Goal: Task Accomplishment & Management: Manage account settings

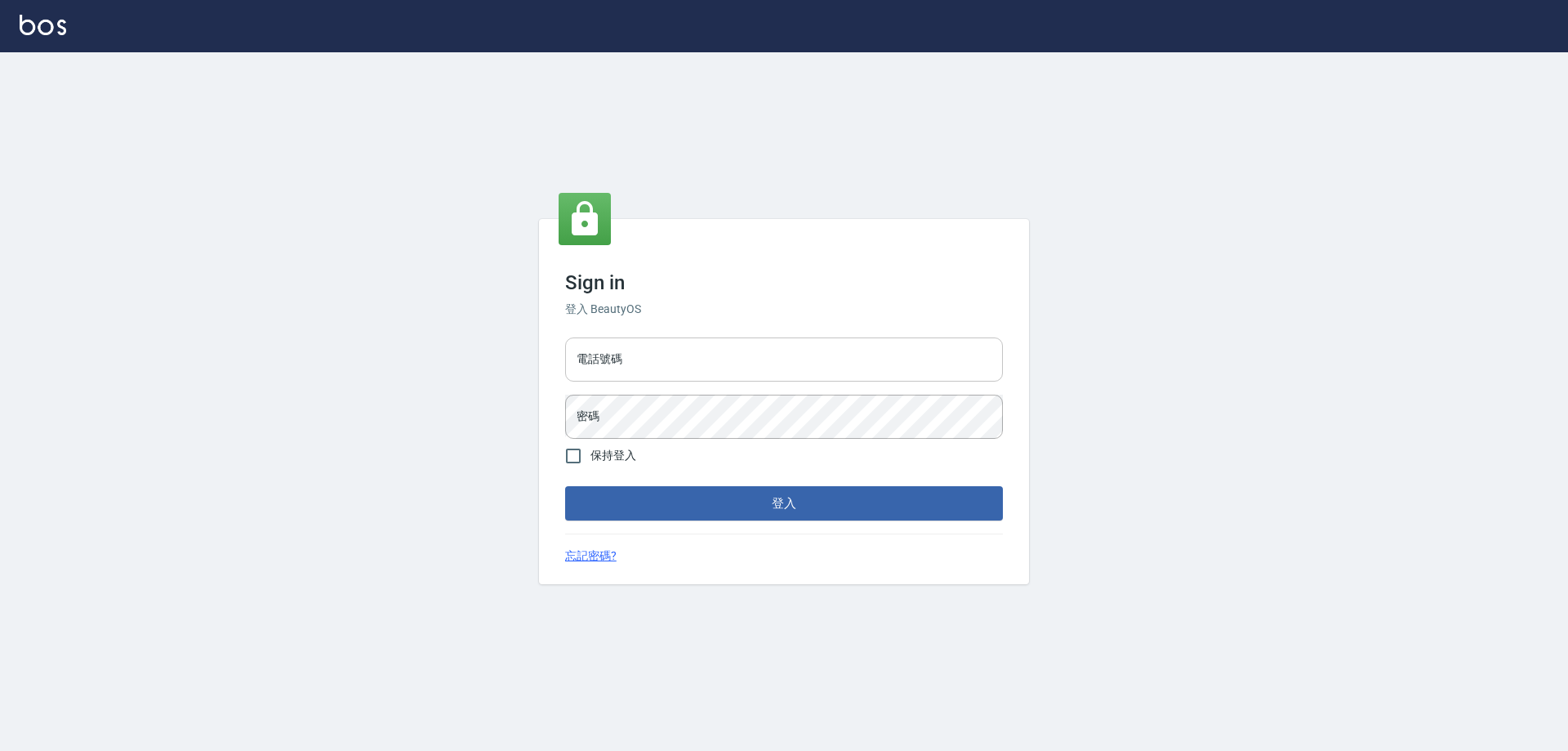
drag, startPoint x: 0, startPoint y: 0, endPoint x: 587, endPoint y: 358, distance: 687.6
click at [587, 358] on input "電話號碼" at bounding box center [784, 360] width 438 height 44
type input "0910967130"
click at [565, 486] on button "登入" at bounding box center [784, 503] width 438 height 34
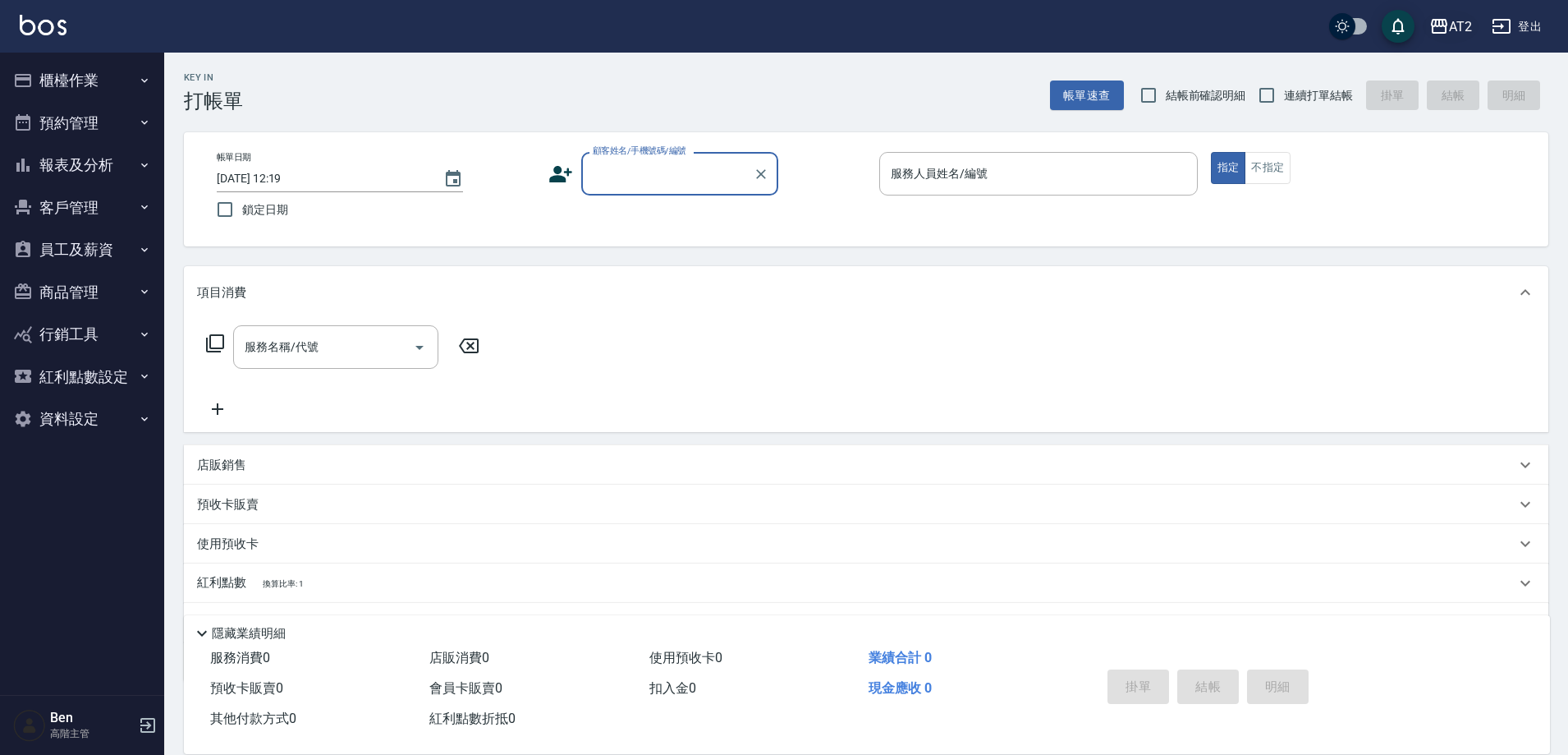
click at [1455, 29] on div "AT2" at bounding box center [1460, 27] width 23 height 20
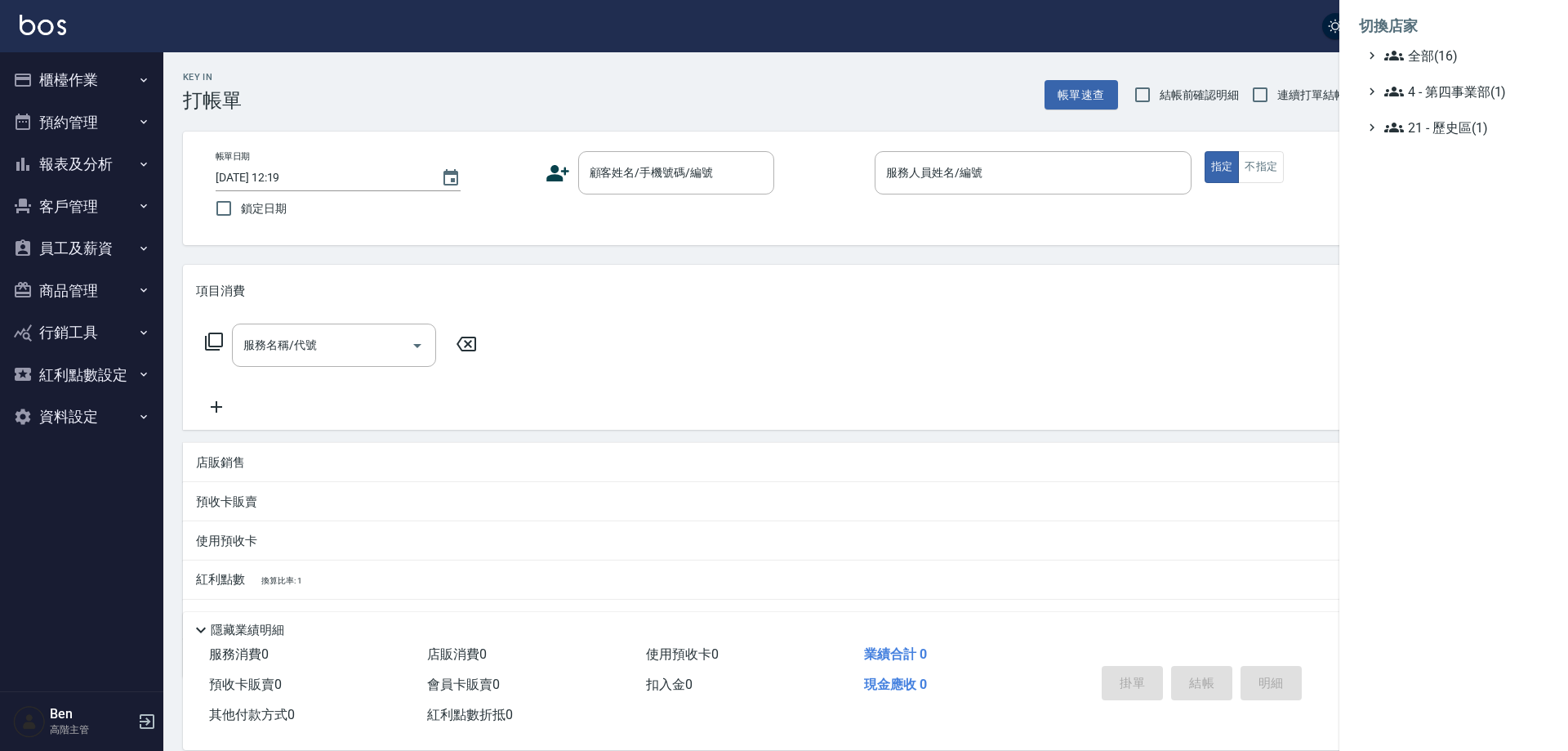
click at [1442, 65] on ul "全部(16) 4 - 第四事業部(1) 21 - 歷史區(1)" at bounding box center [1453, 91] width 190 height 91
click at [1439, 64] on span "全部(16)" at bounding box center [1463, 55] width 158 height 19
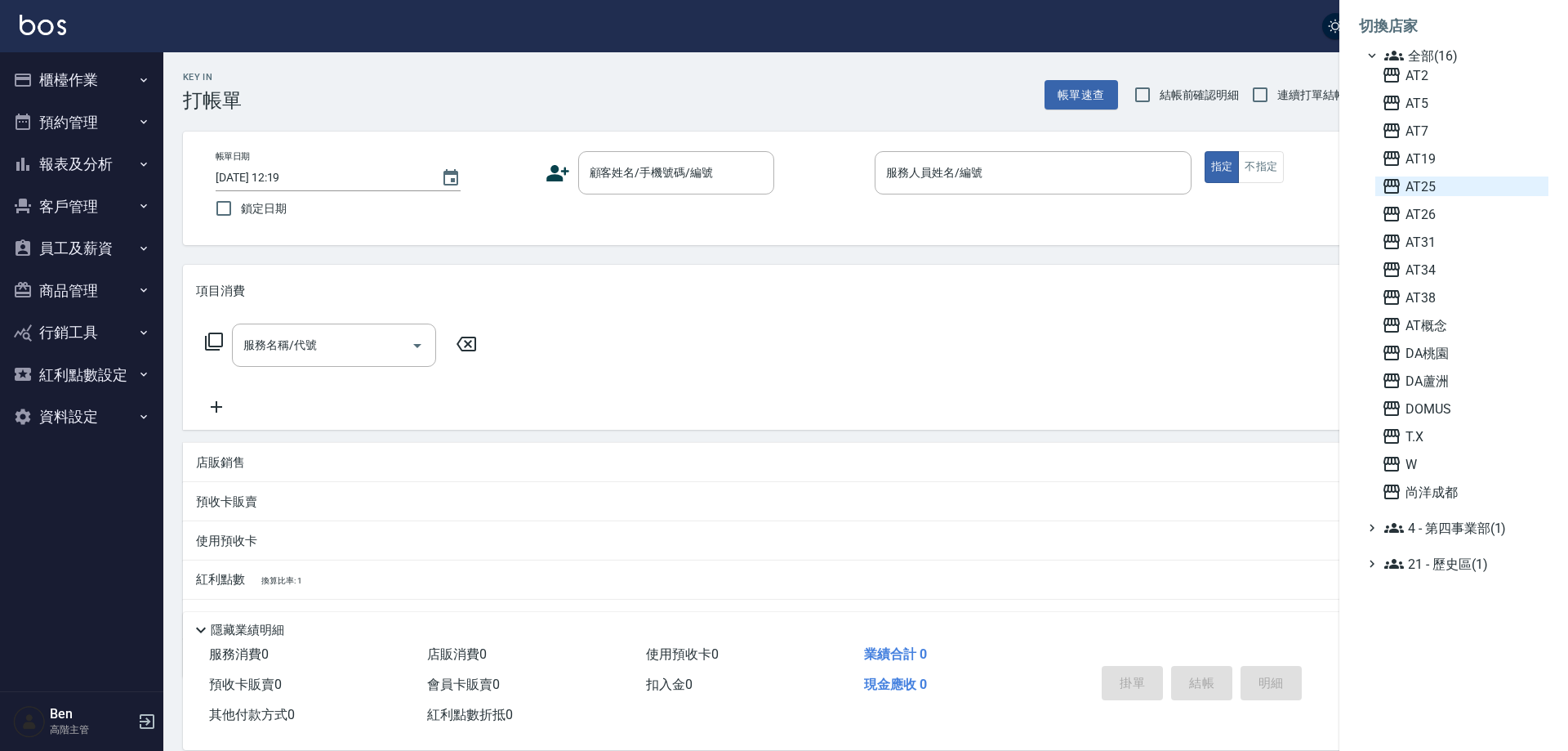
click at [1455, 192] on span "AT25" at bounding box center [1462, 186] width 160 height 19
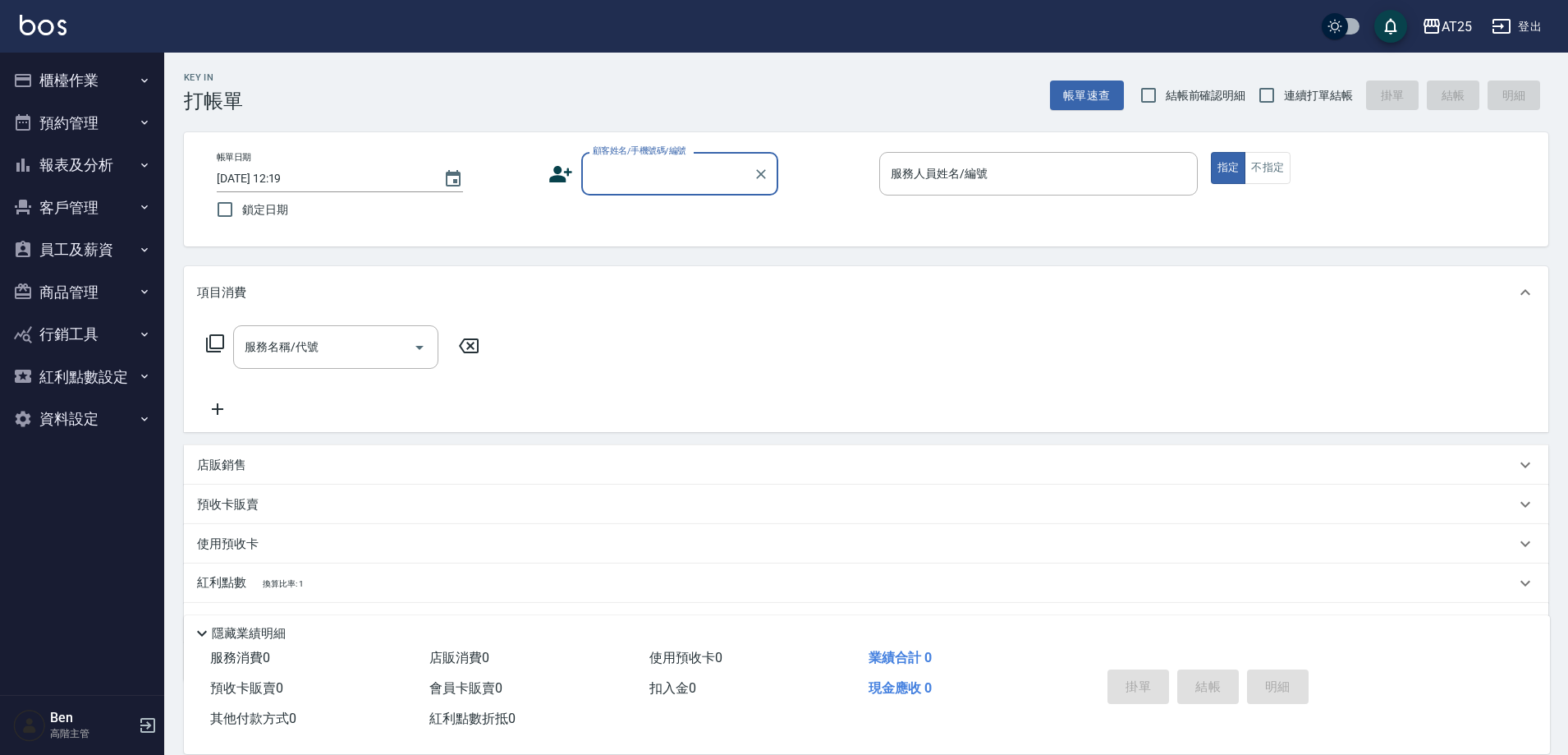
click at [59, 286] on button "商品管理" at bounding box center [82, 292] width 151 height 43
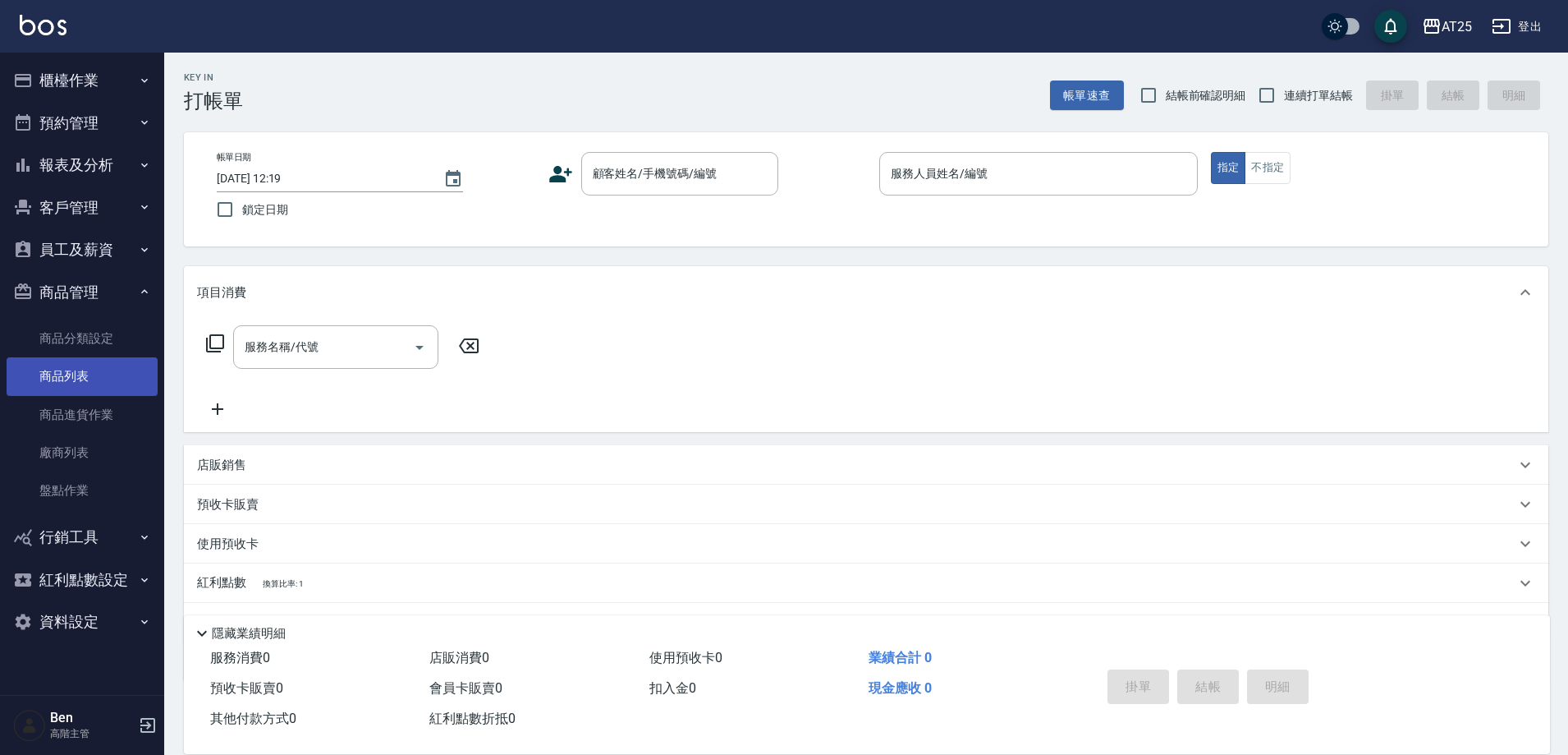
click at [67, 383] on link "商品列表" at bounding box center [82, 376] width 151 height 38
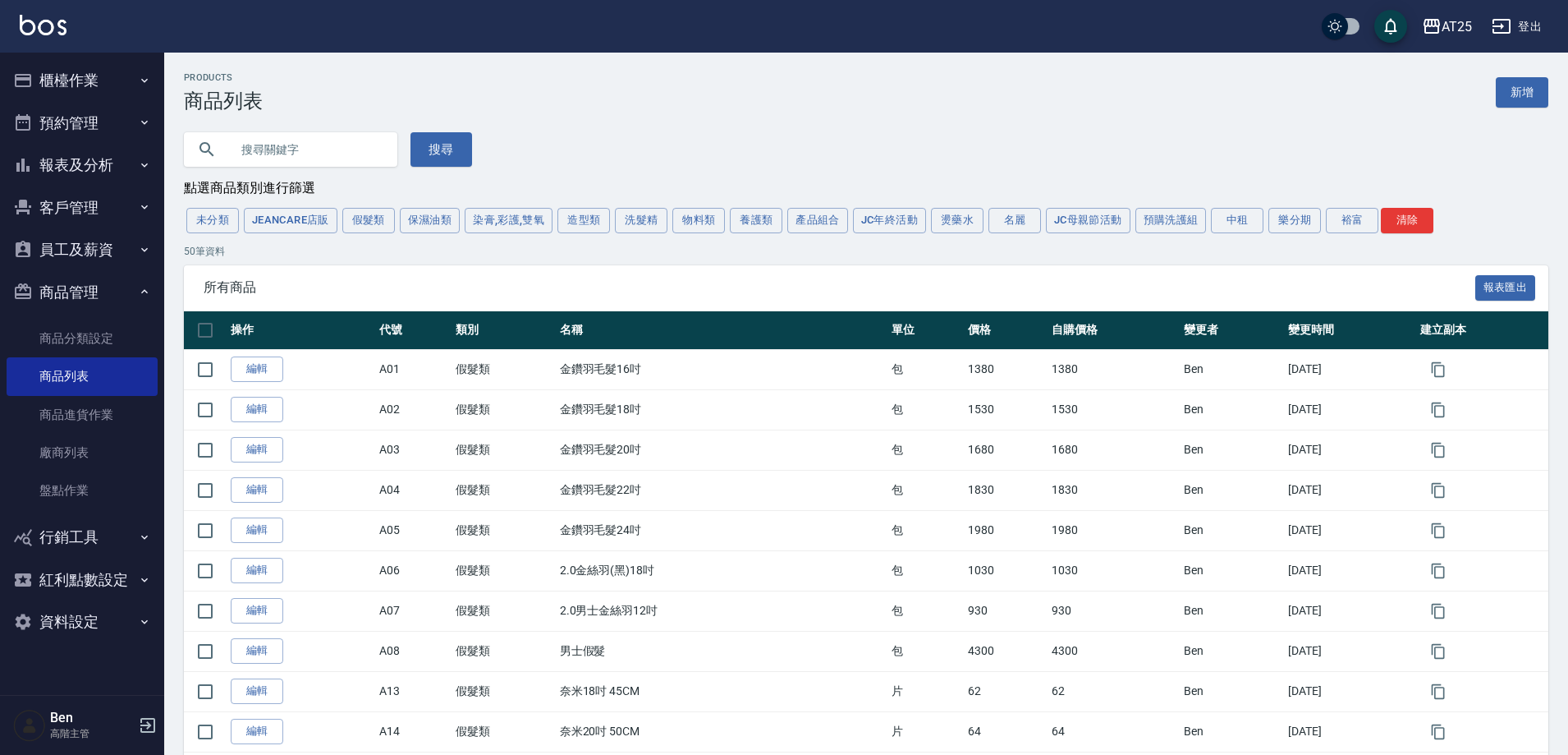
click at [343, 159] on input "text" at bounding box center [308, 149] width 155 height 45
type input "仙"
click at [434, 157] on button "搜尋" at bounding box center [441, 149] width 61 height 34
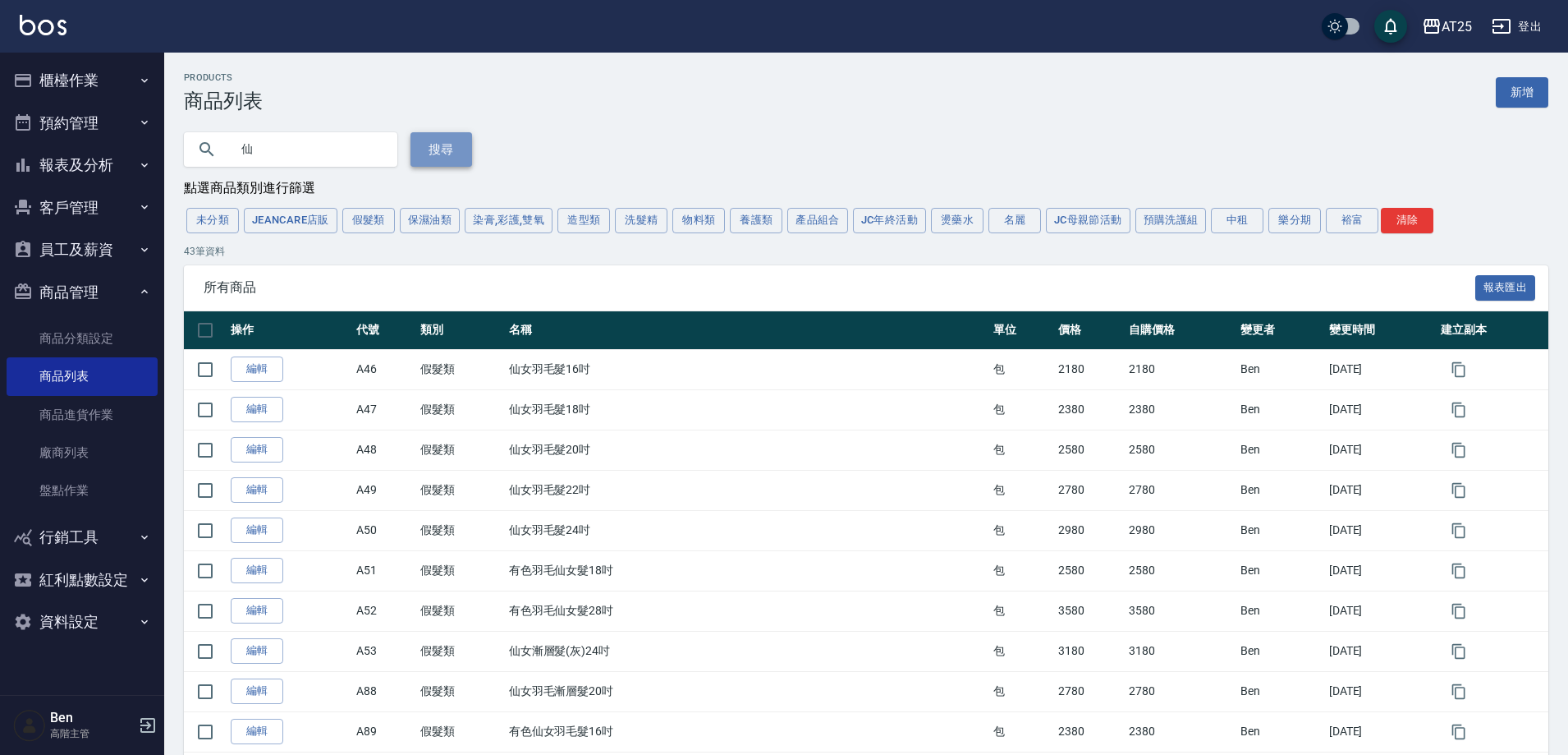
click at [434, 157] on button "搜尋" at bounding box center [441, 149] width 61 height 34
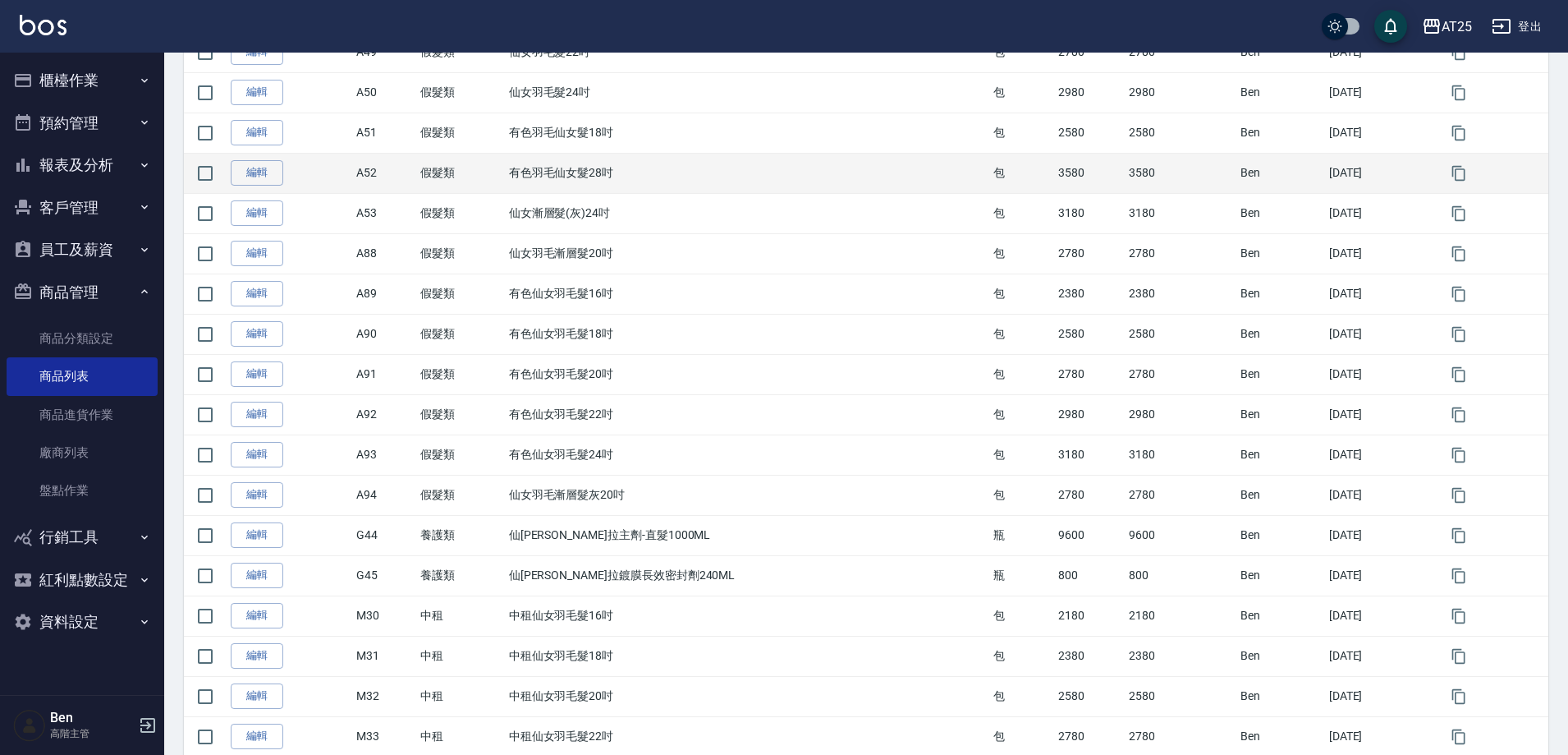
scroll to position [493, 0]
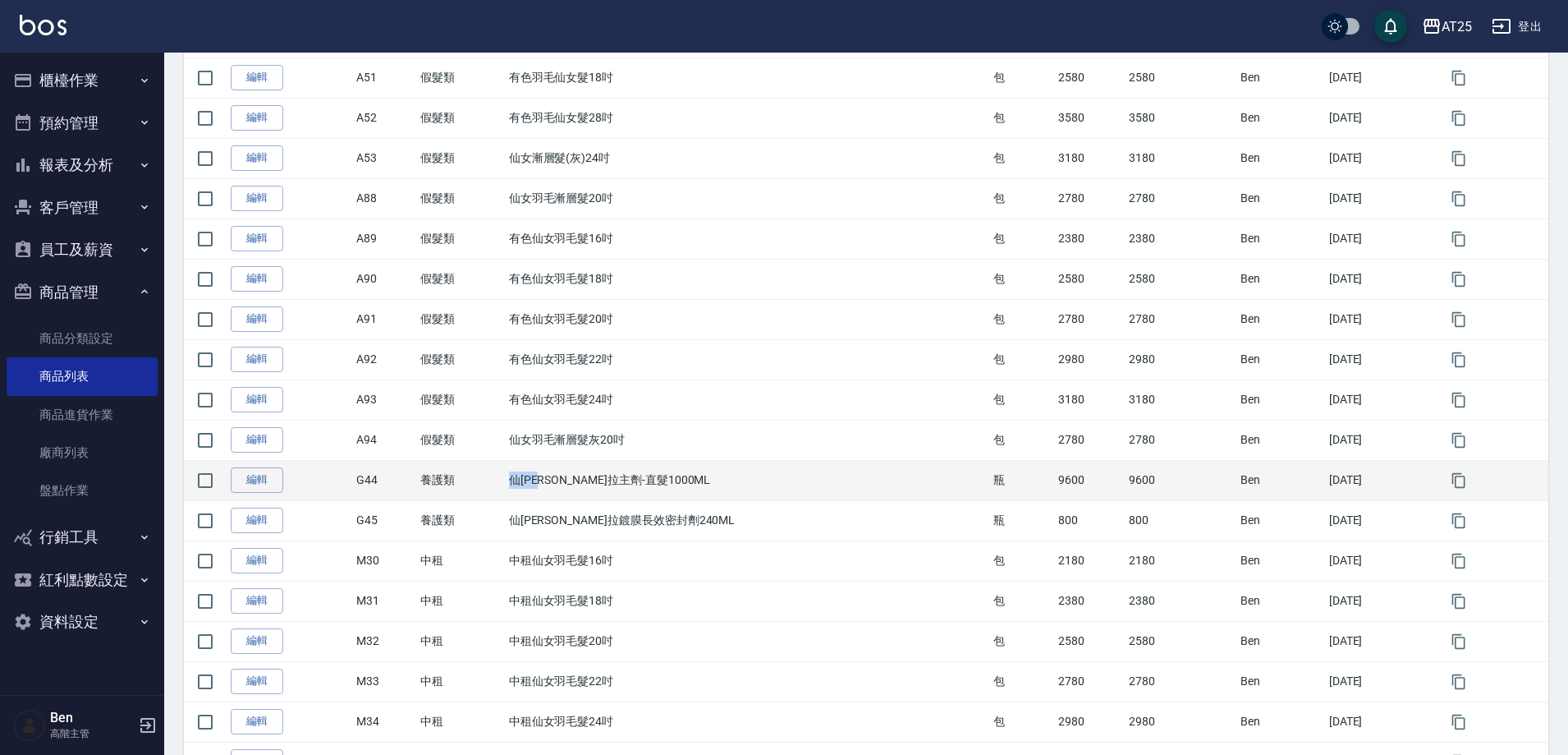
drag, startPoint x: 537, startPoint y: 486, endPoint x: 573, endPoint y: 487, distance: 36.0
click at [573, 487] on td "仙杜瑞拉主劑-直髮1000ML" at bounding box center [747, 480] width 485 height 40
copy td "仙杜瑞拉"
drag, startPoint x: 562, startPoint y: 478, endPoint x: 551, endPoint y: 477, distance: 11.0
click at [563, 478] on td "仙杜瑞拉主劑-直髮1000ML" at bounding box center [747, 480] width 485 height 40
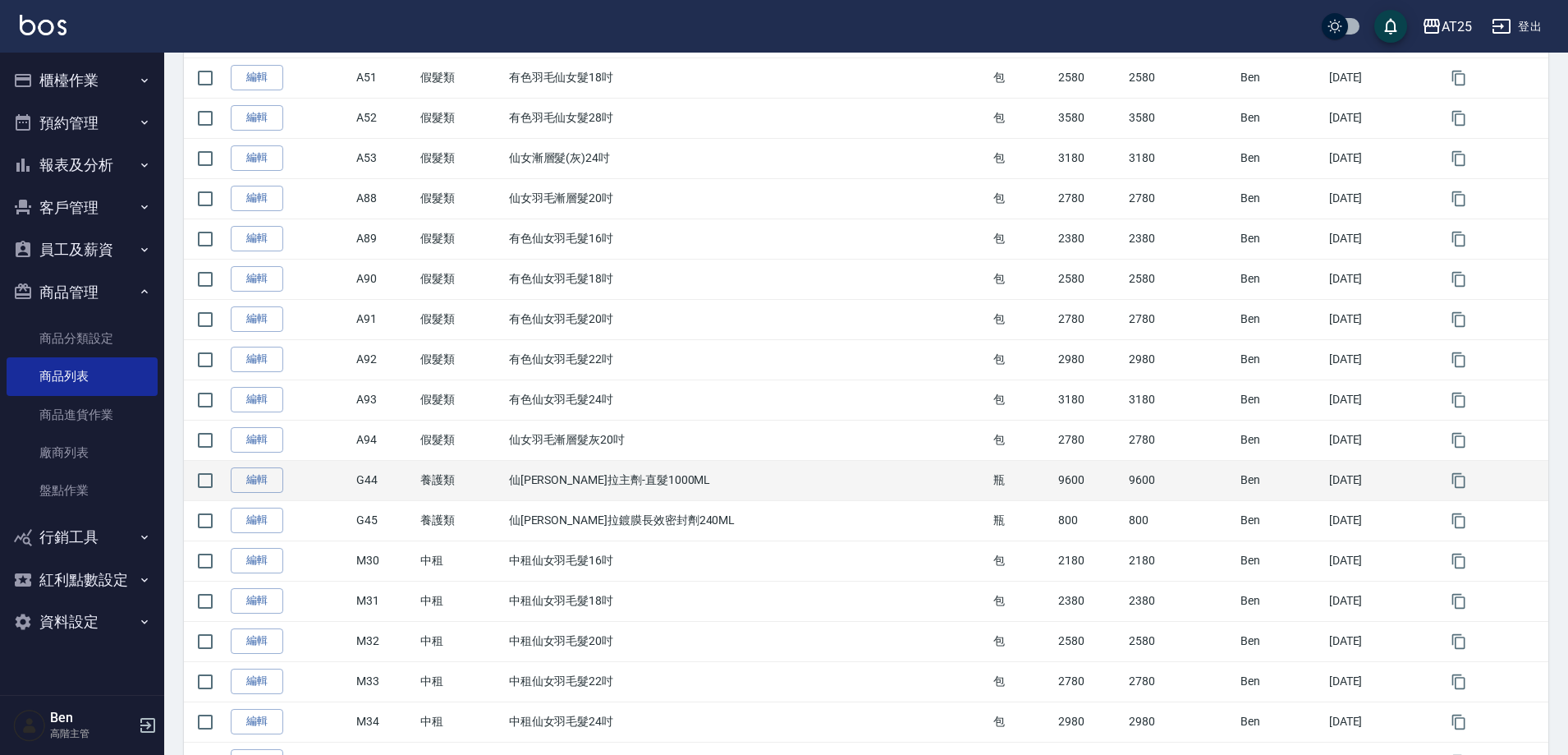
drag, startPoint x: 589, startPoint y: 490, endPoint x: 605, endPoint y: 509, distance: 24.8
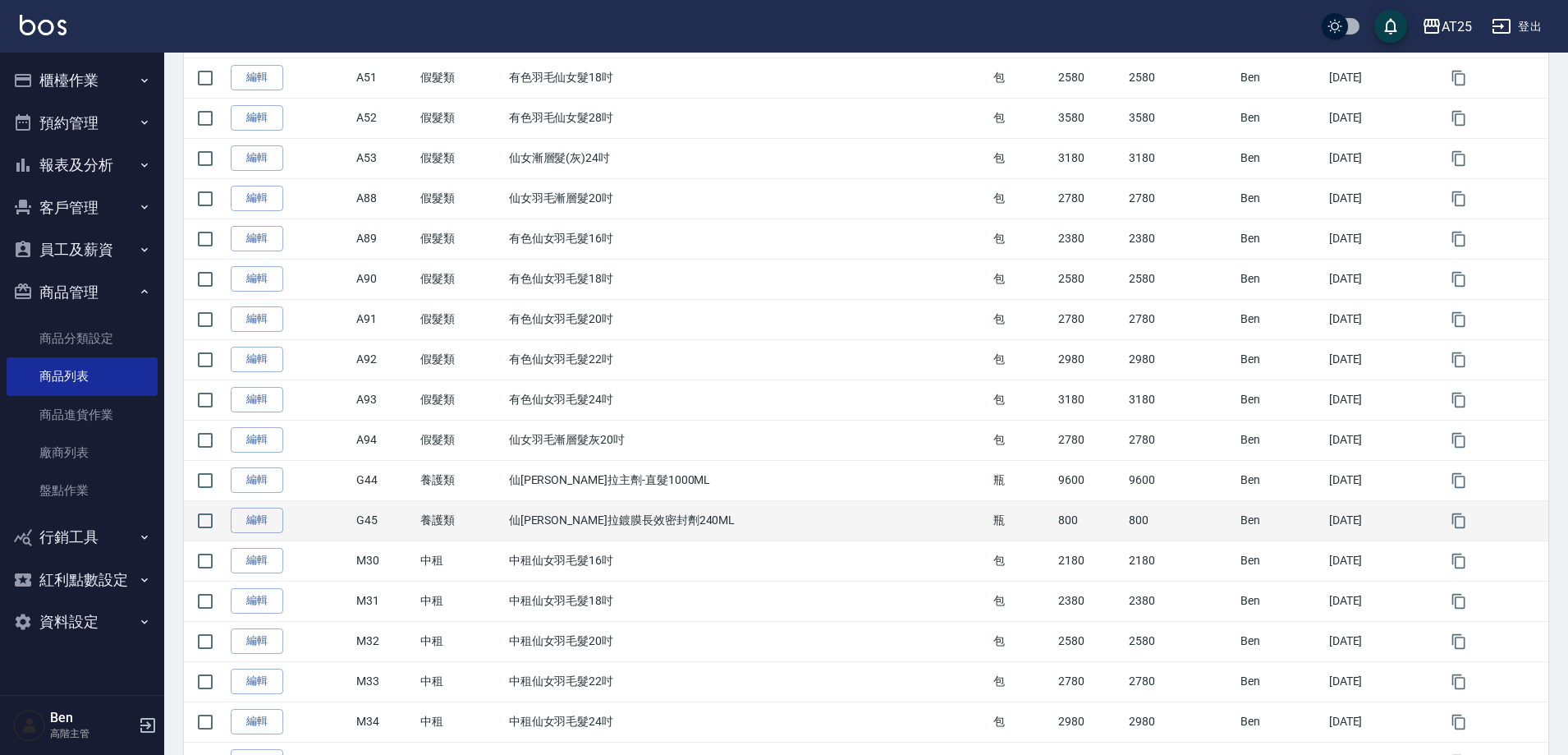
click at [590, 490] on td "仙杜瑞拉主劑-直髮1000ML" at bounding box center [747, 480] width 485 height 40
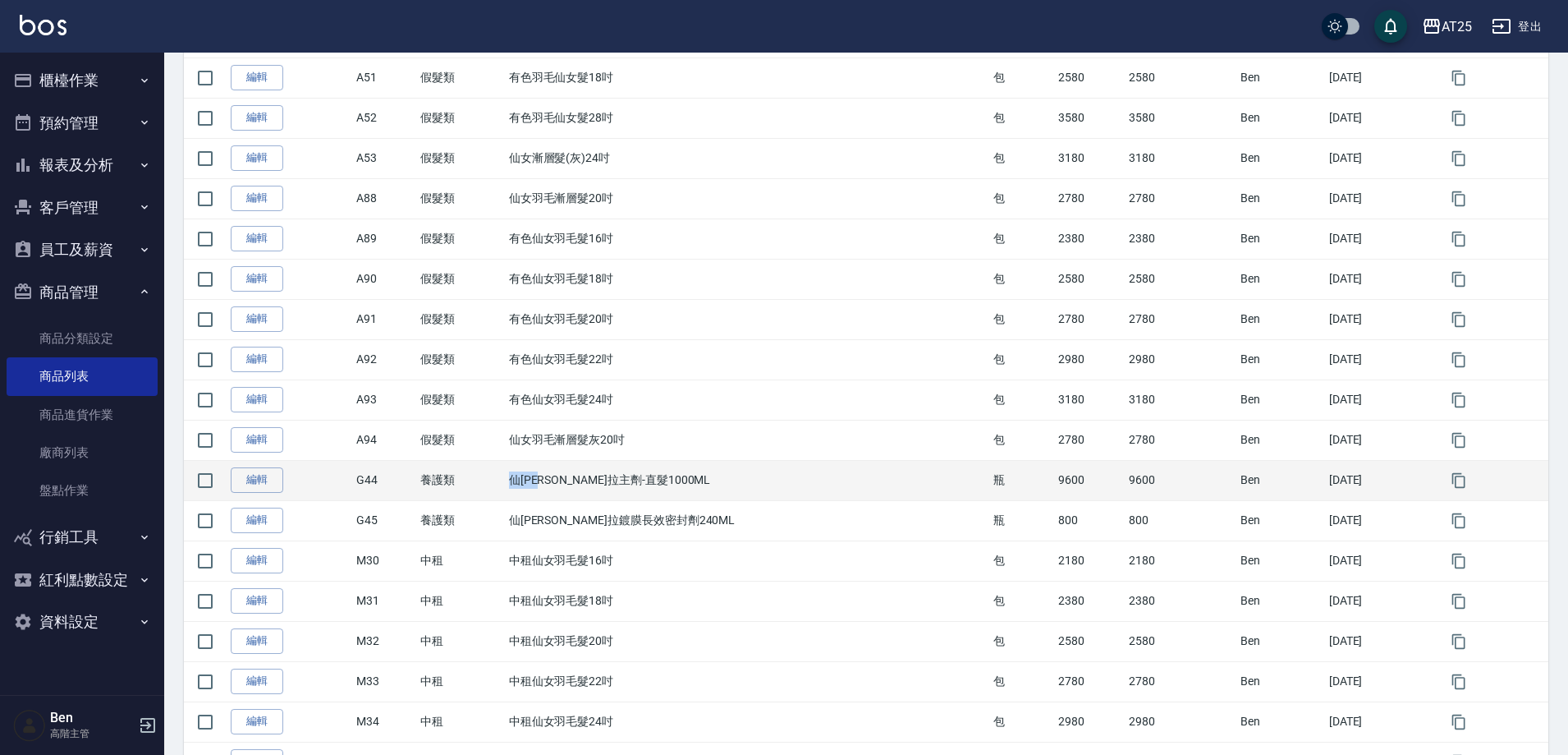
drag, startPoint x: 528, startPoint y: 477, endPoint x: 575, endPoint y: 478, distance: 47.0
click at [575, 478] on td "仙杜瑞拉主劑-直髮1000ML" at bounding box center [747, 480] width 485 height 40
copy td "仙杜瑞拉"
click at [704, 485] on td "仙杜瑞拉主劑-直髮1000ML" at bounding box center [747, 480] width 485 height 40
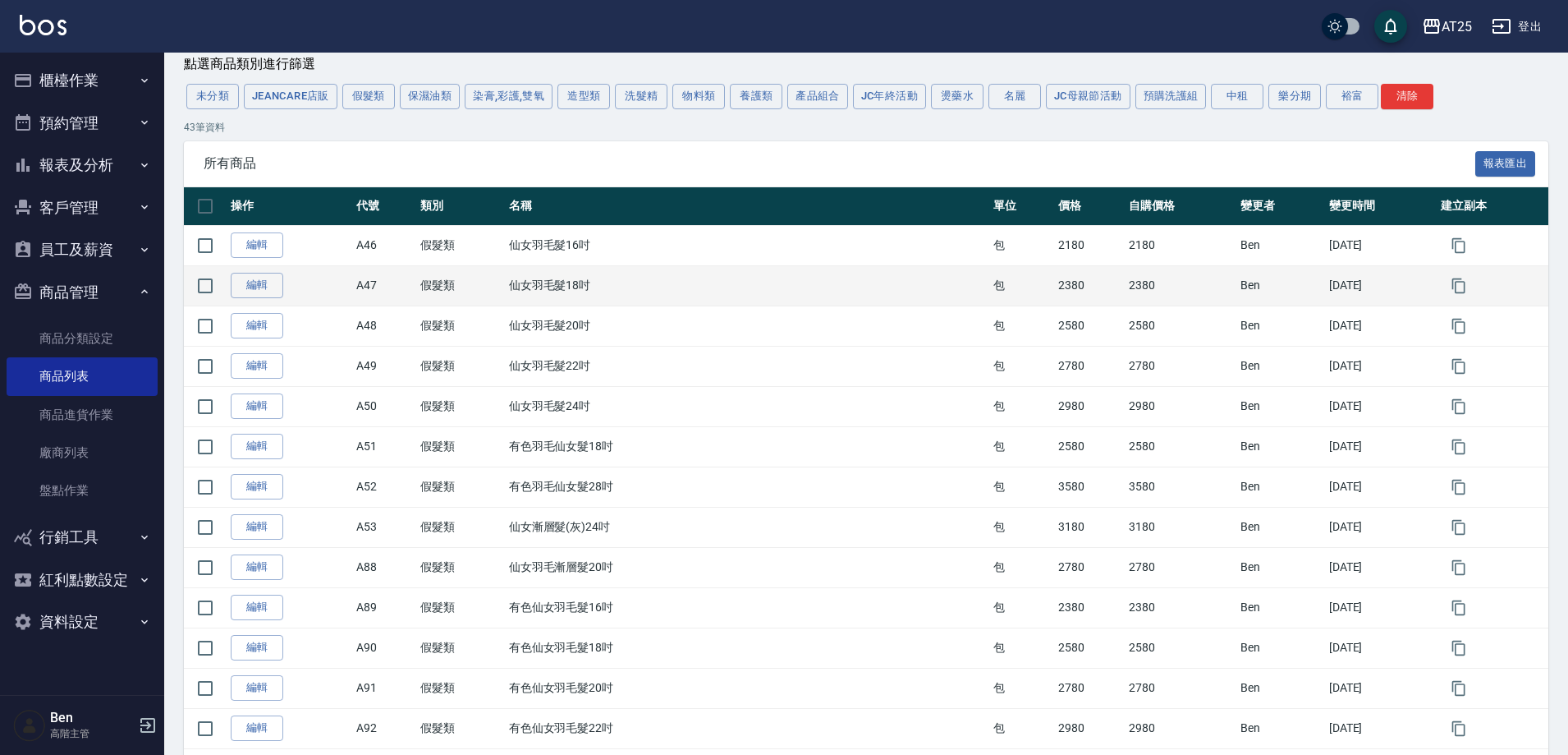
scroll to position [0, 0]
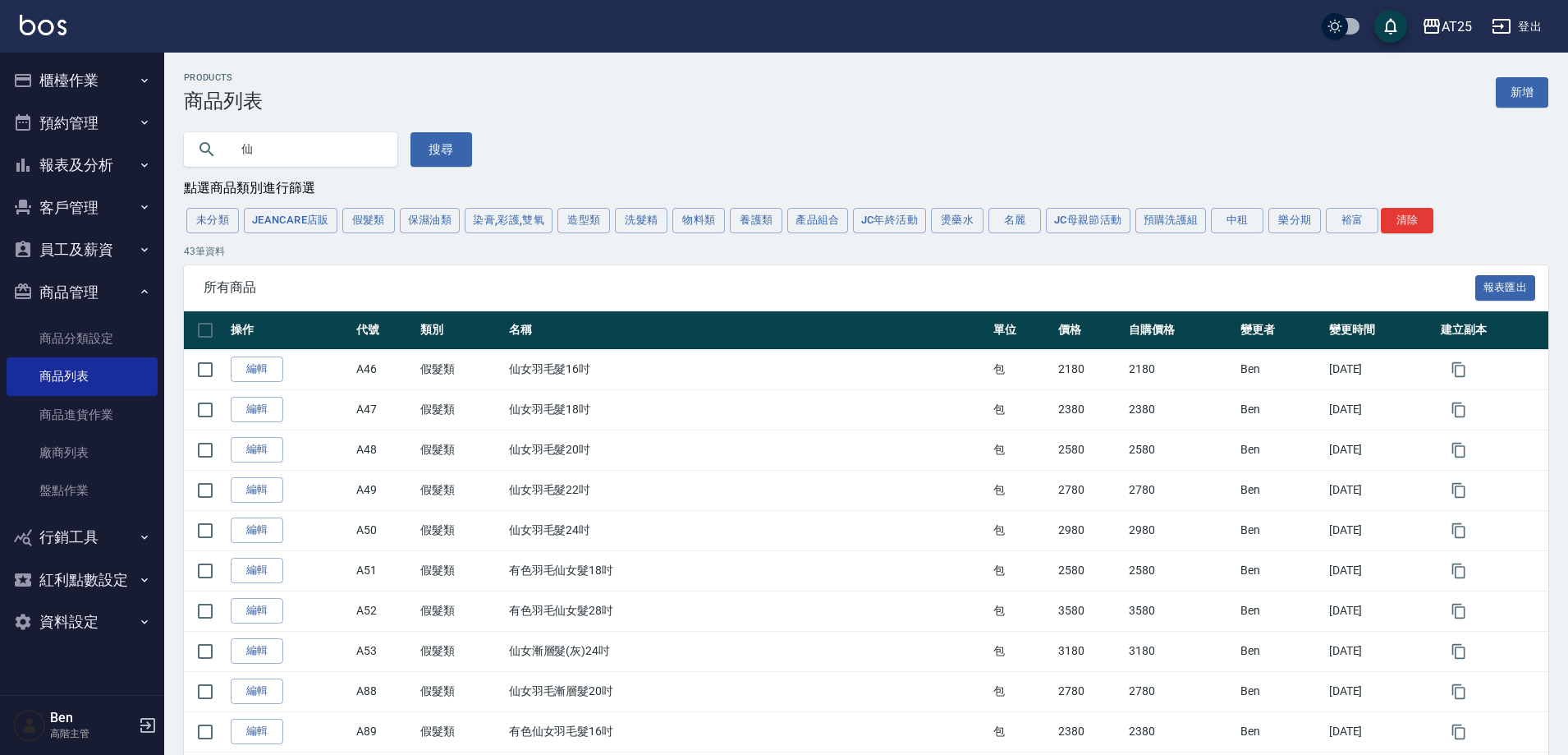
click at [267, 156] on input "仙" at bounding box center [308, 149] width 155 height 45
click at [446, 144] on button "搜尋" at bounding box center [441, 149] width 61 height 34
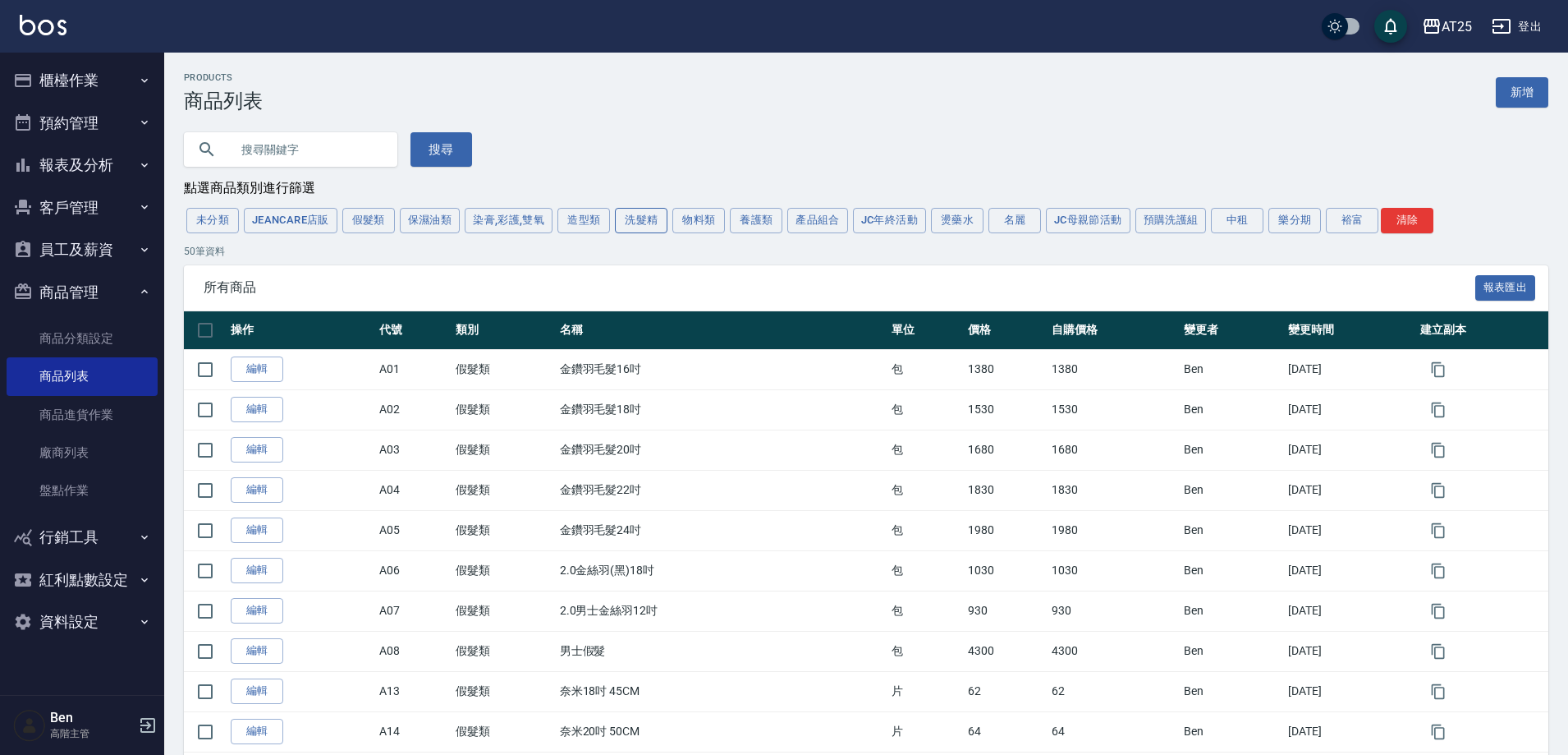
click at [632, 215] on button "洗髮精" at bounding box center [641, 220] width 53 height 25
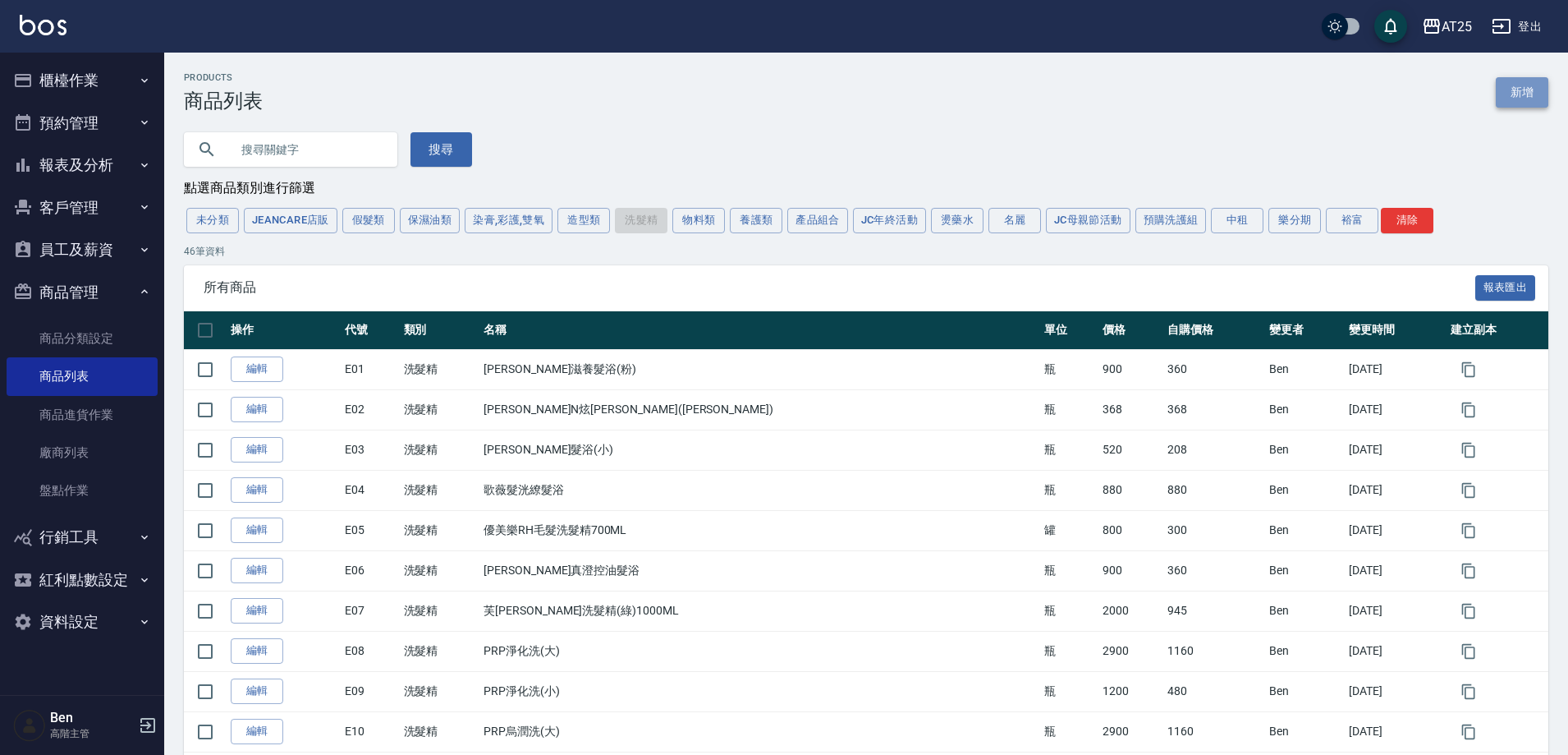
click at [1518, 85] on link "新增" at bounding box center [1522, 92] width 53 height 30
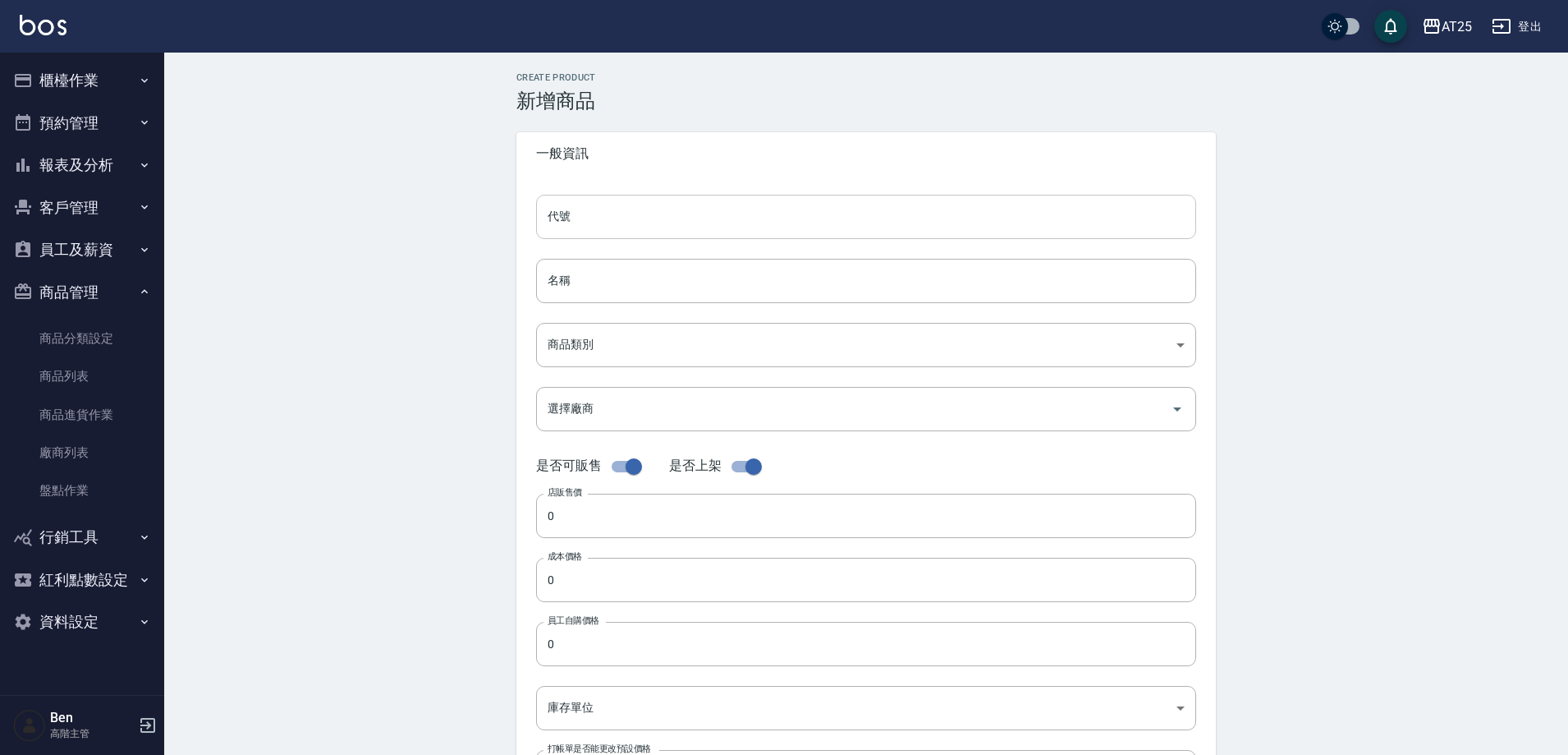
click at [585, 218] on input "代號" at bounding box center [866, 217] width 660 height 45
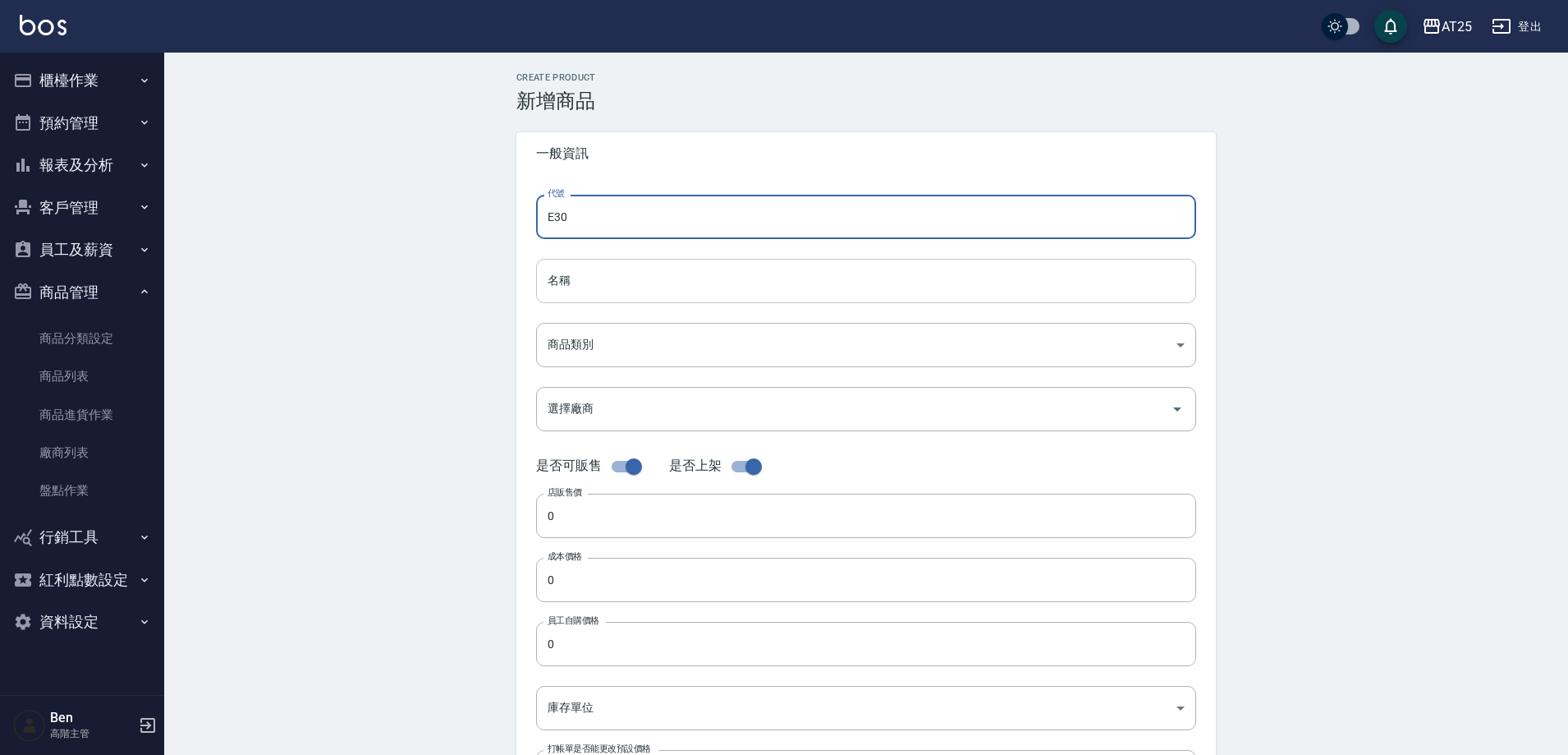
type input "E30"
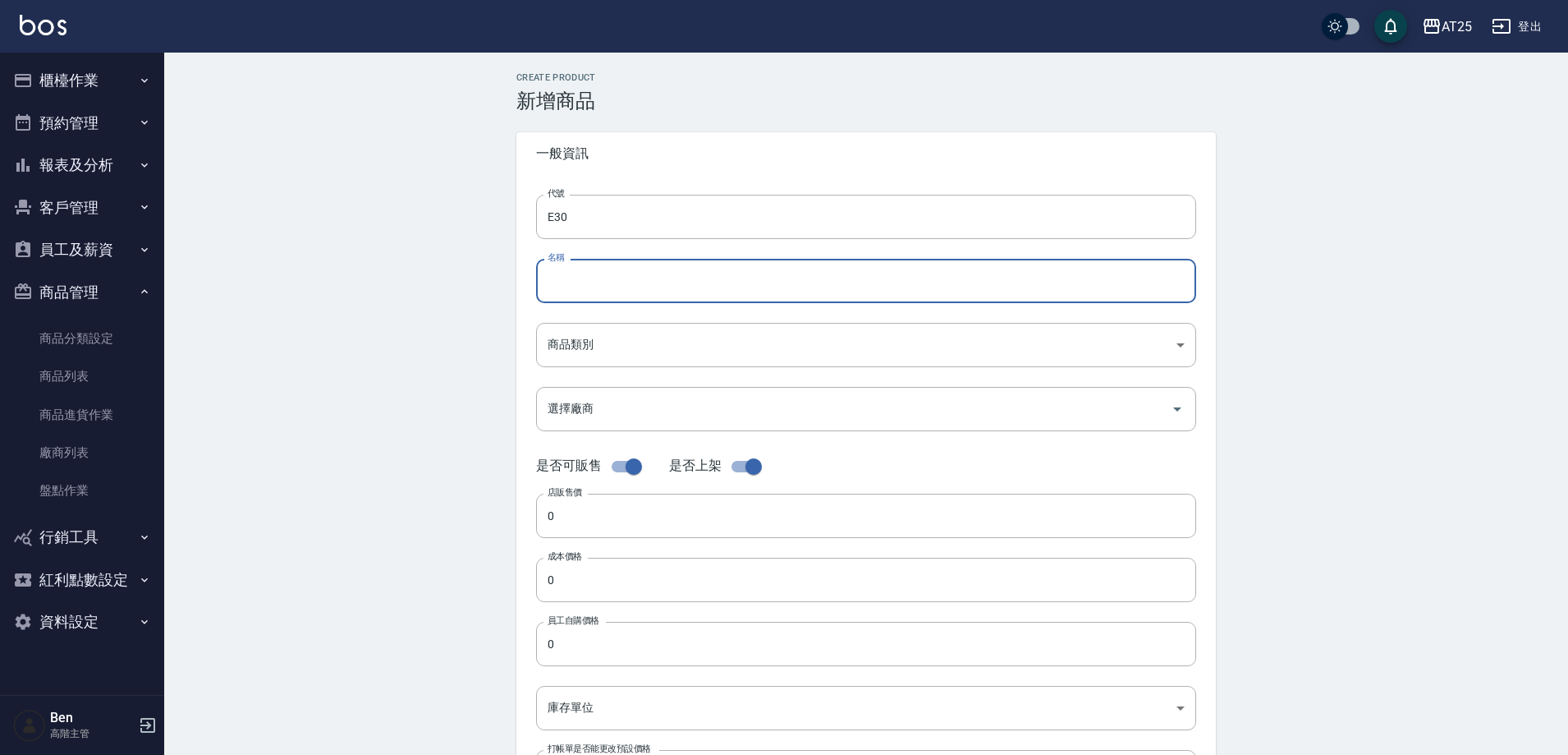
click at [598, 280] on input "名稱" at bounding box center [866, 281] width 660 height 45
paste input "仙杜瑞拉"
type input "仙杜瑞拉深層洗"
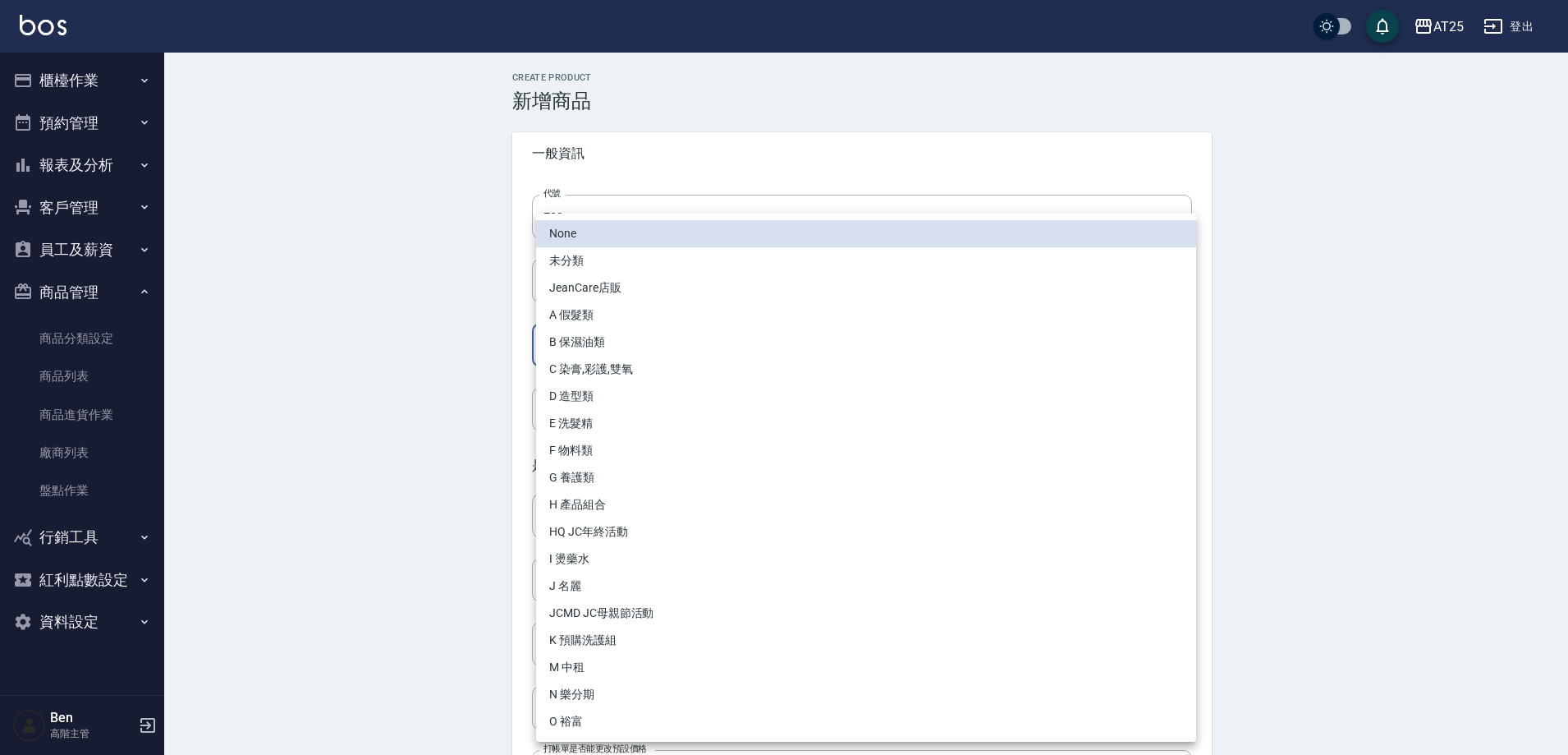
click at [650, 363] on body "AT25 登出 櫃檯作業 打帳單 帳單列表 掛單列表 座位開單 營業儀表板 現金收支登錄 高階收支登錄 材料自購登錄 每日結帳 排班表 現場電腦打卡 掃碼打卡…" at bounding box center [784, 567] width 1568 height 1133
click at [659, 432] on li "E 洗髮精" at bounding box center [866, 424] width 660 height 27
type input "bae0bdaa-37c5-4b83-b26a-f3474e8e7860"
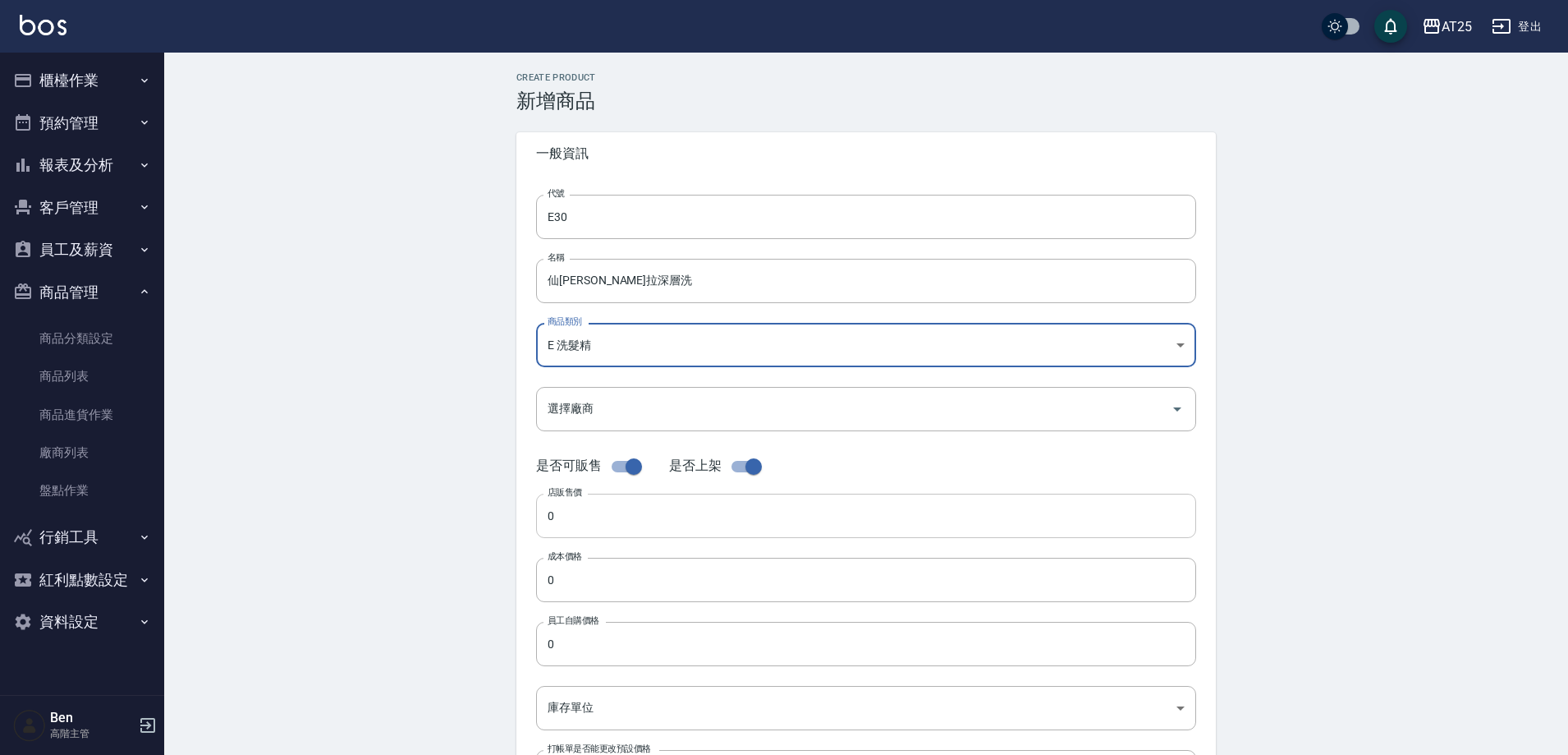
click at [641, 507] on input "0" at bounding box center [866, 515] width 660 height 45
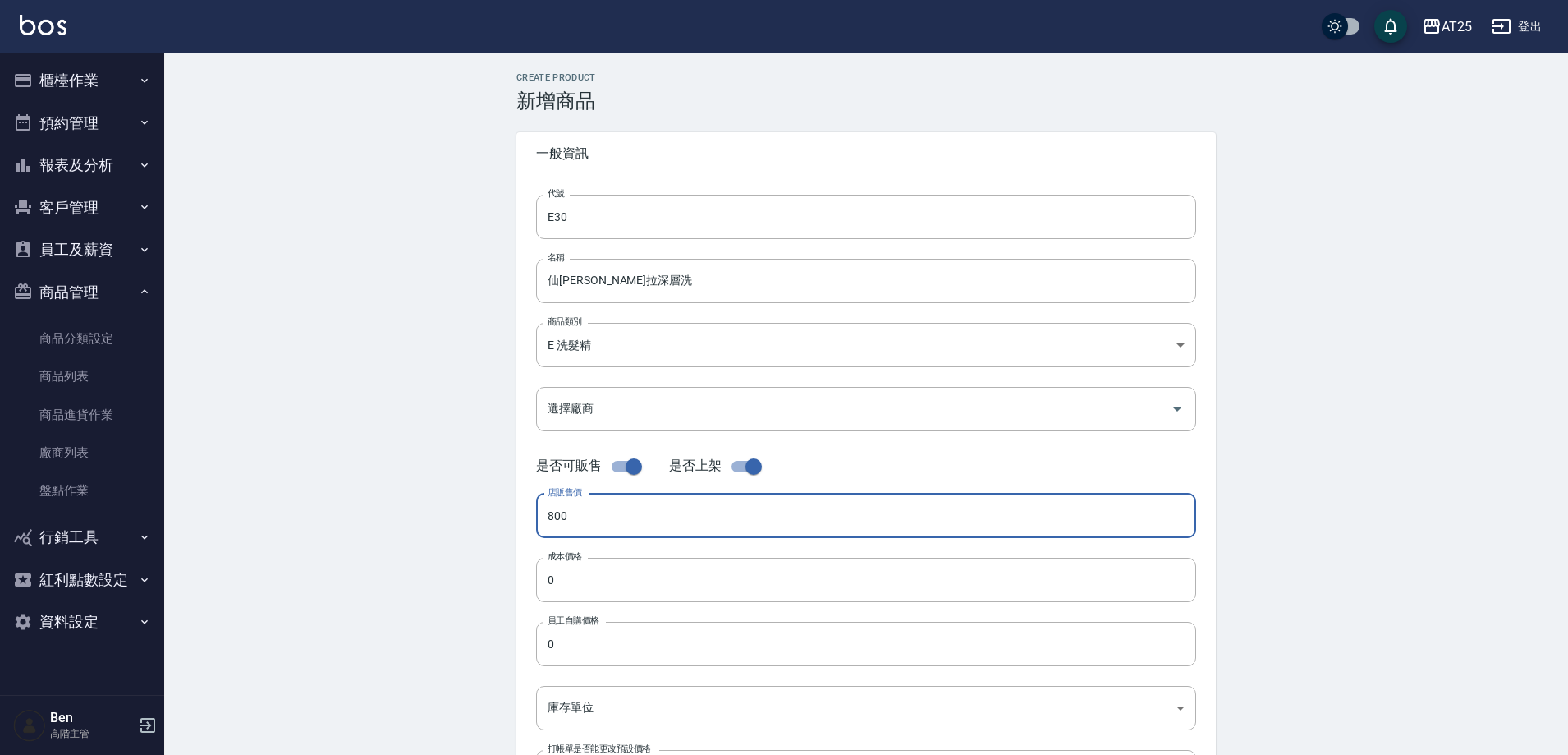
drag, startPoint x: 614, startPoint y: 495, endPoint x: 481, endPoint y: 523, distance: 135.9
click at [481, 523] on div "Create Product 新增商品 一般資訊 代號 E30 代號 名稱 仙杜瑞拉深層洗 名稱 商品類別 E 洗髮精 bae0bdaa-37c5-4b8…" at bounding box center [866, 594] width 1404 height 1081
type input "800"
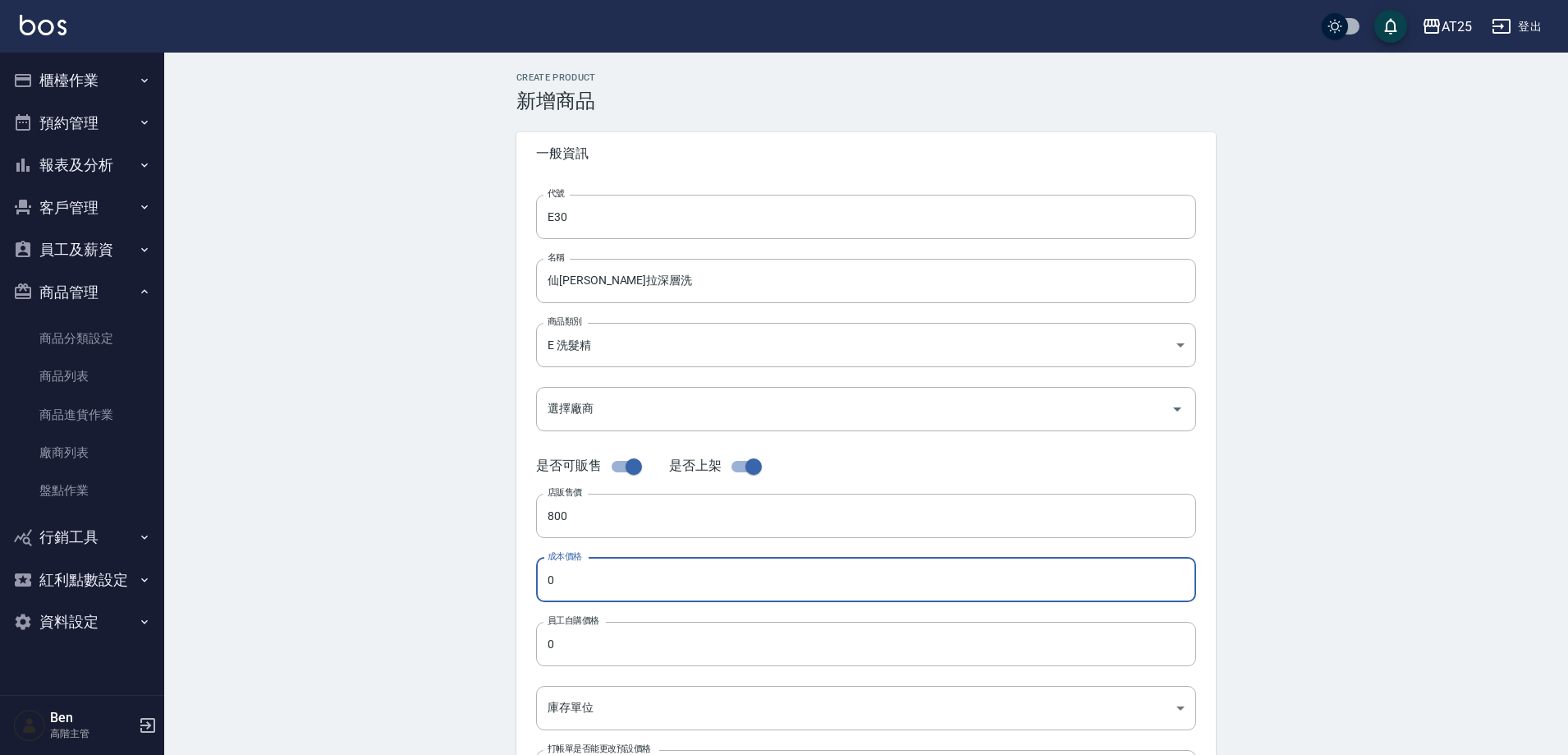
click at [609, 581] on input "0" at bounding box center [866, 579] width 660 height 45
paste input "80"
type input "800"
click at [576, 651] on input "0" at bounding box center [866, 644] width 660 height 45
paste input "80"
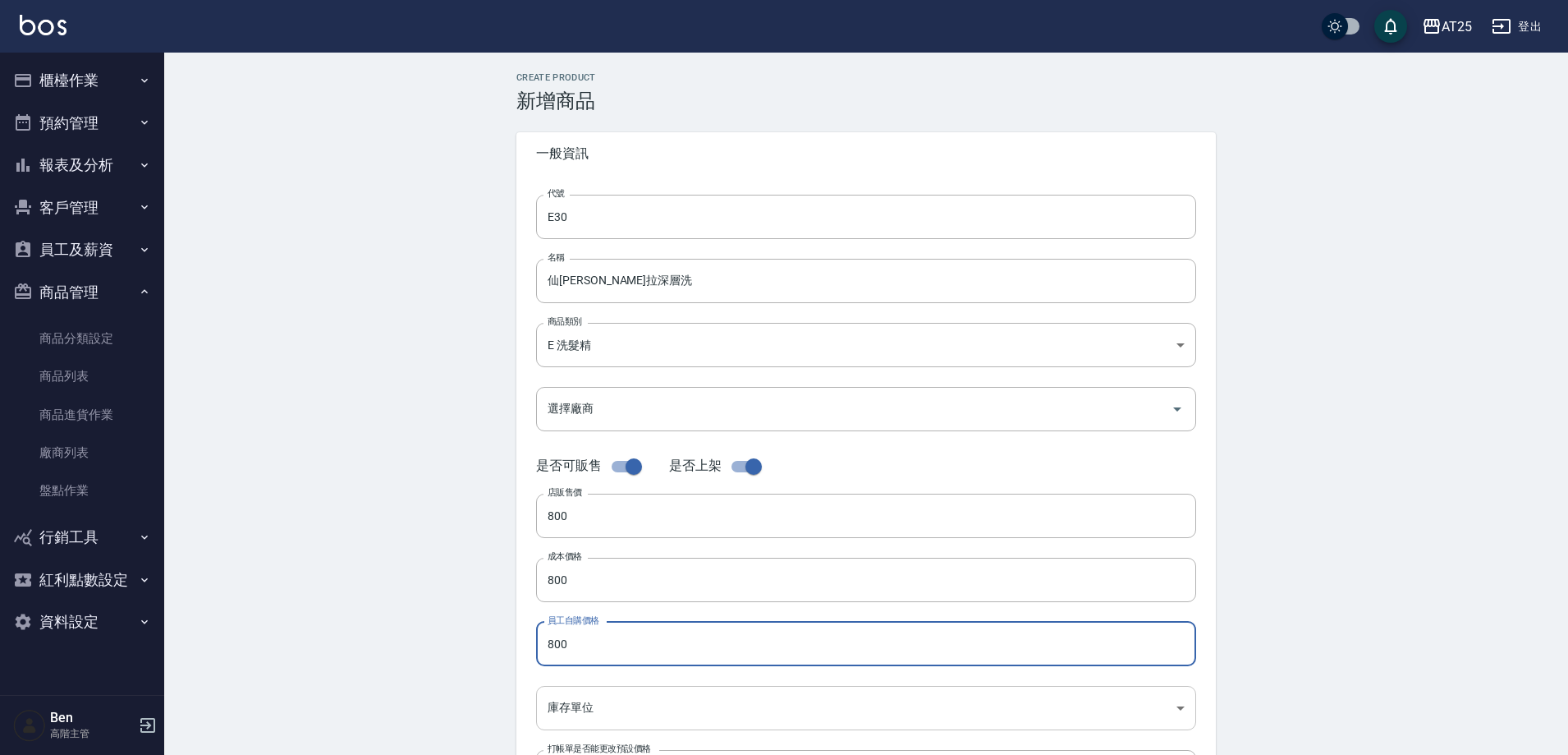
type input "800"
click at [586, 713] on body "AT25 登出 櫃檯作業 打帳單 帳單列表 掛單列表 座位開單 營業儀表板 現金收支登錄 高階收支登錄 材料自購登錄 每日結帳 排班表 現場電腦打卡 掃碼打卡…" at bounding box center [784, 567] width 1568 height 1133
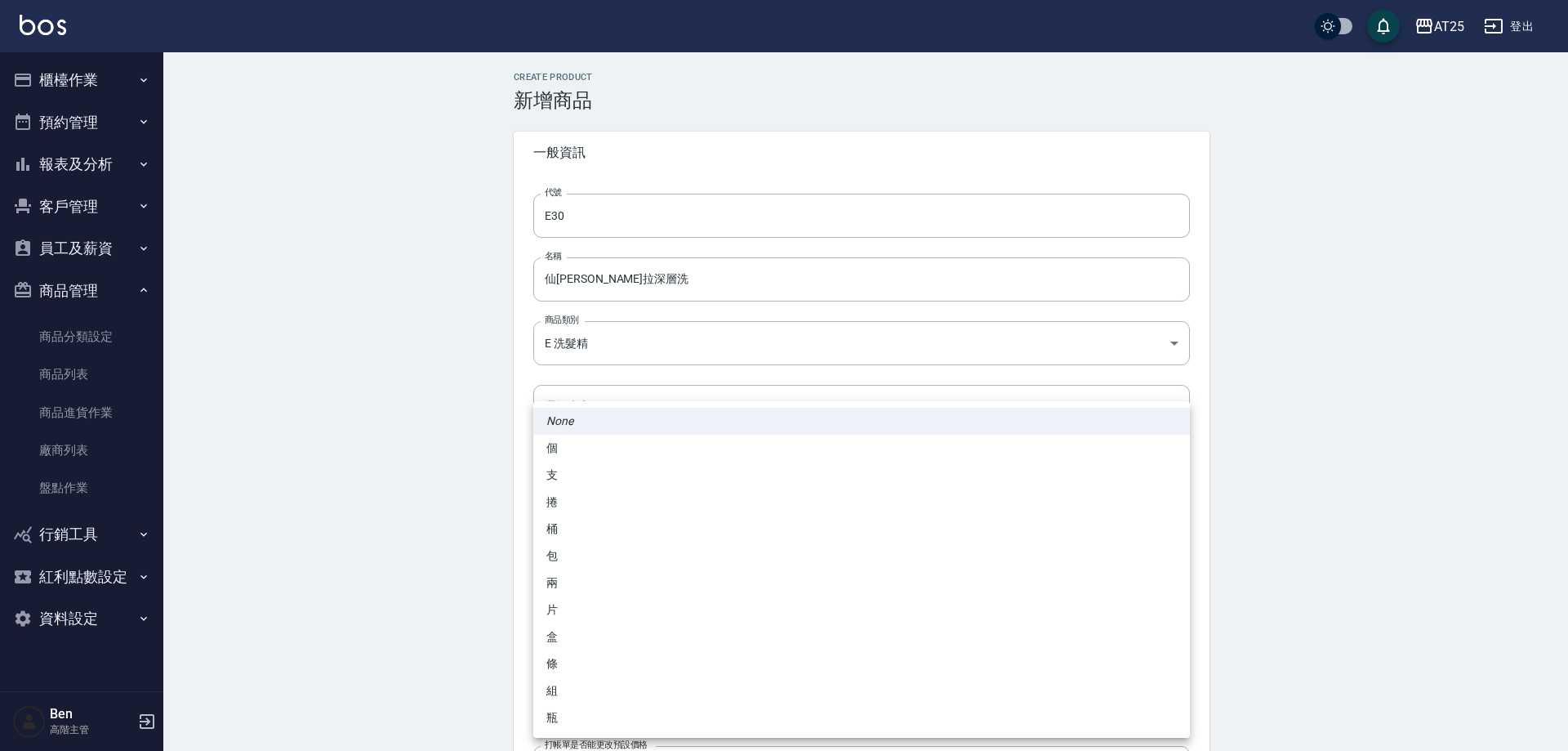
click at [569, 716] on li "瓶" at bounding box center [862, 718] width 657 height 27
type input "瓶"
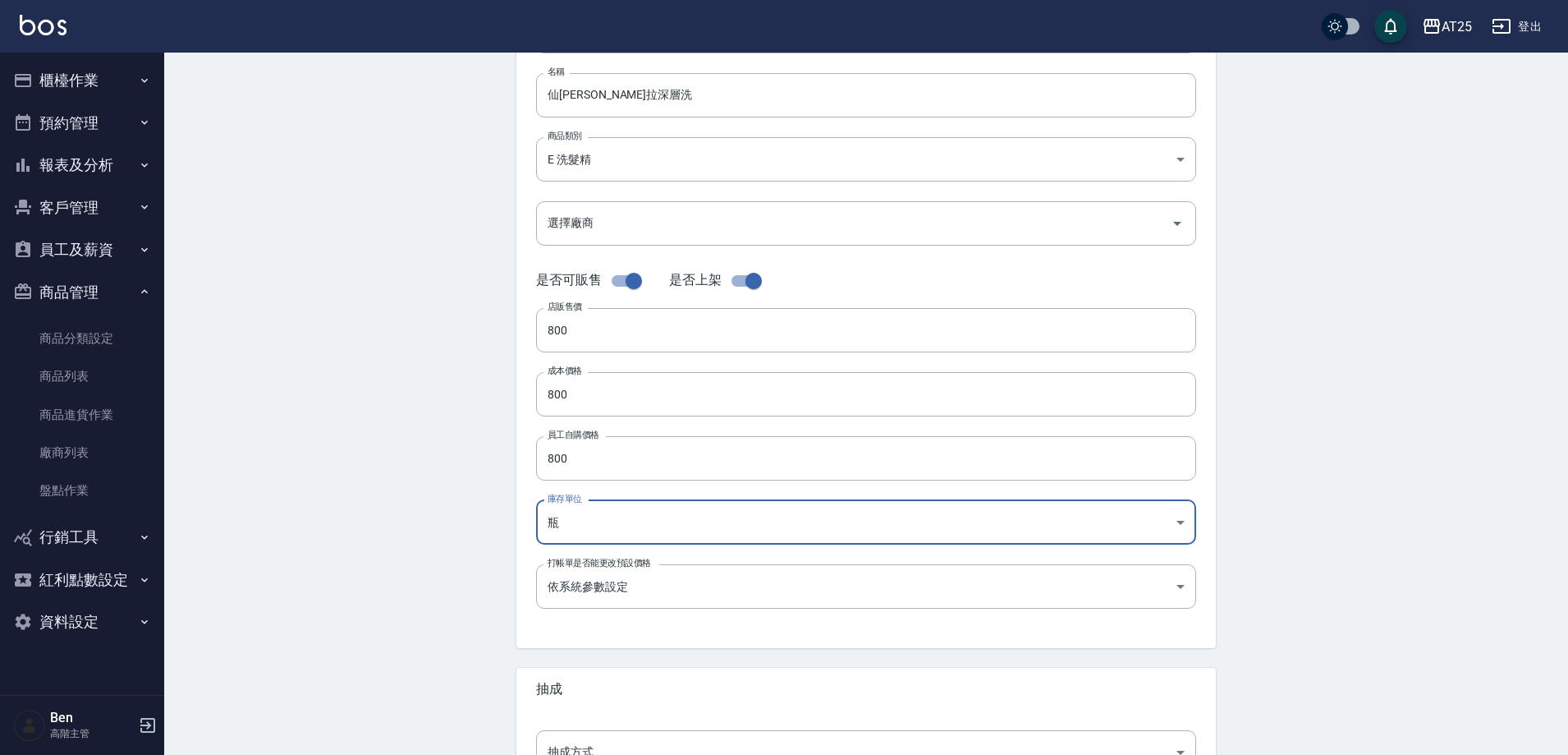
scroll to position [329, 0]
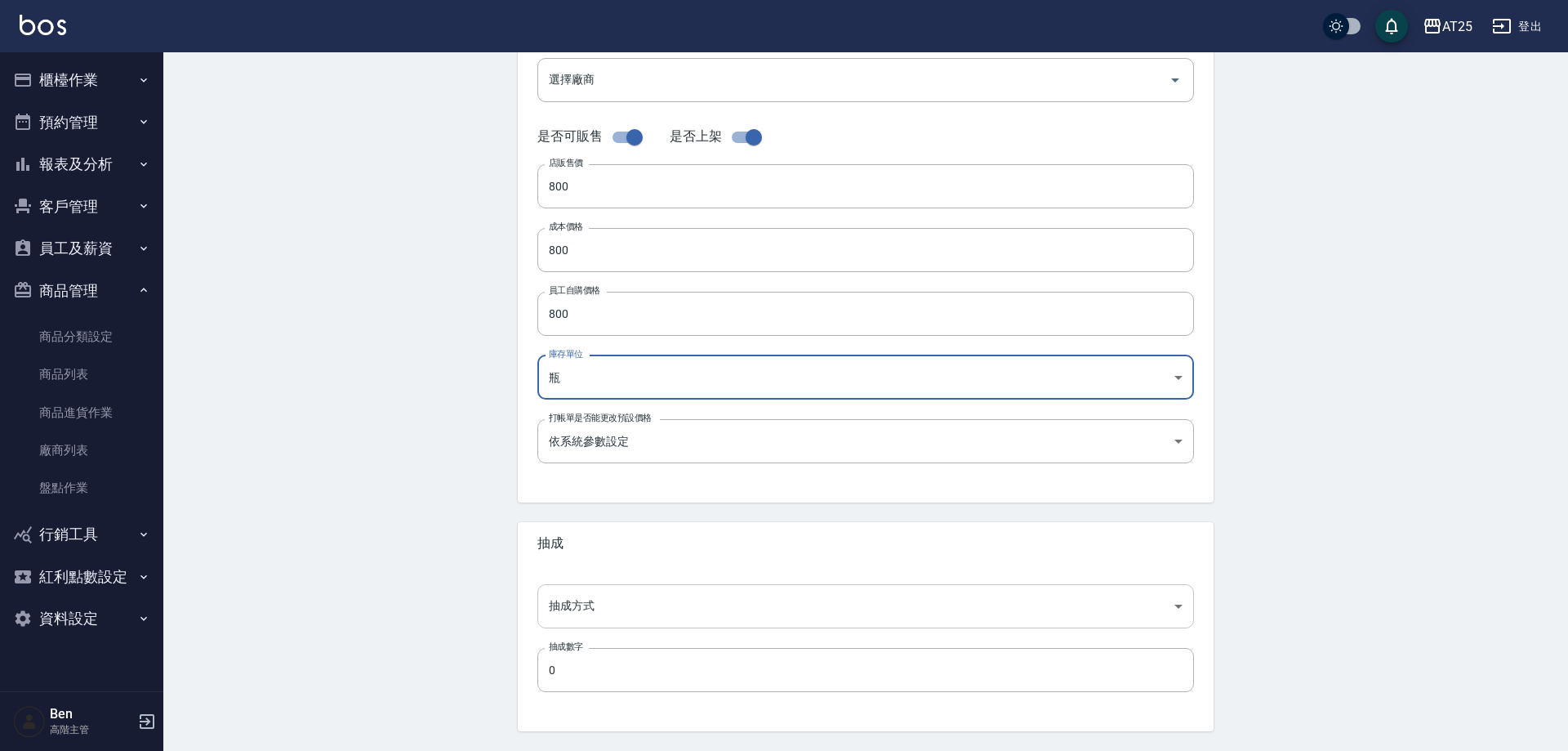
click at [578, 602] on body "AT25 登出 櫃檯作業 打帳單 帳單列表 掛單列表 座位開單 營業儀表板 現金收支登錄 高階收支登錄 材料自購登錄 每日結帳 排班表 現場電腦打卡 掃碼打卡…" at bounding box center [784, 237] width 1568 height 1127
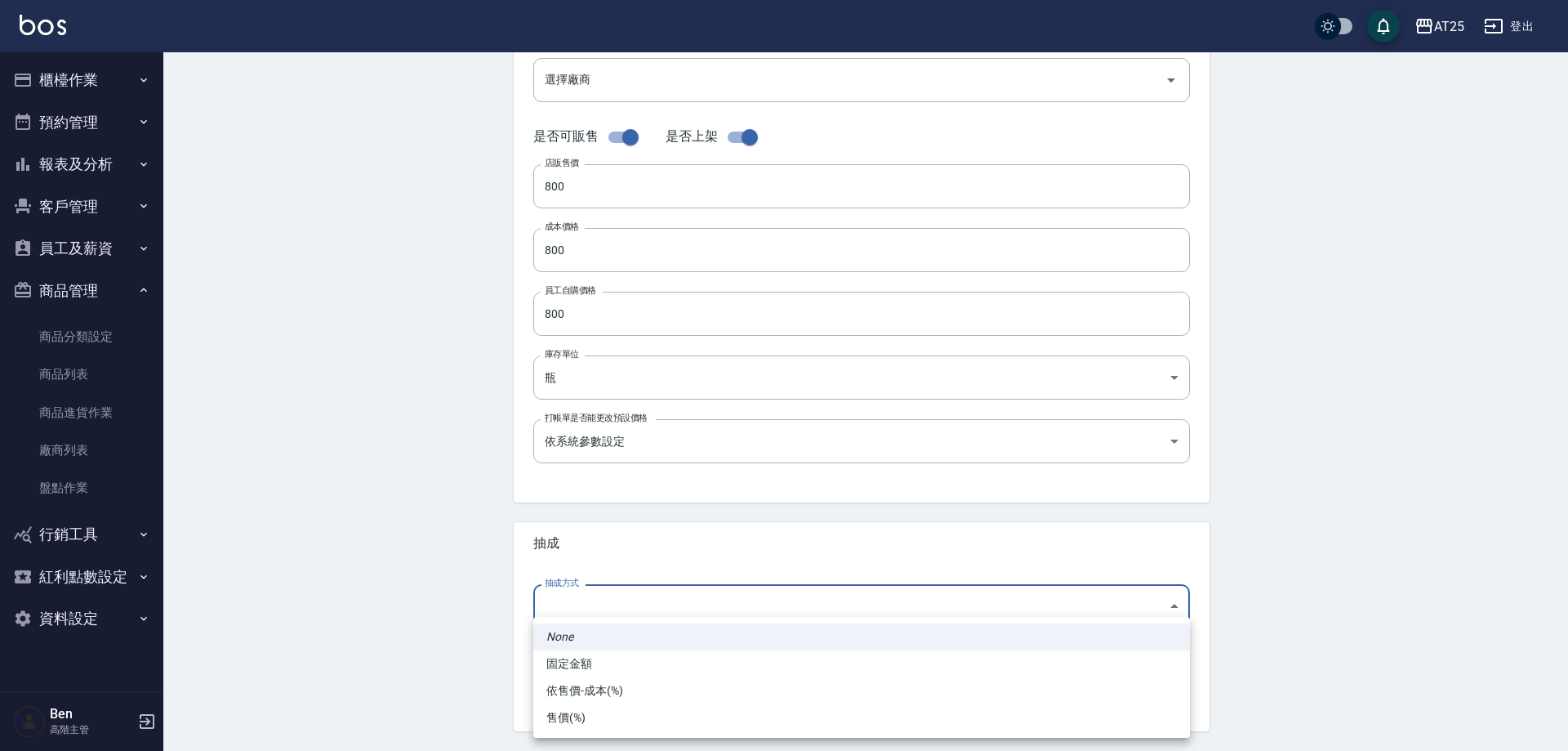
click at [591, 692] on li "依售價-成本(%)" at bounding box center [862, 691] width 657 height 27
type input "byCost"
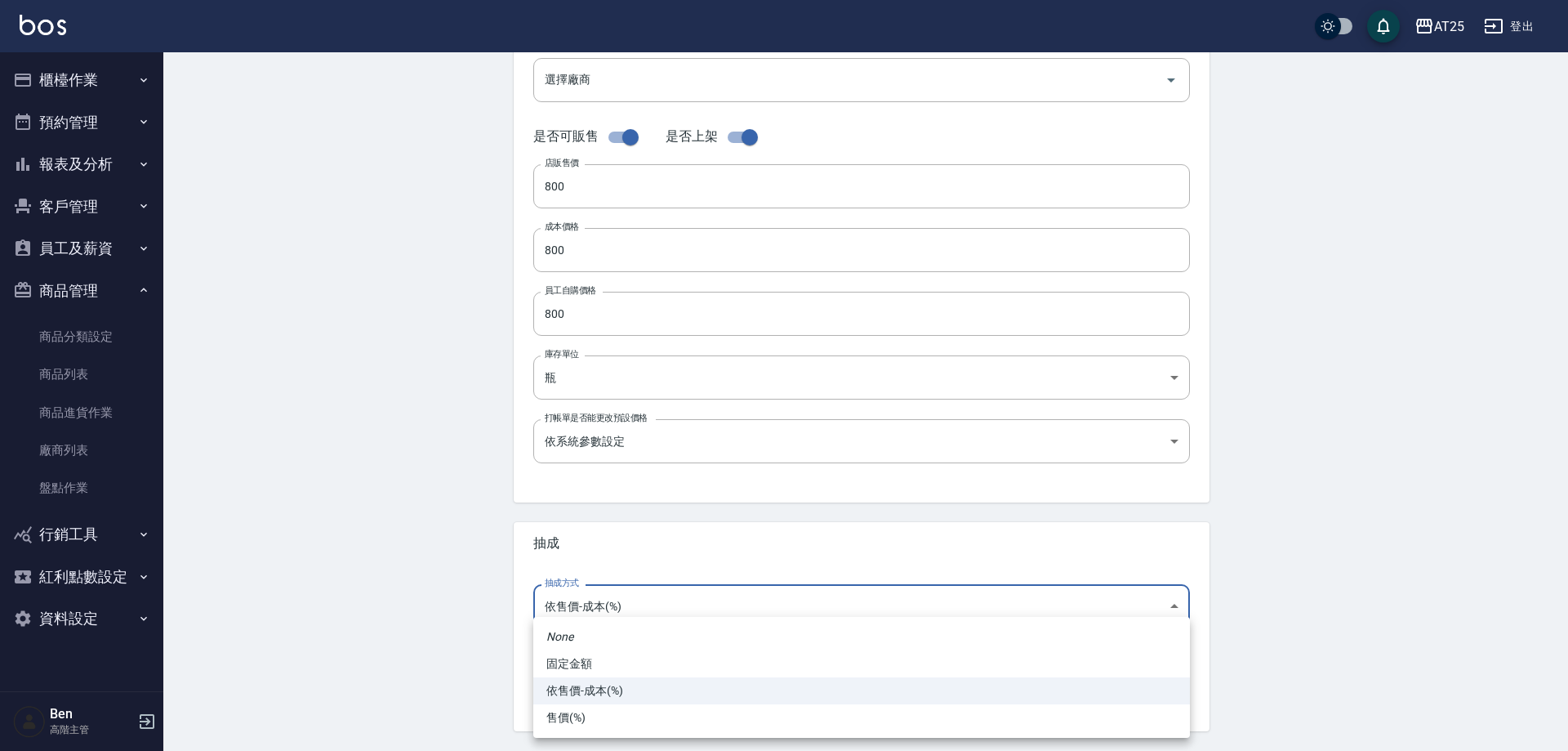
click at [652, 696] on li "依售價-成本(%)" at bounding box center [862, 691] width 657 height 27
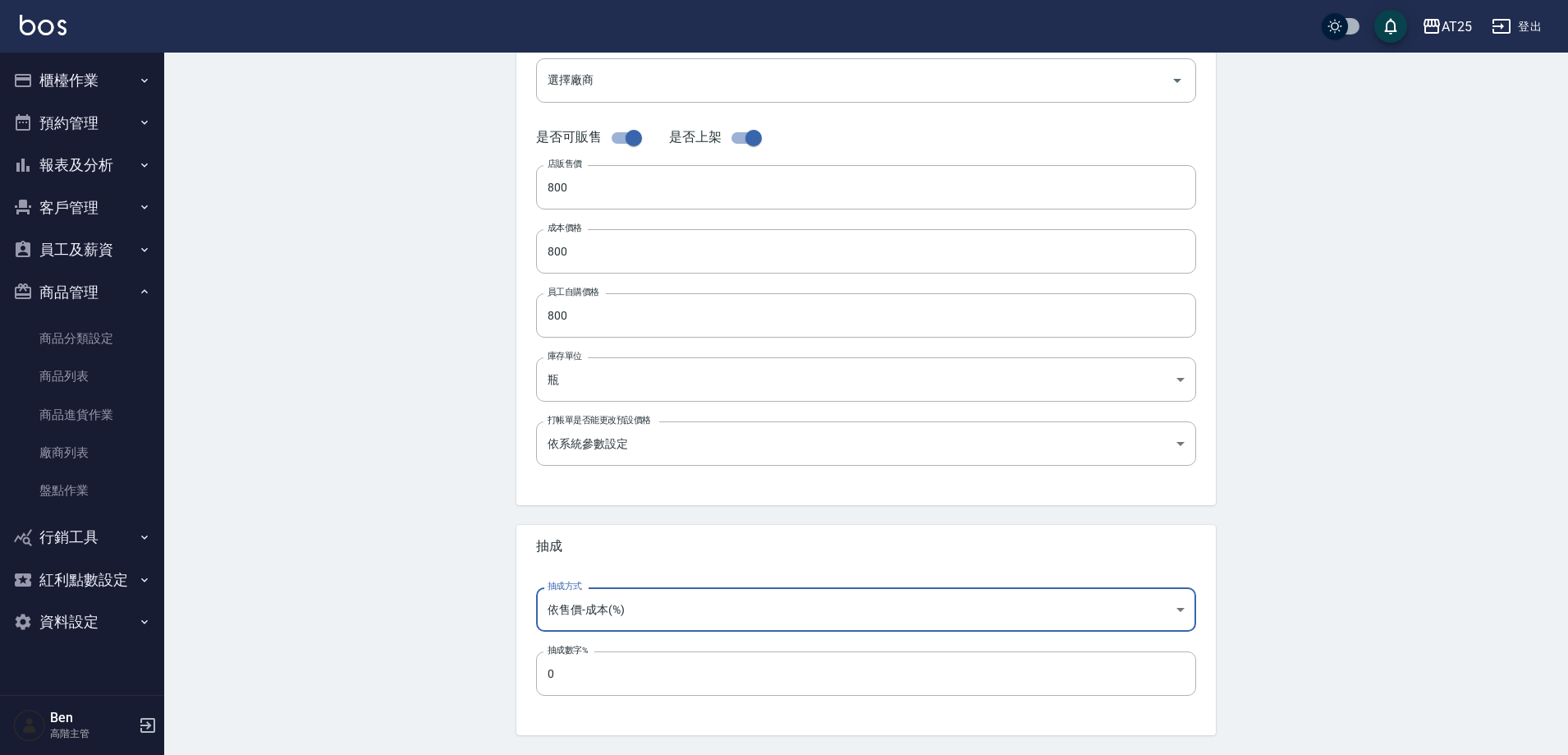
click at [1273, 504] on div "Create Product 新增商品 一般資訊 代號 E30 代號 名稱 仙杜瑞拉深層洗 名稱 商品類別 E 洗髮精 bae0bdaa-37c5-4b8…" at bounding box center [866, 265] width 1404 height 1081
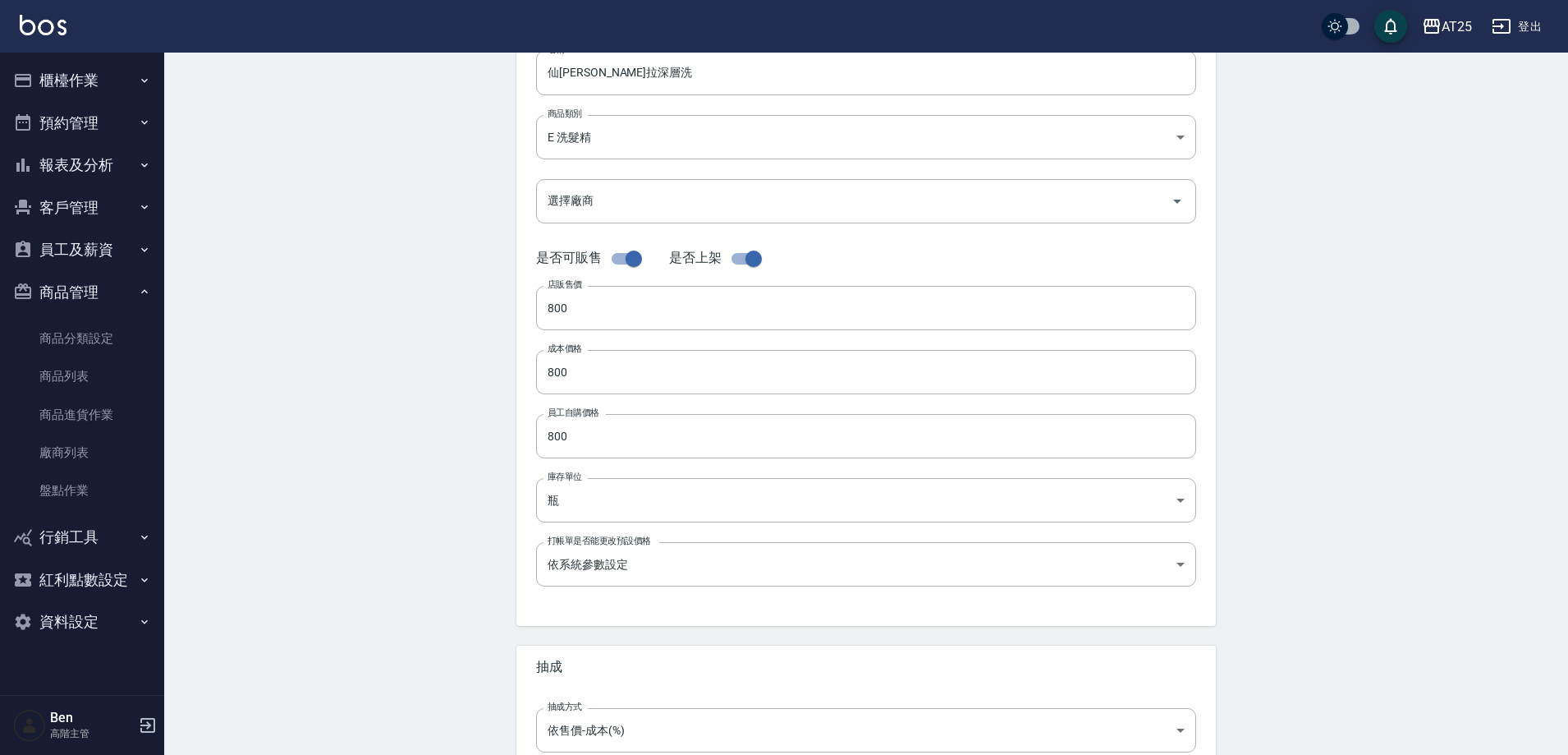
scroll to position [378, 0]
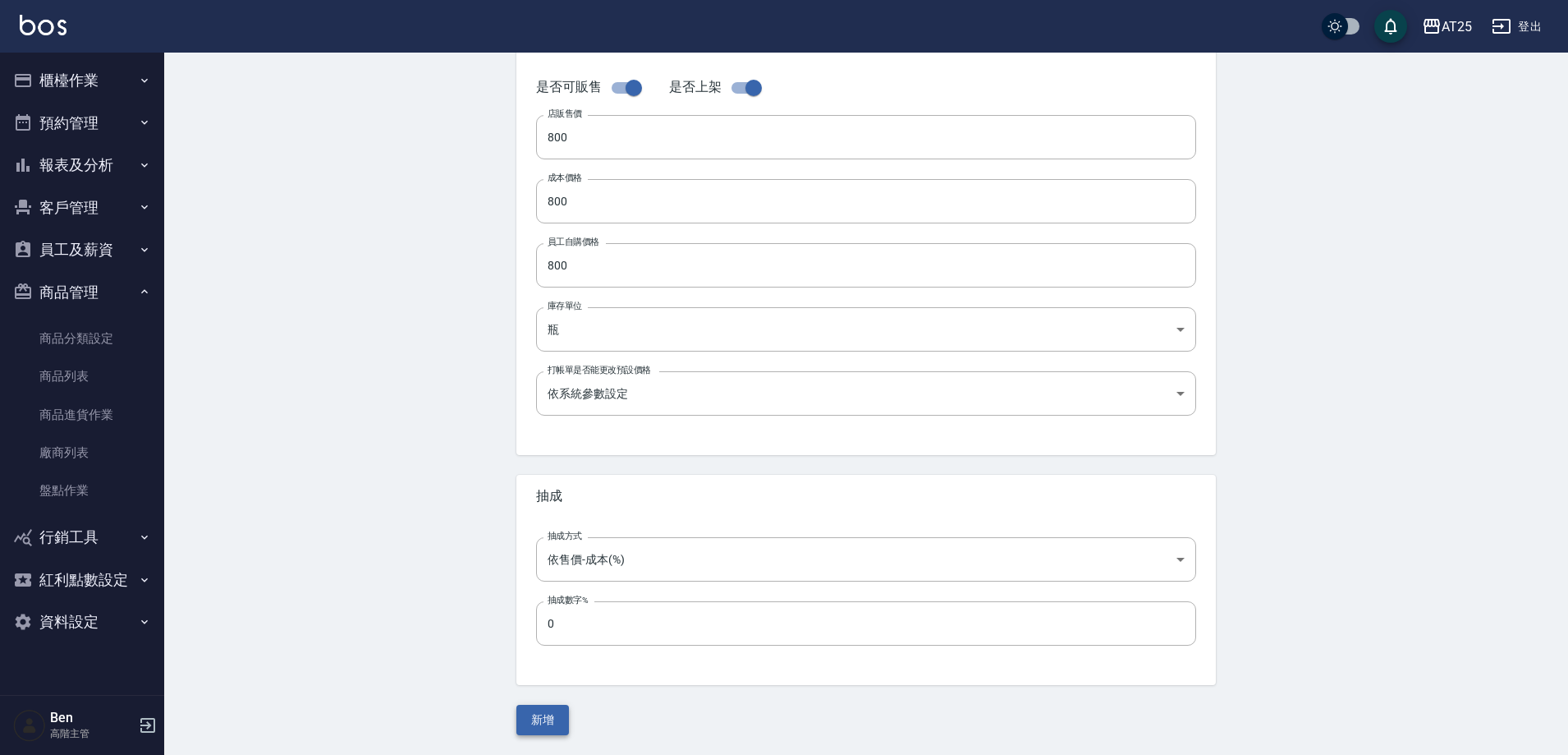
click at [537, 721] on button "新增" at bounding box center [543, 720] width 53 height 30
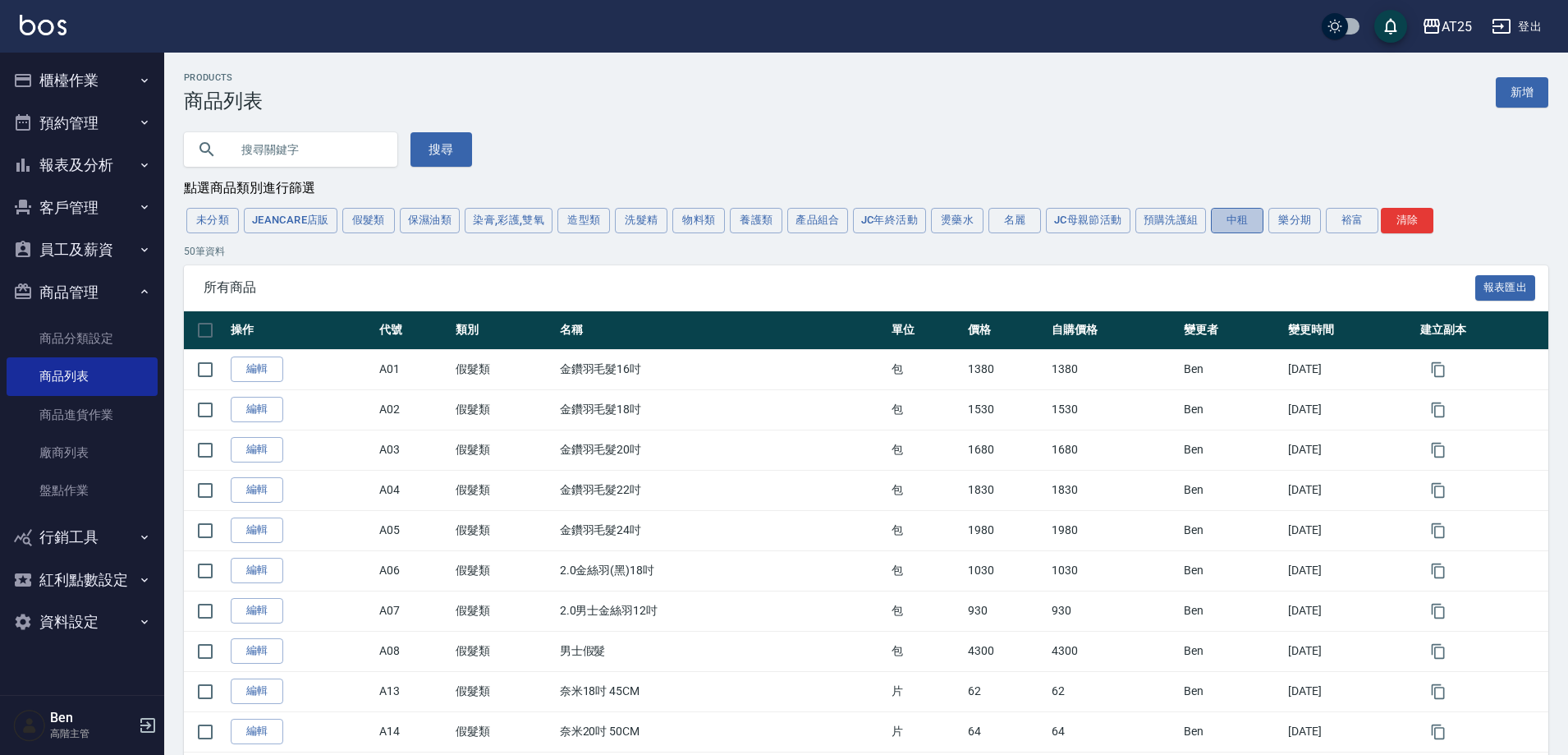
click at [1223, 233] on button "中租" at bounding box center [1237, 220] width 53 height 25
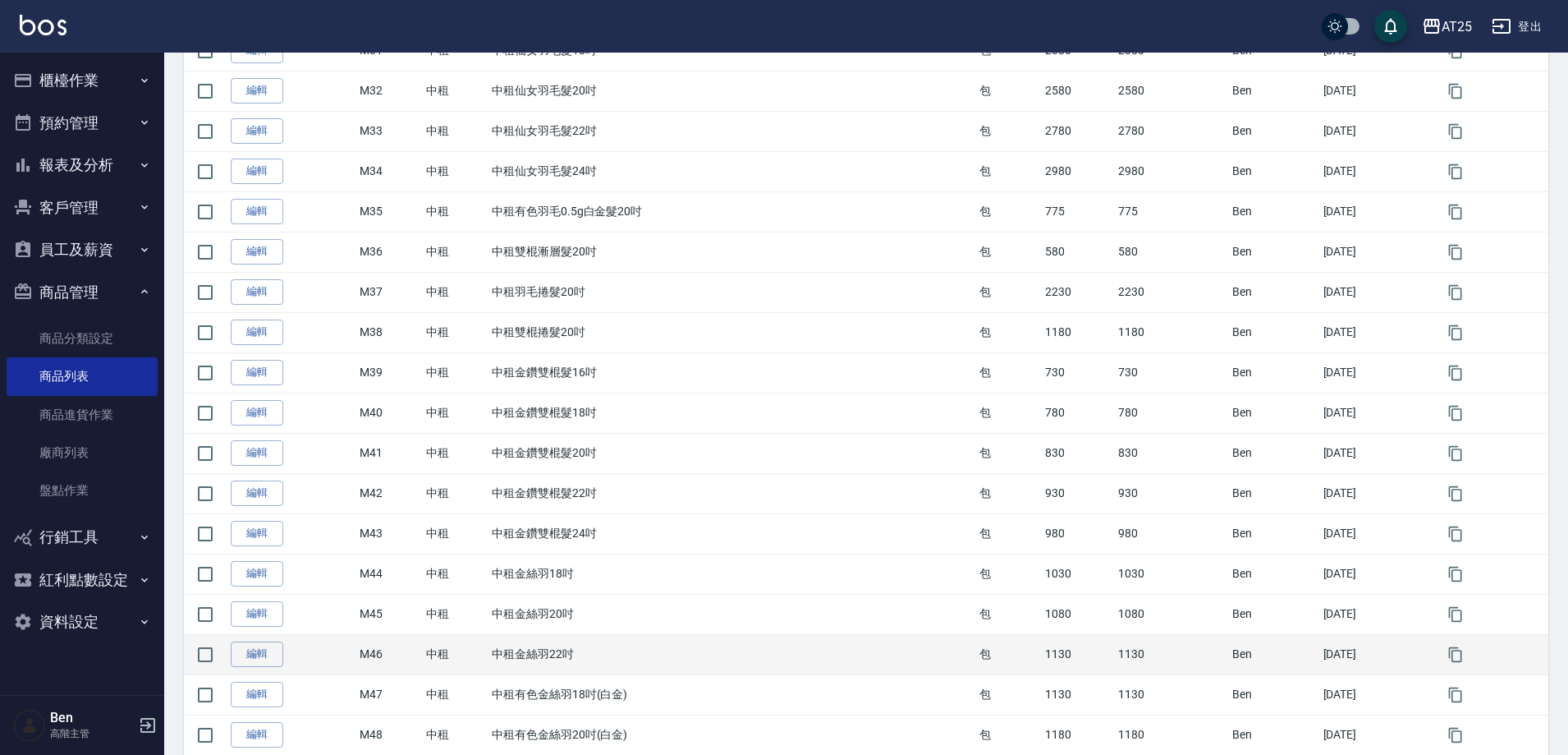
scroll to position [1687, 0]
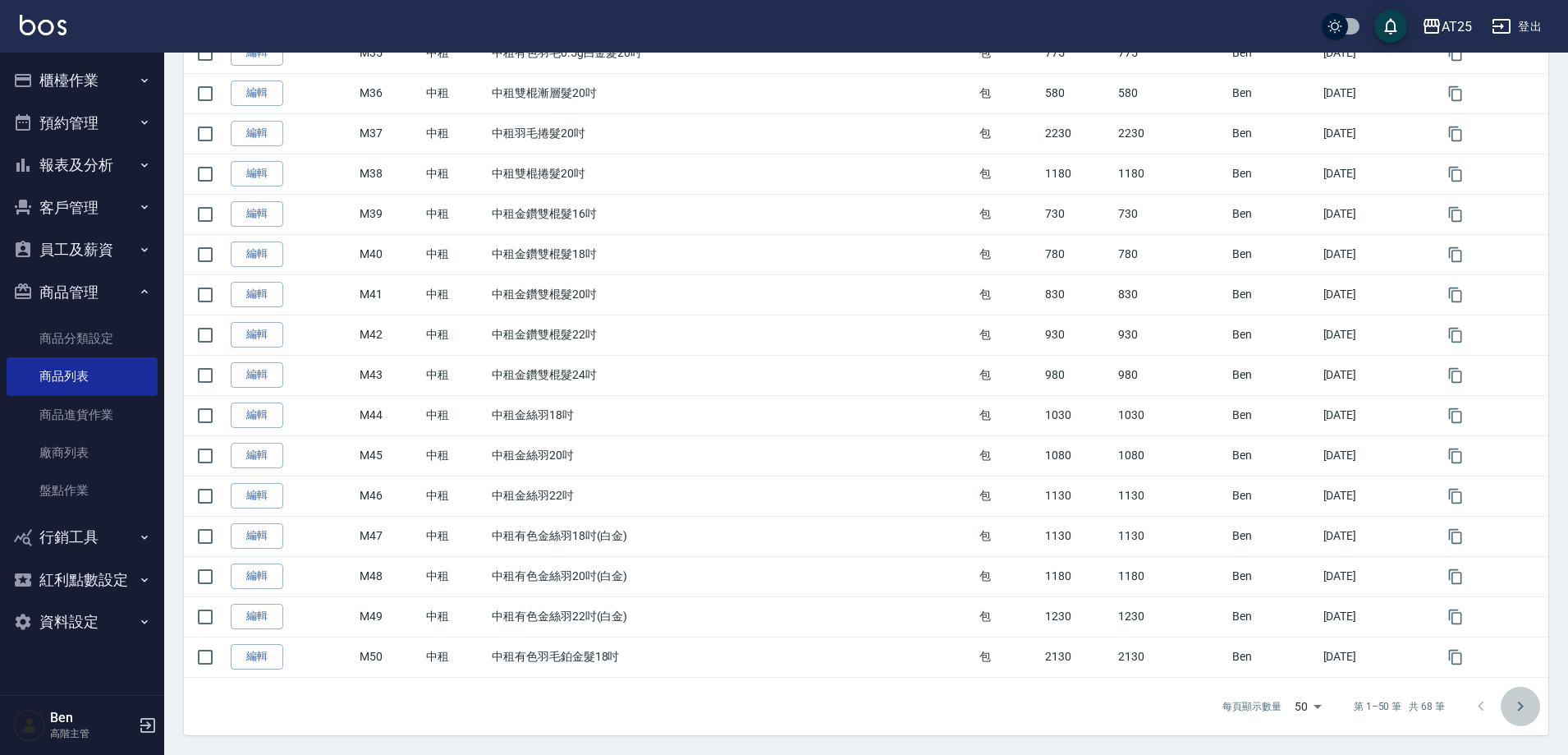
click at [1529, 715] on icon "Go to next page" at bounding box center [1520, 706] width 19 height 19
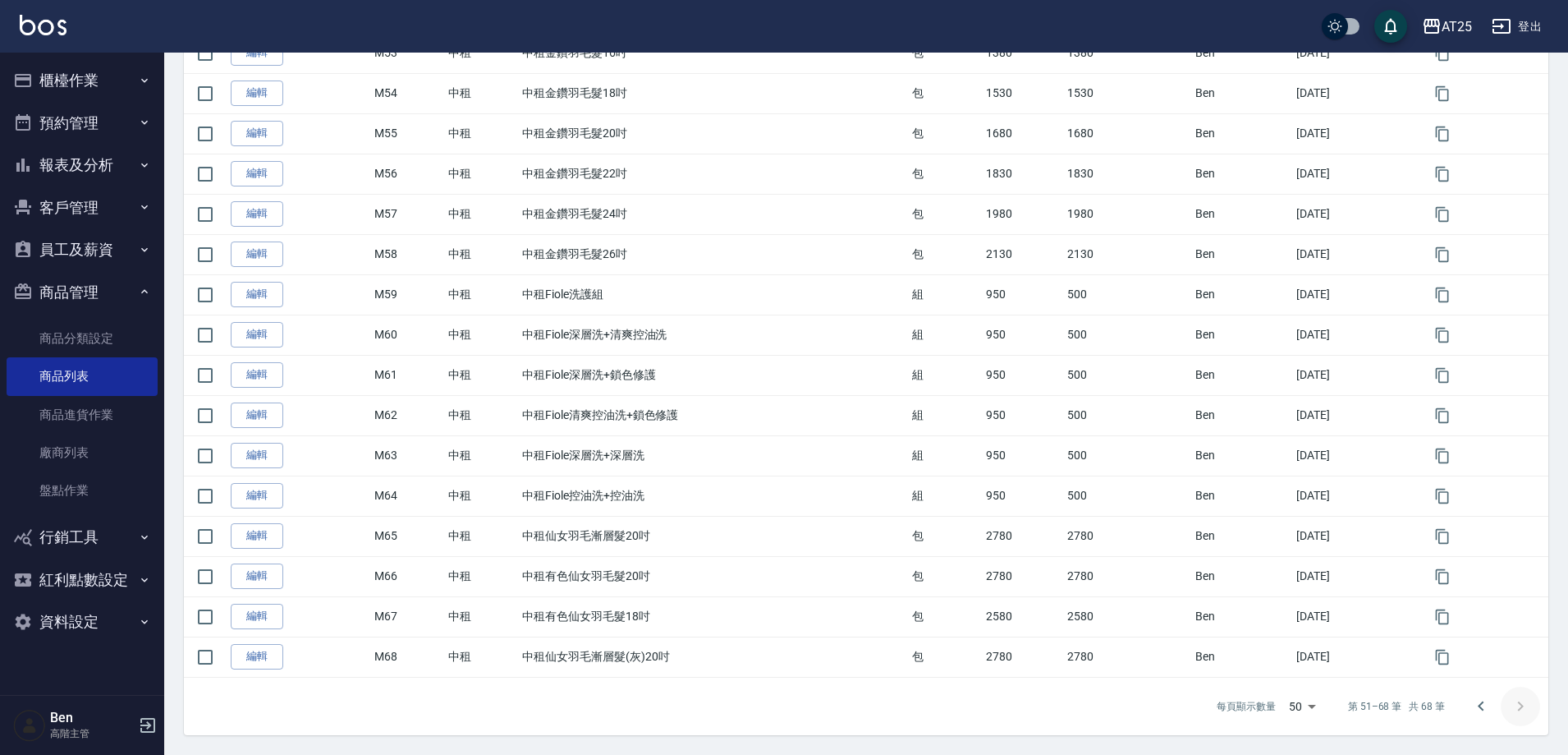
scroll to position [399, 0]
click at [1479, 709] on icon "Go to previous page" at bounding box center [1481, 706] width 19 height 19
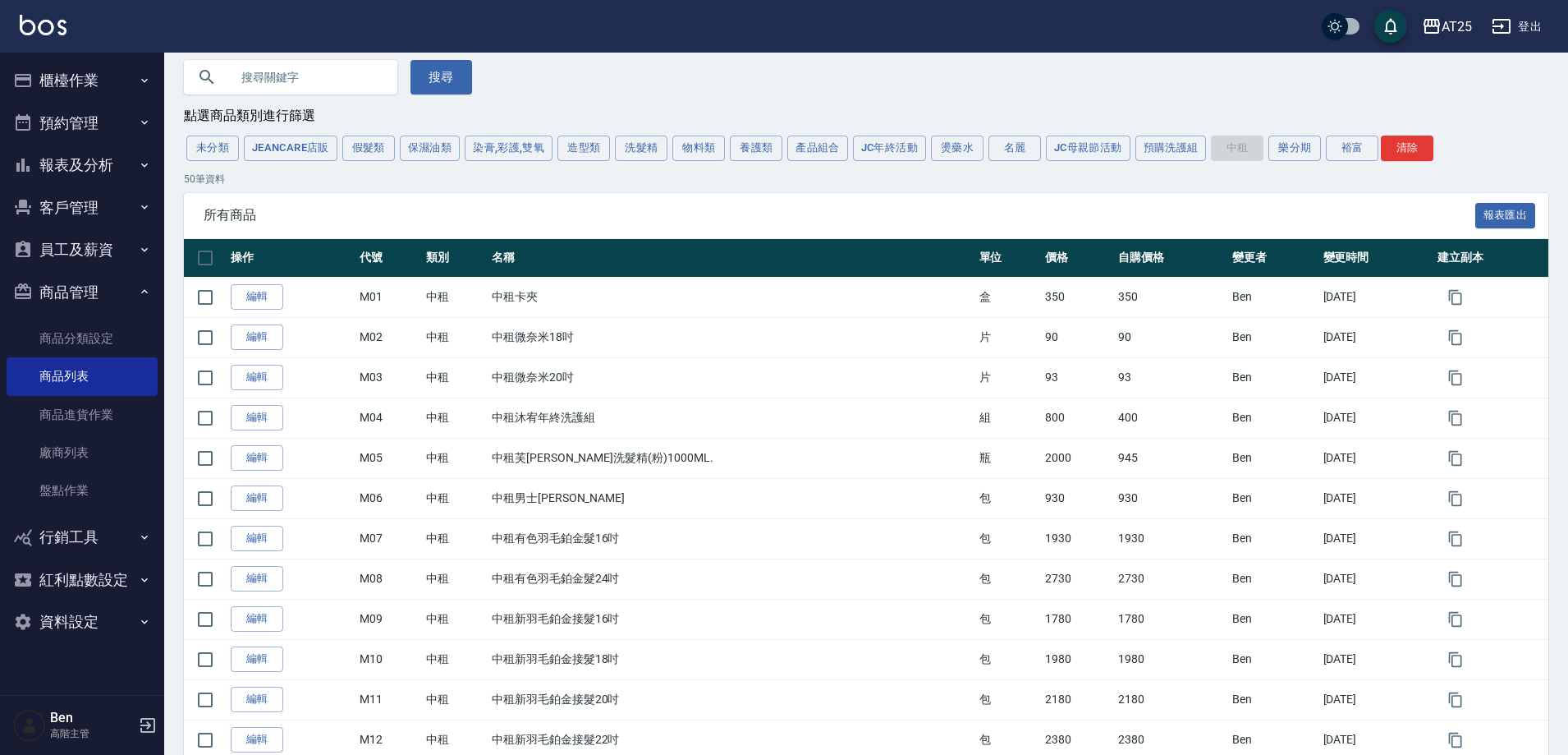
scroll to position [0, 0]
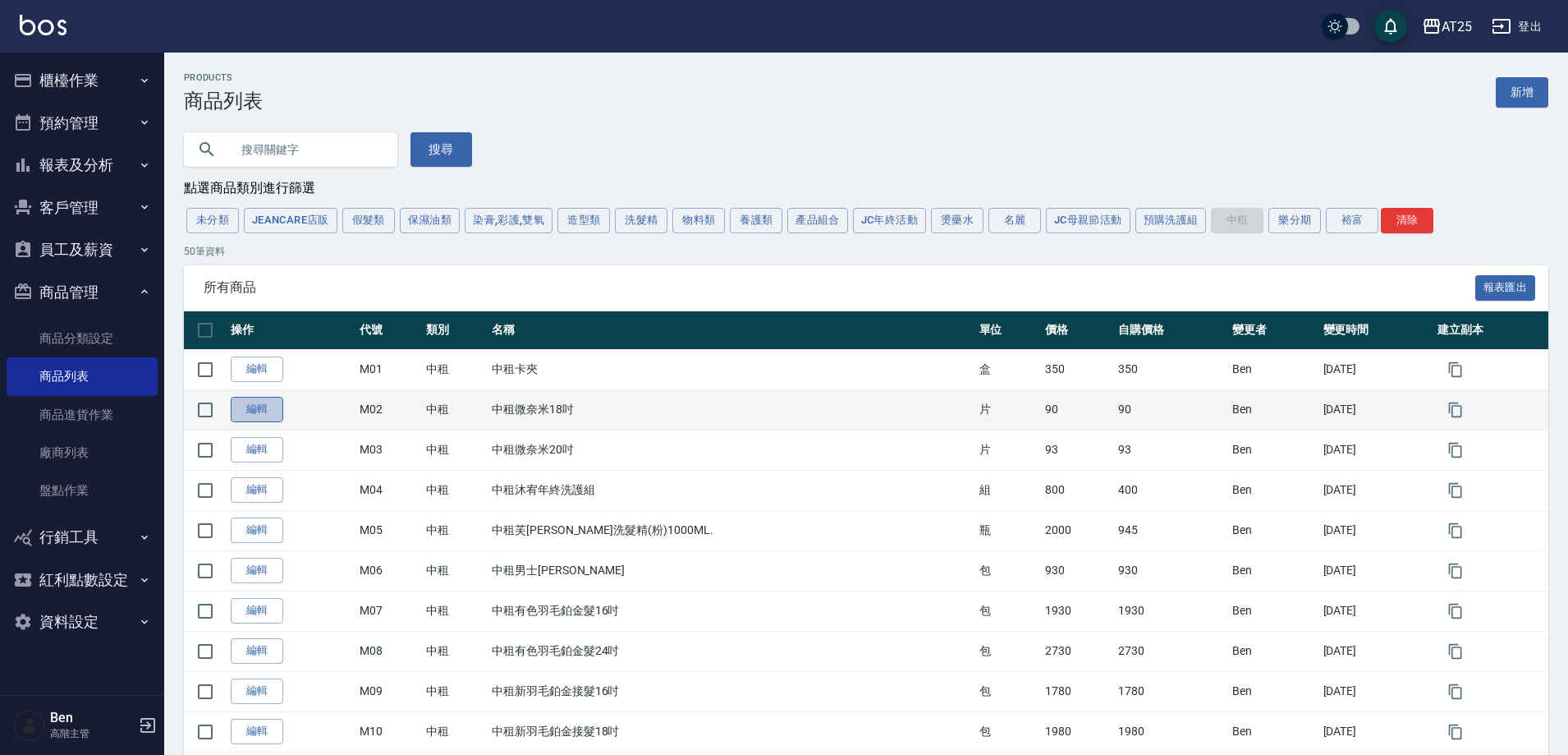
click at [247, 405] on link "編輯" at bounding box center [257, 409] width 53 height 25
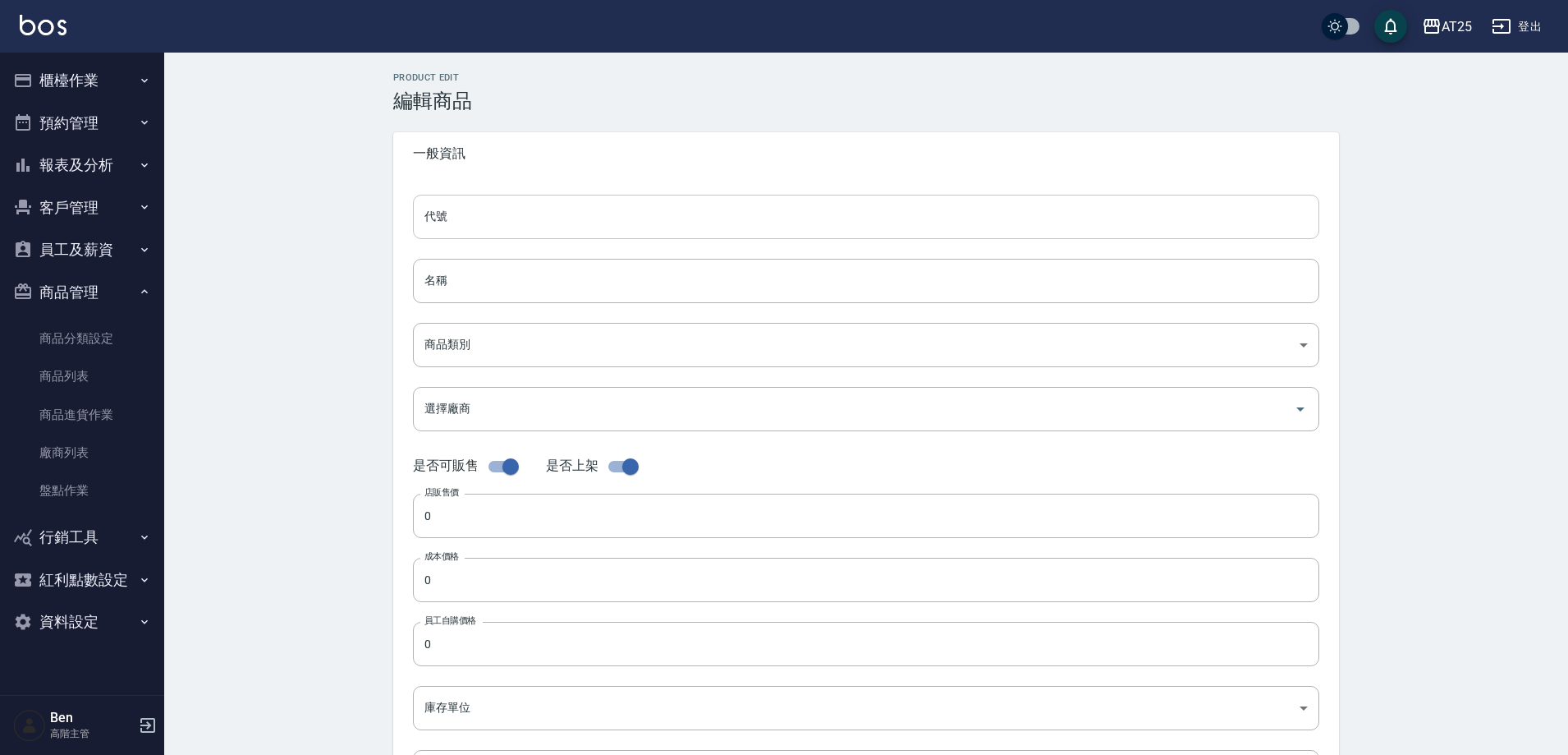
type input "M02"
type input "中租微奈米18吋"
type input "735ad37c-4121-4e12-bd2f-5b4981e20285"
type input "90"
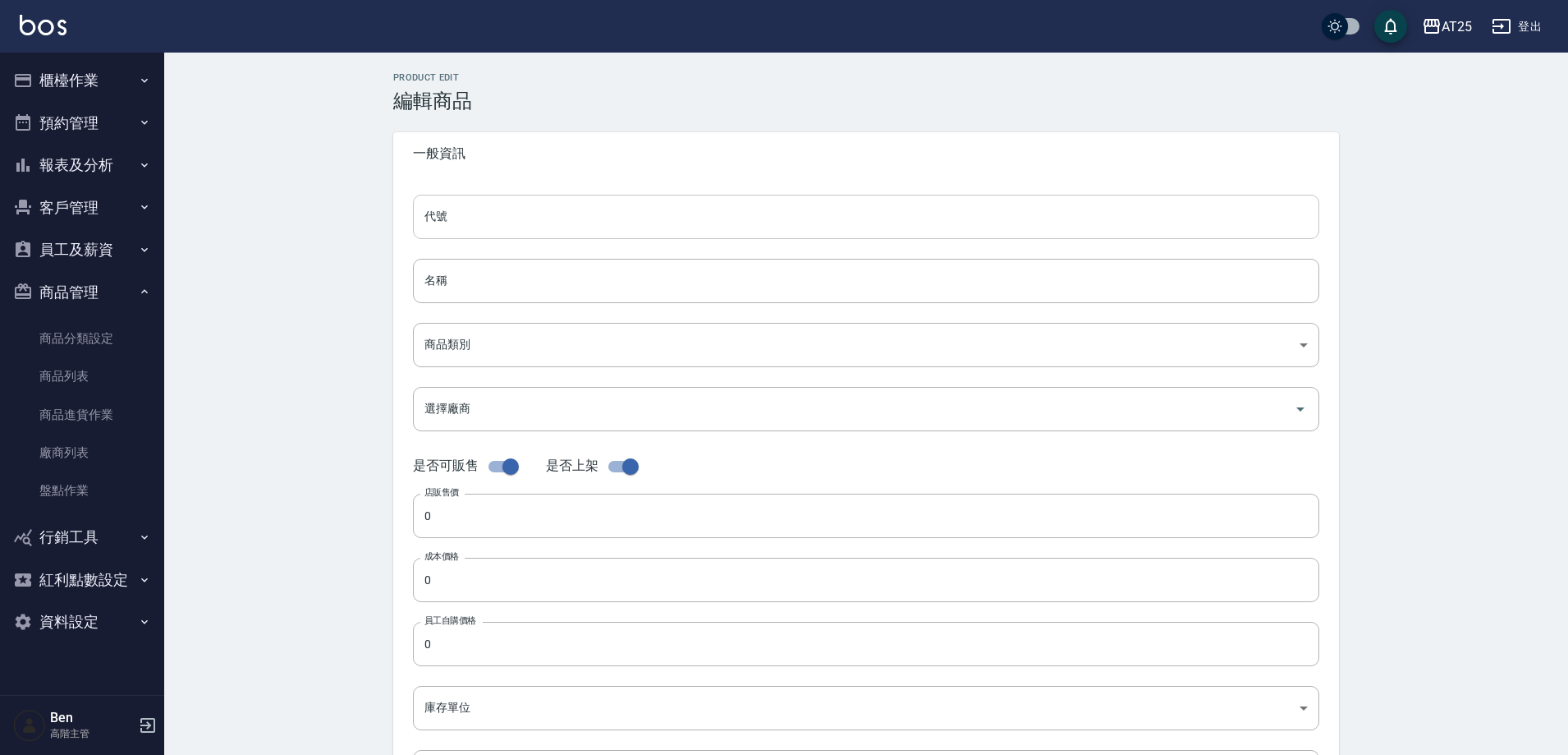
type input "90"
type input "片"
type input "UNSET"
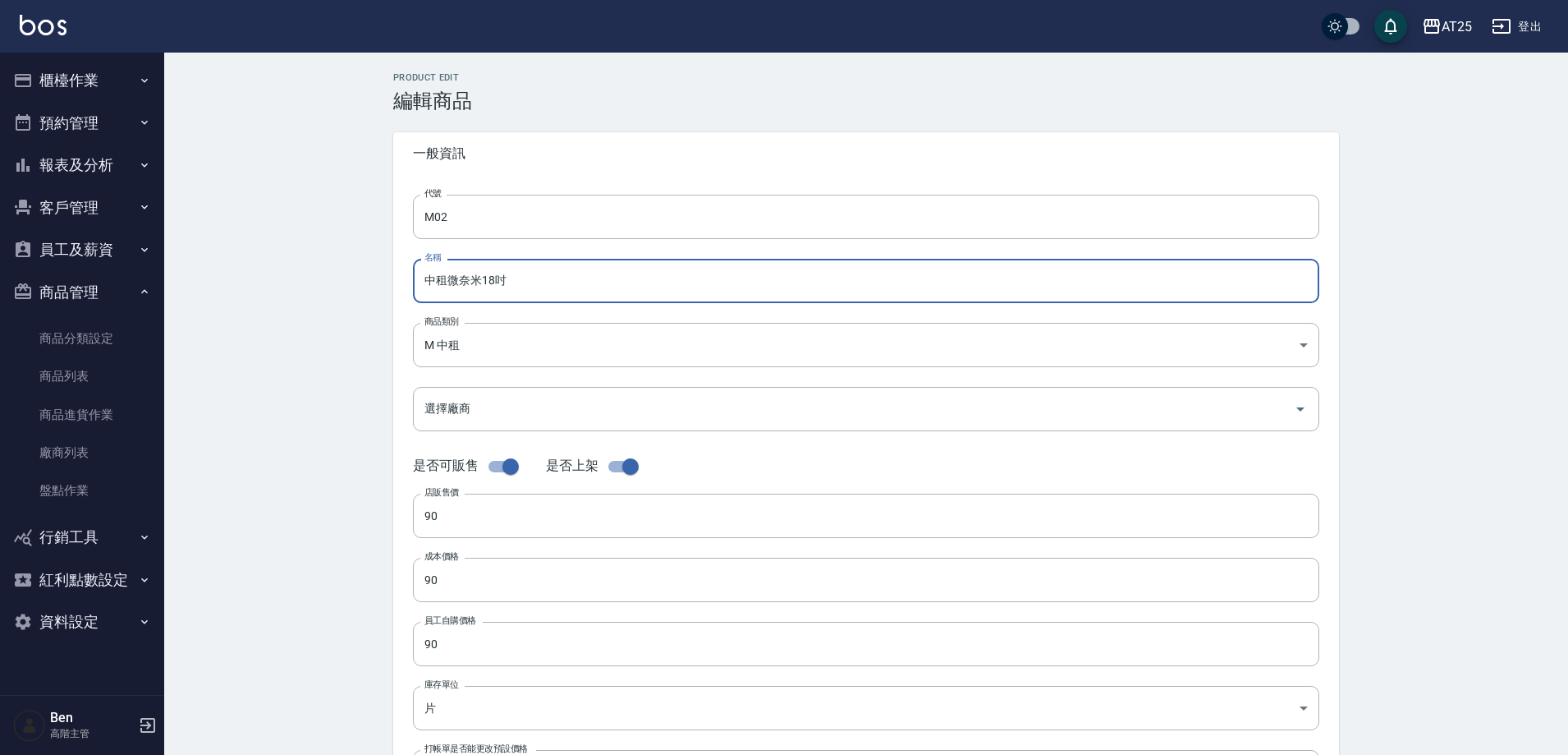
drag, startPoint x: 492, startPoint y: 279, endPoint x: 446, endPoint y: 282, distance: 46.1
click at [446, 282] on input "中租微奈米18吋" at bounding box center [866, 281] width 907 height 45
paste input "2.0金絲羽(黑)"
drag, startPoint x: 466, startPoint y: 277, endPoint x: 456, endPoint y: 277, distance: 10.0
click at [456, 277] on input "中租 2.0金絲羽(黑)18吋" at bounding box center [866, 281] width 907 height 45
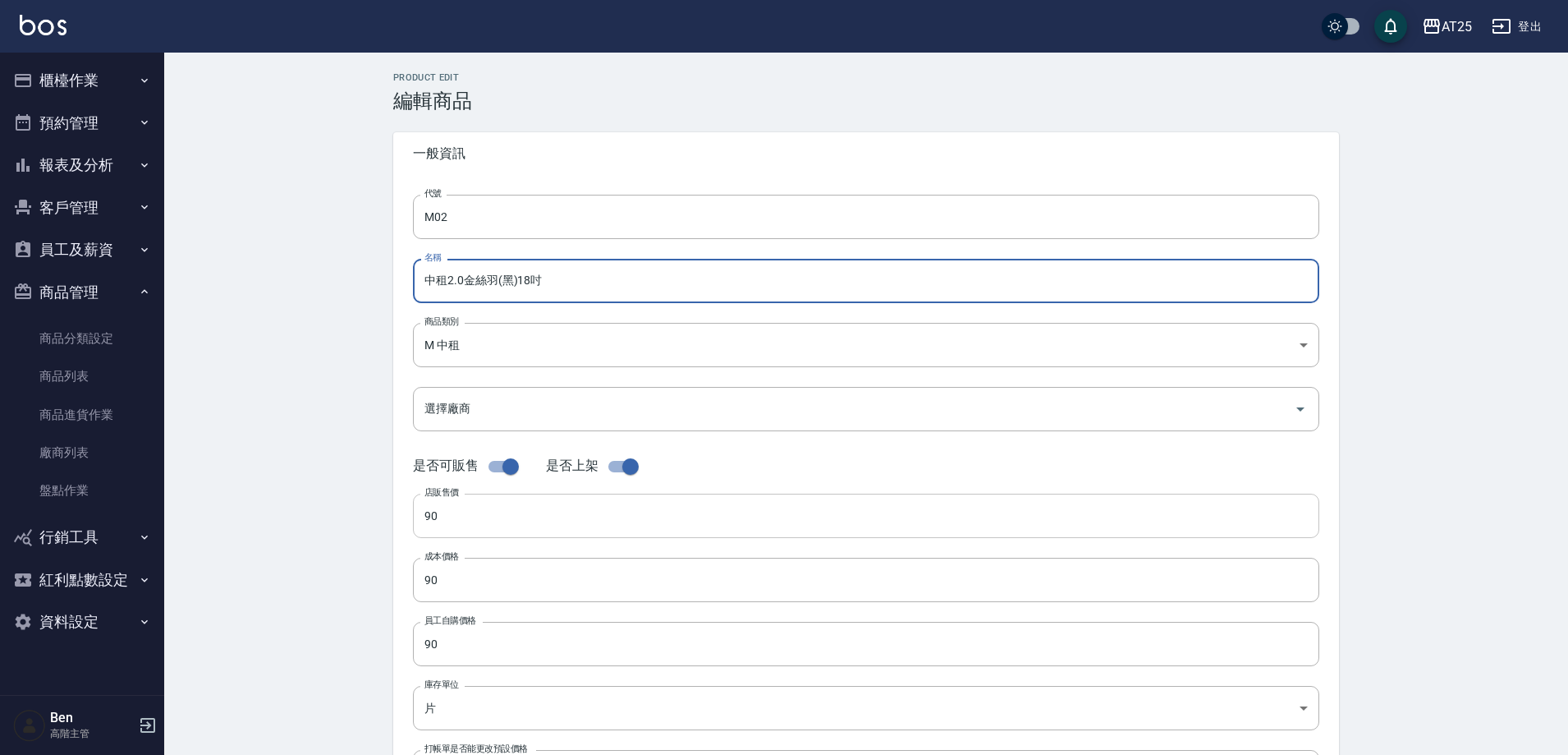
type input "中租2.0金絲羽(黑)18吋"
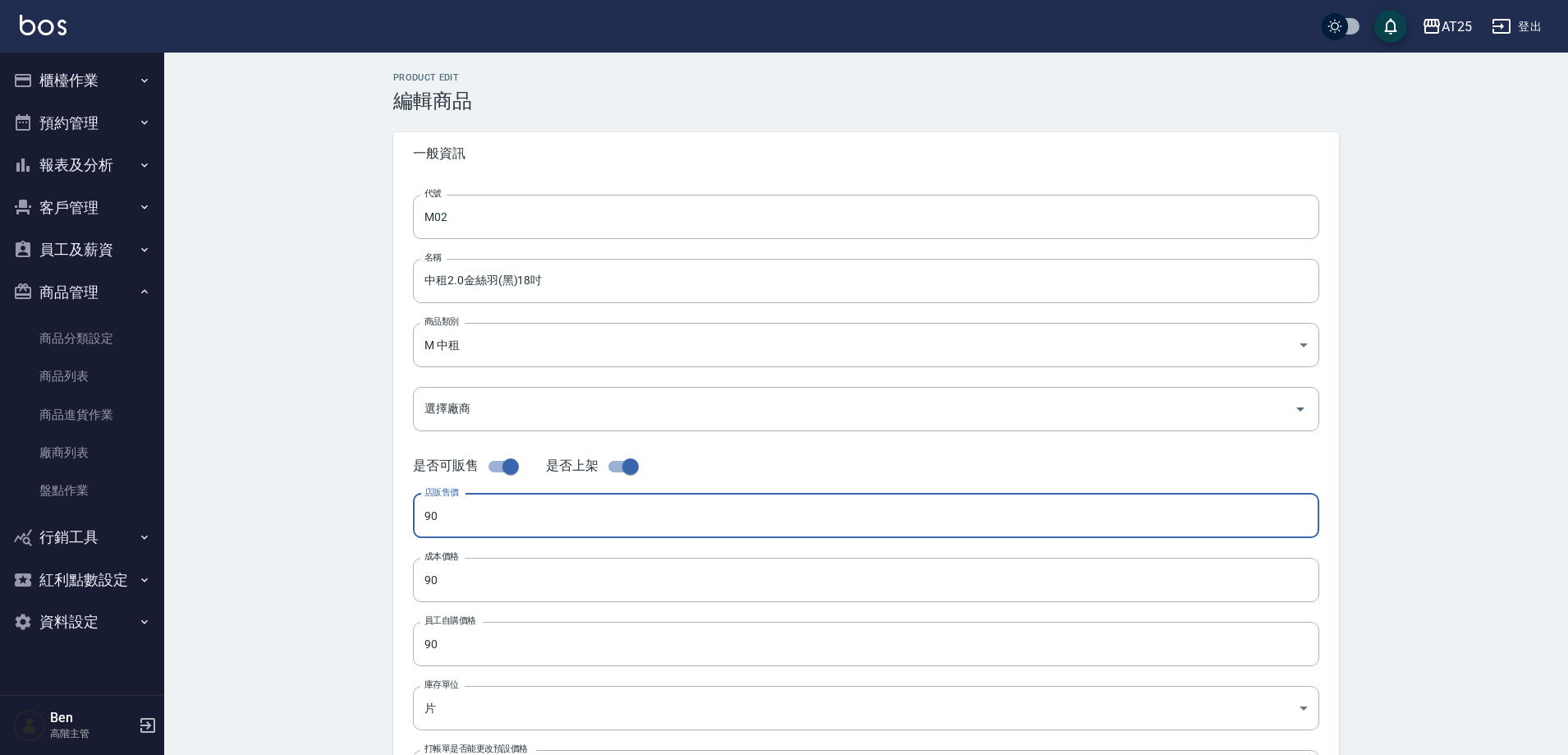
drag, startPoint x: 455, startPoint y: 518, endPoint x: 408, endPoint y: 517, distance: 47.0
click at [408, 517] on div "代號 M02 代號 名稱 中租2.0金絲羽(黑)18吋 名稱 商品類別 M 中租 735ad37c-4121-4e12-bd2f-5b4981e20285…" at bounding box center [866, 504] width 946 height 659
drag, startPoint x: 524, startPoint y: 515, endPoint x: 359, endPoint y: 536, distance: 166.3
click at [359, 536] on div "Product Edit 編輯商品 一般資訊 代號 M02 代號 名稱 中租2.0金絲羽(黑)18吋 名稱 商品類別 M 中租 735ad37c-4121…" at bounding box center [866, 594] width 1404 height 1081
type input "1030"
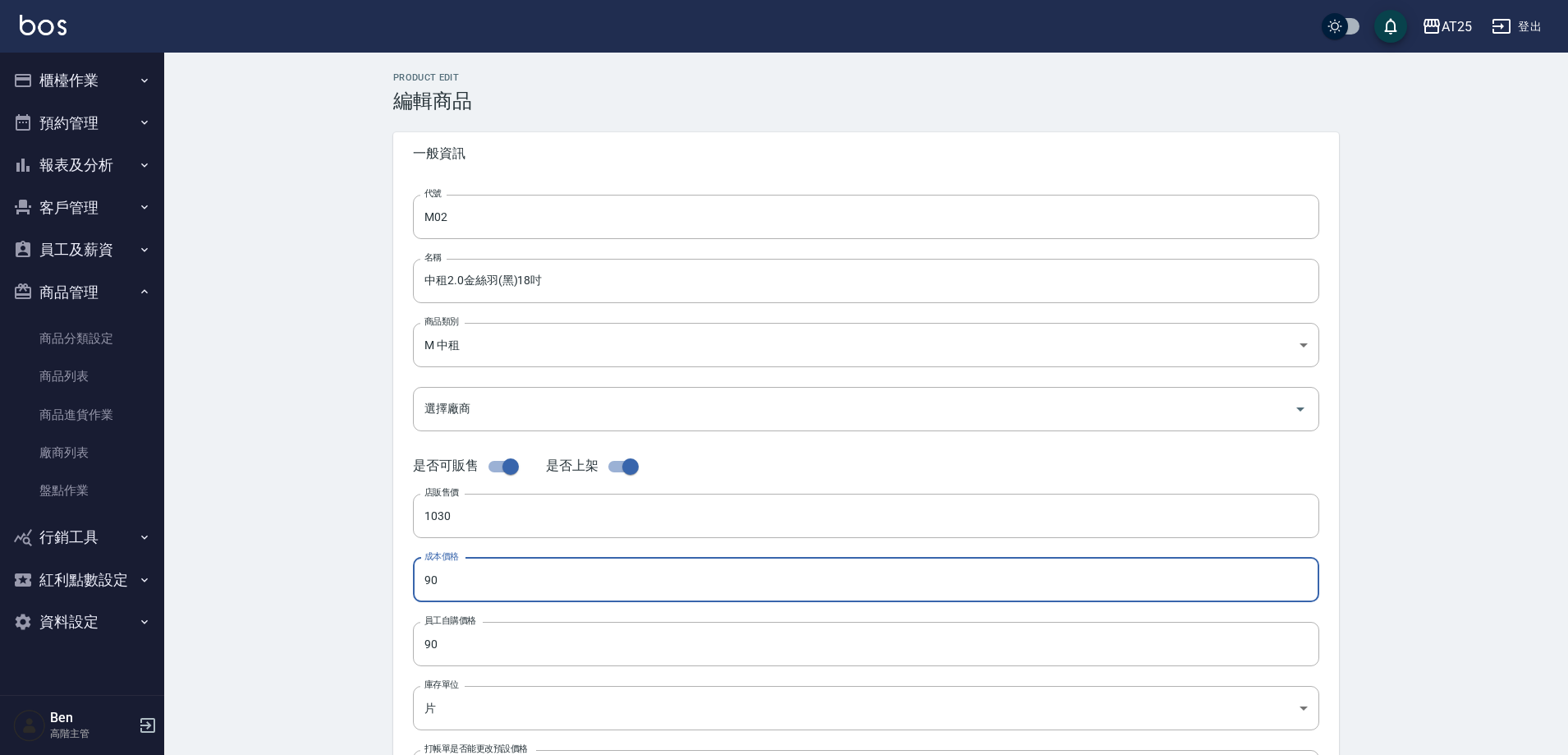
drag, startPoint x: 485, startPoint y: 582, endPoint x: 403, endPoint y: 595, distance: 83.0
click at [419, 586] on input "90" at bounding box center [866, 579] width 907 height 45
paste input "103"
type input "1030"
drag, startPoint x: 496, startPoint y: 636, endPoint x: 346, endPoint y: 640, distance: 150.1
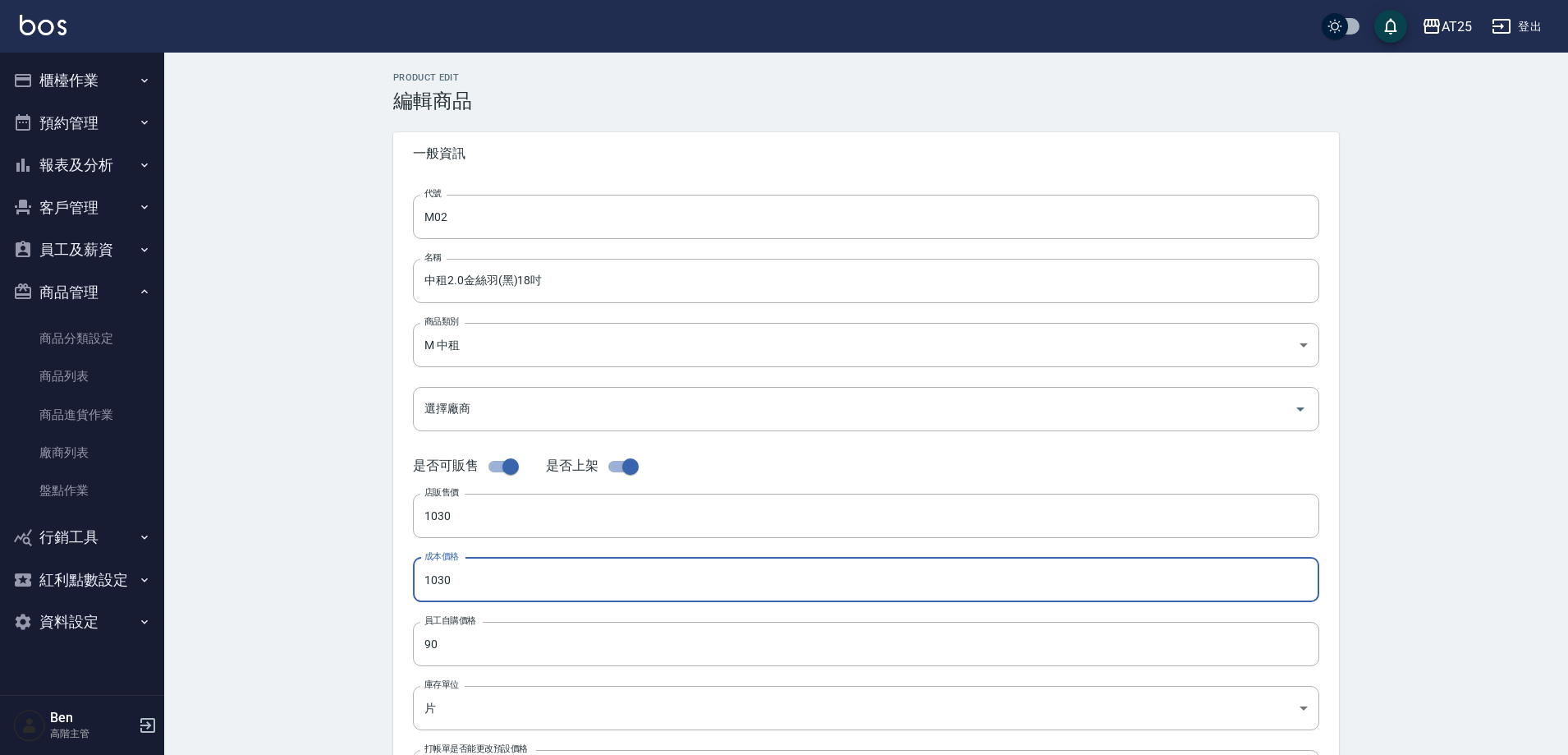
click at [348, 640] on div "Product Edit 編輯商品 一般資訊 代號 M02 代號 名稱 中租2.0金絲羽(黑)18吋 名稱 商品類別 M 中租 735ad37c-4121…" at bounding box center [866, 594] width 1404 height 1081
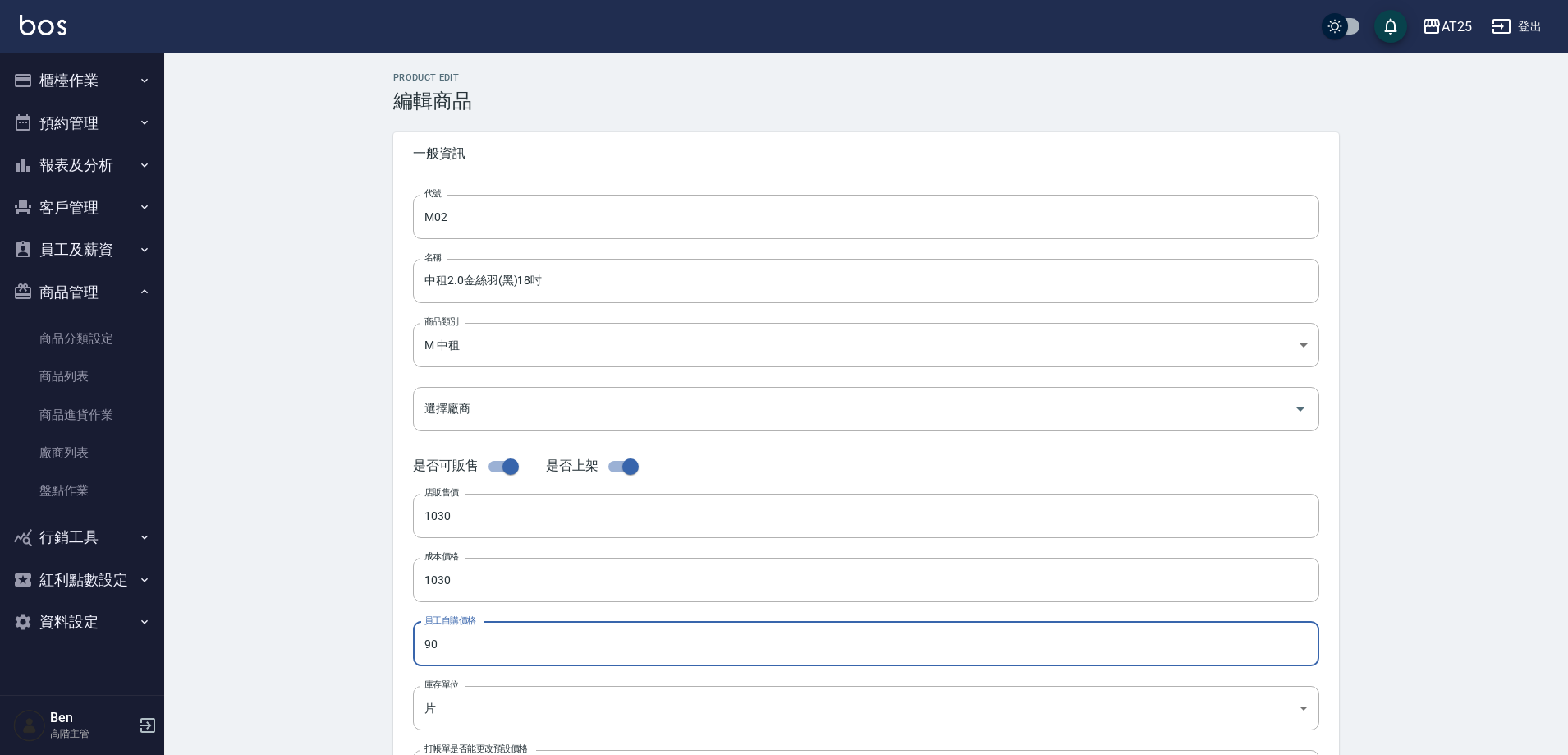
paste input "103"
type input "1030"
click at [453, 715] on body "AT25 登出 櫃檯作業 打帳單 帳單列表 掛單列表 座位開單 營業儀表板 現金收支登錄 高階收支登錄 材料自購登錄 每日結帳 排班表 現場電腦打卡 掃碼打卡…" at bounding box center [788, 567] width 1576 height 1133
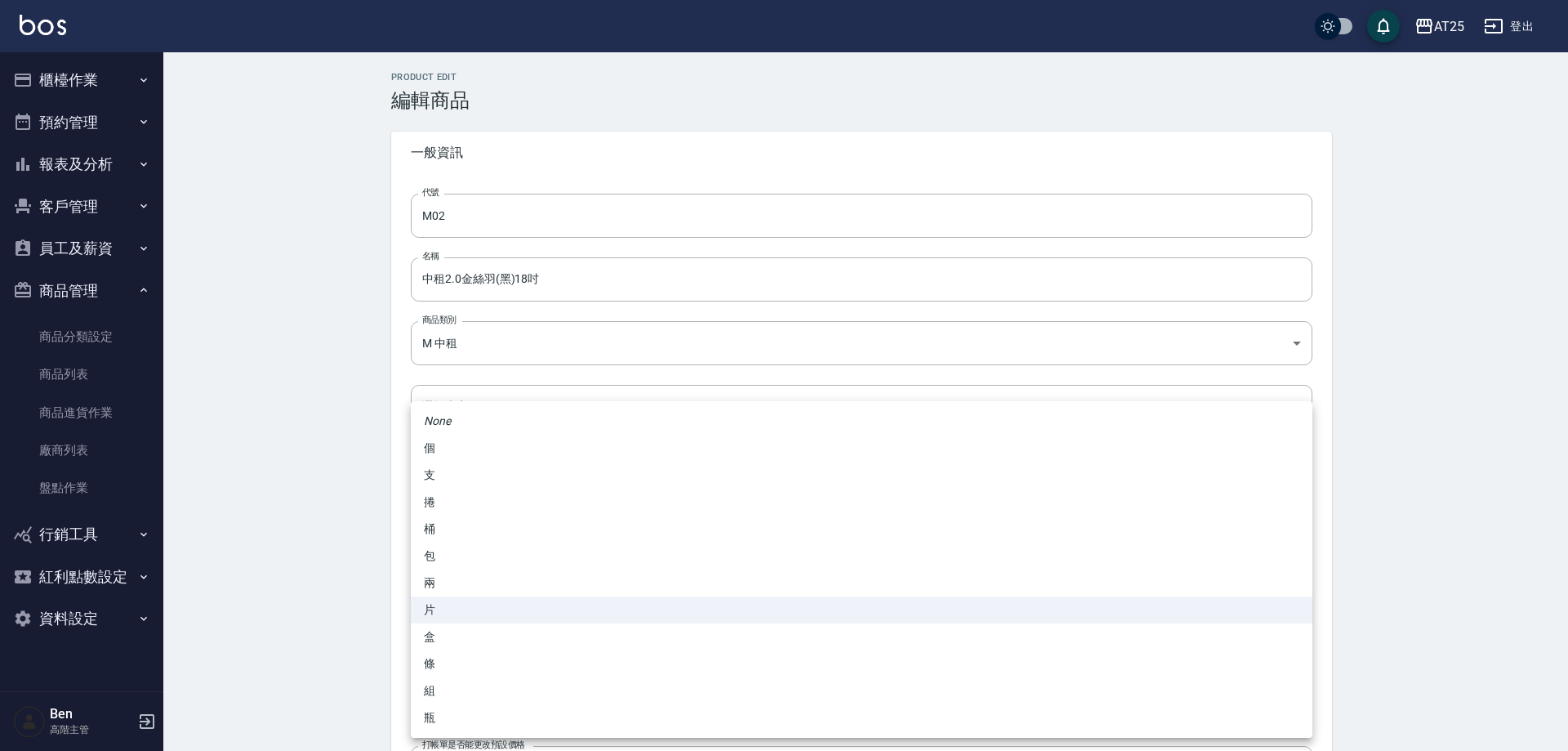
click at [449, 559] on li "包" at bounding box center [861, 556] width 902 height 27
type input "包"
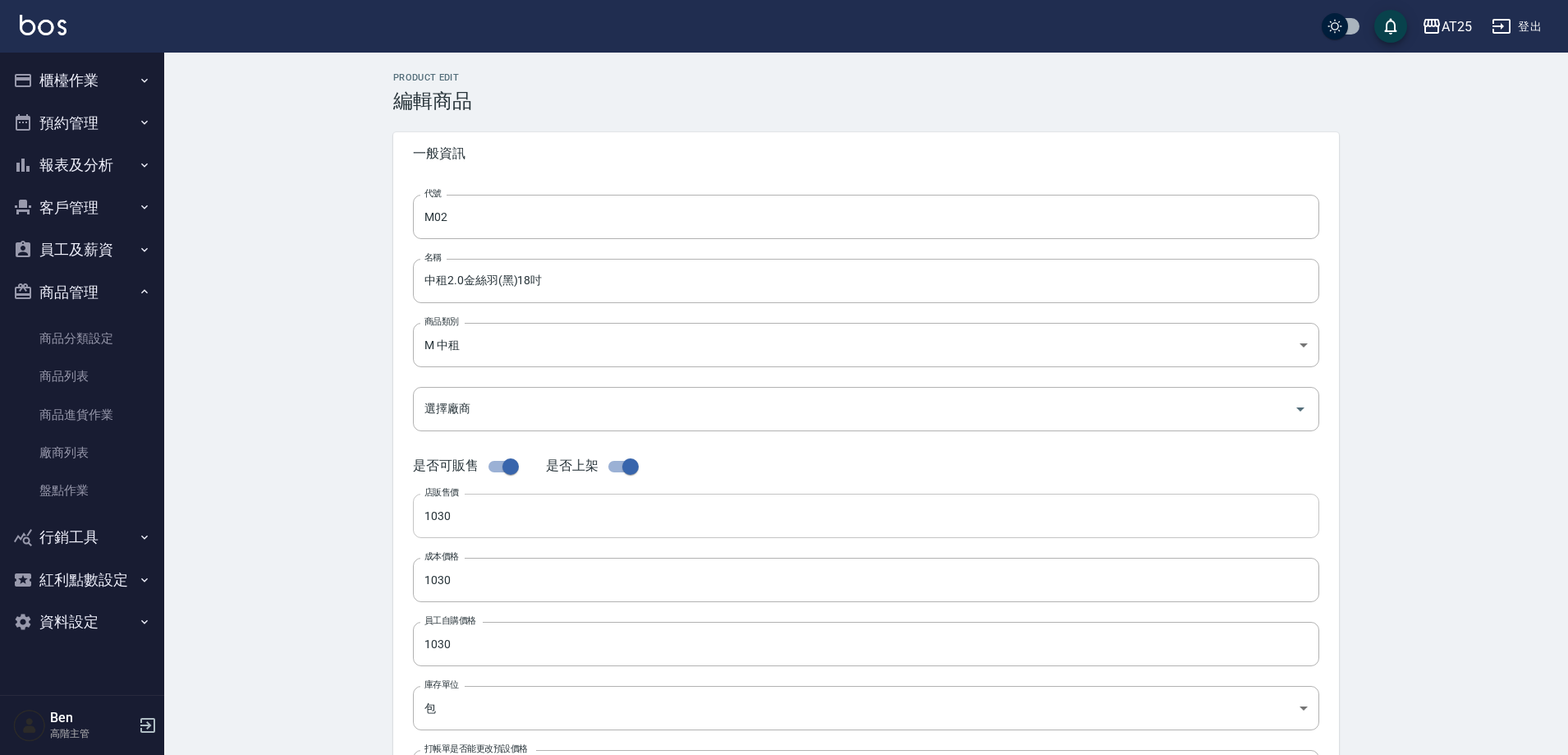
scroll to position [378, 0]
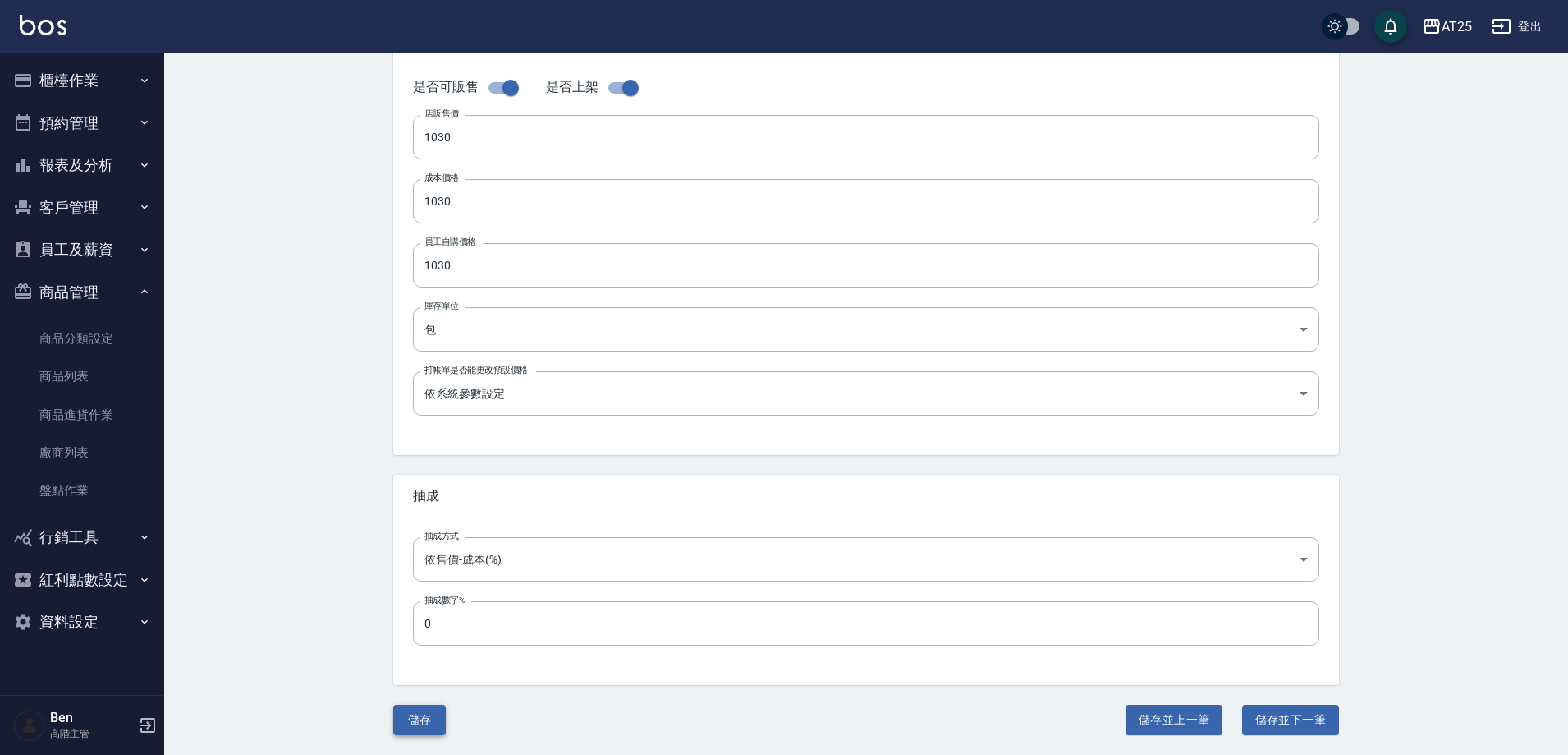
click at [423, 725] on button "儲存" at bounding box center [419, 720] width 53 height 30
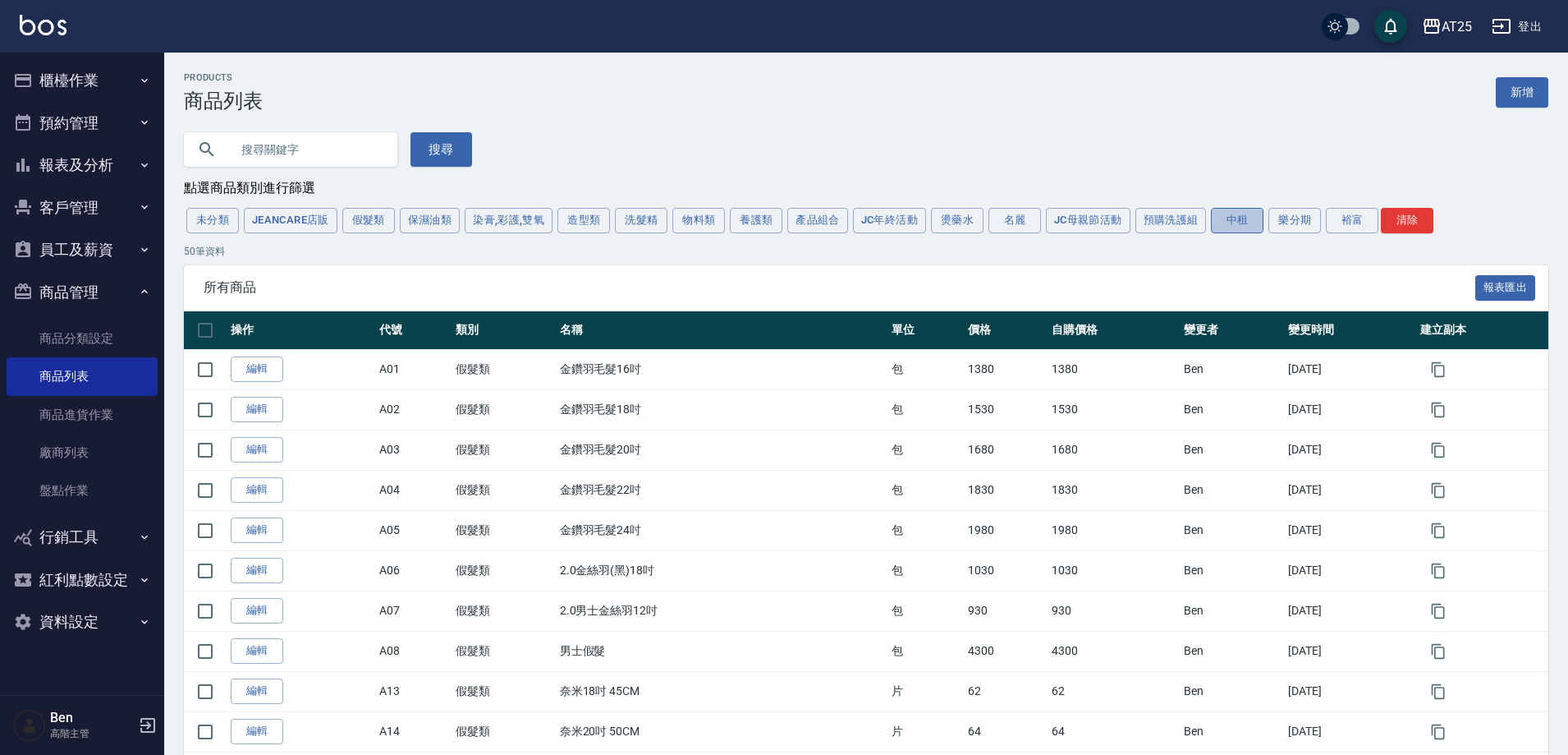
click at [1223, 219] on button "中租" at bounding box center [1237, 220] width 53 height 25
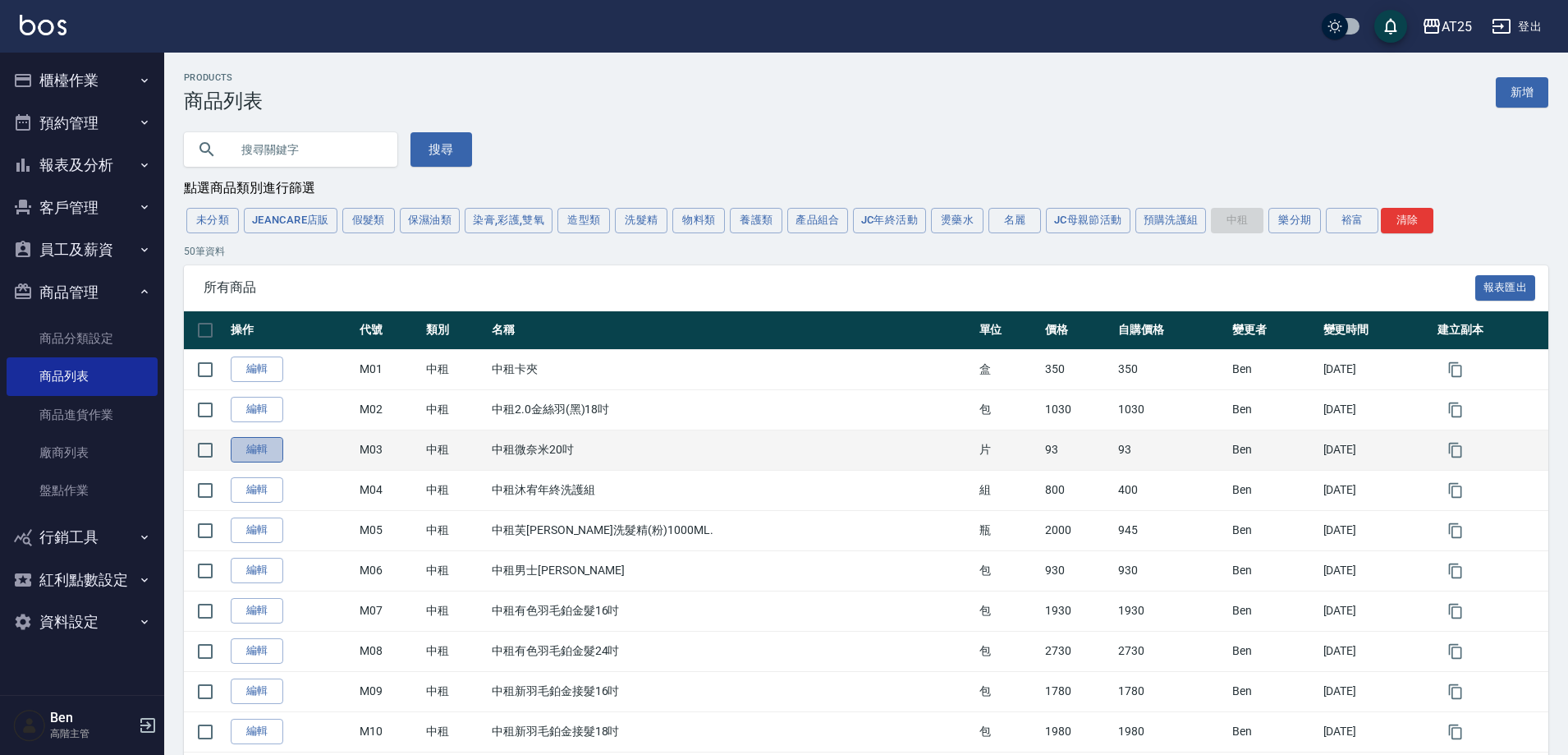
click at [247, 451] on link "編輯" at bounding box center [257, 450] width 53 height 25
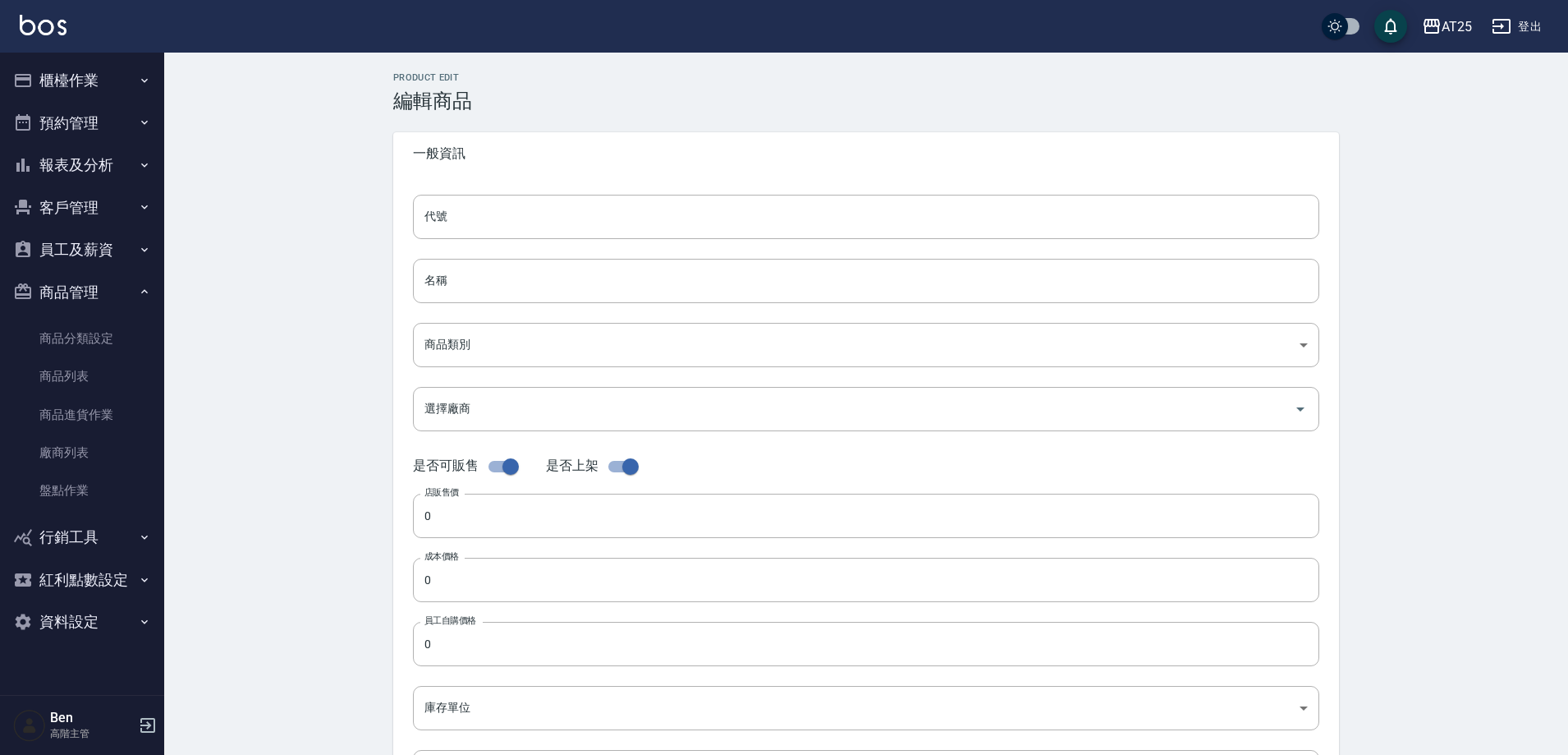
type input "M03"
type input "中租微奈米20吋"
type input "735ad37c-4121-4e12-bd2f-5b4981e20285"
type input "93"
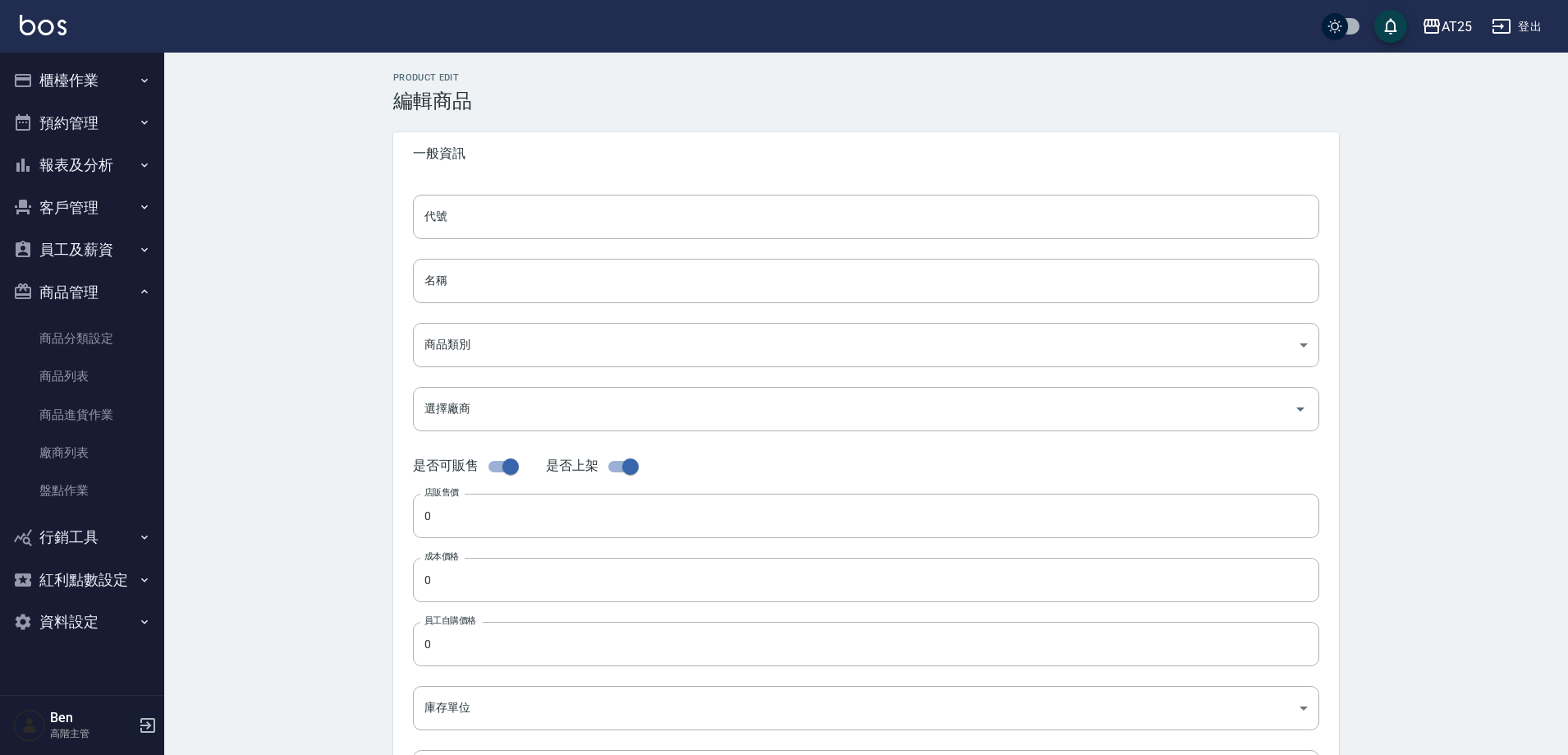
type input "93"
type input "片"
type input "UNSET"
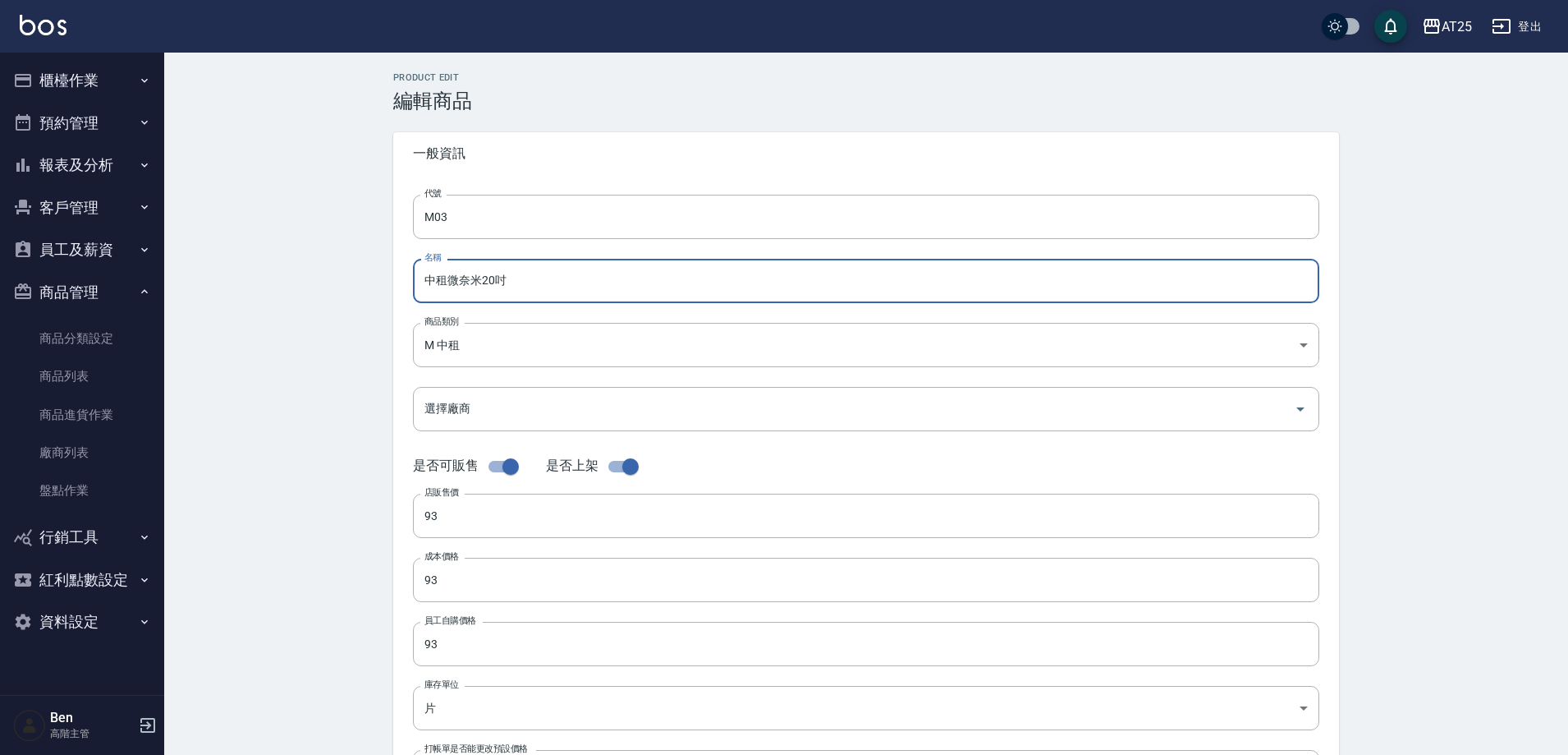
drag, startPoint x: 521, startPoint y: 282, endPoint x: 450, endPoint y: 285, distance: 71.1
click at [450, 285] on input "中租微奈米20吋" at bounding box center [866, 281] width 907 height 45
paste input "2.0男士金絲羽12"
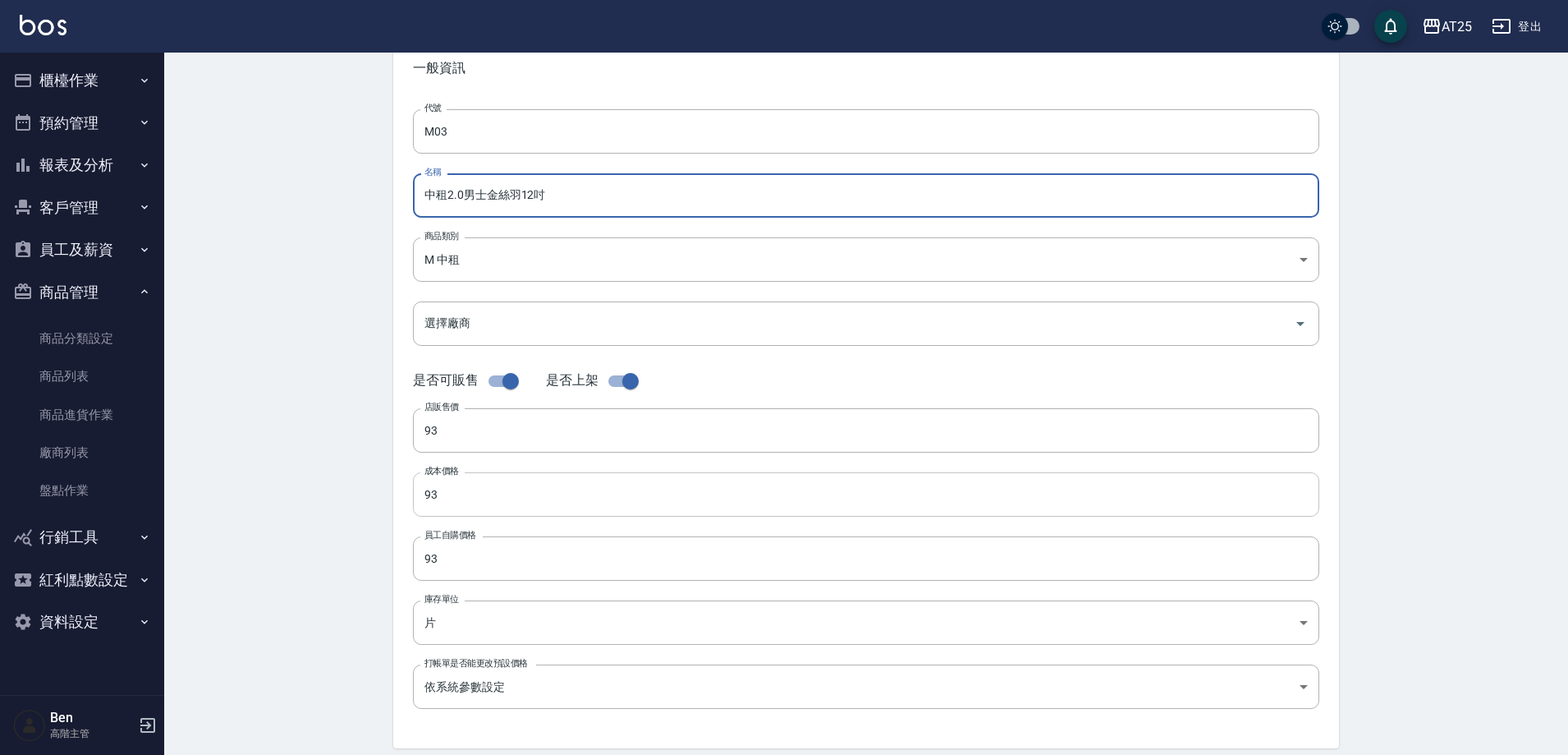
scroll to position [164, 0]
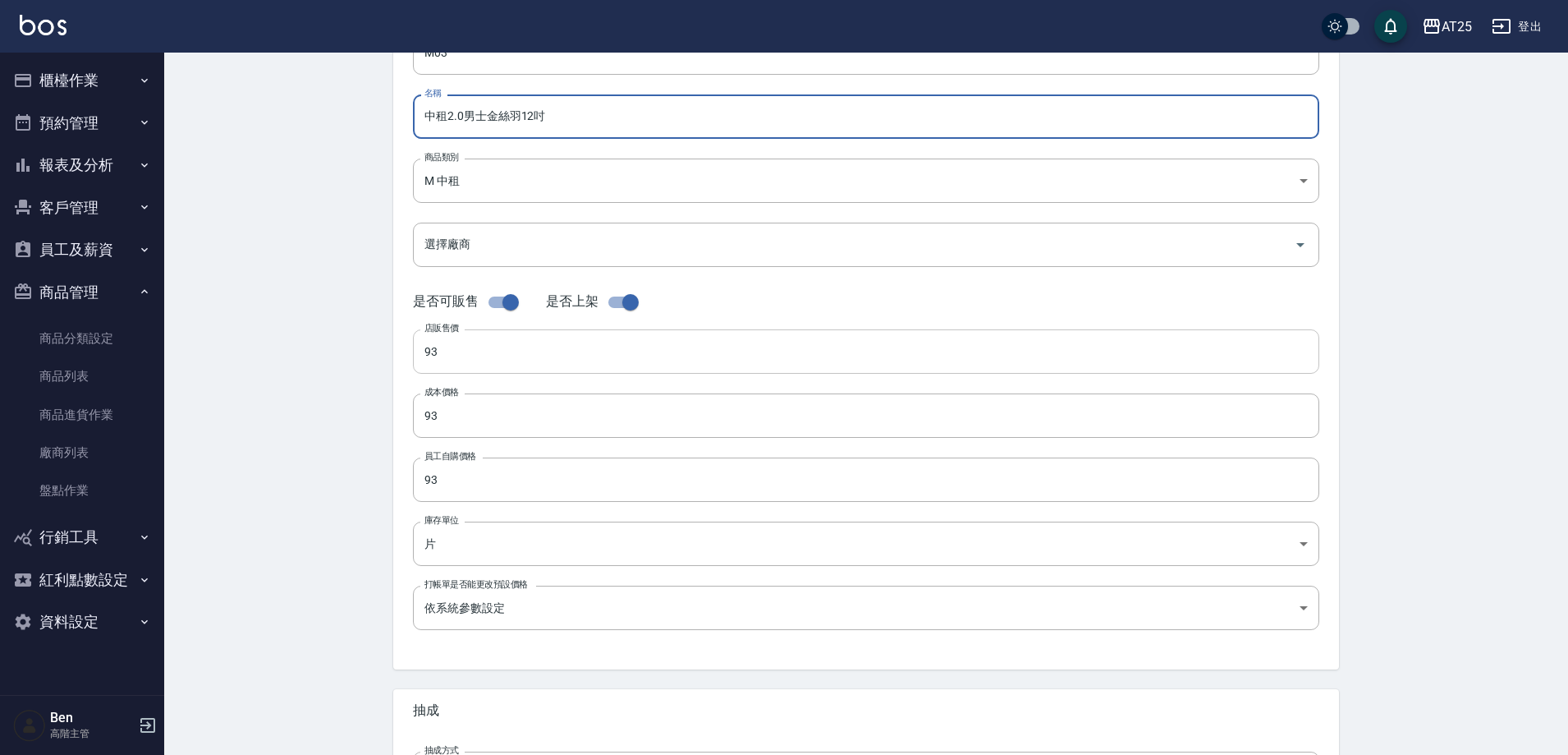
type input "中租2.0男士金絲羽12吋"
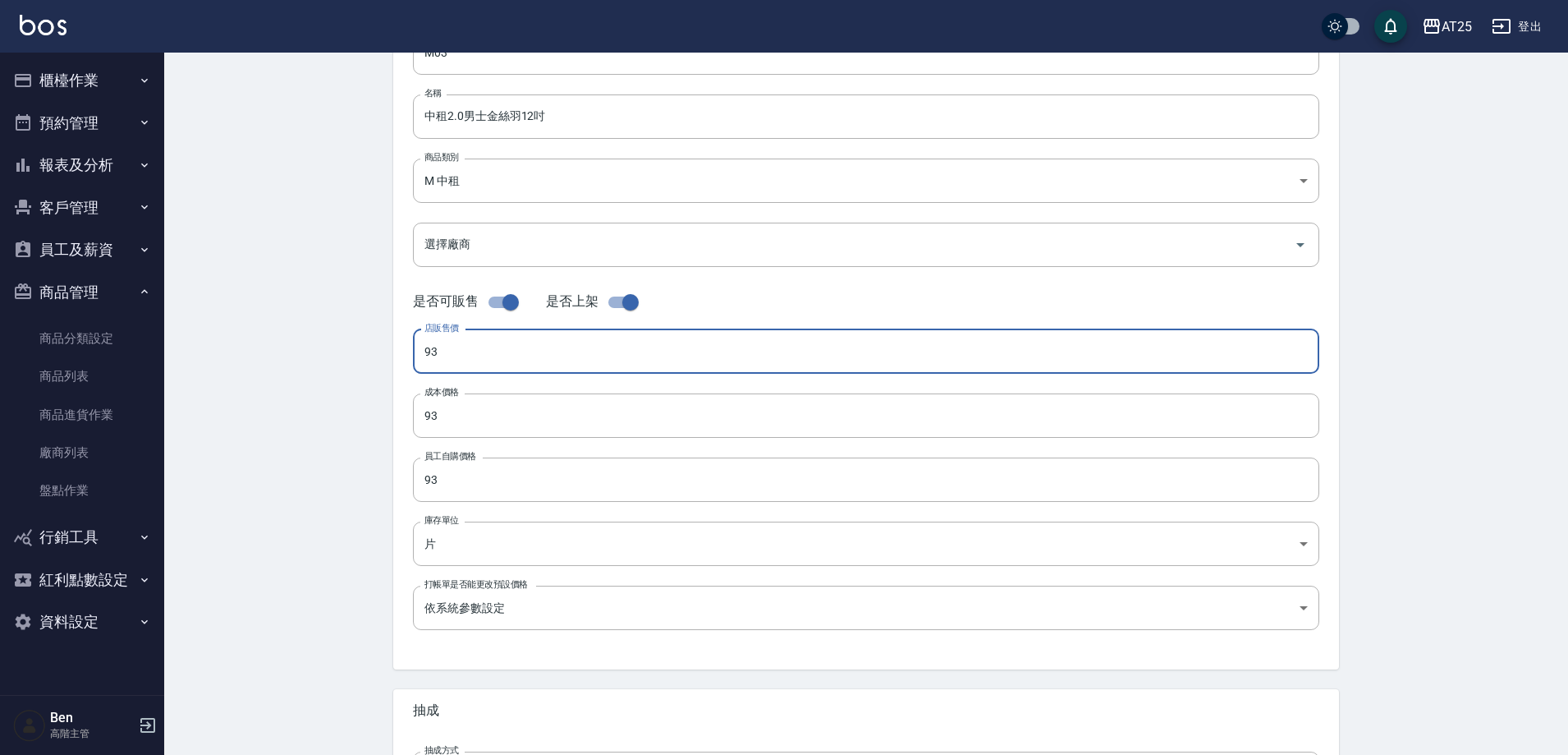
drag, startPoint x: 487, startPoint y: 360, endPoint x: 370, endPoint y: 346, distance: 117.8
click at [370, 346] on div "Product Edit 編輯商品 一般資訊 代號 M03 代號 名稱 中租2.0男士金絲羽12吋 名稱 商品類別 M 中租 735ad37c-4121-…" at bounding box center [866, 429] width 1404 height 1081
drag, startPoint x: 432, startPoint y: 360, endPoint x: 470, endPoint y: 414, distance: 66.0
click at [360, 361] on div "Product Edit 編輯商品 一般資訊 代號 M03 代號 名稱 中租2.0男士金絲羽12吋 名稱 商品類別 M 中租 735ad37c-4121-…" at bounding box center [866, 429] width 1404 height 1081
type input "930"
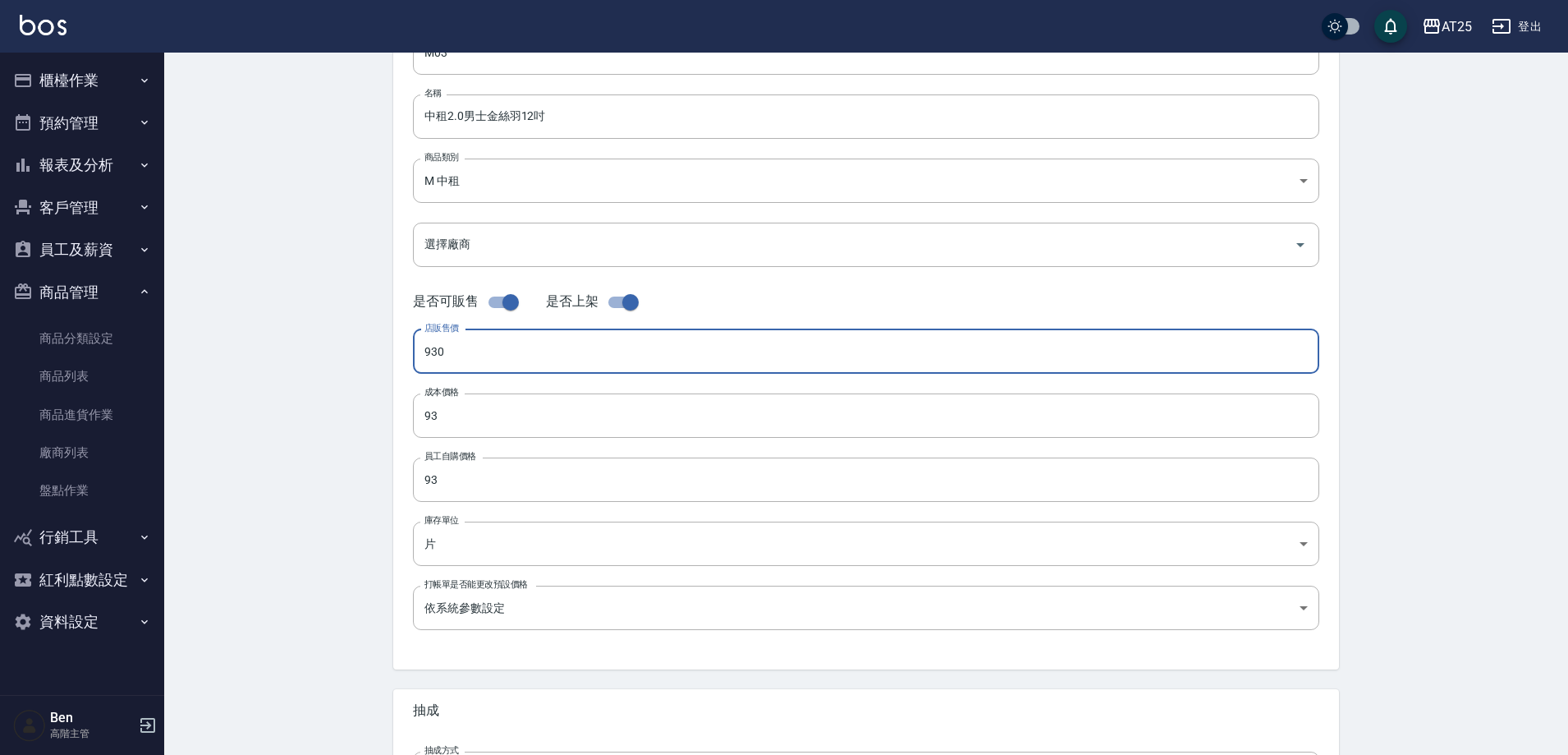
drag, startPoint x: 487, startPoint y: 418, endPoint x: 352, endPoint y: 424, distance: 135.1
click at [352, 424] on div "Product Edit 編輯商品 一般資訊 代號 M03 代號 名稱 中租2.0男士金絲羽12吋 名稱 商品類別 M 中租 735ad37c-4121-…" at bounding box center [866, 429] width 1404 height 1081
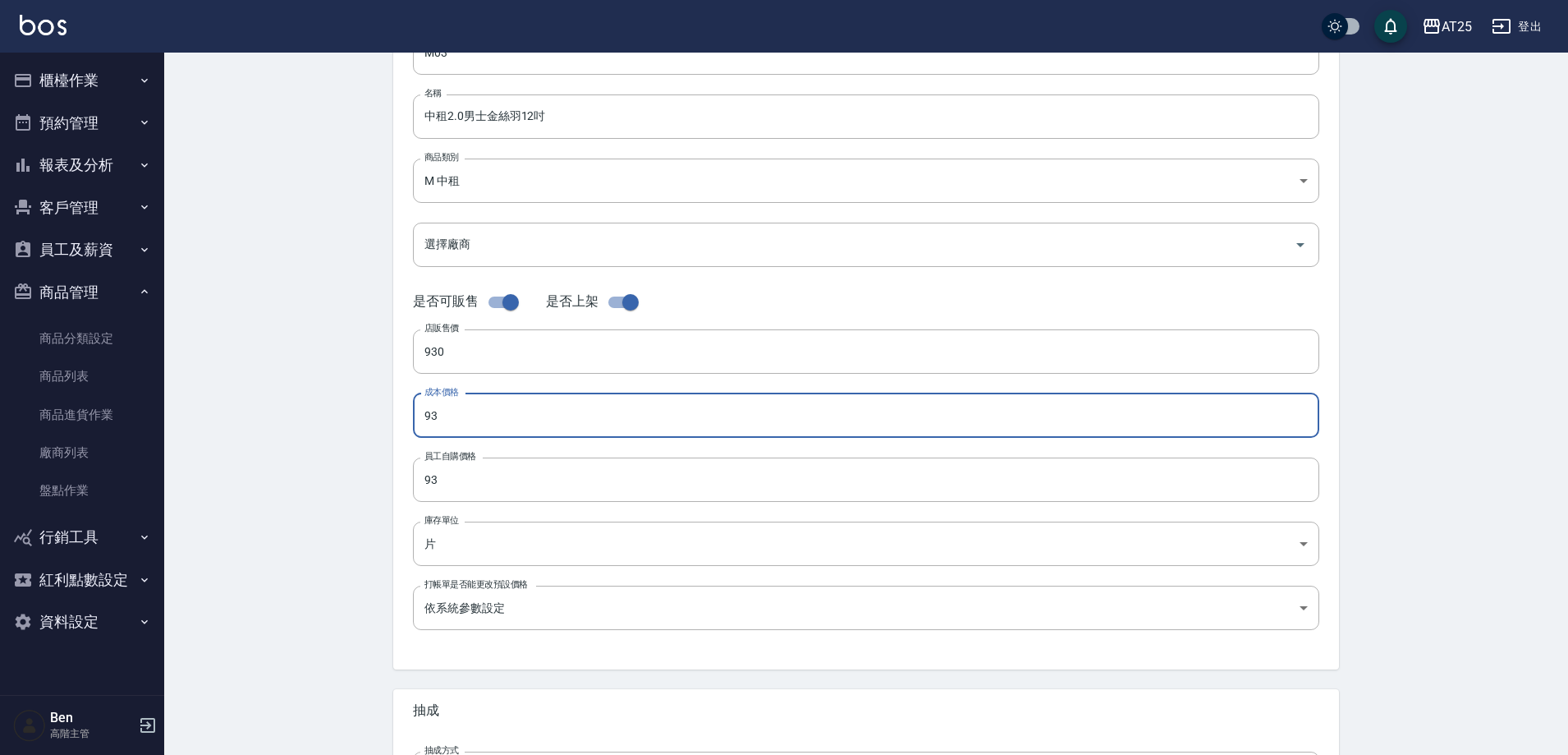
paste input "0"
type input "930"
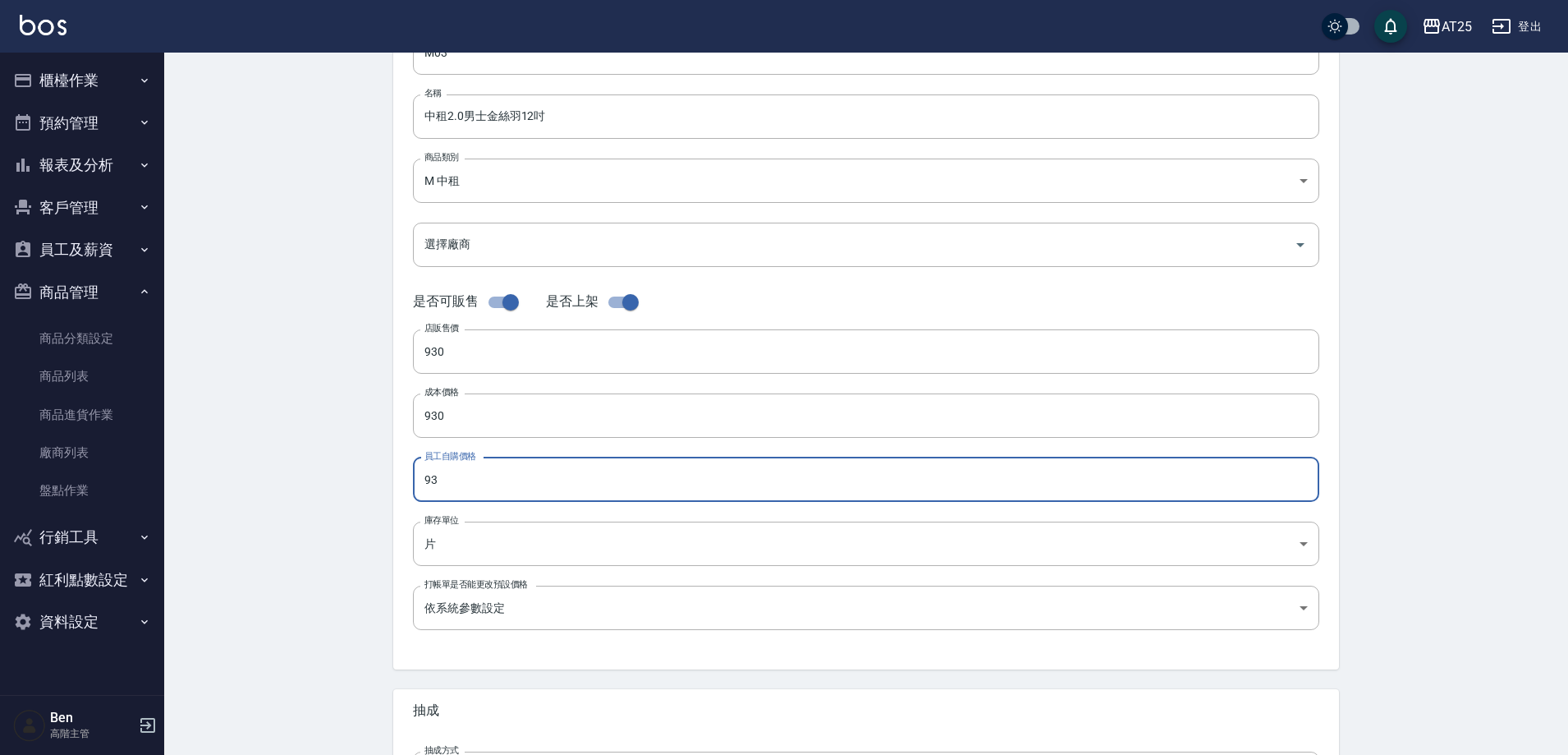
paste input "0"
drag, startPoint x: 465, startPoint y: 467, endPoint x: 376, endPoint y: 521, distance: 104.1
click at [360, 481] on div "Product Edit 編輯商品 一般資訊 代號 M03 代號 名稱 中租2.0男士金絲羽12吋 名稱 商品類別 M 中租 735ad37c-4121-…" at bounding box center [866, 429] width 1404 height 1081
type input "930"
click at [471, 553] on body "AT25 登出 櫃檯作業 打帳單 帳單列表 掛單列表 座位開單 營業儀表板 現金收支登錄 高階收支登錄 材料自購登錄 每日結帳 排班表 現場電腦打卡 掃碼打卡…" at bounding box center [788, 403] width 1576 height 1133
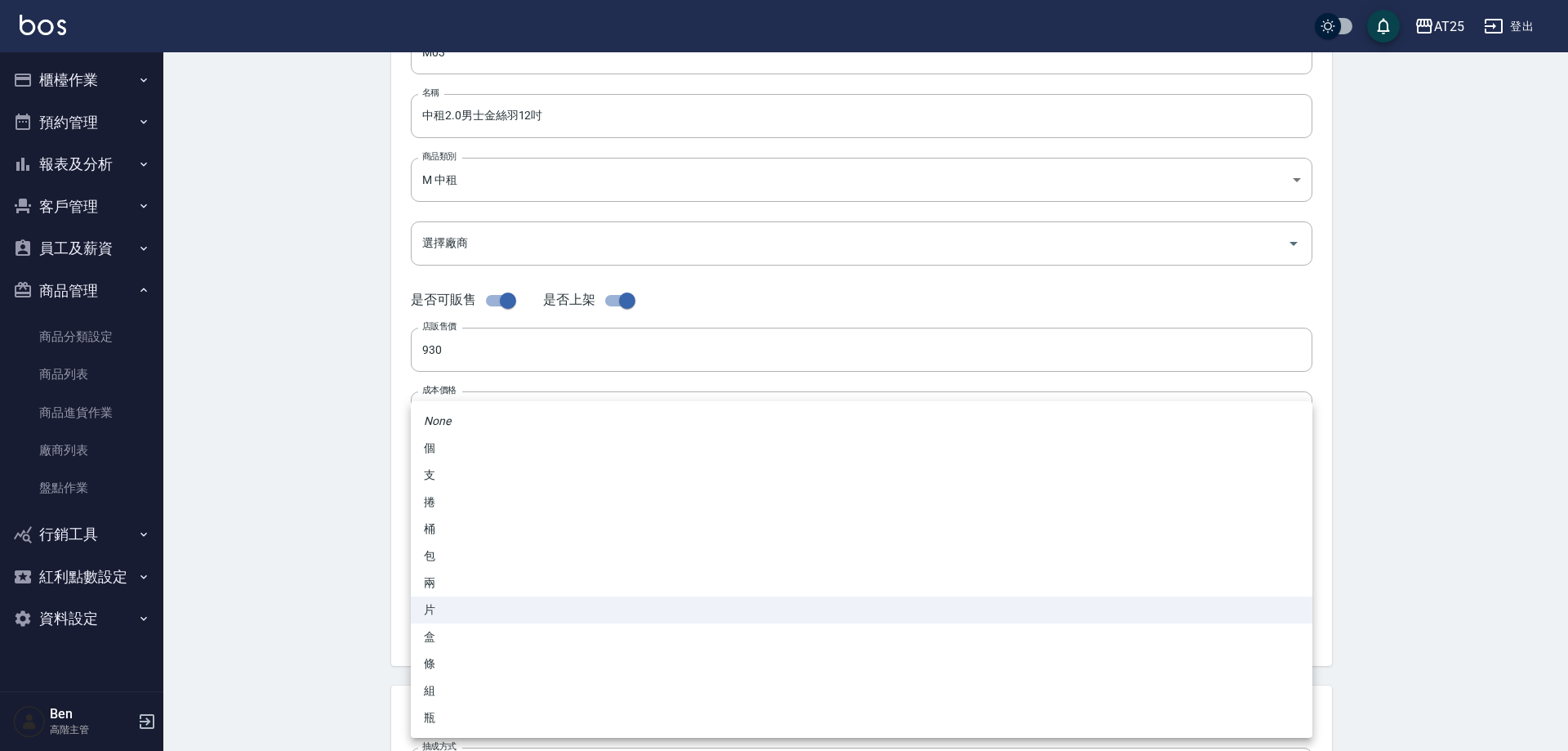
click at [448, 553] on li "包" at bounding box center [861, 556] width 902 height 27
type input "包"
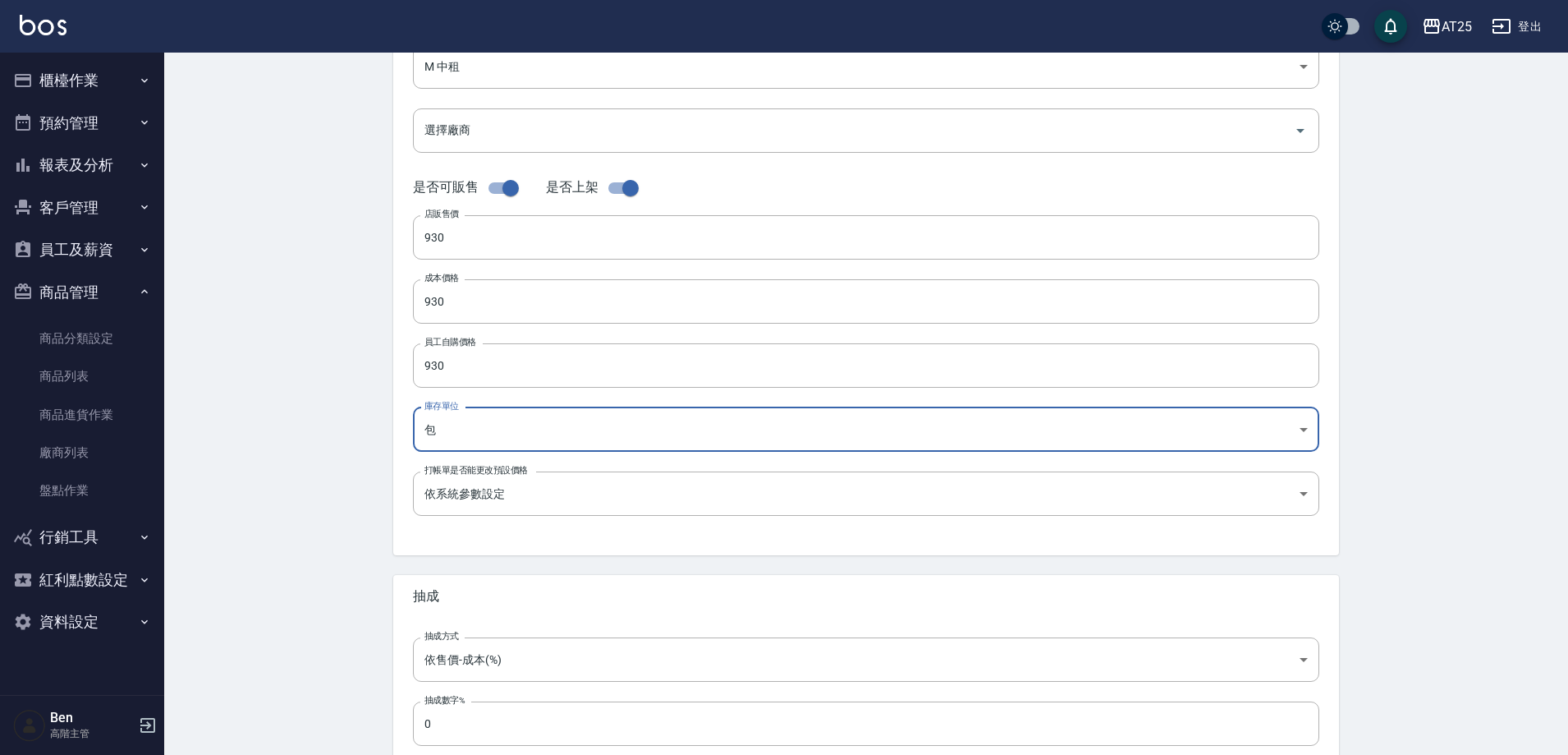
scroll to position [378, 0]
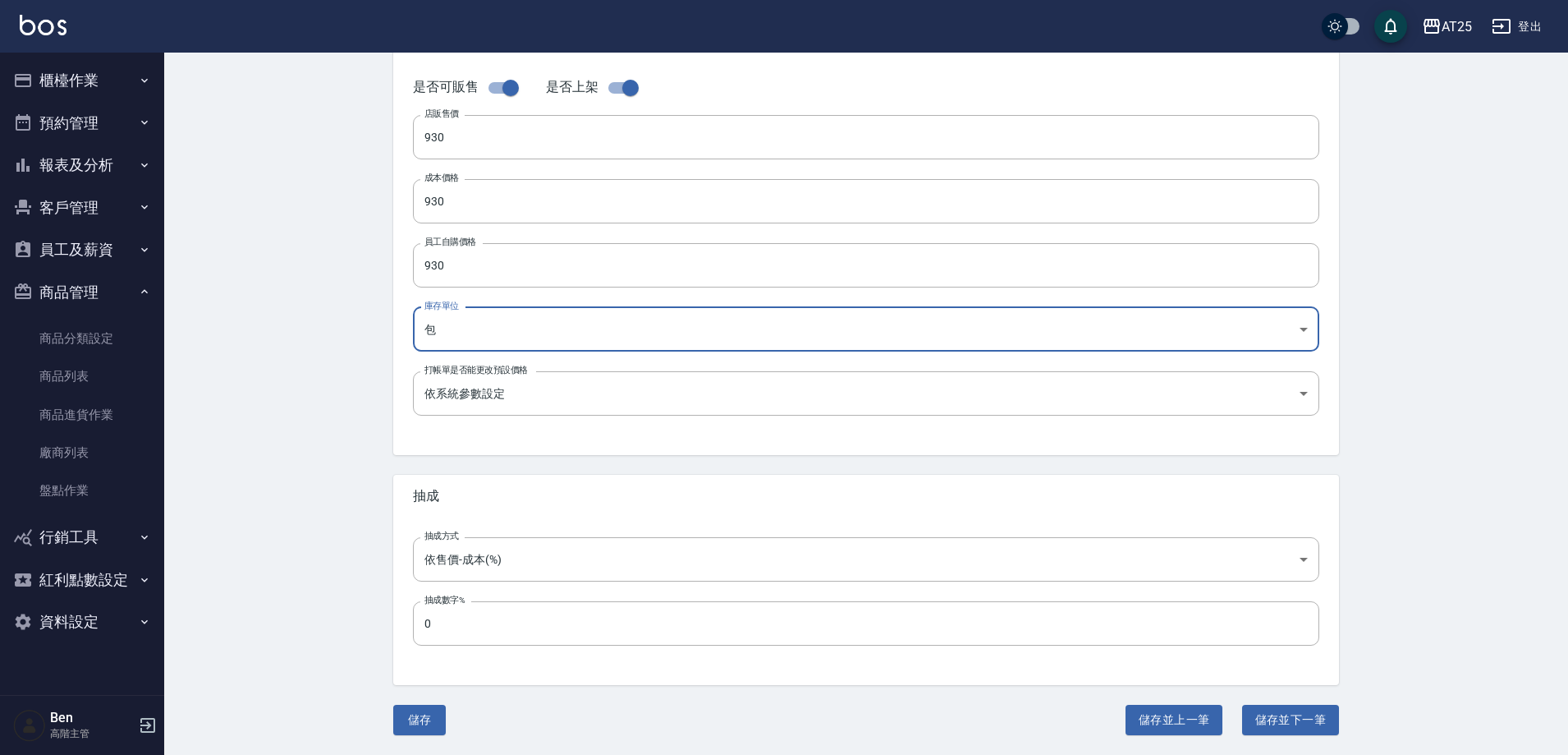
click at [434, 711] on button "儲存" at bounding box center [419, 720] width 53 height 30
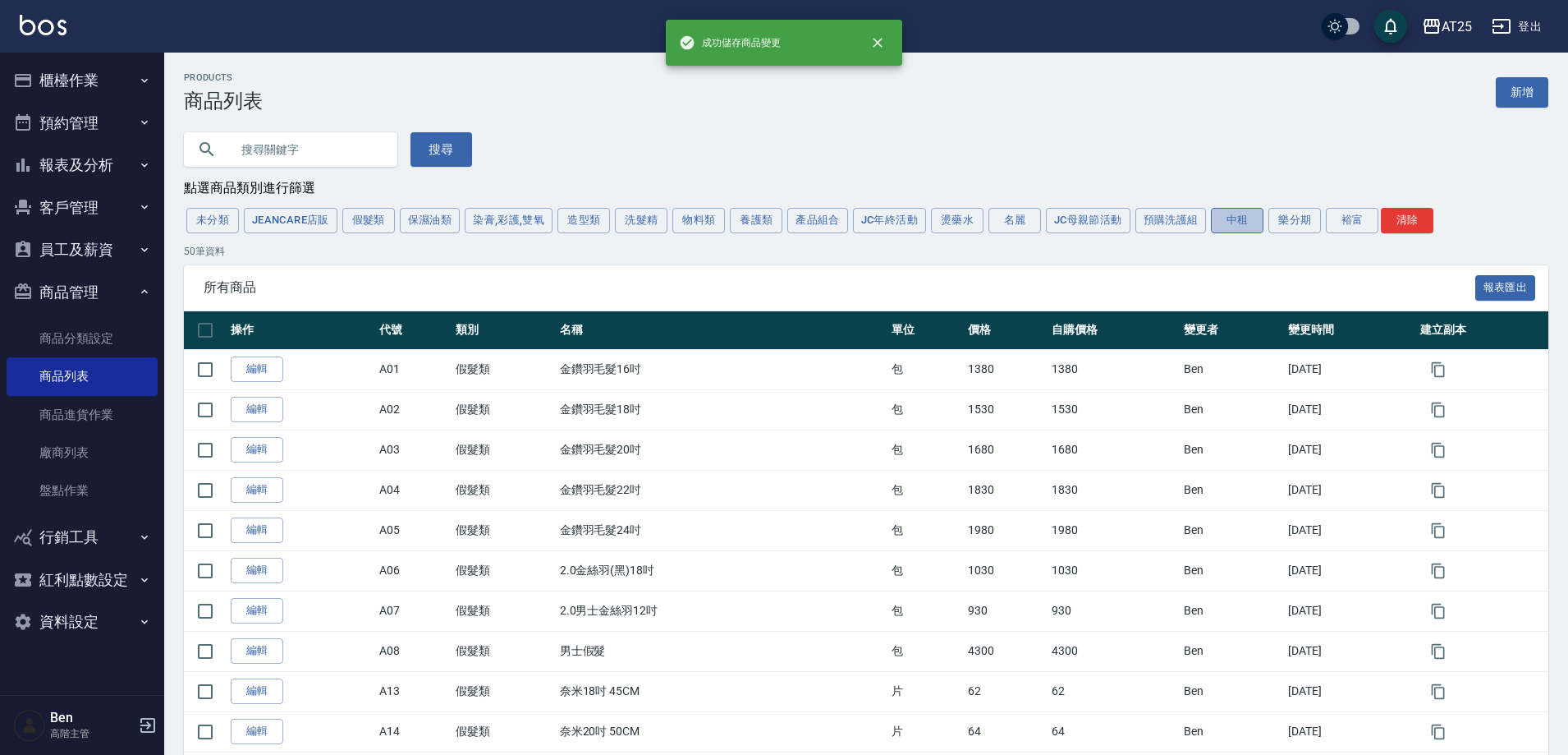
click at [1228, 227] on button "中租" at bounding box center [1237, 220] width 53 height 25
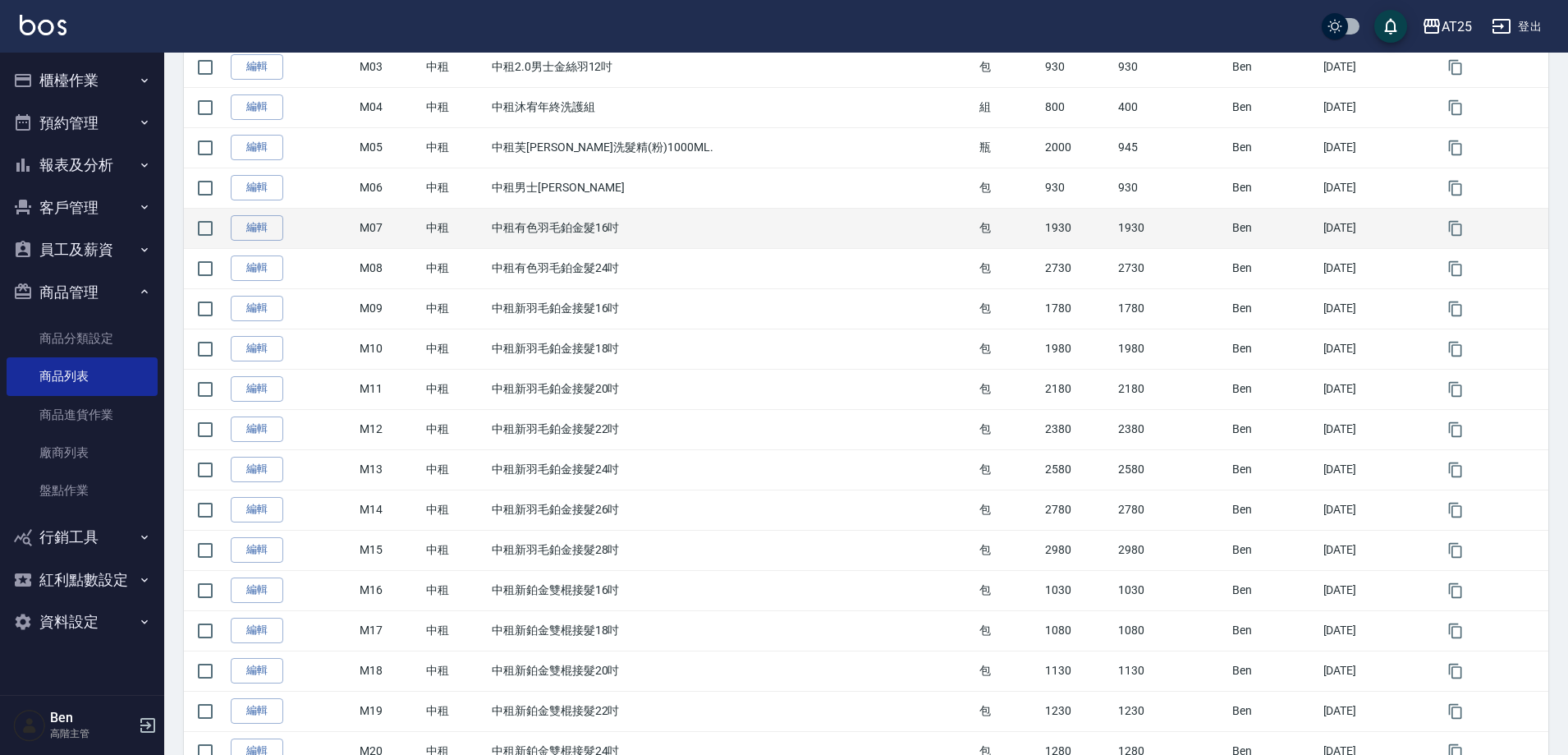
scroll to position [411, 0]
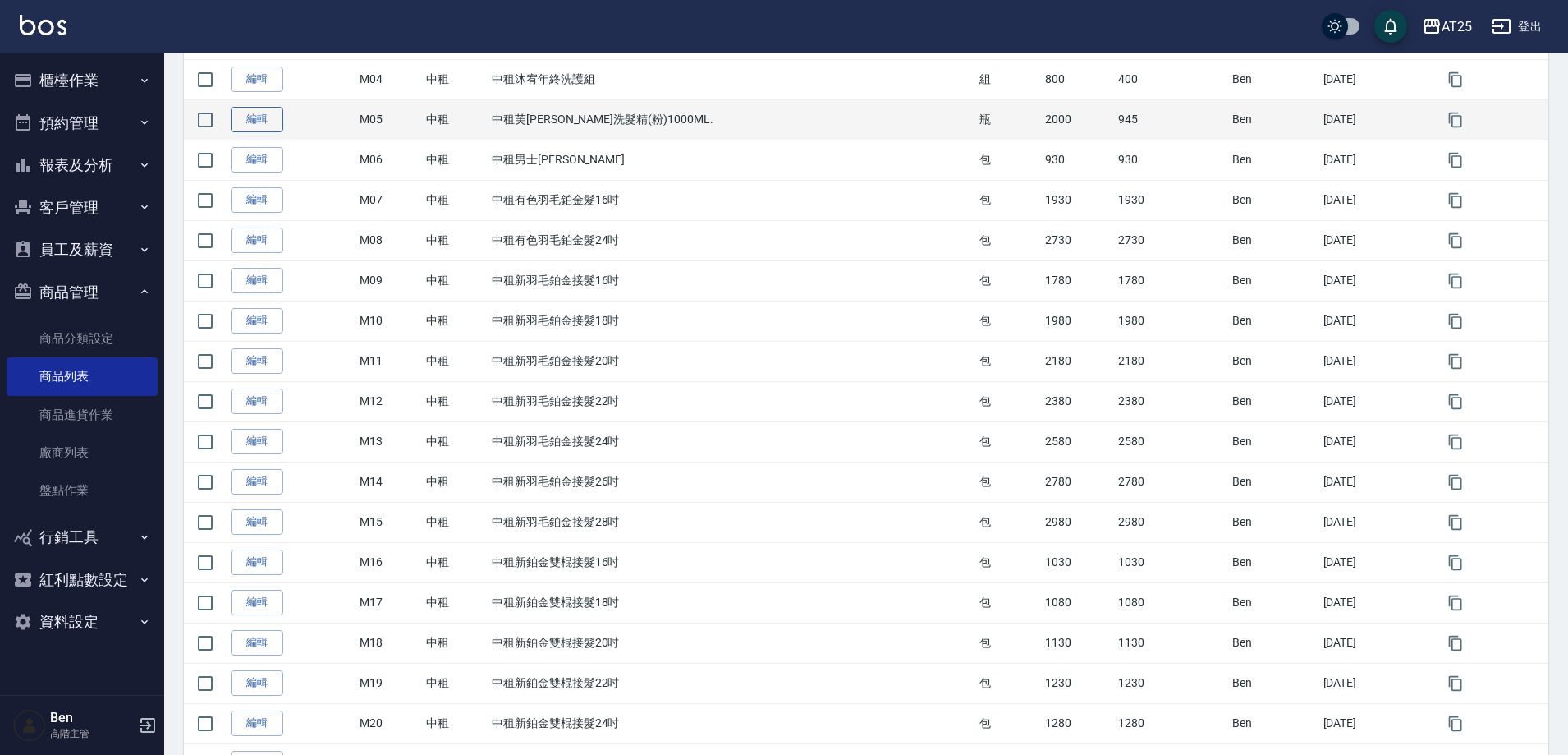
click at [265, 119] on link "編輯" at bounding box center [257, 119] width 53 height 25
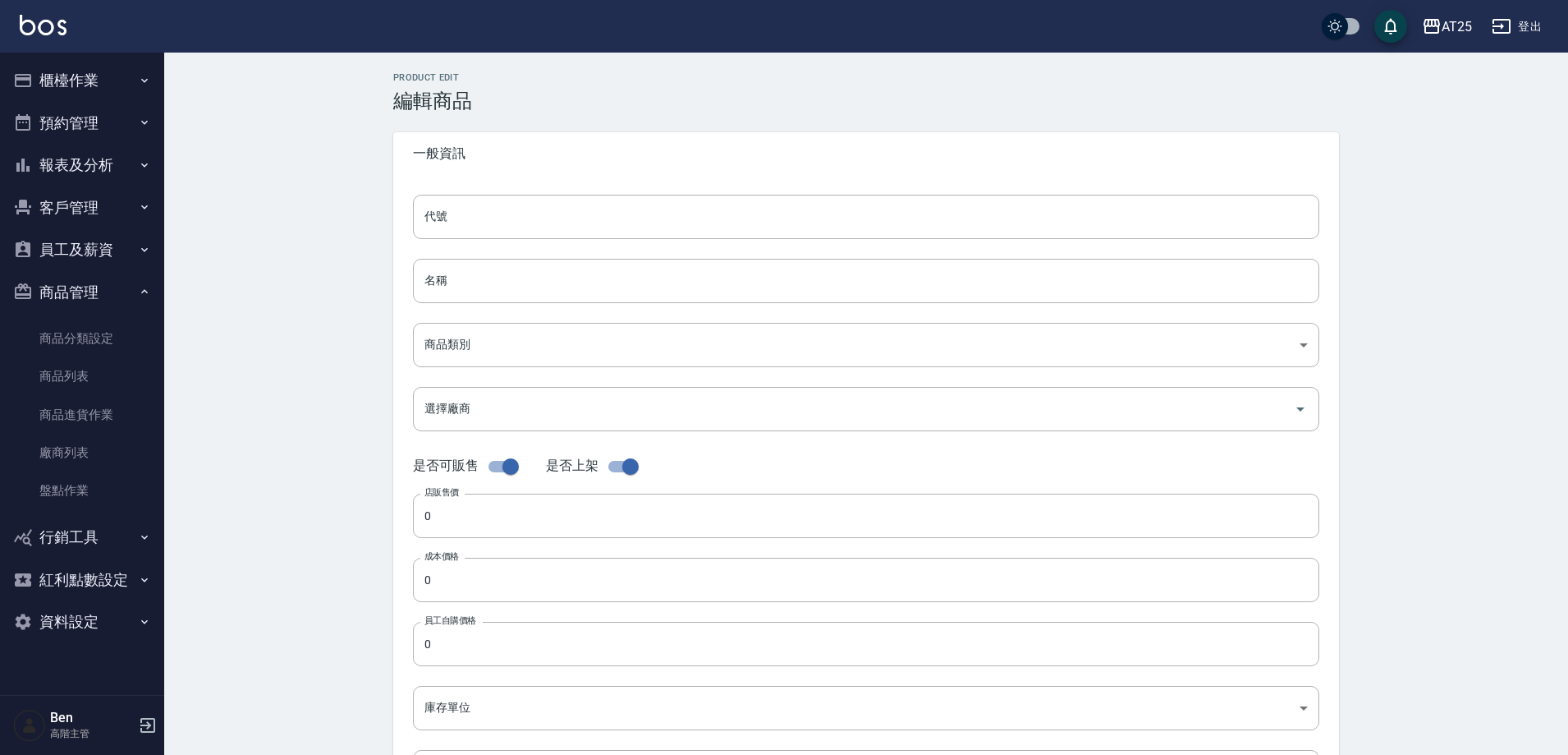
type input "M05"
type input "中租芙米勒洗髮精(粉)1000ML."
type input "735ad37c-4121-4e12-bd2f-5b4981e20285"
type input "2000"
type input "945"
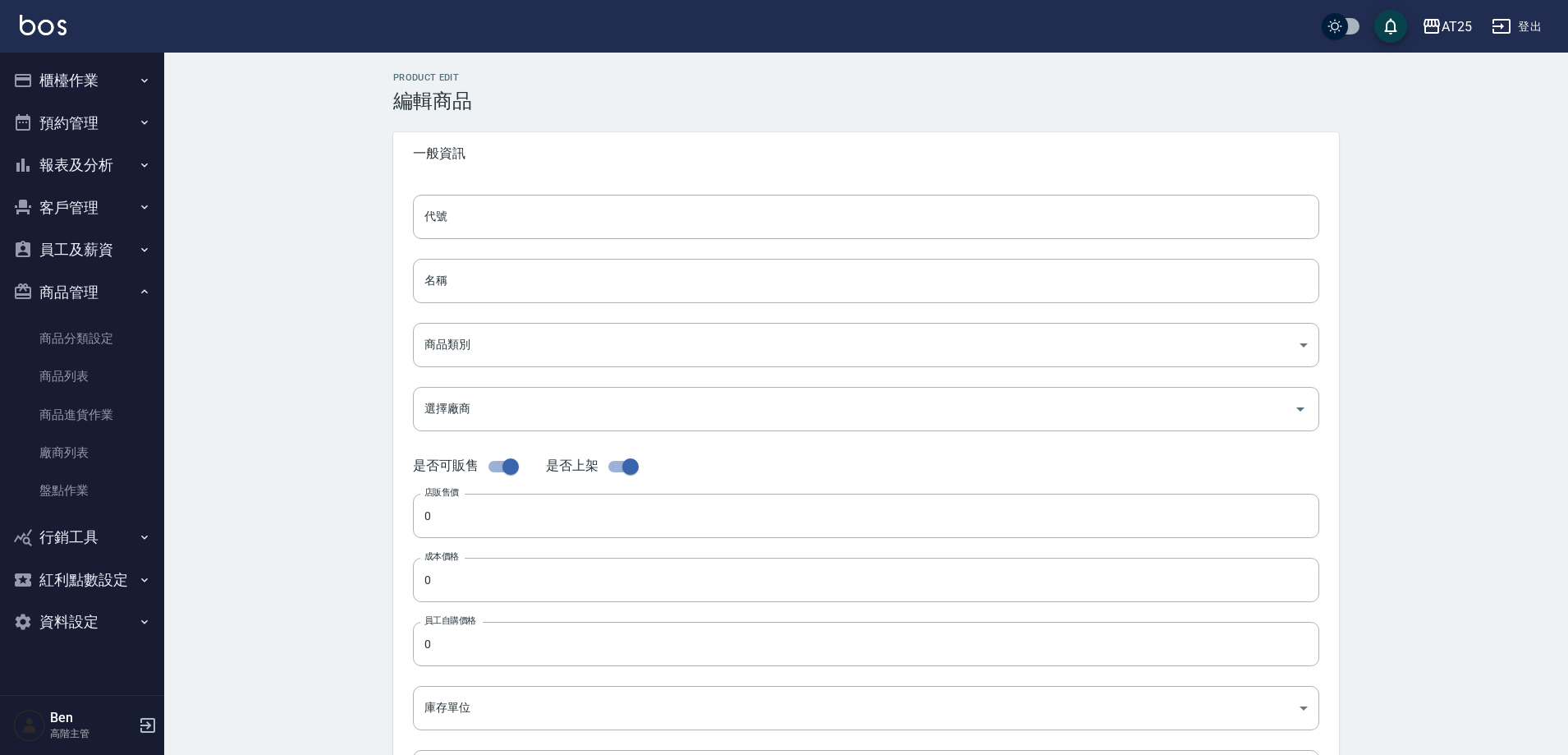
type input "945"
type input "瓶"
type input "UNSET"
click at [632, 298] on input "中租芙米勒洗髮精(粉)1000ML." at bounding box center [866, 281] width 907 height 45
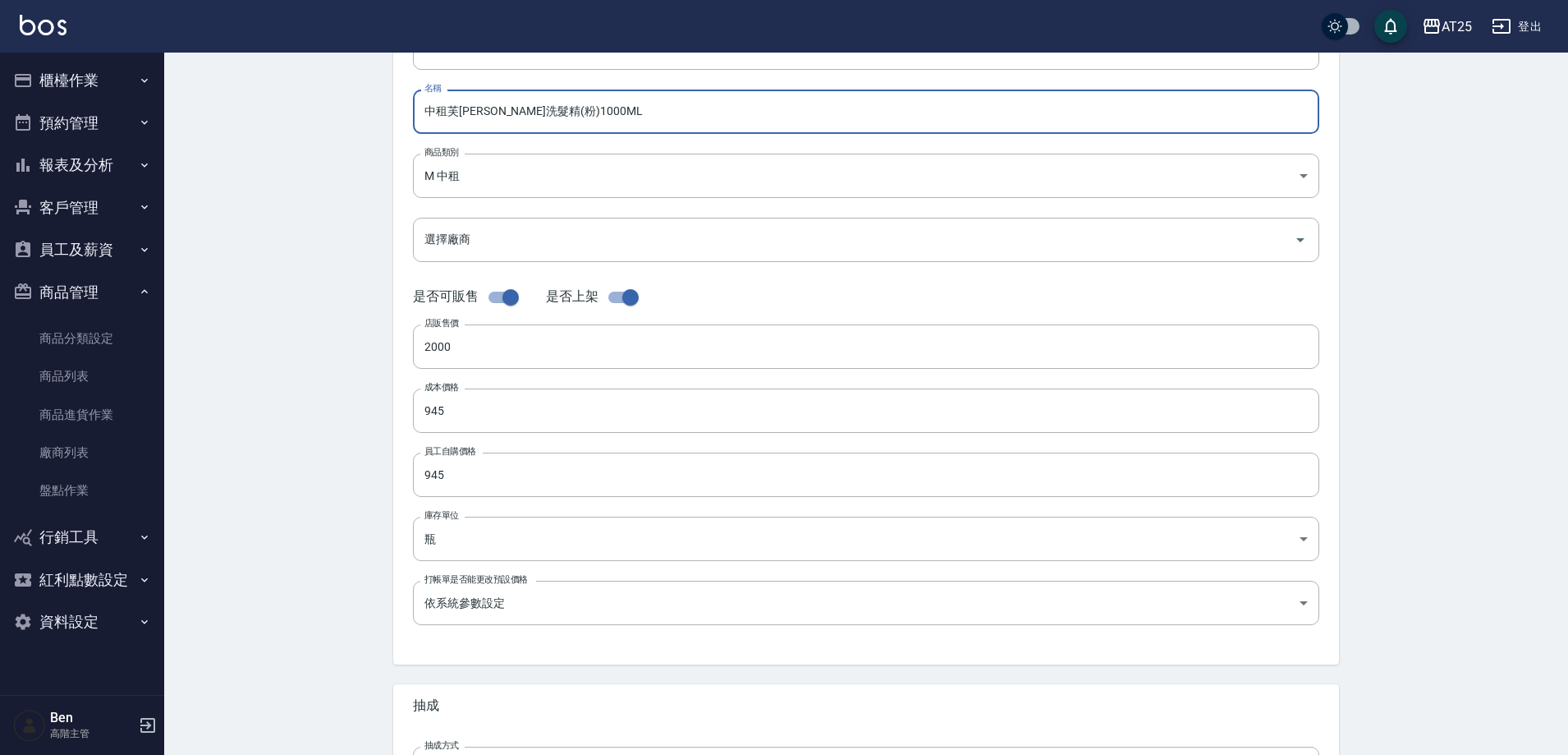
scroll to position [378, 0]
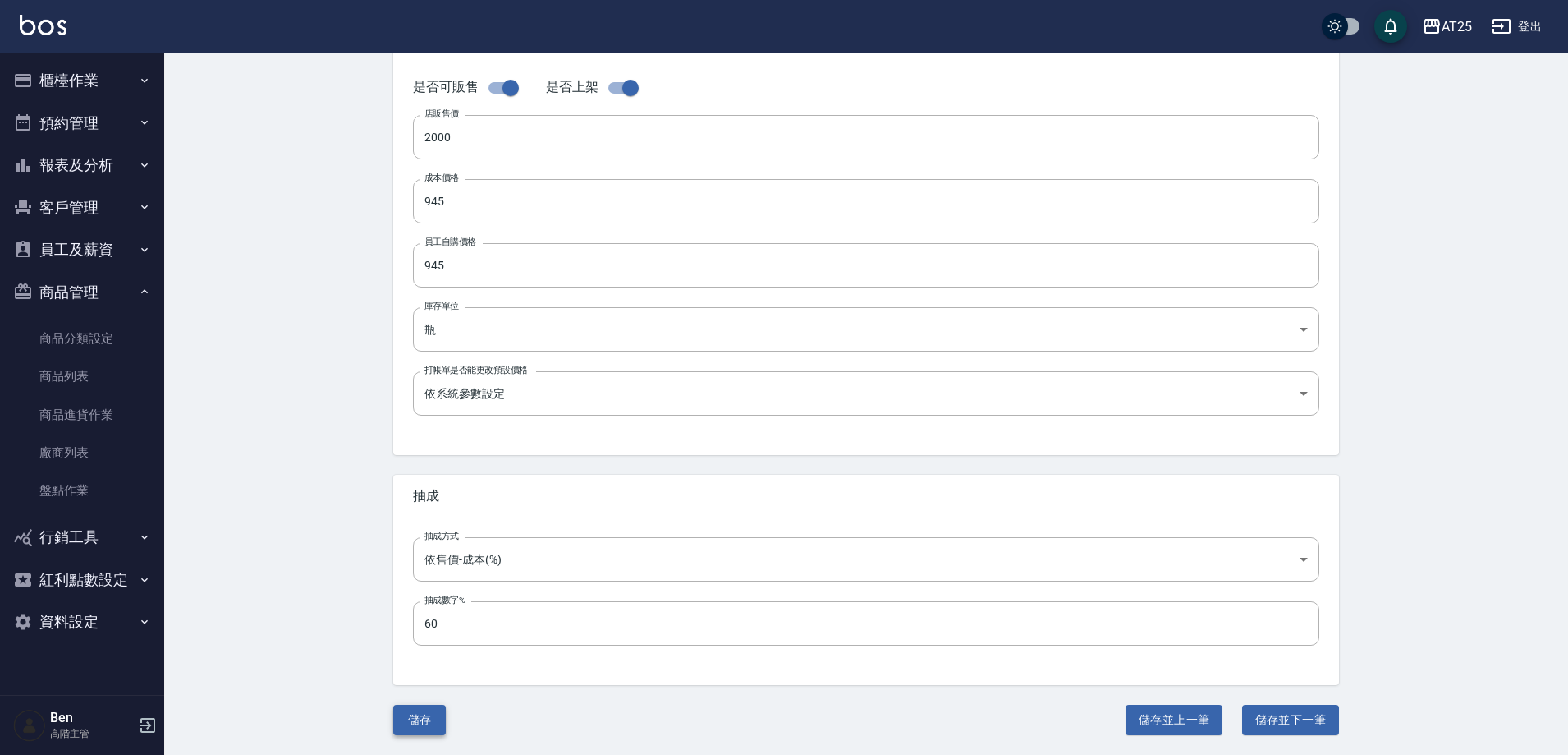
type input "中租芙米勒洗髮精(粉)1000ML"
click at [416, 711] on button "儲存" at bounding box center [419, 720] width 53 height 30
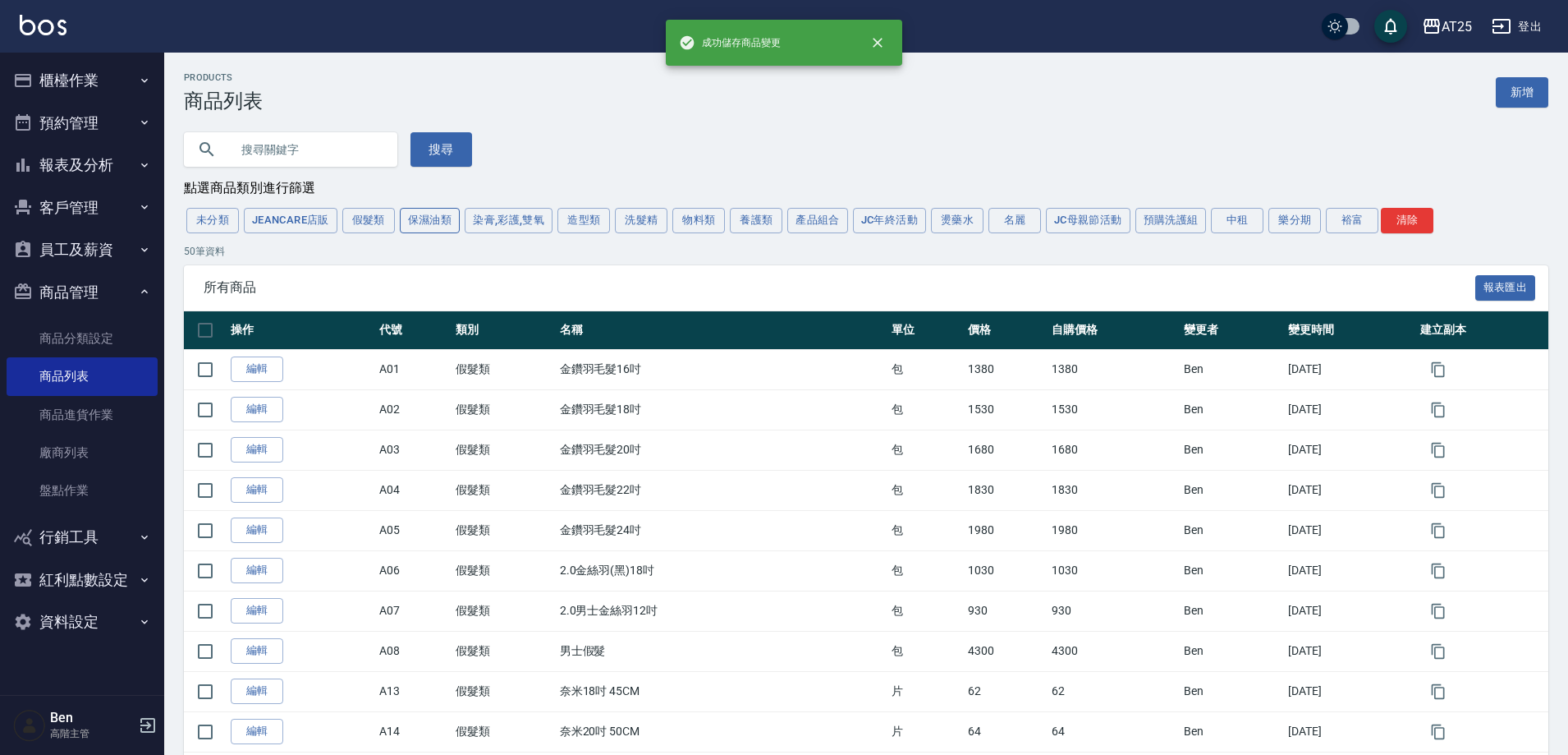
click at [438, 219] on button "保濕油類" at bounding box center [430, 220] width 61 height 25
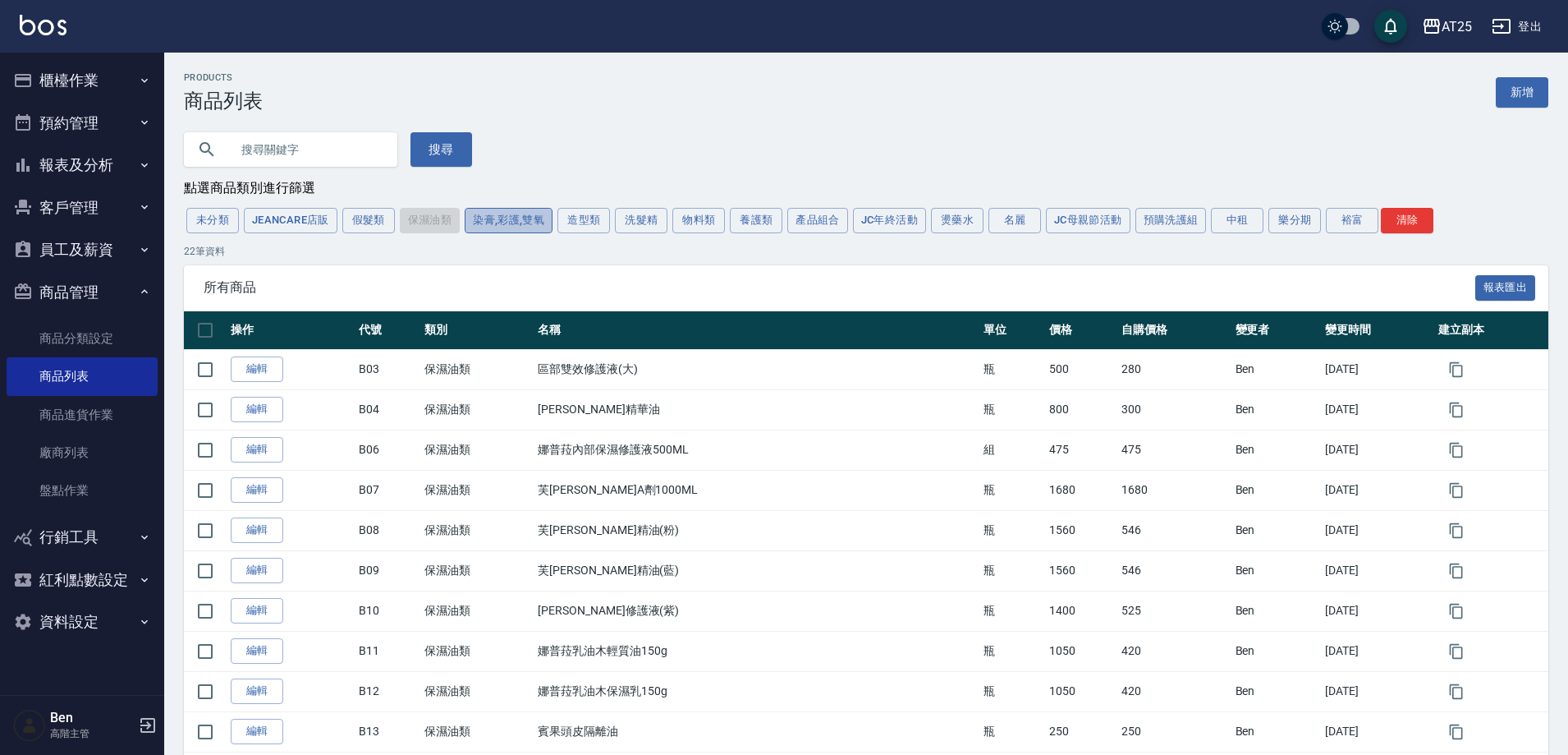
click at [537, 220] on button "染膏,彩護,雙氧" at bounding box center [508, 220] width 88 height 25
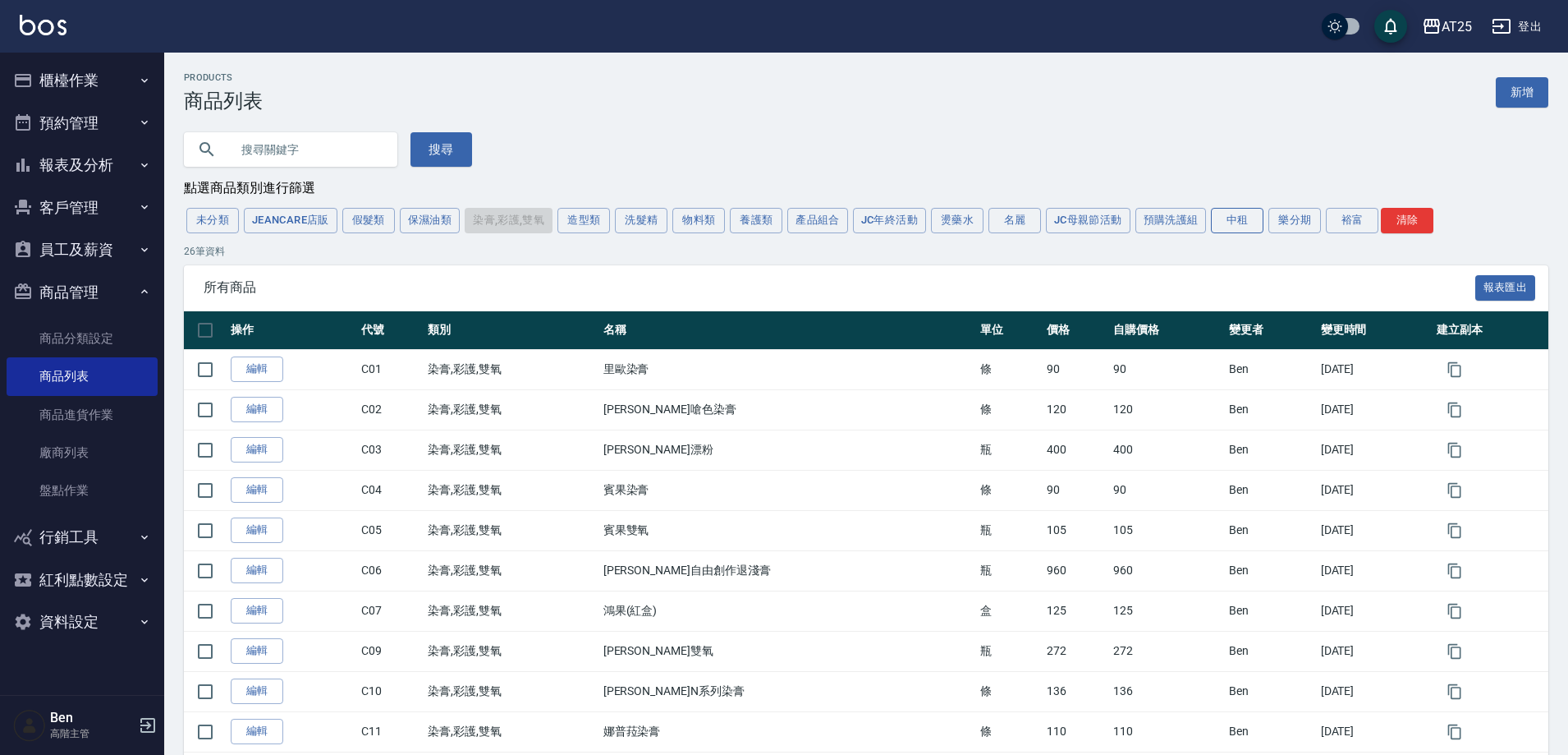
click at [1239, 221] on button "中租" at bounding box center [1237, 220] width 53 height 25
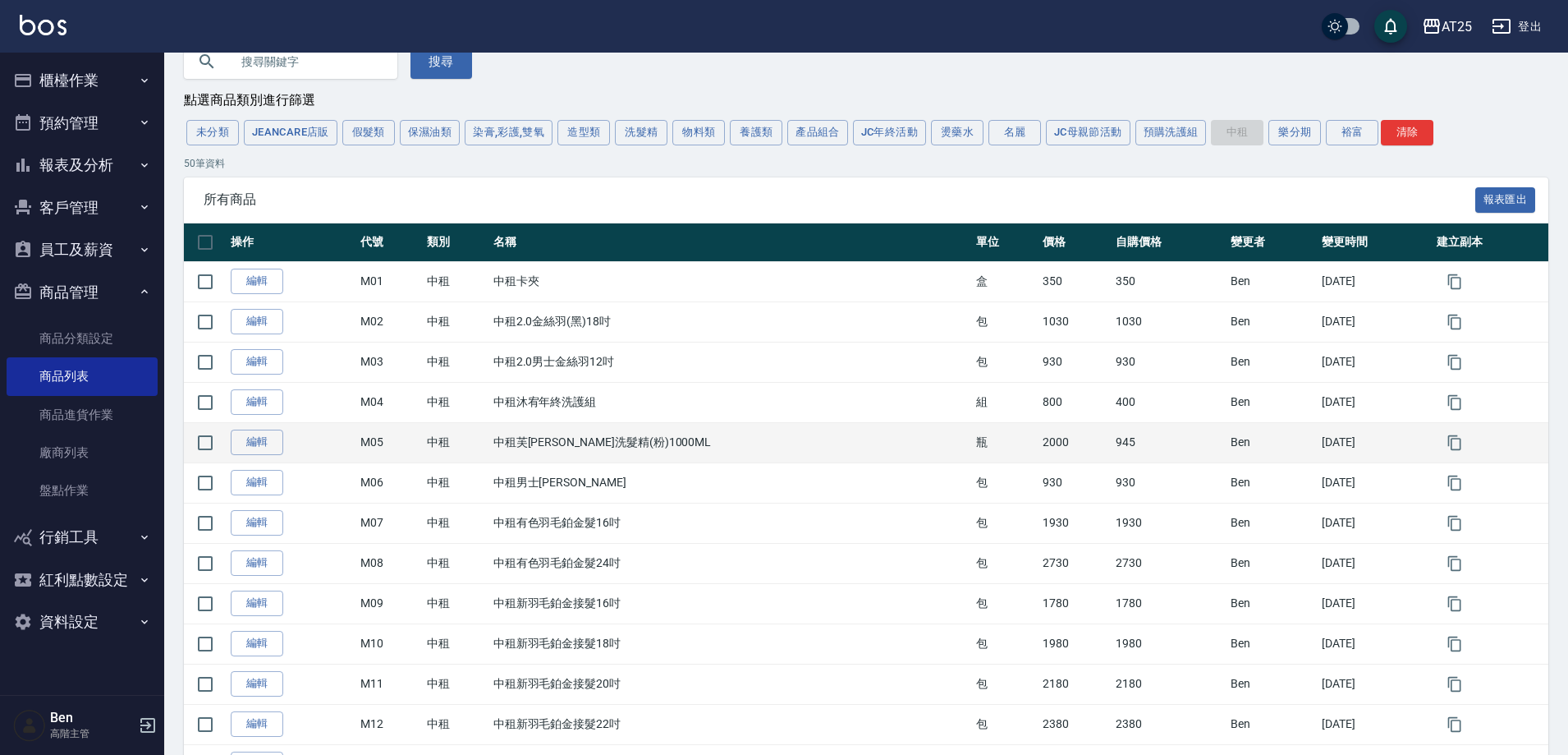
scroll to position [246, 0]
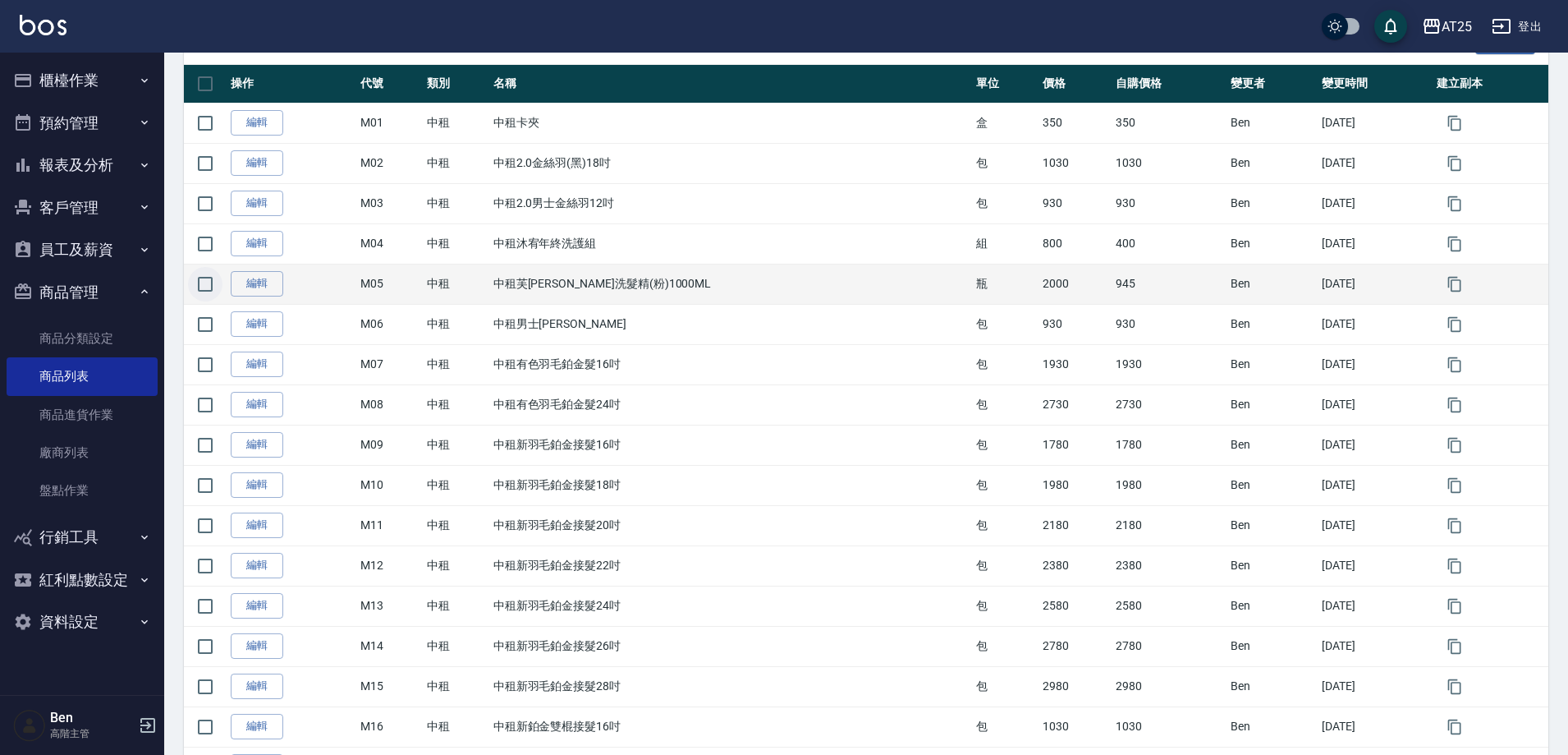
click at [203, 289] on input "checkbox" at bounding box center [205, 284] width 34 height 34
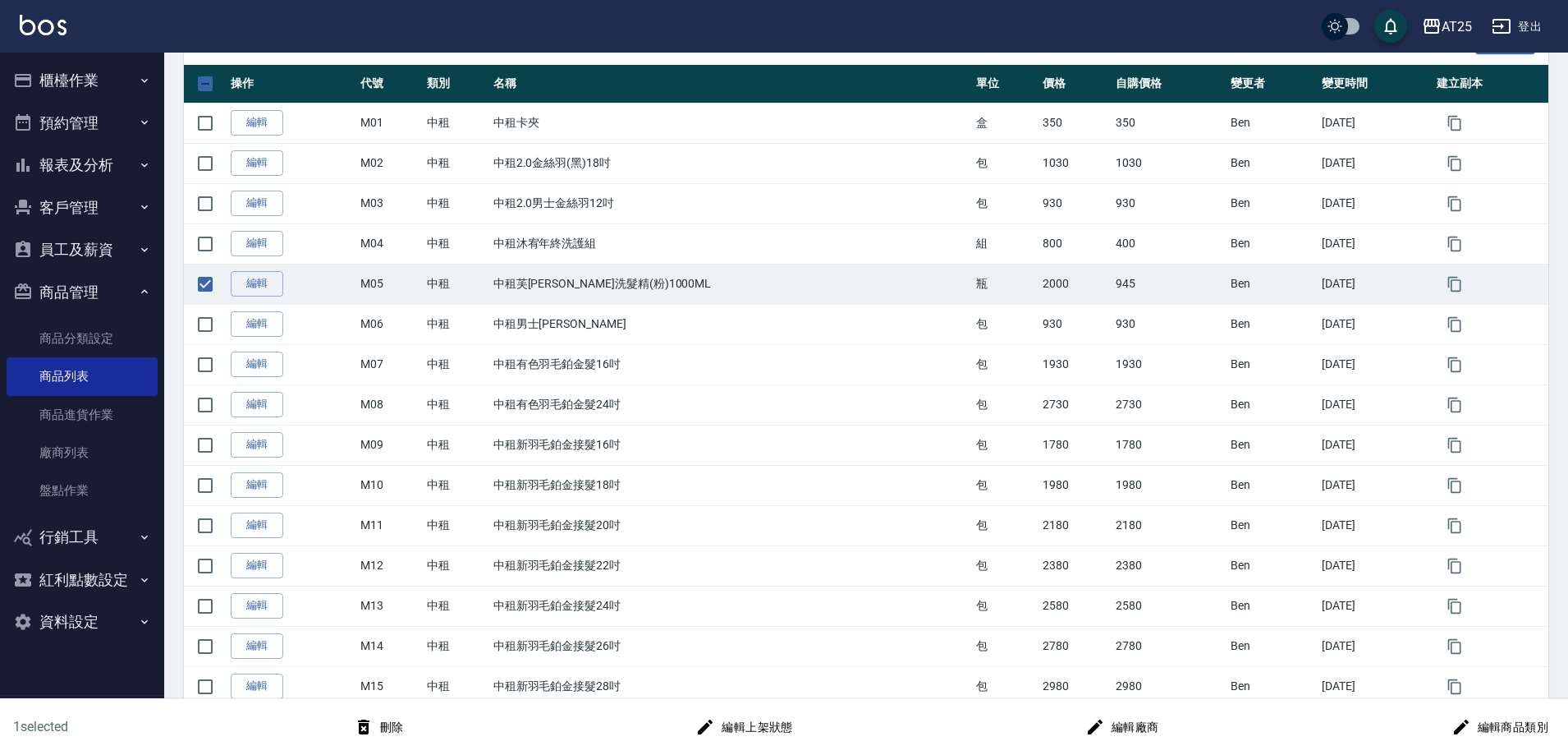
click at [393, 726] on button "刪除" at bounding box center [378, 727] width 63 height 30
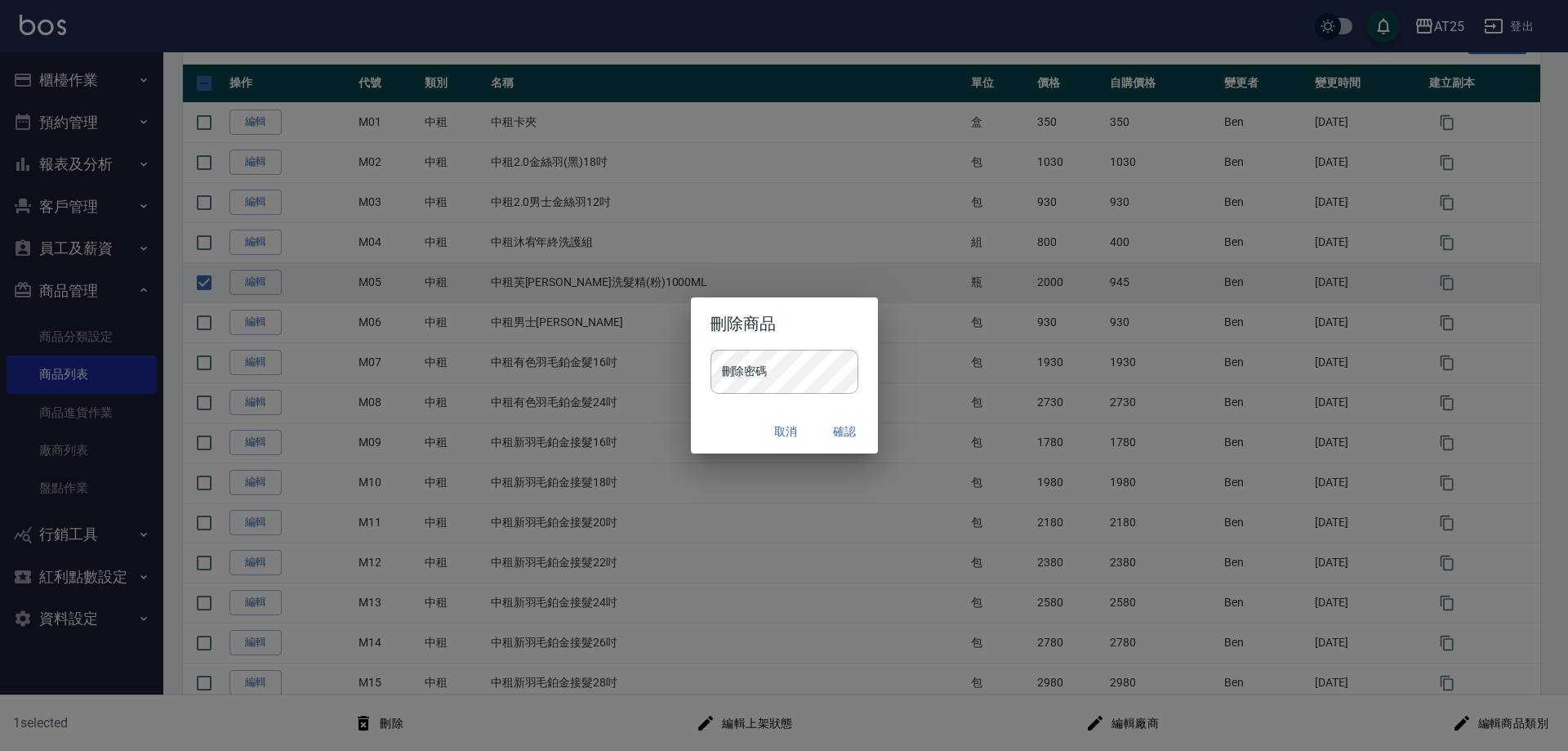
click at [780, 349] on h2 "刪除商品" at bounding box center [785, 324] width 187 height 53
click at [849, 431] on button "確認" at bounding box center [845, 432] width 53 height 30
checkbox input "false"
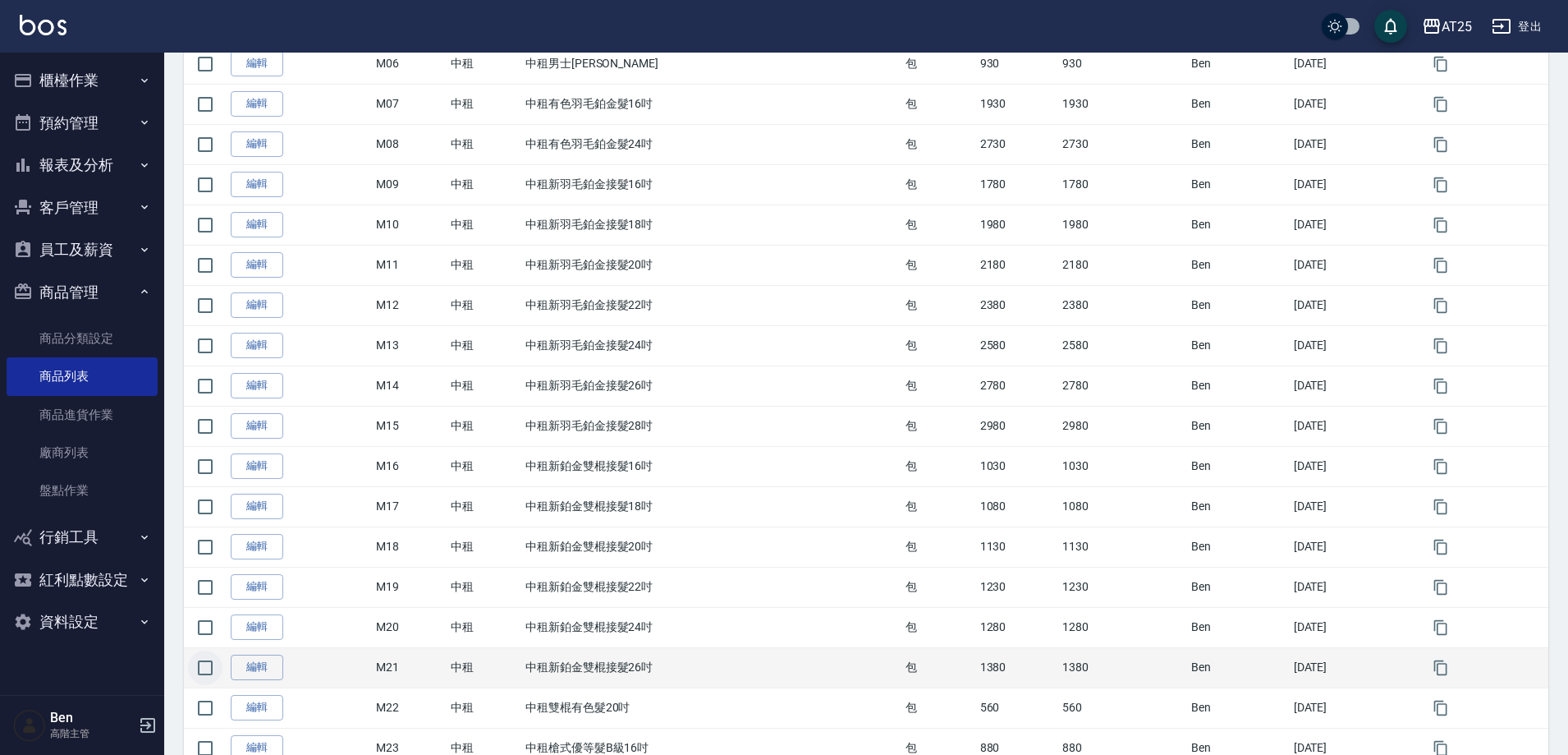
scroll to position [493, 0]
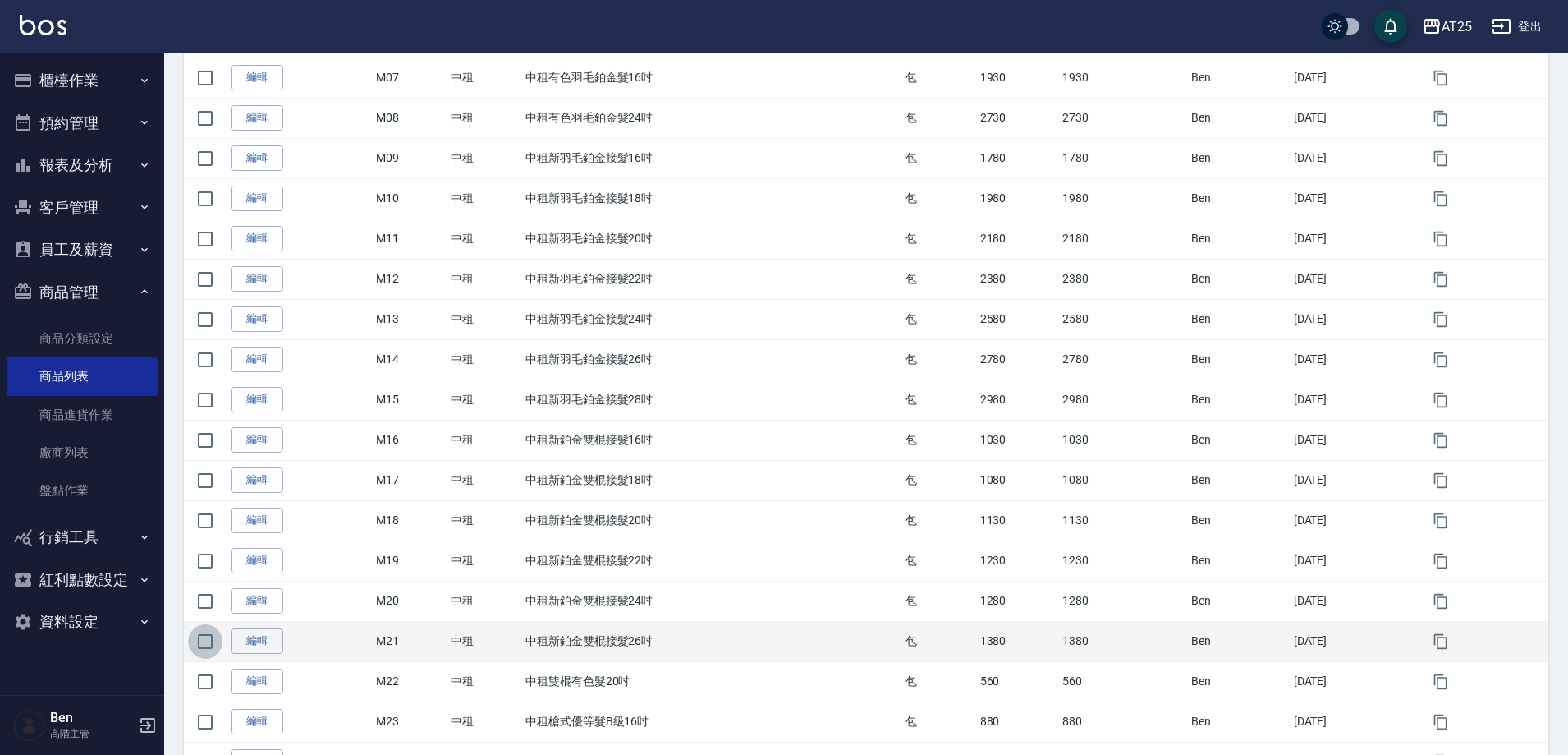
click at [205, 655] on input "checkbox" at bounding box center [205, 641] width 34 height 34
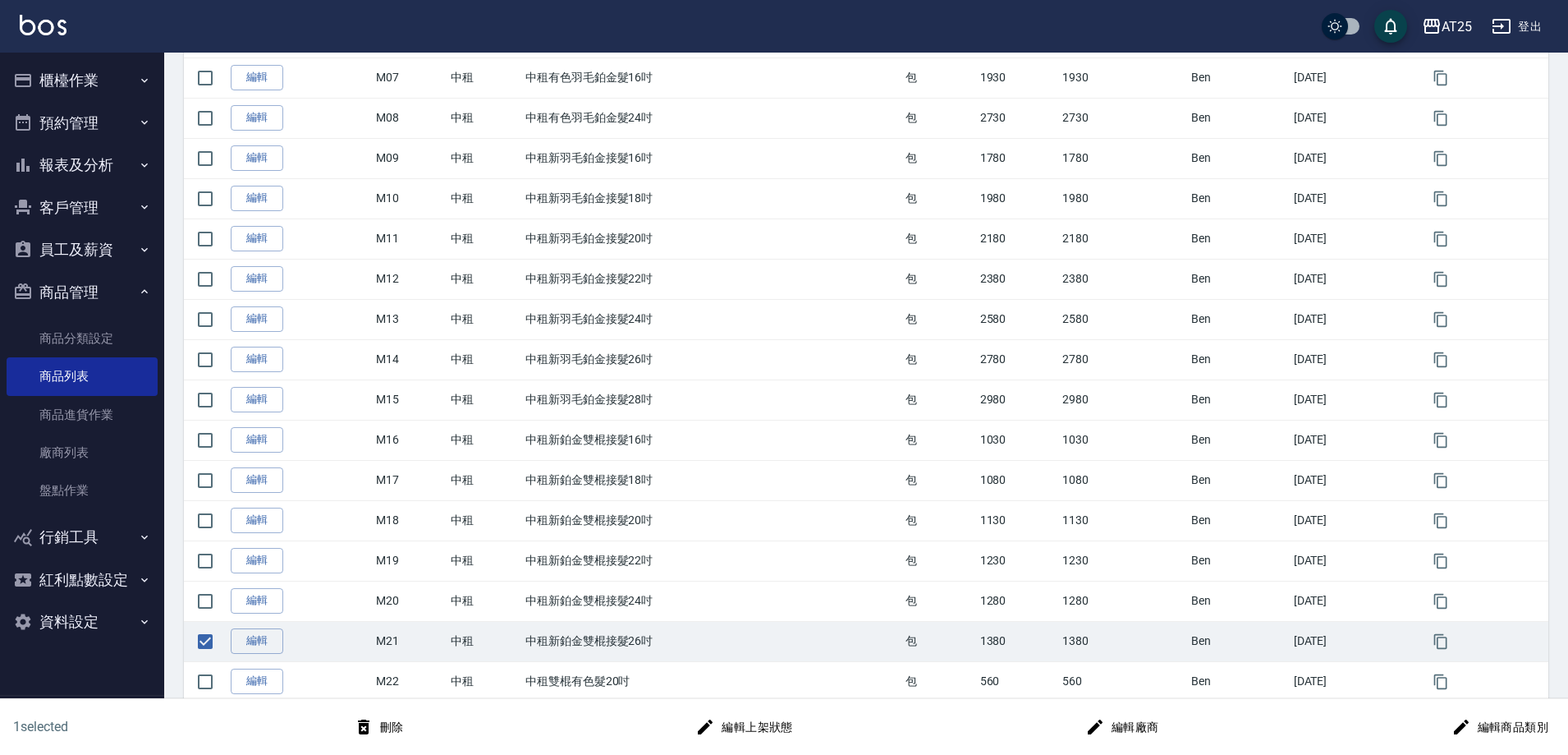
click at [381, 721] on button "刪除" at bounding box center [378, 727] width 63 height 30
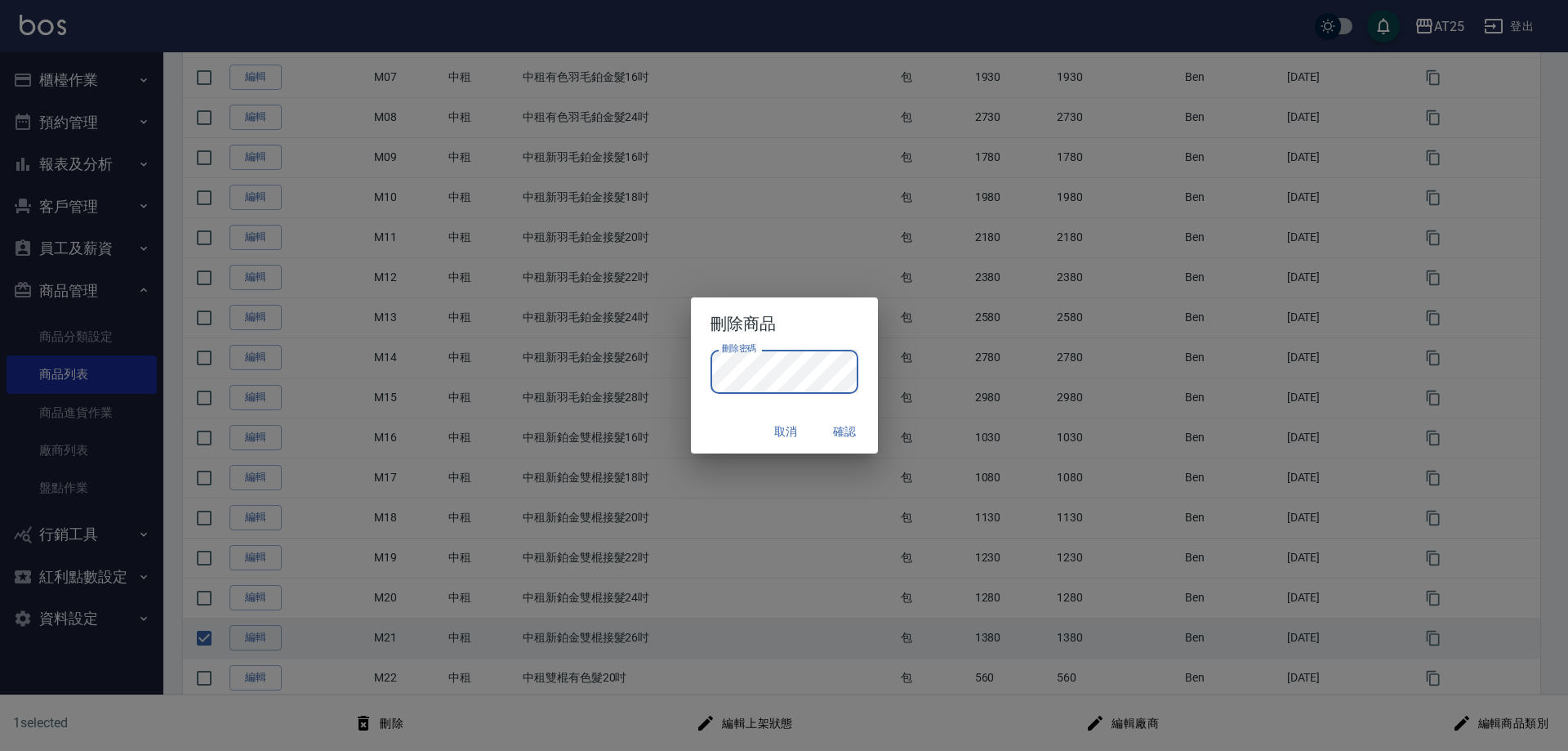
click at [848, 428] on button "確認" at bounding box center [845, 432] width 53 height 30
checkbox input "false"
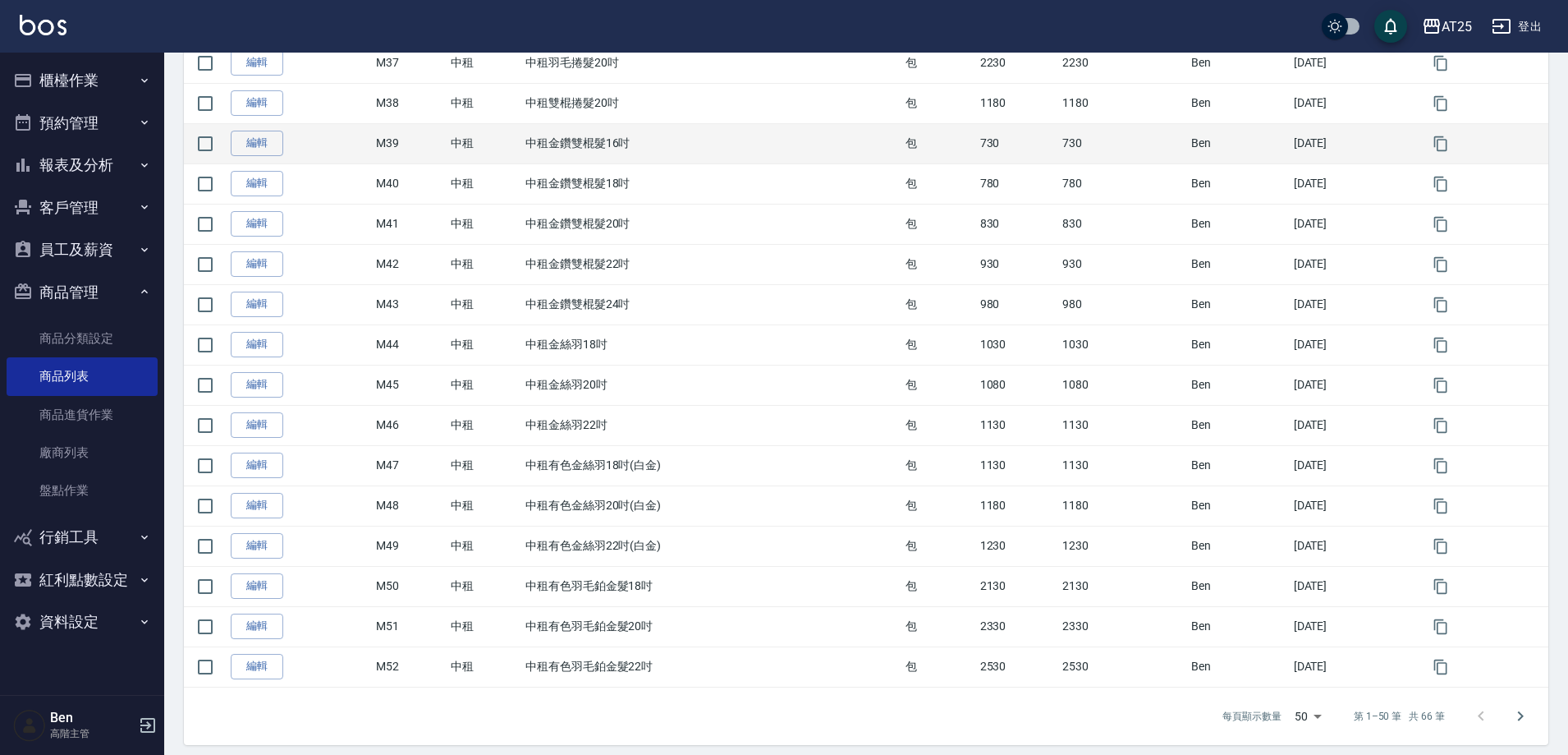
scroll to position [1687, 0]
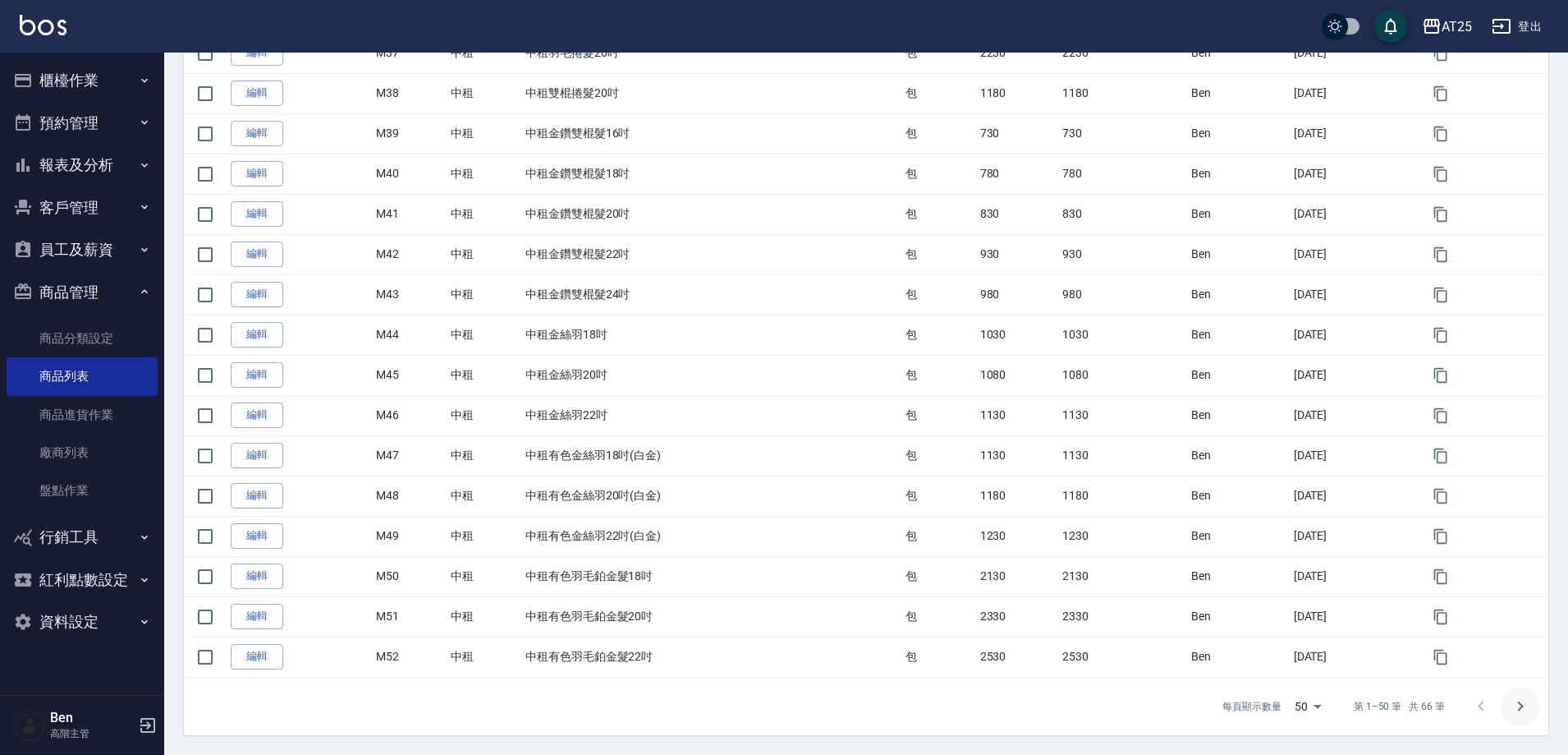
click at [1529, 721] on button "Go to next page" at bounding box center [1520, 706] width 39 height 40
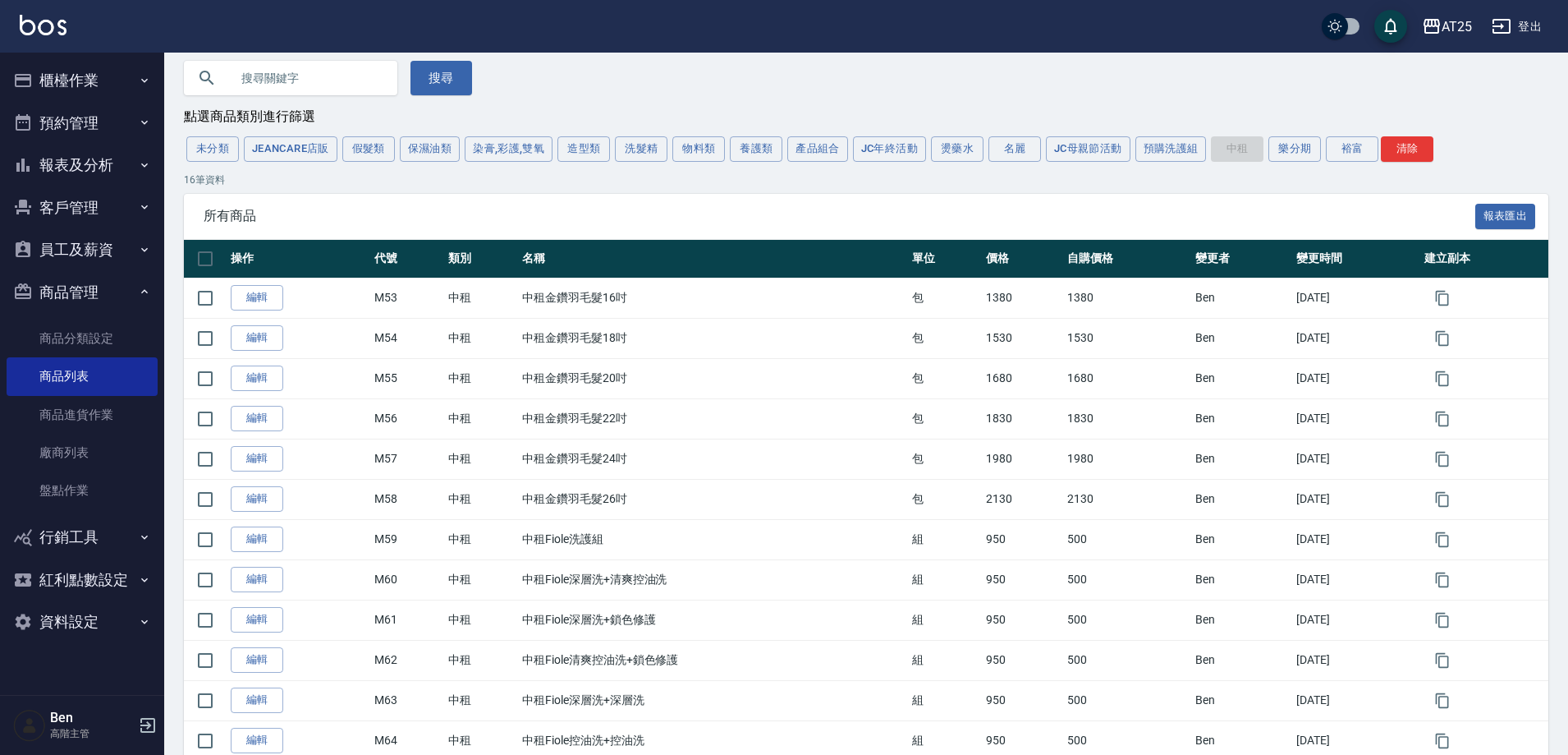
scroll to position [164, 0]
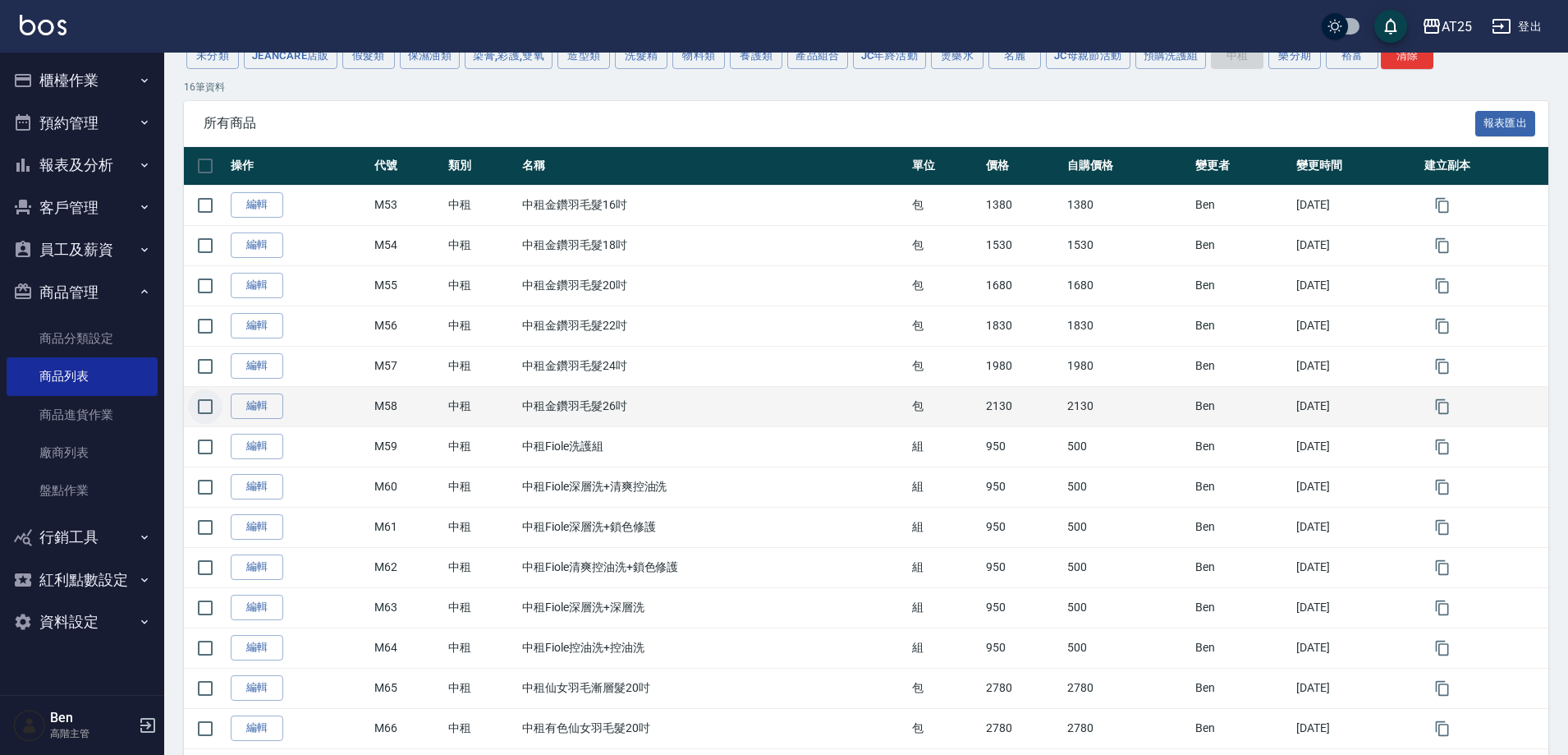
click at [192, 405] on input "checkbox" at bounding box center [205, 406] width 34 height 34
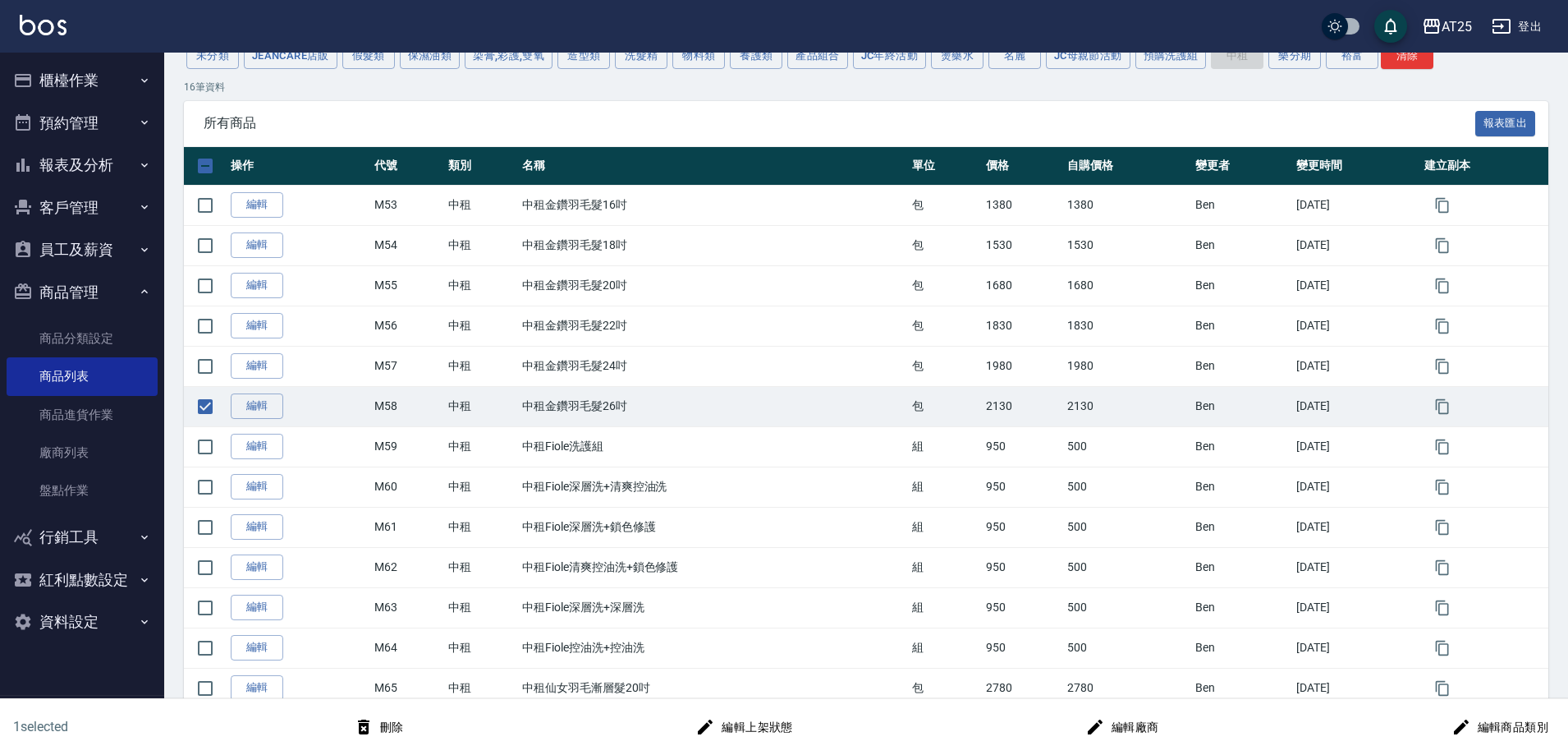
click at [763, 713] on button "編輯上架狀態" at bounding box center [744, 727] width 110 height 30
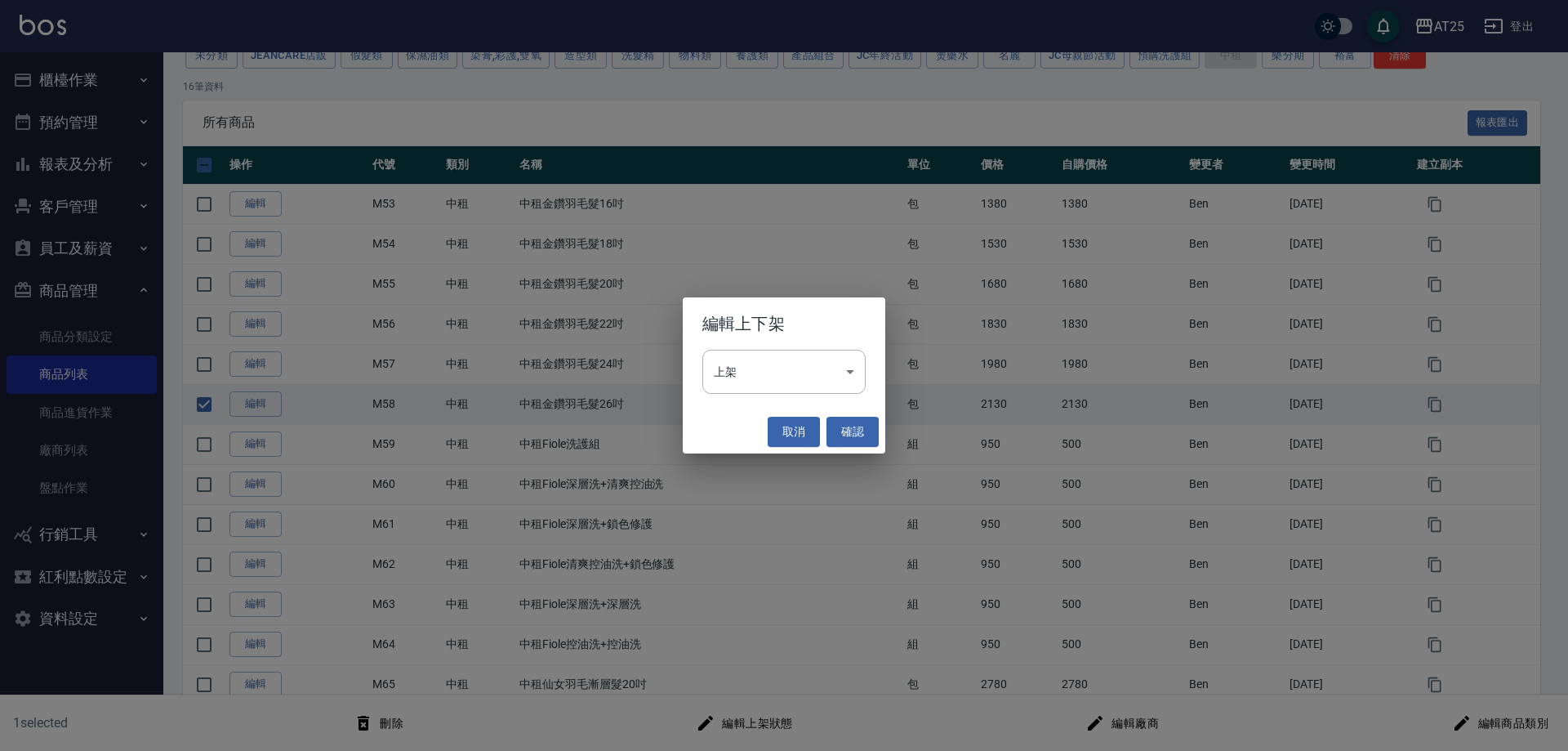
drag, startPoint x: 796, startPoint y: 437, endPoint x: 736, endPoint y: 432, distance: 60.2
click at [797, 437] on button "取消" at bounding box center [794, 432] width 53 height 30
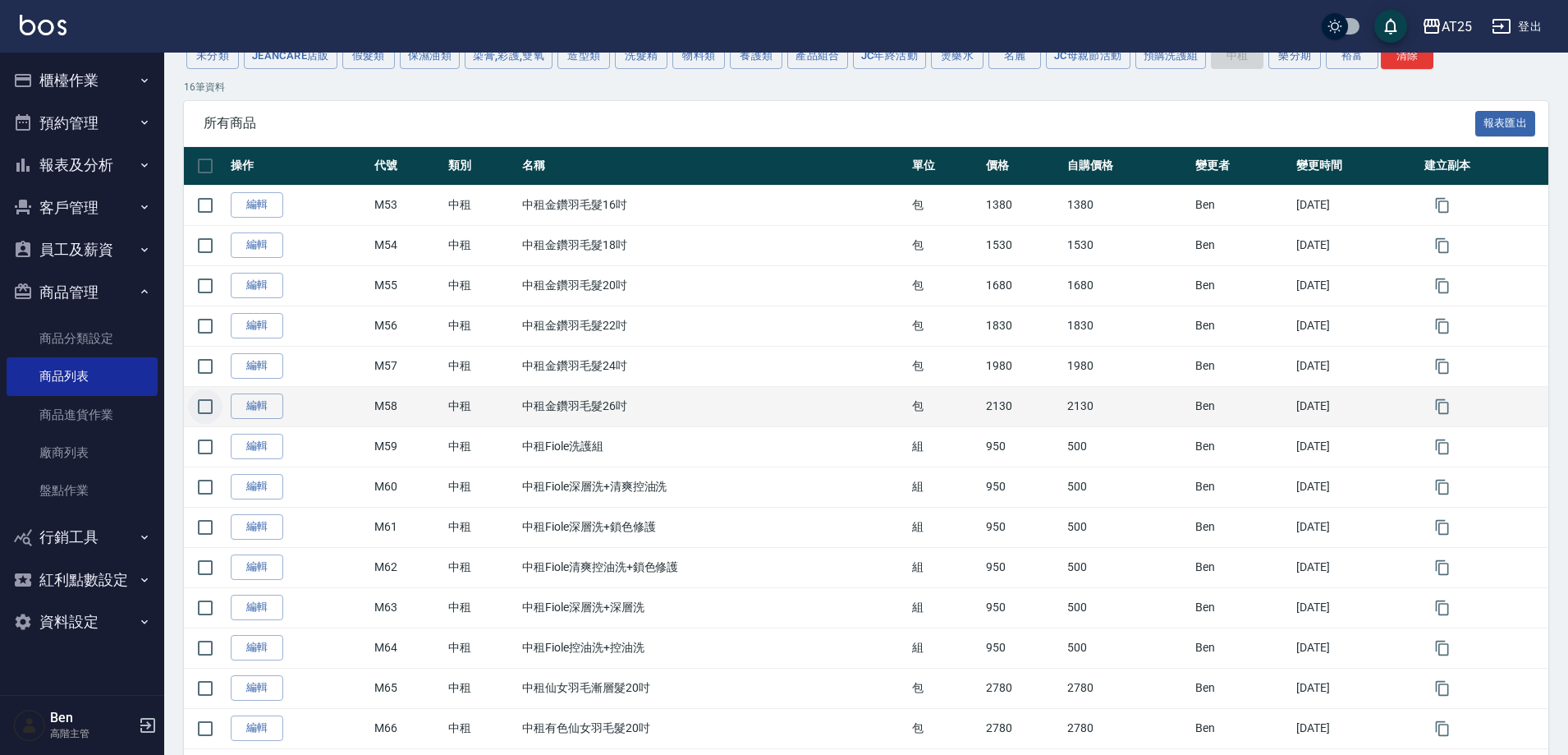
click at [208, 409] on input "checkbox" at bounding box center [205, 406] width 34 height 34
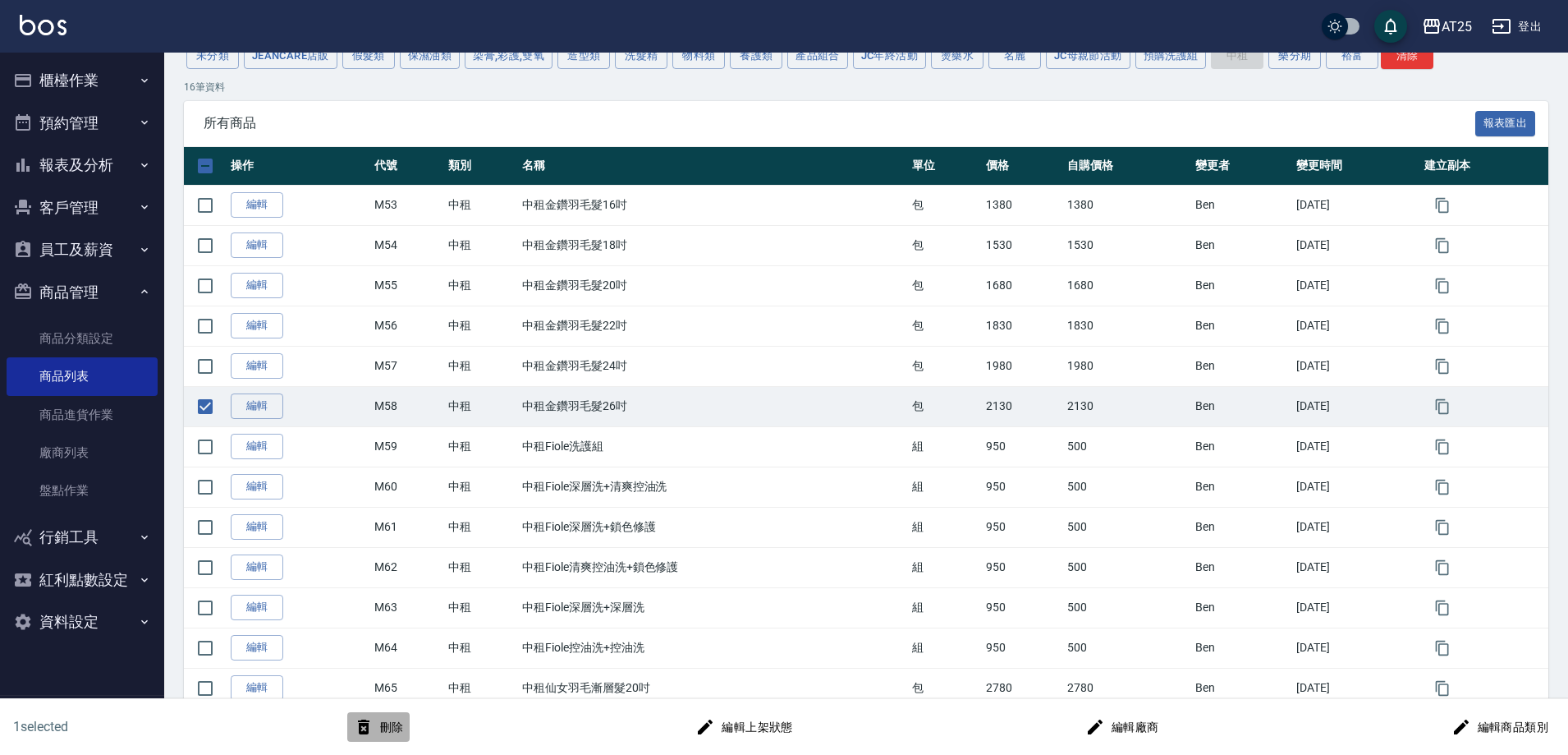
click at [389, 729] on button "刪除" at bounding box center [378, 727] width 63 height 30
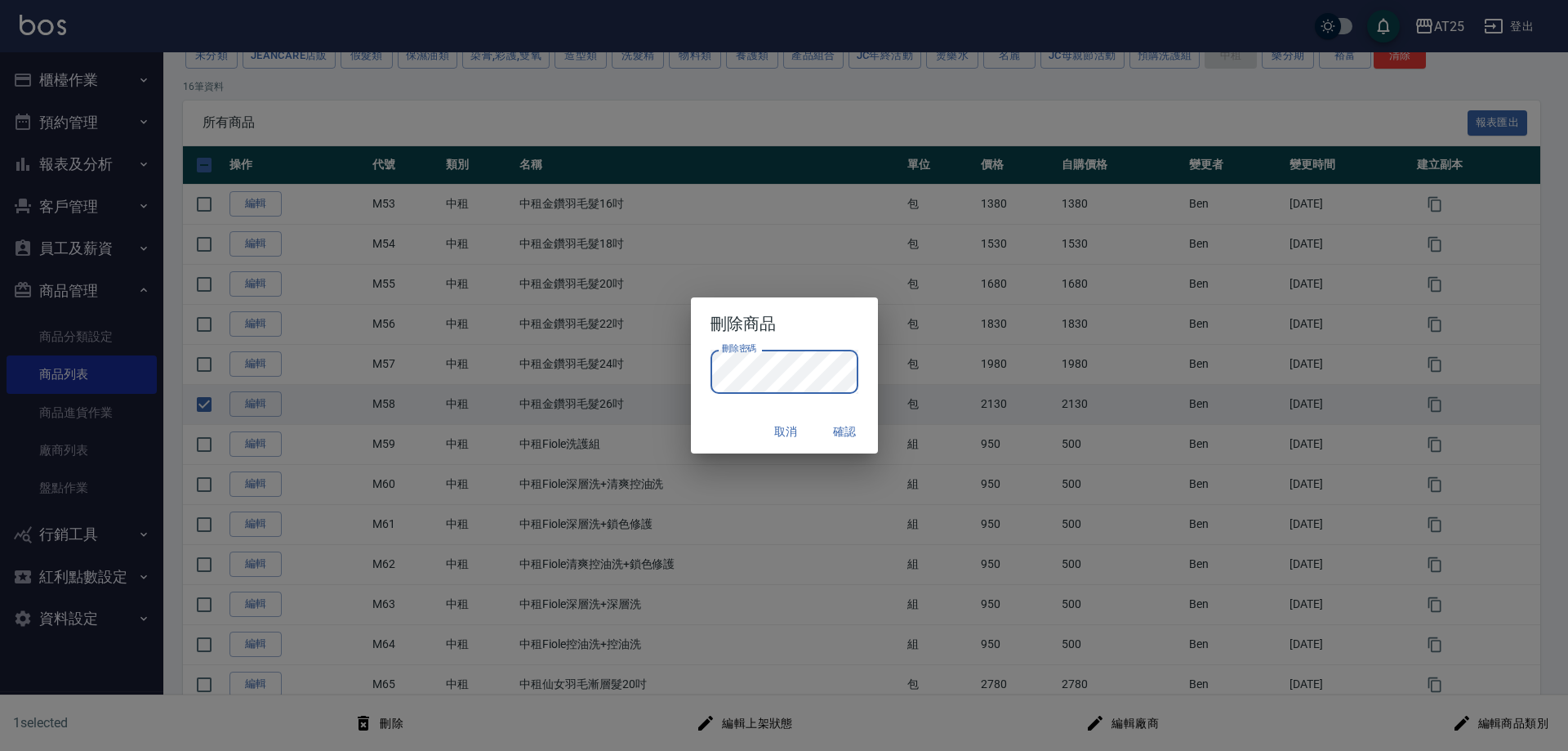
click at [853, 418] on button "確認" at bounding box center [845, 432] width 53 height 30
checkbox input "false"
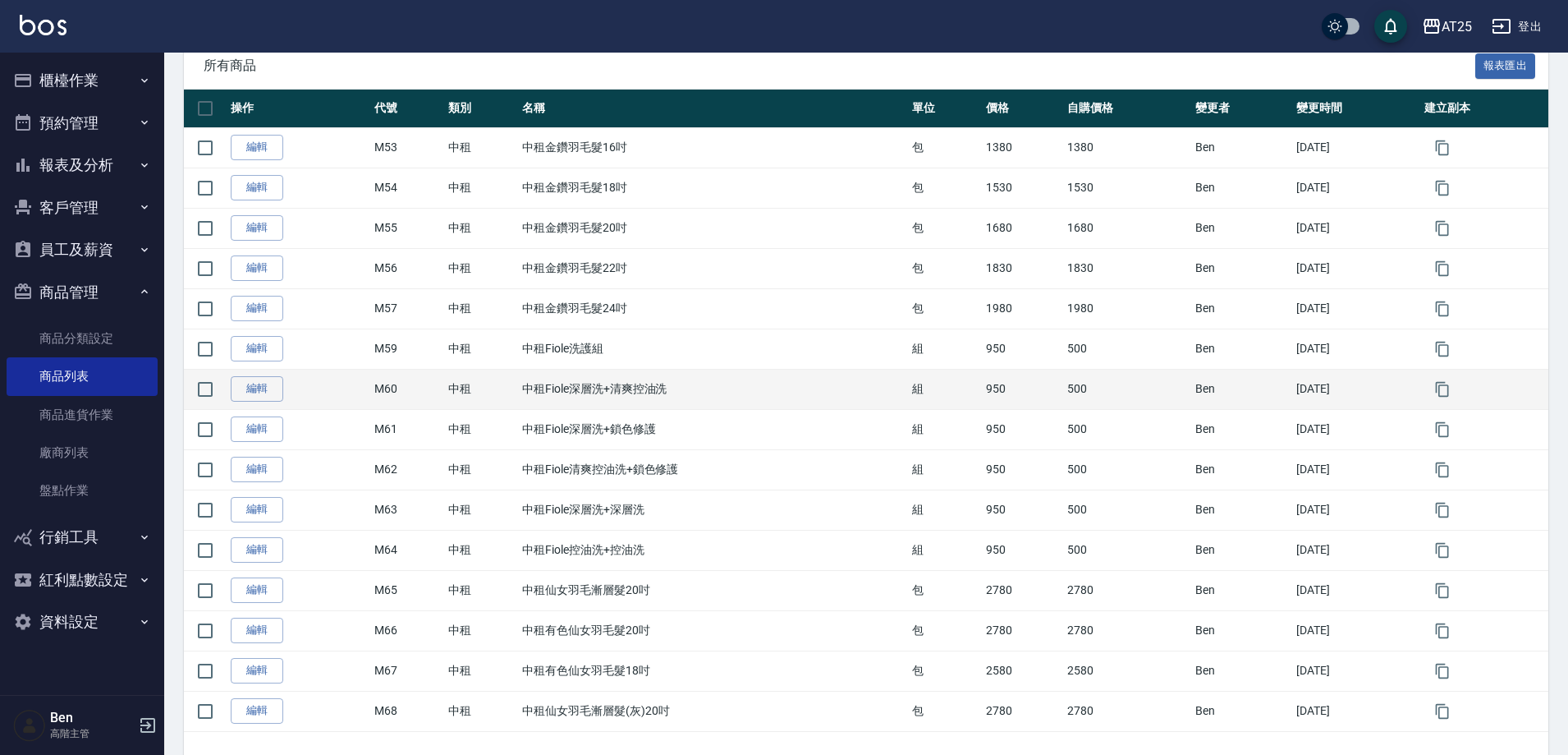
scroll to position [246, 0]
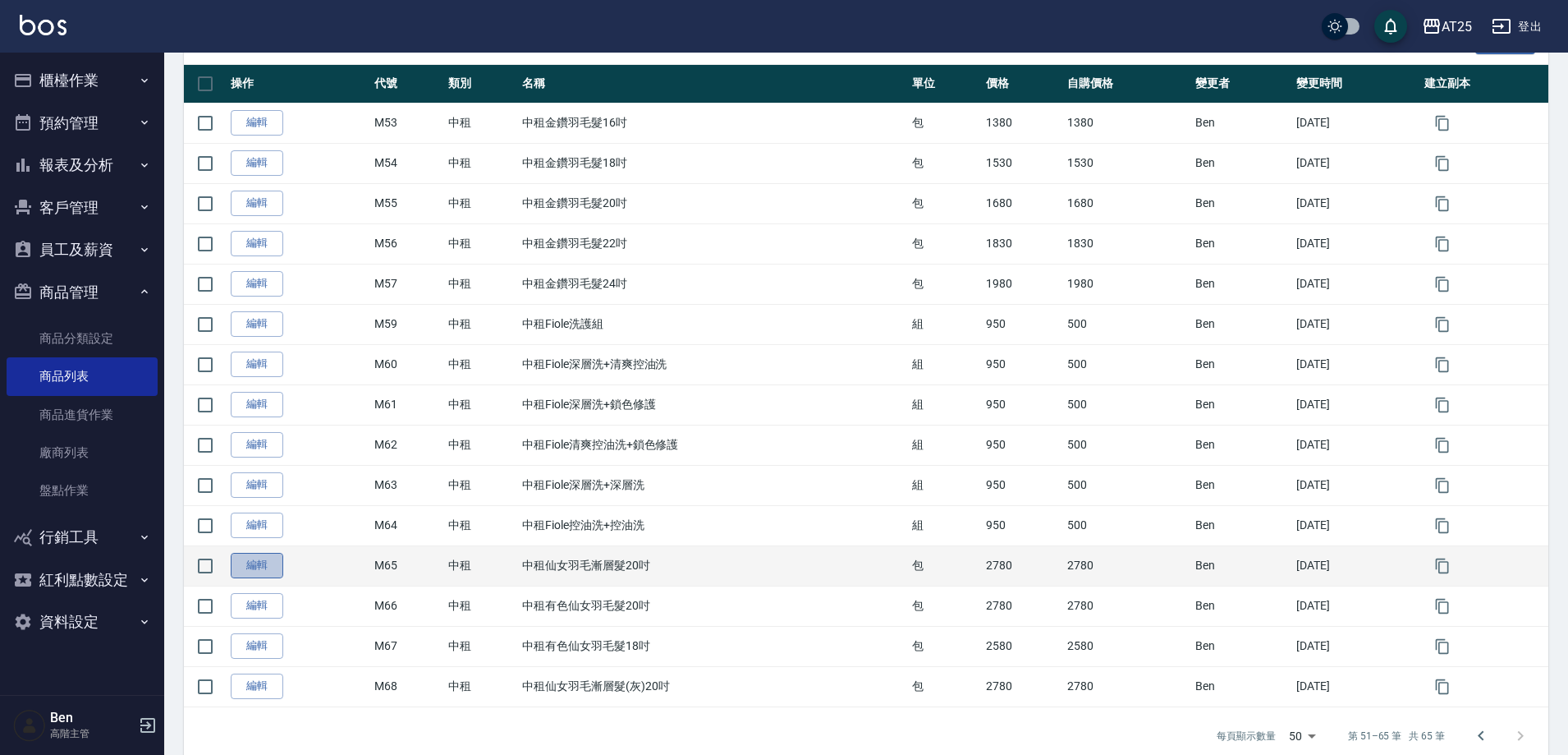
click at [276, 562] on link "編輯" at bounding box center [257, 566] width 53 height 25
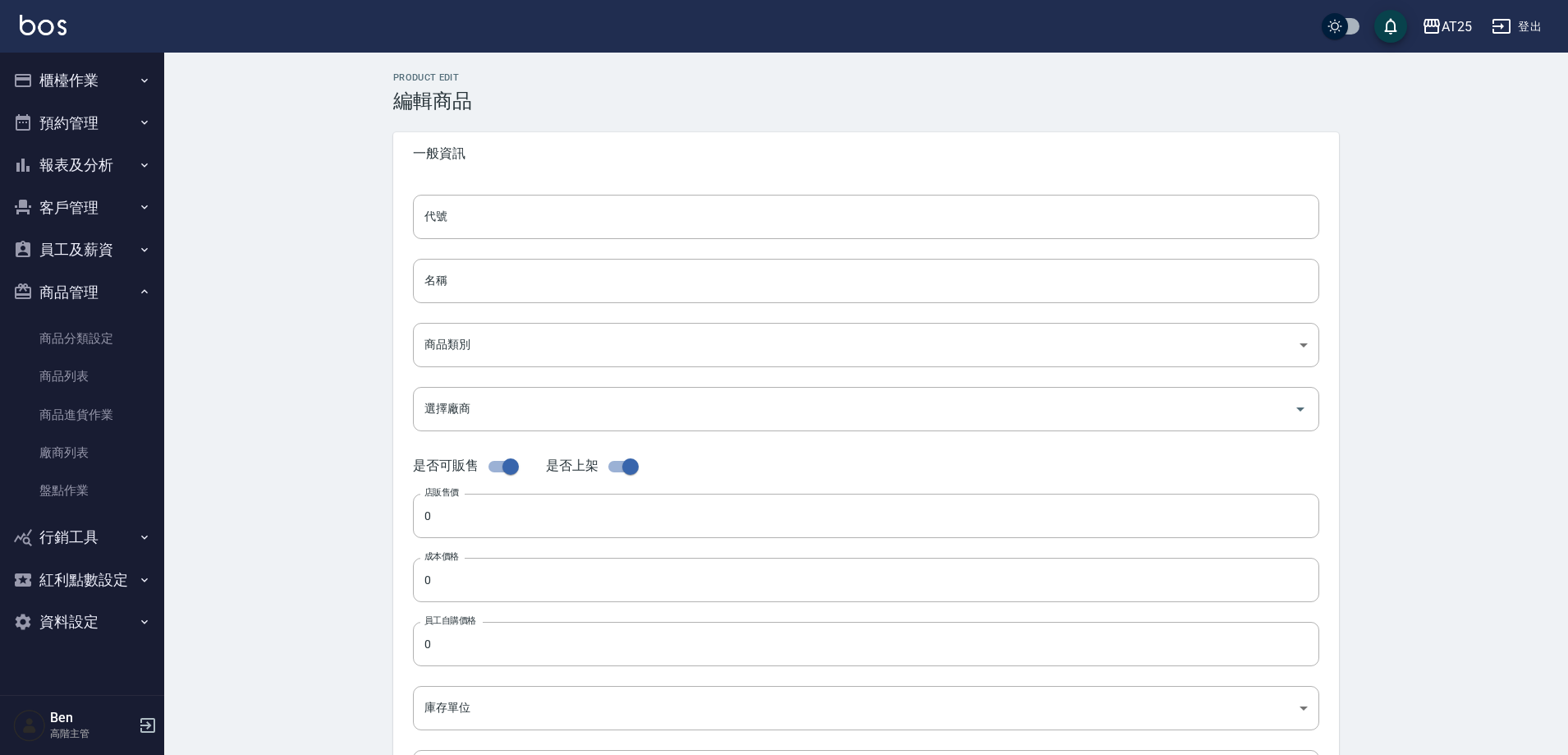
type input "M65"
type input "中租仙女羽毛漸層髮20吋"
type input "735ad37c-4121-4e12-bd2f-5b4981e20285"
type input "2780"
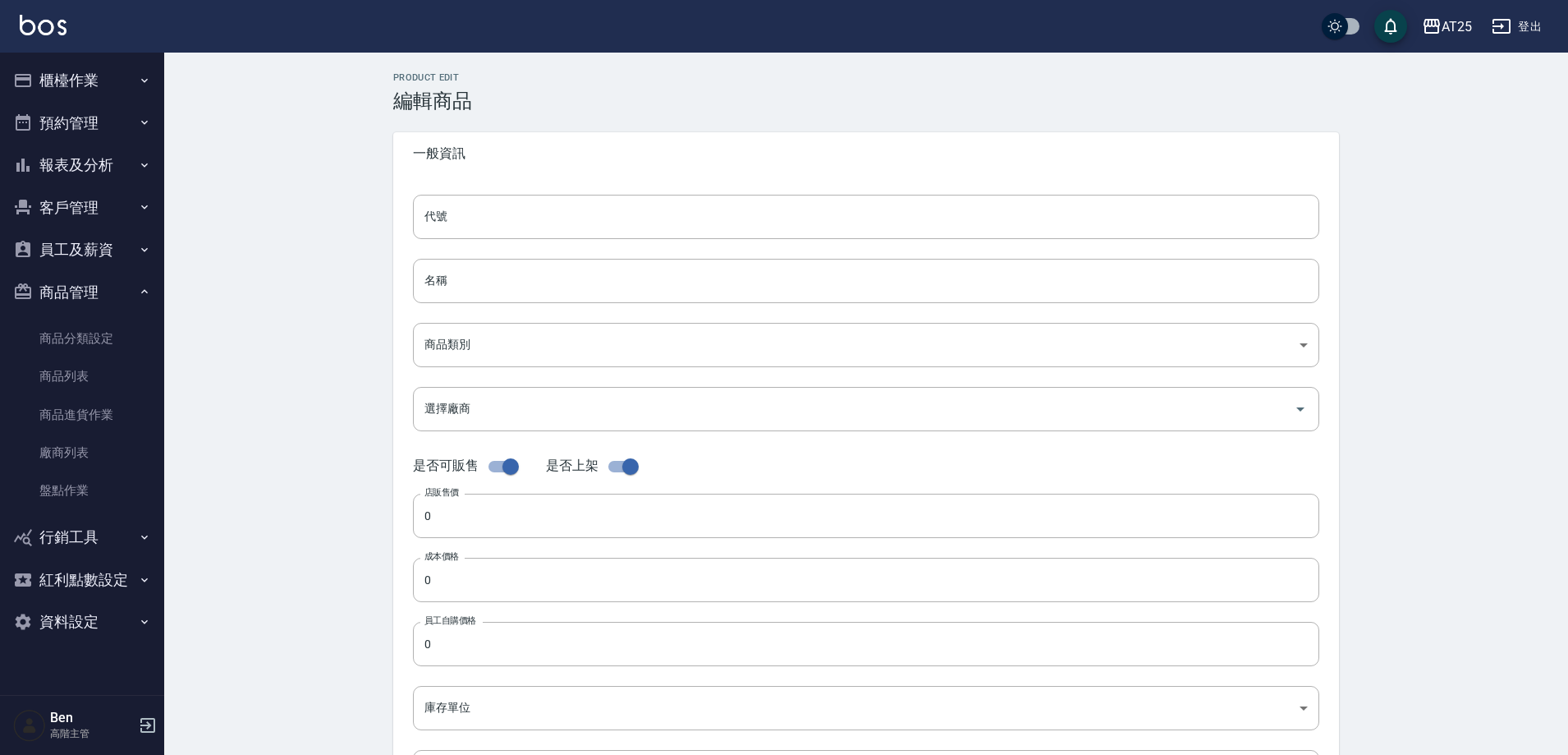
type input "2780"
type input "包"
type input "UNSET"
click at [568, 278] on input "中租仙女羽毛漸層髮20吋" at bounding box center [866, 281] width 907 height 45
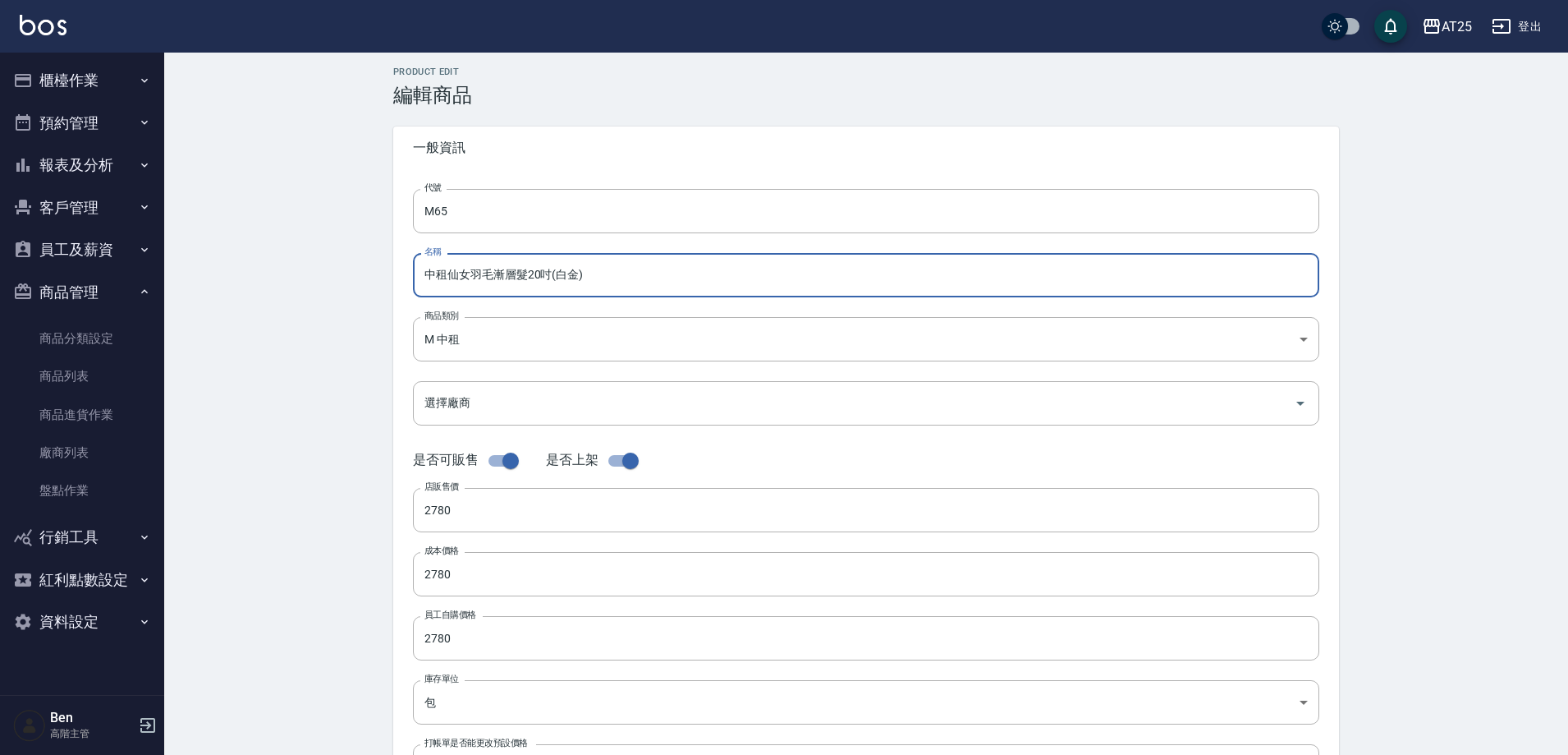
type input "中租仙女羽毛漸層髮20吋(白金)"
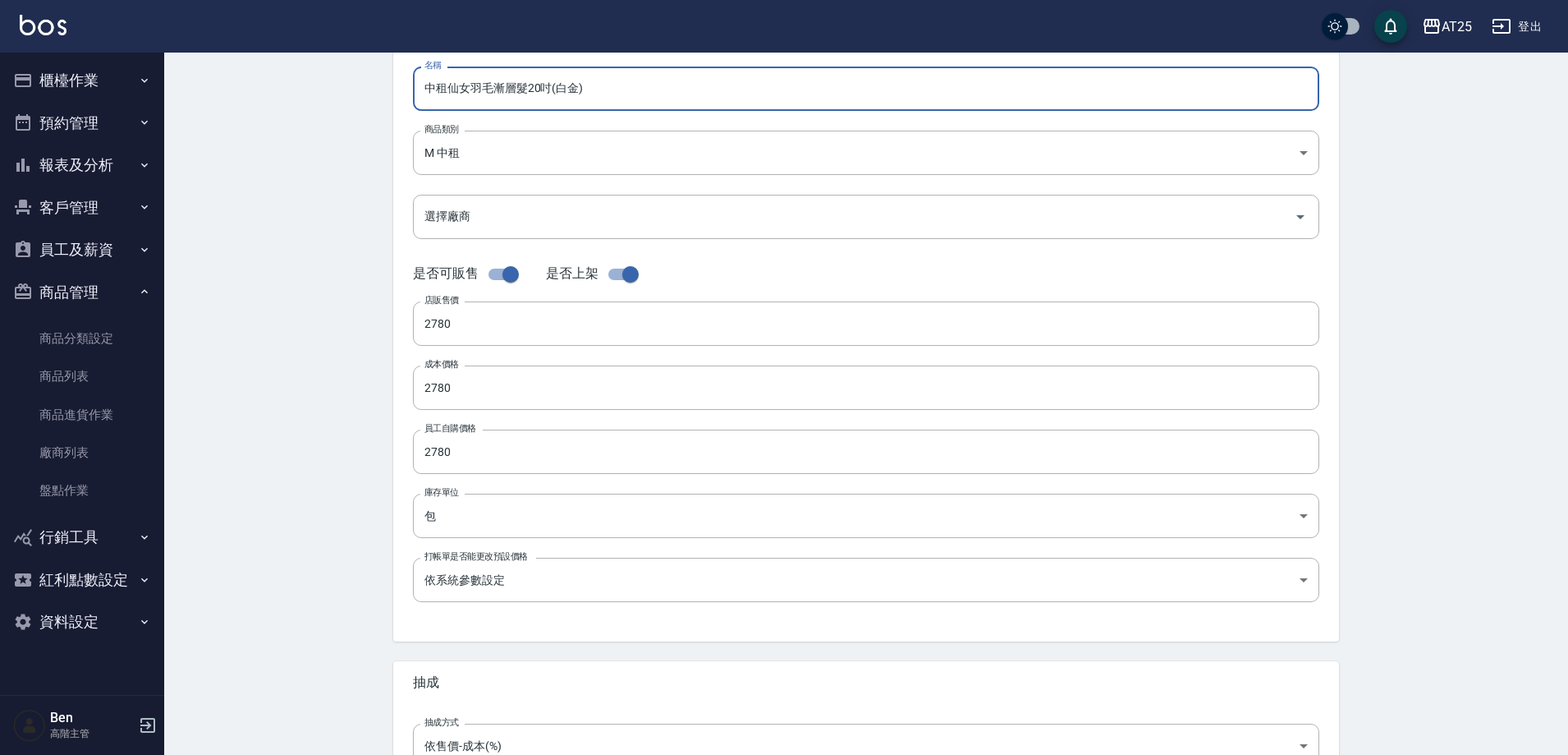
scroll to position [378, 0]
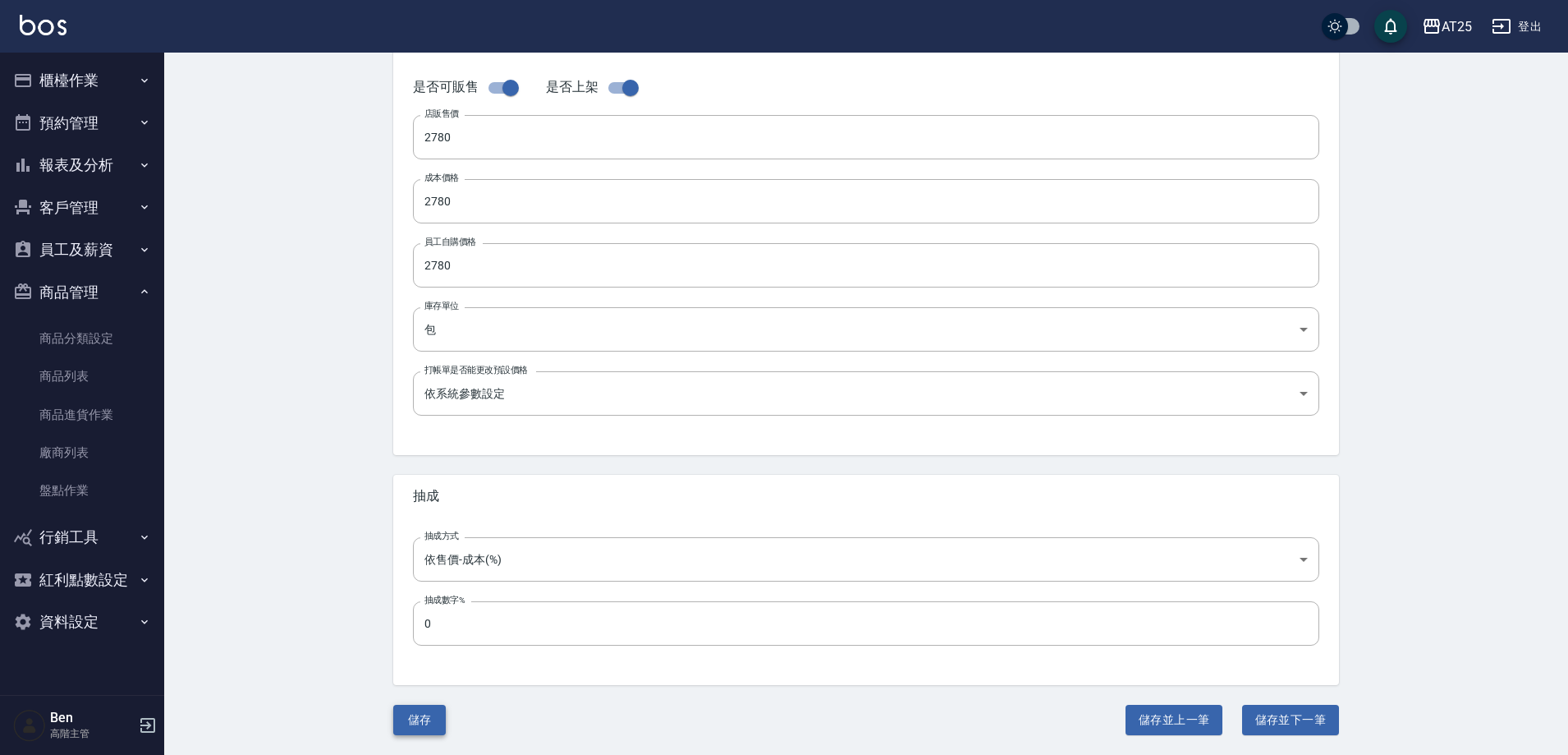
click at [433, 724] on button "儲存" at bounding box center [419, 720] width 53 height 30
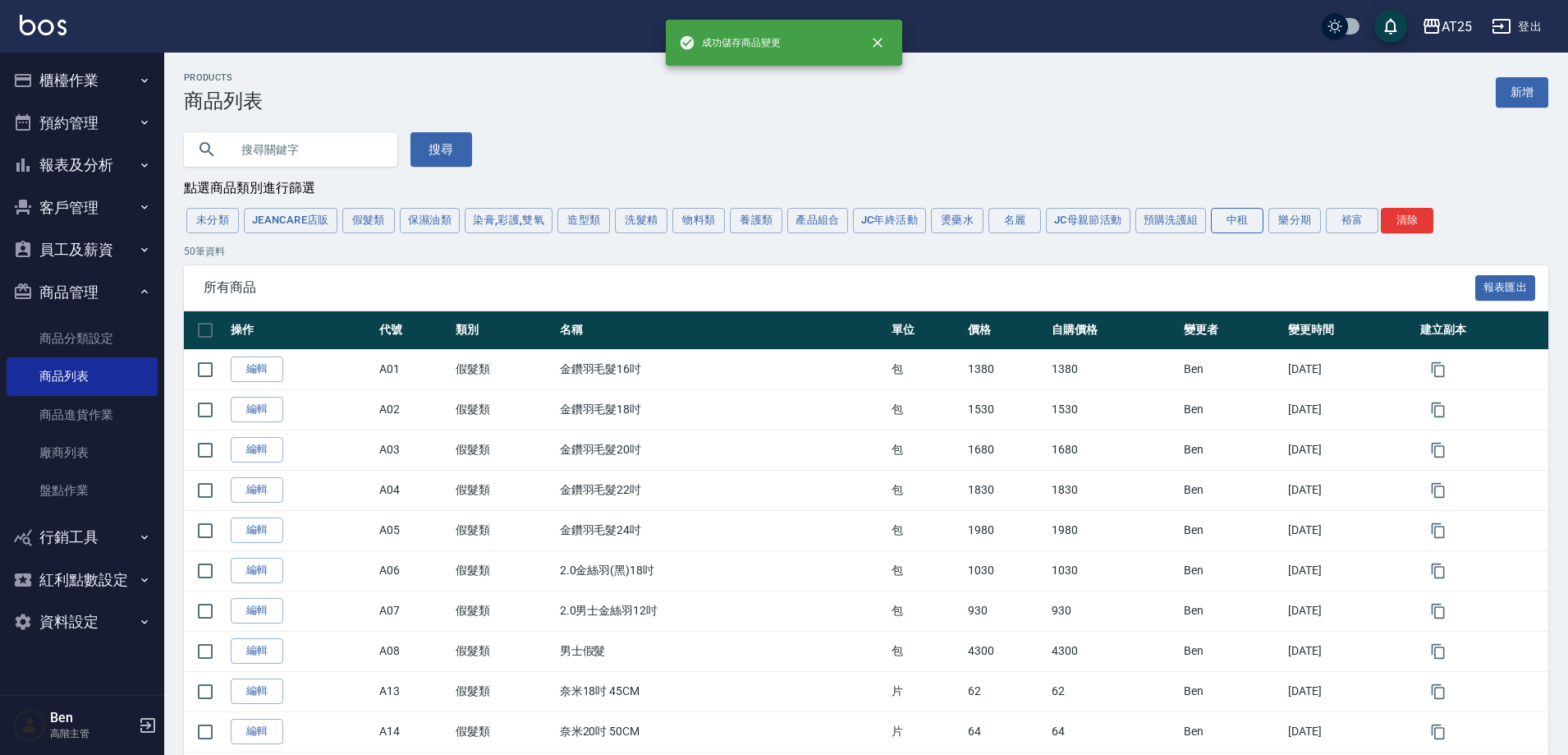
click at [1233, 215] on button "中租" at bounding box center [1237, 220] width 53 height 25
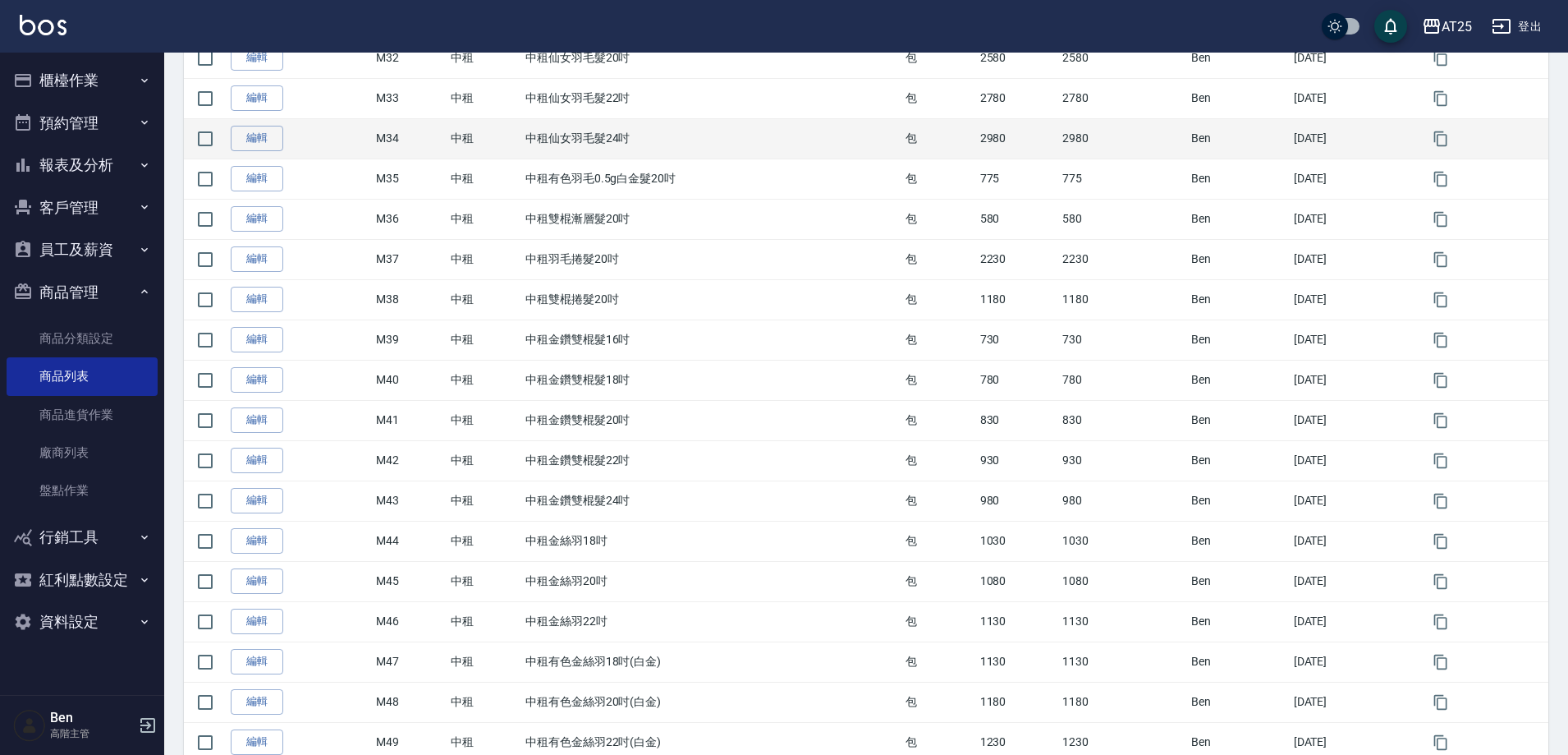
scroll to position [1687, 0]
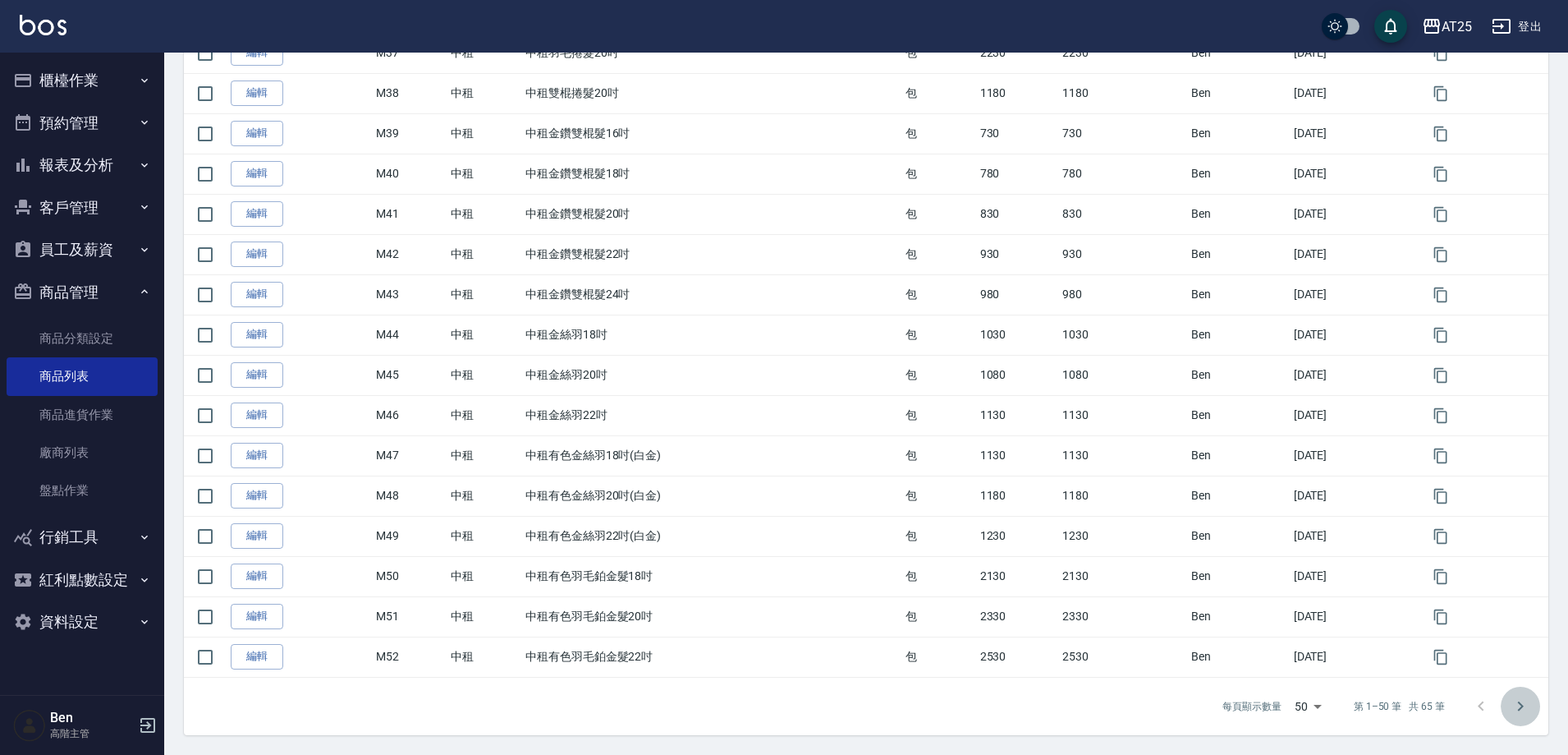
click at [1511, 703] on icon "Go to next page" at bounding box center [1520, 706] width 19 height 19
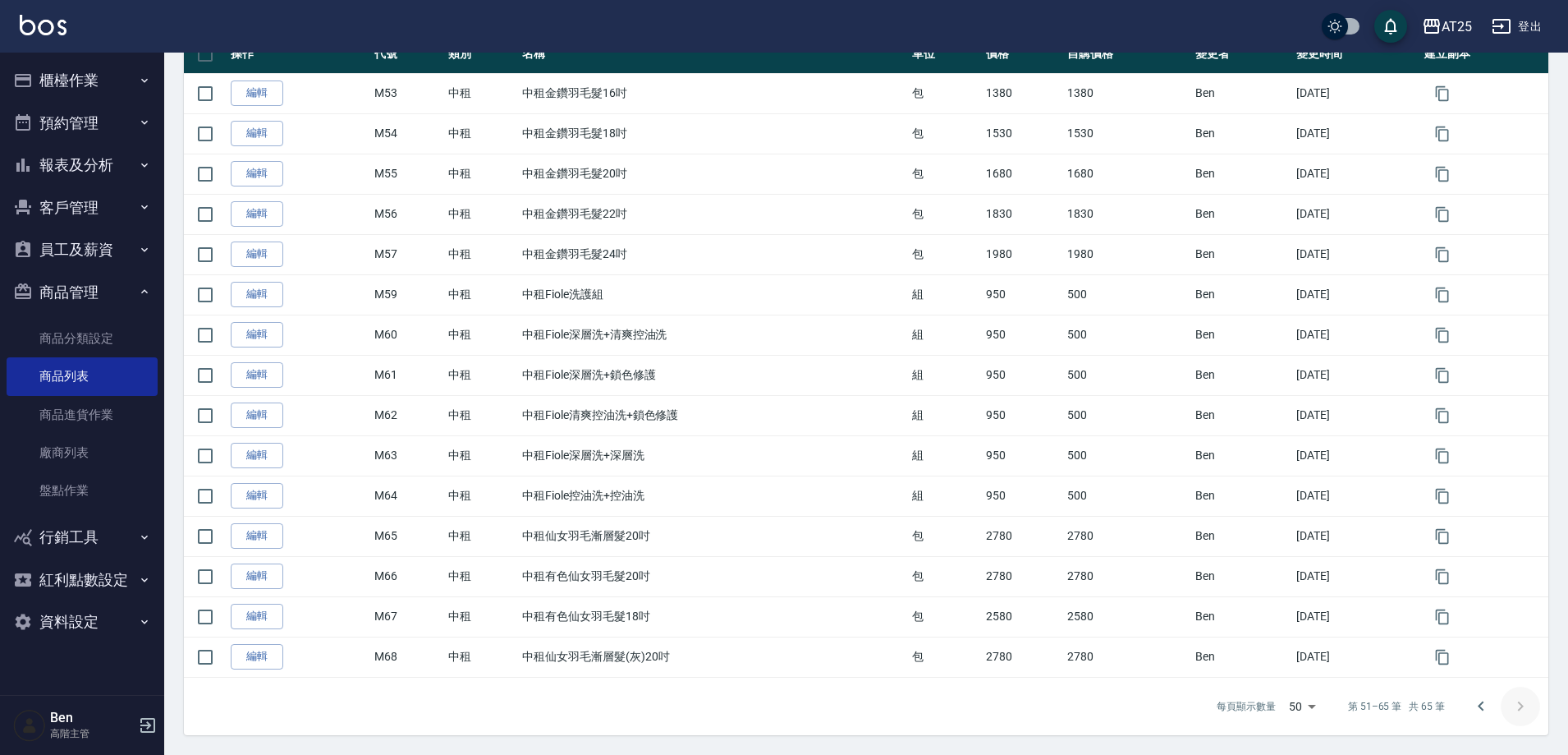
scroll to position [278, 0]
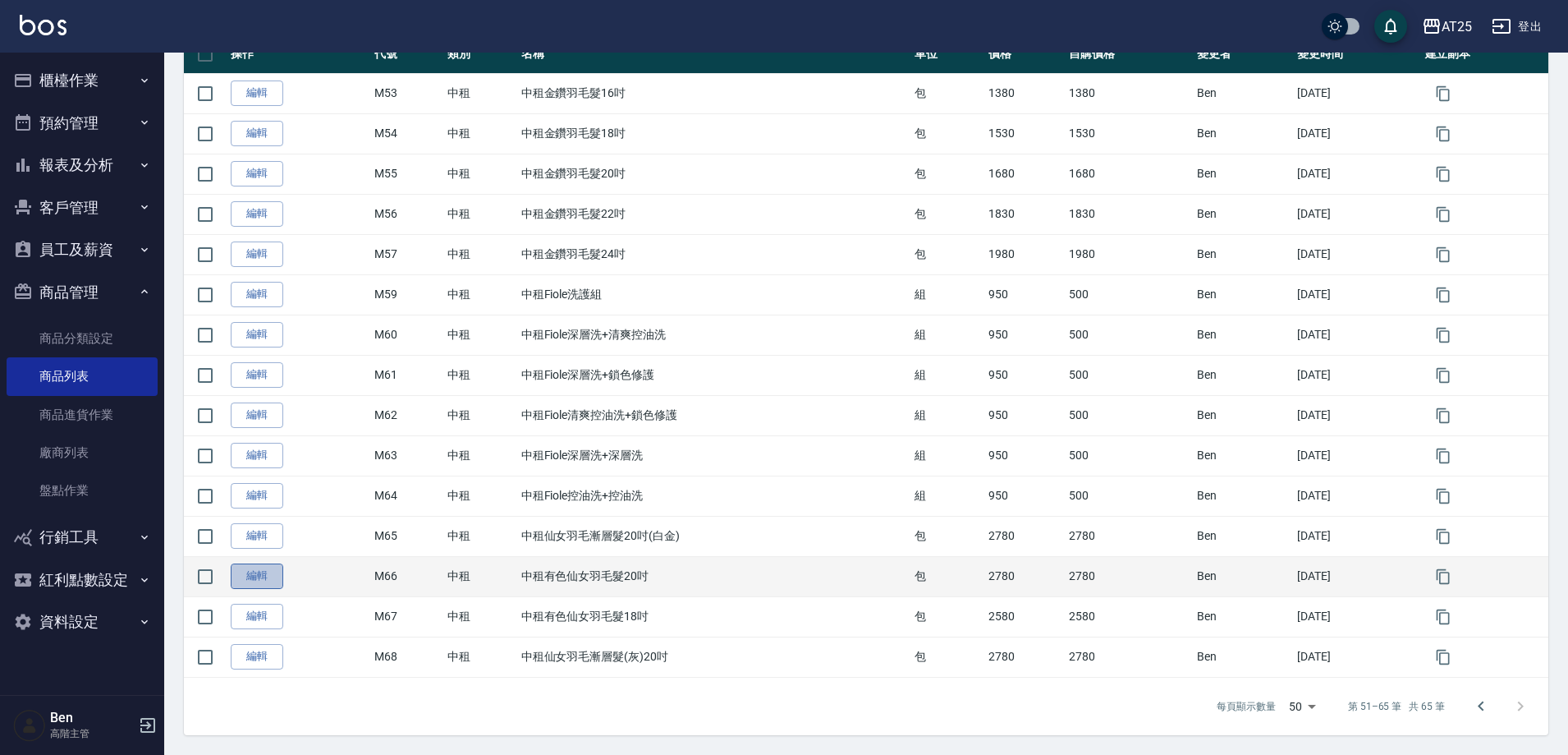
click at [265, 578] on link "編輯" at bounding box center [257, 576] width 53 height 25
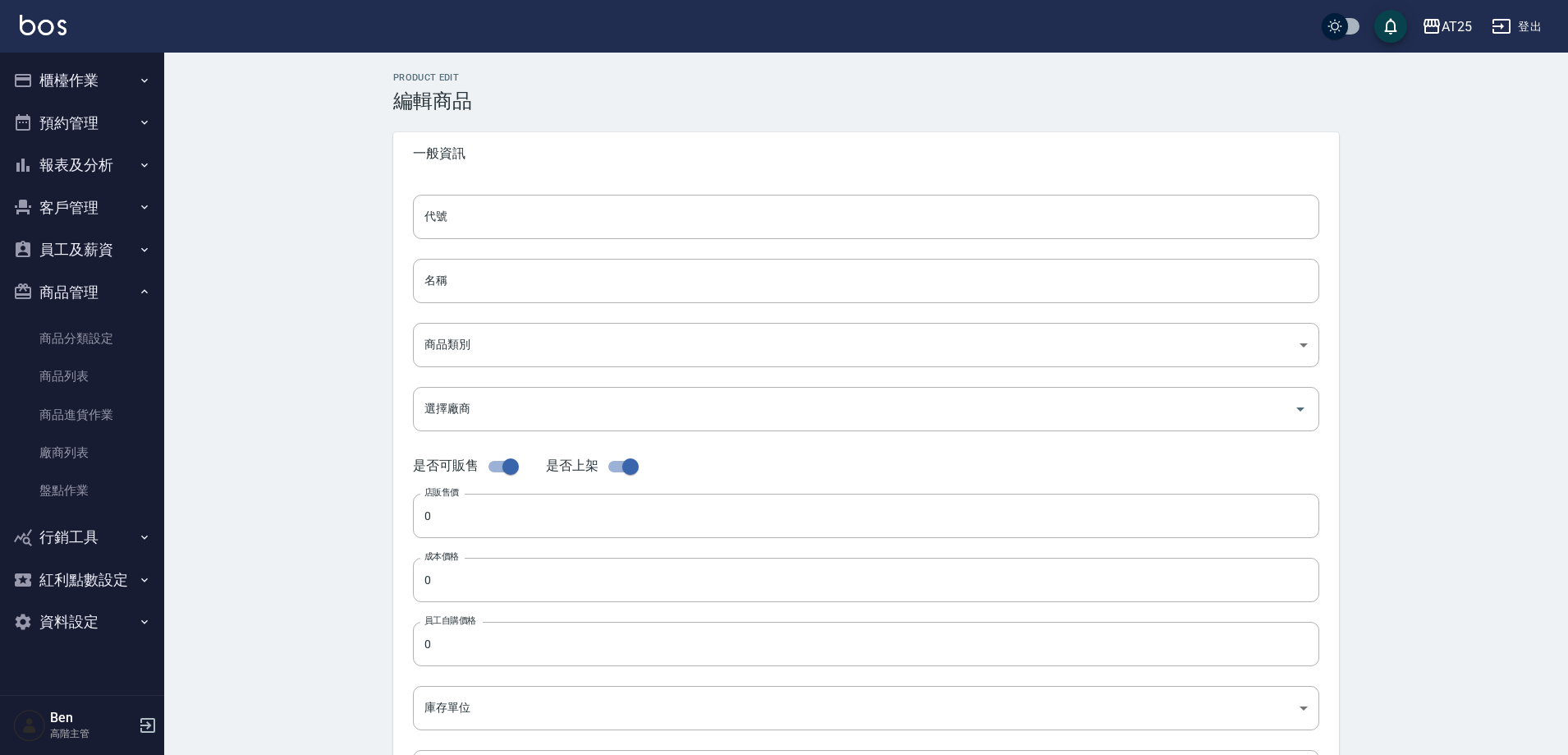
type input "M66"
type input "中租有色仙女羽毛髮20吋"
type input "735ad37c-4121-4e12-bd2f-5b4981e20285"
type input "2780"
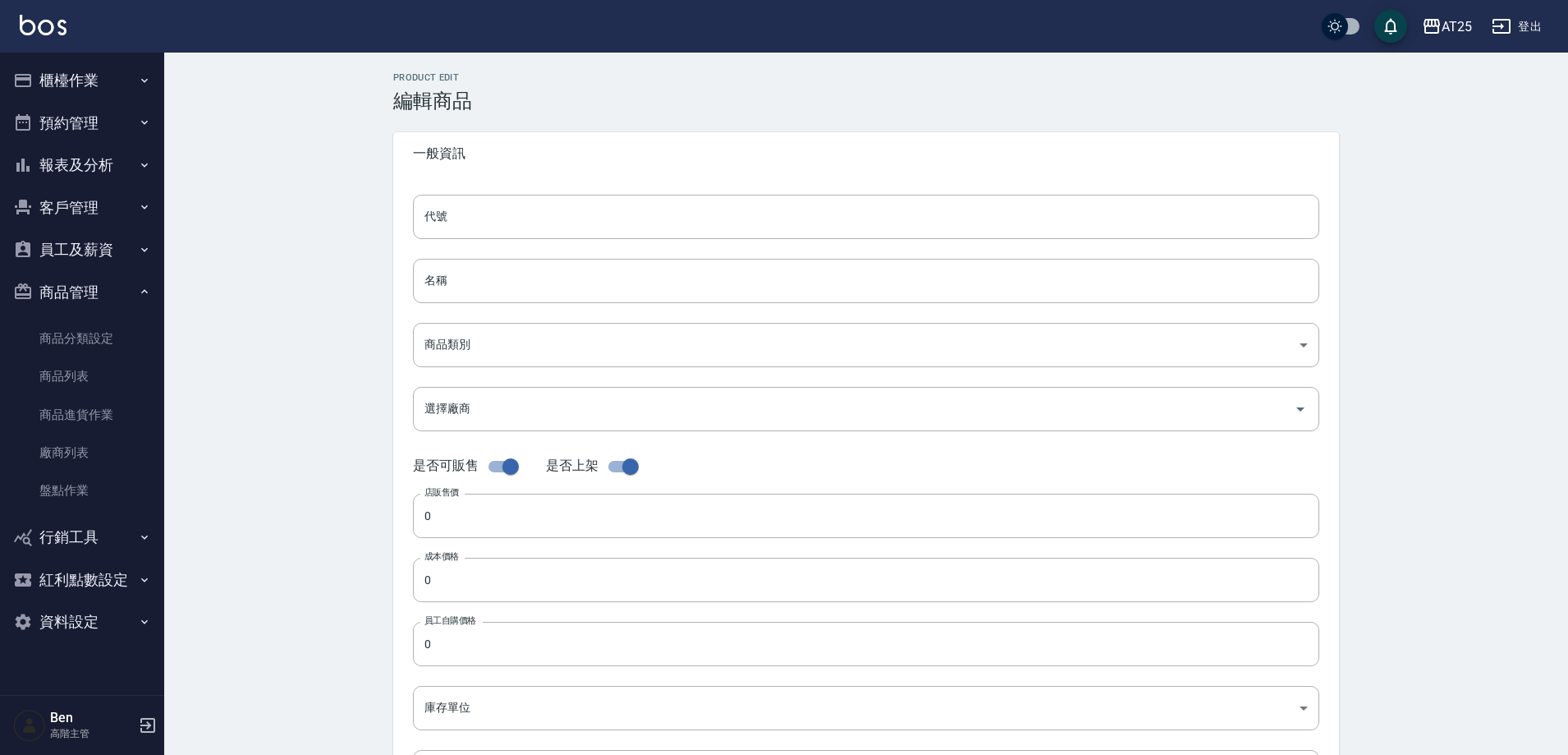
type input "2780"
type input "包"
type input "UNSET"
click at [513, 228] on input "M66" at bounding box center [866, 217] width 907 height 45
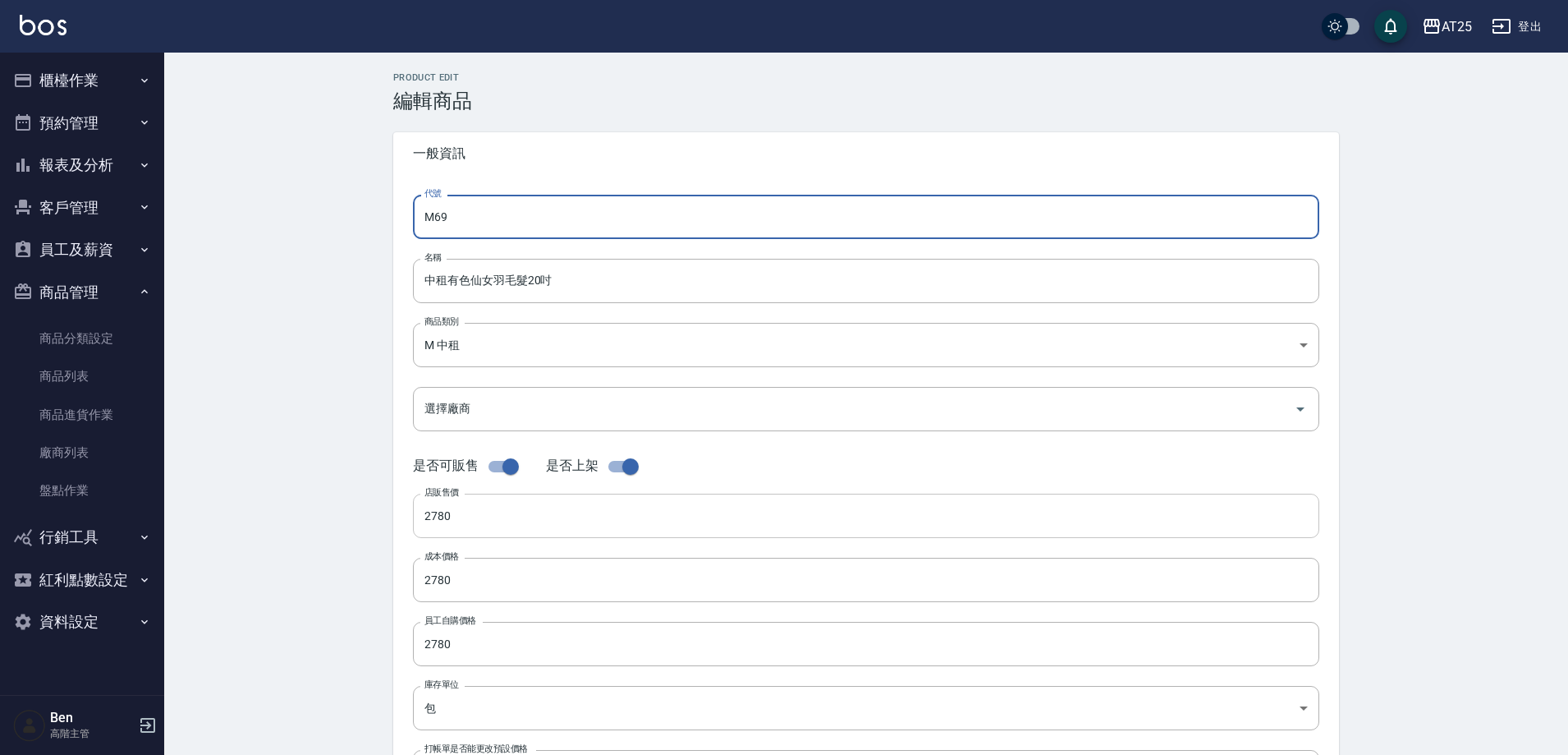
type input "M69"
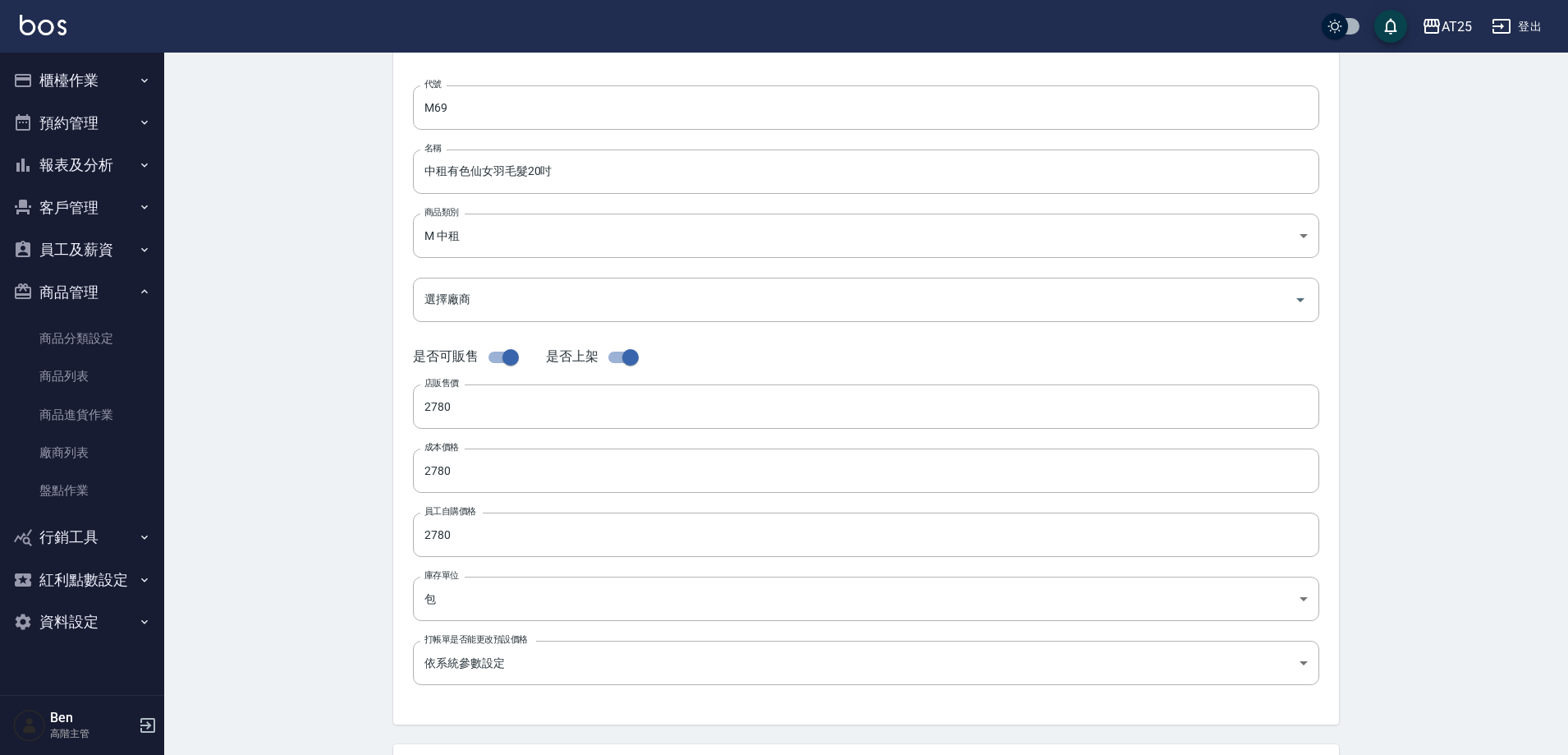
scroll to position [378, 0]
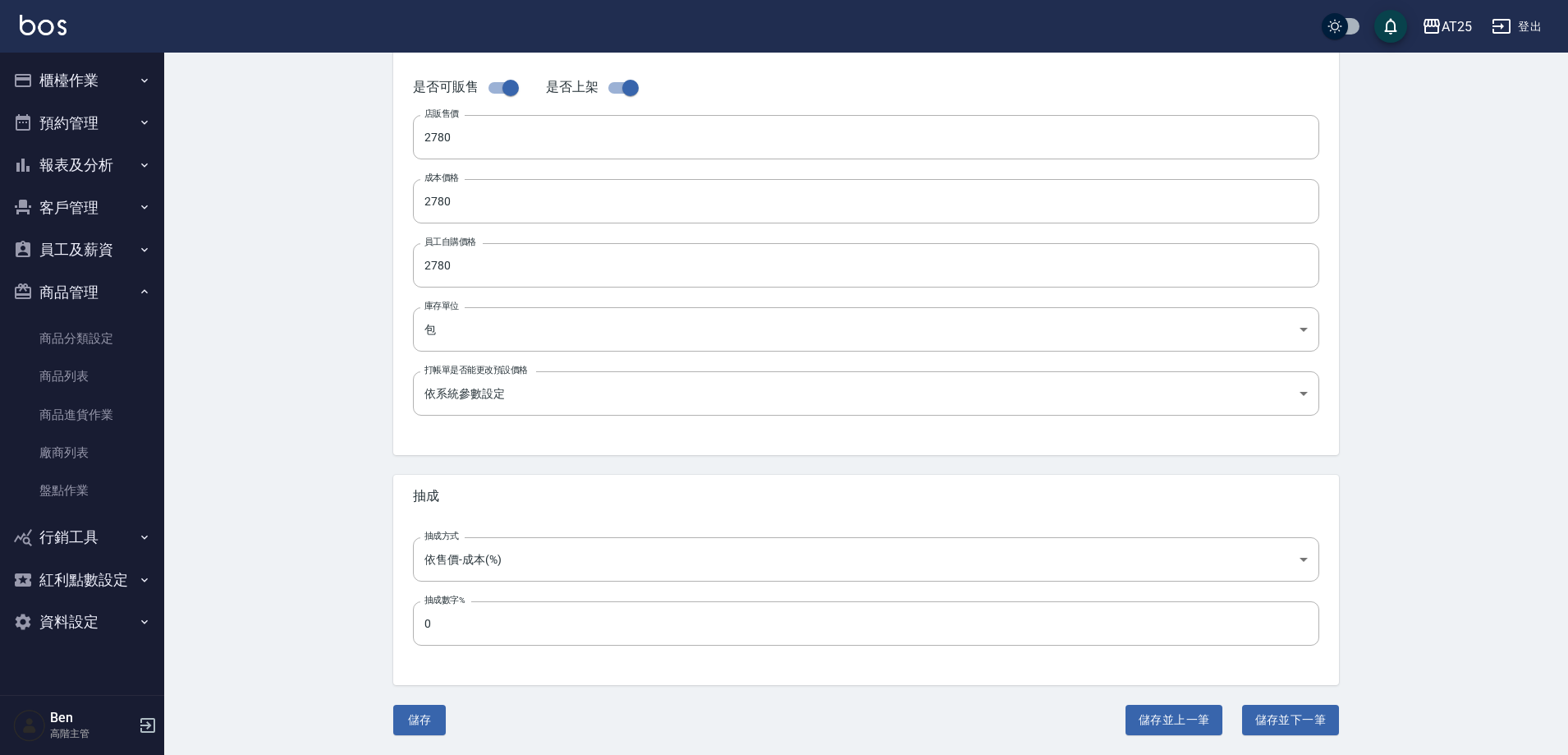
click at [418, 743] on div "Product Edit 編輯商品 一般資訊 代號 M69 代號 名稱 中租有色仙女羽毛髮20吋 名稱 商品類別 M 中租 735ad37c-4121-4…" at bounding box center [866, 214] width 1404 height 1081
click at [420, 720] on button "儲存" at bounding box center [419, 720] width 53 height 30
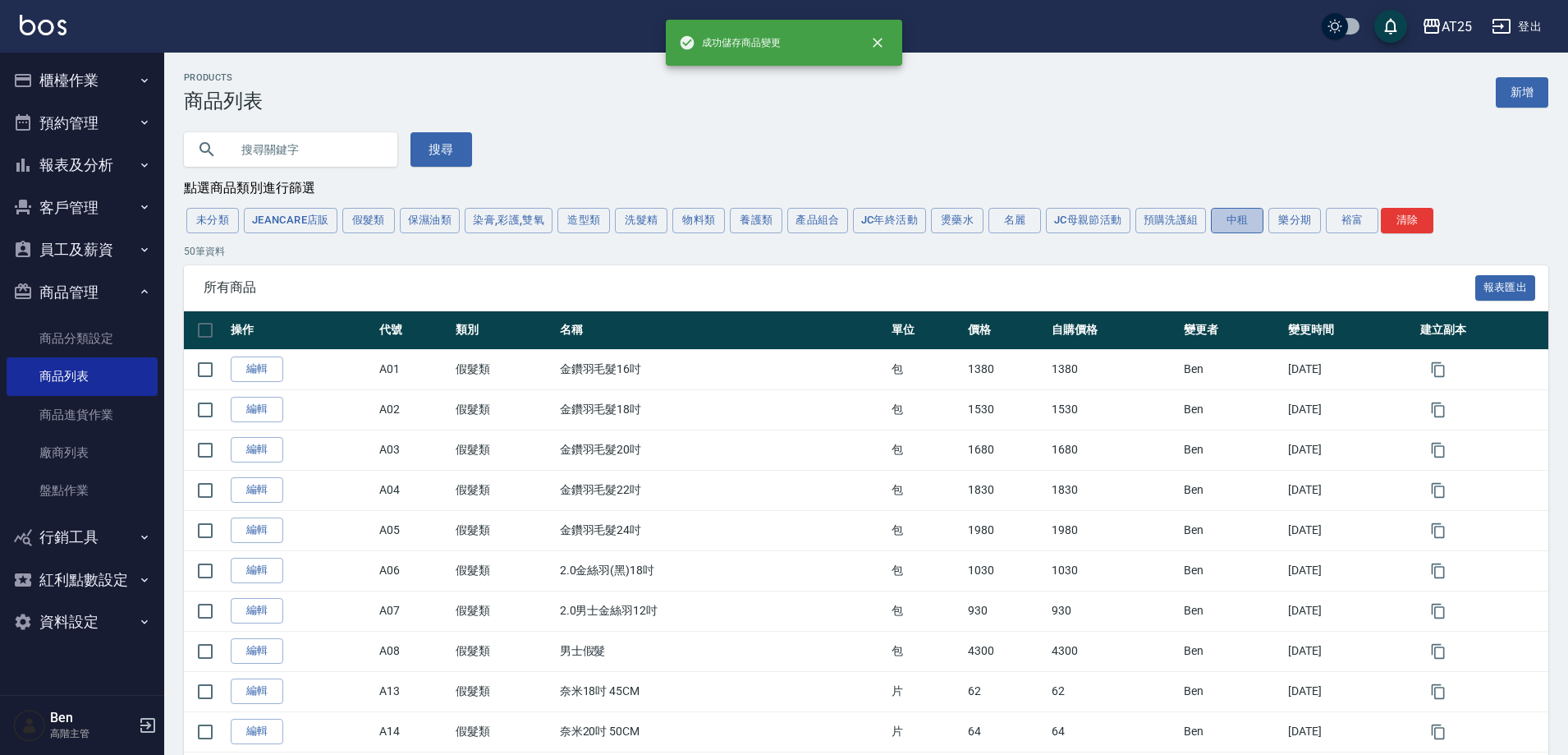
click at [1232, 221] on button "中租" at bounding box center [1237, 220] width 53 height 25
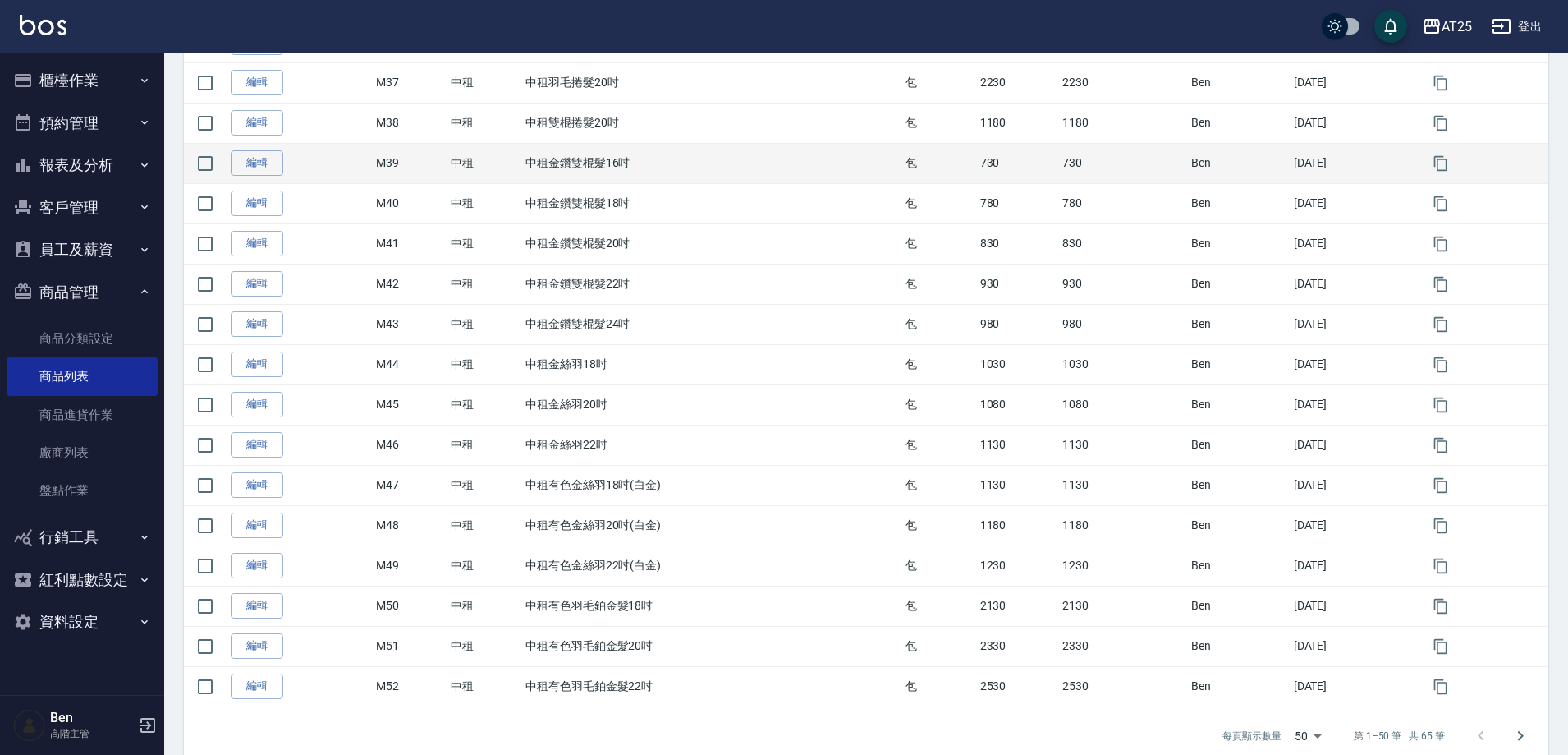
scroll to position [1687, 0]
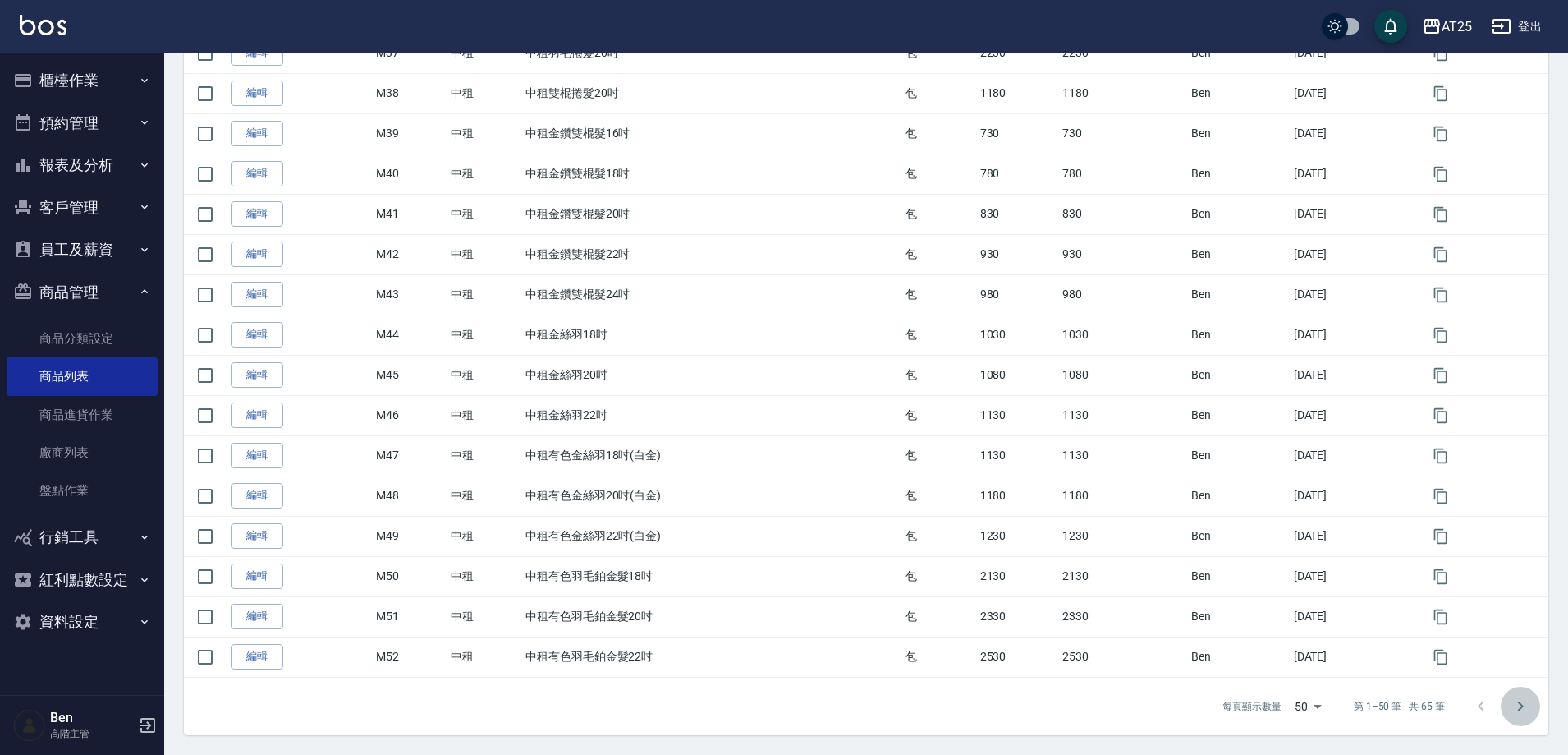
click at [1527, 705] on icon "Go to next page" at bounding box center [1520, 706] width 19 height 19
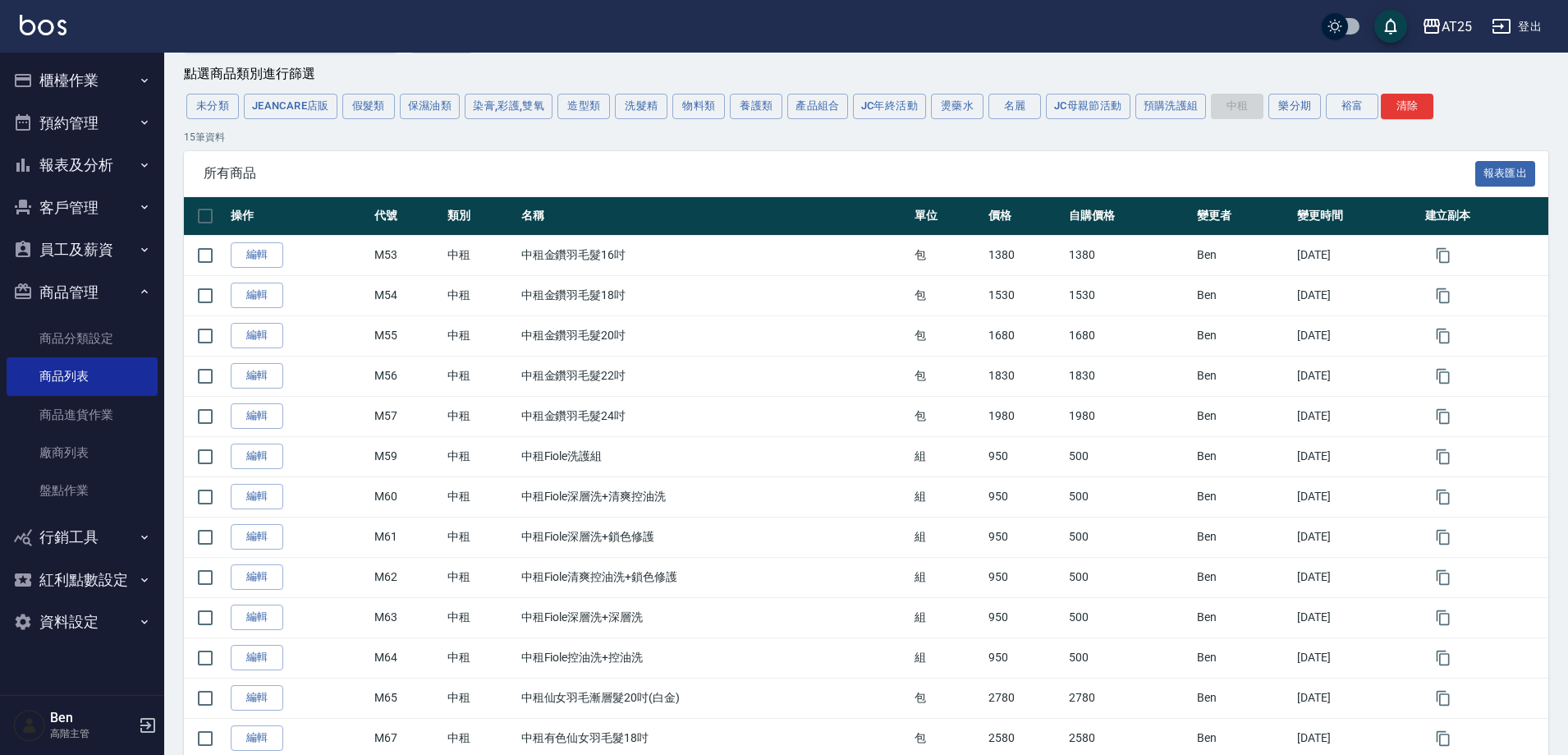
scroll to position [278, 0]
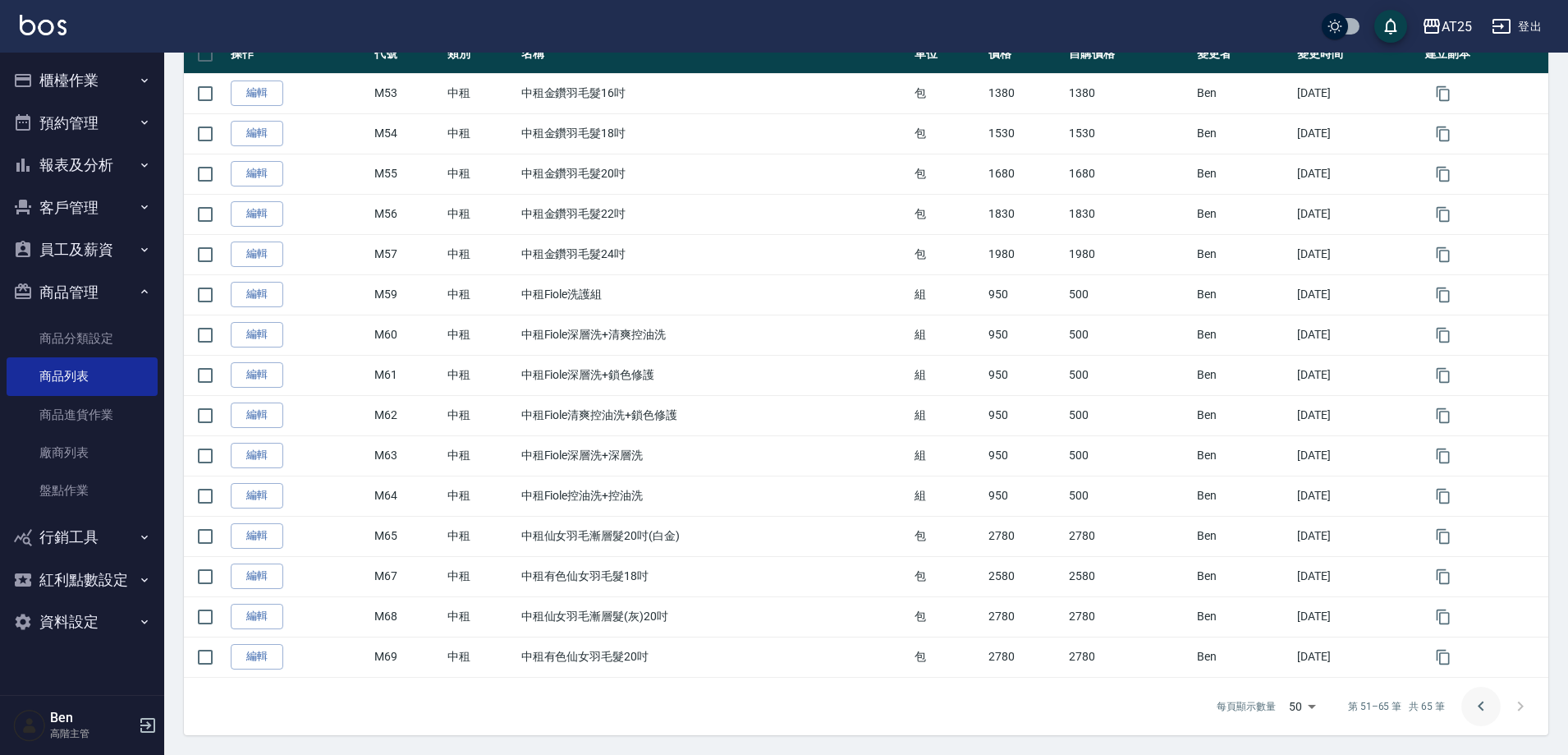
click at [1474, 705] on icon "Go to previous page" at bounding box center [1481, 706] width 19 height 19
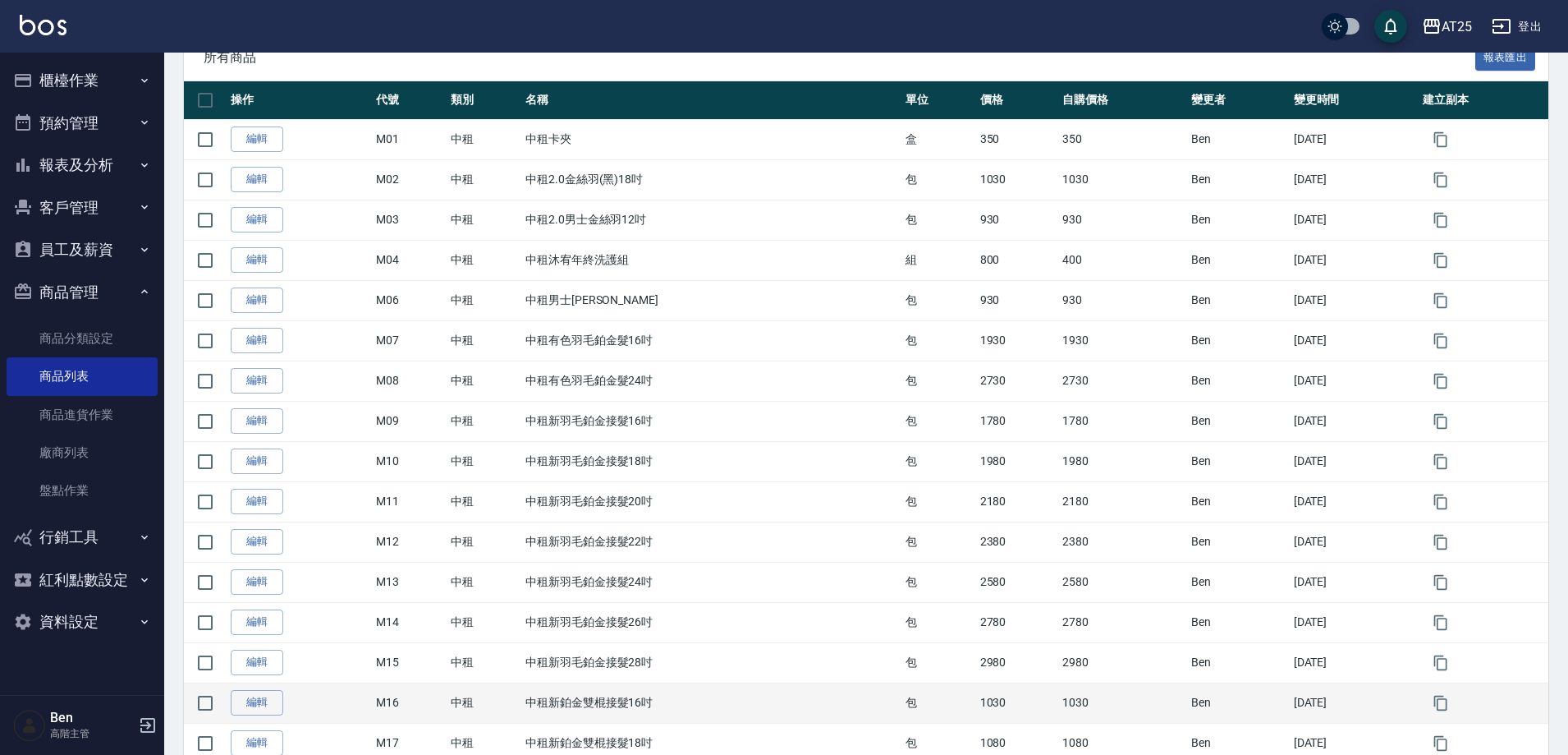
scroll to position [246, 0]
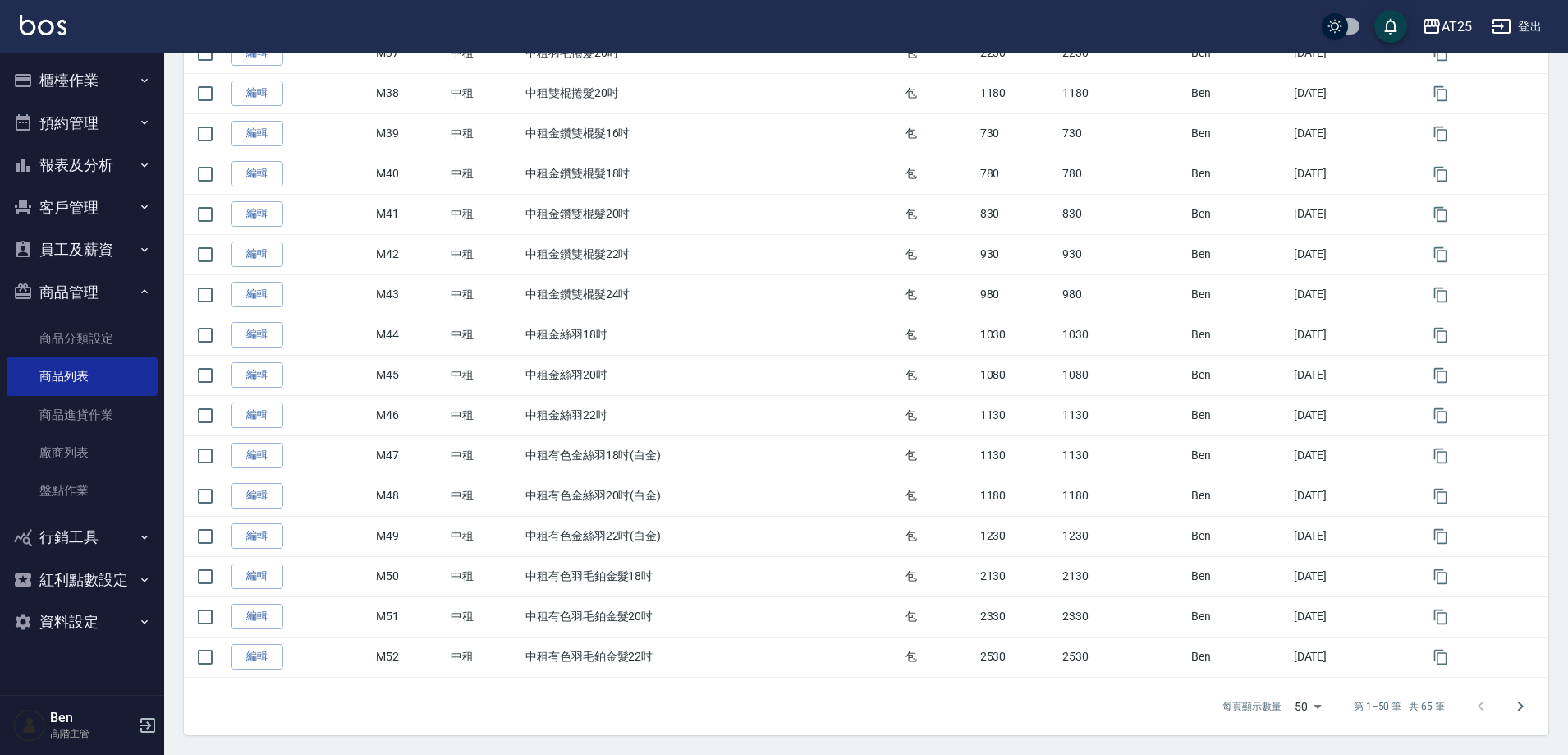
click at [1517, 710] on icon "Go to next page" at bounding box center [1520, 706] width 19 height 19
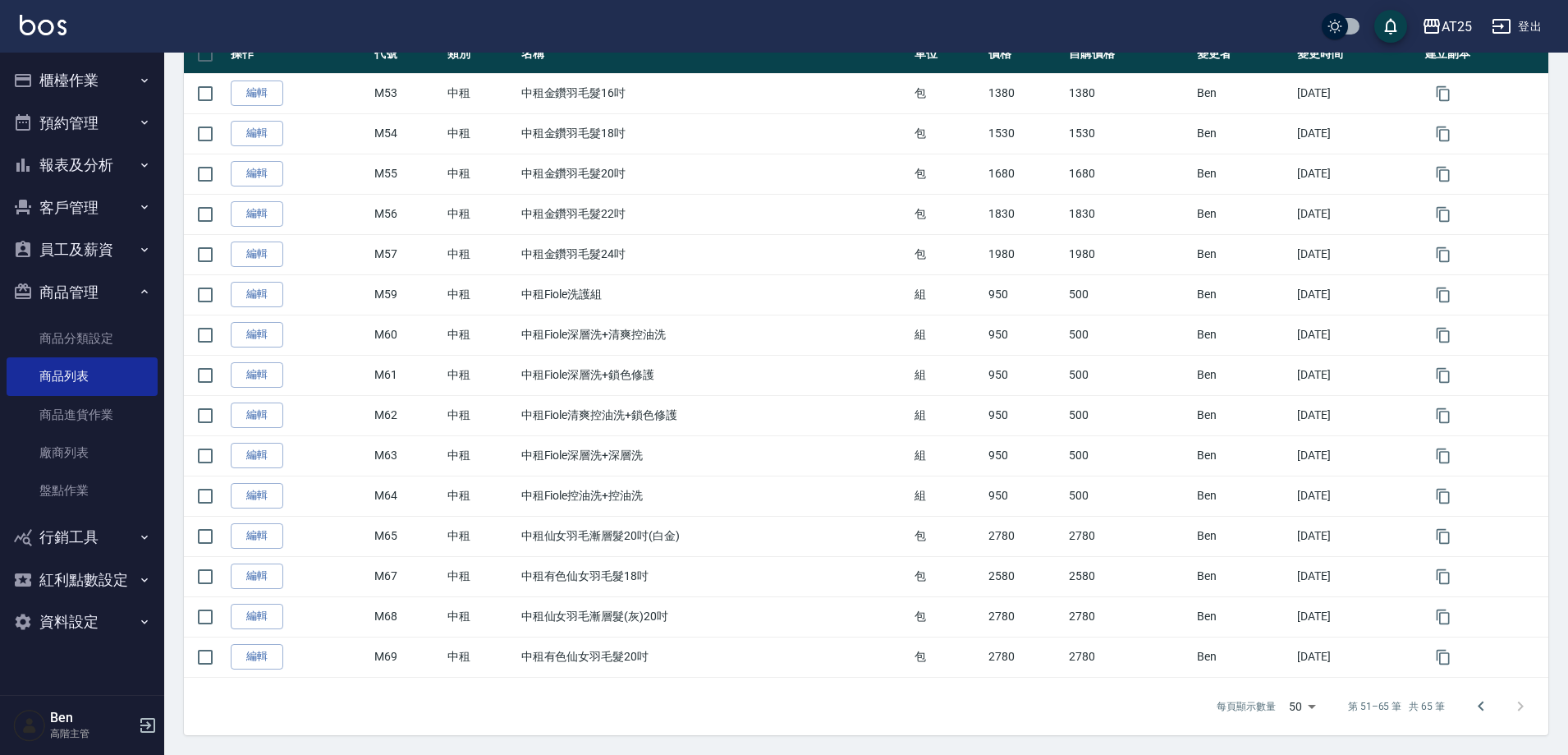
scroll to position [278, 0]
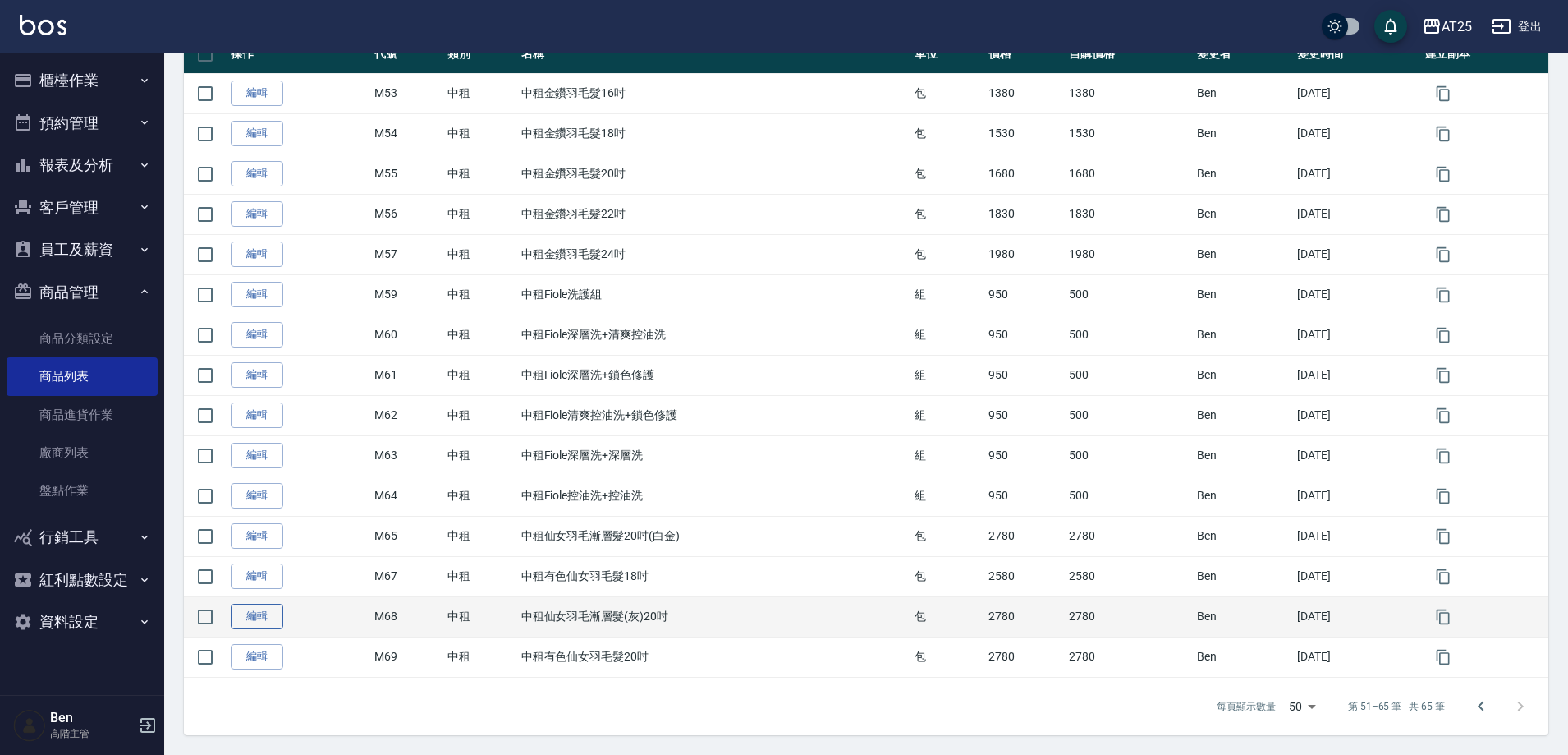
click at [267, 613] on link "編輯" at bounding box center [257, 616] width 53 height 25
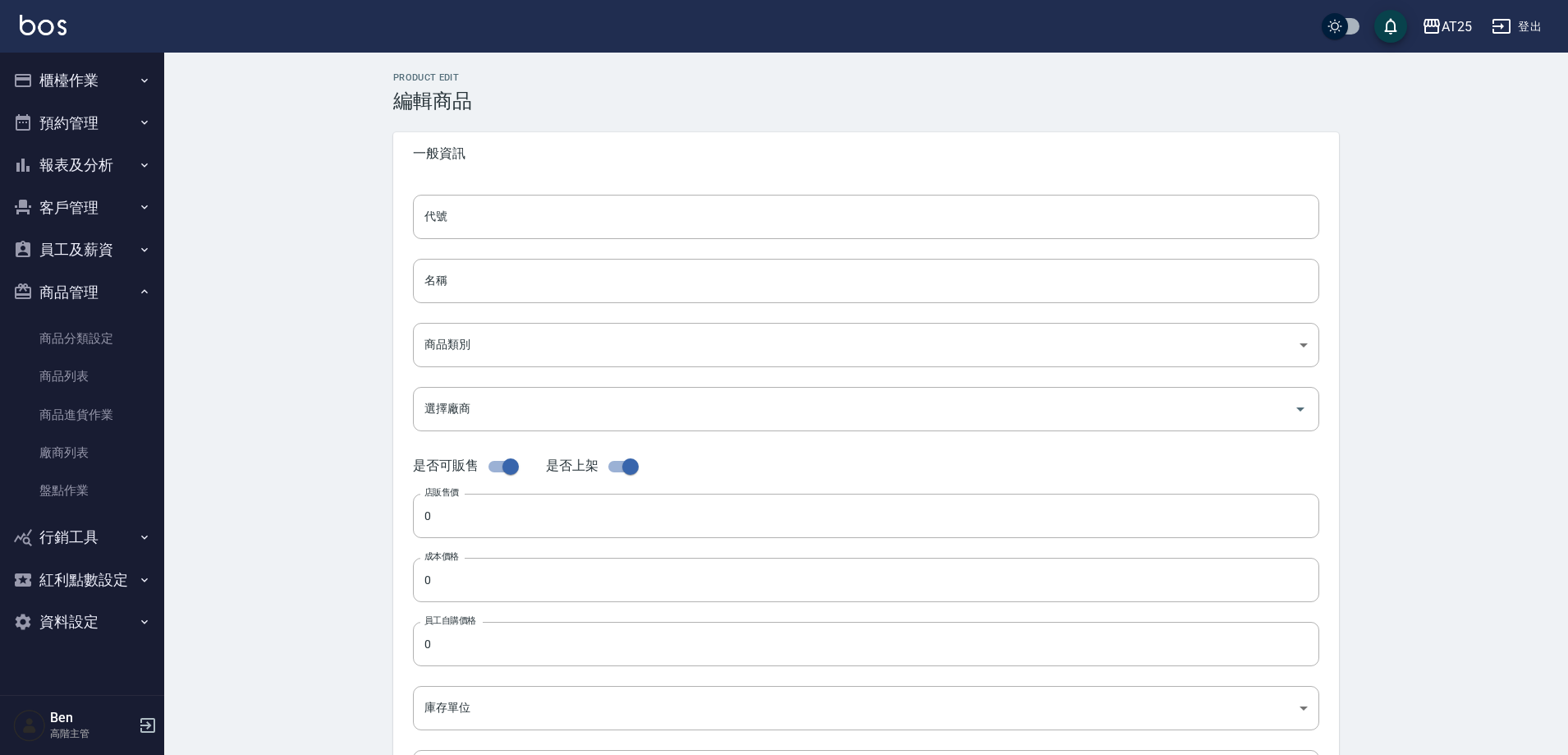
type input "M68"
type input "中租仙女羽毛漸層髮(灰)20吋"
type input "735ad37c-4121-4e12-bd2f-5b4981e20285"
type input "2780"
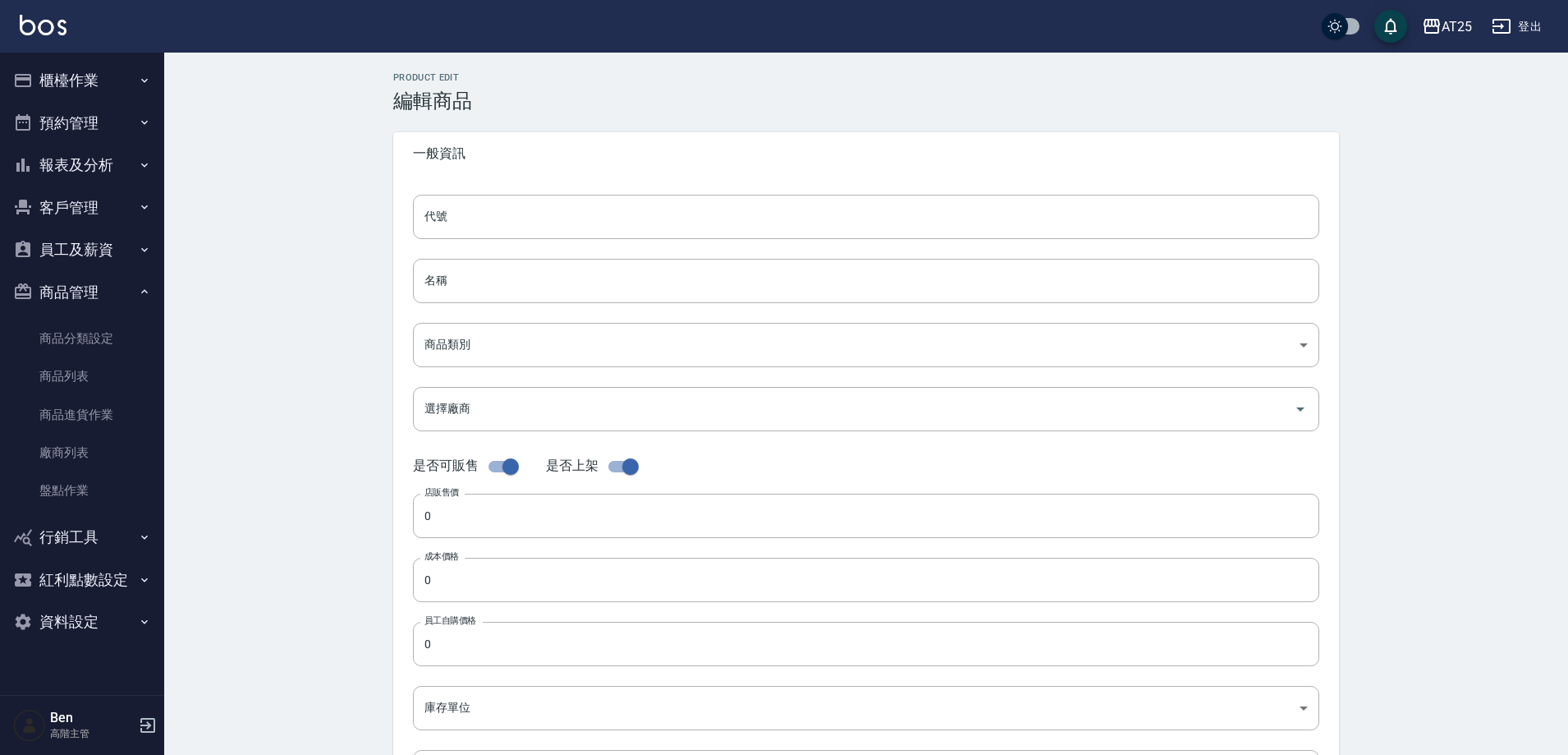
type input "2780"
type input "包"
type input "UNSET"
click at [538, 214] on input "M68" at bounding box center [866, 217] width 907 height 45
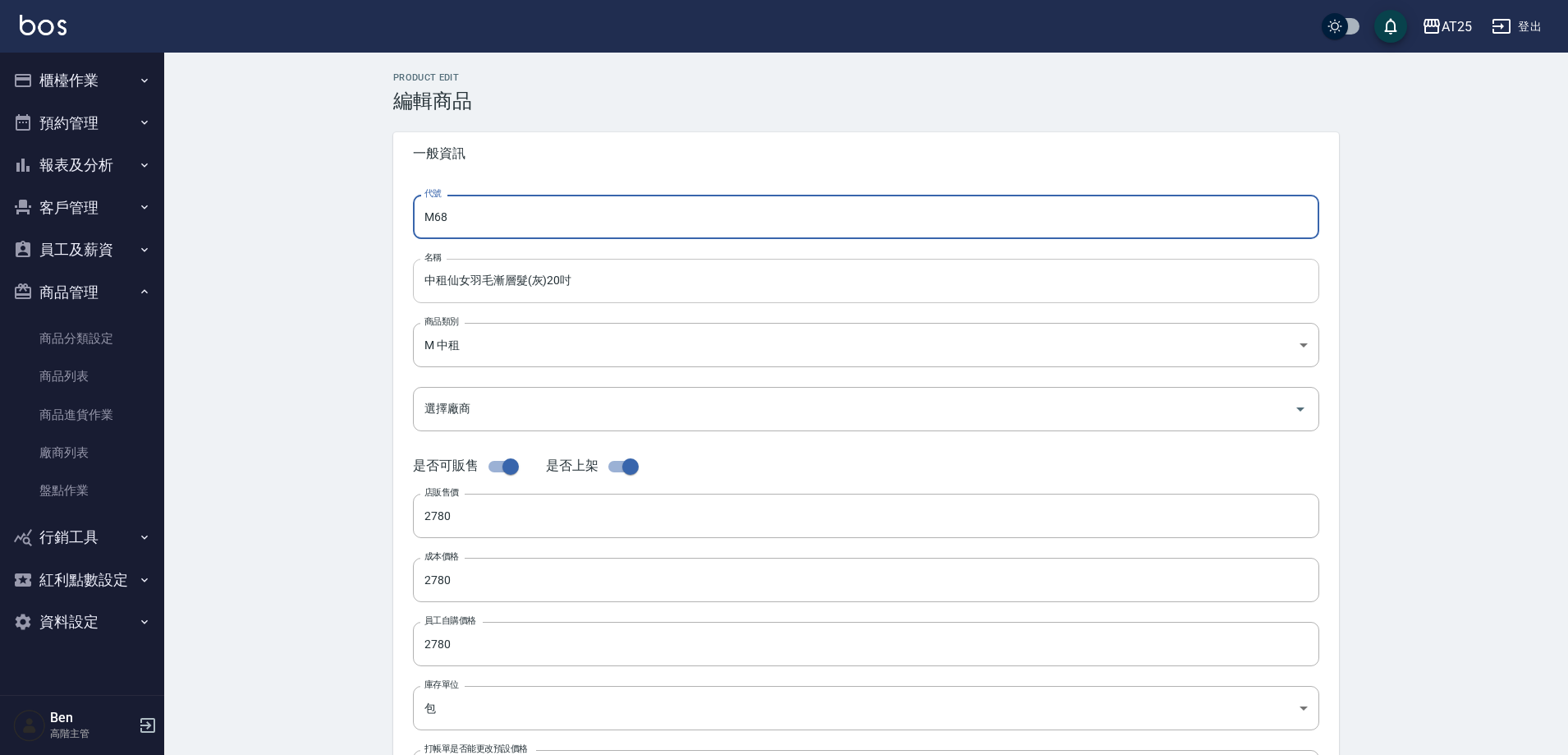
click at [624, 276] on input "中租仙女羽毛漸層髮(灰)20吋" at bounding box center [866, 281] width 907 height 45
click at [515, 203] on input "M68" at bounding box center [866, 217] width 907 height 45
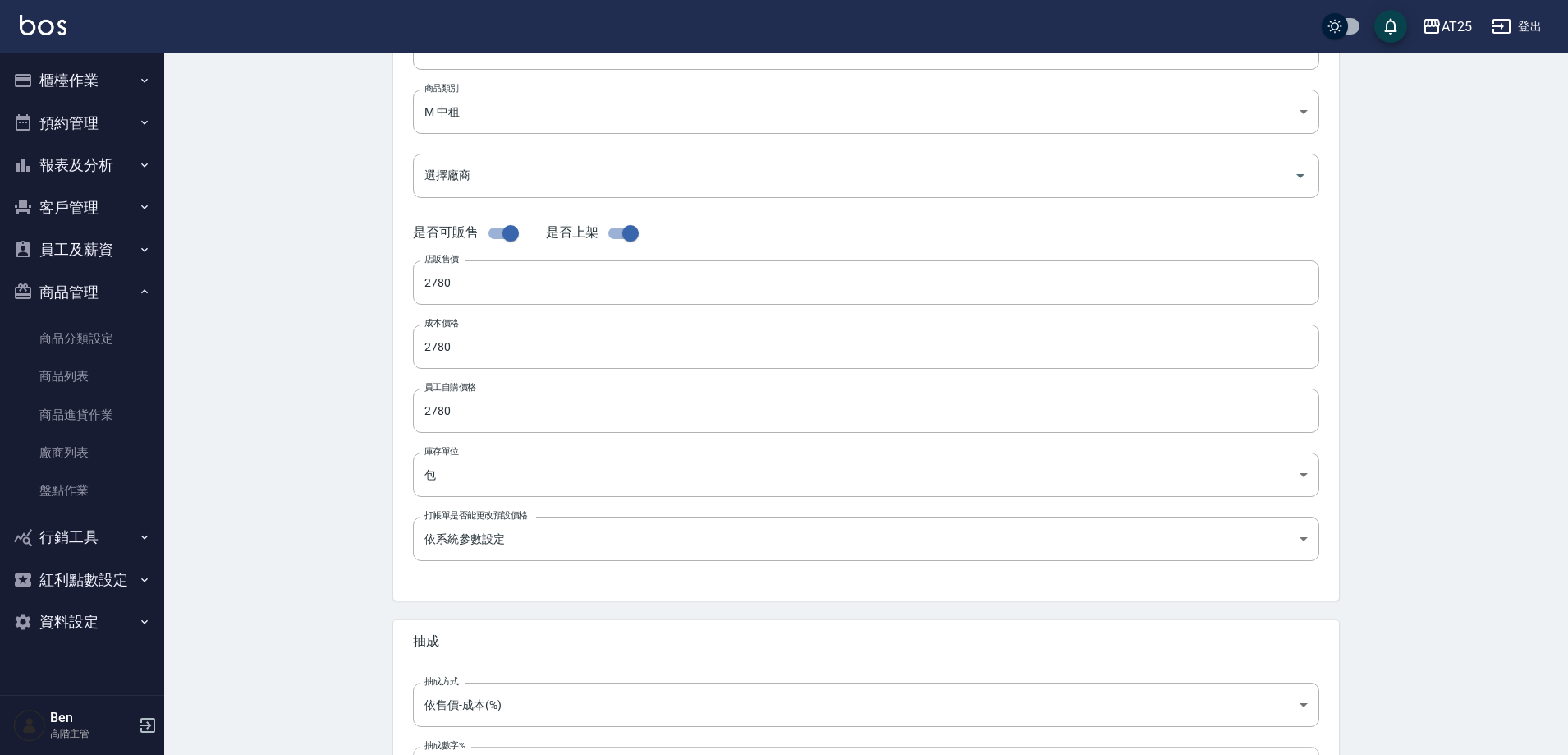
scroll to position [378, 0]
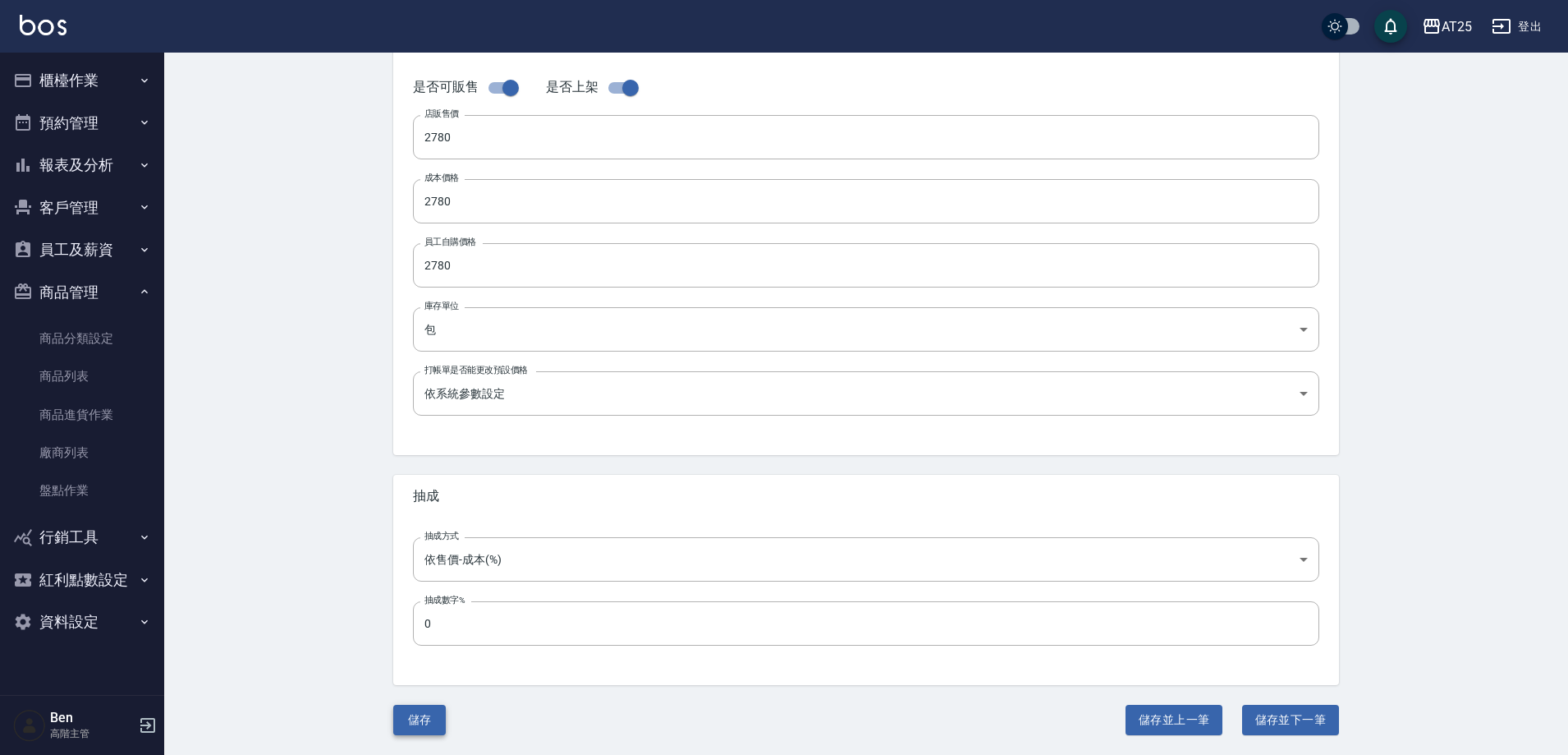
type input "M66"
click at [419, 710] on button "儲存" at bounding box center [419, 720] width 53 height 30
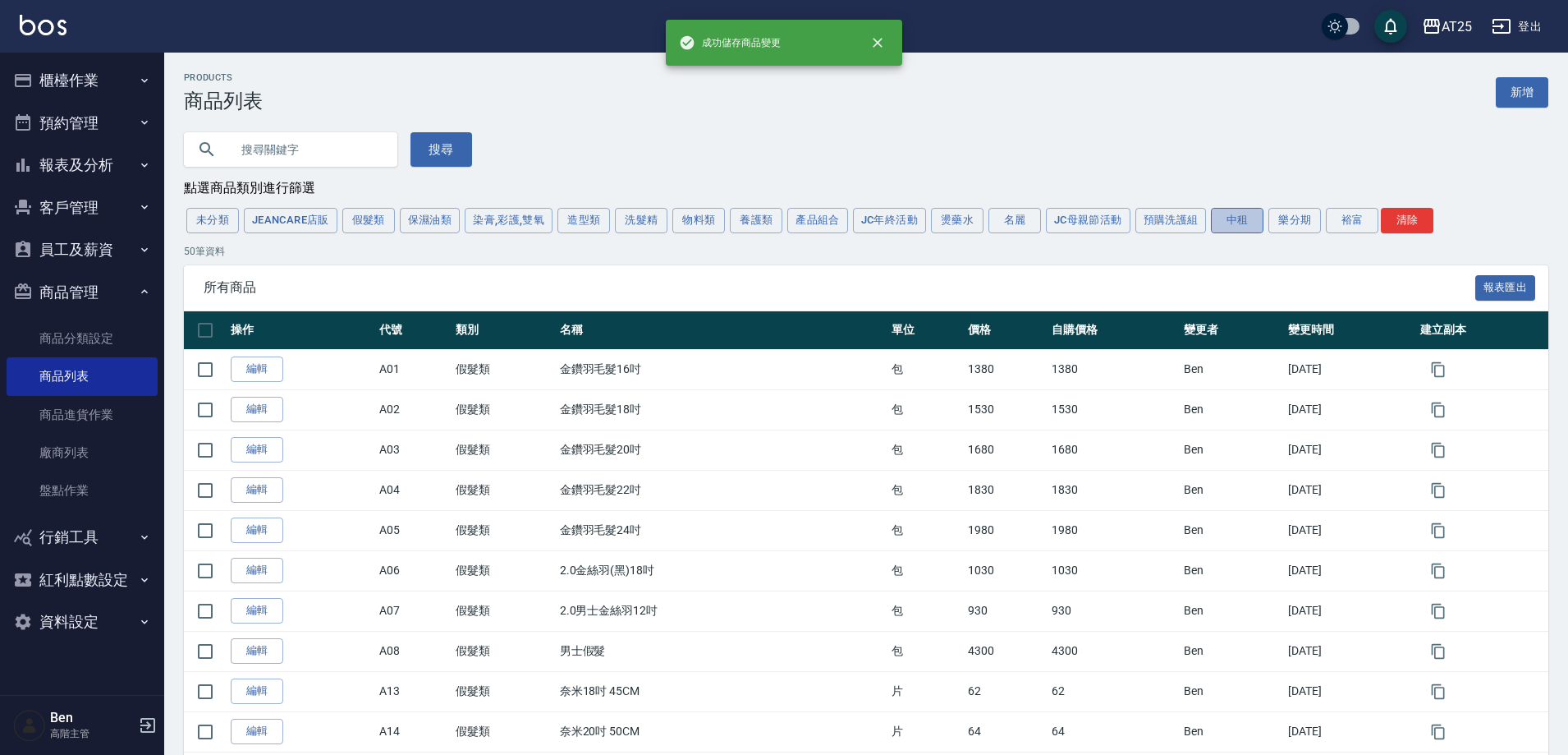
click at [1240, 230] on button "中租" at bounding box center [1237, 220] width 53 height 25
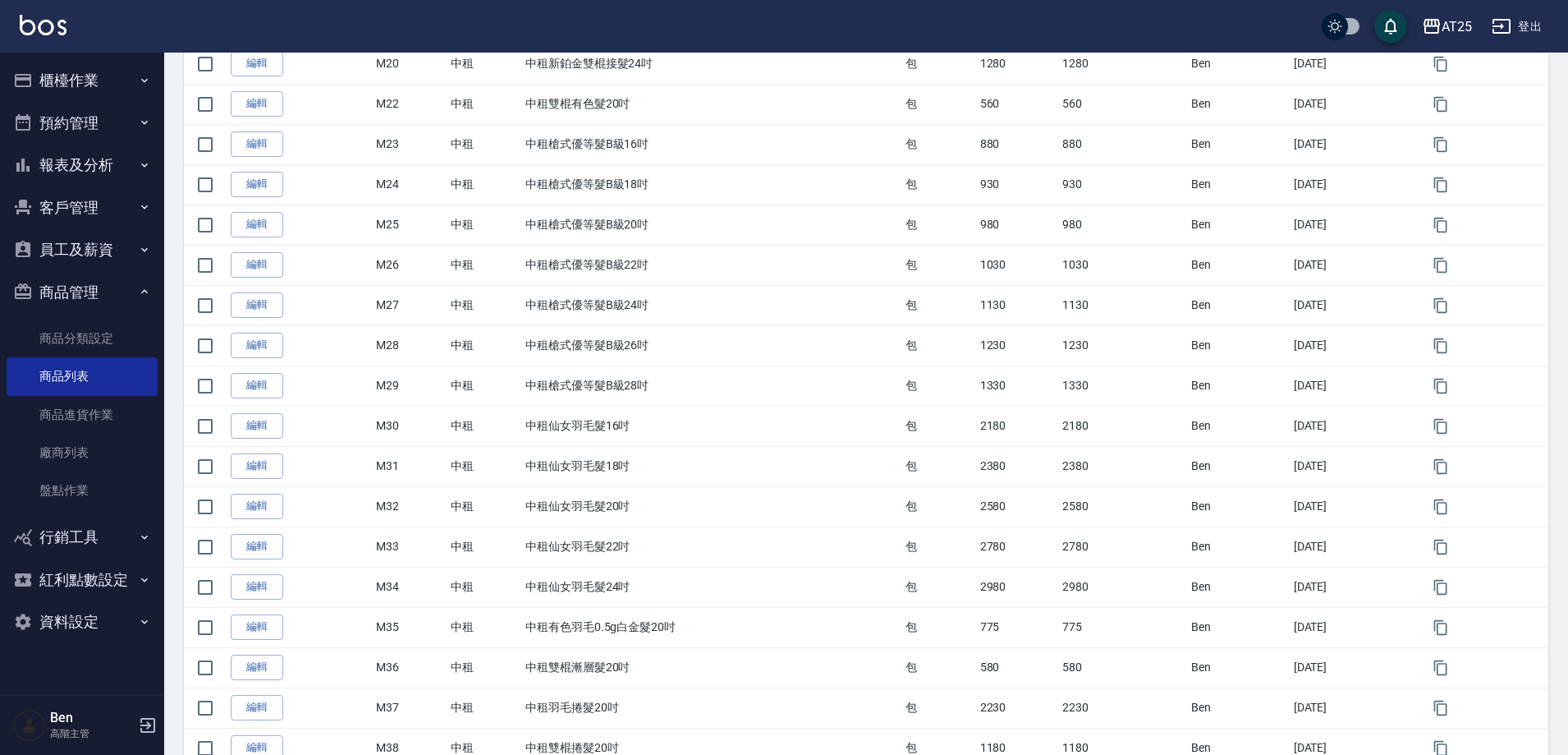
scroll to position [1687, 0]
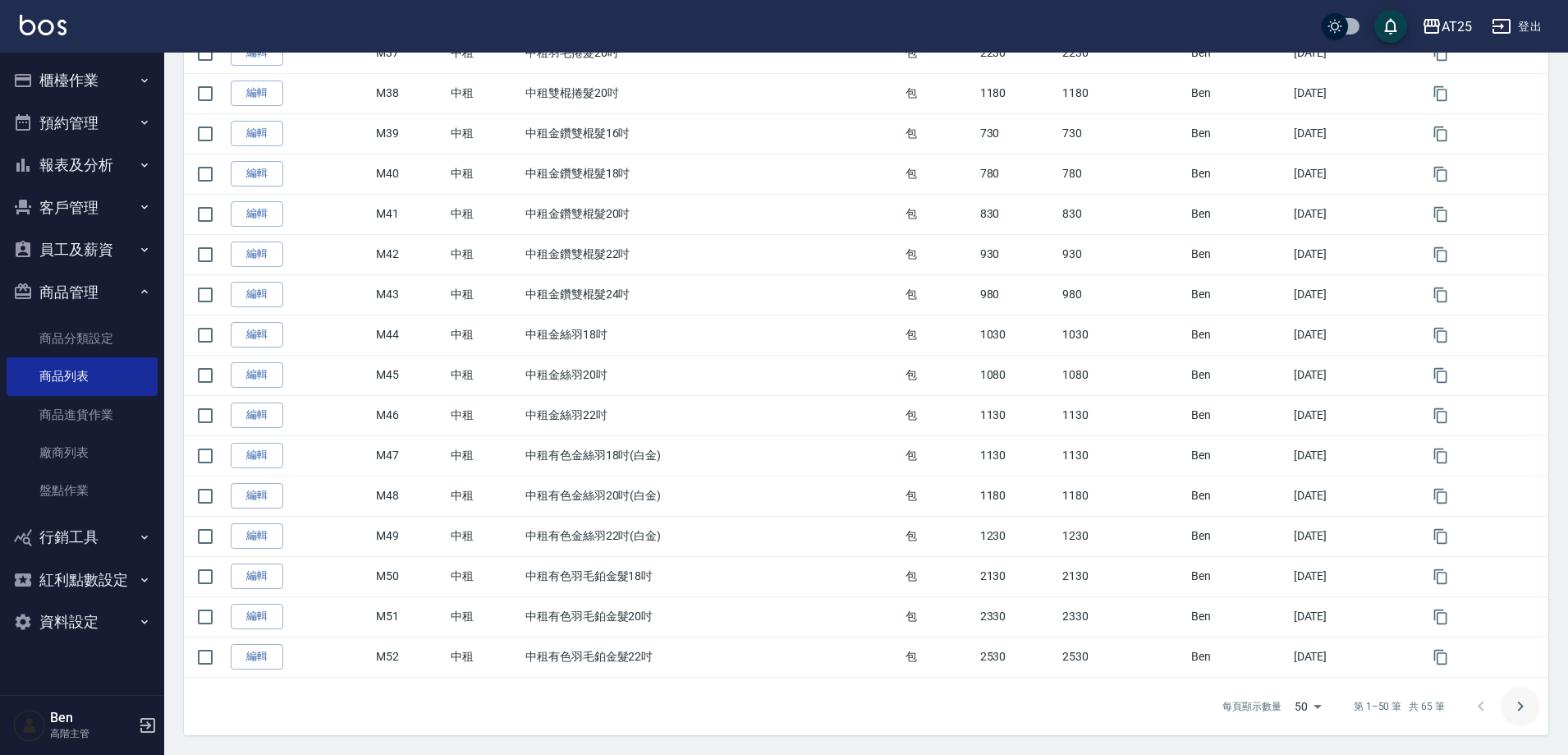
click at [1513, 699] on icon "Go to next page" at bounding box center [1520, 706] width 19 height 19
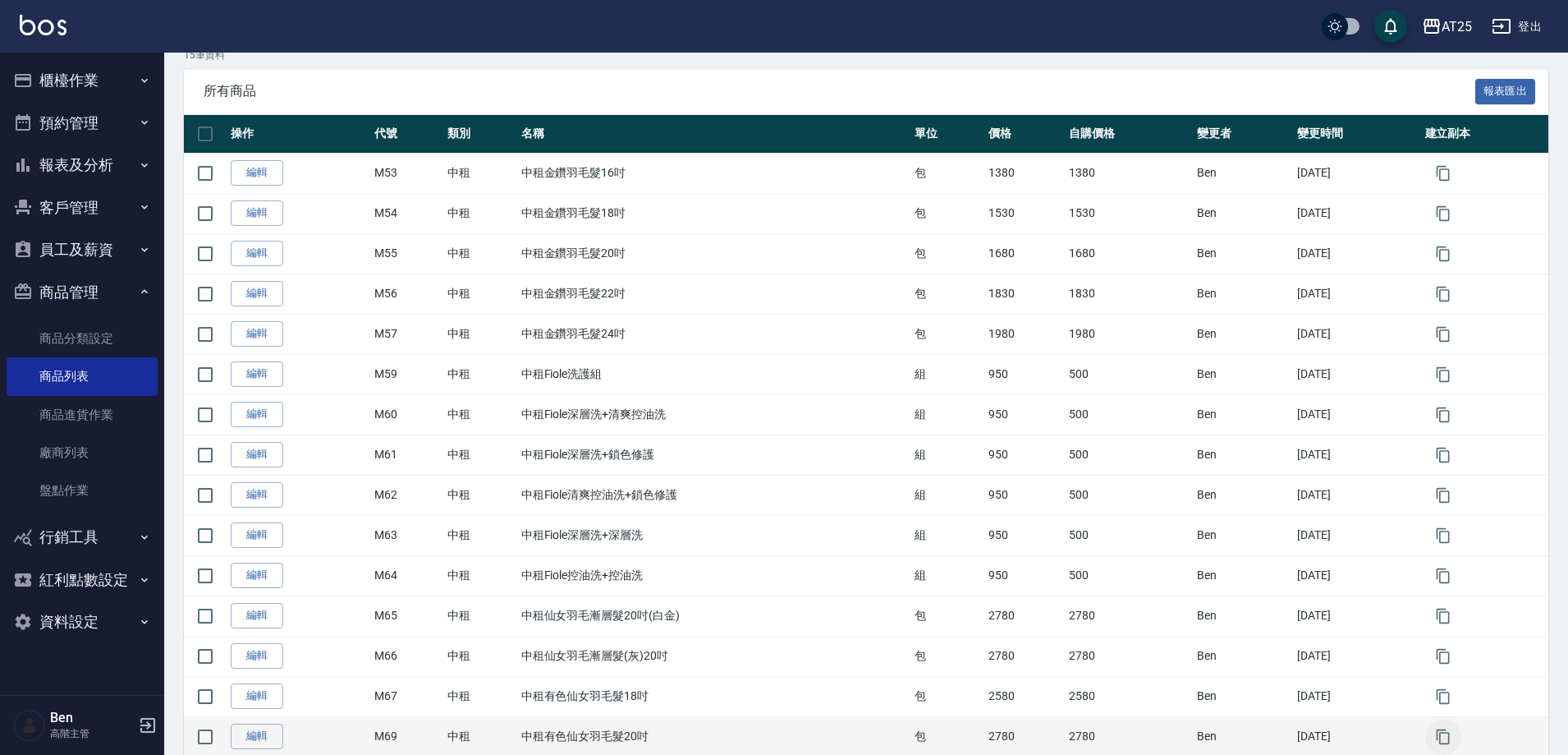
scroll to position [278, 0]
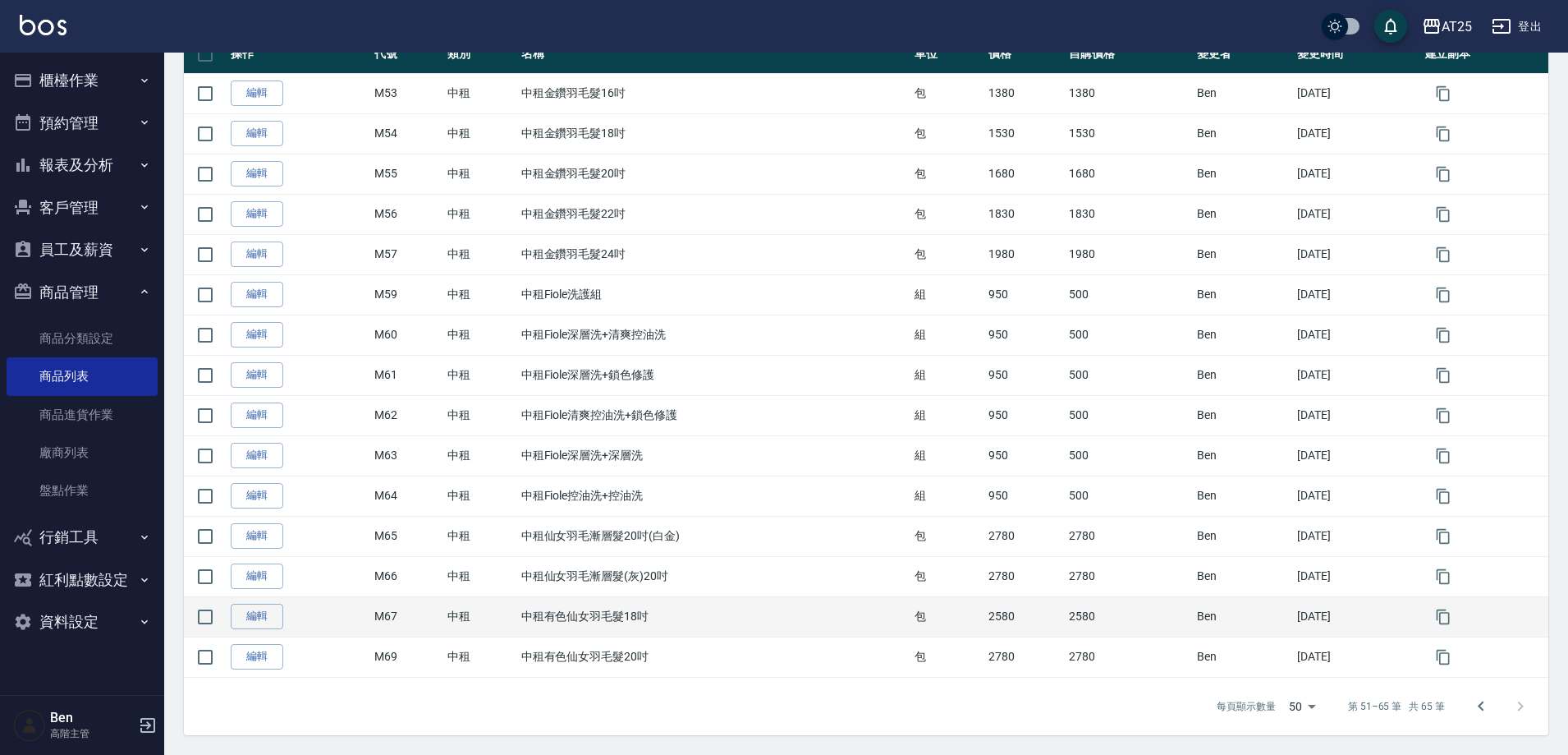
click at [260, 603] on td "編輯" at bounding box center [298, 616] width 144 height 40
click at [261, 605] on link "編輯" at bounding box center [257, 616] width 53 height 25
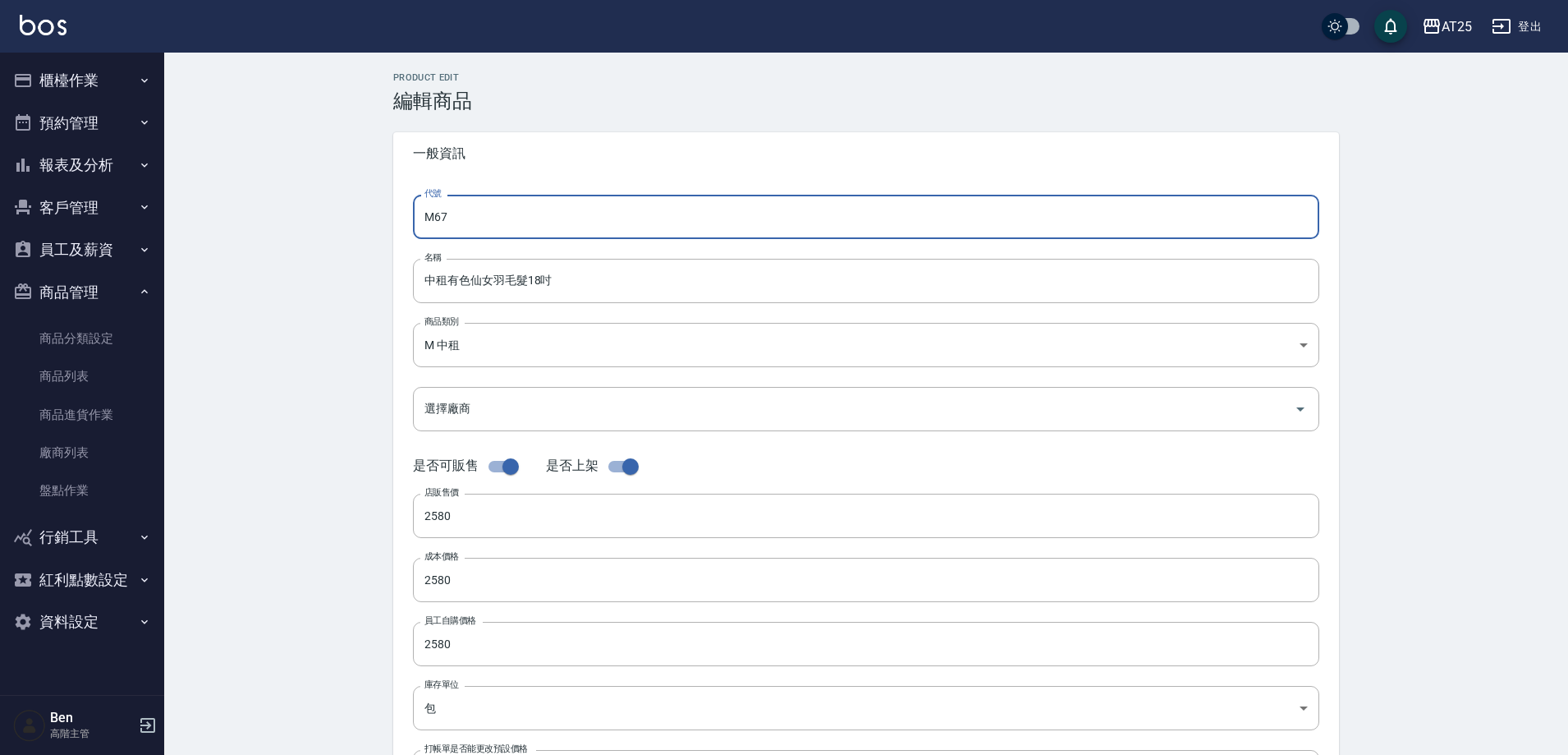
click at [534, 221] on input "M67" at bounding box center [866, 217] width 907 height 45
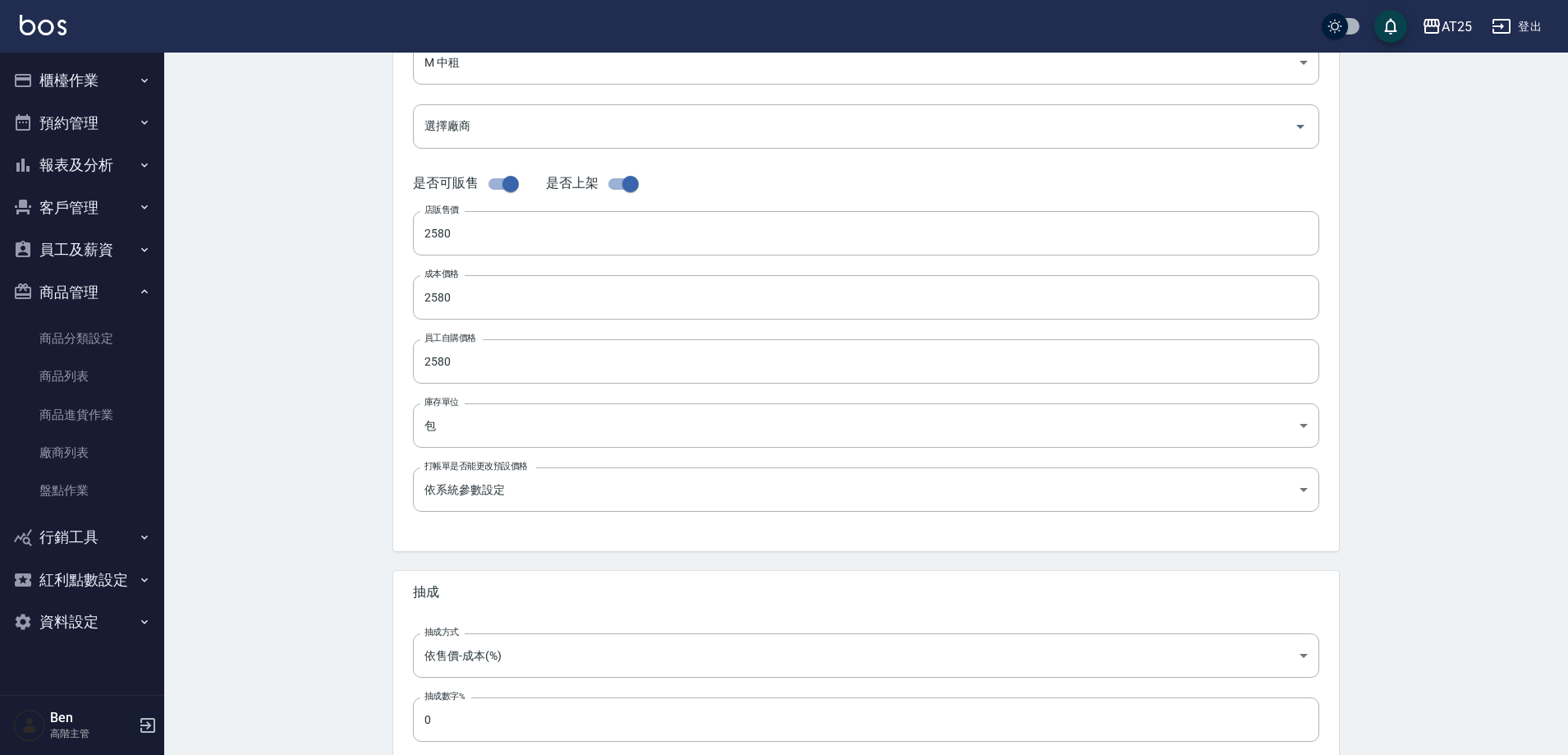
scroll to position [378, 0]
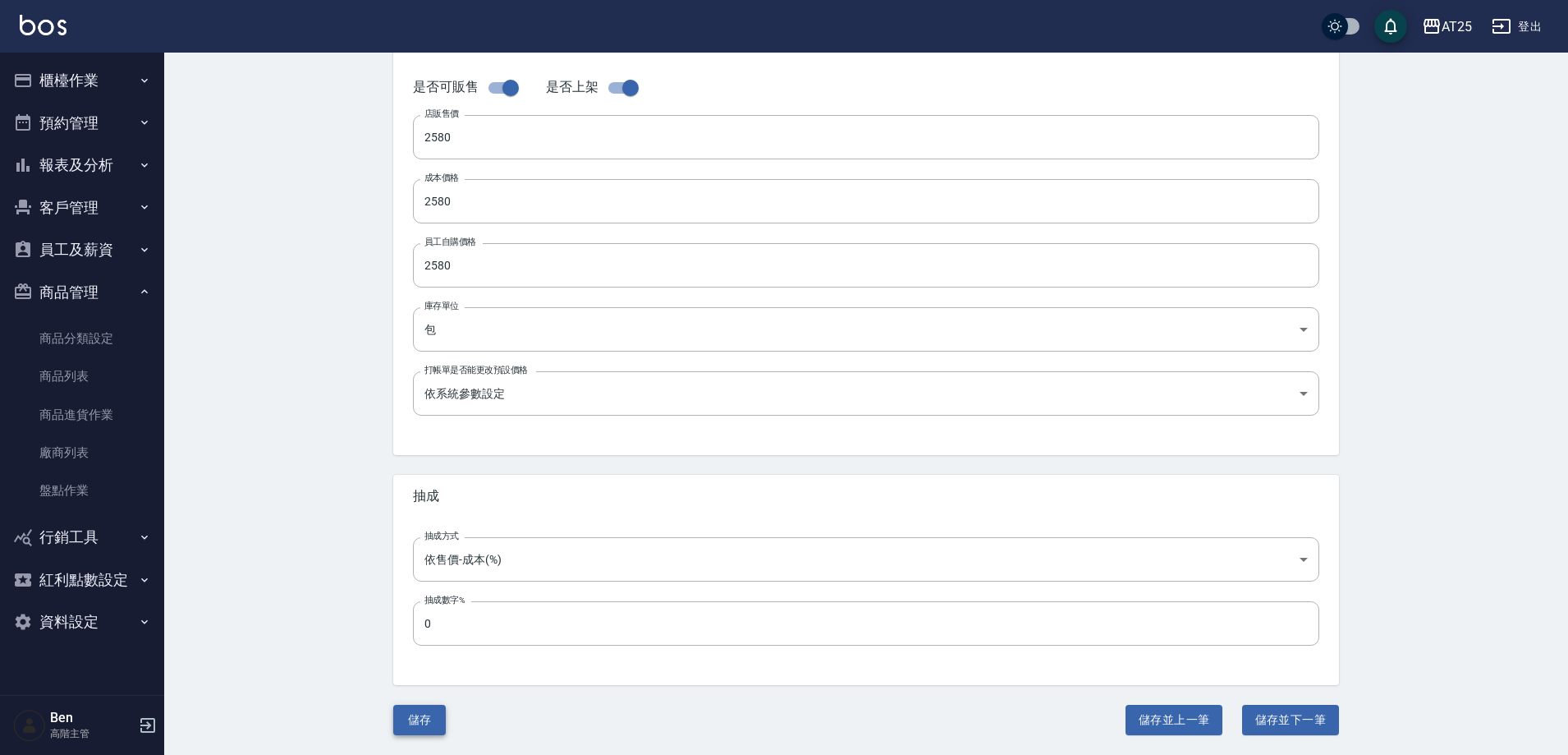
type input "M68"
click at [423, 717] on button "儲存" at bounding box center [419, 720] width 53 height 30
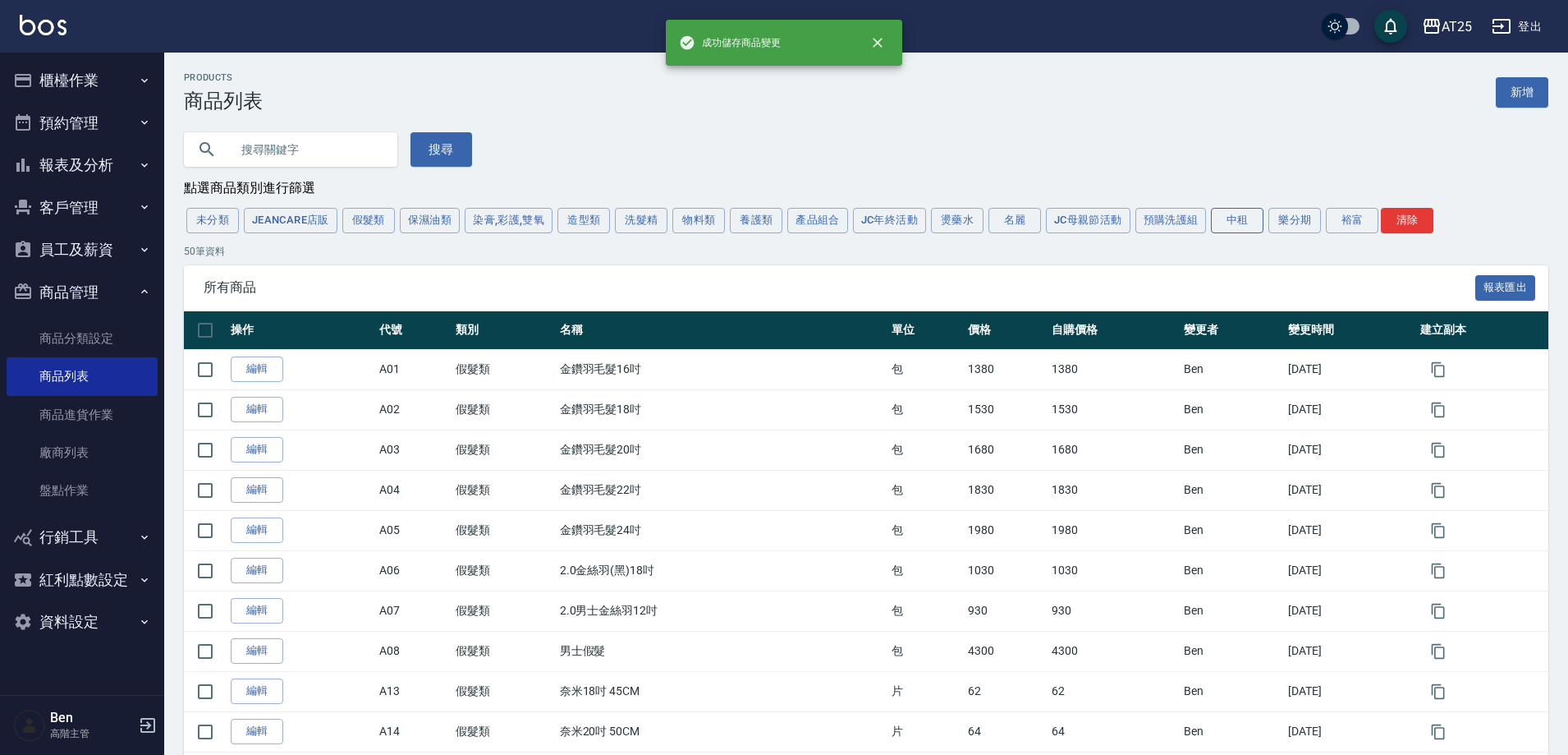
click at [1239, 223] on button "中租" at bounding box center [1237, 220] width 53 height 25
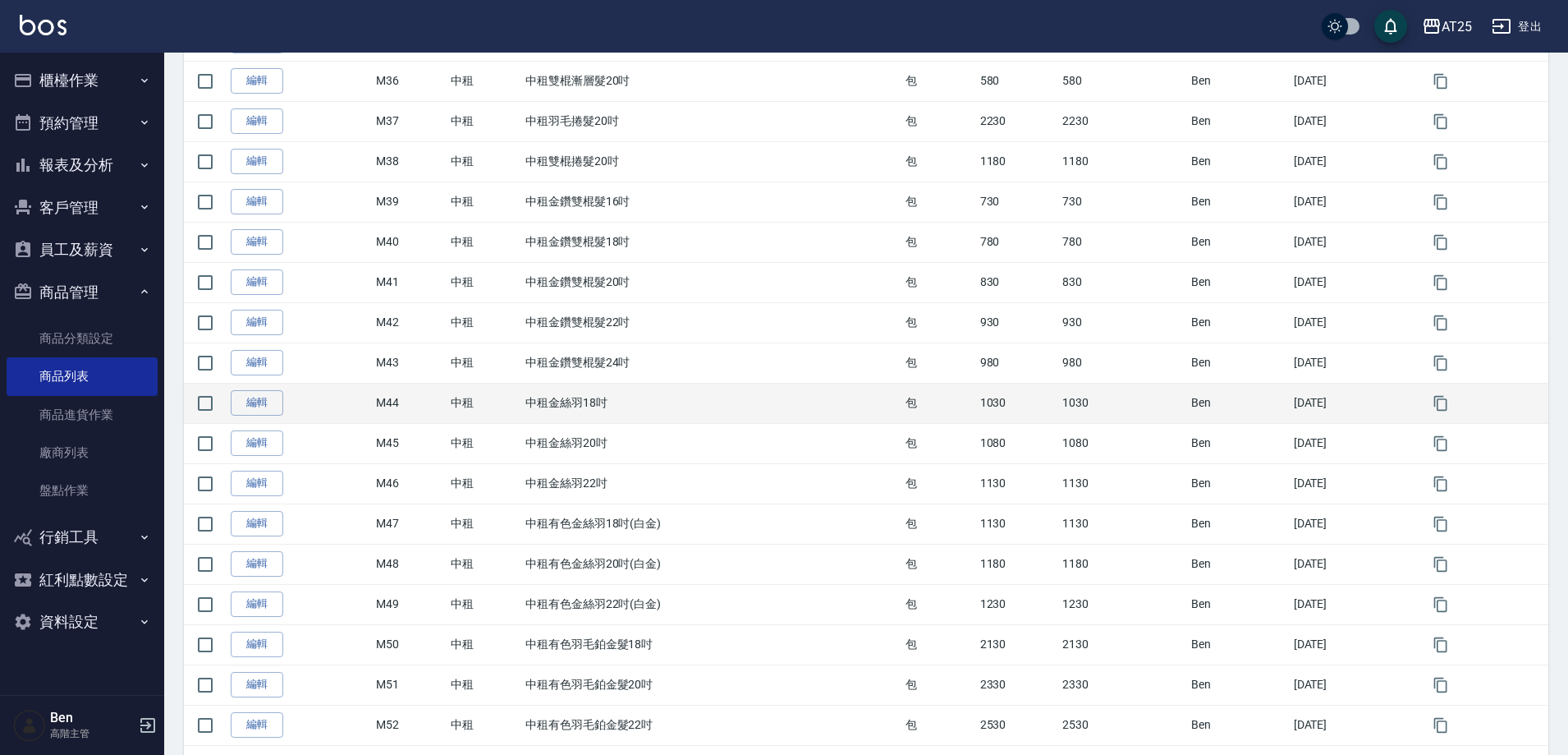
scroll to position [1643, 0]
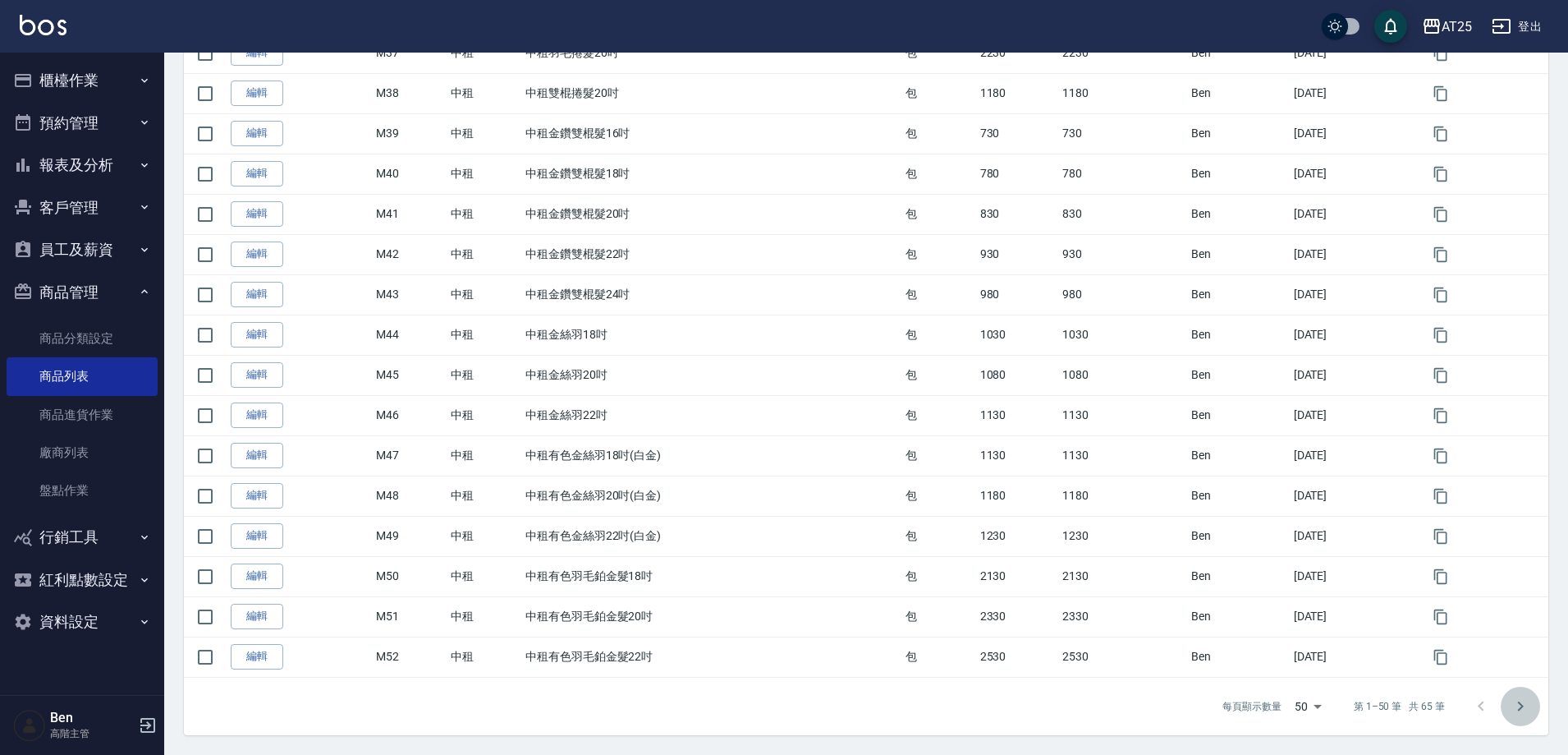
click at [1539, 708] on button "Go to next page" at bounding box center [1520, 706] width 39 height 40
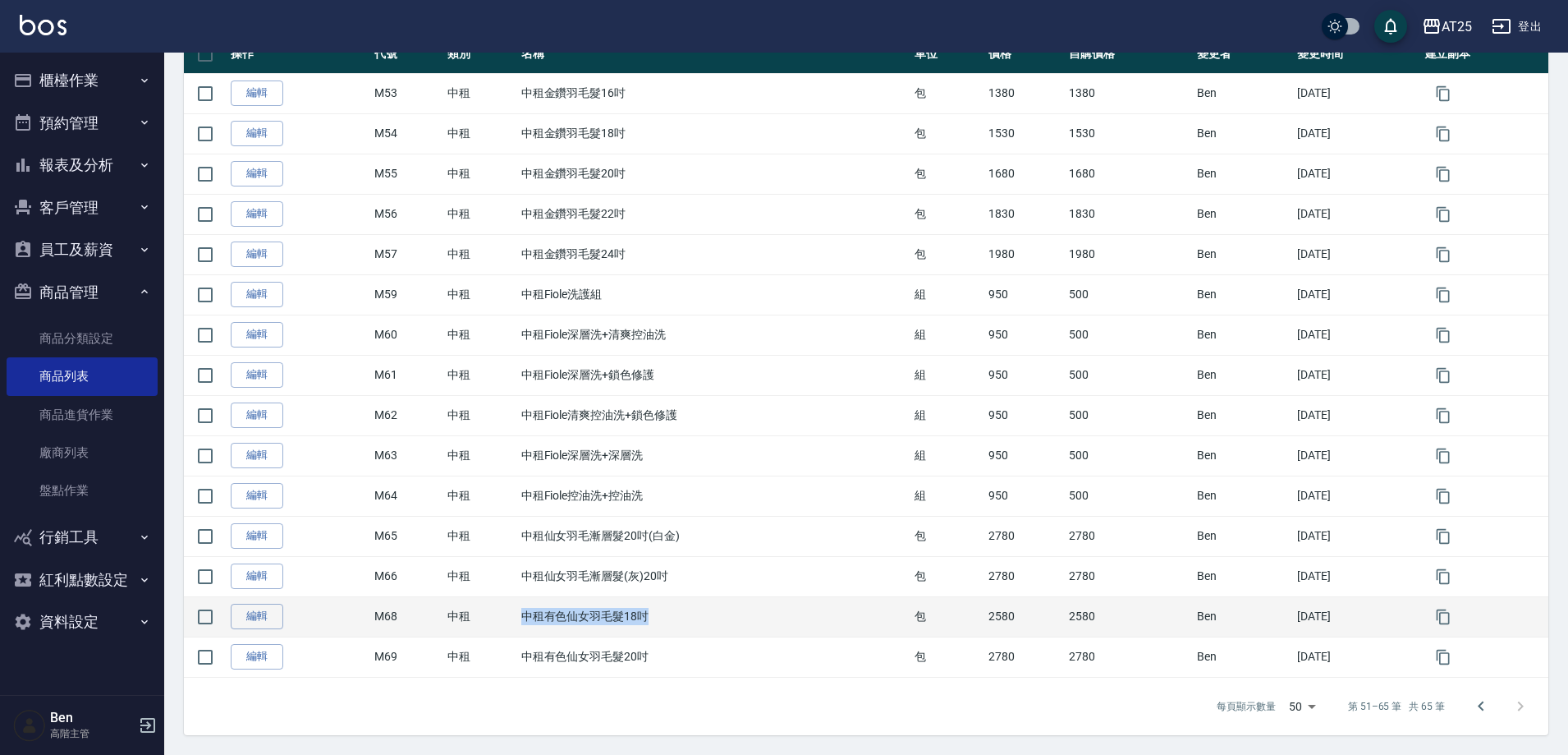
drag, startPoint x: 587, startPoint y: 612, endPoint x: 691, endPoint y: 615, distance: 104.0
click at [691, 615] on tr "編輯 M68 中租 中租有色仙女羽毛髮18吋 包 2580 2580 Ben 2025/09/14" at bounding box center [866, 616] width 1365 height 40
copy tr "中租 中租有色仙女羽毛髮18吋"
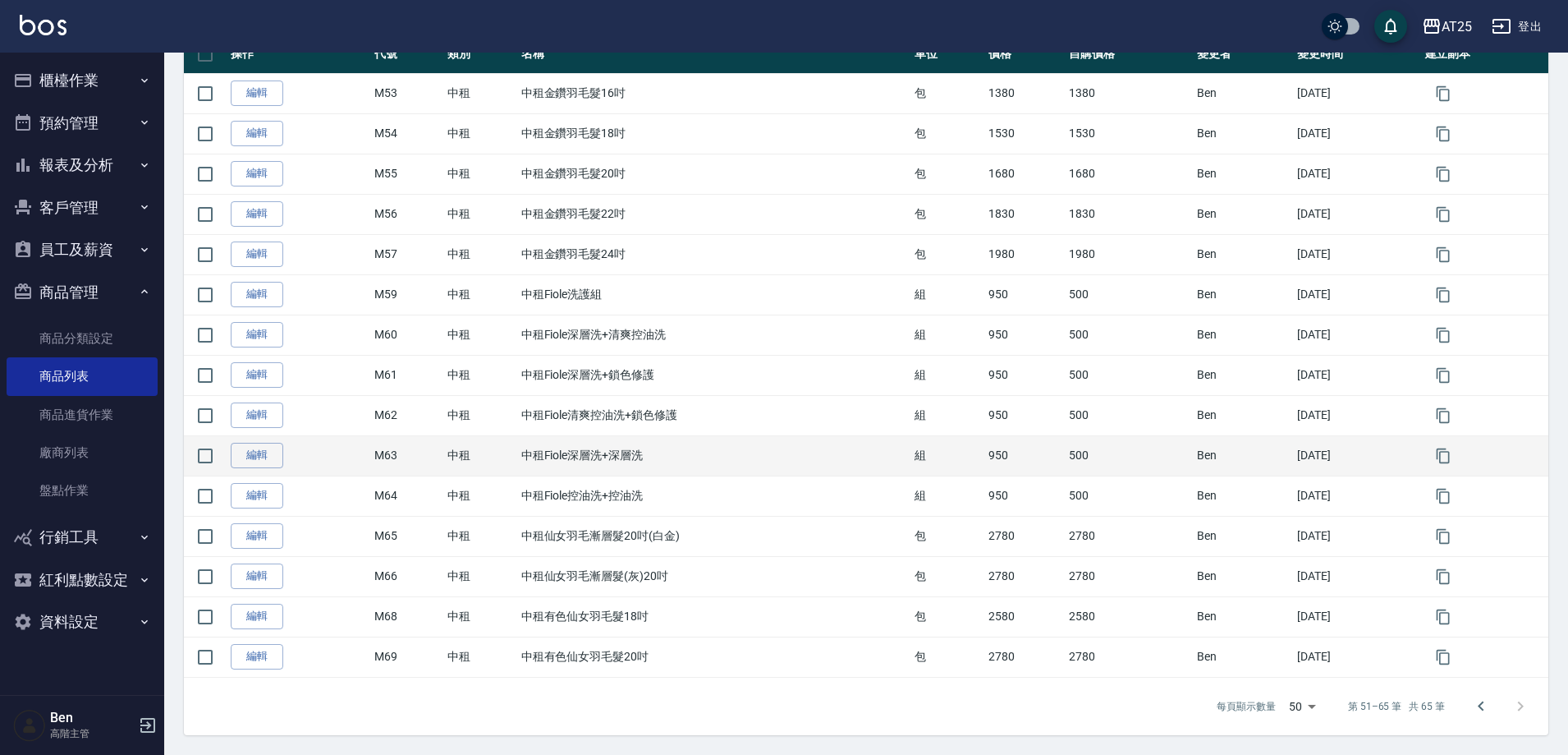
click at [804, 453] on td "中租Fiole深層洗+深層洗" at bounding box center [714, 456] width 394 height 40
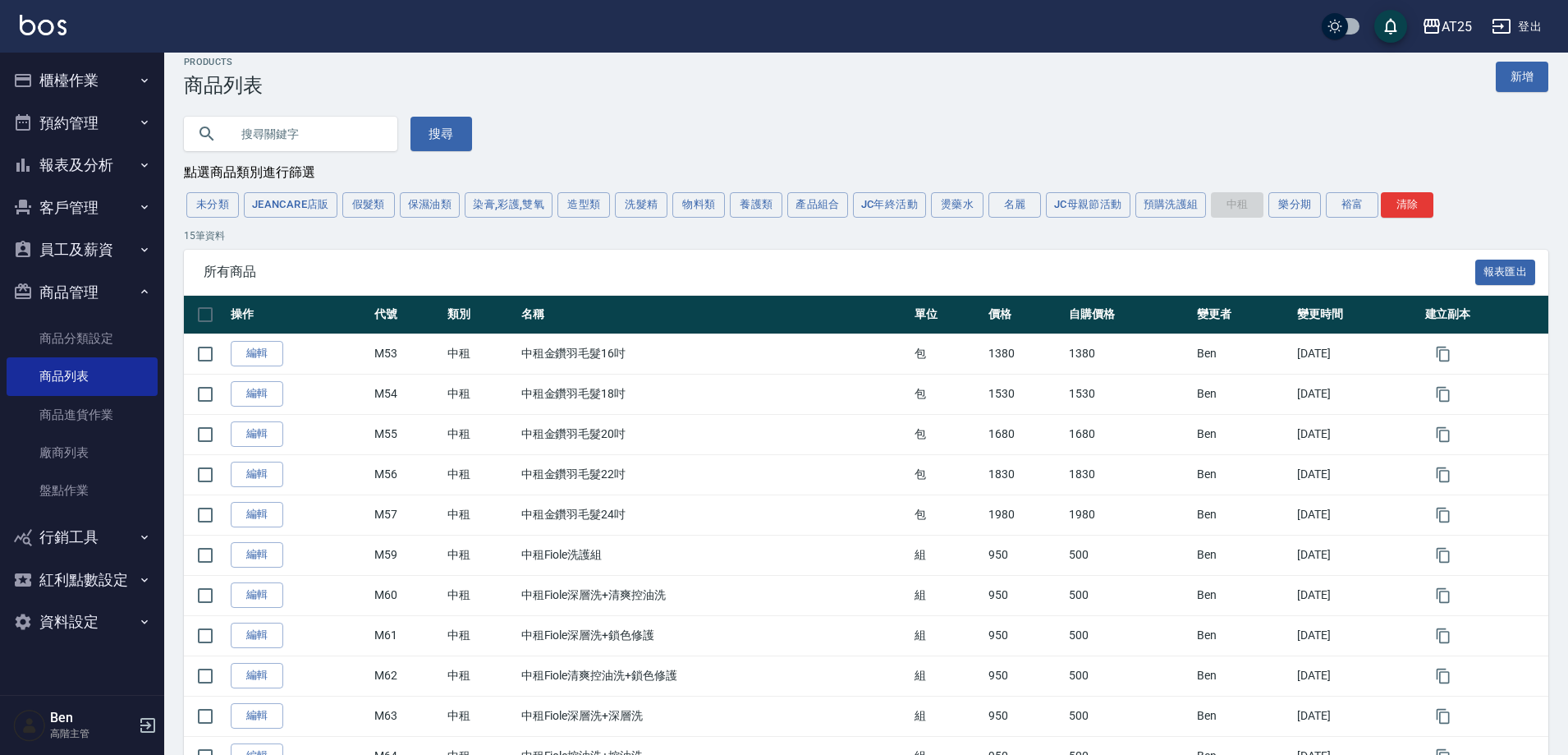
scroll to position [0, 0]
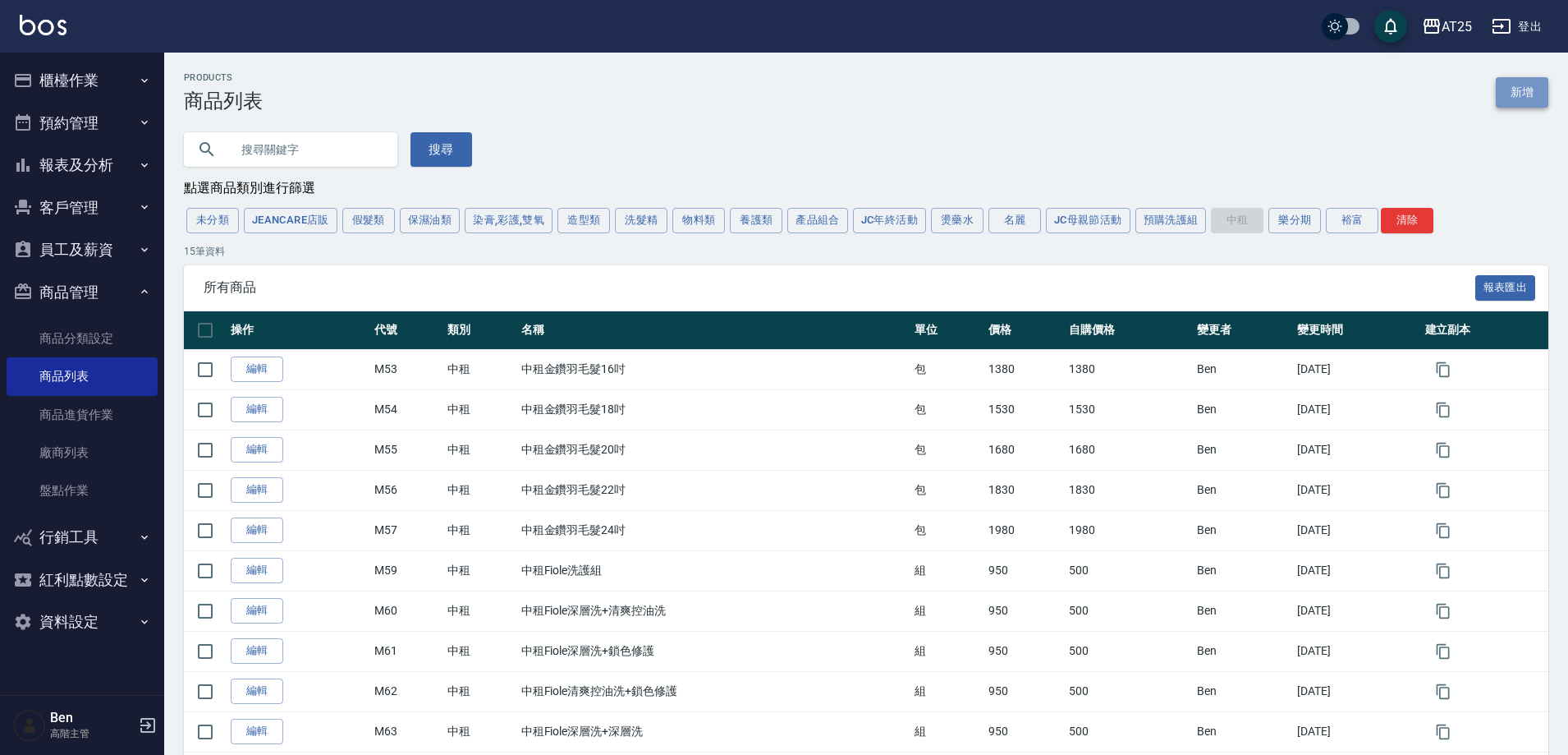
click at [1522, 92] on link "新增" at bounding box center [1522, 92] width 53 height 30
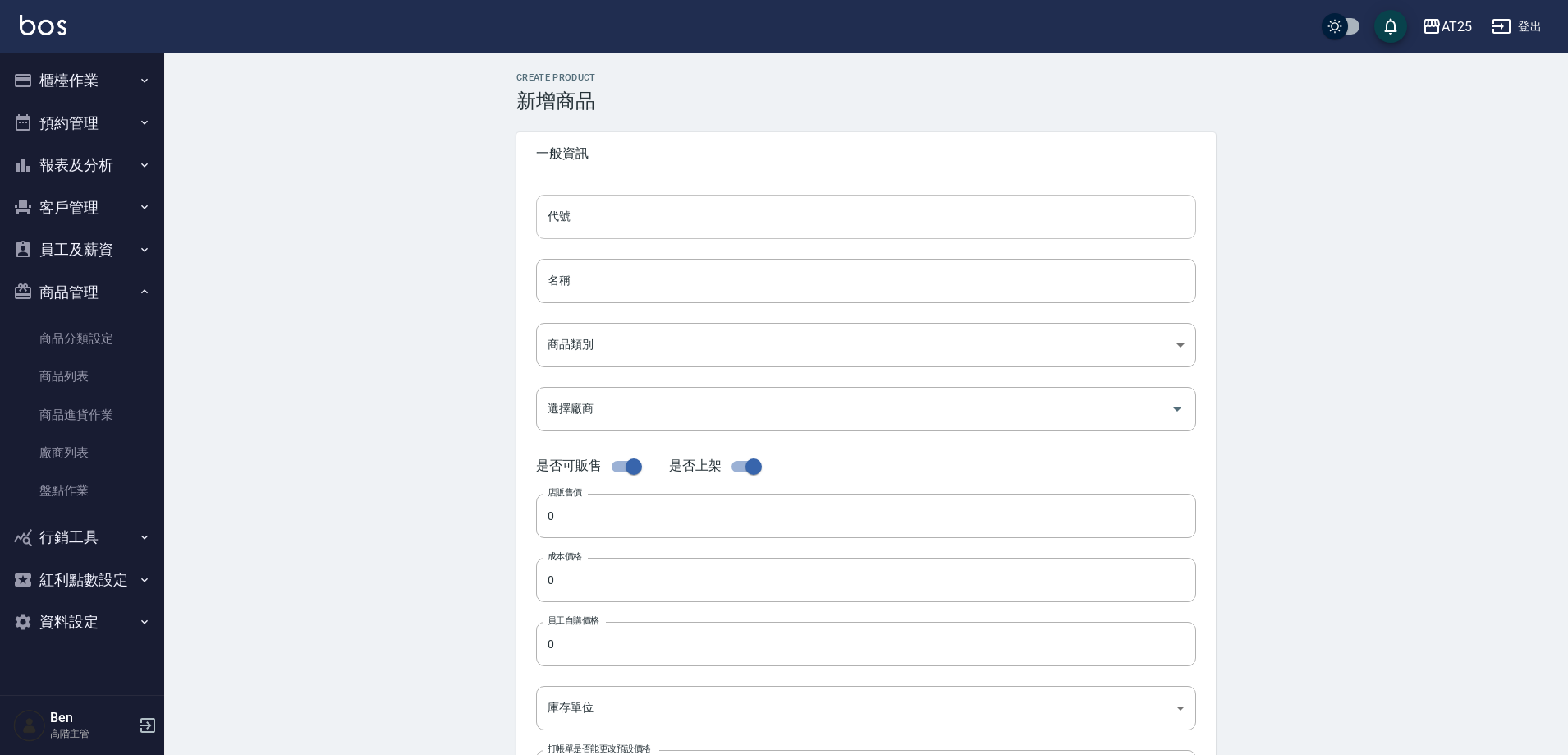
click at [597, 224] on input "代號" at bounding box center [866, 217] width 660 height 45
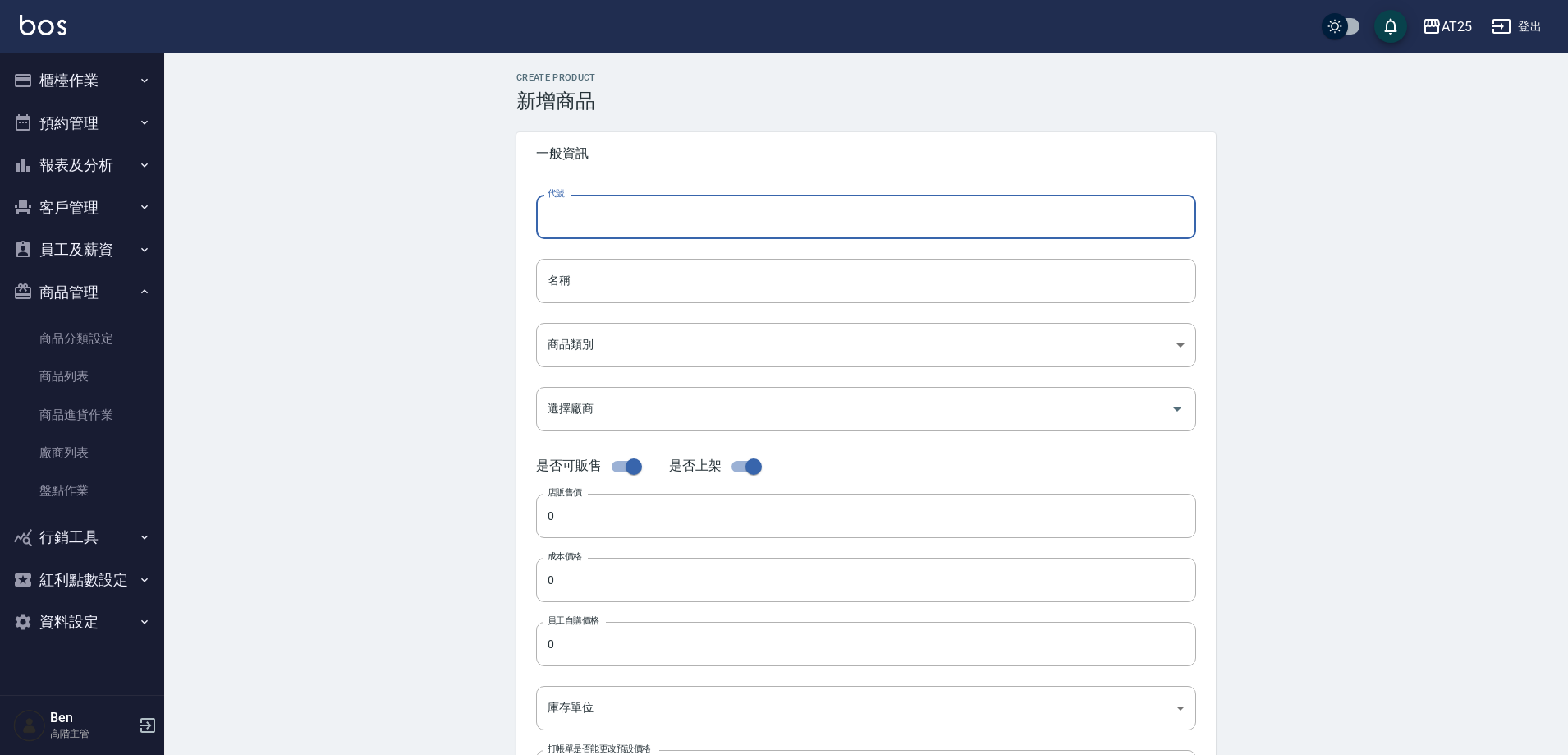
type input "m"
type input "M67"
click at [602, 275] on input "名稱" at bounding box center [866, 281] width 660 height 45
paste input "中租有色仙女羽毛髮18吋"
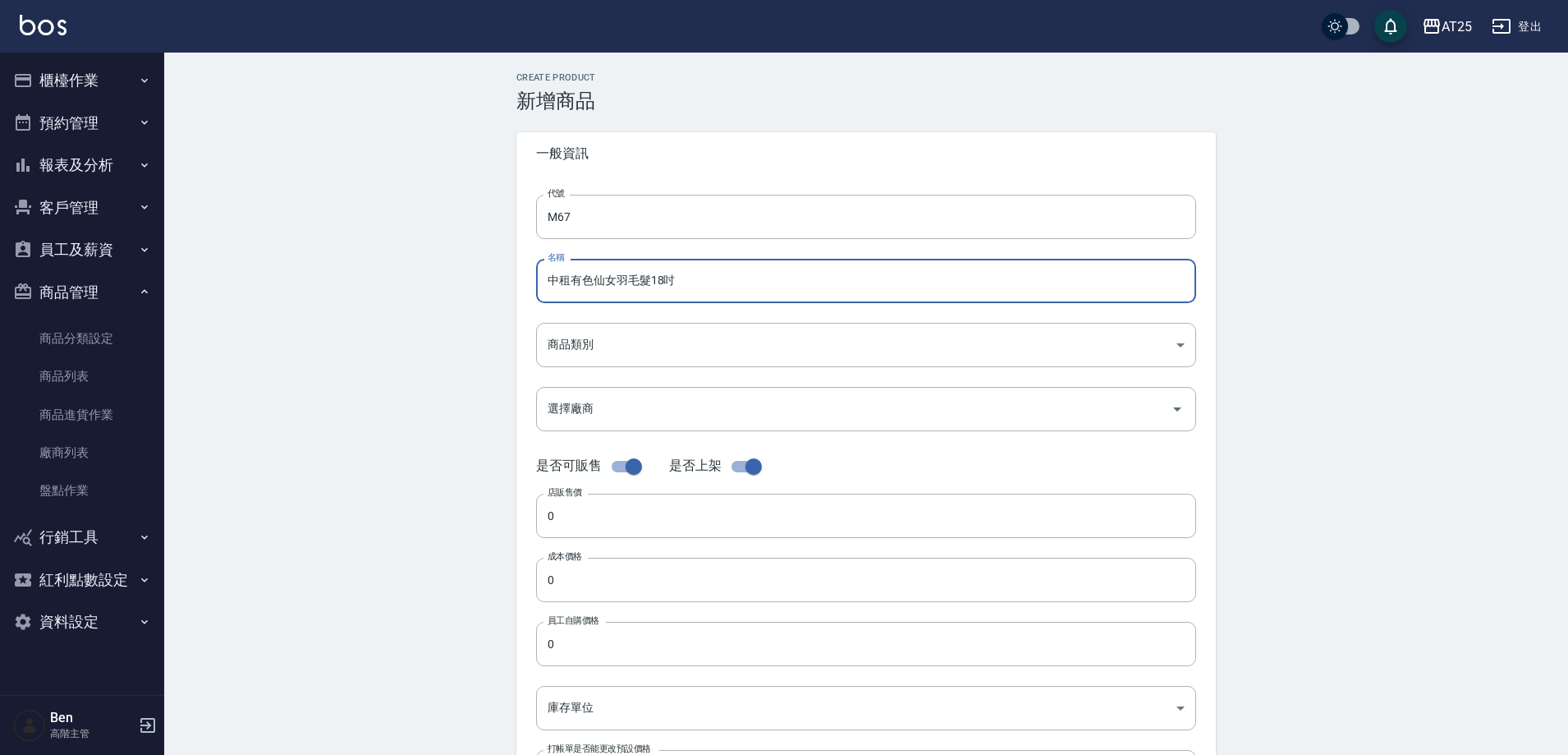
drag, startPoint x: 567, startPoint y: 288, endPoint x: 455, endPoint y: 287, distance: 112.0
click at [535, 287] on div "代號 M67 代號 名稱 中租有色仙女羽毛髮18吋 名稱 商品類別 ​ 商品類別 選擇廠商 選擇廠商 是否可販售 是否上架 店販售價 0 店販售價 成本價…" at bounding box center [866, 504] width 700 height 659
click at [665, 282] on input "中租有色仙女羽毛髮18吋" at bounding box center [866, 281] width 660 height 45
type input "中租有色仙女羽毛髮16吋"
paste input "238"
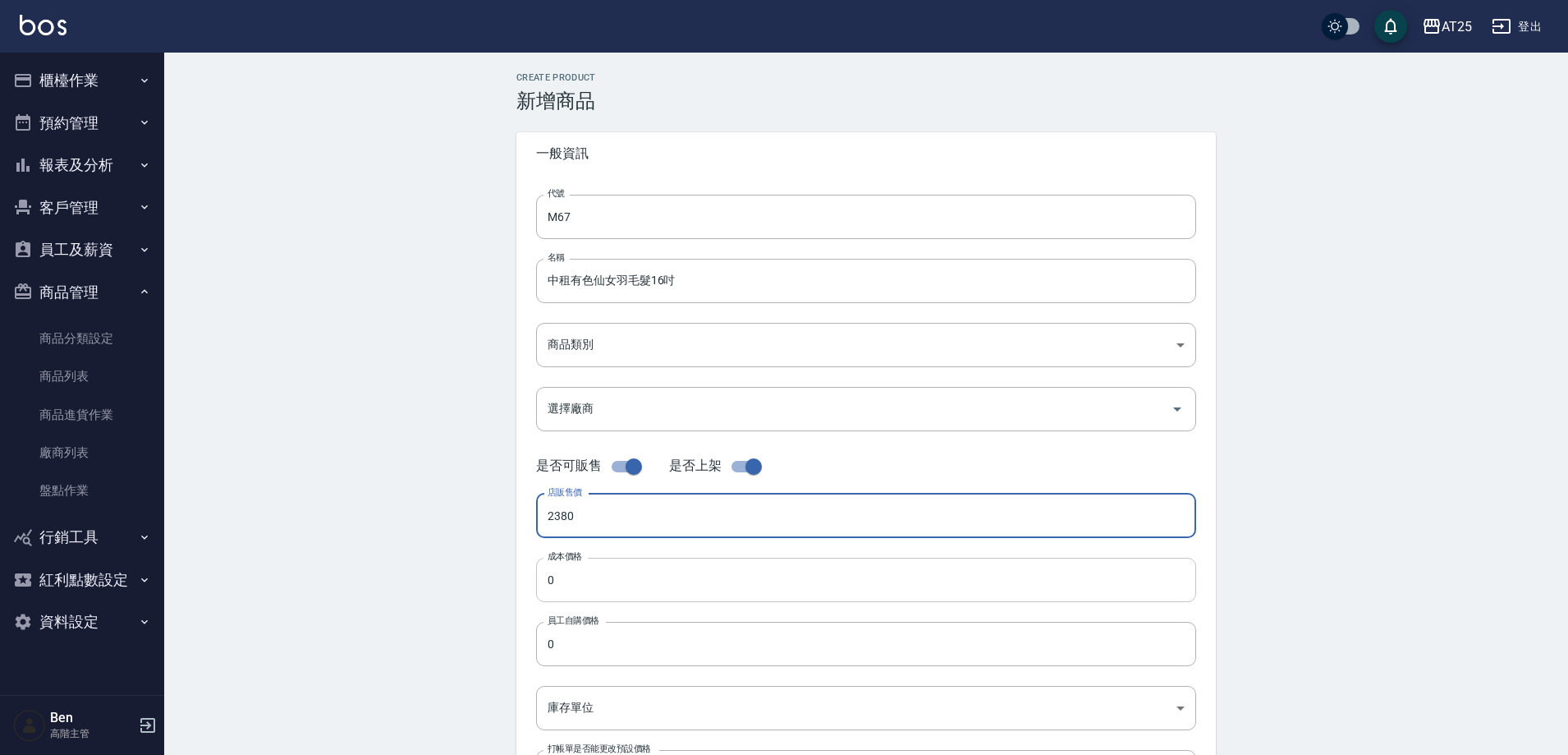
type input "2380"
click at [592, 574] on input "0" at bounding box center [866, 579] width 660 height 45
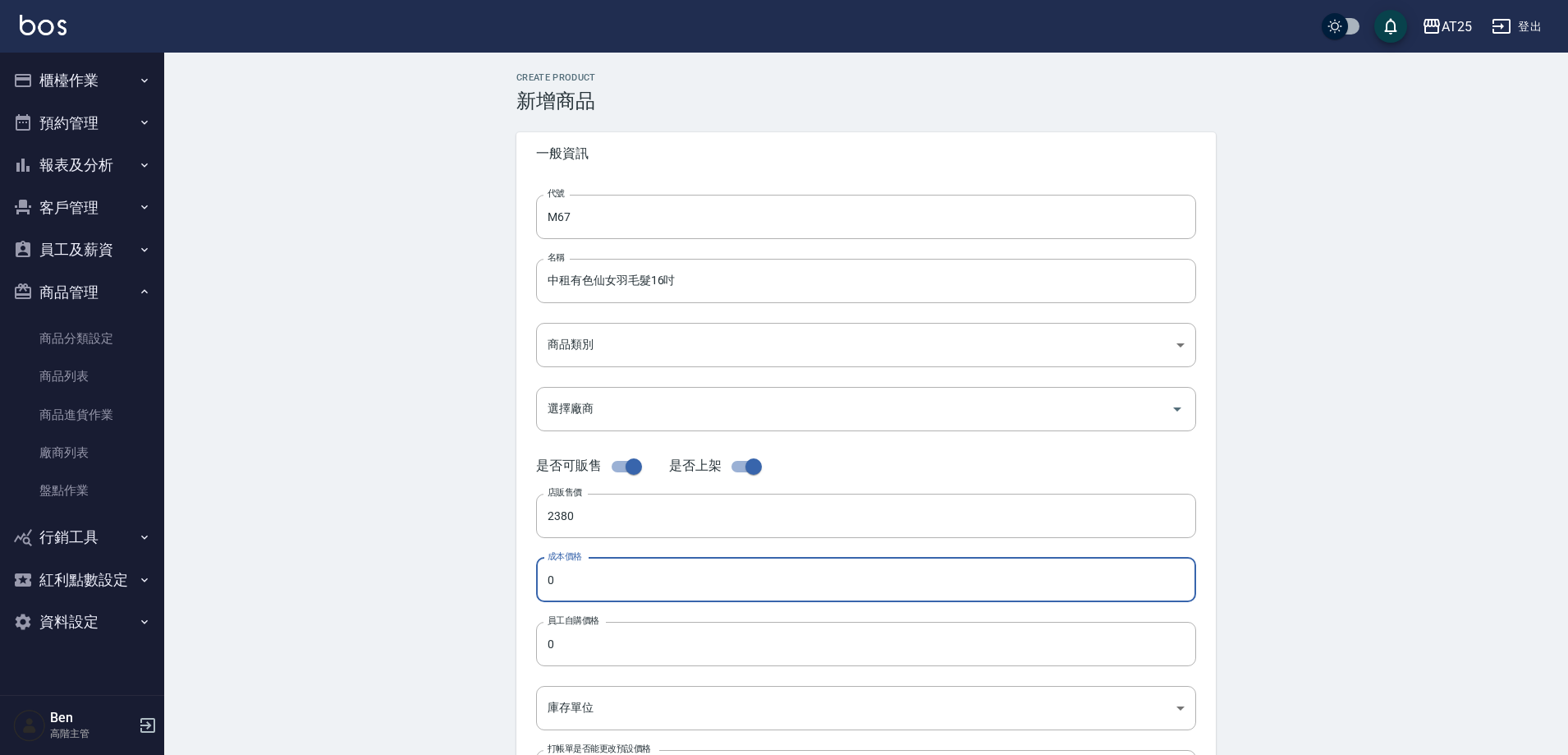
paste input "238"
type input "2380"
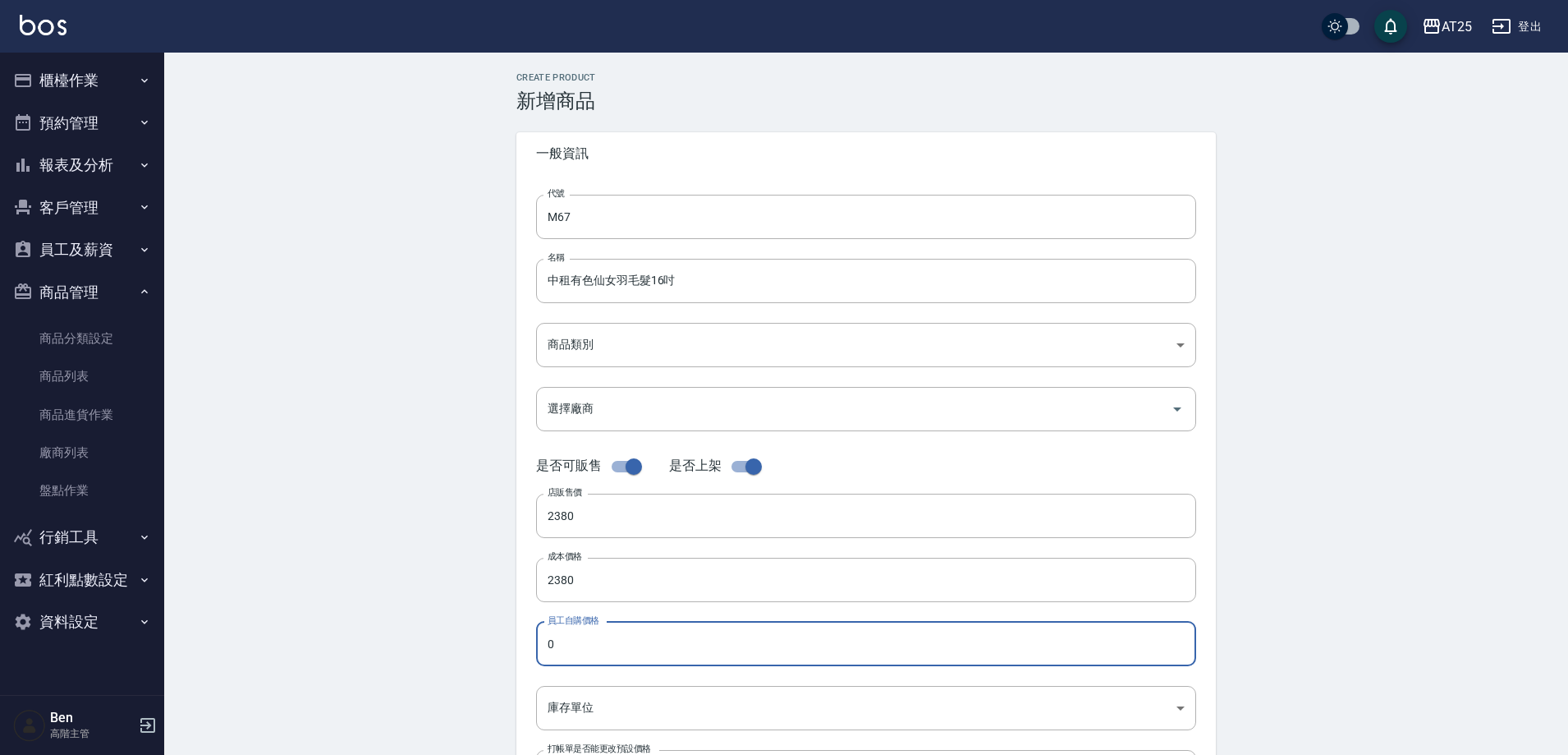
click at [587, 647] on input "0" at bounding box center [866, 644] width 660 height 45
paste input "238"
type input "2380"
click at [587, 694] on body "AT25 登出 櫃檯作業 打帳單 帳單列表 掛單列表 座位開單 營業儀表板 現金收支登錄 高階收支登錄 材料自購登錄 每日結帳 排班表 現場電腦打卡 掃碼打卡…" at bounding box center [784, 567] width 1568 height 1133
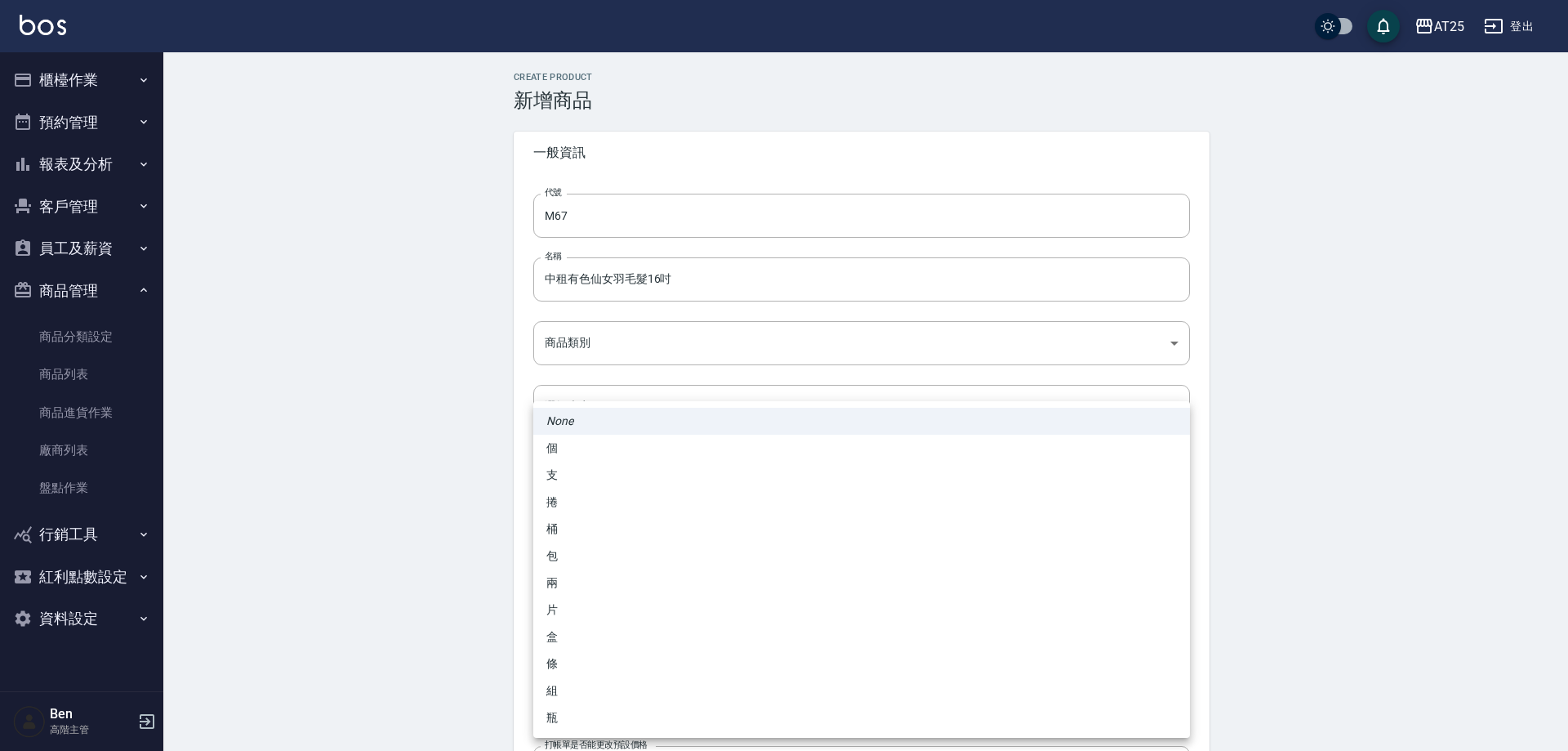
click at [593, 560] on li "包" at bounding box center [862, 556] width 657 height 27
type input "包"
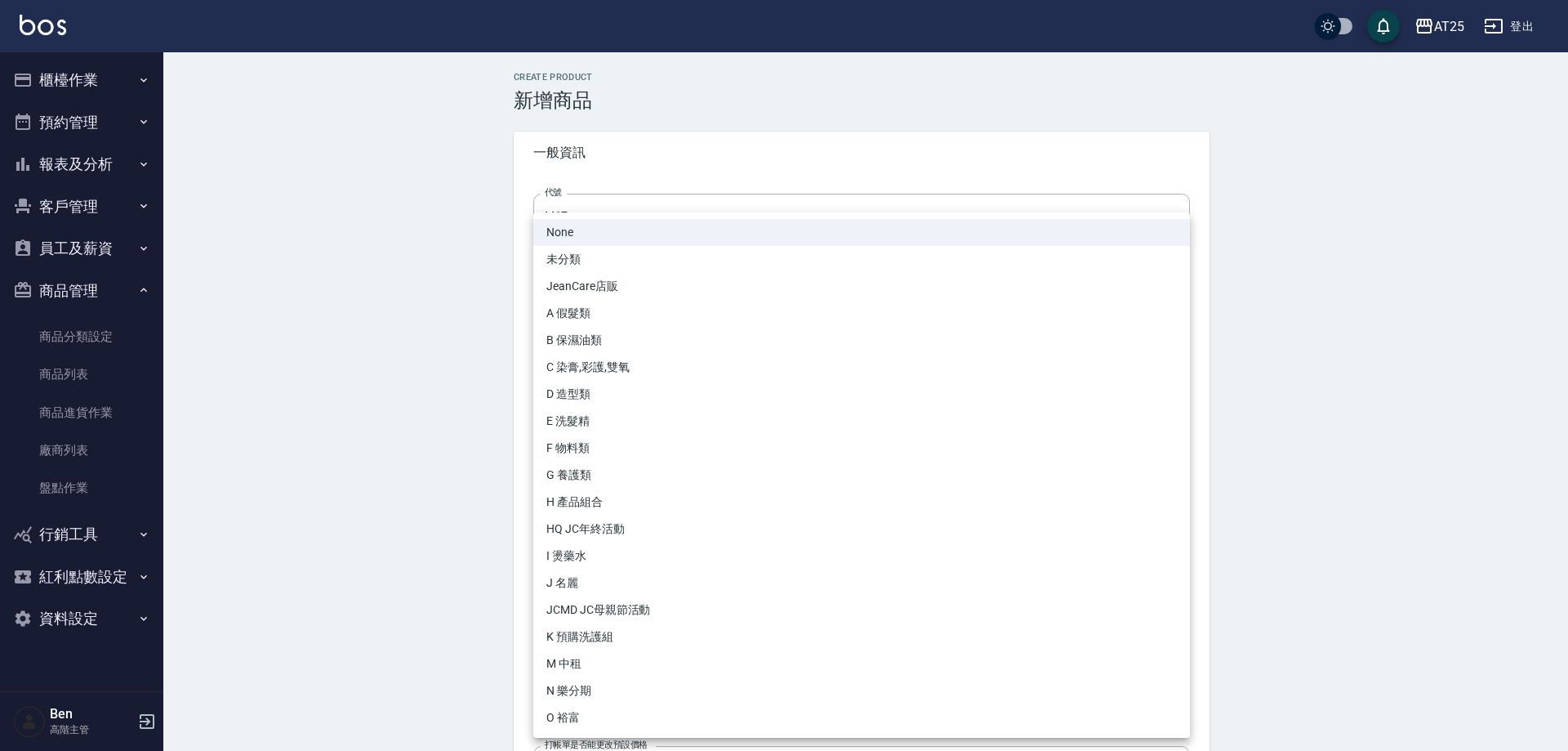
click at [593, 349] on body "AT25 登出 櫃檯作業 打帳單 帳單列表 掛單列表 座位開單 營業儀表板 現金收支登錄 高階收支登錄 材料自購登錄 每日結帳 排班表 現場電腦打卡 掃碼打卡…" at bounding box center [784, 564] width 1568 height 1127
click at [563, 662] on li "M 中租" at bounding box center [862, 664] width 657 height 27
type input "735ad37c-4121-4e12-bd2f-5b4981e20285"
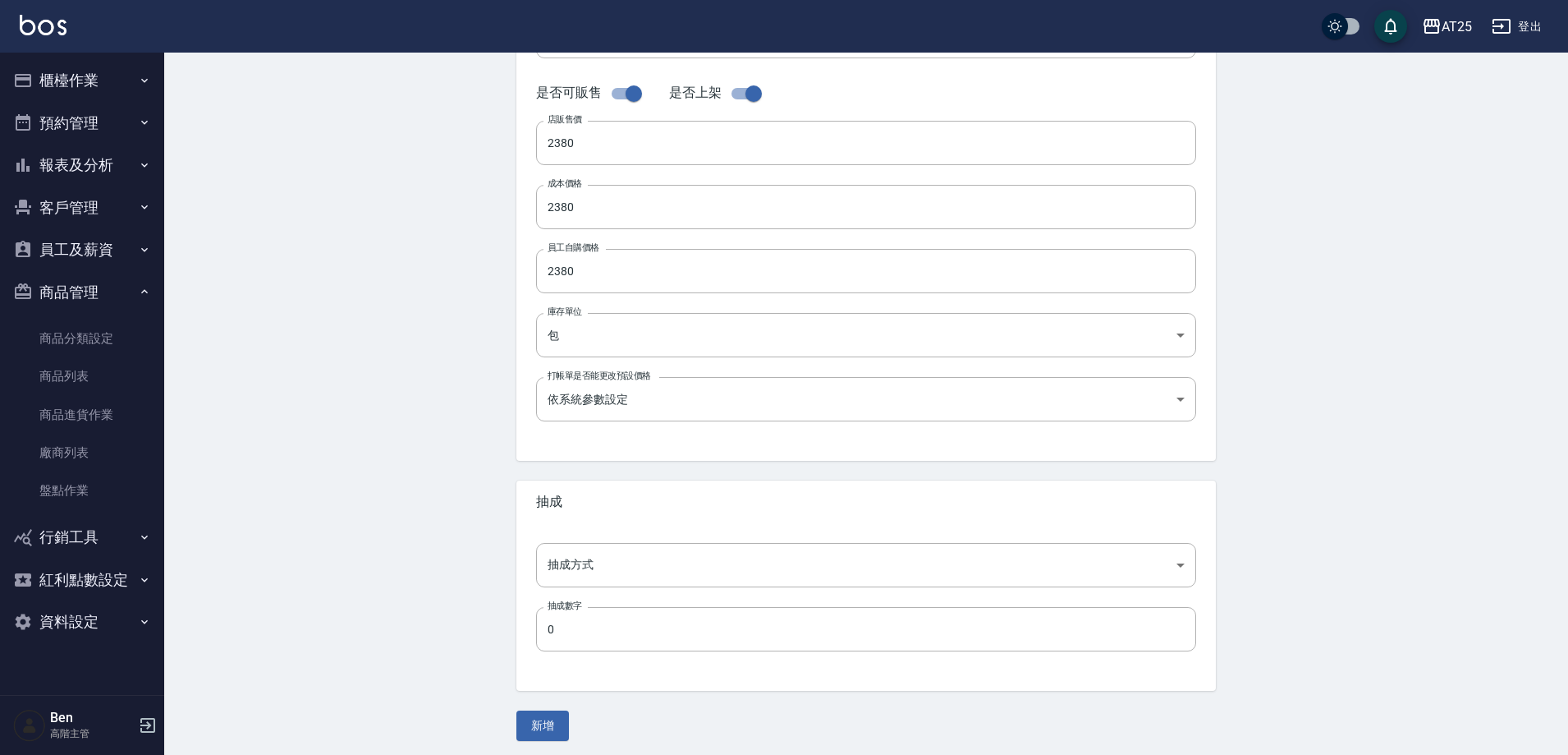
scroll to position [378, 0]
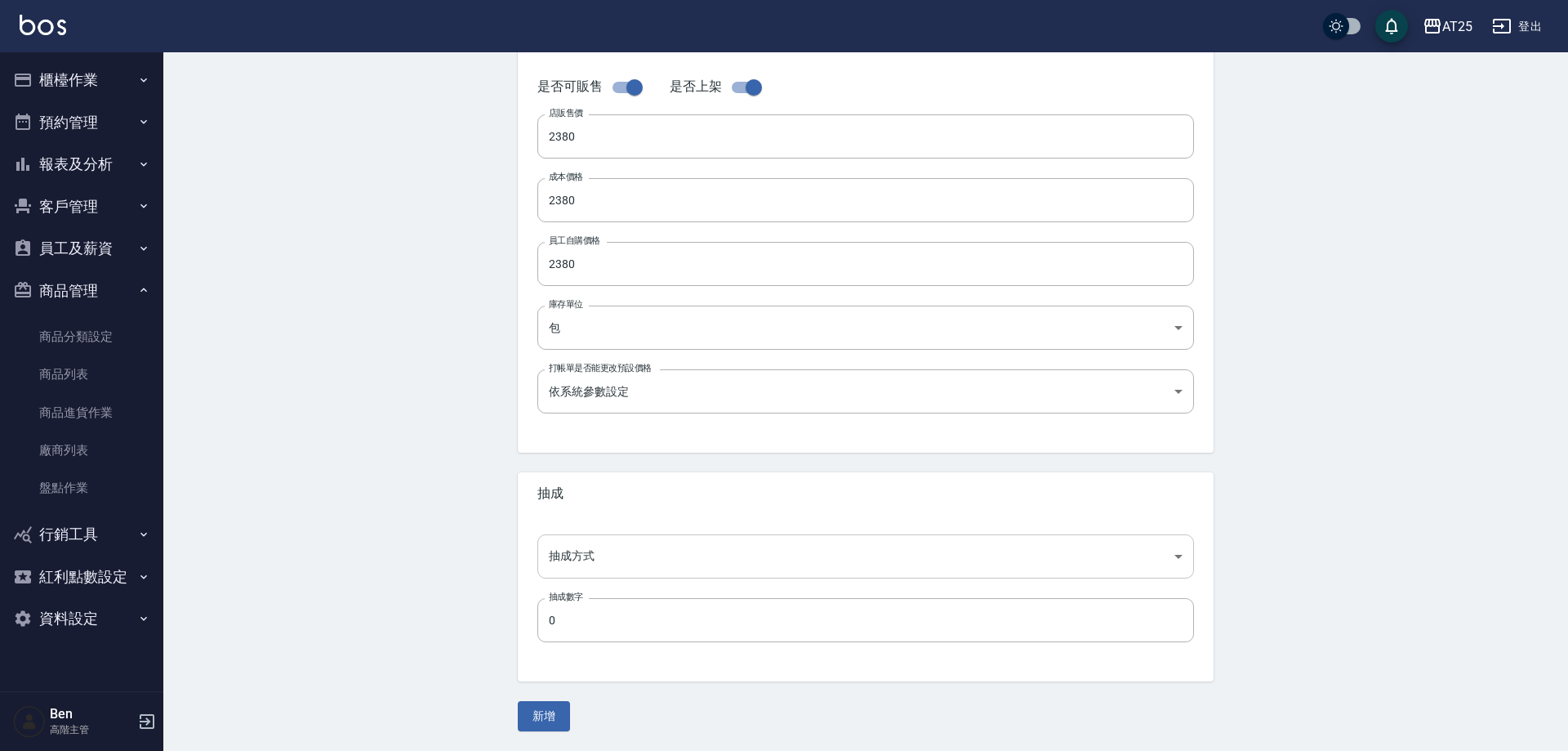
click at [570, 554] on body "AT25 登出 櫃檯作業 打帳單 帳單列表 掛單列表 座位開單 營業儀表板 現金收支登錄 高階收支登錄 材料自購登錄 每日結帳 排班表 現場電腦打卡 掃碼打卡…" at bounding box center [784, 187] width 1568 height 1127
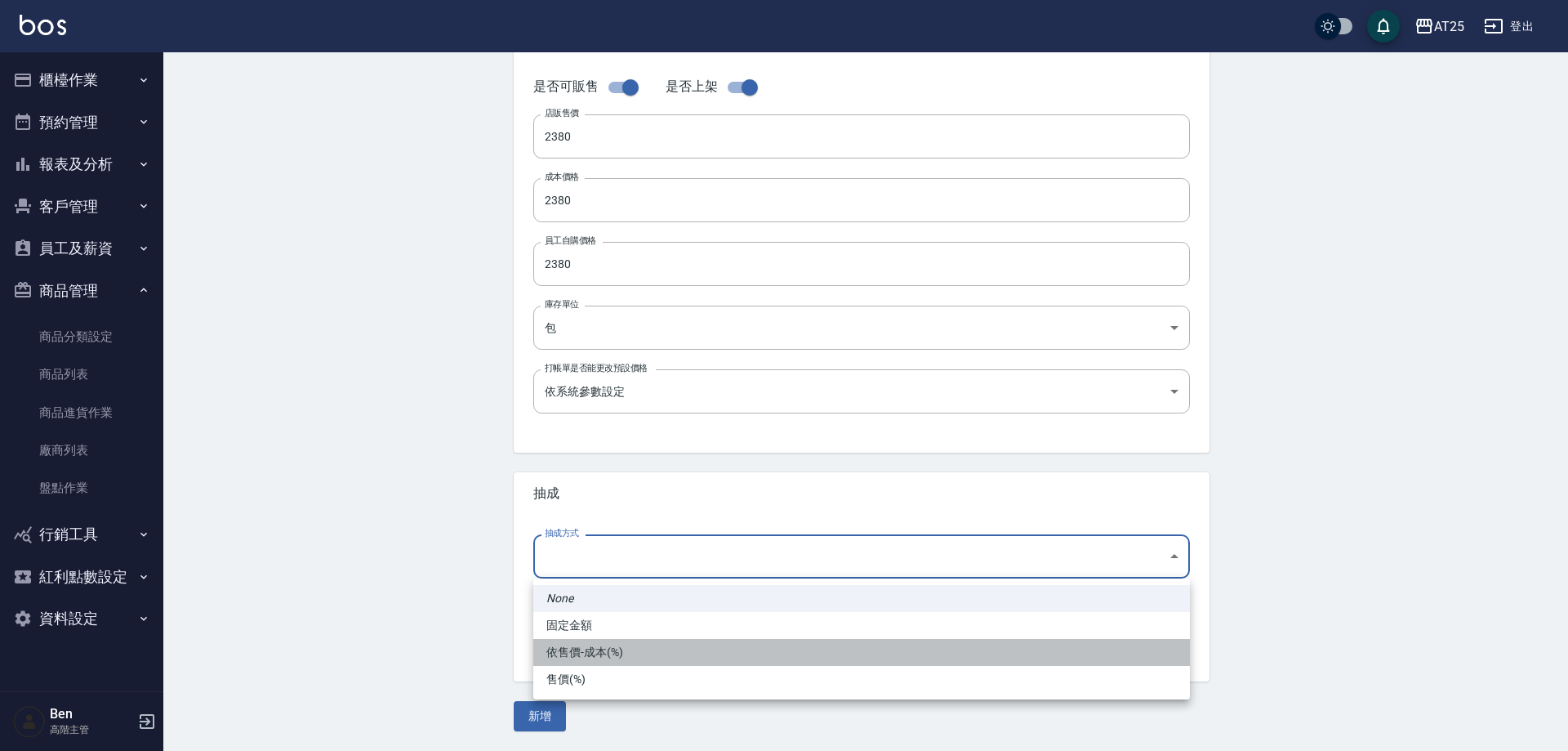
click at [573, 661] on li "依售價-成本(%)" at bounding box center [862, 652] width 657 height 27
type input "byCost"
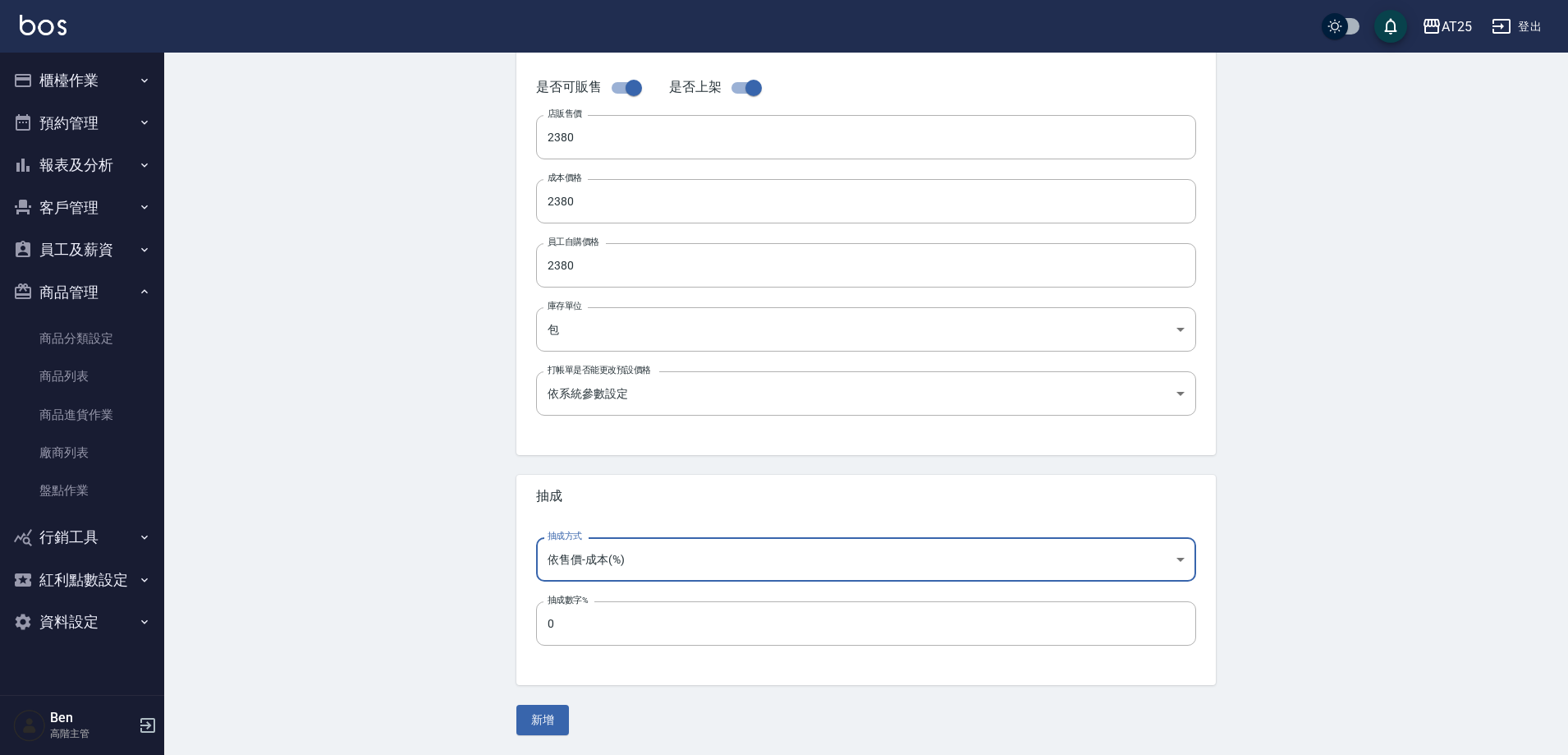
click at [545, 740] on div "Create Product 新增商品 一般資訊 代號 M67 代號 名稱 中租有色仙女羽毛髮16吋 名稱 商品類別 M 中租 735ad37c-4121…" at bounding box center [866, 214] width 1404 height 1081
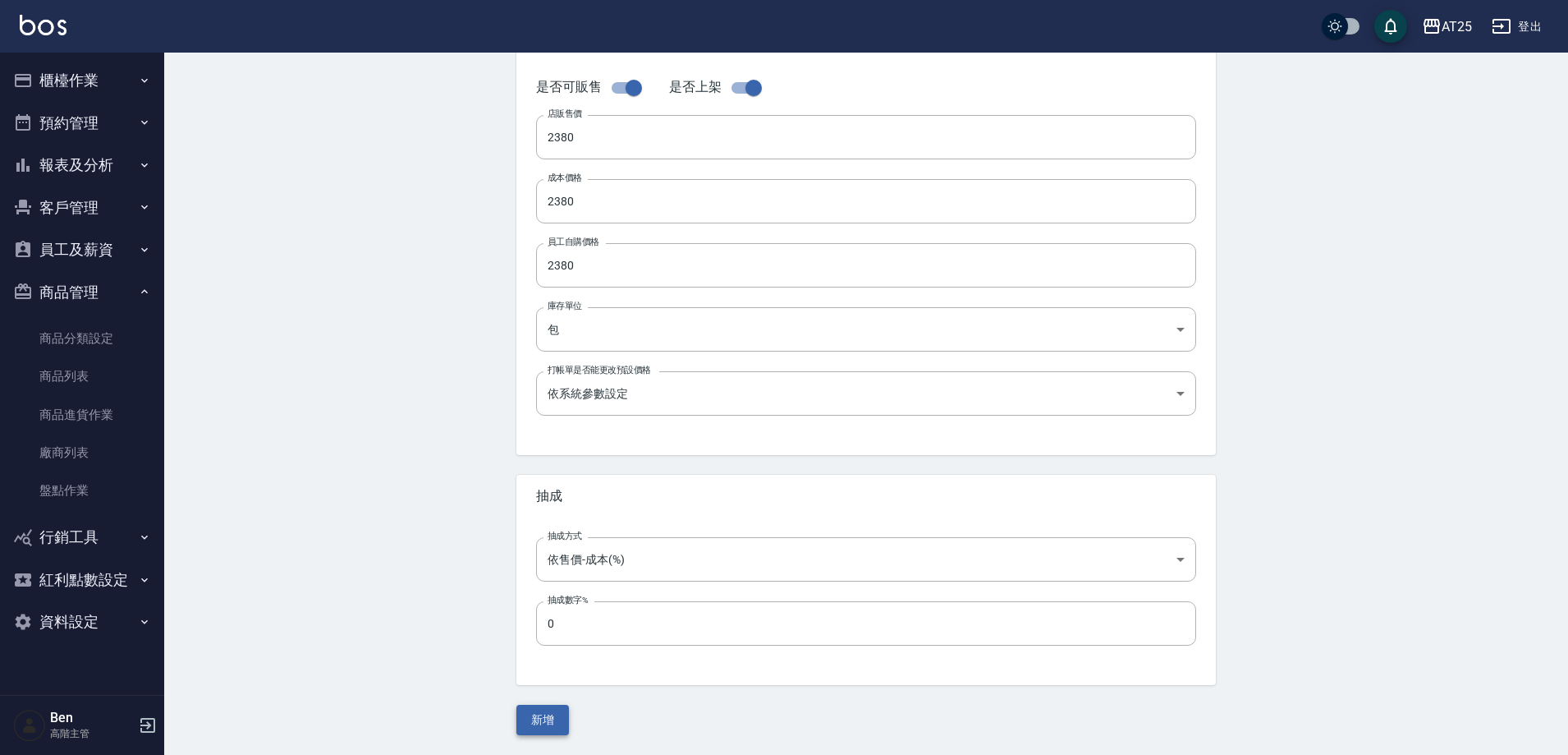
click at [545, 726] on button "新增" at bounding box center [543, 720] width 53 height 30
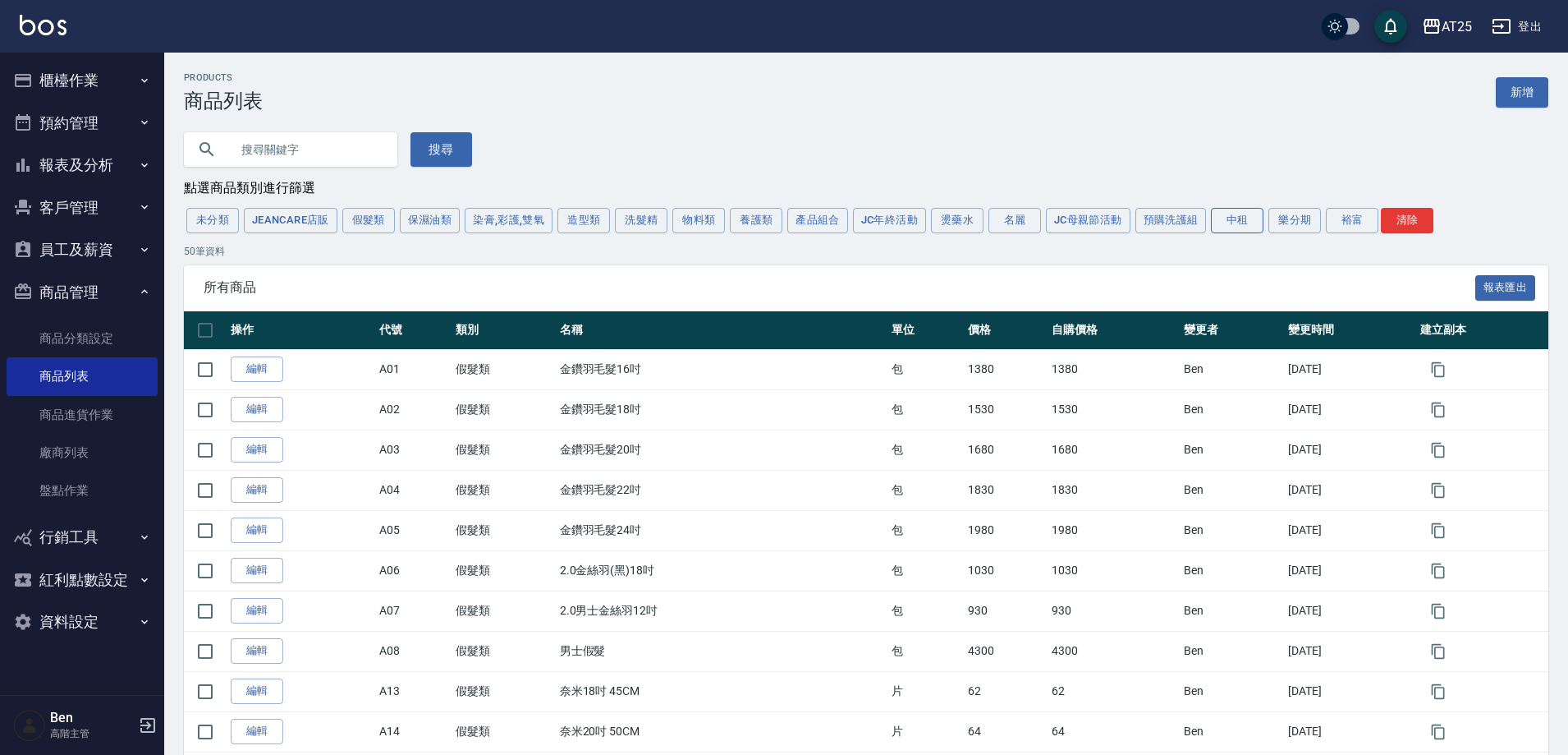
click at [1225, 214] on button "中租" at bounding box center [1237, 220] width 53 height 25
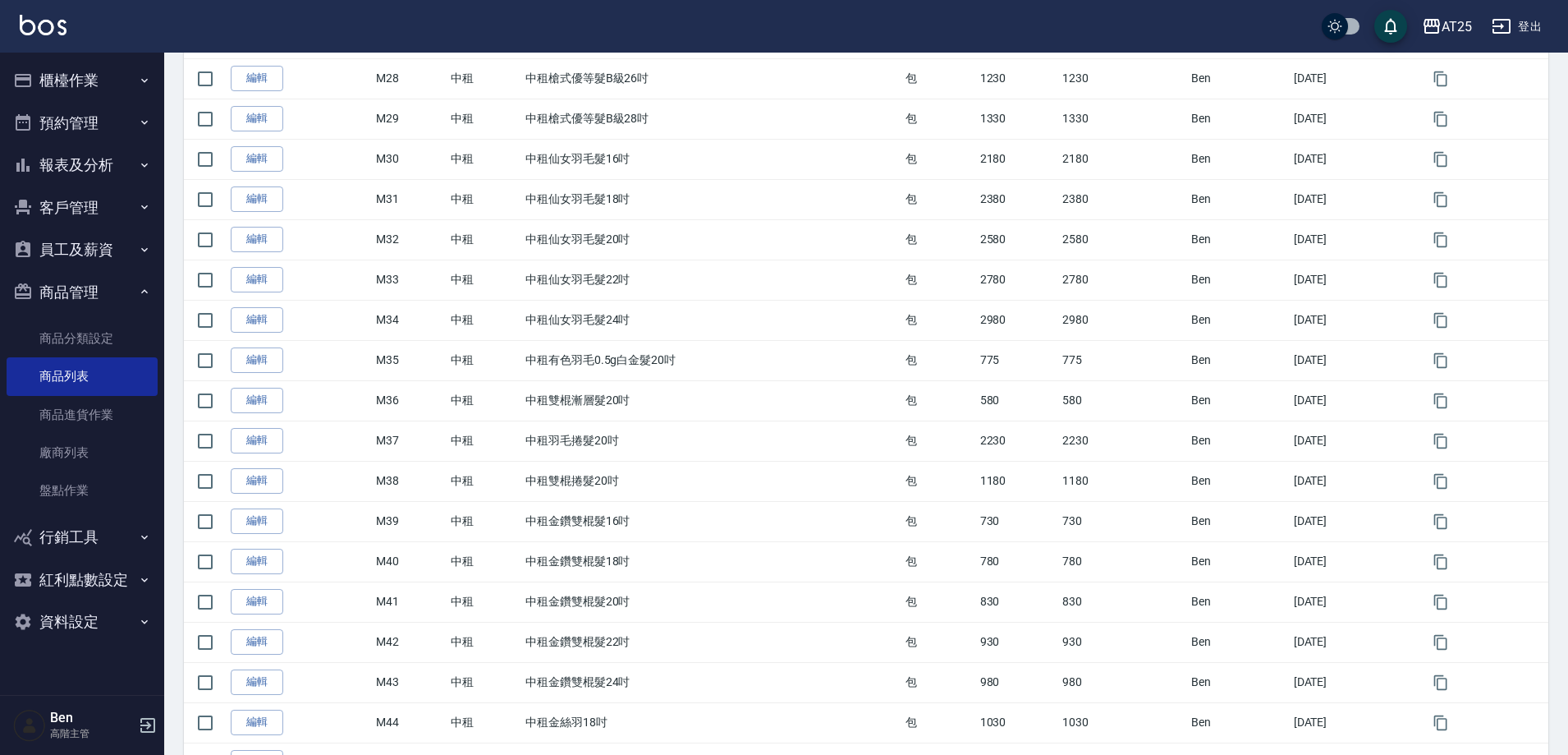
scroll to position [1687, 0]
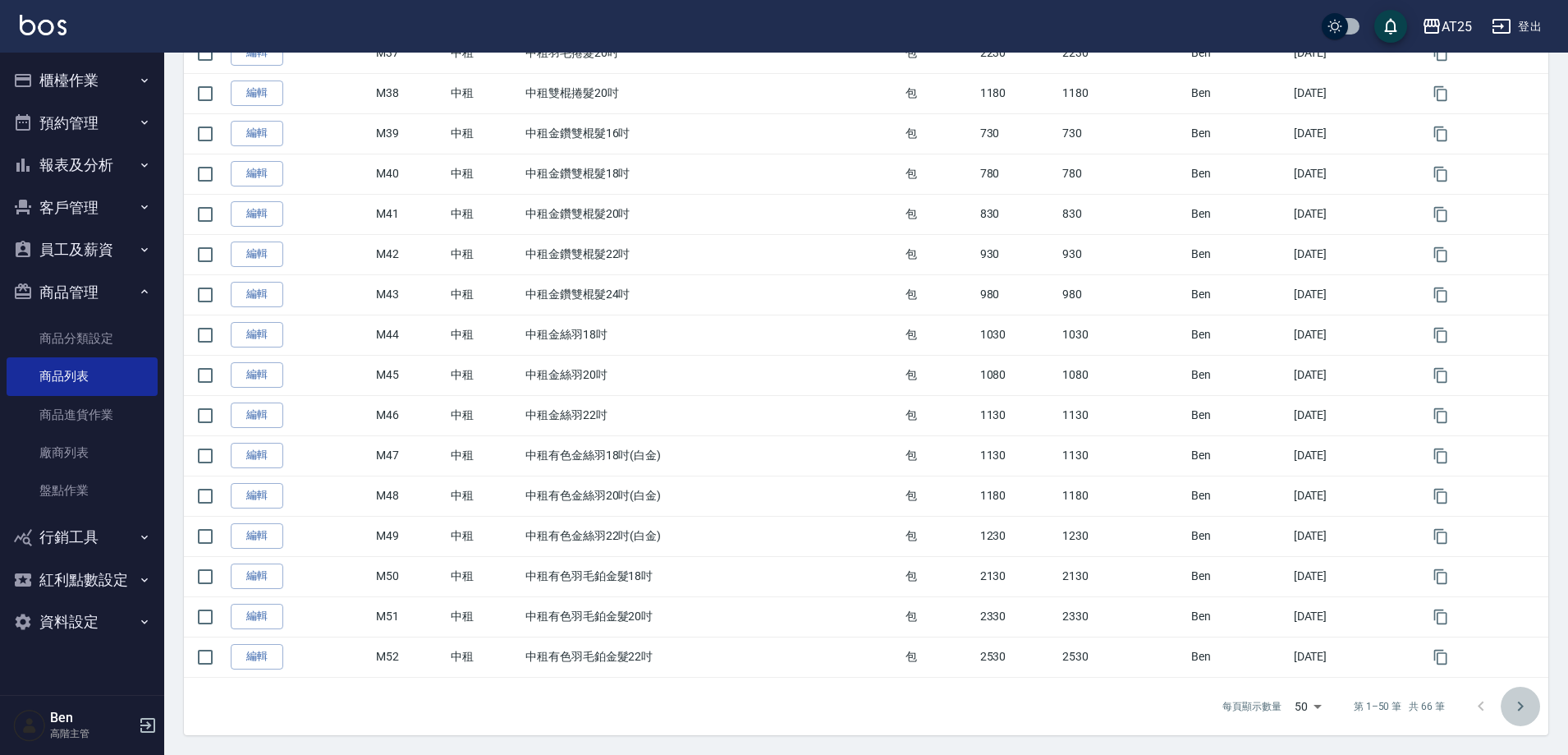
click at [1527, 700] on icon "Go to next page" at bounding box center [1520, 706] width 19 height 19
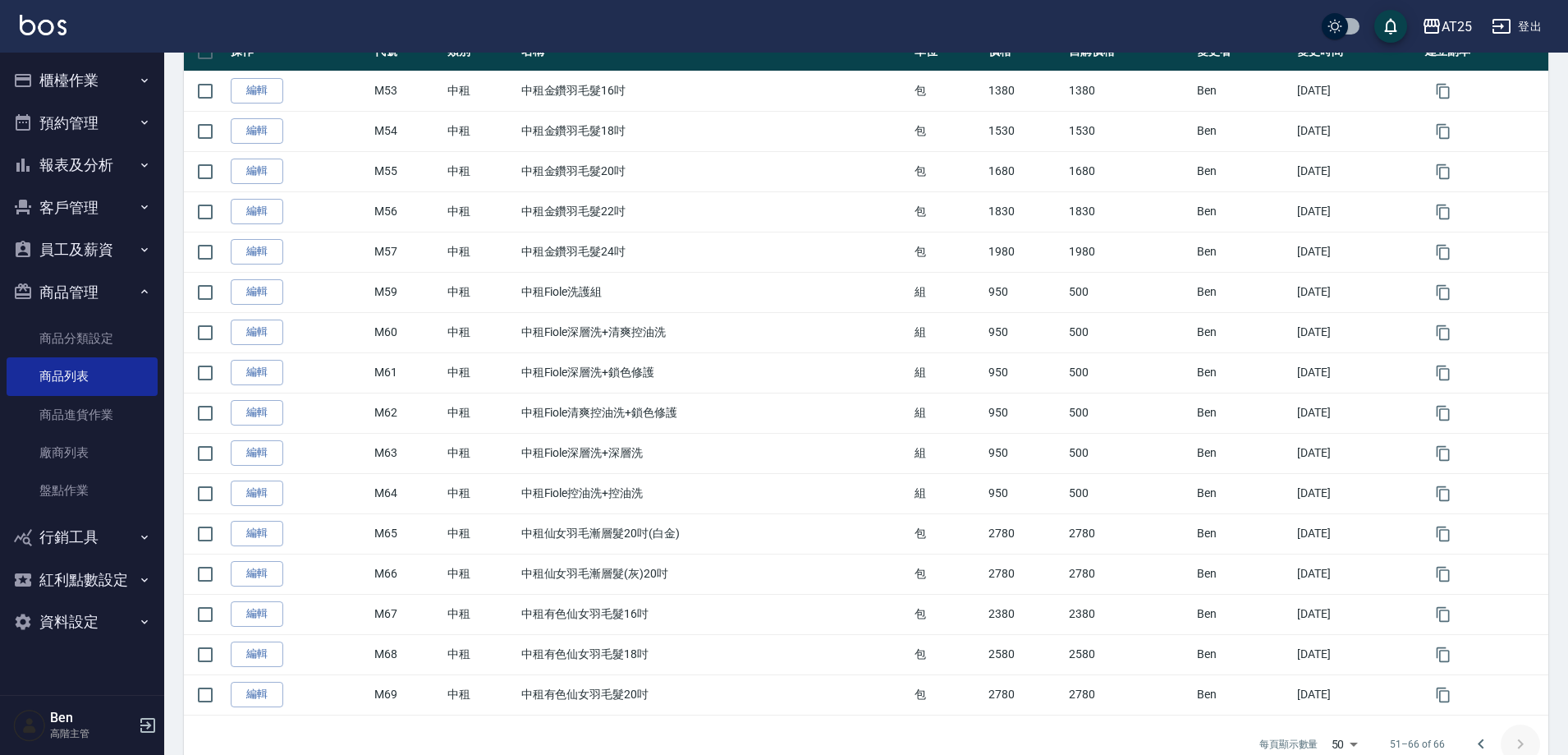
scroll to position [319, 0]
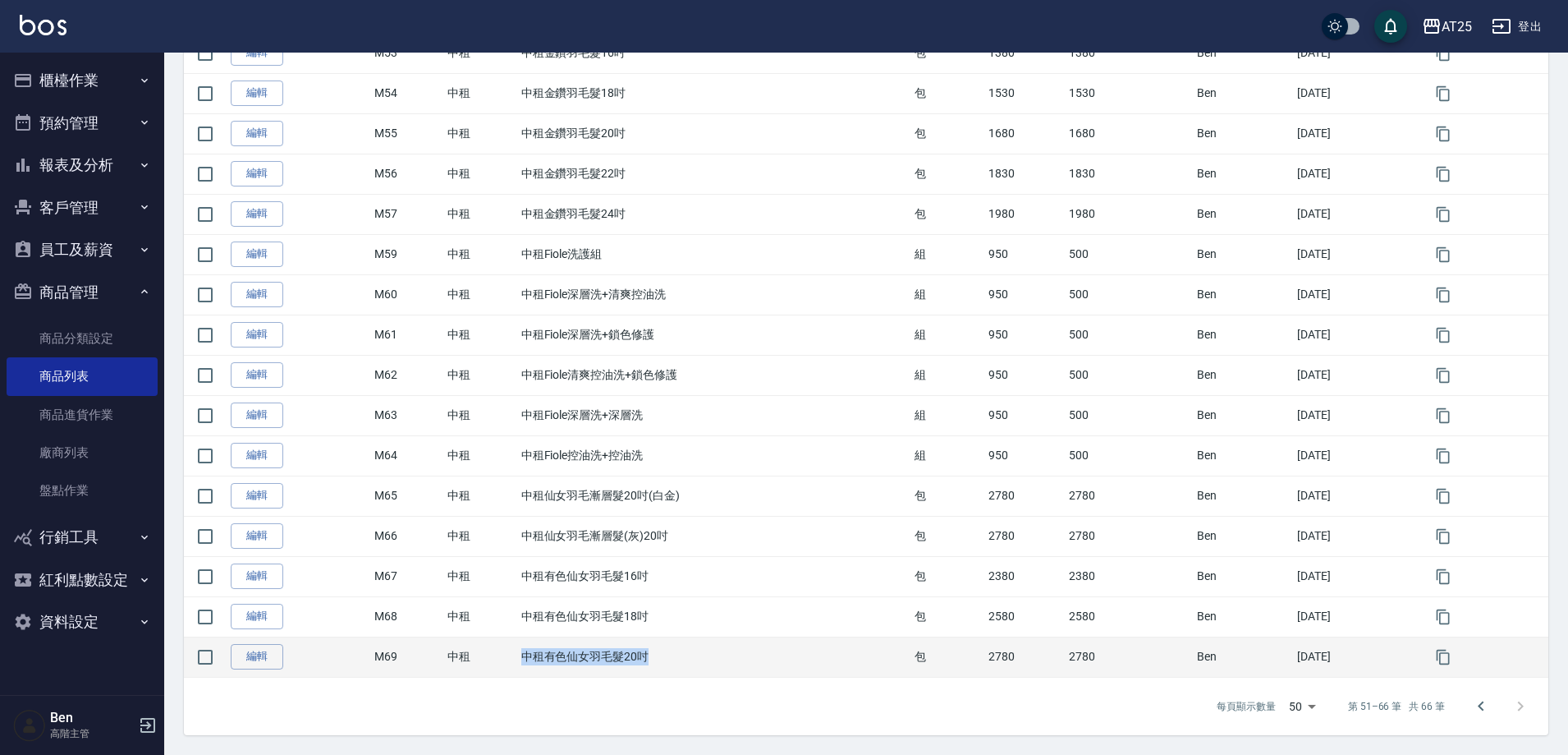
drag, startPoint x: 516, startPoint y: 657, endPoint x: 722, endPoint y: 651, distance: 206.1
click at [720, 655] on td "中租有色仙女羽毛髮20吋" at bounding box center [714, 657] width 394 height 40
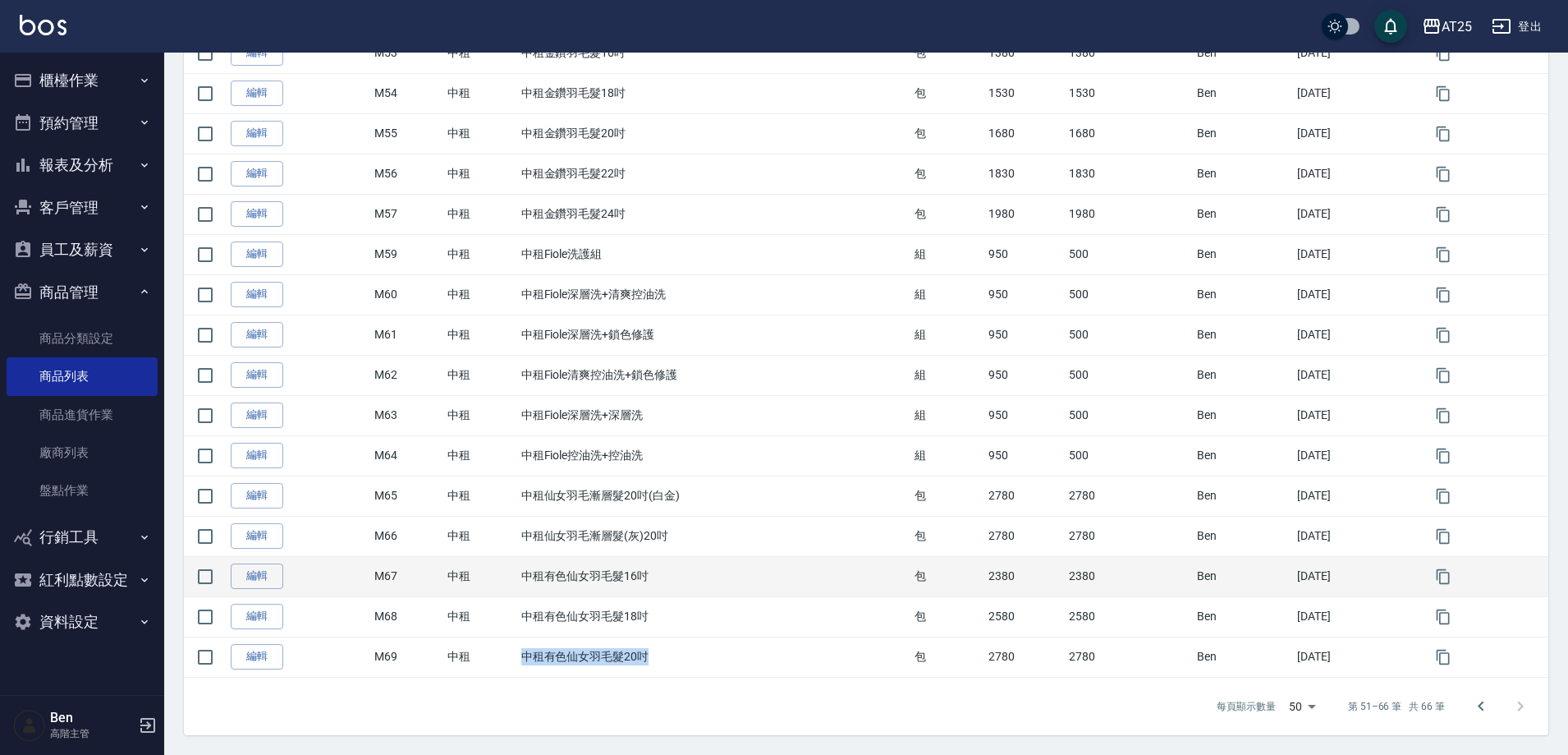
copy td "中租有色仙女羽毛髮20吋"
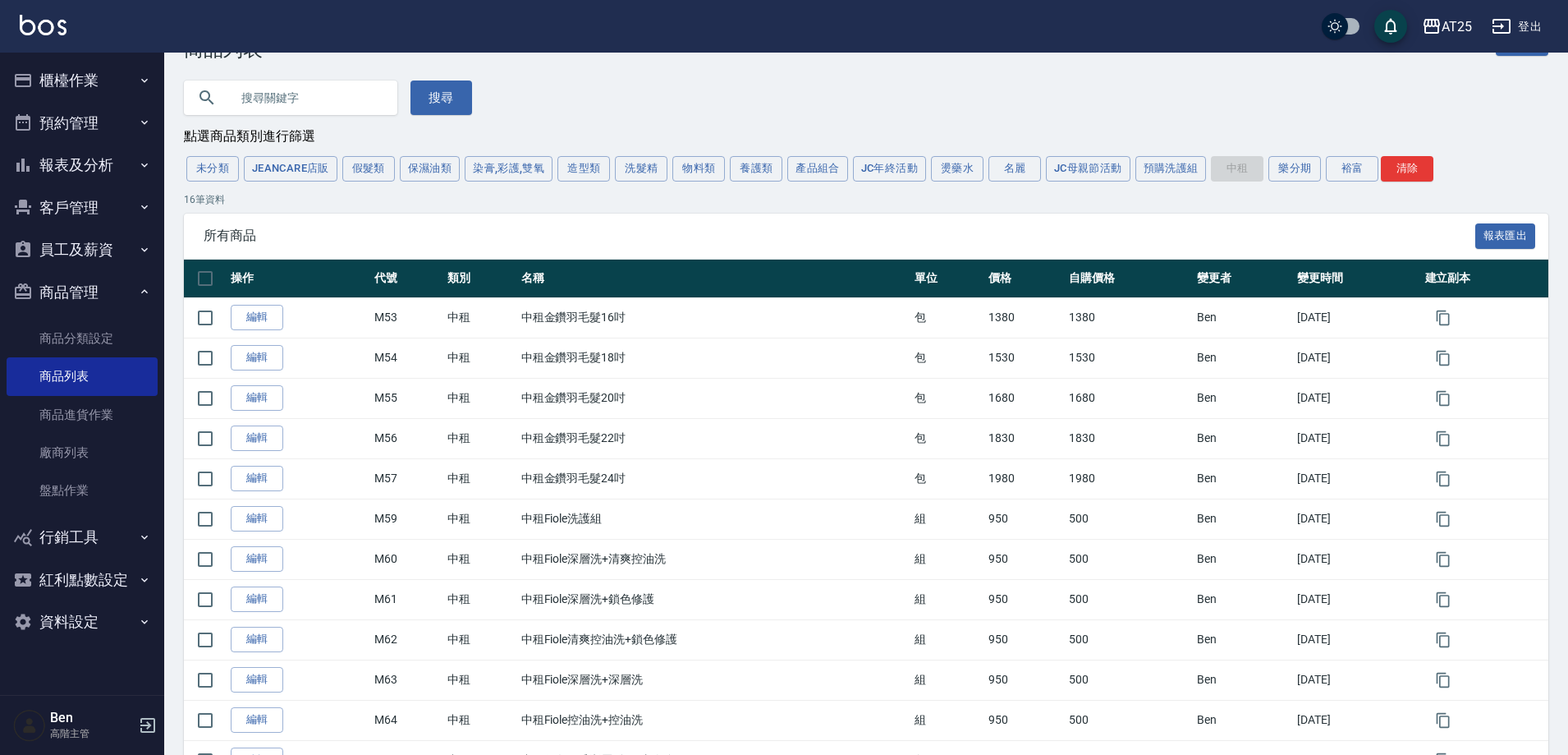
scroll to position [0, 0]
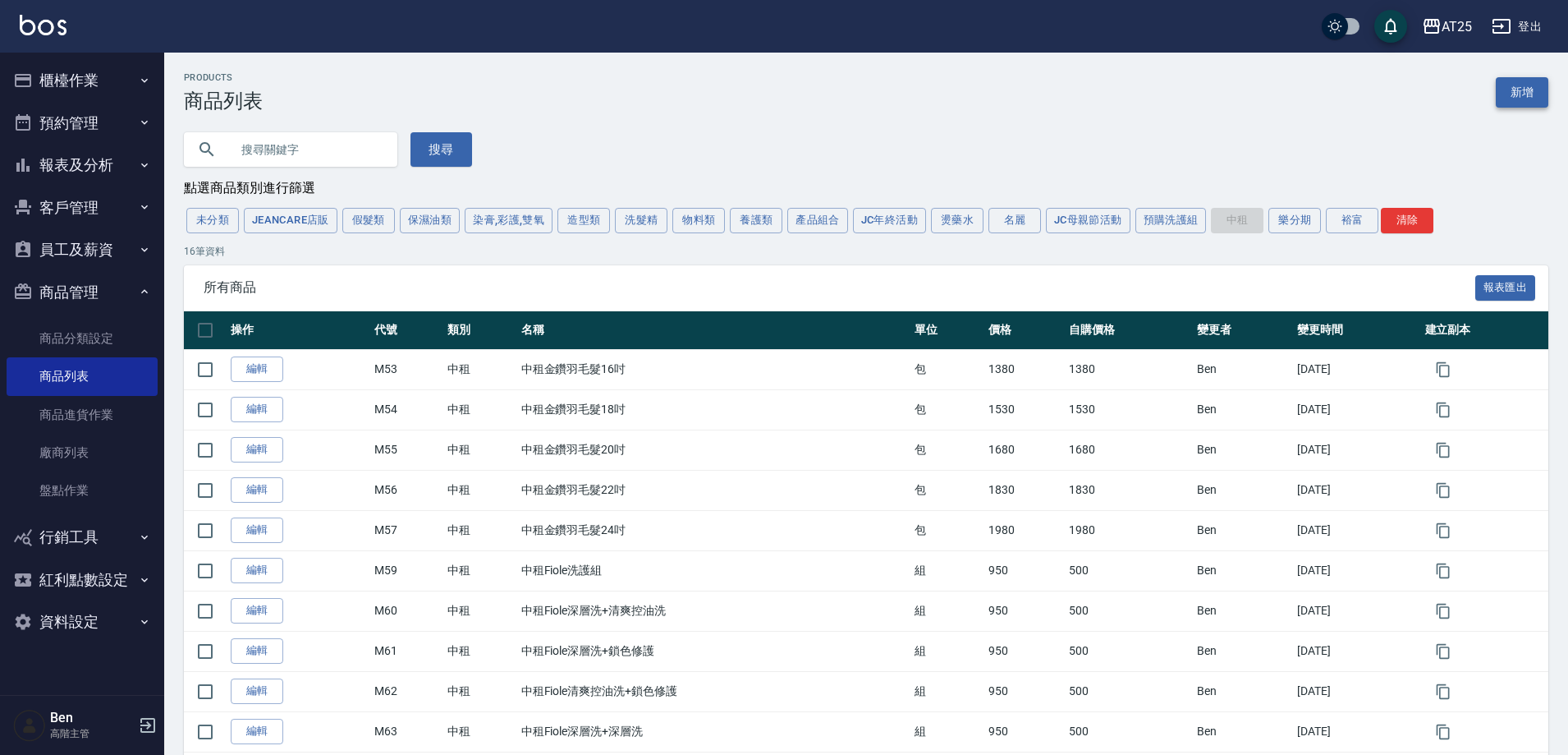
click at [1534, 94] on link "新增" at bounding box center [1522, 92] width 53 height 30
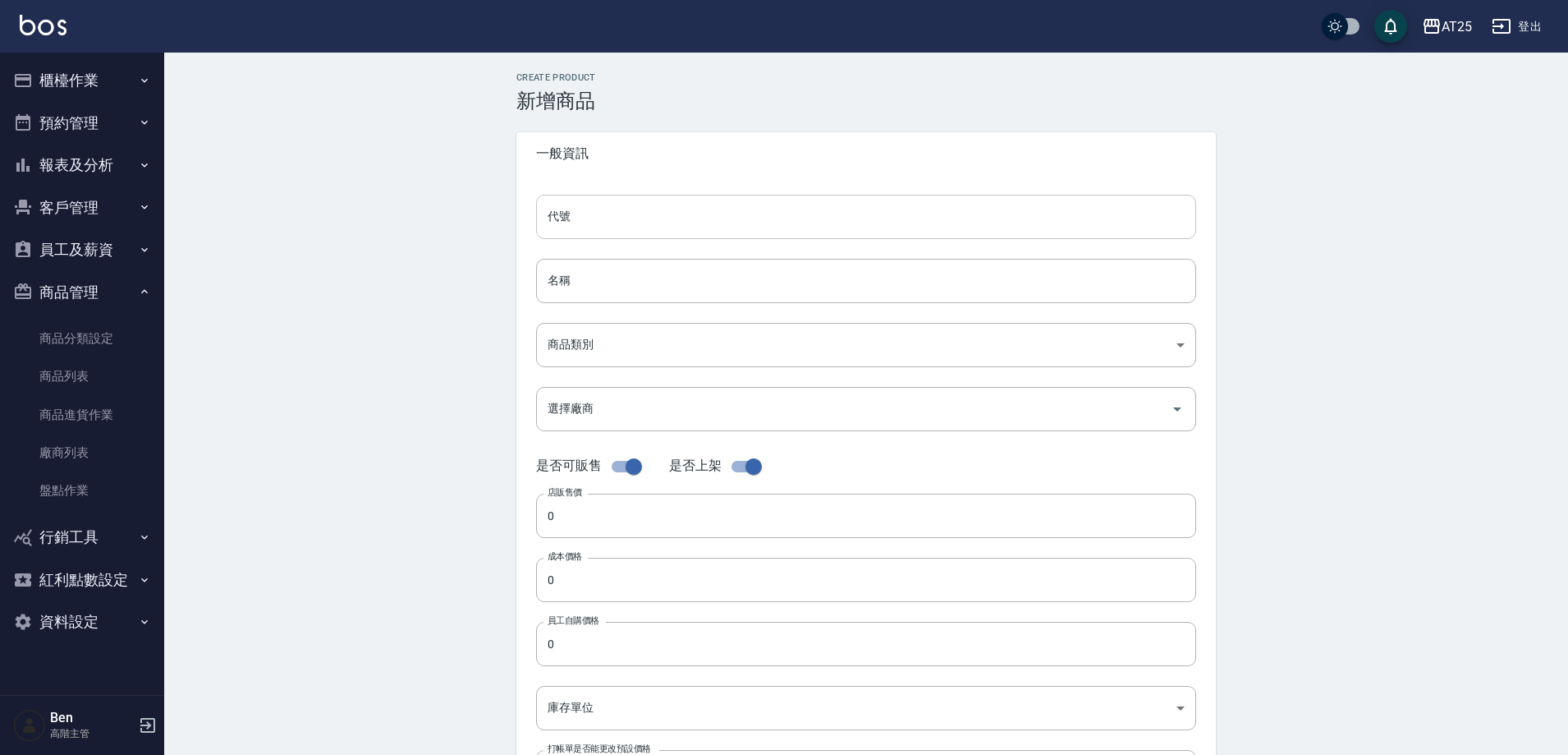
click at [641, 221] on input "代號" at bounding box center [866, 217] width 660 height 45
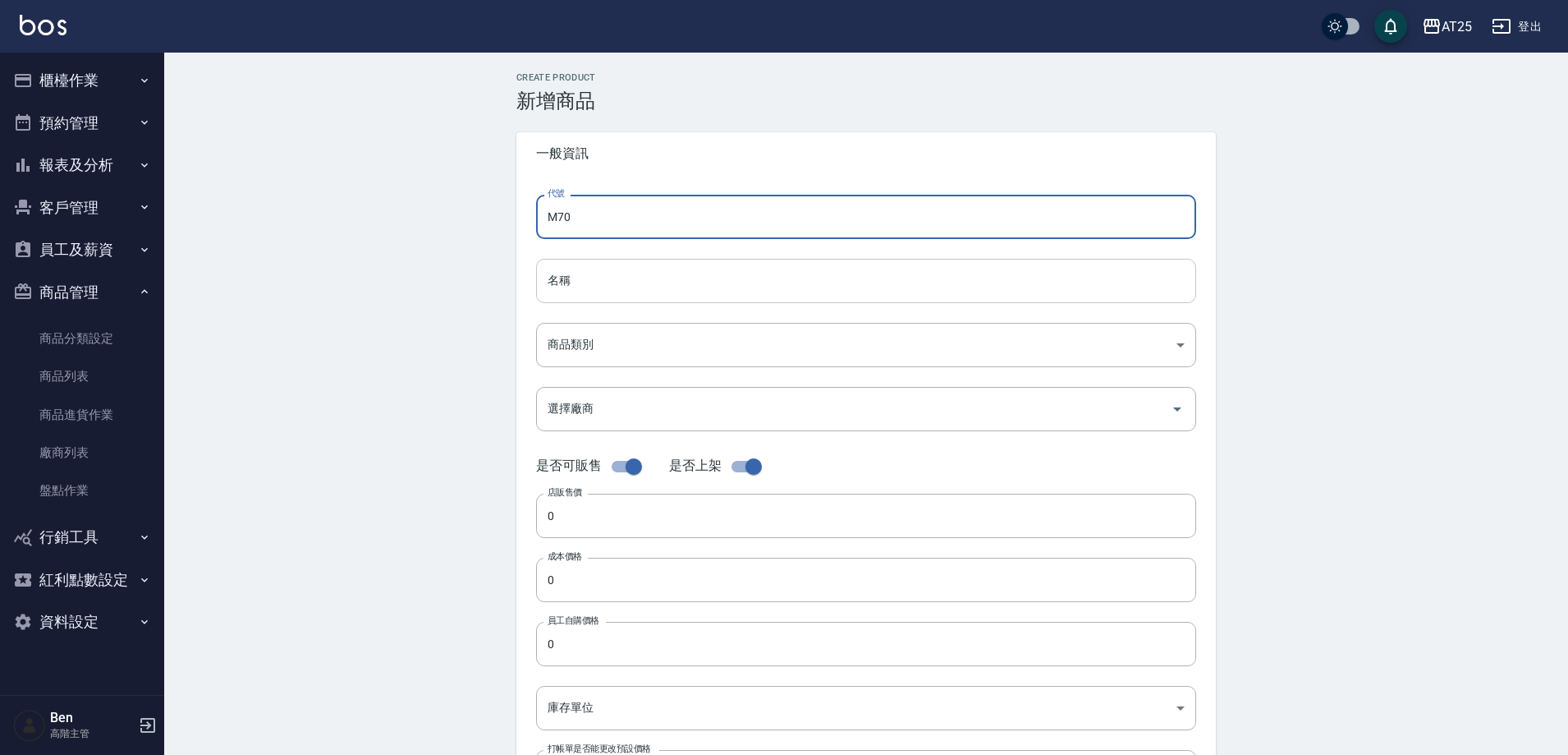
type input "M70"
click at [594, 277] on input "名稱" at bounding box center [866, 281] width 660 height 45
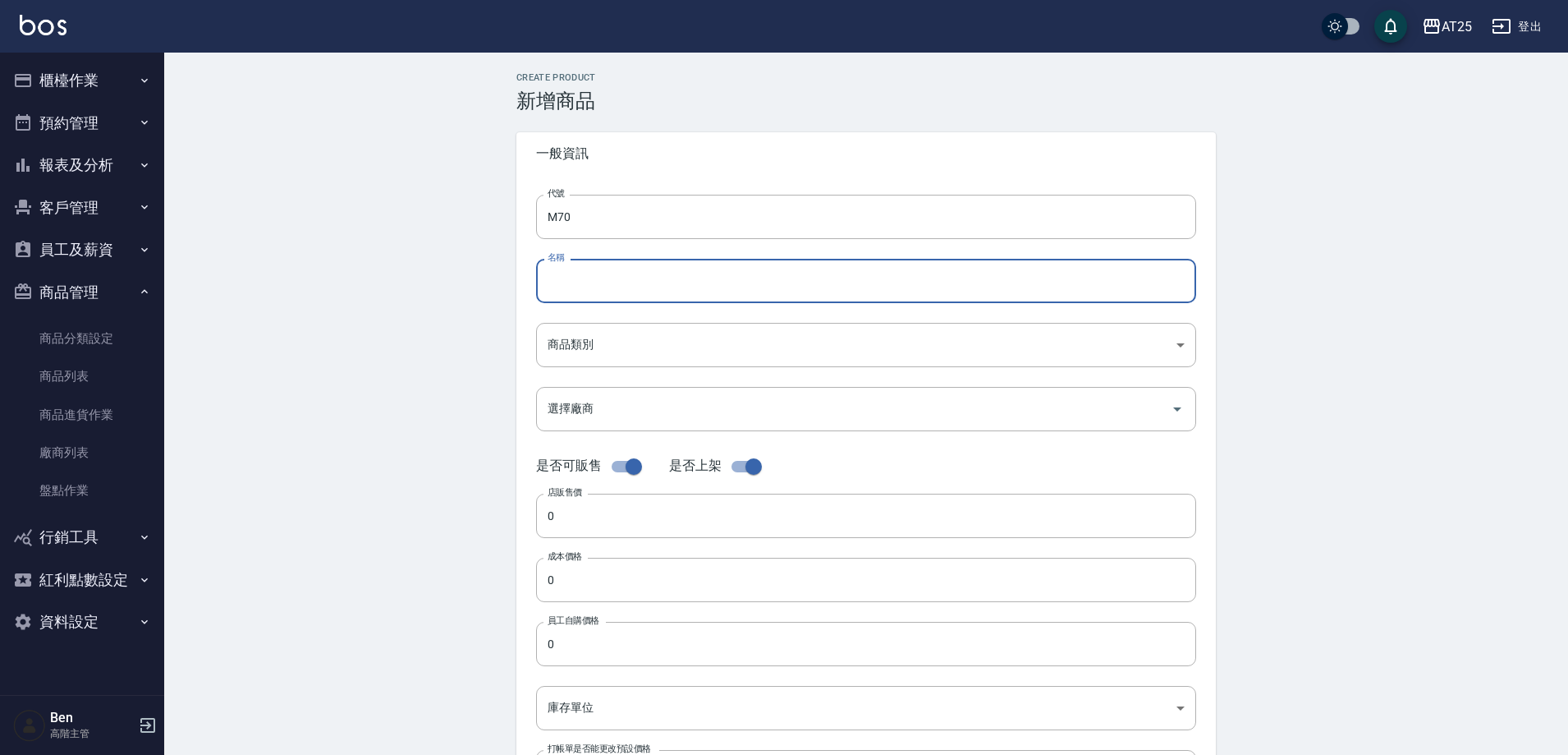
paste input "中租有色仙女羽毛髮20吋"
click at [665, 279] on input "中租有色仙女羽毛髮20吋" at bounding box center [866, 281] width 660 height 45
type input "中租有色仙女羽毛髮22吋"
click at [622, 330] on body "AT25 登出 櫃檯作業 打帳單 帳單列表 掛單列表 座位開單 營業儀表板 現金收支登錄 高階收支登錄 材料自購登錄 每日結帳 排班表 現場電腦打卡 掃碼打卡…" at bounding box center [784, 567] width 1568 height 1133
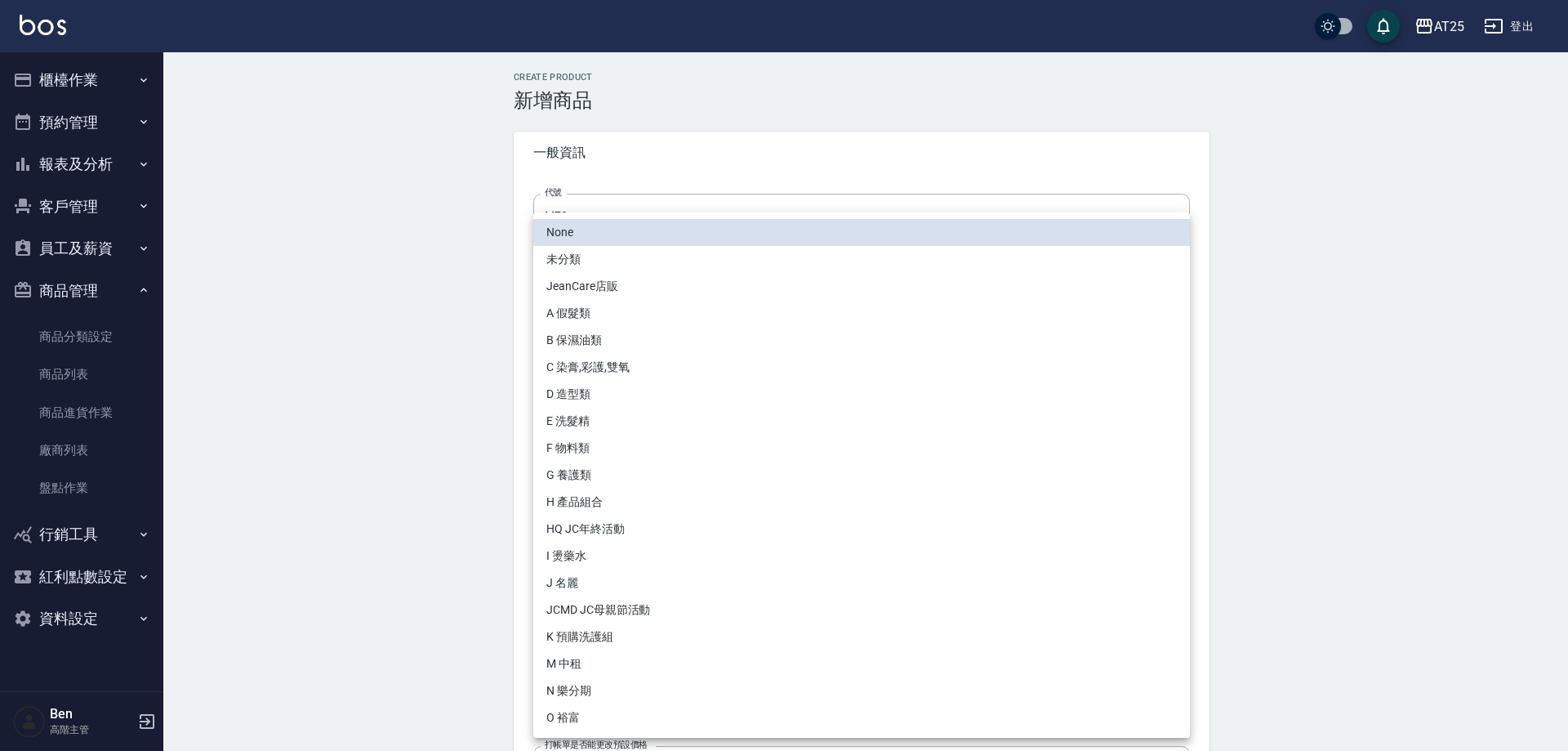
click at [610, 669] on li "M 中租" at bounding box center [862, 664] width 657 height 27
type input "735ad37c-4121-4e12-bd2f-5b4981e20285"
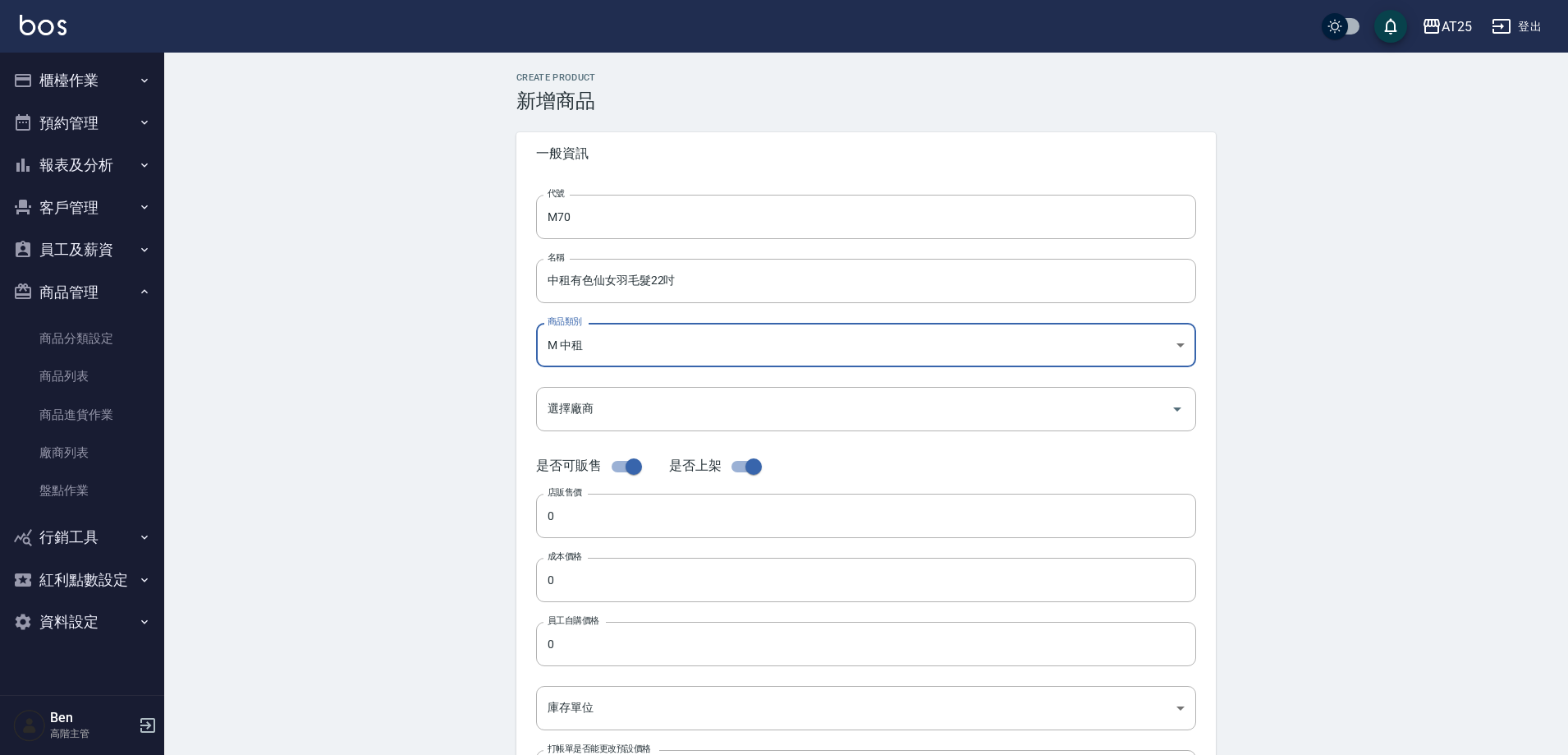
scroll to position [82, 0]
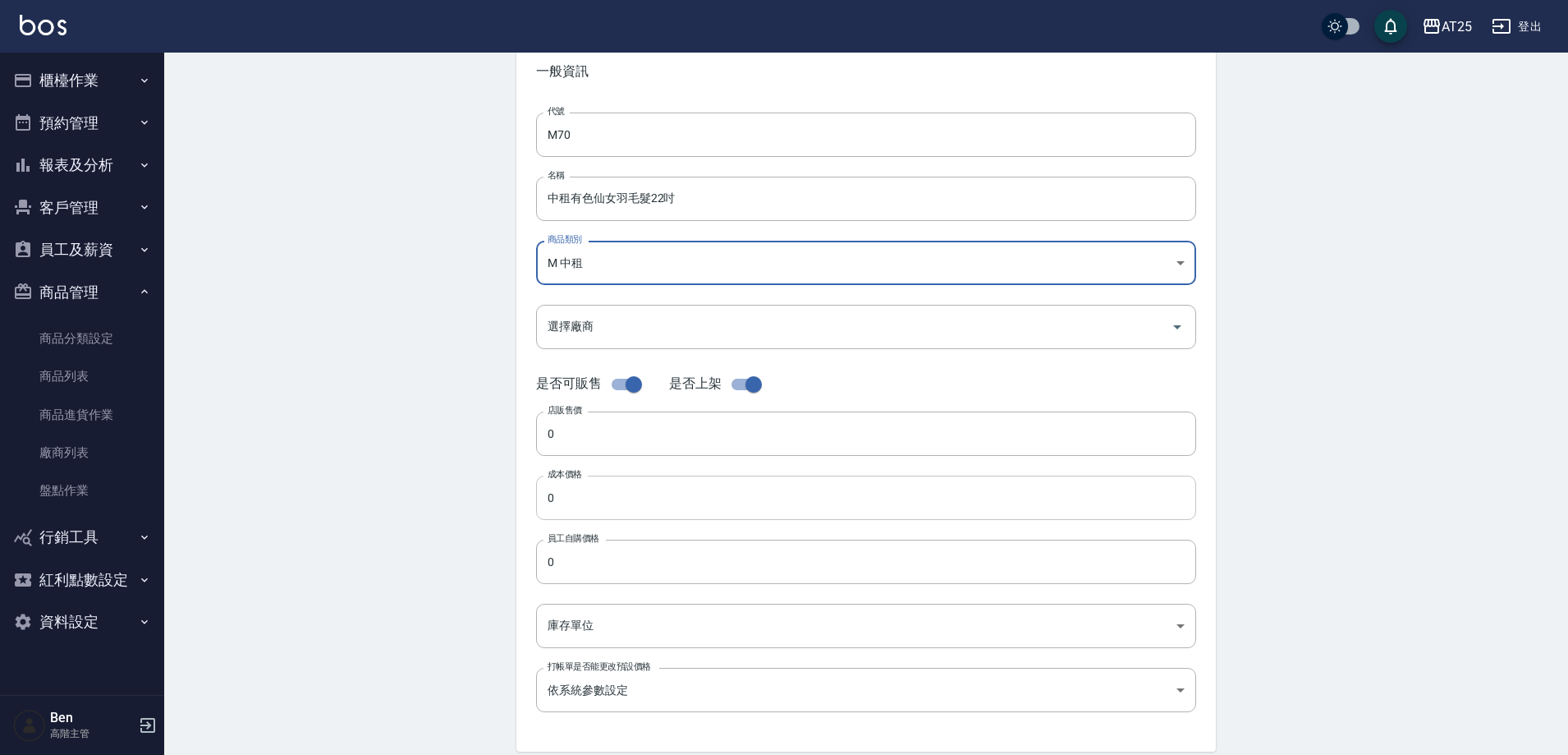
drag, startPoint x: 577, startPoint y: 442, endPoint x: 564, endPoint y: 489, distance: 48.8
click at [579, 441] on input "0" at bounding box center [866, 434] width 660 height 45
paste input "298"
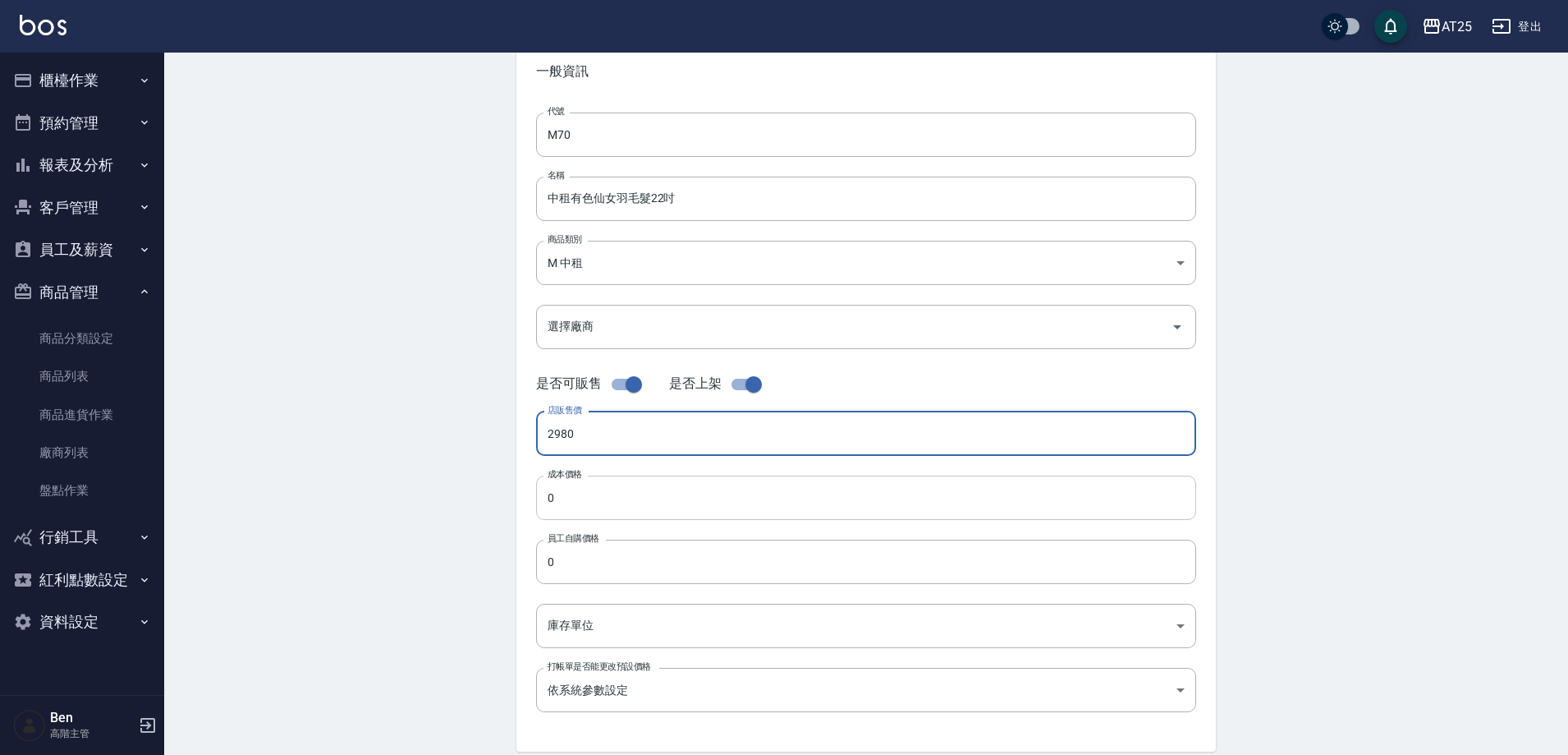
type input "2980"
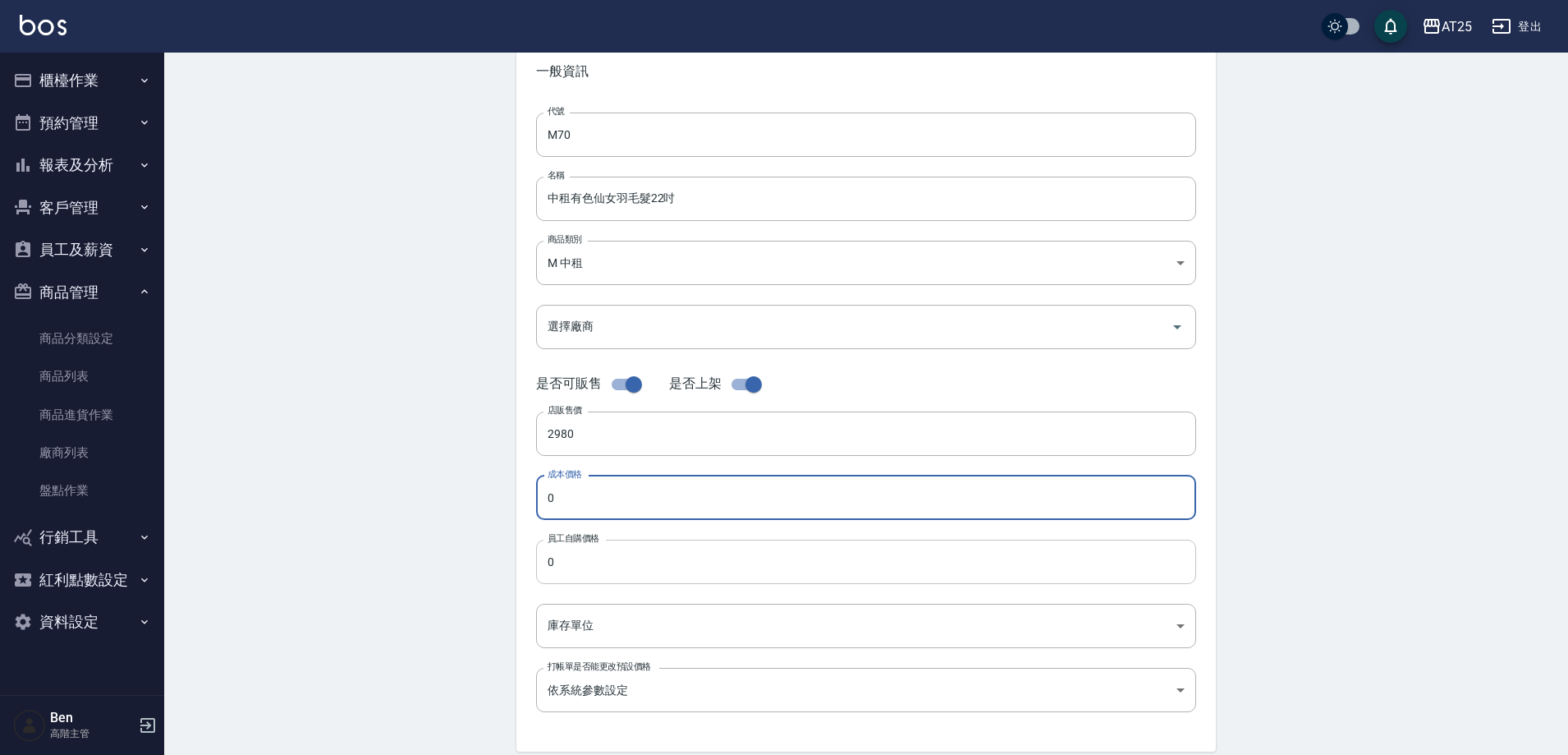
paste input "298"
paste input "2980"
type input "29802980"
click at [576, 562] on input "0" at bounding box center [866, 562] width 660 height 45
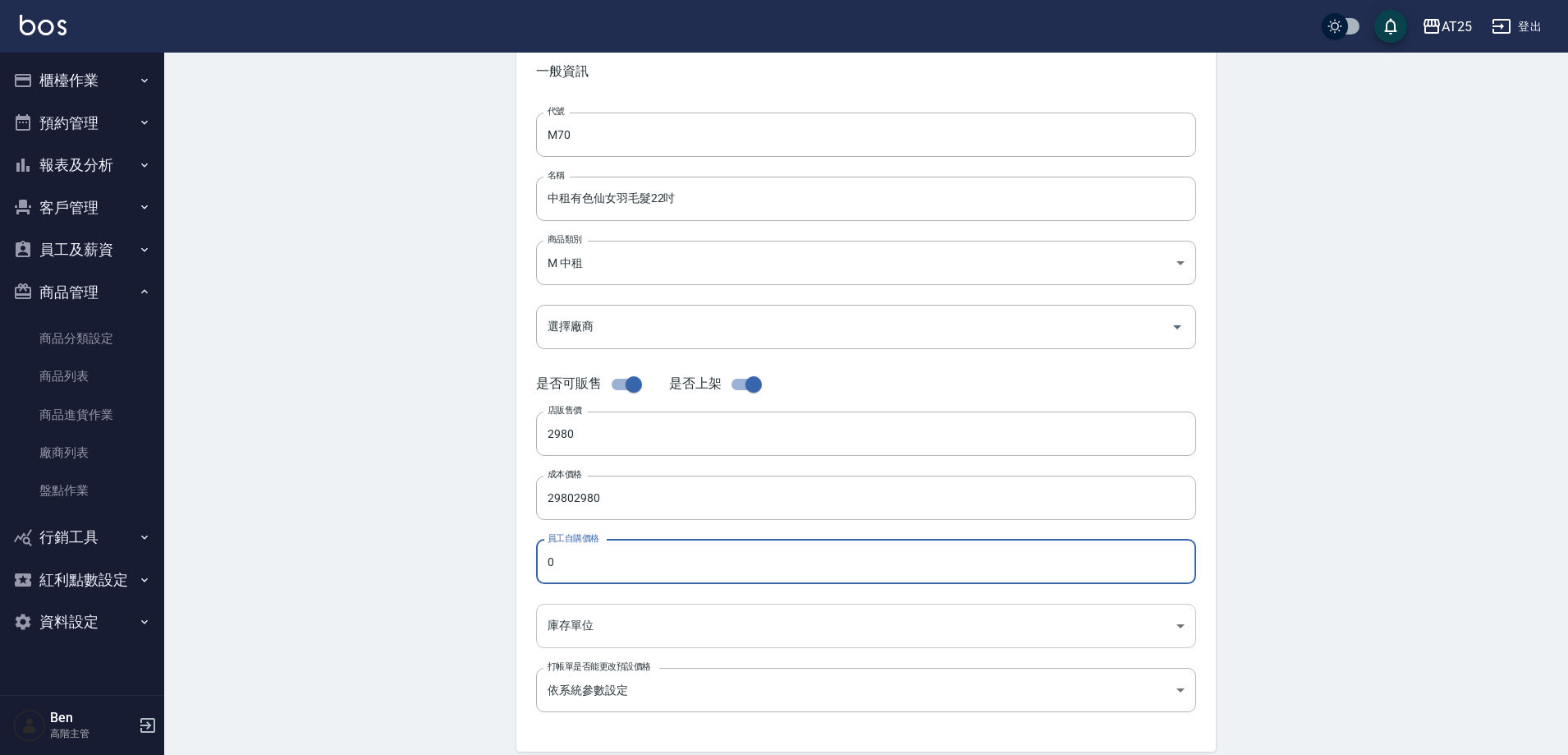
paste input "298"
type input "2980"
click at [581, 623] on body "AT25 登出 櫃檯作業 打帳單 帳單列表 掛單列表 座位開單 營業儀表板 現金收支登錄 高階收支登錄 材料自購登錄 每日結帳 排班表 現場電腦打卡 掃碼打卡…" at bounding box center [784, 484] width 1568 height 1133
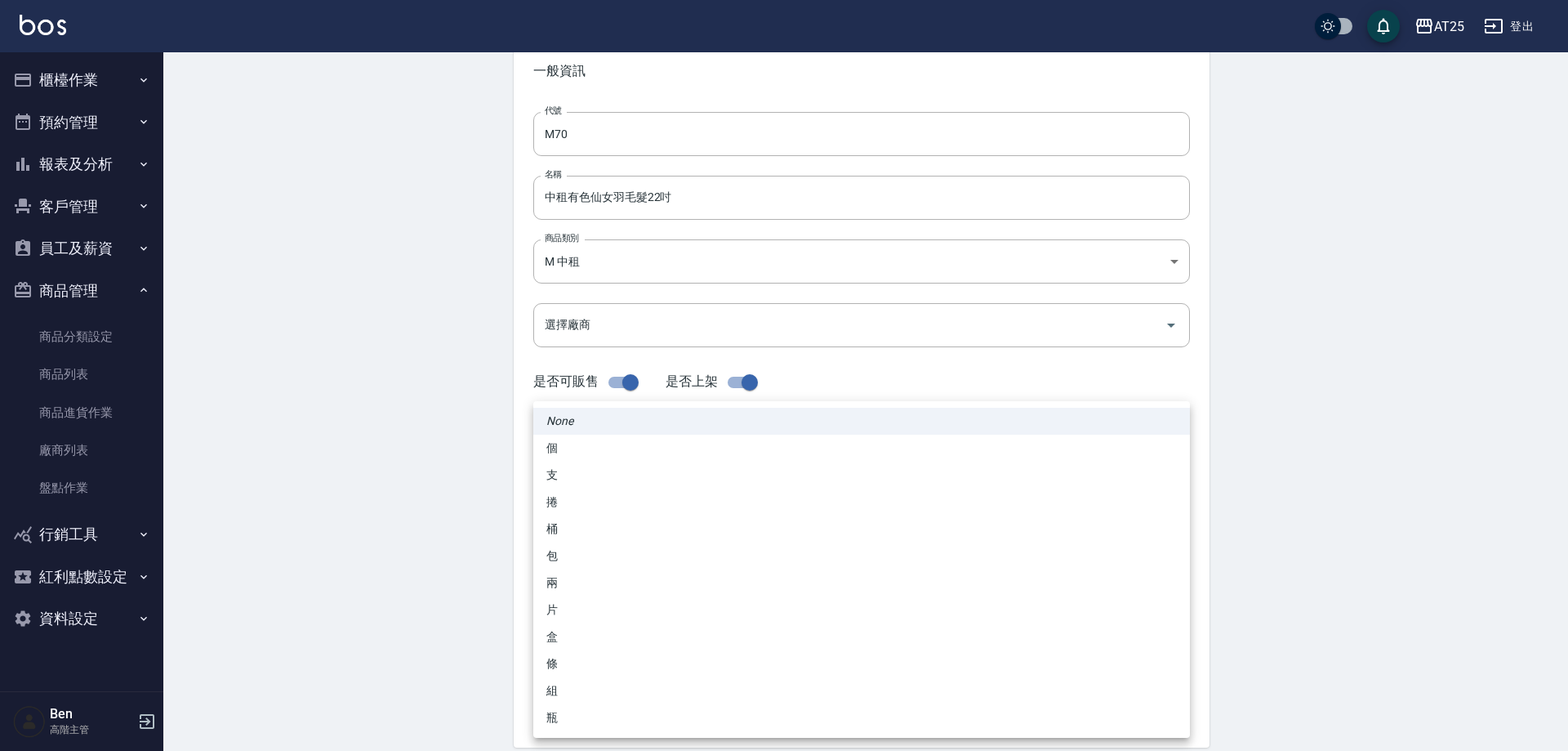
click at [575, 560] on li "包" at bounding box center [862, 556] width 657 height 27
type input "包"
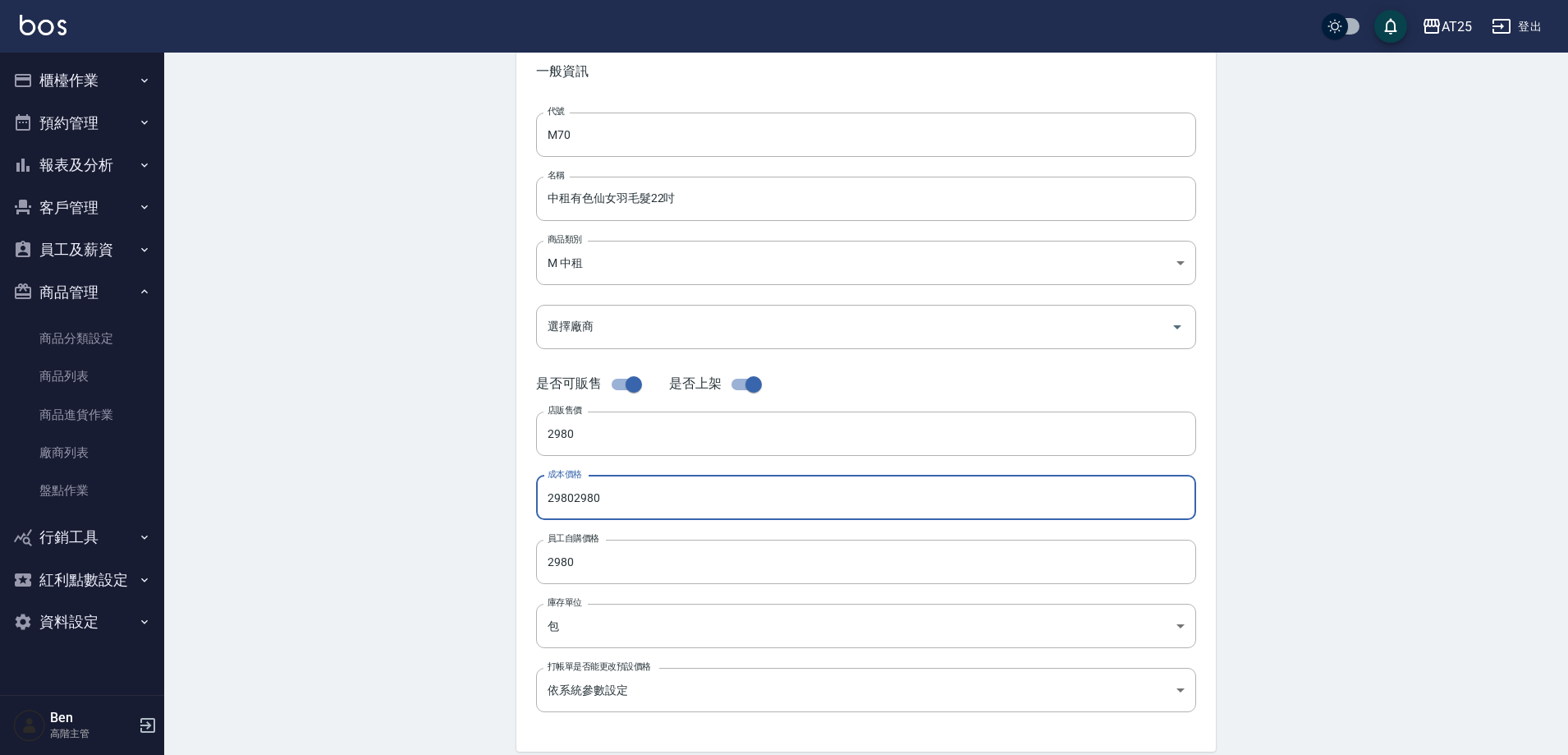
paste input "number"
type input "2980"
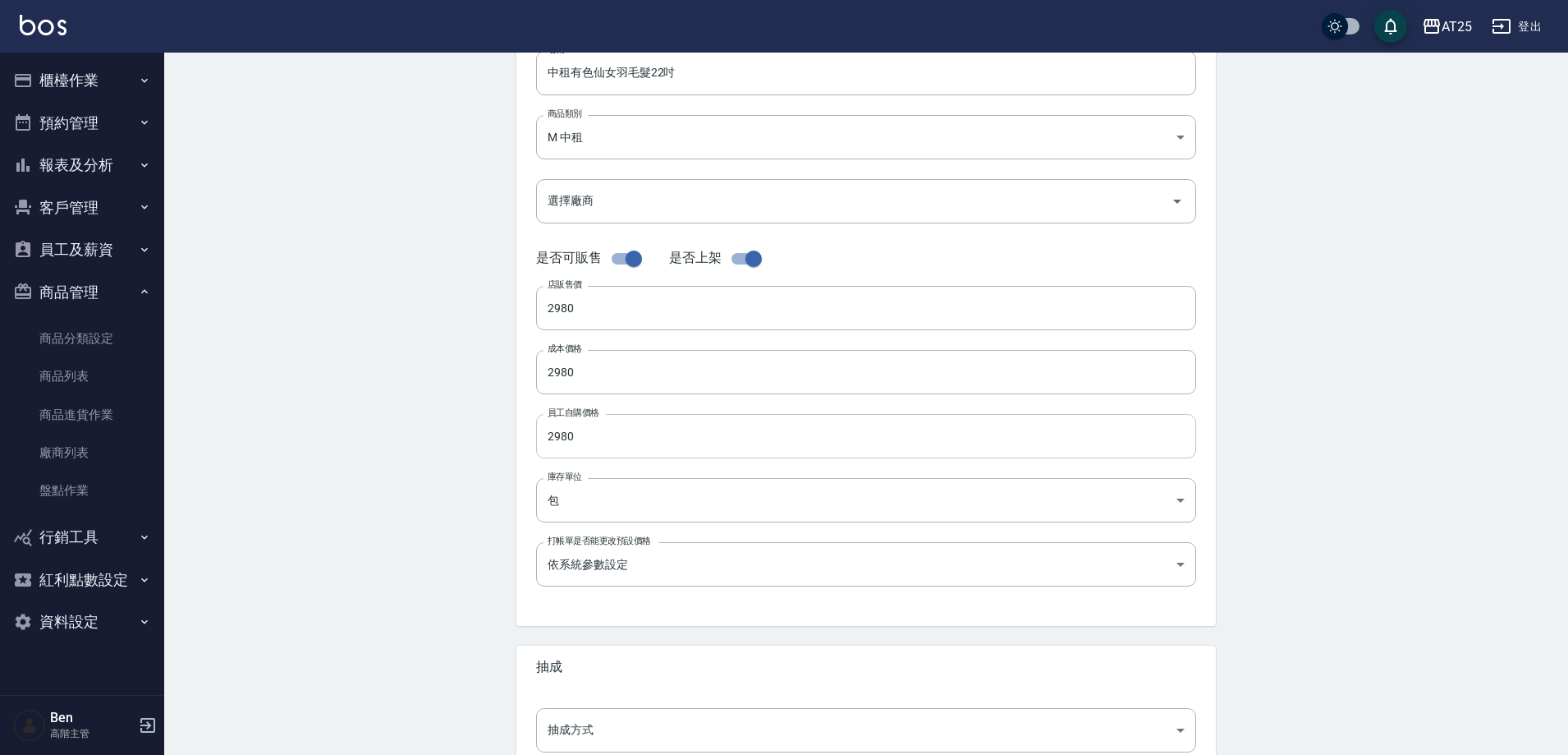
scroll to position [329, 0]
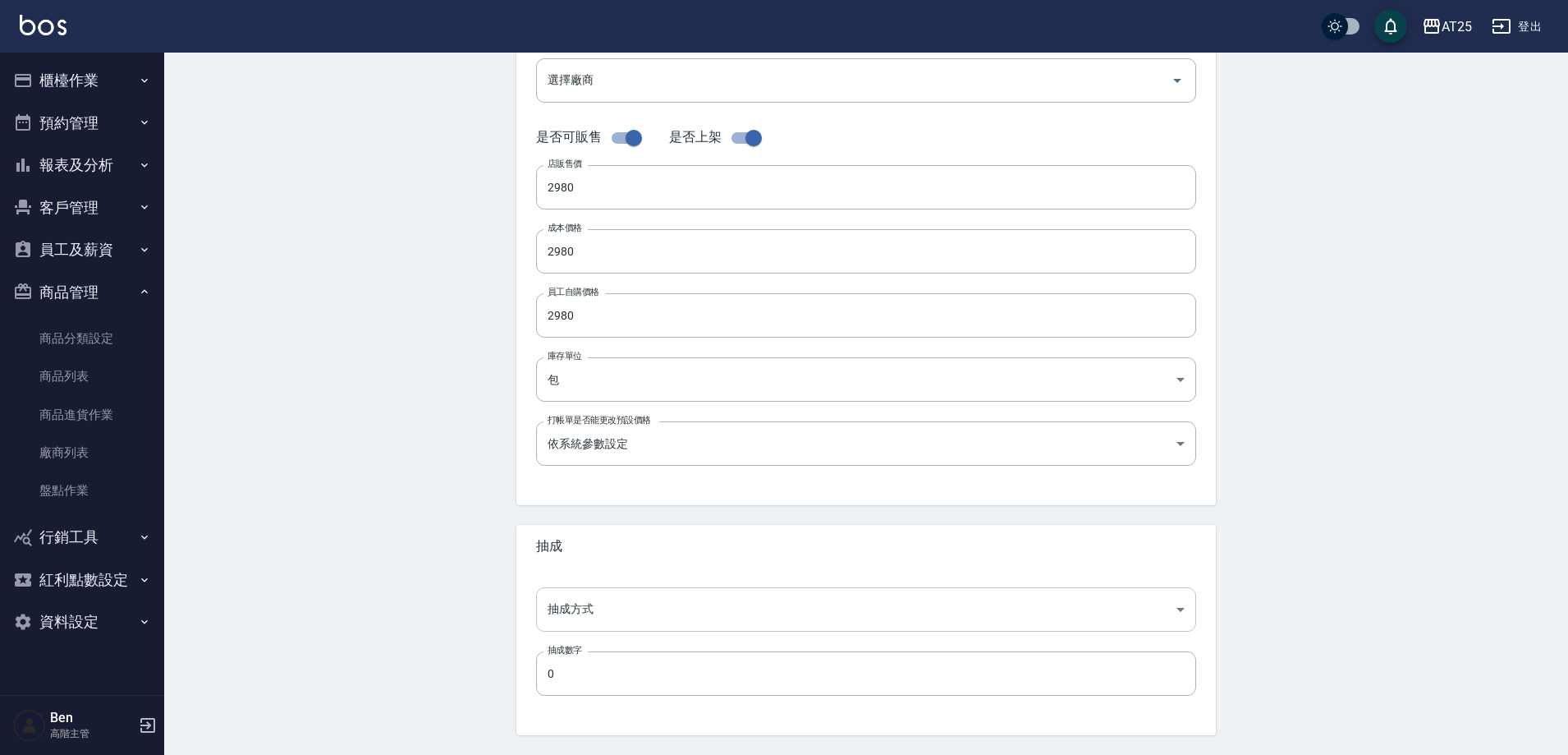
click at [611, 622] on body "AT25 登出 櫃檯作業 打帳單 帳單列表 掛單列表 座位開單 營業儀表板 現金收支登錄 高階收支登錄 材料自購登錄 每日結帳 排班表 現場電腦打卡 掃碼打卡…" at bounding box center [784, 238] width 1568 height 1133
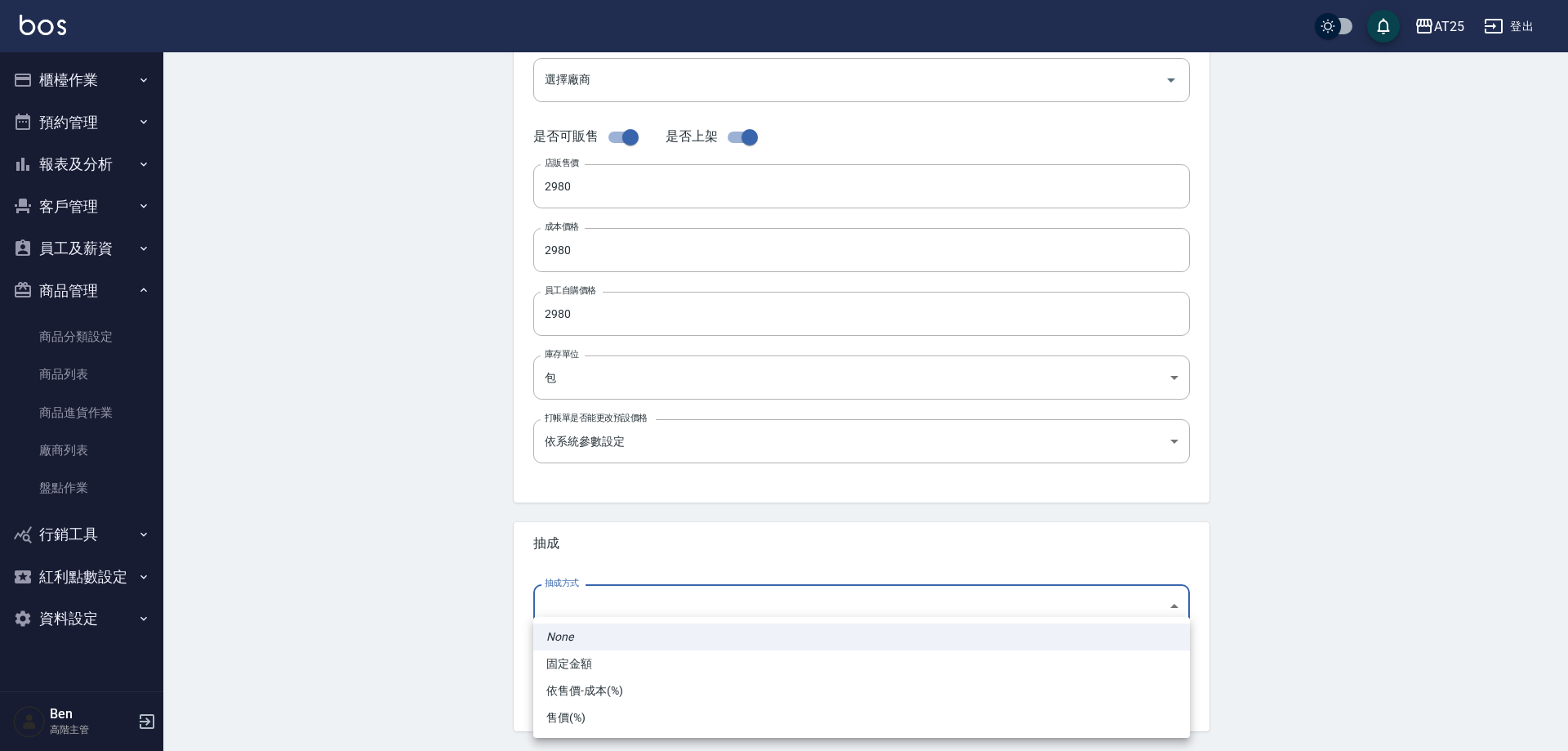
click at [603, 692] on li "依售價-成本(%)" at bounding box center [862, 691] width 657 height 27
type input "byCost"
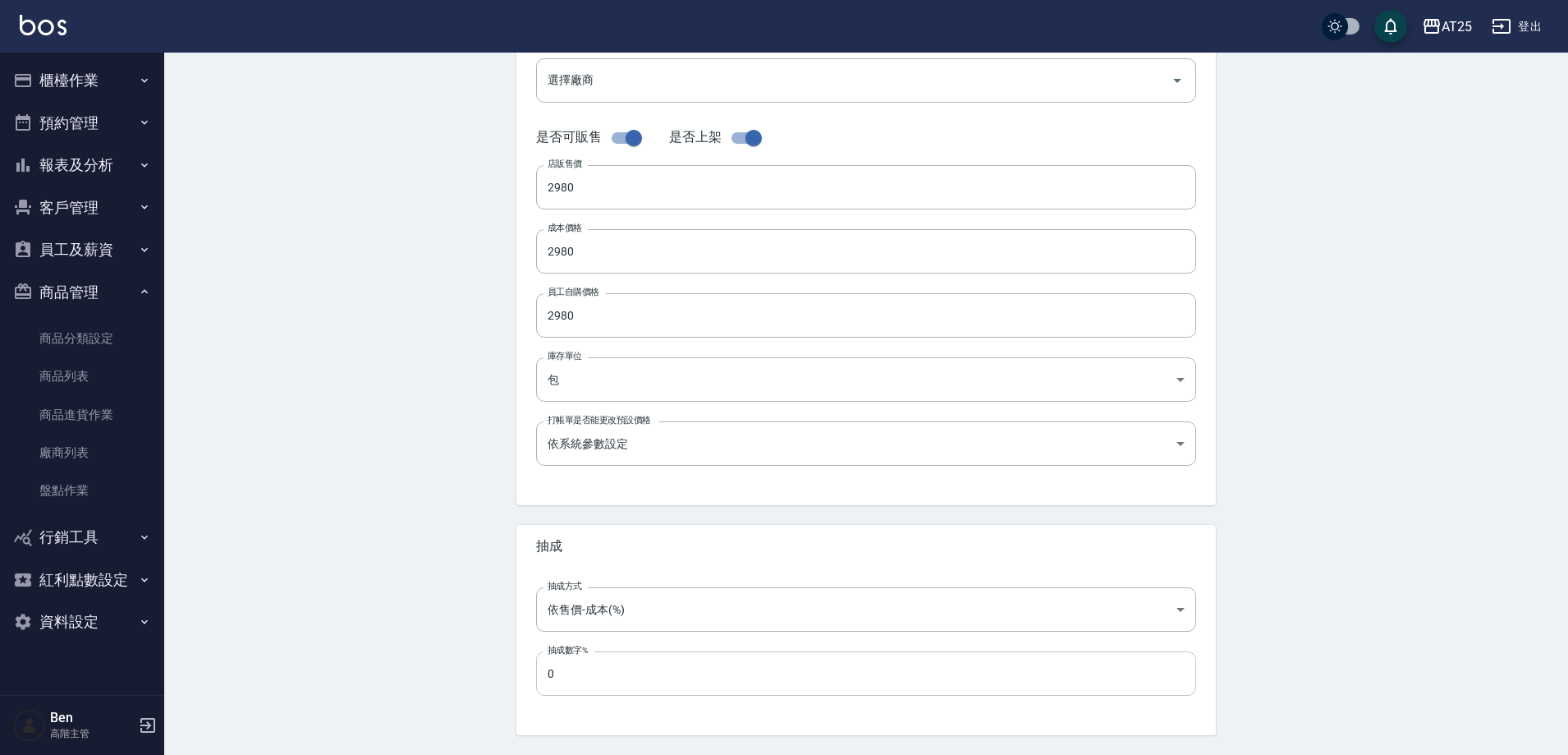
scroll to position [378, 0]
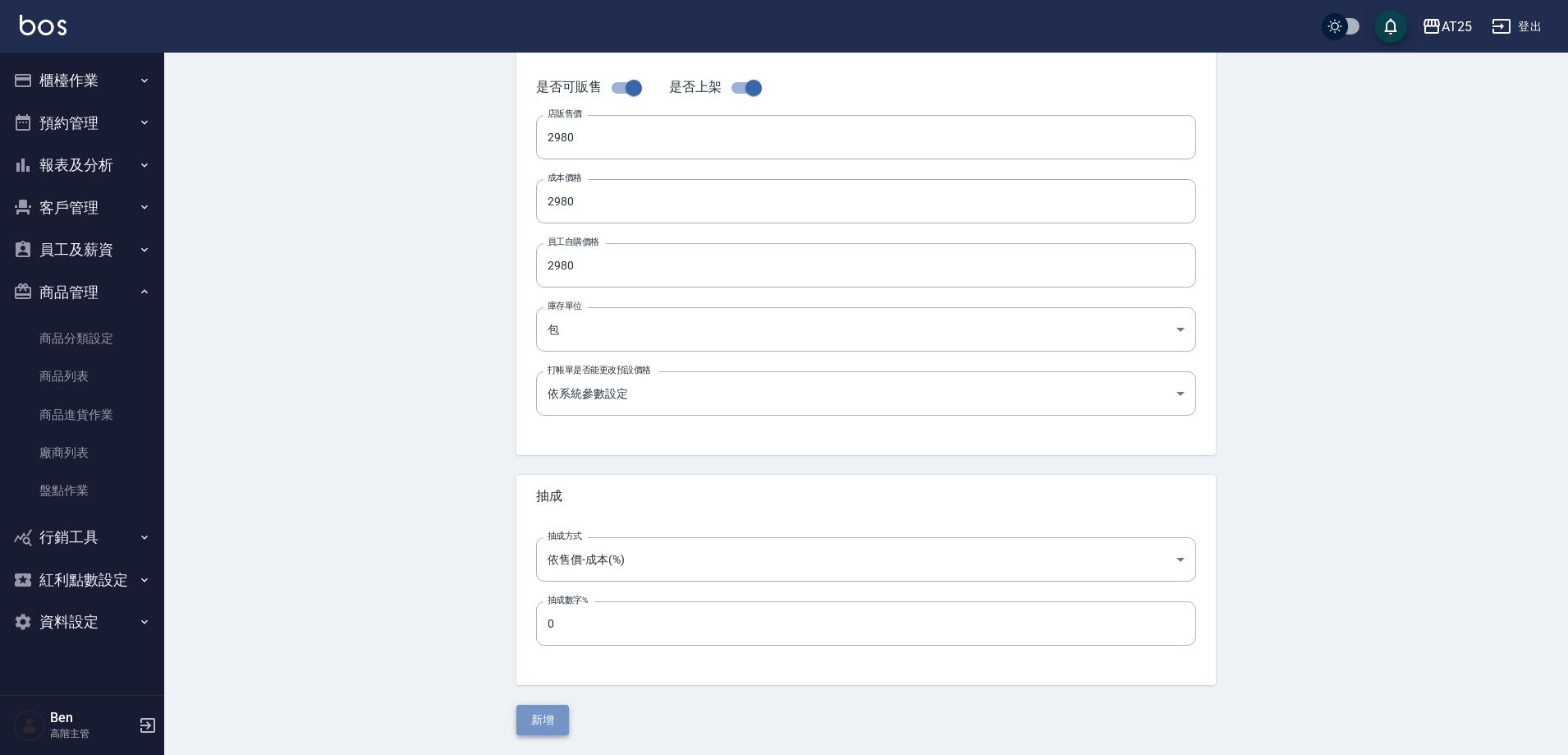
click at [555, 709] on button "新增" at bounding box center [543, 720] width 53 height 30
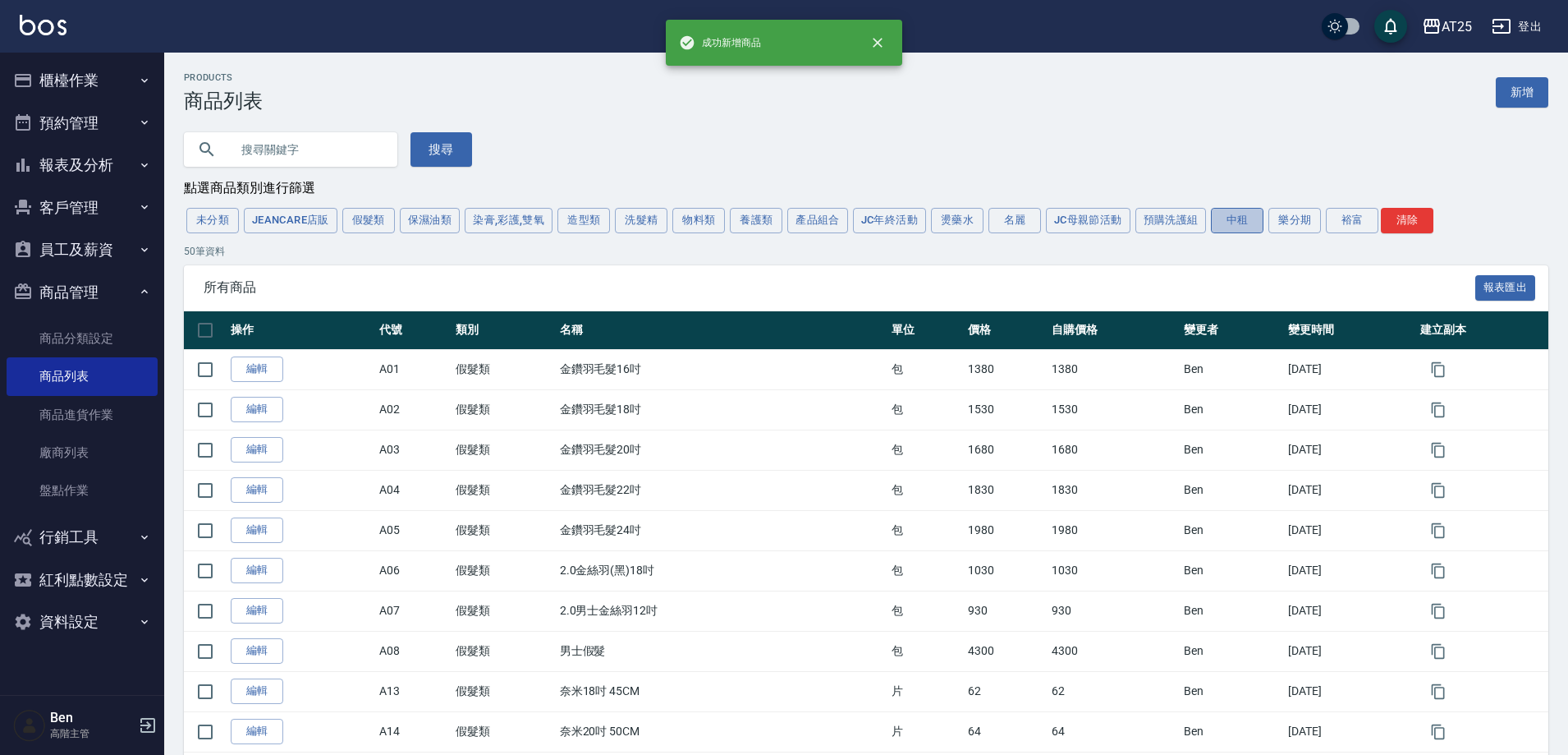
click at [1246, 231] on button "中租" at bounding box center [1237, 220] width 53 height 25
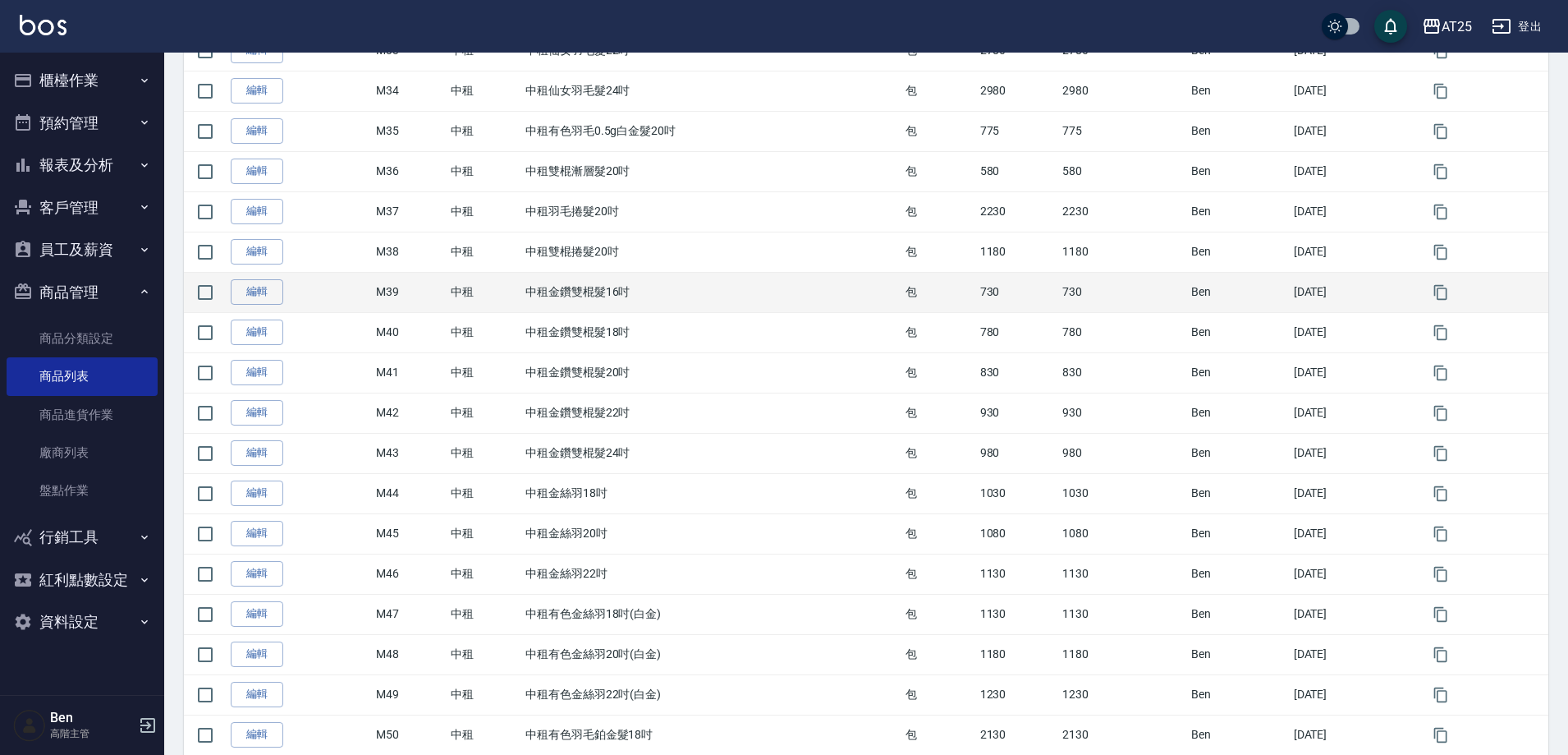
scroll to position [1687, 0]
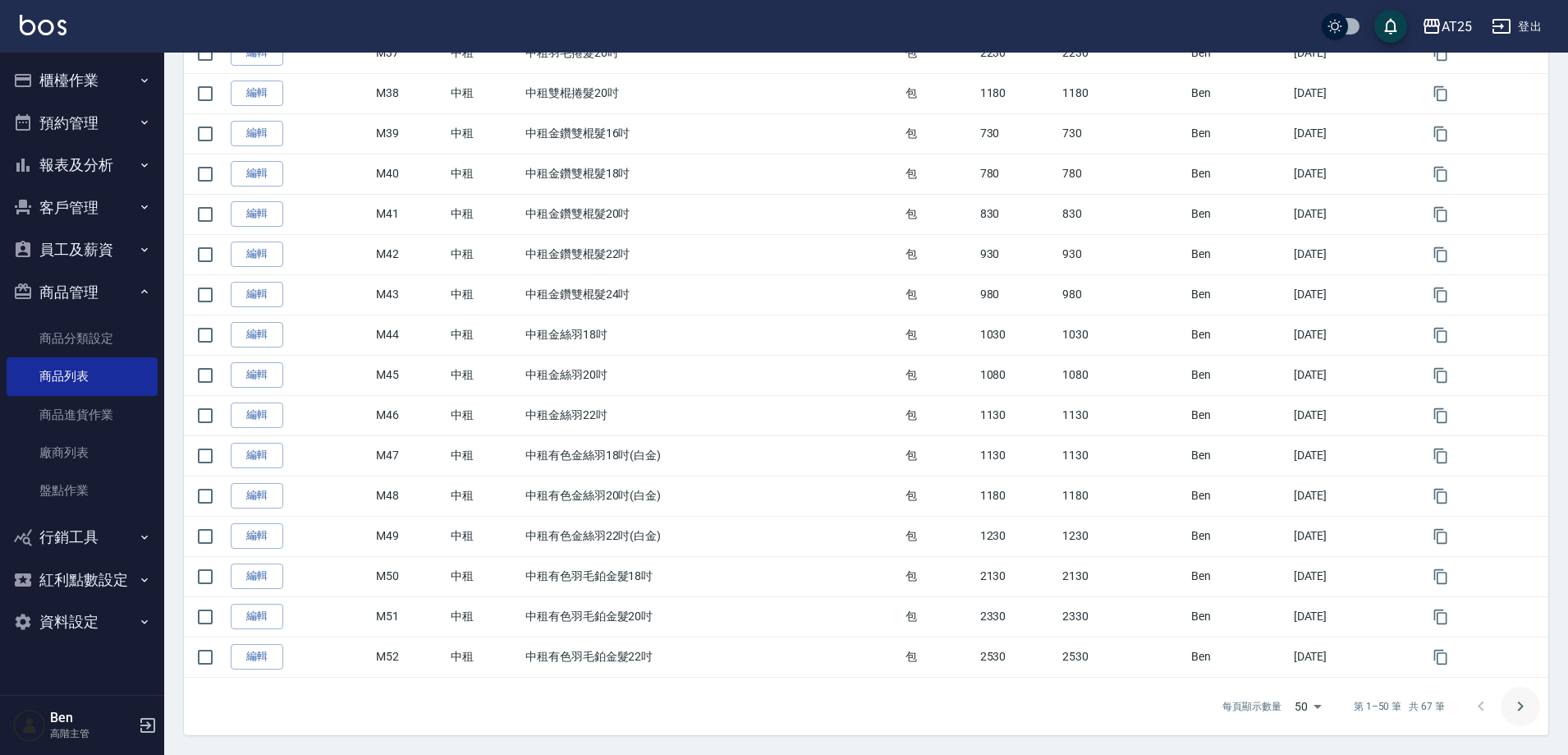
click at [1519, 706] on icon "Go to next page" at bounding box center [1520, 706] width 19 height 19
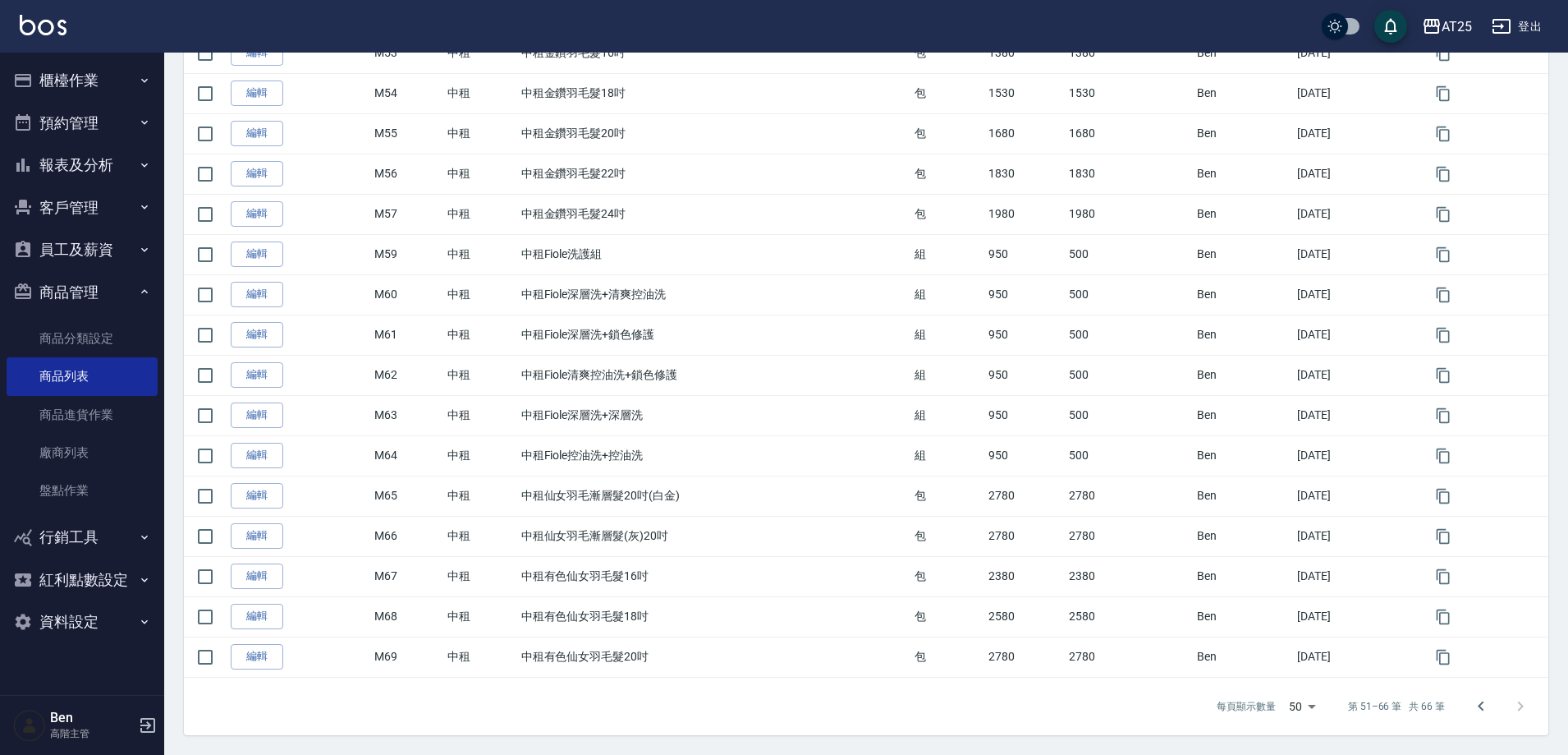
scroll to position [359, 0]
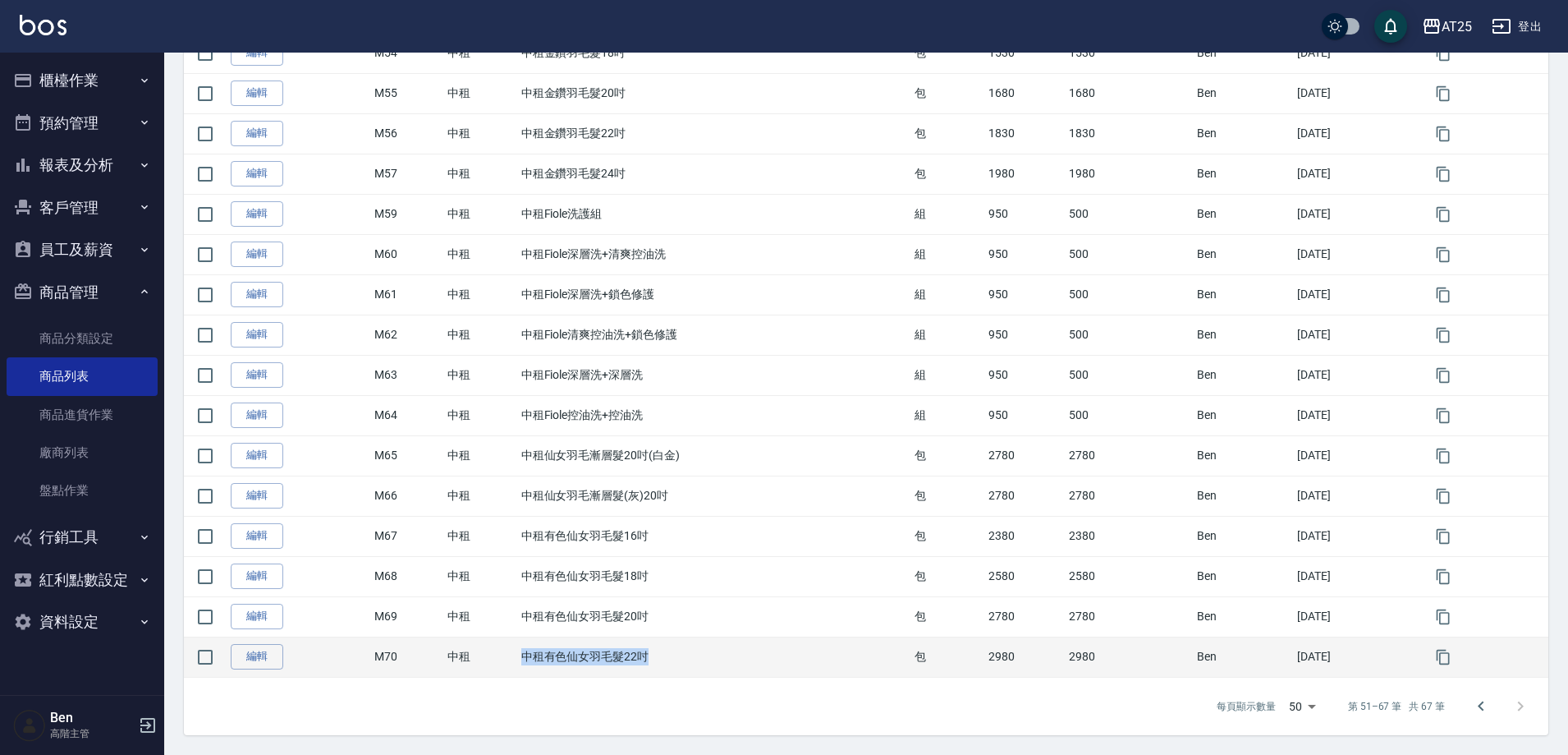
drag, startPoint x: 513, startPoint y: 656, endPoint x: 663, endPoint y: 663, distance: 150.2
click at [663, 663] on td "中租有色仙女羽毛髮22吋" at bounding box center [714, 657] width 394 height 40
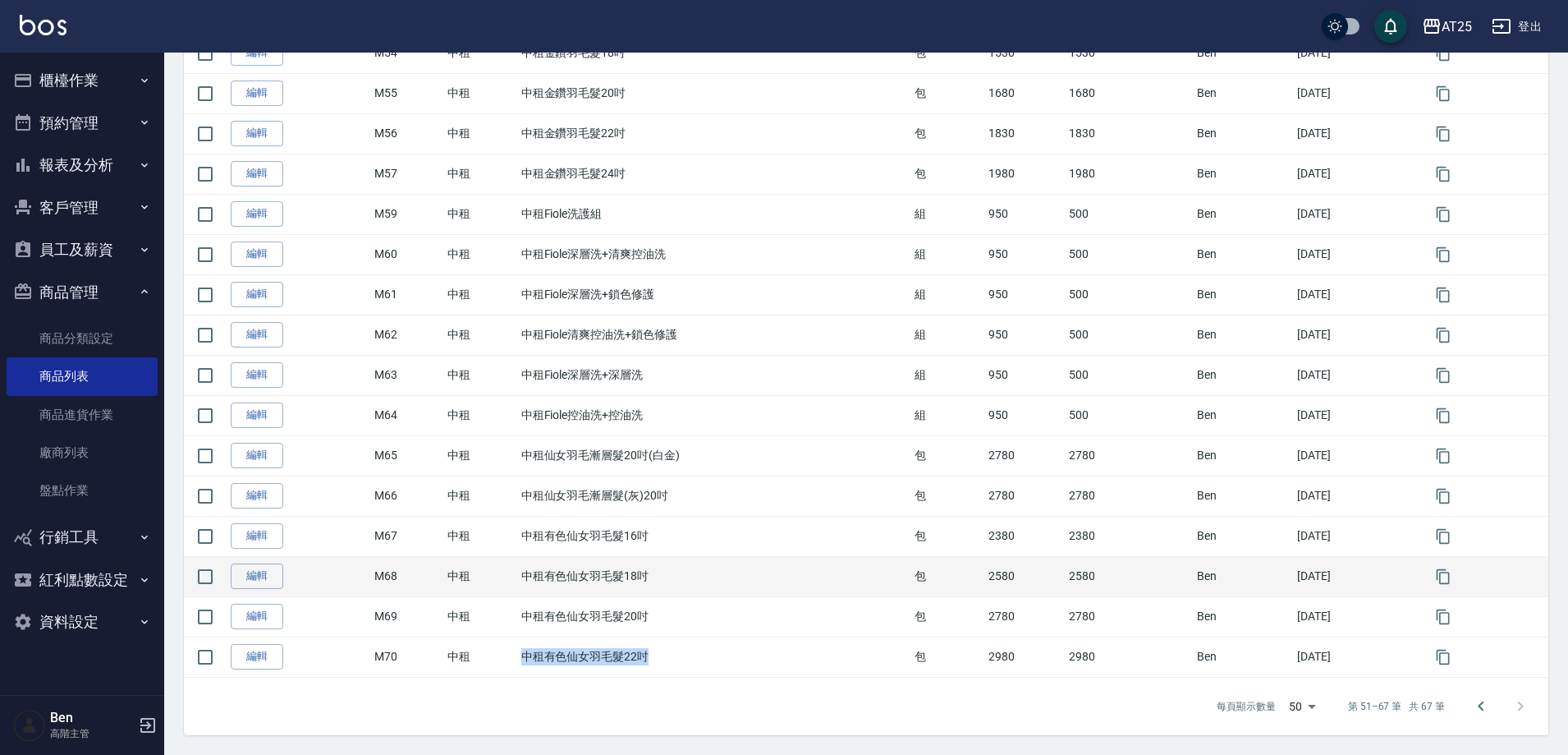
copy td "中租有色仙女羽毛髮22吋"
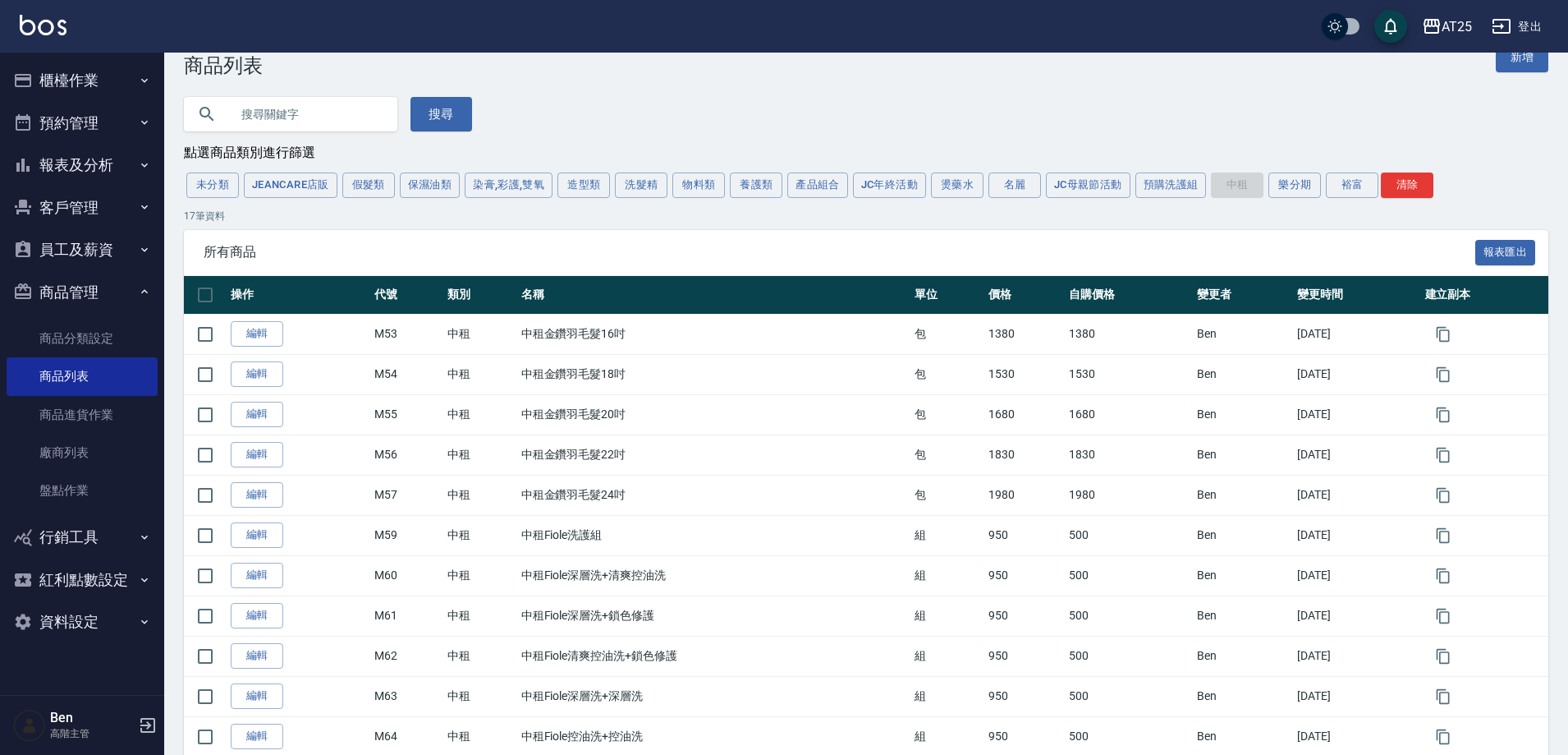
scroll to position [0, 0]
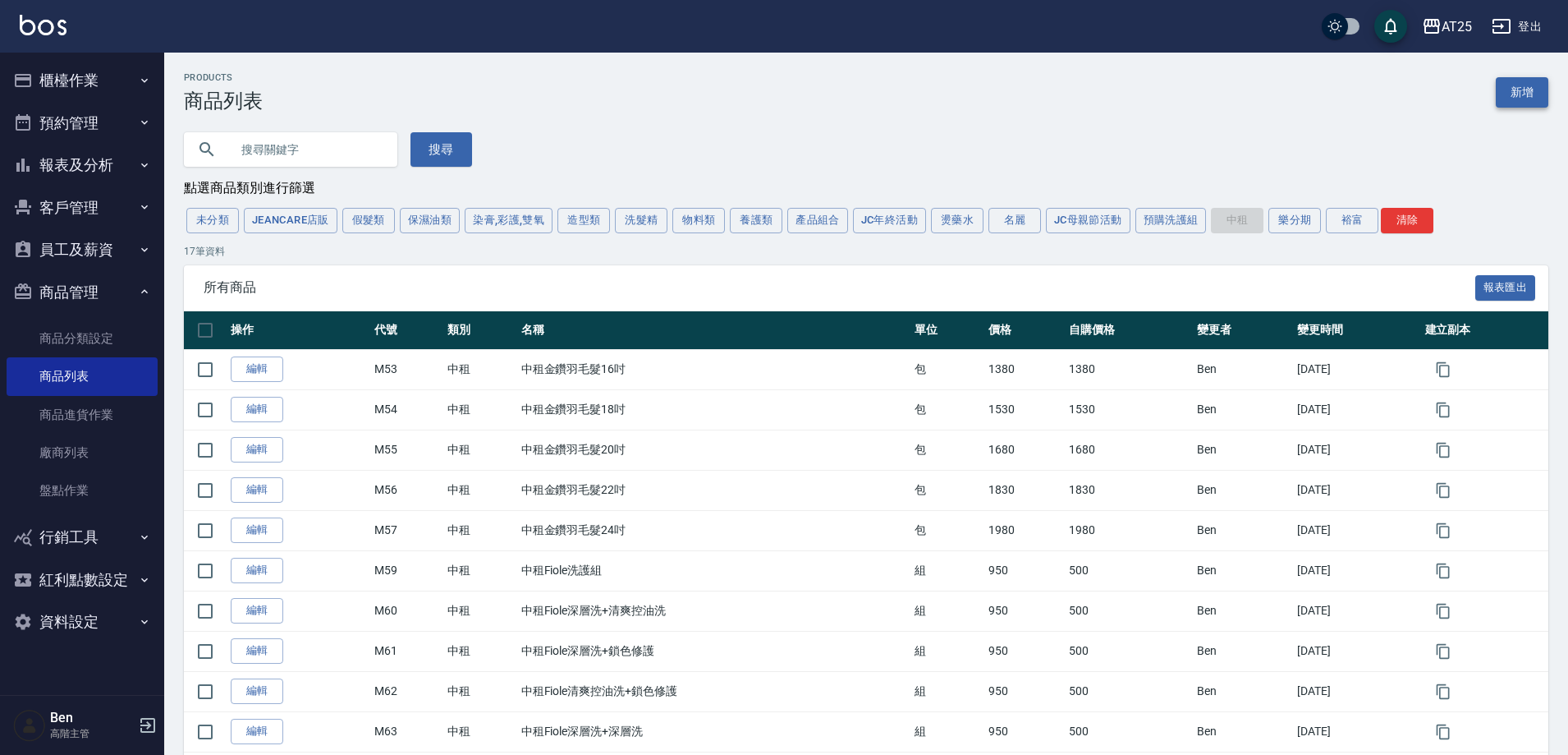
click at [1511, 102] on link "新增" at bounding box center [1522, 92] width 53 height 30
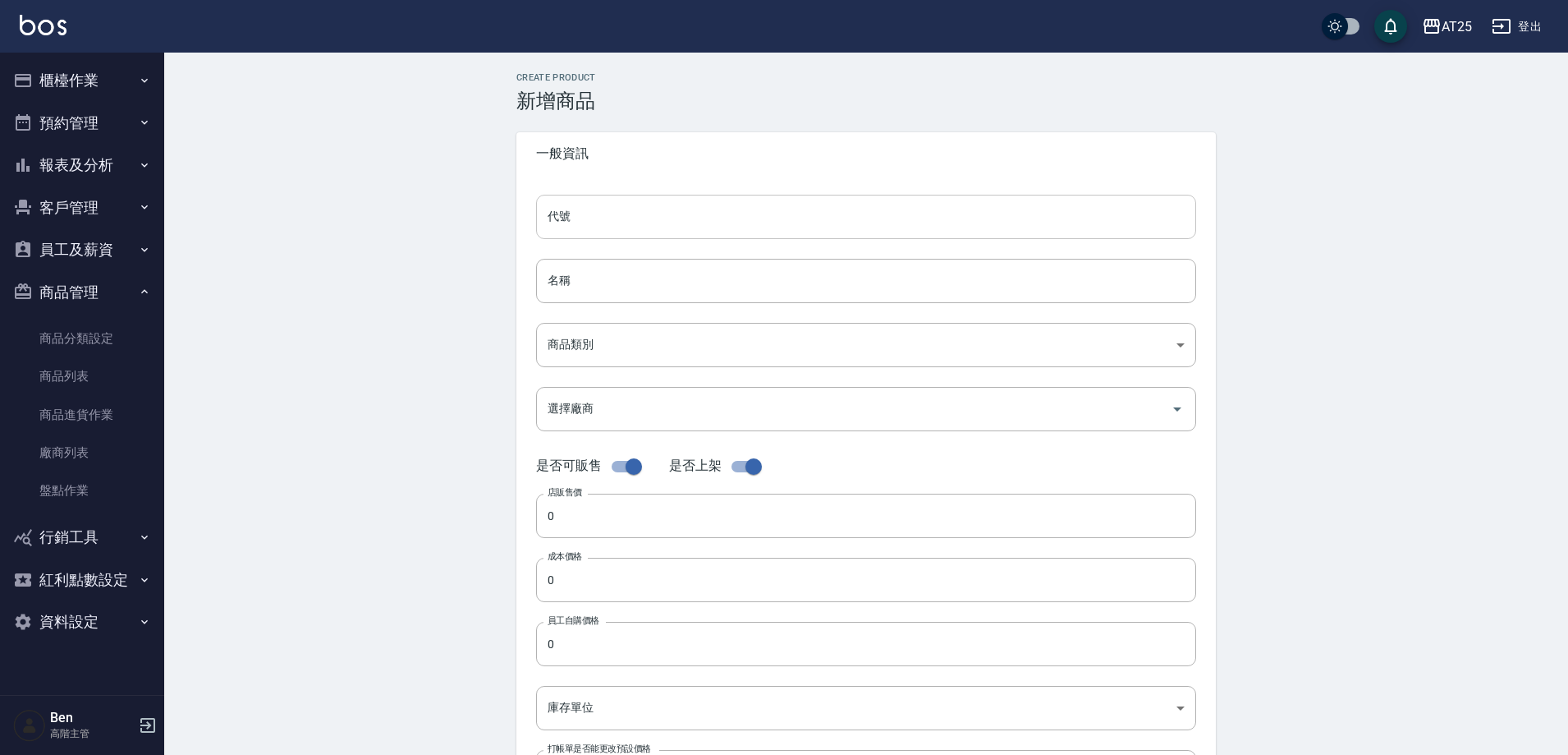
click at [650, 196] on input "代號" at bounding box center [866, 217] width 660 height 45
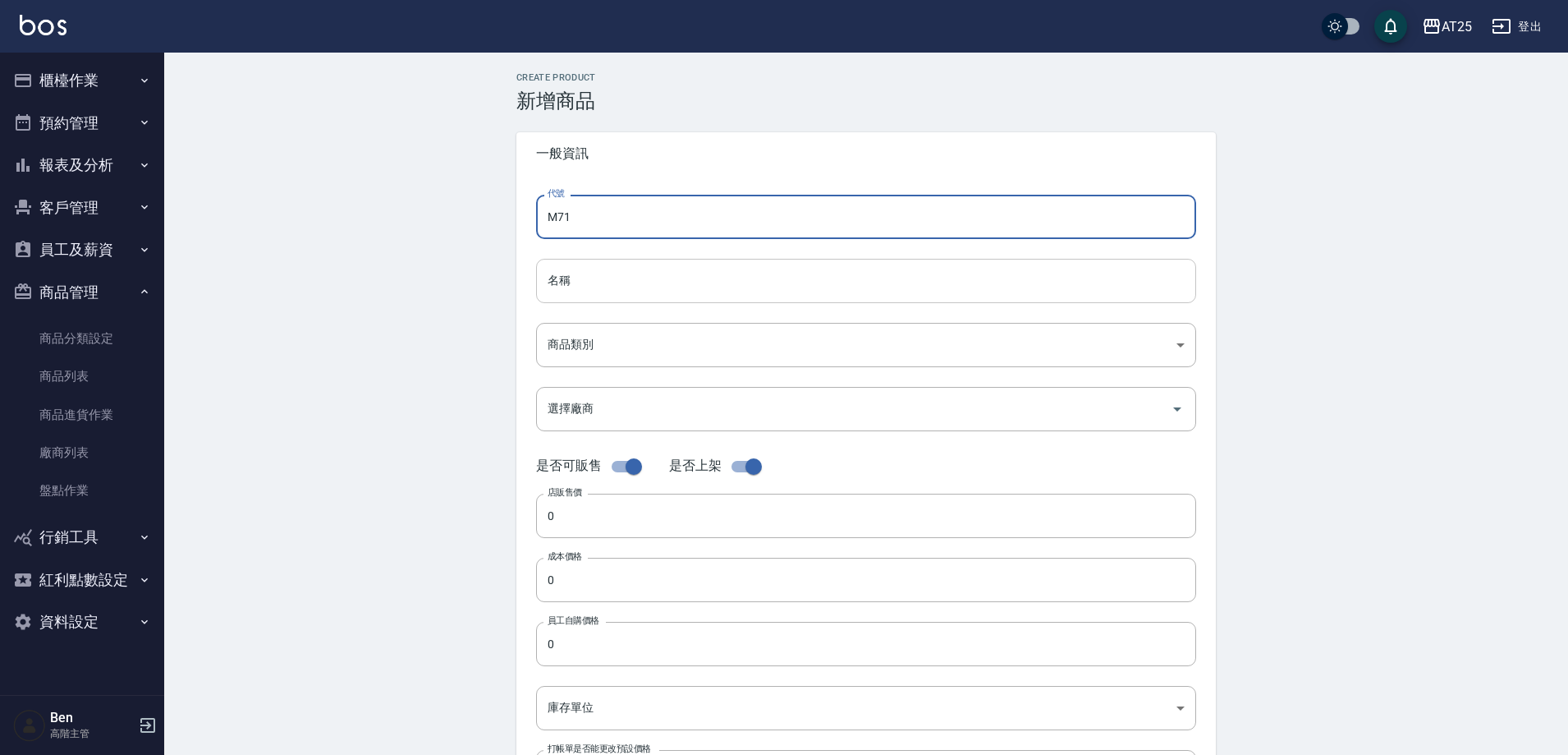
type input "M71"
click at [594, 288] on input "名稱" at bounding box center [866, 281] width 660 height 45
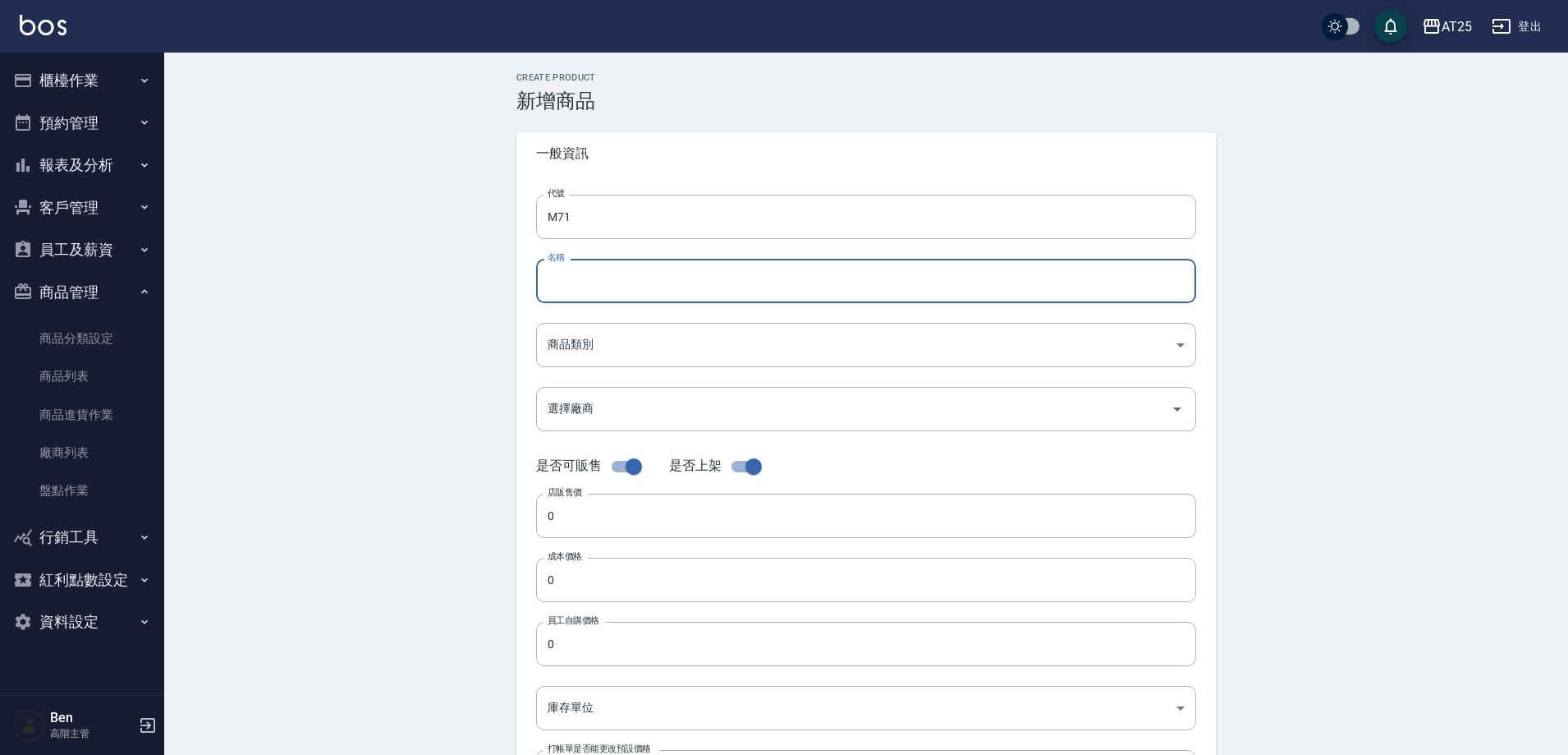
paste input "中租有色仙女羽毛髮22吋"
click at [663, 283] on input "中租有色仙女羽毛髮22吋" at bounding box center [866, 281] width 660 height 45
type input "中租有色仙女羽毛髮24吋"
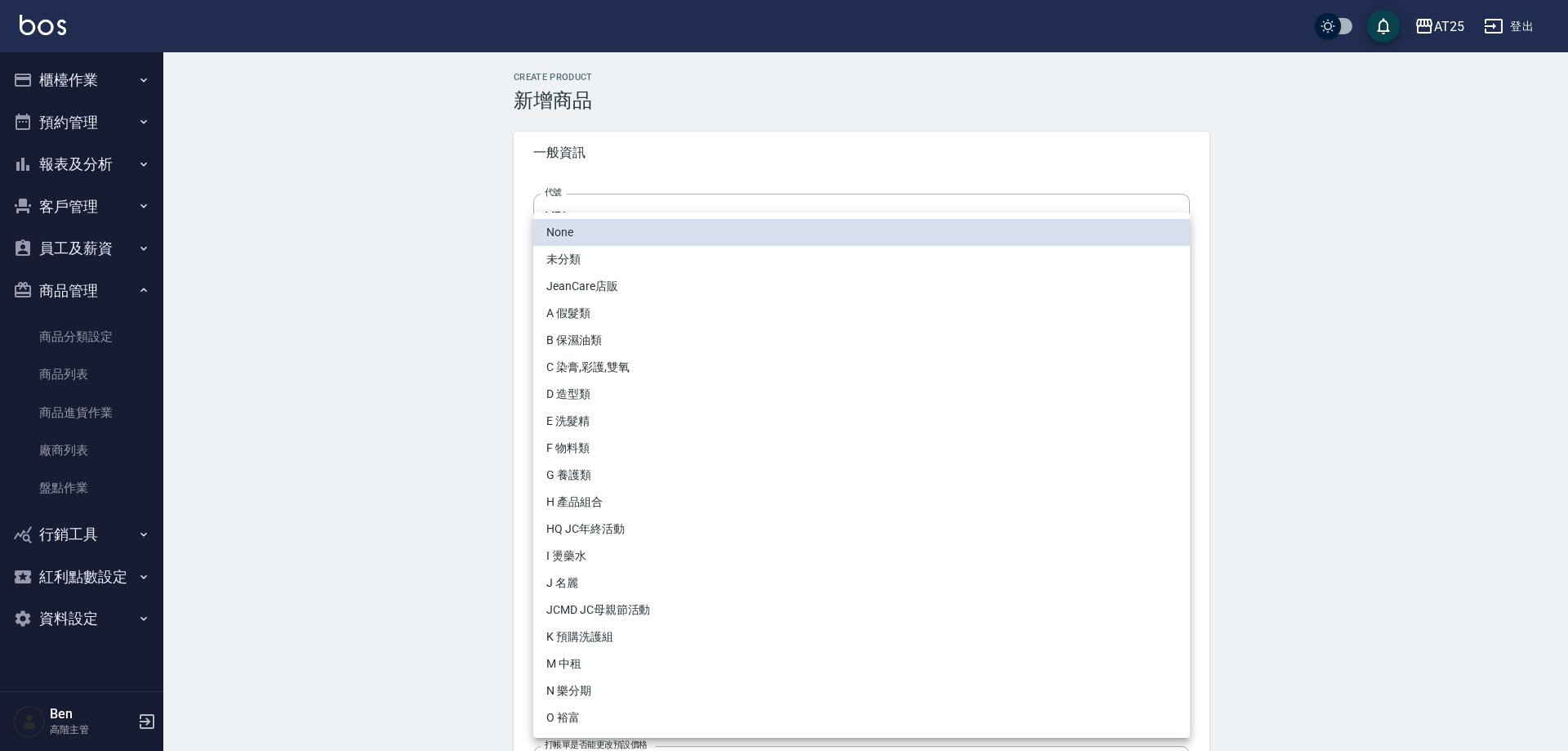
click at [613, 336] on body "AT25 登出 櫃檯作業 打帳單 帳單列表 掛單列表 座位開單 營業儀表板 現金收支登錄 高階收支登錄 材料自購登錄 每日結帳 排班表 現場電腦打卡 掃碼打卡…" at bounding box center [784, 564] width 1568 height 1127
click at [576, 658] on li "M 中租" at bounding box center [862, 664] width 657 height 27
type input "735ad37c-4121-4e12-bd2f-5b4981e20285"
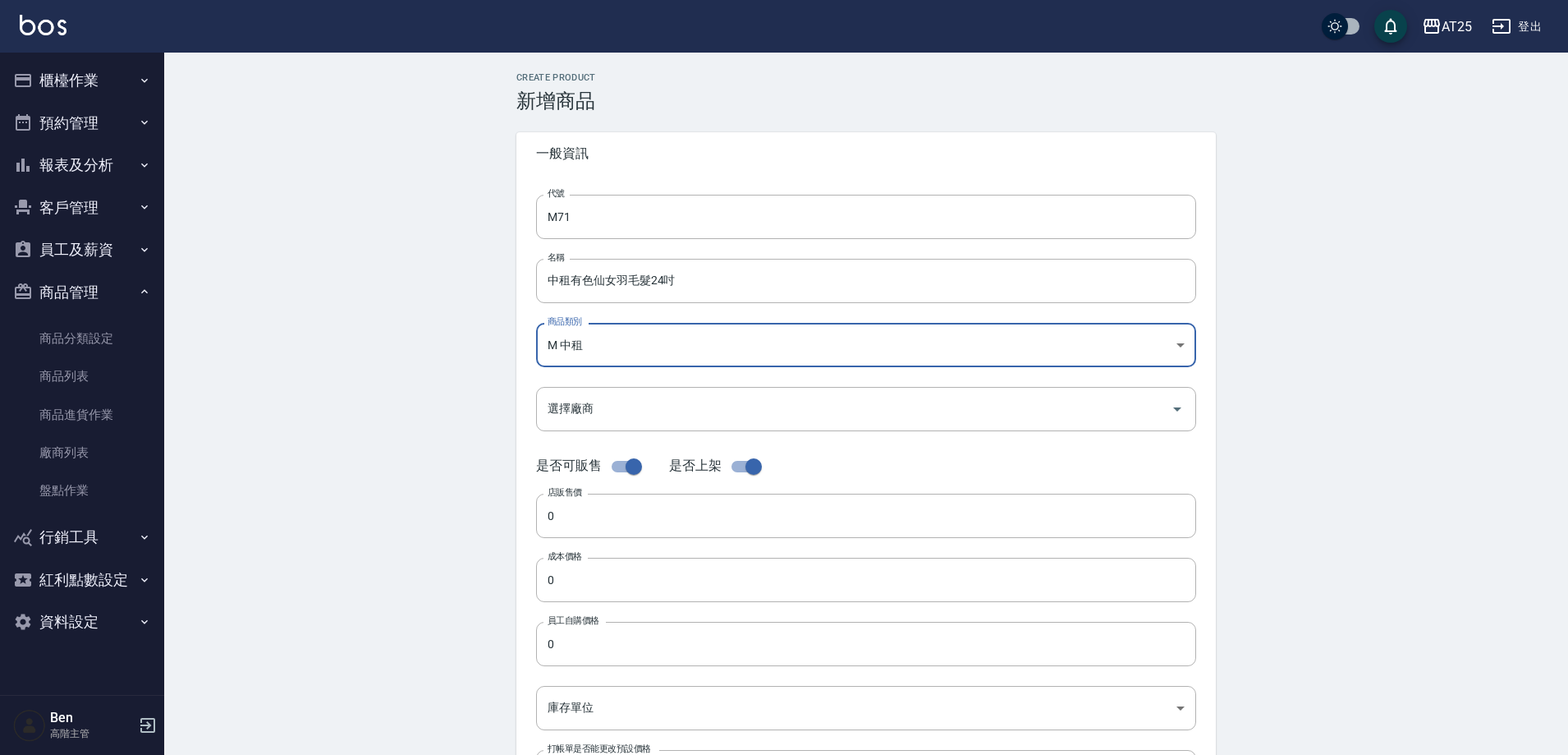
click at [587, 488] on div "代號 M71 代號 名稱 中租有色仙女羽毛髮24吋 名稱 商品類別 M 中租 735ad37c-4121-4e12-bd2f-5b4981e20285 商…" at bounding box center [866, 504] width 700 height 659
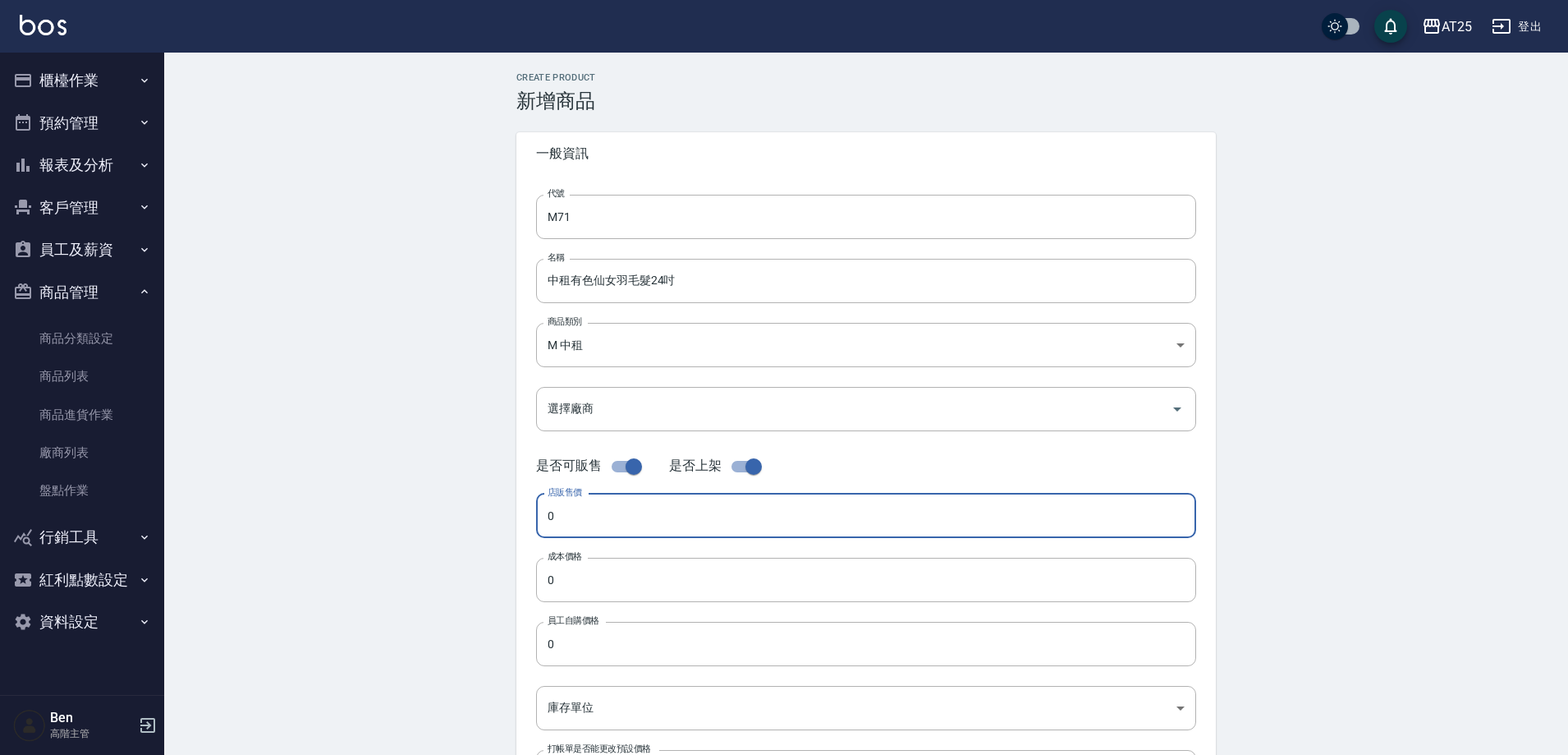
click at [585, 529] on input "0" at bounding box center [866, 515] width 660 height 45
paste input "318"
type input "3180"
click at [594, 581] on input "0" at bounding box center [866, 579] width 660 height 45
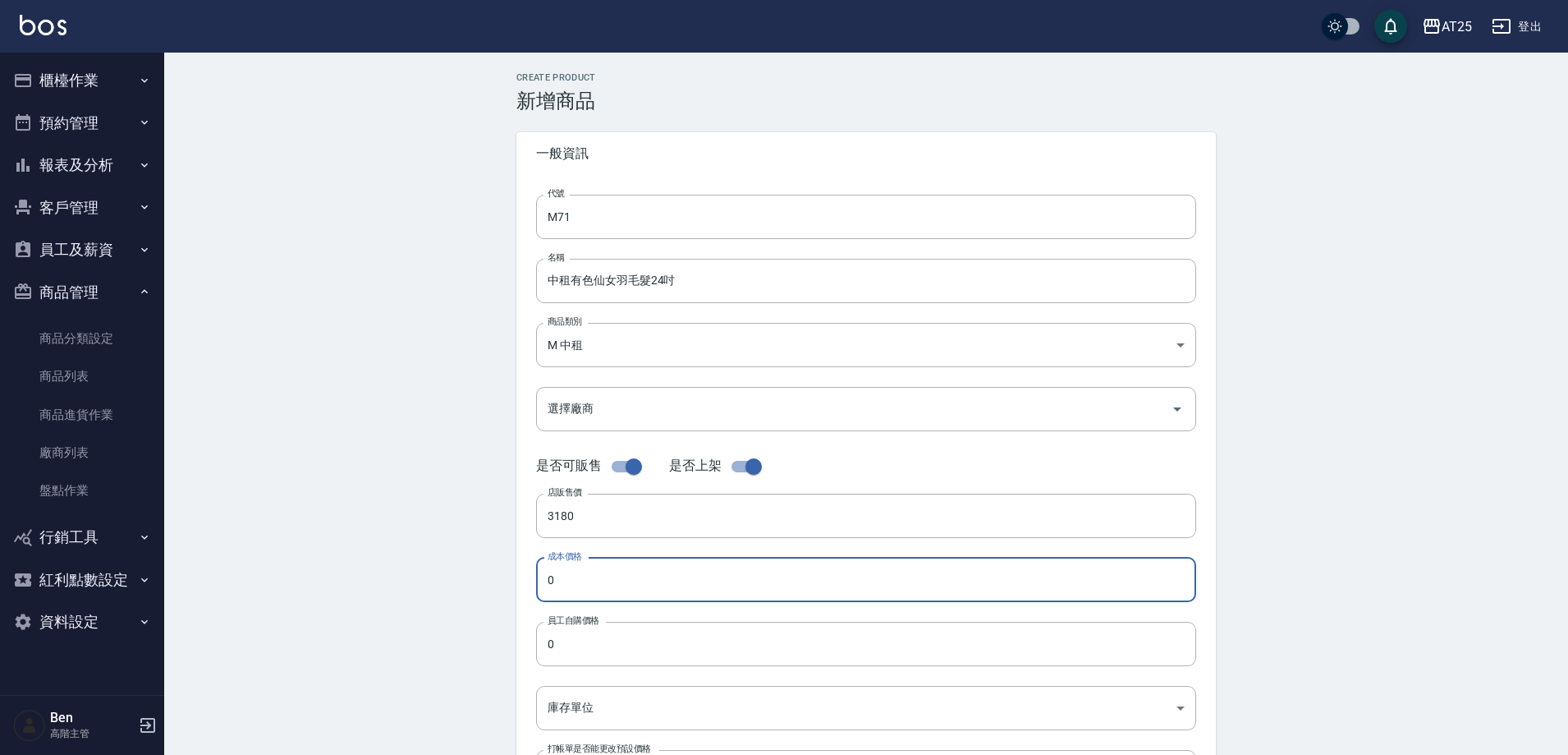
paste input "318"
type input "3180"
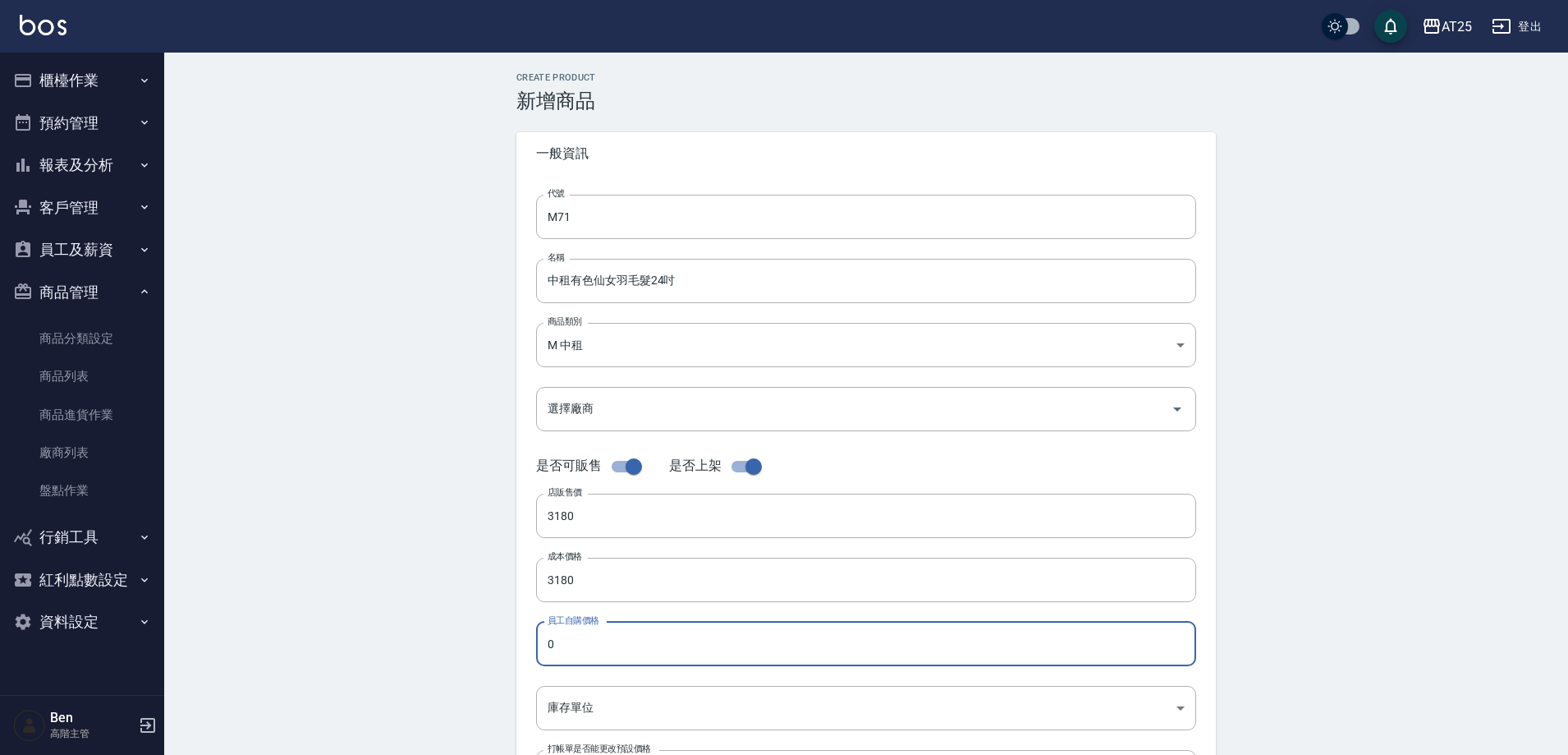
click at [598, 629] on input "0" at bounding box center [866, 644] width 660 height 45
paste input "318"
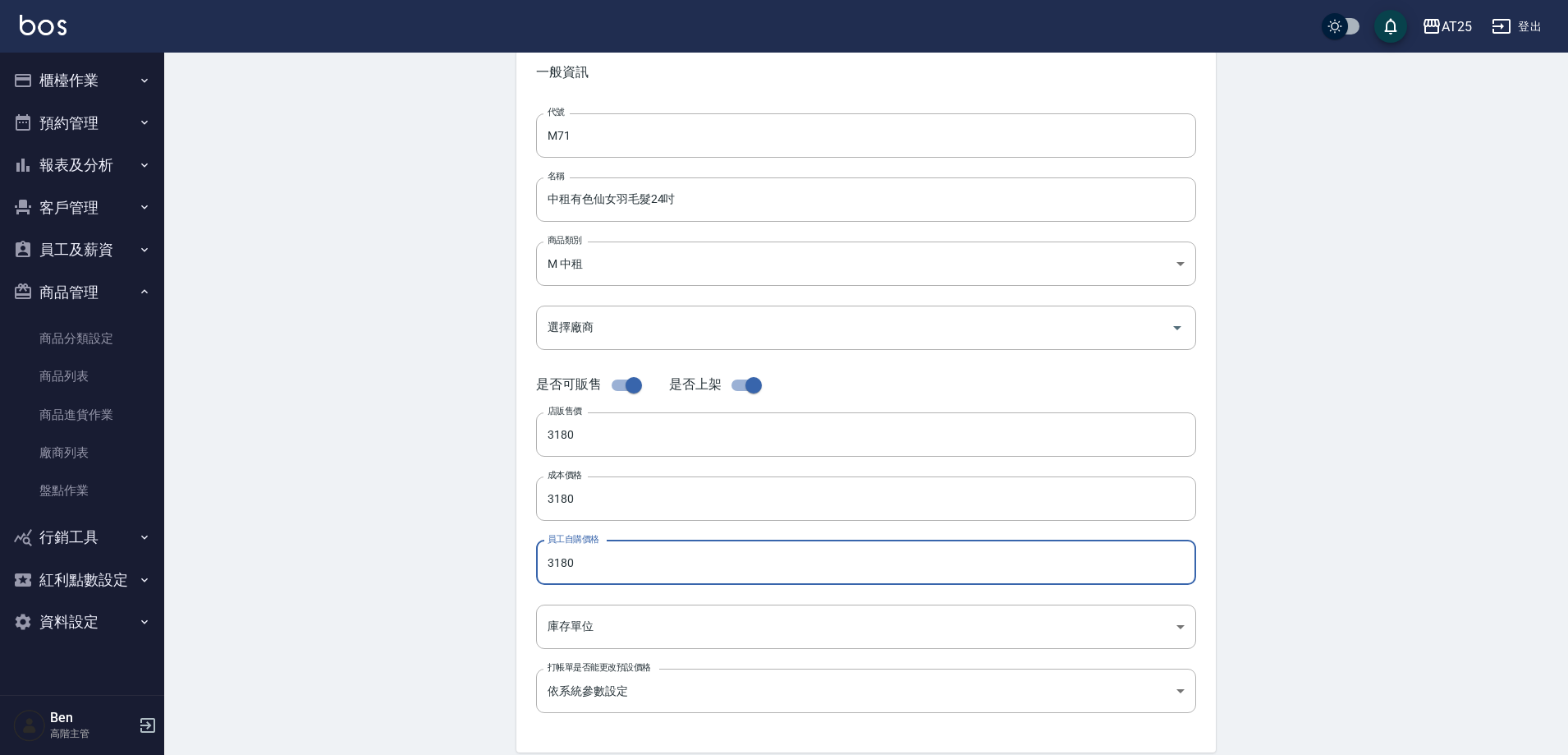
scroll to position [329, 0]
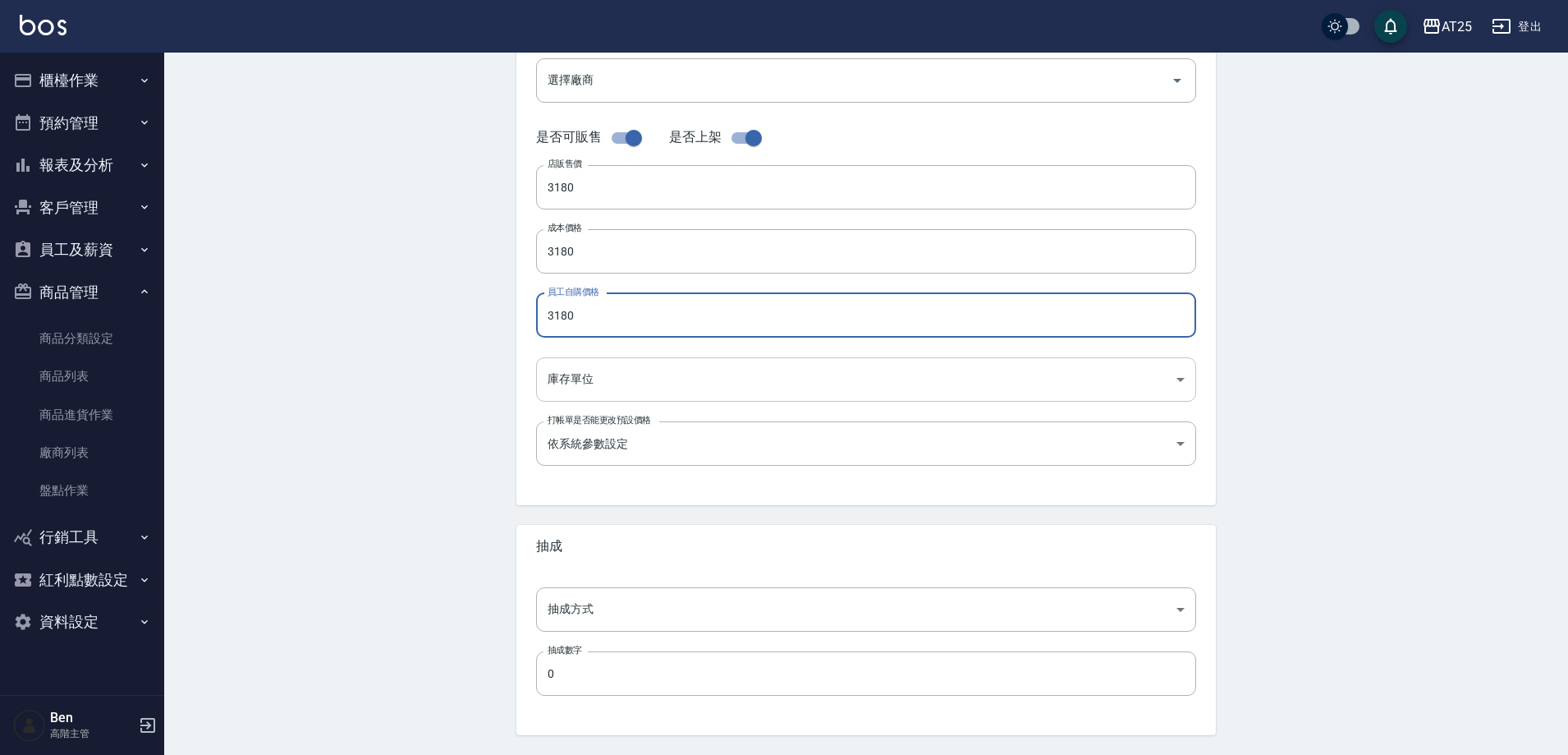
type input "3180"
click at [621, 385] on body "AT25 登出 櫃檯作業 打帳單 帳單列表 掛單列表 座位開單 營業儀表板 現金收支登錄 高階收支登錄 材料自購登錄 每日結帳 排班表 現場電腦打卡 掃碼打卡…" at bounding box center [788, 238] width 1576 height 1133
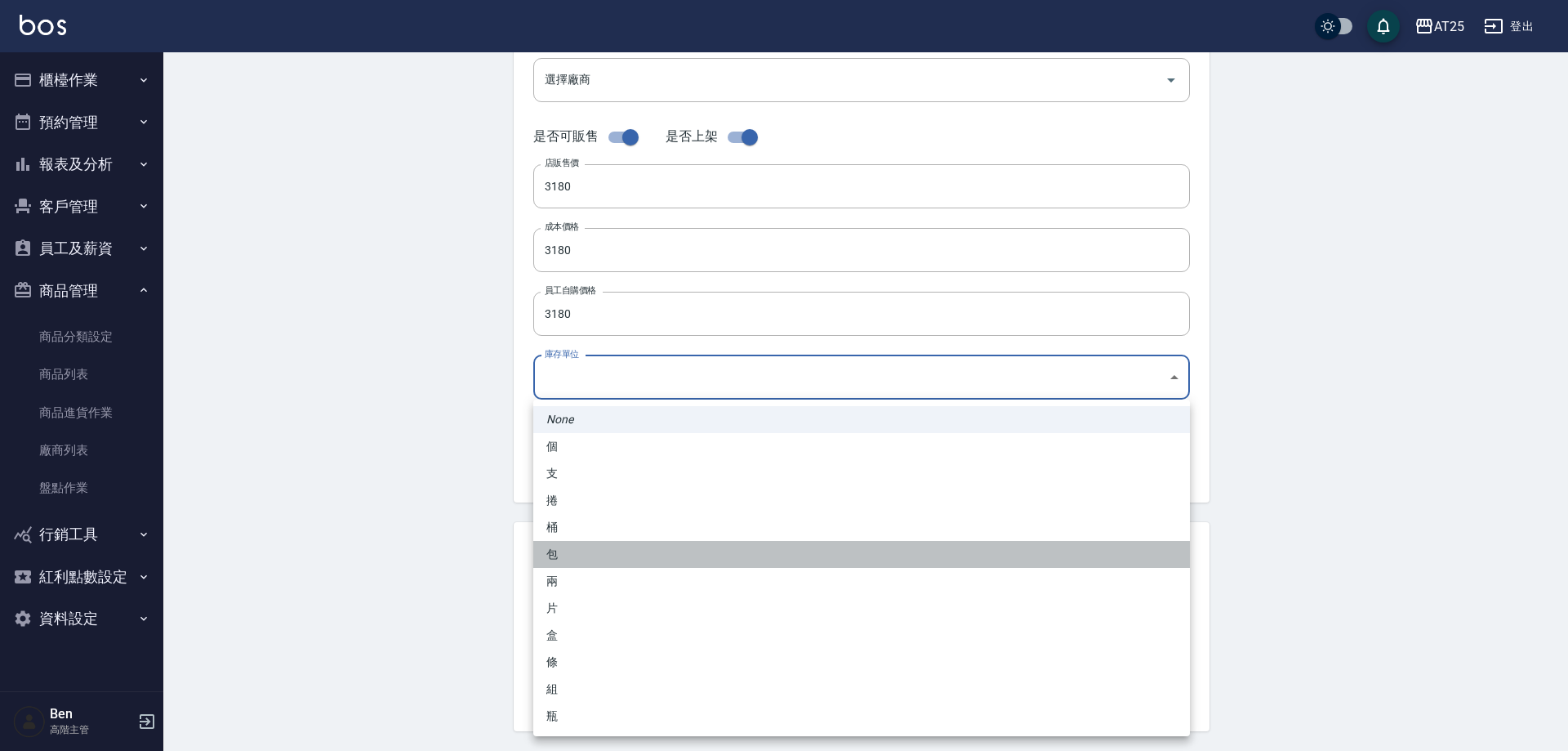
click at [590, 558] on li "包" at bounding box center [862, 554] width 657 height 27
type input "包"
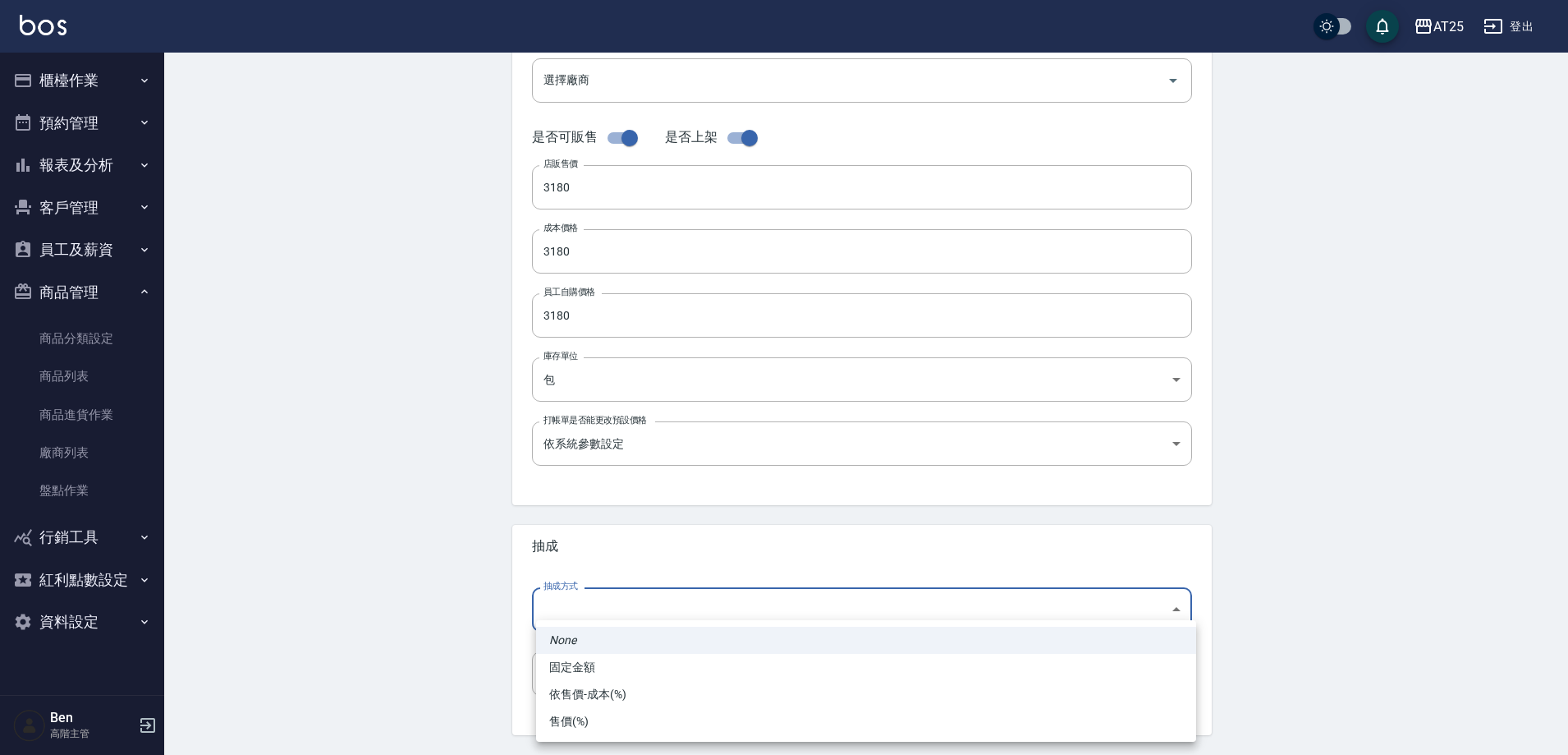
click at [583, 609] on body "AT25 登出 櫃檯作業 打帳單 帳單列表 掛單列表 座位開單 營業儀表板 現金收支登錄 高階收支登錄 材料自購登錄 每日結帳 排班表 現場電腦打卡 掃碼打卡…" at bounding box center [784, 238] width 1568 height 1133
click at [579, 690] on li "依售價-成本(%)" at bounding box center [866, 694] width 660 height 27
type input "byCost"
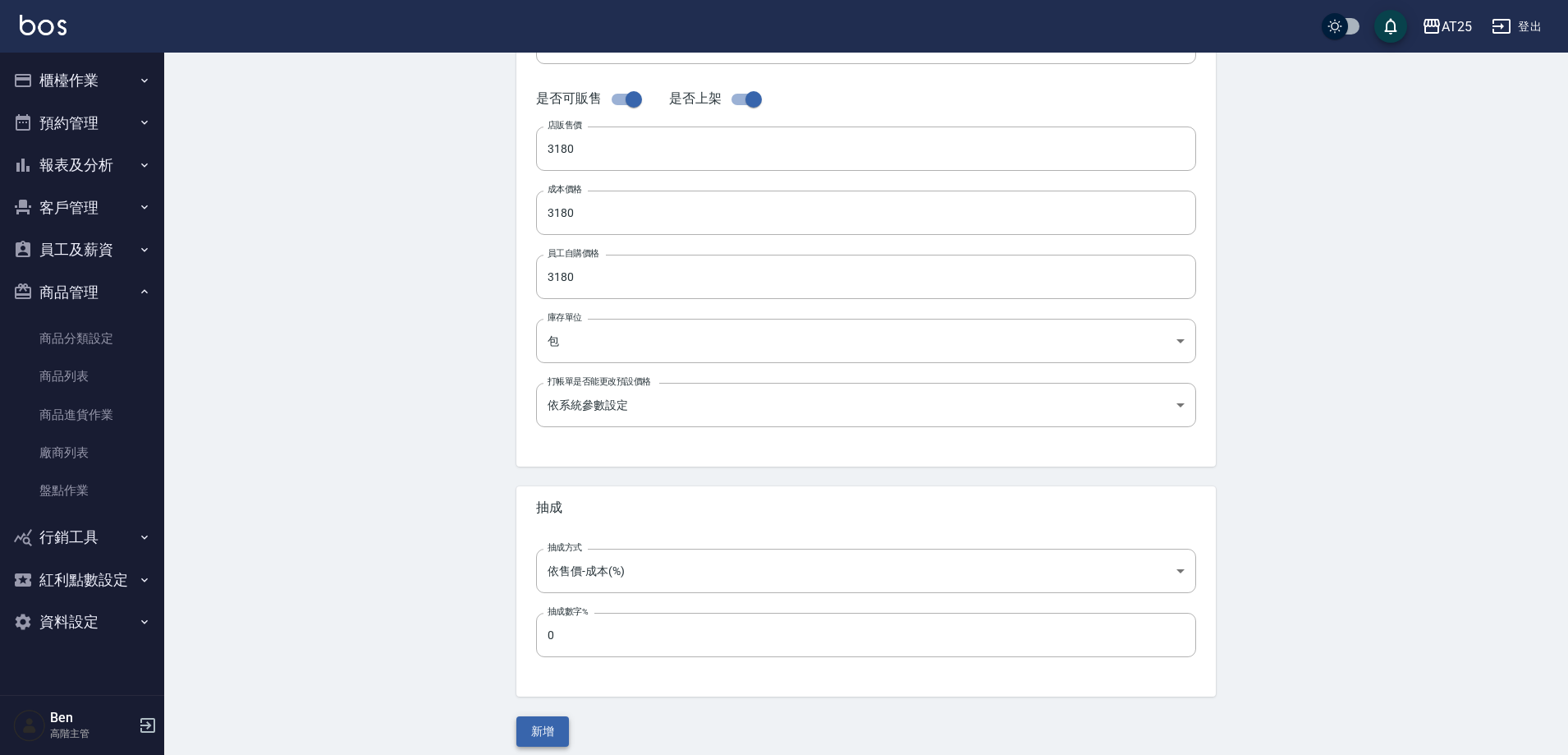
scroll to position [378, 0]
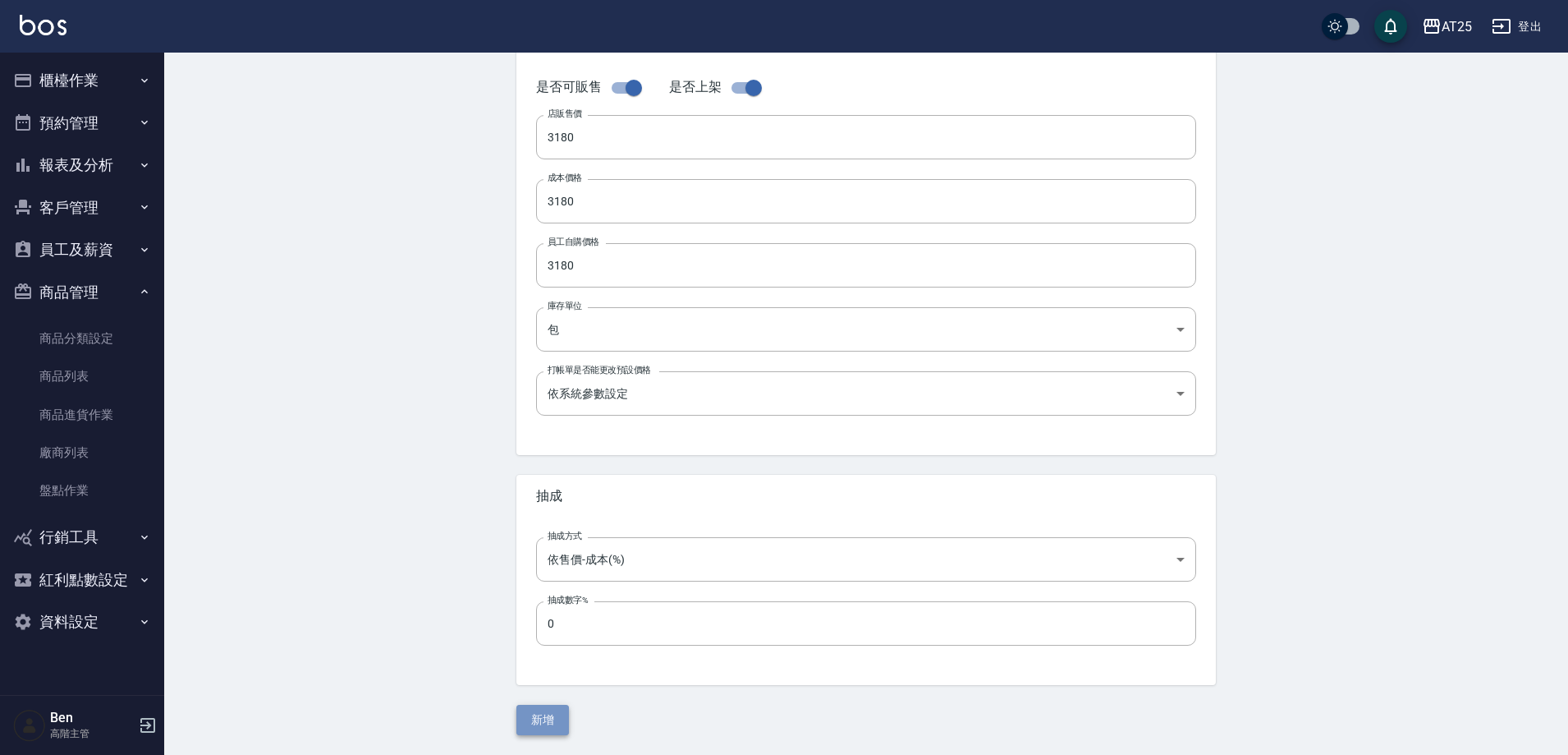
click at [548, 727] on button "新增" at bounding box center [543, 720] width 53 height 30
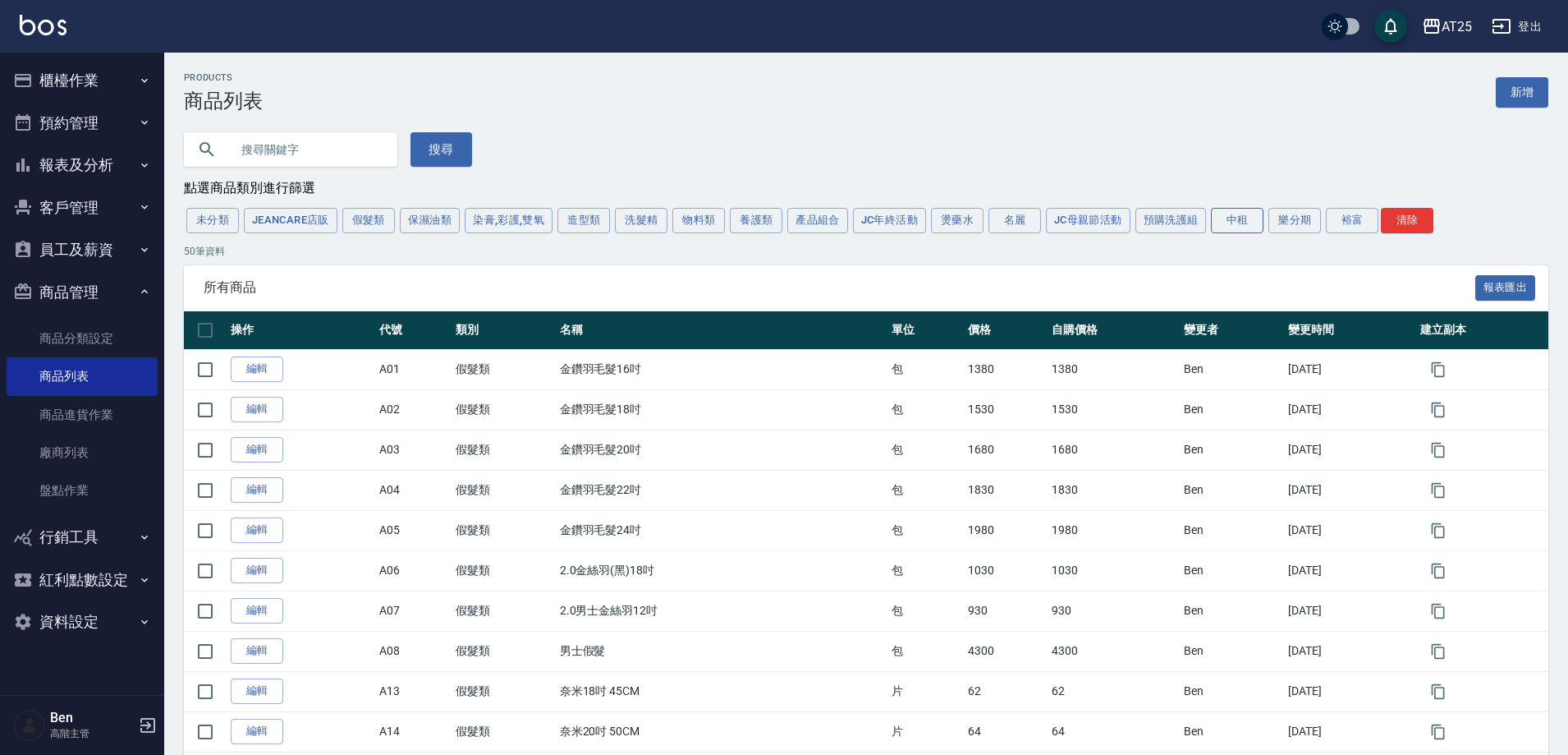
click at [1216, 231] on button "中租" at bounding box center [1237, 220] width 53 height 25
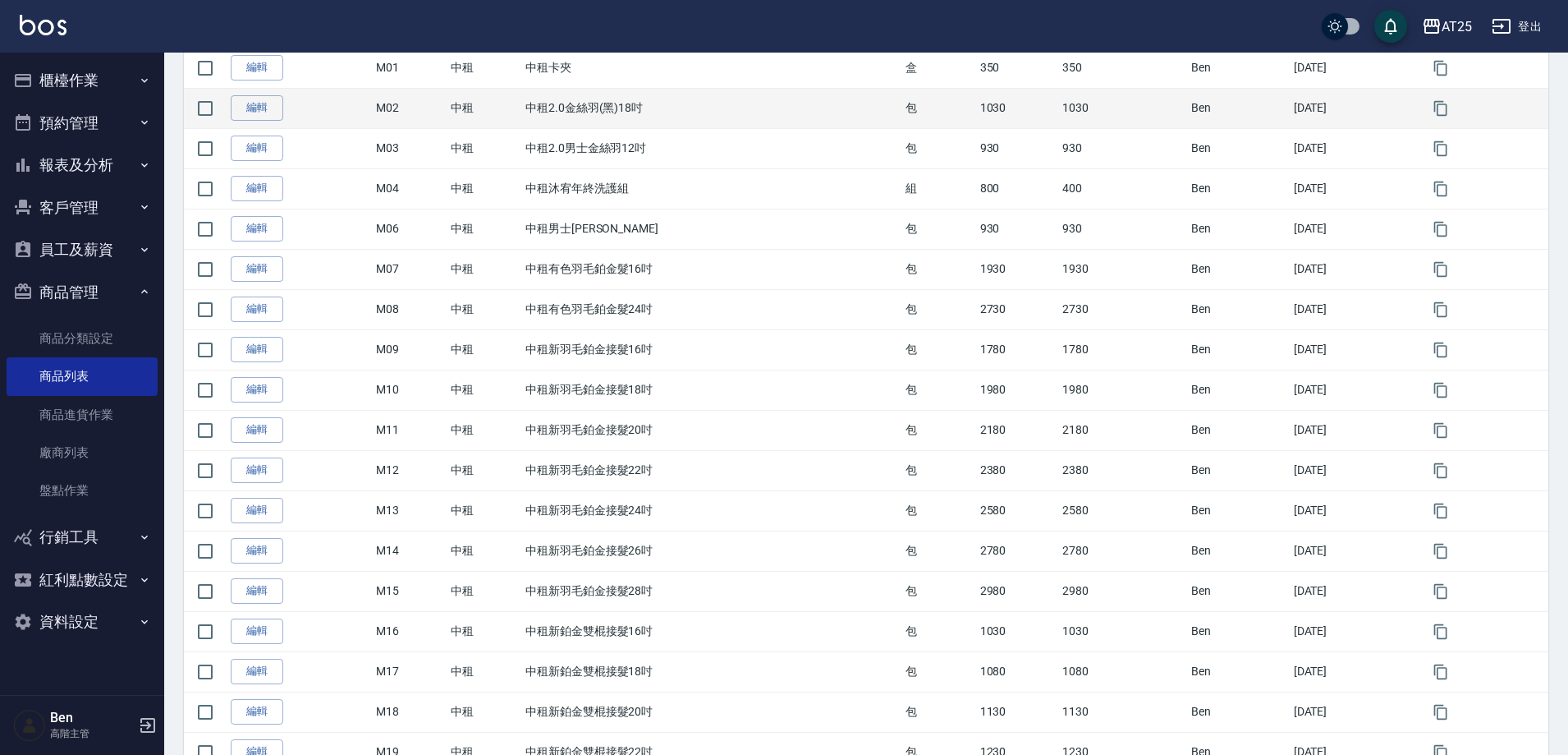
scroll to position [329, 0]
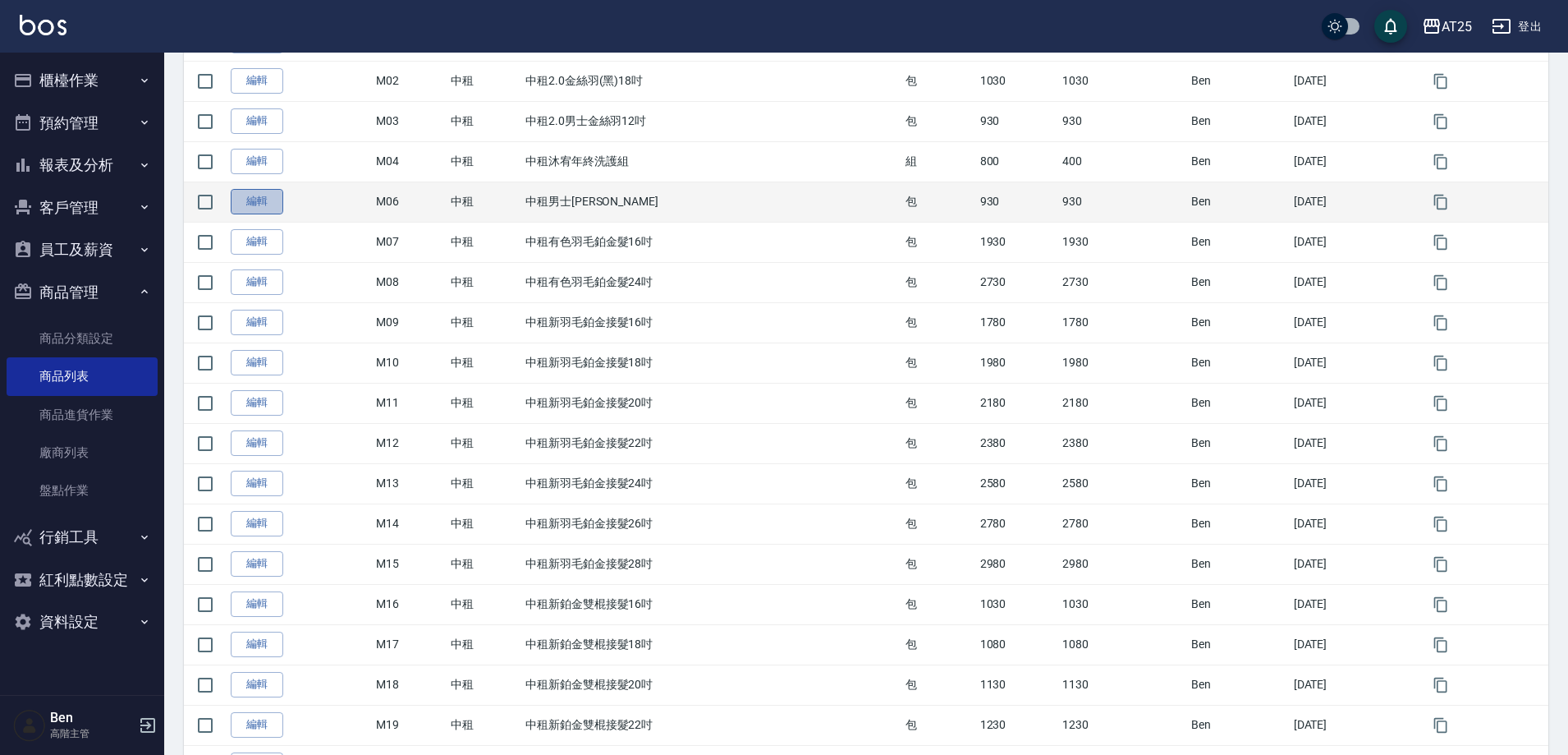
click at [261, 203] on link "編輯" at bounding box center [257, 202] width 53 height 25
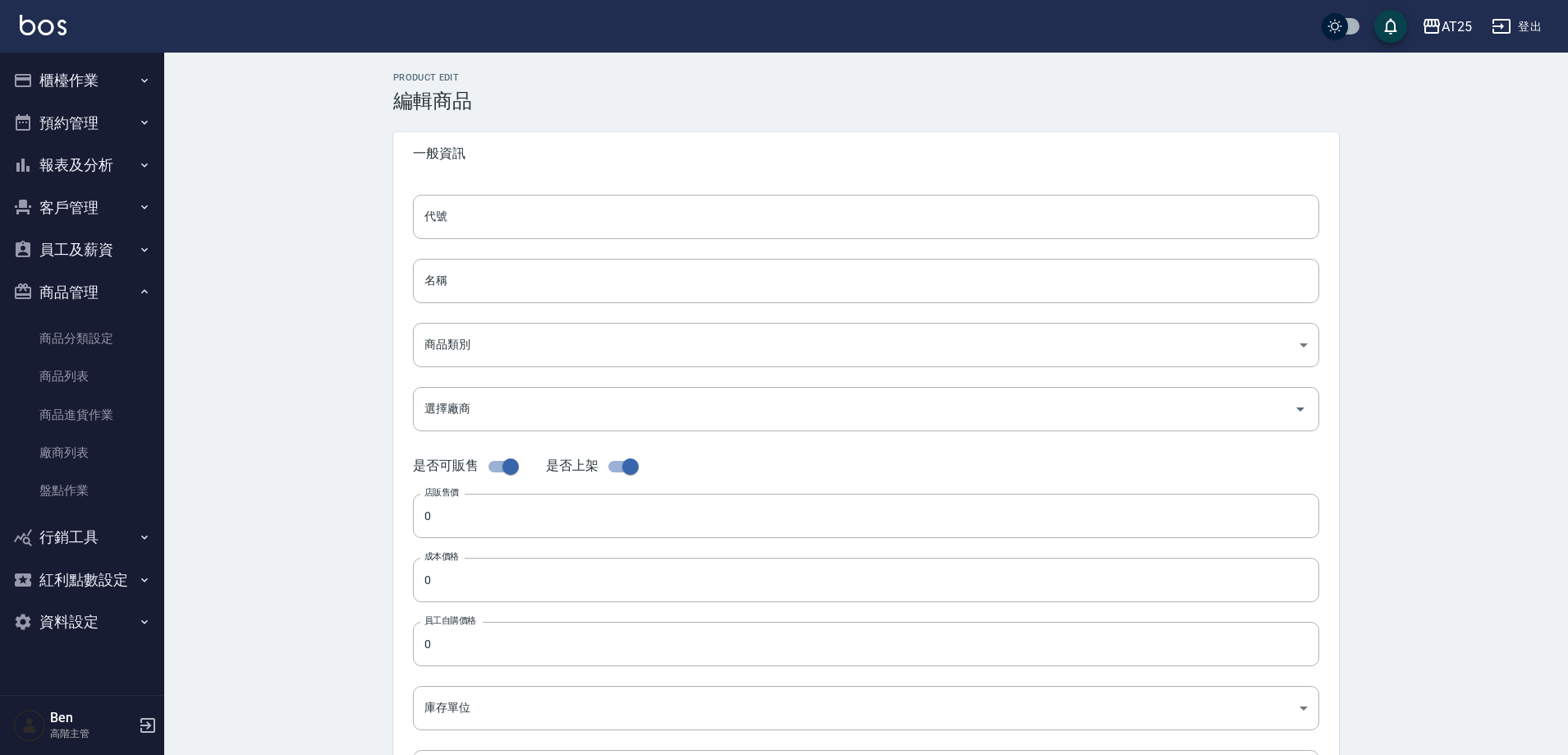
type input "M06"
type input "中租男士金絲羽"
type input "735ad37c-4121-4e12-bd2f-5b4981e20285"
type input "930"
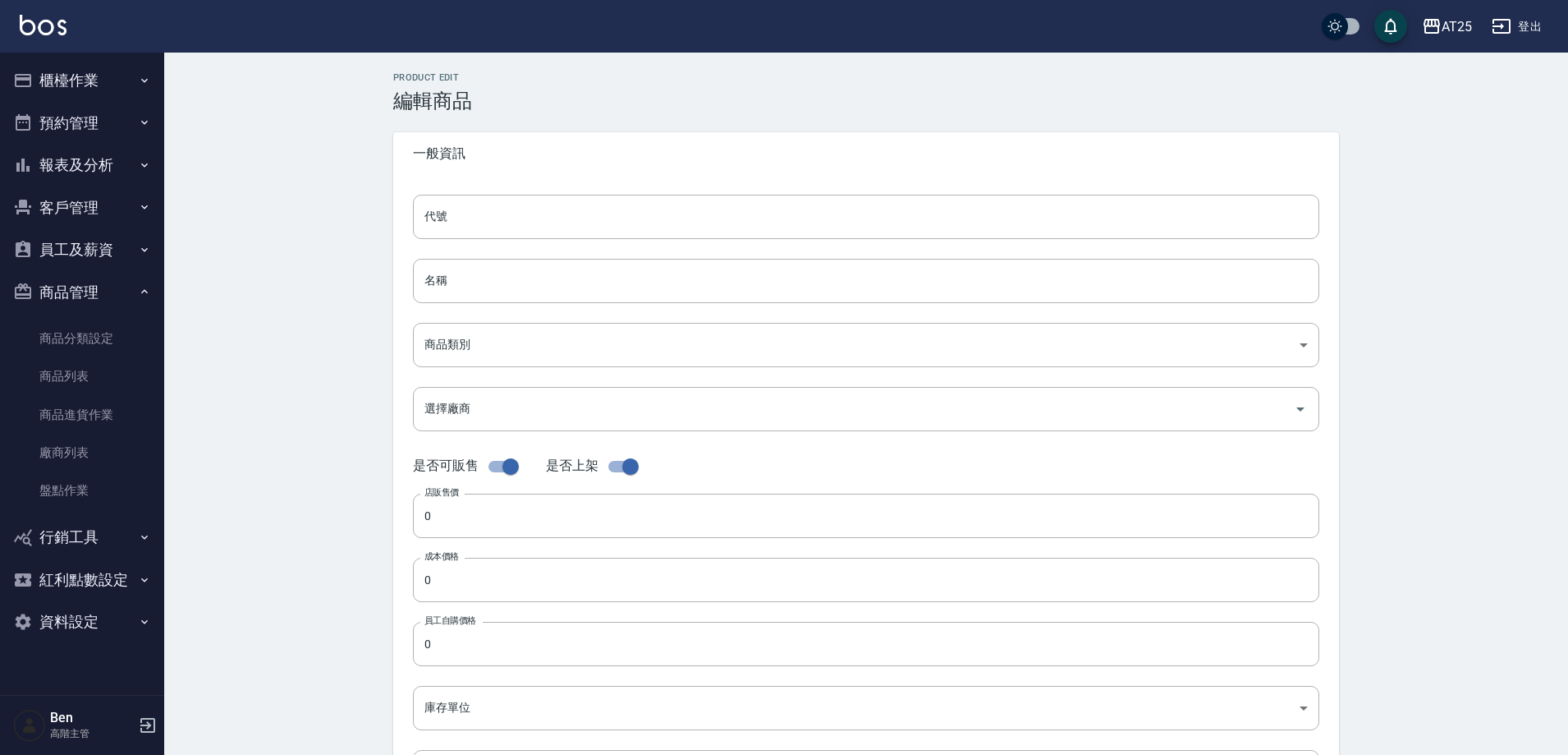
type input "930"
type input "包"
type input "UNSET"
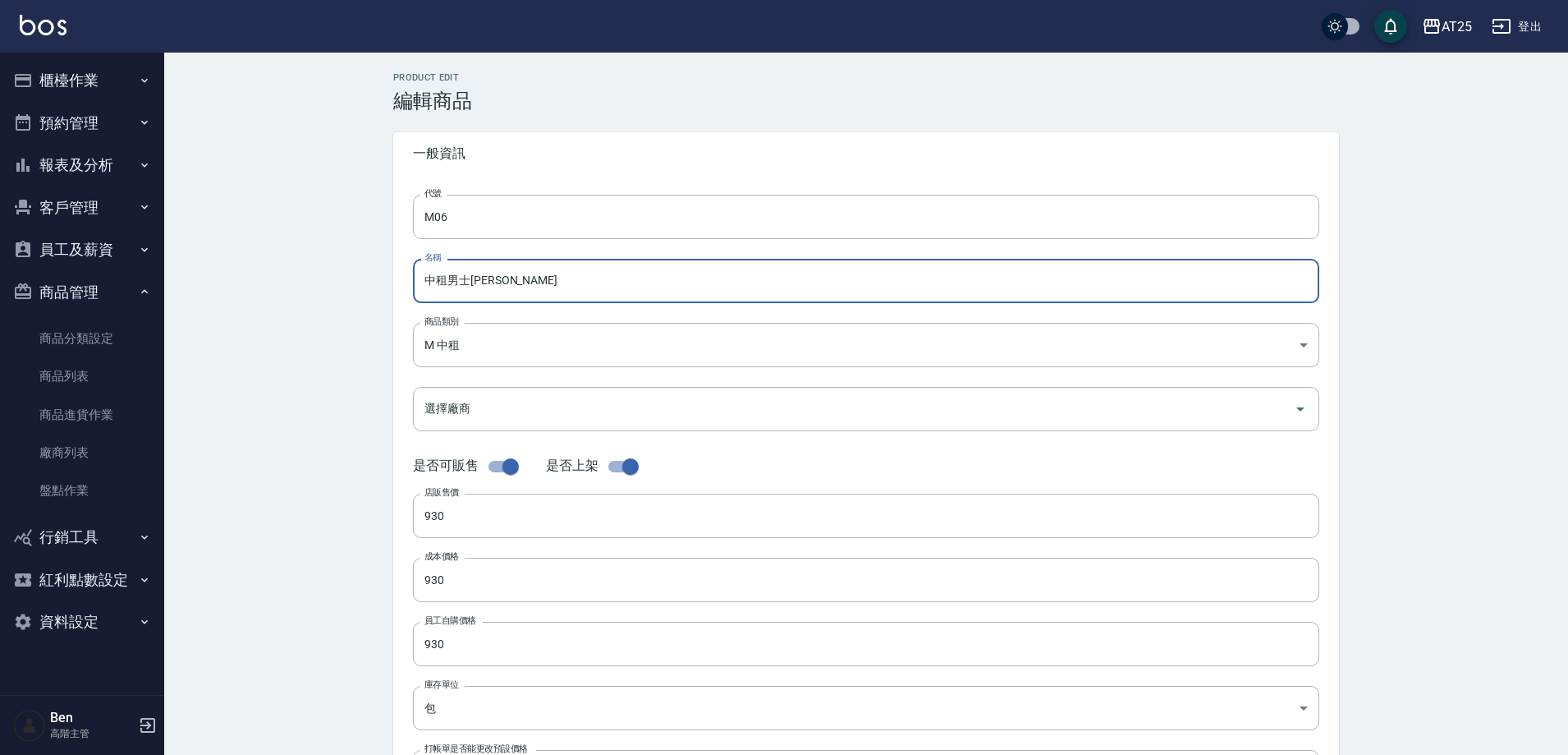
click at [555, 283] on input "中租男士金絲羽" at bounding box center [866, 281] width 907 height 45
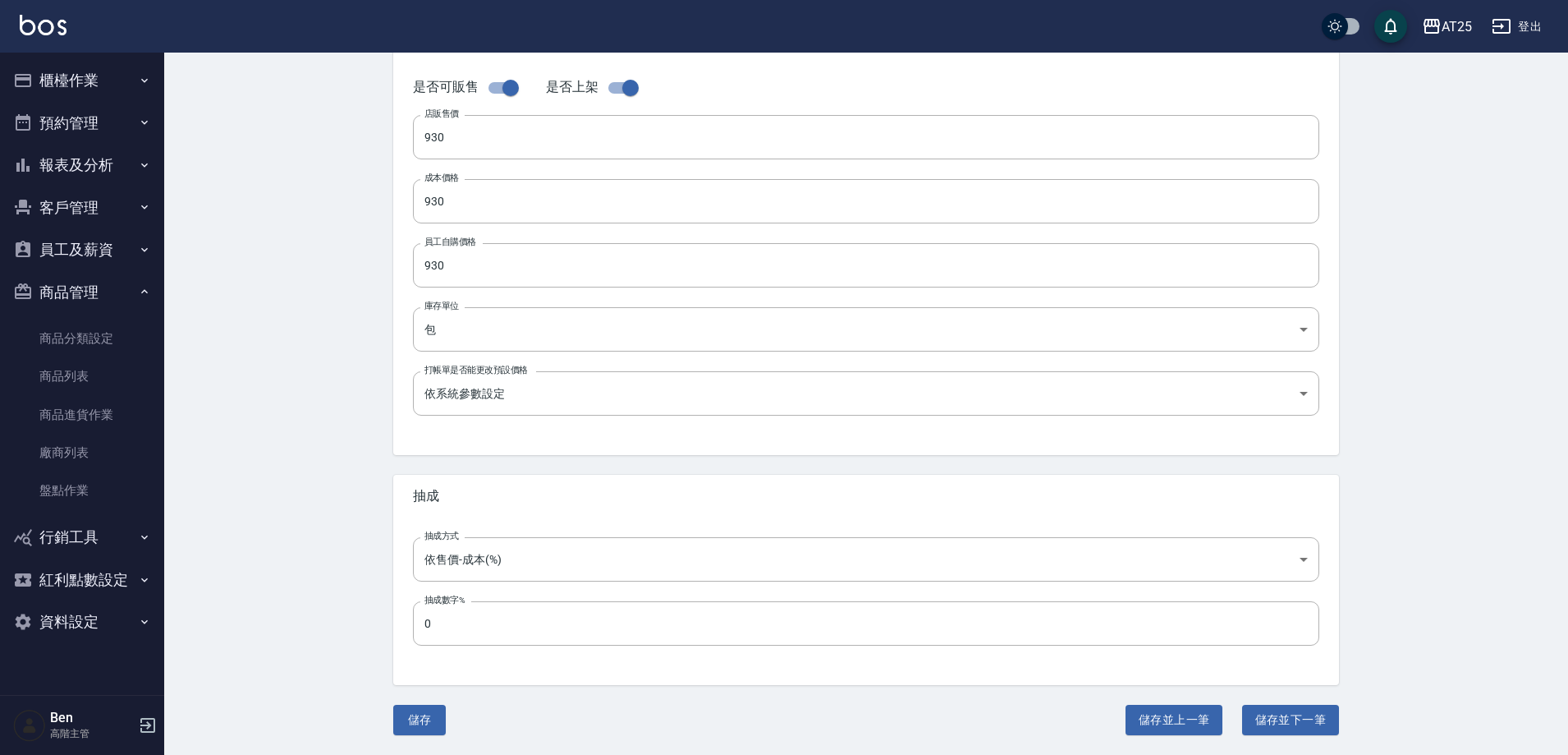
type input "中租男士金絲羽12吋"
click at [431, 606] on label "抽成數字%" at bounding box center [445, 599] width 40 height 13
click at [431, 646] on input "0" at bounding box center [866, 623] width 907 height 45
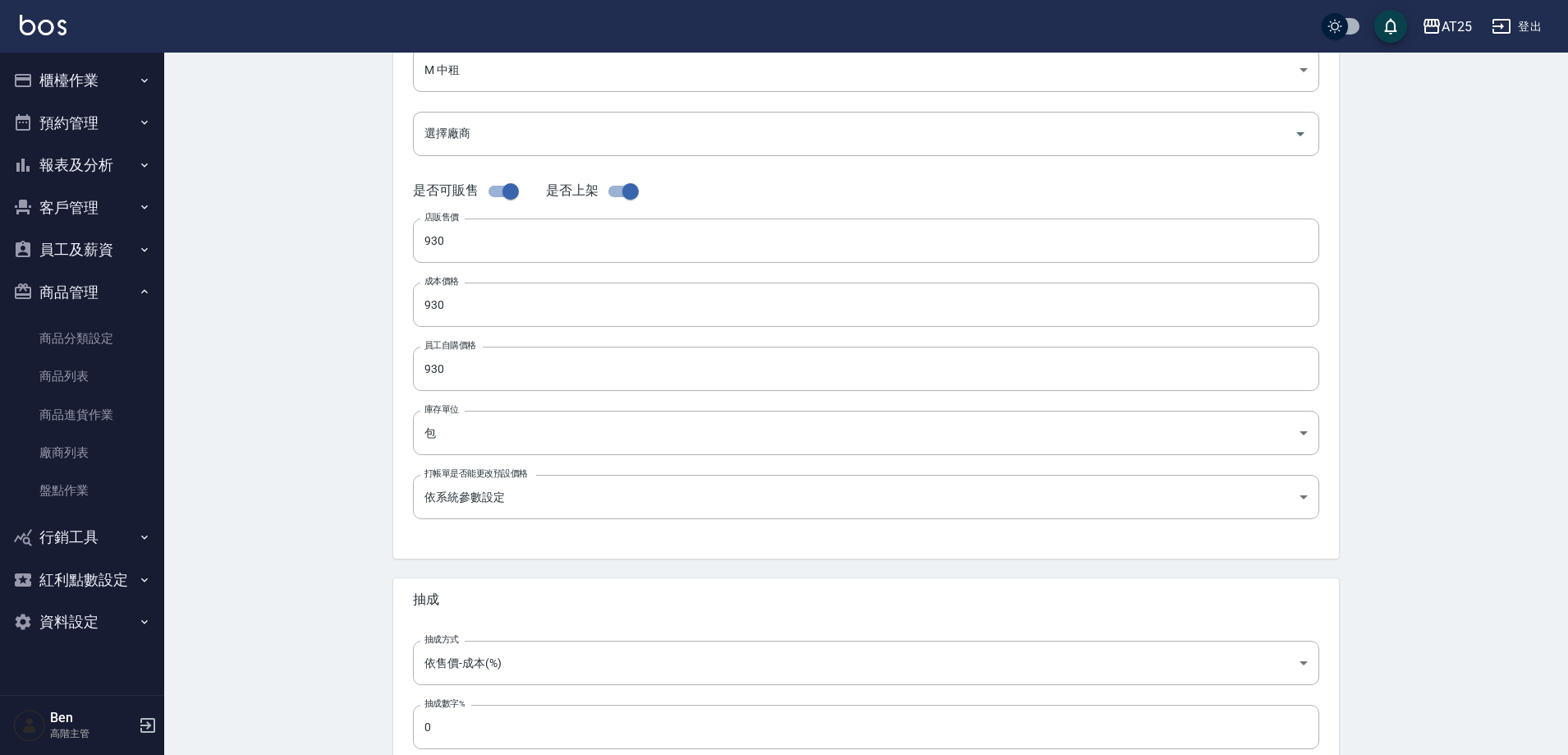
click at [430, 702] on label "抽成數字%" at bounding box center [445, 704] width 40 height 13
click at [430, 705] on input "0" at bounding box center [866, 726] width 907 height 45
click at [281, 594] on div "Product Edit 編輯商品 一般資訊 代號 M06 代號 名稱 中租男士金絲羽12吋 名稱 商品類別 M 中租 735ad37c-4121-4e1…" at bounding box center [866, 318] width 1404 height 1081
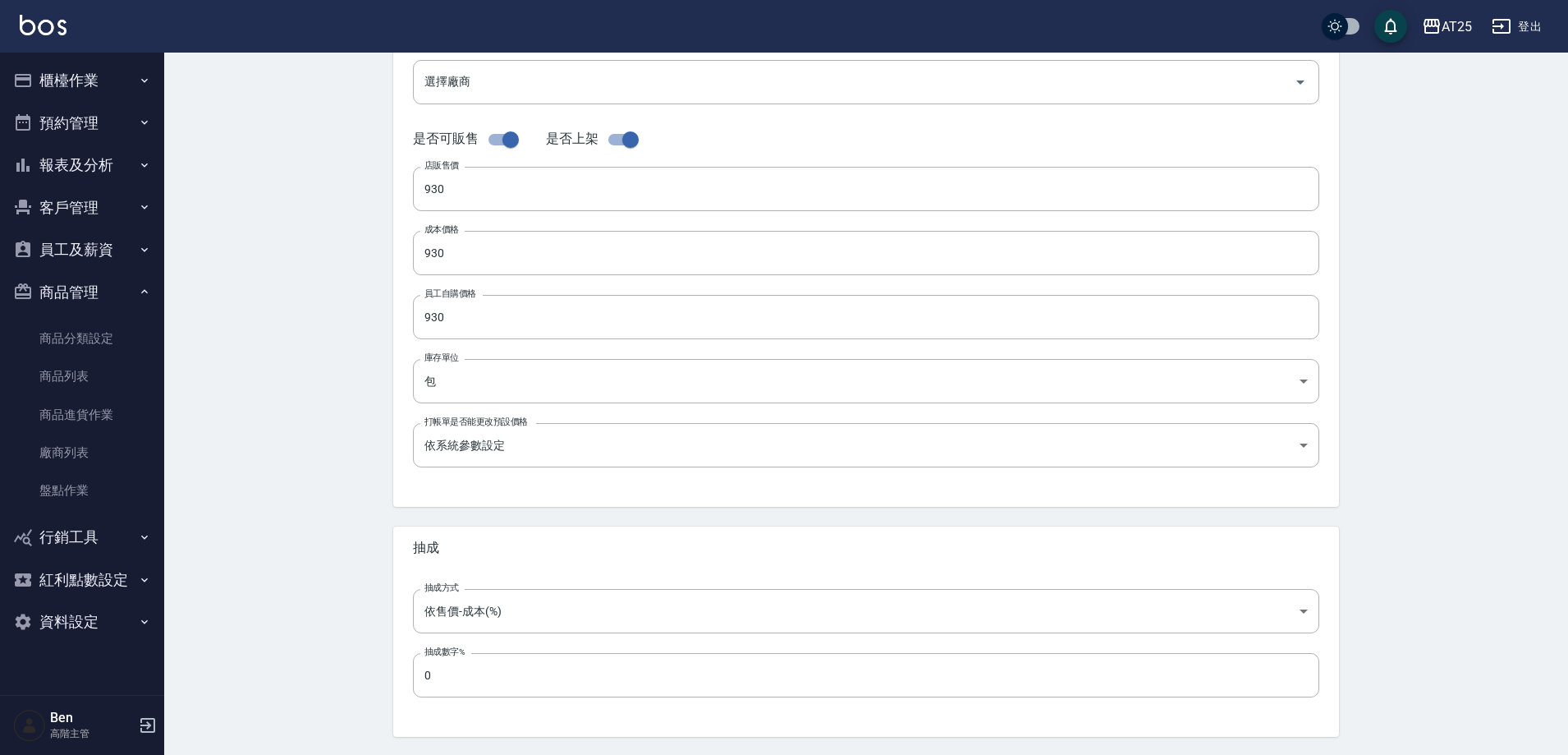
scroll to position [378, 0]
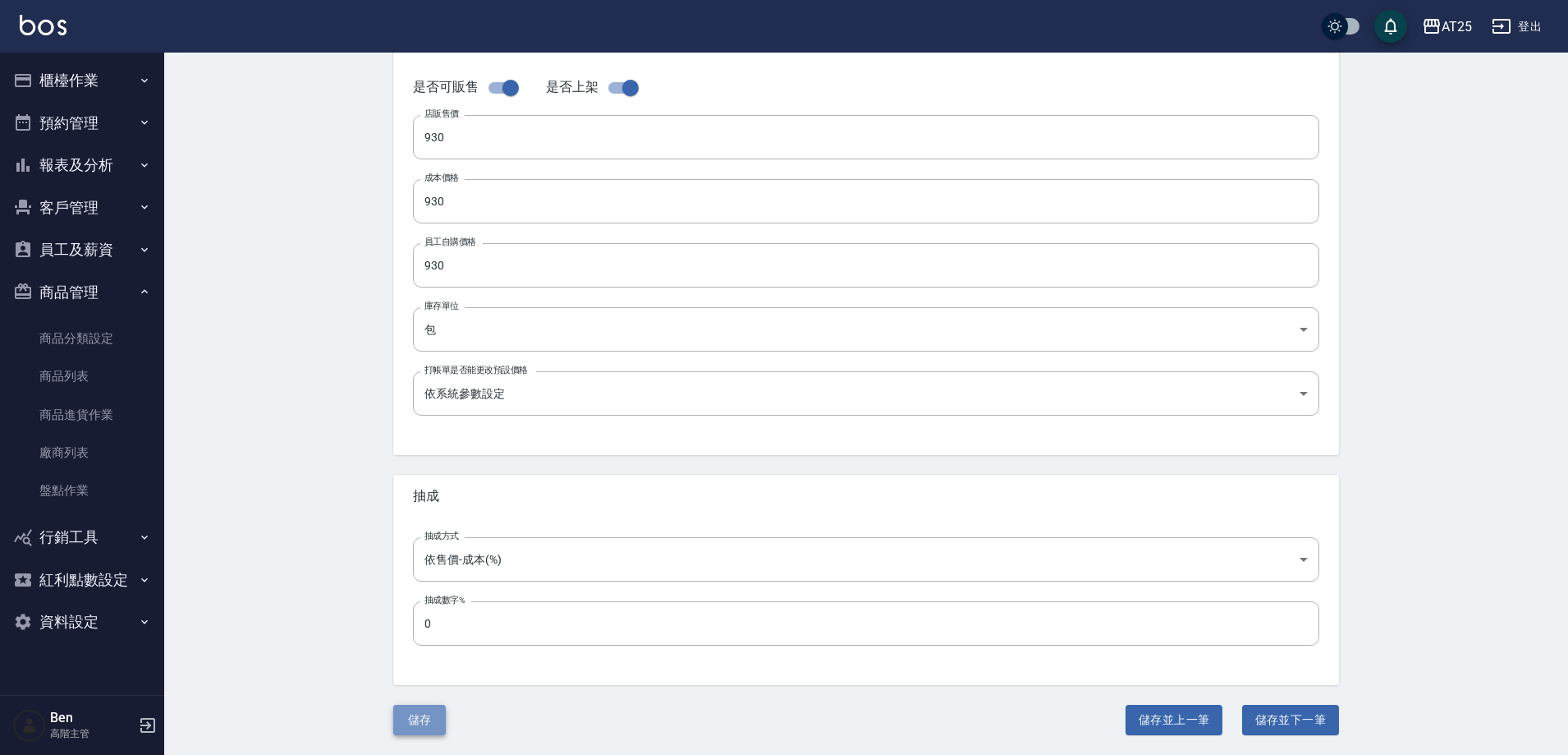
click at [422, 721] on button "儲存" at bounding box center [419, 720] width 53 height 30
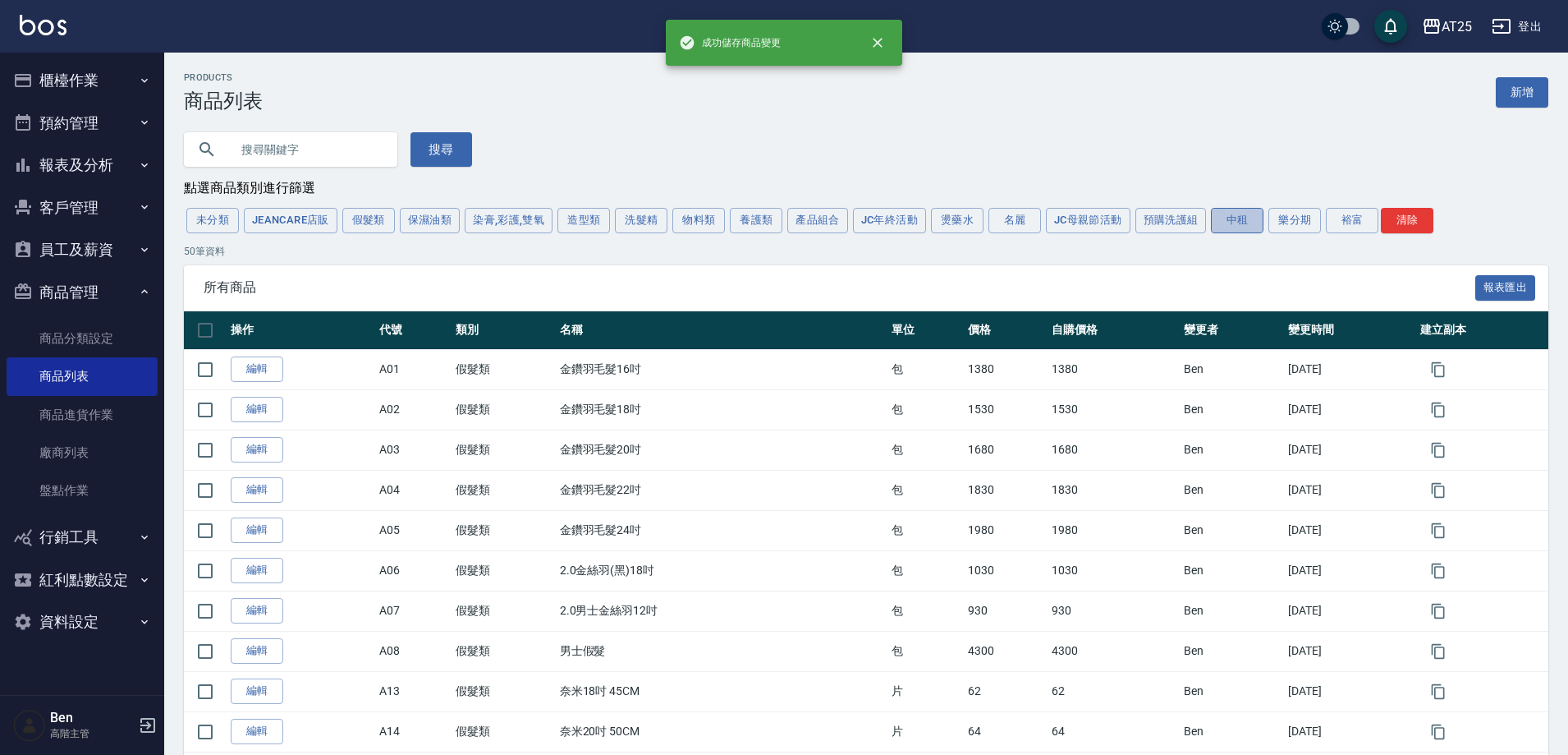
click at [1226, 219] on button "中租" at bounding box center [1237, 220] width 53 height 25
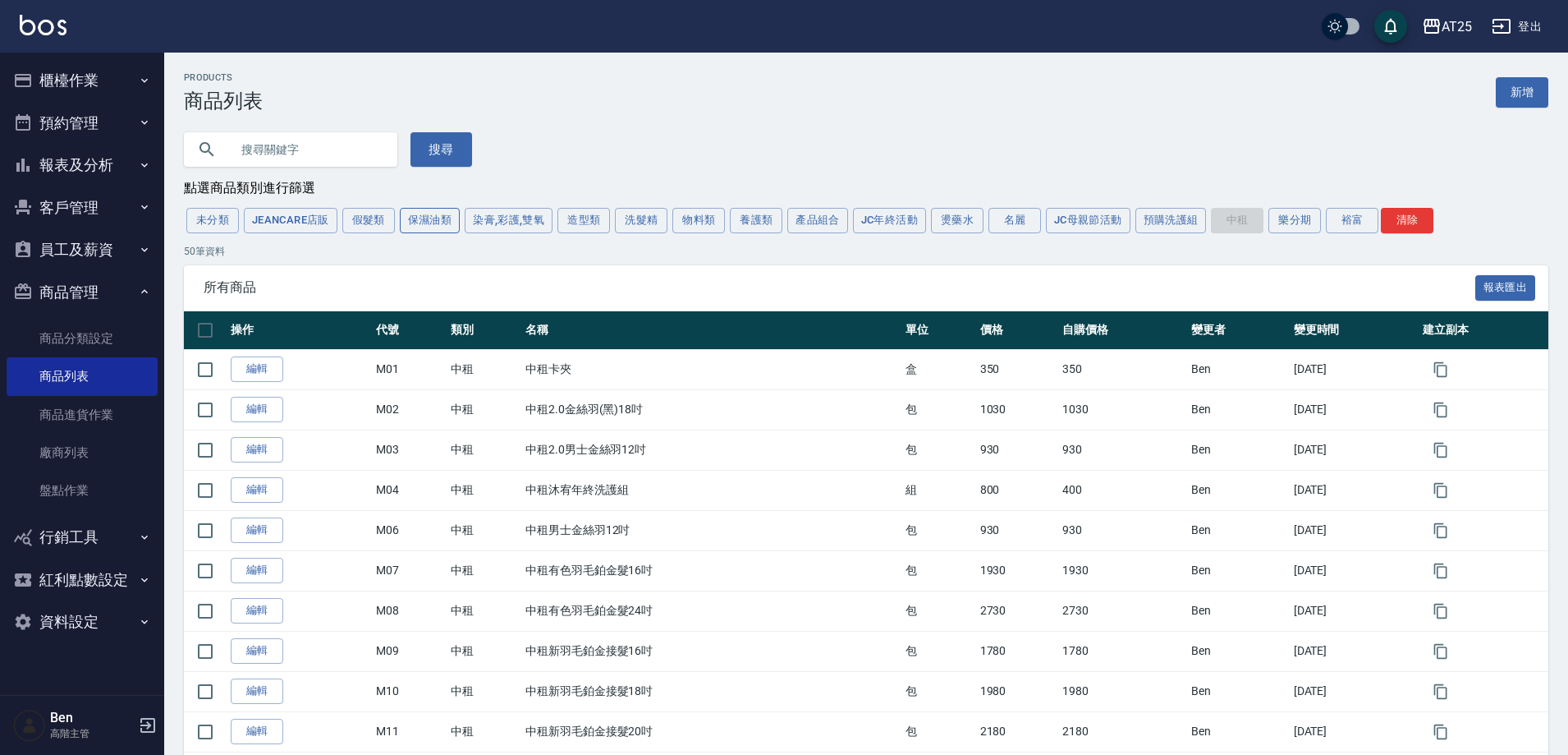
click at [440, 222] on button "保濕油類" at bounding box center [430, 220] width 61 height 25
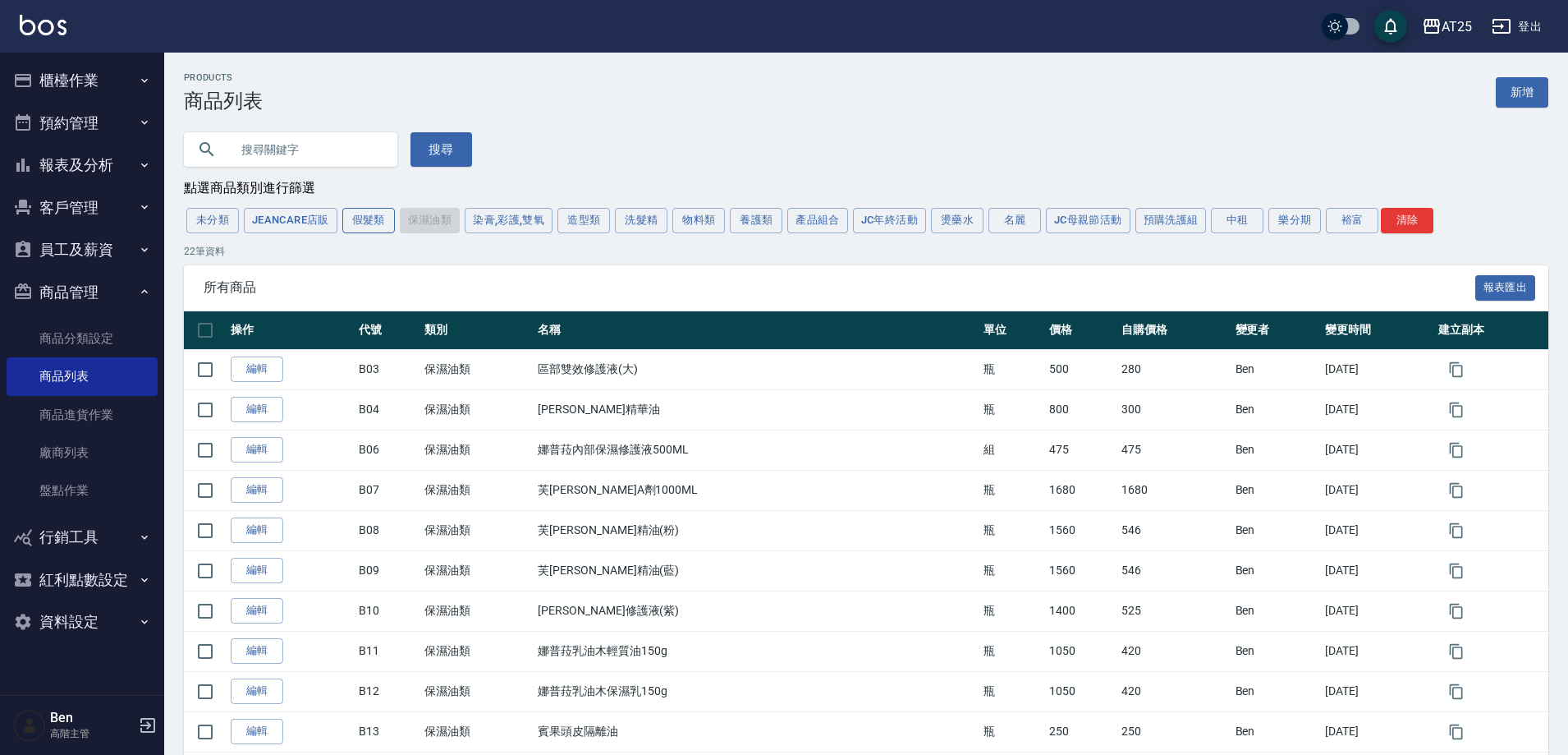
click at [384, 215] on button "假髮類" at bounding box center [368, 220] width 53 height 25
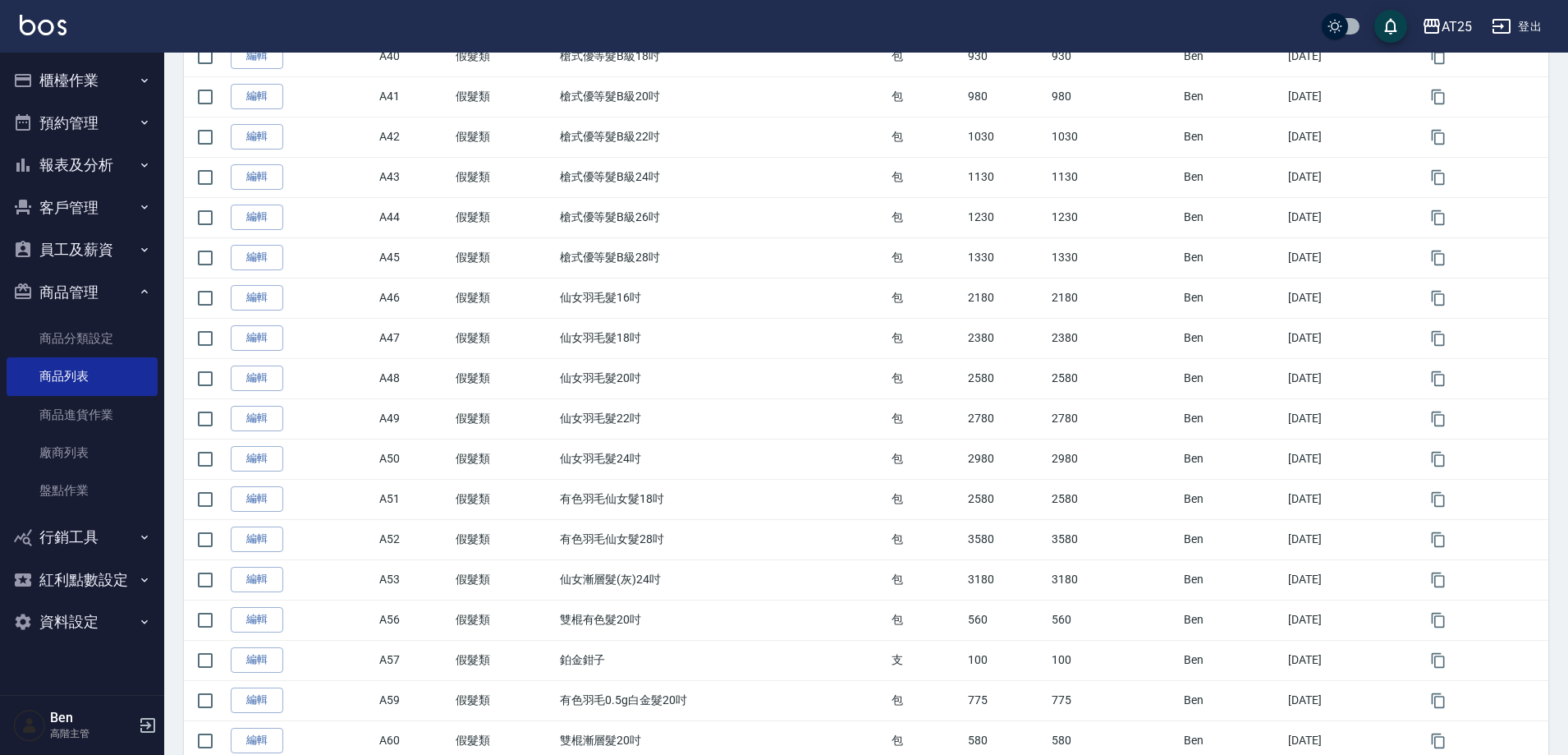
scroll to position [1643, 0]
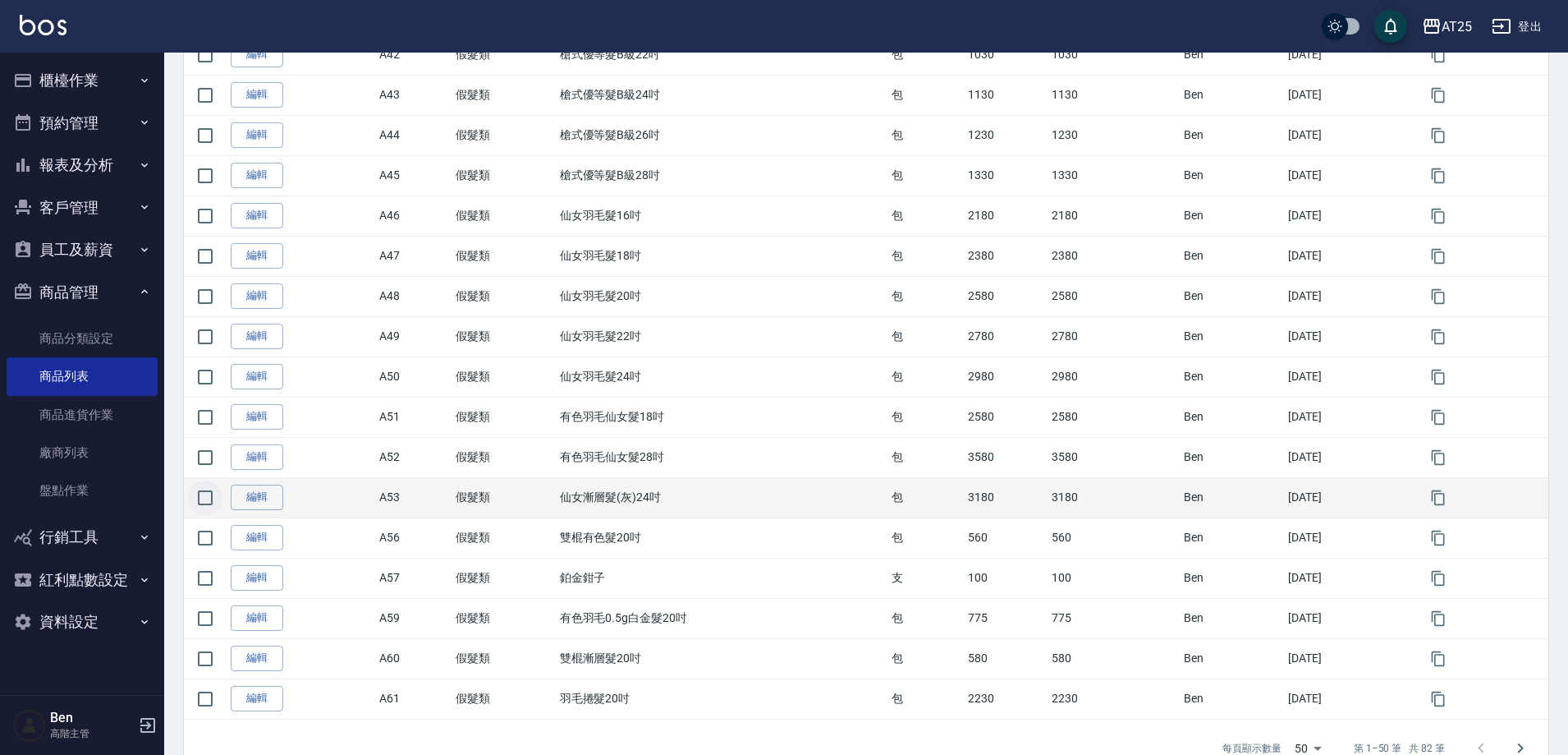
click at [215, 503] on input "checkbox" at bounding box center [205, 498] width 34 height 34
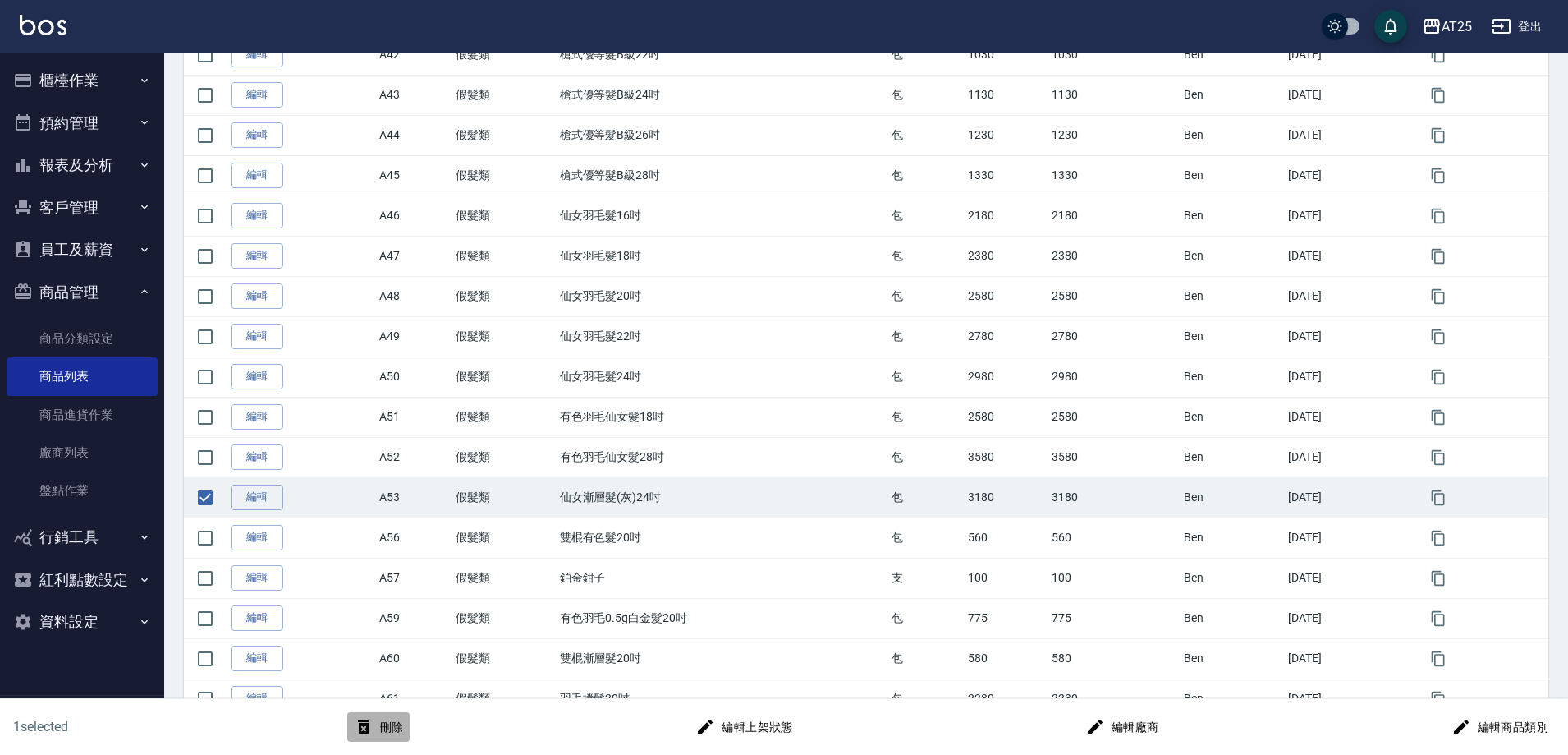
click at [382, 726] on button "刪除" at bounding box center [378, 727] width 63 height 30
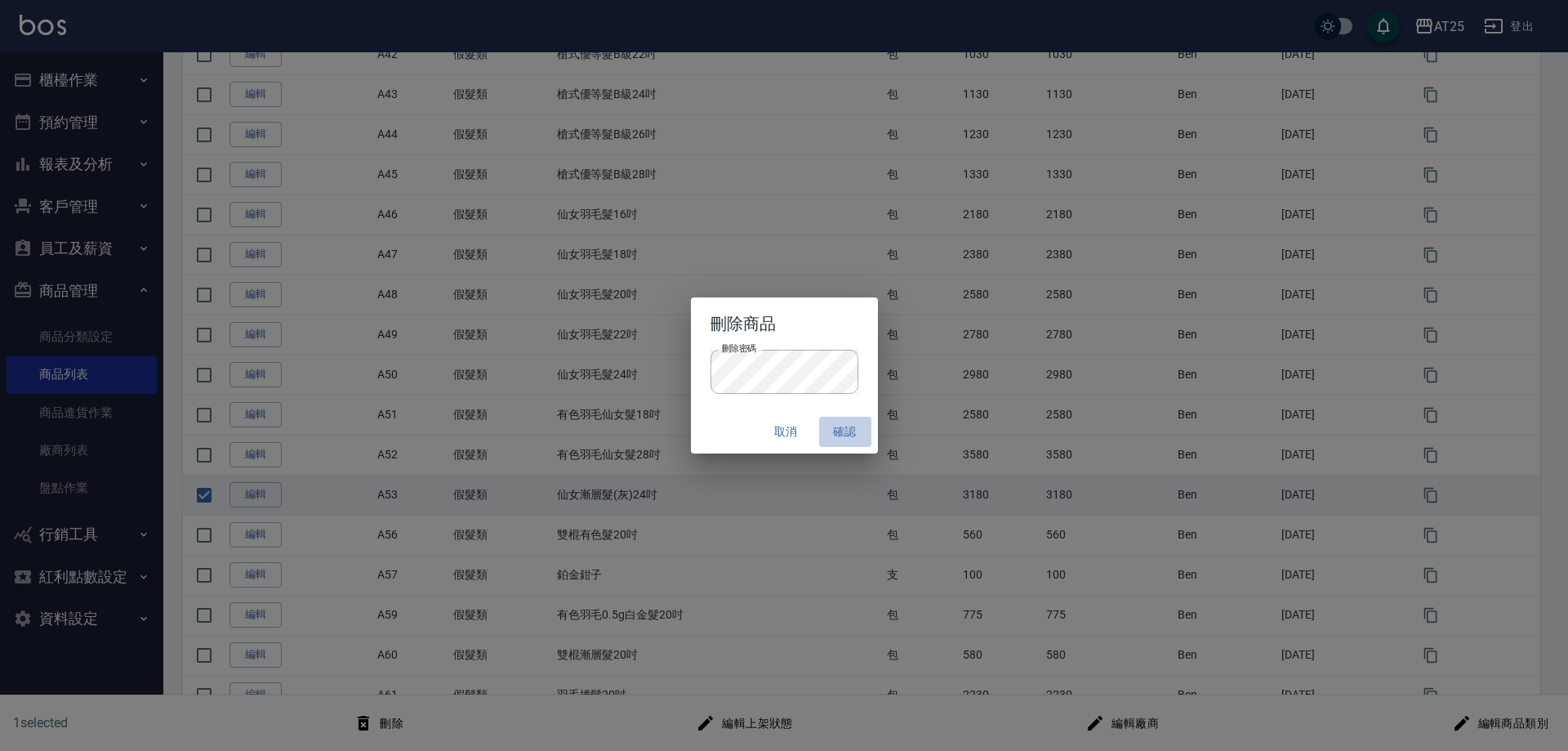
click at [843, 423] on button "確認" at bounding box center [845, 432] width 53 height 30
checkbox input "false"
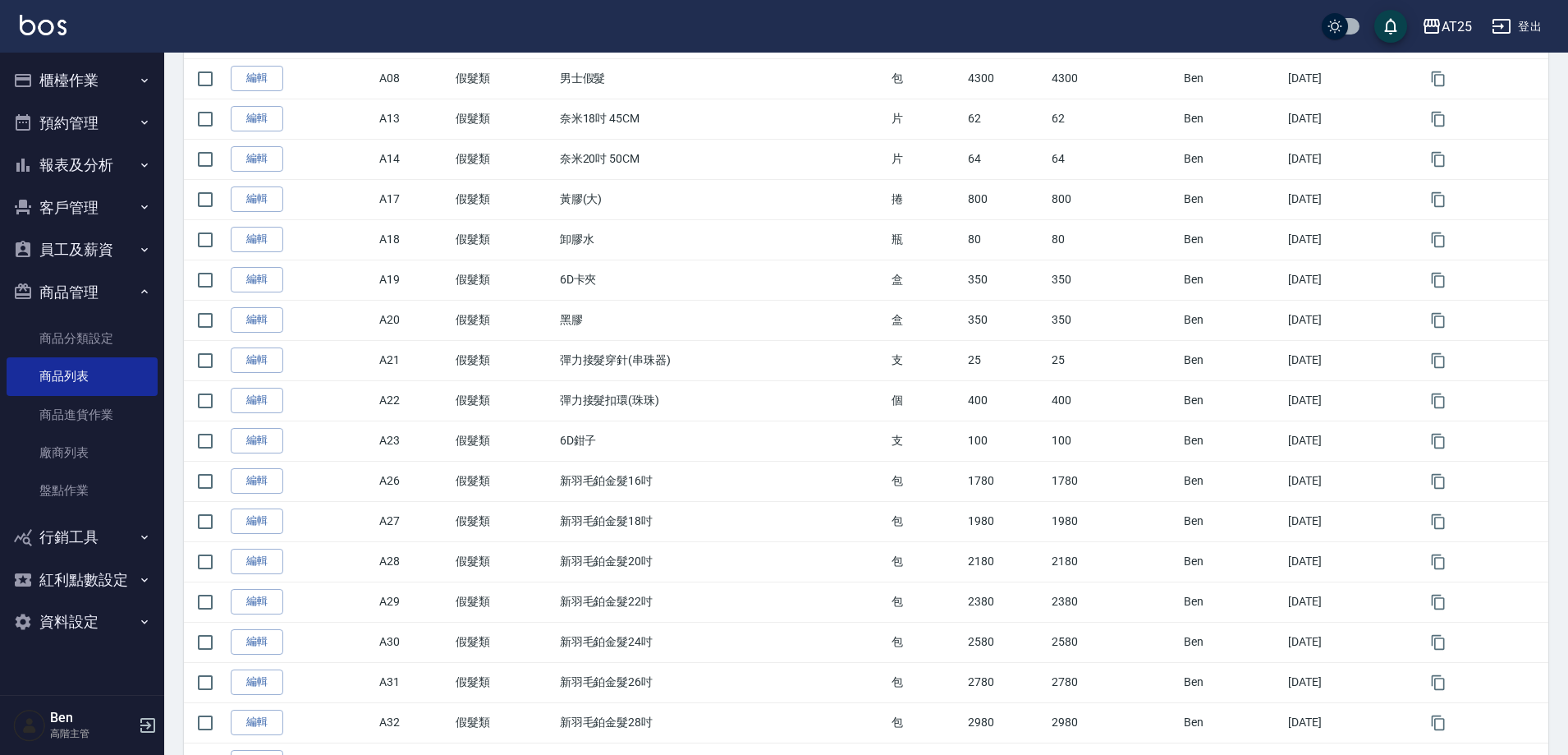
scroll to position [537, 0]
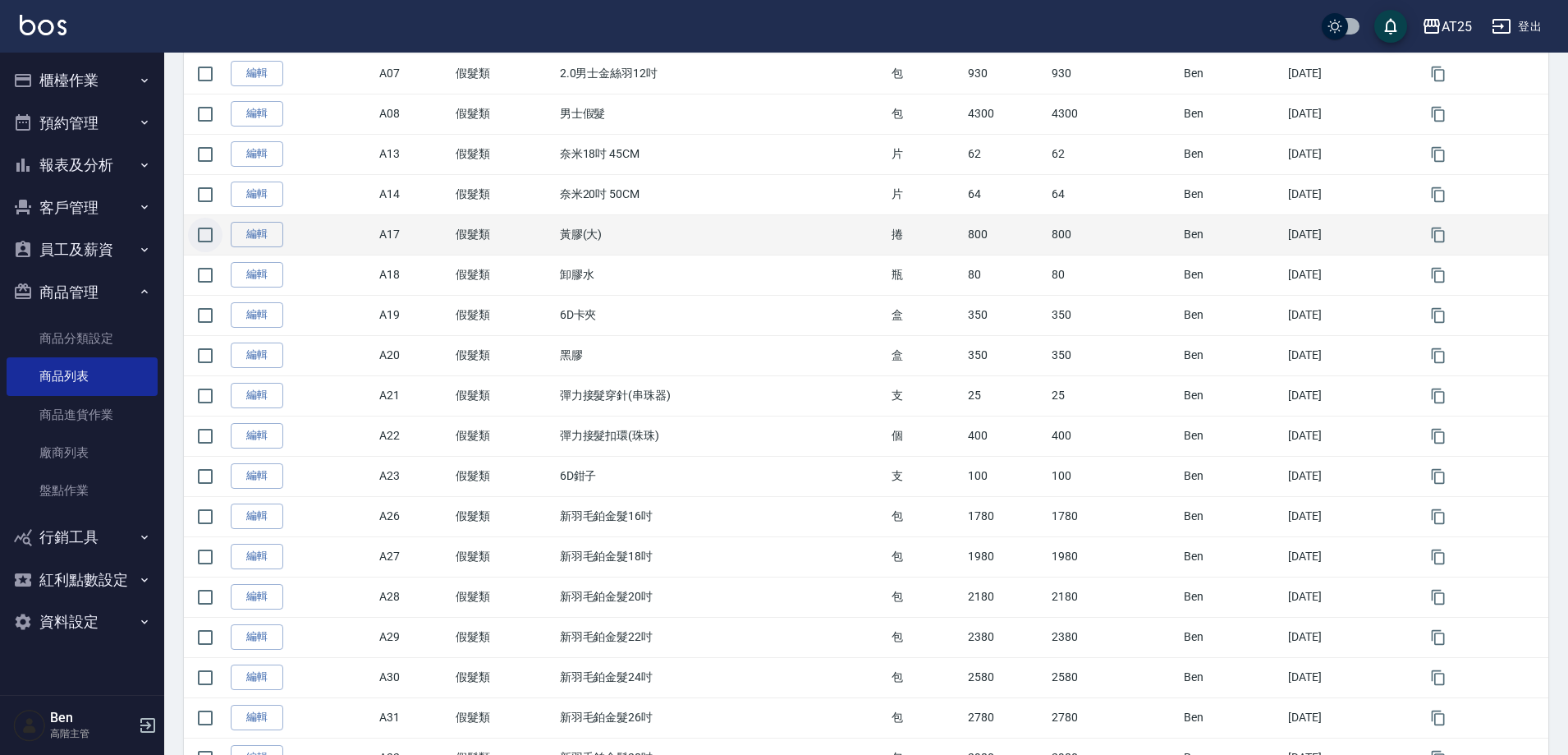
click at [203, 240] on input "checkbox" at bounding box center [205, 235] width 34 height 34
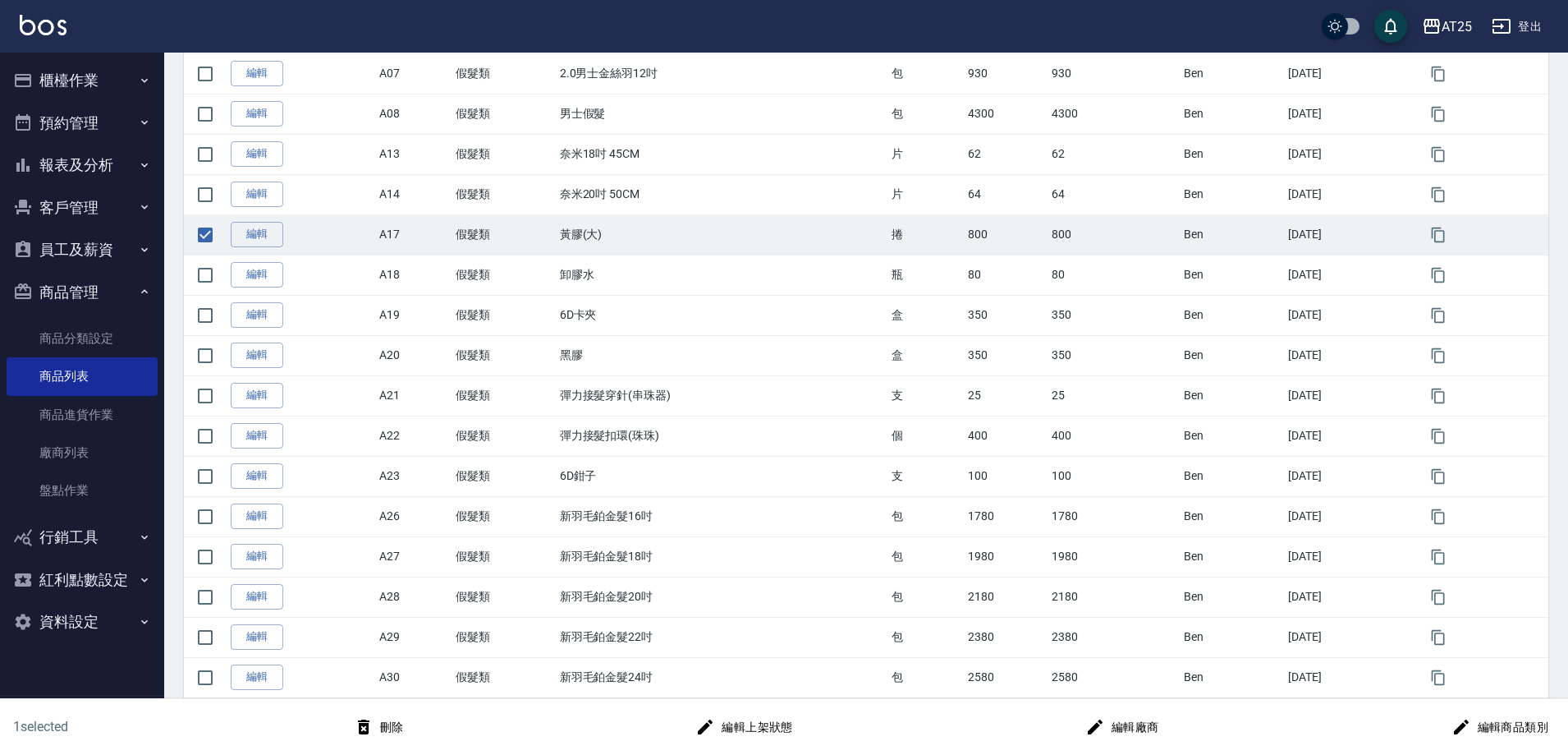
click at [366, 727] on icon "button" at bounding box center [363, 726] width 19 height 19
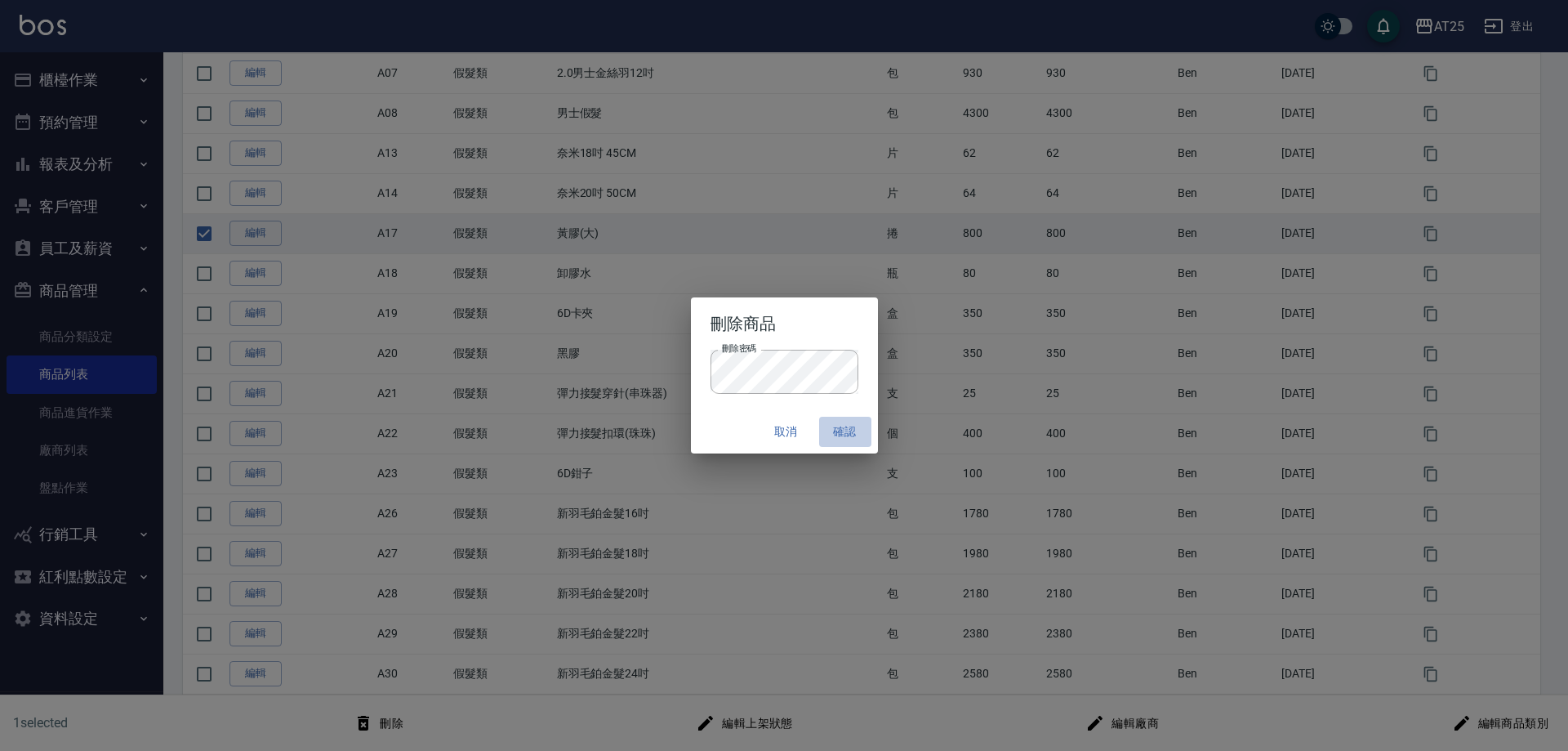
click at [852, 435] on button "確認" at bounding box center [845, 432] width 53 height 30
checkbox input "false"
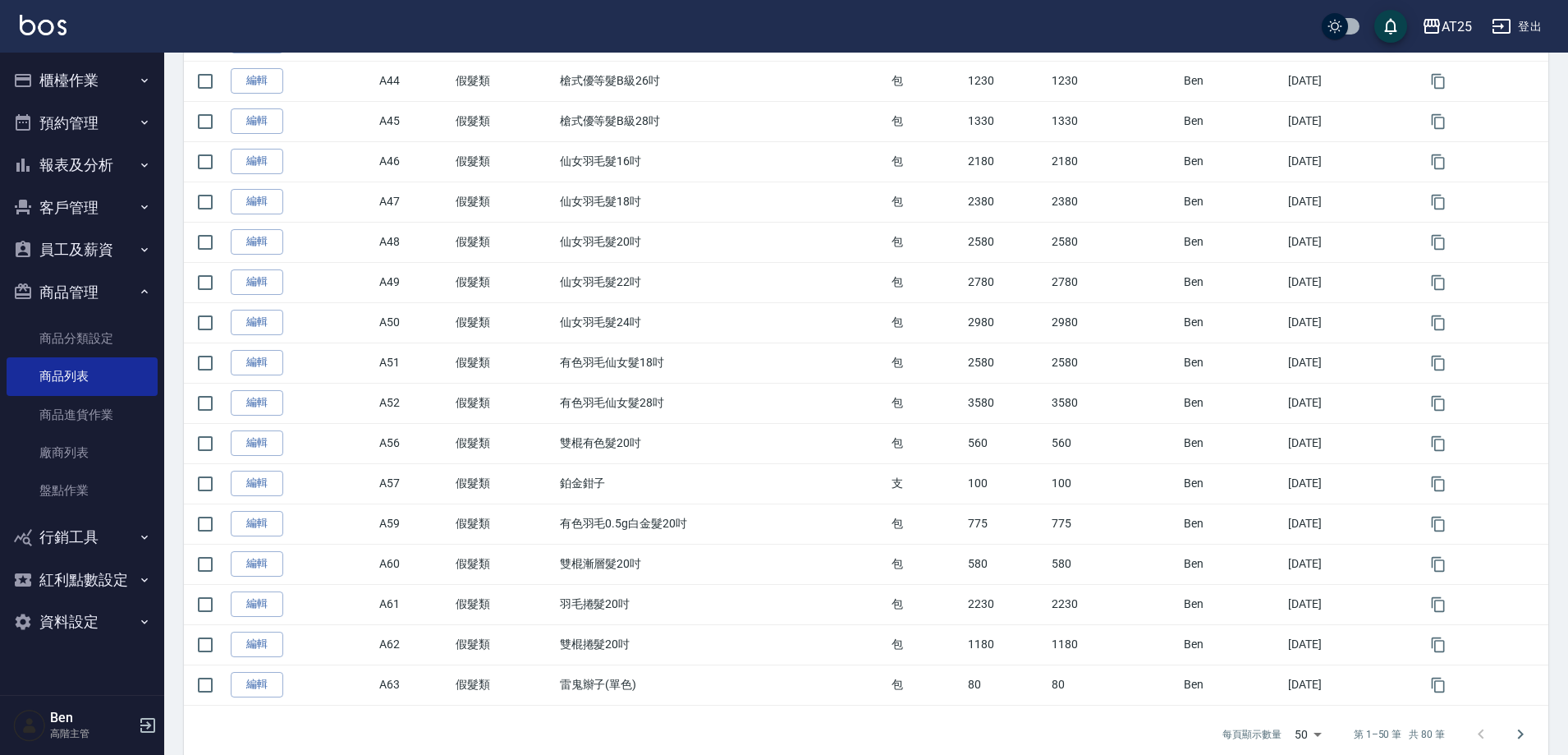
scroll to position [1687, 0]
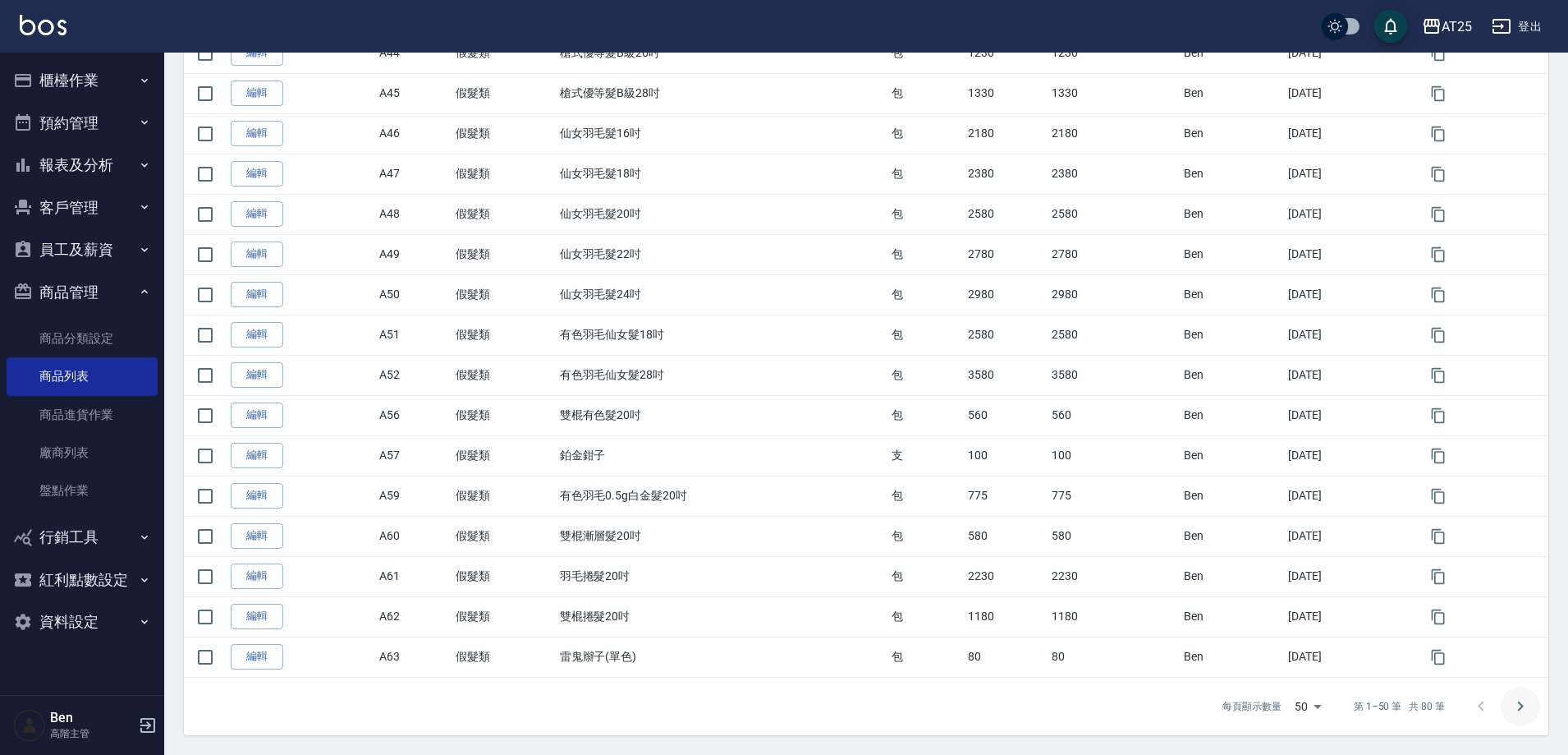
click at [1512, 709] on icon "Go to next page" at bounding box center [1520, 706] width 19 height 19
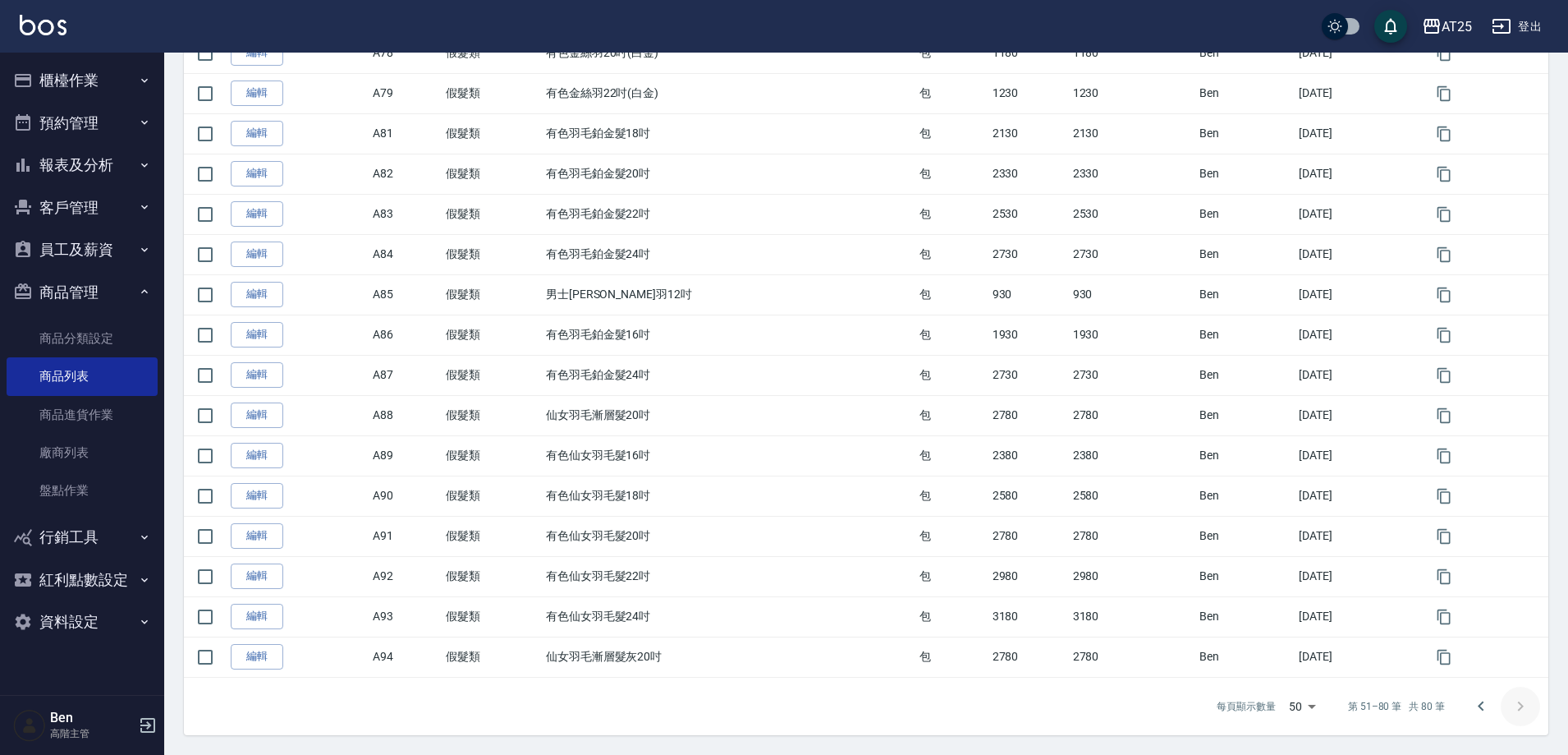
scroll to position [882, 0]
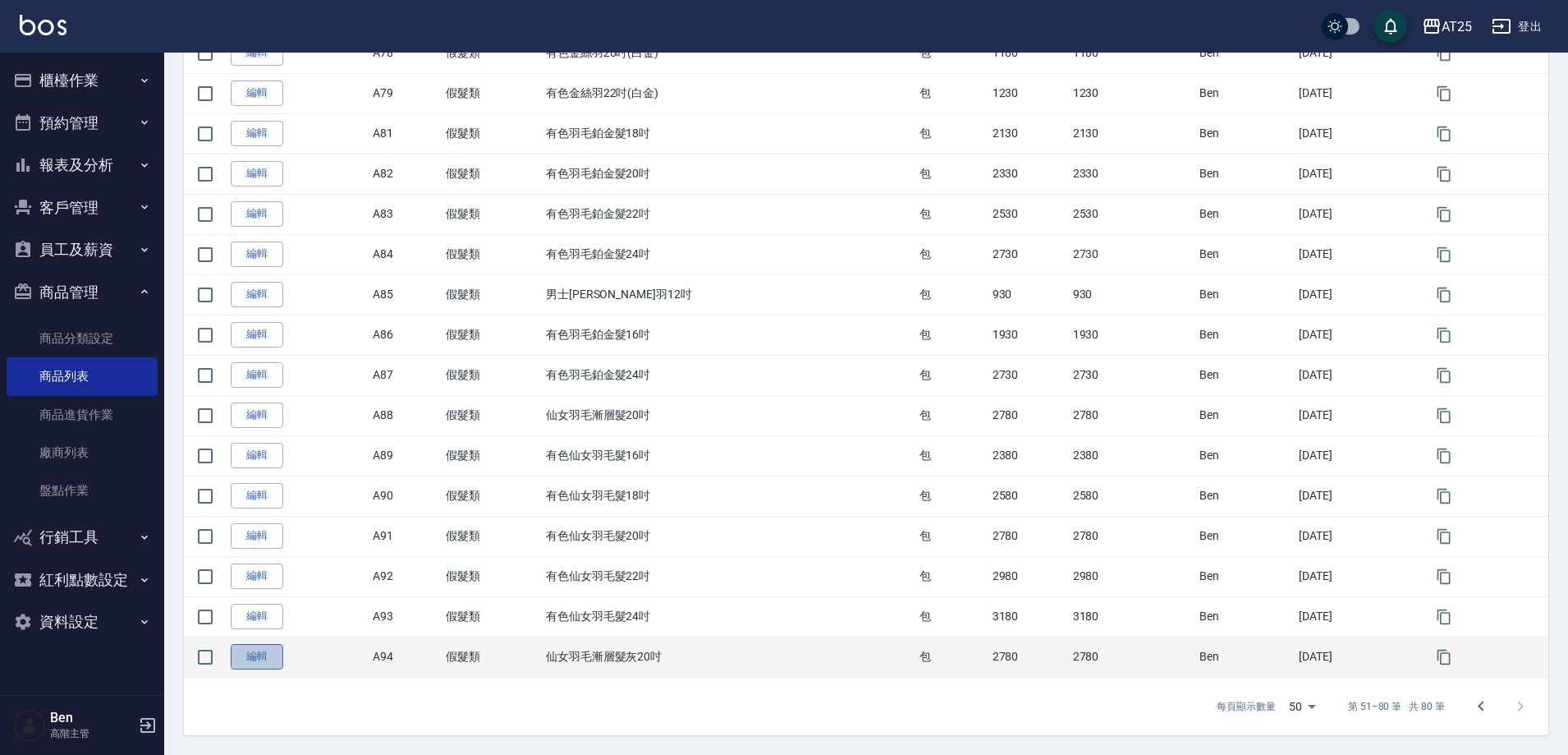
click at [255, 656] on link "編輯" at bounding box center [257, 657] width 53 height 25
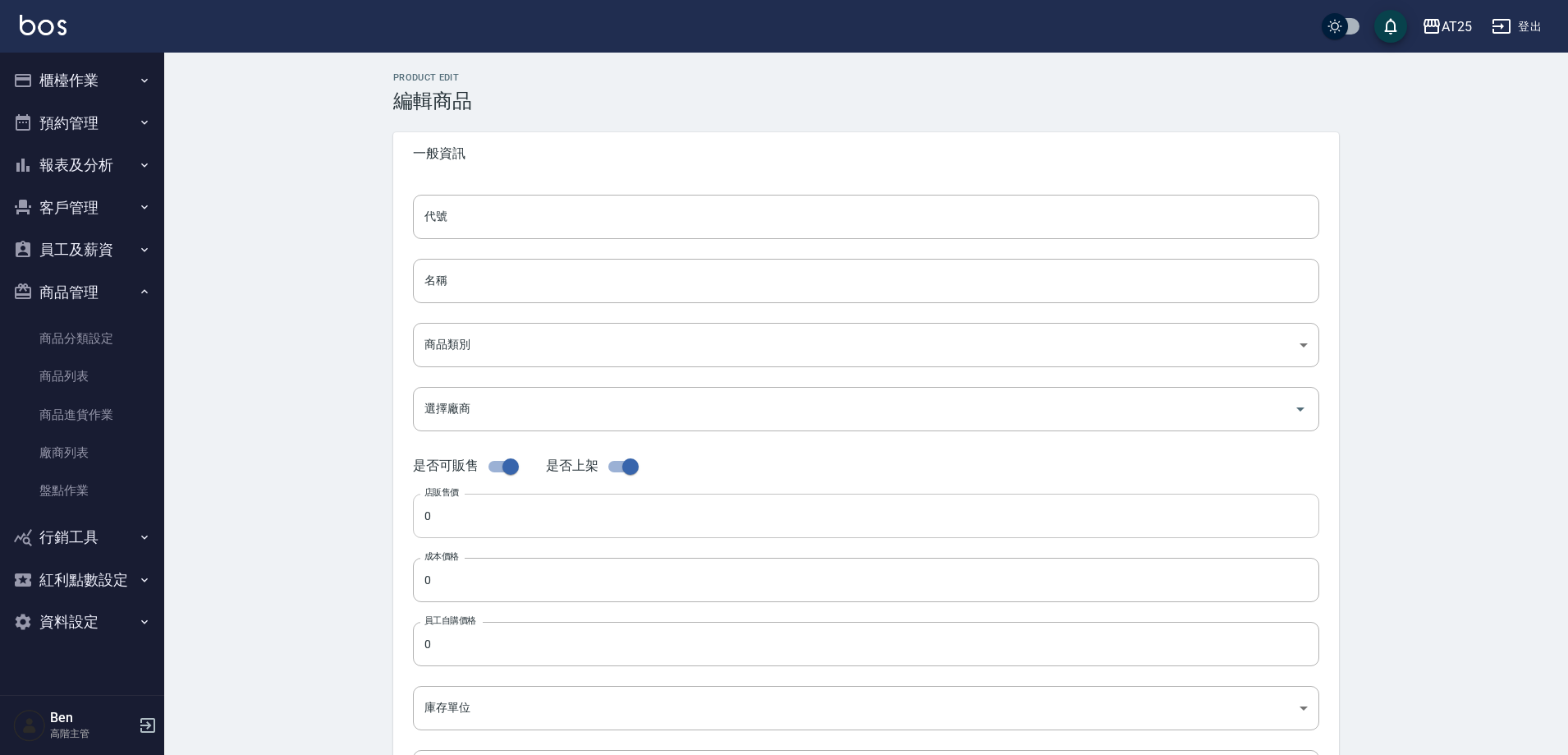
type input "A94"
type input "仙女羽毛漸層髮灰20吋"
type input "33aaa532-8933-4f16-8d37-aa84dd459a24"
type input "2780"
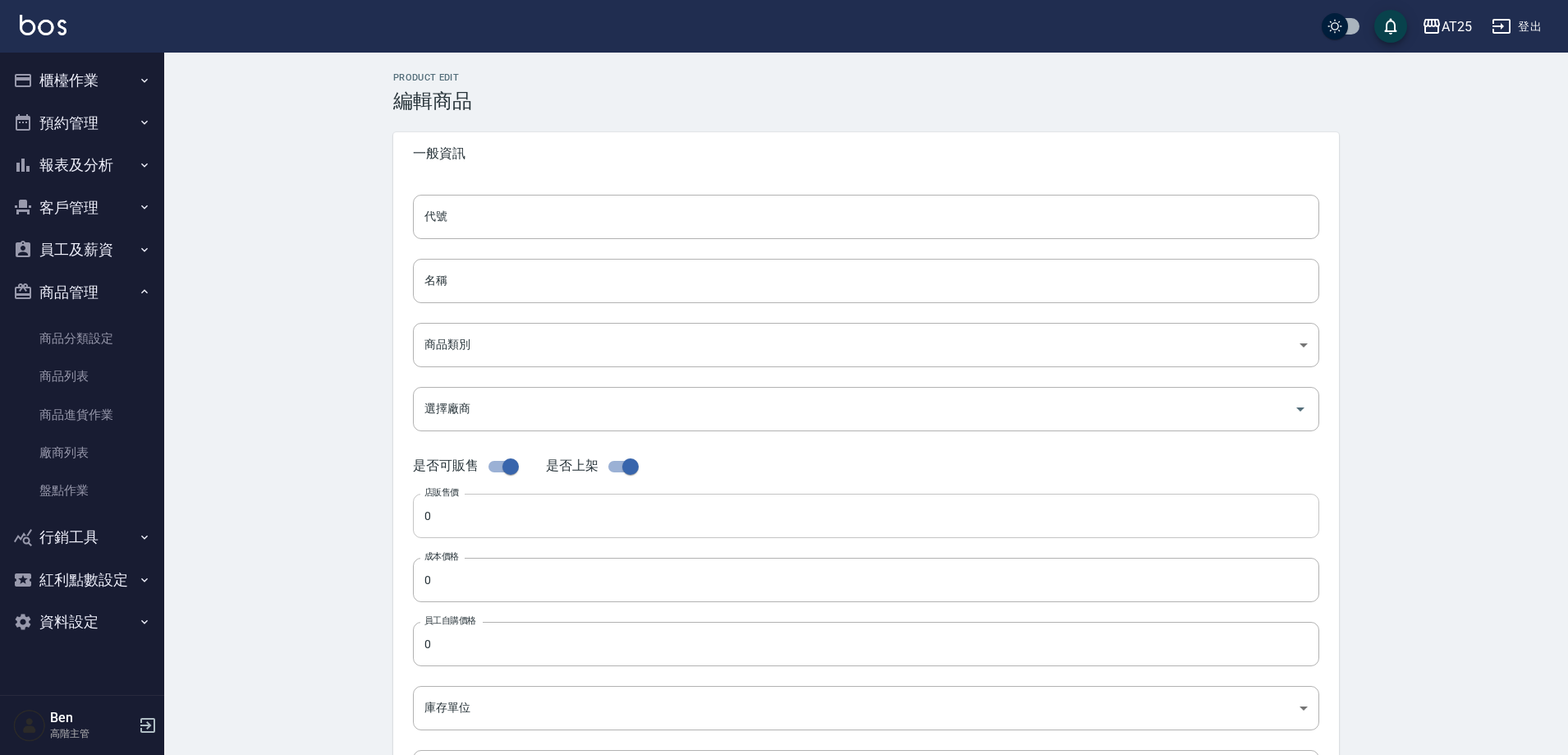
type input "2780"
type input "包"
type input "UNSET"
click at [522, 272] on input "仙女羽毛漸層髮灰20吋" at bounding box center [866, 281] width 907 height 45
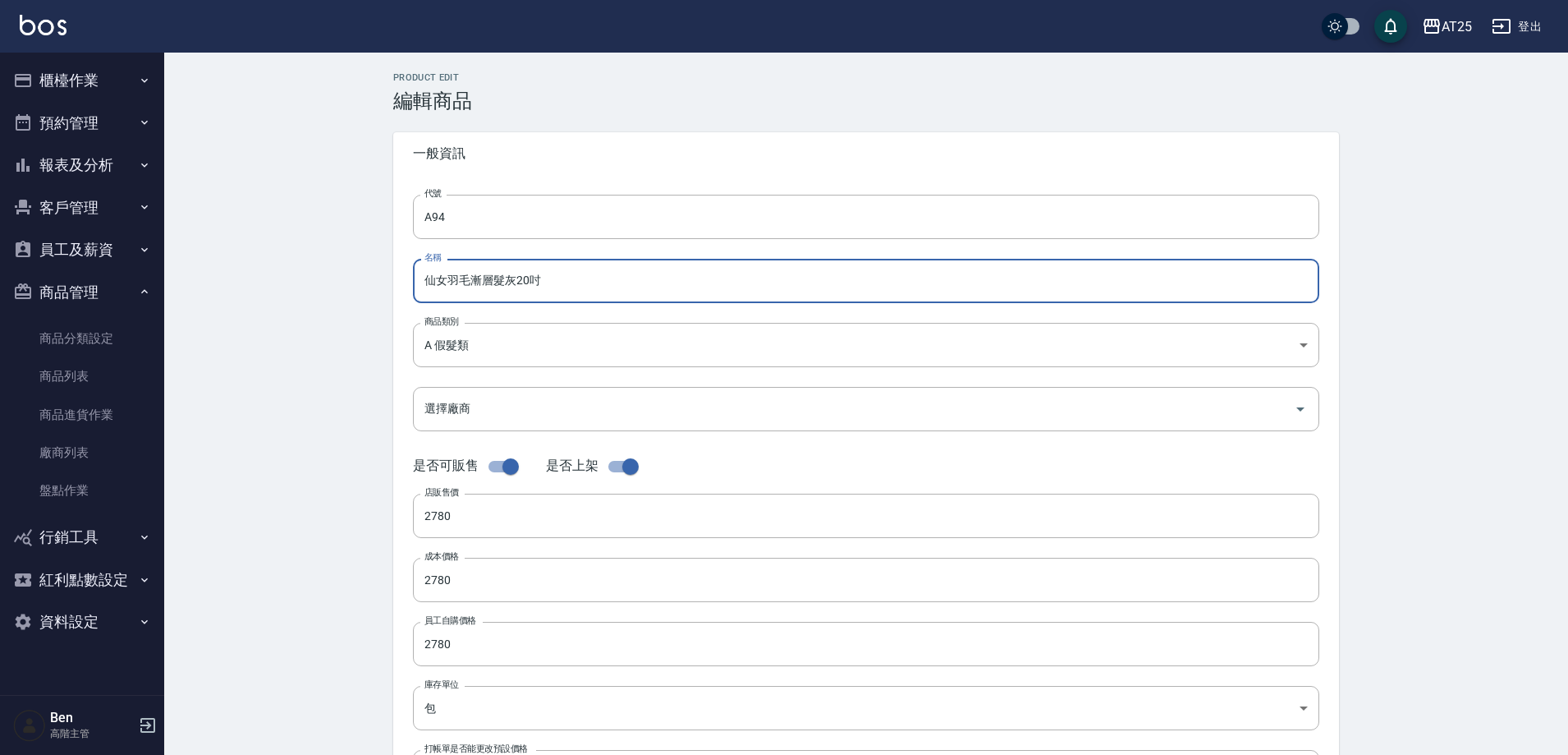
click at [505, 279] on input "仙女羽毛漸層髮灰20吋" at bounding box center [866, 281] width 907 height 45
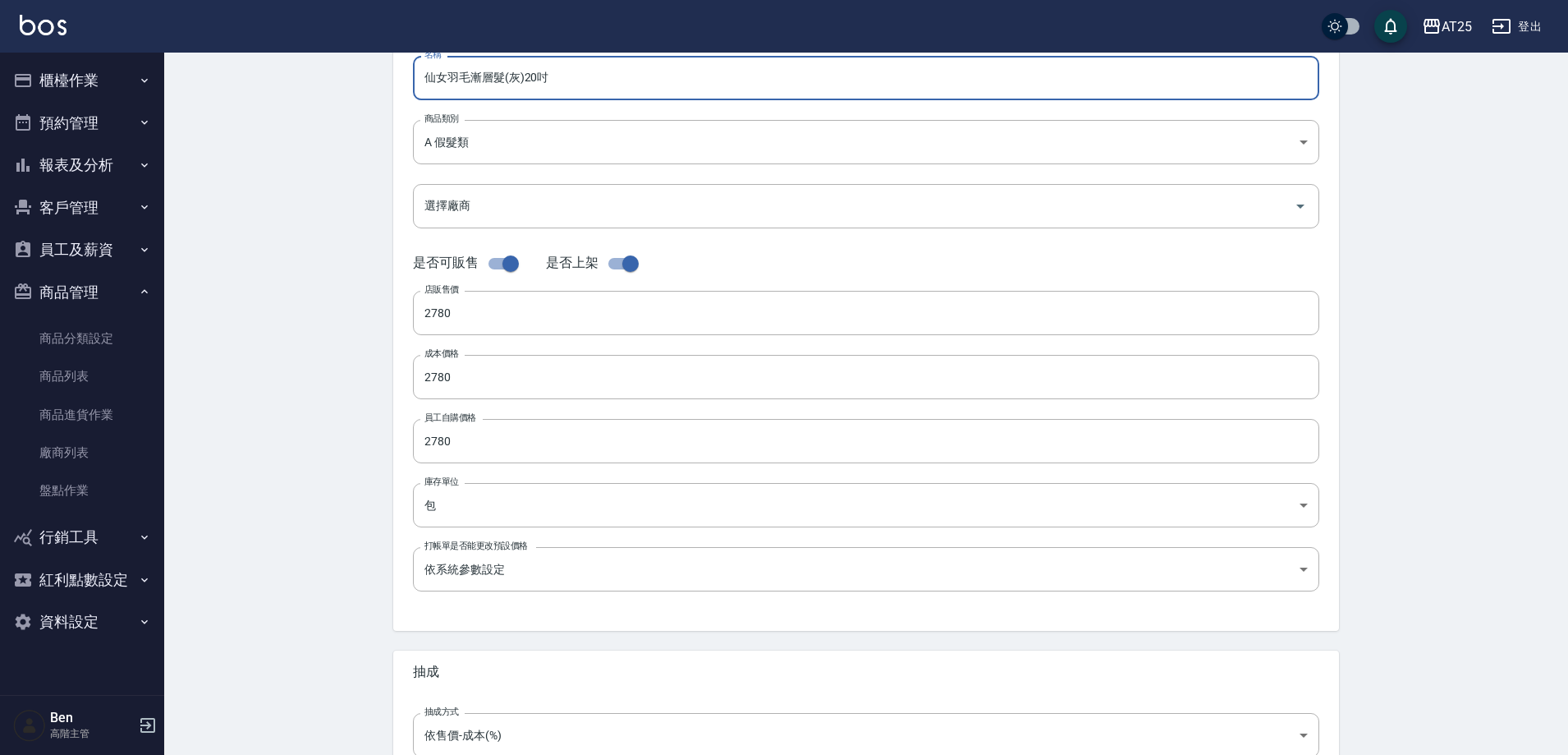
scroll to position [378, 0]
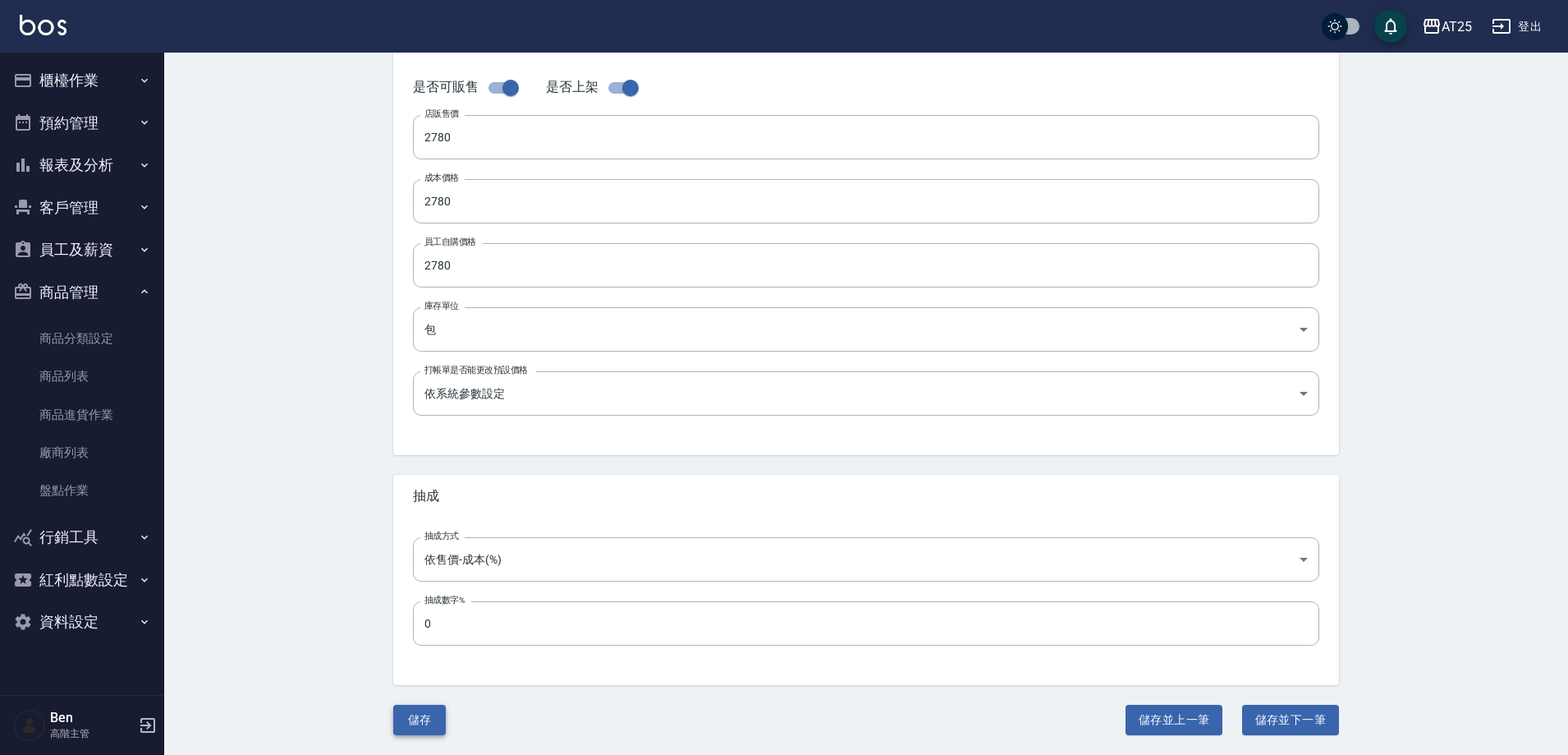
type input "仙女羽毛漸層髮(灰)20吋"
click at [416, 711] on button "儲存" at bounding box center [419, 720] width 53 height 30
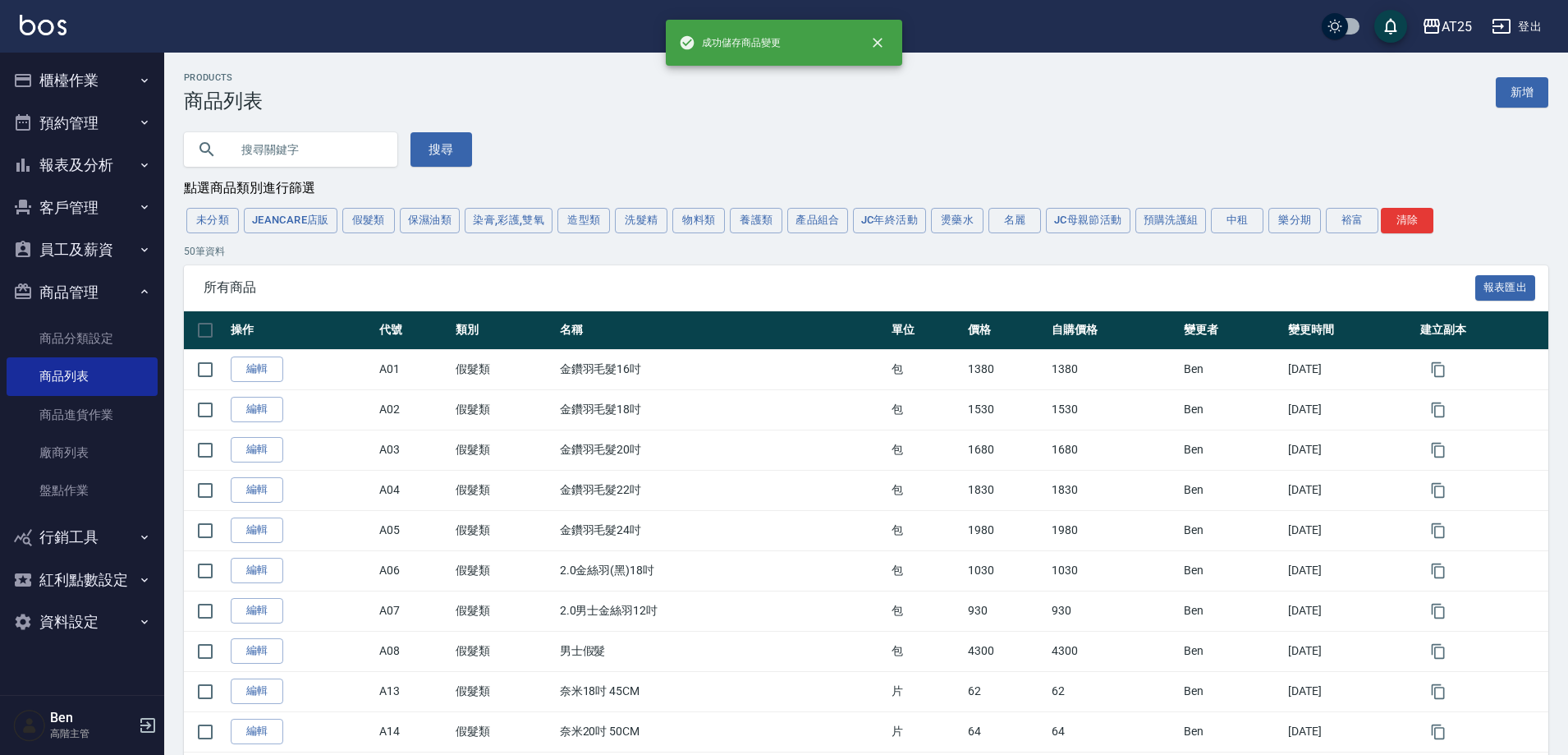
drag, startPoint x: 424, startPoint y: 221, endPoint x: 437, endPoint y: 234, distance: 18.4
click at [426, 221] on button "保濕油類" at bounding box center [430, 220] width 61 height 25
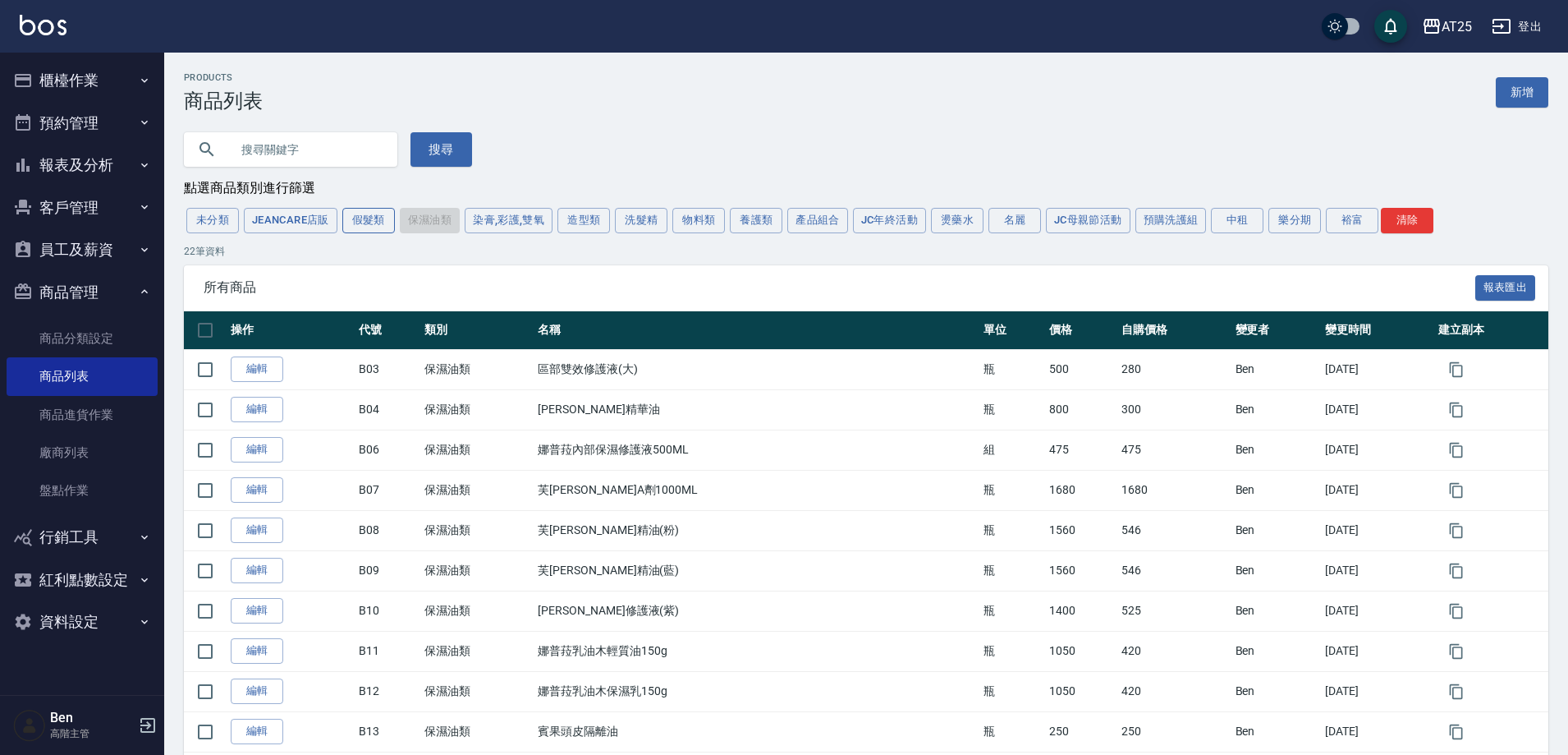
click at [380, 225] on button "假髮類" at bounding box center [368, 220] width 53 height 25
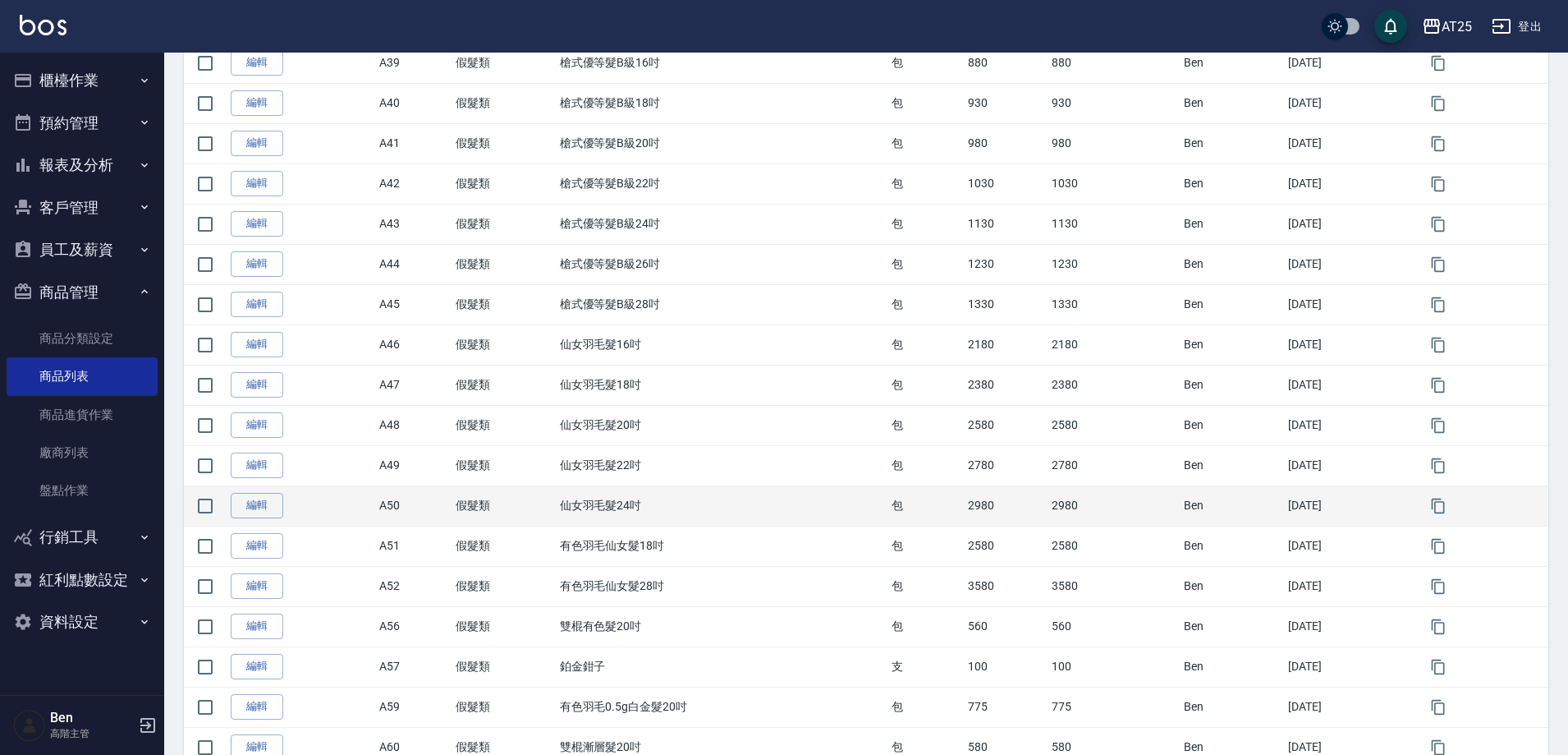
scroll to position [1687, 0]
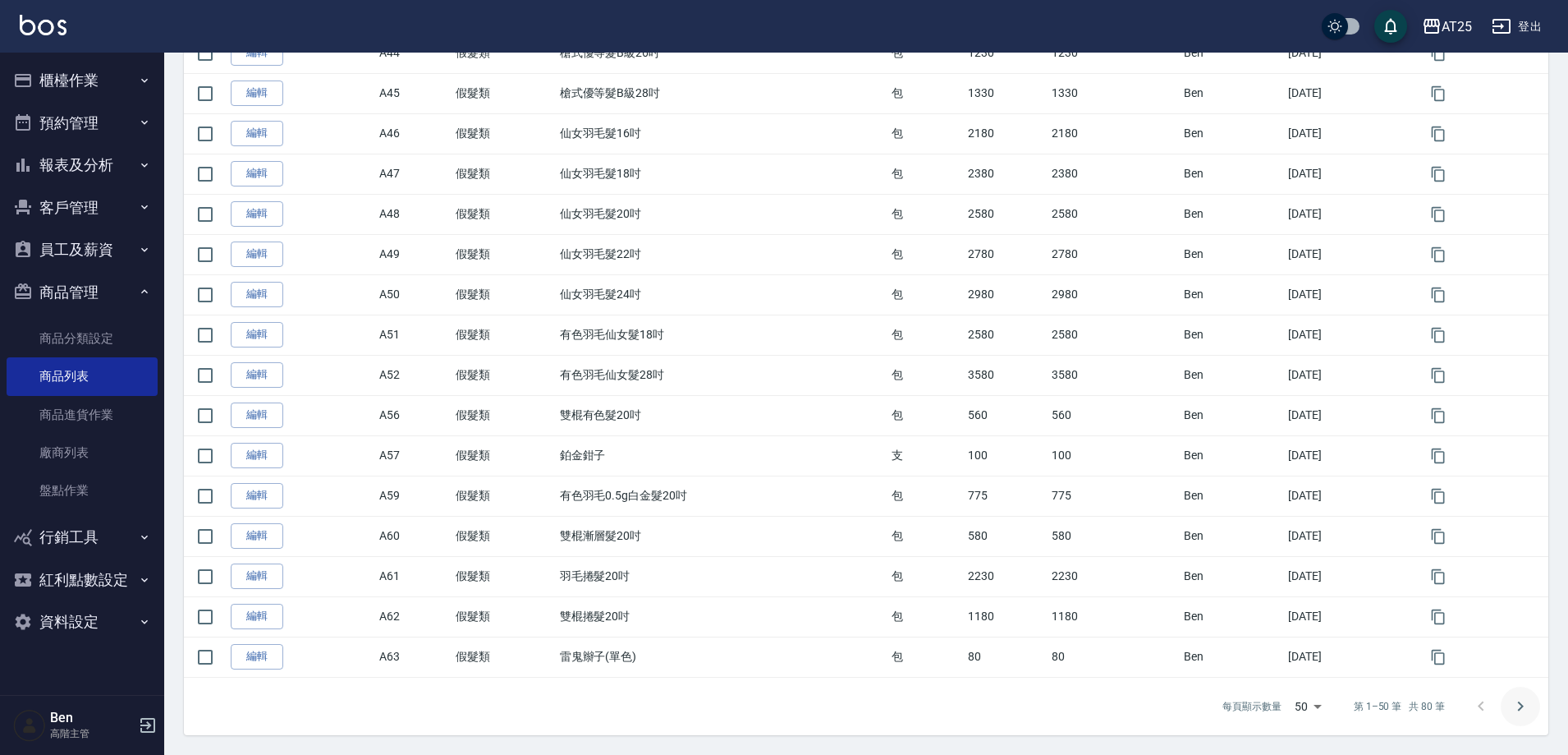
click at [1516, 703] on icon "Go to next page" at bounding box center [1520, 706] width 19 height 19
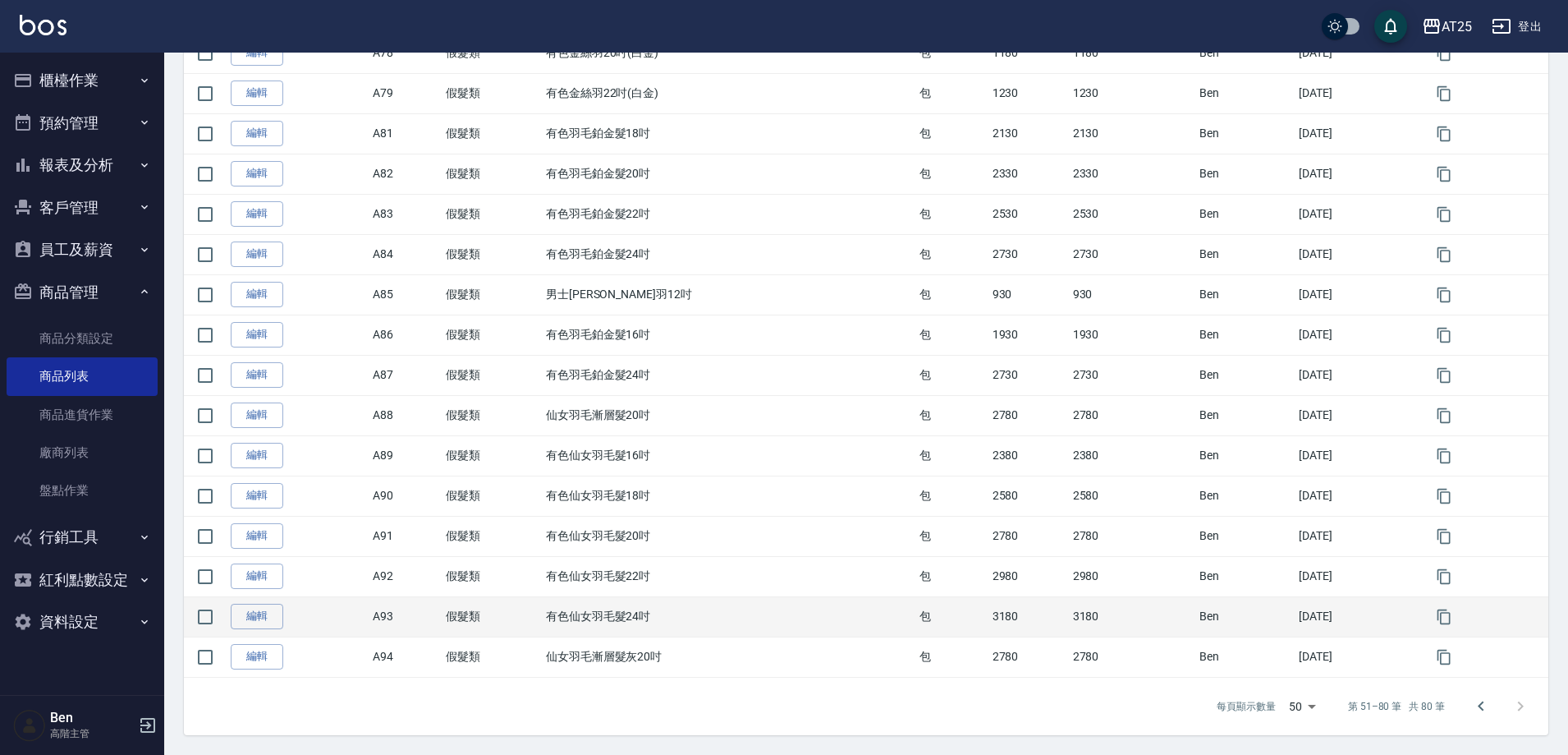
scroll to position [882, 0]
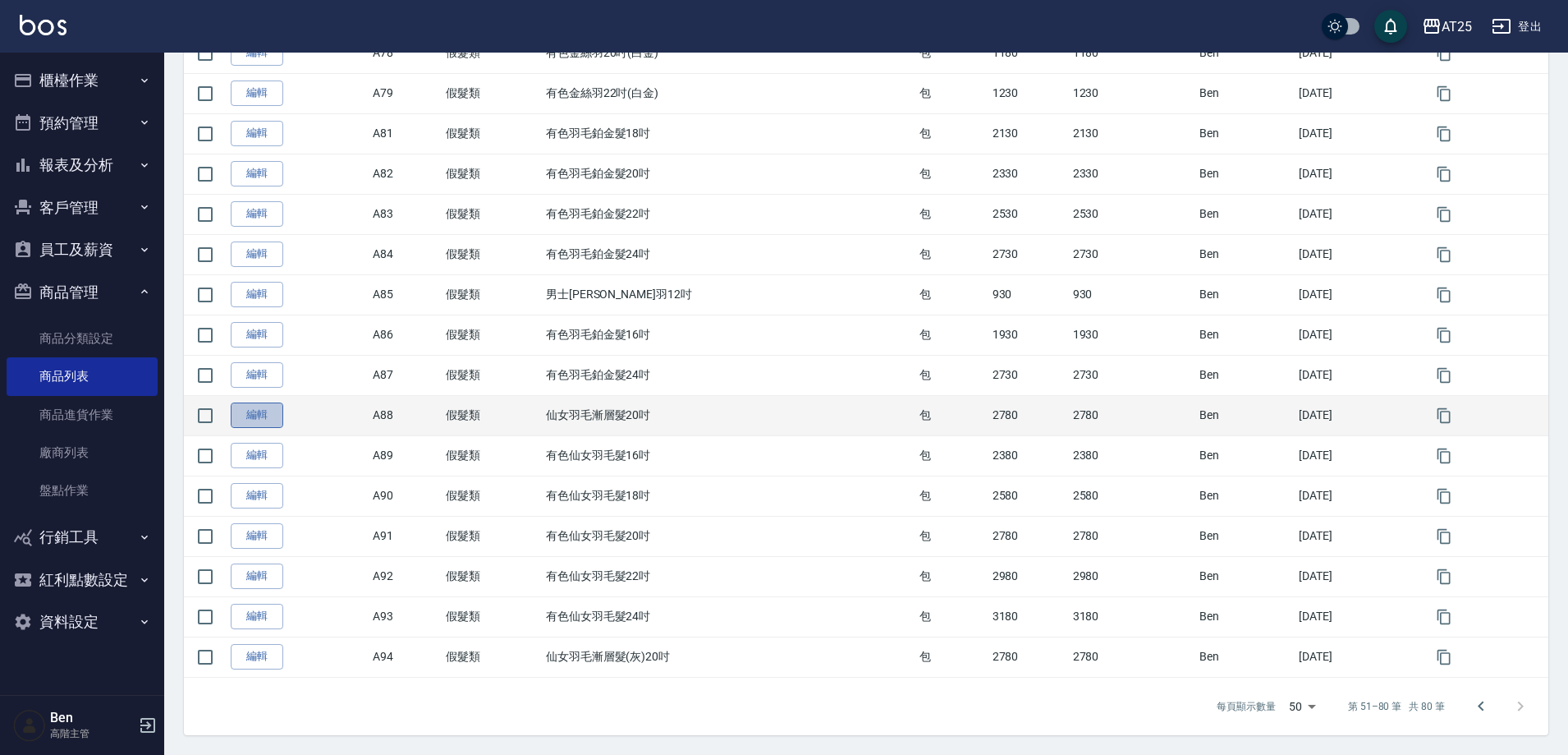
click at [263, 414] on link "編輯" at bounding box center [257, 415] width 53 height 25
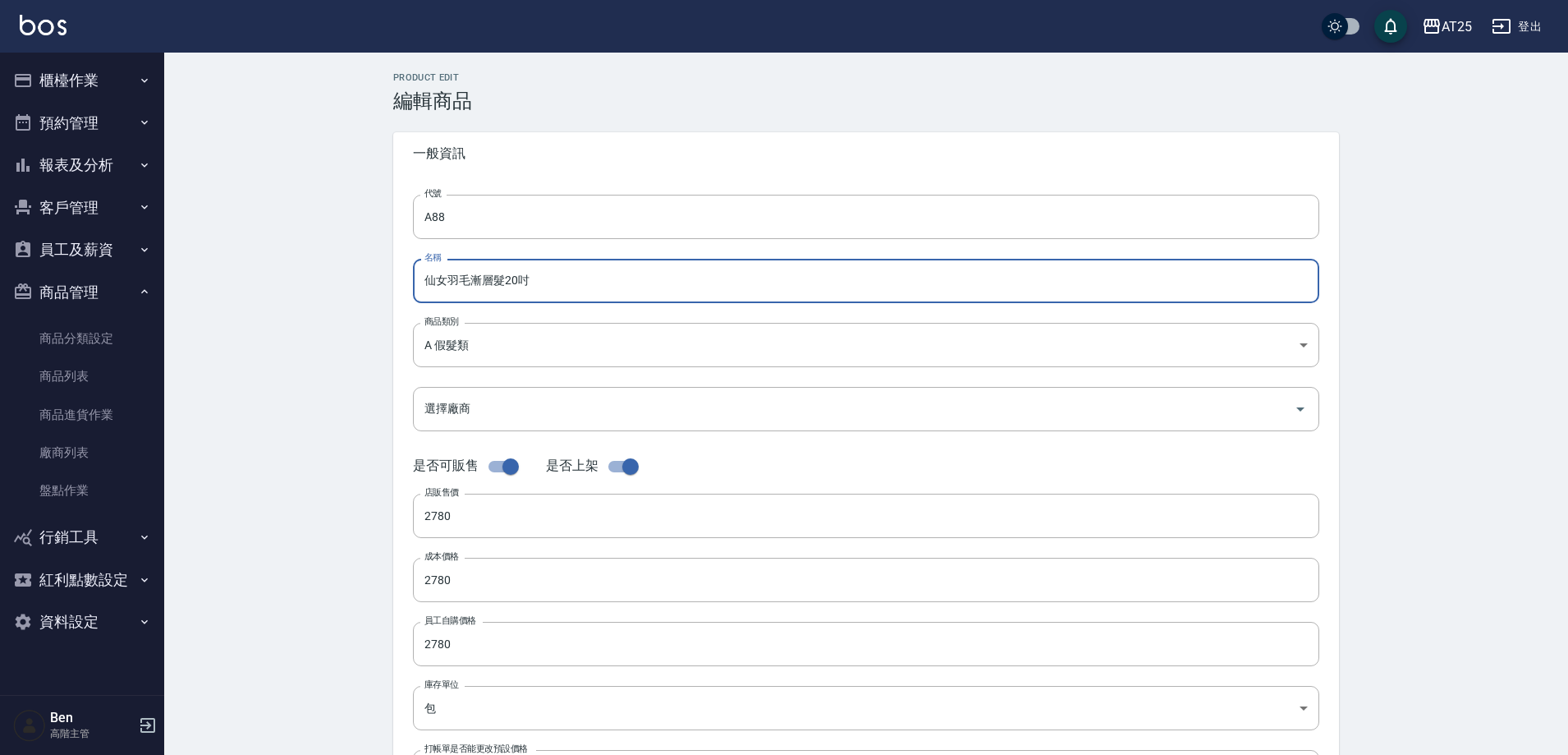
click at [509, 277] on input "仙女羽毛漸層髮20吋" at bounding box center [866, 281] width 907 height 45
click at [501, 277] on input "仙女羽毛漸層髮20吋" at bounding box center [866, 281] width 907 height 45
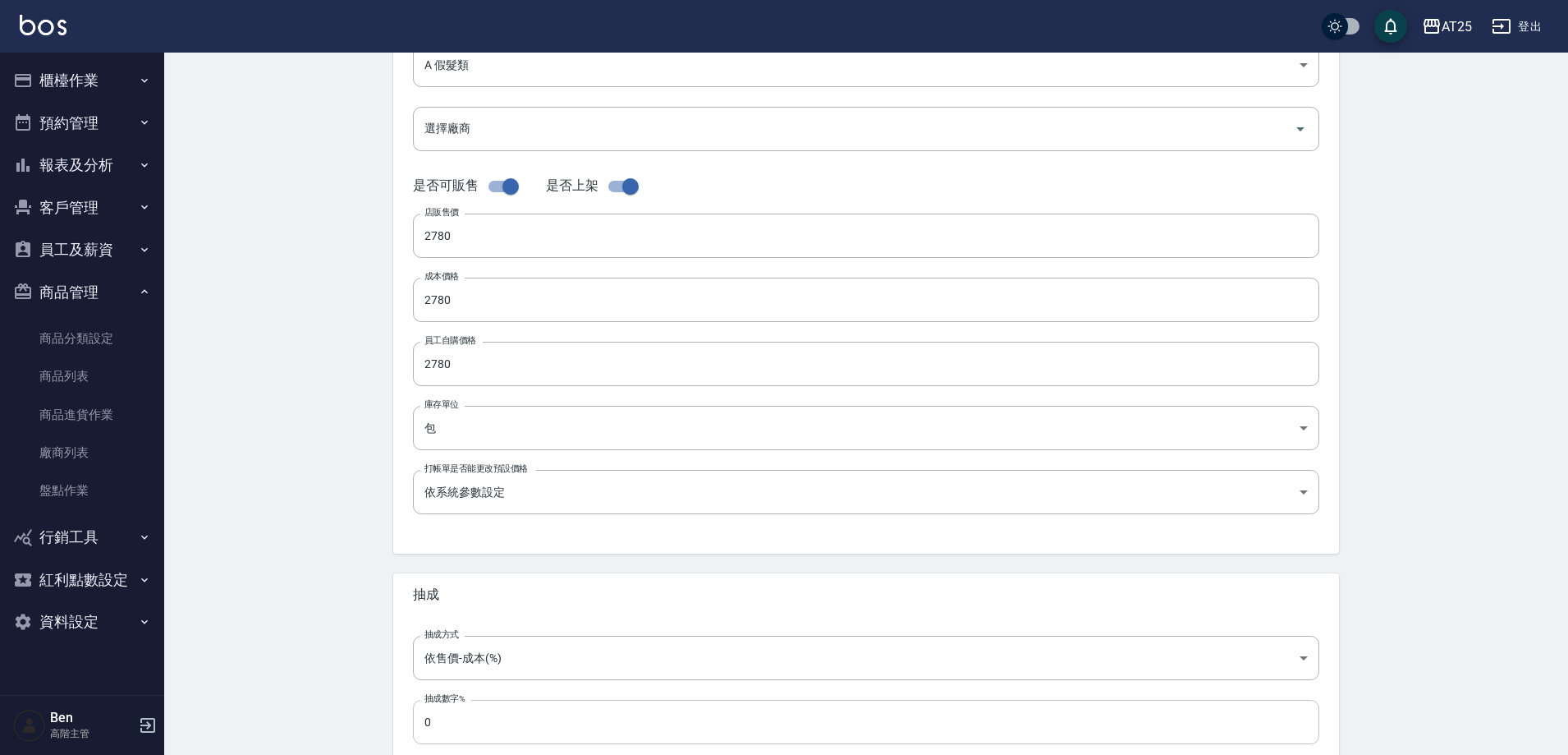
scroll to position [378, 0]
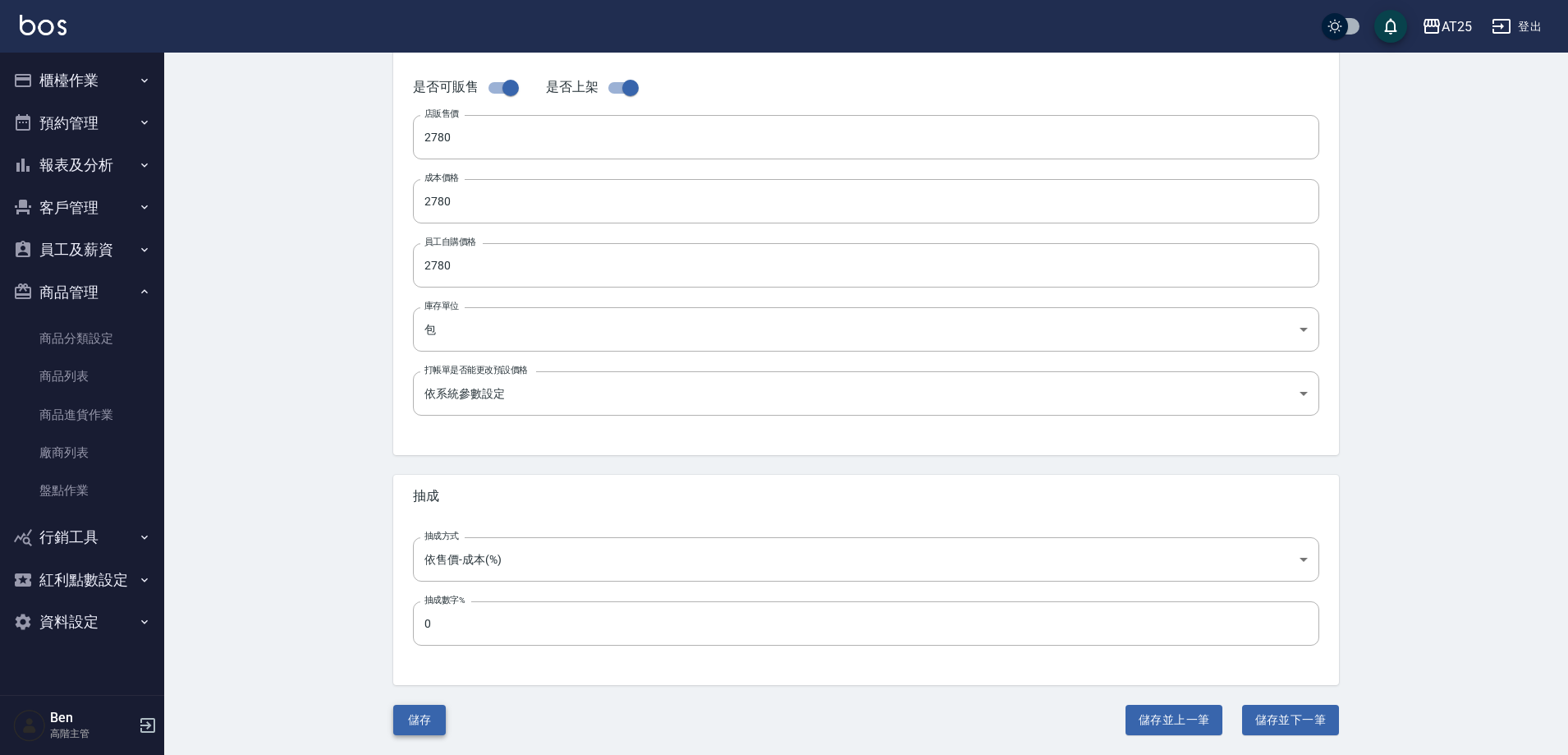
type input "仙女羽毛漸層髮(白金)20吋"
click at [410, 726] on button "儲存" at bounding box center [419, 720] width 53 height 30
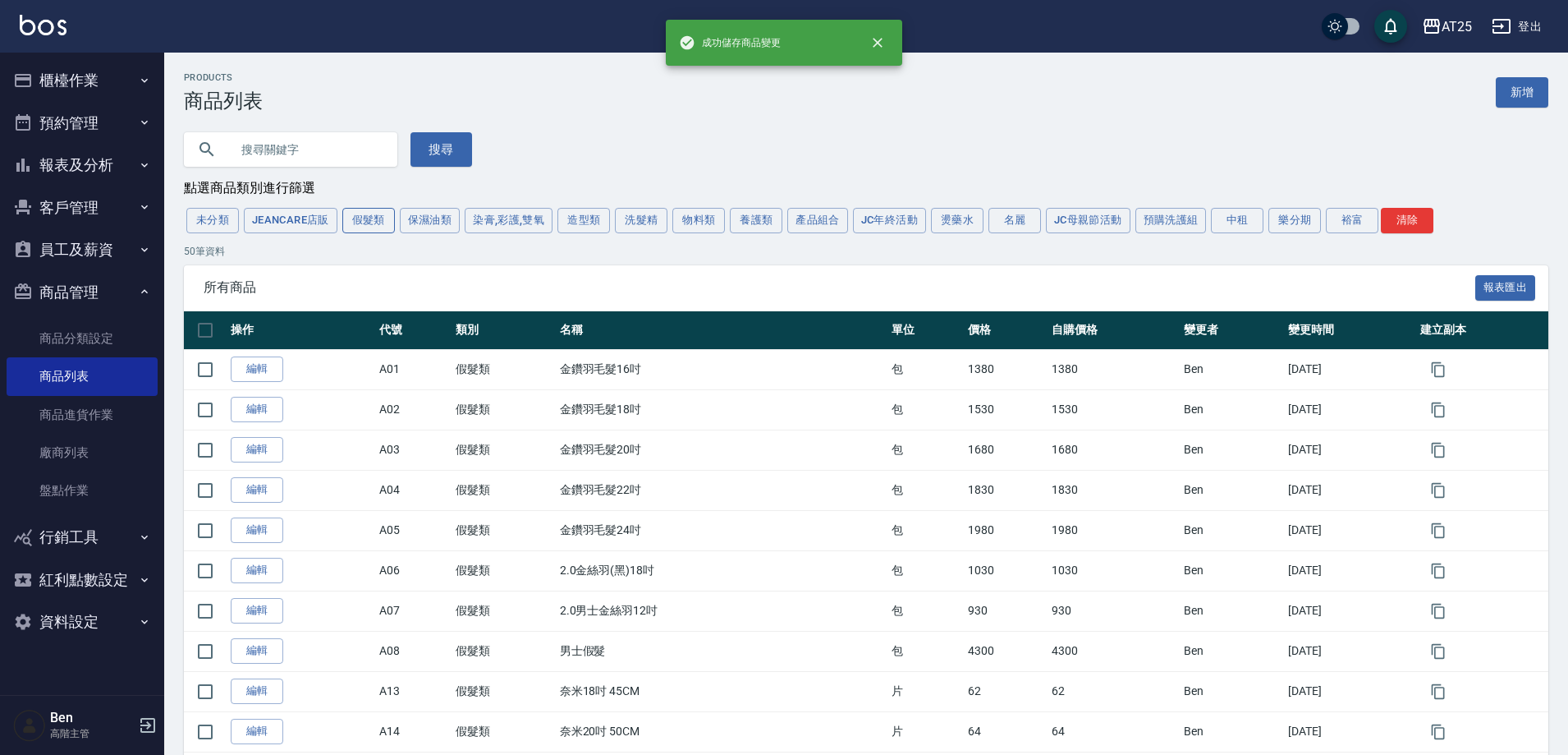
click at [383, 226] on button "假髮類" at bounding box center [368, 220] width 53 height 25
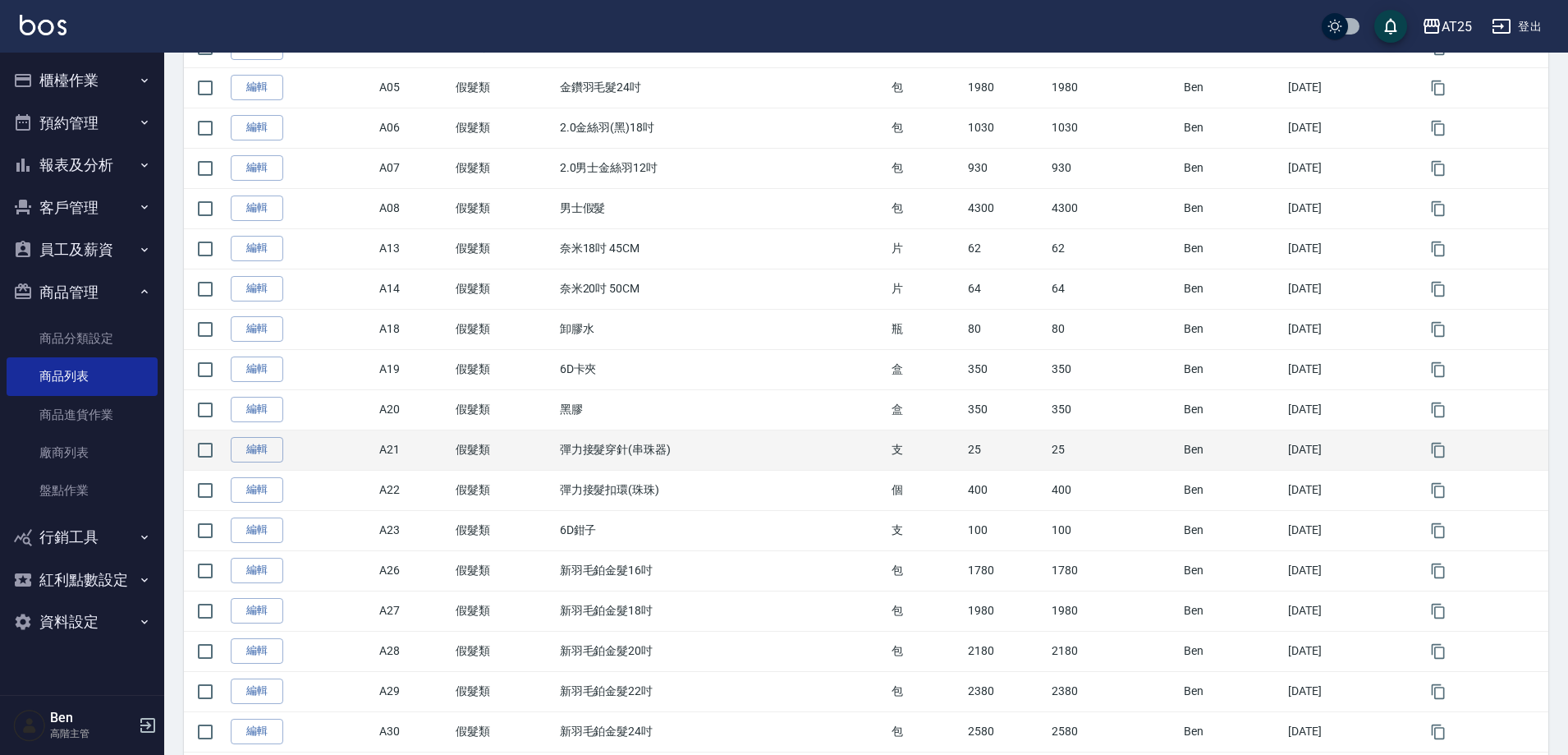
scroll to position [246, 0]
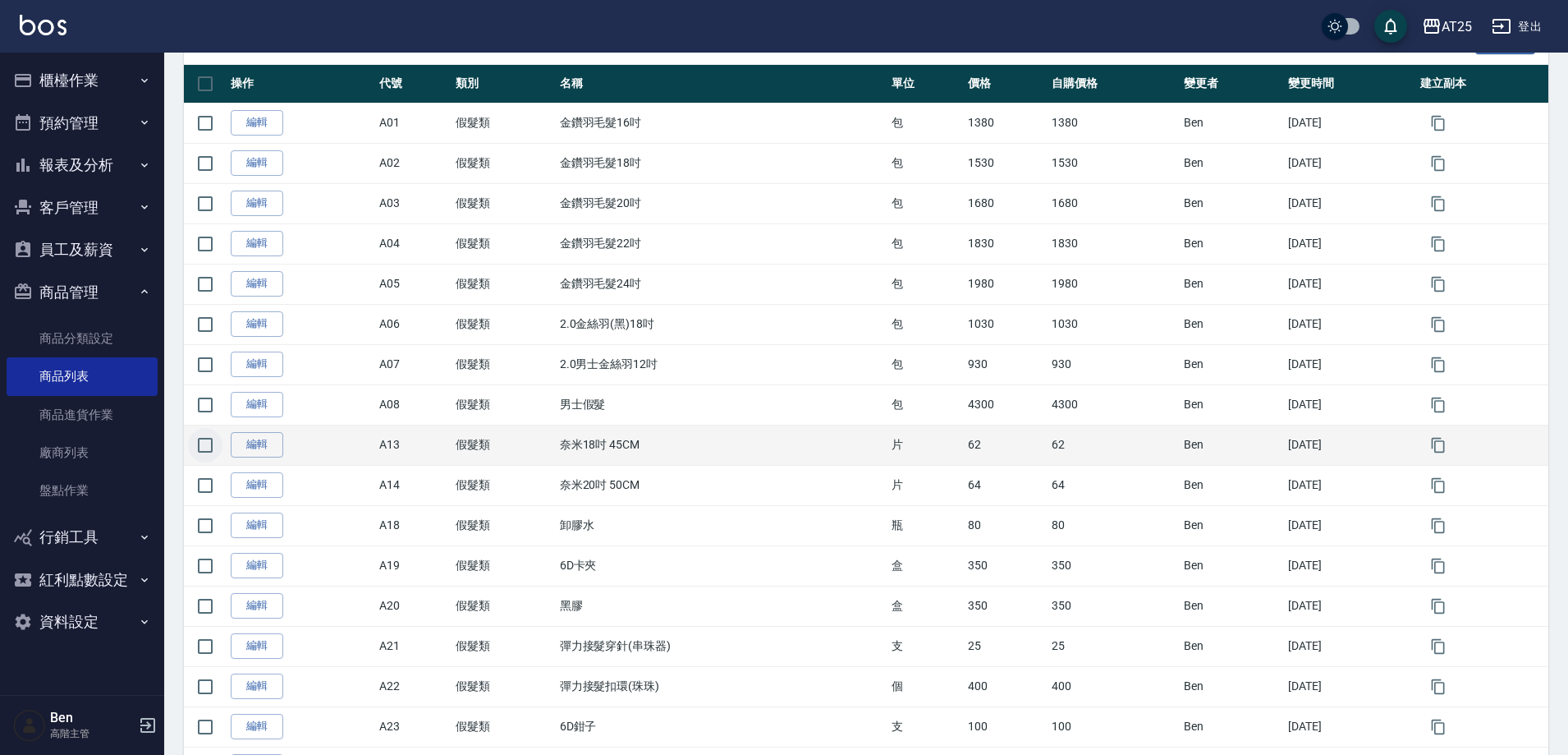
click at [204, 459] on input "checkbox" at bounding box center [205, 445] width 34 height 34
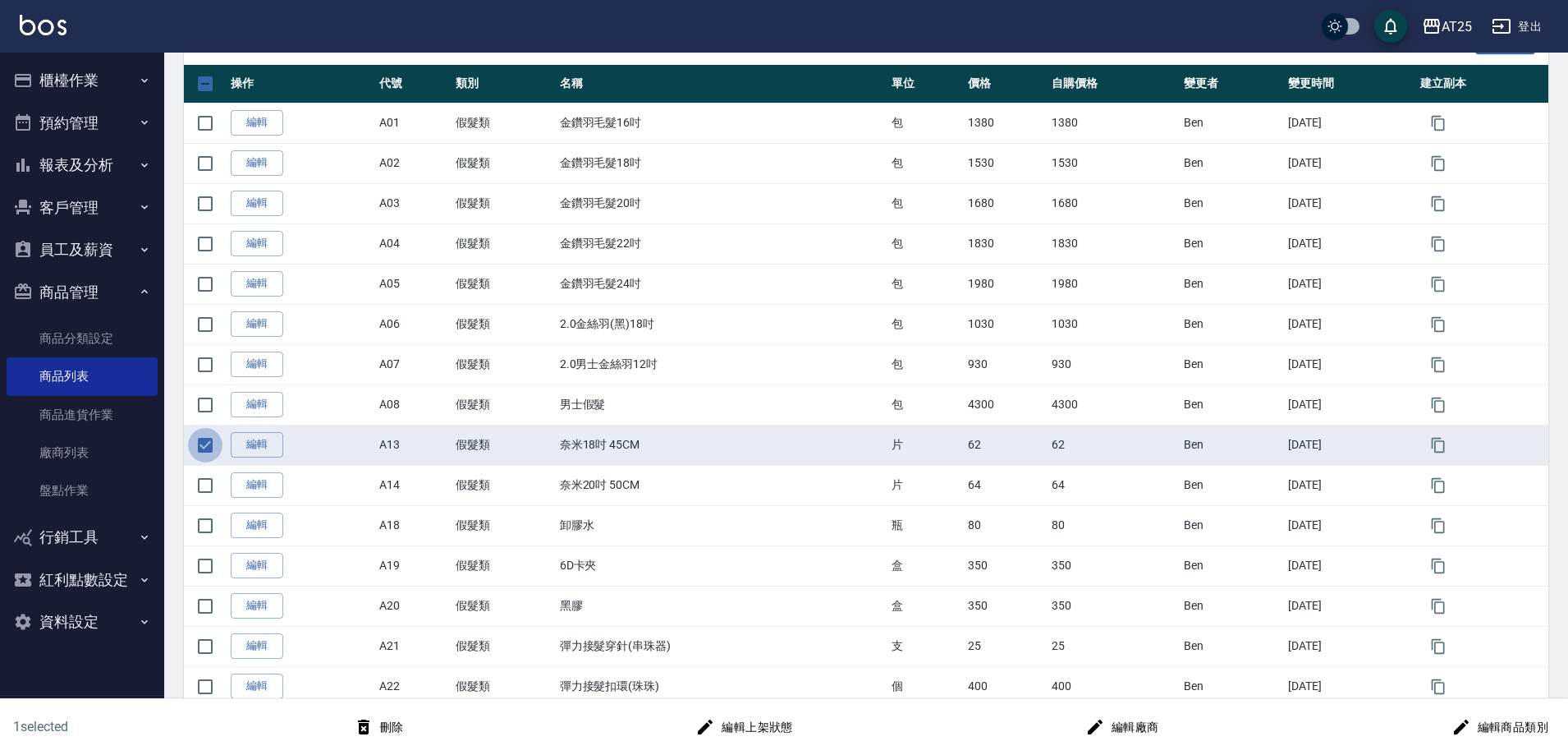
click at [208, 454] on input "checkbox" at bounding box center [205, 445] width 34 height 34
checkbox input "false"
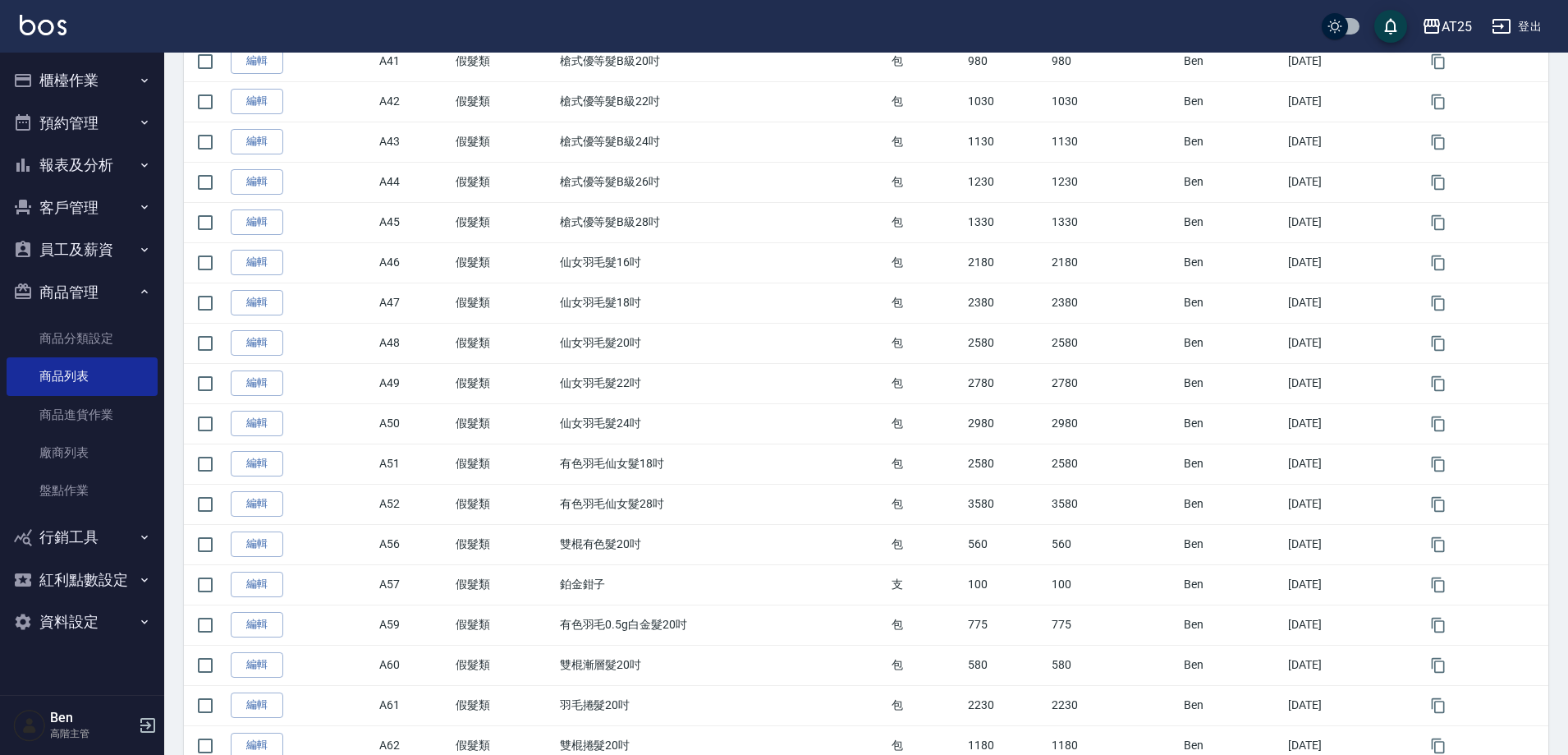
scroll to position [1561, 0]
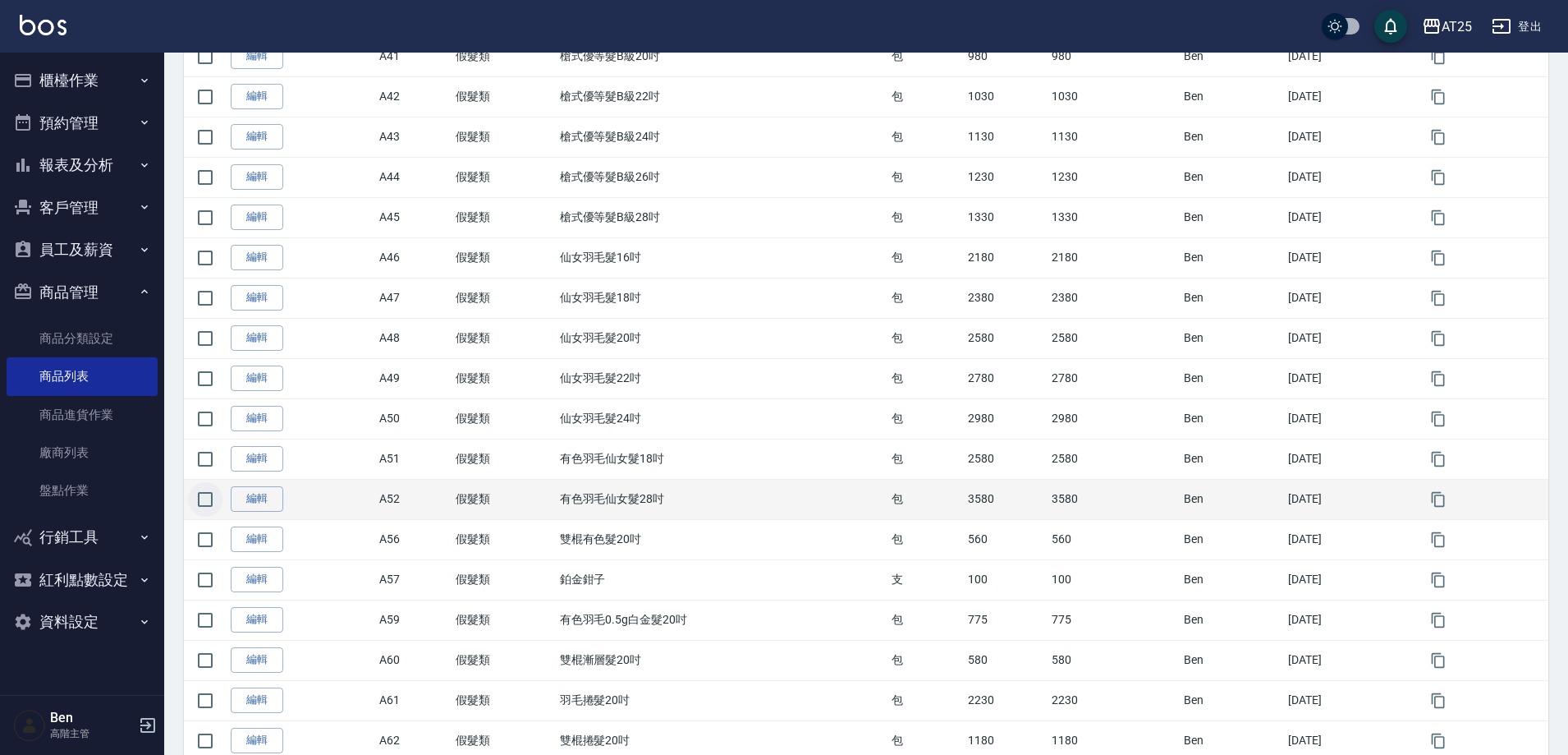
click at [202, 506] on input "checkbox" at bounding box center [205, 499] width 34 height 34
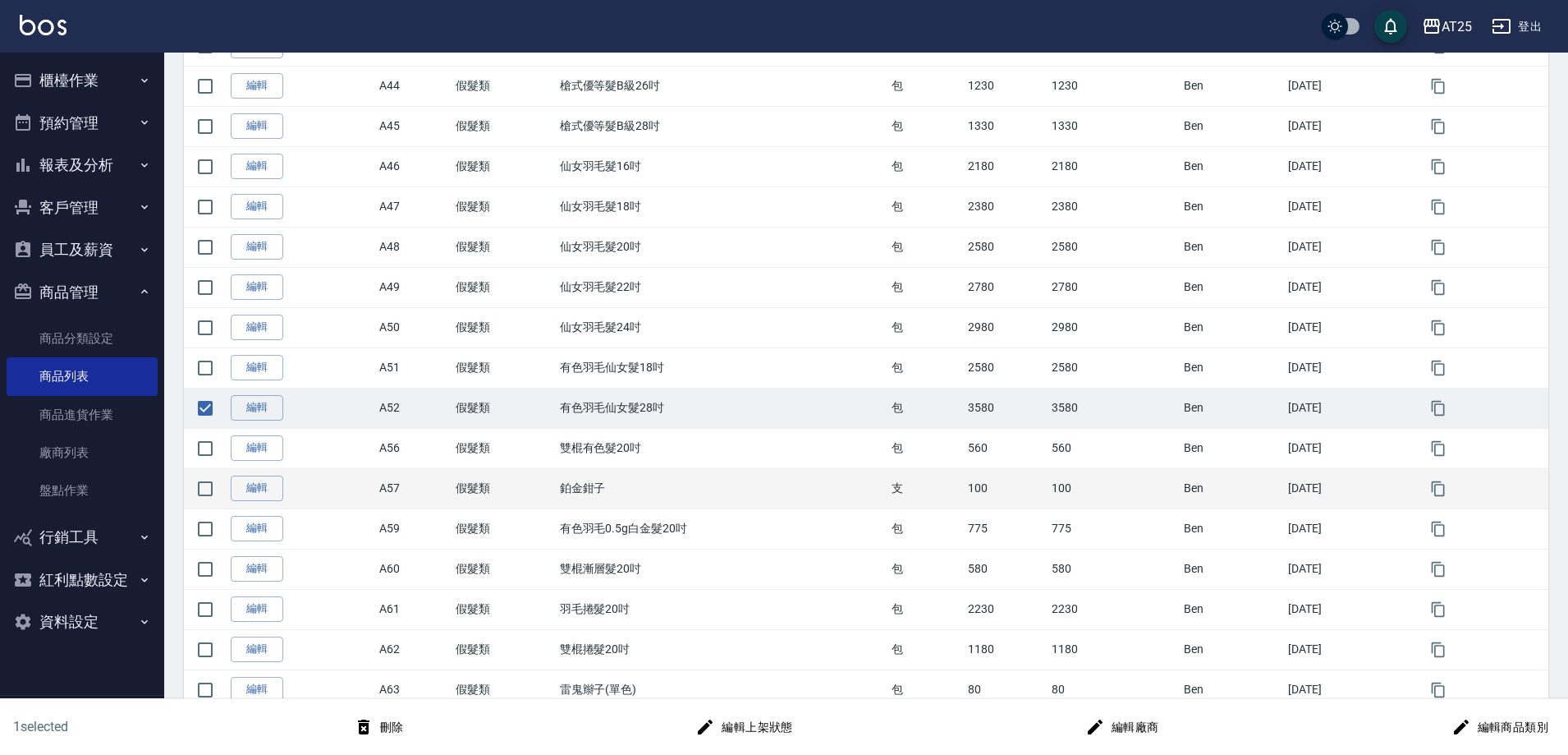
scroll to position [1687, 0]
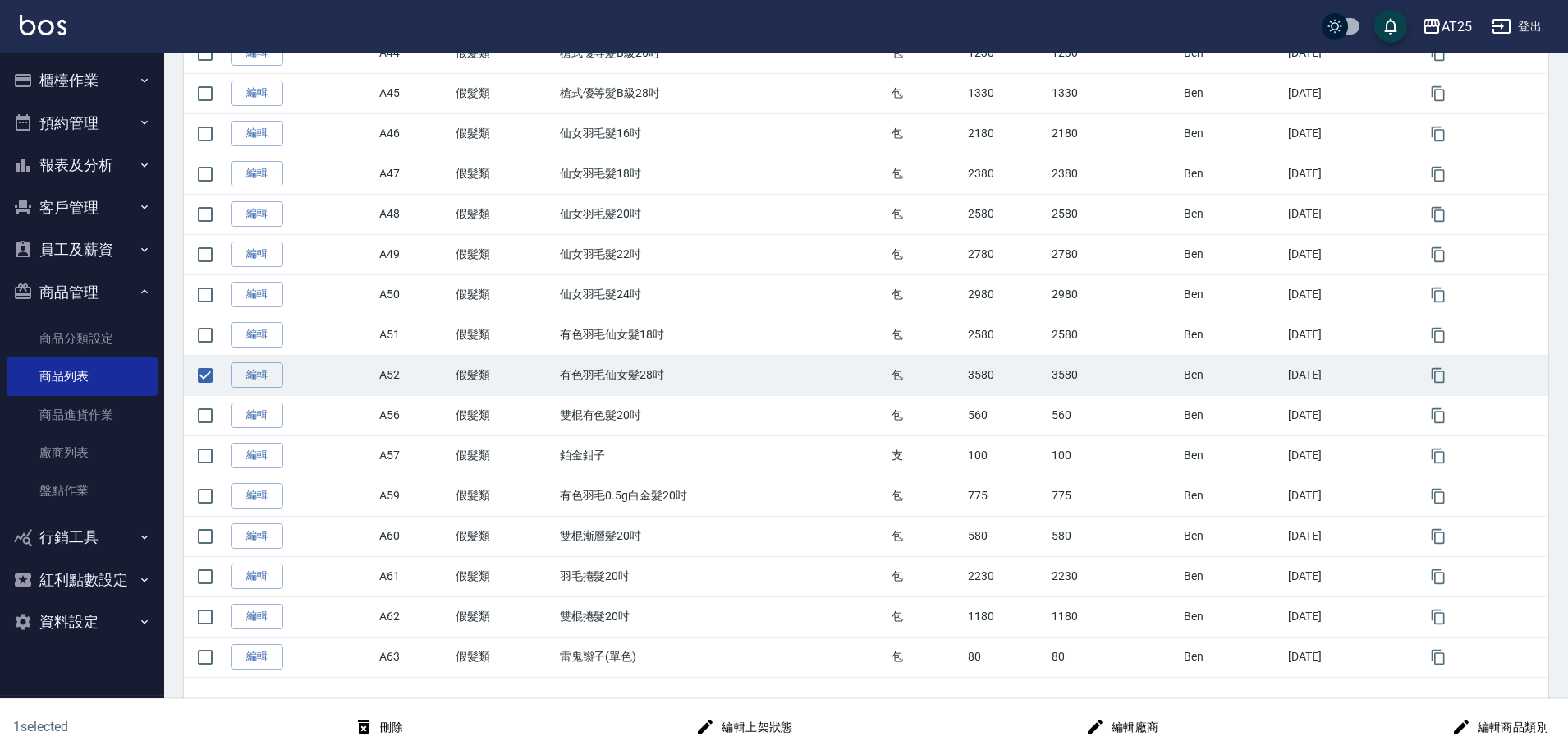
click at [373, 723] on icon "button" at bounding box center [363, 726] width 19 height 19
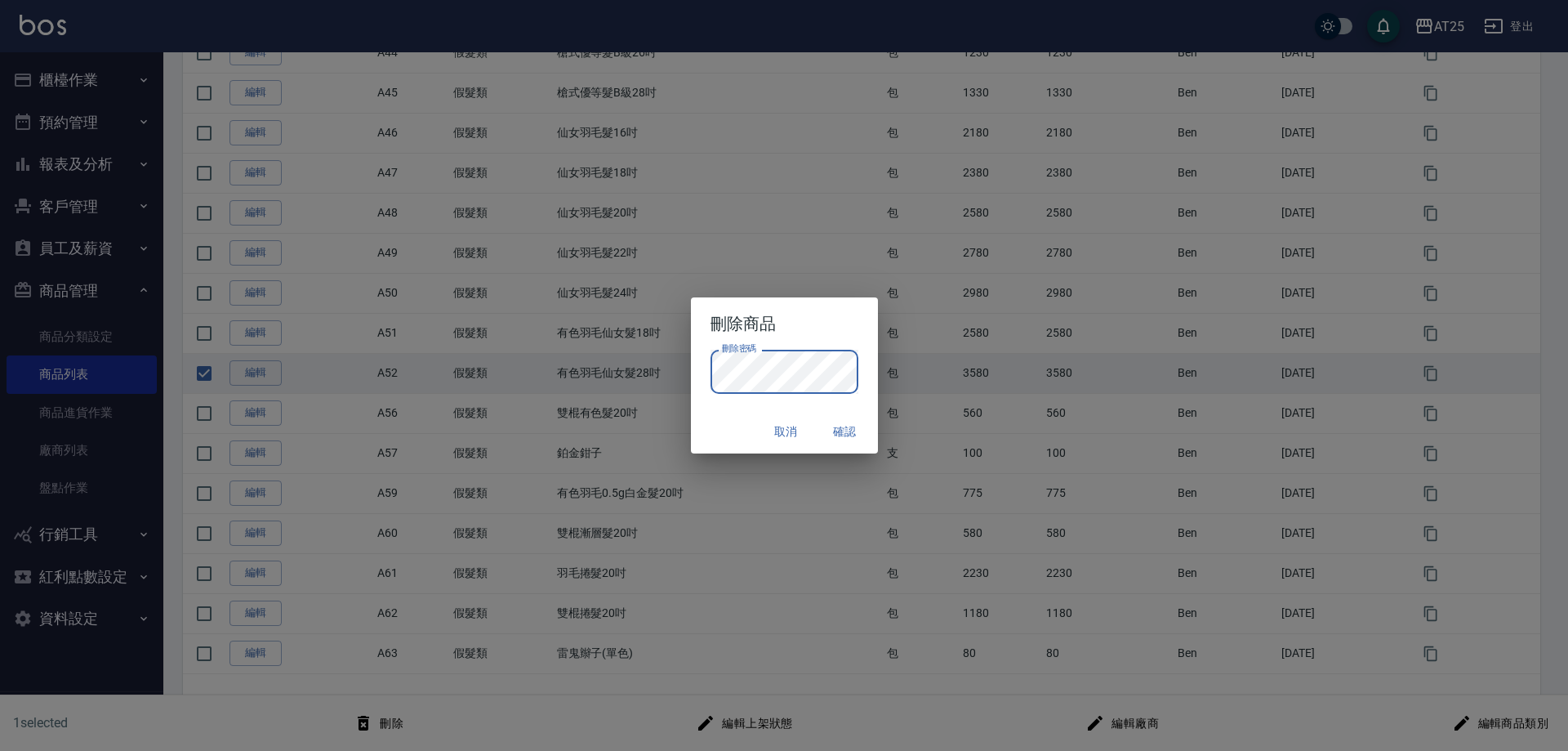
click at [853, 429] on button "確認" at bounding box center [845, 432] width 53 height 30
checkbox input "false"
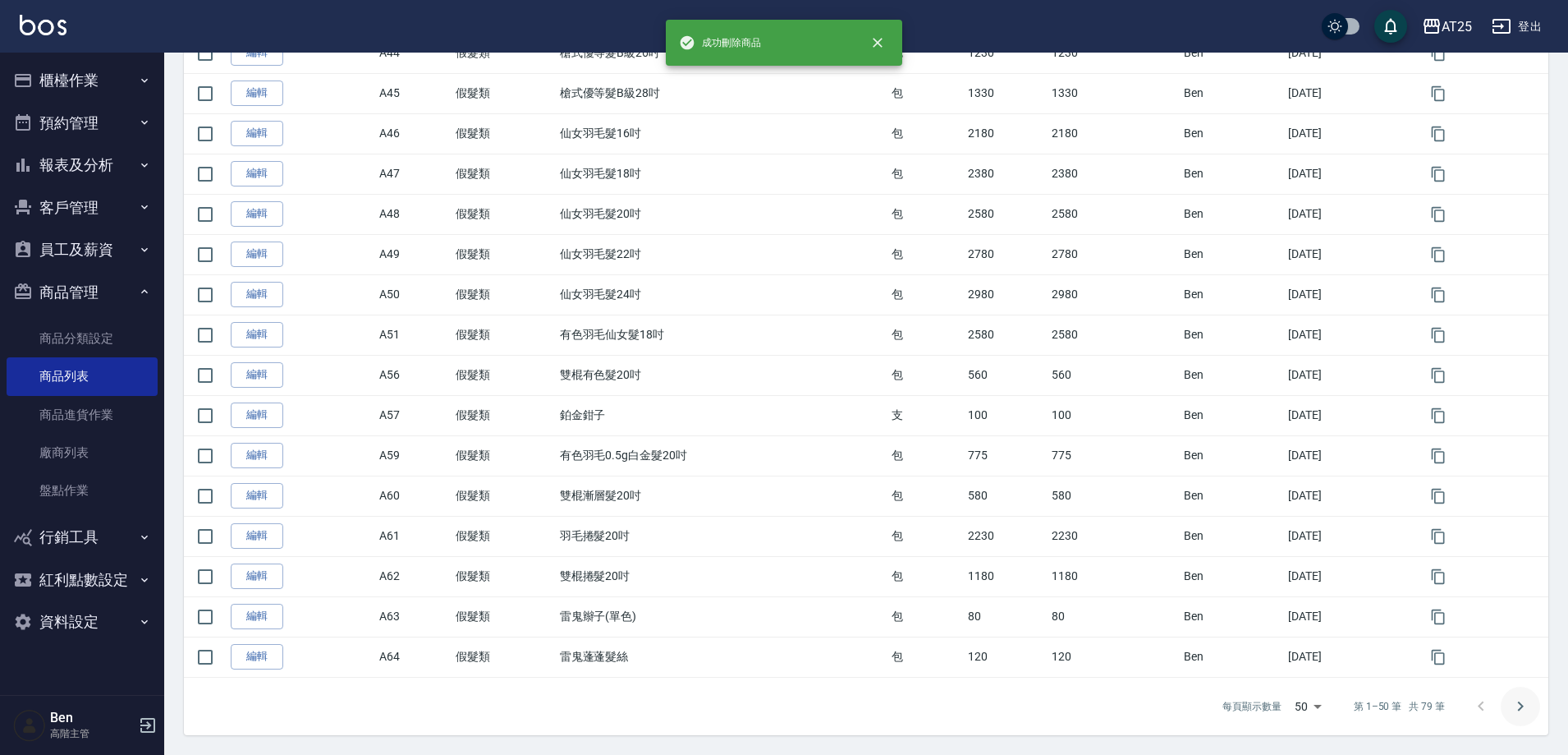
click at [1532, 703] on button "Go to next page" at bounding box center [1520, 706] width 39 height 40
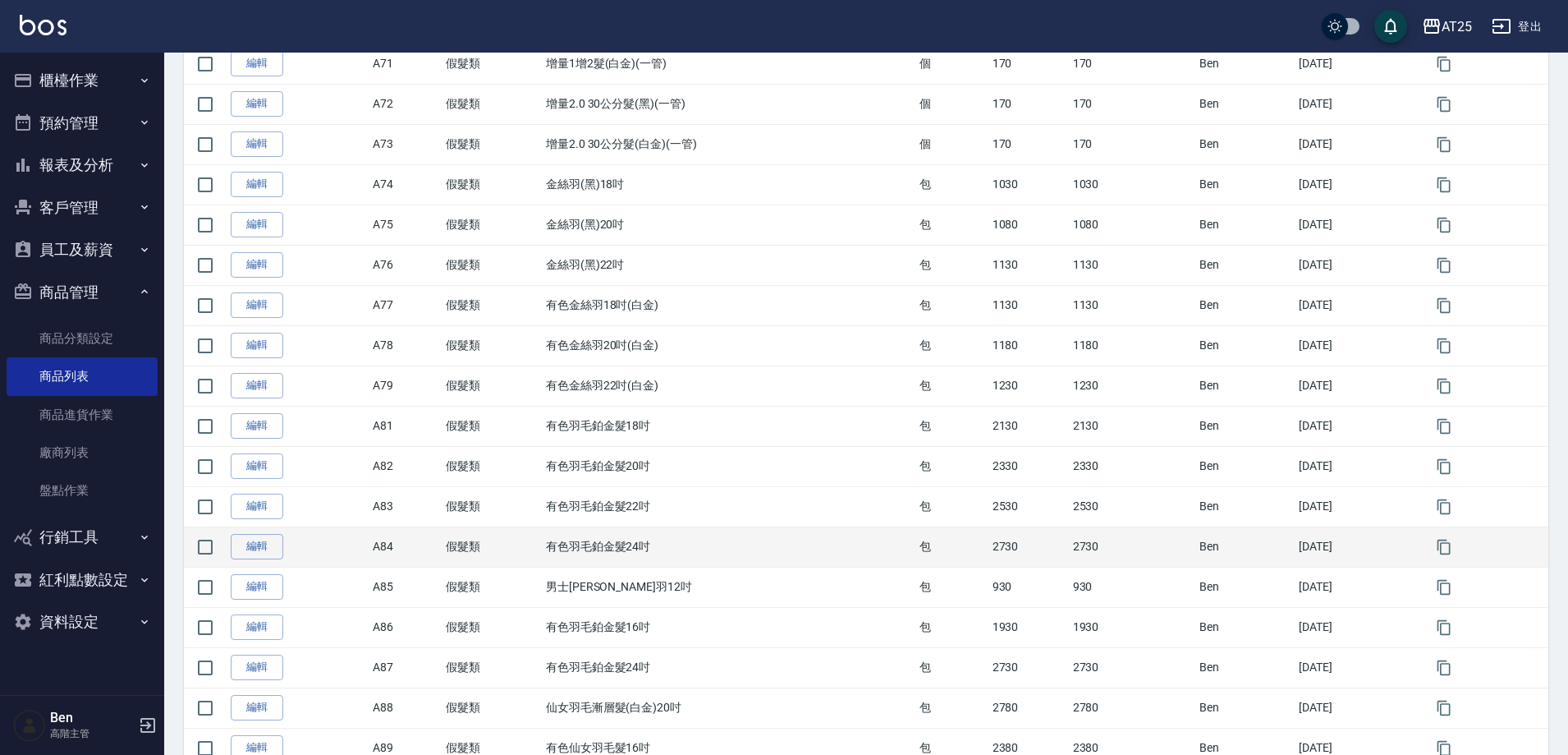
scroll to position [575, 0]
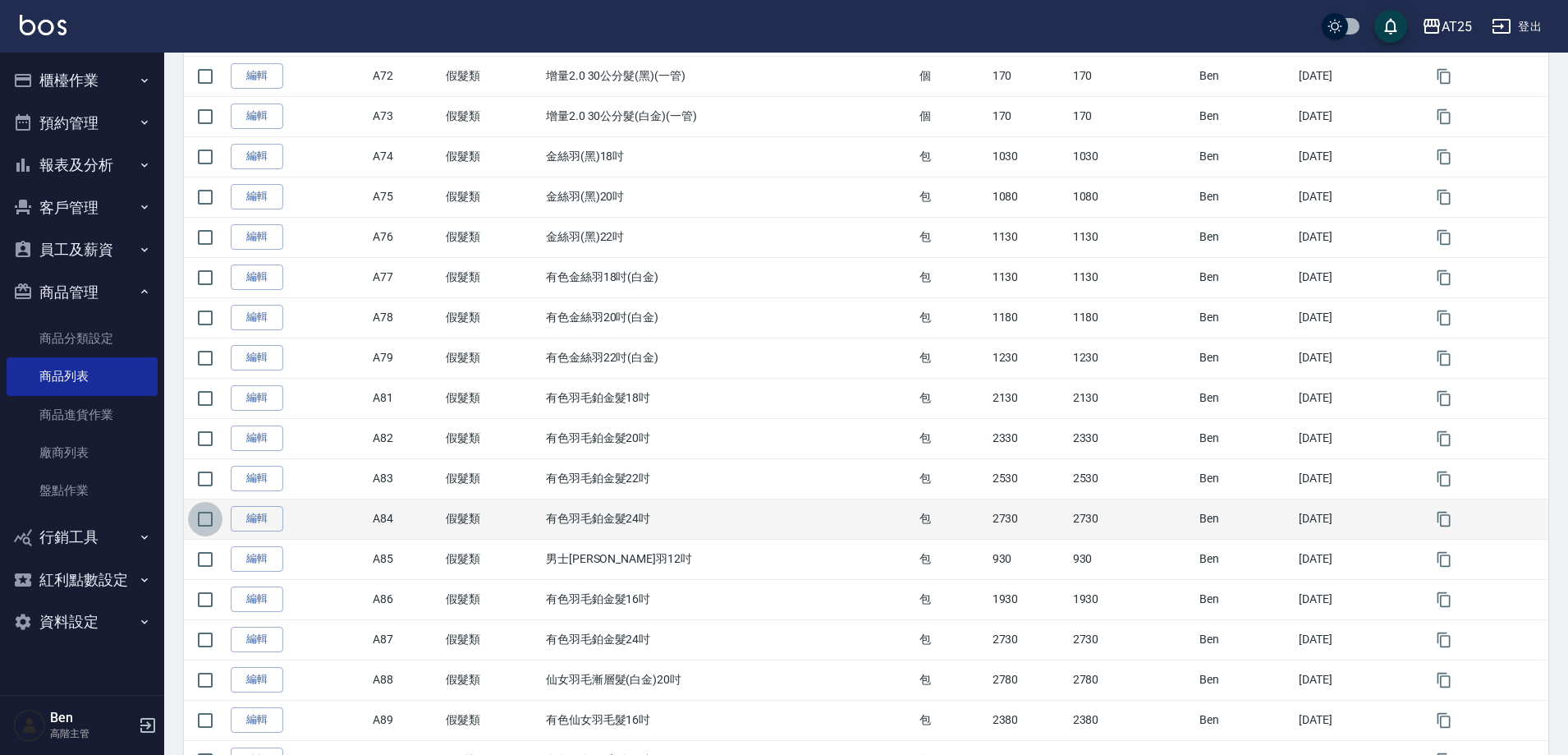
click at [212, 523] on input "checkbox" at bounding box center [205, 519] width 34 height 34
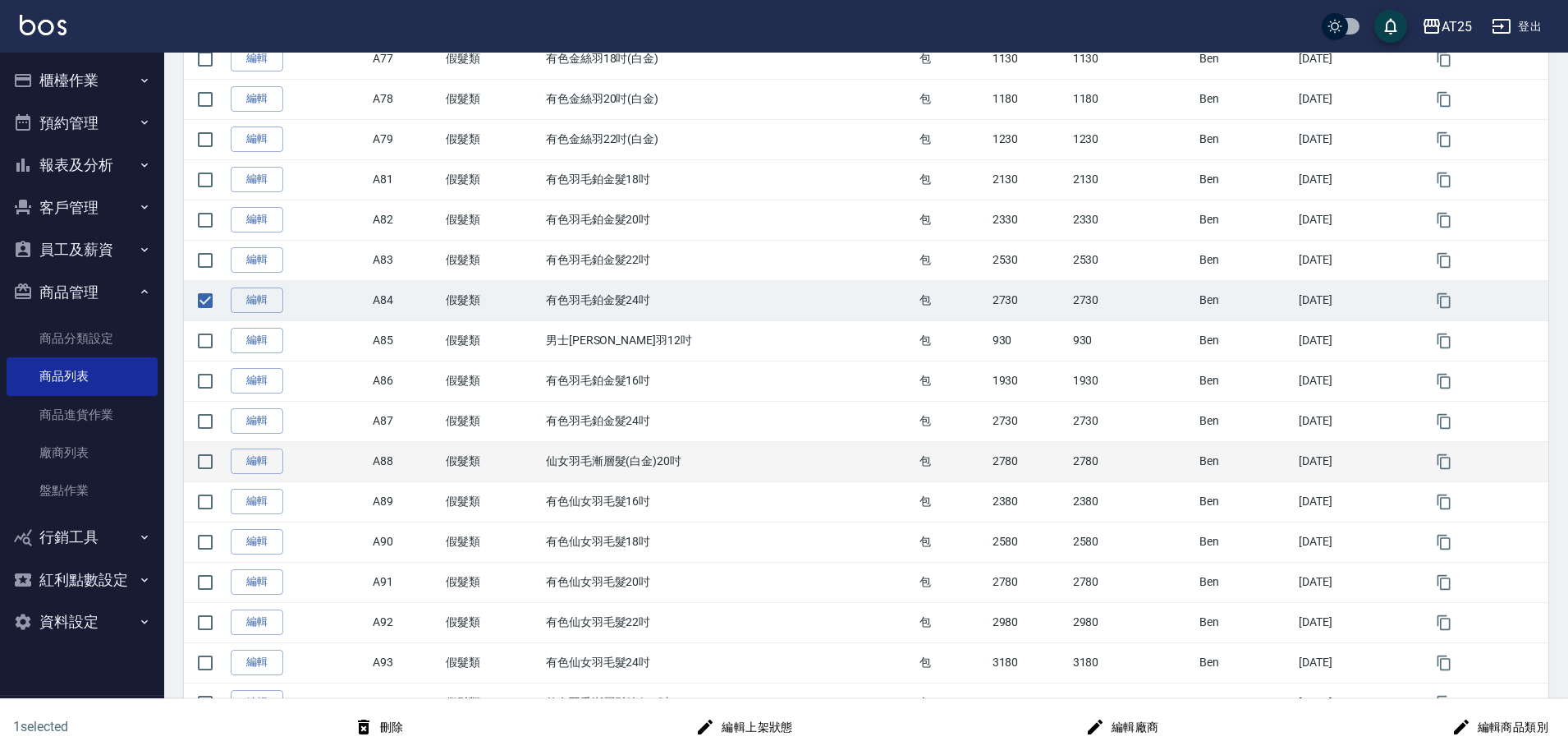
scroll to position [821, 0]
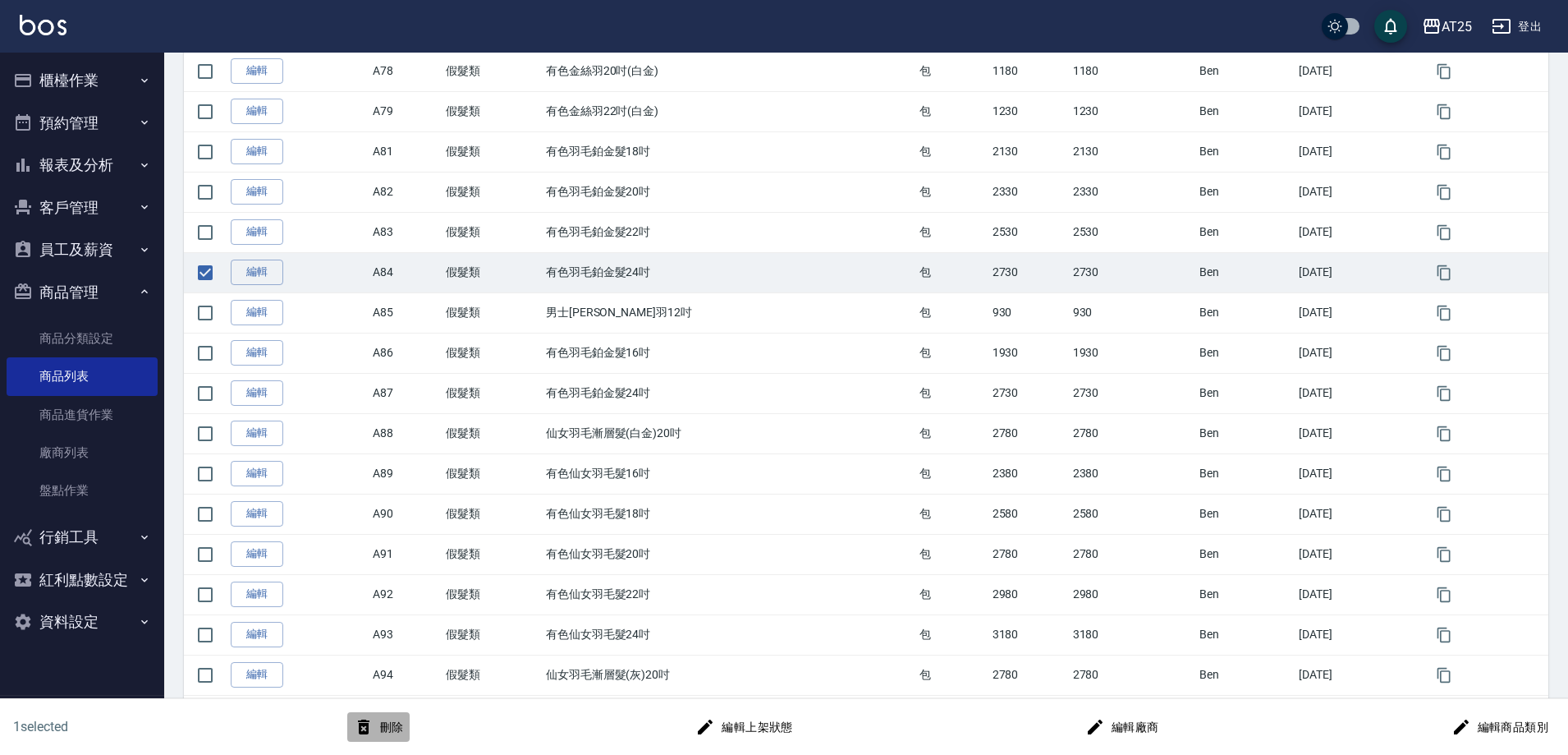
click at [389, 731] on button "刪除" at bounding box center [378, 727] width 63 height 30
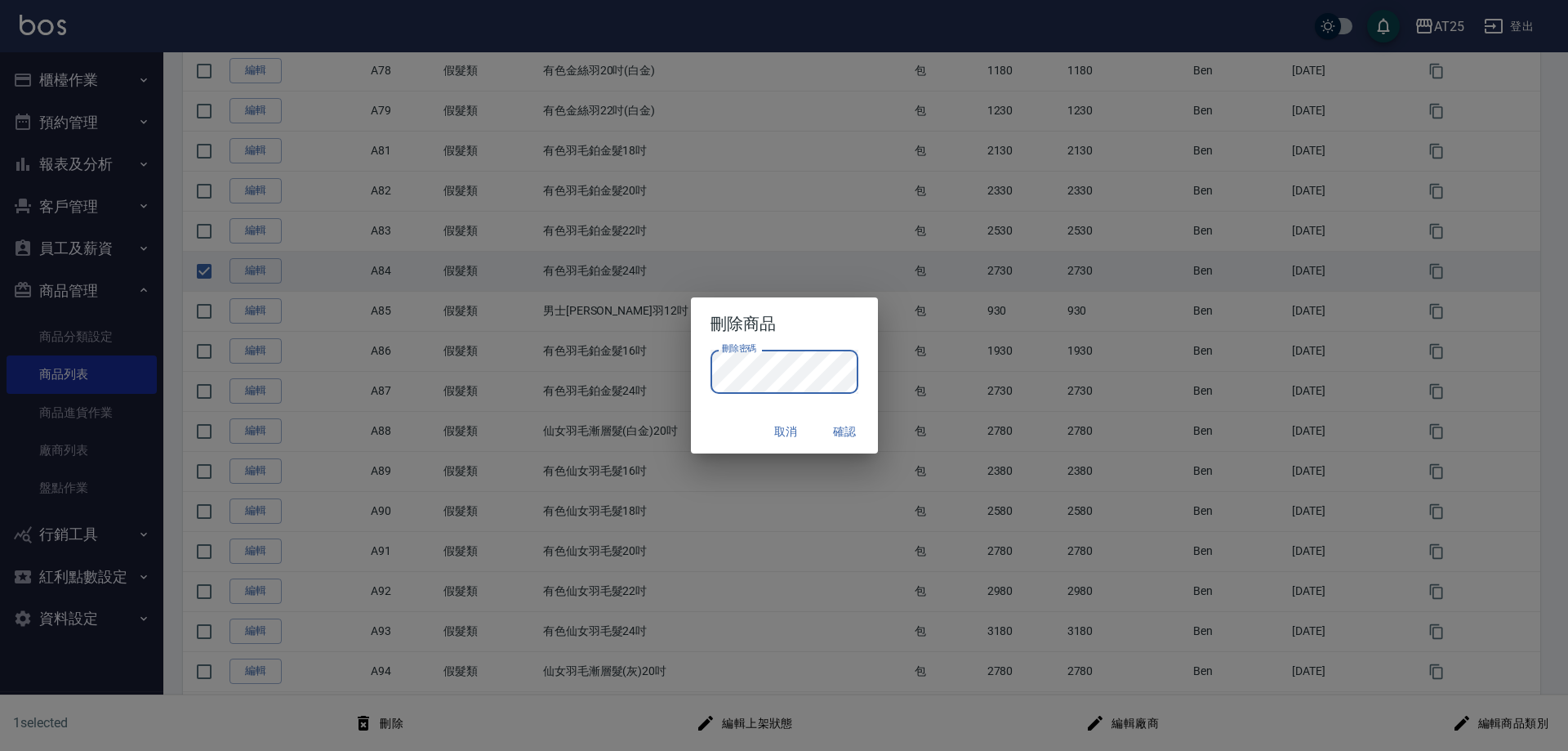
click at [793, 424] on button "取消" at bounding box center [787, 432] width 53 height 30
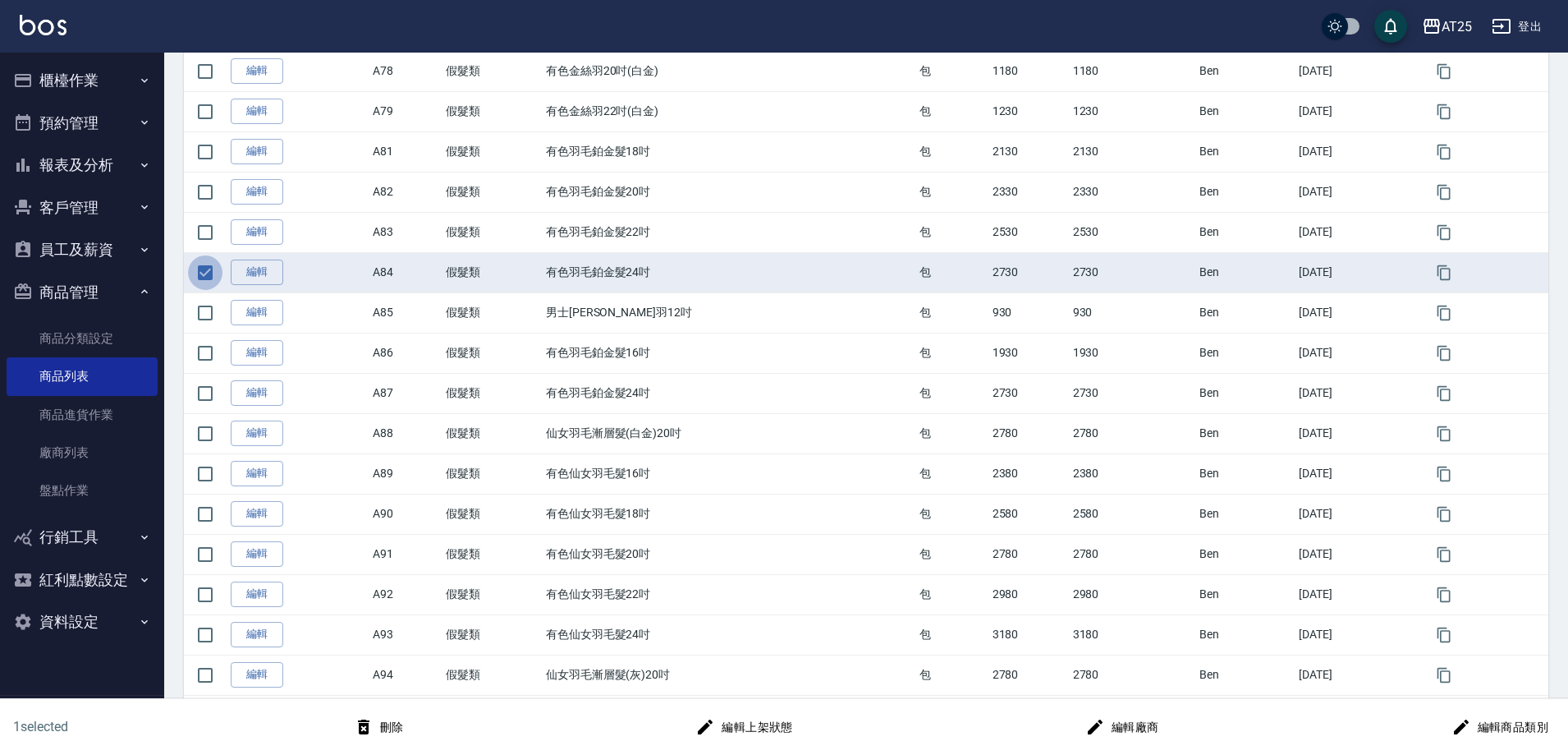
click at [217, 276] on input "checkbox" at bounding box center [205, 272] width 34 height 34
checkbox input "false"
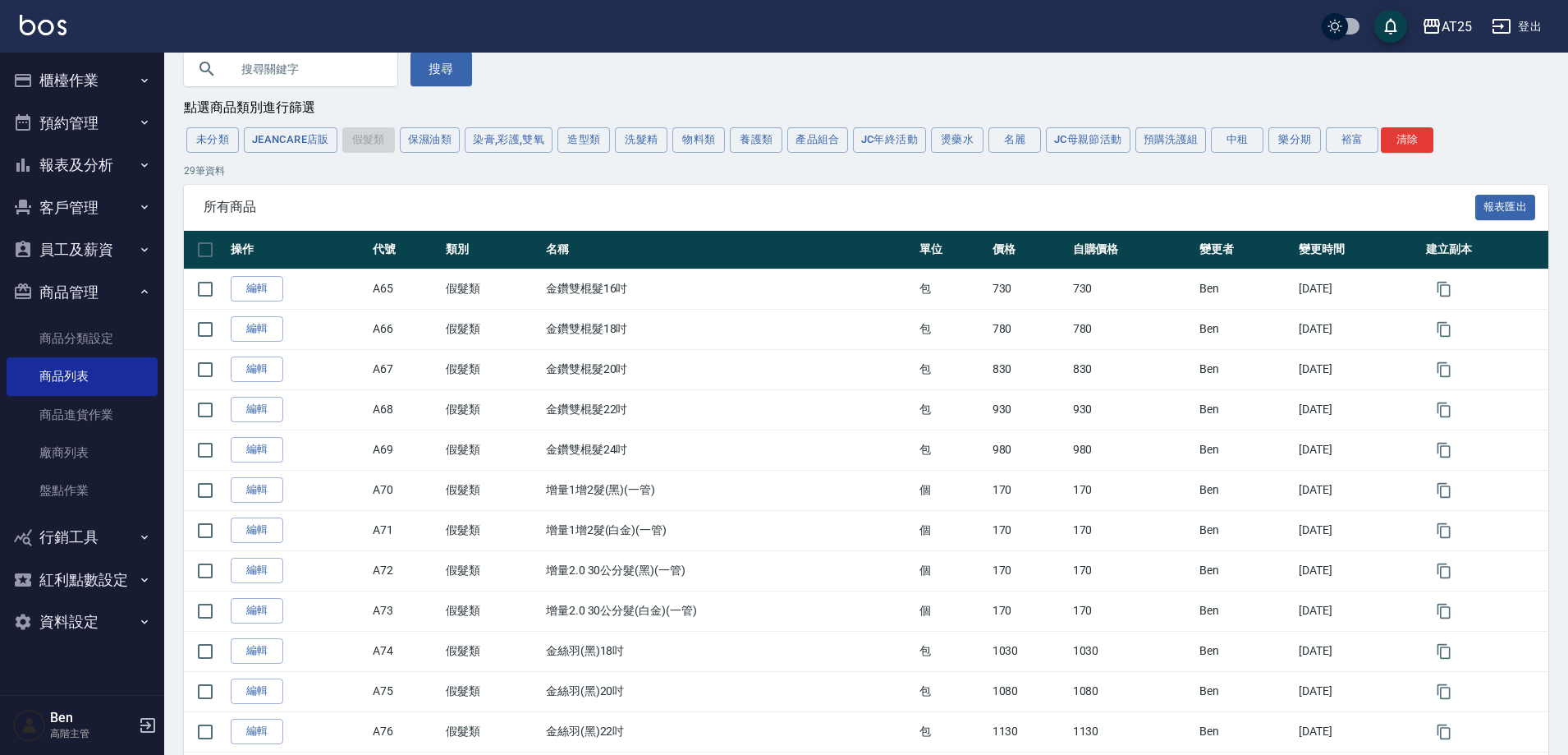
scroll to position [0, 0]
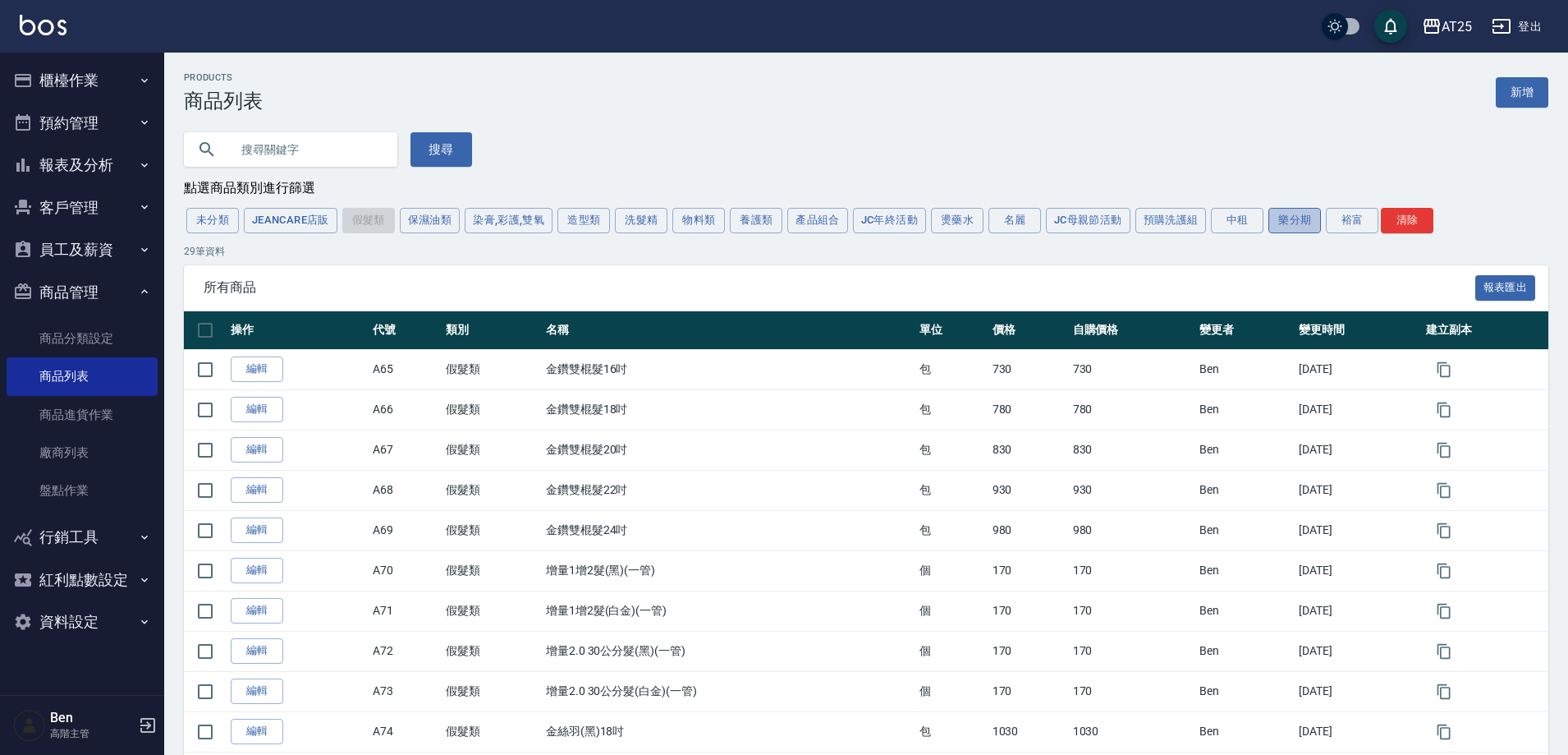
click at [1285, 224] on button "樂分期" at bounding box center [1295, 220] width 53 height 25
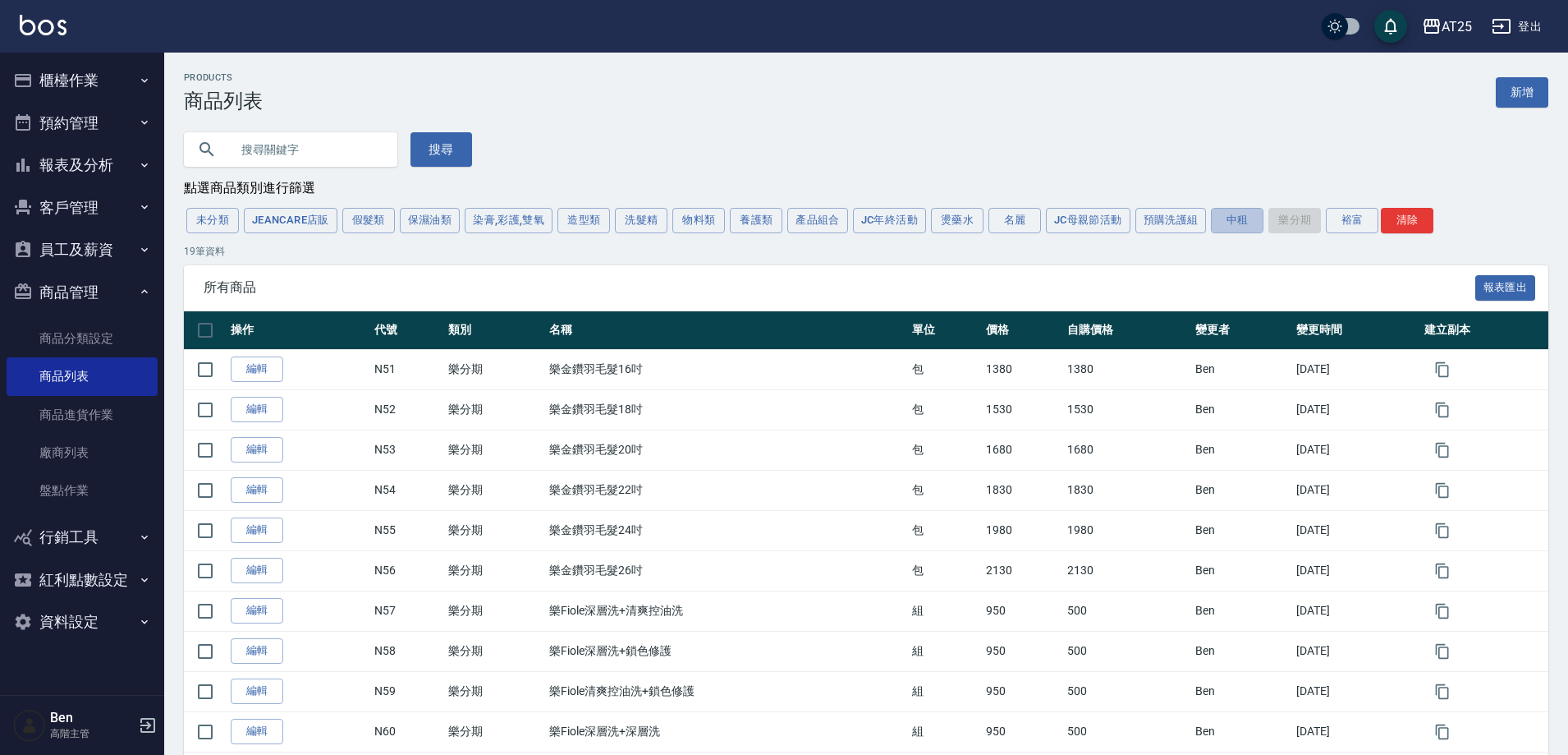
click at [1238, 218] on button "中租" at bounding box center [1237, 220] width 53 height 25
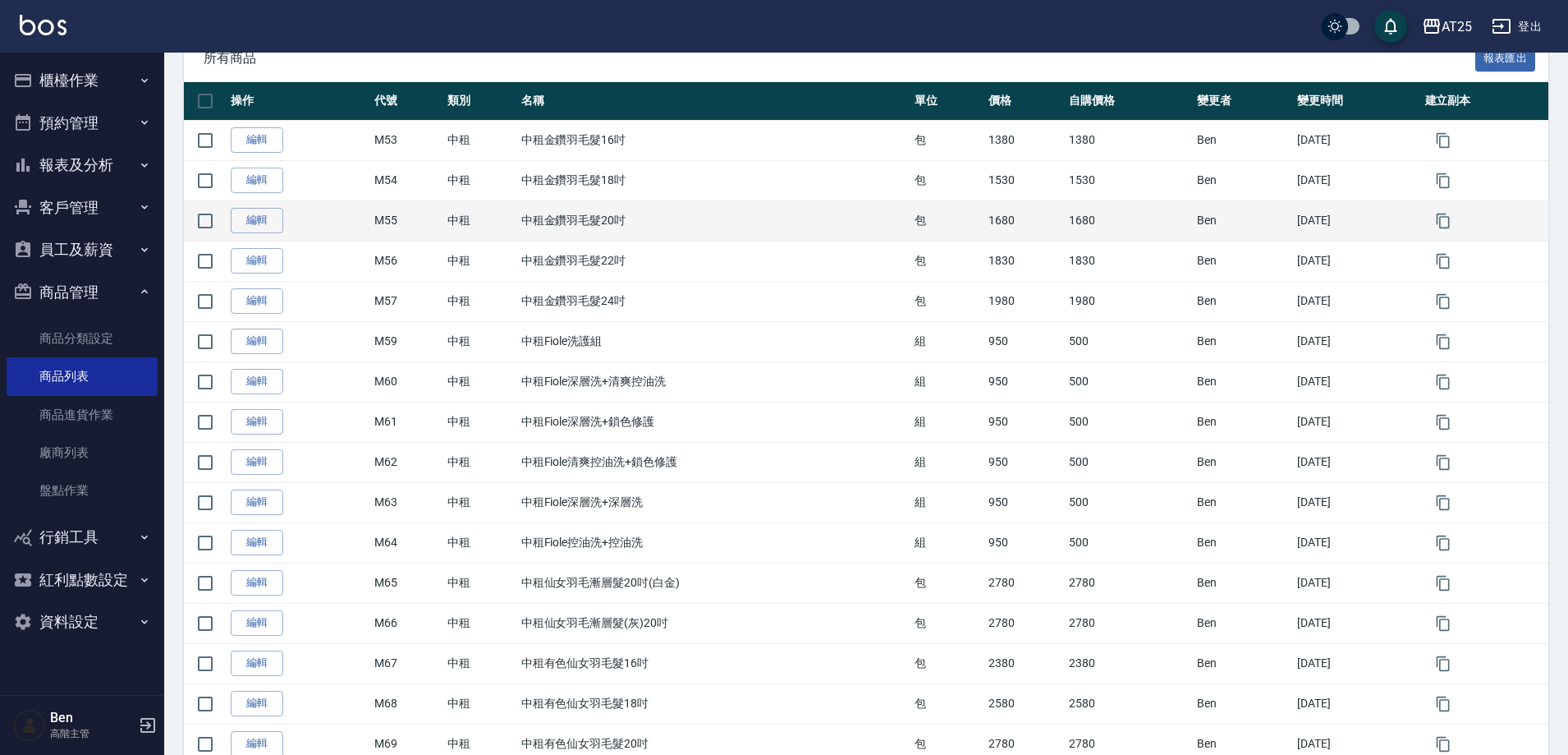
scroll to position [399, 0]
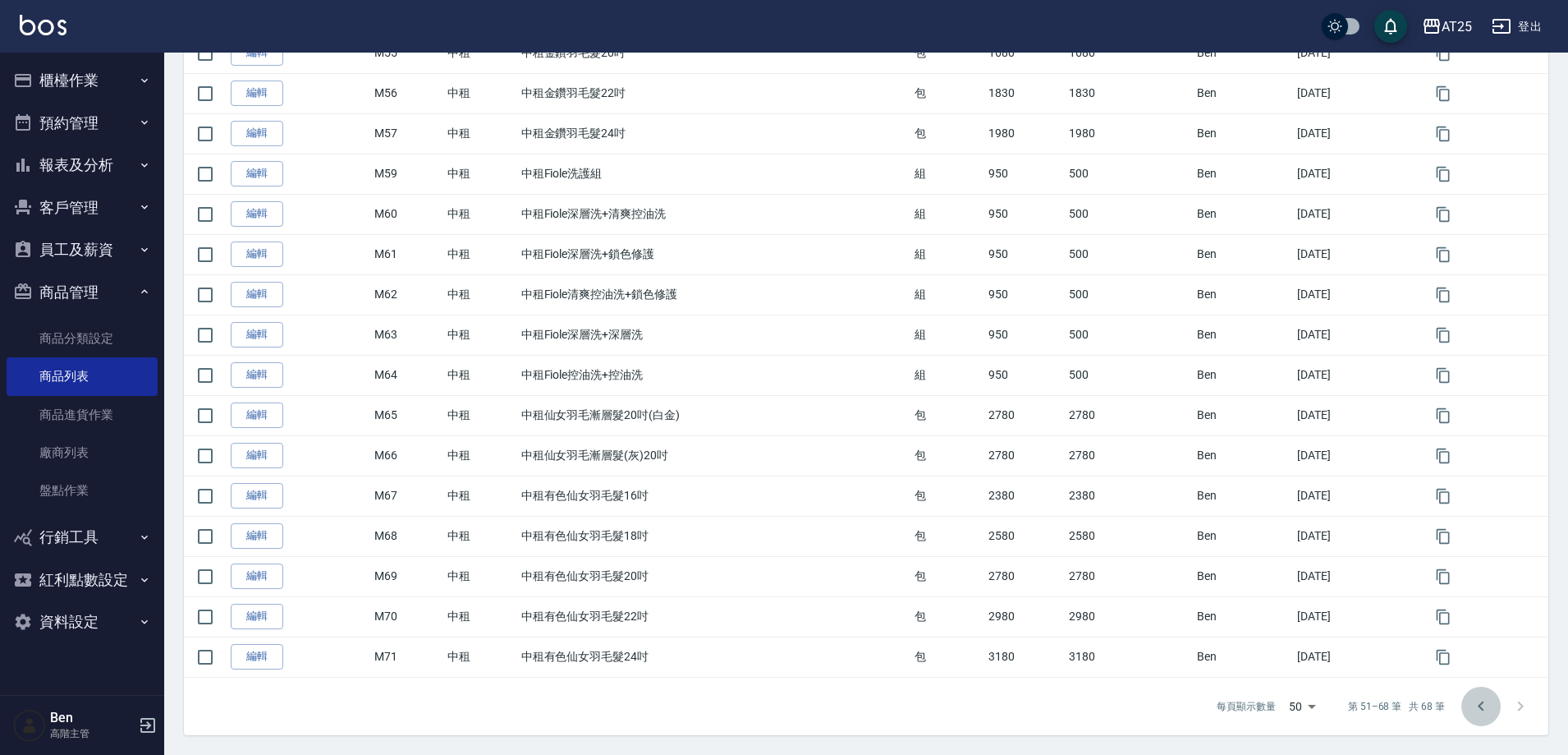
click at [1483, 705] on icon "Go to previous page" at bounding box center [1481, 706] width 19 height 19
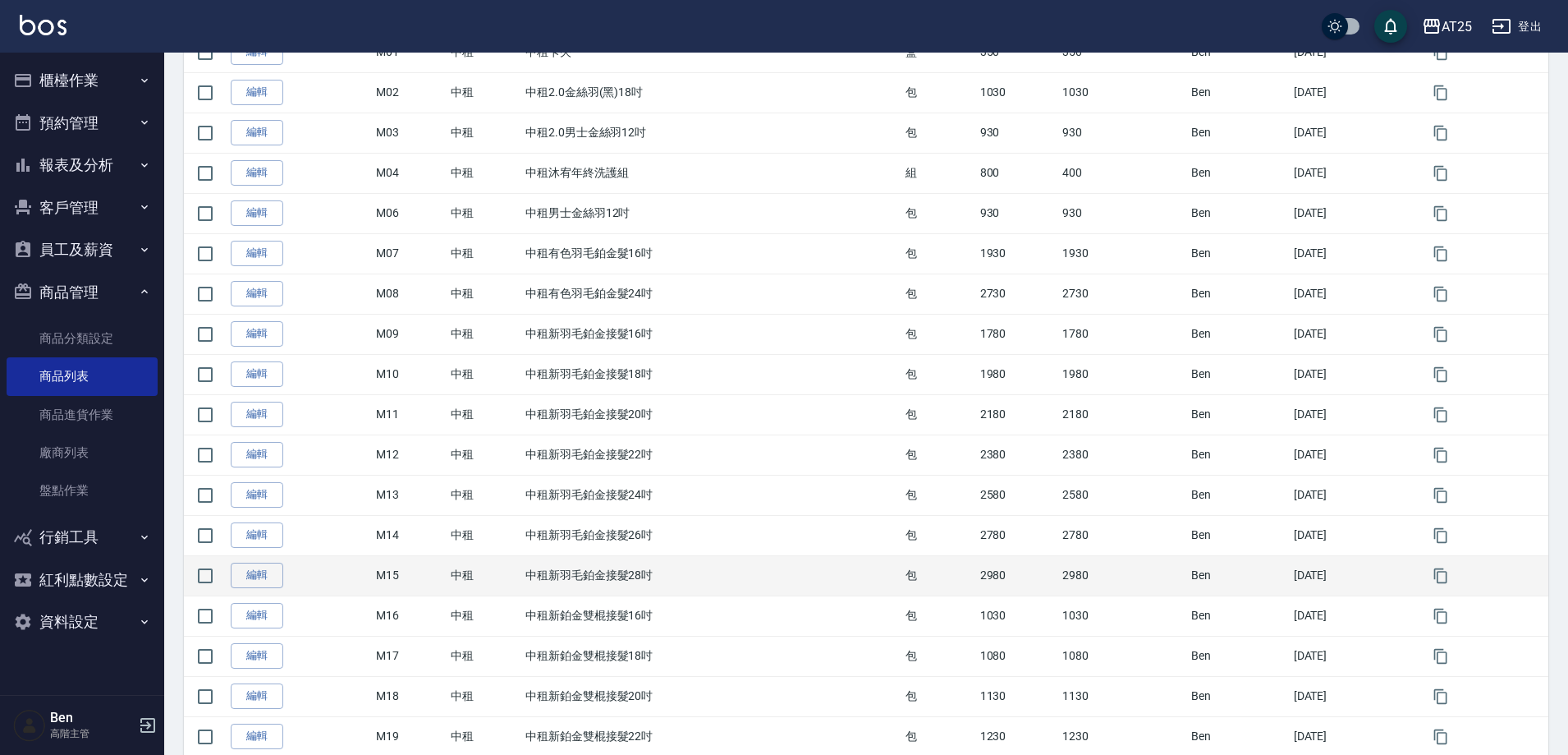
scroll to position [0, 0]
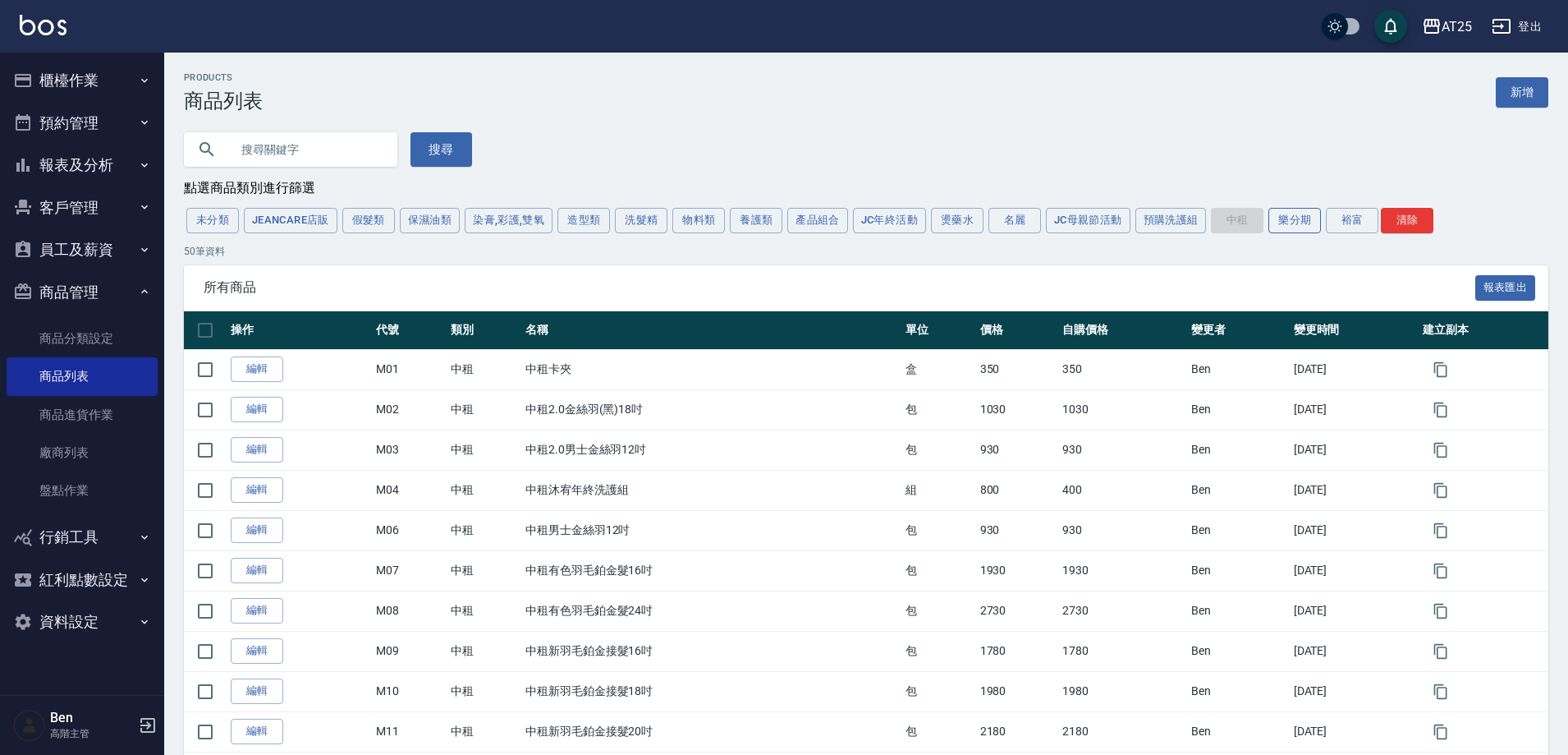
click at [1296, 225] on button "樂分期" at bounding box center [1295, 220] width 53 height 25
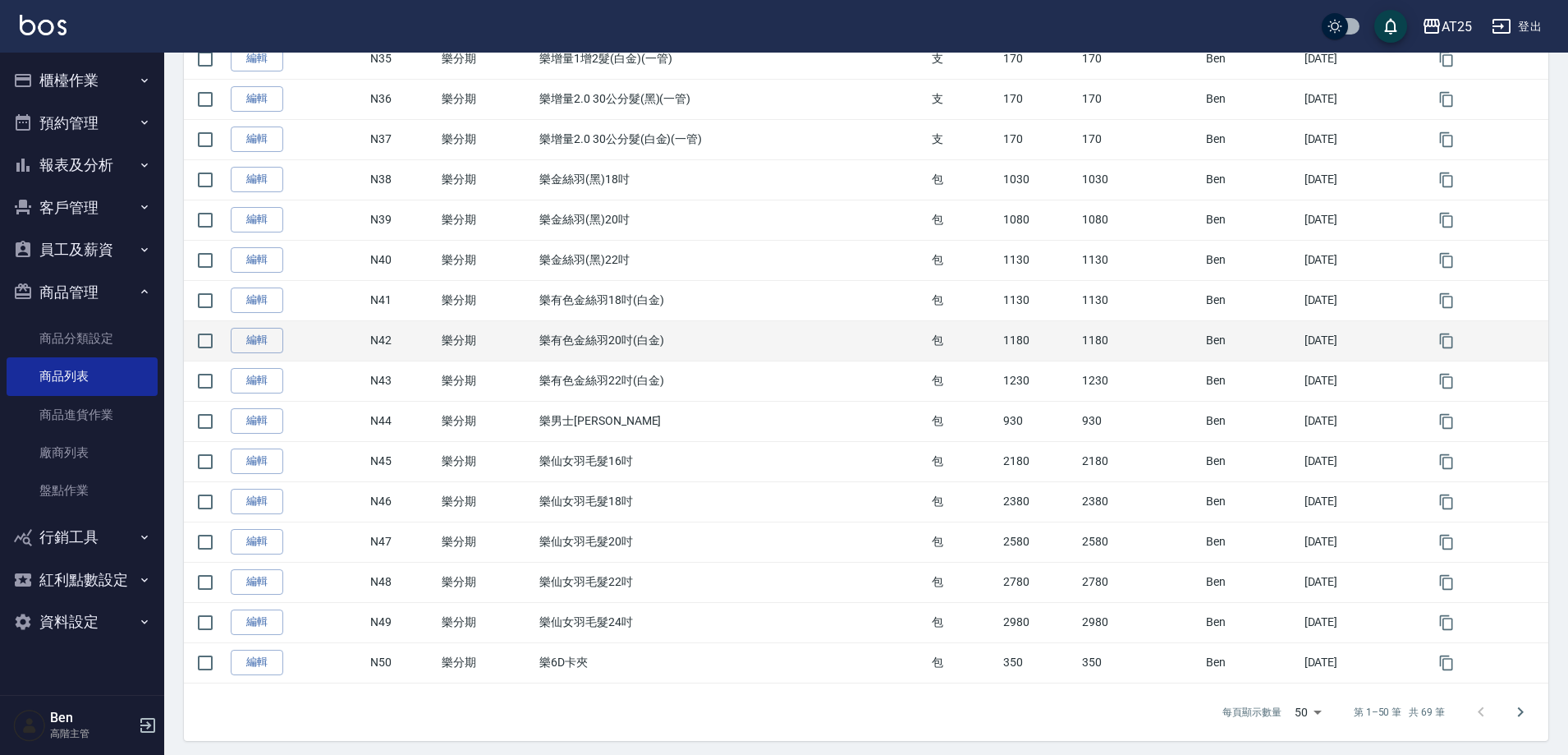
scroll to position [1687, 0]
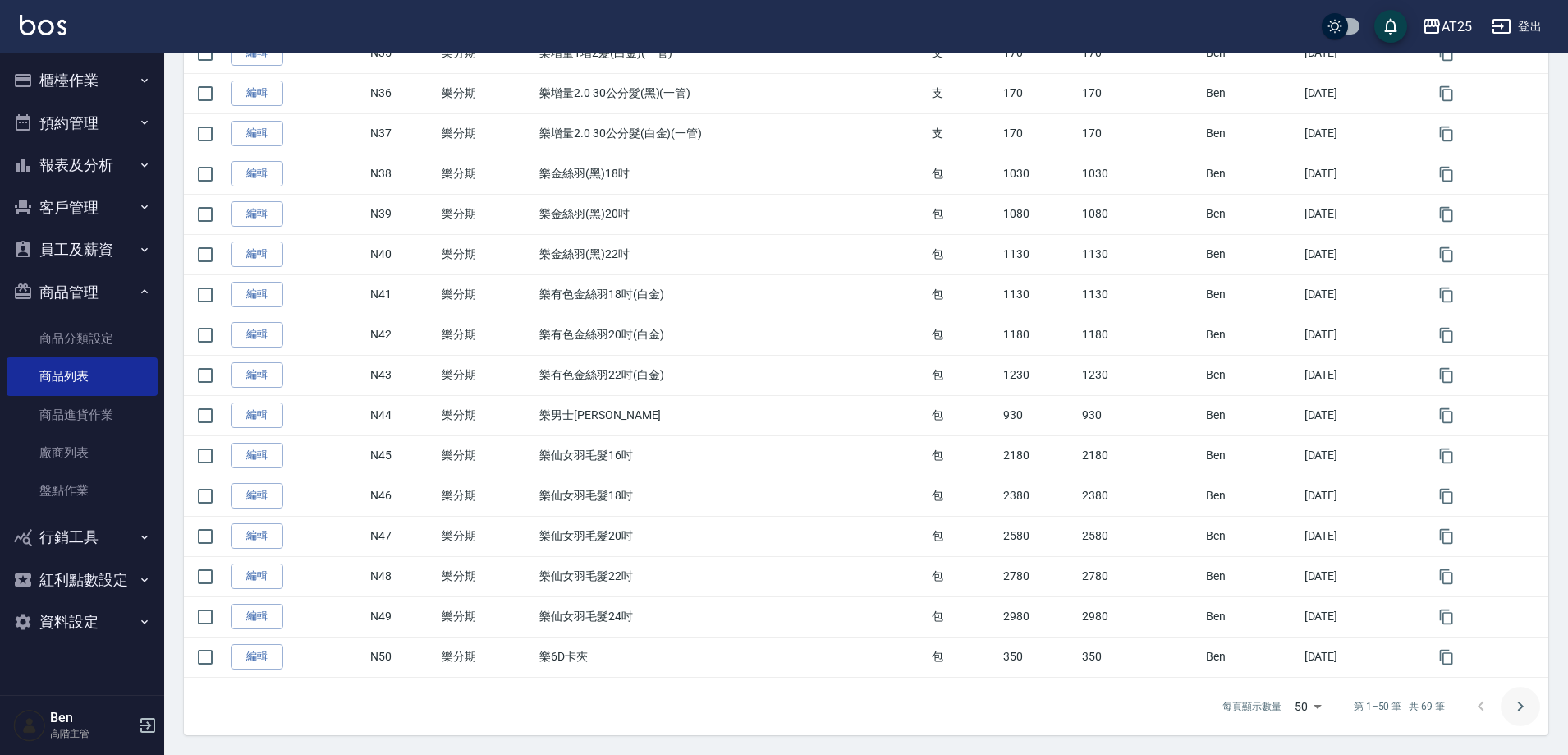
click at [1526, 705] on icon "Go to next page" at bounding box center [1520, 706] width 19 height 19
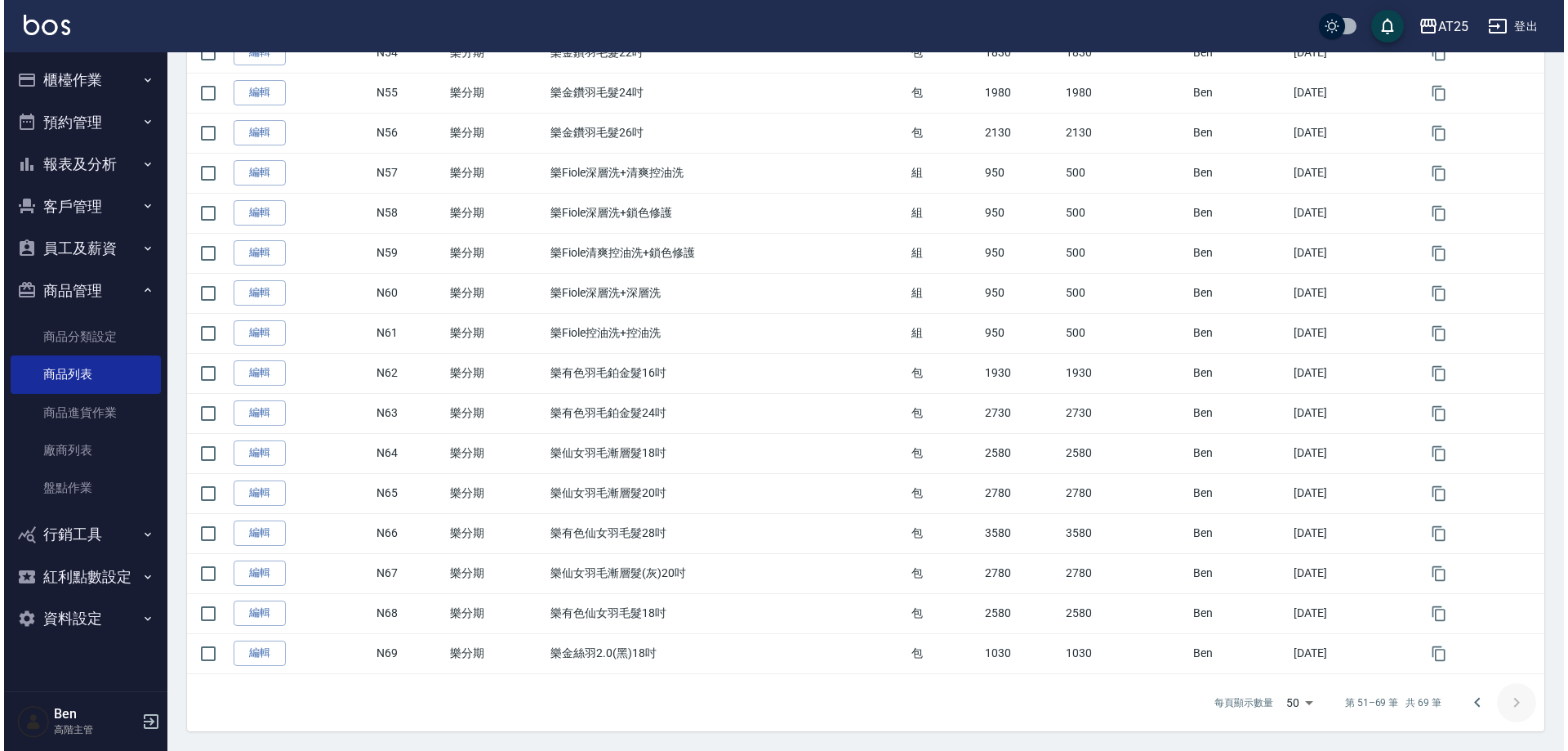
scroll to position [437, 0]
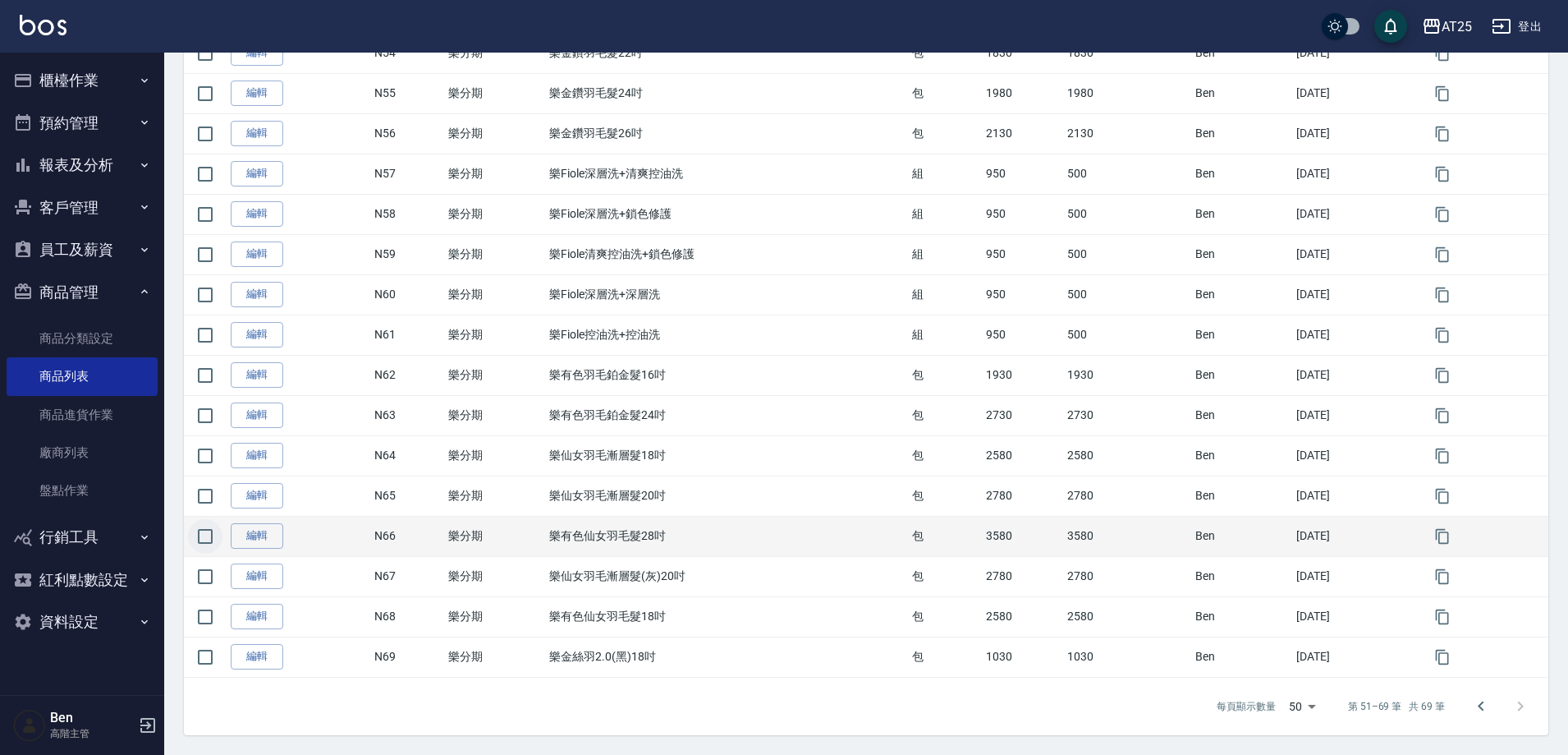
click at [208, 537] on input "checkbox" at bounding box center [205, 536] width 34 height 34
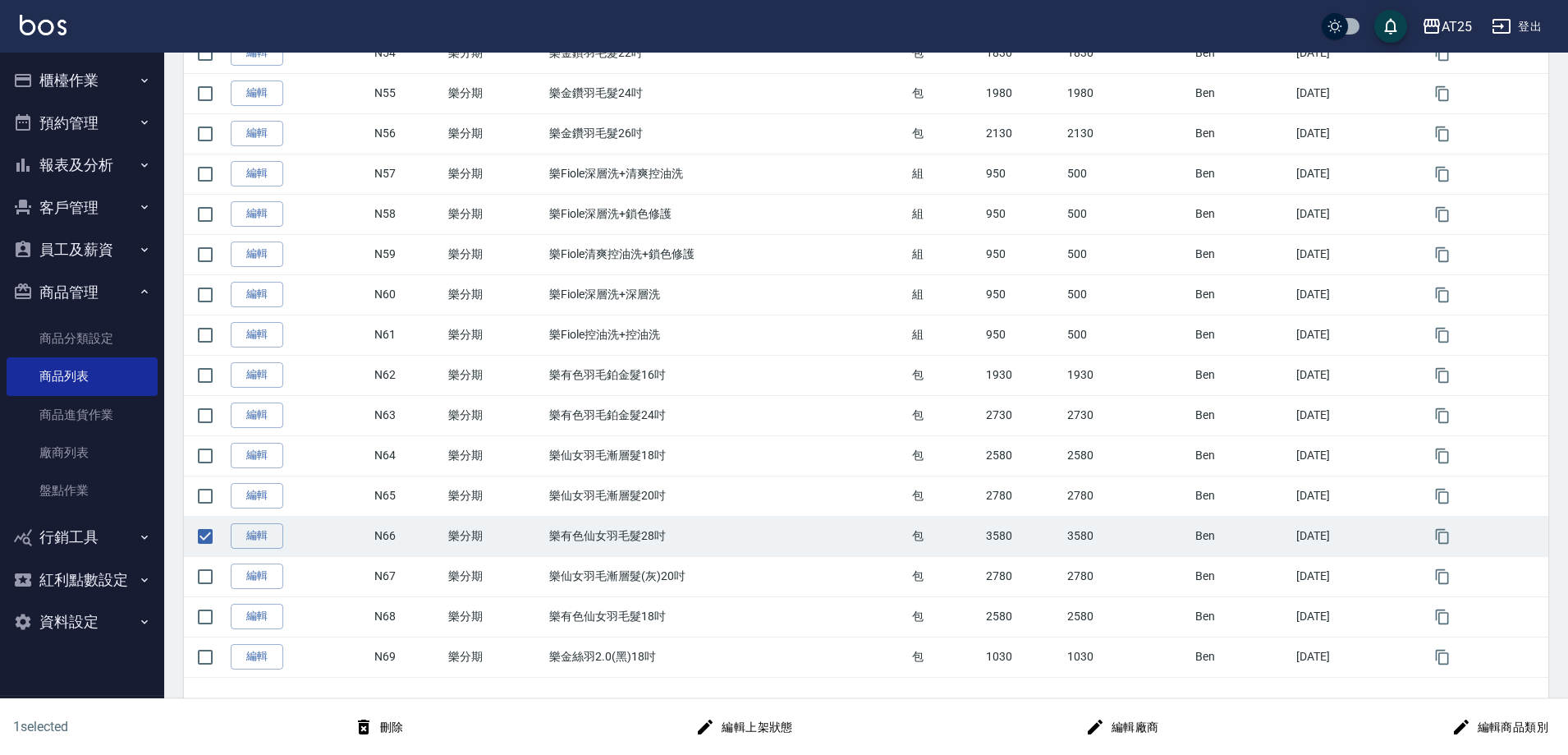
click at [374, 732] on icon "button" at bounding box center [363, 726] width 19 height 19
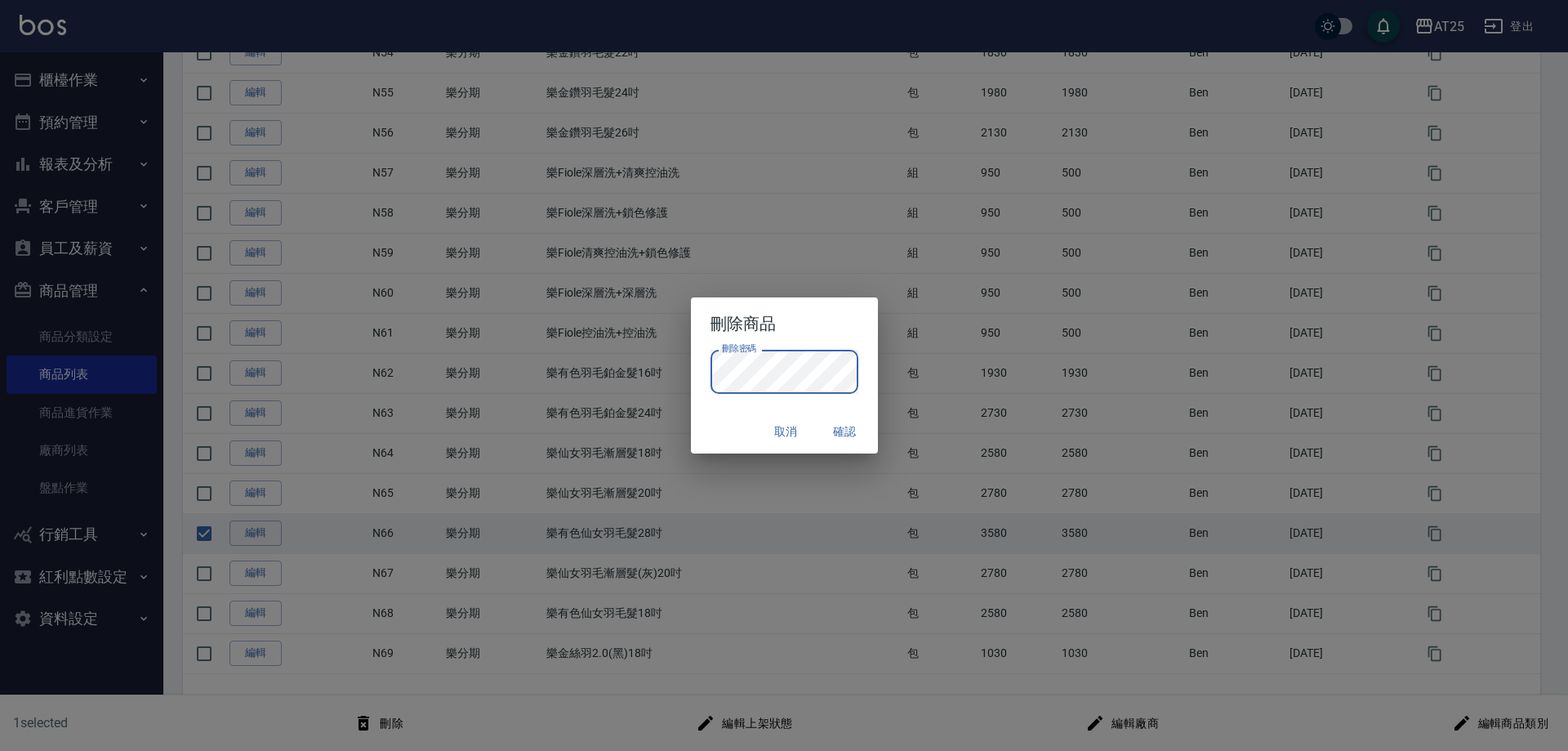
click at [661, 381] on div "刪除商品 刪除密碼 刪除密碼 取消 確認" at bounding box center [784, 376] width 1568 height 751
click at [838, 431] on button "確認" at bounding box center [845, 432] width 53 height 30
checkbox input "false"
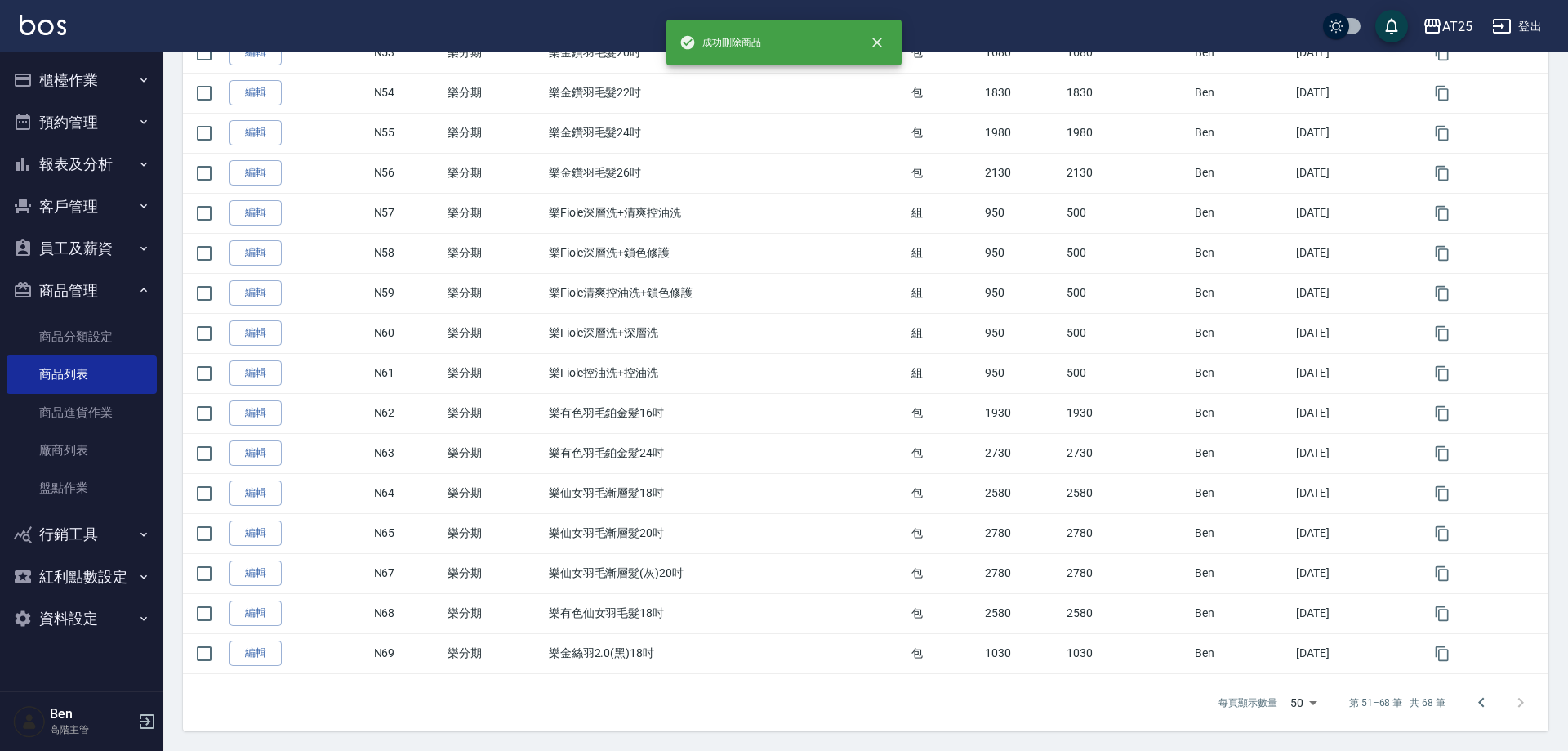
scroll to position [397, 0]
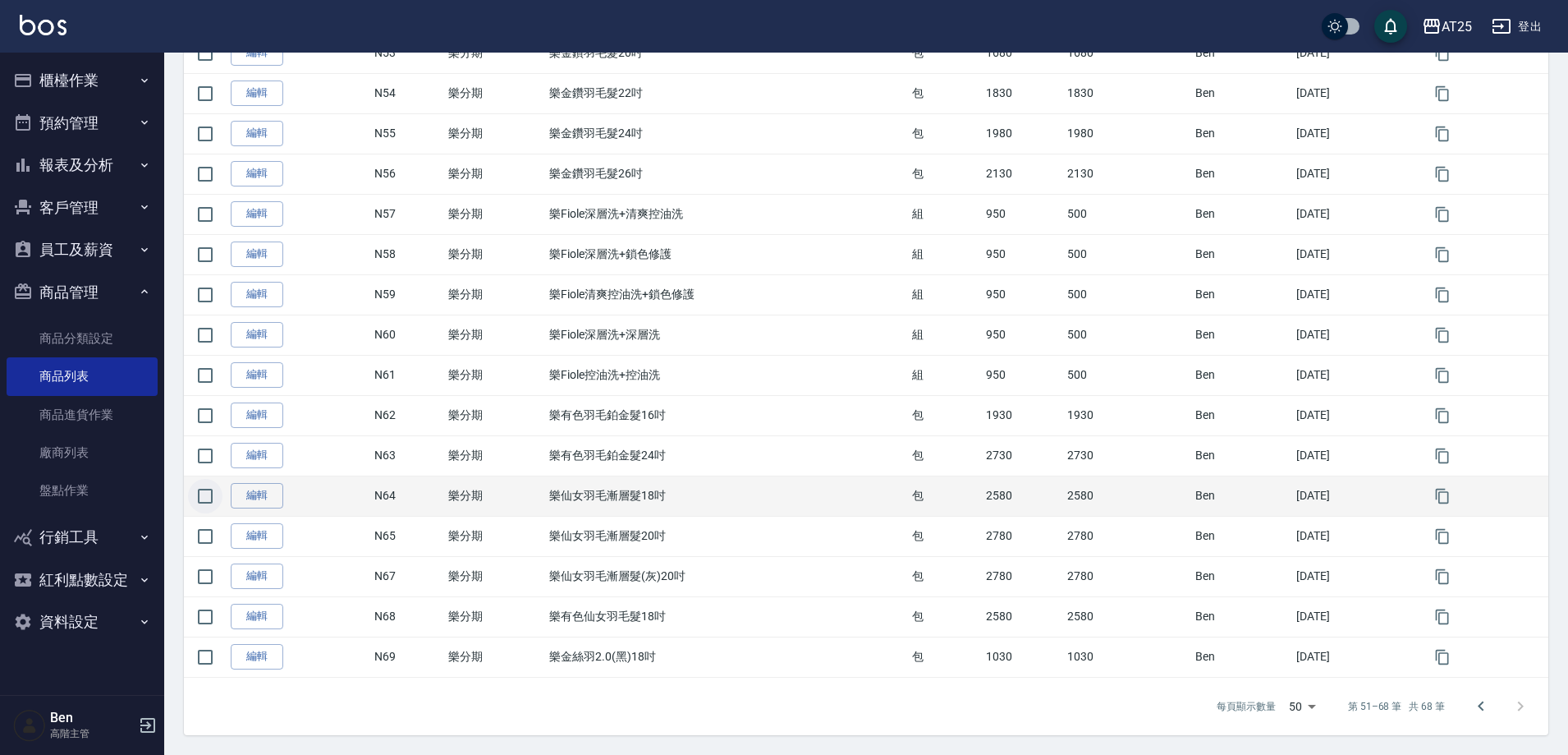
click at [200, 494] on input "checkbox" at bounding box center [205, 496] width 34 height 34
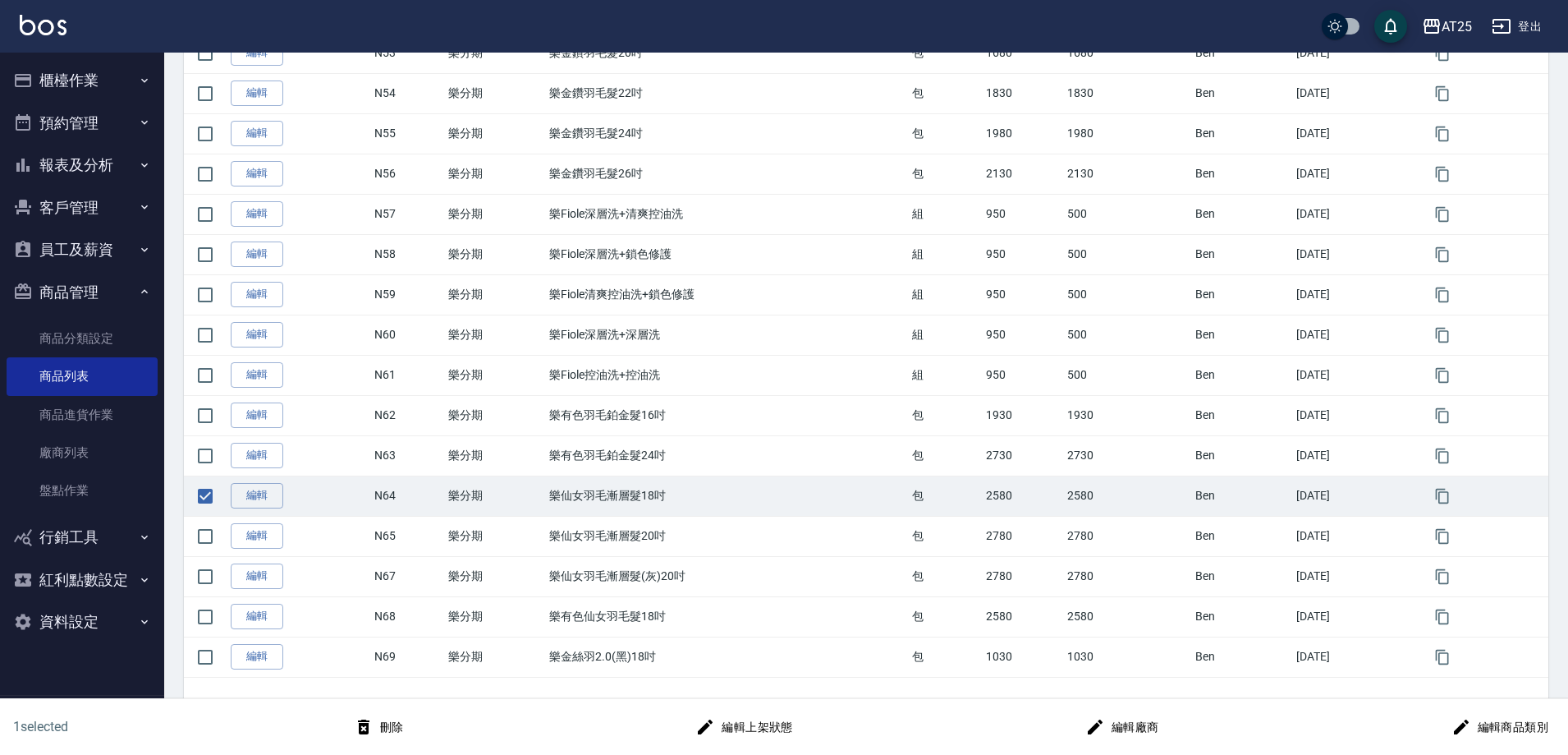
click at [396, 719] on button "刪除" at bounding box center [378, 727] width 63 height 30
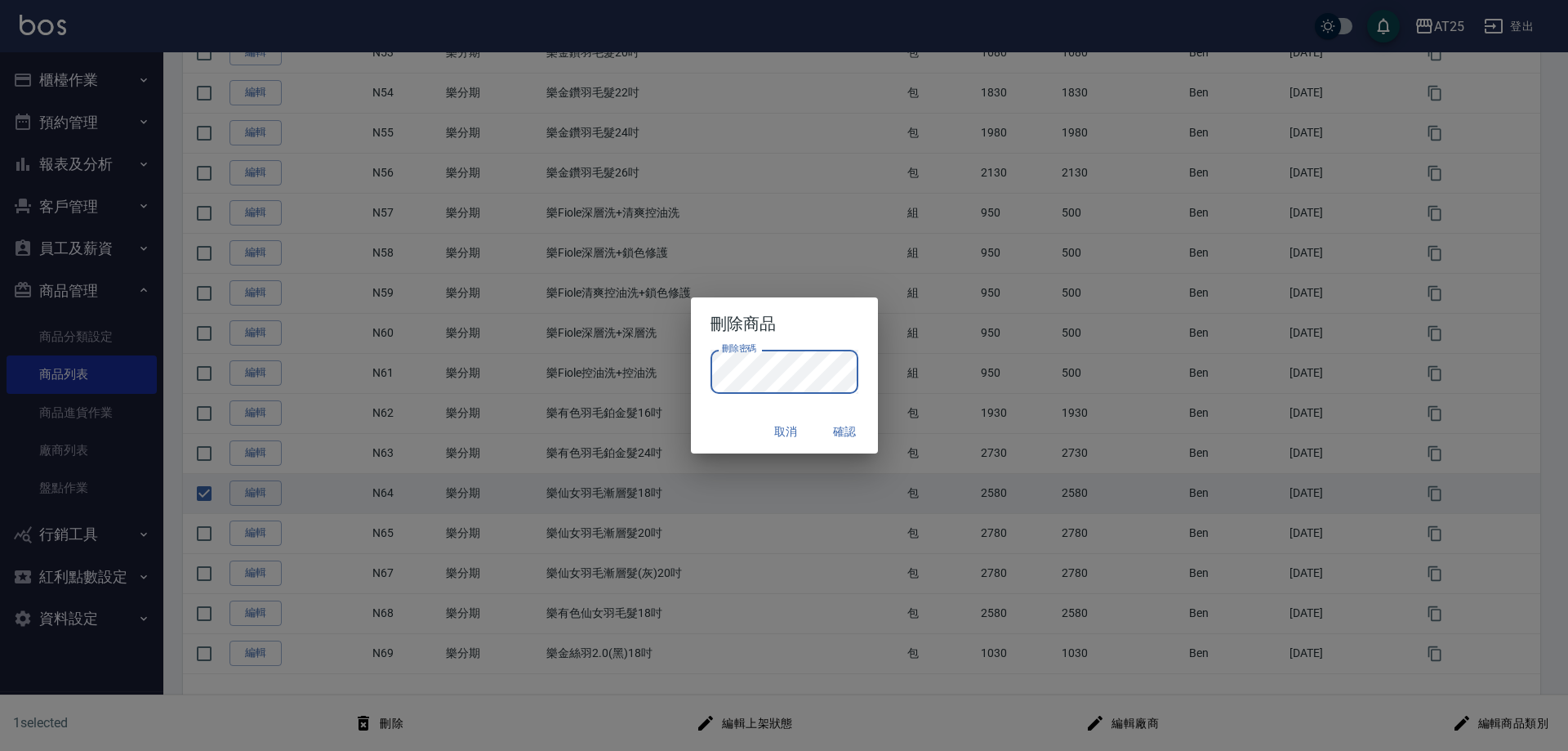
click at [845, 434] on button "確認" at bounding box center [845, 432] width 53 height 30
checkbox input "false"
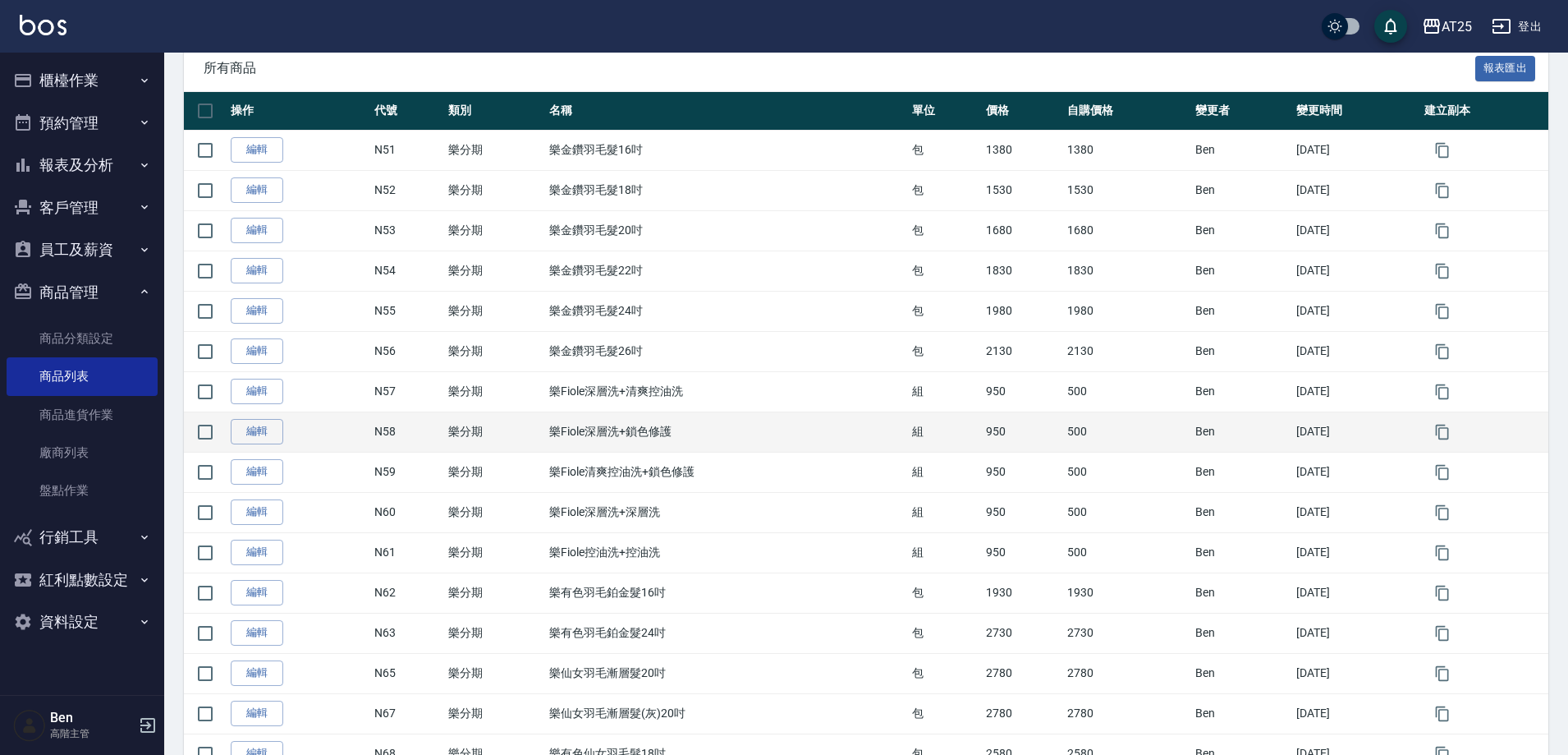
scroll to position [195, 0]
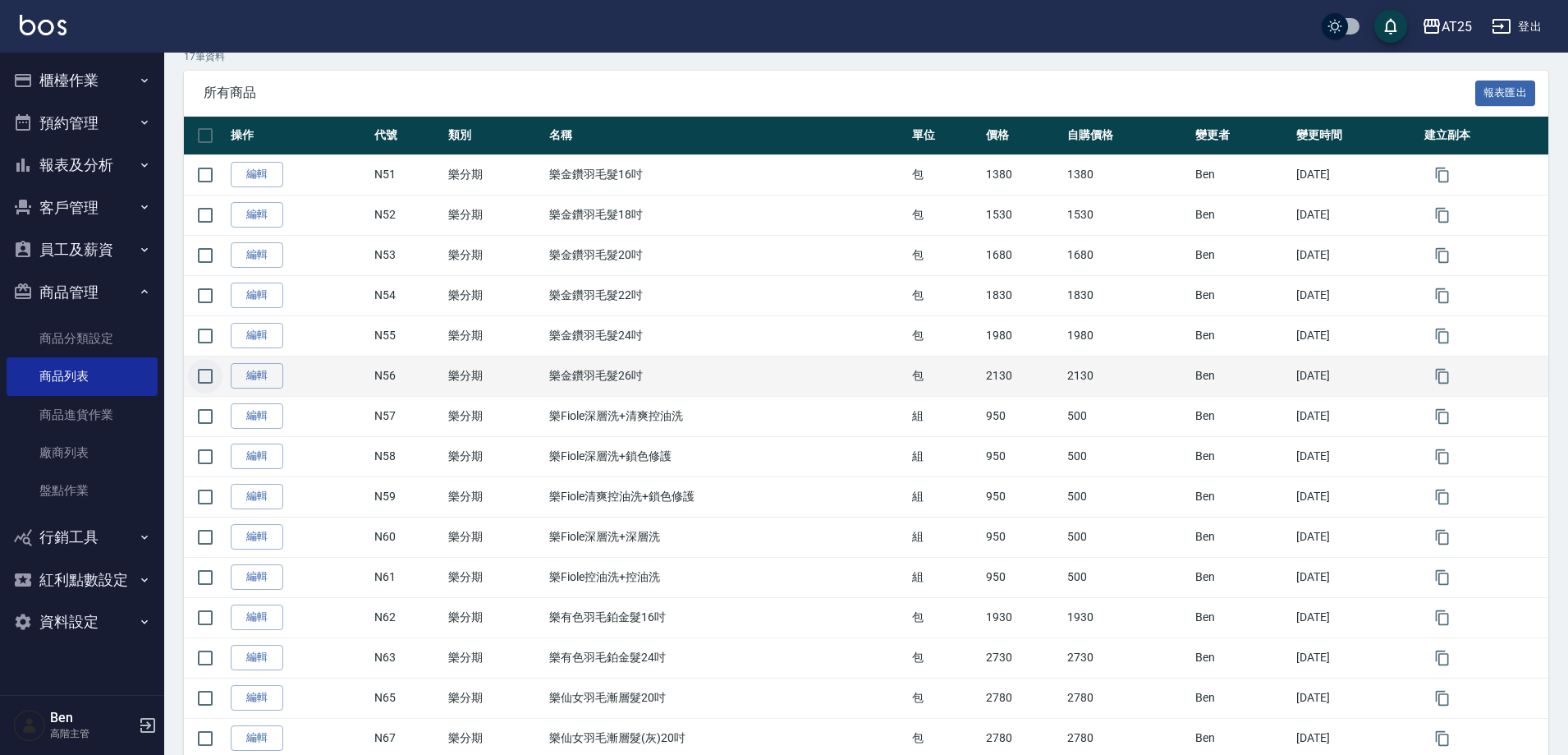
click at [200, 382] on input "checkbox" at bounding box center [205, 376] width 34 height 34
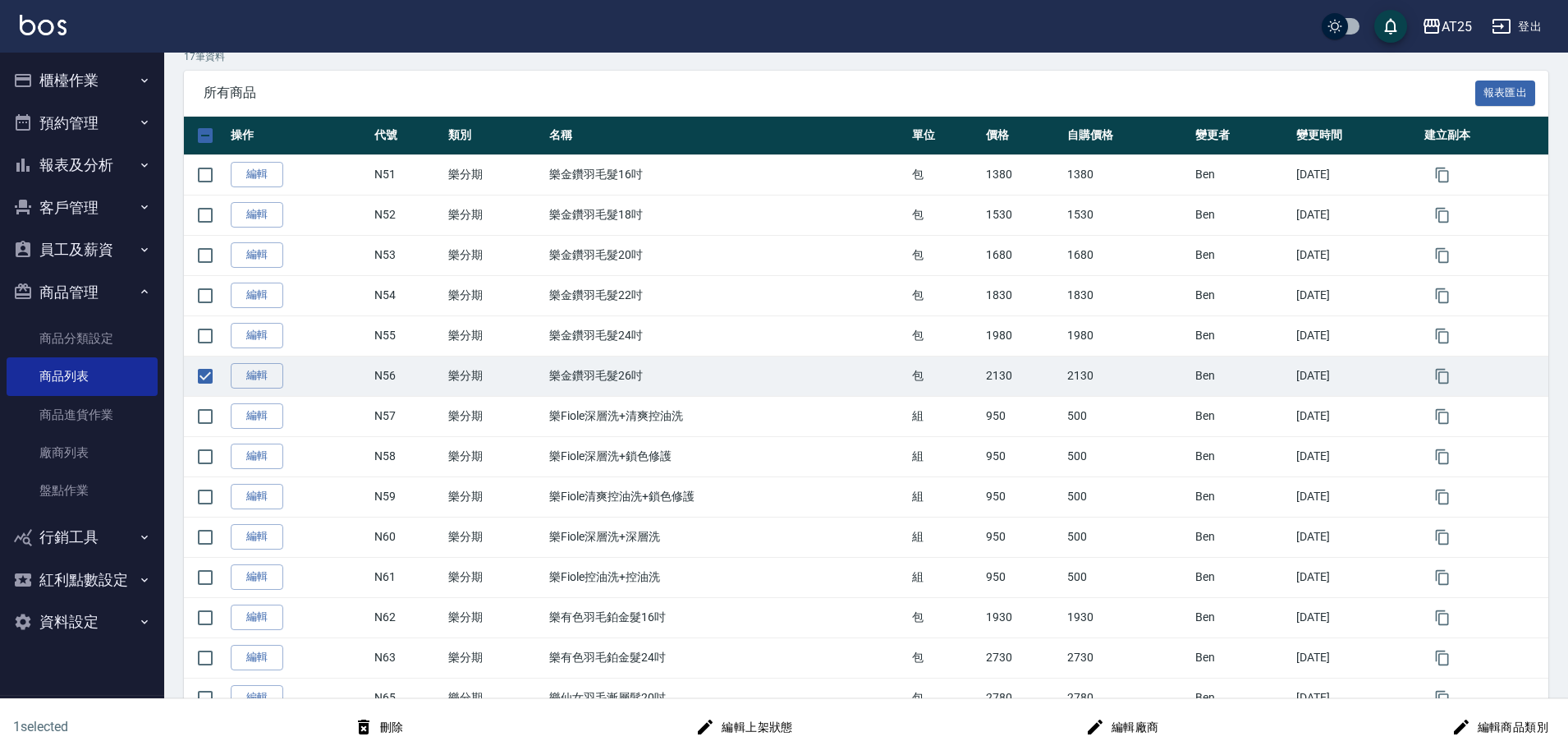
click at [377, 721] on button "刪除" at bounding box center [378, 727] width 63 height 30
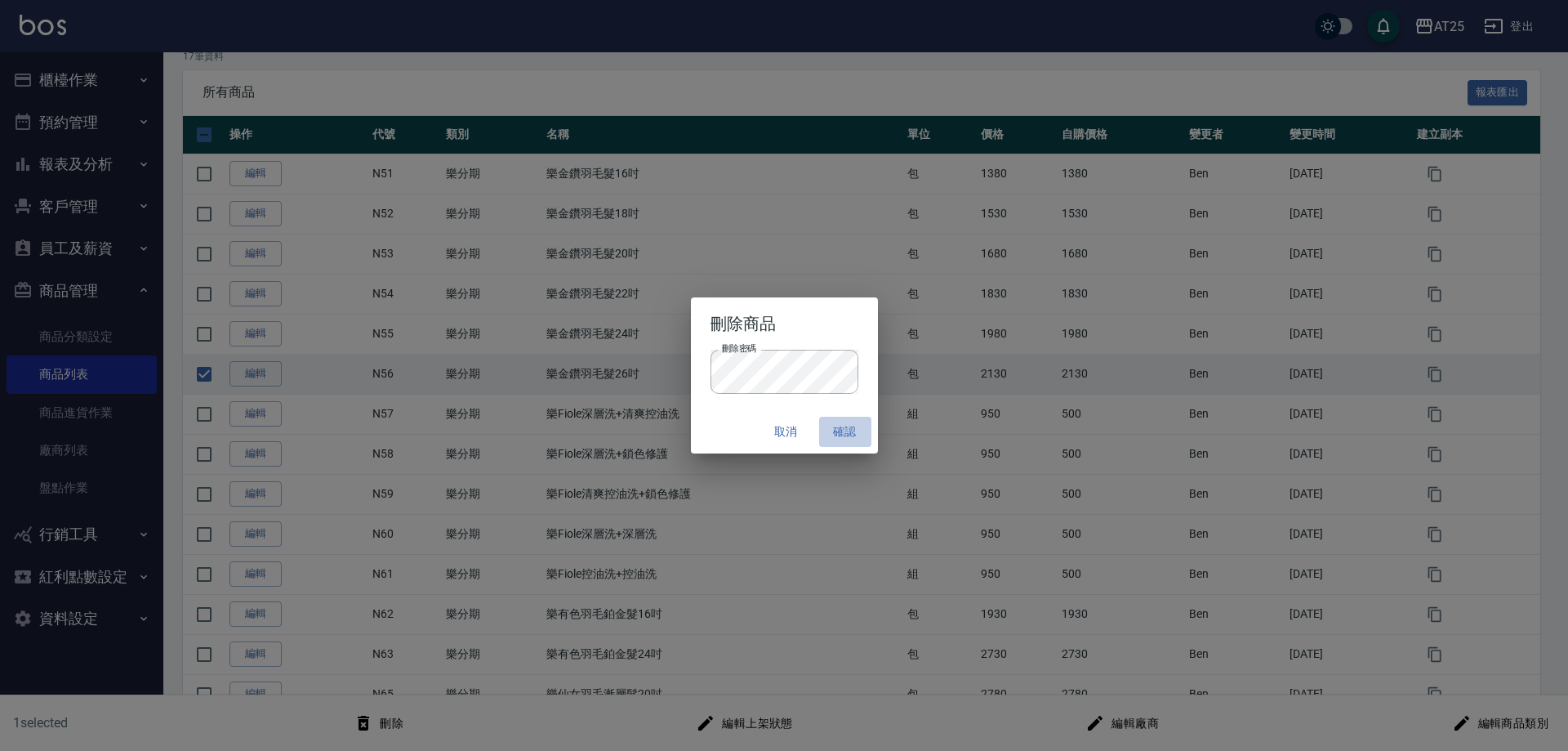
click at [841, 426] on button "確認" at bounding box center [845, 432] width 53 height 30
checkbox input "false"
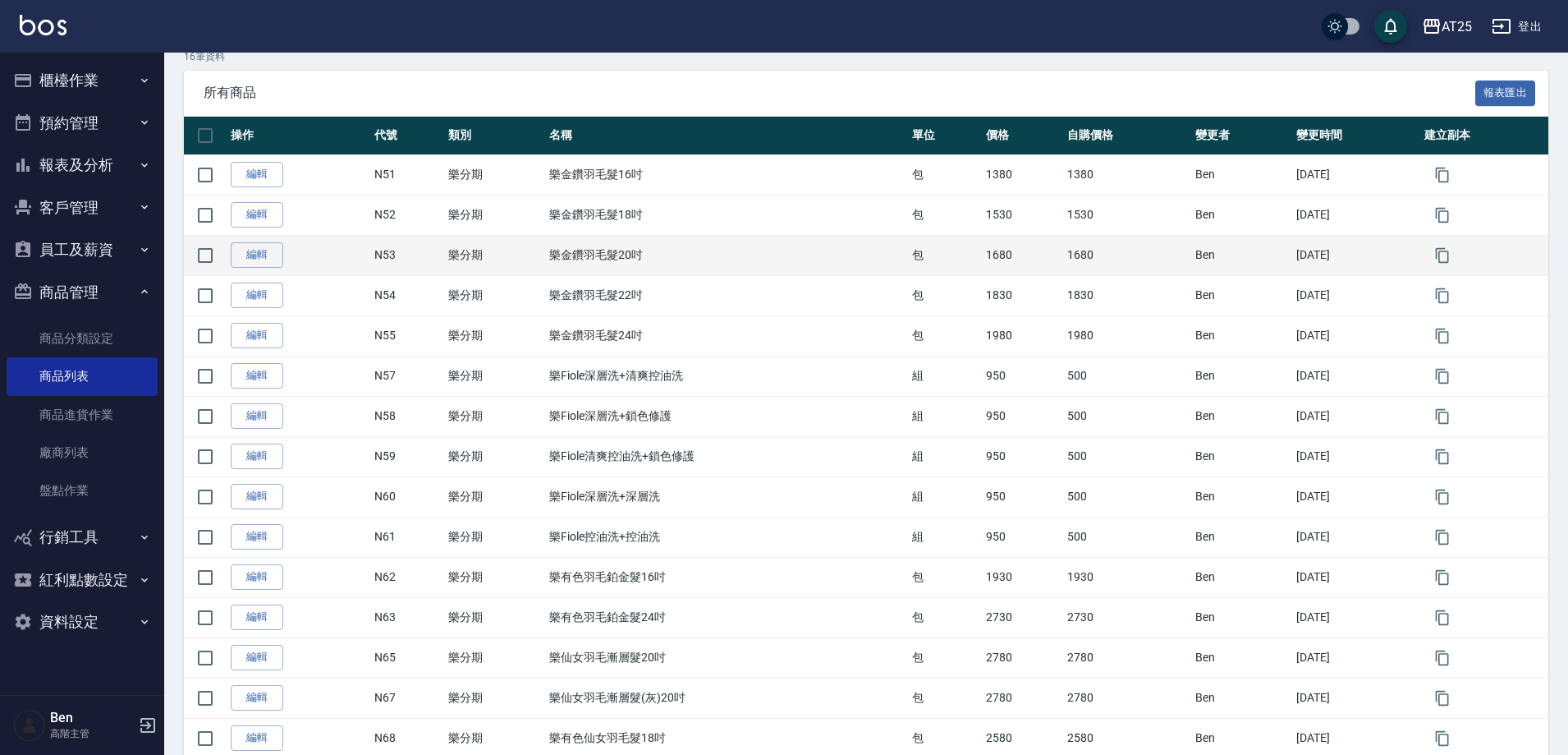
scroll to position [277, 0]
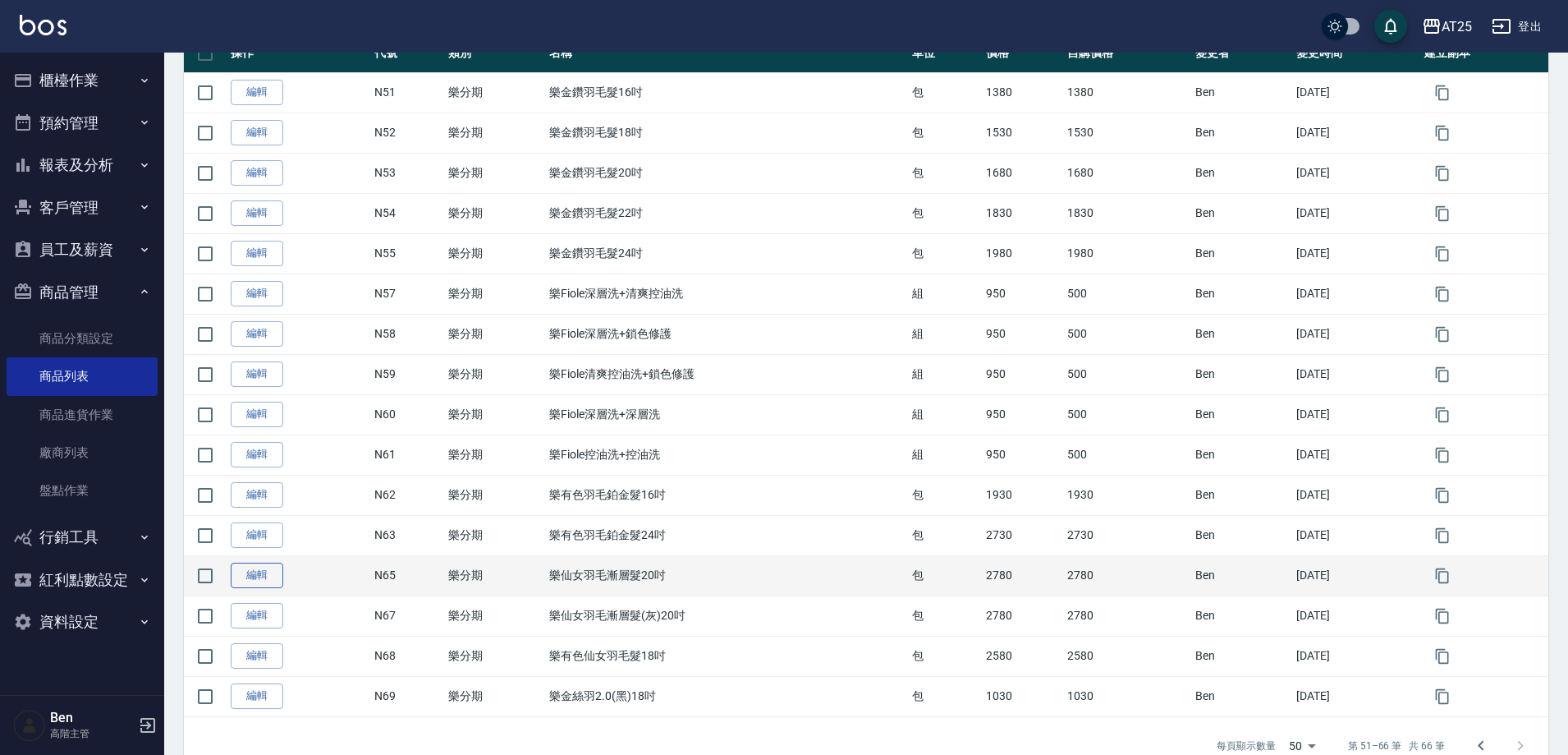
click at [271, 576] on link "編輯" at bounding box center [257, 575] width 53 height 25
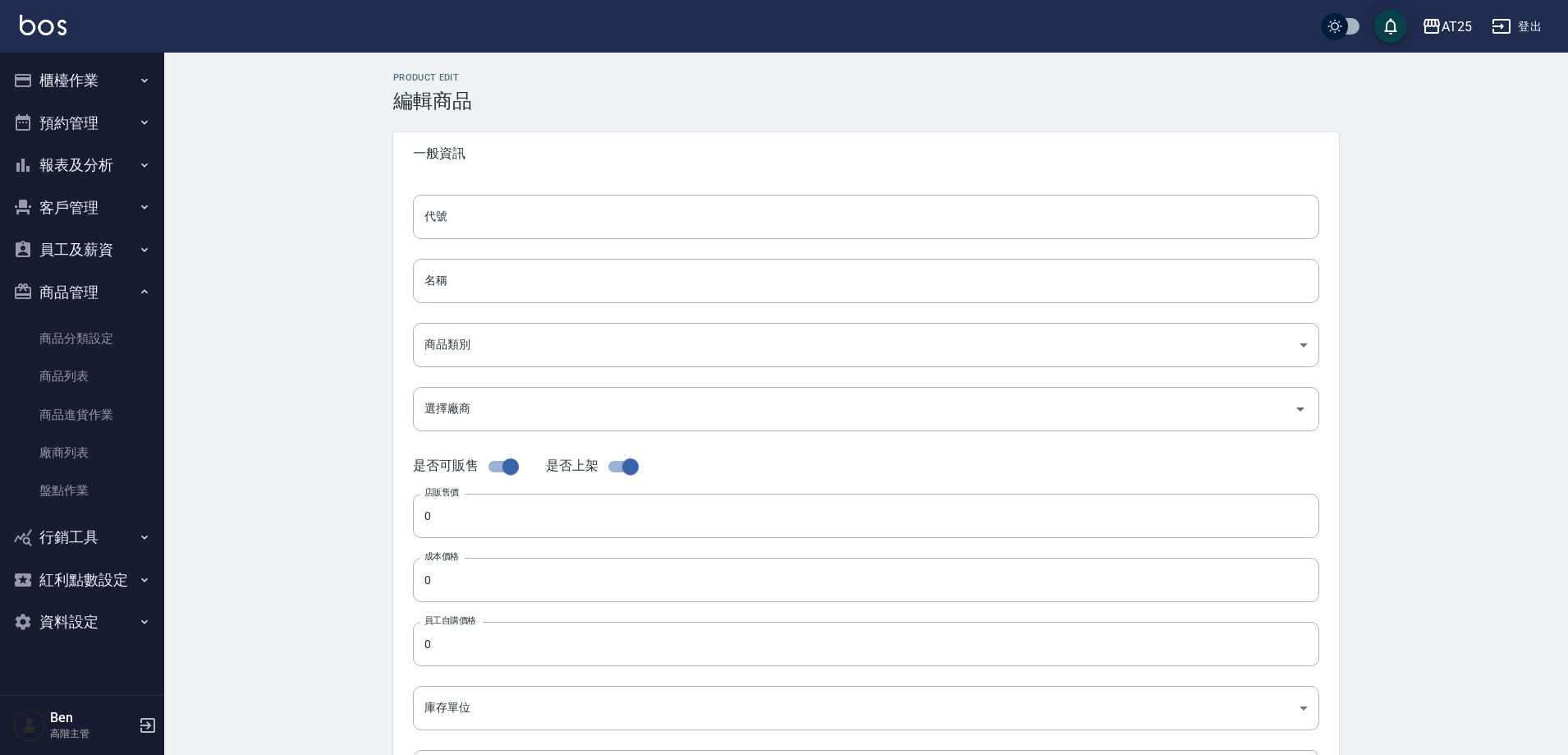
type input "N65"
type input "樂仙女羽毛漸層髮20吋"
type input "ee7fb941-bbea-4e39-a2ab-0d6528e1062b"
type input "2780"
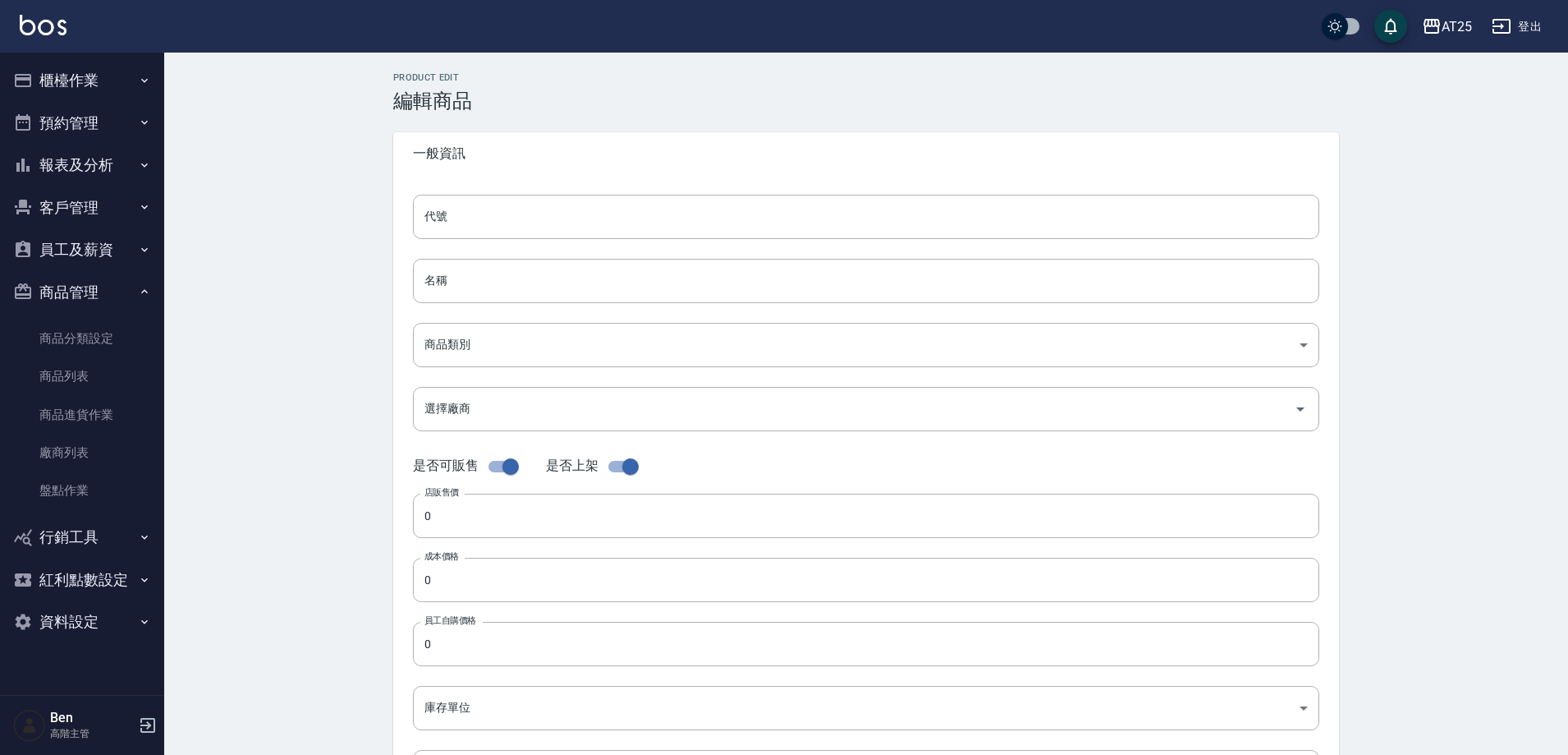
type input "2780"
type input "包"
type input "UNSET"
click at [514, 280] on input "樂仙女羽毛漸層髮20吋" at bounding box center [866, 281] width 907 height 45
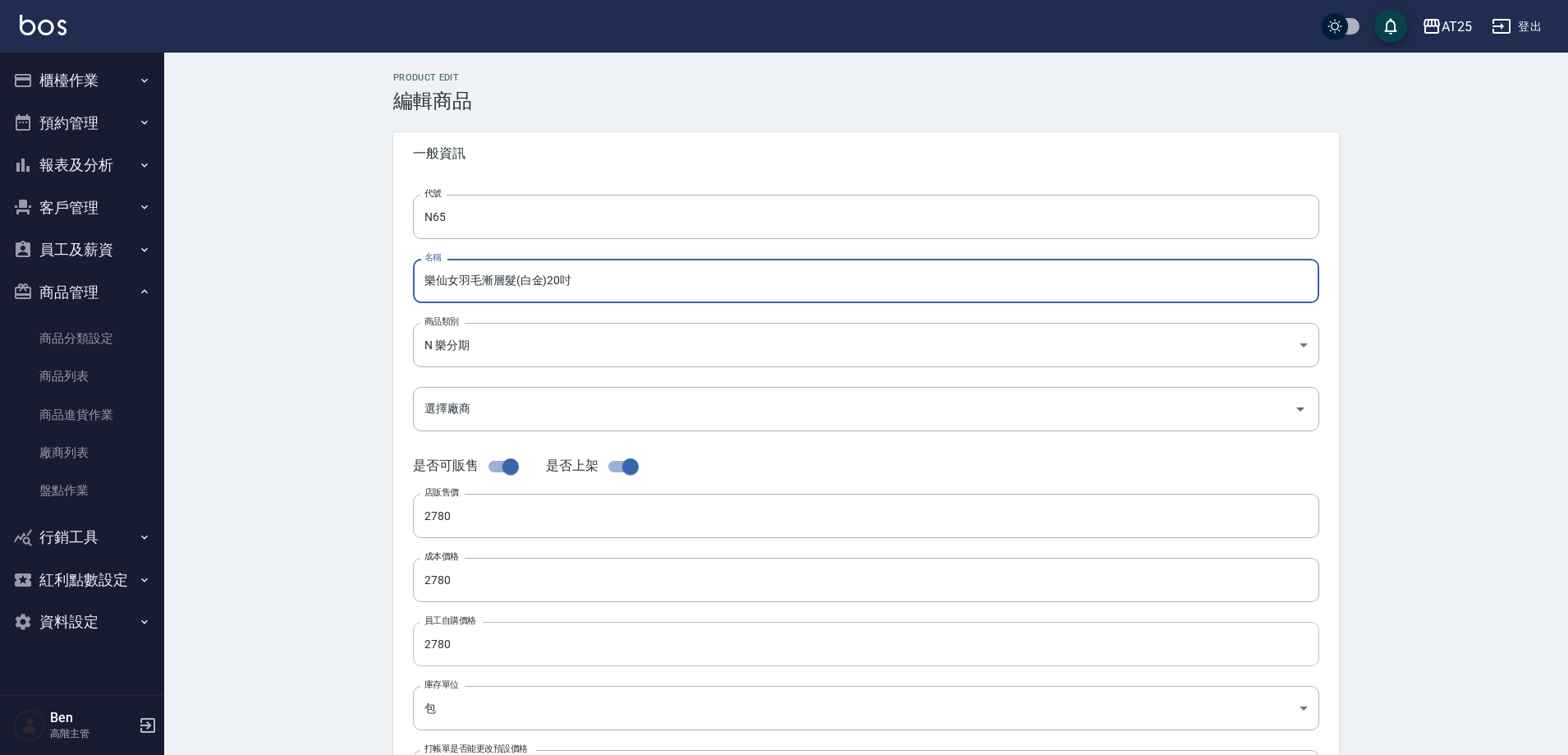
type input "樂仙女羽毛漸層髮(白金)20吋"
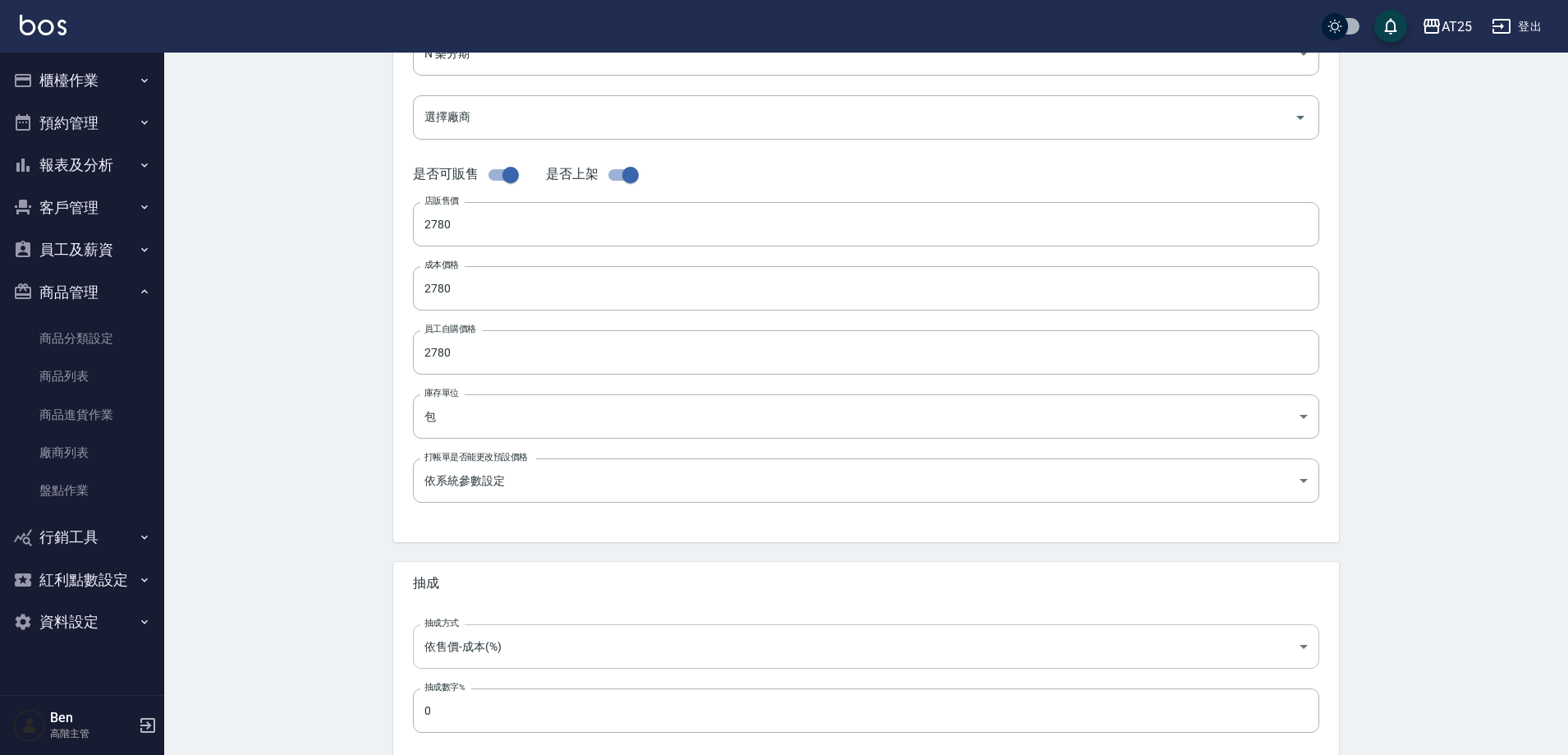
scroll to position [378, 0]
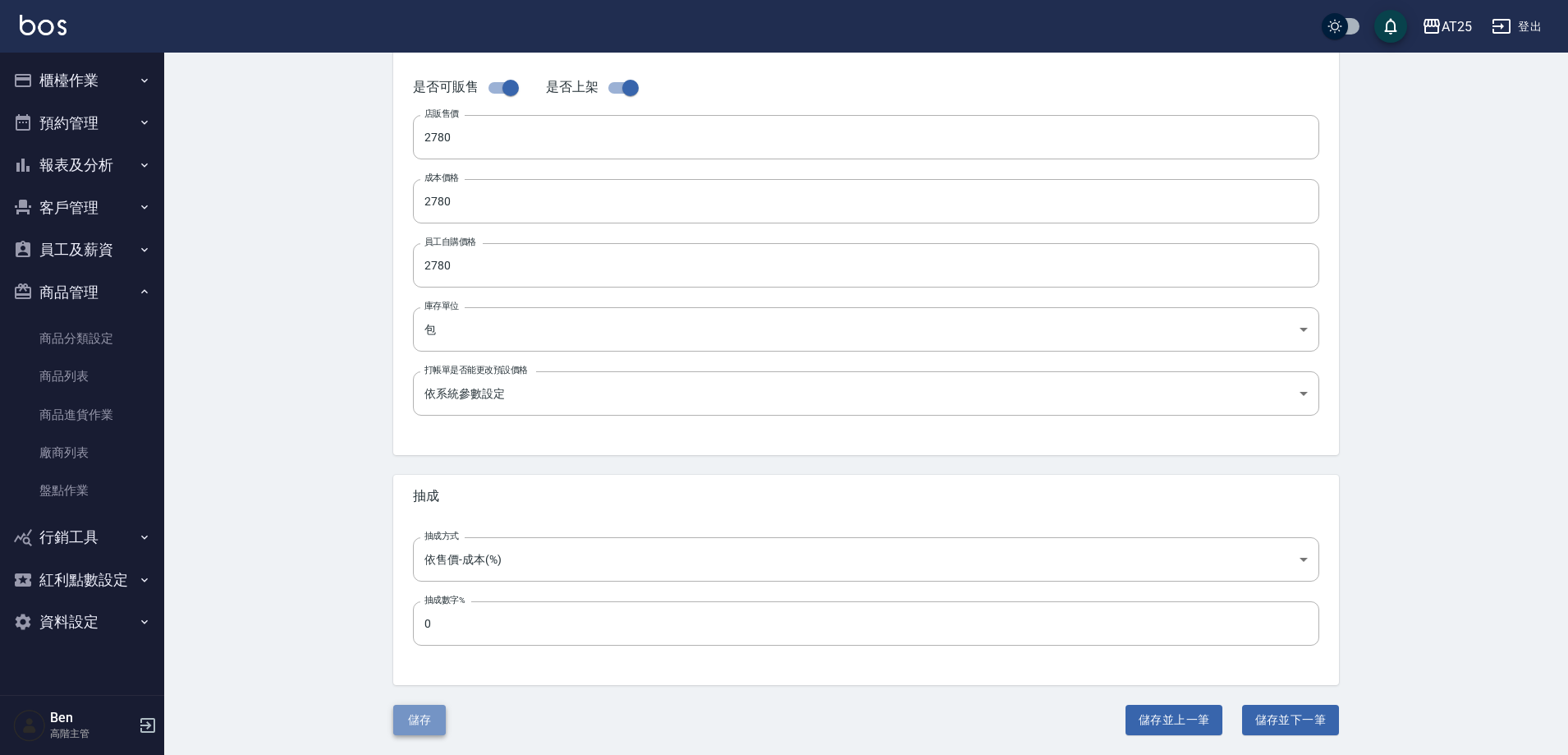
click at [410, 723] on button "儲存" at bounding box center [419, 720] width 53 height 30
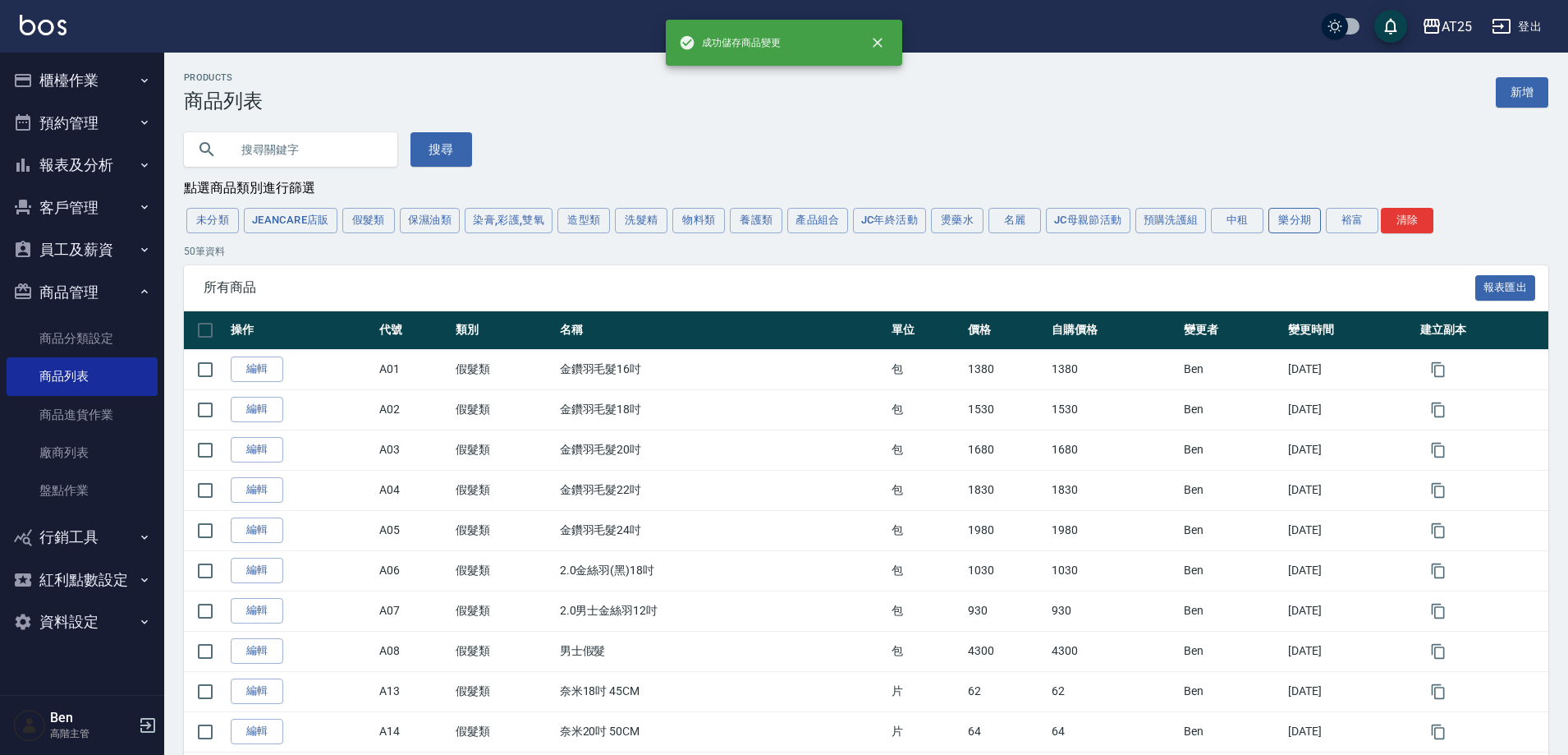
click at [1297, 222] on button "樂分期" at bounding box center [1295, 220] width 53 height 25
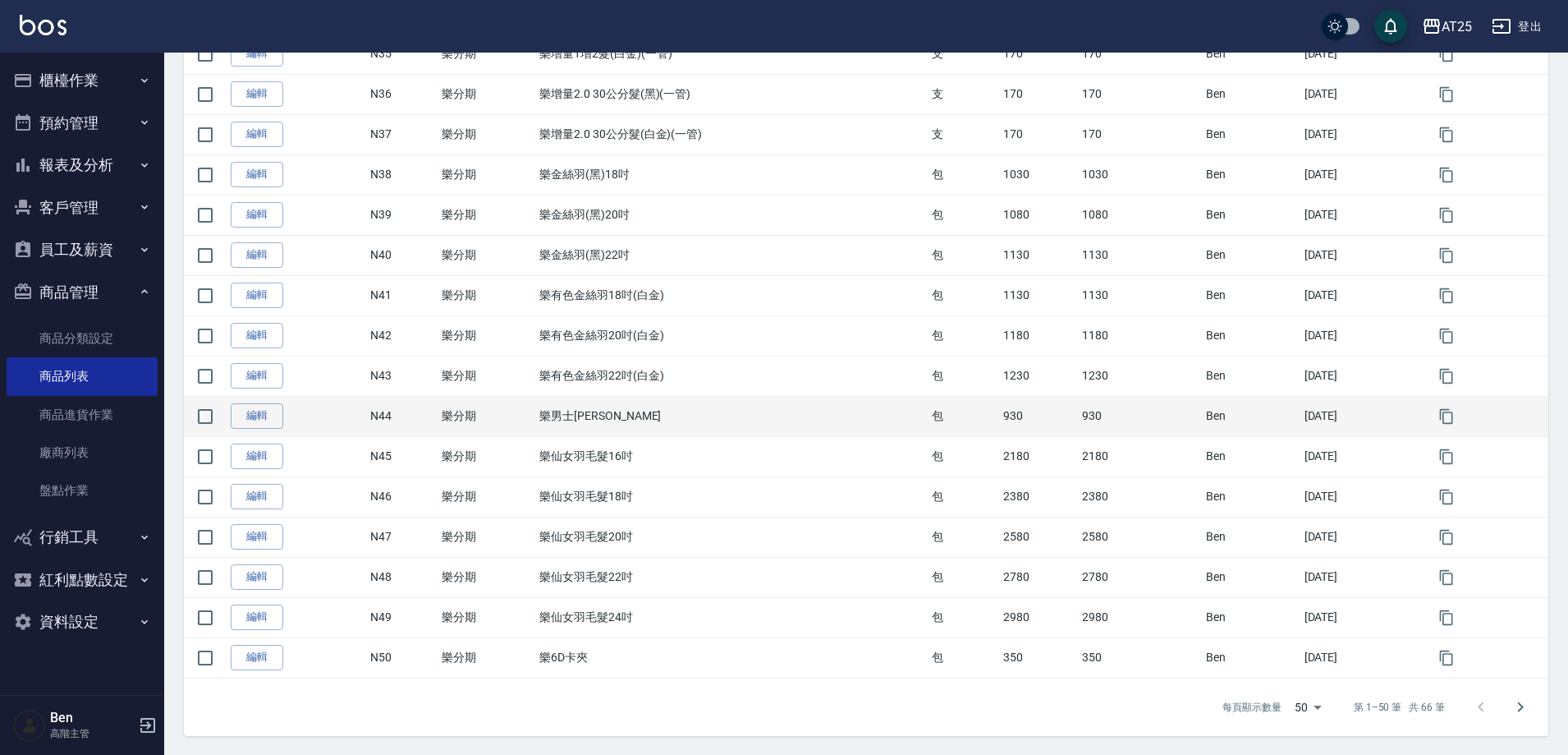
scroll to position [1687, 0]
click at [276, 413] on link "編輯" at bounding box center [257, 415] width 53 height 25
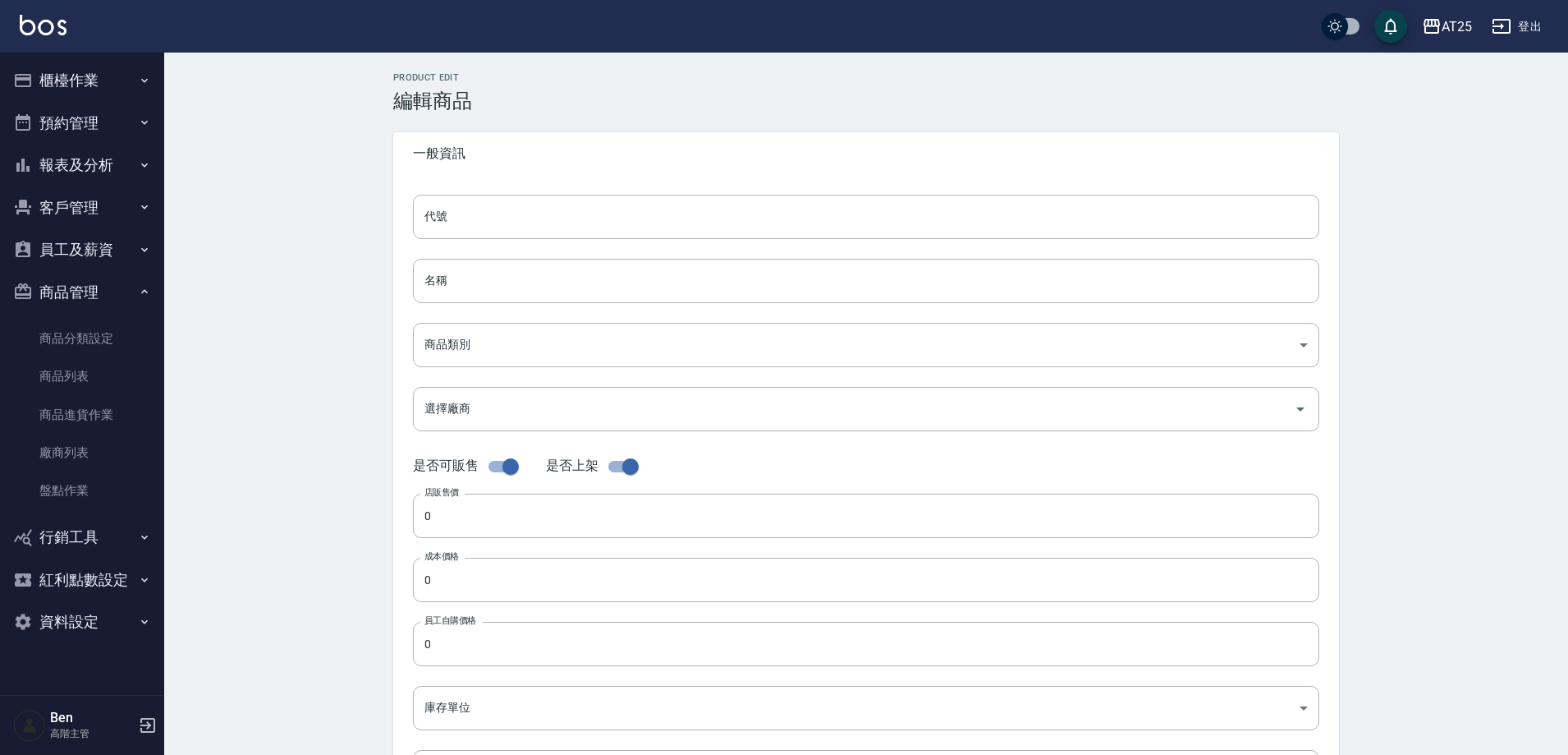
type input "N44"
type input "樂男士金絲羽"
type input "ee7fb941-bbea-4e39-a2ab-0d6528e1062b"
type input "930"
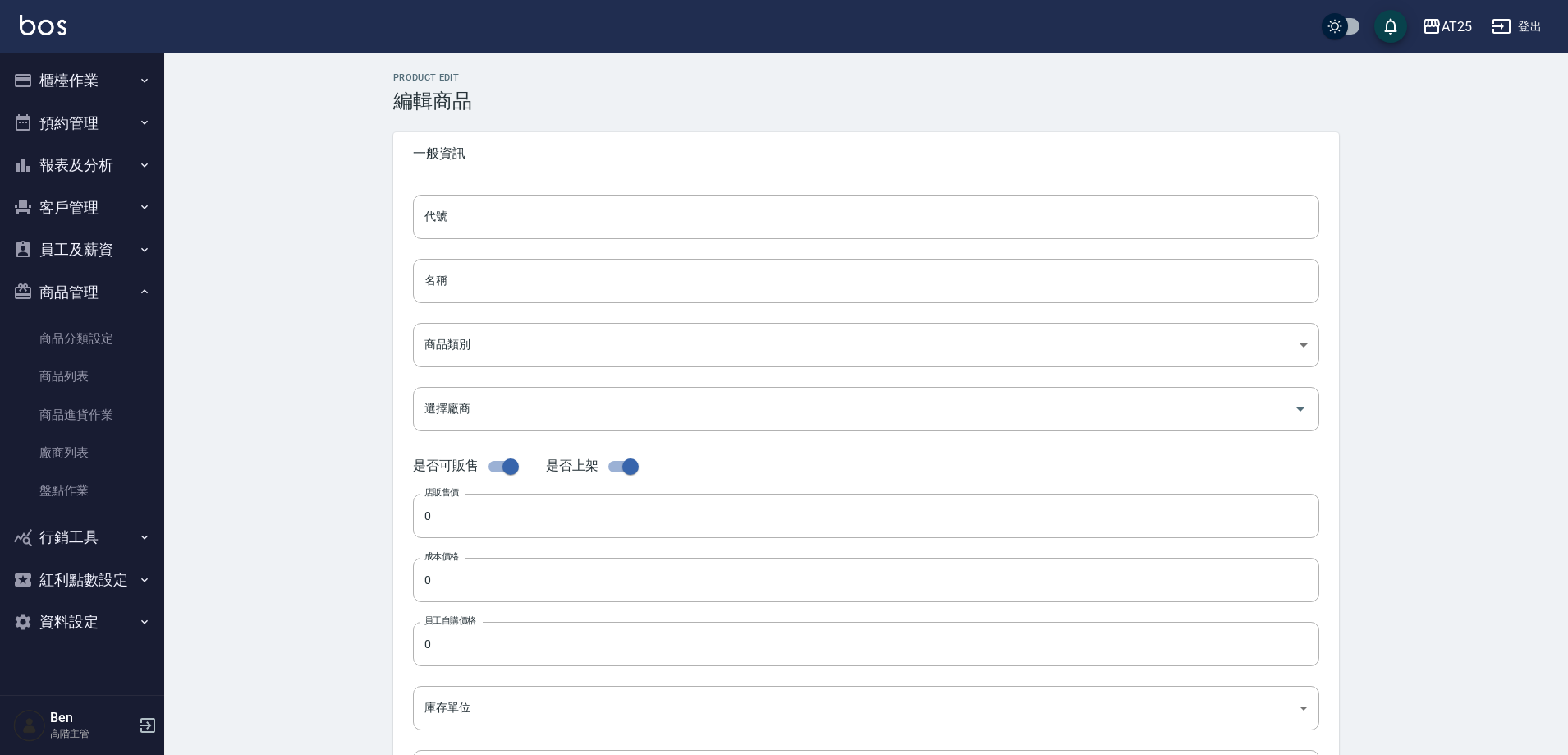
type input "930"
type input "包"
type input "UNSET"
click at [520, 264] on input "樂男士金絲羽" at bounding box center [866, 281] width 907 height 45
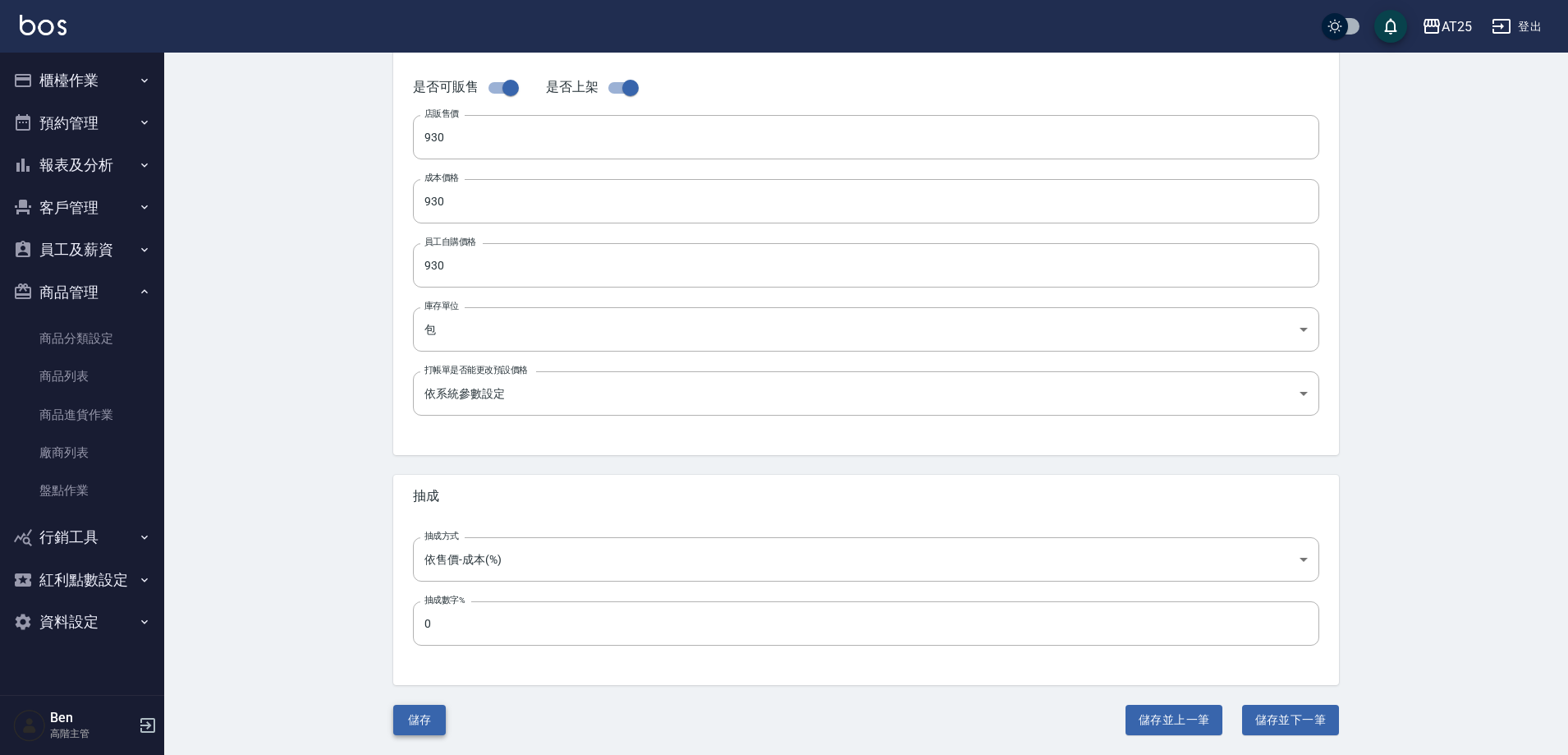
type input "樂男士金絲羽12吋"
click at [393, 685] on div "抽成方式 依售價-成本(%) byCost 抽成方式 抽成數字% 0 抽成數字%" at bounding box center [866, 601] width 946 height 167
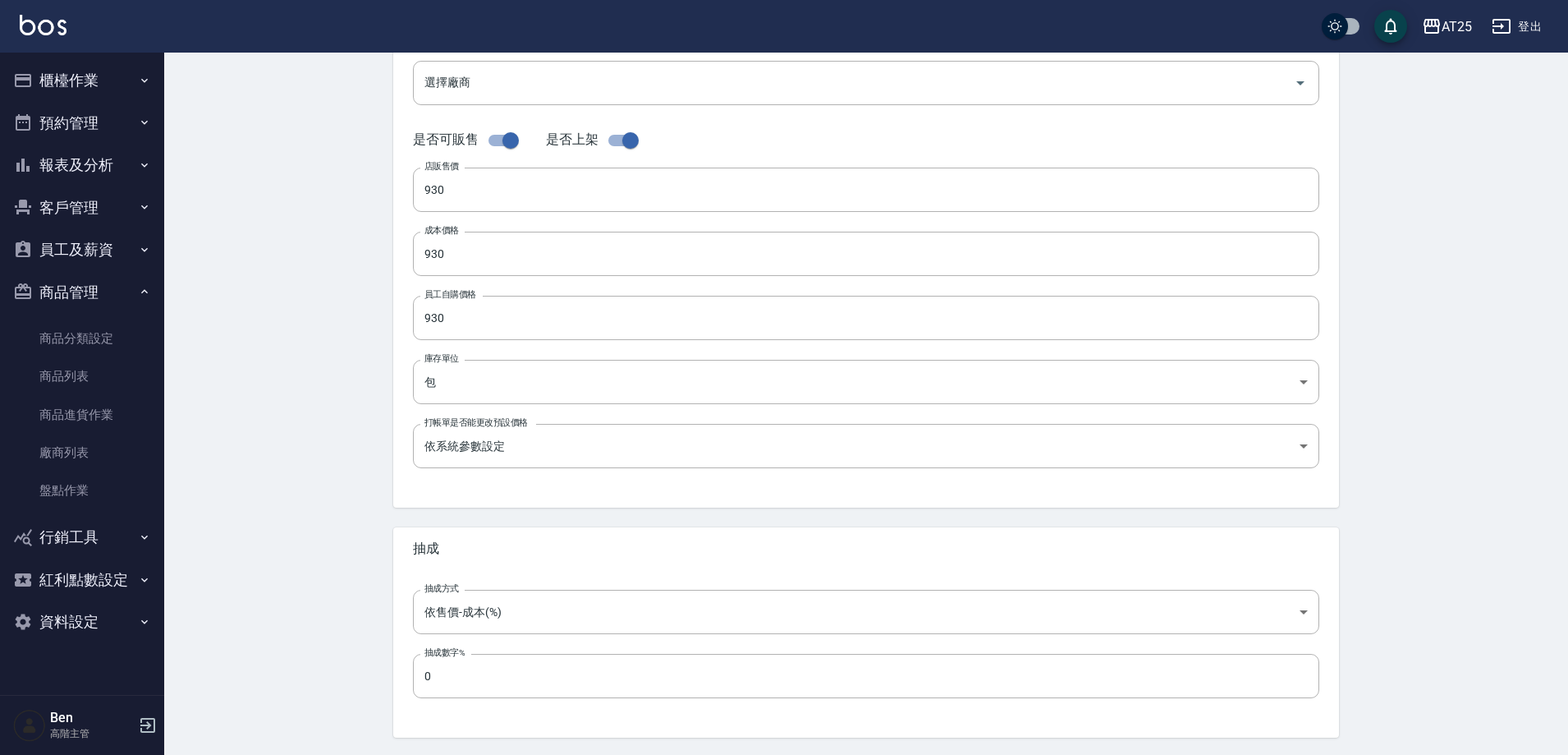
scroll to position [378, 0]
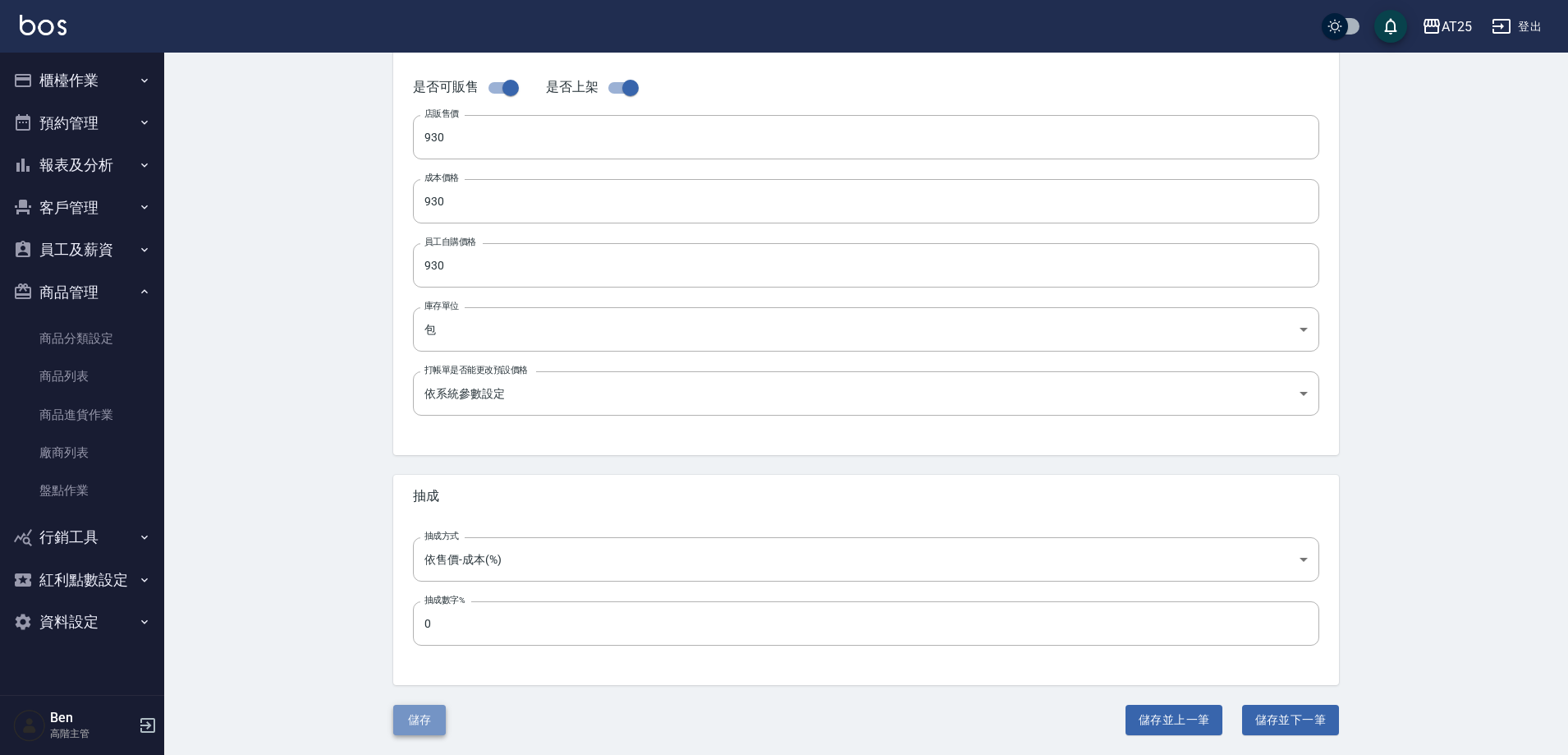
click at [429, 705] on button "儲存" at bounding box center [419, 720] width 53 height 30
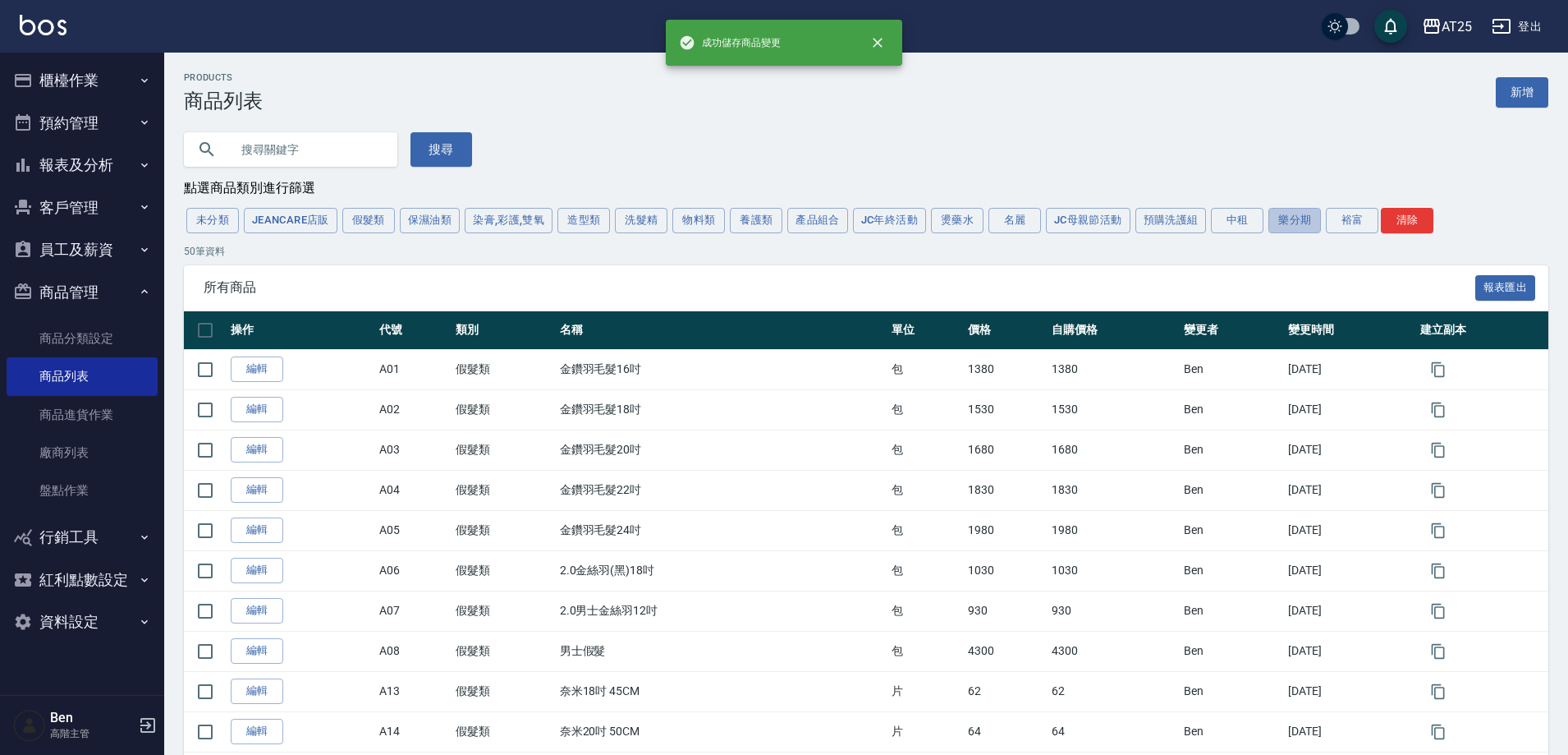
drag, startPoint x: 1311, startPoint y: 219, endPoint x: 1031, endPoint y: 296, distance: 290.4
click at [1311, 220] on button "樂分期" at bounding box center [1295, 220] width 53 height 25
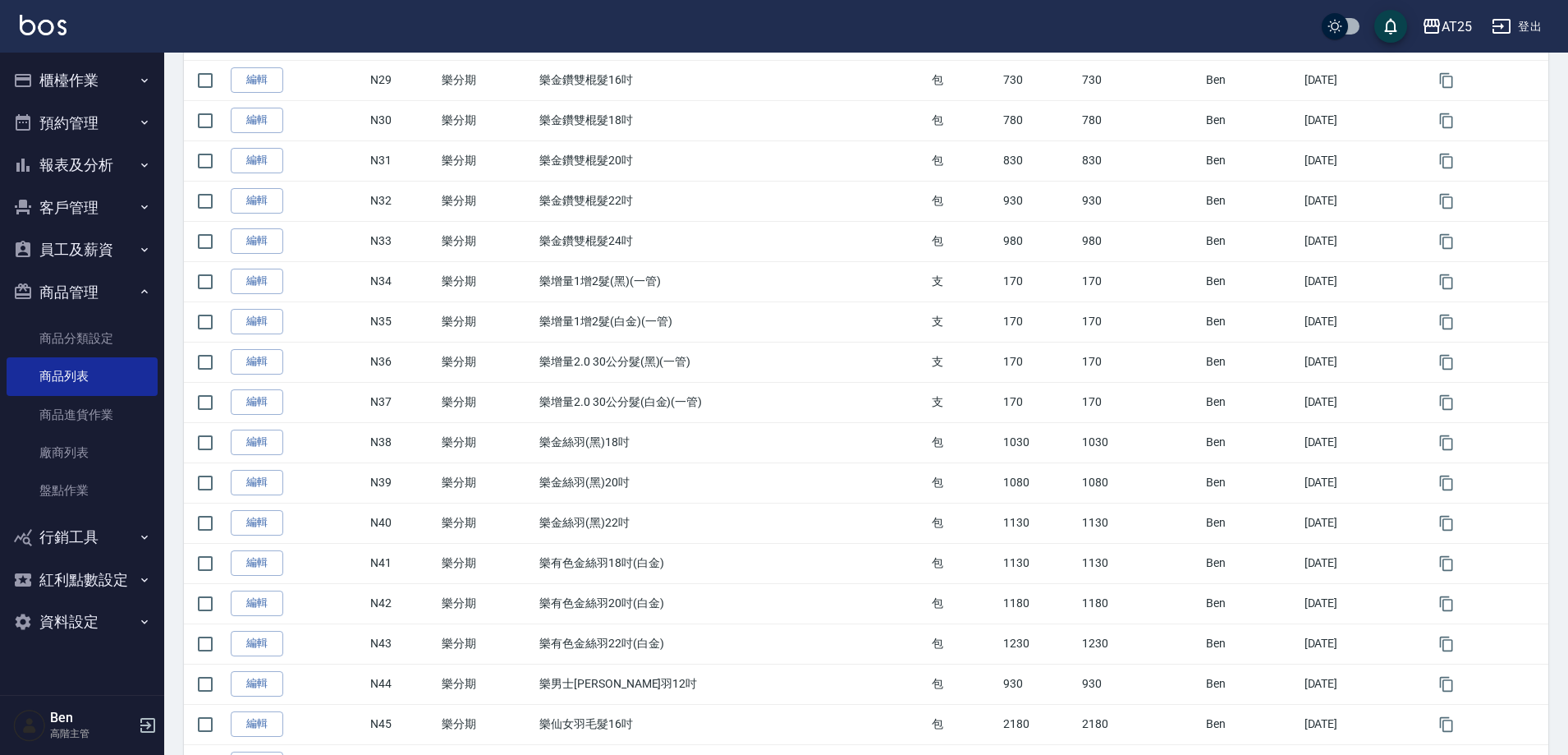
scroll to position [1687, 0]
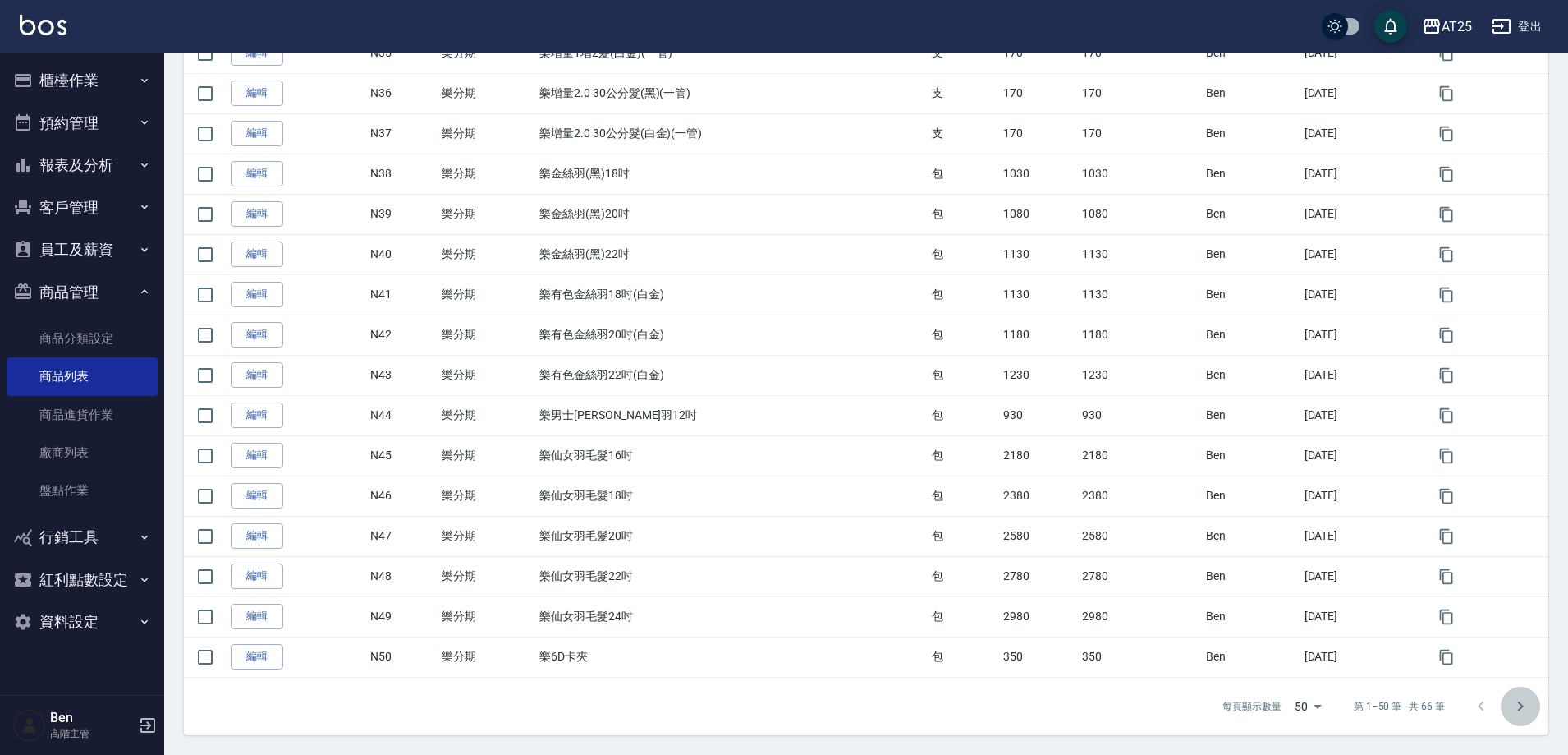
click at [1525, 706] on icon "Go to next page" at bounding box center [1520, 706] width 19 height 19
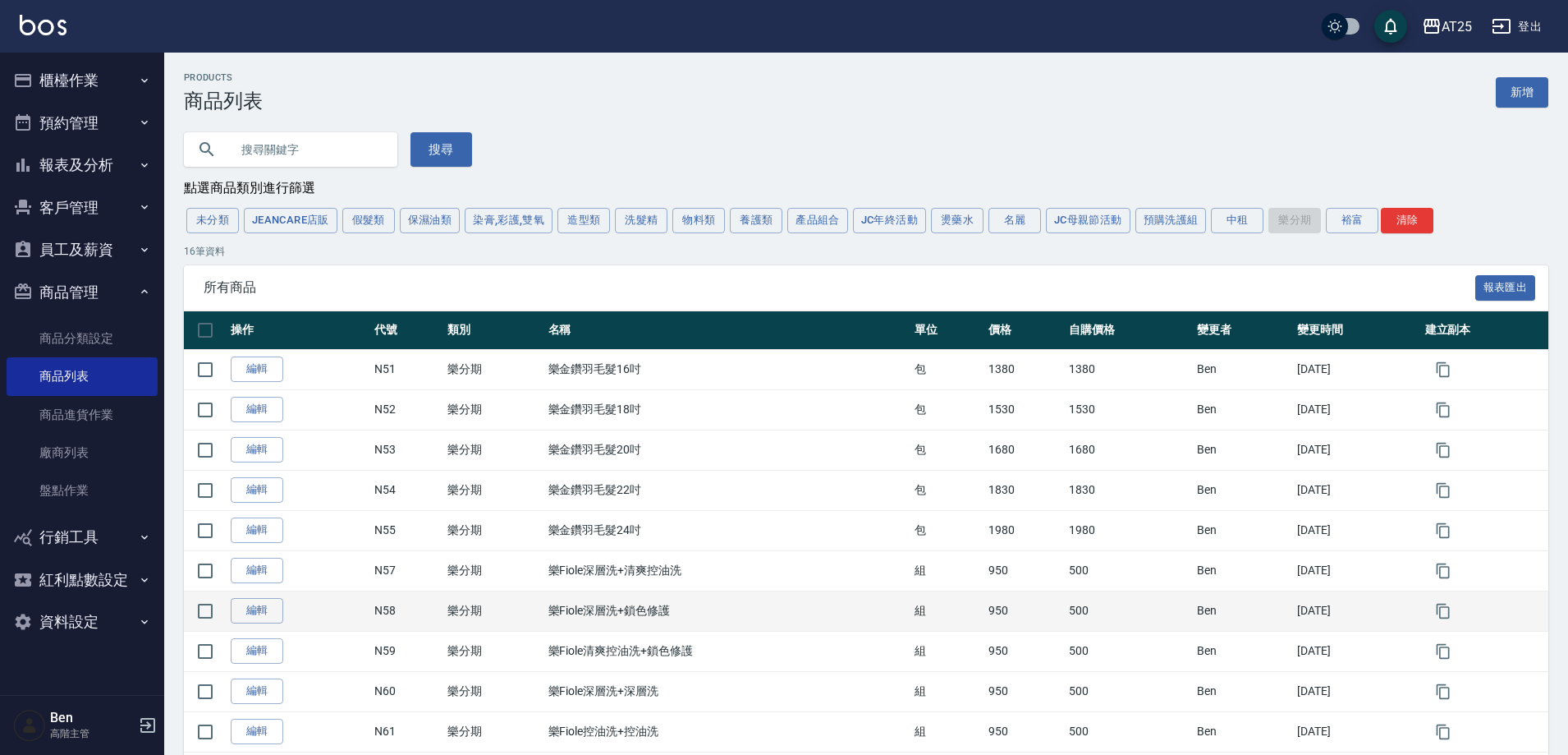
scroll to position [319, 0]
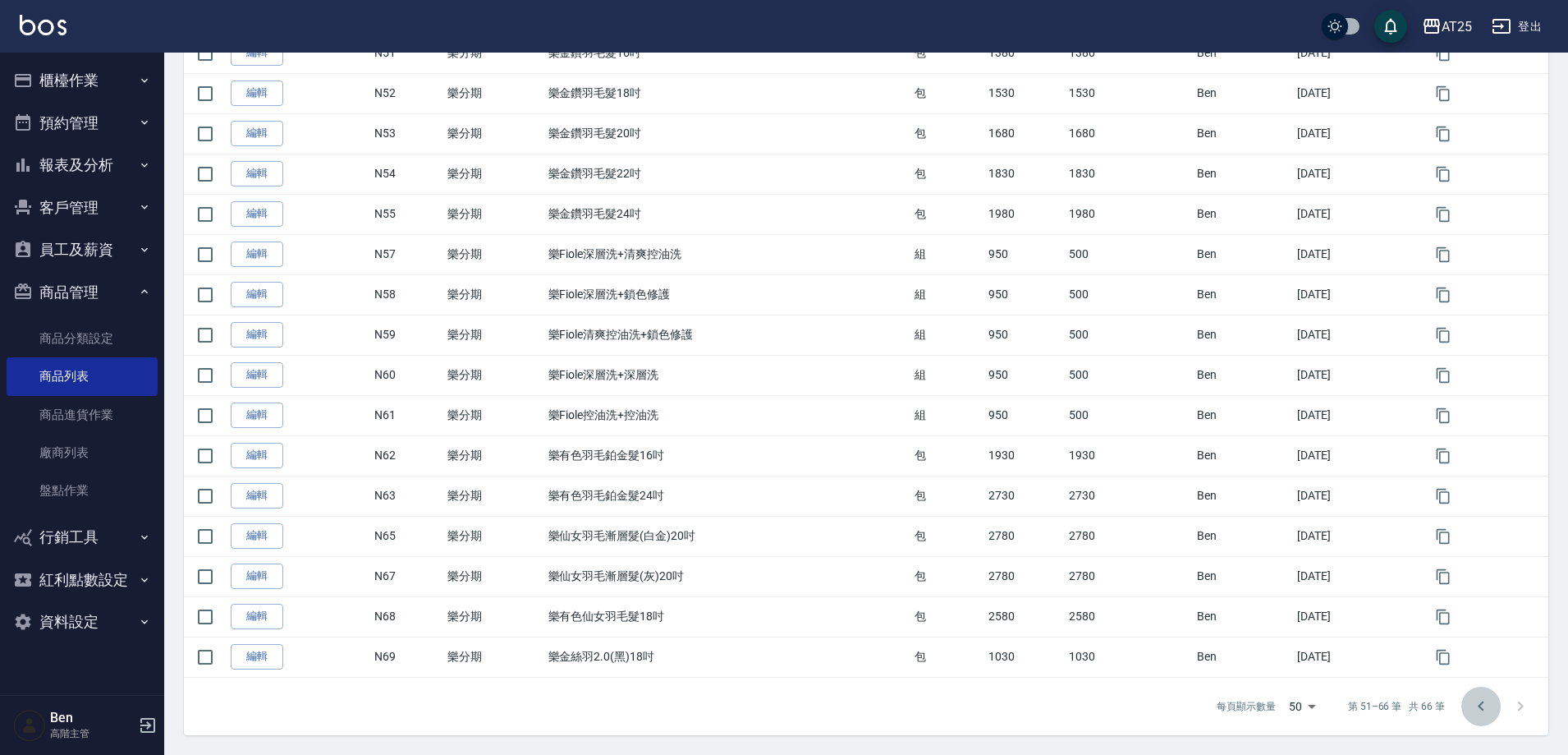
click at [1476, 712] on icon "Go to previous page" at bounding box center [1481, 706] width 19 height 19
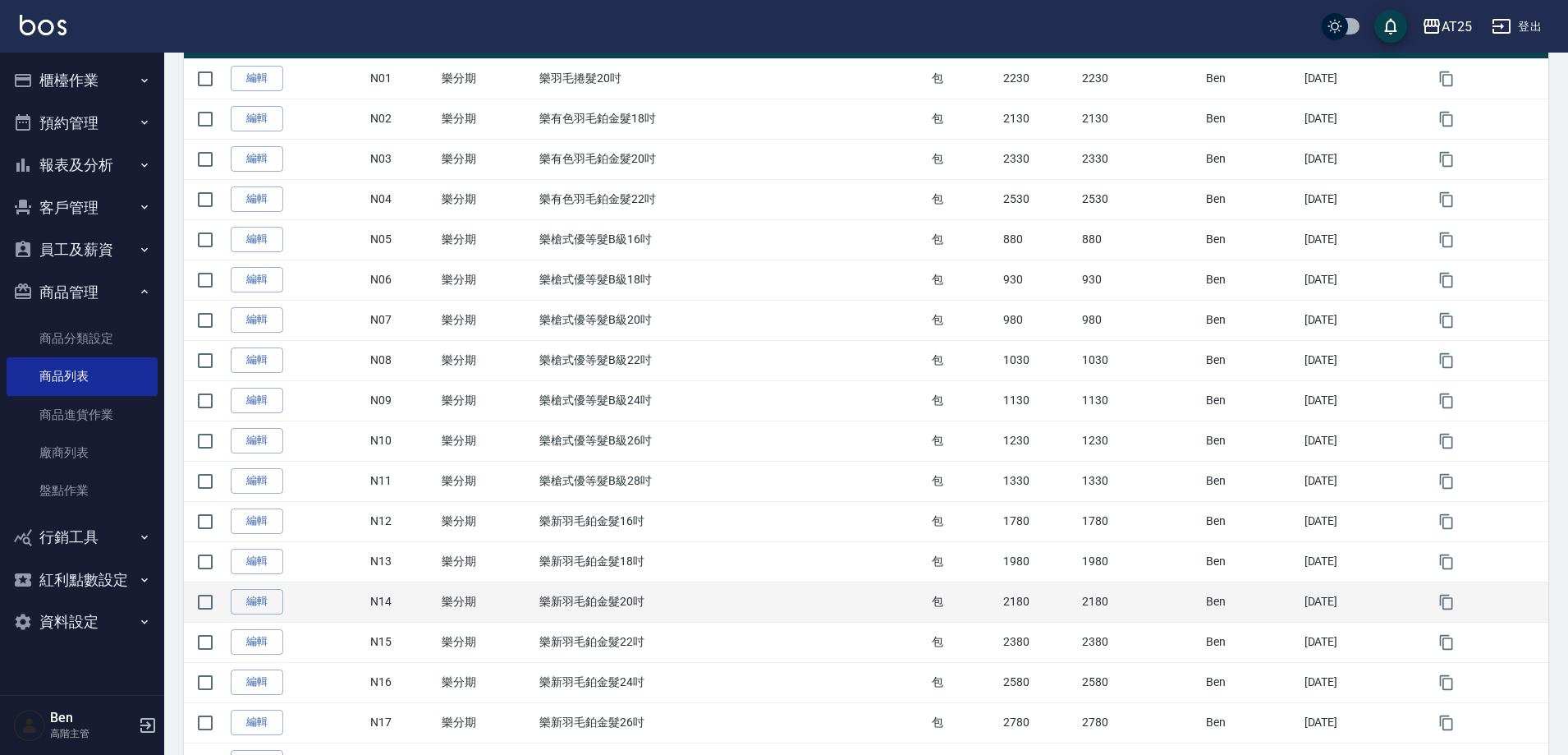
scroll to position [0, 0]
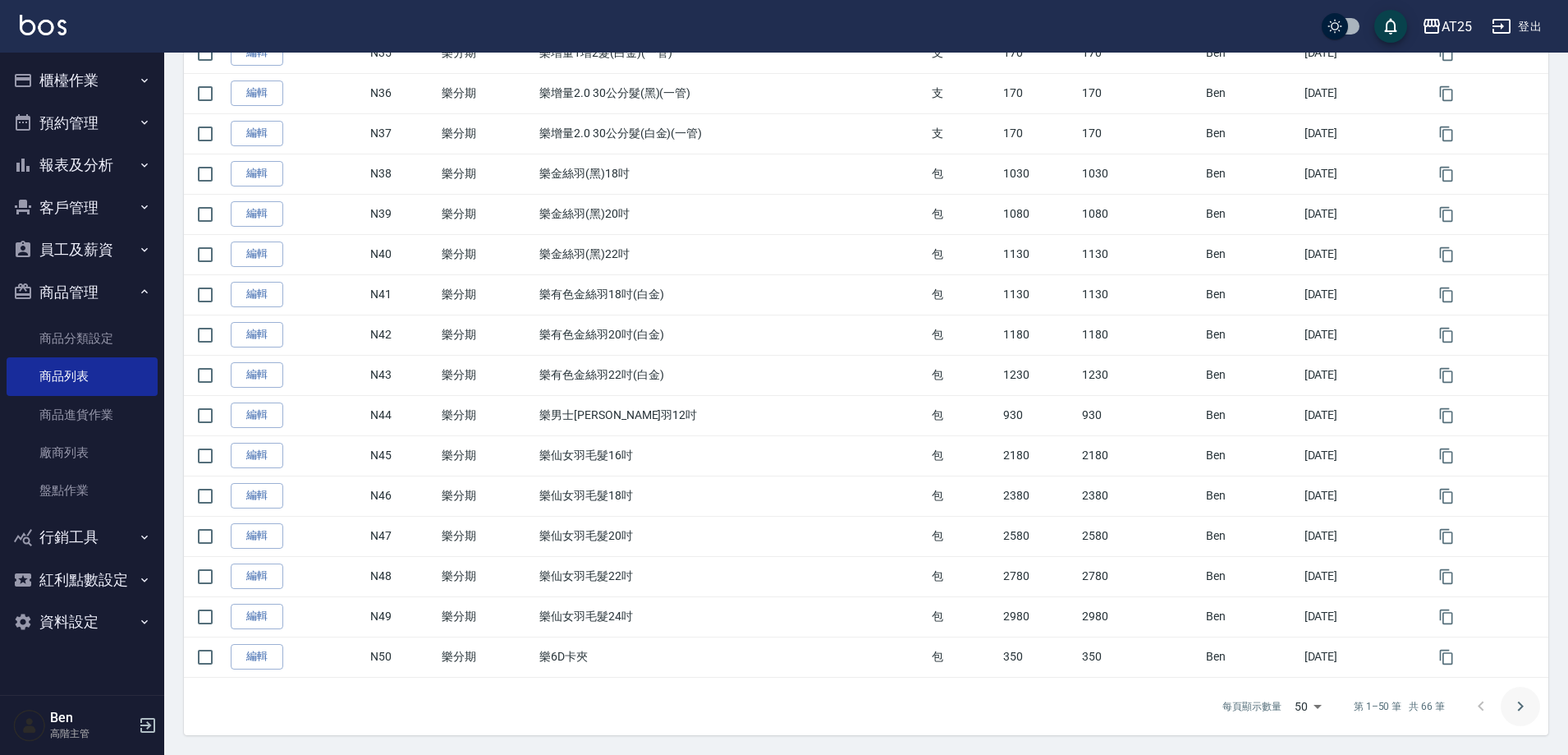
click at [1515, 697] on icon "Go to next page" at bounding box center [1520, 706] width 19 height 19
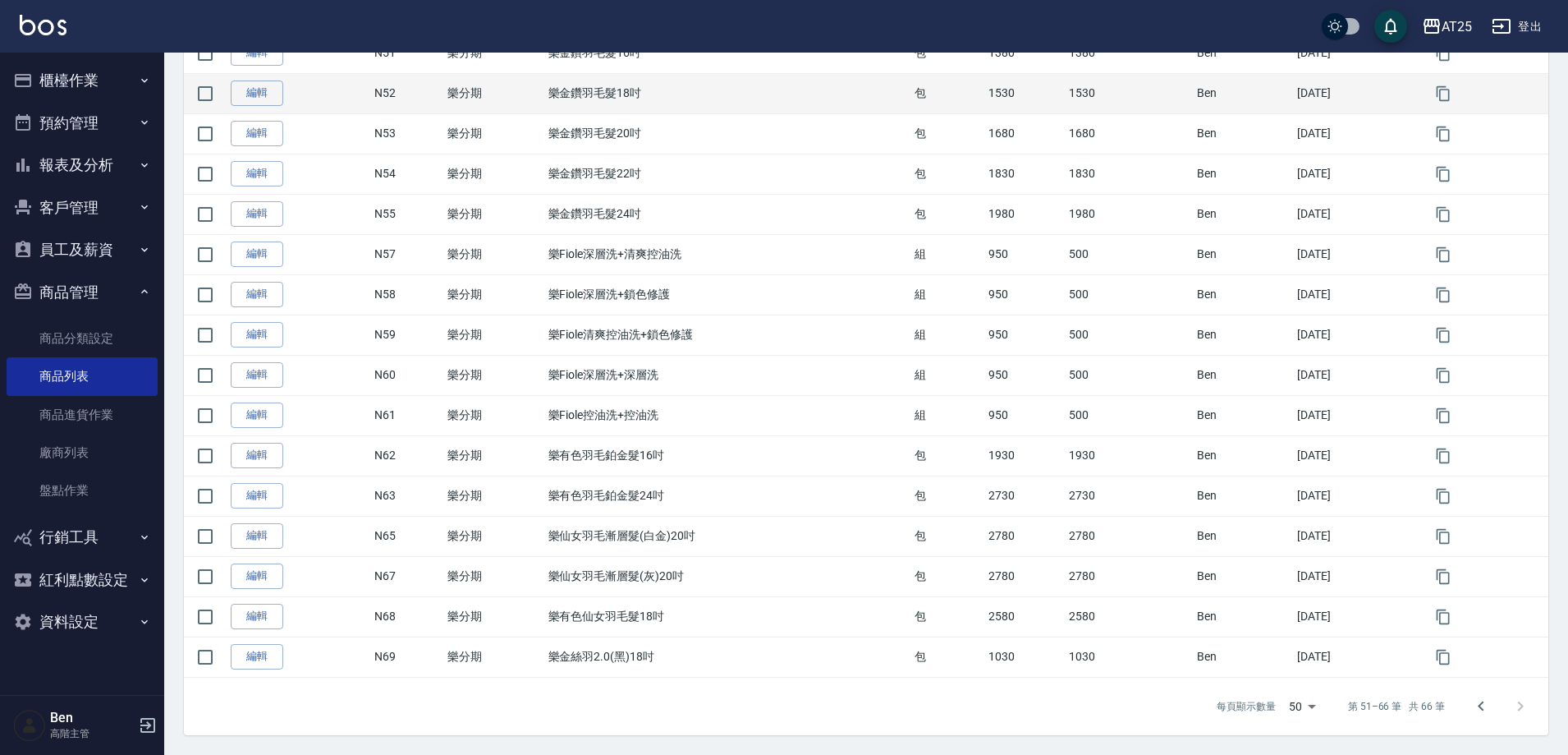
scroll to position [319, 0]
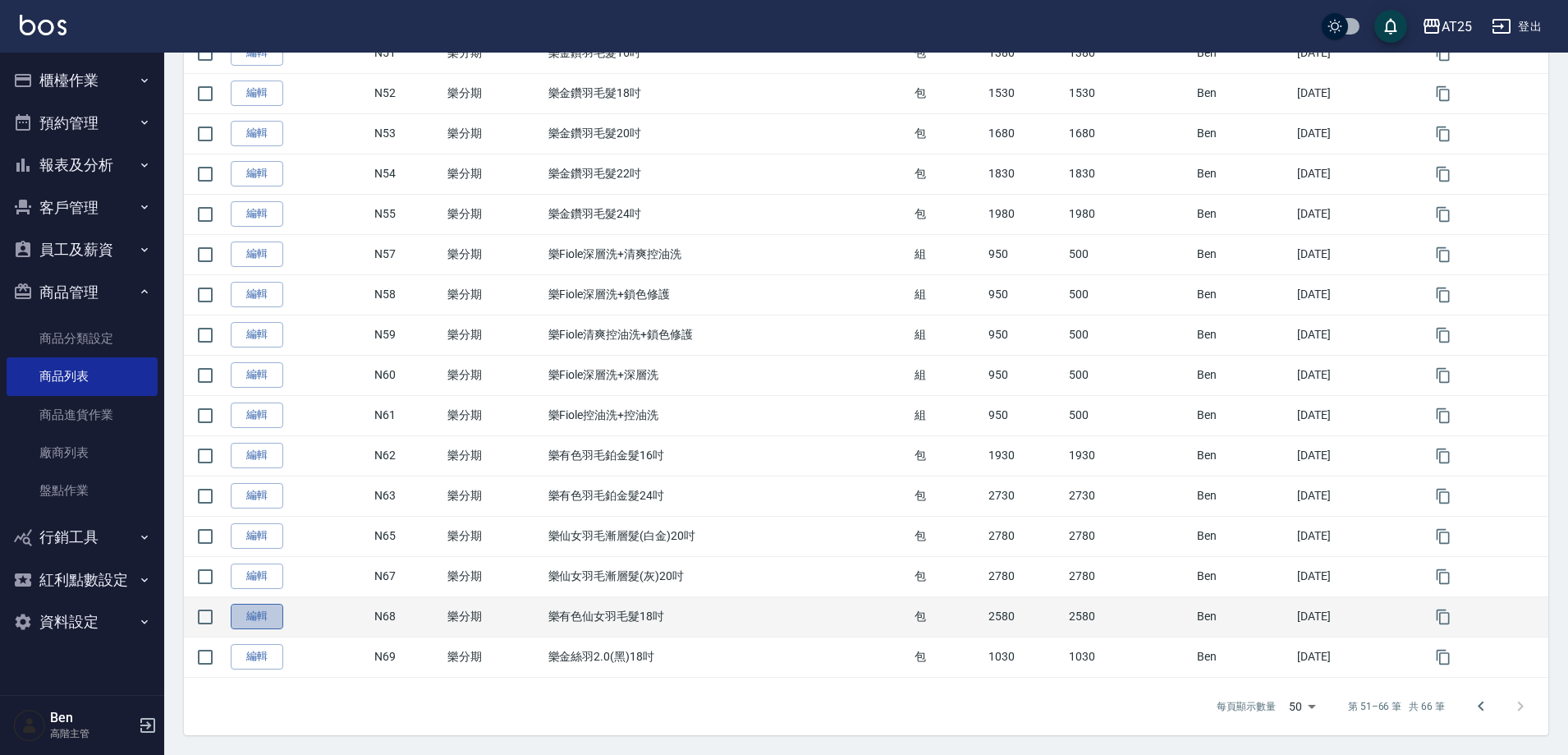
click at [265, 614] on link "編輯" at bounding box center [257, 616] width 53 height 25
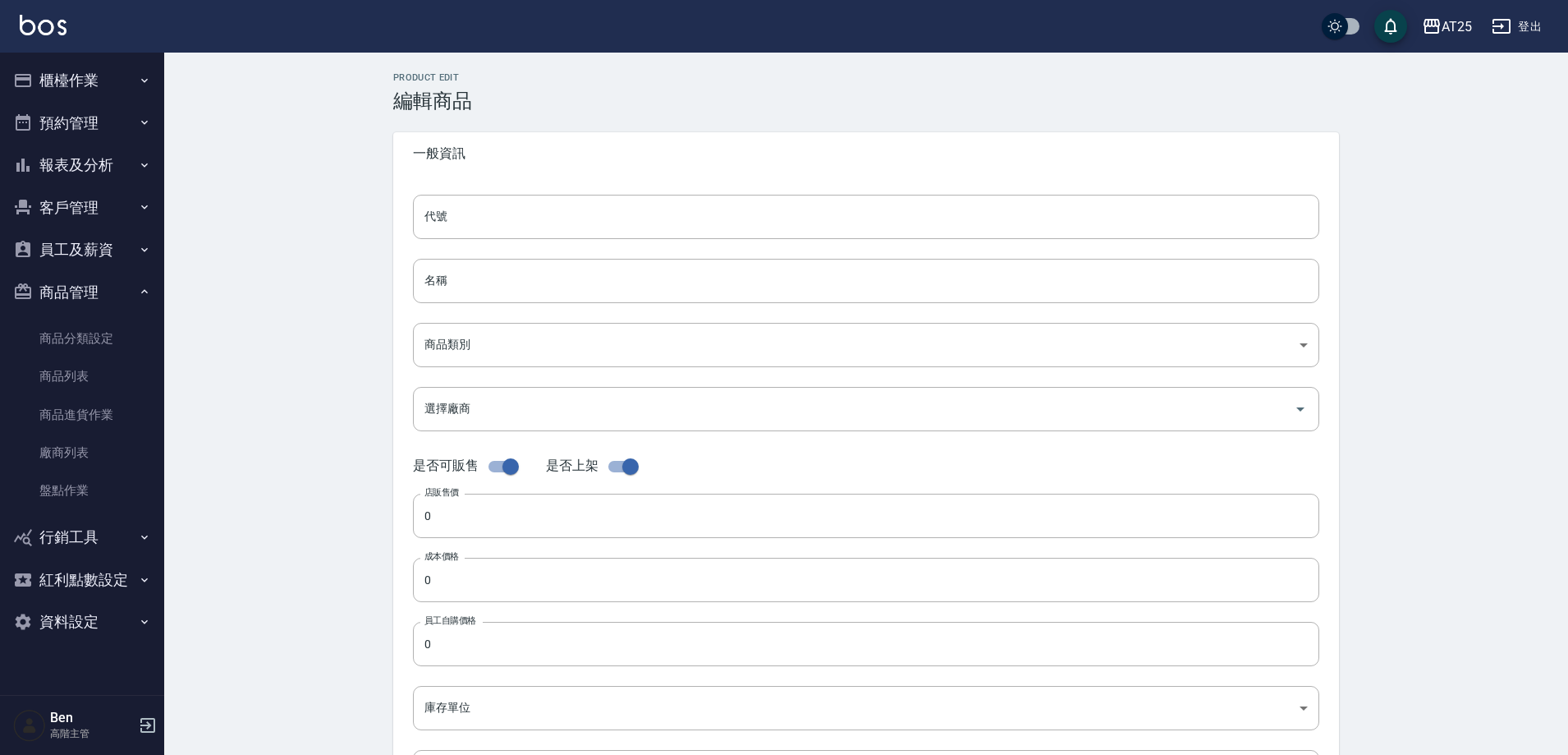
type input "N68"
type input "樂有色仙女羽毛髮18吋"
type input "ee7fb941-bbea-4e39-a2ab-0d6528e1062b"
type input "2580"
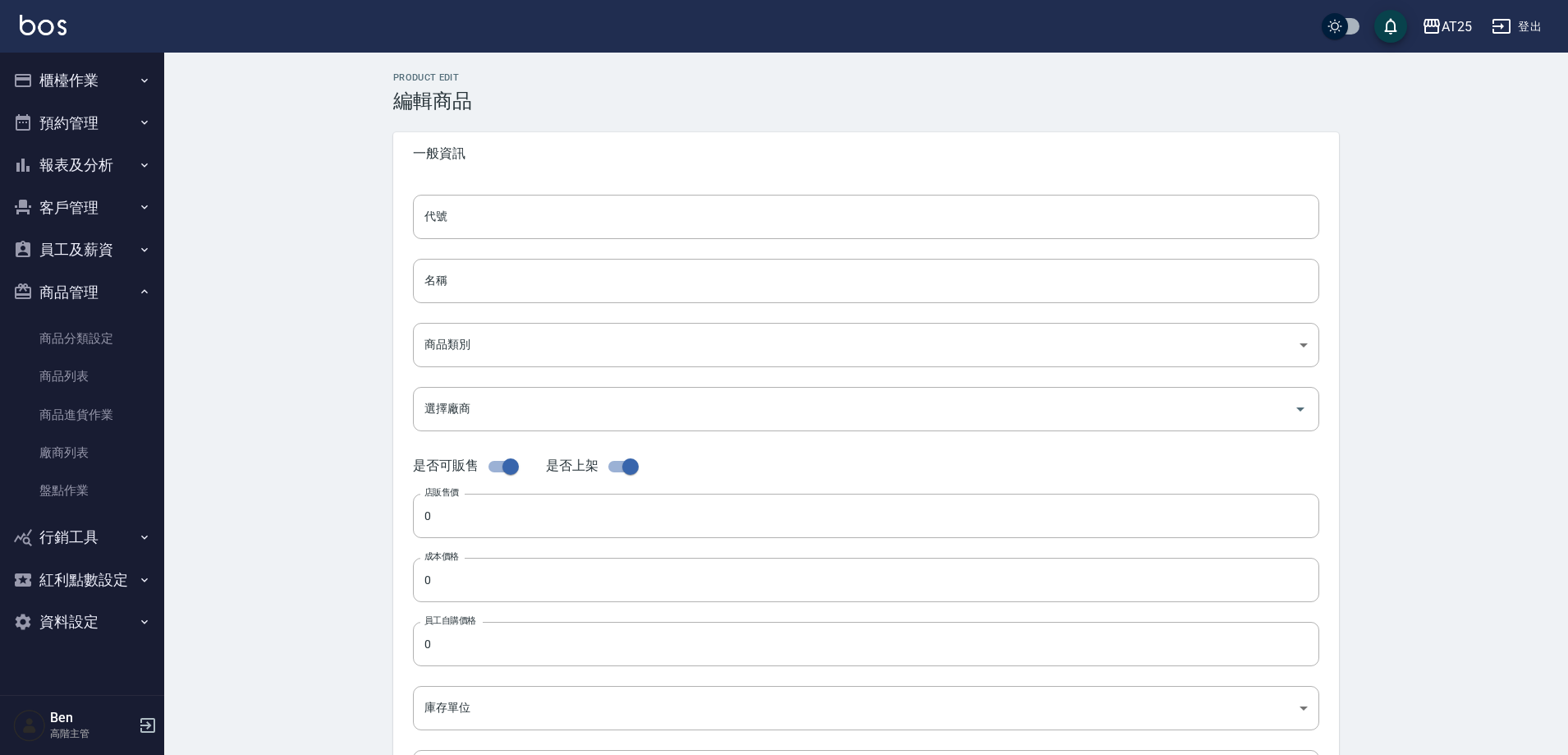
type input "2580"
type input "包"
type input "UNSET"
click at [540, 213] on input "N68" at bounding box center [866, 217] width 907 height 45
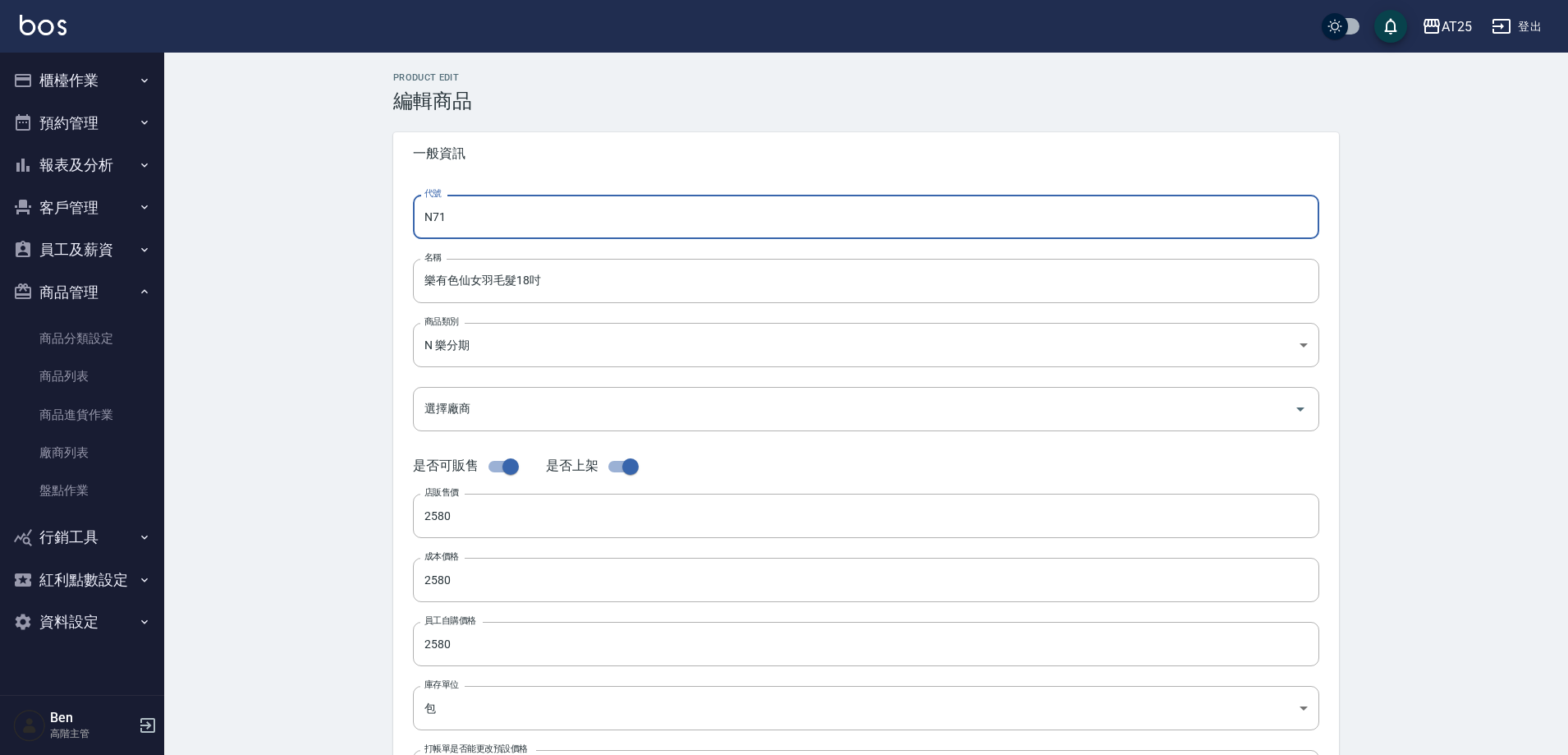
type input "N71"
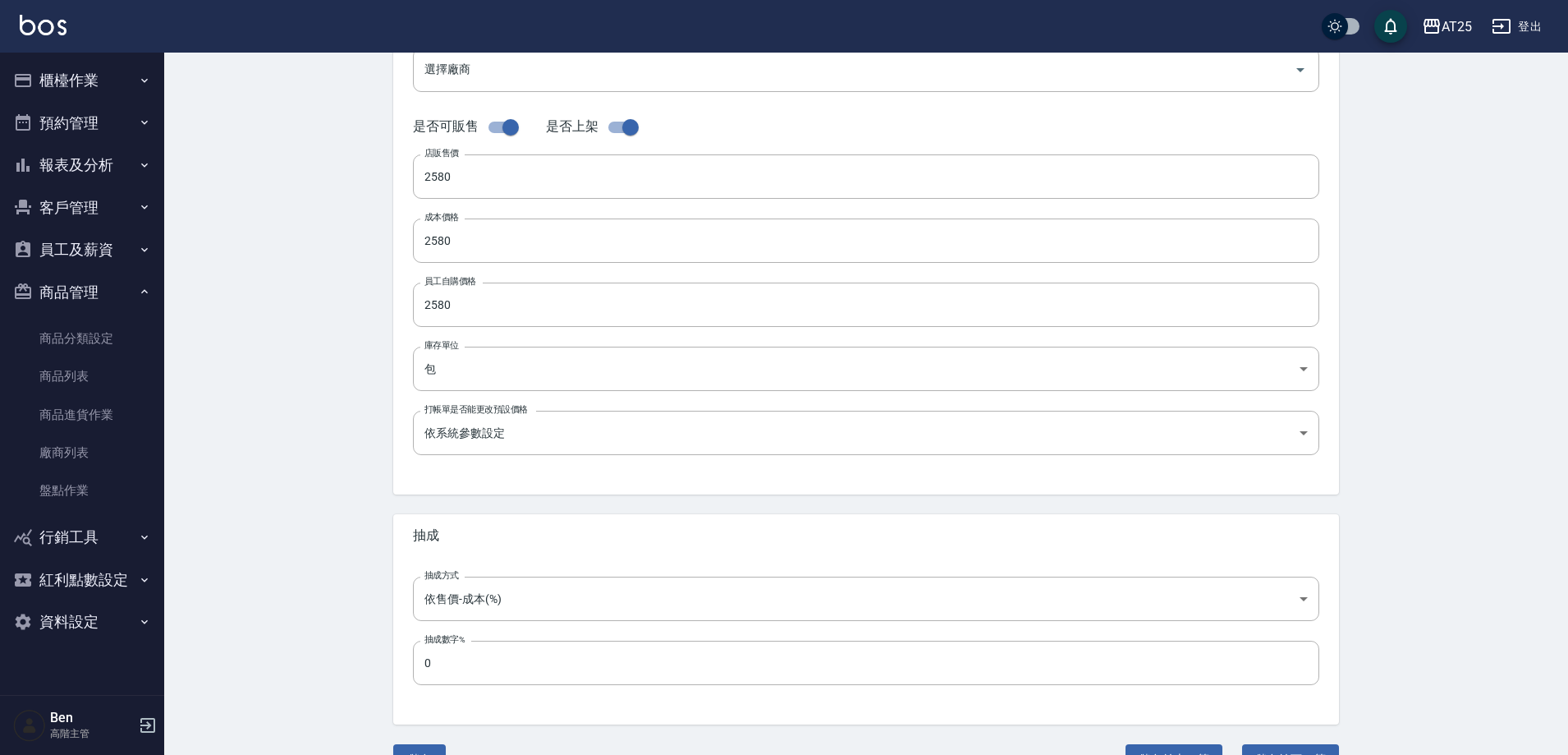
scroll to position [378, 0]
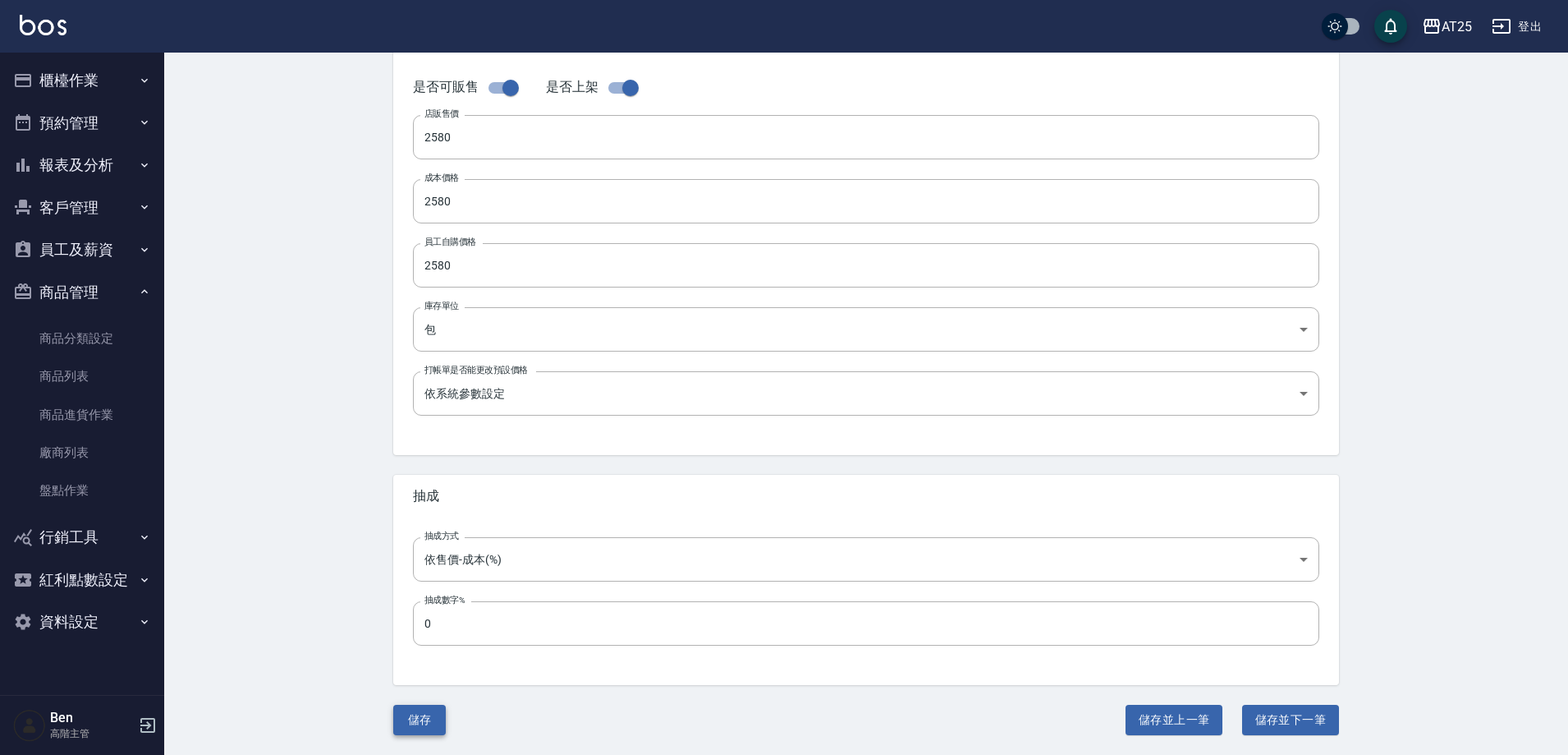
click at [413, 730] on button "儲存" at bounding box center [419, 720] width 53 height 30
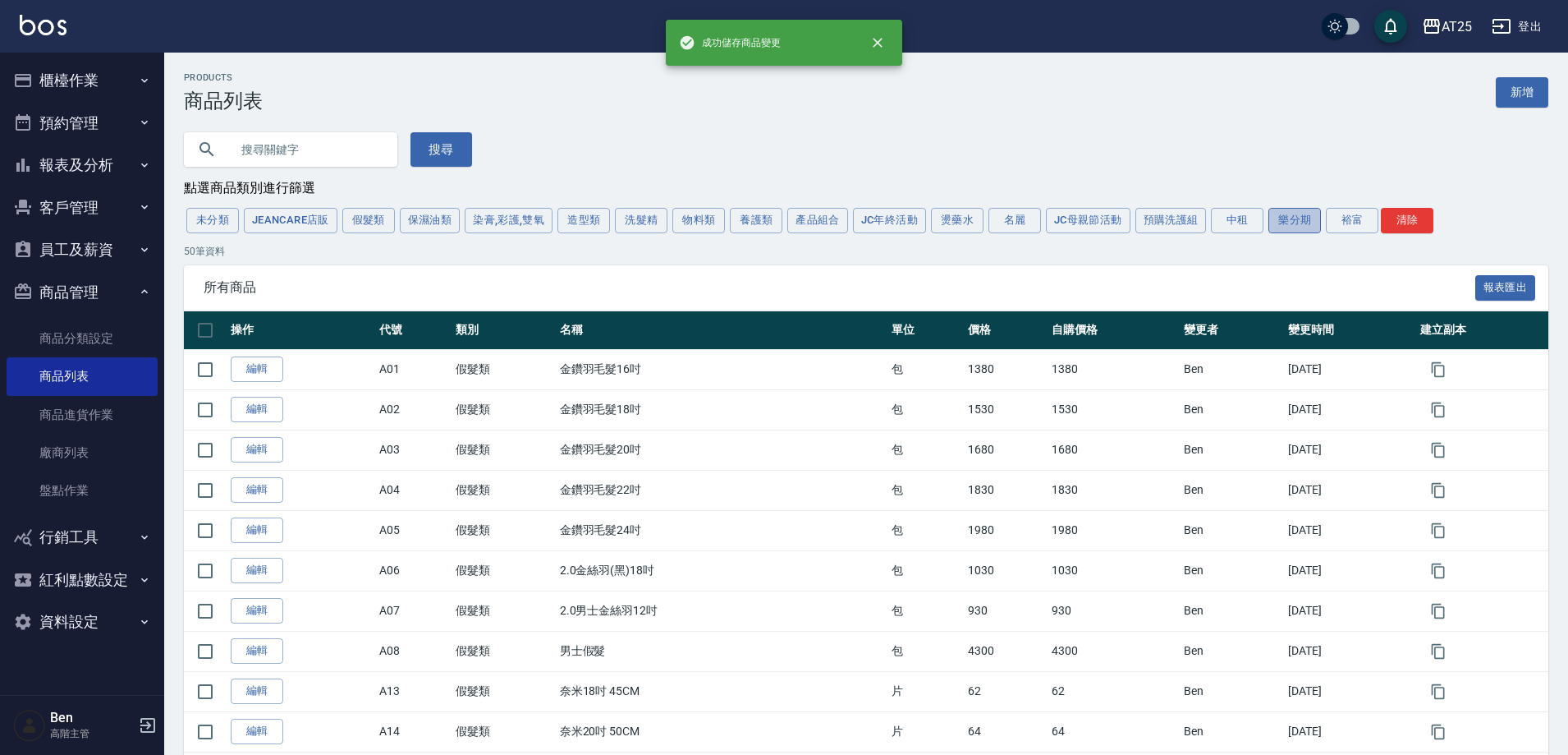
click at [1311, 214] on button "樂分期" at bounding box center [1295, 220] width 53 height 25
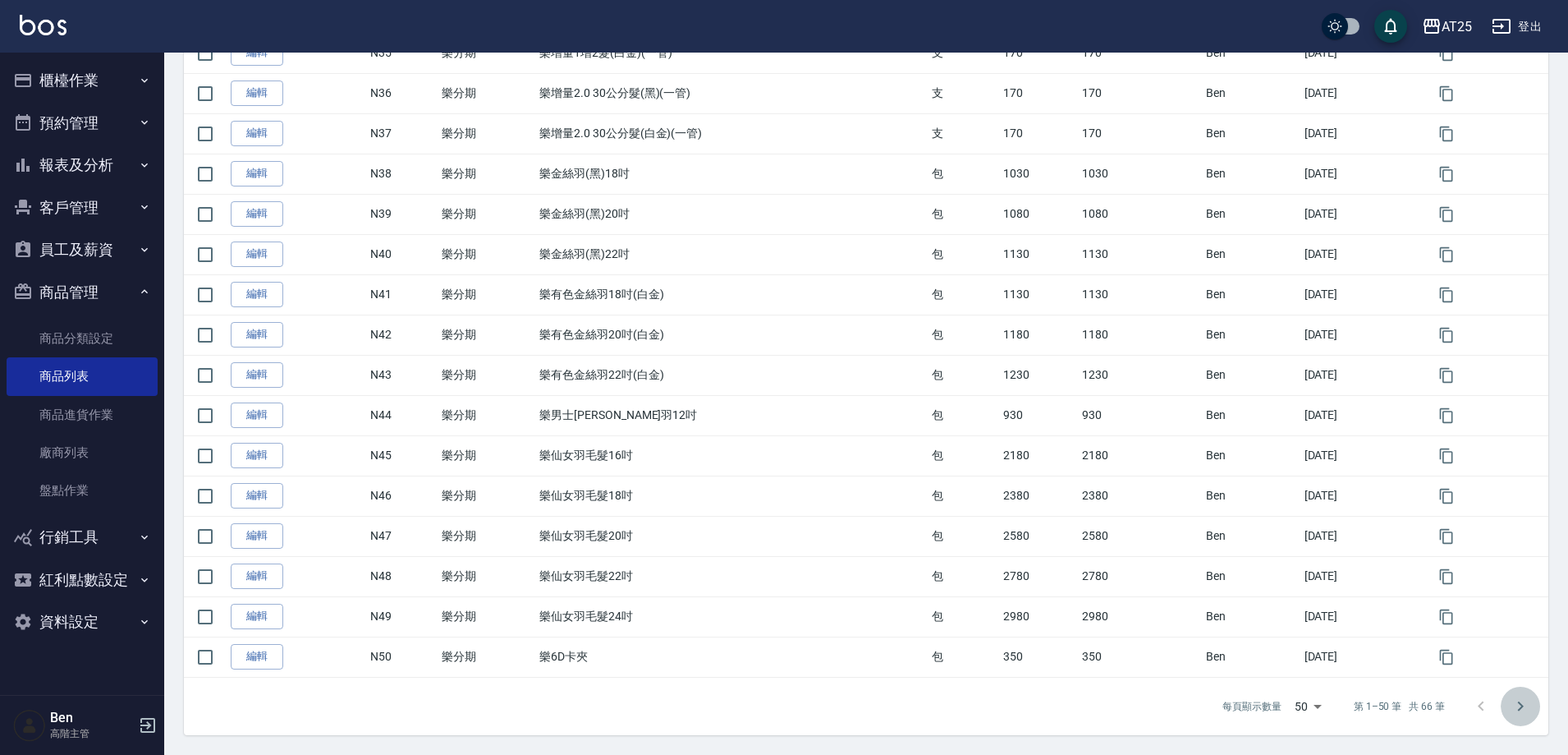
click at [1521, 710] on icon "Go to next page" at bounding box center [1520, 706] width 19 height 19
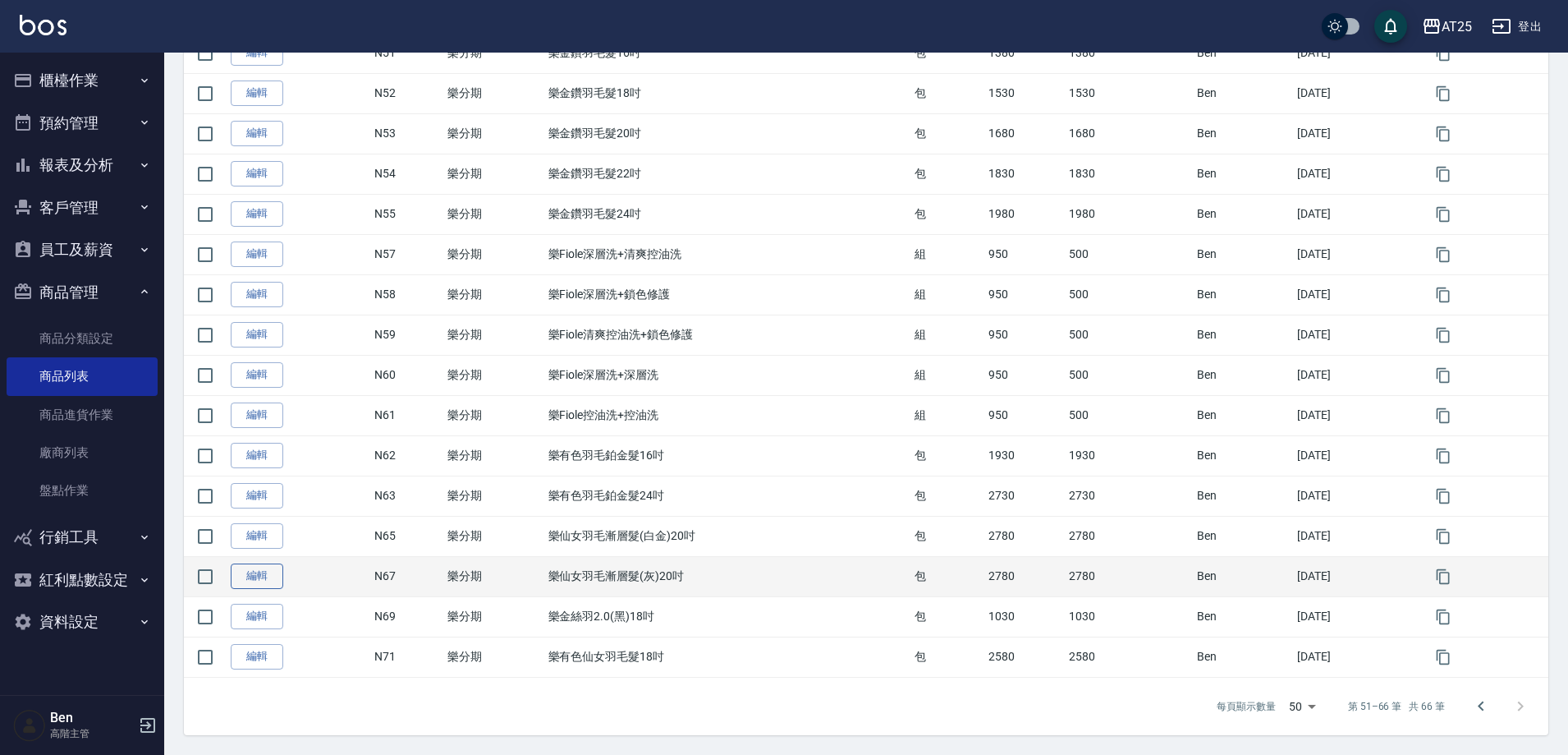
click at [250, 575] on link "編輯" at bounding box center [257, 576] width 53 height 25
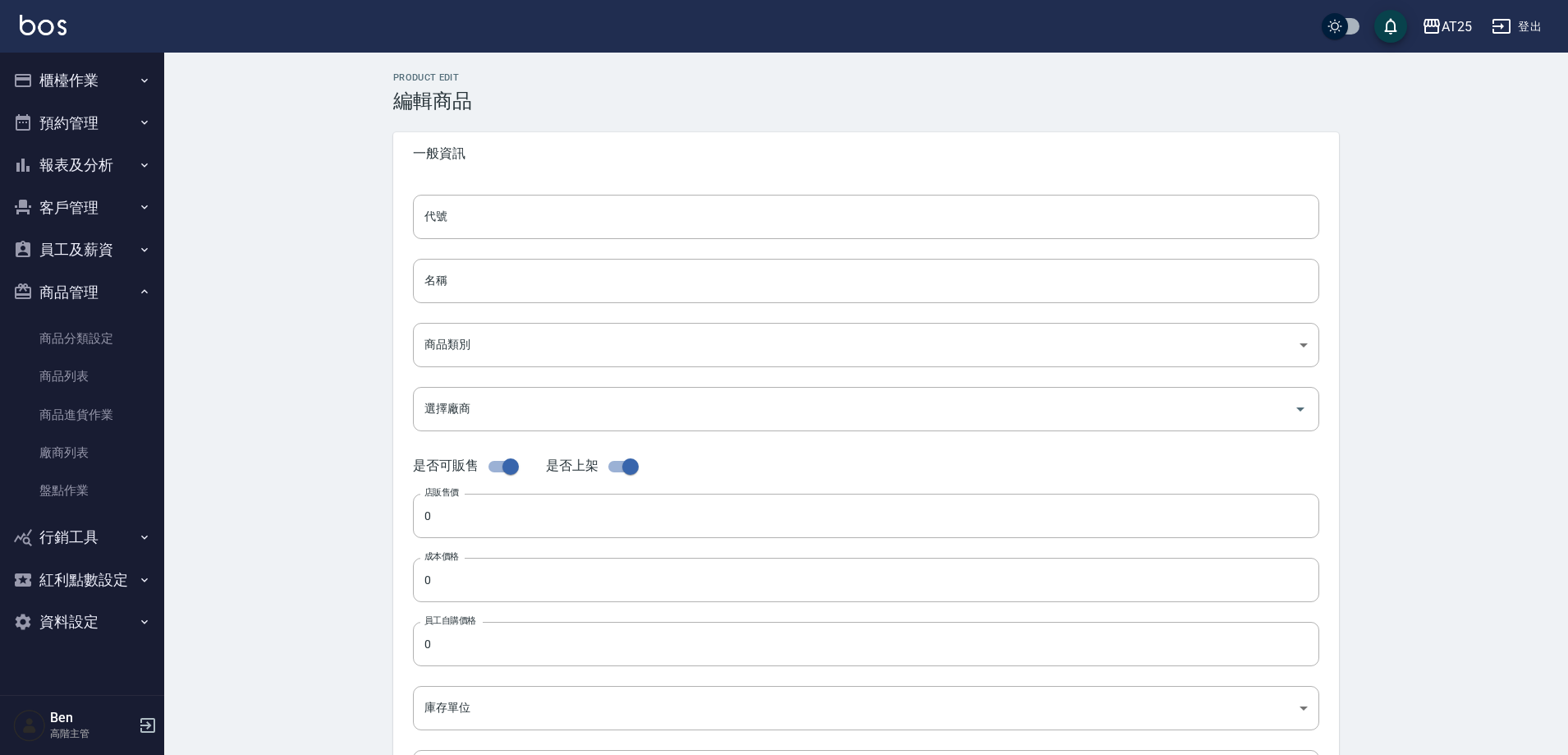
type input "N67"
type input "樂仙女羽毛漸層髮(灰)20吋"
type input "ee7fb941-bbea-4e39-a2ab-0d6528e1062b"
type input "2780"
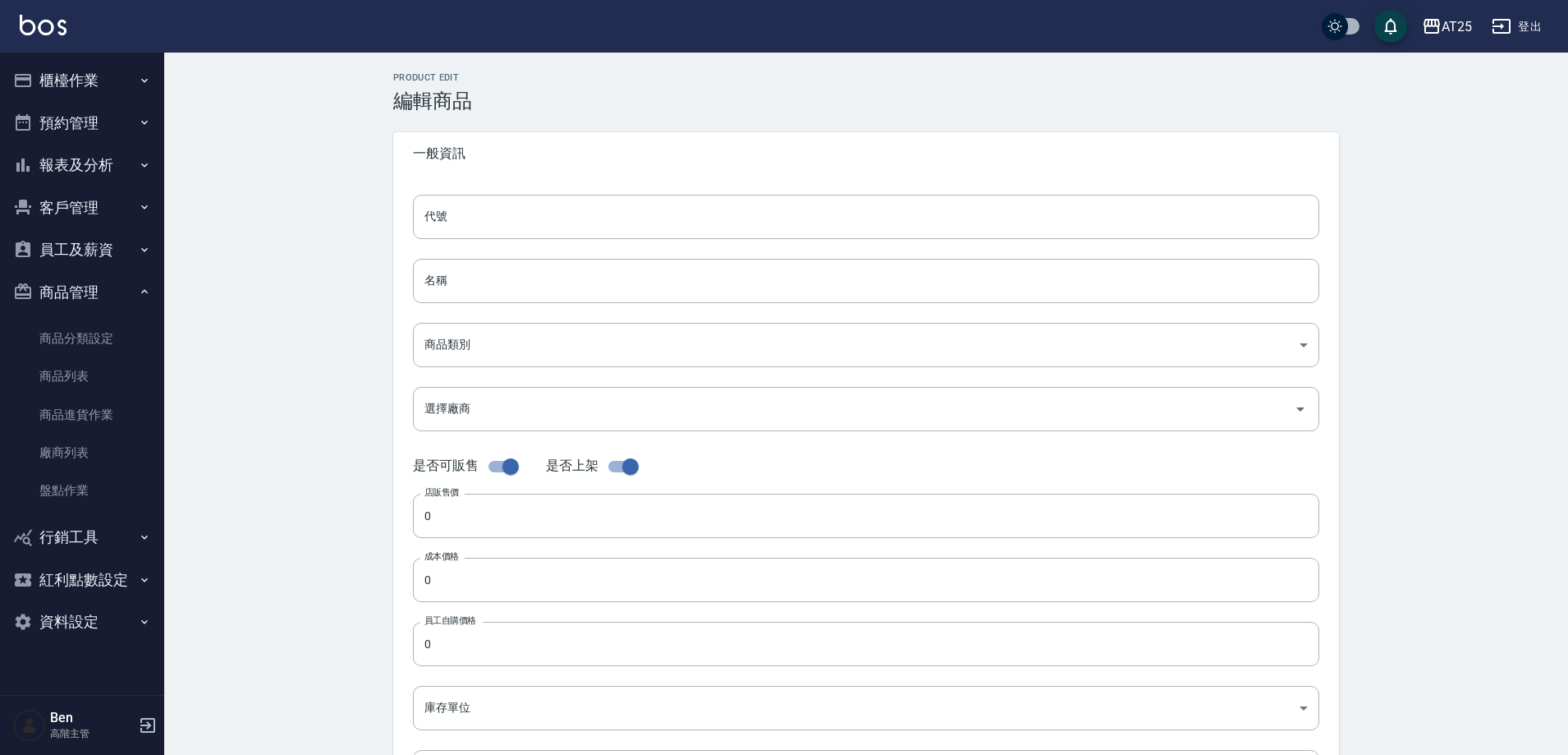
type input "2780"
type input "包"
type input "UNSET"
click at [555, 228] on input "N67" at bounding box center [866, 217] width 907 height 45
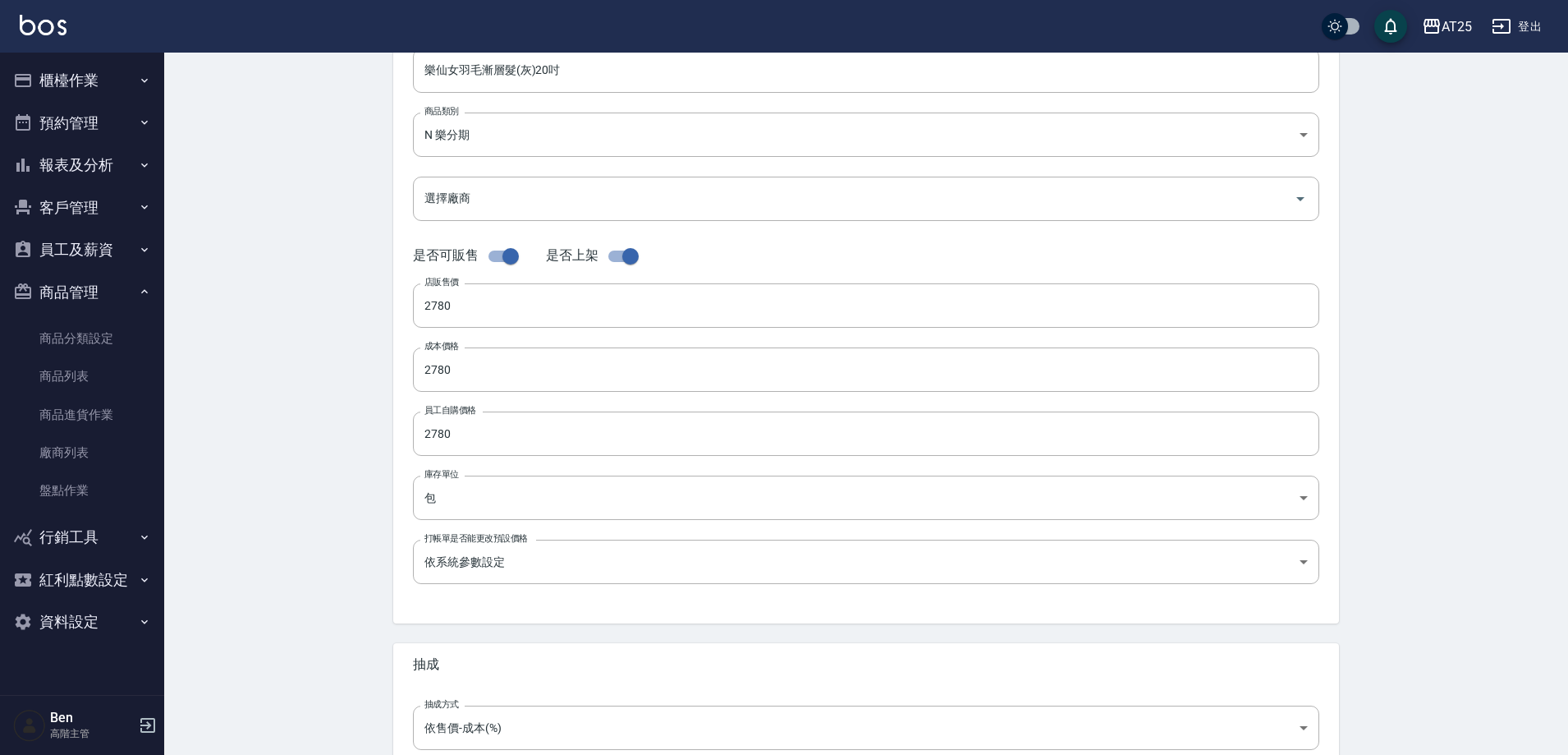
scroll to position [378, 0]
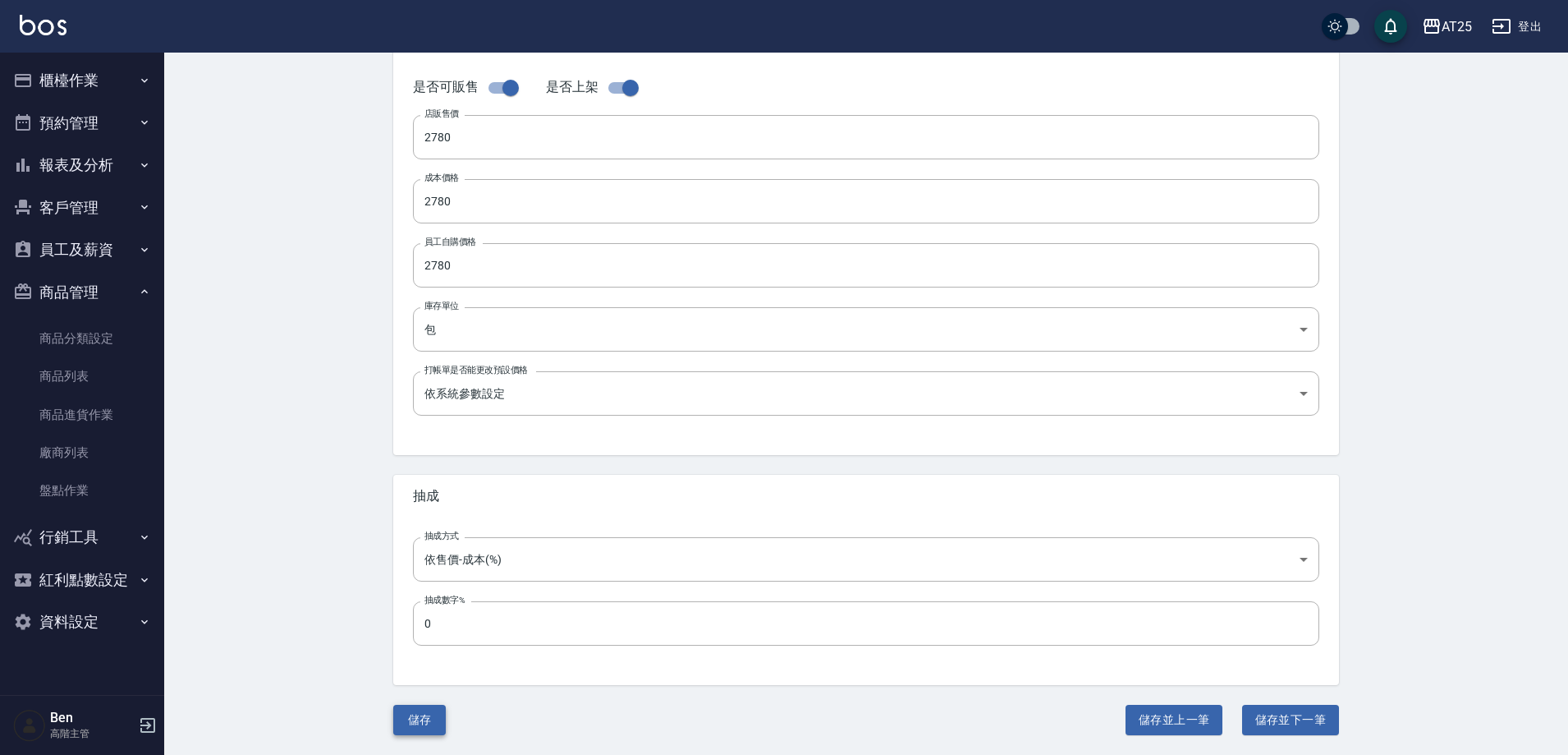
type input "N66"
click at [416, 713] on button "儲存" at bounding box center [419, 720] width 53 height 30
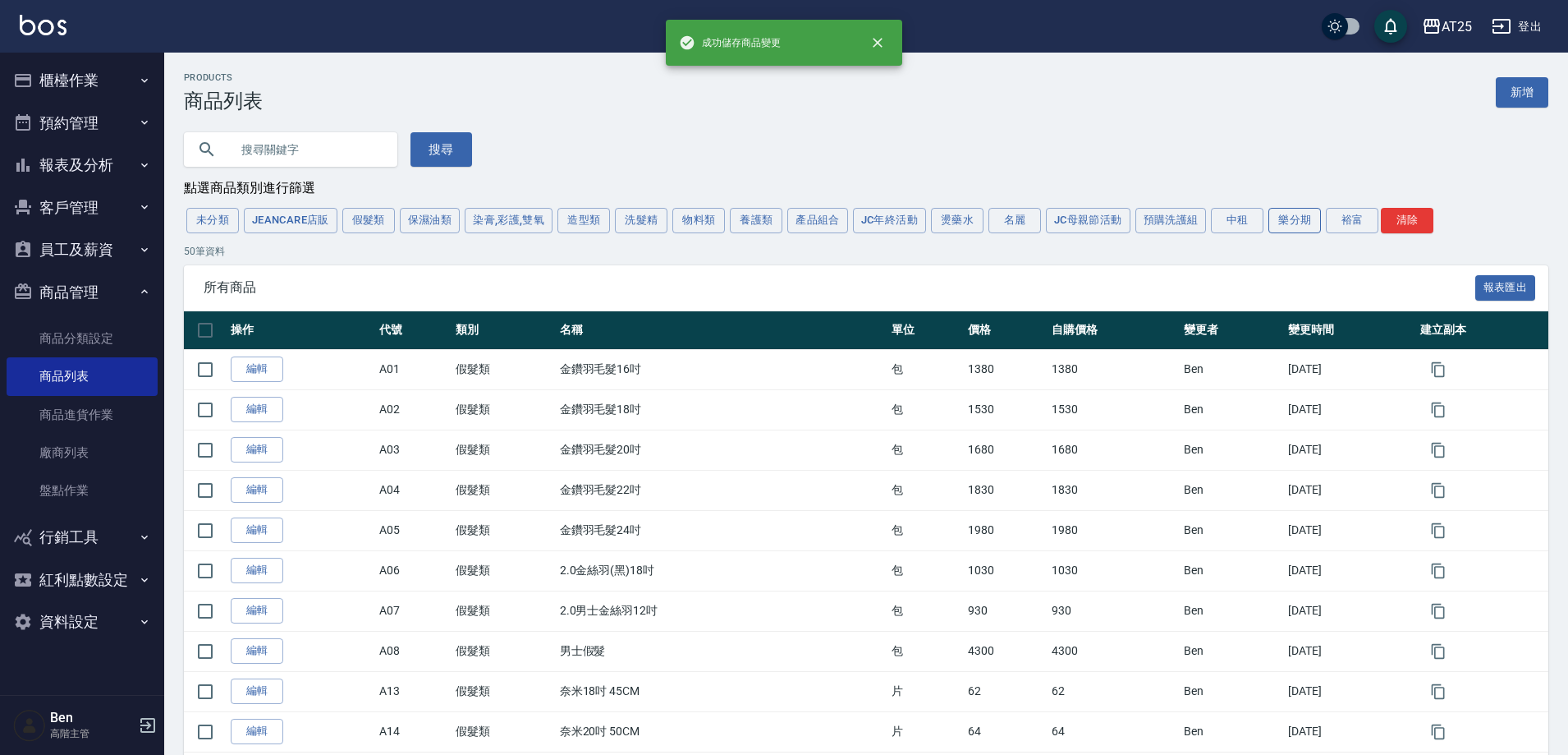
click at [1297, 218] on button "樂分期" at bounding box center [1295, 220] width 53 height 25
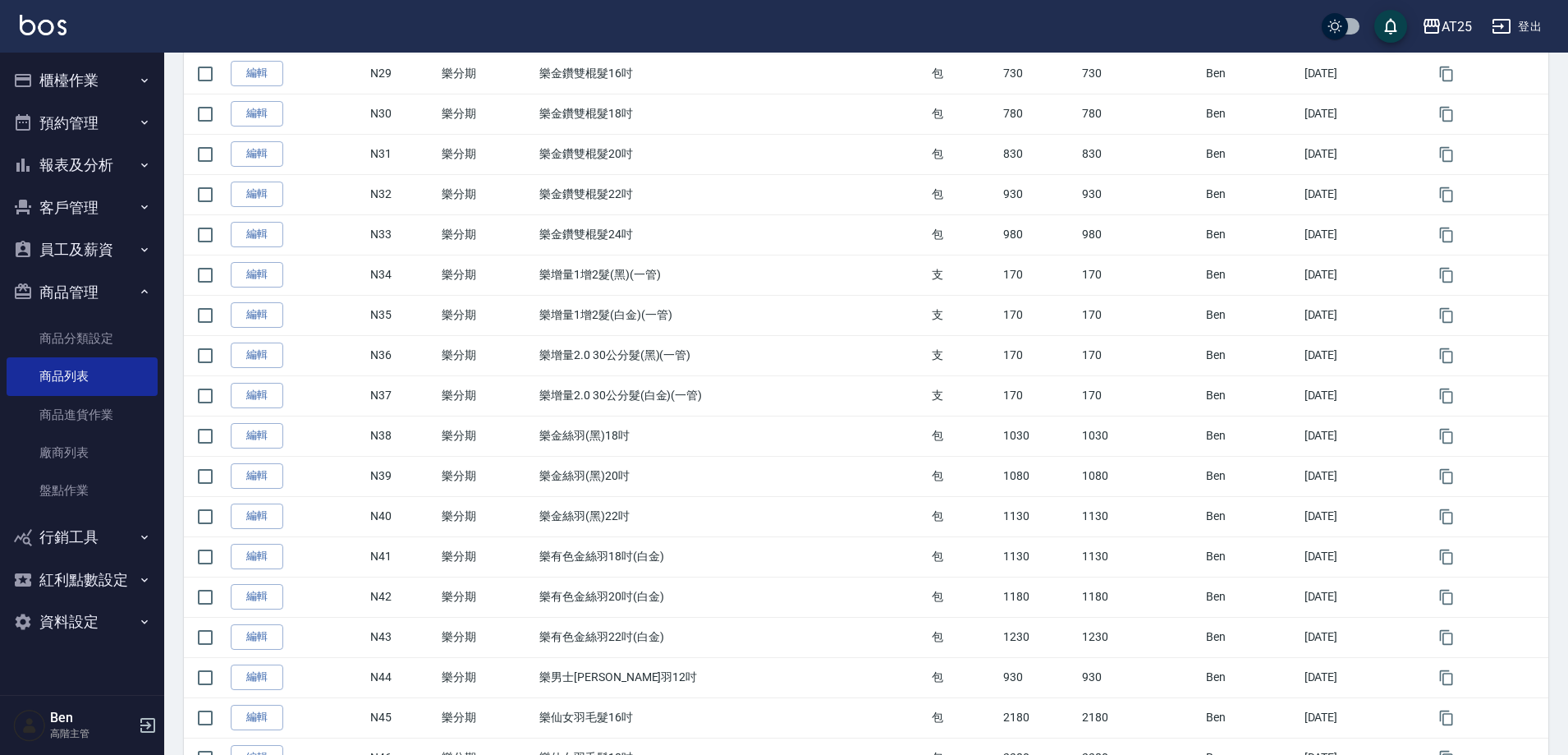
scroll to position [1687, 0]
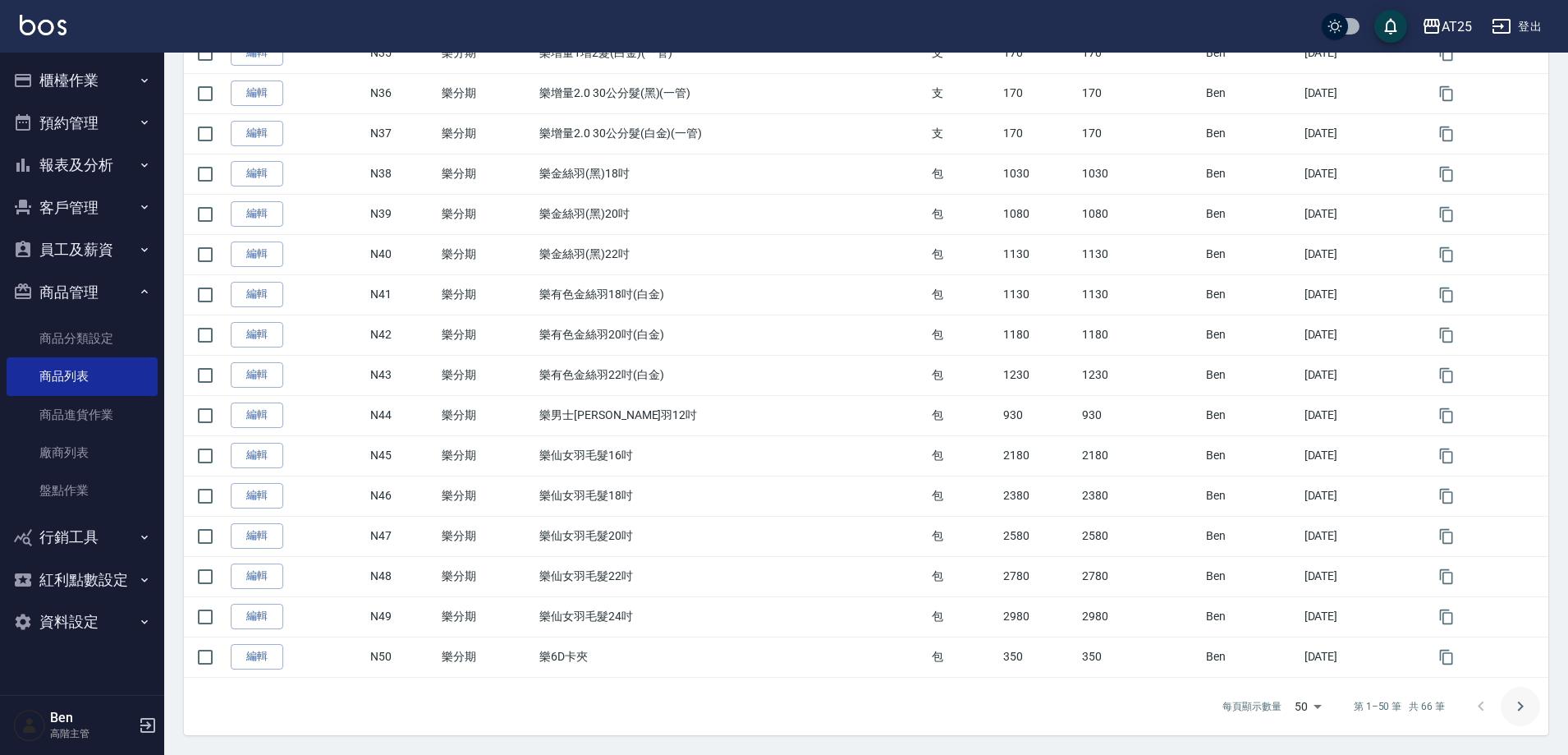
click at [1519, 704] on icon "Go to next page" at bounding box center [1520, 706] width 19 height 19
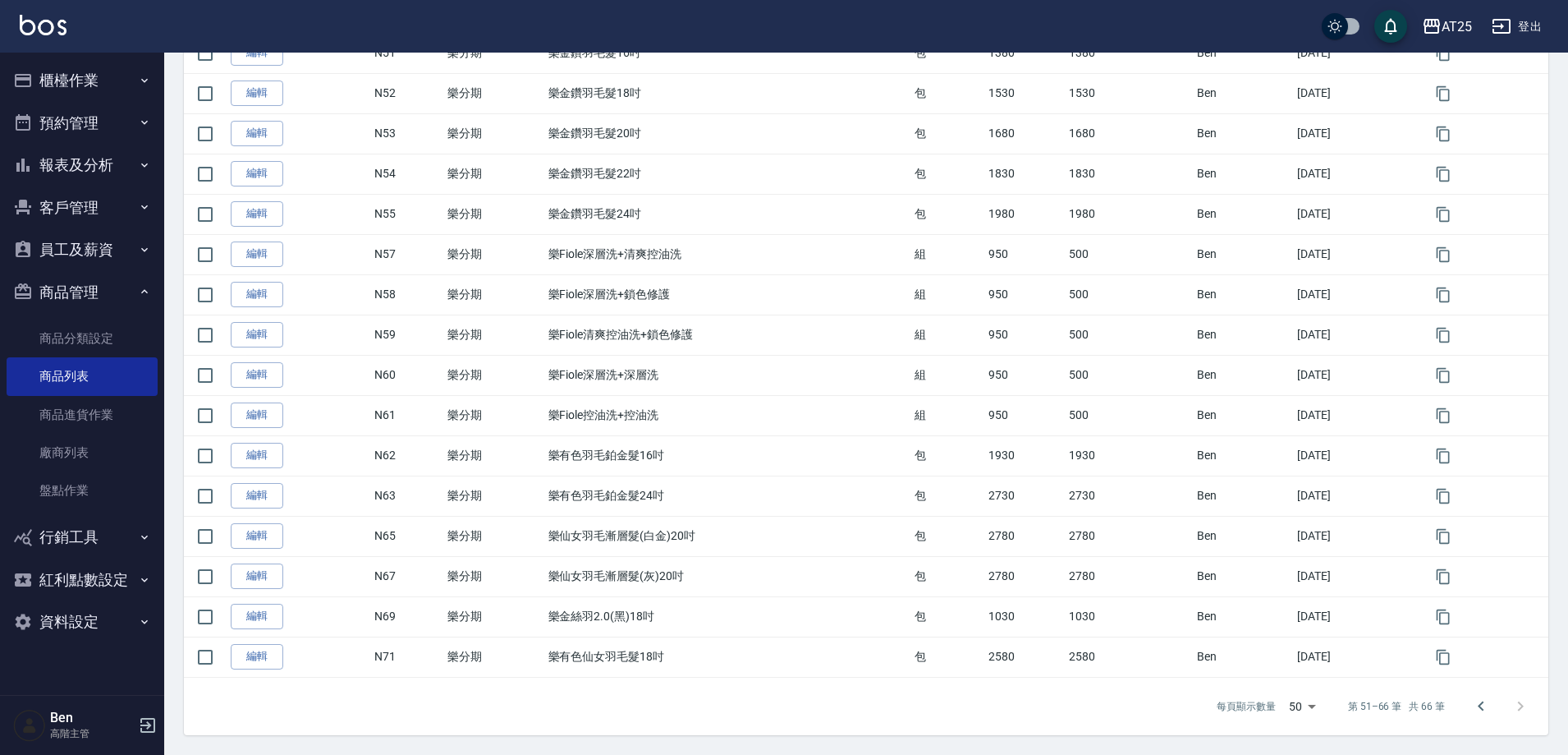
scroll to position [319, 0]
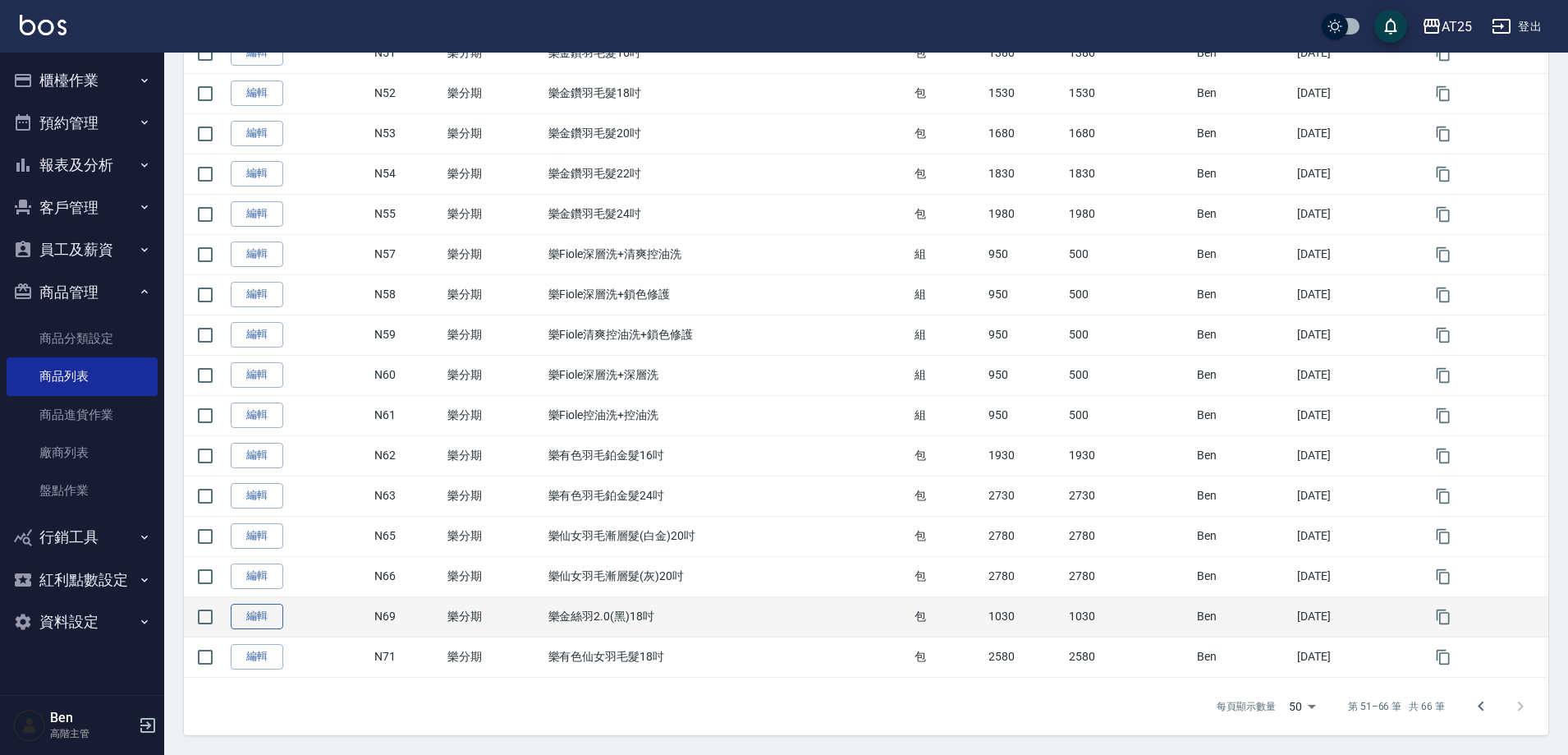
click at [260, 618] on link "編輯" at bounding box center [257, 616] width 53 height 25
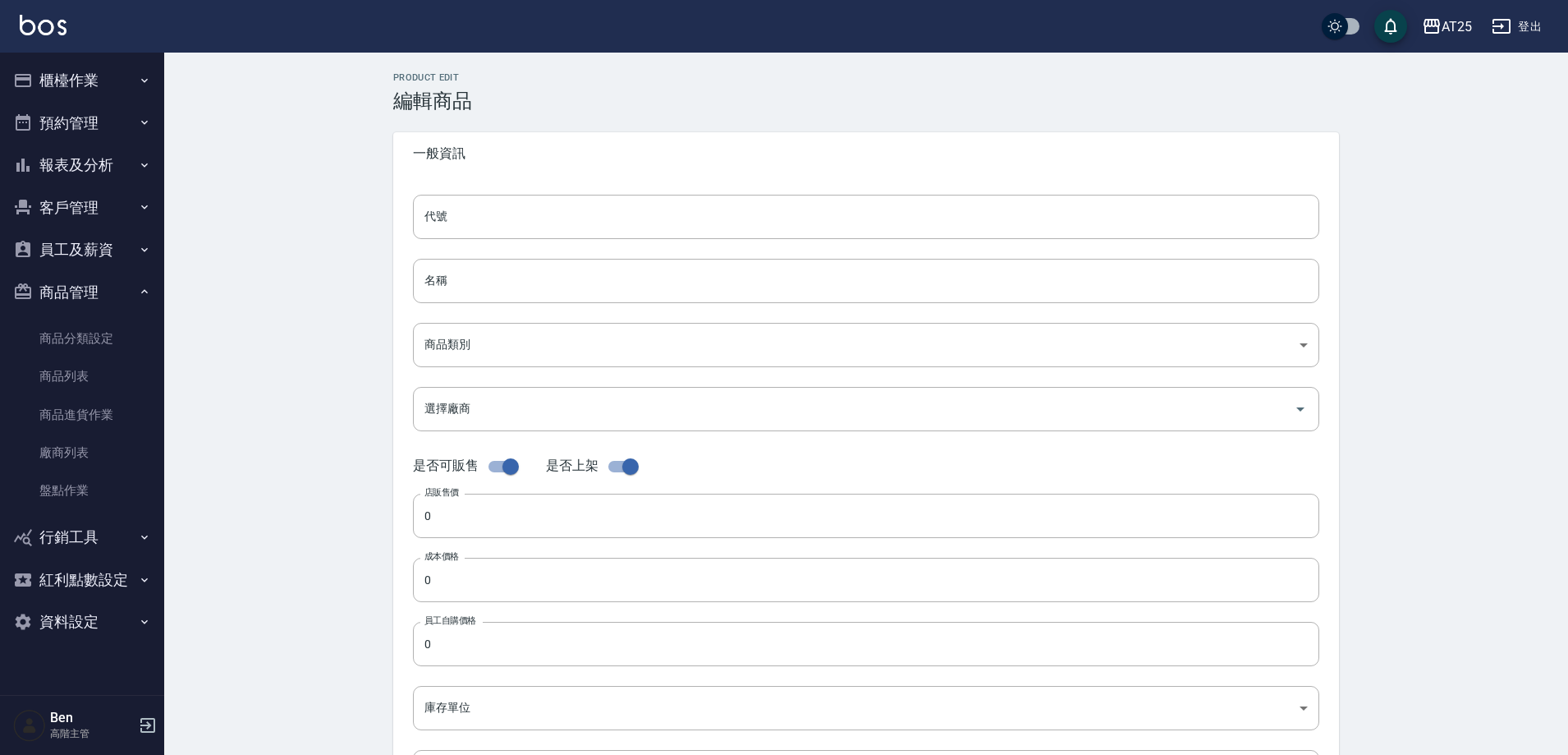
type input "N69"
type input "樂金絲羽2.0(黑)18吋"
type input "ee7fb941-bbea-4e39-a2ab-0d6528e1062b"
type input "1030"
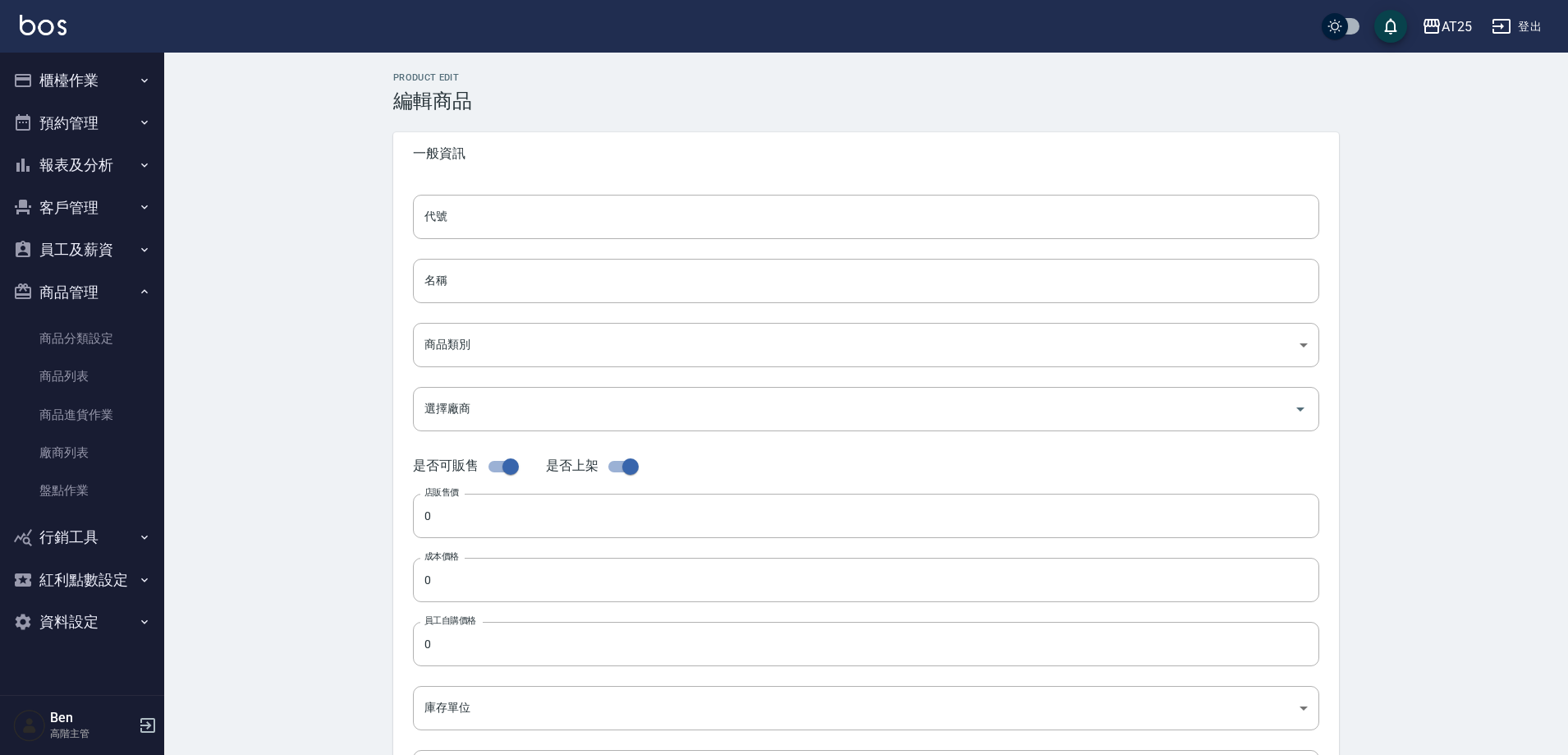
type input "1030"
type input "包"
type input "UNSET"
click at [468, 217] on input "N69" at bounding box center [866, 217] width 907 height 45
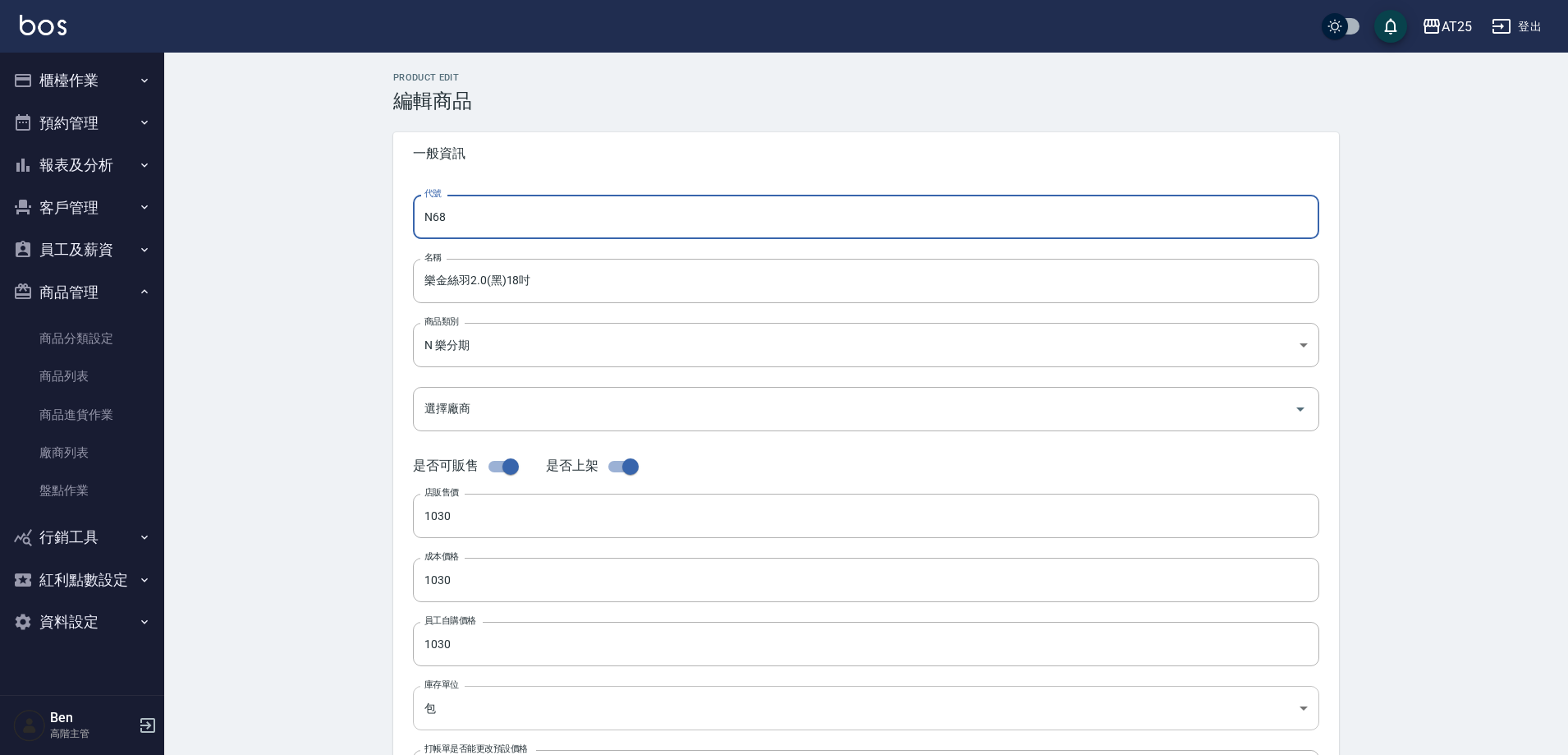
type input "N68"
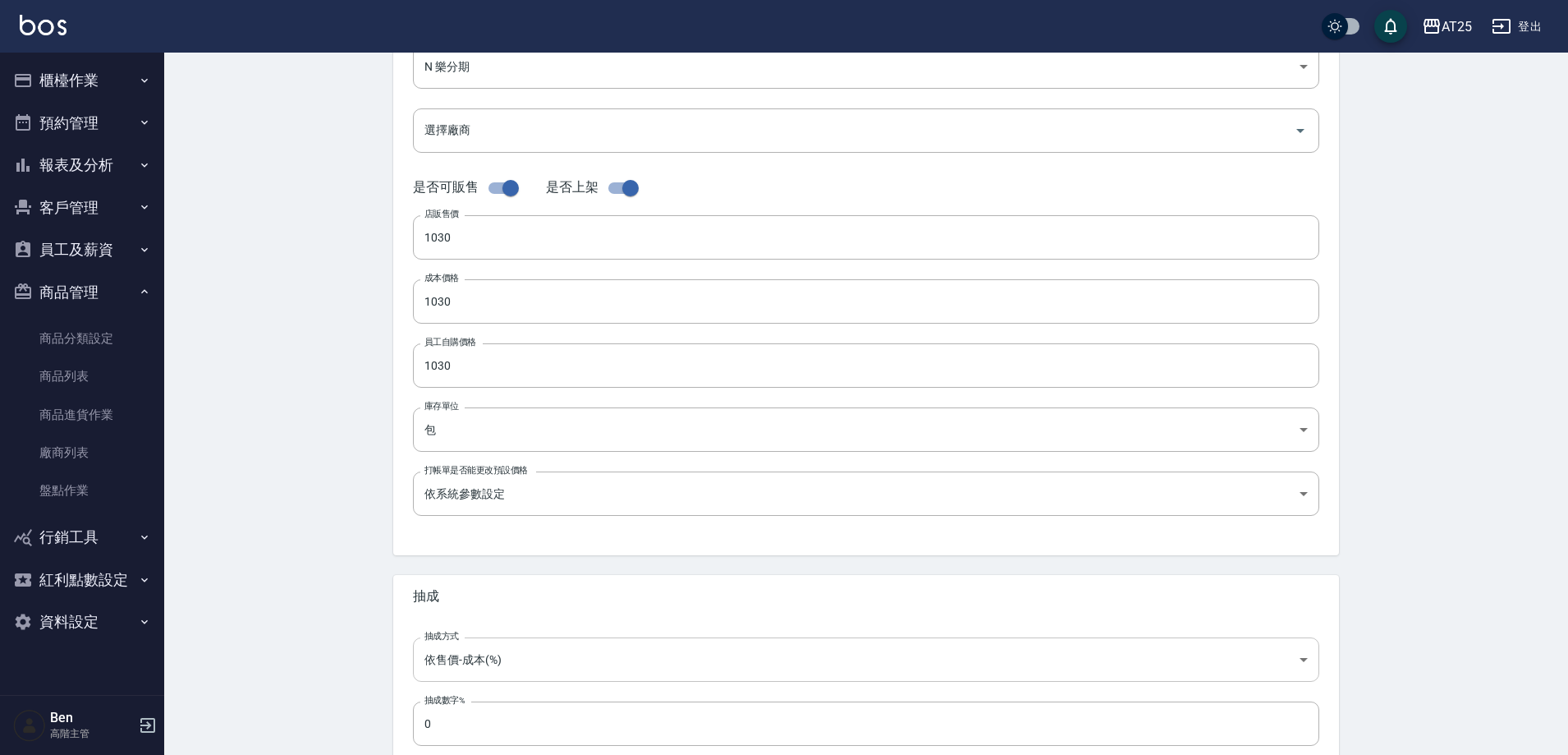
scroll to position [378, 0]
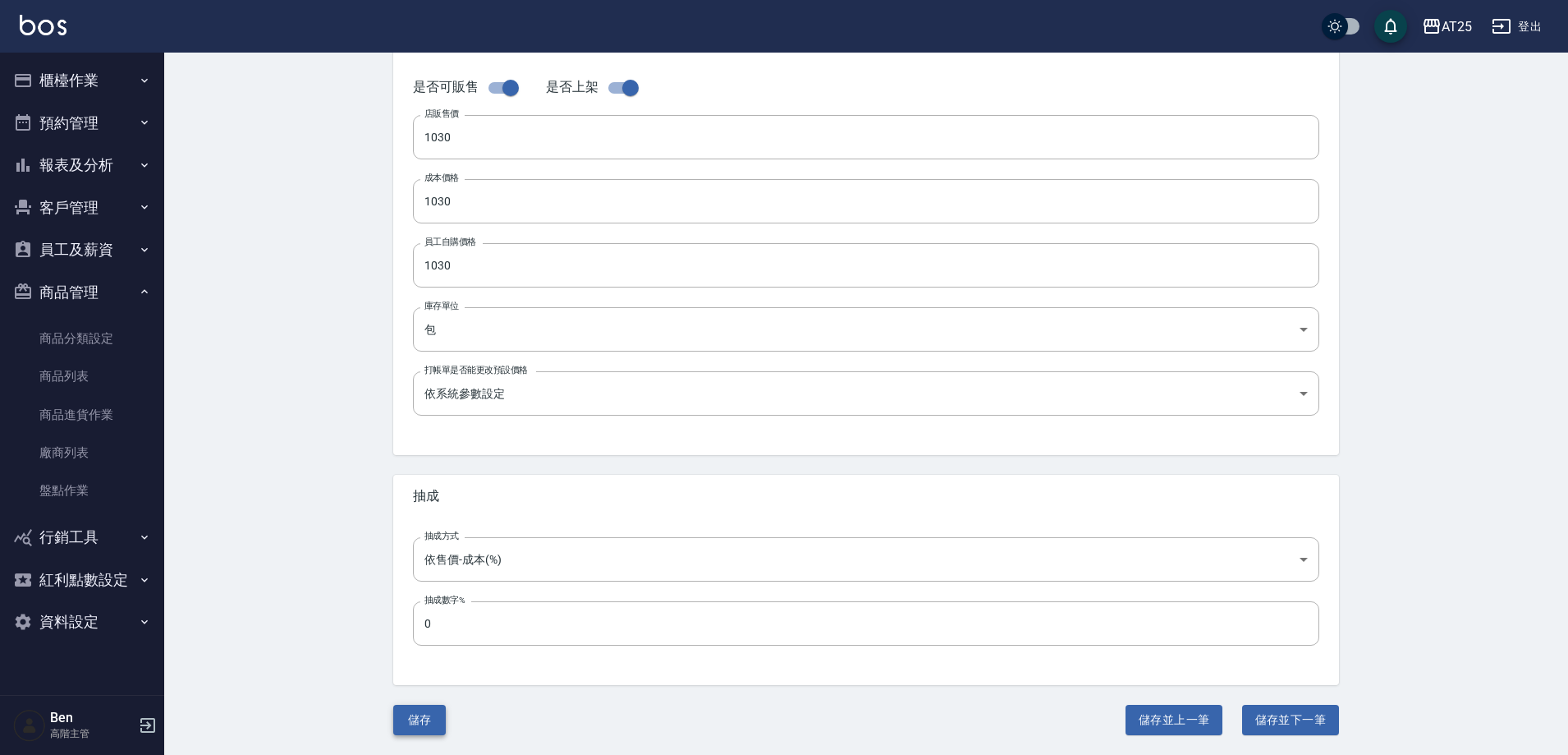
click at [422, 720] on button "儲存" at bounding box center [419, 720] width 53 height 30
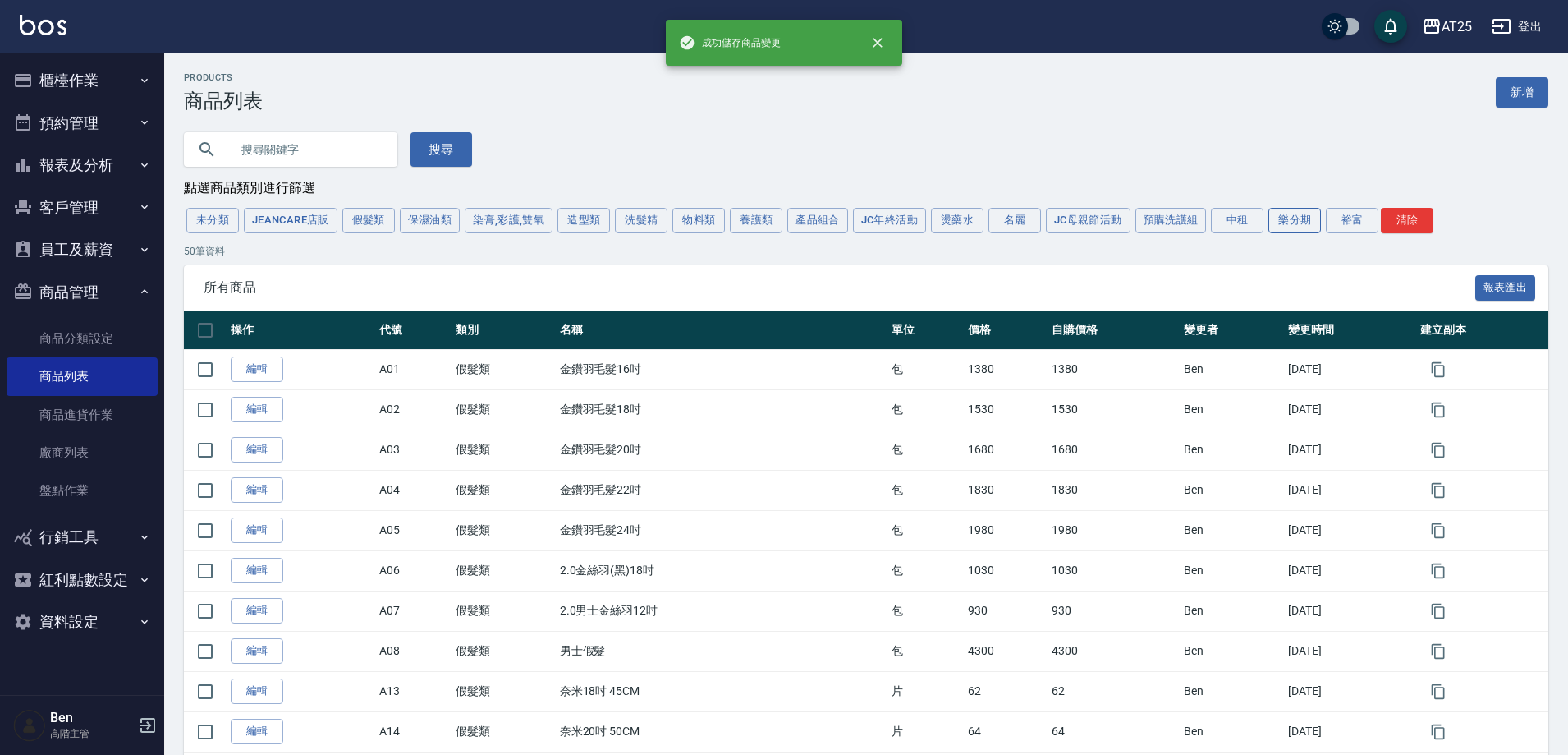
click at [1284, 219] on button "樂分期" at bounding box center [1295, 220] width 53 height 25
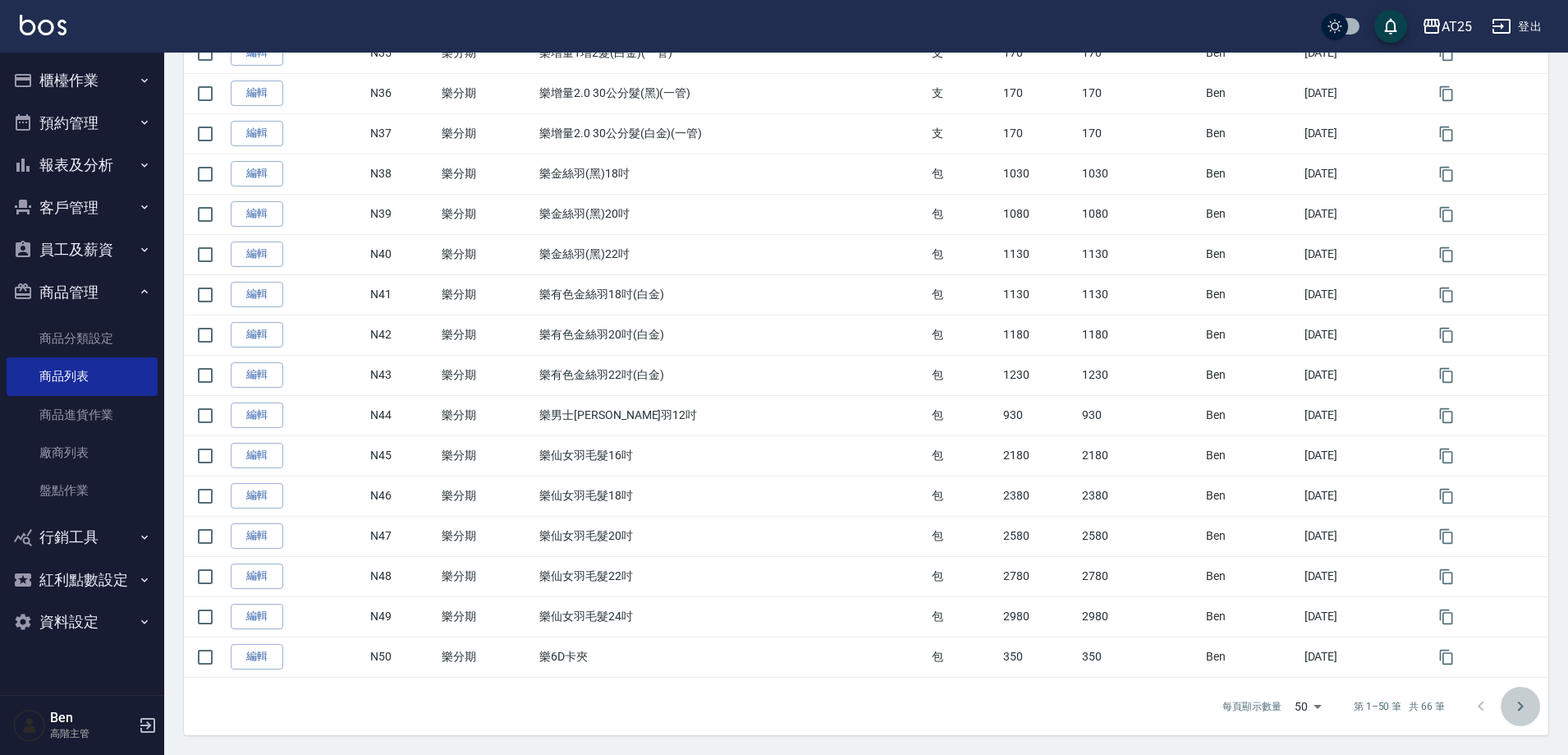
click at [1518, 707] on icon "Go to next page" at bounding box center [1520, 706] width 19 height 19
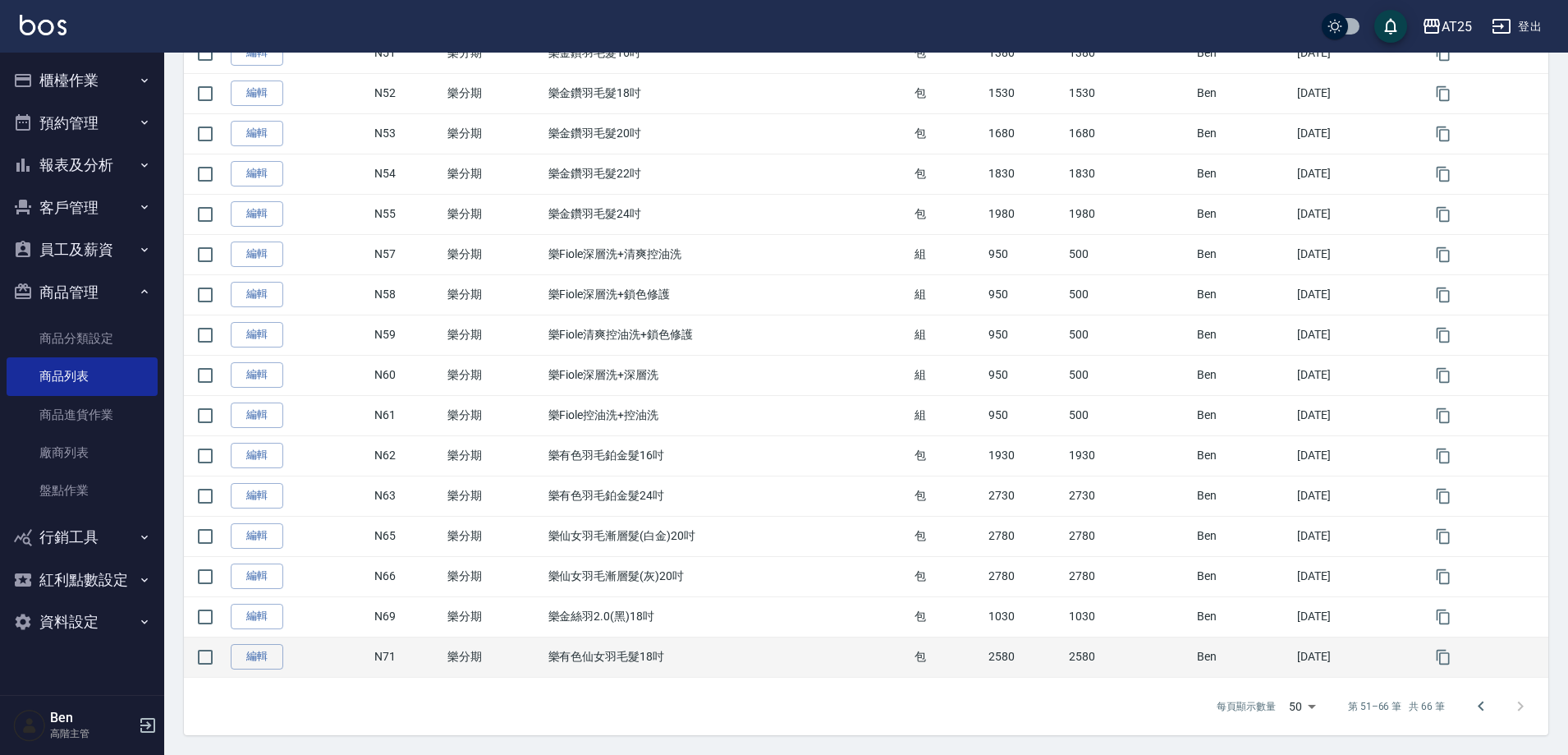
scroll to position [319, 0]
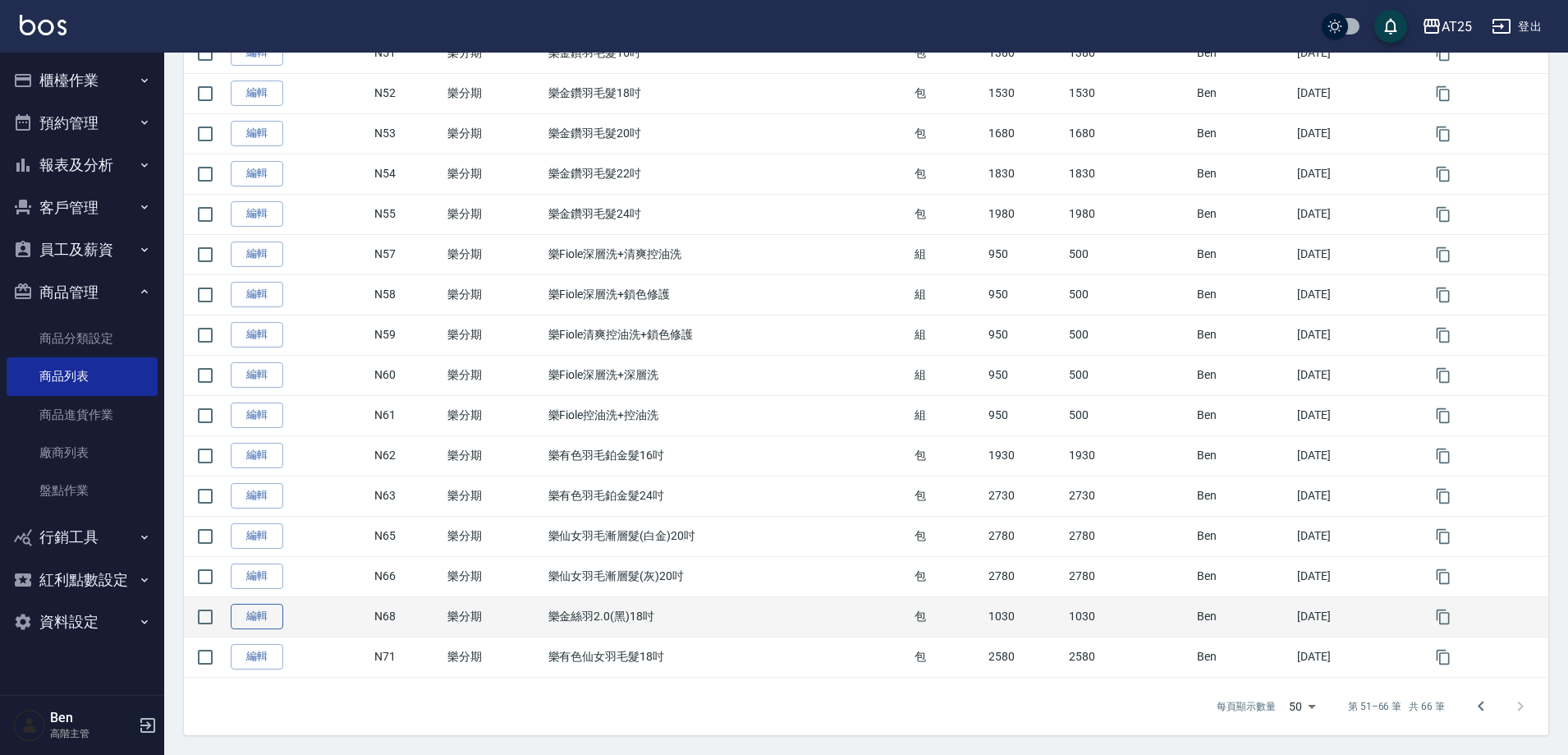
click at [270, 617] on link "編輯" at bounding box center [257, 616] width 53 height 25
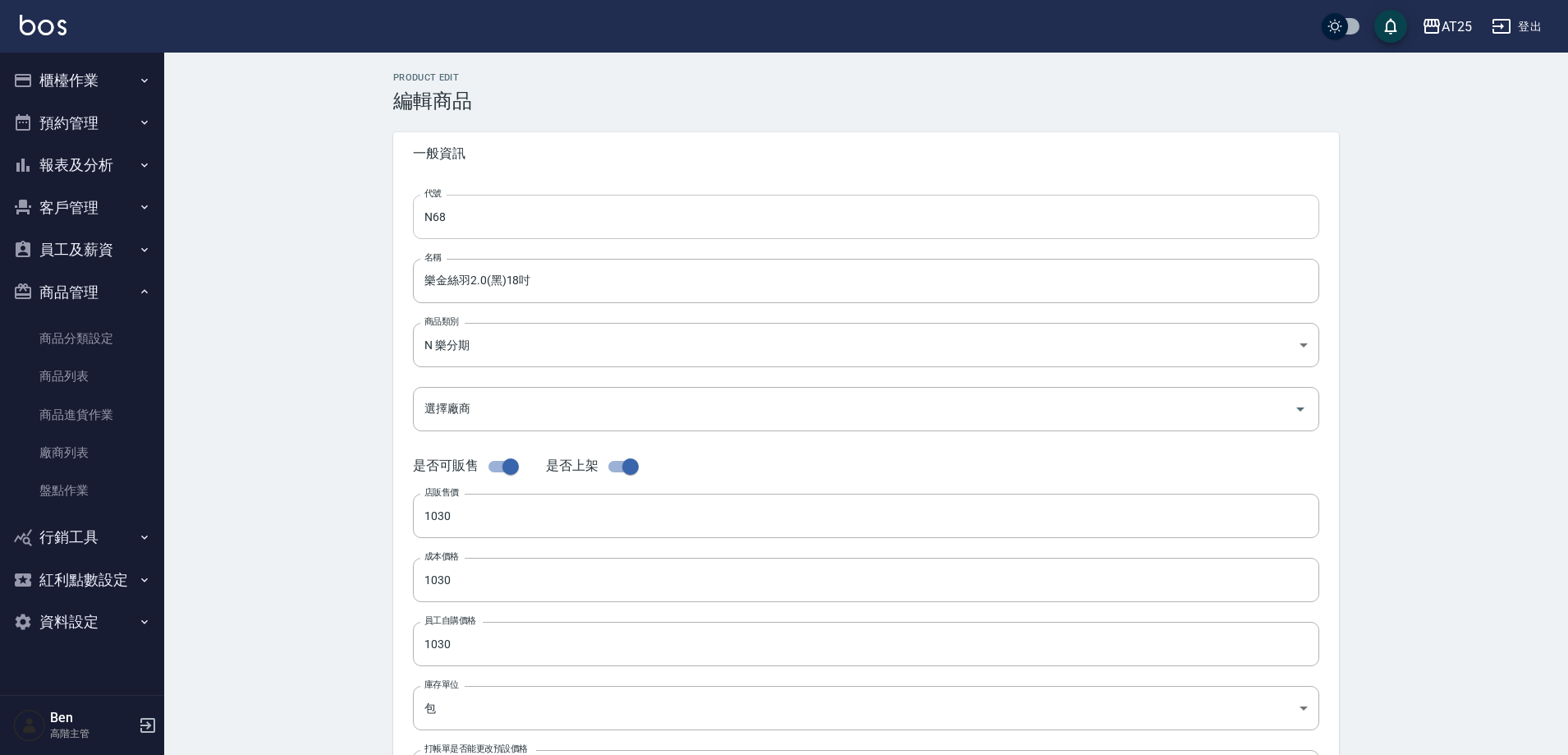
click at [515, 211] on input "N68" at bounding box center [866, 217] width 907 height 45
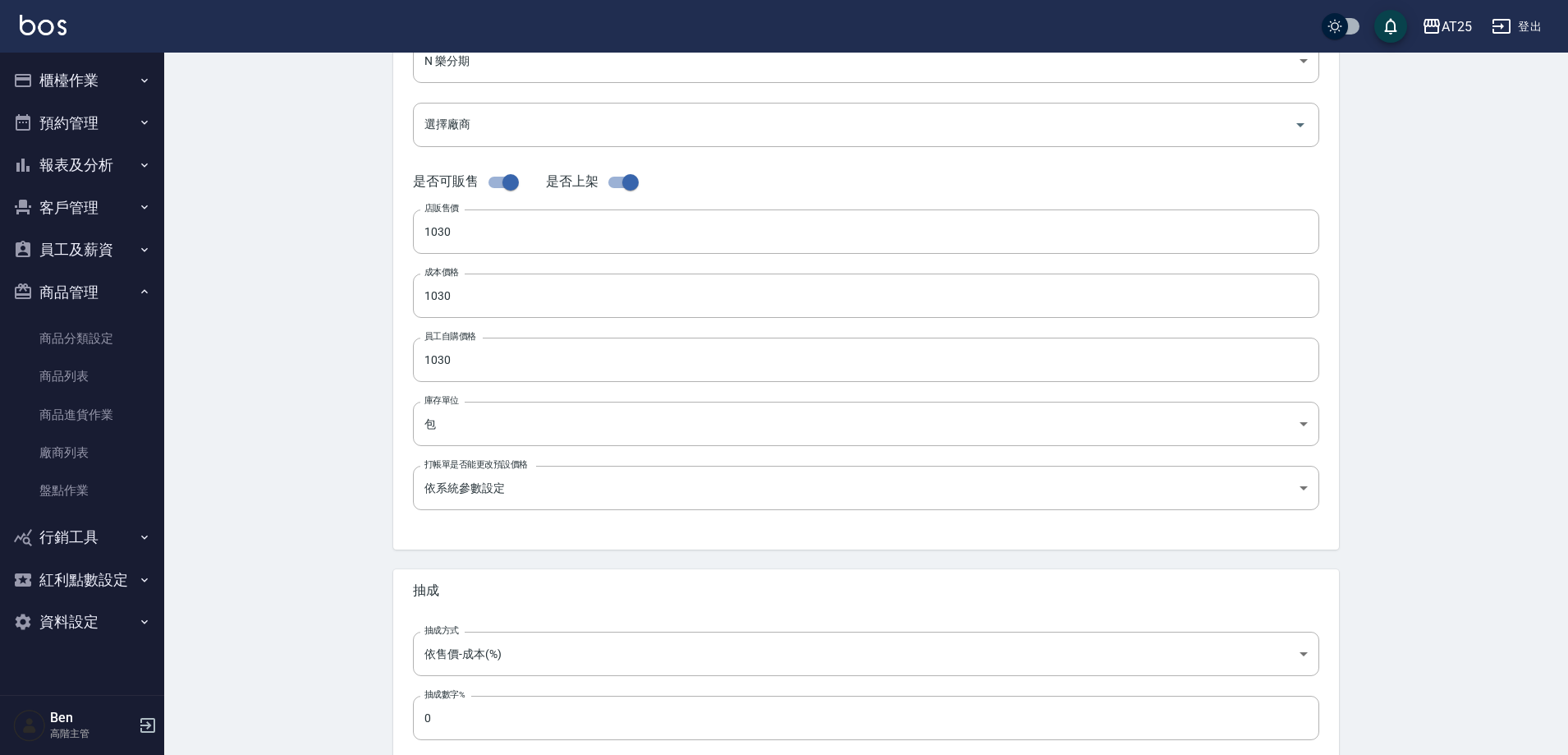
scroll to position [378, 0]
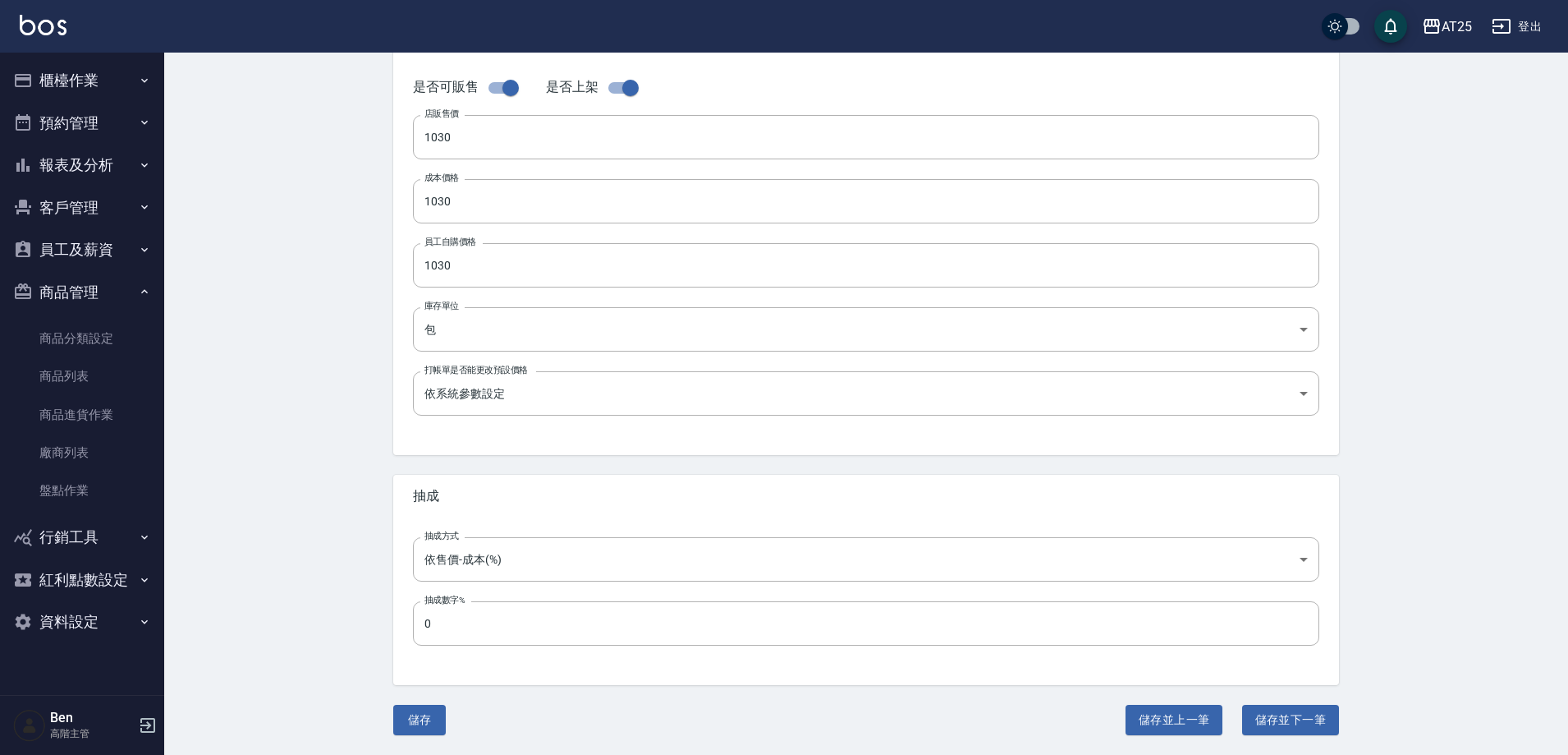
type input "N69"
click at [434, 726] on button "儲存" at bounding box center [419, 720] width 53 height 30
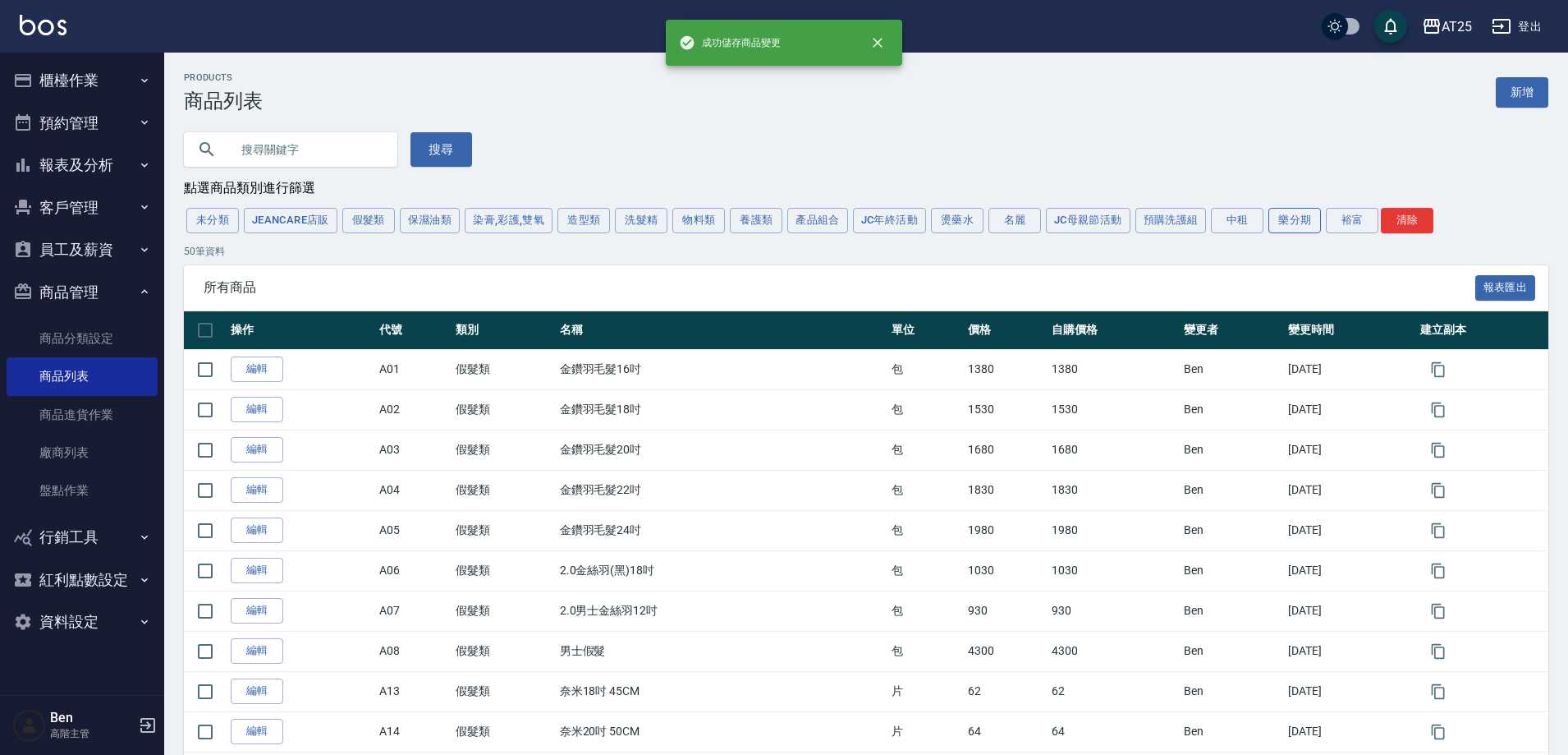
click at [1286, 224] on button "樂分期" at bounding box center [1295, 220] width 53 height 25
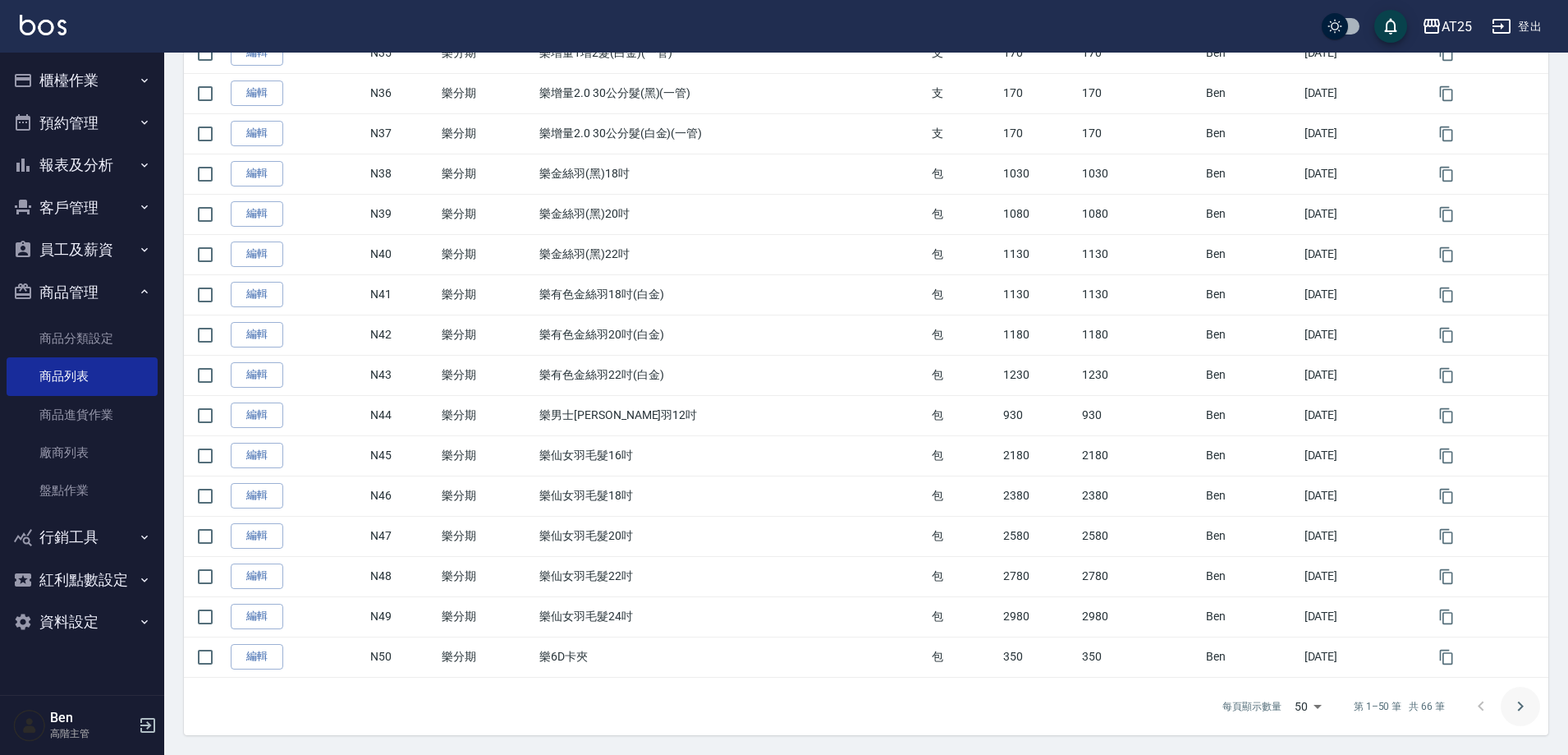
click at [1524, 697] on icon "Go to next page" at bounding box center [1520, 706] width 19 height 19
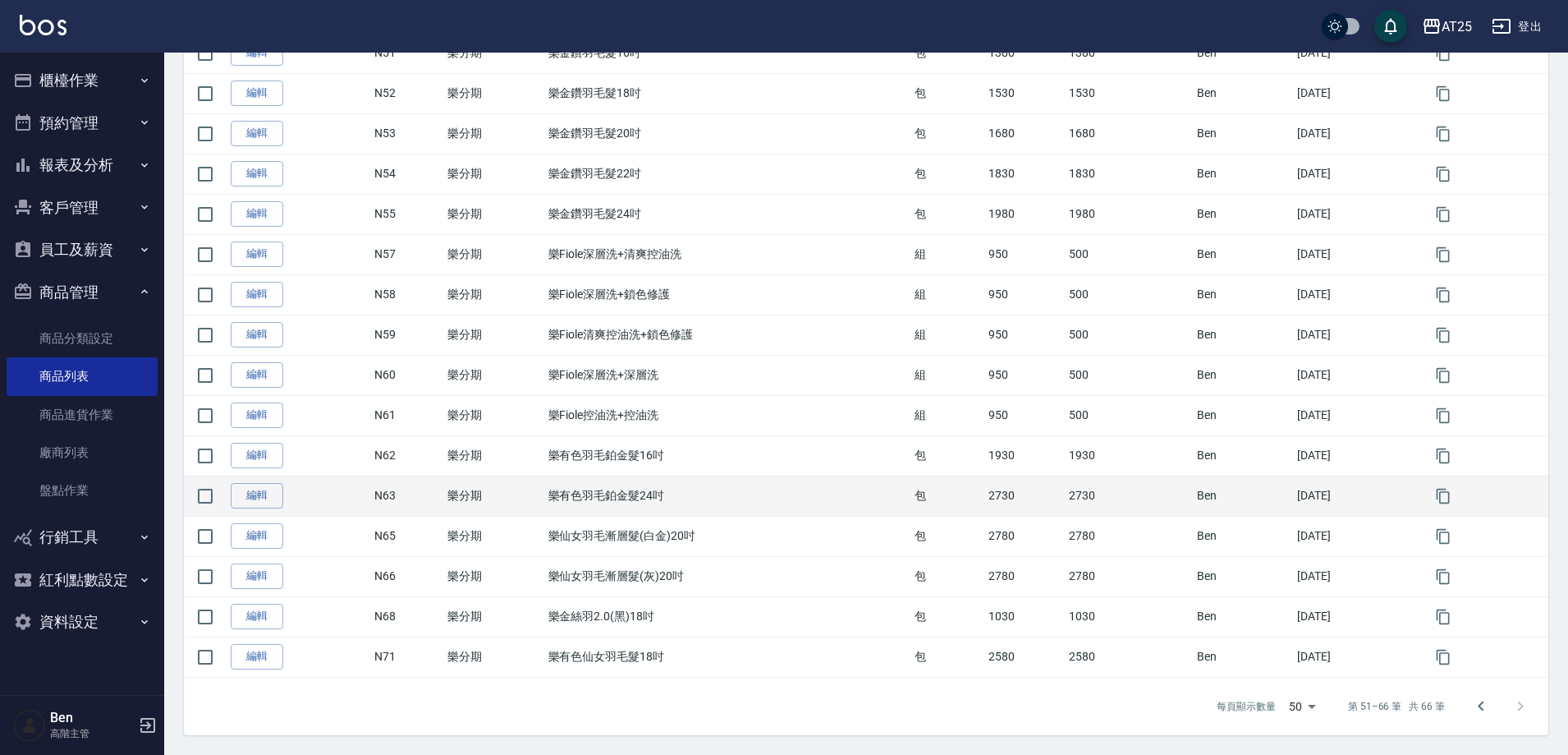
scroll to position [319, 0]
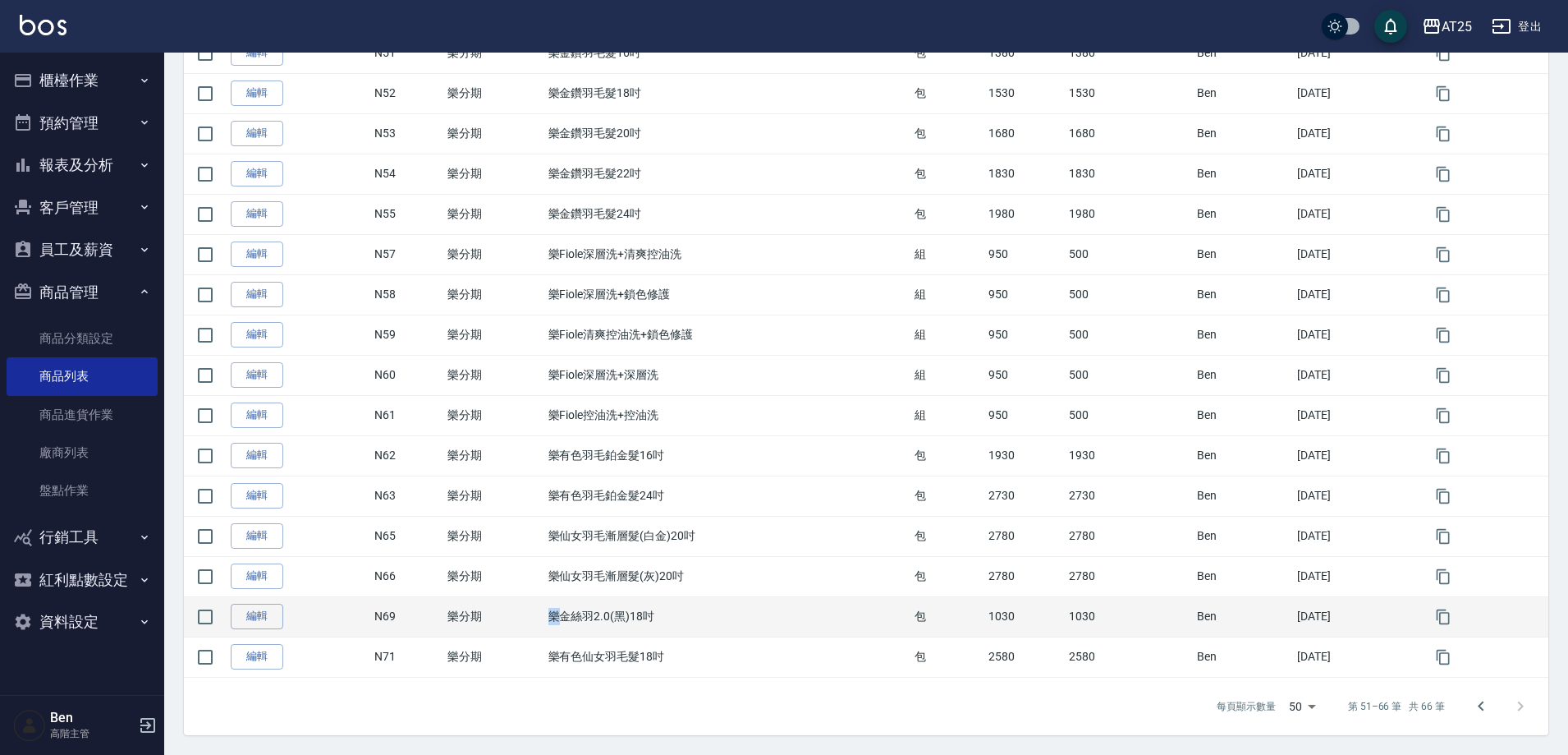
drag, startPoint x: 540, startPoint y: 615, endPoint x: 550, endPoint y: 619, distance: 10.8
click at [550, 619] on td "樂金絲羽2.0(黑)18吋" at bounding box center [728, 616] width 367 height 40
copy td "樂"
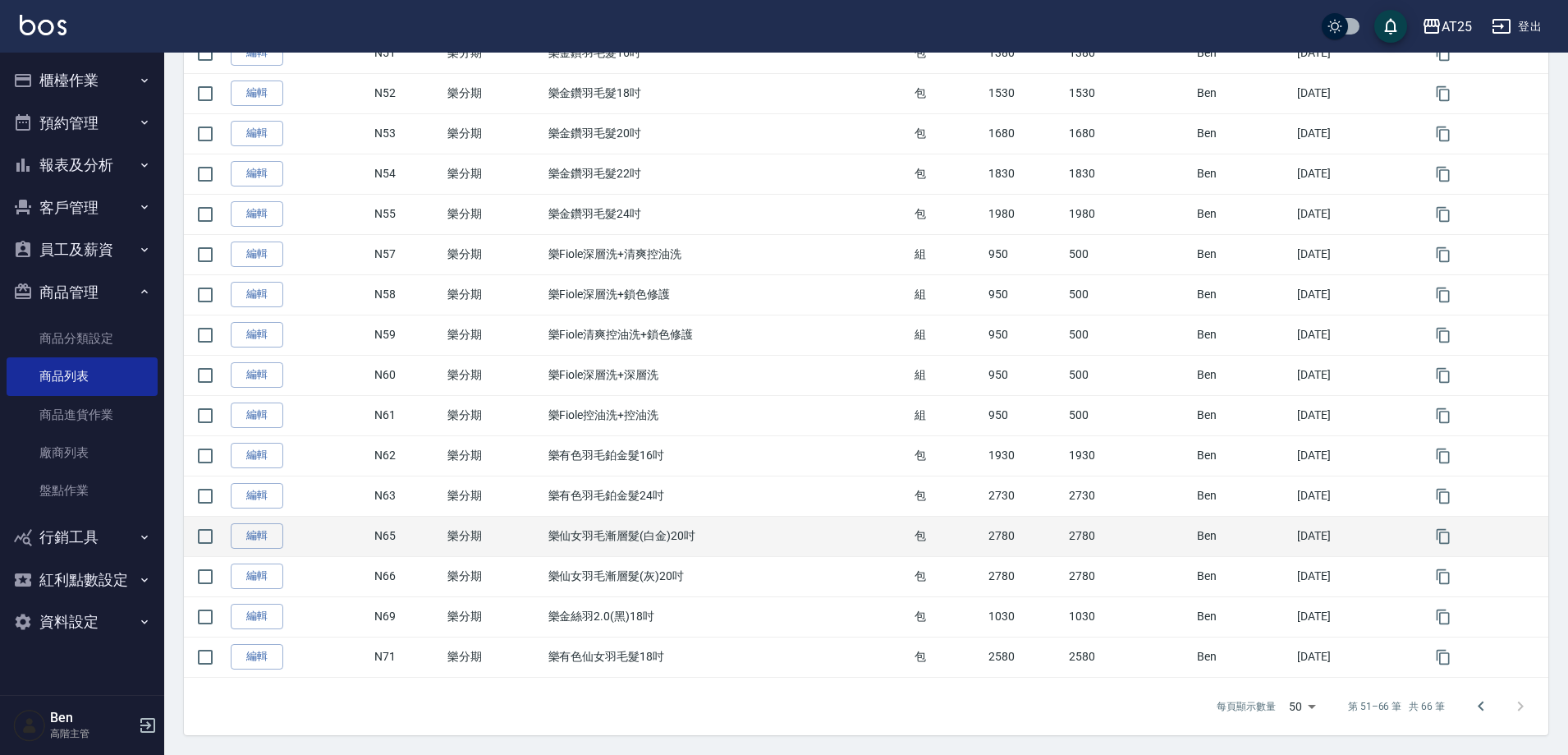
click at [771, 552] on td "樂仙女羽毛漸層髮(白金)20吋" at bounding box center [728, 536] width 367 height 40
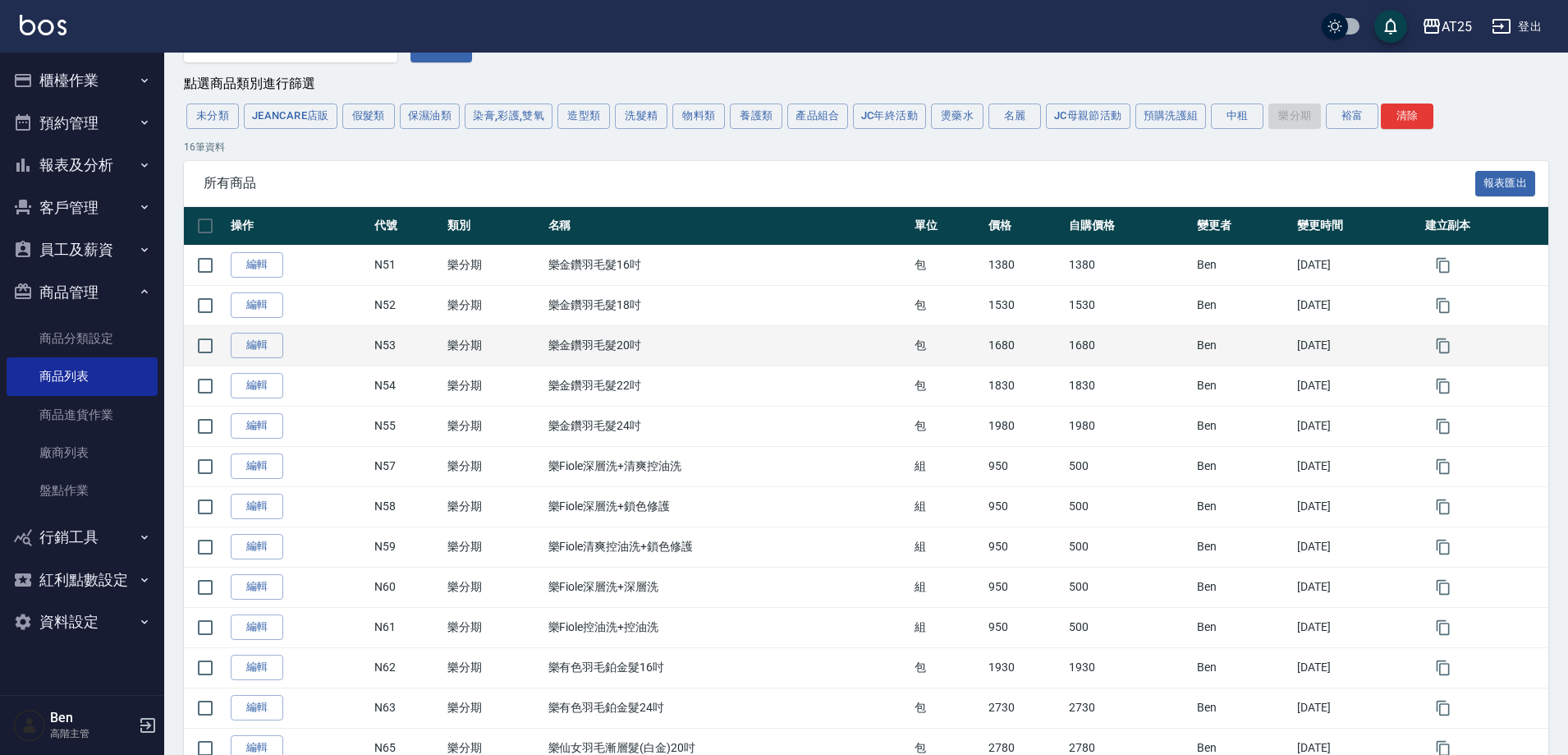
scroll to position [0, 0]
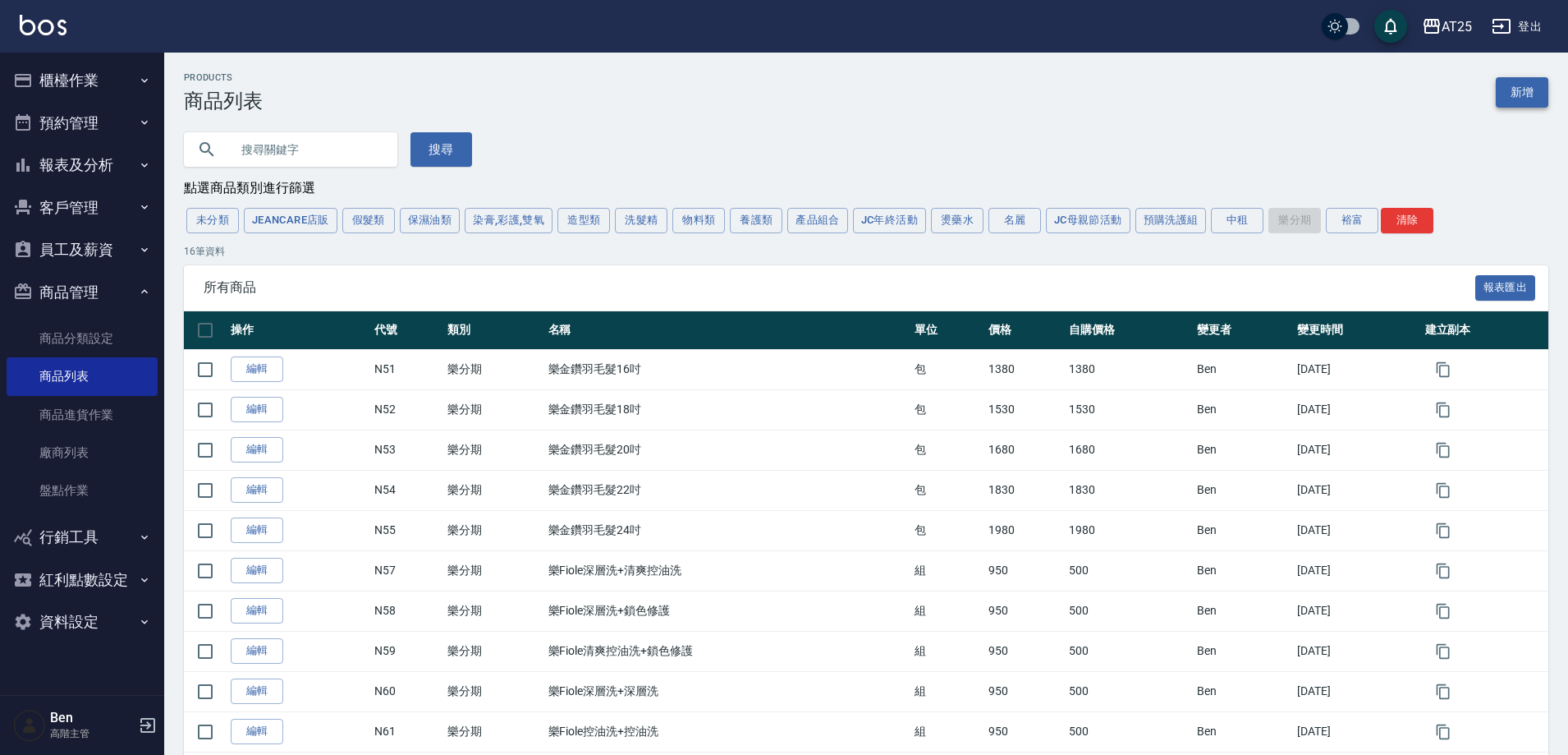
click at [1512, 93] on link "新增" at bounding box center [1522, 92] width 53 height 30
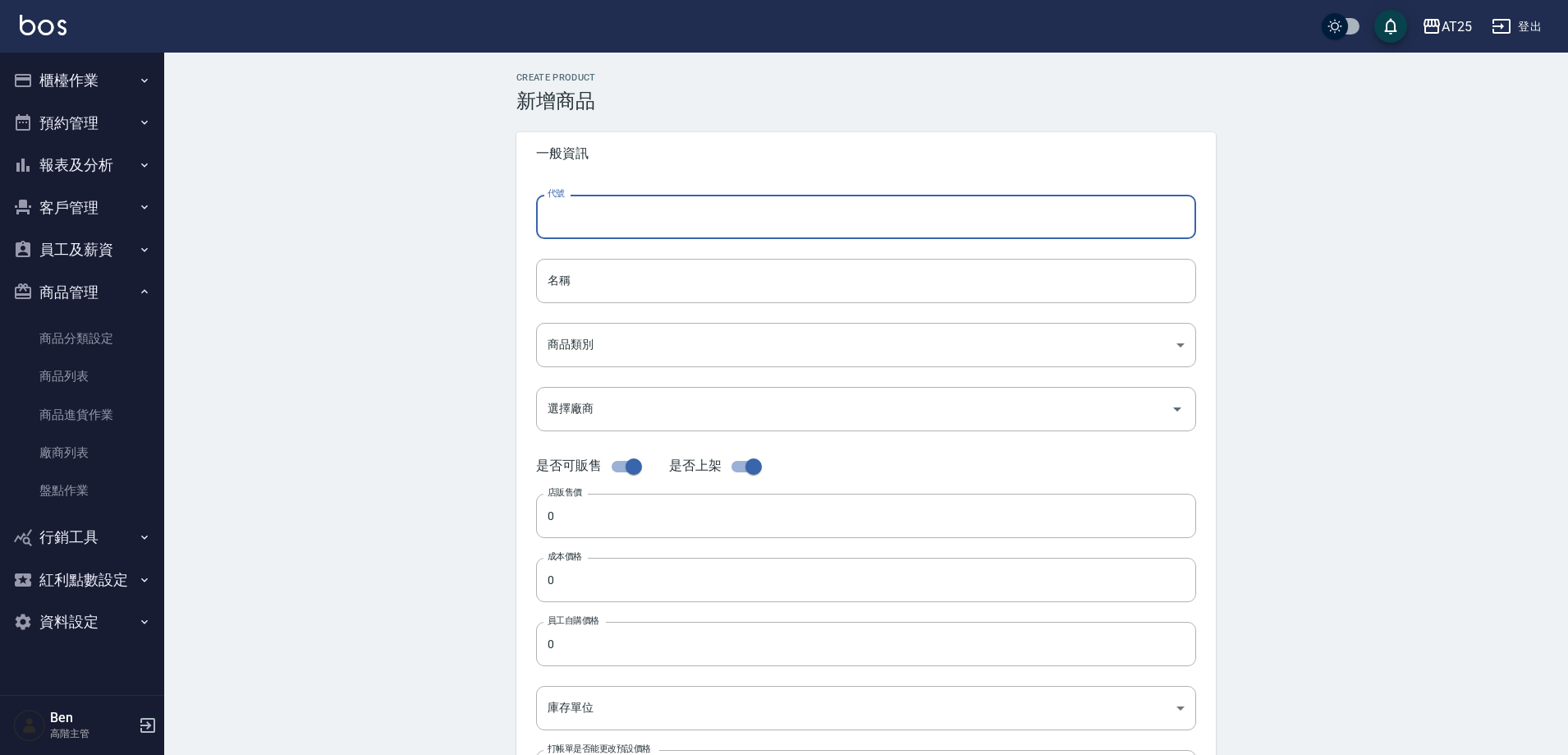
click at [754, 219] on input "代號" at bounding box center [866, 217] width 660 height 45
type input "N68"
click at [605, 282] on input "名稱" at bounding box center [866, 281] width 660 height 45
paste input "2.0男士金絲羽12吋"
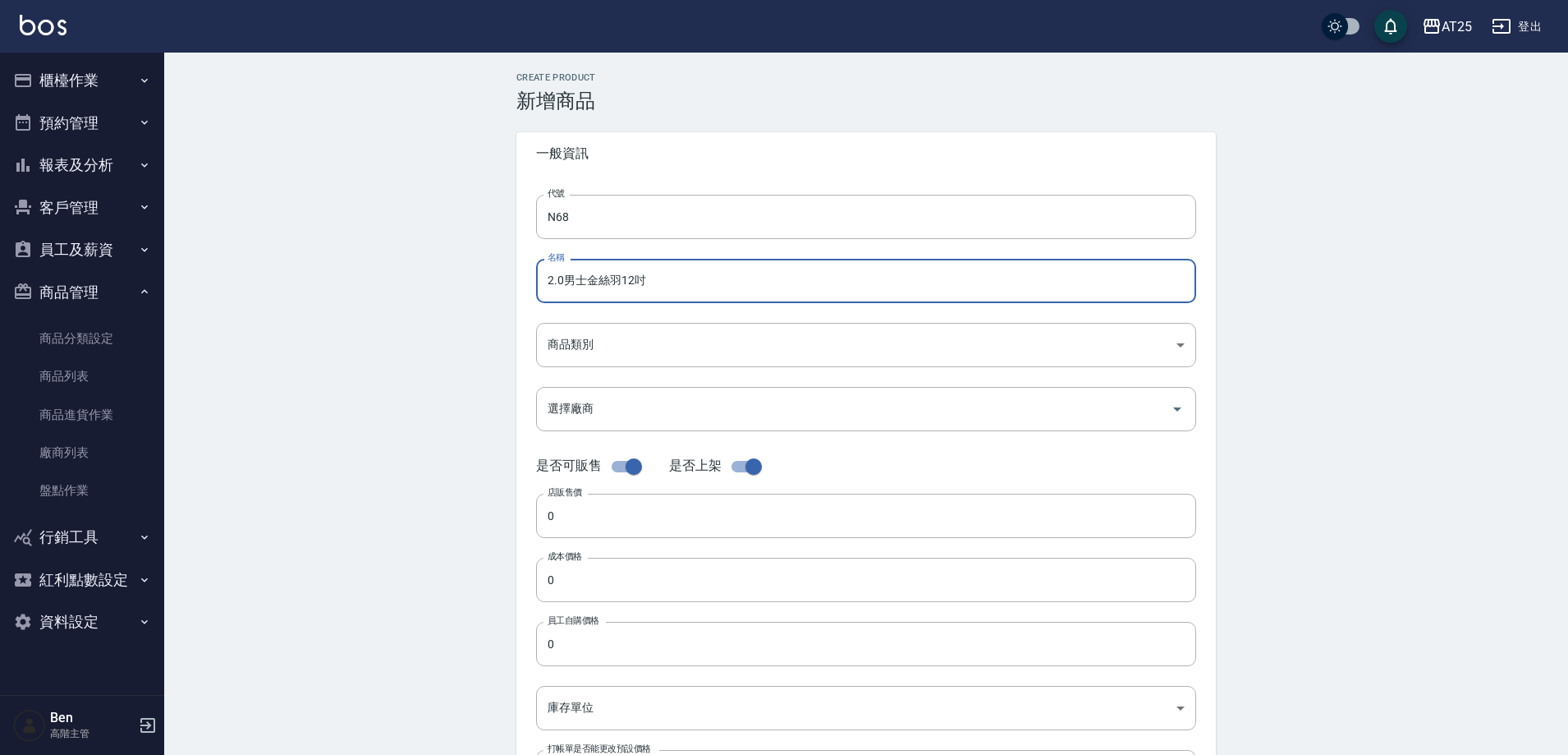
drag, startPoint x: 568, startPoint y: 285, endPoint x: 526, endPoint y: 280, distance: 42.3
click at [528, 282] on div "代號 N68 代號 名稱 2.0男士金絲羽12吋 名稱 商品類別 ​ 商品類別 選擇廠商 選擇廠商 是否可販售 是否上架 店販售價 0 店販售價 成本價格…" at bounding box center [866, 504] width 700 height 659
type input "樂2.0男士金絲羽12吋"
click at [624, 351] on body "AT25 登出 櫃檯作業 打帳單 帳單列表 掛單列表 座位開單 營業儀表板 現金收支登錄 高階收支登錄 材料自購登錄 每日結帳 排班表 現場電腦打卡 掃碼打卡…" at bounding box center [784, 567] width 1568 height 1133
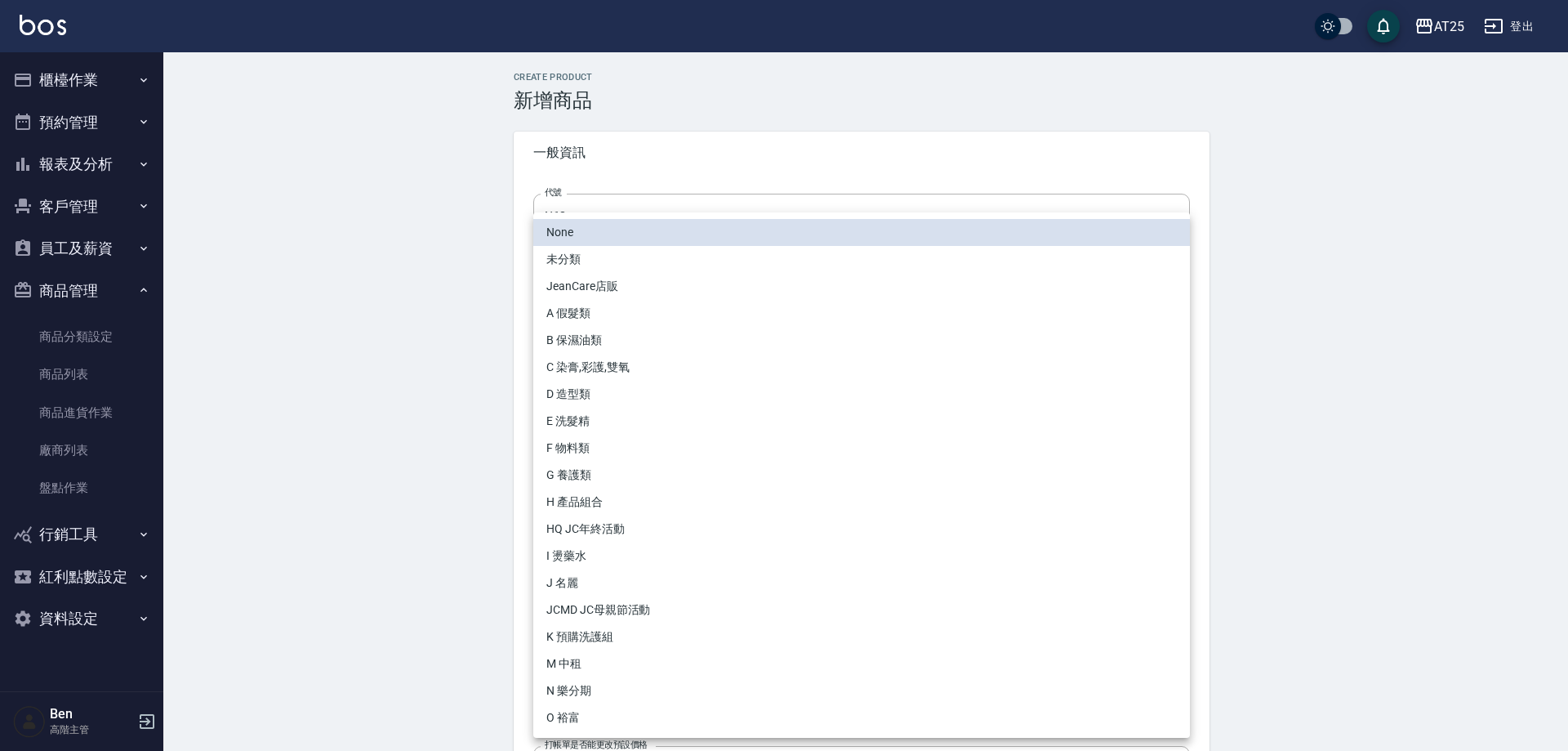
click at [587, 694] on li "N 樂分期" at bounding box center [862, 691] width 657 height 27
type input "ee7fb941-bbea-4e39-a2ab-0d6528e1062b"
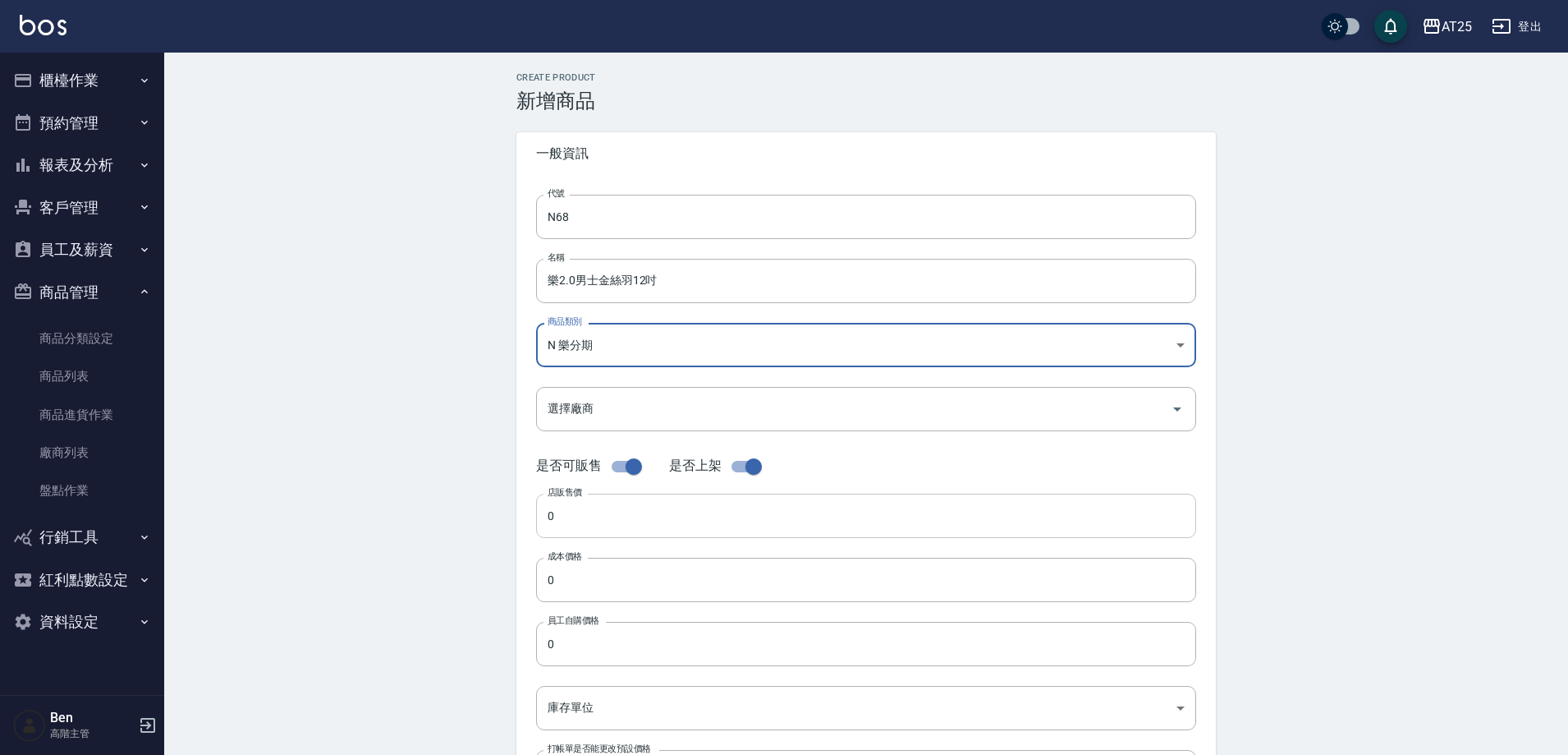
click at [573, 520] on input "0" at bounding box center [866, 515] width 660 height 45
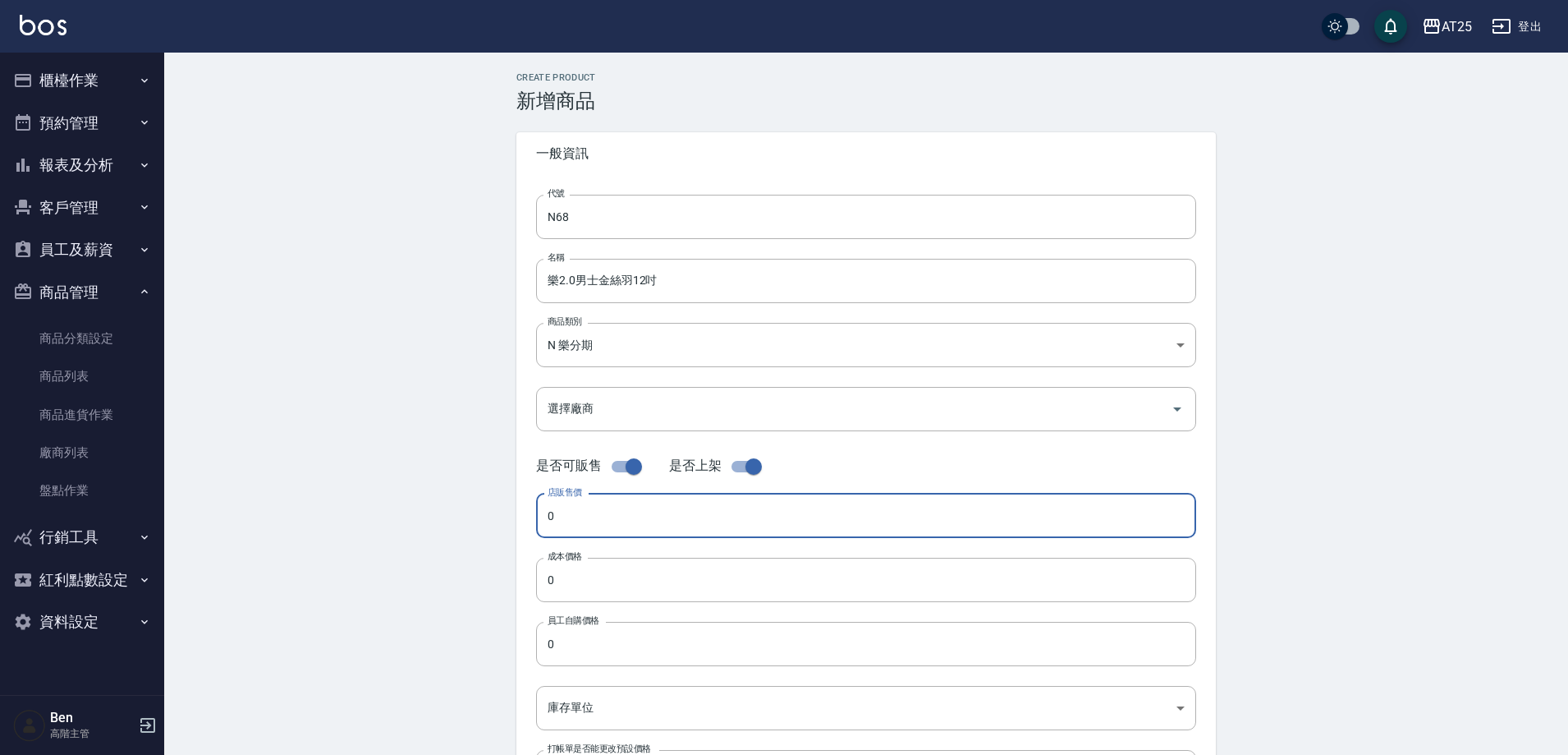
paste input "93"
type input "930"
click at [601, 573] on input "0" at bounding box center [866, 579] width 660 height 45
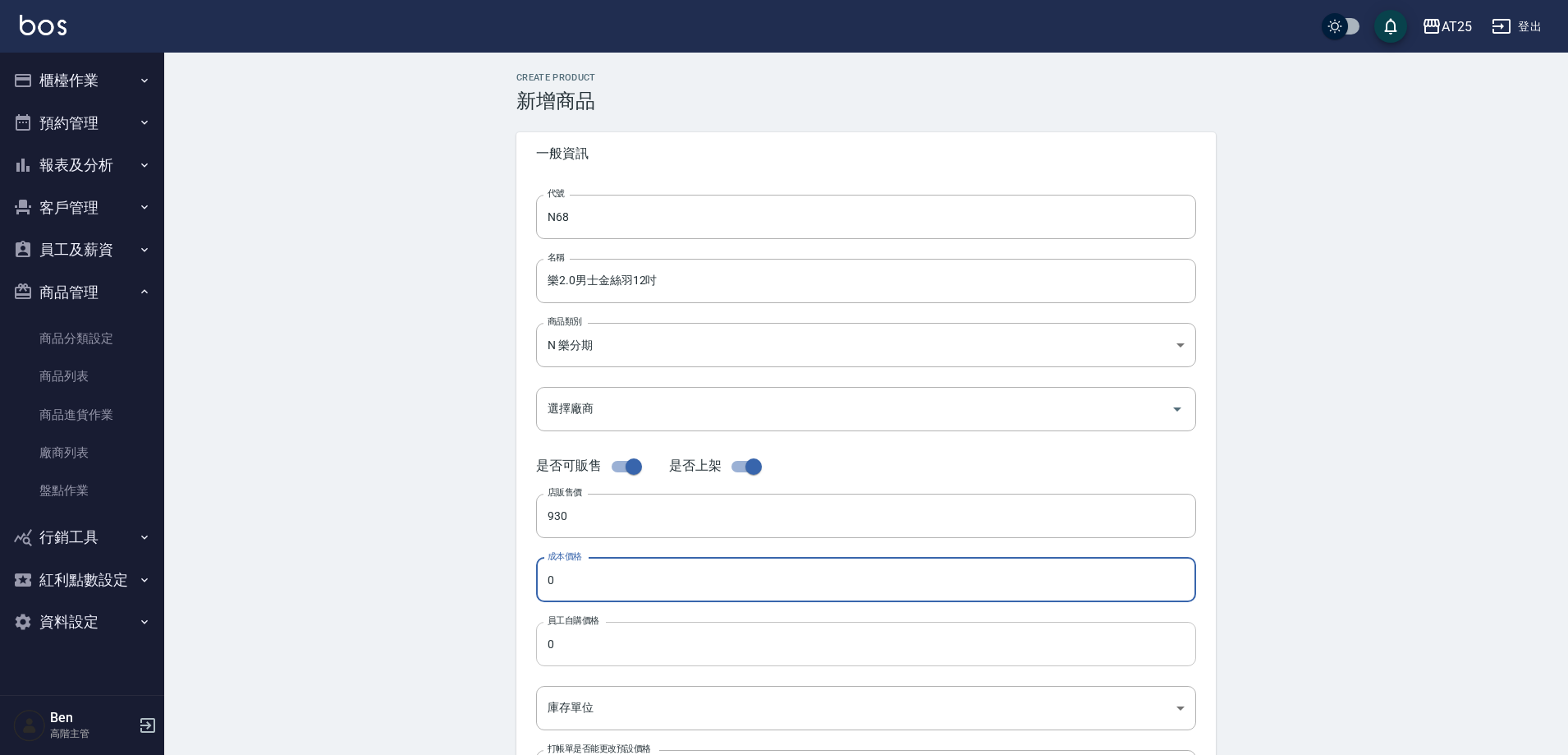
paste input "93"
type input "930"
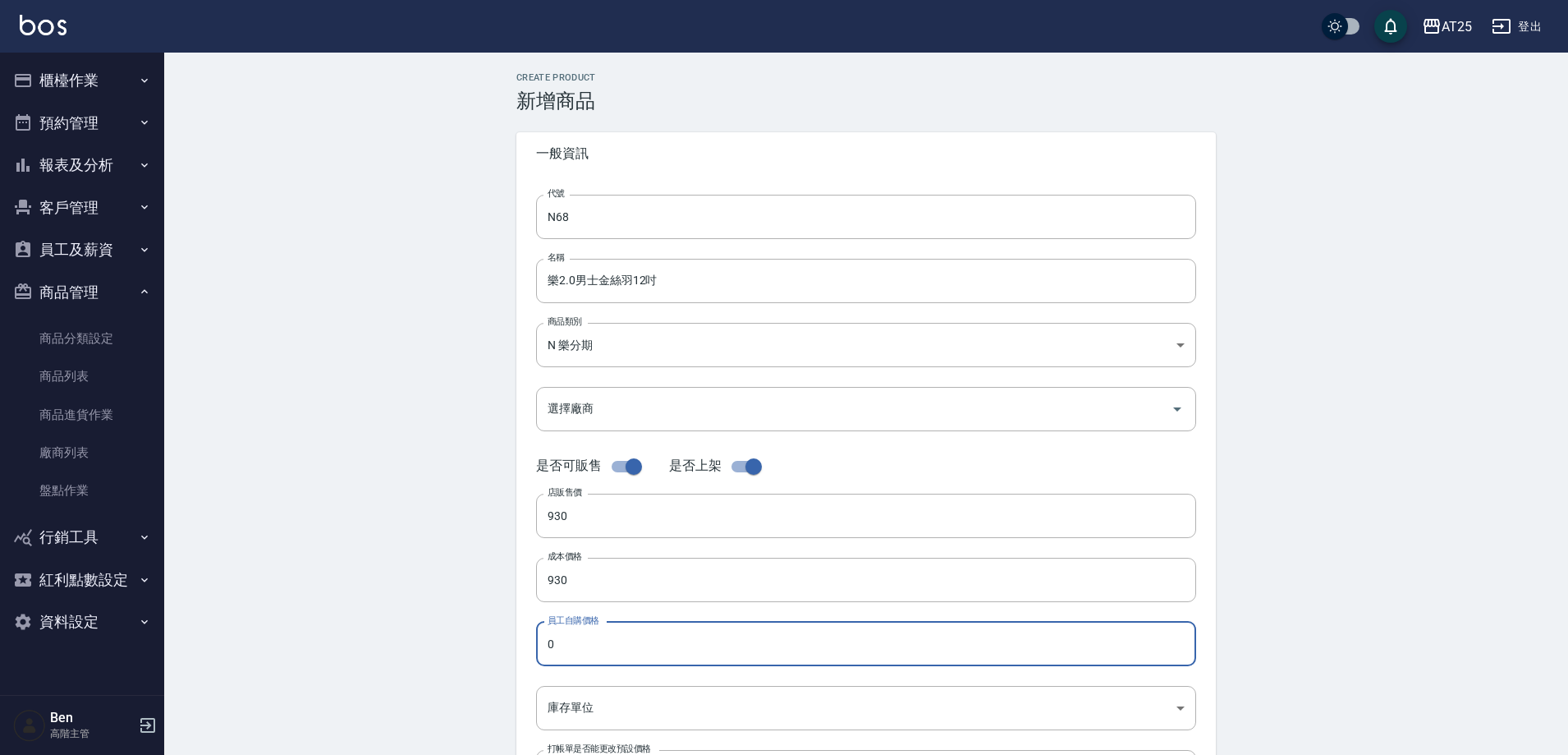
click at [602, 642] on input "0" at bounding box center [866, 644] width 660 height 45
paste input "93"
type input "930"
click at [597, 689] on body "AT25 登出 櫃檯作業 打帳單 帳單列表 掛單列表 座位開單 營業儀表板 現金收支登錄 高階收支登錄 材料自購登錄 每日結帳 排班表 現場電腦打卡 掃碼打卡…" at bounding box center [784, 567] width 1568 height 1133
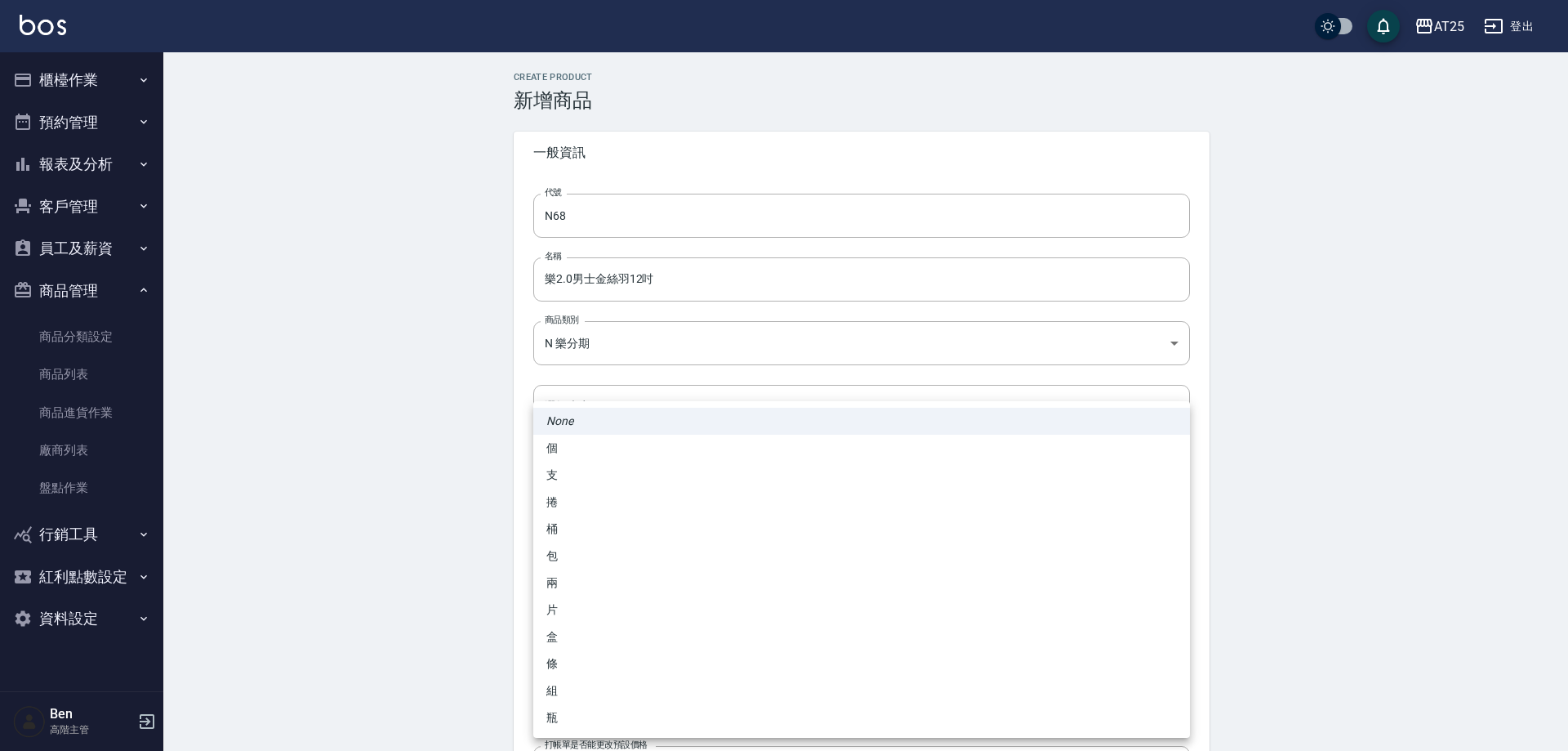
click at [605, 554] on li "包" at bounding box center [862, 556] width 657 height 27
type input "包"
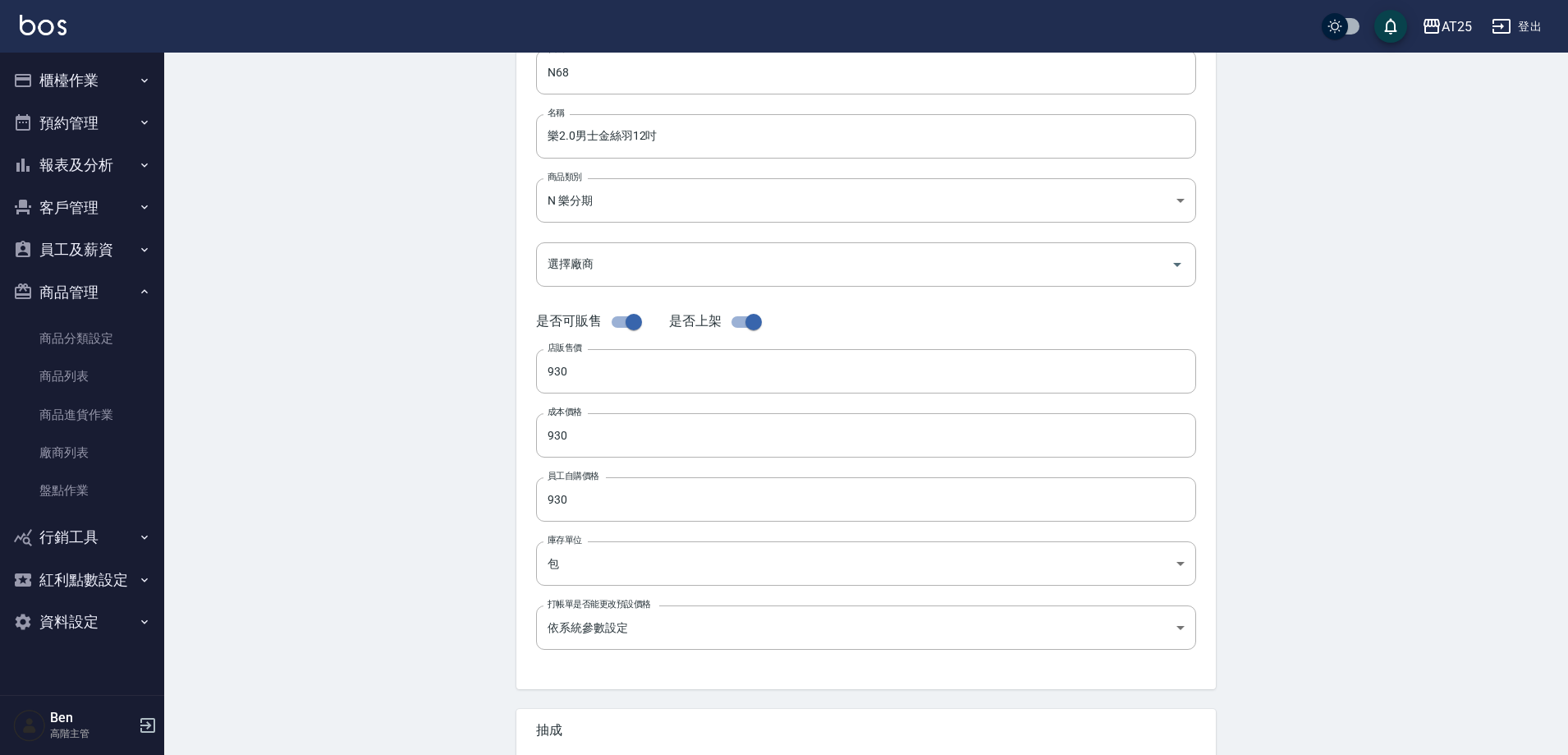
scroll to position [329, 0]
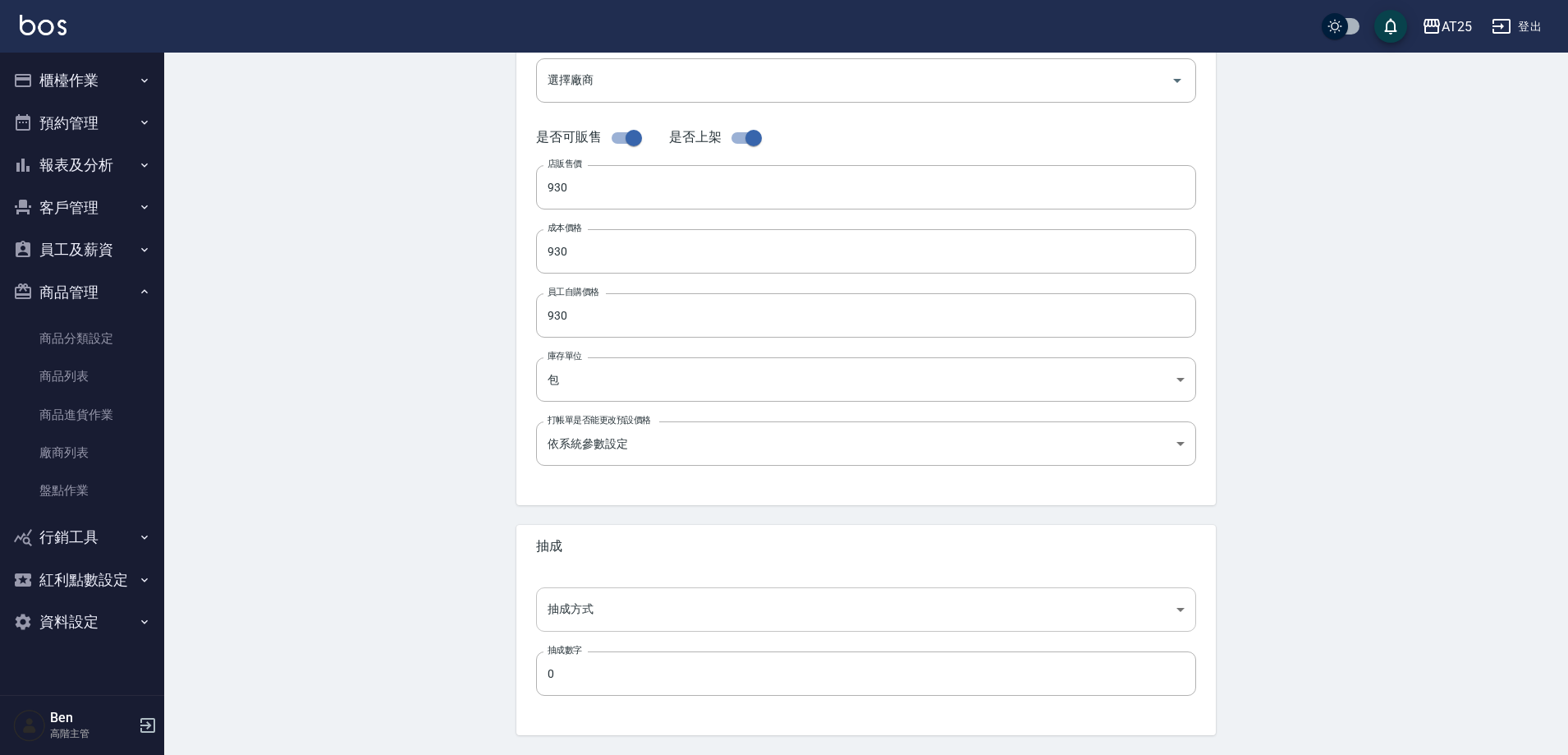
click at [598, 604] on body "AT25 登出 櫃檯作業 打帳單 帳單列表 掛單列表 座位開單 營業儀表板 現金收支登錄 高階收支登錄 材料自購登錄 每日結帳 排班表 現場電腦打卡 掃碼打卡…" at bounding box center [784, 238] width 1568 height 1133
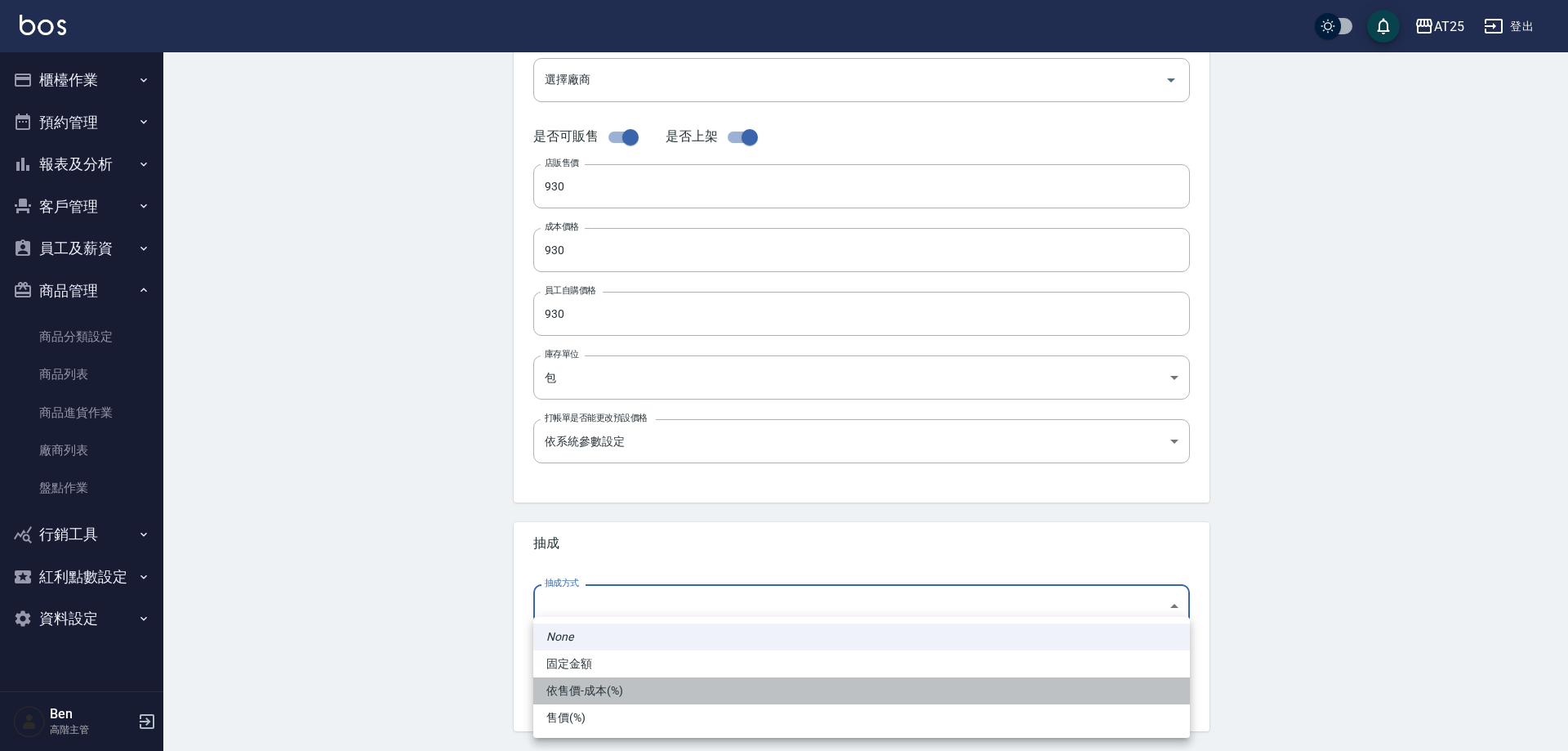
click at [617, 681] on li "依售價-成本(%)" at bounding box center [862, 691] width 657 height 27
type input "byCost"
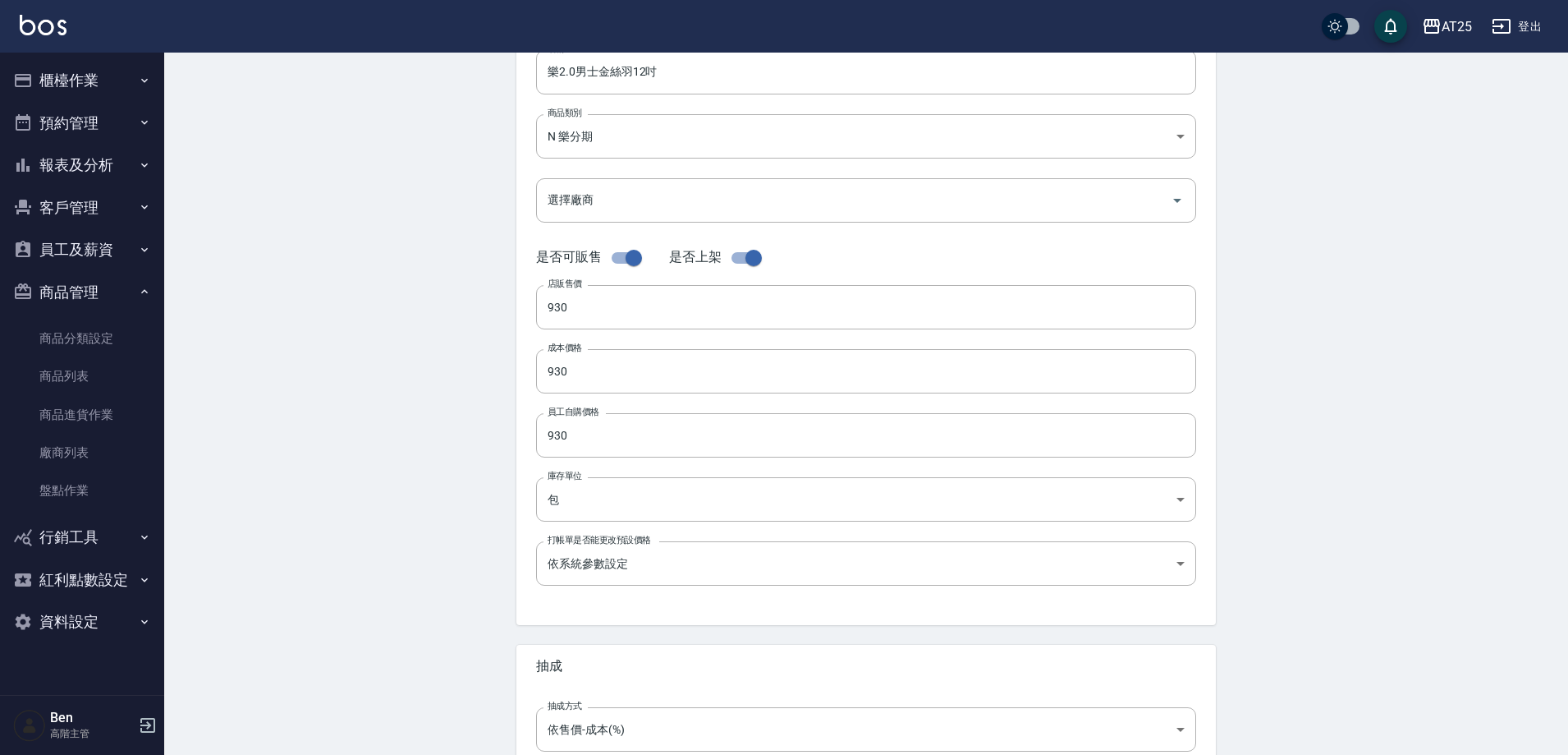
scroll to position [378, 0]
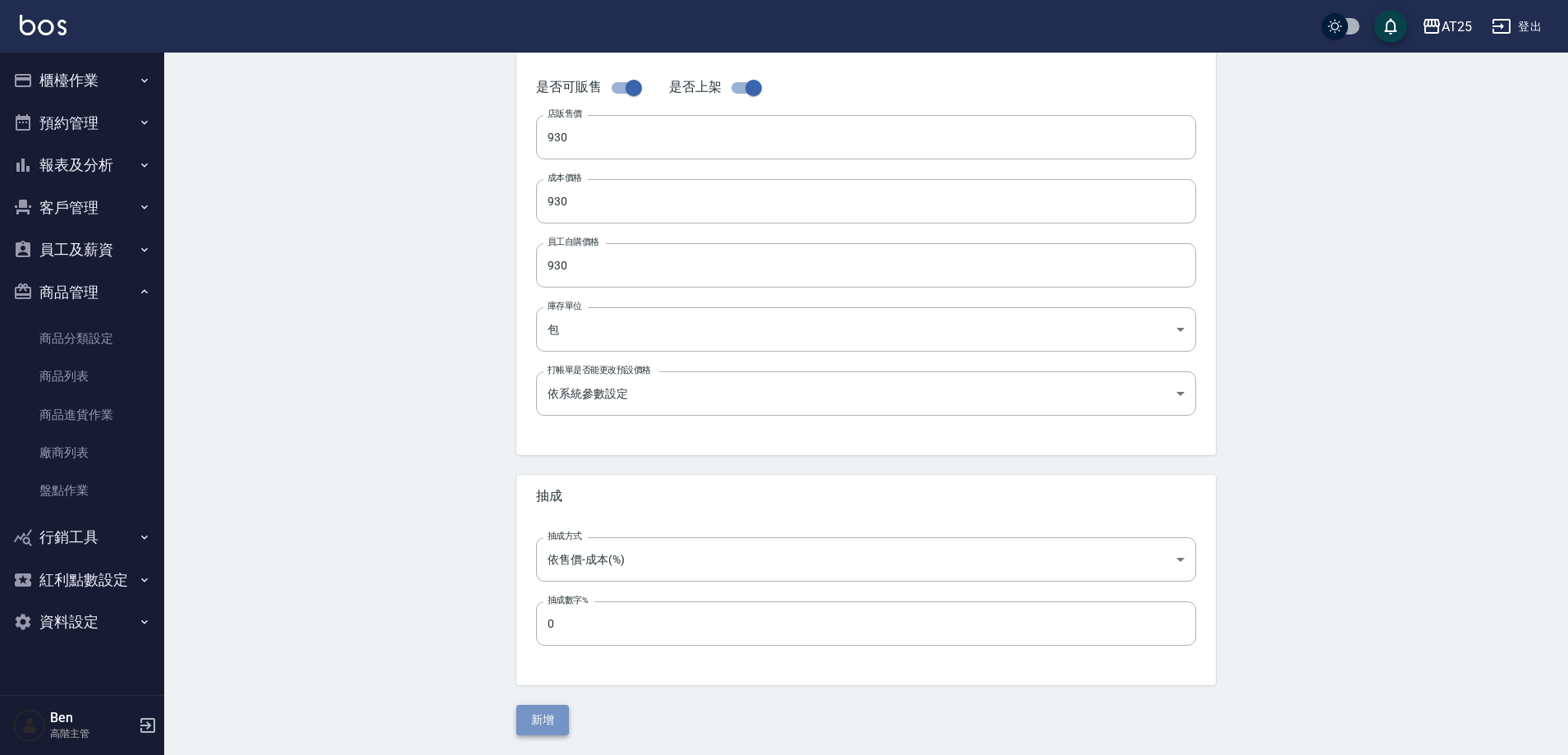
click at [556, 715] on button "新增" at bounding box center [543, 720] width 53 height 30
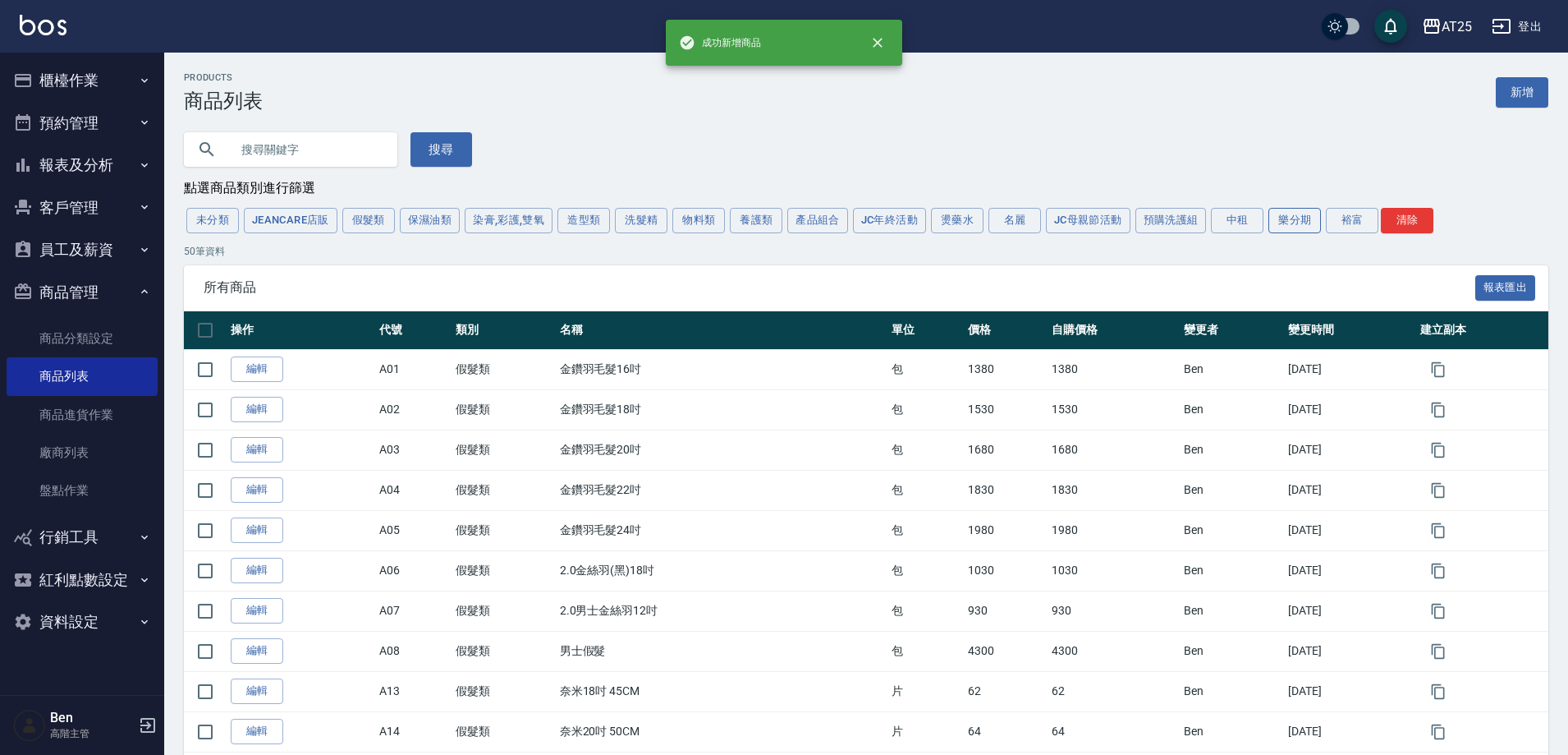
click at [1309, 223] on button "樂分期" at bounding box center [1295, 220] width 53 height 25
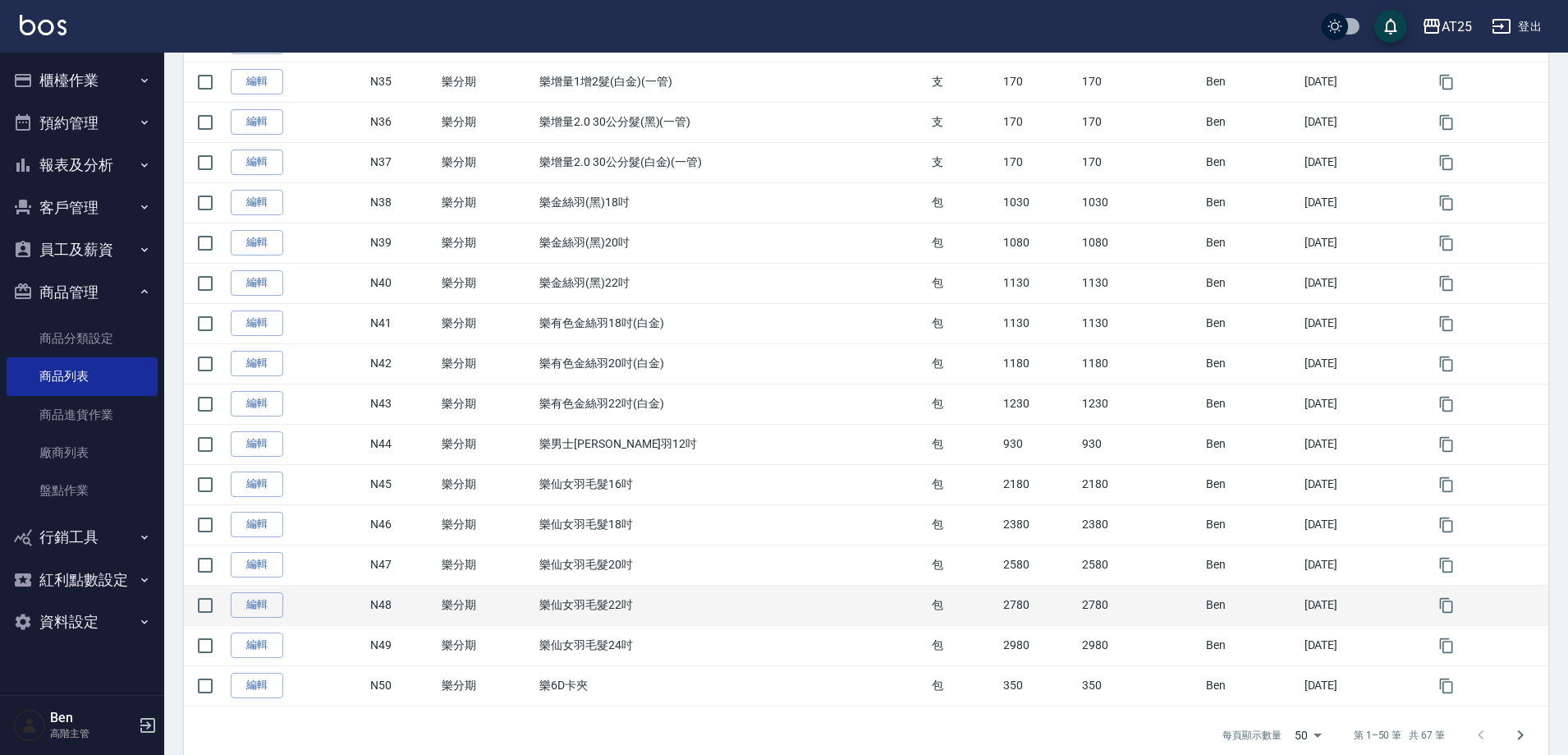
scroll to position [1687, 0]
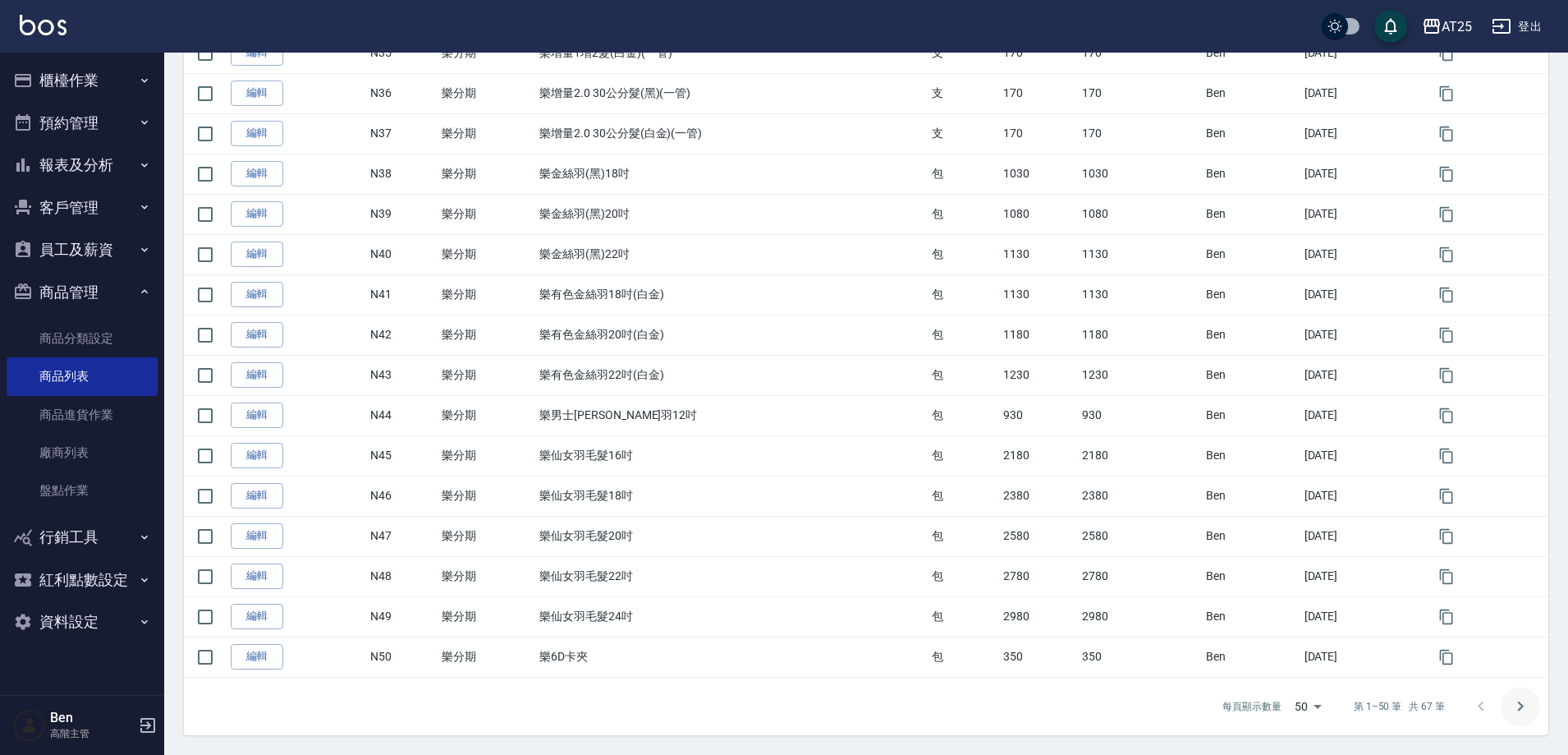
click at [1516, 700] on icon "Go to next page" at bounding box center [1520, 706] width 19 height 19
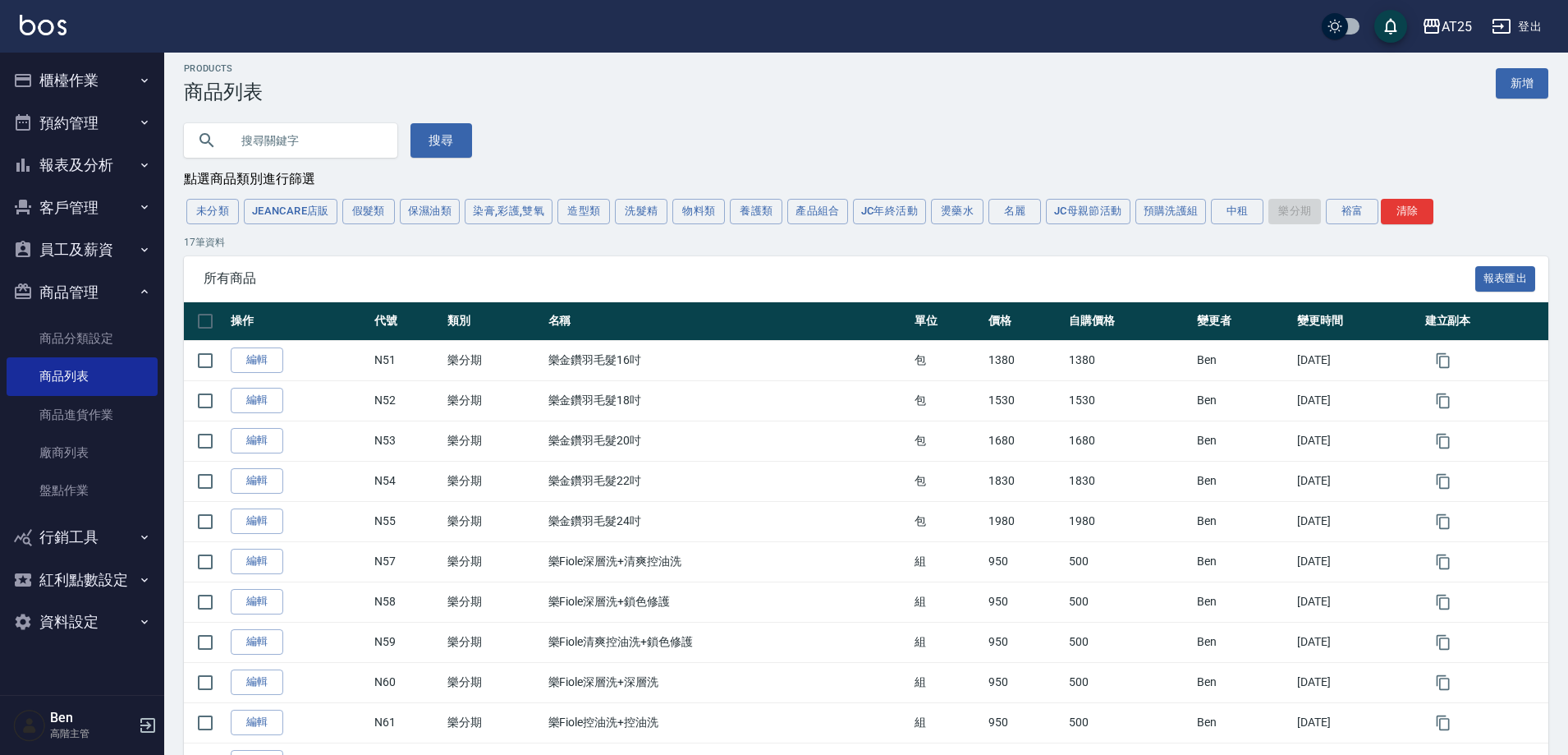
scroll to position [0, 0]
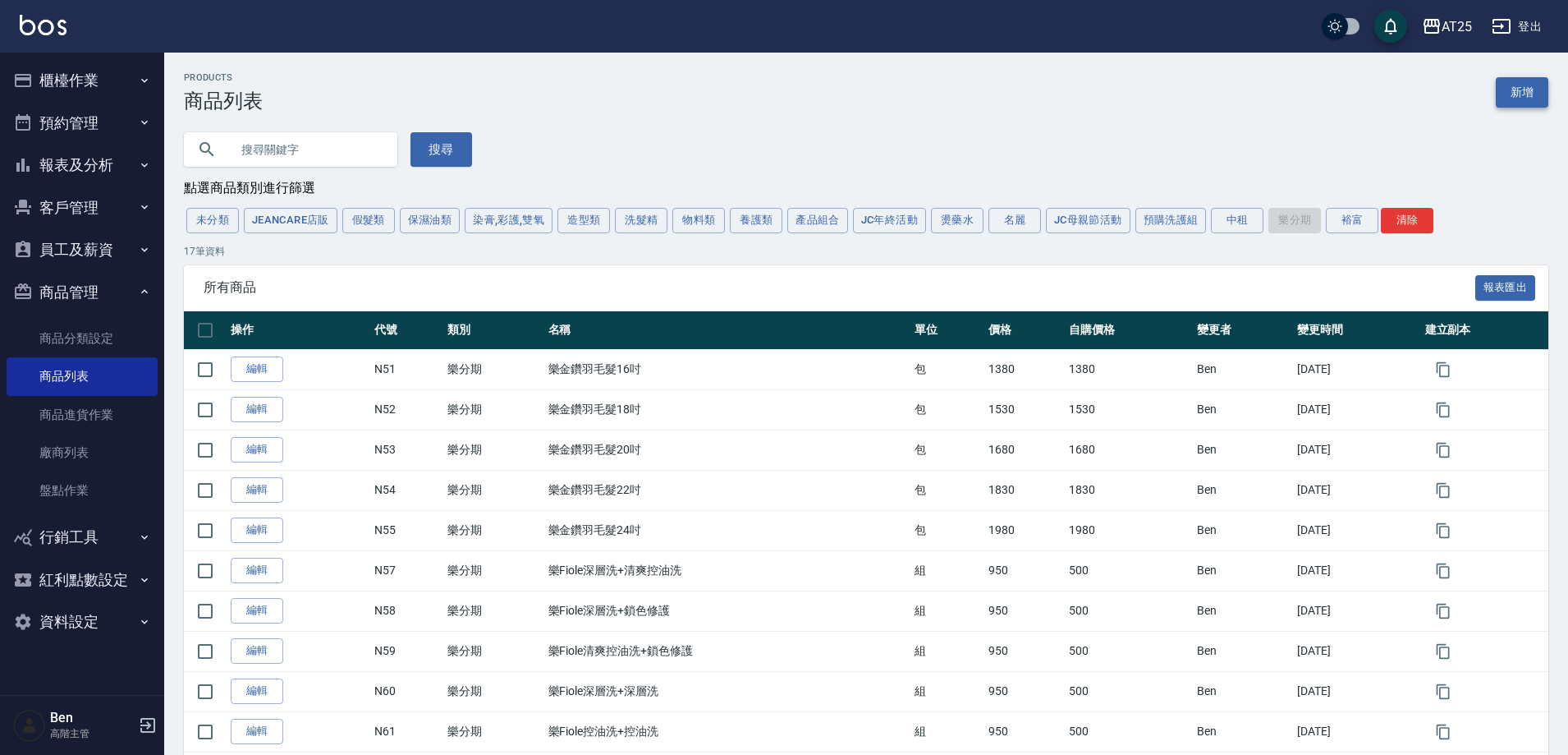
click at [1539, 96] on link "新增" at bounding box center [1522, 92] width 53 height 30
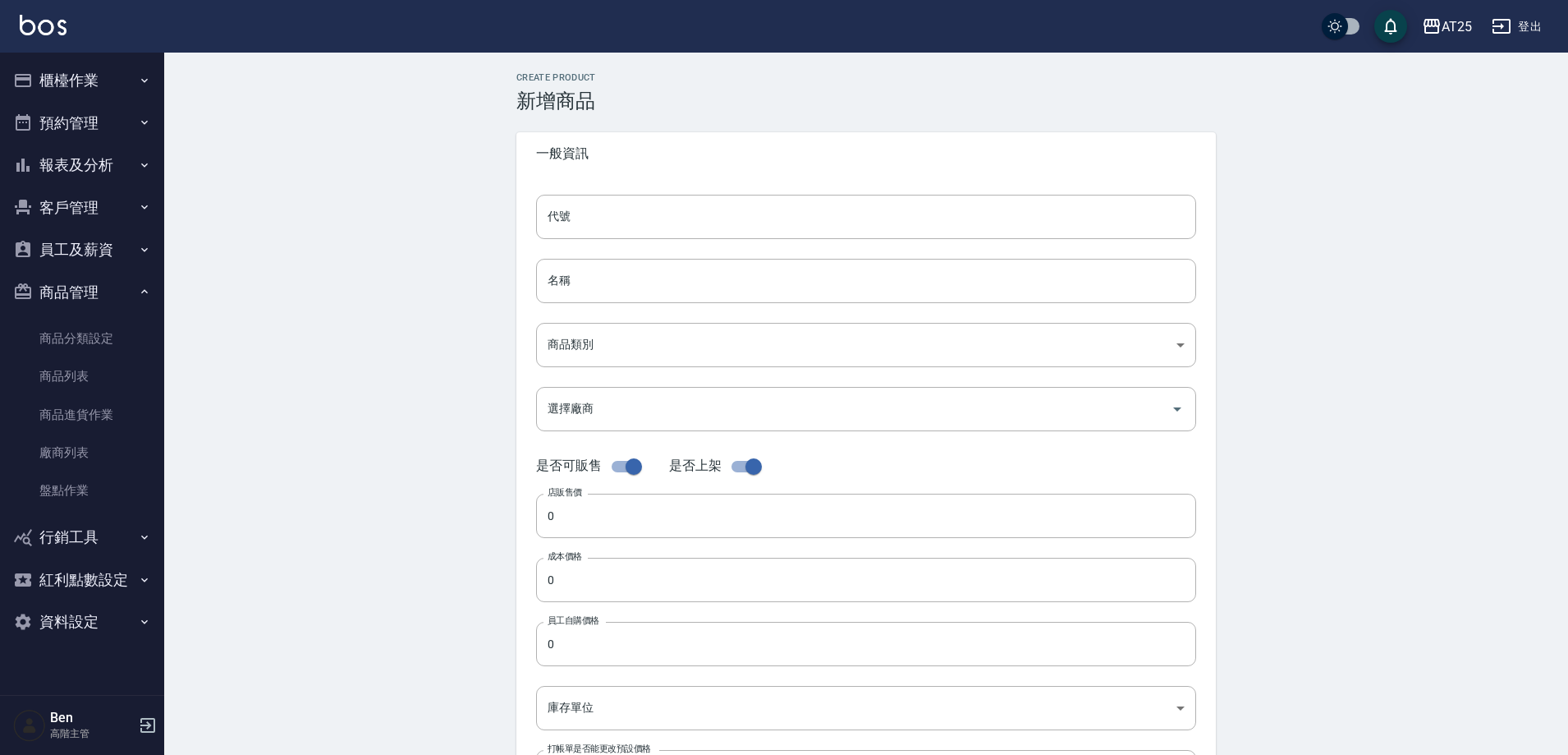
drag, startPoint x: 623, startPoint y: 227, endPoint x: 667, endPoint y: 149, distance: 89.6
click at [623, 227] on input "代號" at bounding box center [866, 217] width 660 height 45
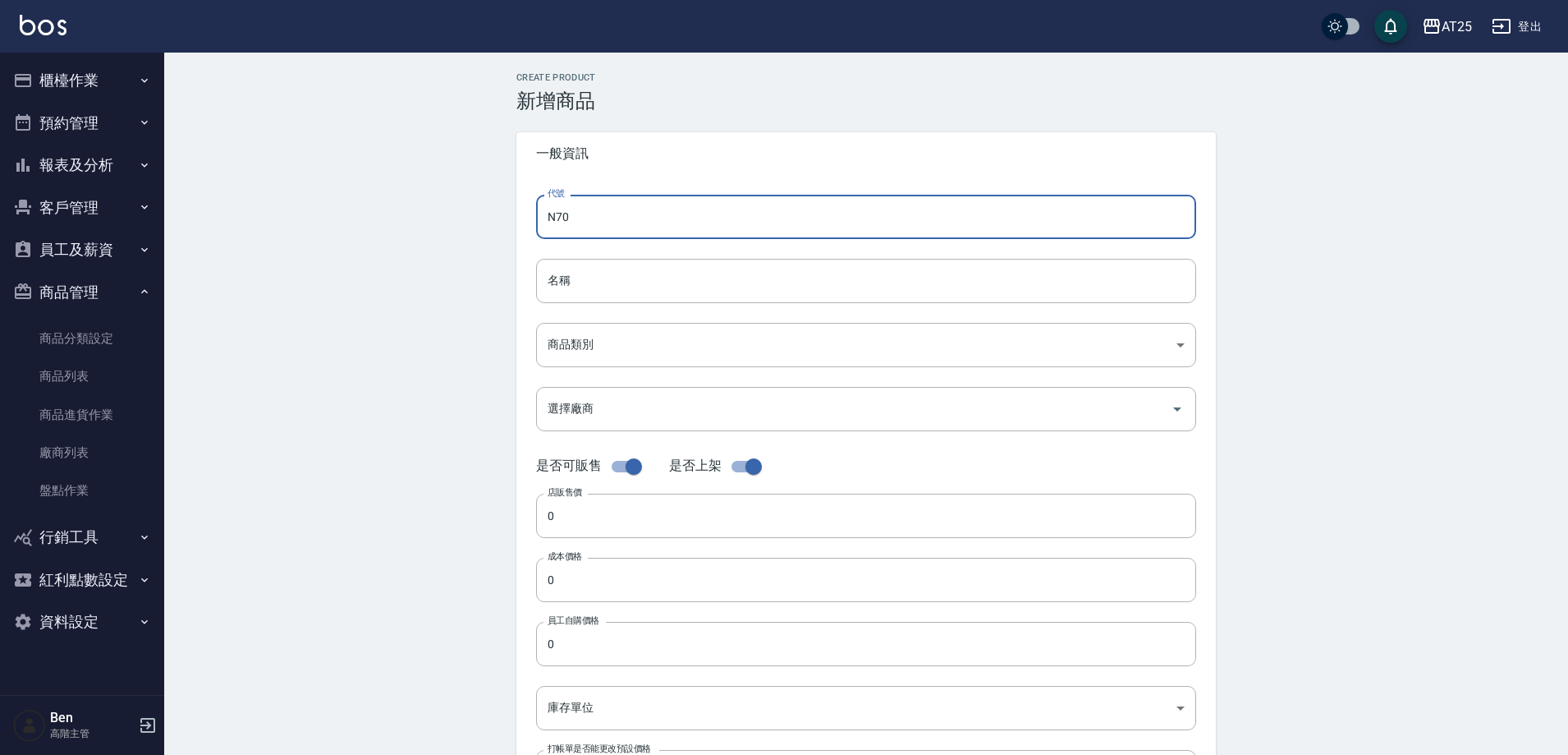
type input "N70"
click at [577, 293] on input "名稱" at bounding box center [866, 281] width 660 height 45
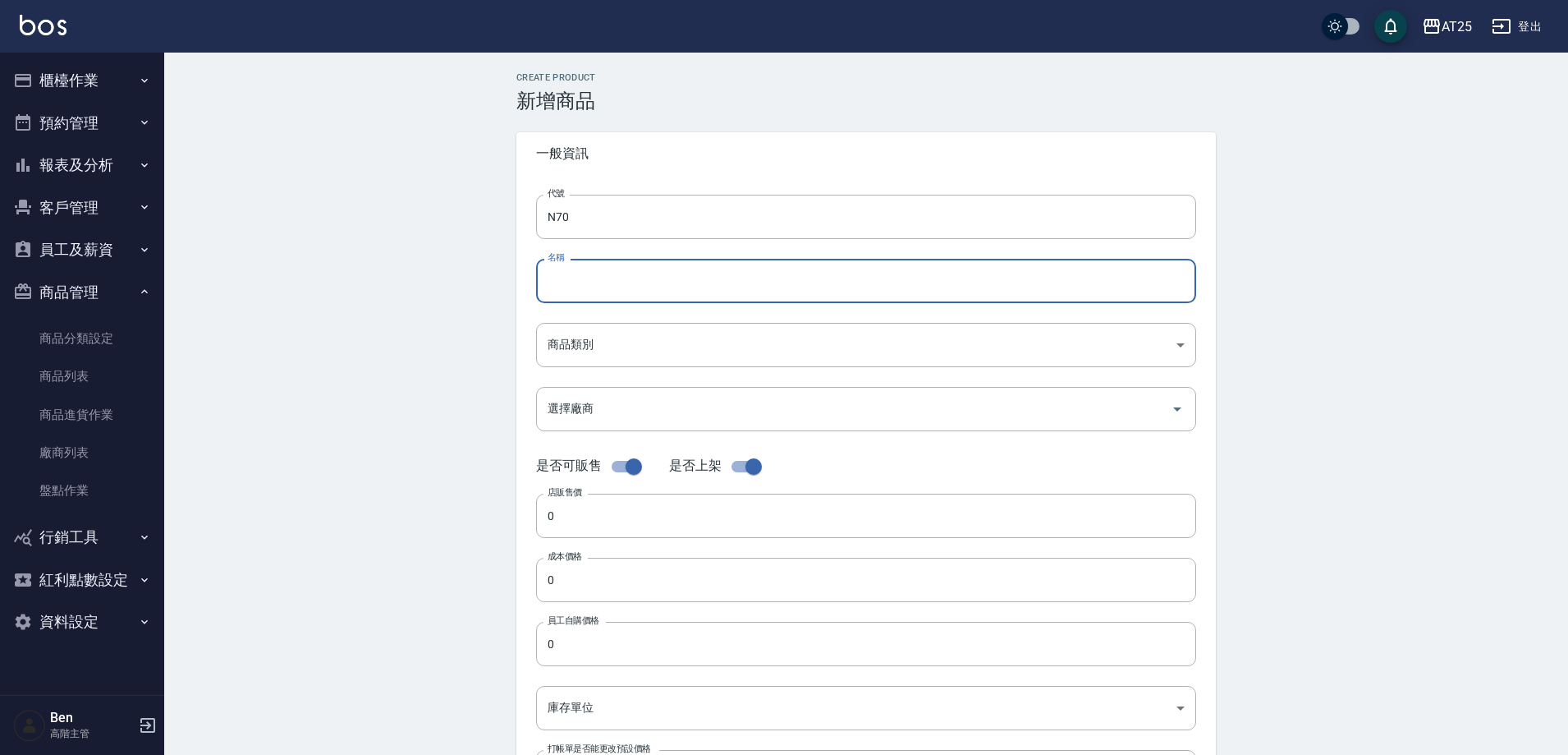
paste input "有色仙女羽毛髮16吋"
click at [549, 287] on input "有色仙女羽毛髮16吋" at bounding box center [866, 281] width 660 height 45
drag, startPoint x: 555, startPoint y: 283, endPoint x: 516, endPoint y: 282, distance: 39.0
click at [517, 283] on div "代號 N70 代號 名稱 有色仙女羽毛髮16吋 名稱 商品類別 ​ 商品類別 選擇廠商 選擇廠商 是否可販售 是否上架 店販售價 0 店販售價 成本價格 …" at bounding box center [866, 504] width 700 height 659
type input "樂有色仙女羽毛髮16吋"
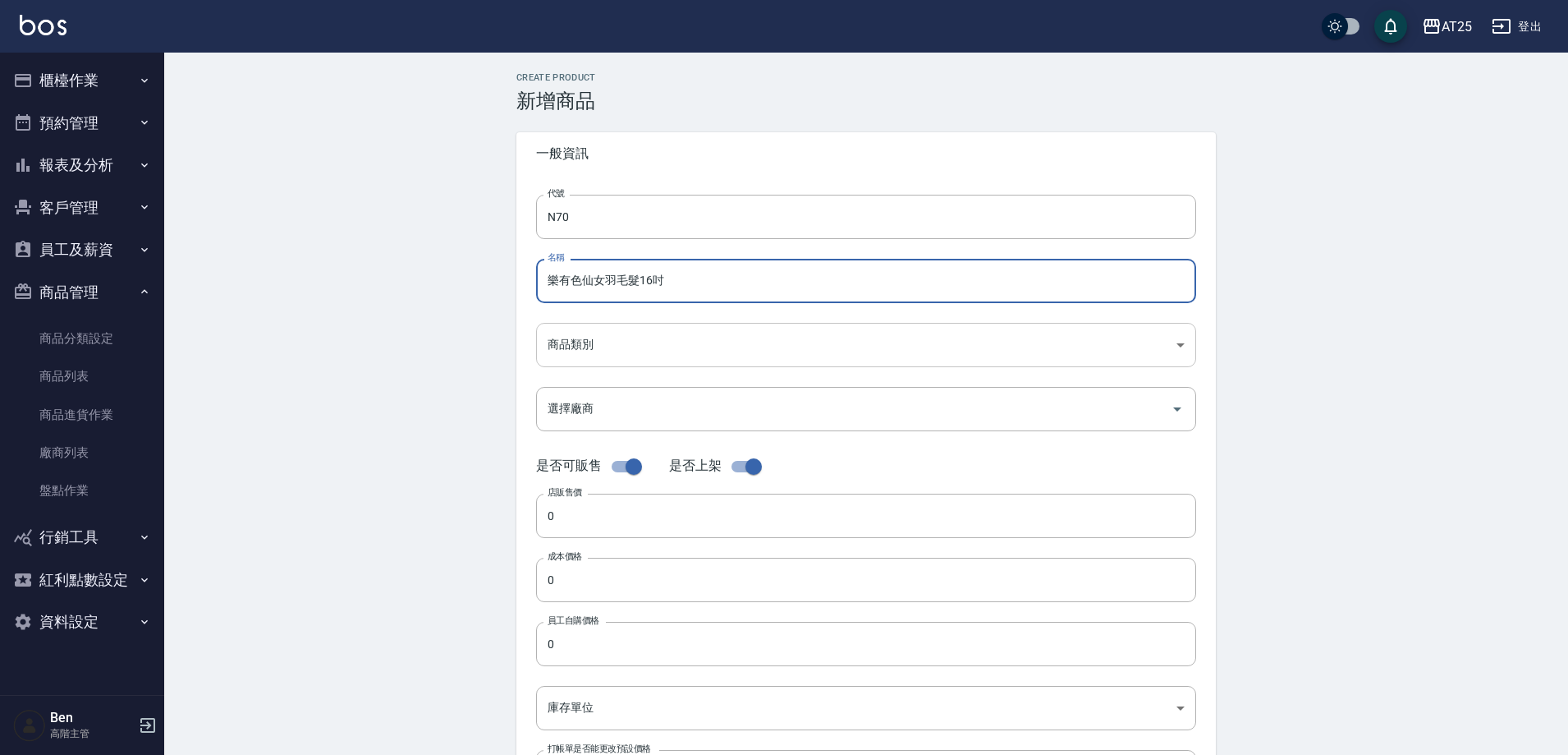
click at [665, 335] on body "AT25 登出 櫃檯作業 打帳單 帳單列表 掛單列表 座位開單 營業儀表板 現金收支登錄 高階收支登錄 材料自購登錄 每日結帳 排班表 現場電腦打卡 掃碼打卡…" at bounding box center [784, 567] width 1568 height 1133
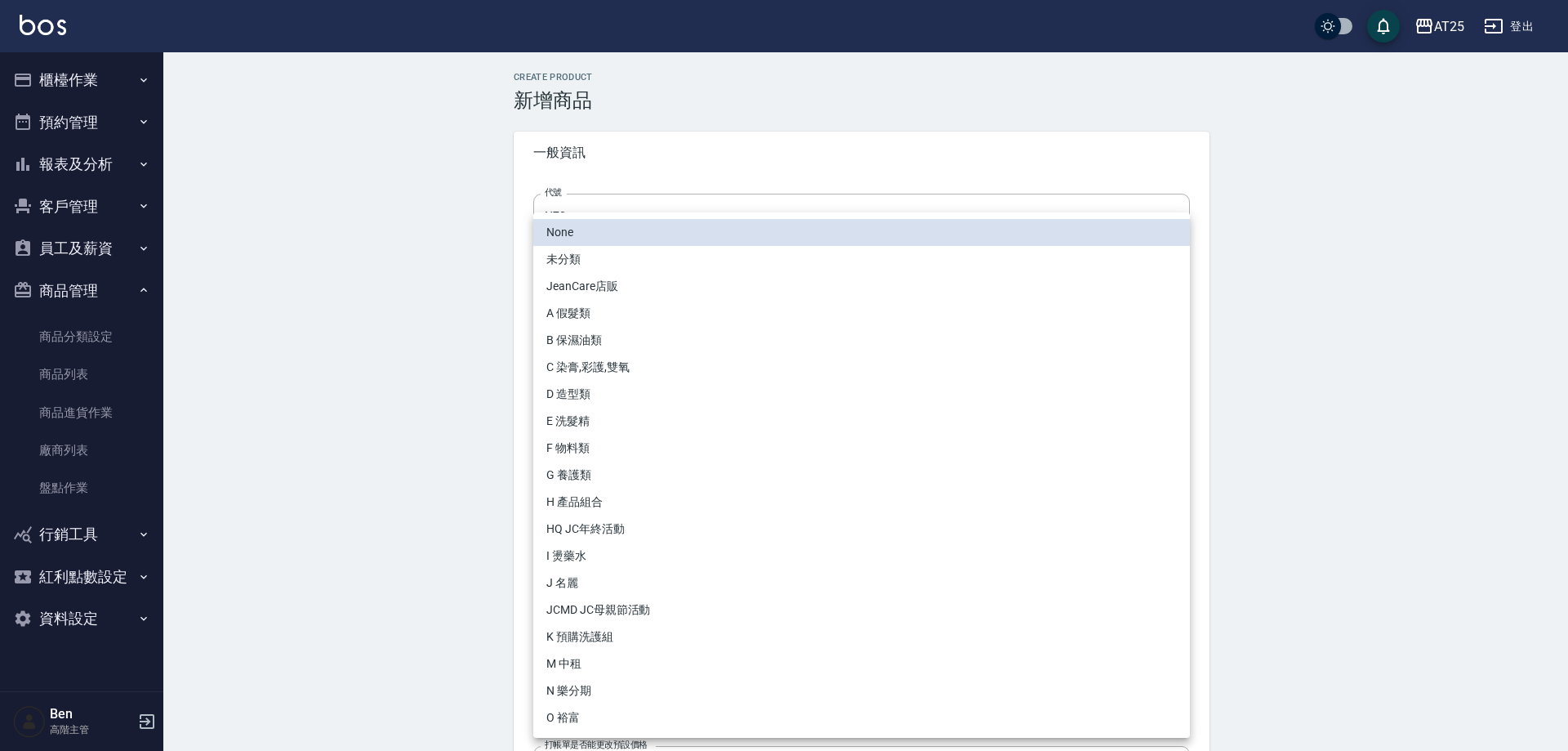
click at [588, 683] on li "N 樂分期" at bounding box center [862, 691] width 657 height 27
type input "ee7fb941-bbea-4e39-a2ab-0d6528e1062b"
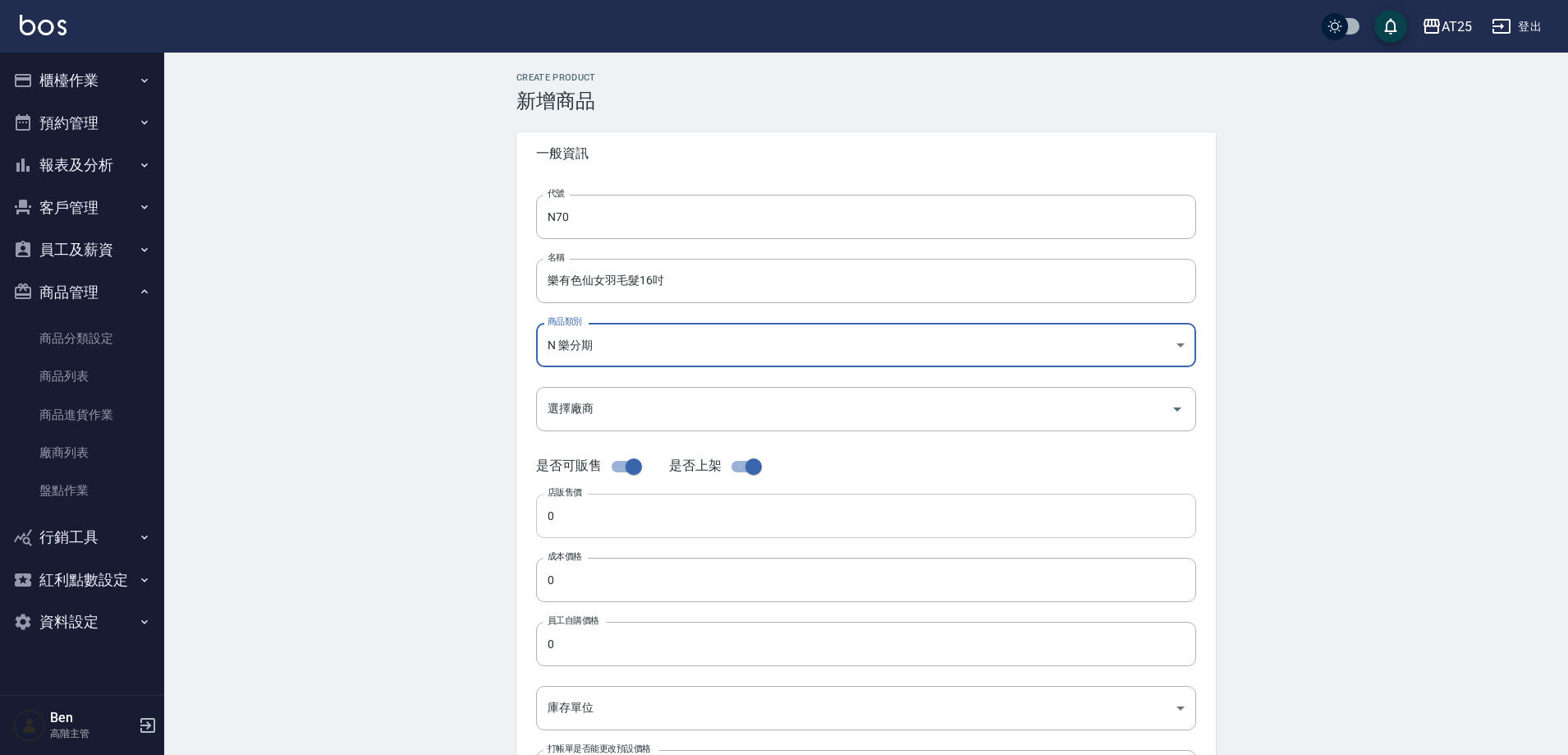
click at [591, 520] on input "0" at bounding box center [866, 515] width 660 height 45
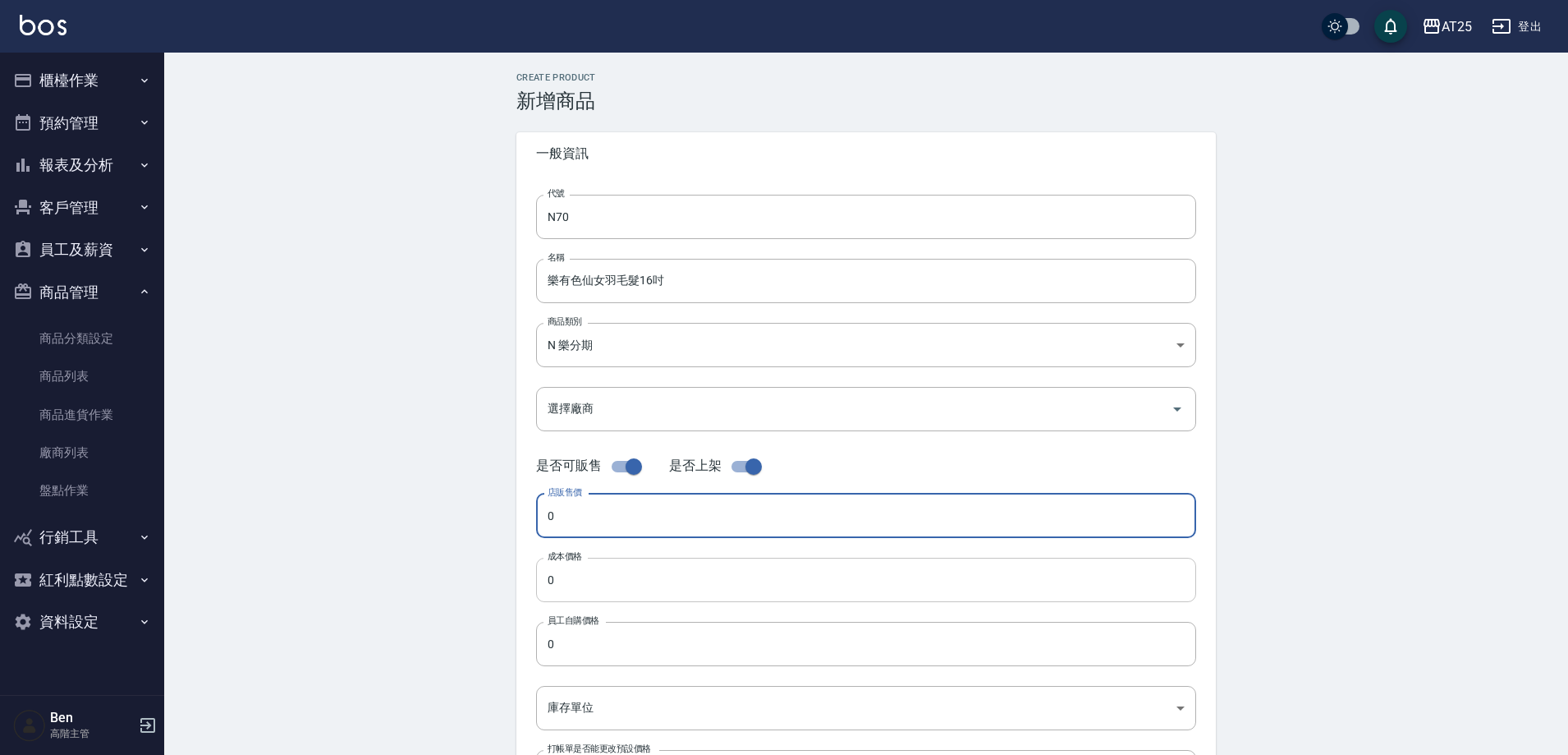
paste input "238"
type input "2380"
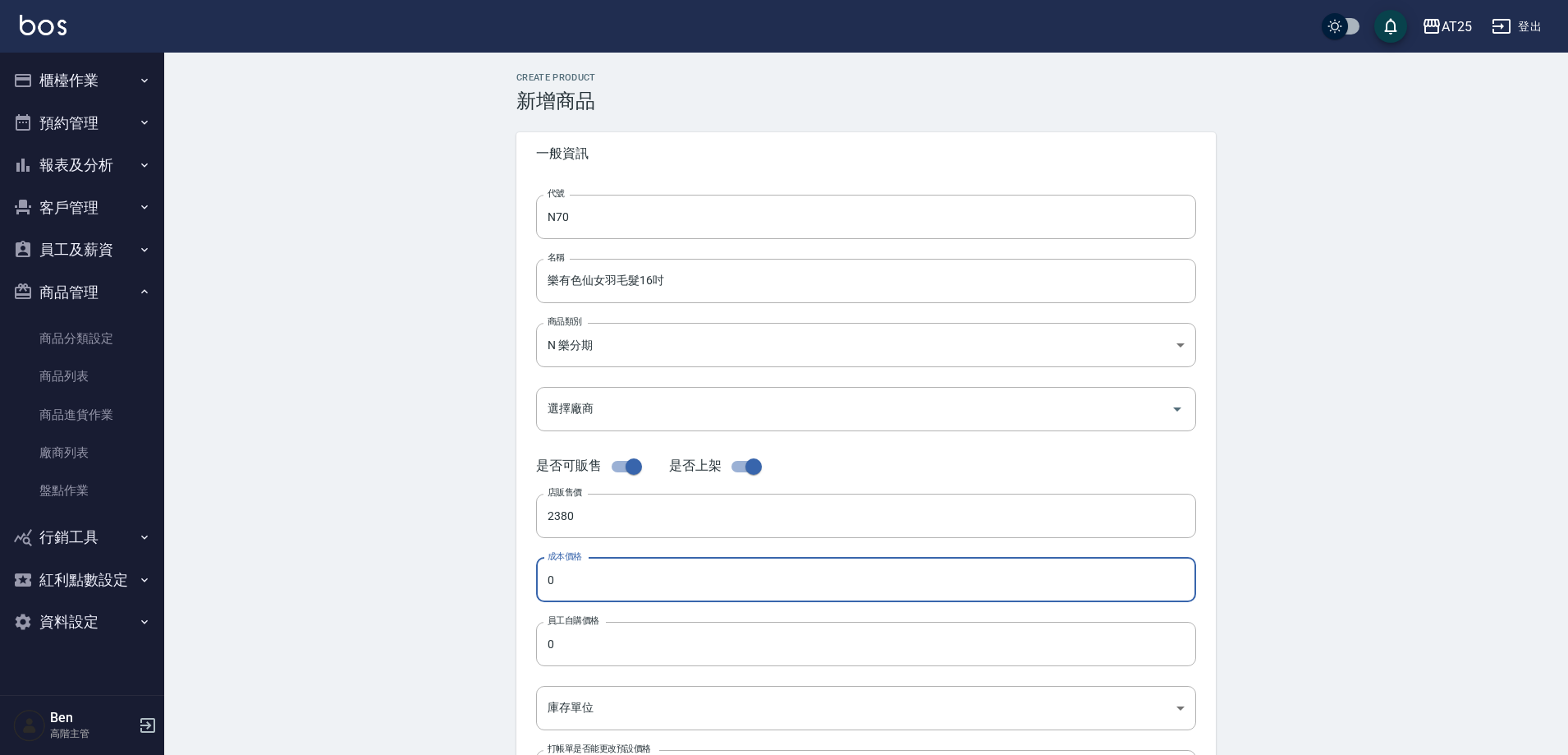
click at [594, 577] on input "0" at bounding box center [866, 579] width 660 height 45
paste input "238"
type input "2380"
click at [605, 631] on input "0" at bounding box center [866, 644] width 660 height 45
paste input "238"
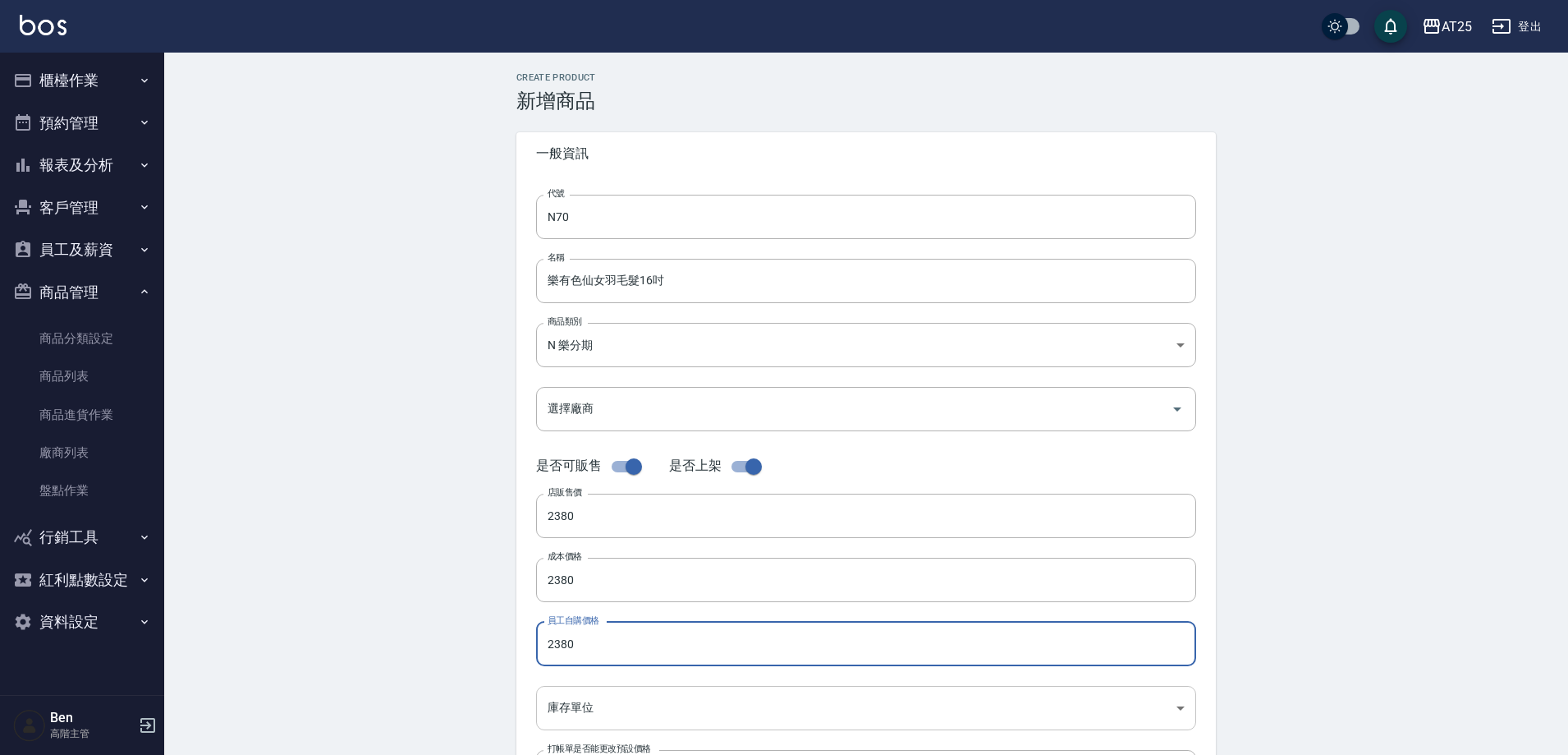
type input "2380"
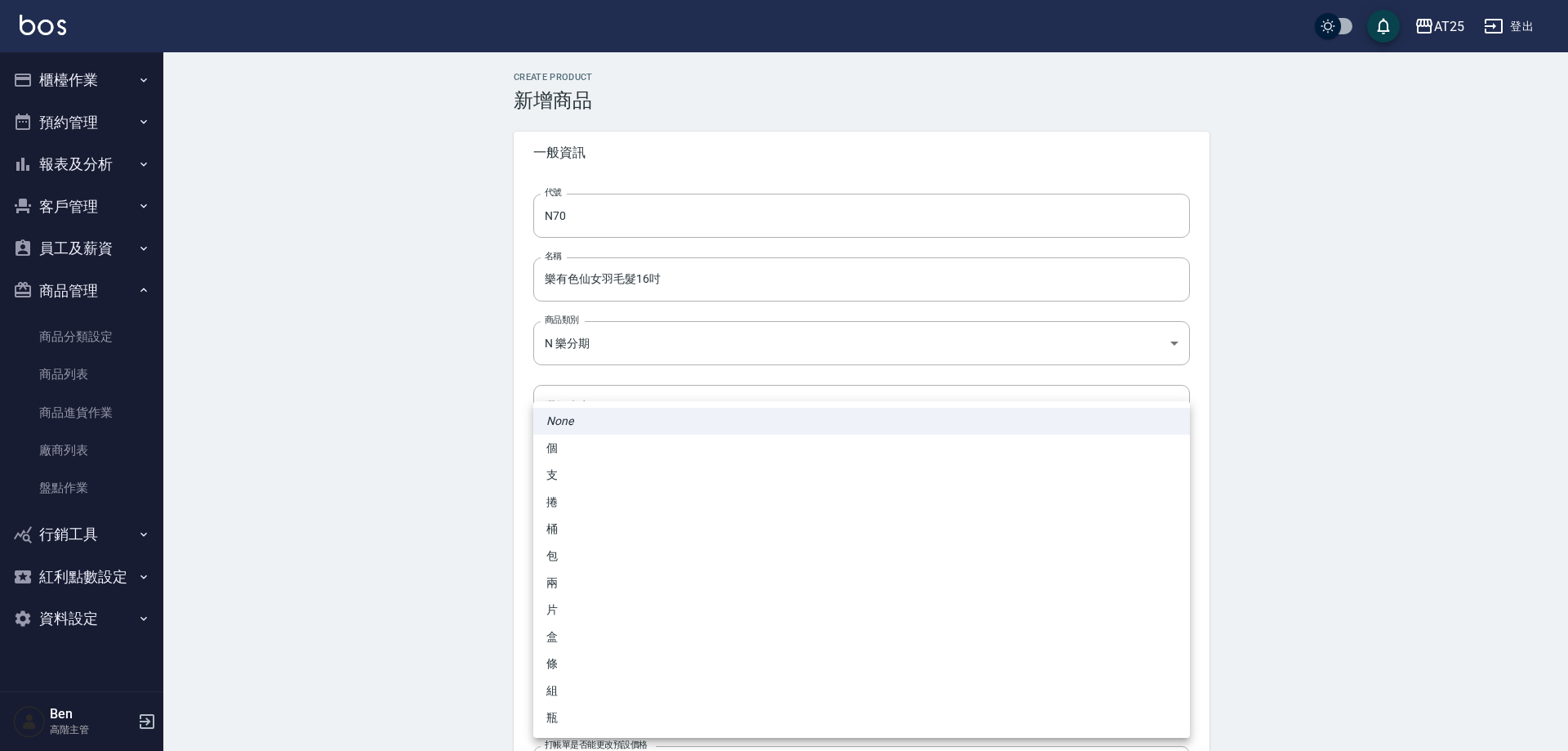
click at [603, 699] on body "AT25 登出 櫃檯作業 打帳單 帳單列表 掛單列表 座位開單 營業儀表板 現金收支登錄 高階收支登錄 材料自購登錄 每日結帳 排班表 現場電腦打卡 掃碼打卡…" at bounding box center [784, 564] width 1568 height 1127
click at [607, 554] on li "包" at bounding box center [862, 556] width 657 height 27
type input "包"
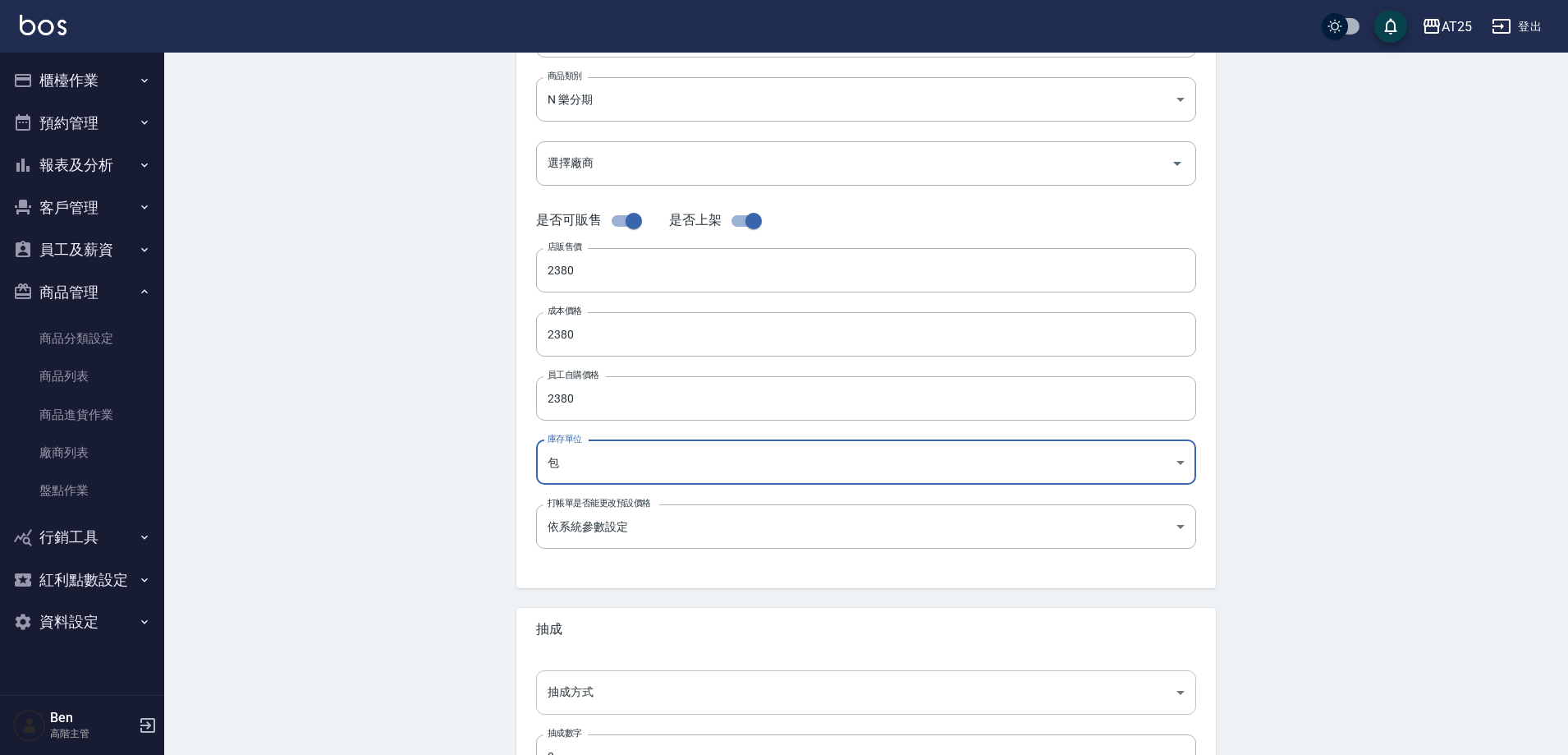
scroll to position [378, 0]
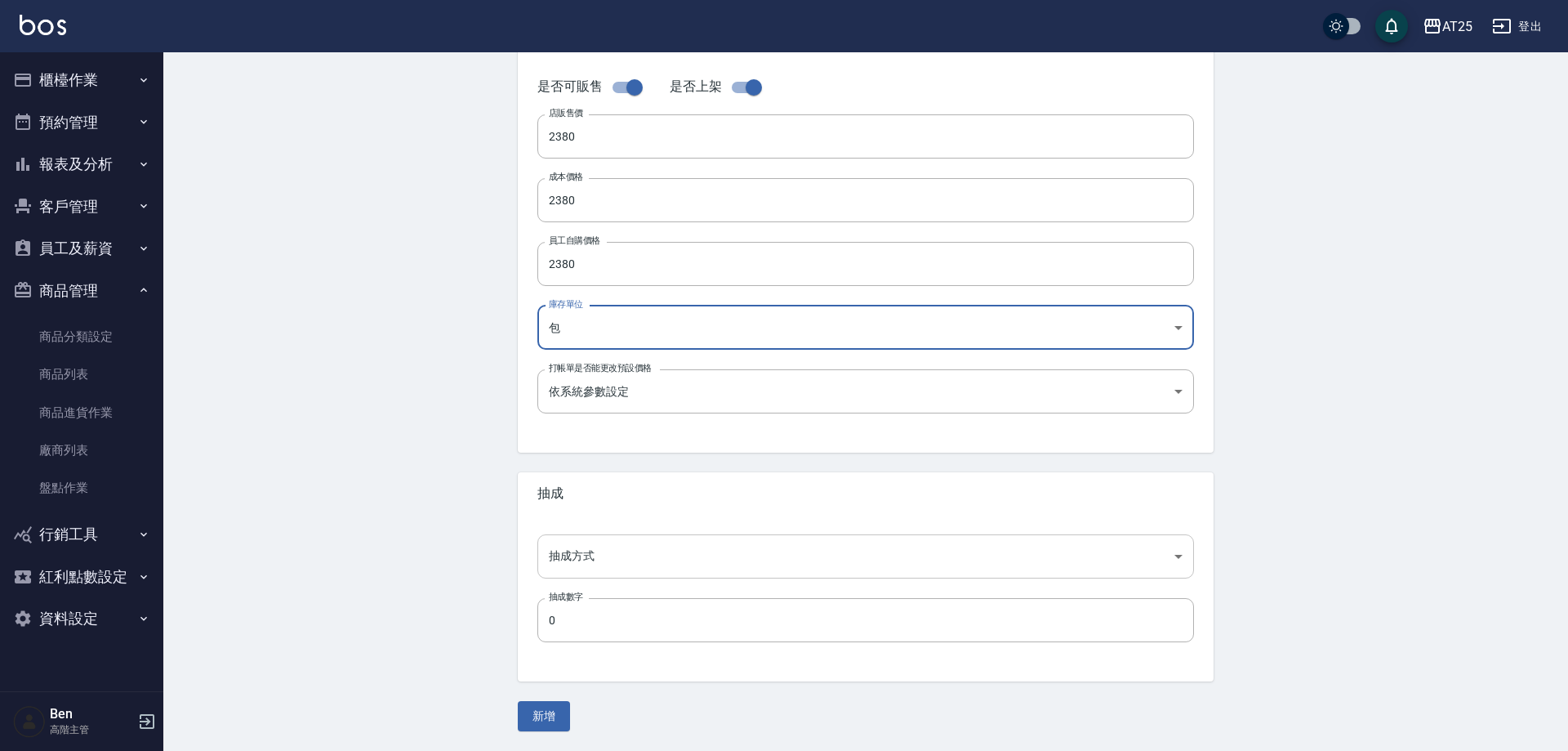
click at [617, 546] on body "AT25 登出 櫃檯作業 打帳單 帳單列表 掛單列表 座位開單 營業儀表板 現金收支登錄 高階收支登錄 材料自購登錄 每日結帳 排班表 現場電腦打卡 掃碼打卡…" at bounding box center [784, 187] width 1568 height 1127
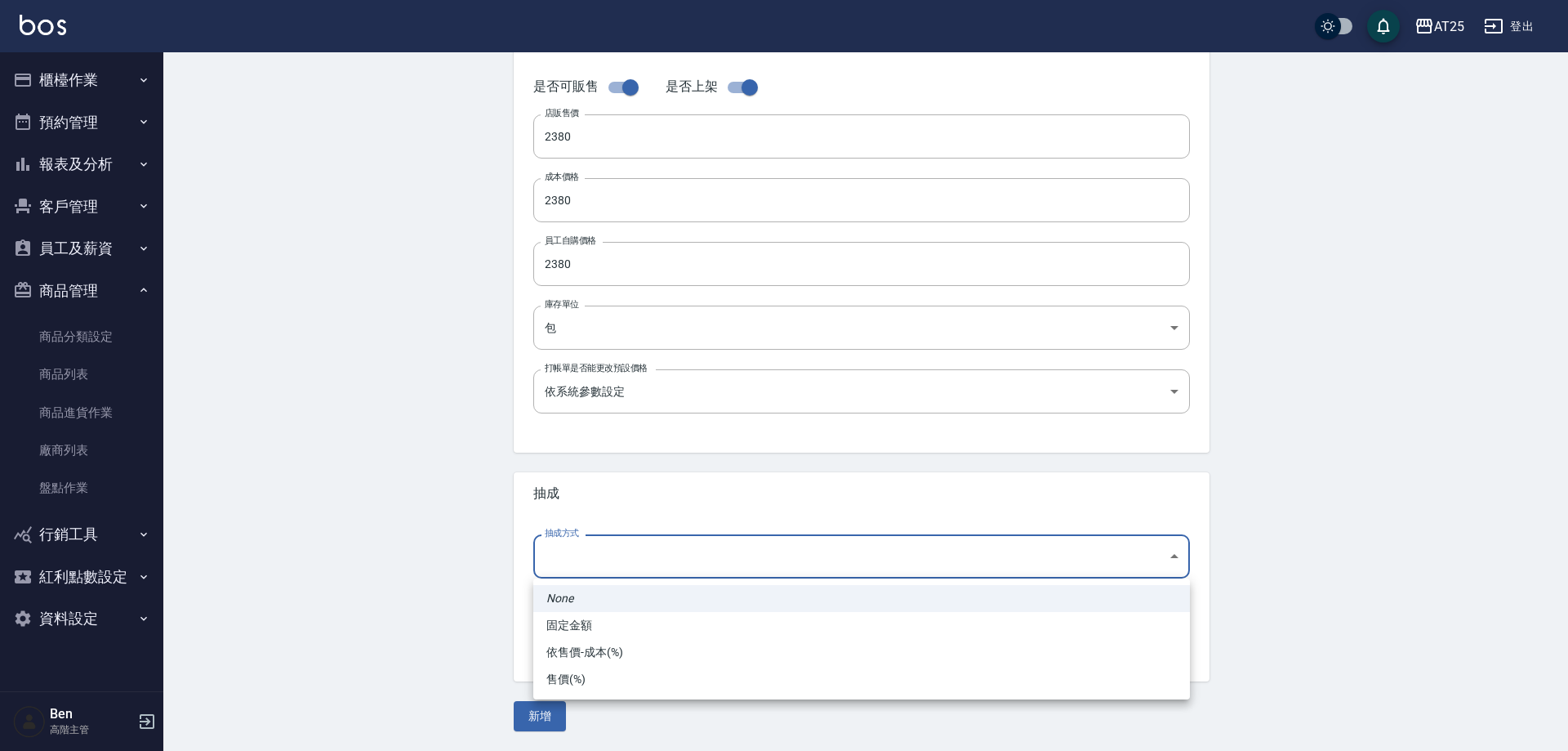
click at [617, 646] on li "依售價-成本(%)" at bounding box center [862, 652] width 657 height 27
type input "byCost"
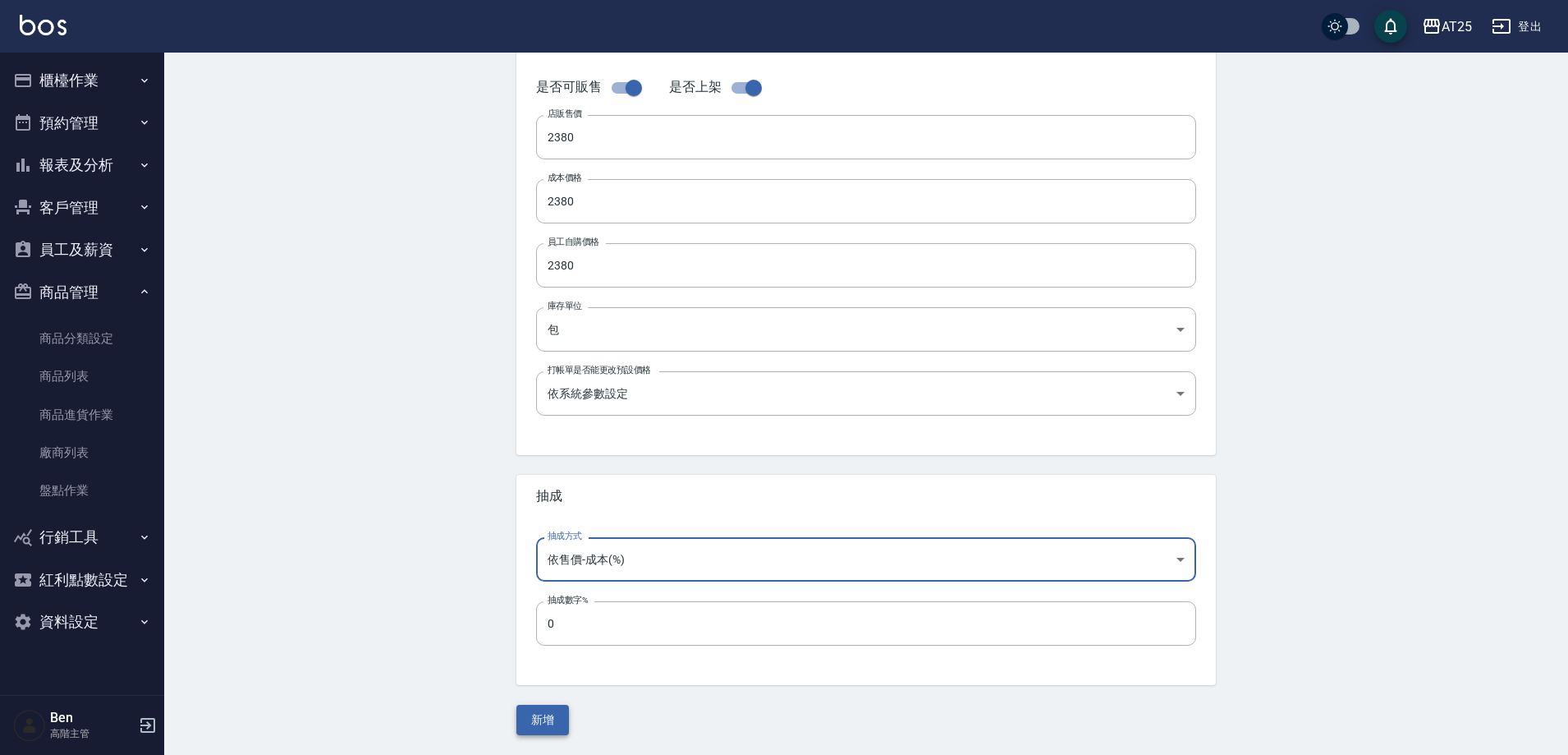
click at [553, 714] on button "新增" at bounding box center [543, 720] width 53 height 30
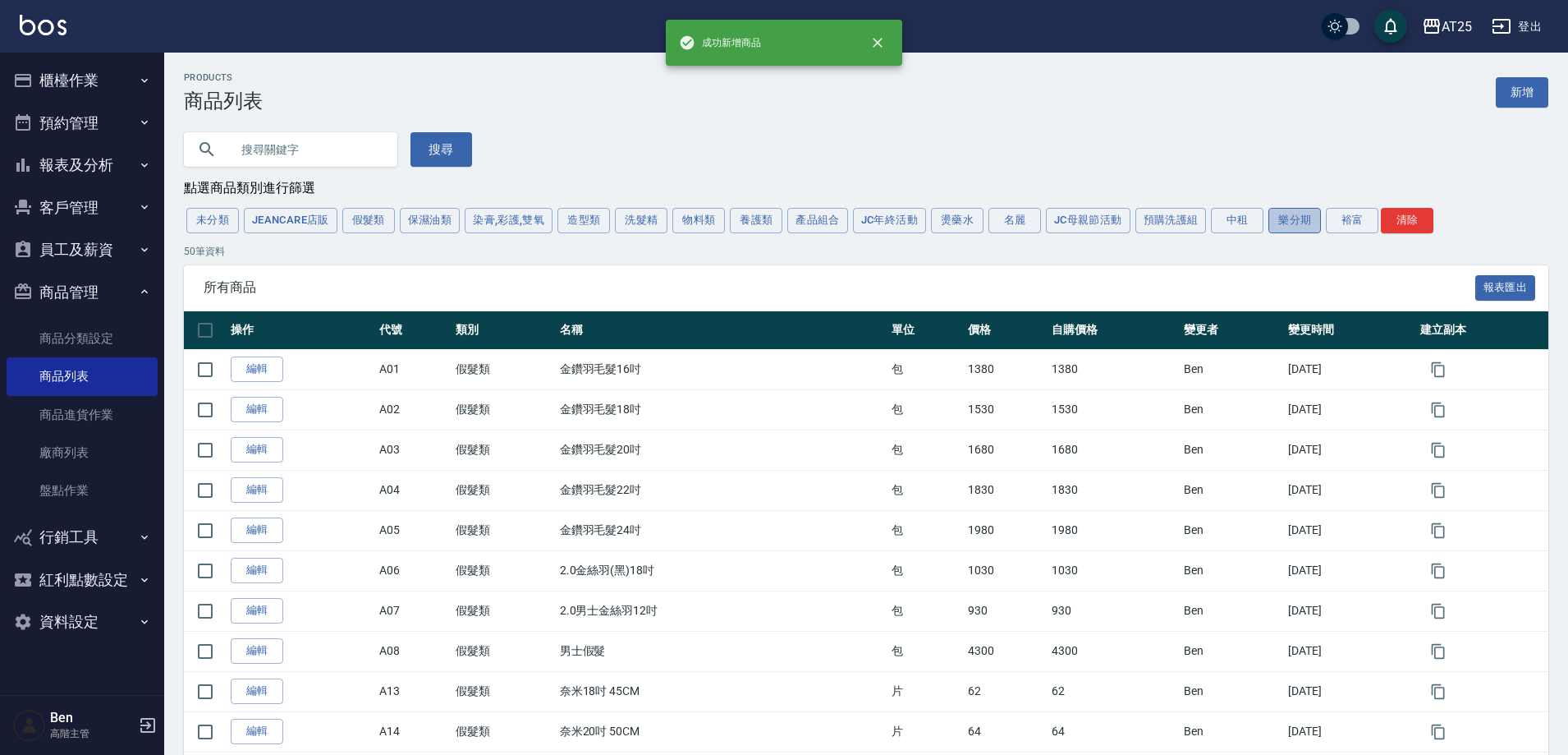
click at [1283, 218] on button "樂分期" at bounding box center [1295, 220] width 53 height 25
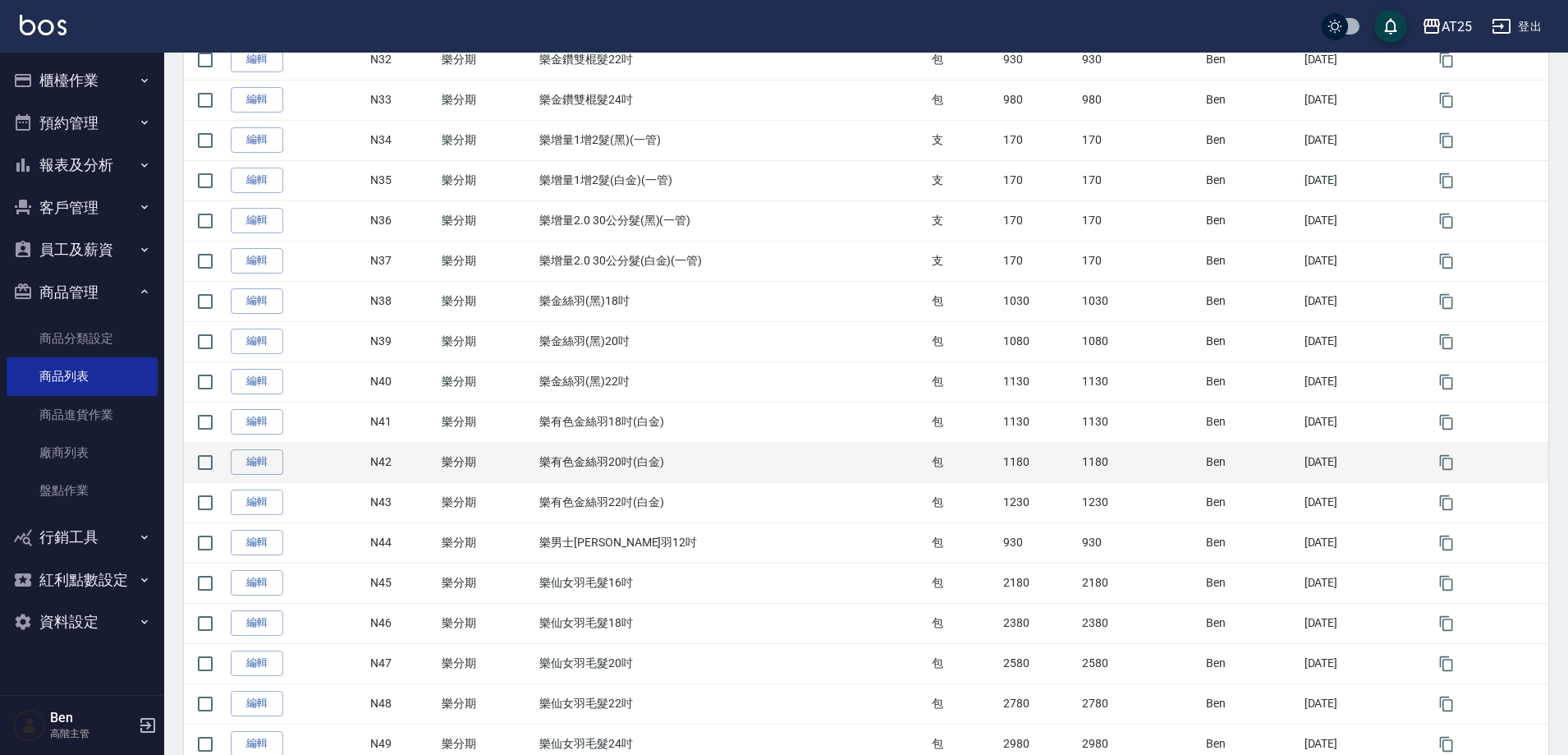
scroll to position [1687, 0]
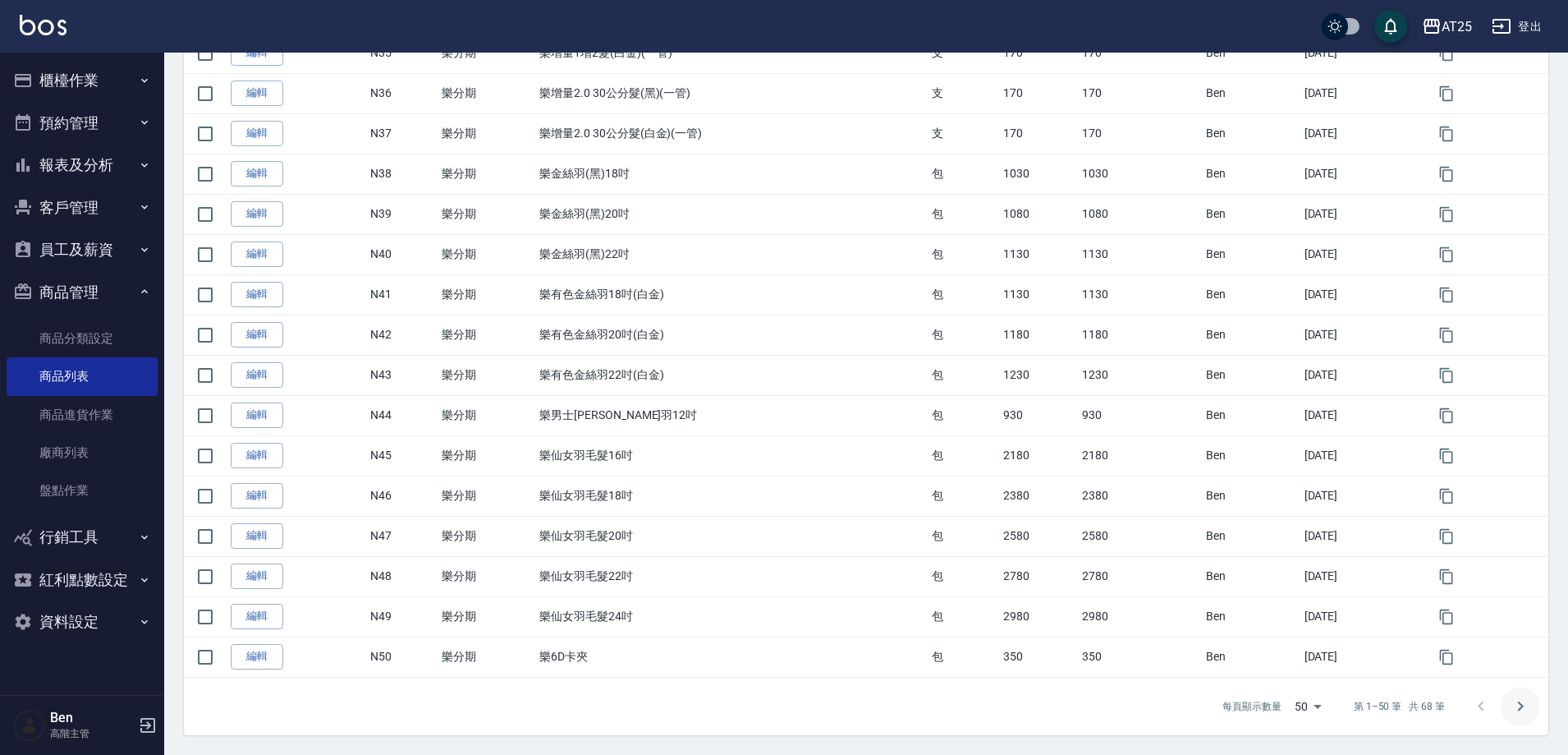
click at [1526, 717] on button "Go to next page" at bounding box center [1520, 706] width 39 height 40
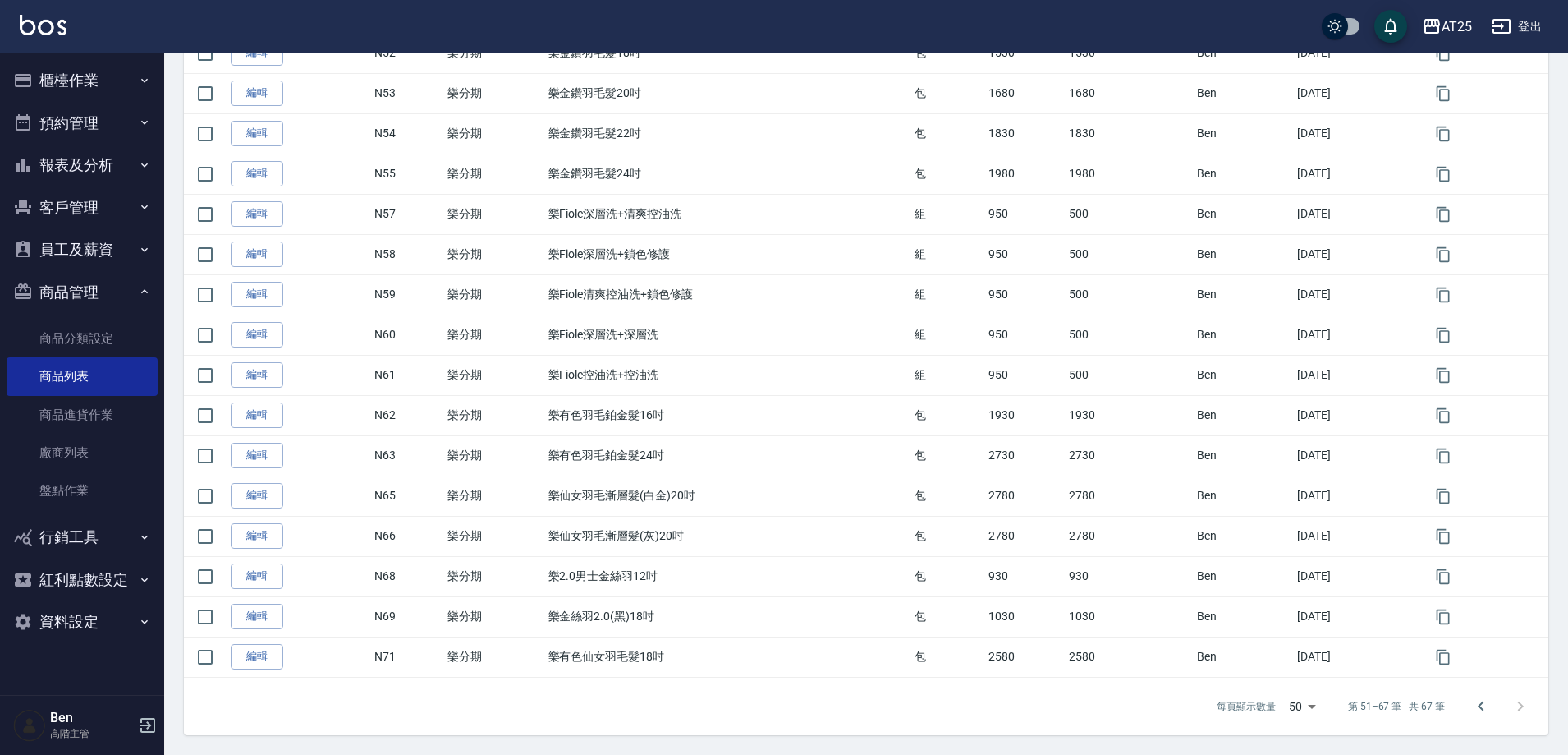
scroll to position [399, 0]
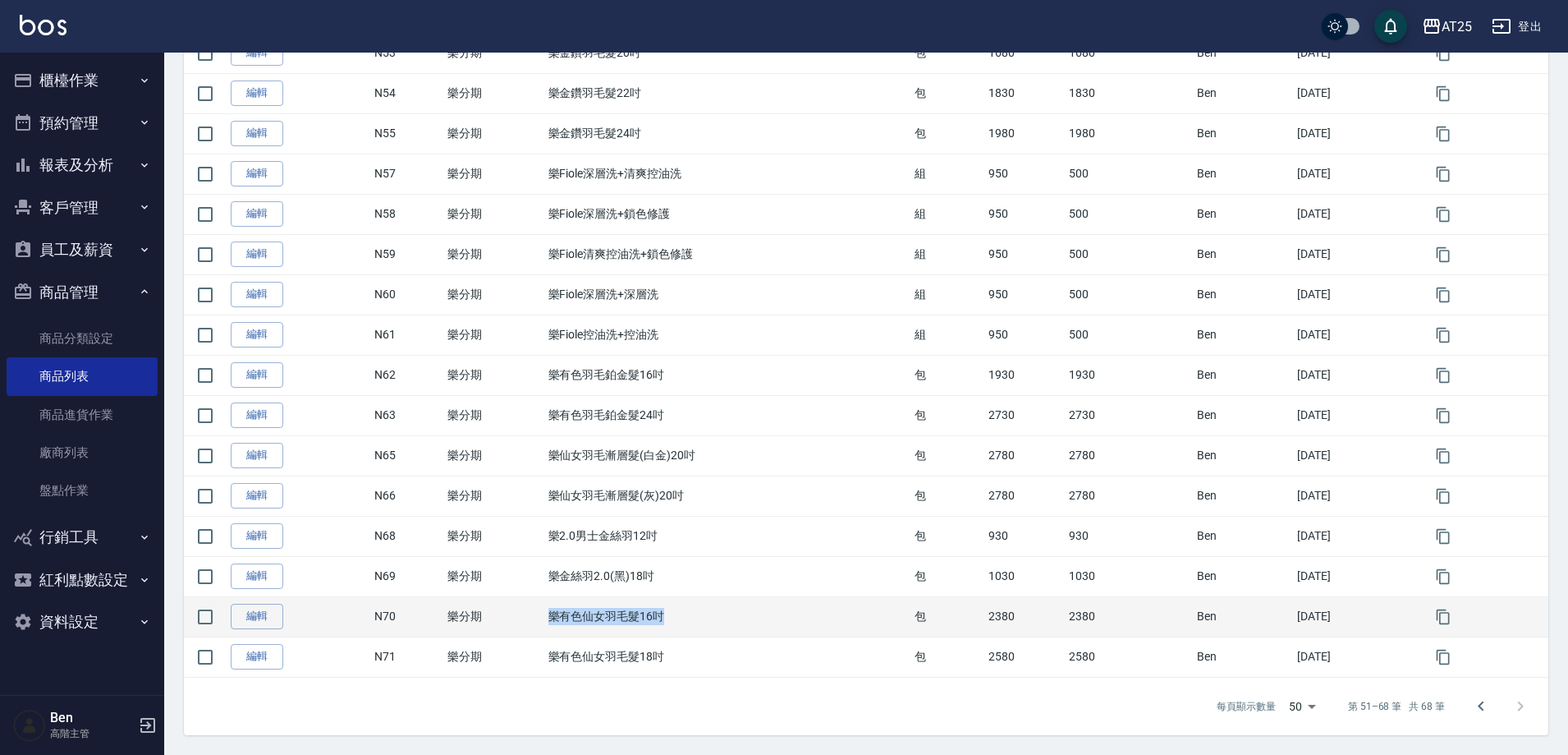
drag, startPoint x: 514, startPoint y: 615, endPoint x: 714, endPoint y: 614, distance: 200.0
click at [714, 614] on tr "編輯 N70 樂分期 樂有色仙女羽毛髮16吋 包 2380 2380 Ben 2025/09/14" at bounding box center [866, 616] width 1365 height 40
copy tr "樂分期 樂有色仙女羽毛髮16吋"
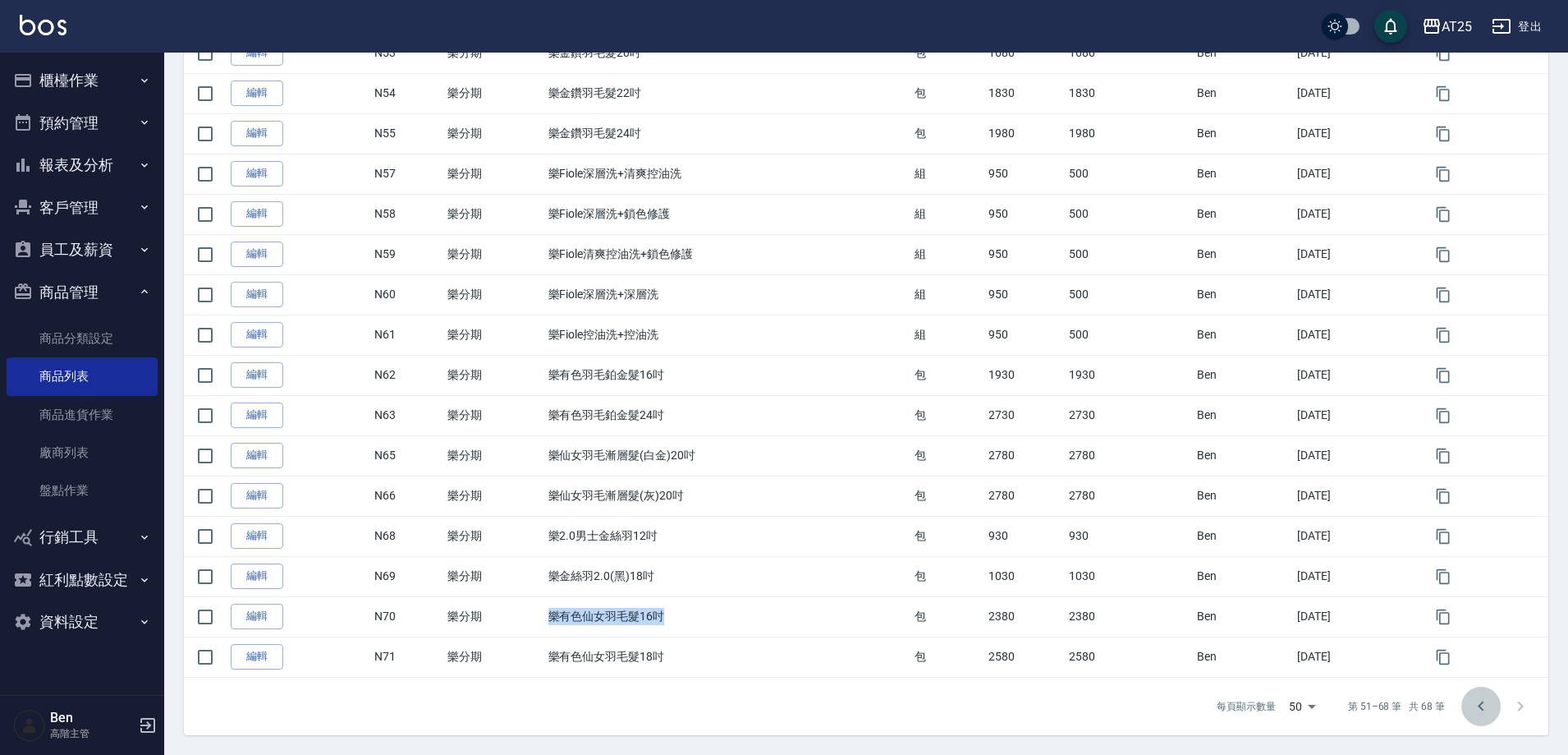
click at [1478, 706] on icon "Go to previous page" at bounding box center [1481, 706] width 19 height 19
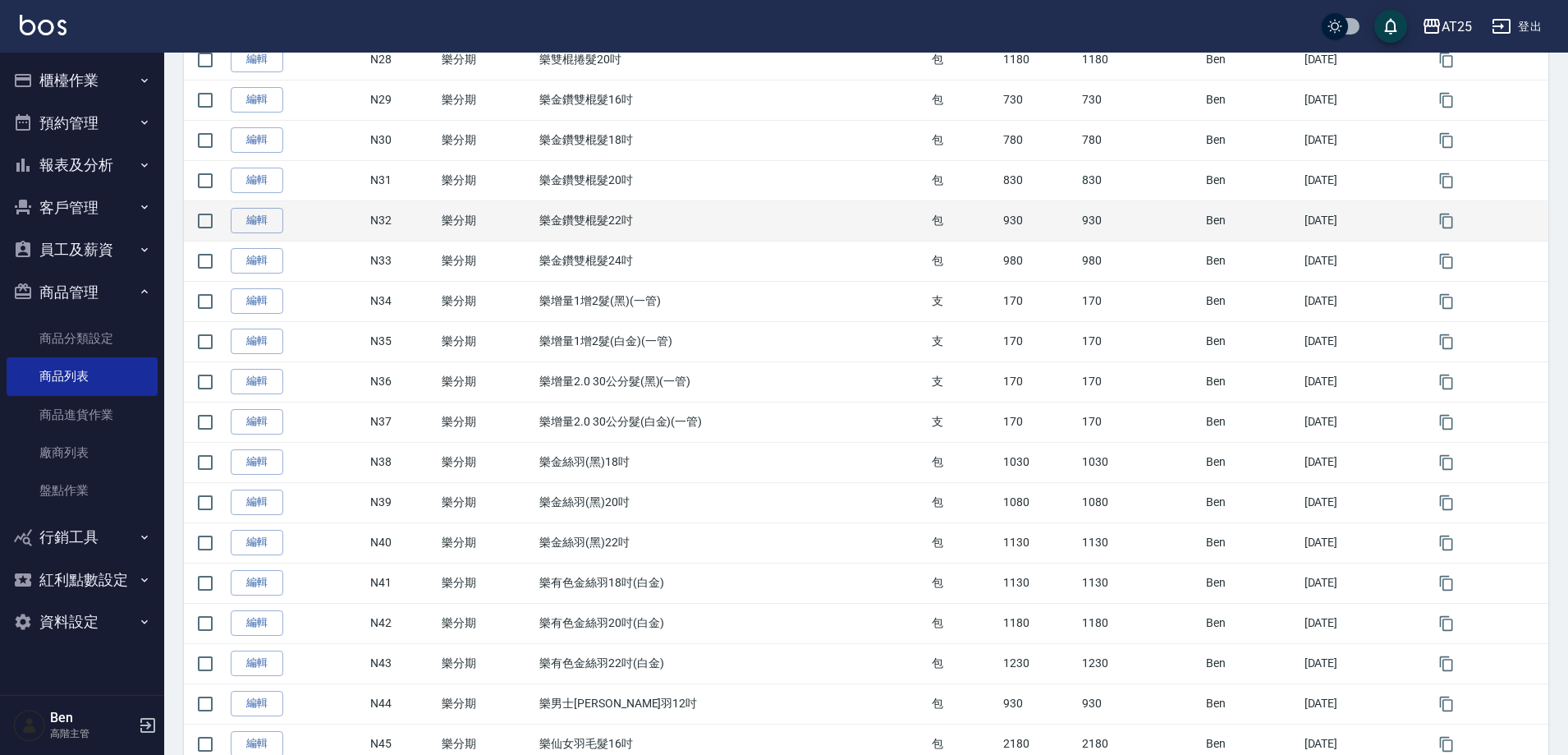
scroll to position [1561, 0]
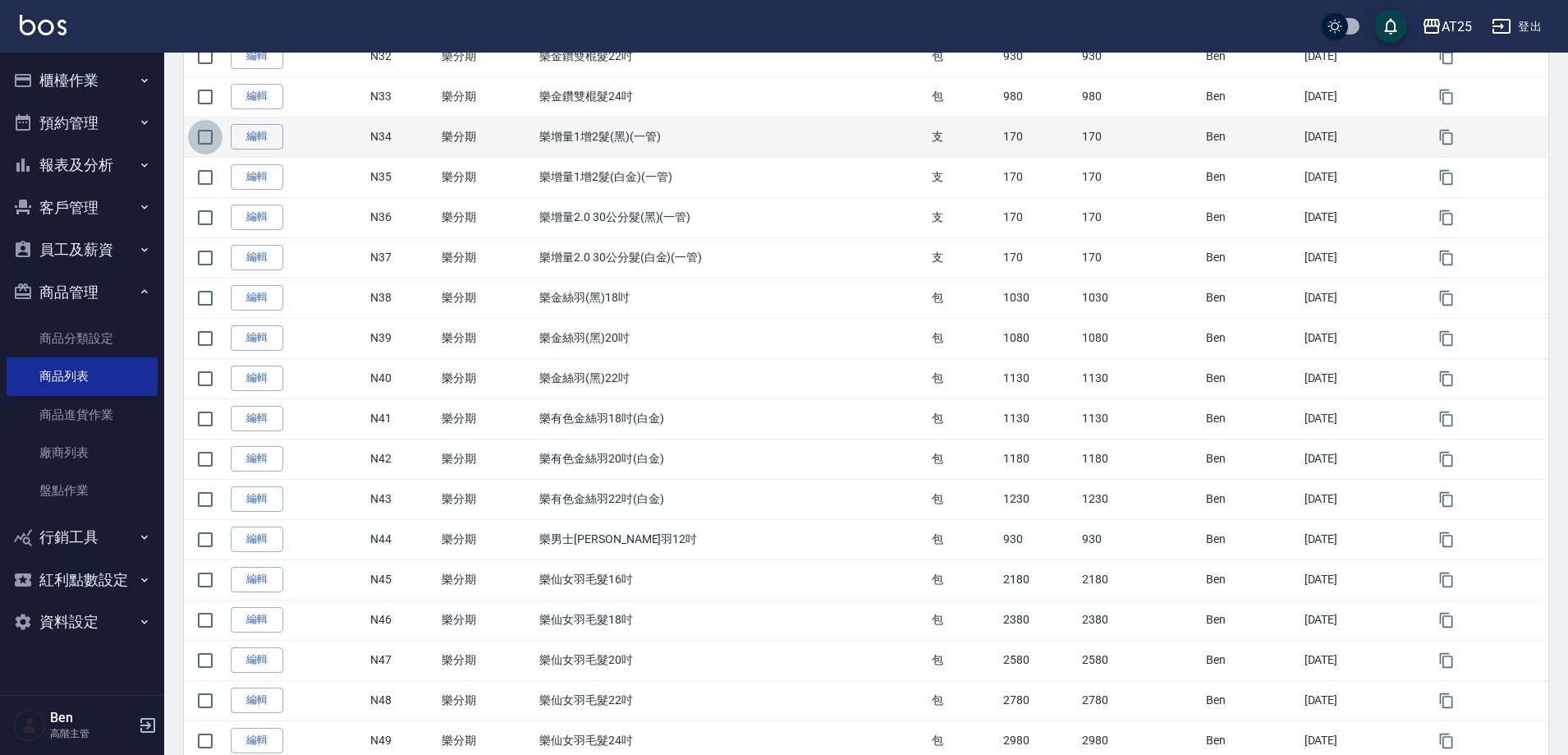
click at [199, 139] on input "checkbox" at bounding box center [205, 137] width 34 height 34
checkbox input "true"
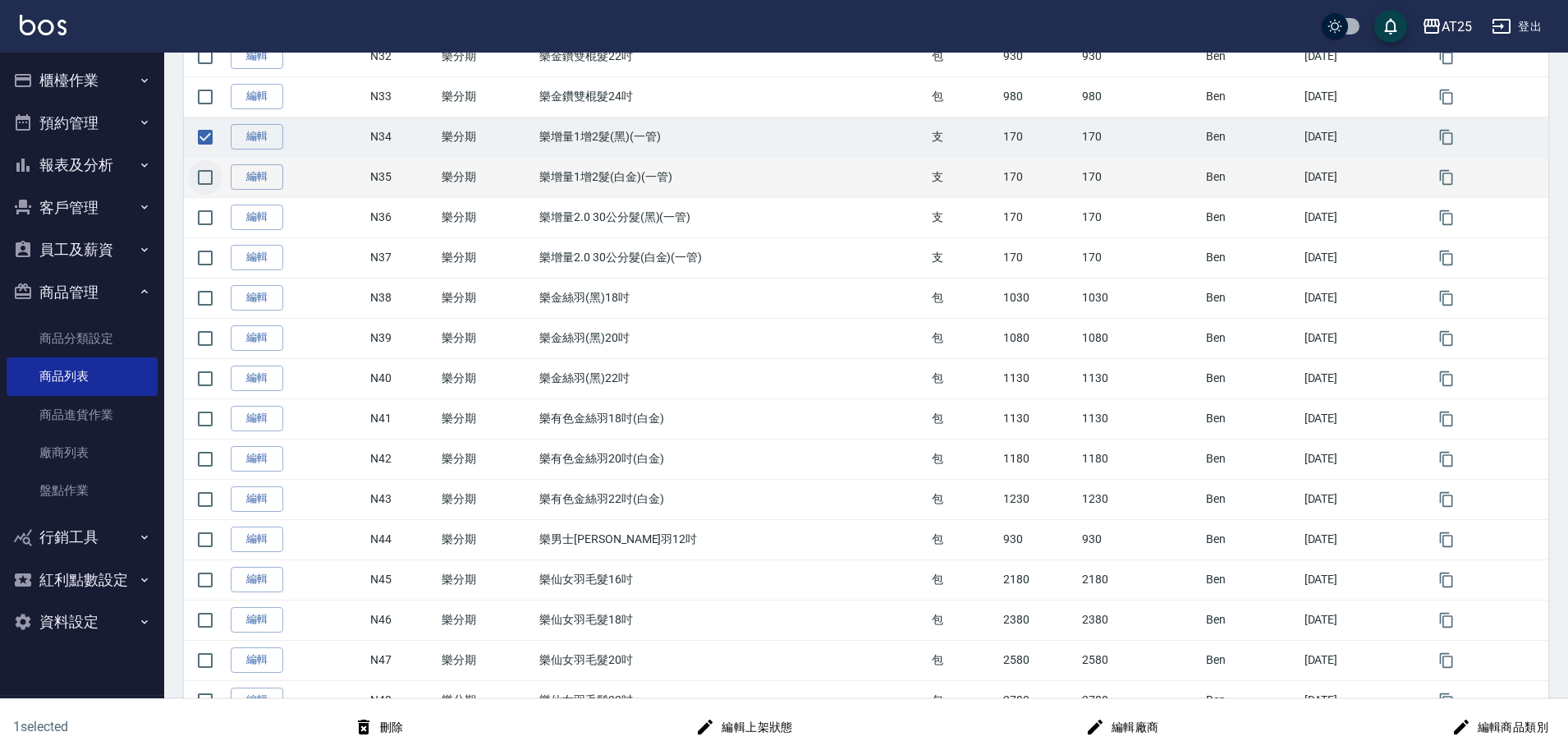
click at [196, 177] on input "checkbox" at bounding box center [205, 177] width 34 height 34
checkbox input "true"
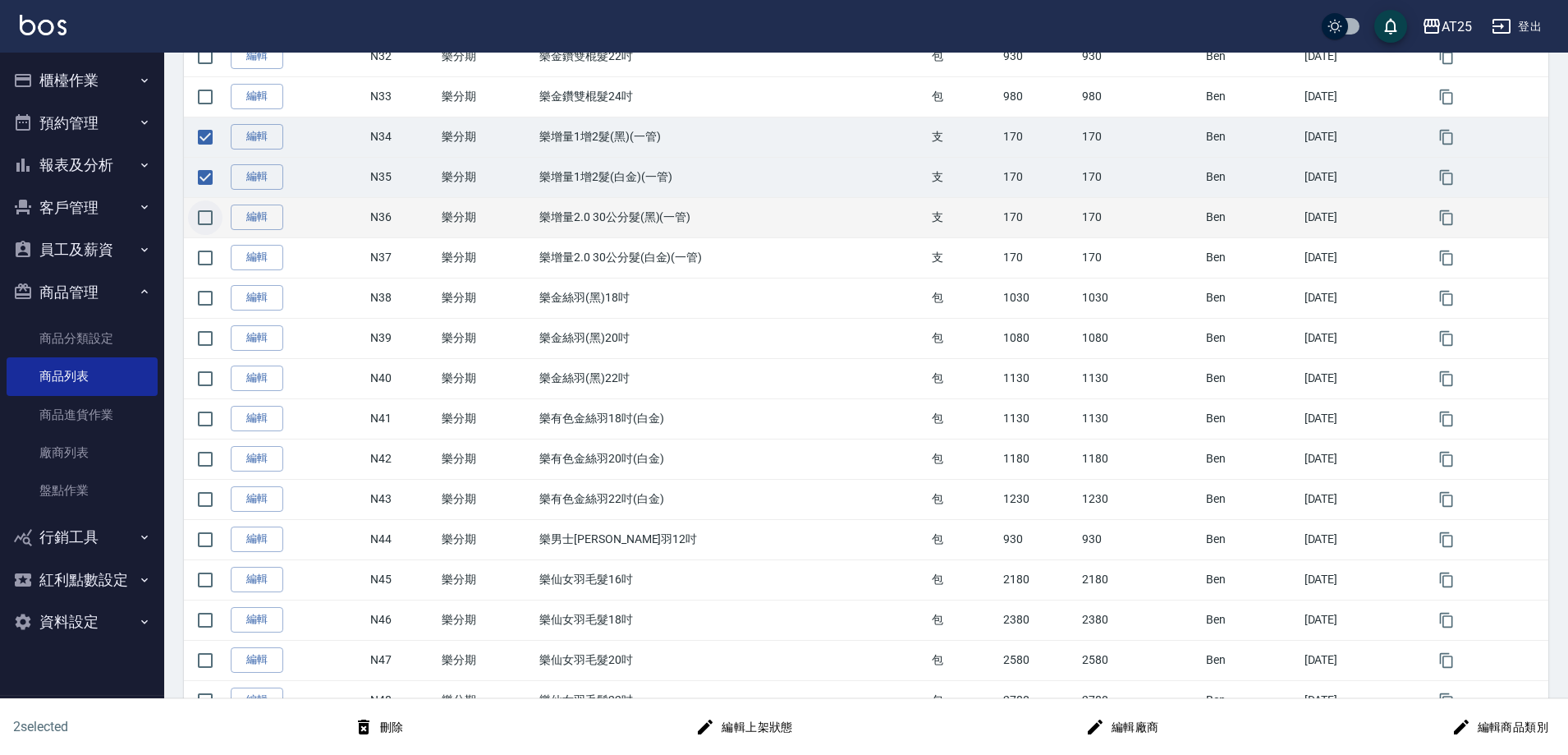
click at [205, 225] on input "checkbox" at bounding box center [205, 217] width 34 height 34
checkbox input "true"
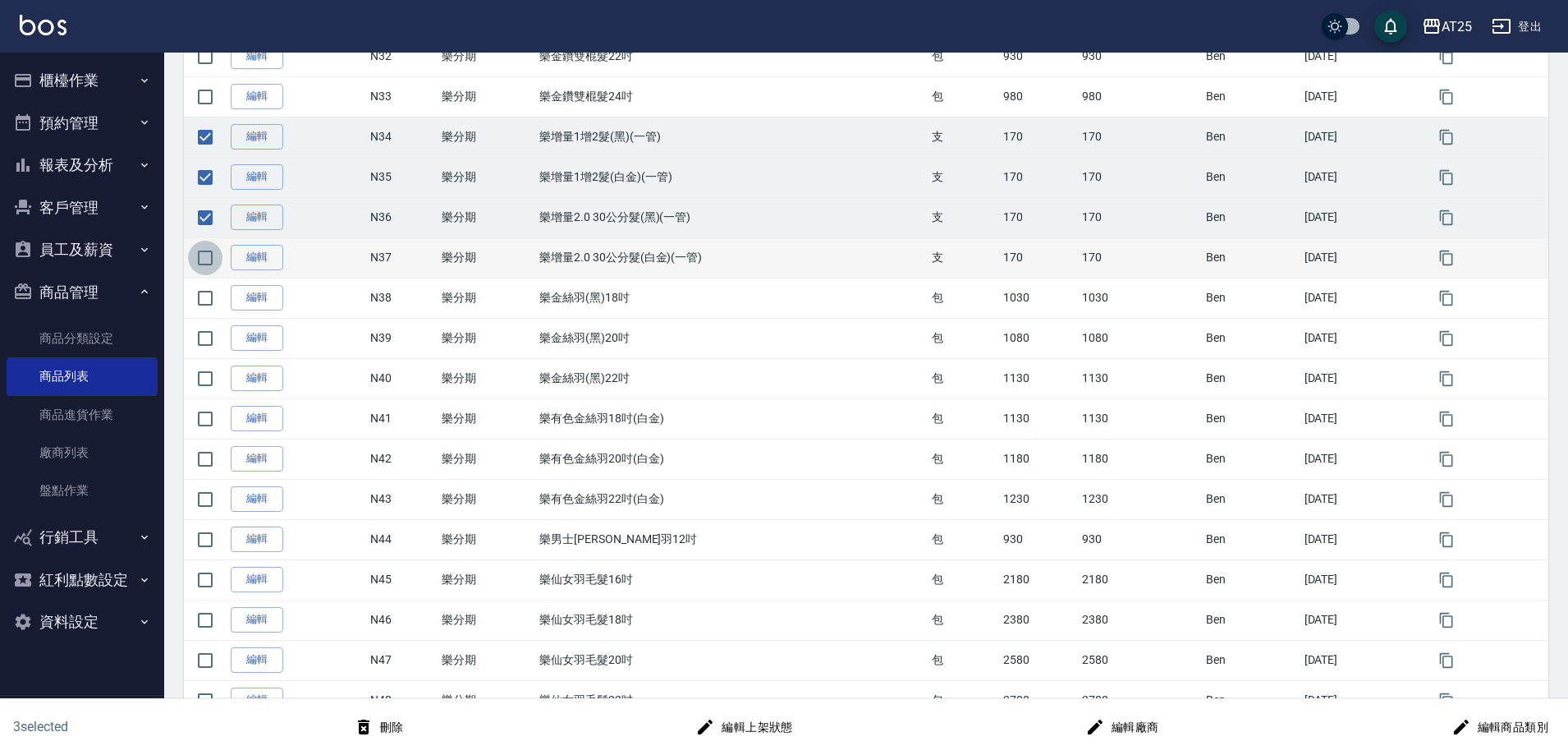
click at [207, 251] on input "checkbox" at bounding box center [205, 257] width 34 height 34
checkbox input "true"
click at [386, 733] on button "刪除" at bounding box center [378, 727] width 63 height 30
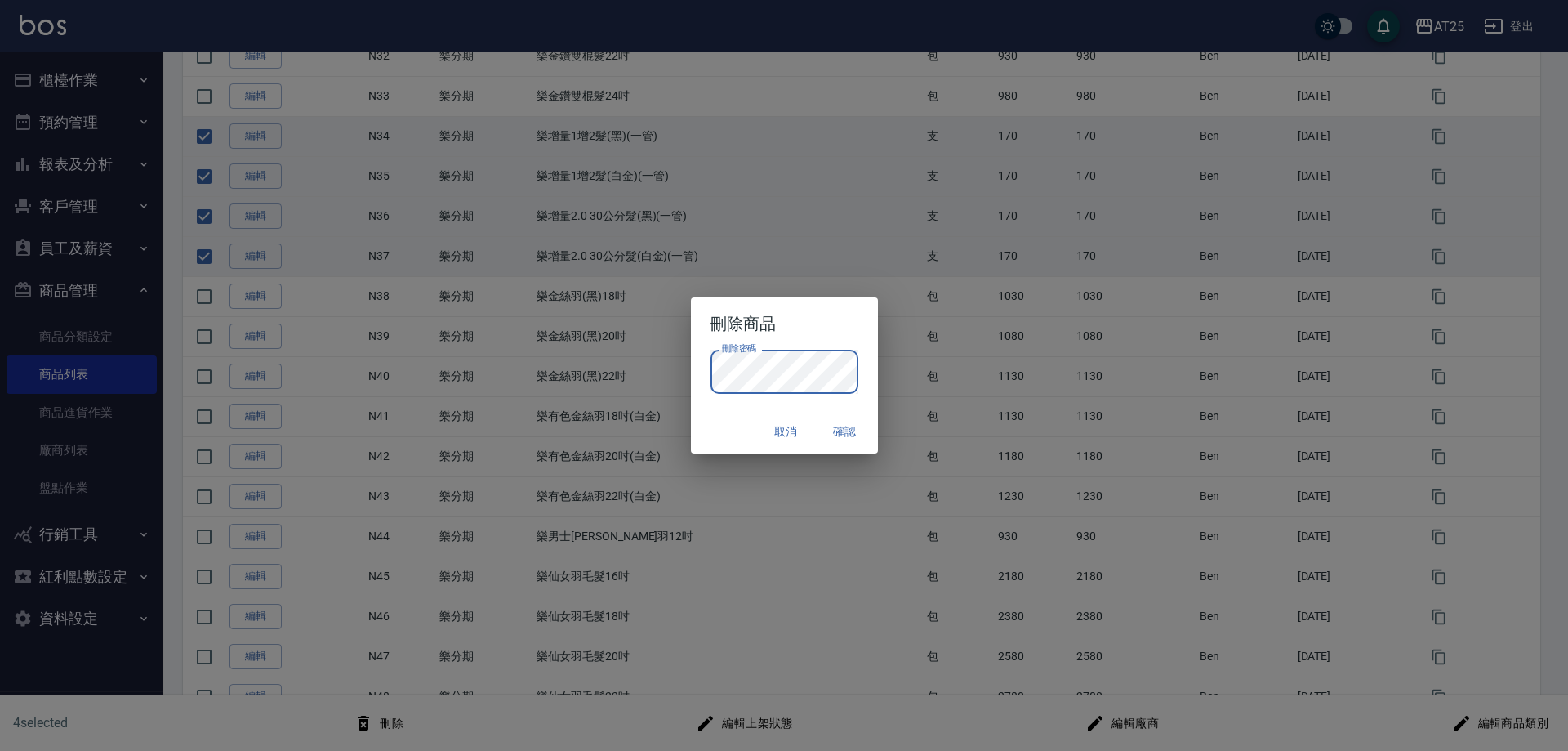
click at [853, 427] on button "確認" at bounding box center [845, 432] width 53 height 30
checkbox input "false"
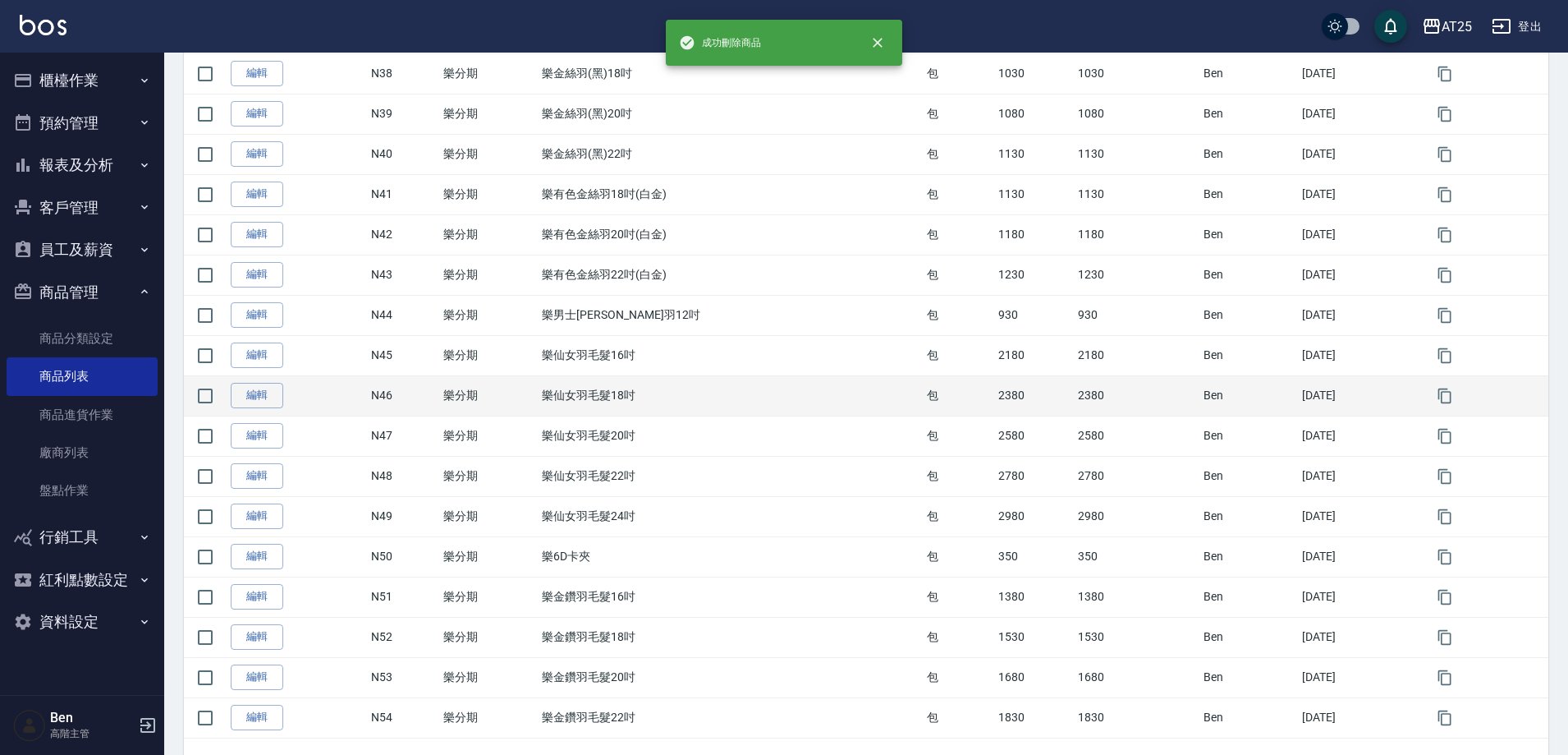
scroll to position [1687, 0]
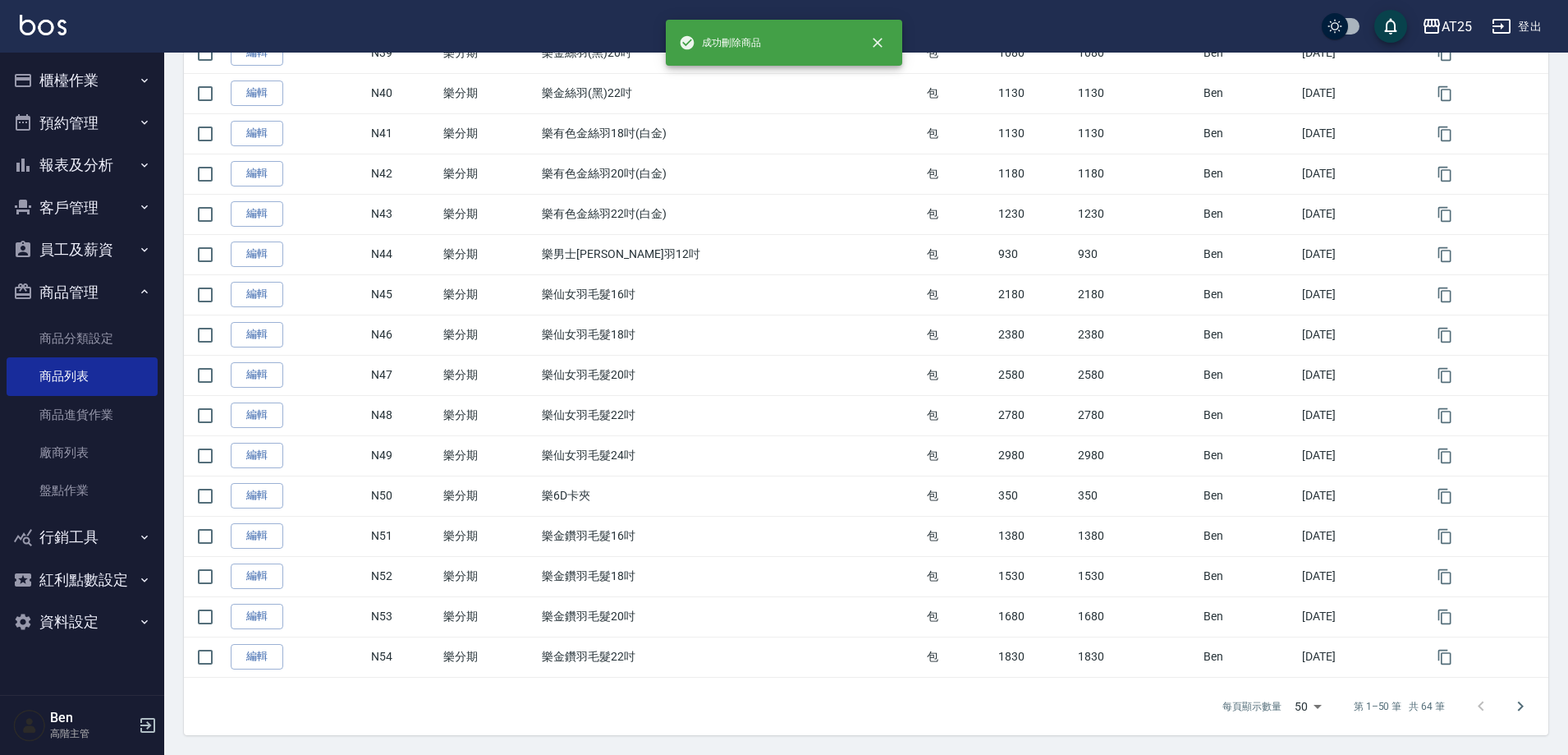
click at [1527, 713] on icon "Go to next page" at bounding box center [1520, 706] width 19 height 19
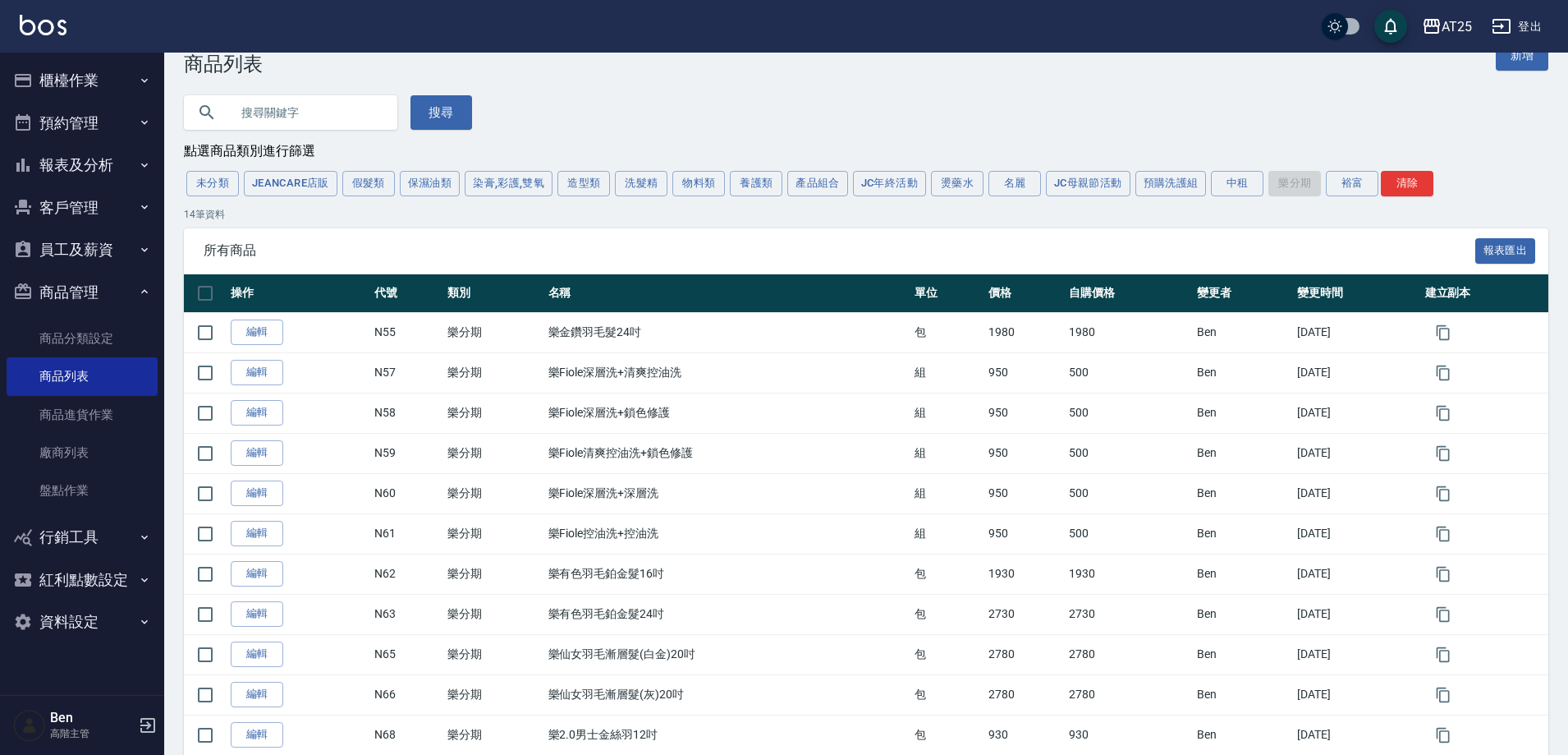
scroll to position [0, 0]
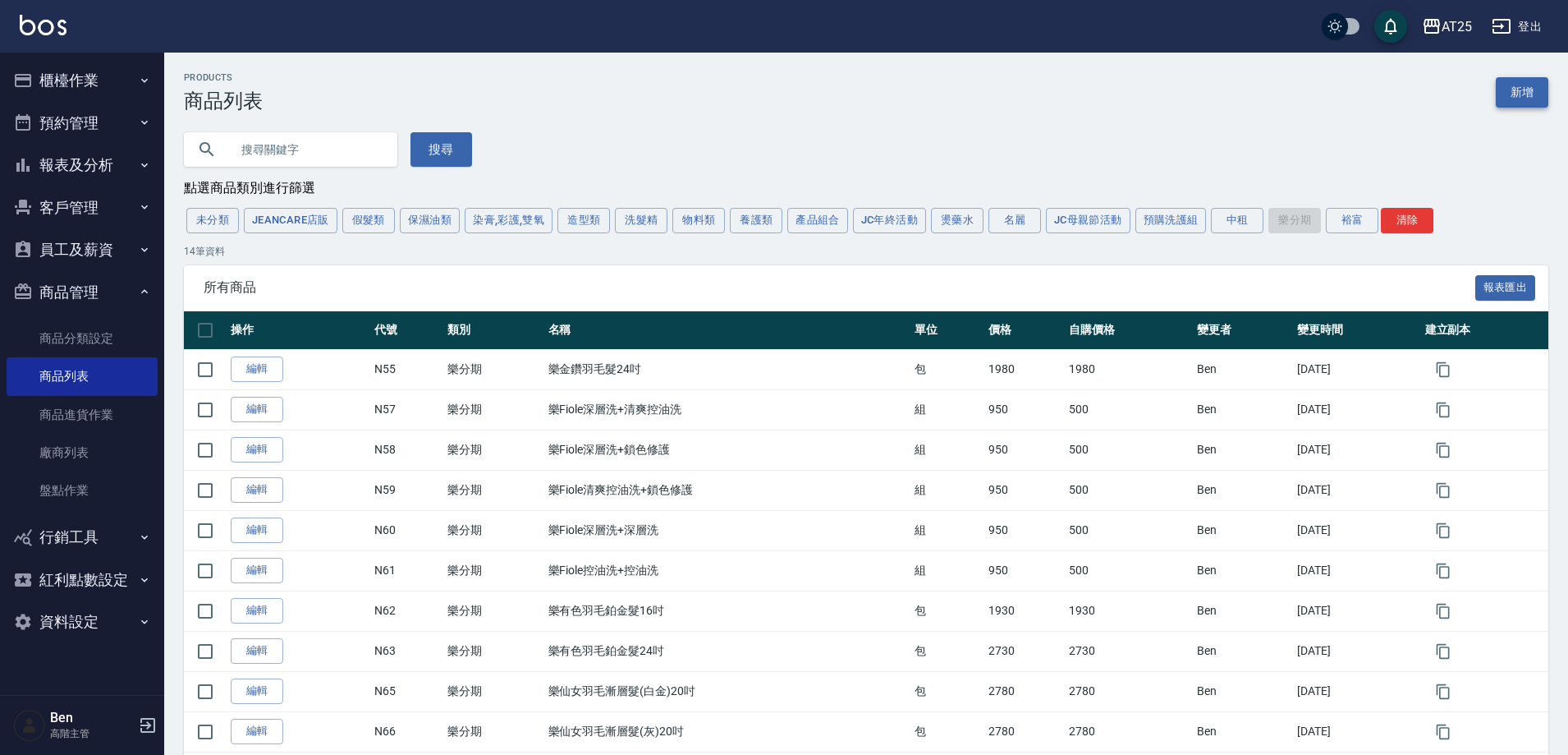
click at [1510, 89] on link "新增" at bounding box center [1522, 92] width 53 height 30
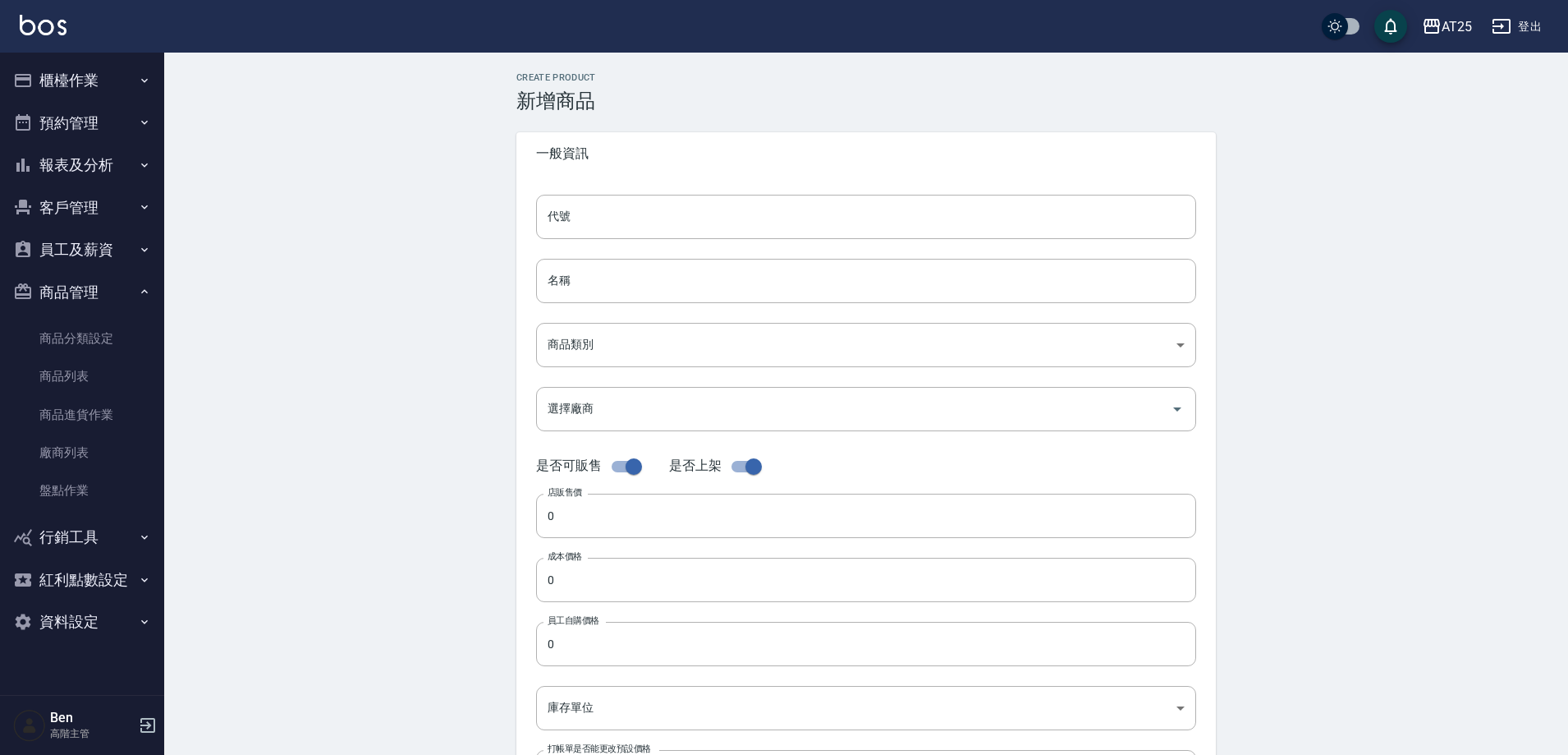
click at [588, 254] on div "代號 代號 名稱 名稱 商品類別 ​ 商品類別 選擇廠商 選擇廠商 是否可販售 是否上架 店販售價 0 店販售價 成本價格 0 成本價格 員工自購價格 0…" at bounding box center [866, 504] width 700 height 659
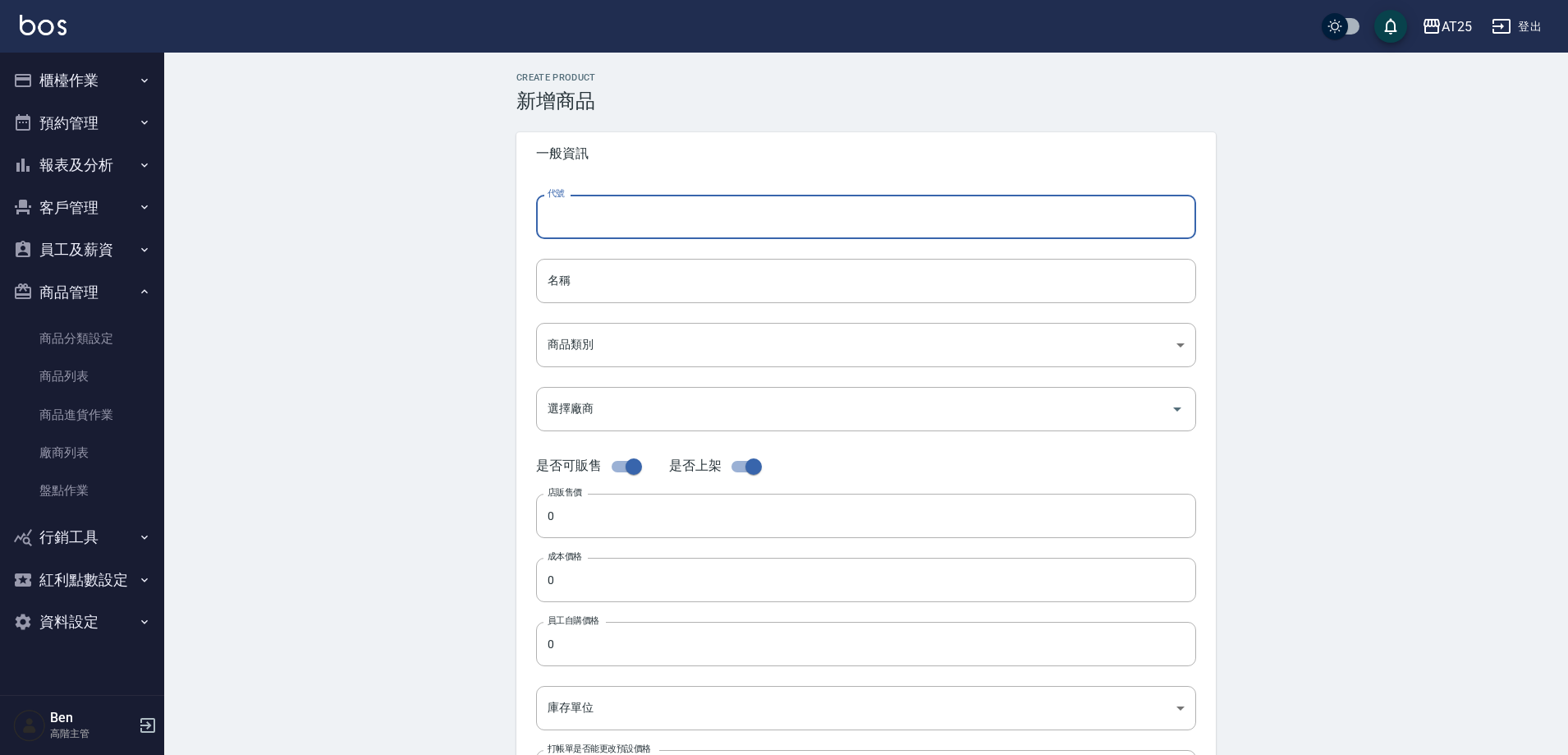
click at [583, 221] on input "代號" at bounding box center [866, 217] width 660 height 45
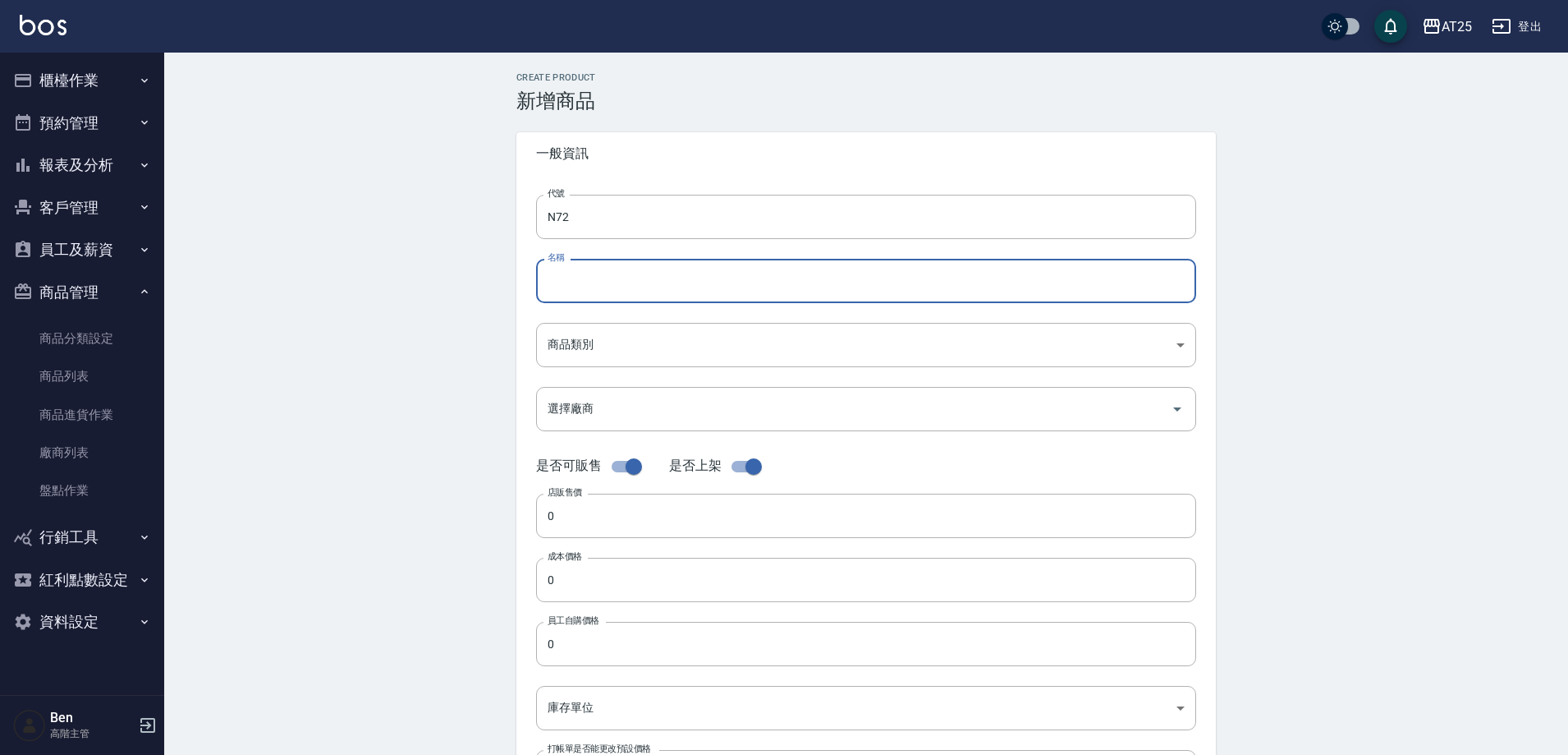
click at [639, 271] on input "名稱" at bounding box center [866, 281] width 660 height 45
paste input "有色仙女羽毛髮20吋"
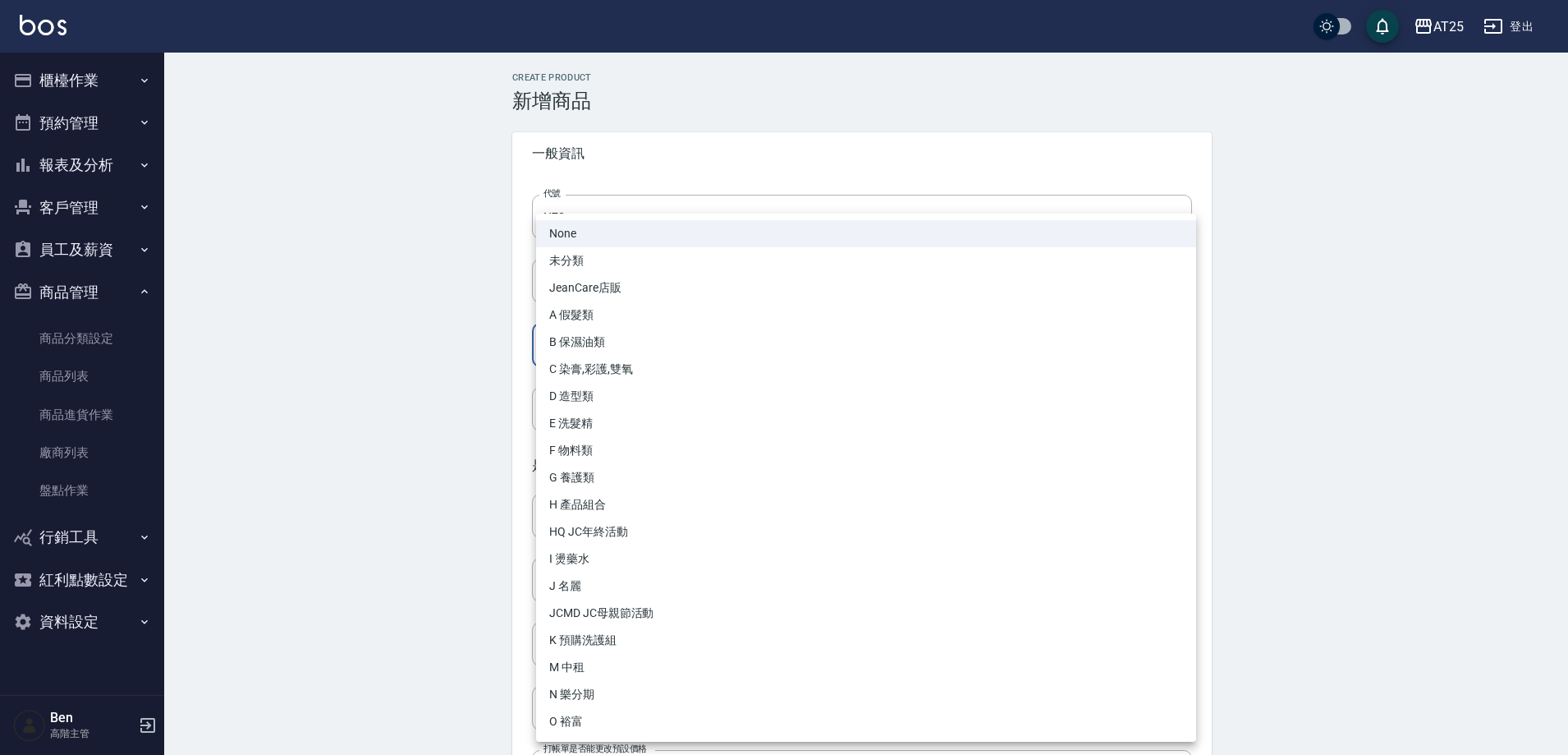
click at [583, 339] on body "AT25 登出 櫃檯作業 打帳單 帳單列表 掛單列表 座位開單 營業儀表板 現金收支登錄 高階收支登錄 材料自購登錄 每日結帳 排班表 現場電腦打卡 掃碼打卡…" at bounding box center [784, 567] width 1568 height 1133
click at [588, 697] on li "N 樂分期" at bounding box center [866, 694] width 660 height 27
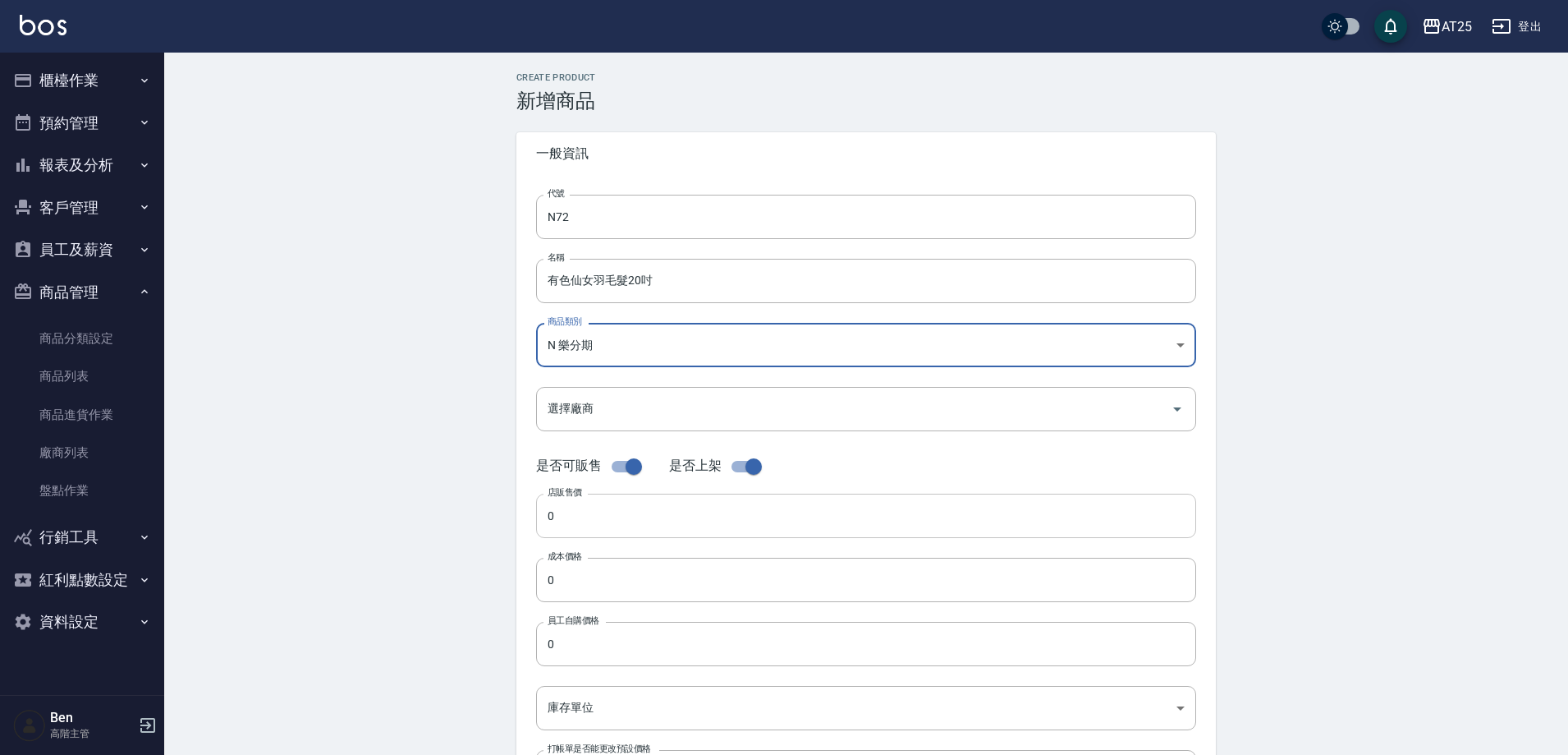
click at [572, 522] on input "0" at bounding box center [866, 515] width 660 height 45
paste input "278"
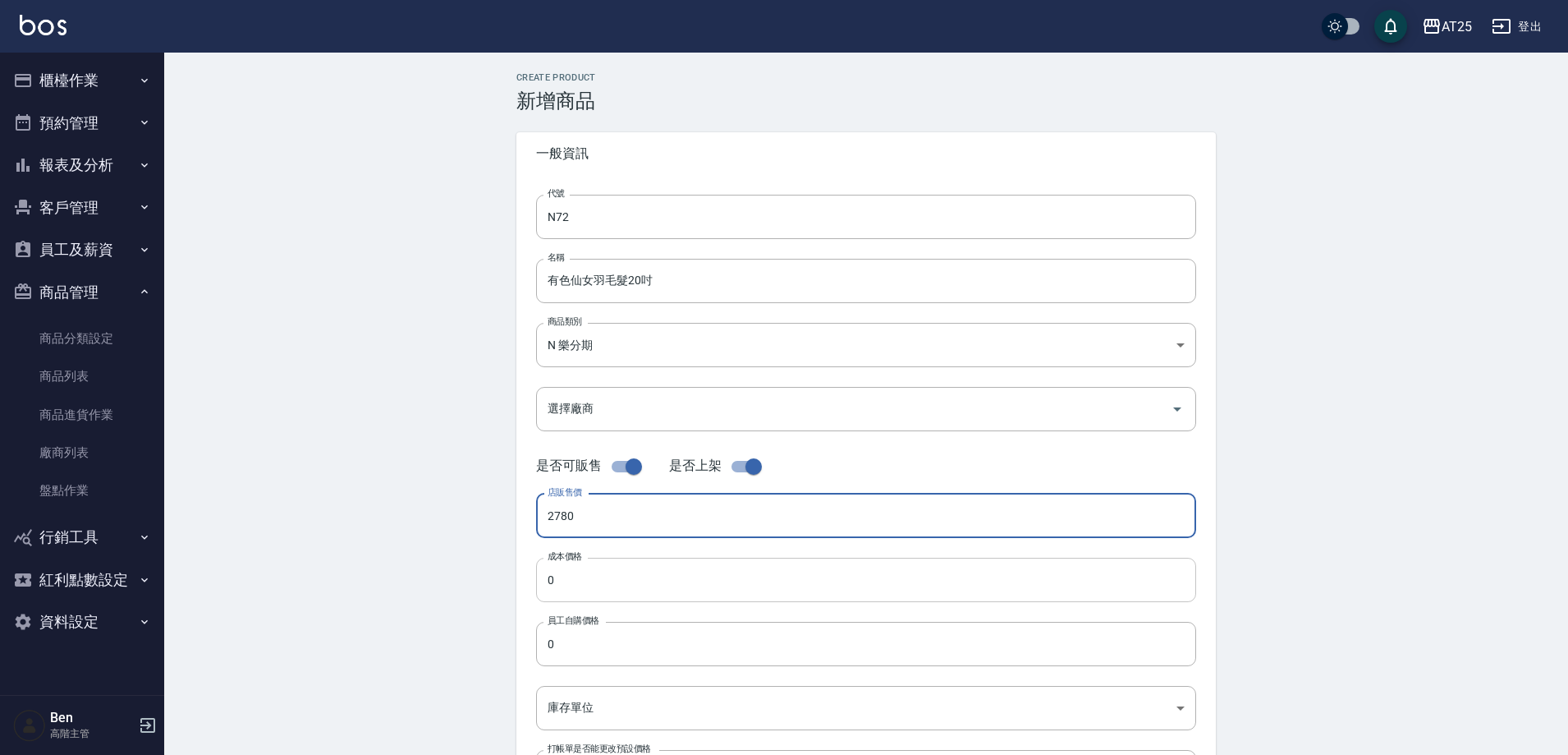
click at [571, 583] on input "0" at bounding box center [866, 579] width 660 height 45
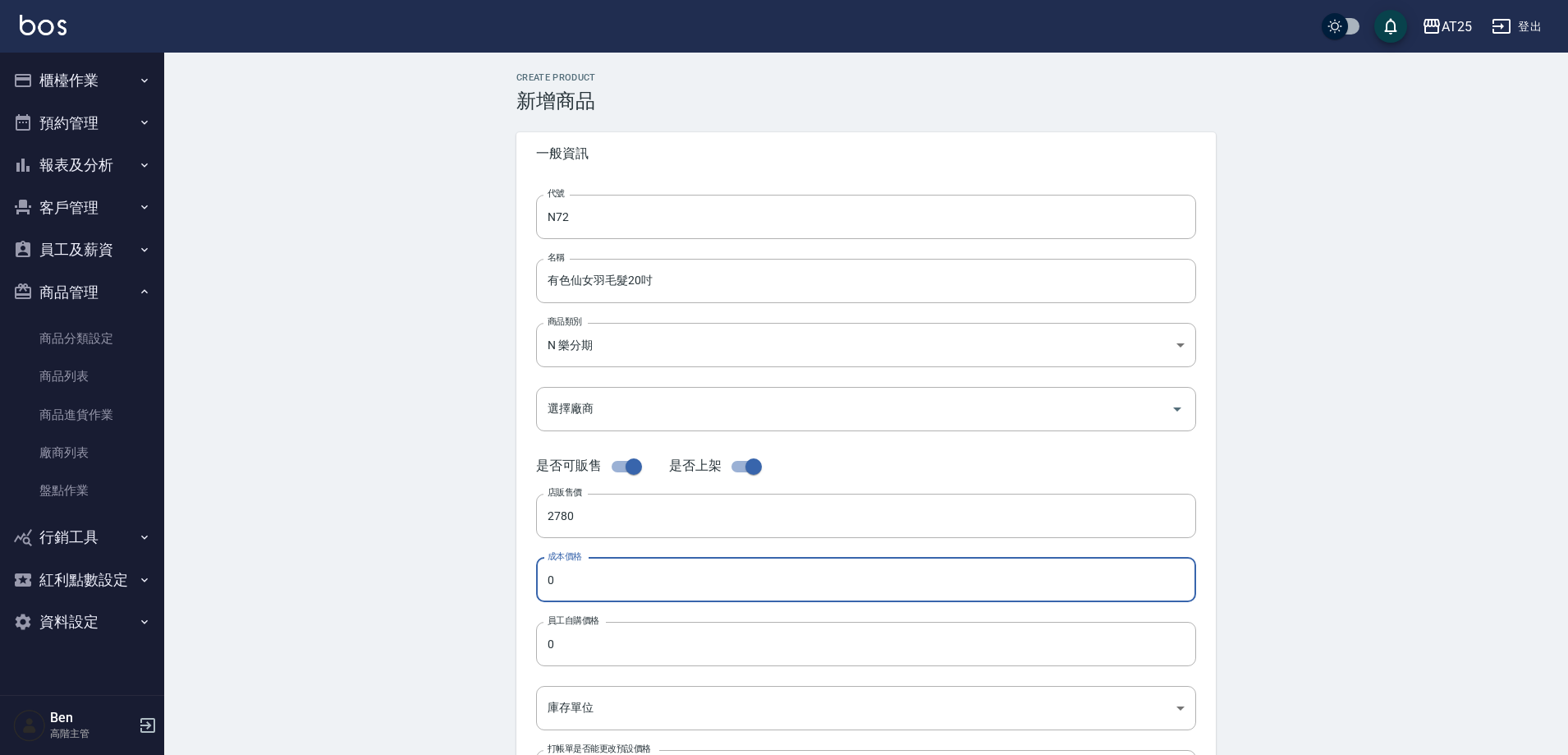
paste input "278"
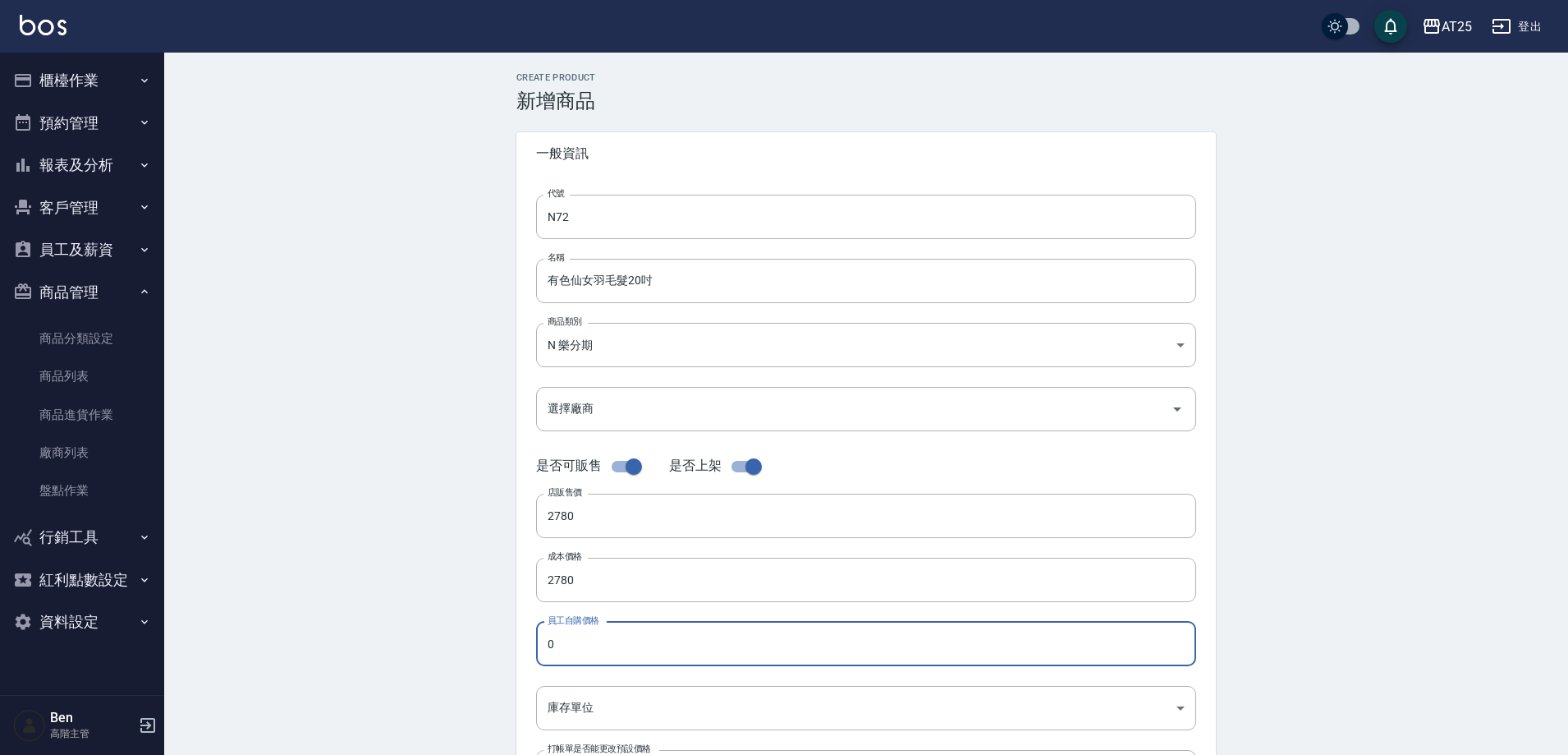
click at [578, 631] on input "0" at bounding box center [866, 644] width 660 height 45
paste input "278"
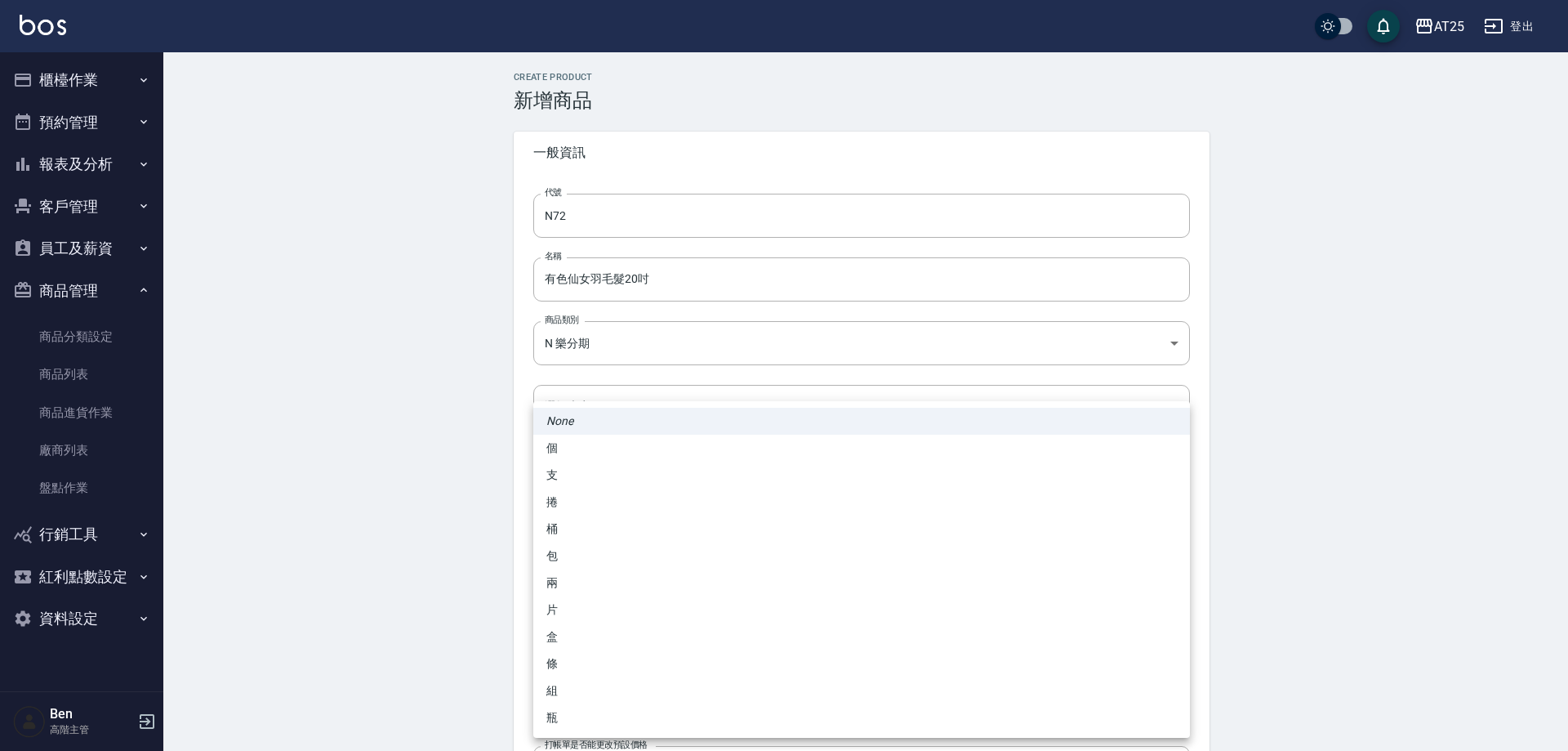
click at [595, 696] on body "AT25 登出 櫃檯作業 打帳單 帳單列表 掛單列表 座位開單 營業儀表板 現金收支登錄 高階收支登錄 材料自購登錄 每日結帳 排班表 現場電腦打卡 掃碼打卡…" at bounding box center [784, 564] width 1568 height 1127
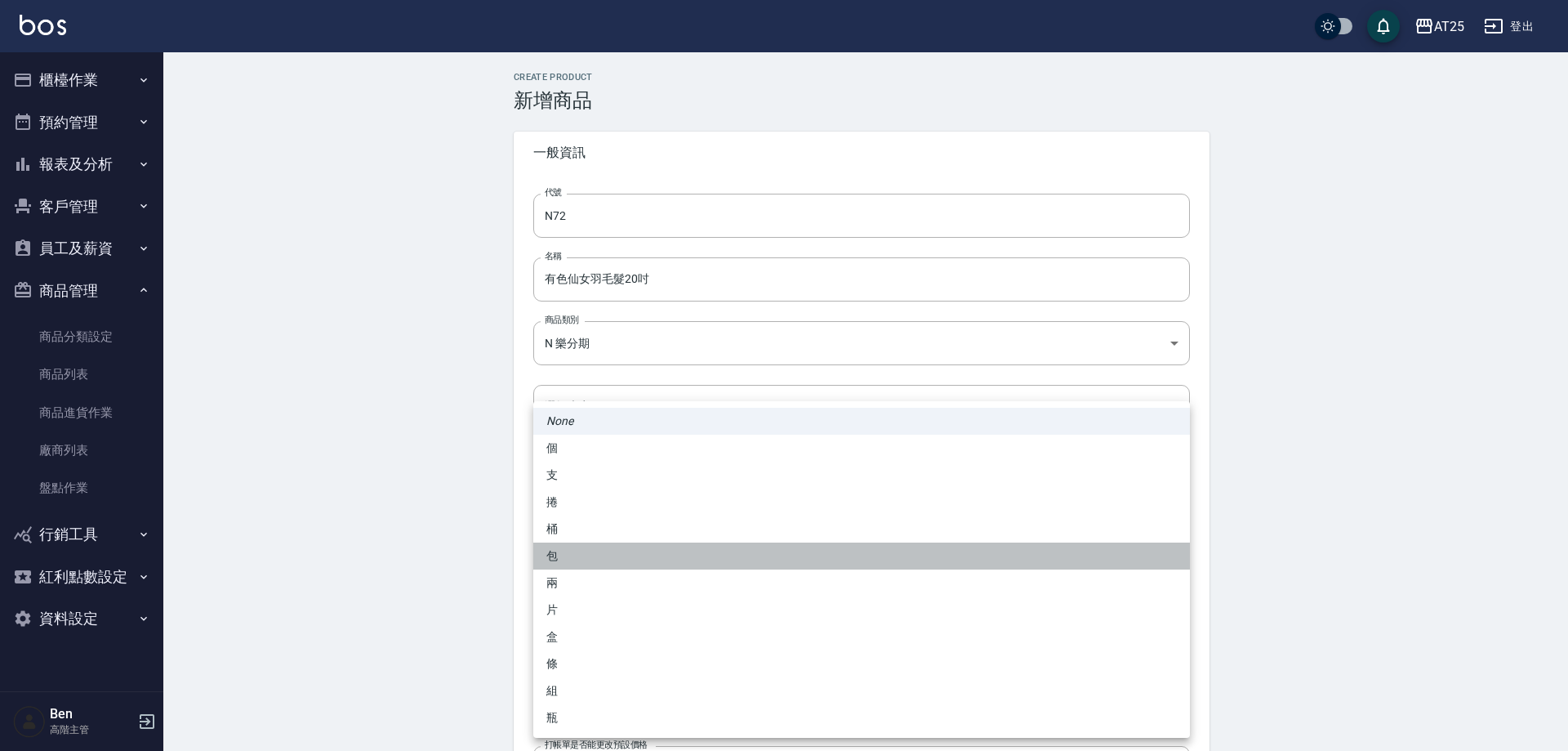
click at [602, 557] on li "包" at bounding box center [862, 556] width 657 height 27
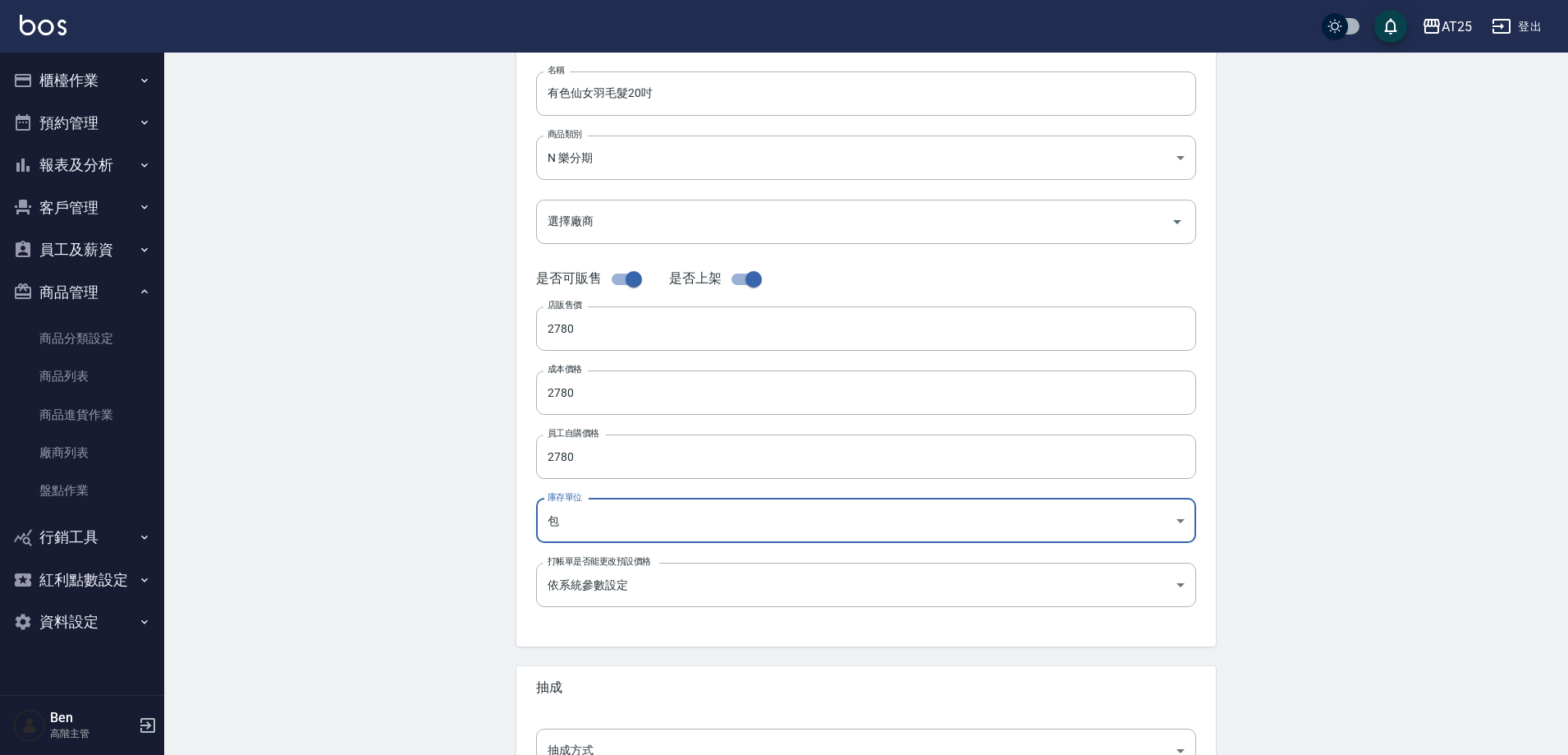
scroll to position [378, 0]
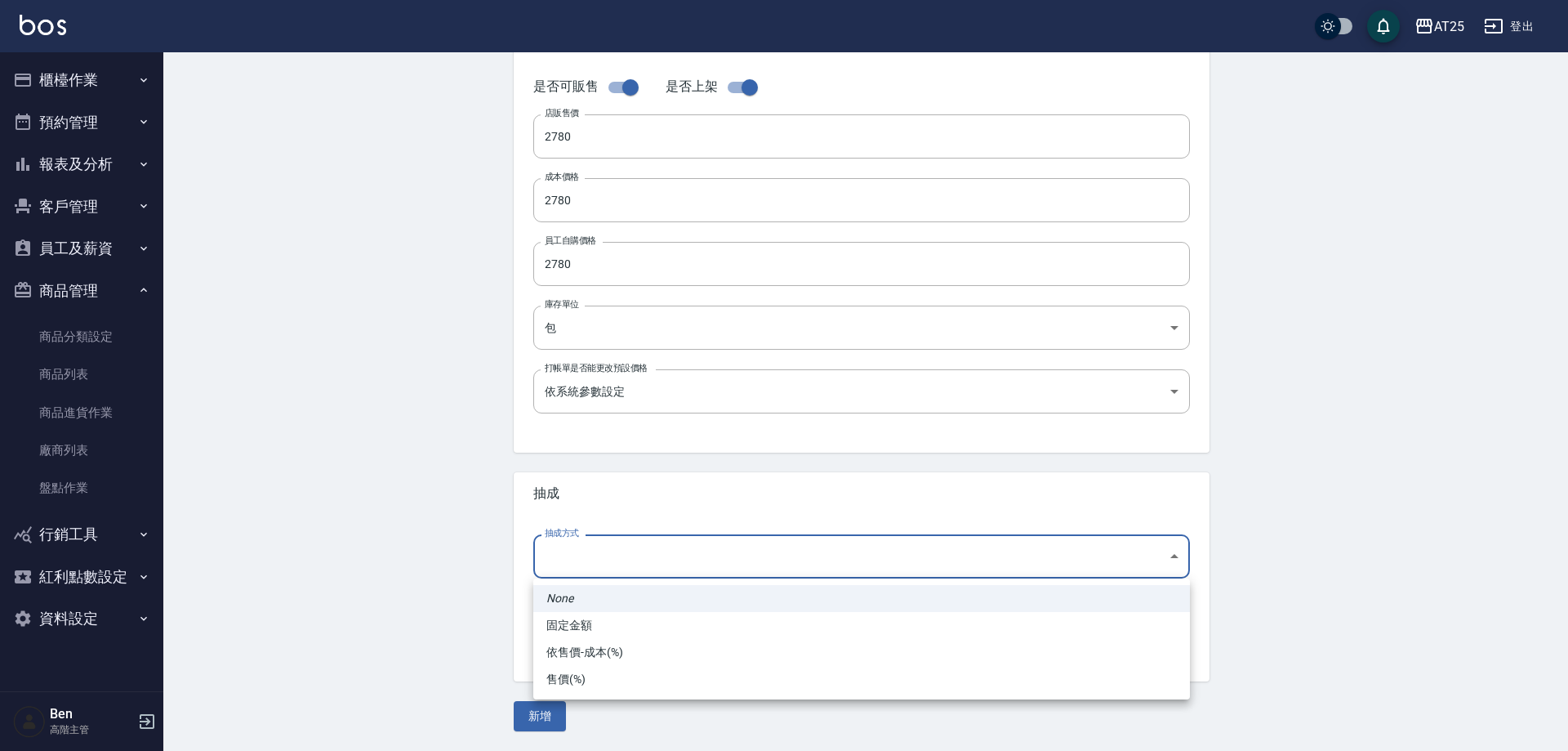
click at [600, 567] on body "AT25 登出 櫃檯作業 打帳單 帳單列表 掛單列表 座位開單 營業儀表板 現金收支登錄 高階收支登錄 材料自購登錄 每日結帳 排班表 現場電腦打卡 掃碼打卡…" at bounding box center [784, 187] width 1568 height 1127
click at [599, 642] on li "依售價-成本(%)" at bounding box center [862, 652] width 657 height 27
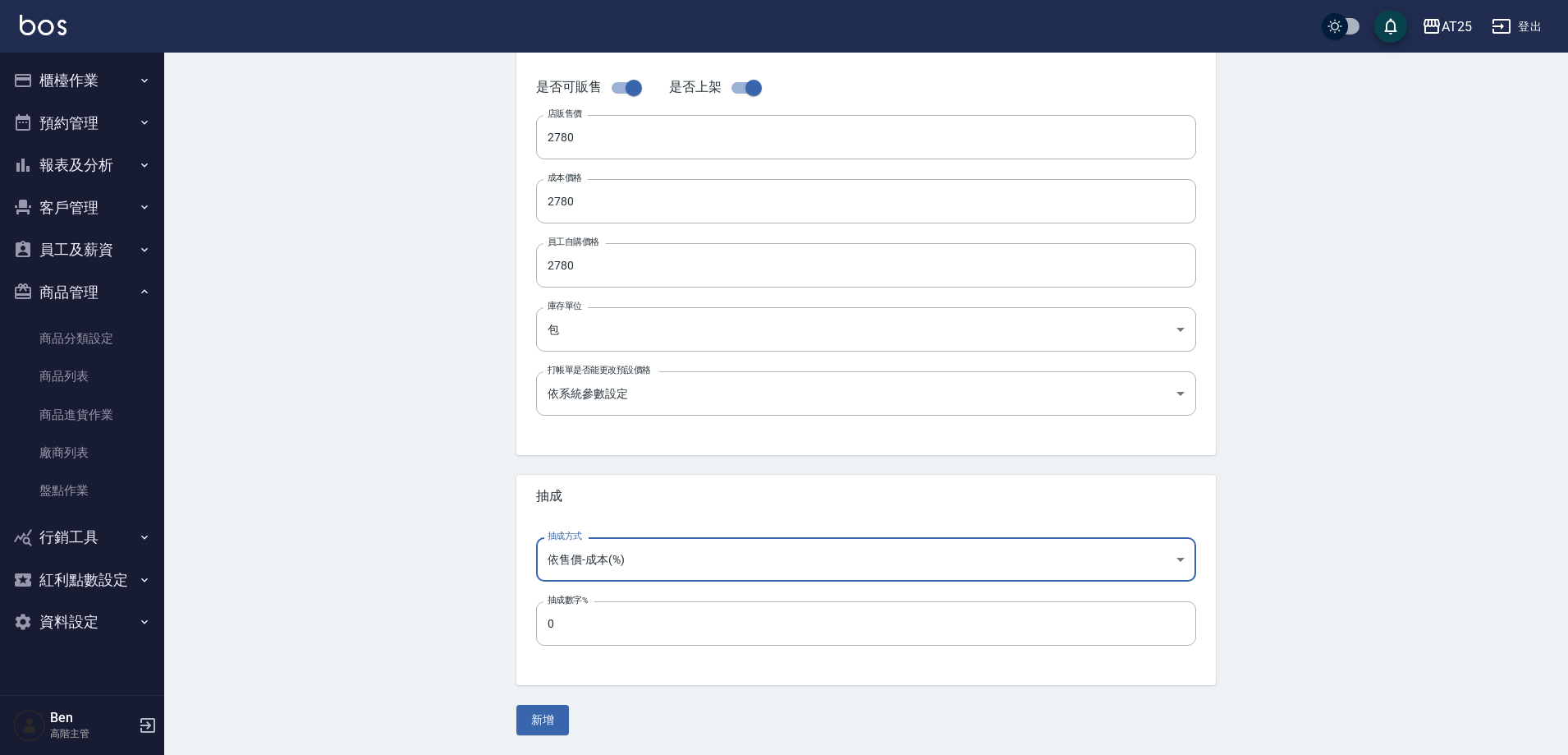
scroll to position [132, 0]
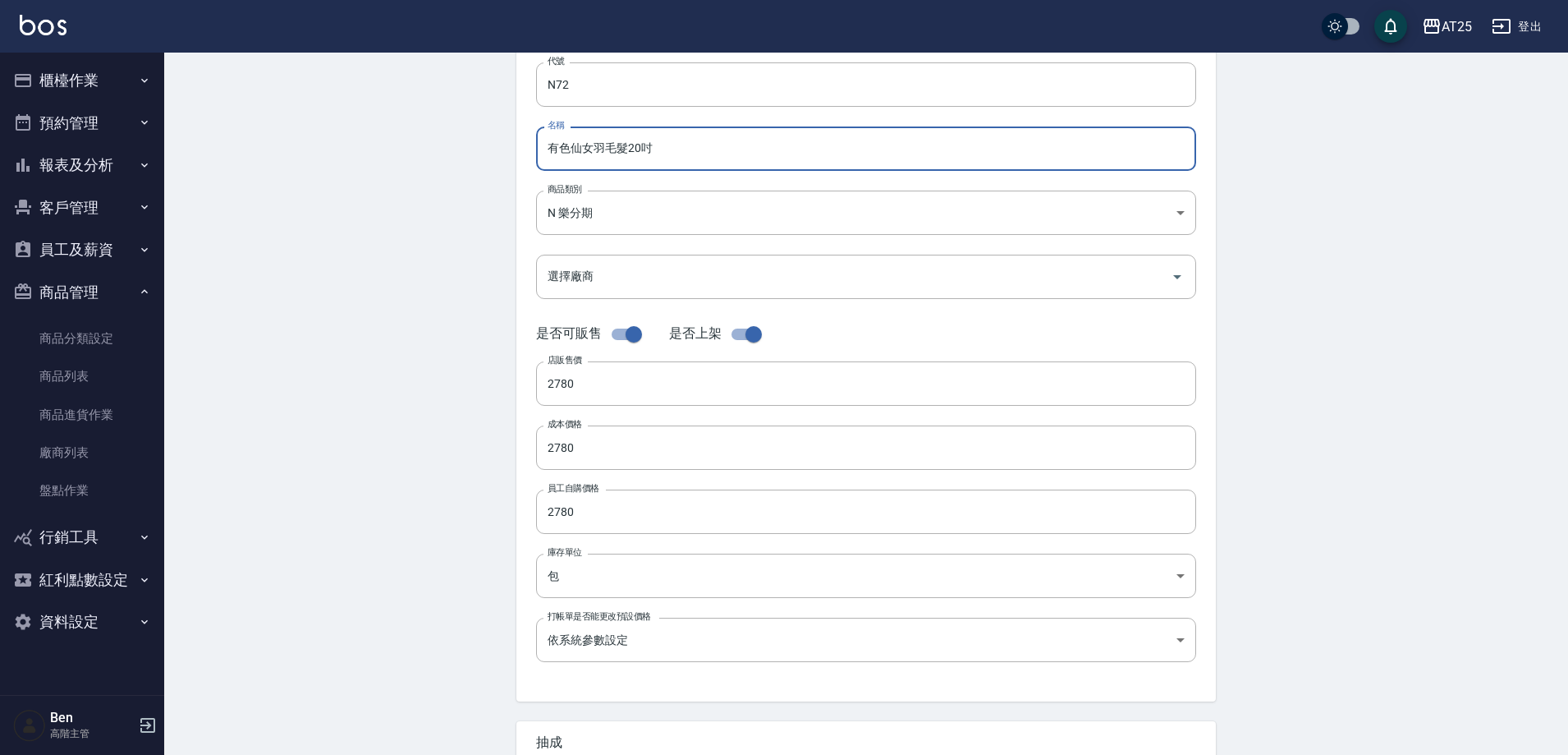
click at [538, 150] on input "有色仙女羽毛髮20吋" at bounding box center [866, 148] width 660 height 45
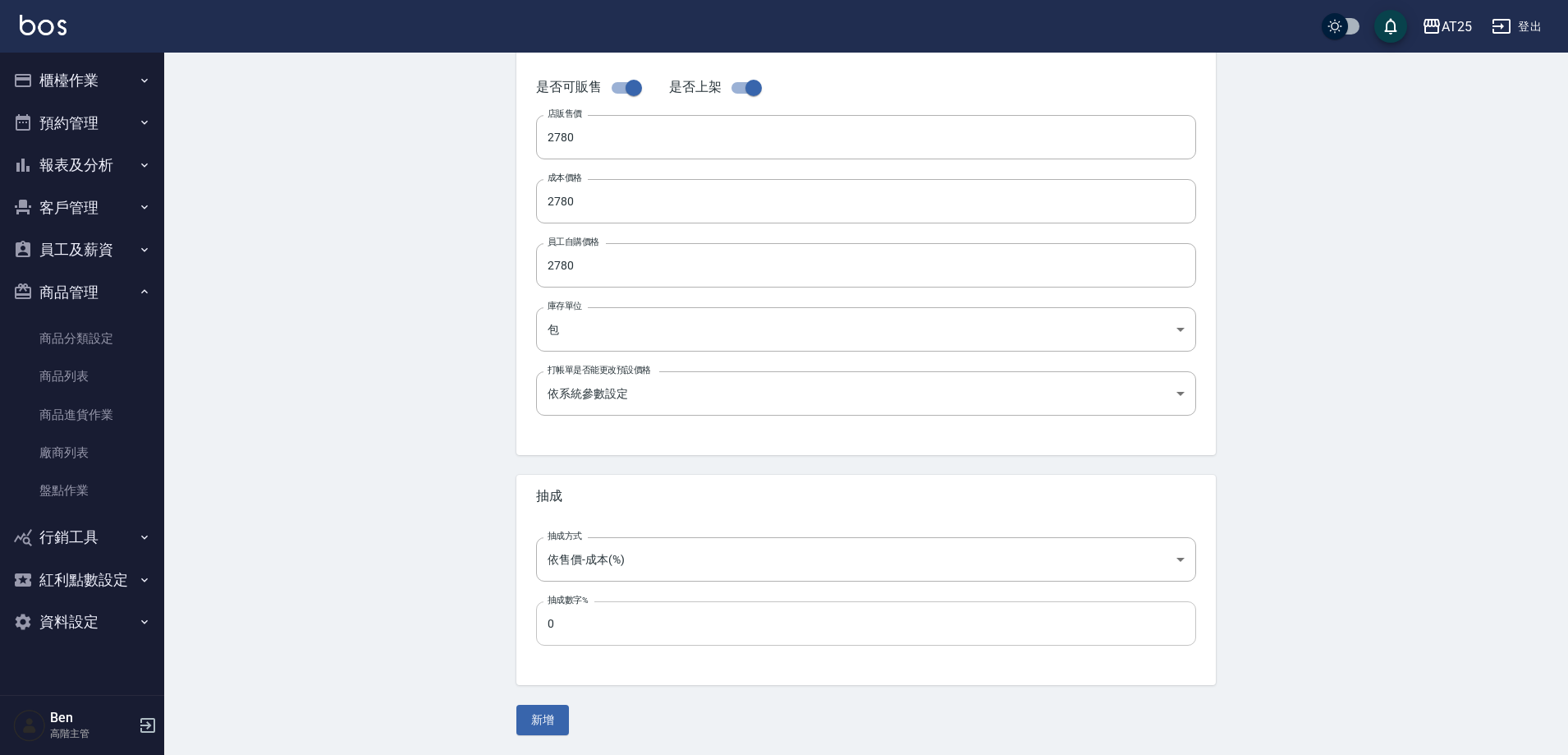
click at [566, 646] on input "0" at bounding box center [866, 623] width 660 height 45
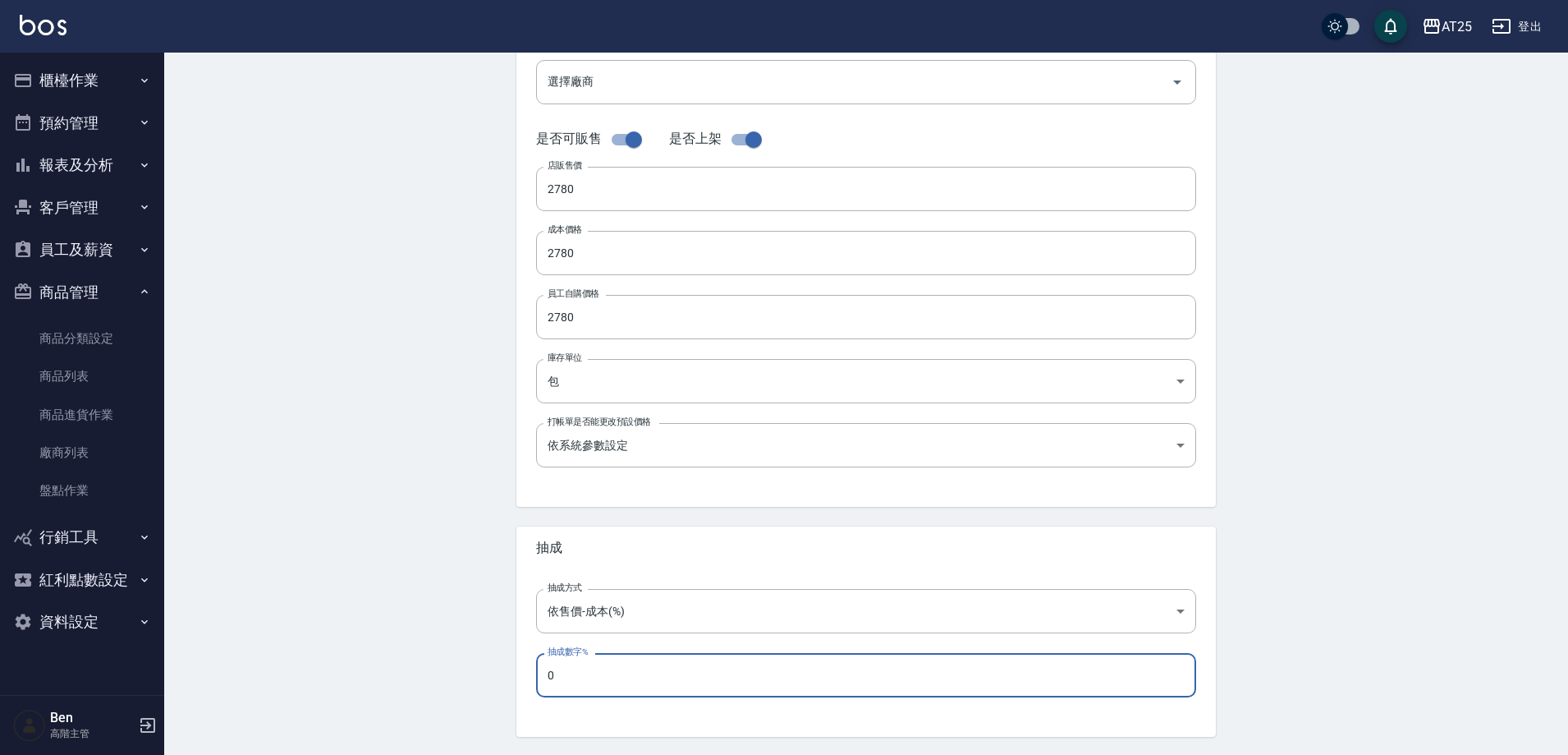
scroll to position [378, 0]
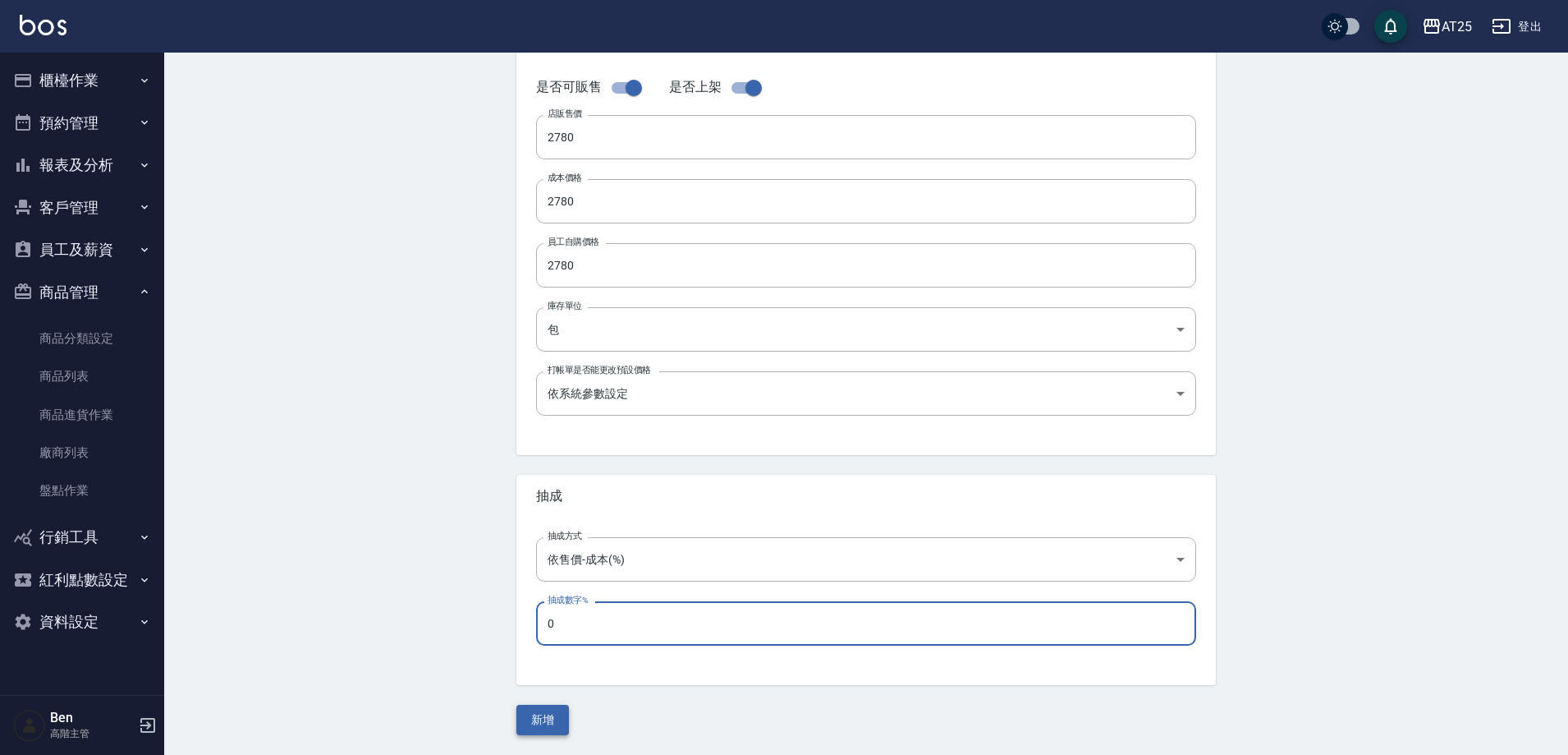
click at [568, 713] on button "新增" at bounding box center [543, 720] width 53 height 30
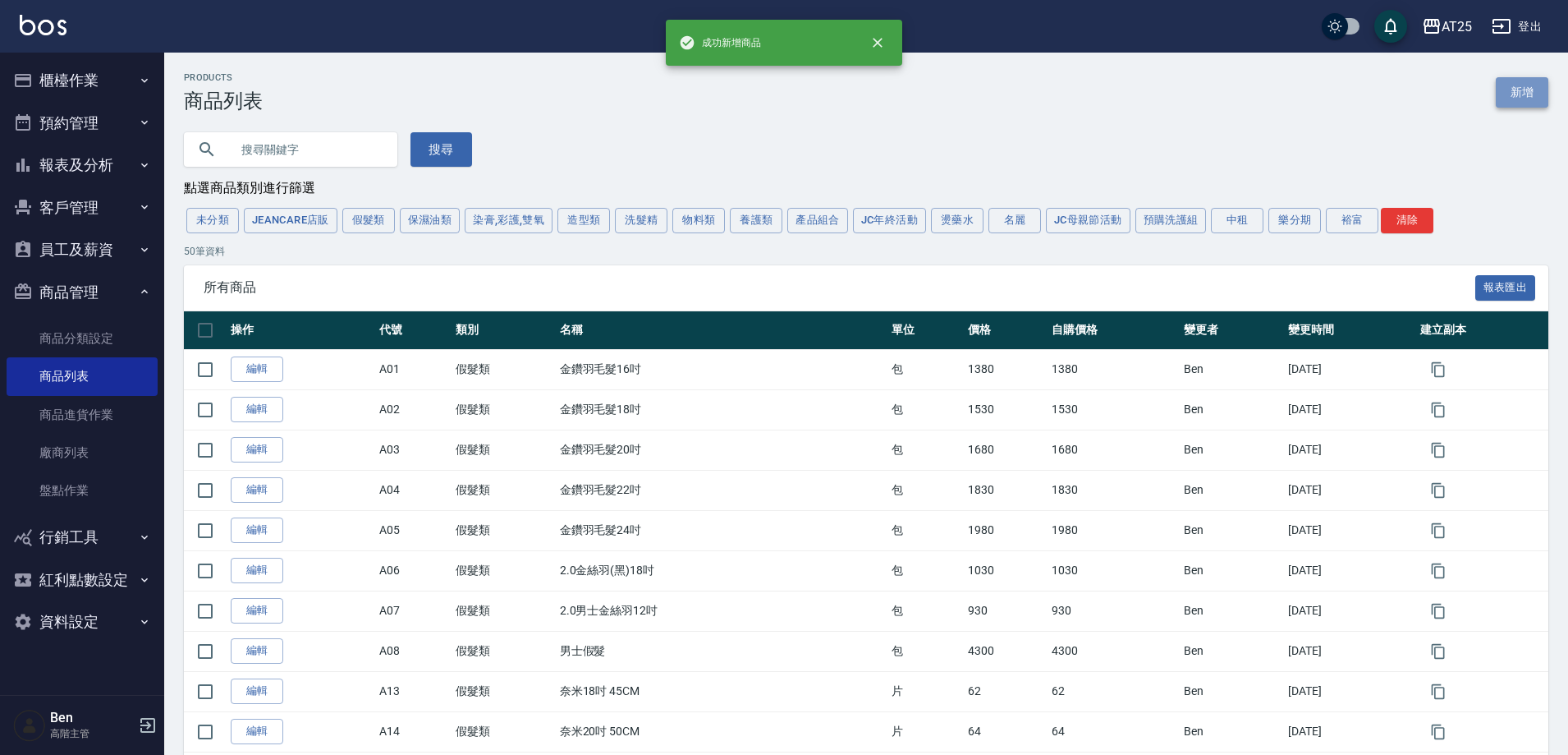
click at [1513, 107] on link "新增" at bounding box center [1522, 92] width 53 height 30
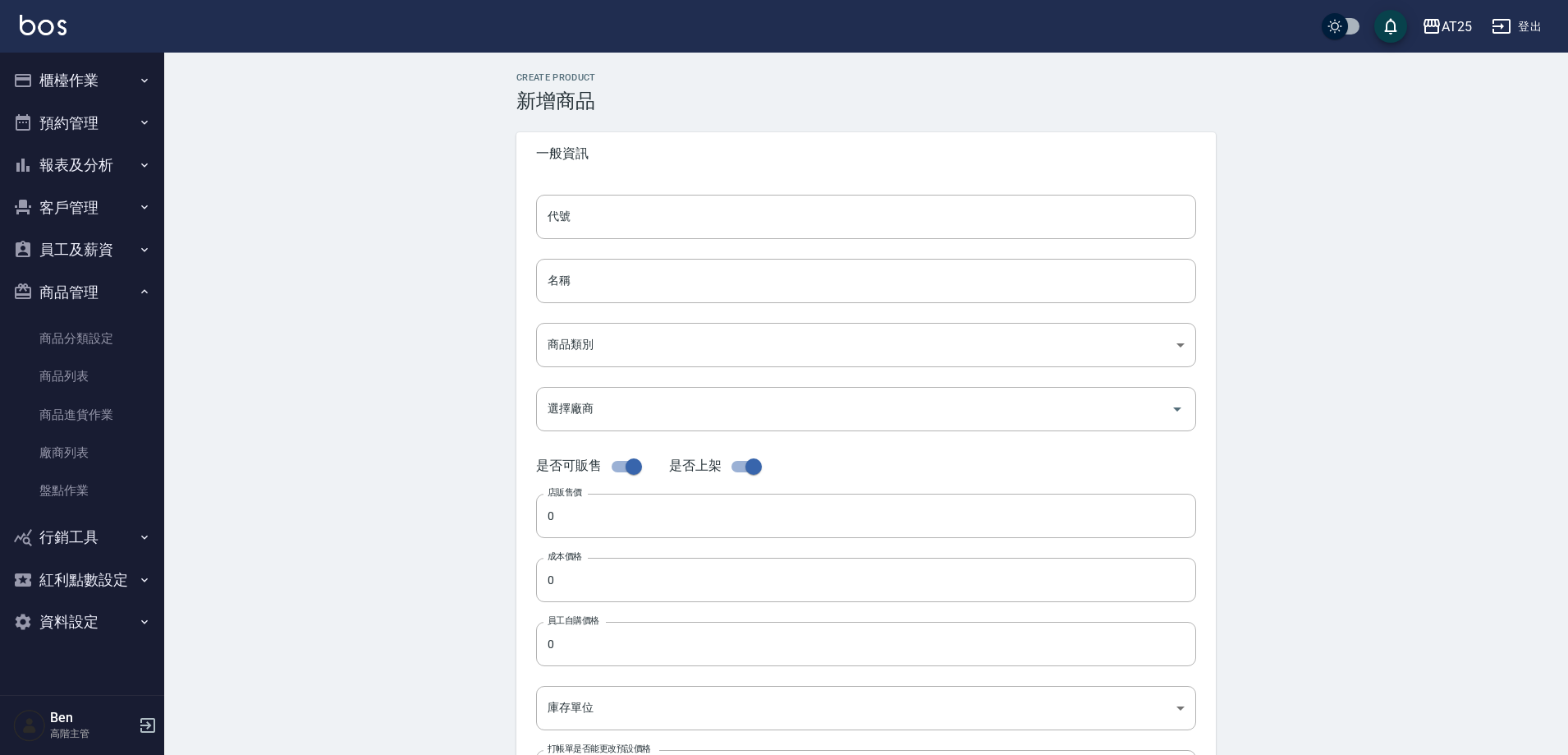
click at [1512, 104] on div "Create Product 新增商品 一般資訊 代號 代號 名稱 名稱 商品類別 ​ 商品類別 選擇廠商 選擇廠商 是否可販售 是否上架 店販售價 0 …" at bounding box center [866, 594] width 1404 height 1081
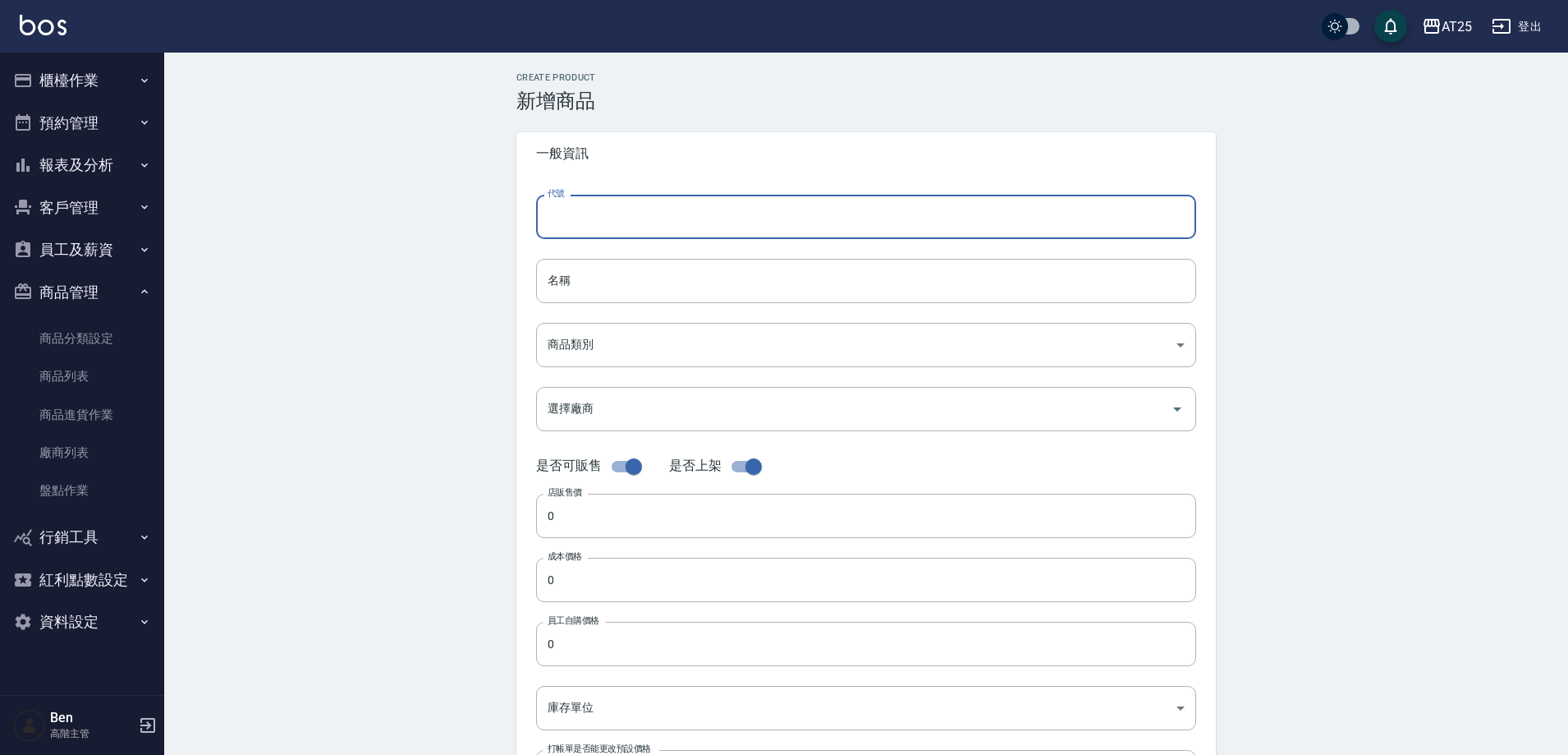
click at [630, 204] on input "代號" at bounding box center [866, 217] width 660 height 45
click at [579, 267] on input "名稱" at bounding box center [866, 281] width 660 height 45
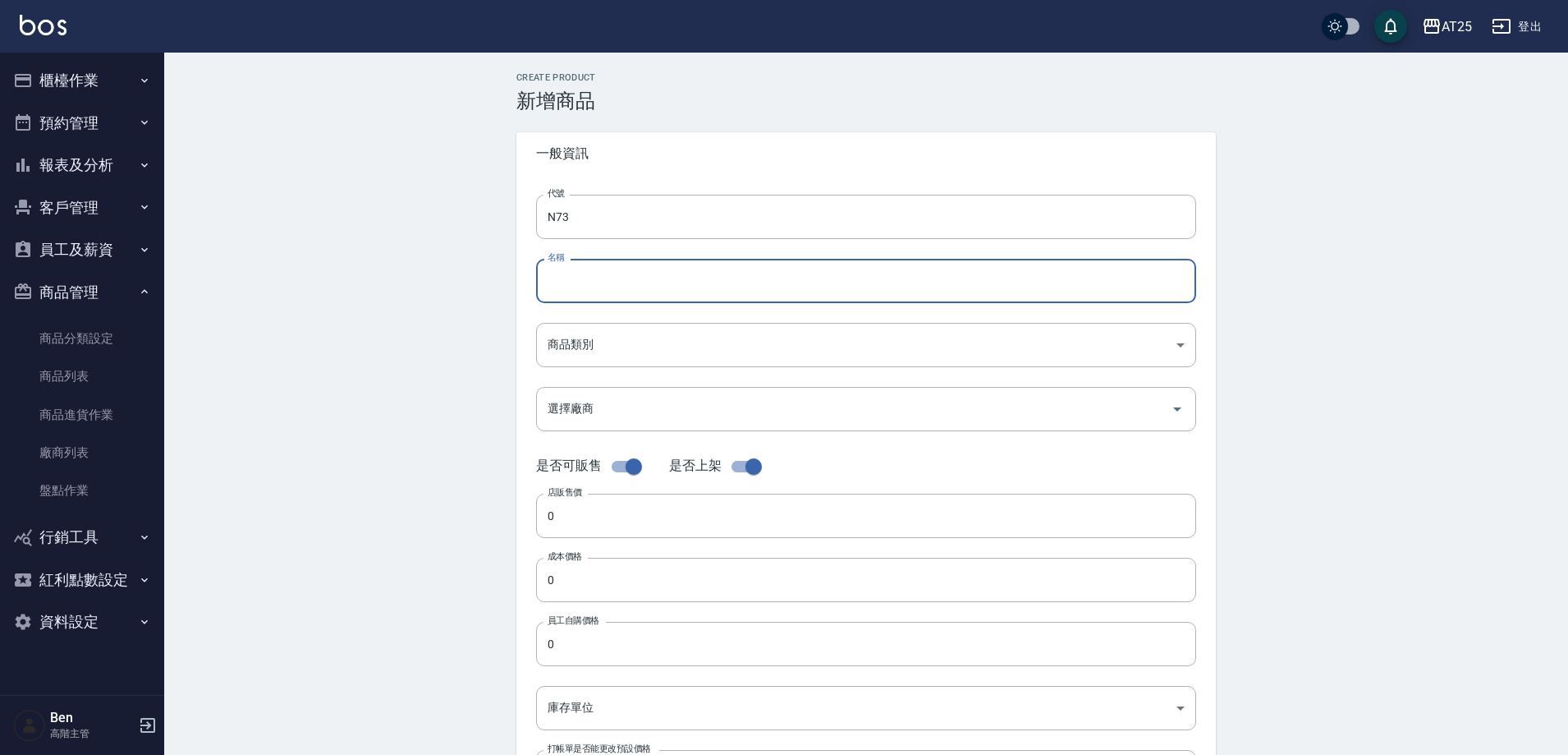
paste input "有色仙女羽毛髮22吋"
drag, startPoint x: 571, startPoint y: 281, endPoint x: 542, endPoint y: 277, distance: 29.3
click at [543, 278] on input "有色仙女羽毛髮22吋" at bounding box center [866, 281] width 660 height 45
click at [627, 346] on body "AT25 登出 櫃檯作業 打帳單 帳單列表 掛單列表 座位開單 營業儀表板 現金收支登錄 高階收支登錄 材料自購登錄 每日結帳 排班表 現場電腦打卡 掃碼打卡…" at bounding box center [784, 567] width 1568 height 1133
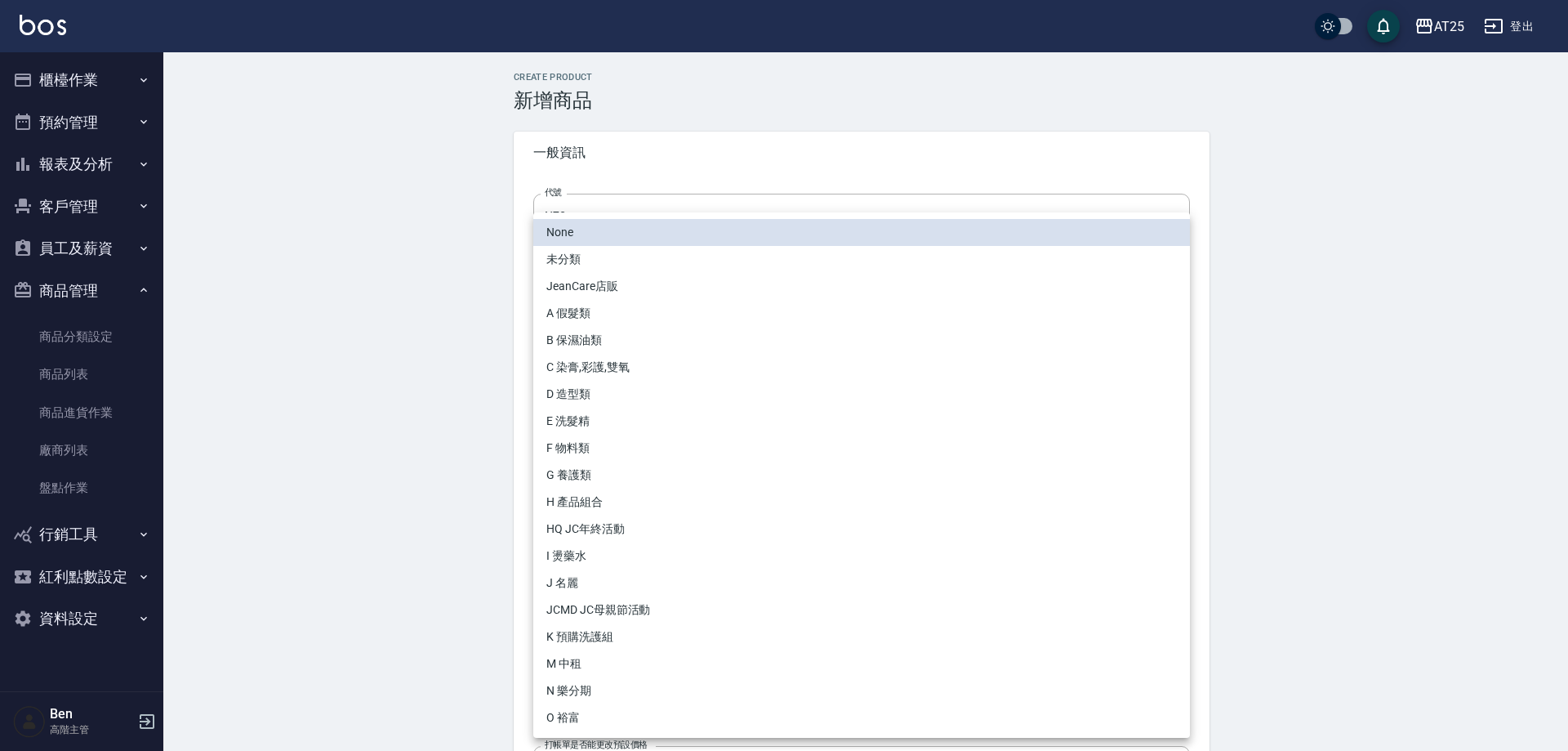
click at [616, 689] on li "N 樂分期" at bounding box center [862, 691] width 657 height 27
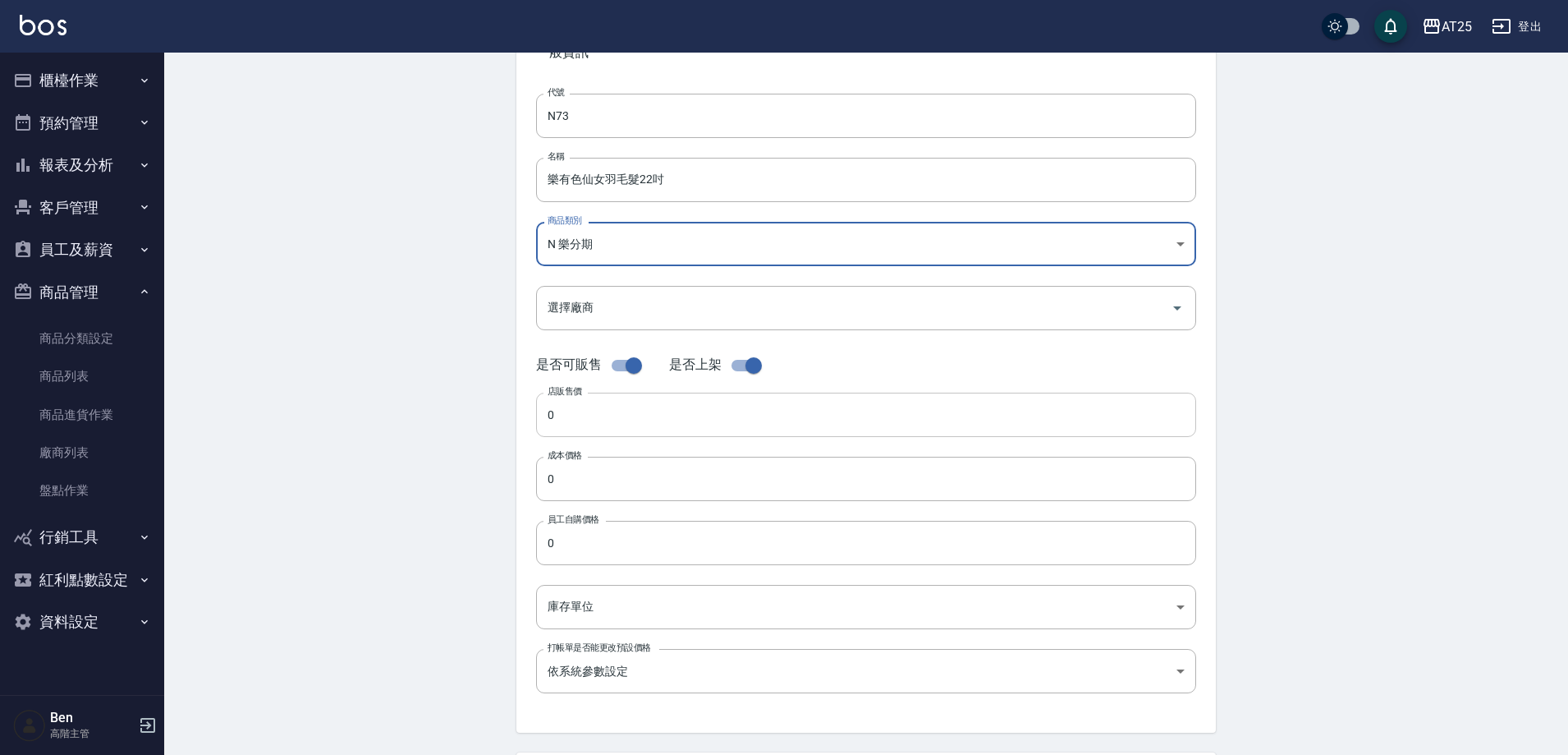
scroll to position [164, 0]
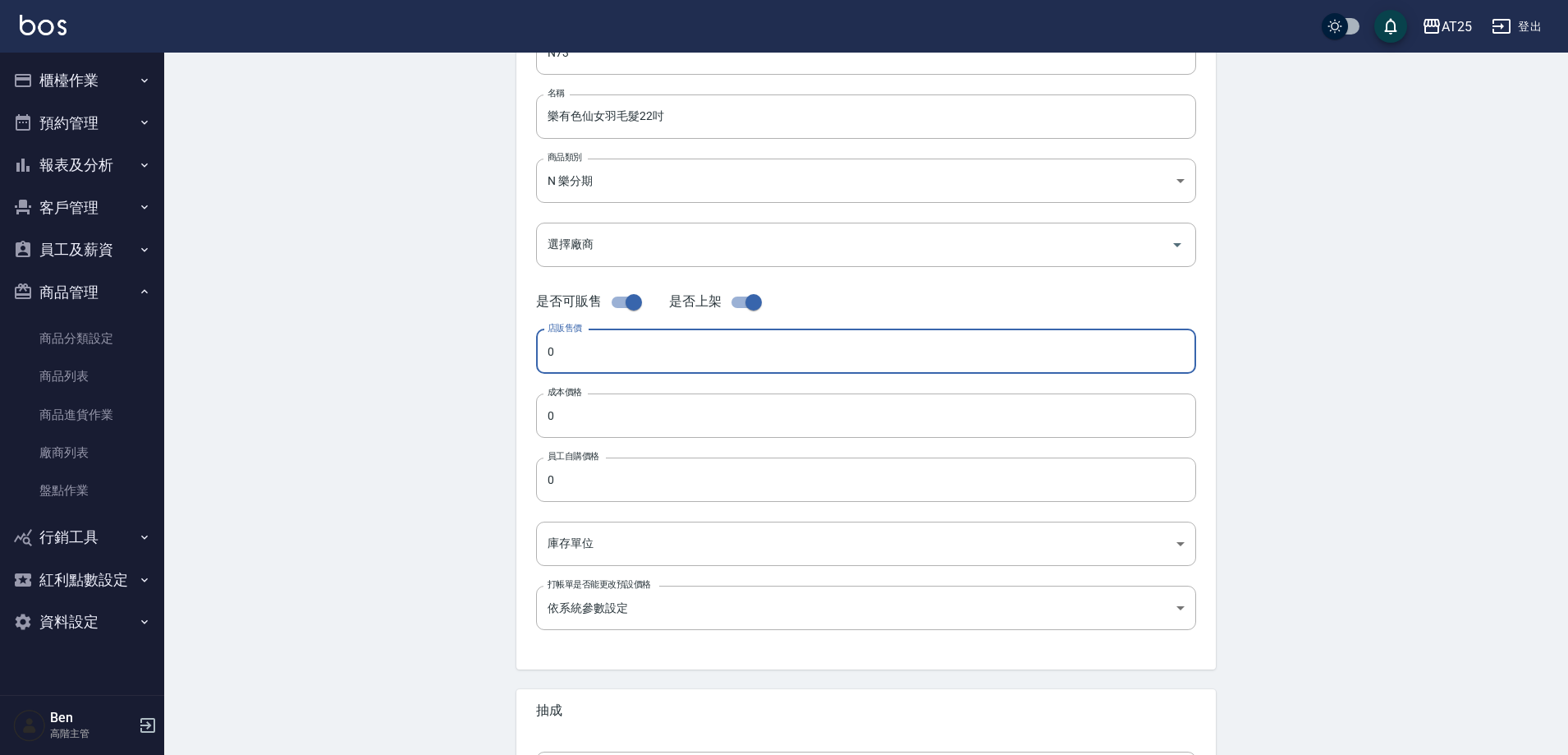
click at [608, 351] on input "0" at bounding box center [866, 351] width 660 height 45
paste input "298"
click at [598, 414] on input "0" at bounding box center [866, 415] width 660 height 45
paste input "298"
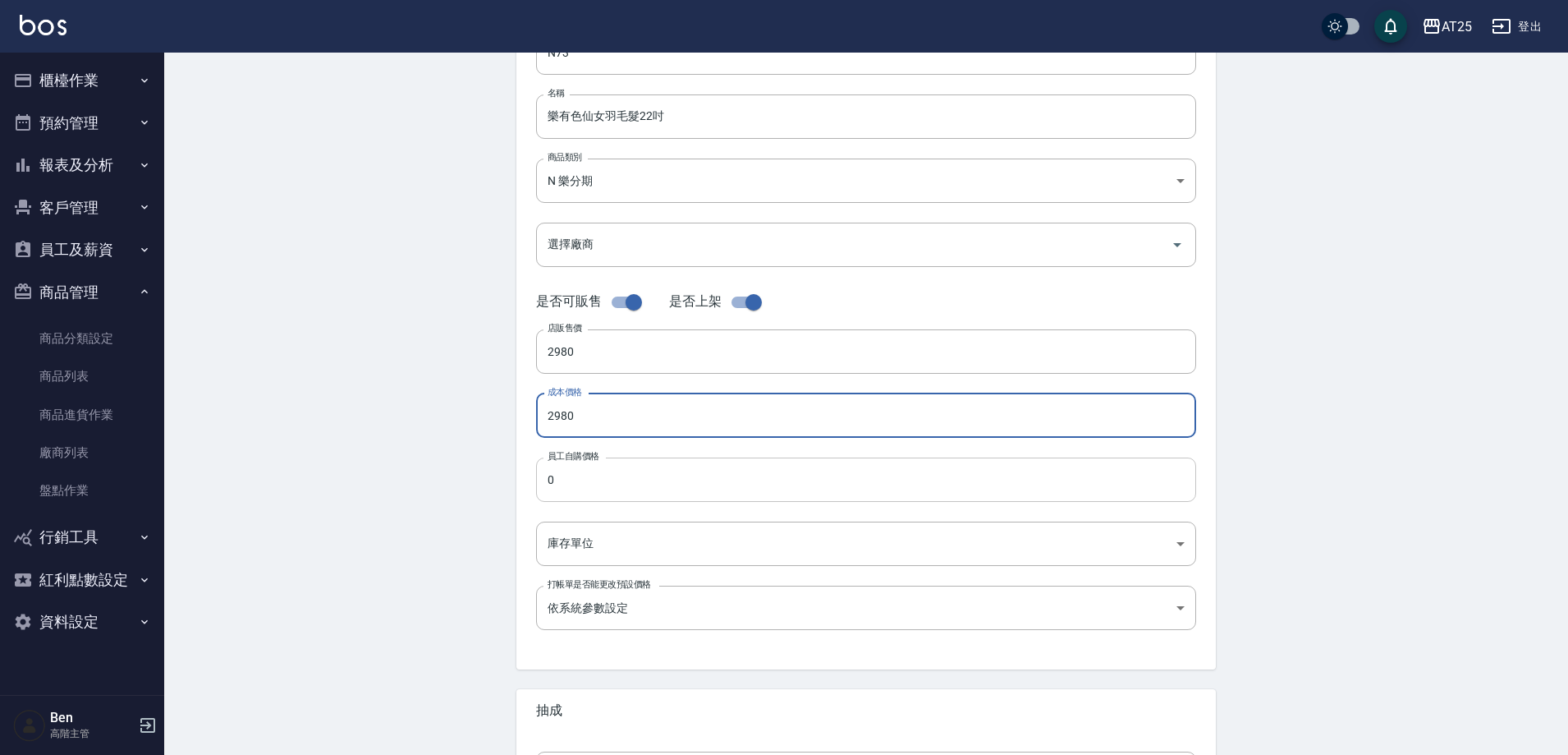
click at [599, 467] on input "0" at bounding box center [866, 479] width 660 height 45
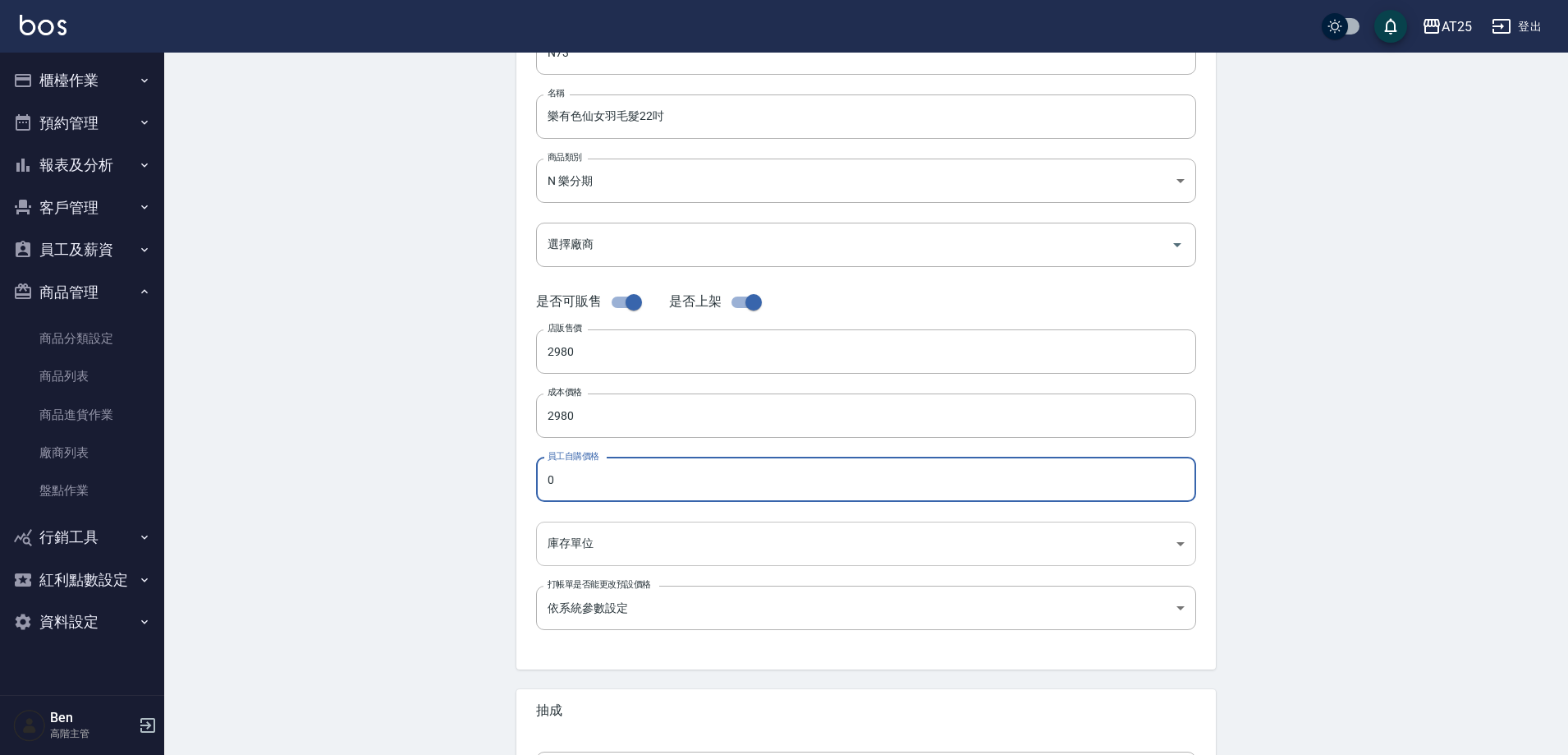
paste input "298"
click at [598, 550] on body "AT25 登出 櫃檯作業 打帳單 帳單列表 掛單列表 座位開單 營業儀表板 現金收支登錄 高階收支登錄 材料自購登錄 每日結帳 排班表 現場電腦打卡 掃碼打卡…" at bounding box center [784, 403] width 1568 height 1133
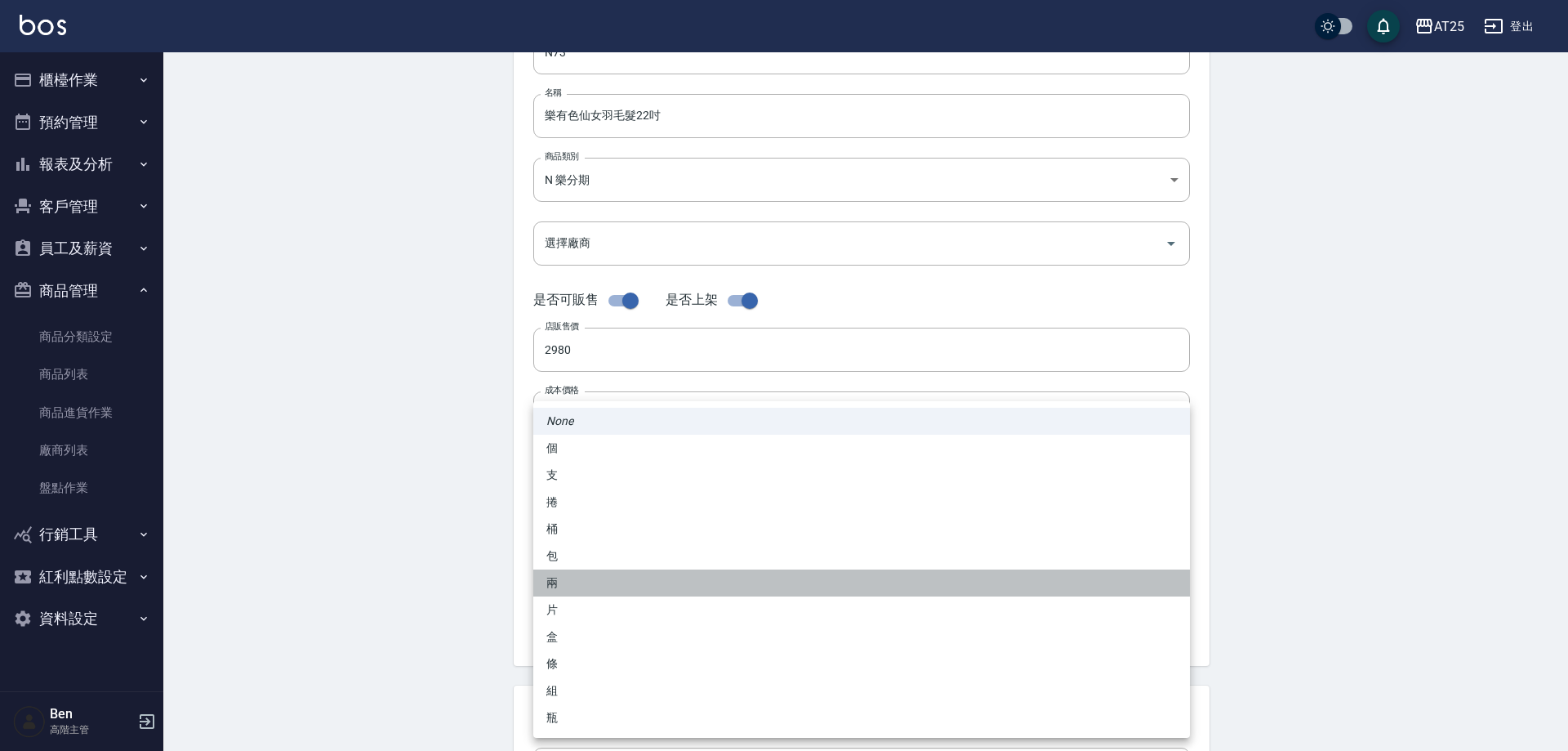
drag, startPoint x: 585, startPoint y: 572, endPoint x: 583, endPoint y: 556, distance: 16.1
click at [585, 570] on li "兩" at bounding box center [862, 583] width 657 height 27
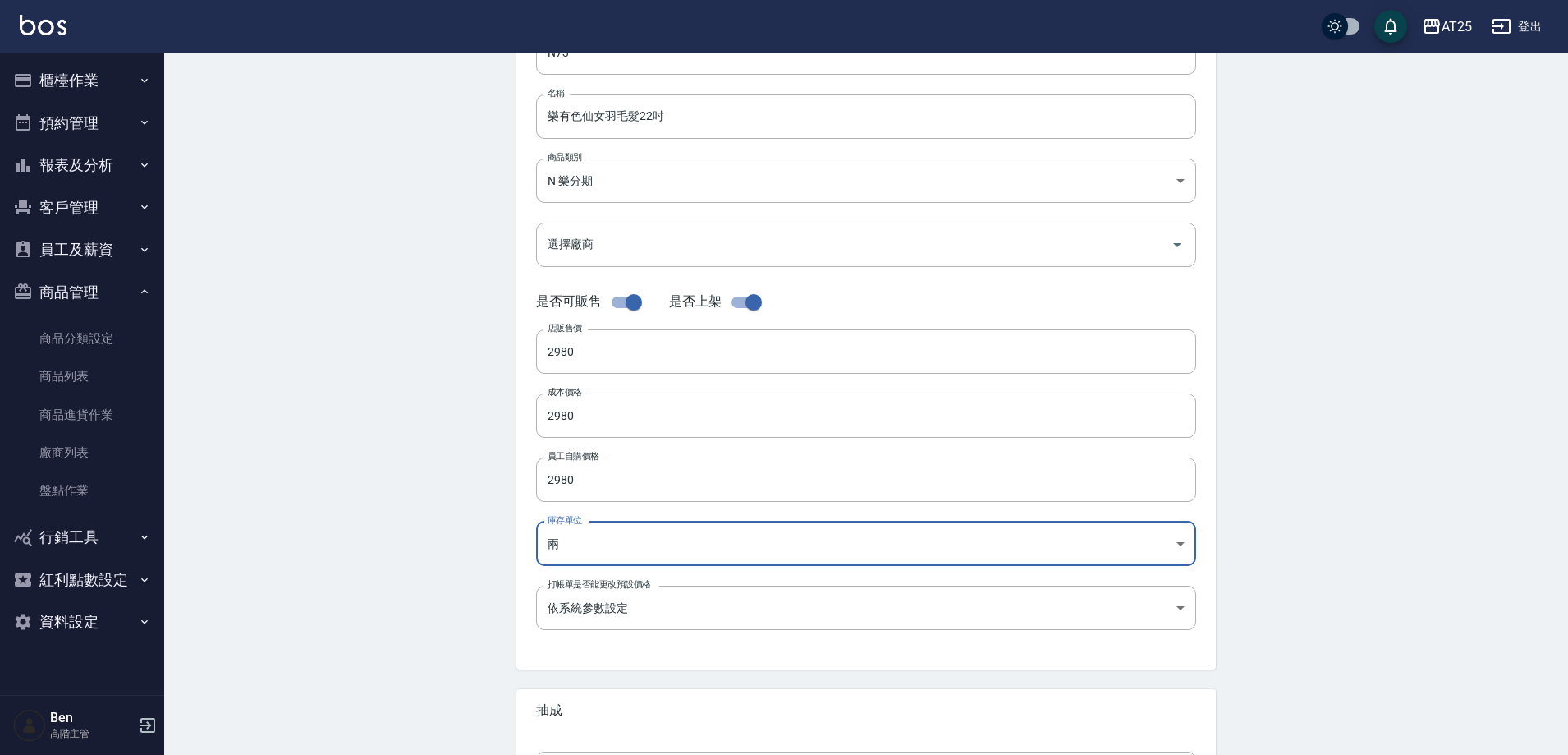
click at [600, 536] on body "AT25 登出 櫃檯作業 打帳單 帳單列表 掛單列表 座位開單 營業儀表板 現金收支登錄 高階收支登錄 材料自購登錄 每日結帳 排班表 現場電腦打卡 掃碼打卡…" at bounding box center [784, 403] width 1568 height 1133
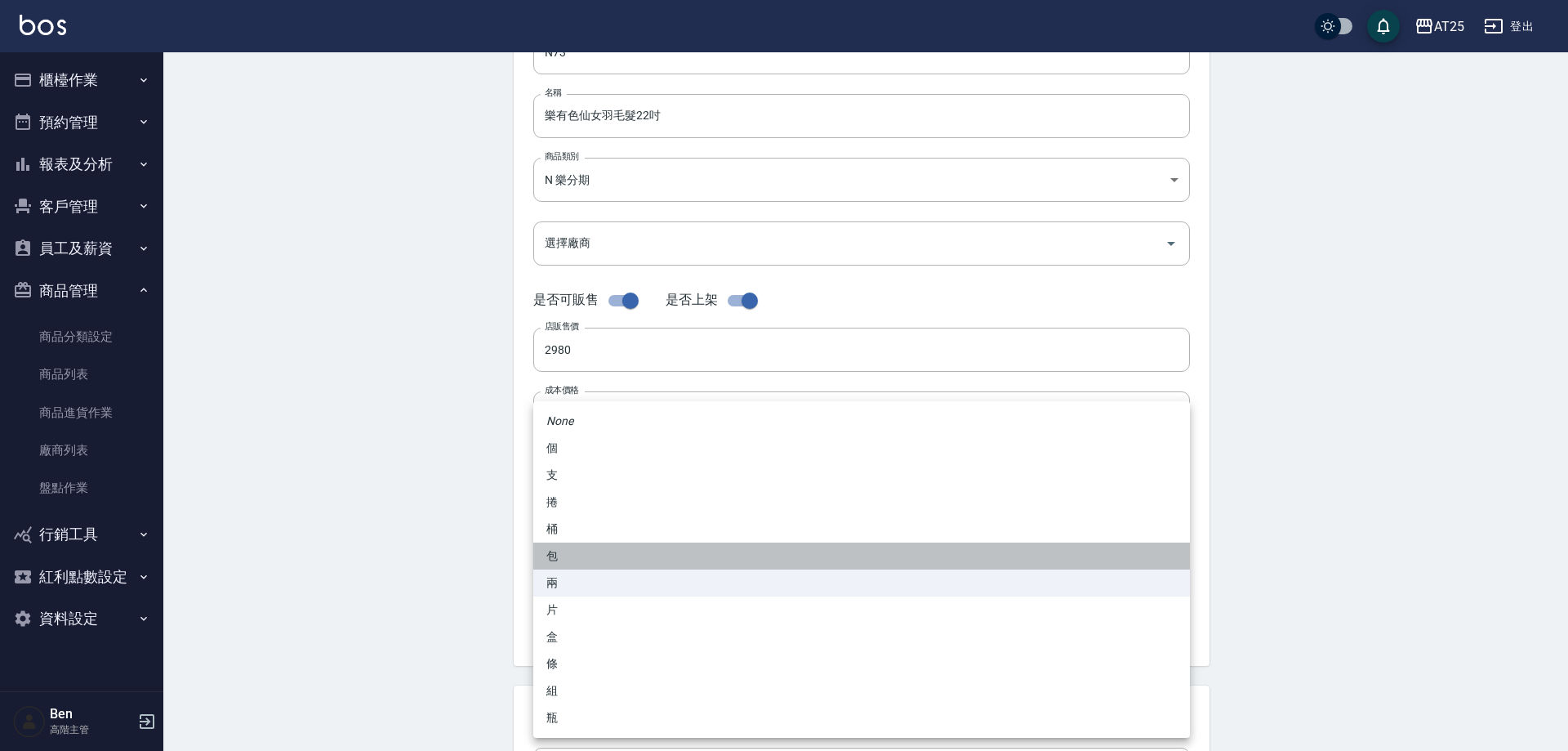
click at [586, 559] on li "包" at bounding box center [862, 556] width 657 height 27
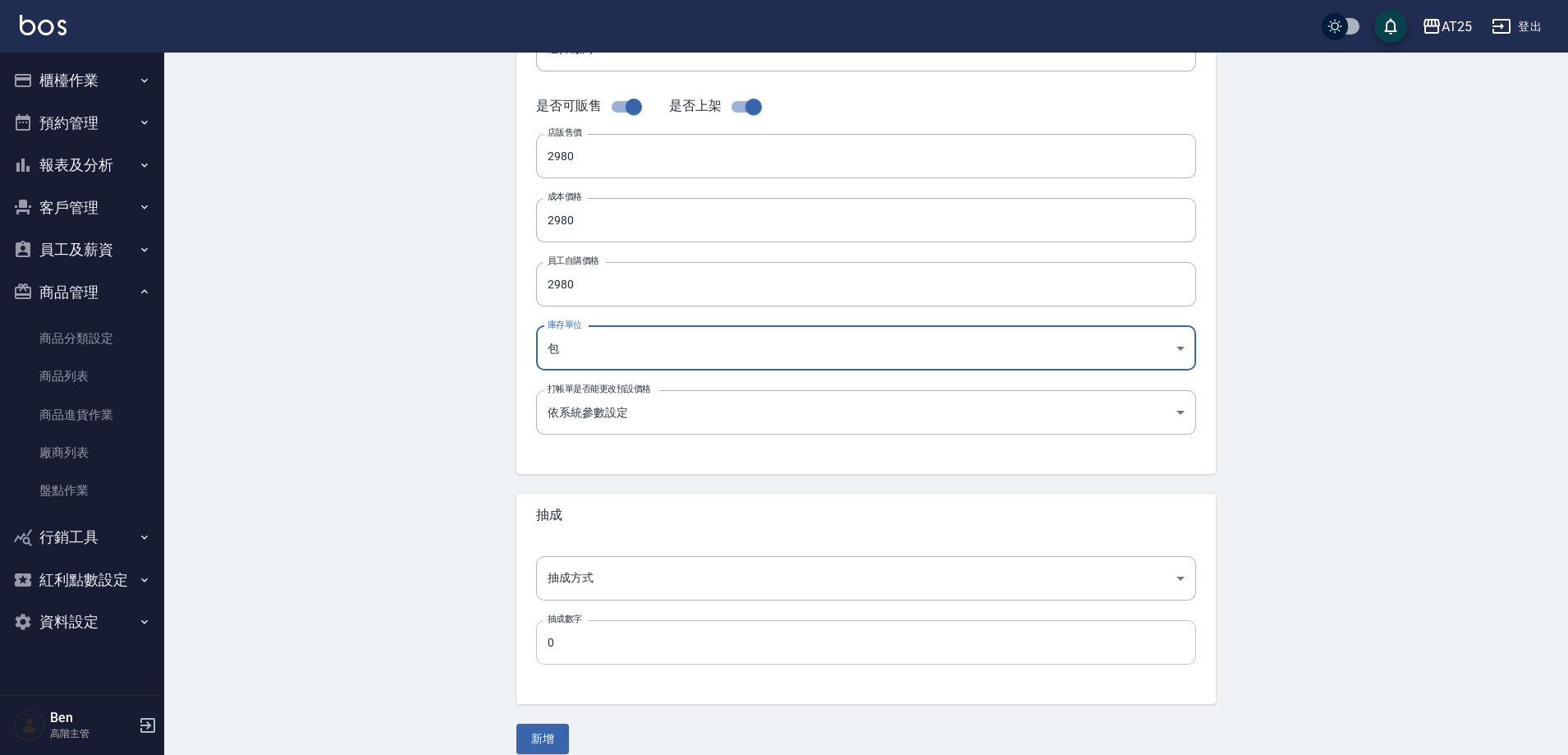
scroll to position [378, 0]
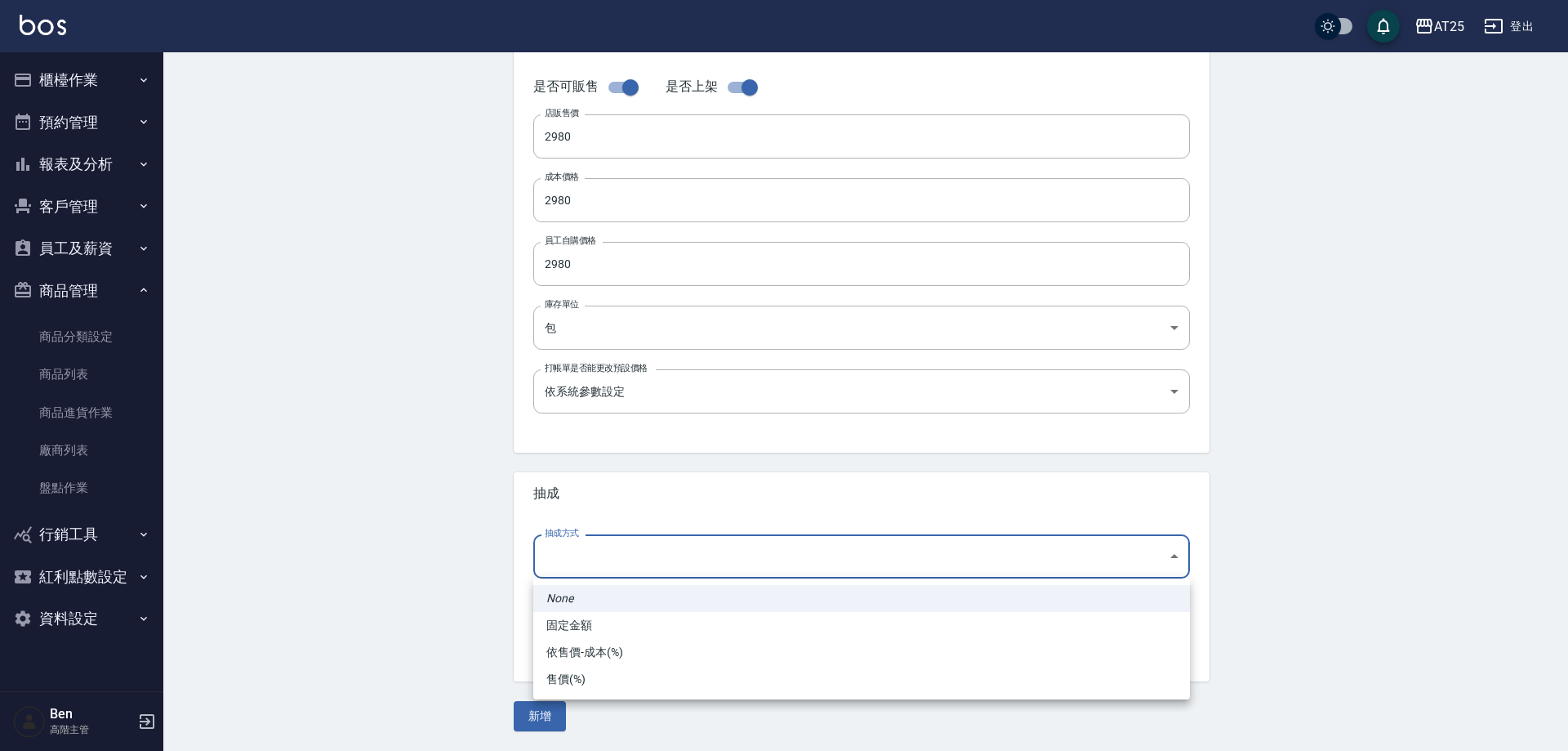
click at [602, 554] on body "AT25 登出 櫃檯作業 打帳單 帳單列表 掛單列表 座位開單 營業儀表板 現金收支登錄 高階收支登錄 材料自購登錄 每日結帳 排班表 現場電腦打卡 掃碼打卡…" at bounding box center [784, 187] width 1568 height 1127
click at [612, 649] on li "依售價-成本(%)" at bounding box center [862, 652] width 657 height 27
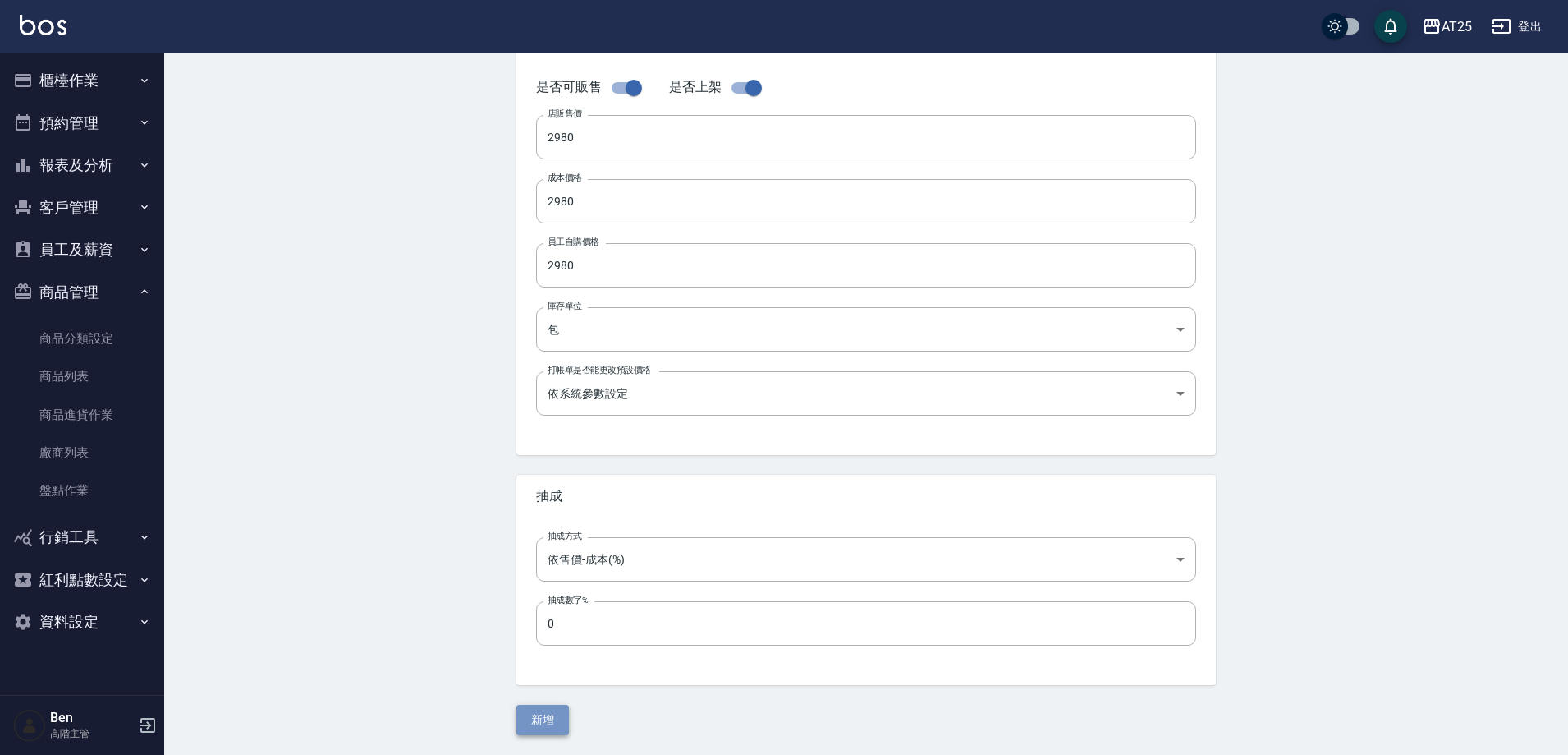
click at [542, 711] on button "新增" at bounding box center [543, 720] width 53 height 30
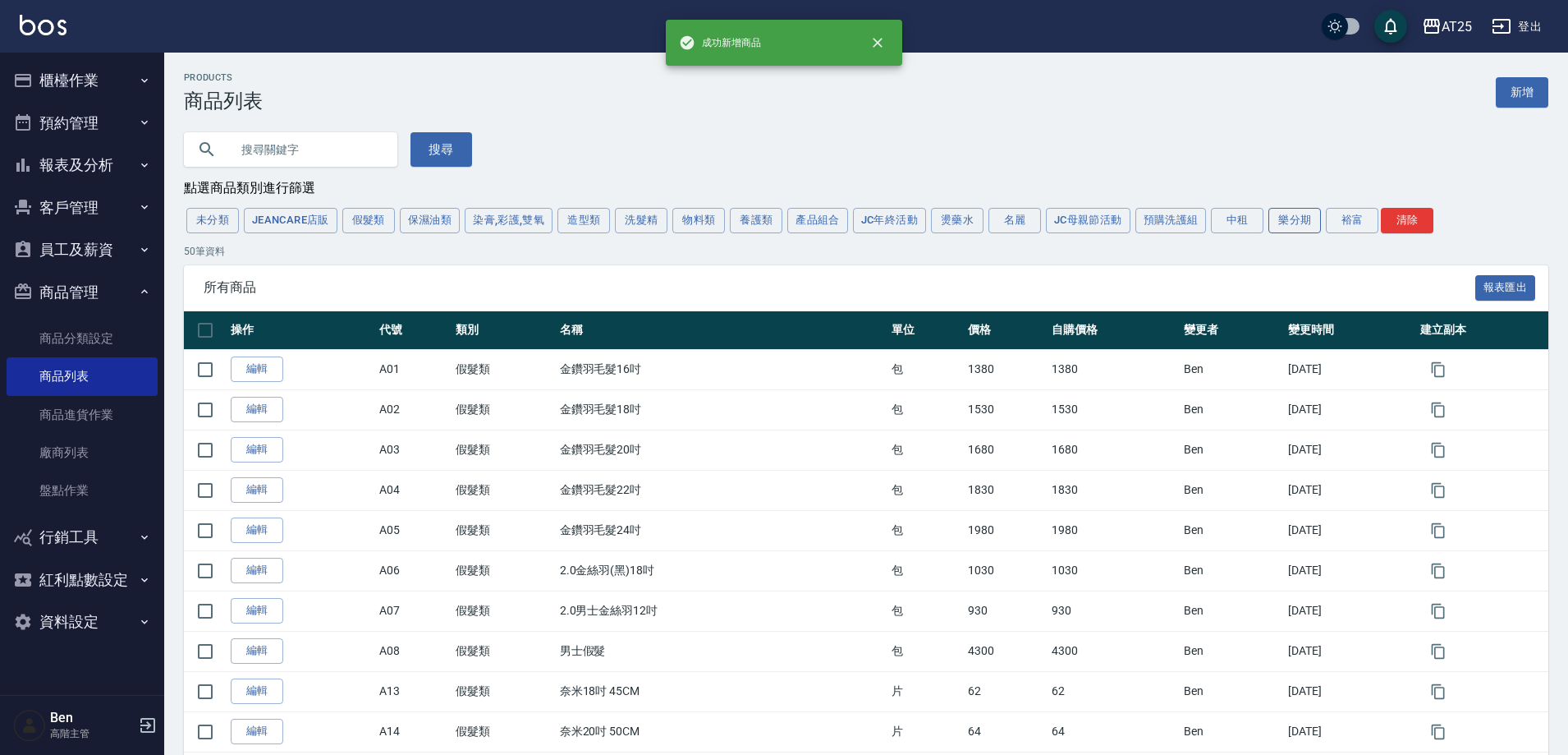
click at [1297, 223] on button "樂分期" at bounding box center [1295, 220] width 53 height 25
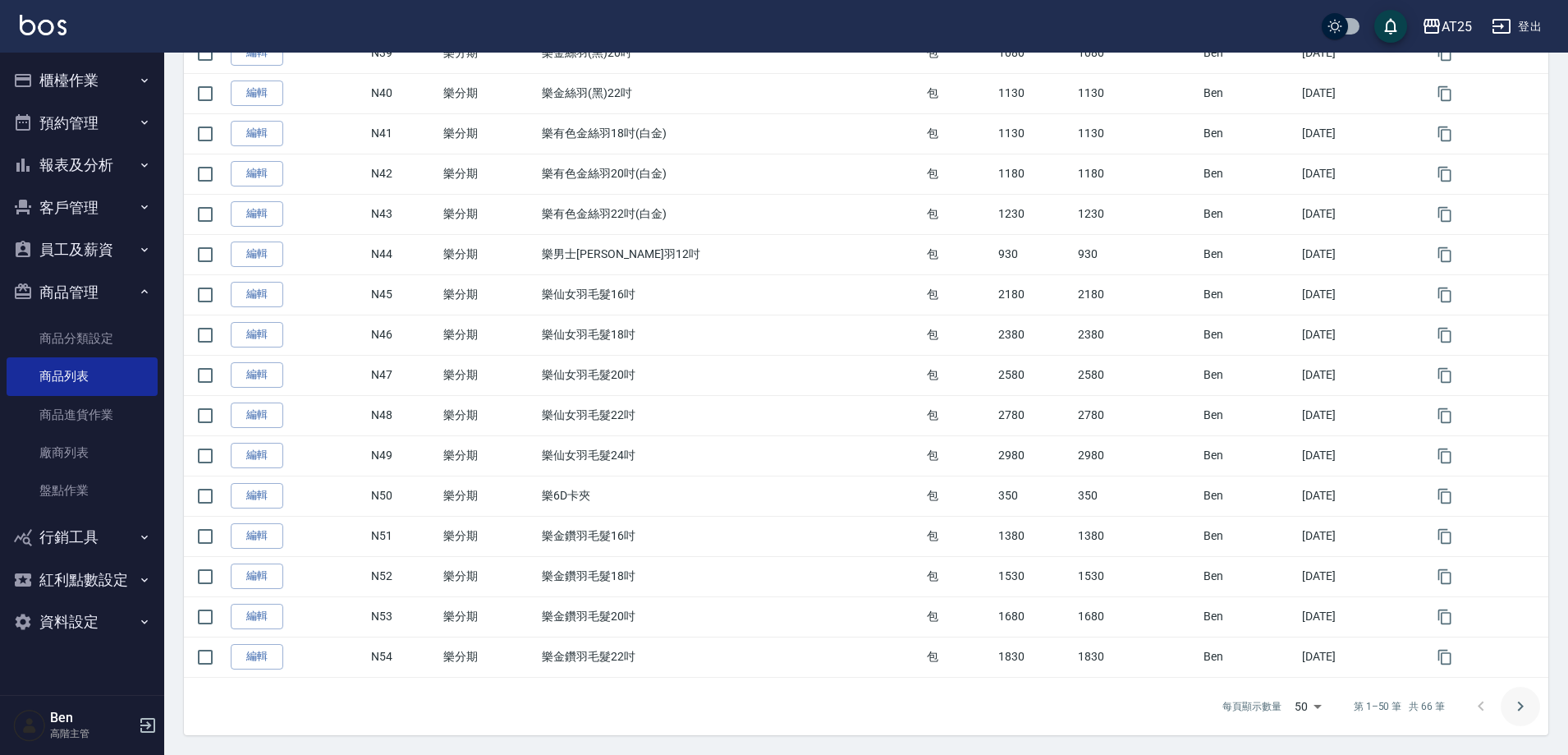
click at [1526, 706] on icon "Go to next page" at bounding box center [1520, 706] width 19 height 19
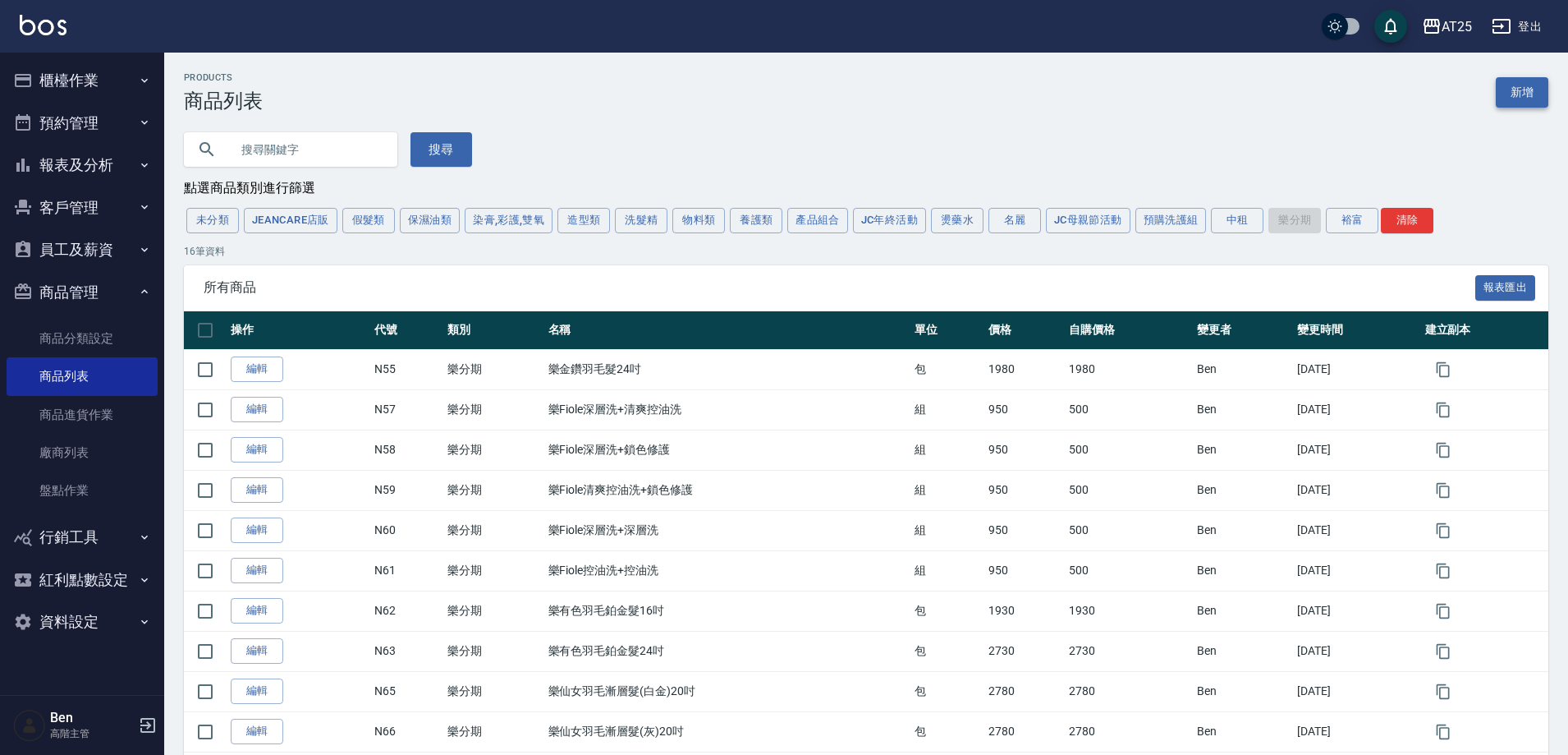
click at [1502, 95] on link "新增" at bounding box center [1522, 92] width 53 height 30
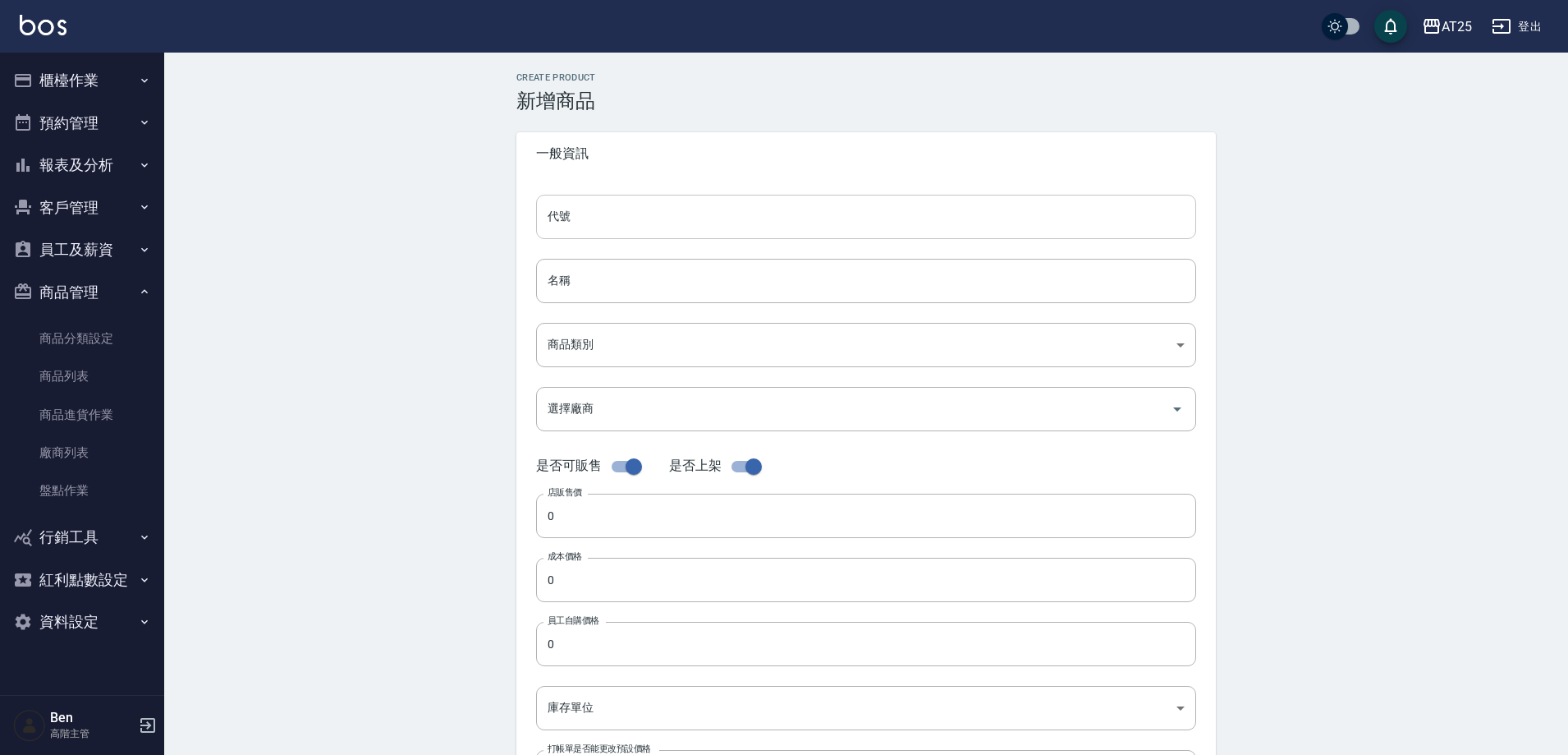
click at [612, 219] on input "代號" at bounding box center [866, 217] width 660 height 45
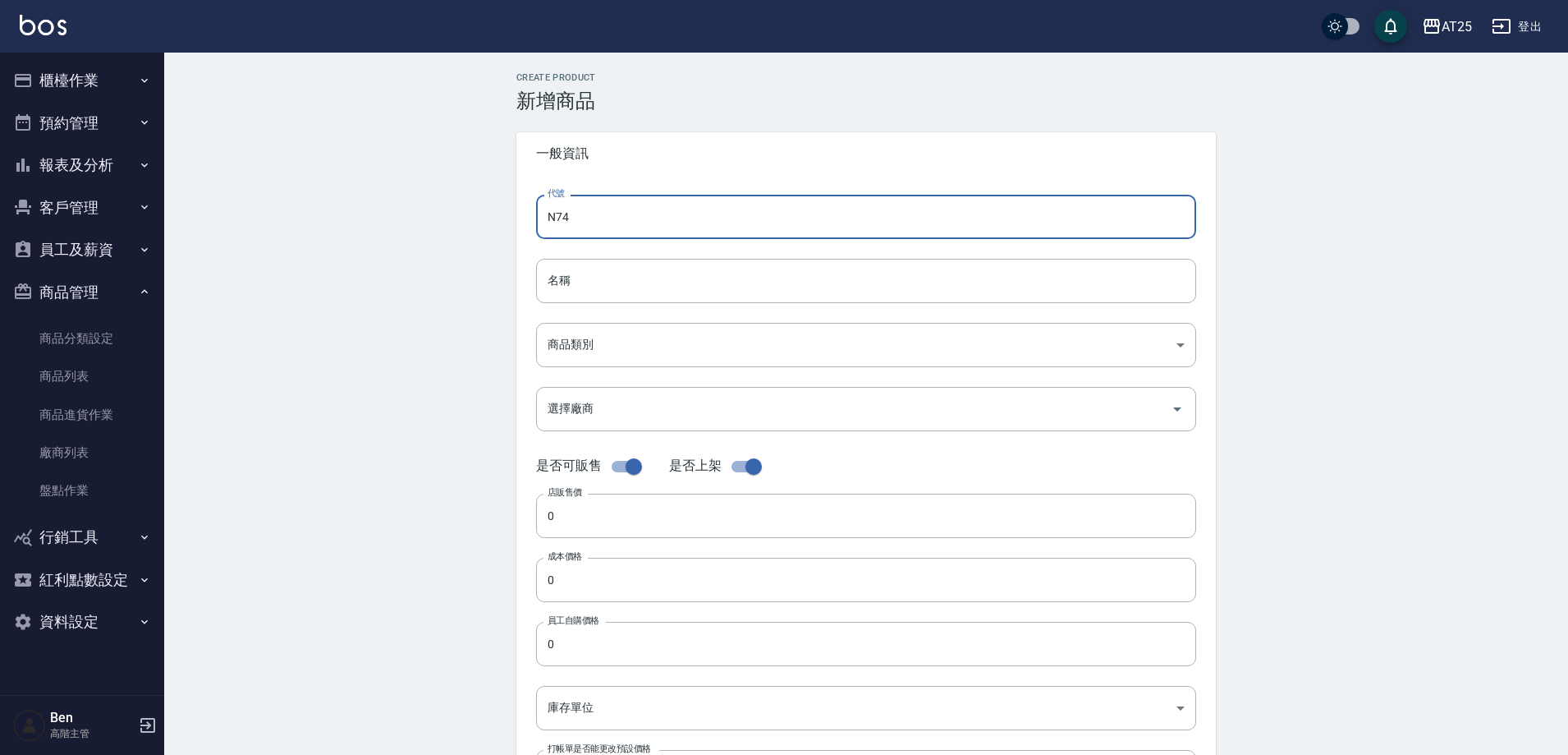
click at [564, 277] on input "名稱" at bounding box center [866, 281] width 660 height 45
paste input "有色仙女羽毛髮24吋"
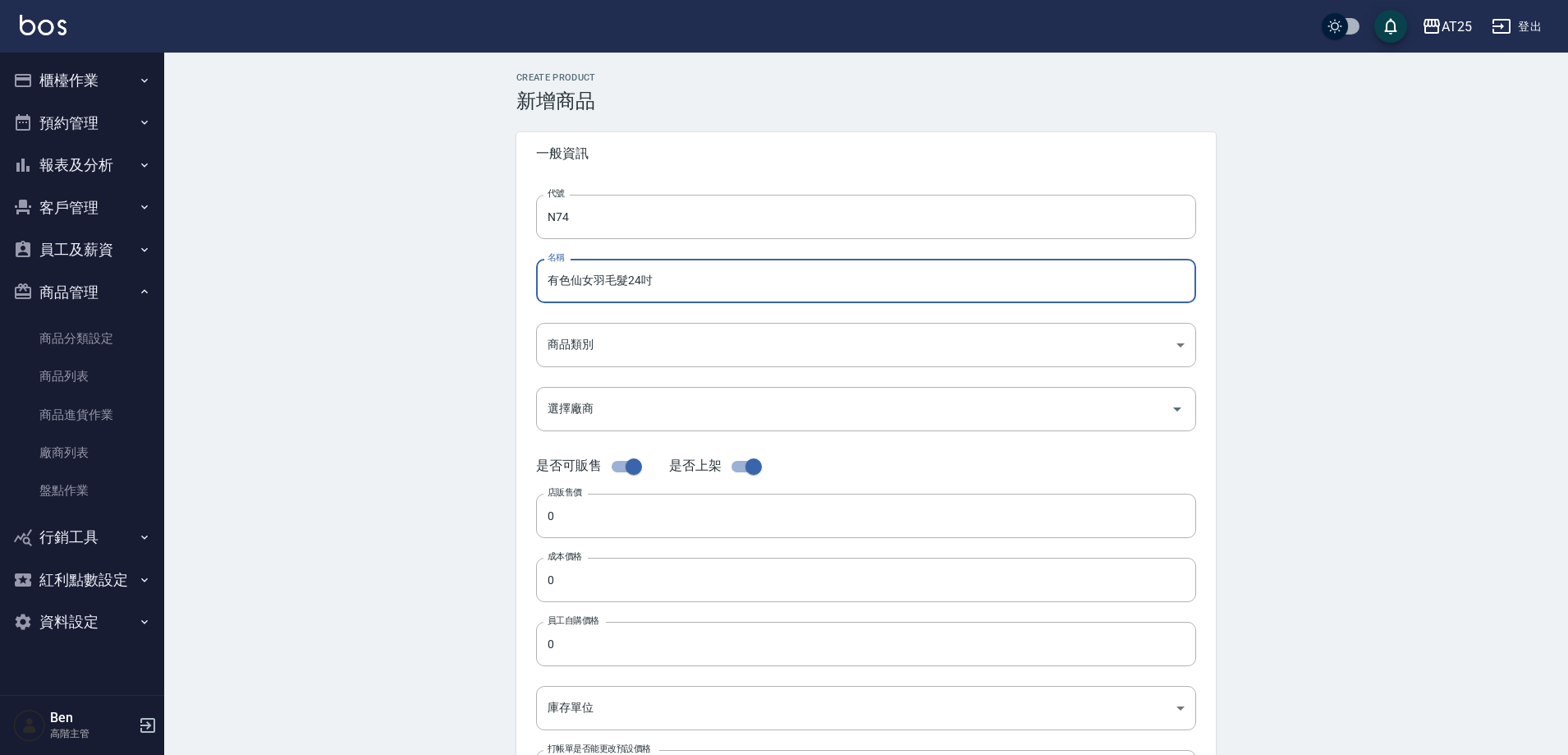
click at [539, 284] on input "有色仙女羽毛髮24吋" at bounding box center [866, 281] width 660 height 45
click at [721, 341] on body "AT25 登出 櫃檯作業 打帳單 帳單列表 掛單列表 座位開單 營業儀表板 現金收支登錄 高階收支登錄 材料自購登錄 每日結帳 排班表 現場電腦打卡 掃碼打卡…" at bounding box center [784, 567] width 1568 height 1133
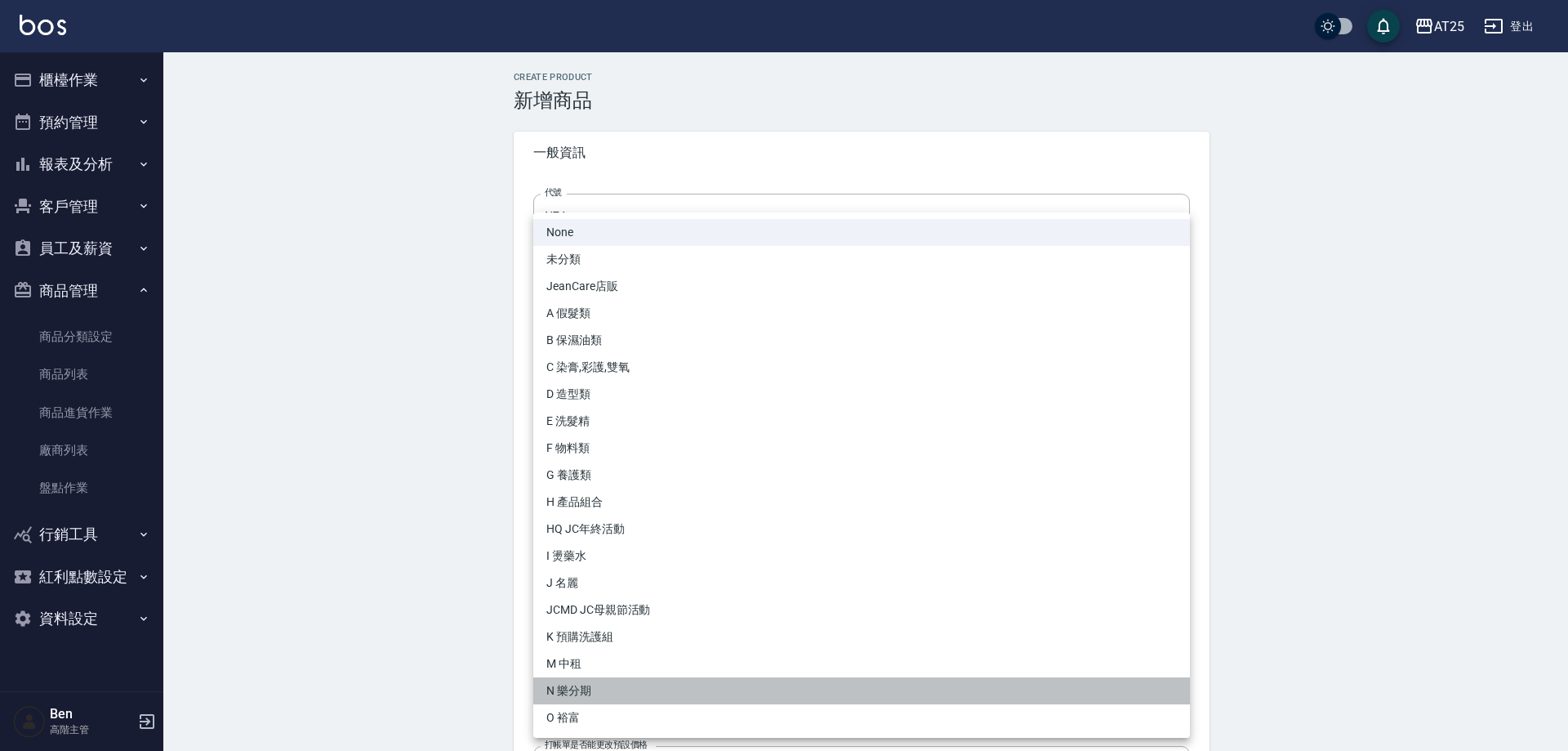
click at [591, 680] on li "N 樂分期" at bounding box center [862, 691] width 657 height 27
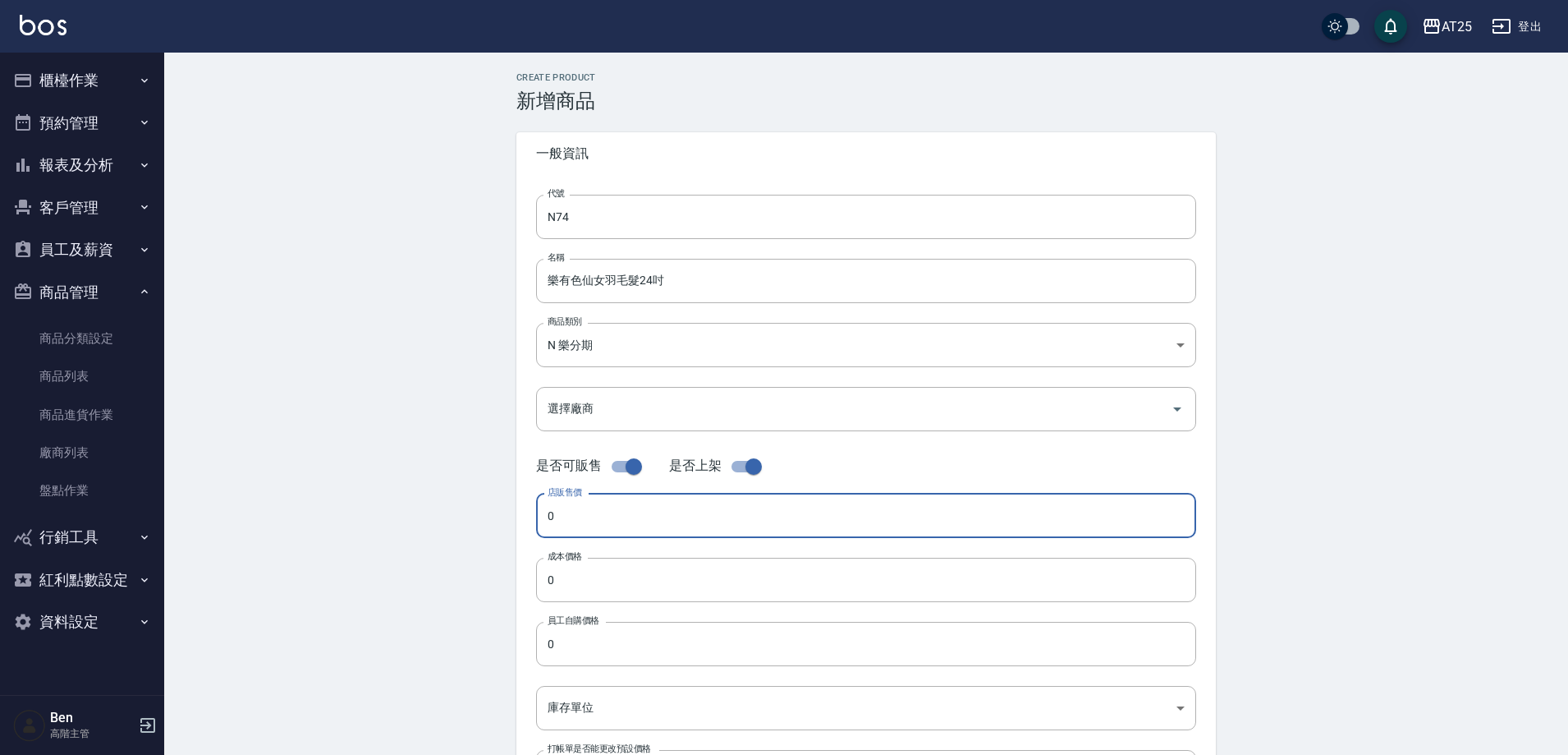
click at [611, 522] on input "0" at bounding box center [866, 515] width 660 height 45
paste input "318"
click at [598, 567] on input "0" at bounding box center [866, 579] width 660 height 45
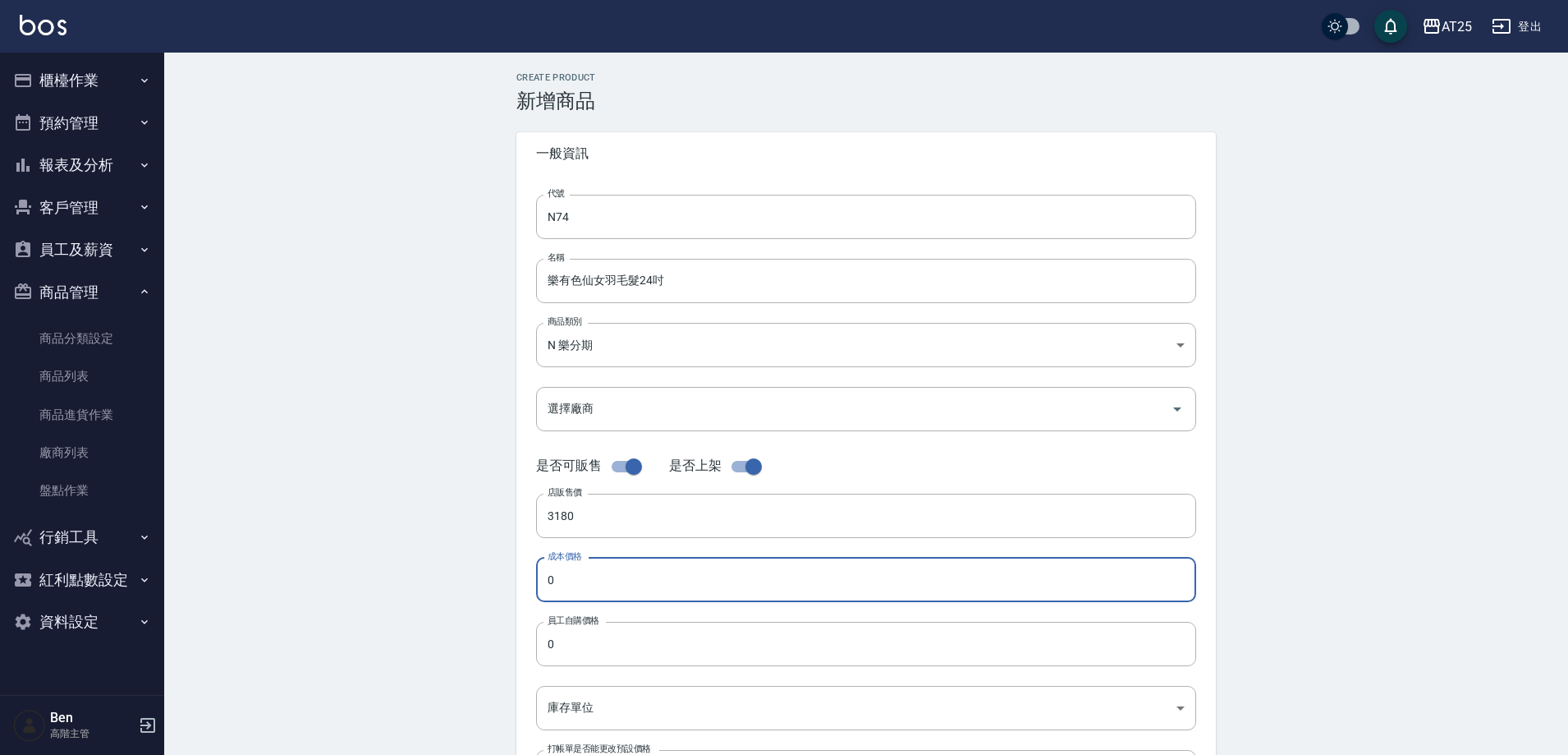
paste input "318"
click at [594, 631] on input "0" at bounding box center [866, 644] width 660 height 45
paste input "318"
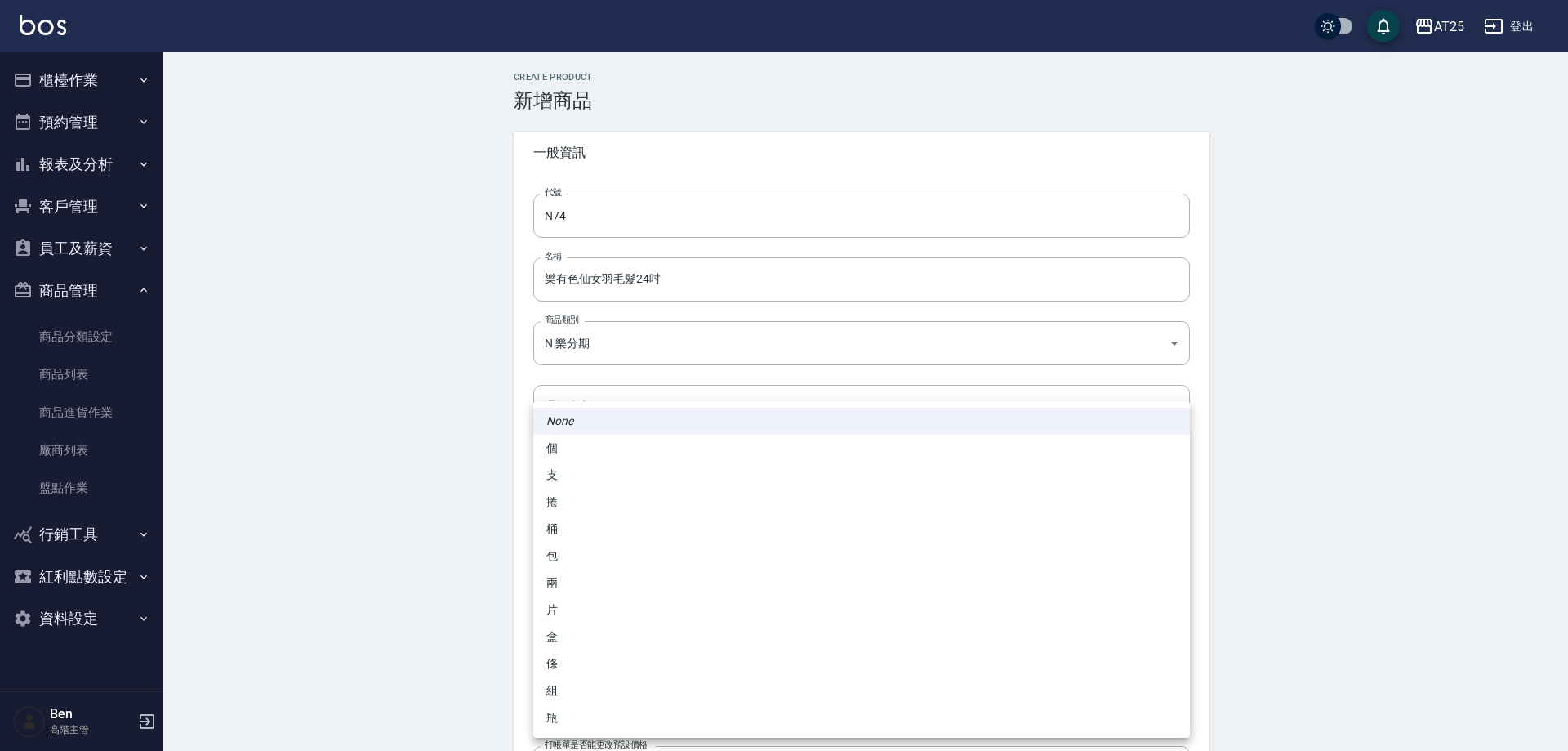
click at [588, 683] on body "AT25 登出 櫃檯作業 打帳單 帳單列表 掛單列表 座位開單 營業儀表板 現金收支登錄 高階收支登錄 材料自購登錄 每日結帳 排班表 現場電腦打卡 掃碼打卡…" at bounding box center [784, 564] width 1568 height 1127
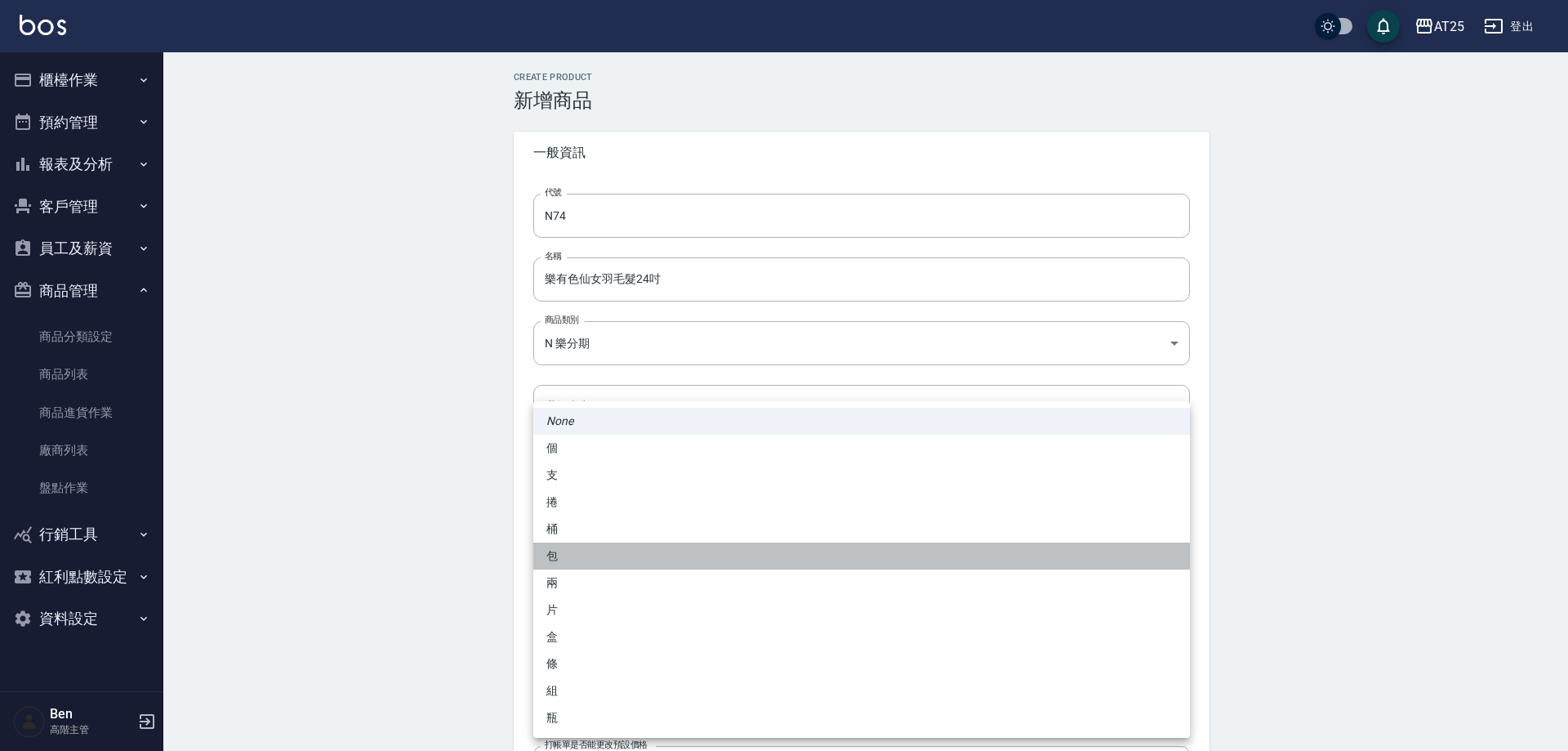
click at [595, 549] on li "包" at bounding box center [862, 556] width 657 height 27
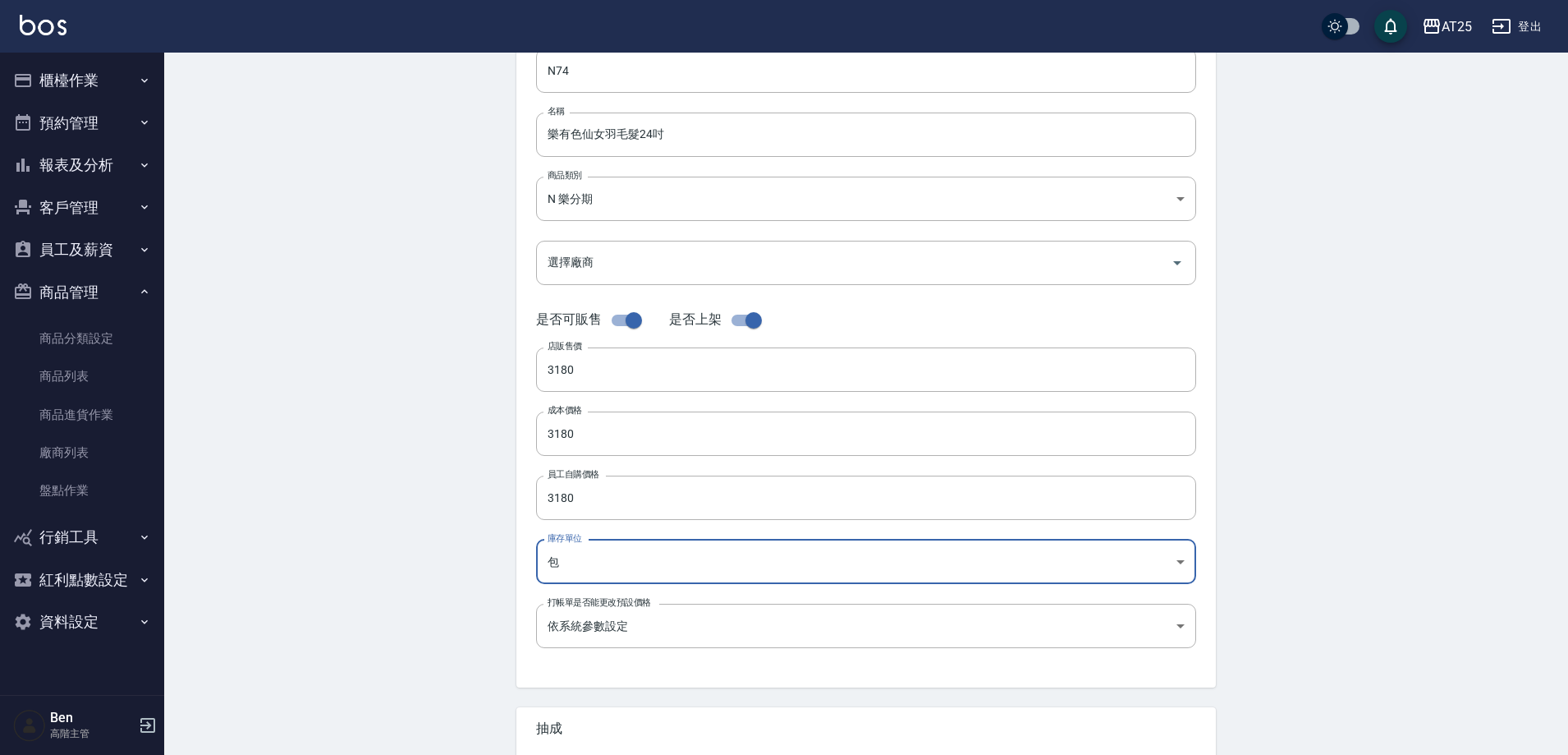
scroll to position [378, 0]
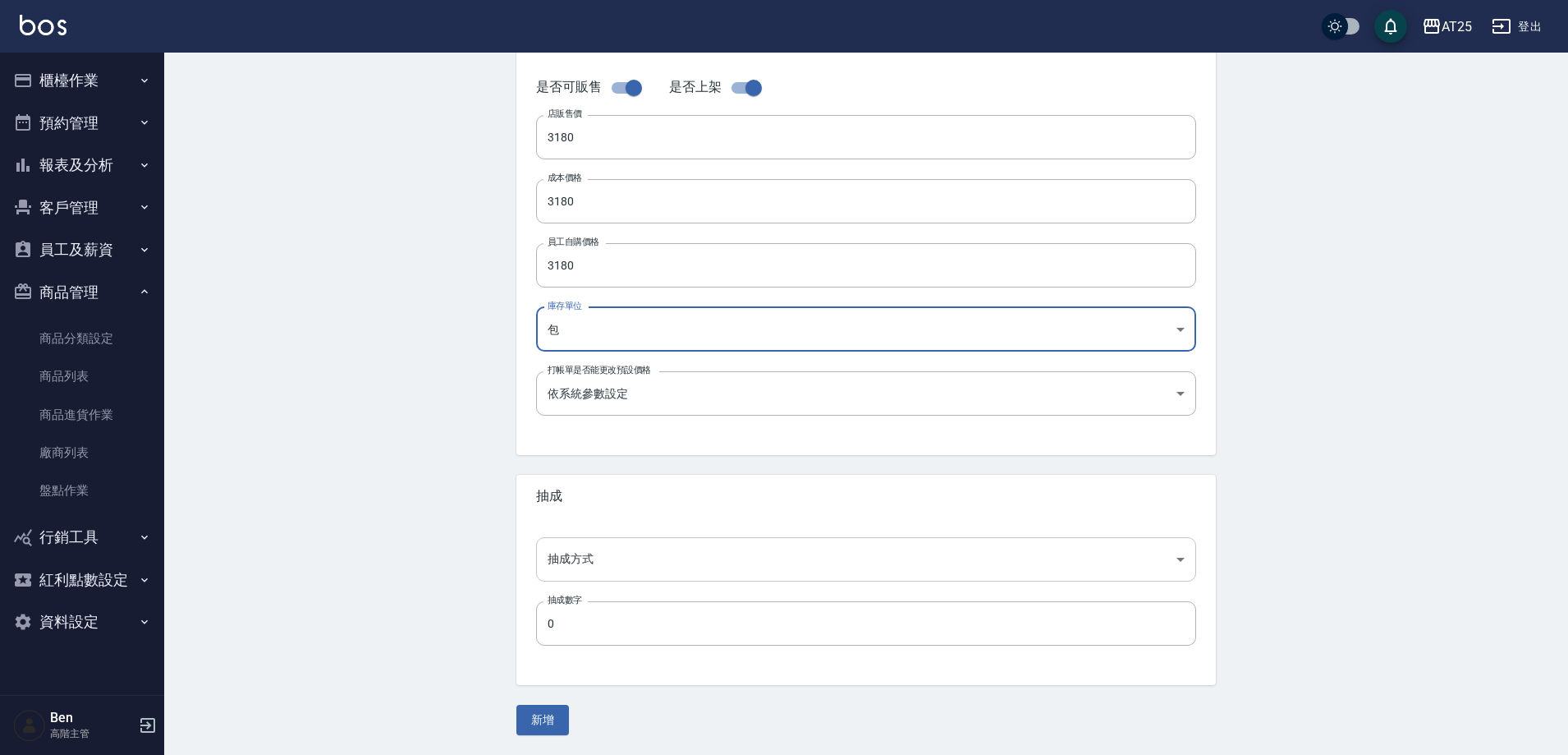
click at [588, 568] on body "AT25 登出 櫃檯作業 打帳單 帳單列表 掛單列表 座位開單 營業儀表板 現金收支登錄 高階收支登錄 材料自購登錄 每日結帳 排班表 現場電腦打卡 掃碼打卡…" at bounding box center [784, 188] width 1568 height 1133
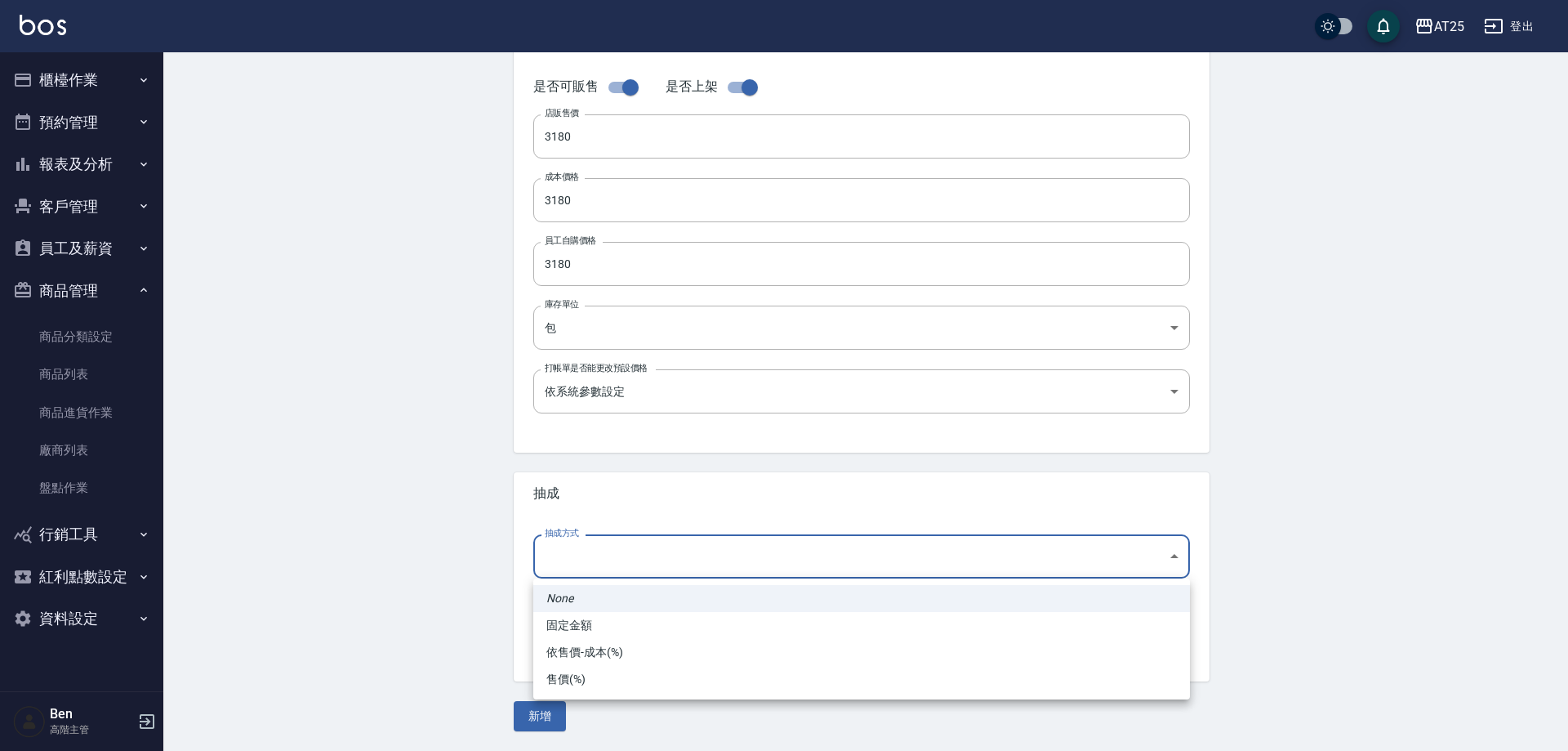
click at [578, 651] on li "依售價-成本(%)" at bounding box center [862, 652] width 657 height 27
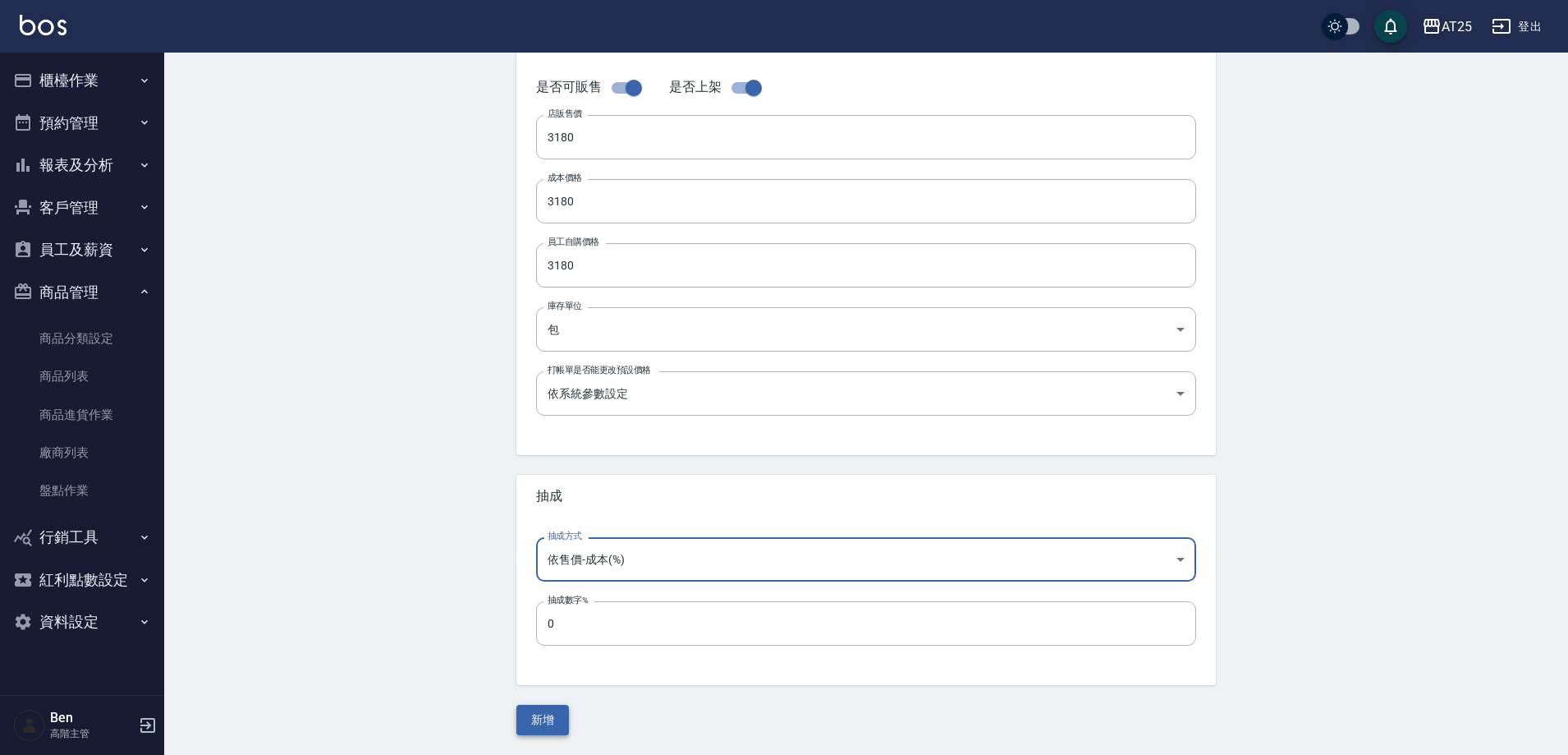
click at [555, 725] on button "新增" at bounding box center [543, 720] width 53 height 30
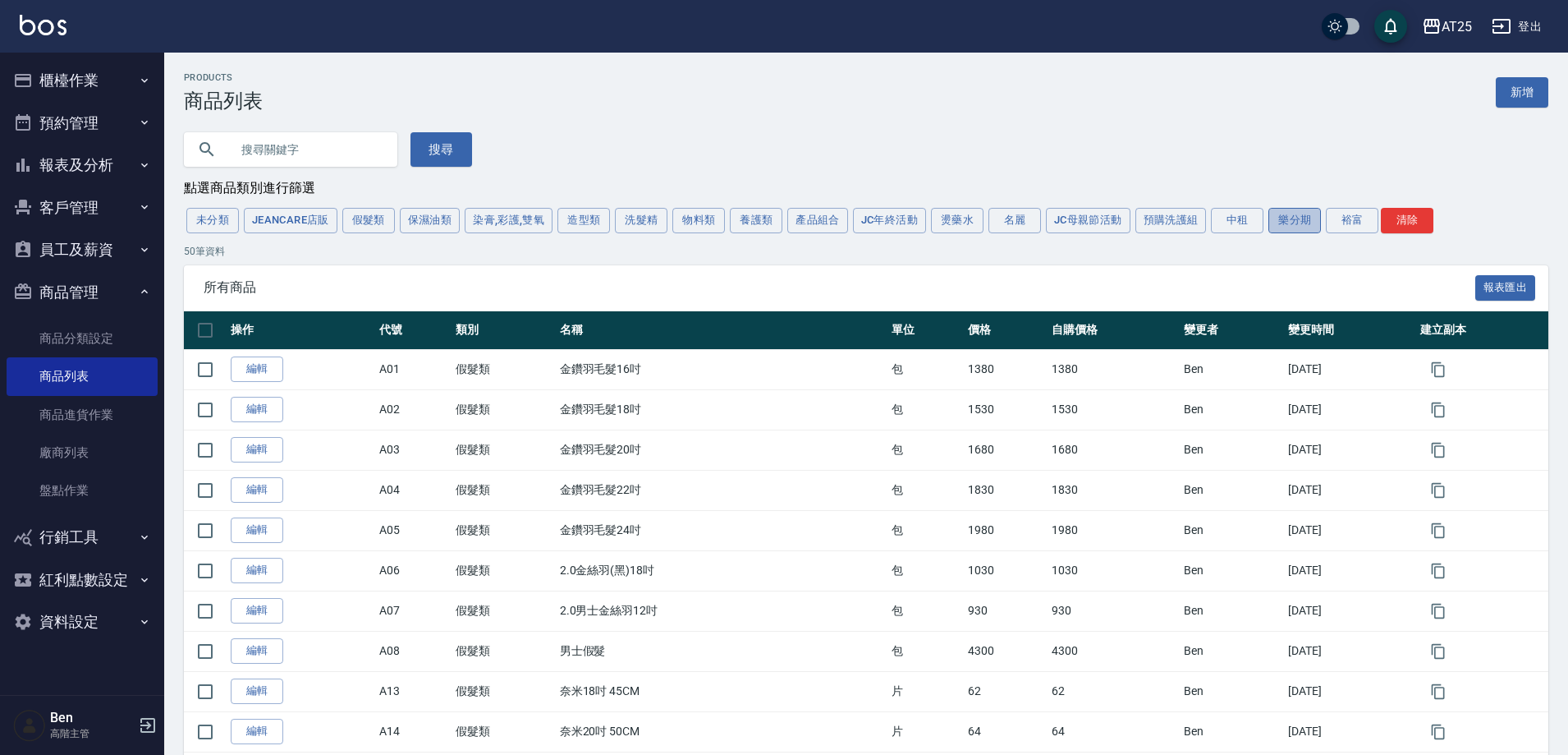
click at [1304, 215] on button "樂分期" at bounding box center [1295, 220] width 53 height 25
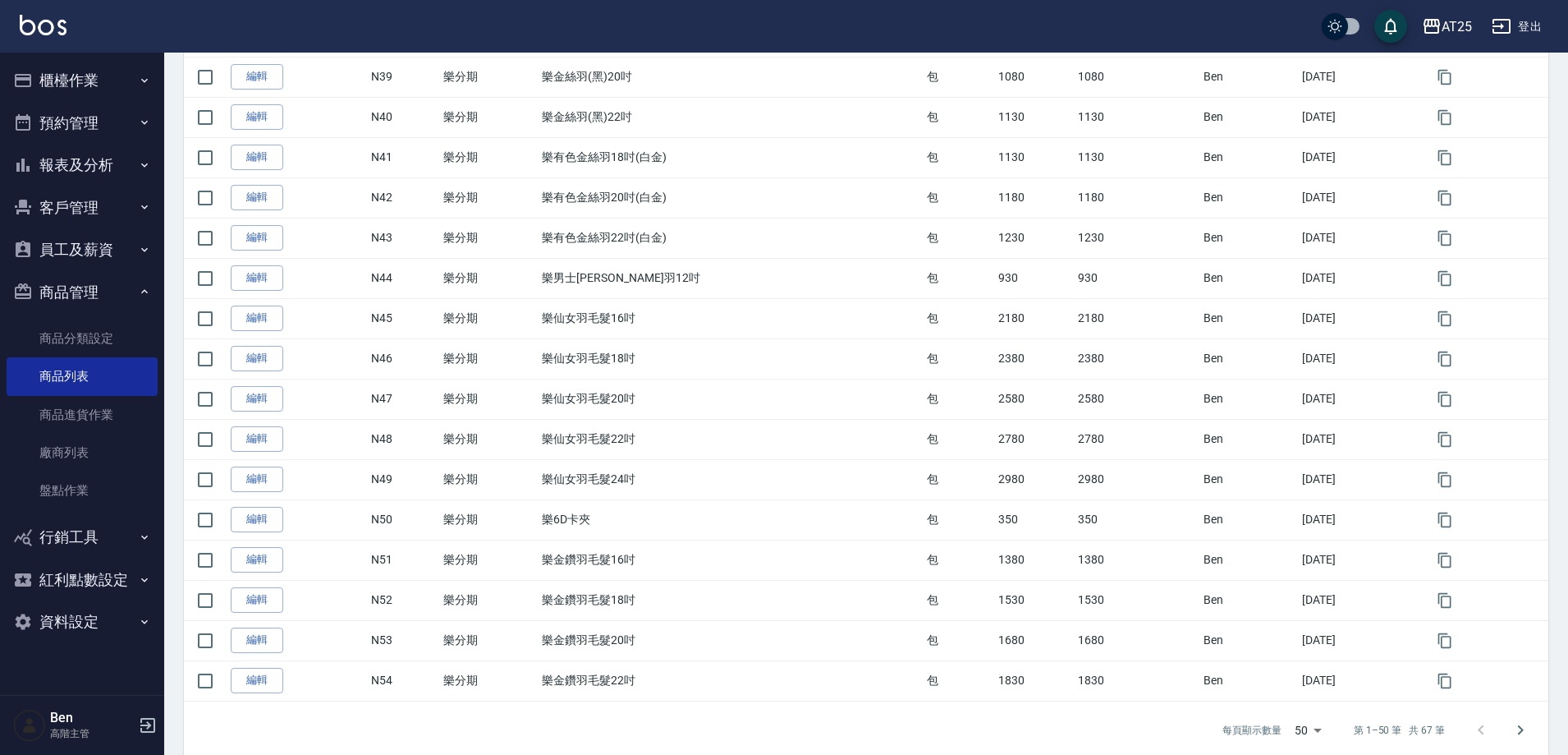
scroll to position [1687, 0]
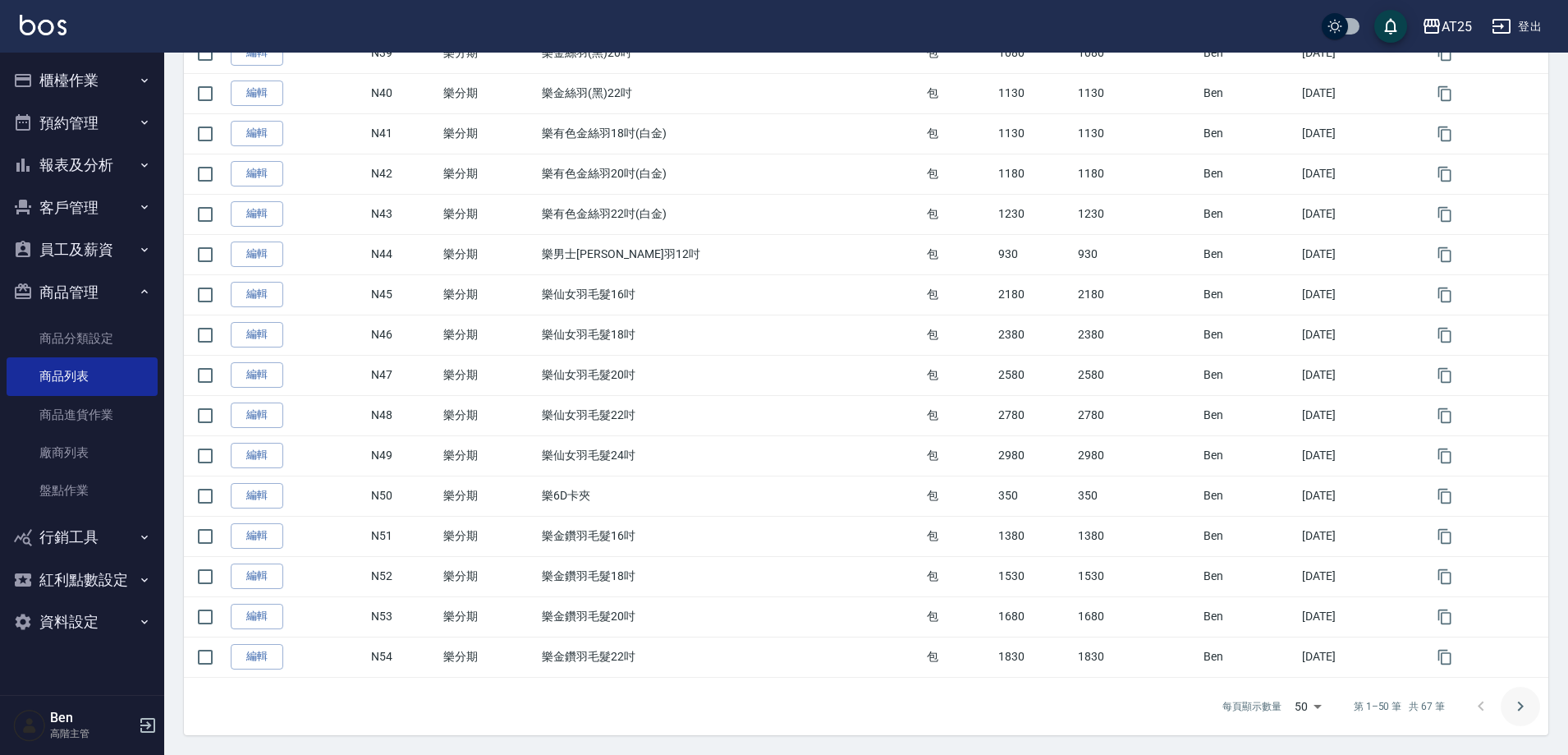
click at [1513, 702] on icon "Go to next page" at bounding box center [1520, 706] width 19 height 19
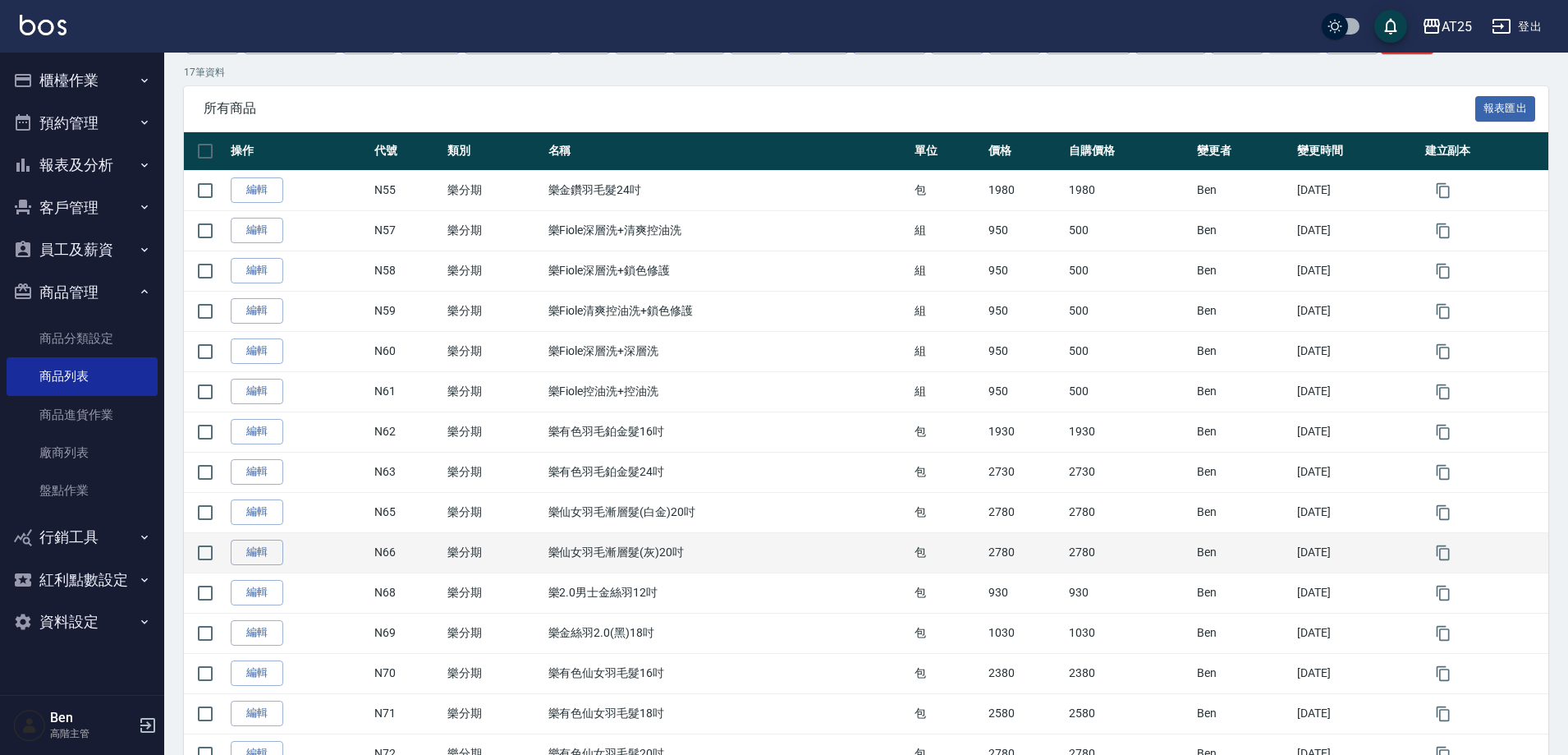
scroll to position [113, 0]
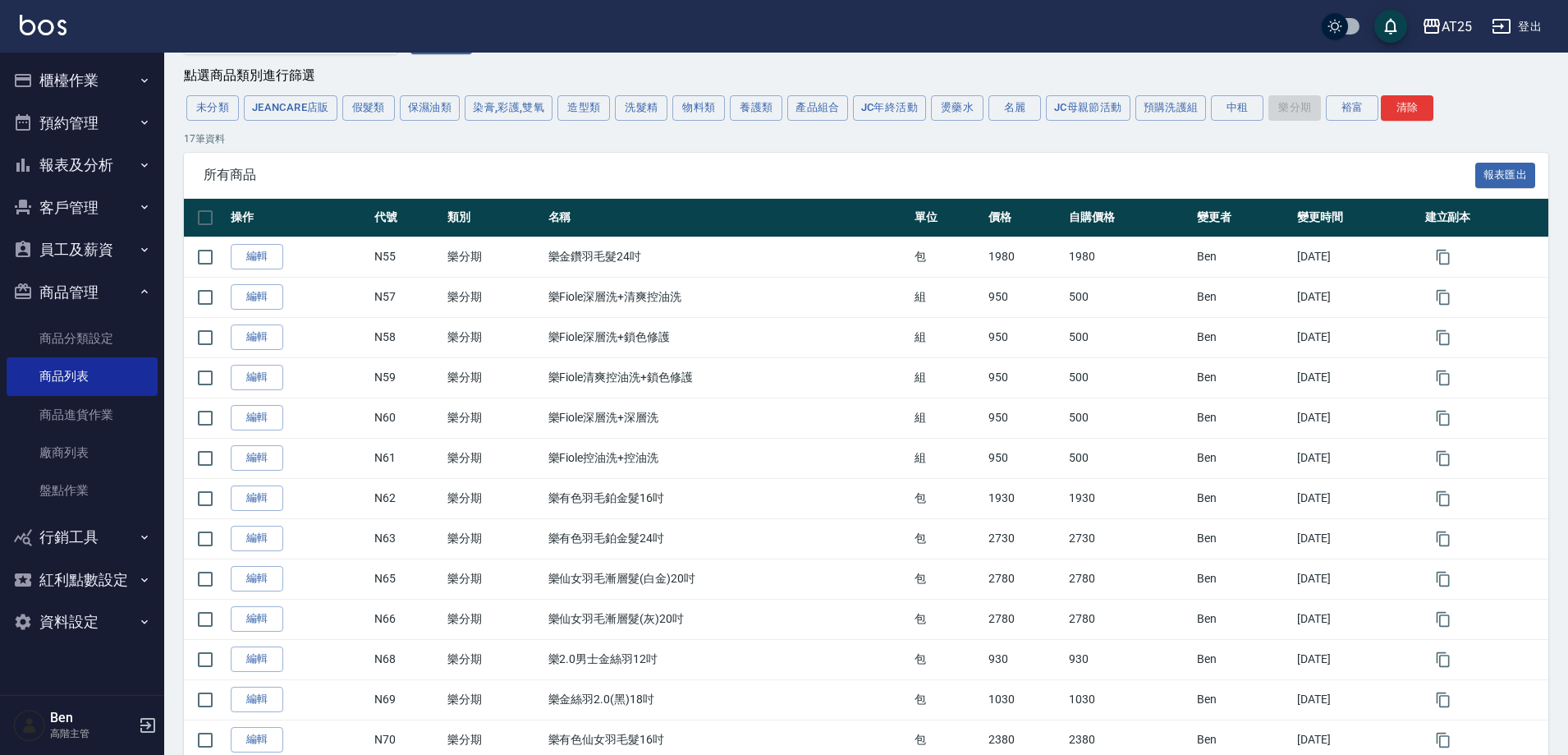
click at [1348, 96] on div "未分類 JeanCare店販 假髮類 保濕油類 染膏,彩護,雙氧 造型類 洗髮精 物料類 養護類 產品組合 JC年終活動 燙藥水 名麗 JC母親節活動 預購洗…" at bounding box center [866, 108] width 1365 height 30
click at [1348, 106] on button "裕富" at bounding box center [1352, 108] width 53 height 25
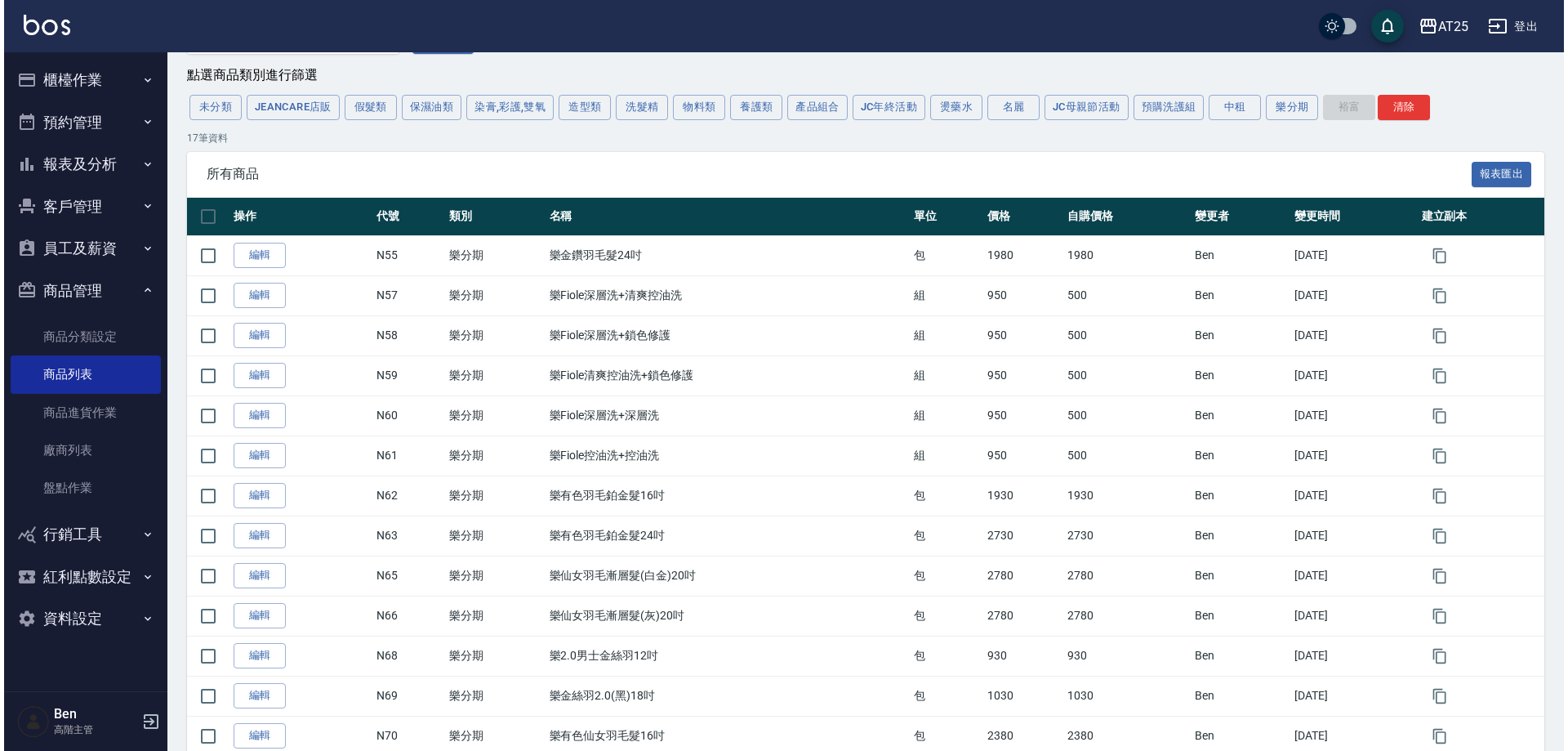
scroll to position [0, 0]
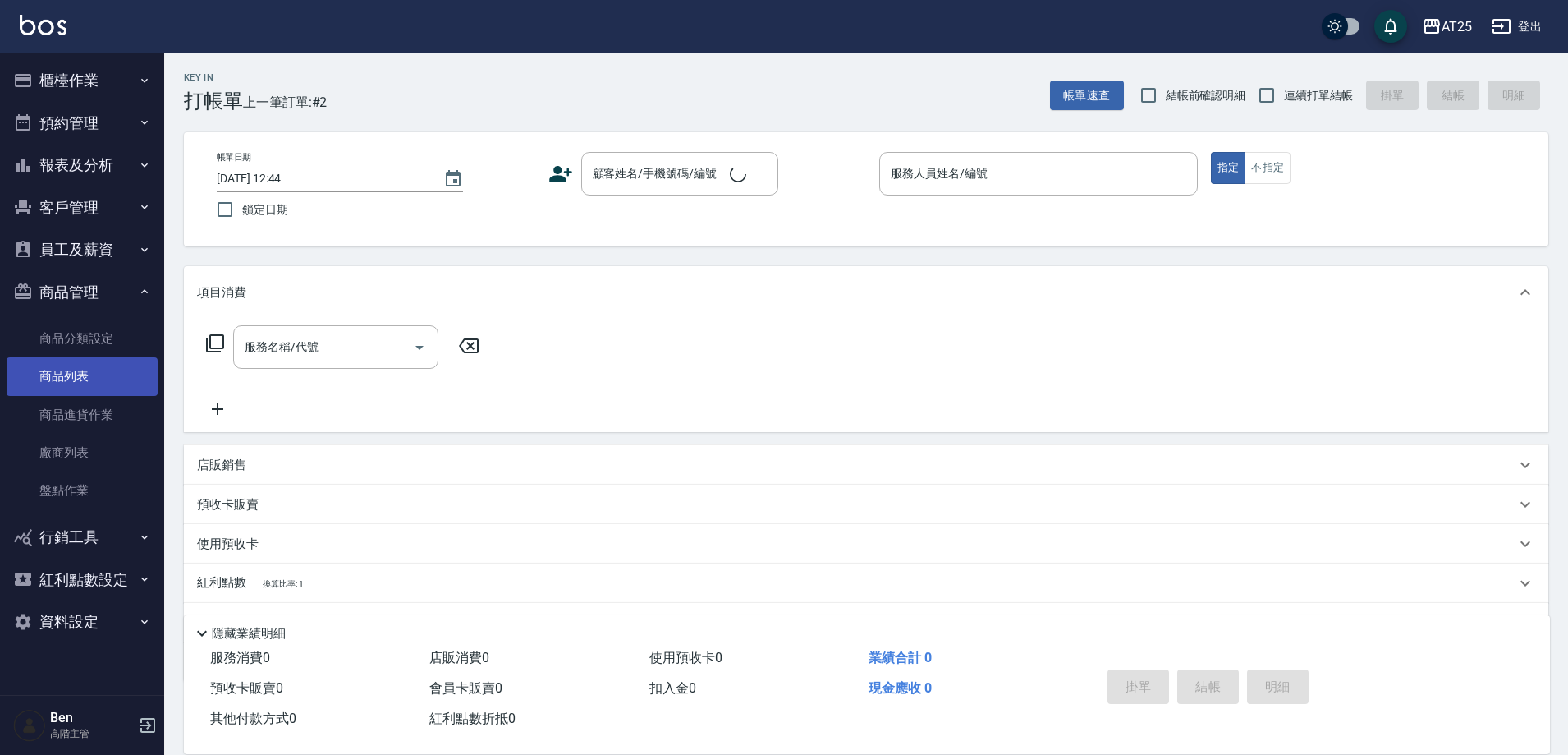
click at [89, 363] on link "商品列表" at bounding box center [82, 376] width 151 height 38
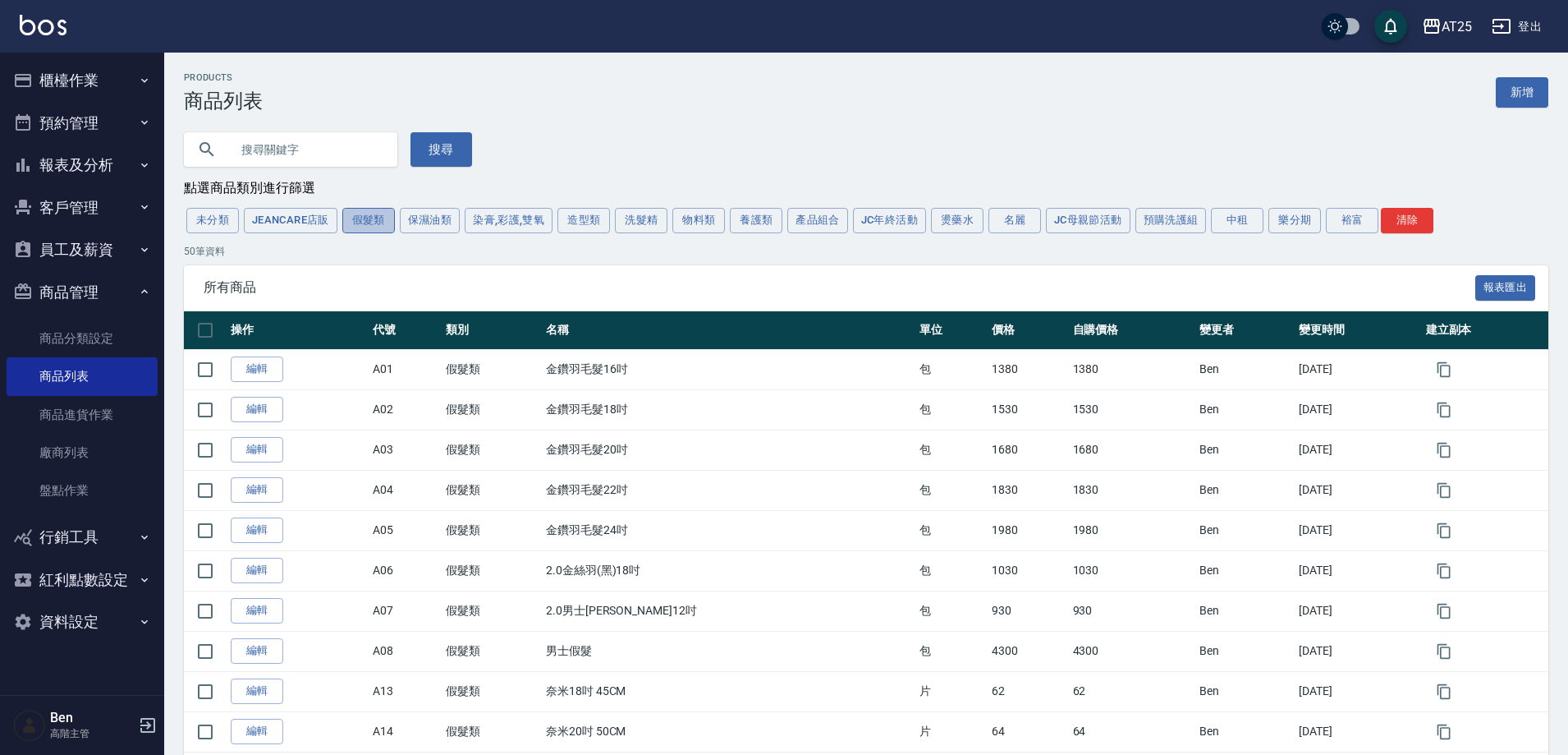
click at [365, 227] on button "假髮類" at bounding box center [368, 220] width 53 height 25
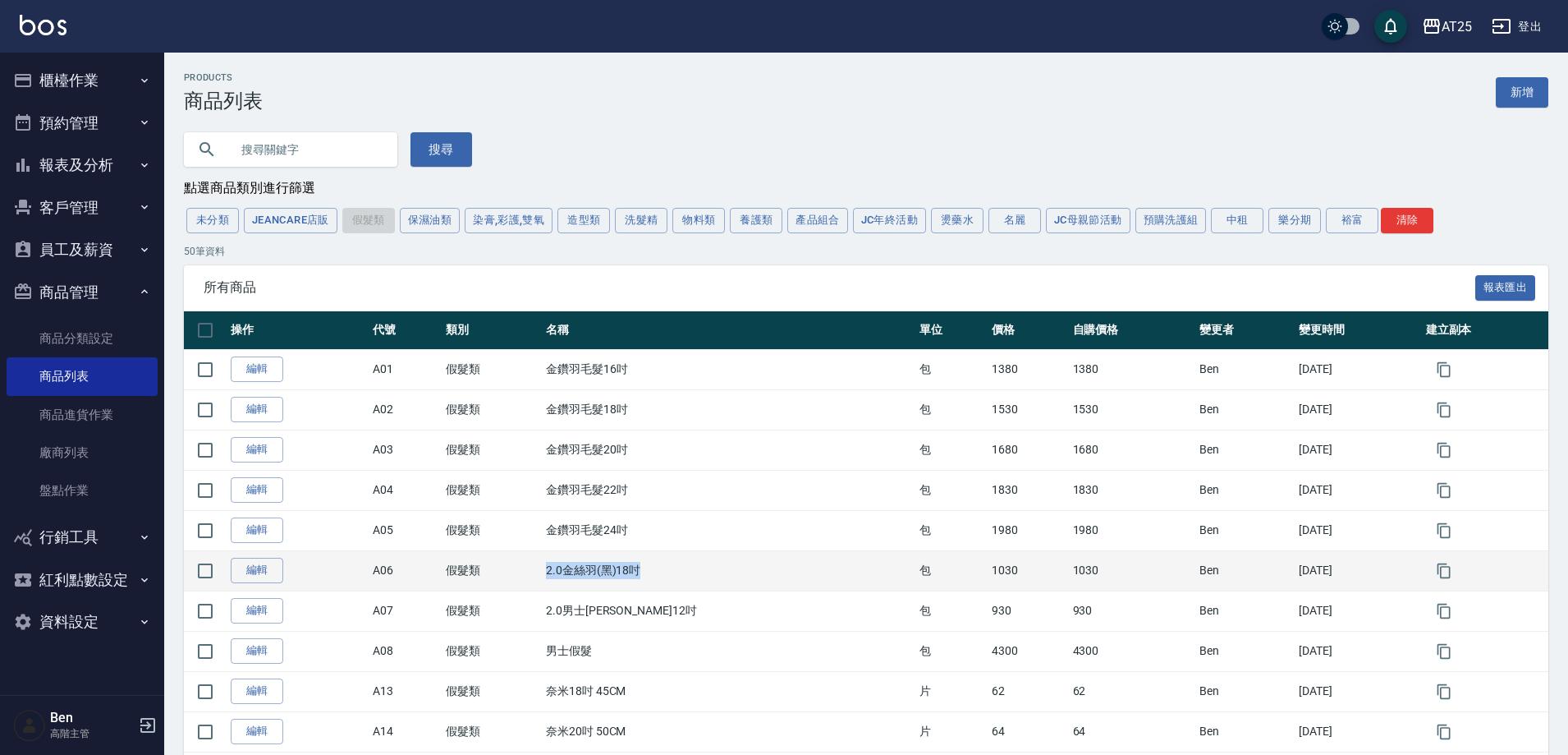
drag, startPoint x: 538, startPoint y: 568, endPoint x: 710, endPoint y: 569, distance: 172.0
click at [710, 569] on tr "編輯 A06 假髮類 2.0金絲羽(黑)18吋 包 1030 1030 Ben 2025/08/12" at bounding box center [866, 571] width 1365 height 40
copy tr "假髮類 2.0金絲羽(黑)18吋"
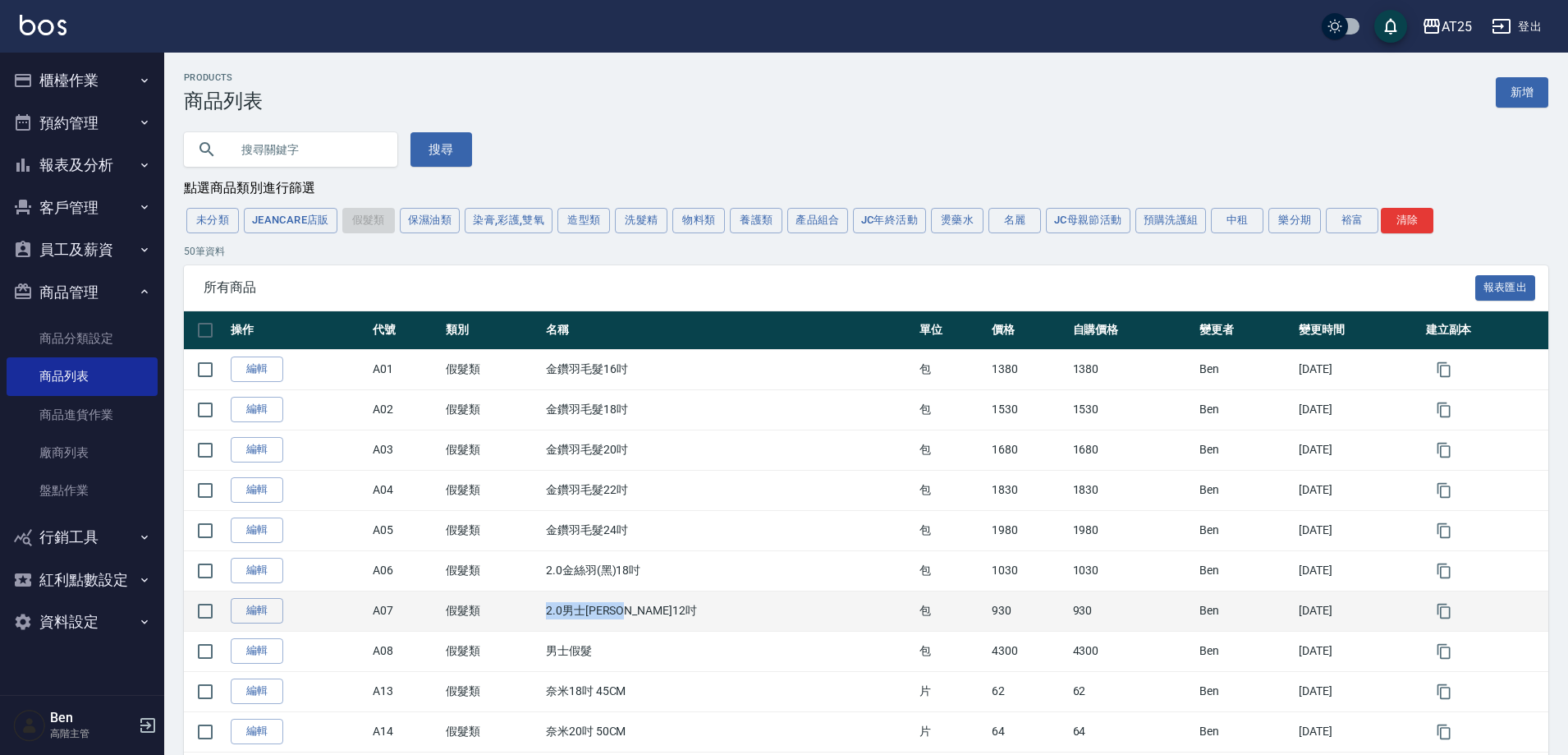
drag, startPoint x: 547, startPoint y: 610, endPoint x: 663, endPoint y: 611, distance: 116.0
click at [663, 611] on td "2.0男士金絲羽12吋" at bounding box center [729, 611] width 374 height 40
copy td "2.0男士金絲羽12吋"
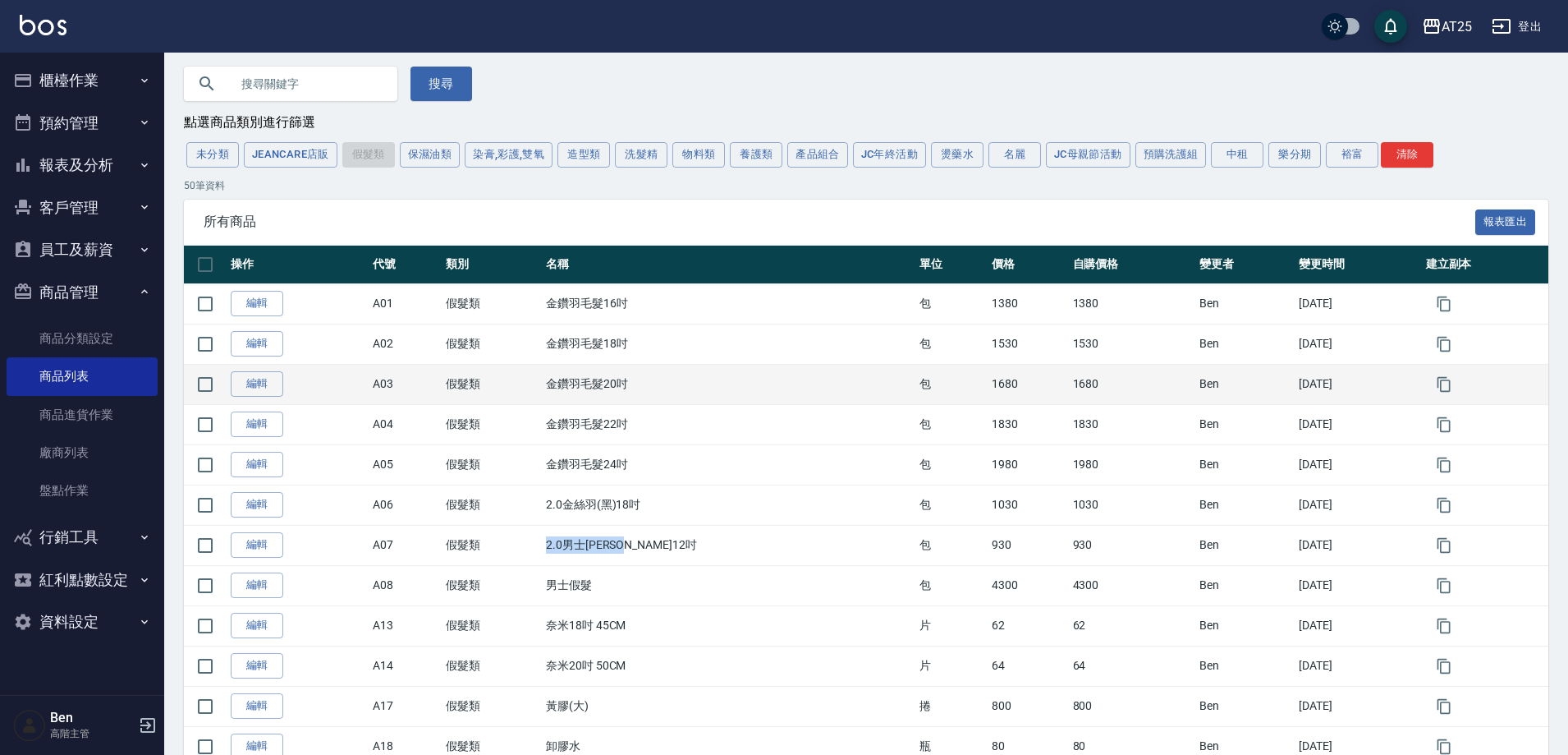
scroll to position [164, 0]
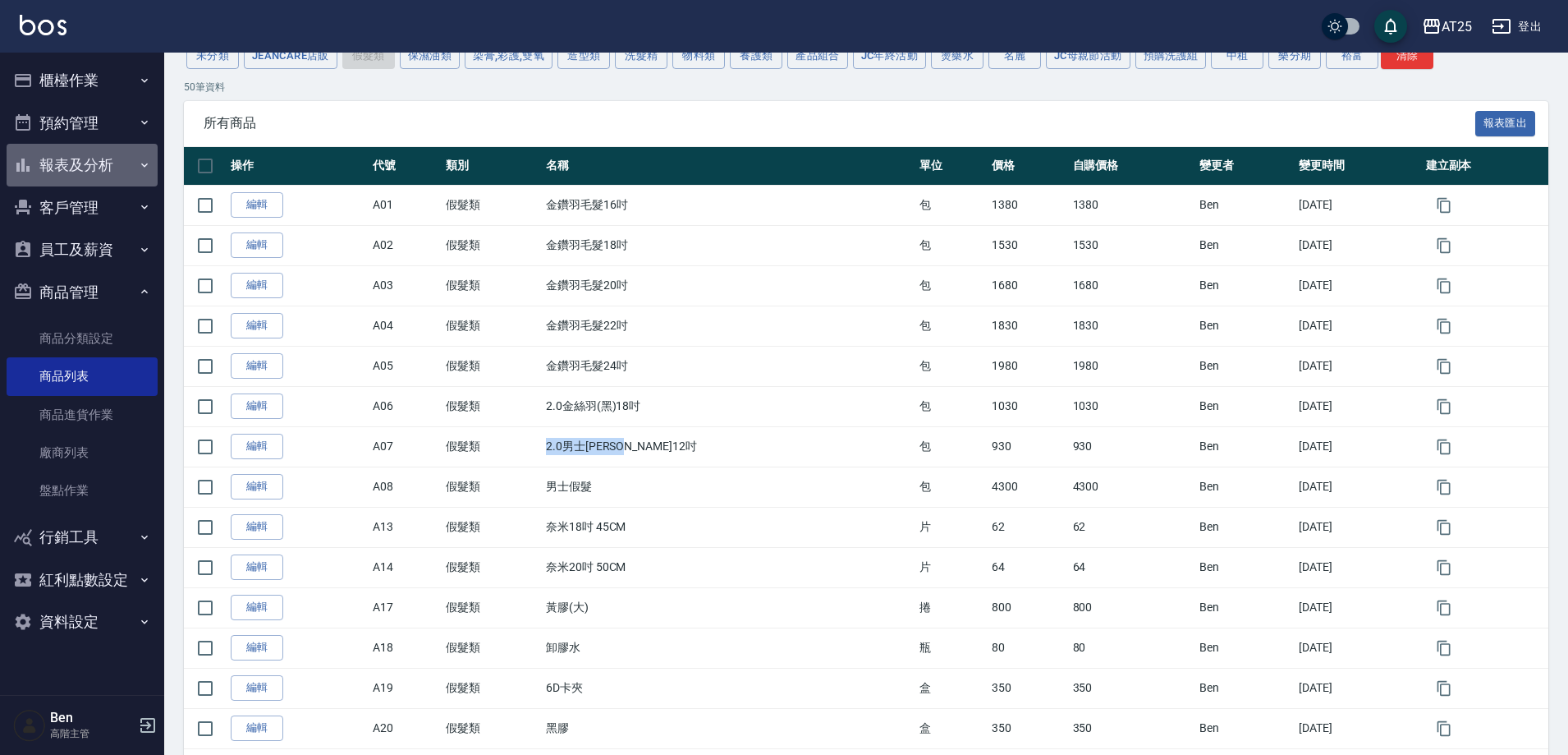
click at [108, 172] on button "報表及分析" at bounding box center [82, 165] width 151 height 43
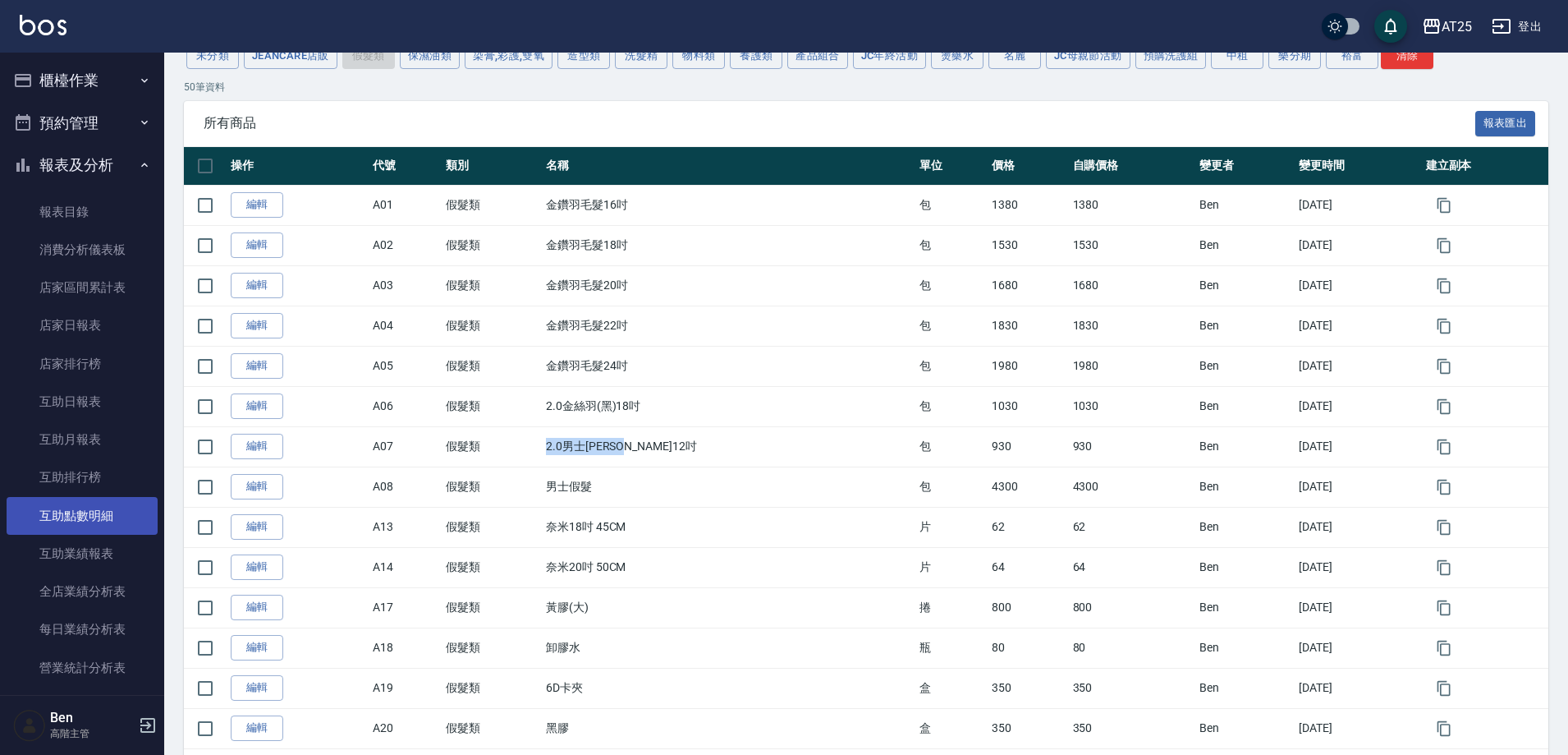
scroll to position [575, 0]
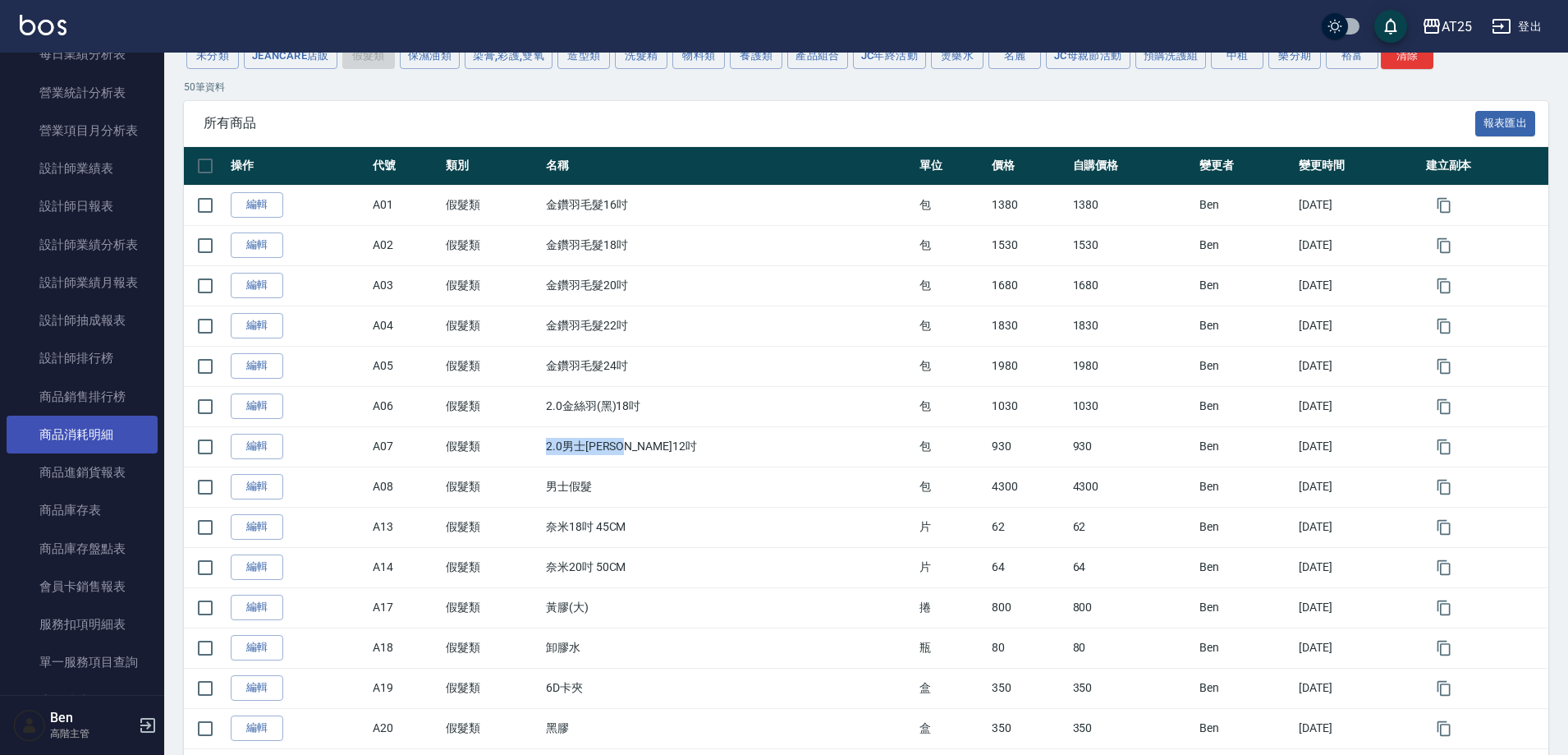
click at [96, 421] on link "商品消耗明細" at bounding box center [82, 434] width 151 height 38
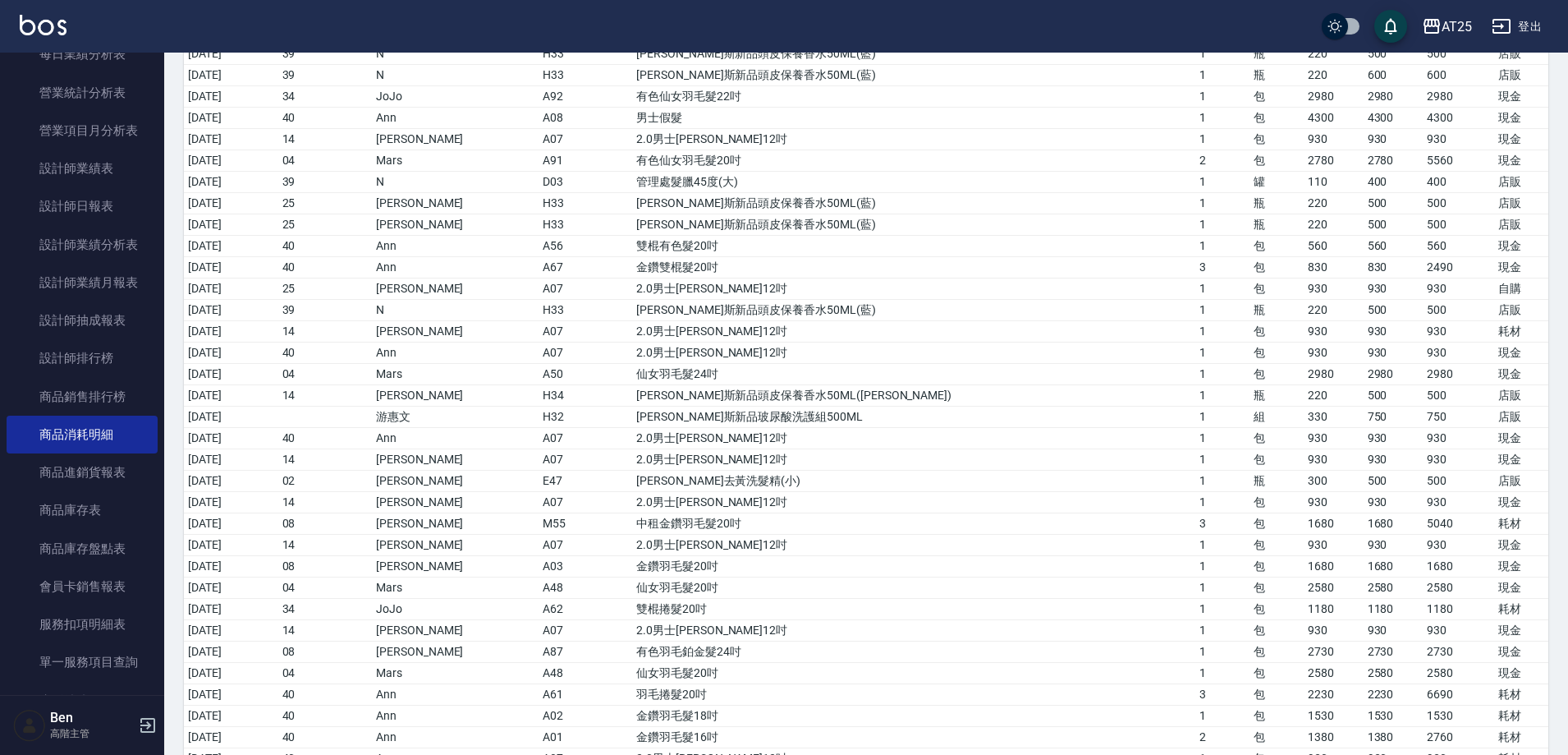
scroll to position [647, 0]
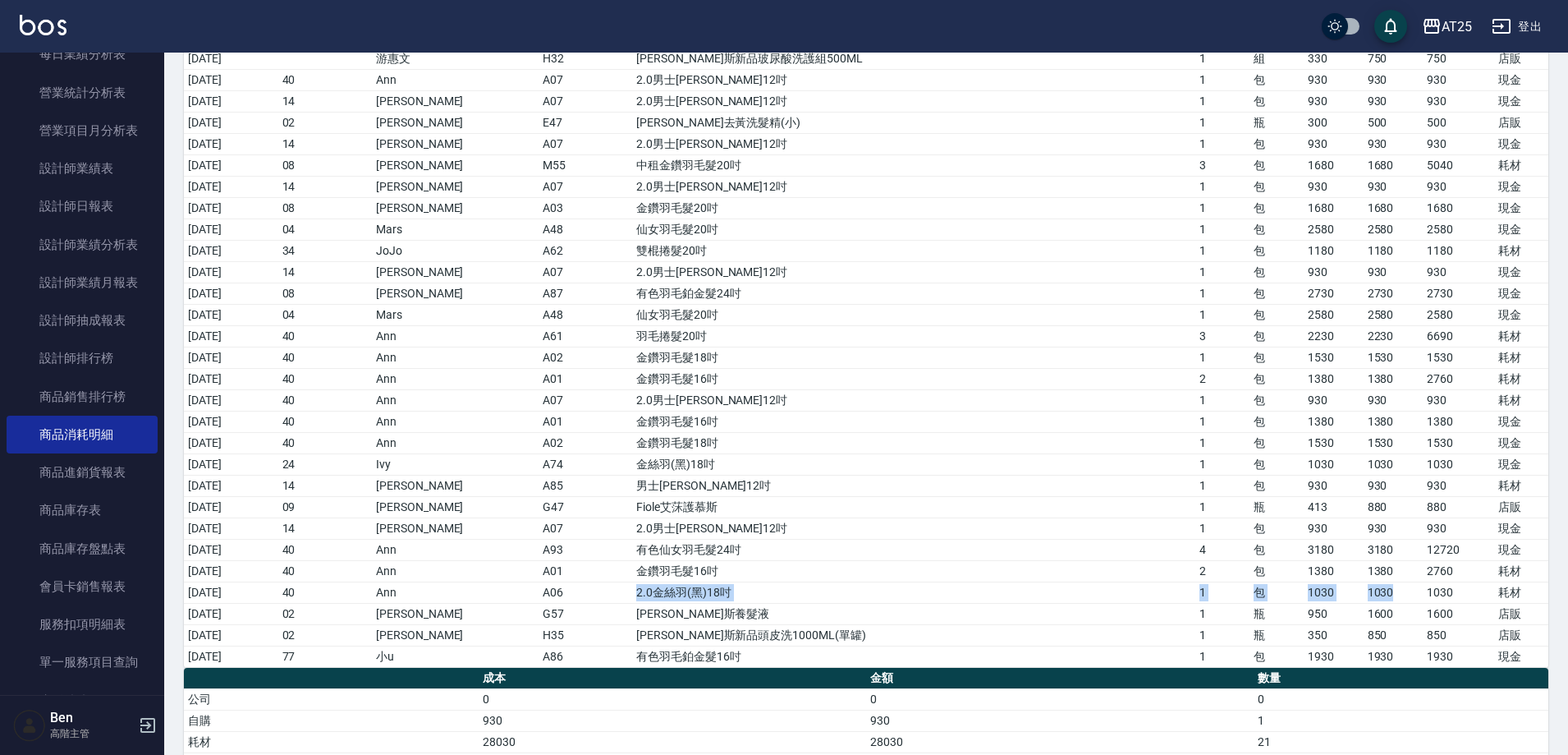
drag, startPoint x: 688, startPoint y: 591, endPoint x: 1357, endPoint y: 597, distance: 669.0
click at [1357, 597] on tr "2025/09/13 40 Ann A06 2.0金絲羽(黑)18吋 1 包 1030 1030 1030 耗材" at bounding box center [866, 592] width 1365 height 21
drag, startPoint x: 694, startPoint y: 564, endPoint x: 1292, endPoint y: 565, distance: 598.0
click at [1292, 565] on tr "2025/09/13 40 Ann A01 金鑽羽毛髮16吋 2 包 1380 1380 2760 耗材" at bounding box center [866, 570] width 1365 height 21
drag, startPoint x: 698, startPoint y: 544, endPoint x: 1254, endPoint y: 544, distance: 556.0
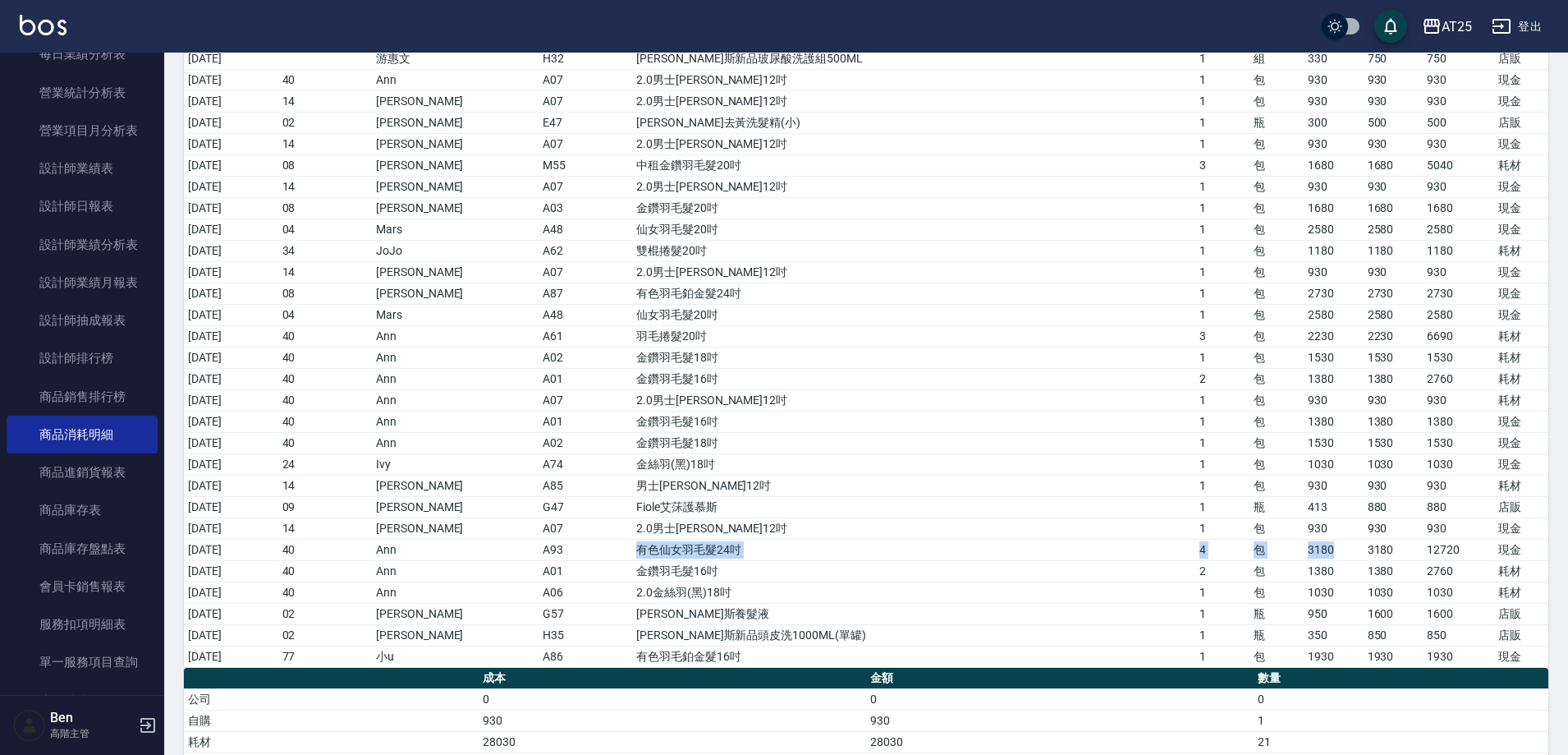
click at [1292, 544] on tr "2025/09/13 40 Ann A93 有色仙女羽毛髮24吋 4 包 3180 3180 12720 現金" at bounding box center [866, 549] width 1365 height 21
drag, startPoint x: 698, startPoint y: 521, endPoint x: 1249, endPoint y: 523, distance: 551.0
click at [1249, 523] on tr "2025/09/13 14 Ken A07 2.0男士金絲羽12吋 1 包 930 930 930 現金" at bounding box center [866, 528] width 1365 height 21
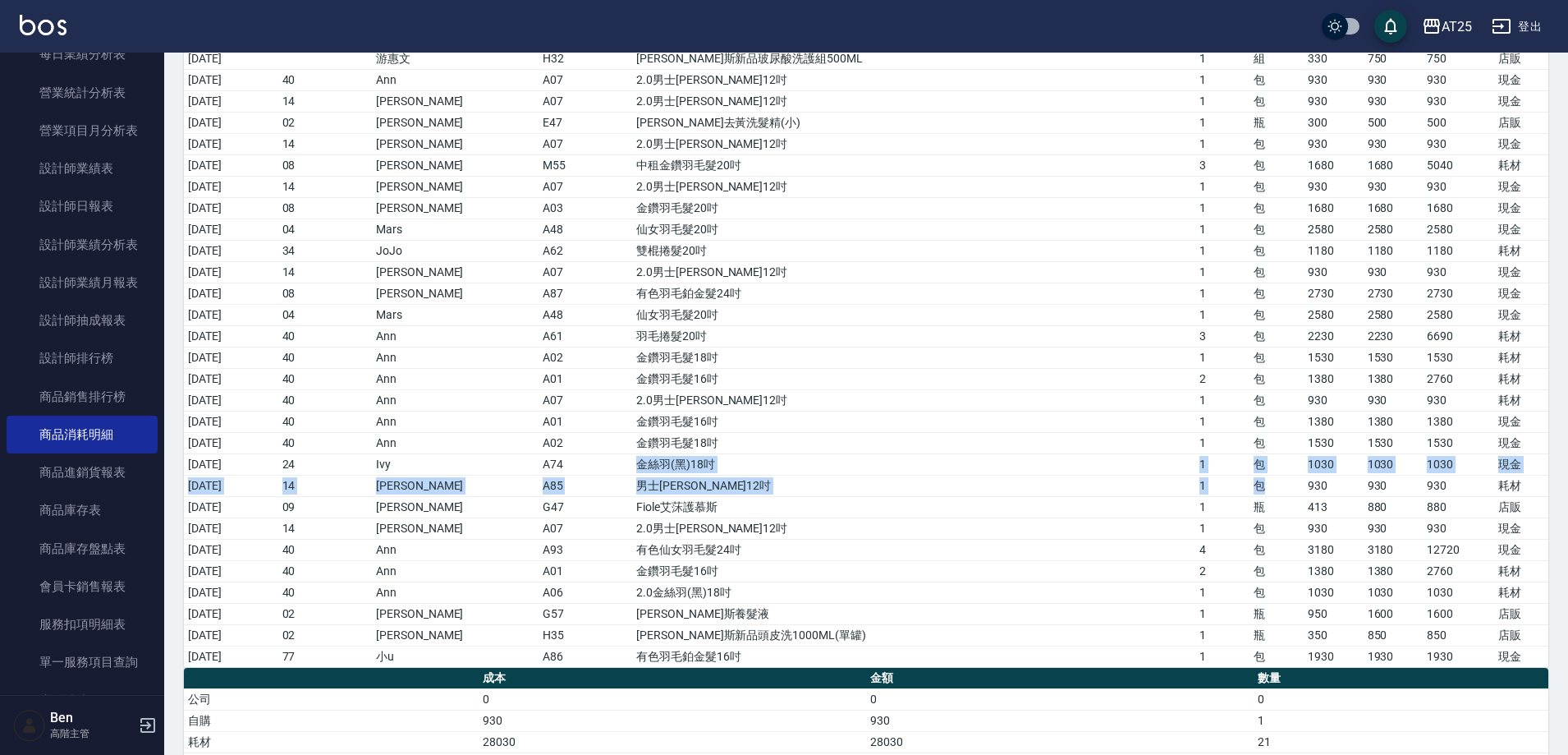
drag, startPoint x: 672, startPoint y: 473, endPoint x: 1200, endPoint y: 484, distance: 528.1
click at [1200, 484] on tbody "2025/09/01 40 Ann A06 2.0金絲羽(黑)18吋 2 包 1030 1030 2060 現金 2025/09/01 40 Ann N69 …" at bounding box center [866, 111] width 1365 height 1111
click at [1250, 484] on td "包" at bounding box center [1276, 485] width 54 height 21
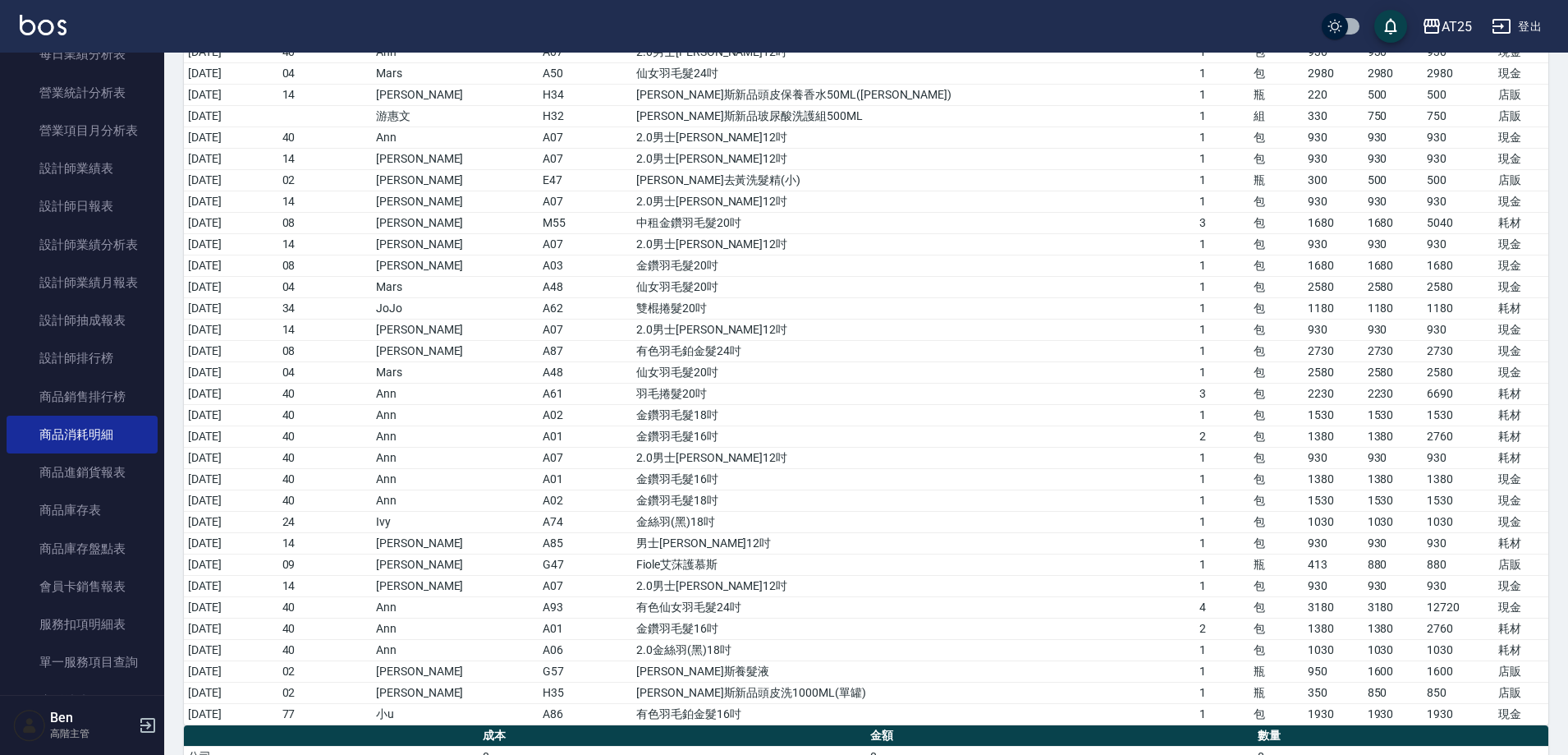
scroll to position [564, 0]
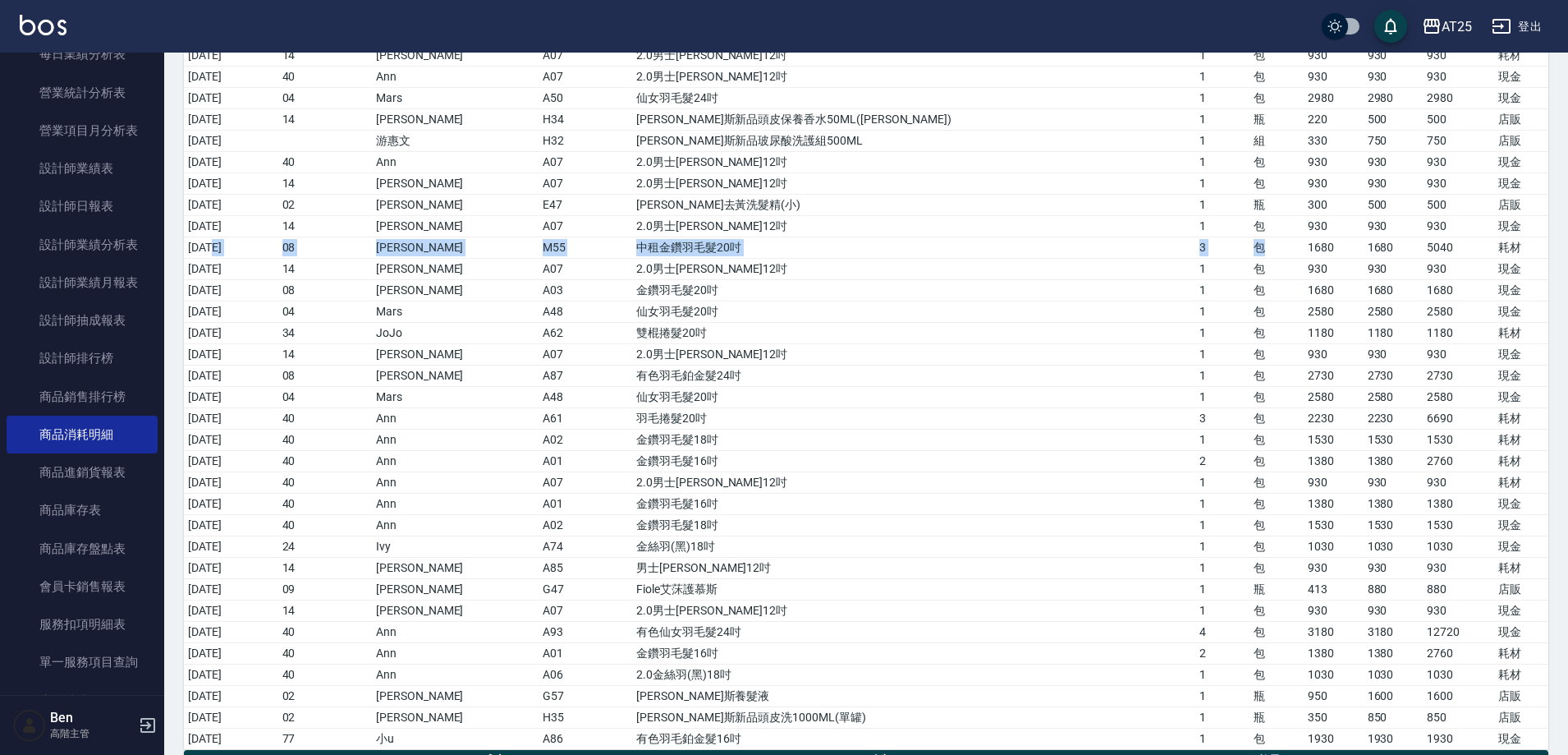
drag, startPoint x: 213, startPoint y: 247, endPoint x: 1207, endPoint y: 251, distance: 994.0
click at [1207, 251] on tr "2025/09/09 08 Tony M55 中租金鑽羽毛髮20吋 3 包 1680 1680 5040 耗材" at bounding box center [866, 246] width 1365 height 21
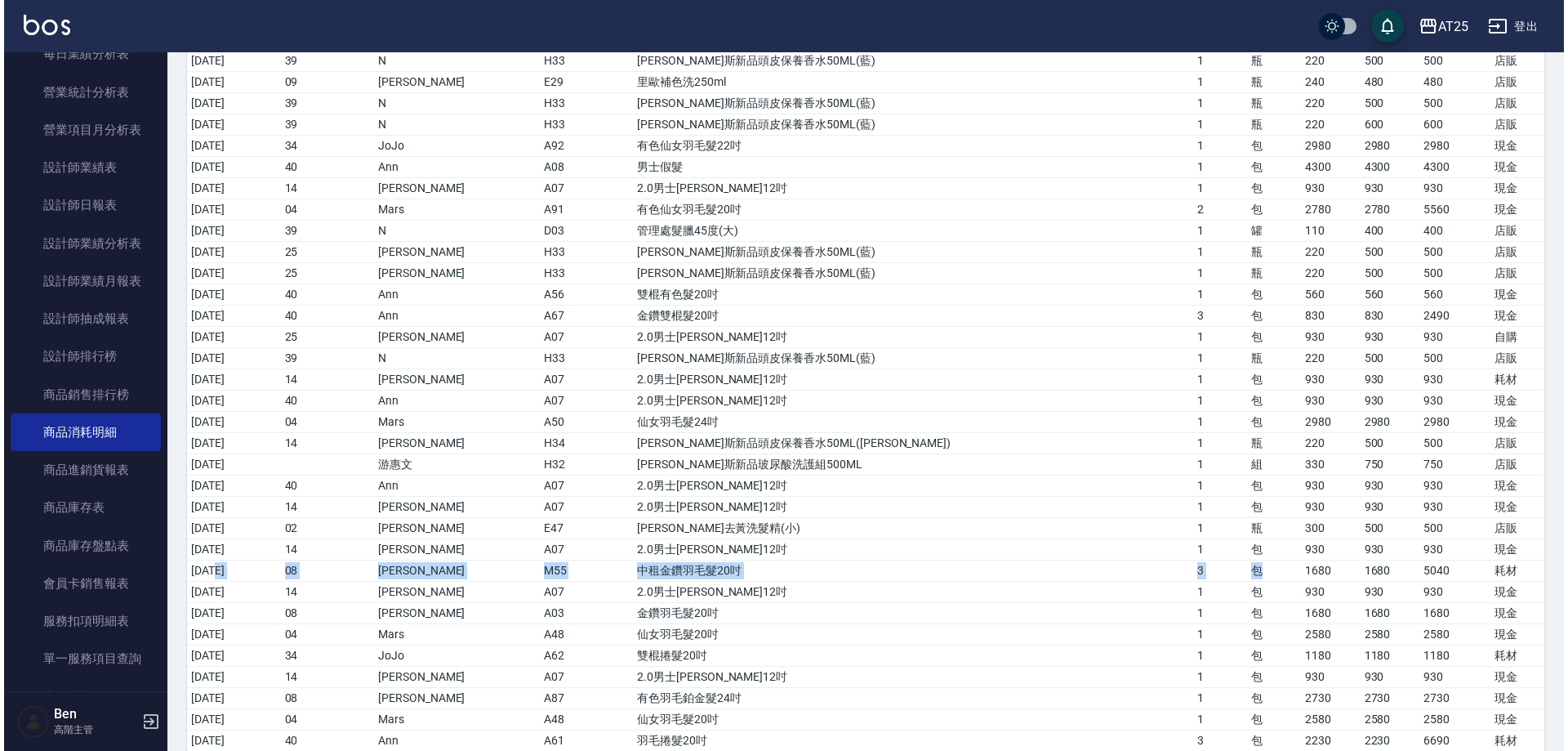
scroll to position [0, 0]
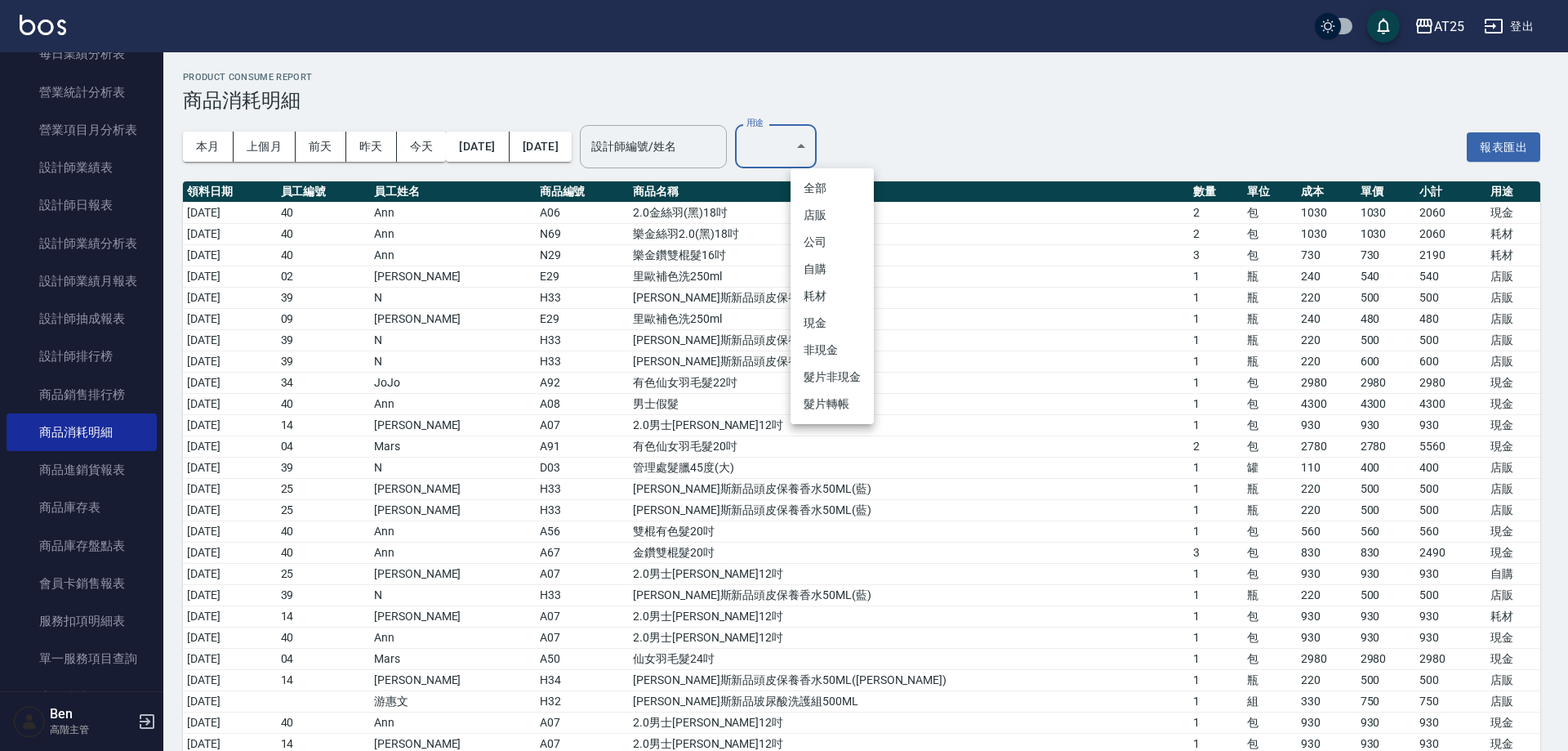
click at [813, 153] on body "AT25 登出 櫃檯作業 打帳單 帳單列表 掛單列表 座位開單 營業儀表板 現金收支登錄 高階收支登錄 材料自購登錄 每日結帳 排班表 現場電腦打卡 掃碼打卡…" at bounding box center [784, 738] width 1568 height 1476
click at [820, 268] on li "自購" at bounding box center [832, 269] width 84 height 27
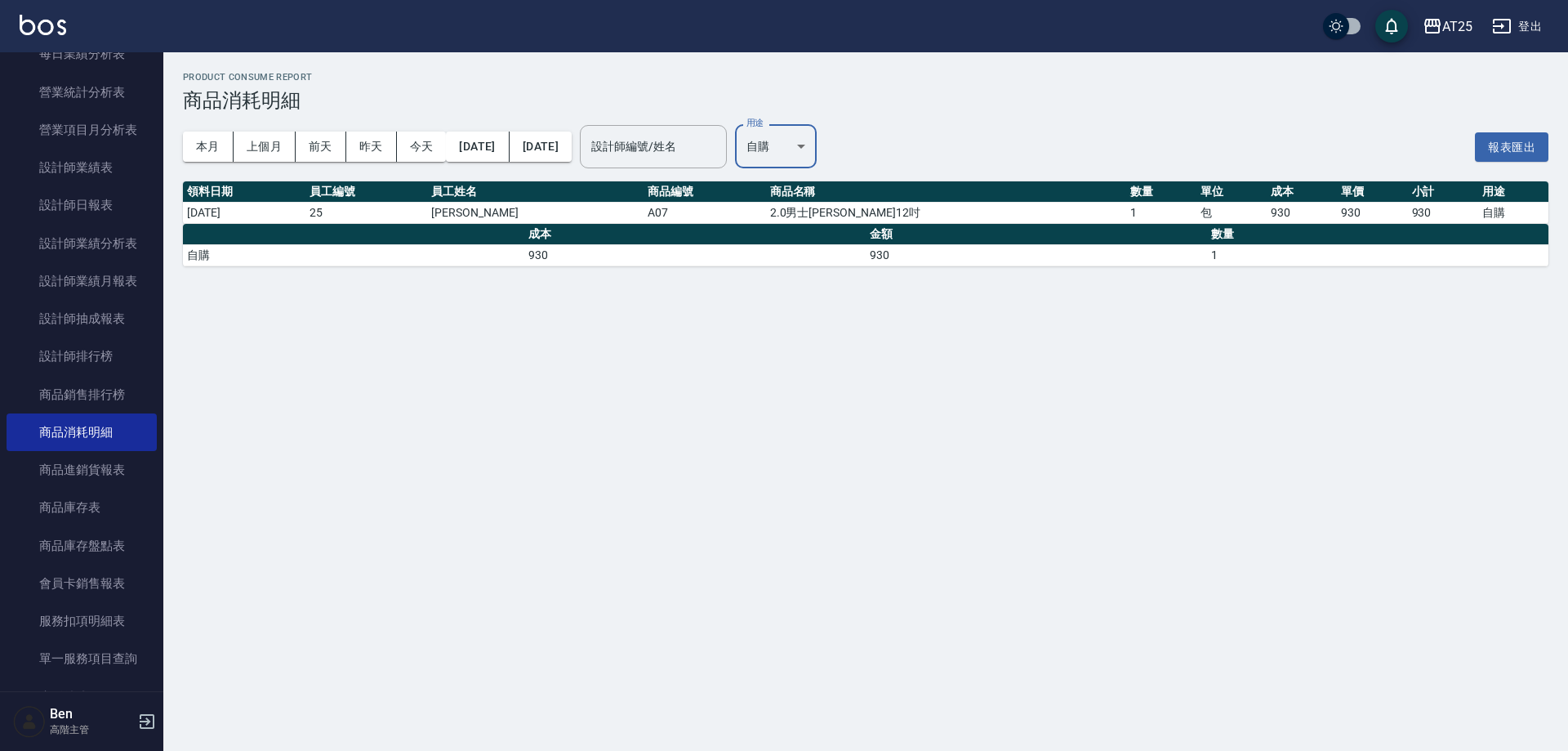
click at [841, 140] on body "AT25 登出 櫃檯作業 打帳單 帳單列表 掛單列表 座位開單 營業儀表板 現金收支登錄 高階收支登錄 材料自購登錄 每日結帳 排班表 現場電腦打卡 掃碼打卡…" at bounding box center [784, 376] width 1568 height 751
click at [632, 381] on div at bounding box center [784, 376] width 1568 height 751
click at [833, 146] on body "AT25 登出 櫃檯作業 打帳單 帳單列表 掛單列表 座位開單 營業儀表板 現金收支登錄 高階收支登錄 材料自購登錄 每日結帳 排班表 現場電腦打卡 掃碼打卡…" at bounding box center [784, 376] width 1568 height 751
click at [831, 298] on li "耗材" at bounding box center [832, 296] width 84 height 27
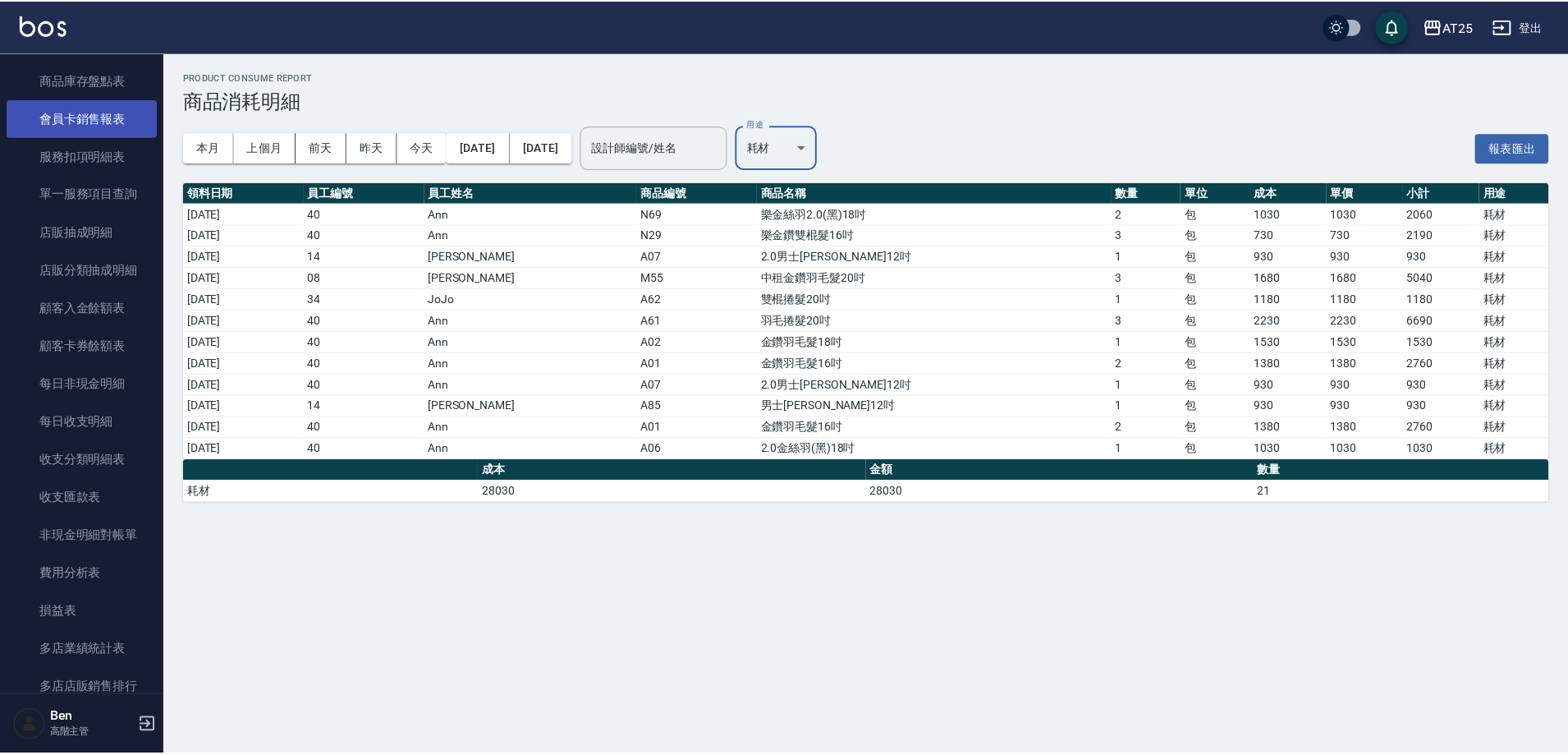
scroll to position [1068, 0]
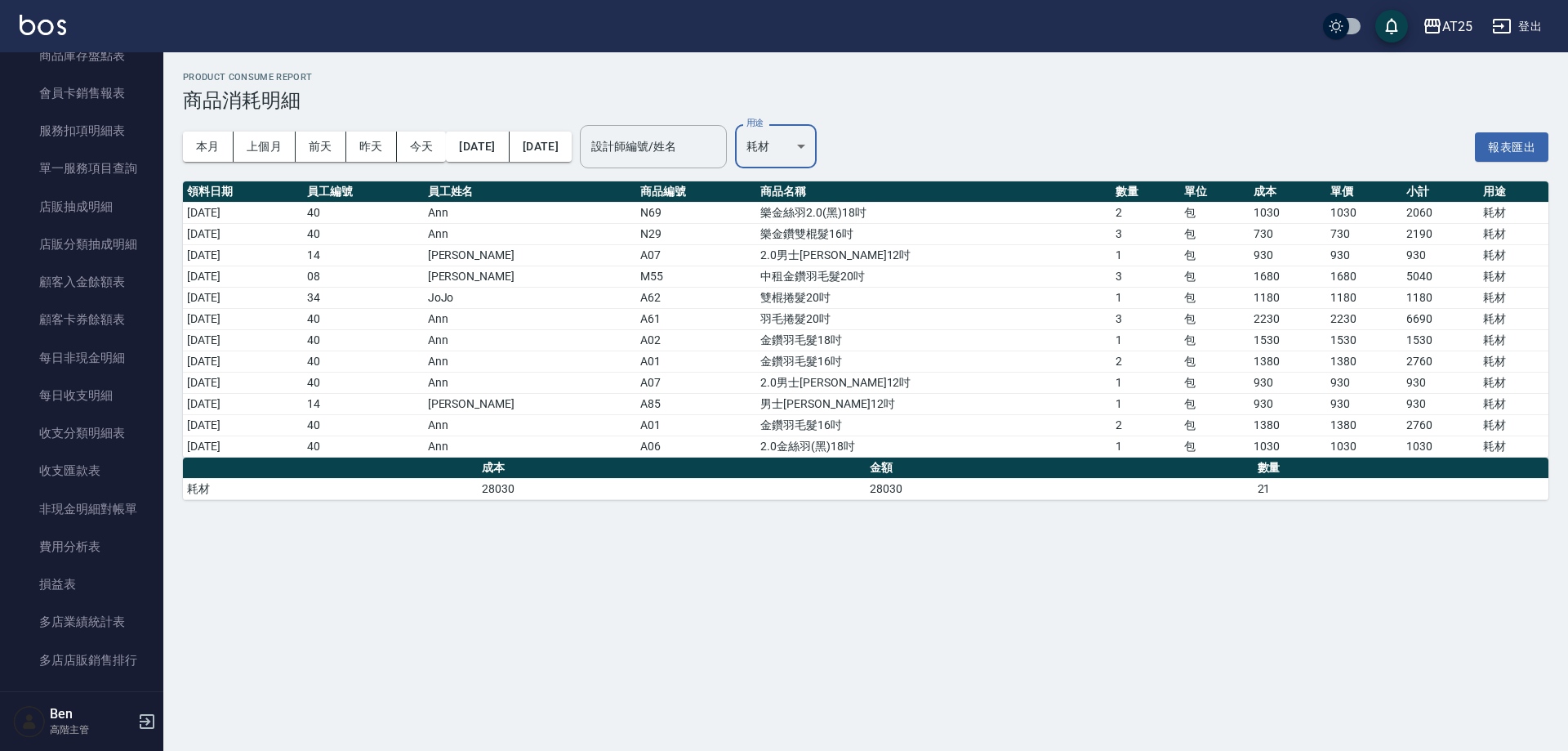
click at [850, 143] on body "AT25 登出 櫃檯作業 打帳單 帳單列表 掛單列表 座位開單 營業儀表板 現金收支登錄 高階收支登錄 材料自購登錄 每日結帳 排班表 現場電腦打卡 掃碼打卡…" at bounding box center [784, 376] width 1568 height 751
click at [843, 317] on li "現金" at bounding box center [832, 323] width 84 height 27
type input "現金"
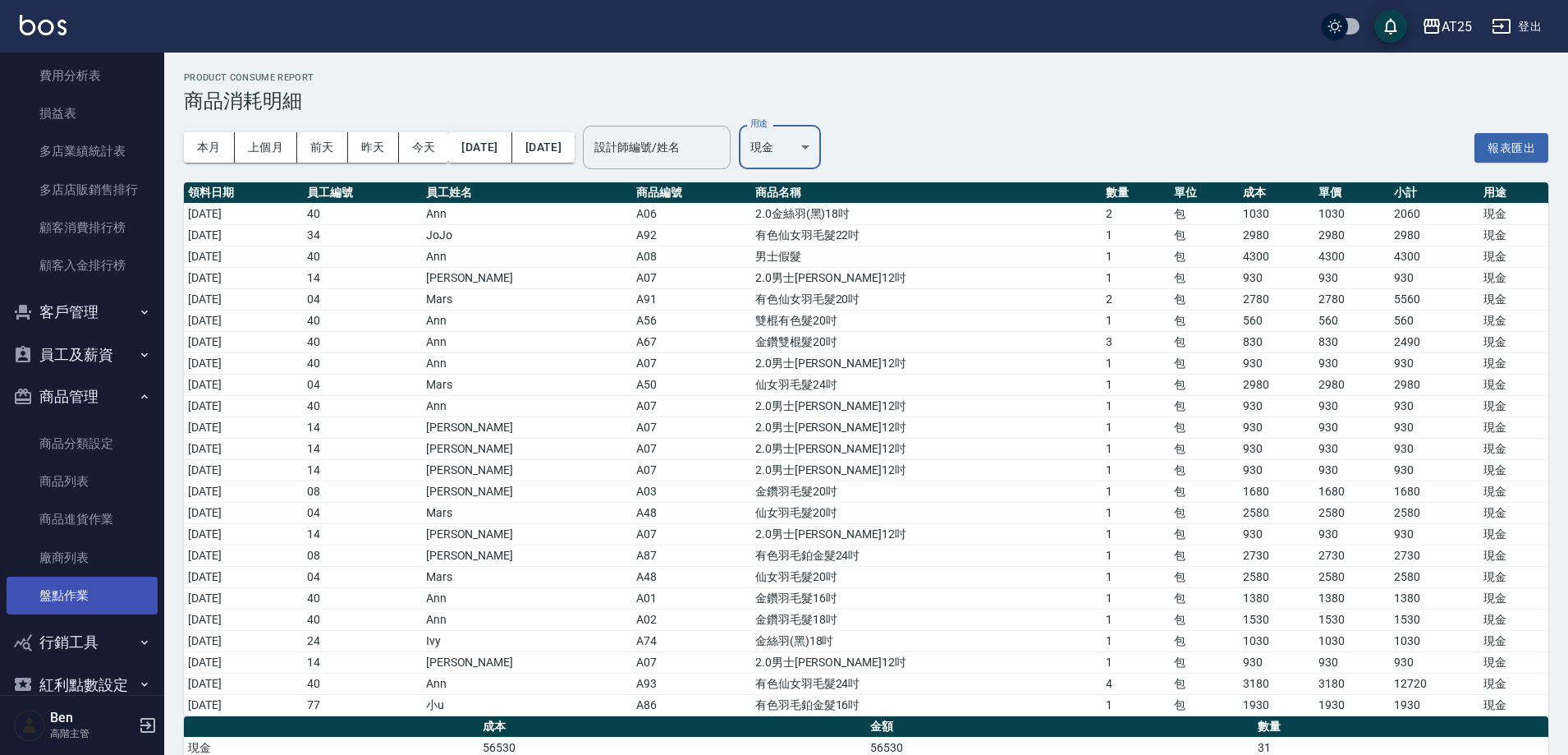
scroll to position [1615, 0]
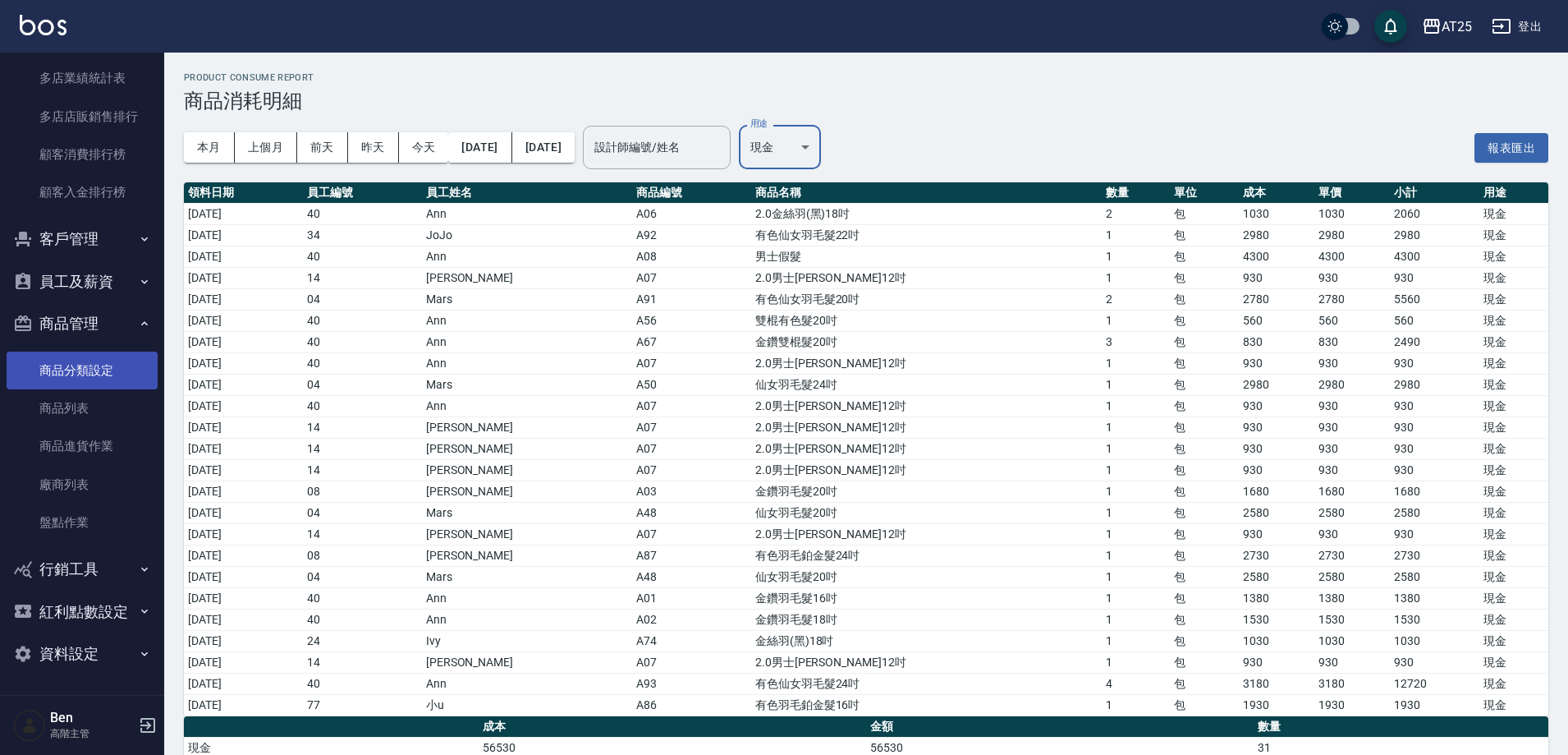
click at [89, 379] on link "商品分類設定" at bounding box center [82, 370] width 151 height 38
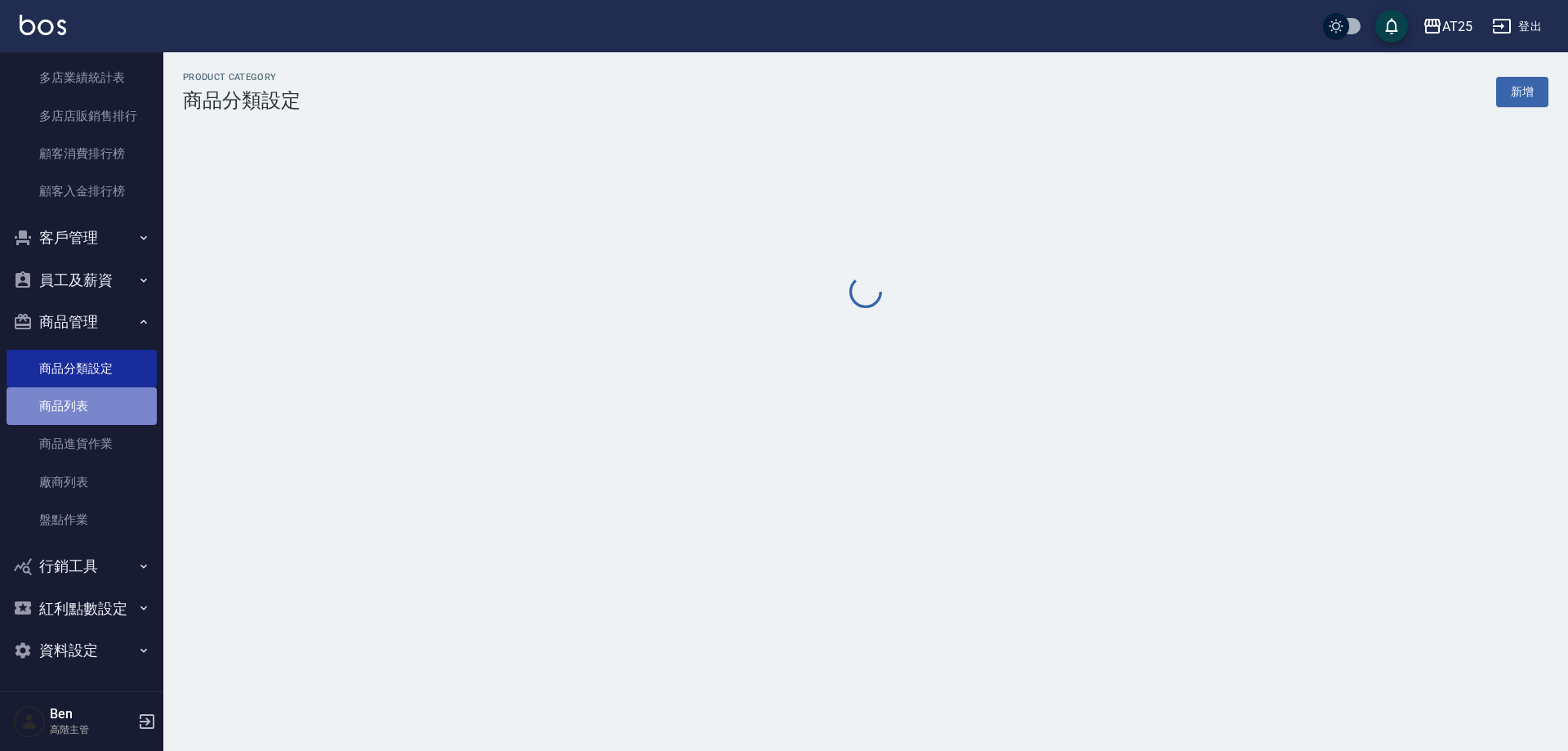
click at [89, 402] on link "商品列表" at bounding box center [82, 406] width 150 height 38
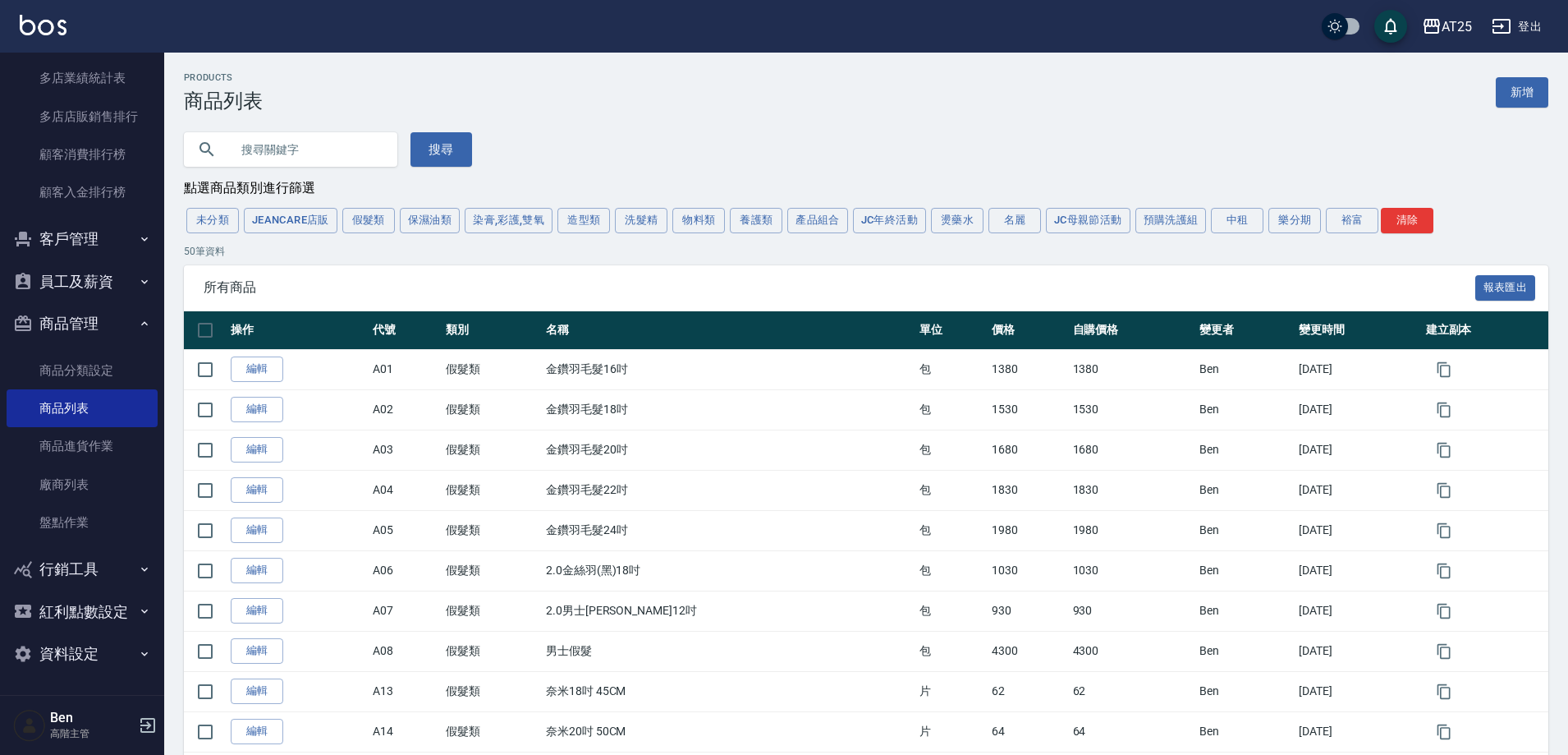
click at [315, 193] on div "點選商品類別進行篩選" at bounding box center [866, 188] width 1365 height 18
click at [357, 221] on button "假髮類" at bounding box center [368, 220] width 53 height 25
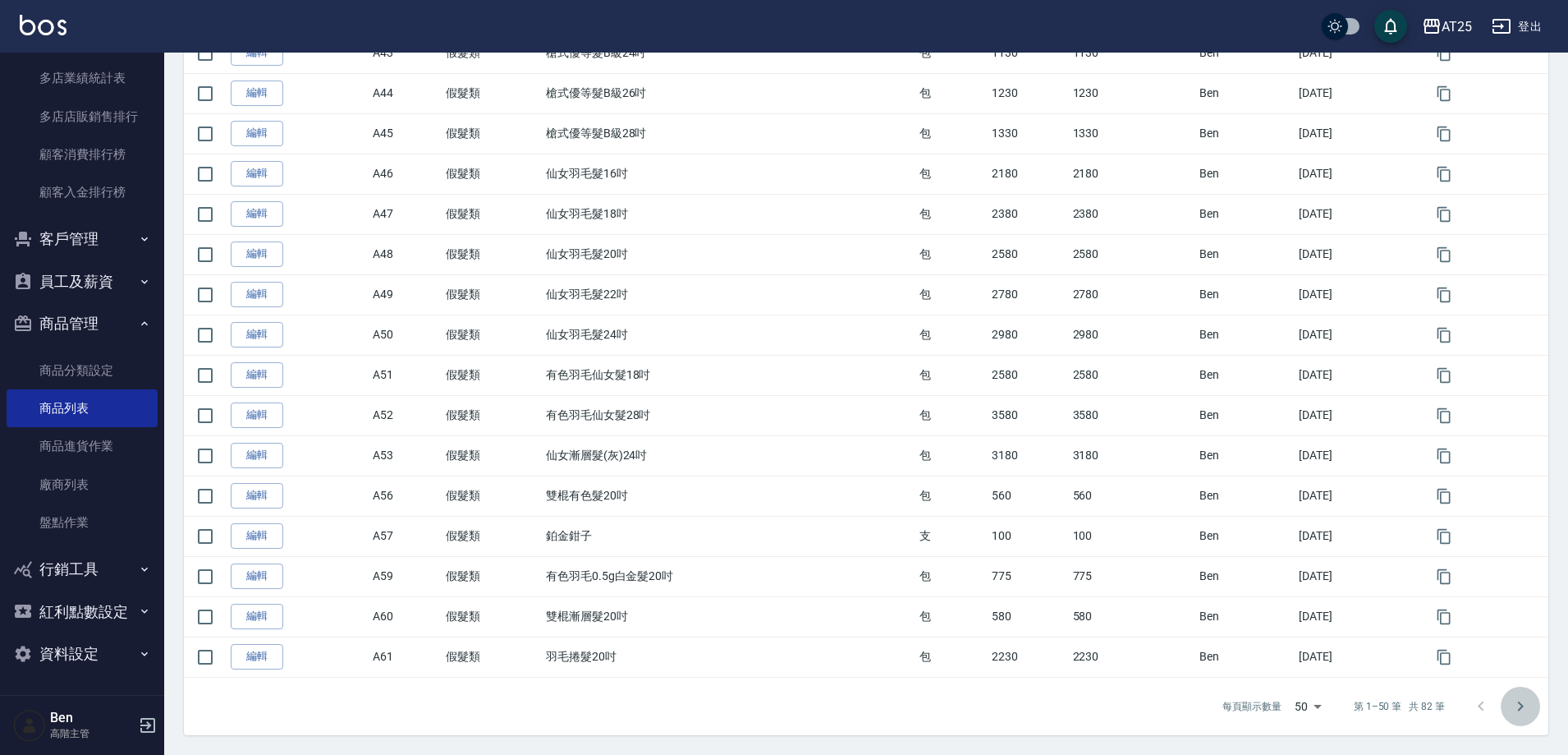
click at [1513, 708] on icon "Go to next page" at bounding box center [1520, 706] width 19 height 19
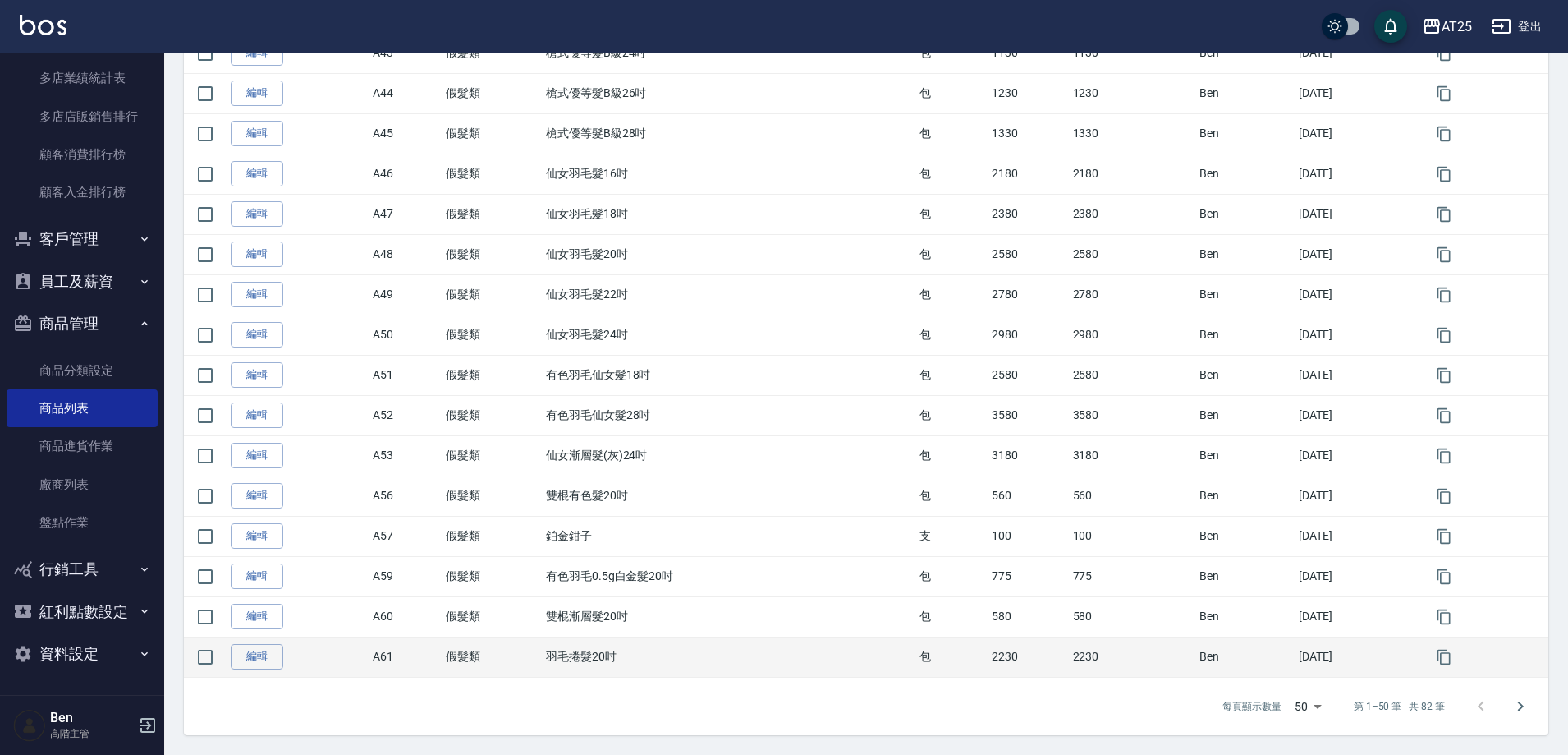
scroll to position [963, 0]
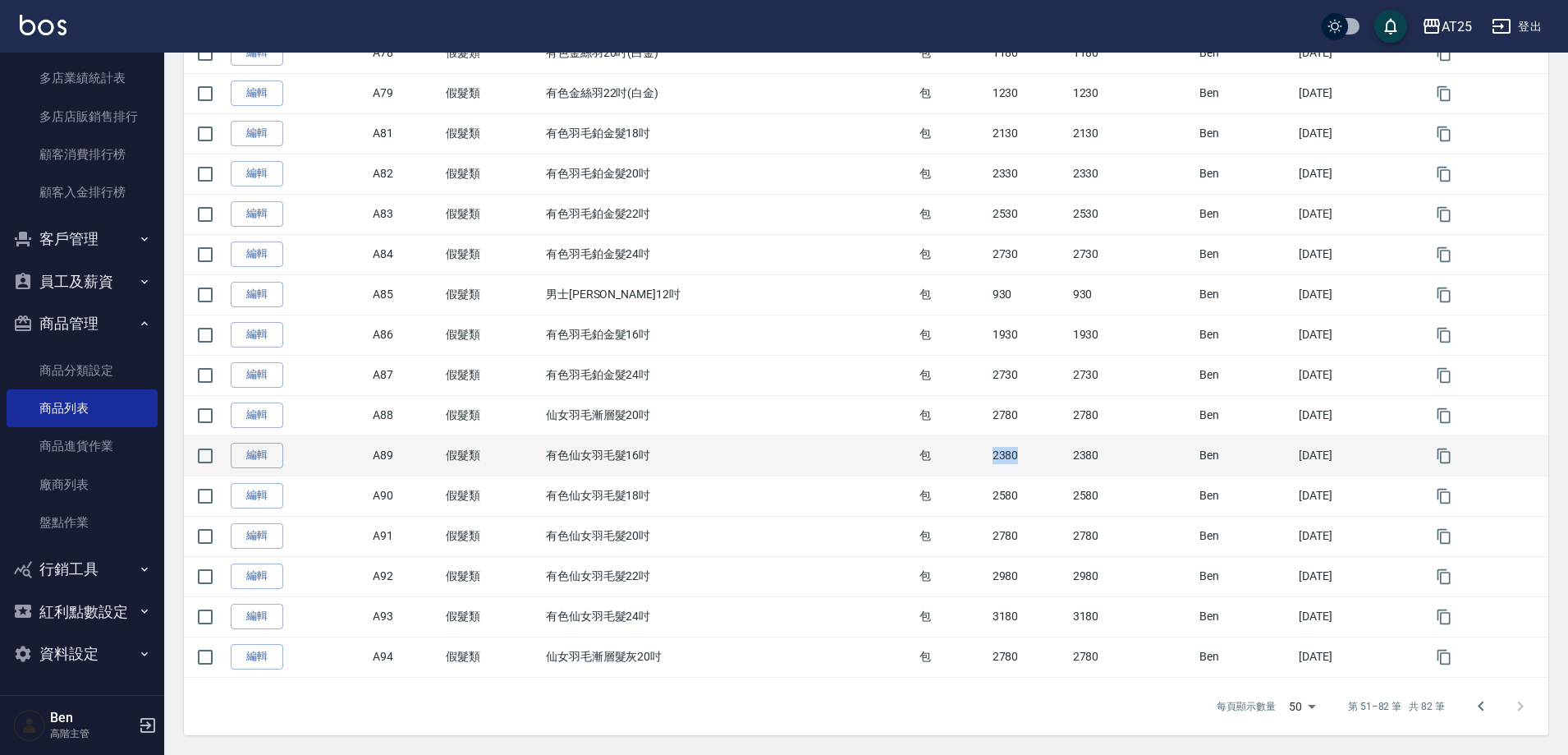
drag, startPoint x: 966, startPoint y: 457, endPoint x: 1013, endPoint y: 457, distance: 47.0
click at [1013, 457] on tr "編輯 A89 假髮類 有色仙女羽毛髮16吋 包 2380 2380 Ben 2024/08/07" at bounding box center [866, 456] width 1365 height 40
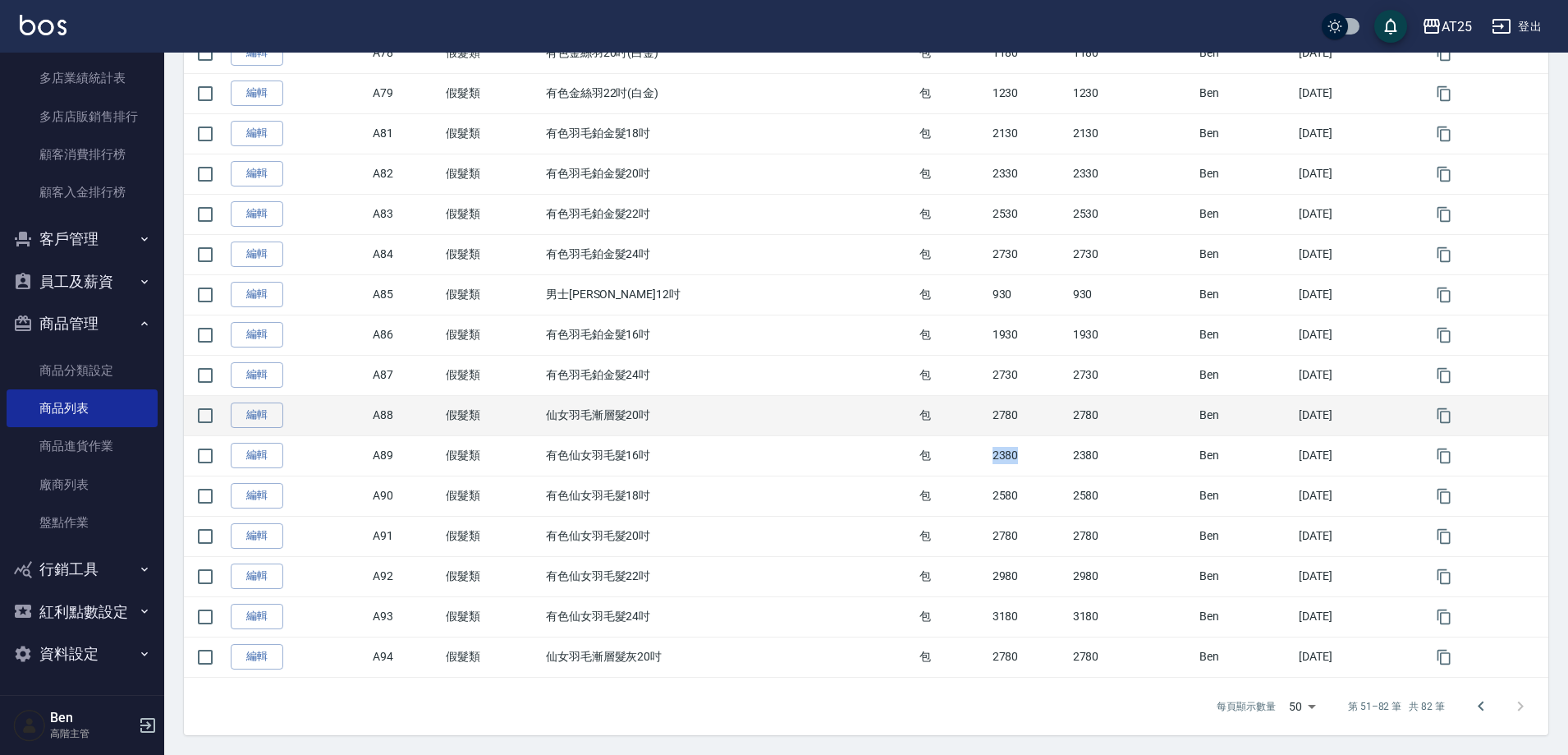
copy tr "包 2380"
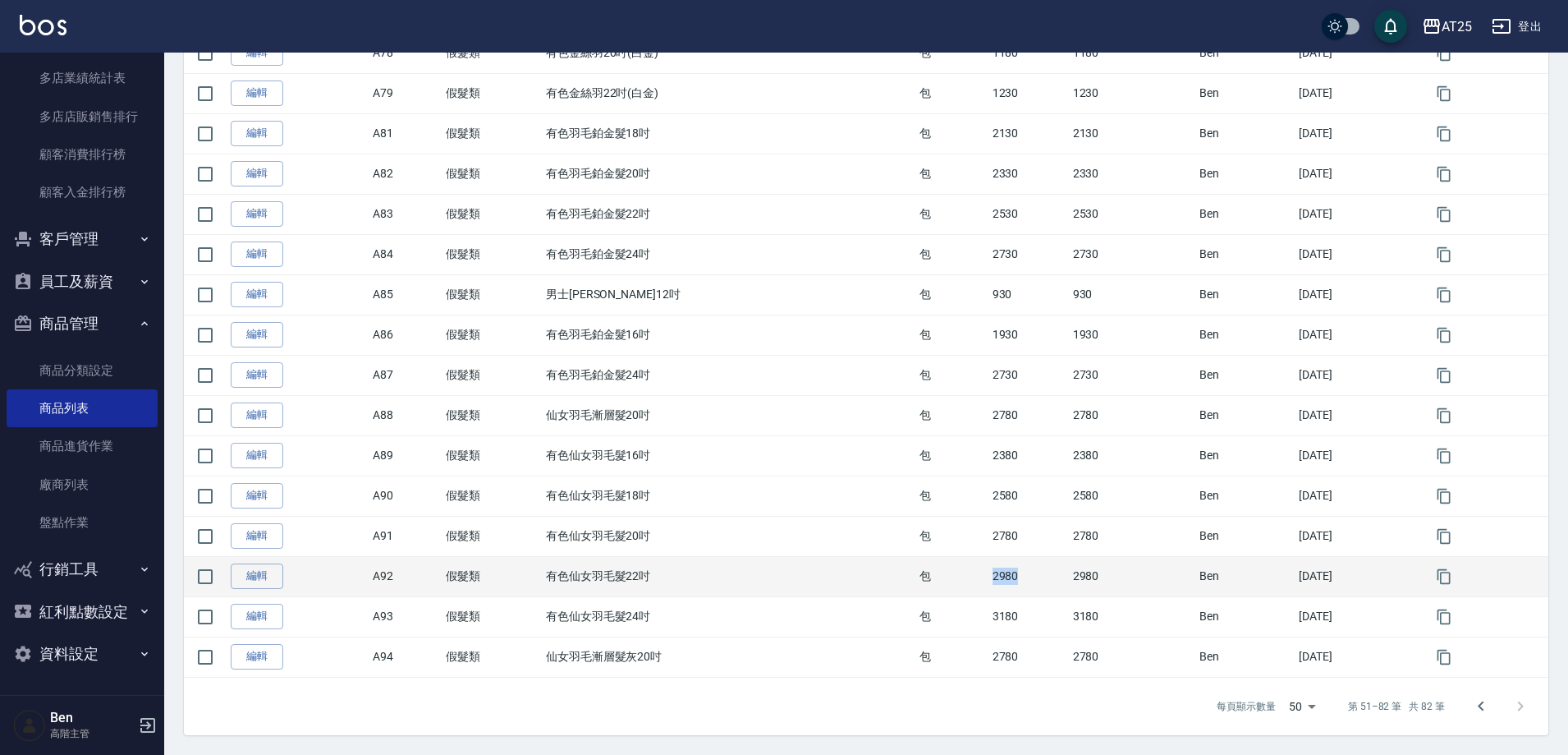
drag, startPoint x: 966, startPoint y: 575, endPoint x: 1013, endPoint y: 575, distance: 47.0
click at [1013, 575] on tr "編輯 A92 假髮類 有色仙女羽毛髮22吋 包 2980 2980 Ben 2024/08/07" at bounding box center [866, 577] width 1365 height 40
copy tr "包 2980"
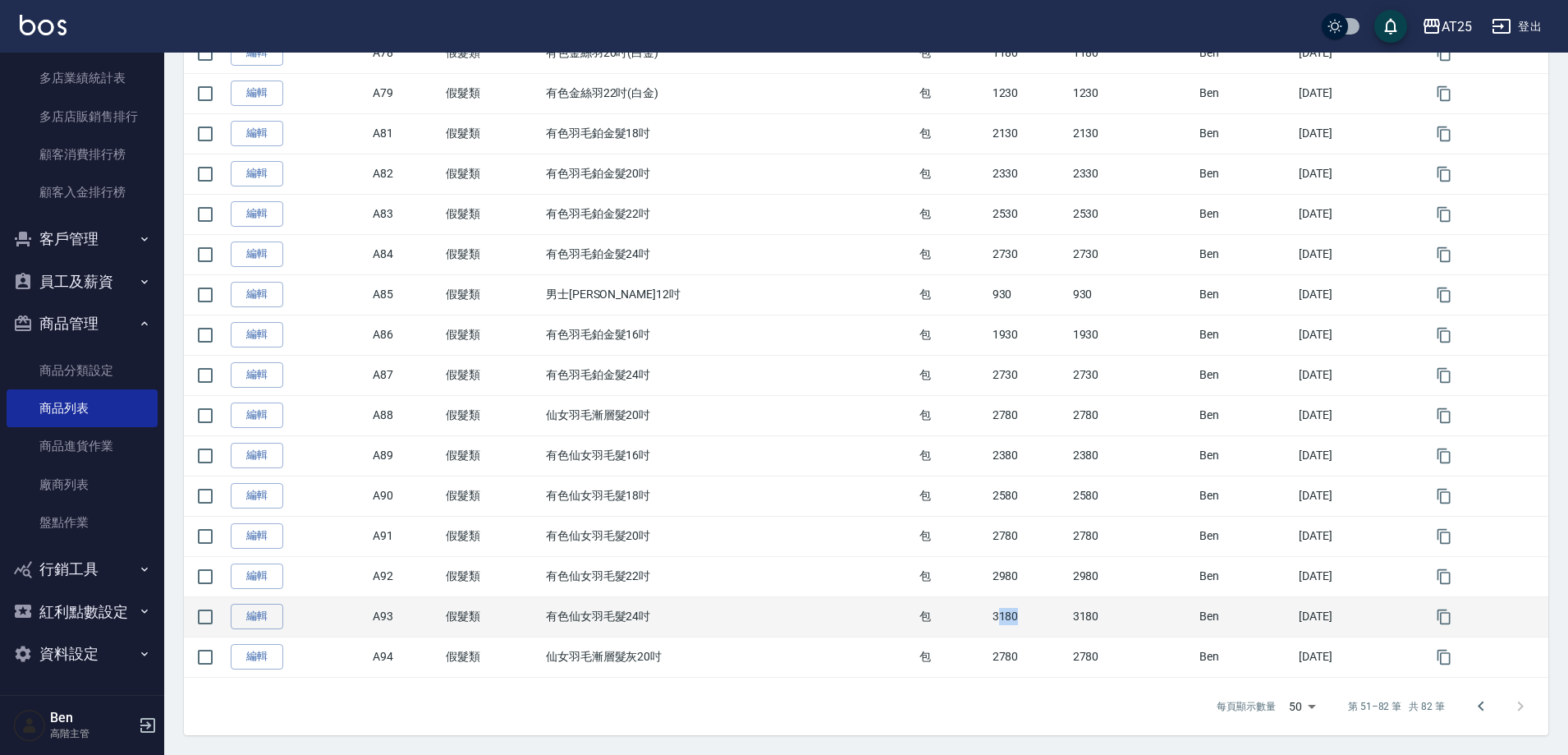
click at [1036, 615] on td "3180" at bounding box center [1029, 616] width 81 height 40
drag, startPoint x: 976, startPoint y: 615, endPoint x: 1038, endPoint y: 610, distance: 62.2
click at [1038, 610] on td "3180" at bounding box center [1029, 616] width 81 height 40
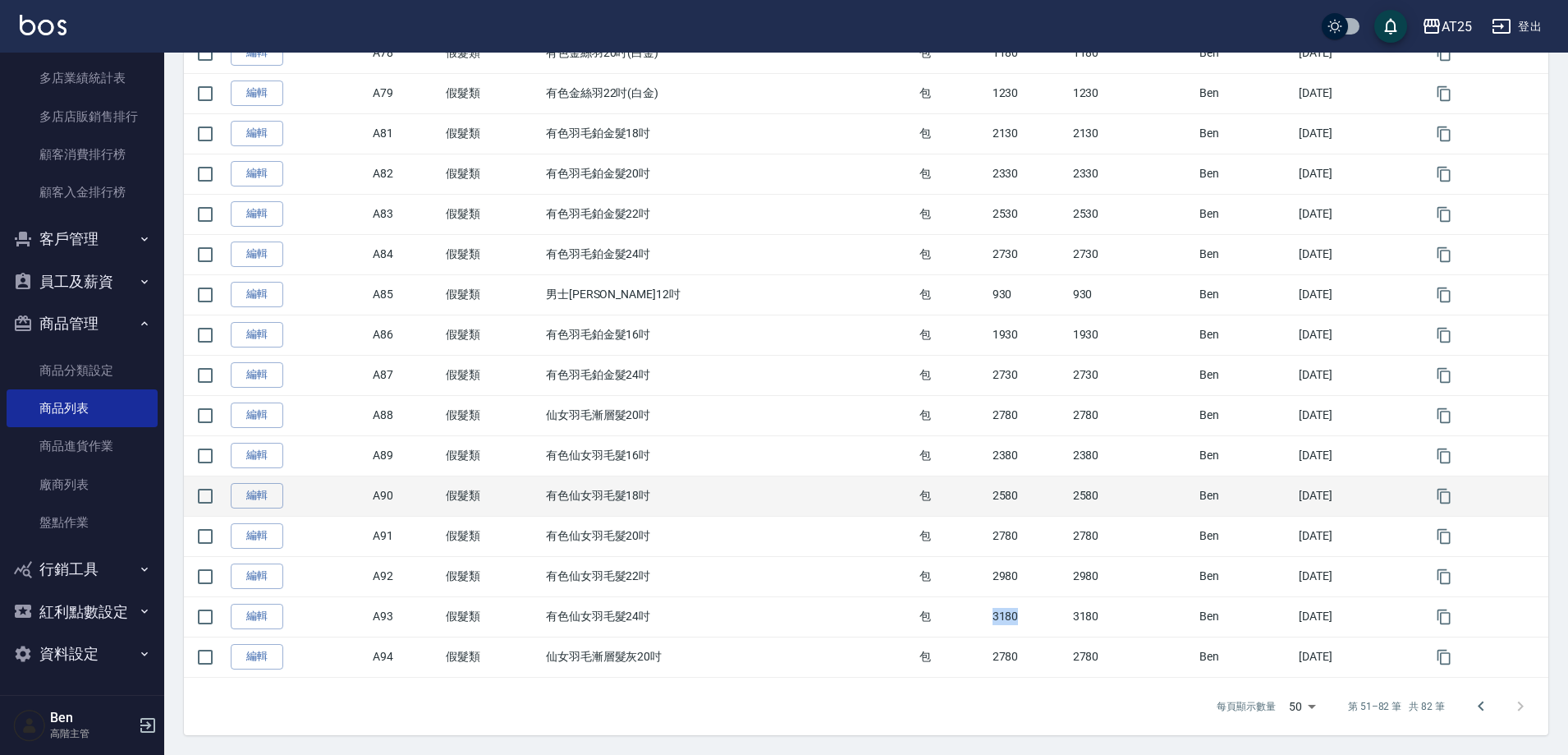
copy td "3180"
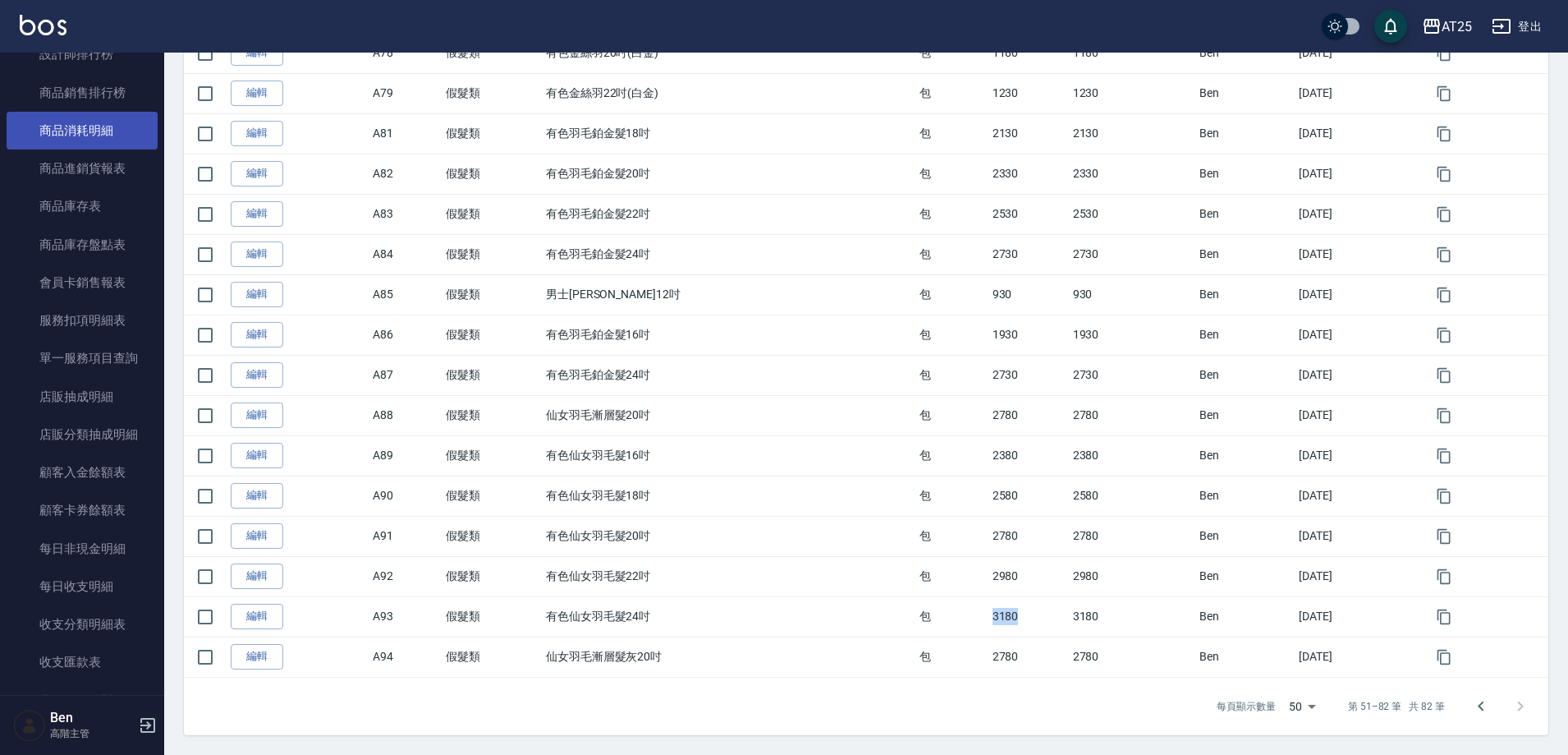
scroll to position [876, 0]
click at [102, 123] on link "商品消耗明細" at bounding box center [82, 134] width 151 height 38
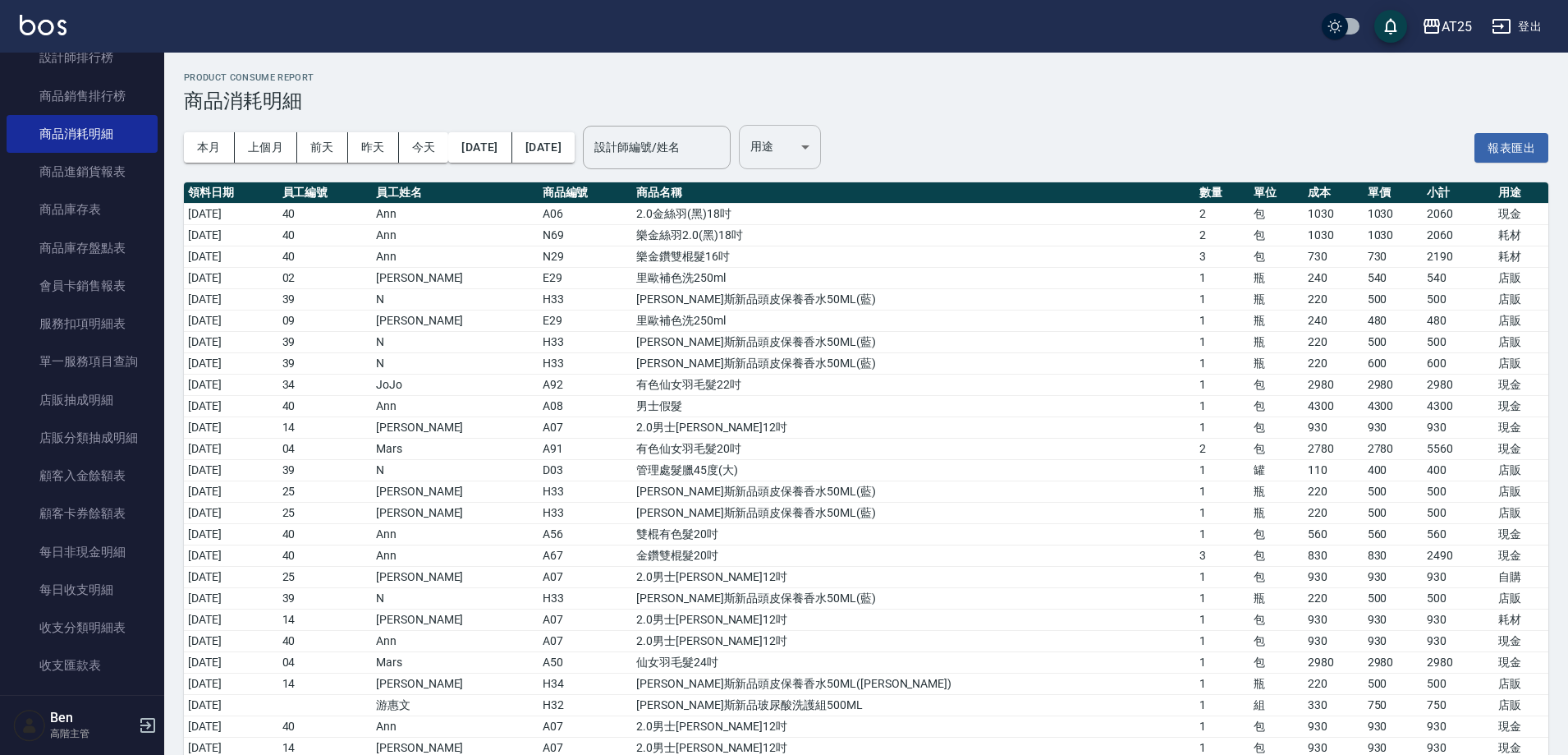
click at [850, 156] on body "AT25 登出 櫃檯作業 打帳單 帳單列表 掛單列表 座位開單 營業儀表板 現金收支登錄 高階收支登錄 材料自購登錄 每日結帳 排班表 現場電腦打卡 掃碼打卡…" at bounding box center [784, 742] width 1568 height 1484
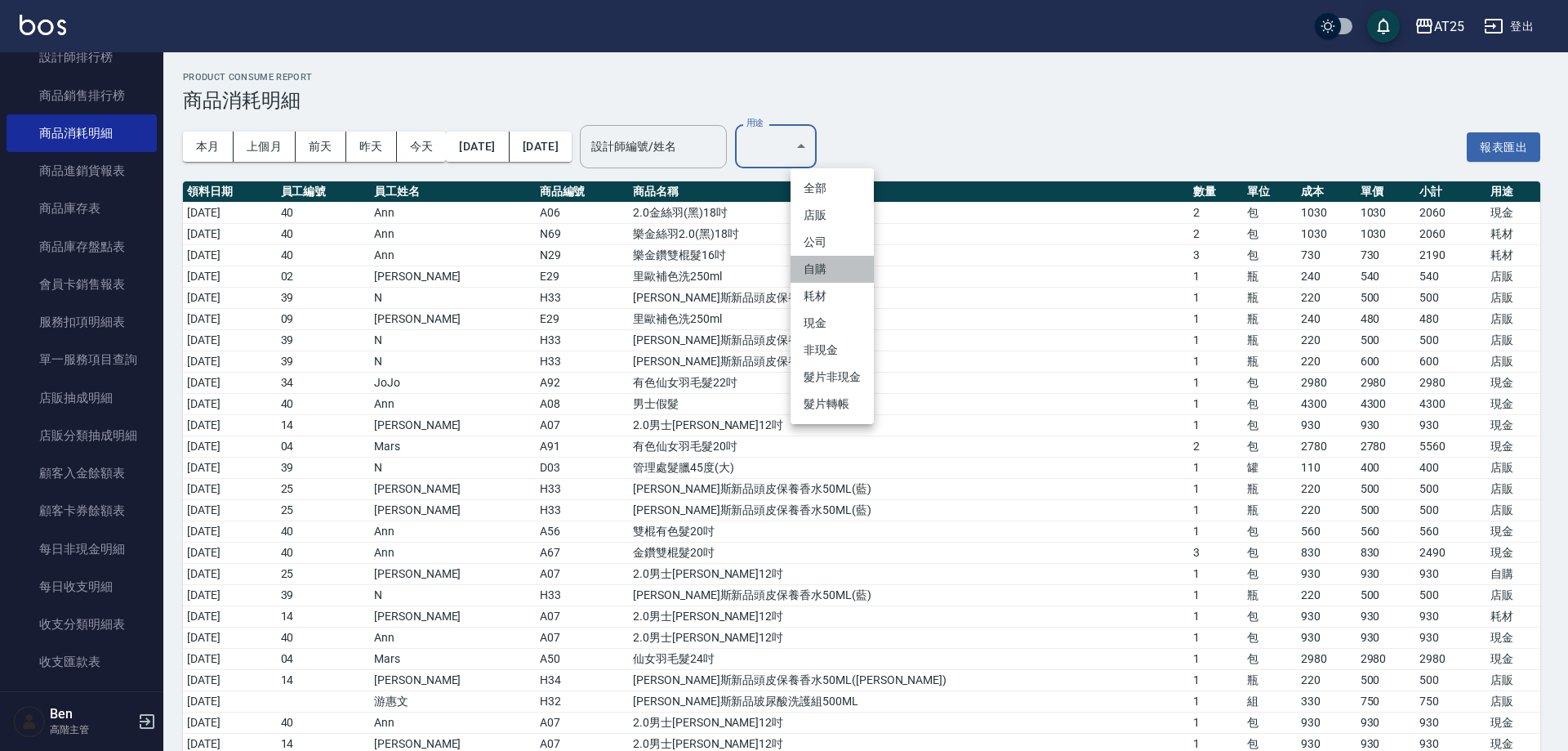
click at [839, 282] on li "自購" at bounding box center [832, 269] width 84 height 27
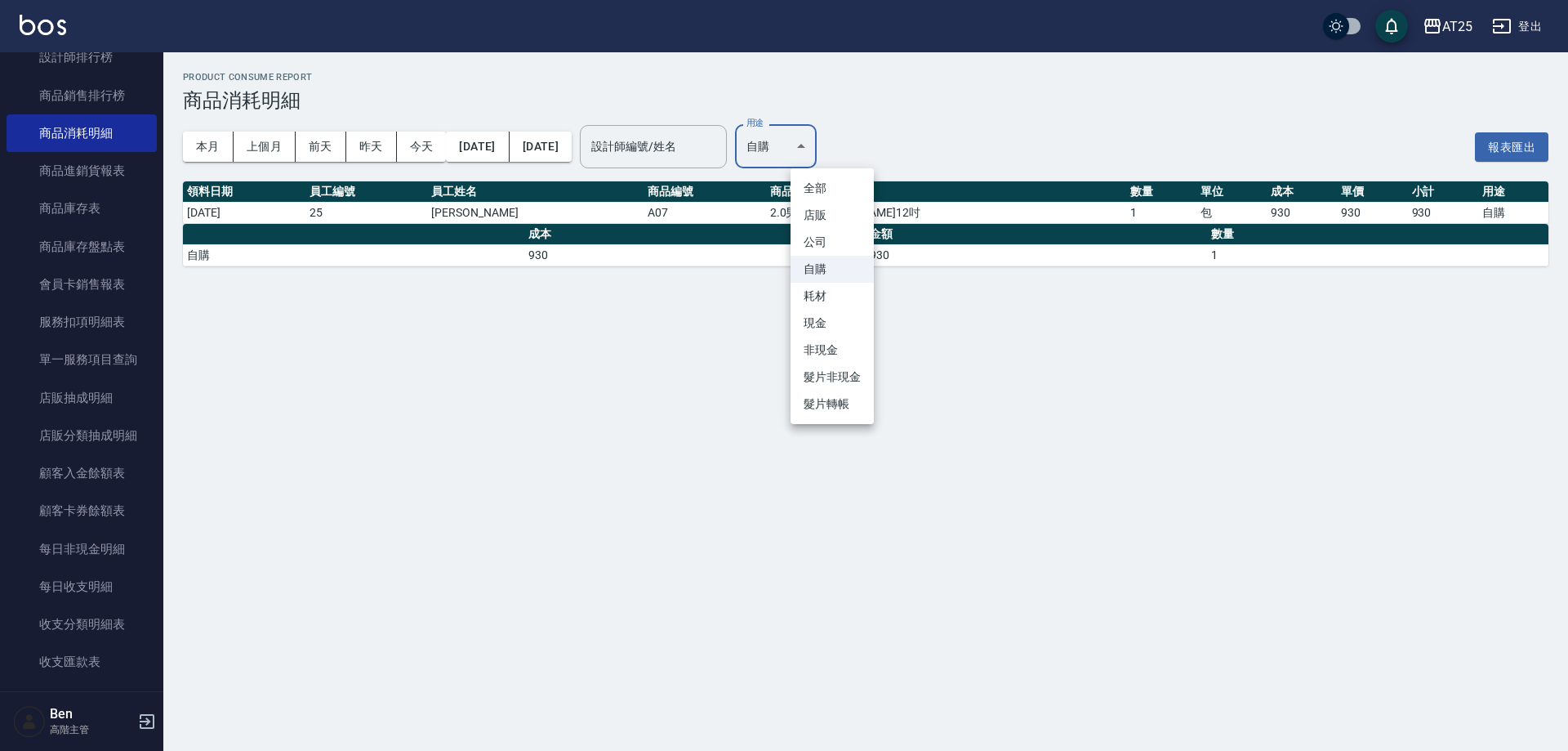
drag, startPoint x: 851, startPoint y: 150, endPoint x: 844, endPoint y: 223, distance: 73.3
click at [853, 149] on body "AT25 登出 櫃檯作業 打帳單 帳單列表 掛單列表 座位開單 營業儀表板 現金收支登錄 高階收支登錄 材料自購登錄 每日結帳 排班表 現場電腦打卡 掃碼打卡…" at bounding box center [784, 376] width 1568 height 751
click at [828, 305] on li "耗材" at bounding box center [832, 296] width 84 height 27
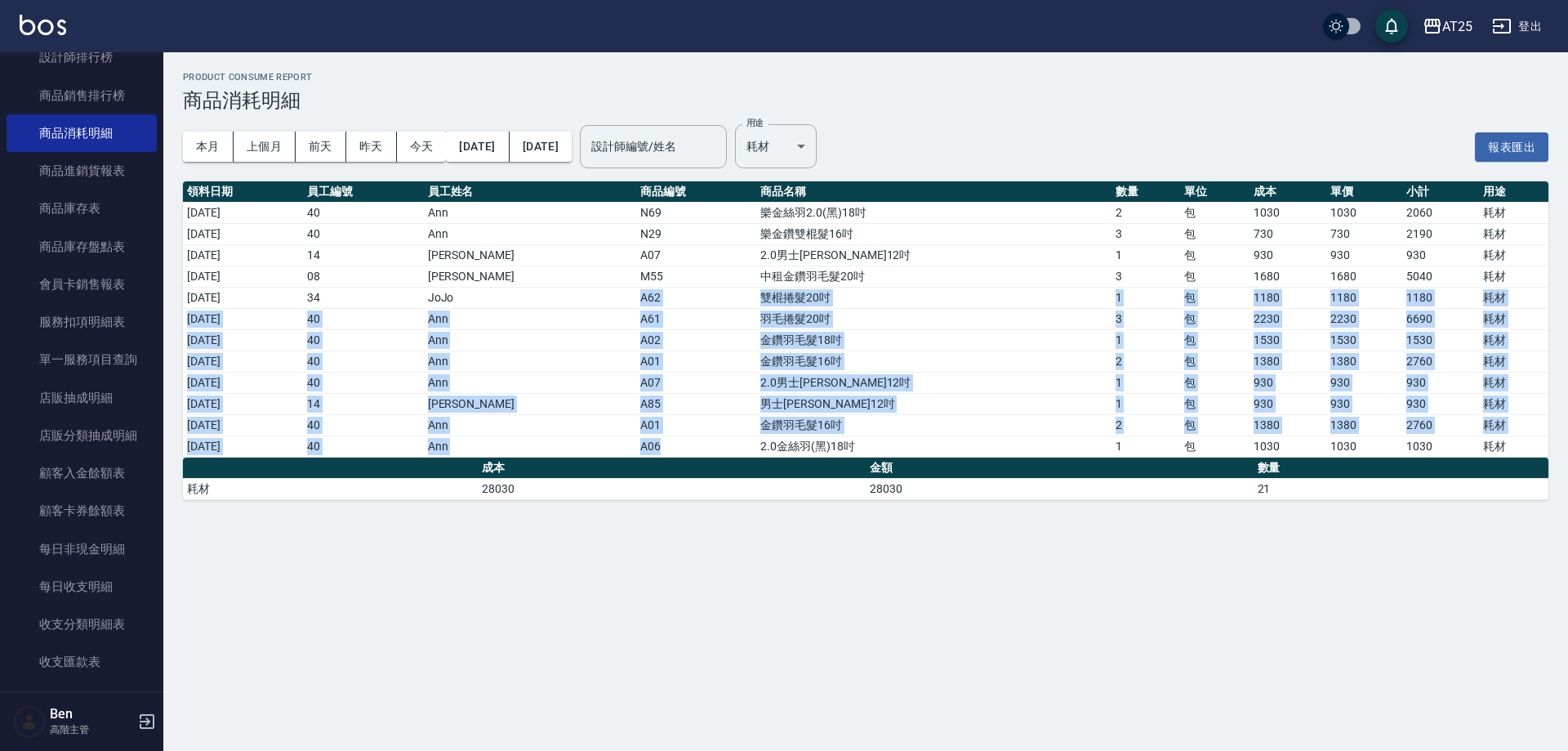
drag, startPoint x: 627, startPoint y: 299, endPoint x: 695, endPoint y: 446, distance: 162.0
click at [695, 446] on tbody "2025/09/01 40 Ann N69 樂金絲羽2.0(黑)18吋 2 包 1030 1030 2060 耗材 2025/09/01 40 Ann N29…" at bounding box center [866, 329] width 1366 height 255
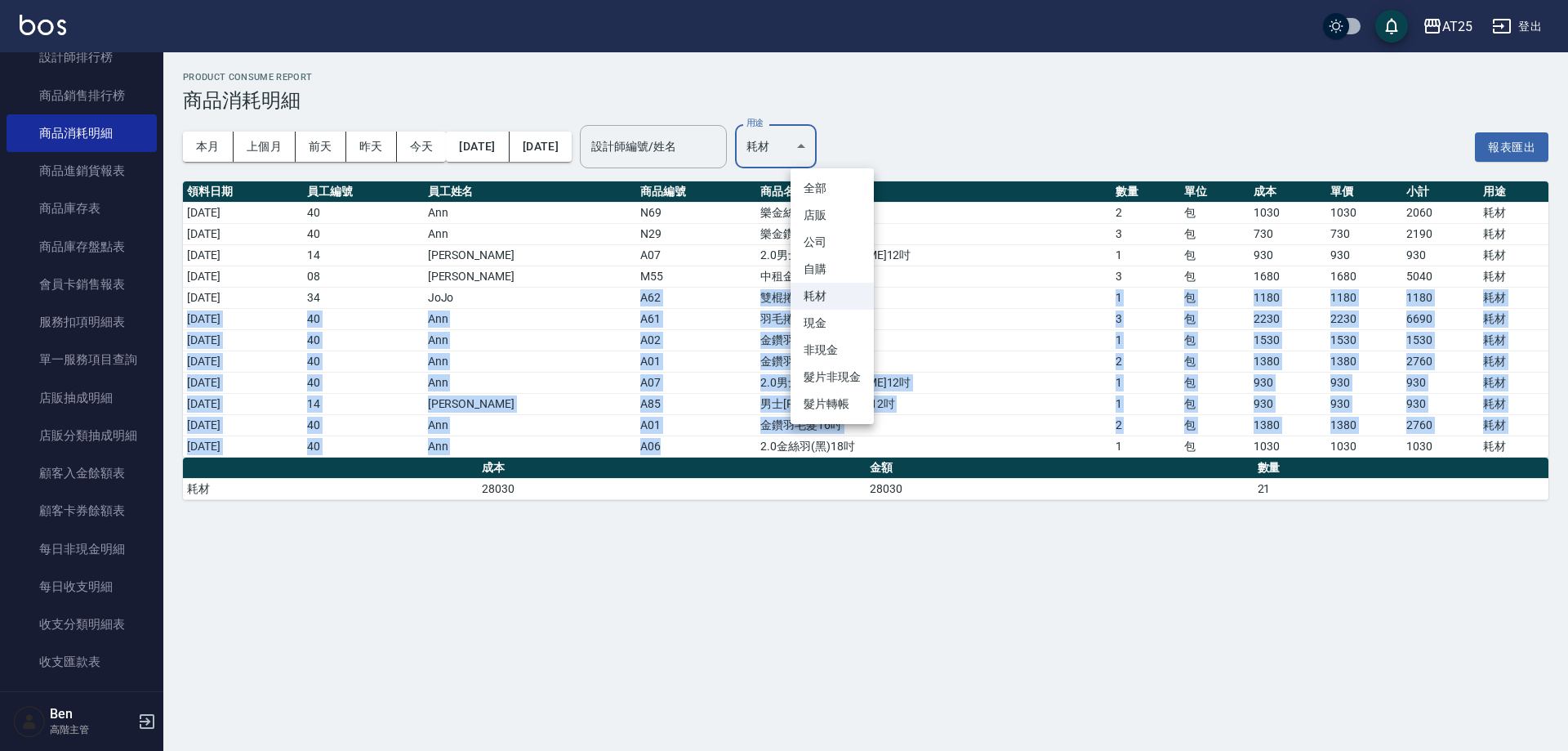
click at [836, 162] on body "AT25 登出 櫃檯作業 打帳單 帳單列表 掛單列表 座位開單 營業儀表板 現金收支登錄 高階收支登錄 材料自購登錄 每日結帳 排班表 現場電腦打卡 掃碼打卡…" at bounding box center [784, 376] width 1568 height 751
click at [817, 321] on li "現金" at bounding box center [832, 323] width 84 height 27
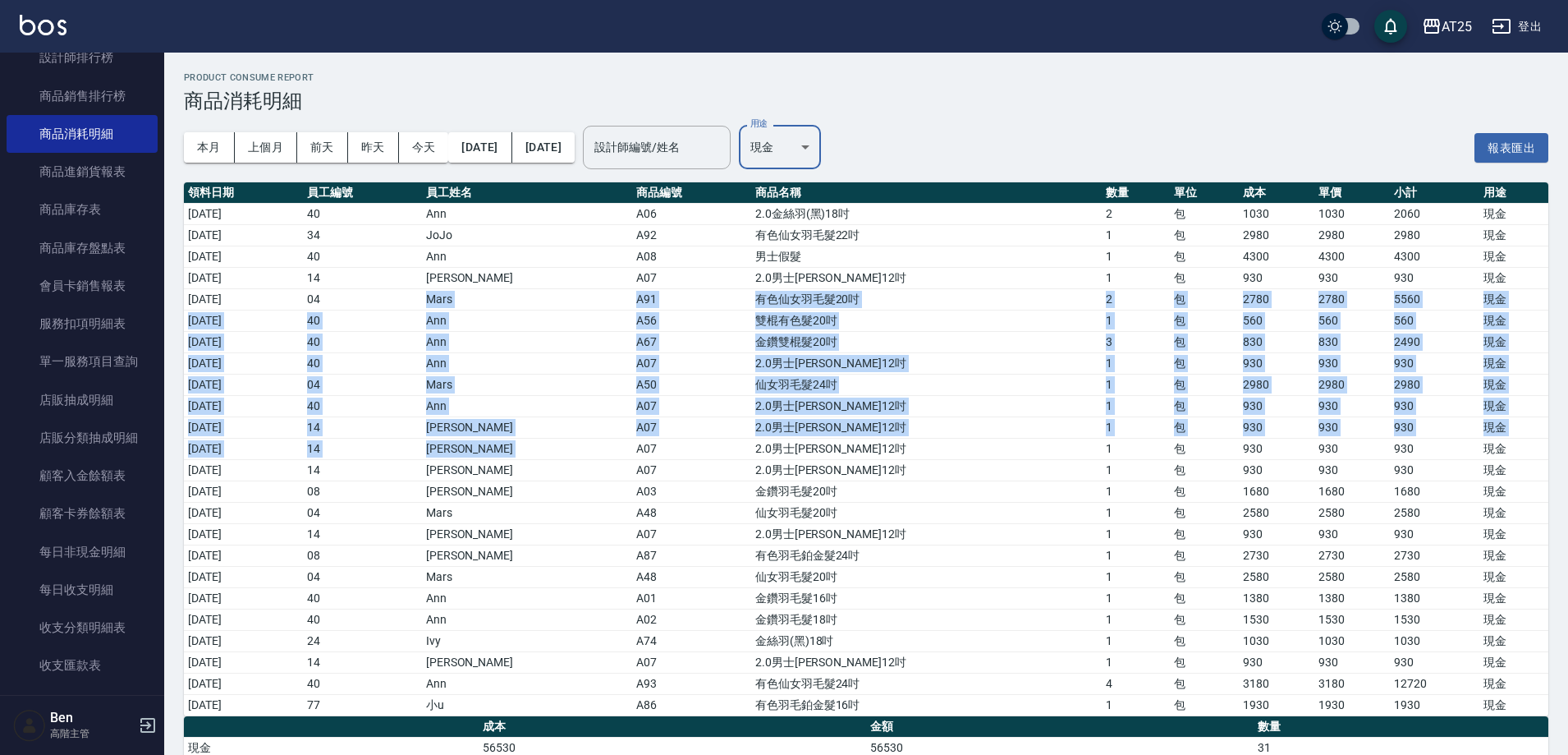
click at [822, 318] on td "雙棍有色髮20吋" at bounding box center [926, 319] width 350 height 21
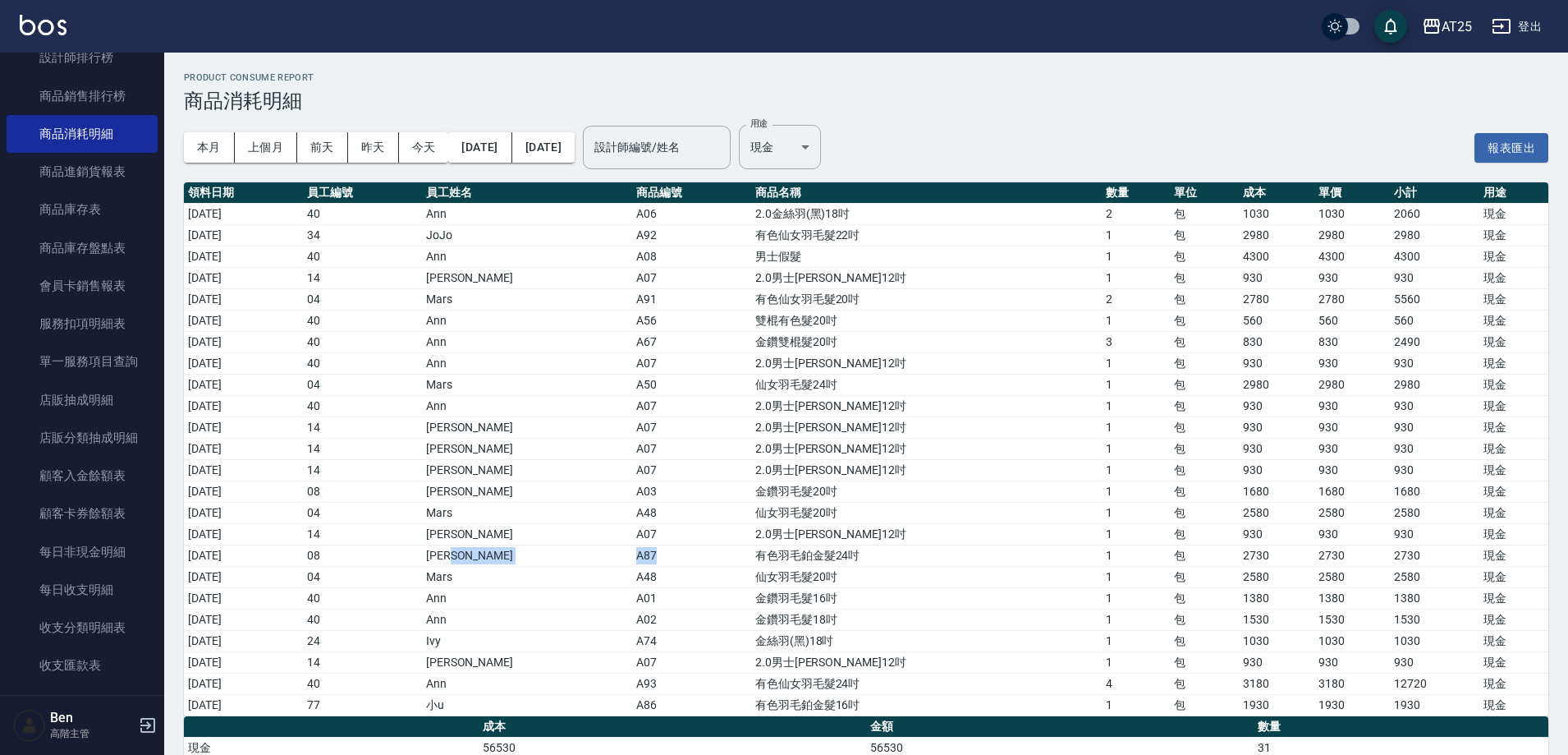
drag, startPoint x: 624, startPoint y: 551, endPoint x: 668, endPoint y: 553, distance: 44.0
click at [668, 553] on tr "2025/09/10 08 Tony A87 有色羽毛鉑金髮24吋 1 包 2730 2730 2730 現金" at bounding box center [866, 555] width 1365 height 21
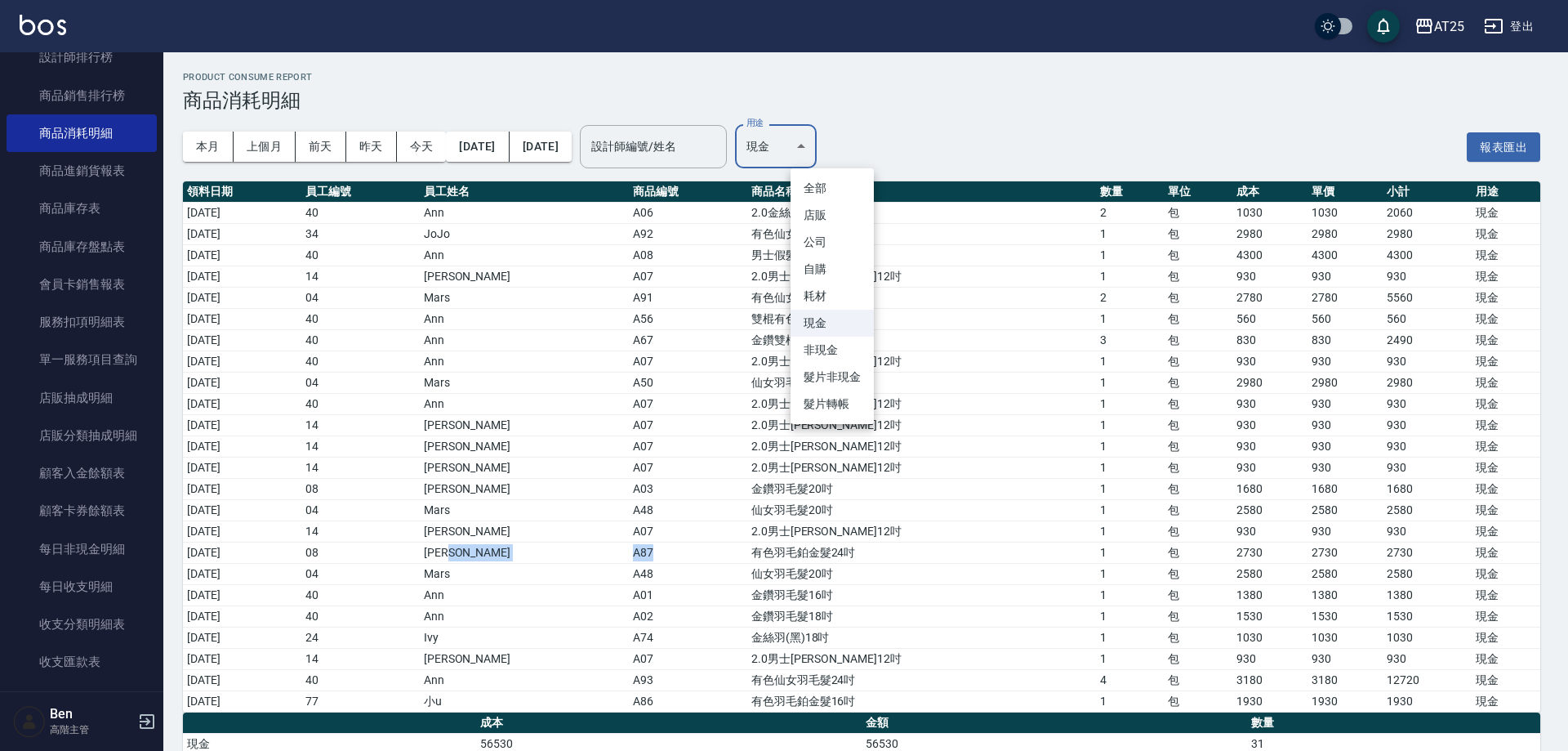
click at [812, 146] on body "AT25 登出 櫃檯作業 打帳單 帳單列表 掛單列表 座位開單 營業儀表板 現金收支登錄 高階收支登錄 材料自購登錄 每日結帳 排班表 現場電腦打卡 掃碼打卡…" at bounding box center [784, 387] width 1568 height 774
click at [817, 287] on li "耗材" at bounding box center [832, 296] width 84 height 27
type input "耗材"
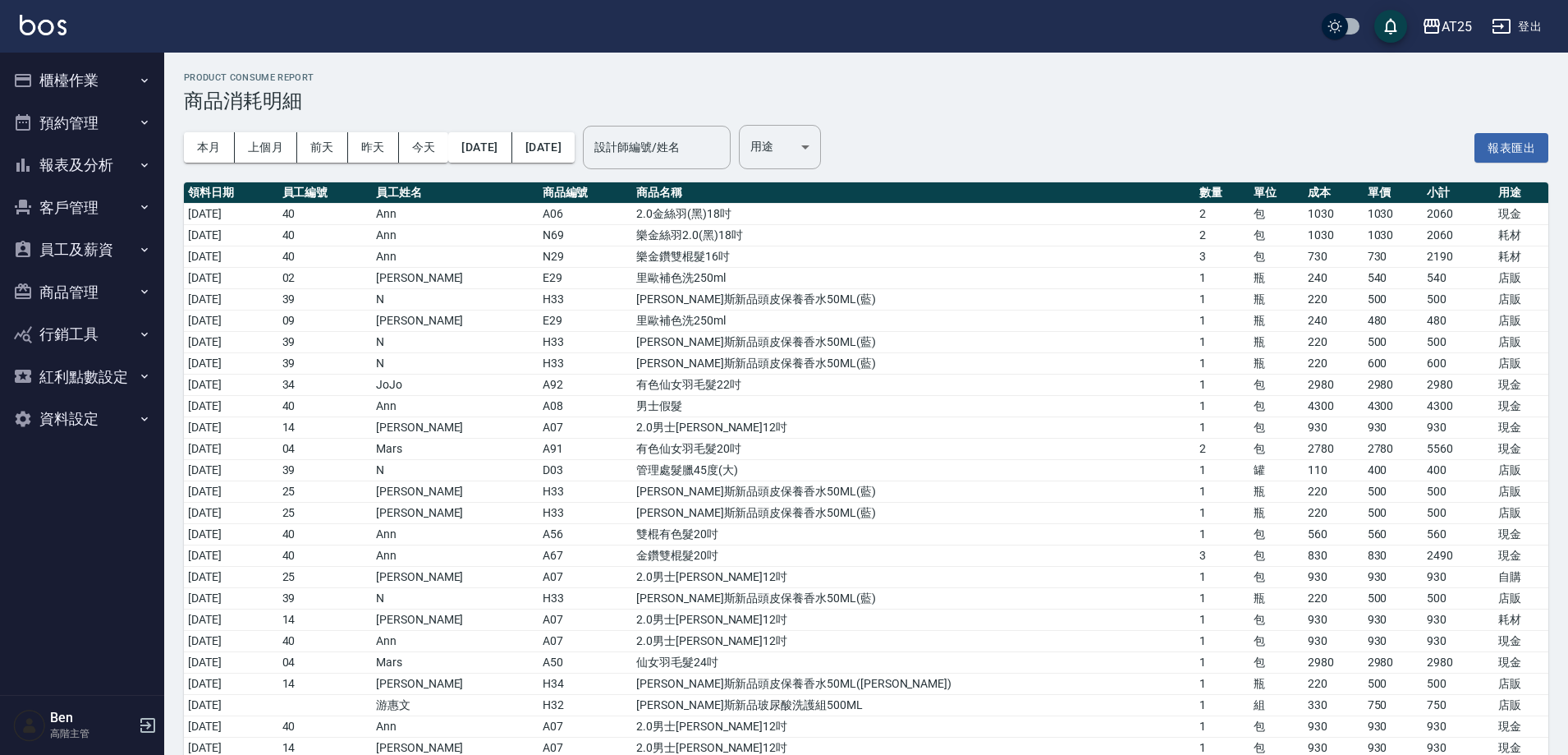
click at [880, 156] on div "本月 上個月 前天 昨天 今天 2025/09/01 2025/09/14 設計師編號/姓名 設計師編號/姓名 用途 ​ 用途 報表匯出" at bounding box center [866, 147] width 1365 height 70
click at [848, 166] on body "AT25 登出 櫃檯作業 打帳單 帳單列表 掛單列表 座位開單 營業儀表板 現金收支登錄 高階收支登錄 材料自購登錄 每日結帳 排班表 現場電腦打卡 掃碼打卡…" at bounding box center [784, 742] width 1568 height 1484
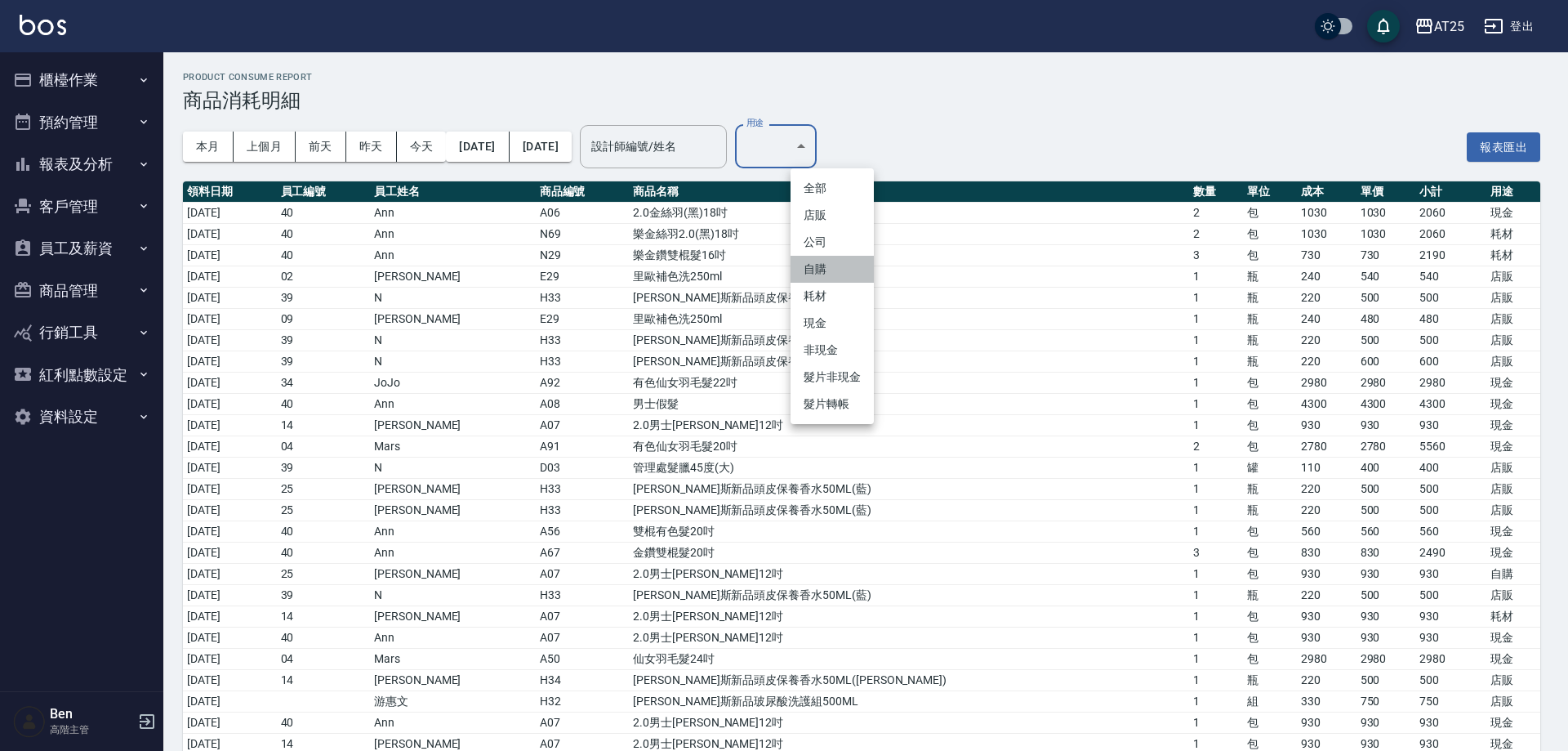
click at [834, 263] on li "自購" at bounding box center [832, 269] width 84 height 27
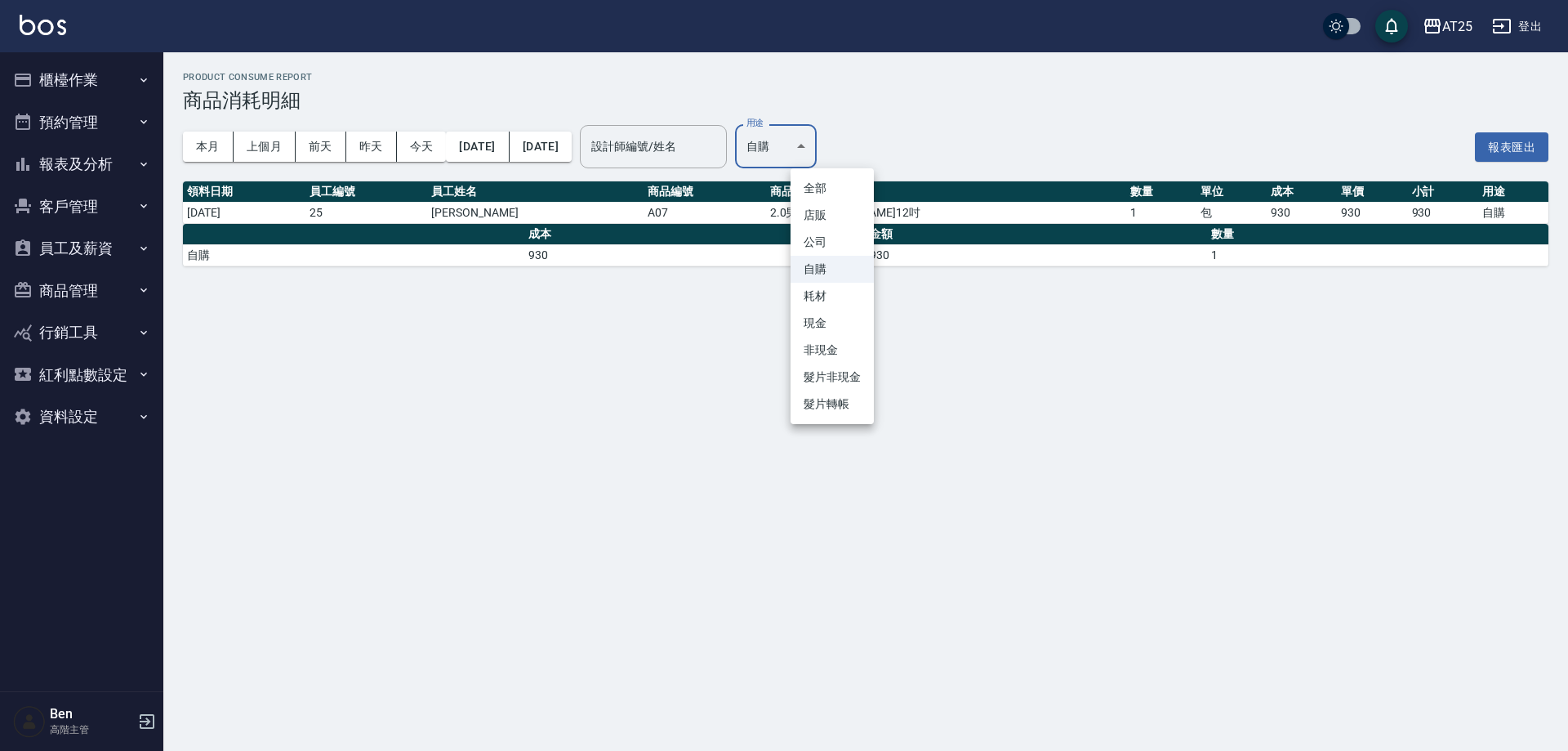
click at [831, 142] on body "AT25 登出 櫃檯作業 打帳單 帳單列表 掛單列表 座位開單 營業儀表板 現金收支登錄 高階收支登錄 材料自購登錄 每日結帳 排班表 現場電腦打卡 掃碼打卡…" at bounding box center [784, 376] width 1568 height 751
click at [826, 286] on li "耗材" at bounding box center [832, 296] width 84 height 27
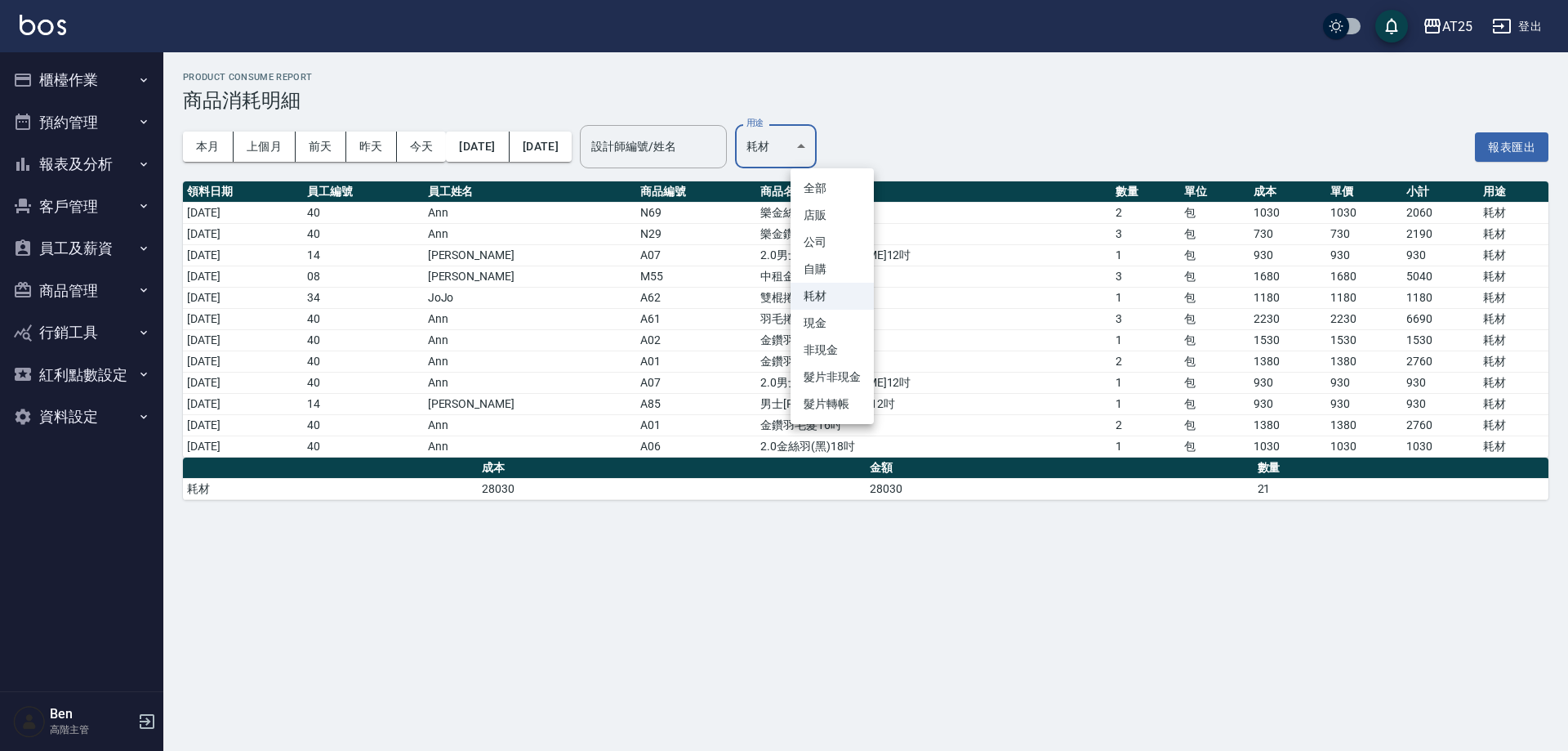
click at [821, 134] on body "AT25 登出 櫃檯作業 打帳單 帳單列表 掛單列表 座位開單 營業儀表板 現金收支登錄 高階收支登錄 材料自購登錄 每日結帳 排班表 現場電腦打卡 掃碼打卡…" at bounding box center [784, 376] width 1568 height 751
click at [815, 318] on li "現金" at bounding box center [832, 323] width 84 height 27
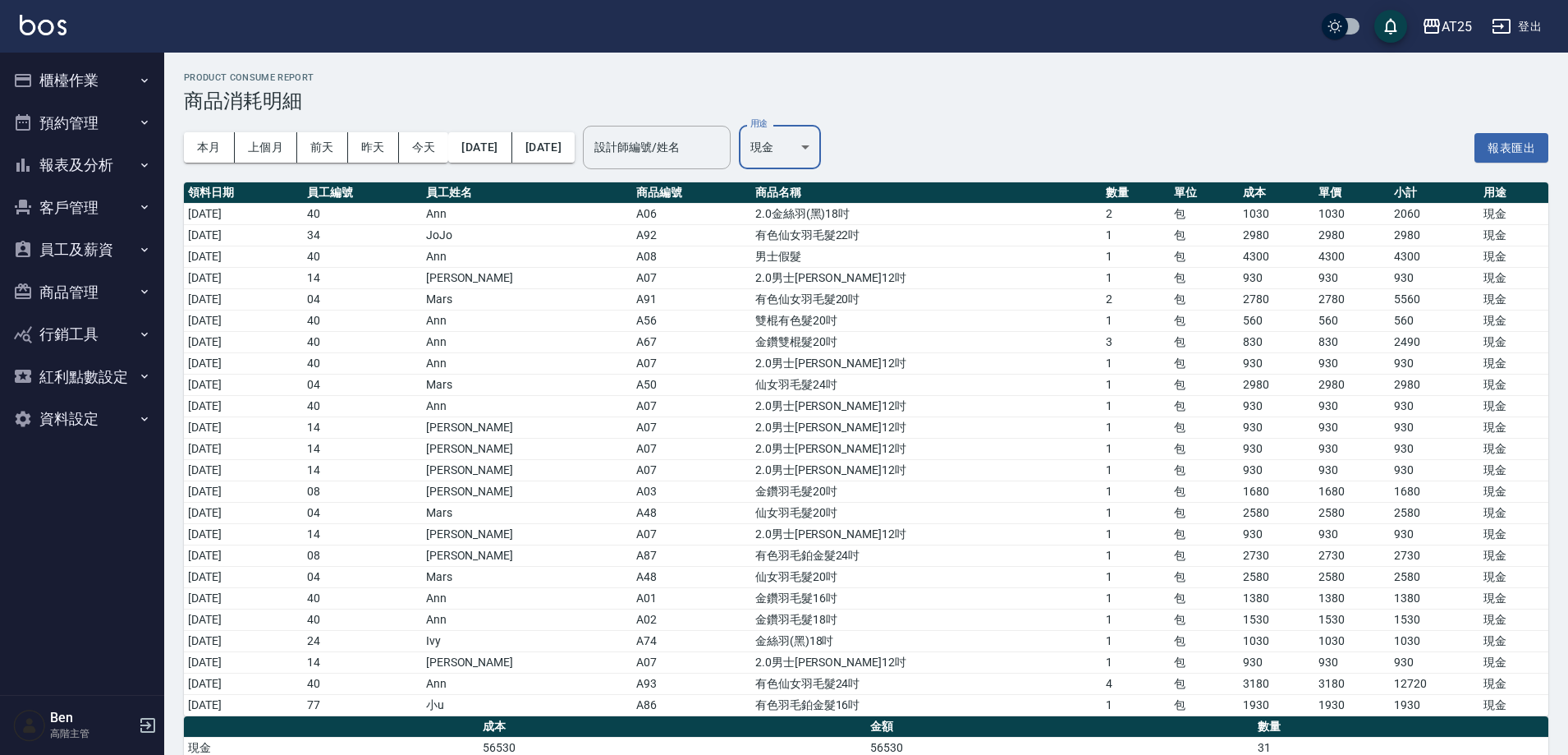
click at [832, 134] on body "AT25 登出 櫃檯作業 打帳單 帳單列表 掛單列表 座位開單 營業儀表板 現金收支登錄 高階收支登錄 材料自購登錄 每日結帳 排班表 現場電腦打卡 掃碼打卡…" at bounding box center [784, 389] width 1568 height 779
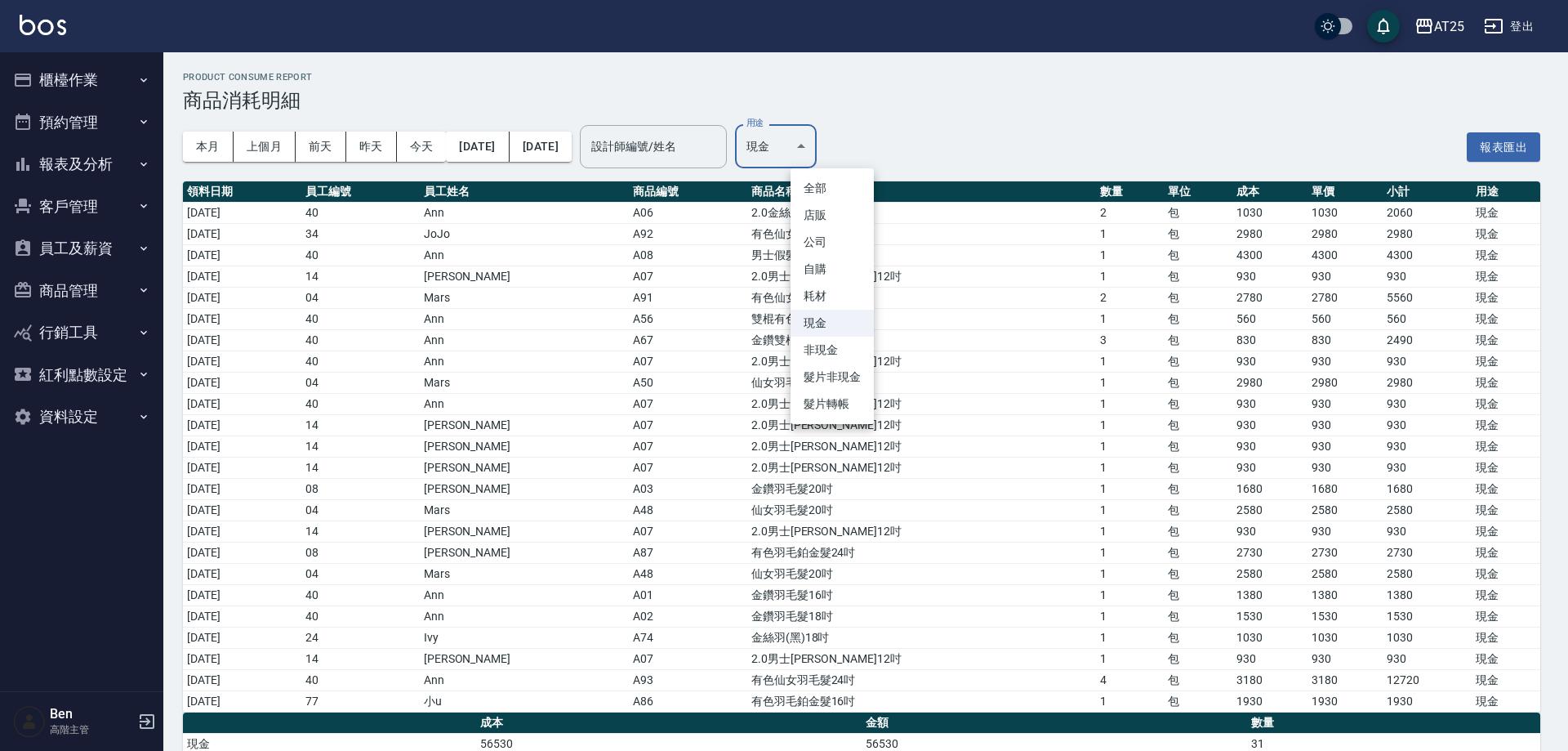
click at [829, 297] on li "耗材" at bounding box center [832, 296] width 84 height 27
type input "耗材"
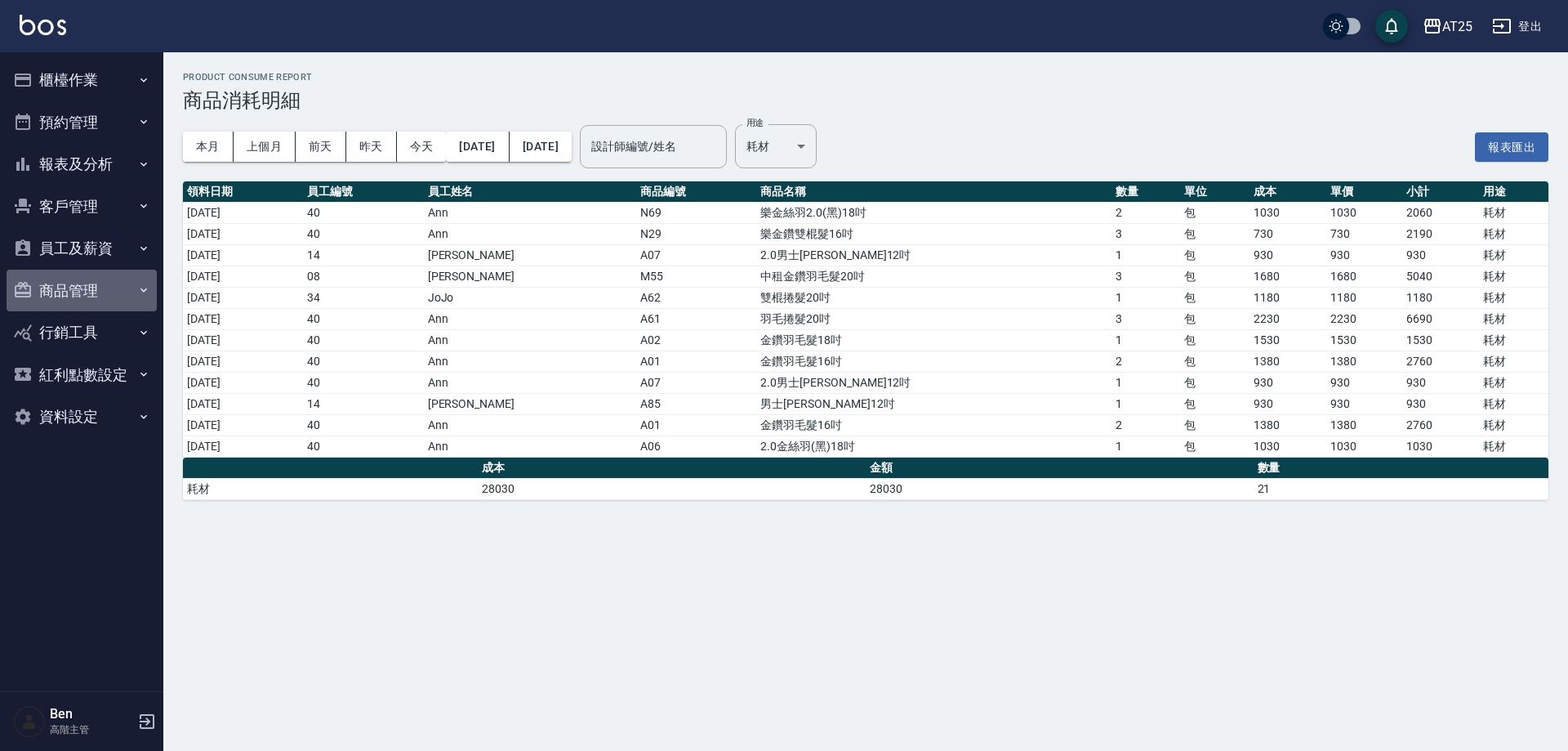
drag, startPoint x: 87, startPoint y: 276, endPoint x: 81, endPoint y: 347, distance: 71.3
click at [87, 278] on button "商品管理" at bounding box center [82, 290] width 150 height 43
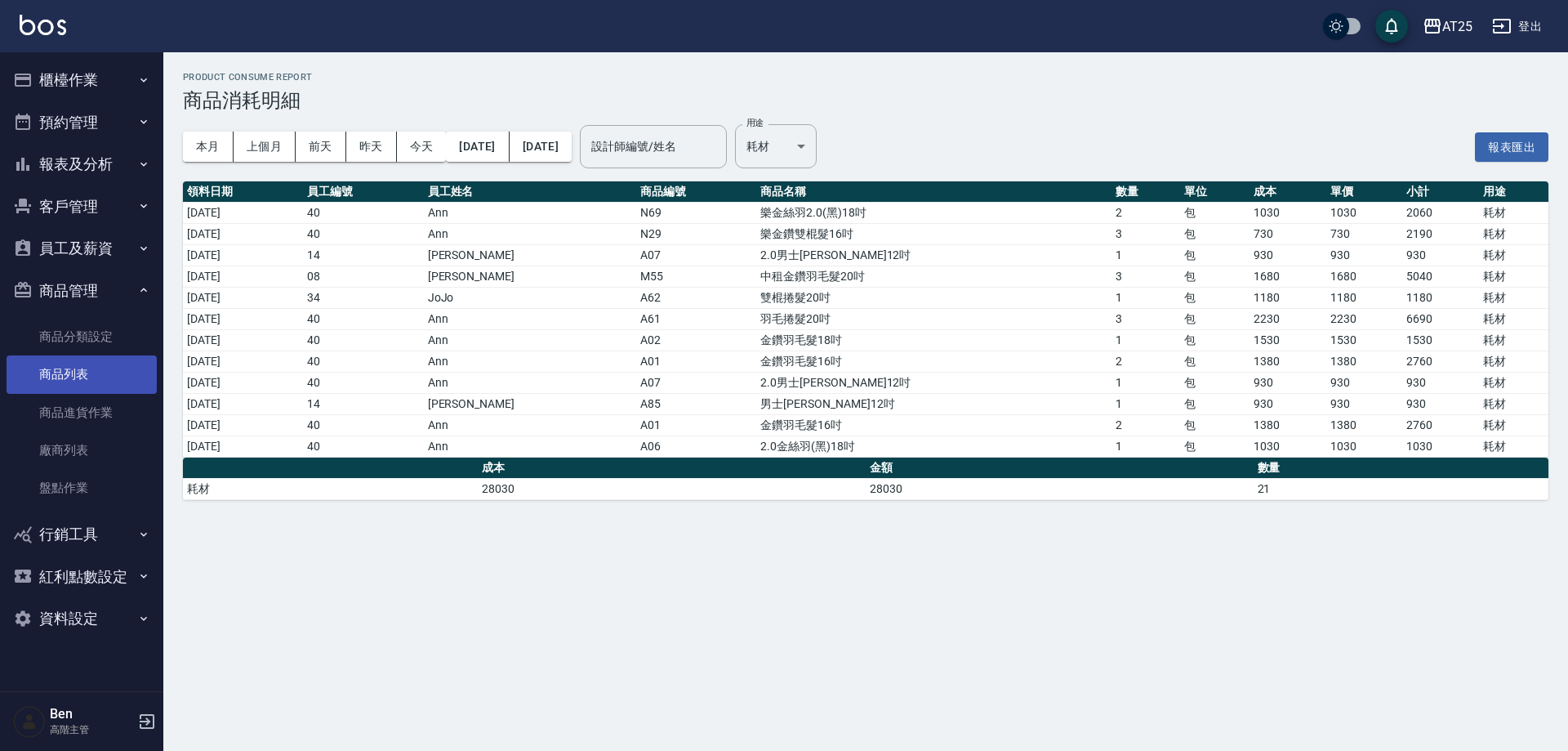
click at [79, 389] on link "商品列表" at bounding box center [82, 374] width 150 height 38
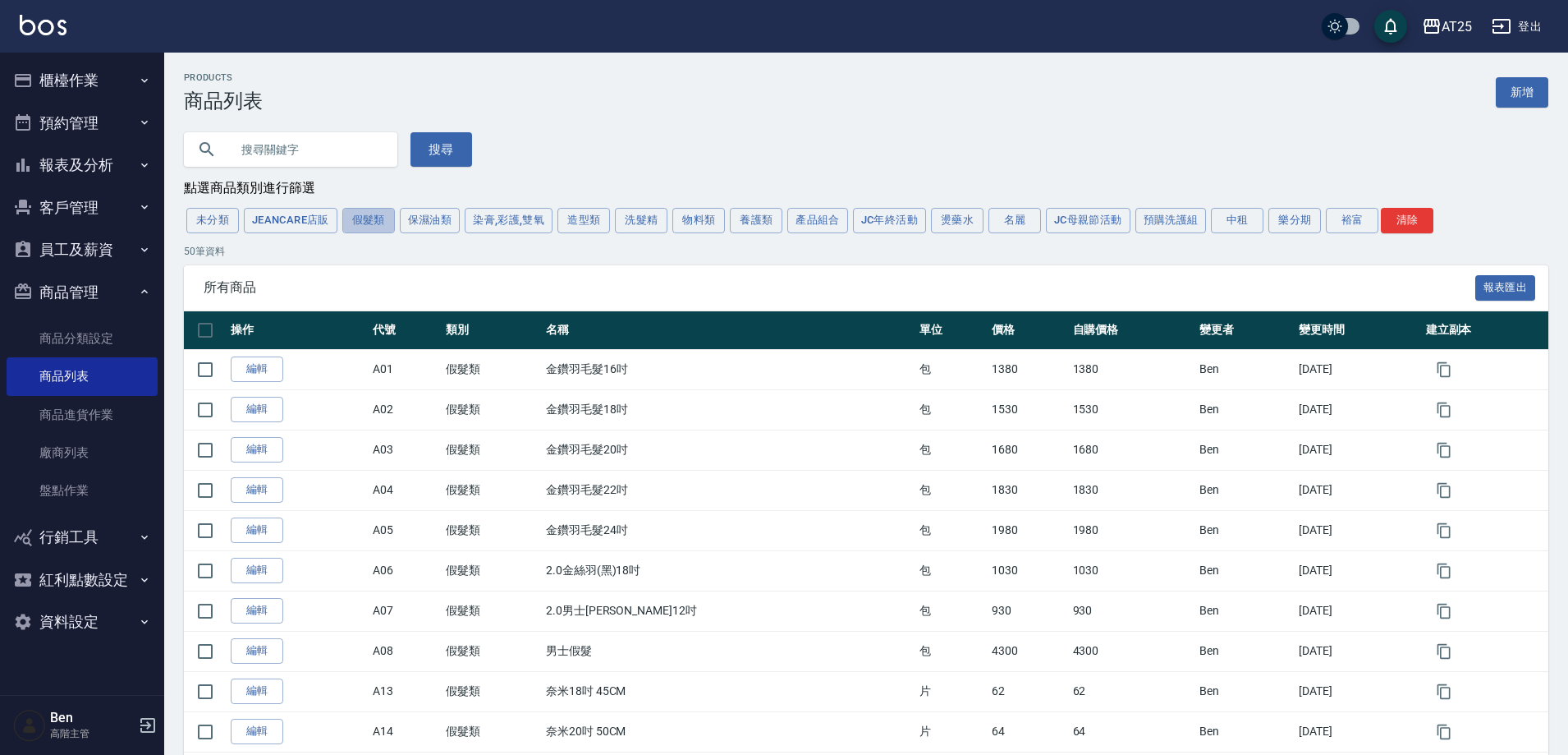
click at [371, 226] on button "假髮類" at bounding box center [368, 220] width 53 height 25
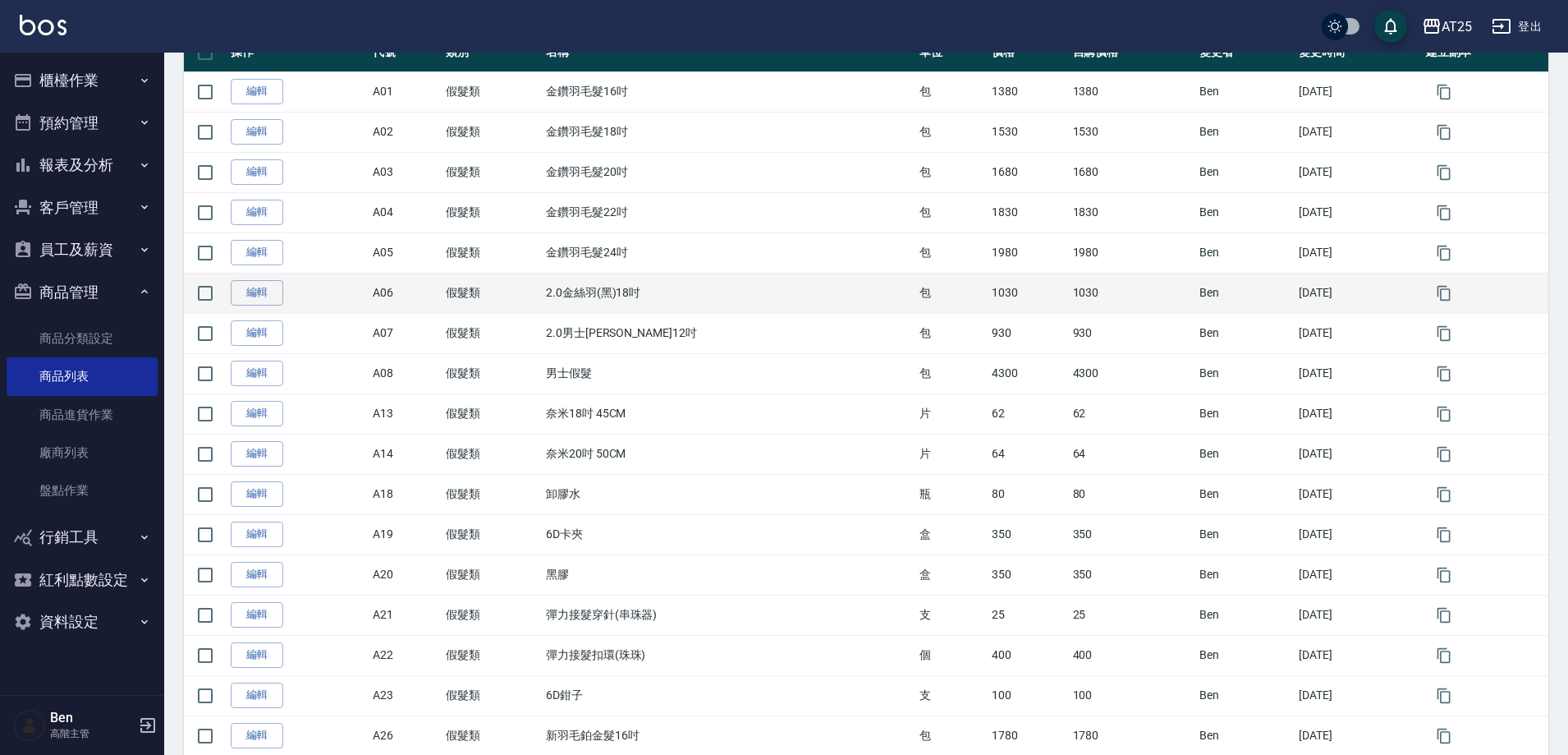
scroll to position [246, 0]
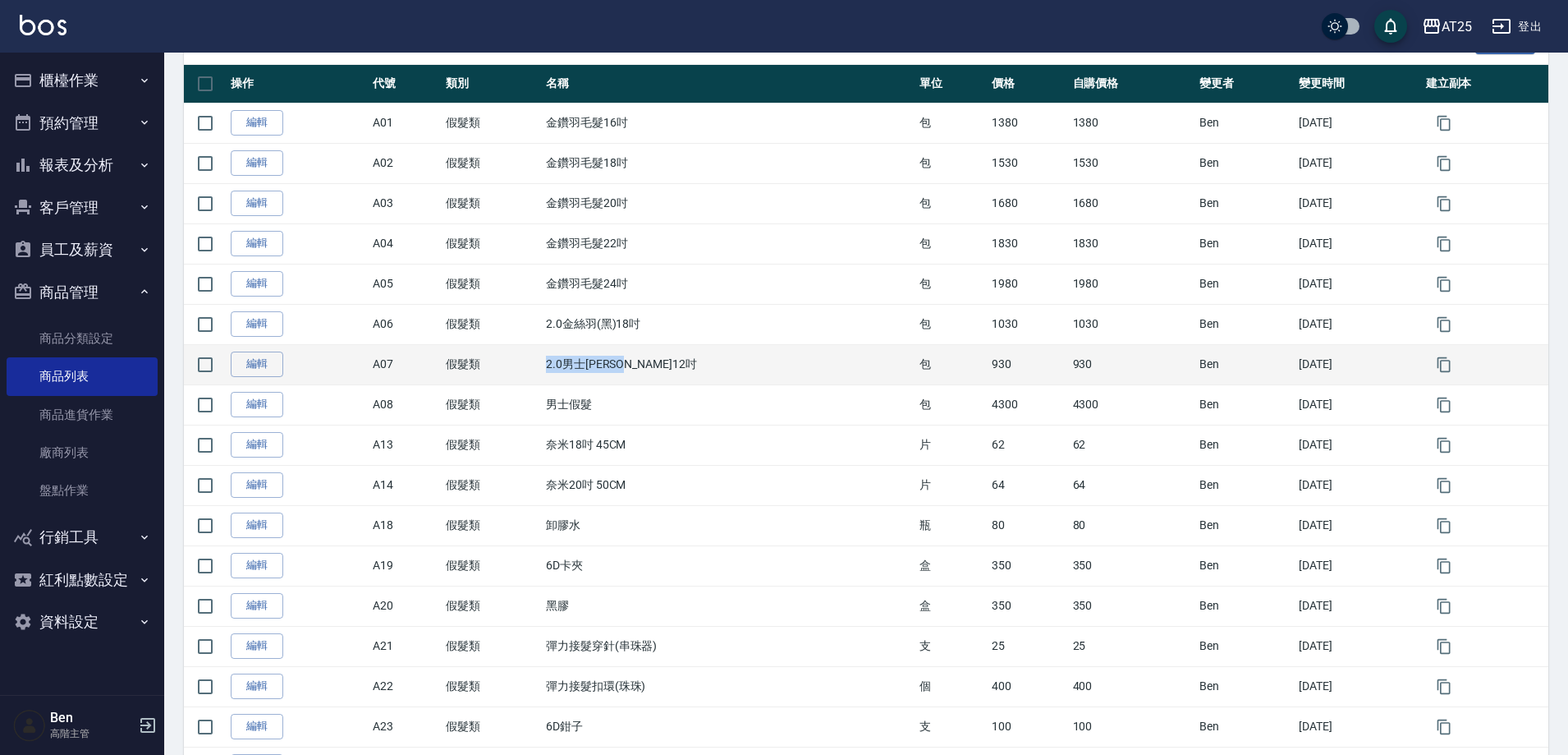
drag, startPoint x: 534, startPoint y: 363, endPoint x: 685, endPoint y: 362, distance: 151.0
click at [685, 362] on tr "編輯 A07 假髮類 2.0男士金絲羽12吋 包 930 930 Ben 2025/08/12" at bounding box center [866, 364] width 1365 height 40
copy tr "假髮類 2.0男士金絲羽12吋"
click at [987, 369] on td "930" at bounding box center [1028, 364] width 81 height 40
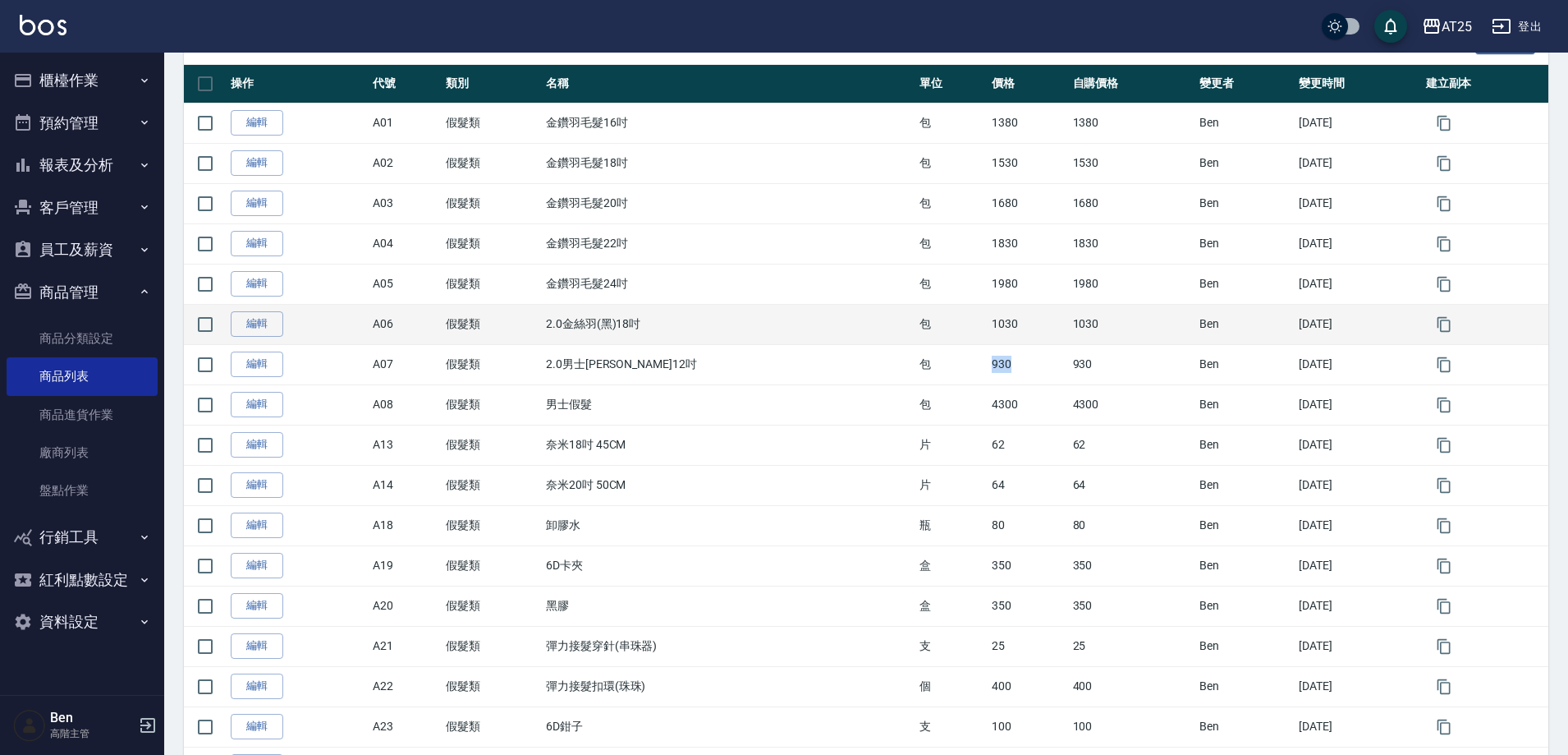
copy td "930"
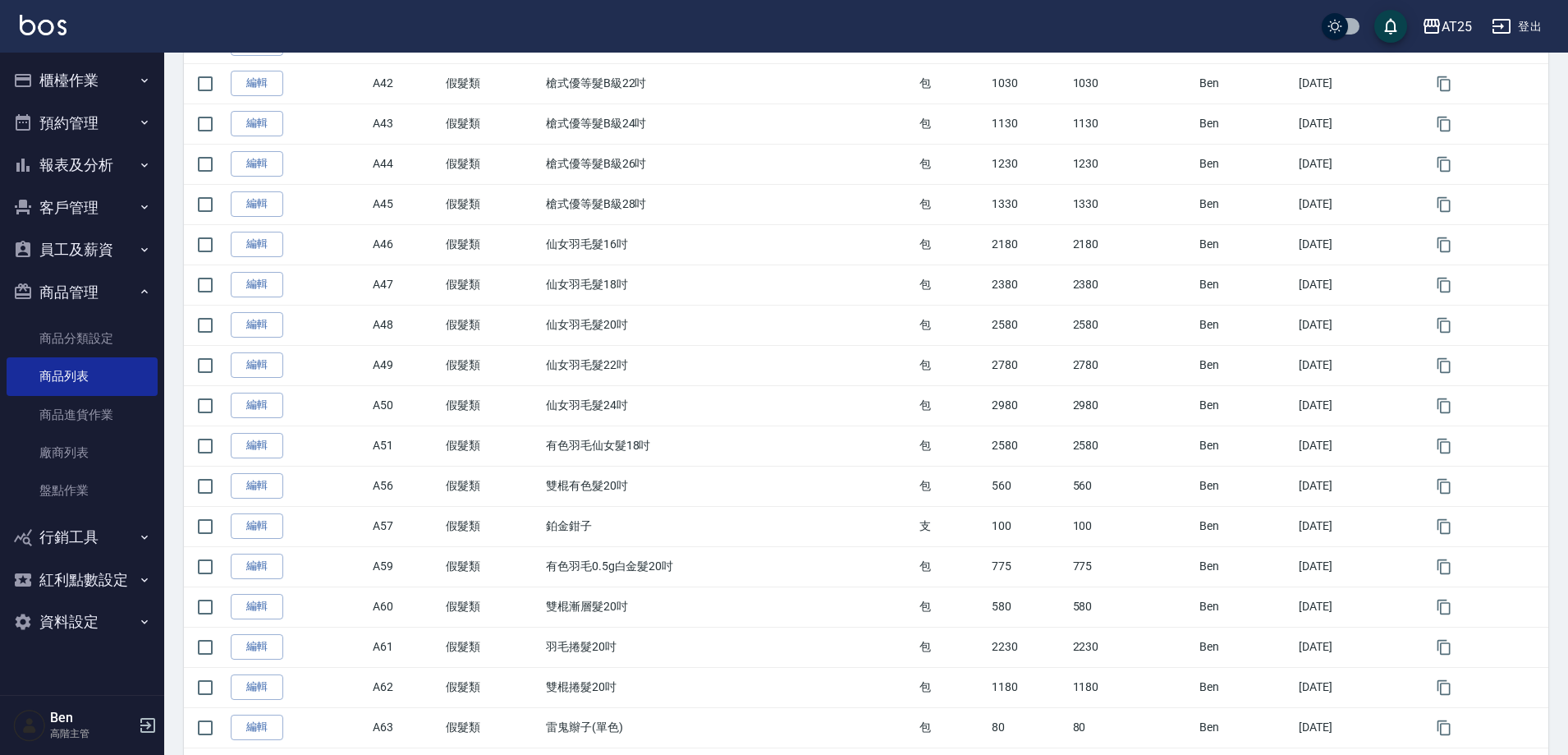
scroll to position [1687, 0]
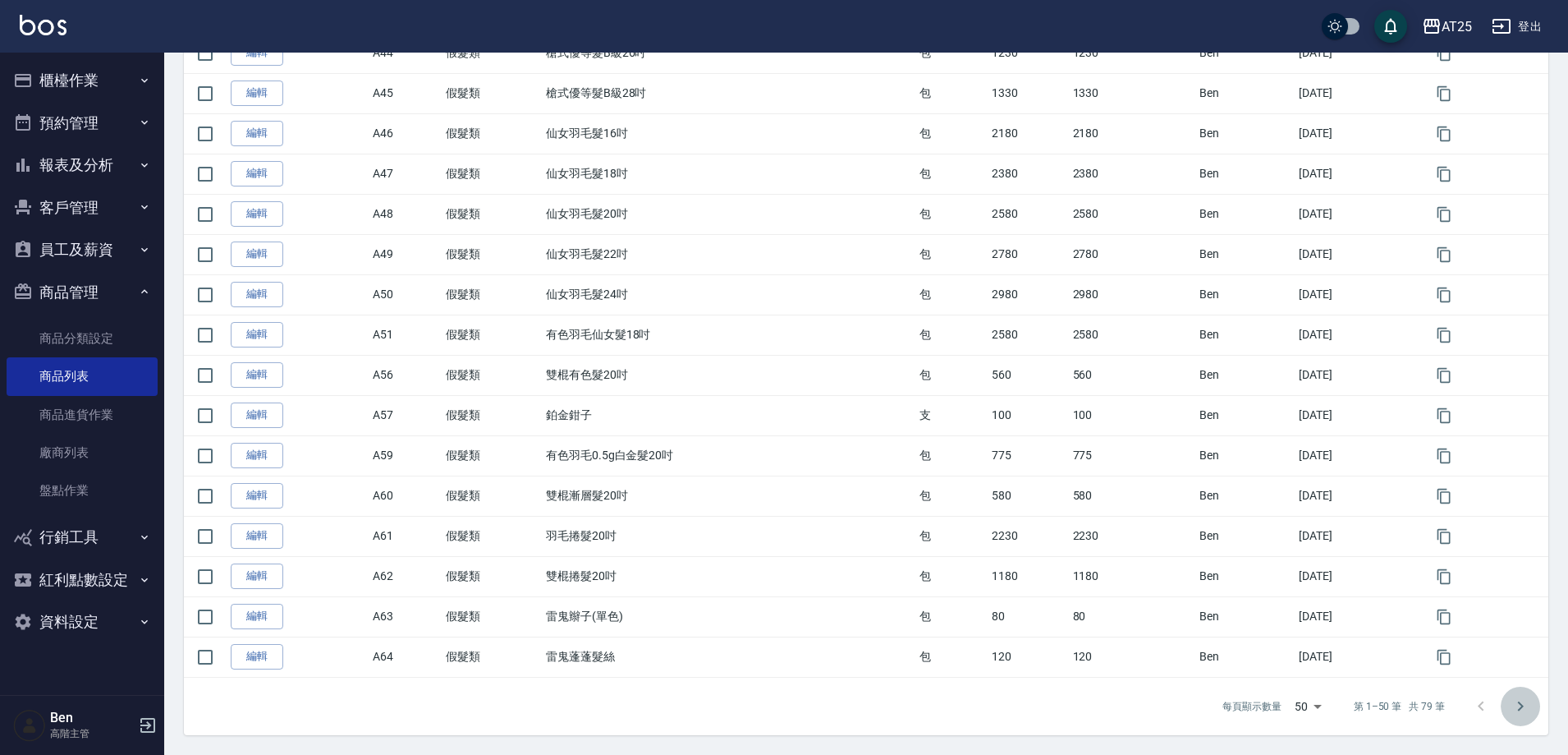
click at [1518, 711] on icon "Go to next page" at bounding box center [1520, 706] width 19 height 19
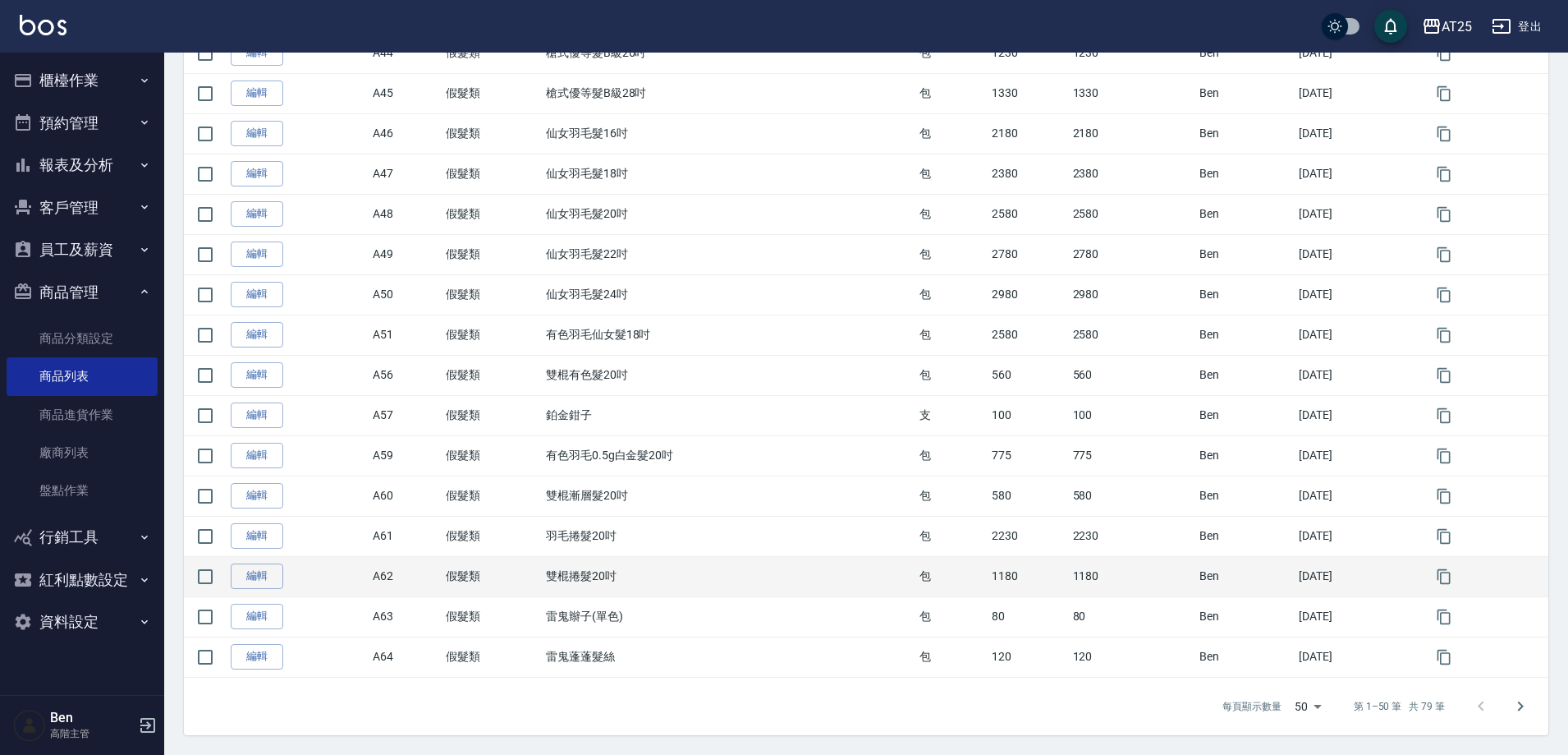
scroll to position [842, 0]
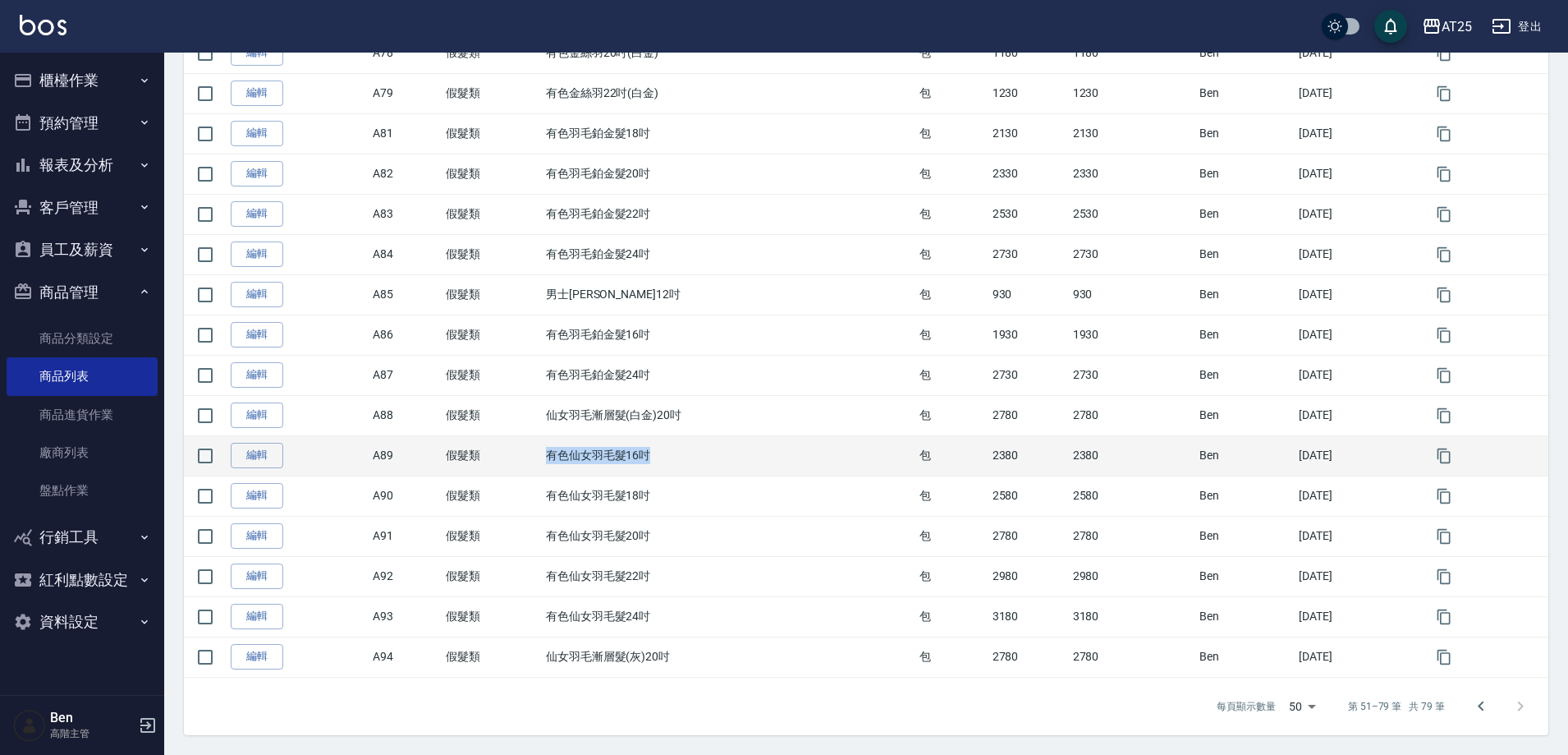
drag, startPoint x: 592, startPoint y: 454, endPoint x: 651, endPoint y: 456, distance: 59.0
click at [651, 456] on tr "編輯 A89 假髮類 有色仙女羽毛髮16吋 包 2380 2380 Ben 2024/08/07" at bounding box center [866, 456] width 1365 height 40
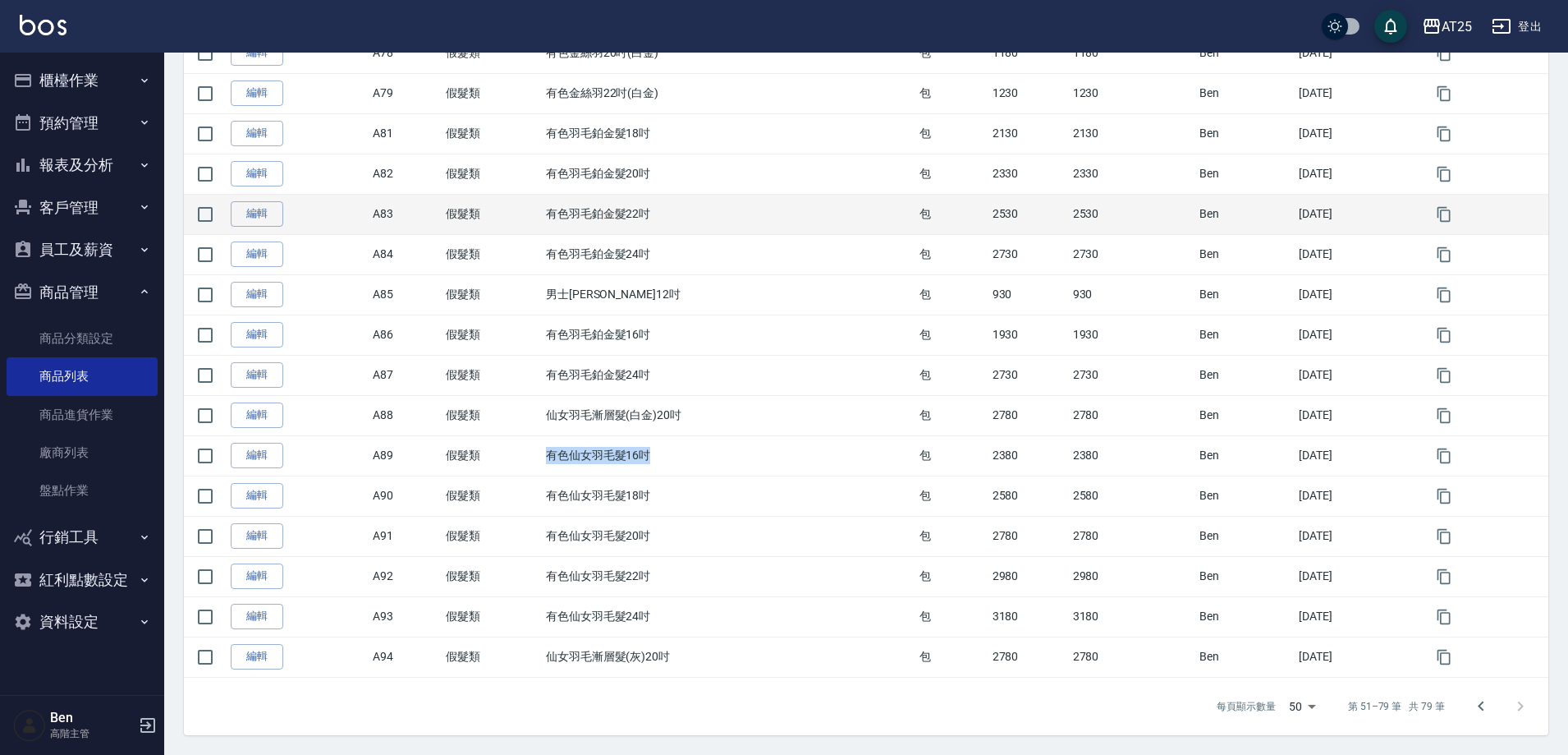
copy tr "假髮類 有色仙女羽毛髮16吋"
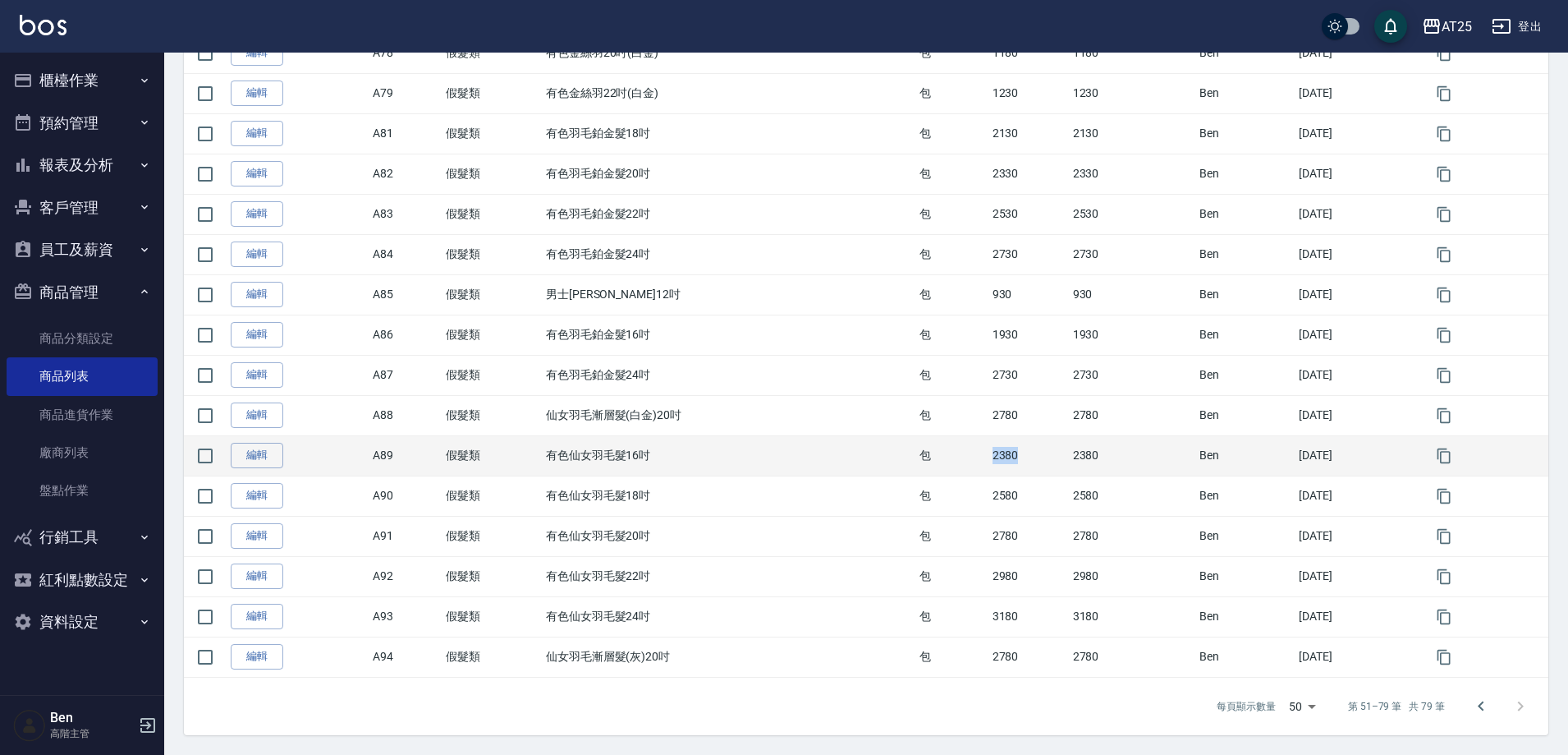
drag, startPoint x: 966, startPoint y: 453, endPoint x: 988, endPoint y: 436, distance: 27.8
click at [1021, 453] on tr "編輯 A89 假髮類 有色仙女羽毛髮16吋 包 2380 2380 Ben 2024/08/07" at bounding box center [866, 456] width 1365 height 40
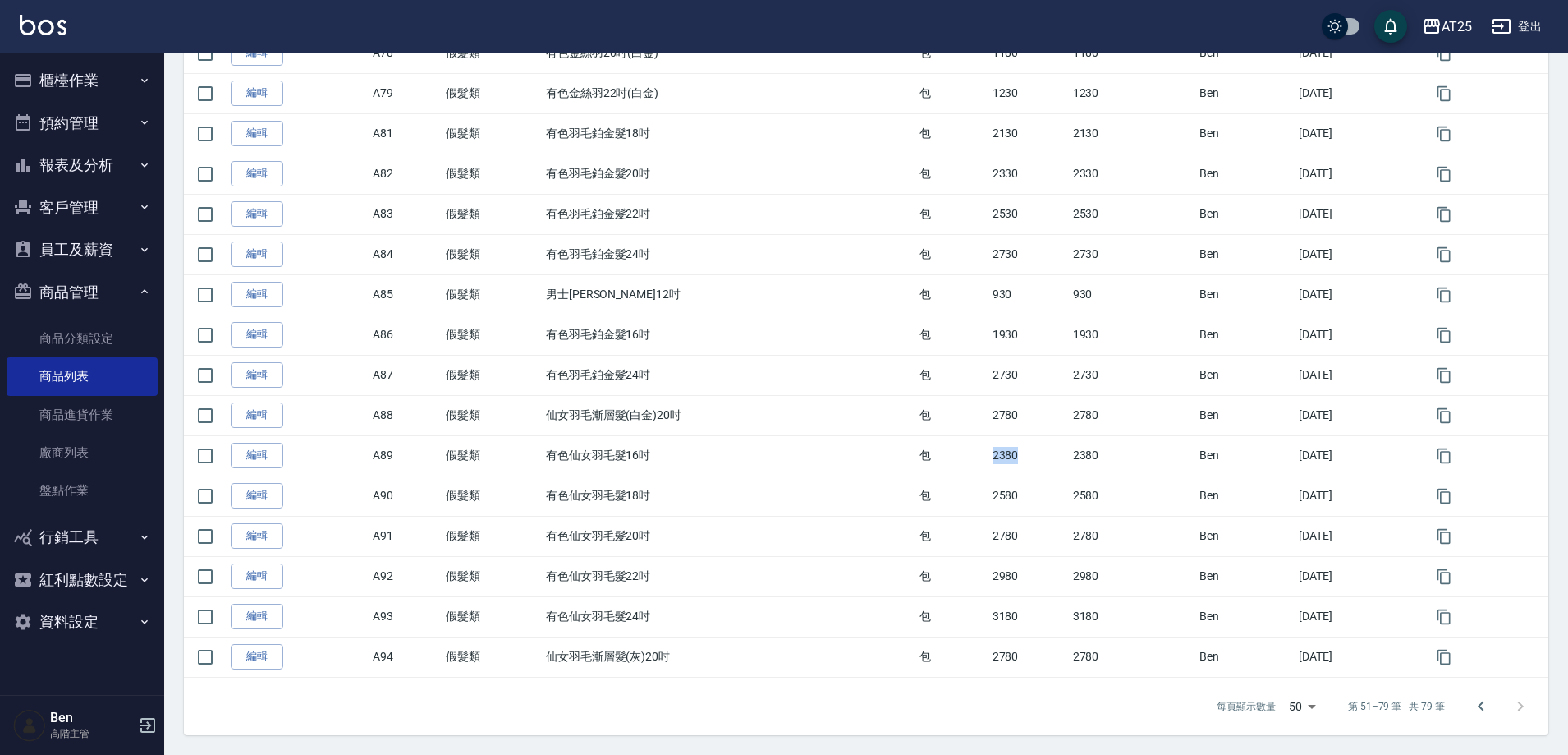
copy tr "包 2380"
click at [72, 179] on button "報表及分析" at bounding box center [82, 165] width 151 height 43
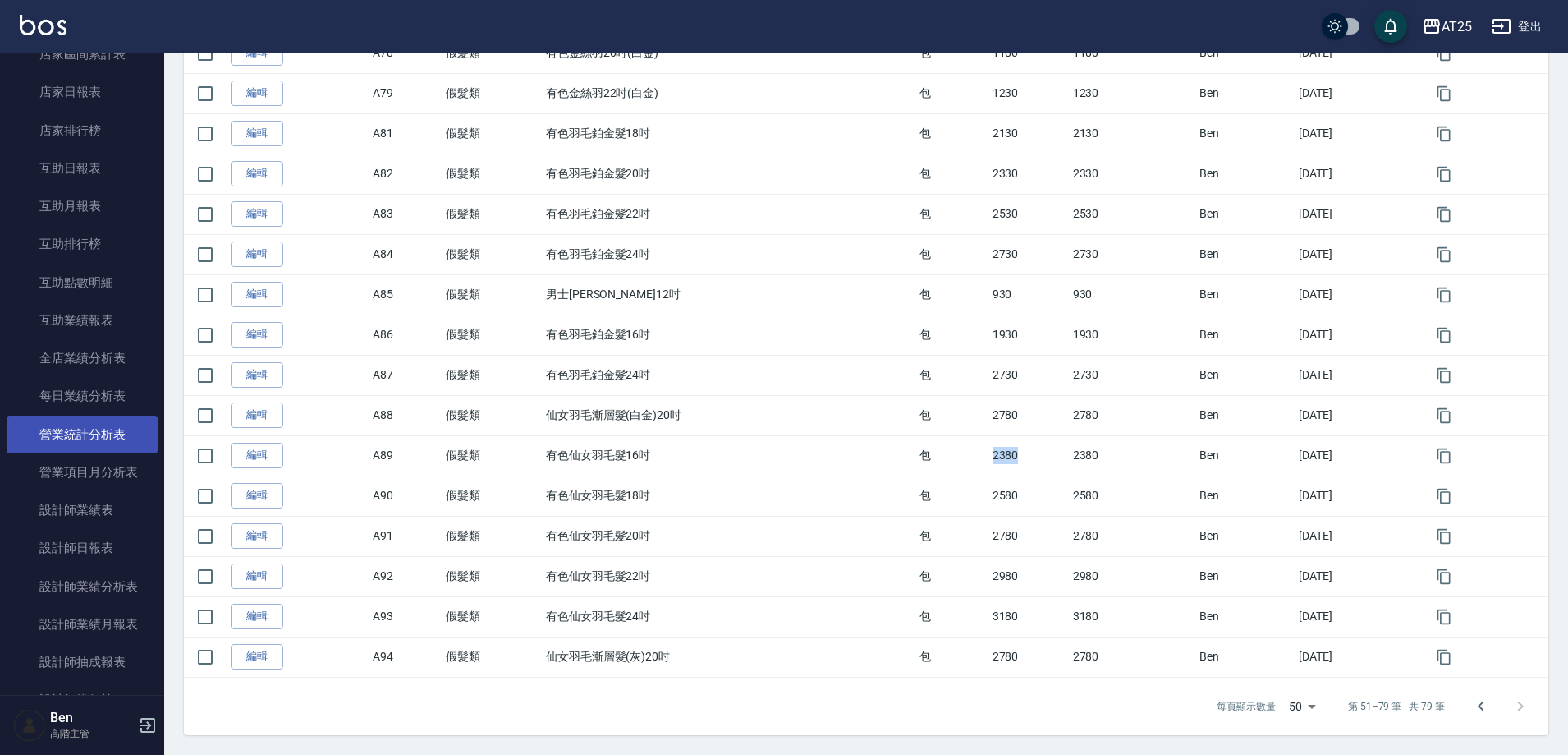
scroll to position [493, 0]
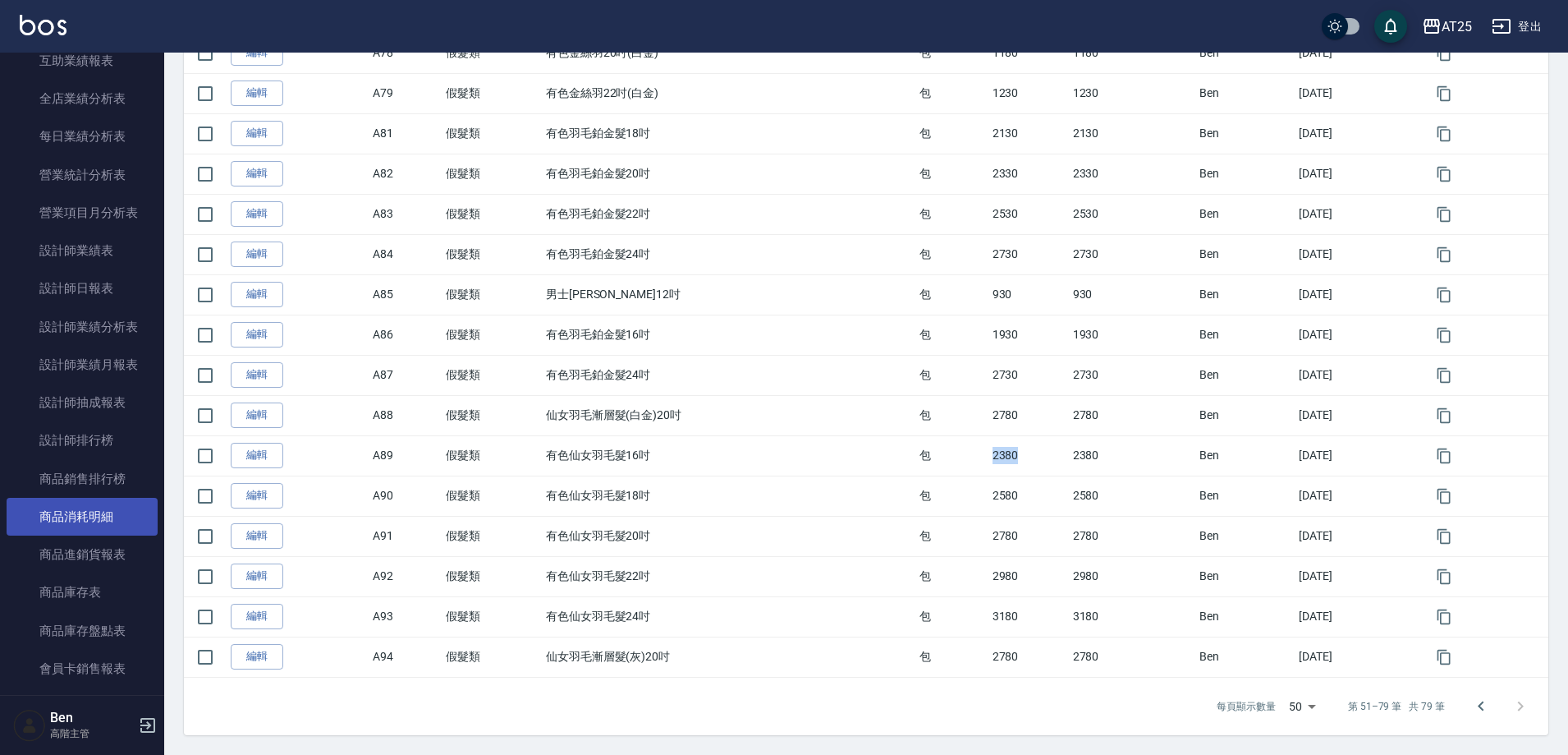
click at [104, 518] on link "商品消耗明細" at bounding box center [82, 516] width 151 height 38
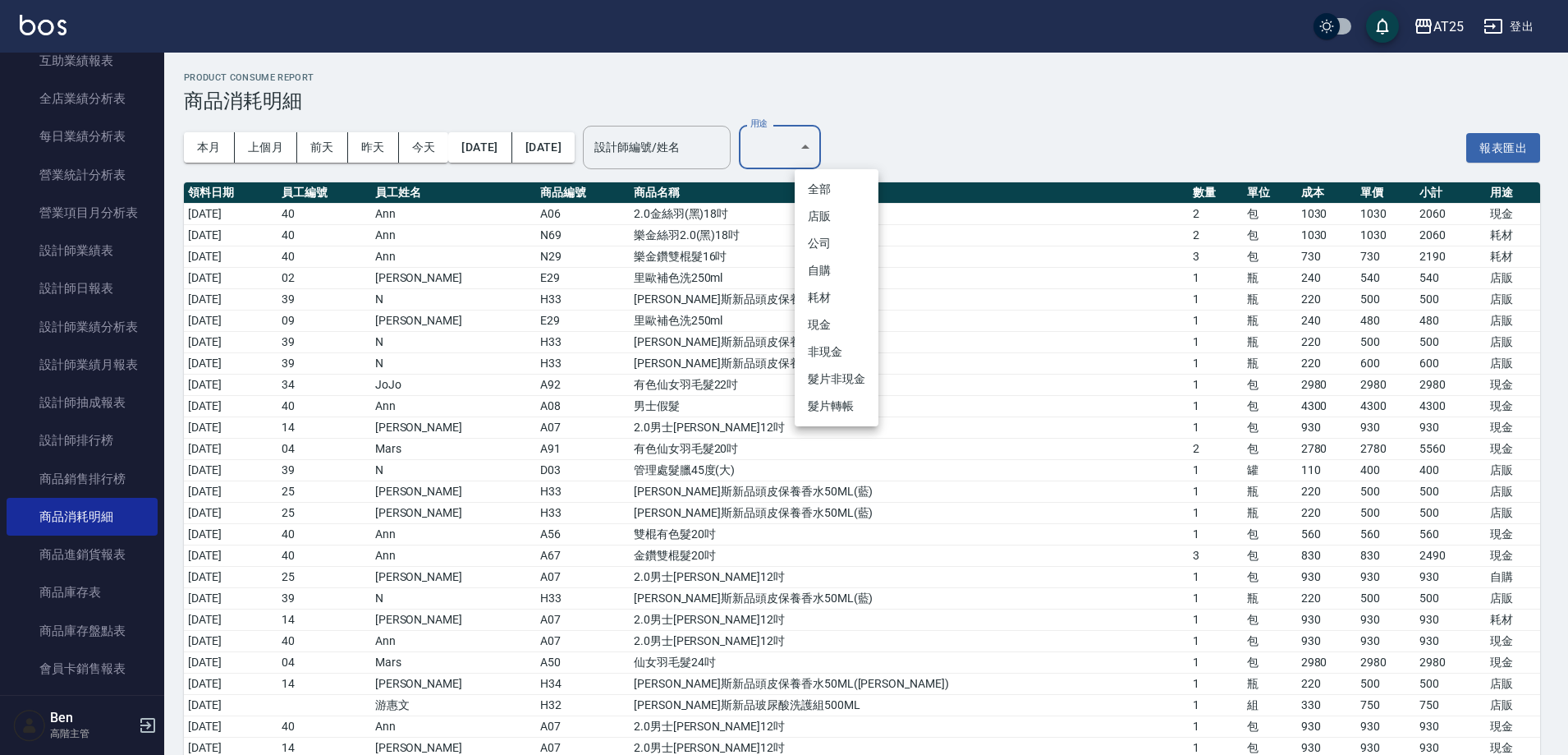
click at [845, 136] on body "AT25 登出 櫃檯作業 打帳單 帳單列表 掛單列表 座位開單 營業儀表板 現金收支登錄 高階收支登錄 材料自購登錄 每日結帳 排班表 現場電腦打卡 掃碼打卡…" at bounding box center [784, 742] width 1568 height 1484
click at [848, 296] on li "耗材" at bounding box center [837, 298] width 84 height 27
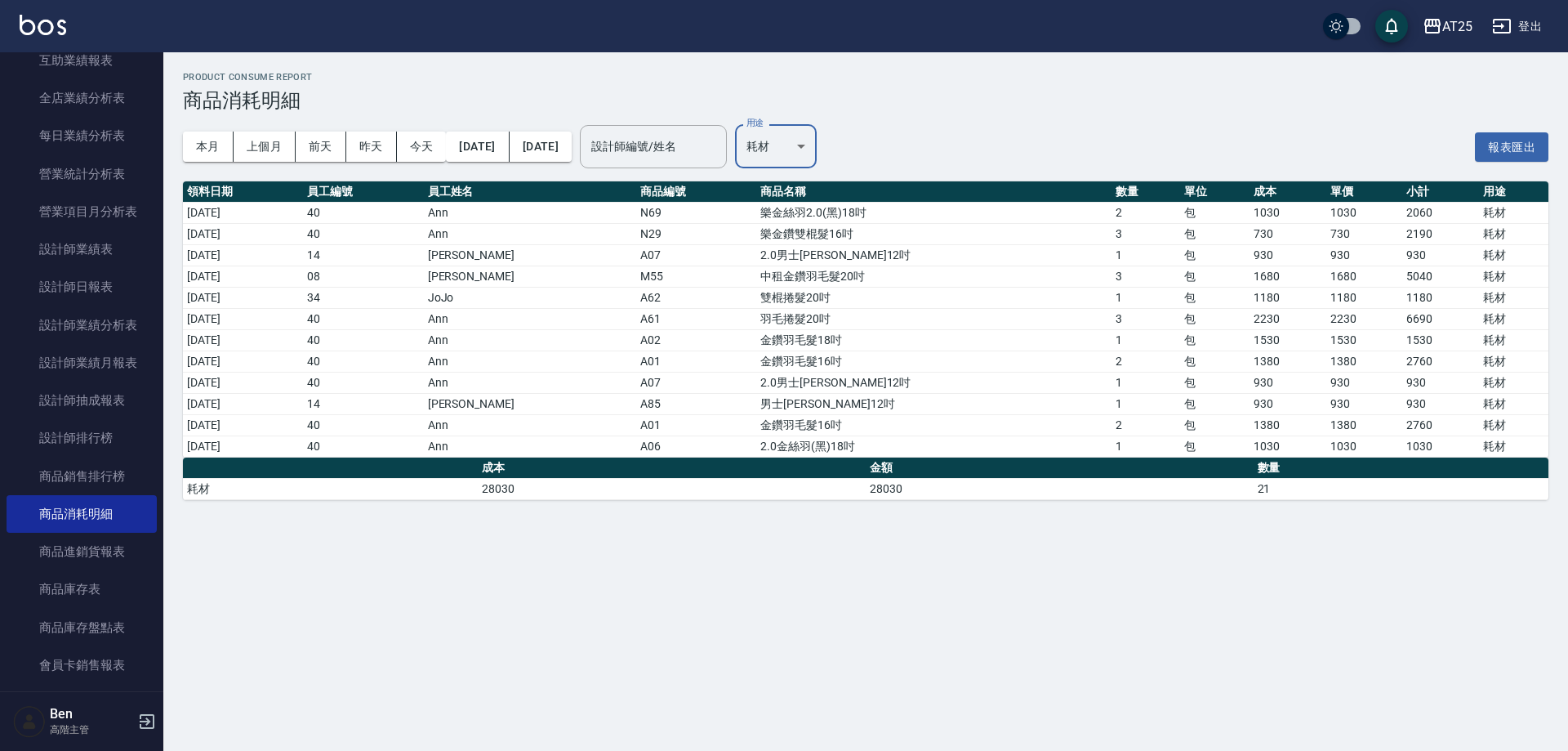
click at [843, 151] on body "AT25 登出 櫃檯作業 打帳單 帳單列表 掛單列表 座位開單 營業儀表板 現金收支登錄 高階收支登錄 材料自購登錄 每日結帳 排班表 現場電腦打卡 掃碼打卡…" at bounding box center [784, 376] width 1568 height 751
click at [832, 322] on li "現金" at bounding box center [832, 323] width 84 height 27
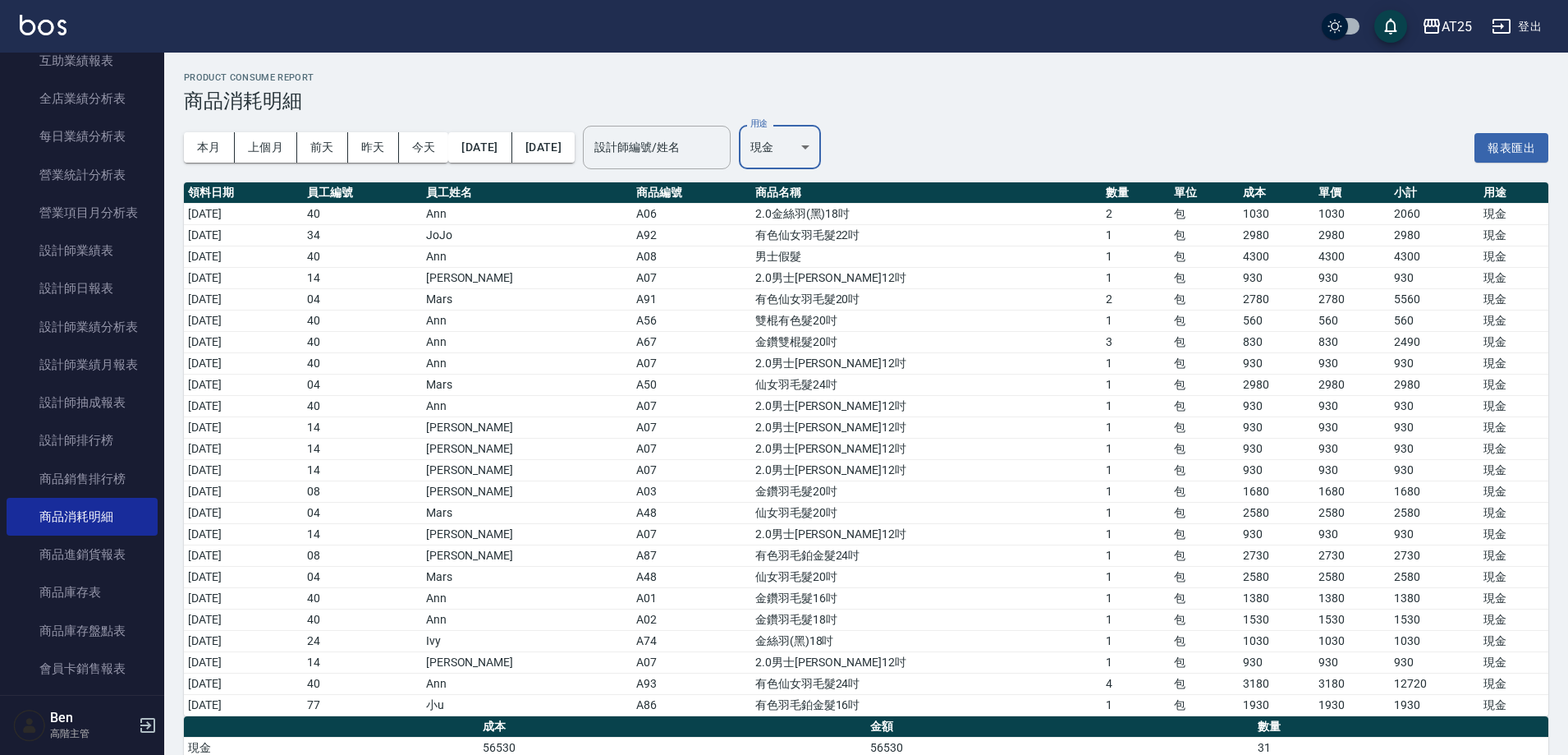
click at [844, 155] on body "AT25 登出 櫃檯作業 打帳單 帳單列表 掛單列表 座位開單 營業儀表板 現金收支登錄 高階收支登錄 材料自購登錄 每日結帳 排班表 現場電腦打卡 掃碼打卡…" at bounding box center [784, 389] width 1568 height 779
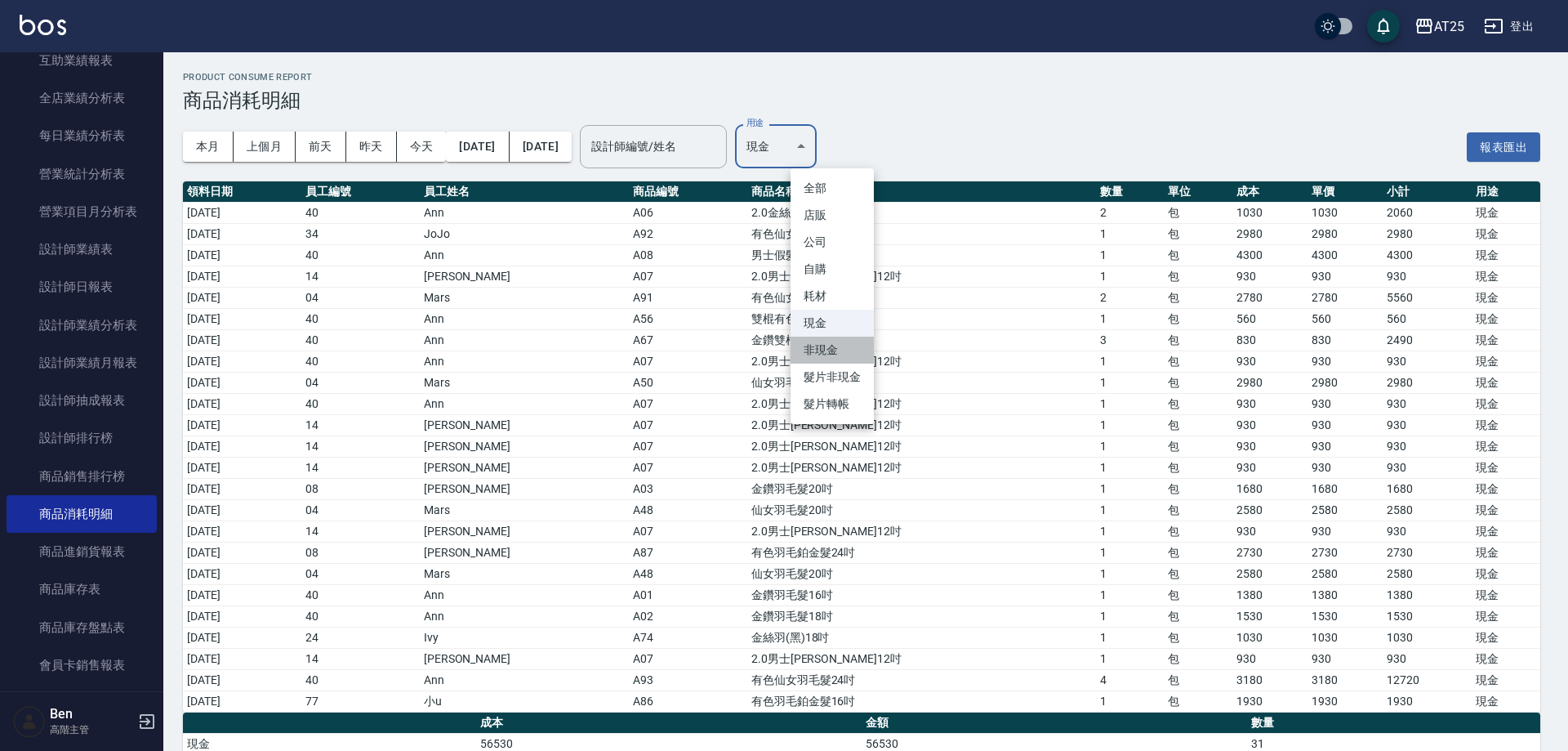
click at [832, 345] on li "非現金" at bounding box center [832, 350] width 84 height 27
type input "非現金"
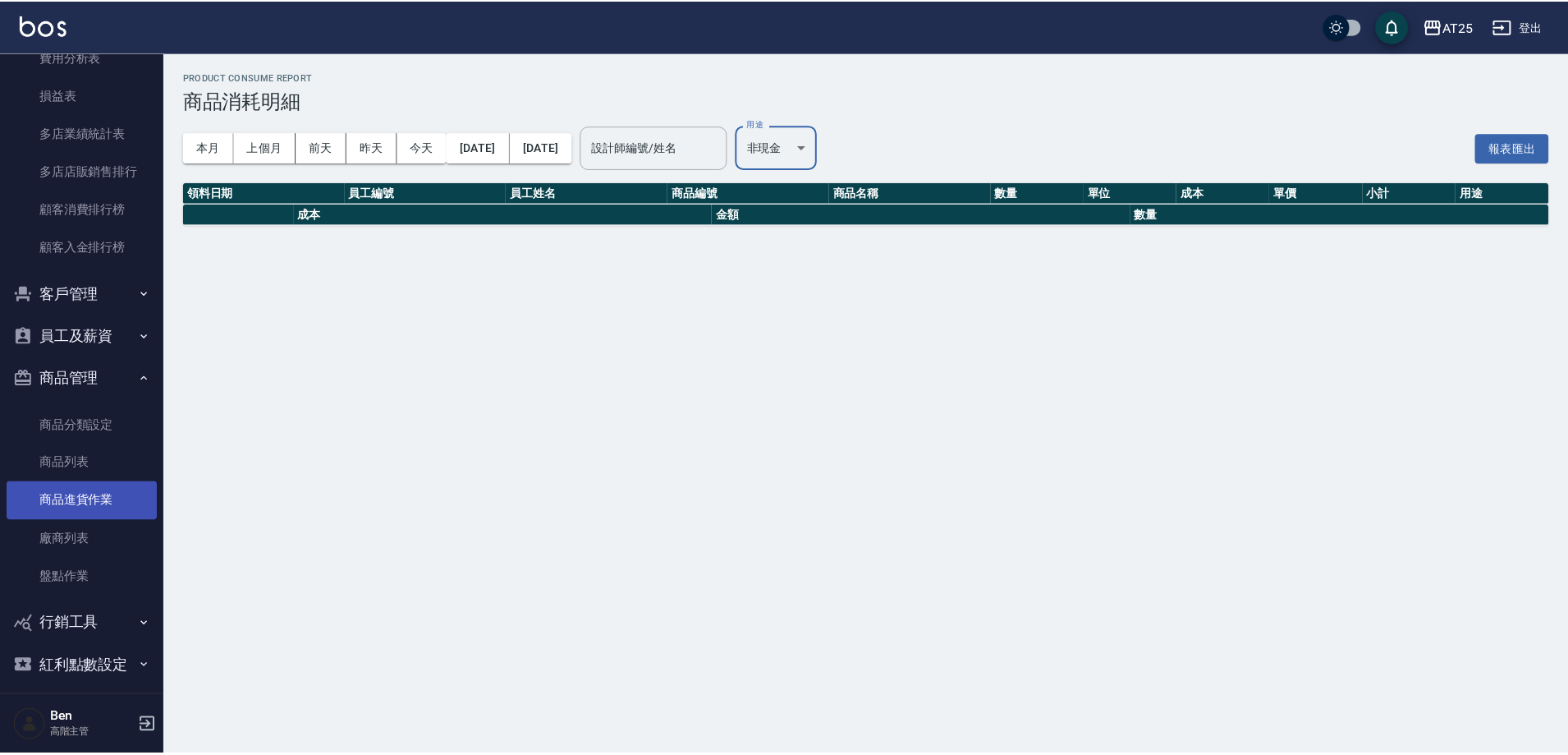
scroll to position [1615, 0]
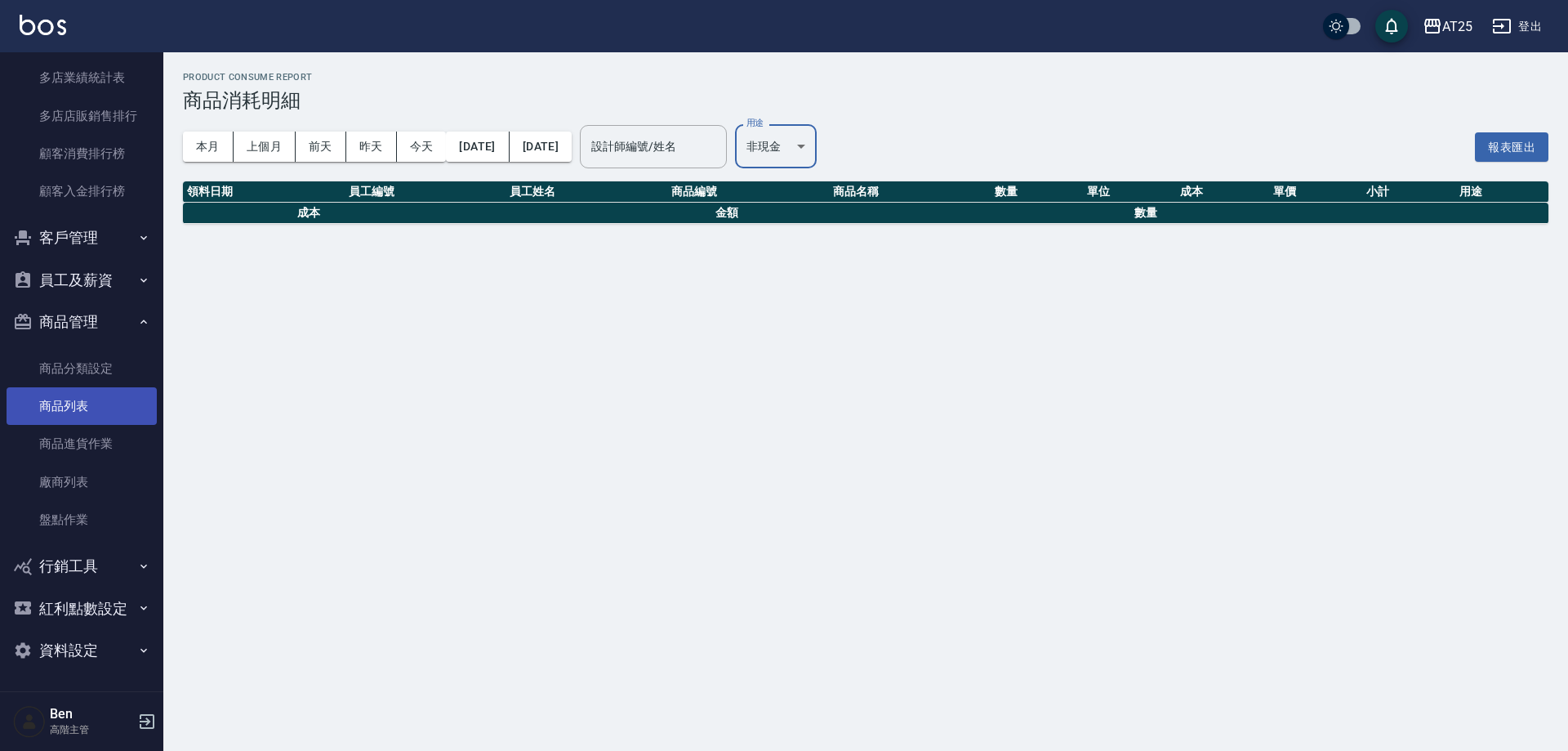
click at [84, 404] on link "商品列表" at bounding box center [82, 406] width 150 height 38
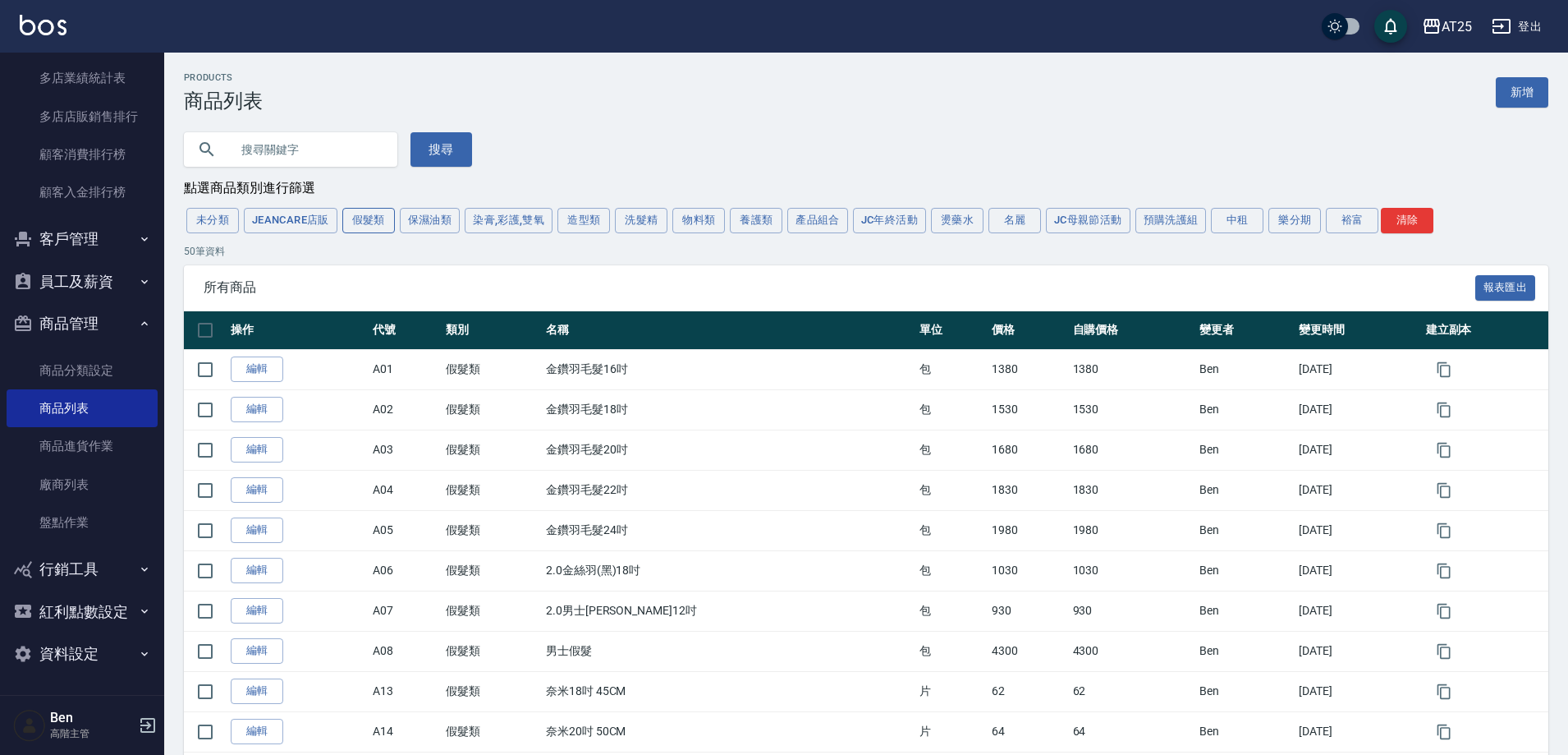
click at [368, 225] on button "假髮類" at bounding box center [368, 220] width 53 height 25
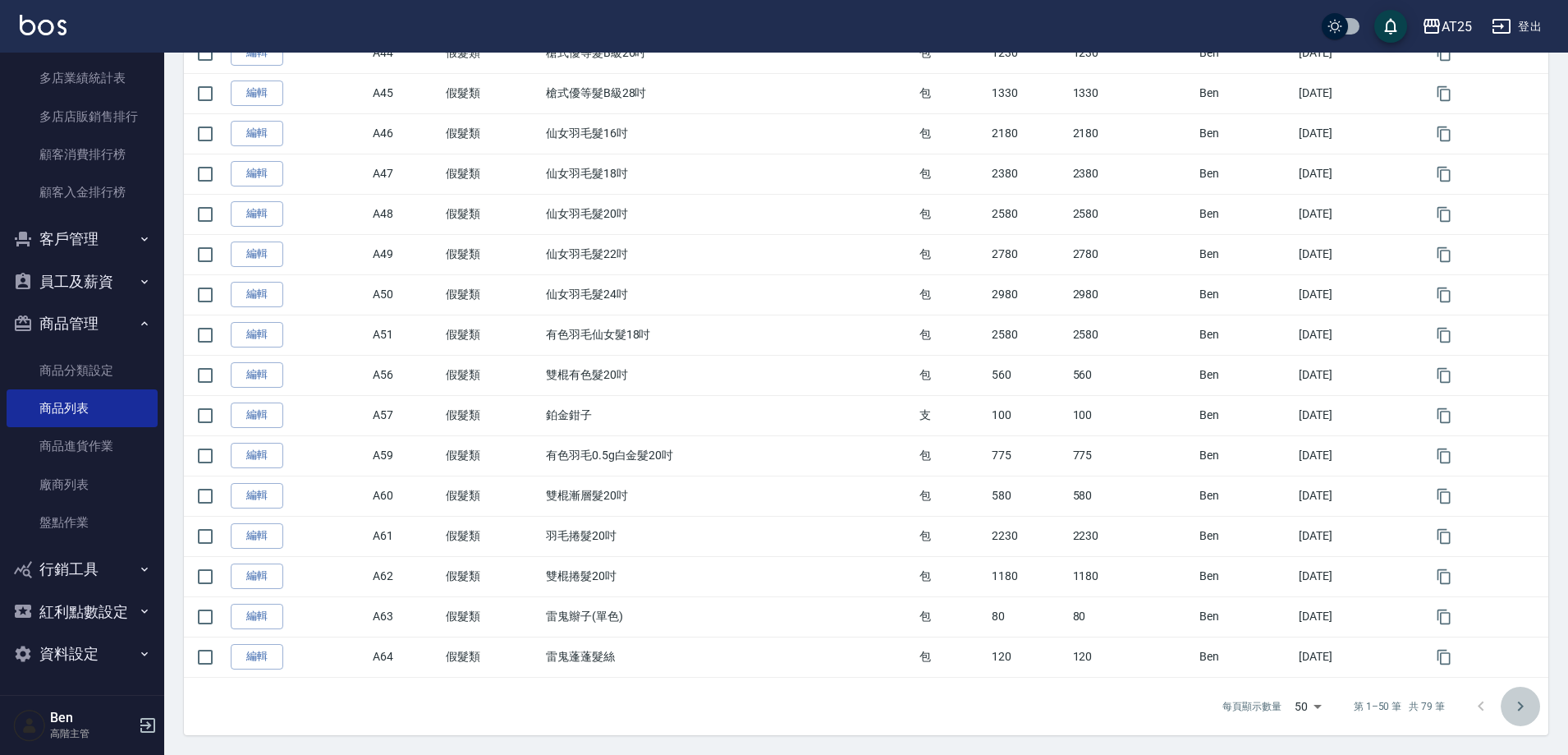
click at [1526, 708] on icon "Go to next page" at bounding box center [1520, 706] width 19 height 19
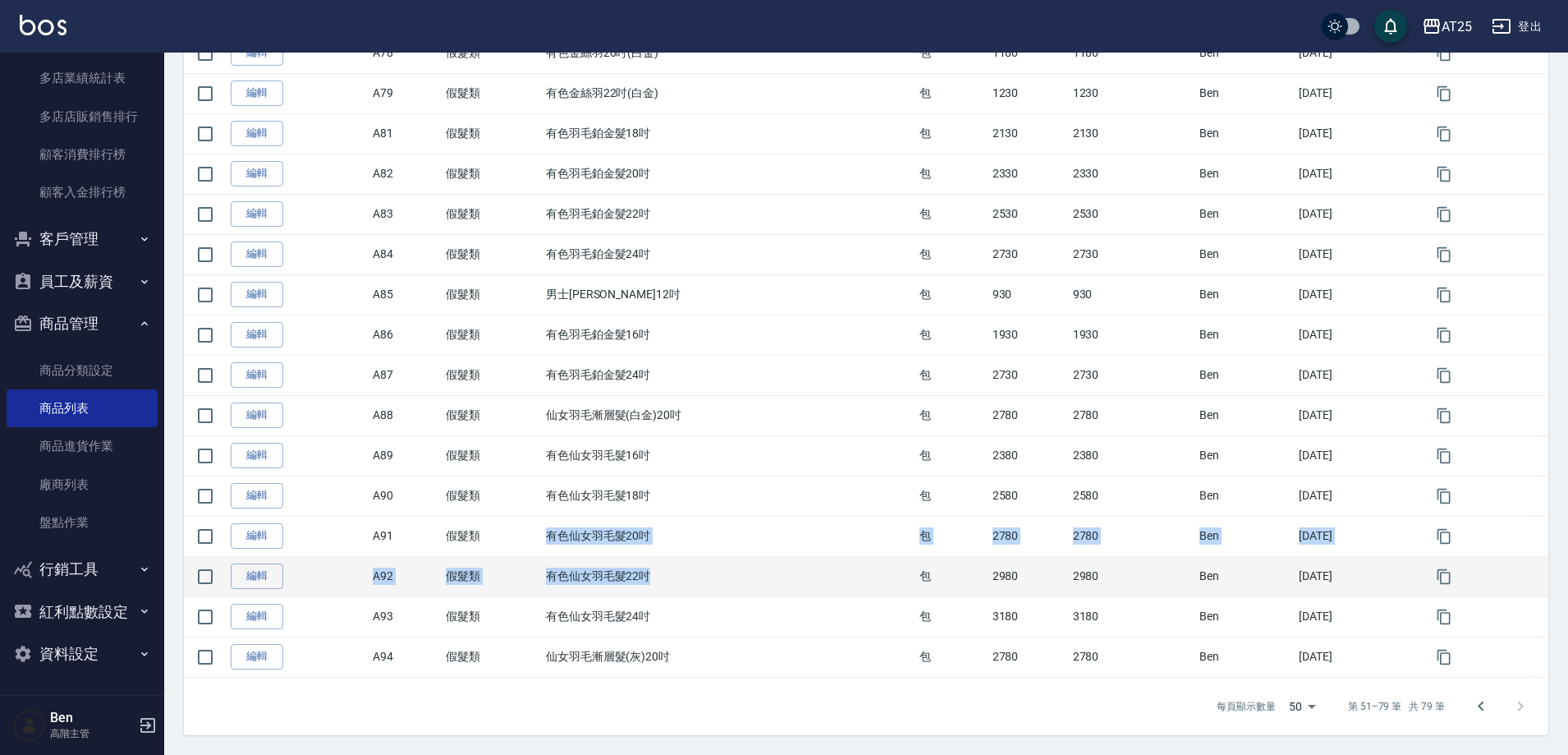
drag, startPoint x: 515, startPoint y: 541, endPoint x: 717, endPoint y: 557, distance: 202.6
click at [717, 557] on tbody "編輯 A65 假髮類 金鑽雙棍髮16吋 包 730 730 Ben 2023/04/22 編輯 A66 假髮類 金鑽雙棍髮18吋 包 780 780 Ben …" at bounding box center [866, 93] width 1365 height 1168
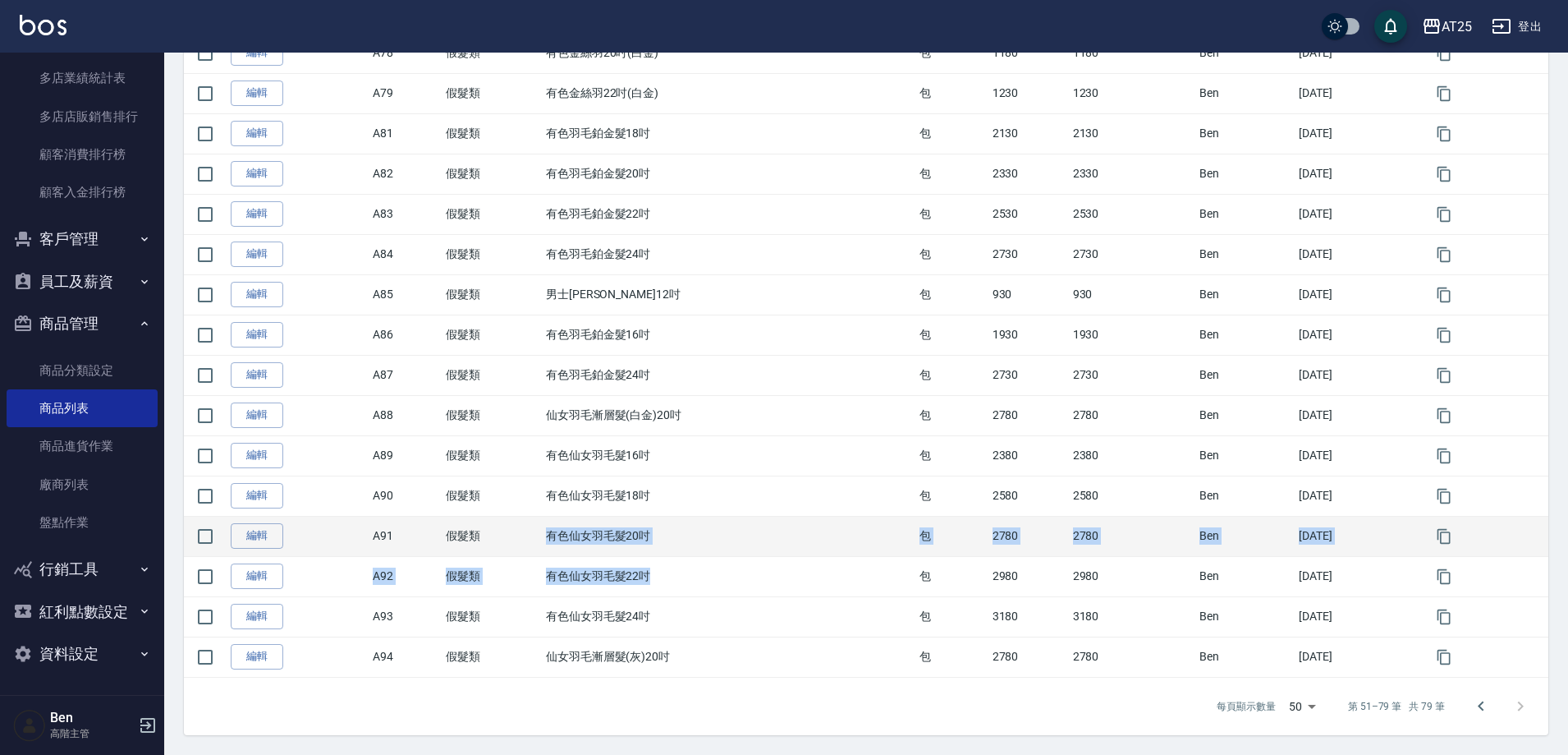
click at [577, 522] on td "有色仙女羽毛髮20吋" at bounding box center [729, 536] width 374 height 40
drag, startPoint x: 537, startPoint y: 526, endPoint x: 679, endPoint y: 528, distance: 142.0
click at [679, 528] on td "有色仙女羽毛髮20吋" at bounding box center [729, 536] width 374 height 40
copy td "有色仙女羽毛髮20吋"
drag, startPoint x: 960, startPoint y: 536, endPoint x: 1001, endPoint y: 532, distance: 41.2
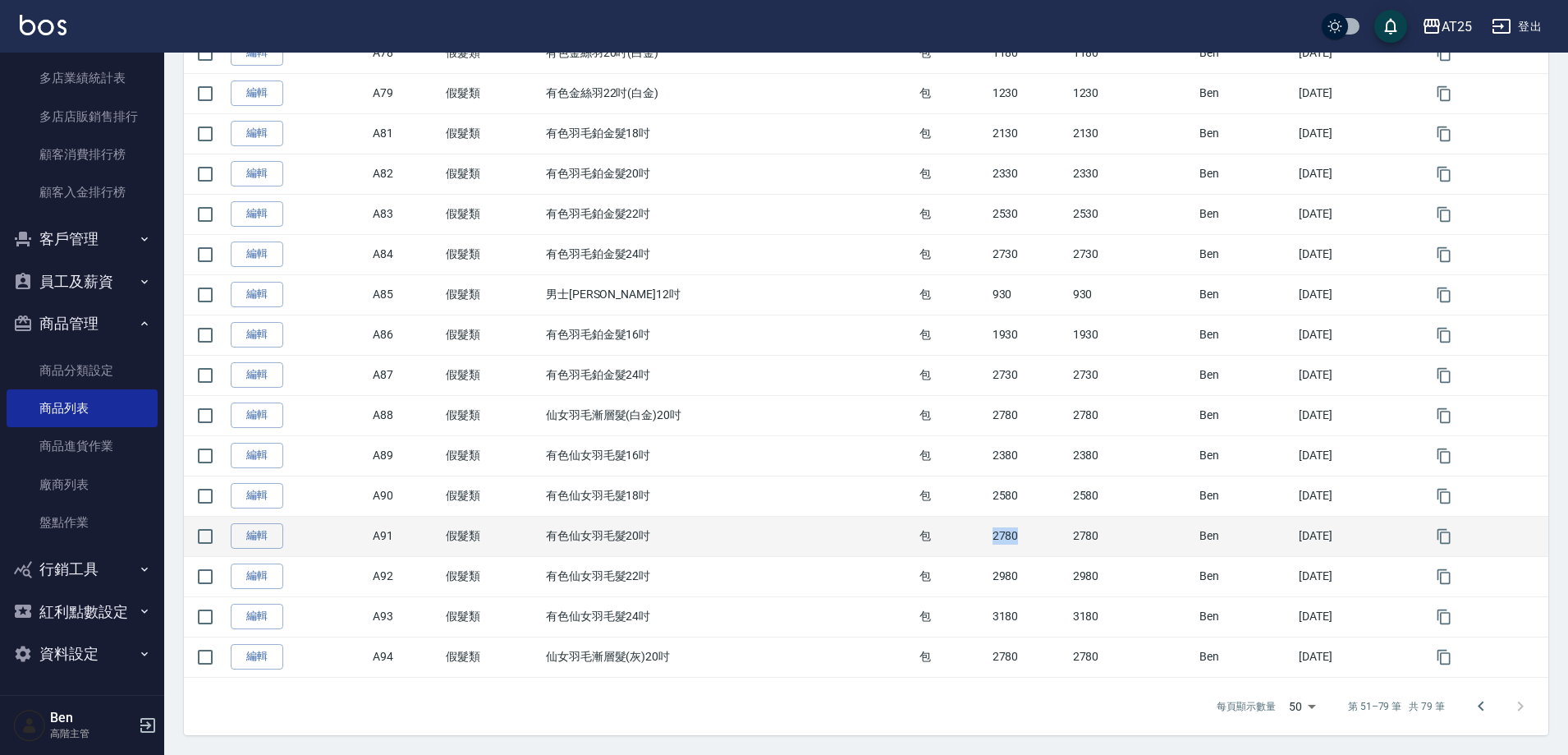
click at [1003, 536] on tr "編輯 A91 假髮類 有色仙女羽毛髮20吋 包 2780 2780 Ben 2024/08/07" at bounding box center [866, 536] width 1365 height 40
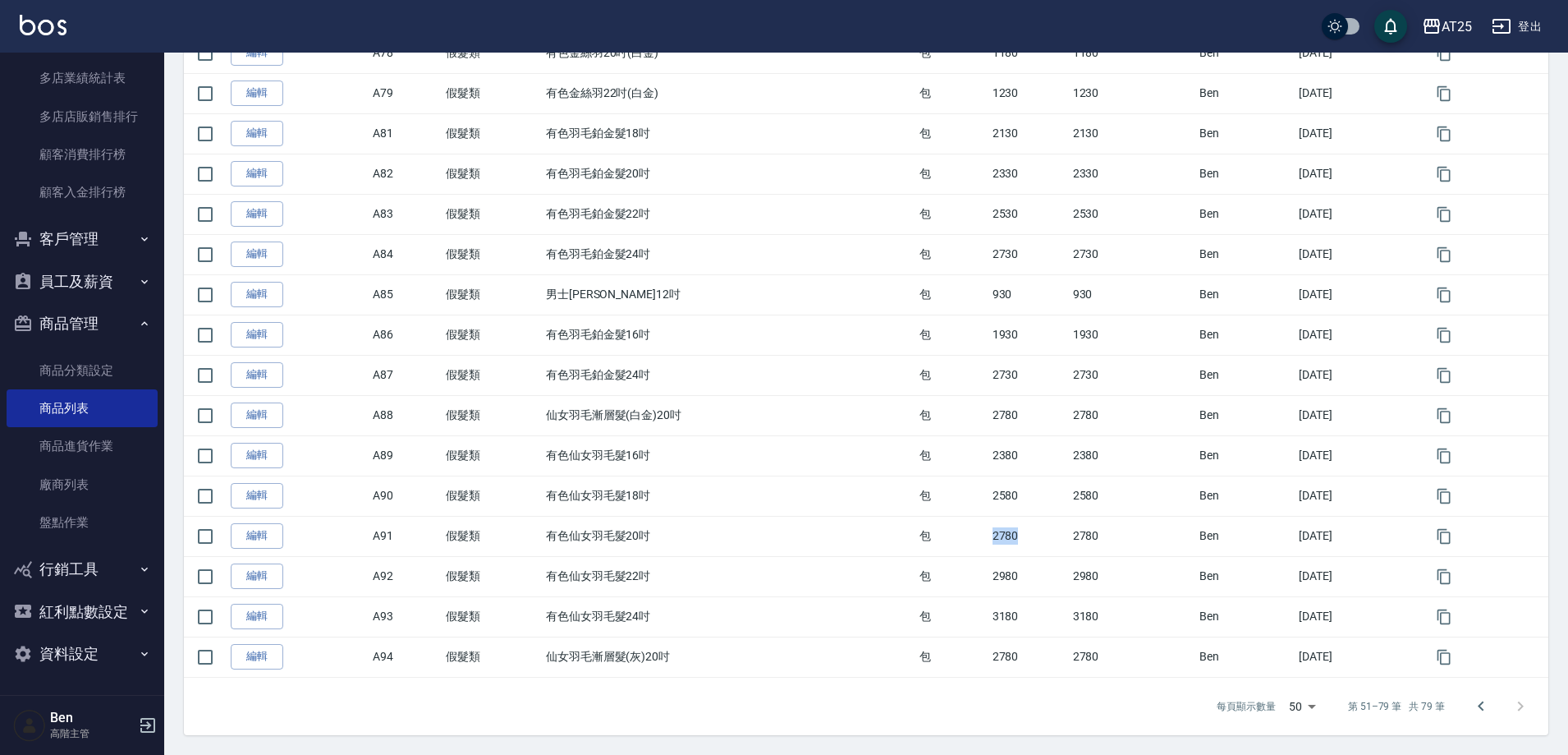
copy tr "包 2780"
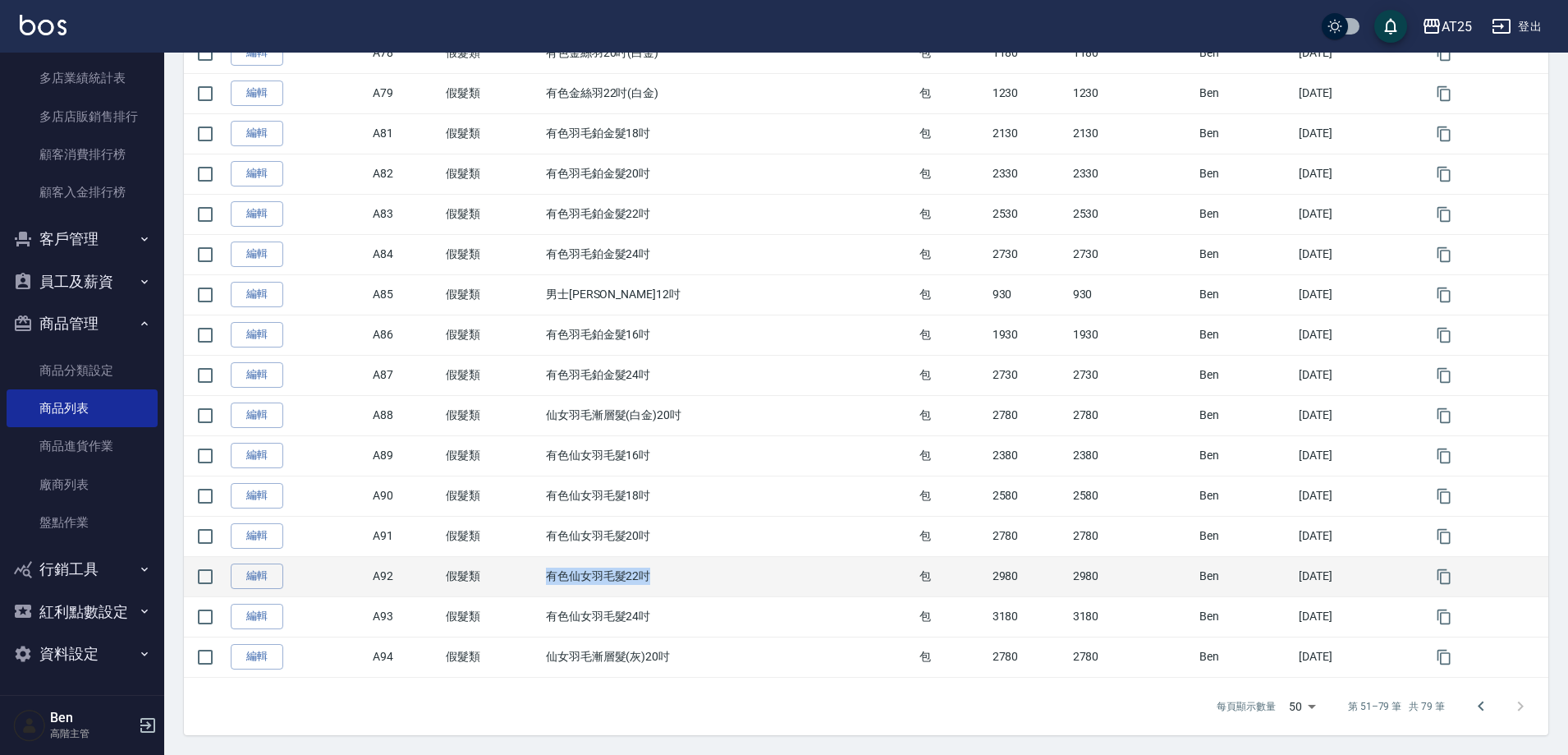
drag, startPoint x: 524, startPoint y: 583, endPoint x: 666, endPoint y: 581, distance: 142.0
click at [666, 581] on tr "編輯 A92 假髮類 有色仙女羽毛髮22吋 包 2980 2980 Ben 2024/08/07" at bounding box center [866, 577] width 1365 height 40
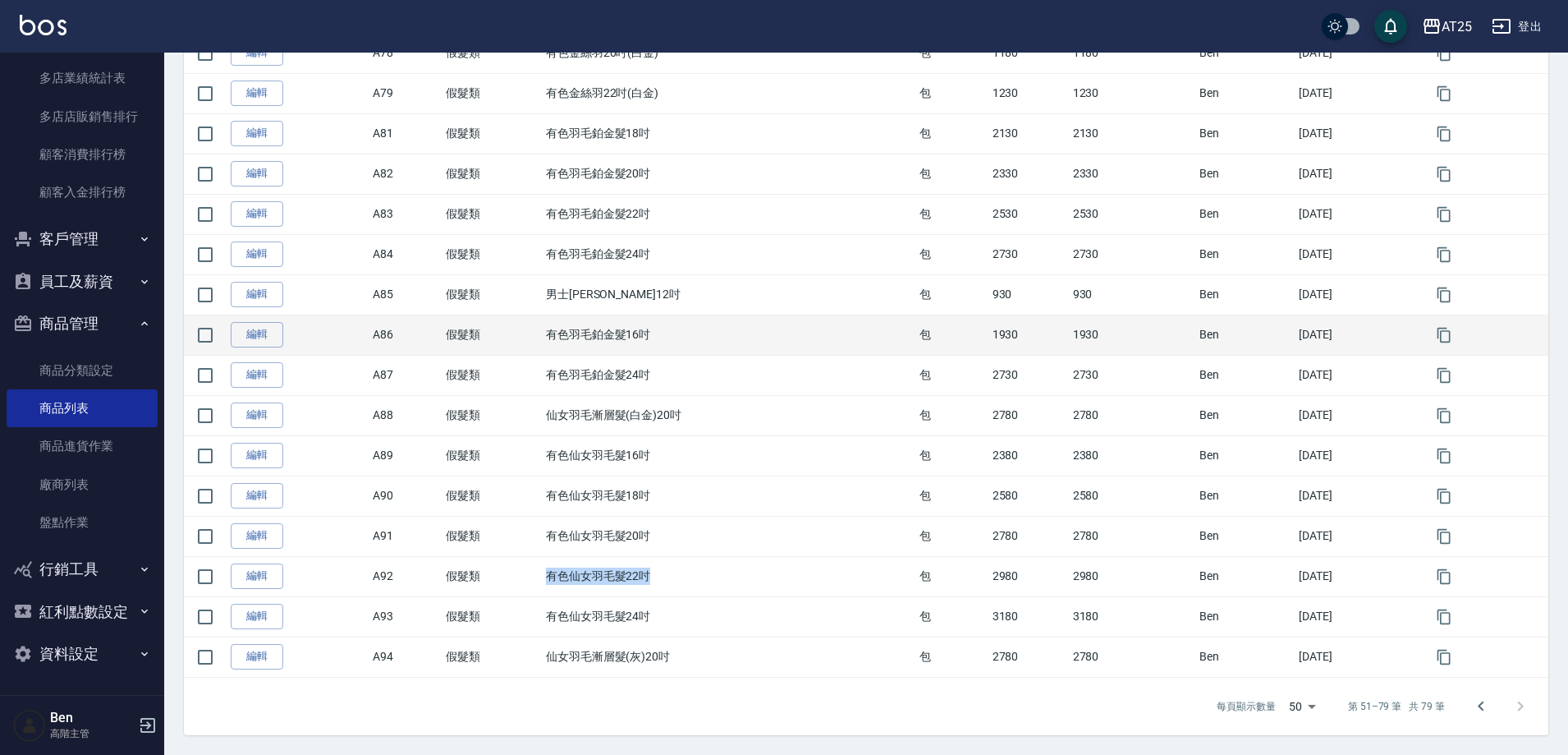
copy tr "假髮類 有色仙女羽毛髮22吋"
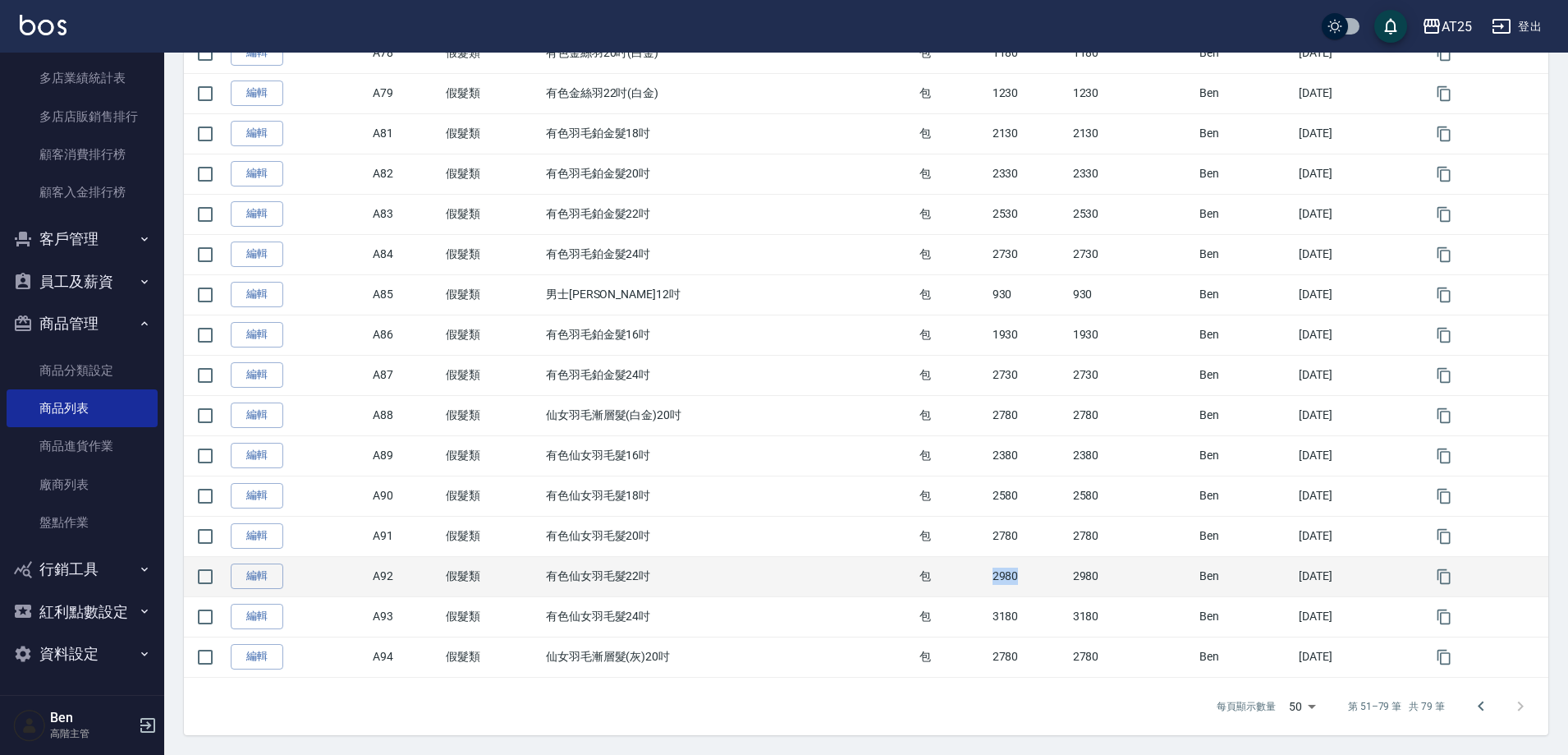
drag, startPoint x: 967, startPoint y: 579, endPoint x: 1032, endPoint y: 577, distance: 65.0
click at [1032, 577] on tr "編輯 A92 假髮類 有色仙女羽毛髮22吋 包 2980 2980 Ben 2024/08/07" at bounding box center [866, 577] width 1365 height 40
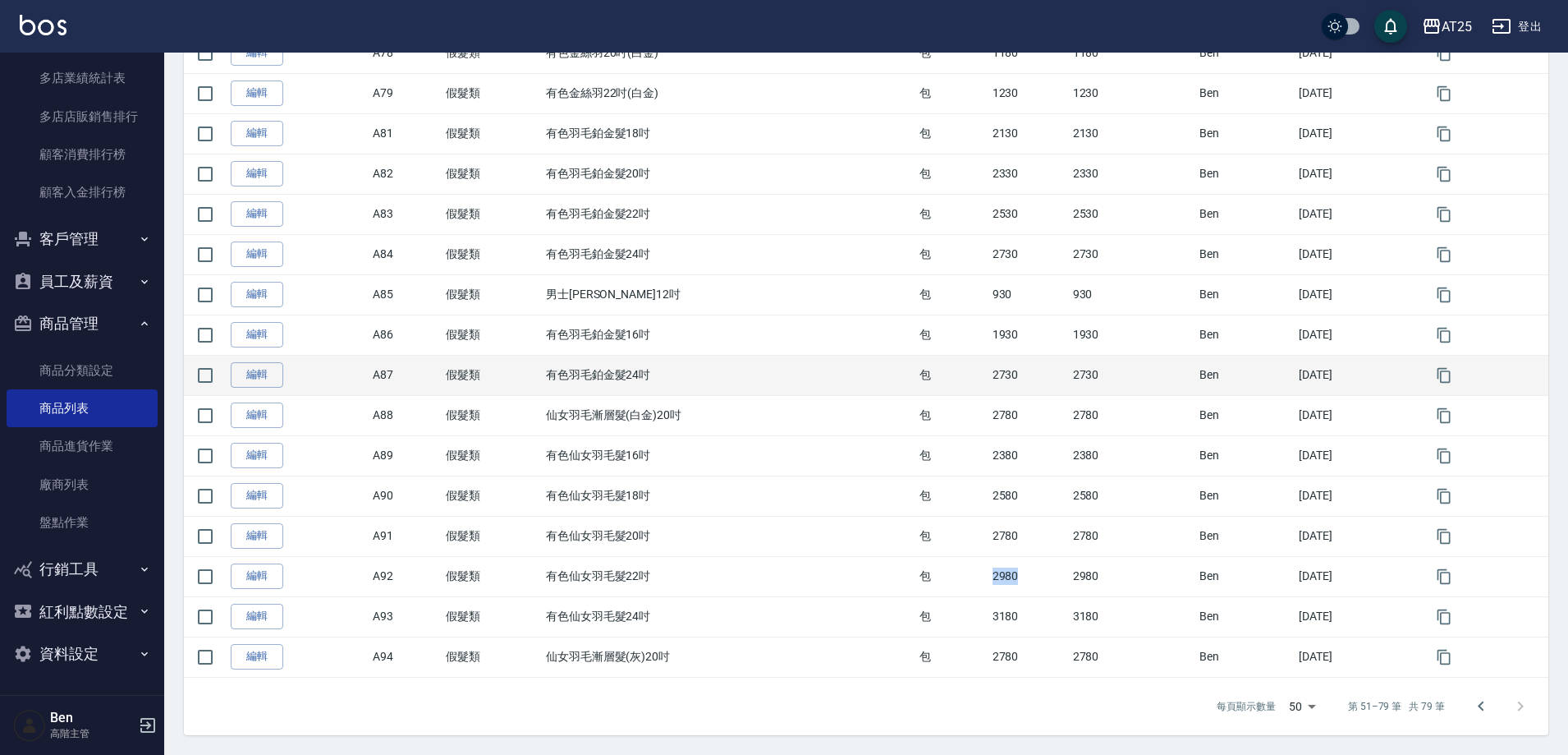
copy tr "包 2980"
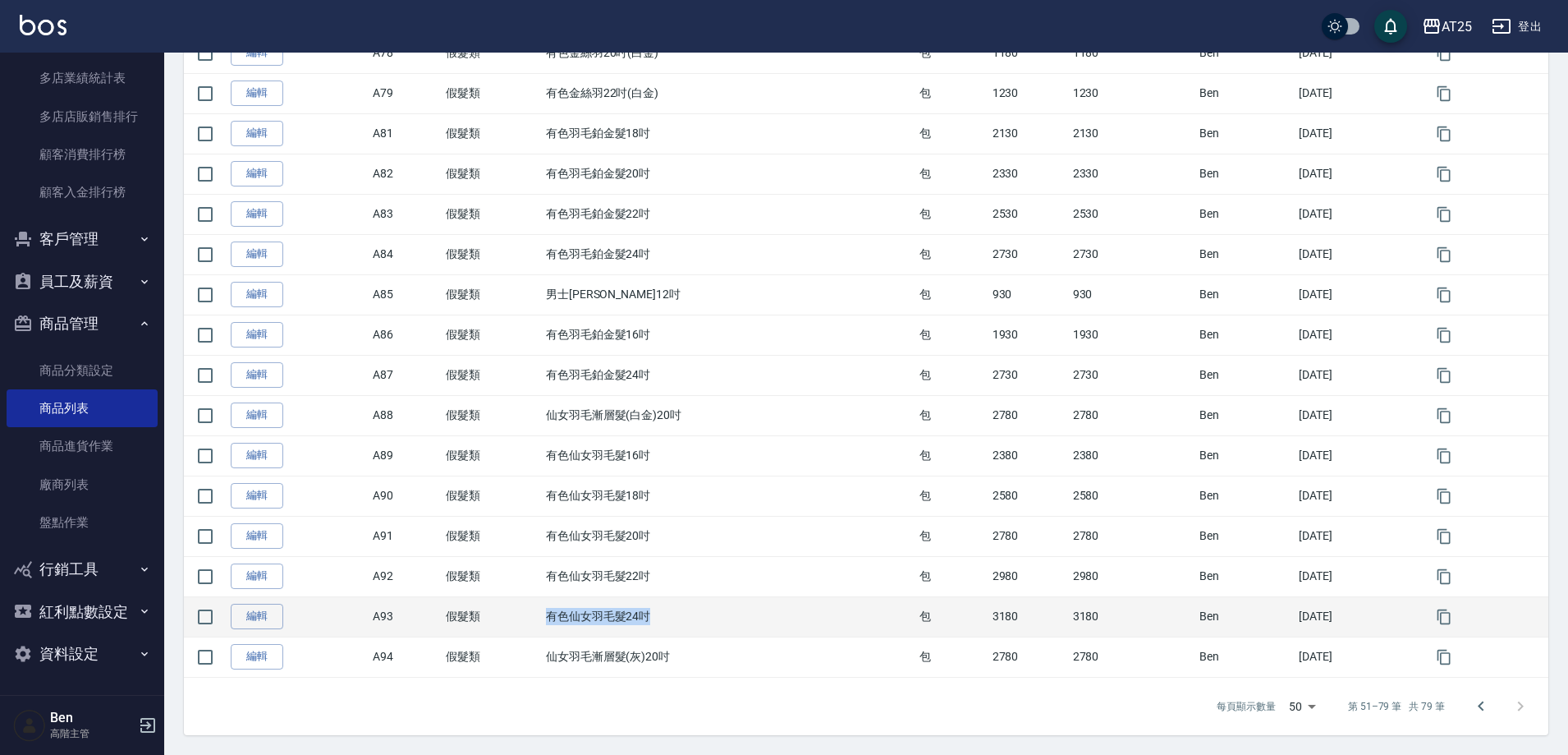
drag, startPoint x: 539, startPoint y: 611, endPoint x: 671, endPoint y: 611, distance: 132.0
click at [671, 611] on td "有色仙女羽毛髮24吋" at bounding box center [729, 616] width 374 height 40
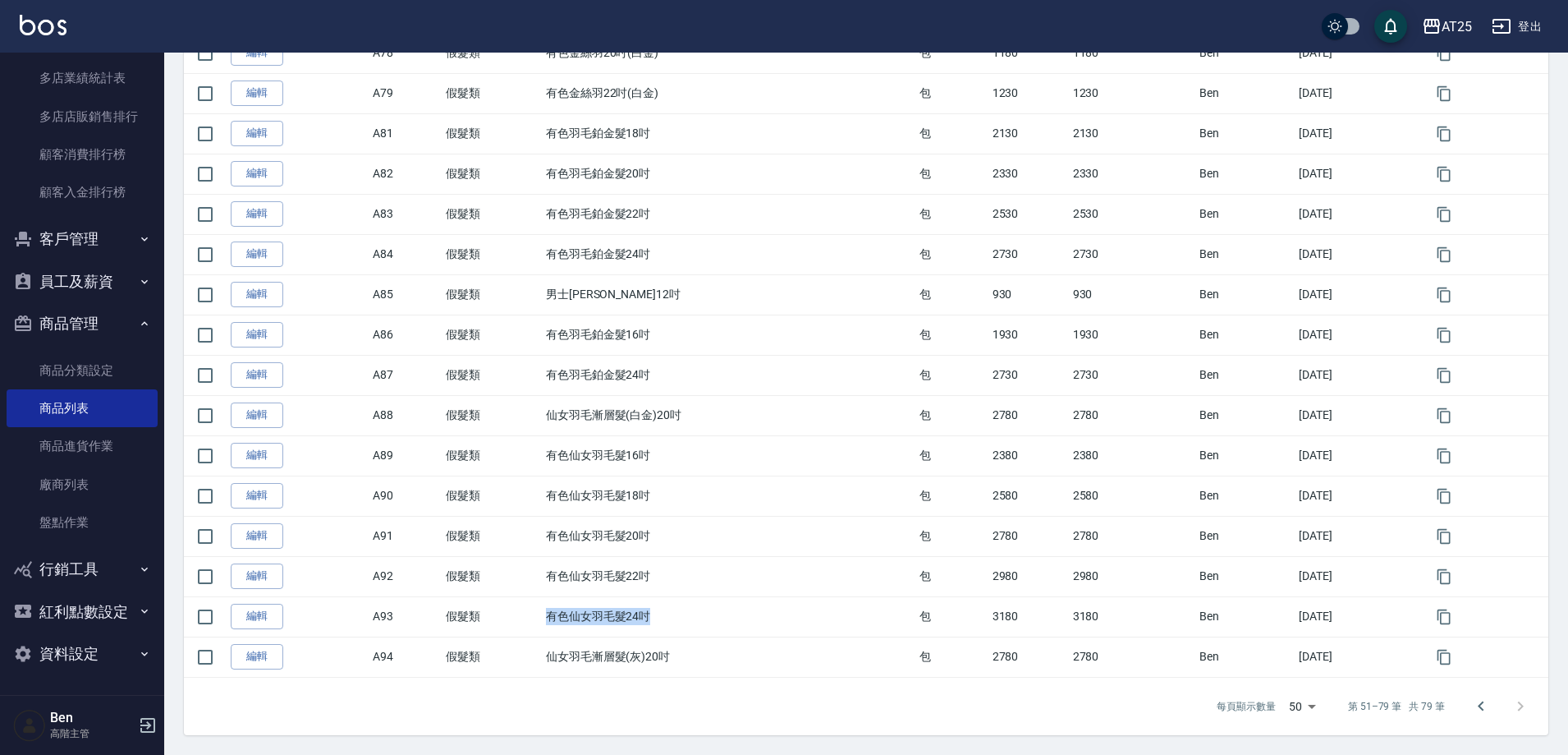
copy td "有色仙女羽毛髮24吋"
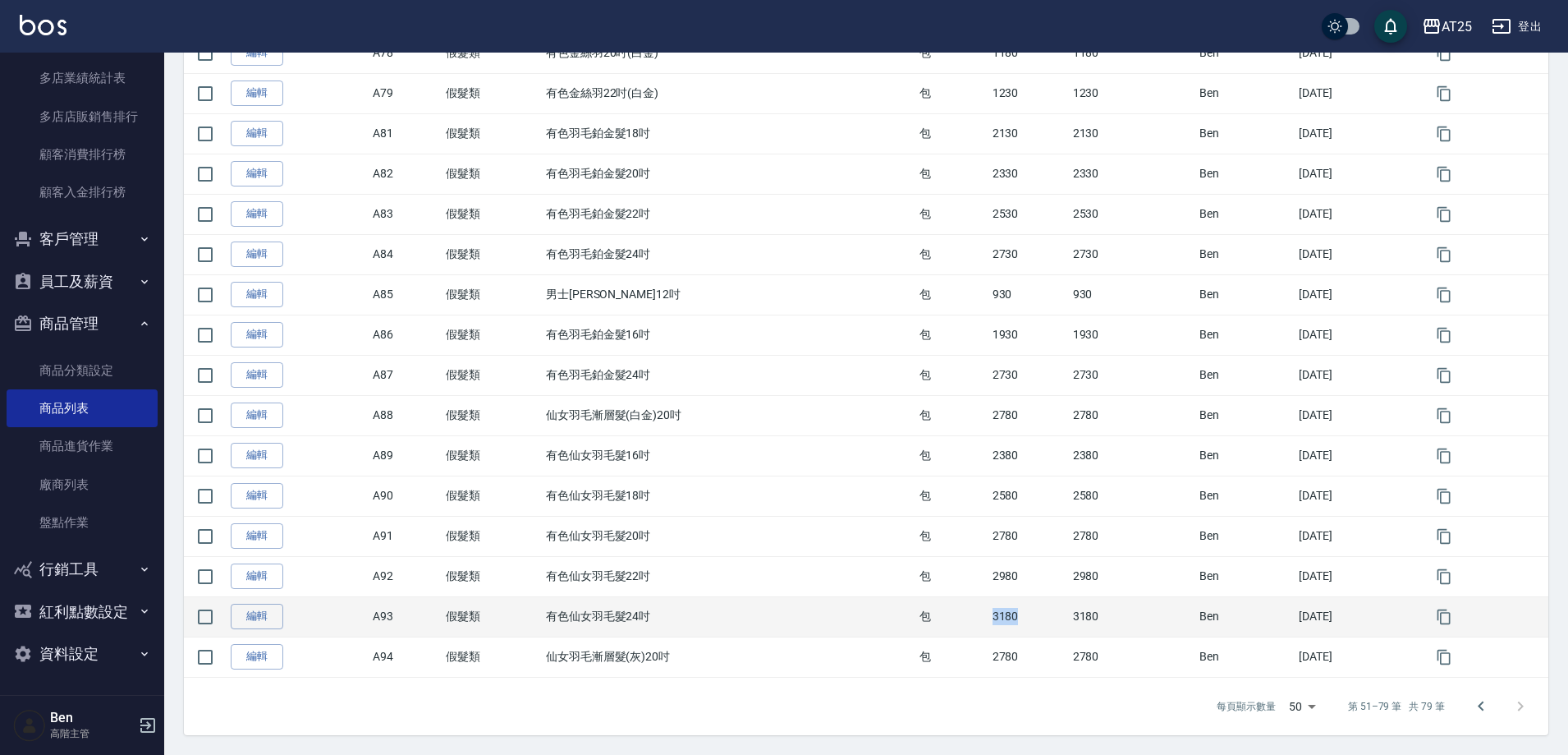
drag, startPoint x: 962, startPoint y: 604, endPoint x: 1018, endPoint y: 605, distance: 56.0
click at [1018, 605] on tr "編輯 A93 假髮類 有色仙女羽毛髮24吋 包 3180 3180 Ben 2024/08/07" at bounding box center [866, 616] width 1365 height 40
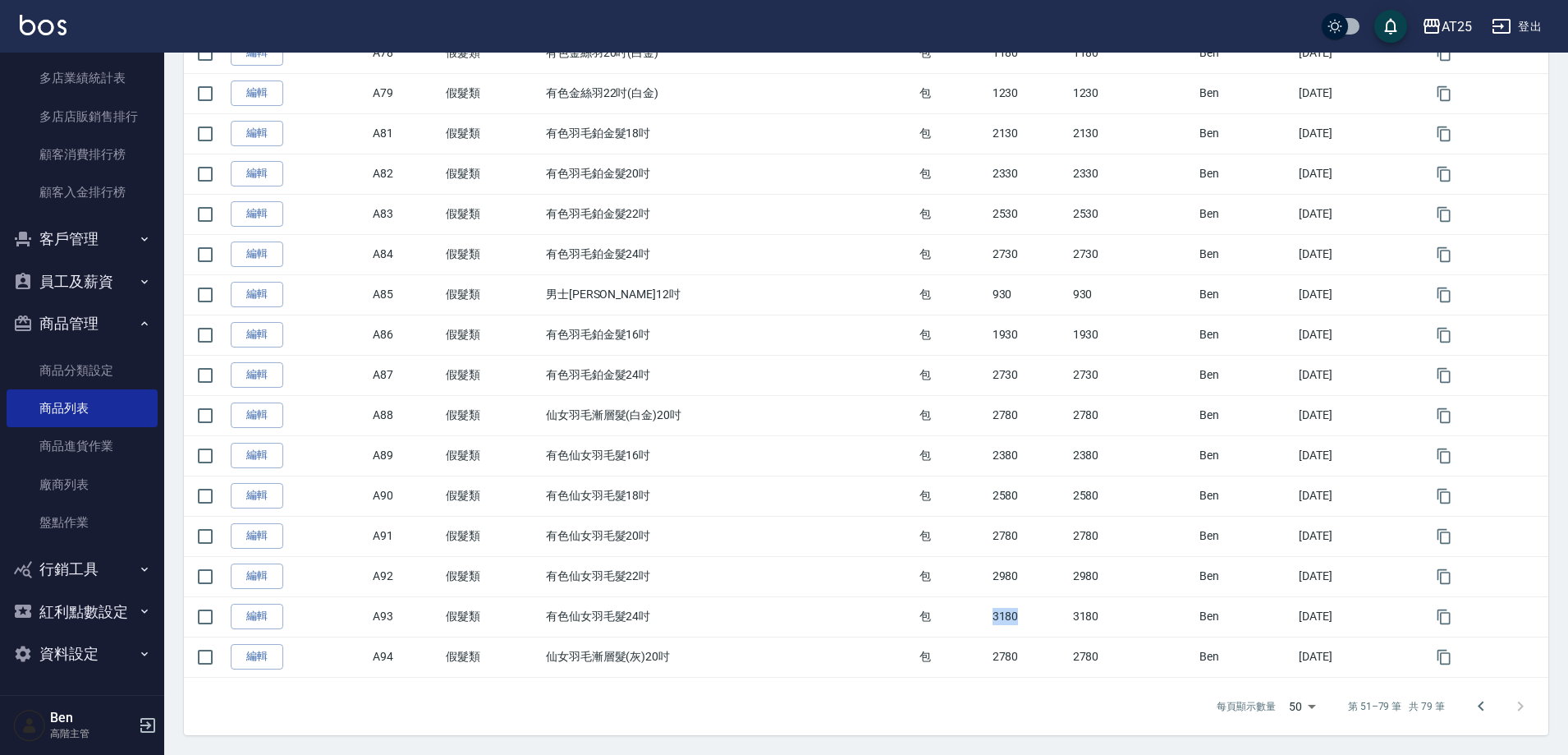
copy tr "包 3180"
click at [1490, 697] on icon "Go to previous page" at bounding box center [1481, 706] width 19 height 19
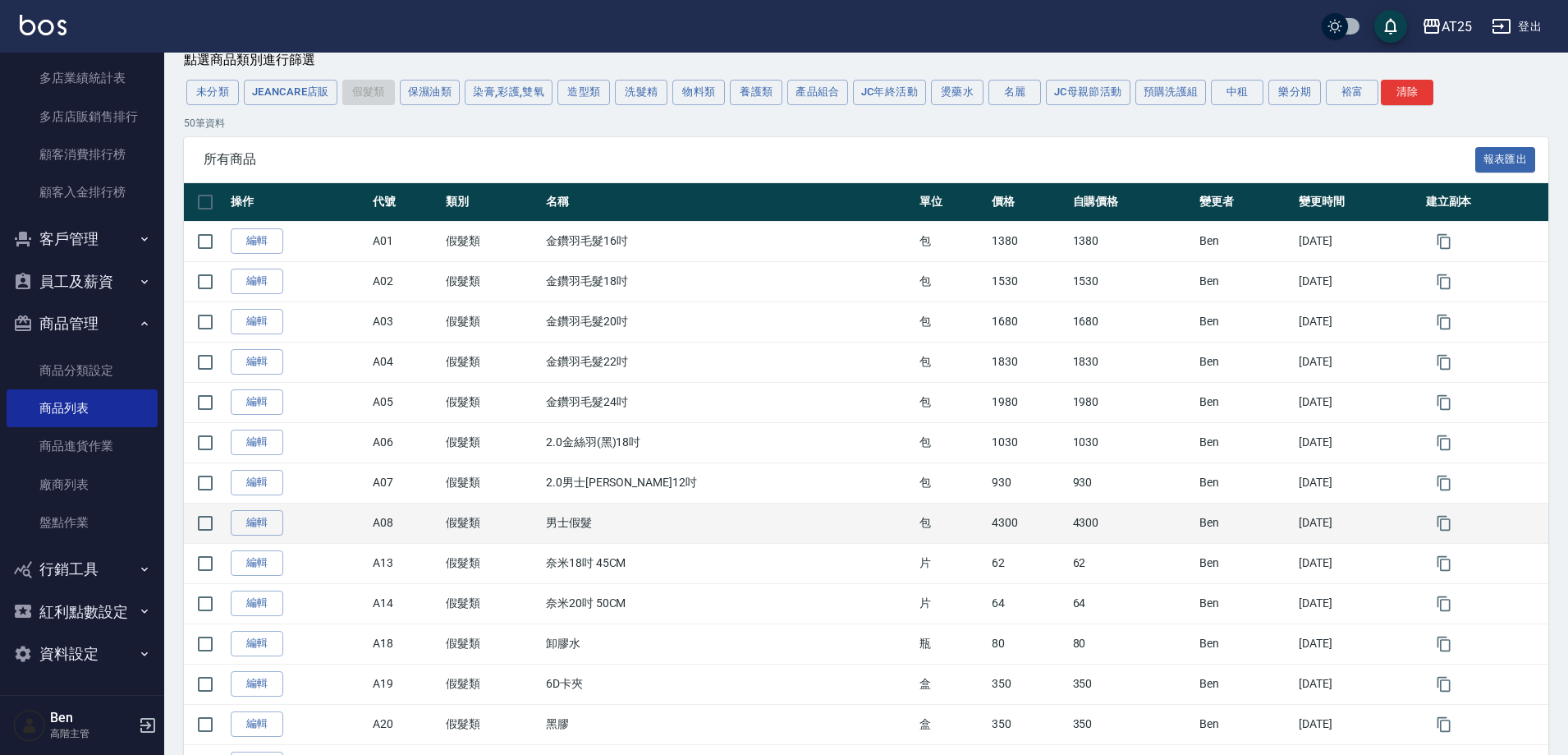
scroll to position [267, 0]
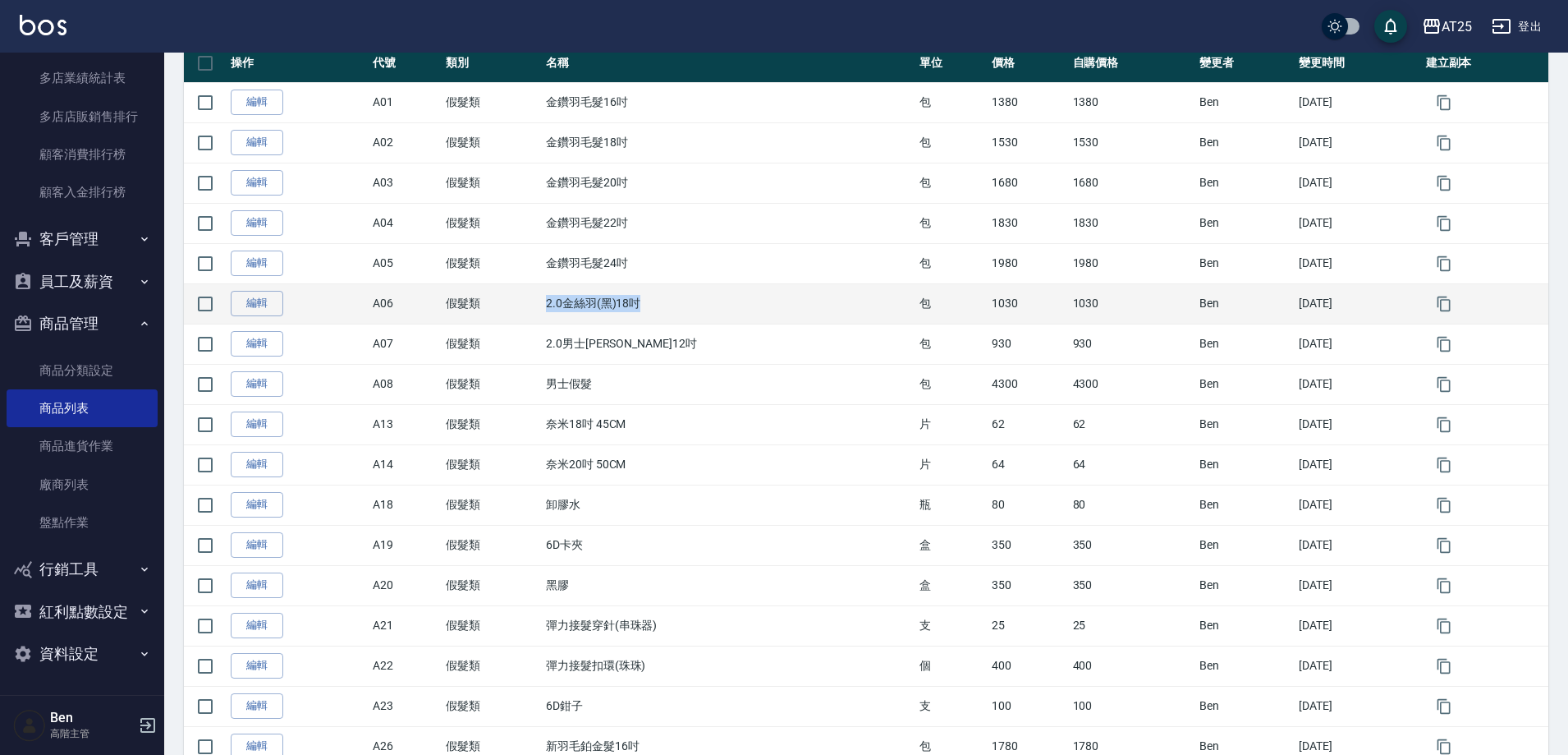
drag, startPoint x: 546, startPoint y: 298, endPoint x: 717, endPoint y: 300, distance: 171.0
click at [717, 300] on tr "編輯 A06 假髮類 2.0金絲羽(黑)18吋 包 1030 1030 Ben 2025/08/12" at bounding box center [866, 304] width 1365 height 40
drag, startPoint x: 951, startPoint y: 304, endPoint x: 992, endPoint y: 304, distance: 41.0
click at [992, 304] on td "1030" at bounding box center [1028, 304] width 81 height 40
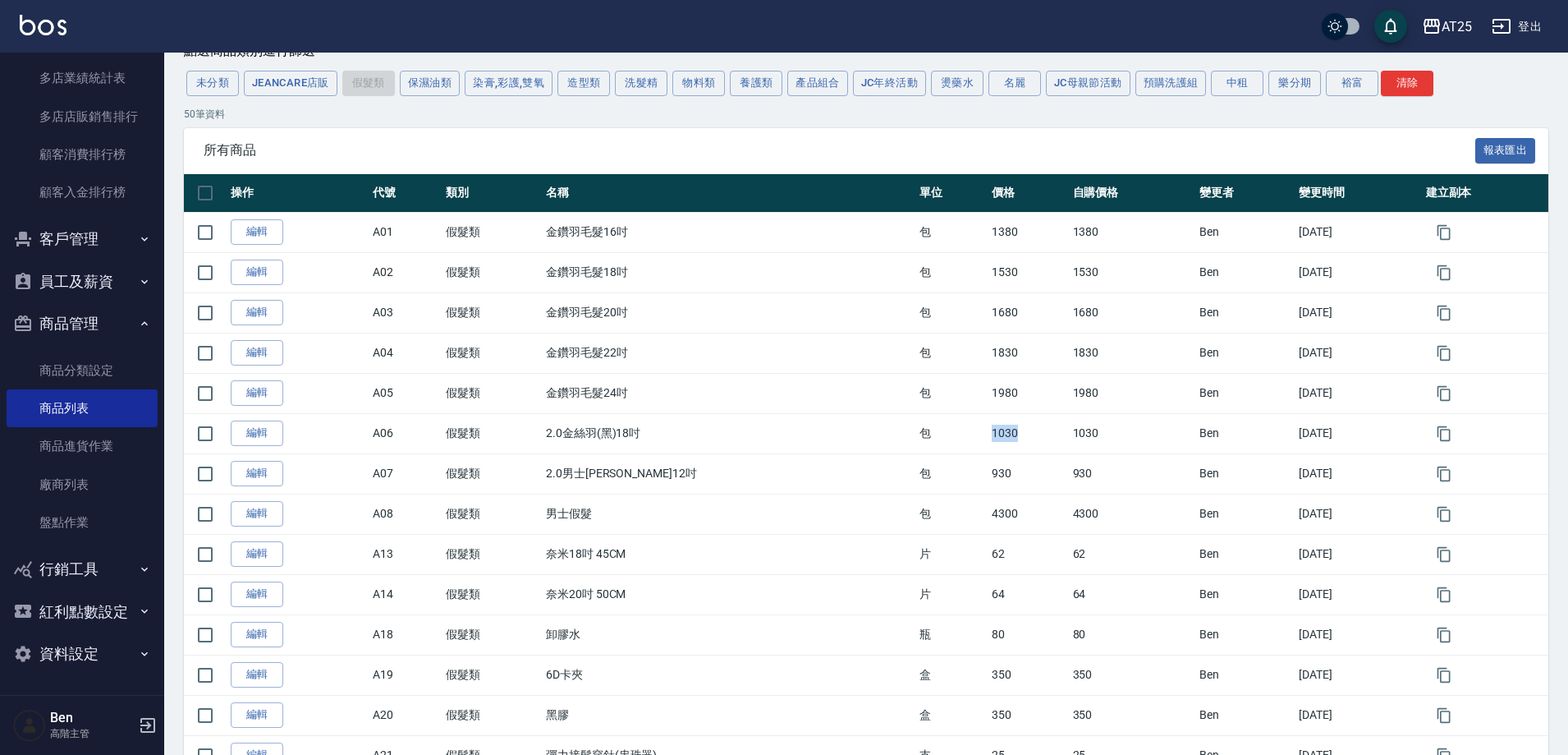
scroll to position [0, 0]
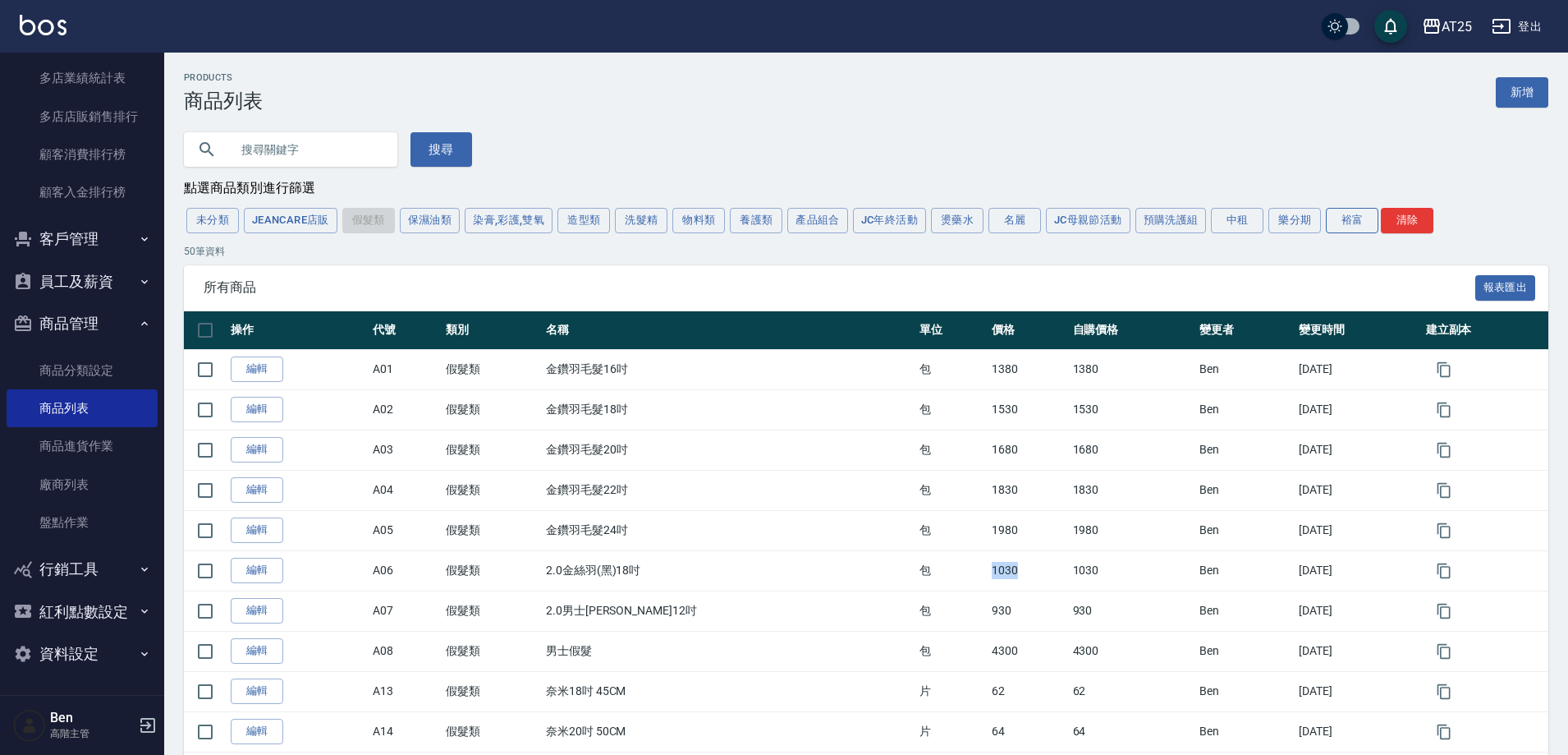
click at [1346, 218] on button "裕富" at bounding box center [1352, 220] width 53 height 25
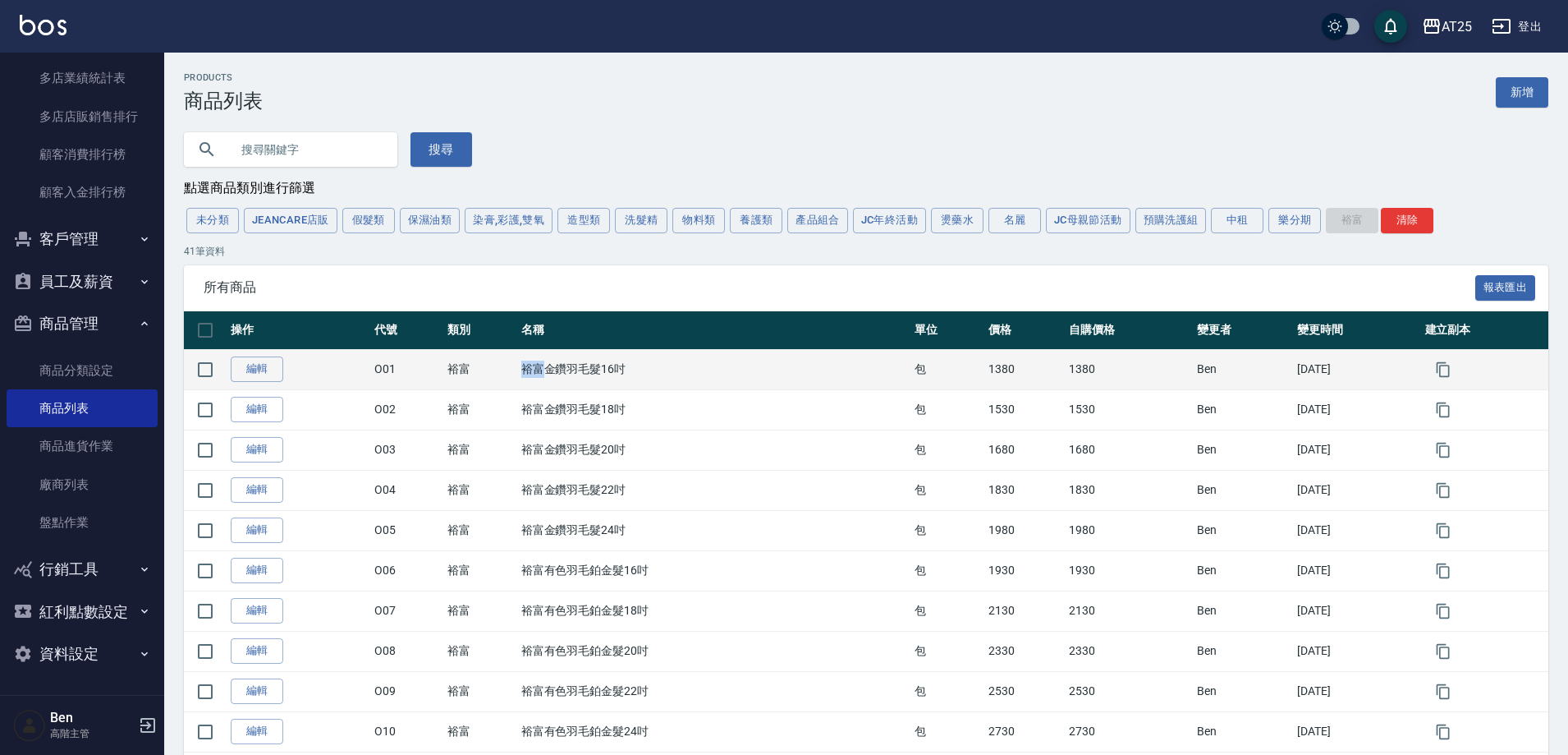
drag, startPoint x: 513, startPoint y: 372, endPoint x: 521, endPoint y: 363, distance: 12.0
click at [534, 372] on td "裕富金鑽羽毛髮16吋" at bounding box center [714, 369] width 394 height 40
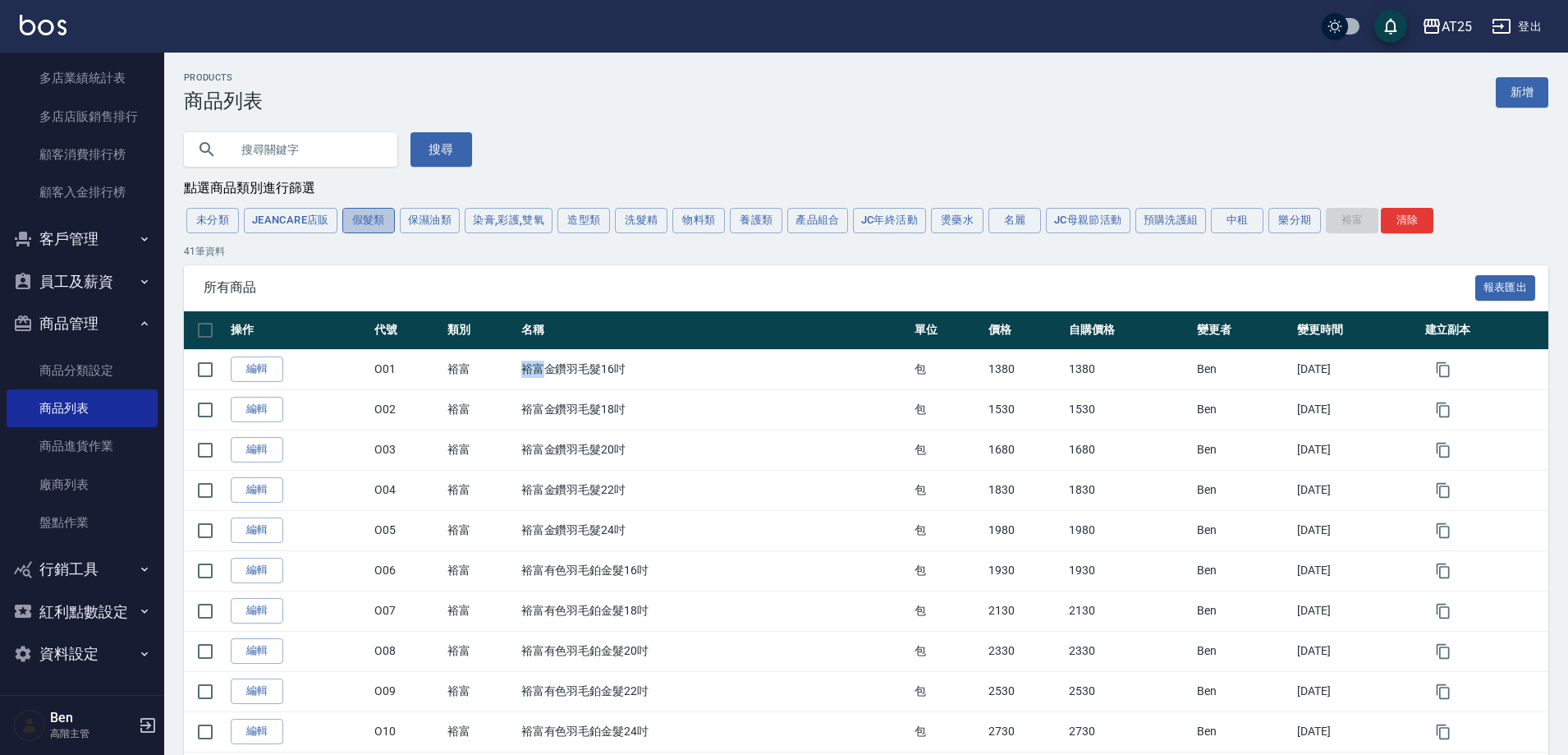
click at [389, 223] on button "假髮類" at bounding box center [368, 220] width 53 height 25
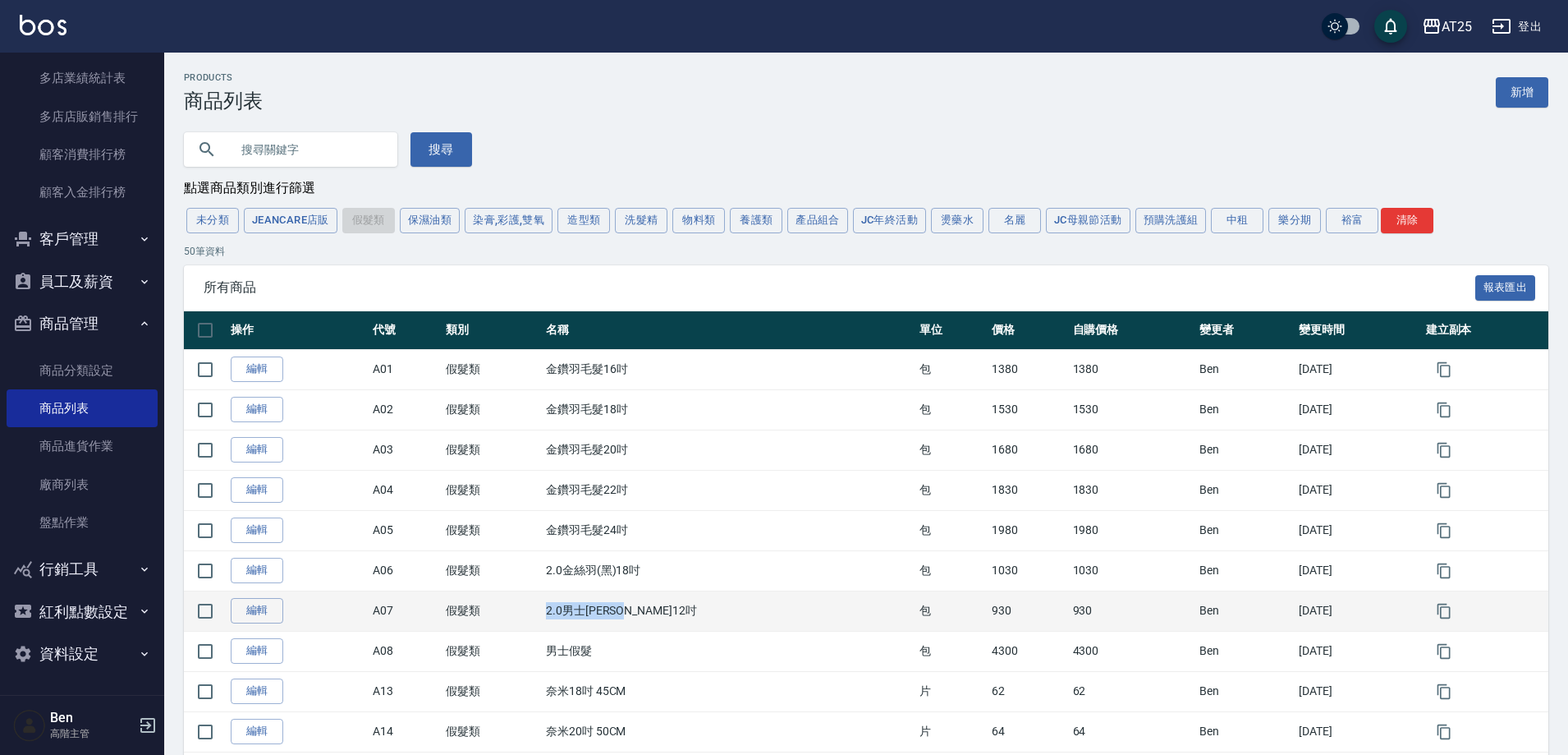
drag, startPoint x: 552, startPoint y: 611, endPoint x: 681, endPoint y: 618, distance: 129.2
click at [681, 618] on td "2.0男士金絲羽12吋" at bounding box center [729, 611] width 374 height 40
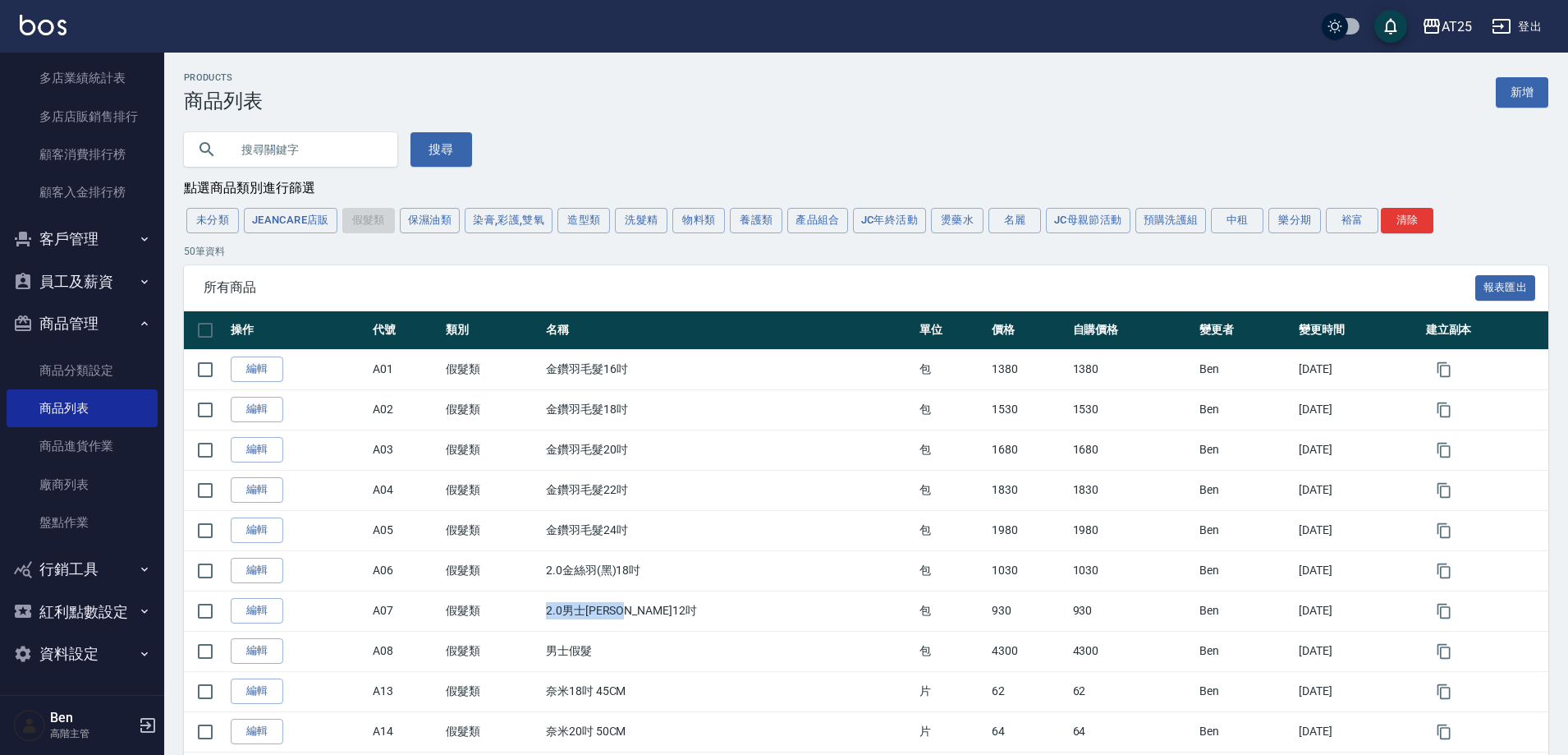
click at [1356, 226] on button "裕富" at bounding box center [1352, 220] width 53 height 25
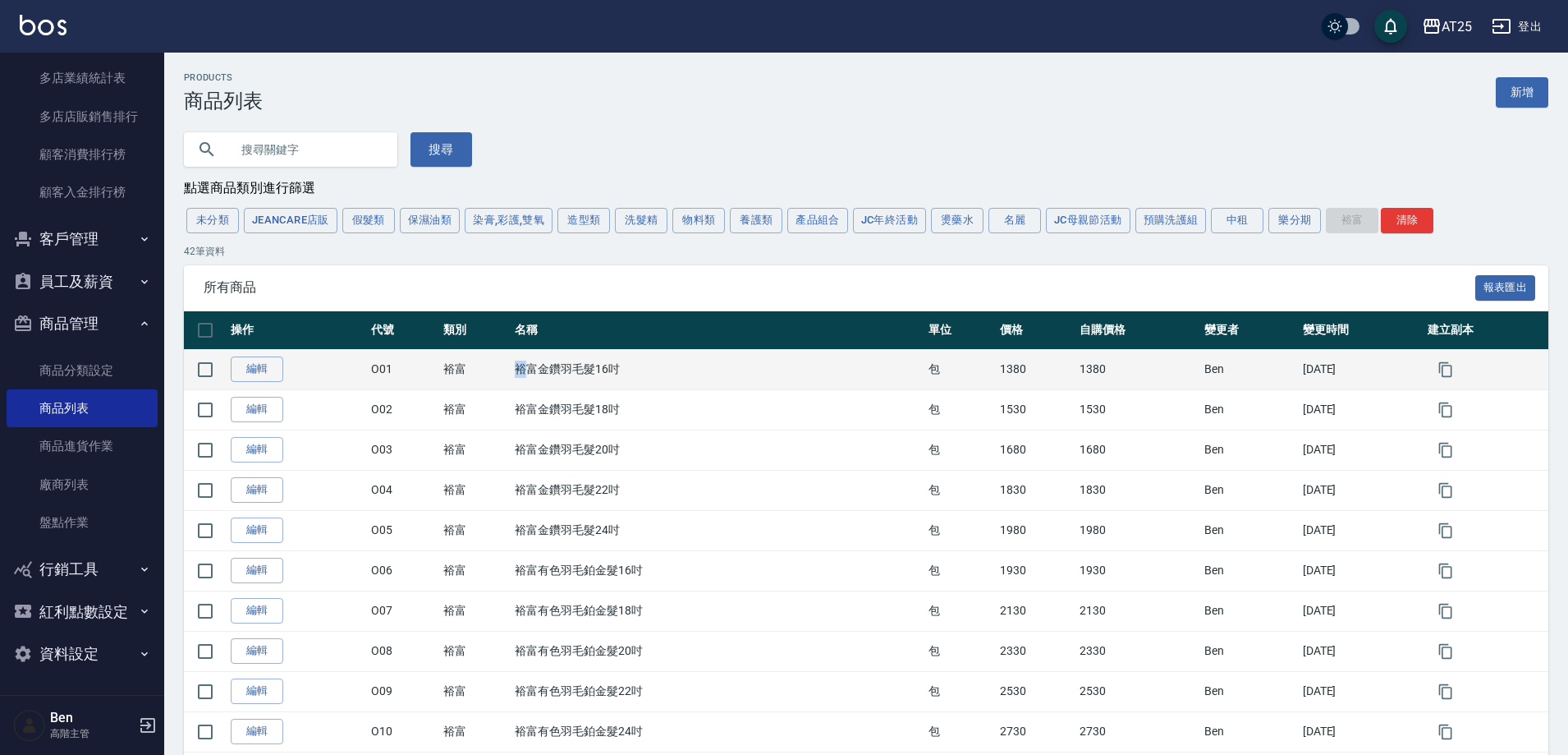
click at [531, 374] on tr "編輯 O01 裕富 裕富金鑽羽毛髮16吋 包 1380 1380 Ben 2024/04/08" at bounding box center [866, 369] width 1365 height 40
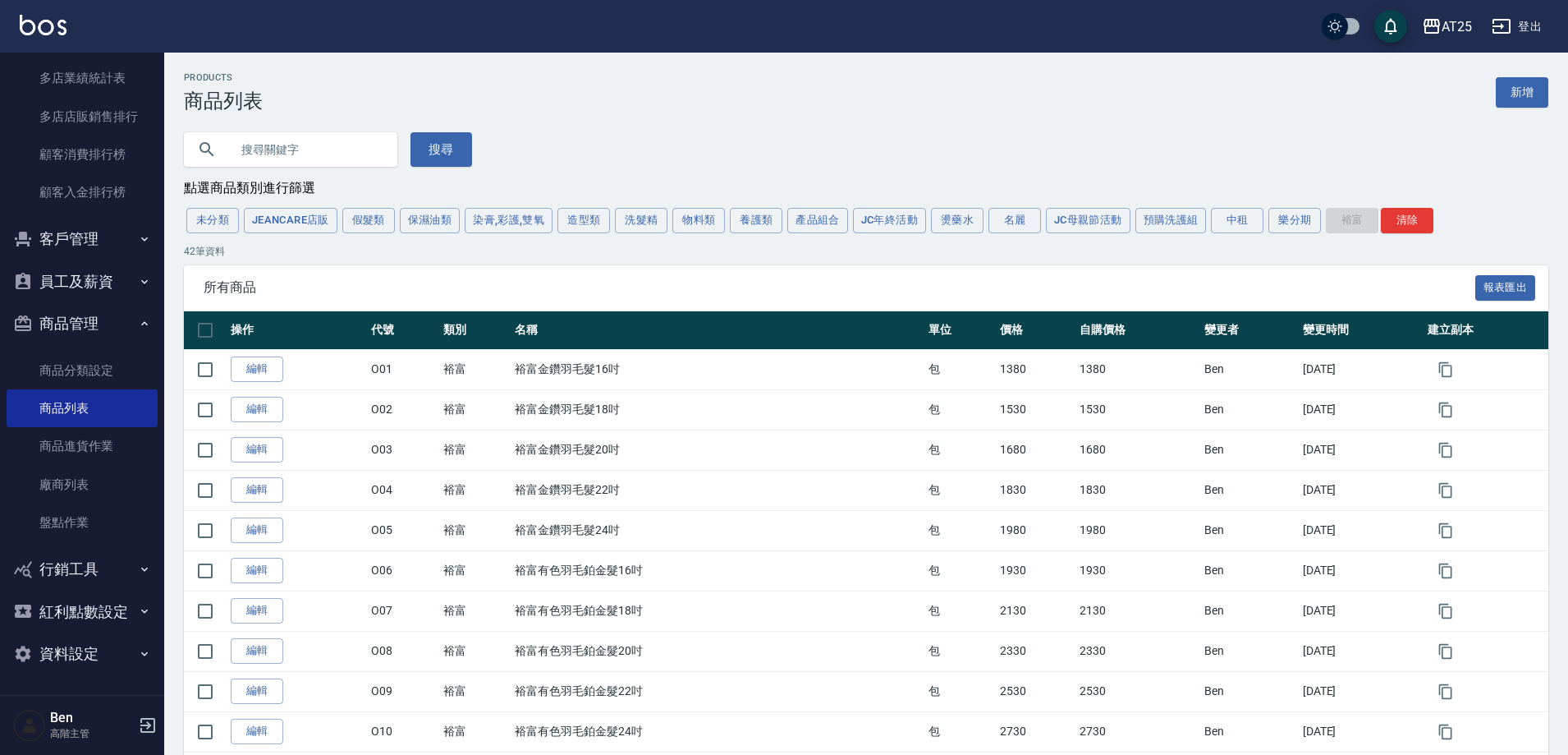
click at [1308, 292] on span "所有商品" at bounding box center [839, 288] width 1272 height 17
click at [1291, 208] on div "未分類 JeanCare店販 假髮類 保濕油類 染膏,彩護,雙氧 造型類 洗髮精 物料類 養護類 產品組合 JC年終活動 燙藥水 名麗 JC母親節活動 預購洗…" at bounding box center [866, 220] width 1365 height 30
click at [1291, 216] on button "樂分期" at bounding box center [1295, 220] width 53 height 25
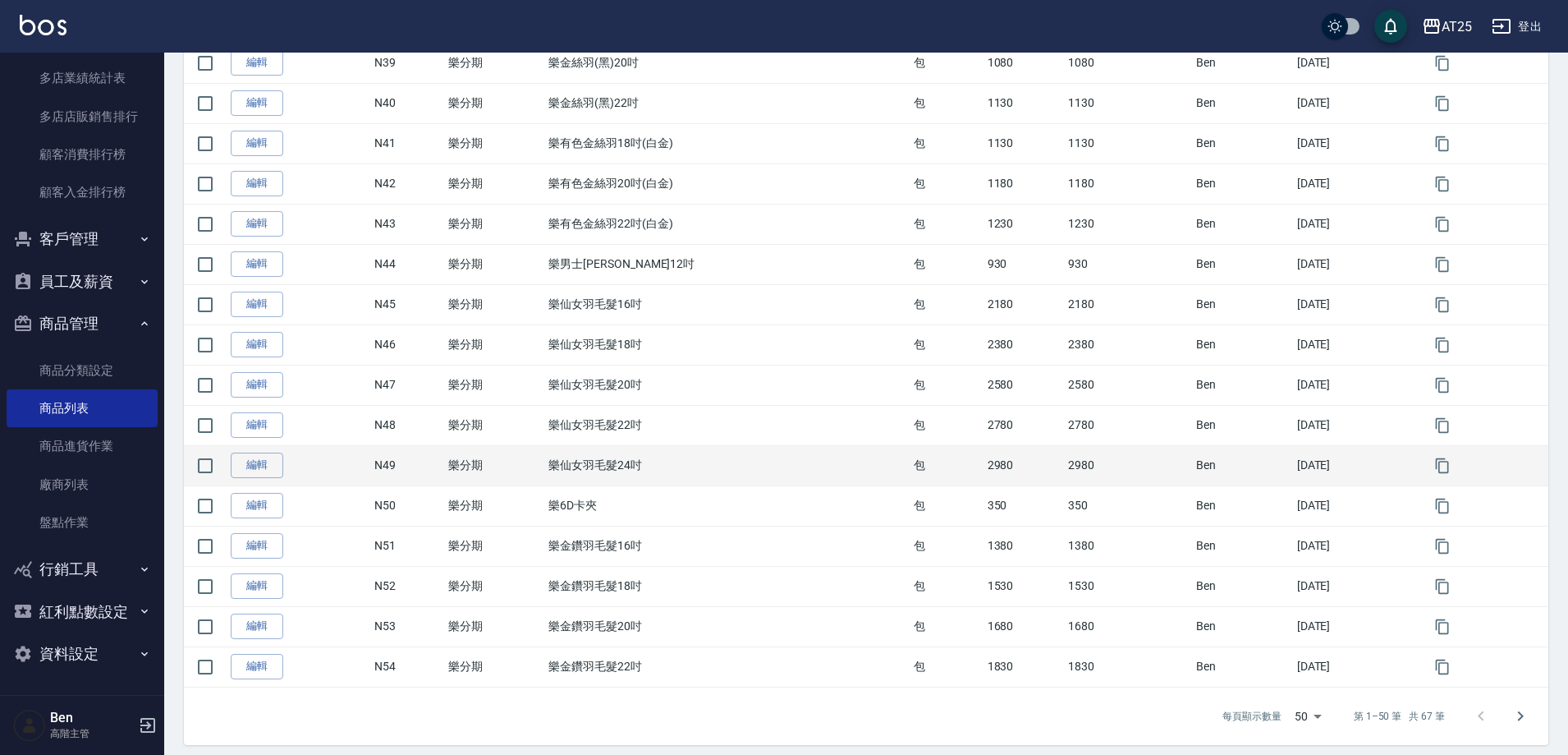
scroll to position [1687, 0]
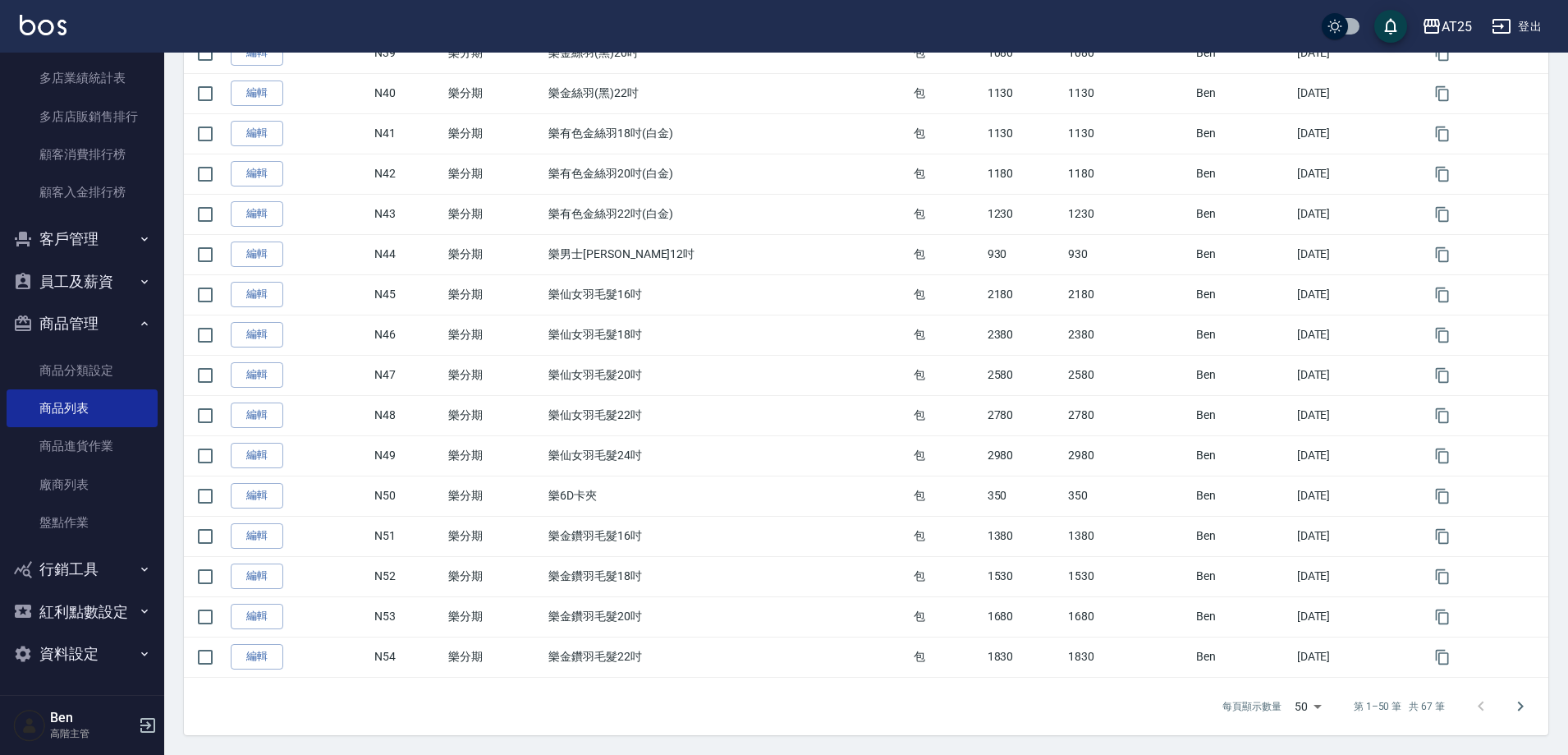
click at [1500, 715] on div at bounding box center [1501, 706] width 79 height 40
click at [1518, 710] on icon "Go to next page" at bounding box center [1520, 706] width 19 height 19
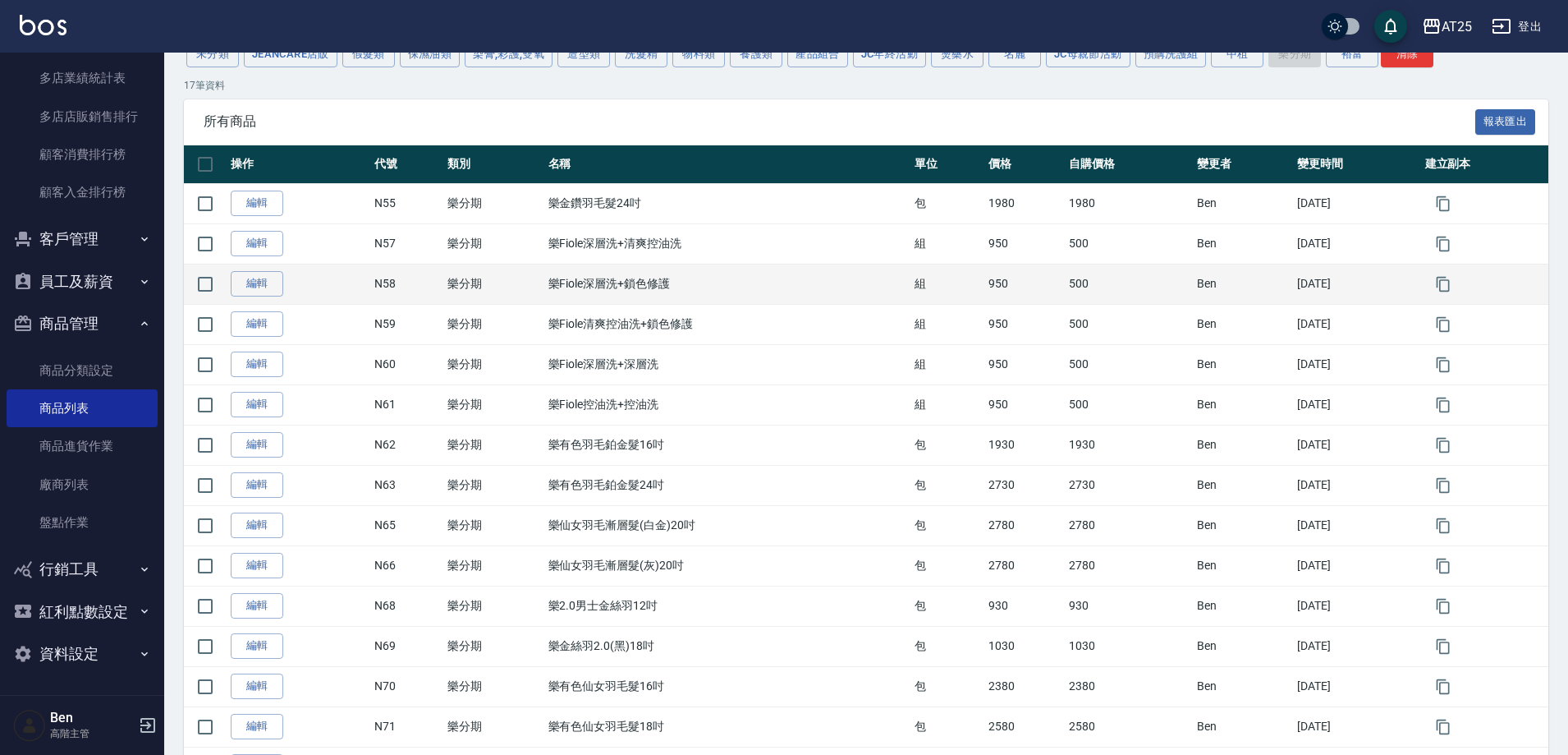
scroll to position [0, 0]
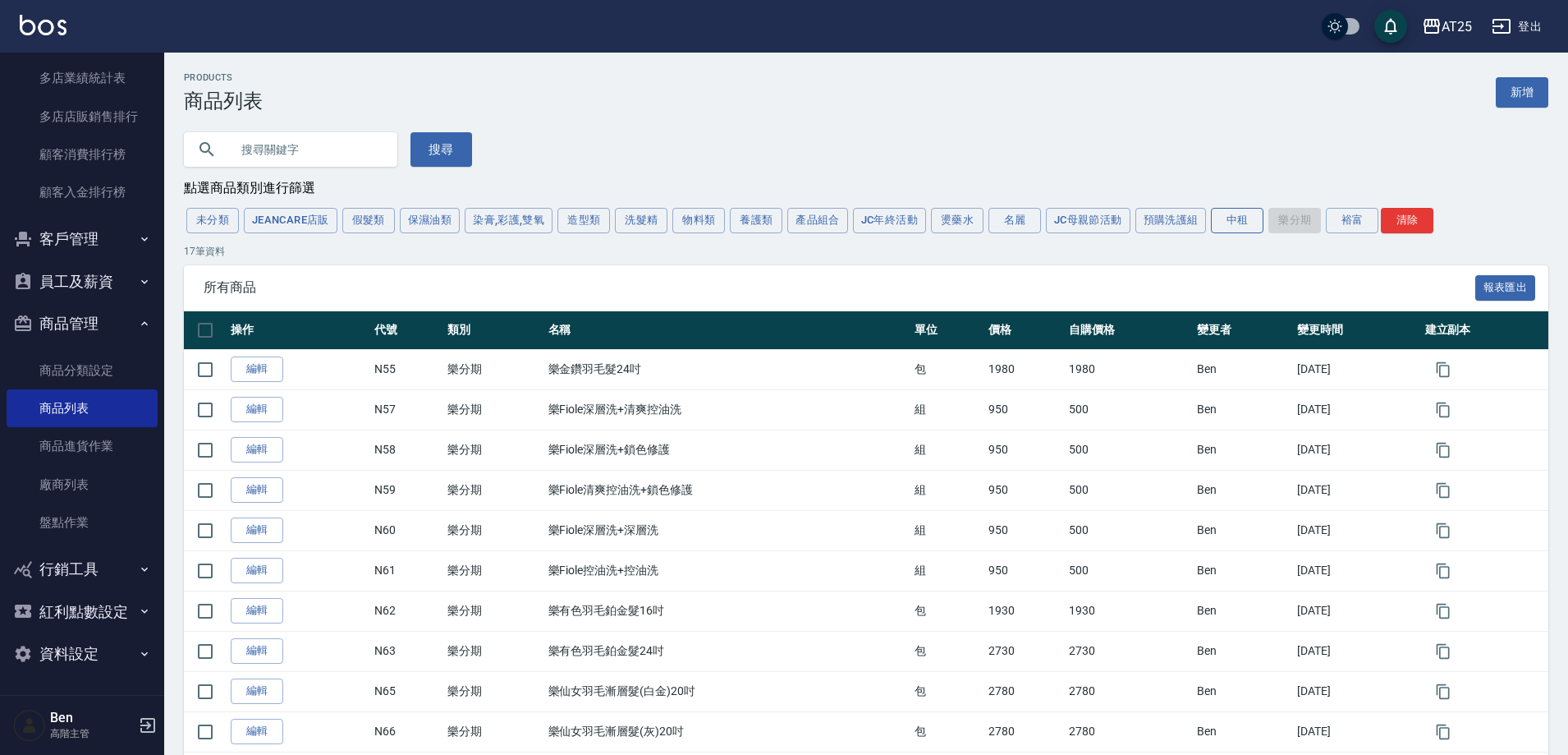
click at [1254, 210] on button "中租" at bounding box center [1237, 220] width 53 height 25
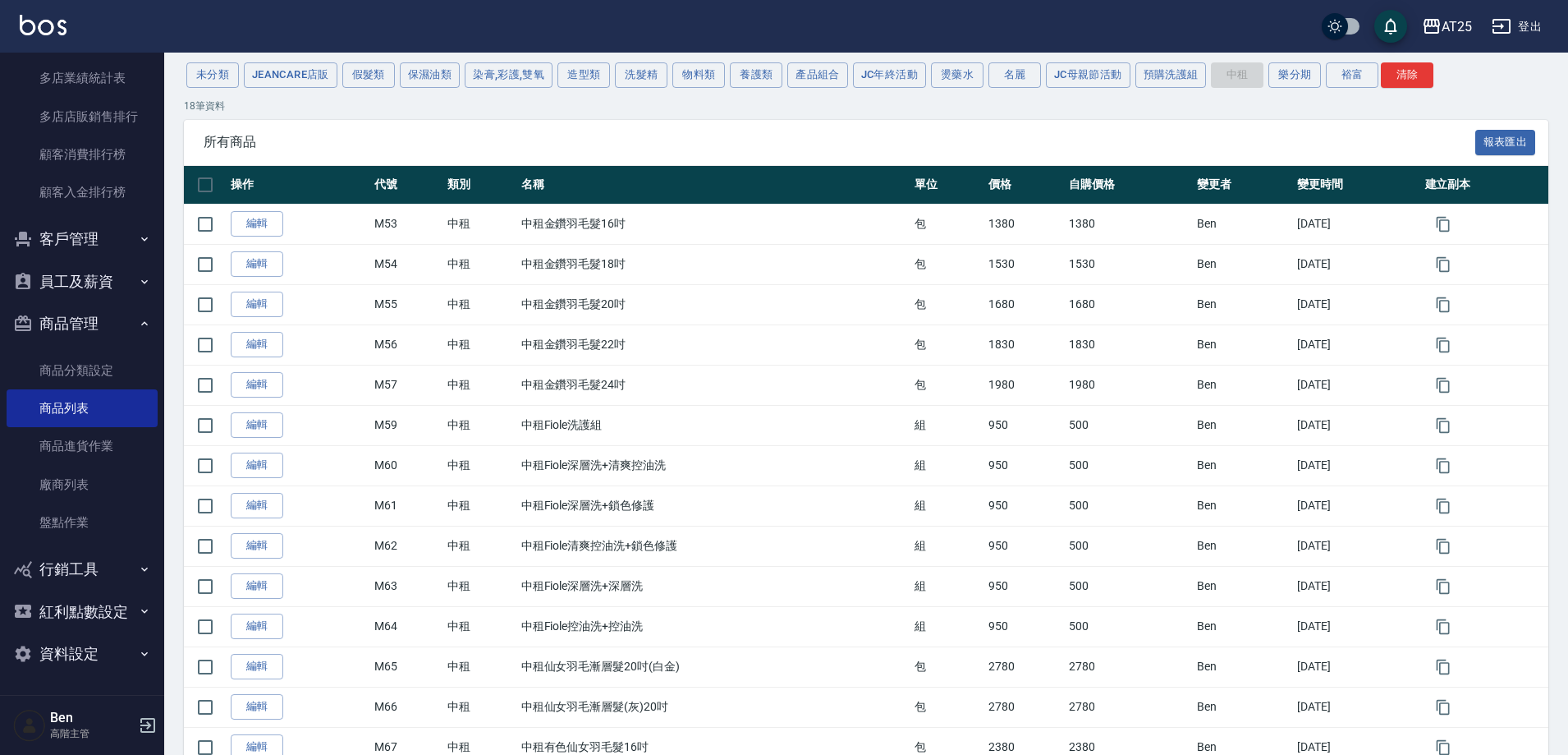
scroll to position [399, 0]
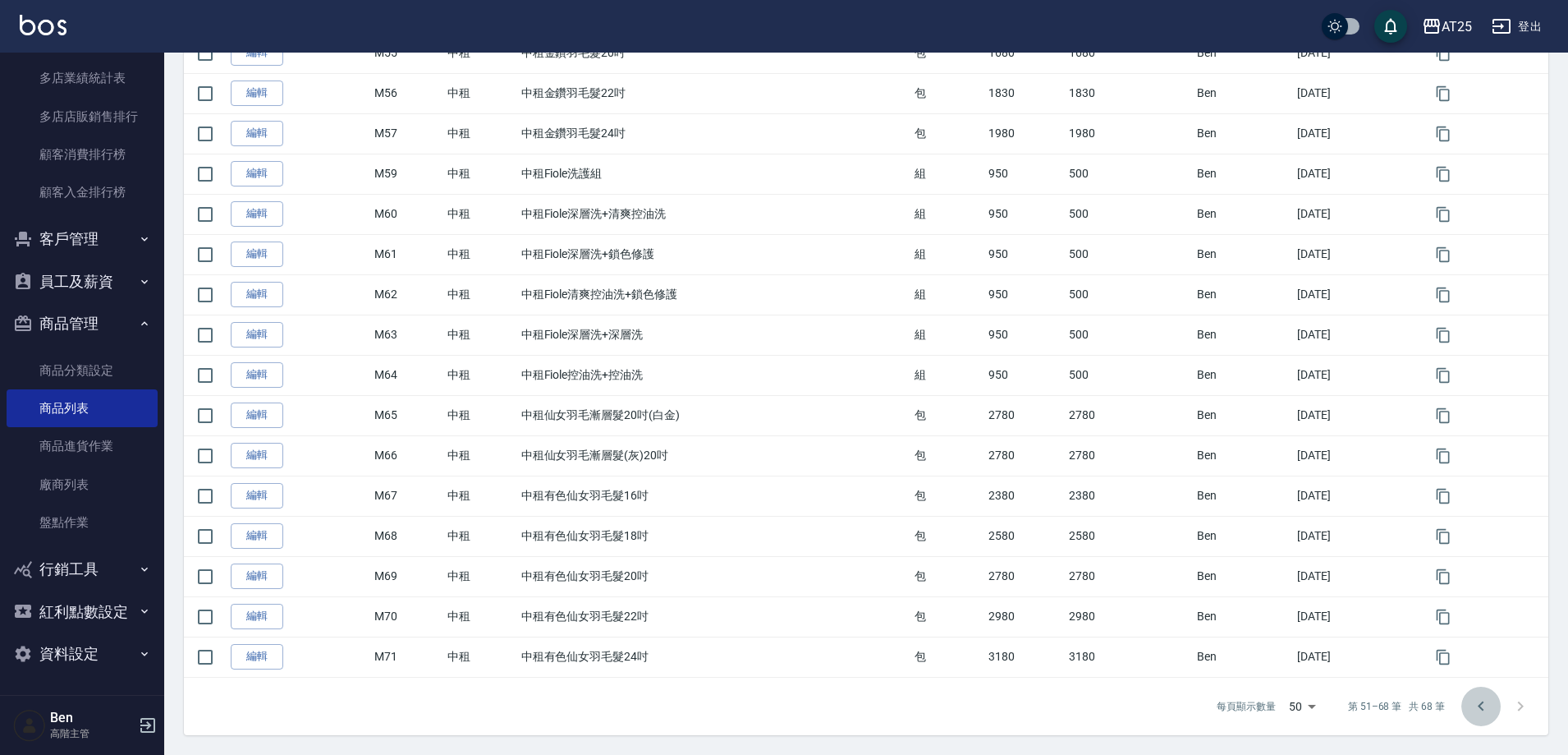
click at [1490, 706] on icon "Go to previous page" at bounding box center [1481, 706] width 19 height 19
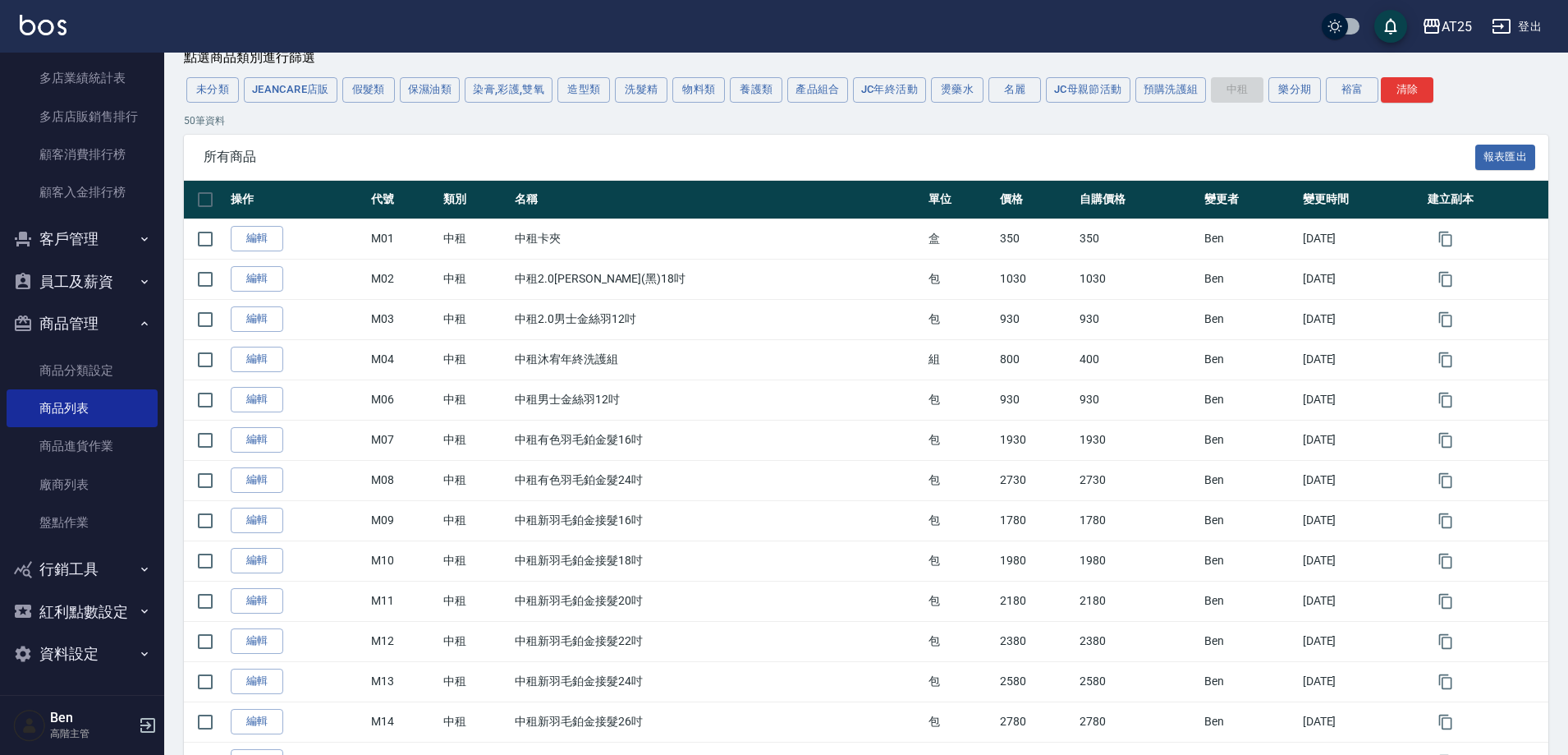
scroll to position [0, 0]
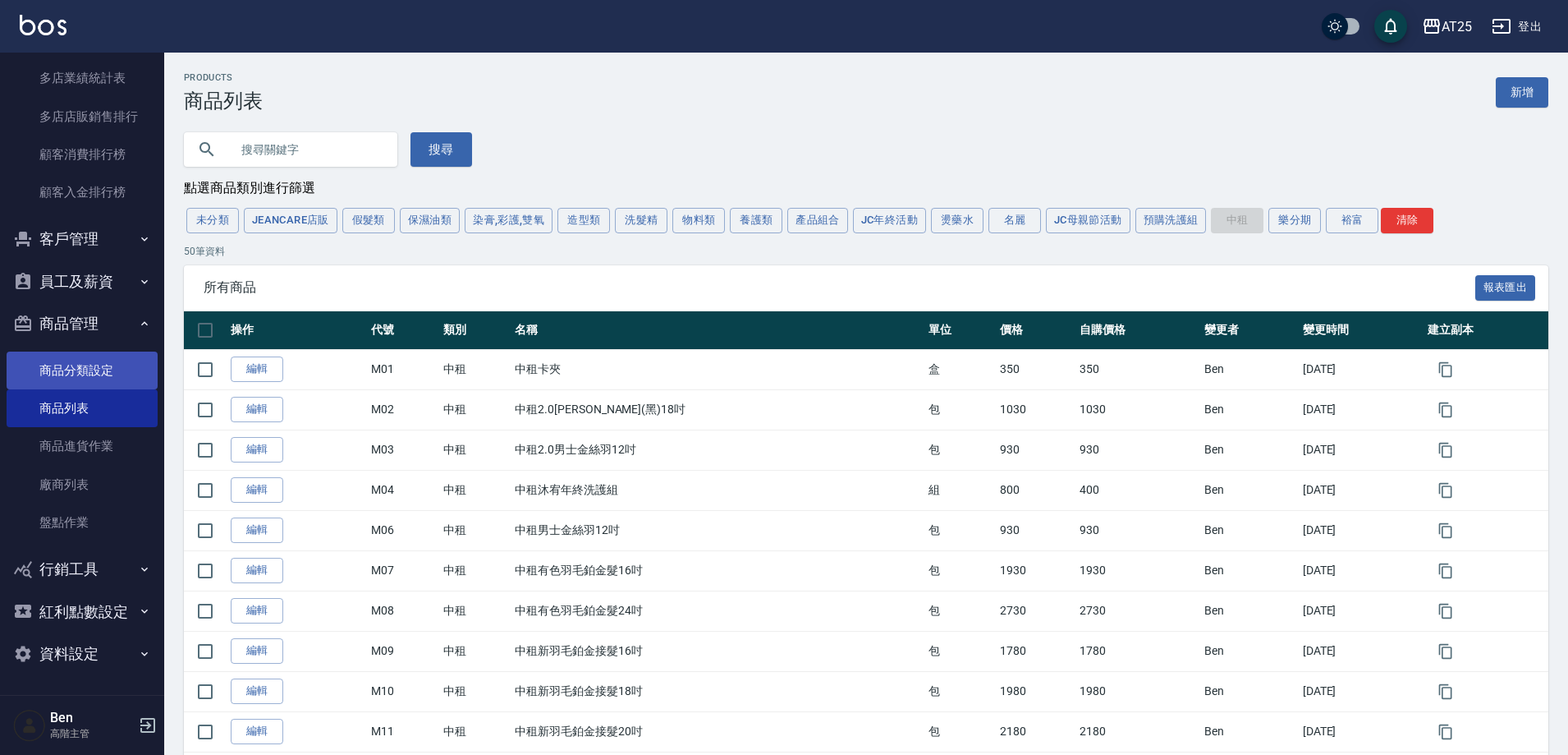
click at [61, 371] on link "商品分類設定" at bounding box center [82, 370] width 151 height 38
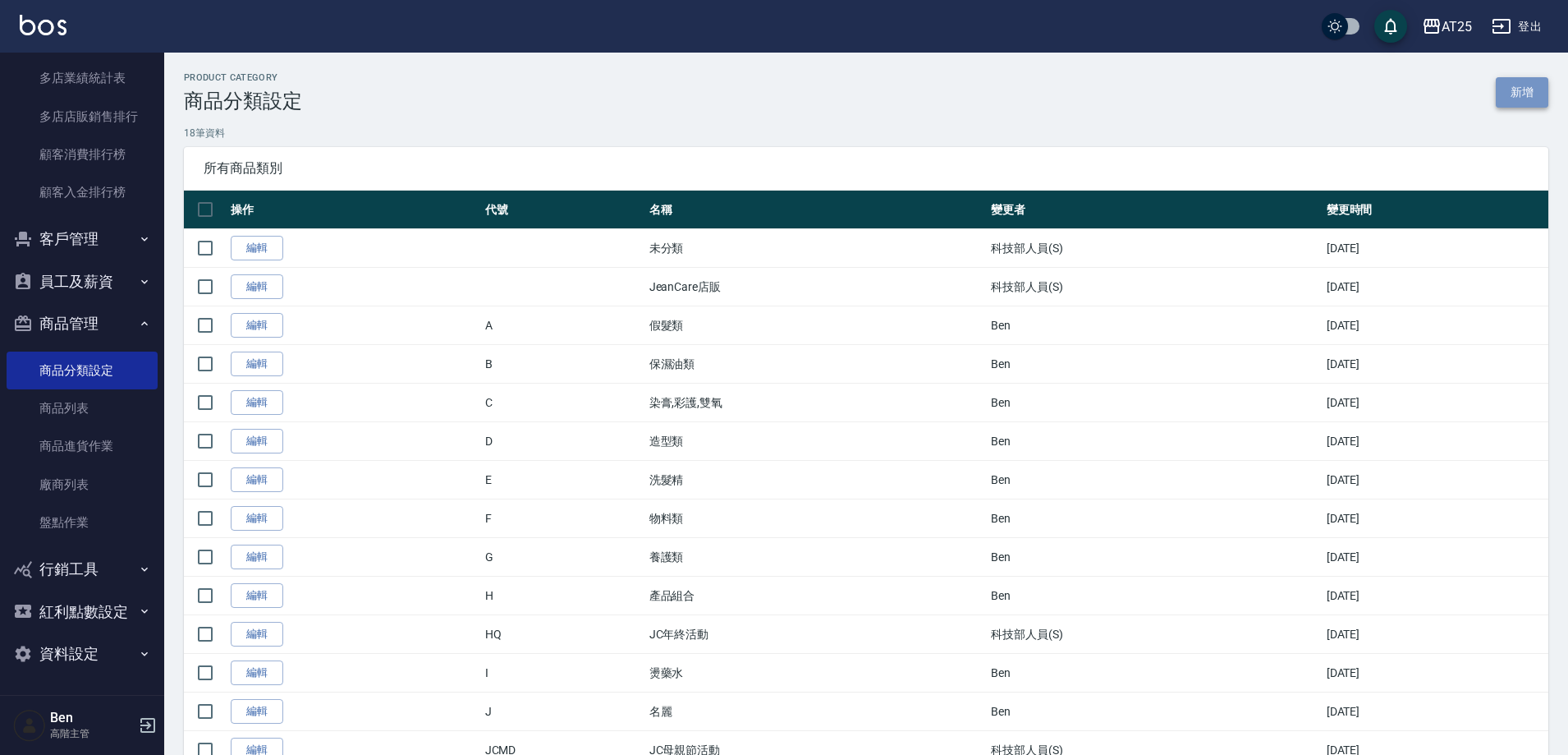
click at [1497, 96] on link "新增" at bounding box center [1522, 92] width 53 height 30
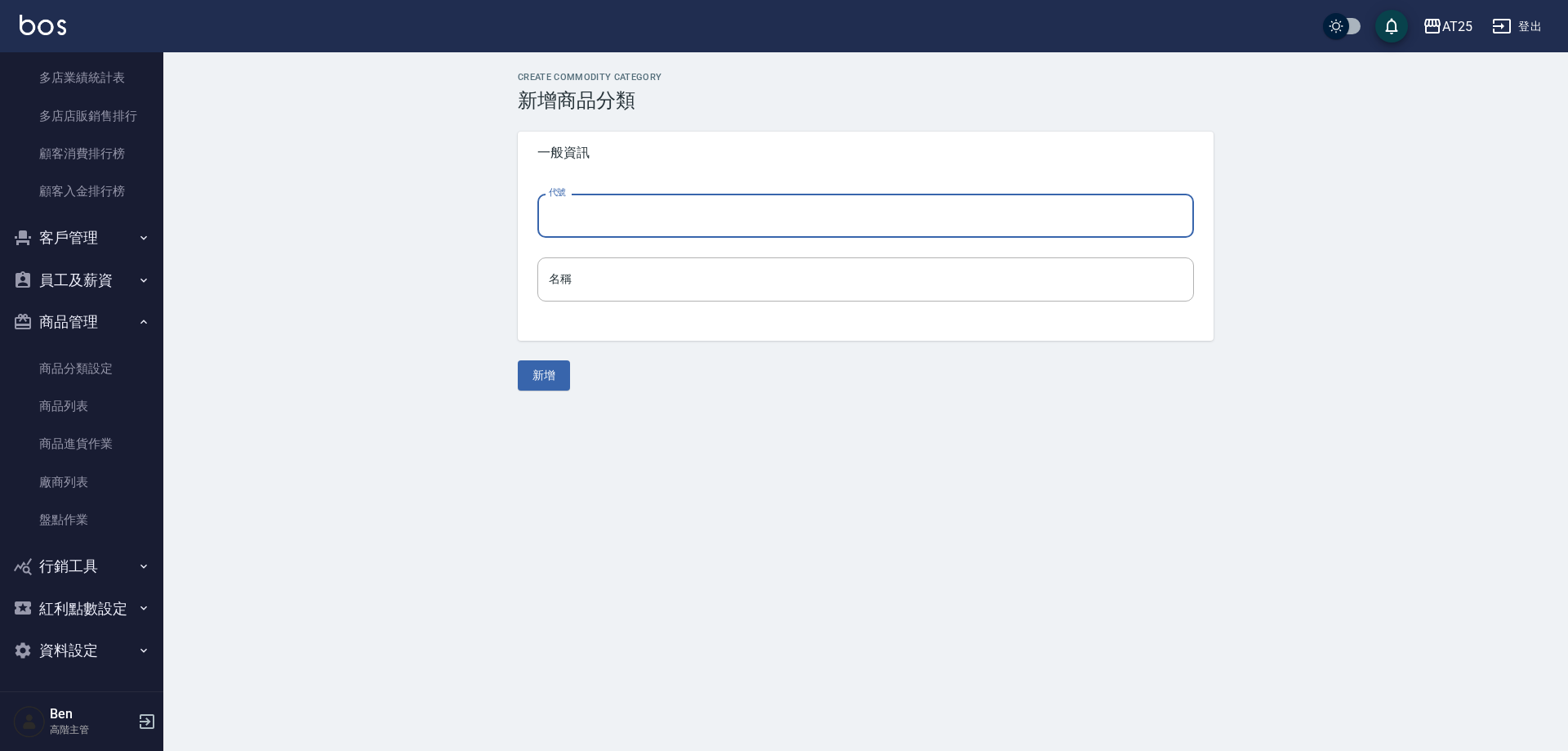
click at [639, 212] on input "代號" at bounding box center [866, 216] width 657 height 44
type input "P"
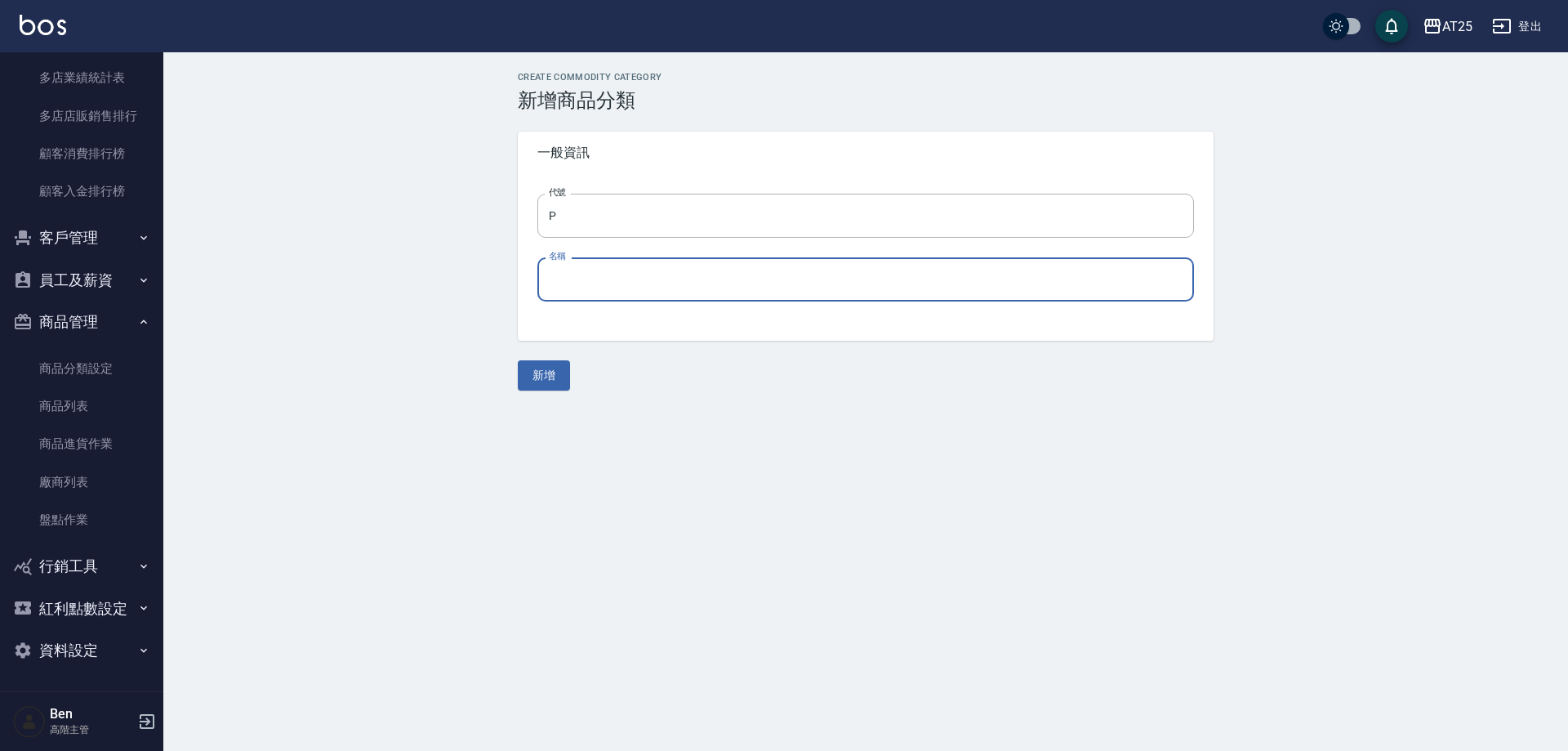
click at [544, 286] on input "名稱" at bounding box center [866, 279] width 657 height 44
type input "轉"
drag, startPoint x: 564, startPoint y: 370, endPoint x: 590, endPoint y: 401, distance: 40.5
click at [564, 370] on button "新增" at bounding box center [544, 376] width 53 height 30
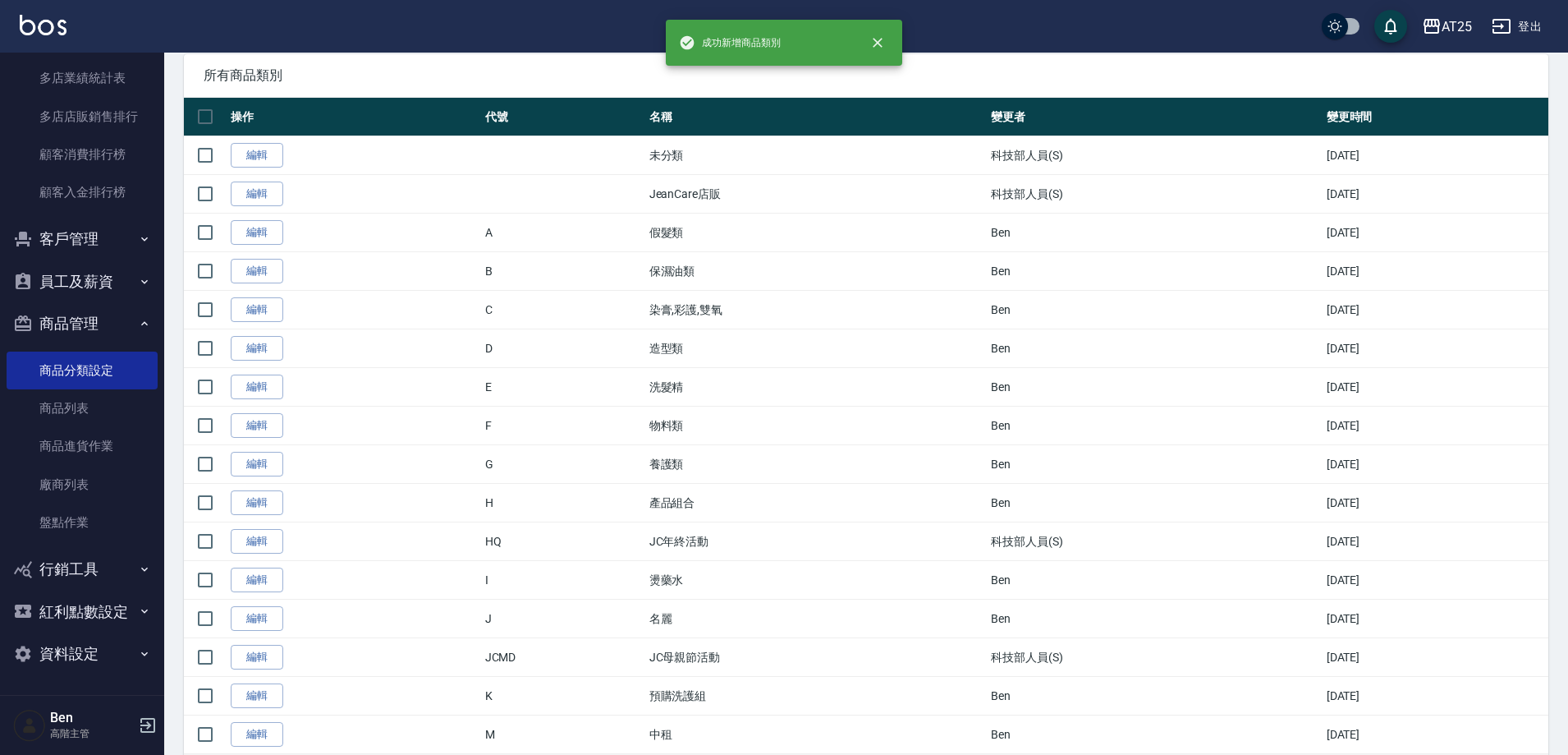
scroll to position [267, 0]
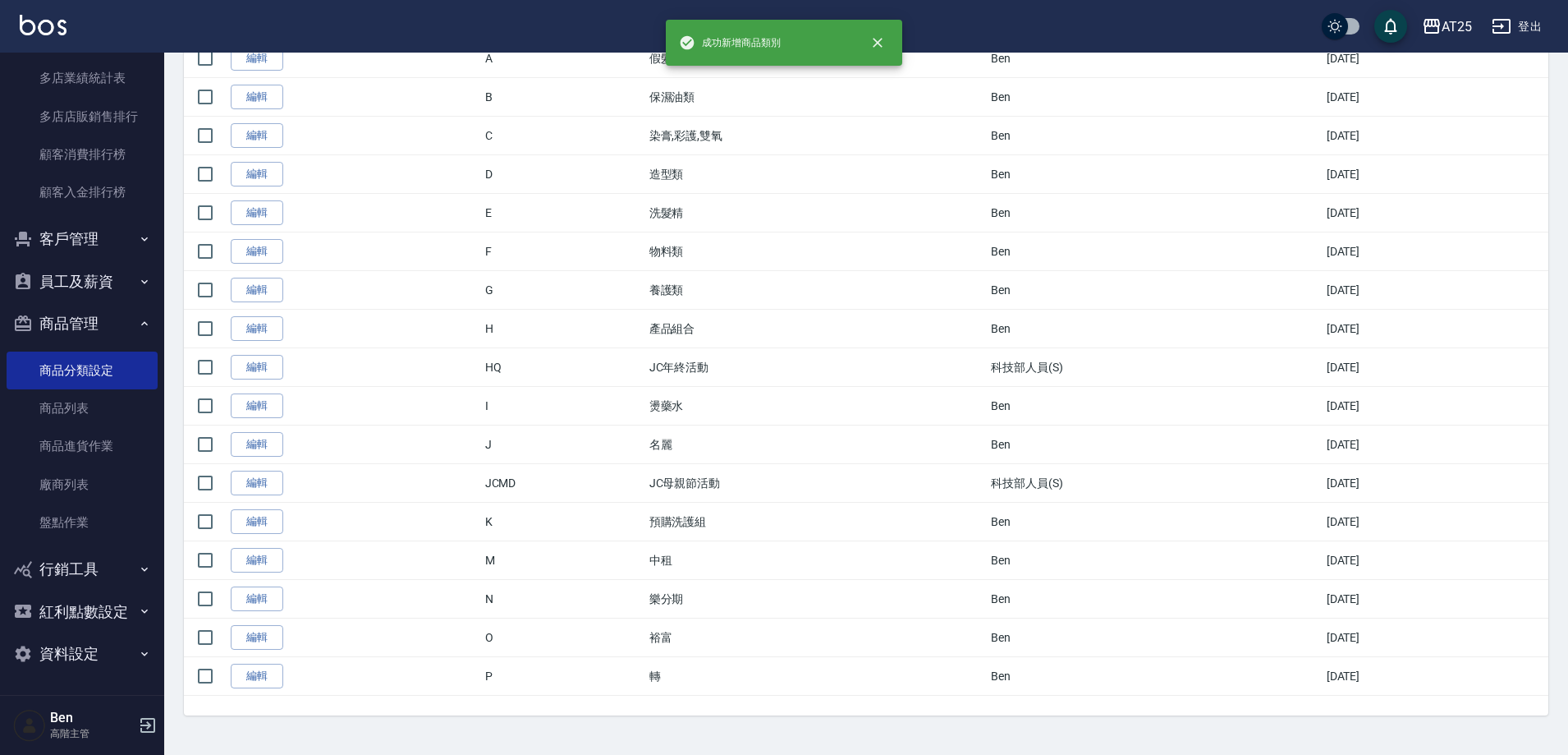
click at [253, 679] on link "編輯" at bounding box center [257, 677] width 53 height 25
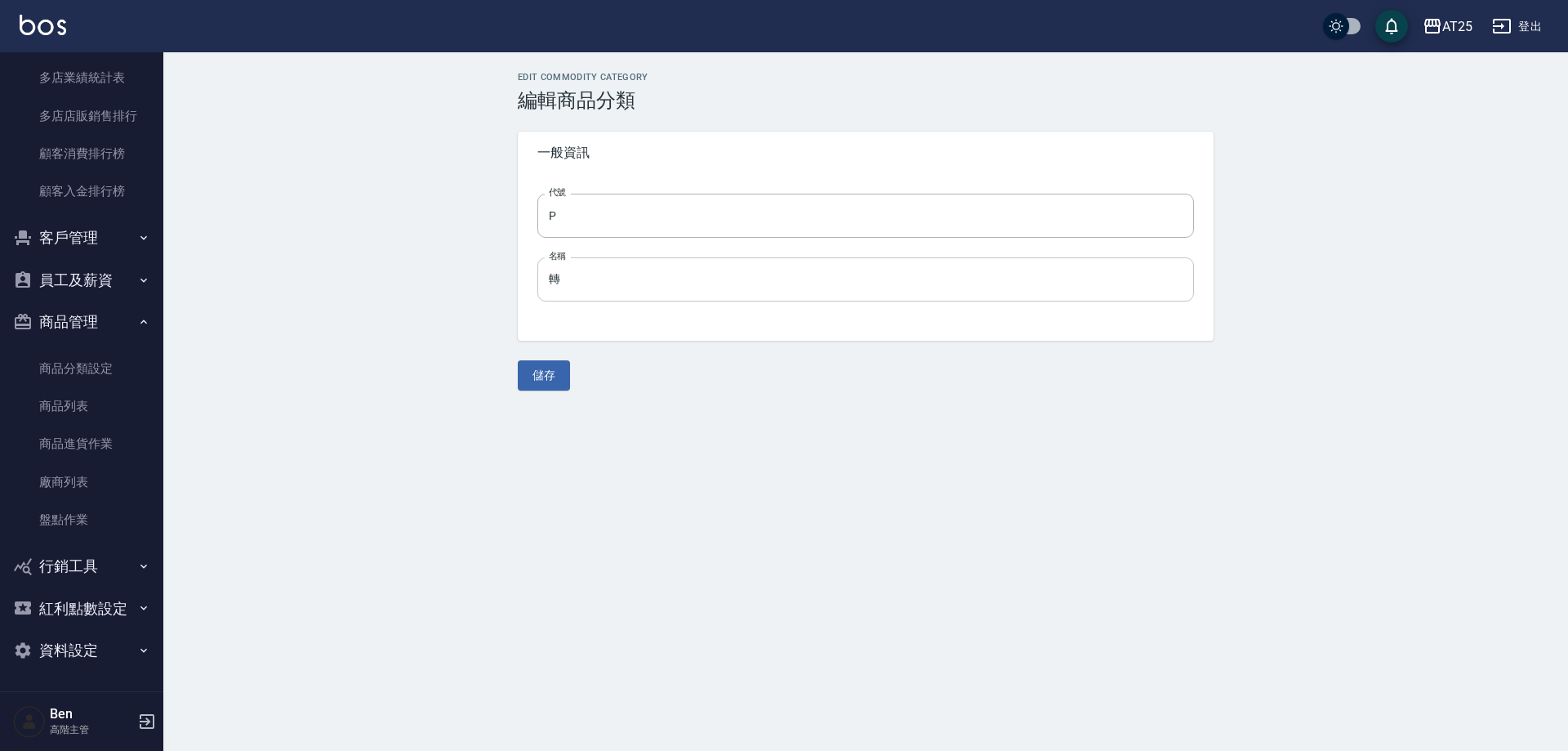
click at [587, 273] on input "轉" at bounding box center [866, 279] width 657 height 44
type input "轉帳"
click at [514, 376] on div "Edit Commodity Category 編輯商品分類 一般資訊 代號 P 代號 名稱 轉帳 名稱 儲存" at bounding box center [865, 231] width 735 height 319
click at [532, 374] on button "儲存" at bounding box center [544, 376] width 53 height 30
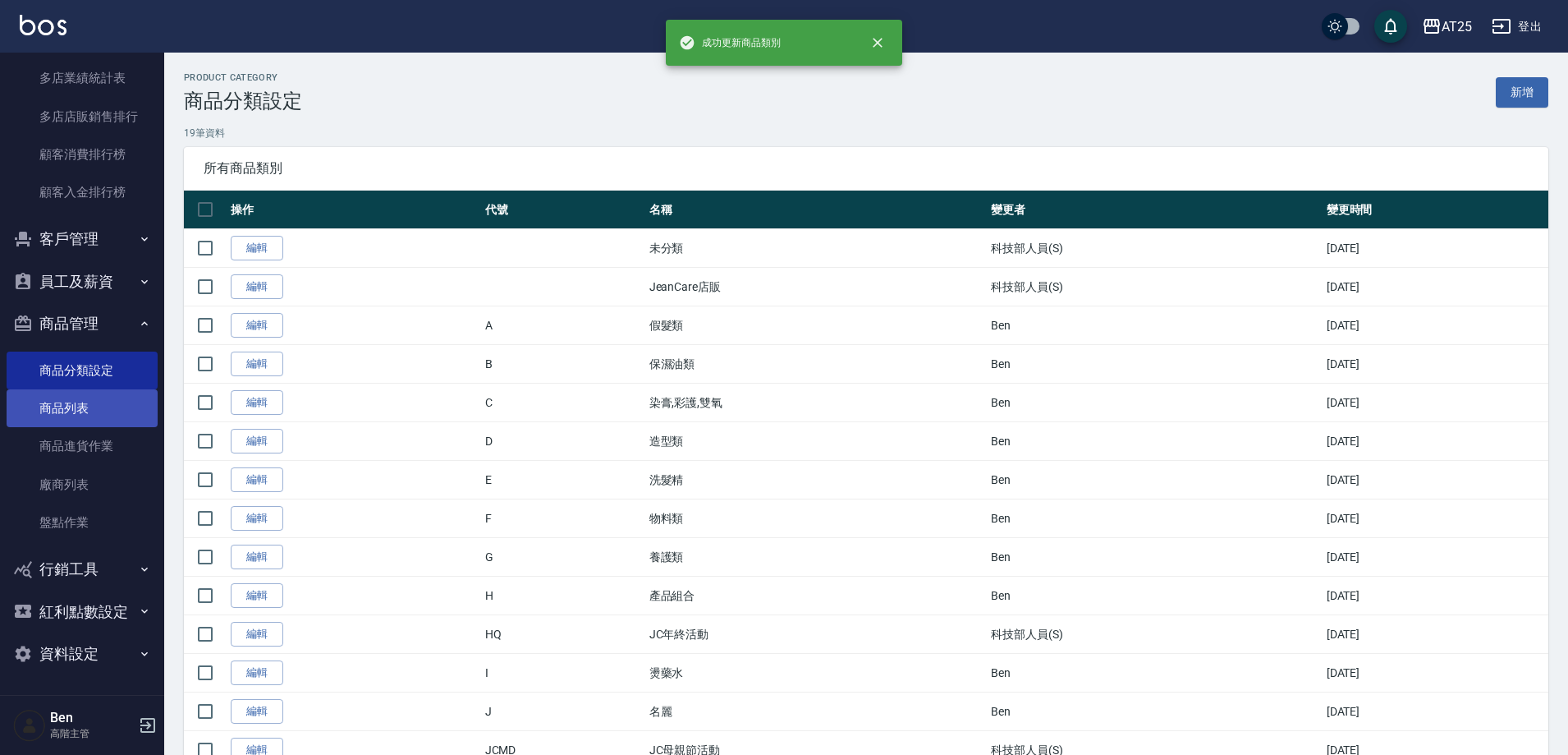
click at [72, 426] on link "商品列表" at bounding box center [82, 408] width 151 height 38
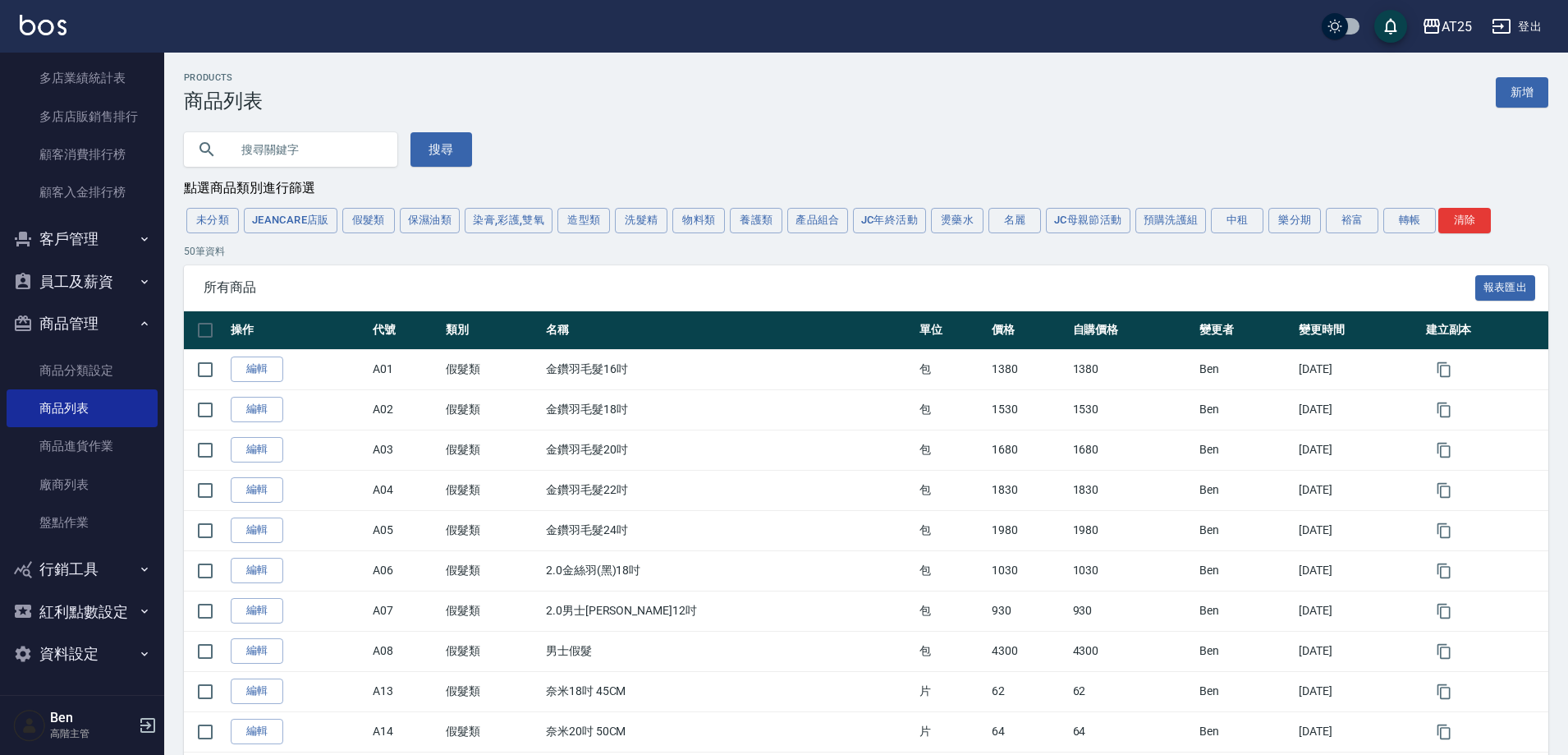
click at [1361, 221] on button "裕富" at bounding box center [1352, 220] width 53 height 25
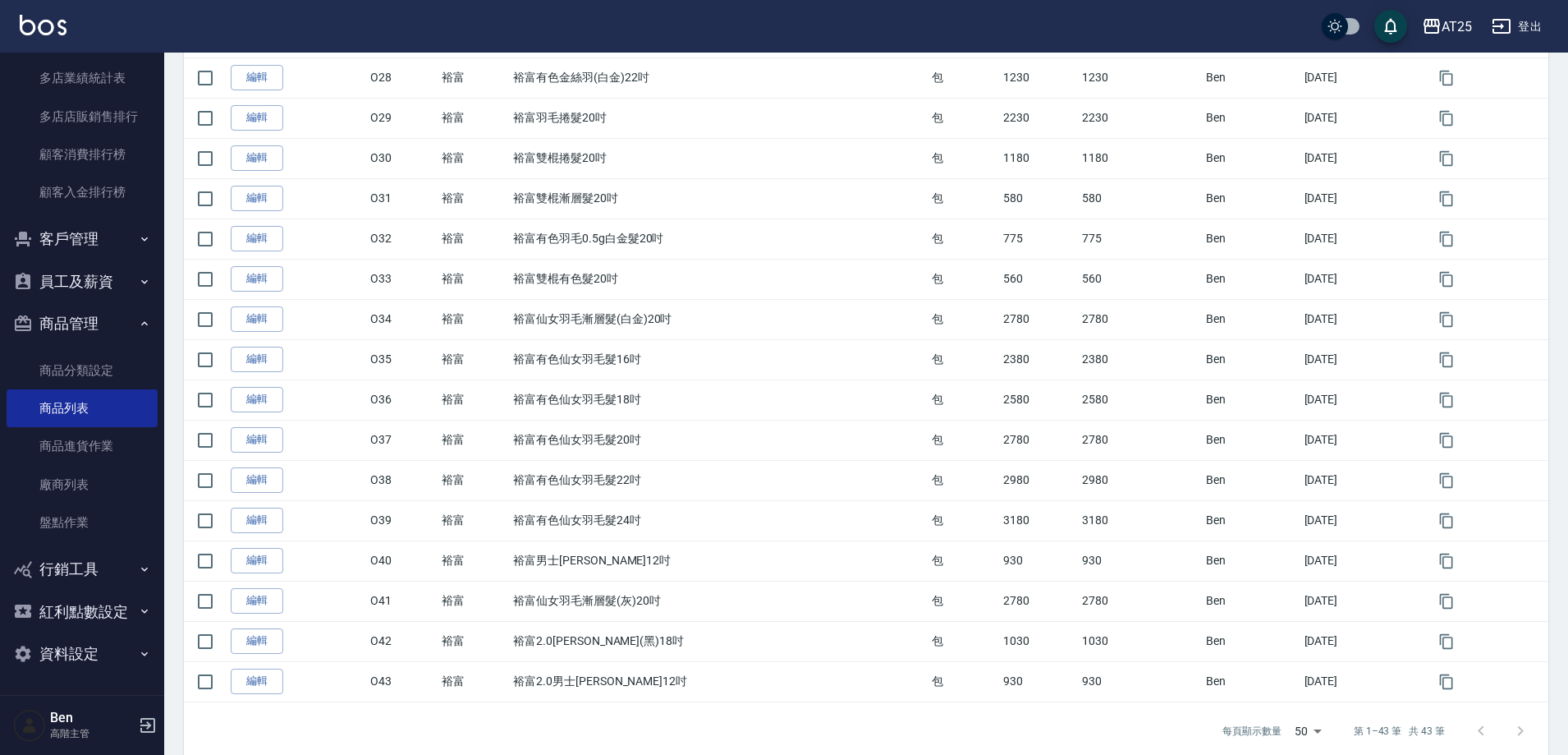
scroll to position [1406, 0]
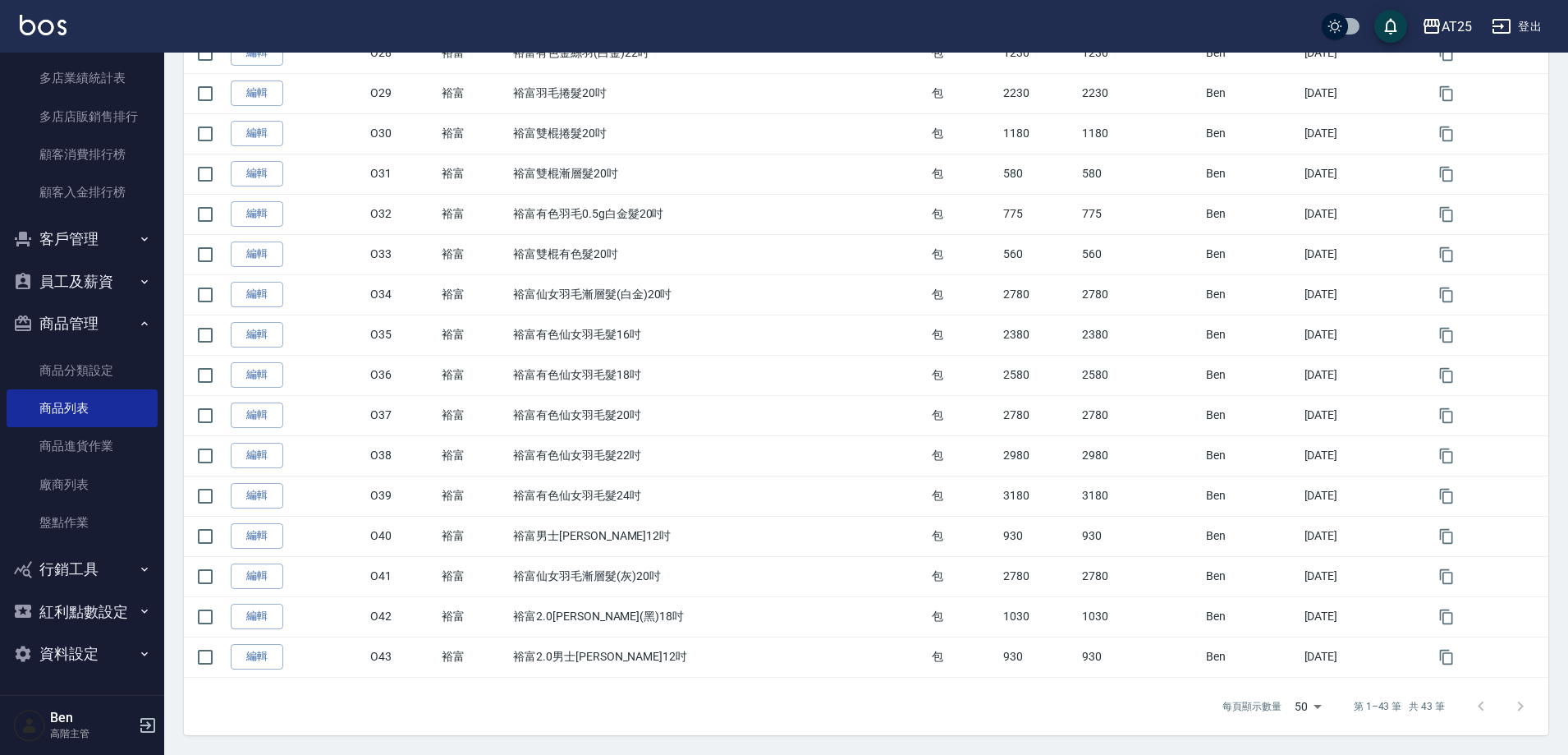
click at [76, 649] on button "資料設定" at bounding box center [82, 653] width 151 height 43
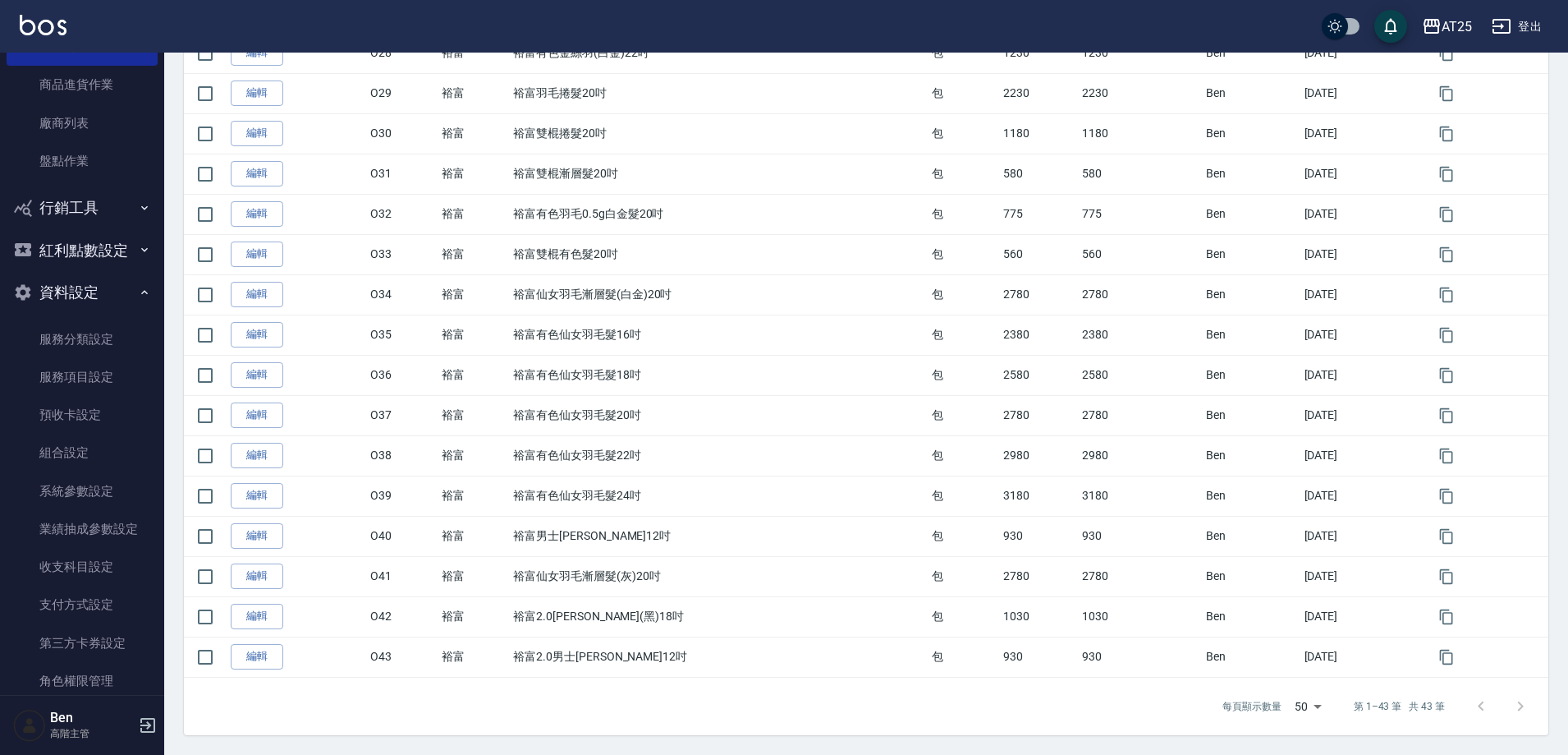
scroll to position [1977, 0]
click at [87, 373] on link "服務項目設定" at bounding box center [82, 376] width 151 height 38
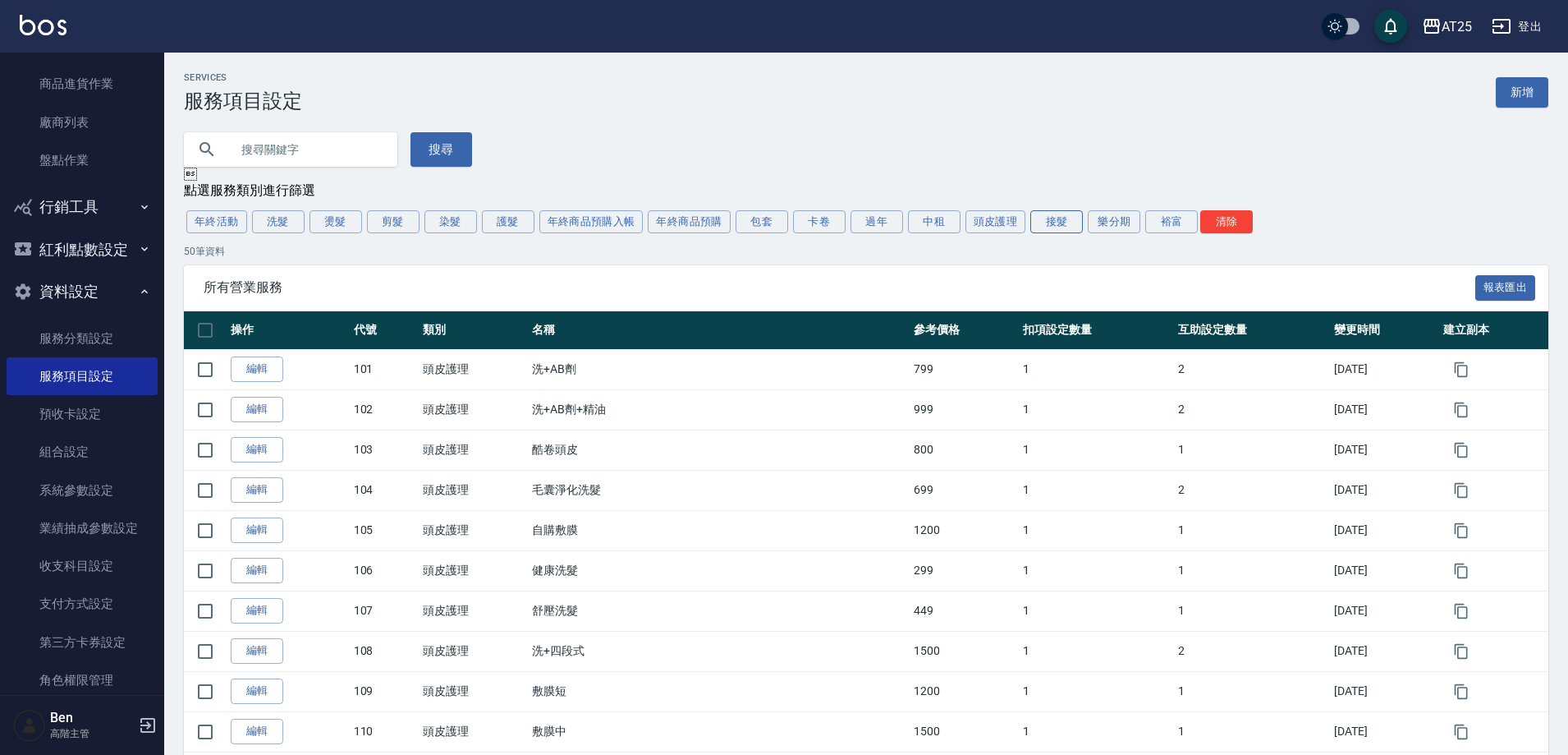
click at [1056, 214] on button "接髮" at bounding box center [1056, 221] width 53 height 23
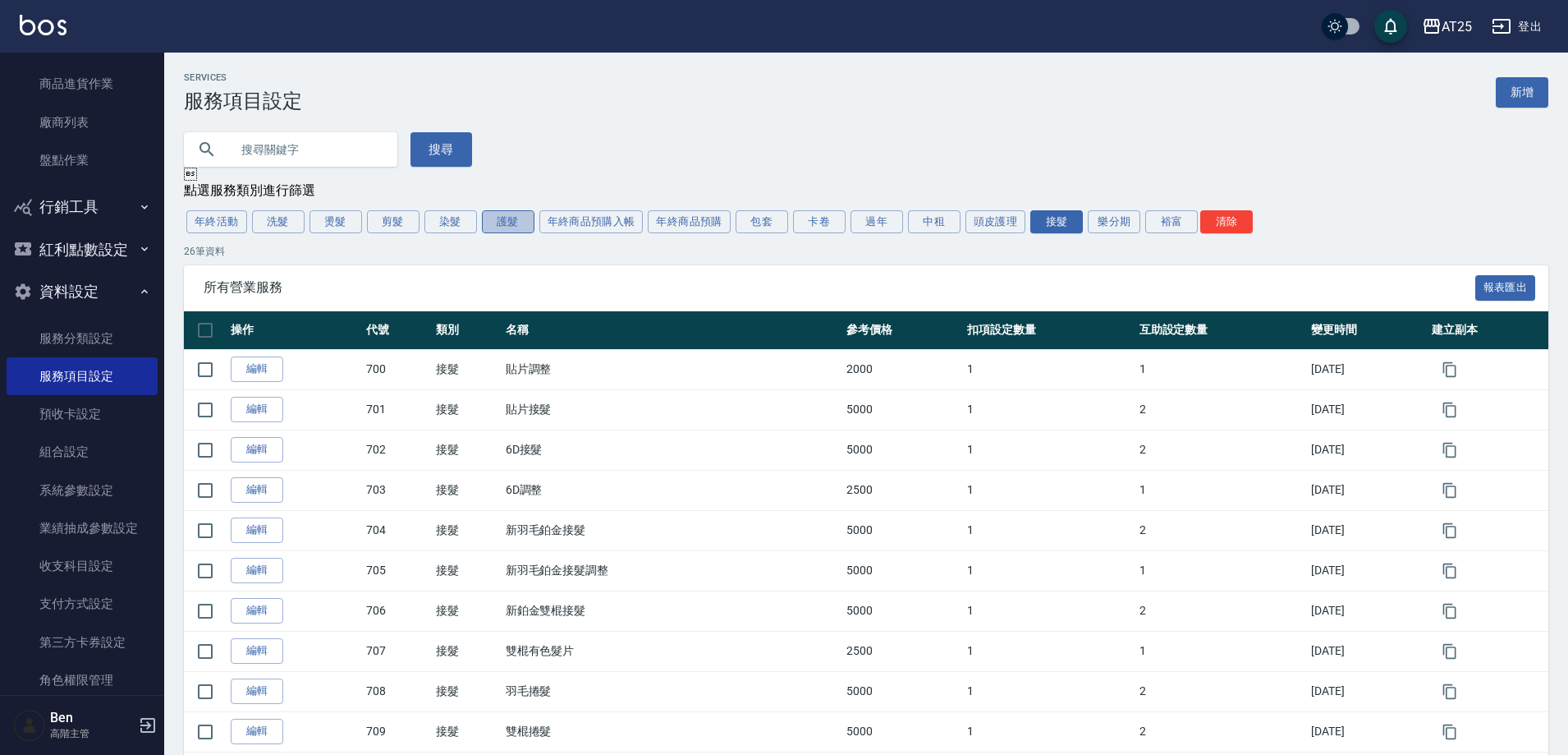
click at [508, 230] on button "護髮" at bounding box center [508, 221] width 53 height 23
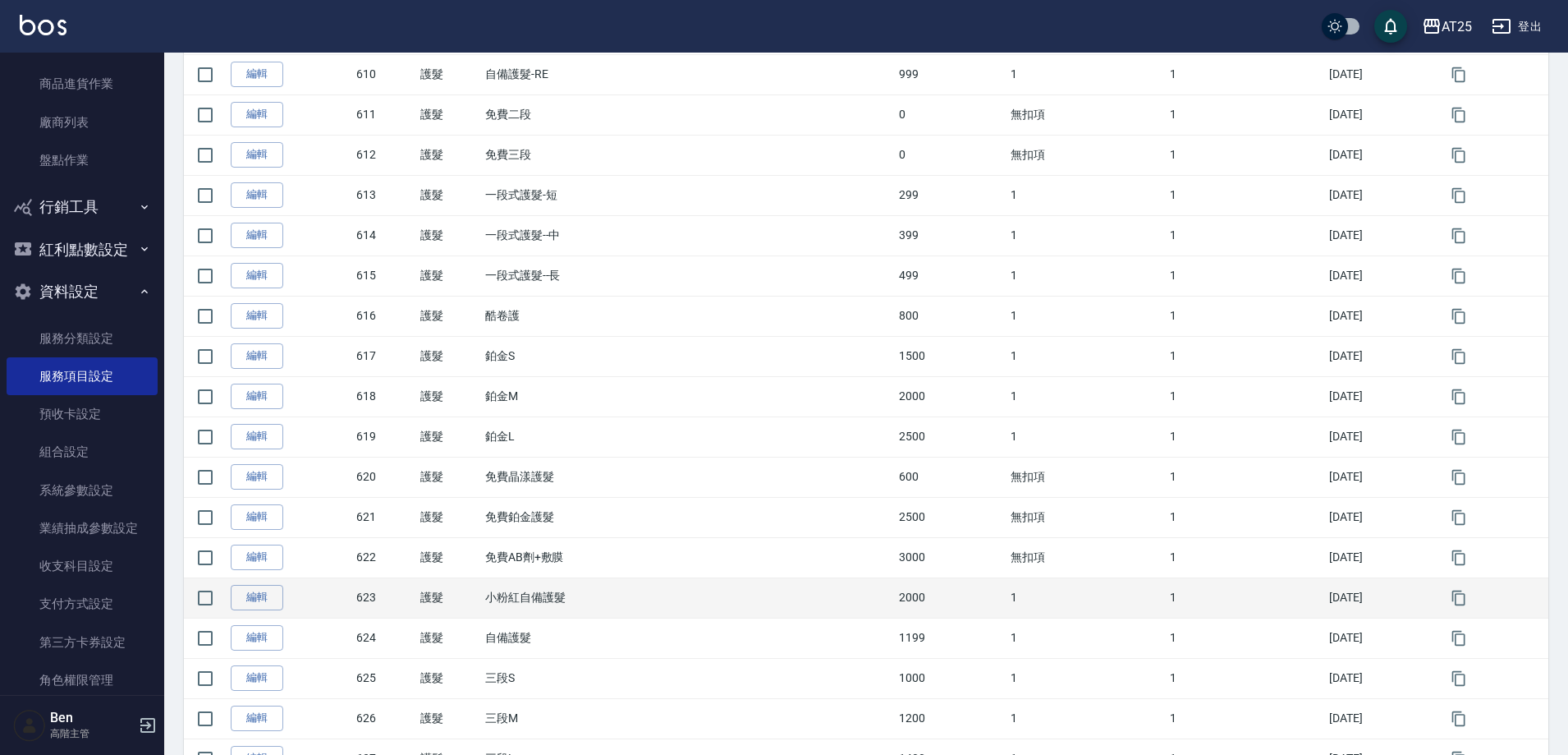
scroll to position [1068, 0]
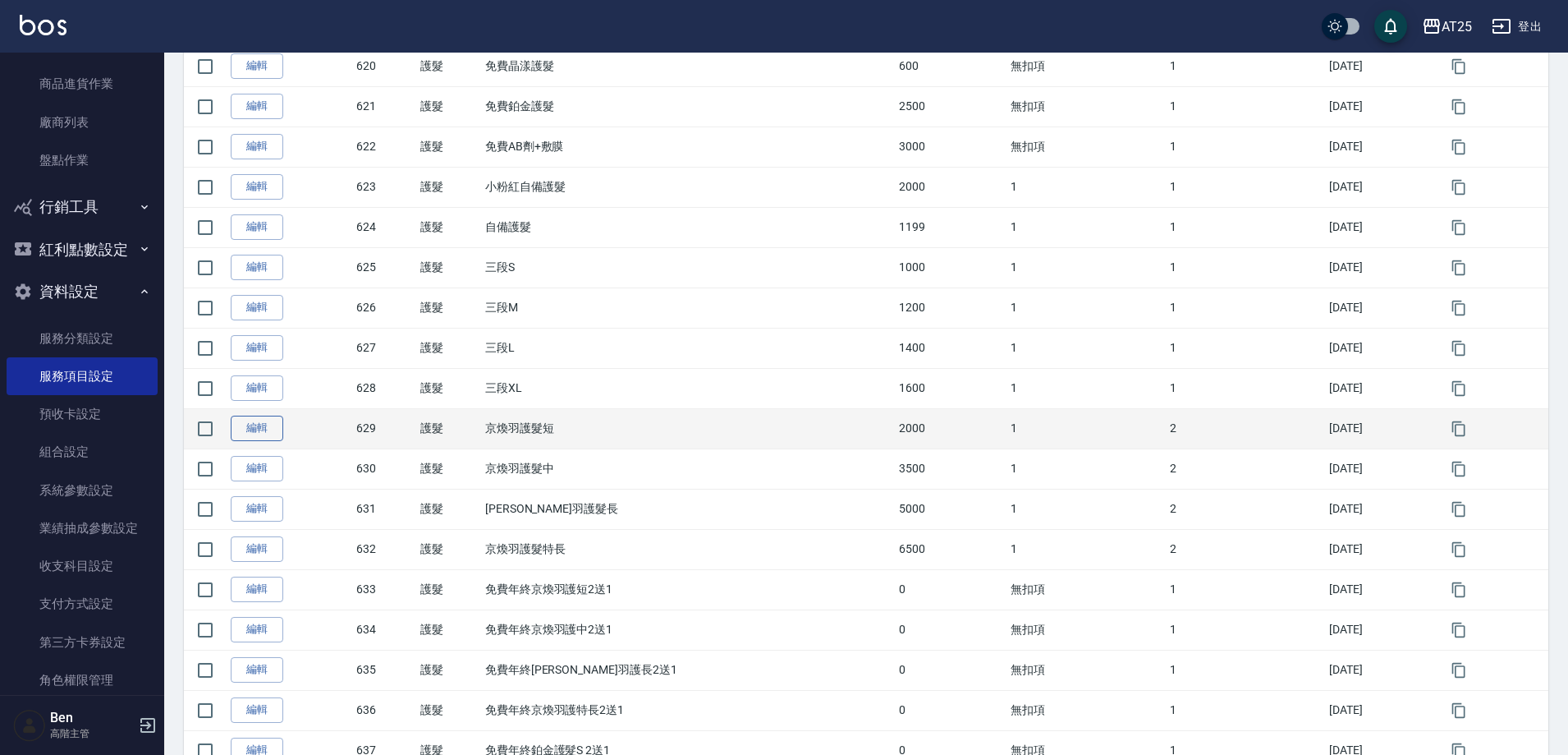
click at [270, 426] on link "編輯" at bounding box center [257, 428] width 53 height 25
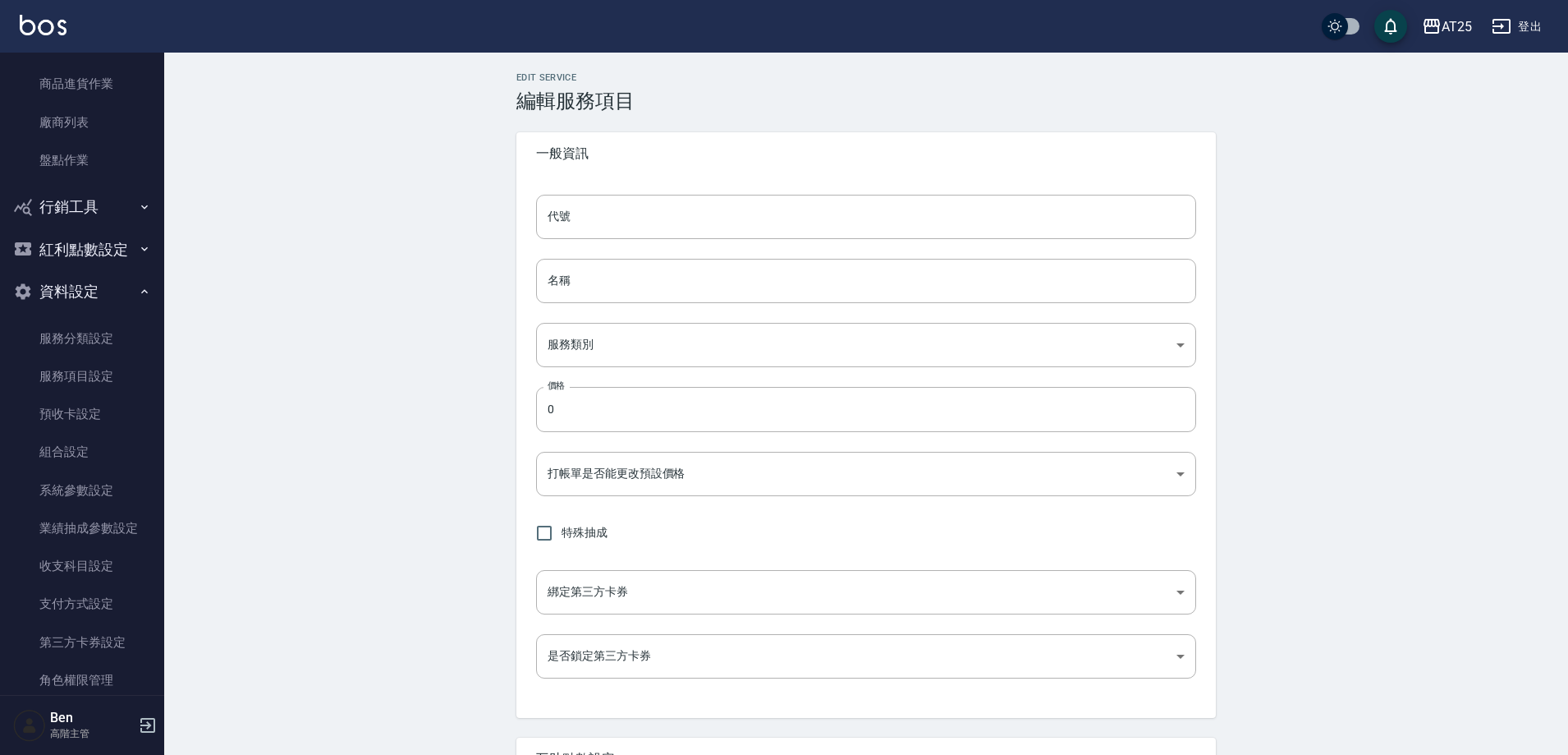
type input "629"
type input "京煥羽護髮短"
type input "8534b43e-8dab-4ae8-9010-73b7e3cd3ab5"
type input "2000"
type input "FALSE"
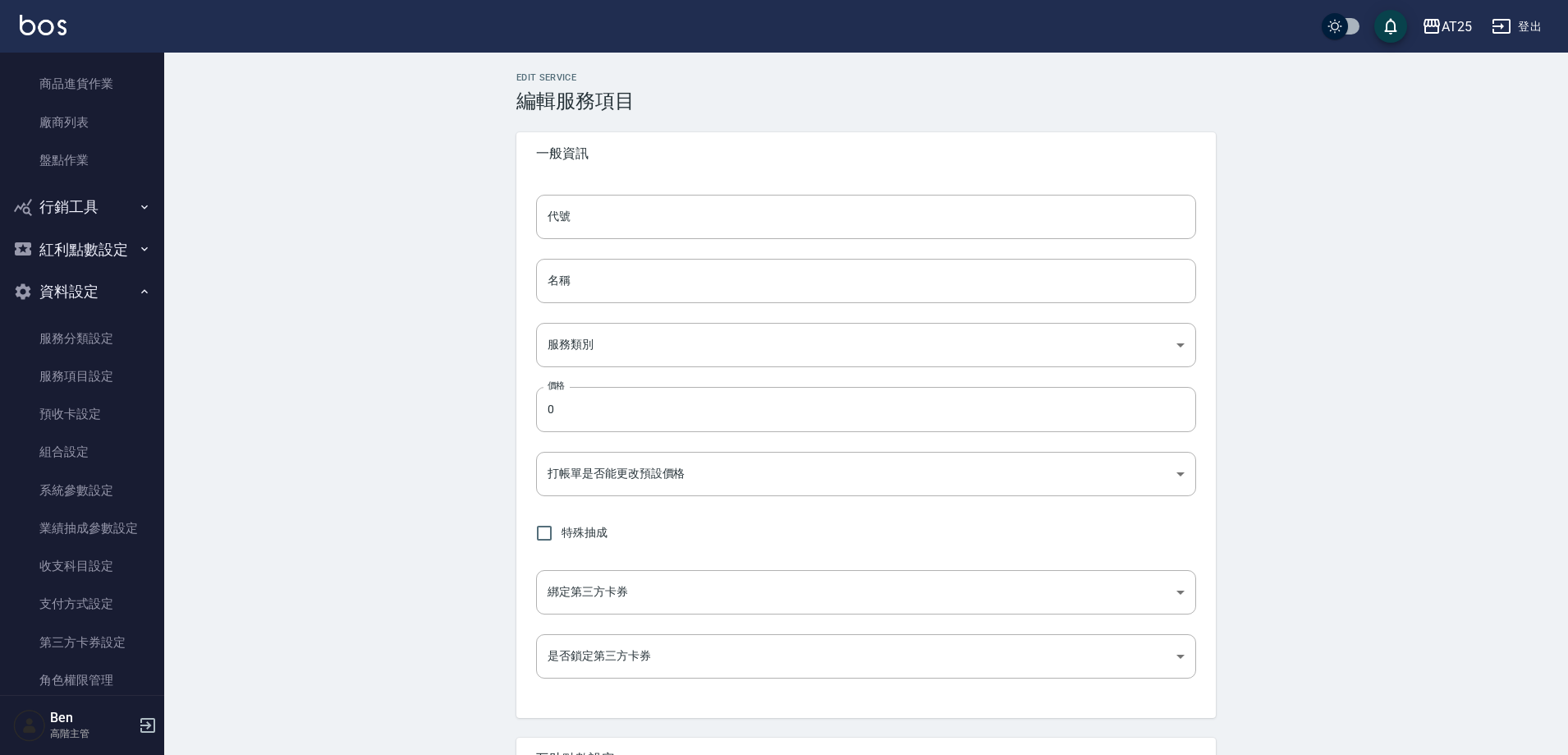
type input "none"
type input "UNSET"
type input "onSalary"
type input "洗"
type input "1"
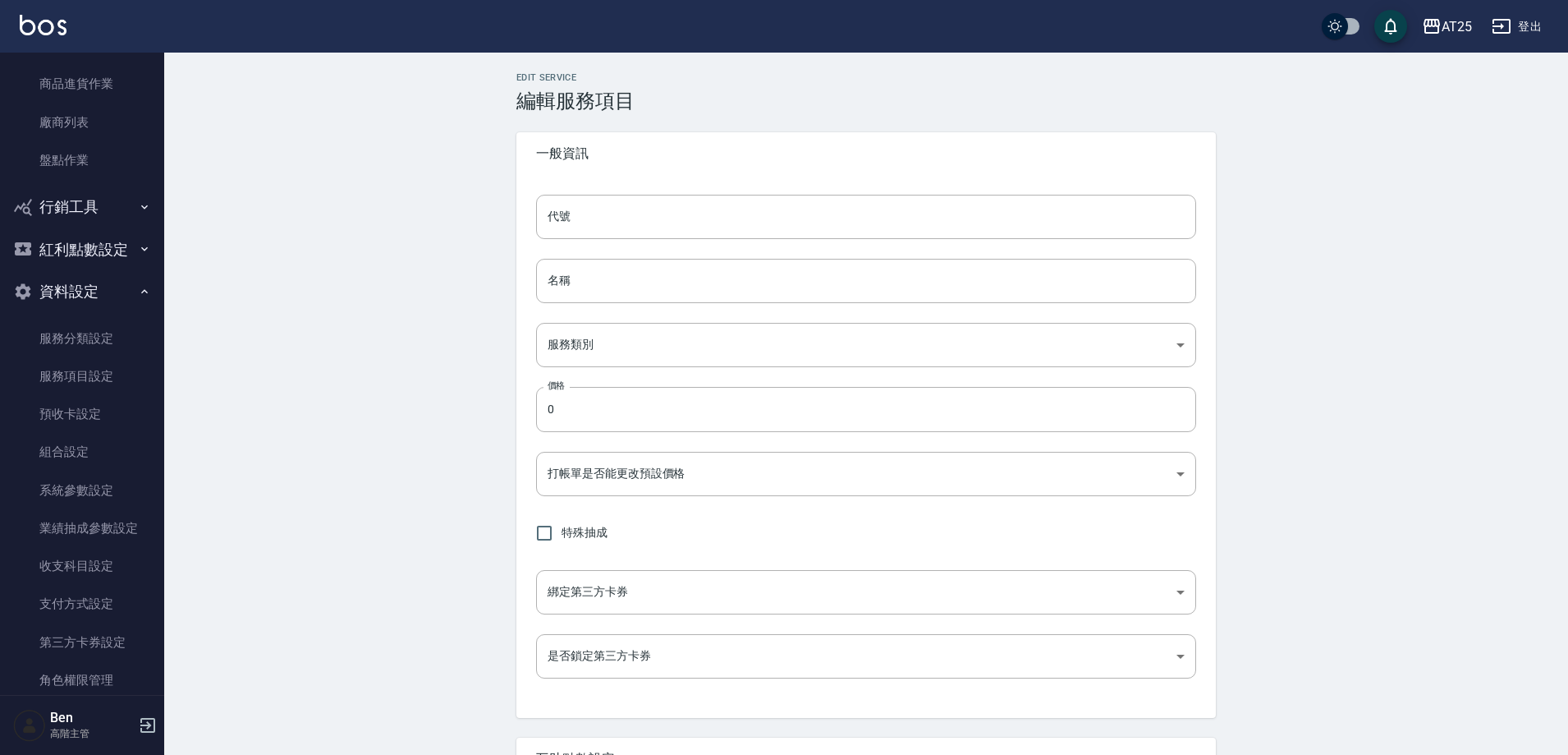
type input "點數"
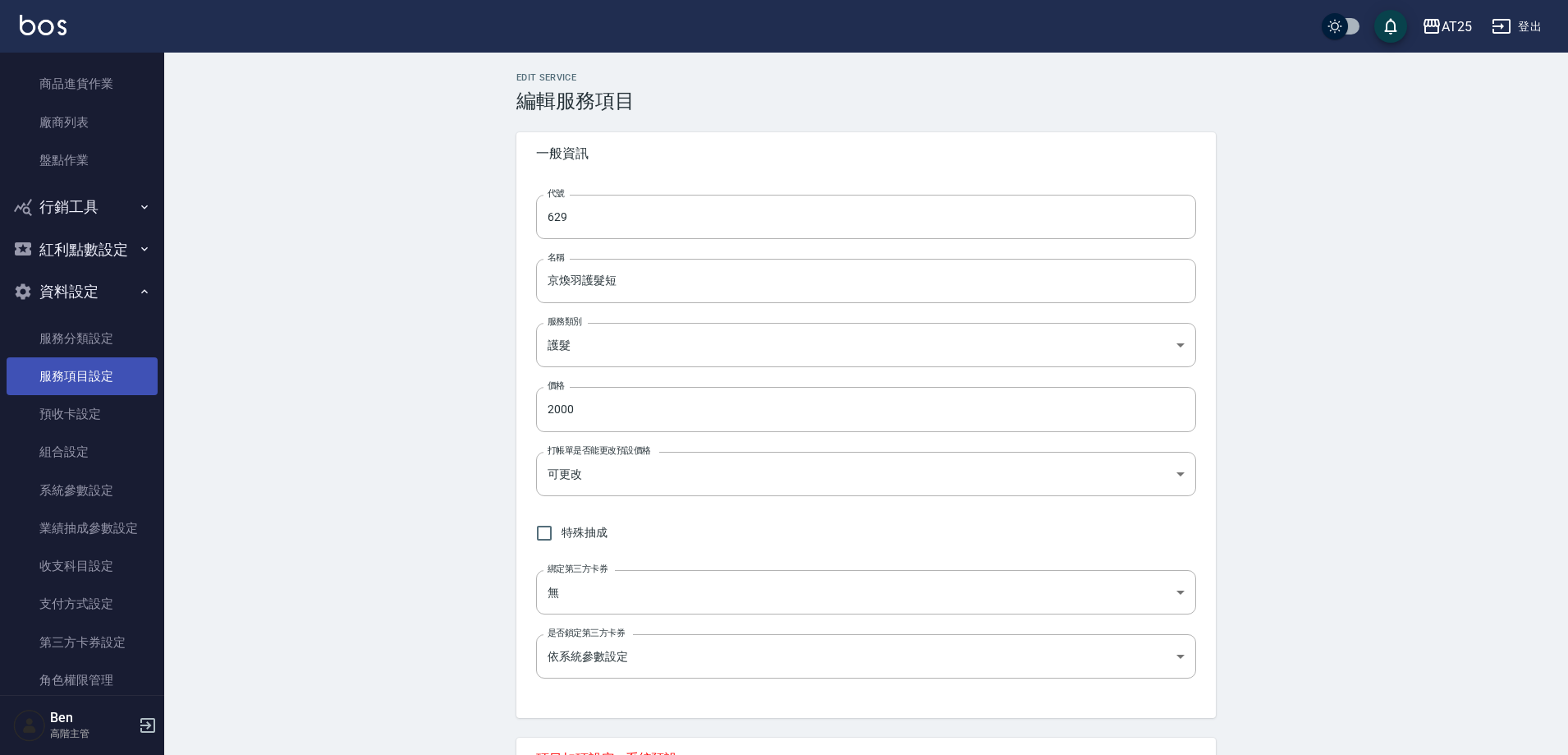
click at [68, 391] on link "服務項目設定" at bounding box center [82, 376] width 151 height 38
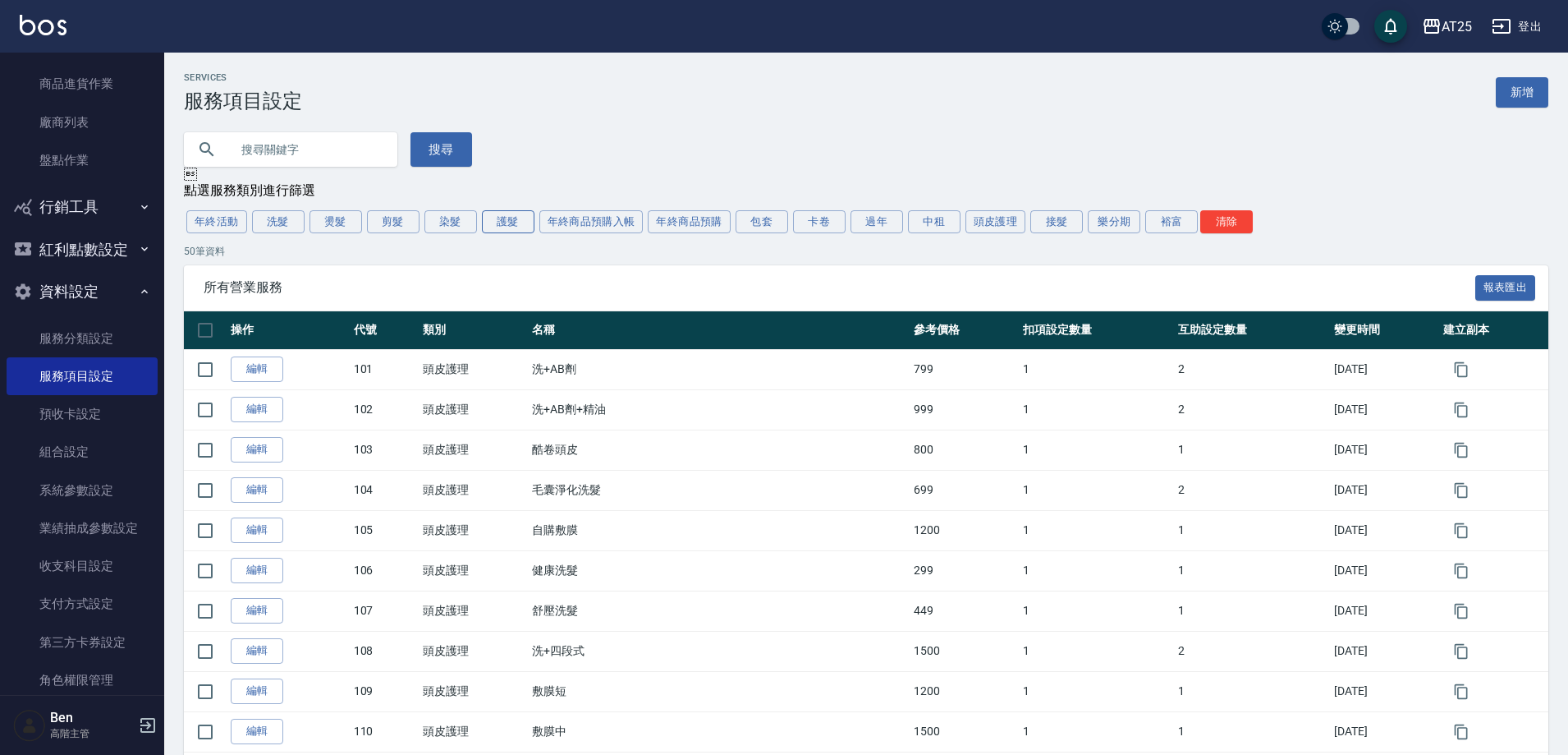
click at [509, 223] on button "護髮" at bounding box center [508, 221] width 53 height 23
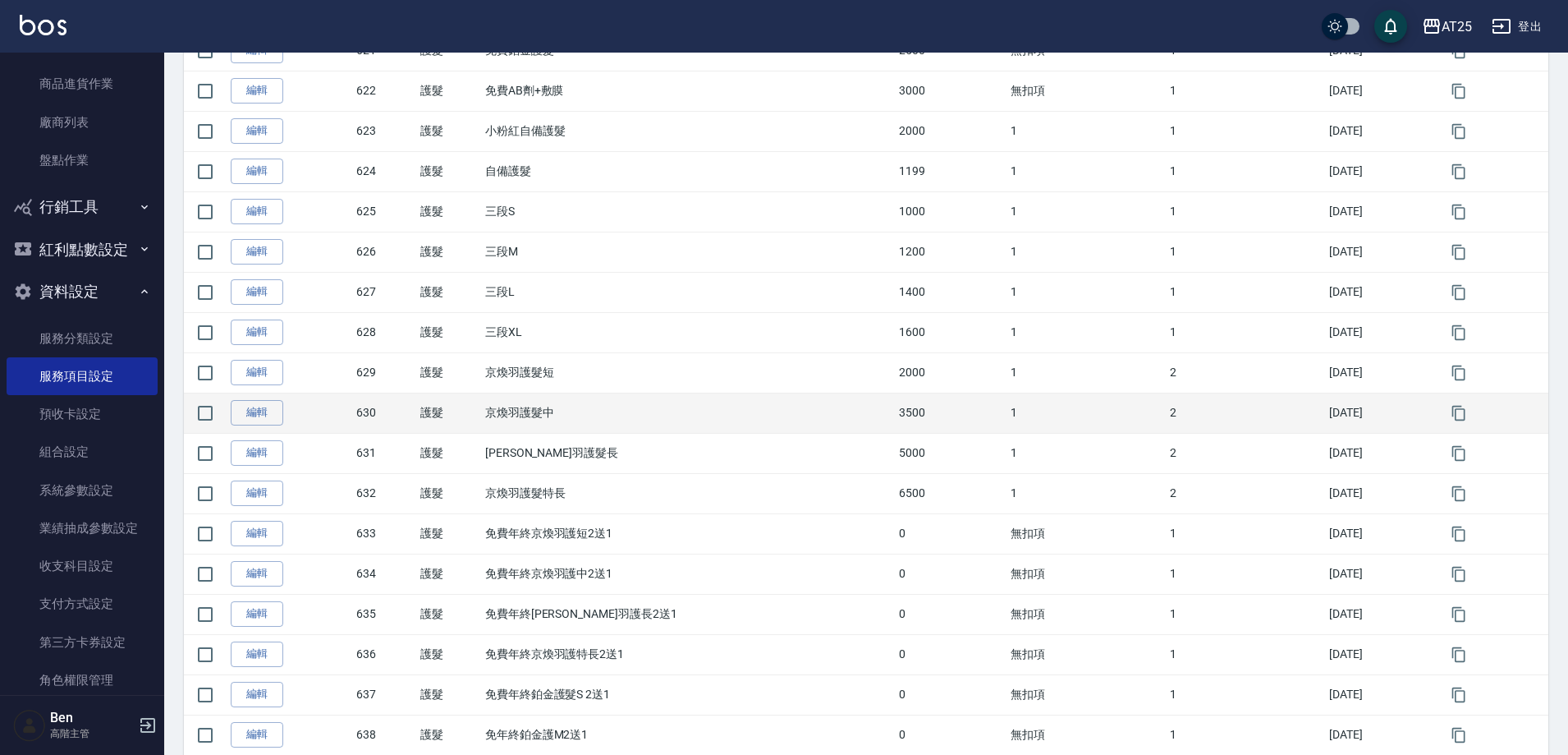
scroll to position [1150, 0]
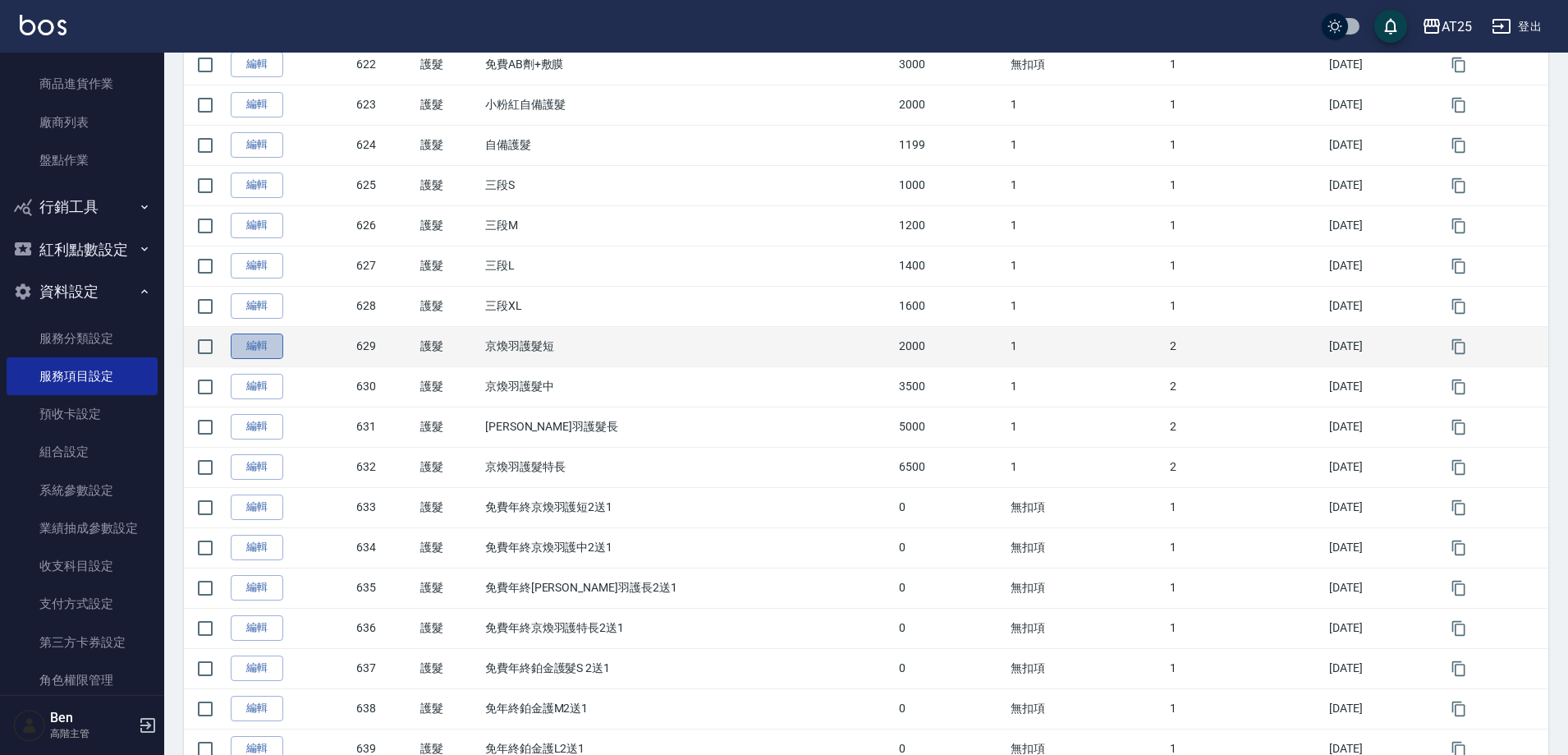
click at [259, 356] on link "編輯" at bounding box center [257, 346] width 53 height 25
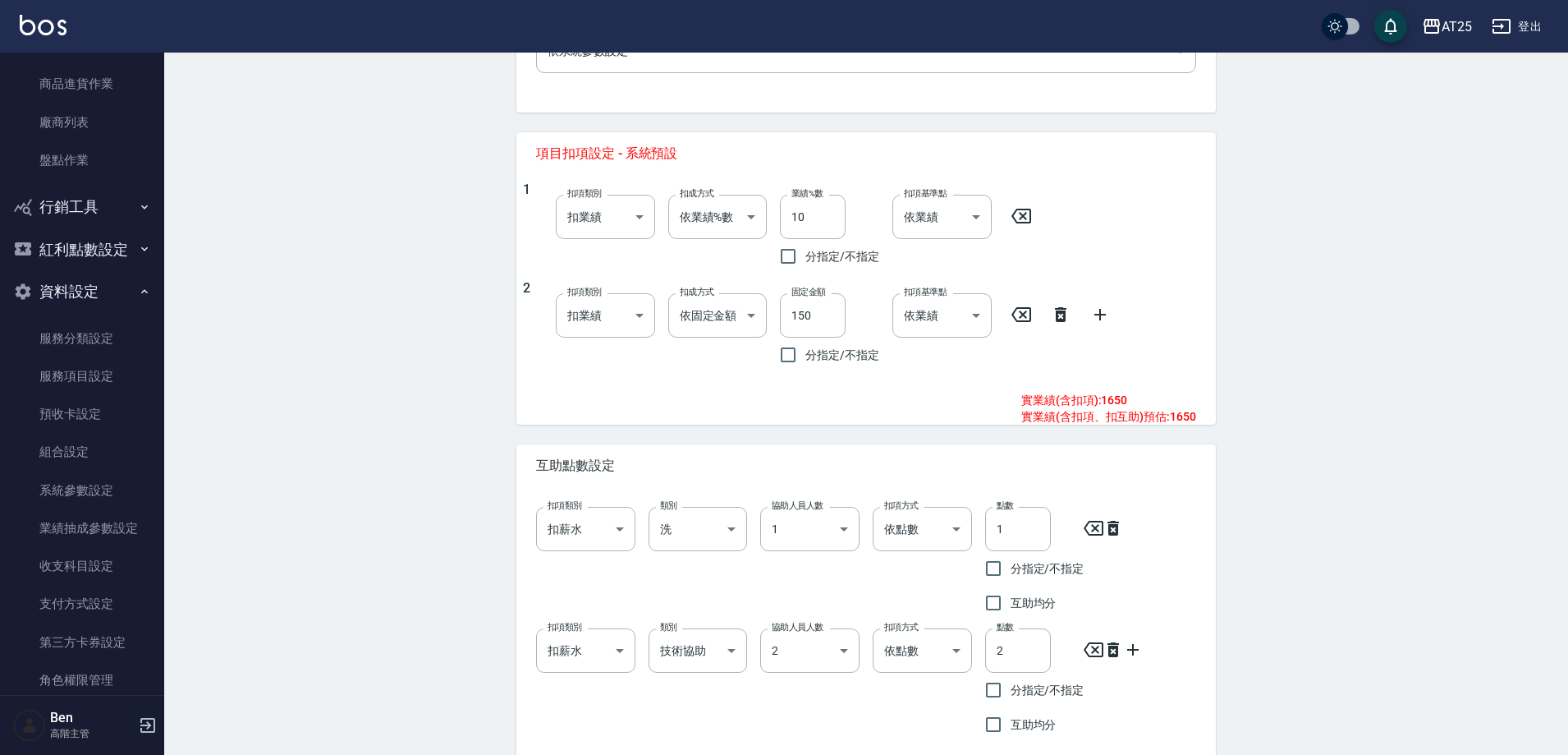
scroll to position [690, 0]
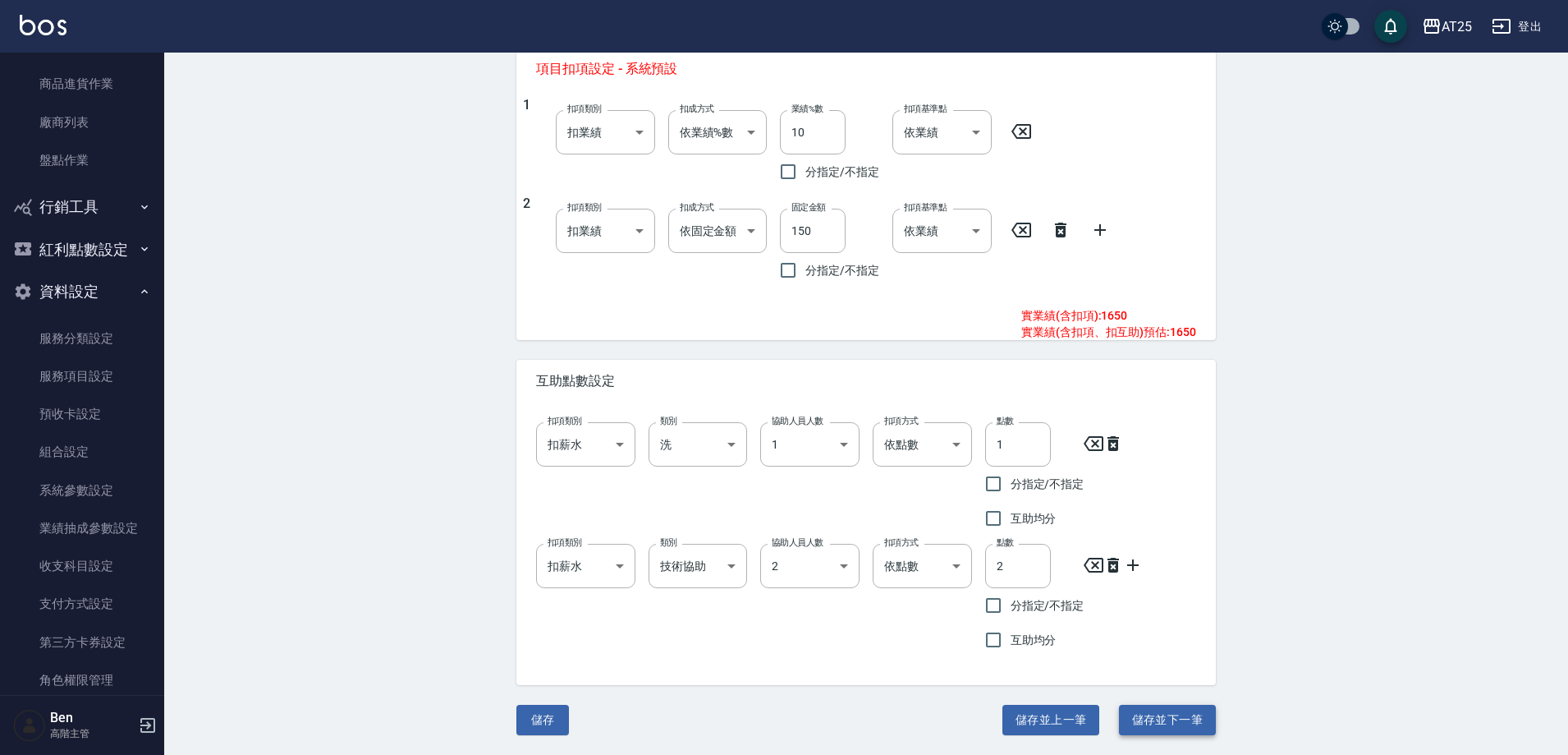
click at [1154, 711] on button "儲存並下一筆" at bounding box center [1167, 720] width 97 height 30
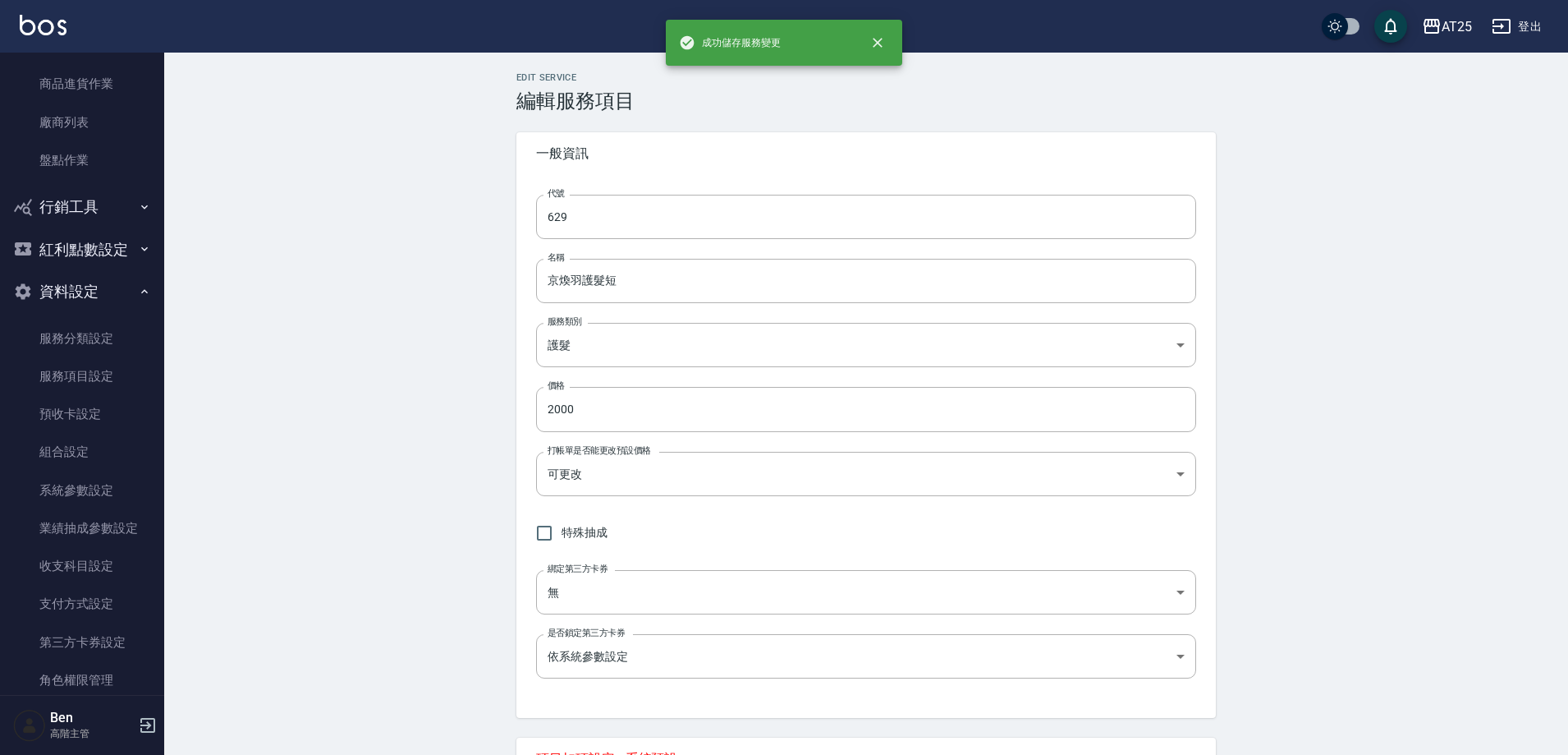
type input "630"
type input "京煥羽護髮中"
type input "3500"
type input "3"
type input "230"
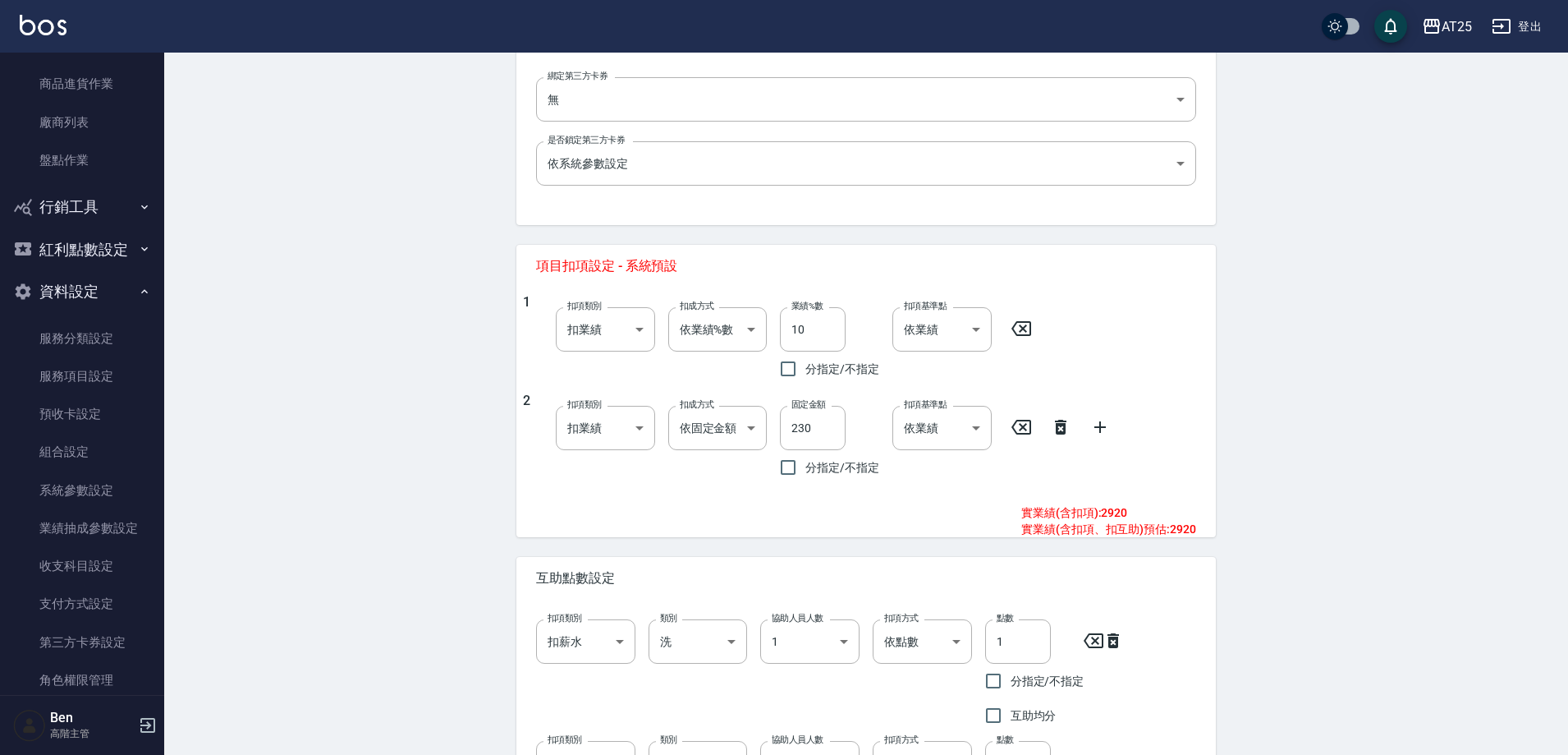
scroll to position [657, 0]
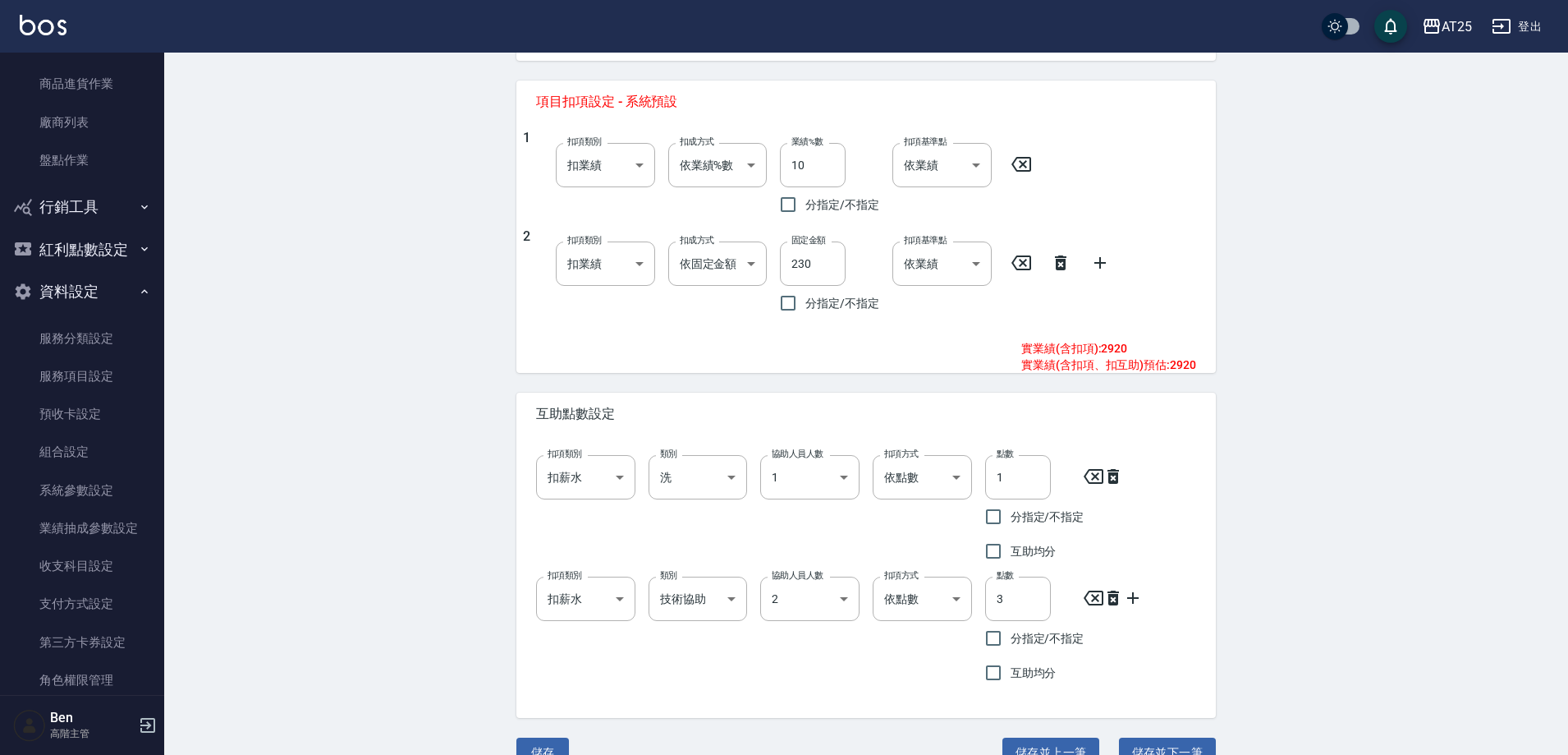
click at [1164, 743] on button "儲存並下一筆" at bounding box center [1167, 752] width 97 height 30
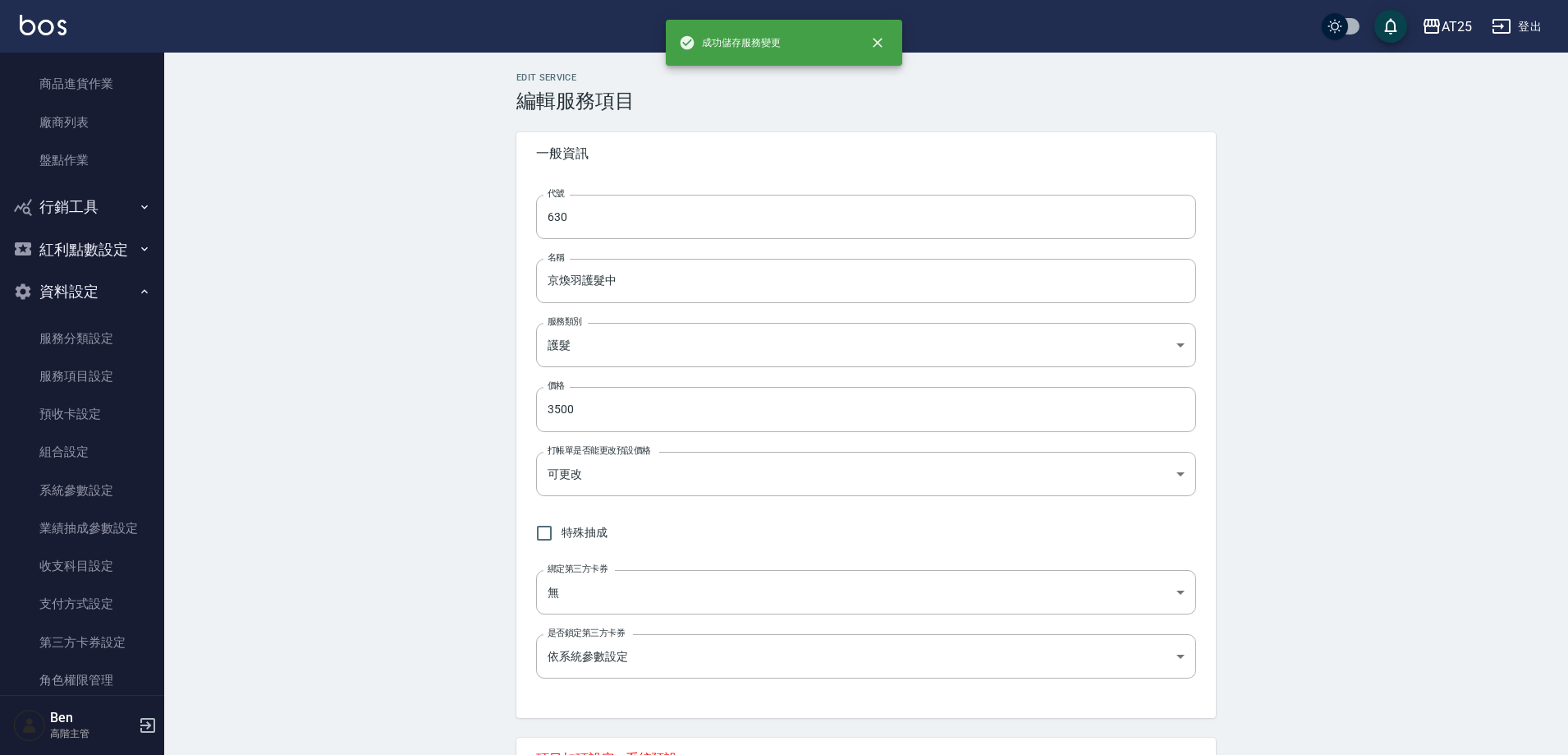
type input "631"
type input "京煥羽護髮長"
type input "5000"
type input "4"
type input "310"
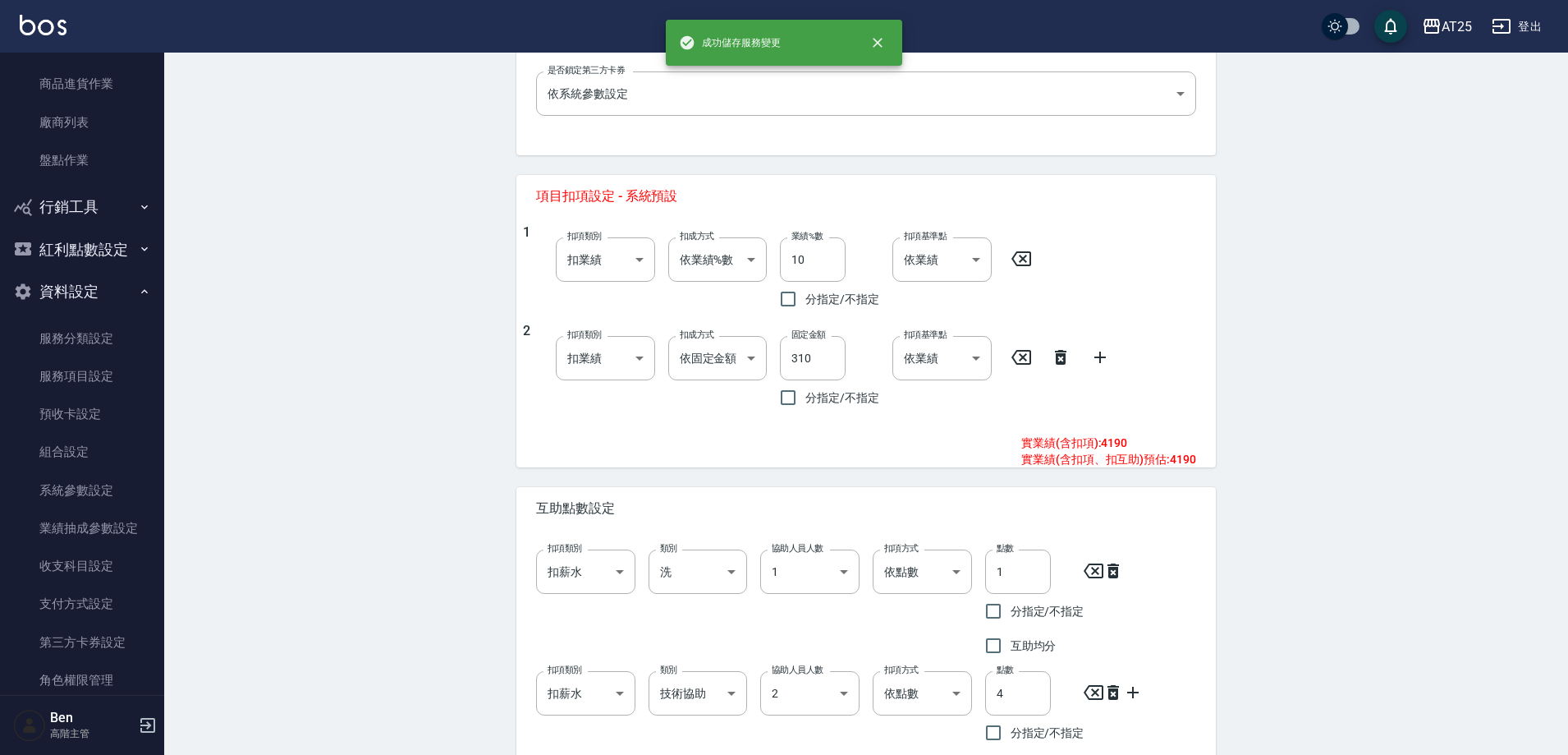
scroll to position [690, 0]
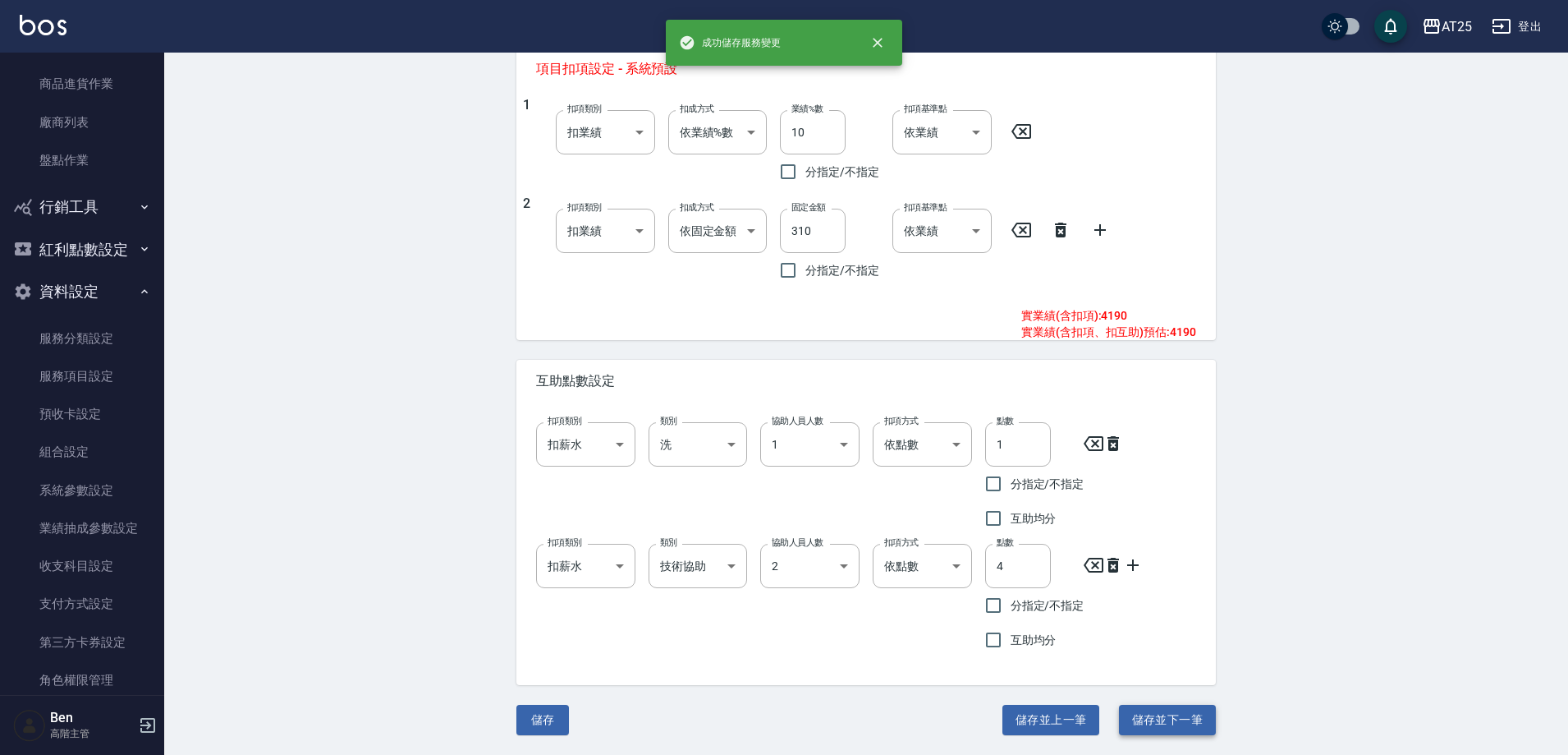
click at [1157, 723] on button "儲存並下一筆" at bounding box center [1167, 720] width 97 height 30
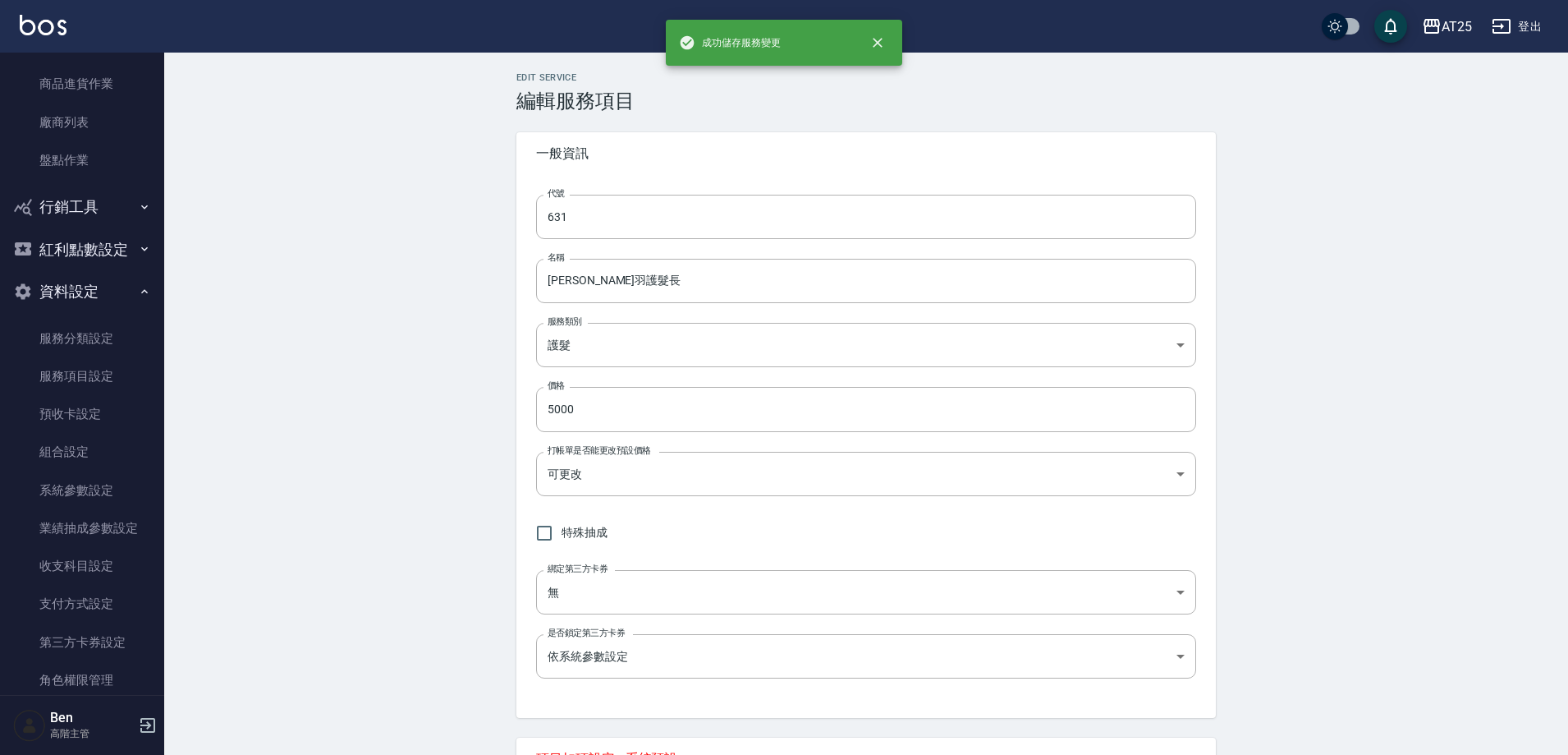
type input "632"
type input "京煥羽護髮特長"
type input "6500"
type input "5"
type input "400"
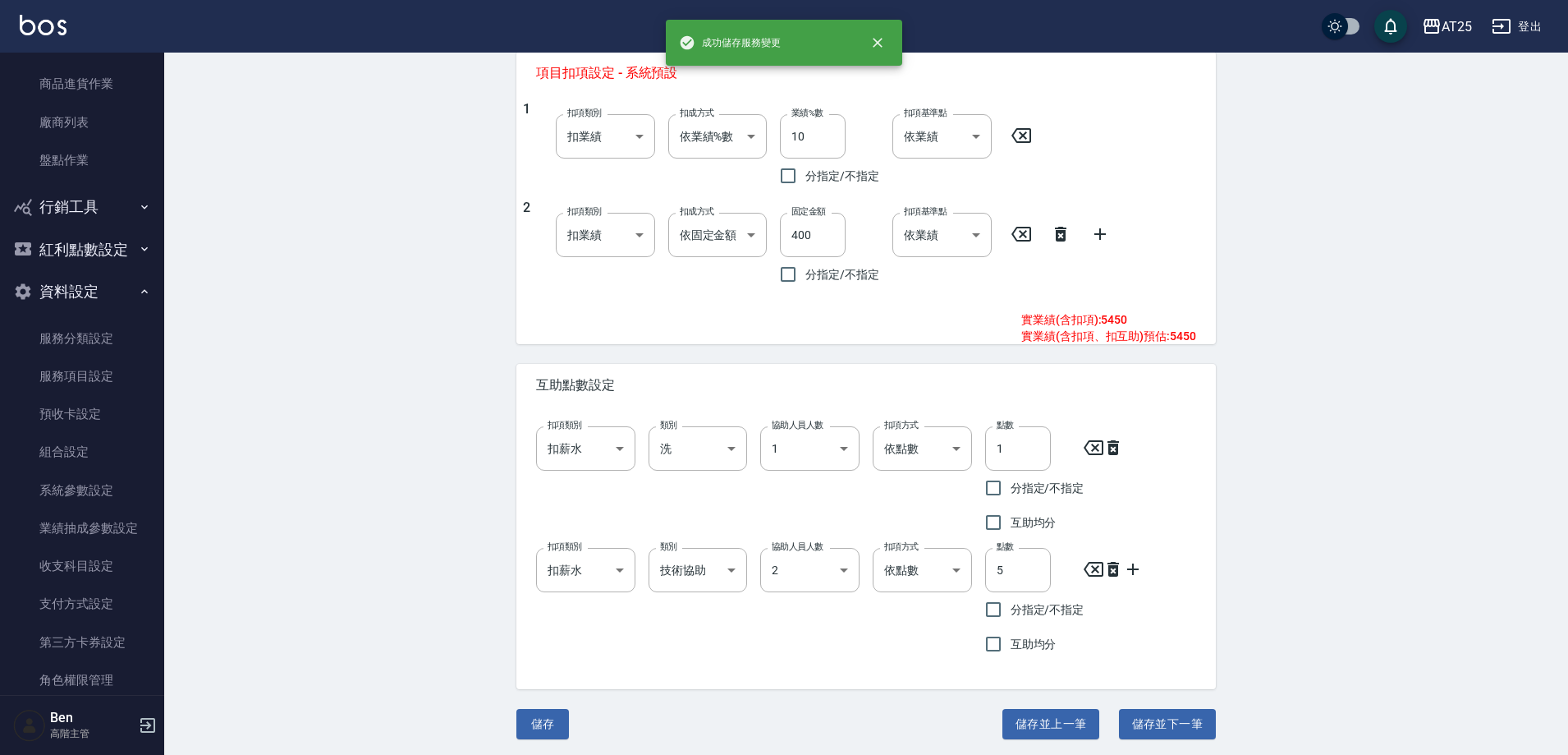
scroll to position [690, 0]
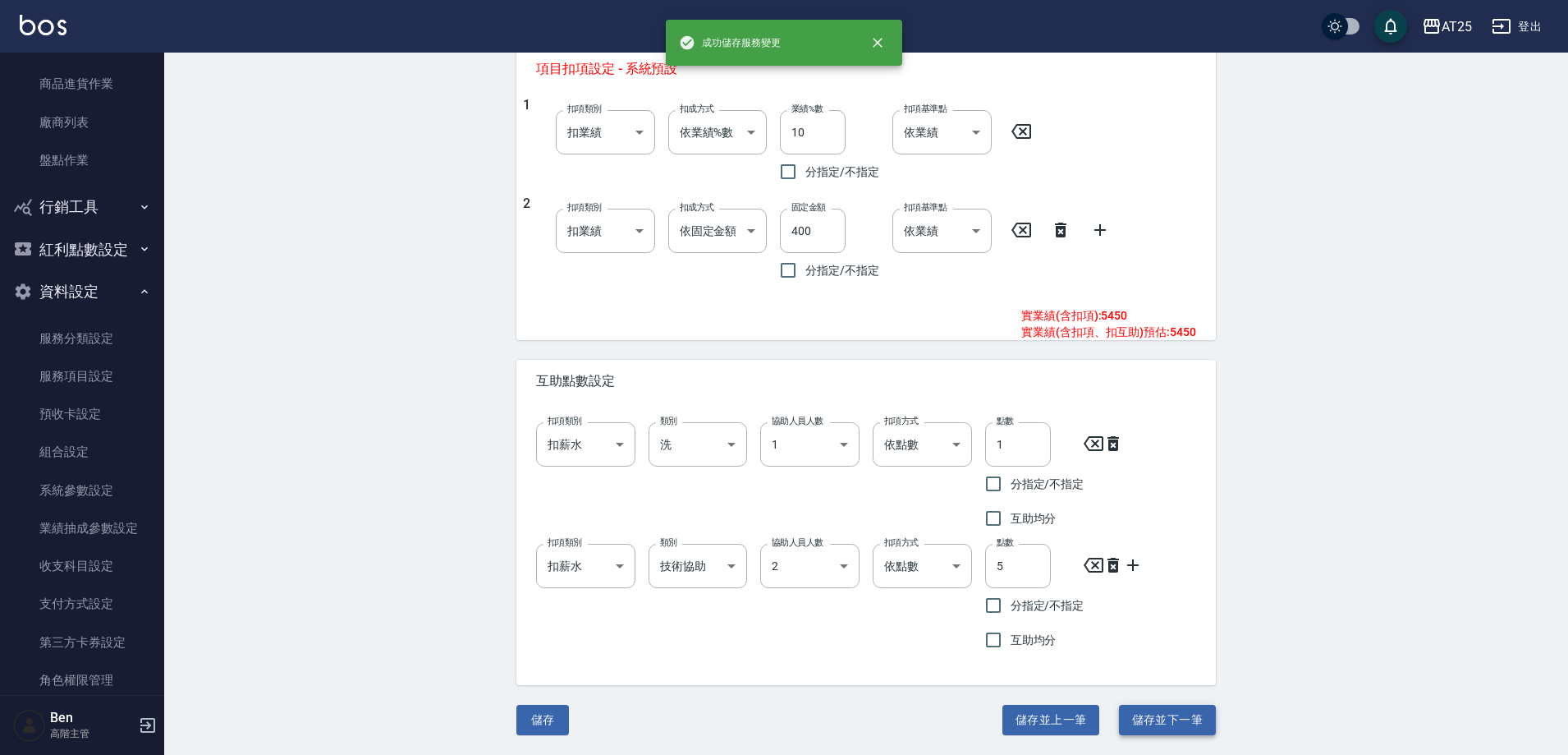
click at [1169, 714] on button "儲存並下一筆" at bounding box center [1167, 720] width 97 height 30
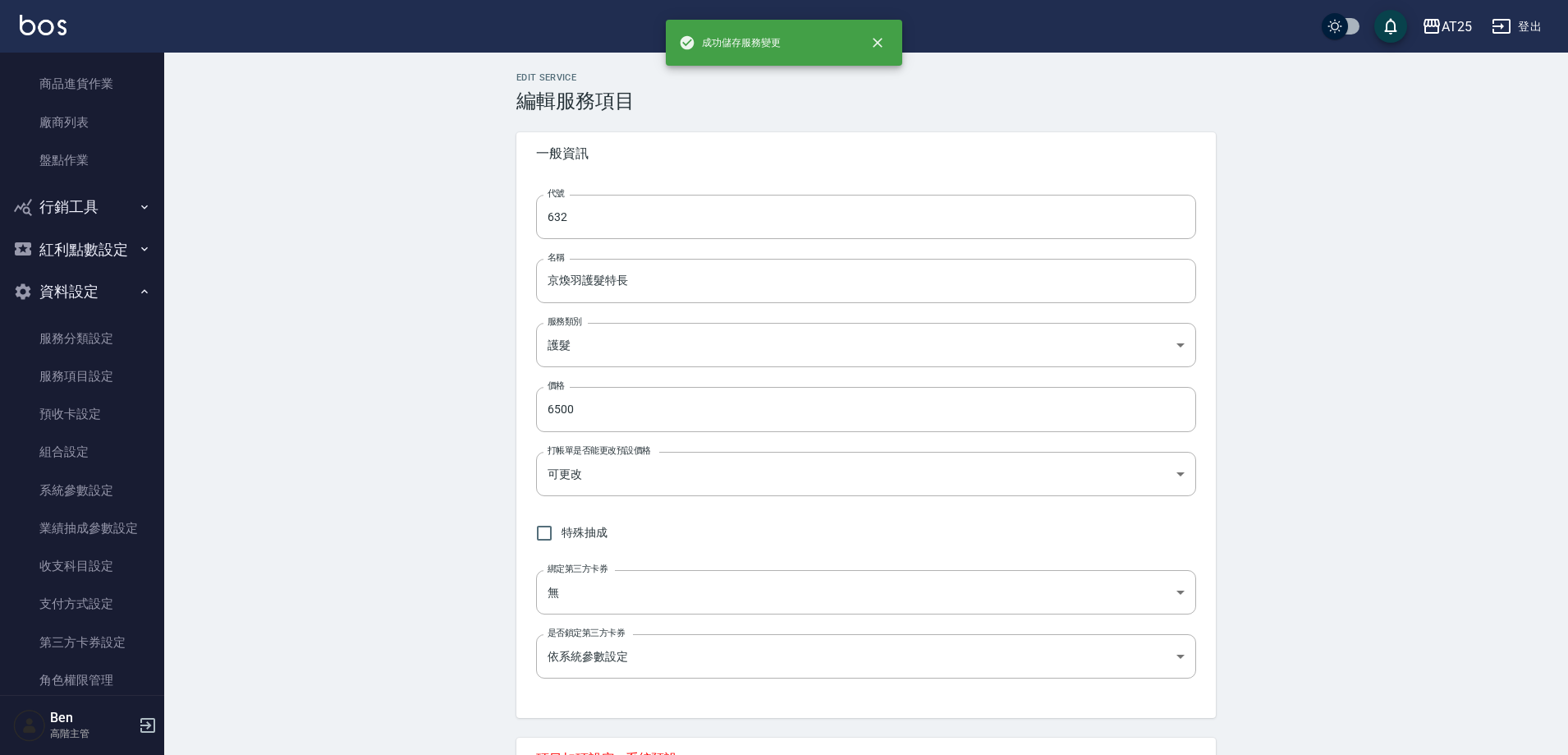
type input "633"
type input "免費年終京煥羽護短2送1"
type input "0"
type input "技術協助"
type input "2"
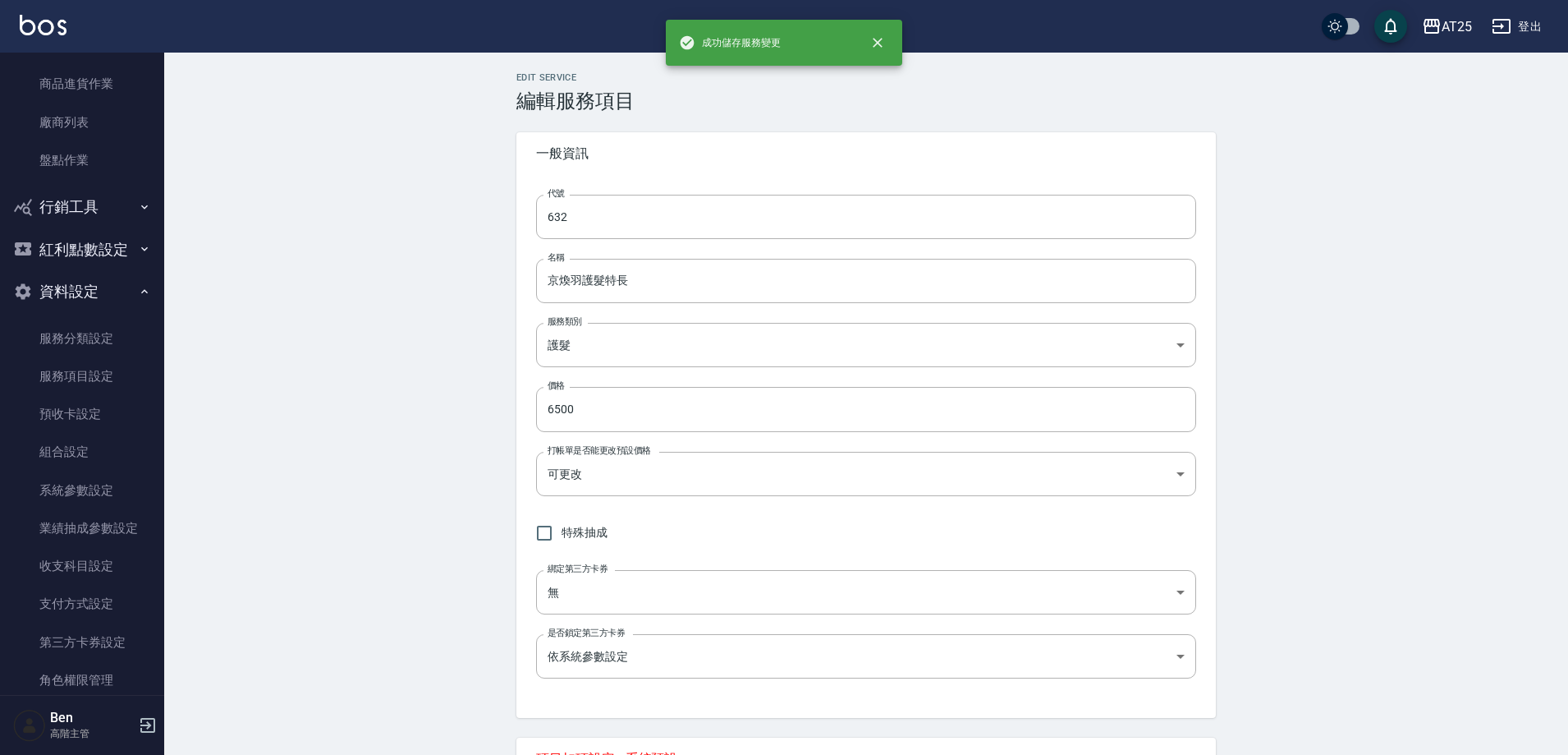
type input "2"
type input "0"
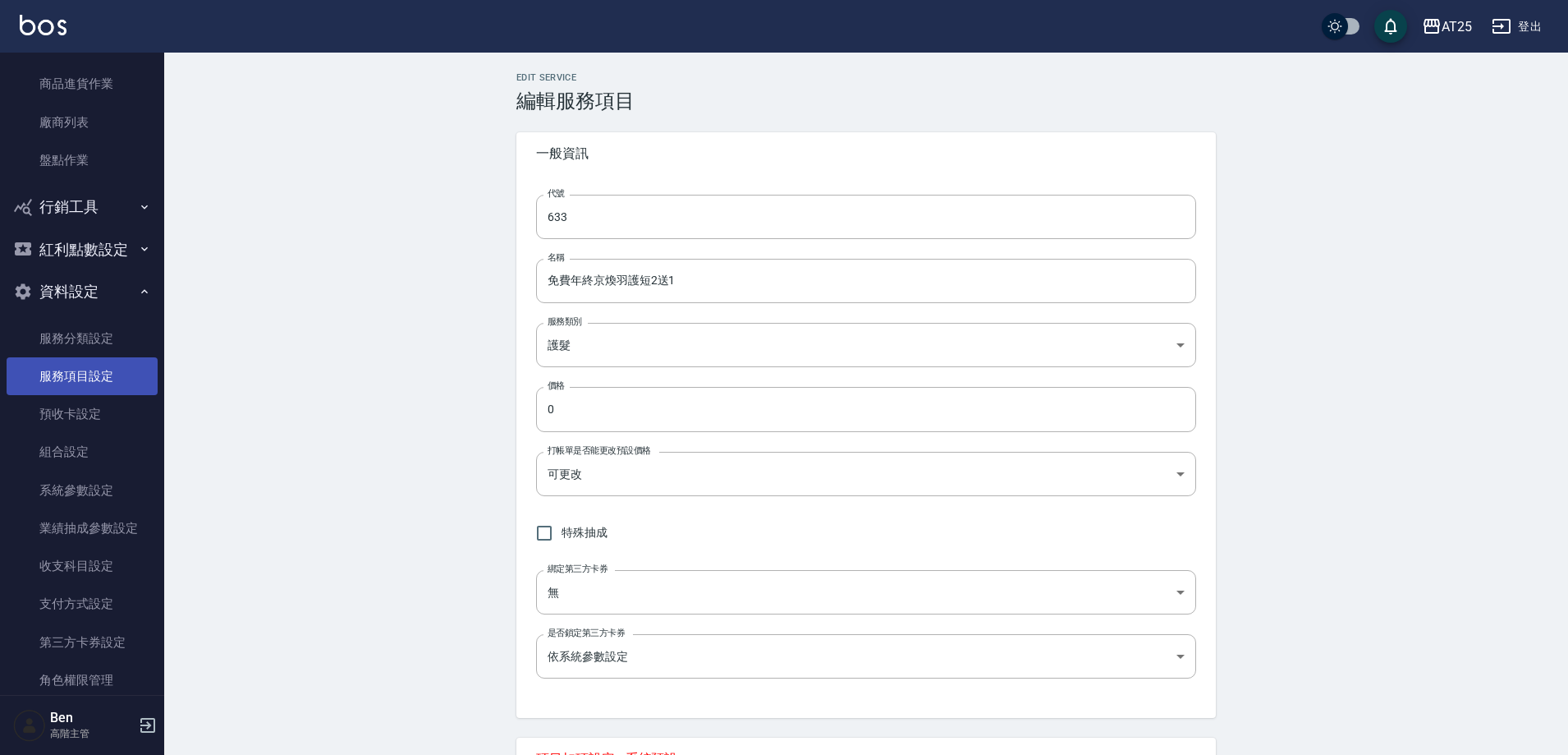
click at [90, 367] on link "服務項目設定" at bounding box center [82, 376] width 151 height 38
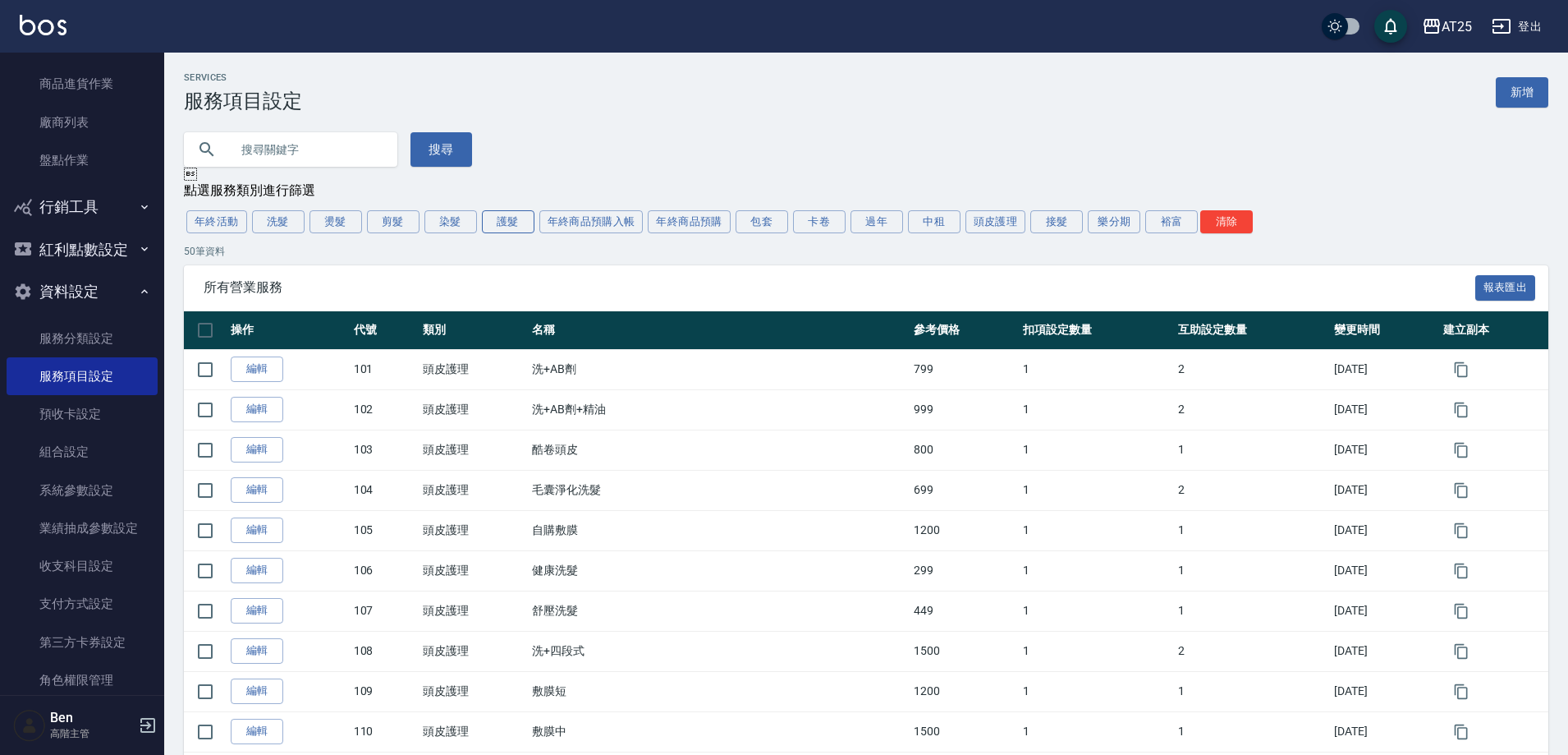
click at [506, 229] on button "護髮" at bounding box center [508, 221] width 53 height 23
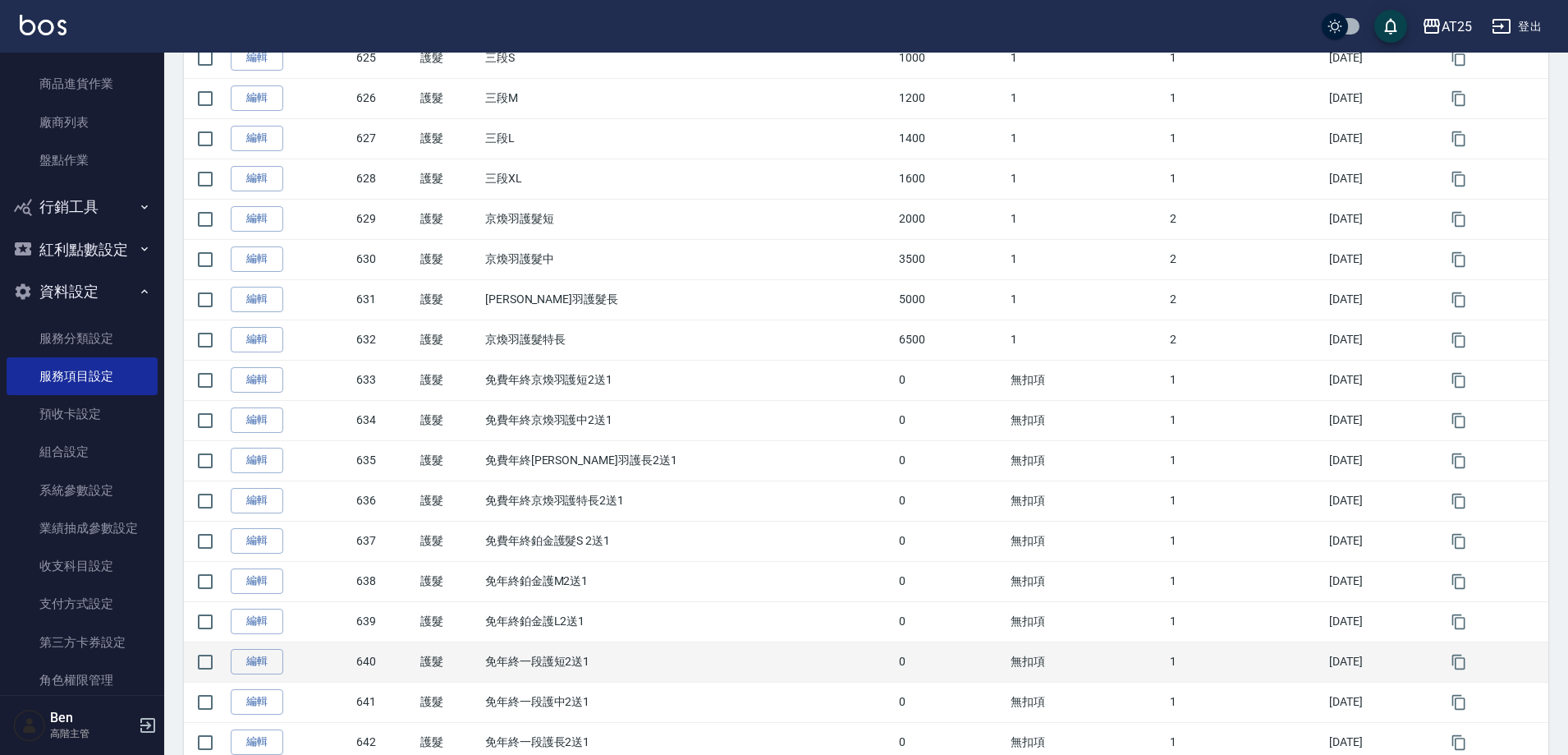
scroll to position [1196, 0]
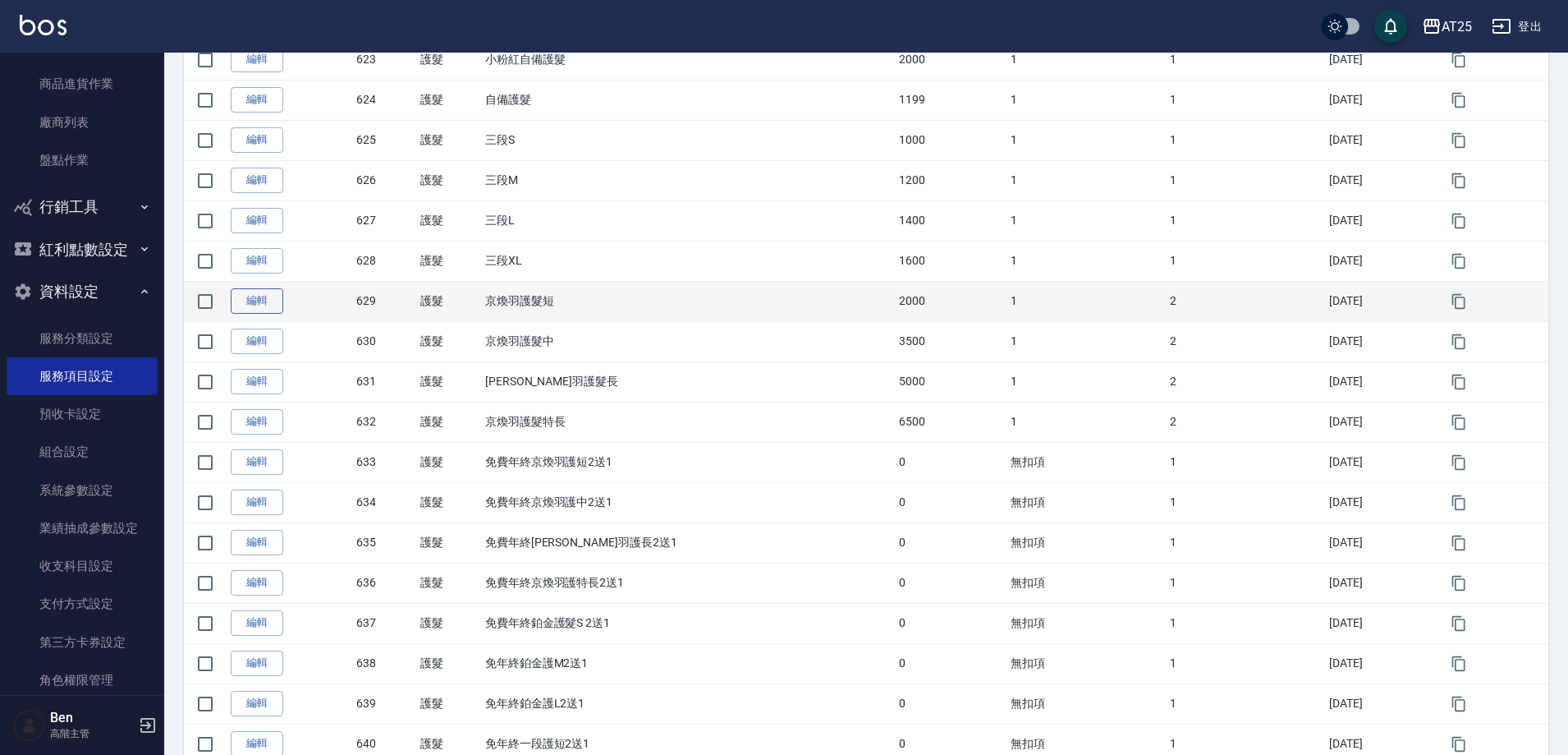
click at [253, 306] on link "編輯" at bounding box center [257, 301] width 53 height 25
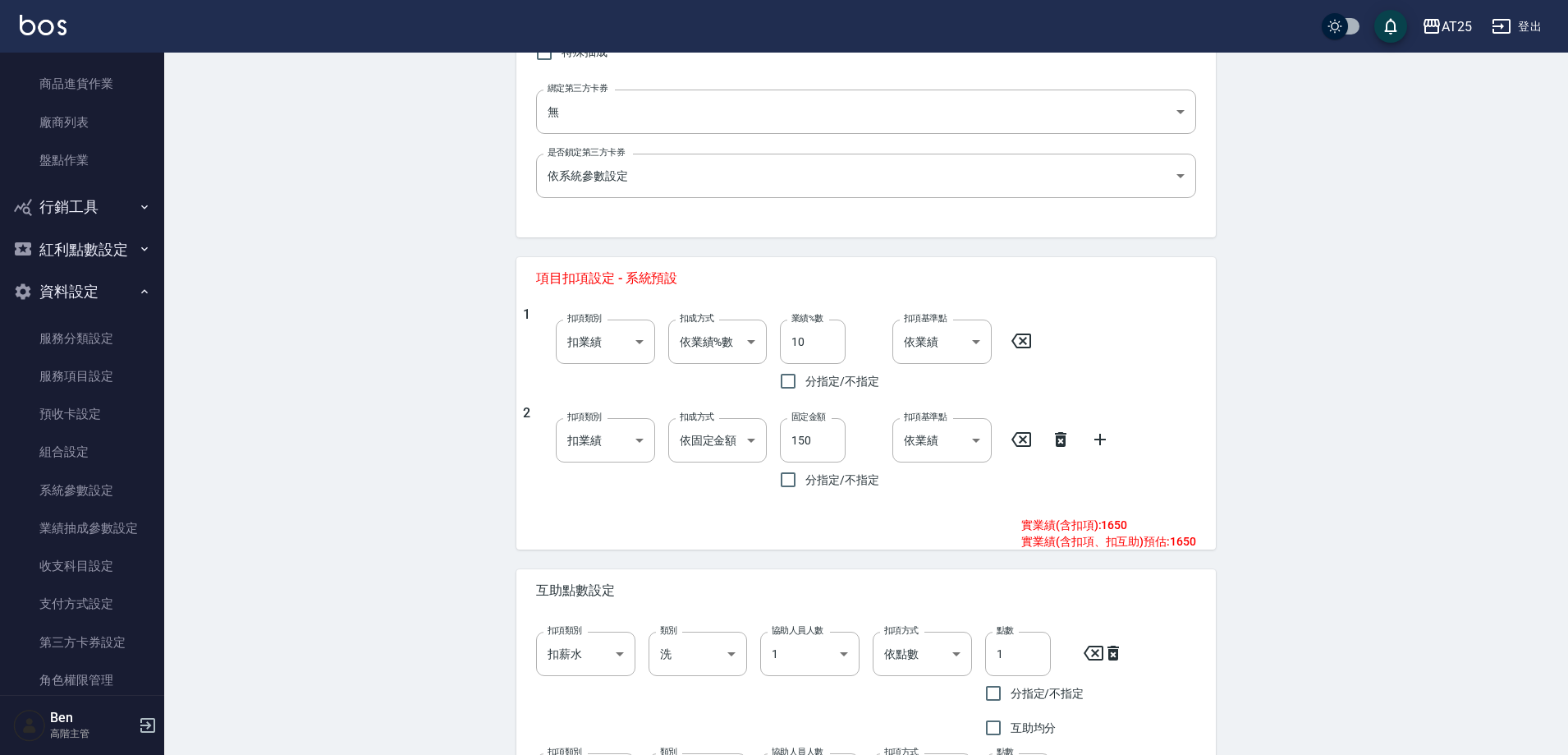
scroll to position [575, 0]
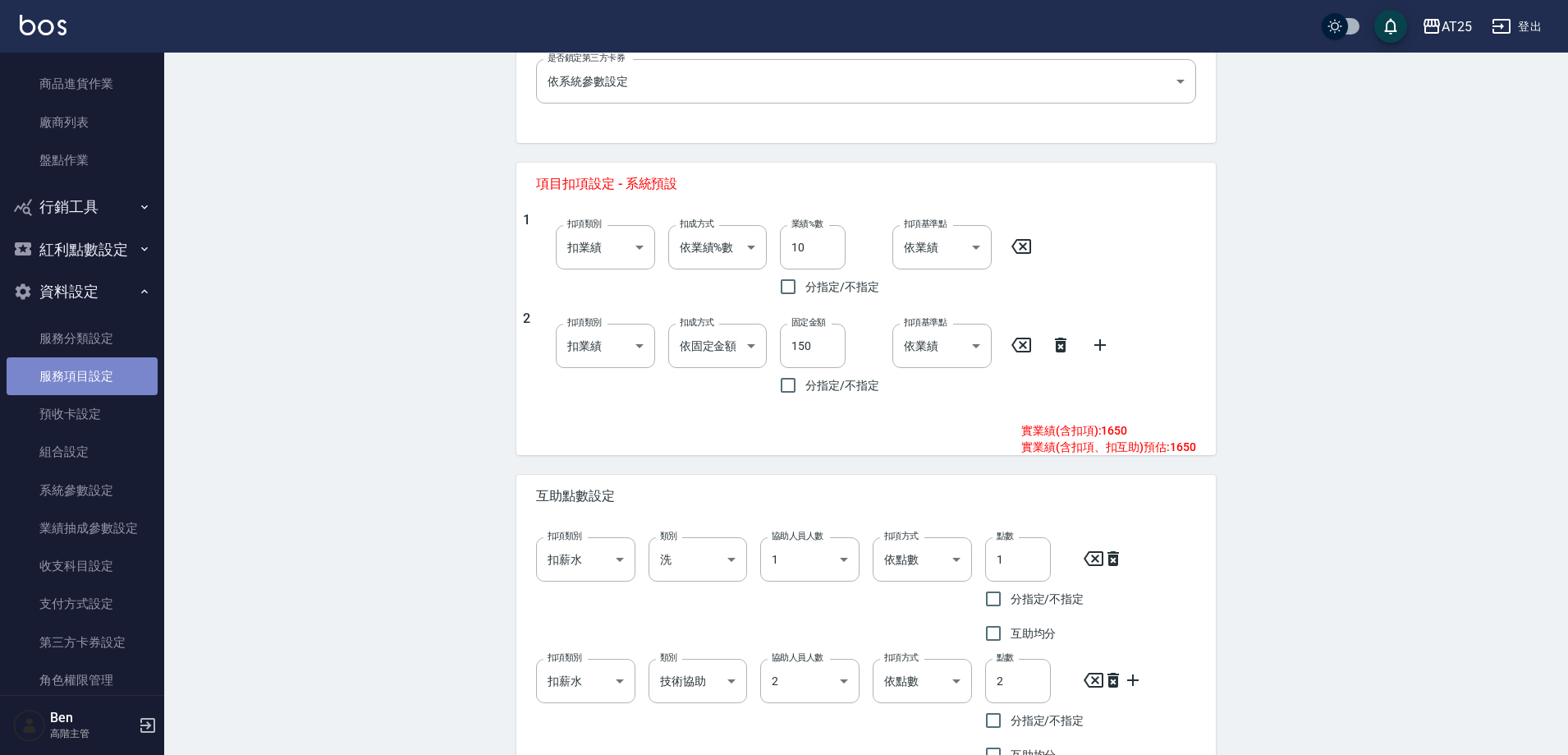
click at [97, 367] on link "服務項目設定" at bounding box center [82, 376] width 151 height 38
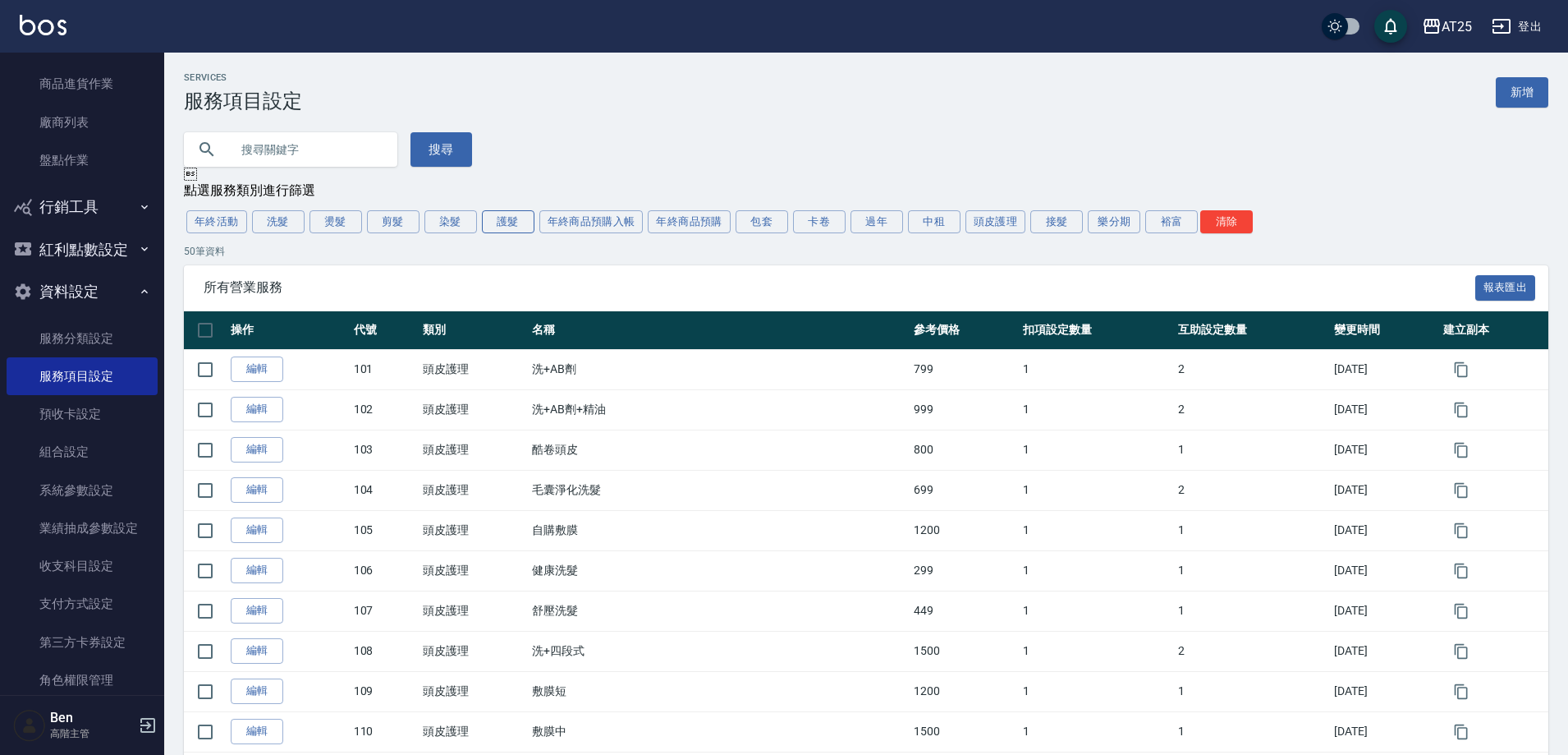
click at [504, 227] on button "護髮" at bounding box center [508, 221] width 53 height 23
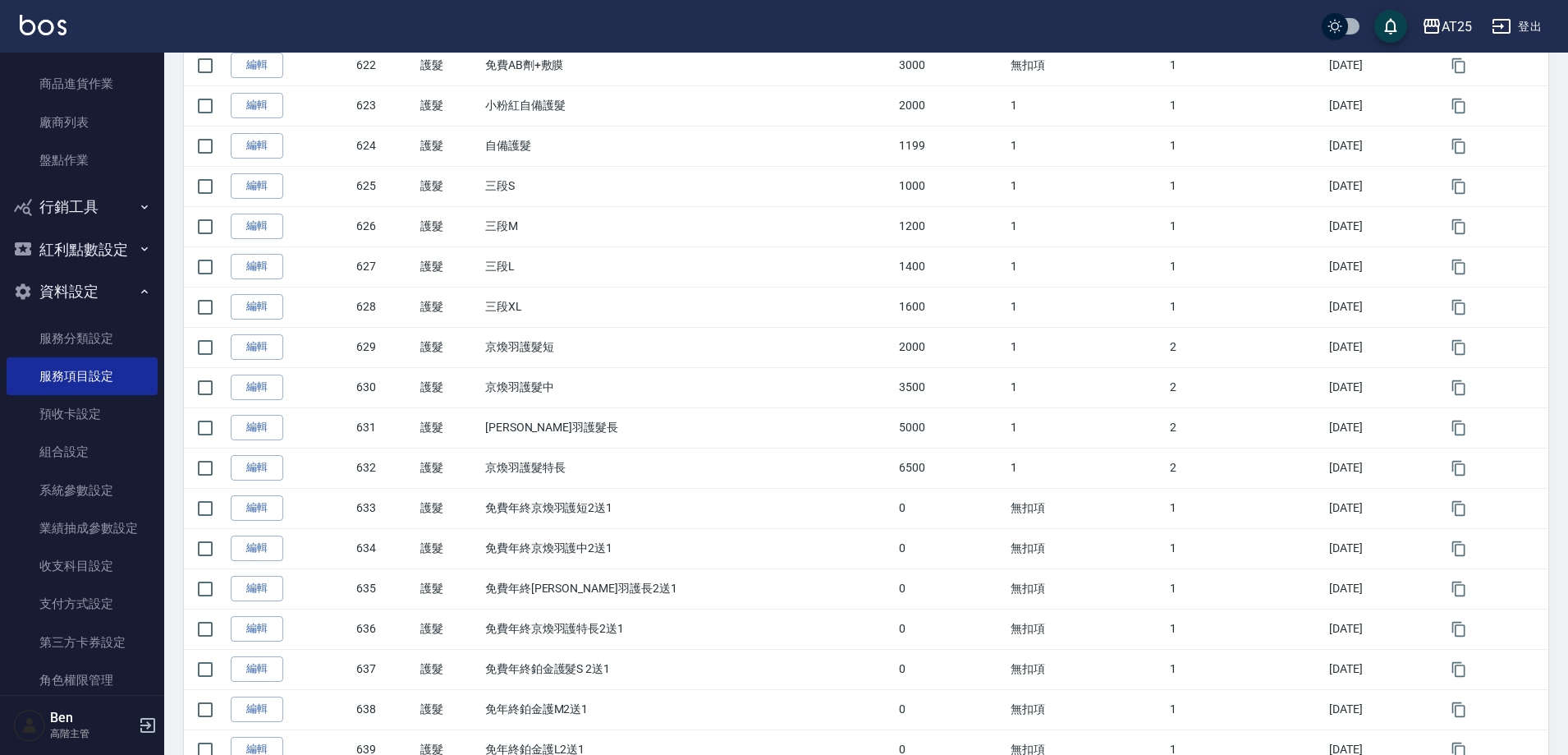
scroll to position [1150, 0]
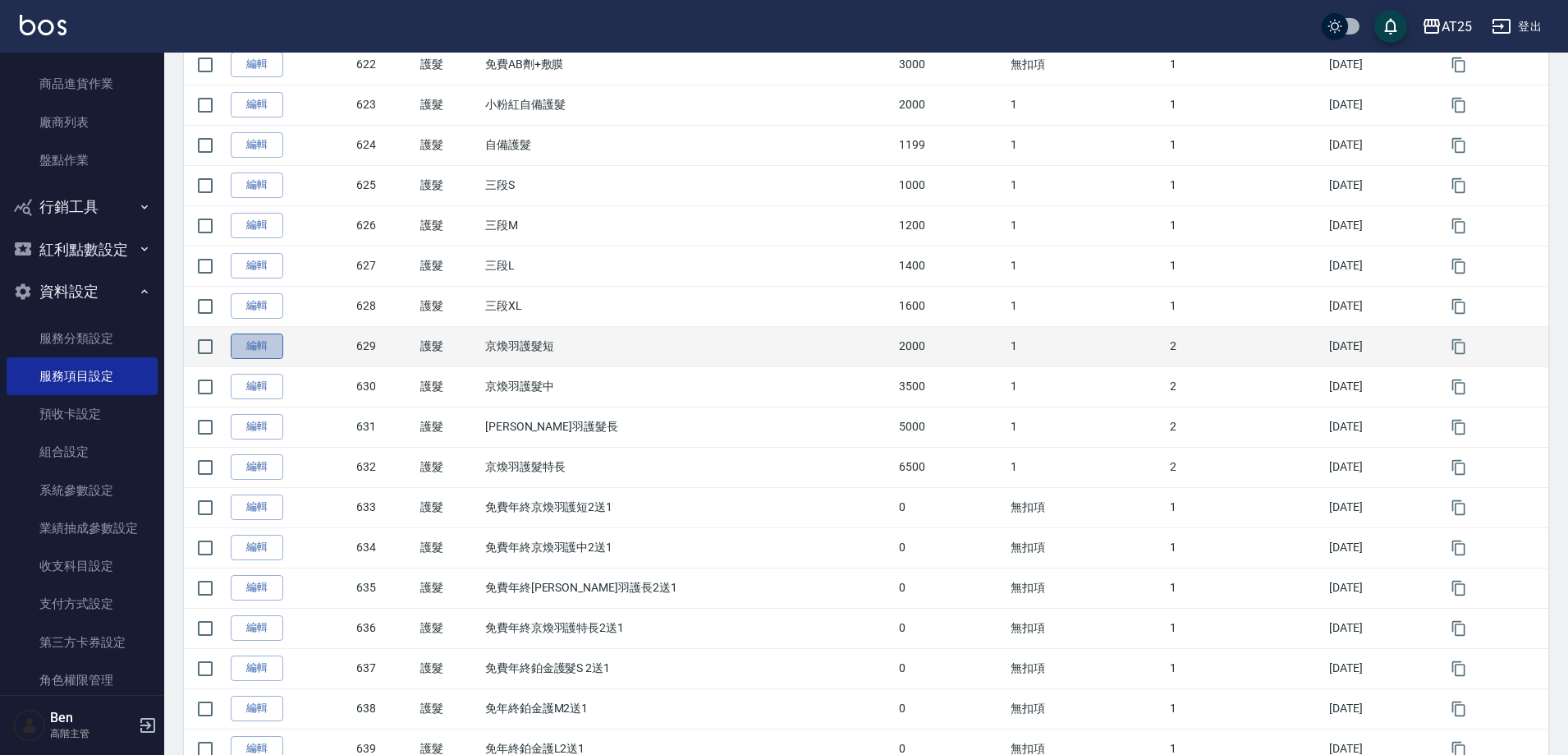
click at [269, 349] on link "編輯" at bounding box center [257, 346] width 53 height 25
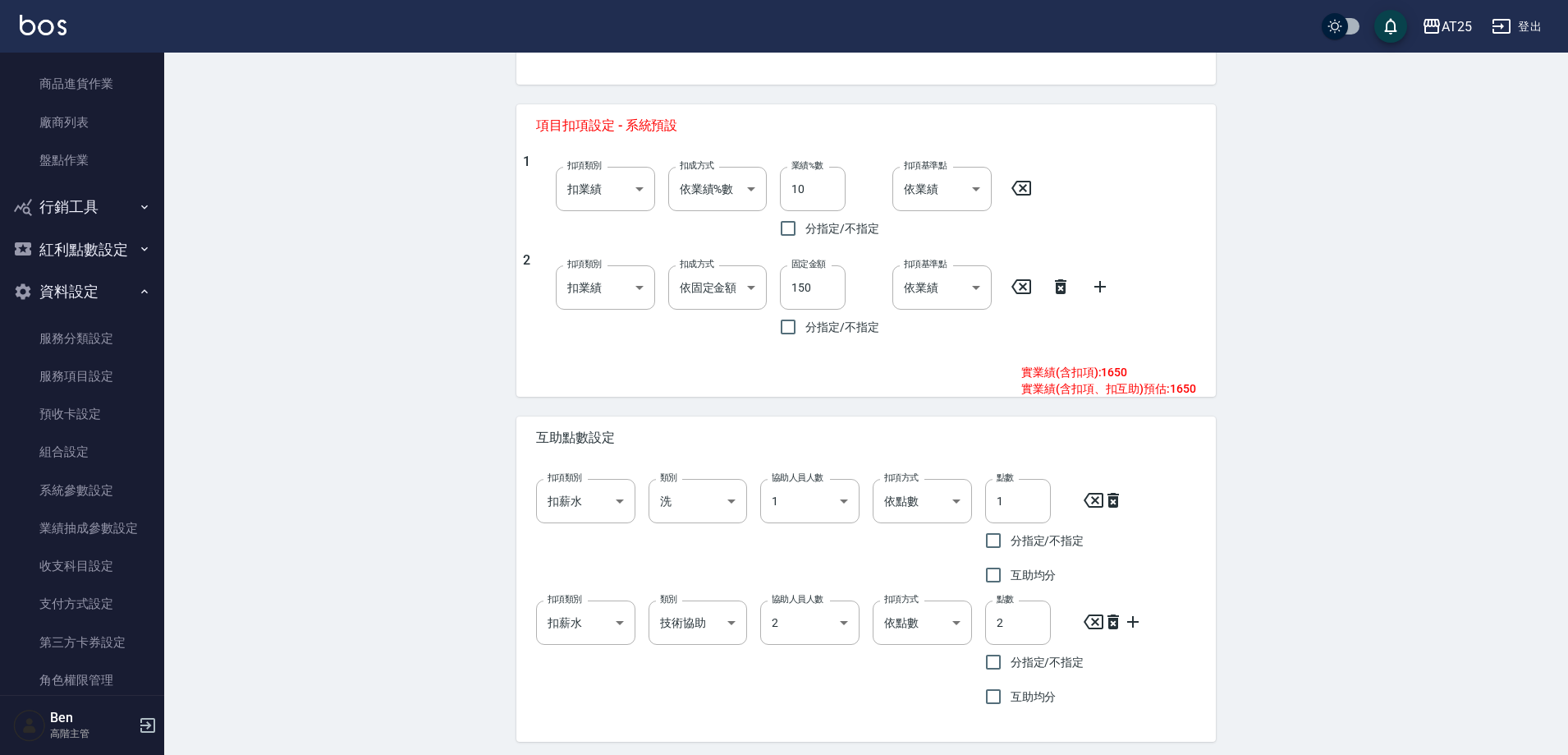
scroll to position [690, 0]
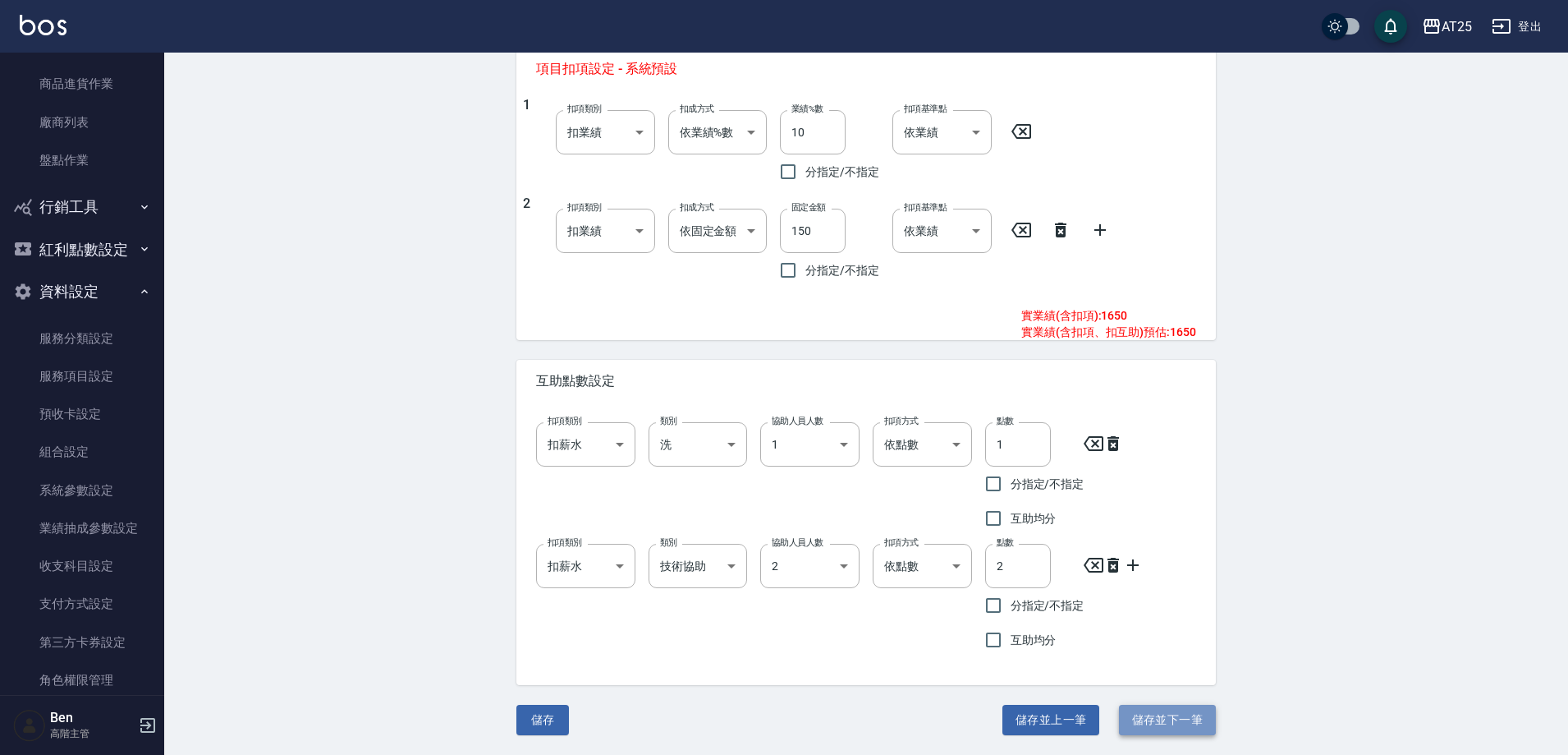
click at [1135, 717] on button "儲存並下一筆" at bounding box center [1167, 720] width 97 height 30
type input "630"
type input "京煥羽護髮中"
type input "3500"
type input "230"
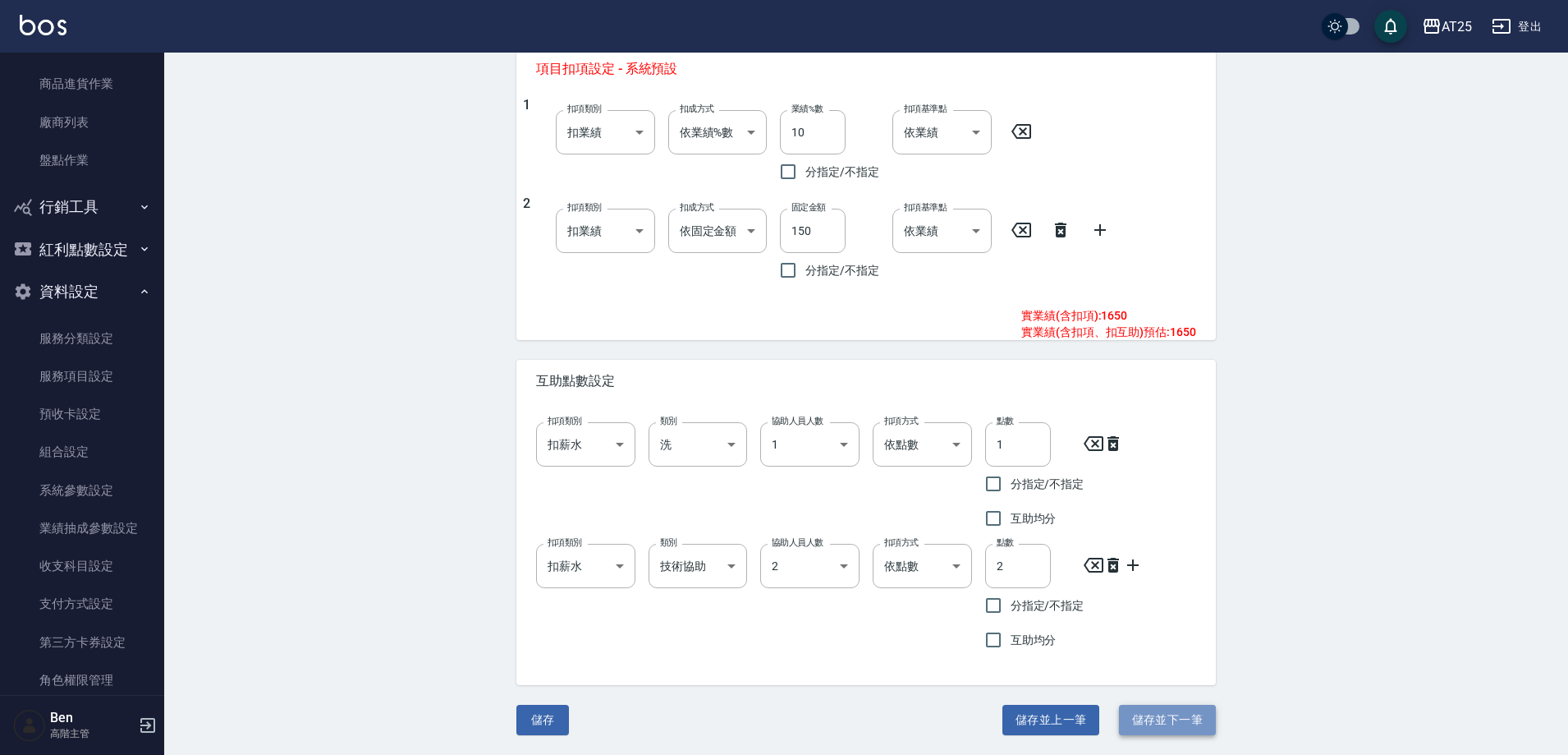
type input "3"
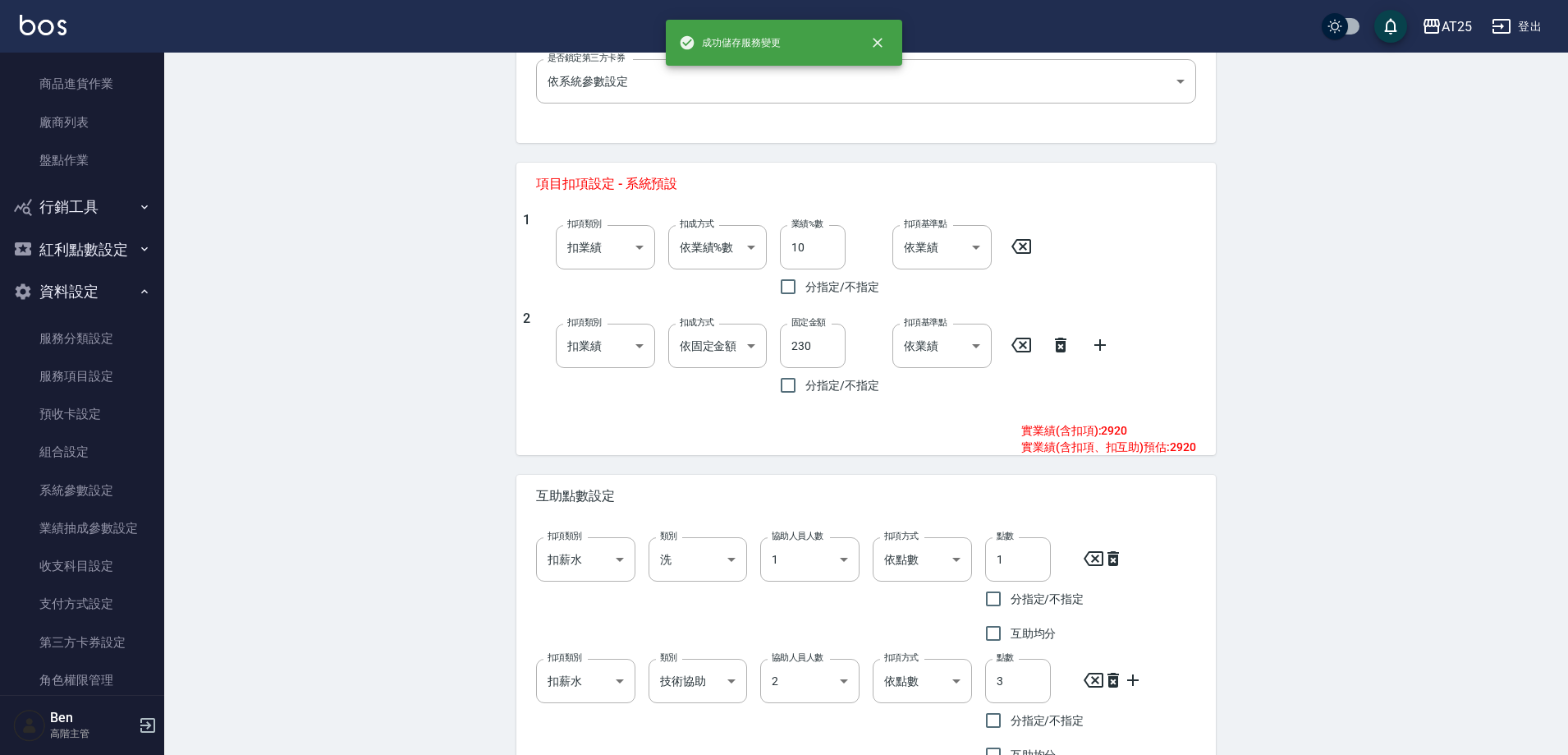
scroll to position [690, 0]
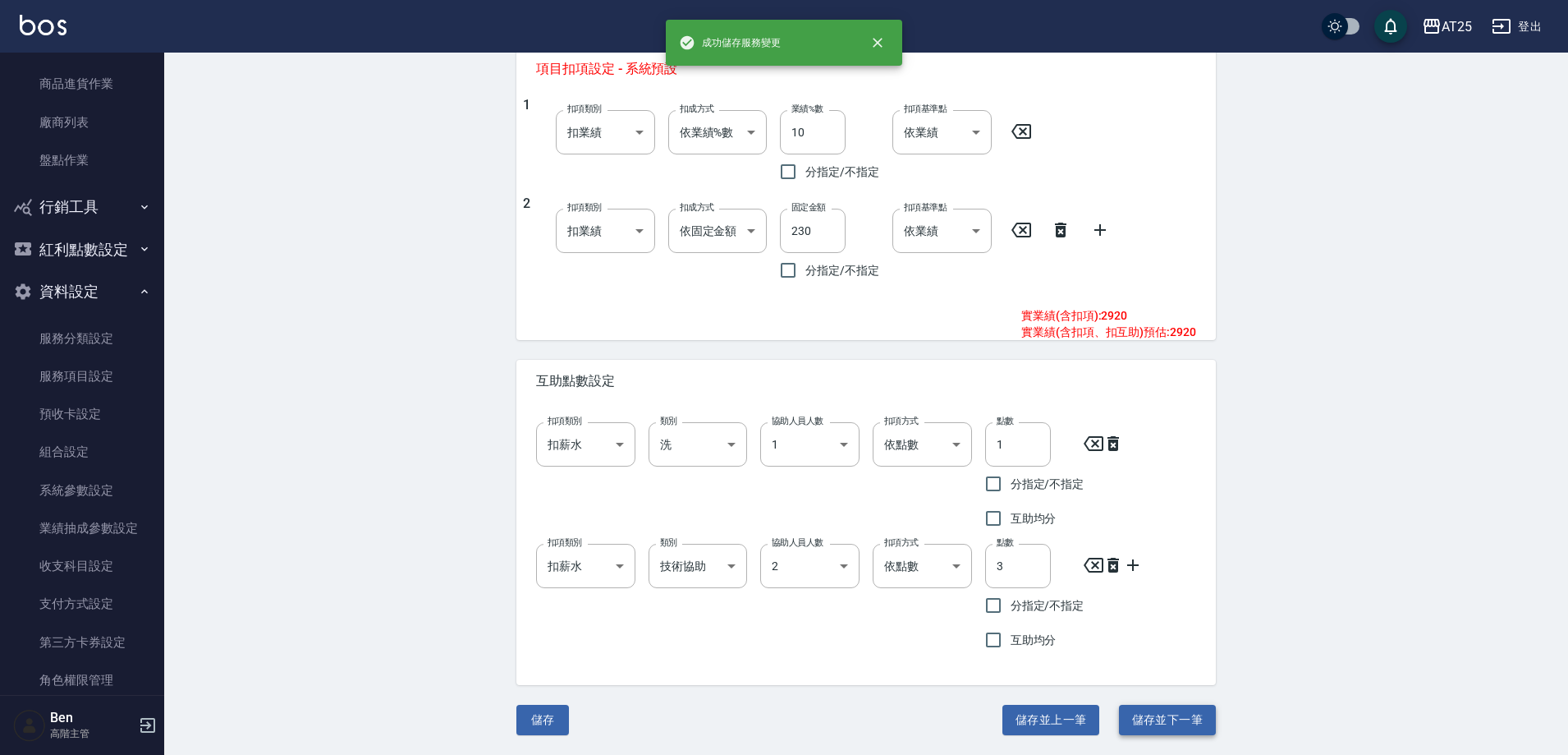
click at [1150, 715] on button "儲存並下一筆" at bounding box center [1167, 720] width 97 height 30
type input "631"
type input "京煥羽護髮長"
type input "5000"
type input "310"
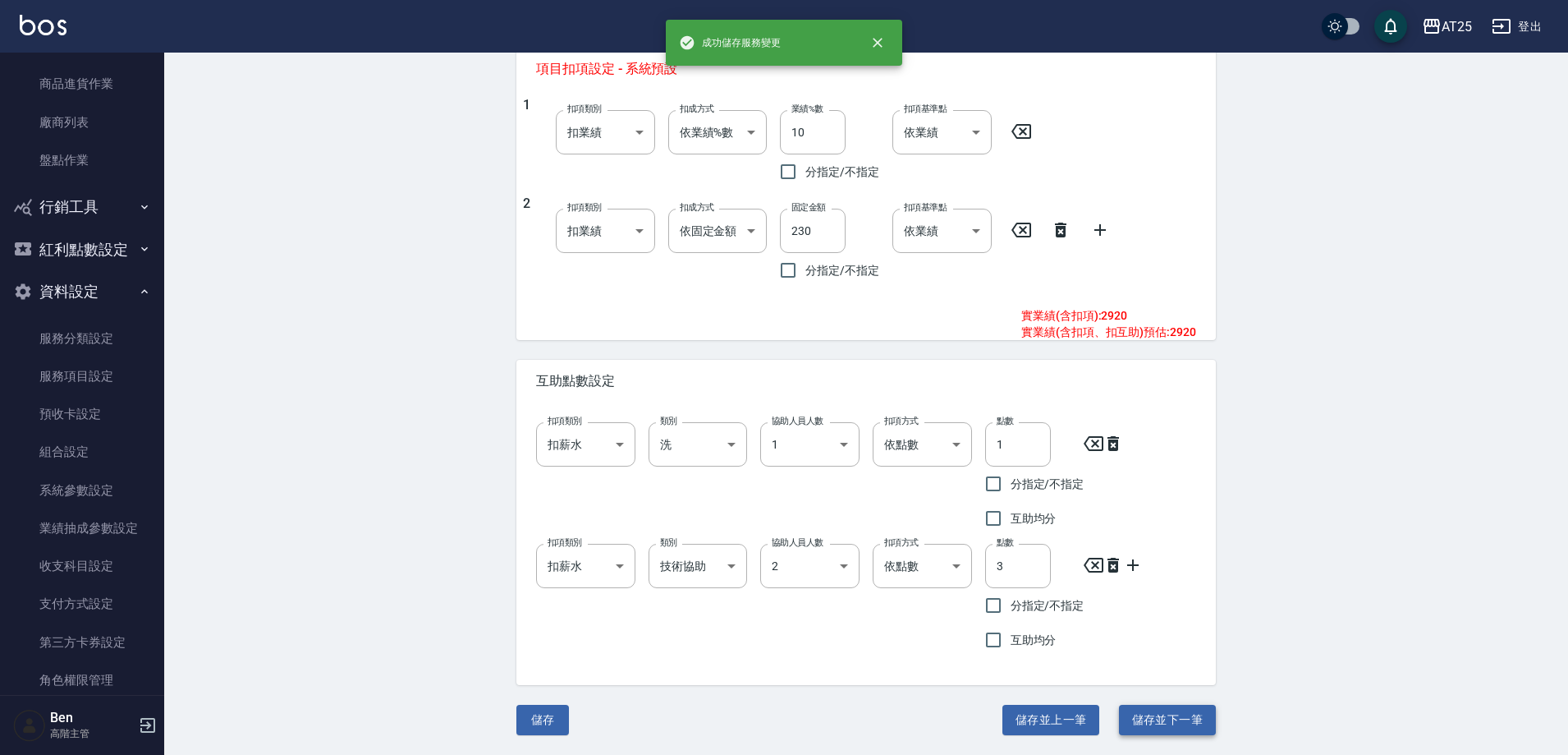
type input "4"
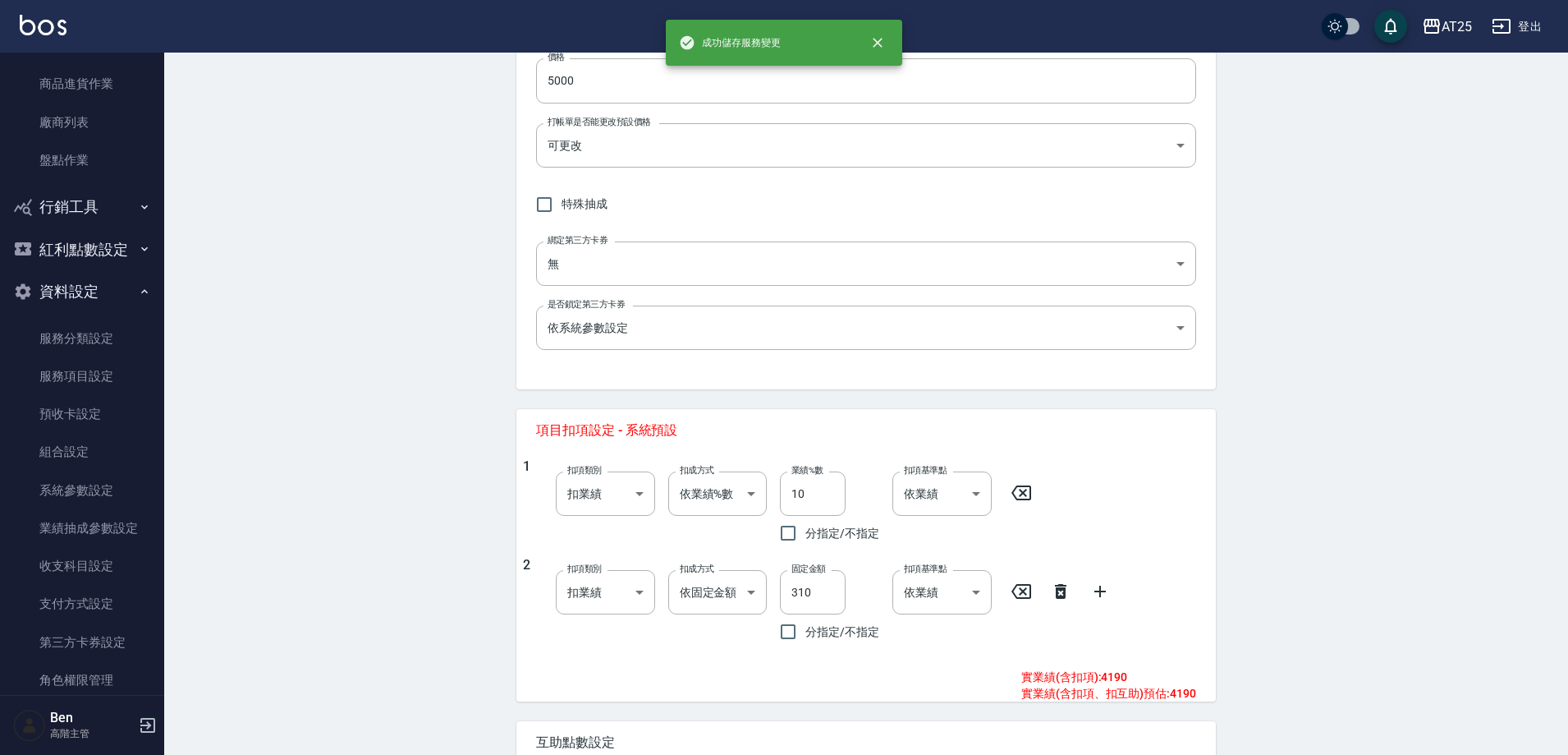
scroll to position [657, 0]
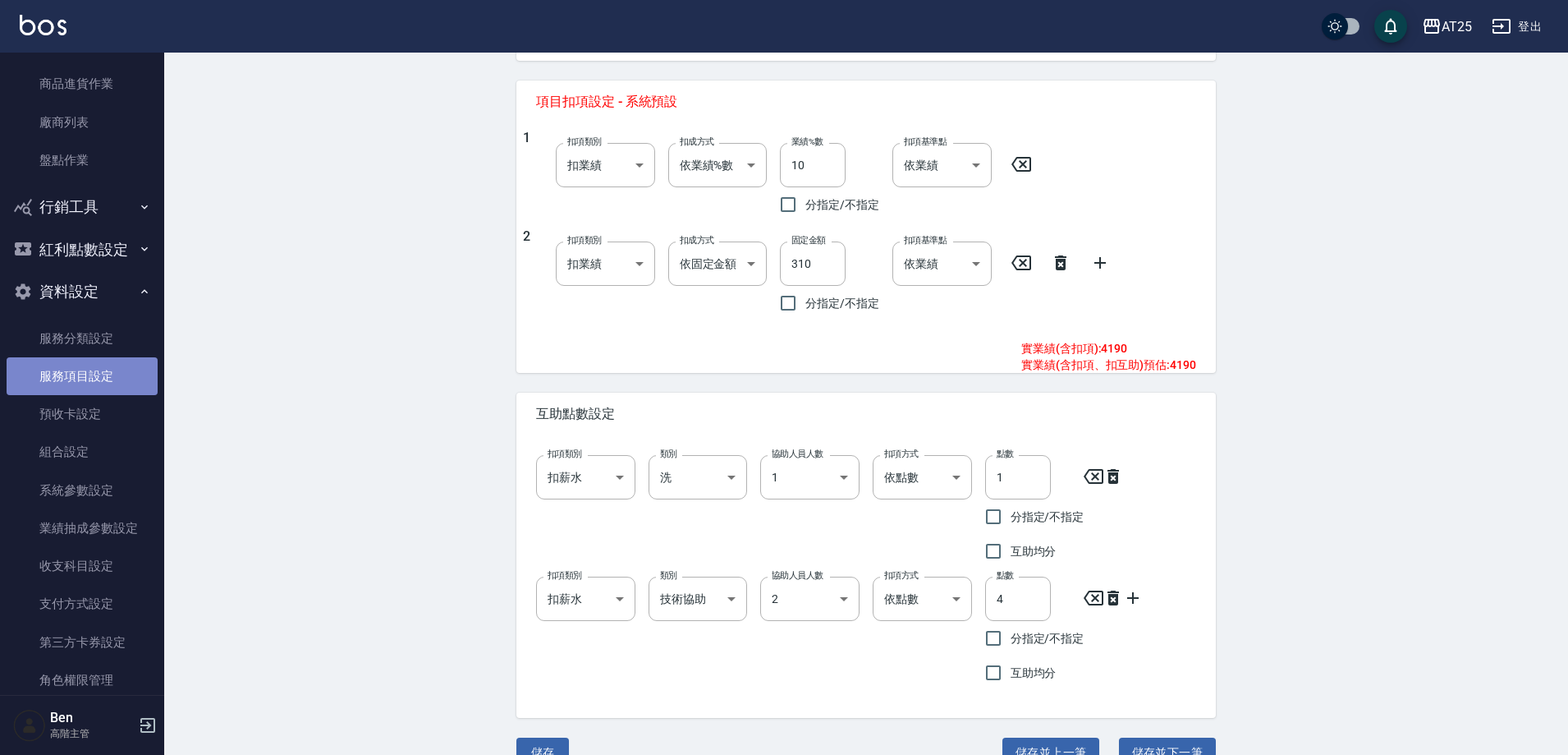
click at [94, 376] on link "服務項目設定" at bounding box center [82, 376] width 151 height 38
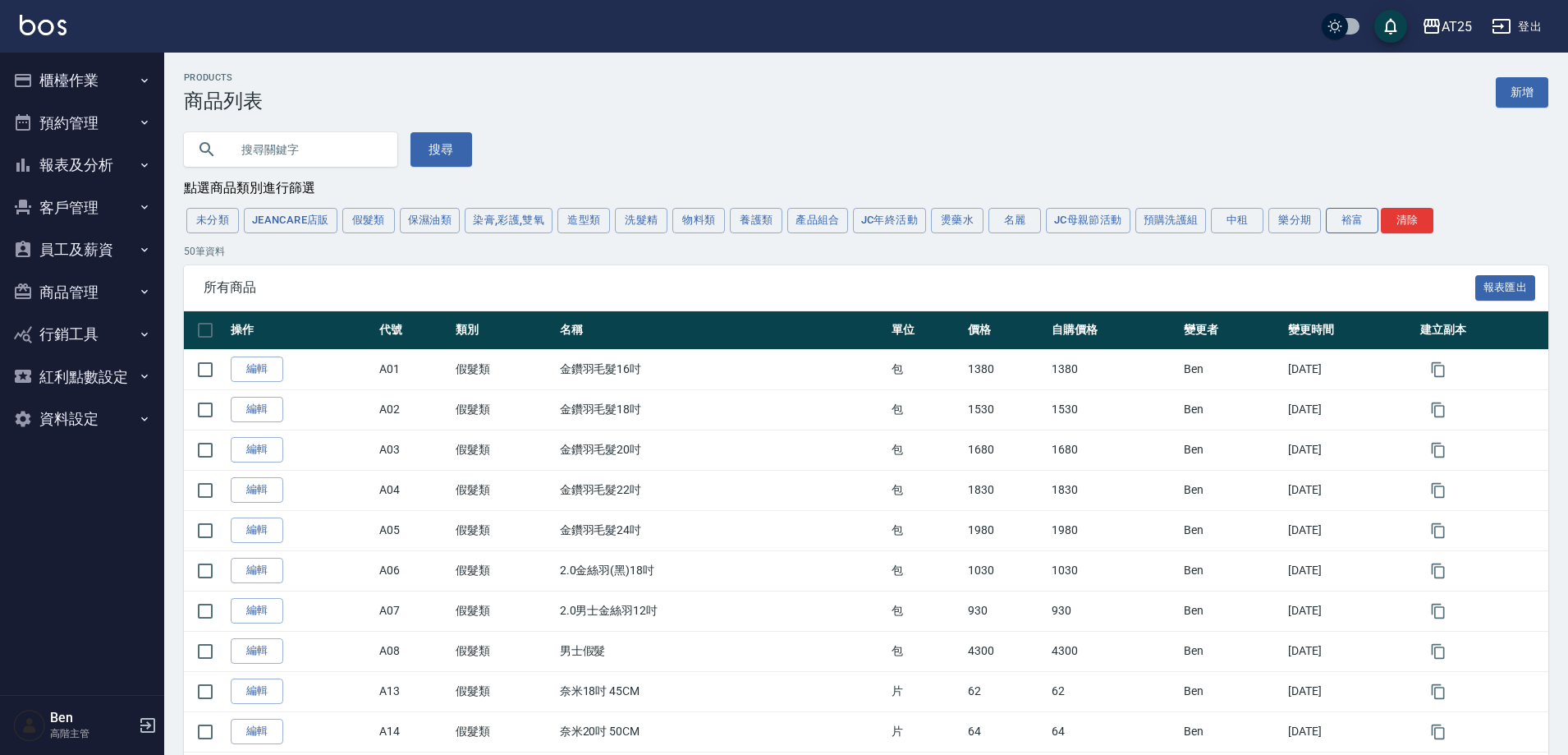
click at [1344, 233] on button "裕富" at bounding box center [1352, 220] width 53 height 25
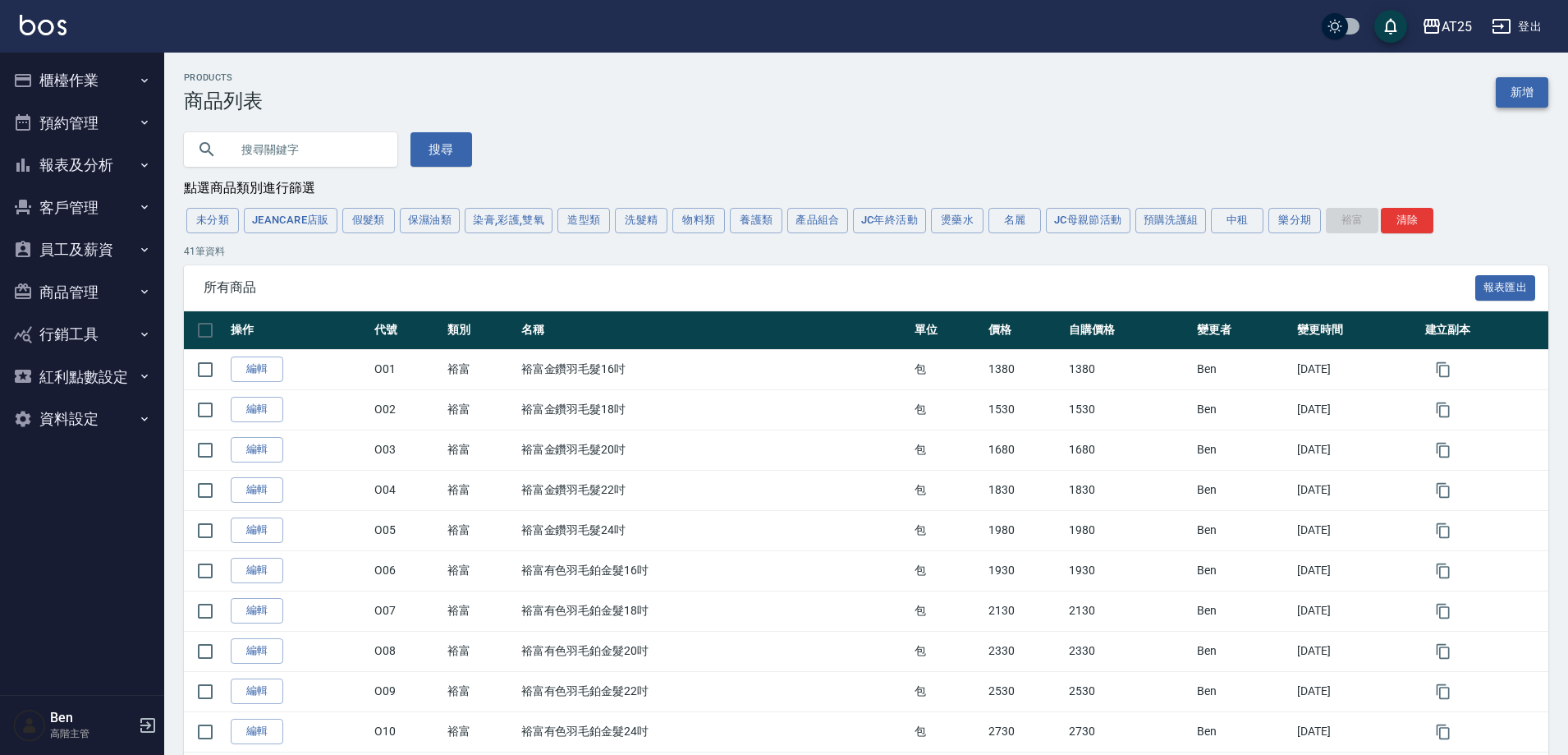
click at [1520, 90] on link "新增" at bounding box center [1522, 92] width 53 height 30
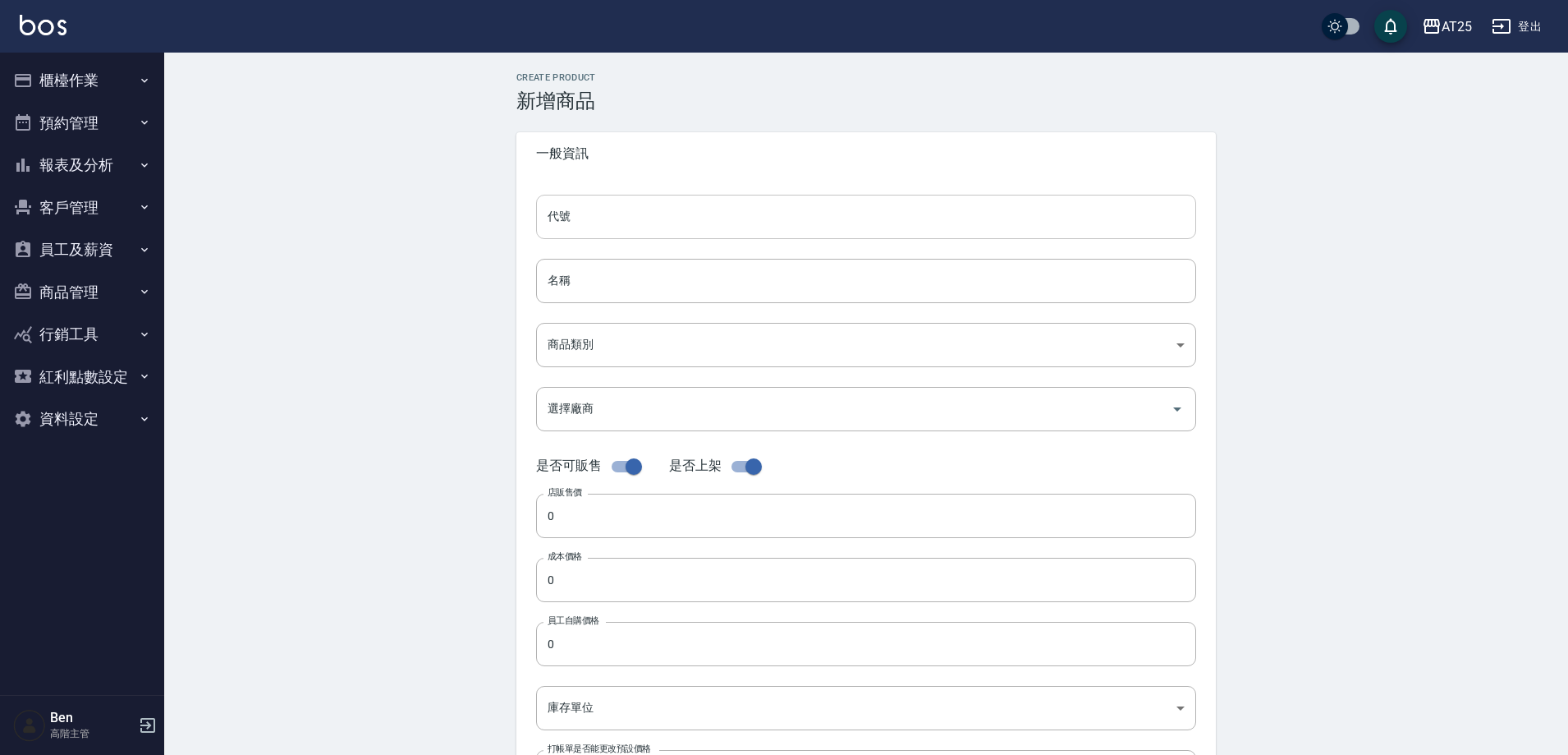
click at [581, 219] on input "代號" at bounding box center [866, 217] width 660 height 45
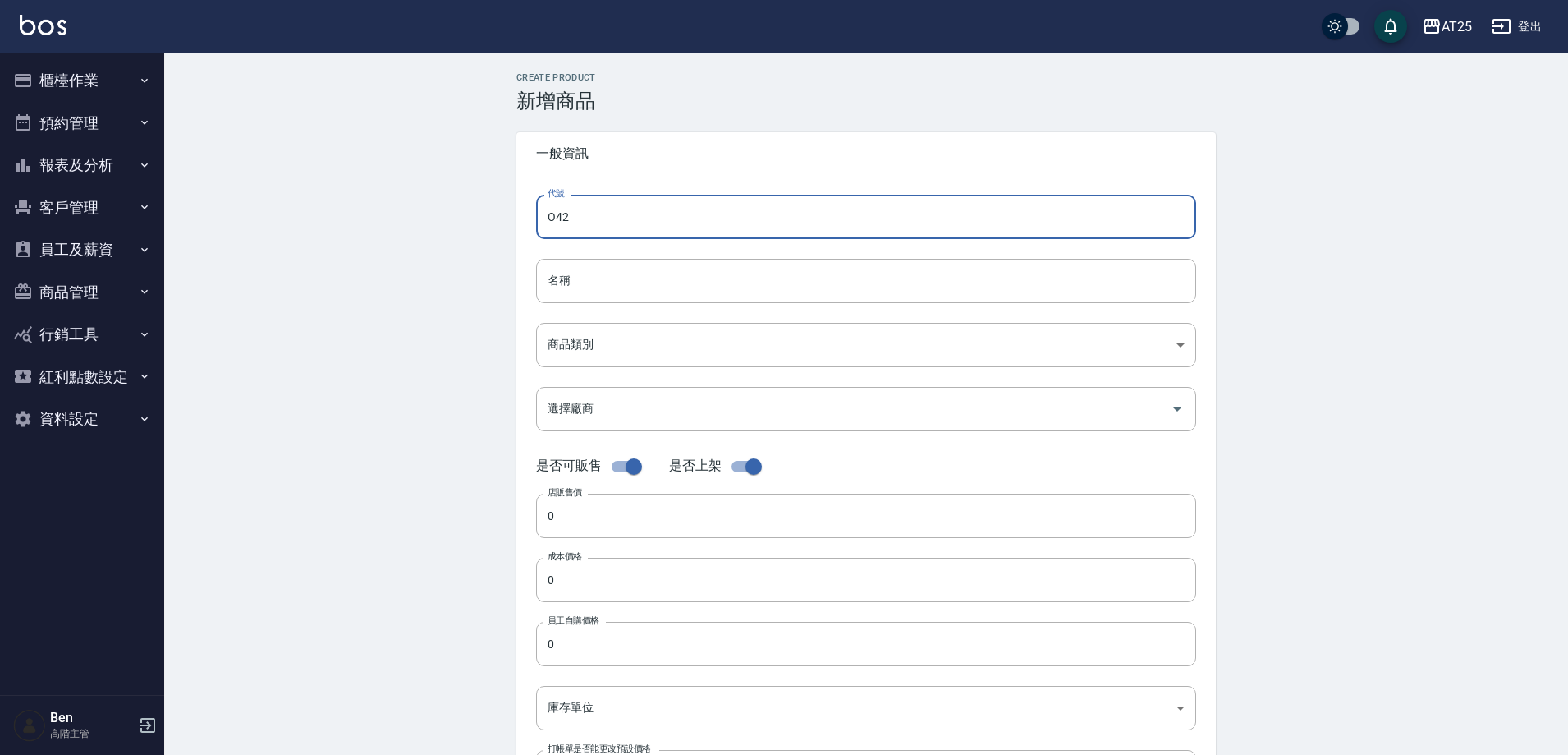
type input "O42"
click at [585, 523] on input "0" at bounding box center [866, 515] width 660 height 45
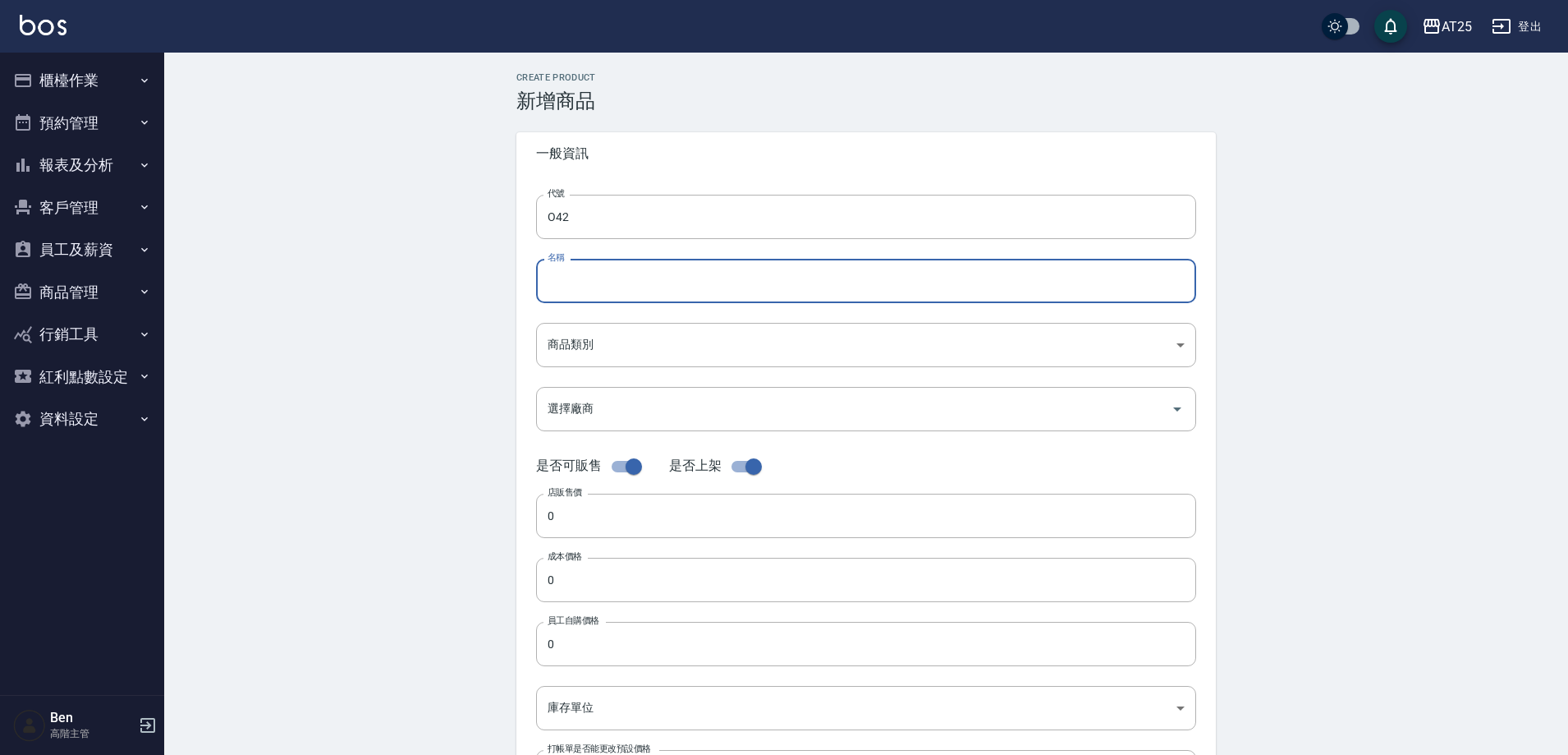
click at [566, 270] on div "名稱 名稱" at bounding box center [866, 281] width 660 height 45
paste input "2.0金絲羽(黑)18吋"
type input "2.0金絲羽(黑)18吋"
click at [569, 347] on body "AT25 登出 櫃檯作業 打帳單 帳單列表 掛單列表 座位開單 營業儀表板 現金收支登錄 高階收支登錄 材料自購登錄 每日結帳 排班表 現場電腦打卡 掃碼打卡…" at bounding box center [784, 567] width 1568 height 1133
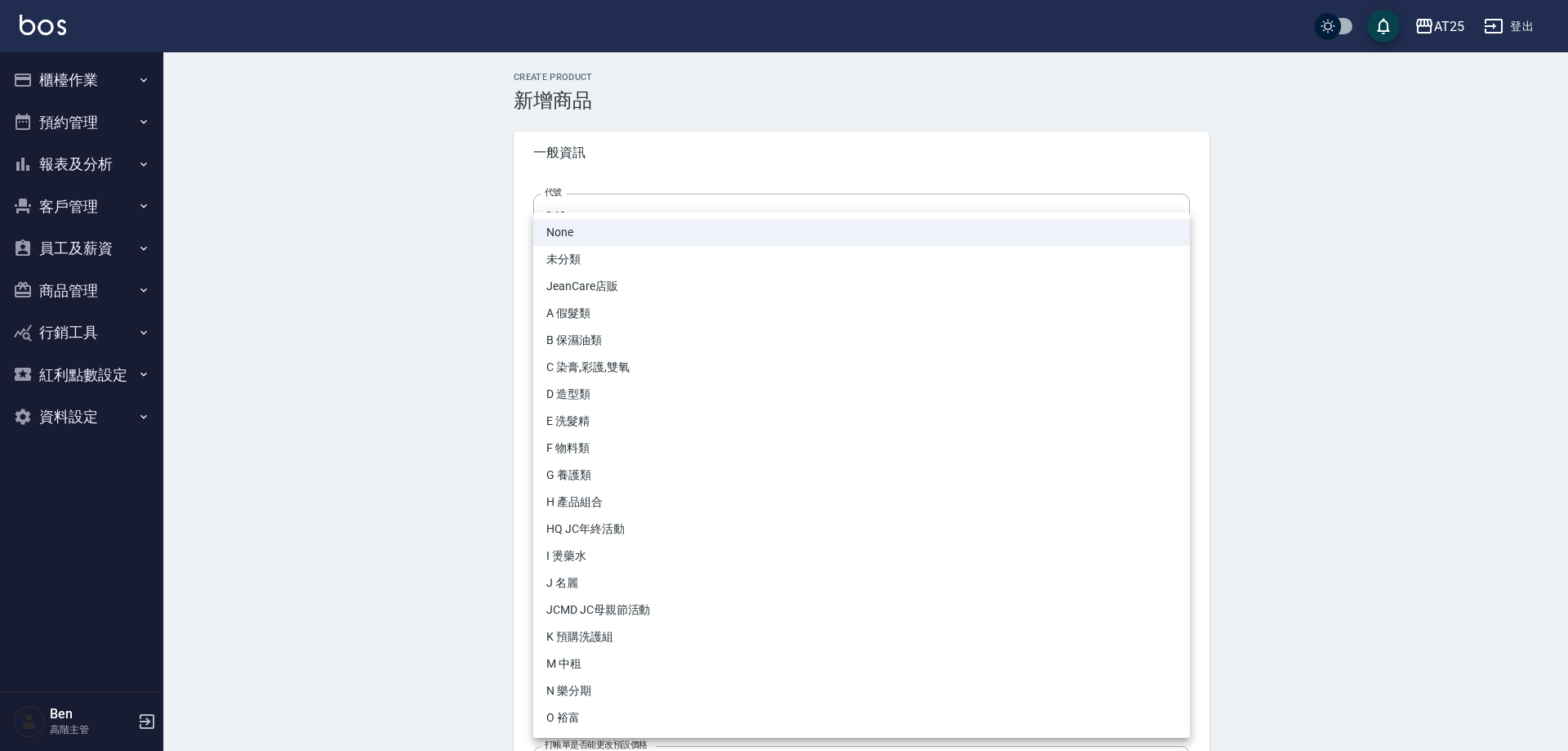
click at [620, 715] on li "O 裕富" at bounding box center [862, 718] width 657 height 27
type input "91f60e75-ef54-4e16-b1d4-88381a6f5a37"
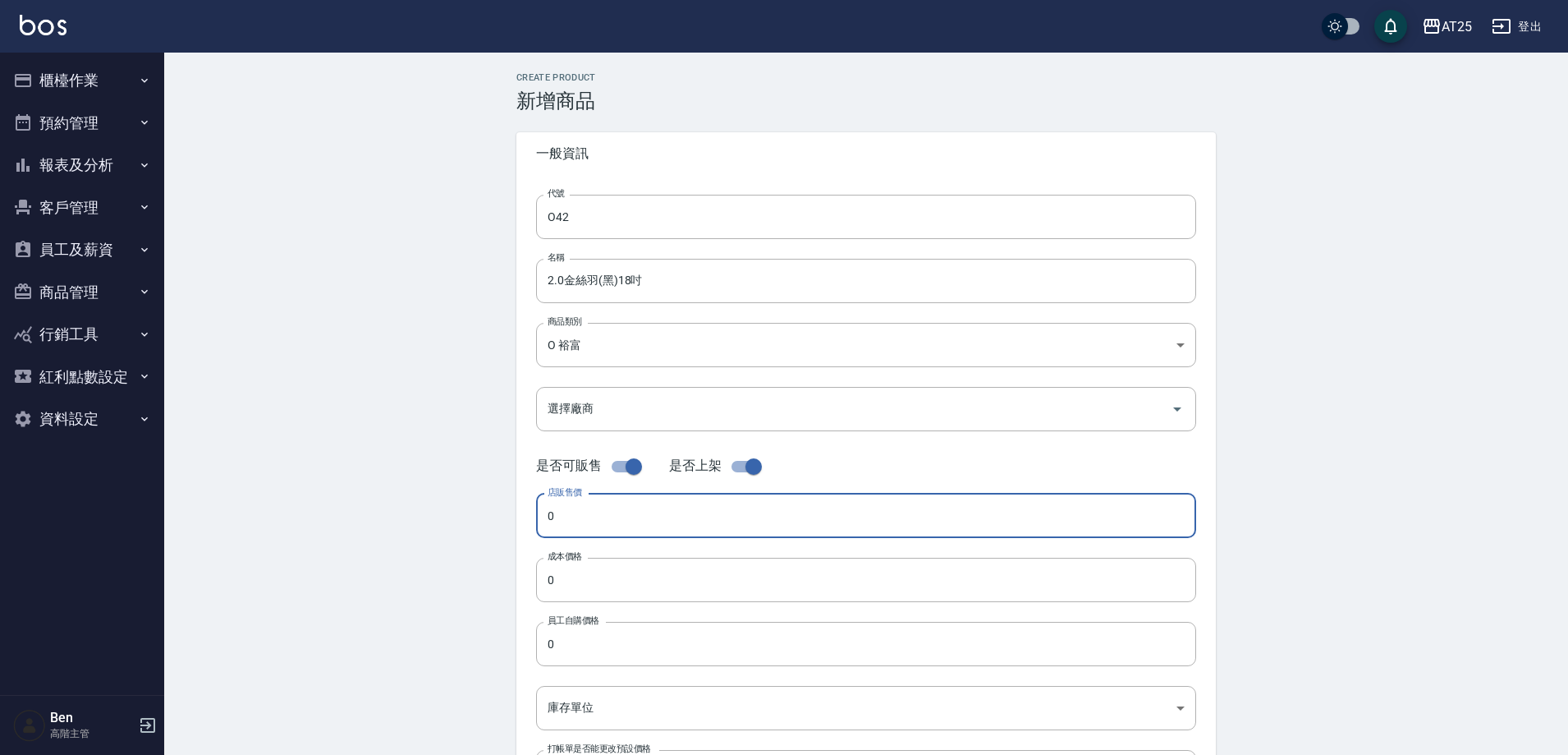
drag, startPoint x: 562, startPoint y: 521, endPoint x: 563, endPoint y: 546, distance: 25.0
click at [563, 521] on input "0" at bounding box center [866, 515] width 660 height 45
paste input "103"
type input "1030"
click at [571, 575] on input "0" at bounding box center [866, 579] width 660 height 45
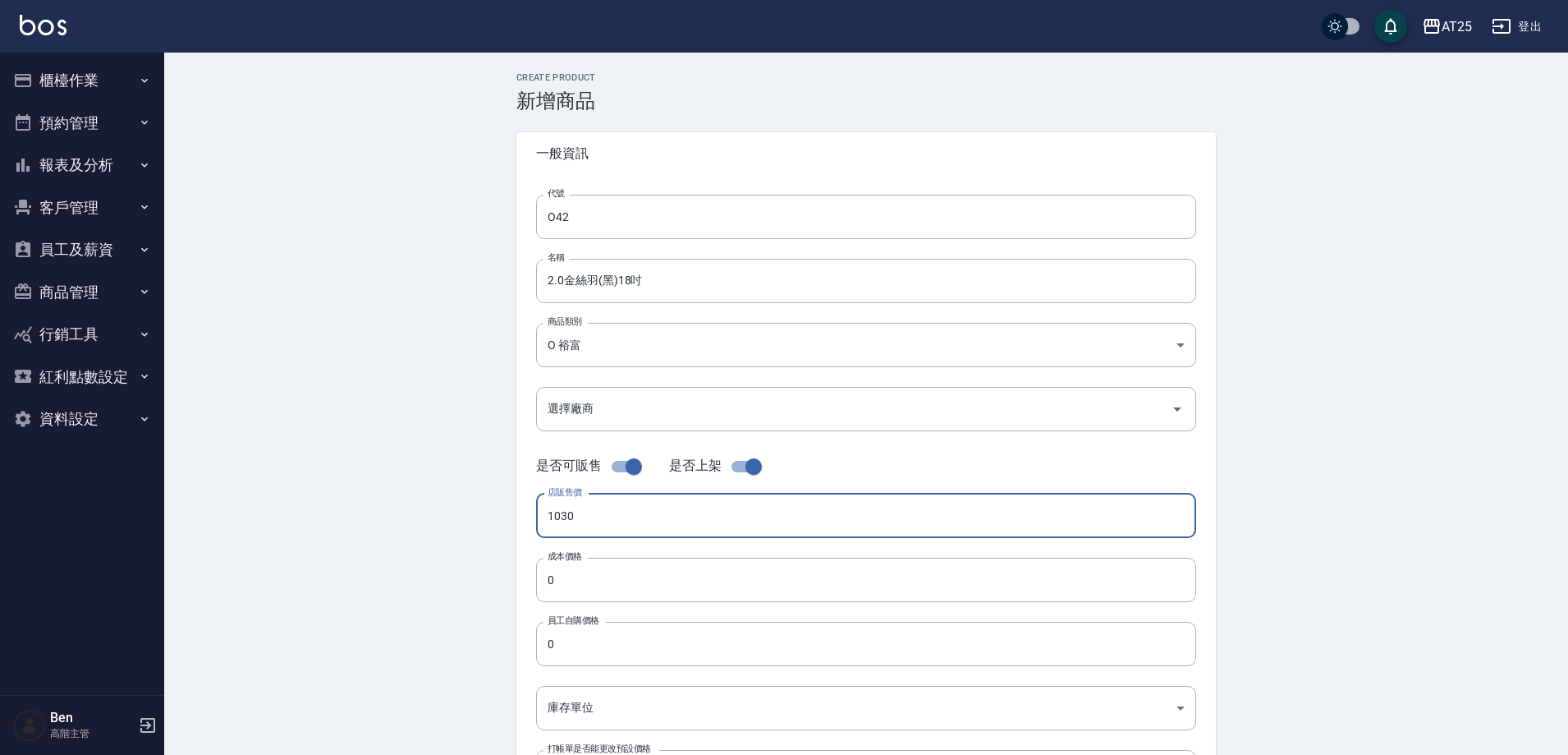
paste input "103"
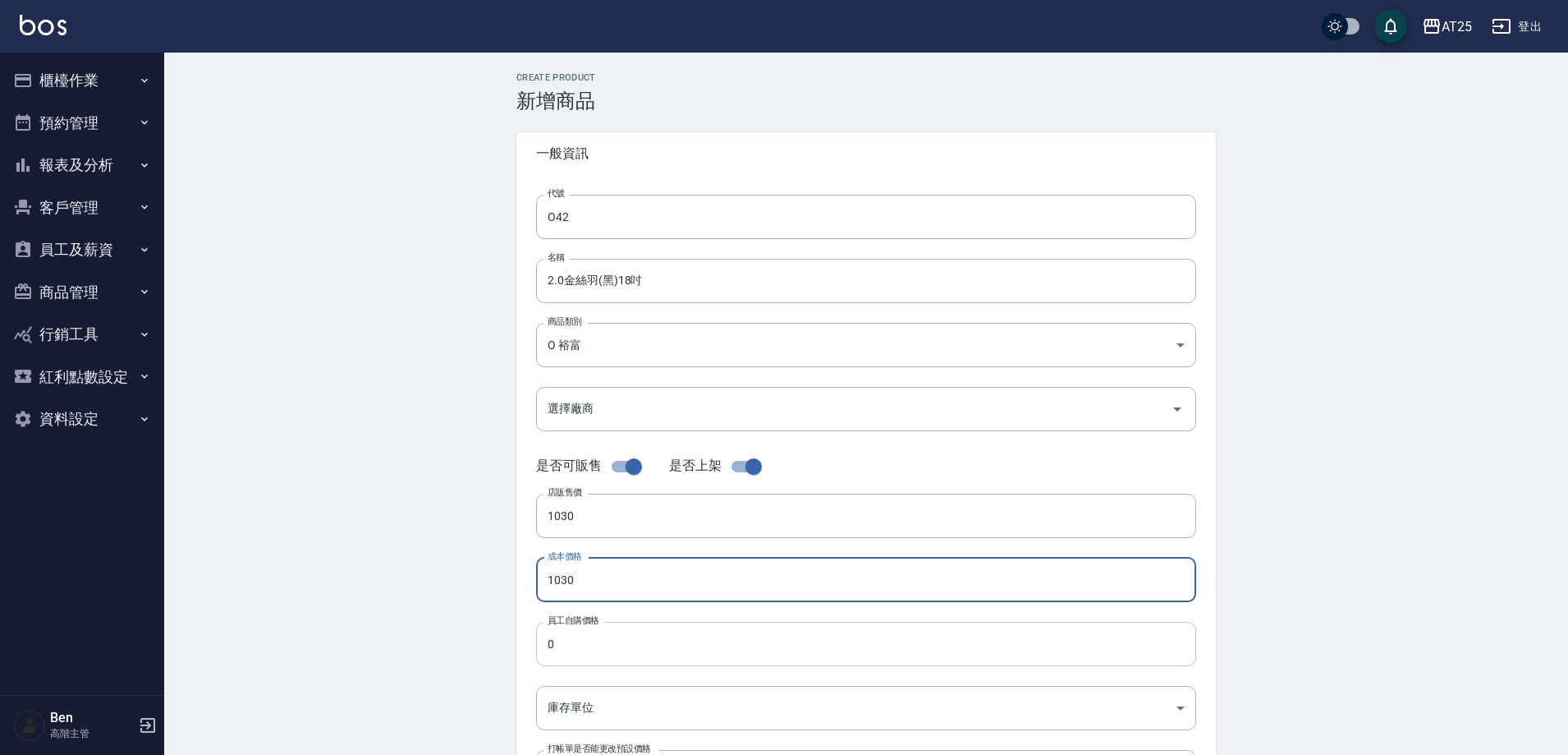
type input "1030"
click at [581, 641] on input "0" at bounding box center [866, 644] width 660 height 45
paste input "103"
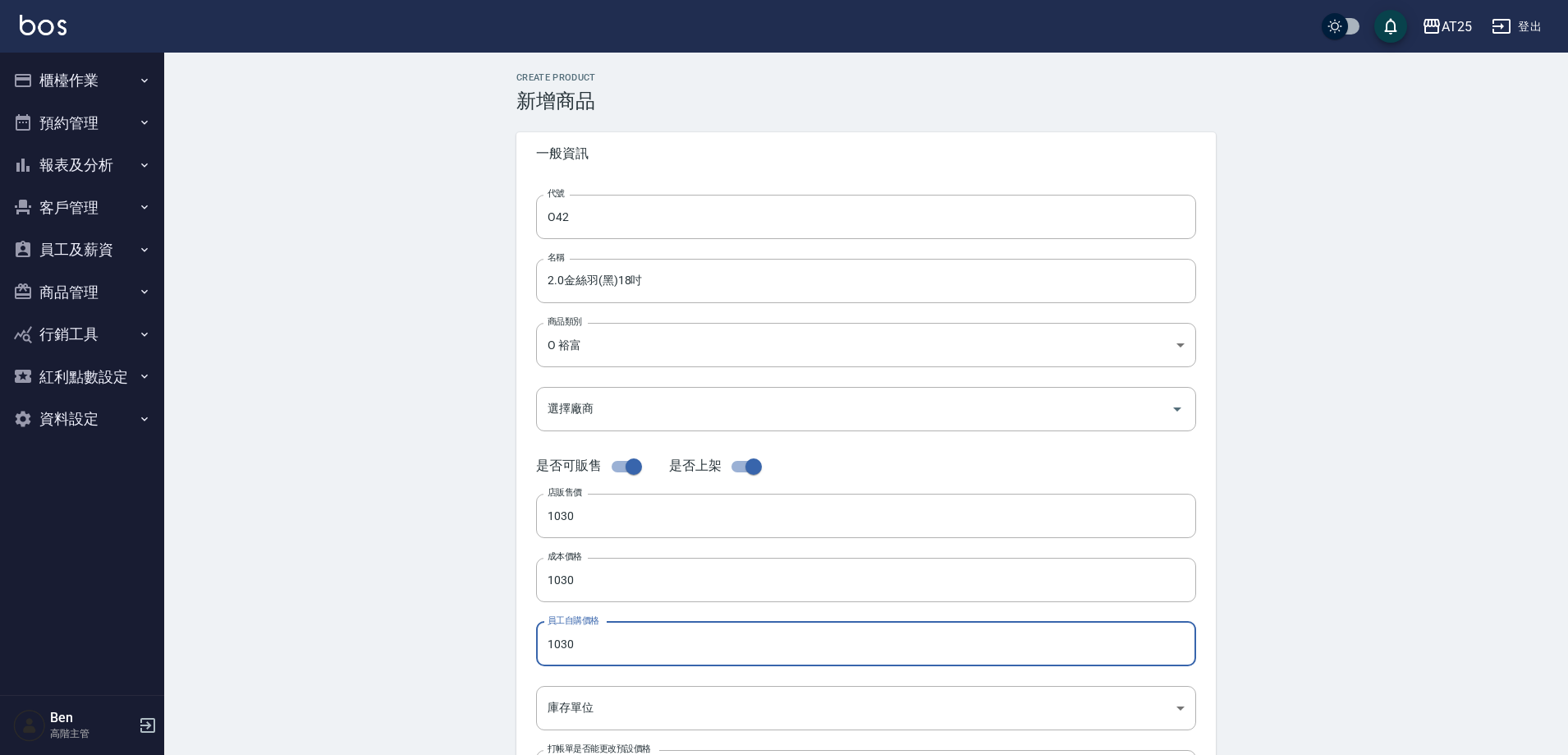
type input "1030"
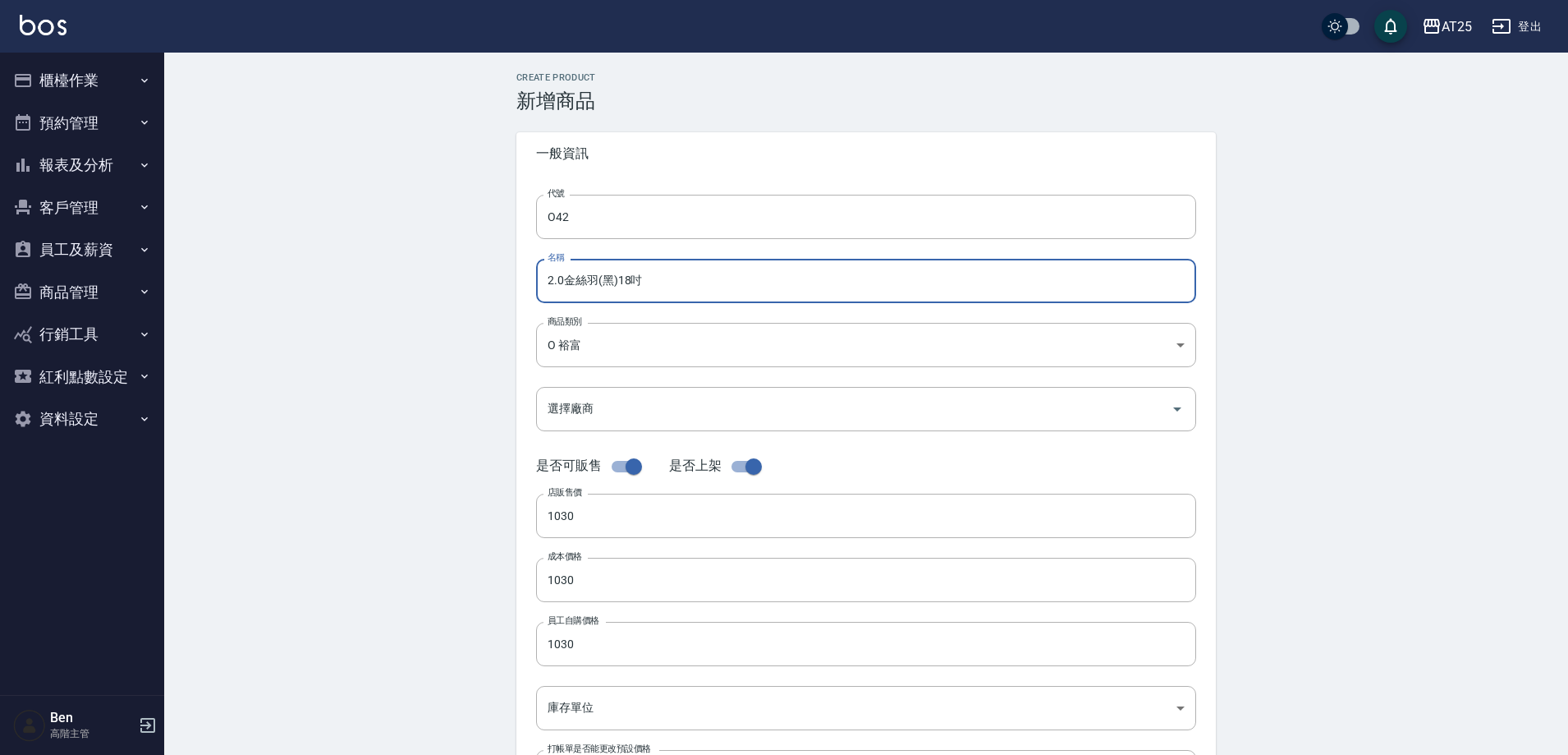
drag, startPoint x: 571, startPoint y: 282, endPoint x: 497, endPoint y: 282, distance: 74.0
click at [497, 282] on div "Create Product 新增商品 一般資訊 代號 O42 代號 名稱 2.0金絲羽(黑)18吋 名稱 商品類別 O 裕富 91f60e75-ef54…" at bounding box center [866, 593] width 739 height 1042
paste input "裕富"
drag, startPoint x: 536, startPoint y: 282, endPoint x: 547, endPoint y: 282, distance: 11.0
click at [539, 282] on input "裕富2.0[PERSON_NAME](黑)18吋" at bounding box center [866, 281] width 660 height 45
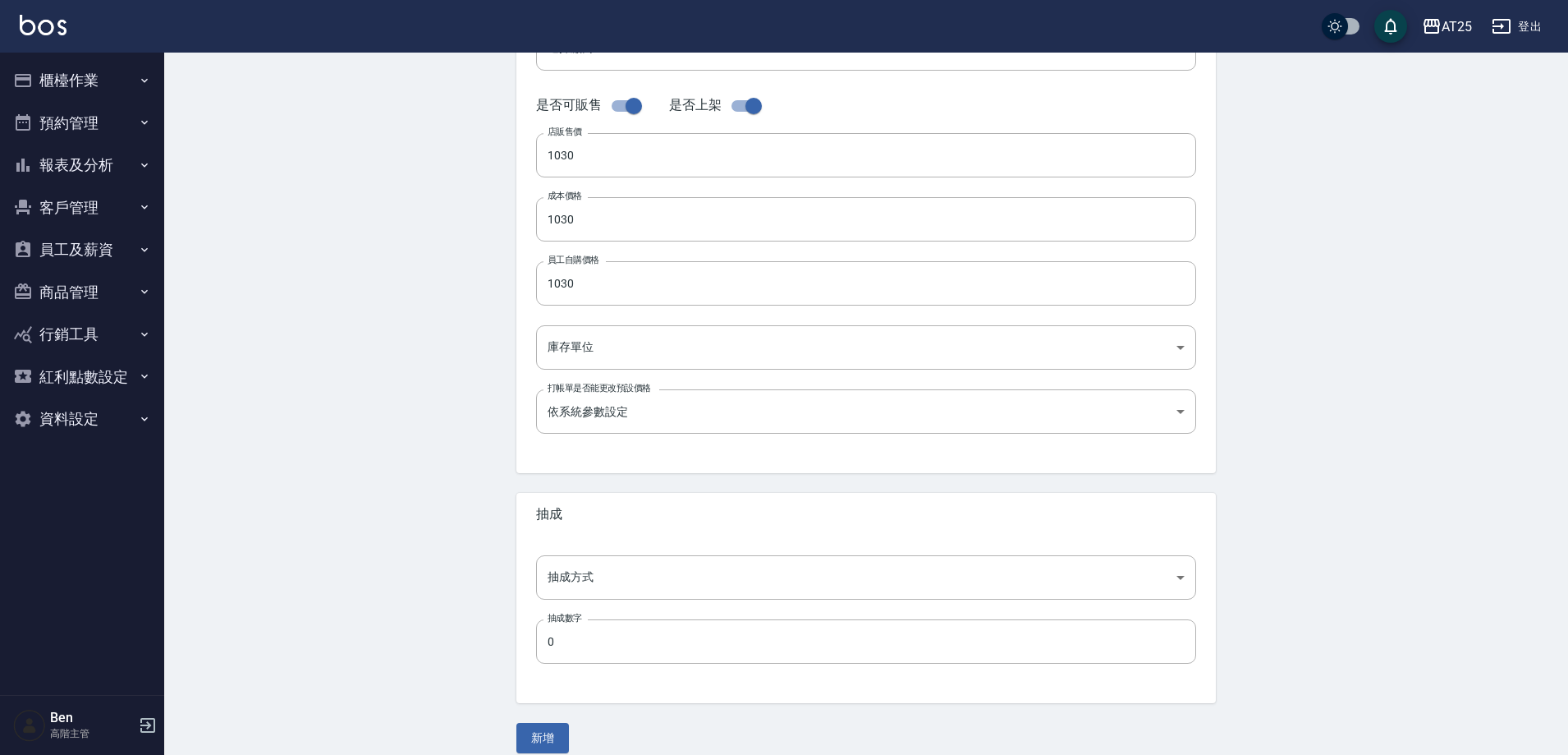
scroll to position [378, 0]
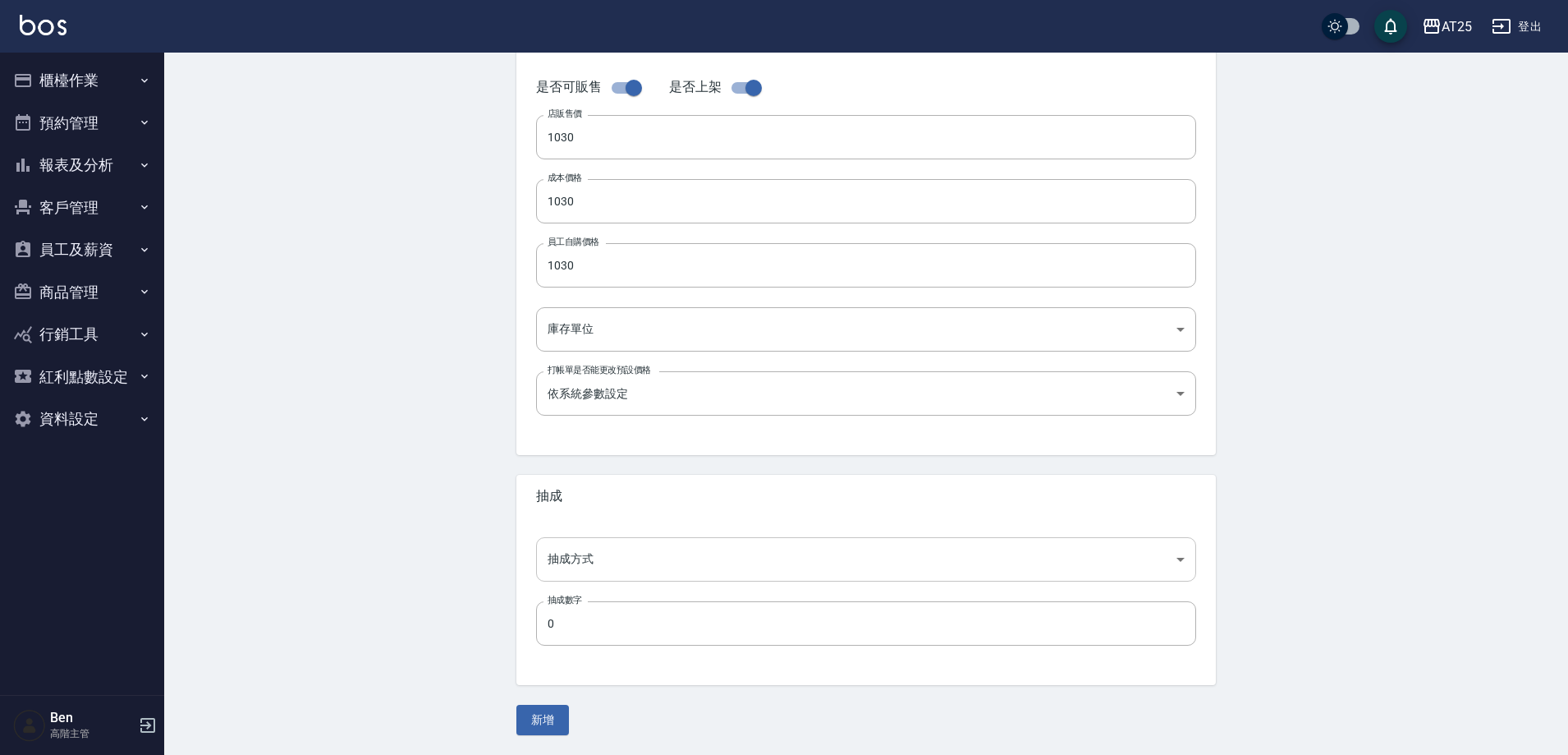
type input "裕富2.0[PERSON_NAME](黑)18吋"
click at [632, 539] on body "AT25 登出 櫃檯作業 打帳單 帳單列表 掛單列表 座位開單 營業儀表板 現金收支登錄 高階收支登錄 材料自購登錄 每日結帳 排班表 現場電腦打卡 掃碼打卡…" at bounding box center [784, 188] width 1568 height 1133
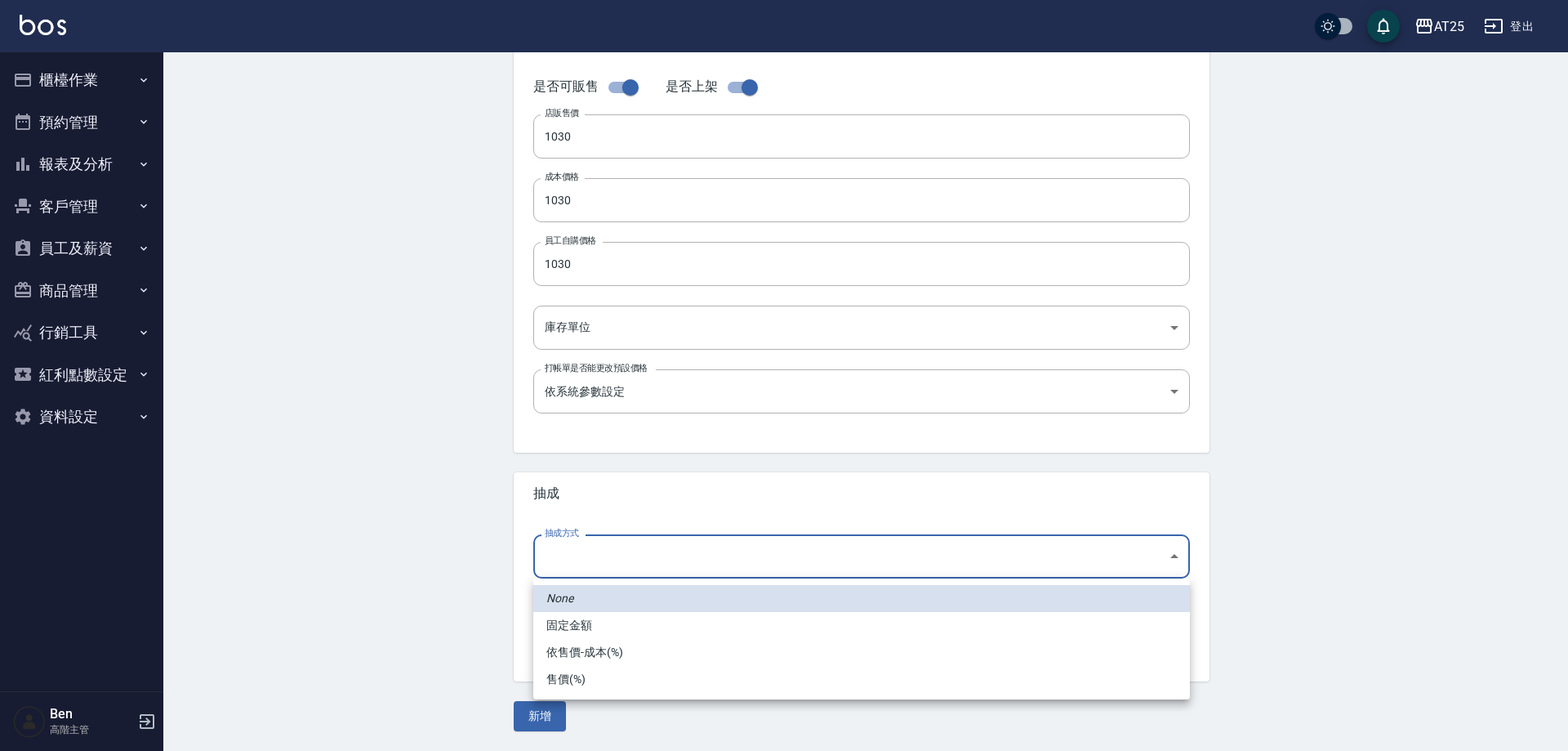
click at [603, 653] on li "依售價-成本(%)" at bounding box center [862, 652] width 657 height 27
type input "byCost"
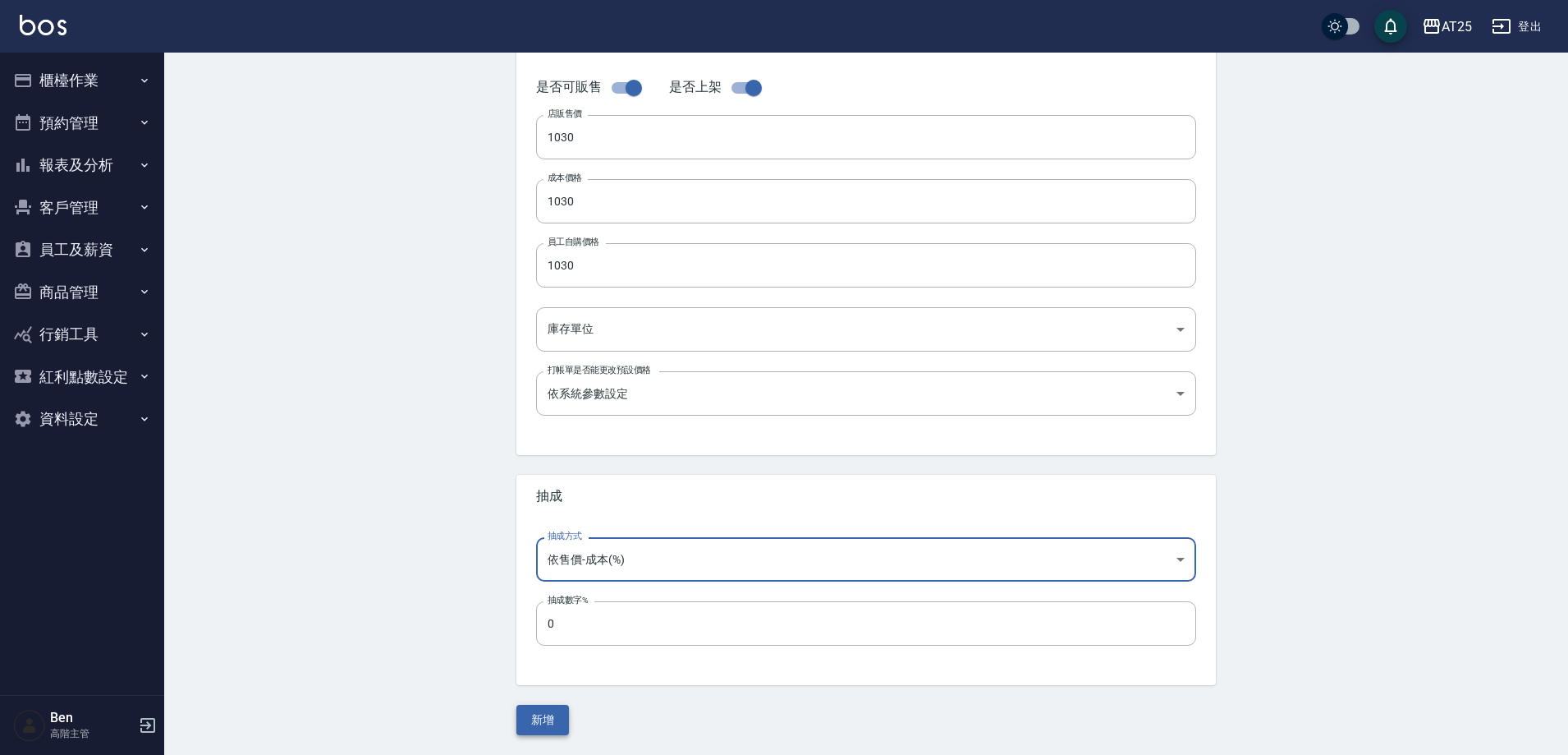
click at [548, 726] on button "新增" at bounding box center [543, 720] width 53 height 30
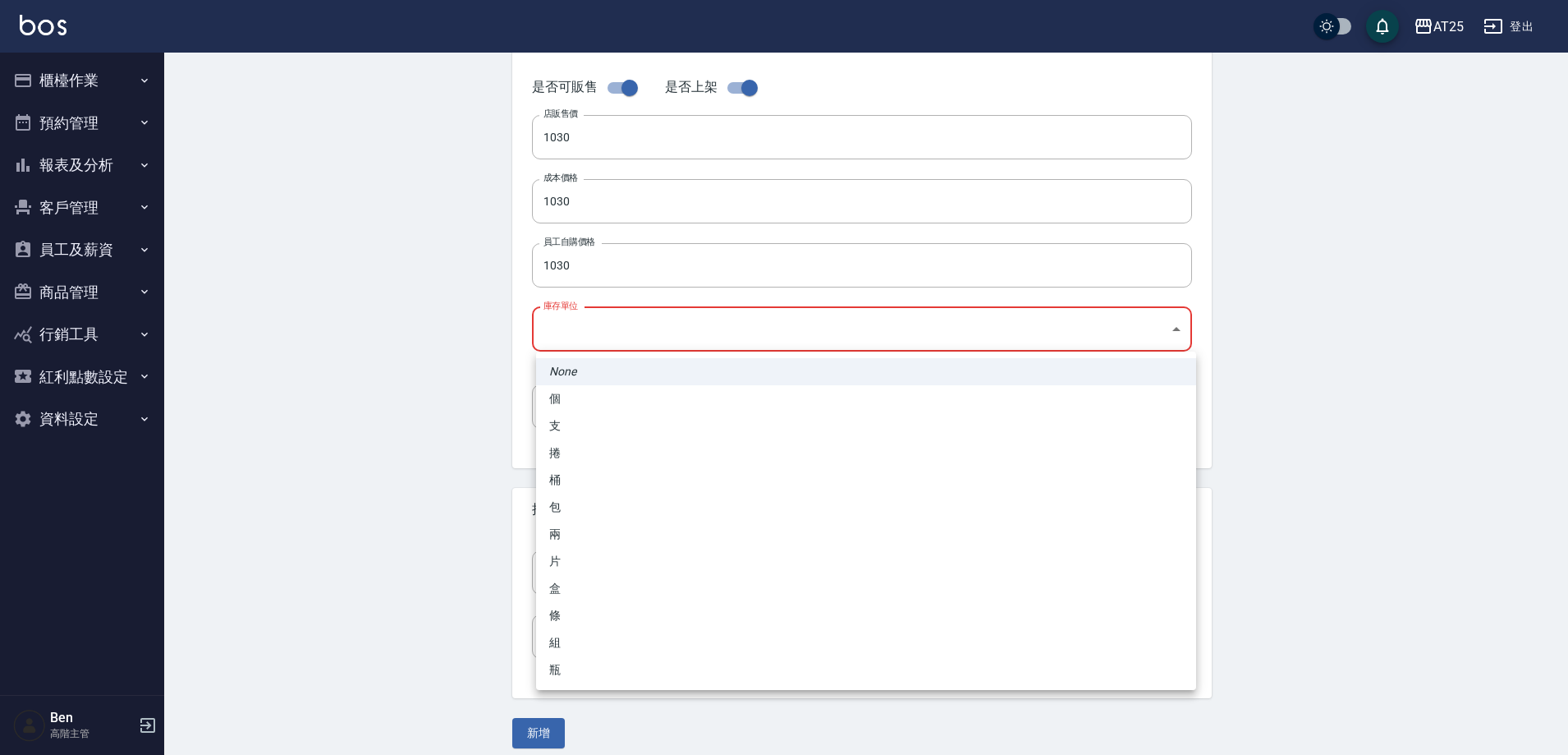
click at [620, 319] on body "AT25 登出 櫃檯作業 打帳單 帳單列表 掛單列表 座位開單 營業儀表板 現金收支登錄 高階收支登錄 材料自購登錄 每日結帳 排班表 現場電腦打卡 掃碼打卡…" at bounding box center [784, 195] width 1568 height 1147
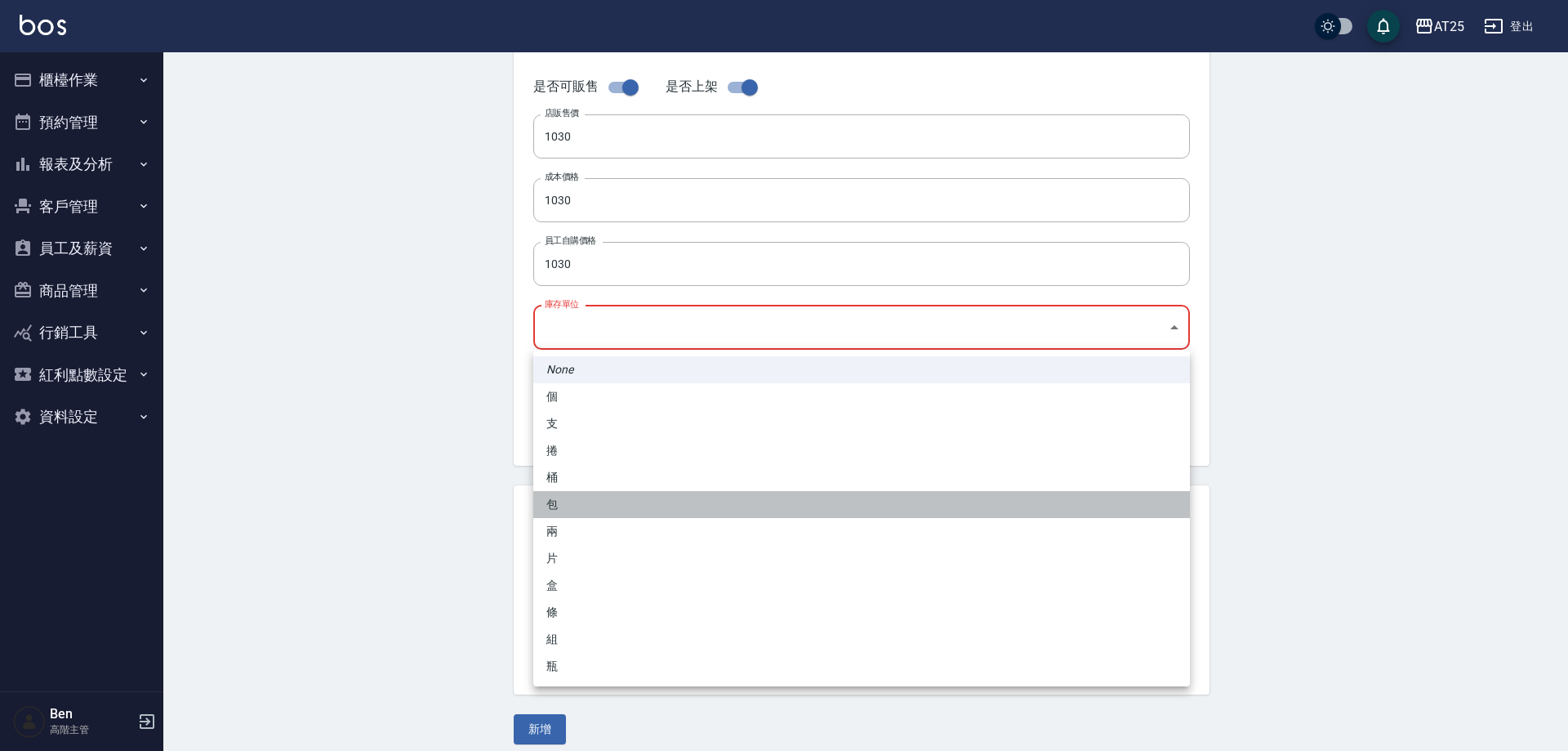
click at [610, 496] on li "包" at bounding box center [862, 504] width 657 height 27
type input "包"
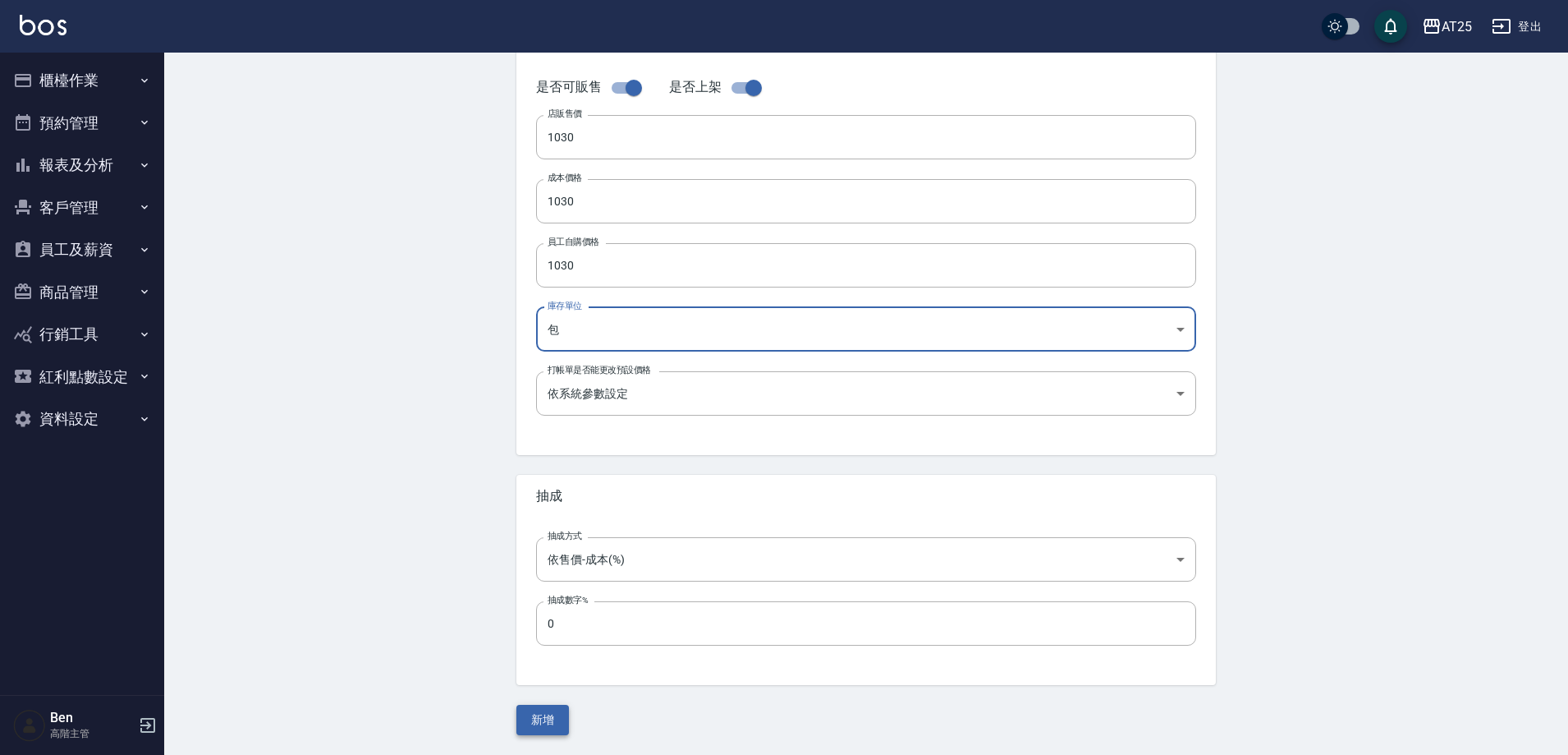
click at [533, 724] on button "新增" at bounding box center [543, 720] width 53 height 30
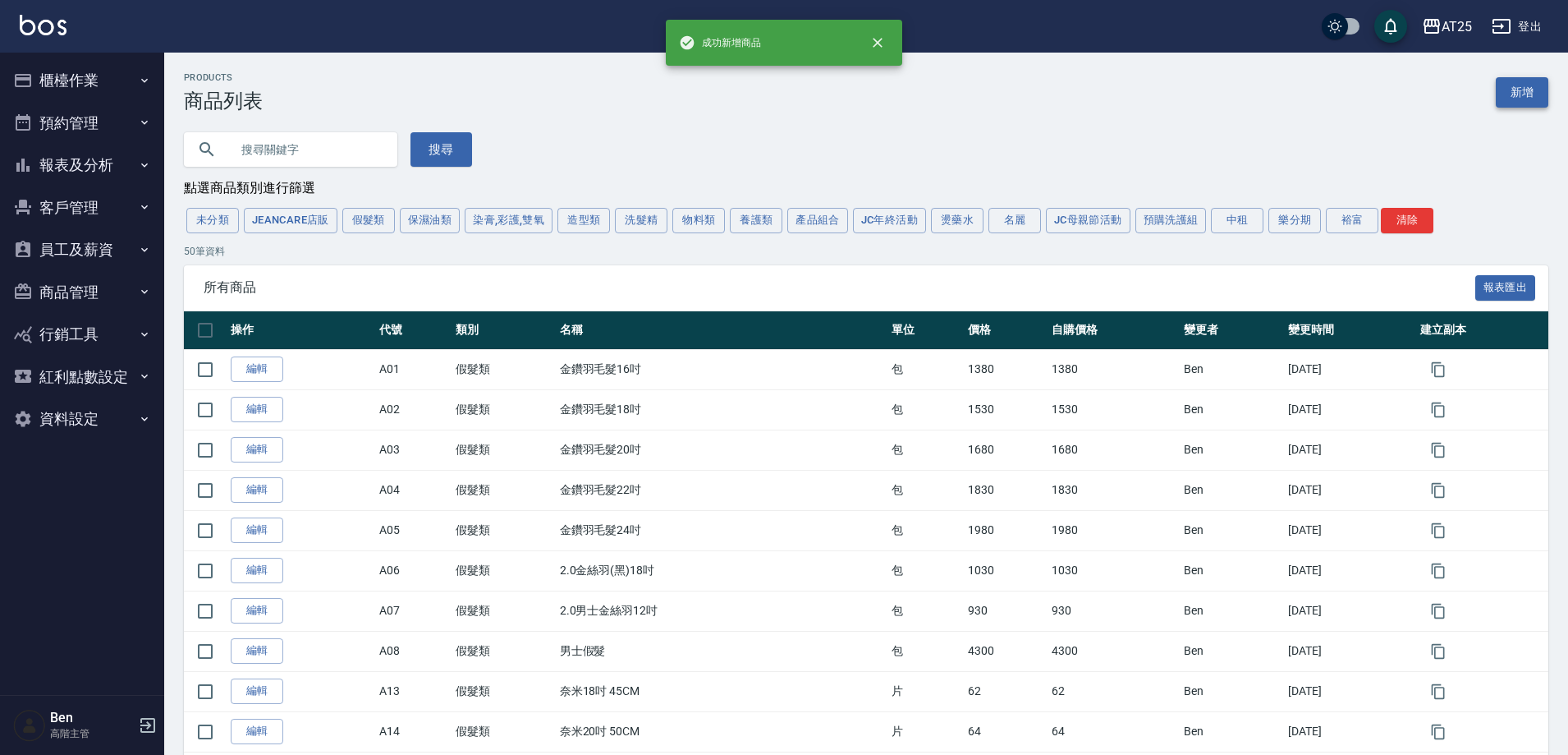
click at [1527, 86] on link "新增" at bounding box center [1522, 92] width 53 height 30
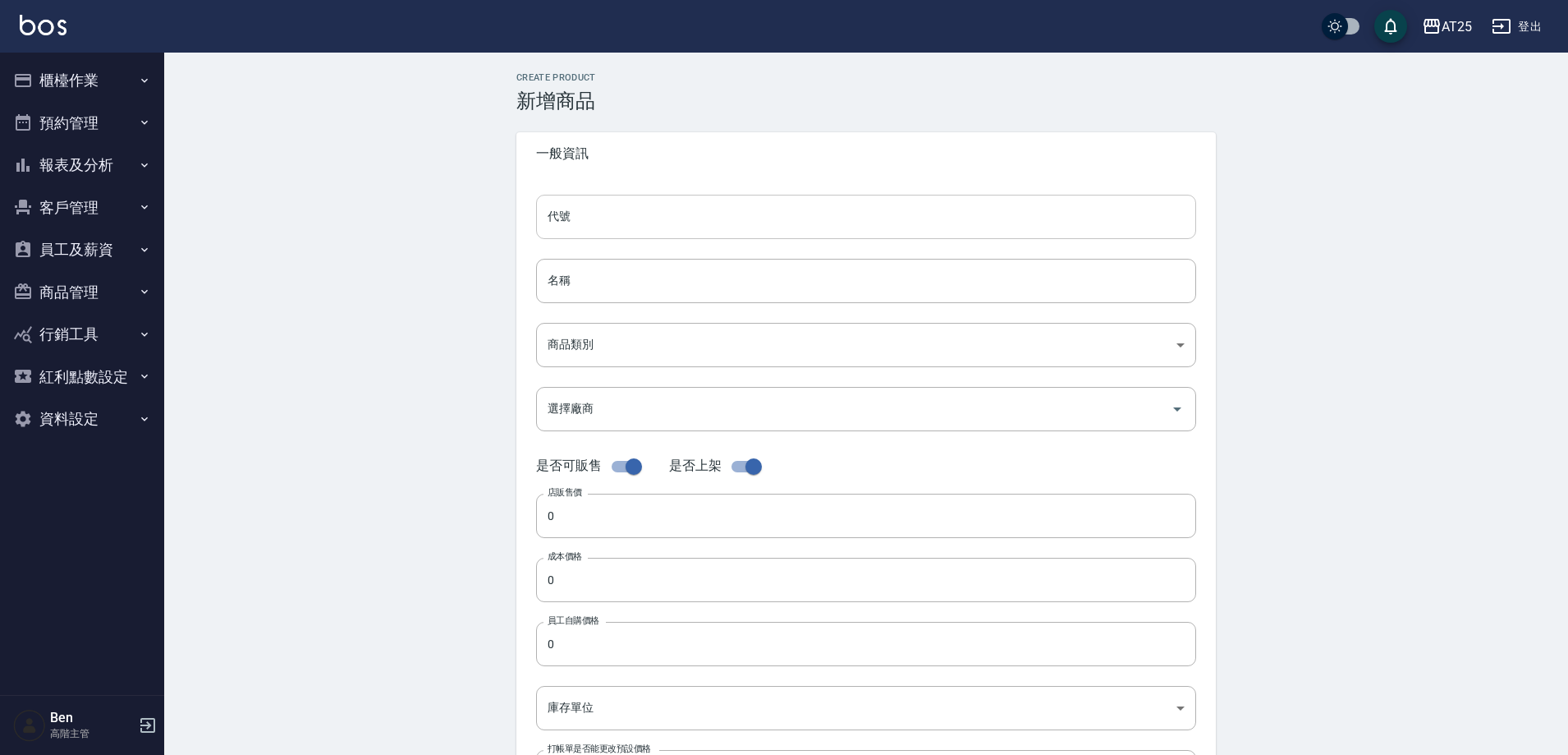
click at [596, 221] on input "代號" at bounding box center [866, 217] width 660 height 45
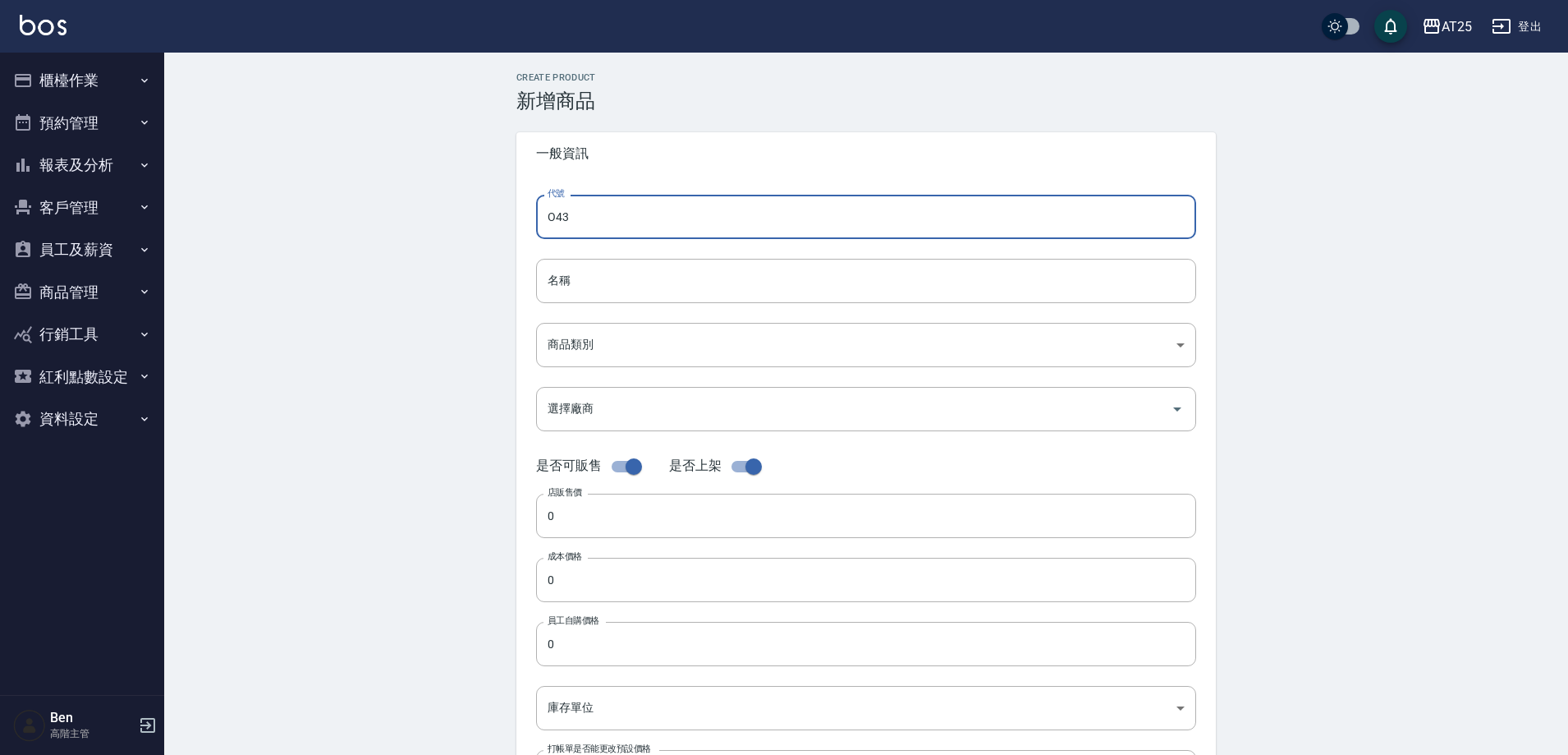
type input "O43"
click at [585, 270] on input "名稱" at bounding box center [866, 281] width 660 height 45
paste input "2.0男士金絲羽12吋"
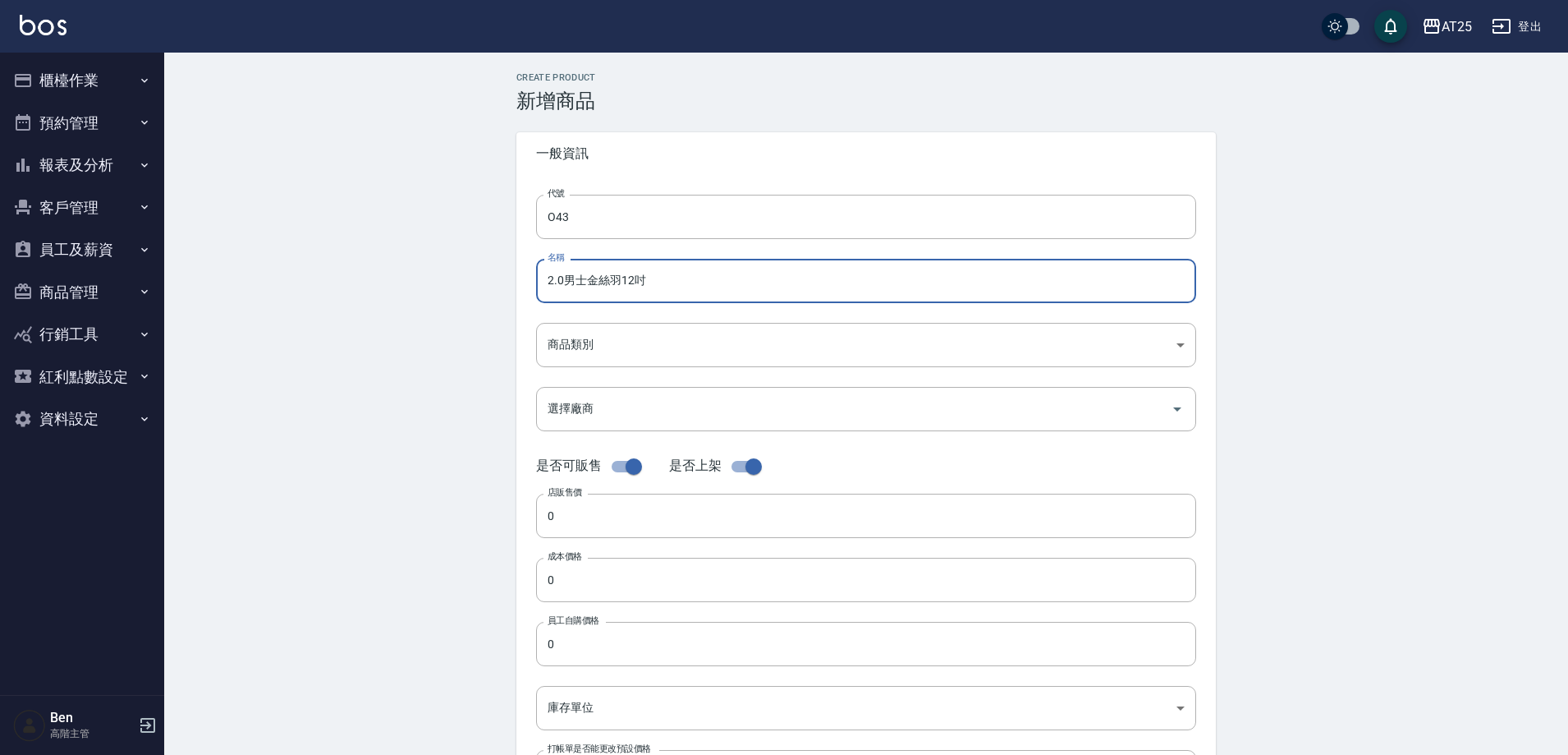
click at [548, 279] on input "2.0男士金絲羽12吋" at bounding box center [866, 281] width 660 height 45
paste input "裕富"
drag, startPoint x: 563, startPoint y: 282, endPoint x: 482, endPoint y: 277, distance: 81.2
click at [505, 279] on div "Create Product 新增商品 一般資訊 代號 O43 代號 名稱 裕富2.0男士金絲羽12吋 名稱 商品類別 ​ 商品類別 選擇廠商 選擇廠商 …" at bounding box center [866, 593] width 739 height 1042
type input "裕富2.0男士[PERSON_NAME]12吋"
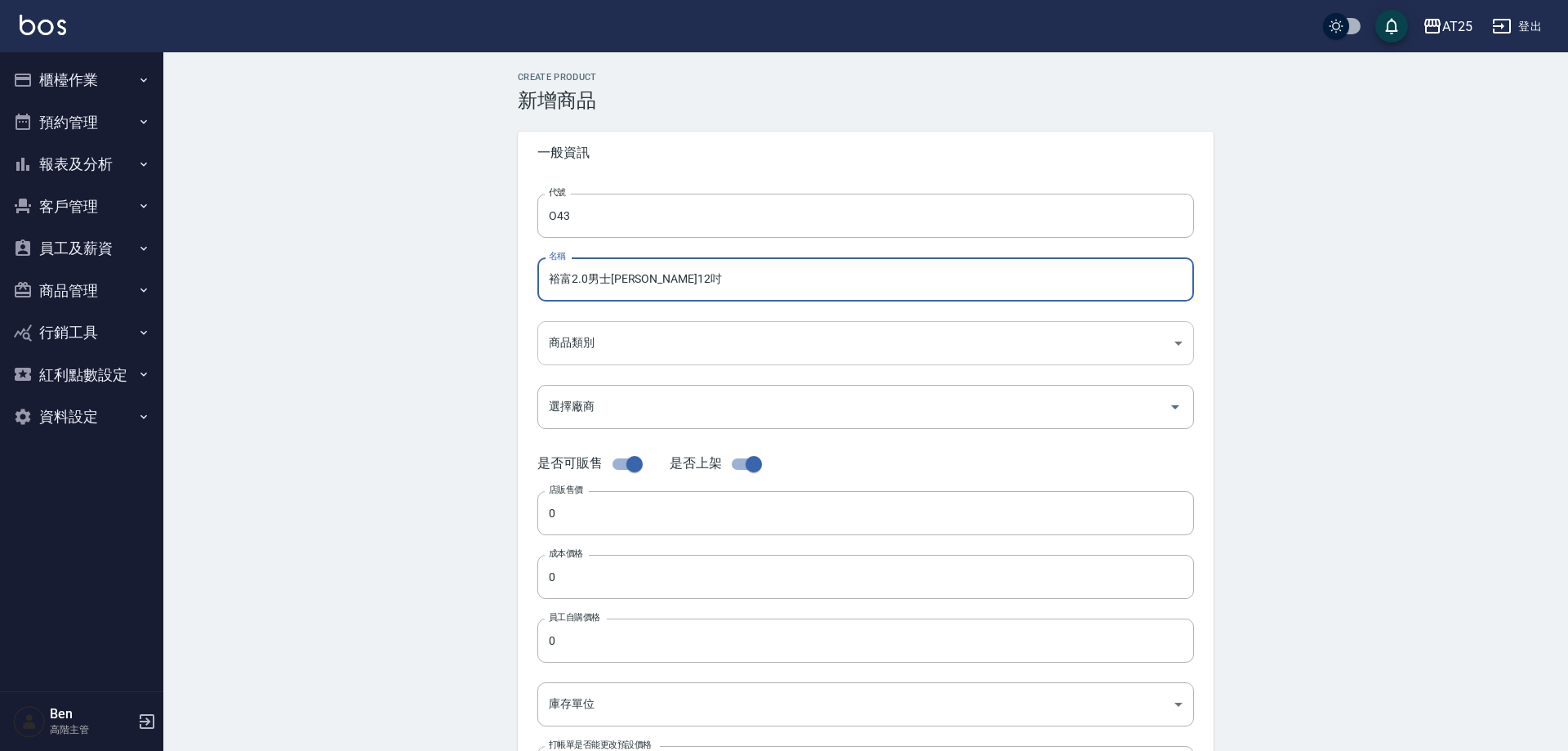
click at [575, 356] on body "AT25 登出 櫃檯作業 打帳單 帳單列表 掛單列表 座位開單 營業儀表板 現金收支登錄 高階收支登錄 材料自購登錄 每日結帳 排班表 現場電腦打卡 掃碼打卡…" at bounding box center [784, 564] width 1568 height 1127
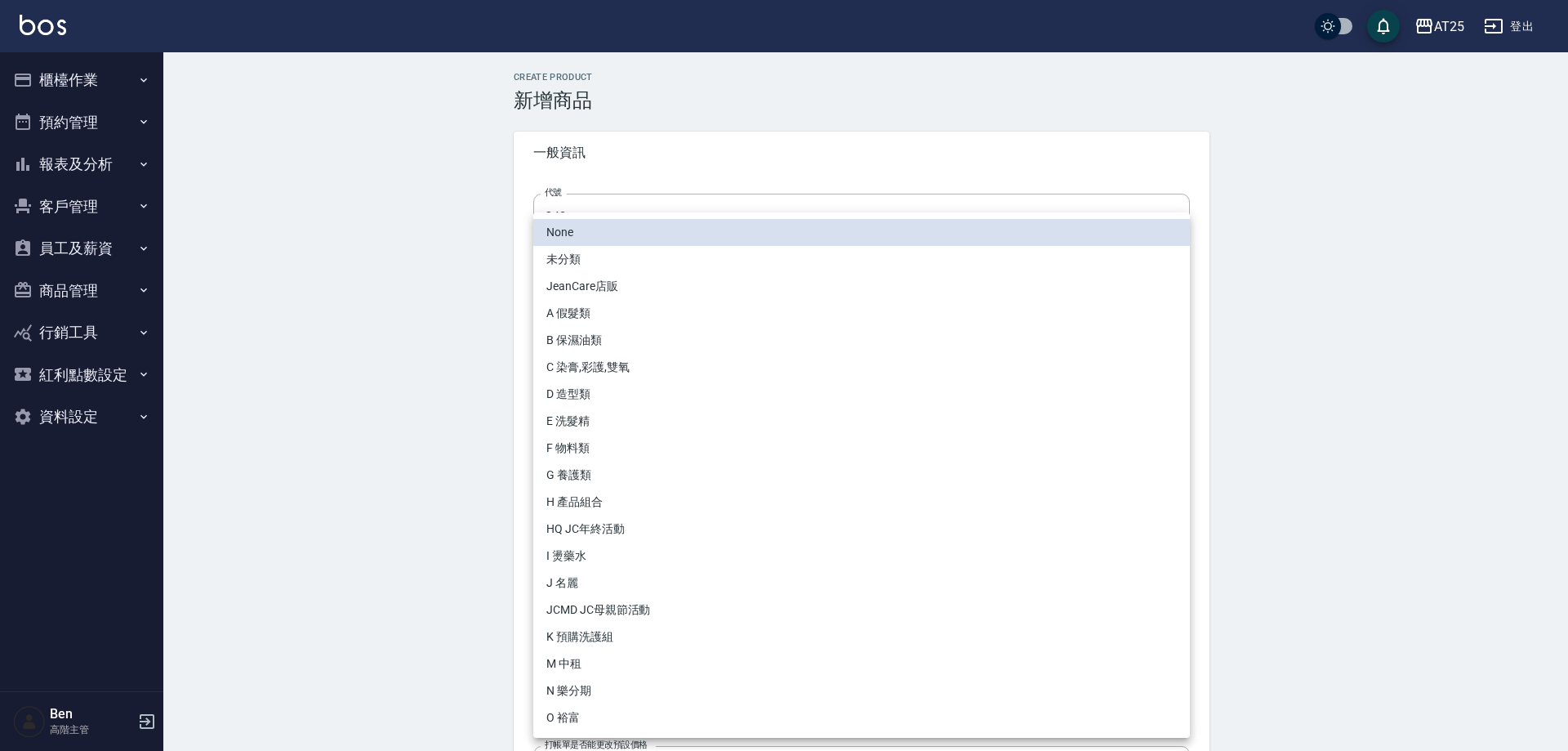
click at [618, 708] on li "O 裕富" at bounding box center [862, 718] width 657 height 27
type input "91f60e75-ef54-4e16-b1d4-88381a6f5a37"
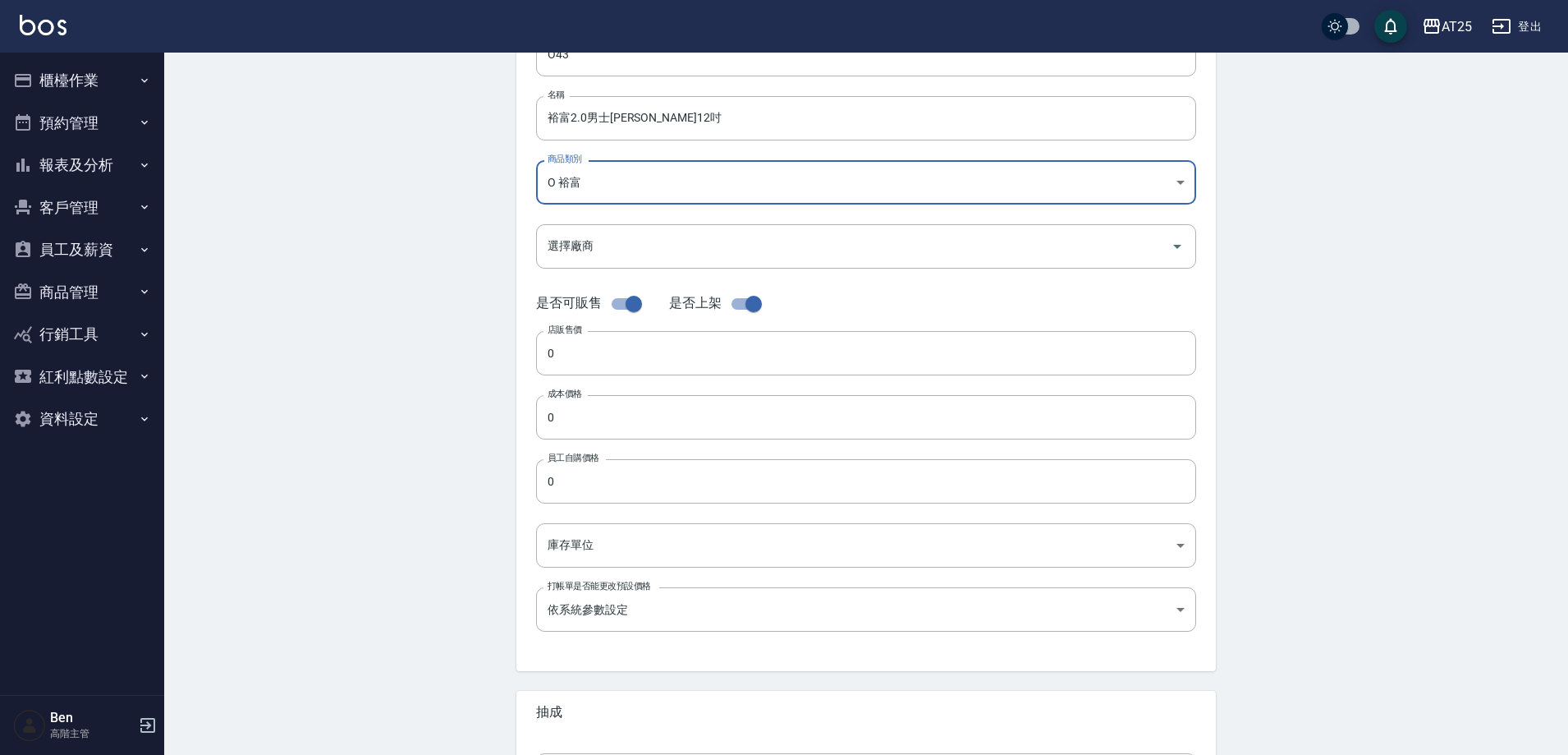
scroll to position [164, 0]
click at [595, 377] on div "代號 O43 代號 名稱 裕富2.0男士金絲羽12吋 名稱 商品類別 O 裕富 91f60e75-ef54-4e16-b1d4-88381a6f5a37 …" at bounding box center [866, 341] width 700 height 659
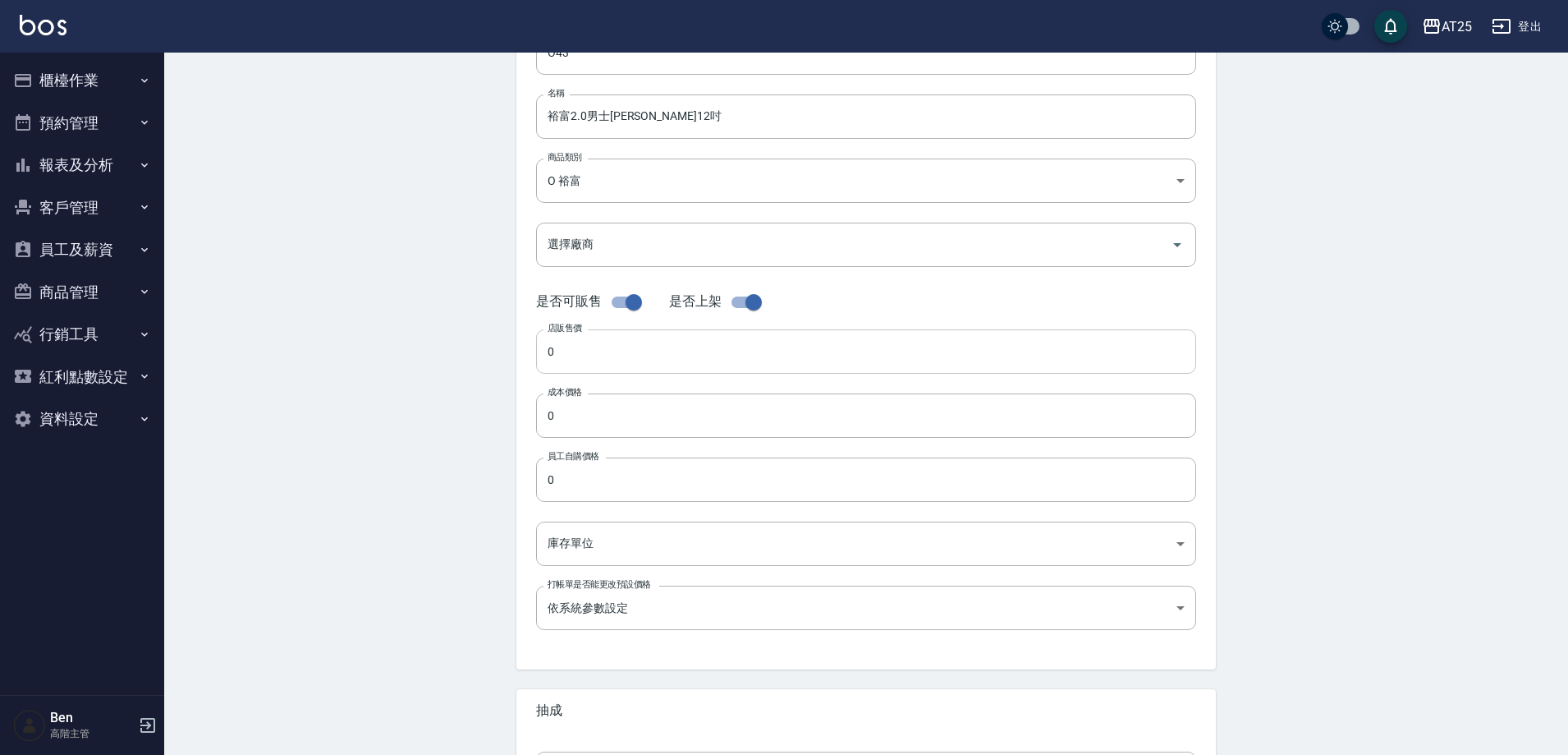
click at [595, 352] on input "0" at bounding box center [866, 351] width 660 height 45
drag, startPoint x: 595, startPoint y: 352, endPoint x: 496, endPoint y: 367, distance: 100.1
click at [501, 350] on div "Create Product 新增商品 一般資訊 代號 O43 代號 名稱 裕富2.0男士金絲羽12吋 名稱 商品類別 O 裕富 91f60e75-ef5…" at bounding box center [866, 429] width 739 height 1042
type input "930"
click at [595, 420] on input "0" at bounding box center [866, 415] width 660 height 45
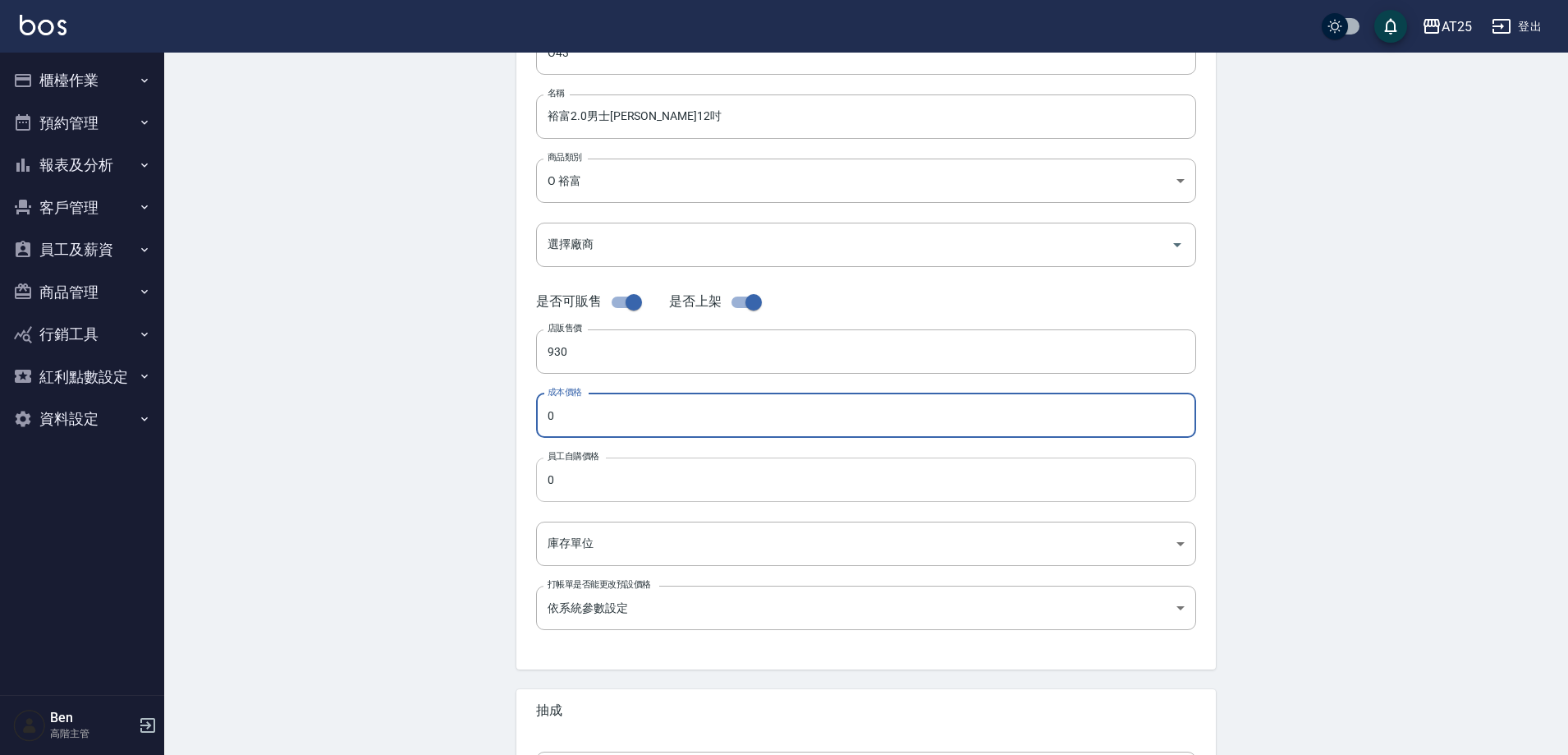
paste input "93"
type input "930"
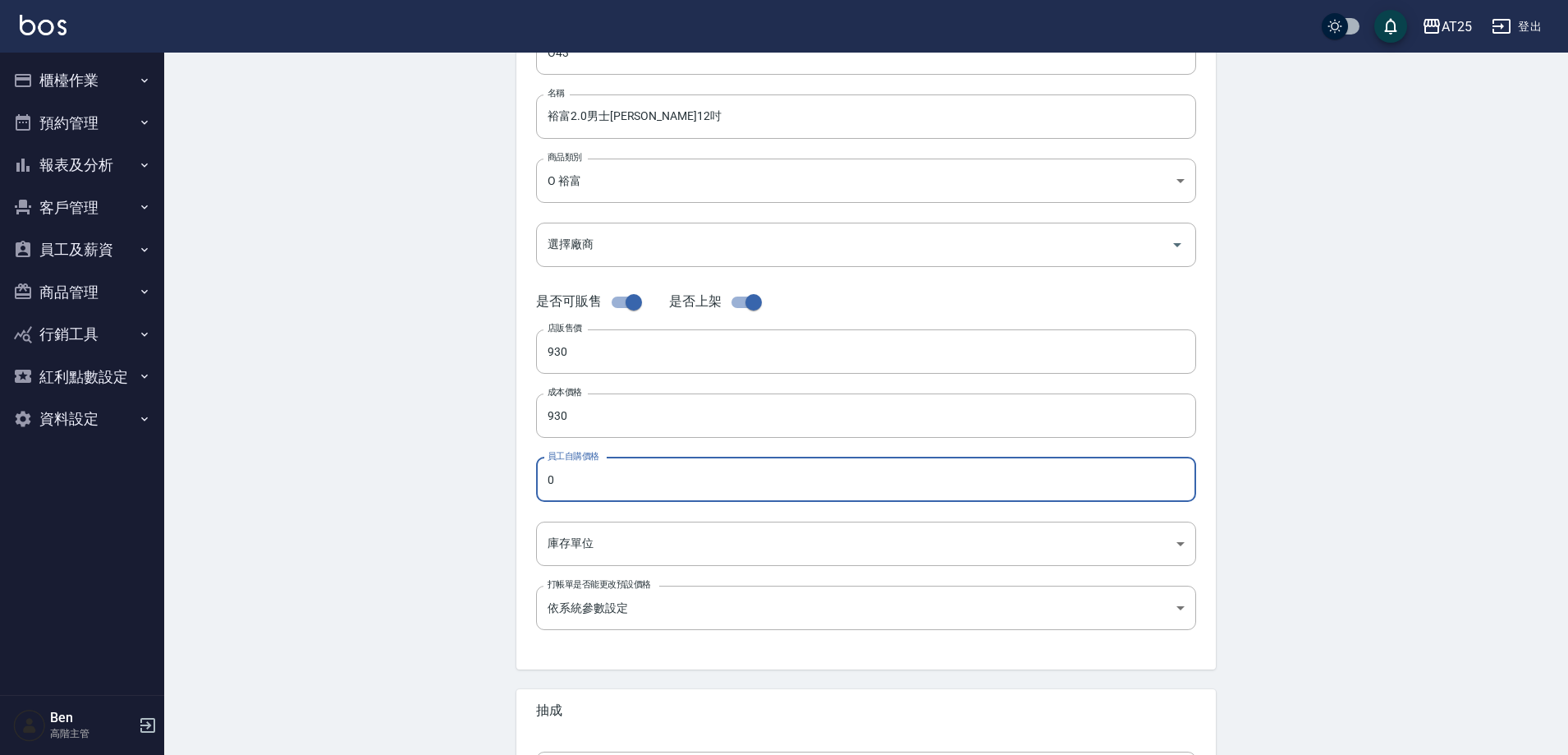
click at [586, 473] on input "0" at bounding box center [866, 479] width 660 height 45
paste input "93"
type input "930"
click at [589, 552] on body "AT25 登出 櫃檯作業 打帳單 帳單列表 掛單列表 座位開單 營業儀表板 現金收支登錄 高階收支登錄 材料自購登錄 每日結帳 排班表 現場電腦打卡 掃碼打卡…" at bounding box center [784, 403] width 1568 height 1133
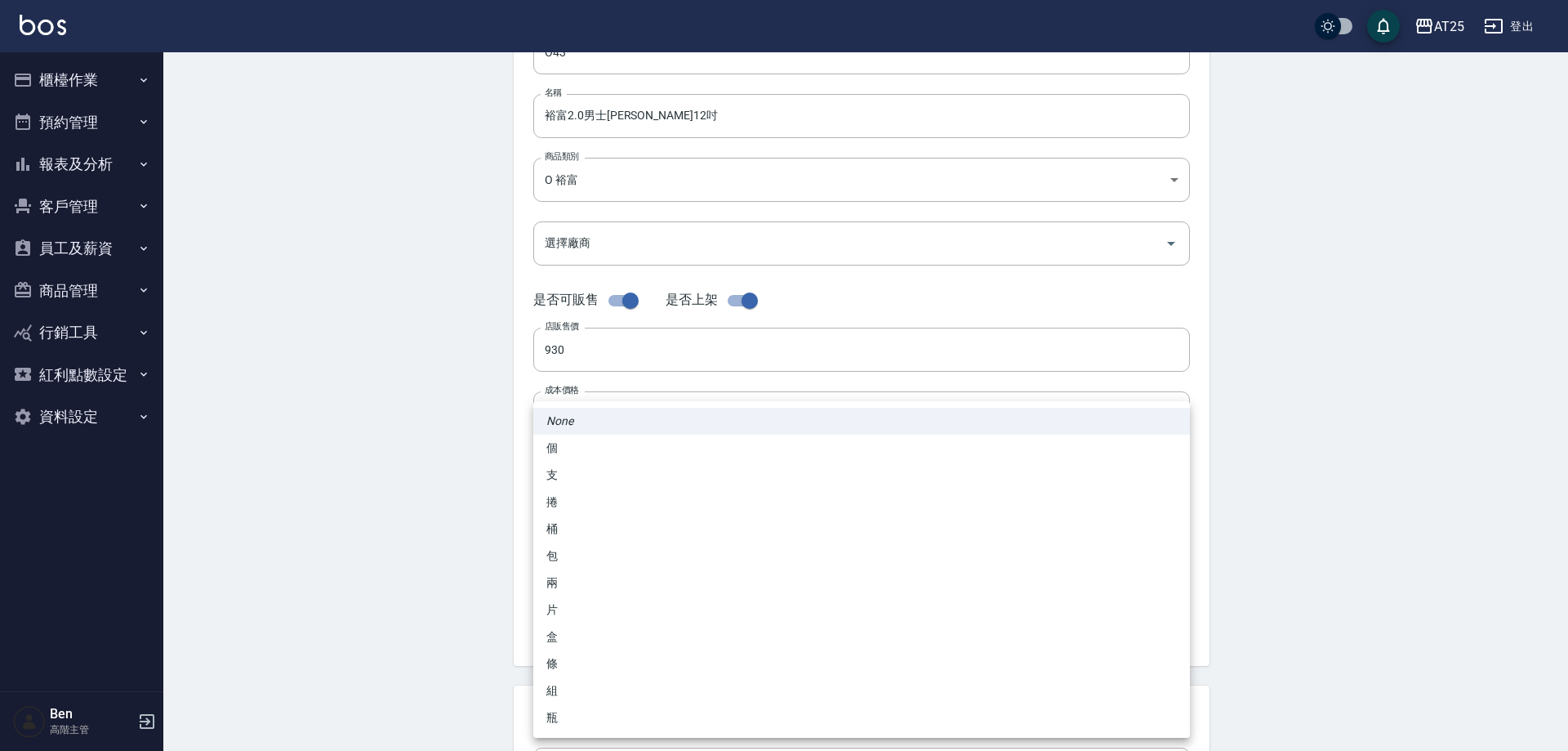
click at [588, 561] on li "包" at bounding box center [862, 556] width 657 height 27
type input "包"
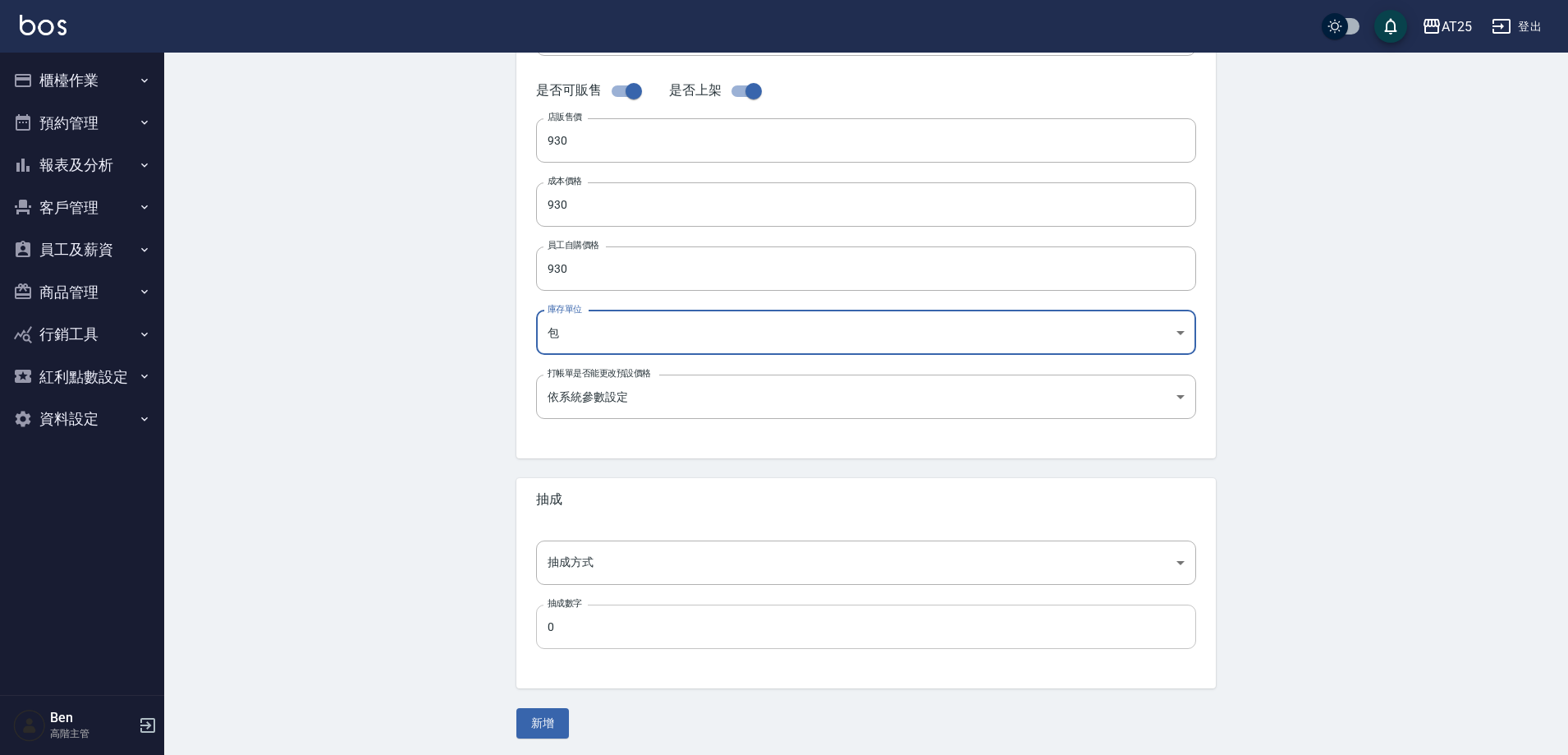
scroll to position [378, 0]
click at [613, 581] on body "AT25 登出 櫃檯作業 打帳單 帳單列表 掛單列表 座位開單 營業儀表板 現金收支登錄 高階收支登錄 材料自購登錄 每日結帳 排班表 現場電腦打卡 掃碼打卡…" at bounding box center [788, 188] width 1576 height 1133
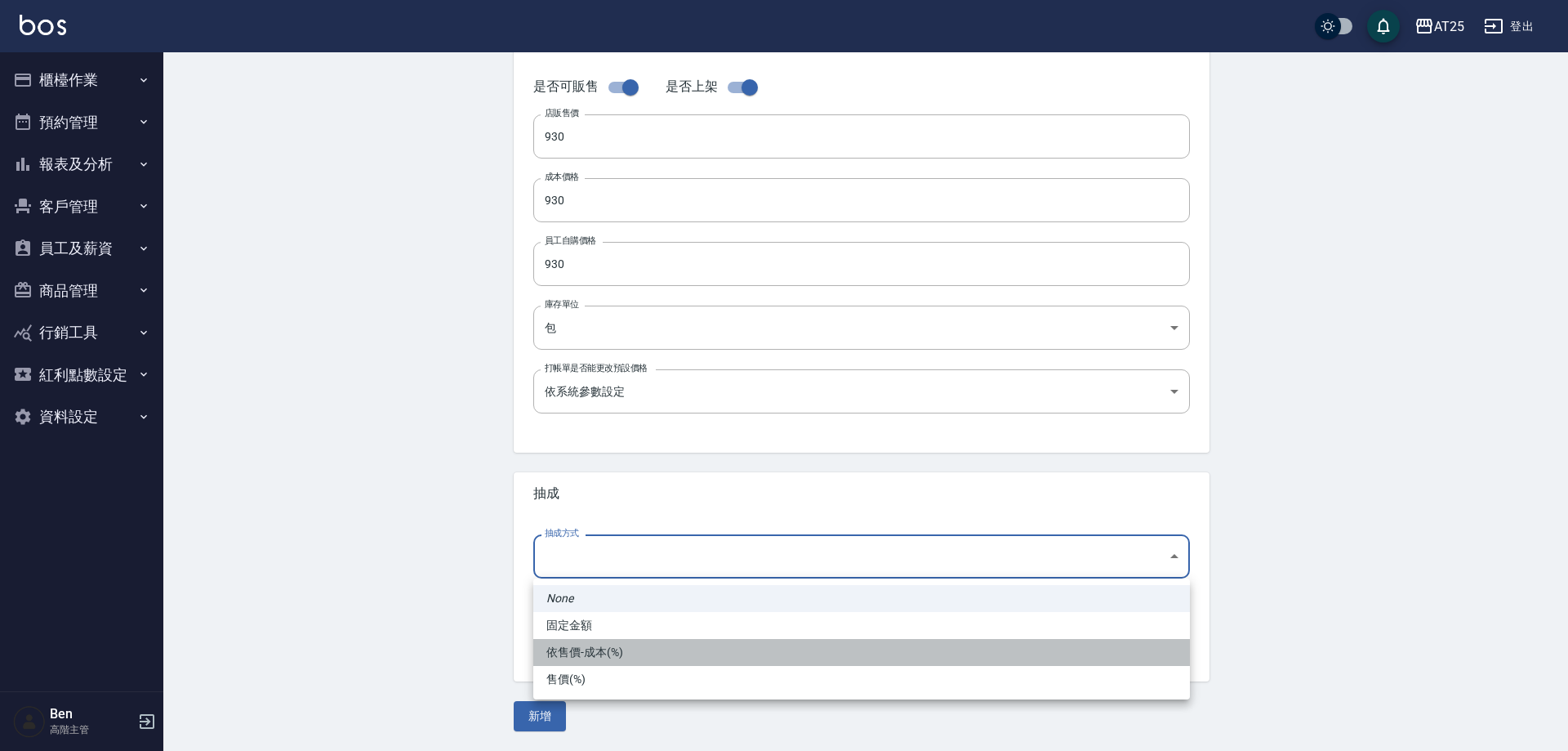
click at [620, 651] on li "依售價-成本(%)" at bounding box center [862, 652] width 657 height 27
type input "byCost"
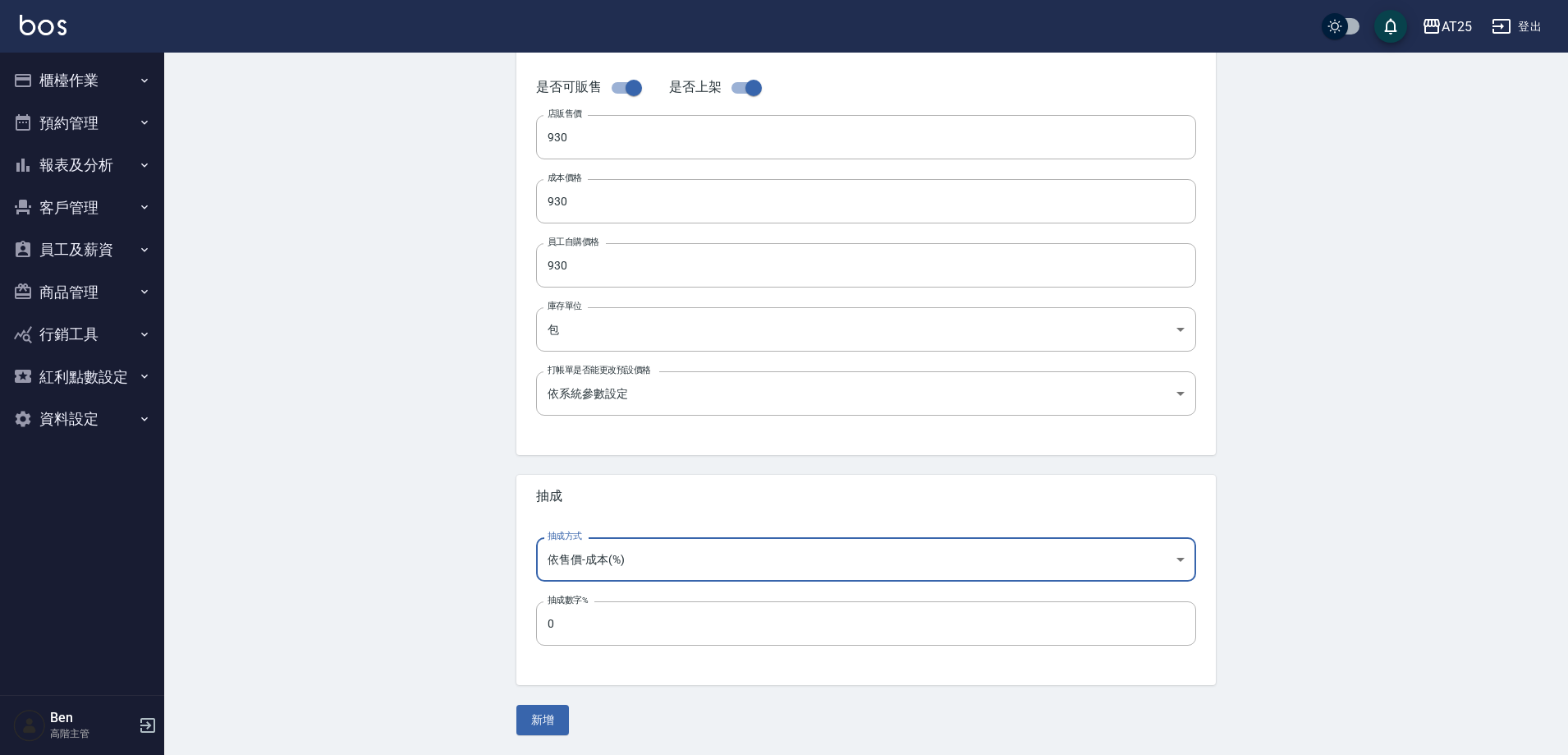
click at [550, 716] on button "新增" at bounding box center [543, 720] width 53 height 30
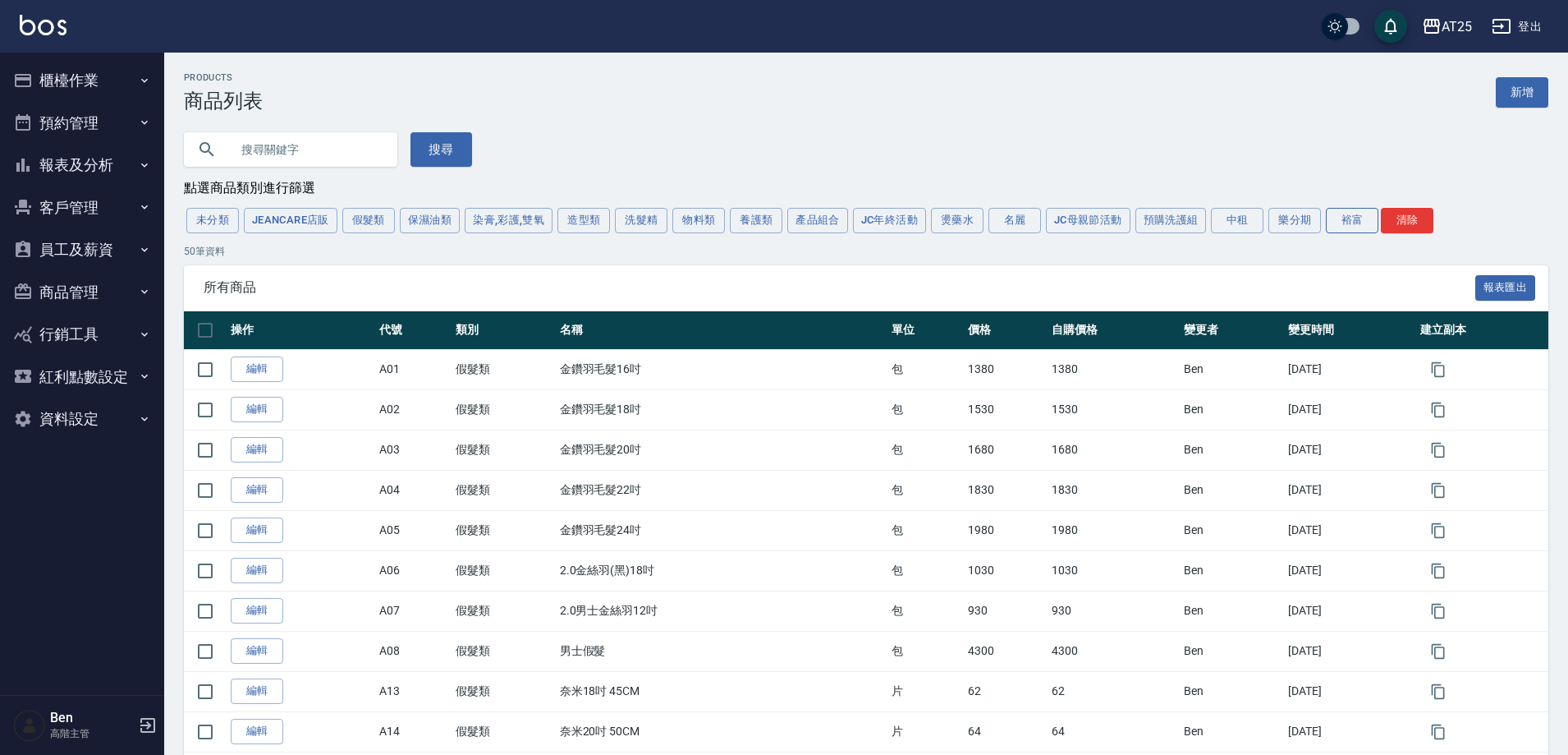
click at [1344, 221] on button "裕富" at bounding box center [1352, 220] width 53 height 25
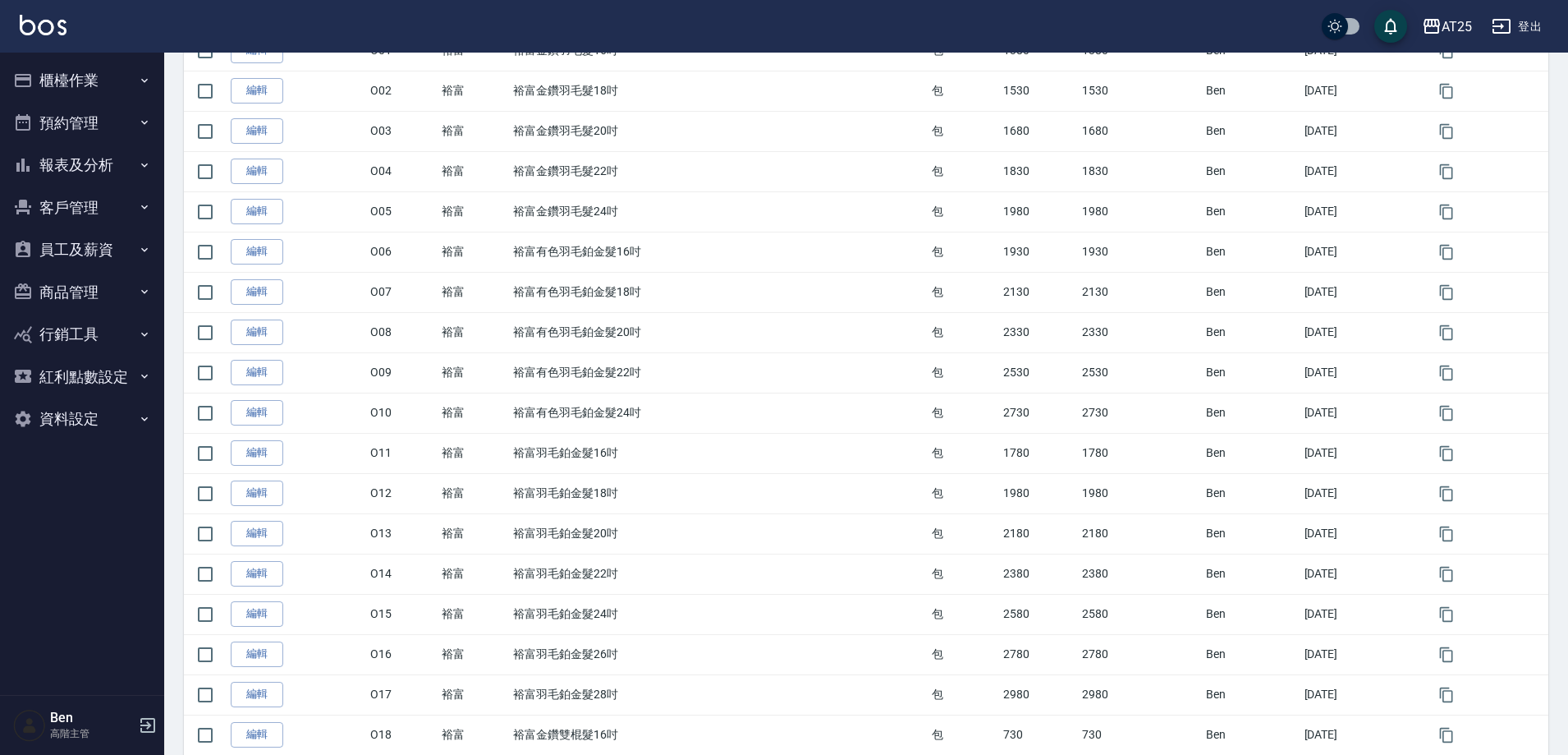
scroll to position [91, 0]
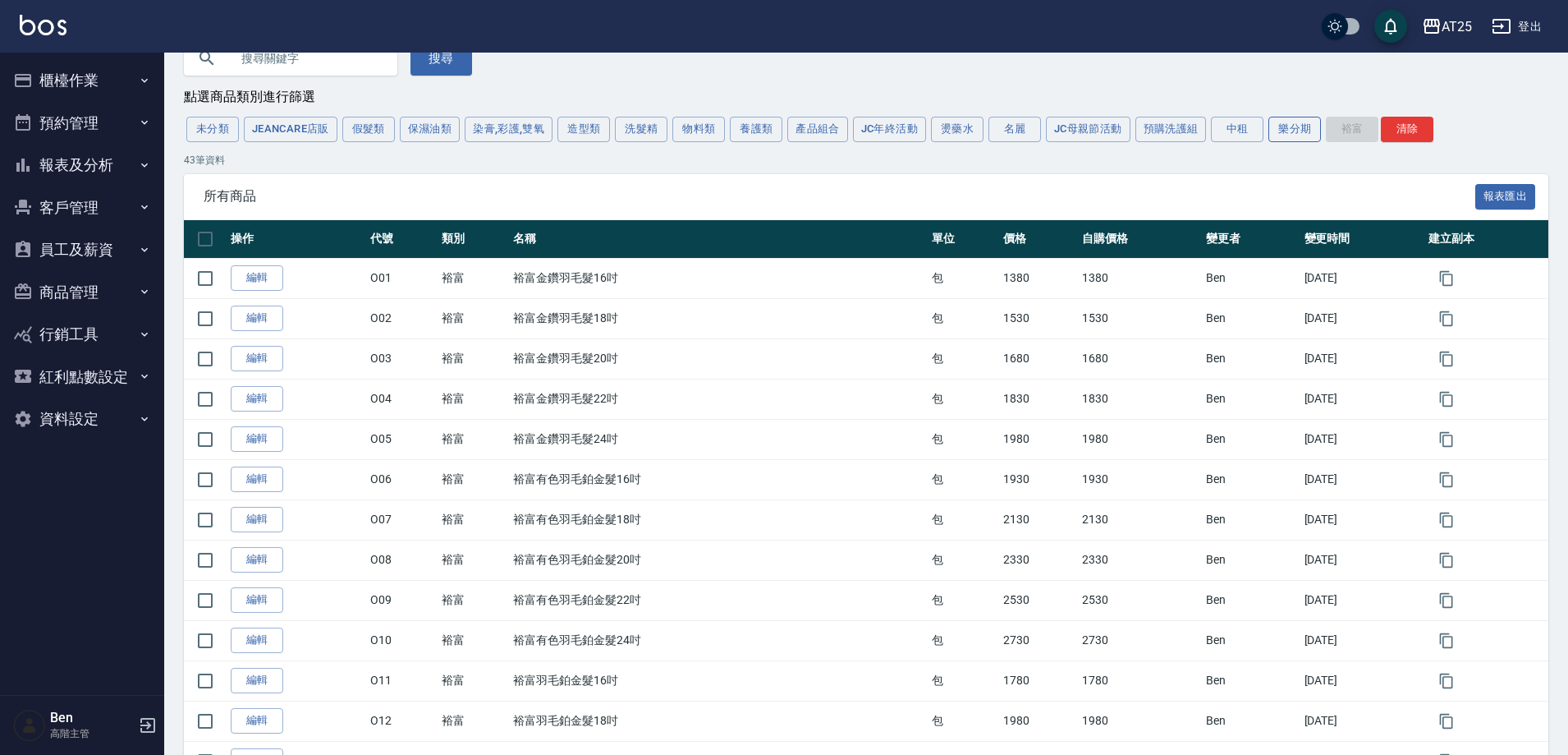
click at [1291, 129] on button "樂分期" at bounding box center [1295, 129] width 53 height 25
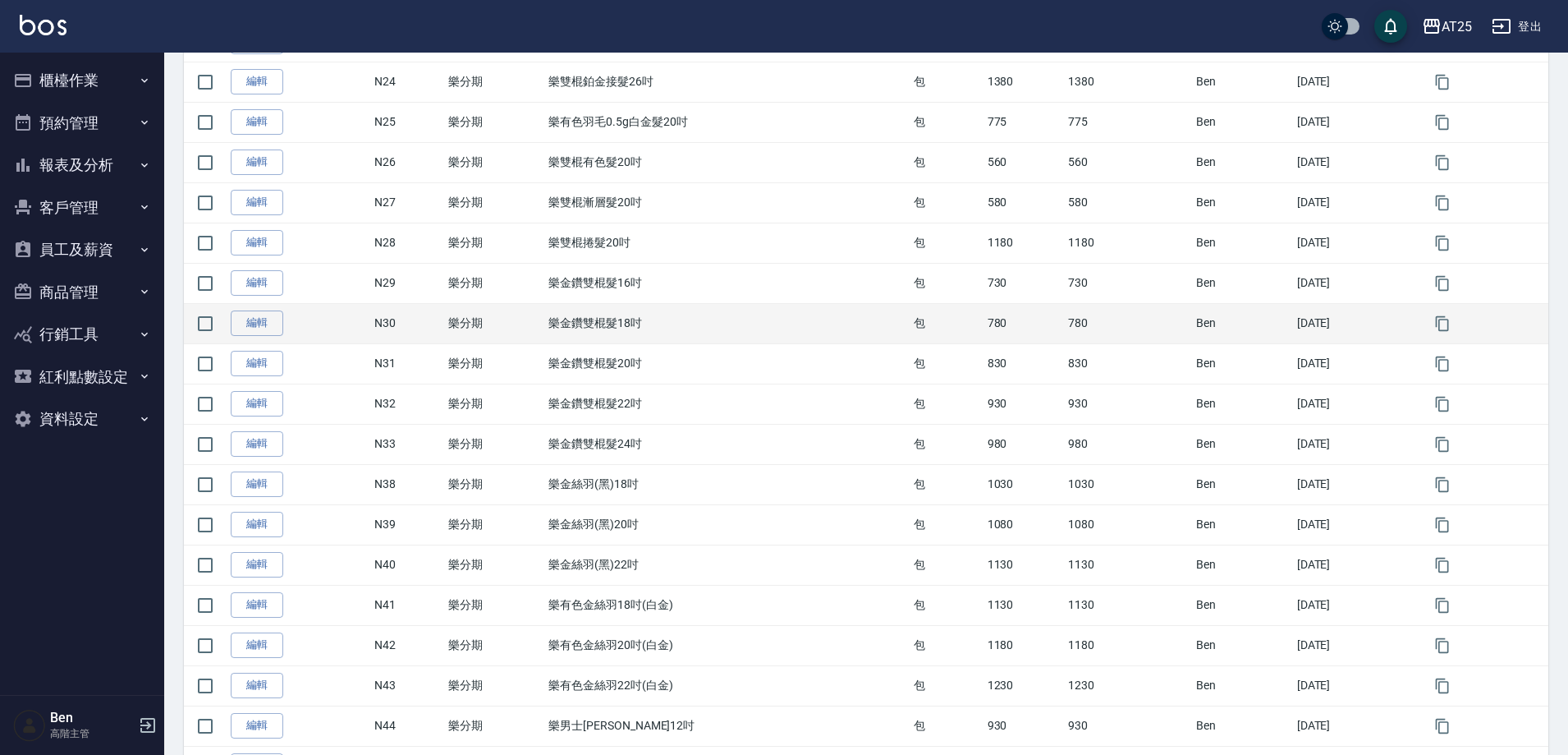
scroll to position [1323, 0]
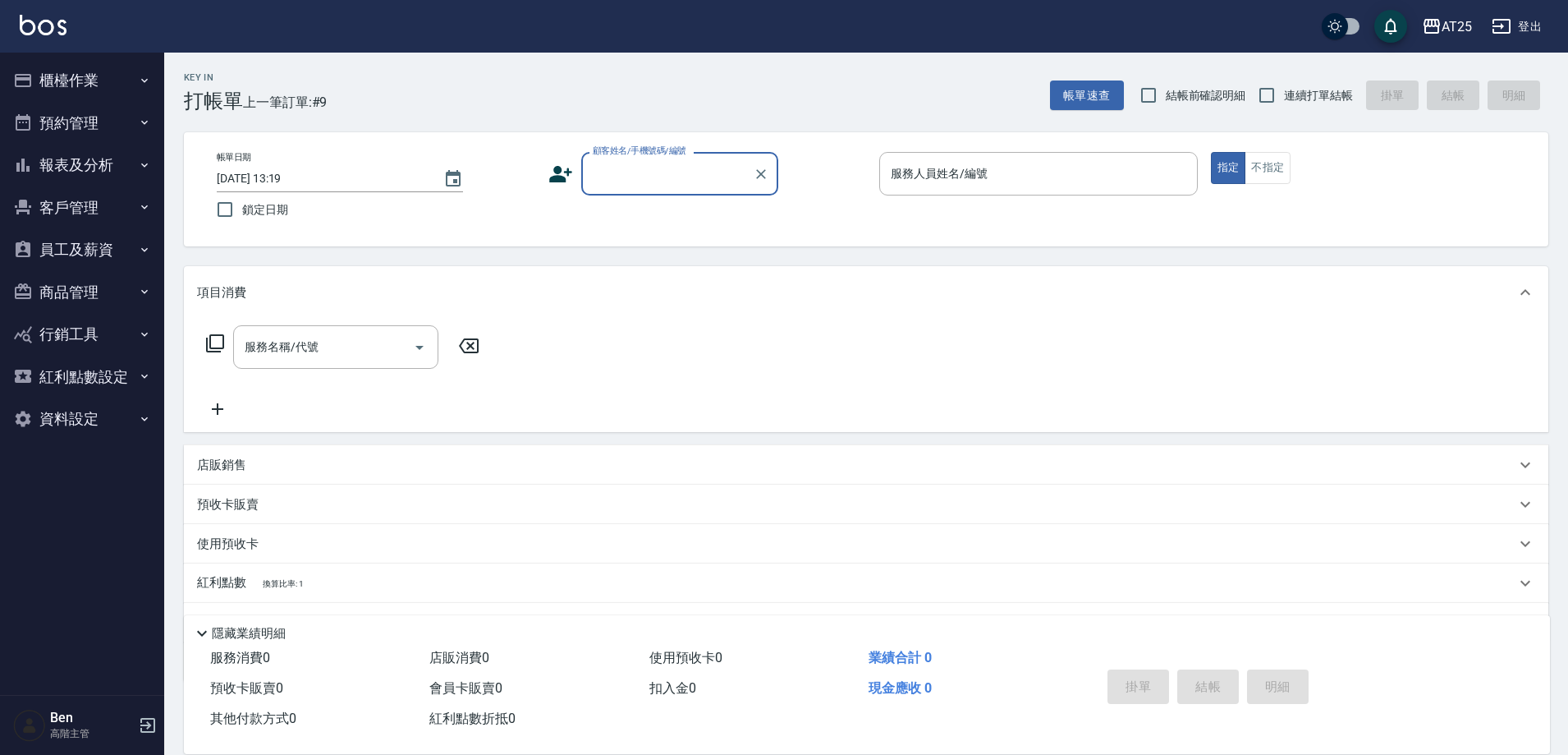
click at [92, 159] on button "報表及分析" at bounding box center [82, 165] width 151 height 43
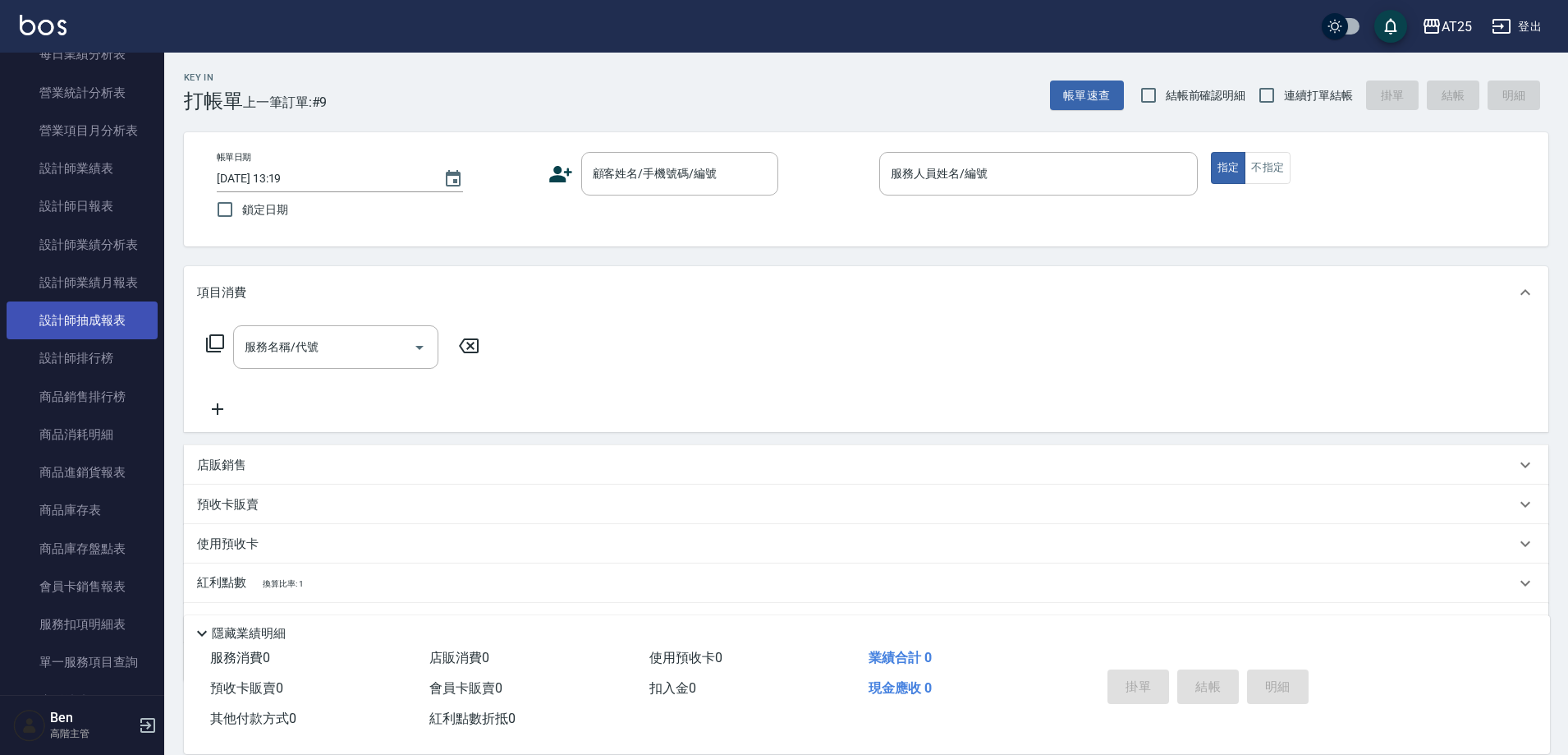
scroll to position [493, 0]
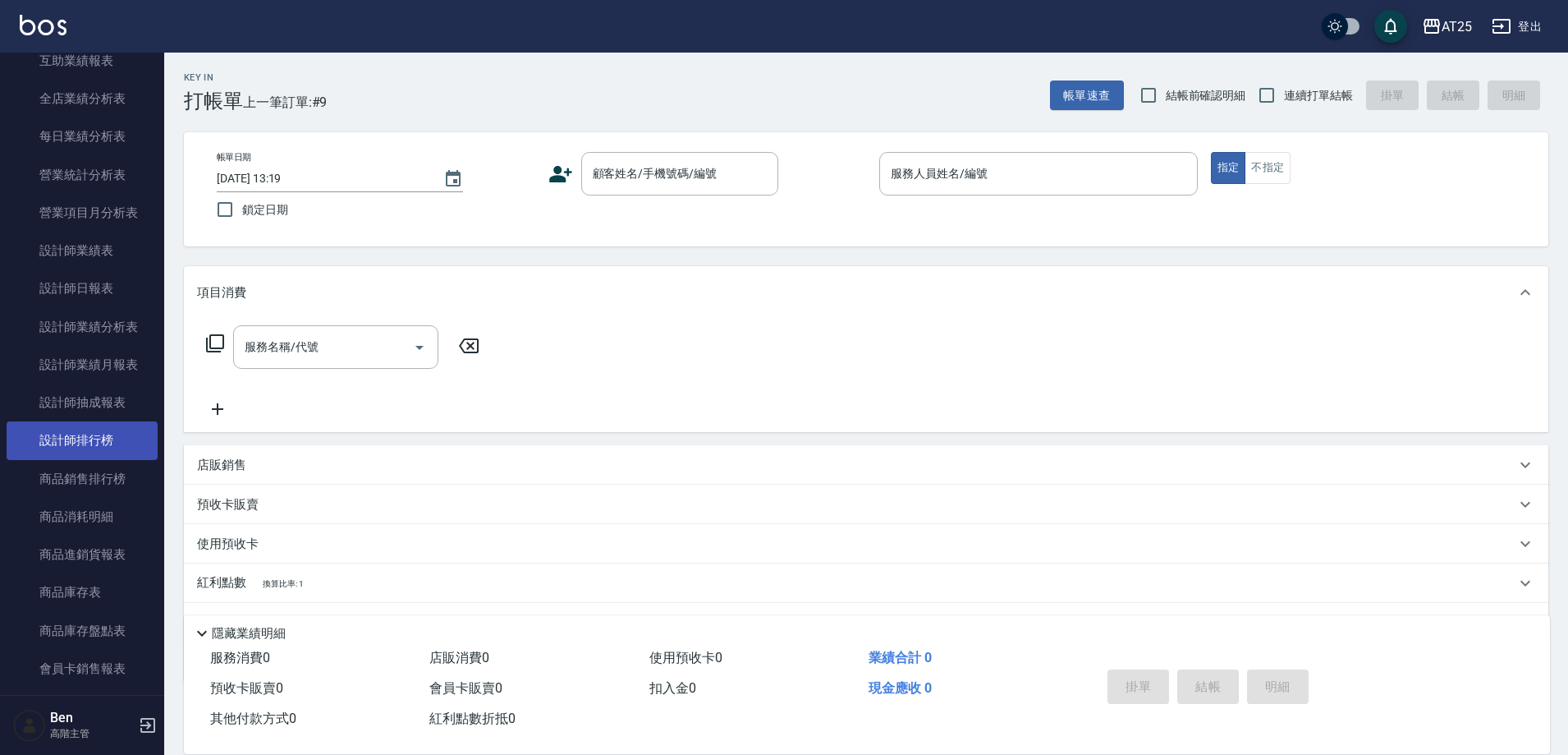
click at [81, 434] on link "設計師排行榜" at bounding box center [82, 440] width 151 height 38
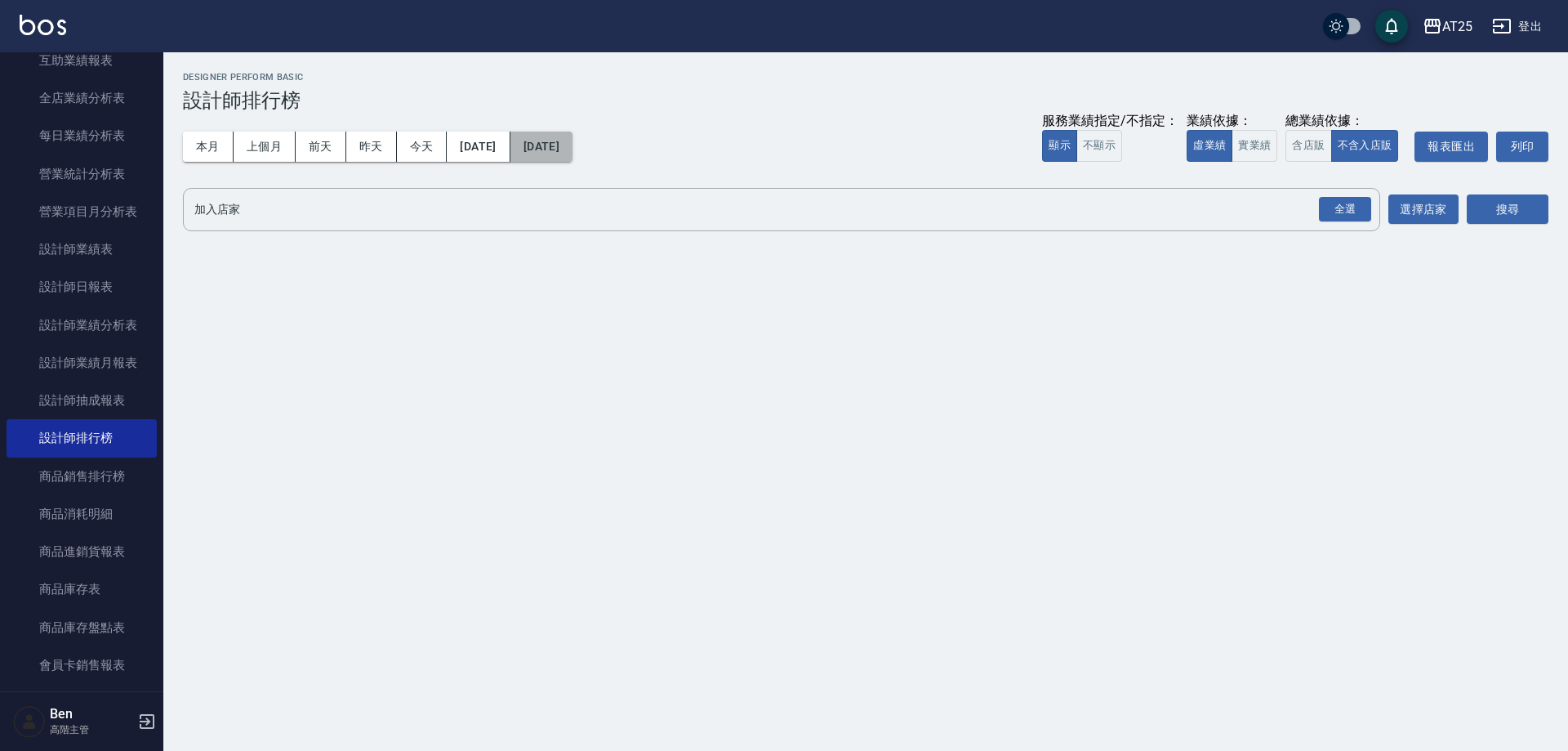
click at [573, 141] on button "[DATE]" at bounding box center [542, 146] width 62 height 30
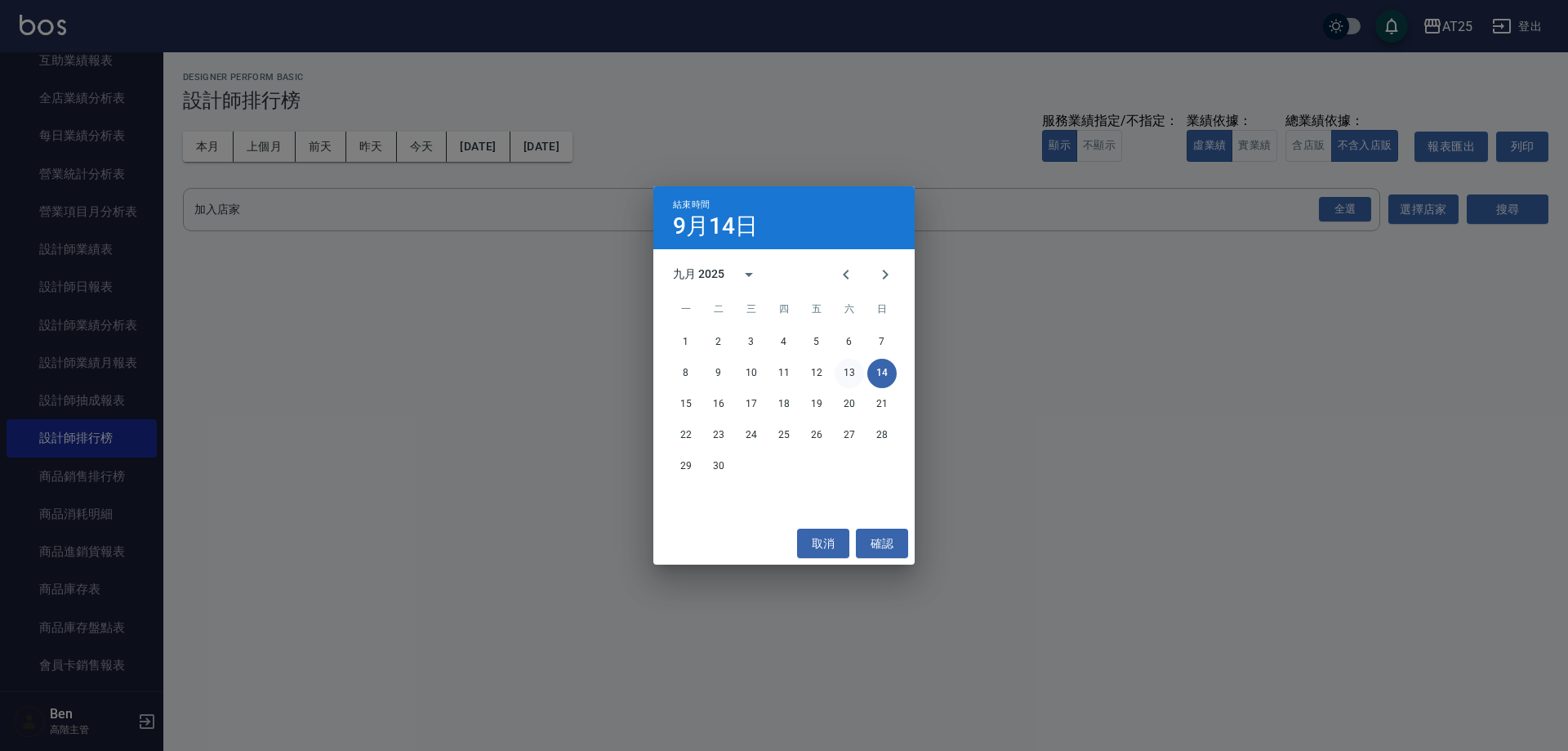
click at [854, 379] on button "13" at bounding box center [849, 373] width 29 height 29
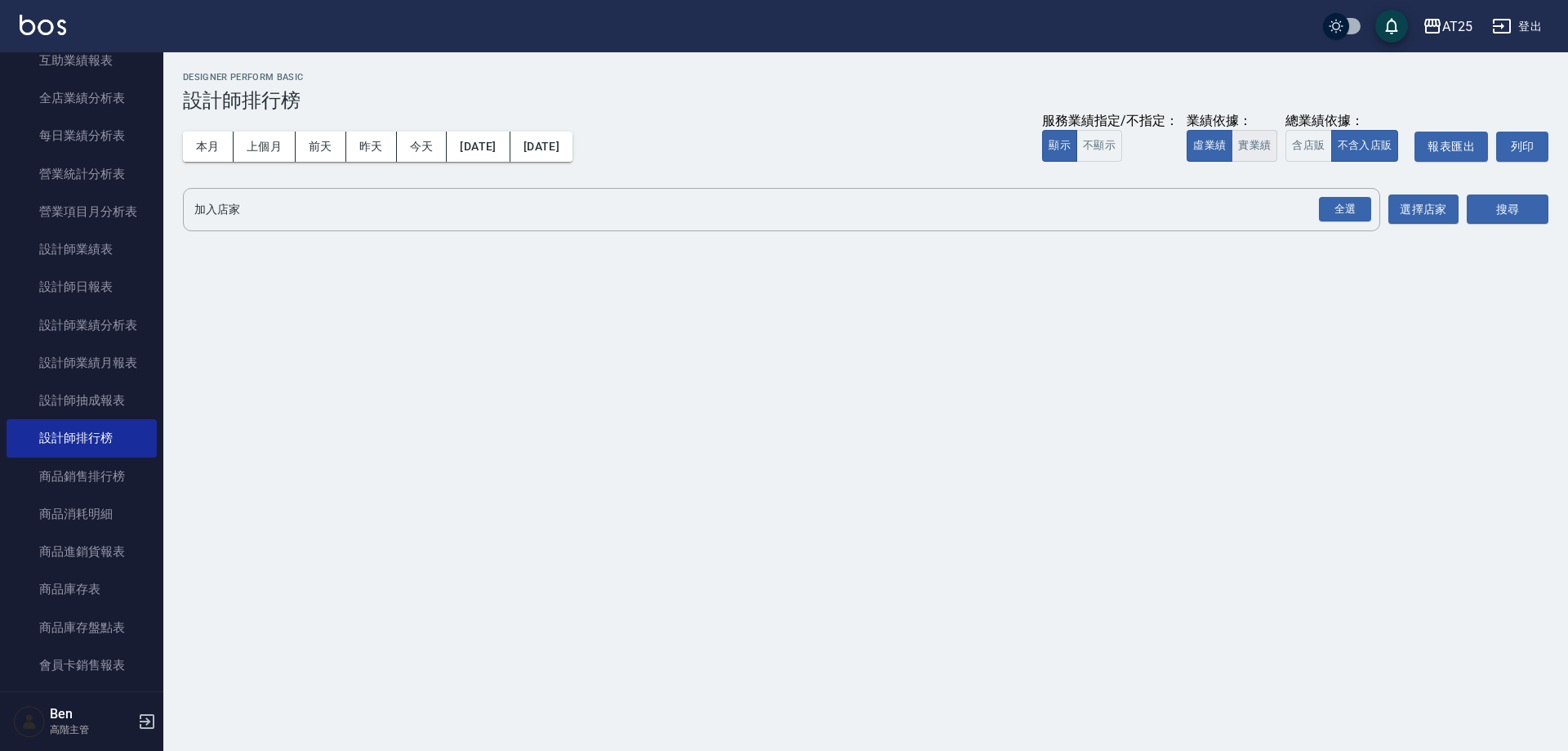
click at [1241, 146] on button "實業績" at bounding box center [1255, 146] width 46 height 32
click at [1360, 214] on div "全選" at bounding box center [1345, 209] width 53 height 25
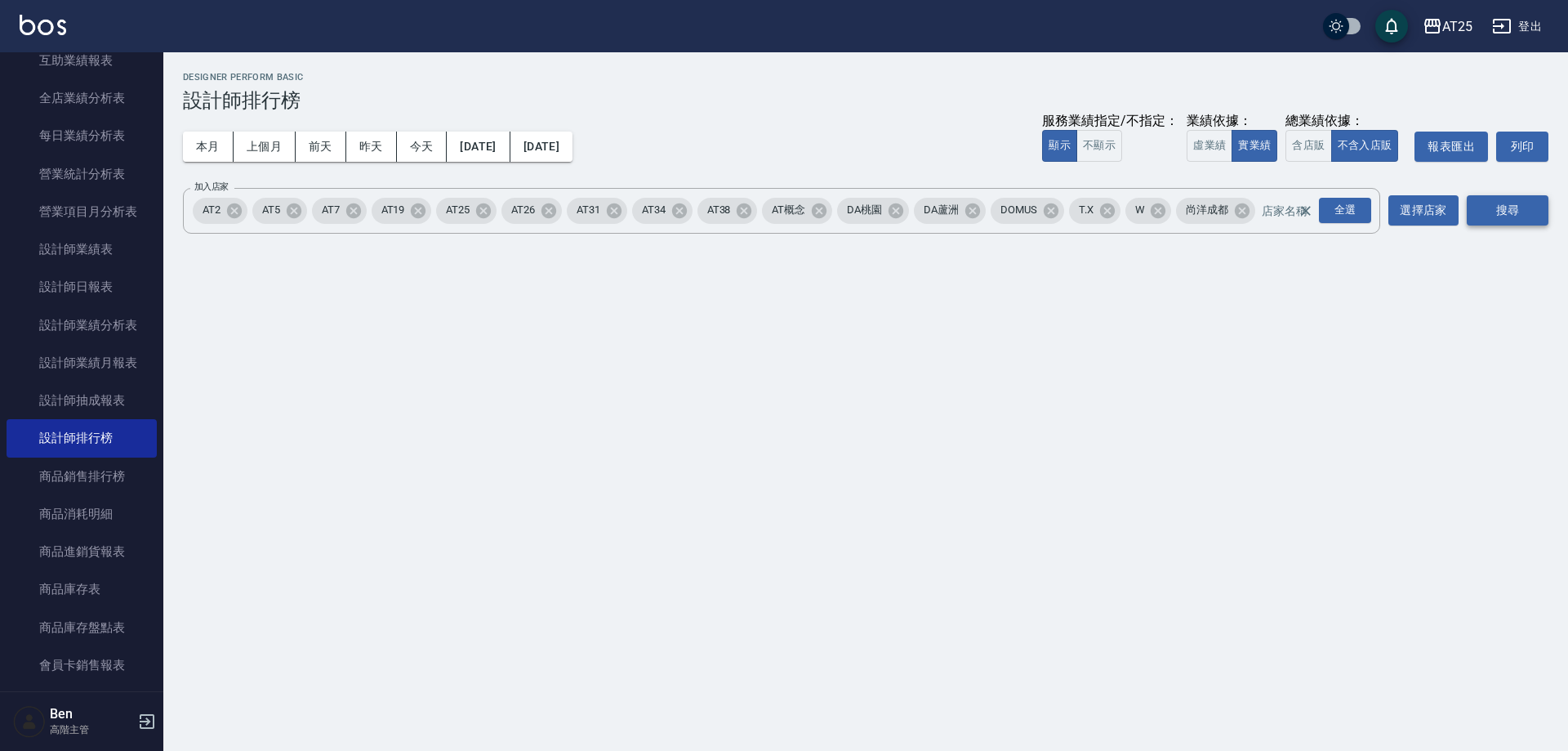
click at [1494, 221] on button "搜尋" at bounding box center [1508, 211] width 82 height 30
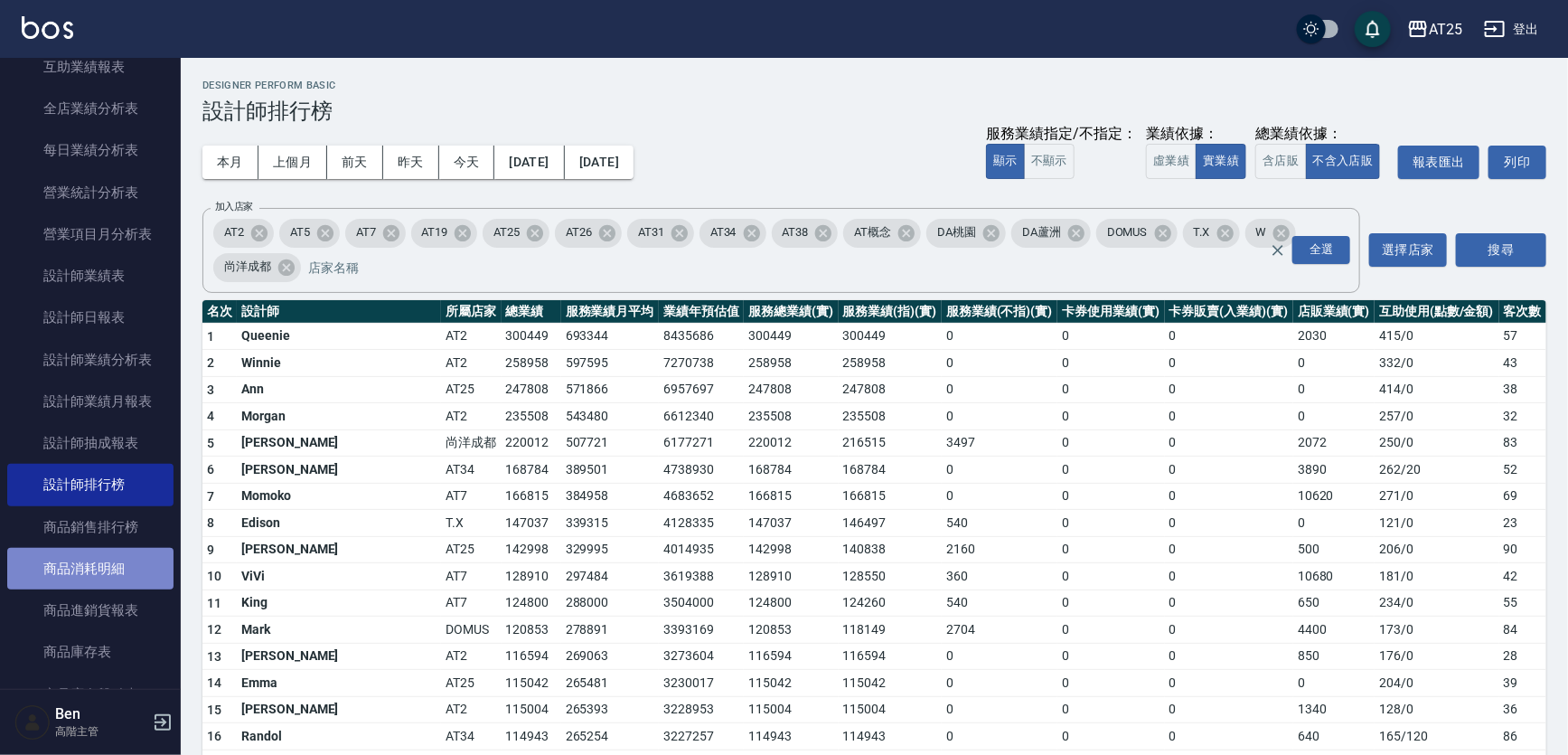
click at [97, 556] on link "商品消耗明細" at bounding box center [91, 568] width 167 height 42
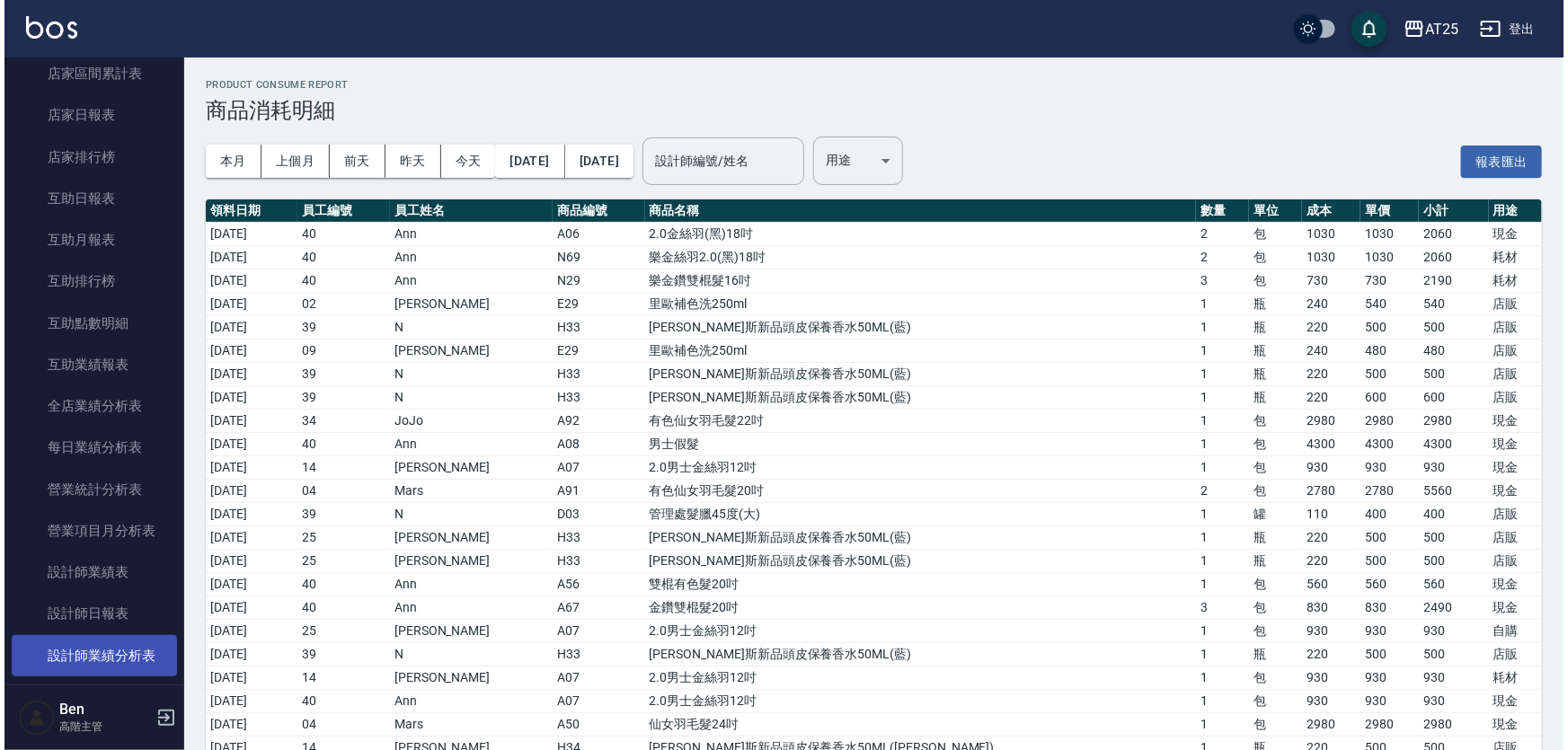
scroll to position [212, 0]
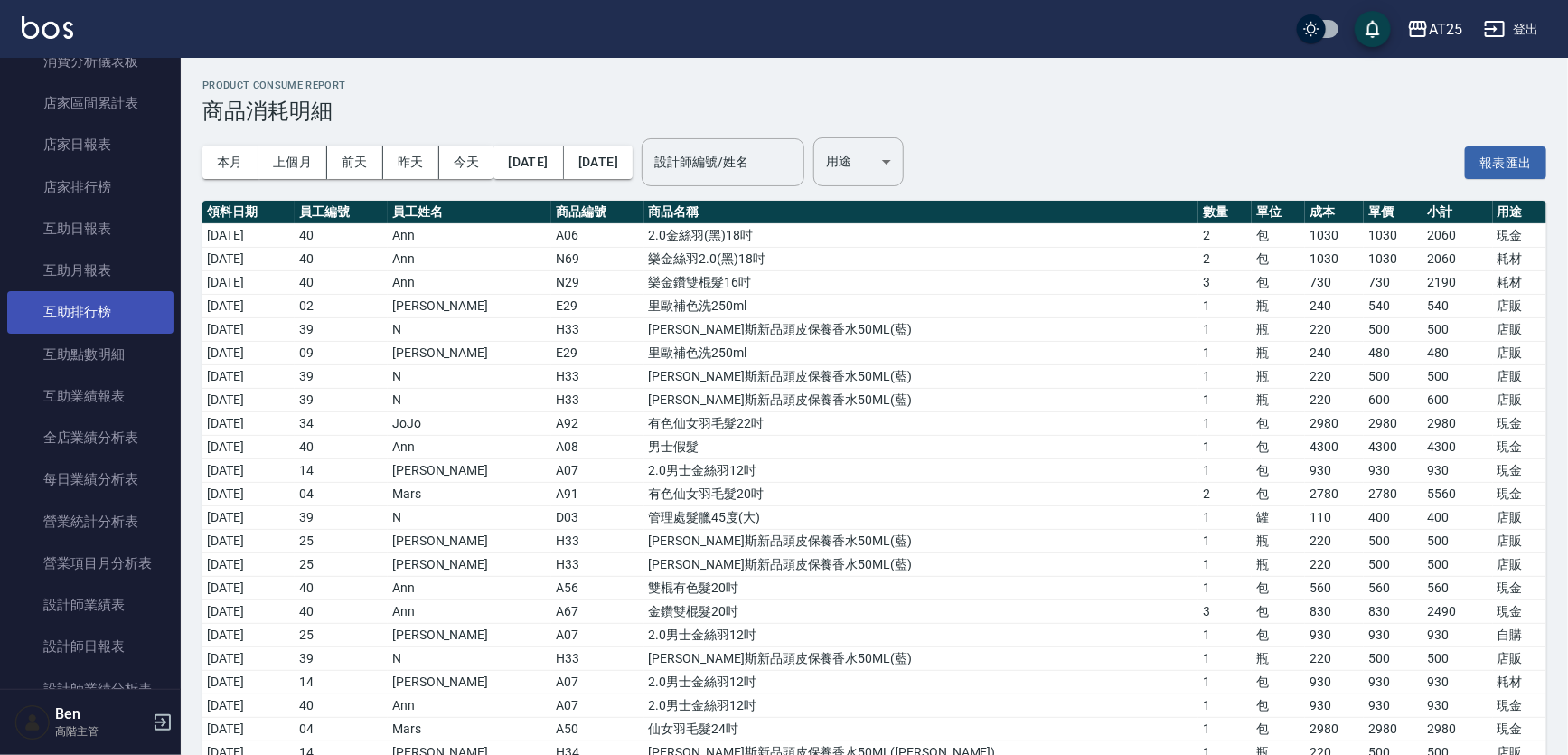
click at [83, 303] on link "互助排行榜" at bounding box center [91, 312] width 167 height 42
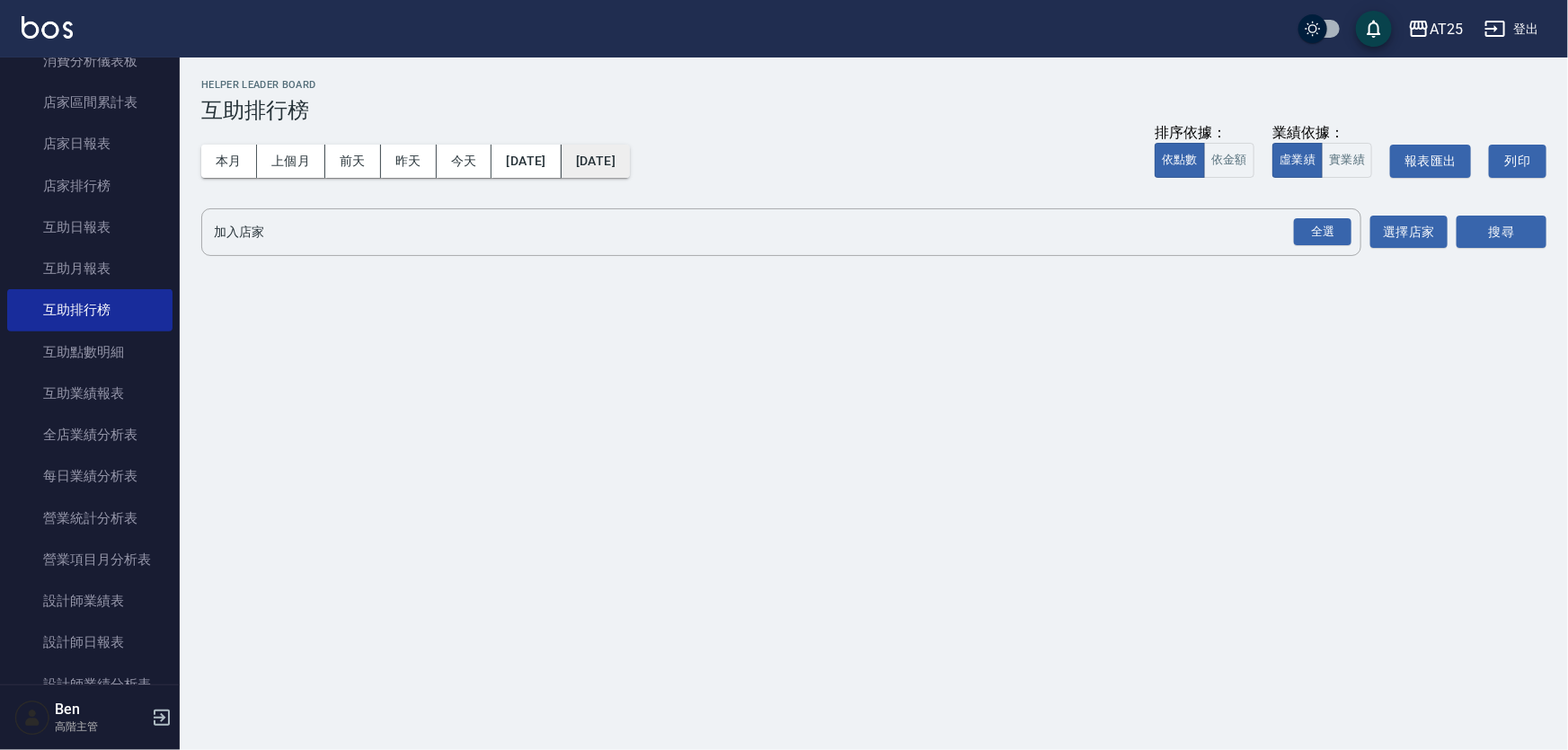
click at [630, 153] on button "[DATE]" at bounding box center [596, 161] width 68 height 33
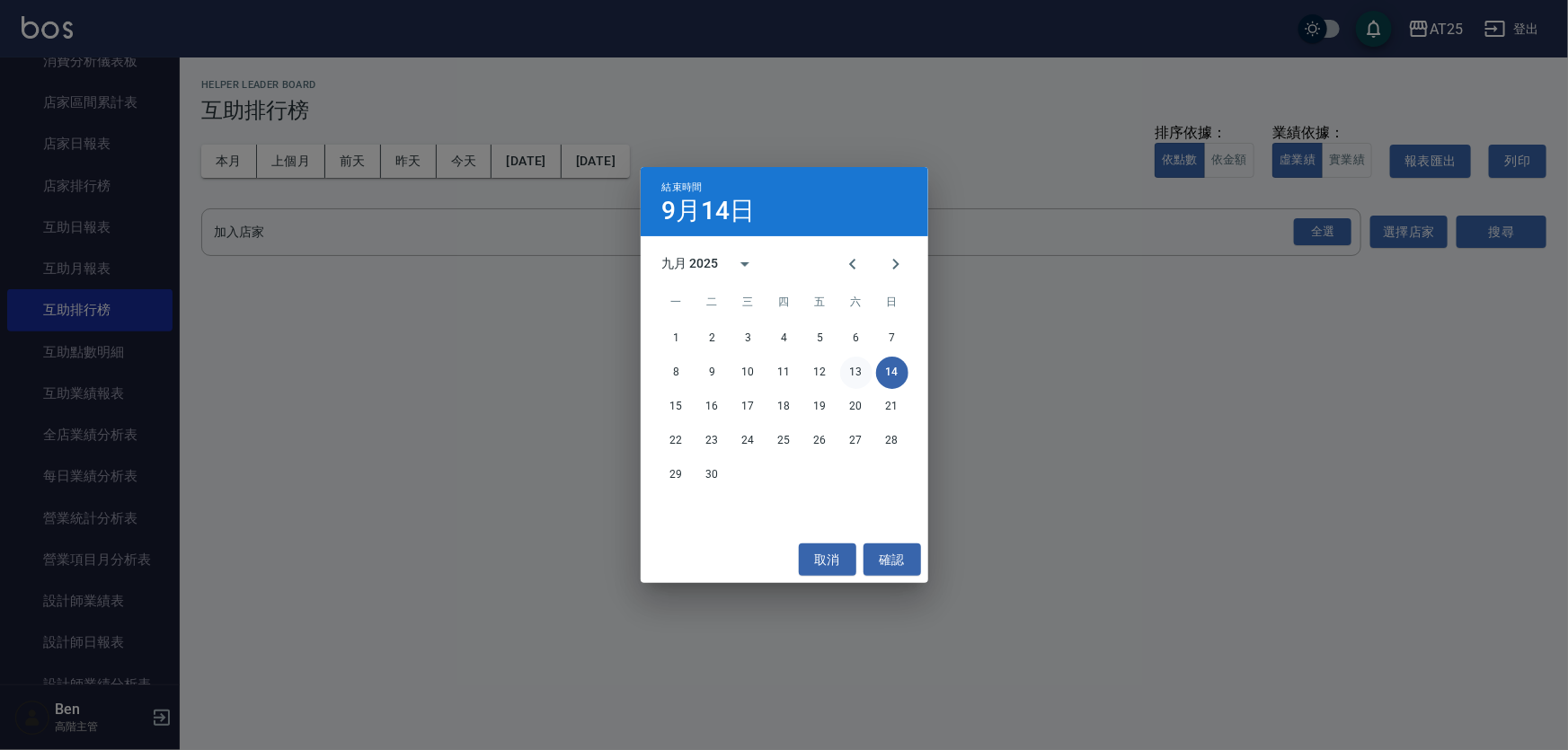
click at [849, 374] on button "13" at bounding box center [856, 372] width 32 height 32
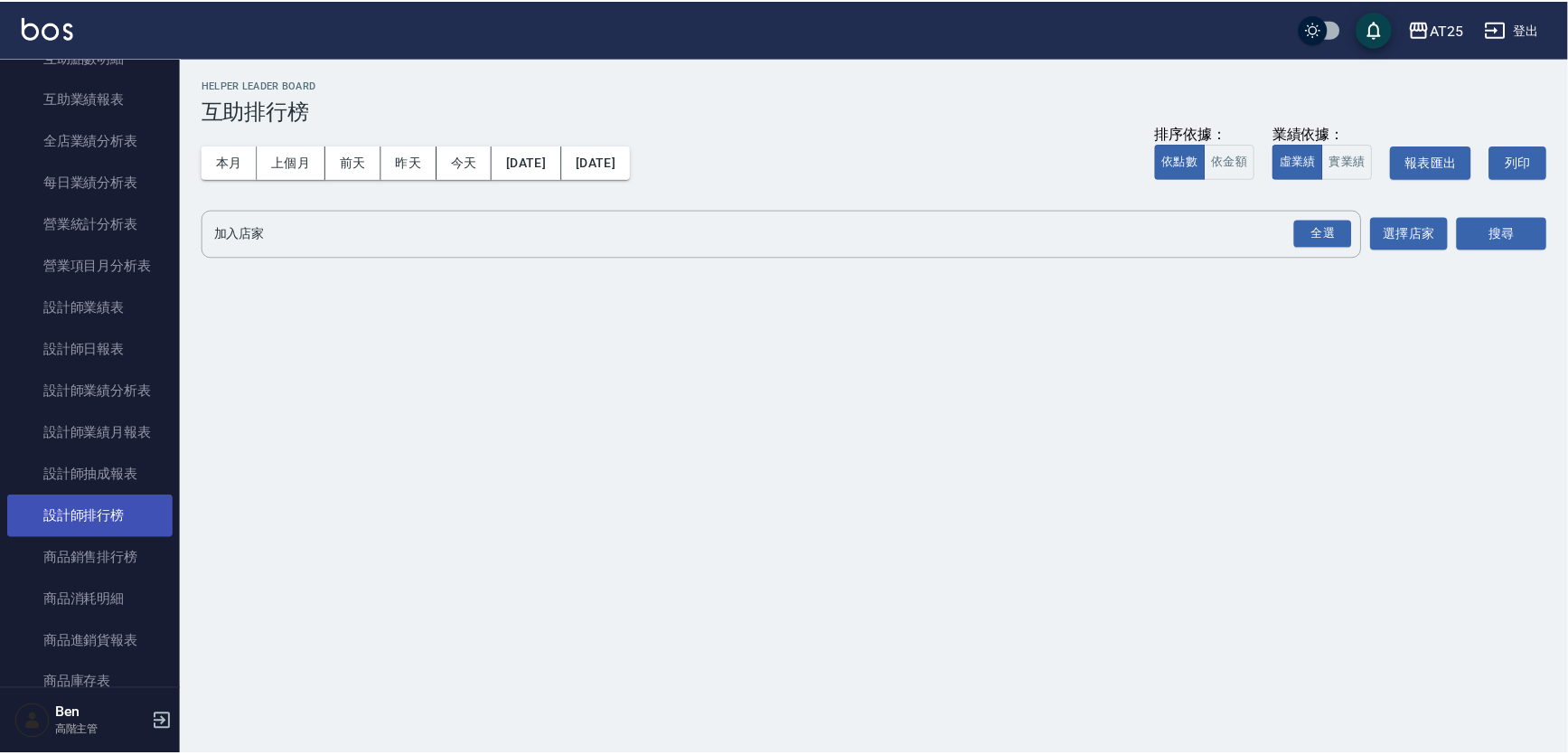
scroll to position [542, 0]
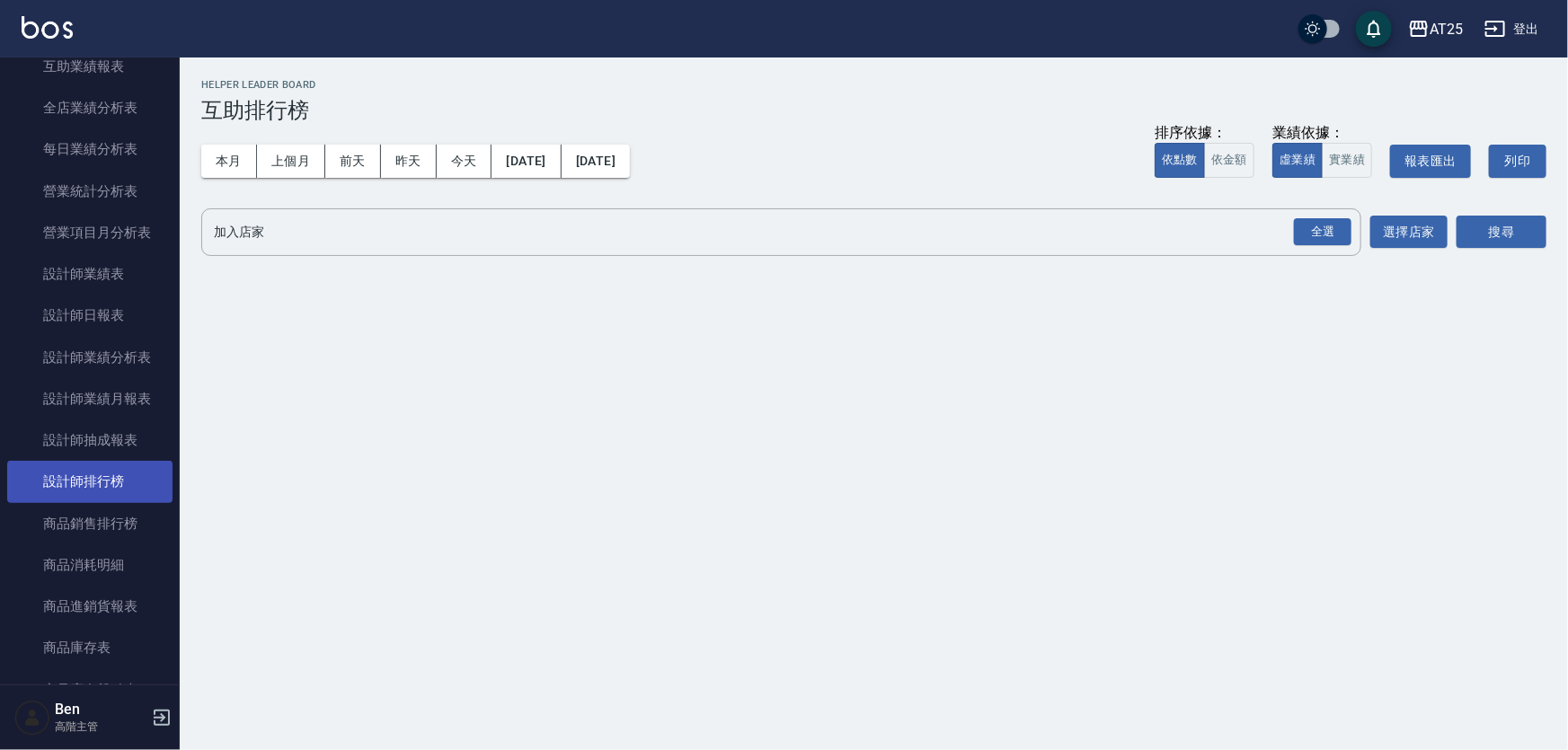
click at [102, 478] on link "設計師排行榜" at bounding box center [90, 481] width 166 height 41
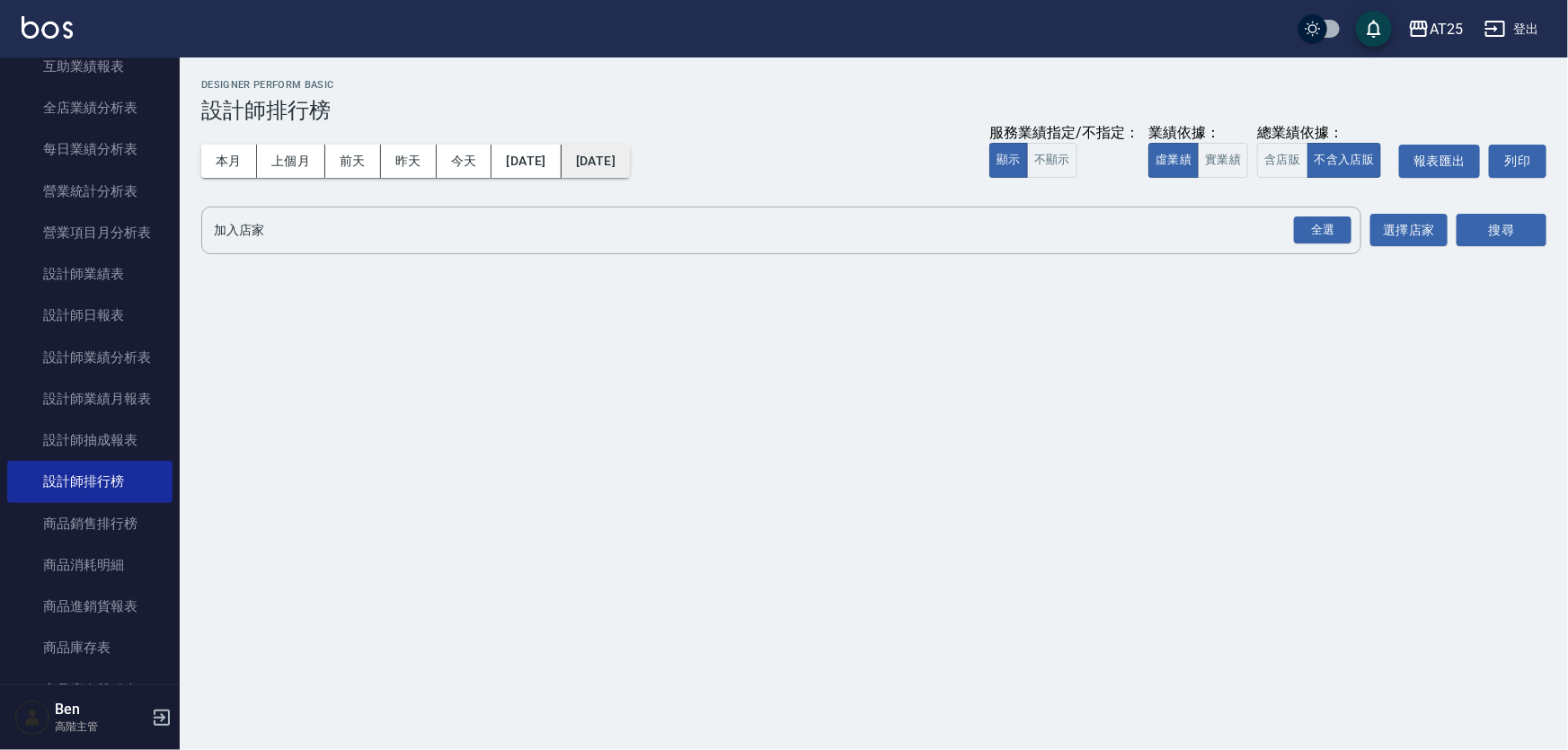
click at [624, 158] on button "[DATE]" at bounding box center [596, 161] width 68 height 33
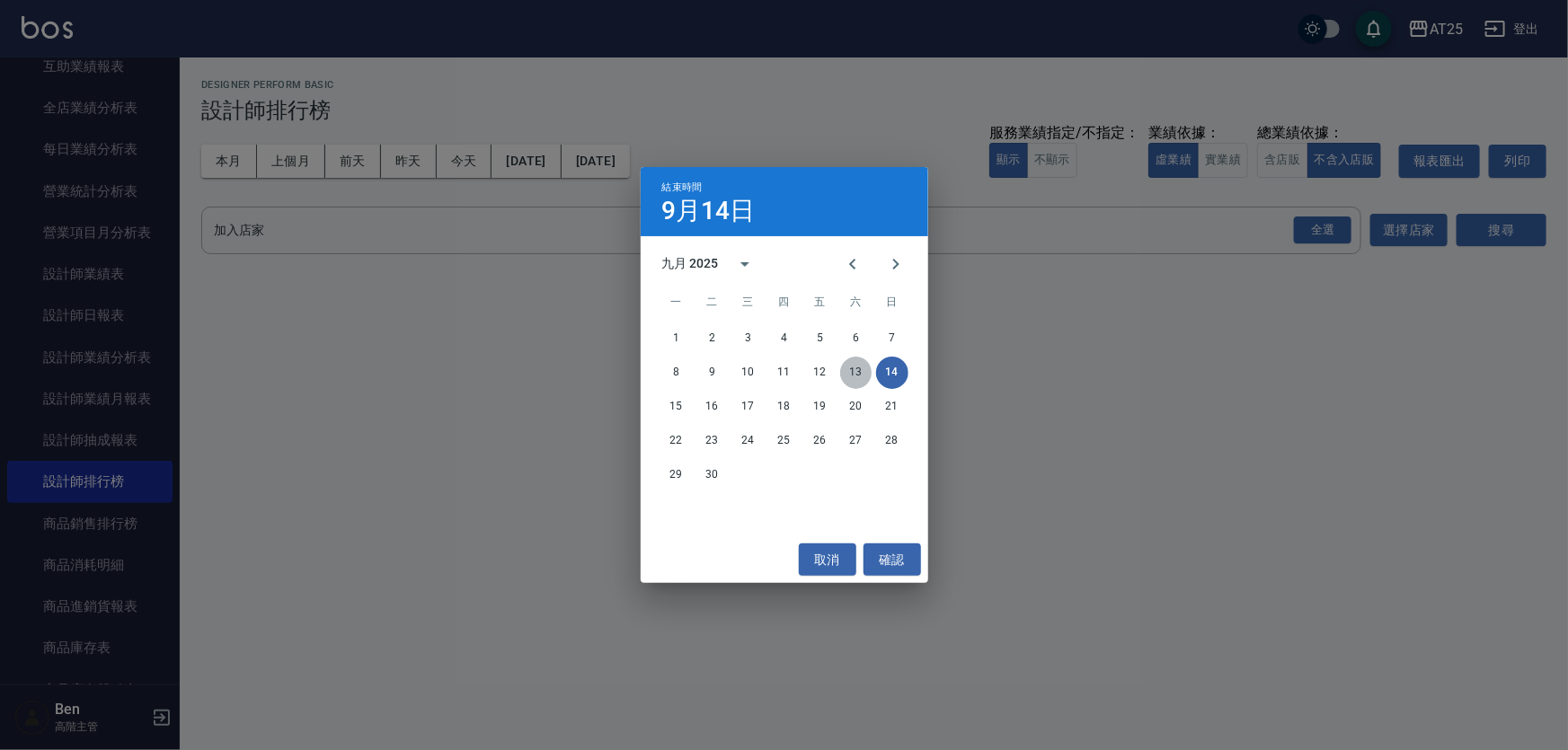
click at [865, 381] on button "13" at bounding box center [856, 372] width 32 height 32
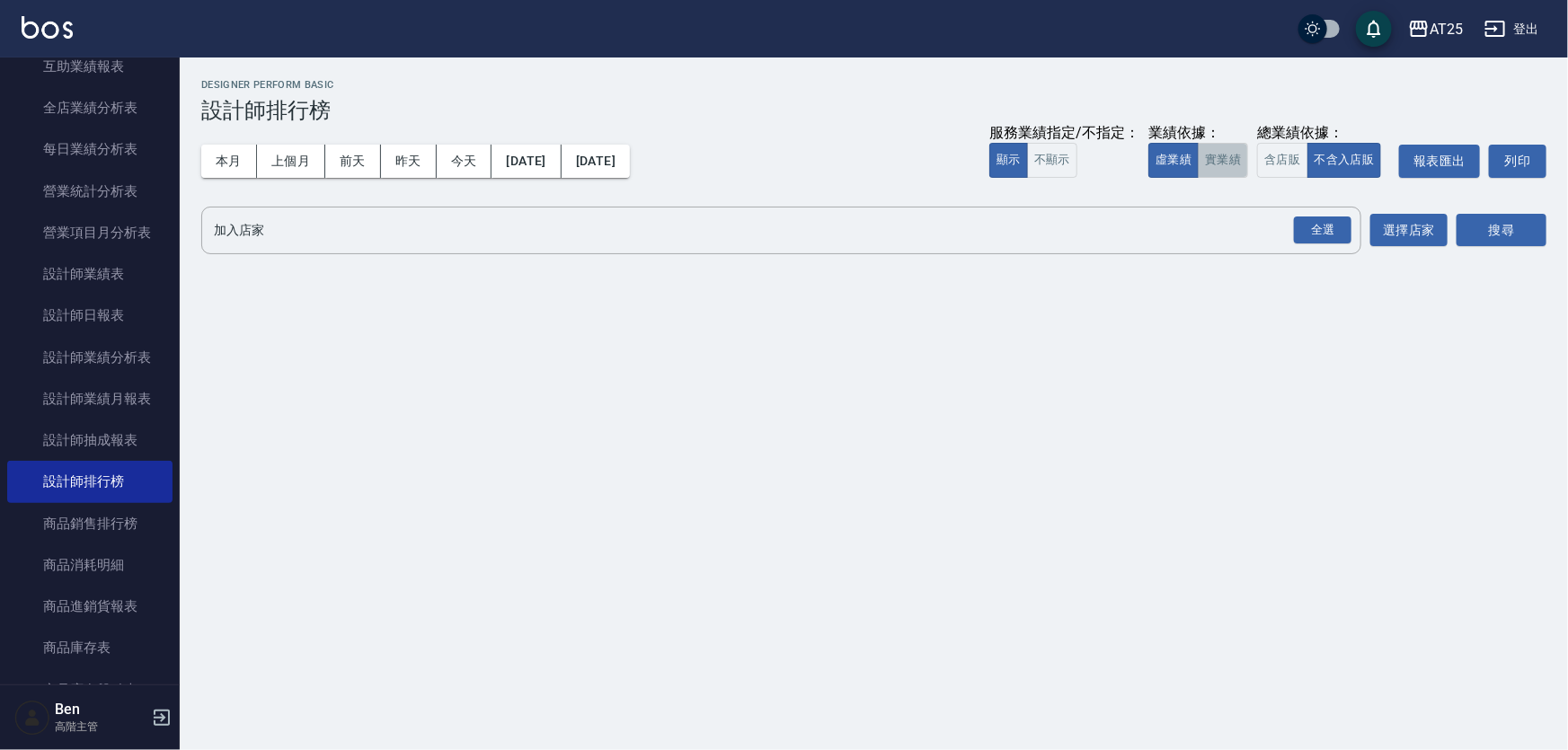
click at [1248, 162] on button "實業績" at bounding box center [1223, 160] width 51 height 35
click at [1312, 228] on div "全選" at bounding box center [1322, 230] width 58 height 28
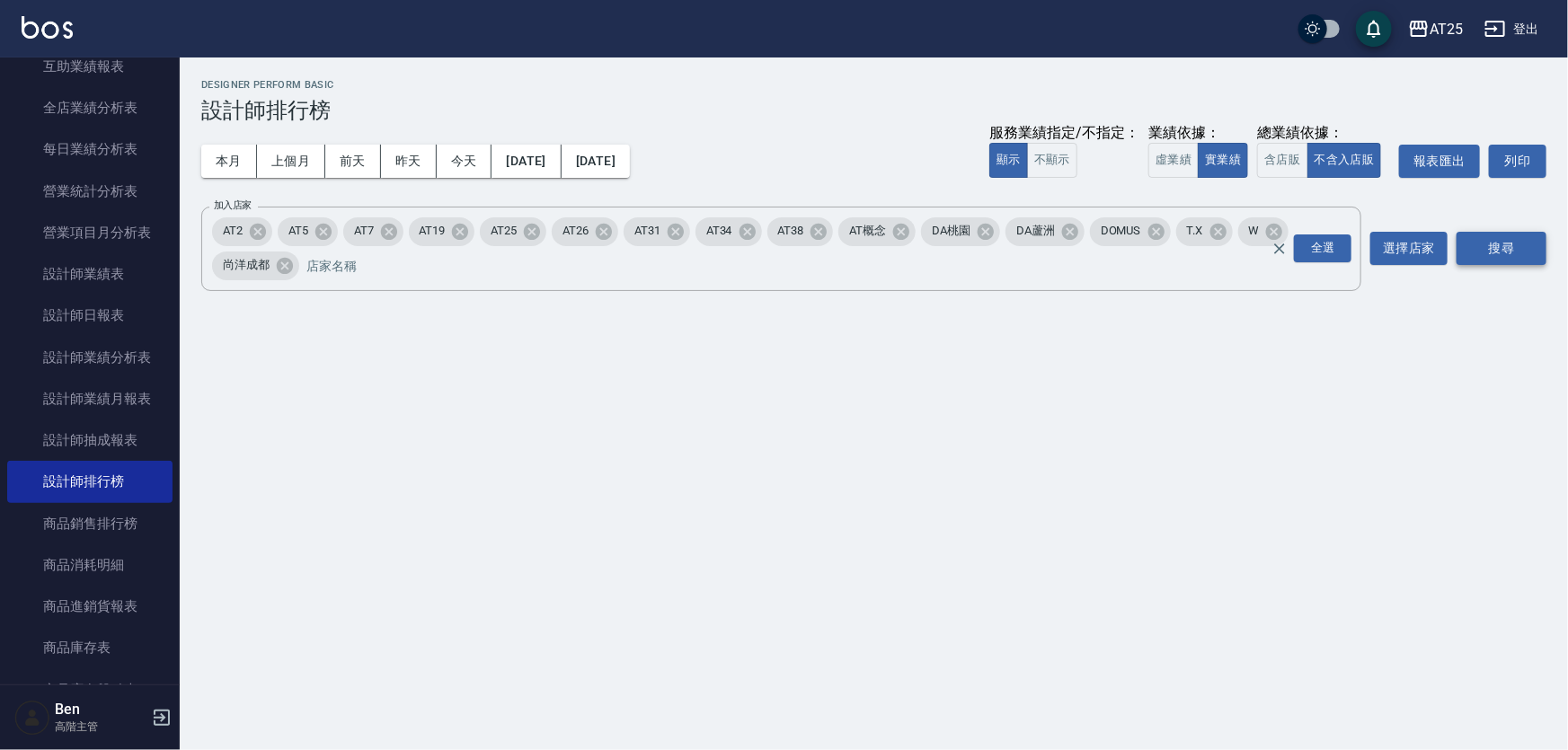
click at [1484, 244] on button "搜尋" at bounding box center [1502, 248] width 90 height 33
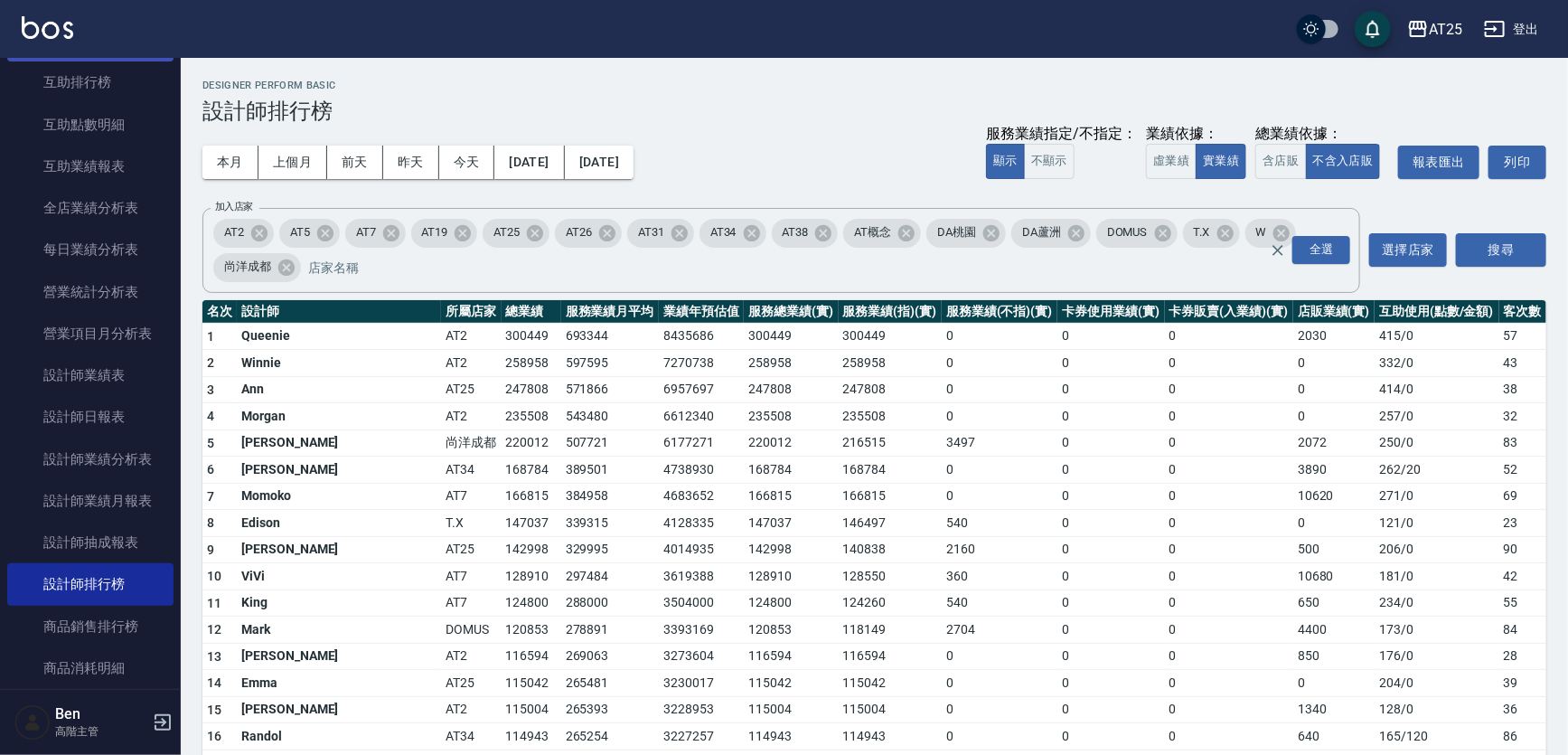
scroll to position [296, 0]
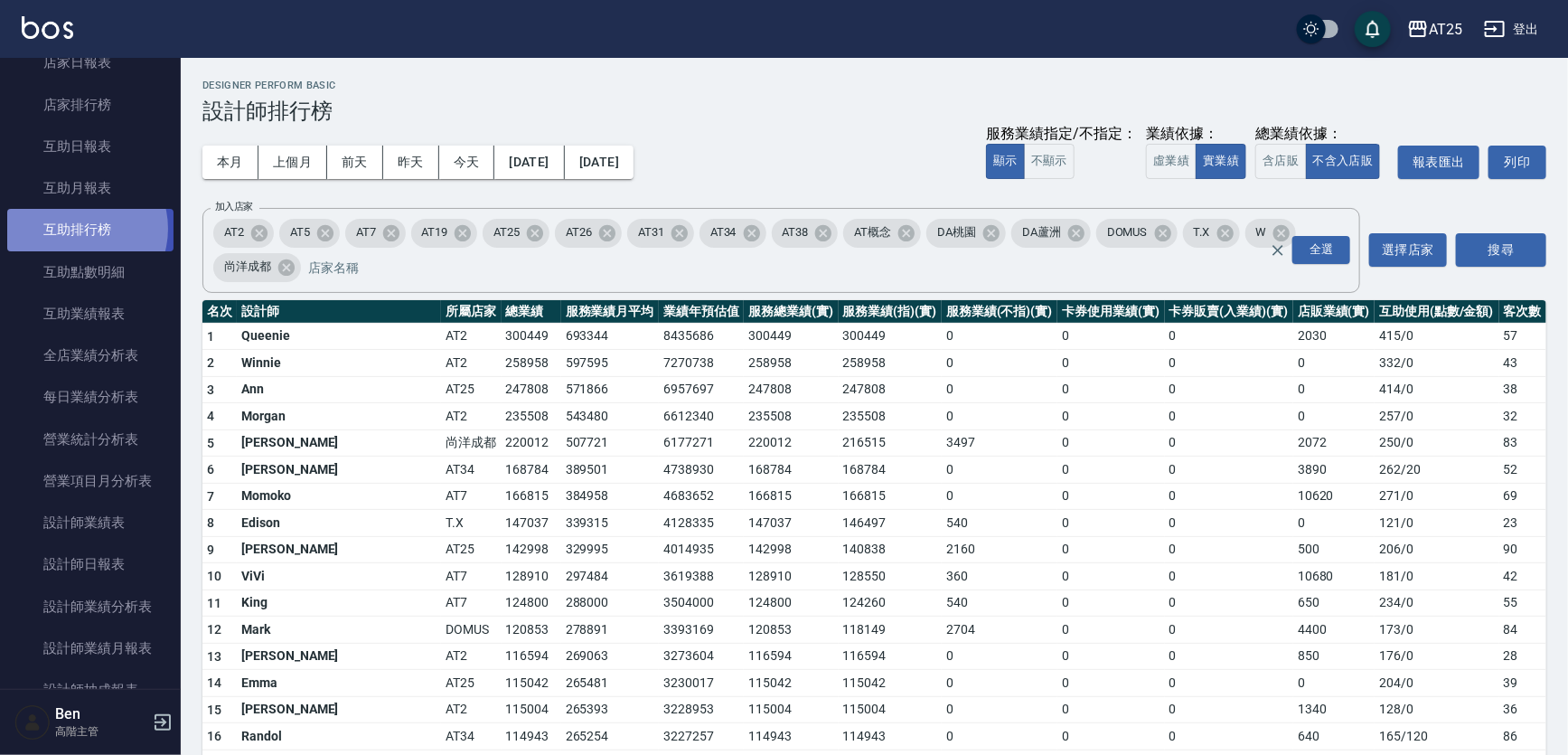
click at [76, 229] on link "互助排行榜" at bounding box center [91, 229] width 167 height 42
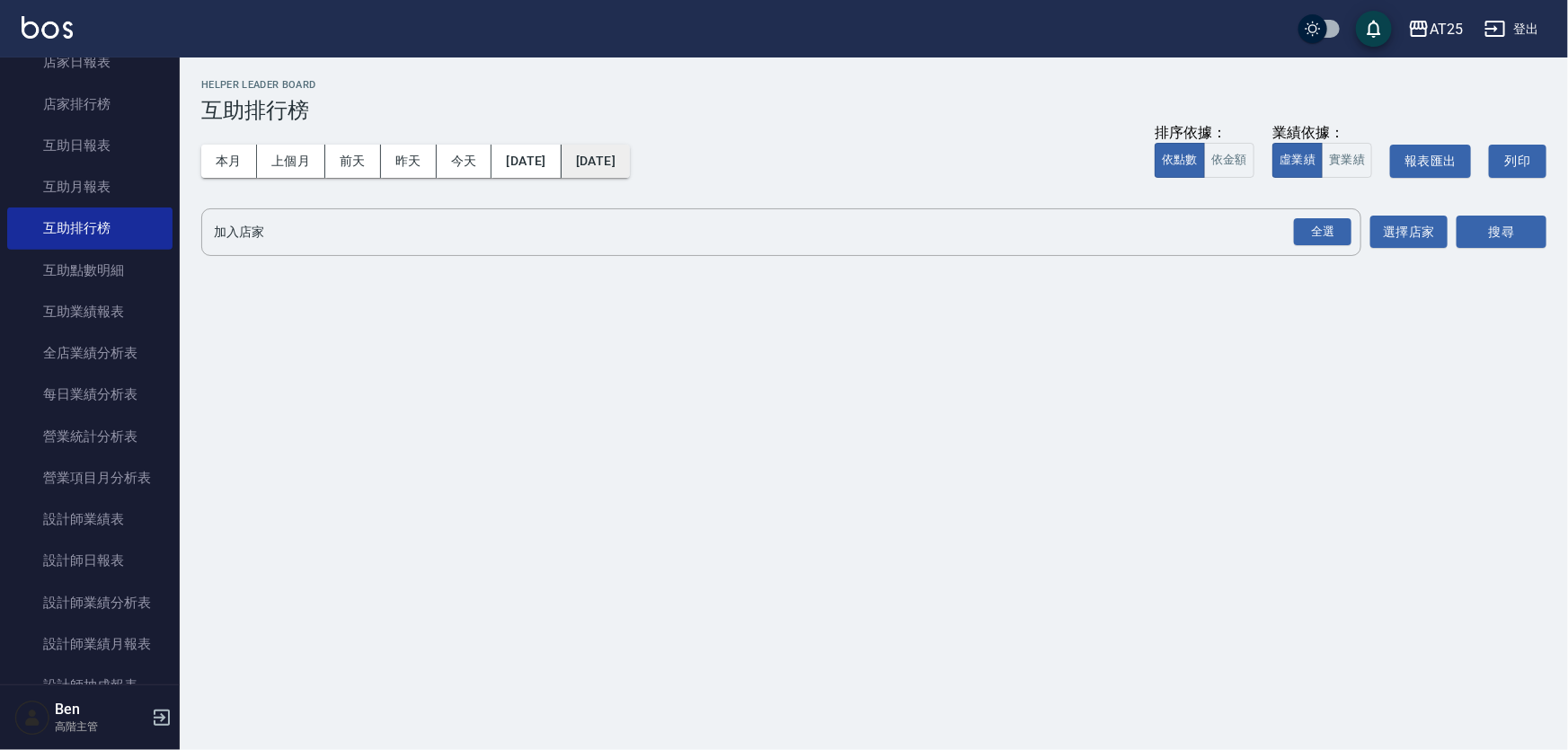
click at [628, 155] on button "[DATE]" at bounding box center [596, 161] width 68 height 33
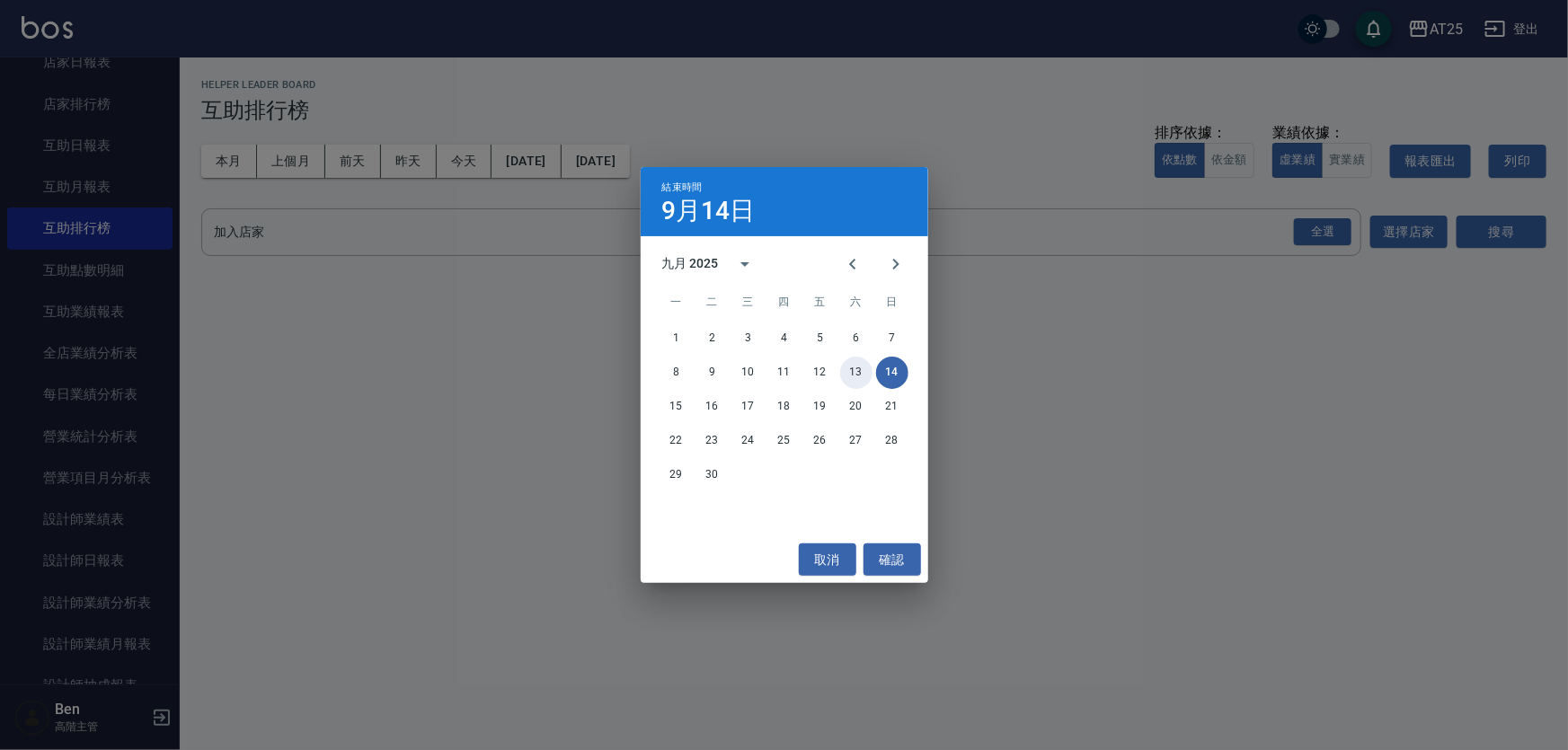
click at [855, 373] on button "13" at bounding box center [856, 372] width 32 height 32
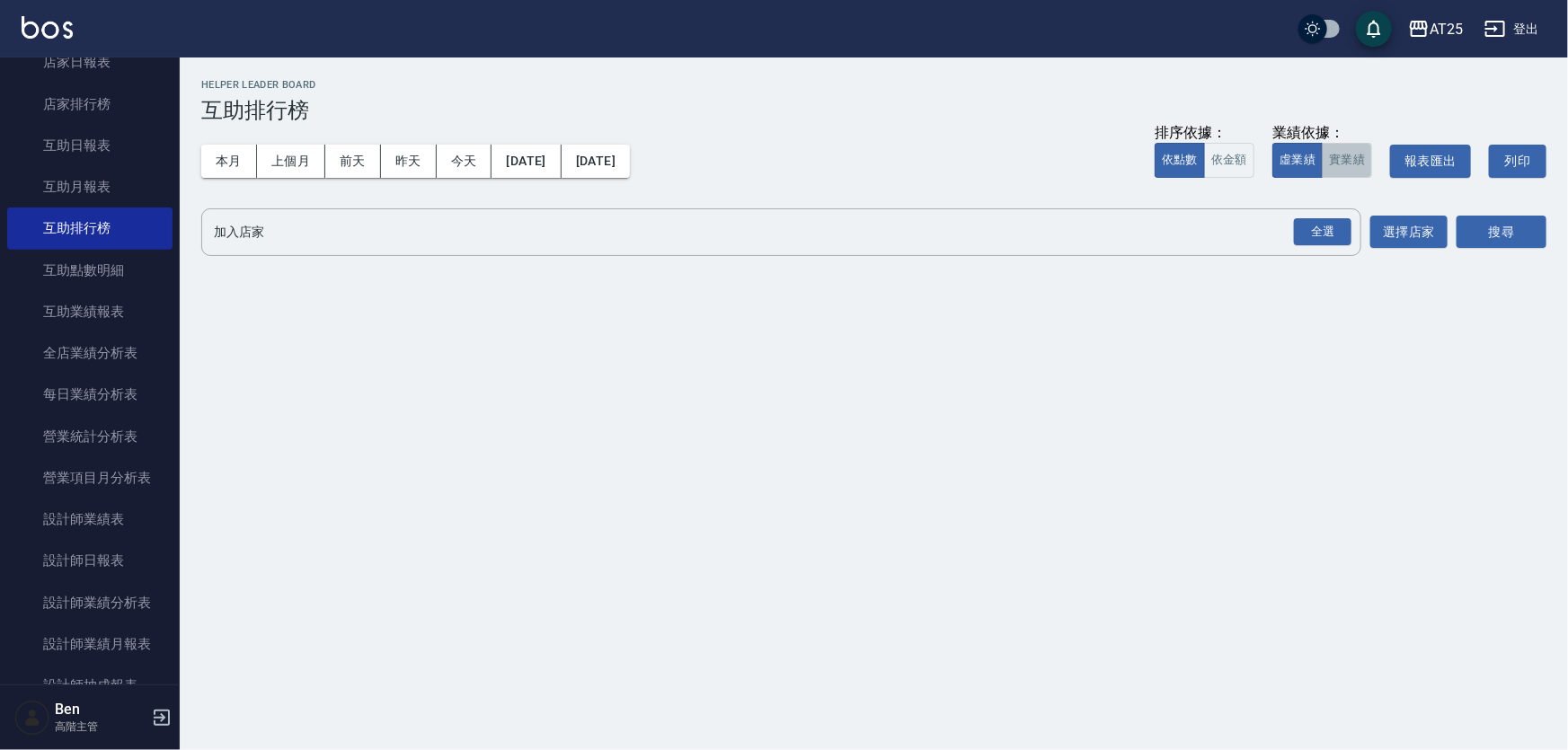
click at [1350, 166] on button "實業績" at bounding box center [1346, 160] width 51 height 35
click at [1337, 246] on button "全選" at bounding box center [1322, 233] width 64 height 35
click at [1336, 227] on div "全選" at bounding box center [1322, 232] width 58 height 28
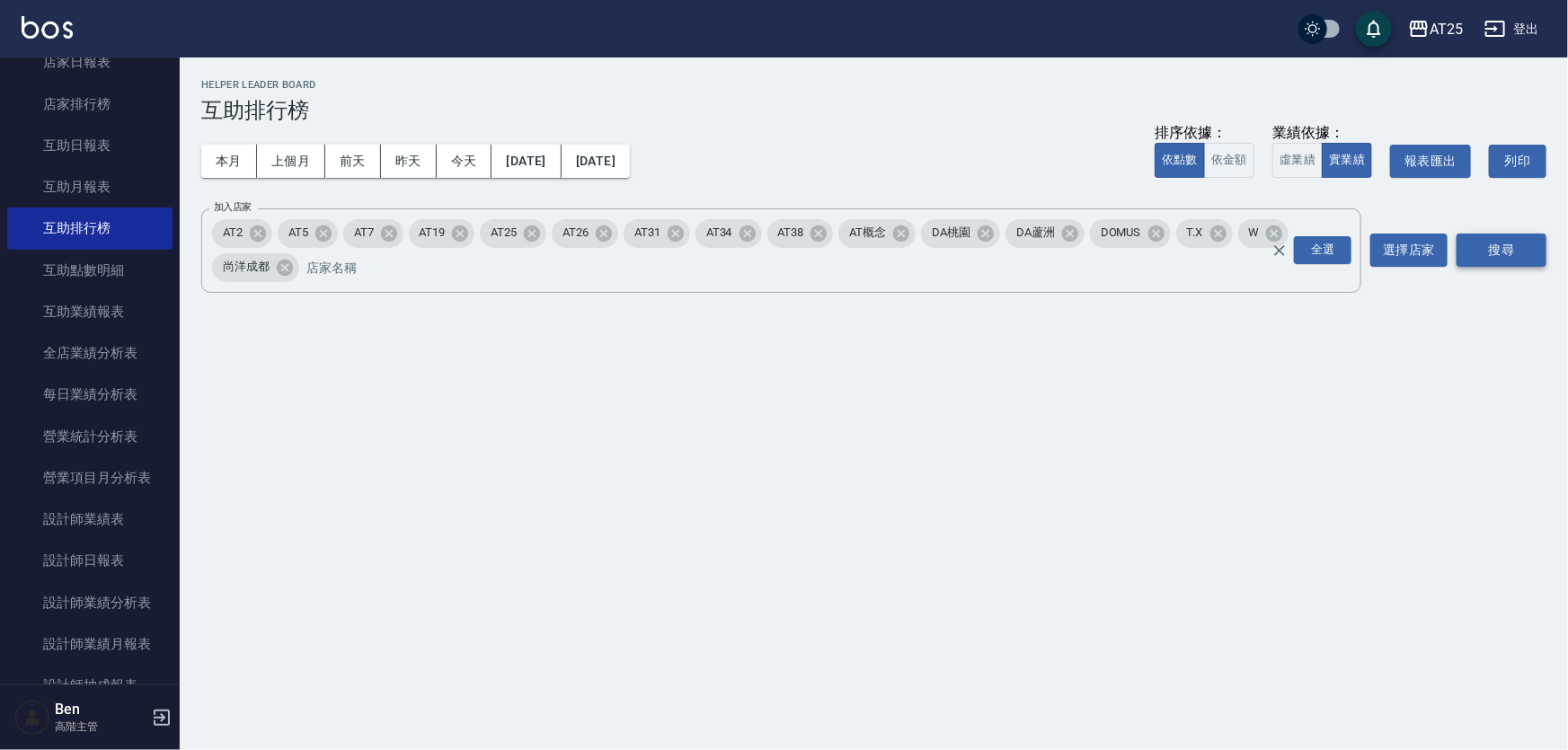
click at [1504, 235] on button "搜尋" at bounding box center [1502, 250] width 90 height 33
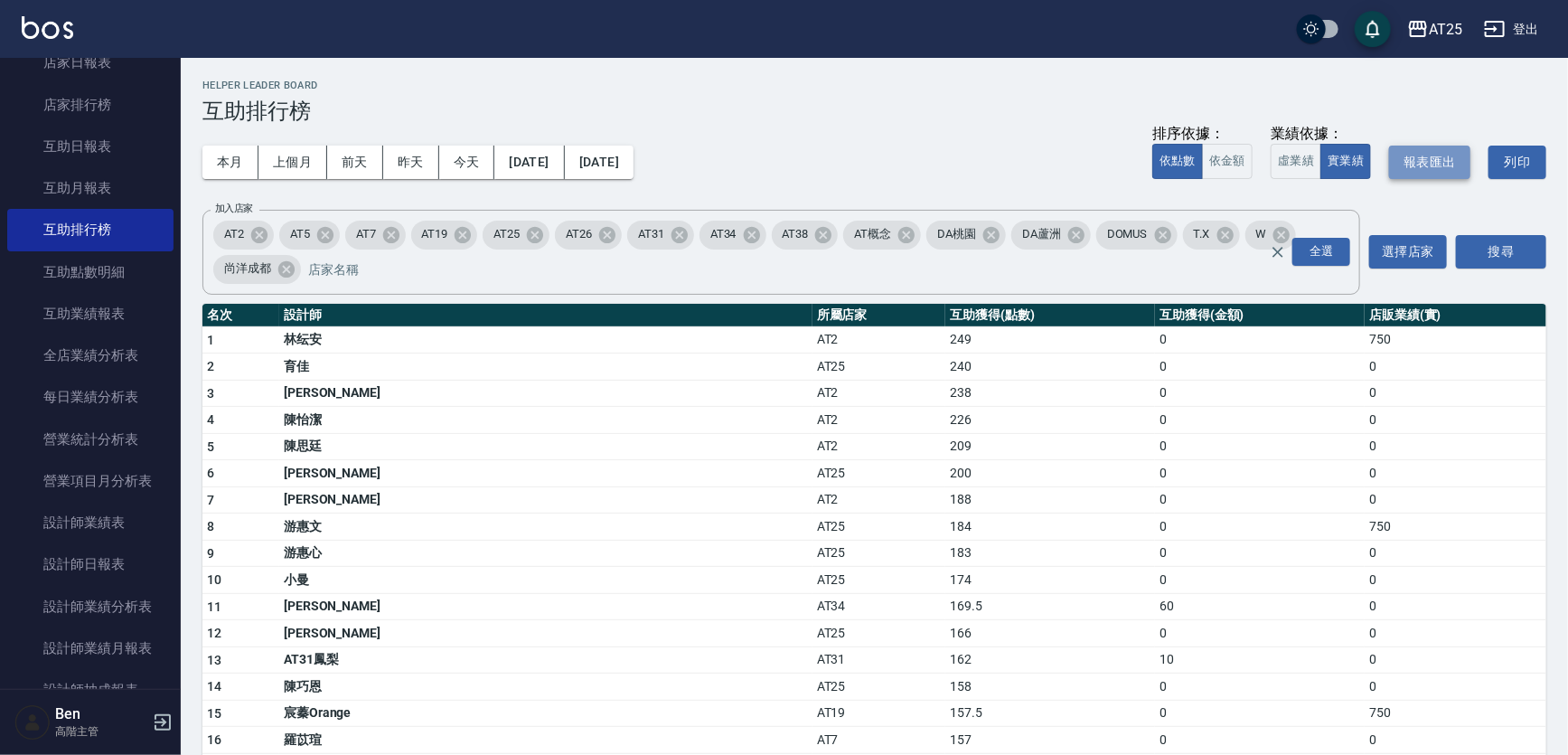
click at [1440, 155] on button "報表匯出" at bounding box center [1430, 162] width 81 height 33
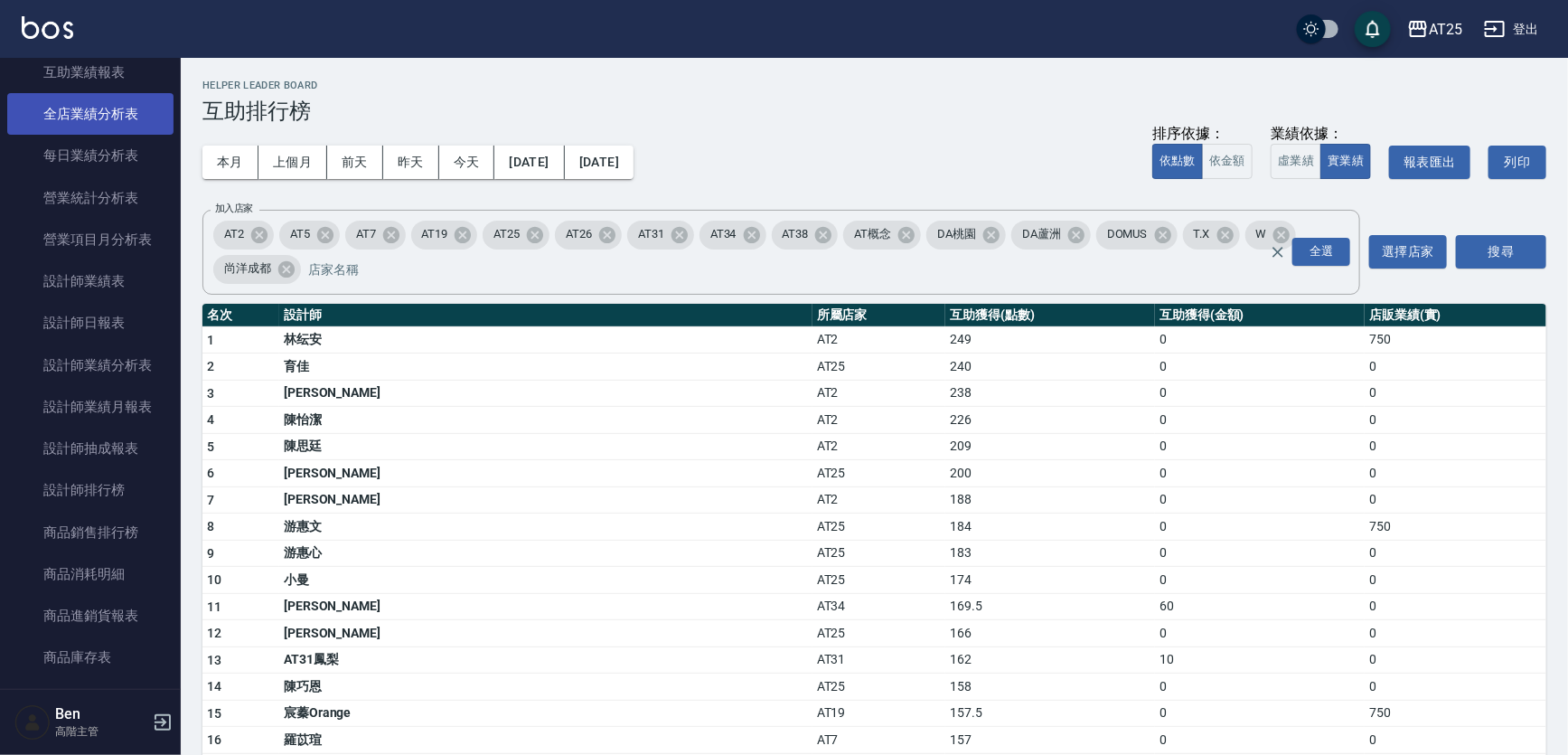
scroll to position [542, 0]
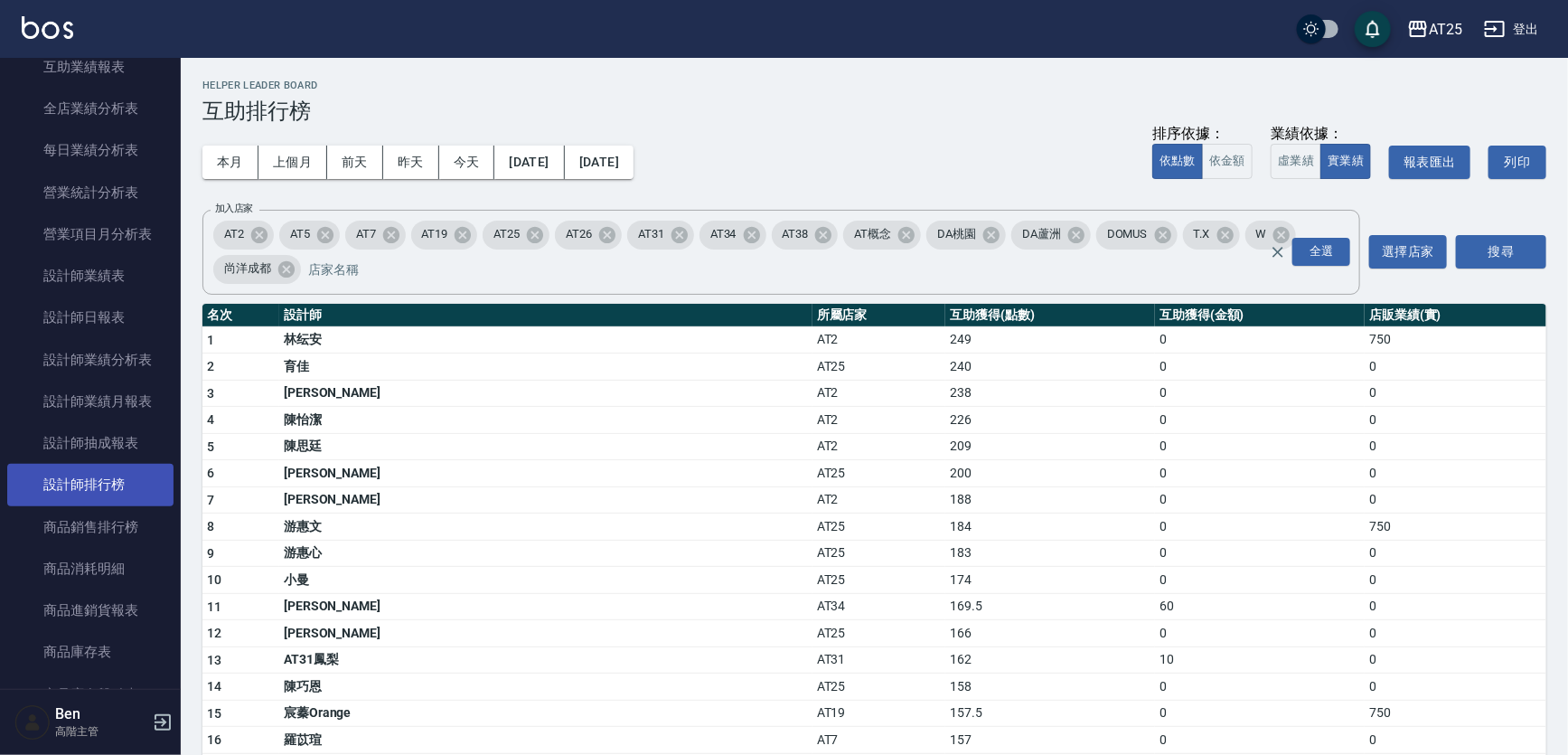
click at [110, 478] on link "設計師排行榜" at bounding box center [91, 484] width 167 height 42
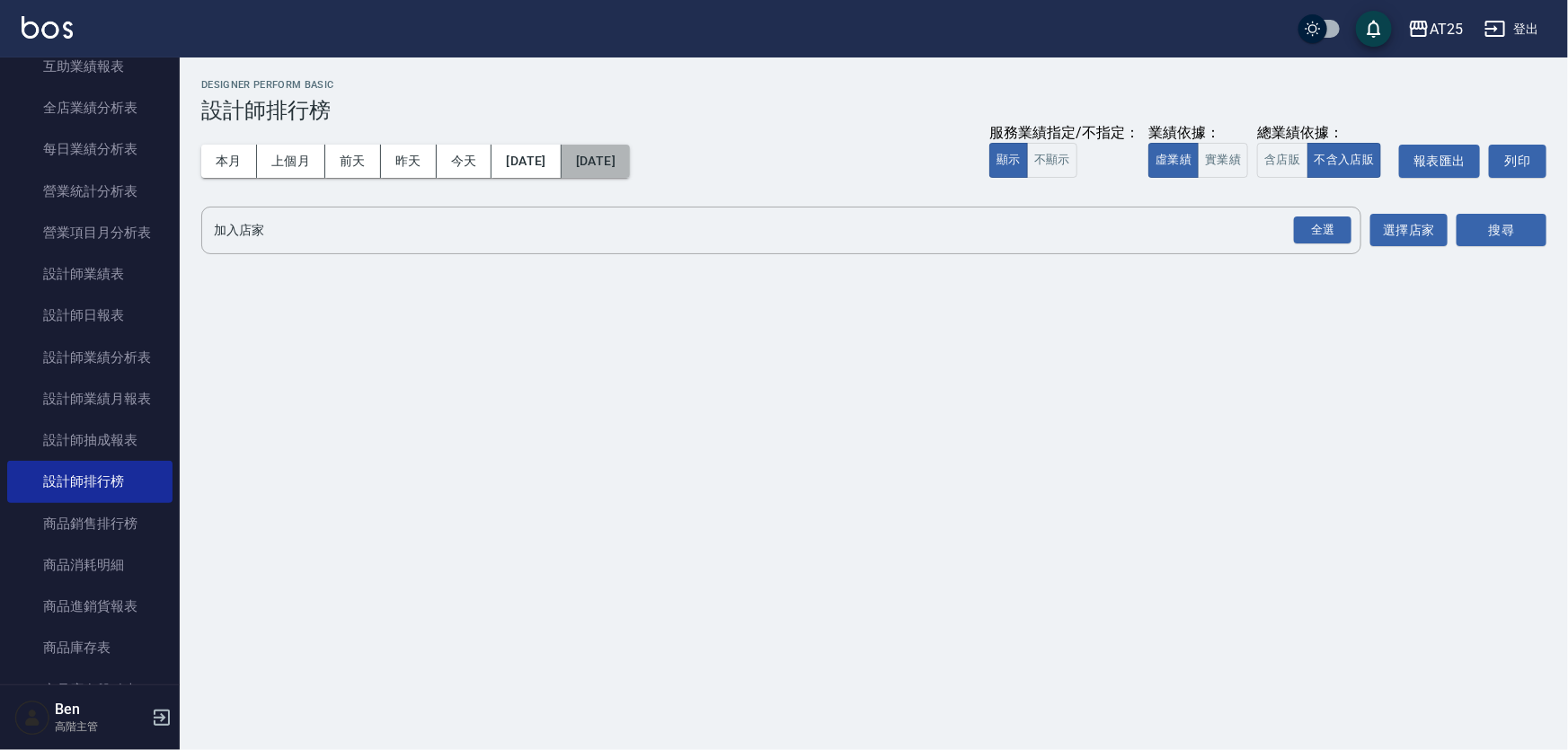
click at [630, 160] on button "[DATE]" at bounding box center [596, 161] width 68 height 33
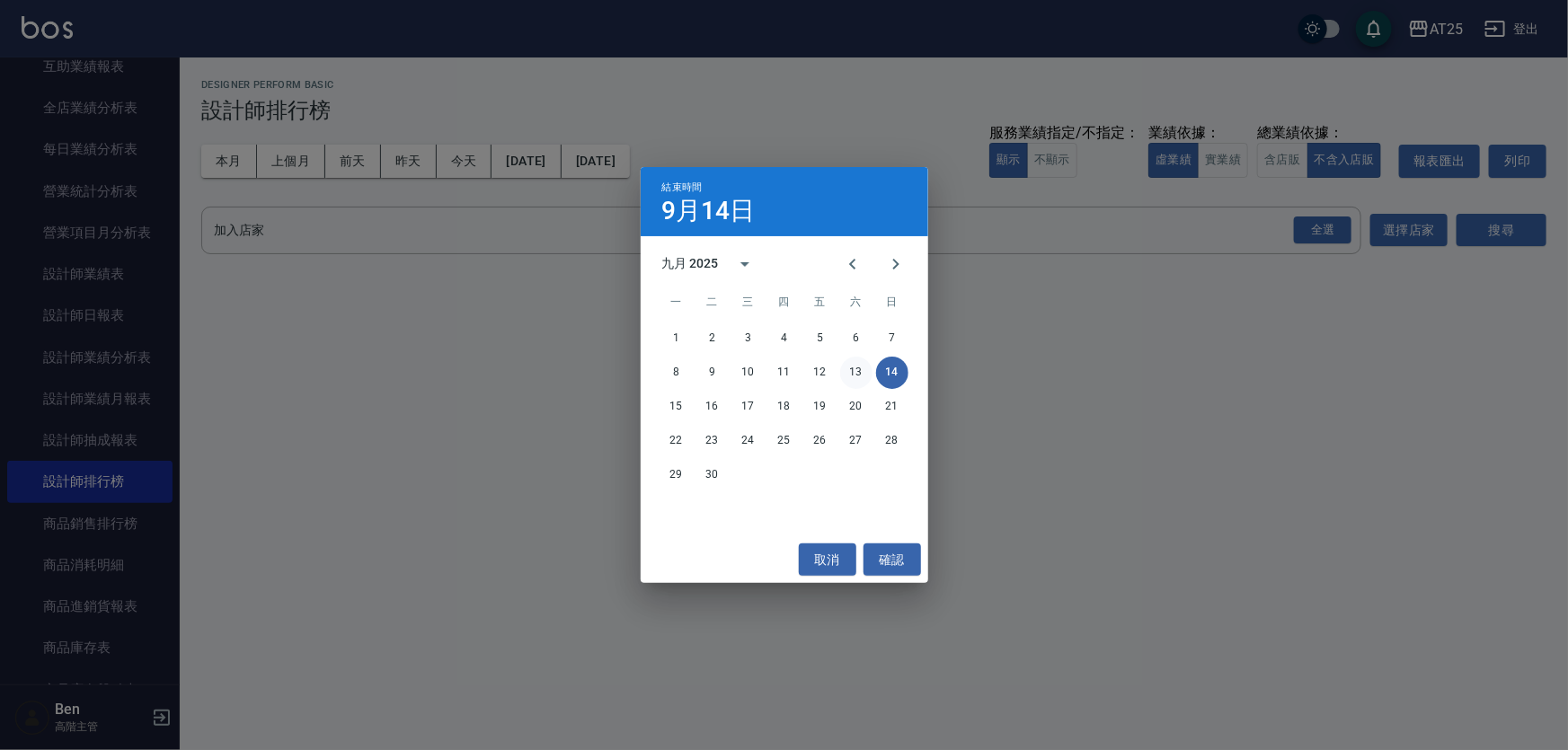
click at [853, 369] on button "13" at bounding box center [856, 372] width 32 height 32
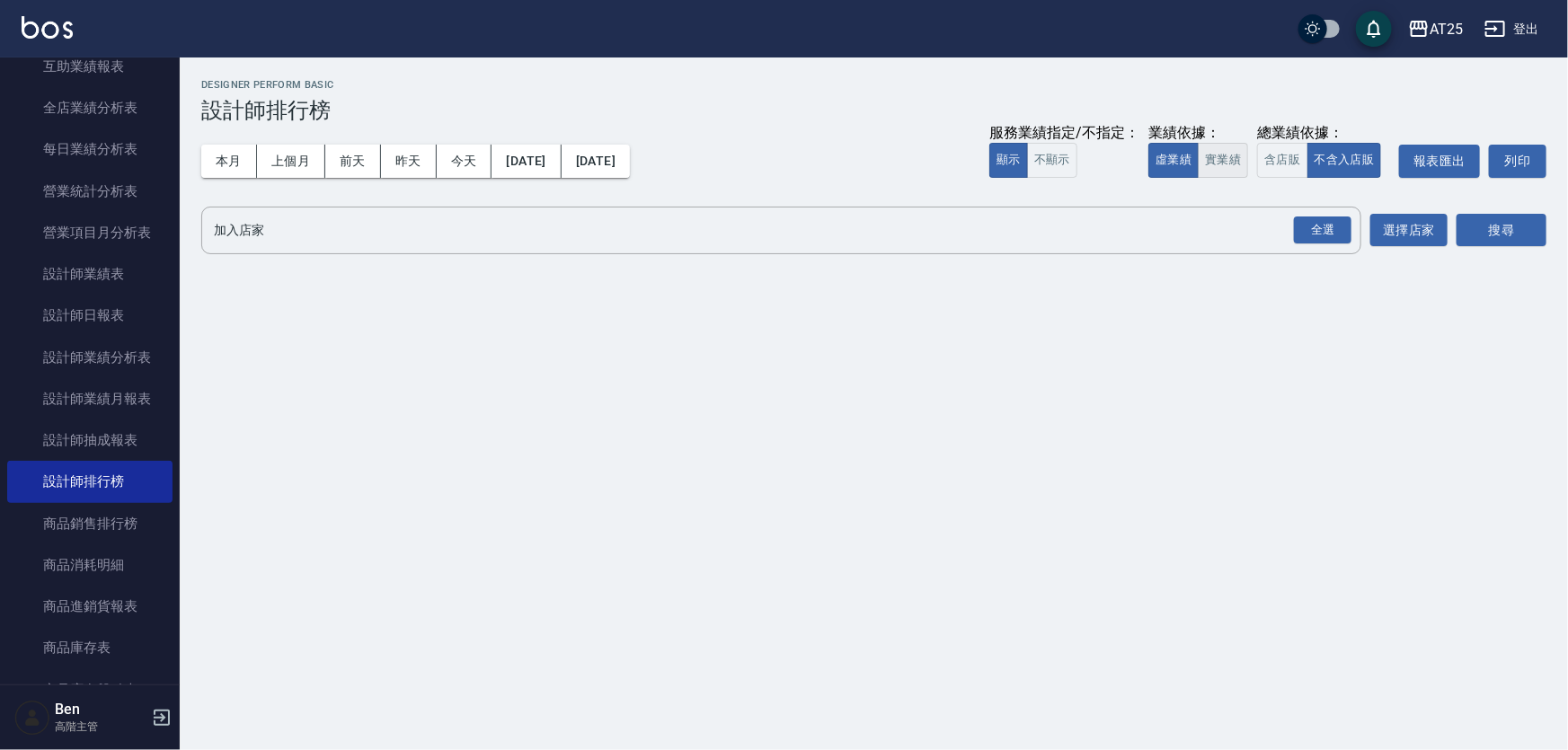
click at [1230, 156] on button "實業績" at bounding box center [1223, 160] width 51 height 35
click at [1322, 223] on div "全選" at bounding box center [1322, 230] width 58 height 28
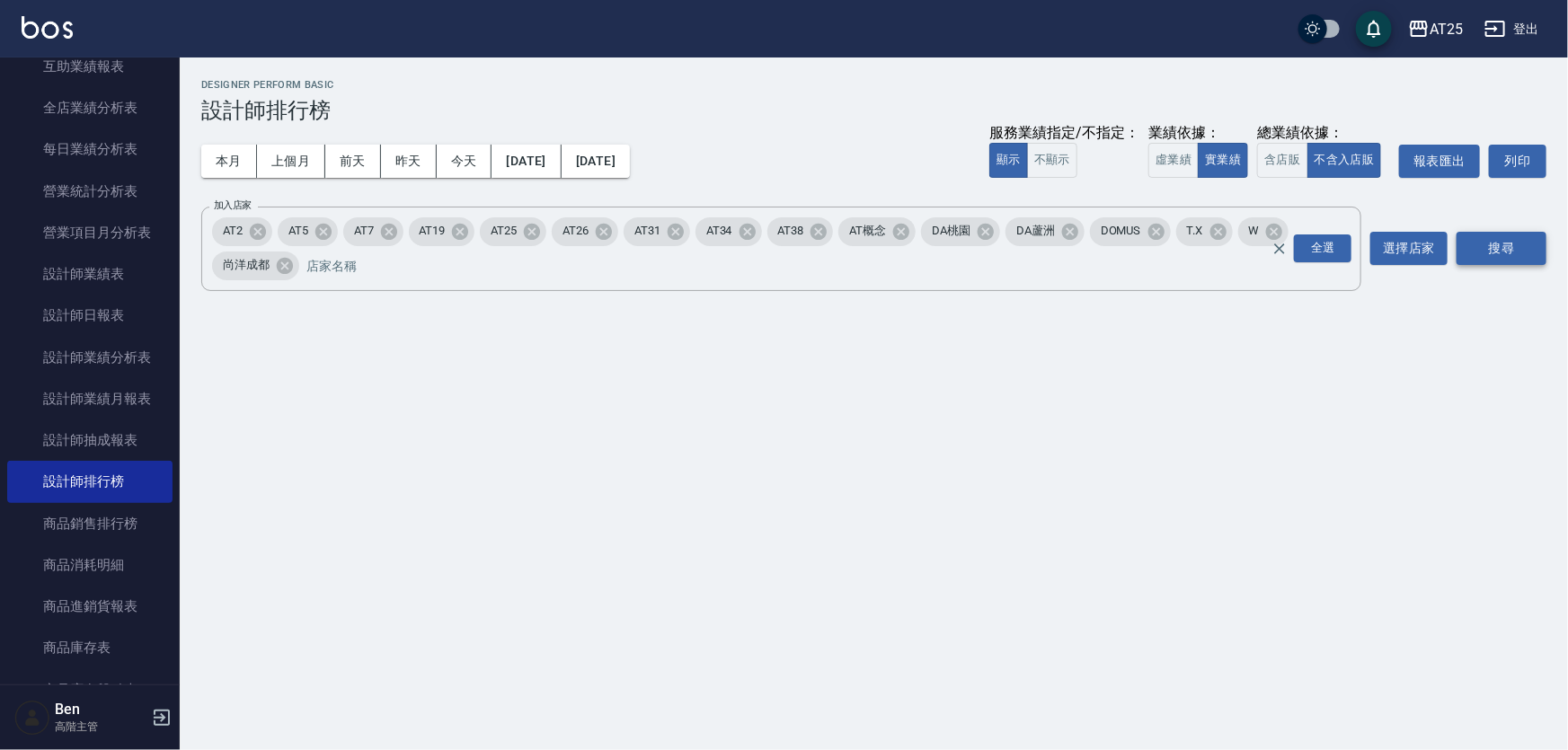
click at [1525, 253] on button "搜尋" at bounding box center [1502, 248] width 90 height 33
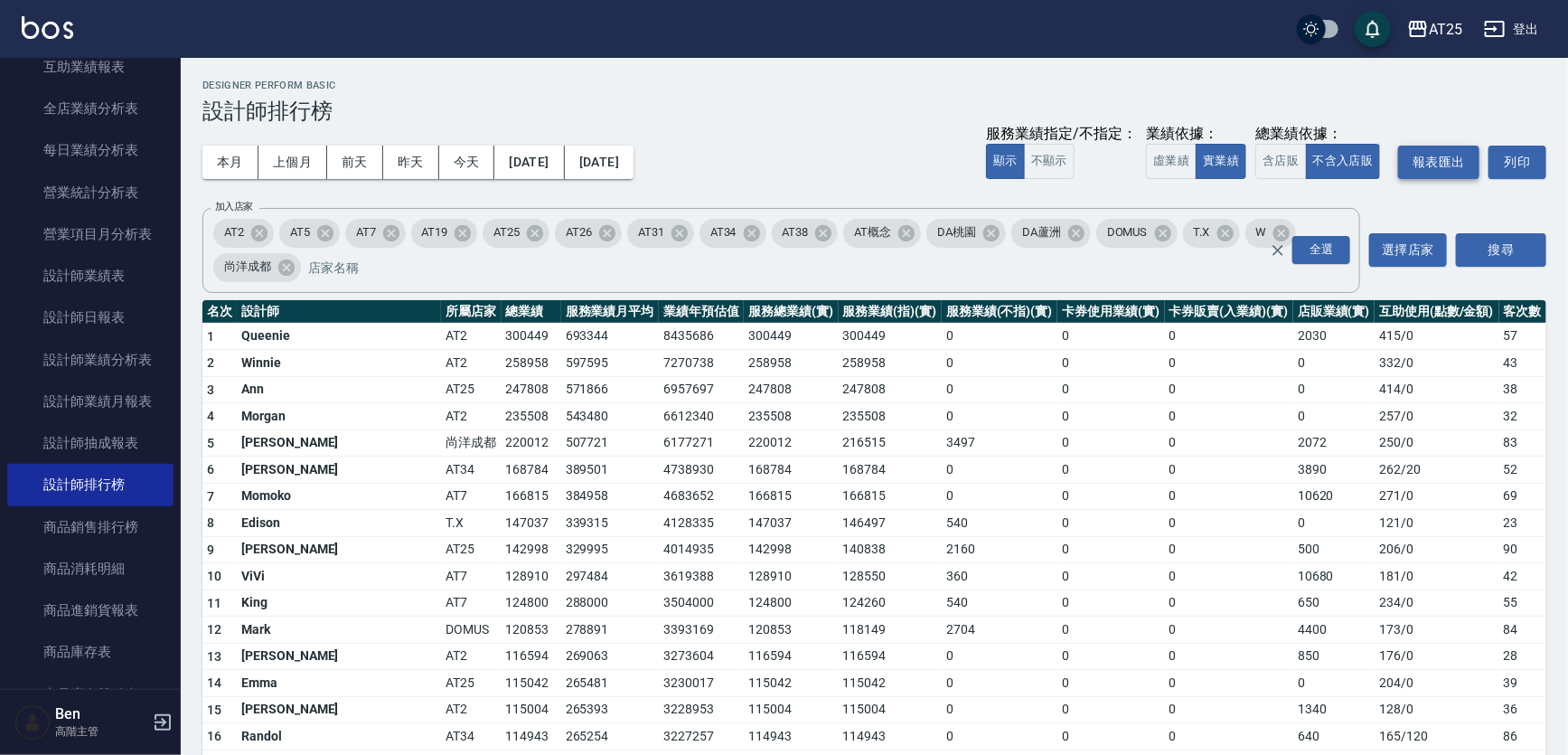
click at [1455, 161] on button "報表匯出" at bounding box center [1439, 162] width 81 height 33
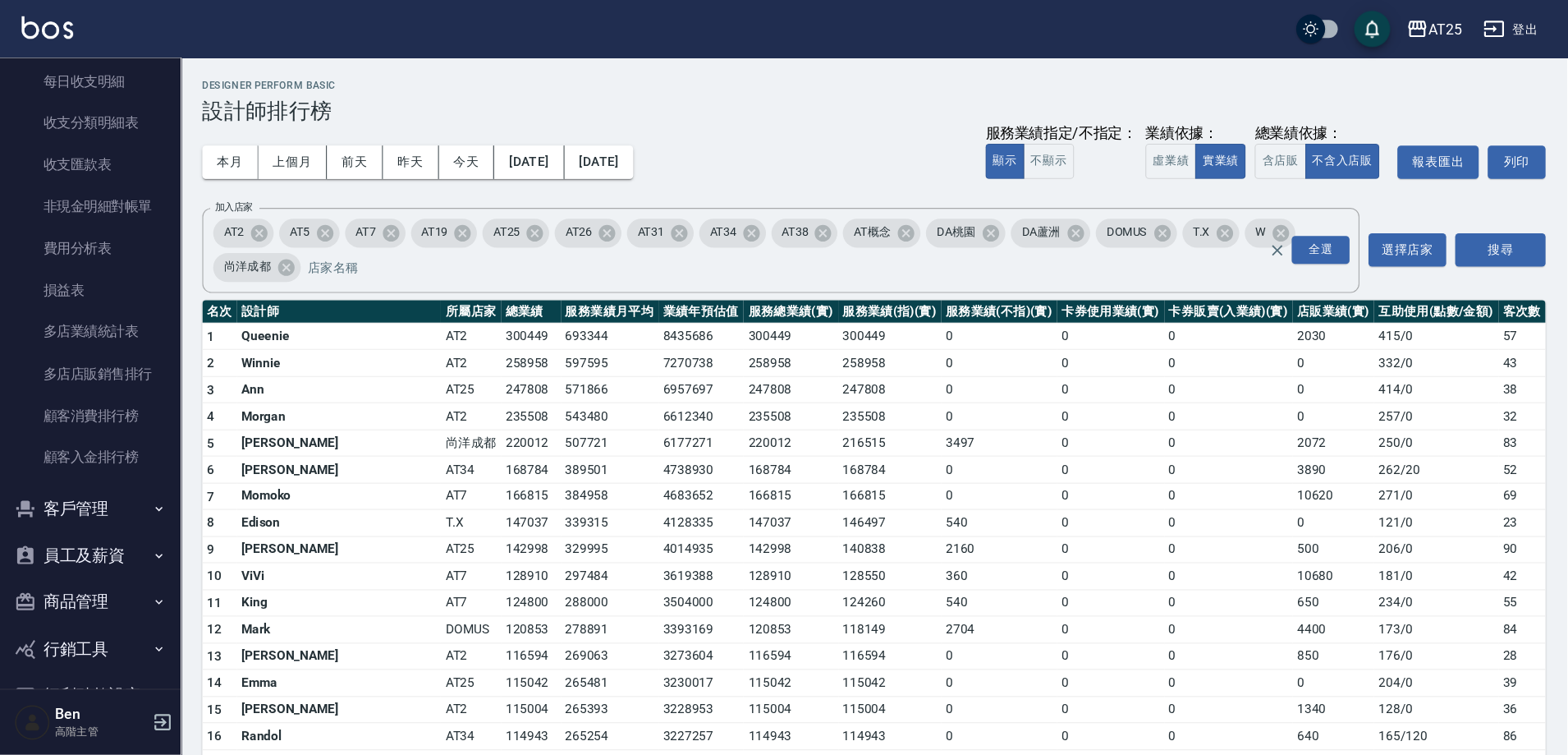
scroll to position [1480, 0]
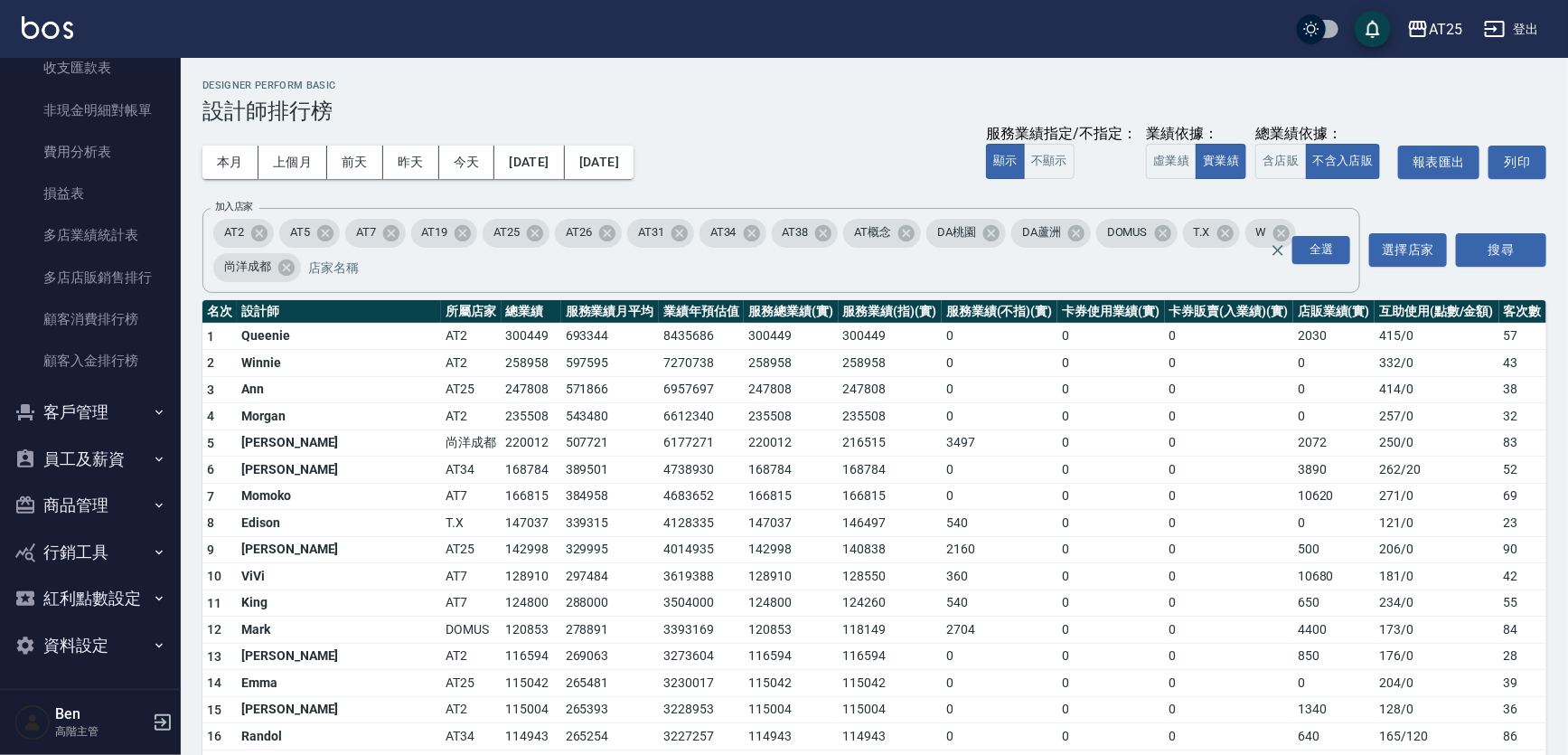
click at [96, 497] on button "商品管理" at bounding box center [91, 505] width 167 height 47
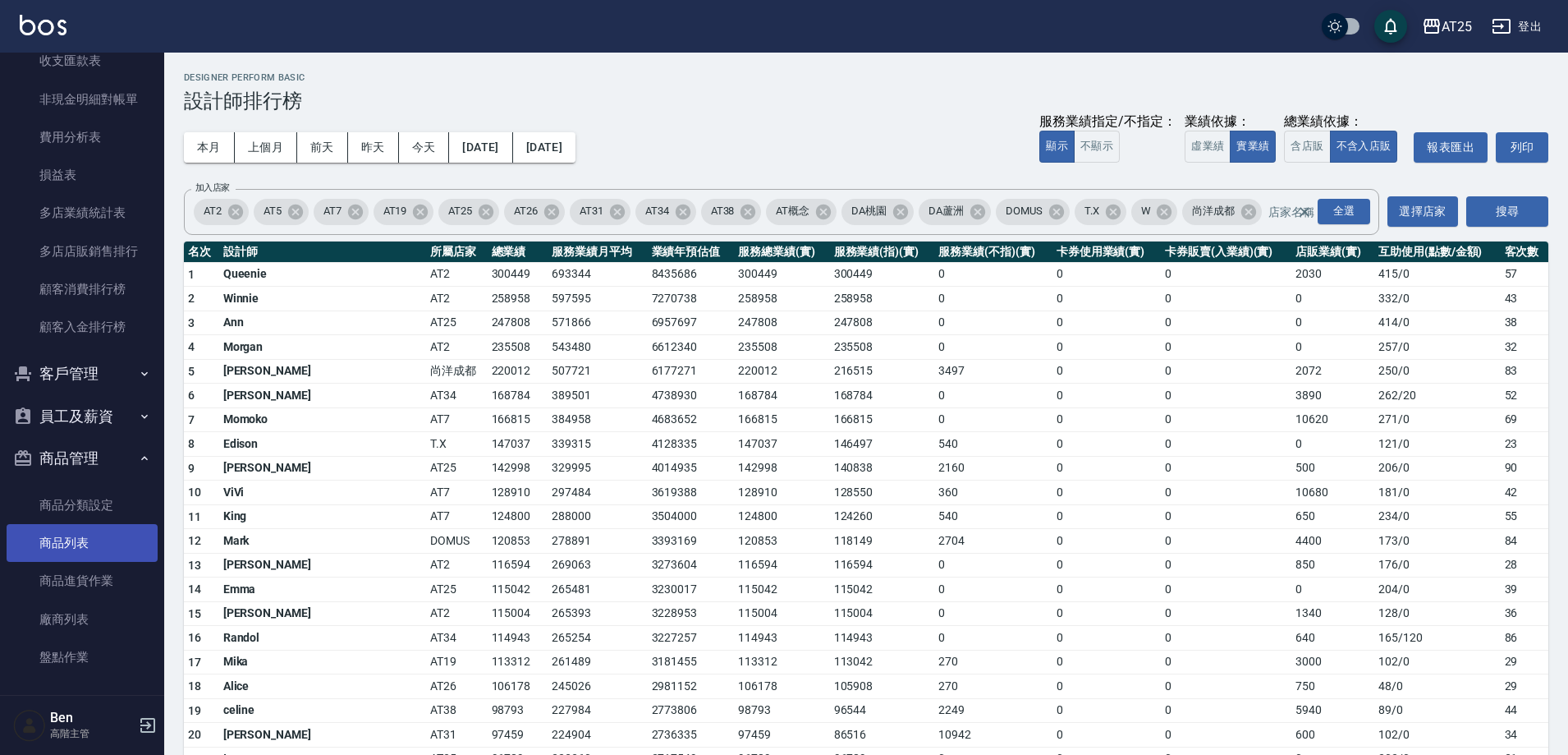
click at [69, 547] on link "商品列表" at bounding box center [82, 542] width 151 height 38
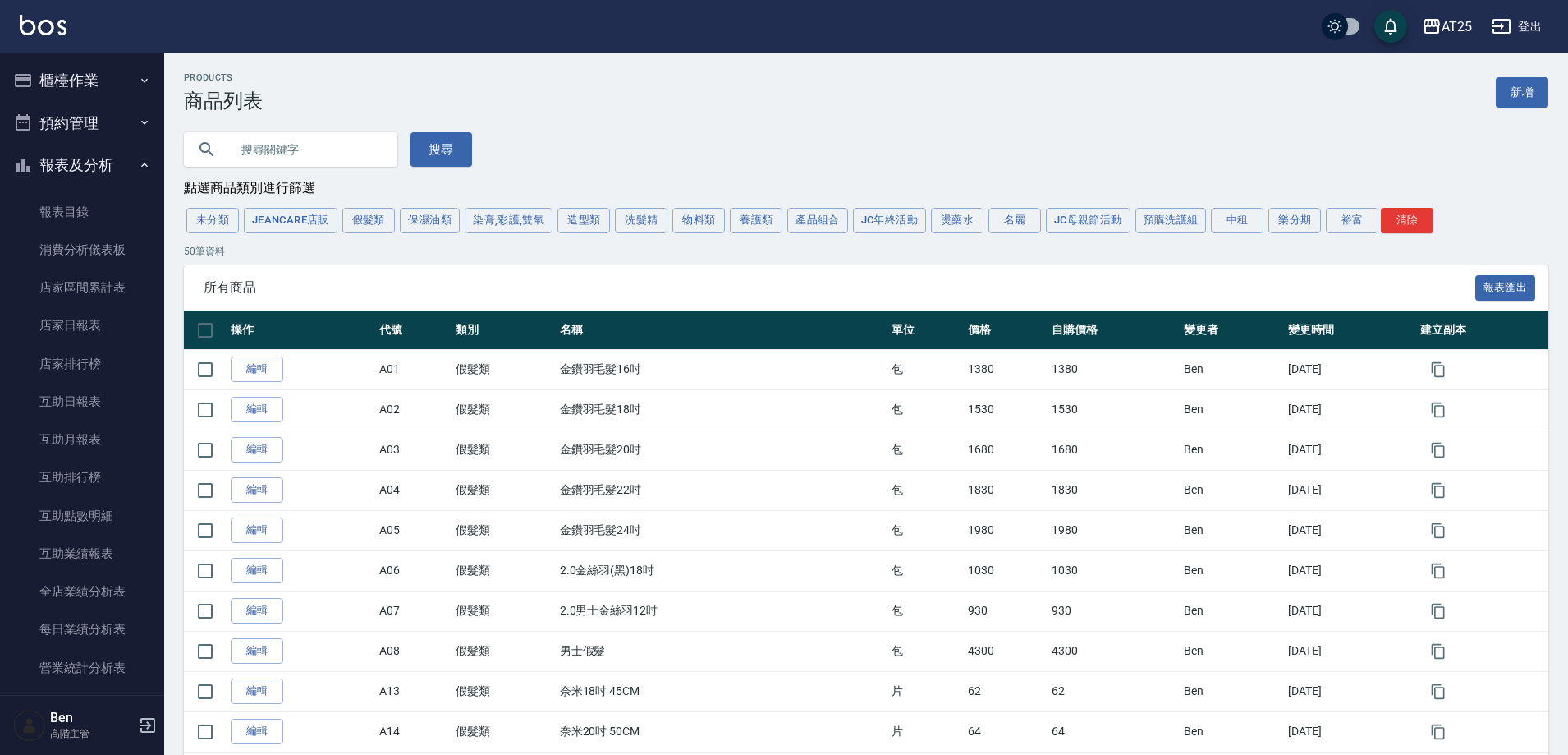
scroll to position [1481, 0]
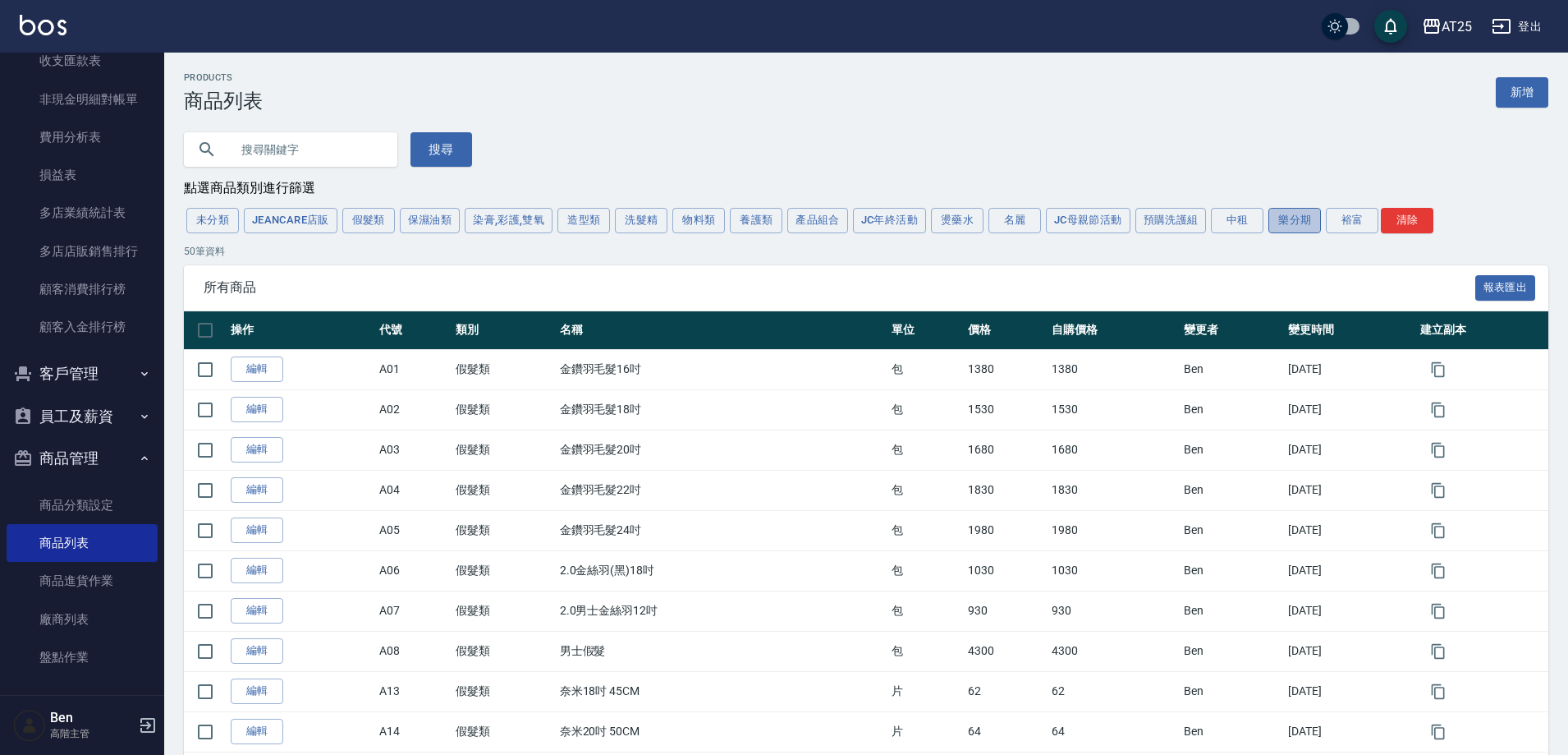
click at [1275, 217] on button "樂分期" at bounding box center [1295, 220] width 53 height 25
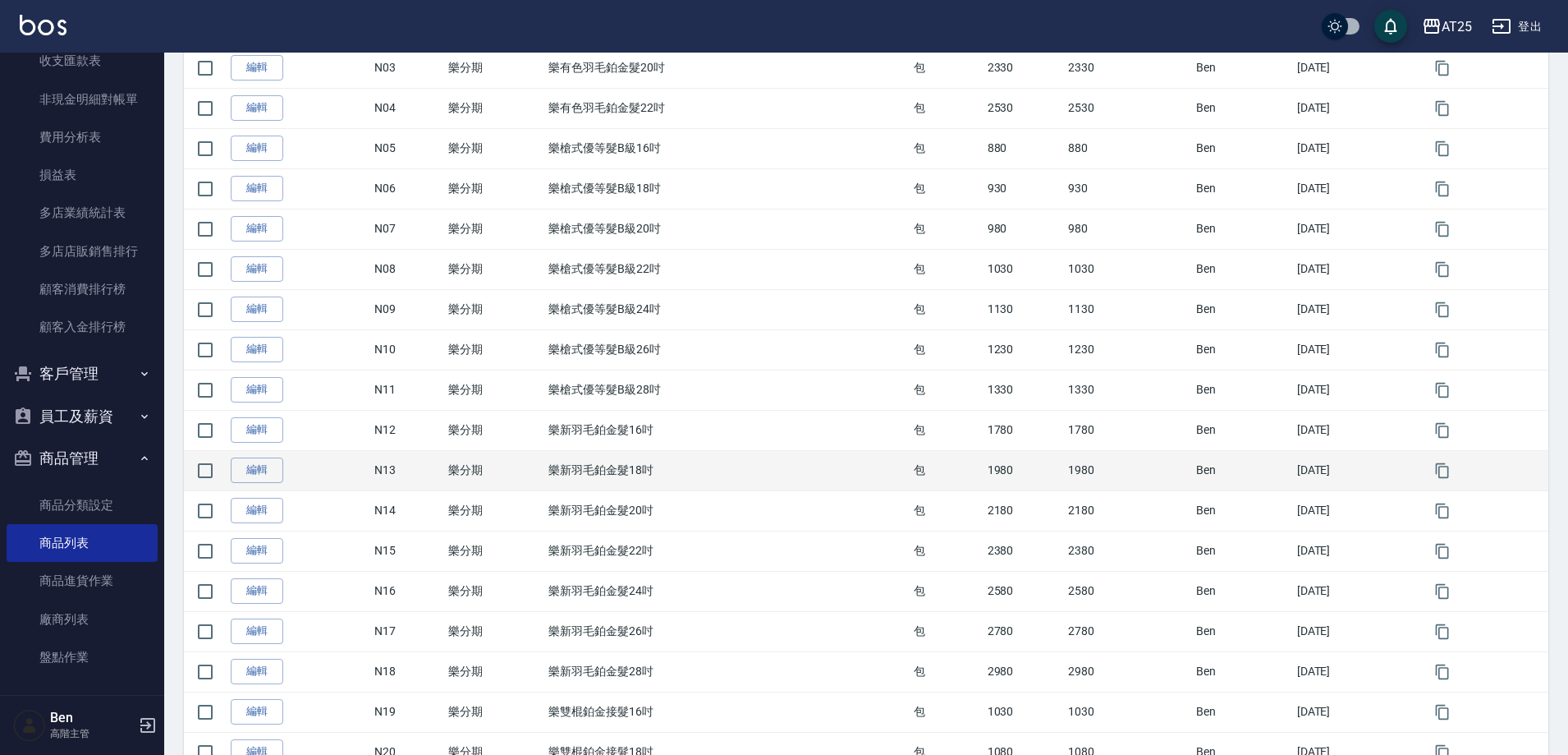
scroll to position [82, 0]
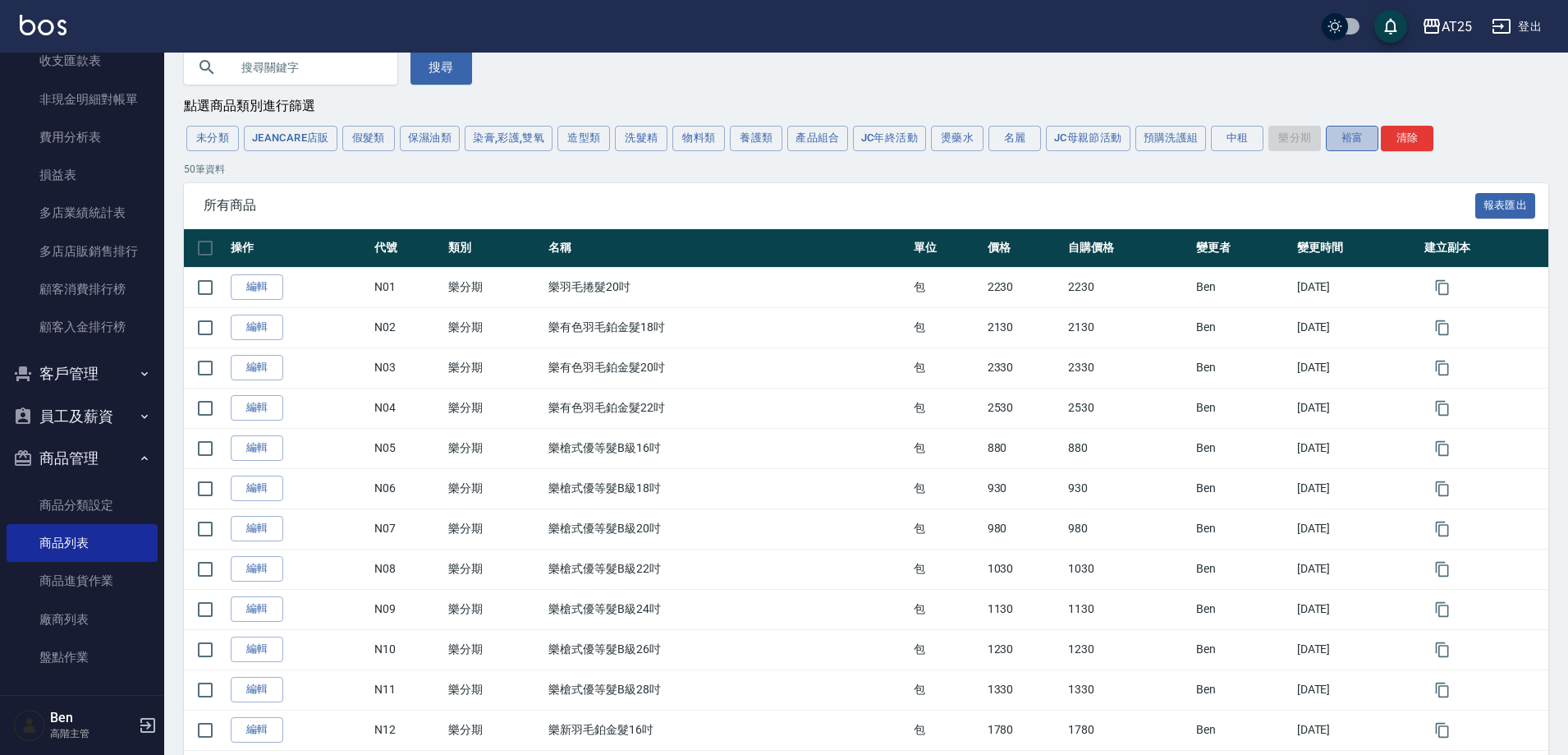
click at [1373, 144] on button "裕富" at bounding box center [1352, 139] width 53 height 25
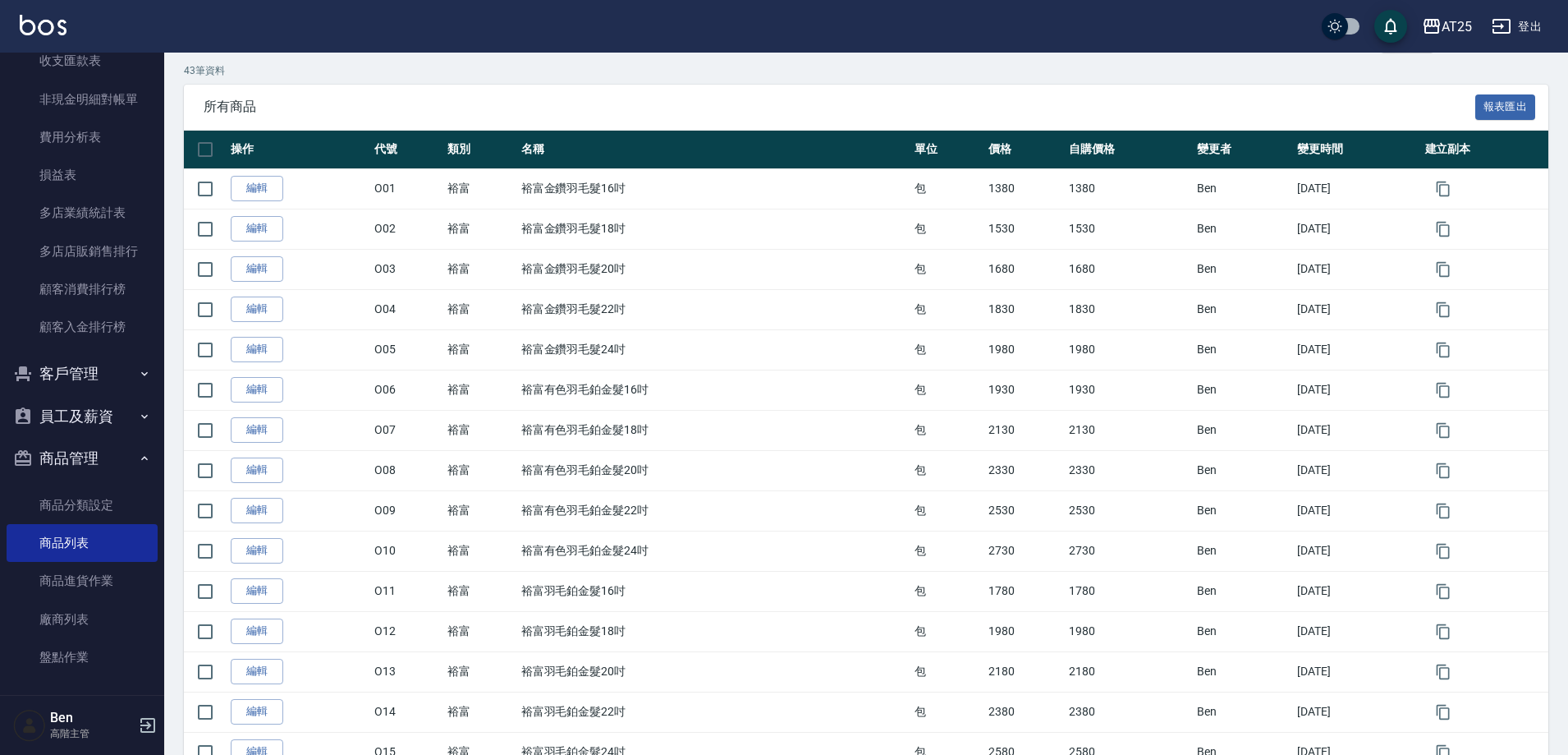
scroll to position [9, 0]
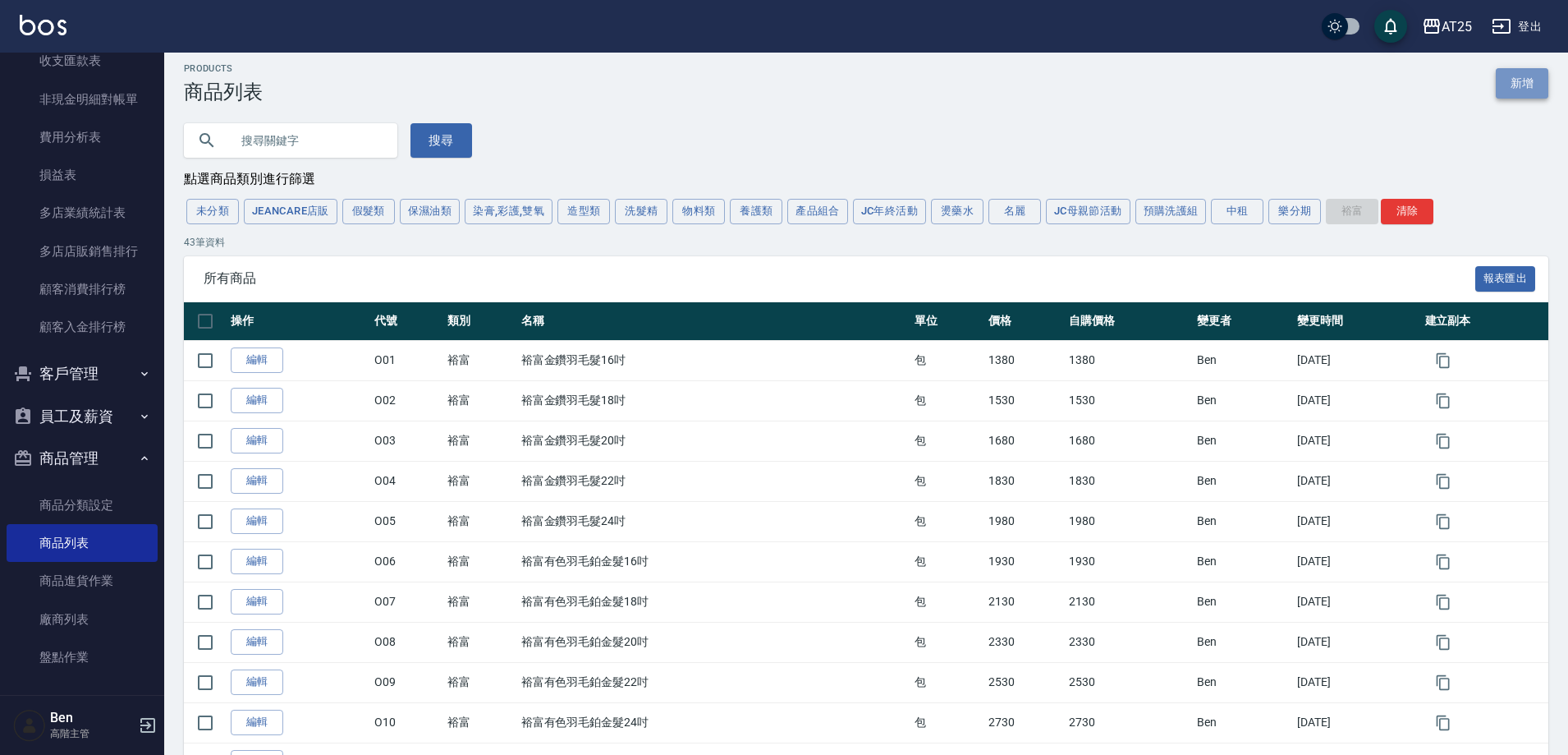
click at [1535, 76] on link "新增" at bounding box center [1522, 83] width 53 height 30
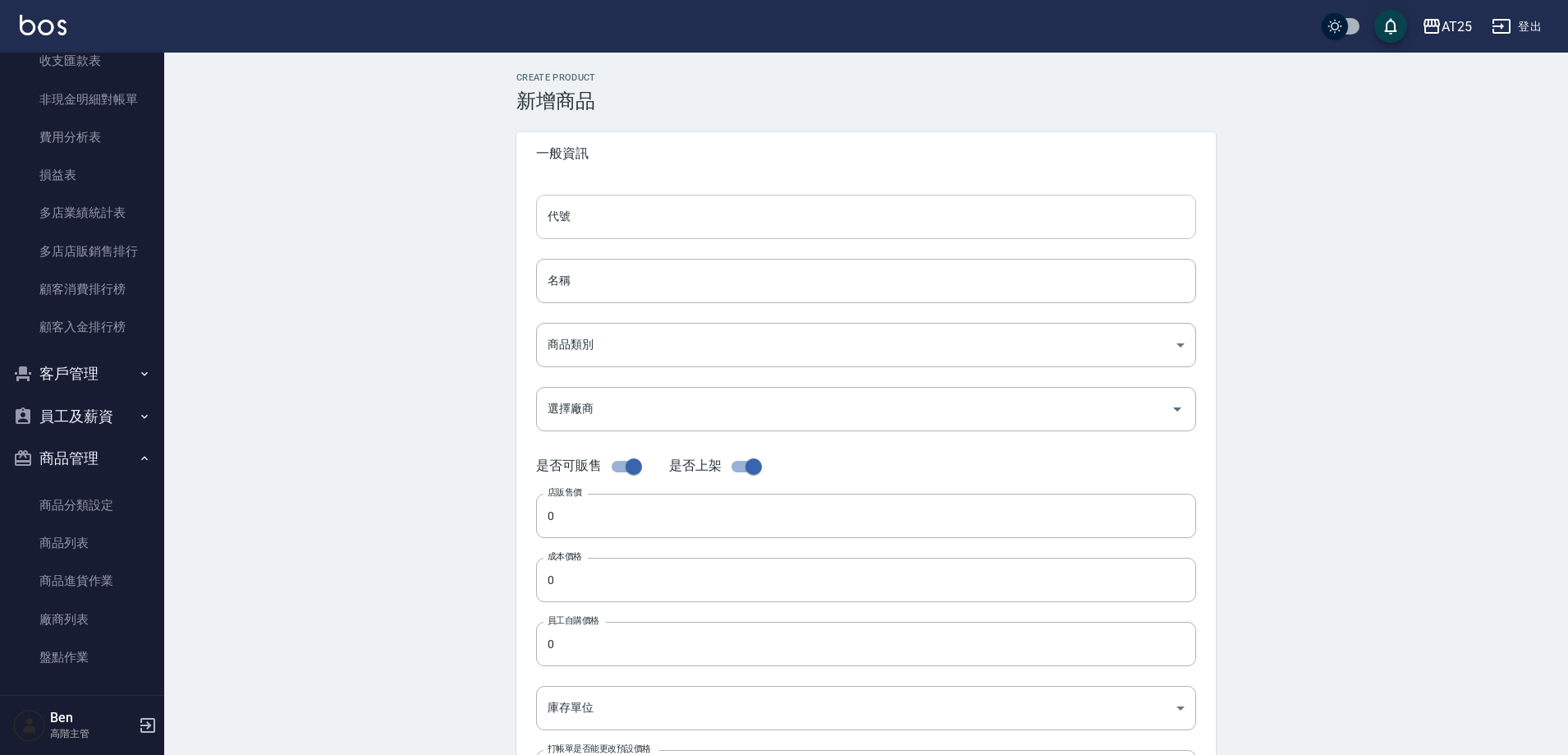
click at [586, 223] on input "代號" at bounding box center [866, 217] width 660 height 45
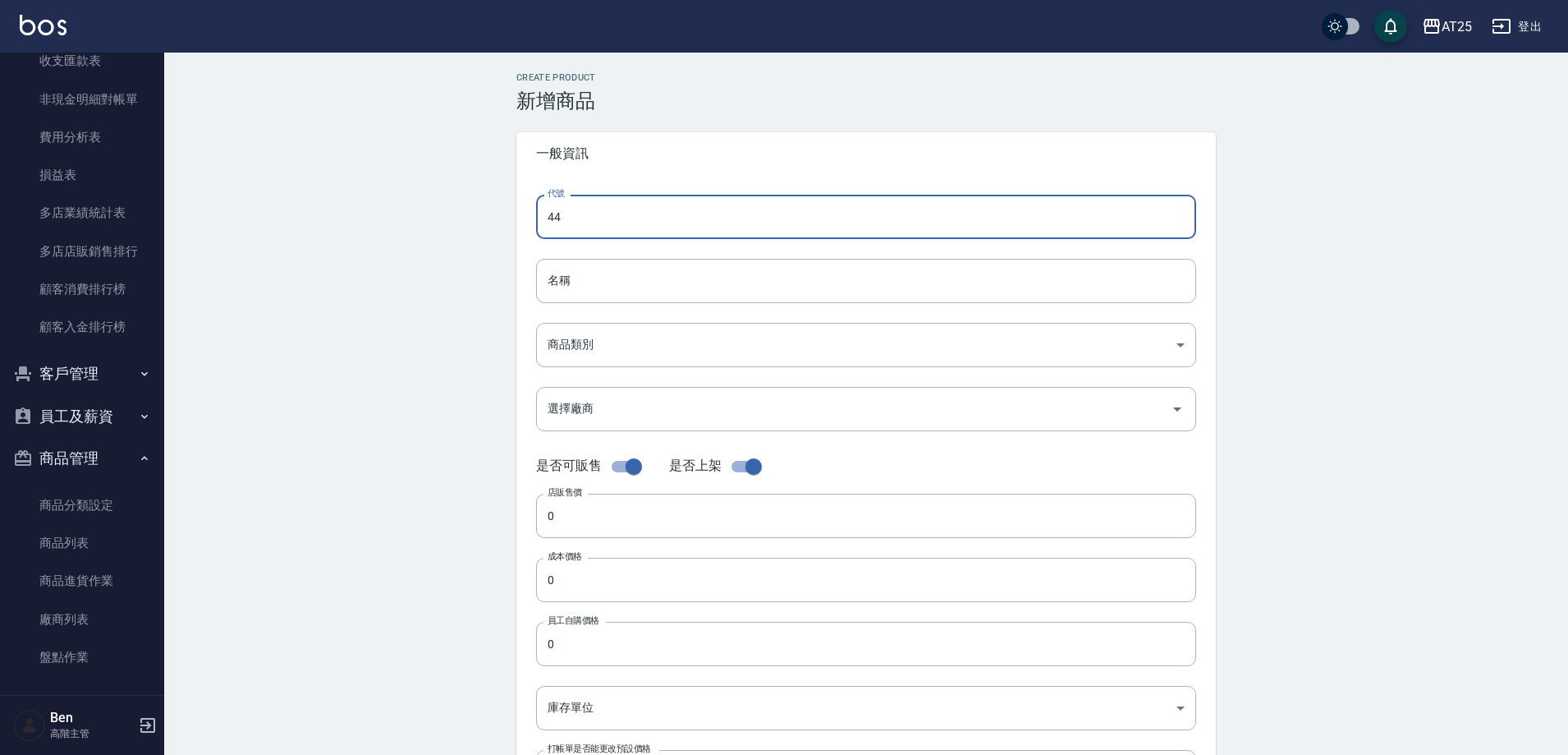
type input "4"
type input "O44"
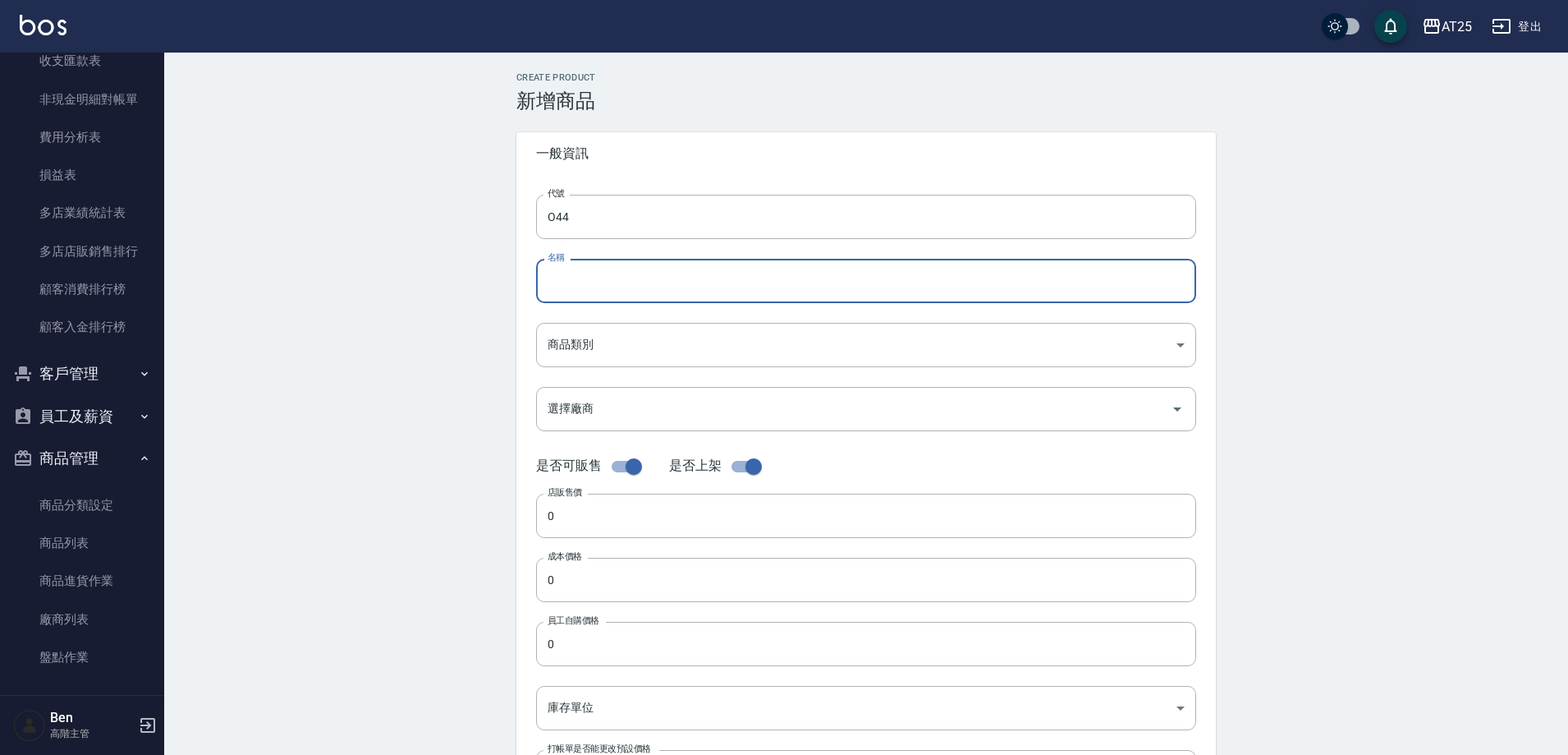
click at [576, 294] on input "名稱" at bounding box center [866, 281] width 660 height 45
paste input "仙女羽毛髮16吋"
type input "仙女羽毛髮16吋"
click at [566, 368] on div "代號 O44 代號 名稱 仙女羽毛髮16吋 名稱 商品類別 ​ 商品類別 選擇廠商 選擇廠商 是否可販售 是否上架 店販售價 0 店販售價 成本價格 0 …" at bounding box center [866, 504] width 700 height 659
click at [577, 350] on body "AT25 登出 櫃檯作業 打帳單 帳單列表 掛單列表 座位開單 營業儀表板 現金收支登錄 高階收支登錄 材料自購登錄 每日結帳 排班表 現場電腦打卡 掃碼打卡…" at bounding box center [784, 567] width 1568 height 1133
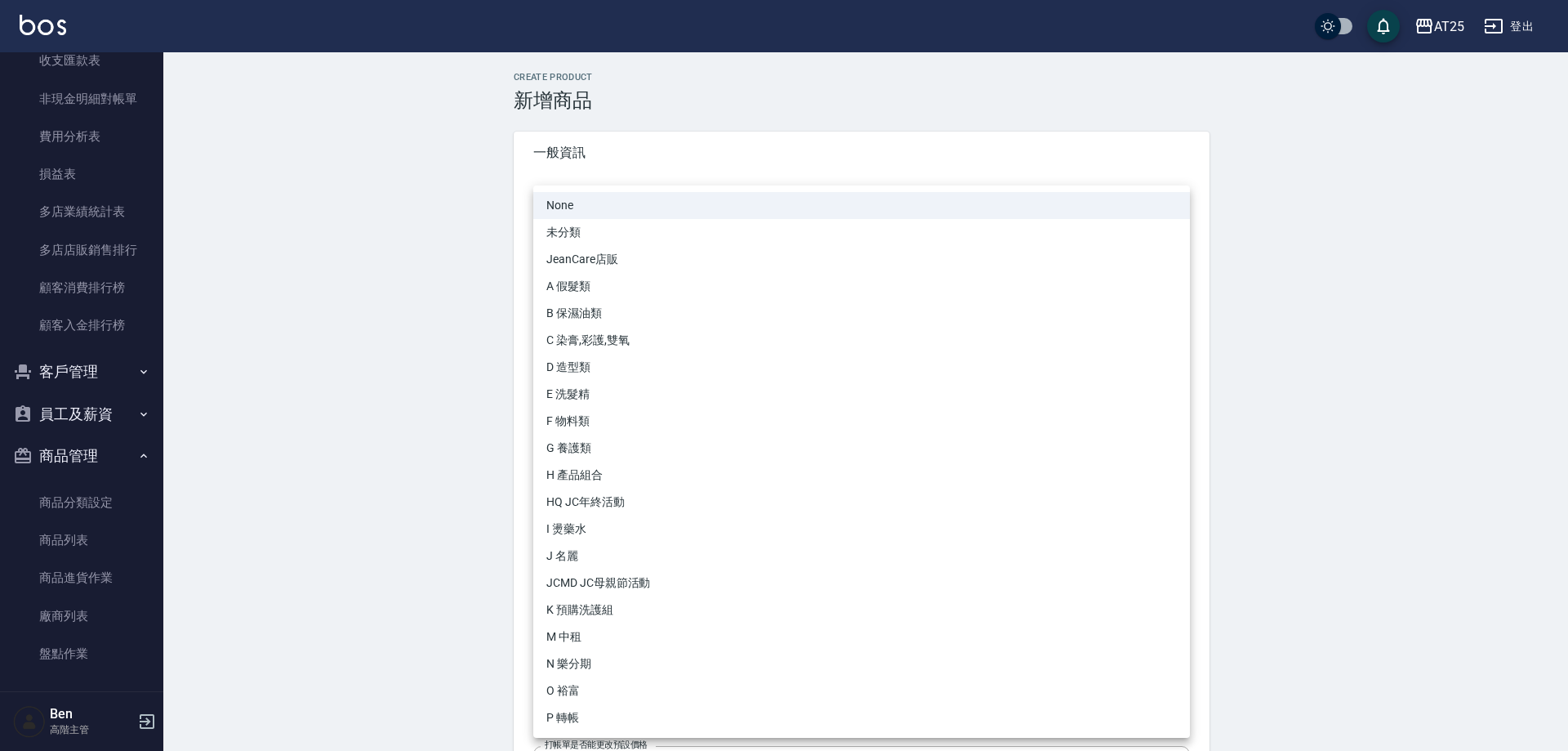
click at [609, 696] on li "O 裕富" at bounding box center [862, 691] width 657 height 27
type input "91f60e75-ef54-4e16-b1d4-88381a6f5a37"
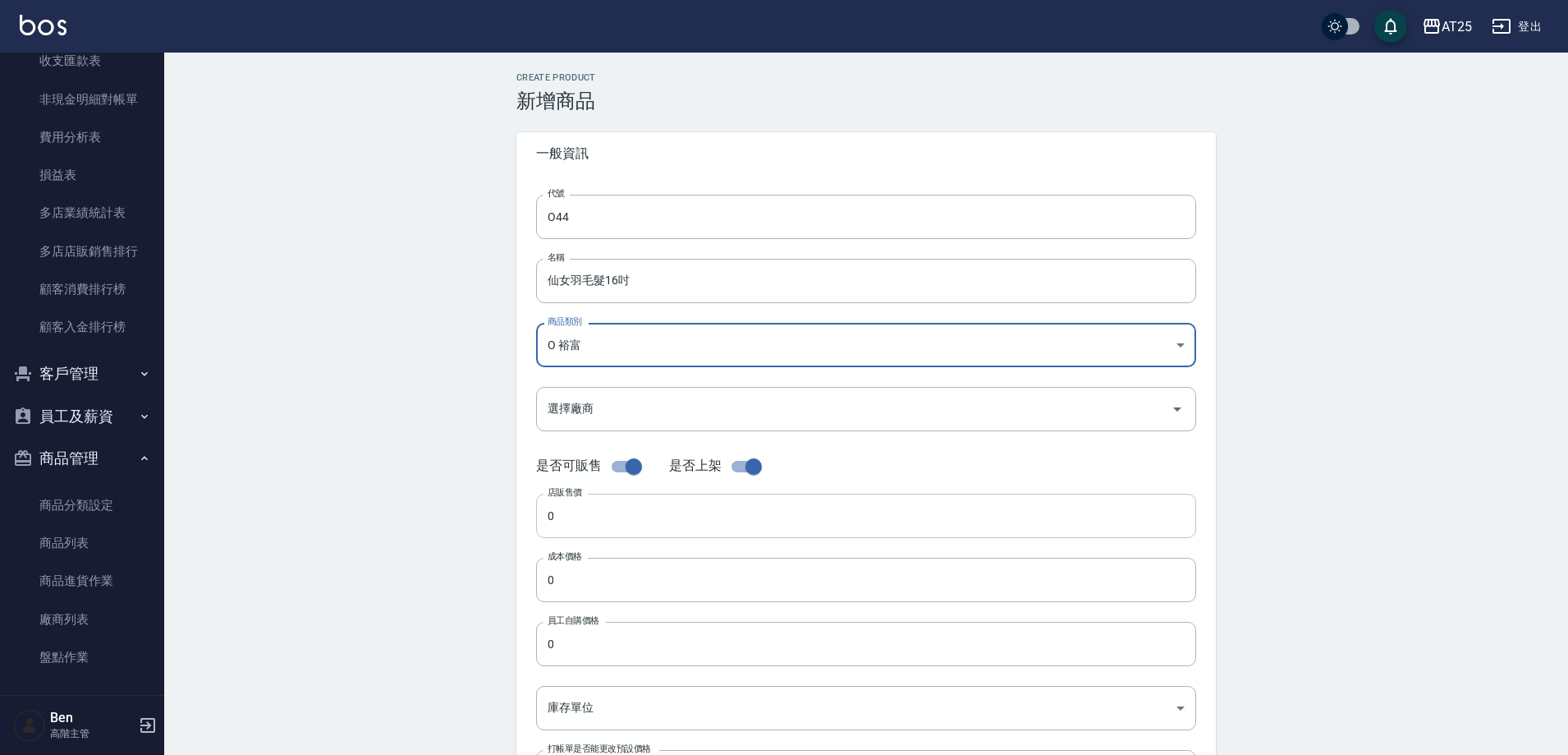
click at [602, 507] on input "0" at bounding box center [866, 515] width 660 height 45
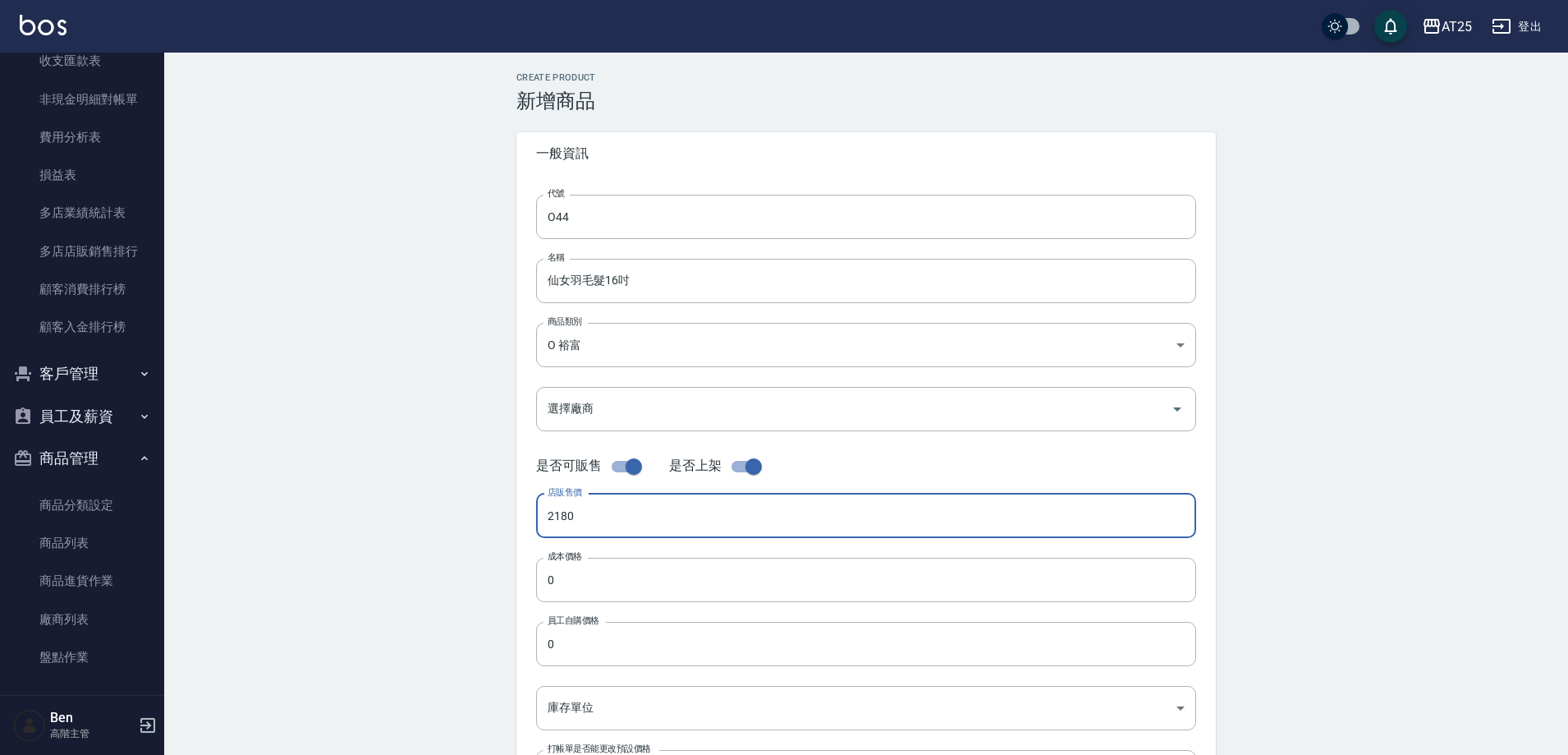
drag, startPoint x: 608, startPoint y: 507, endPoint x: 430, endPoint y: 531, distance: 179.6
click at [437, 519] on div "Create Product 新增商品 一般資訊 代號 O44 代號 名稱 仙女羽毛髮16吋 名稱 商品類別 O 裕富 91f60e75-ef54-4e1…" at bounding box center [866, 594] width 1404 height 1081
type input "2180"
click at [613, 603] on div "代號 O44 代號 名稱 仙女羽毛髮16吋 名稱 商品類別 O 裕富 91f60e75-ef54-4e16-b1d4-88381a6f5a37 商品類別 …" at bounding box center [866, 504] width 700 height 659
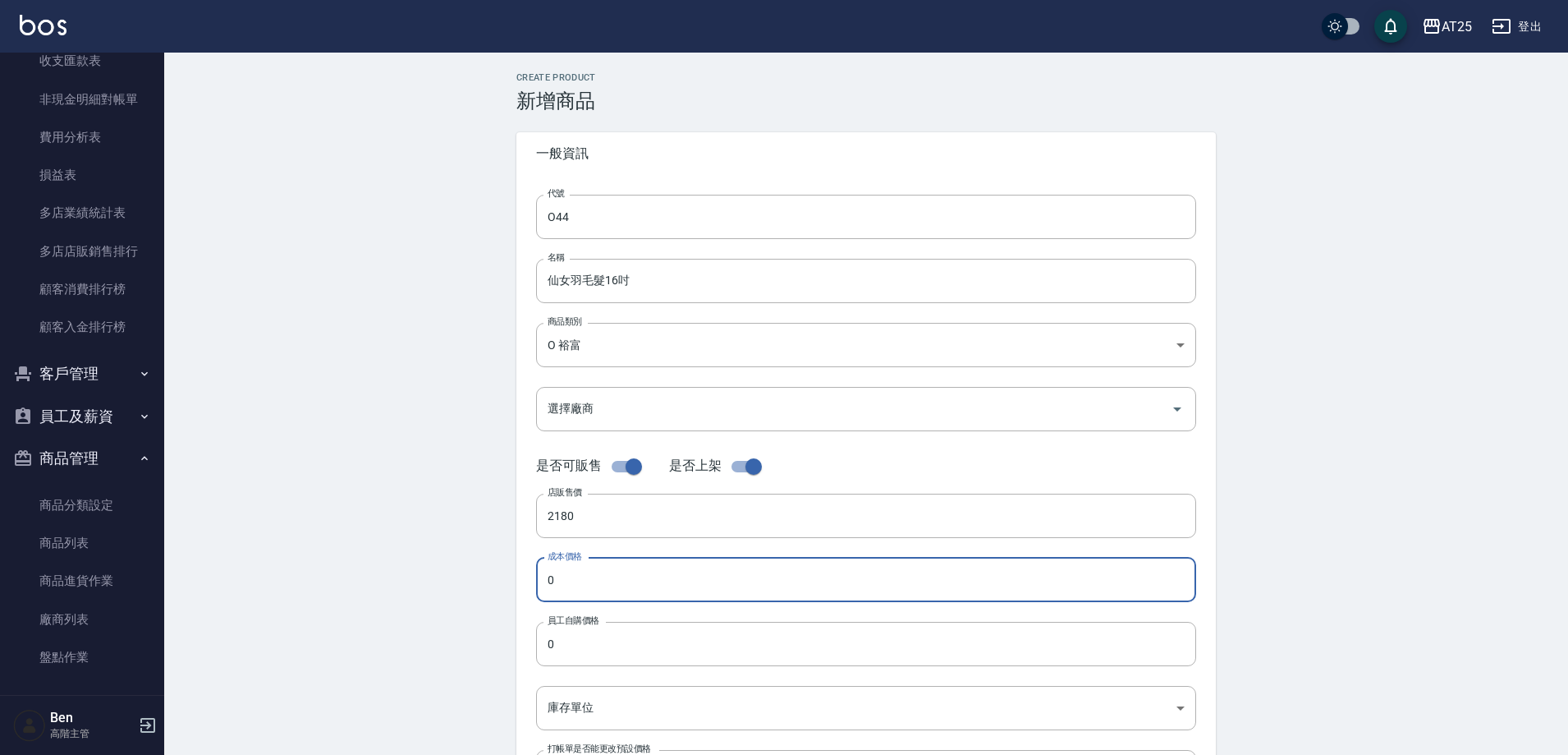
click at [604, 594] on input "0" at bounding box center [866, 579] width 660 height 45
paste input "218"
type input "2180"
click at [604, 626] on input "0" at bounding box center [866, 644] width 660 height 45
paste input "218"
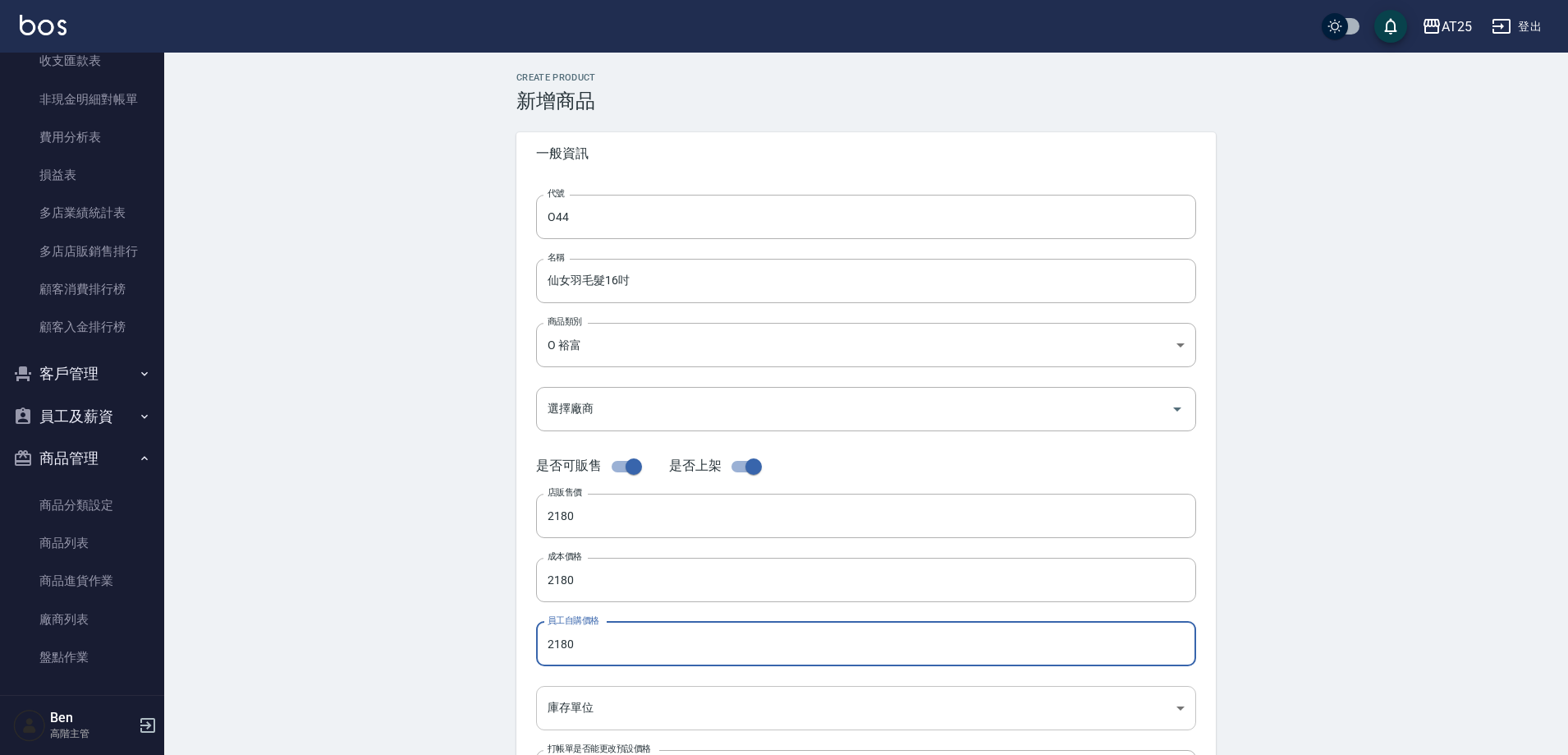
type input "2180"
click at [617, 700] on body "AT25 登出 櫃檯作業 打帳單 帳單列表 掛單列表 座位開單 營業儀表板 現金收支登錄 高階收支登錄 材料自購登錄 每日結帳 排班表 現場電腦打卡 掃碼打卡…" at bounding box center [784, 567] width 1568 height 1133
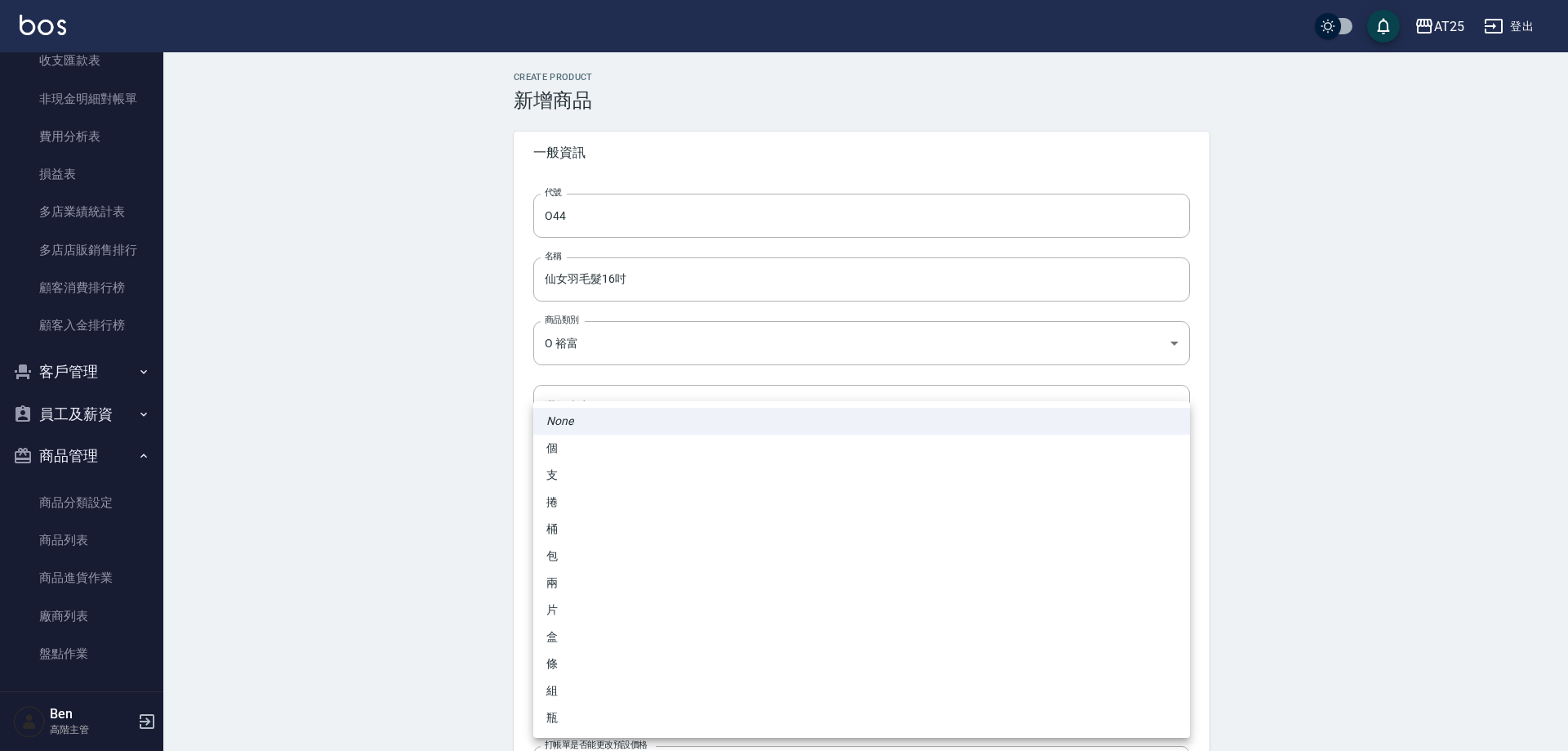
click at [593, 559] on li "包" at bounding box center [862, 556] width 657 height 27
type input "包"
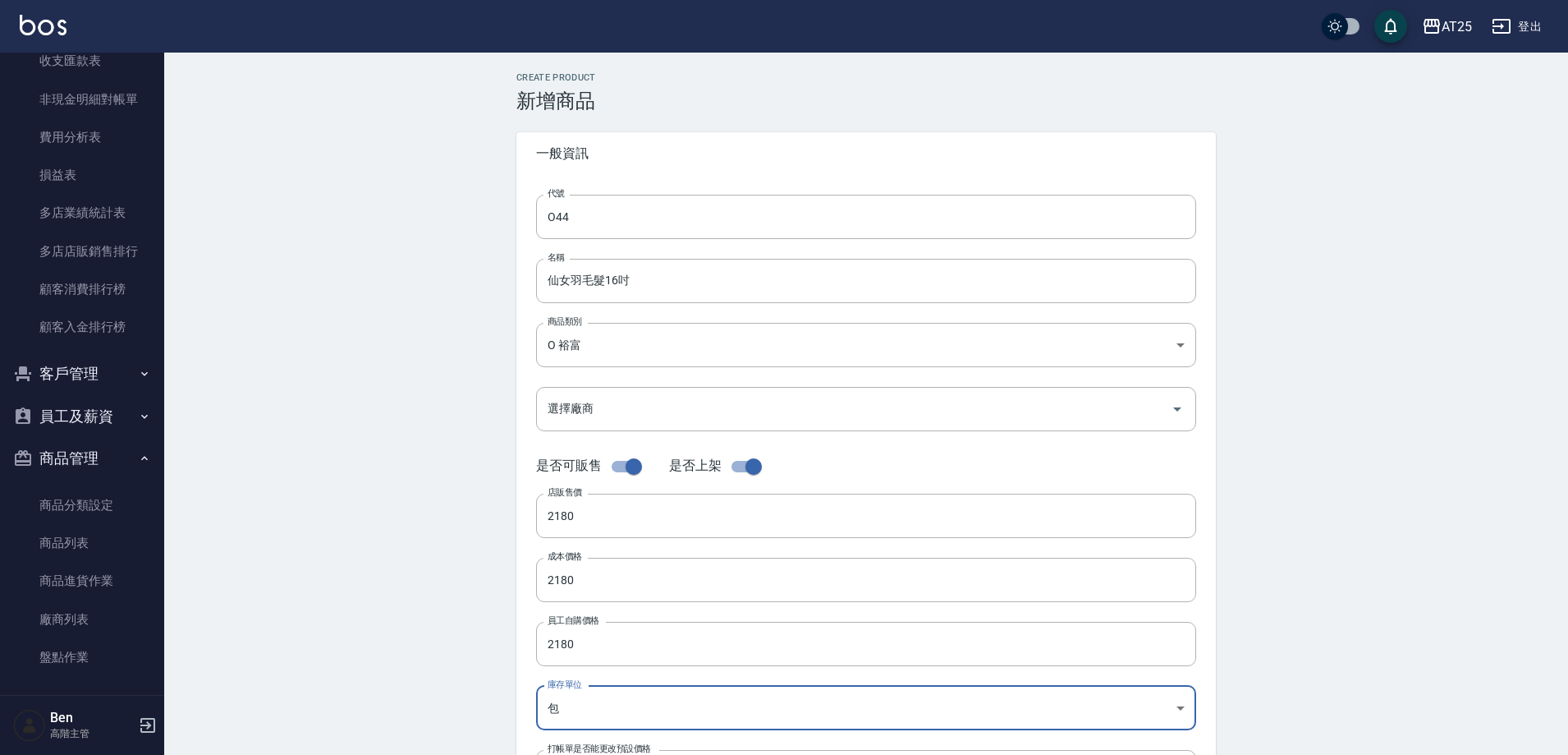
scroll to position [378, 0]
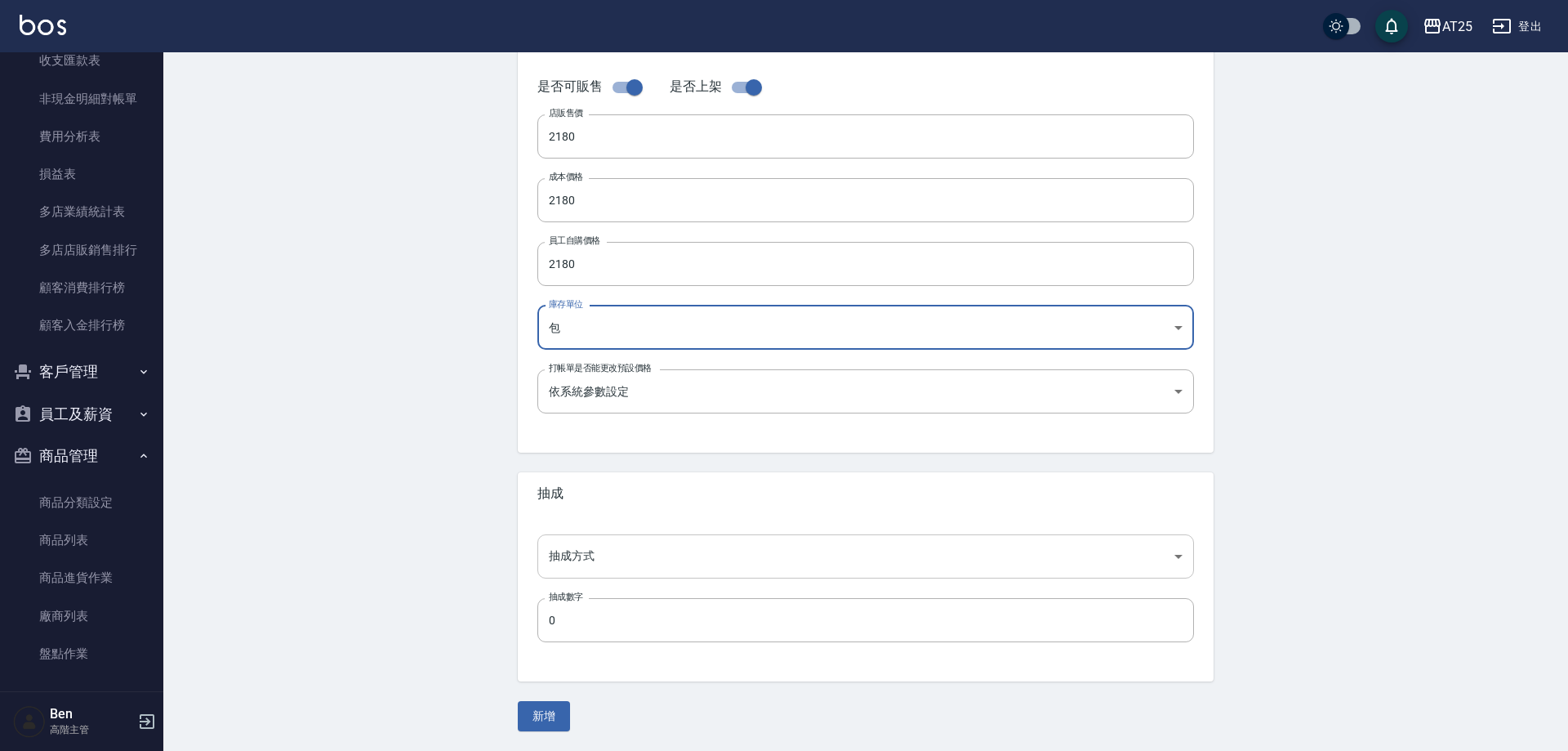
click at [614, 574] on body "AT25 登出 櫃檯作業 打帳單 帳單列表 掛單列表 座位開單 營業儀表板 現金收支登錄 高階收支登錄 材料自購登錄 每日結帳 排班表 現場電腦打卡 掃碼打卡…" at bounding box center [784, 187] width 1568 height 1127
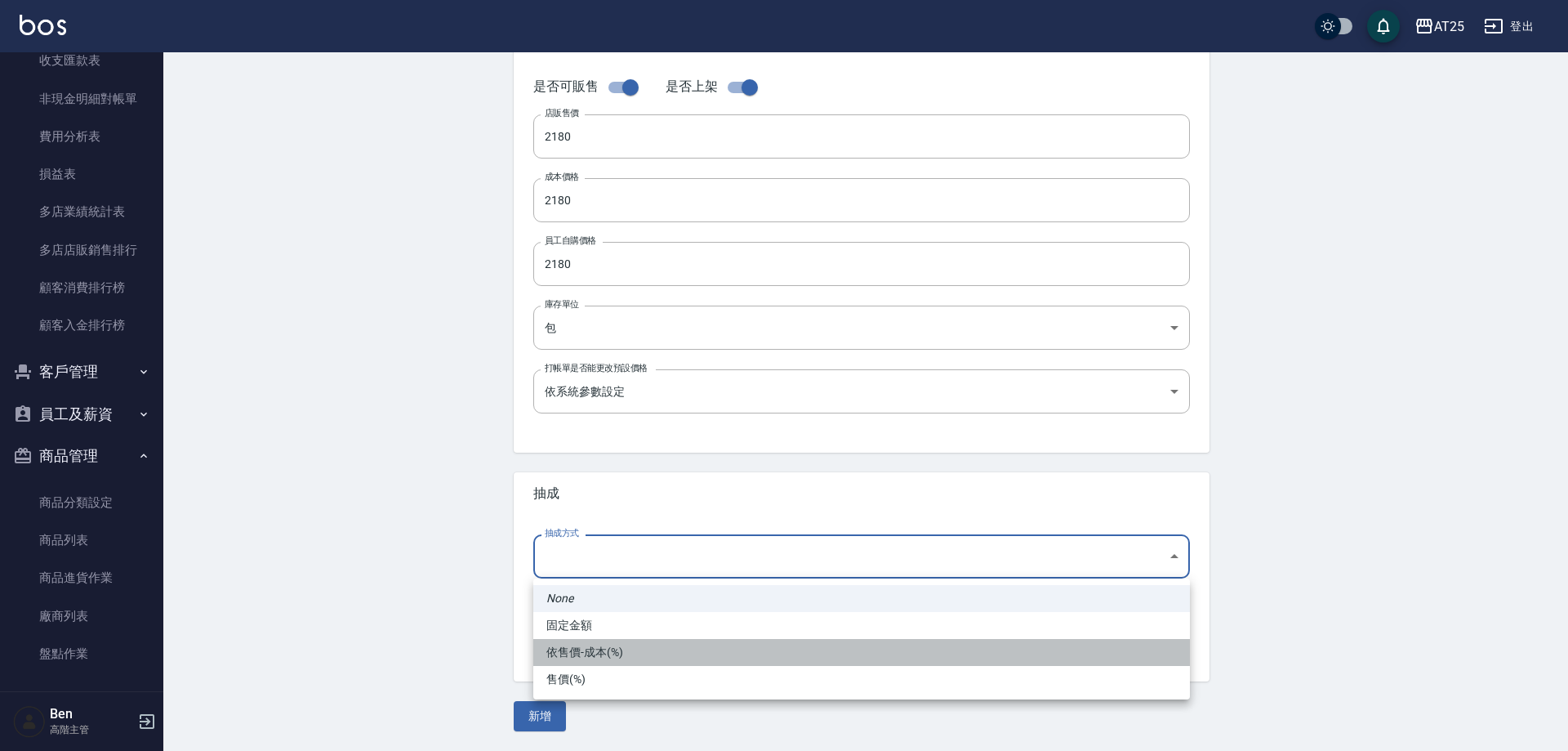
click at [609, 646] on li "依售價-成本(%)" at bounding box center [862, 652] width 657 height 27
type input "byCost"
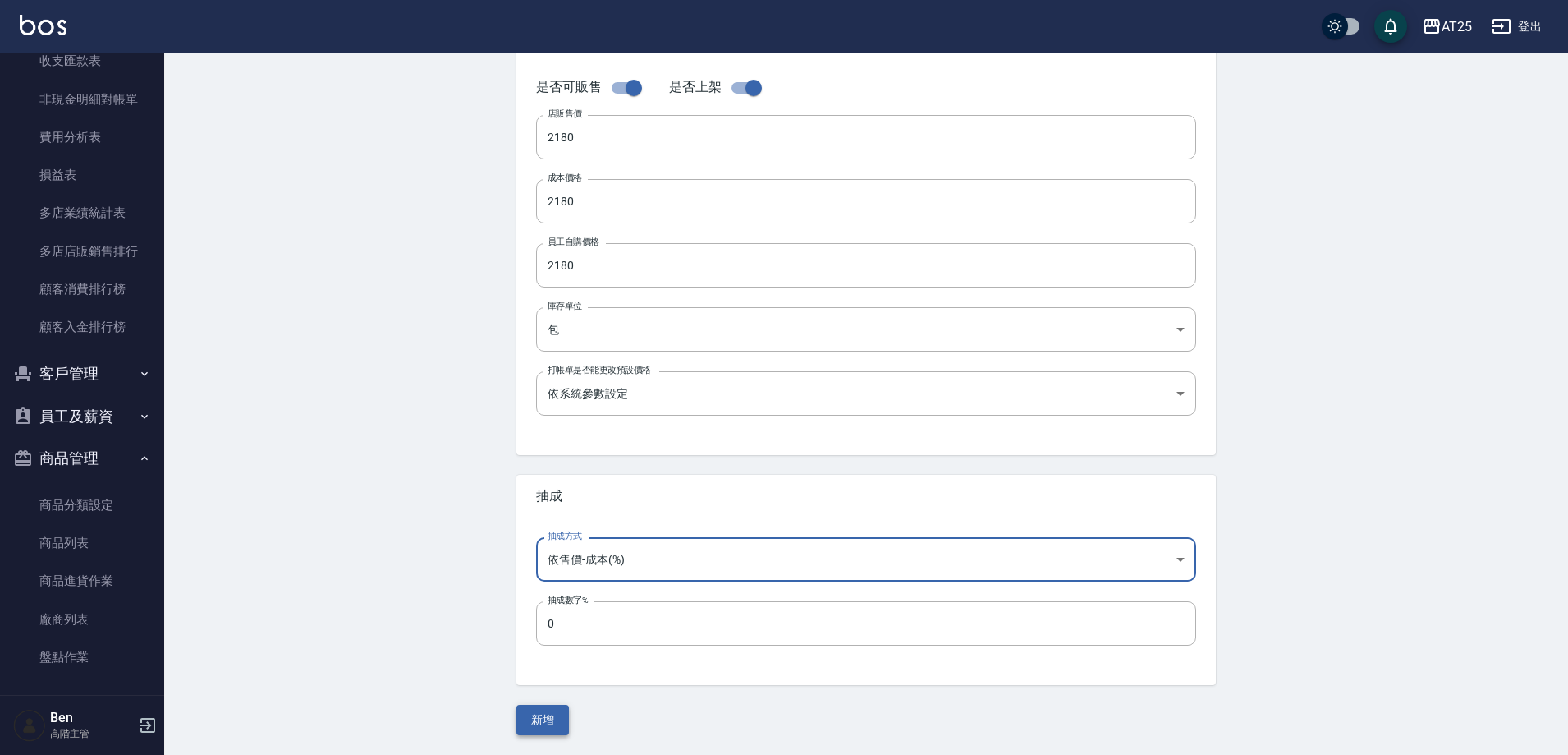
click at [545, 715] on button "新增" at bounding box center [543, 720] width 53 height 30
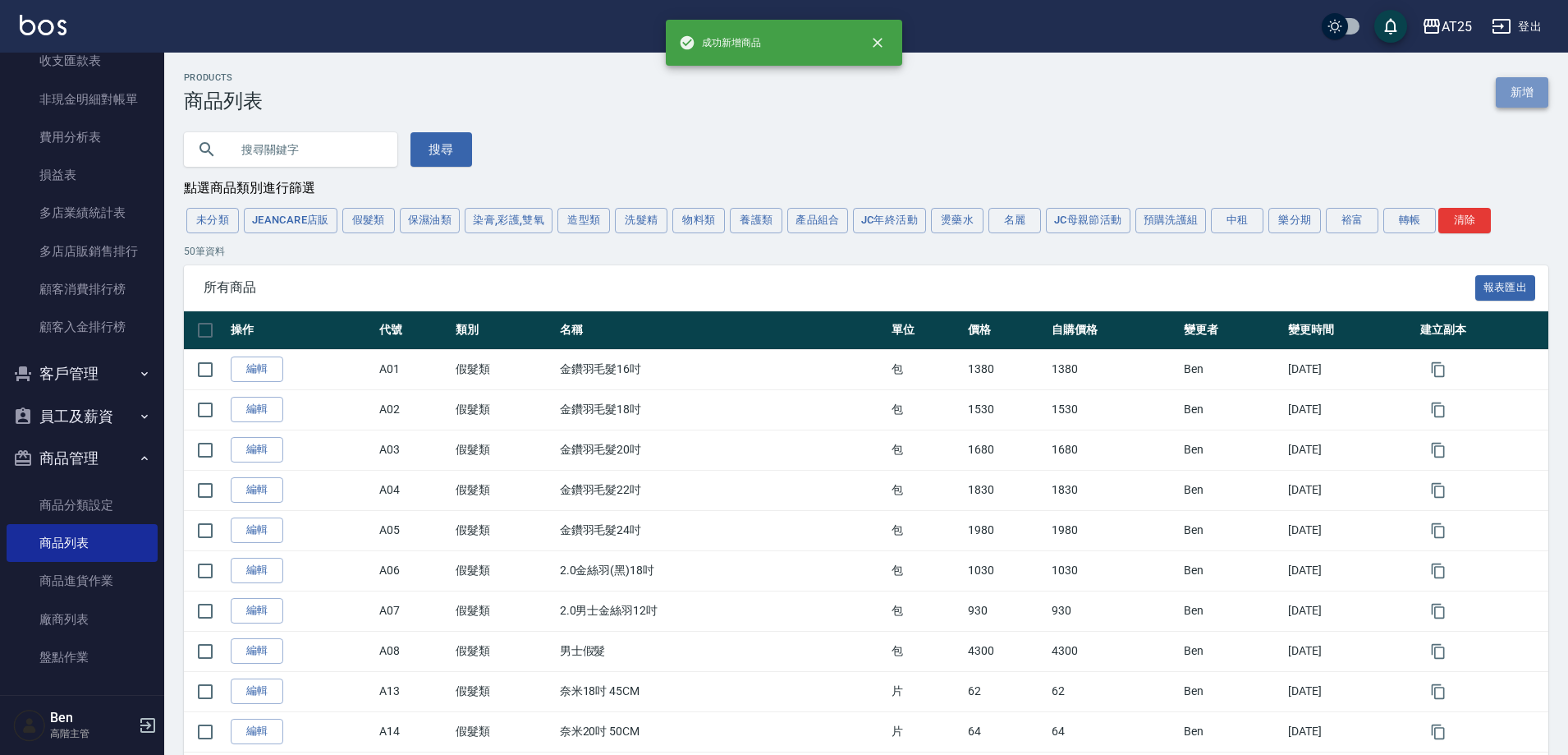
click at [1514, 96] on link "新增" at bounding box center [1522, 92] width 53 height 30
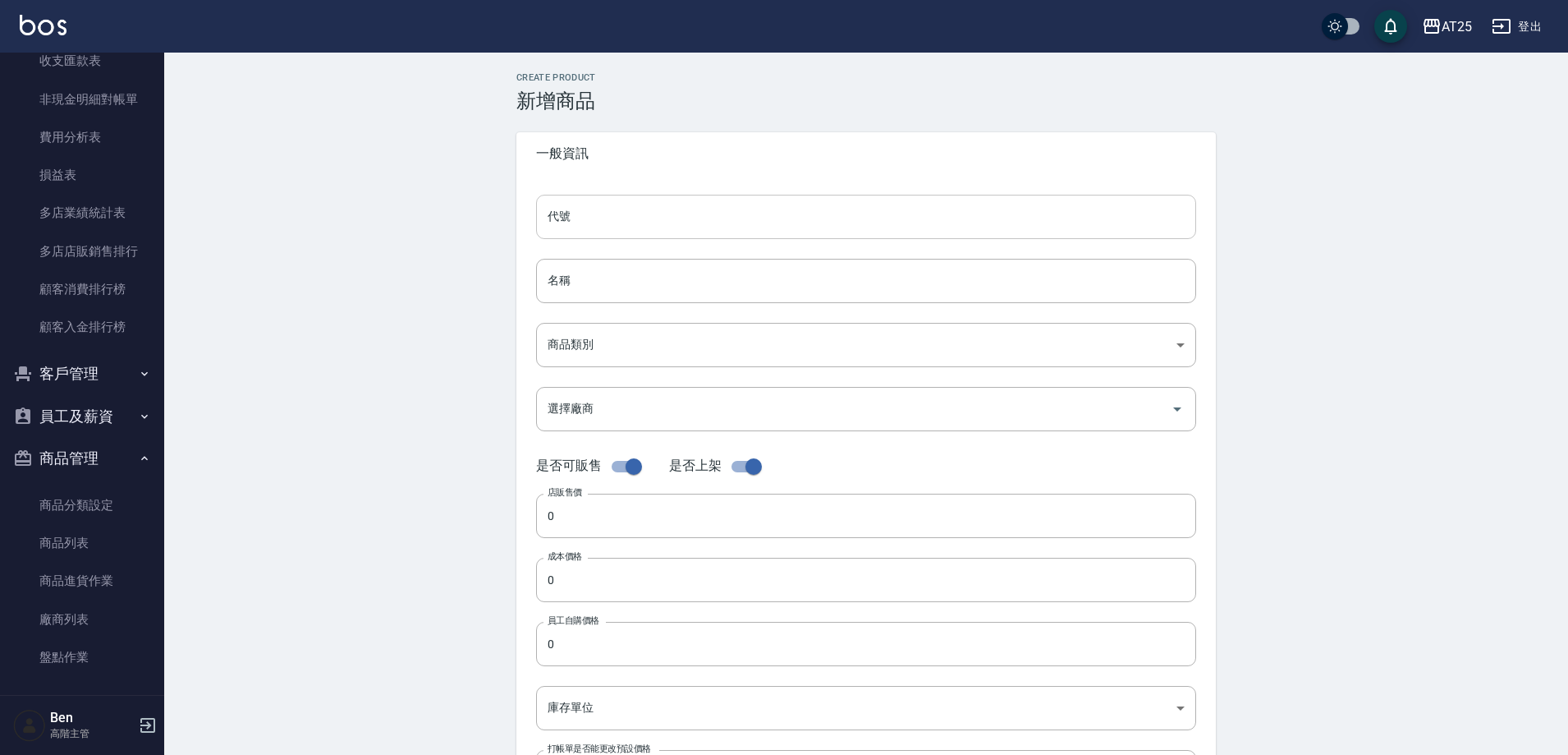
click at [713, 216] on input "代號" at bounding box center [866, 217] width 660 height 45
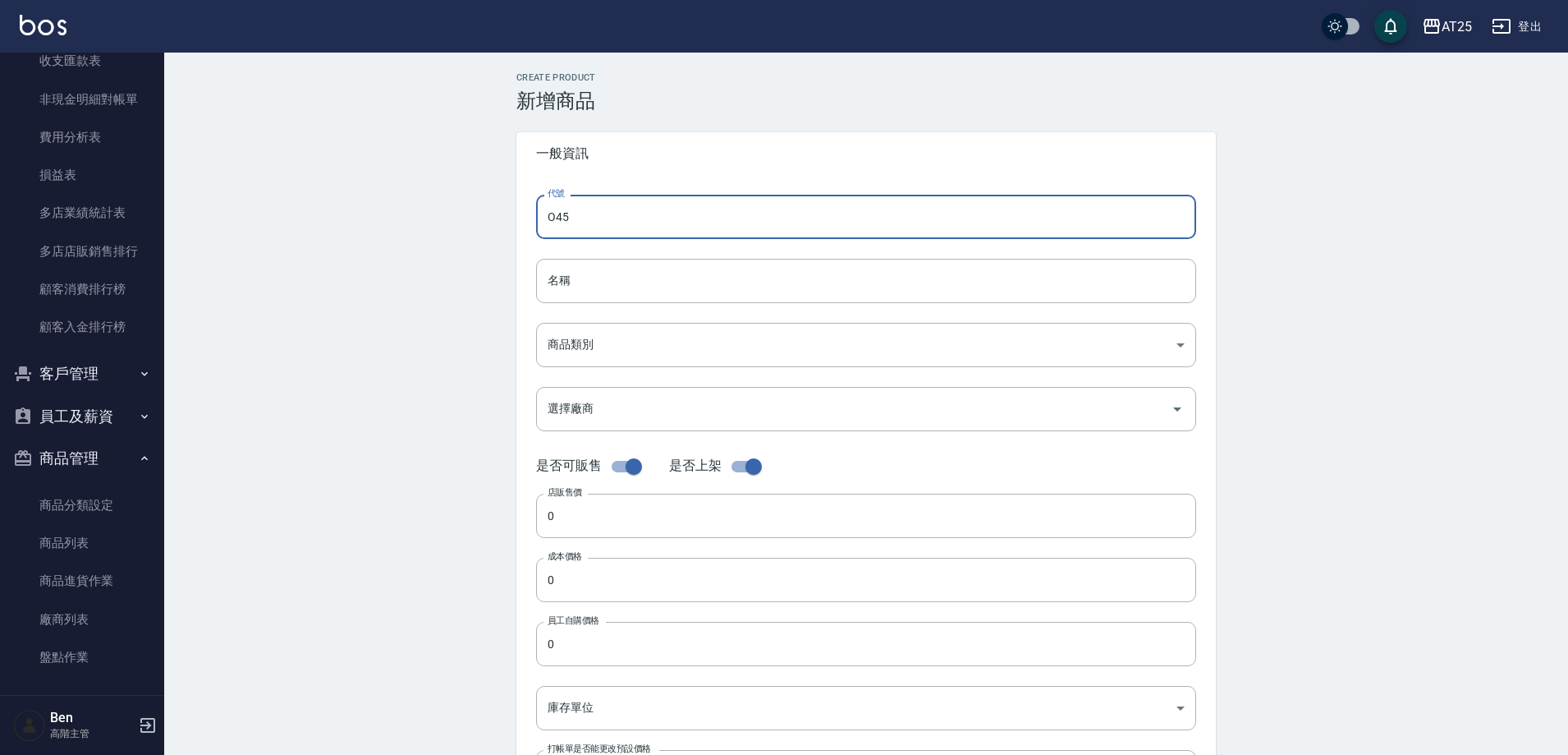
type input "O45"
click at [588, 270] on input "名稱" at bounding box center [866, 281] width 660 height 45
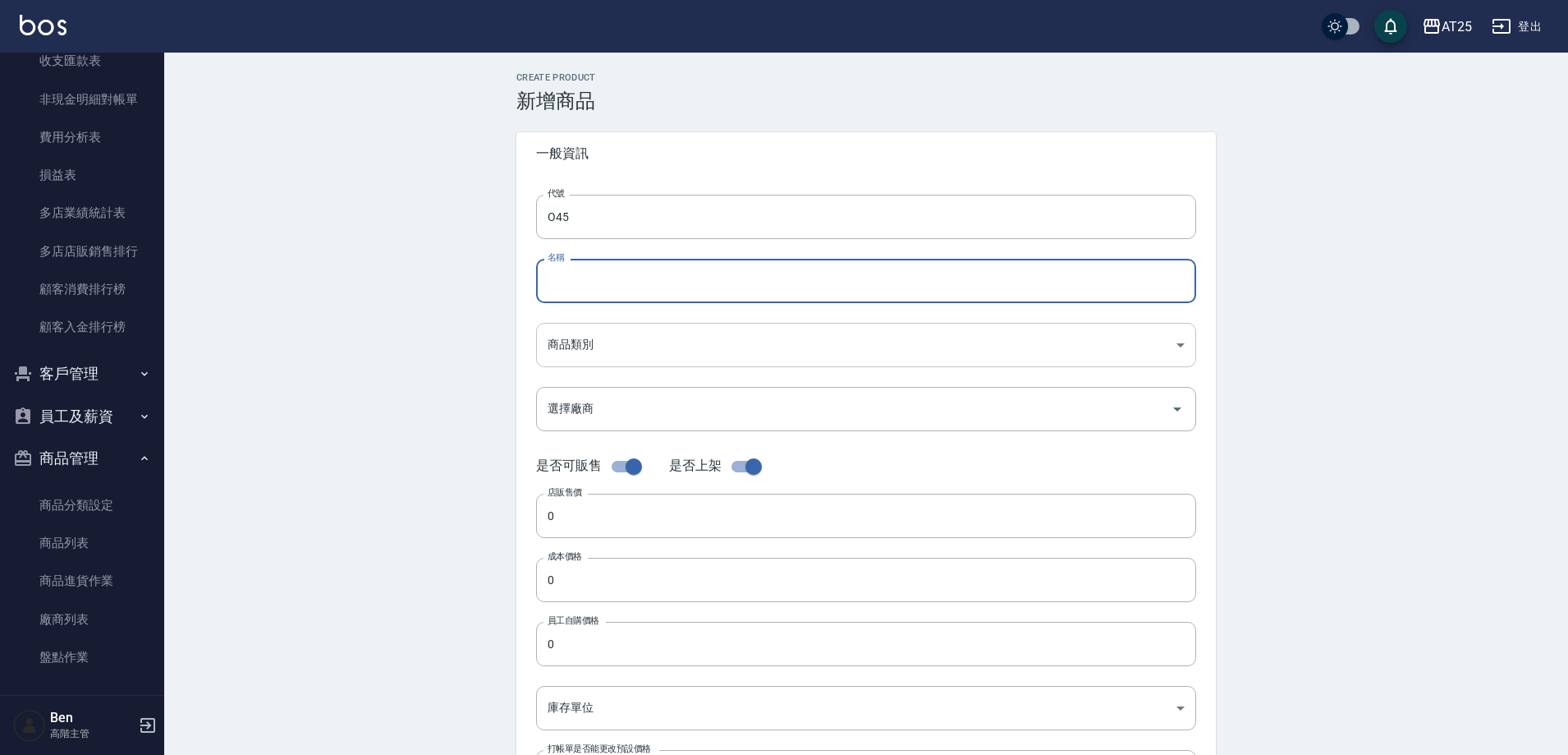
paste input "仙女羽毛髮18吋"
drag, startPoint x: 559, startPoint y: 285, endPoint x: 506, endPoint y: 282, distance: 53.1
click at [539, 282] on input "仙女羽毛髮18吋" at bounding box center [866, 281] width 660 height 45
type input "仙女羽毛髮18吋"
click at [608, 344] on body "AT25 登出 櫃檯作業 打帳單 帳單列表 掛單列表 座位開單 營業儀表板 現金收支登錄 高階收支登錄 材料自購登錄 每日結帳 排班表 現場電腦打卡 掃碼打卡…" at bounding box center [784, 567] width 1568 height 1133
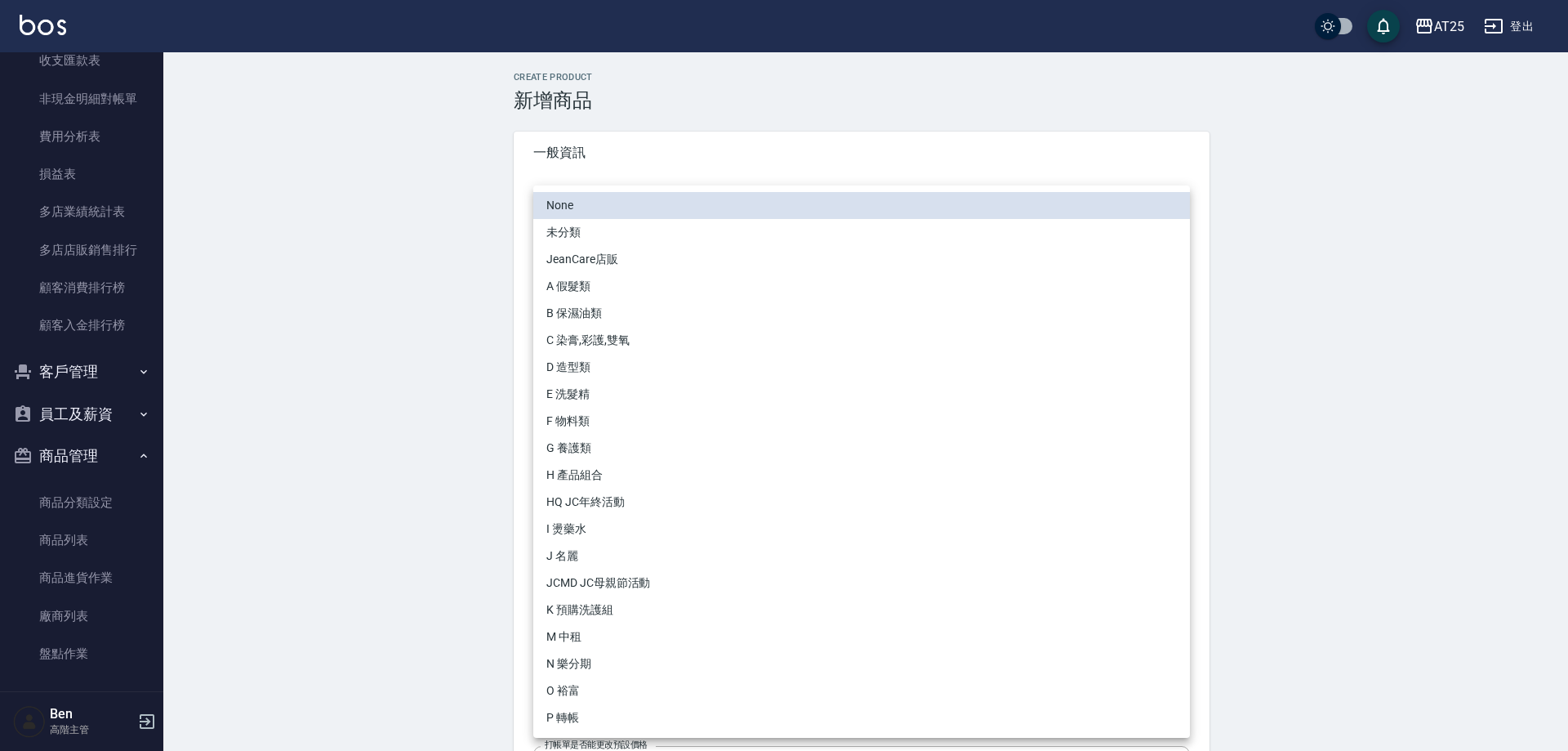
click at [631, 692] on li "O 裕富" at bounding box center [862, 691] width 657 height 27
type input "91f60e75-ef54-4e16-b1d4-88381a6f5a37"
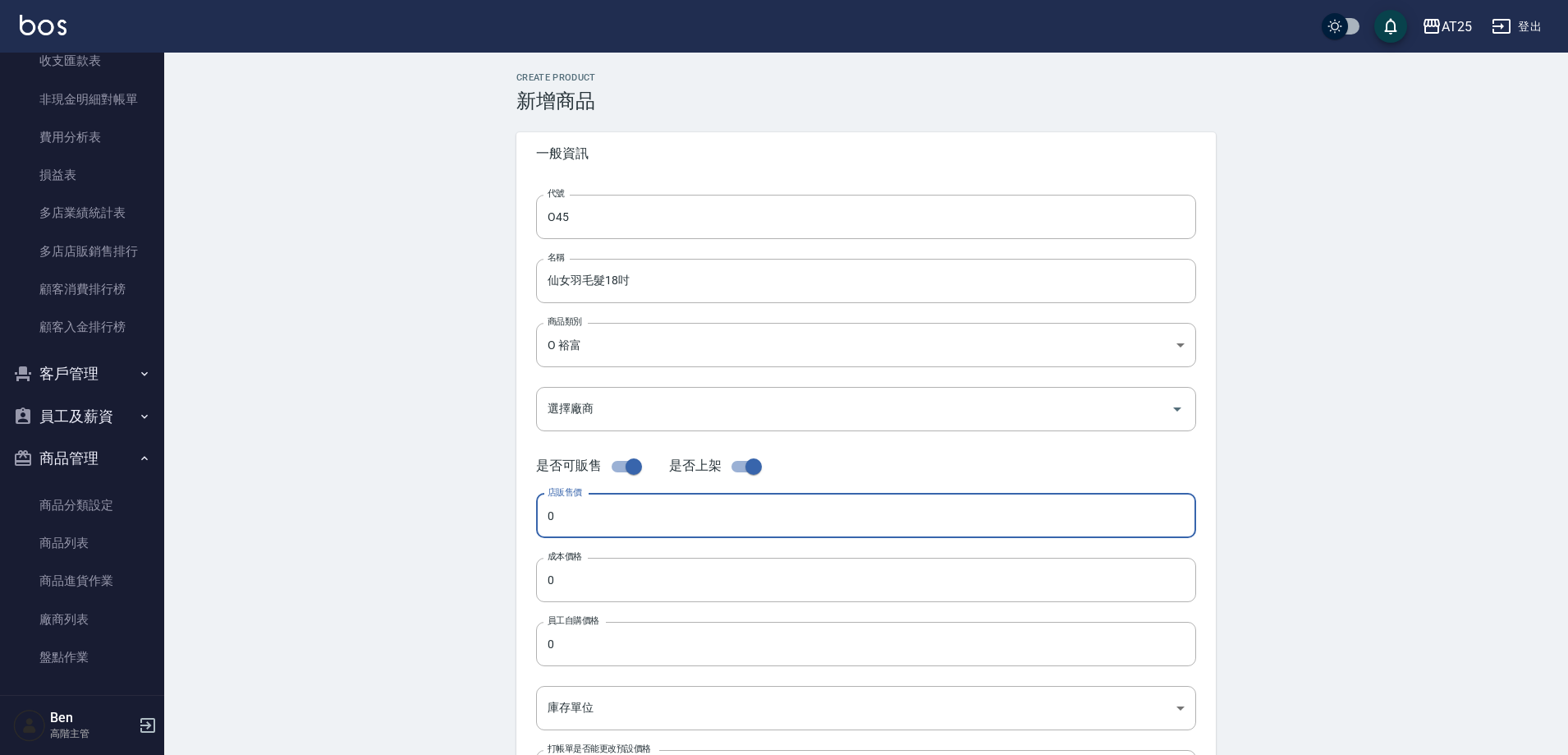
click at [617, 536] on input "0" at bounding box center [866, 515] width 660 height 45
paste input "238"
type input "2380"
click at [608, 577] on input "0" at bounding box center [866, 579] width 660 height 45
paste input "238"
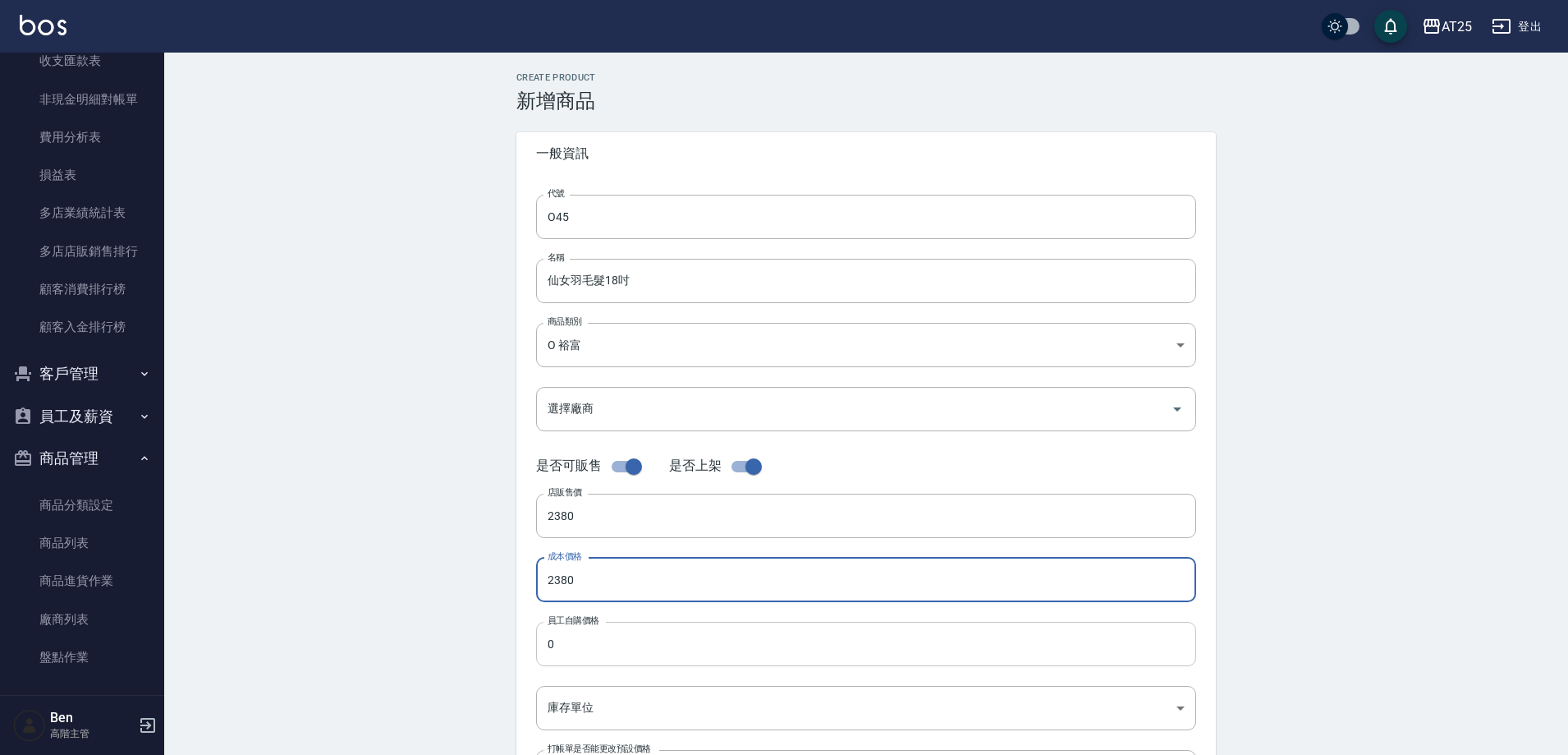
type input "2380"
click at [608, 638] on input "0" at bounding box center [866, 644] width 660 height 45
paste input "238"
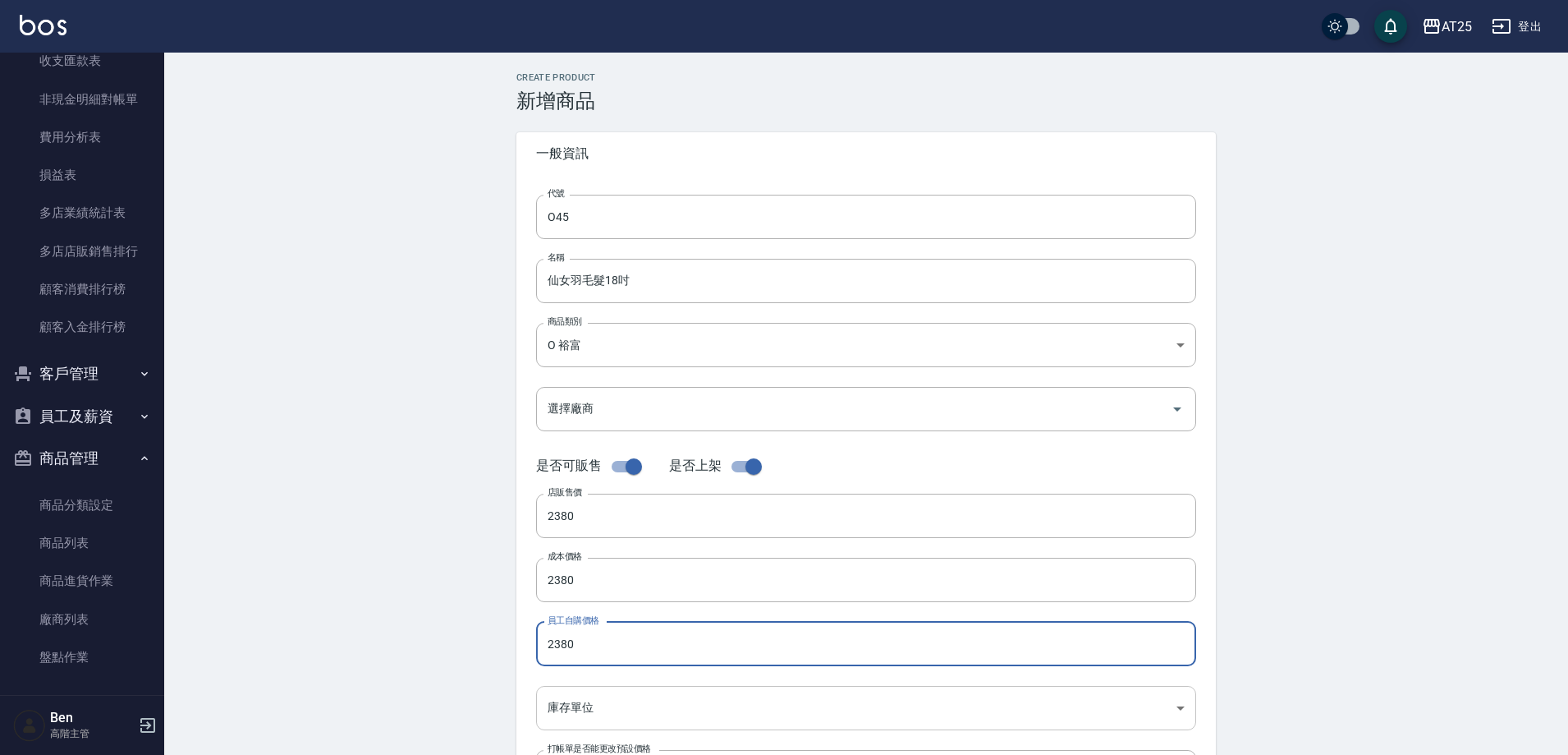
type input "2380"
click at [596, 704] on body "AT25 登出 櫃檯作業 打帳單 帳單列表 掛單列表 座位開單 營業儀表板 現金收支登錄 高階收支登錄 材料自購登錄 每日結帳 排班表 現場電腦打卡 掃碼打卡…" at bounding box center [788, 567] width 1576 height 1133
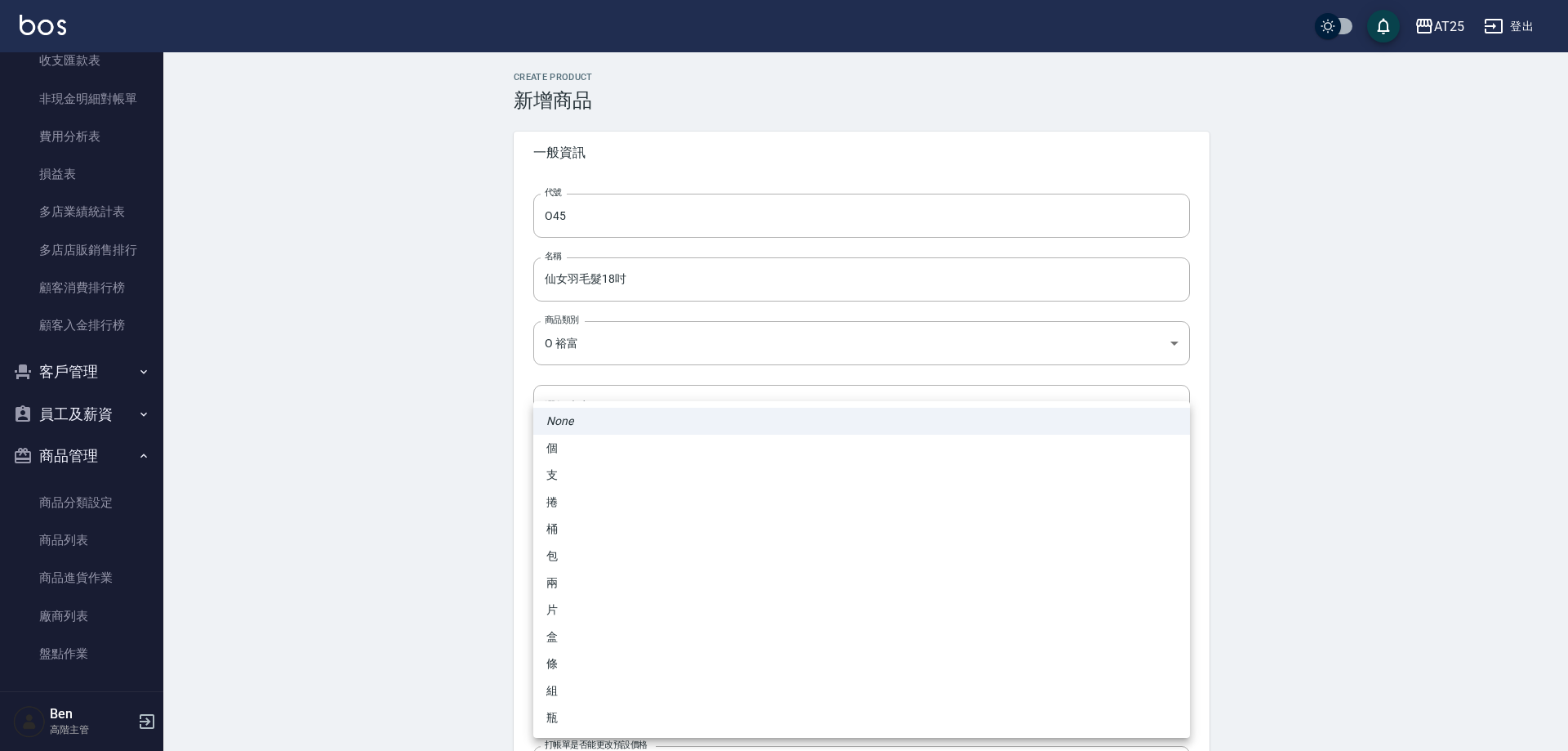
click at [583, 551] on li "包" at bounding box center [862, 556] width 657 height 27
type input "包"
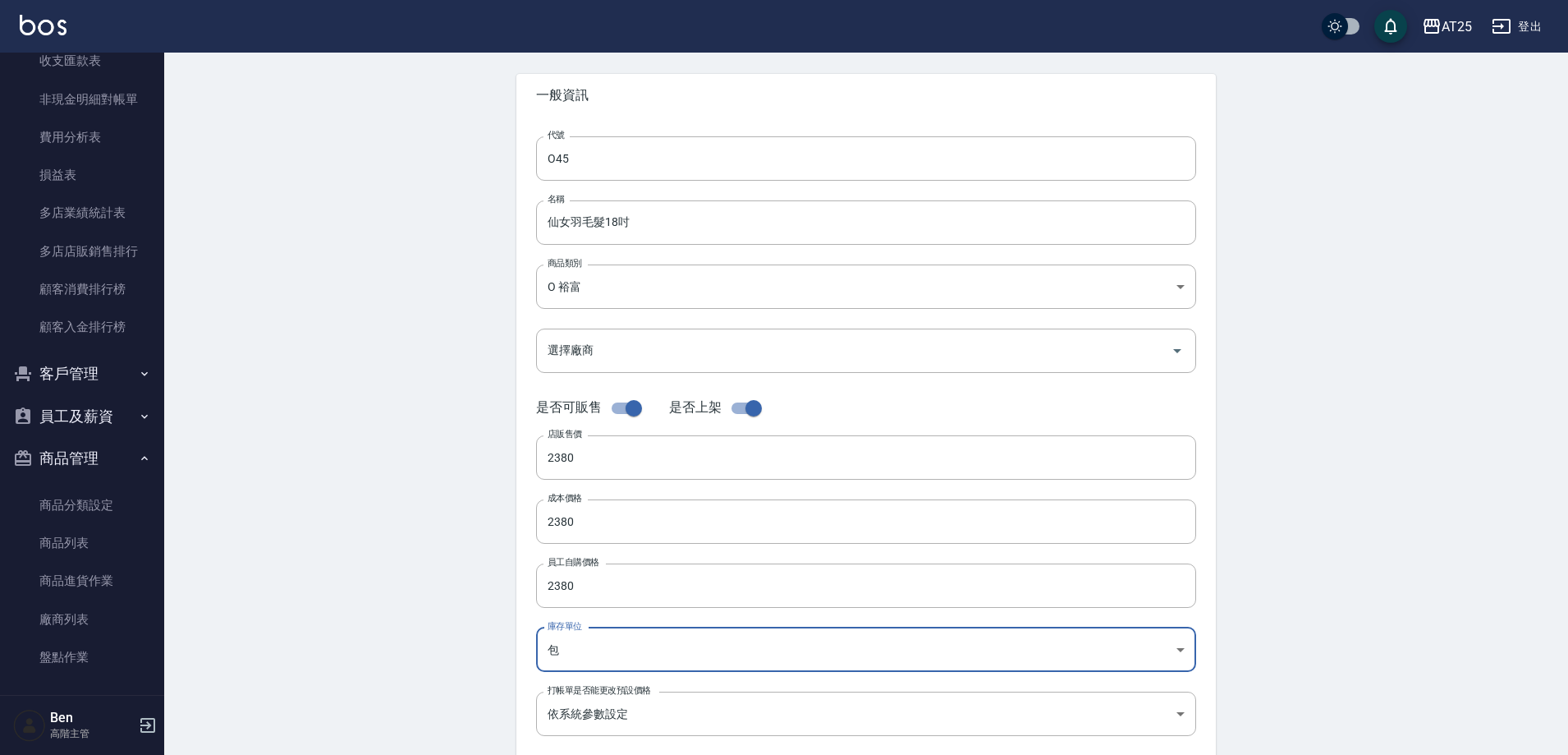
scroll to position [378, 0]
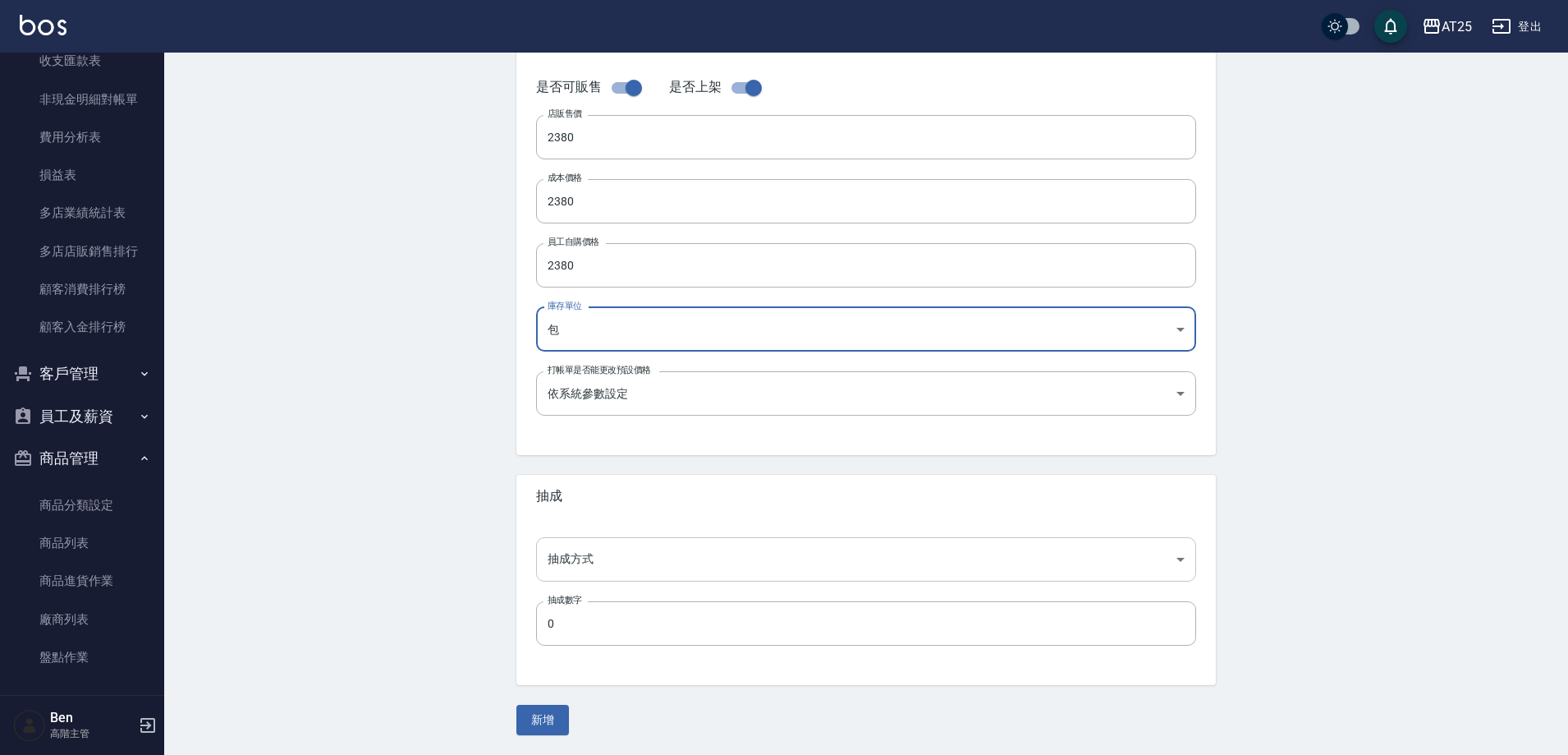
click at [591, 565] on body "AT25 登出 櫃檯作業 打帳單 帳單列表 掛單列表 座位開單 營業儀表板 現金收支登錄 高階收支登錄 材料自購登錄 每日結帳 排班表 現場電腦打卡 掃碼打卡…" at bounding box center [784, 188] width 1568 height 1133
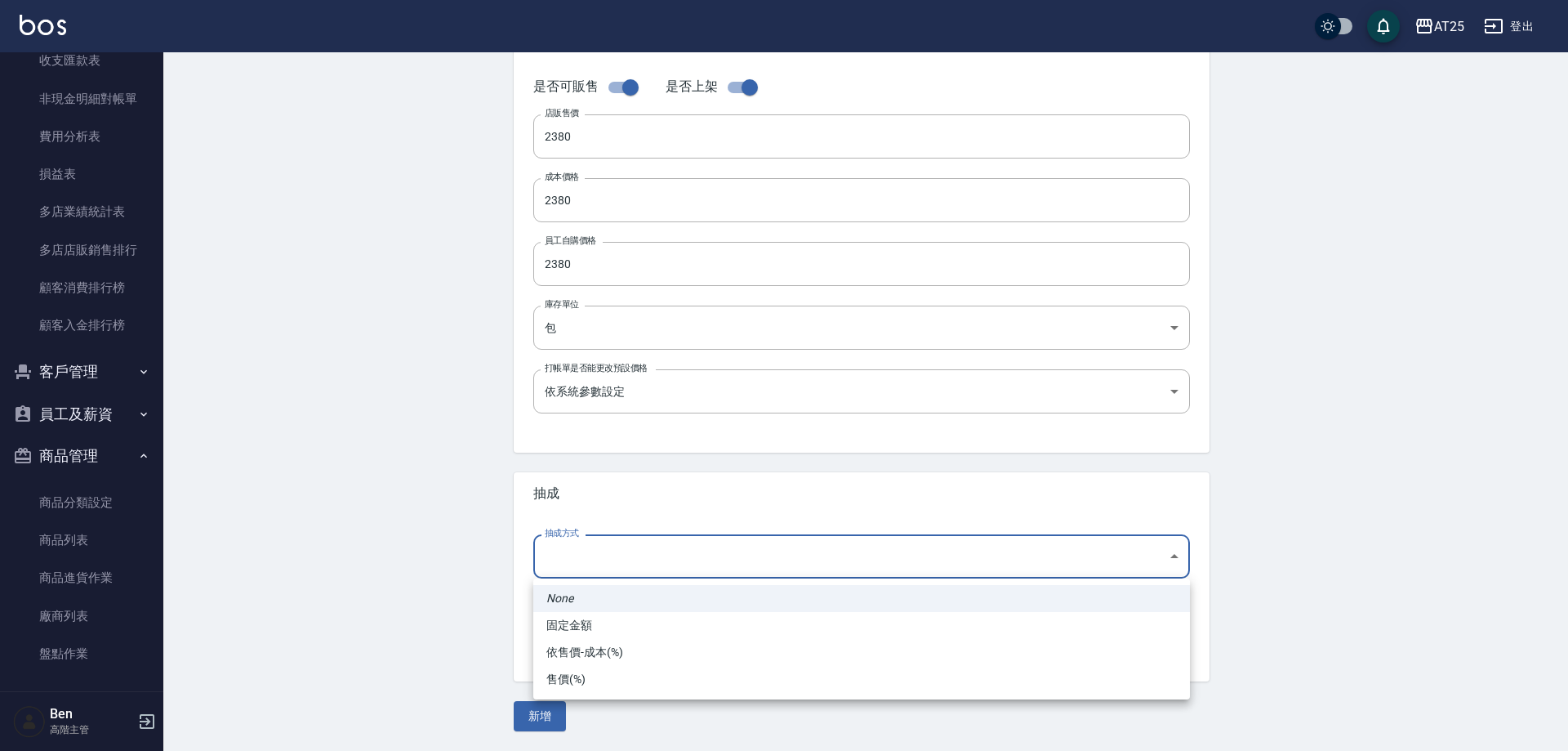
click at [589, 653] on li "依售價-成本(%)" at bounding box center [862, 652] width 657 height 27
type input "byCost"
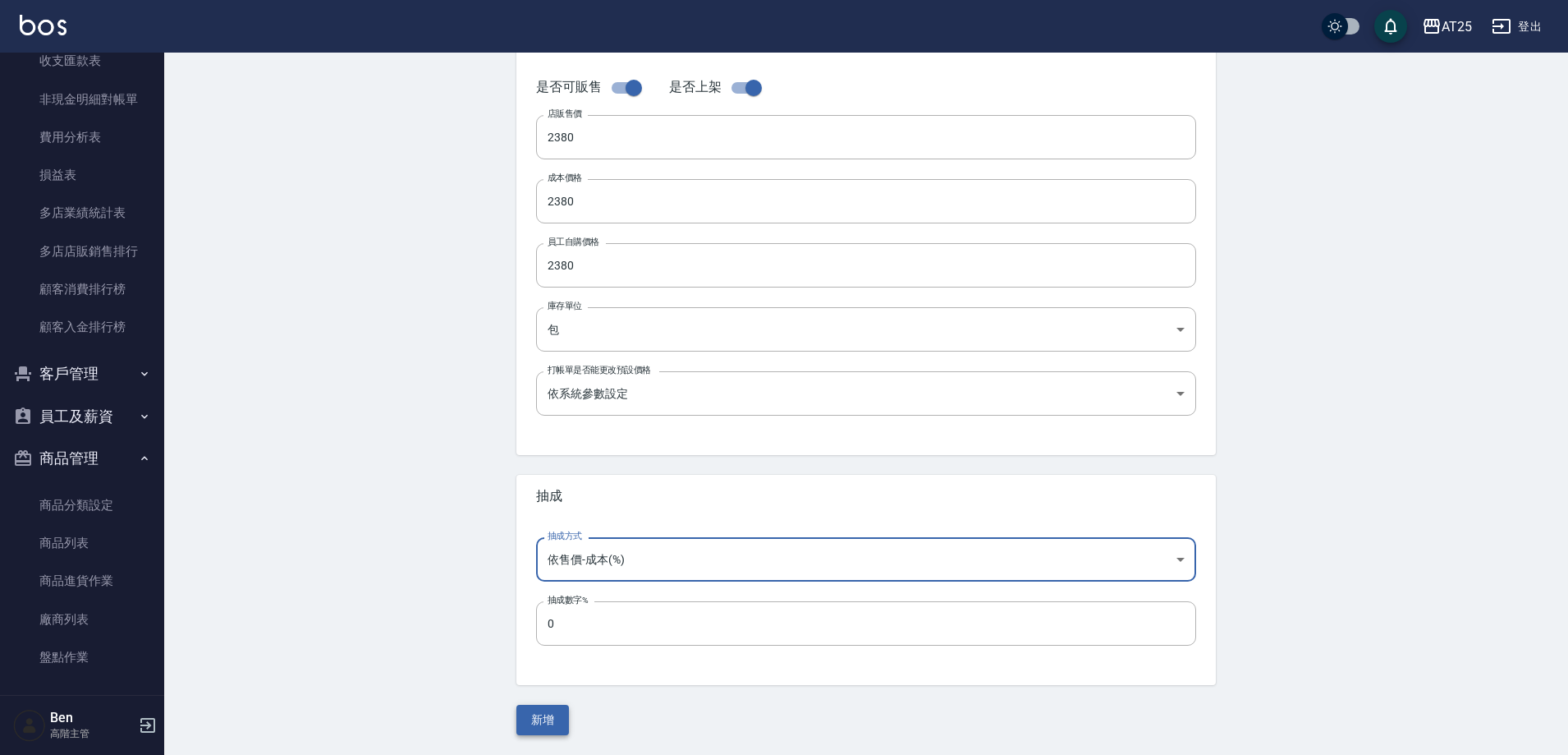
click at [555, 719] on button "新增" at bounding box center [543, 720] width 53 height 30
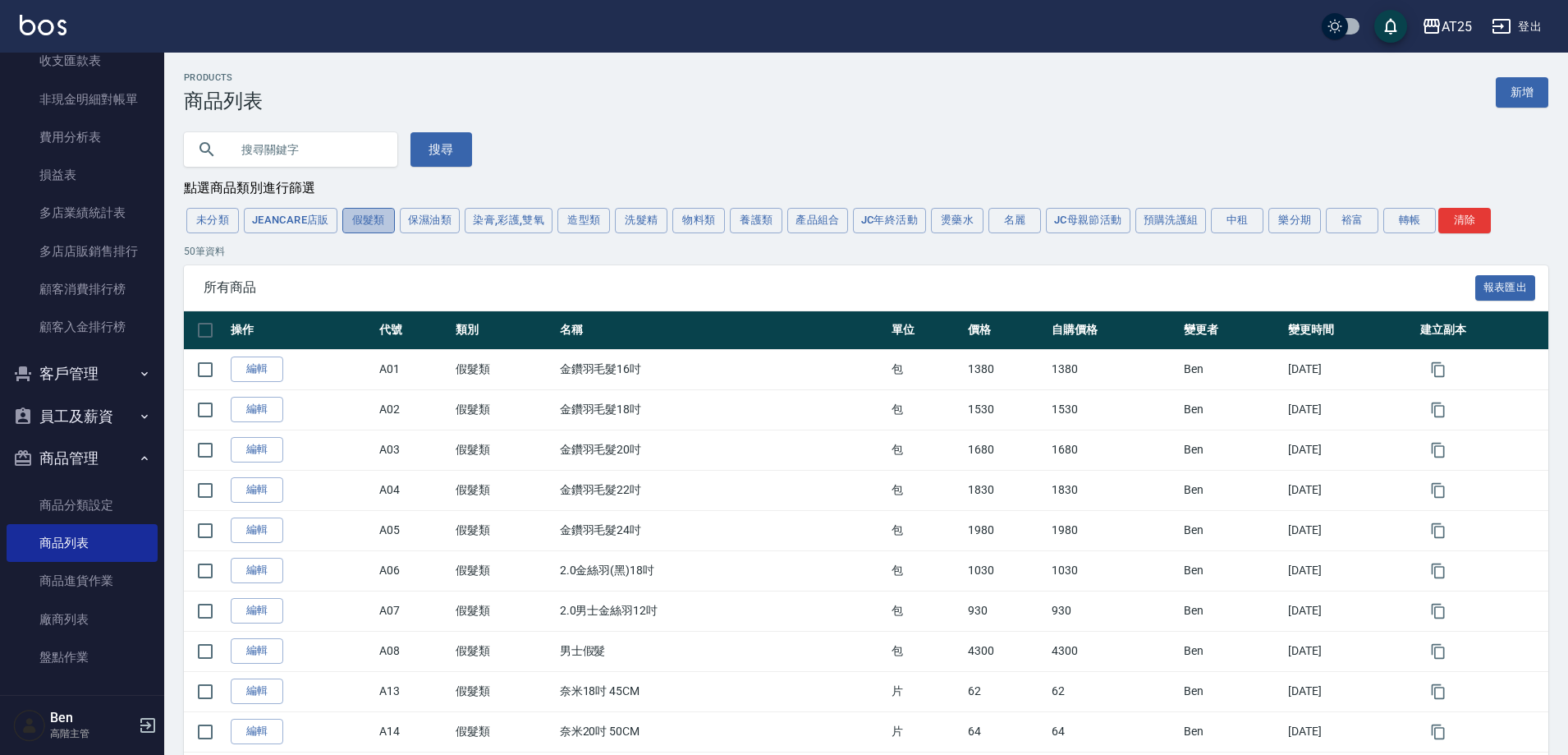
click at [371, 213] on button "假髮類" at bounding box center [368, 220] width 53 height 25
click at [1408, 220] on button "轉帳" at bounding box center [1409, 220] width 53 height 25
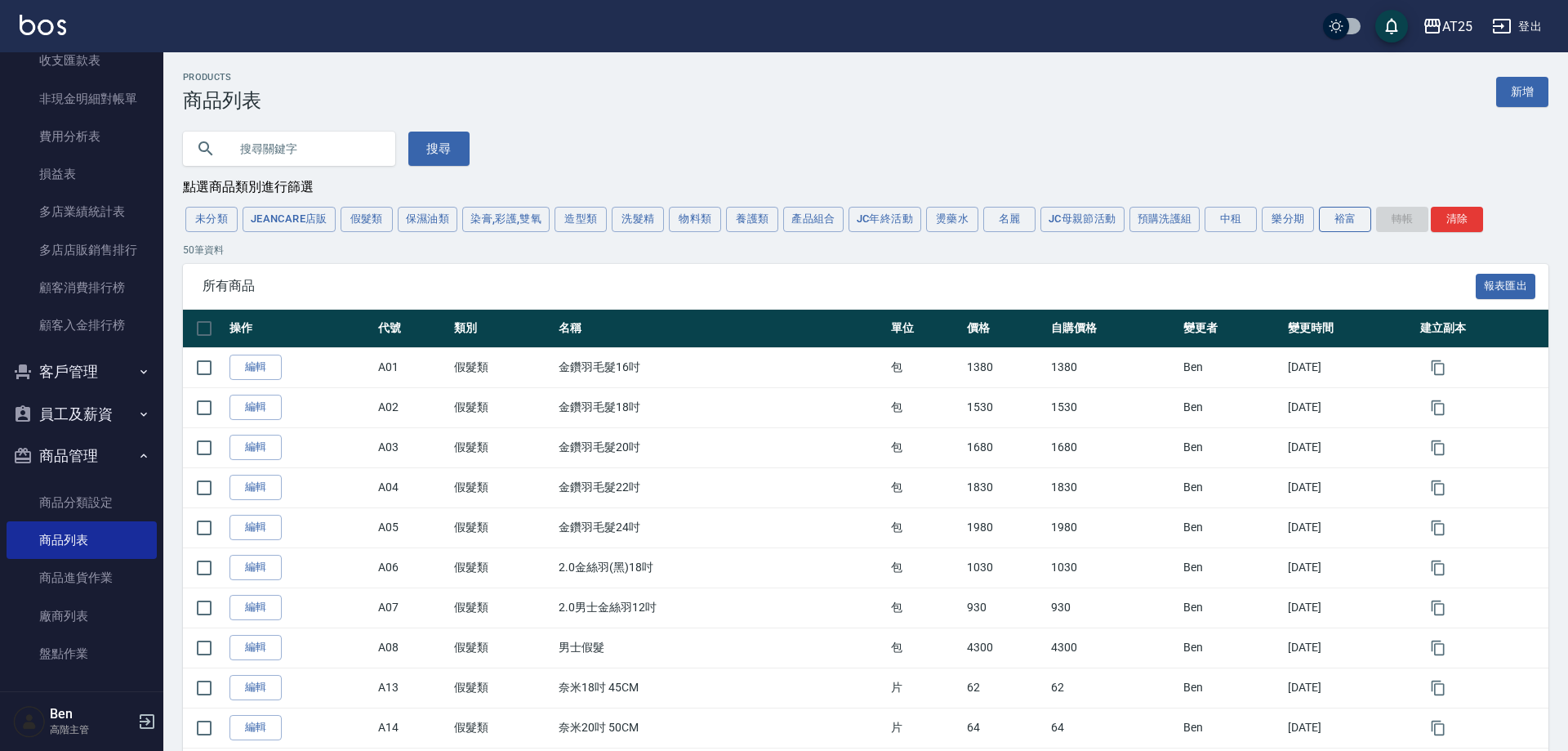
click at [1361, 219] on button "裕富" at bounding box center [1345, 219] width 53 height 25
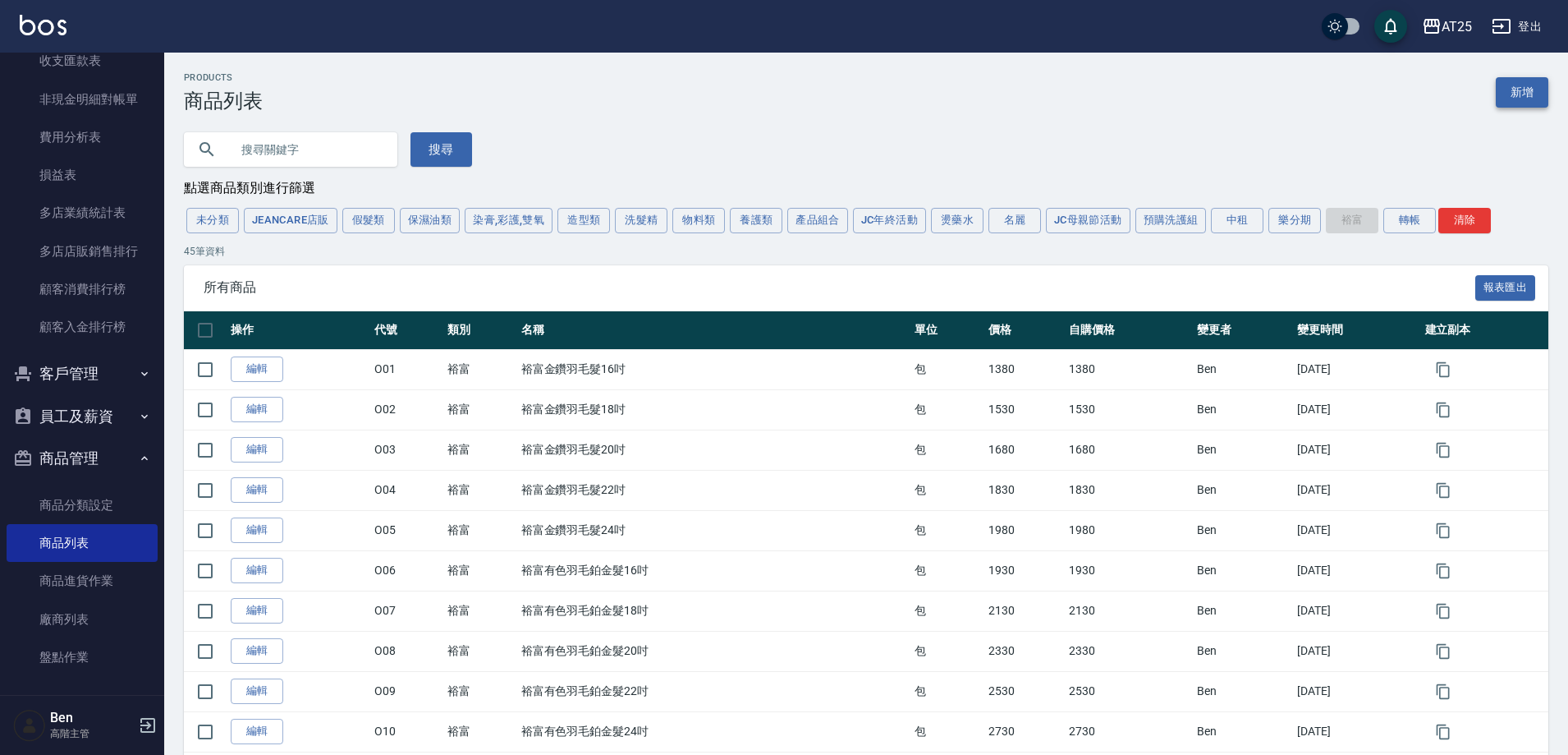
click at [1509, 101] on link "新增" at bounding box center [1522, 92] width 53 height 30
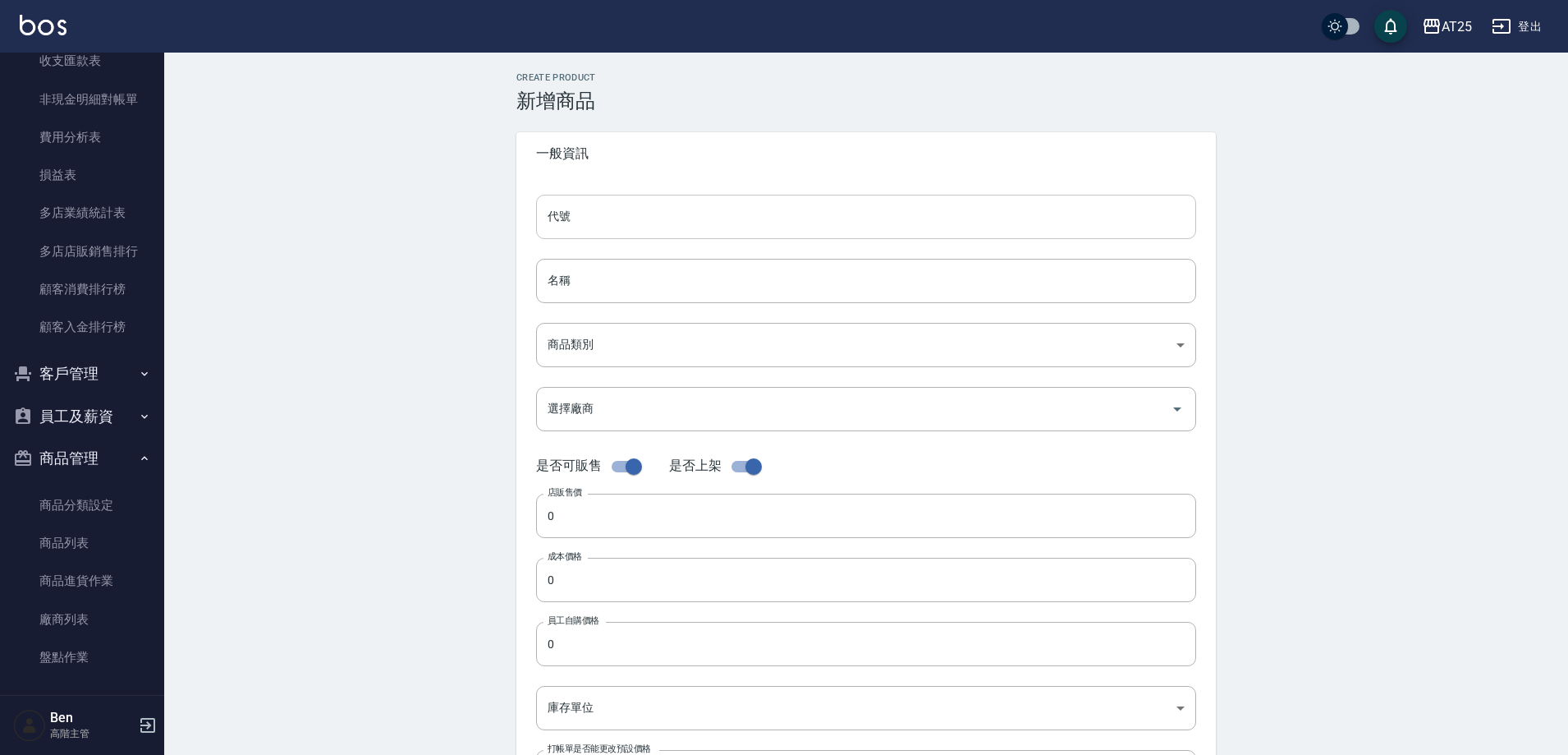
click at [644, 219] on input "代號" at bounding box center [866, 217] width 660 height 45
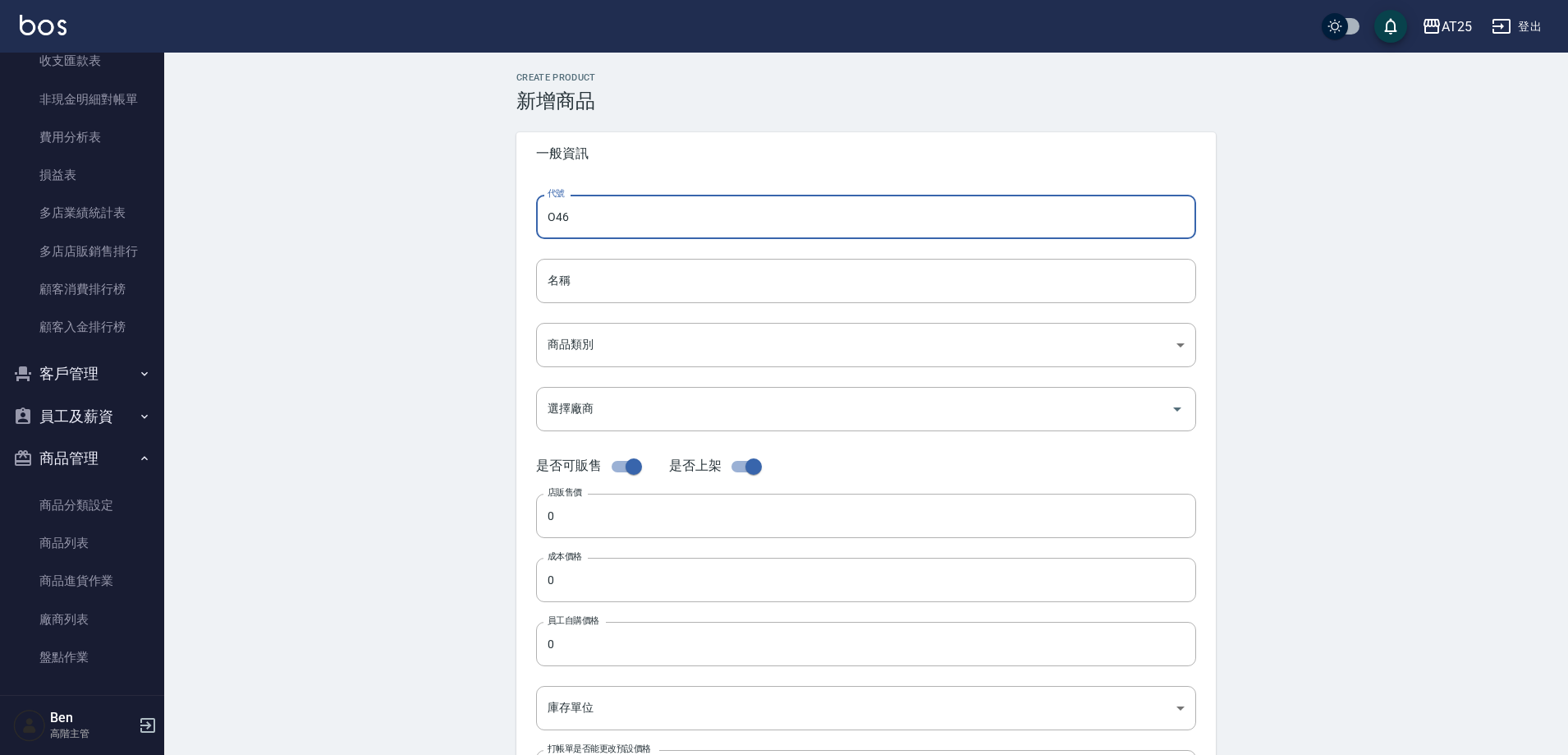
type input "O46"
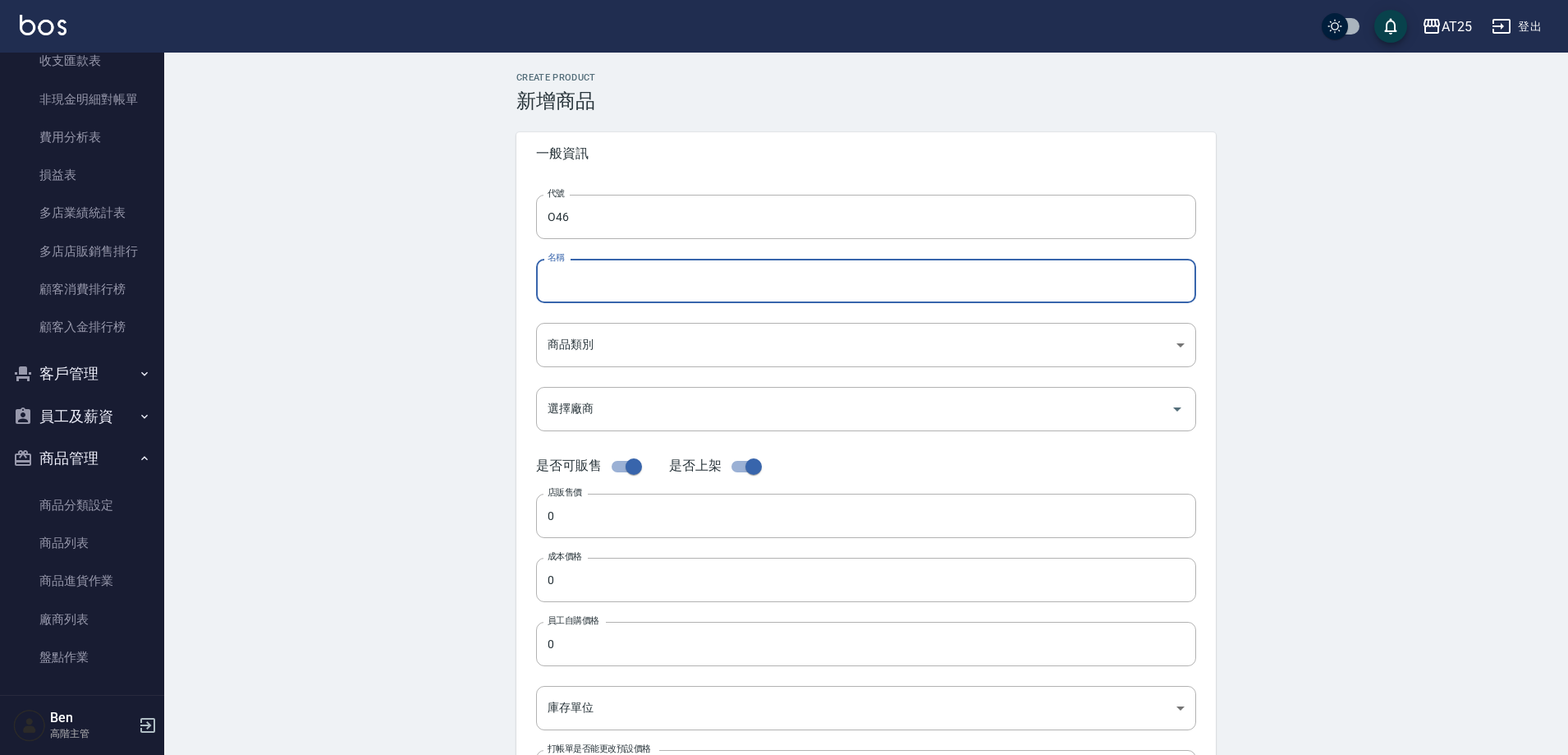
click at [579, 272] on input "名稱" at bounding box center [866, 281] width 660 height 45
paste input "仙女羽毛髮20吋"
drag, startPoint x: 571, startPoint y: 278, endPoint x: 521, endPoint y: 270, distance: 50.6
click at [546, 273] on input "仙女羽毛髮20吋" at bounding box center [866, 281] width 660 height 45
type input "仙女羽毛髮20吋"
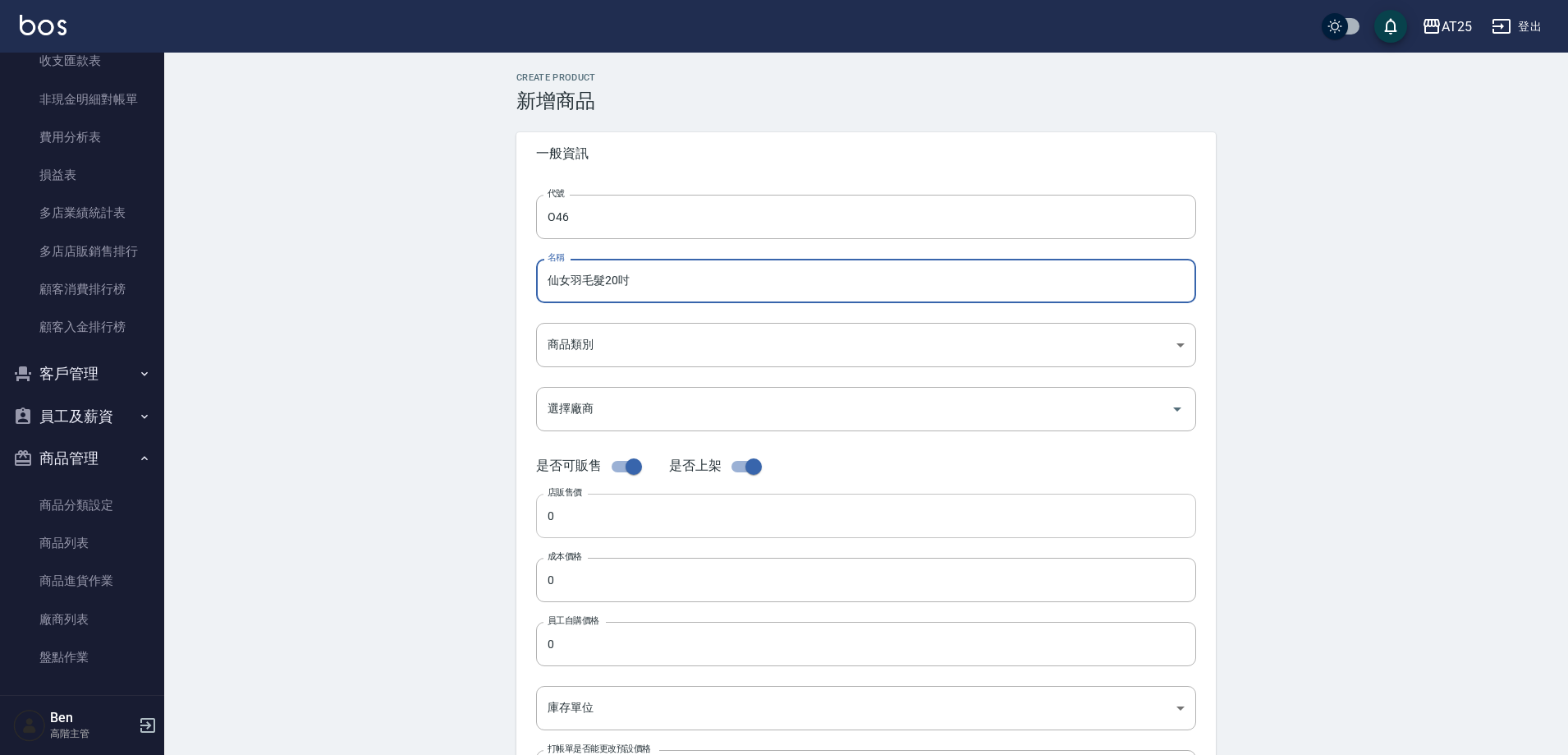
click at [634, 519] on input "0" at bounding box center [866, 515] width 660 height 45
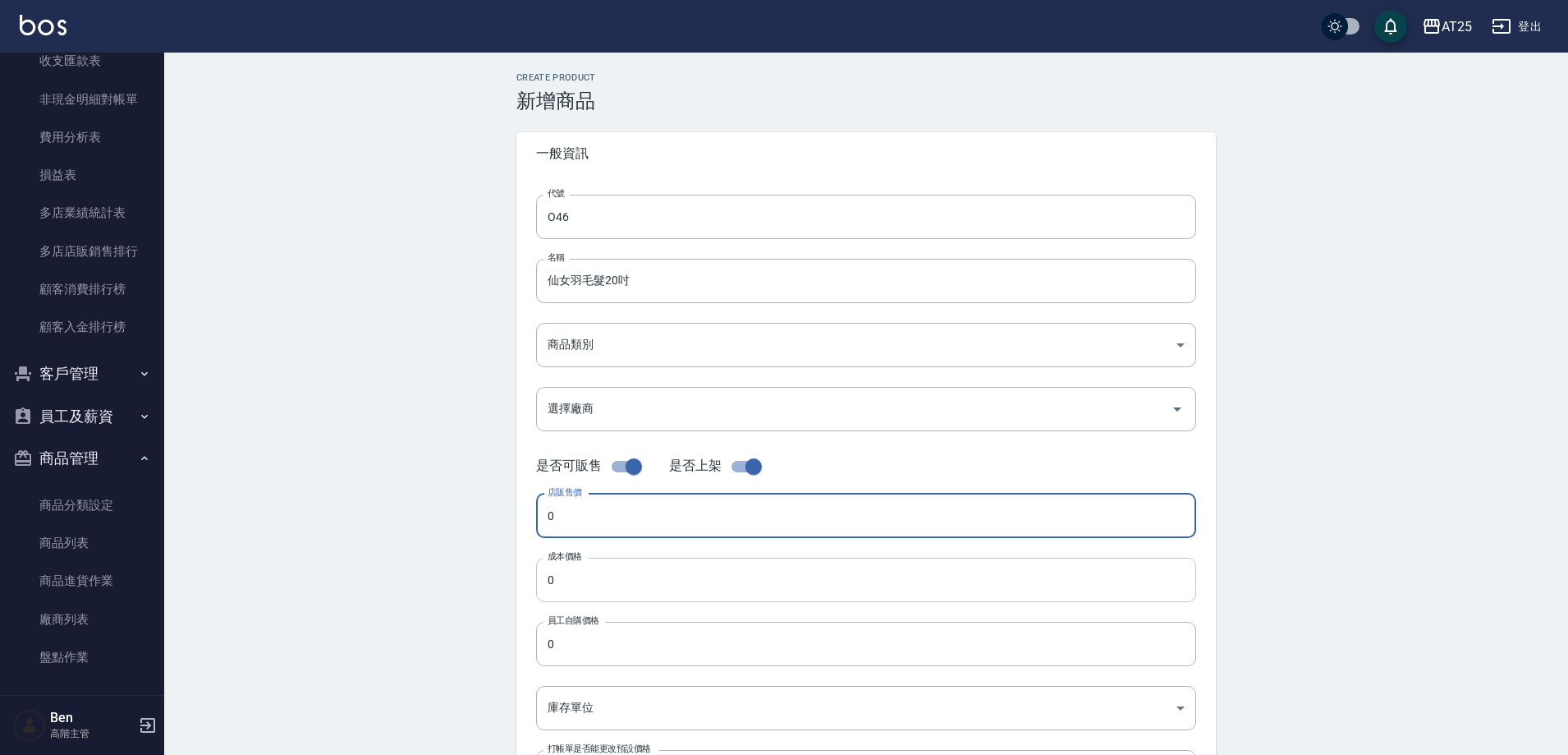
paste input "258"
type input "2580"
click at [629, 576] on input "0" at bounding box center [866, 579] width 660 height 45
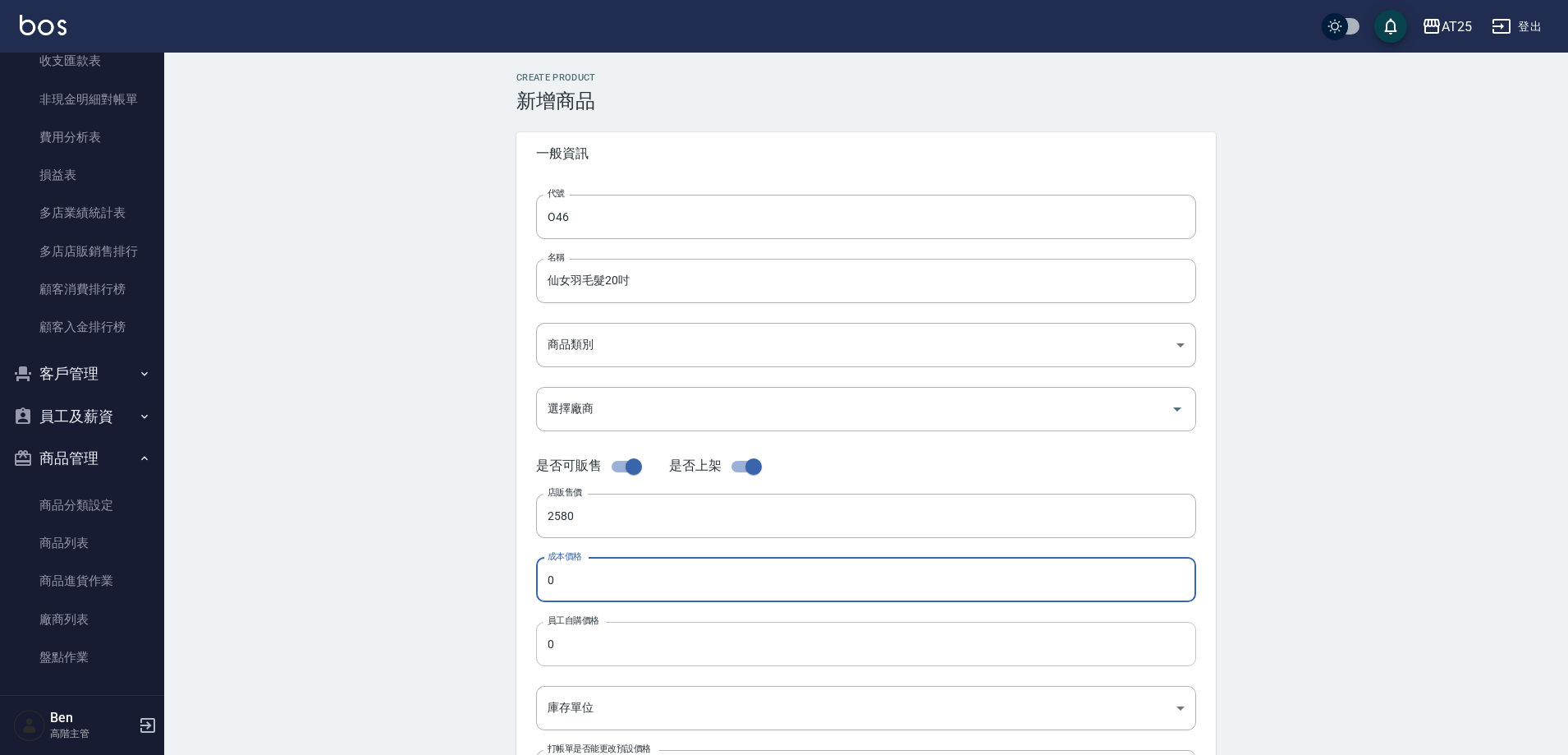
paste input "258"
type input "2580"
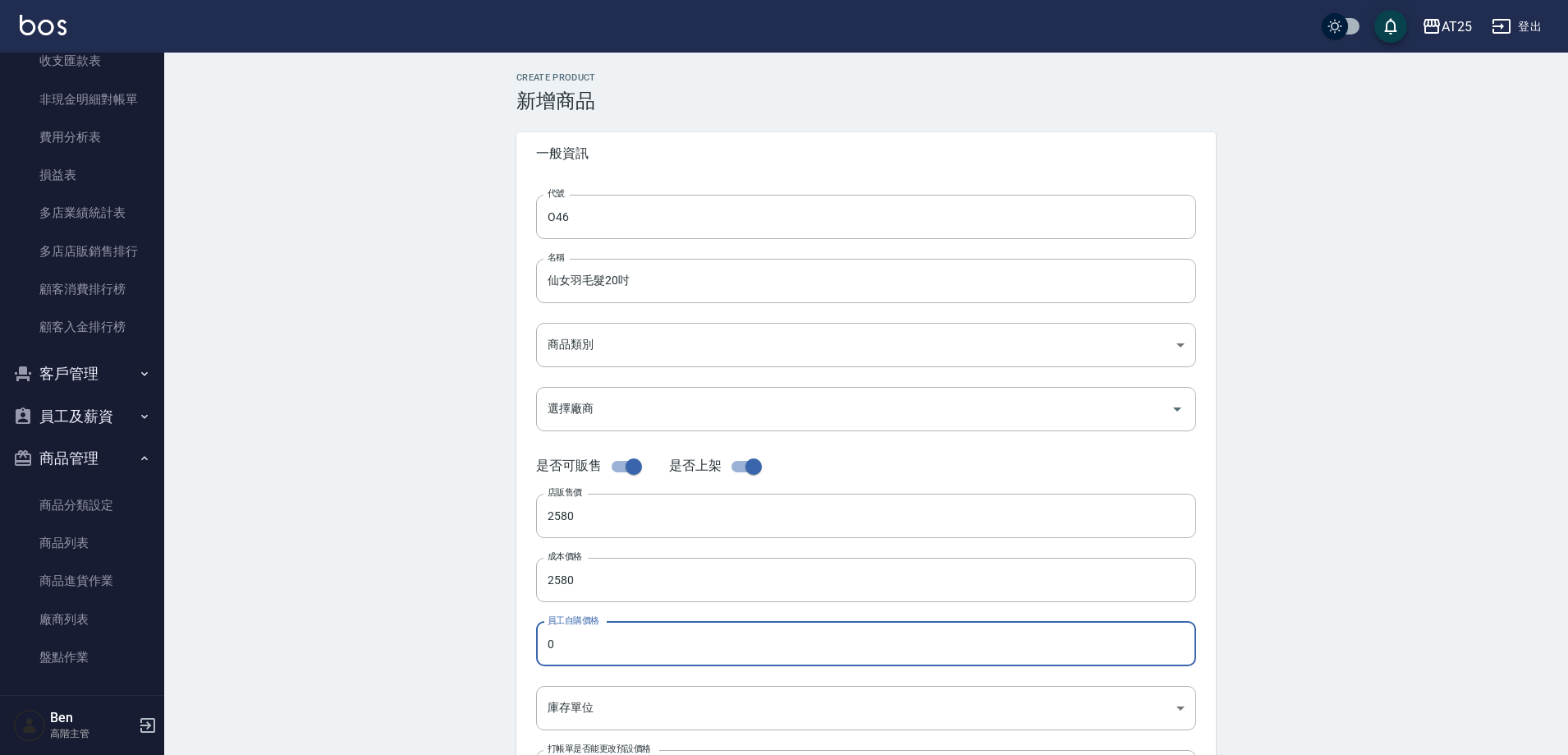
paste input "258"
type input "2580"
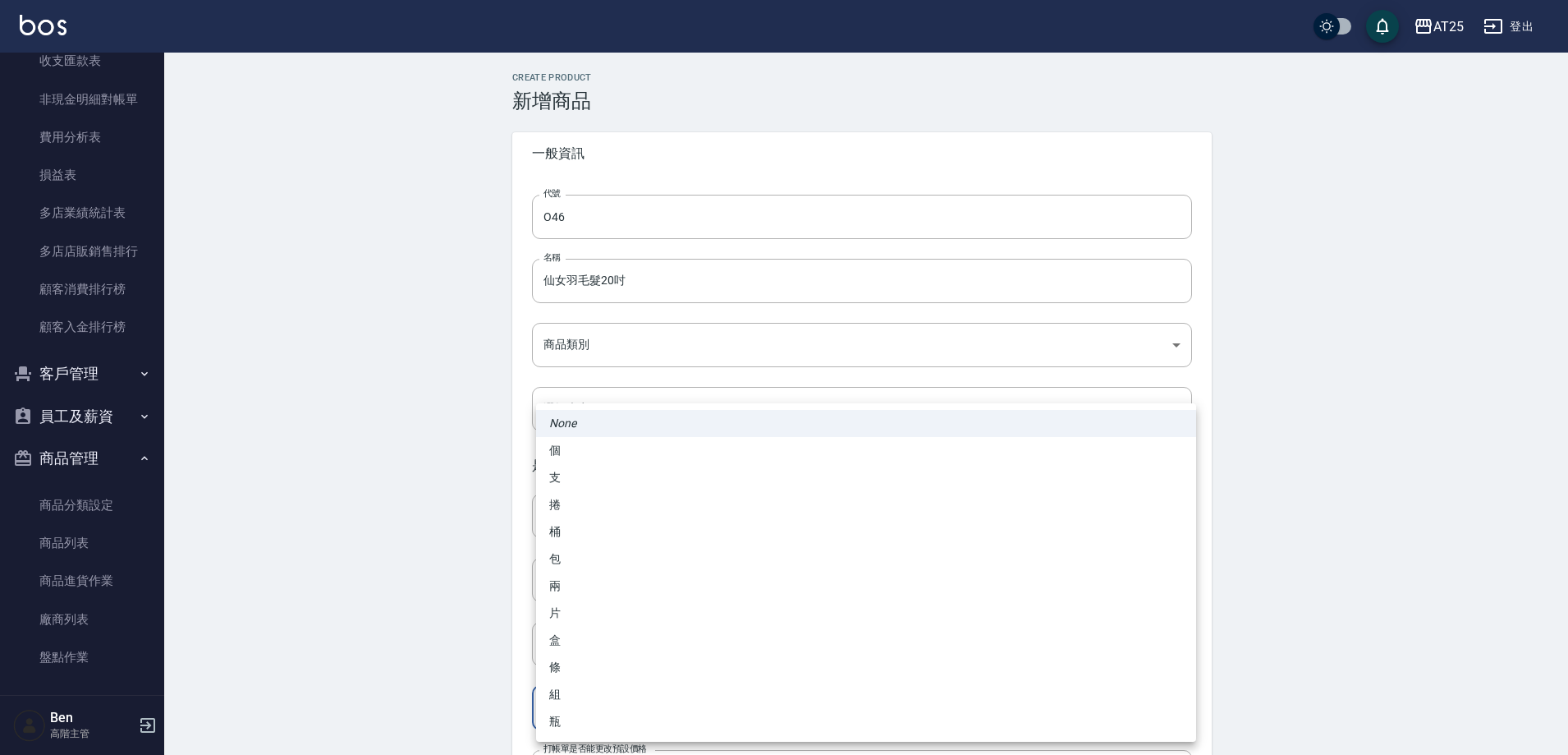
click at [630, 700] on body "AT25 登出 櫃檯作業 打帳單 帳單列表 掛單列表 座位開單 營業儀表板 現金收支登錄 高階收支登錄 材料自購登錄 每日結帳 排班表 現場電腦打卡 掃碼打卡…" at bounding box center [784, 567] width 1568 height 1133
click at [615, 559] on li "包" at bounding box center [866, 559] width 660 height 27
type input "包"
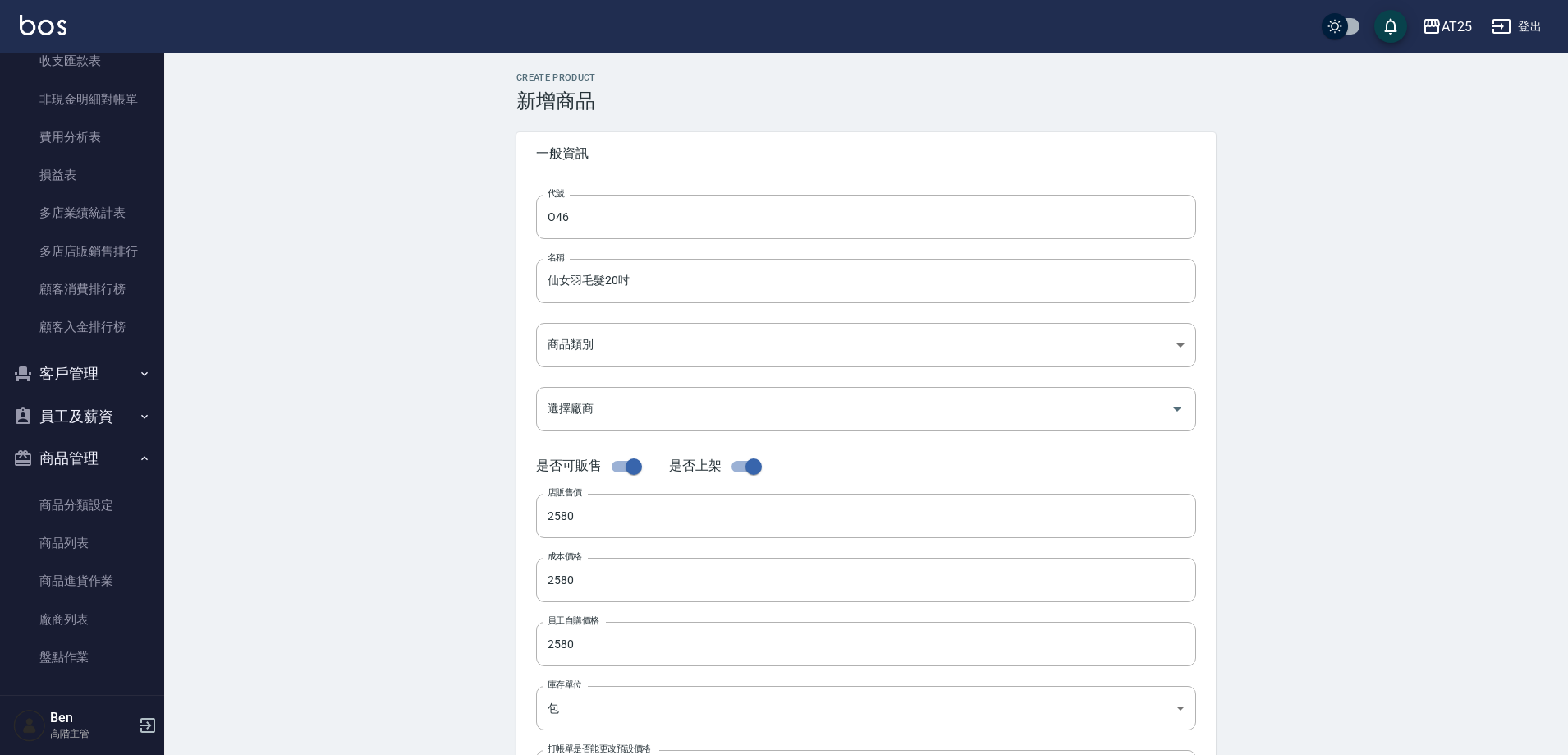
scroll to position [329, 0]
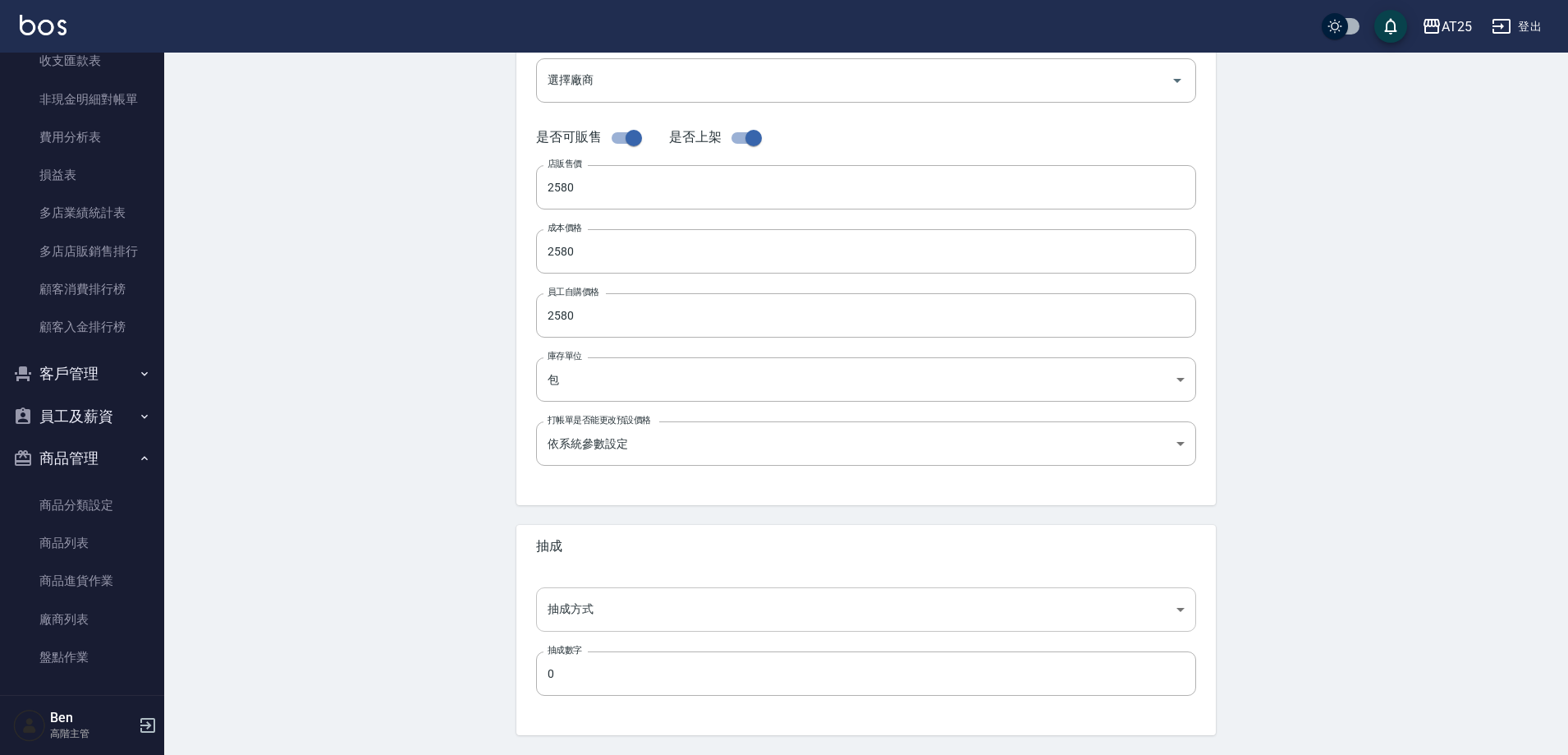
click at [624, 609] on body "AT25 登出 櫃檯作業 打帳單 帳單列表 掛單列表 座位開單 營業儀表板 現金收支登錄 高階收支登錄 材料自購登錄 每日結帳 排班表 現場電腦打卡 掃碼打卡…" at bounding box center [784, 238] width 1568 height 1133
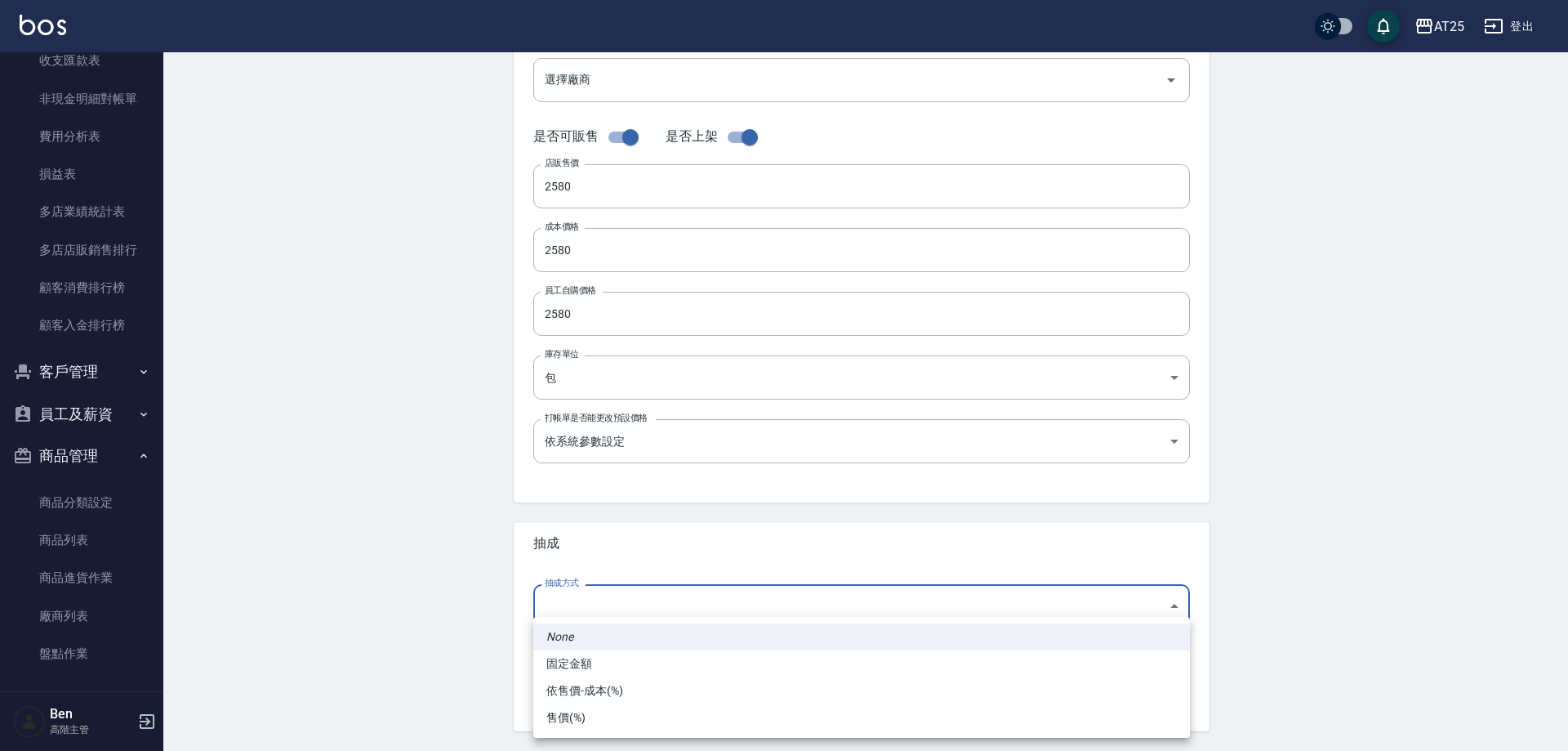
click at [613, 687] on li "依售價-成本(%)" at bounding box center [862, 691] width 657 height 27
type input "byCost"
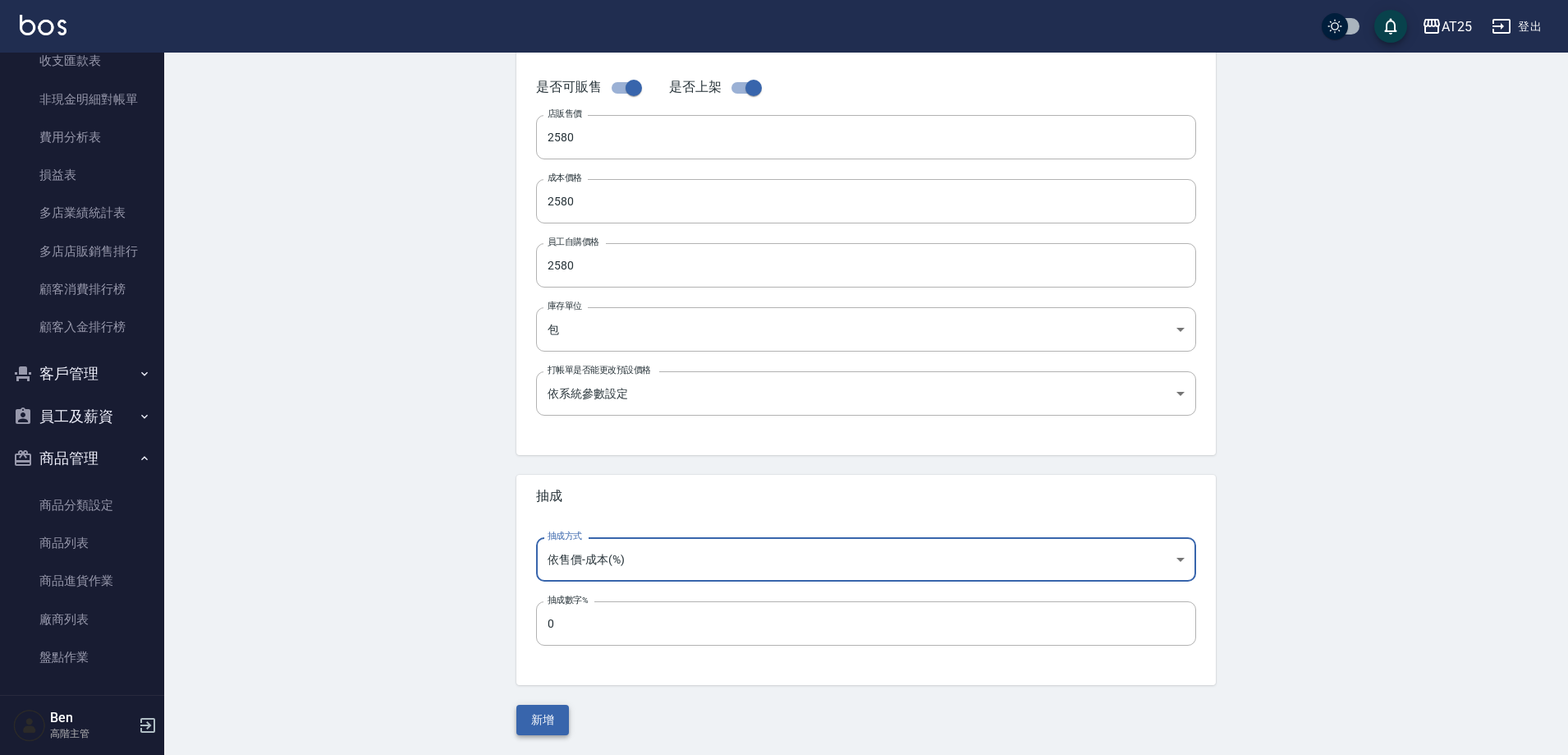
click at [545, 715] on button "新增" at bounding box center [543, 720] width 53 height 30
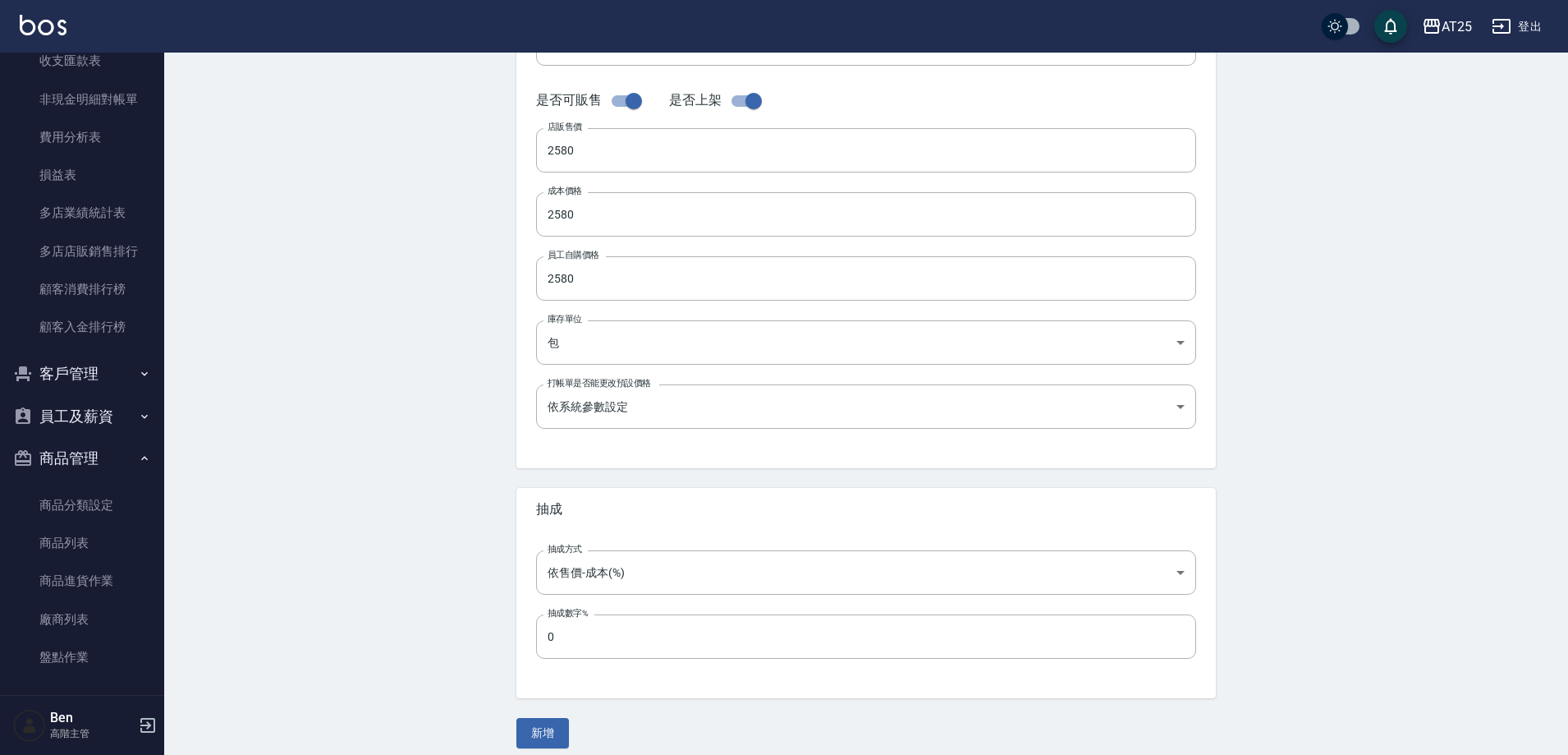
scroll to position [392, 0]
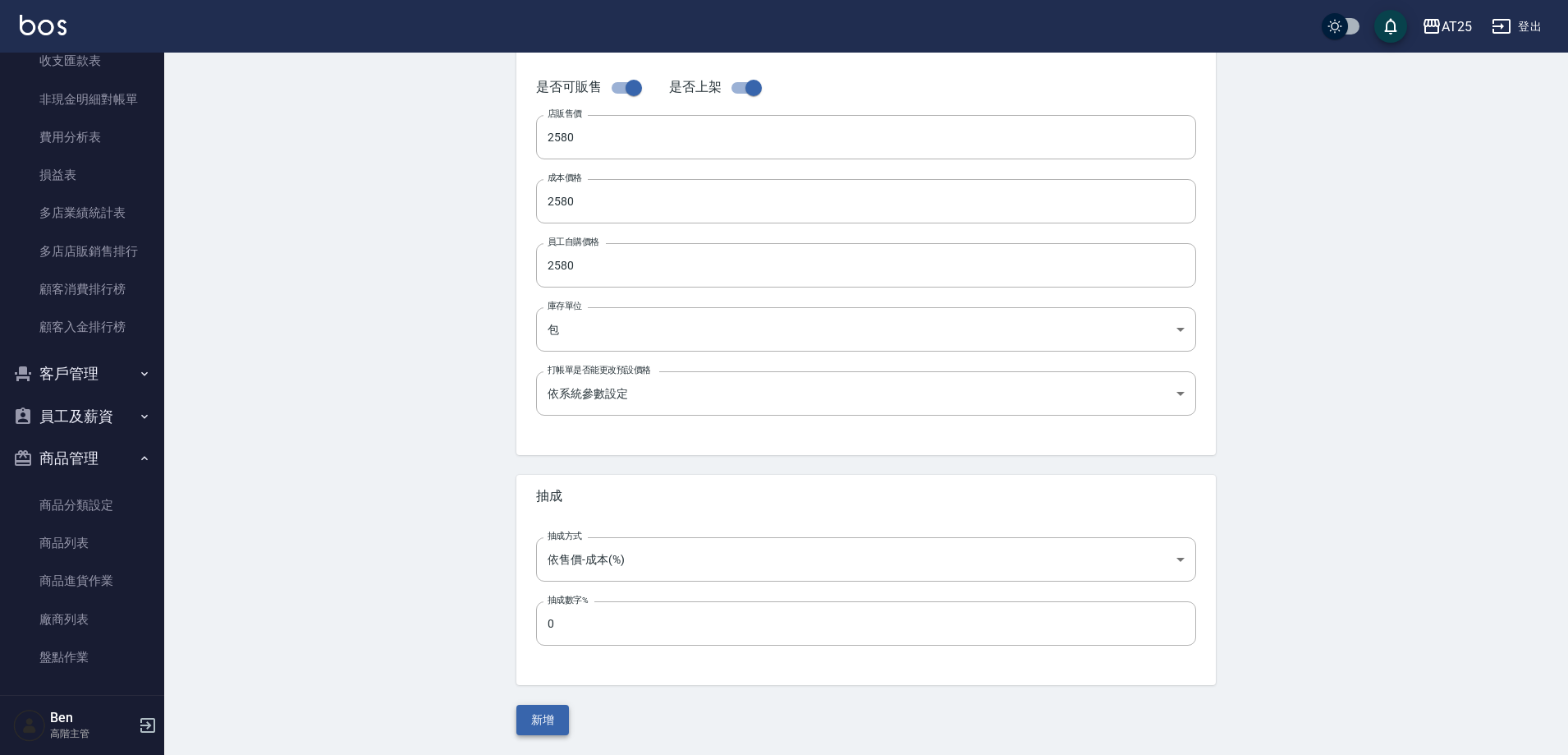
click at [550, 722] on button "新增" at bounding box center [543, 720] width 53 height 30
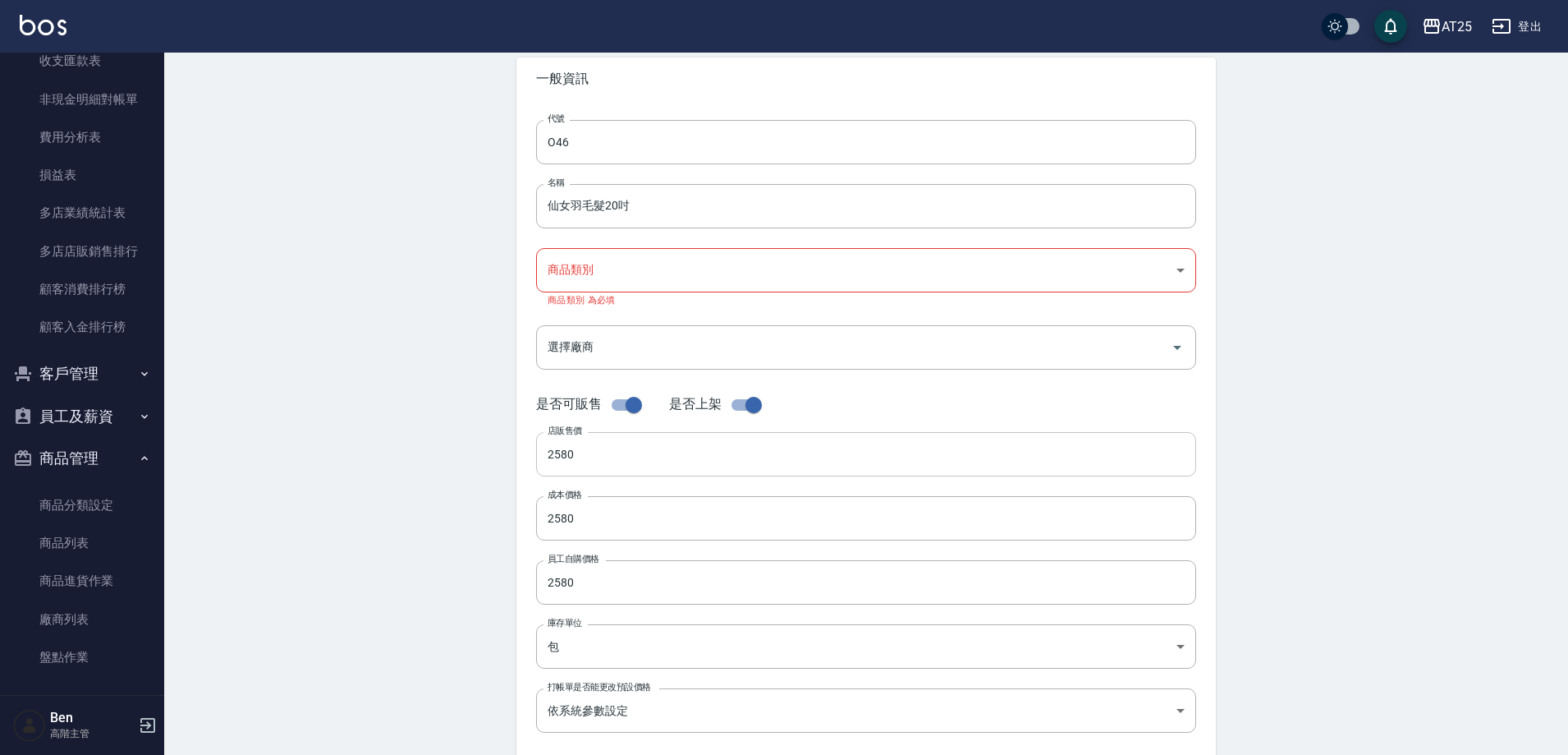
scroll to position [0, 0]
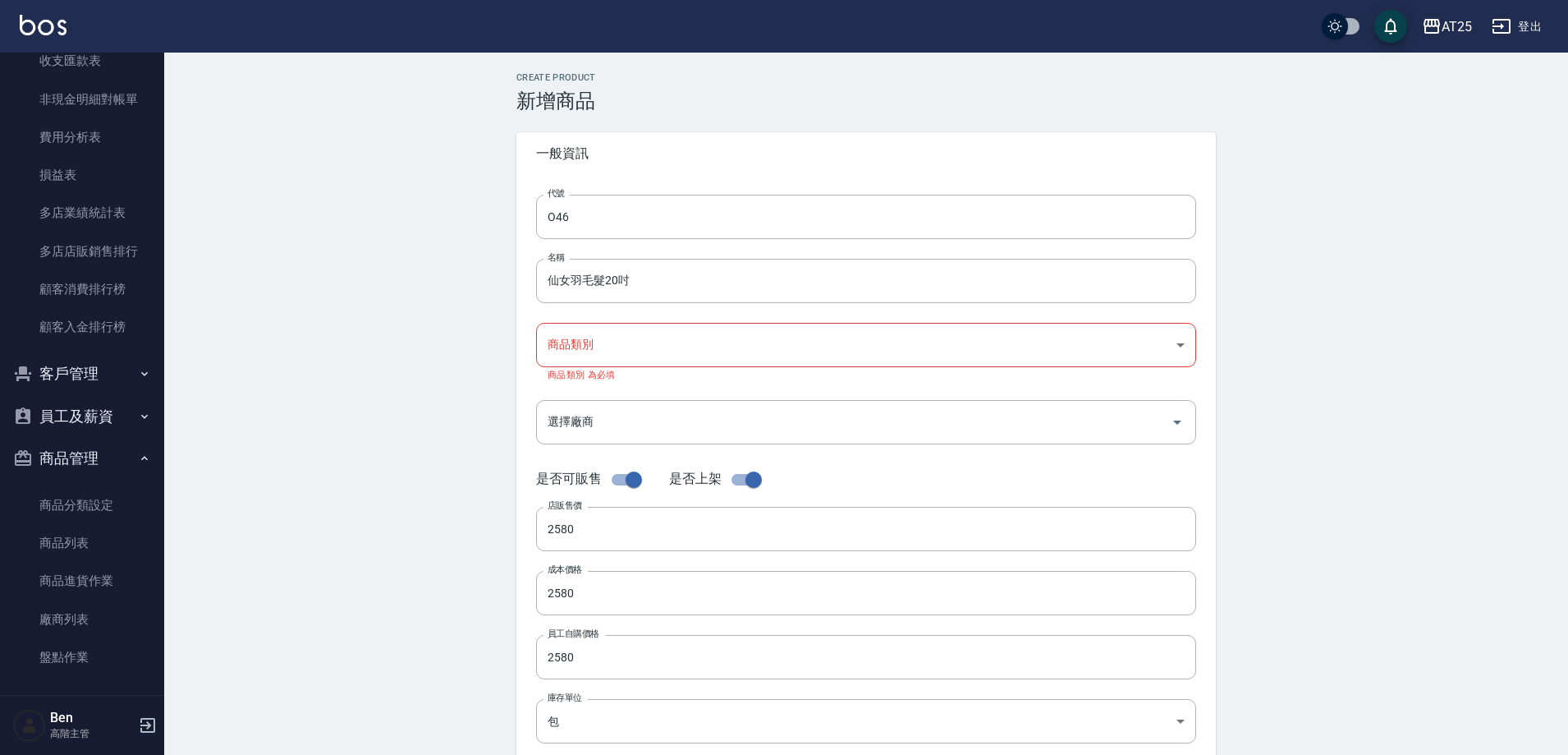
click at [607, 350] on body "AT25 登出 櫃檯作業 打帳單 帳單列表 掛單列表 座位開單 營業儀表板 現金收支登錄 高階收支登錄 材料自購登錄 每日結帳 排班表 現場電腦打卡 掃碼打卡…" at bounding box center [784, 573] width 1568 height 1147
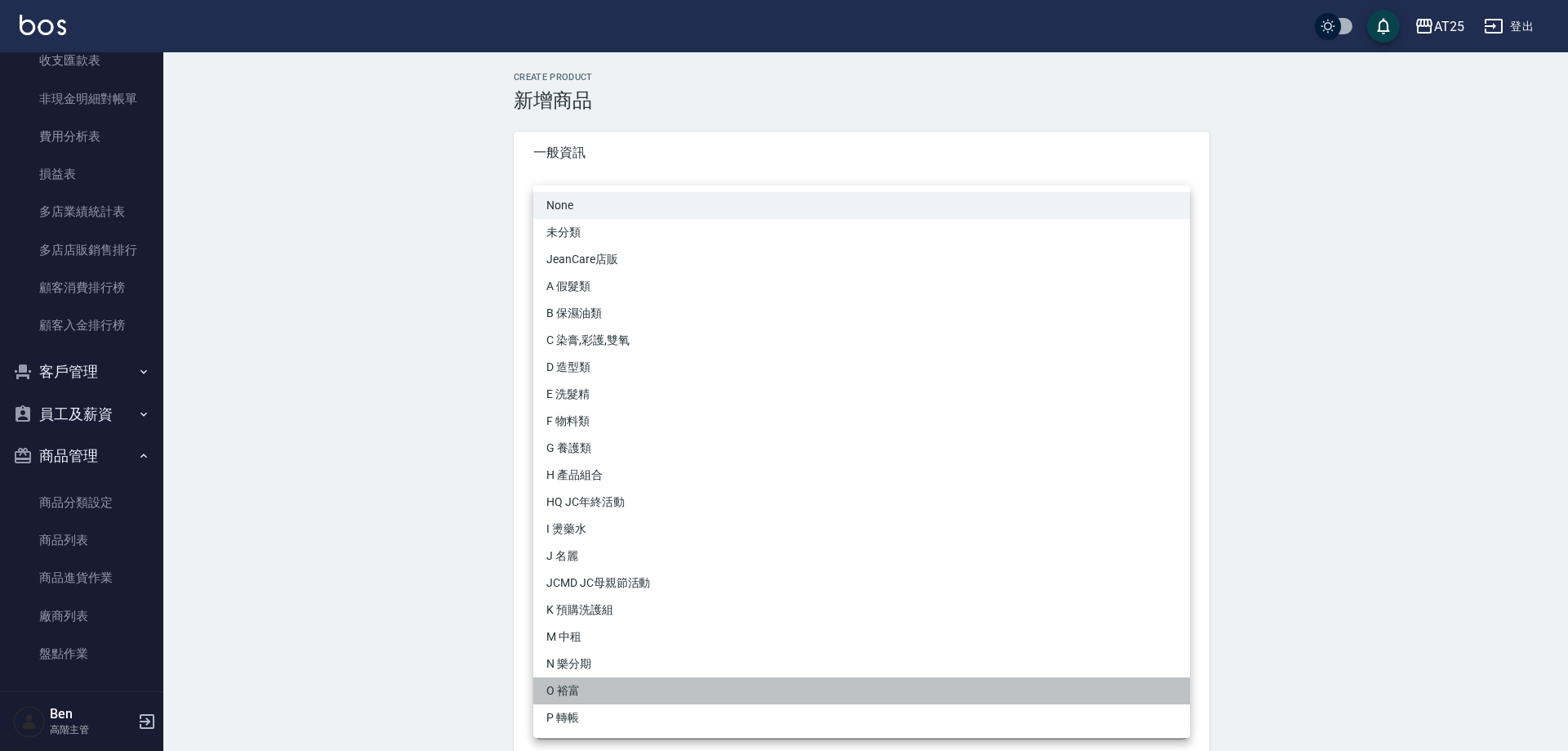
click at [606, 692] on li "O 裕富" at bounding box center [862, 691] width 657 height 27
type input "91f60e75-ef54-4e16-b1d4-88381a6f5a37"
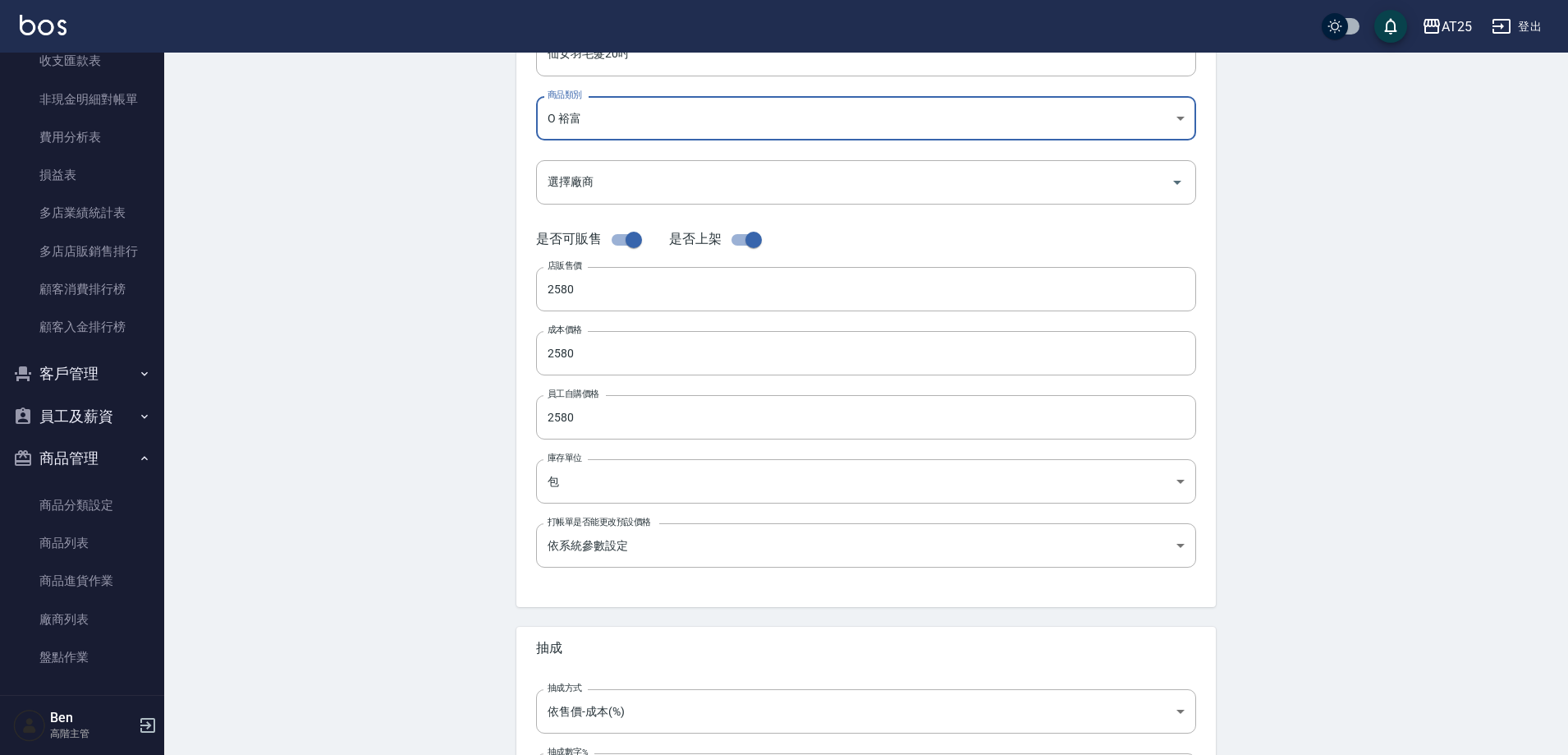
scroll to position [378, 0]
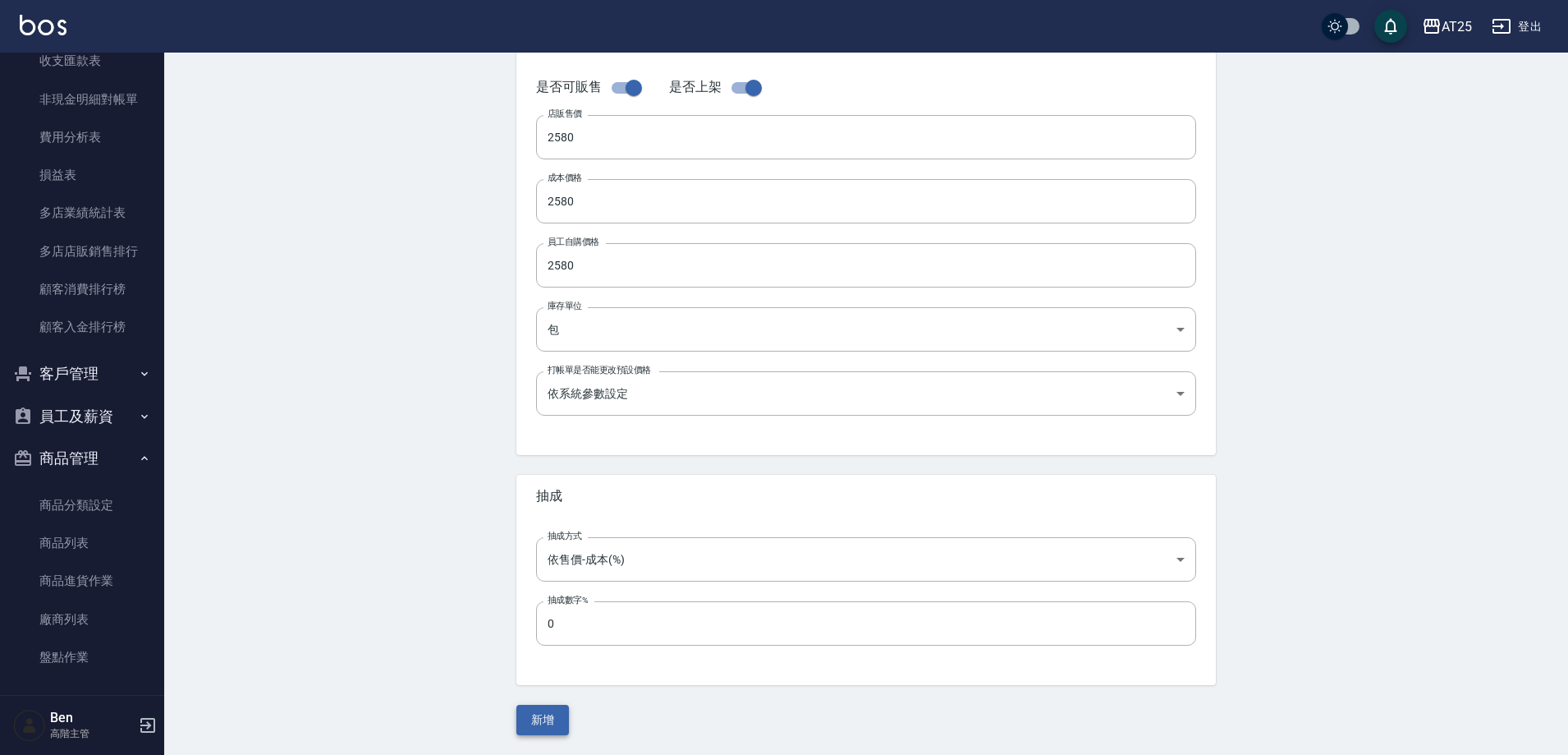
click at [537, 726] on button "新增" at bounding box center [543, 720] width 53 height 30
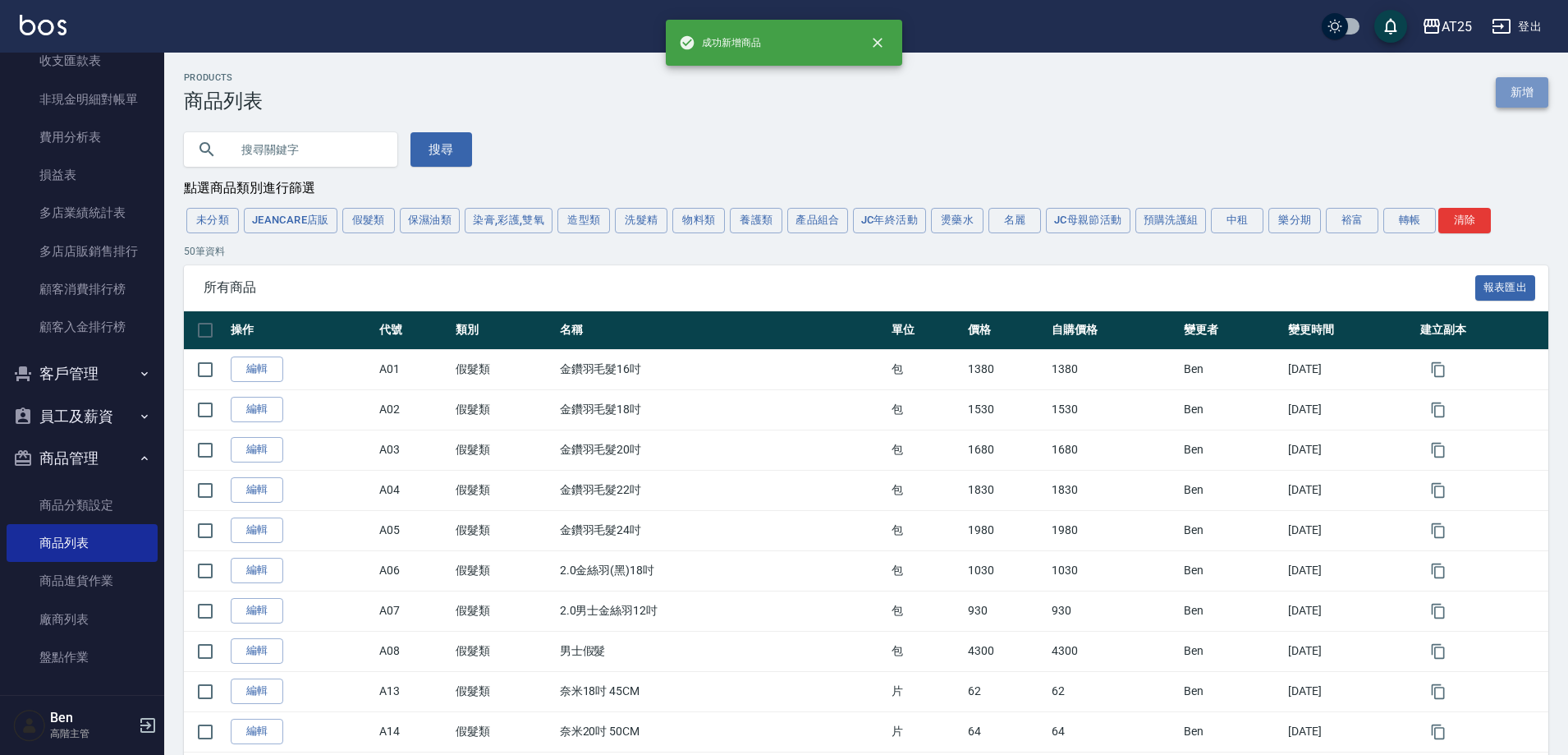
click at [1513, 103] on link "新增" at bounding box center [1522, 92] width 53 height 30
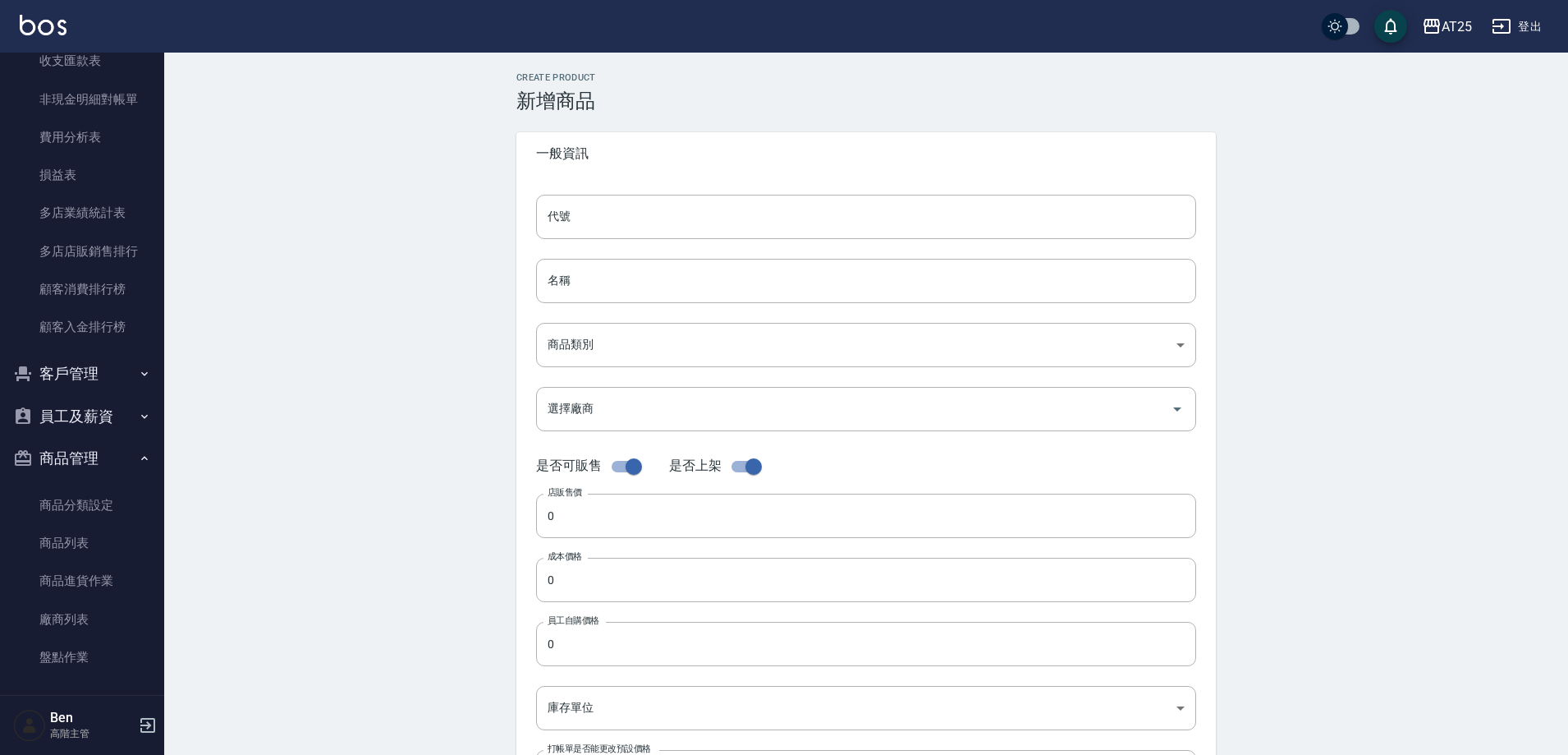
click at [795, 187] on div "代號 代號 名稱 名稱 商品類別 ​ 商品類別 選擇廠商 選擇廠商 是否可販售 是否上架 店販售價 0 店販售價 成本價格 0 成本價格 員工自購價格 0…" at bounding box center [866, 504] width 700 height 659
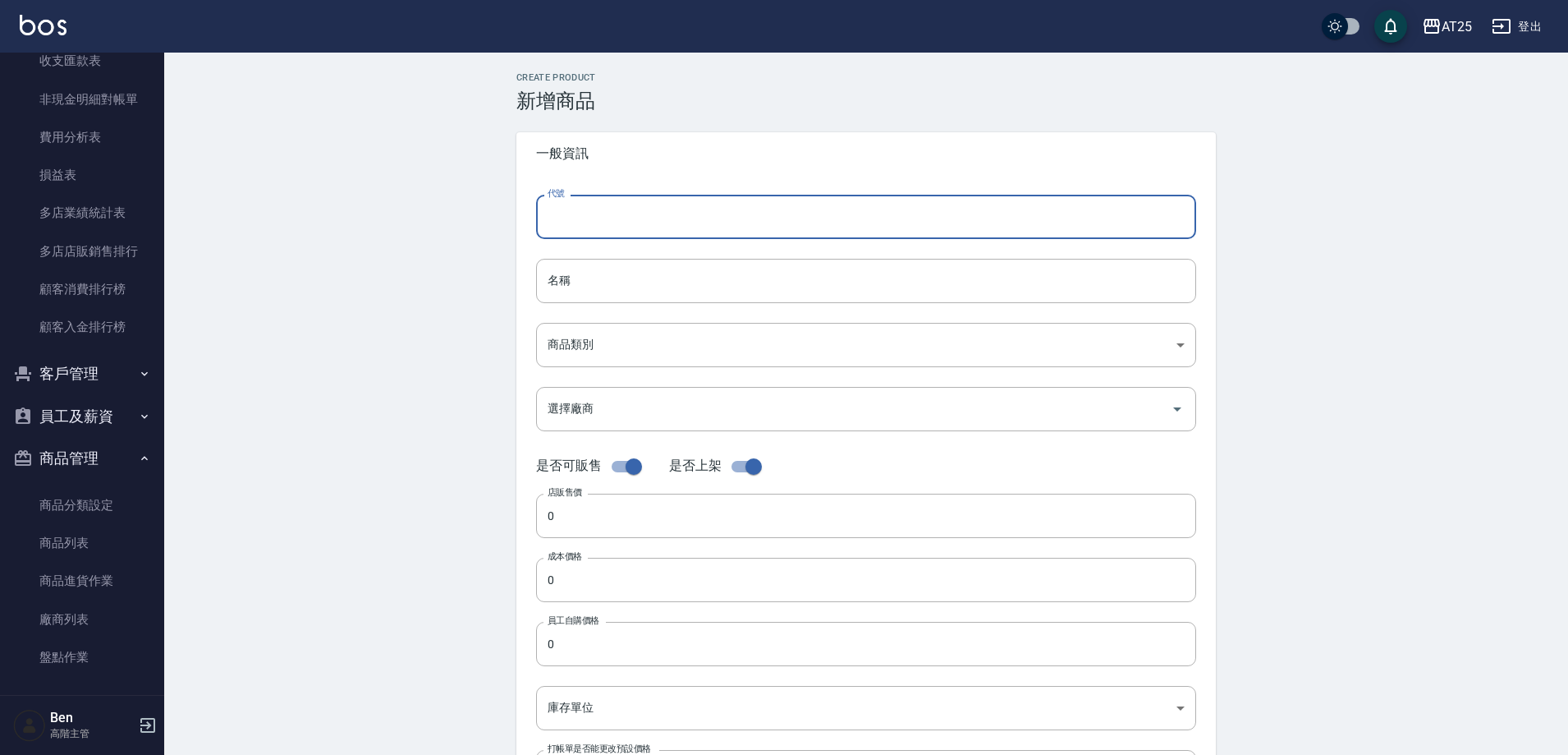
click at [790, 224] on input "代號" at bounding box center [866, 217] width 660 height 45
type input "O46"
drag, startPoint x: 577, startPoint y: 273, endPoint x: 573, endPoint y: 316, distance: 43.2
click at [577, 273] on input "名稱" at bounding box center [866, 281] width 660 height 45
paste input "仙女羽毛髮22吋"
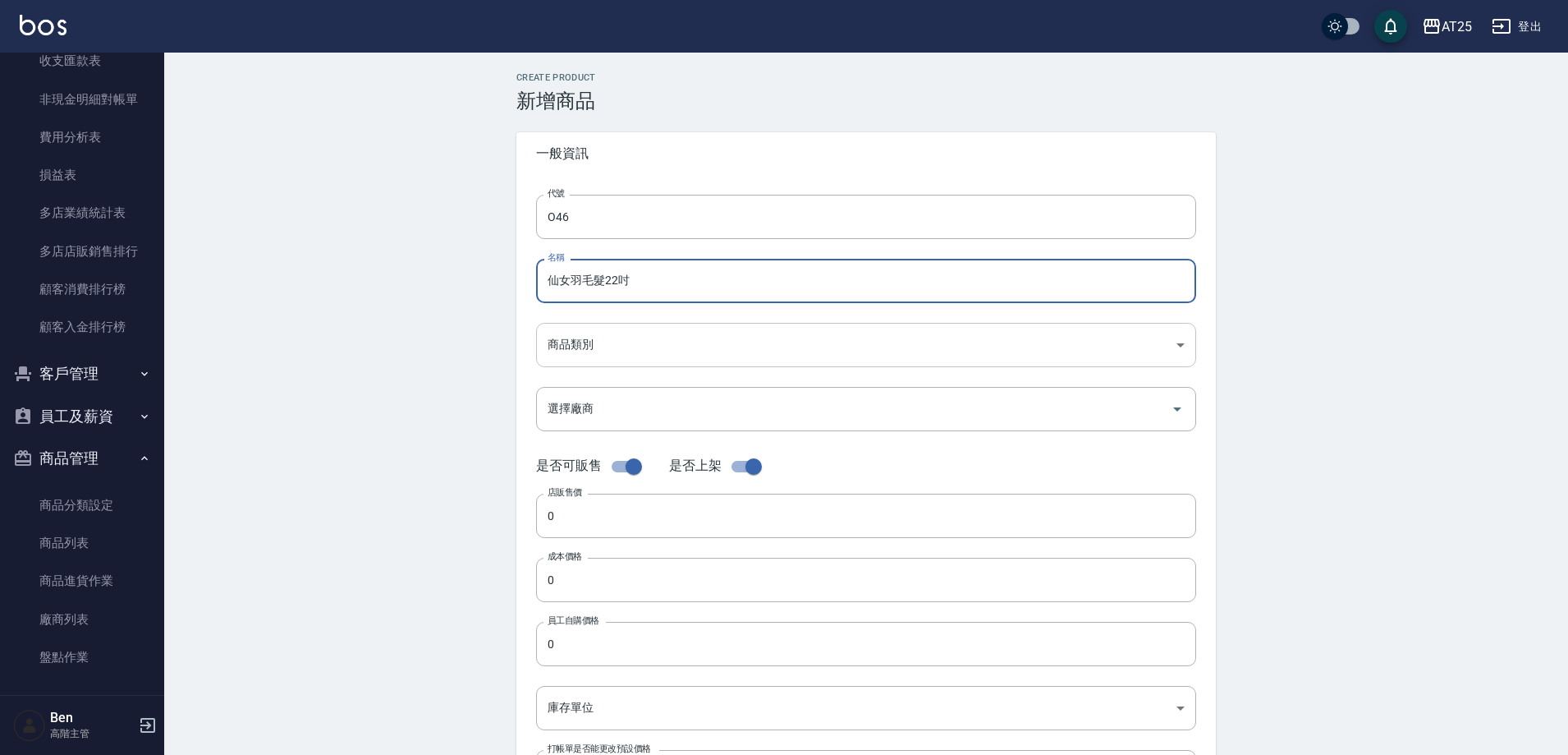
type input "仙女羽毛髮22吋"
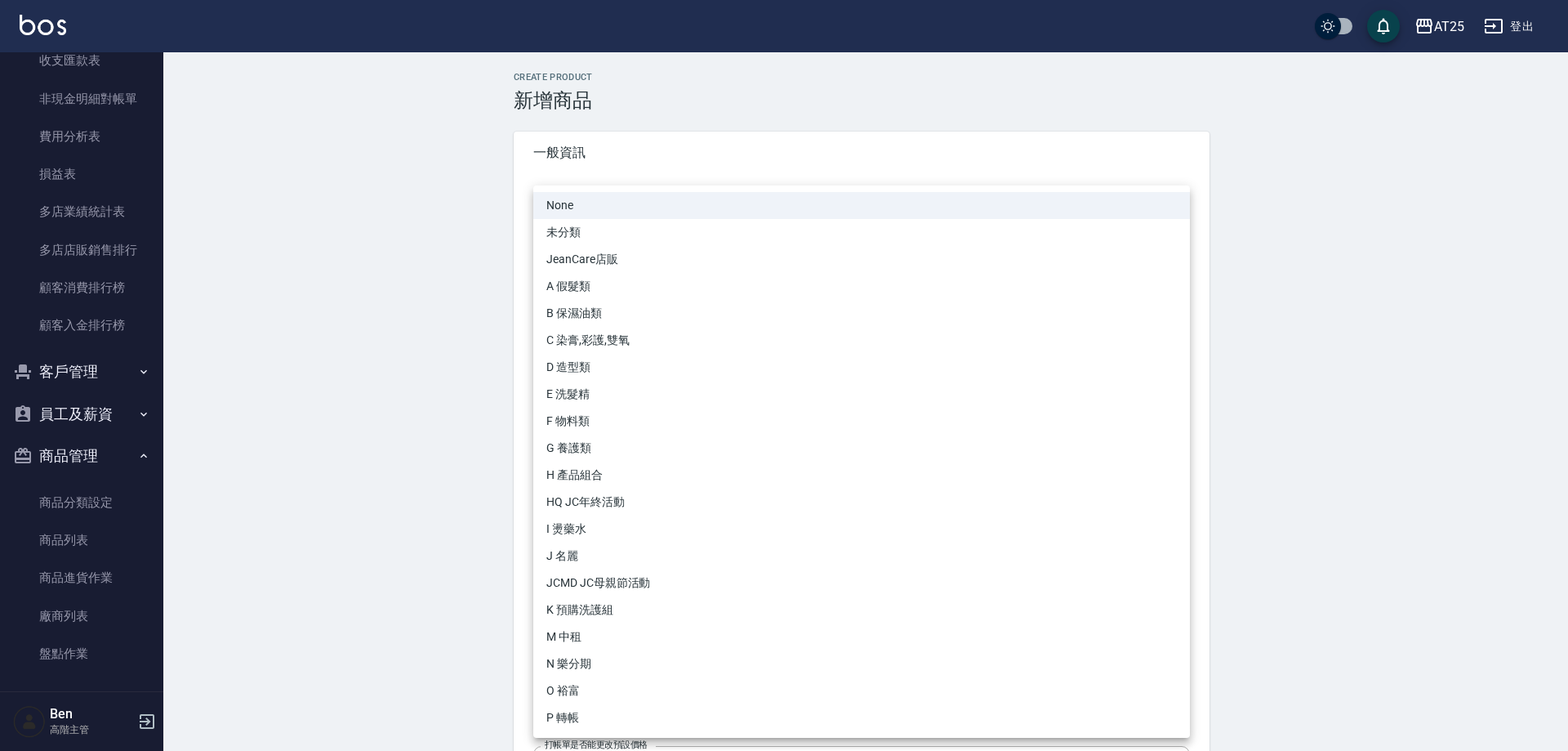
click at [573, 341] on body "AT25 登出 櫃檯作業 打帳單 帳單列表 掛單列表 座位開單 營業儀表板 現金收支登錄 高階收支登錄 材料自購登錄 每日結帳 排班表 現場電腦打卡 掃碼打卡…" at bounding box center [784, 564] width 1568 height 1127
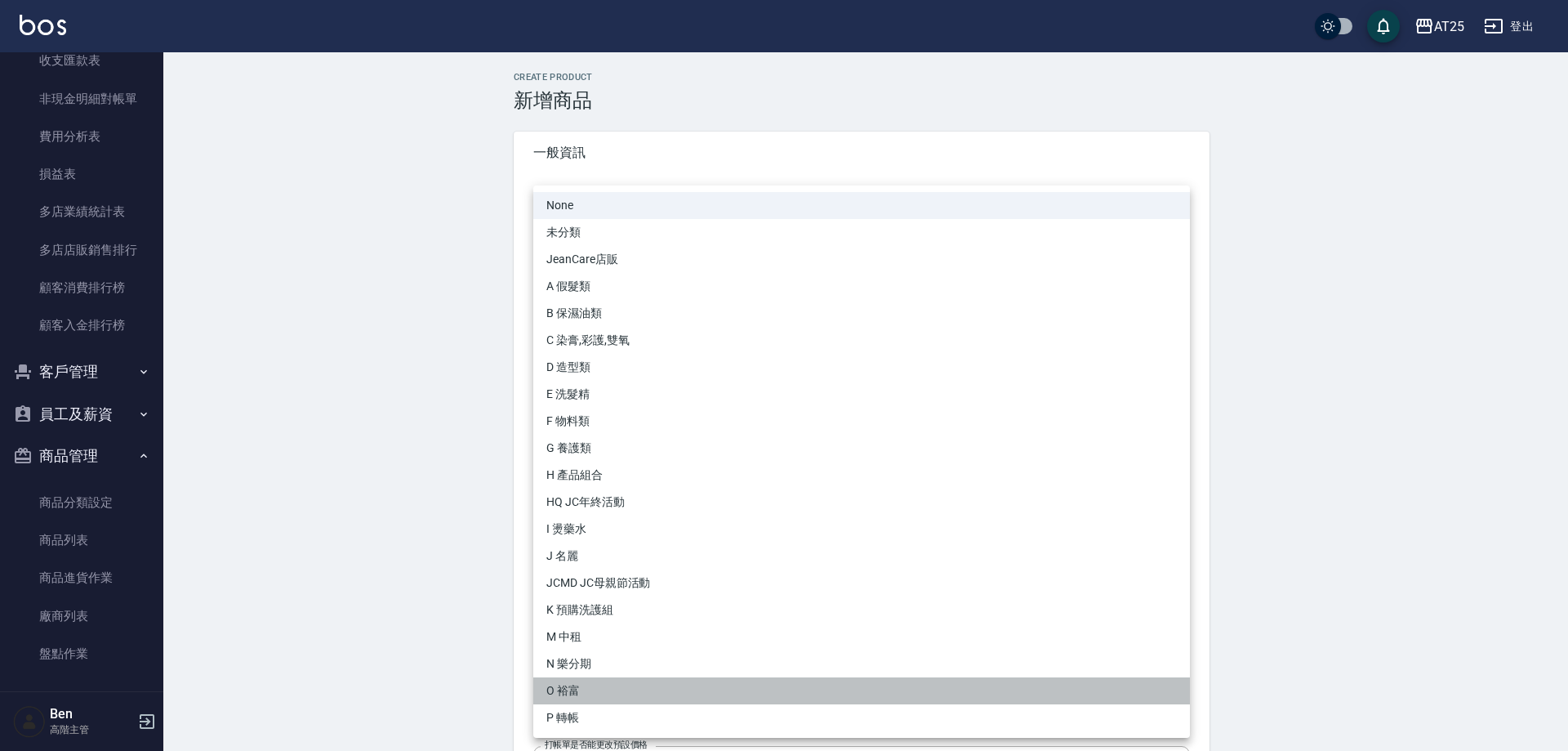
drag, startPoint x: 583, startPoint y: 693, endPoint x: 535, endPoint y: 452, distance: 245.7
click at [583, 692] on li "O 裕富" at bounding box center [862, 691] width 657 height 27
type input "91f60e75-ef54-4e16-b1d4-88381a6f5a37"
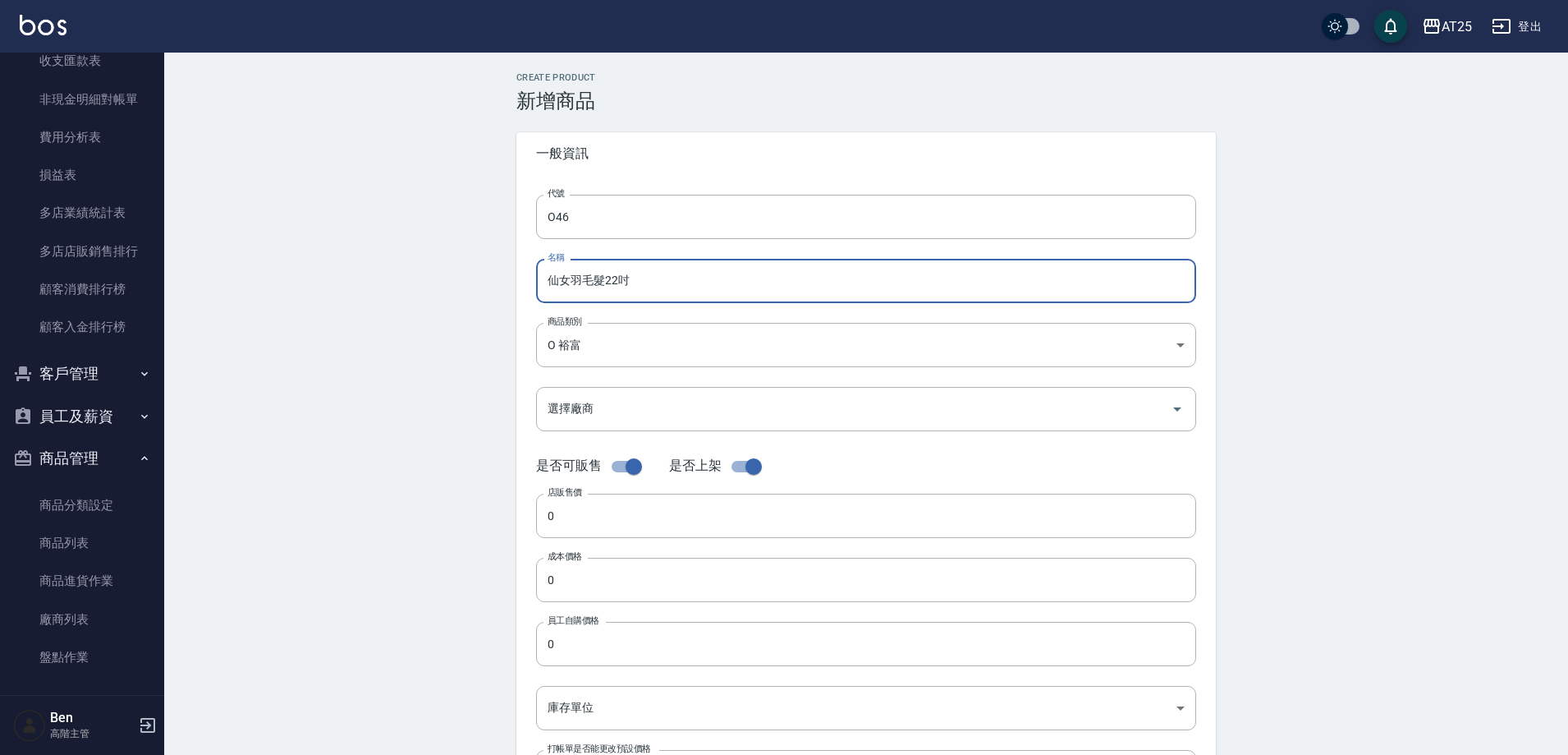
drag, startPoint x: 550, startPoint y: 283, endPoint x: 453, endPoint y: 291, distance: 97.3
click at [468, 289] on div "Create Product 新增商品 一般資訊 代號 O46 代號 名稱 仙女羽毛髮22吋 名稱 商品類別 O 裕富 91f60e75-ef54-4e1…" at bounding box center [866, 594] width 1404 height 1081
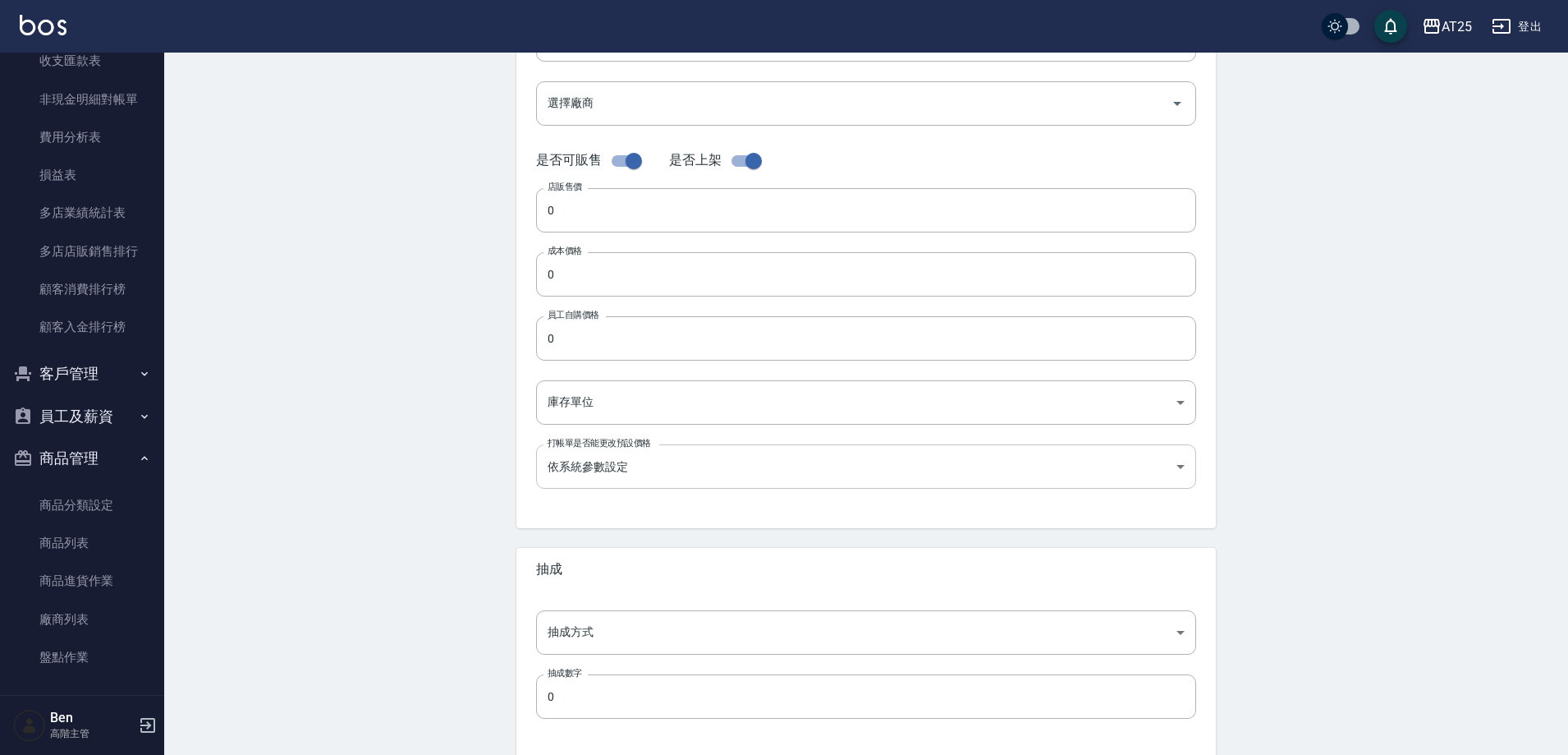
scroll to position [329, 0]
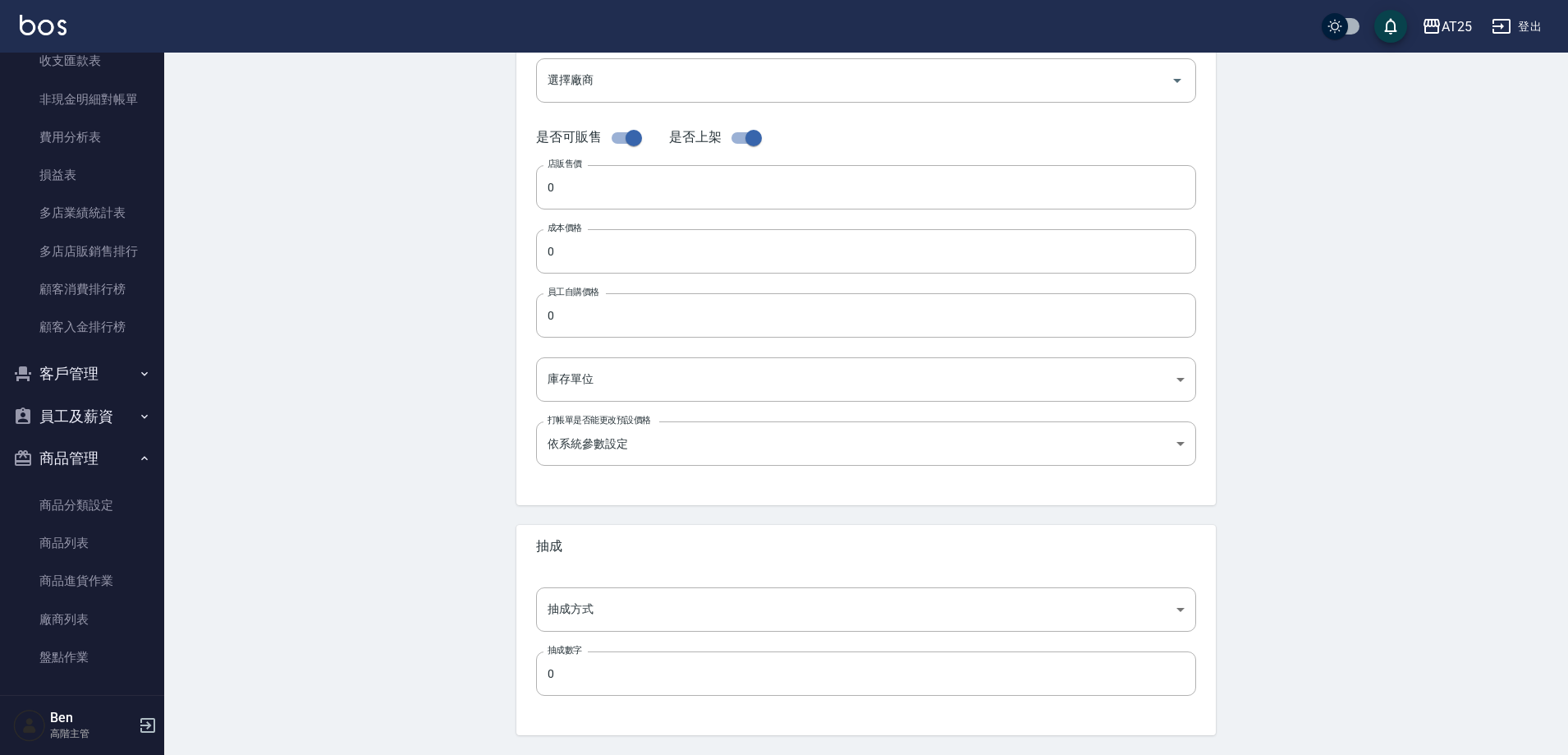
type input "仙女羽毛髮22吋"
click at [594, 234] on input "0" at bounding box center [866, 251] width 660 height 45
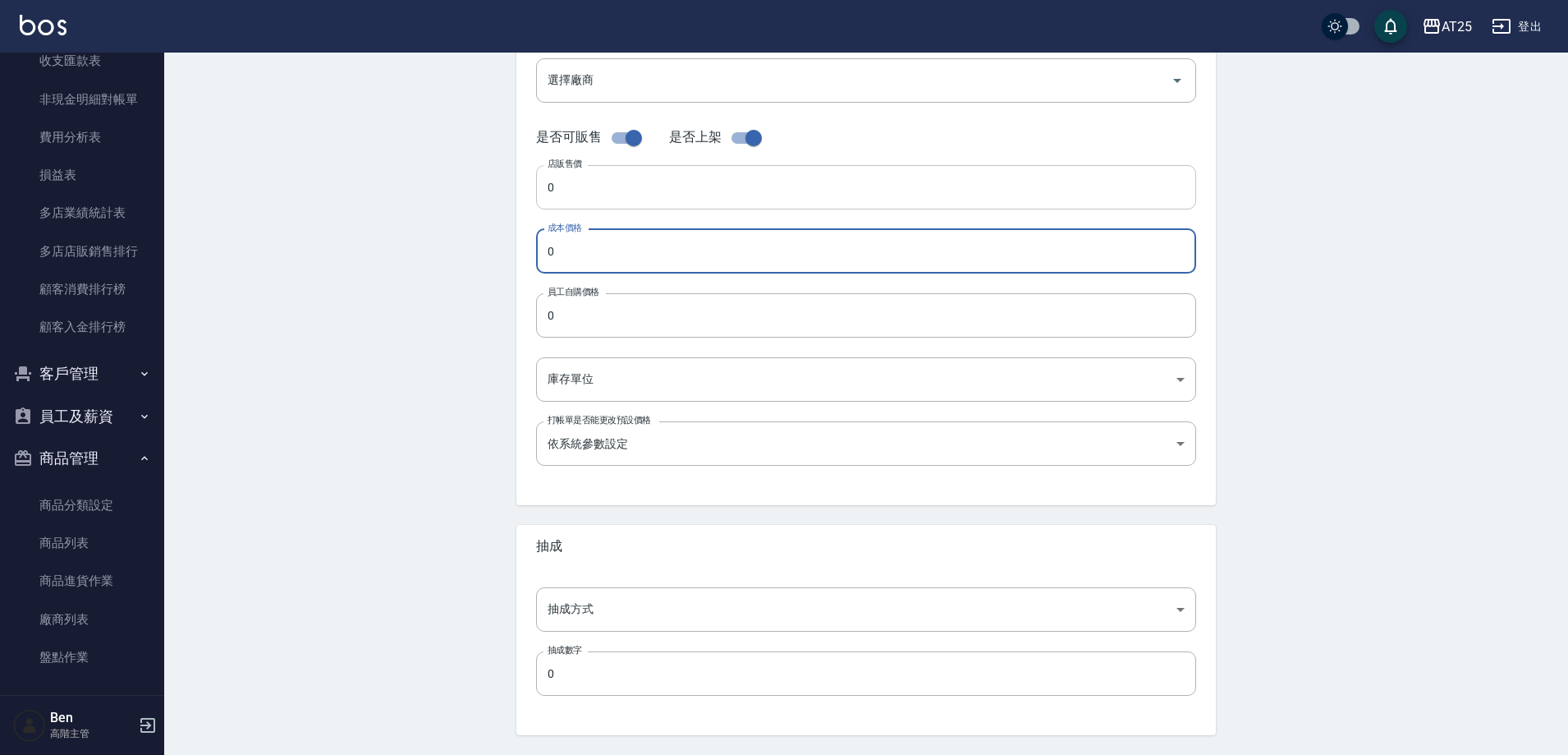
paste input "278"
type input "2780"
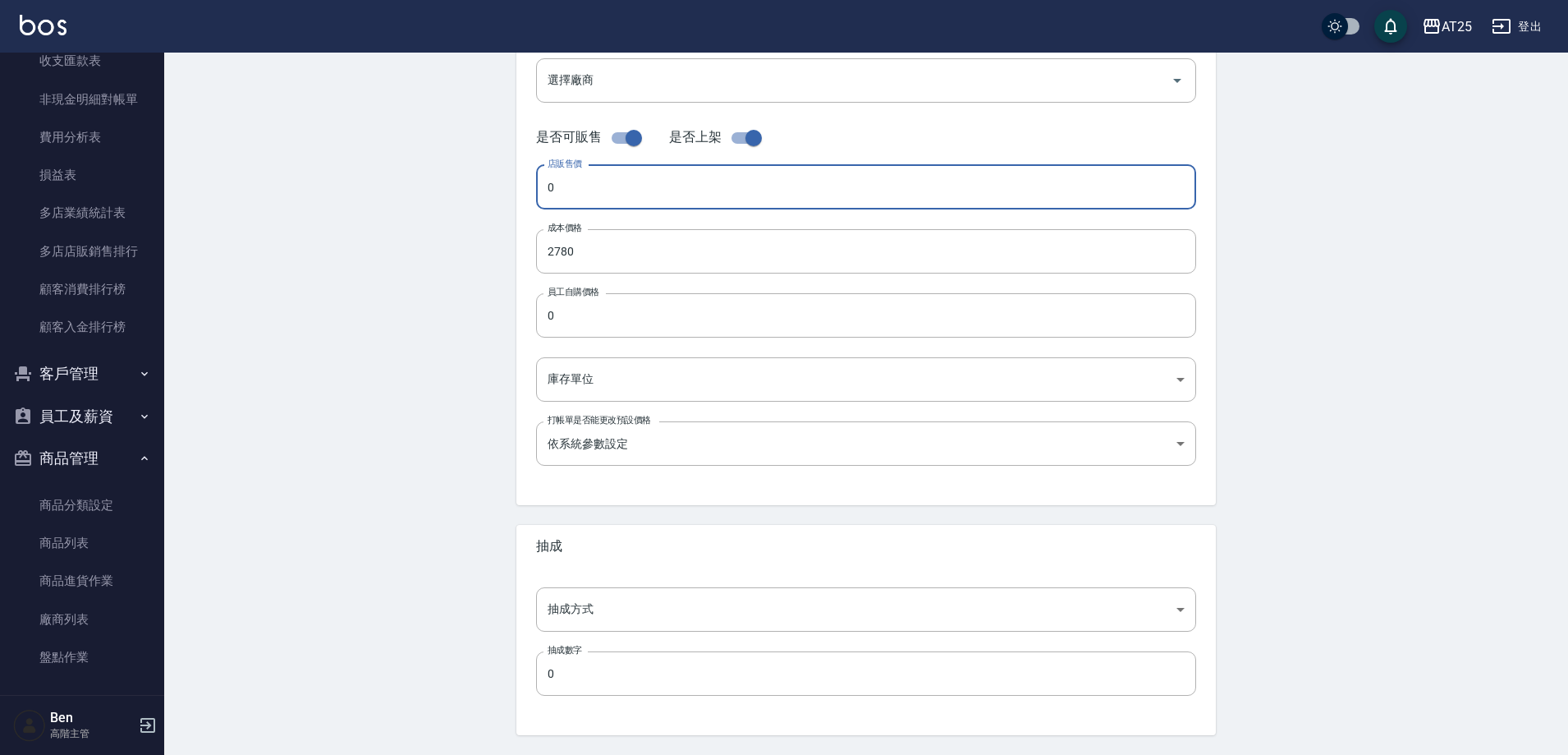
click at [589, 182] on input "0" at bounding box center [866, 187] width 660 height 45
paste input "278"
type input "2780"
click at [600, 304] on input "0" at bounding box center [866, 315] width 660 height 45
paste input "278"
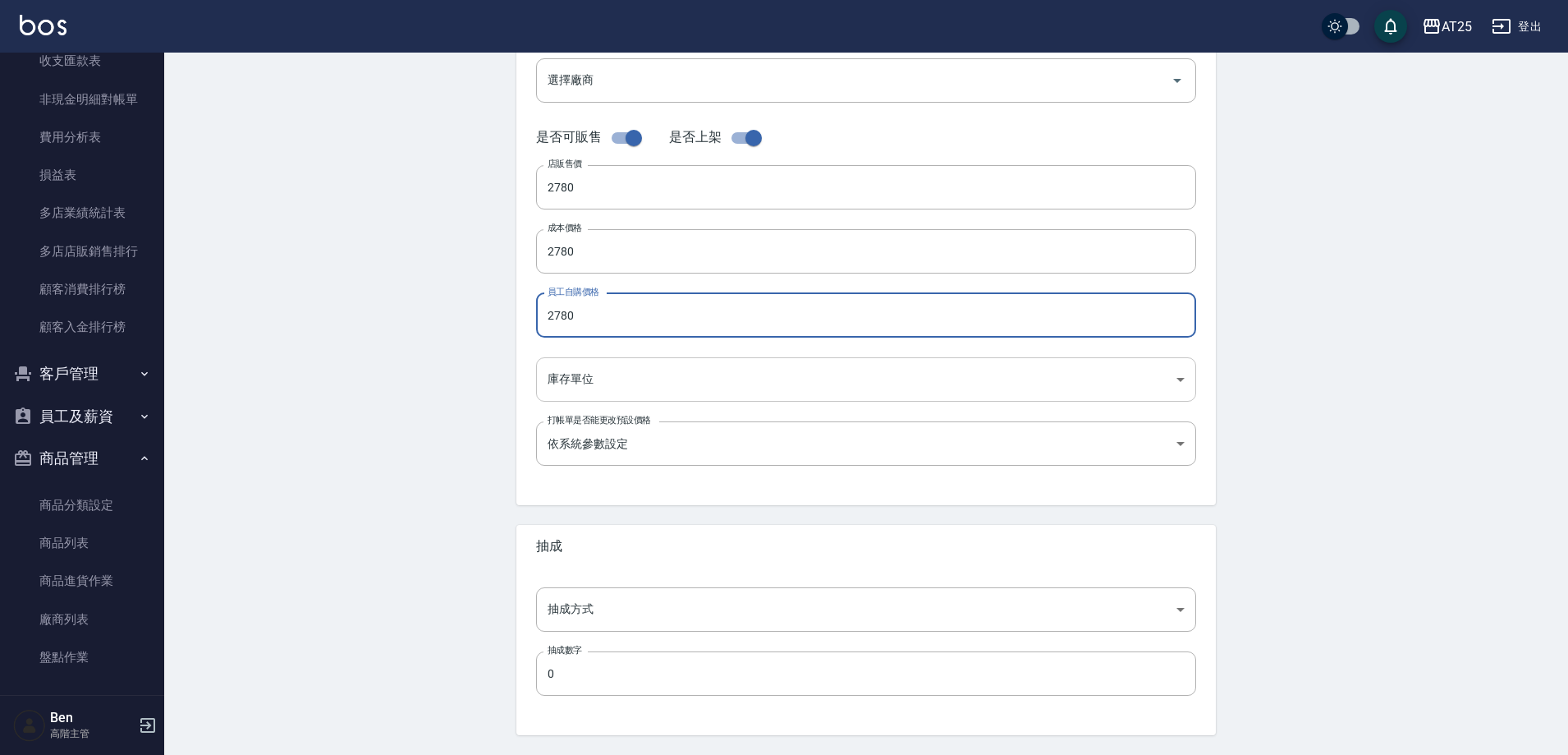
type input "2780"
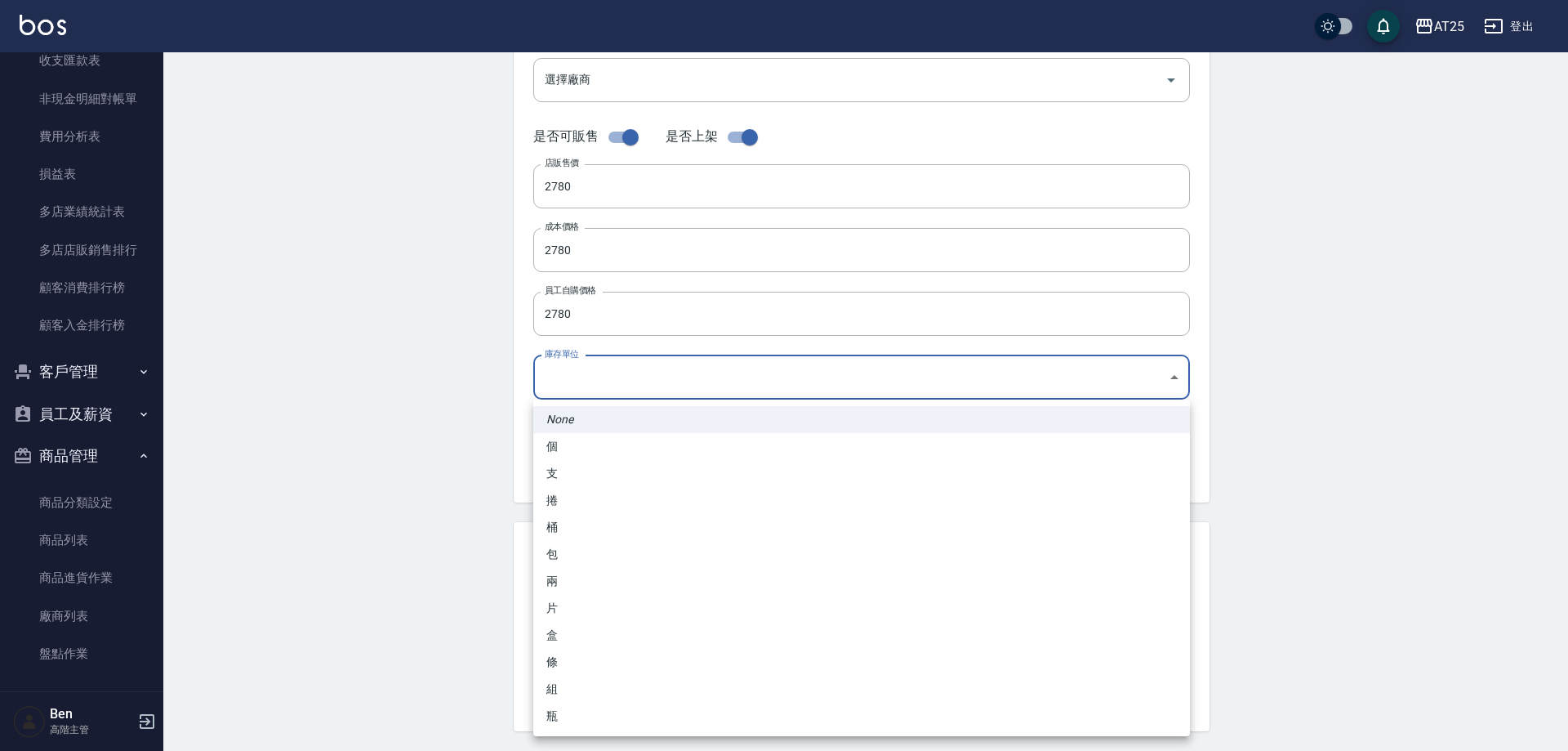
click at [599, 376] on body "AT25 登出 櫃檯作業 打帳單 帳單列表 掛單列表 座位開單 營業儀表板 現金收支登錄 高階收支登錄 材料自購登錄 每日結帳 排班表 現場電腦打卡 掃碼打卡…" at bounding box center [784, 237] width 1568 height 1127
click at [586, 564] on li "包" at bounding box center [862, 554] width 657 height 27
type input "包"
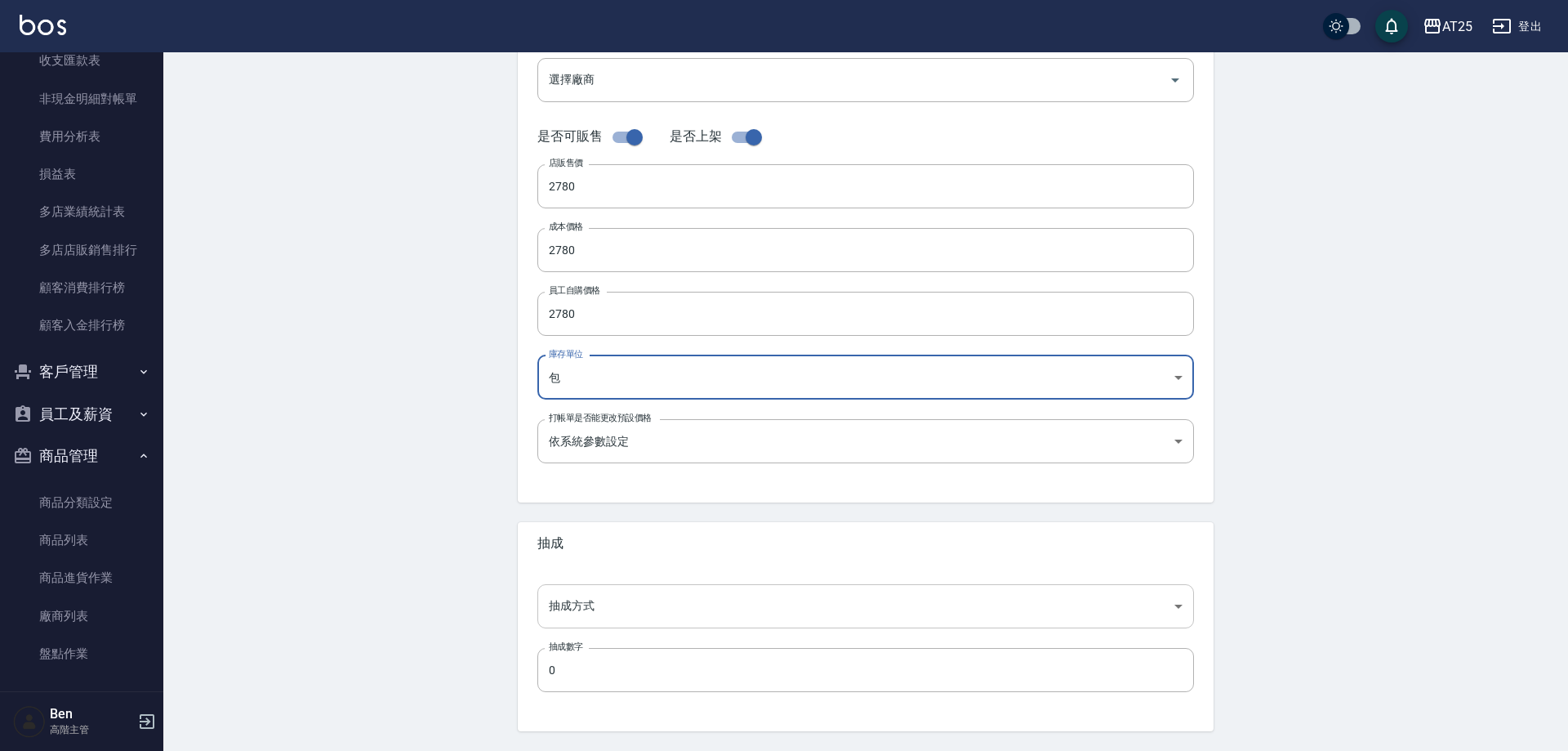
click at [588, 589] on body "AT25 登出 櫃檯作業 打帳單 帳單列表 掛單列表 座位開單 營業儀表板 現金收支登錄 高階收支登錄 材料自購登錄 每日結帳 排班表 現場電腦打卡 掃碼打卡…" at bounding box center [784, 237] width 1568 height 1127
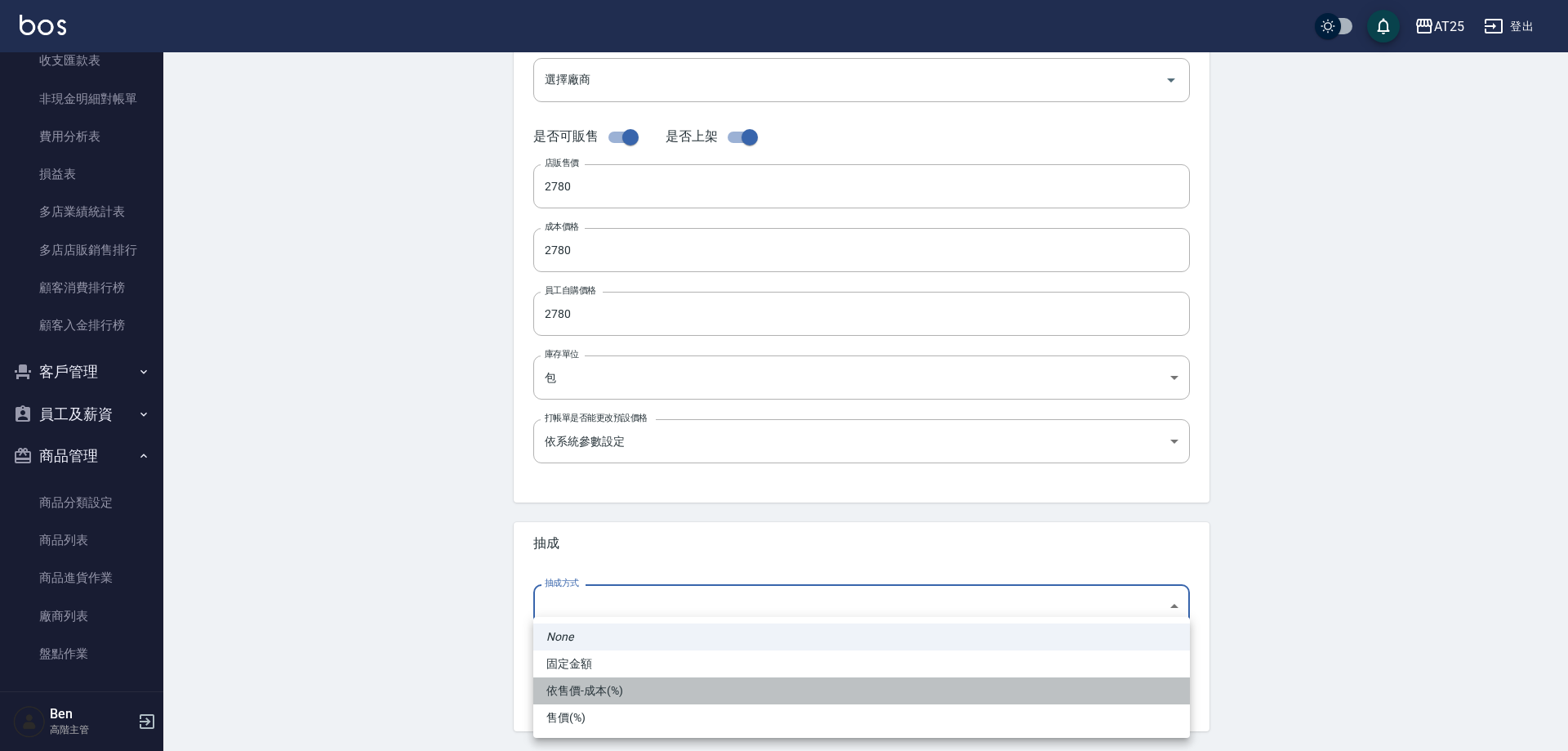
click at [583, 690] on li "依售價-成本(%)" at bounding box center [862, 691] width 657 height 27
type input "byCost"
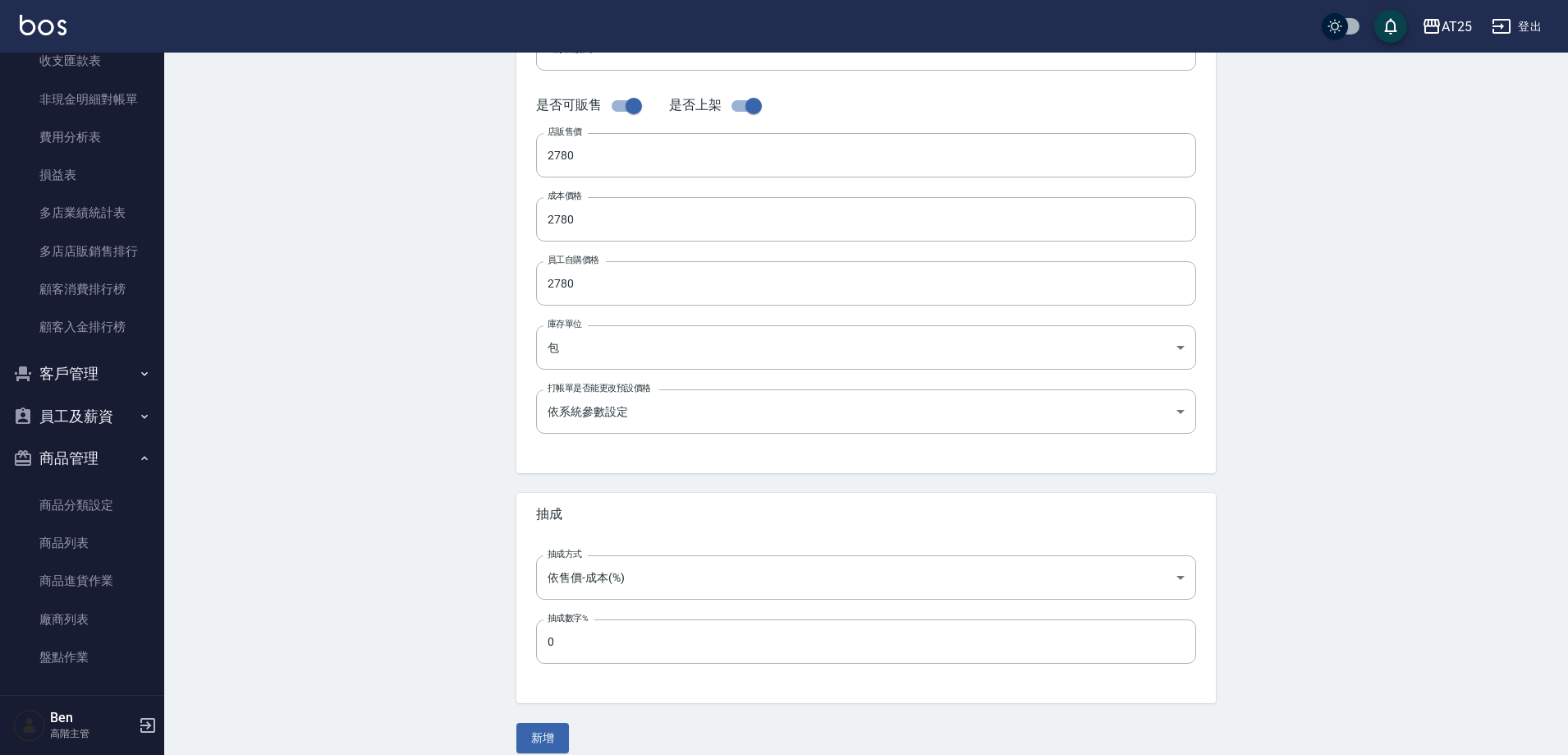
scroll to position [378, 0]
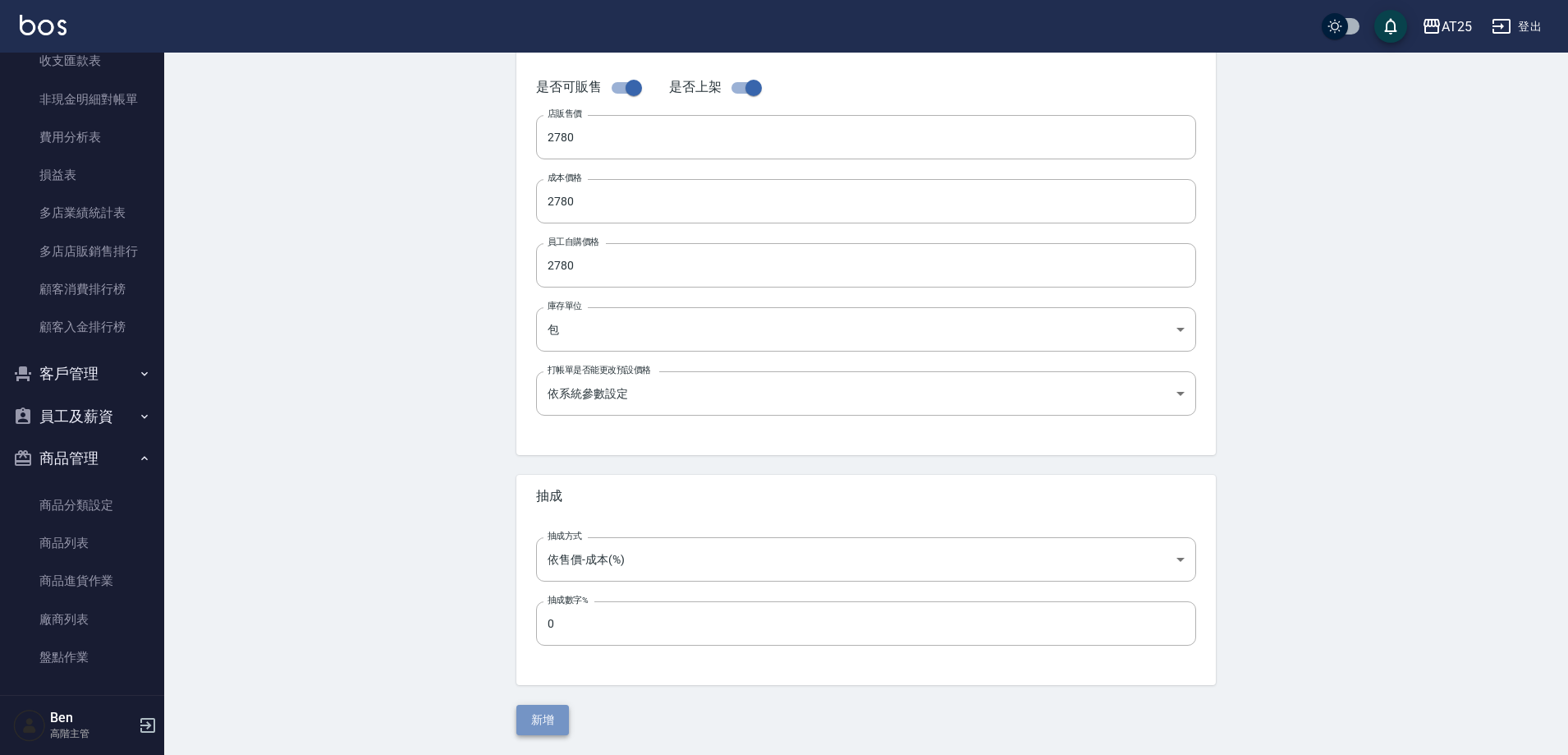
click at [540, 710] on button "新增" at bounding box center [543, 720] width 53 height 30
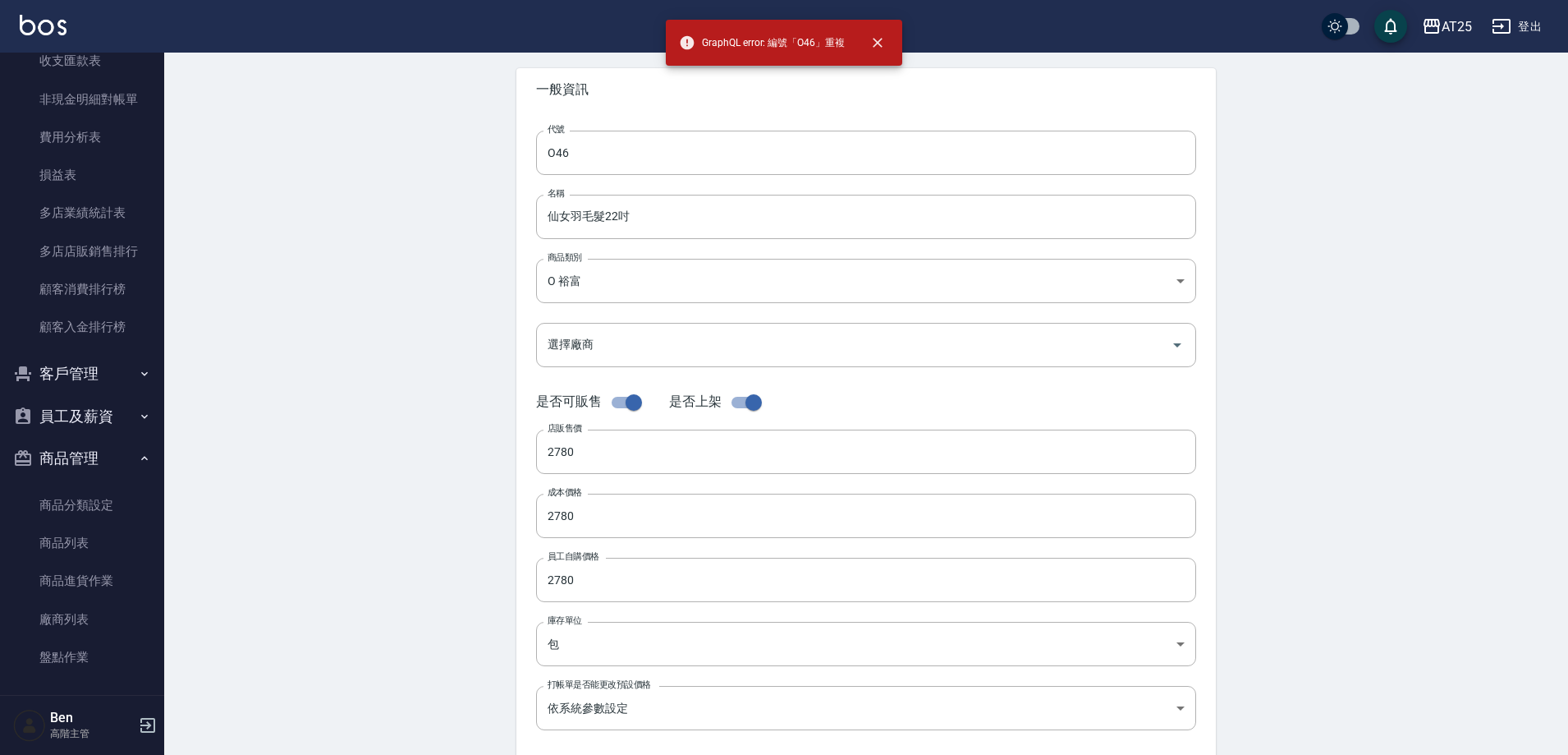
scroll to position [0, 0]
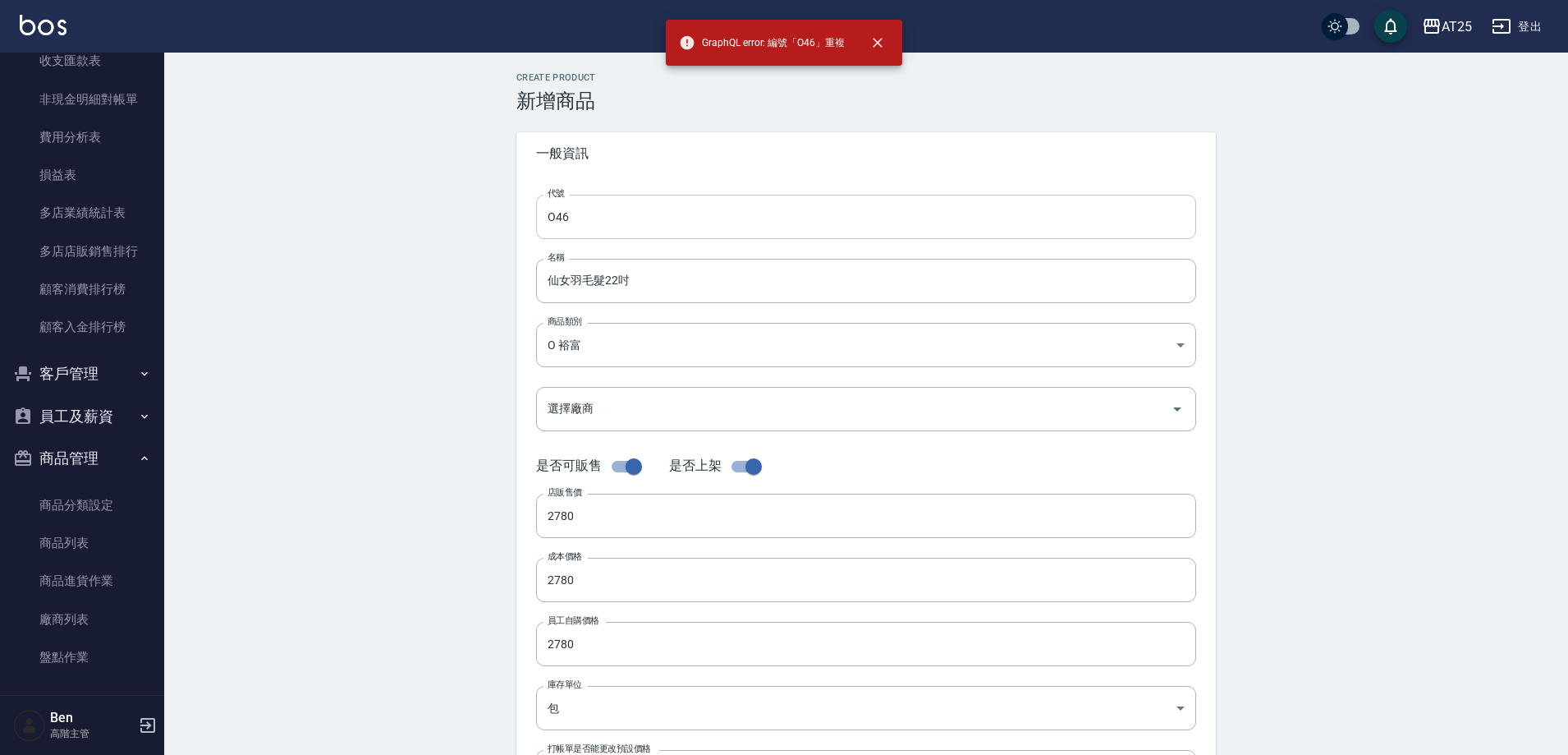
click at [616, 228] on input "O46" at bounding box center [866, 217] width 660 height 45
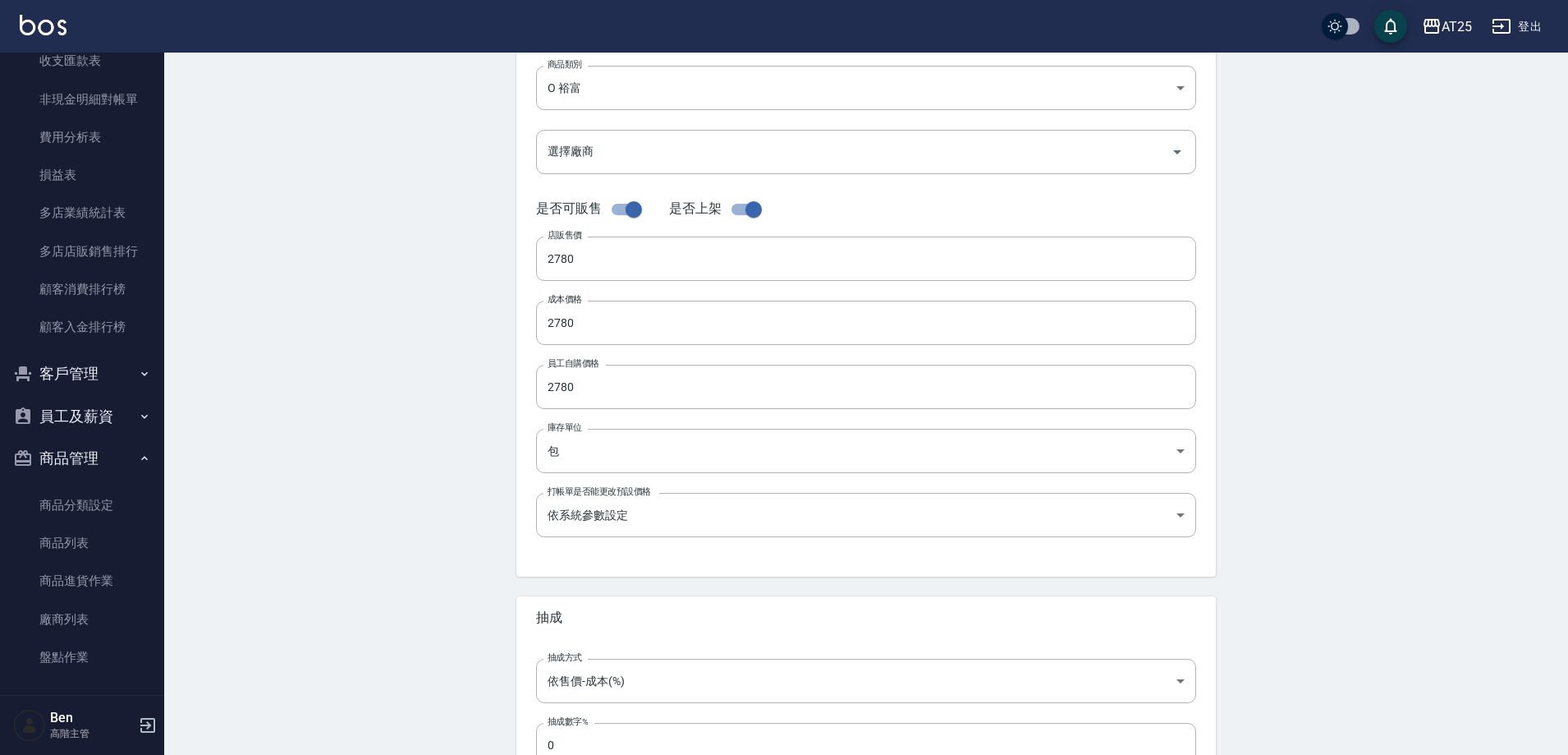
scroll to position [378, 0]
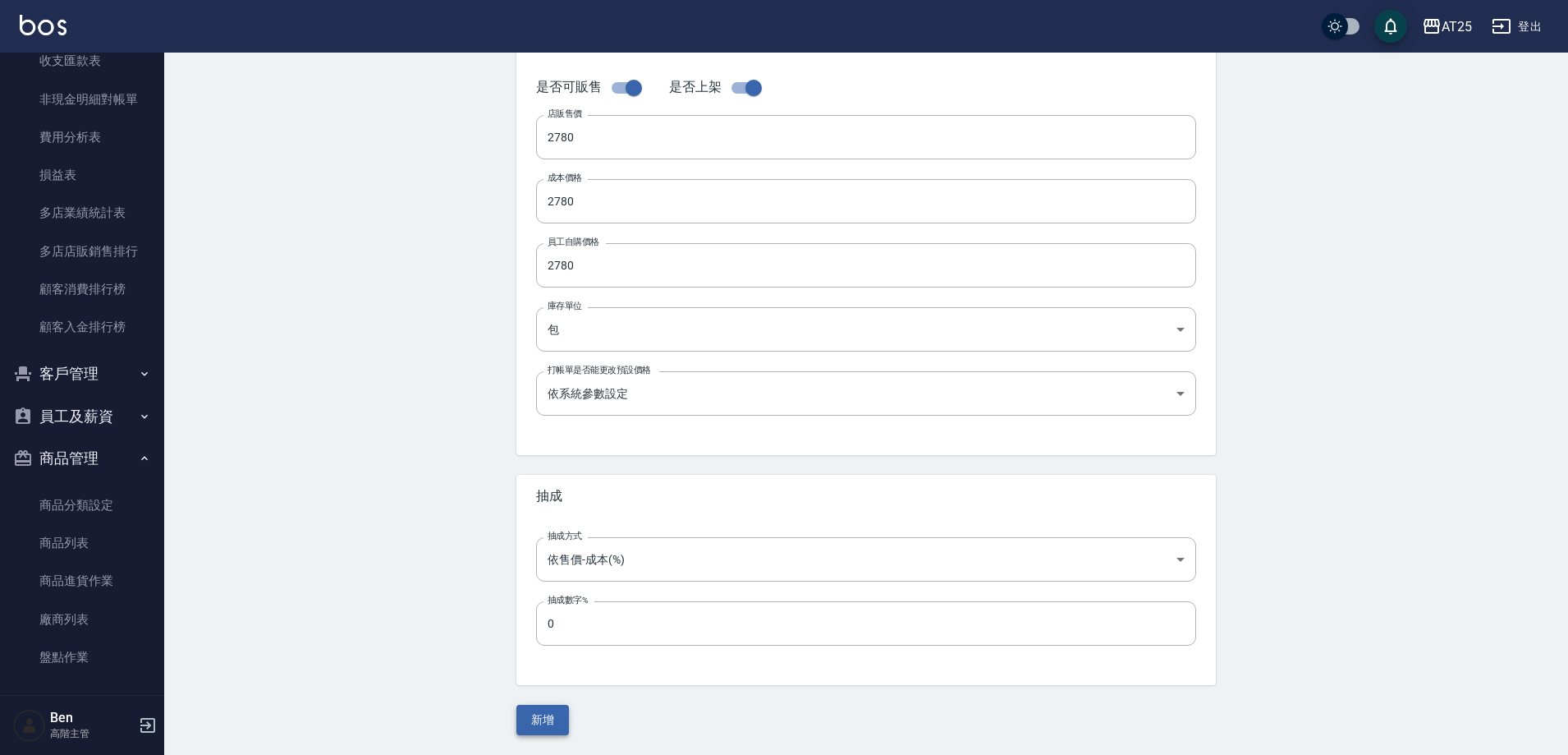
type input "O47"
click at [540, 705] on form "Create Product 新增商品 一般資訊 代號 O47 代號 名稱 仙女羽毛髮22吋 名稱 商品類別 O 裕富 91f60e75-ef54-4e1…" at bounding box center [866, 214] width 700 height 1042
click at [541, 711] on button "新增" at bounding box center [543, 720] width 53 height 30
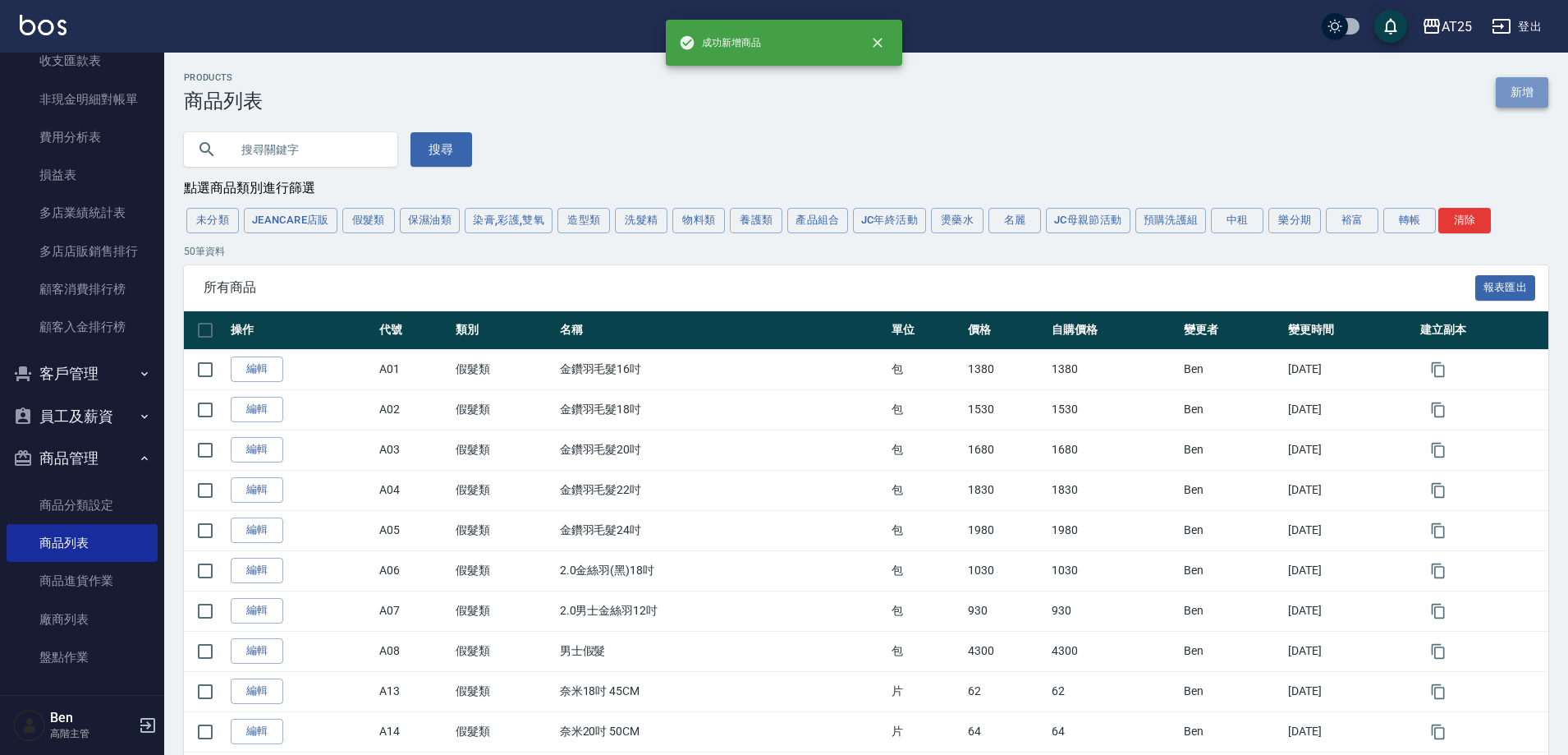
click at [1514, 98] on link "新增" at bounding box center [1522, 92] width 53 height 30
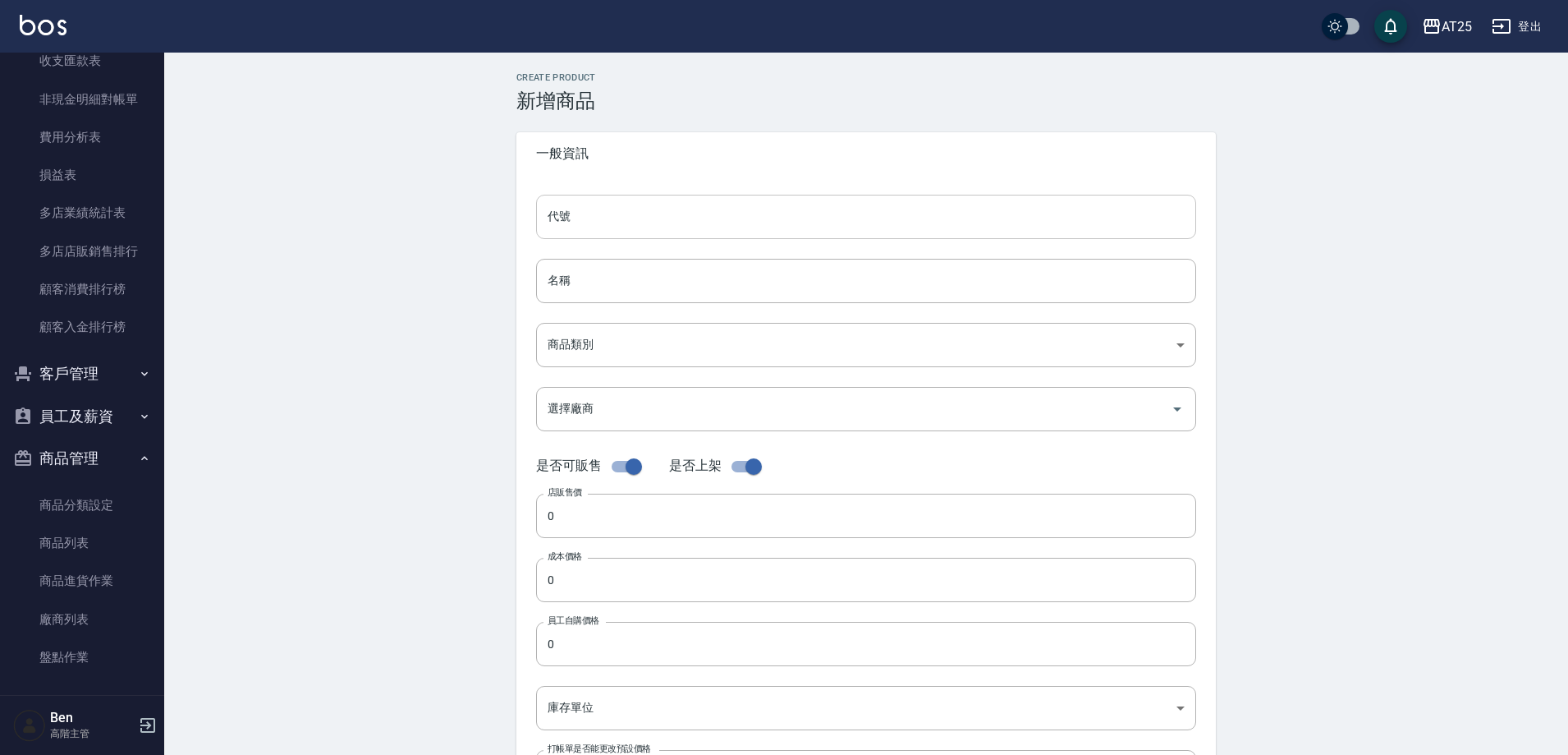
click at [619, 220] on input "代號" at bounding box center [866, 217] width 660 height 45
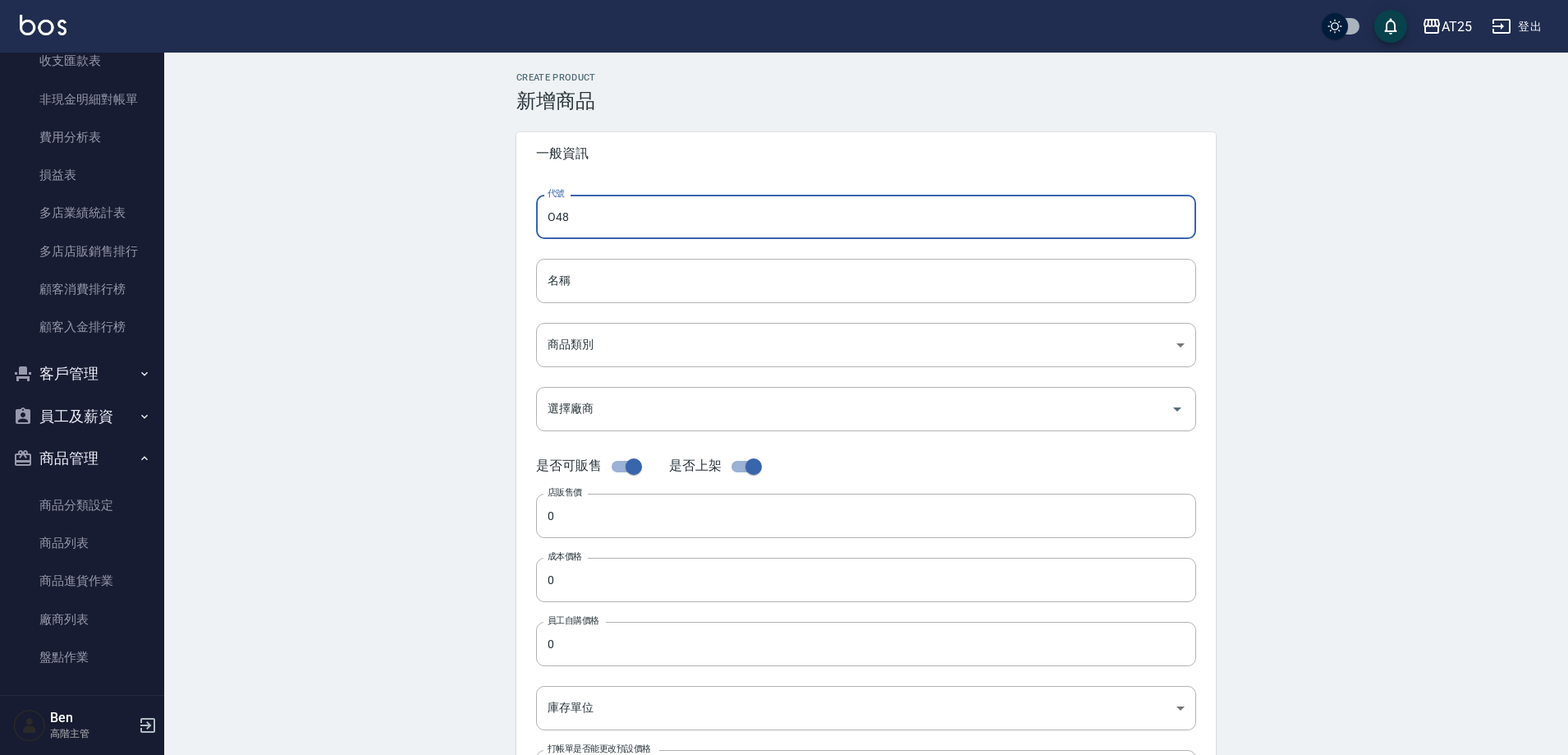
type input "O48"
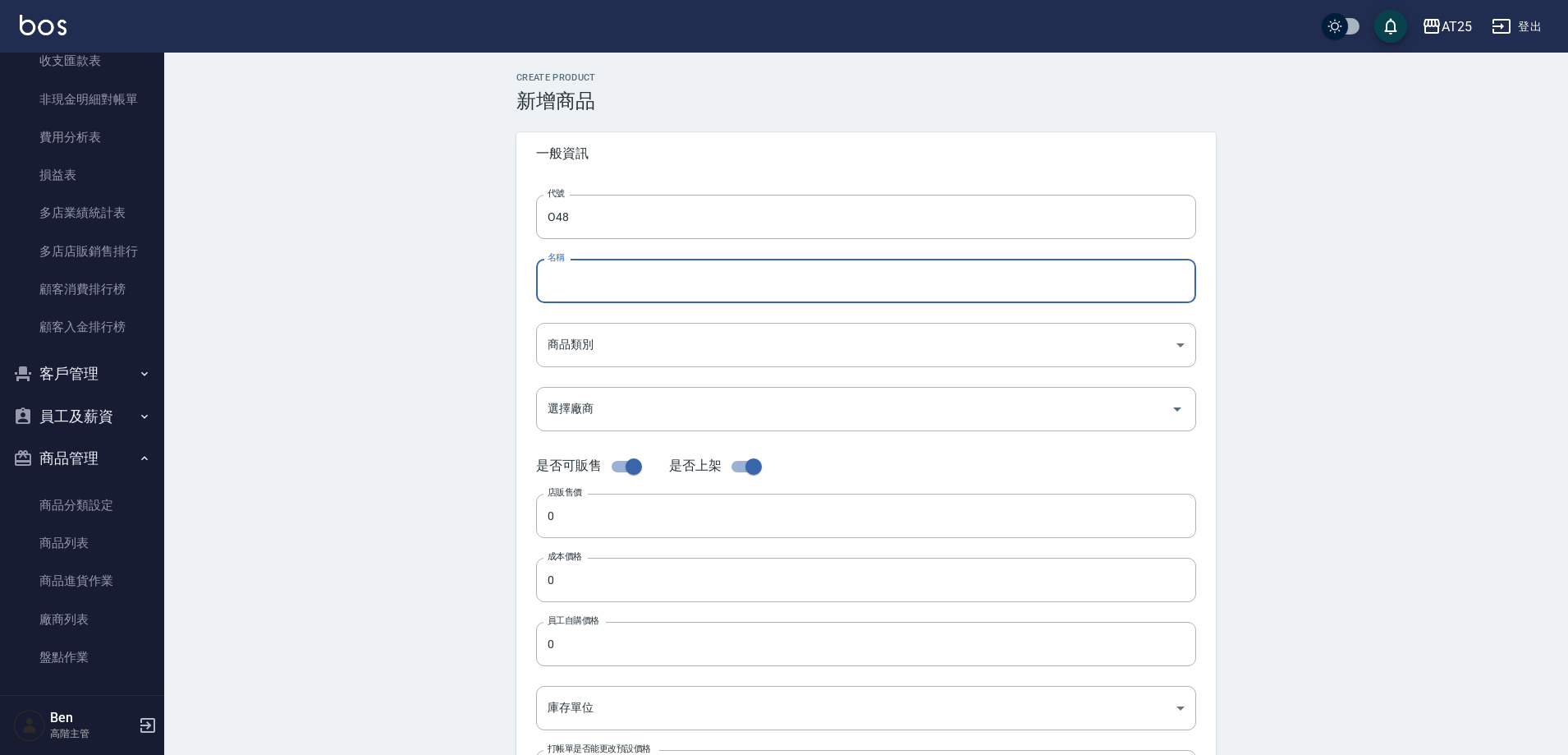
click at [566, 293] on input "名稱" at bounding box center [866, 281] width 660 height 45
paste input "仙女羽毛髮24吋"
drag, startPoint x: 570, startPoint y: 281, endPoint x: 508, endPoint y: 295, distance: 63.6
click at [524, 280] on div "代號 O48 代號 名稱 仙女羽毛髮24吋 名稱 商品類別 ​ 商品類別 選擇廠商 選擇廠商 是否可販售 是否上架 店販售價 0 店販售價 成本價格 0 …" at bounding box center [866, 504] width 700 height 659
type input "仙女羽毛髮24吋"
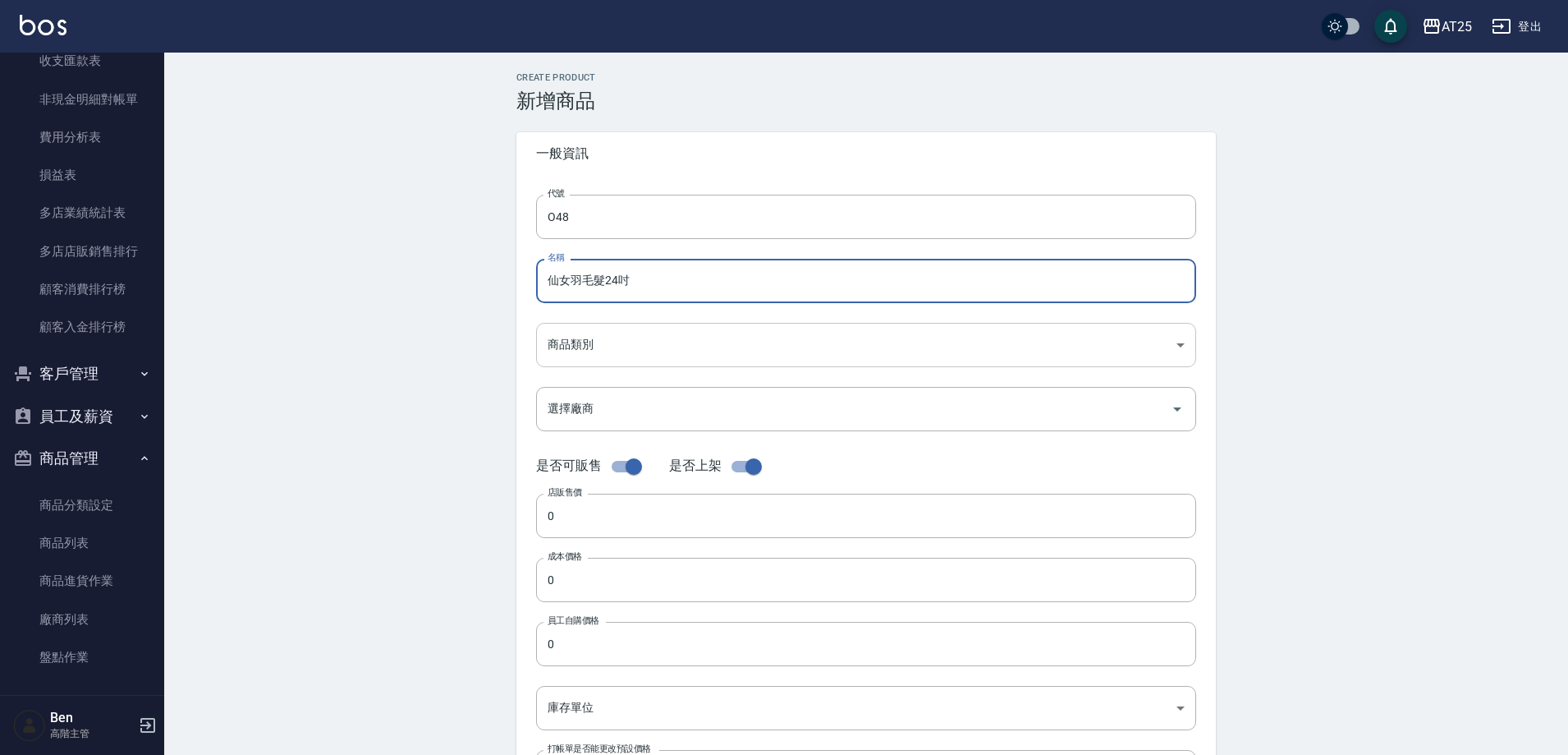
click at [596, 352] on body "AT25 登出 櫃檯作業 打帳單 帳單列表 掛單列表 座位開單 營業儀表板 現金收支登錄 高階收支登錄 材料自購登錄 每日結帳 排班表 現場電腦打卡 掃碼打卡…" at bounding box center [784, 567] width 1568 height 1133
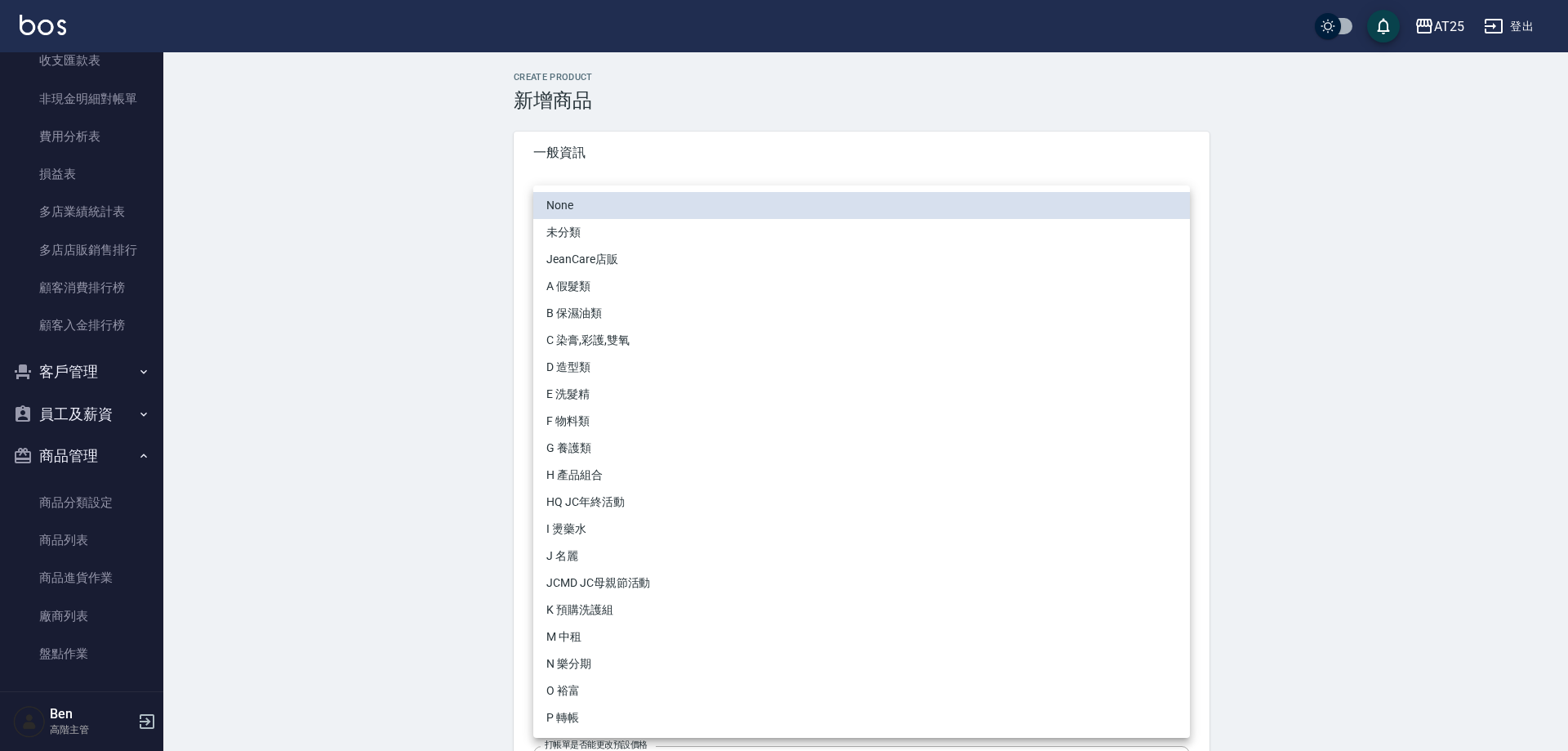
click at [584, 702] on li "O 裕富" at bounding box center [862, 691] width 657 height 27
type input "91f60e75-ef54-4e16-b1d4-88381a6f5a37"
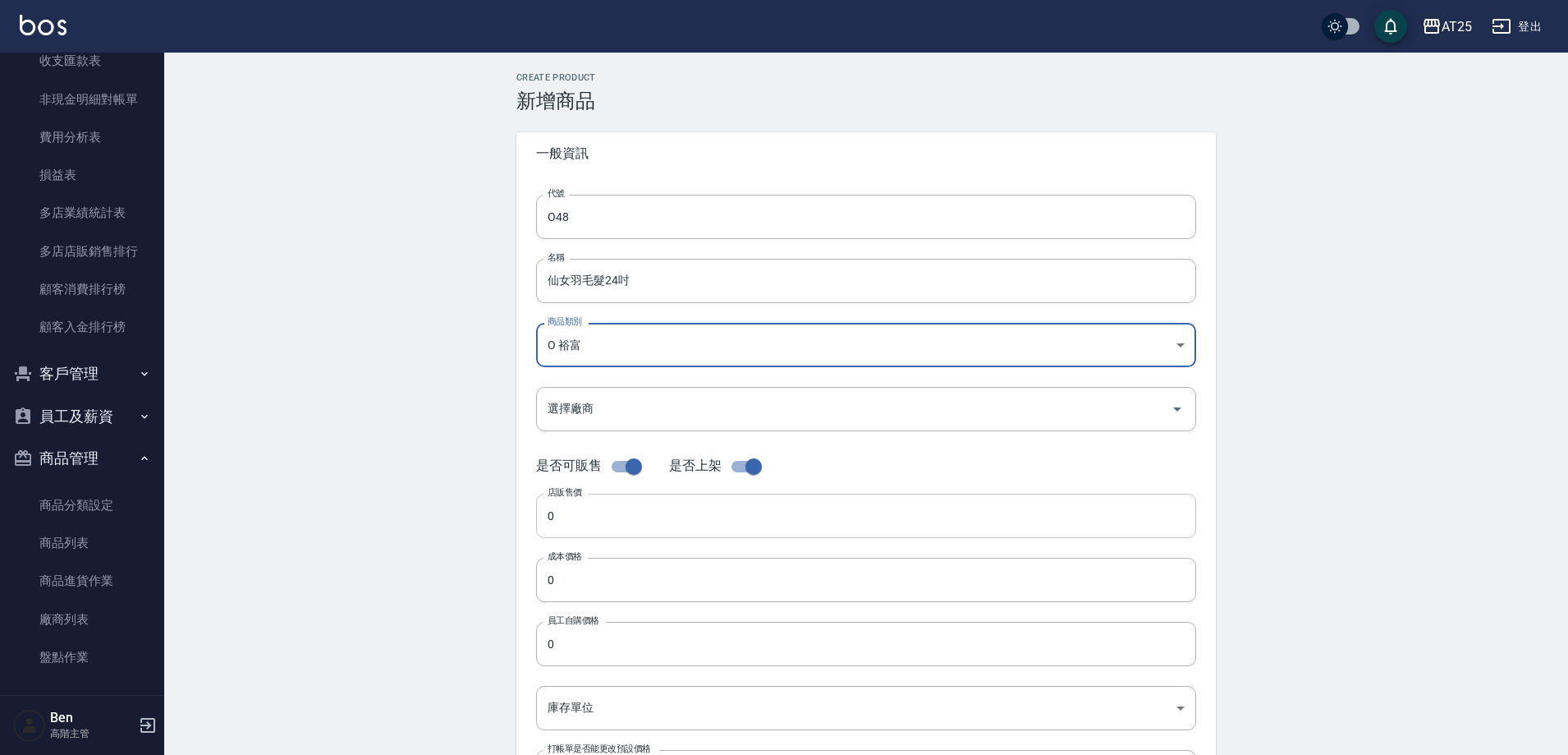
click at [592, 513] on input "0" at bounding box center [866, 515] width 660 height 45
paste input "298"
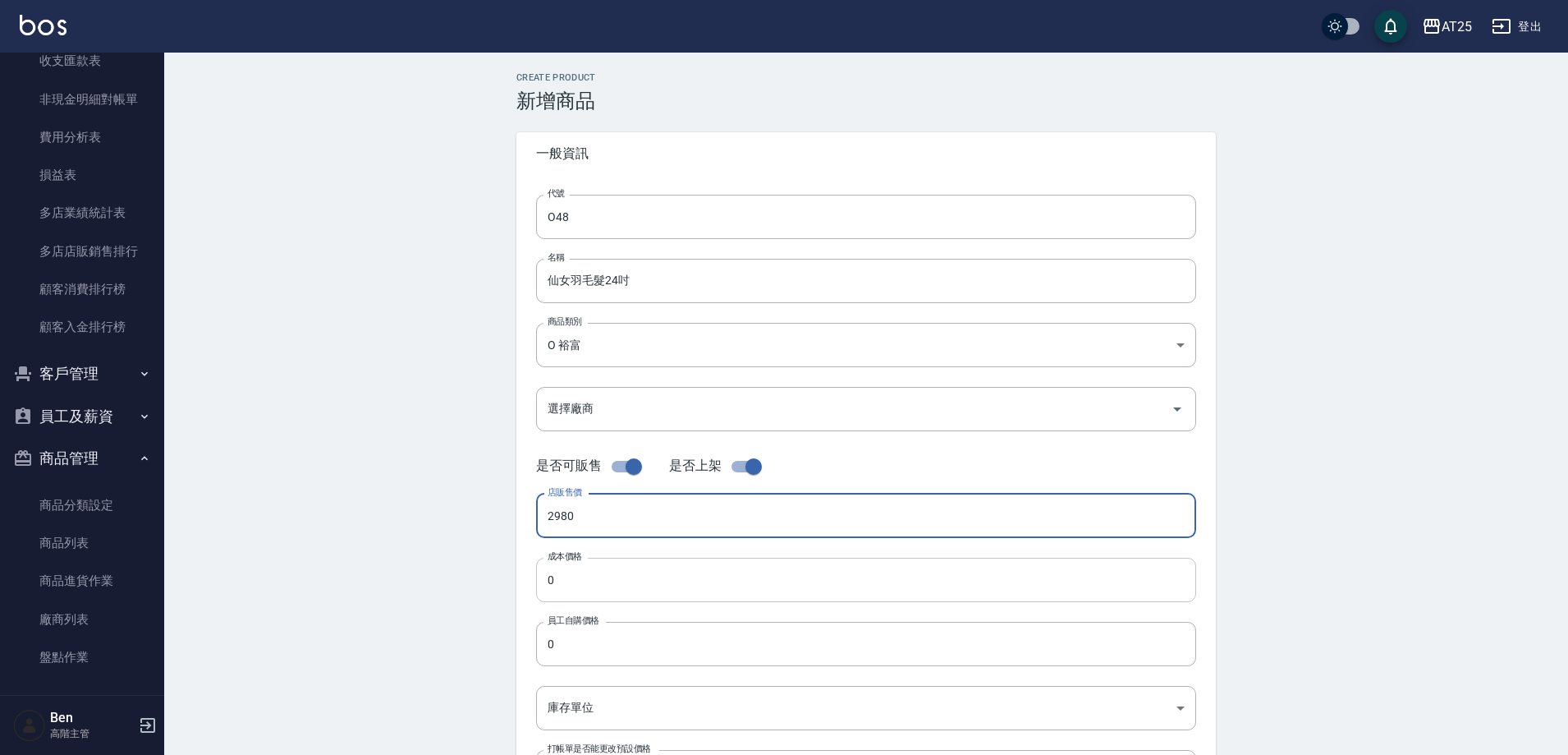
type input "2980"
click at [588, 566] on input "0" at bounding box center [866, 579] width 660 height 45
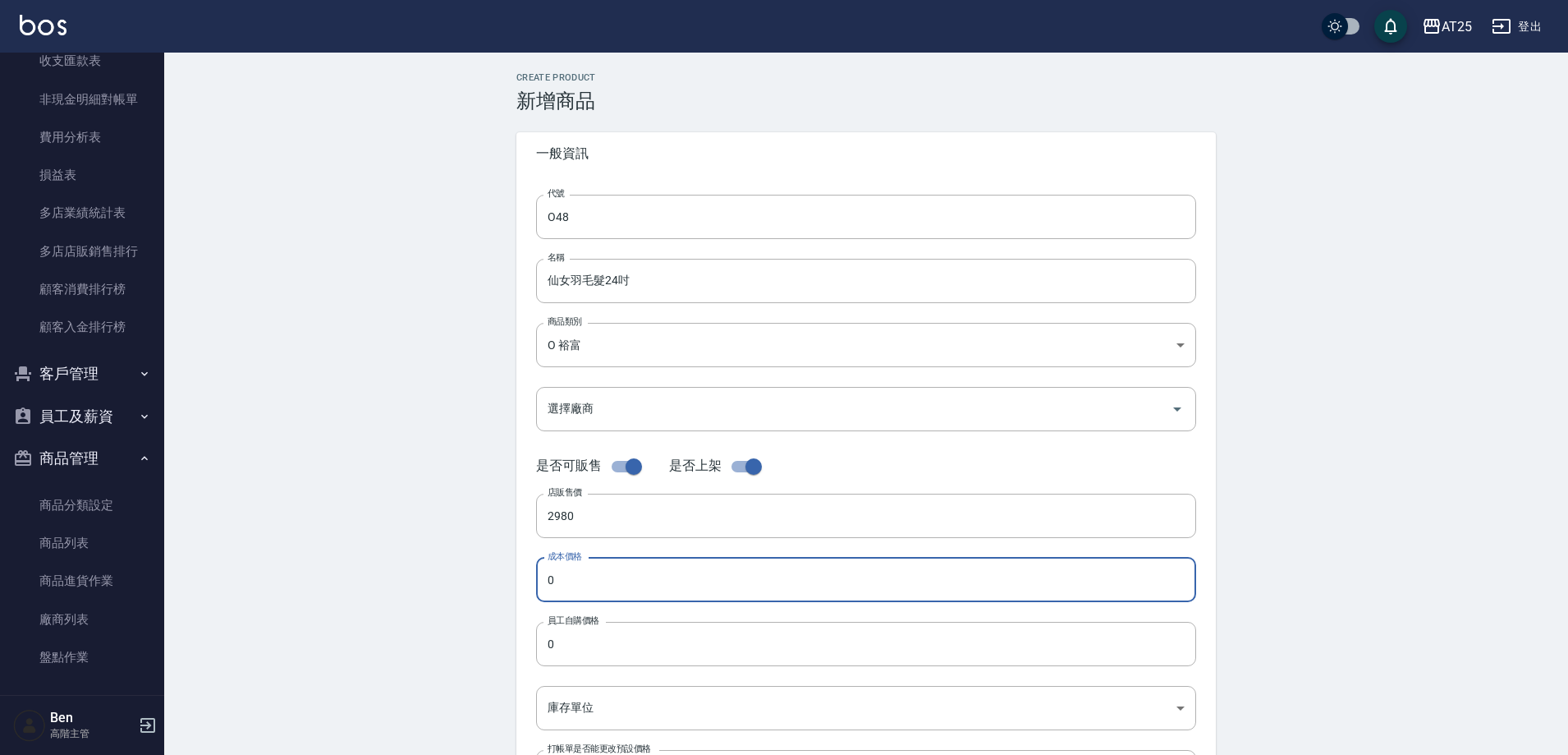
paste input "298"
type input "2980"
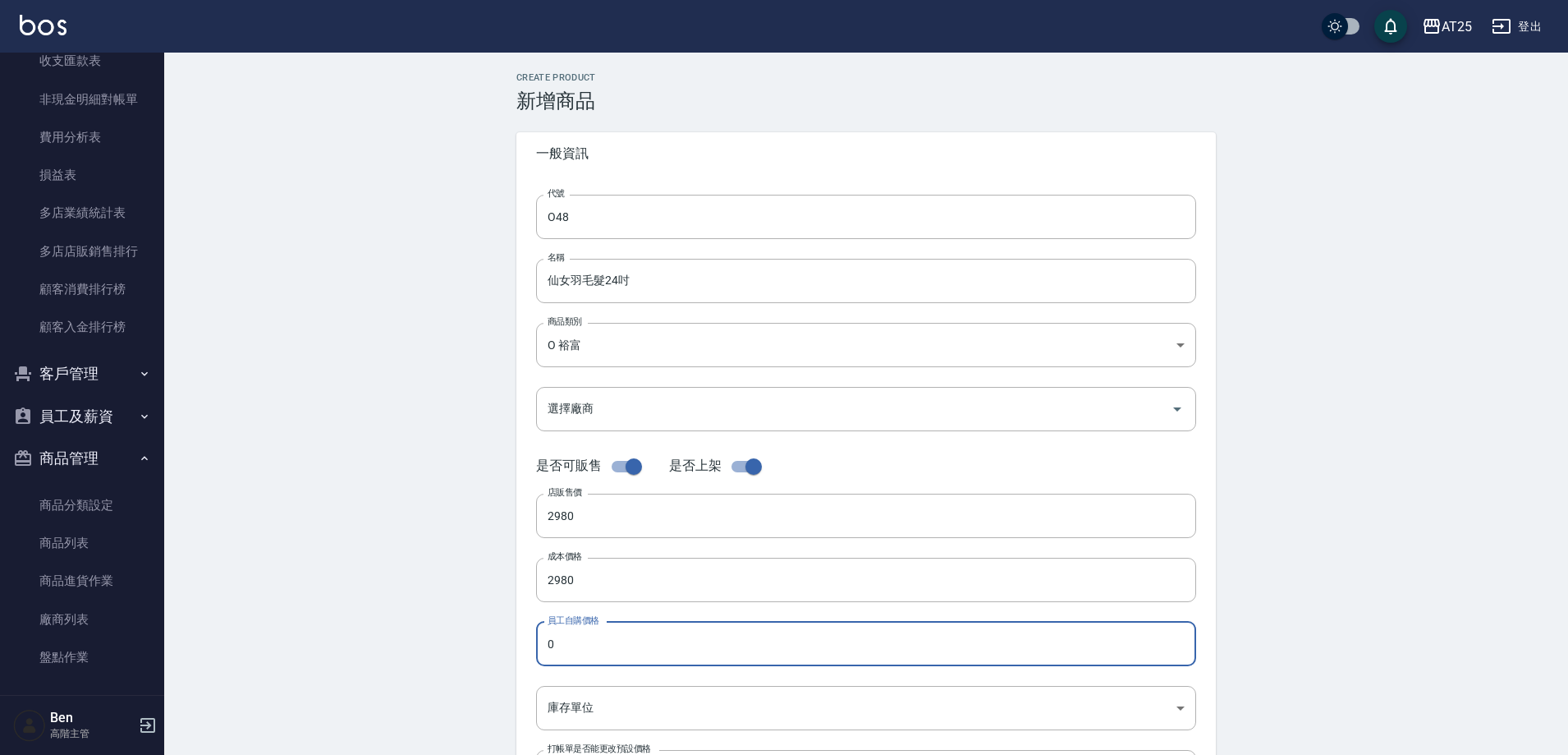
click at [592, 643] on input "0" at bounding box center [866, 644] width 660 height 45
paste input "298"
type input "2980"
click at [577, 700] on body "AT25 登出 櫃檯作業 打帳單 帳單列表 掛單列表 座位開單 營業儀表板 現金收支登錄 高階收支登錄 材料自購登錄 每日結帳 排班表 現場電腦打卡 掃碼打卡…" at bounding box center [784, 567] width 1568 height 1133
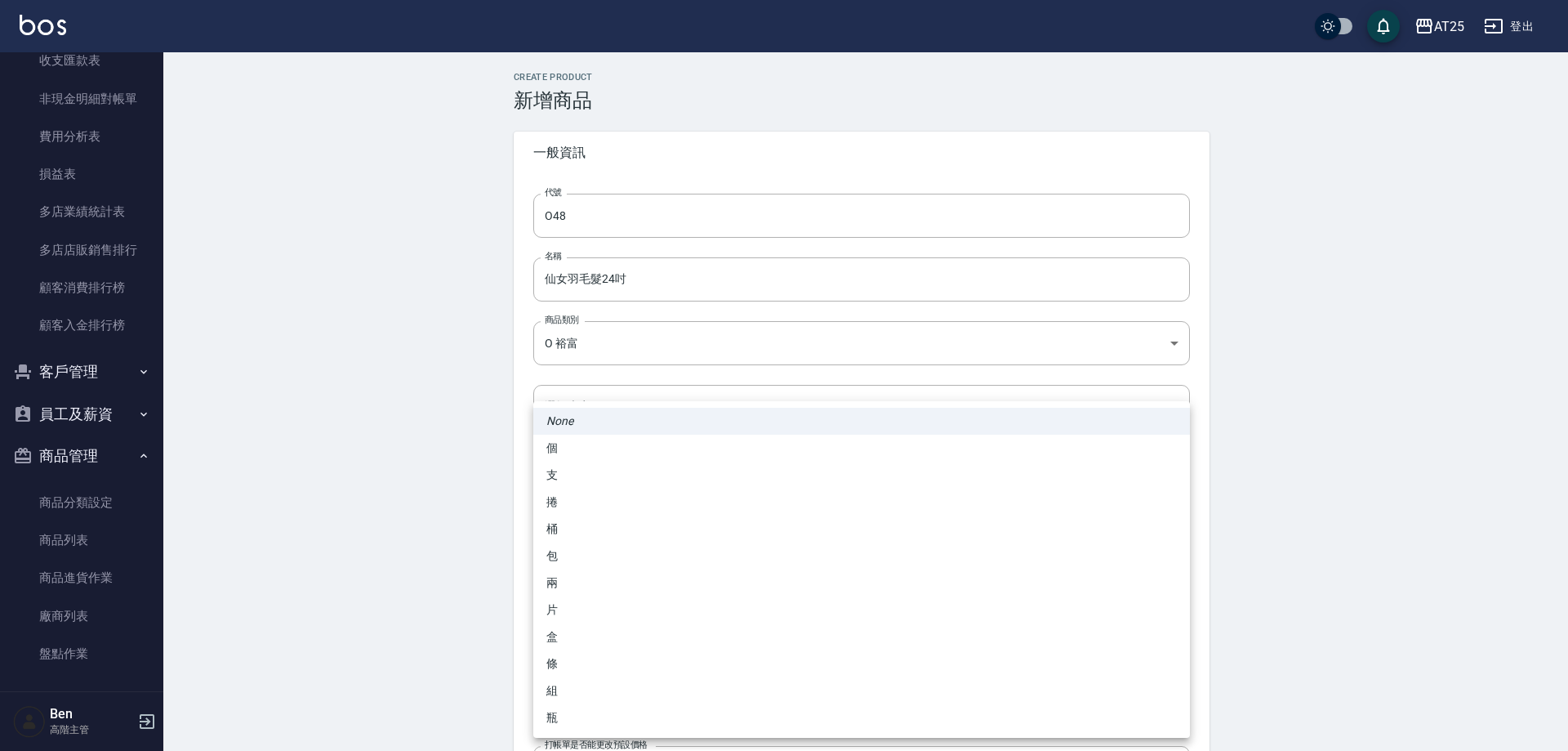
click at [585, 572] on li "兩" at bounding box center [862, 583] width 657 height 27
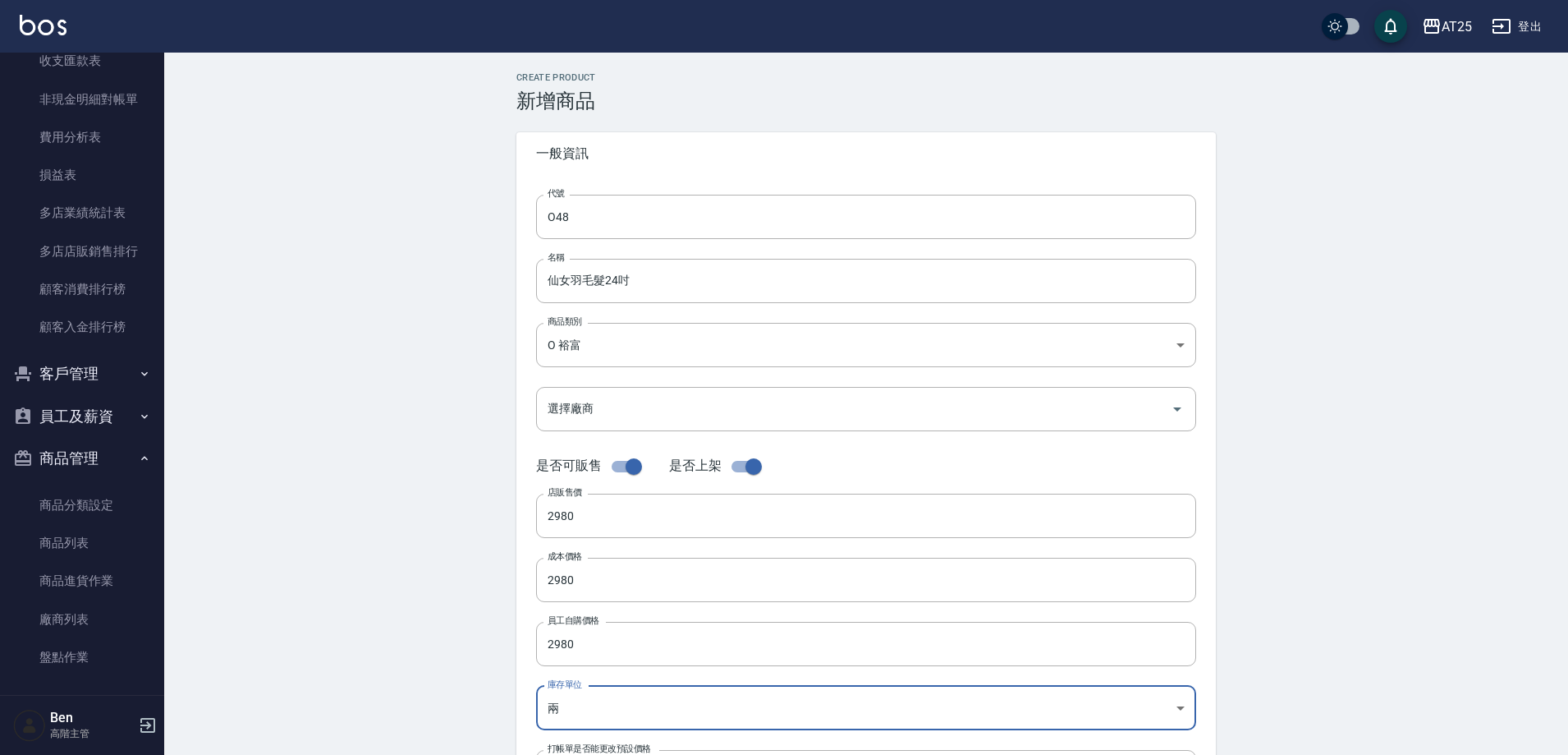
click at [590, 714] on body "AT25 登出 櫃檯作業 打帳單 帳單列表 掛單列表 座位開單 營業儀表板 現金收支登錄 高階收支登錄 材料自購登錄 每日結帳 排班表 現場電腦打卡 掃碼打卡…" at bounding box center [784, 567] width 1568 height 1133
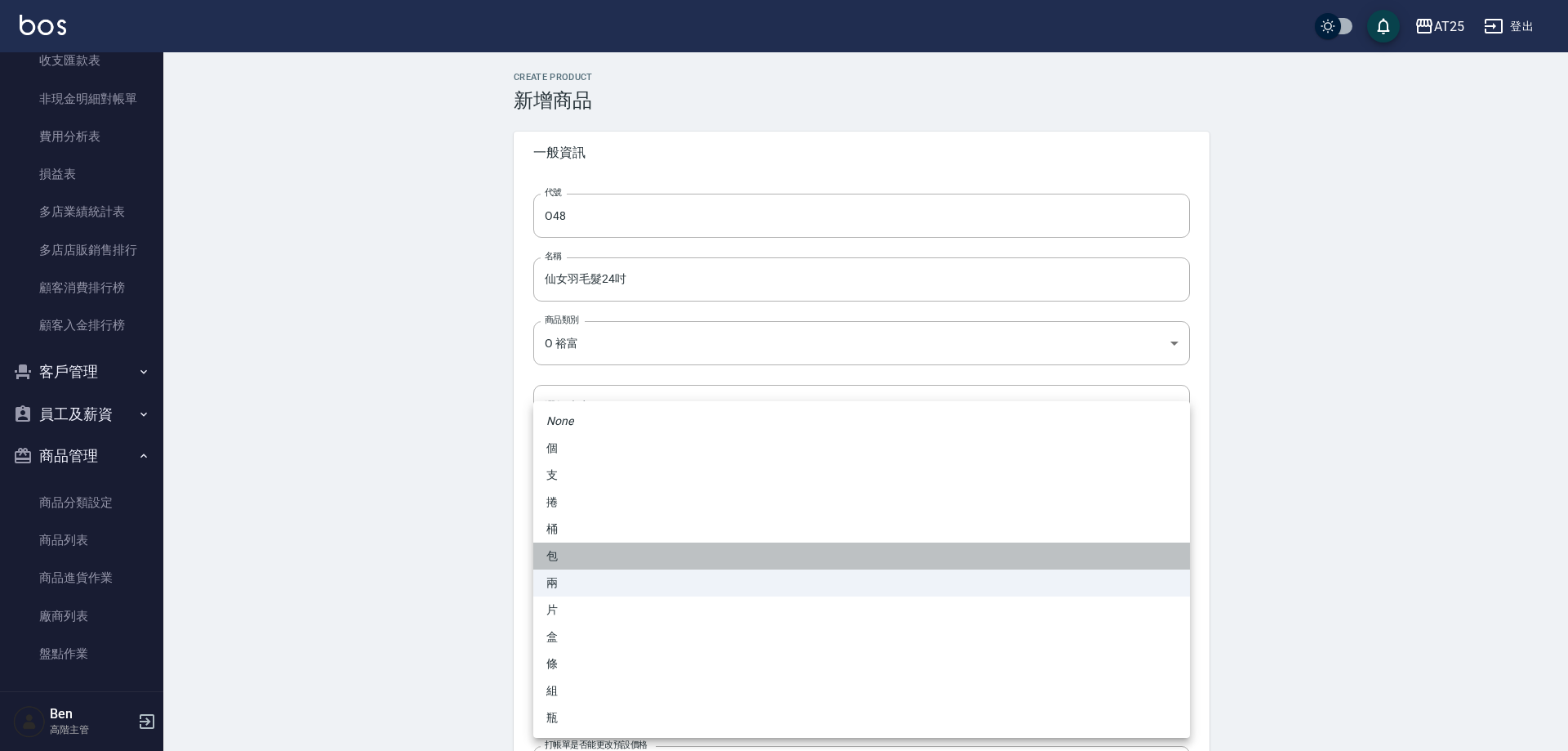
click at [592, 545] on li "包" at bounding box center [862, 556] width 657 height 27
type input "包"
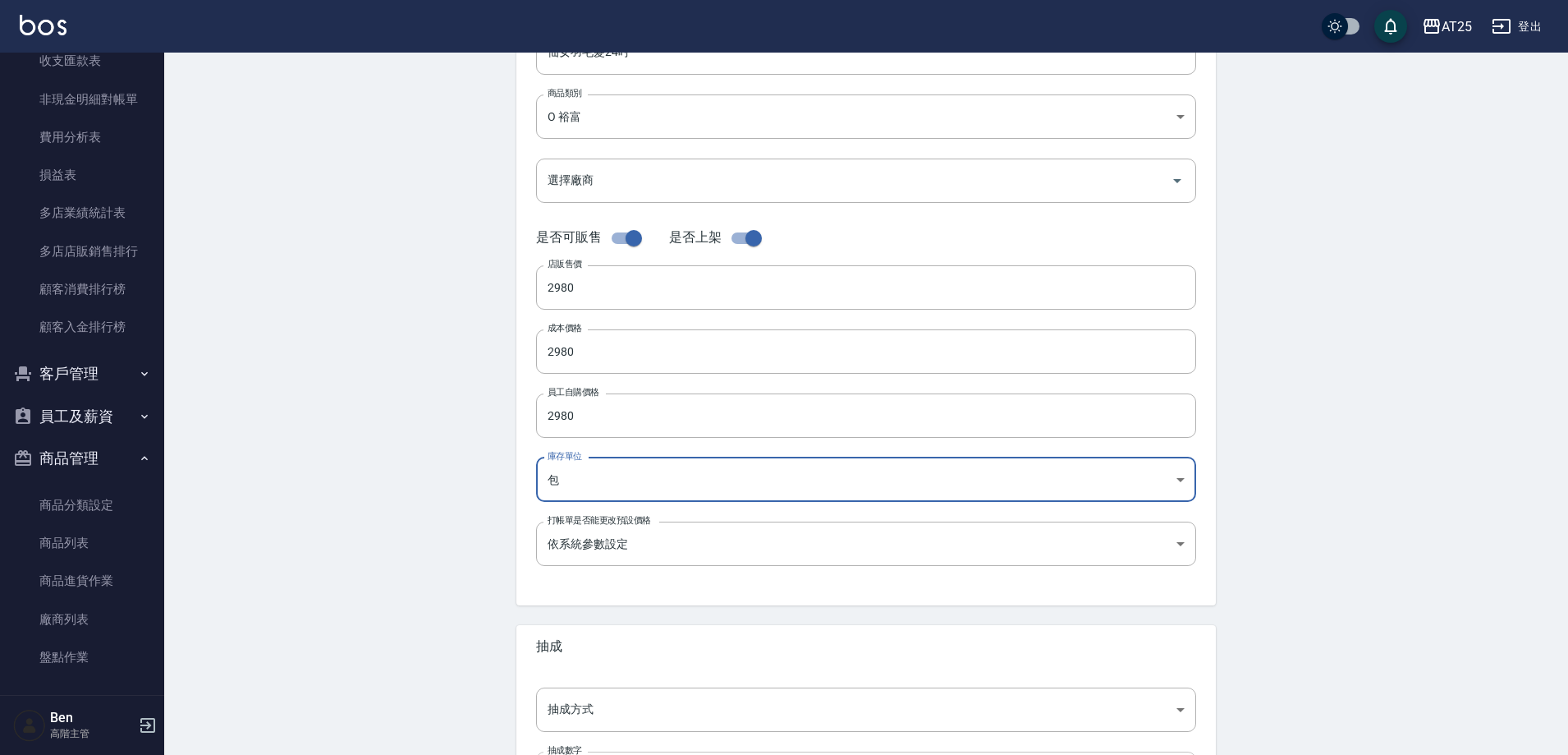
scroll to position [378, 0]
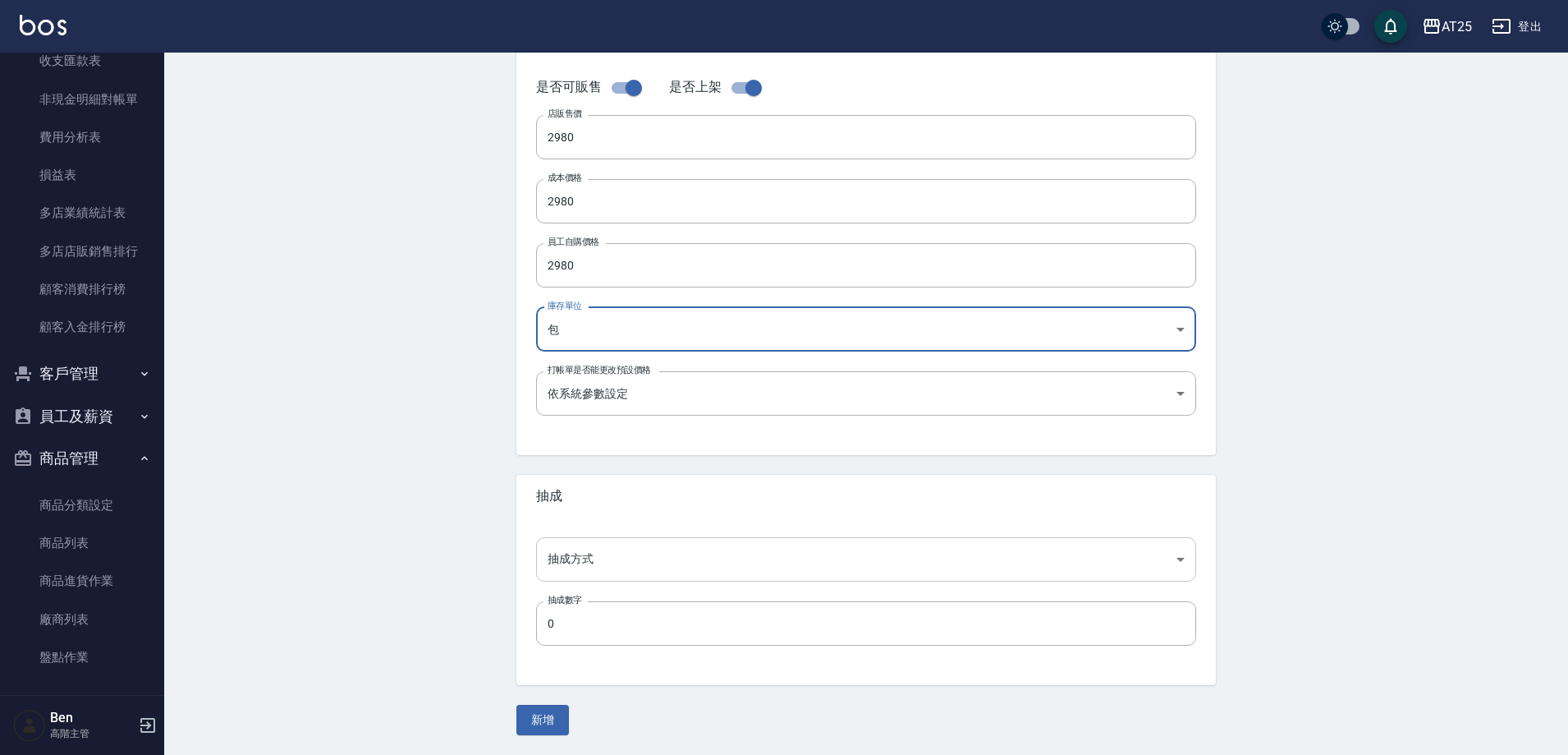
click at [588, 566] on body "AT25 登出 櫃檯作業 打帳單 帳單列表 掛單列表 座位開單 營業儀表板 現金收支登錄 高階收支登錄 材料自購登錄 每日結帳 排班表 現場電腦打卡 掃碼打卡…" at bounding box center [784, 188] width 1568 height 1133
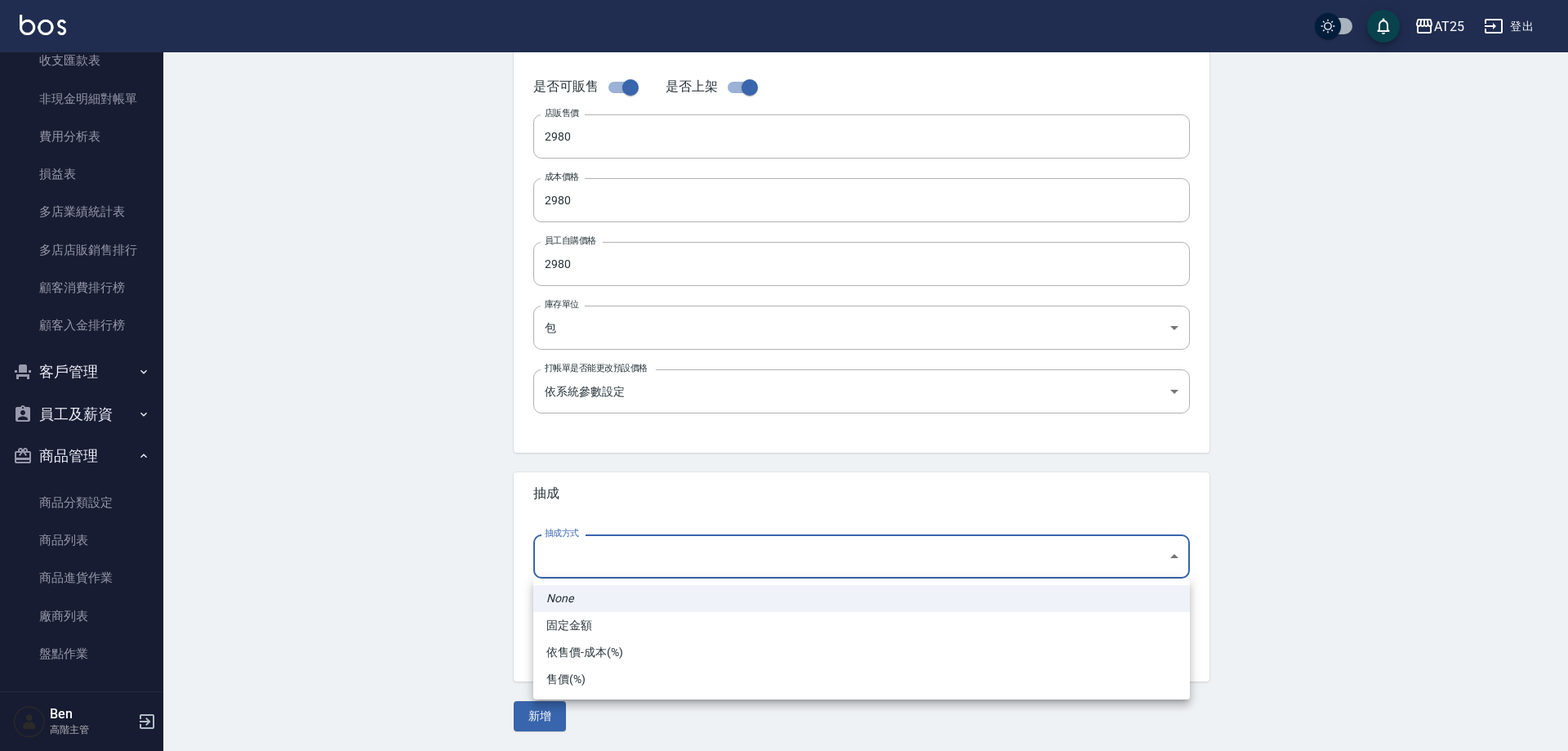
click at [587, 658] on li "依售價-成本(%)" at bounding box center [862, 652] width 657 height 27
type input "byCost"
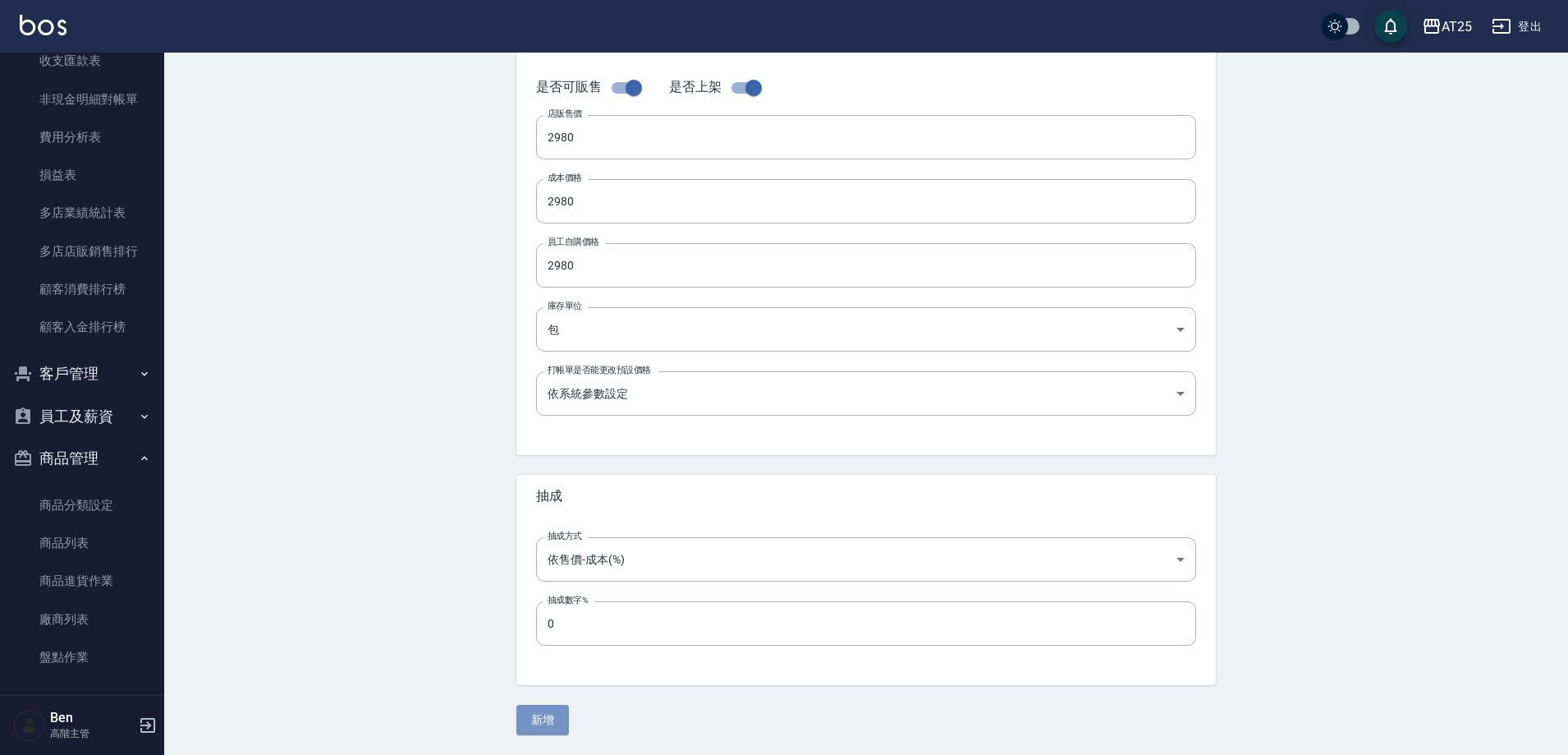
click at [555, 724] on button "新增" at bounding box center [543, 720] width 53 height 30
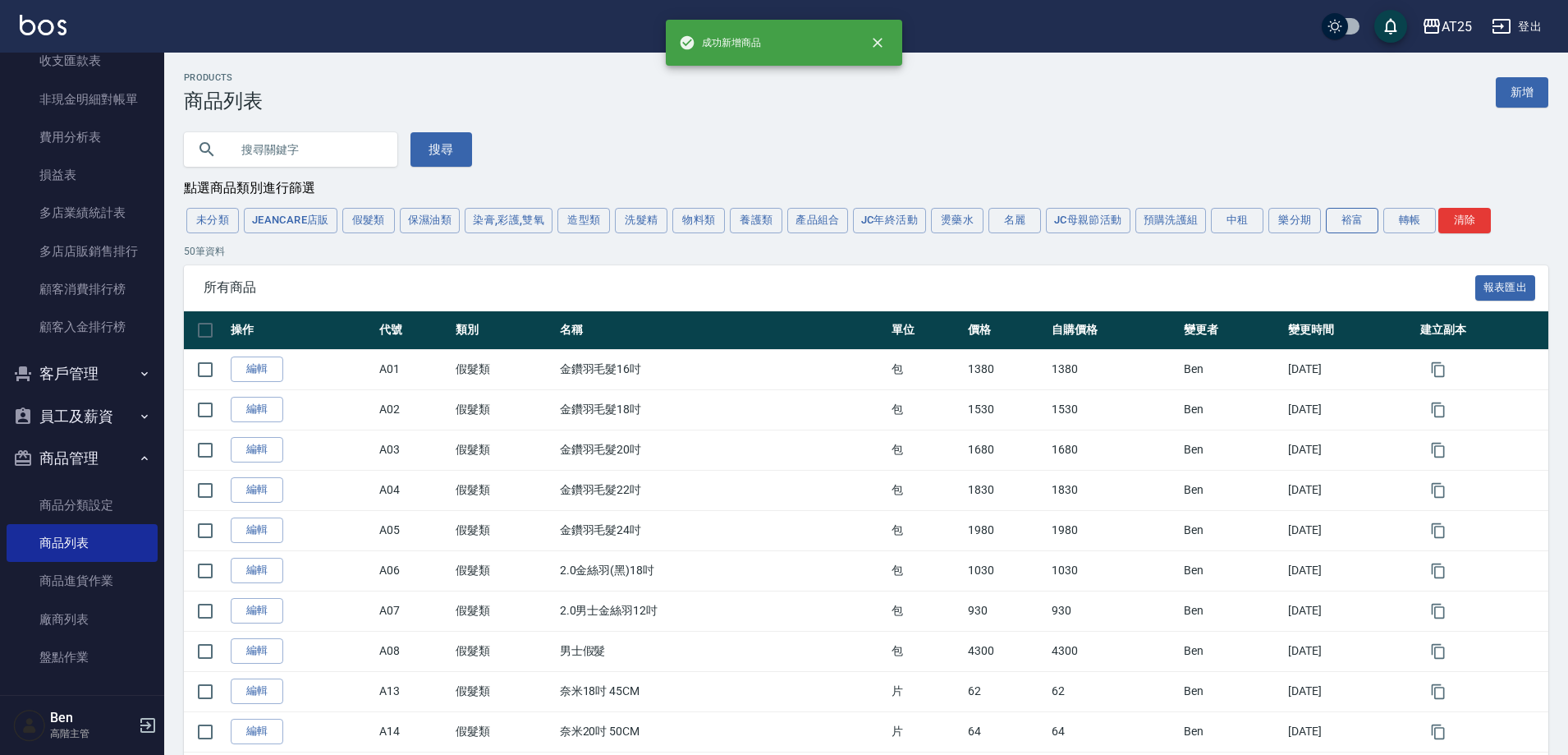
click at [1361, 216] on button "裕富" at bounding box center [1352, 220] width 53 height 25
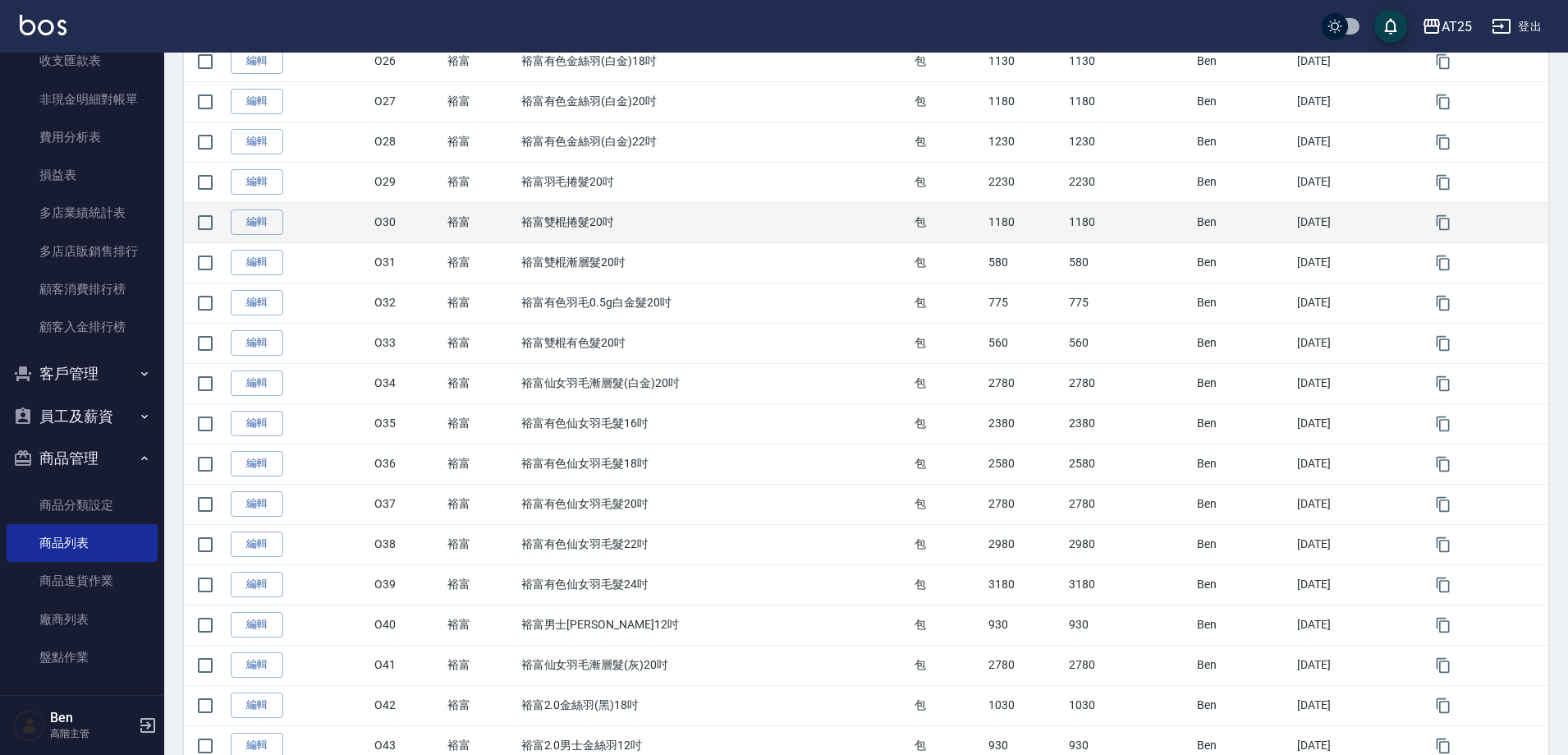
scroll to position [1607, 0]
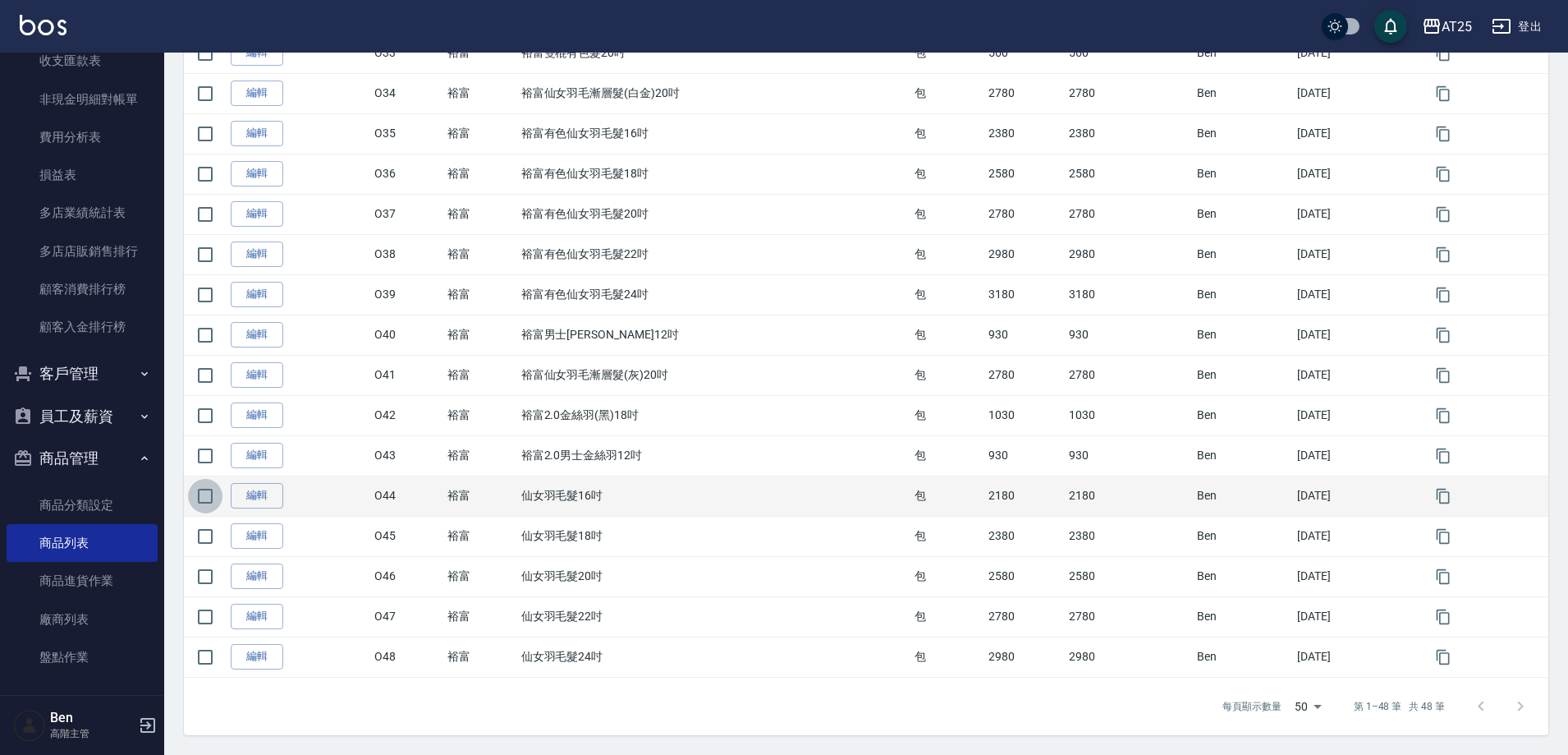
click at [204, 498] on input "checkbox" at bounding box center [205, 496] width 34 height 34
checkbox input "true"
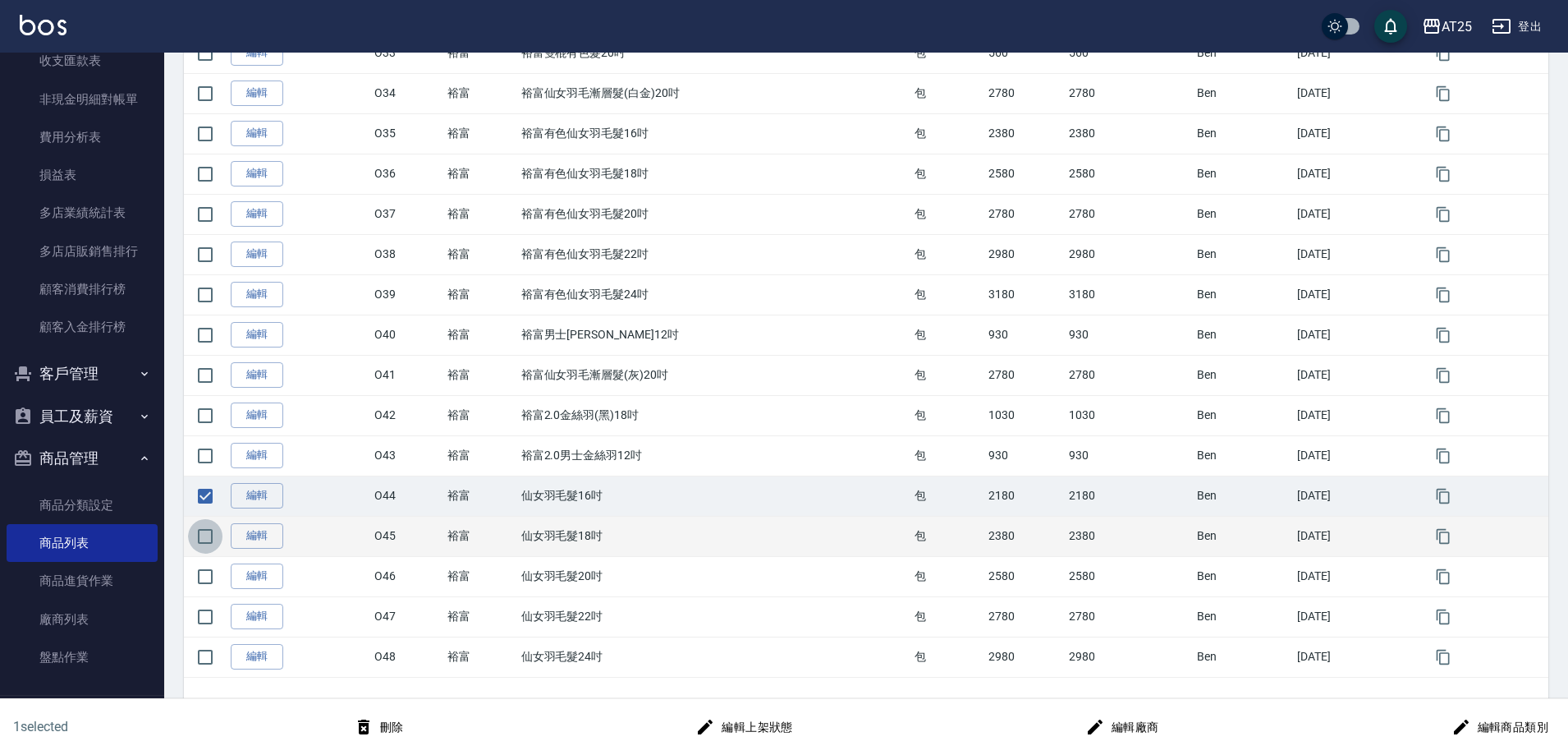
click at [208, 529] on input "checkbox" at bounding box center [205, 536] width 34 height 34
checkbox input "true"
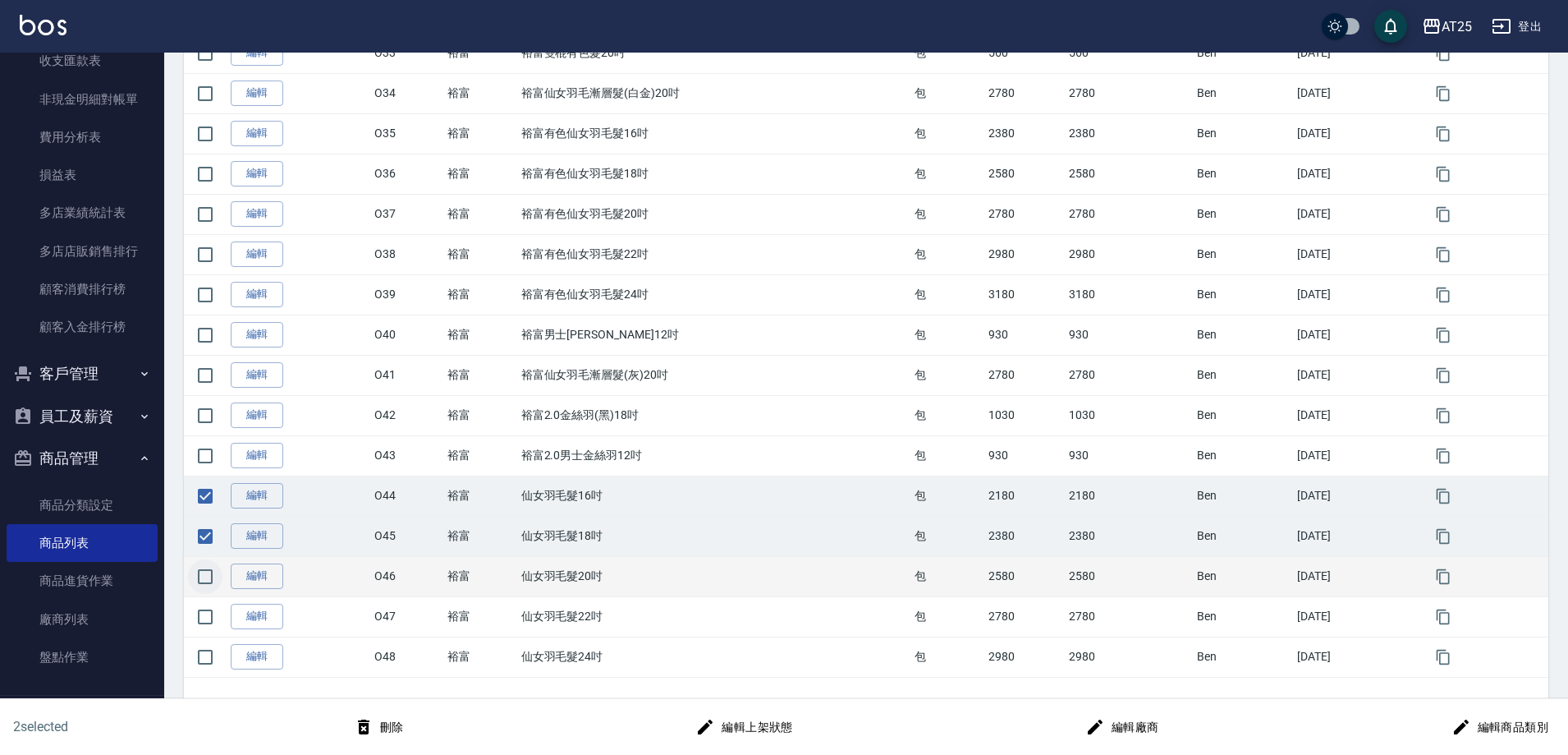
click at [208, 578] on input "checkbox" at bounding box center [205, 576] width 34 height 34
checkbox input "true"
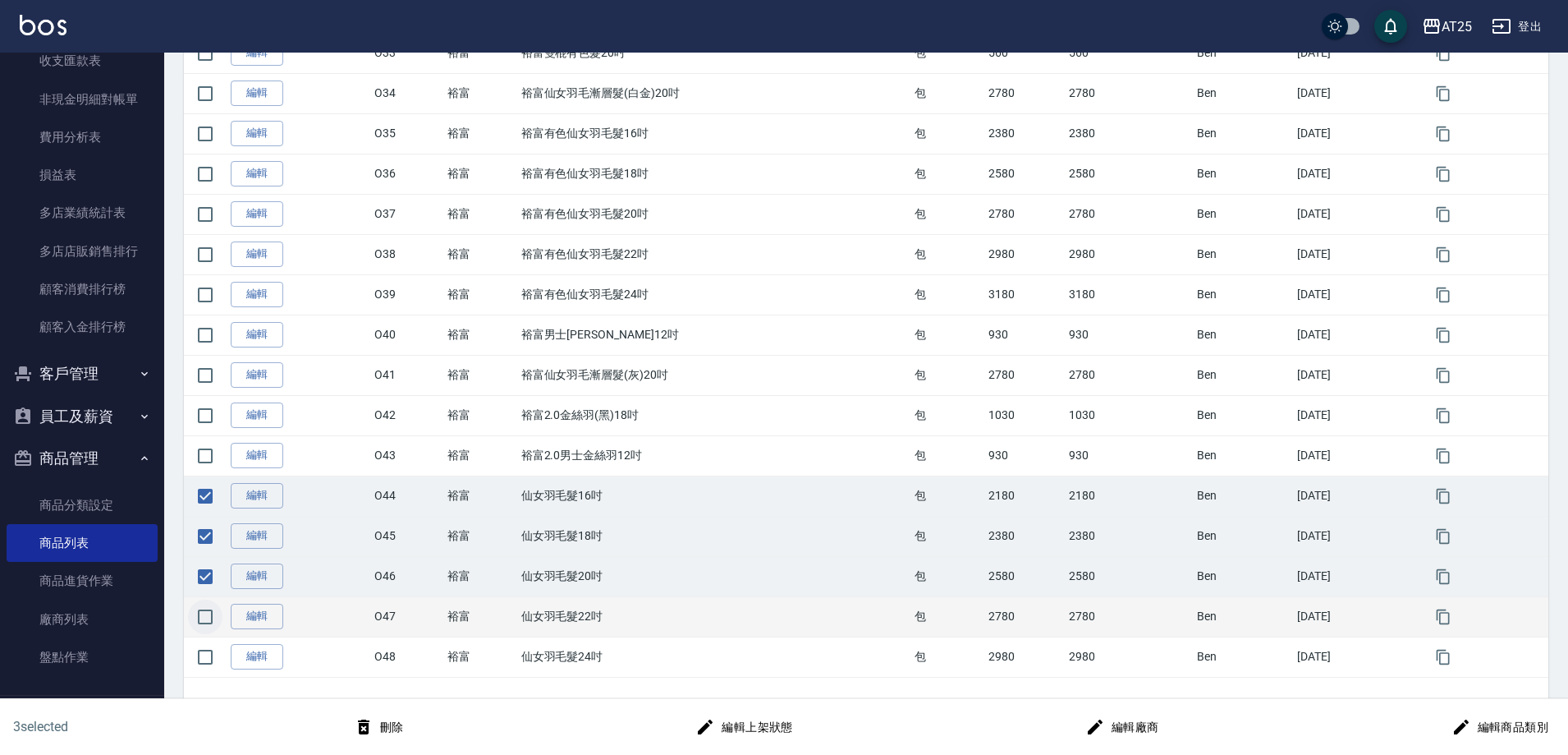
drag, startPoint x: 210, startPoint y: 611, endPoint x: 210, endPoint y: 623, distance: 12.0
click at [210, 612] on input "checkbox" at bounding box center [205, 616] width 34 height 34
checkbox input "true"
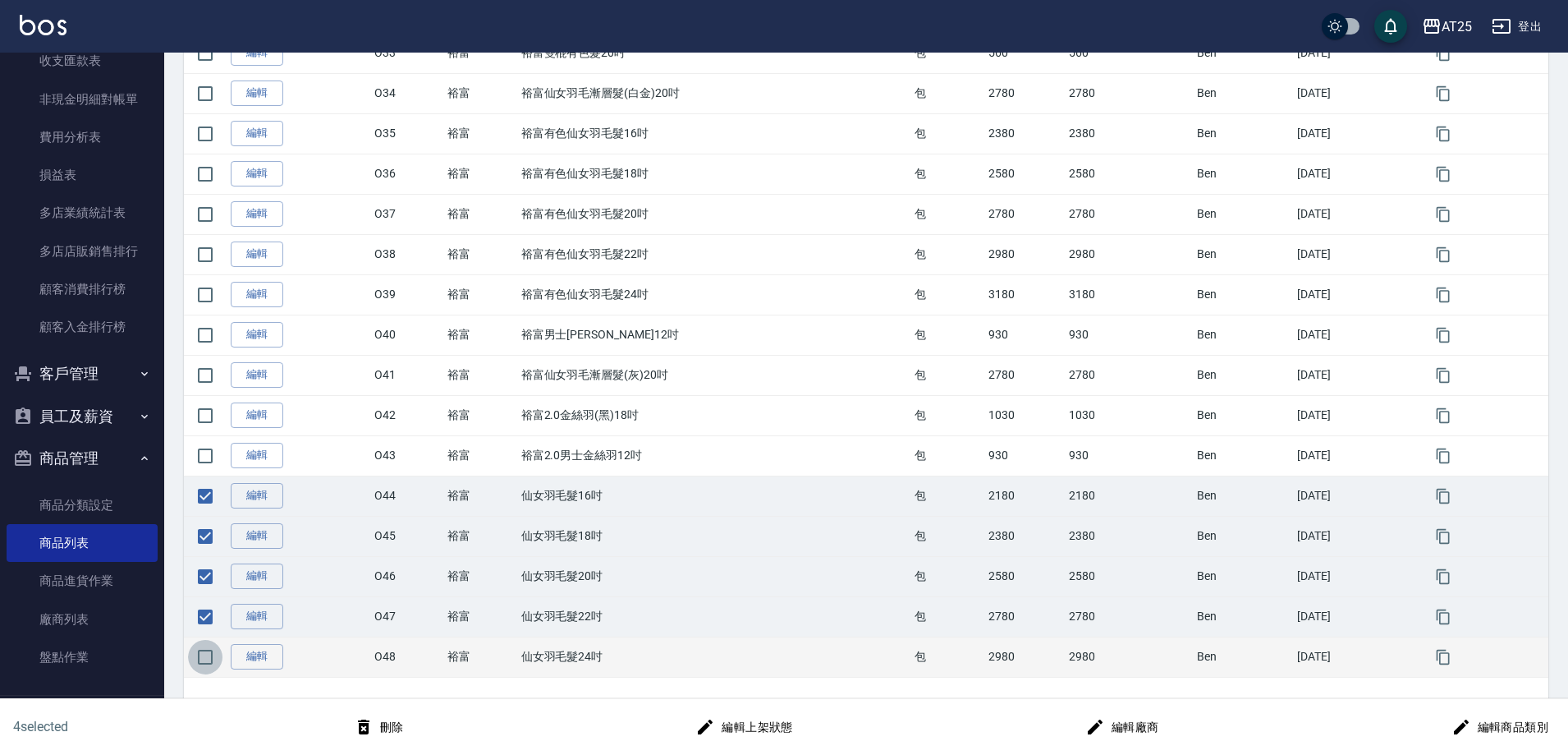
click at [207, 656] on input "checkbox" at bounding box center [205, 657] width 34 height 34
checkbox input "true"
click at [1137, 726] on button "編輯廠商" at bounding box center [1123, 727] width 87 height 30
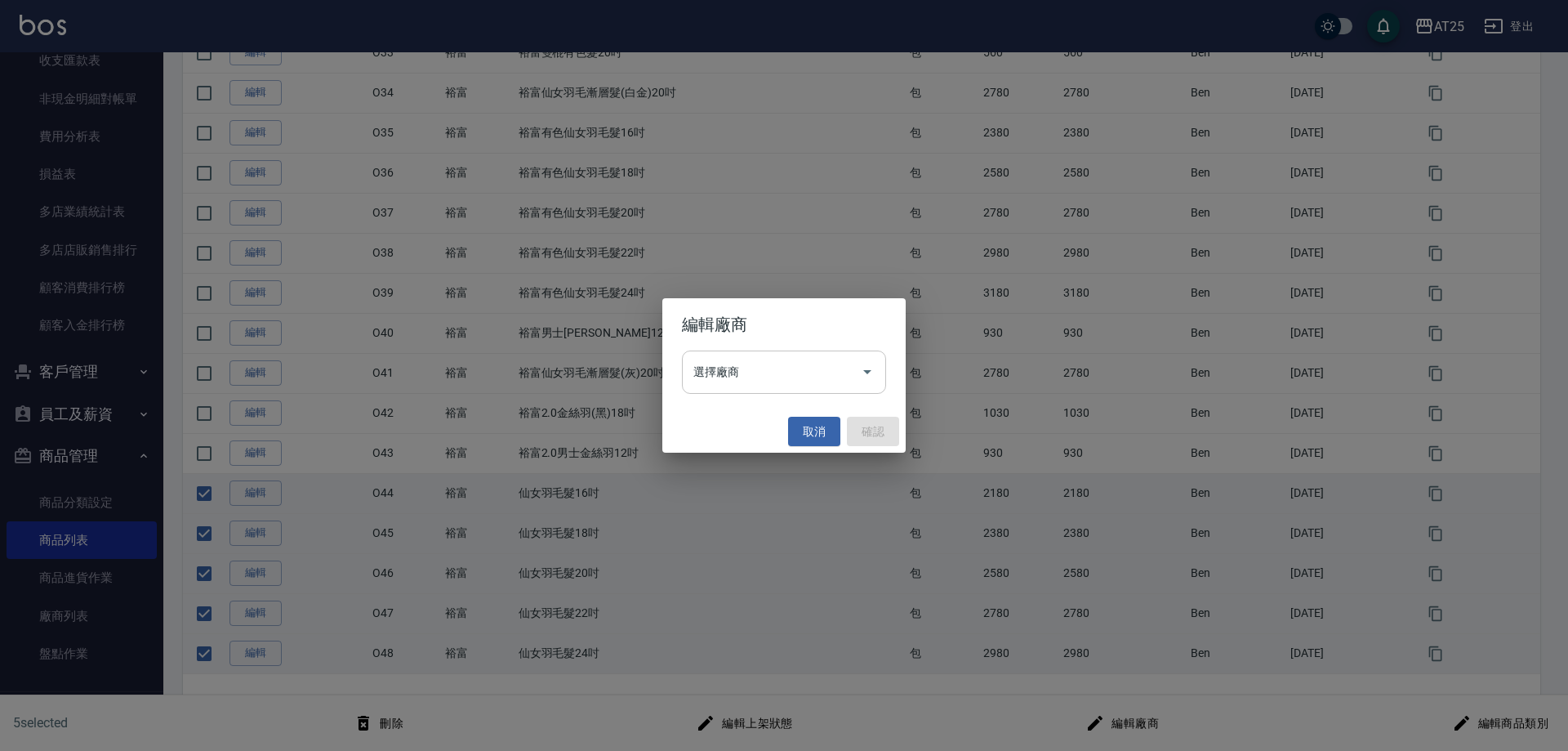
click at [856, 374] on button "Open" at bounding box center [867, 371] width 26 height 26
click at [975, 376] on div "編輯廠商 選擇廠商 選擇廠商 取消 確認" at bounding box center [784, 376] width 1568 height 751
click at [823, 431] on button "取消" at bounding box center [814, 432] width 53 height 30
checkbox input "false"
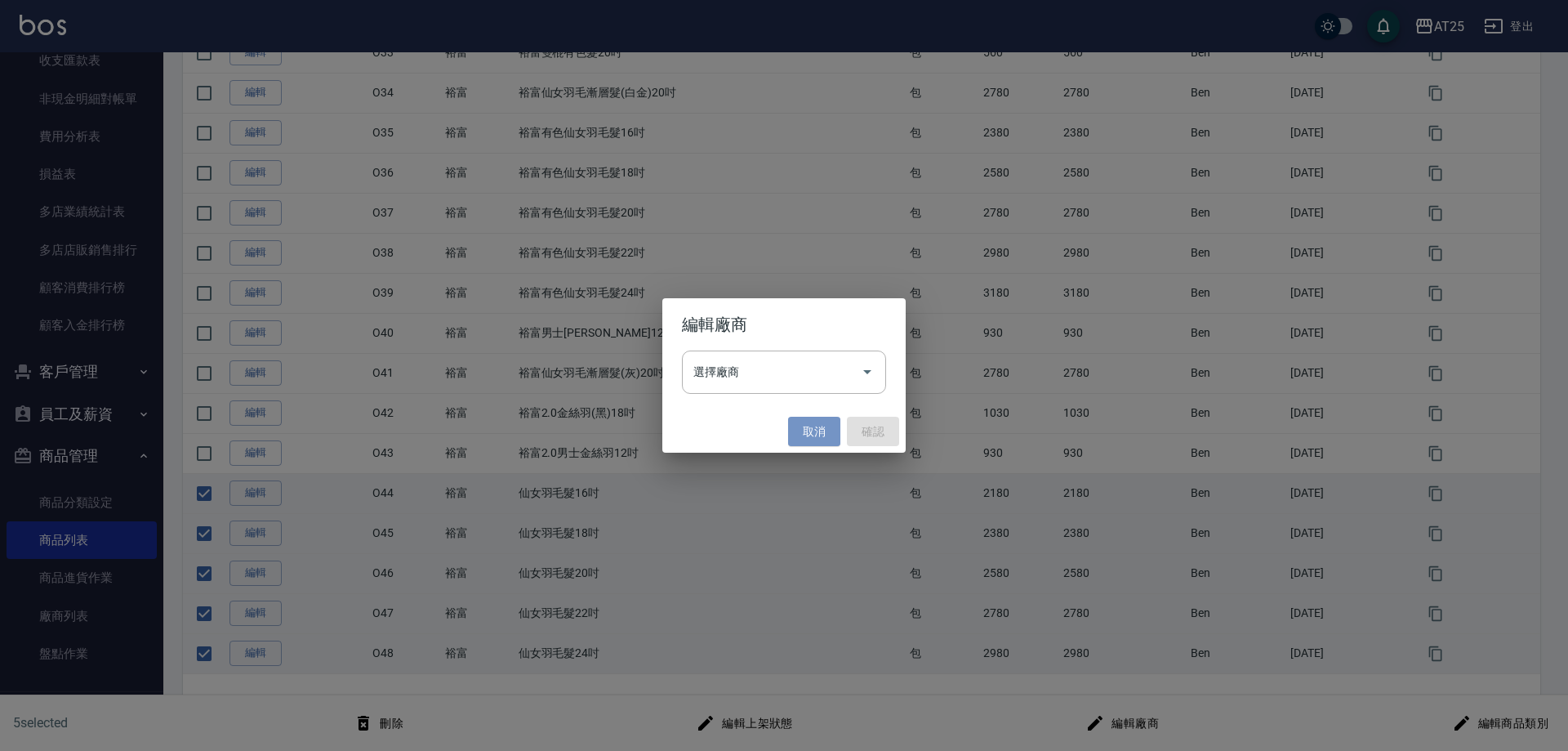
checkbox input "false"
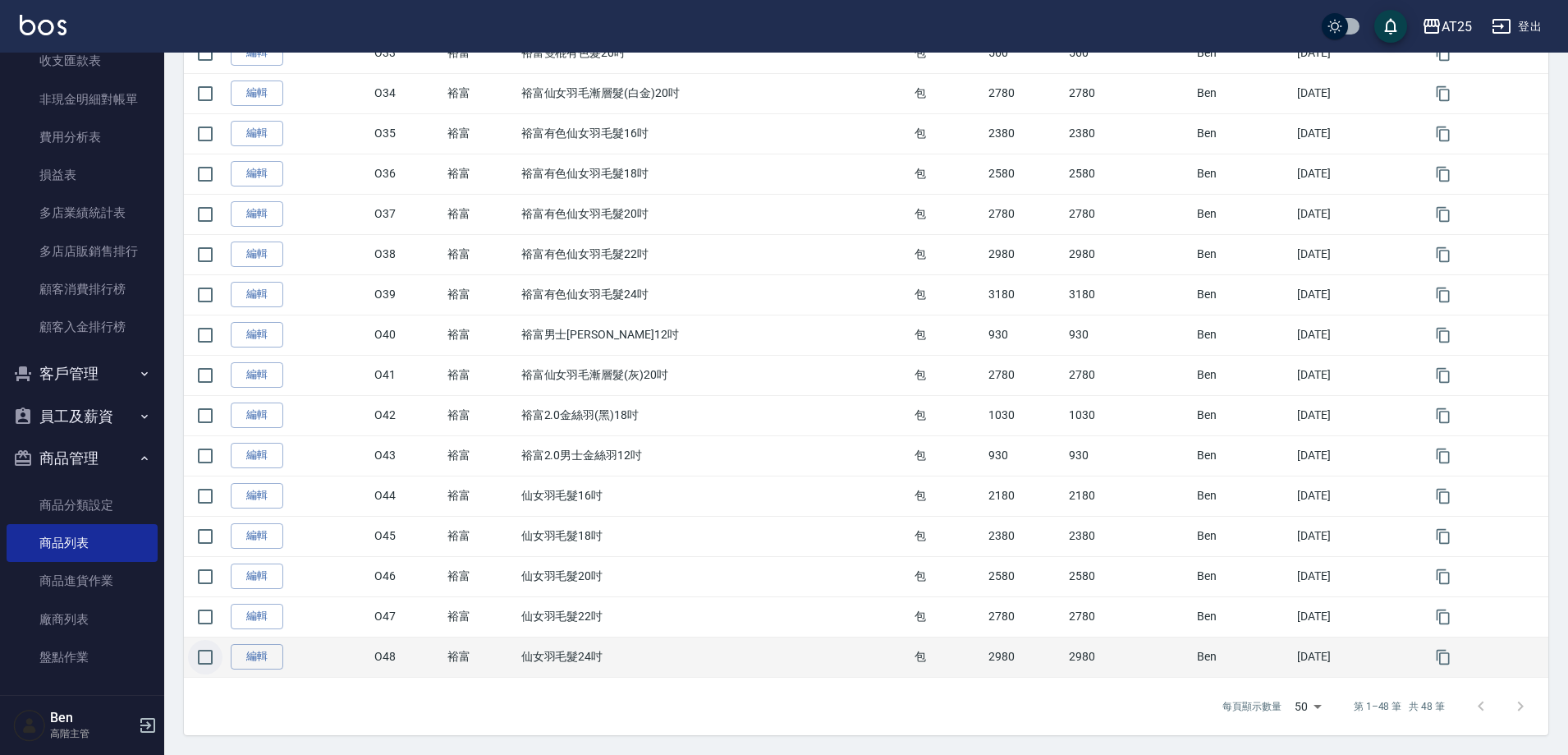
click at [217, 657] on input "checkbox" at bounding box center [205, 657] width 34 height 34
checkbox input "true"
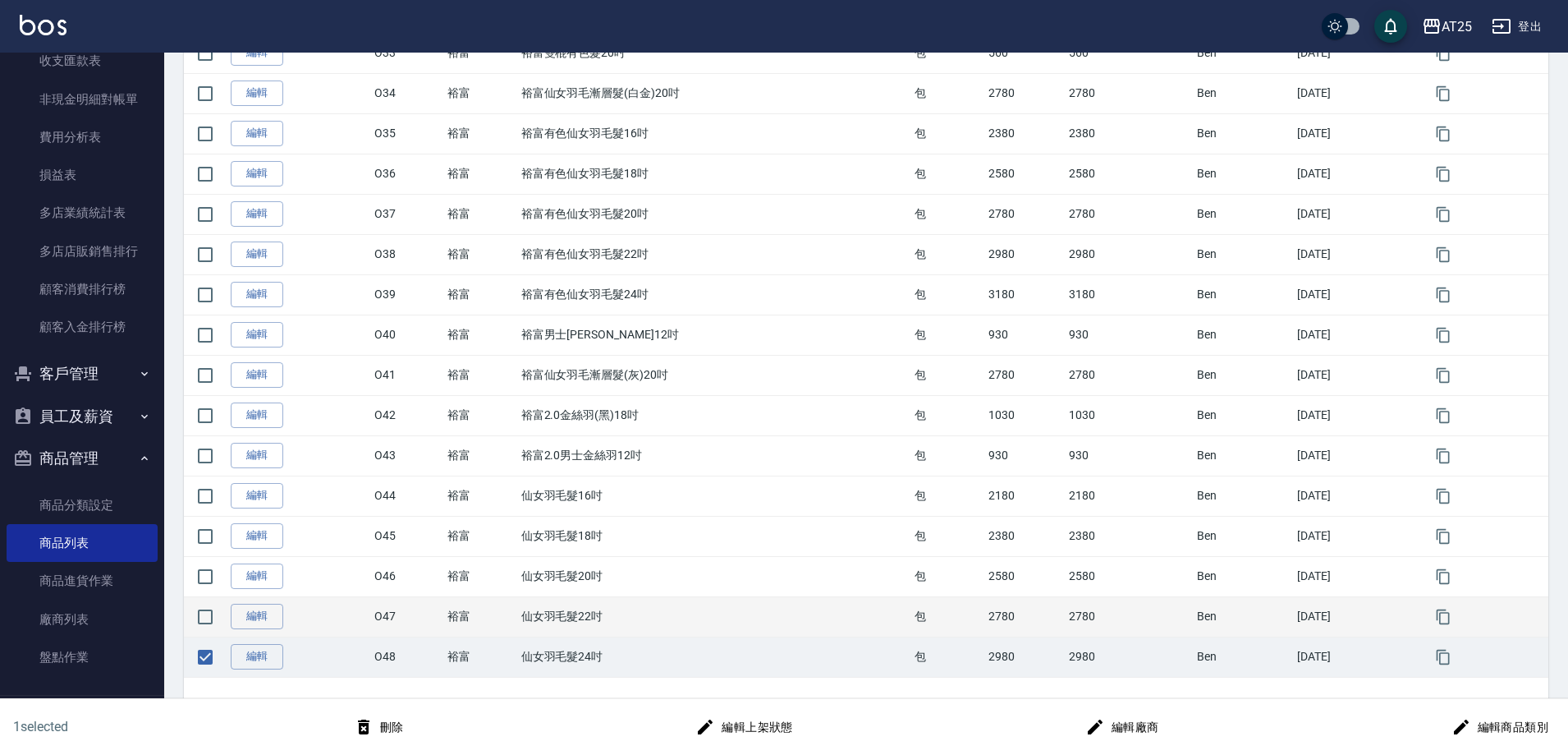
click at [214, 598] on td at bounding box center [205, 616] width 43 height 40
click at [208, 610] on input "checkbox" at bounding box center [205, 616] width 34 height 34
checkbox input "true"
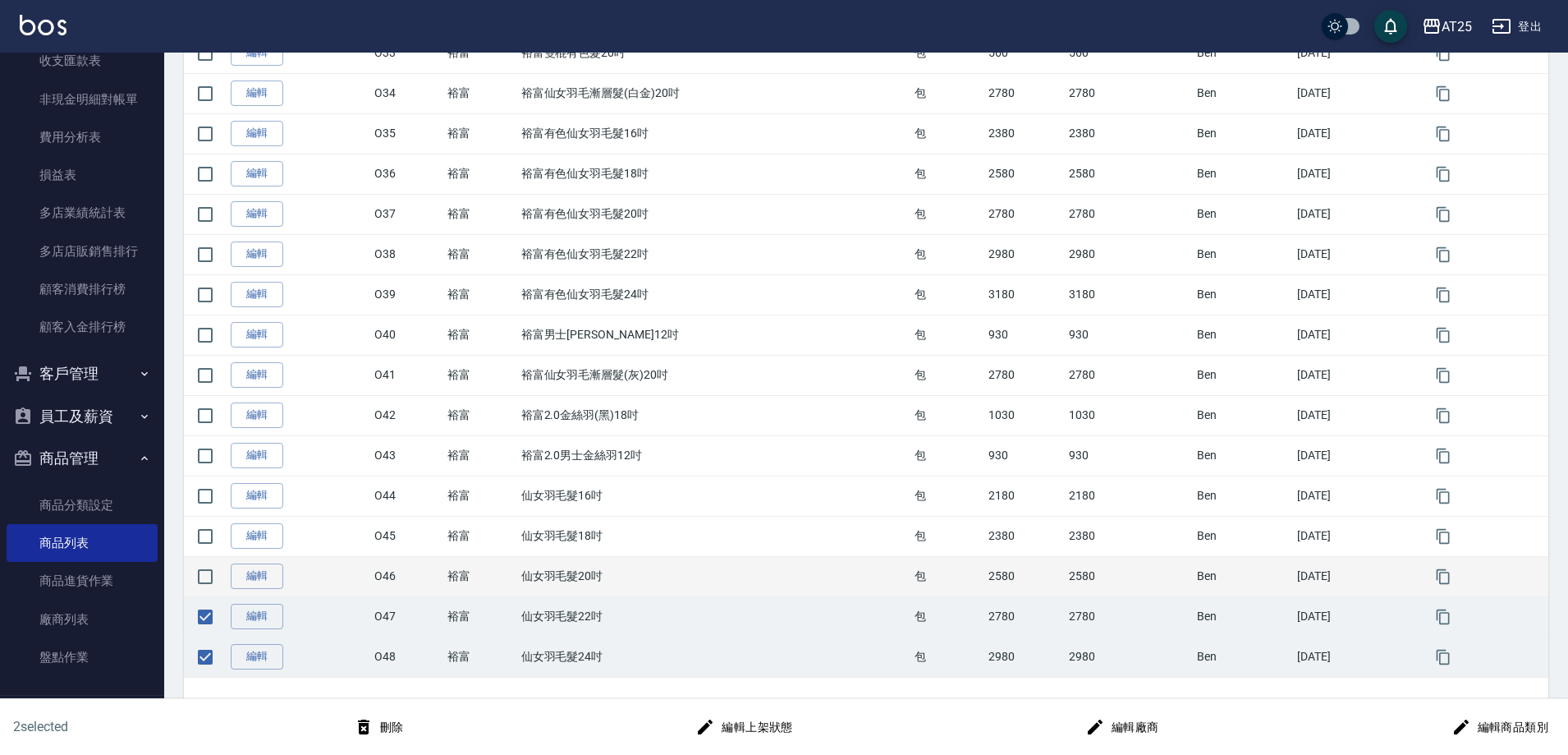
click at [209, 571] on input "checkbox" at bounding box center [205, 576] width 34 height 34
checkbox input "true"
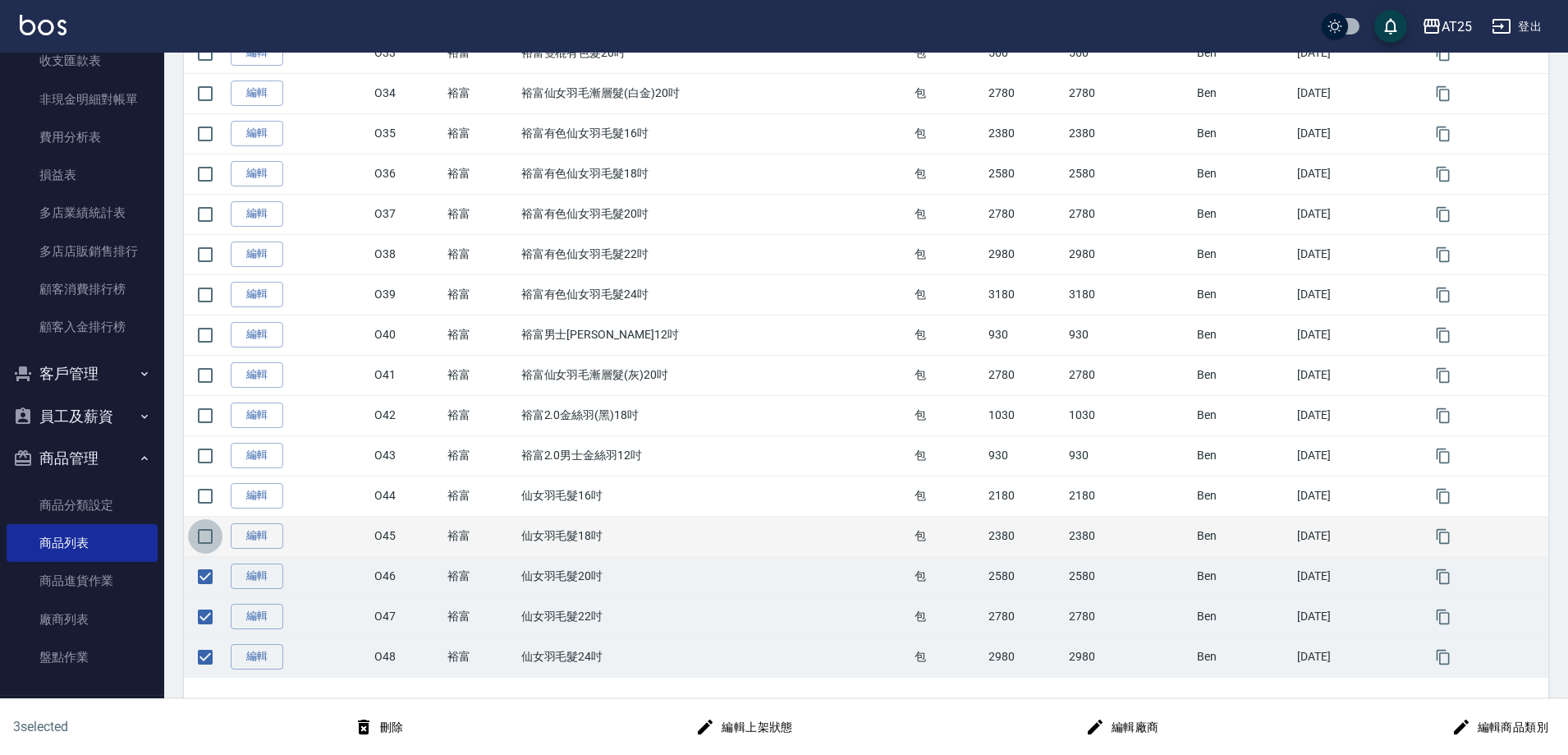
click at [204, 531] on input "checkbox" at bounding box center [205, 536] width 34 height 34
checkbox input "true"
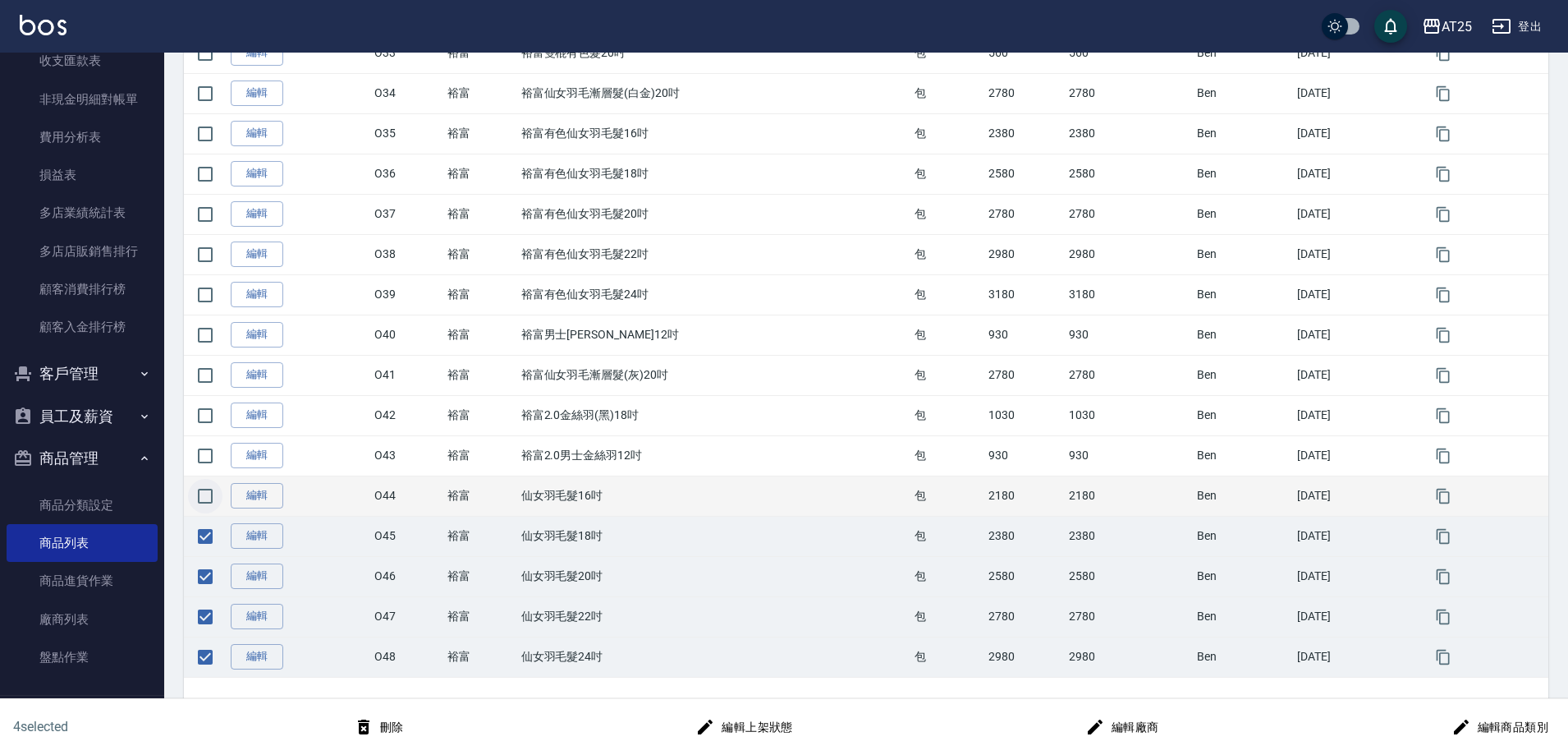
click at [206, 499] on input "checkbox" at bounding box center [205, 496] width 34 height 34
click at [1522, 730] on button "編輯商品類別" at bounding box center [1500, 727] width 110 height 30
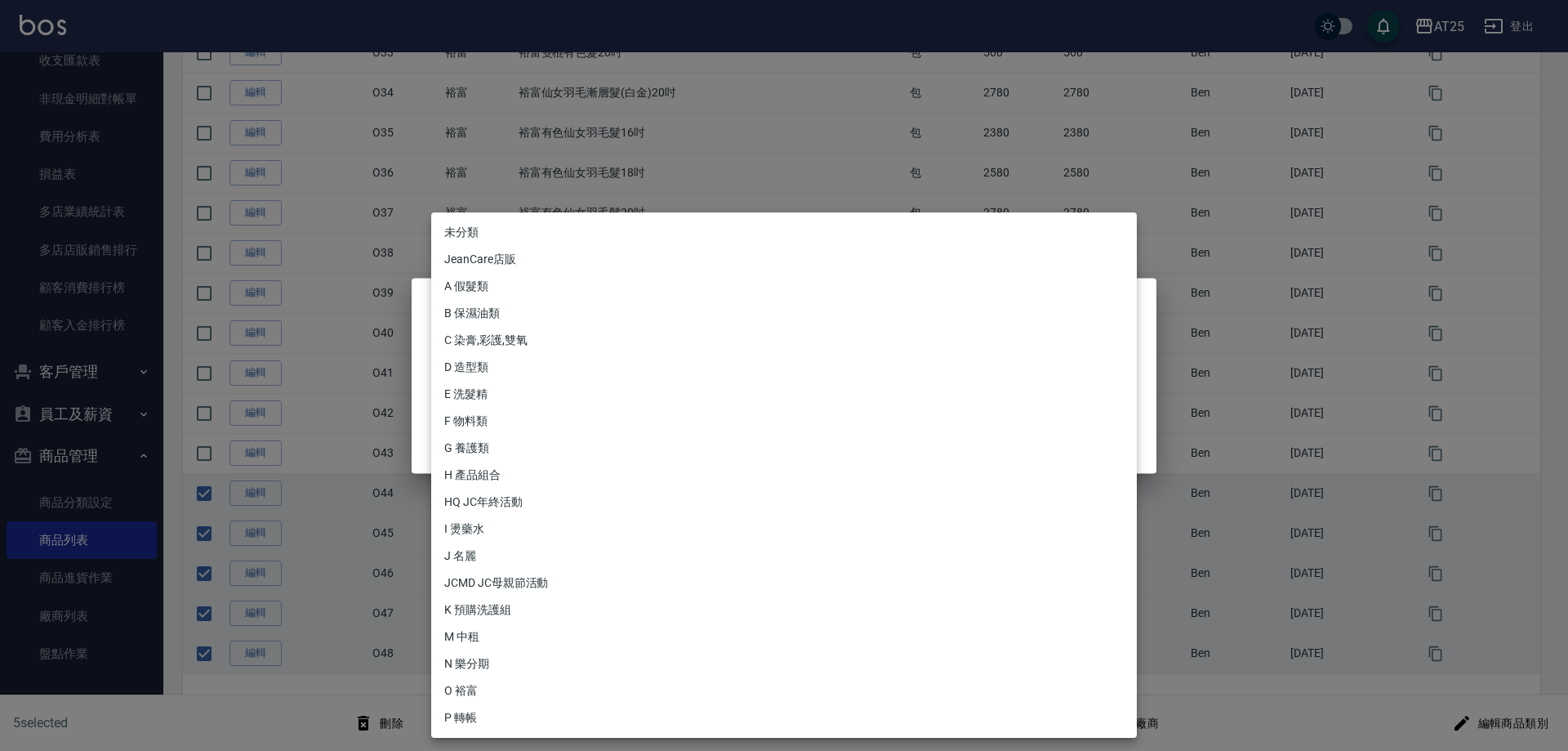
click at [1332, 324] on div at bounding box center [784, 376] width 1568 height 751
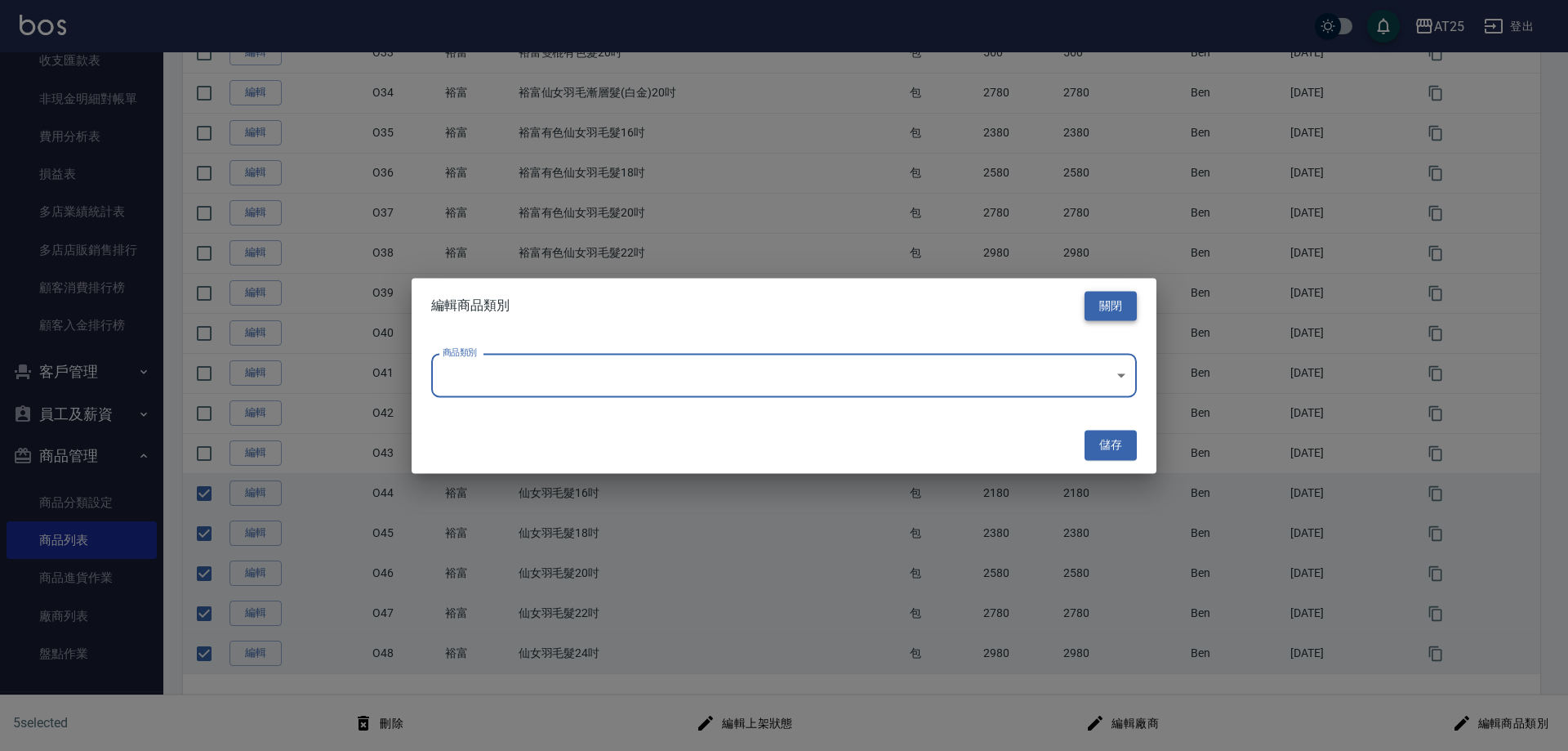
click at [1115, 304] on button "關閉" at bounding box center [1111, 306] width 53 height 30
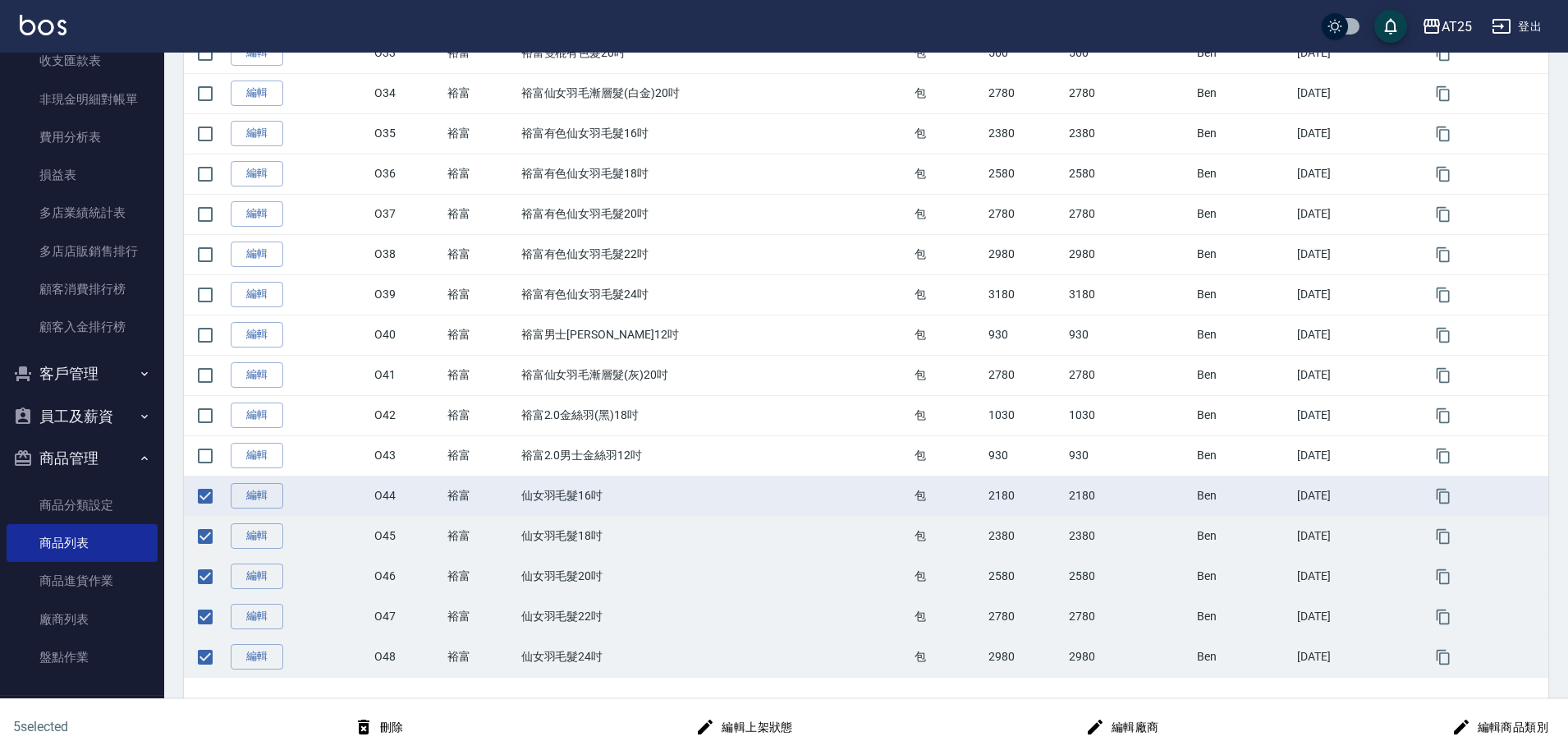
drag, startPoint x: 521, startPoint y: 536, endPoint x: 397, endPoint y: 512, distance: 126.3
click at [518, 534] on td "仙女羽毛髮18吋" at bounding box center [714, 536] width 394 height 40
click at [206, 489] on input "checkbox" at bounding box center [205, 496] width 34 height 34
checkbox input "false"
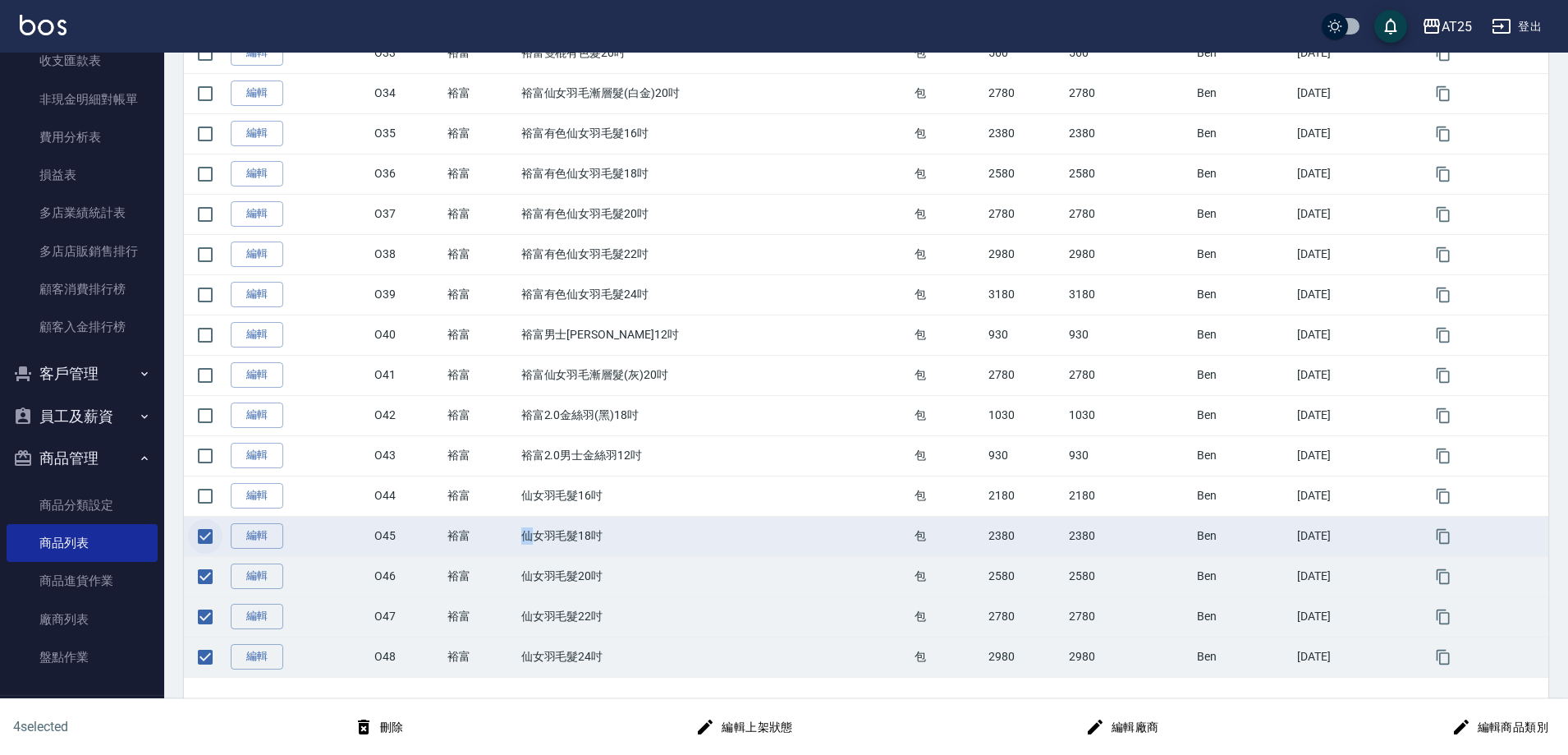
click at [204, 531] on input "checkbox" at bounding box center [205, 536] width 34 height 34
checkbox input "false"
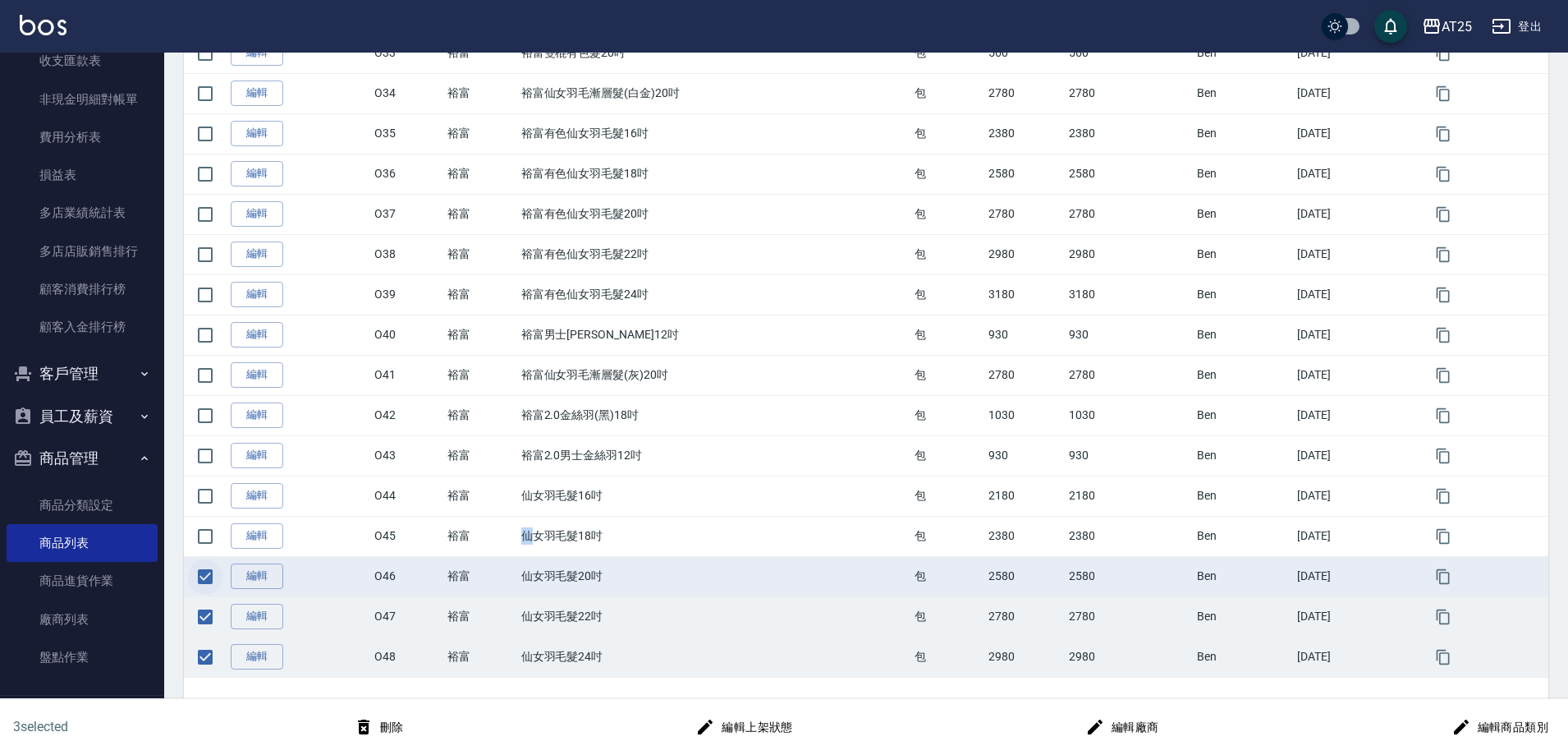
click at [204, 573] on input "checkbox" at bounding box center [205, 576] width 34 height 34
checkbox input "false"
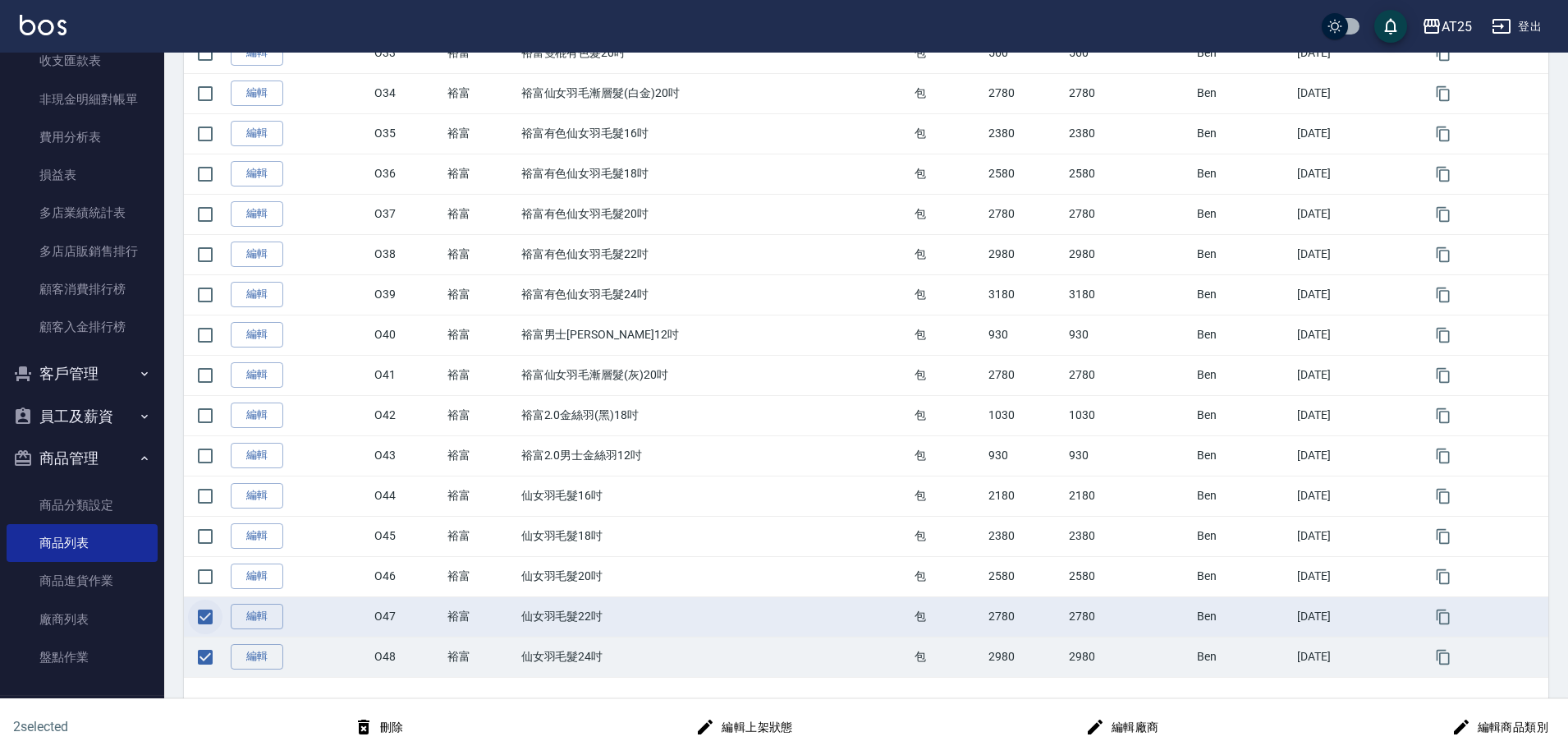
click at [204, 599] on td at bounding box center [205, 616] width 43 height 40
click at [204, 636] on td at bounding box center [205, 657] width 43 height 40
click at [206, 627] on input "checkbox" at bounding box center [205, 616] width 34 height 34
checkbox input "false"
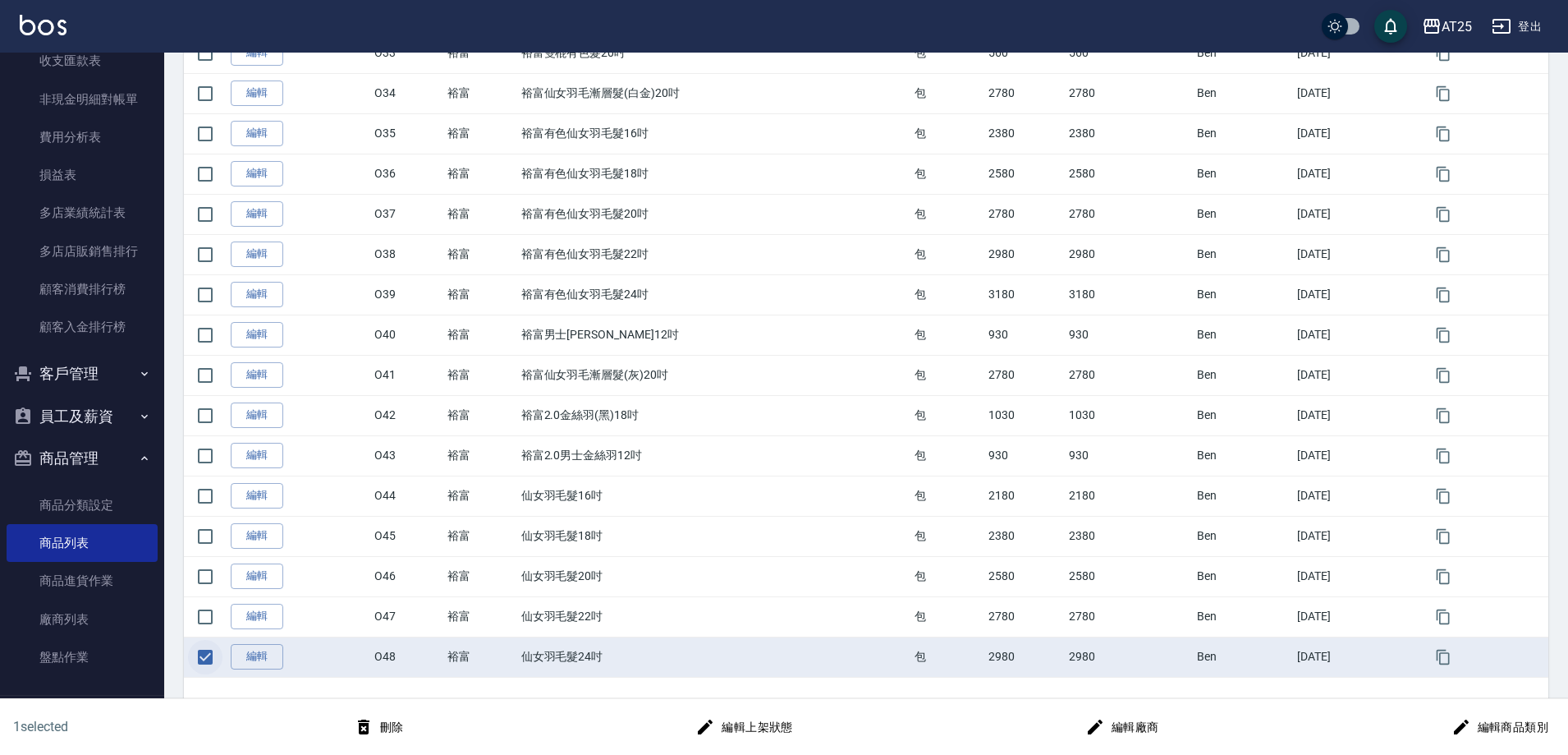
click at [206, 651] on input "checkbox" at bounding box center [205, 657] width 34 height 34
checkbox input "false"
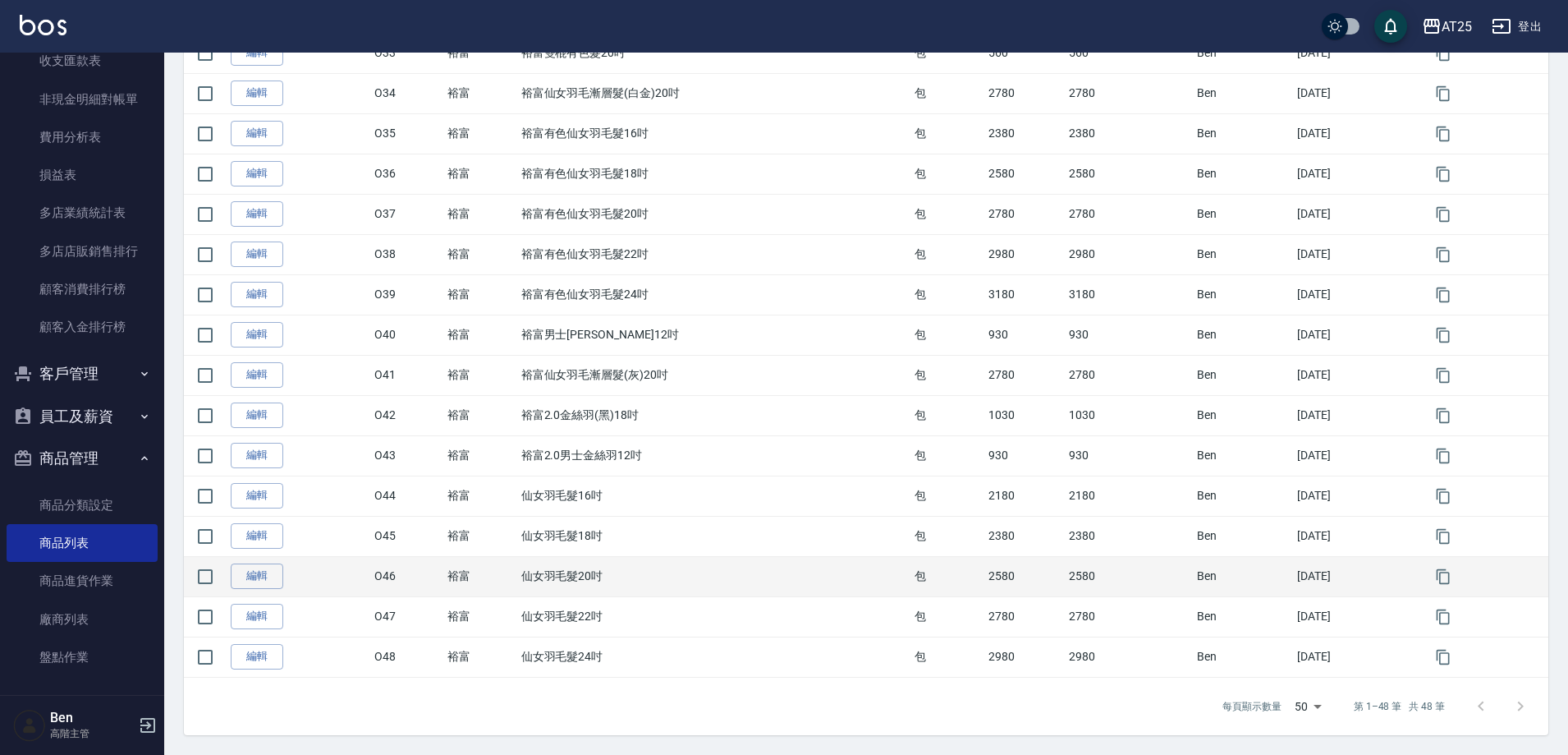
click at [573, 557] on td "仙女羽毛髮20吋" at bounding box center [714, 577] width 394 height 40
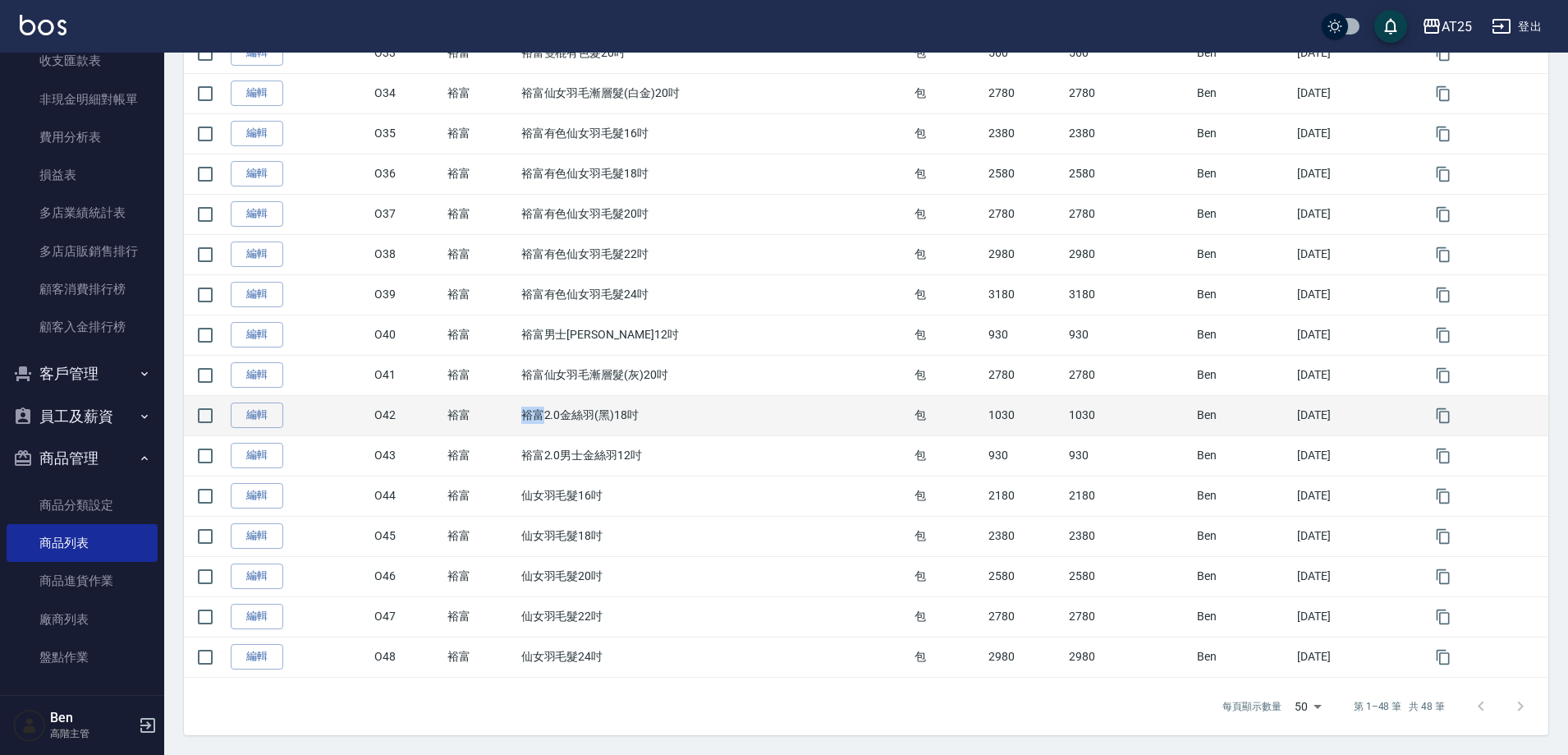
drag, startPoint x: 516, startPoint y: 415, endPoint x: 534, endPoint y: 416, distance: 18.0
click at [534, 416] on td "裕富2.0金絲羽(黑)18吋" at bounding box center [714, 415] width 394 height 40
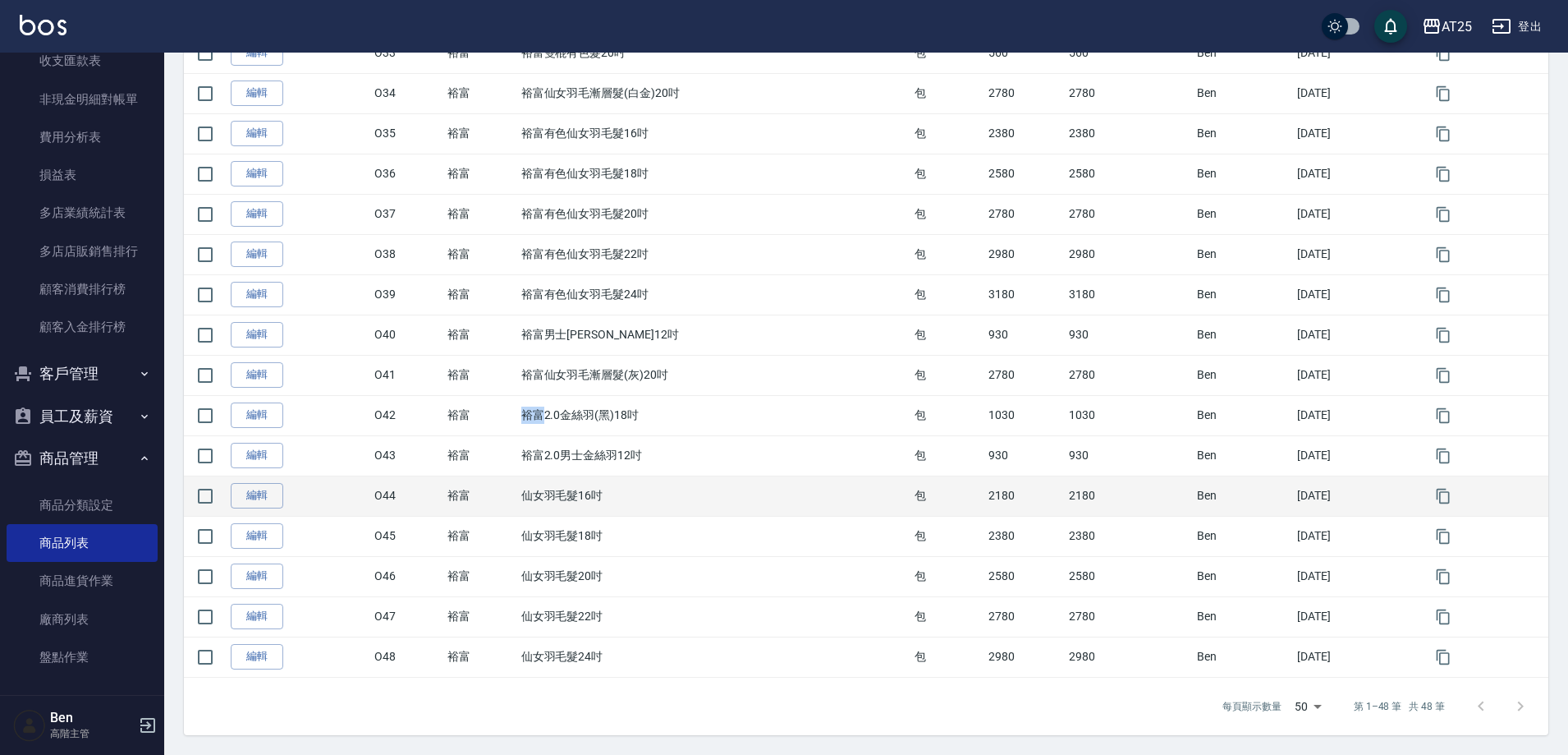
copy td "裕富"
click at [282, 495] on link "編輯" at bounding box center [257, 496] width 53 height 25
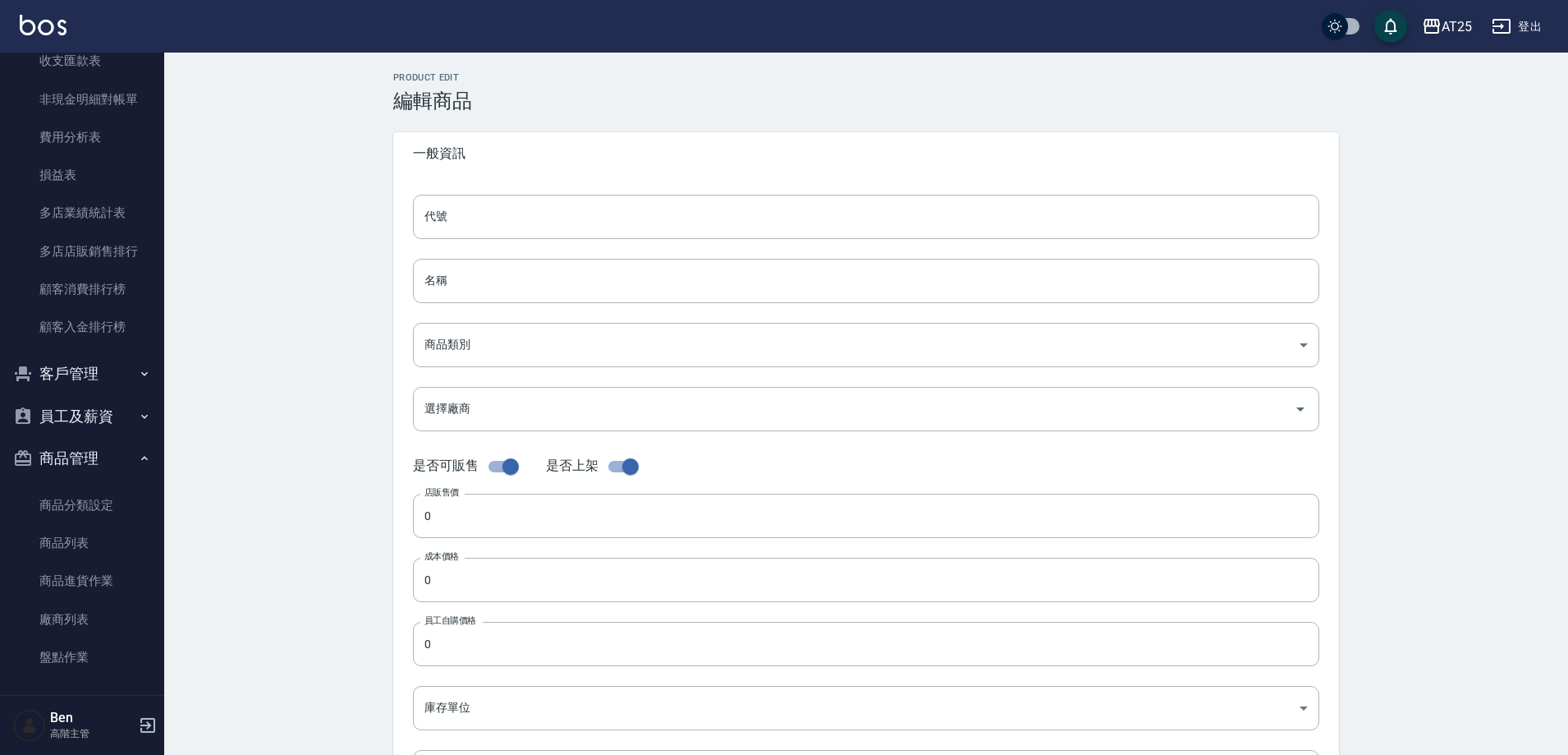
type input "O44"
type input "仙女羽毛髮16吋"
type input "91f60e75-ef54-4e16-b1d4-88381a6f5a37"
type input "2180"
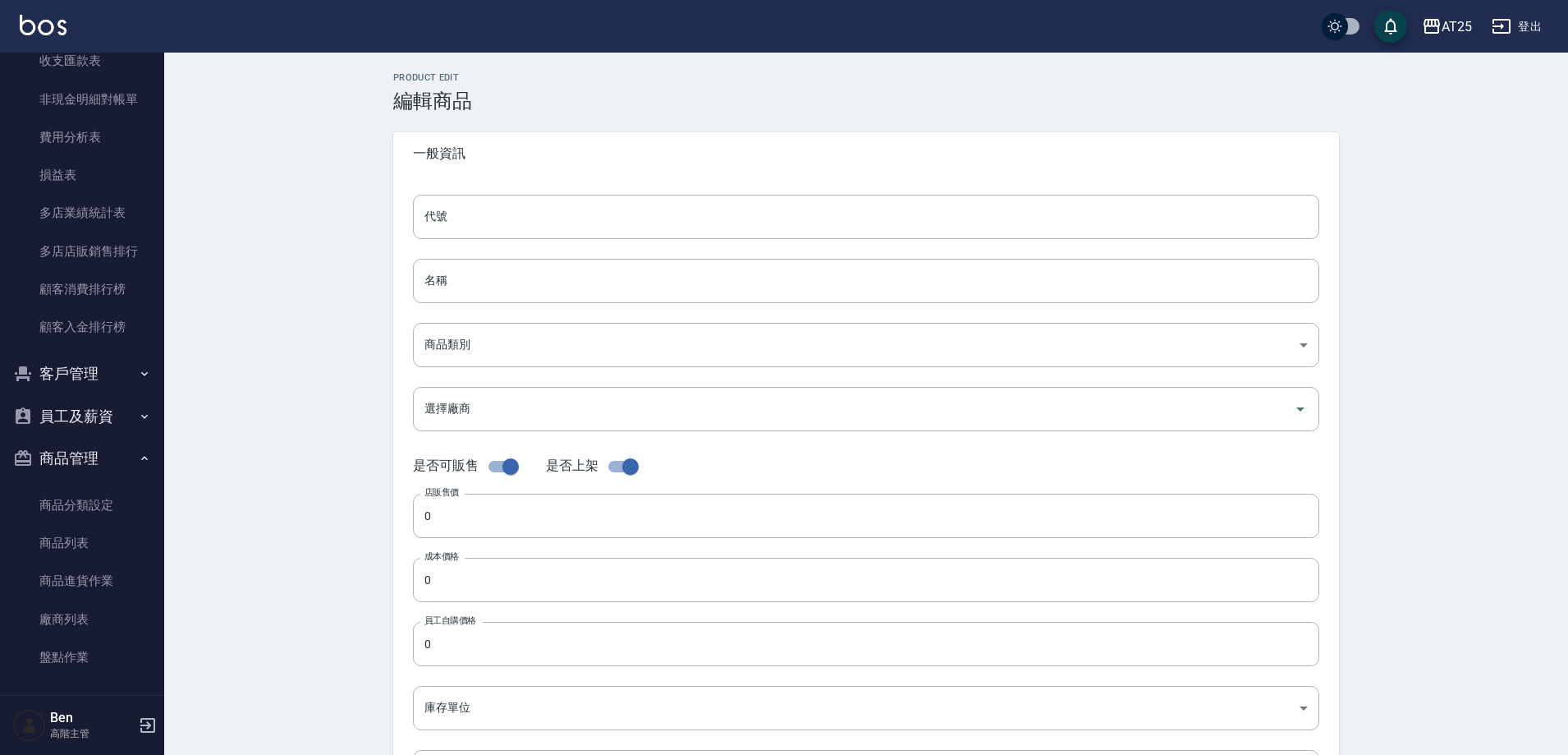
type input "2180"
type input "包"
type input "UNSET"
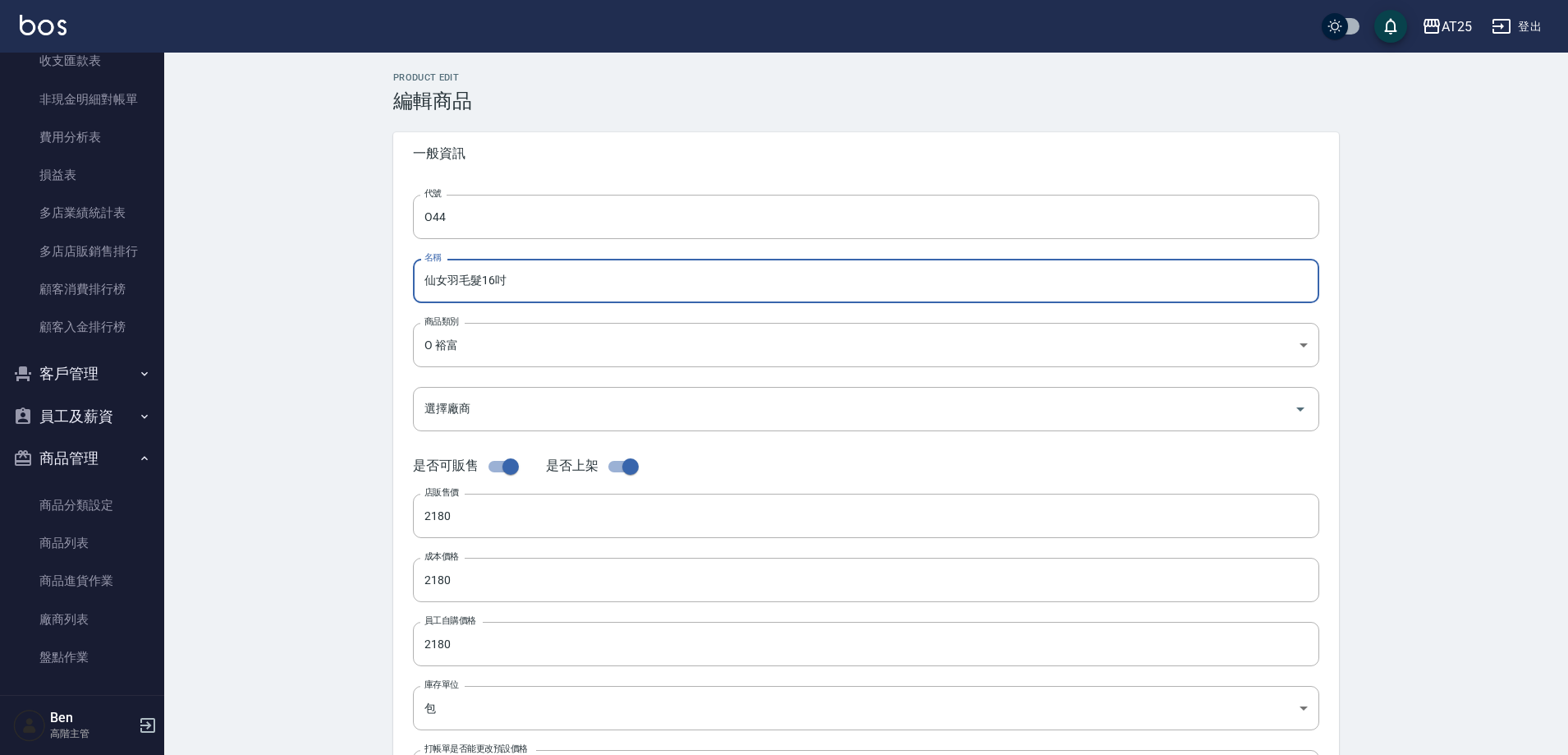
click at [421, 268] on input "仙女羽毛髮16吋" at bounding box center [866, 281] width 907 height 45
paste input "裕富"
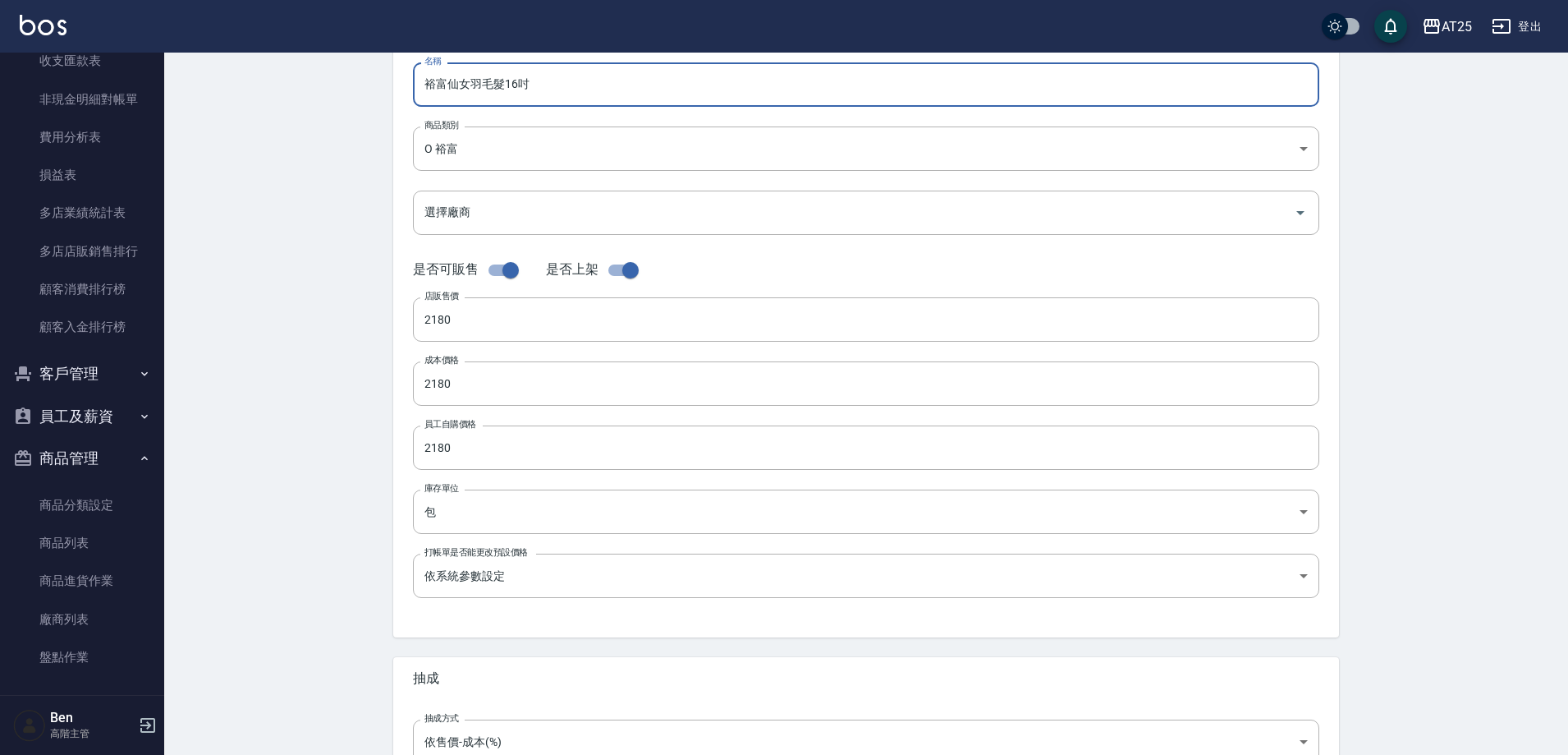
scroll to position [378, 0]
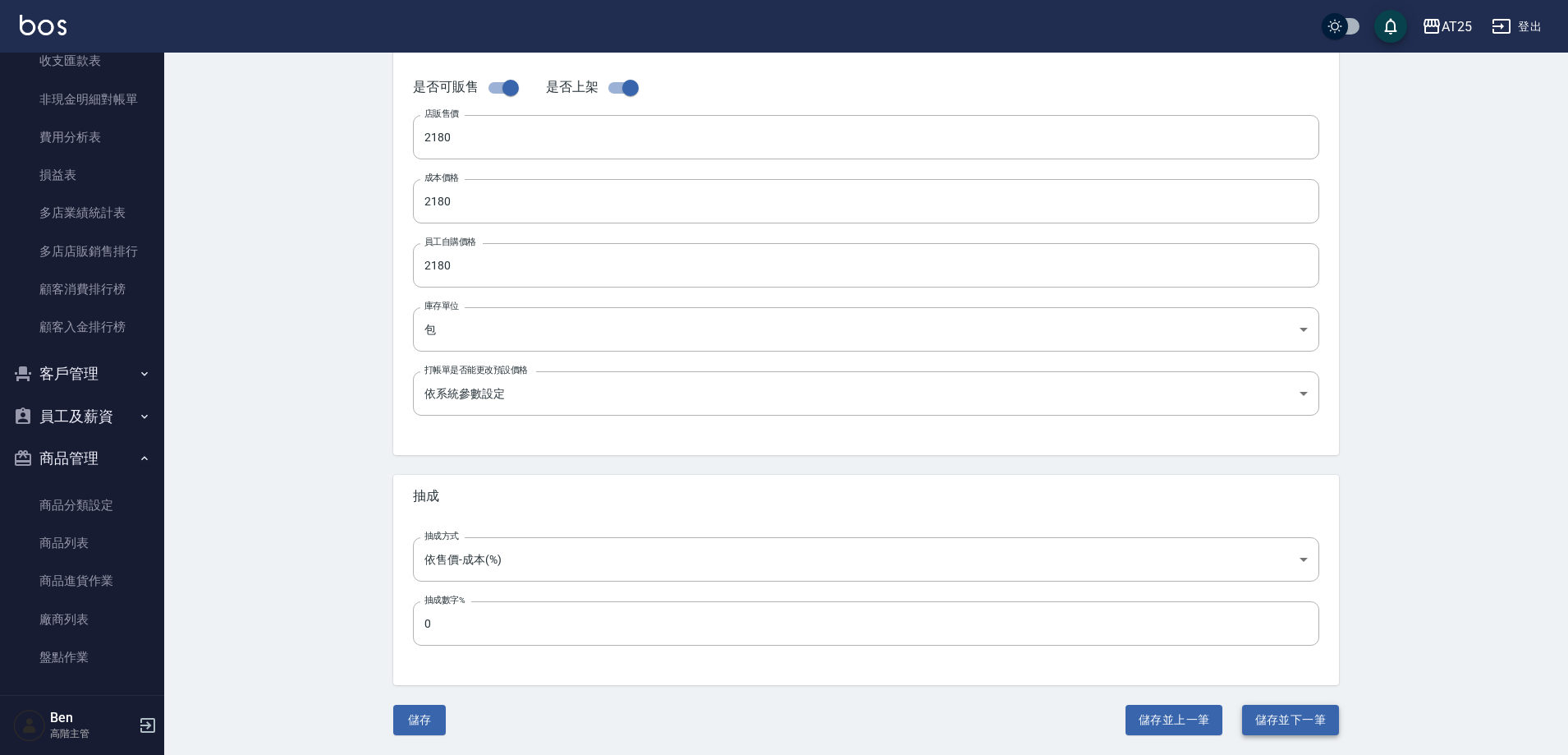
type input "裕富仙女羽毛髮16吋"
click at [1268, 716] on button "儲存並下一筆" at bounding box center [1290, 720] width 97 height 30
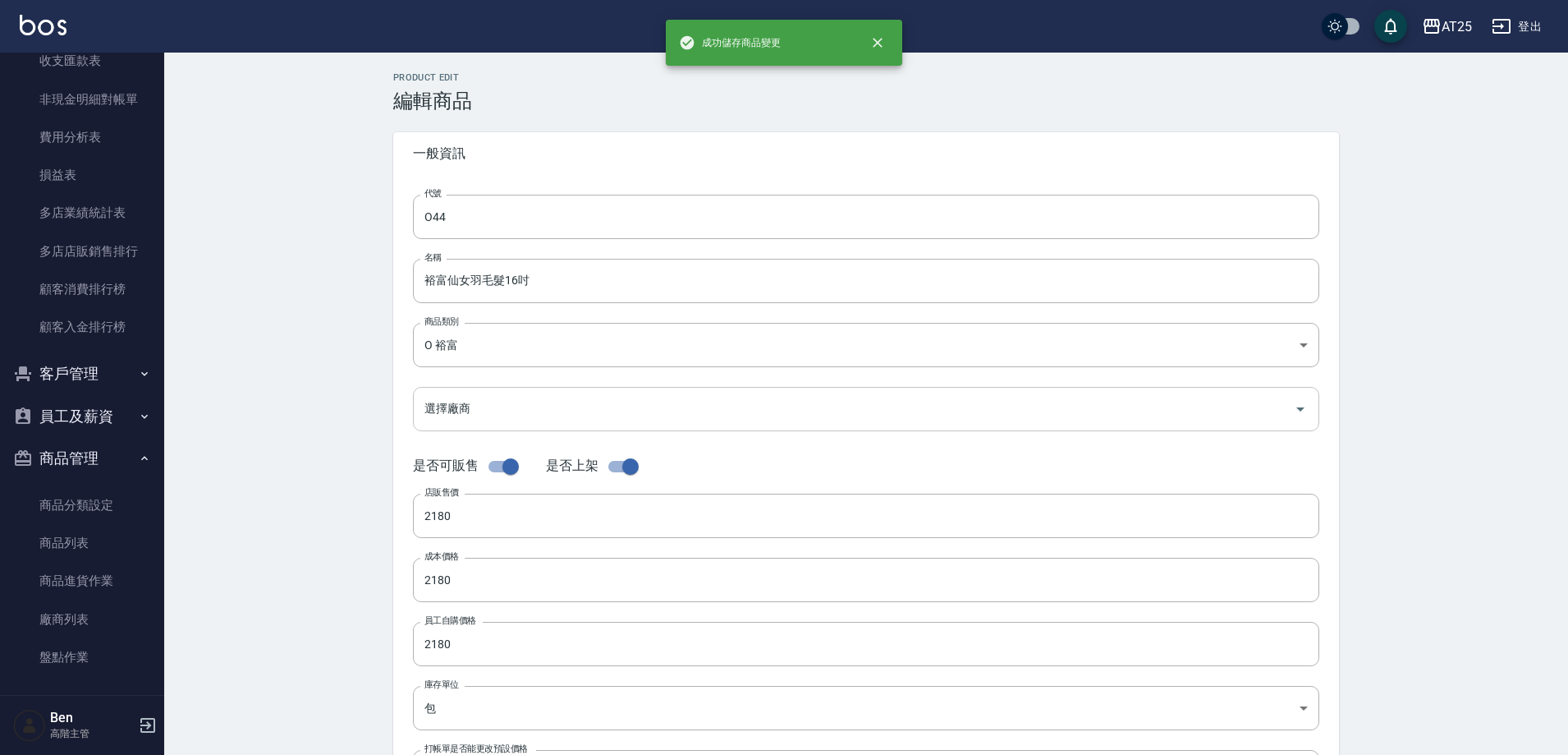
type input "O45"
type input "仙女羽毛髮18吋"
type input "2380"
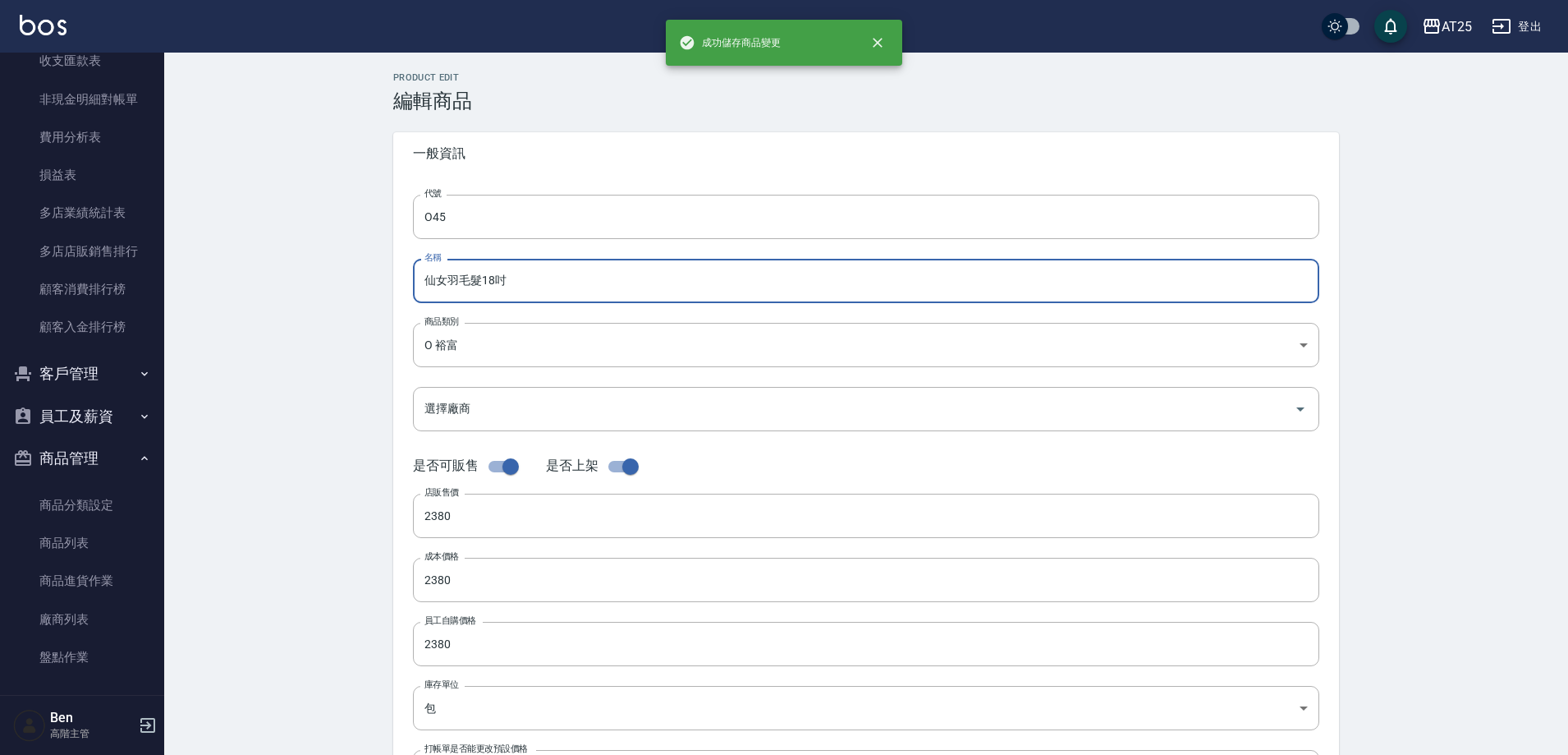
click at [425, 278] on input "仙女羽毛髮18吋" at bounding box center [866, 281] width 907 height 45
paste input "裕富"
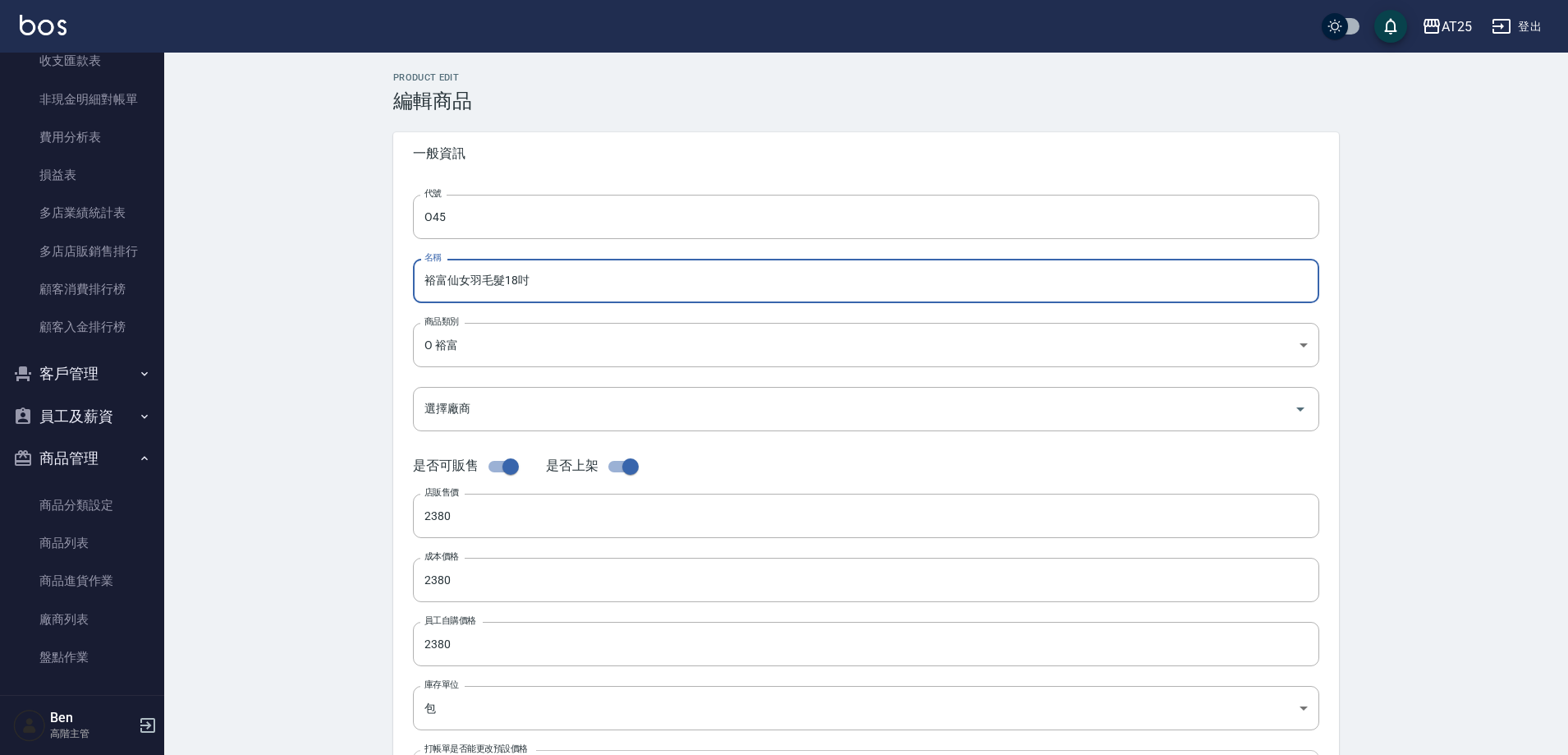
type input "裕富仙女羽毛髮18吋"
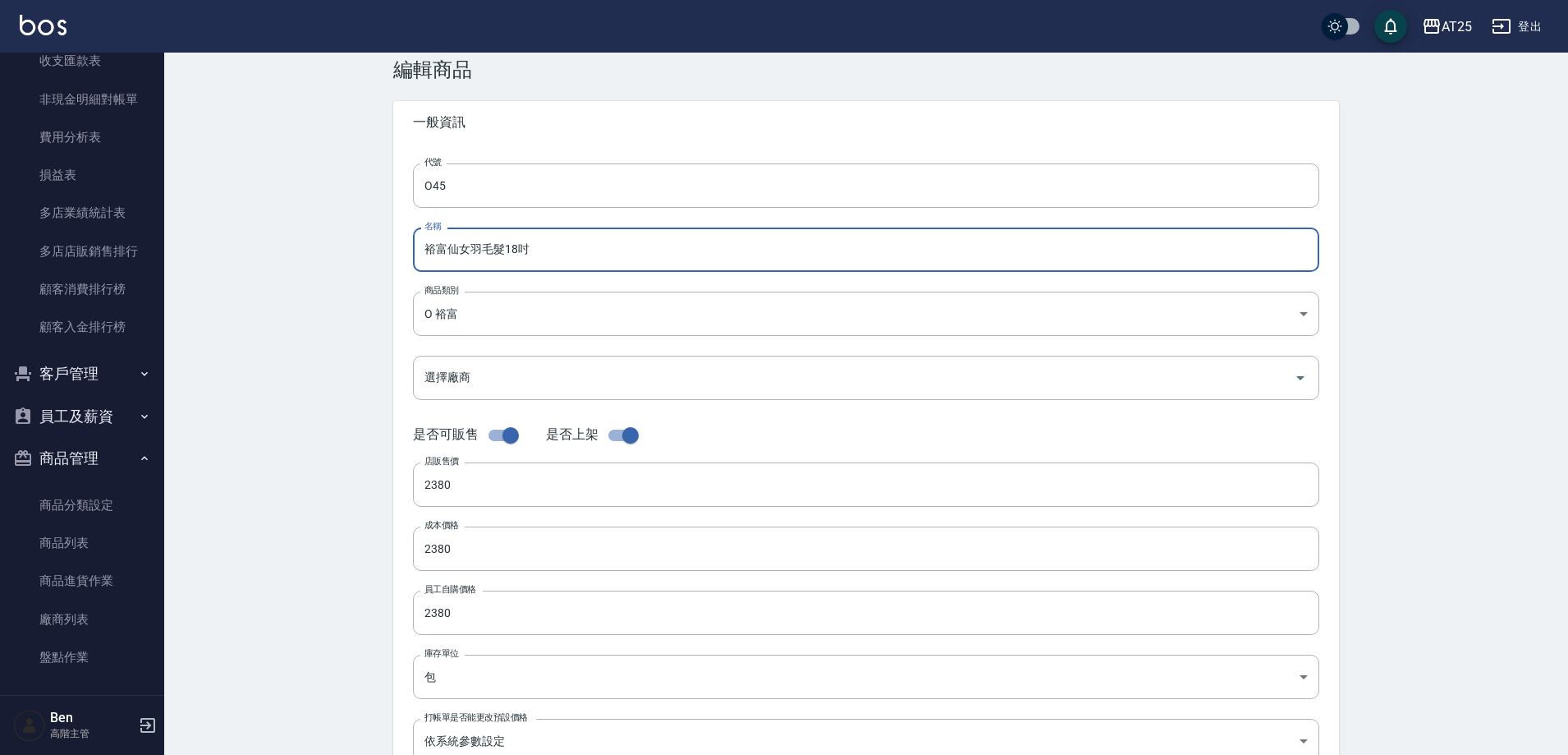
scroll to position [378, 0]
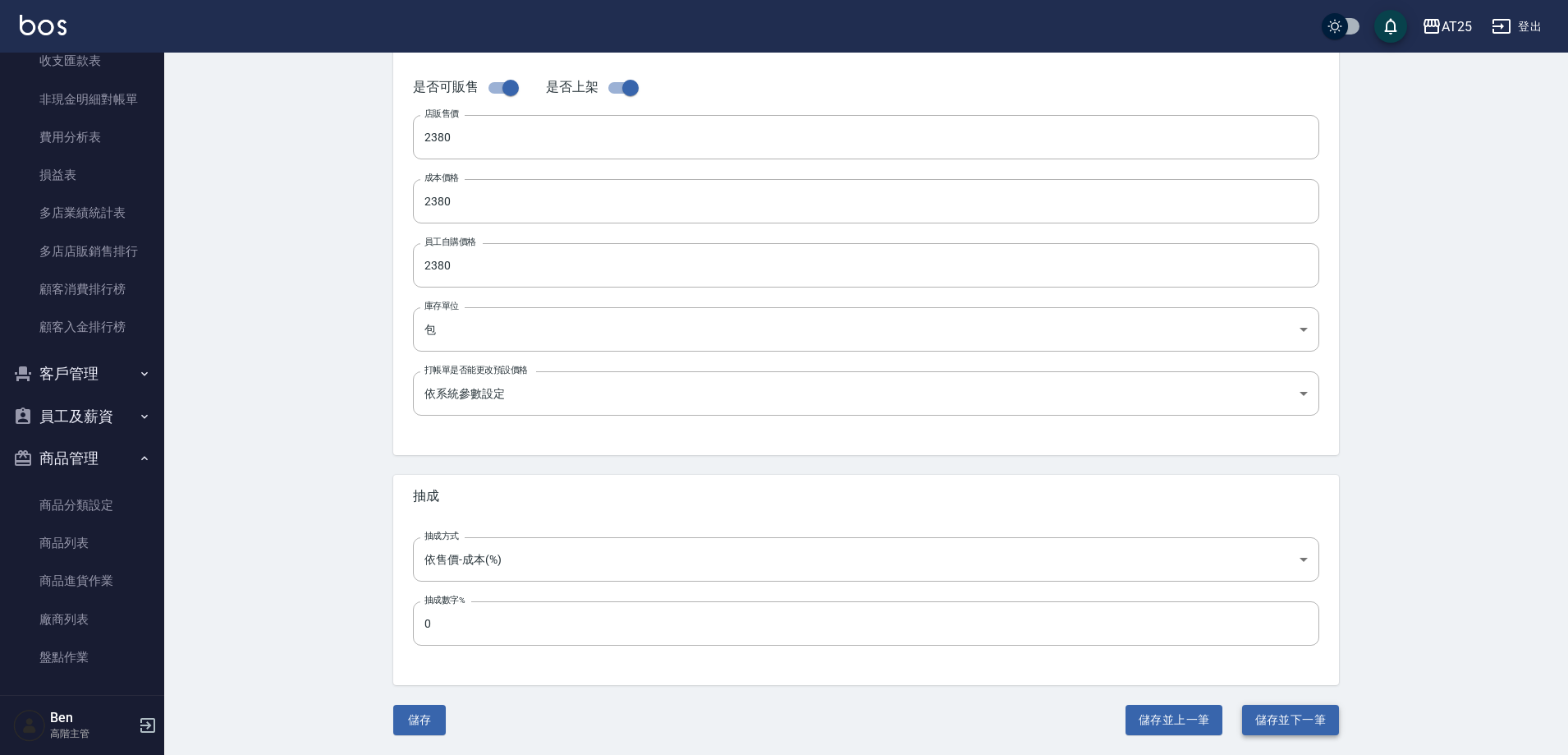
click at [1281, 719] on button "儲存並下一筆" at bounding box center [1290, 720] width 97 height 30
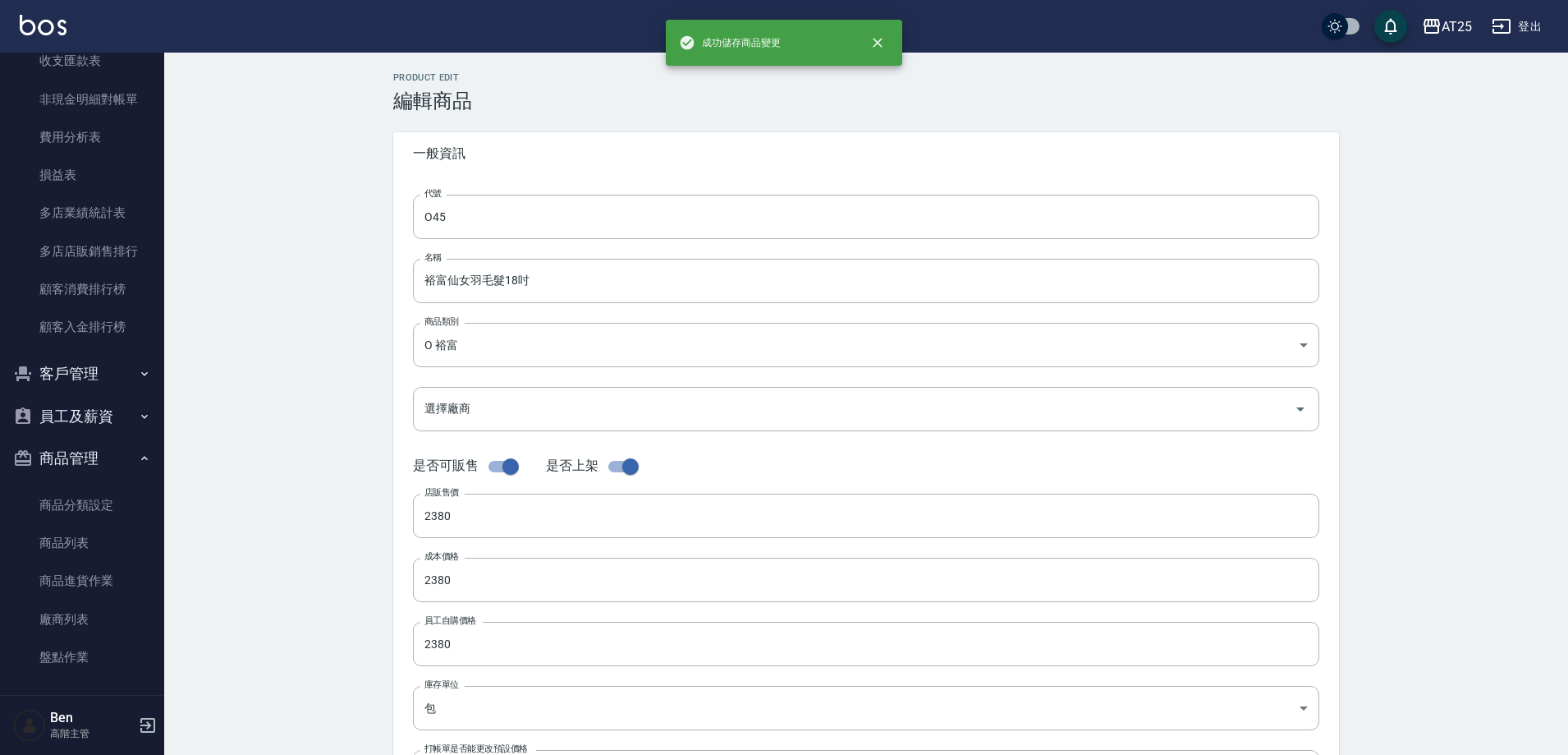
type input "O46"
type input "仙女羽毛髮20吋"
type input "2580"
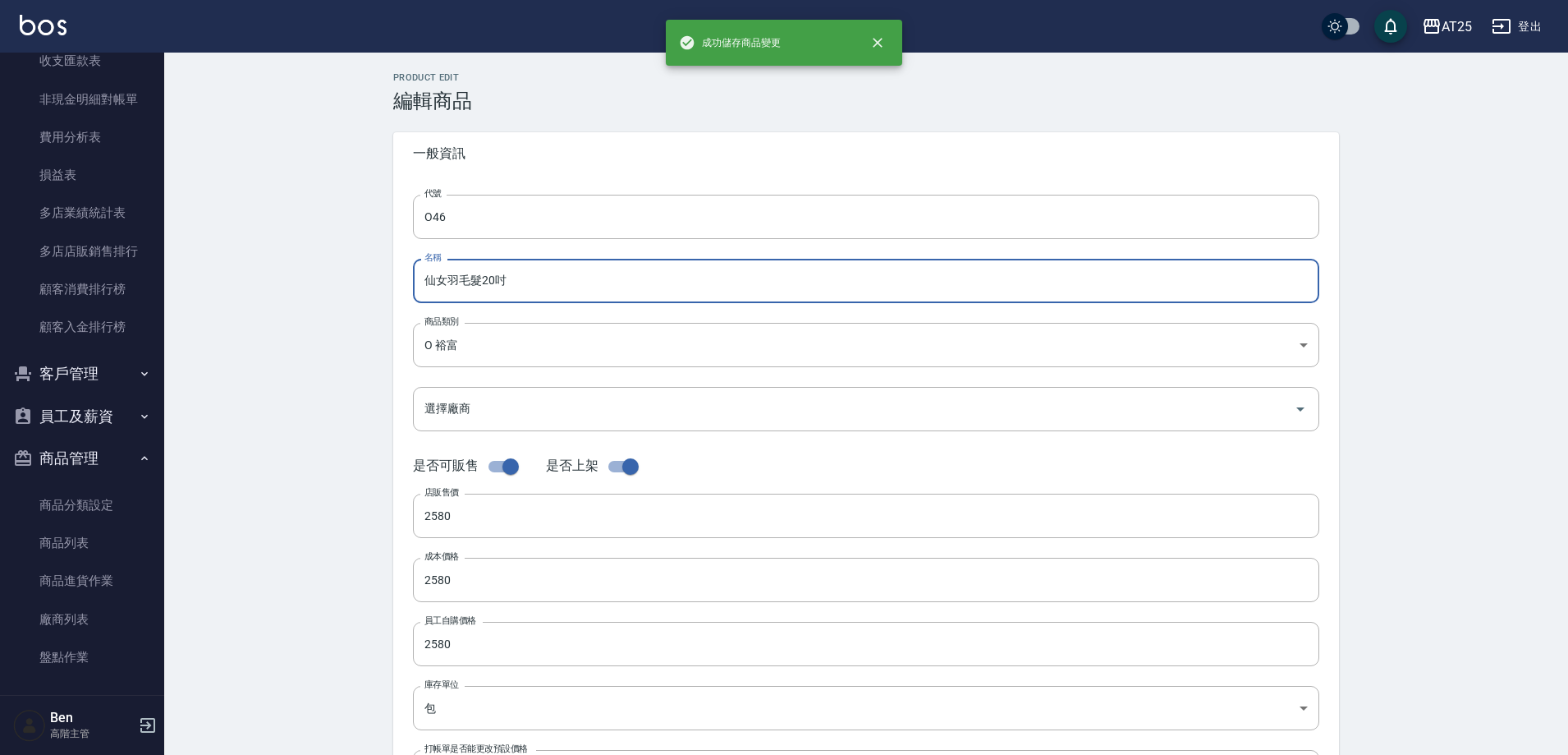
click at [415, 278] on input "仙女羽毛髮20吋" at bounding box center [866, 281] width 907 height 45
paste input "裕富"
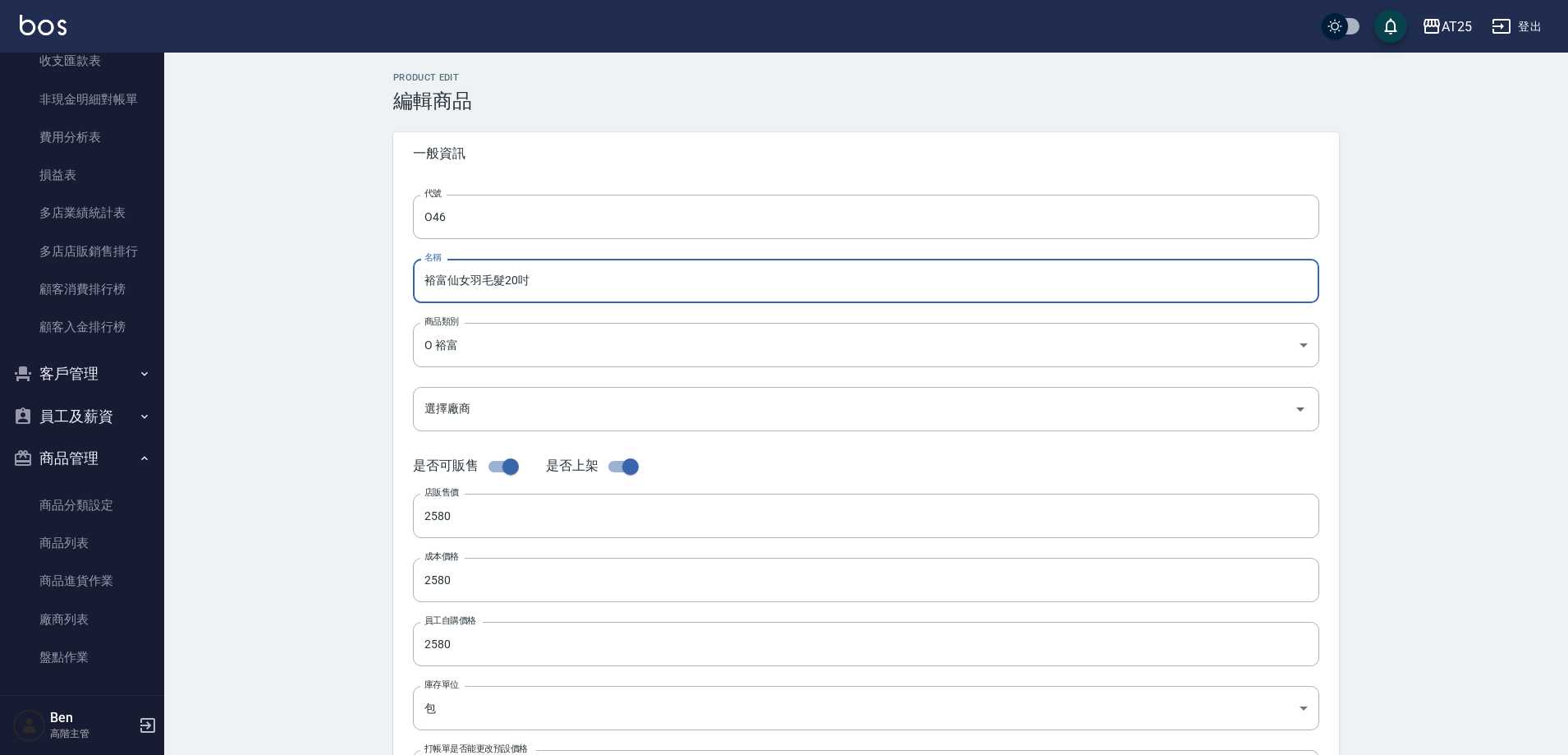
type input "裕富仙女羽毛髮20吋"
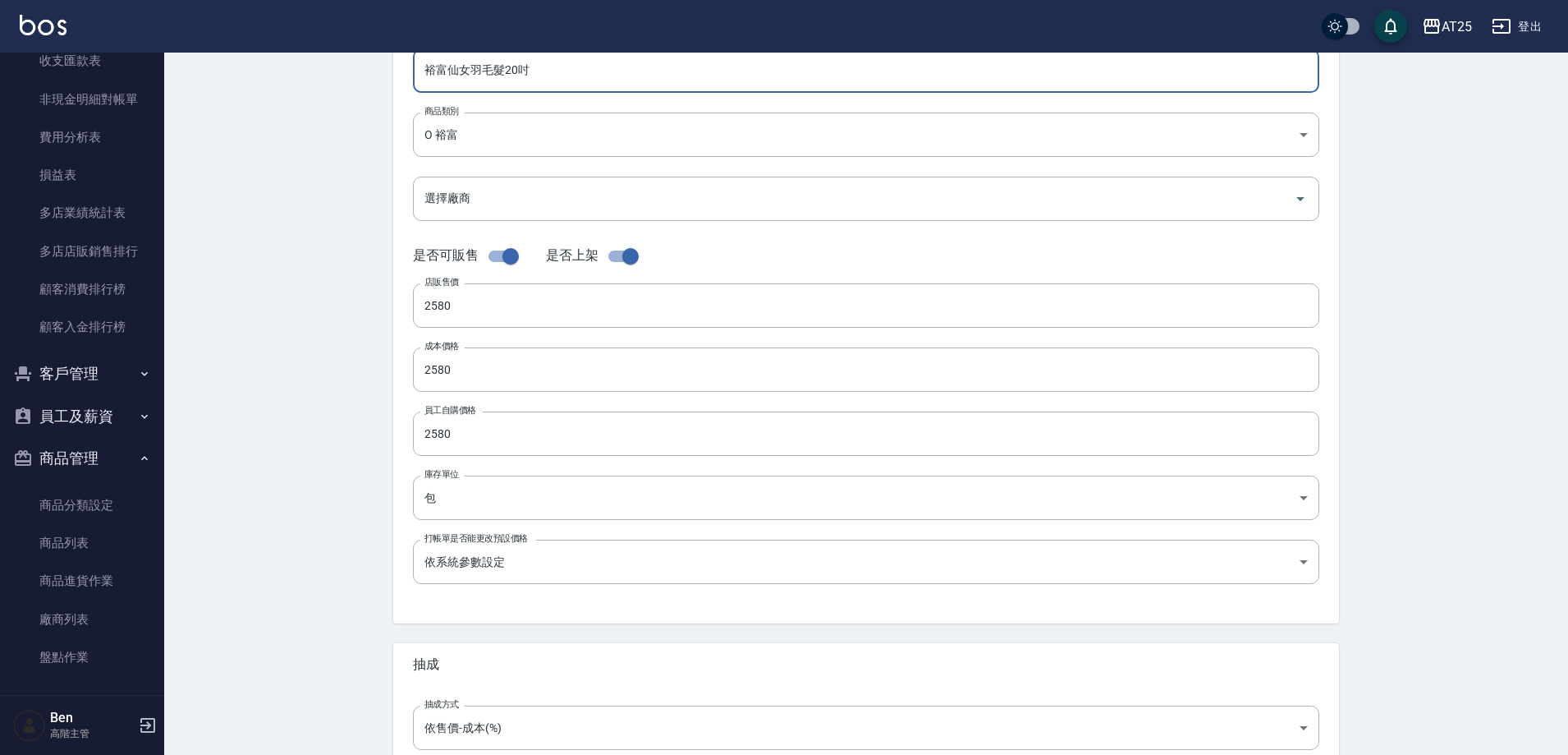
scroll to position [378, 0]
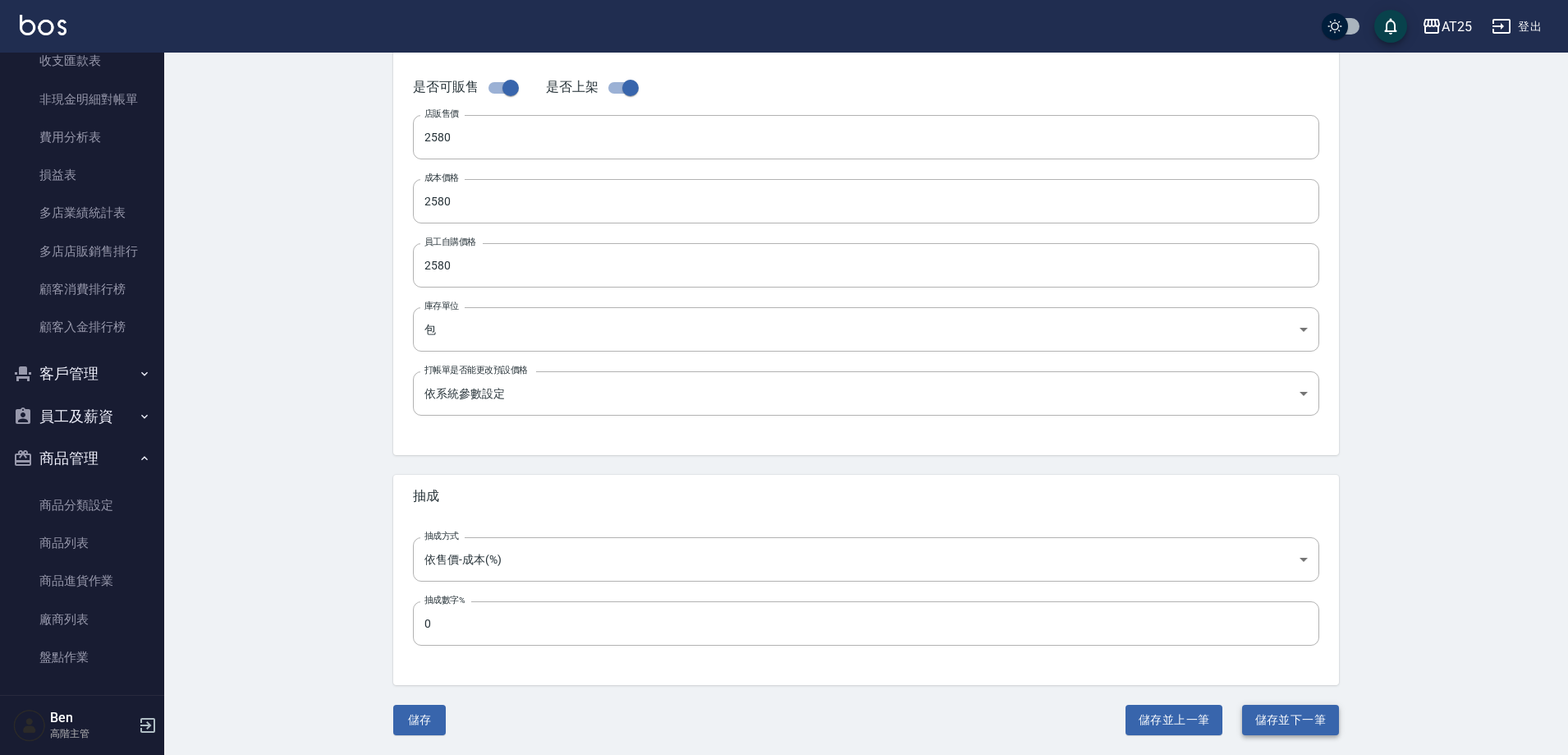
click at [1273, 713] on button "儲存並下一筆" at bounding box center [1290, 720] width 97 height 30
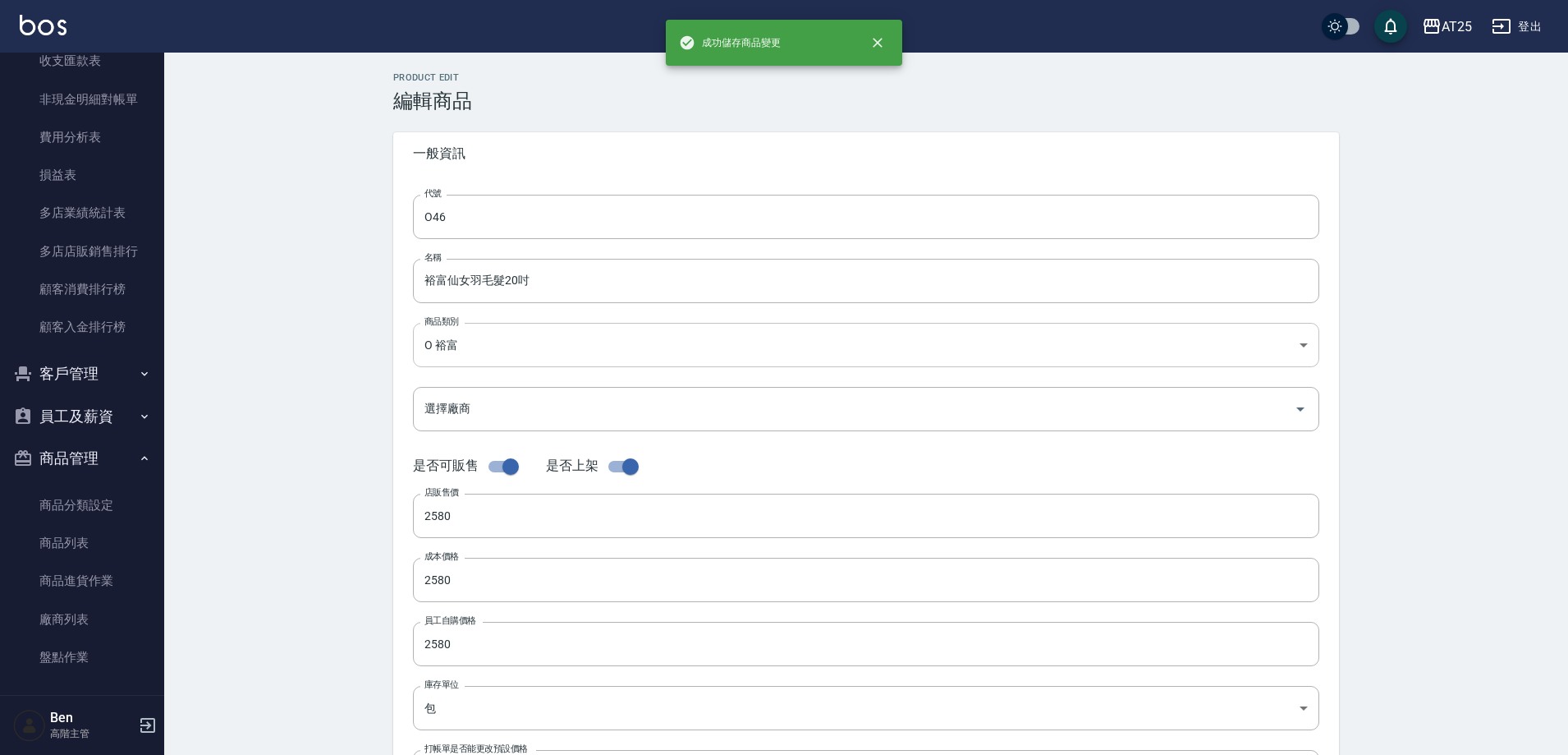
type input "O47"
type input "仙女羽毛髮22吋"
type input "2780"
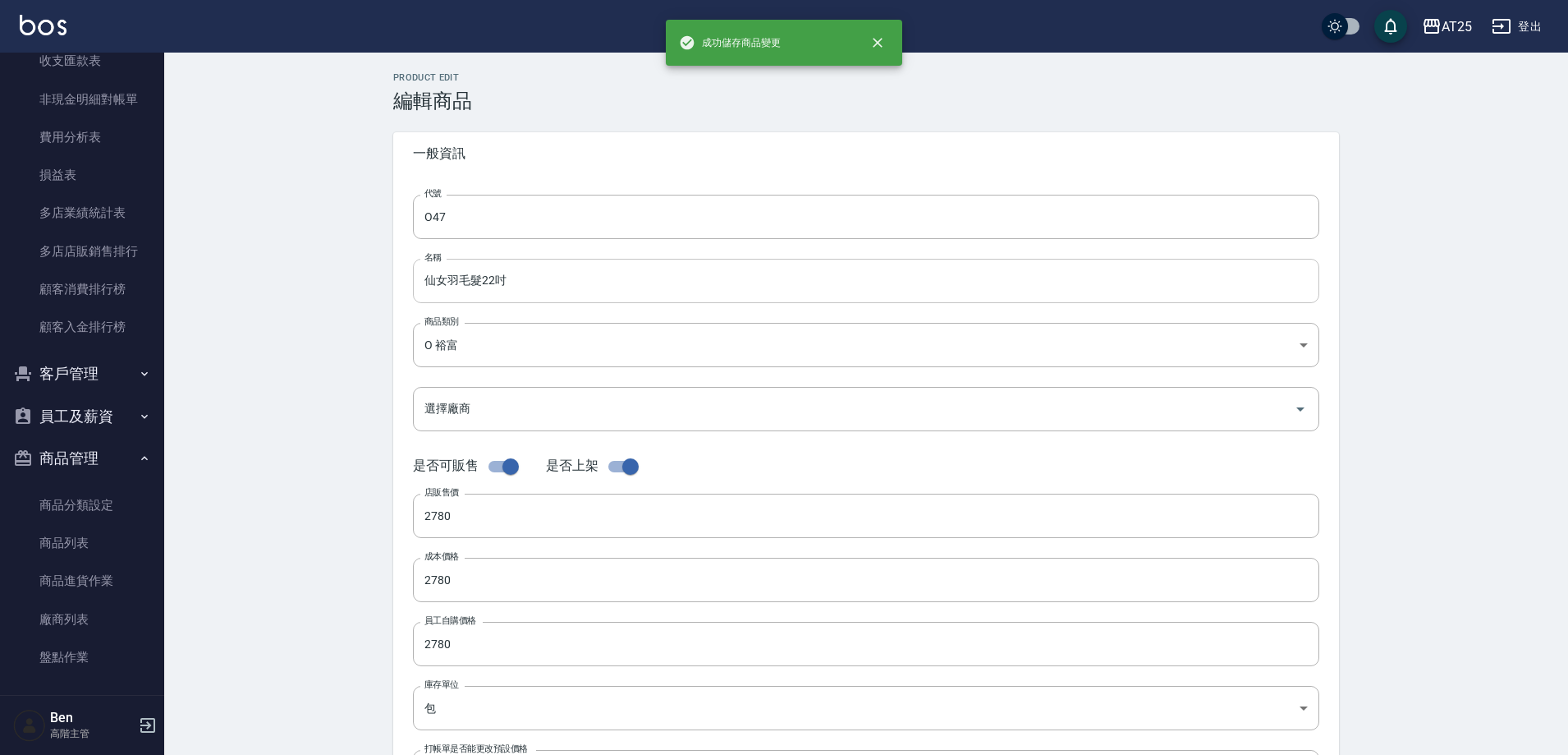
click at [414, 288] on input "仙女羽毛髮22吋" at bounding box center [866, 281] width 907 height 45
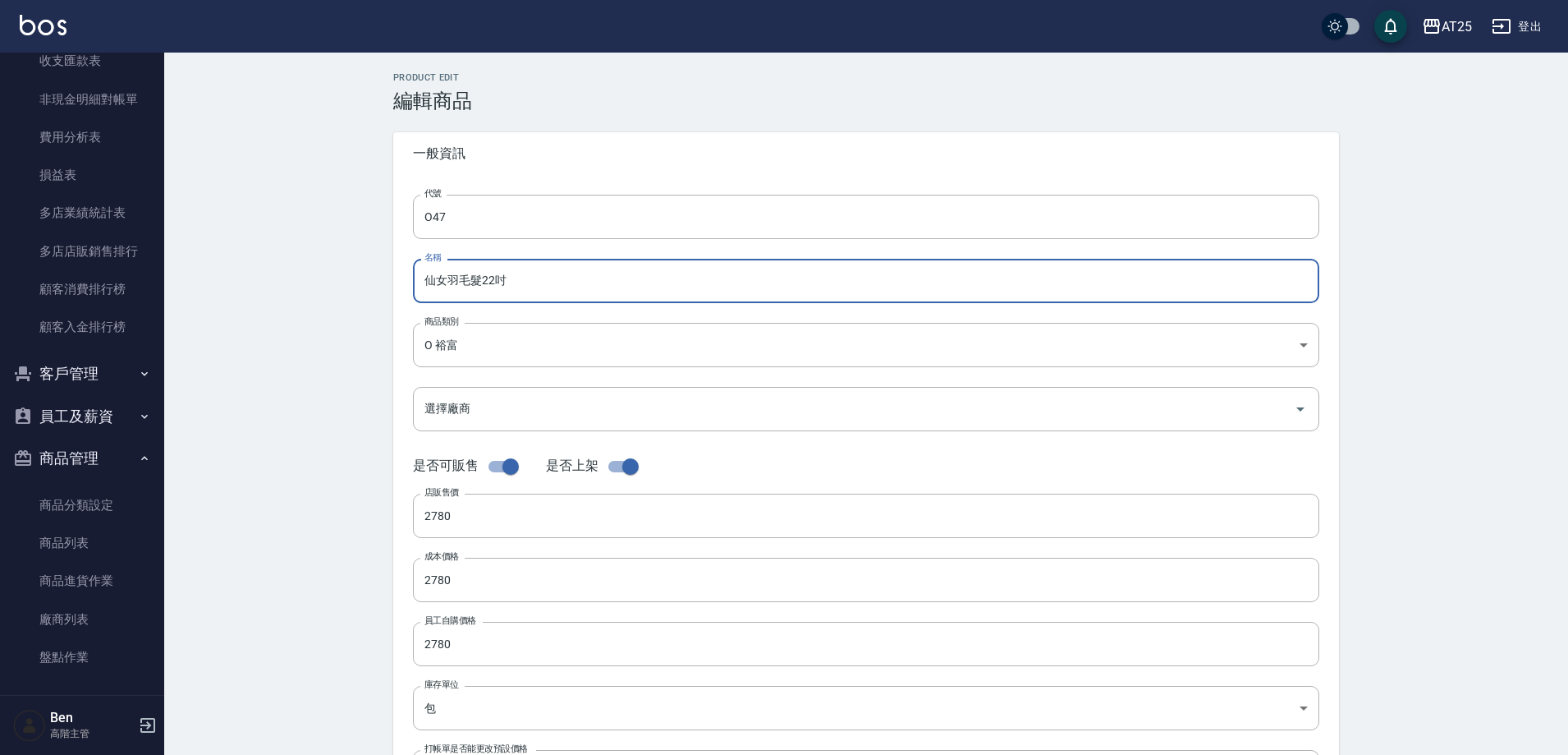
paste input "裕富"
type input "裕富仙女羽毛髮22吋"
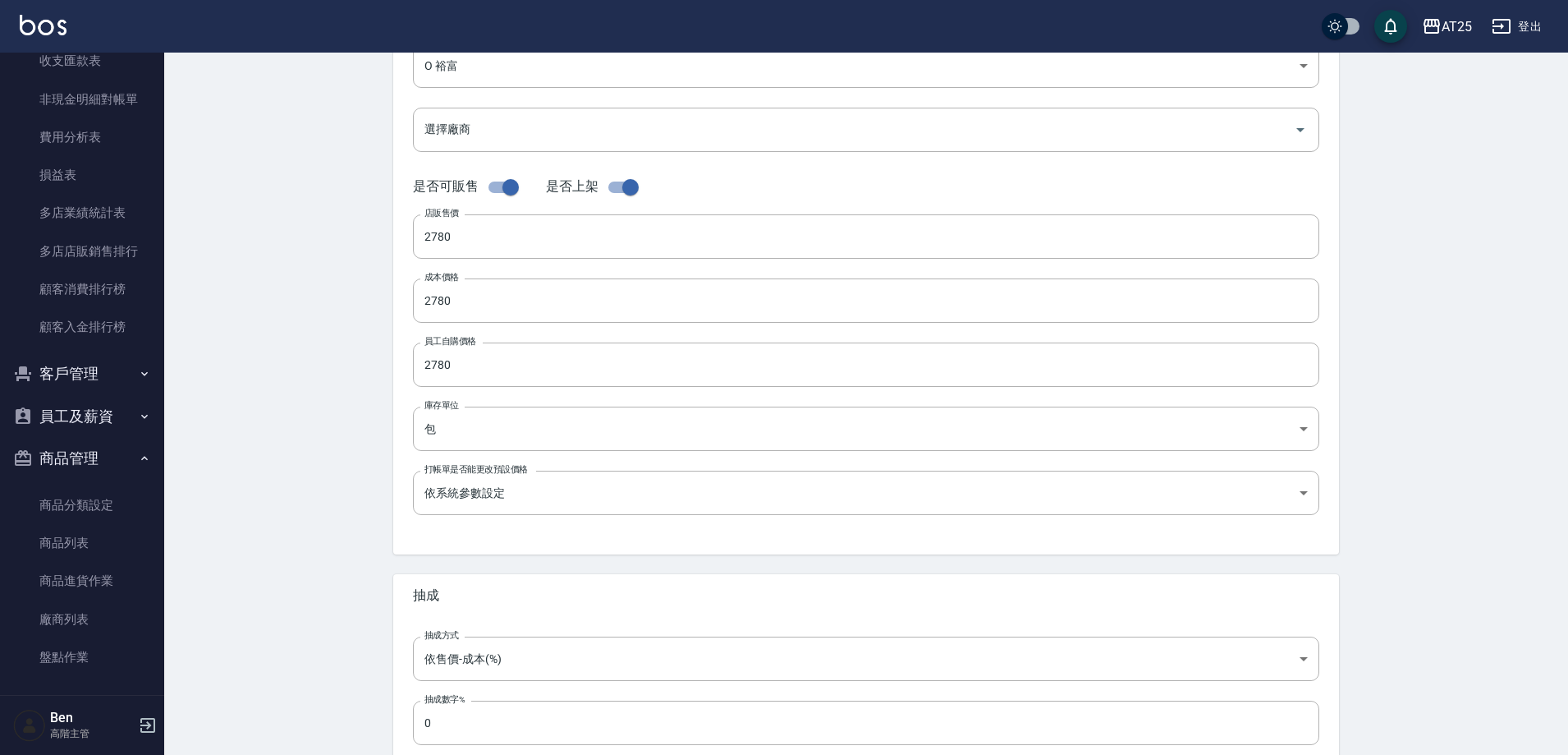
scroll to position [378, 0]
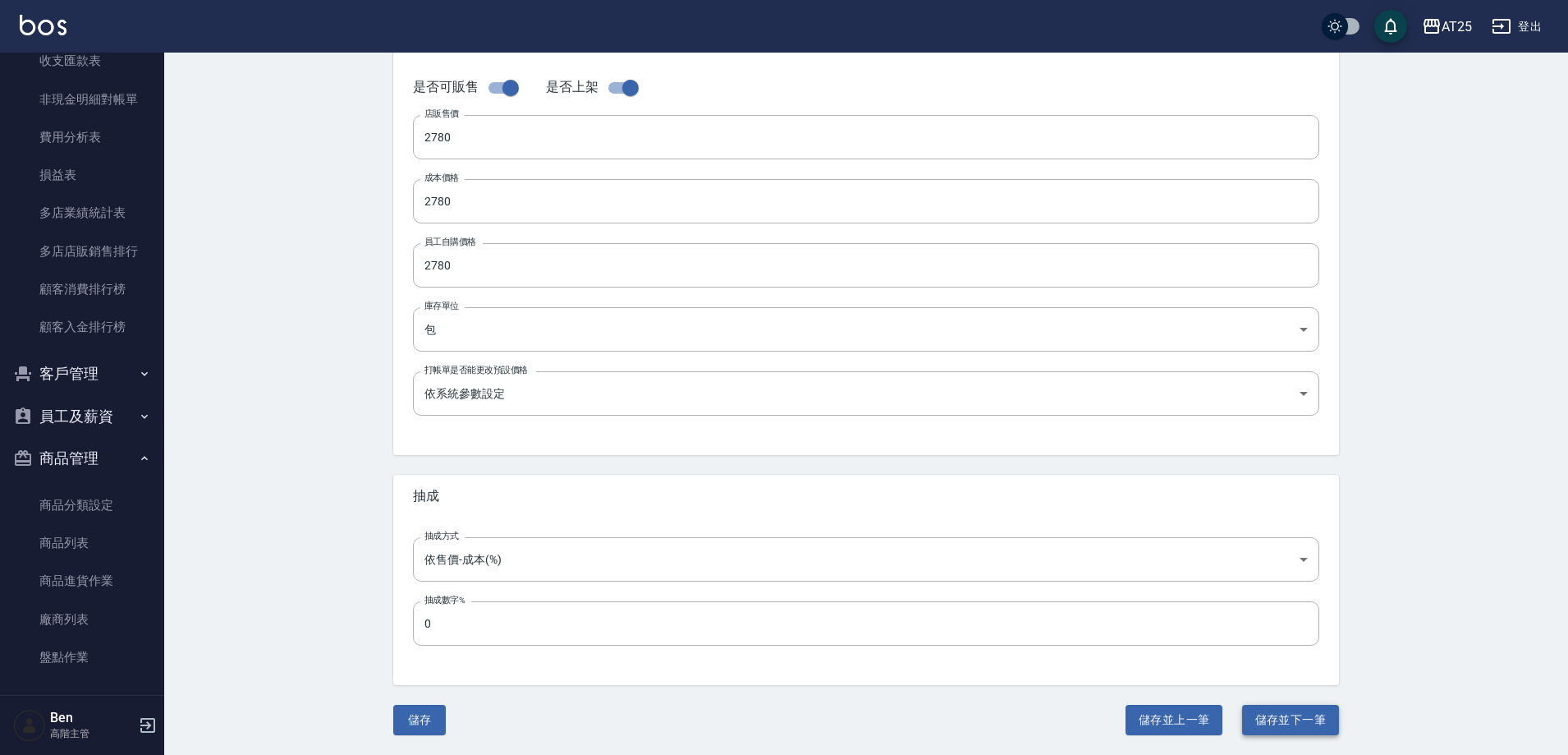
click at [1280, 710] on button "儲存並下一筆" at bounding box center [1290, 720] width 97 height 30
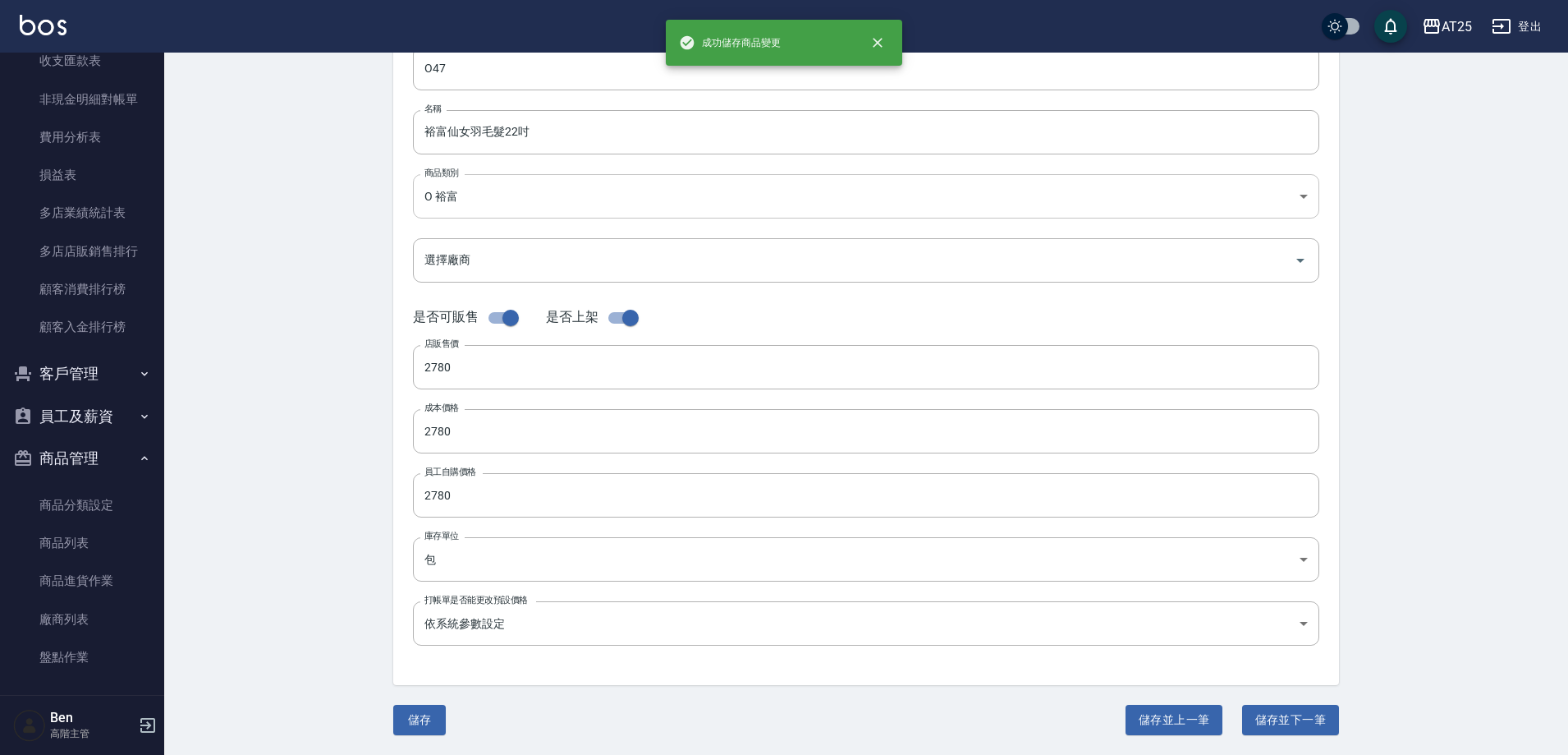
type input "O48"
type input "仙女羽毛髮24吋"
type input "2980"
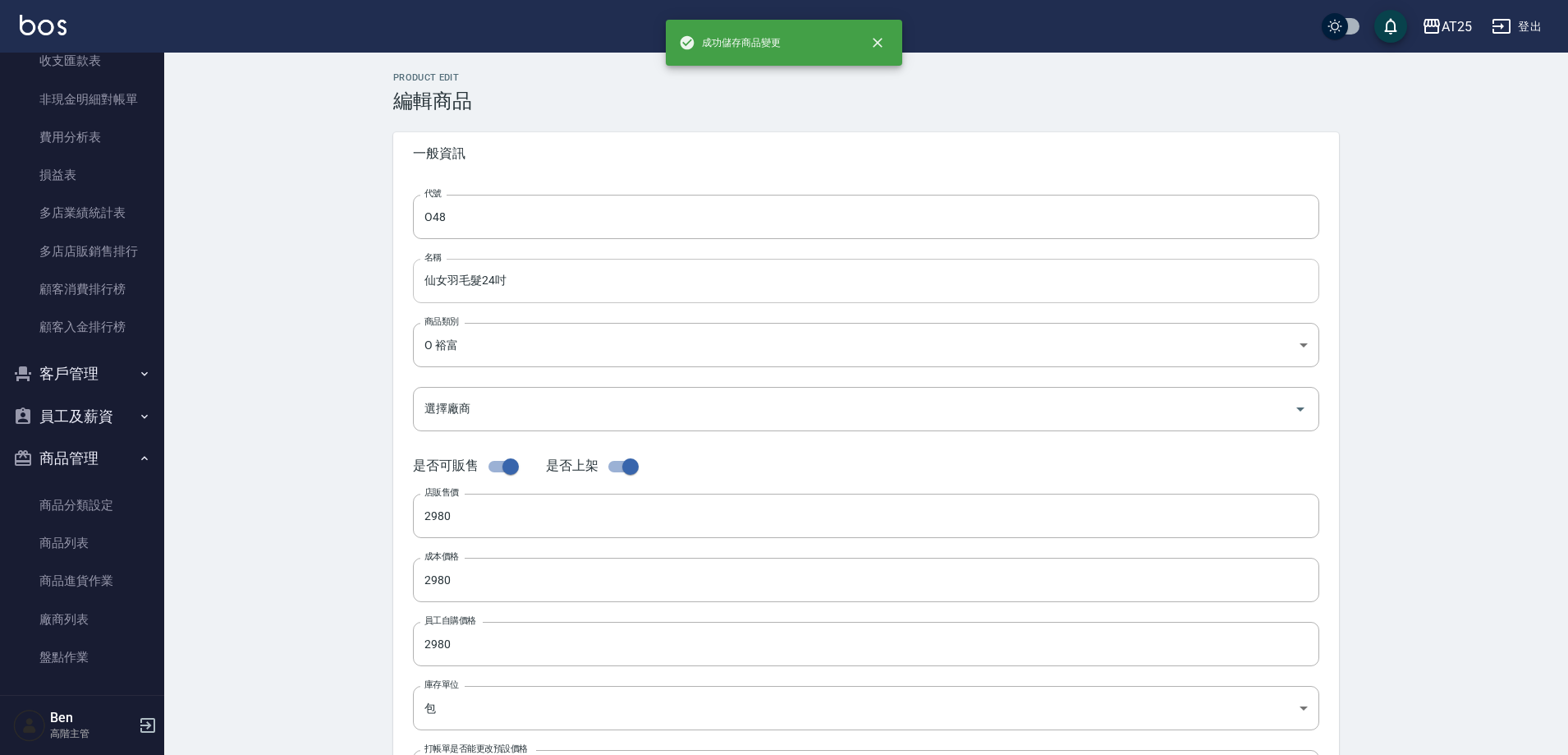
click at [421, 277] on input "仙女羽毛髮24吋" at bounding box center [866, 281] width 907 height 45
paste input "裕富"
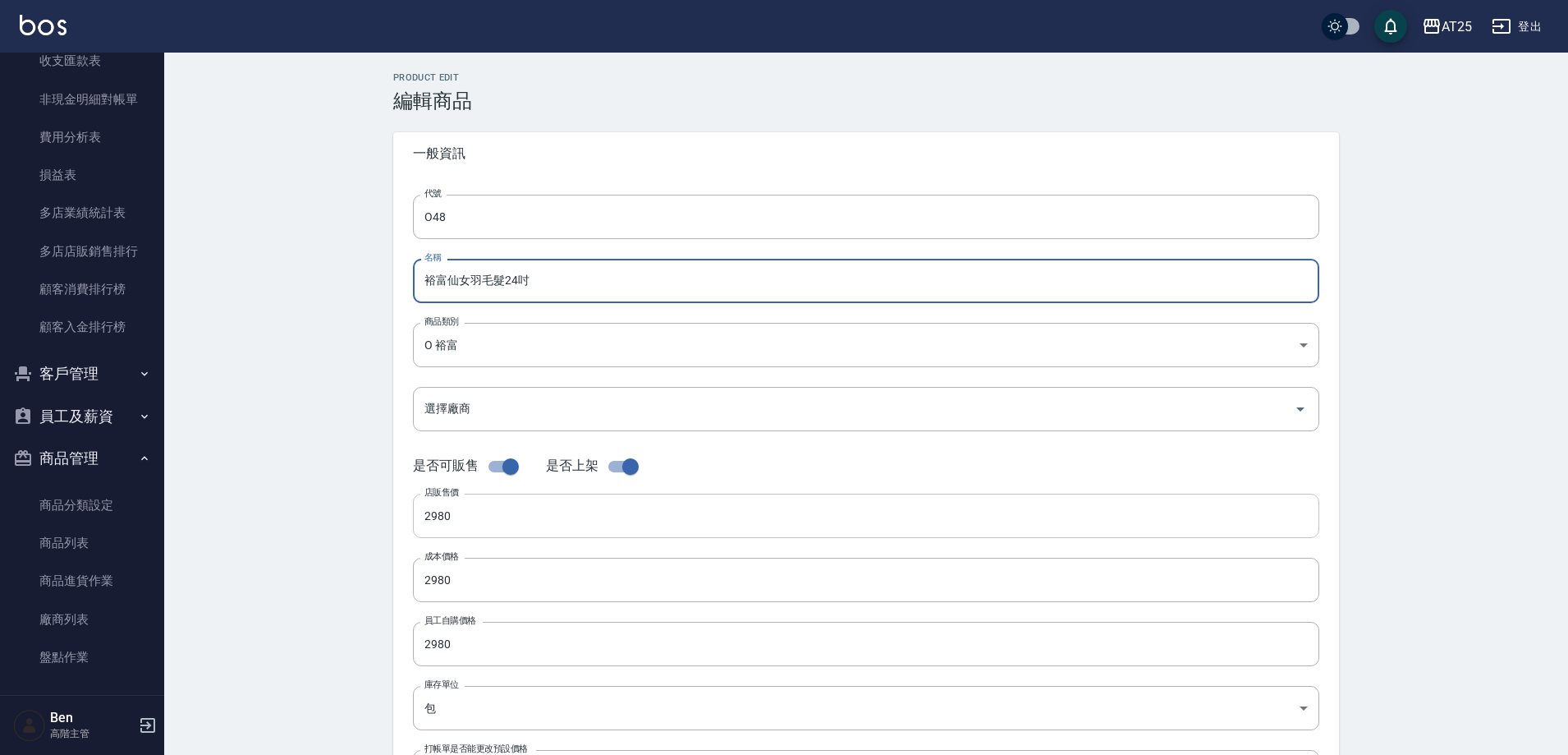
type input "裕富仙女羽毛髮24吋"
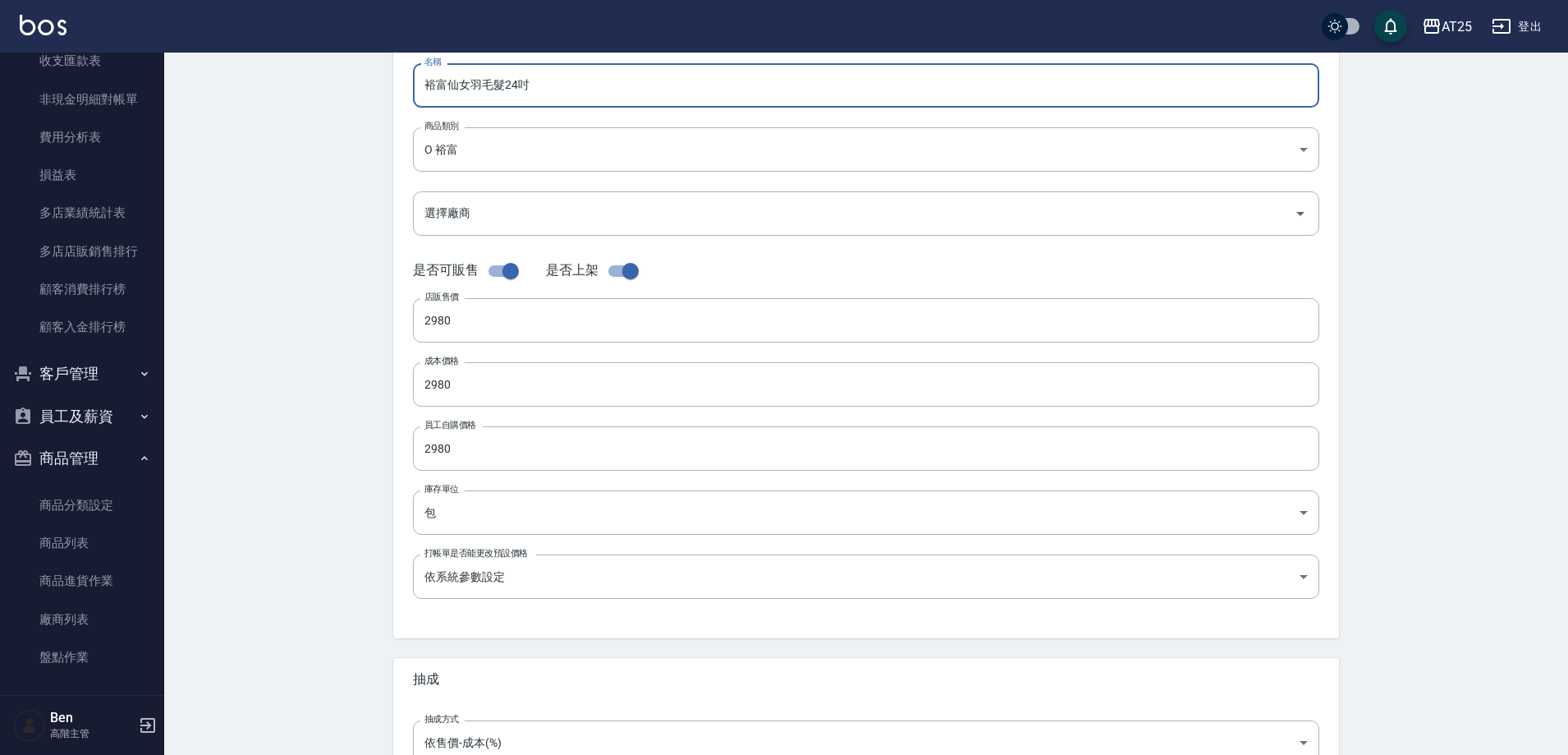
scroll to position [378, 0]
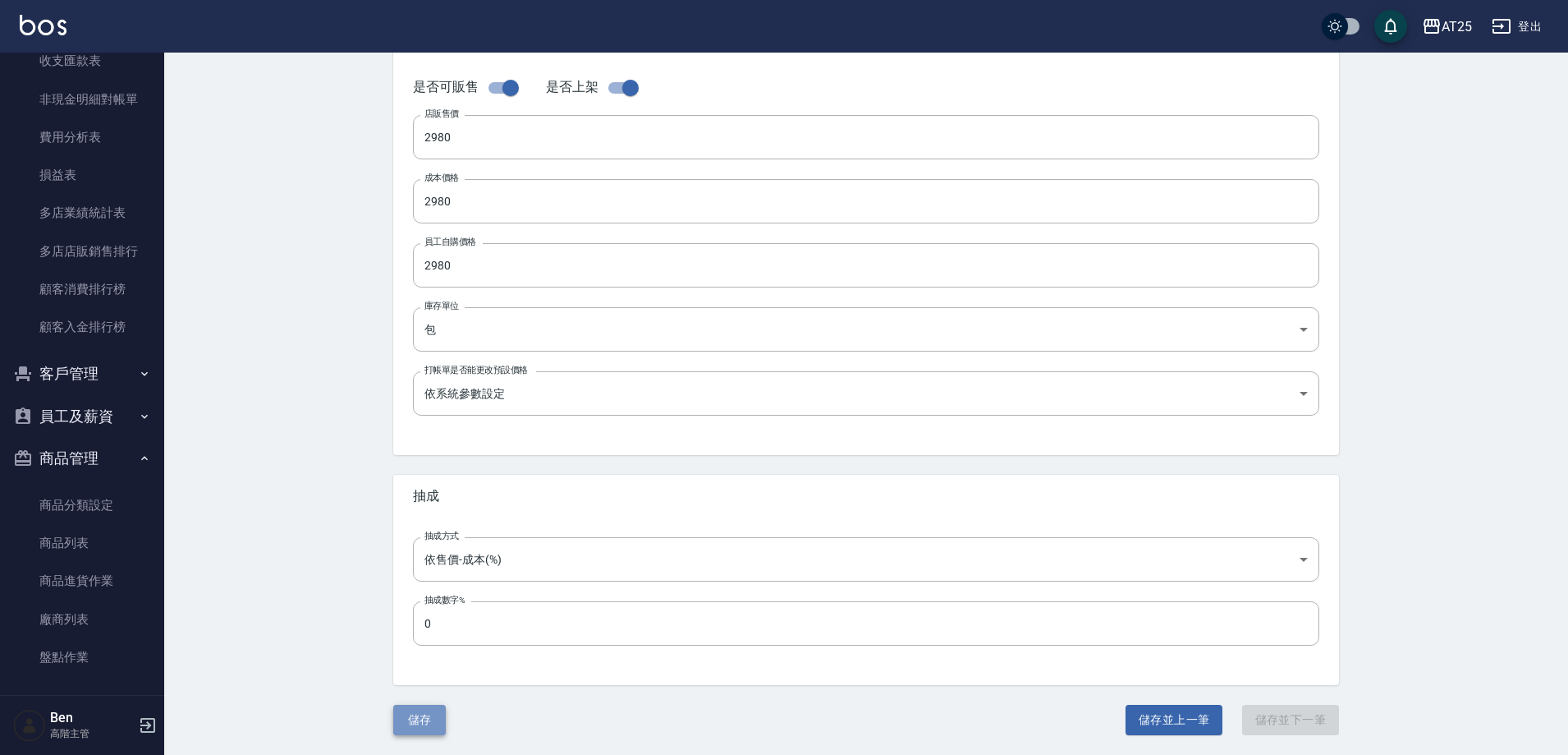
click at [413, 721] on button "儲存" at bounding box center [419, 720] width 53 height 30
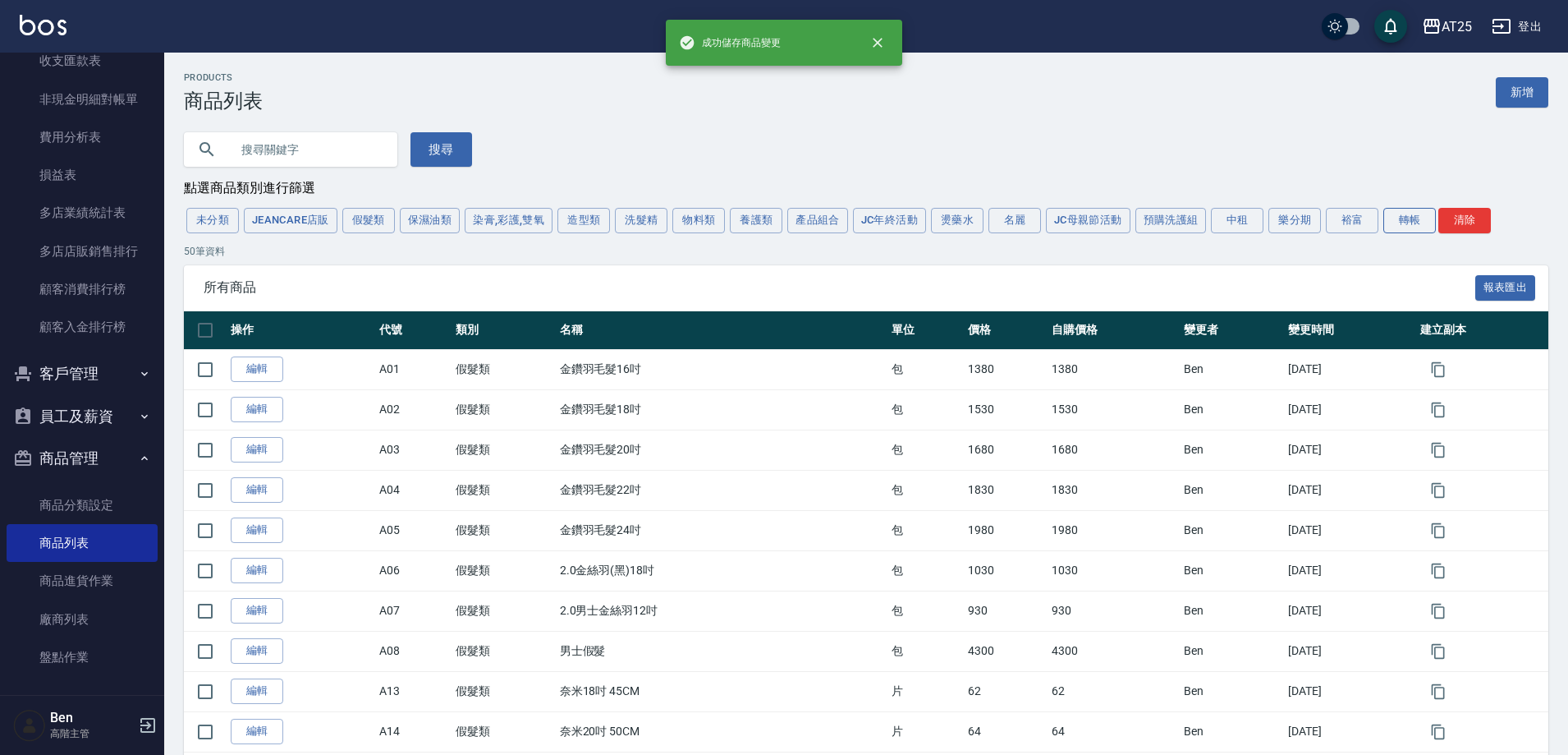
click at [1411, 221] on button "轉帳" at bounding box center [1409, 220] width 53 height 25
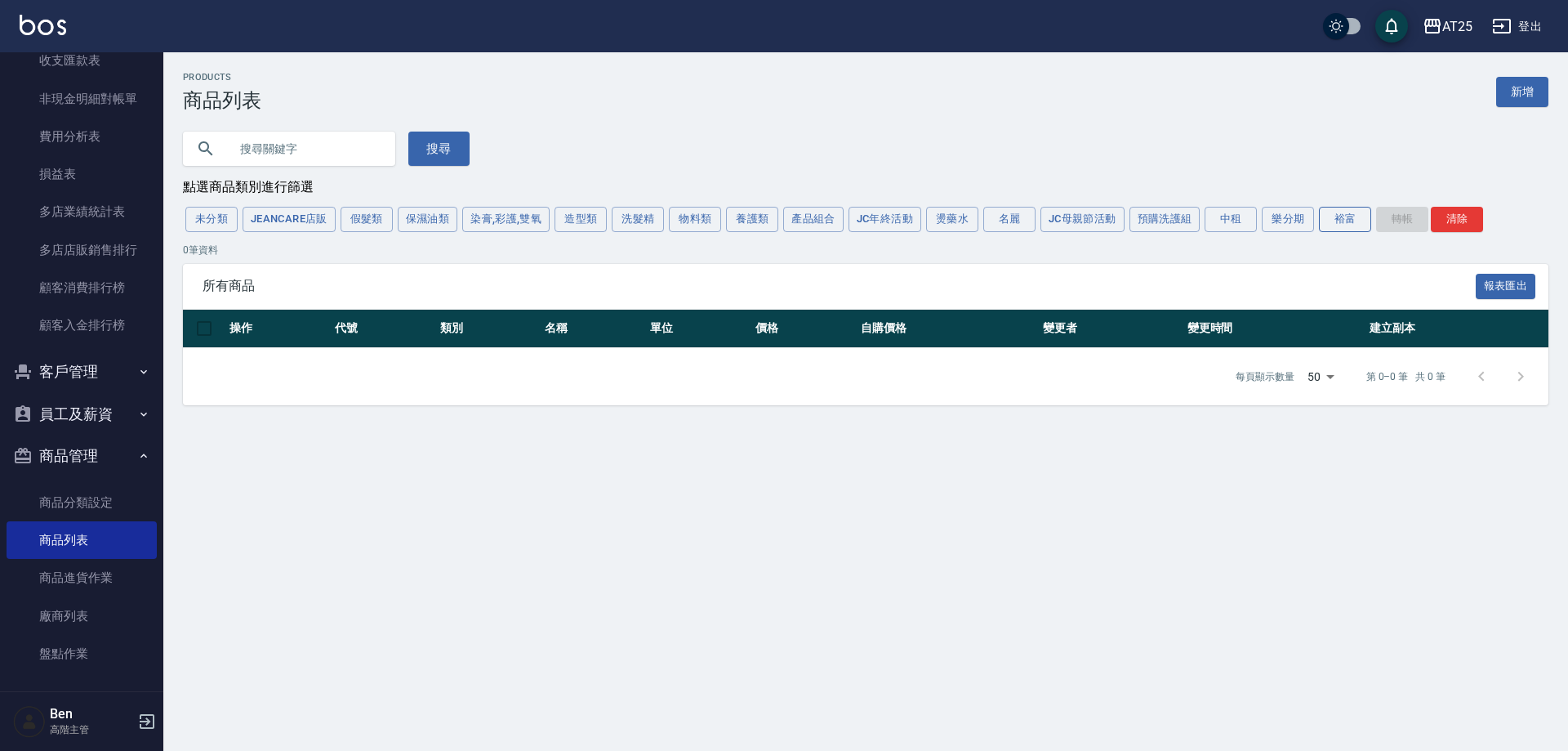
click at [1323, 221] on button "裕富" at bounding box center [1345, 219] width 53 height 25
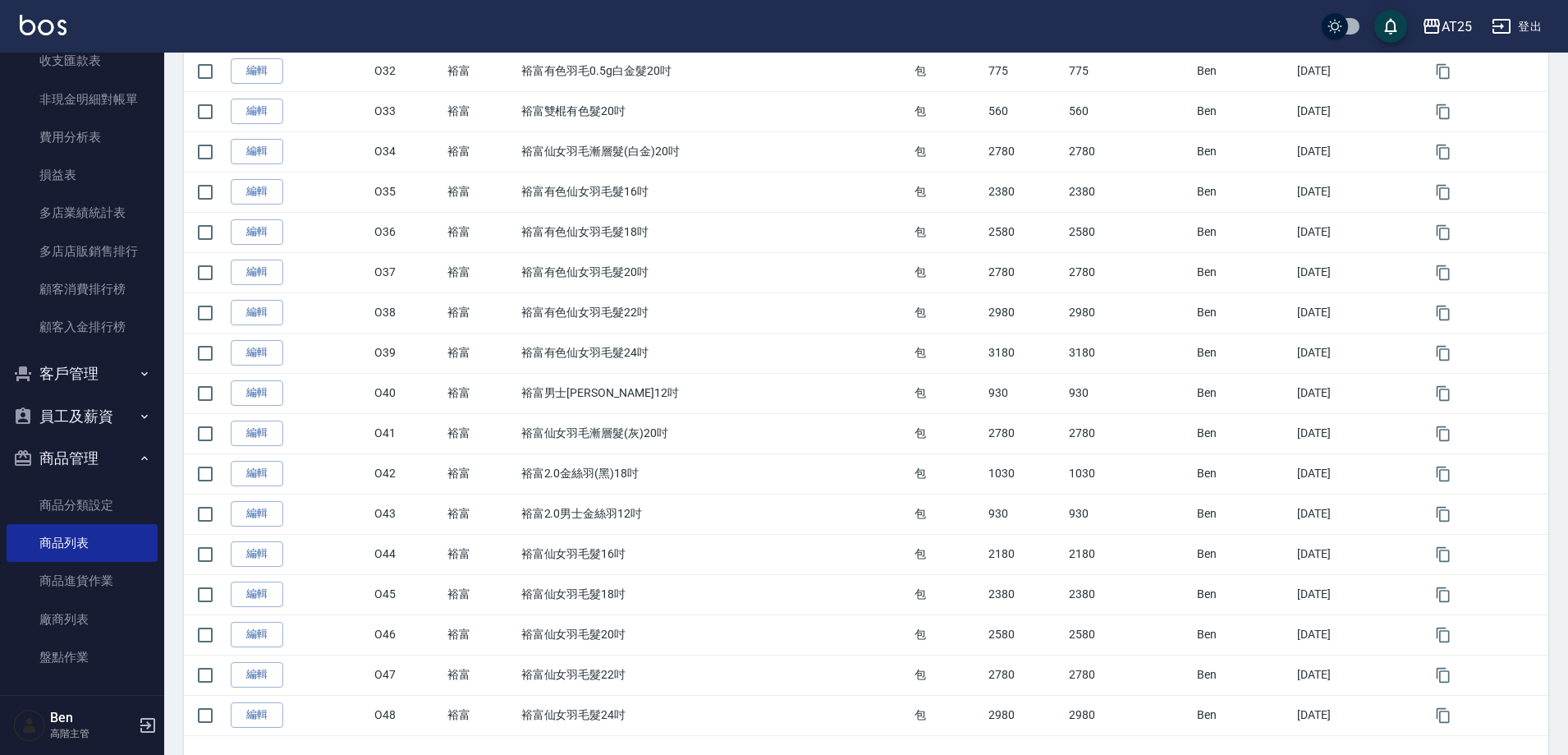
scroll to position [1607, 0]
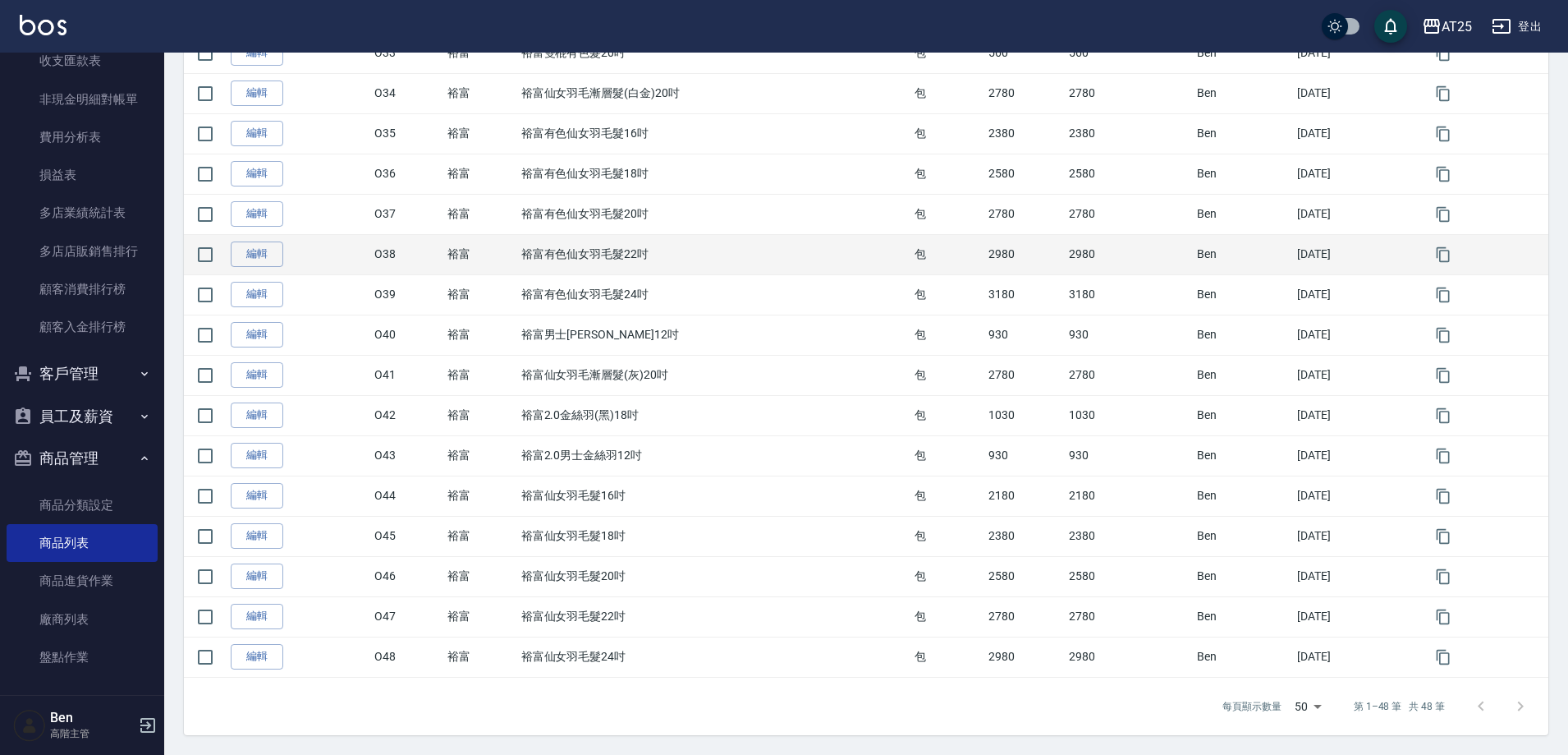
click at [1226, 245] on td "Ben" at bounding box center [1243, 254] width 100 height 40
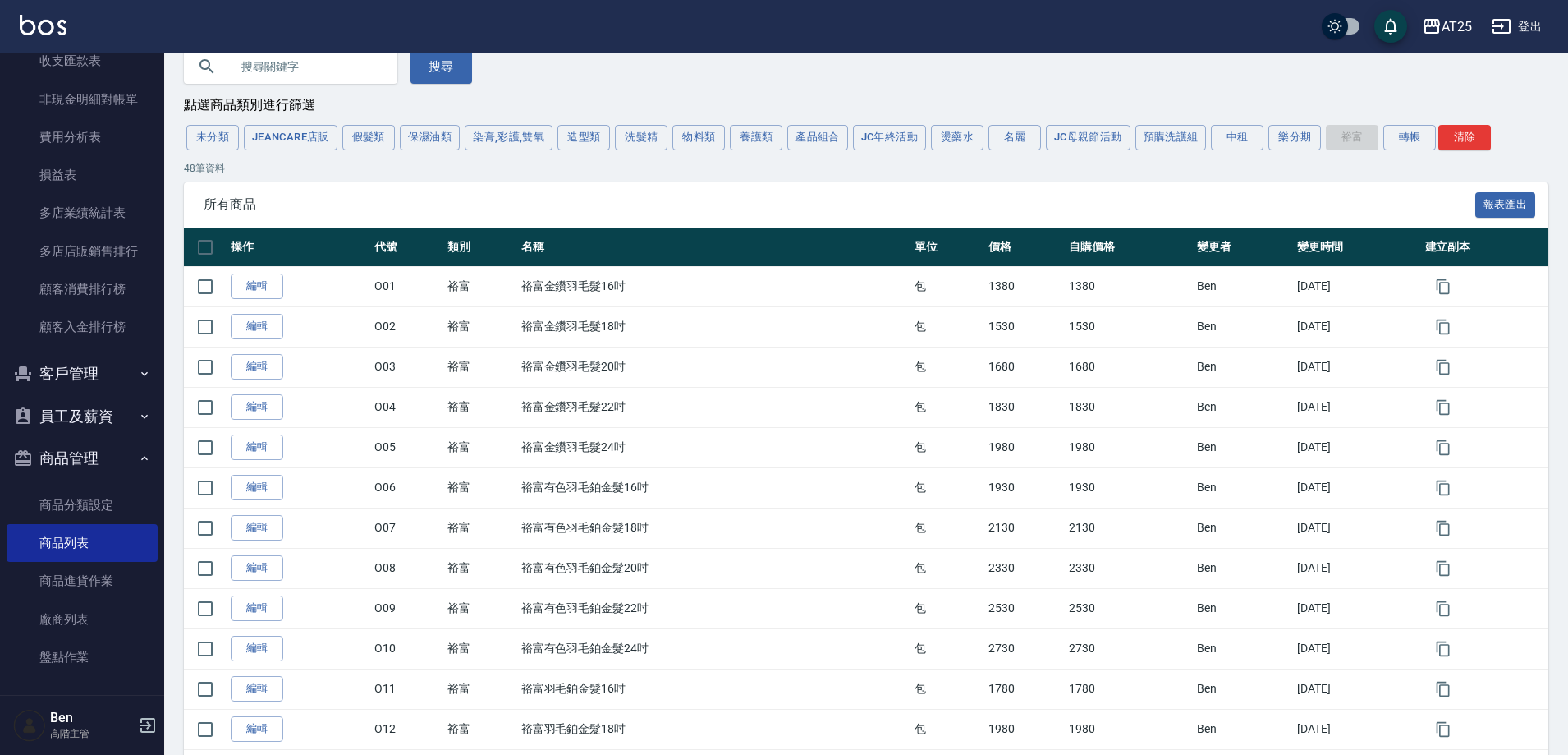
scroll to position [0, 0]
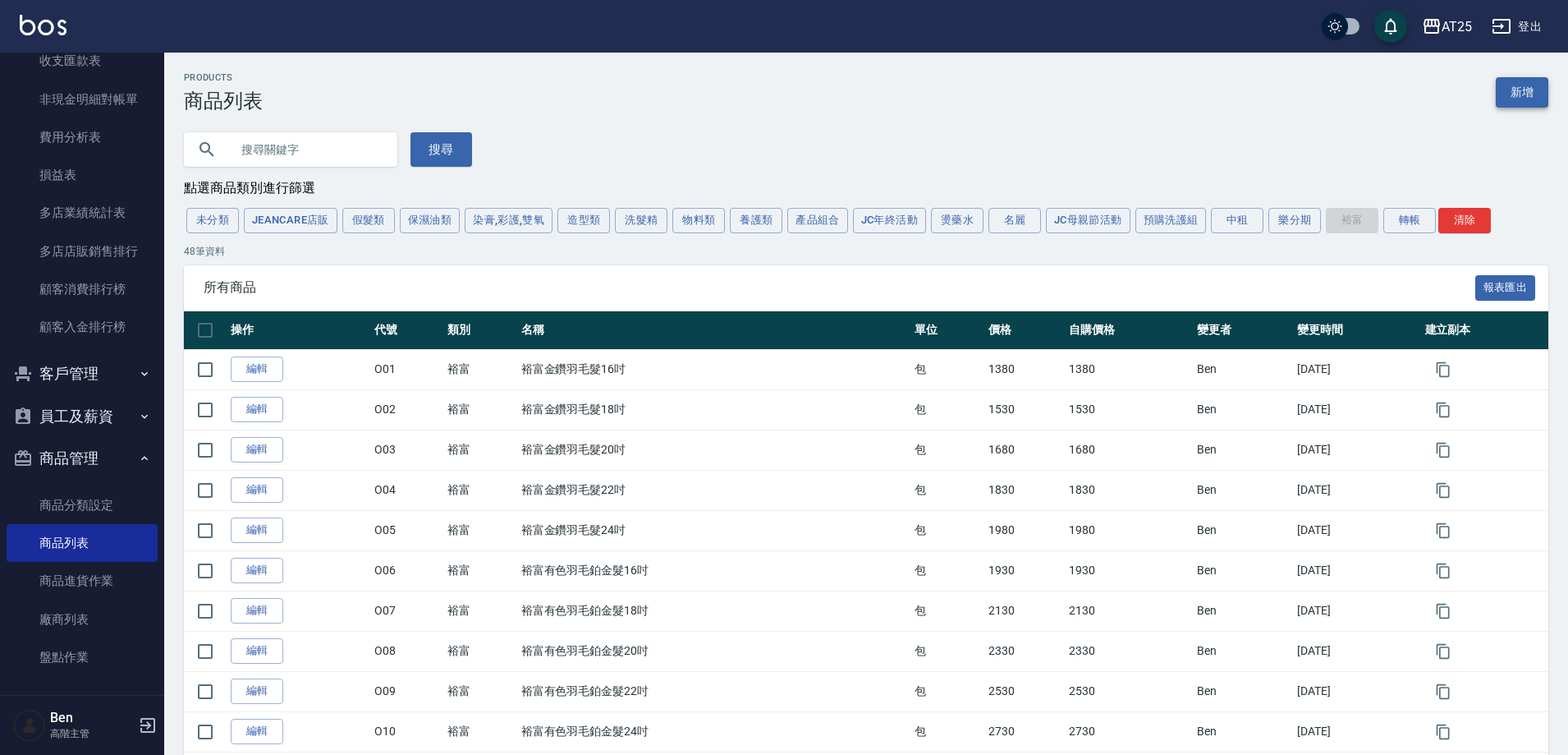
click at [1518, 84] on link "新增" at bounding box center [1522, 92] width 53 height 30
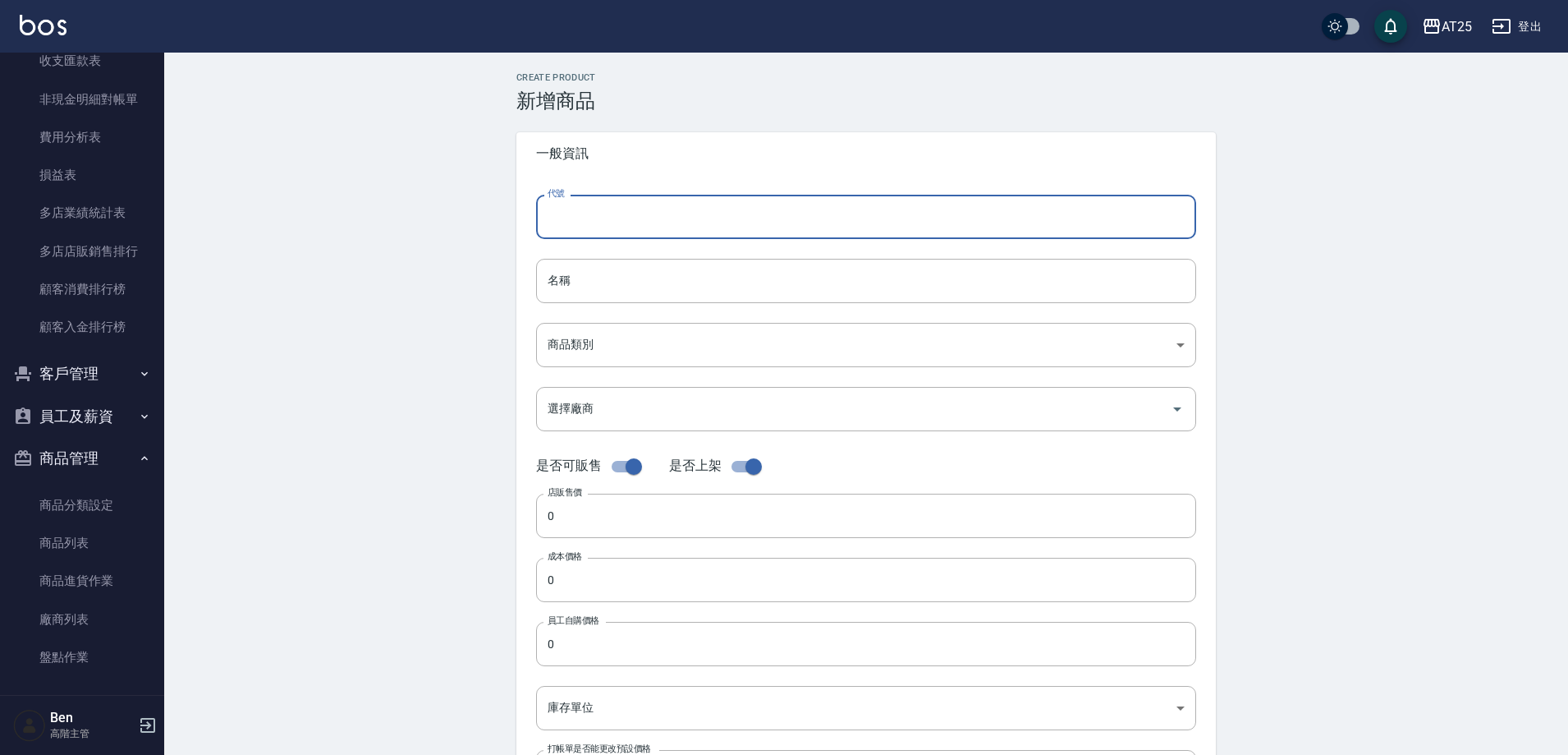
click at [566, 201] on div "代號 代號" at bounding box center [866, 217] width 660 height 45
type input "O49"
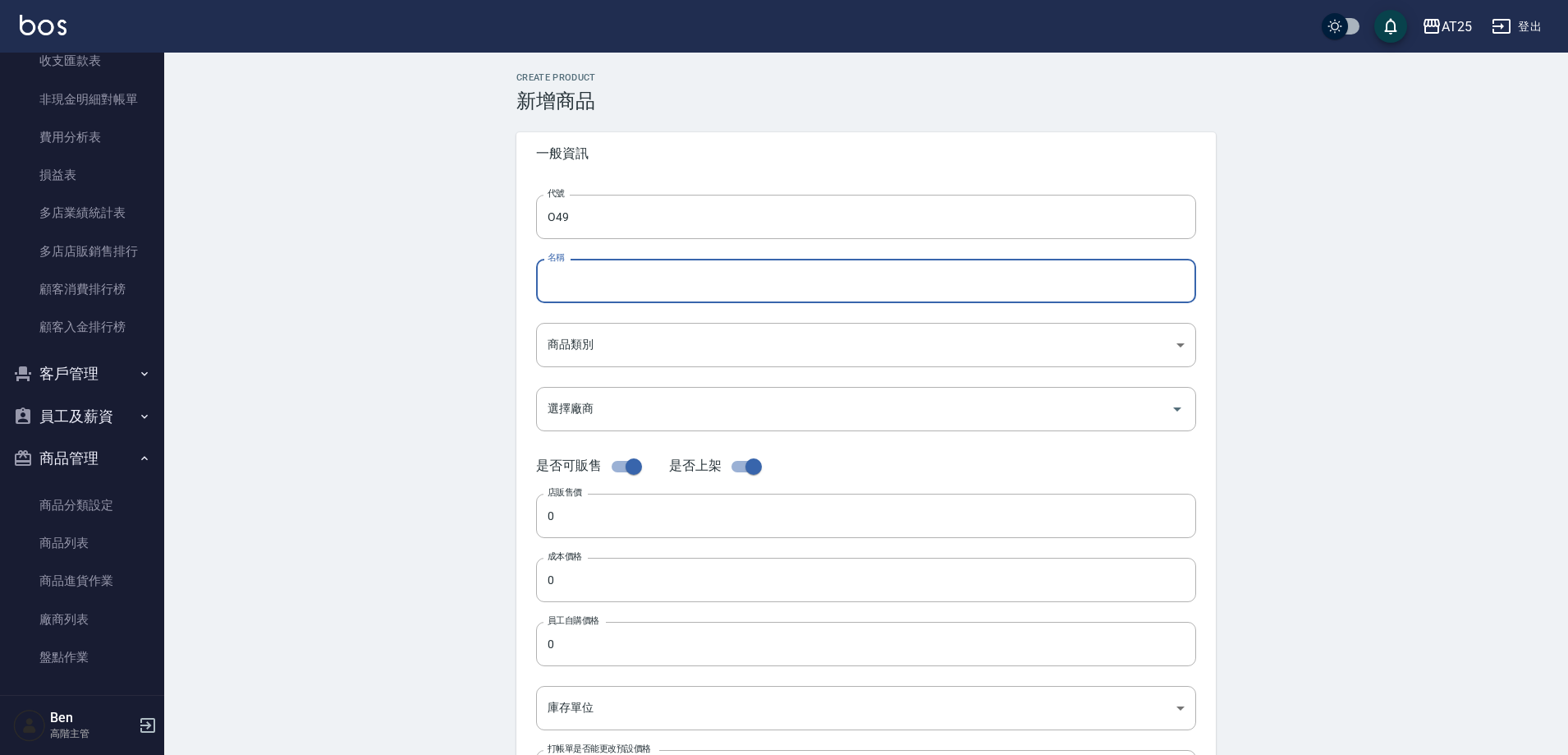
click at [575, 282] on input "名稱" at bounding box center [866, 281] width 660 height 45
paste input "雙棍鉑金接髮16吋"
type input "雙棍鉑金接髮16吋"
click at [570, 335] on body "AT25 登出 櫃檯作業 打帳單 帳單列表 掛單列表 座位開單 營業儀表板 現金收支登錄 高階收支登錄 材料自購登錄 每日結帳 排班表 現場電腦打卡 掃碼打卡…" at bounding box center [784, 567] width 1568 height 1133
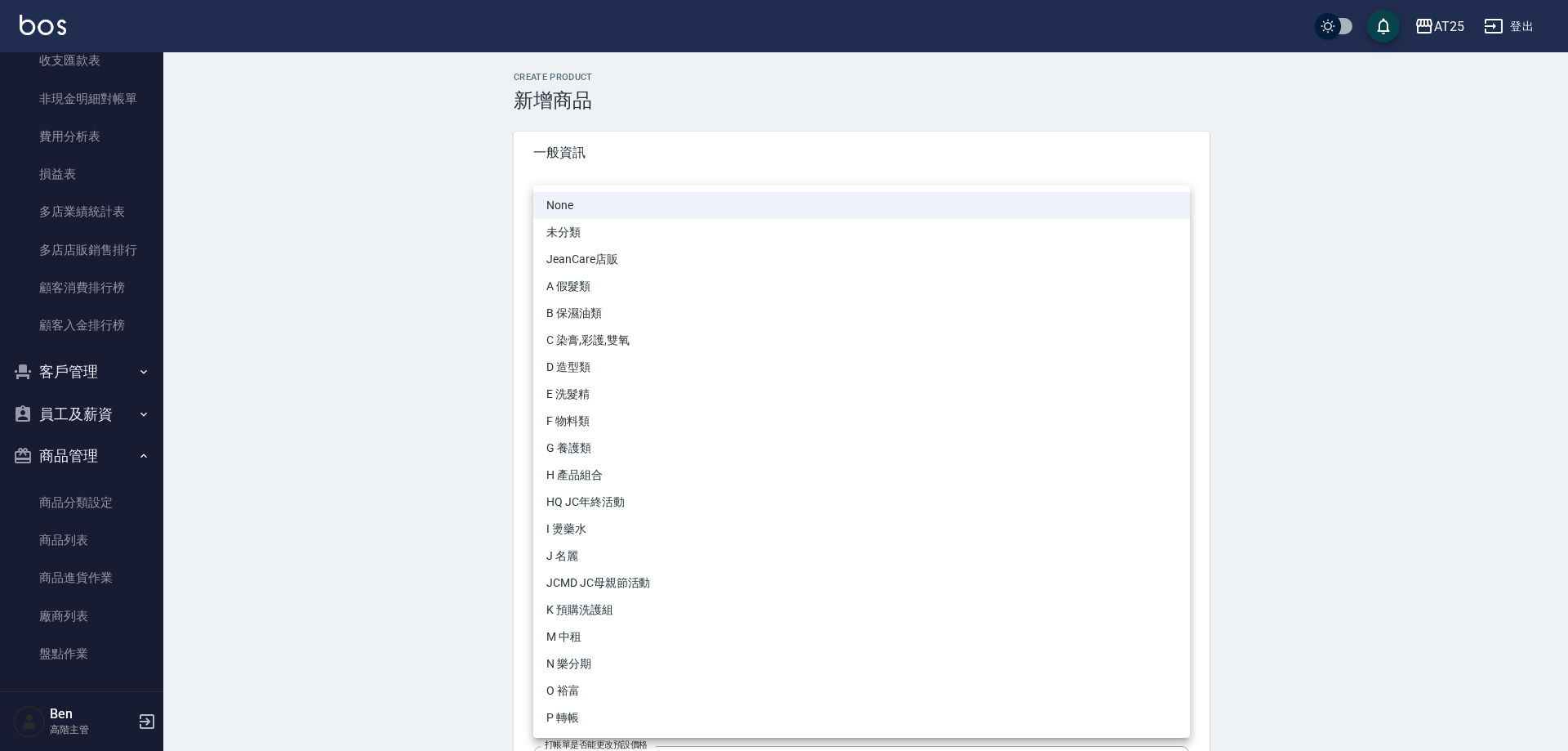
click at [563, 687] on li "O 裕富" at bounding box center [862, 691] width 657 height 27
type input "91f60e75-ef54-4e16-b1d4-88381a6f5a37"
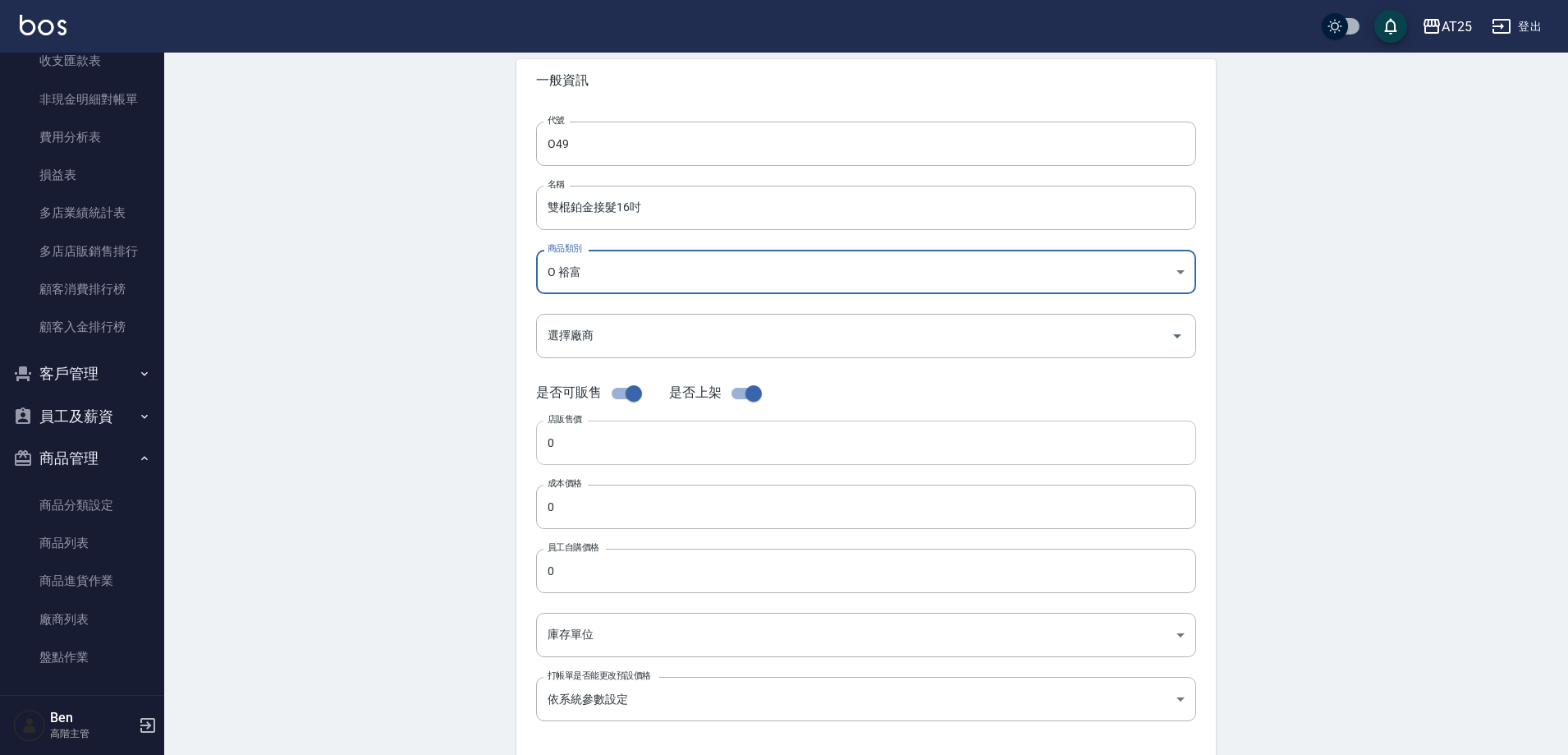
scroll to position [164, 0]
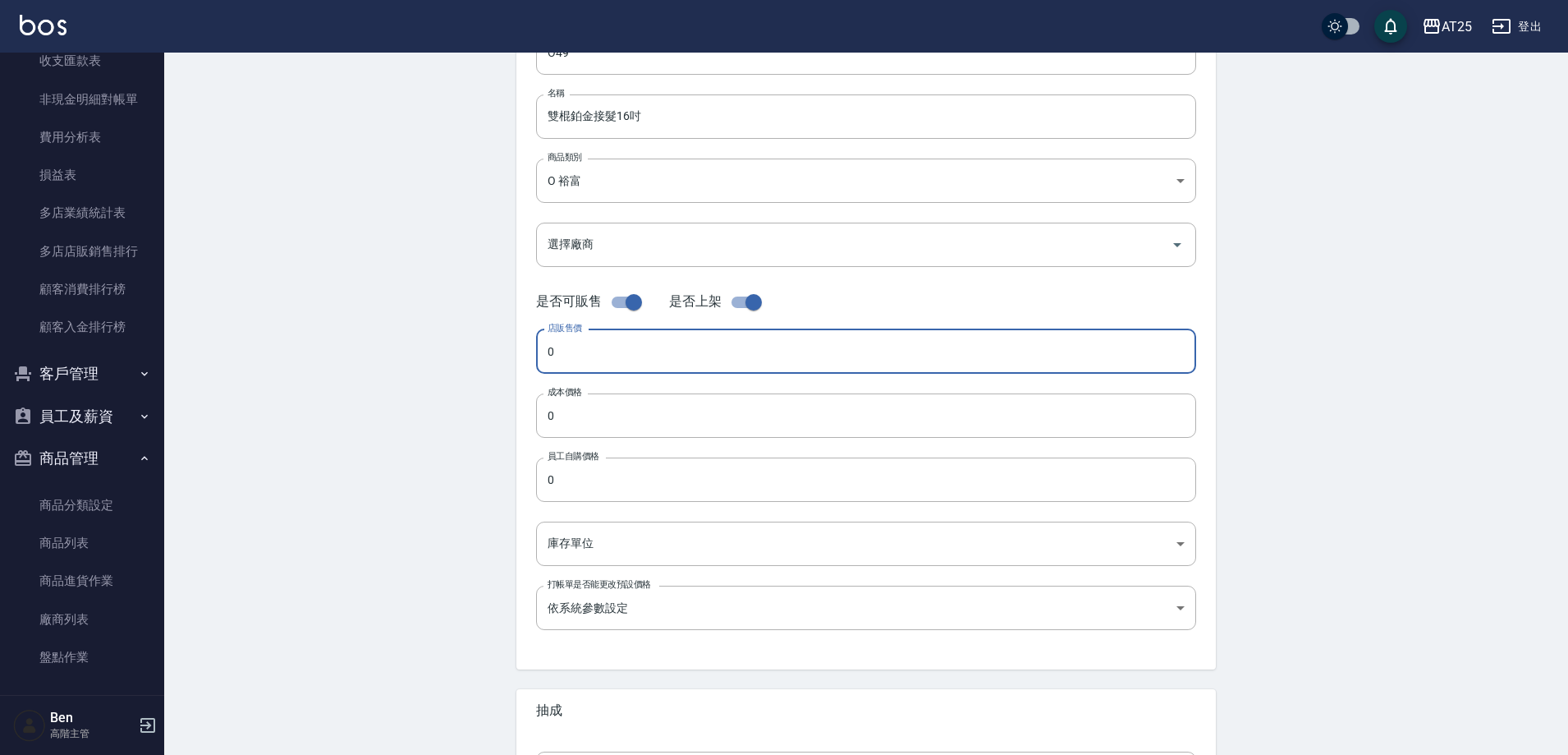
click at [581, 354] on input "0" at bounding box center [866, 351] width 660 height 45
paste input "103"
type input "1030"
click at [572, 417] on input "0" at bounding box center [866, 415] width 660 height 45
paste input "103"
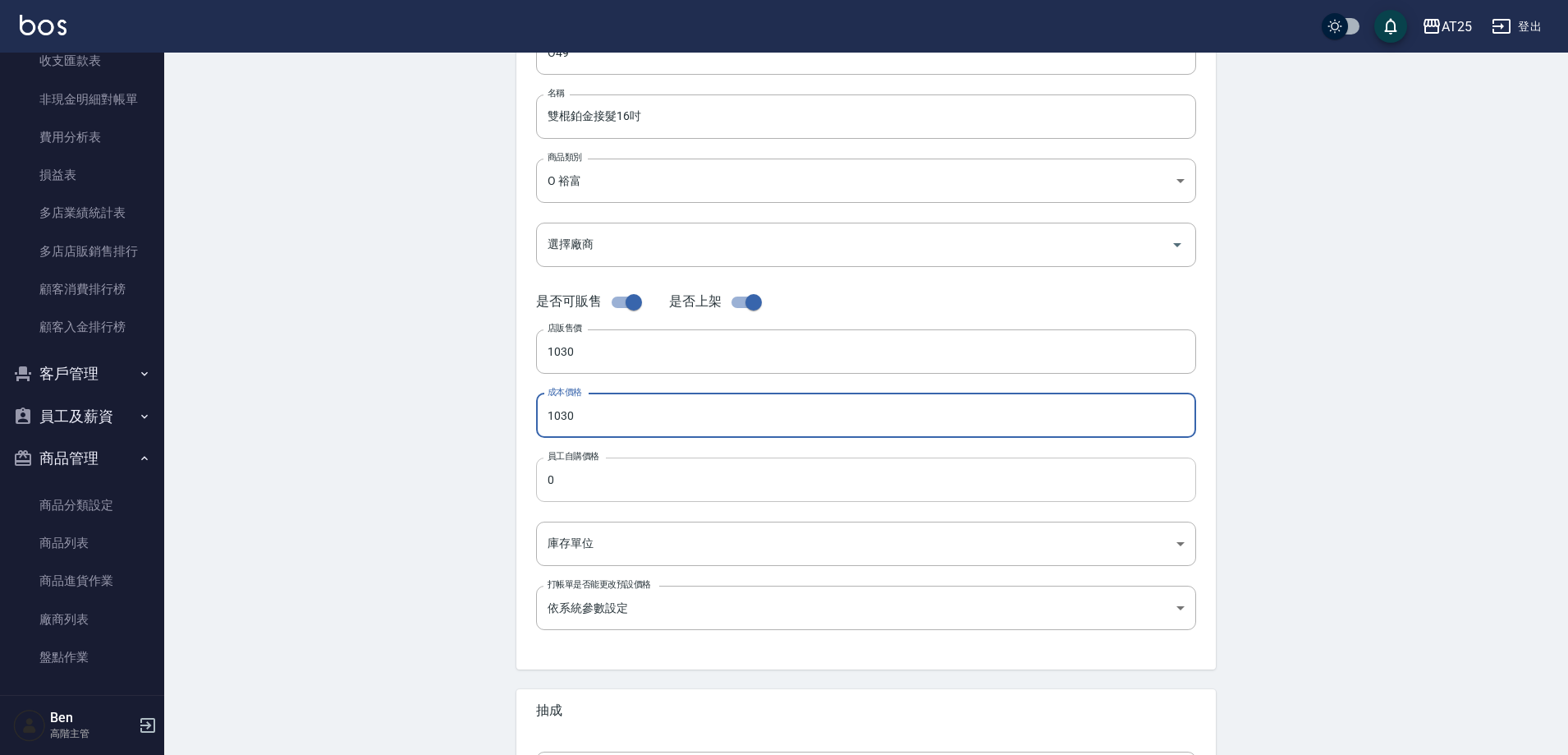
type input "1030"
click at [585, 486] on input "0" at bounding box center [866, 479] width 660 height 45
paste input "103"
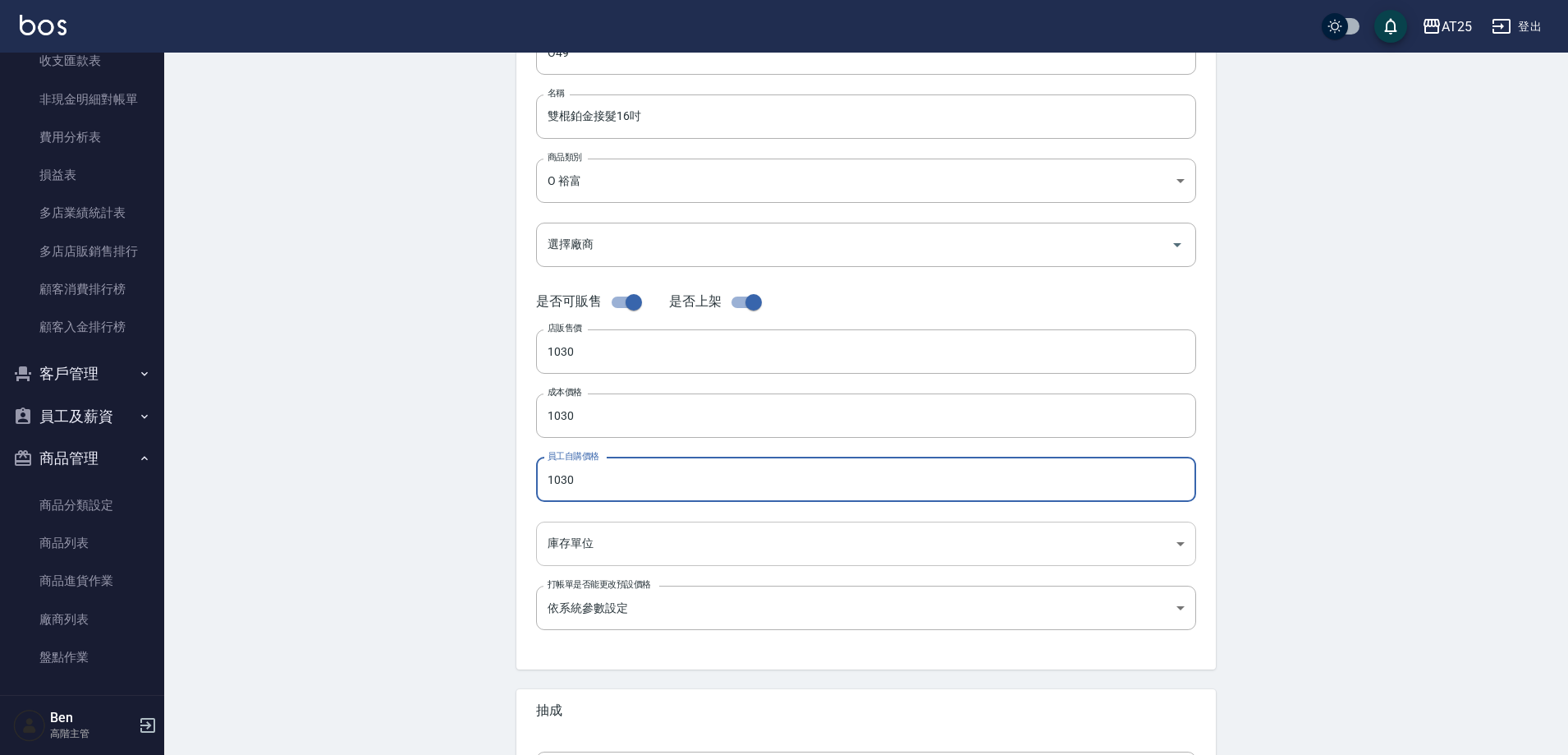
type input "1030"
click at [591, 555] on body "AT25 登出 櫃檯作業 打帳單 帳單列表 掛單列表 座位開單 營業儀表板 現金收支登錄 高階收支登錄 材料自購登錄 每日結帳 排班表 現場電腦打卡 掃碼打卡…" at bounding box center [788, 403] width 1576 height 1133
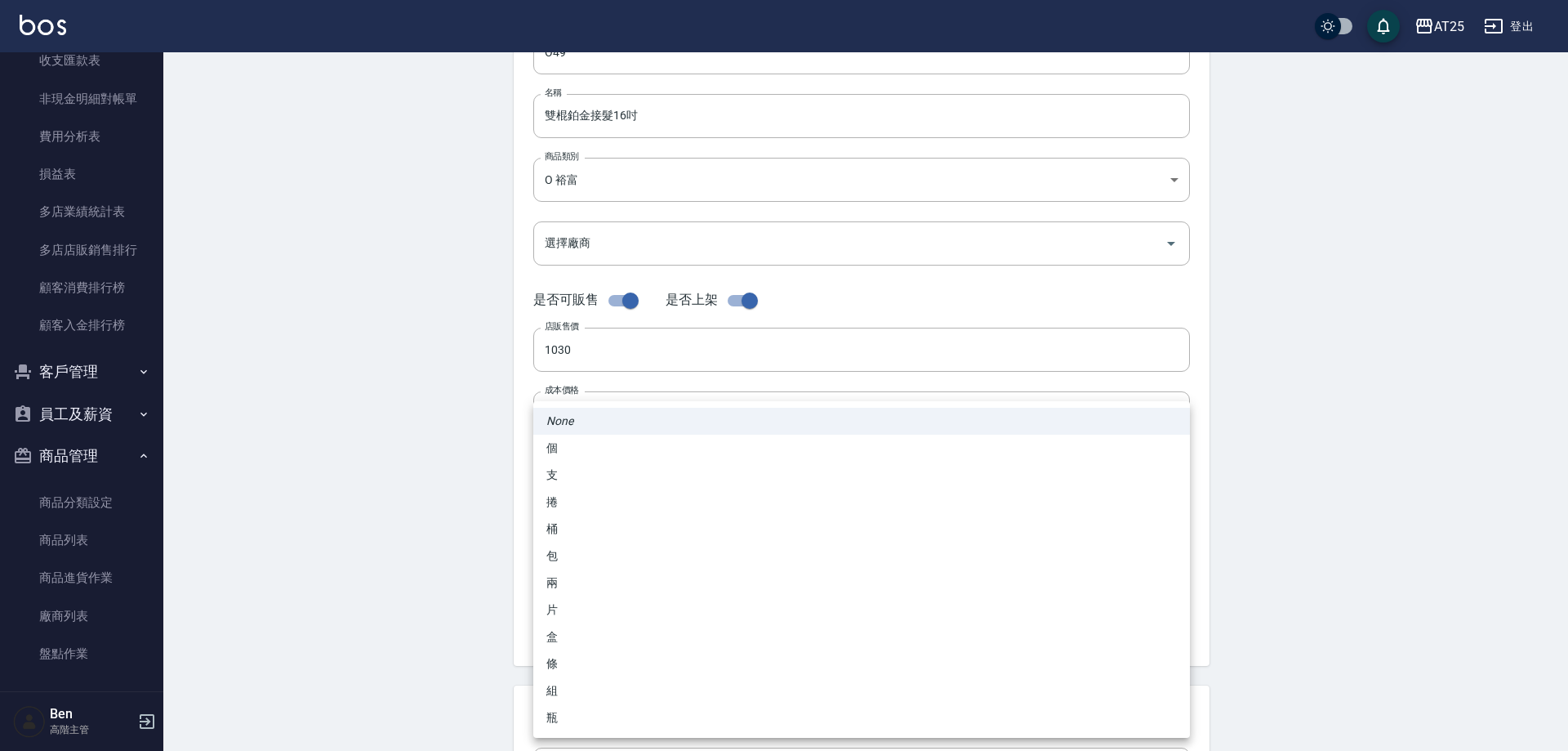
click at [591, 553] on li "包" at bounding box center [862, 556] width 657 height 27
type input "包"
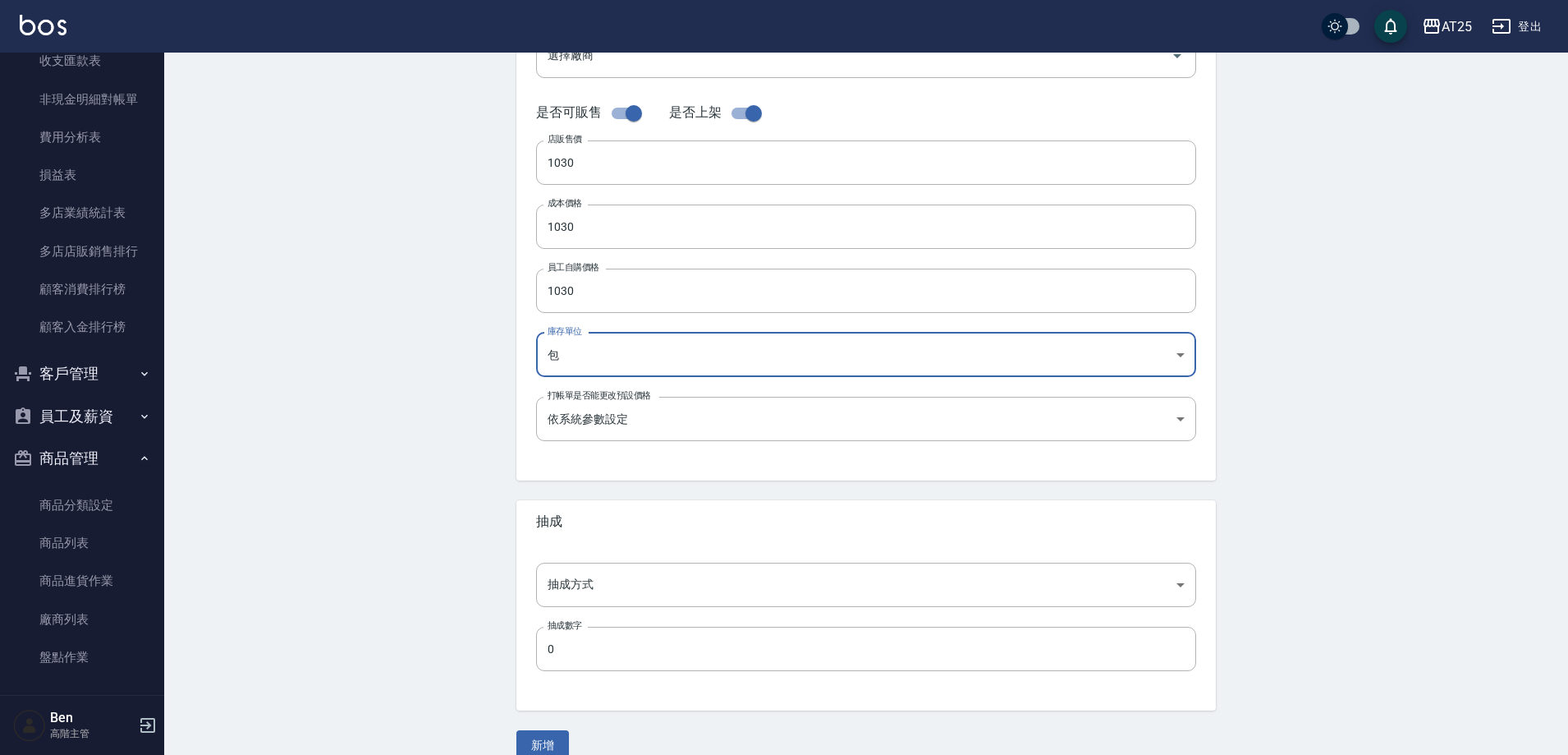
scroll to position [378, 0]
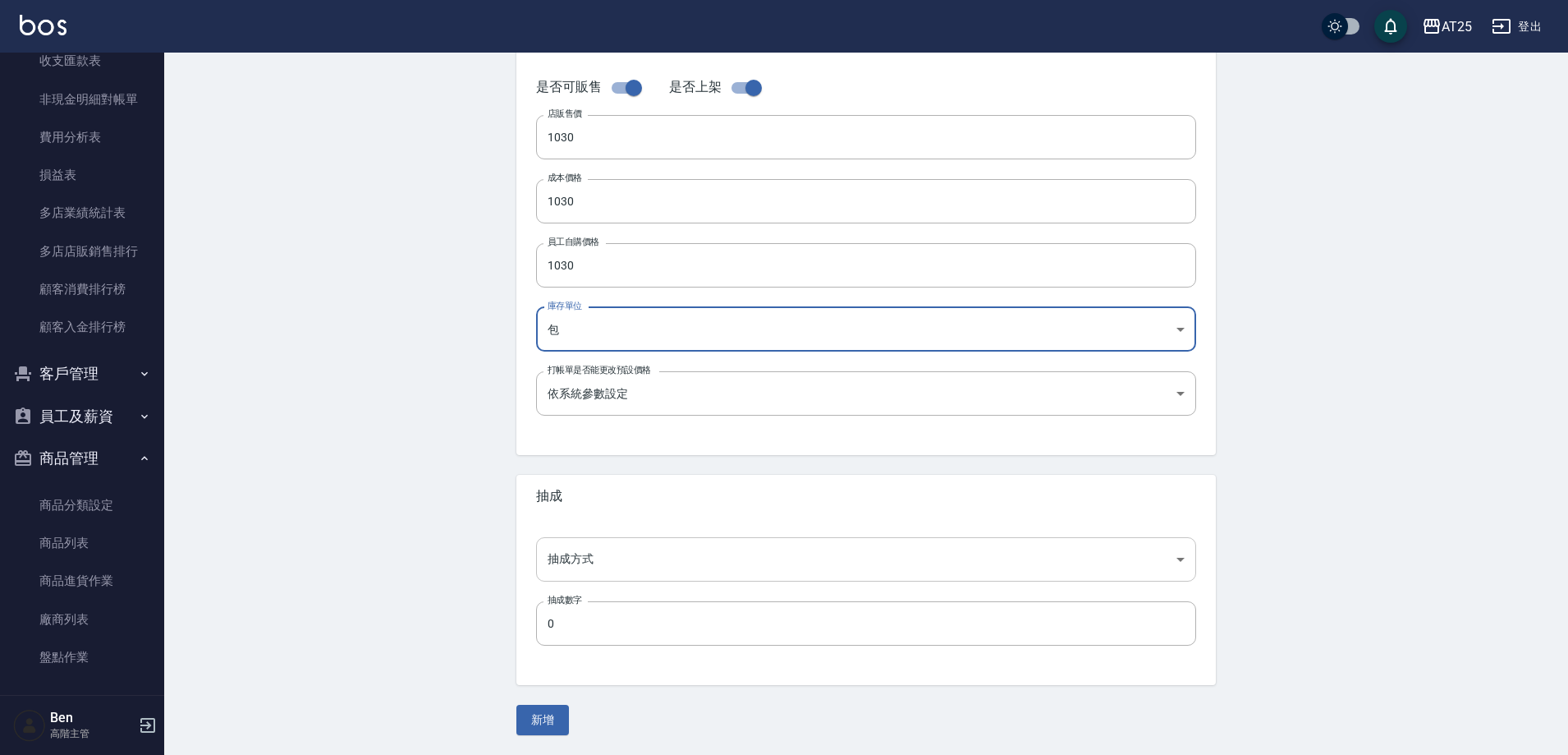
click at [642, 549] on body "AT25 登出 櫃檯作業 打帳單 帳單列表 掛單列表 座位開單 營業儀表板 現金收支登錄 高階收支登錄 材料自購登錄 每日結帳 排班表 現場電腦打卡 掃碼打卡…" at bounding box center [784, 188] width 1568 height 1133
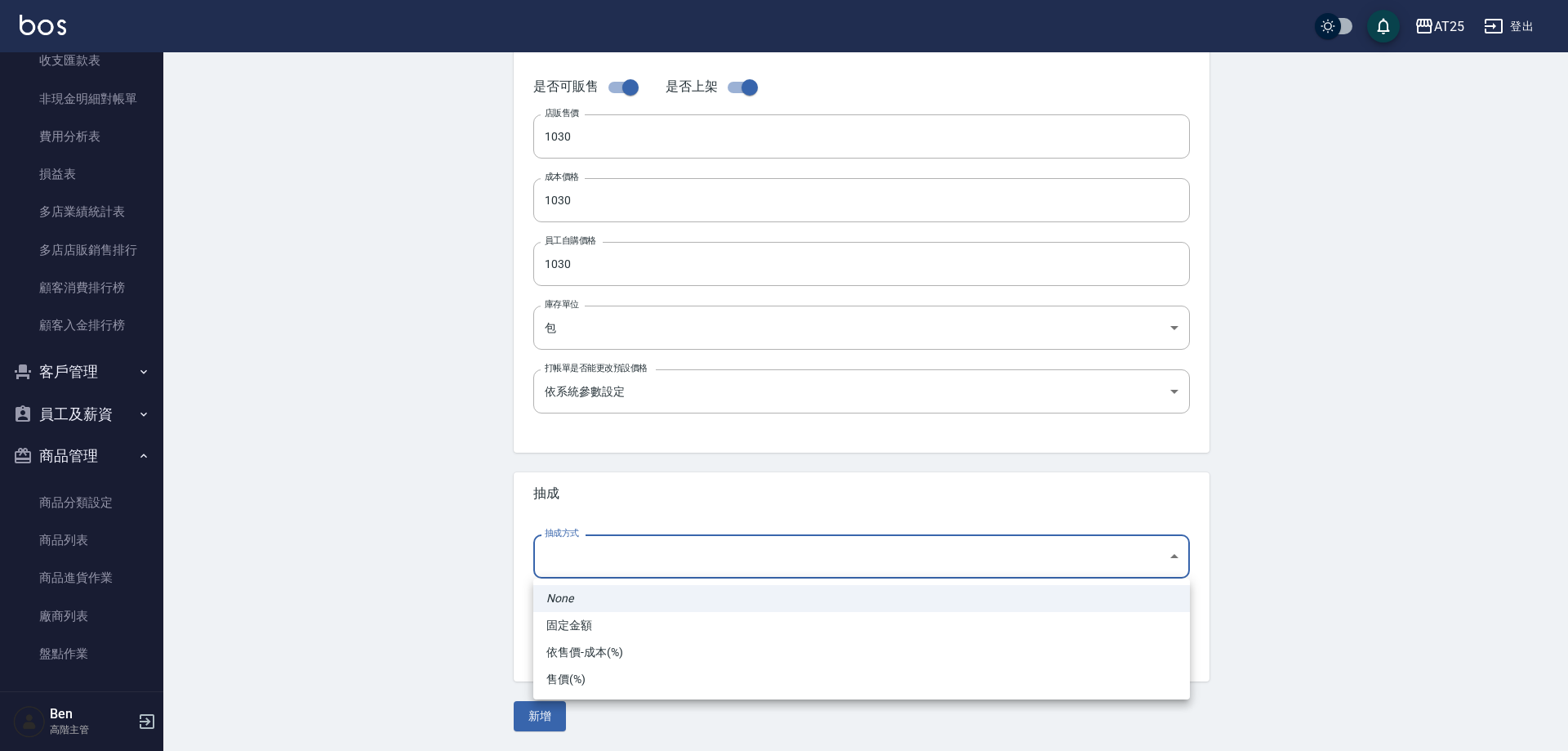
click at [646, 652] on li "依售價-成本(%)" at bounding box center [862, 652] width 657 height 27
type input "byCost"
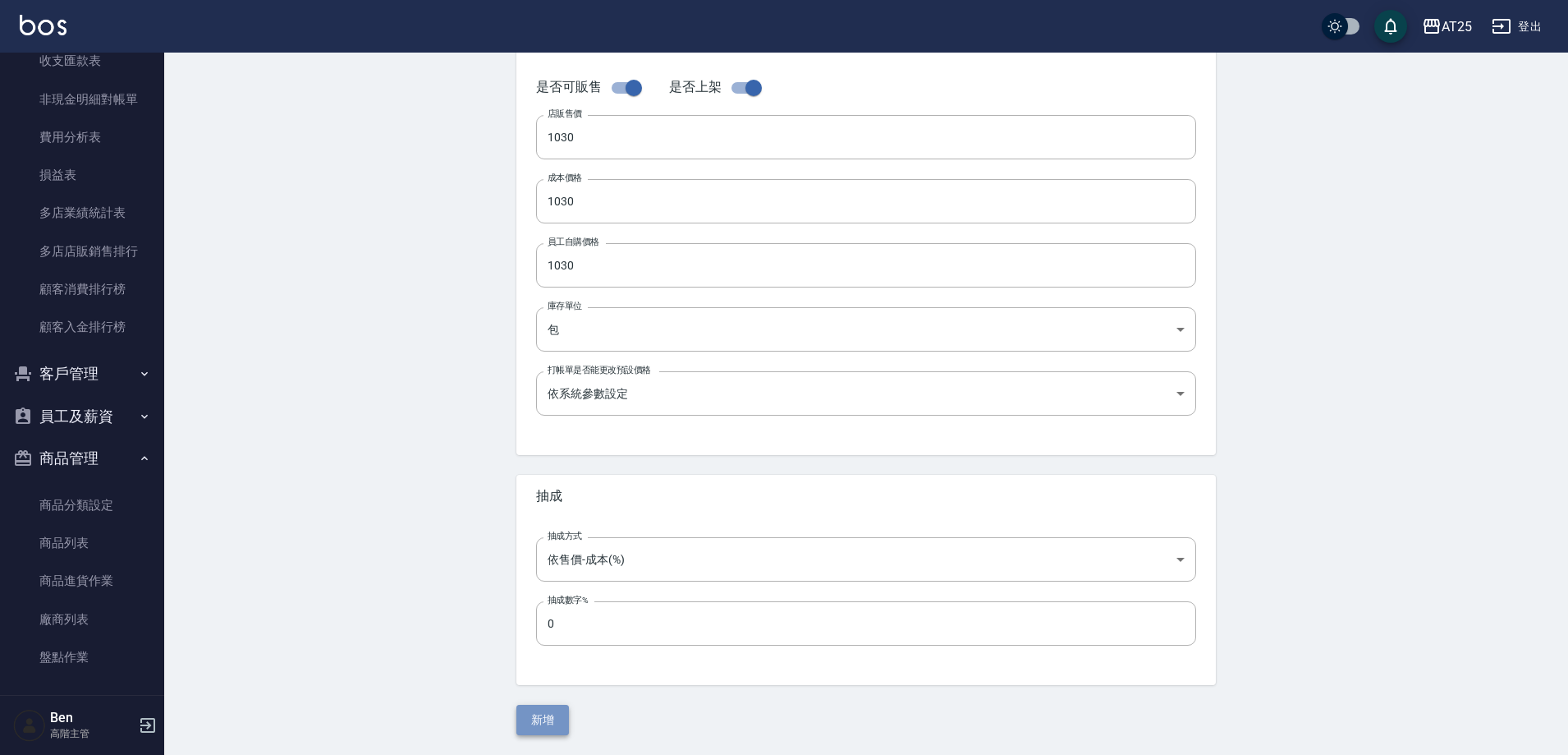
click at [541, 716] on button "新增" at bounding box center [543, 720] width 53 height 30
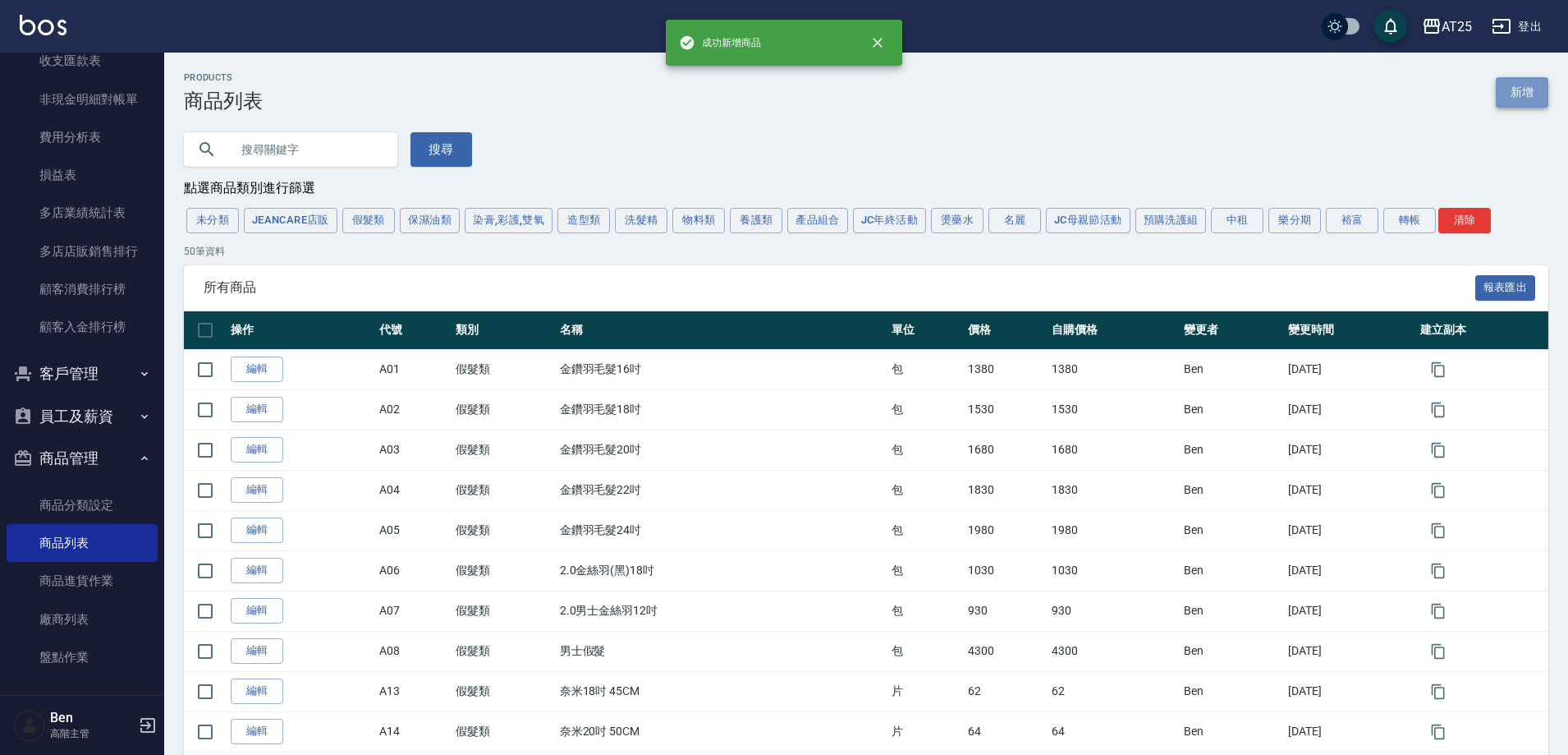
click at [1527, 87] on link "新增" at bounding box center [1522, 92] width 53 height 30
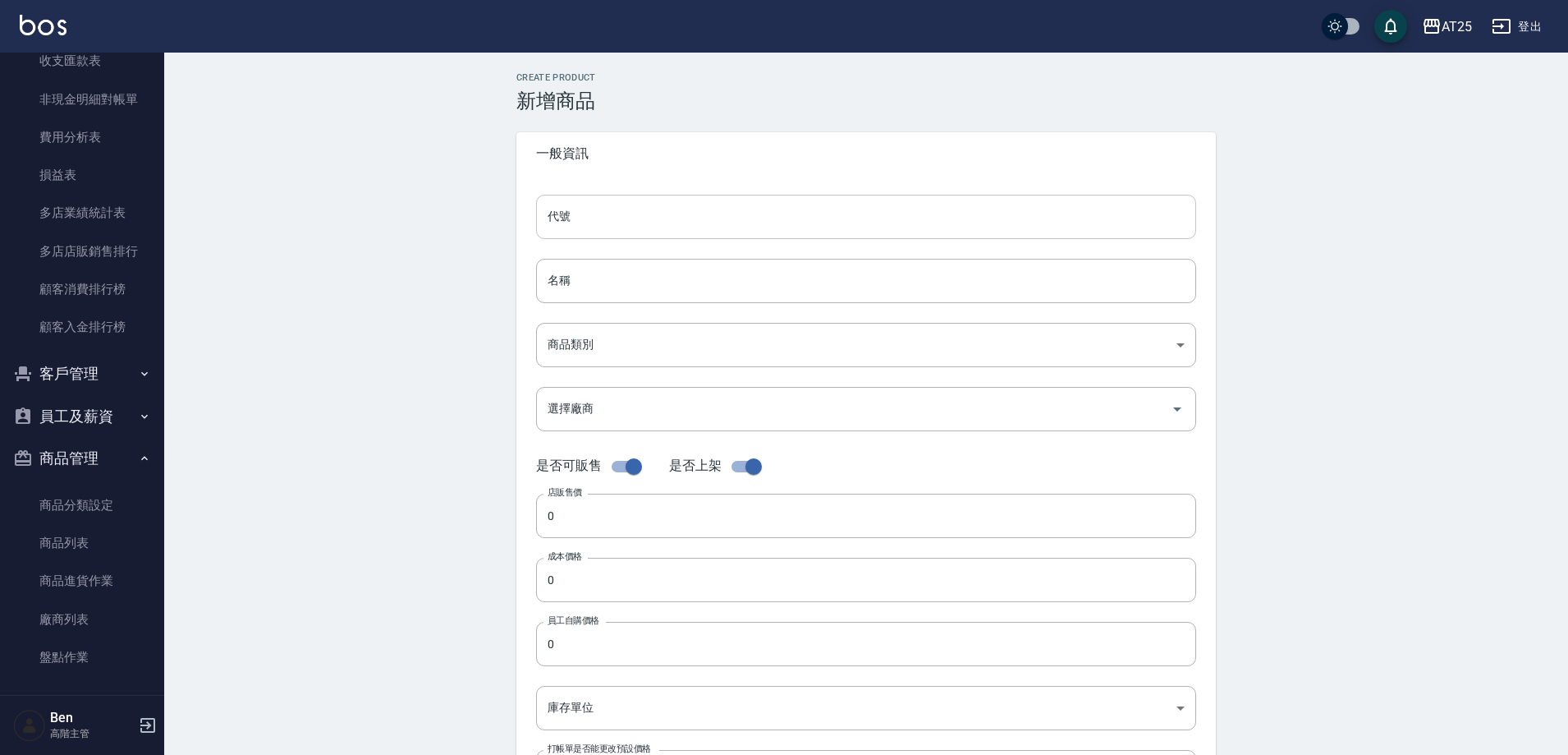
click at [864, 221] on input "代號" at bounding box center [866, 217] width 660 height 45
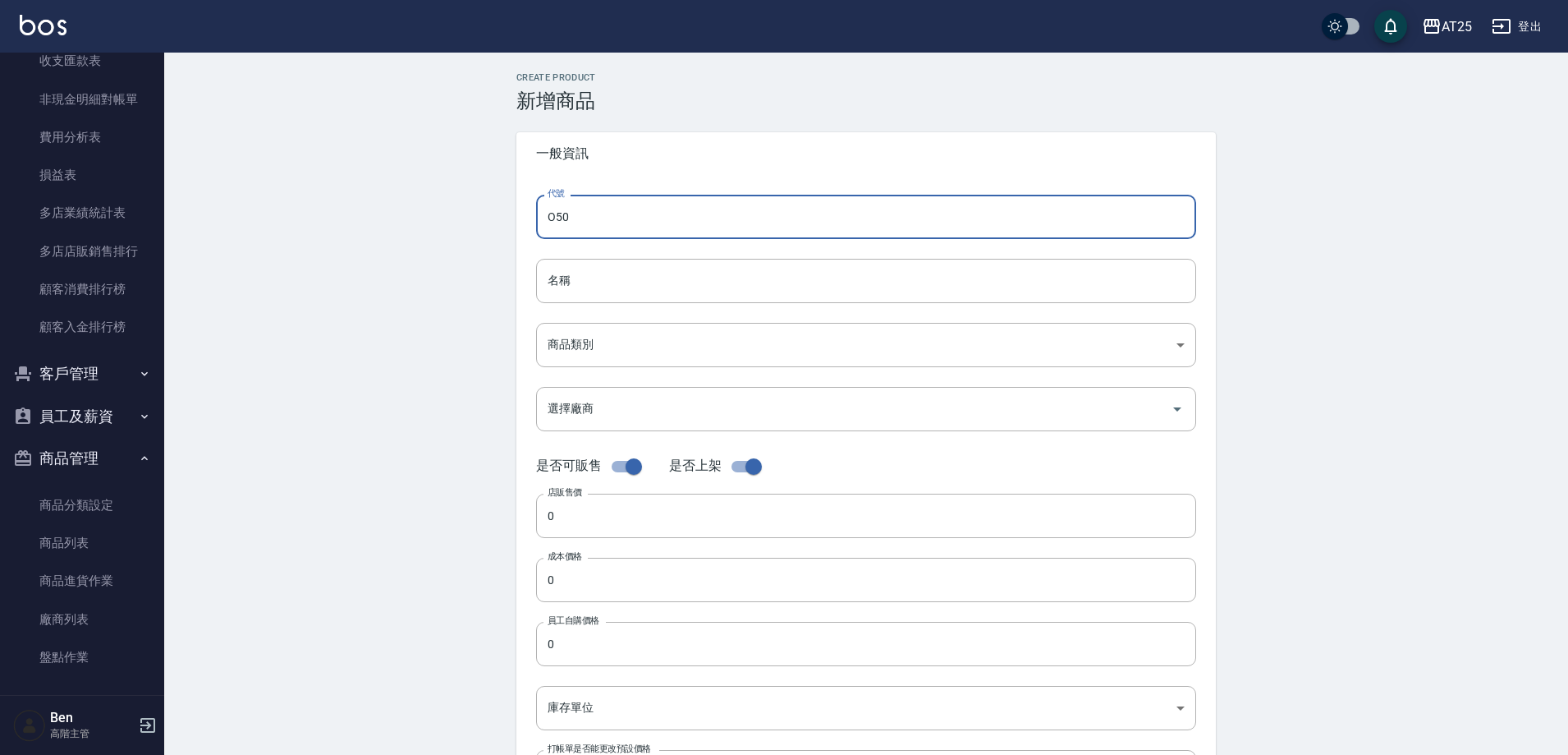
type input "O50"
click at [575, 273] on input "名稱" at bounding box center [866, 281] width 660 height 45
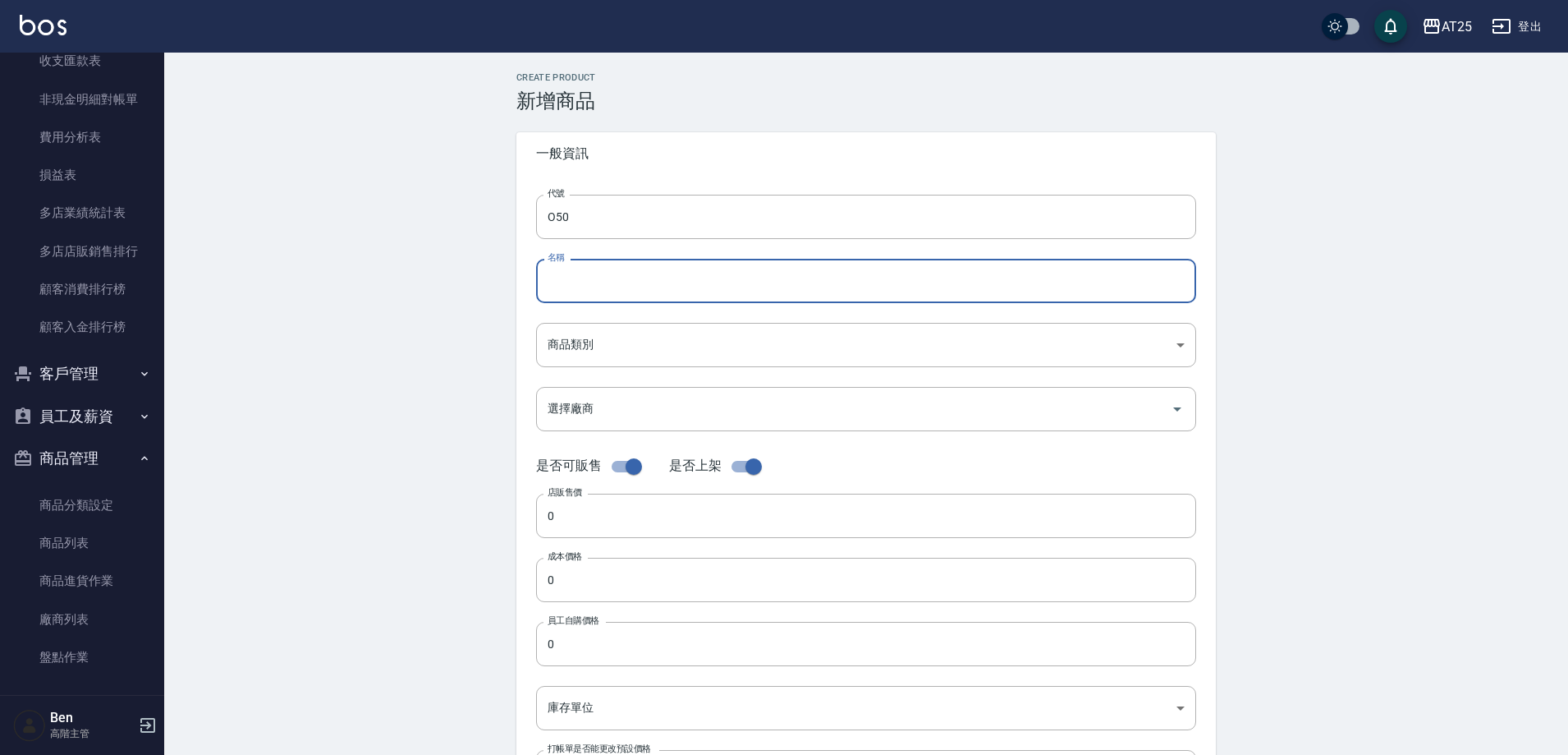
paste input "雙棍鉑金接髮18吋"
drag, startPoint x: 569, startPoint y: 281, endPoint x: 525, endPoint y: 281, distance: 44.0
click at [540, 282] on input "雙棍鉑金接髮18吋" at bounding box center [866, 281] width 660 height 45
type input "雙棍鉑金接髮18吋"
click at [597, 356] on body "AT25 登出 櫃檯作業 打帳單 帳單列表 掛單列表 座位開單 營業儀表板 現金收支登錄 高階收支登錄 材料自購登錄 每日結帳 排班表 現場電腦打卡 掃碼打卡…" at bounding box center [784, 567] width 1568 height 1133
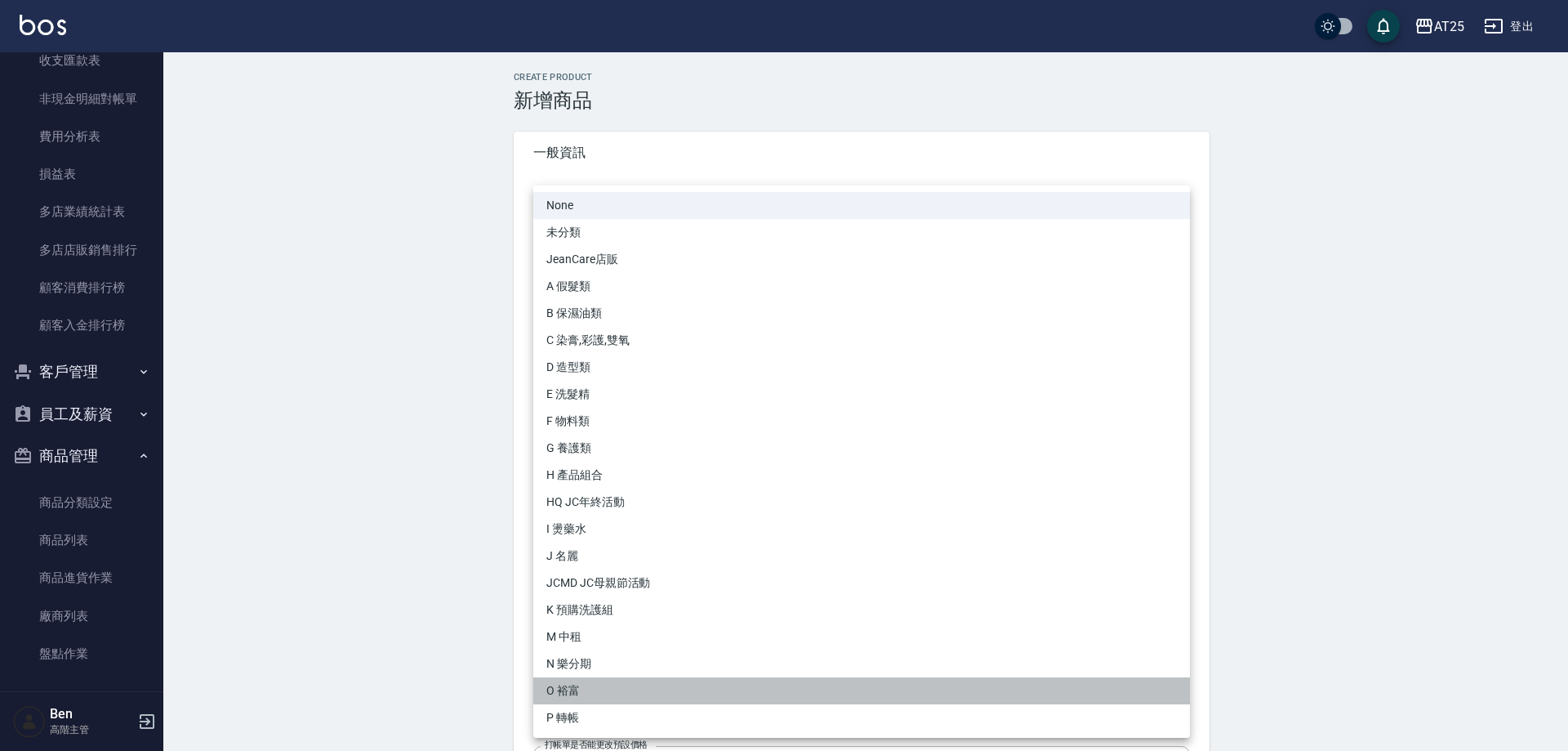
click at [598, 692] on li "O 裕富" at bounding box center [862, 691] width 657 height 27
type input "91f60e75-ef54-4e16-b1d4-88381a6f5a37"
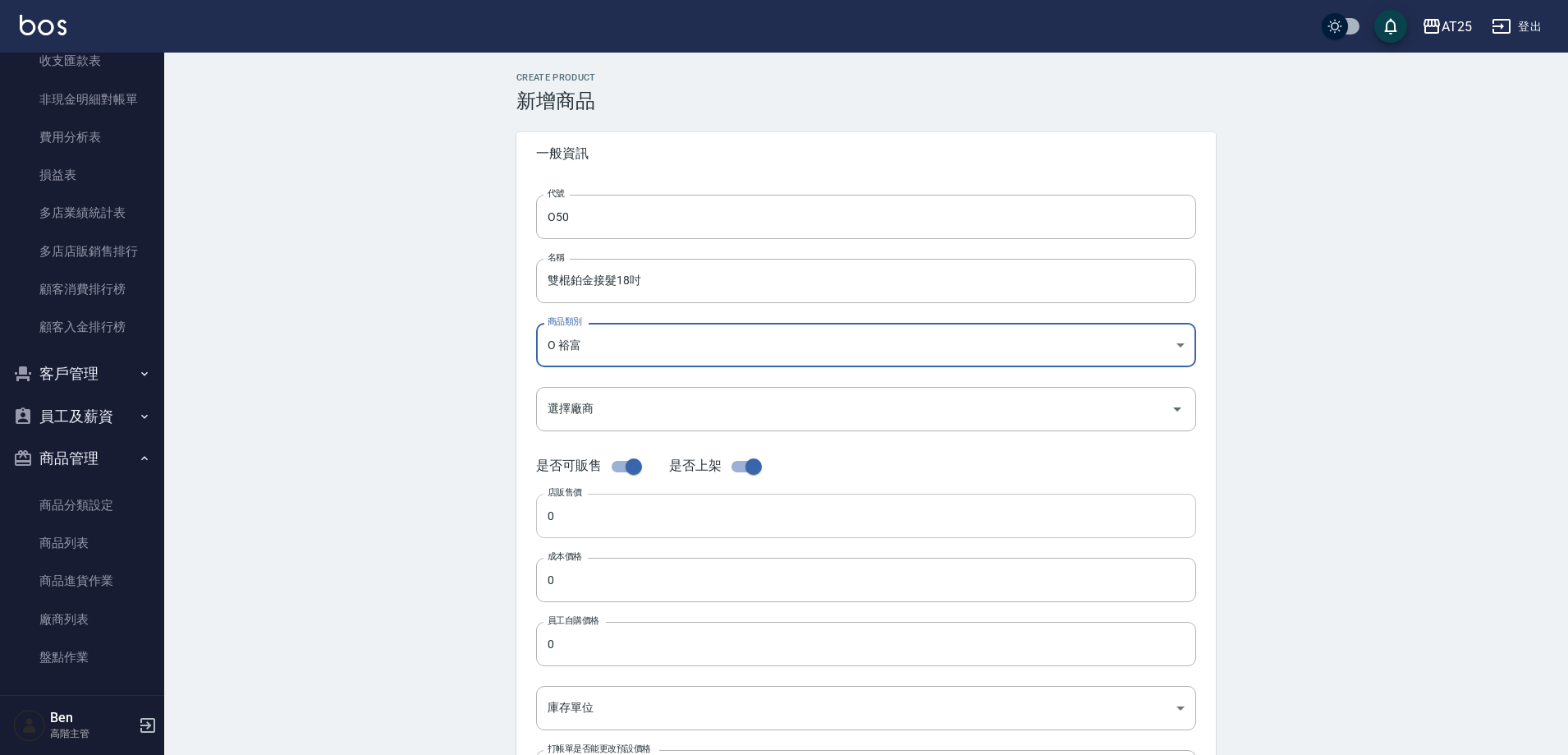
click at [618, 516] on input "0" at bounding box center [866, 515] width 660 height 45
paste input "108"
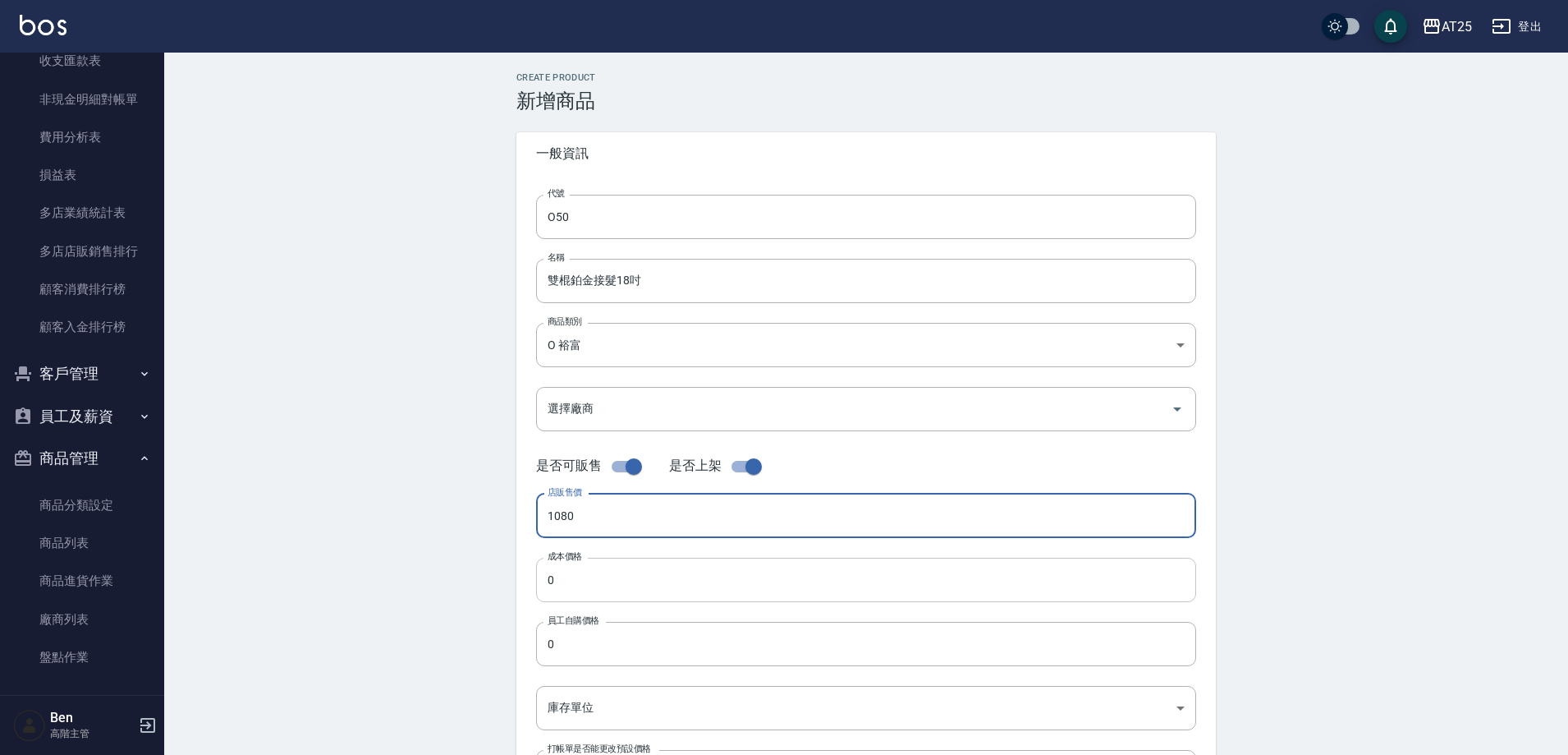
type input "1080"
click at [610, 578] on input "0" at bounding box center [866, 579] width 660 height 45
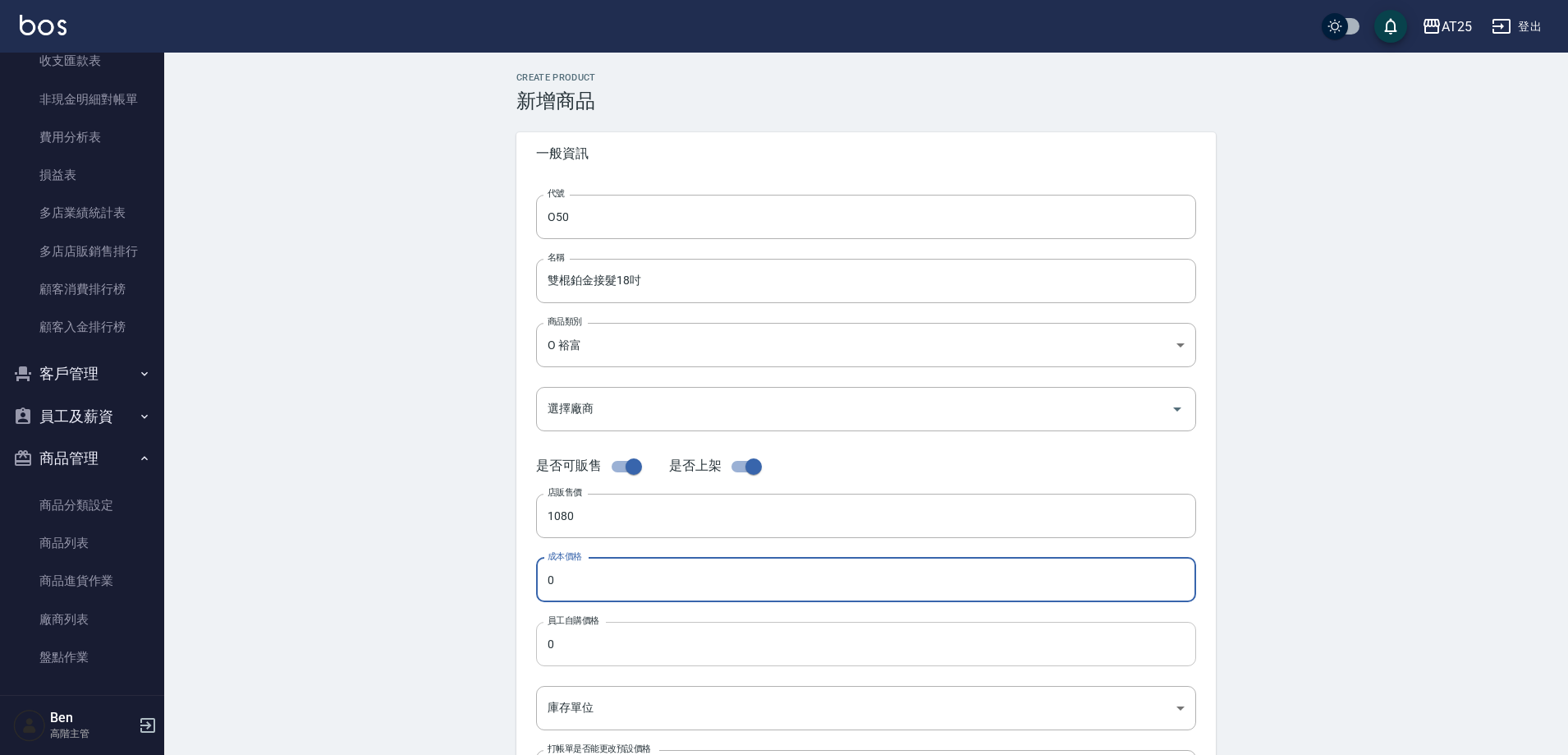
paste input "108"
type input "1080"
click at [613, 659] on input "0" at bounding box center [866, 644] width 660 height 45
paste input "108"
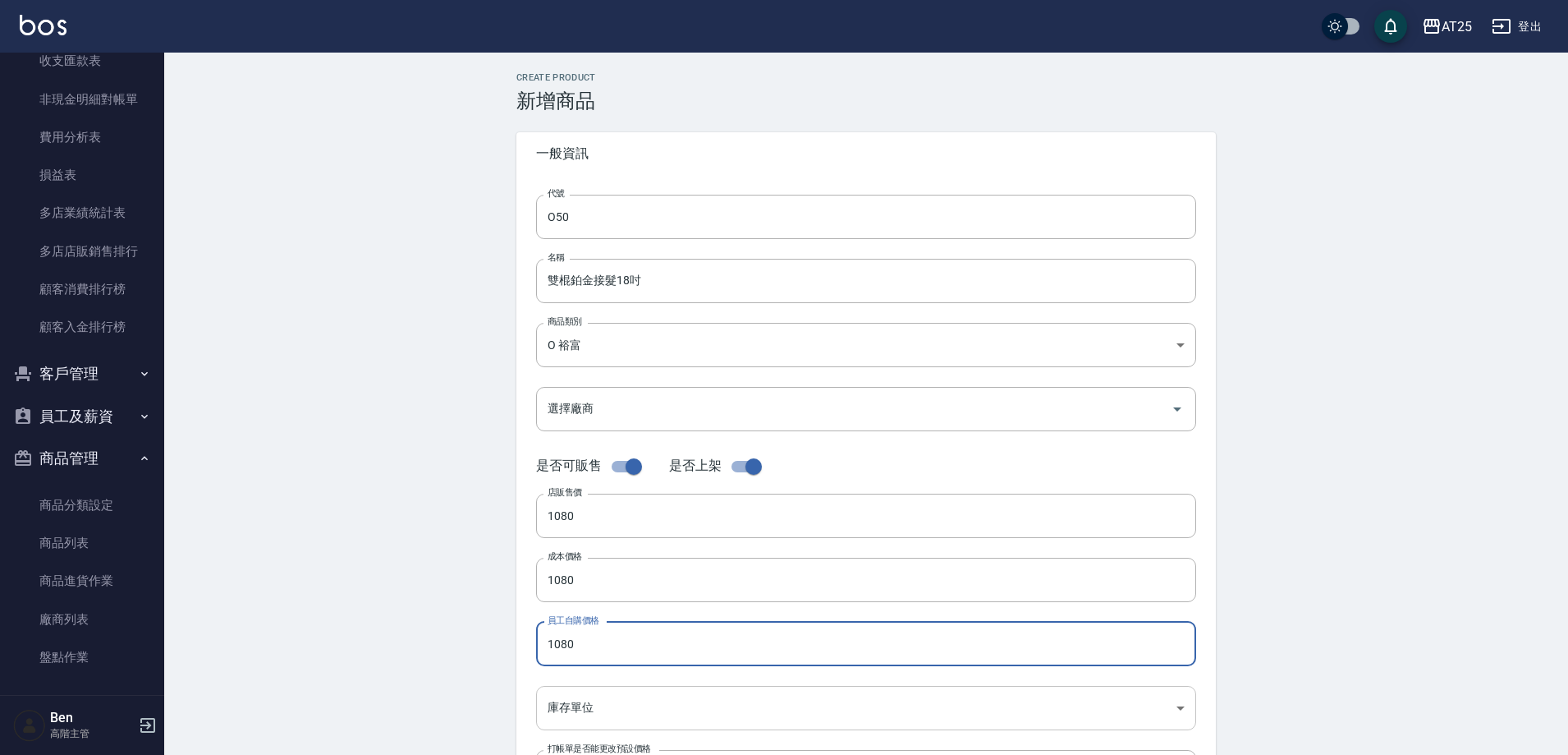
type input "1080"
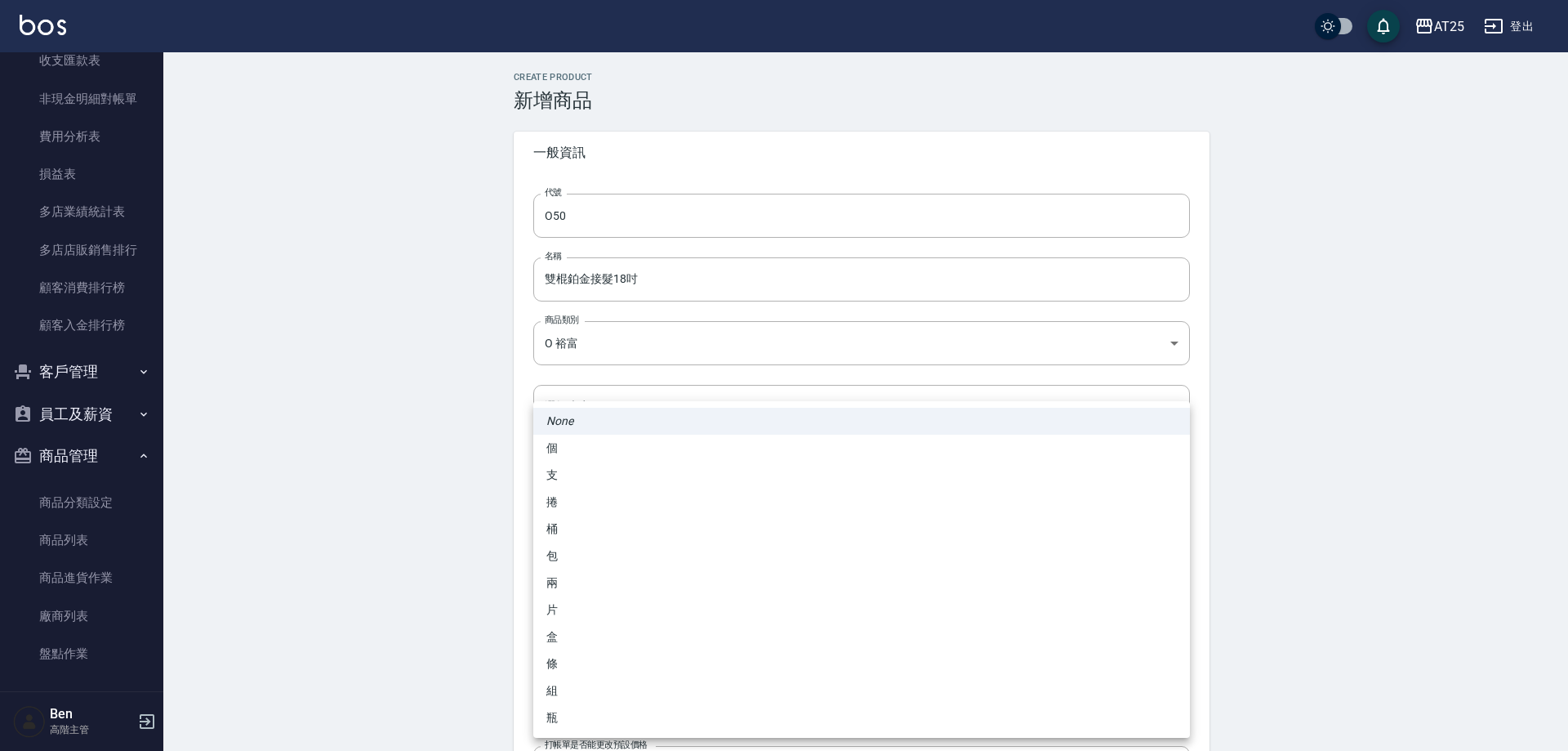
click at [608, 702] on body "AT25 登出 櫃檯作業 打帳單 帳單列表 掛單列表 座位開單 營業儀表板 現金收支登錄 高階收支登錄 材料自購登錄 每日結帳 排班表 現場電腦打卡 掃碼打卡…" at bounding box center [784, 564] width 1568 height 1127
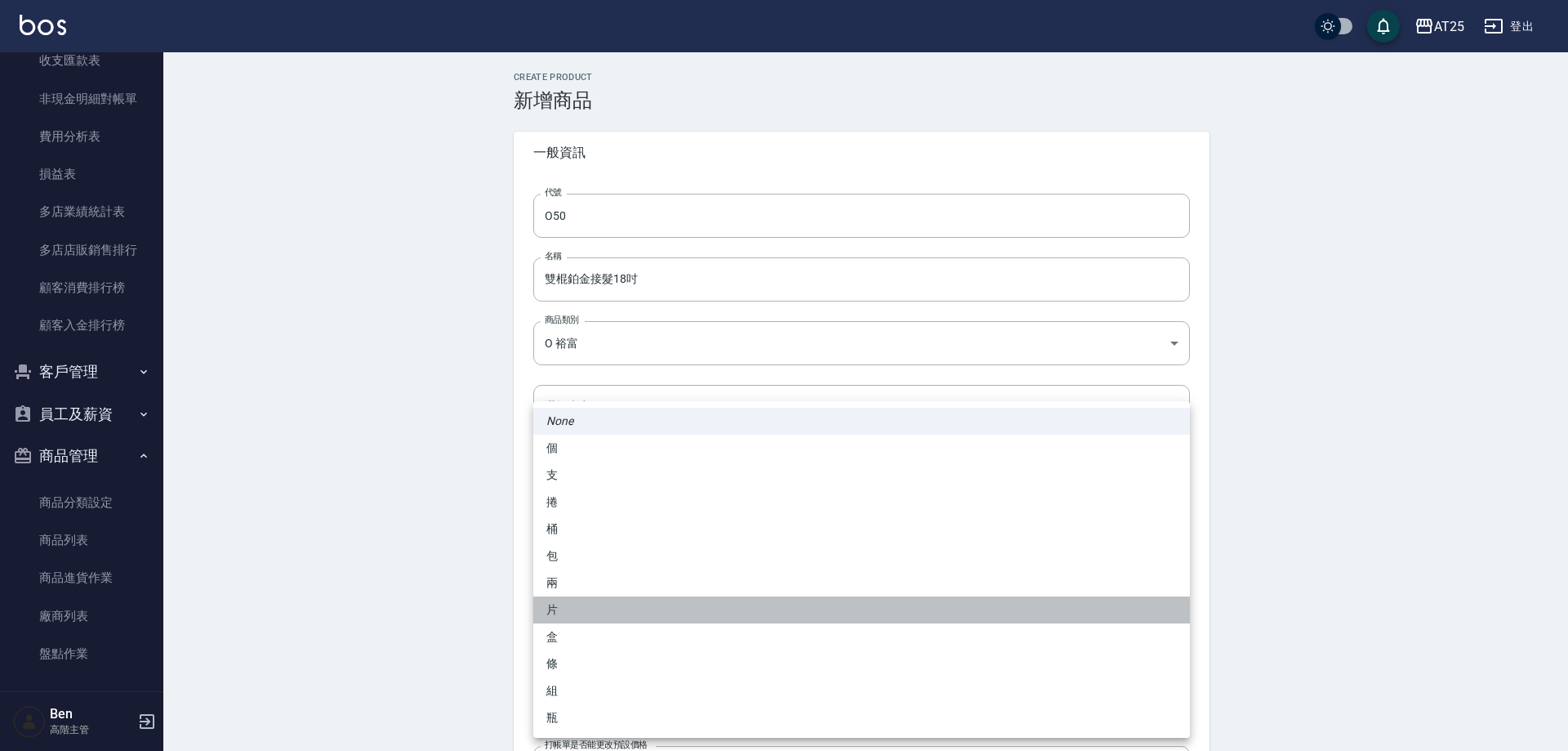
click at [603, 599] on li "片" at bounding box center [862, 610] width 657 height 27
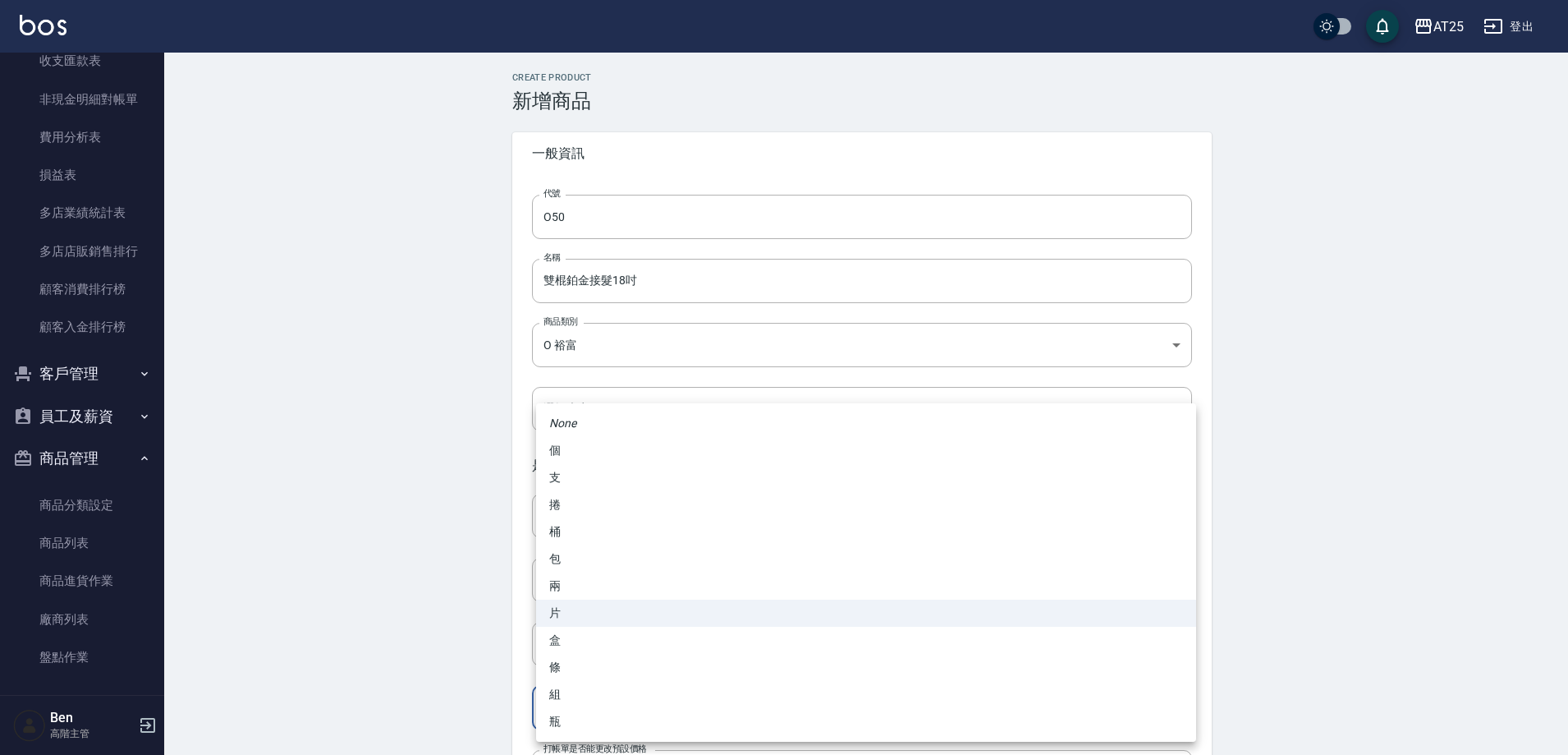
click at [602, 697] on body "AT25 登出 櫃檯作業 打帳單 帳單列表 掛單列表 座位開單 營業儀表板 現金收支登錄 高階收支登錄 材料自購登錄 每日結帳 排班表 現場電腦打卡 掃碼打卡…" at bounding box center [784, 567] width 1568 height 1133
click at [602, 551] on li "包" at bounding box center [866, 559] width 660 height 27
type input "包"
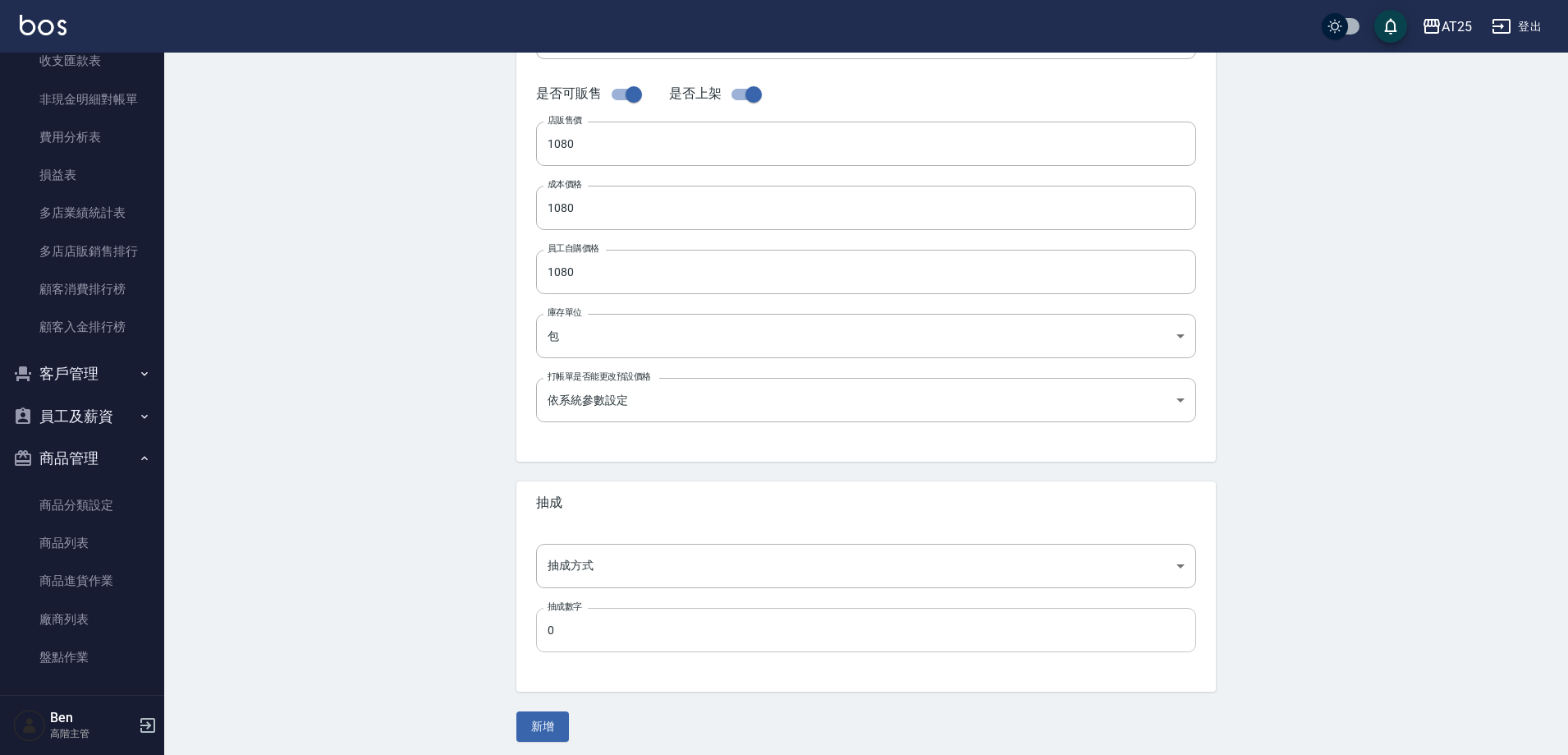
scroll to position [378, 0]
click at [584, 571] on body "AT25 登出 櫃檯作業 打帳單 帳單列表 掛單列表 座位開單 營業儀表板 現金收支登錄 高階收支登錄 材料自購登錄 每日結帳 排班表 現場電腦打卡 掃碼打卡…" at bounding box center [784, 188] width 1568 height 1133
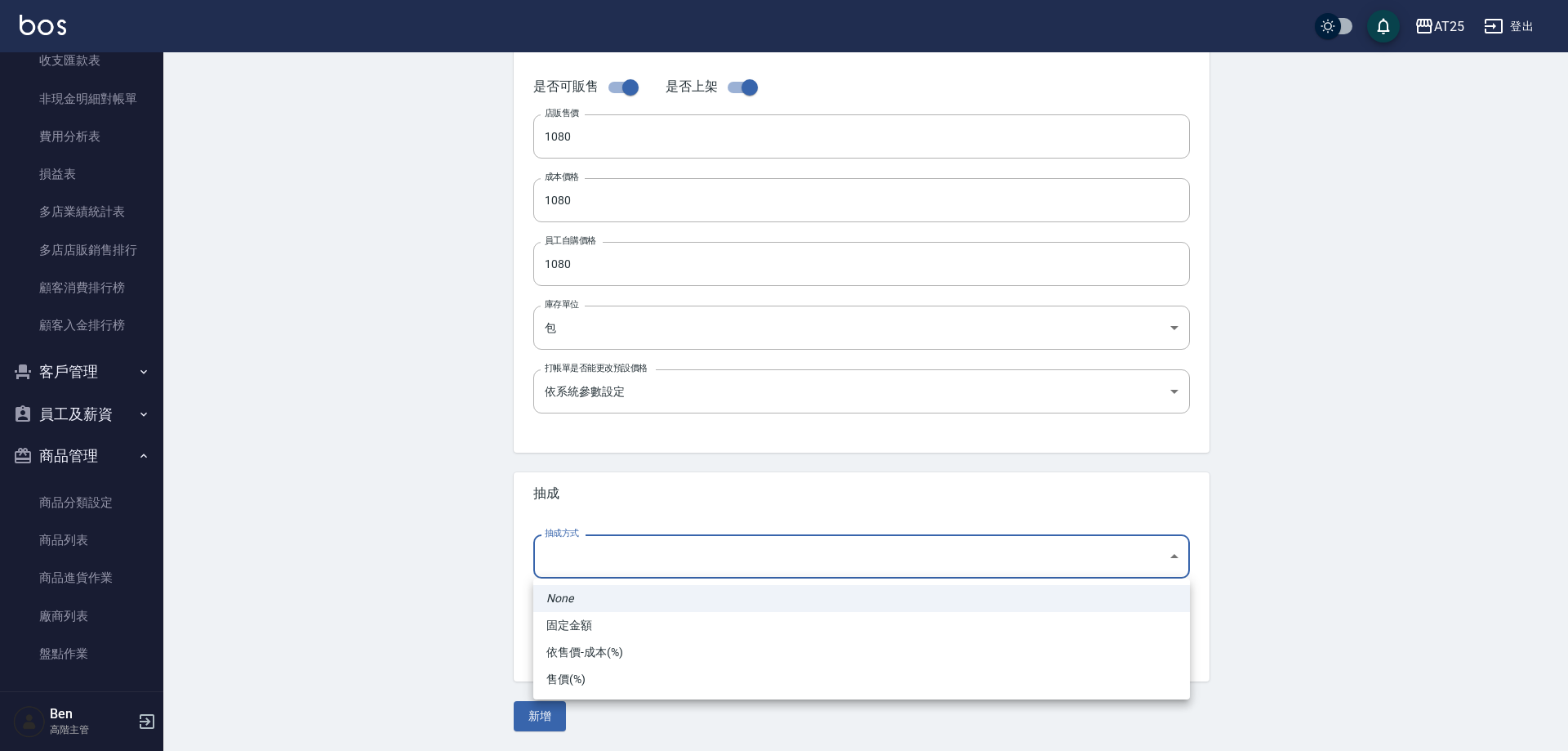
click at [613, 660] on li "依售價-成本(%)" at bounding box center [862, 652] width 657 height 27
type input "byCost"
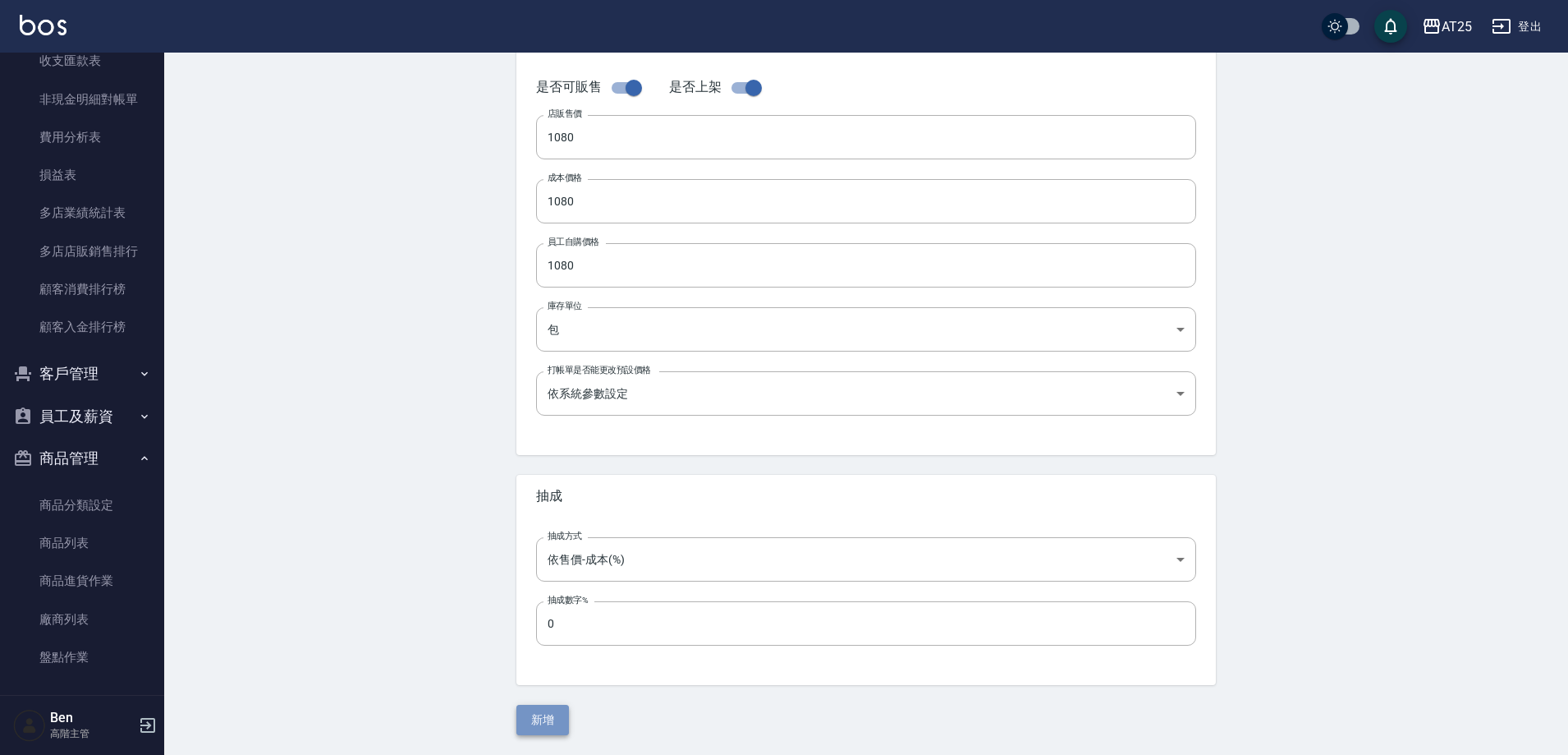
click at [555, 705] on button "新增" at bounding box center [543, 720] width 53 height 30
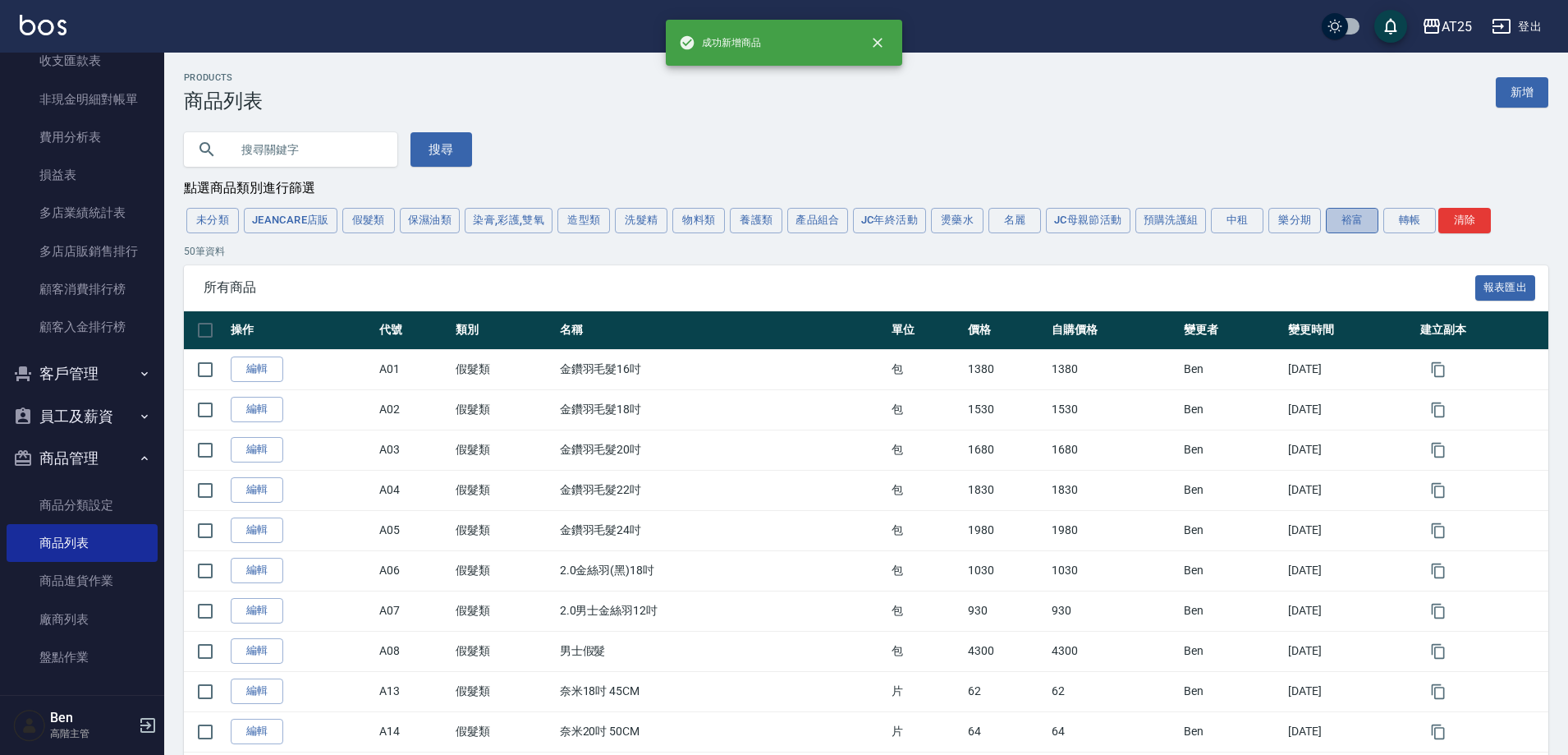
click at [1359, 223] on button "裕富" at bounding box center [1352, 220] width 53 height 25
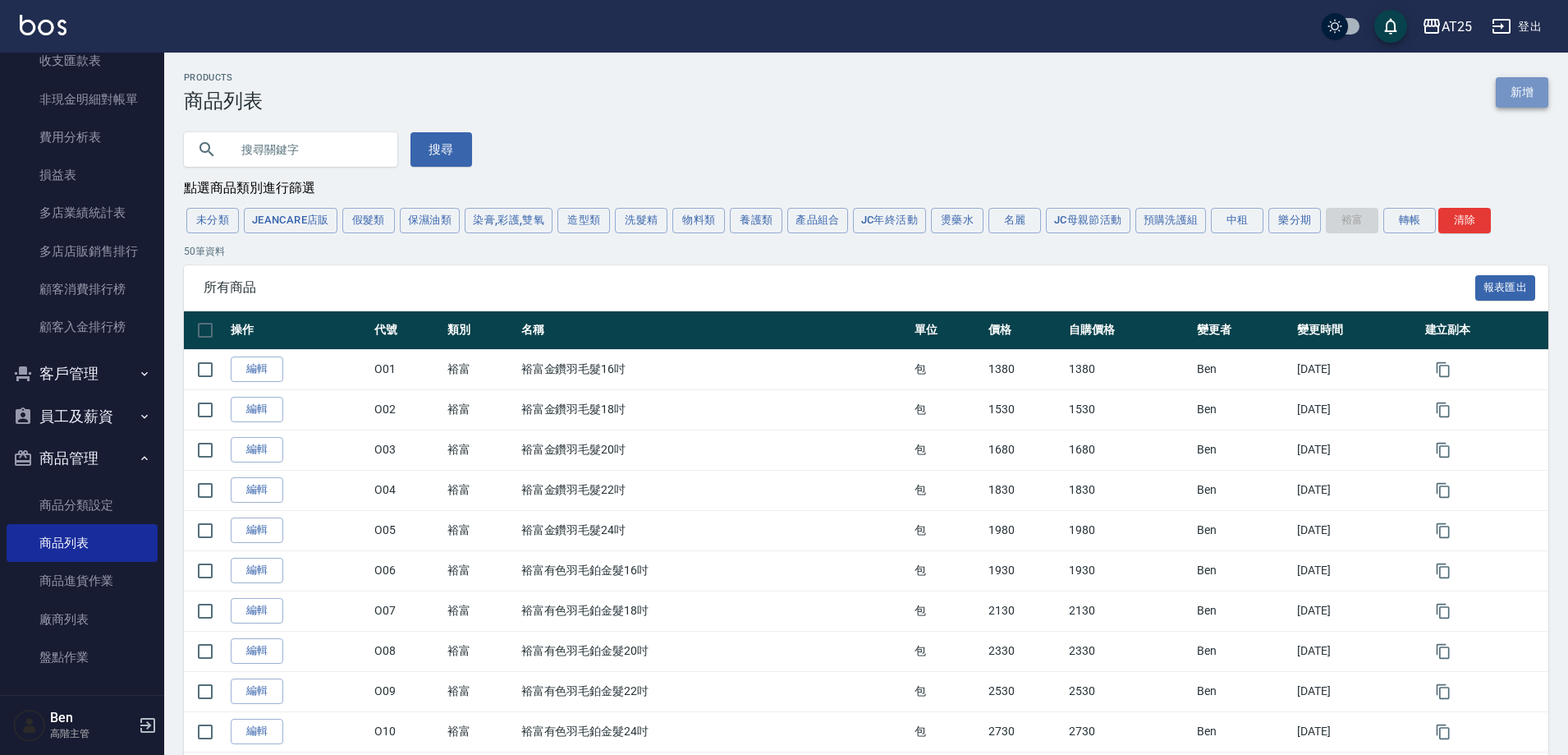
click at [1529, 91] on link "新增" at bounding box center [1522, 92] width 53 height 30
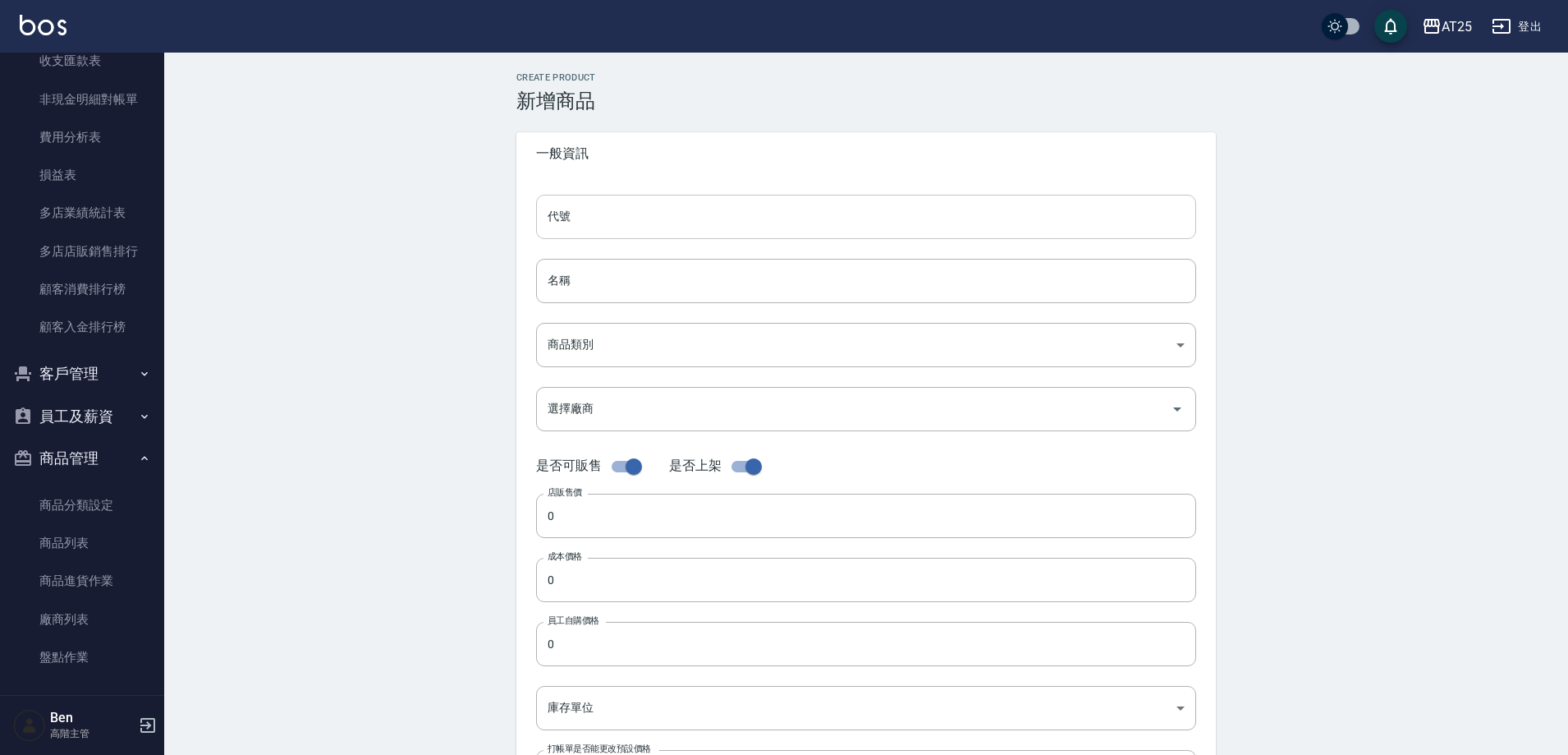
click at [590, 211] on input "代號" at bounding box center [866, 217] width 660 height 45
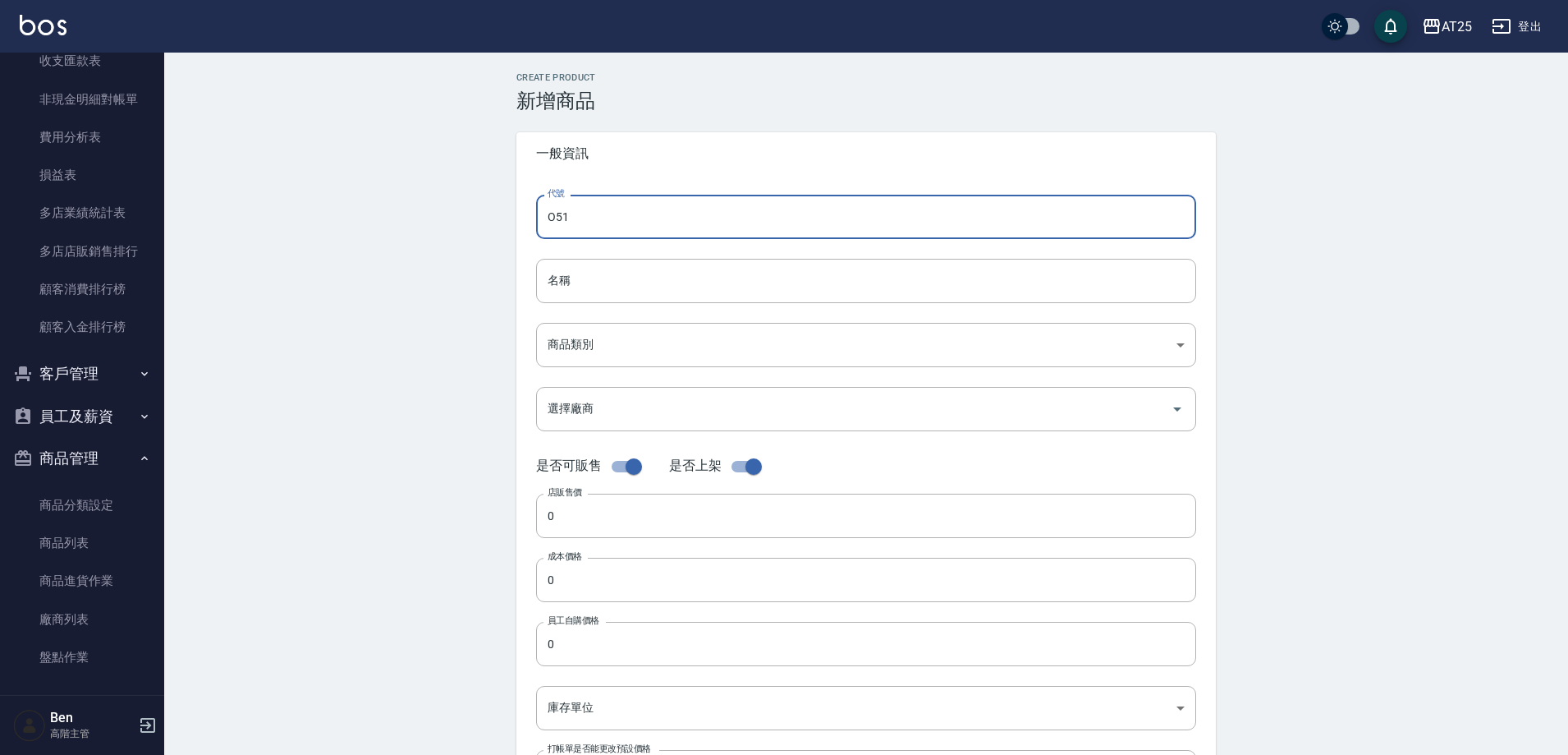
type input "O51"
click at [591, 297] on input "名稱" at bounding box center [866, 281] width 660 height 45
paste input "雙棍鉑金接髮20吋"
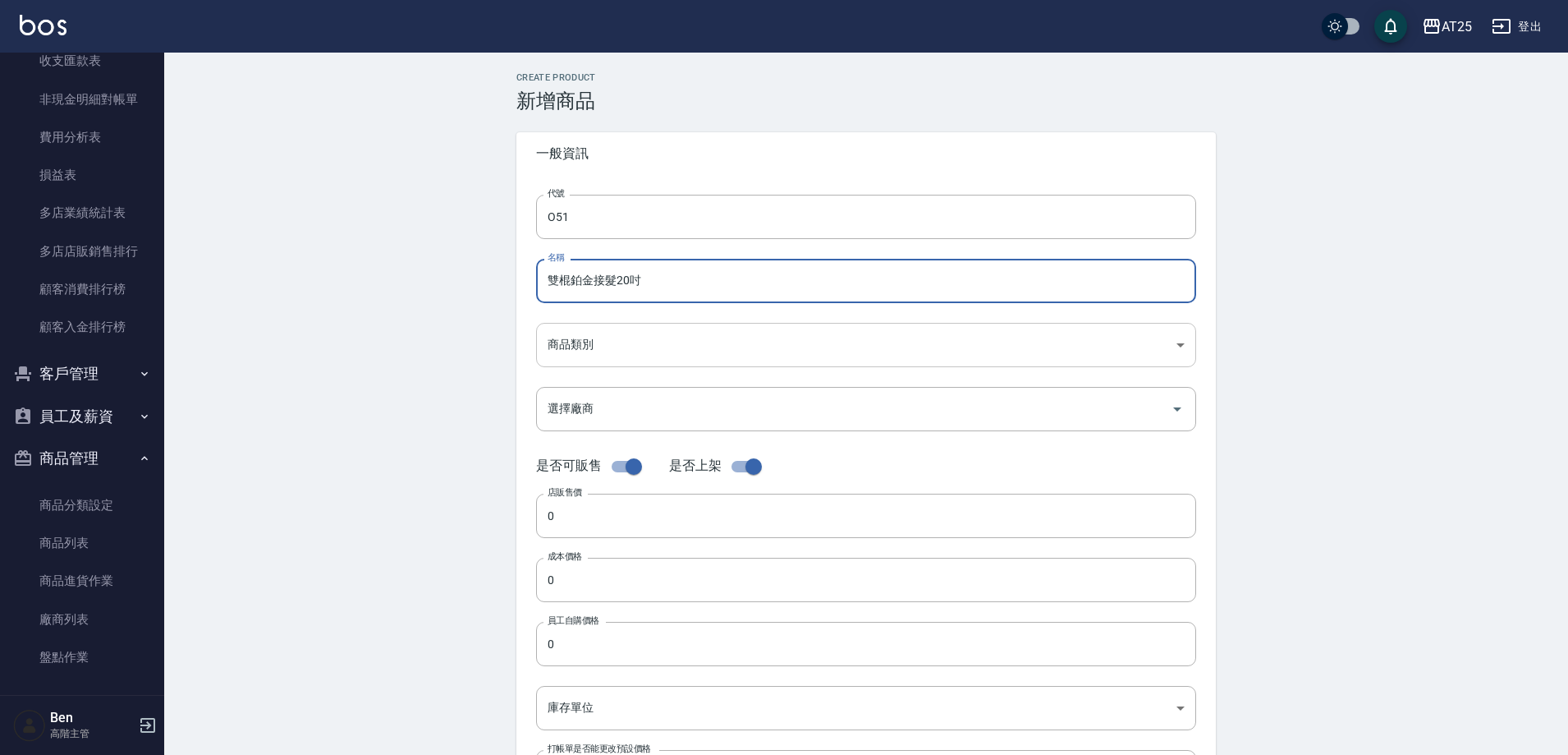
type input "雙棍鉑金接髮20吋"
click at [581, 349] on body "AT25 登出 櫃檯作業 打帳單 帳單列表 掛單列表 座位開單 營業儀表板 現金收支登錄 高階收支登錄 材料自購登錄 每日結帳 排班表 現場電腦打卡 掃碼打卡…" at bounding box center [788, 567] width 1576 height 1133
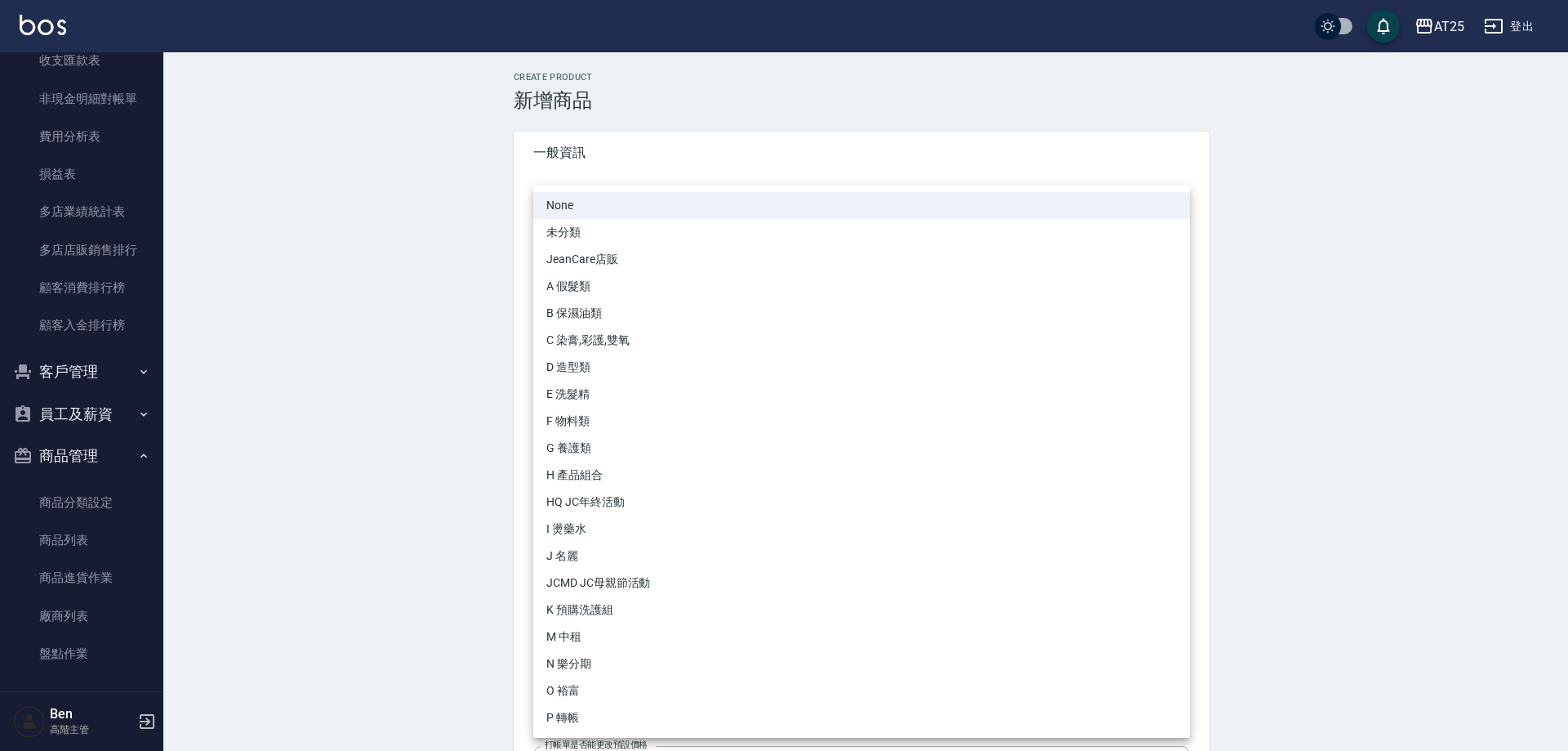
click at [621, 697] on li "O 裕富" at bounding box center [862, 691] width 657 height 27
type input "91f60e75-ef54-4e16-b1d4-88381a6f5a37"
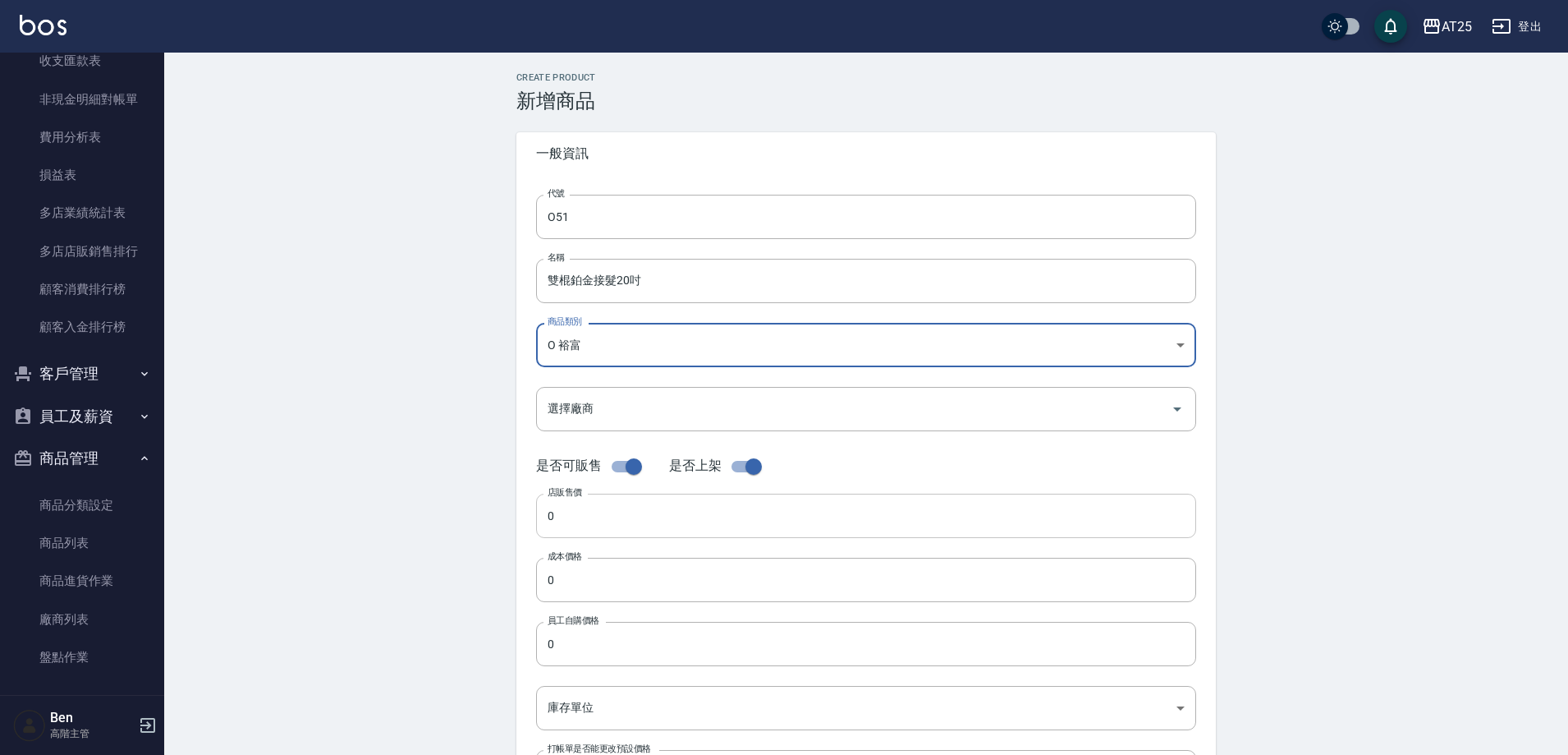
click at [597, 509] on input "0" at bounding box center [866, 515] width 660 height 45
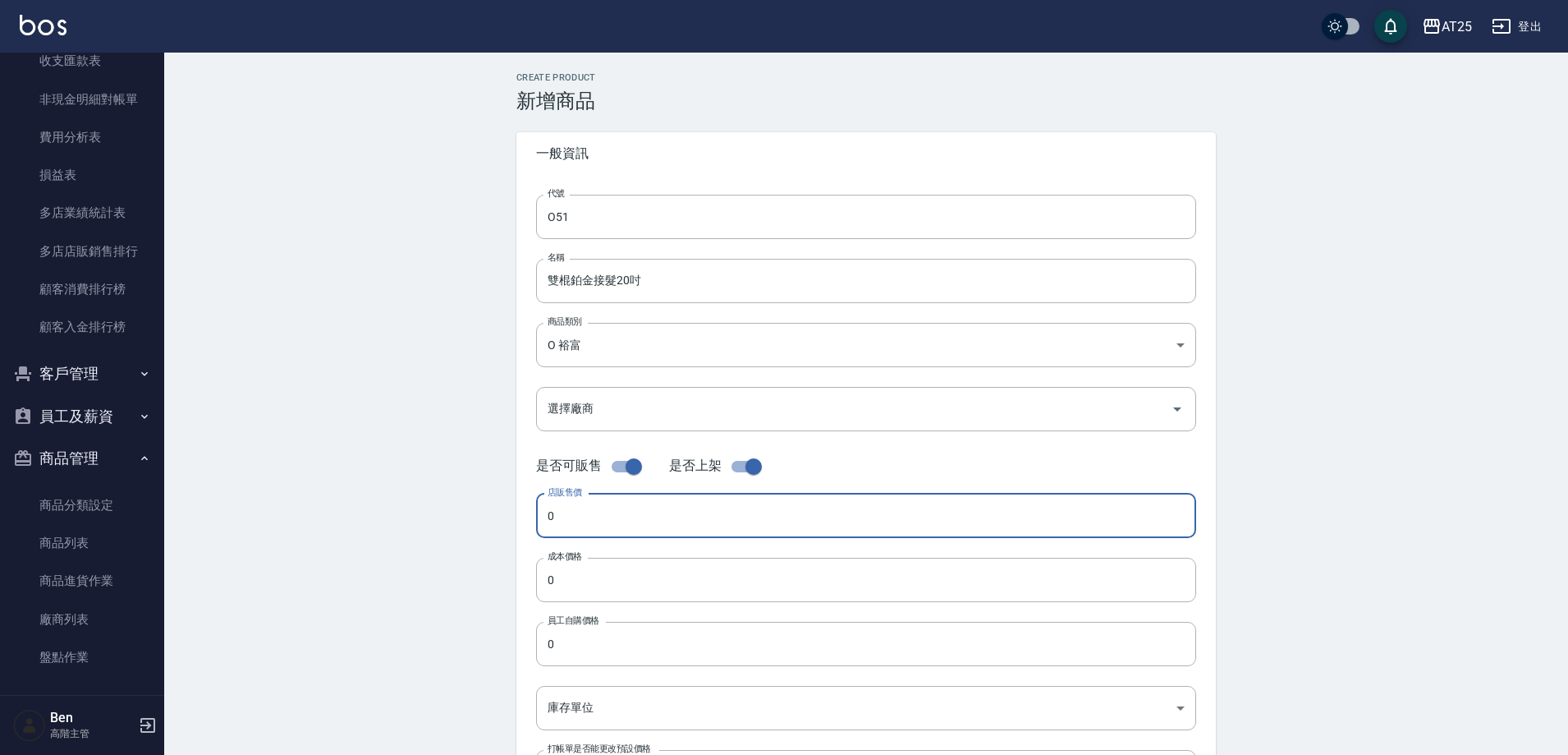
paste input "113"
type input "1130"
click at [589, 577] on input "0" at bounding box center [866, 579] width 660 height 45
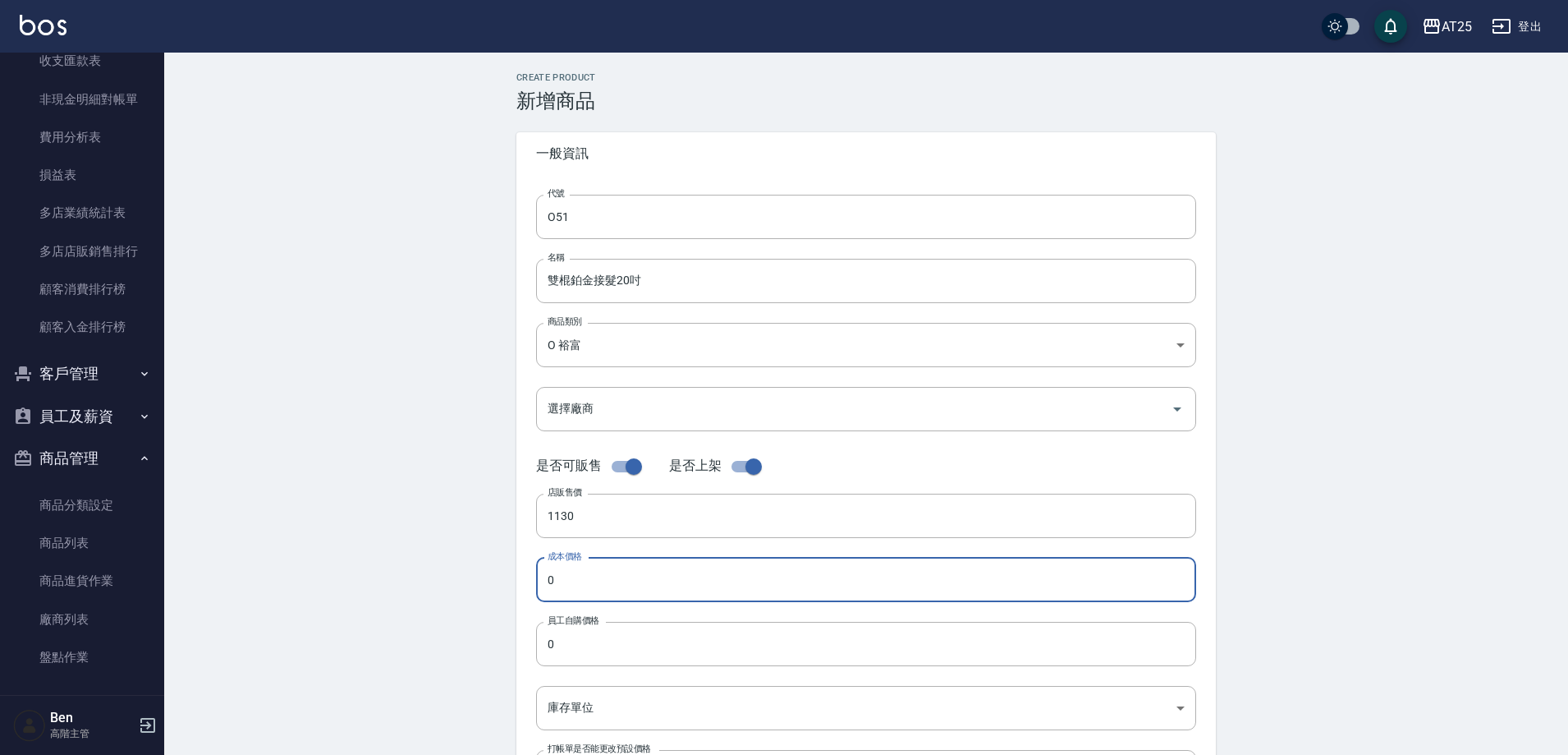
paste input "113"
type input "1130"
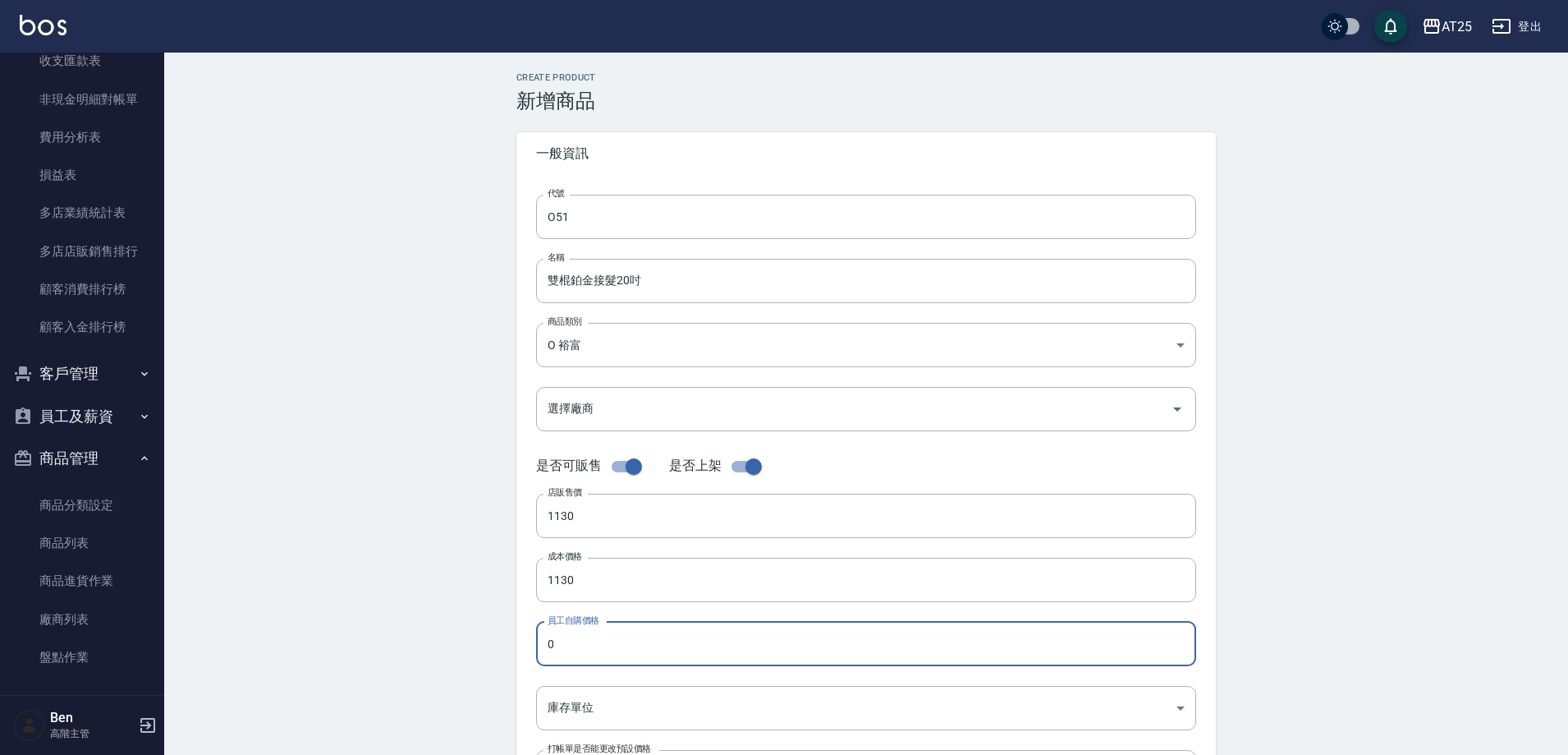
click at [592, 631] on input "0" at bounding box center [866, 644] width 660 height 45
paste input "113"
type input "1130"
click at [607, 702] on body "AT25 登出 櫃檯作業 打帳單 帳單列表 掛單列表 座位開單 營業儀表板 現金收支登錄 高階收支登錄 材料自購登錄 每日結帳 排班表 現場電腦打卡 掃碼打卡…" at bounding box center [784, 567] width 1568 height 1133
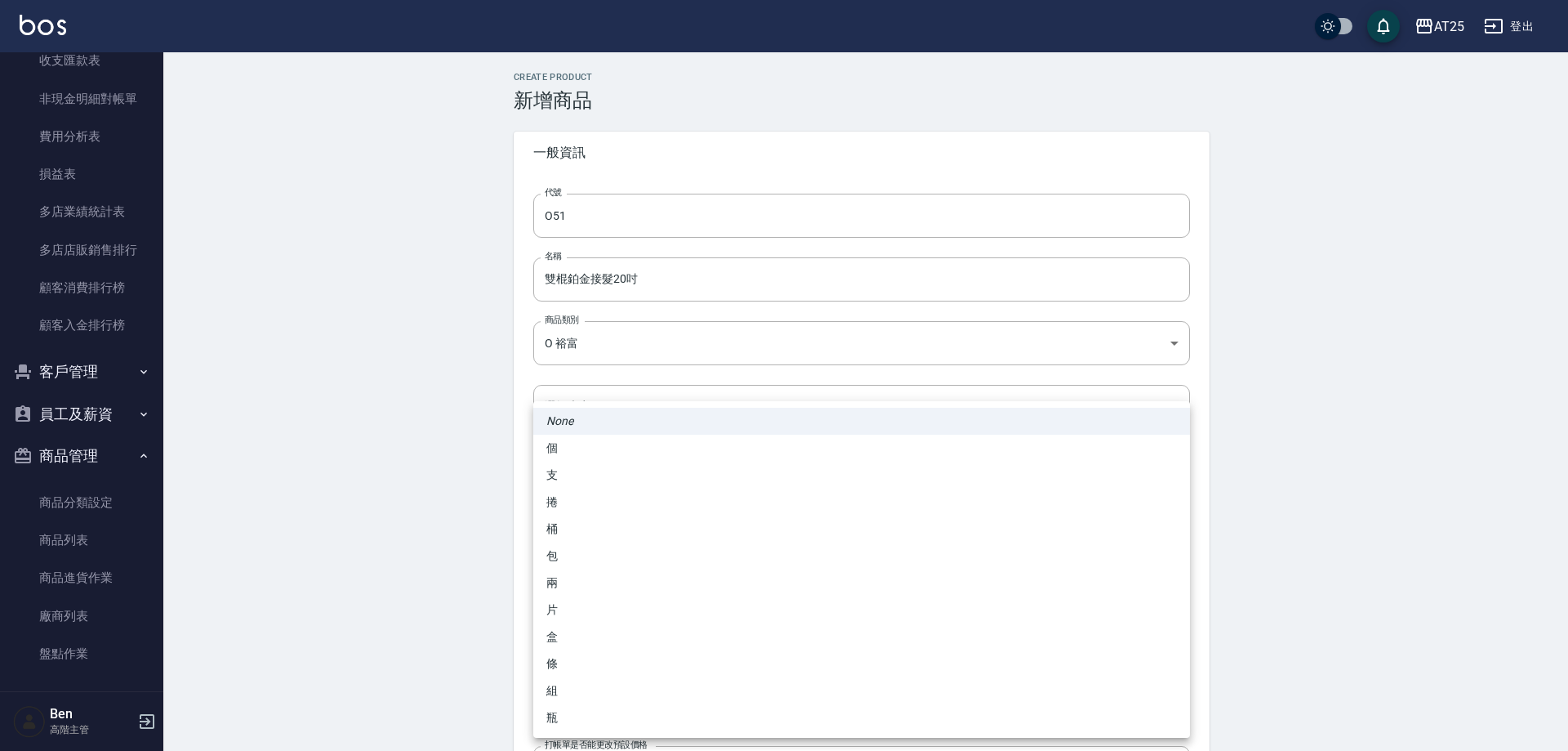
click at [613, 551] on li "包" at bounding box center [862, 556] width 657 height 27
type input "包"
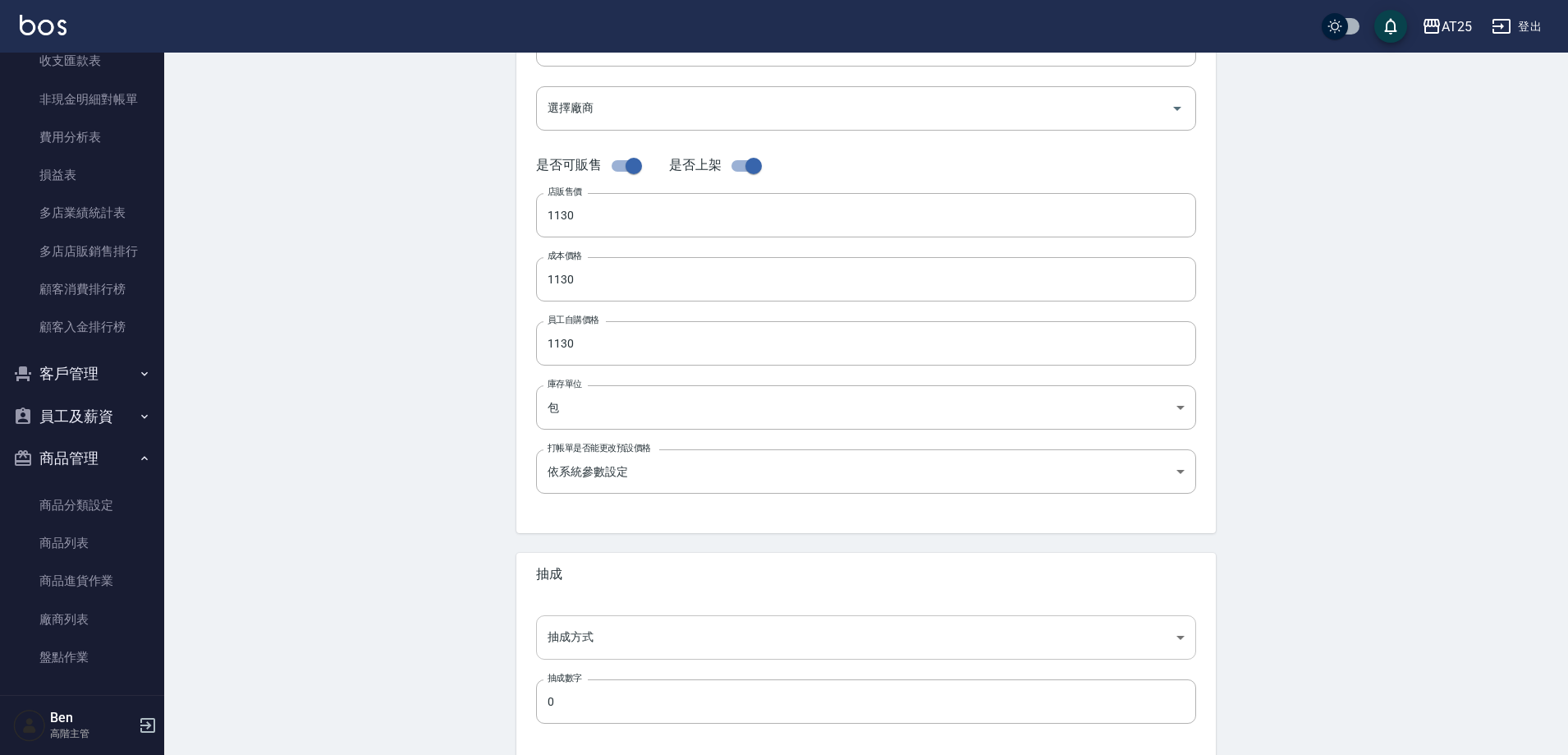
scroll to position [329, 0]
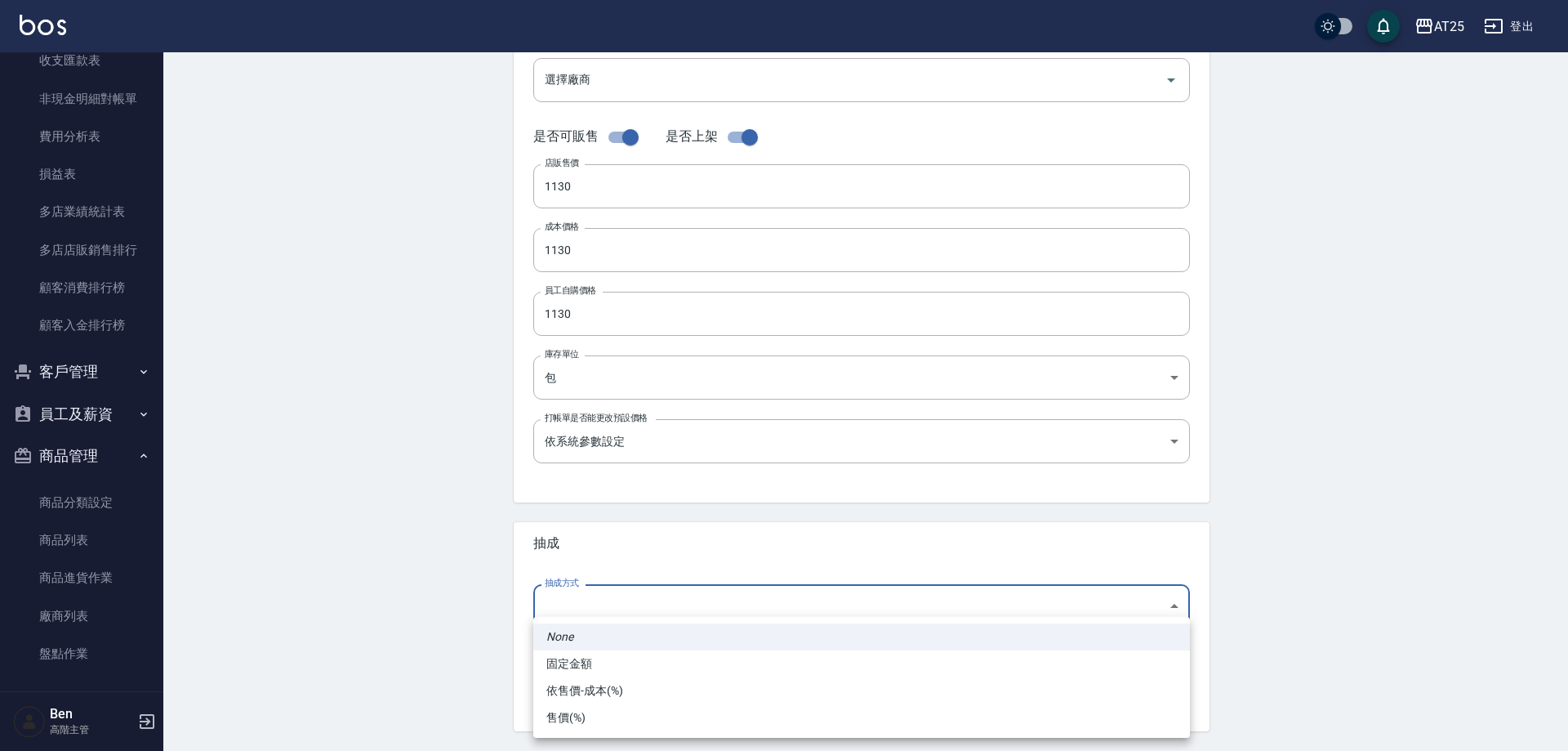
click at [573, 602] on body "AT25 登出 櫃檯作業 打帳單 帳單列表 掛單列表 座位開單 營業儀表板 現金收支登錄 高階收支登錄 材料自購登錄 每日結帳 排班表 現場電腦打卡 掃碼打卡…" at bounding box center [784, 237] width 1568 height 1127
click at [612, 697] on li "依售價-成本(%)" at bounding box center [862, 691] width 657 height 27
type input "byCost"
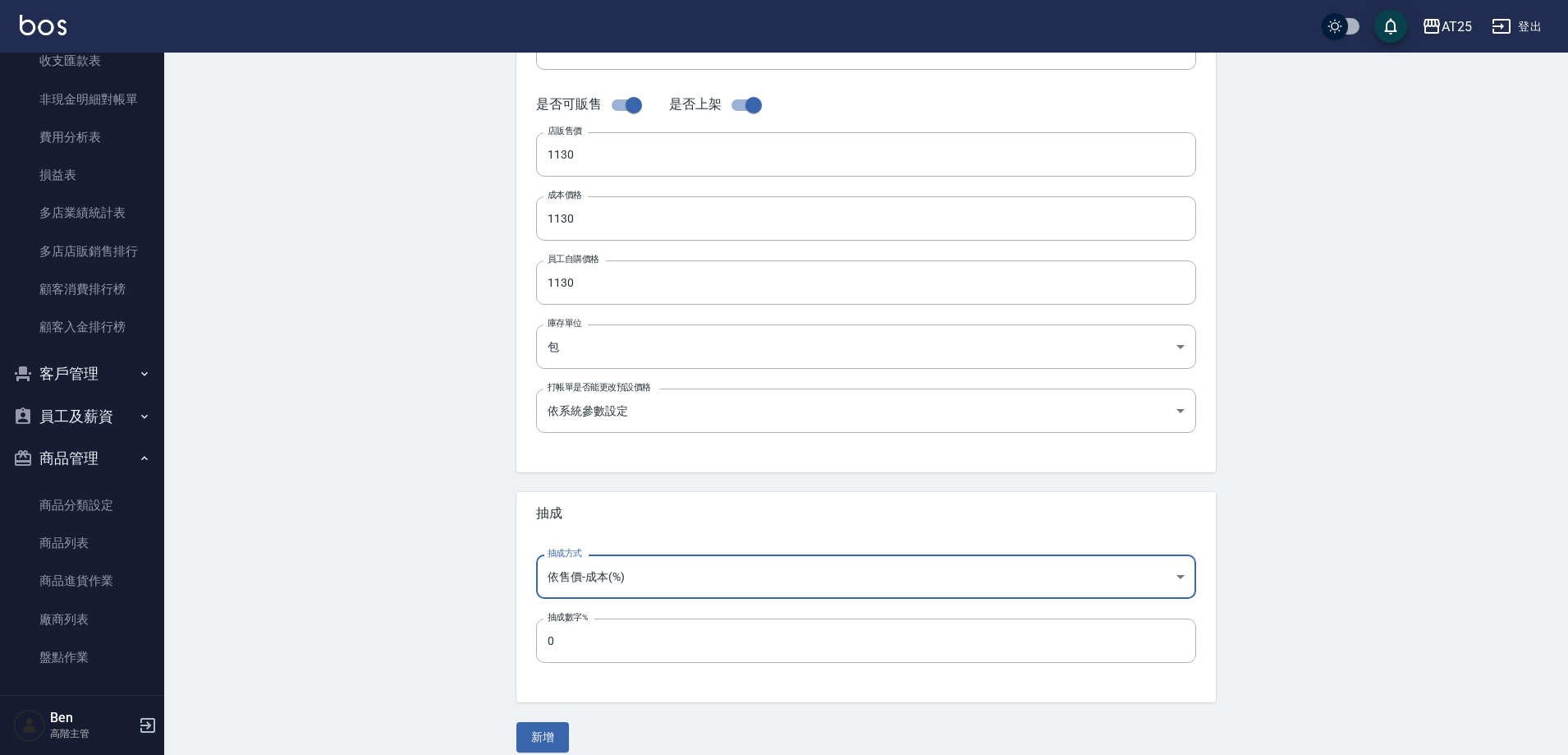
scroll to position [378, 0]
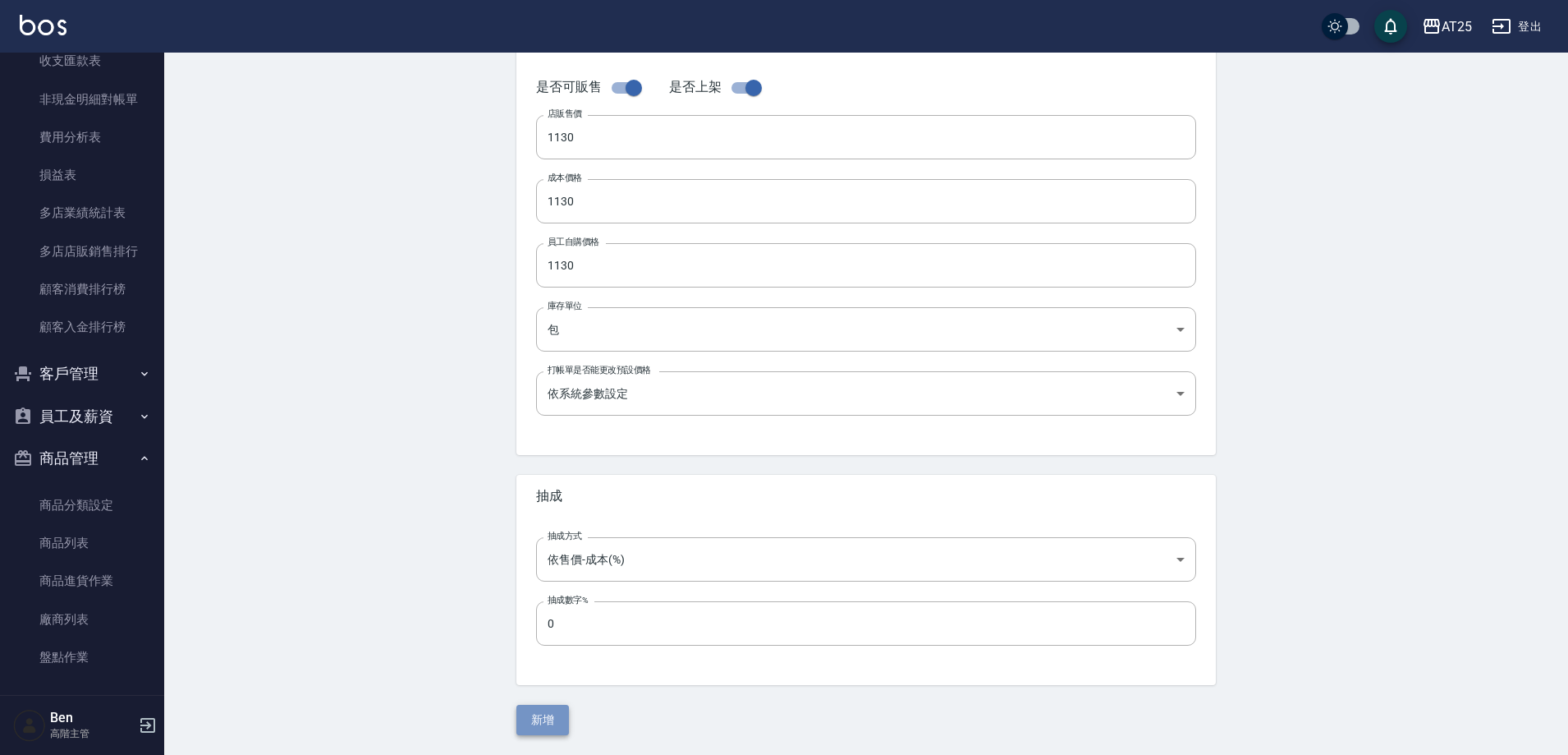
click at [545, 707] on button "新增" at bounding box center [543, 720] width 53 height 30
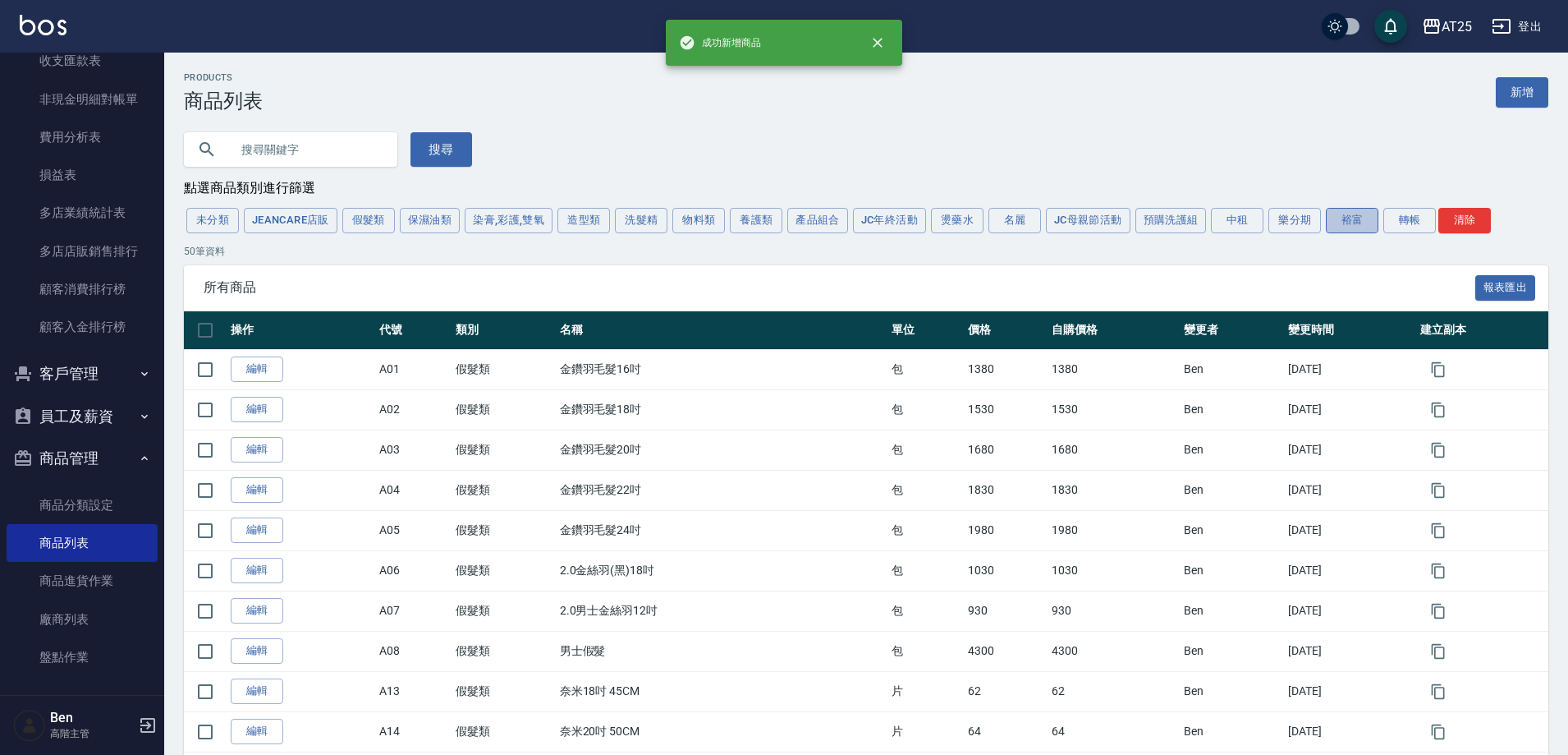
click at [1355, 218] on button "裕富" at bounding box center [1352, 220] width 53 height 25
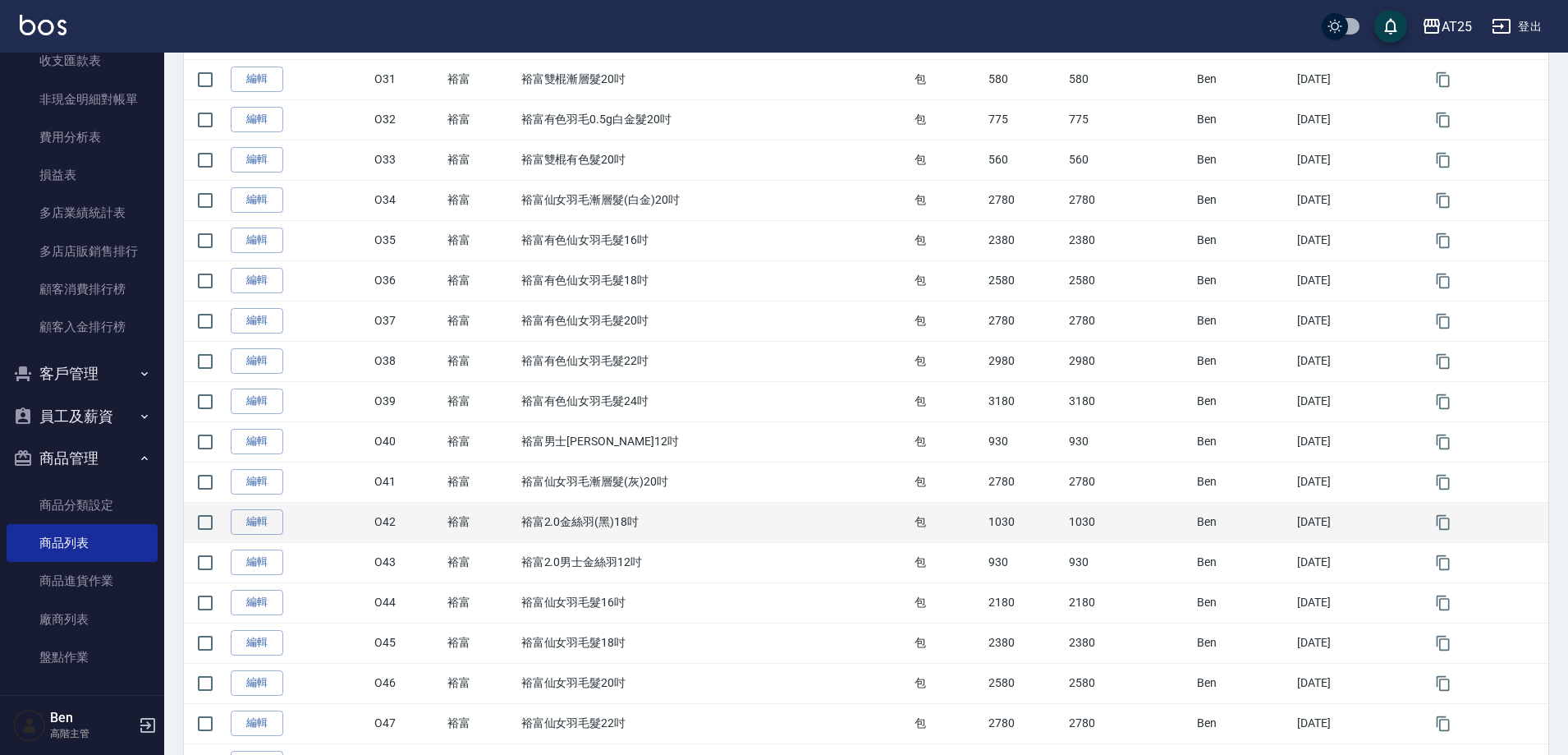
scroll to position [1687, 0]
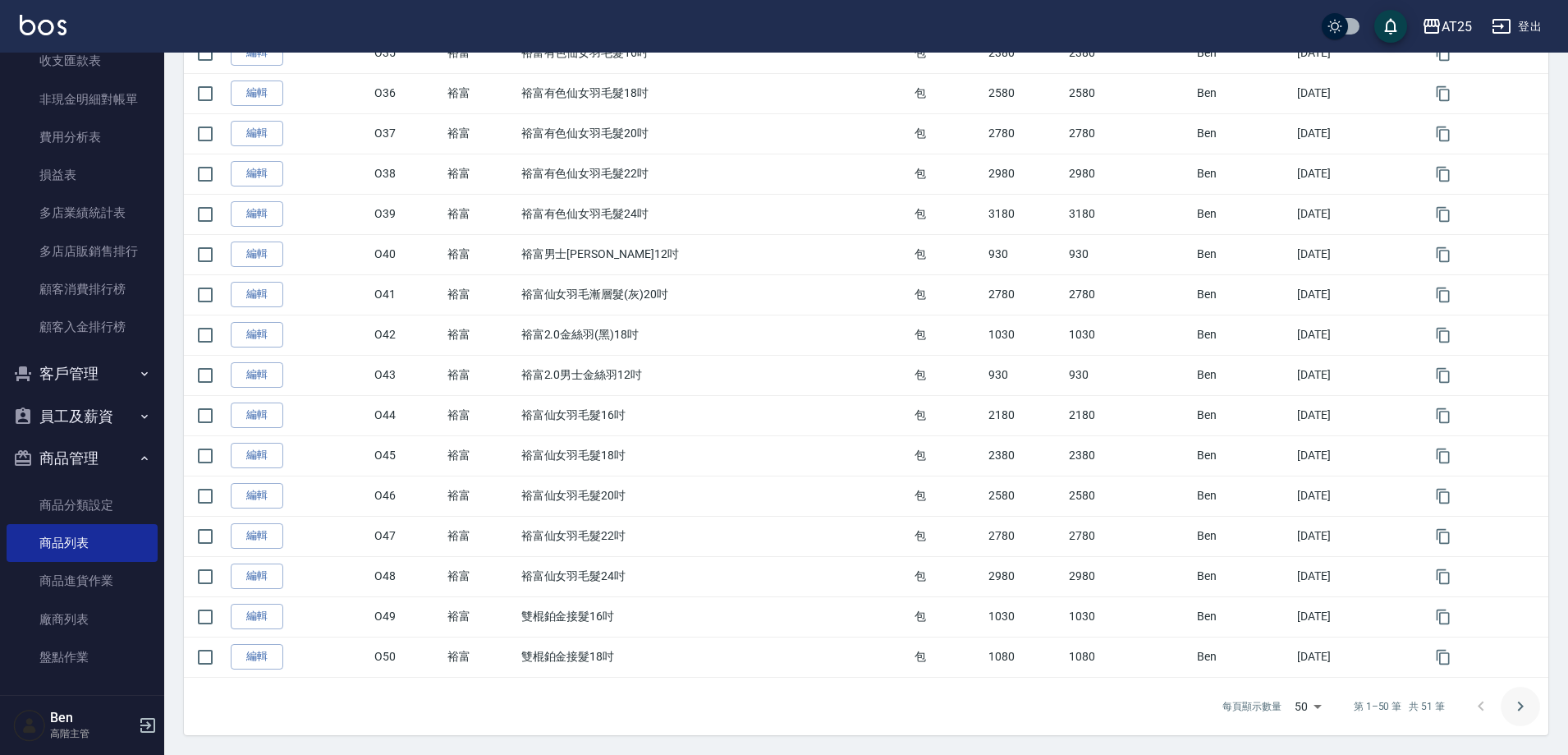
click at [1518, 697] on icon "Go to next page" at bounding box center [1520, 706] width 19 height 19
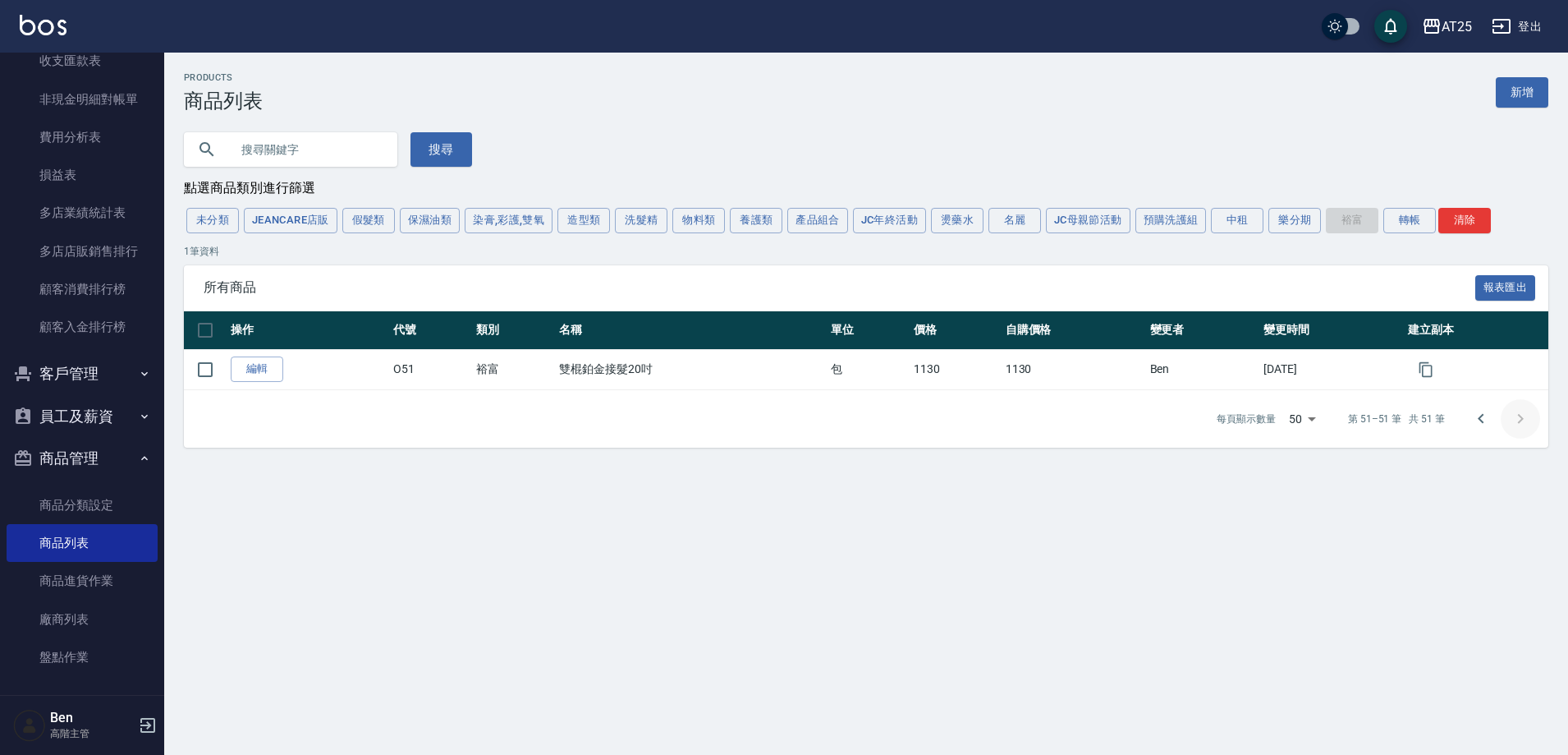
scroll to position [0, 0]
click at [1520, 96] on link "新增" at bounding box center [1530, 92] width 53 height 30
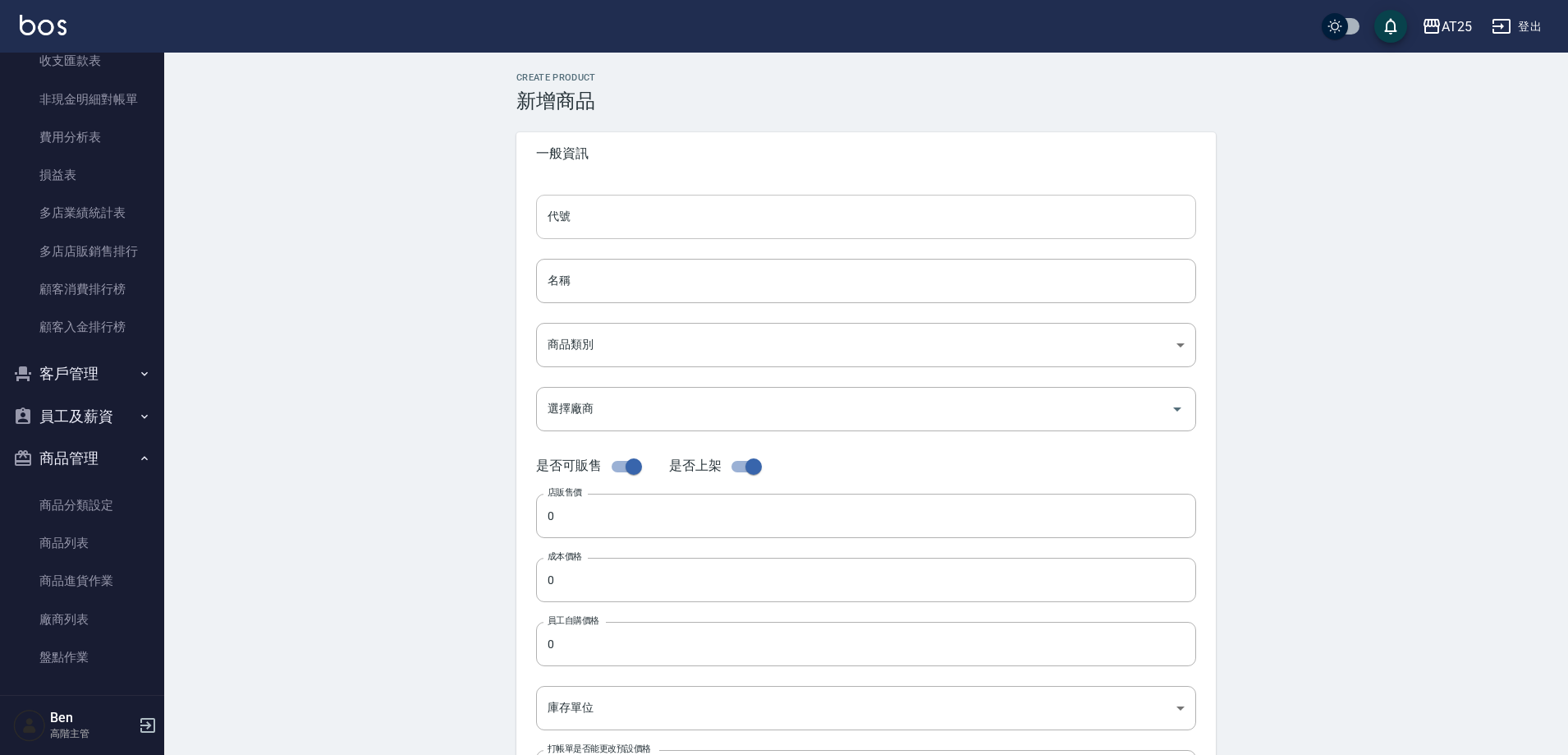
click at [618, 220] on input "代號" at bounding box center [866, 217] width 660 height 45
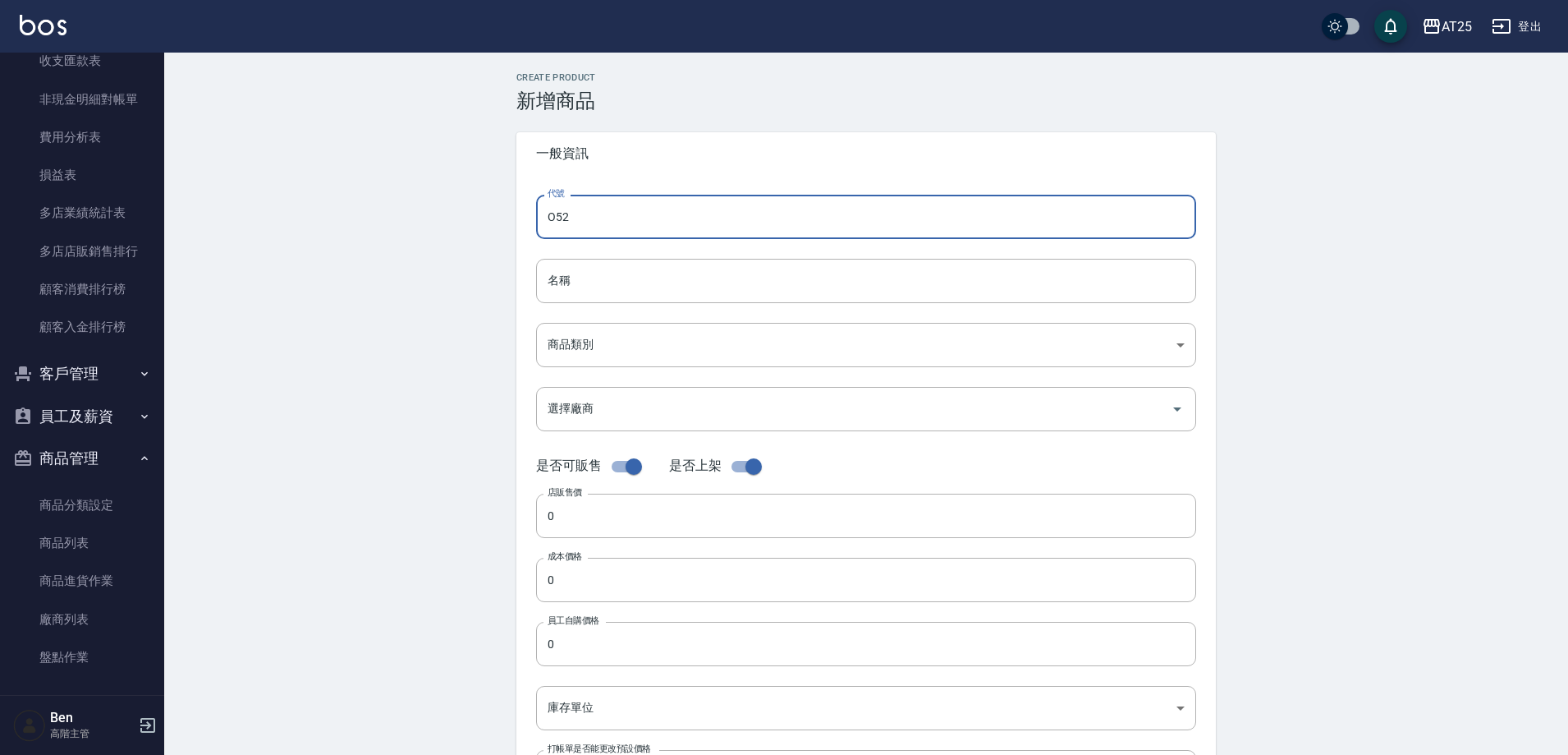
type input "O52"
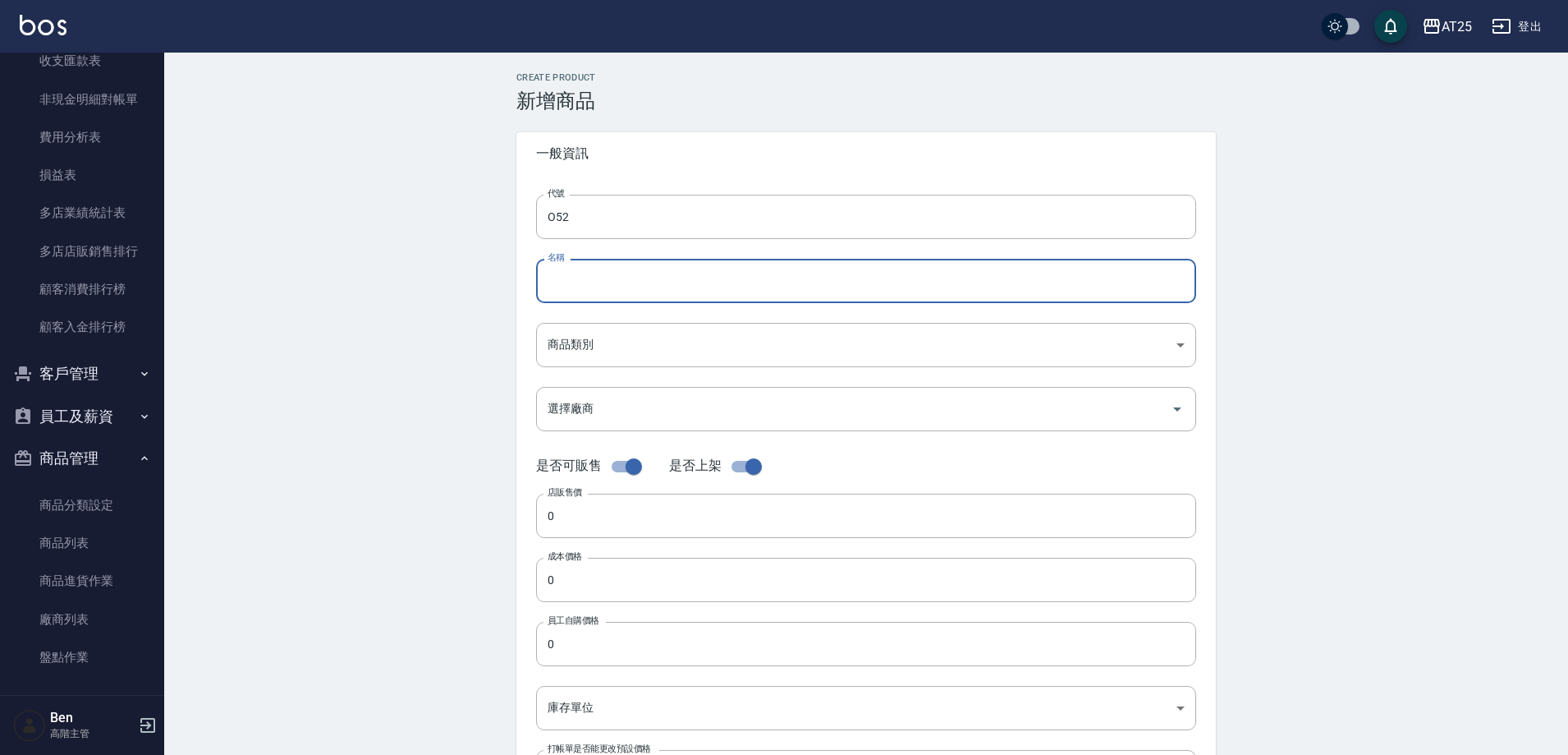
click at [588, 285] on input "名稱" at bounding box center [866, 281] width 660 height 45
paste input "雙棍鉑金接髮22吋"
drag, startPoint x: 560, startPoint y: 278, endPoint x: 522, endPoint y: 272, distance: 38.5
click at [532, 273] on div "代號 O52 代號 名稱 雙棍鉑金接髮22吋 名稱 商品類別 ​ 商品類別 選擇廠商 選擇廠商 是否可販售 是否上架 店販售價 0 店販售價 成本價格 0…" at bounding box center [866, 504] width 700 height 659
type input "雙棍鉑金接髮22吋"
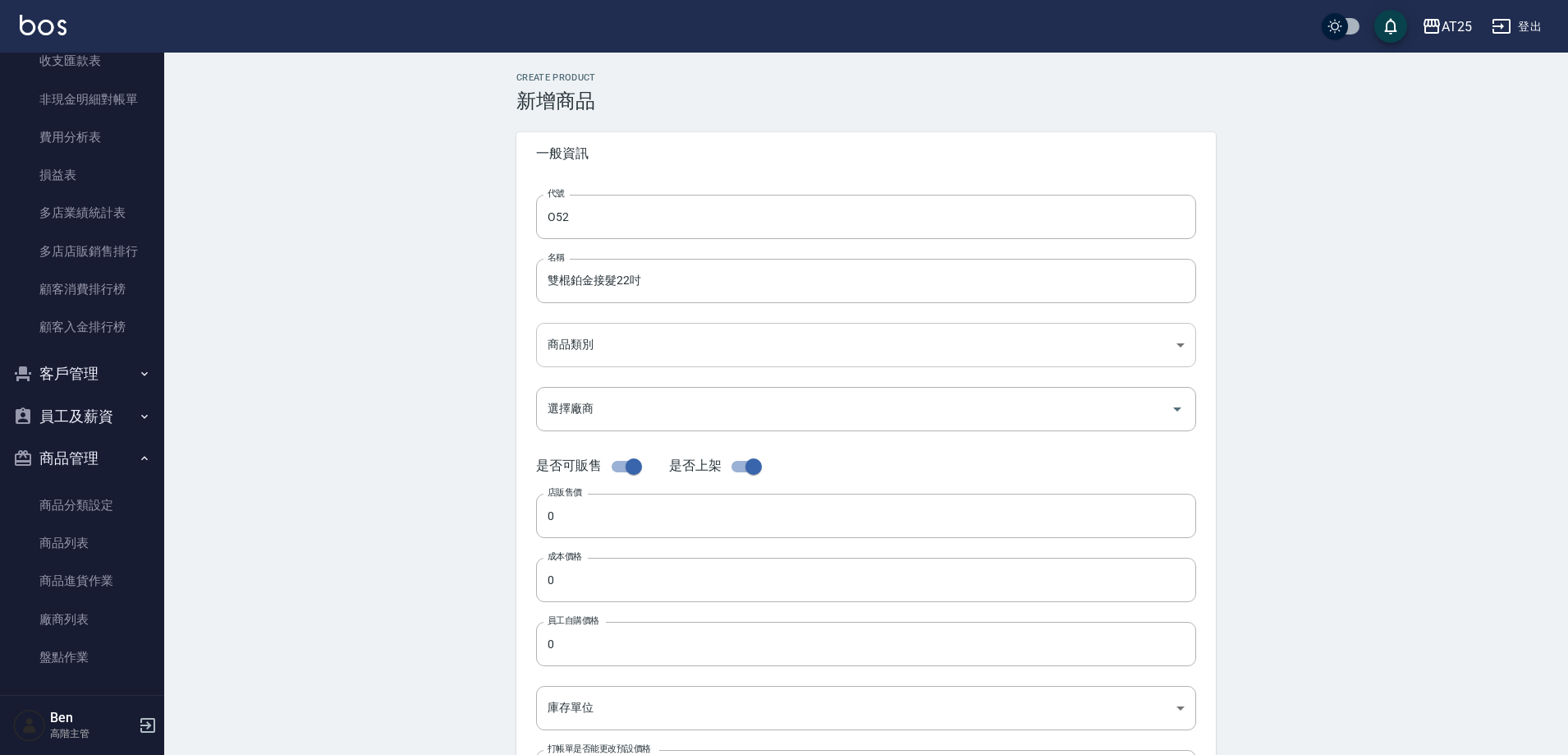
drag, startPoint x: 622, startPoint y: 314, endPoint x: 633, endPoint y: 335, distance: 23.7
click at [625, 318] on div "代號 O52 代號 名稱 雙棍鉑金接髮22吋 名稱 商品類別 ​ 商品類別 選擇廠商 選擇廠商 是否可販售 是否上架 店販售價 0 店販售價 成本價格 0…" at bounding box center [866, 504] width 700 height 659
click at [633, 335] on body "AT25 登出 櫃檯作業 打帳單 帳單列表 掛單列表 座位開單 營業儀表板 現金收支登錄 高階收支登錄 材料自購登錄 每日結帳 排班表 現場電腦打卡 掃碼打卡…" at bounding box center [784, 567] width 1568 height 1133
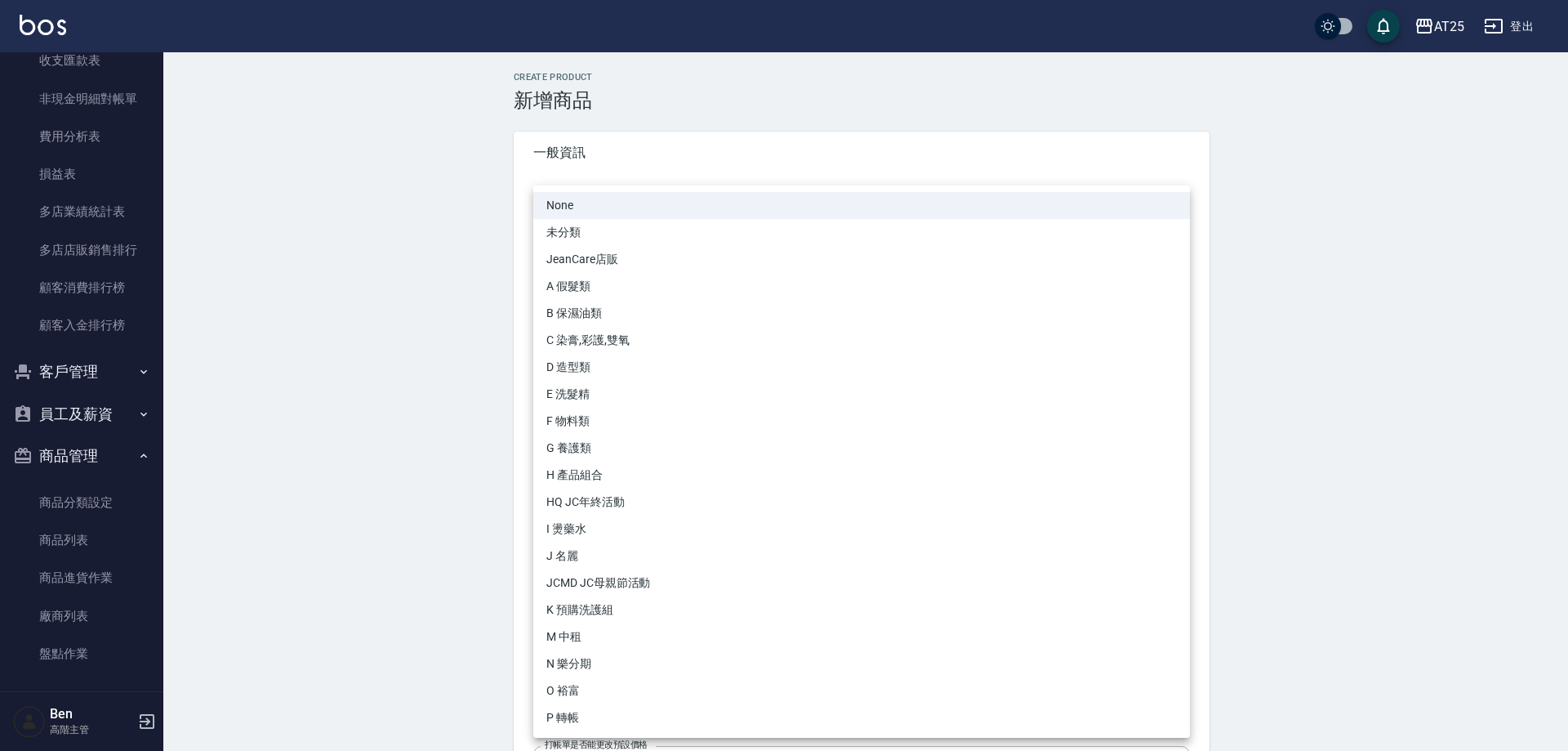
click at [601, 687] on li "O 裕富" at bounding box center [862, 691] width 657 height 27
type input "91f60e75-ef54-4e16-b1d4-88381a6f5a37"
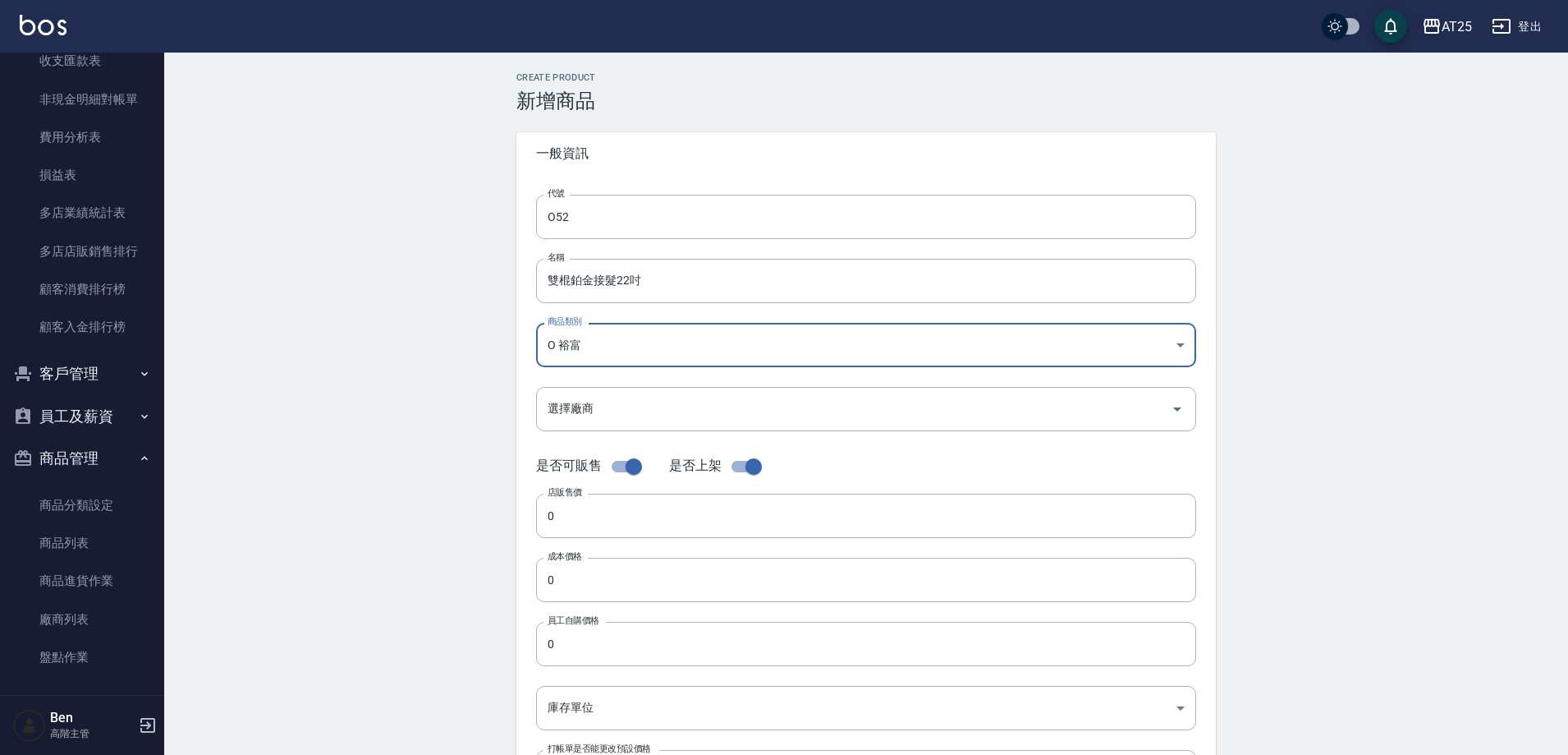
drag, startPoint x: 693, startPoint y: 551, endPoint x: 673, endPoint y: 527, distance: 31.2
click at [693, 549] on div "代號 O52 代號 名稱 雙棍鉑金接髮22吋 名稱 商品類別 O 裕富 91f60e75-ef54-4e16-b1d4-88381a6f5a37 商品類別…" at bounding box center [866, 504] width 700 height 659
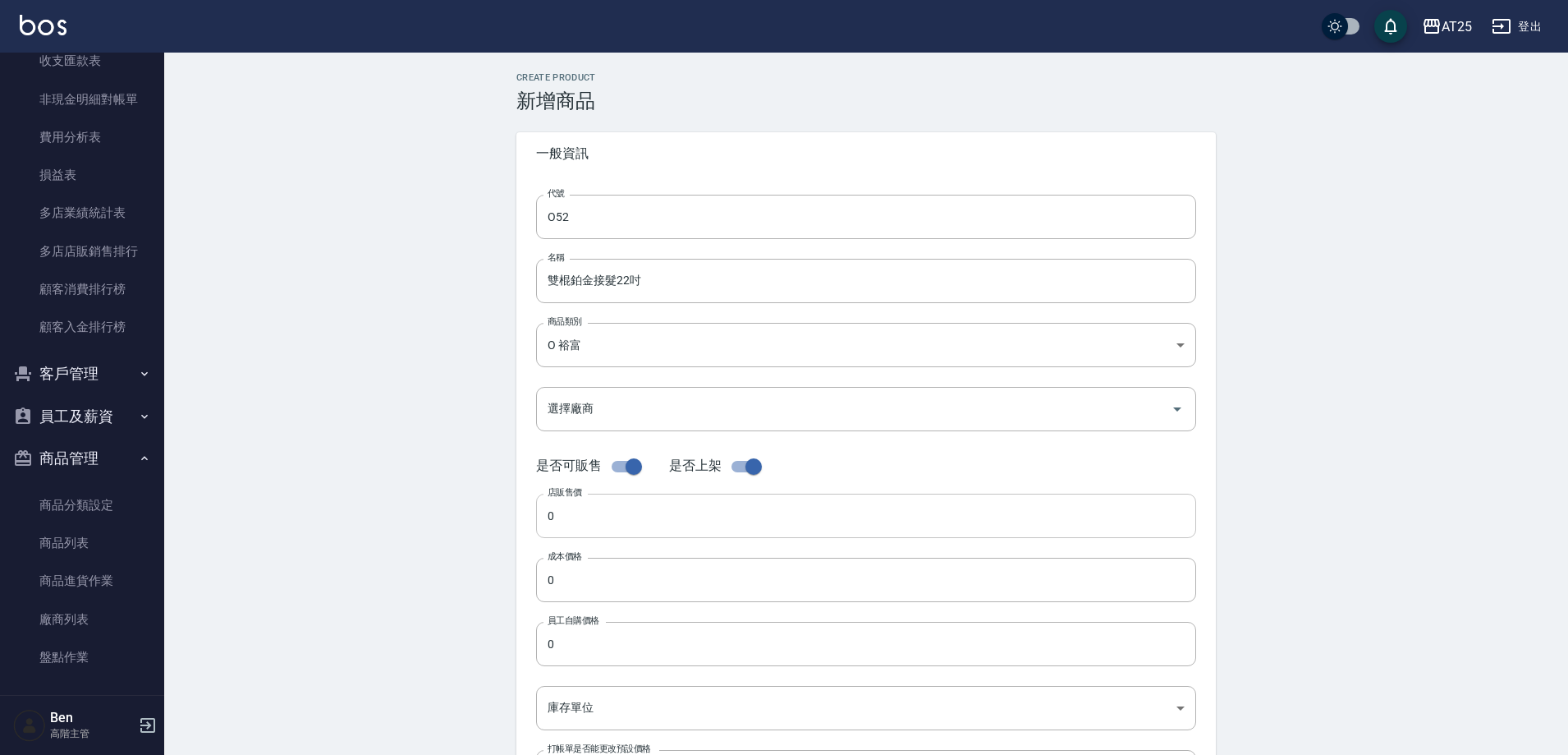
click at [669, 525] on input "0" at bounding box center [866, 515] width 660 height 45
paste input "123"
type input "1230"
click at [671, 571] on input "0" at bounding box center [866, 579] width 660 height 45
paste input "123"
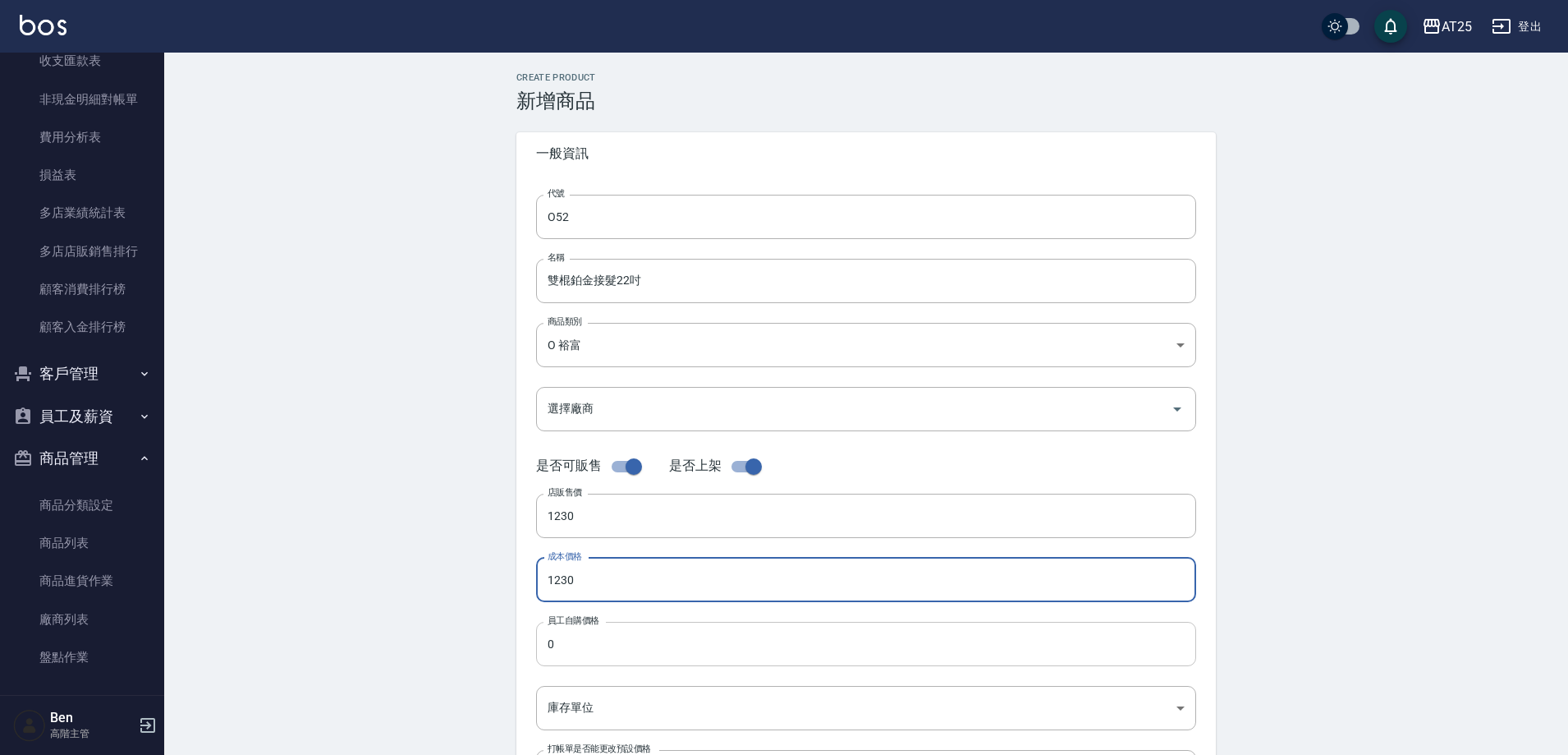
type input "1230"
click at [668, 641] on input "0" at bounding box center [866, 644] width 660 height 45
paste input "123"
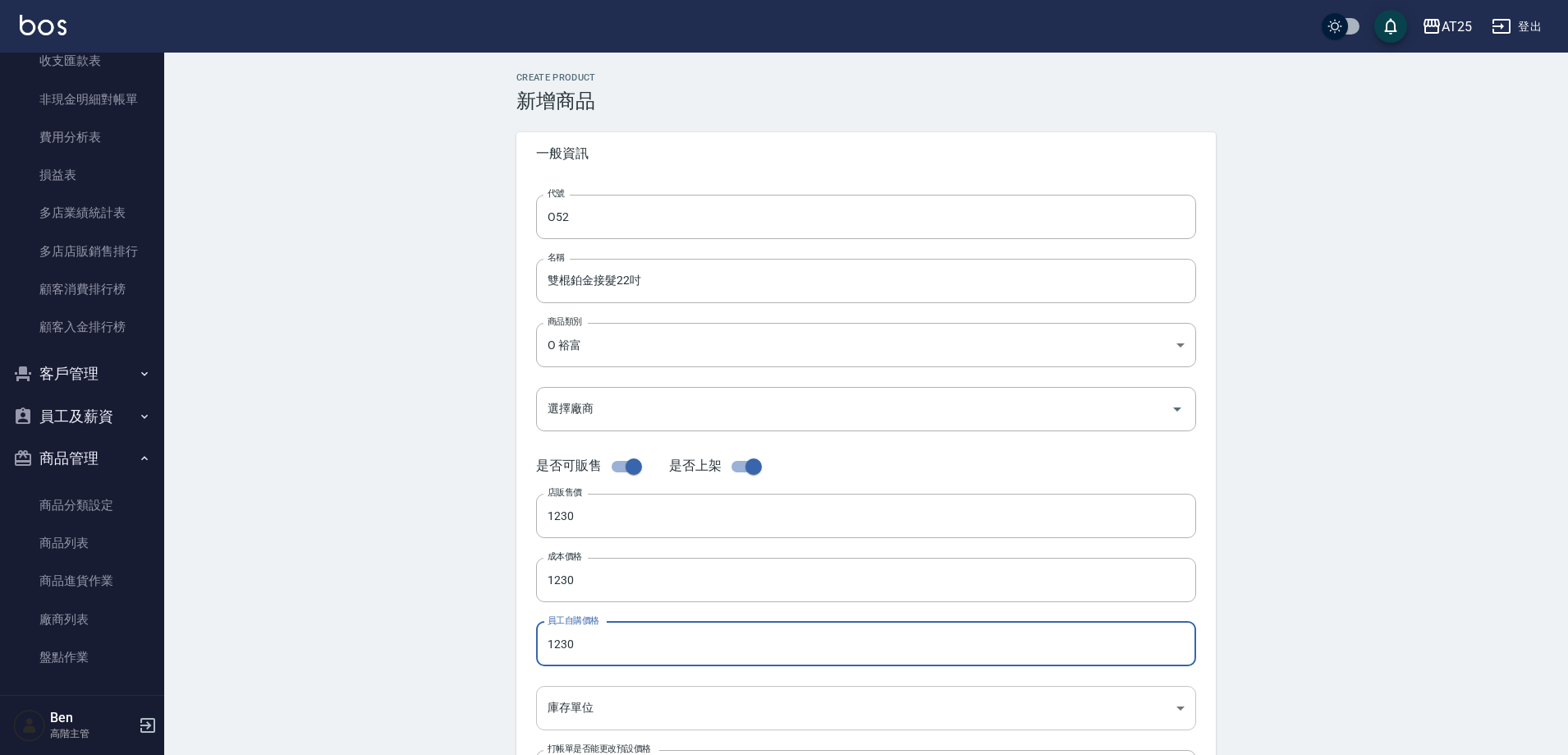
type input "1230"
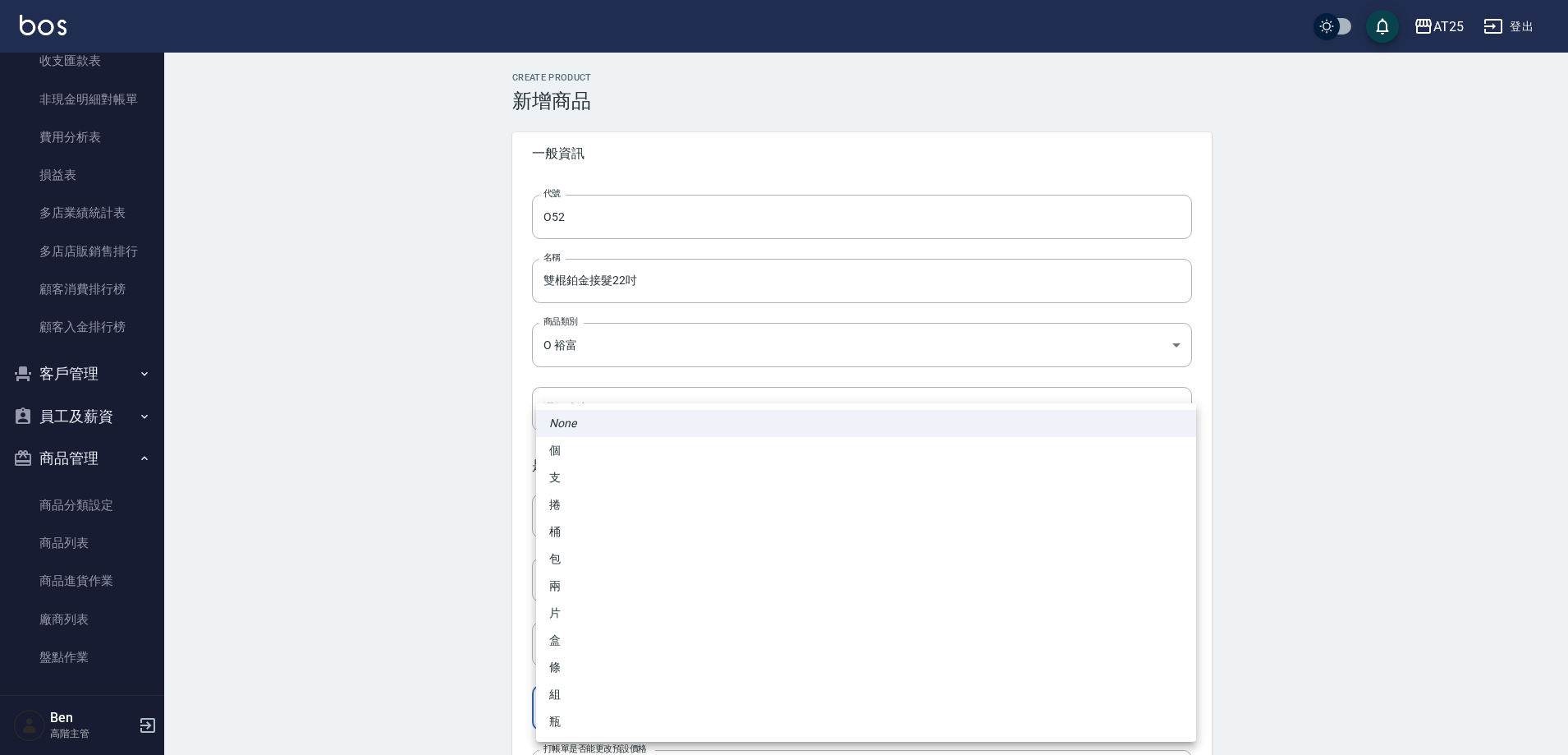
click at [661, 695] on body "AT25 登出 櫃檯作業 打帳單 帳單列表 掛單列表 座位開單 營業儀表板 現金收支登錄 高階收支登錄 材料自購登錄 每日結帳 排班表 現場電腦打卡 掃碼打卡…" at bounding box center [784, 567] width 1568 height 1133
click at [636, 570] on li "包" at bounding box center [866, 559] width 660 height 27
type input "包"
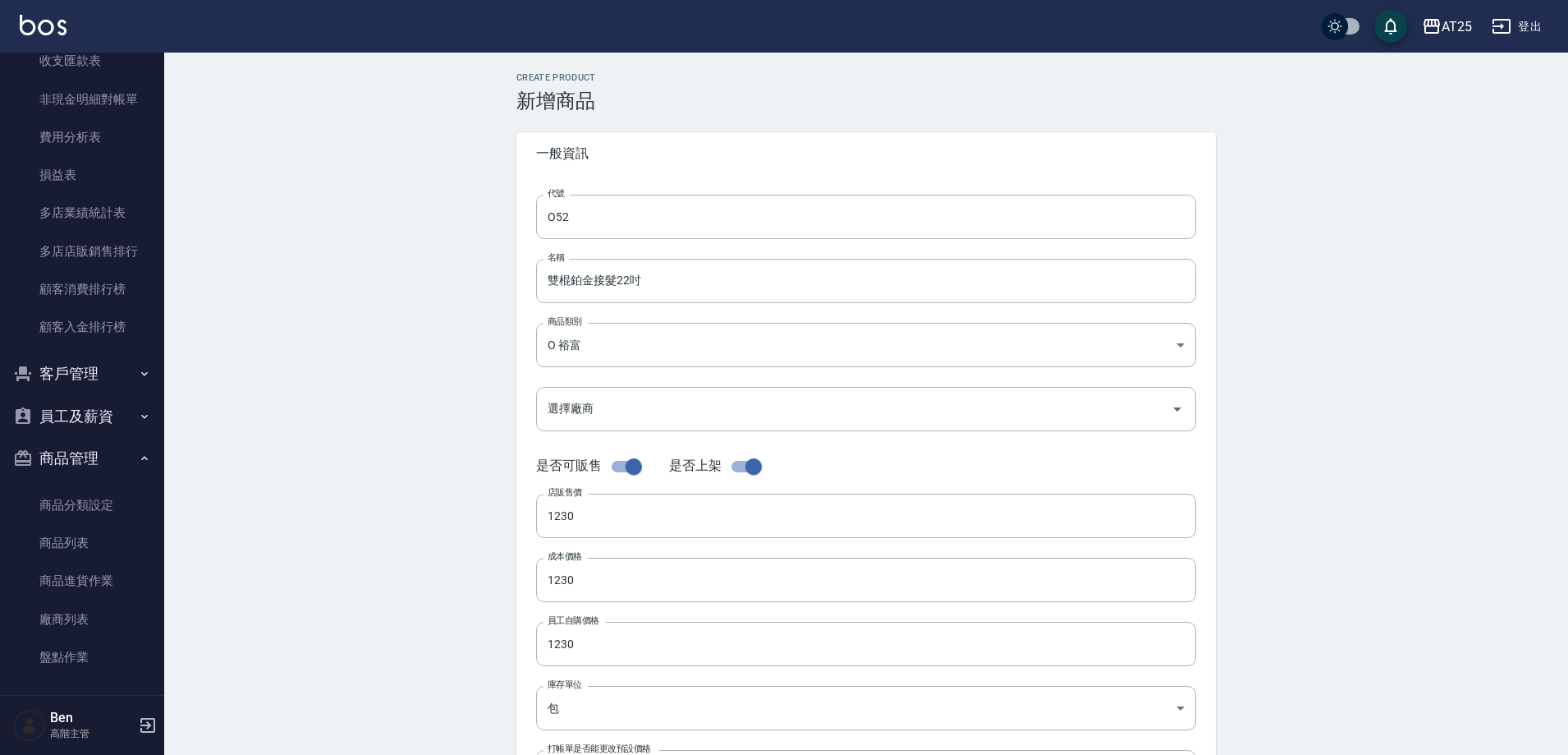
scroll to position [378, 0]
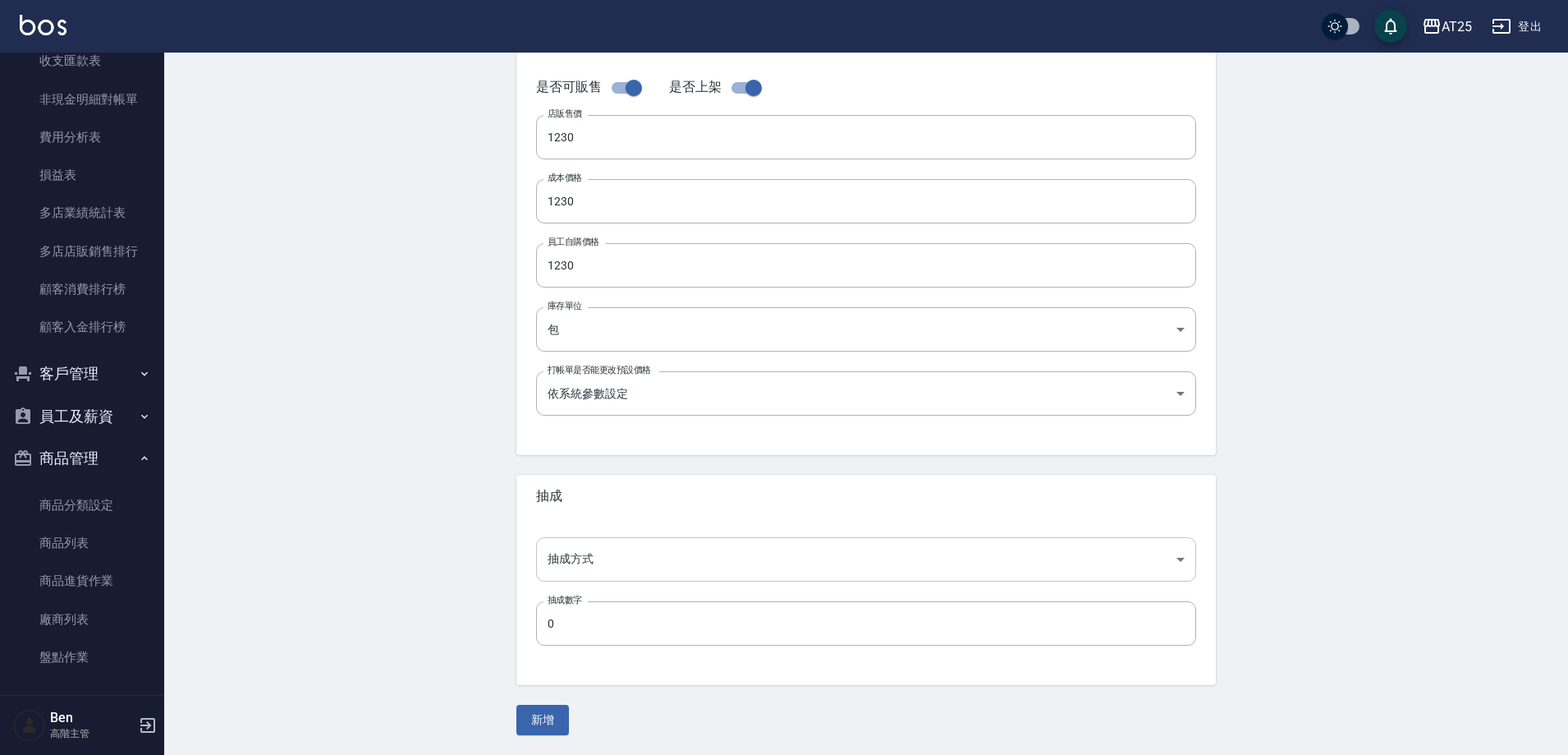
click at [602, 562] on body "AT25 登出 櫃檯作業 打帳單 帳單列表 掛單列表 座位開單 營業儀表板 現金收支登錄 高階收支登錄 材料自購登錄 每日結帳 排班表 現場電腦打卡 掃碼打卡…" at bounding box center [784, 188] width 1568 height 1133
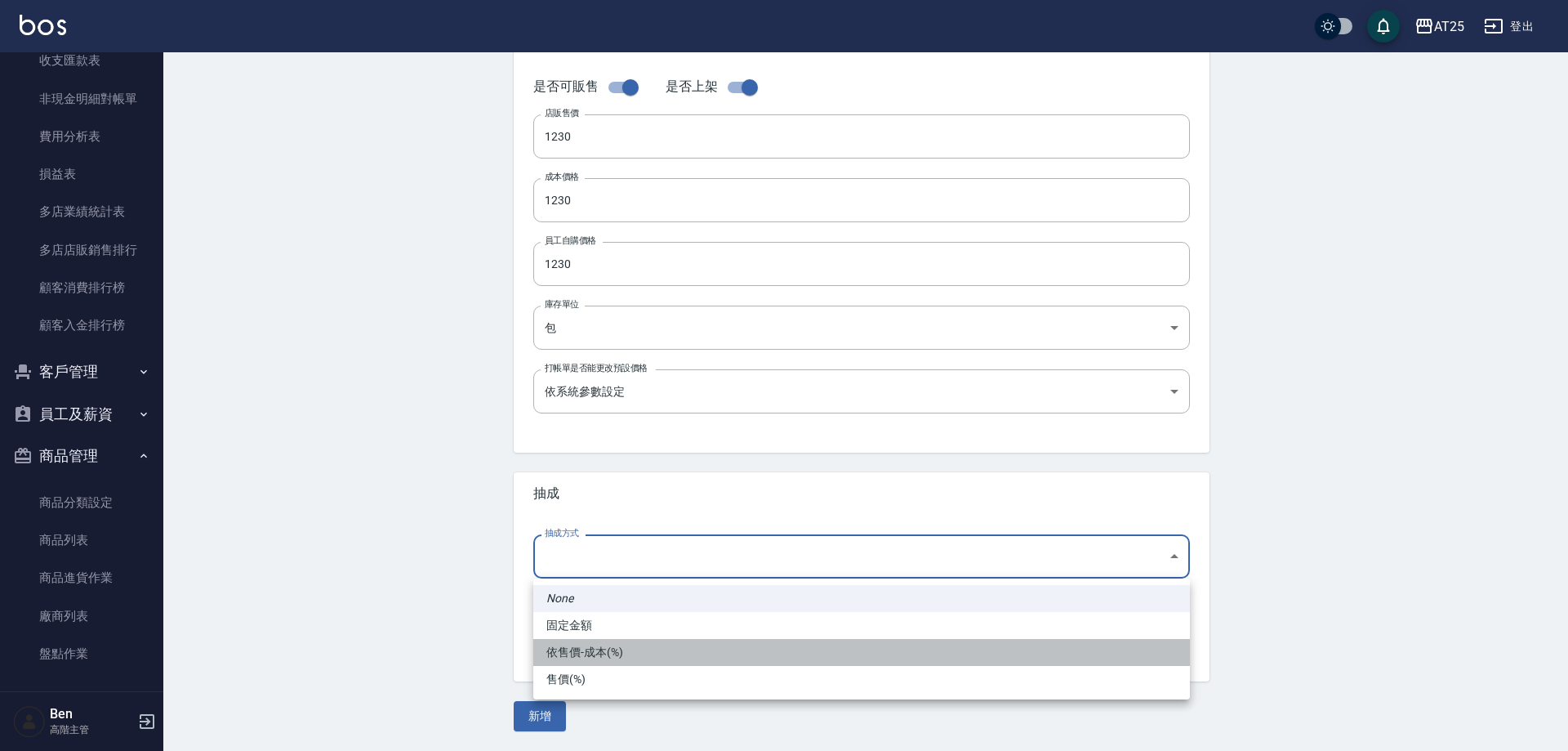
click at [603, 648] on li "依售價-成本(%)" at bounding box center [862, 652] width 657 height 27
type input "byCost"
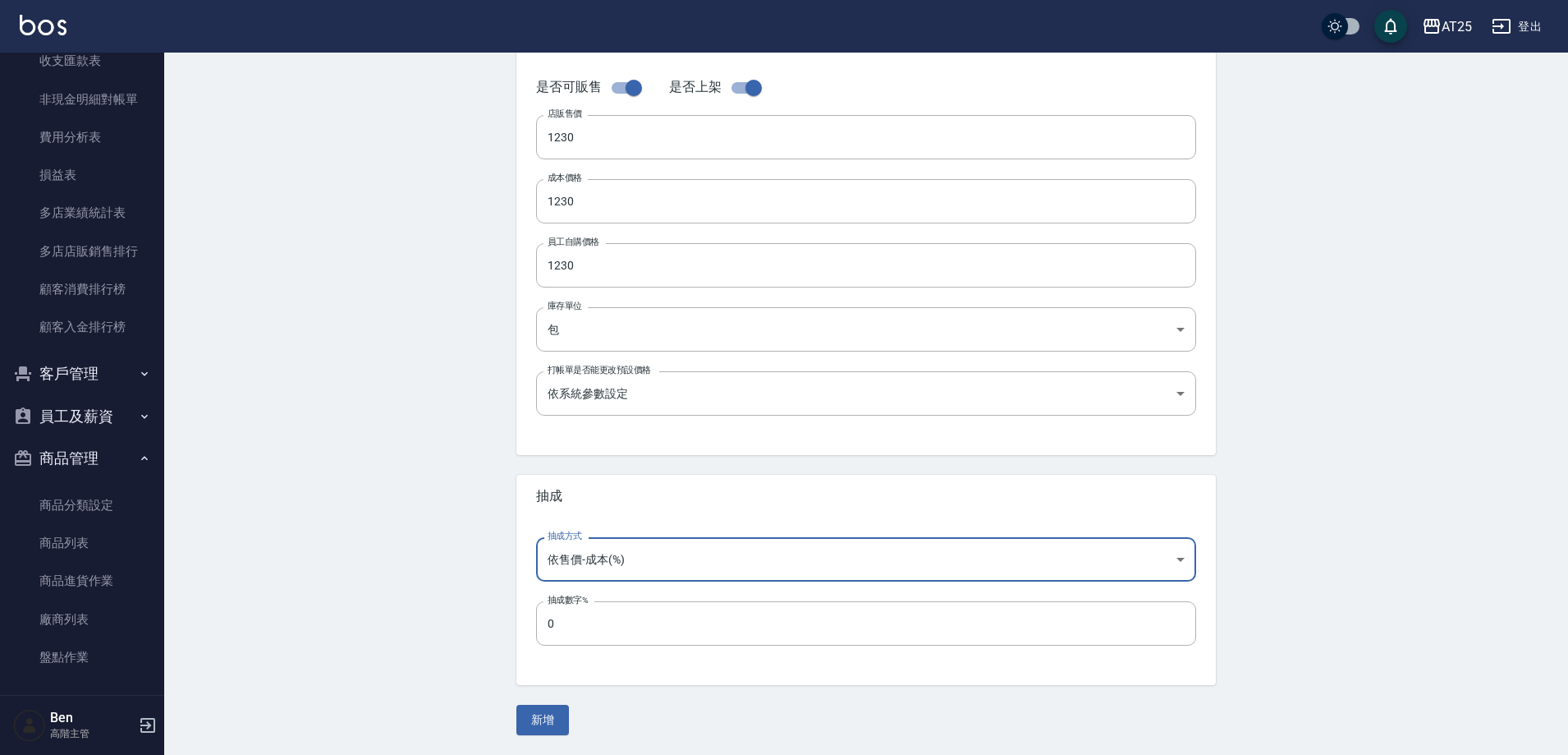
click at [547, 730] on button "新增" at bounding box center [543, 720] width 53 height 30
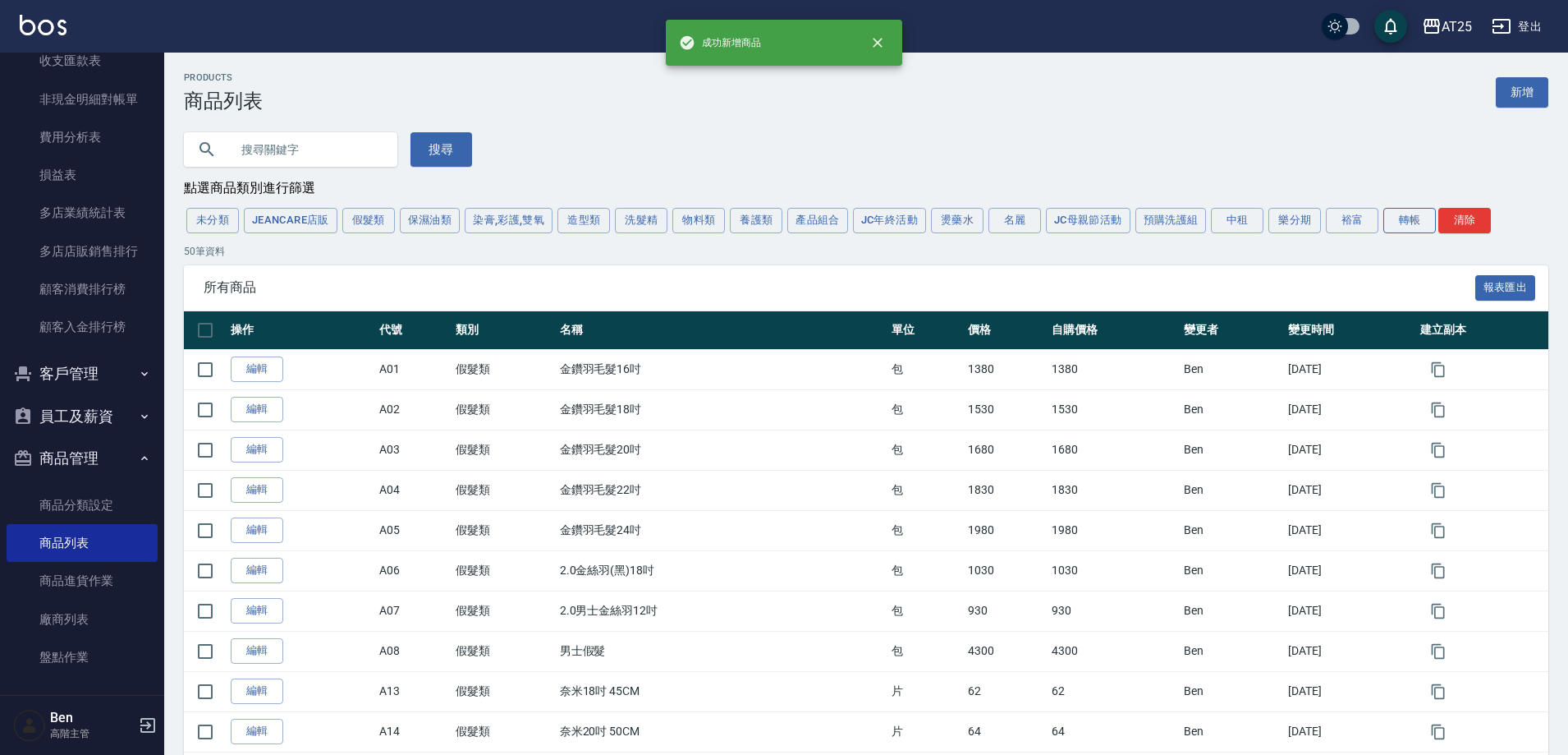
click at [1398, 214] on button "轉帳" at bounding box center [1409, 220] width 53 height 25
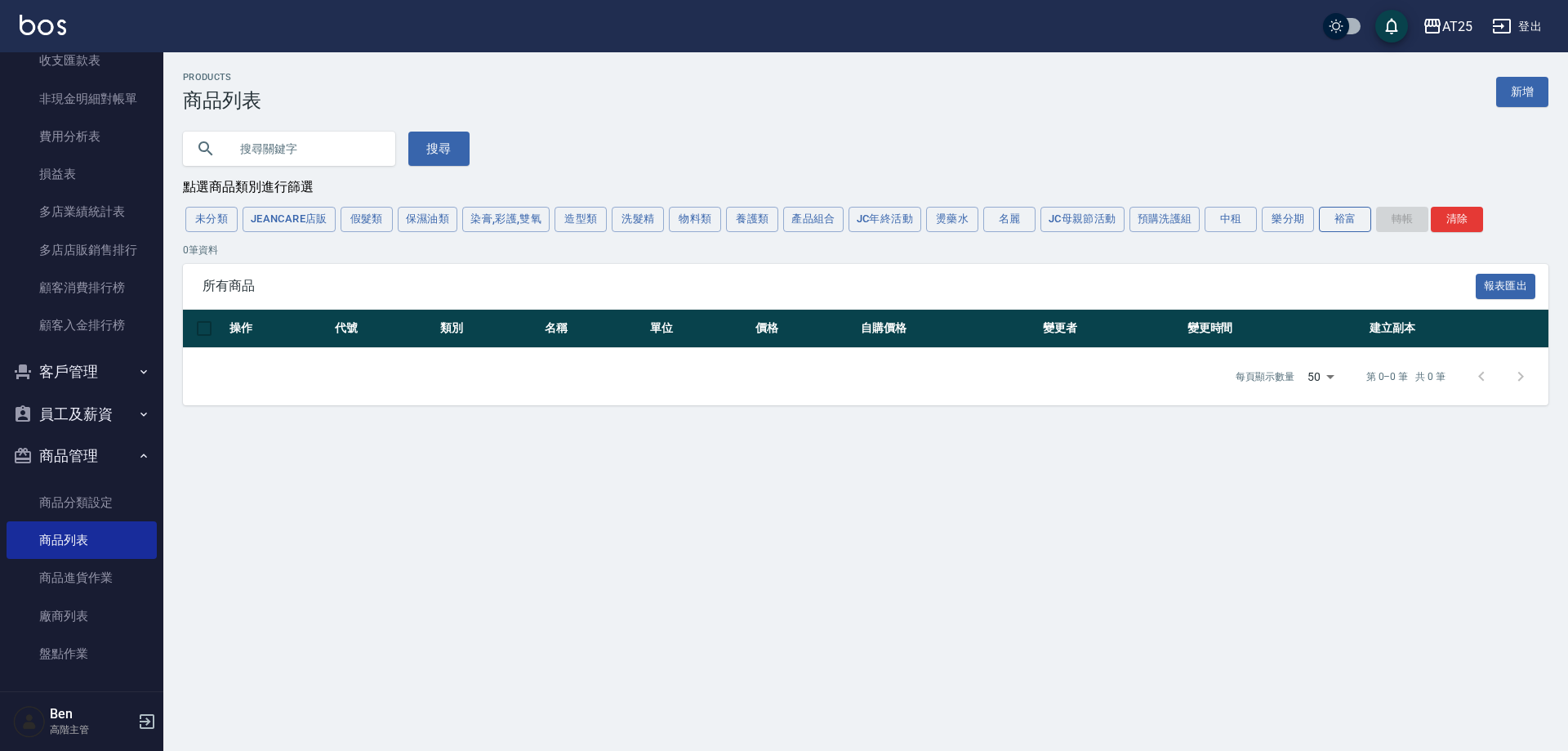
click at [1342, 219] on button "裕富" at bounding box center [1345, 219] width 53 height 25
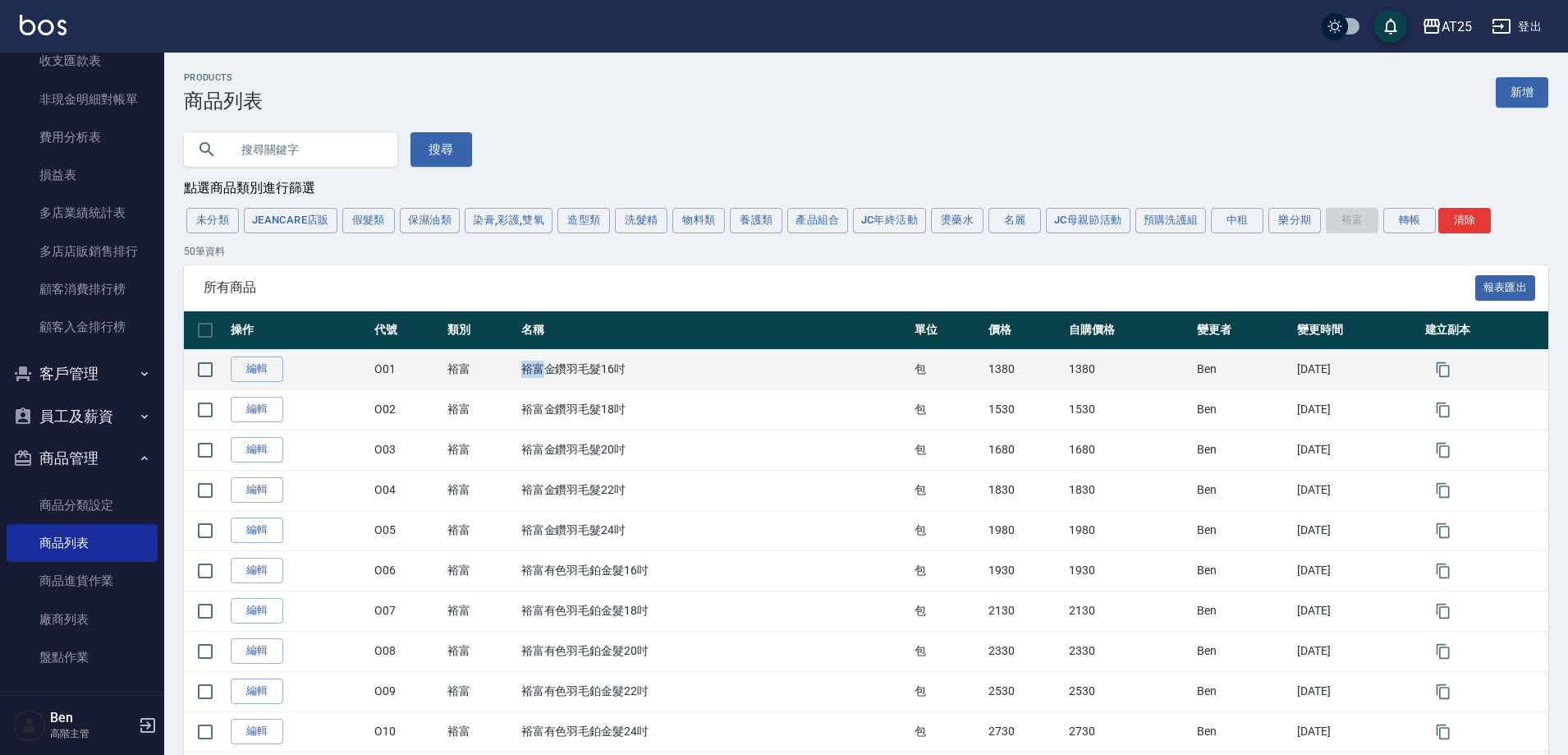
drag, startPoint x: 516, startPoint y: 372, endPoint x: 540, endPoint y: 372, distance: 24.0
click at [540, 372] on td "裕富金鑽羽毛髮16吋" at bounding box center [714, 369] width 394 height 40
copy td "裕富"
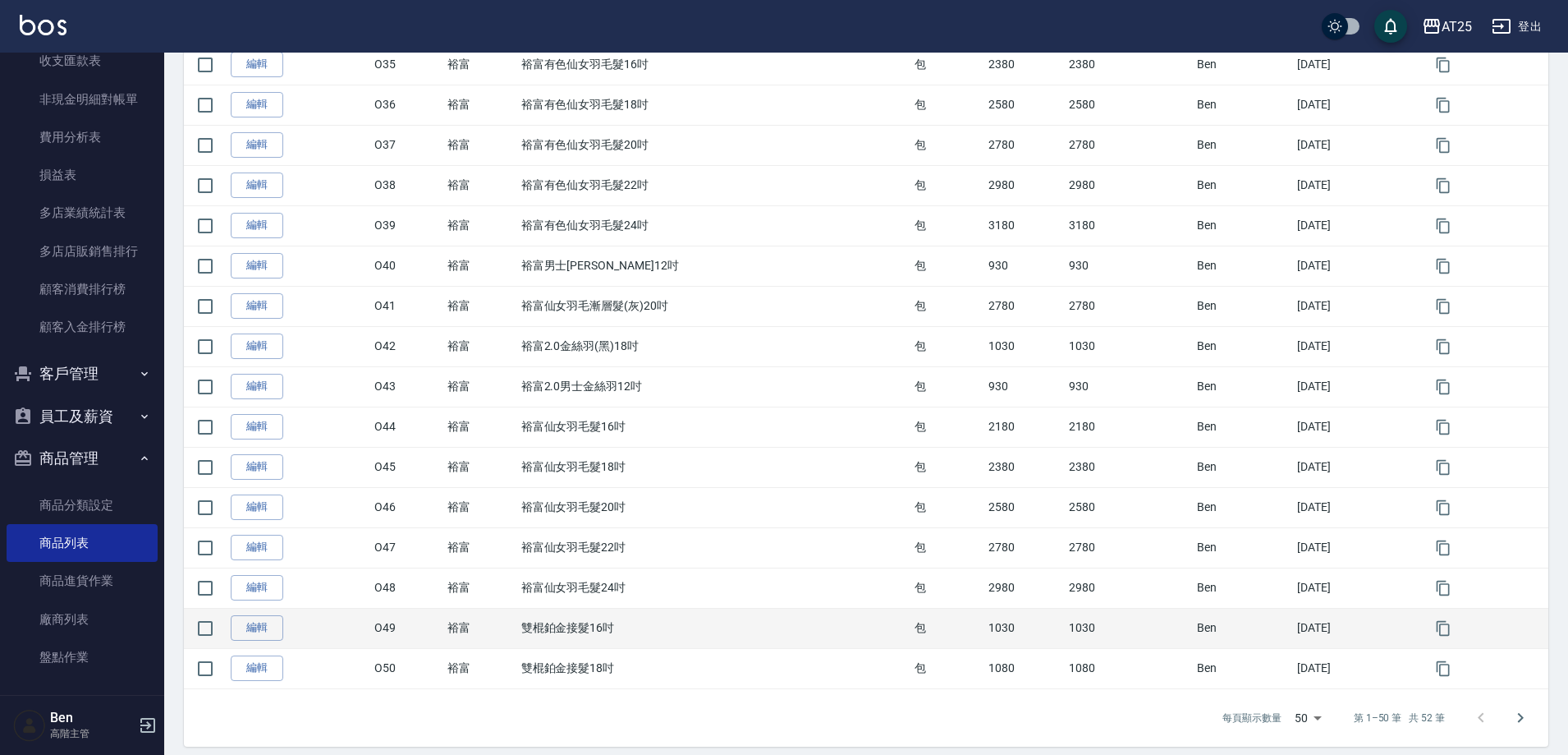
scroll to position [1687, 0]
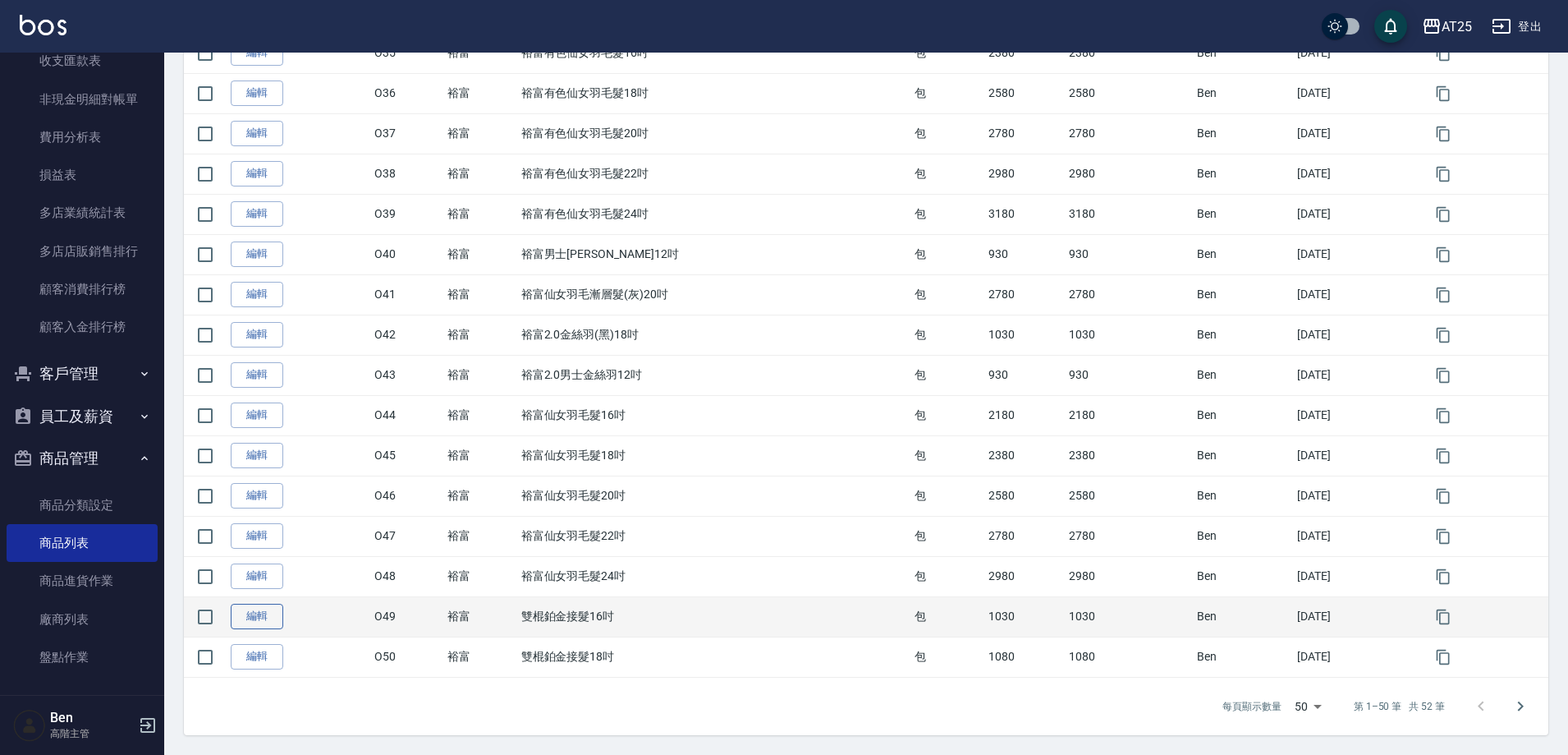
click at [262, 619] on link "編輯" at bounding box center [257, 616] width 53 height 25
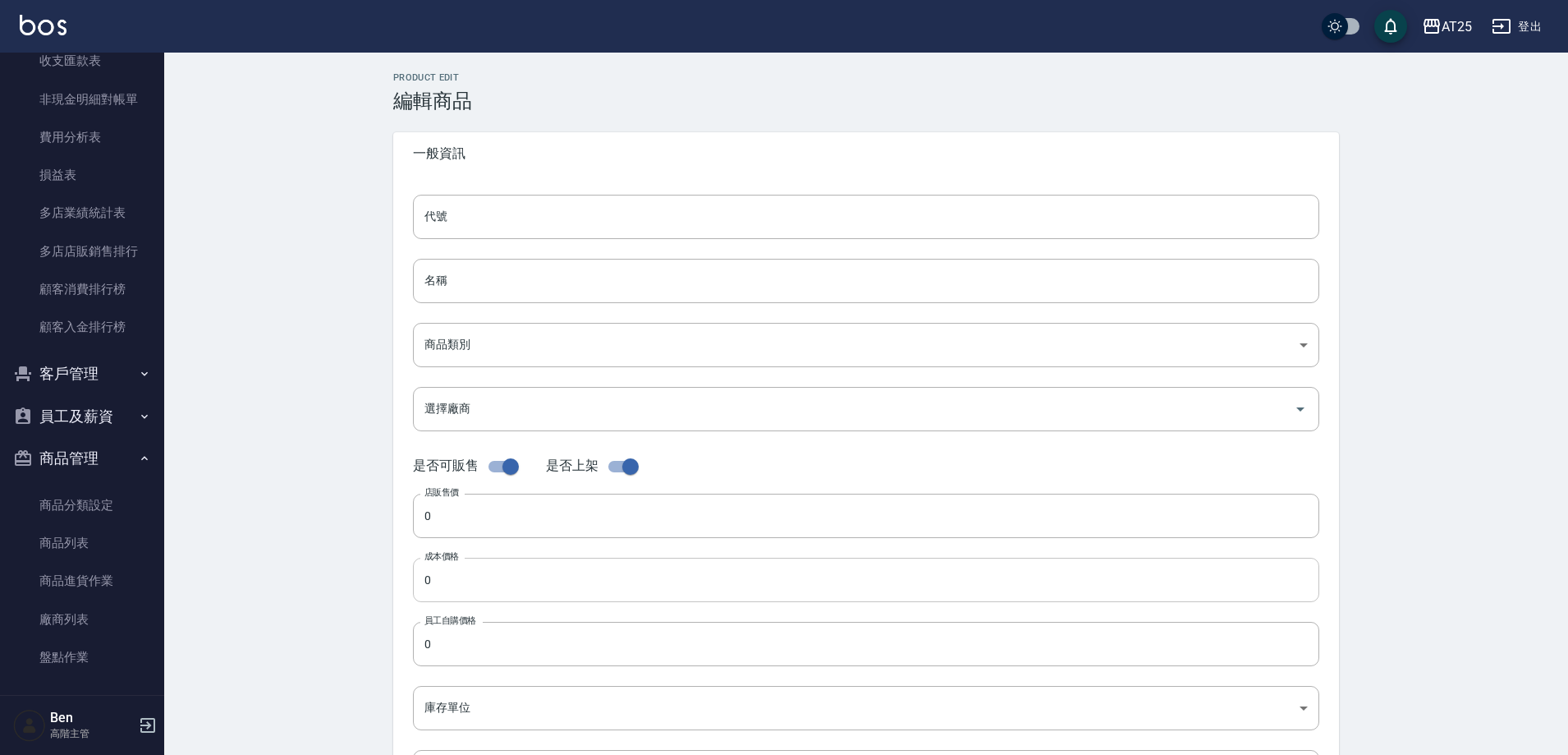
type input "O49"
type input "雙棍鉑金接髮16吋"
type input "91f60e75-ef54-4e16-b1d4-88381a6f5a37"
type input "1030"
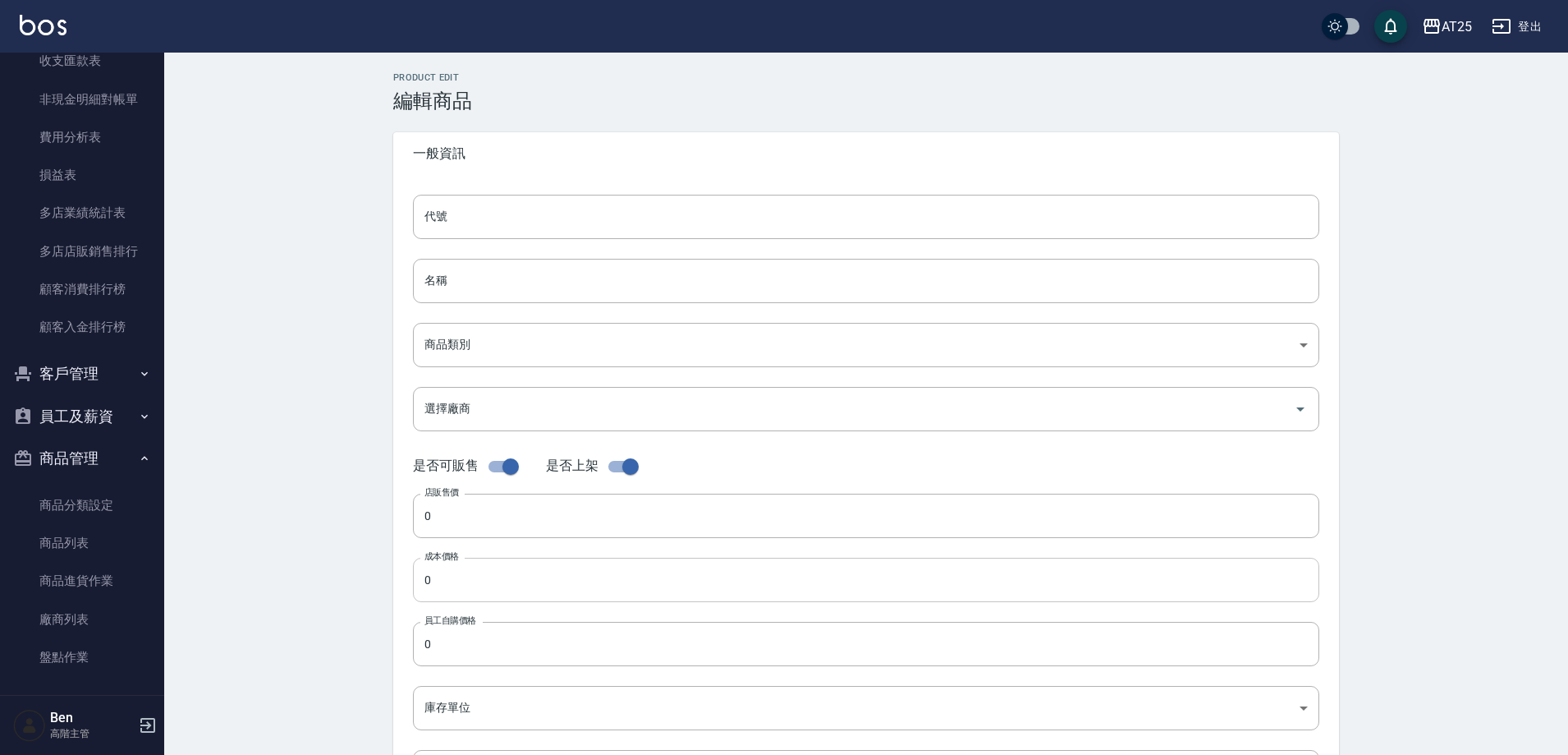
type input "1030"
type input "包"
type input "UNSET"
click at [423, 274] on input "雙棍鉑金接髮16吋" at bounding box center [866, 281] width 907 height 45
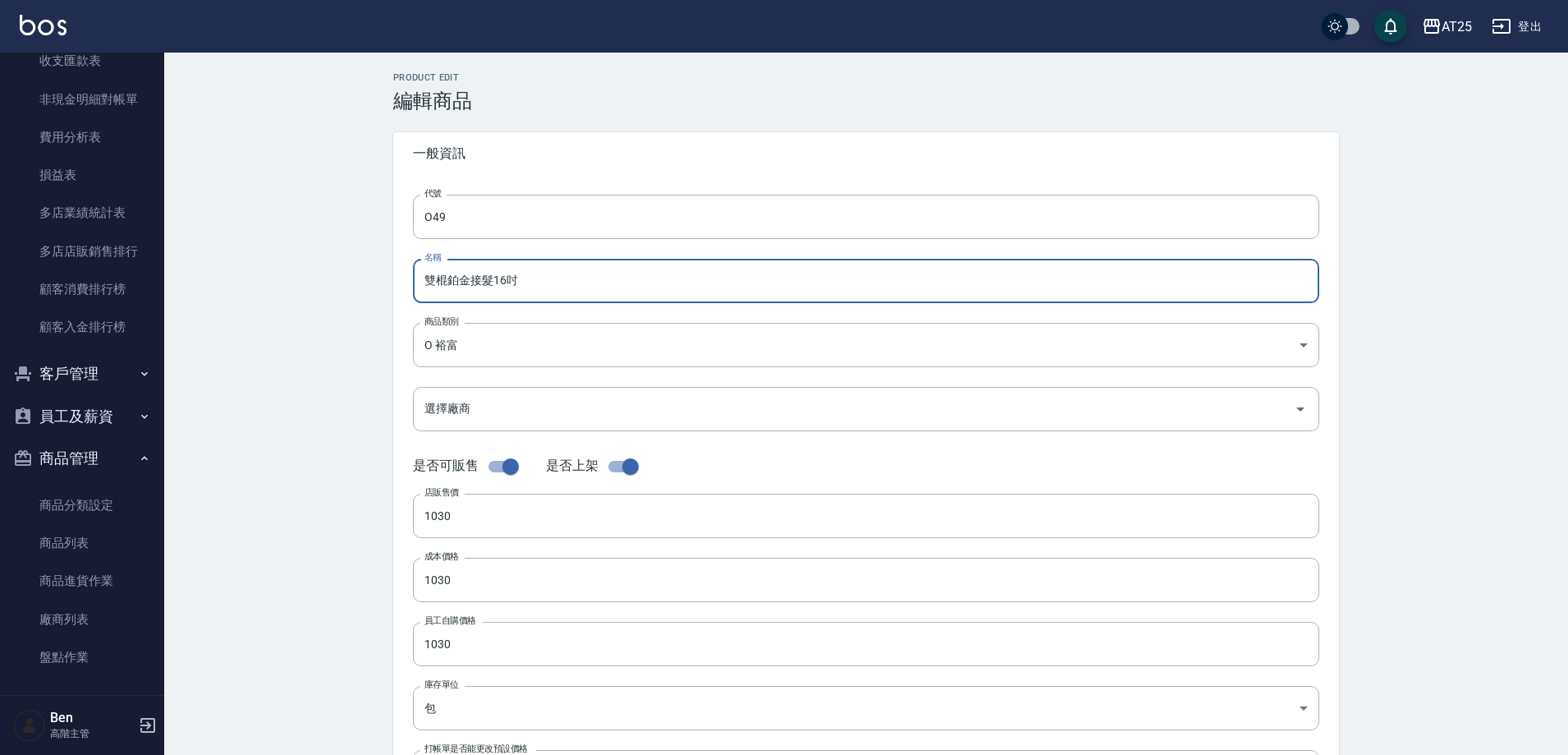
paste input "裕富"
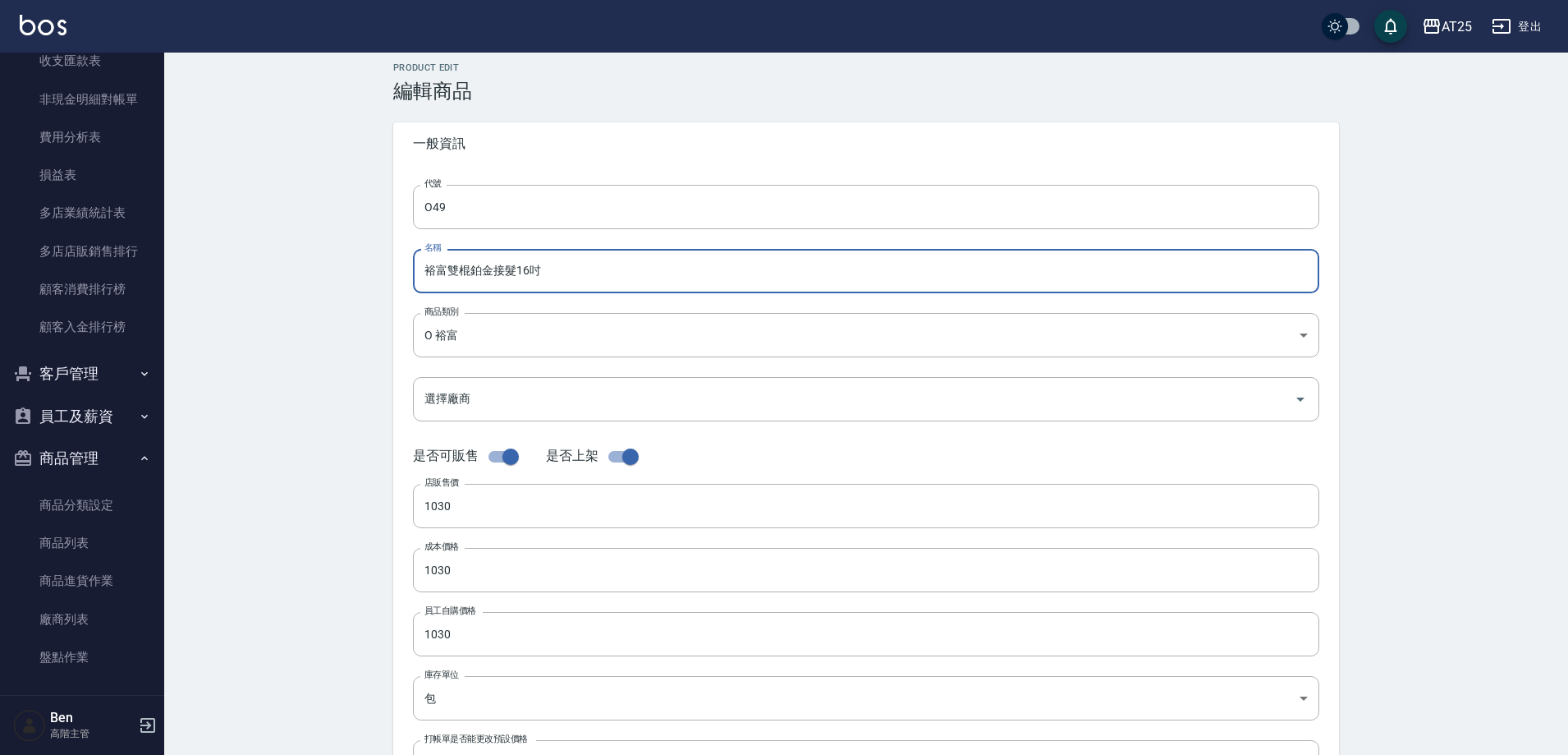
type input "裕富雙棍鉑金接髮16吋"
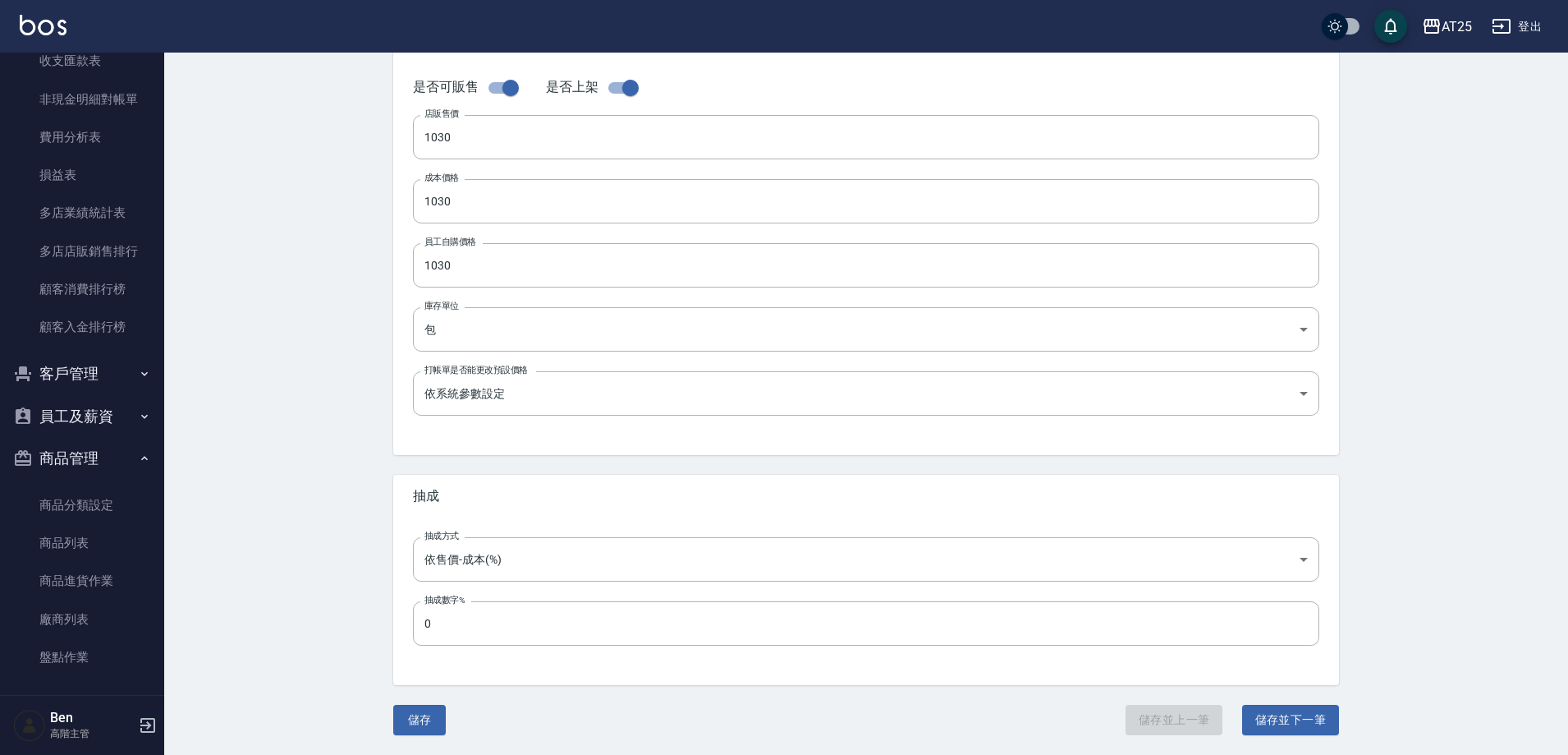
click at [1284, 716] on button "儲存並下一筆" at bounding box center [1290, 720] width 97 height 30
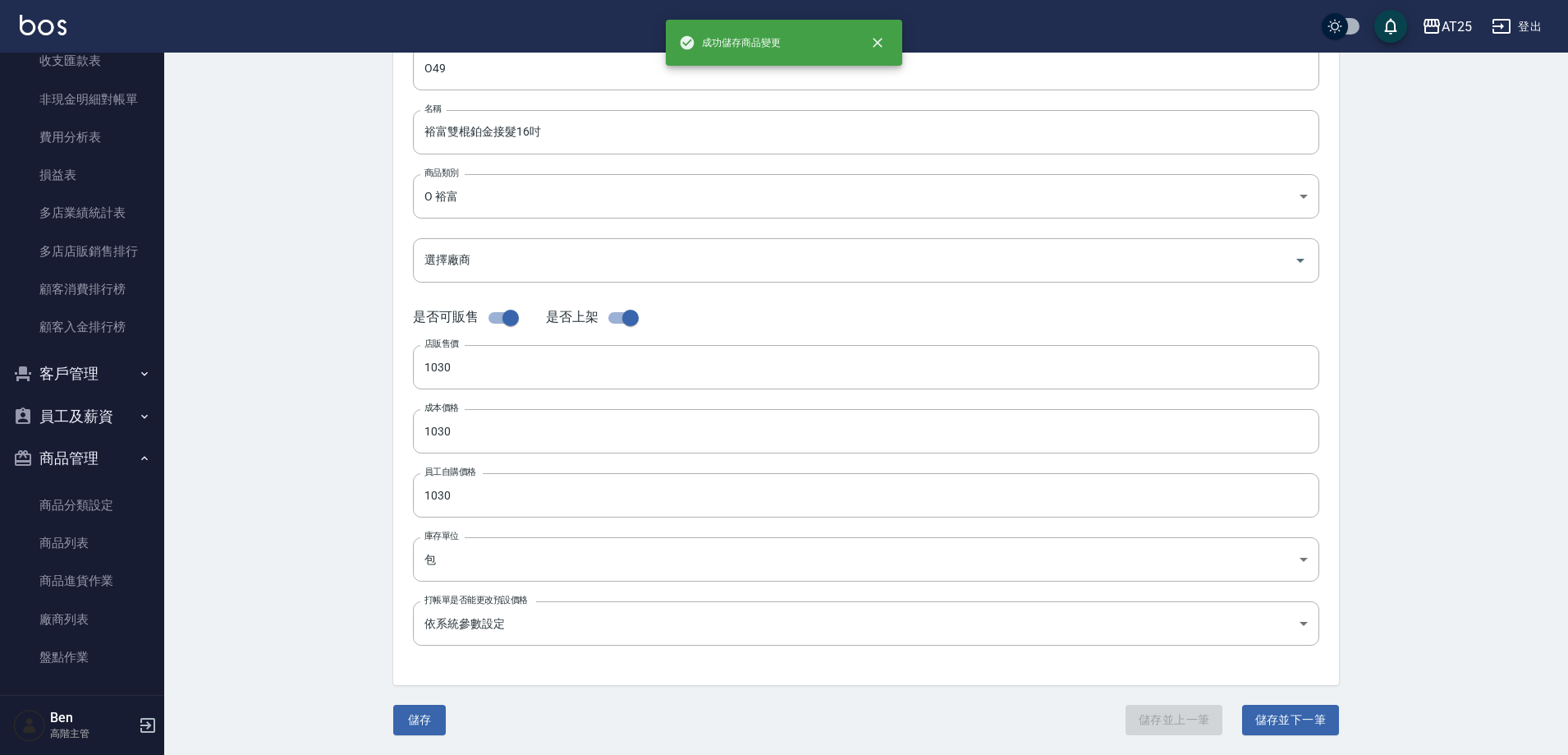
type input "A02"
type input "金鑽羽毛髮18吋"
type input "33aaa532-8933-4f16-8d37-aa84dd459a24"
type input "1530"
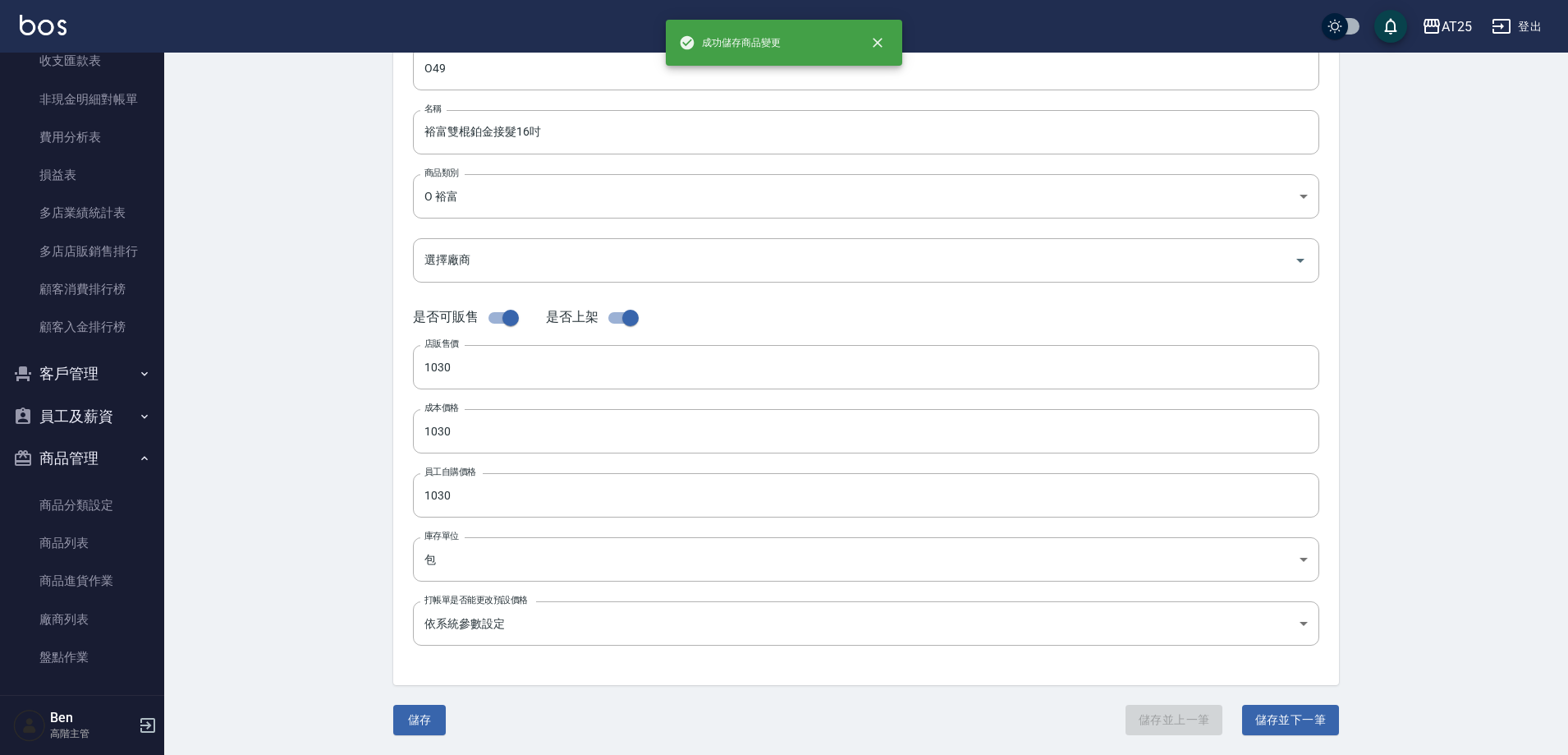
type input "1530"
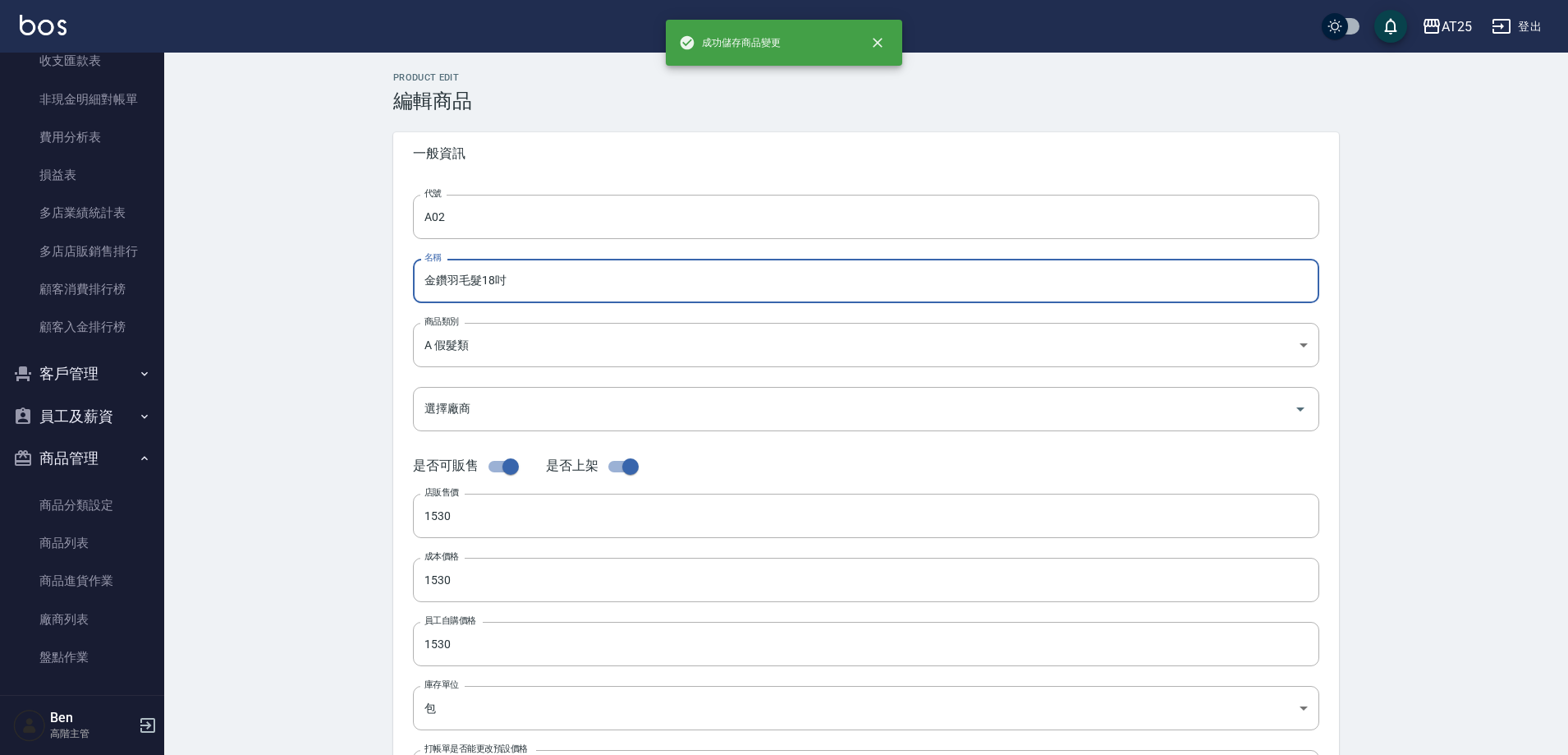
click at [422, 282] on input "金鑽羽毛髮18吋" at bounding box center [866, 281] width 907 height 45
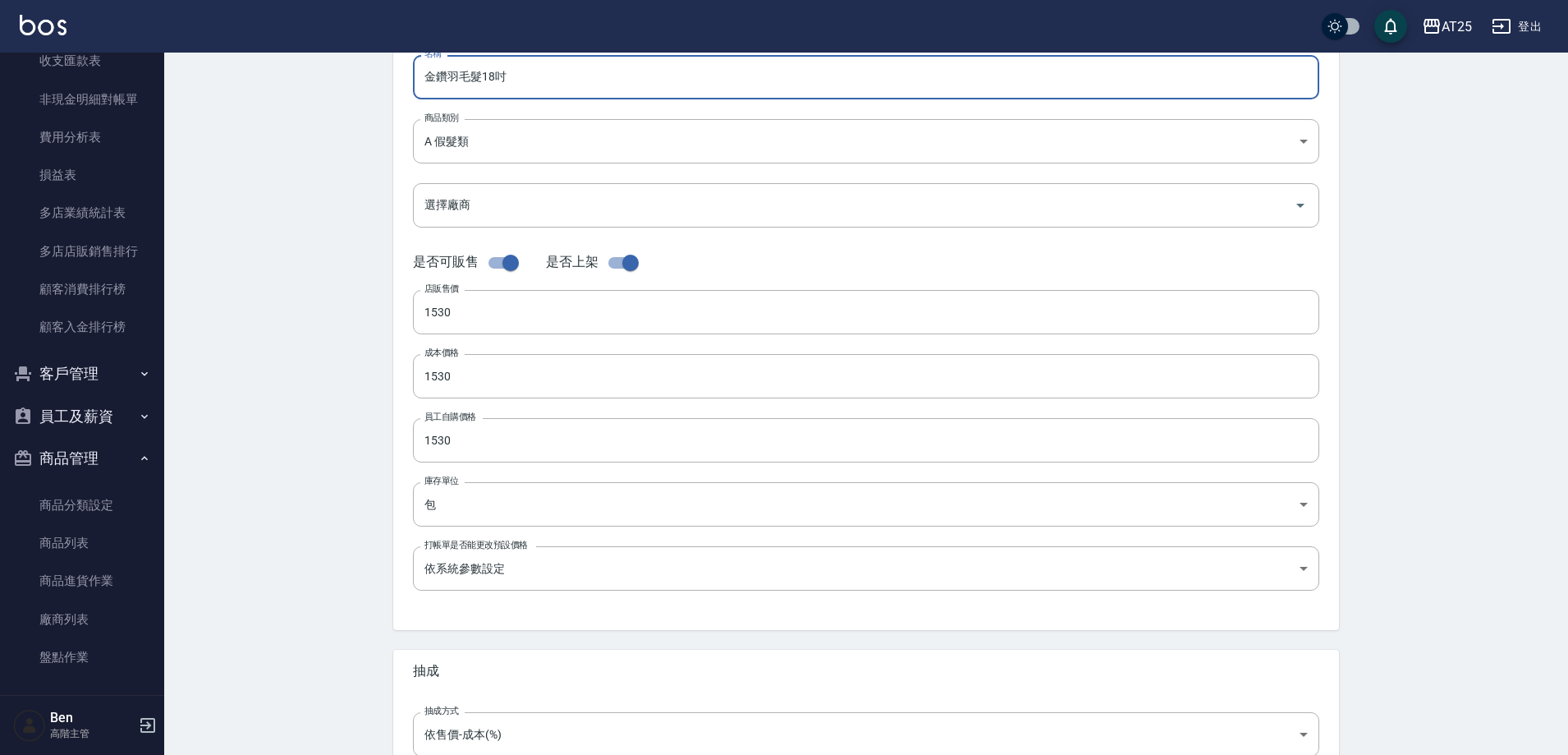
scroll to position [378, 0]
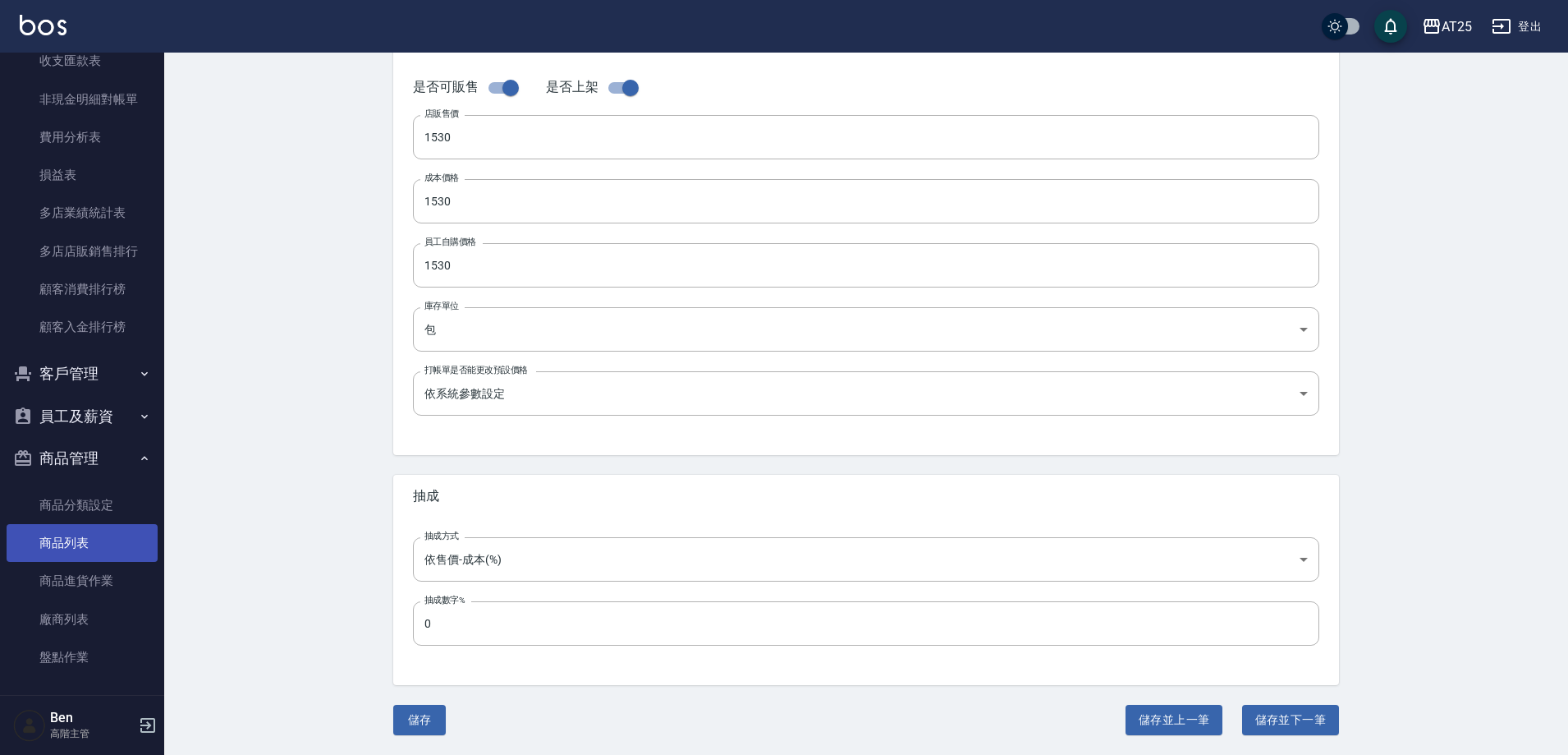
click at [75, 545] on link "商品列表" at bounding box center [82, 542] width 151 height 38
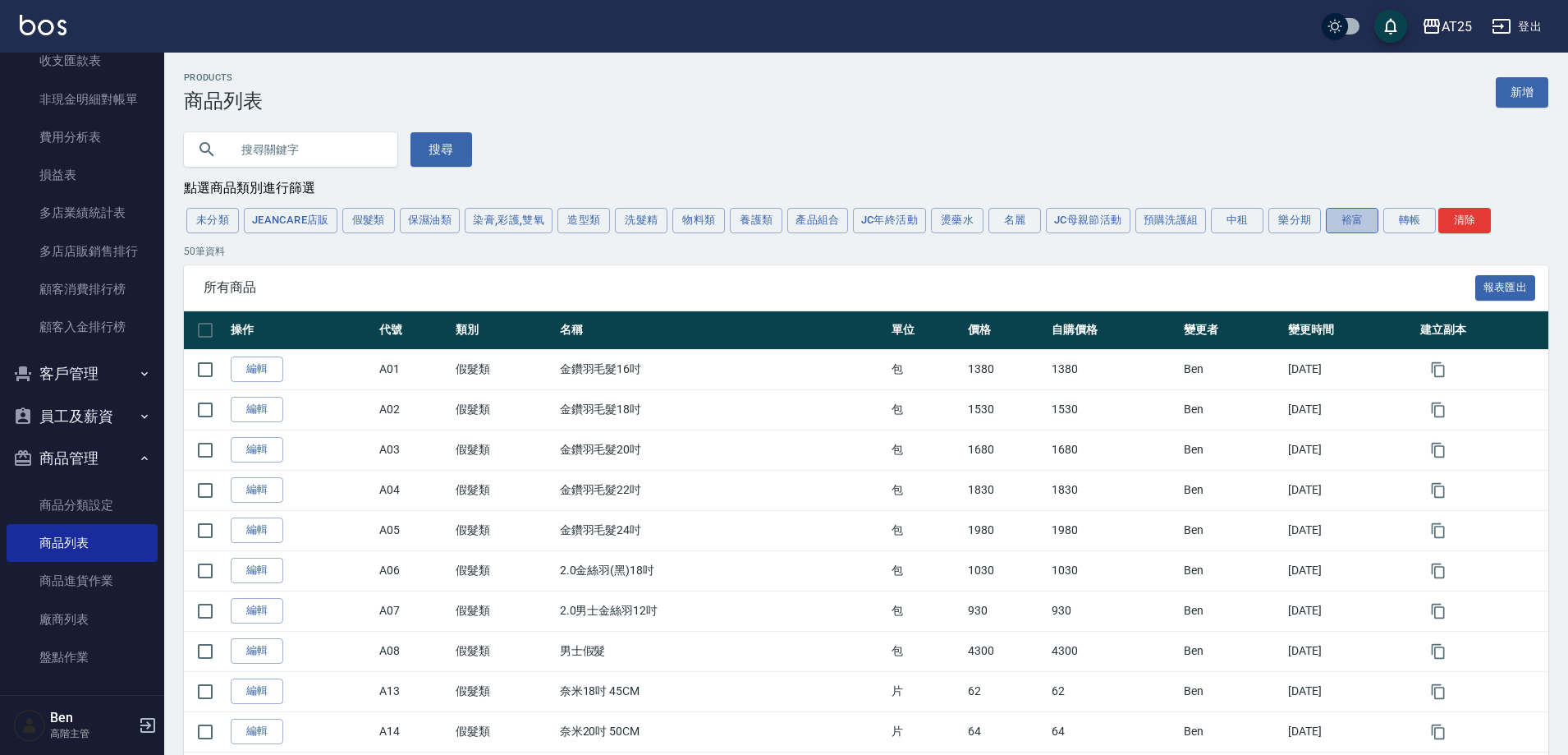
click at [1350, 219] on button "裕富" at bounding box center [1352, 220] width 53 height 25
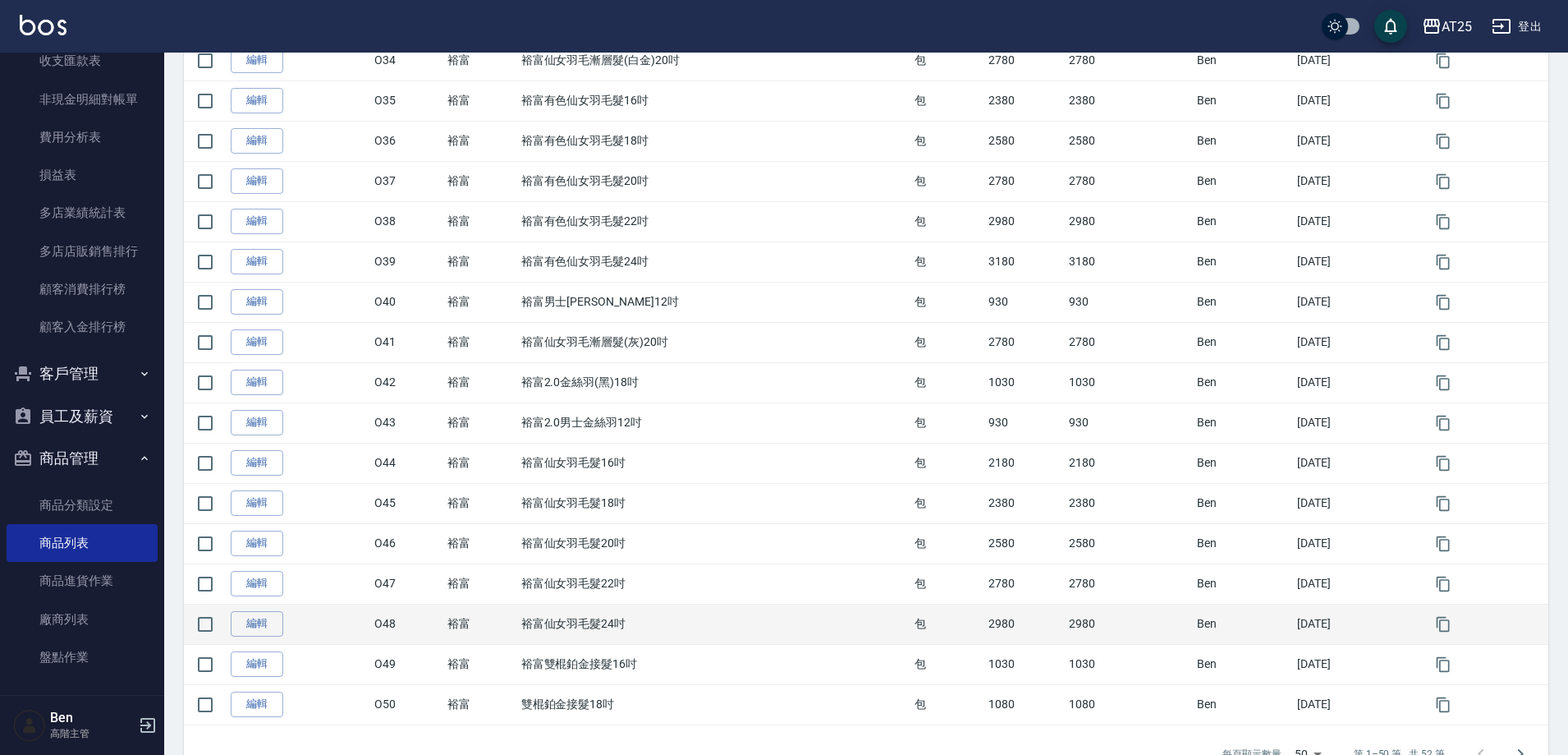
scroll to position [1687, 0]
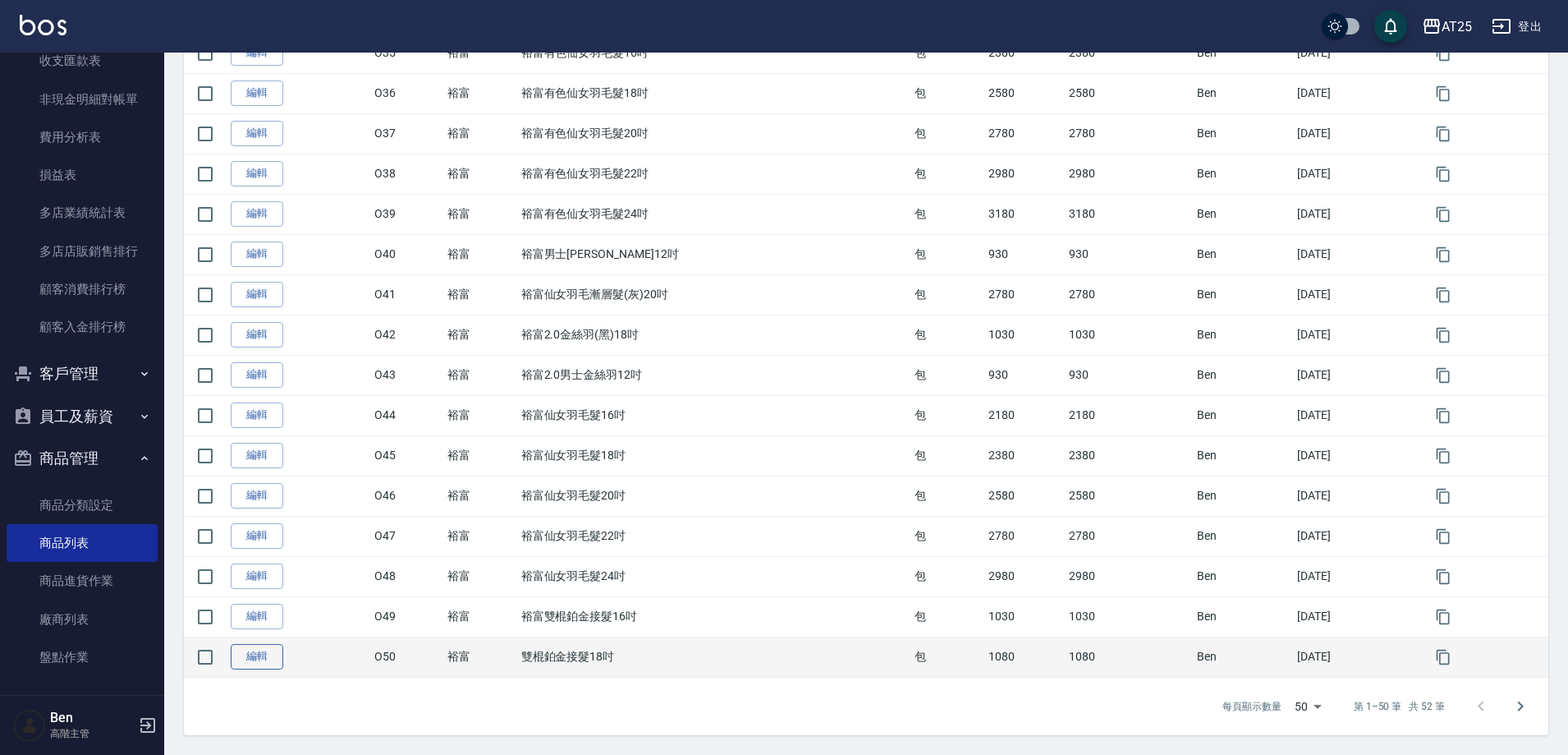
click at [257, 659] on link "編輯" at bounding box center [257, 657] width 53 height 25
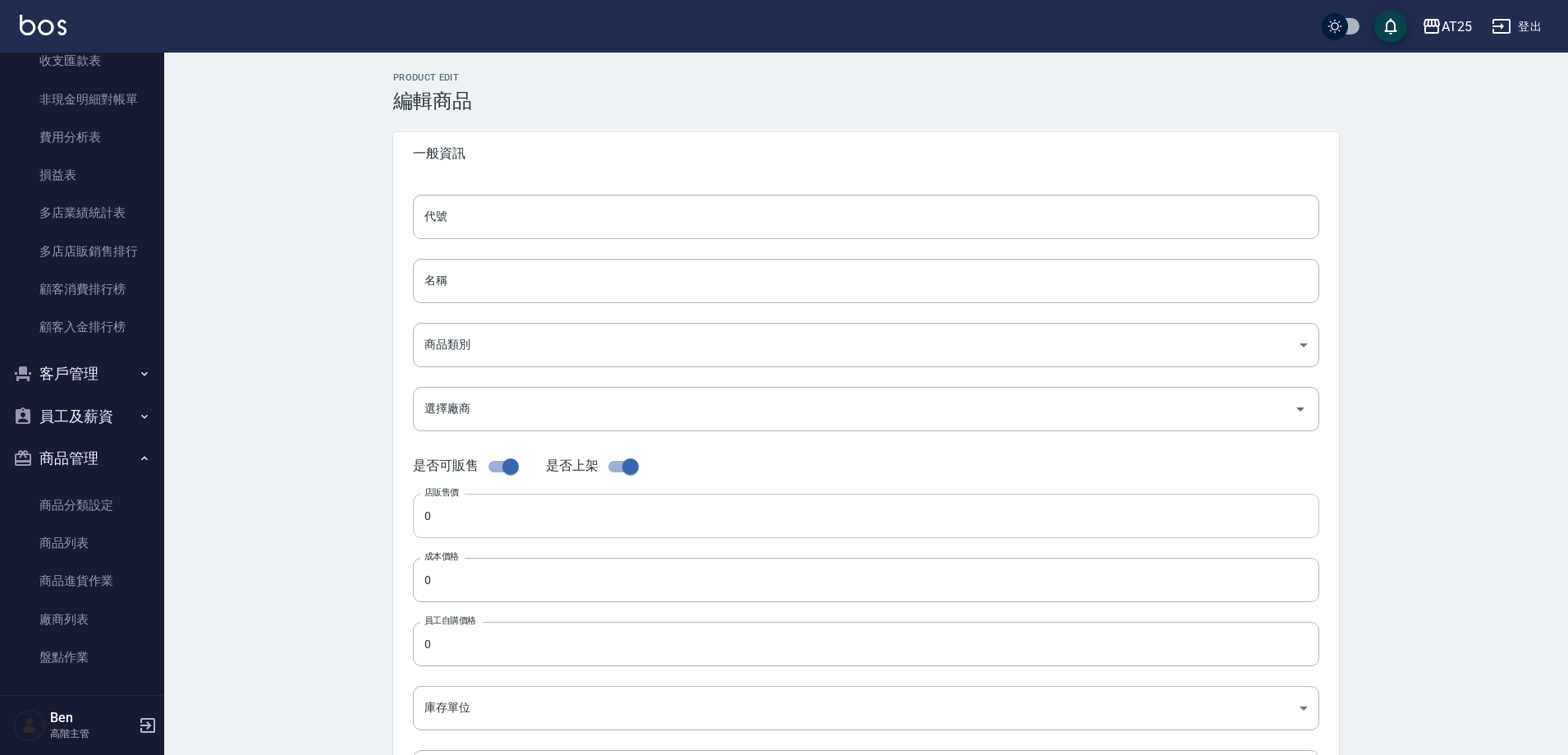
type input "O50"
type input "雙棍鉑金接髮18吋"
type input "91f60e75-ef54-4e16-b1d4-88381a6f5a37"
type input "1080"
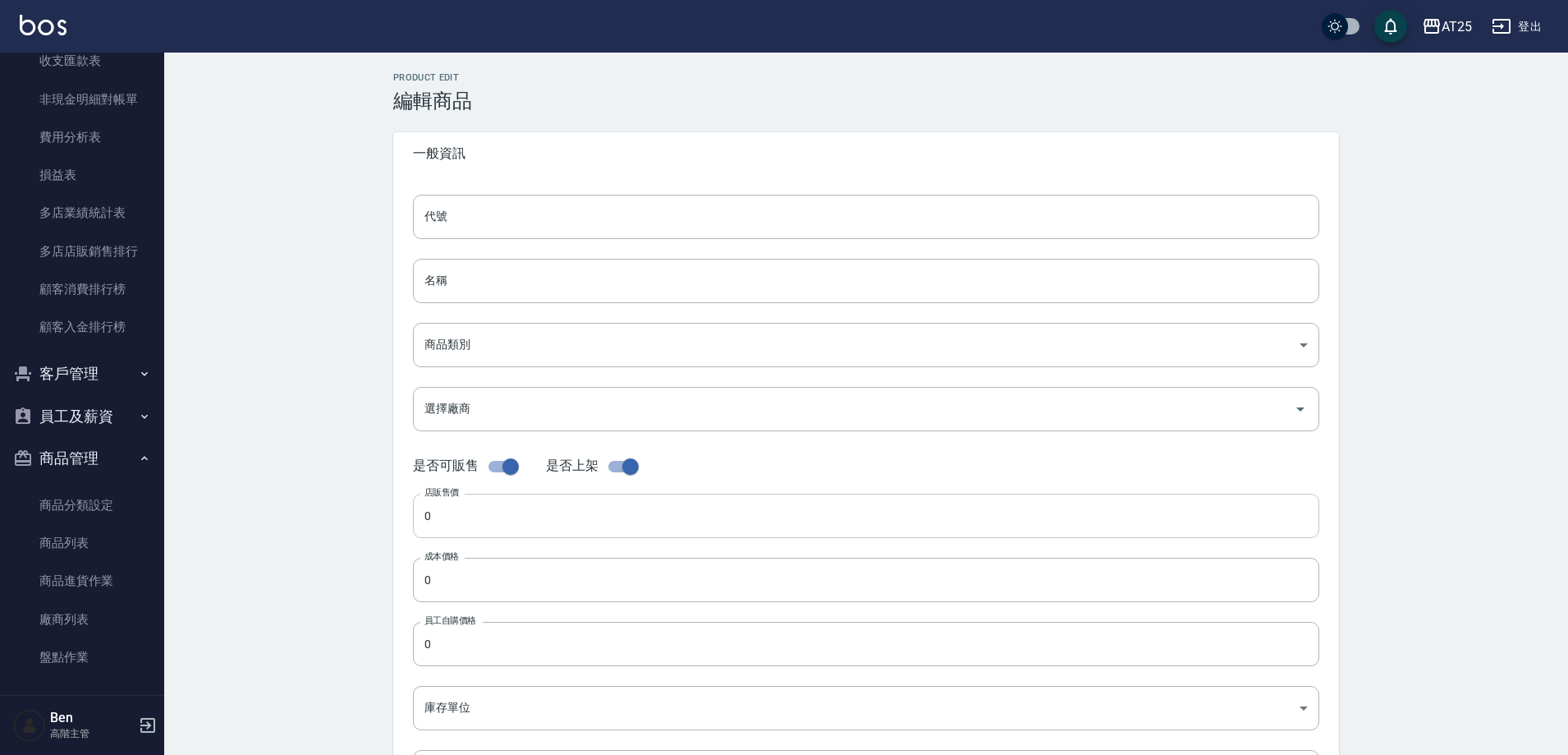
type input "1080"
type input "包"
type input "UNSET"
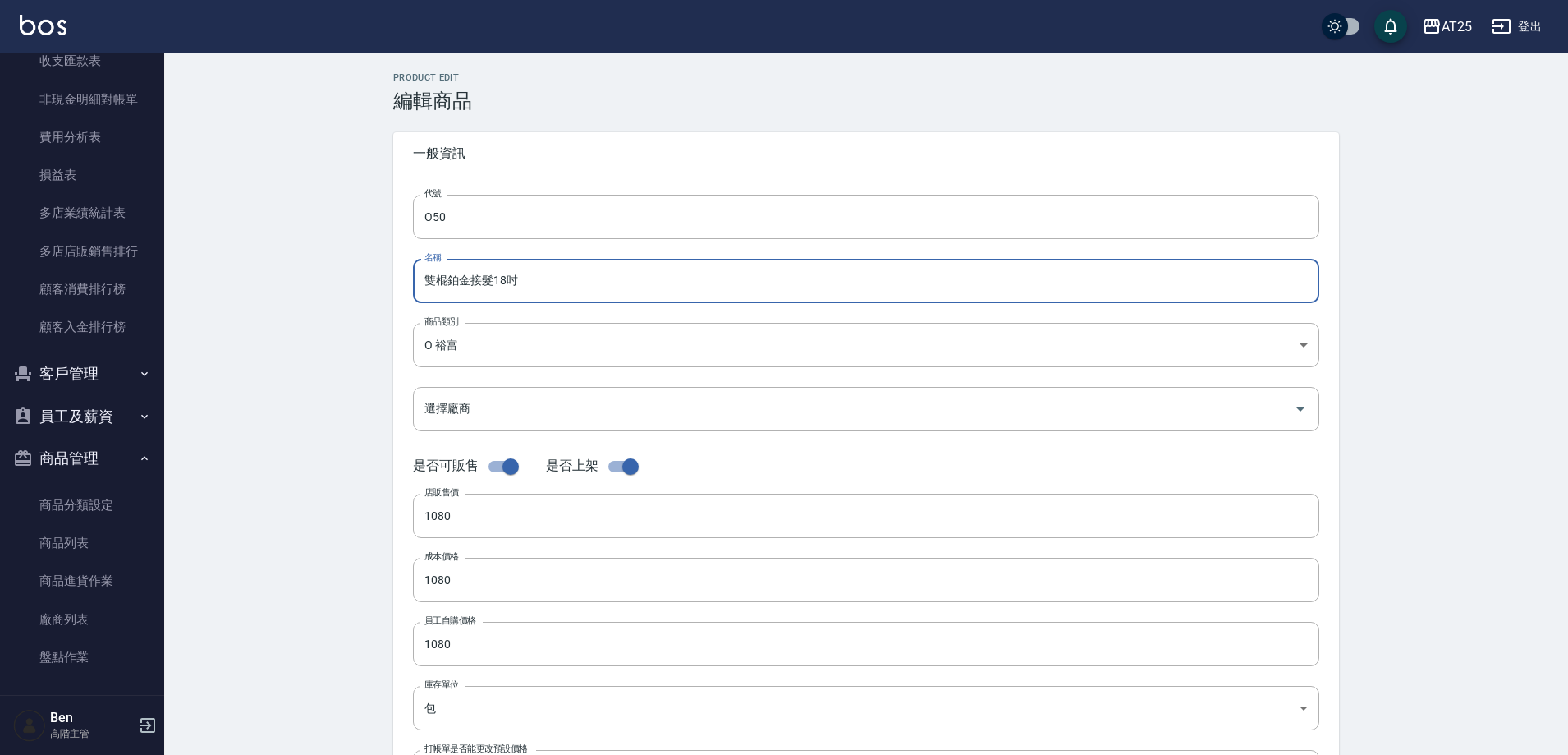
click at [421, 286] on input "雙棍鉑金接髮18吋" at bounding box center [866, 281] width 907 height 45
paste input "裕富"
type input "裕富雙棍鉑金接髮18吋"
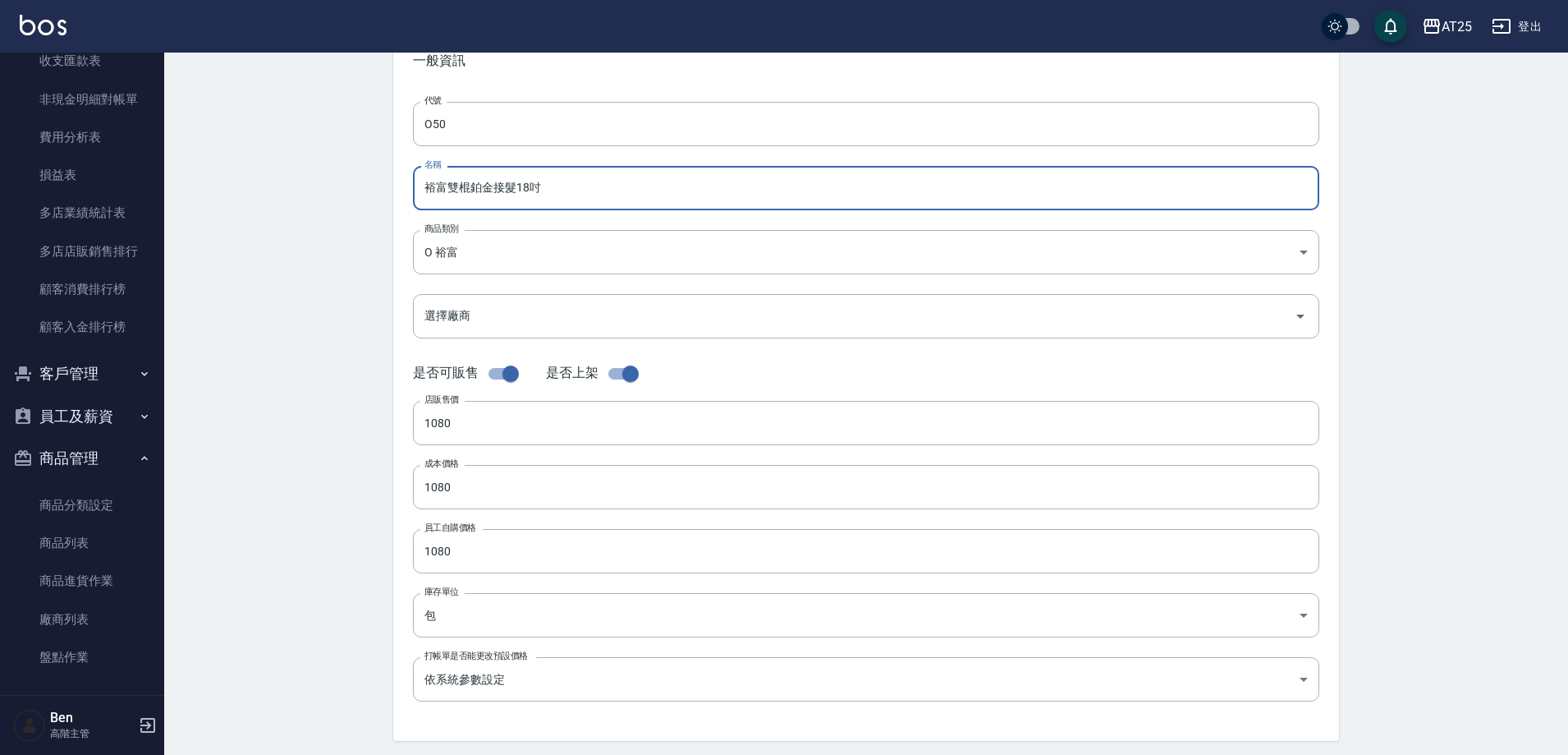
scroll to position [378, 0]
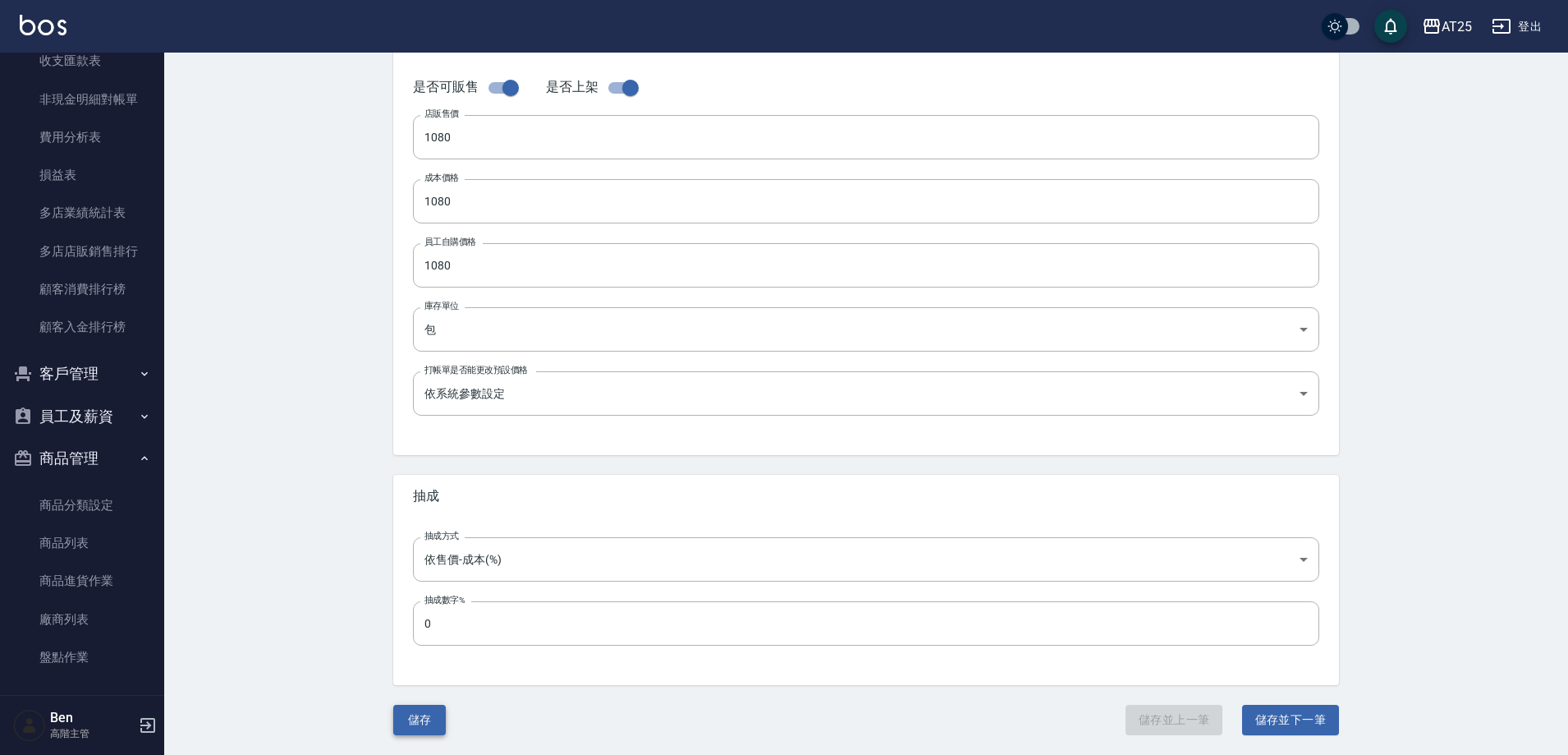
click at [424, 723] on button "儲存" at bounding box center [419, 720] width 53 height 30
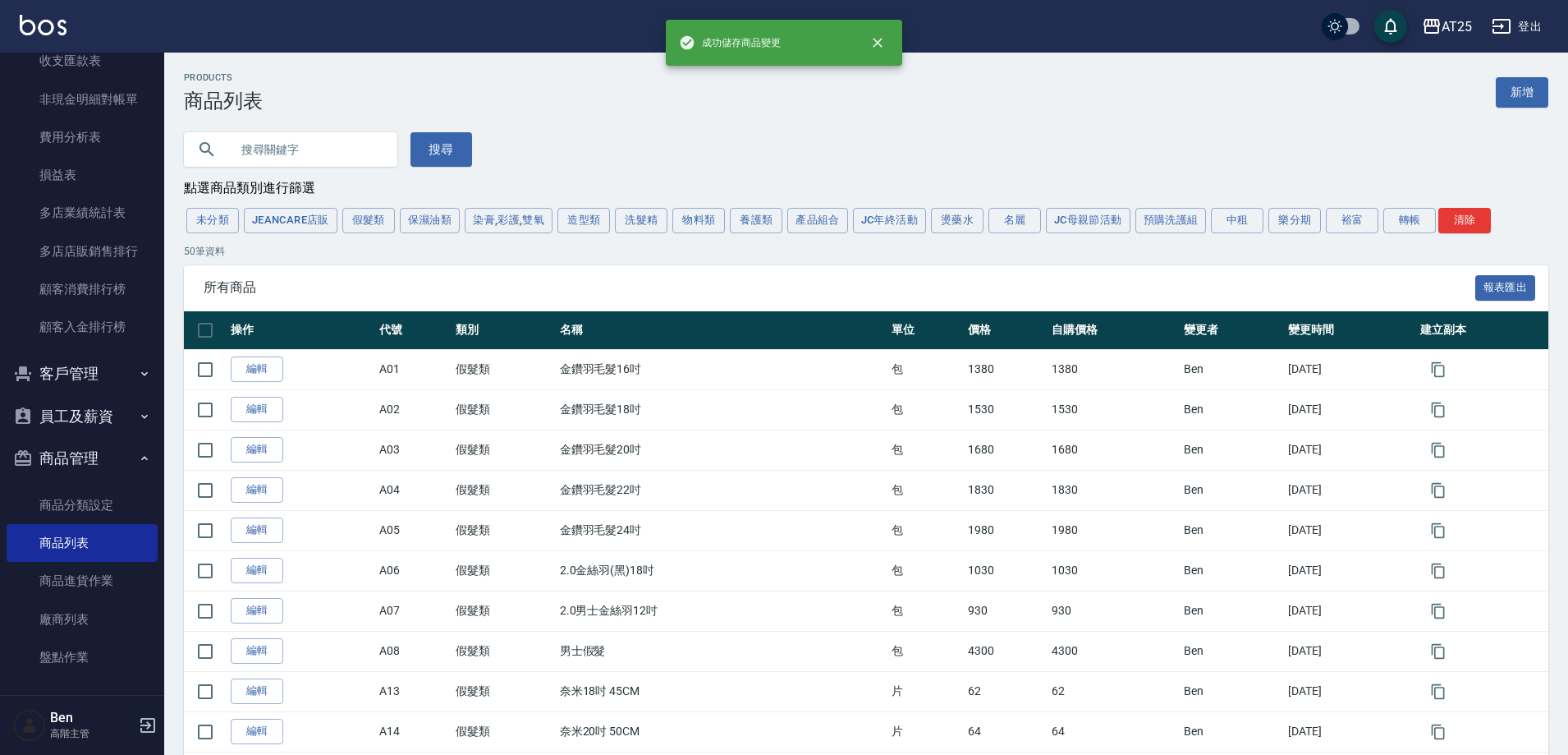
click at [1365, 212] on button "裕富" at bounding box center [1352, 220] width 53 height 25
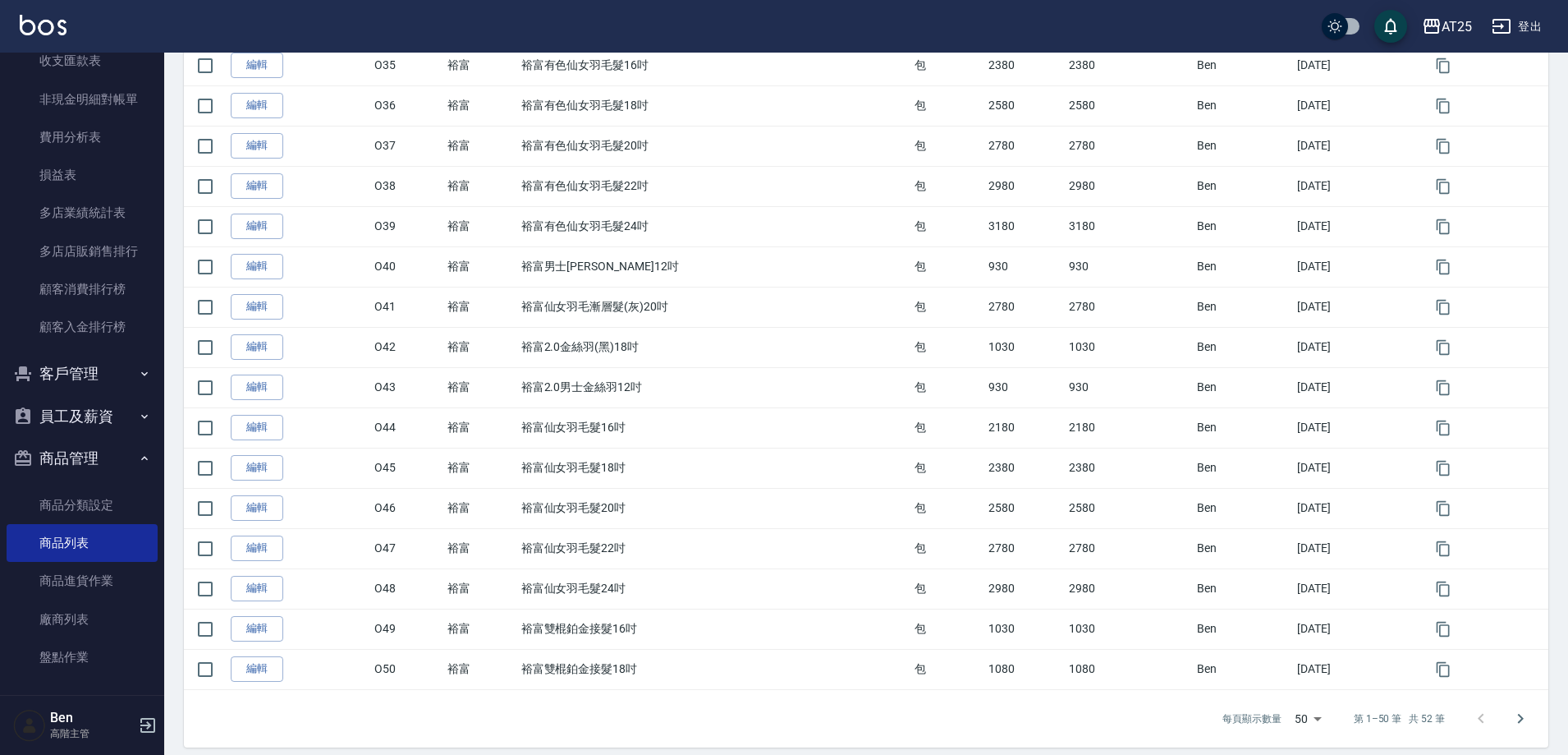
scroll to position [1687, 0]
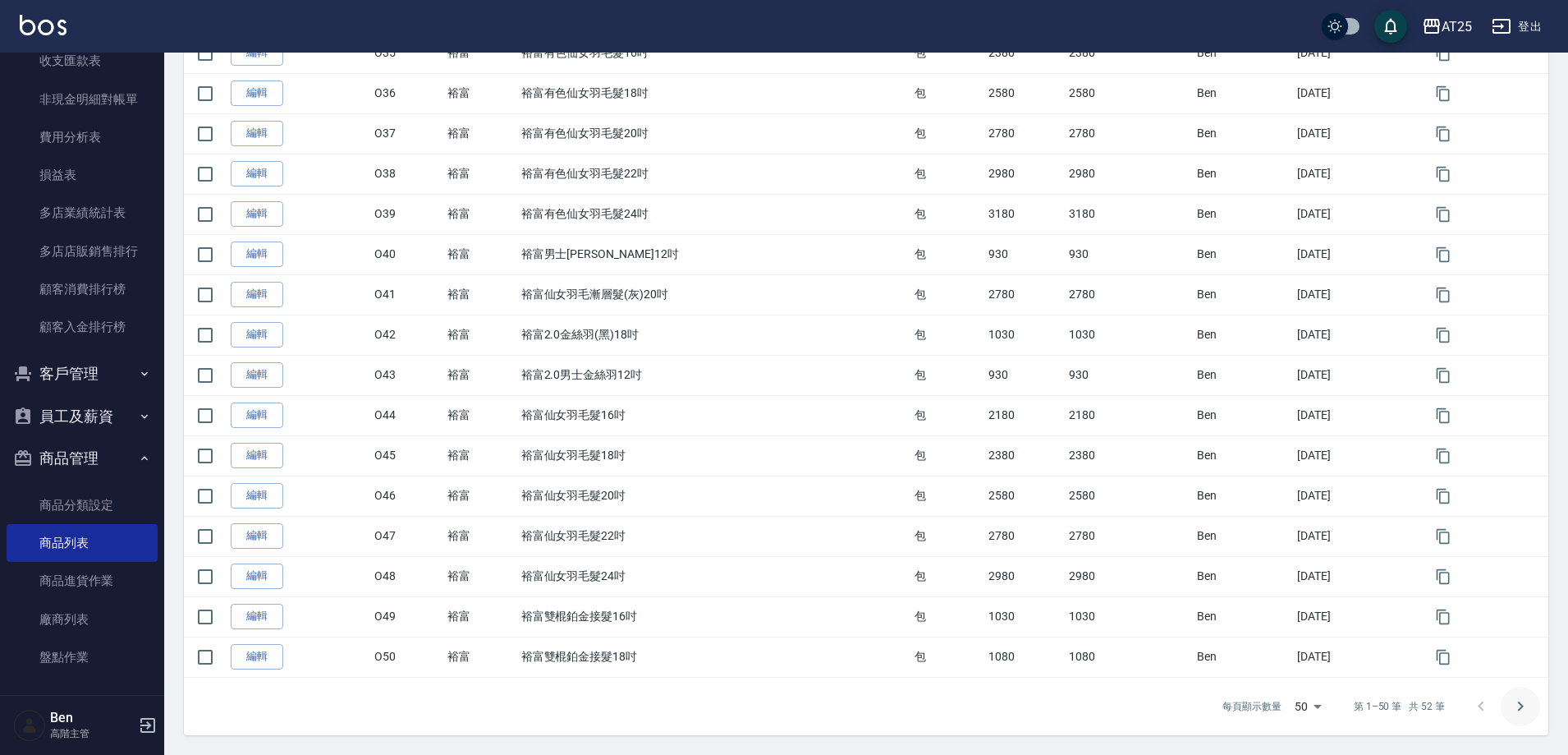
click at [1517, 694] on button "Go to next page" at bounding box center [1520, 706] width 39 height 40
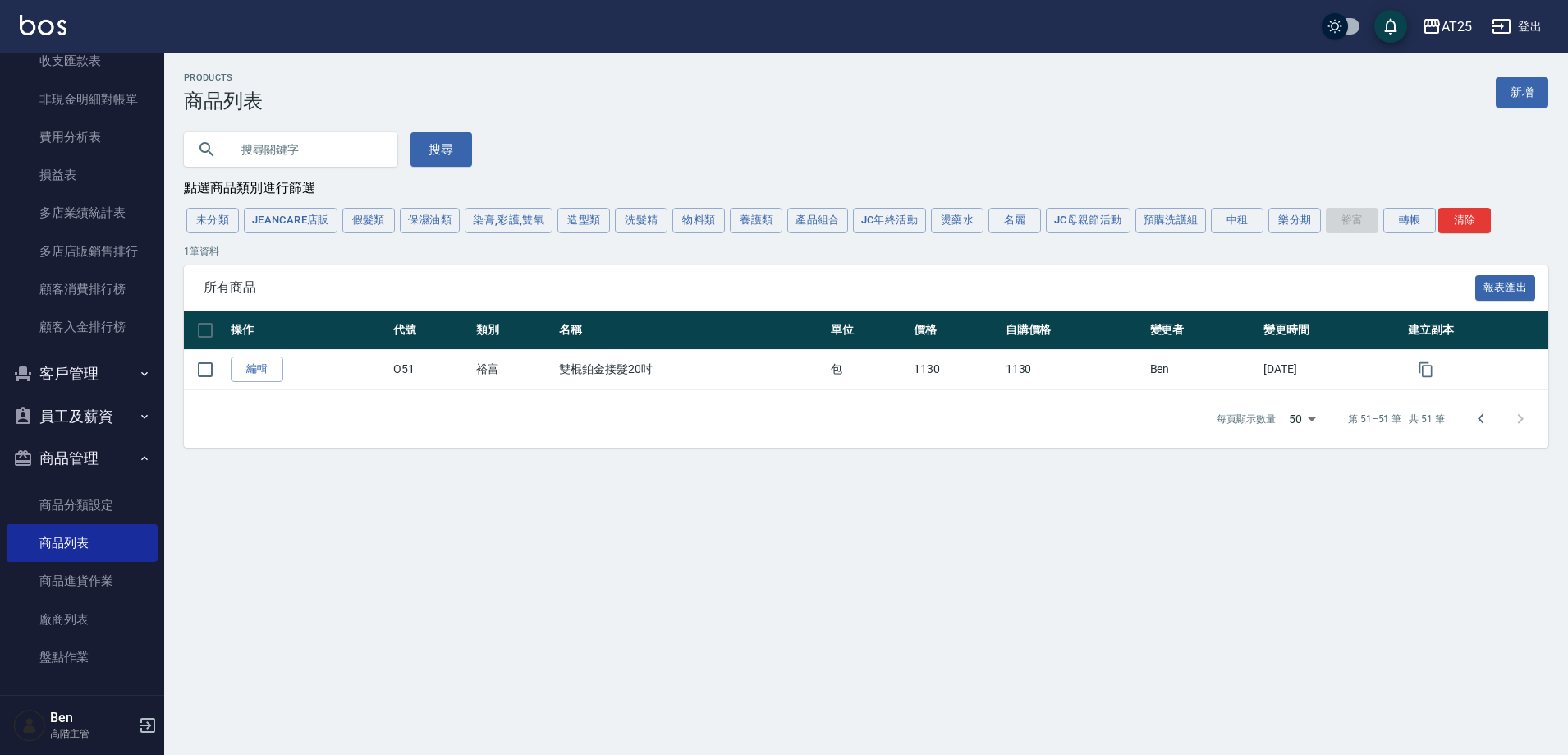
scroll to position [0, 0]
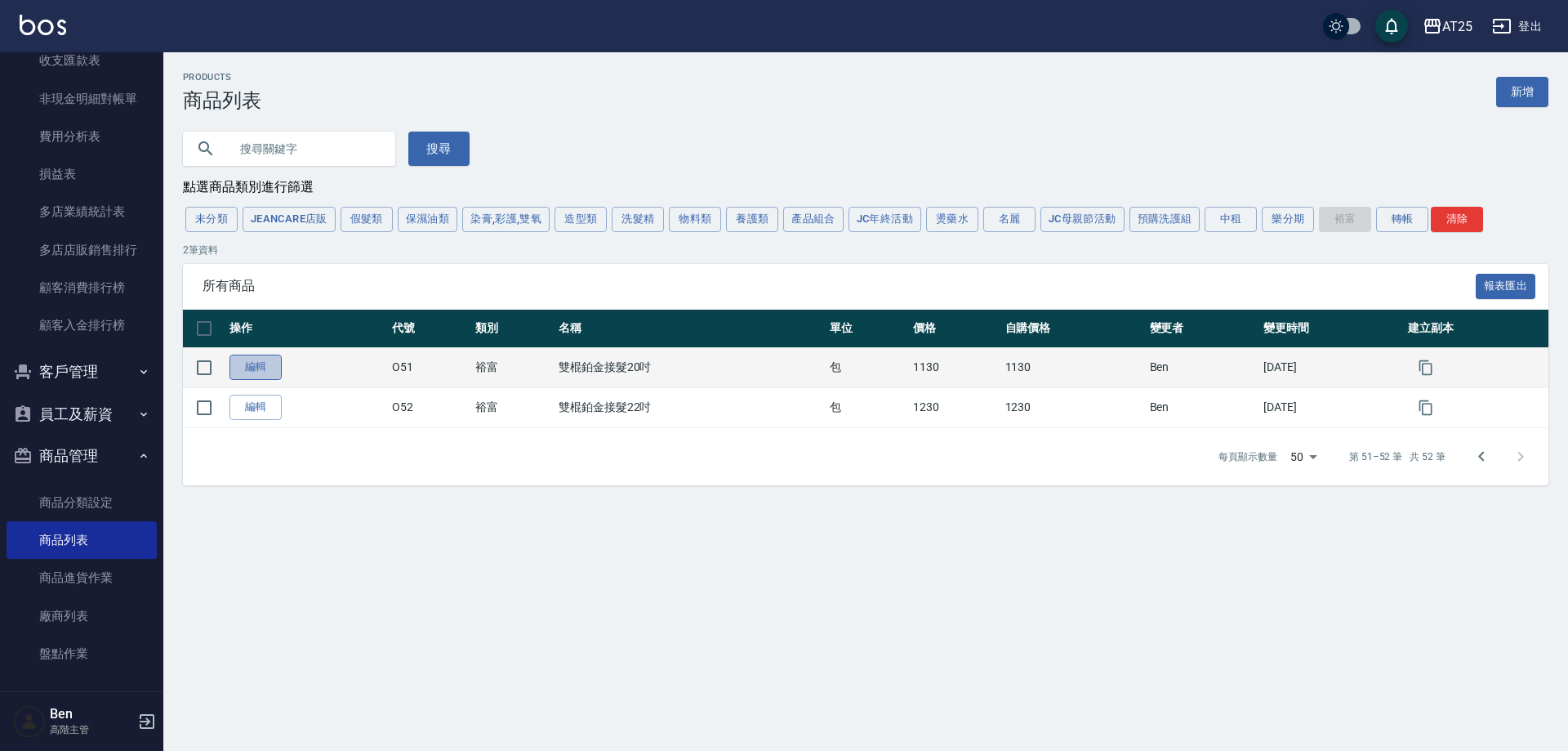
click at [263, 370] on link "編輯" at bounding box center [256, 367] width 53 height 25
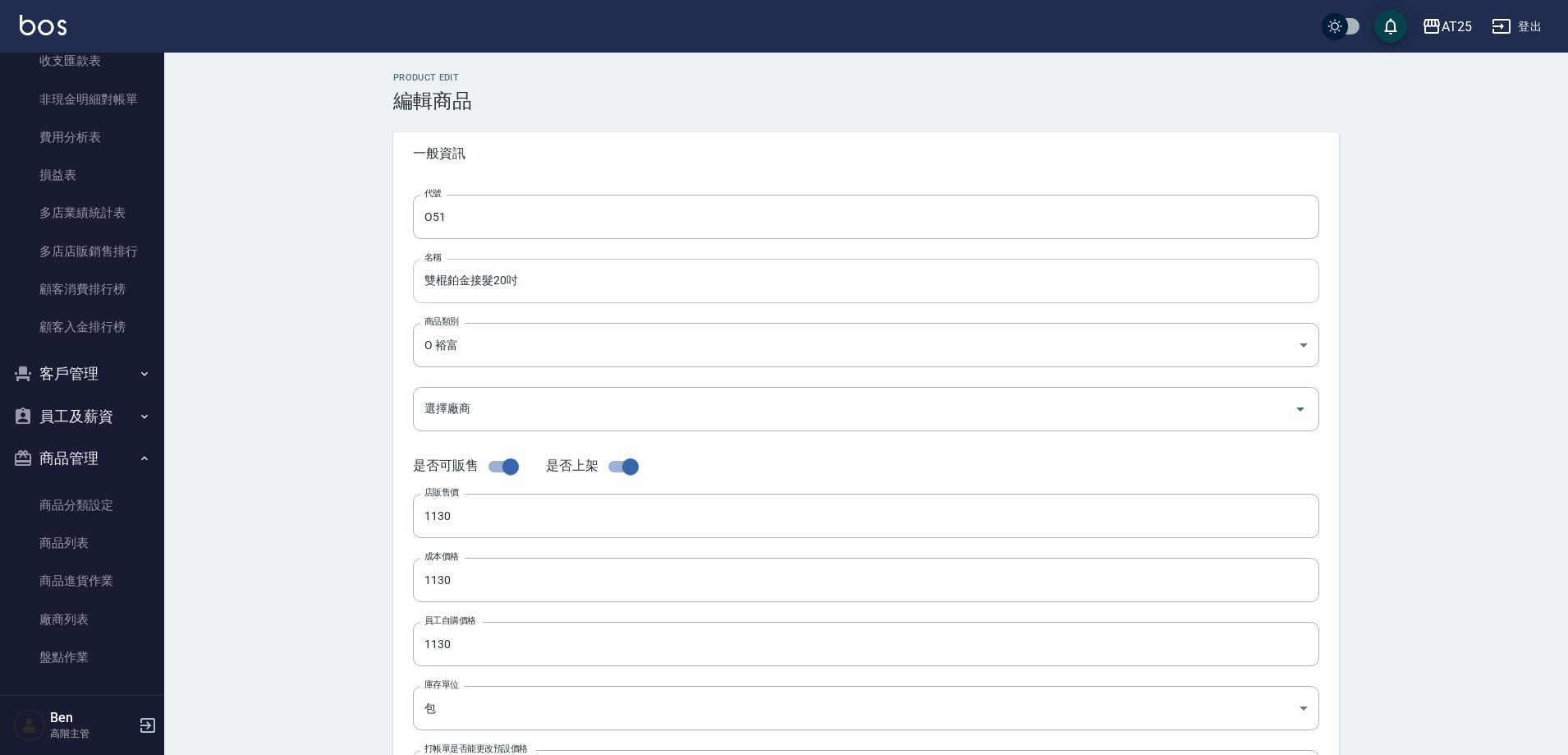
click at [424, 278] on input "雙棍鉑金接髮20吋" at bounding box center [866, 281] width 907 height 45
paste input "裕富"
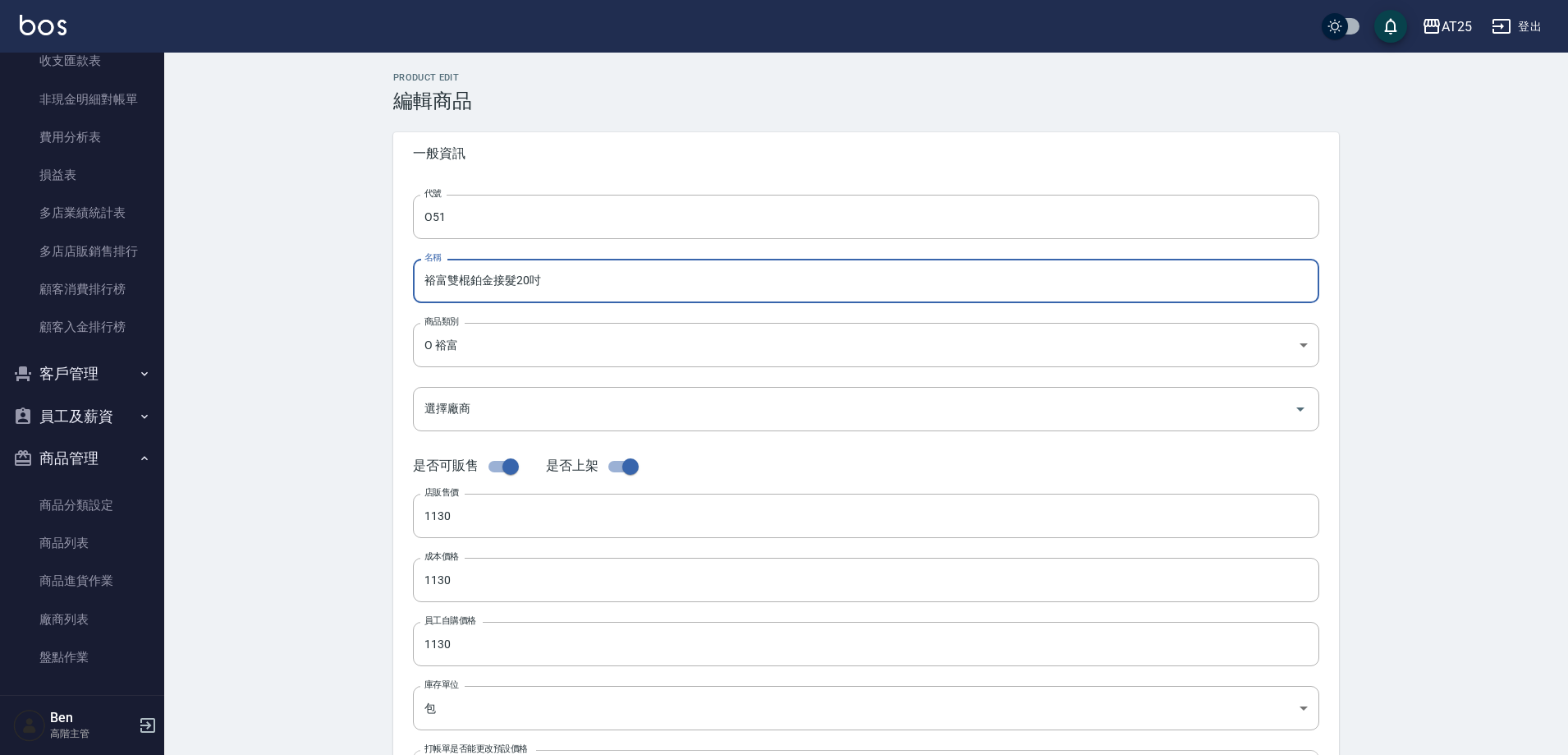
type input "裕富雙棍鉑金接髮20吋"
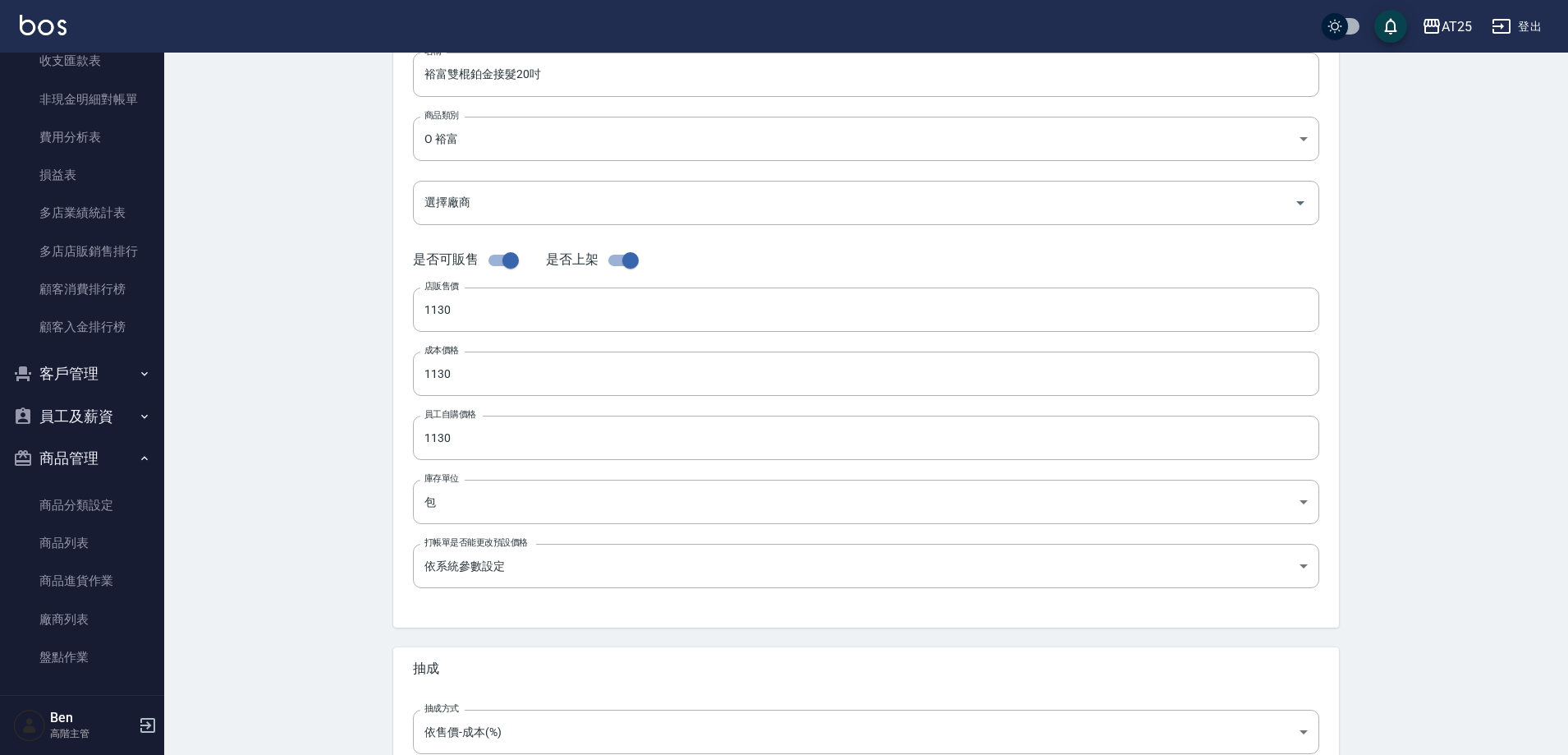
scroll to position [378, 0]
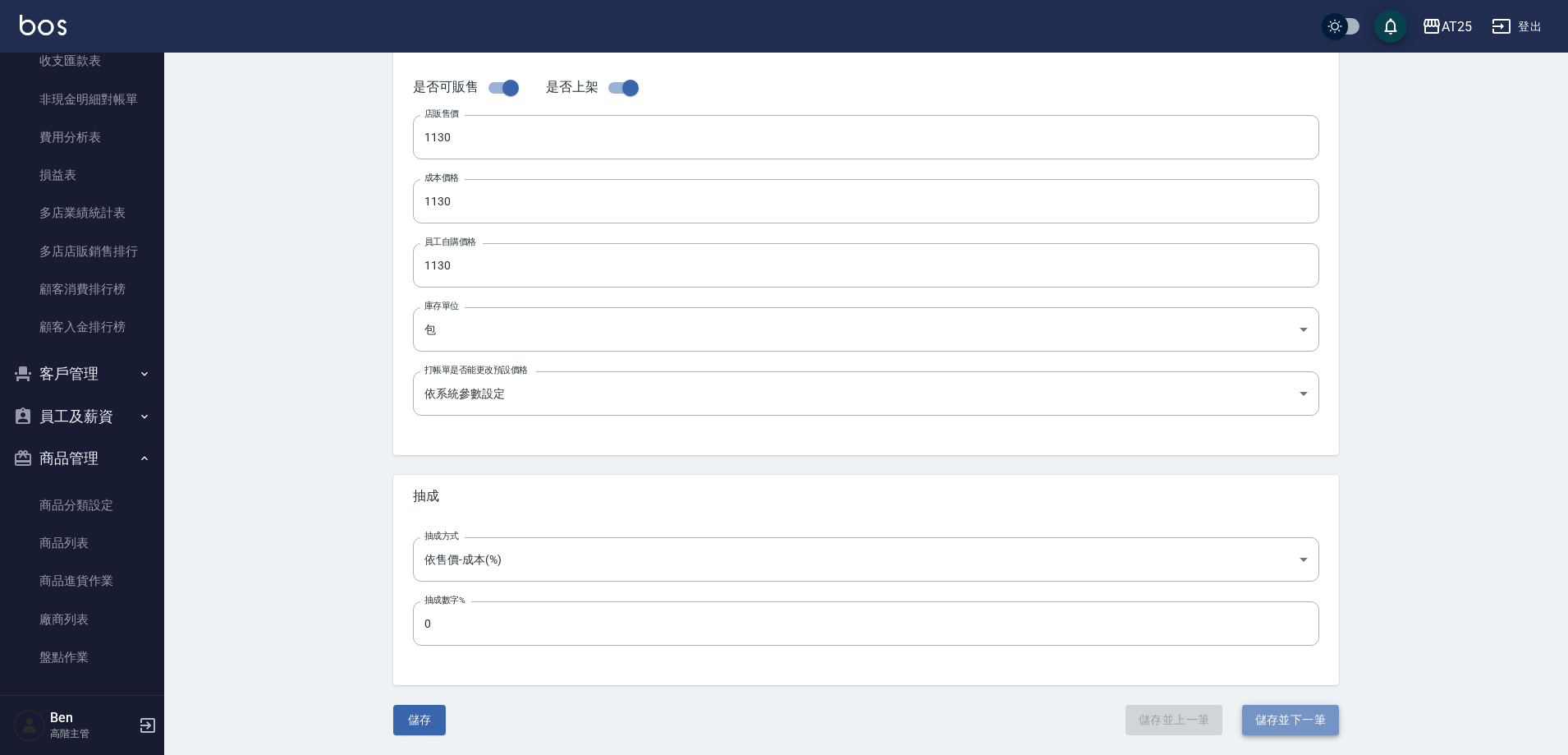
click at [1271, 721] on button "儲存並下一筆" at bounding box center [1290, 720] width 97 height 30
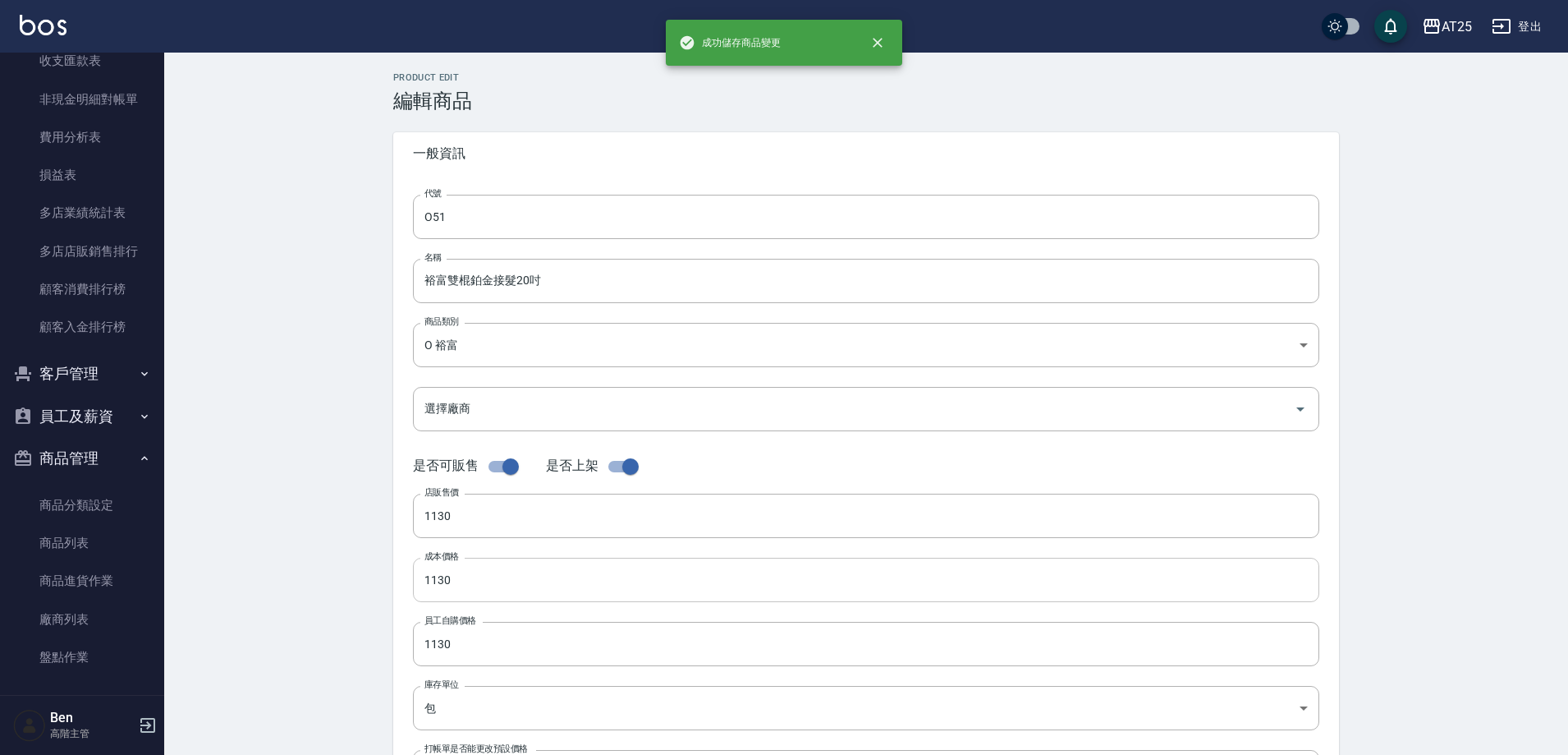
type input "A02"
type input "金鑽羽毛髮18吋"
type input "33aaa532-8933-4f16-8d37-aa84dd459a24"
type input "1530"
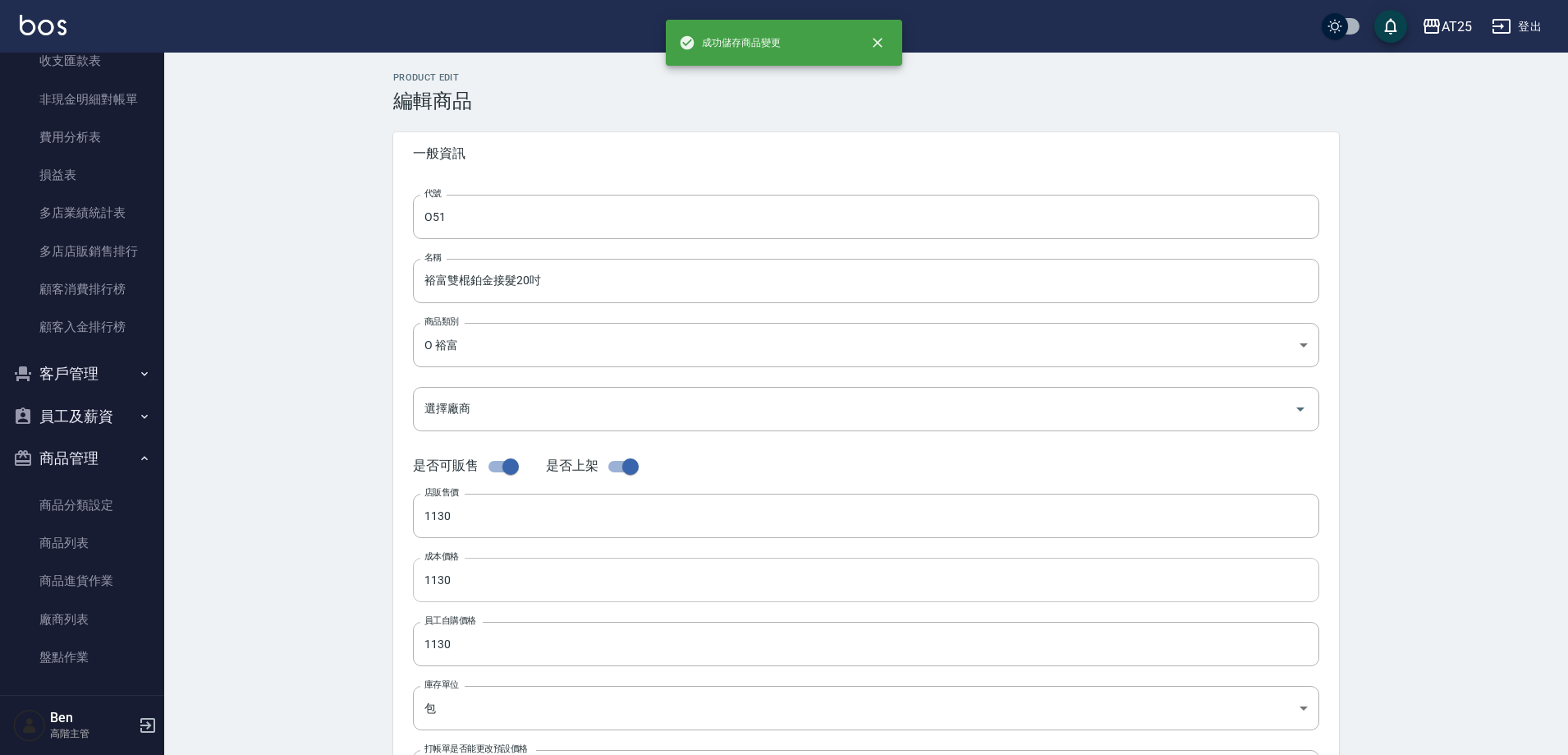
type input "1530"
click at [66, 531] on link "商品列表" at bounding box center [82, 542] width 151 height 38
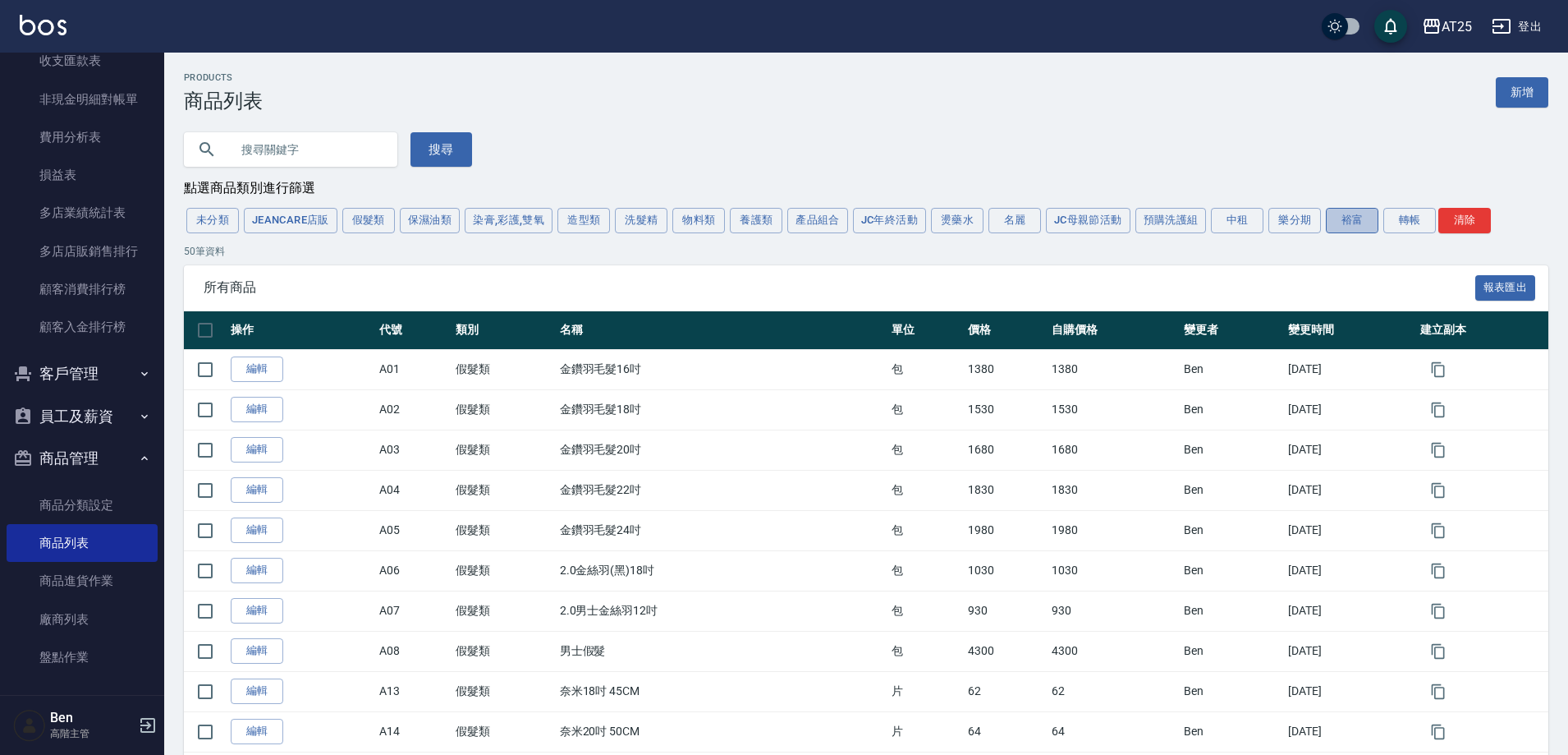
click at [1355, 210] on button "裕富" at bounding box center [1352, 220] width 53 height 25
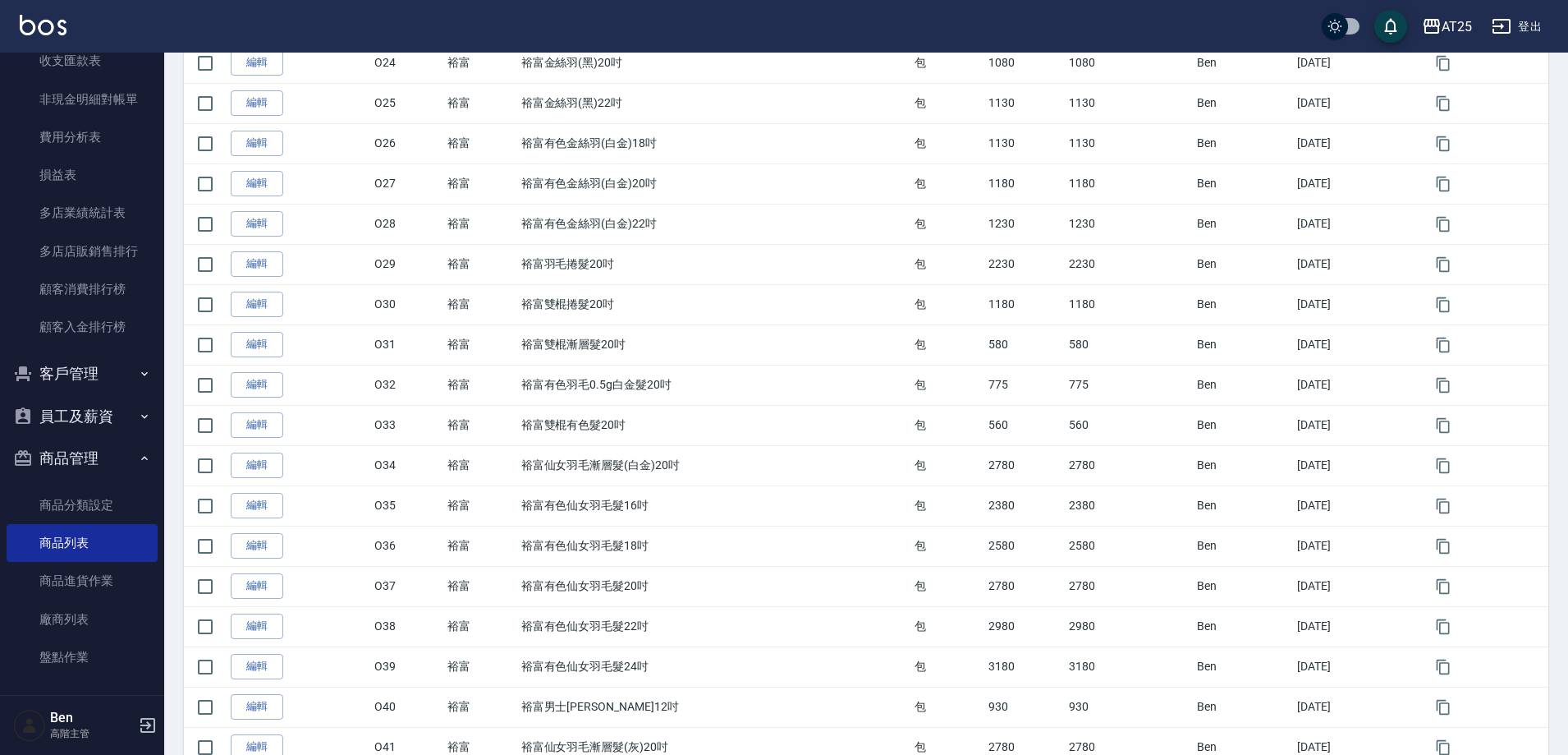
scroll to position [1687, 0]
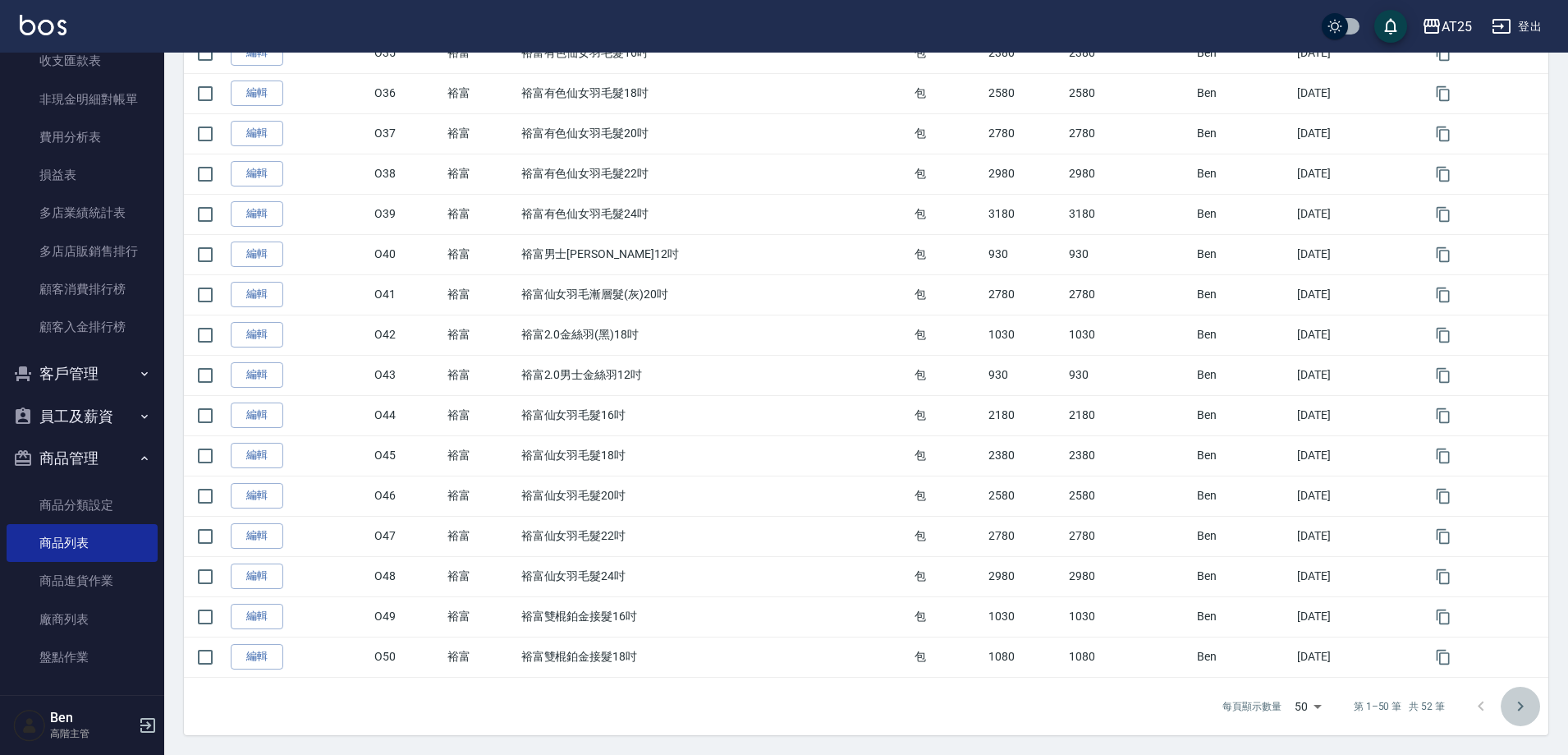
click at [1527, 720] on button "Go to next page" at bounding box center [1520, 706] width 39 height 40
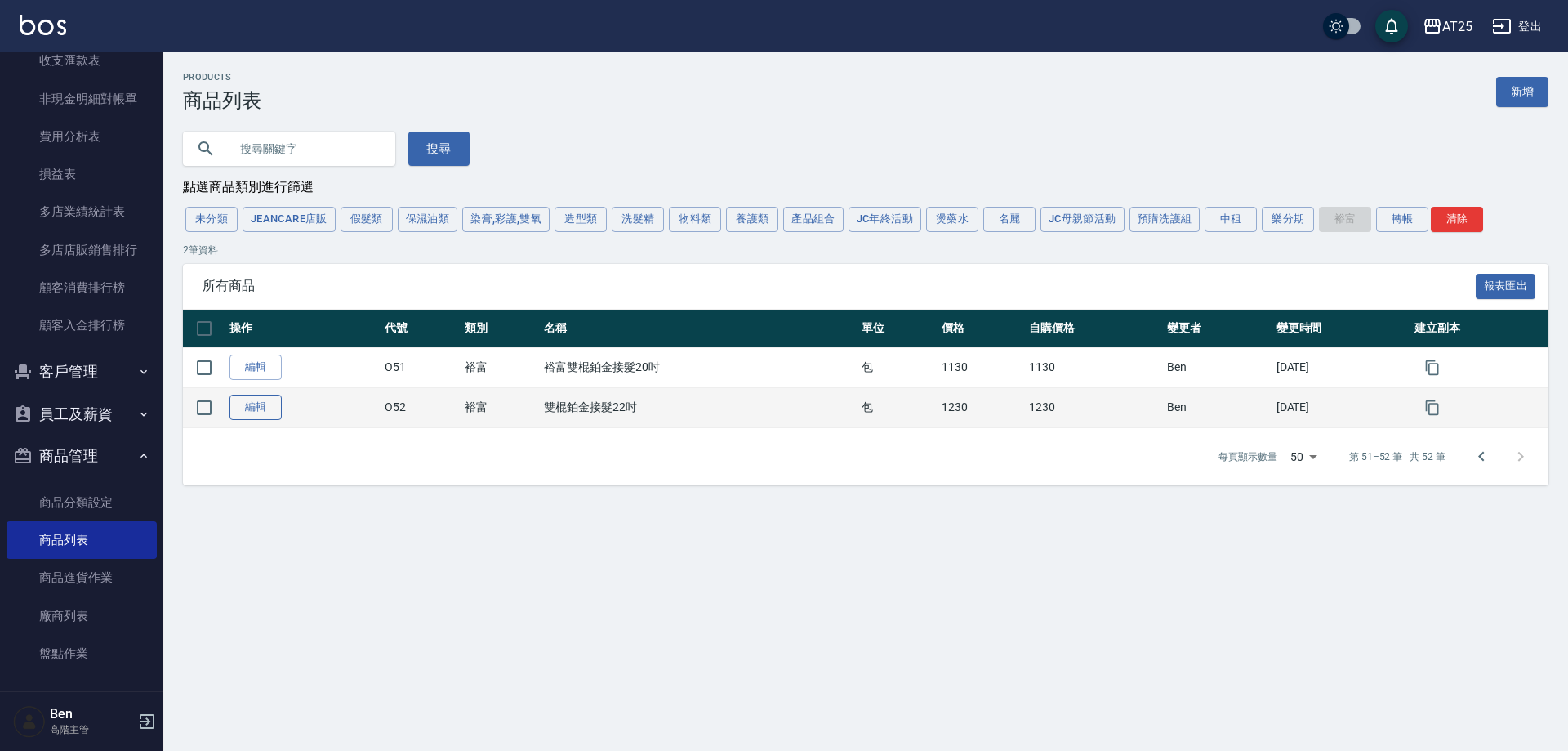
click at [248, 406] on link "編輯" at bounding box center [256, 407] width 53 height 25
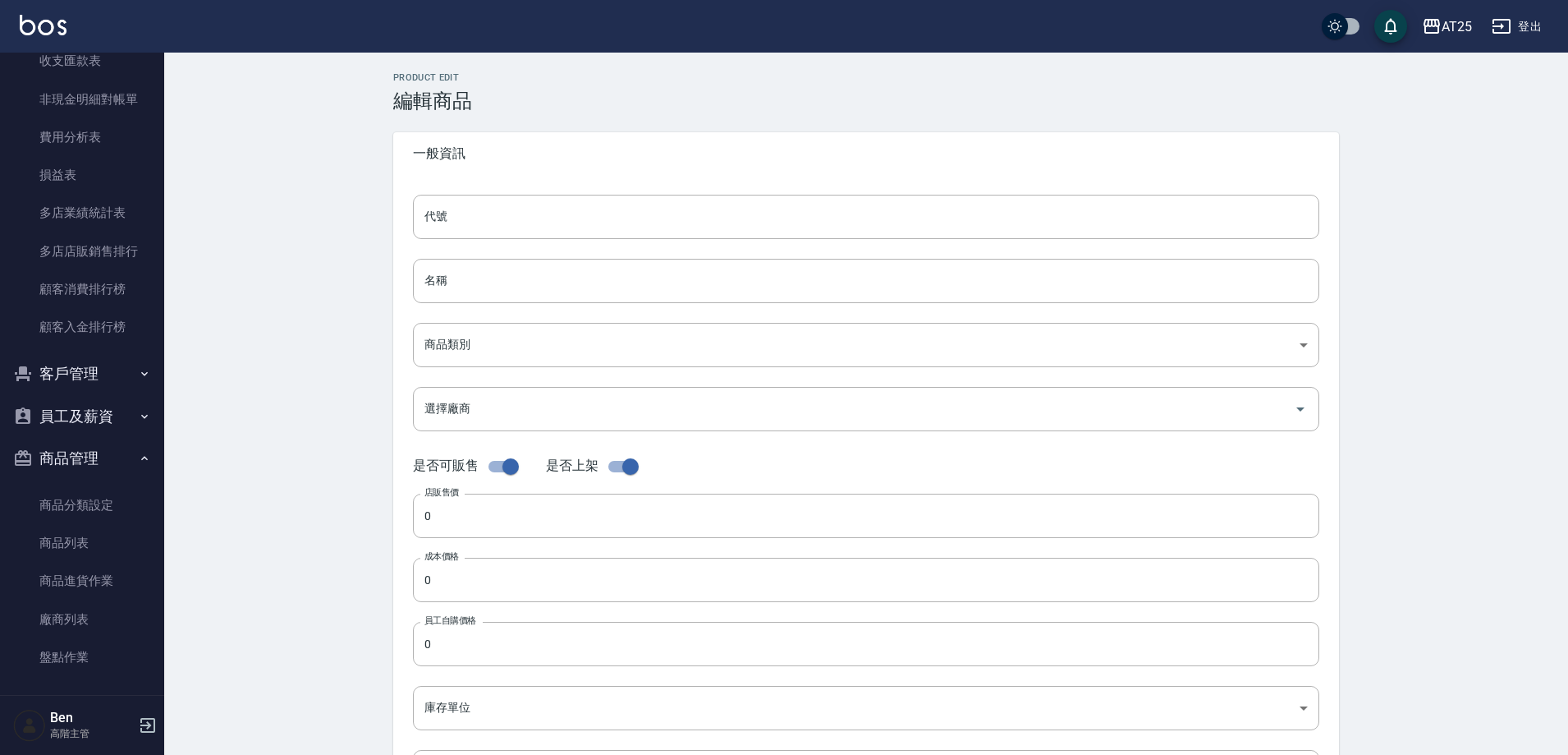
type input "O52"
type input "雙棍鉑金接髮22吋"
type input "91f60e75-ef54-4e16-b1d4-88381a6f5a37"
type input "1230"
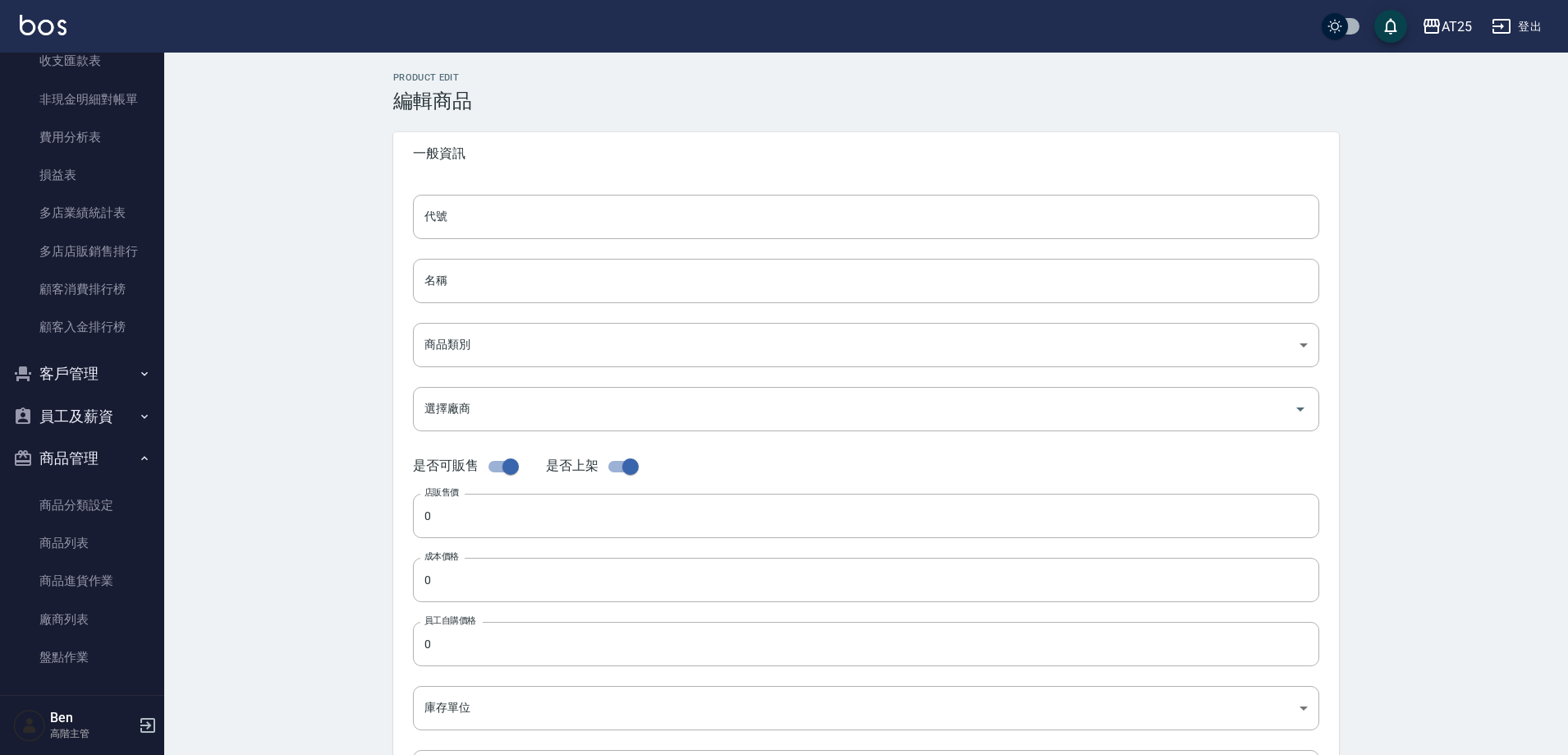
type input "1230"
type input "包"
type input "UNSET"
click at [417, 283] on input "雙棍鉑金接髮22吋" at bounding box center [866, 281] width 907 height 45
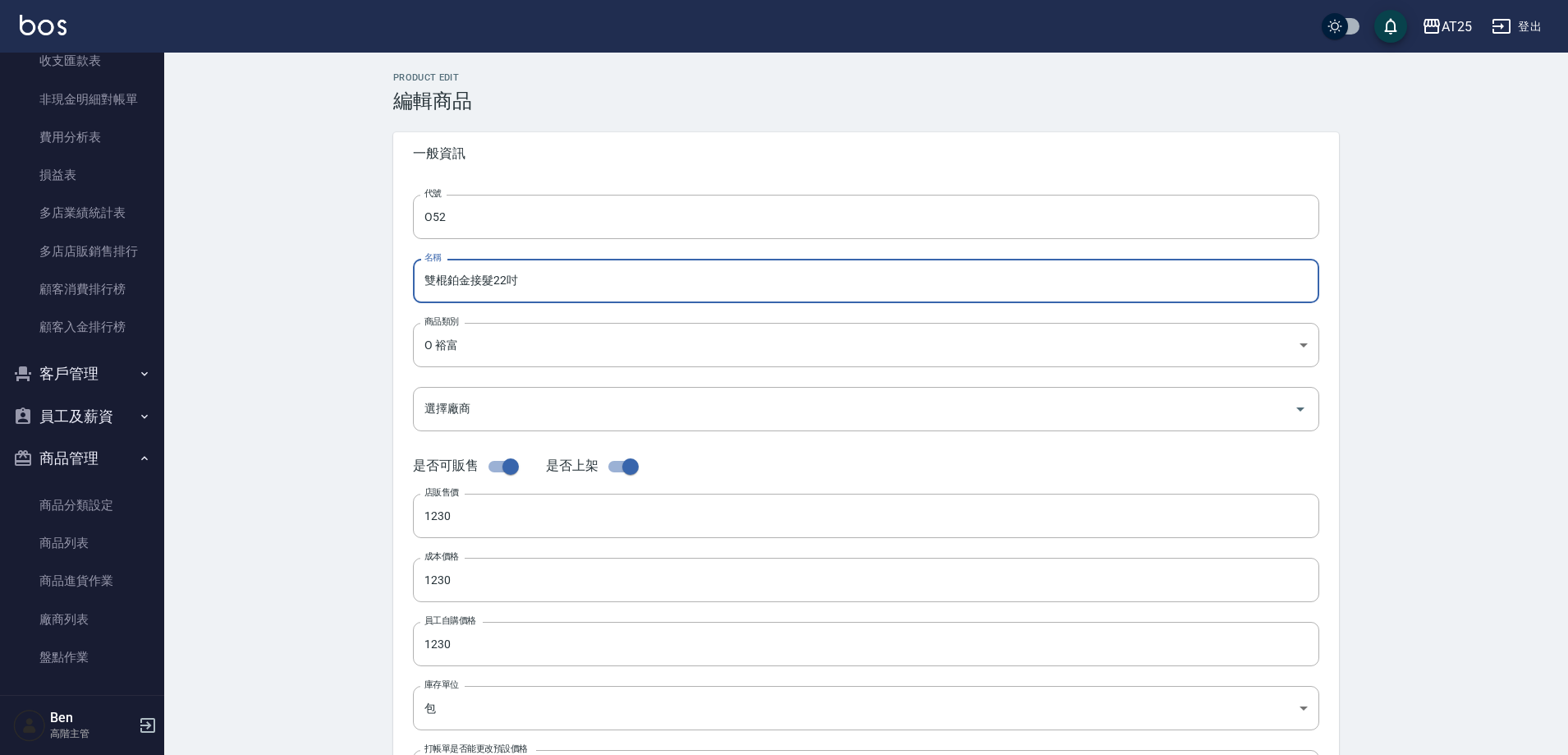
paste input "裕富"
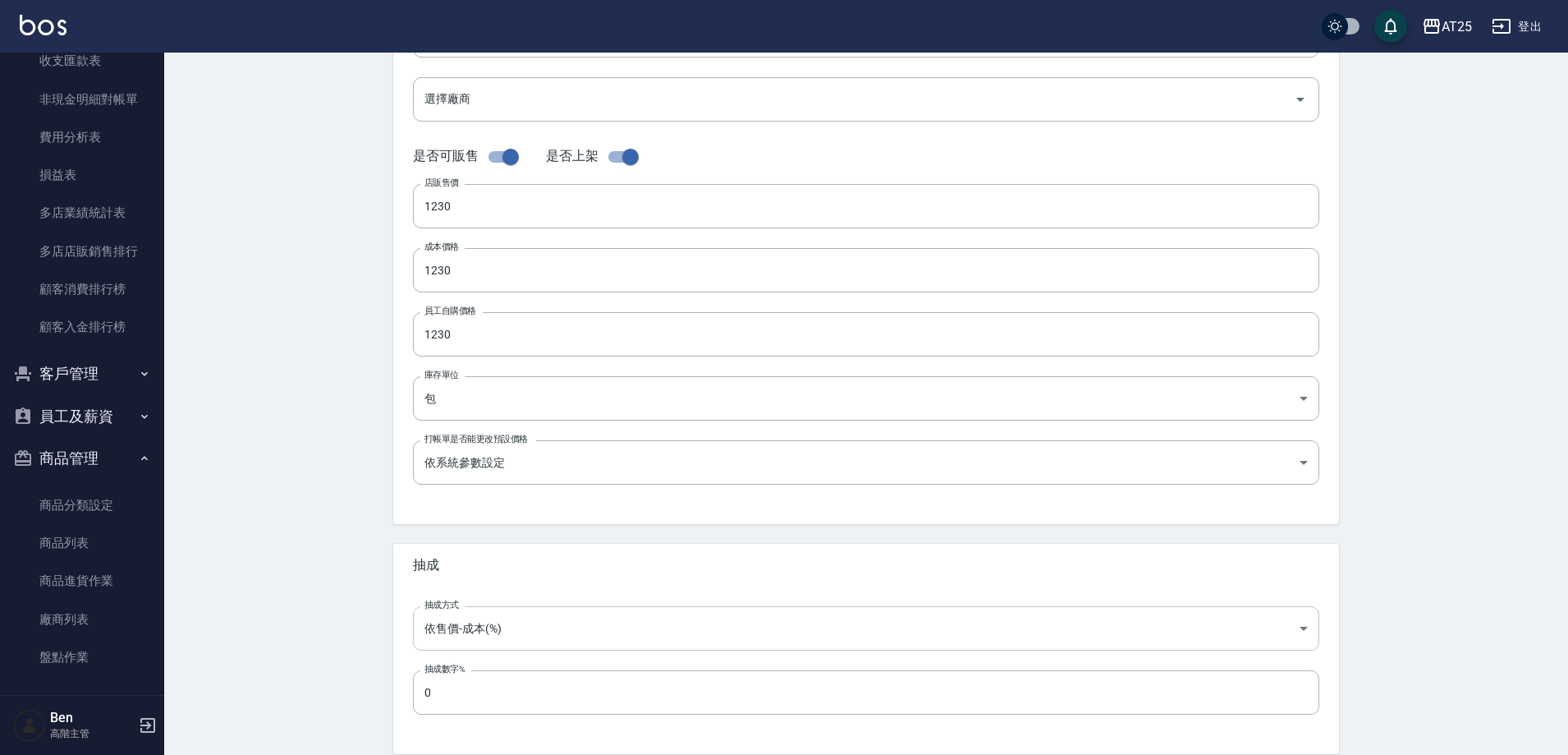
scroll to position [378, 0]
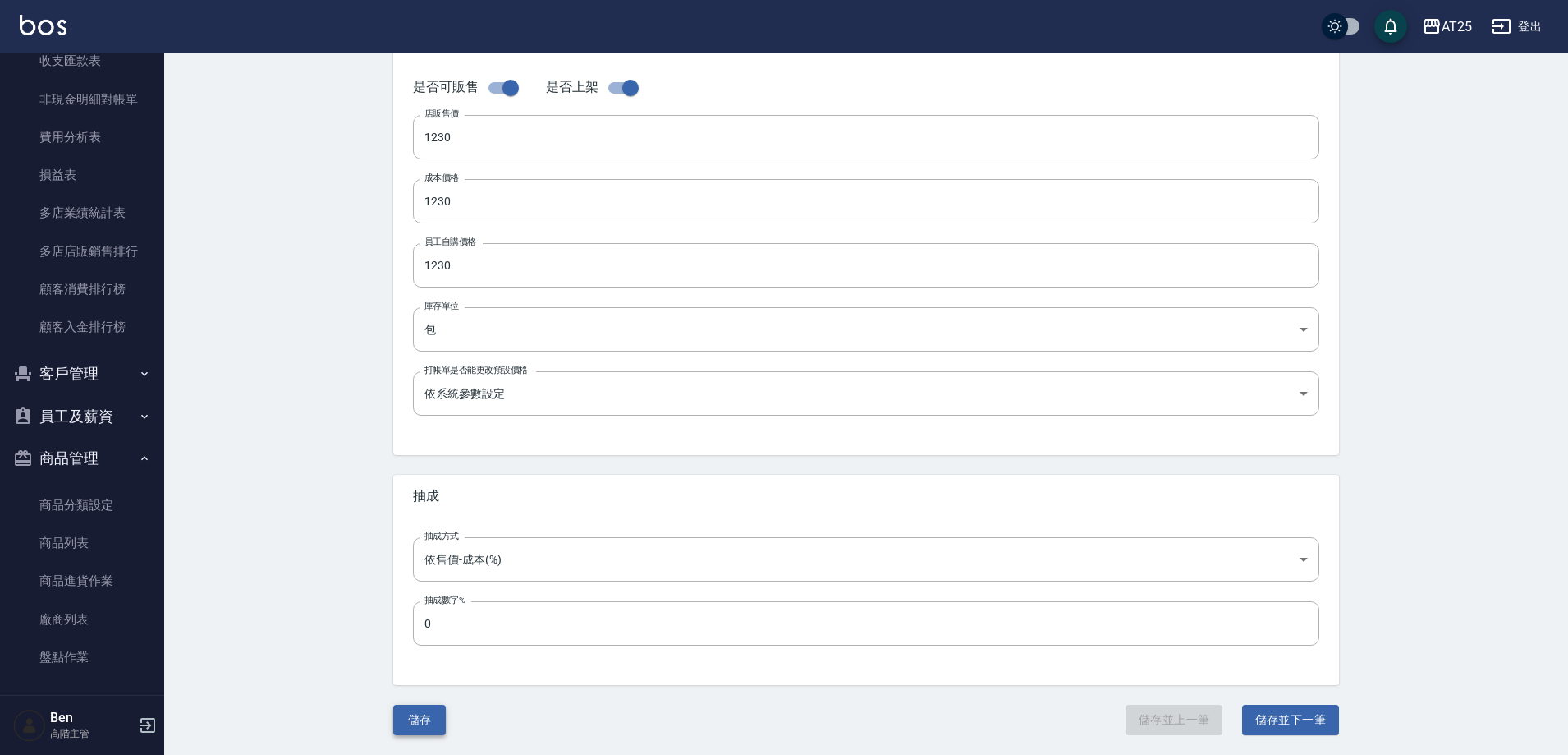
type input "裕富雙棍鉑金接髮22吋"
click at [430, 717] on button "儲存" at bounding box center [419, 720] width 53 height 30
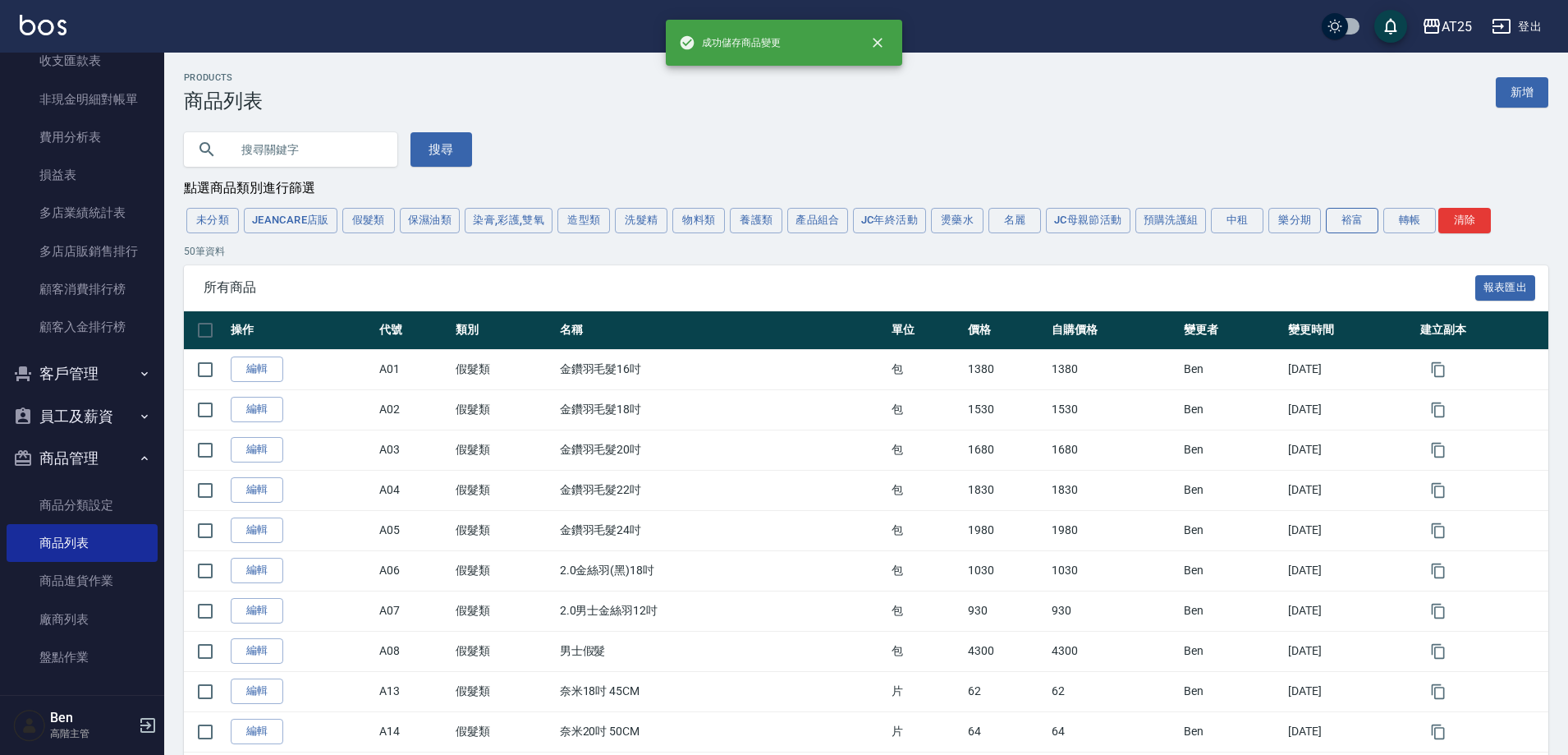
click at [1346, 224] on button "裕富" at bounding box center [1352, 220] width 53 height 25
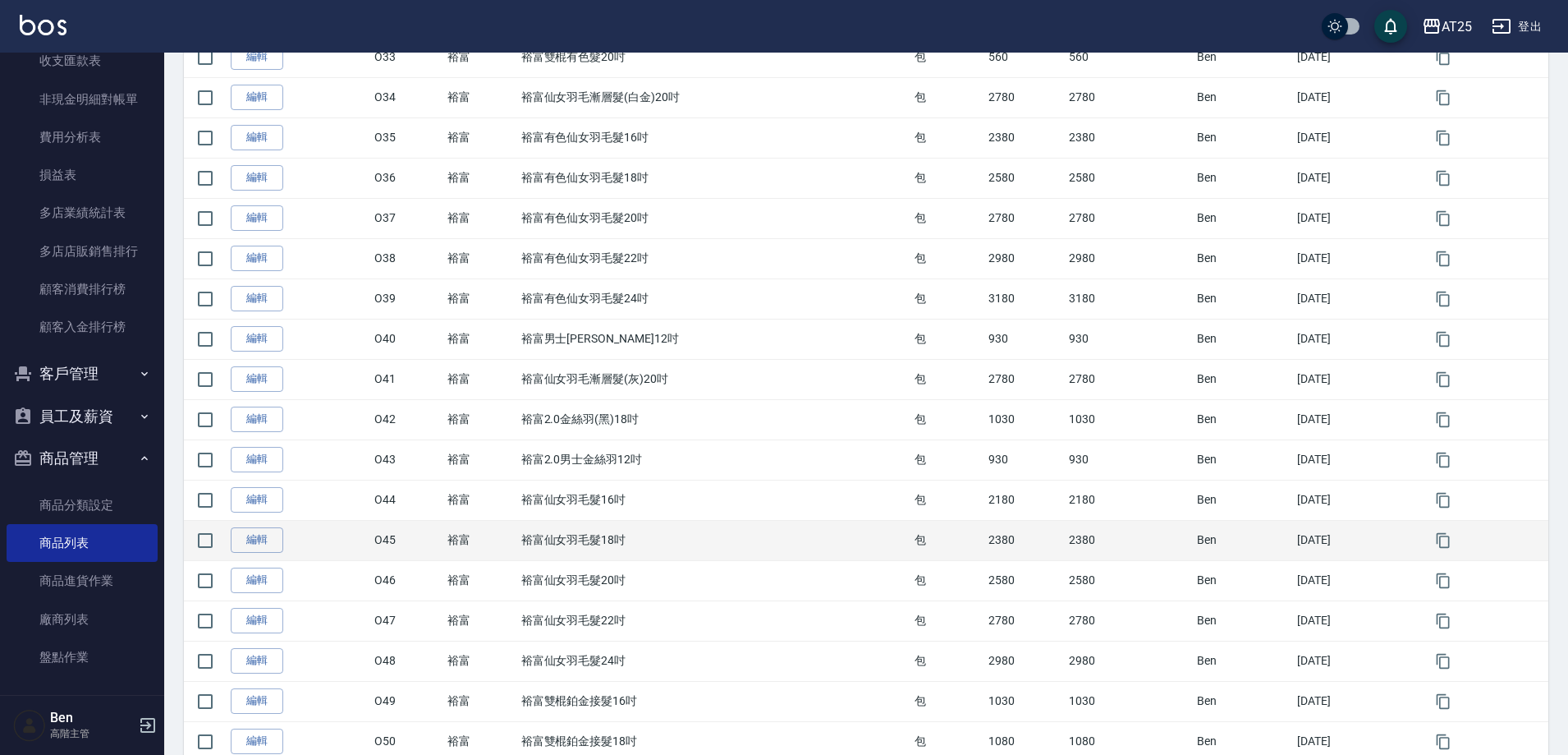
scroll to position [1687, 0]
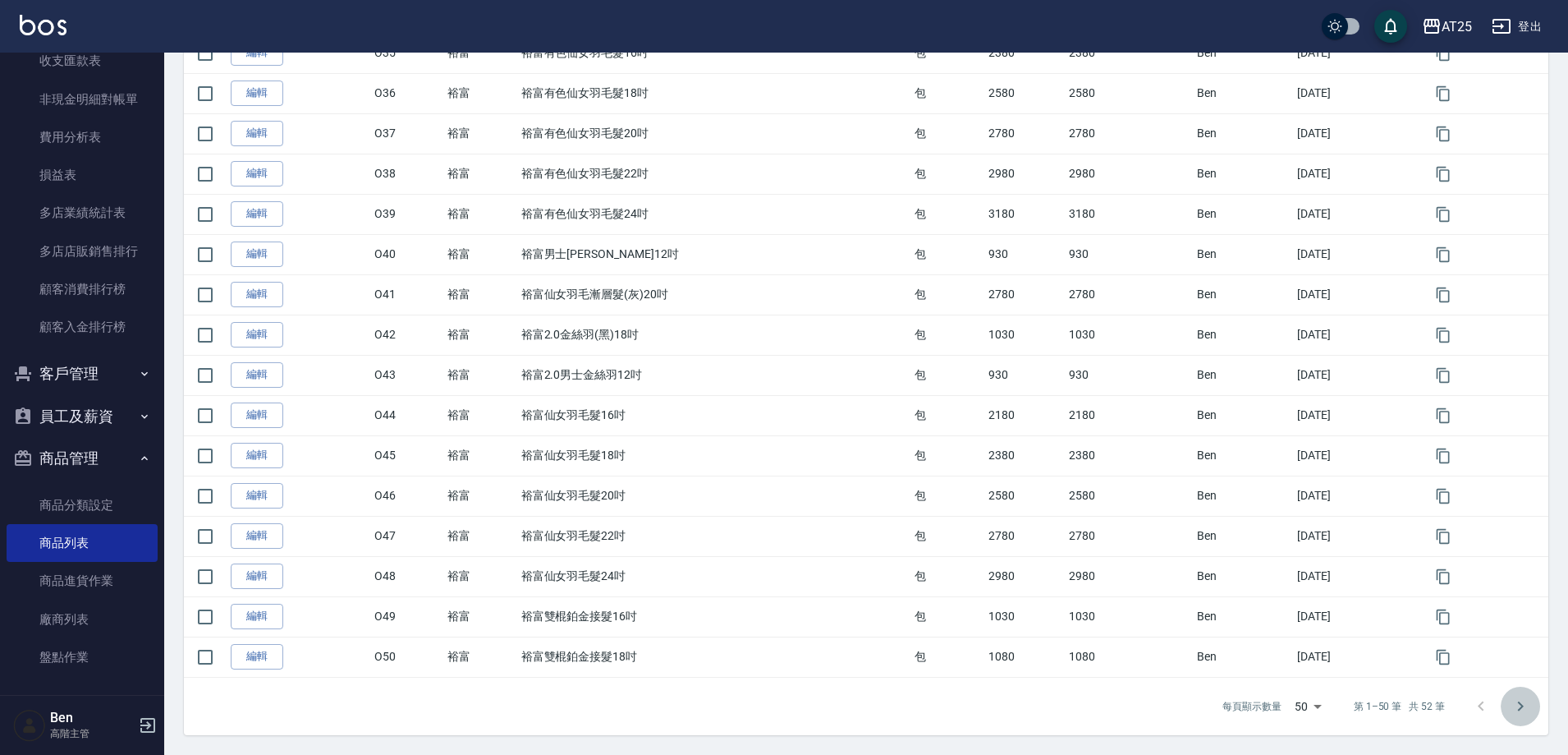
click at [1521, 715] on icon "Go to next page" at bounding box center [1520, 706] width 19 height 19
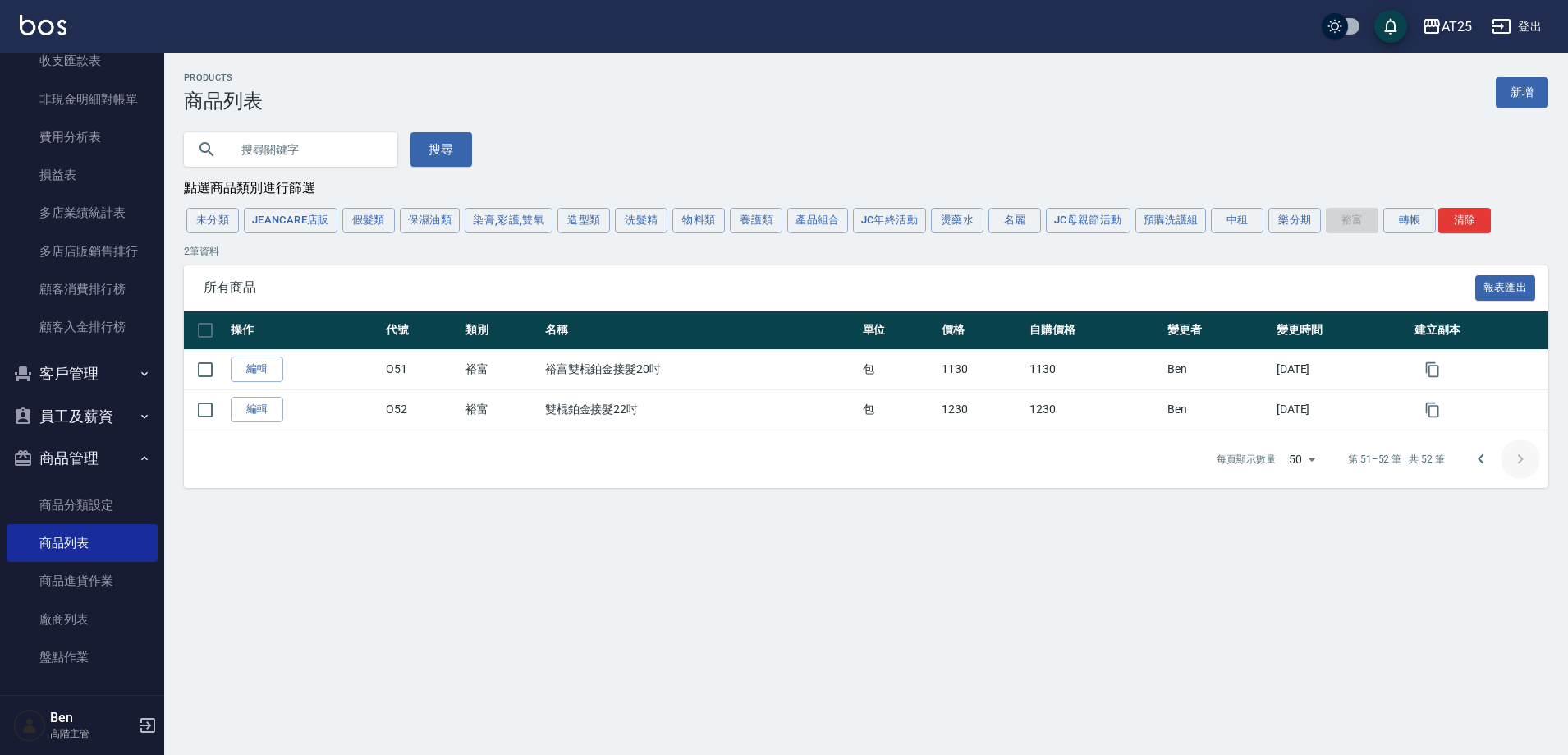
scroll to position [0, 0]
click at [1529, 90] on link "新增" at bounding box center [1530, 92] width 53 height 30
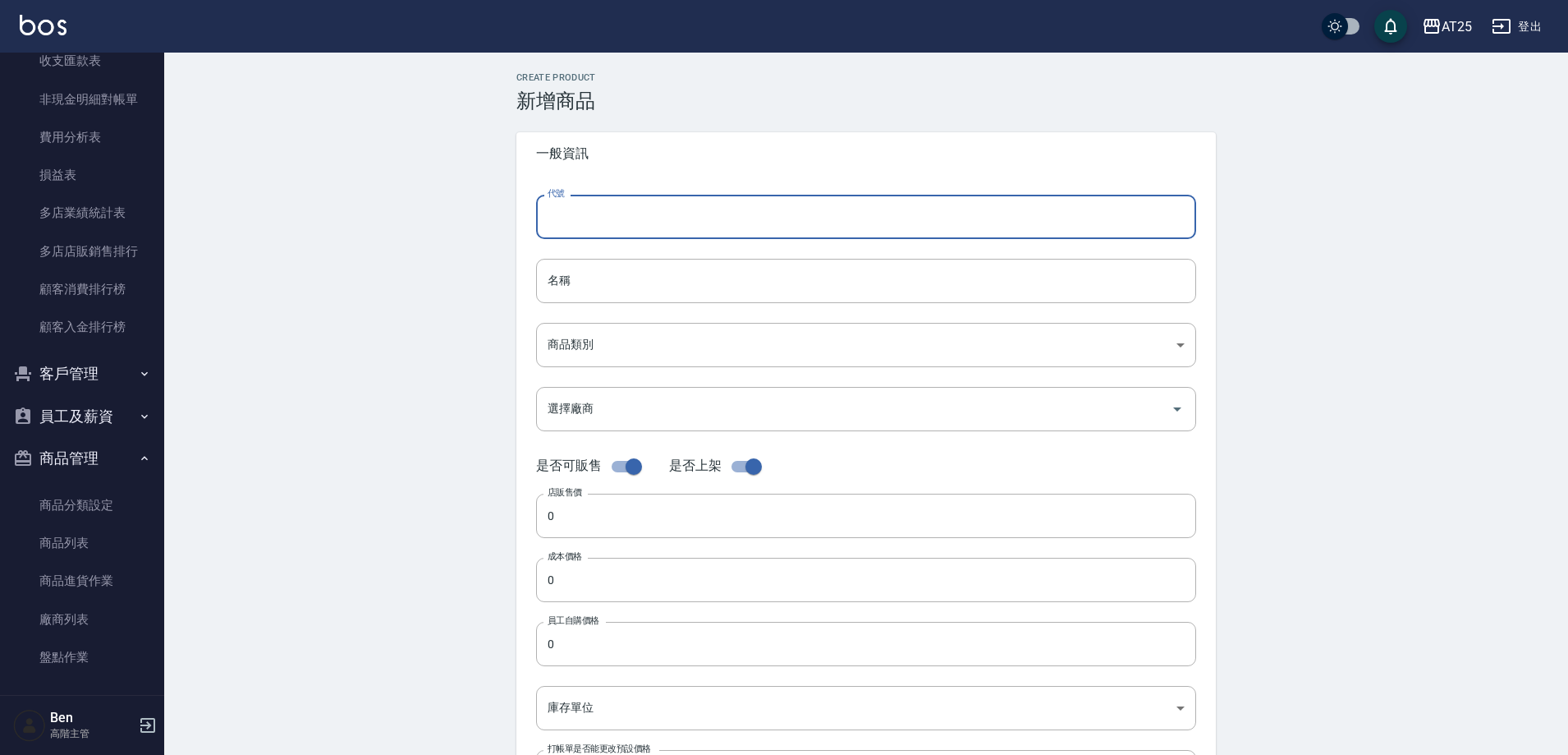
drag, startPoint x: 649, startPoint y: 235, endPoint x: 653, endPoint y: 229, distance: 7.2
click at [653, 230] on input "代號" at bounding box center [866, 217] width 660 height 45
type input "O53"
click at [560, 280] on input "名稱" at bounding box center [866, 281] width 660 height 45
paste input "雙棍鉑金接髮24吋"
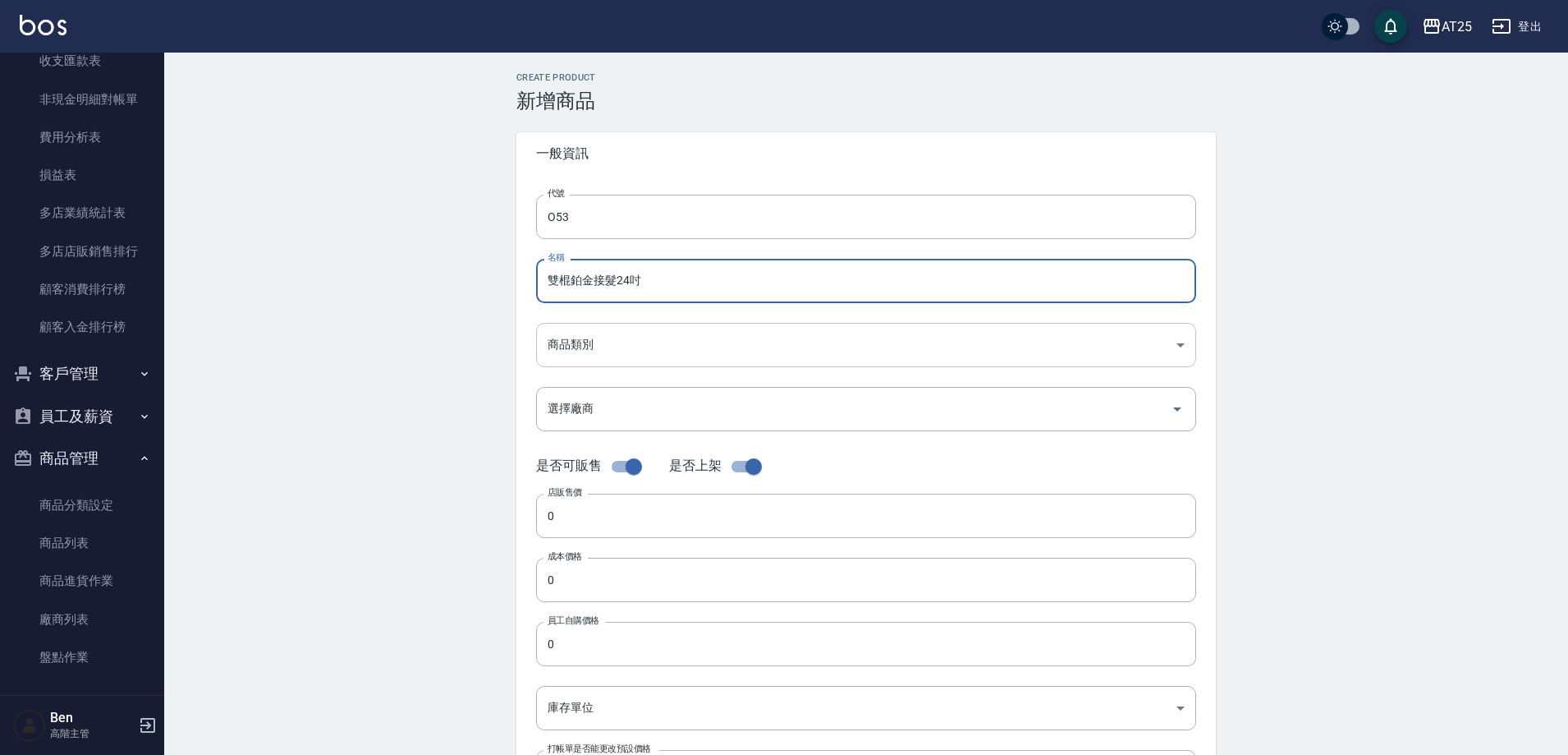
type input "雙棍鉑金接髮24吋"
click at [555, 334] on body "AT25 登出 櫃檯作業 打帳單 帳單列表 掛單列表 座位開單 營業儀表板 現金收支登錄 高階收支登錄 材料自購登錄 每日結帳 排班表 現場電腦打卡 掃碼打卡…" at bounding box center [788, 567] width 1576 height 1133
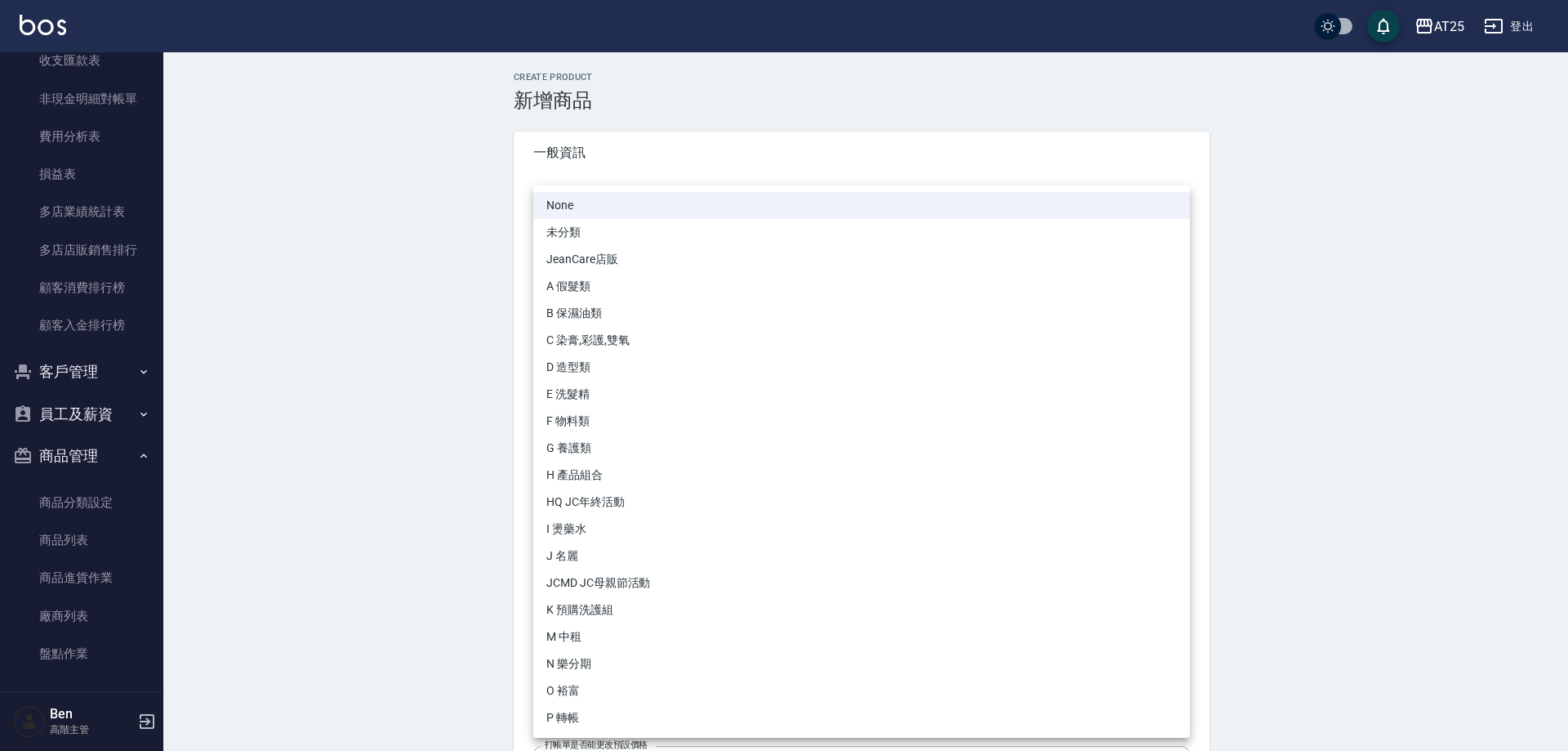
click at [589, 695] on li "O 裕富" at bounding box center [862, 691] width 657 height 27
type input "91f60e75-ef54-4e16-b1d4-88381a6f5a37"
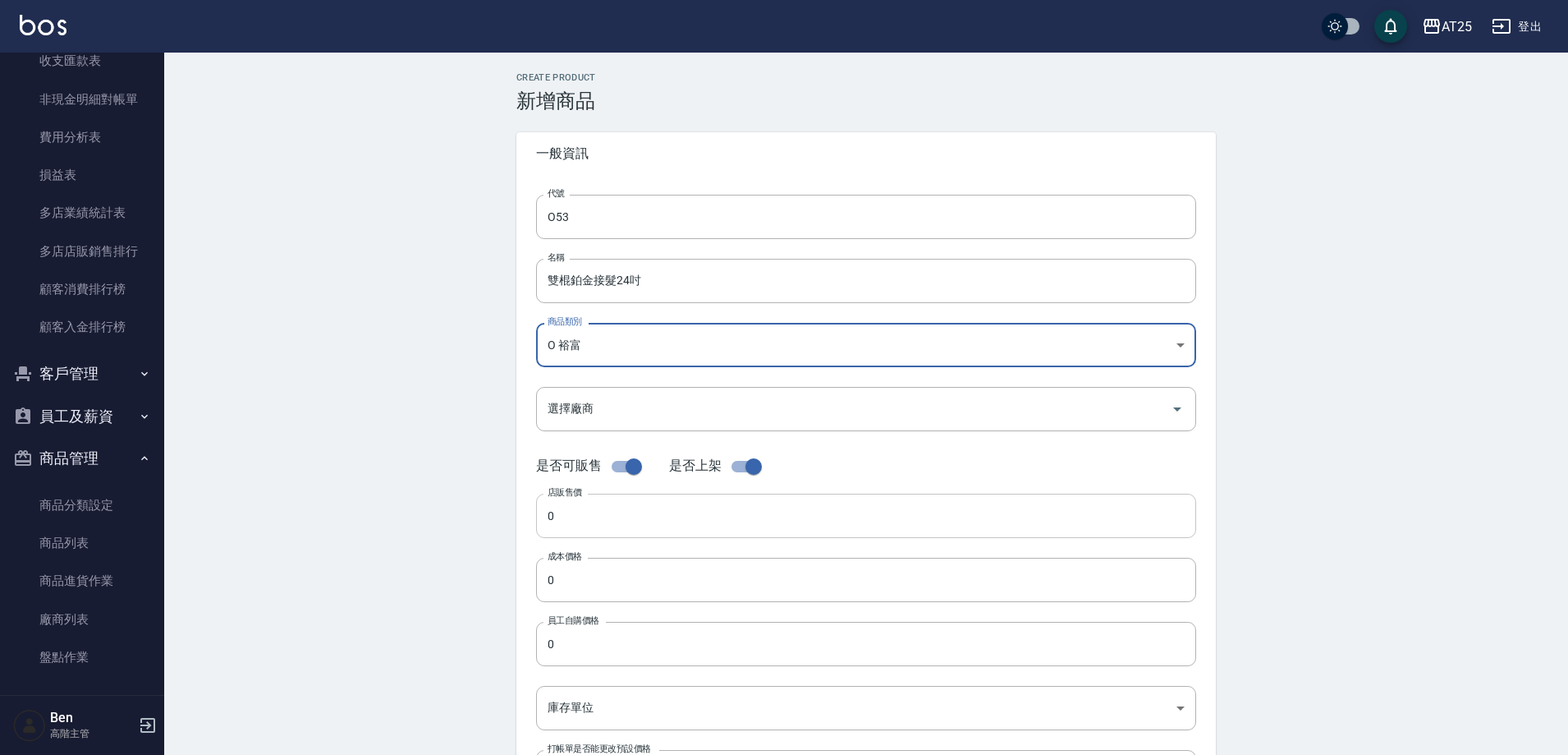
click at [648, 525] on input "0" at bounding box center [866, 515] width 660 height 45
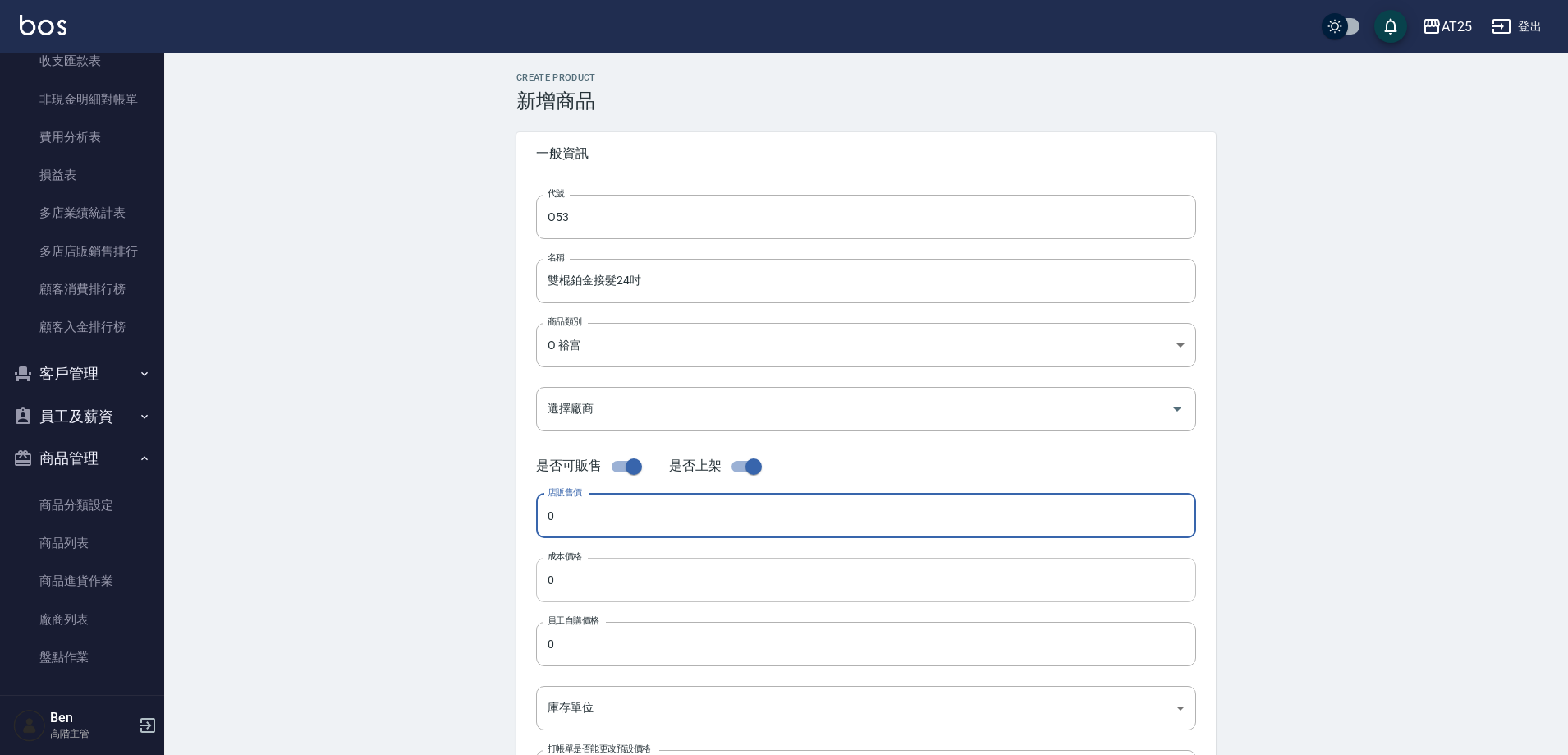
paste input "128"
type input "1280"
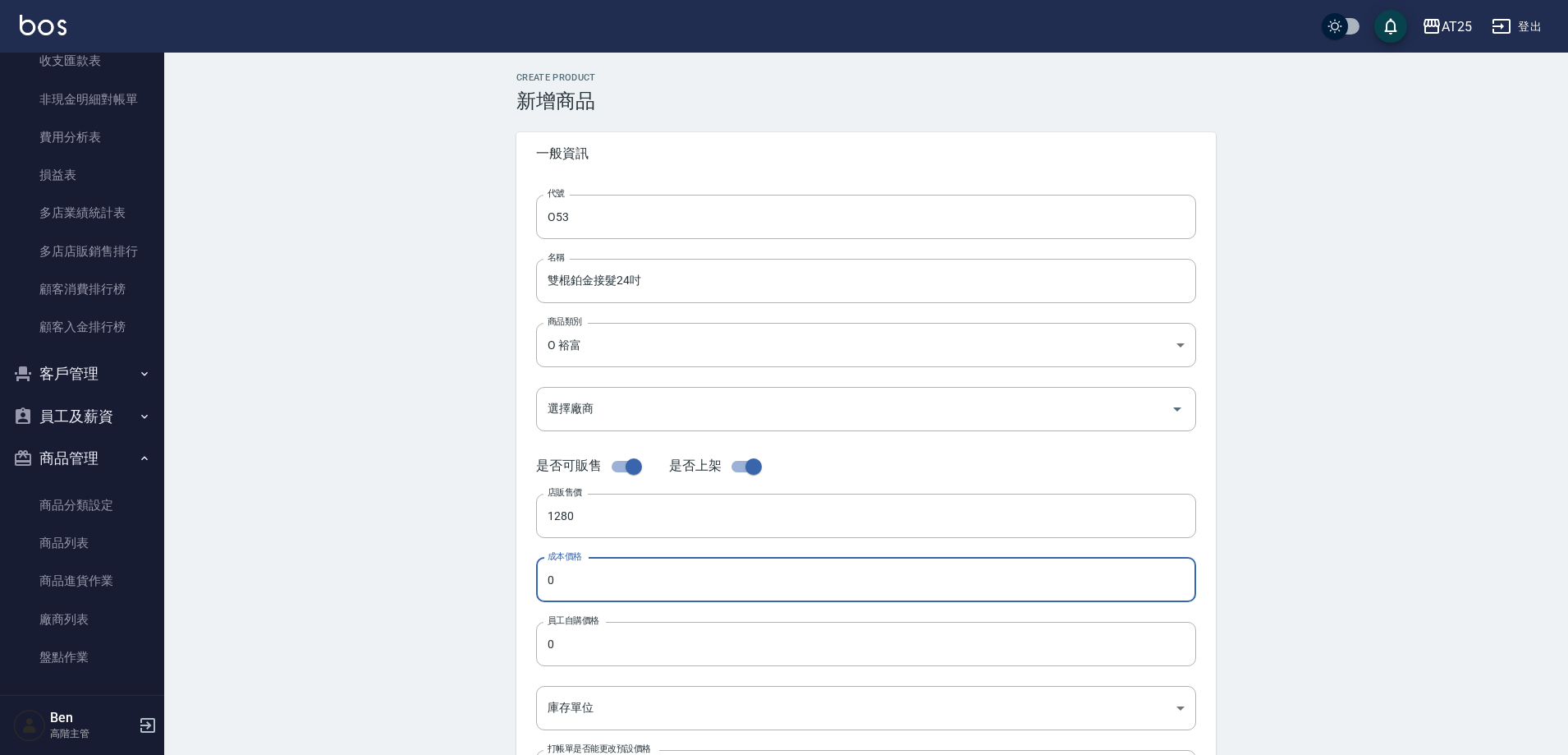
click at [618, 584] on input "0" at bounding box center [866, 579] width 660 height 45
paste input "128"
type input "1280"
click at [599, 657] on input "0" at bounding box center [866, 644] width 660 height 45
paste input "128"
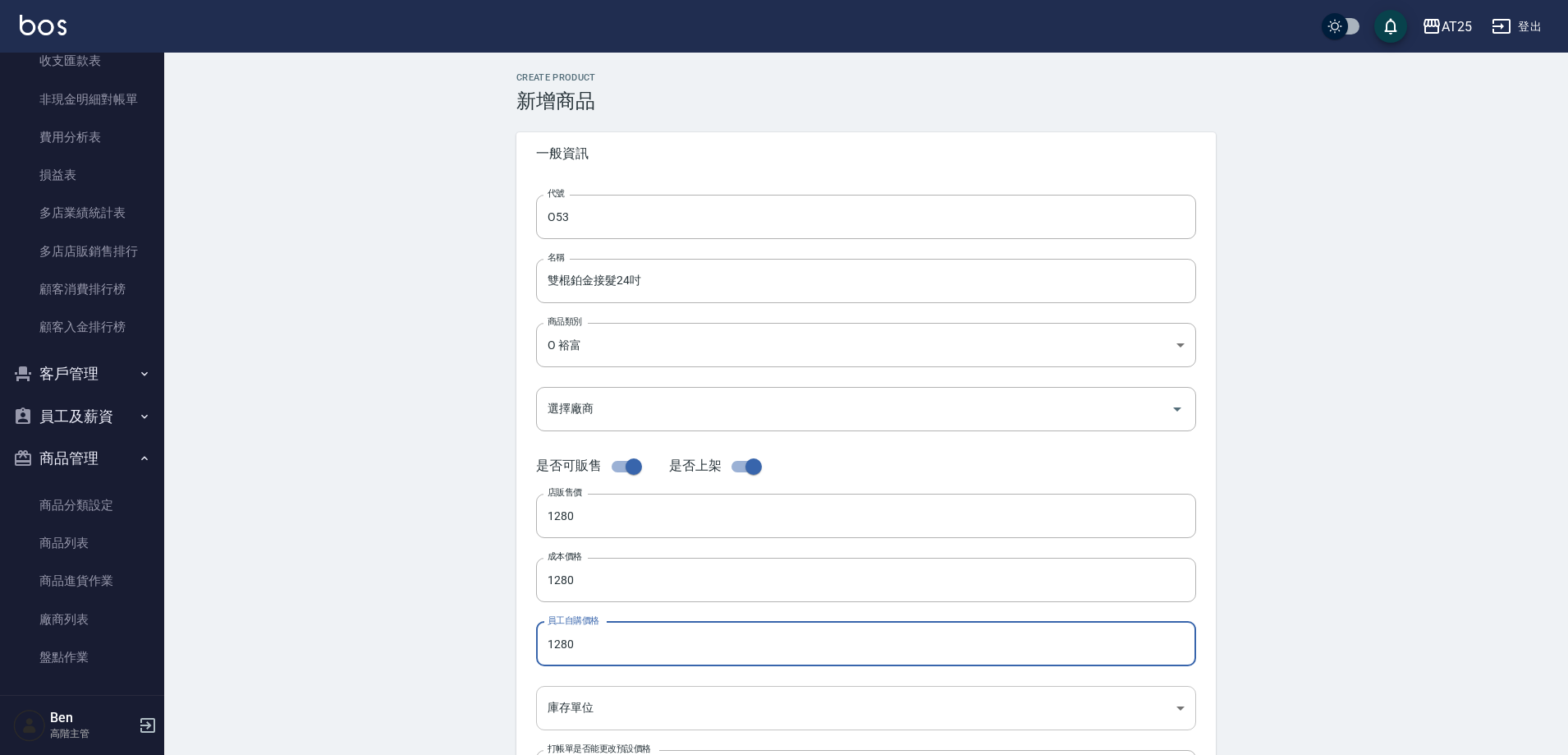
type input "1280"
click at [586, 715] on body "AT25 登出 櫃檯作業 打帳單 帳單列表 掛單列表 座位開單 營業儀表板 現金收支登錄 高階收支登錄 材料自購登錄 每日結帳 排班表 現場電腦打卡 掃碼打卡…" at bounding box center [784, 567] width 1568 height 1133
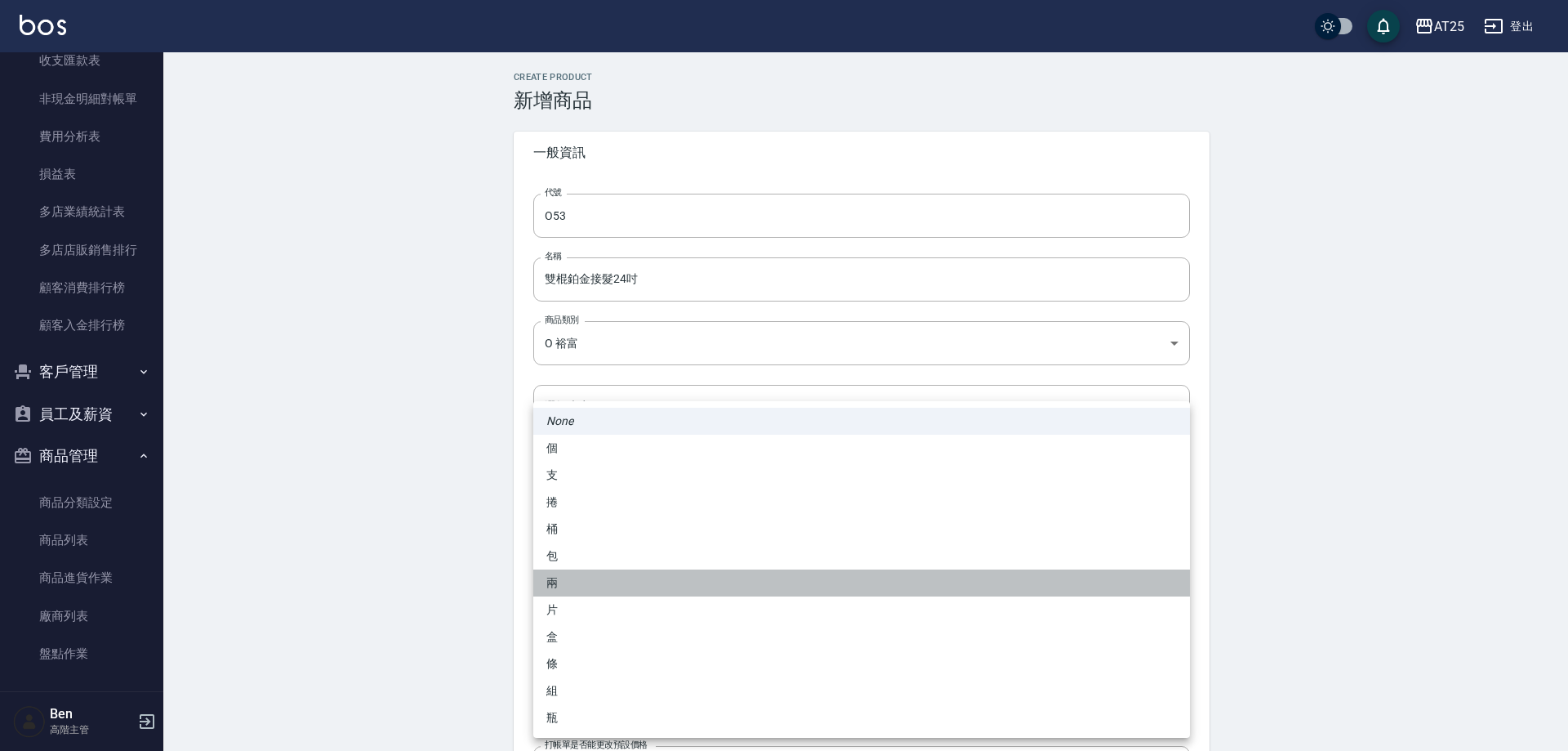
click at [596, 570] on li "兩" at bounding box center [862, 583] width 657 height 27
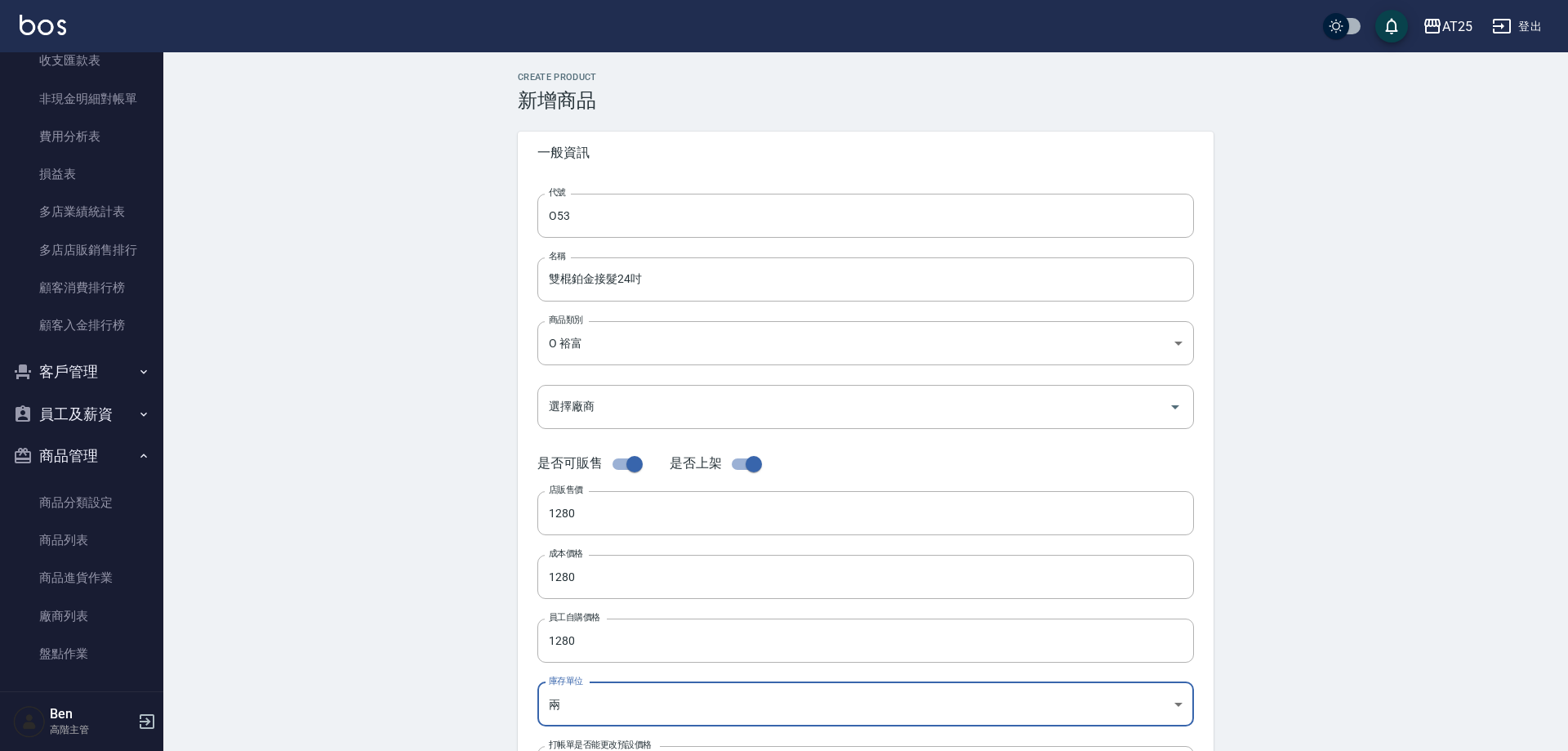
click at [598, 698] on body "AT25 登出 櫃檯作業 打帳單 帳單列表 掛單列表 座位開單 營業儀表板 現金收支登錄 高階收支登錄 材料自購登錄 每日結帳 排班表 現場電腦打卡 掃碼打卡…" at bounding box center [784, 564] width 1568 height 1127
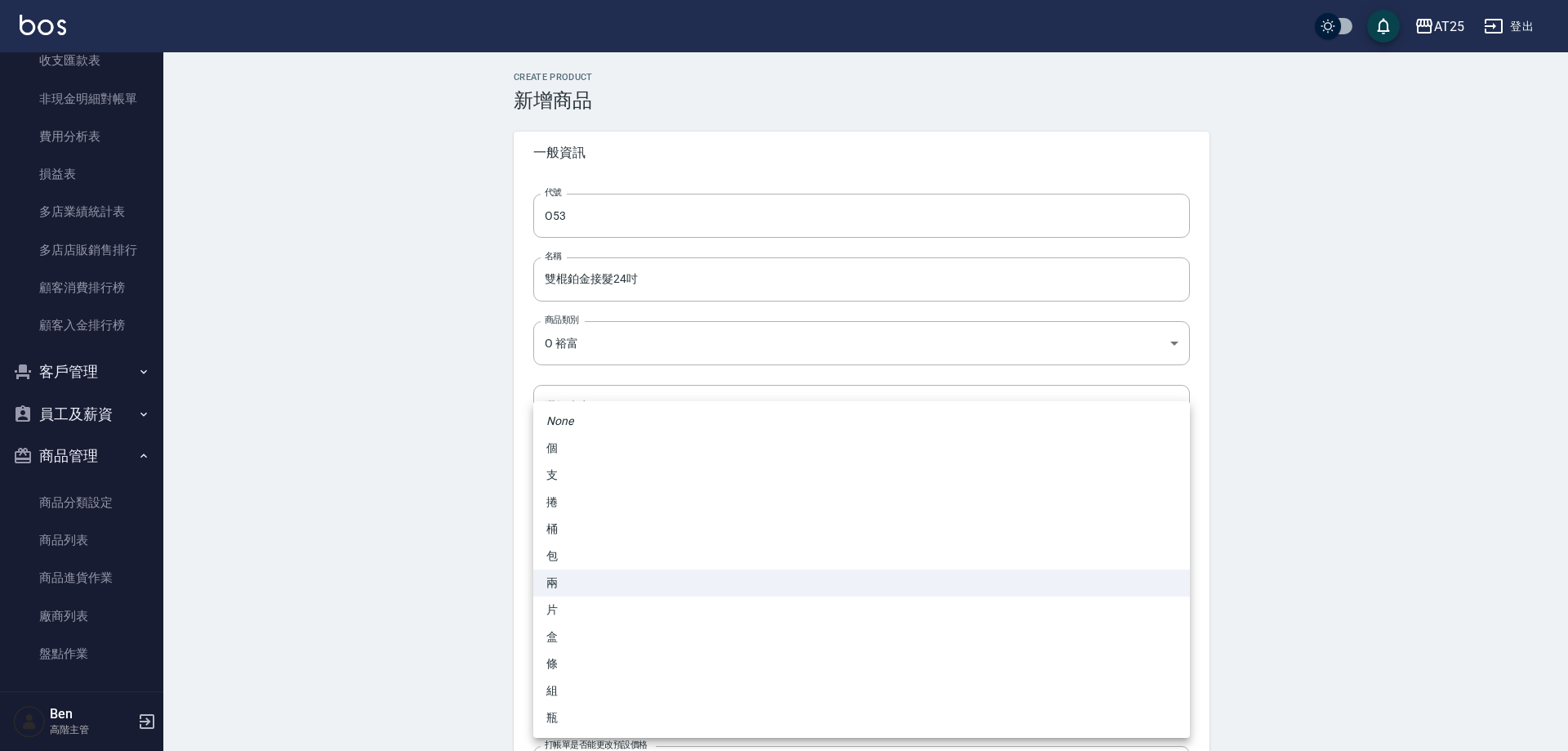
click at [593, 554] on li "包" at bounding box center [862, 556] width 657 height 27
type input "包"
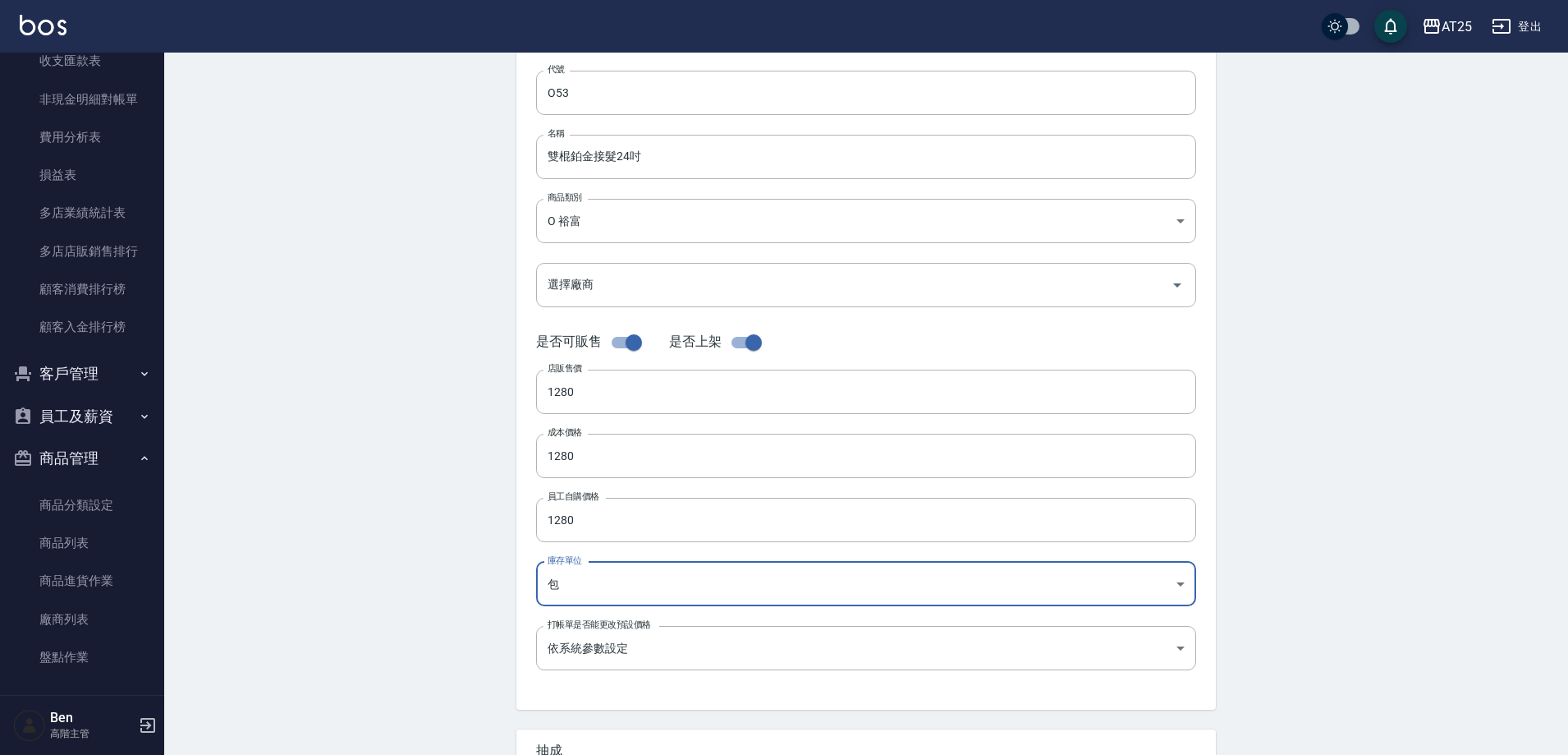
scroll to position [378, 0]
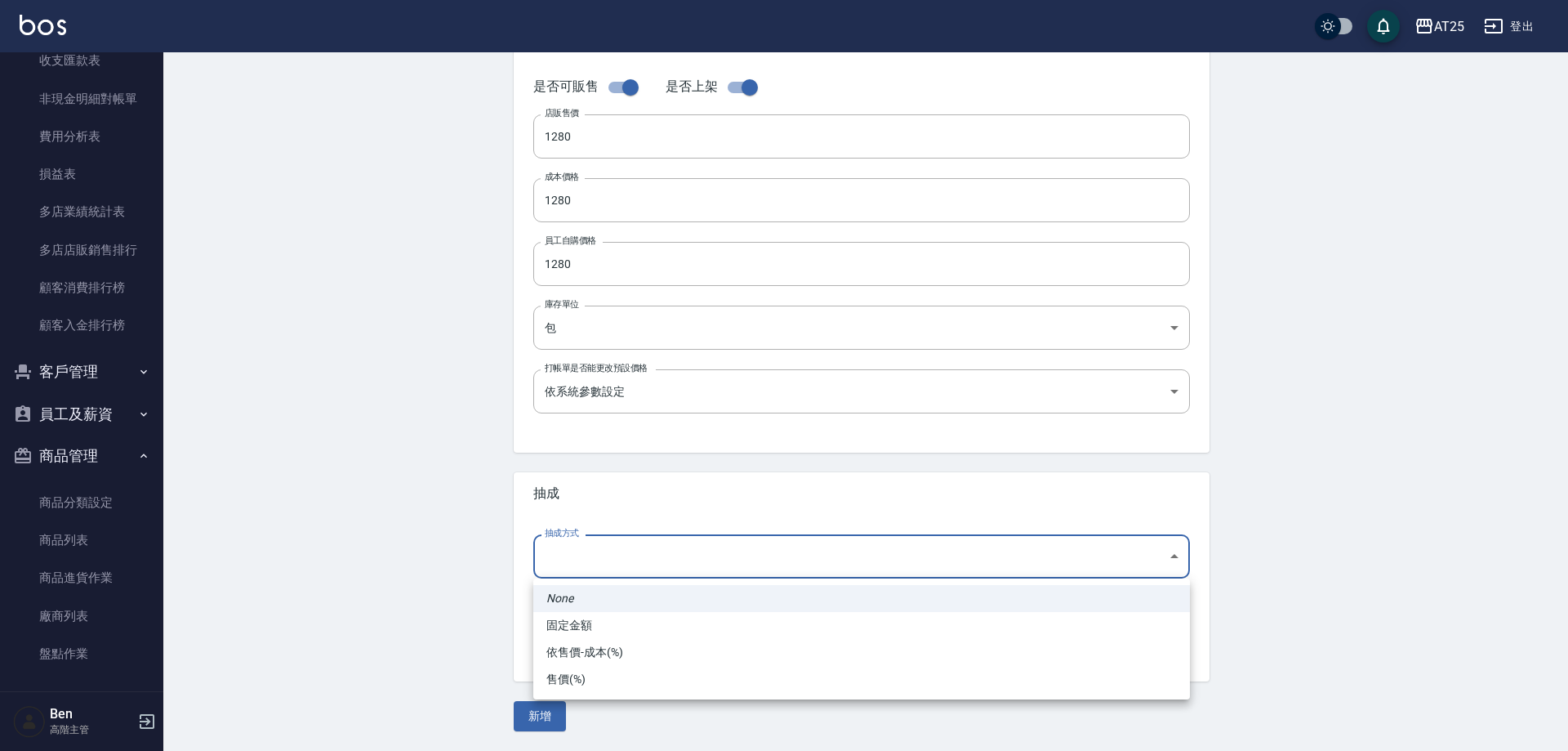
click at [600, 549] on body "AT25 登出 櫃檯作業 打帳單 帳單列表 掛單列表 座位開單 營業儀表板 現金收支登錄 高階收支登錄 材料自購登錄 每日結帳 排班表 現場電腦打卡 掃碼打卡…" at bounding box center [784, 187] width 1568 height 1127
click at [603, 646] on li "依售價-成本(%)" at bounding box center [862, 652] width 657 height 27
type input "byCost"
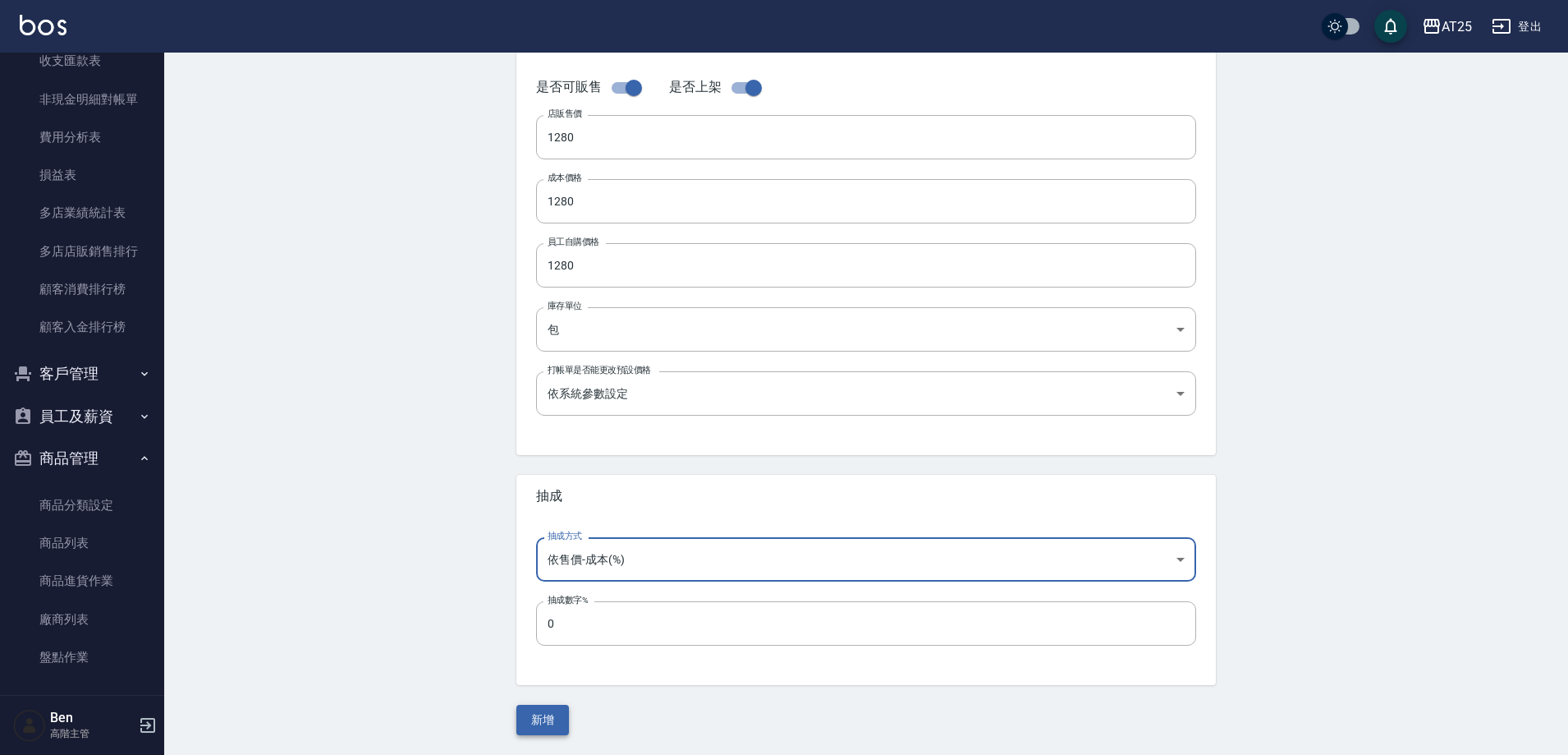
click at [532, 721] on button "新增" at bounding box center [543, 720] width 53 height 30
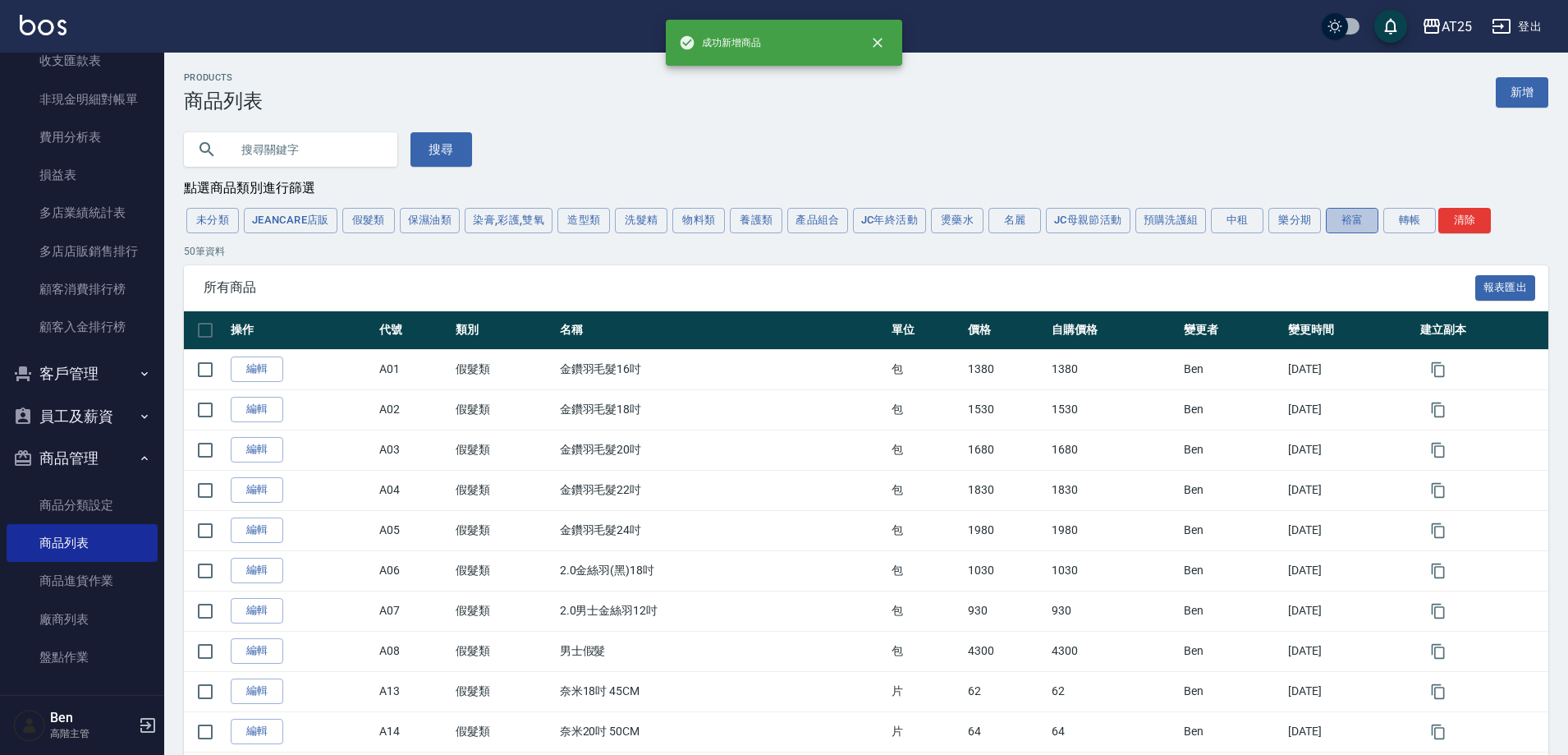
click at [1352, 217] on button "裕富" at bounding box center [1352, 220] width 53 height 25
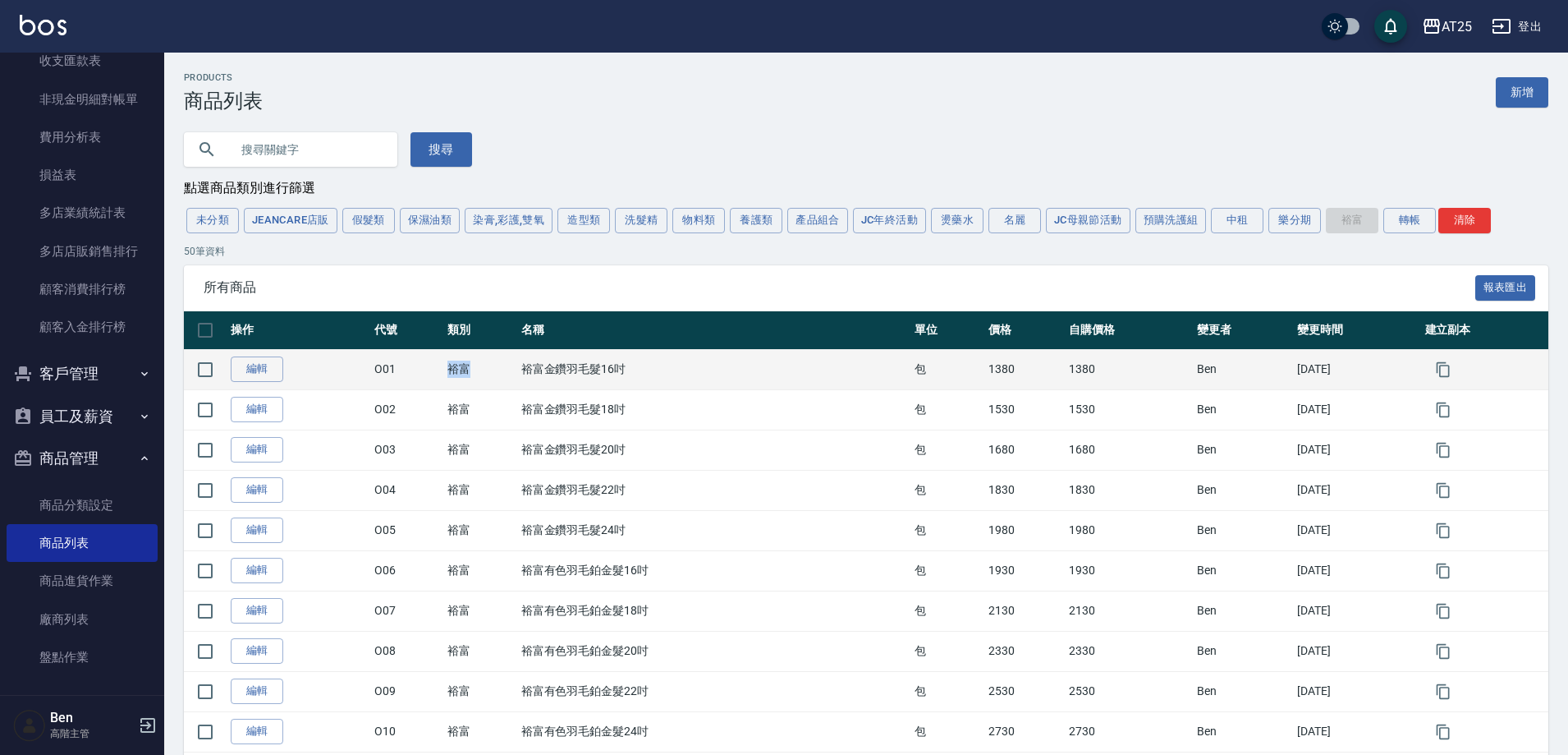
drag, startPoint x: 440, startPoint y: 375, endPoint x: 461, endPoint y: 375, distance: 21.0
click at [461, 375] on td "裕富" at bounding box center [480, 369] width 73 height 40
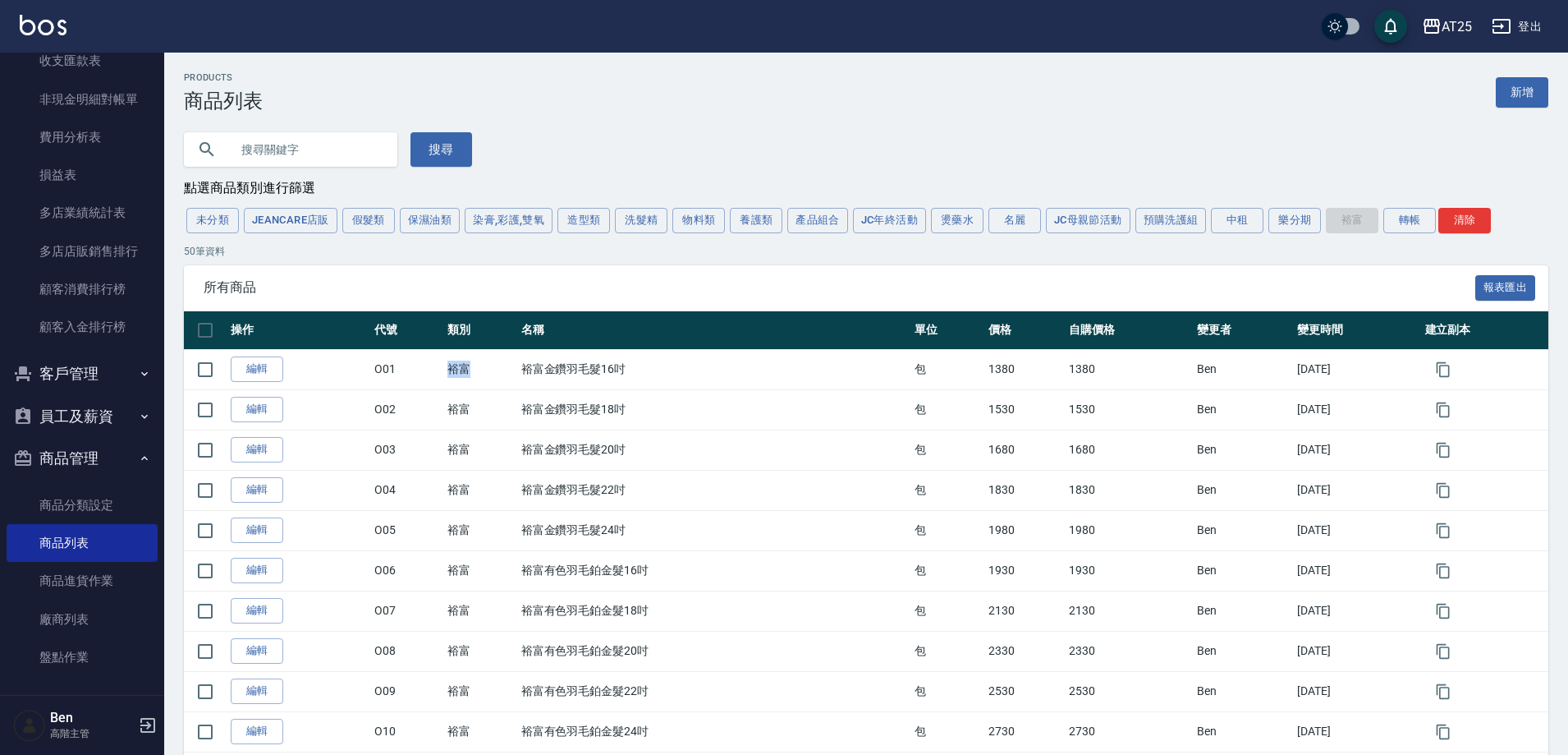
copy td "裕富"
click at [1420, 218] on button "轉帳" at bounding box center [1409, 220] width 53 height 25
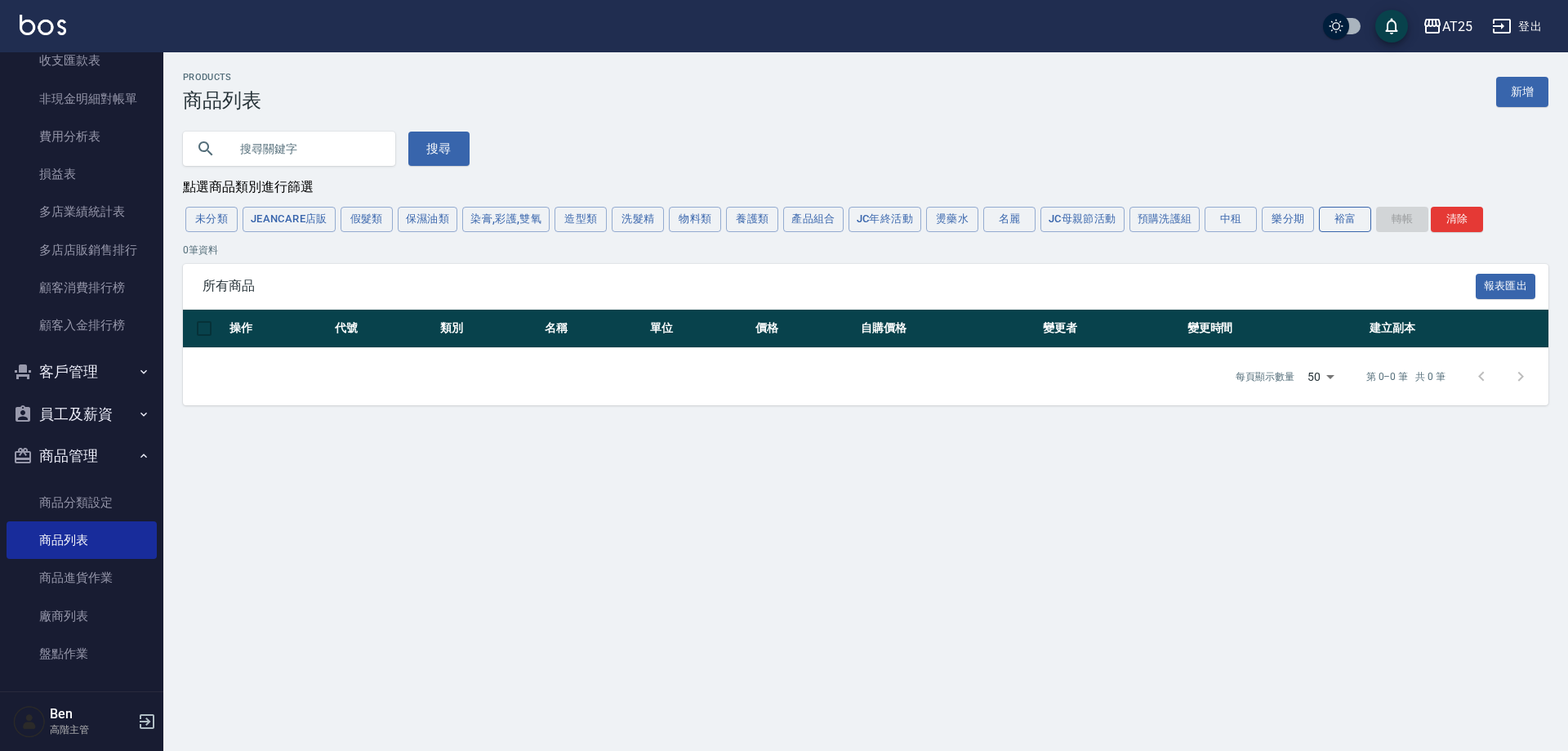
click at [1345, 216] on button "裕富" at bounding box center [1345, 219] width 53 height 25
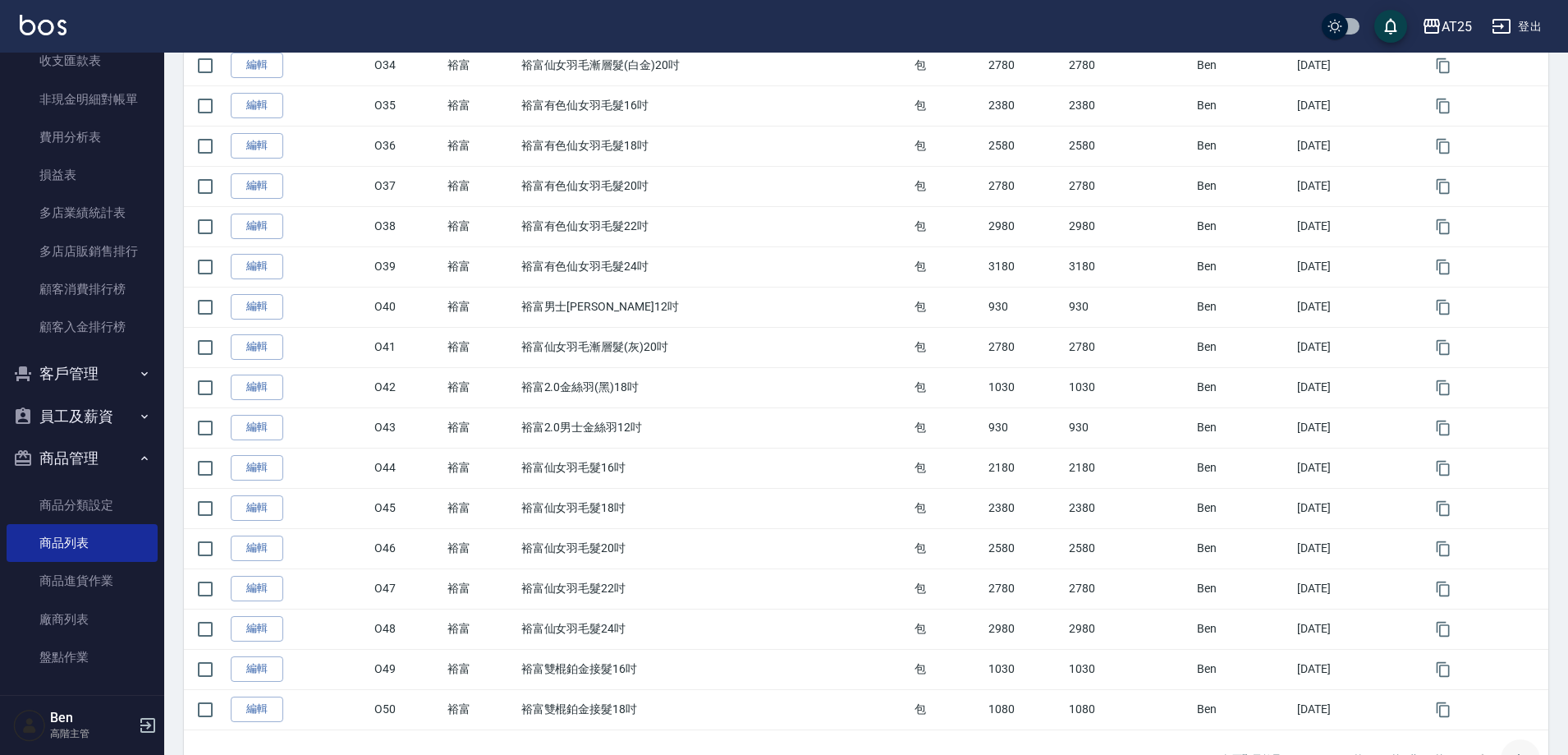
scroll to position [1687, 0]
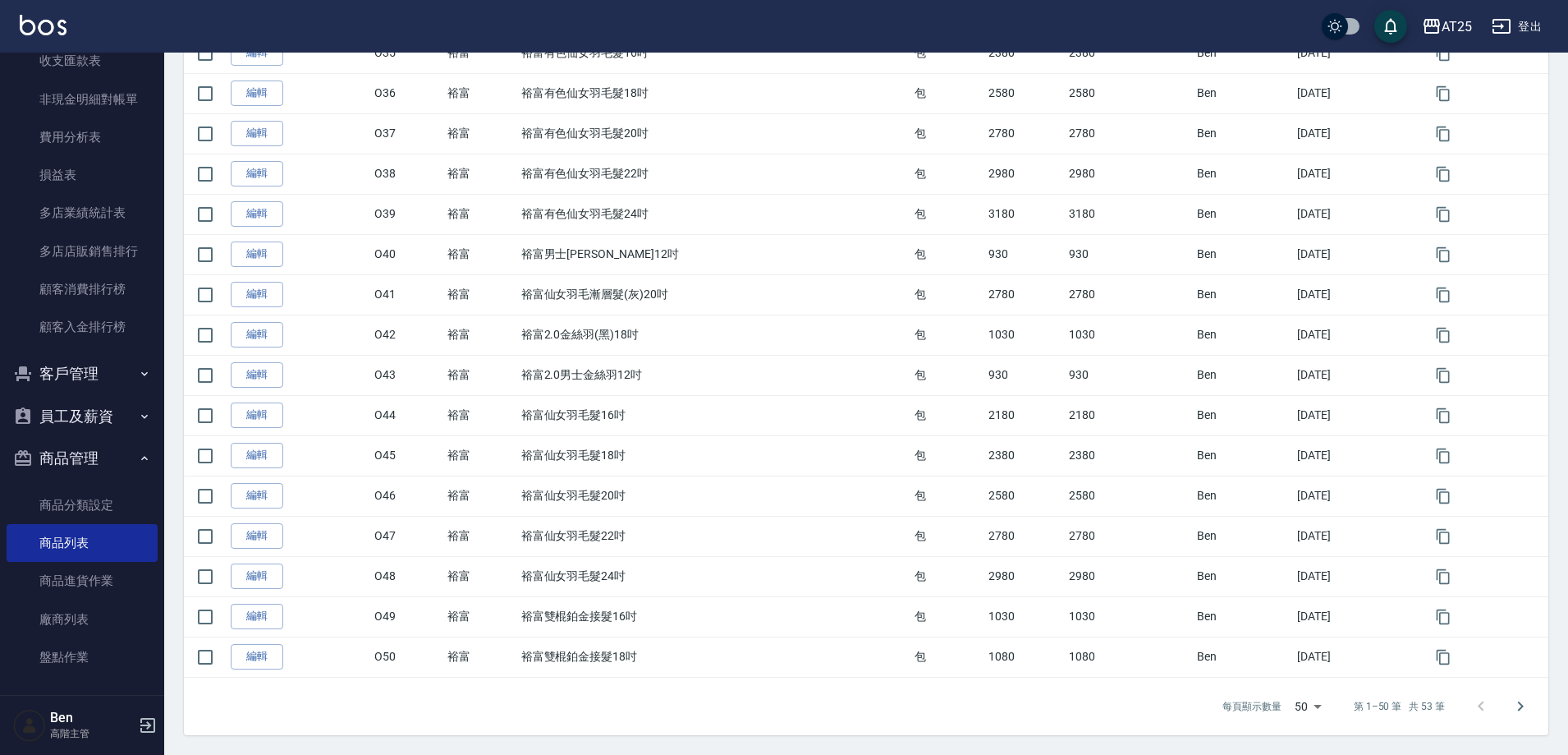
click at [1518, 707] on icon "Go to next page" at bounding box center [1520, 706] width 19 height 19
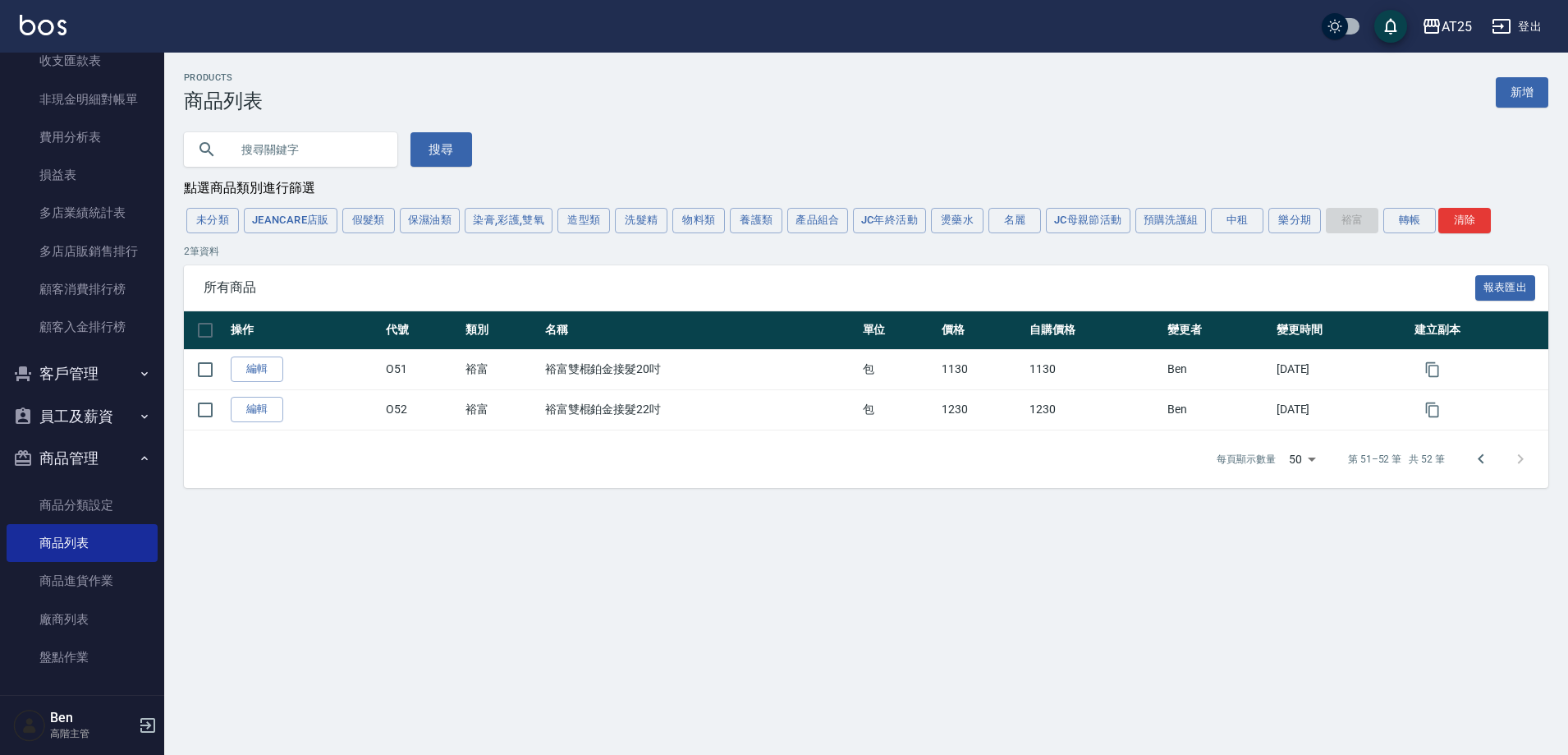
scroll to position [0, 0]
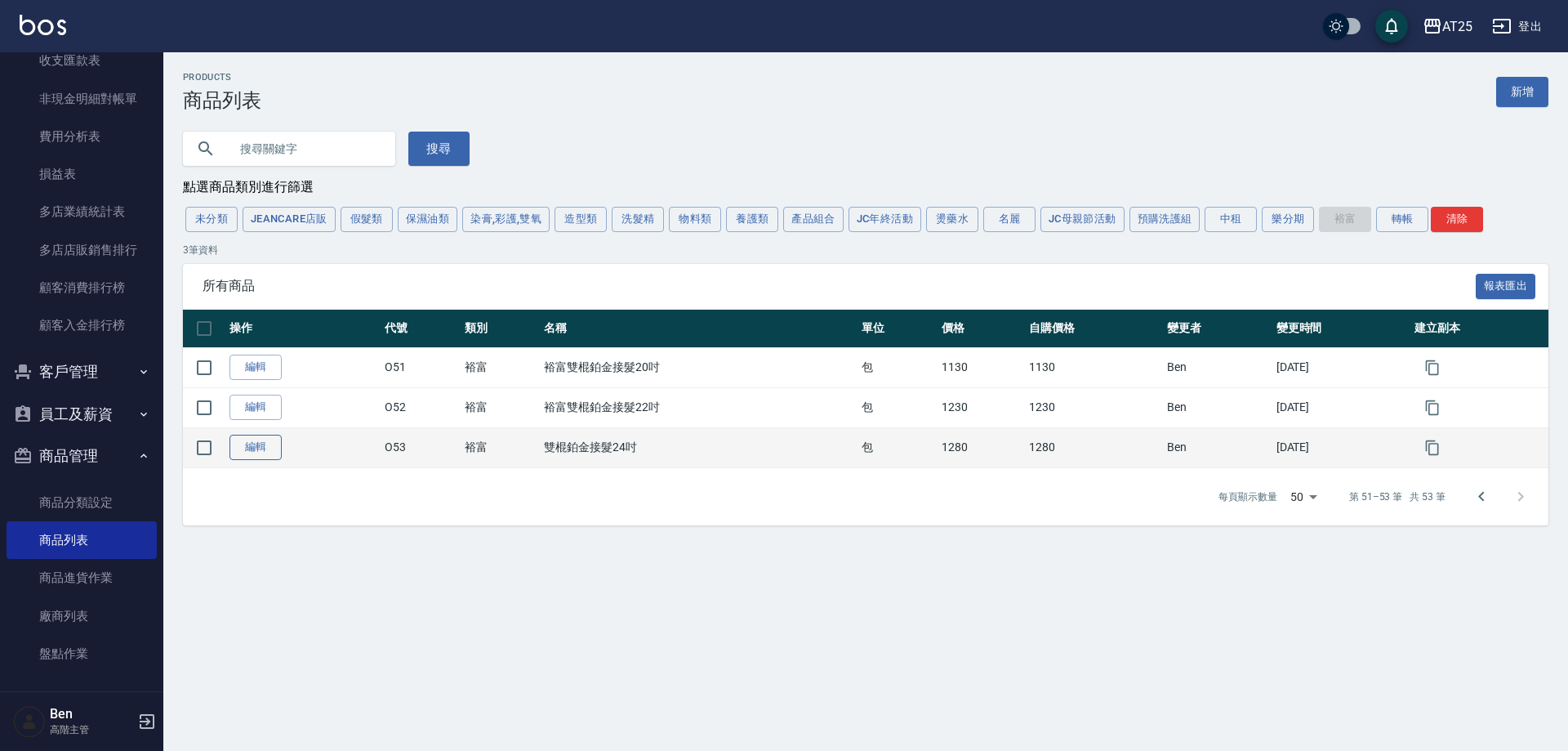
click at [259, 448] on link "編輯" at bounding box center [256, 447] width 53 height 25
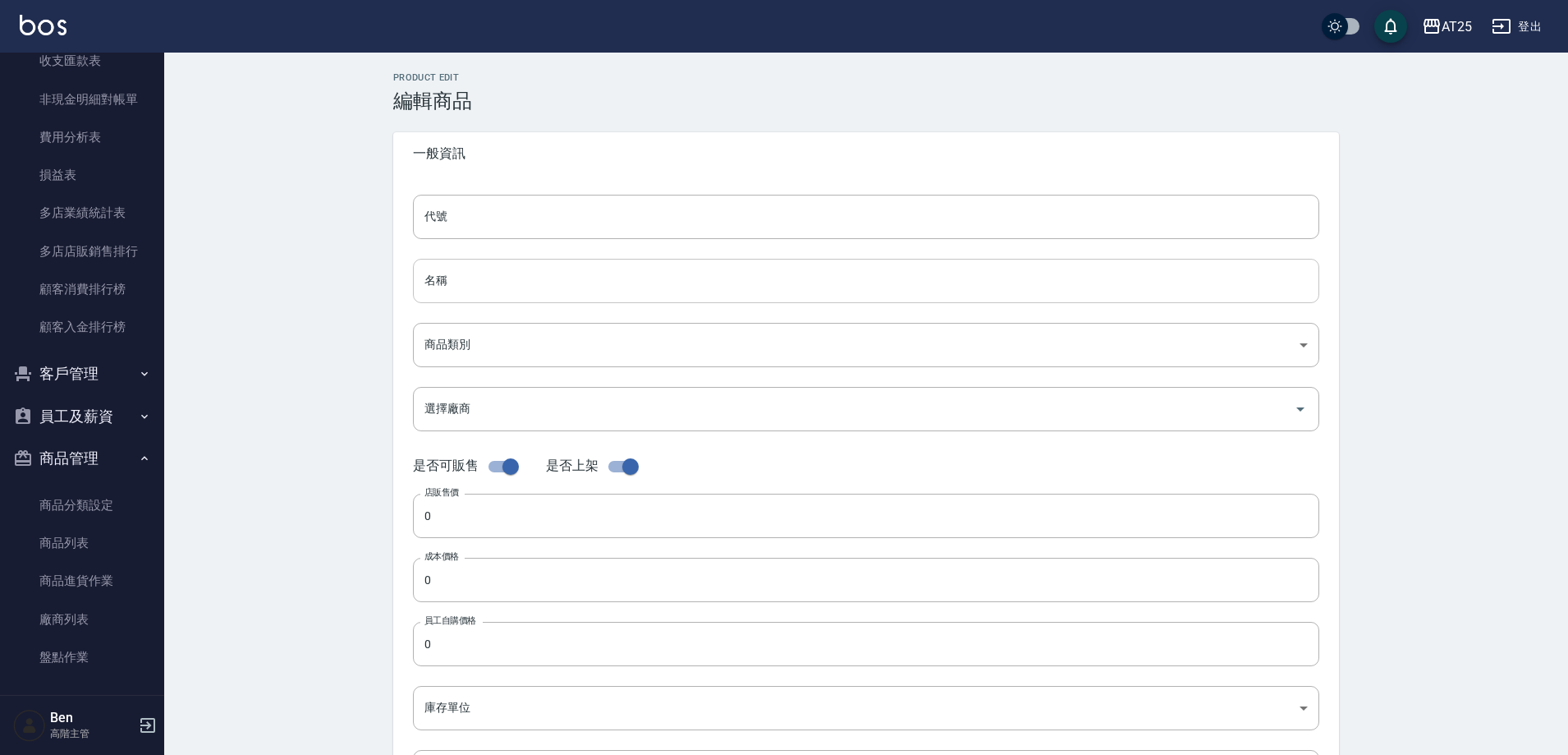
type input "O53"
type input "雙棍鉑金接髮24吋"
type input "91f60e75-ef54-4e16-b1d4-88381a6f5a37"
type input "1280"
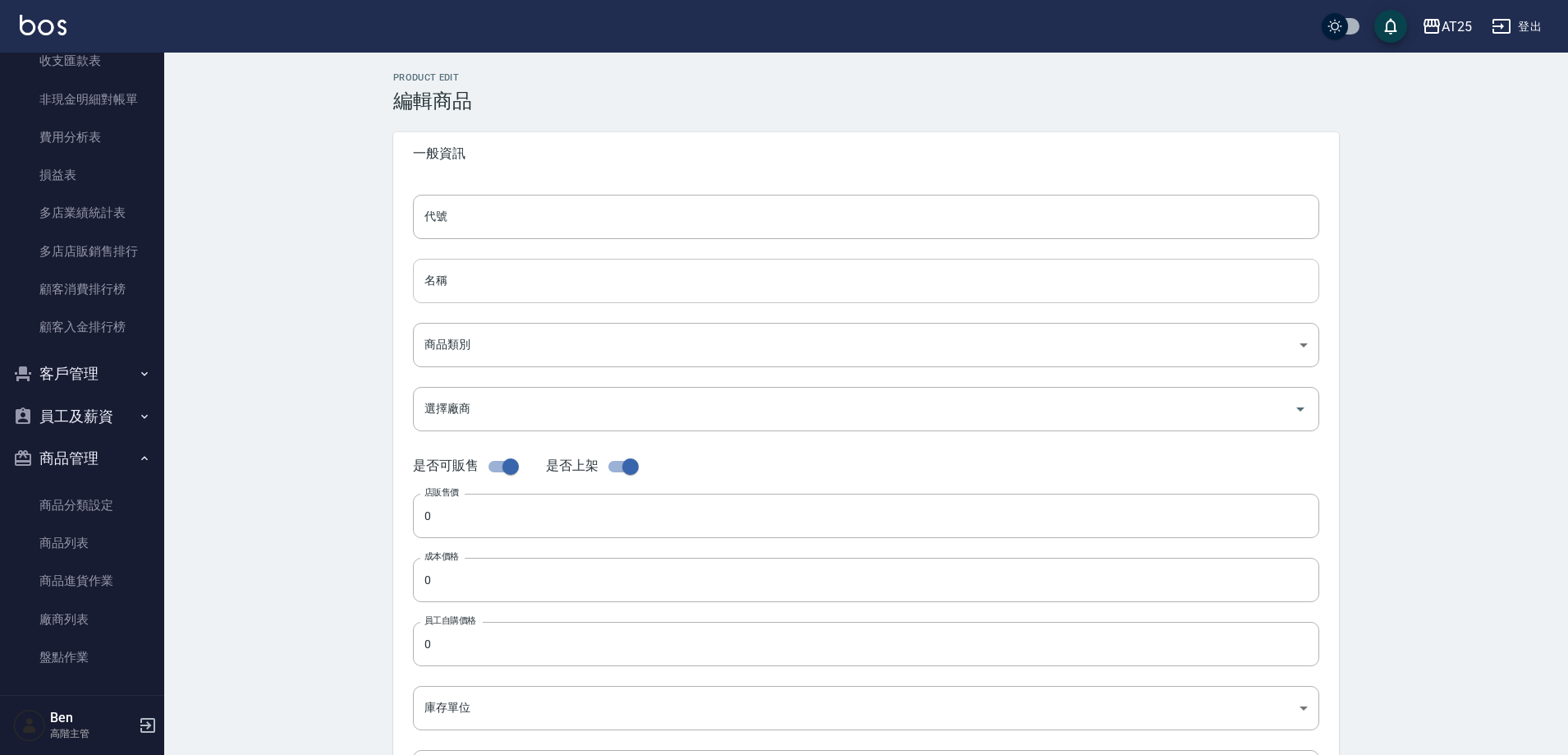
type input "1280"
type input "包"
type input "UNSET"
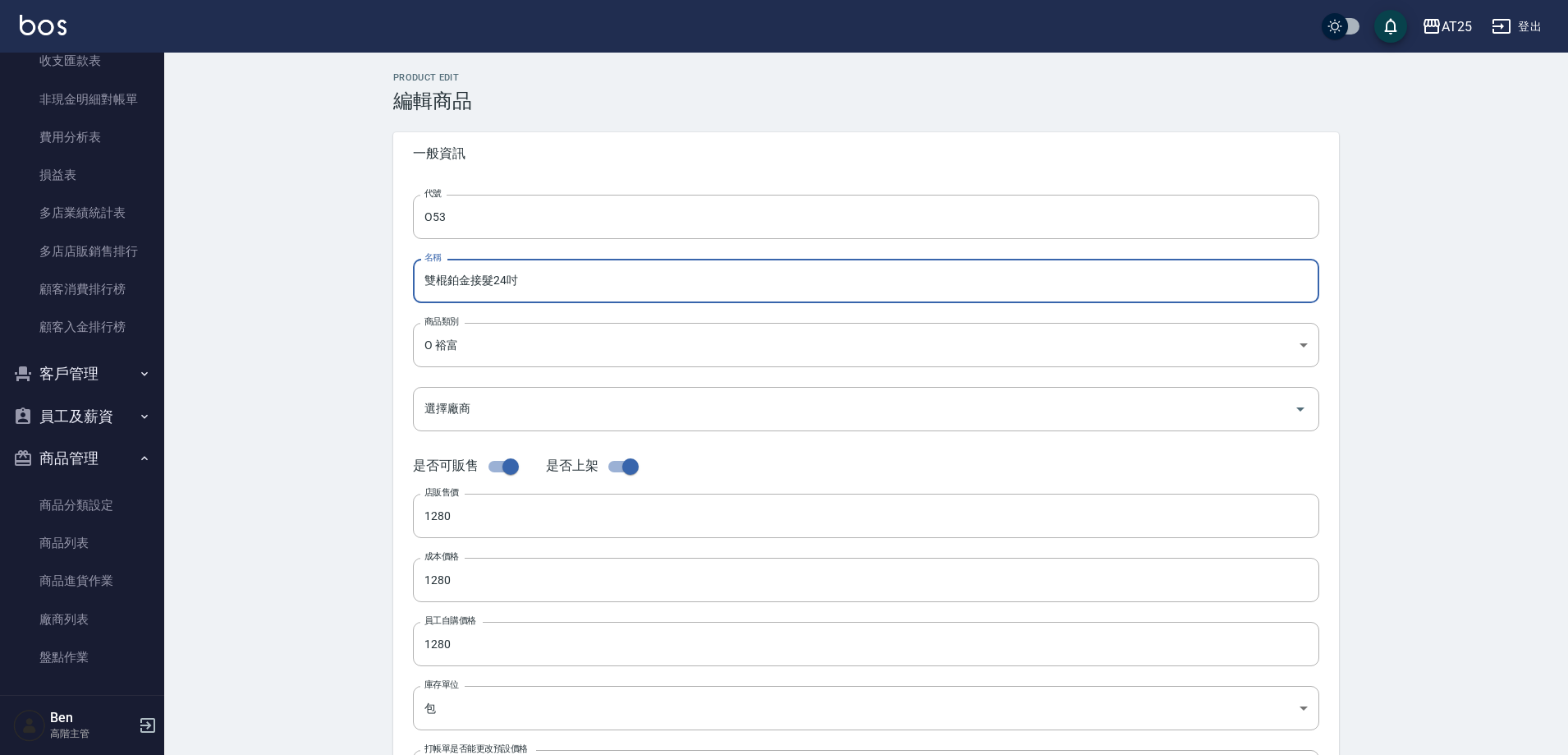
click at [418, 277] on input "雙棍鉑金接髮24吋" at bounding box center [866, 281] width 907 height 45
paste input "裕富"
type input "裕富雙棍鉑金接髮24吋"
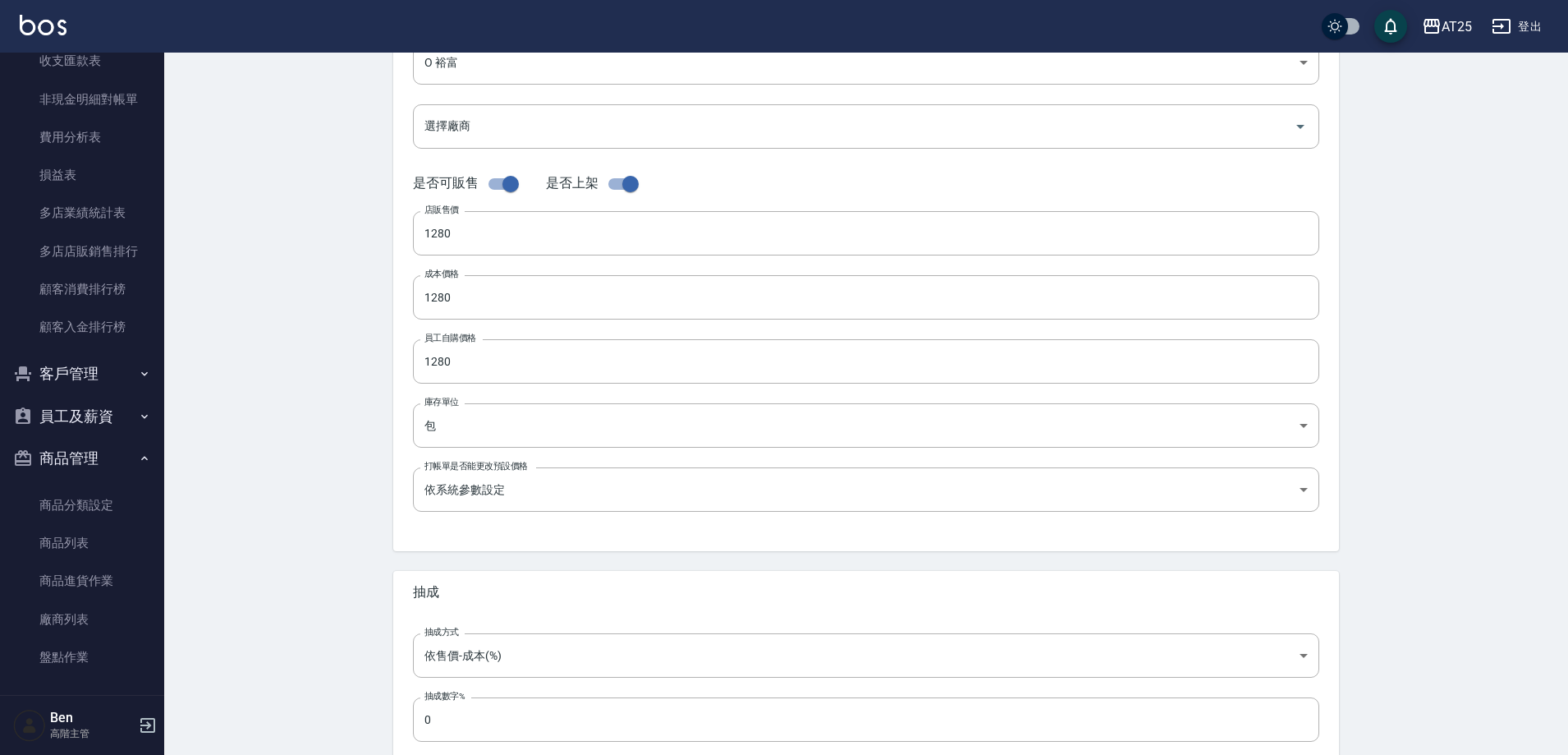
scroll to position [378, 0]
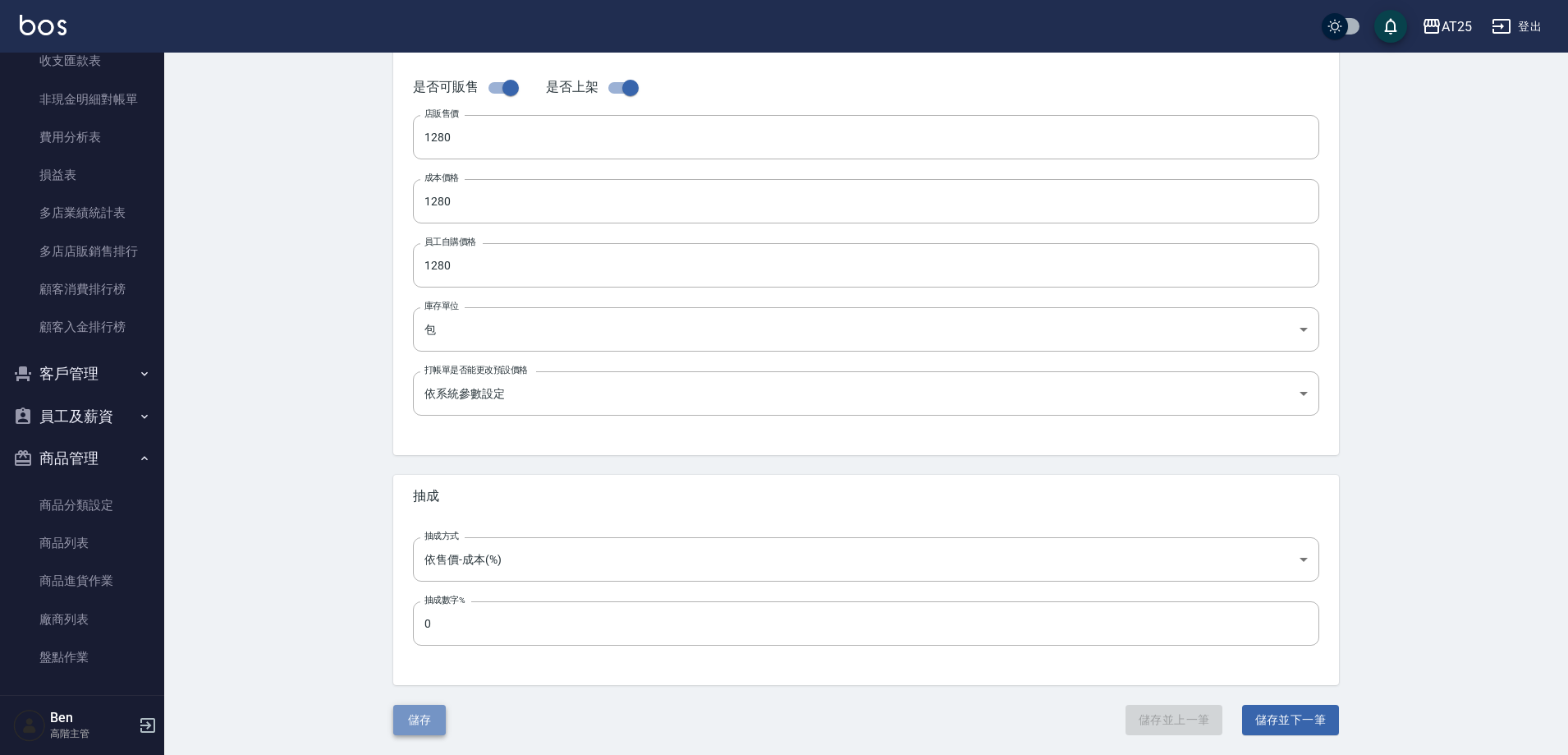
click at [424, 715] on button "儲存" at bounding box center [419, 720] width 53 height 30
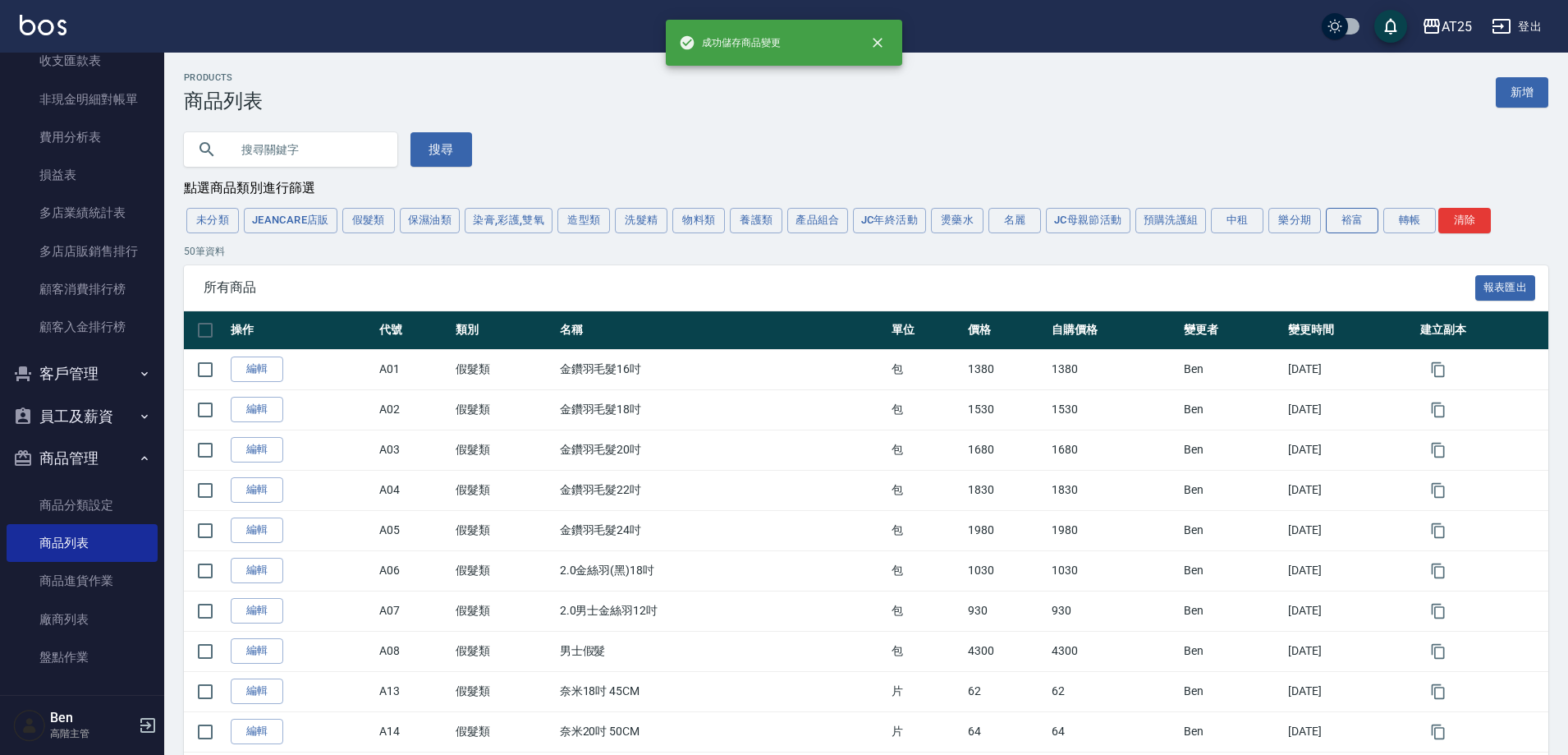
click at [1371, 225] on button "裕富" at bounding box center [1352, 220] width 53 height 25
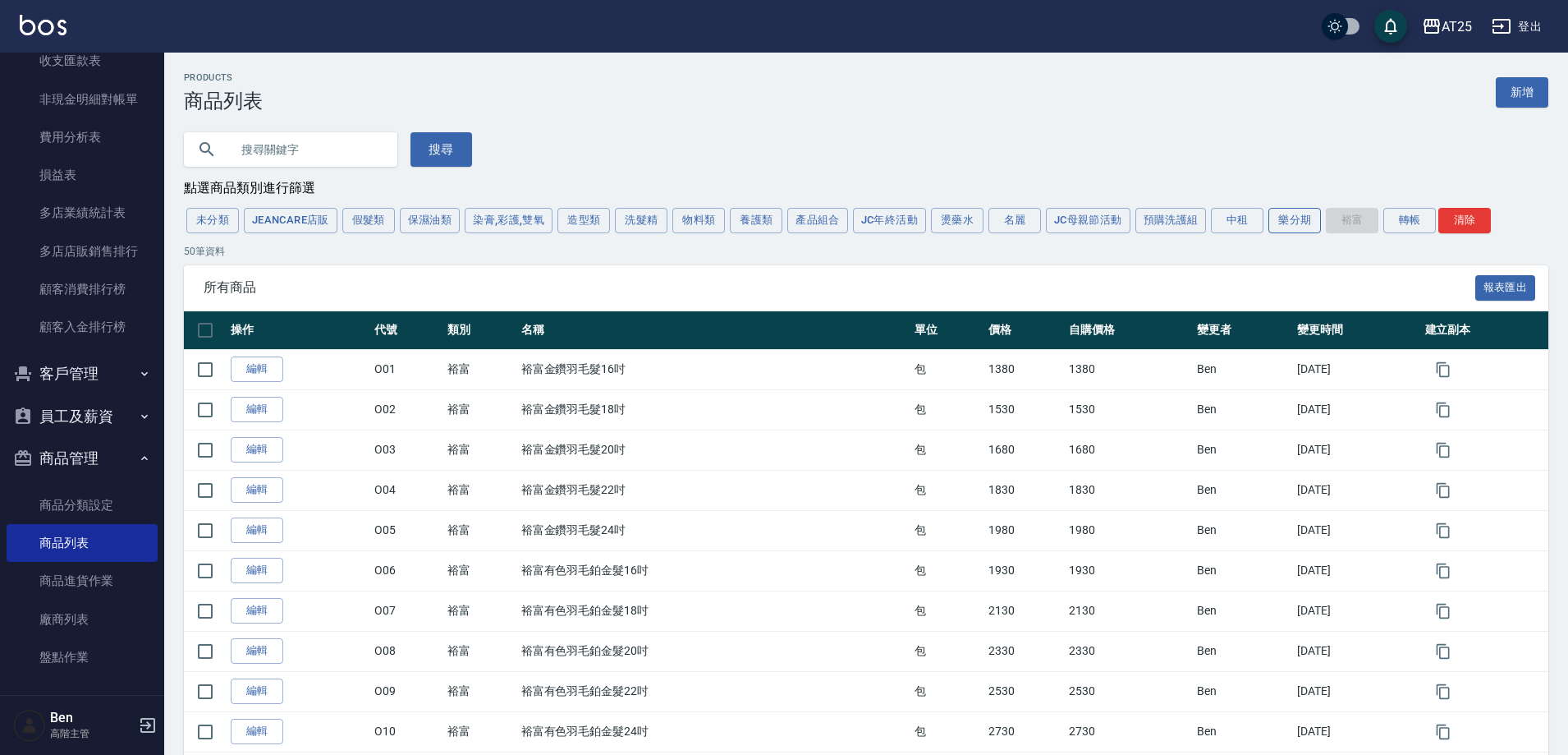
click at [1316, 231] on button "樂分期" at bounding box center [1295, 220] width 53 height 25
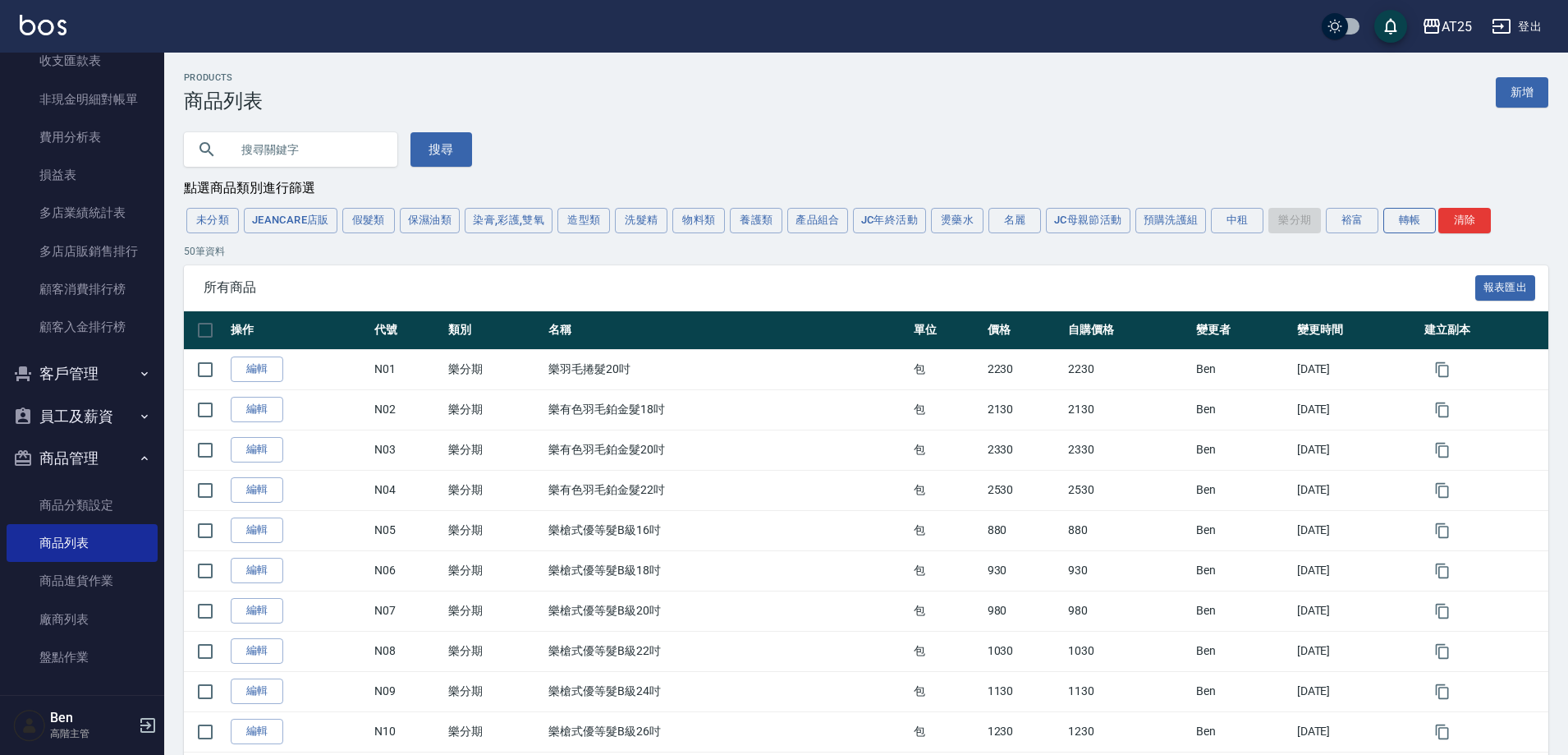
click at [1396, 219] on button "轉帳" at bounding box center [1409, 220] width 53 height 25
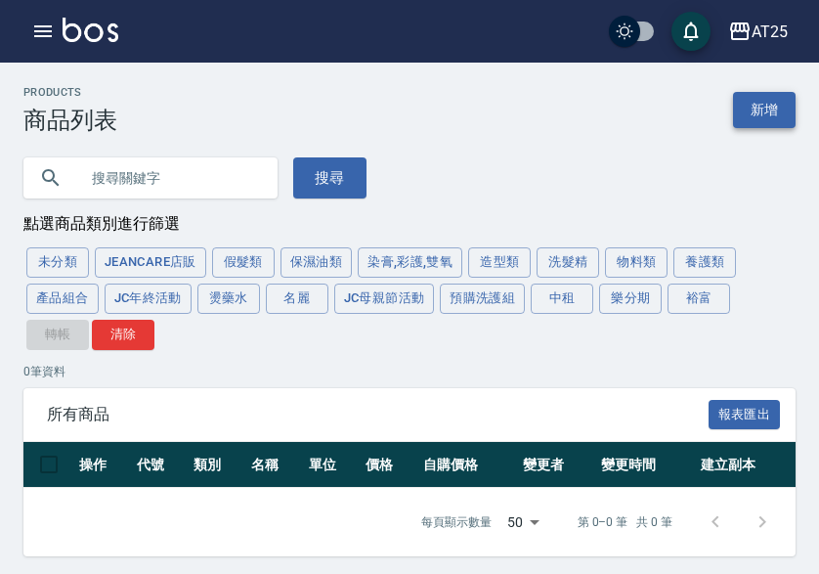
click at [757, 121] on link "新增" at bounding box center [764, 110] width 63 height 36
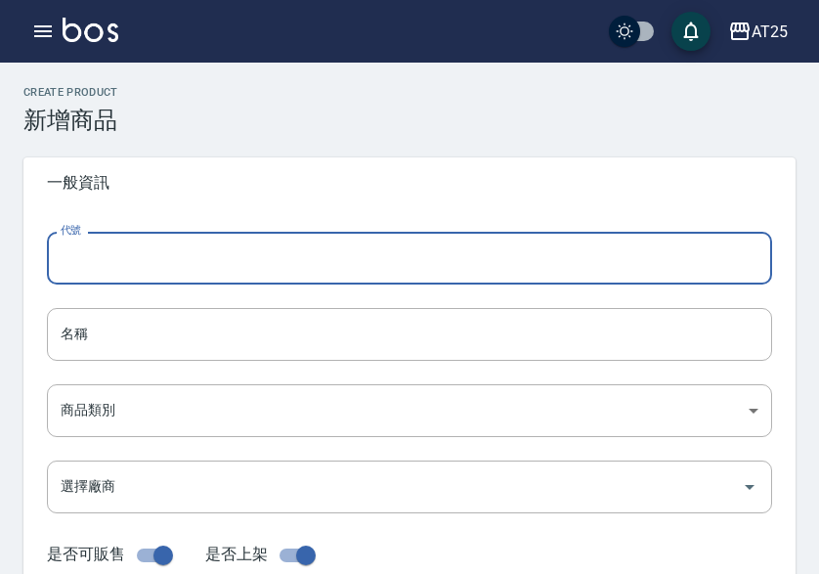
drag, startPoint x: 143, startPoint y: 257, endPoint x: 188, endPoint y: 253, distance: 45.1
click at [143, 257] on input "代號" at bounding box center [409, 258] width 725 height 53
paste input "P01"
type input "P01"
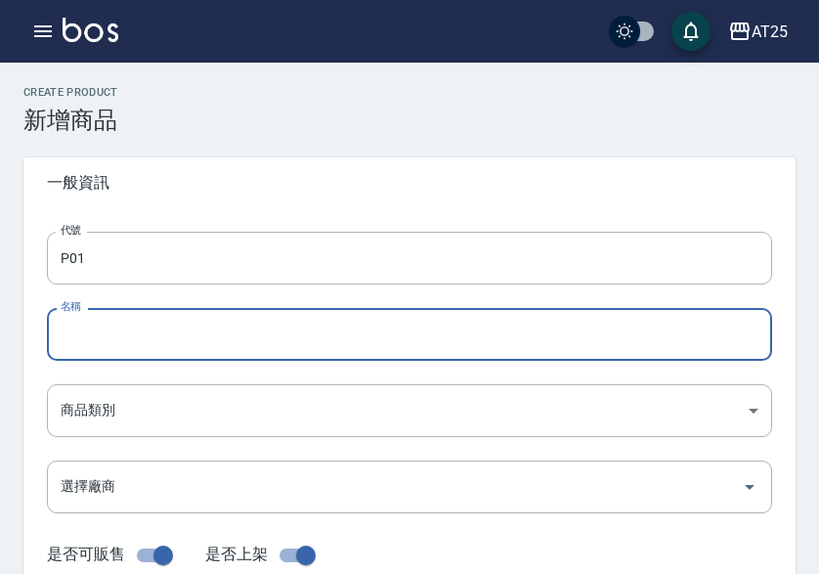
click at [83, 328] on div "名稱 名稱" at bounding box center [409, 334] width 725 height 53
paste input "金鑽羽毛髮16吋"
type input "金鑽羽毛髮16吋"
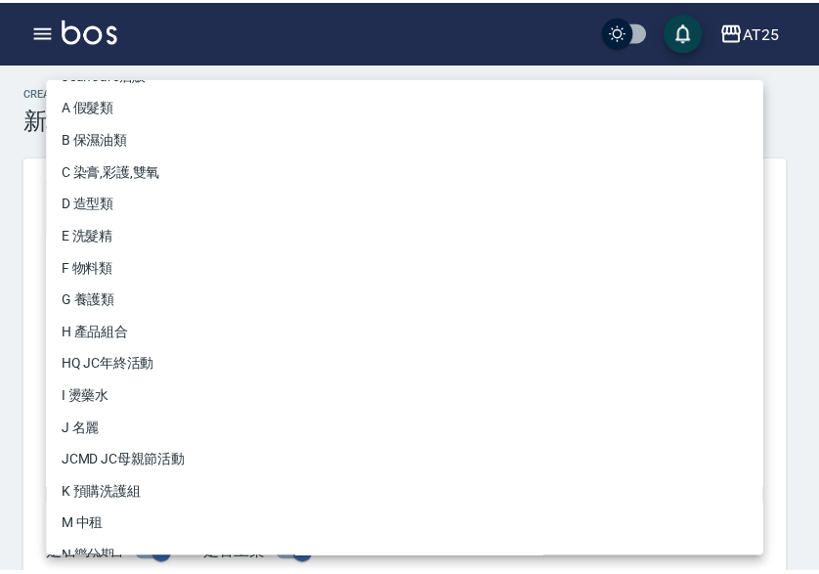
scroll to position [181, 0]
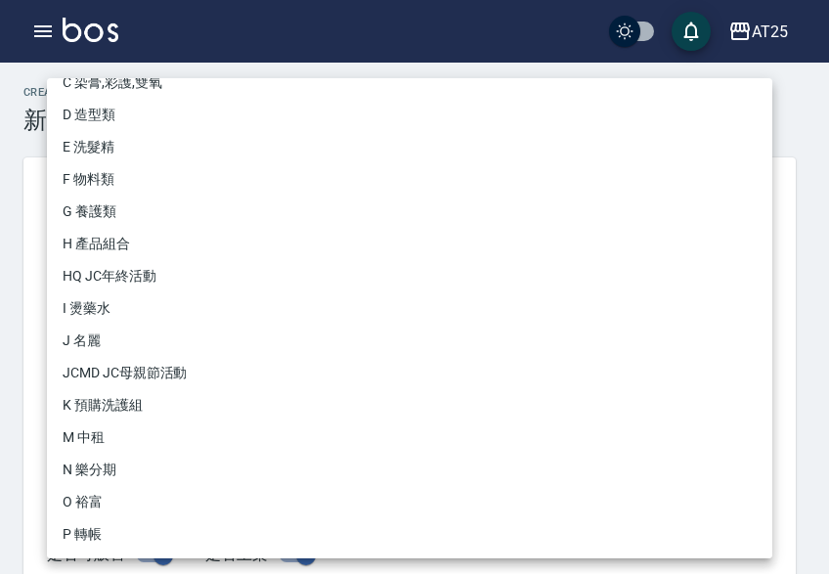
click at [113, 524] on li "P 轉帳" at bounding box center [409, 534] width 725 height 32
type input "71ad34df-f1cf-495d-baf6-e6c736602dd6"
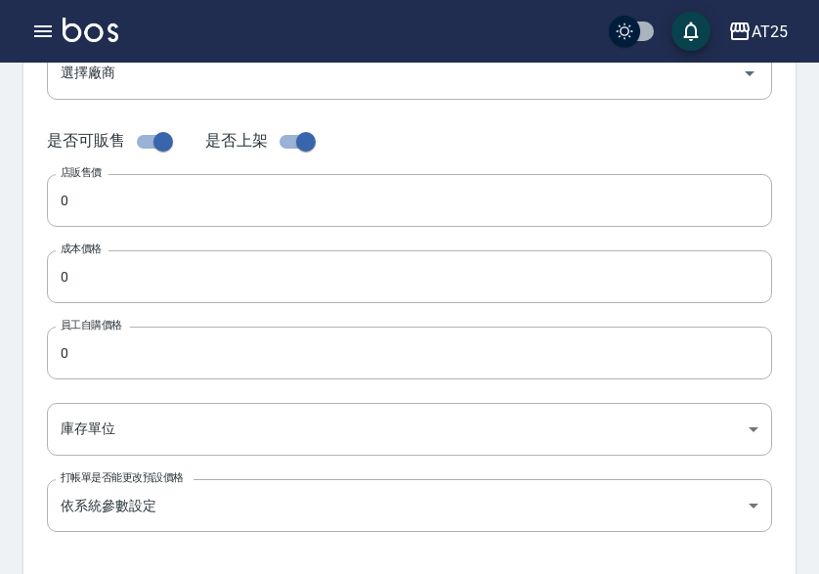
scroll to position [391, 0]
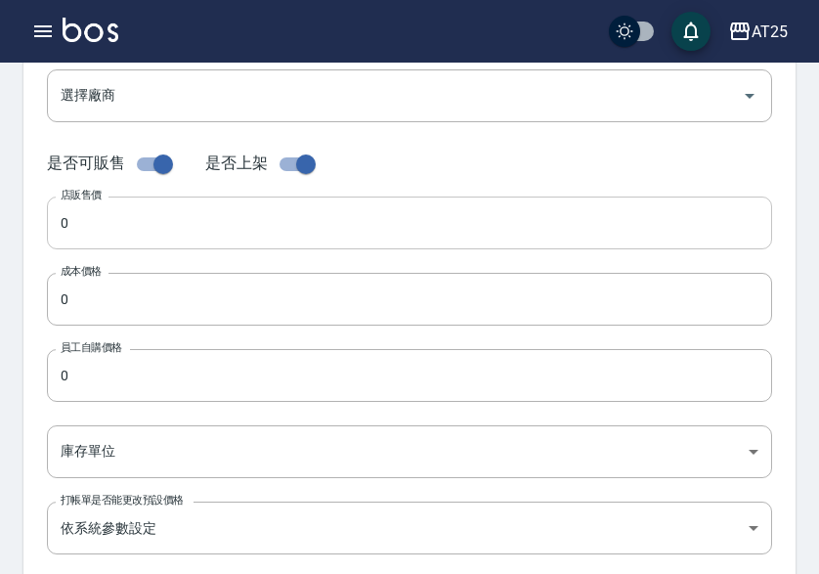
click at [125, 241] on input "0" at bounding box center [409, 222] width 725 height 53
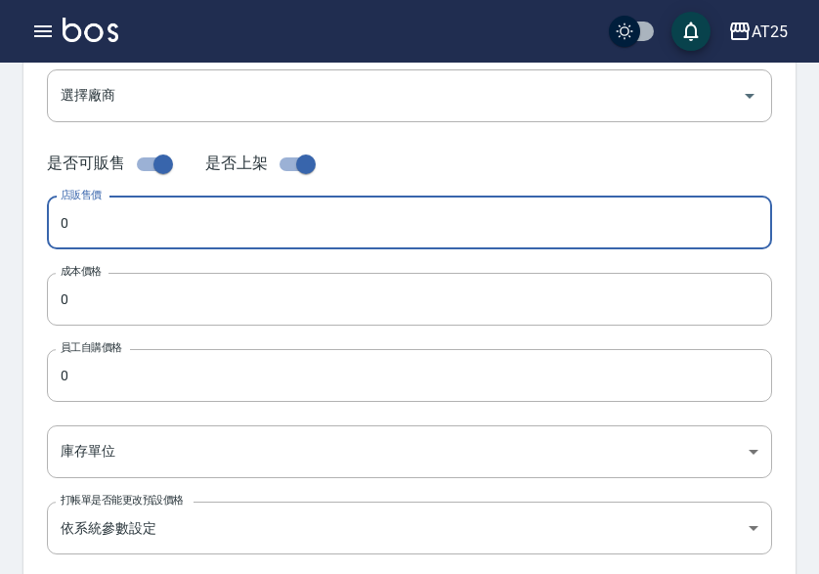
paste input "138"
type input "1380"
click at [129, 278] on input "0" at bounding box center [409, 299] width 725 height 53
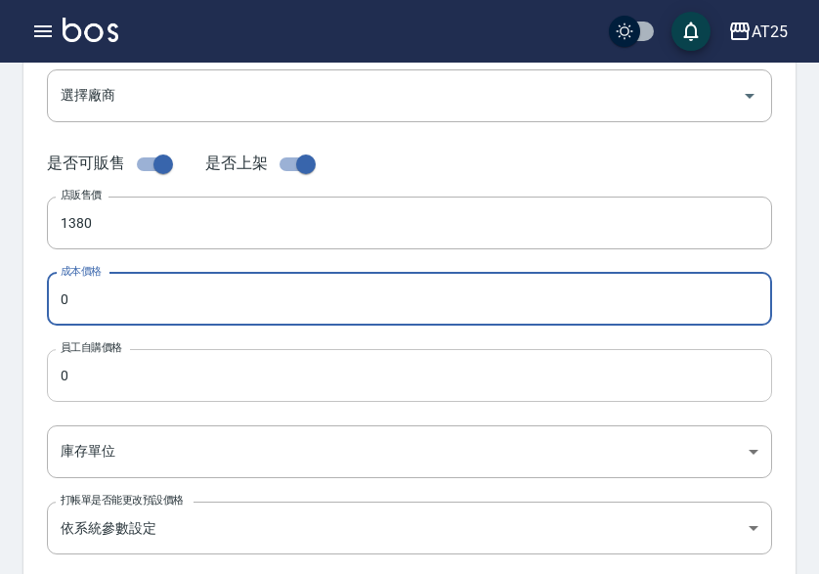
paste input "138"
type input "1380"
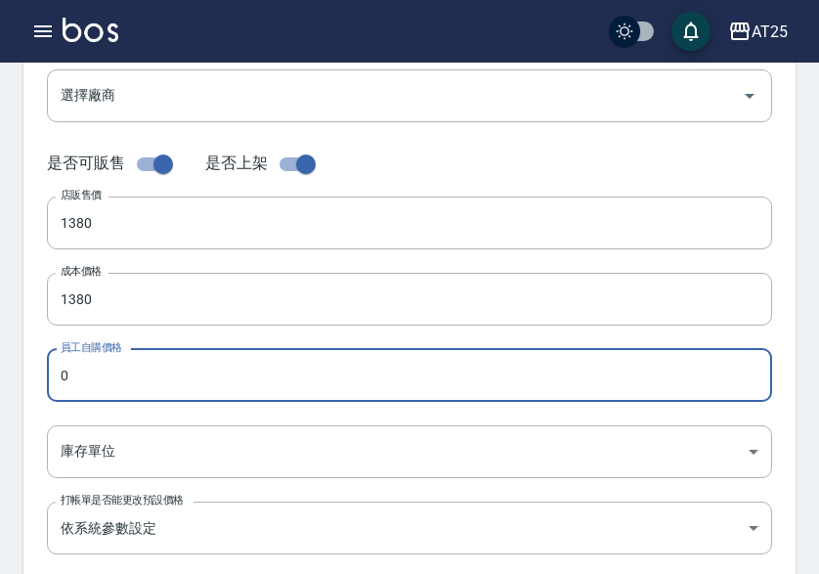
click at [127, 371] on input "0" at bounding box center [409, 375] width 725 height 53
paste input "138"
type input "1380"
click at [154, 490] on div "代號 P01 代號 名稱 金鑽羽毛髮16吋 名稱 商品類別 P 轉帳 71ad34df-f1cf-495d-baf6-e6c736602dd6 商品類別 …" at bounding box center [409, 209] width 772 height 784
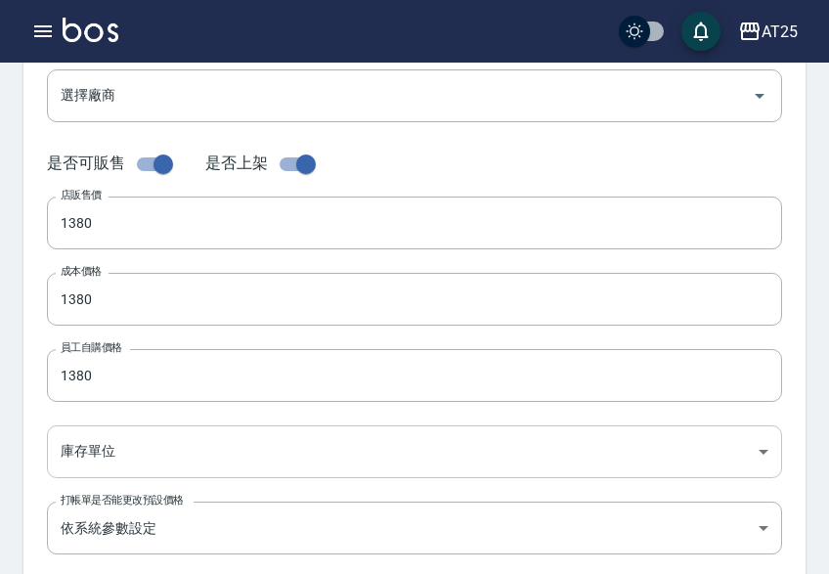
click at [162, 473] on body "AT25 登出 櫃檯作業 打帳單 帳單列表 掛單列表 座位開單 營業儀表板 現金收支登錄 高階收支登錄 材料自購登錄 每日結帳 排班表 現場電腦打卡 掃碼打卡…" at bounding box center [414, 283] width 829 height 1348
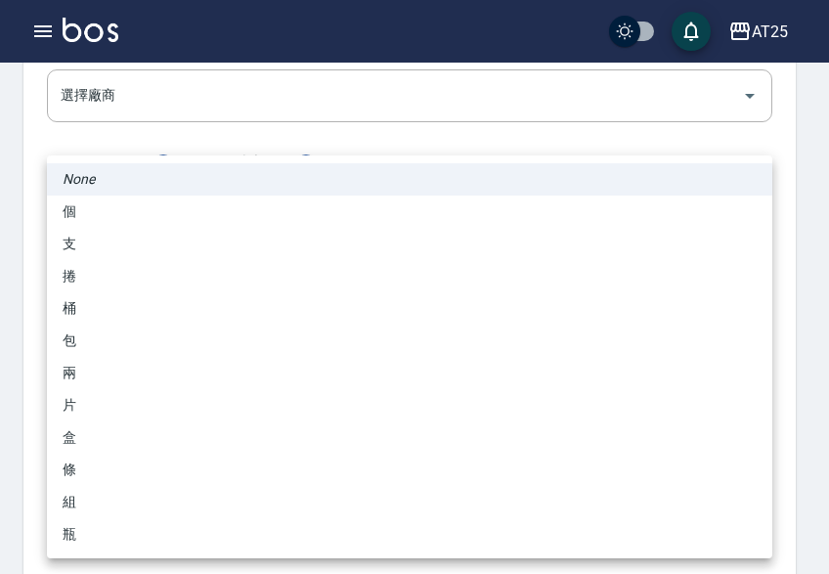
click at [114, 334] on li "包" at bounding box center [409, 340] width 725 height 32
type input "包"
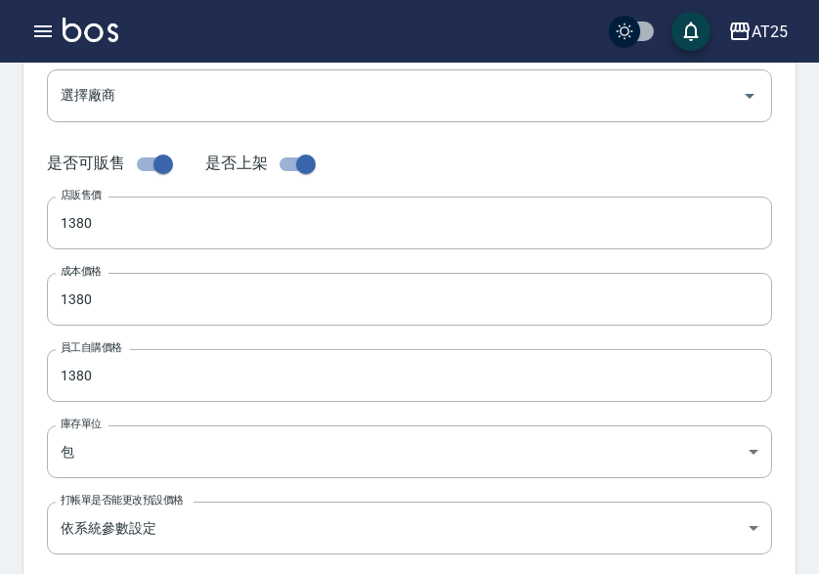
scroll to position [98, 0]
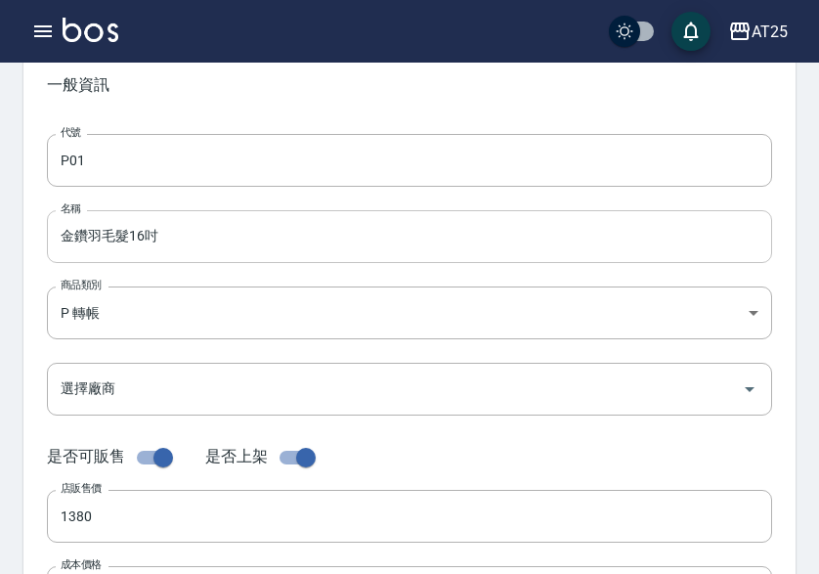
click at [63, 229] on input "金鑽羽毛髮16吋" at bounding box center [409, 236] width 725 height 53
paste input "轉"
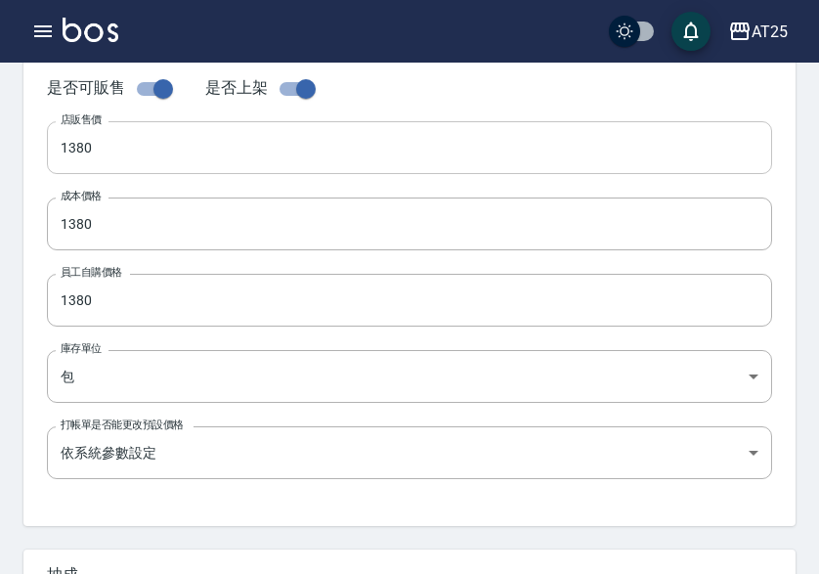
scroll to position [489, 0]
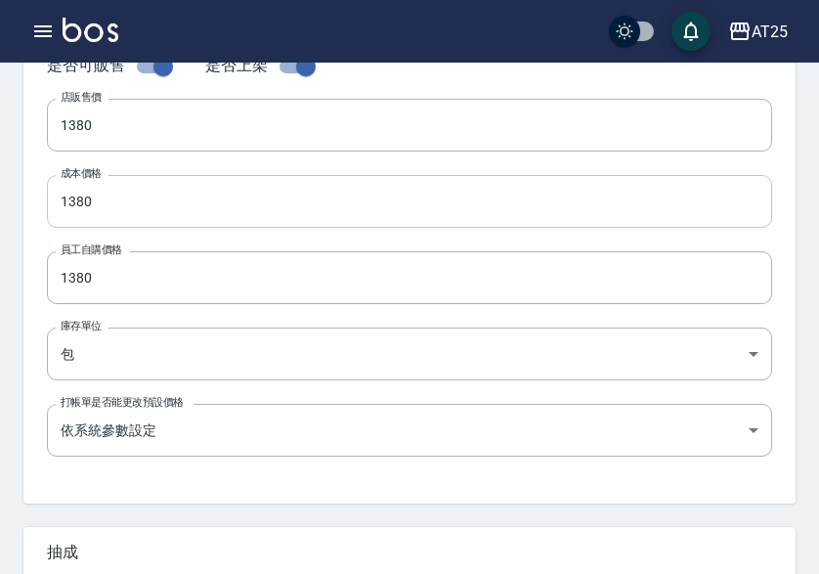
type input "轉金鑽羽毛髮16吋"
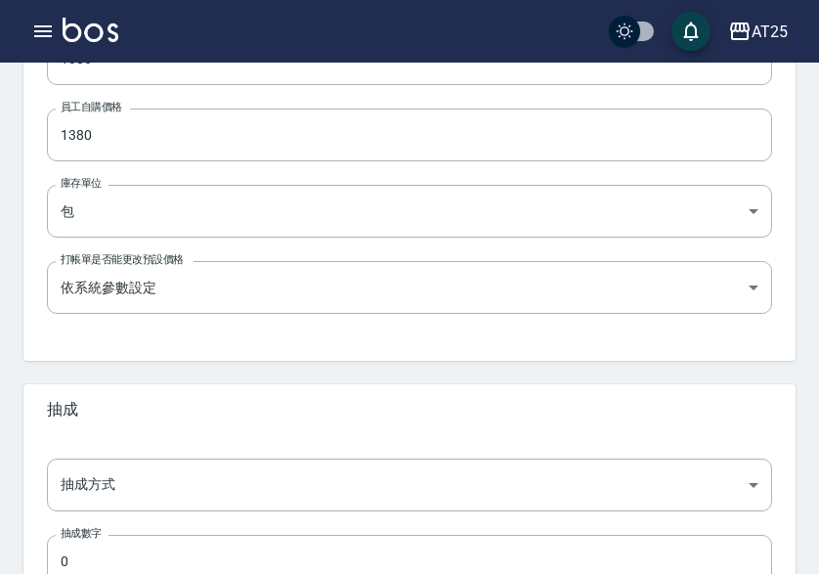
scroll to position [775, 0]
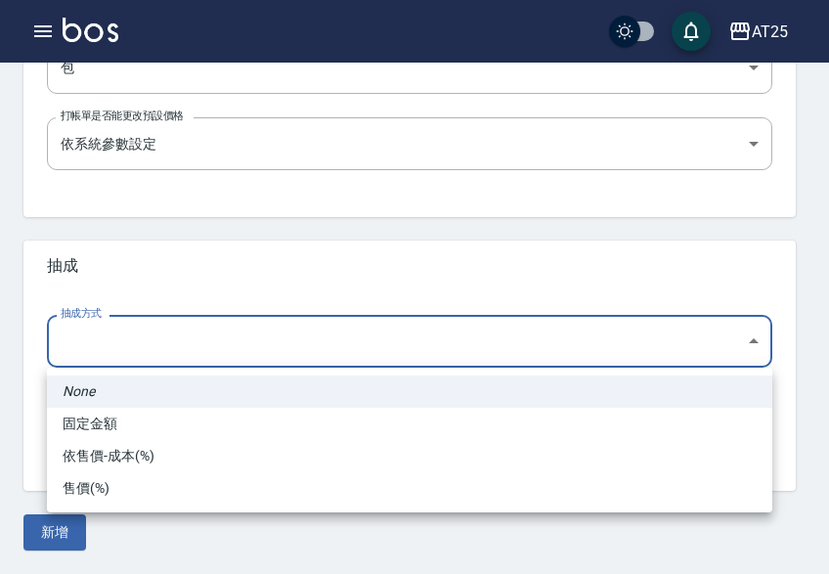
click at [148, 458] on li "依售價-成本(%)" at bounding box center [409, 456] width 725 height 32
type input "byCost"
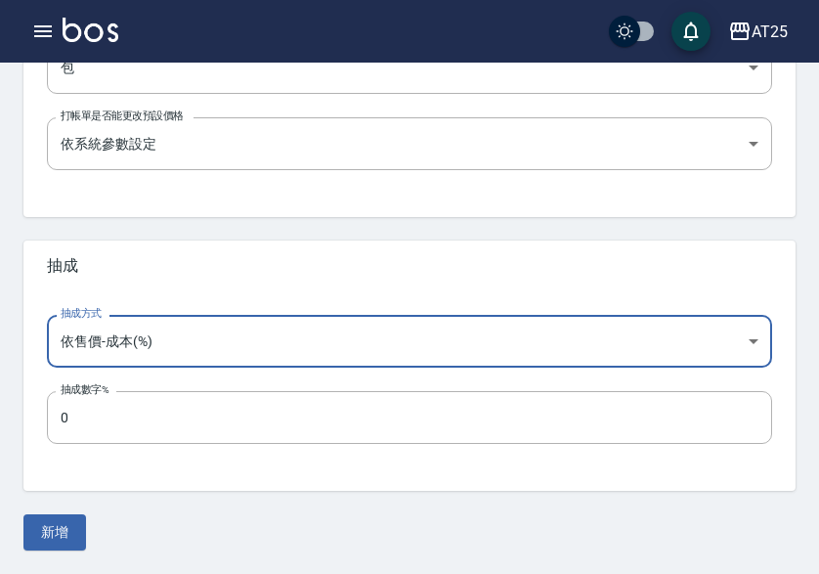
click at [73, 527] on button "新增" at bounding box center [54, 532] width 63 height 36
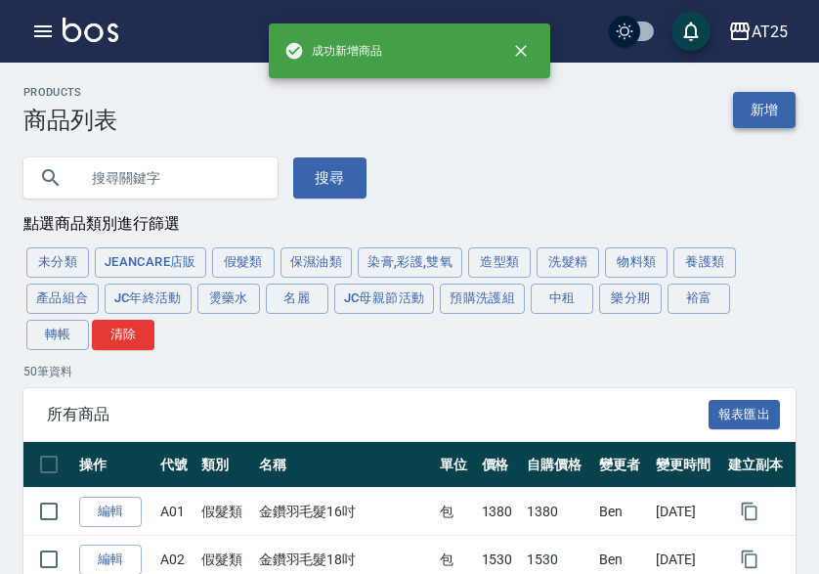
click at [777, 121] on link "新增" at bounding box center [764, 110] width 63 height 36
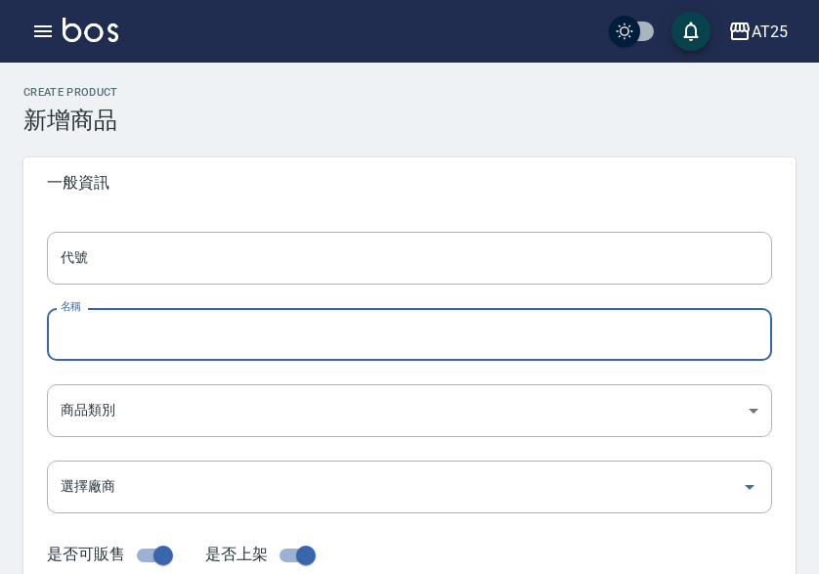
click at [107, 327] on input "名稱" at bounding box center [409, 334] width 725 height 53
paste input "轉金鑽羽毛髮18吋"
type input "轉金鑽羽毛髮18吋"
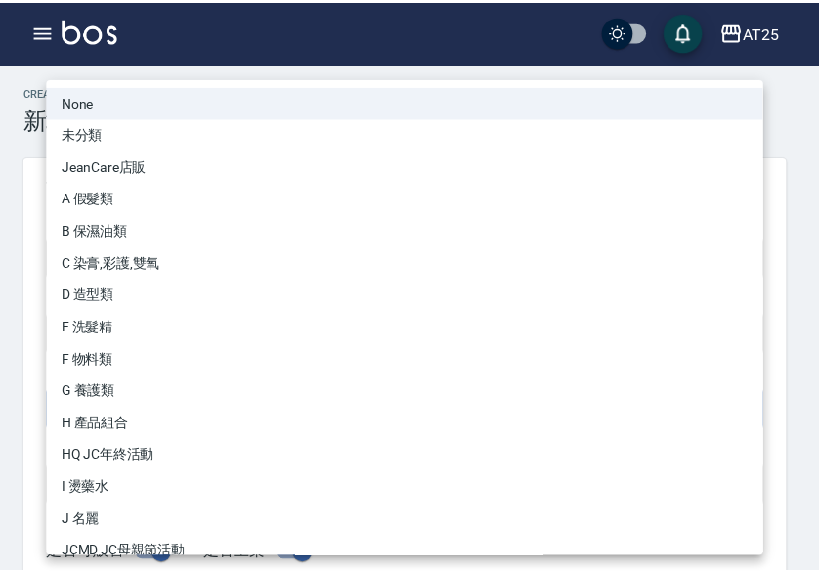
scroll to position [181, 0]
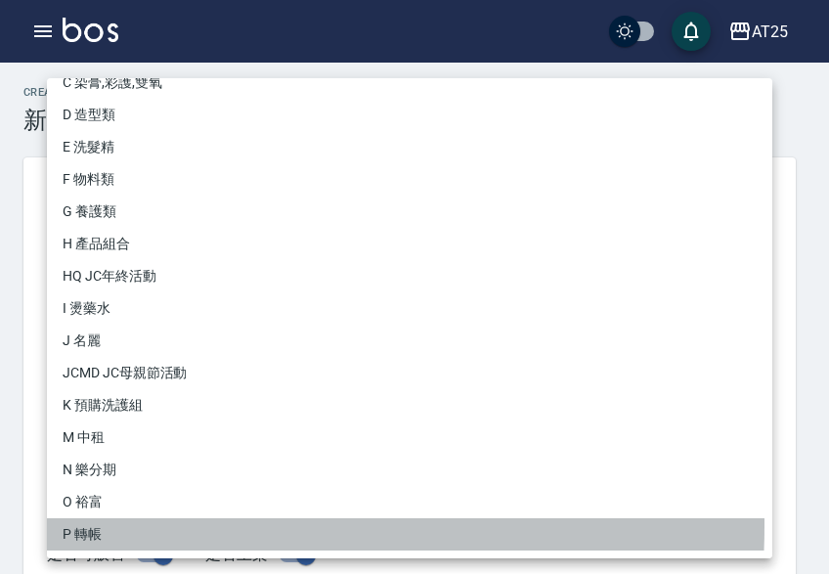
click at [118, 525] on li "P 轉帳" at bounding box center [409, 534] width 725 height 32
type input "71ad34df-f1cf-495d-baf6-e6c736602dd6"
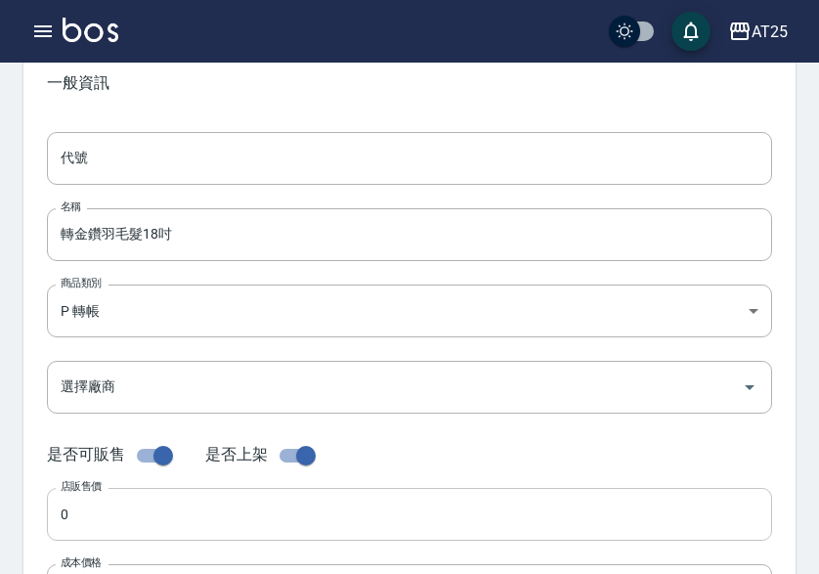
scroll to position [195, 0]
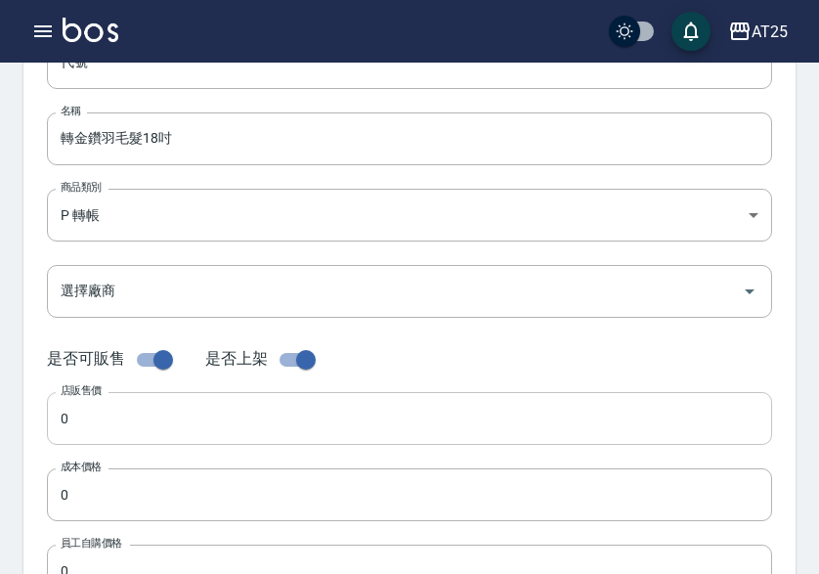
click at [122, 413] on input "0" at bounding box center [409, 418] width 725 height 53
paste input "153"
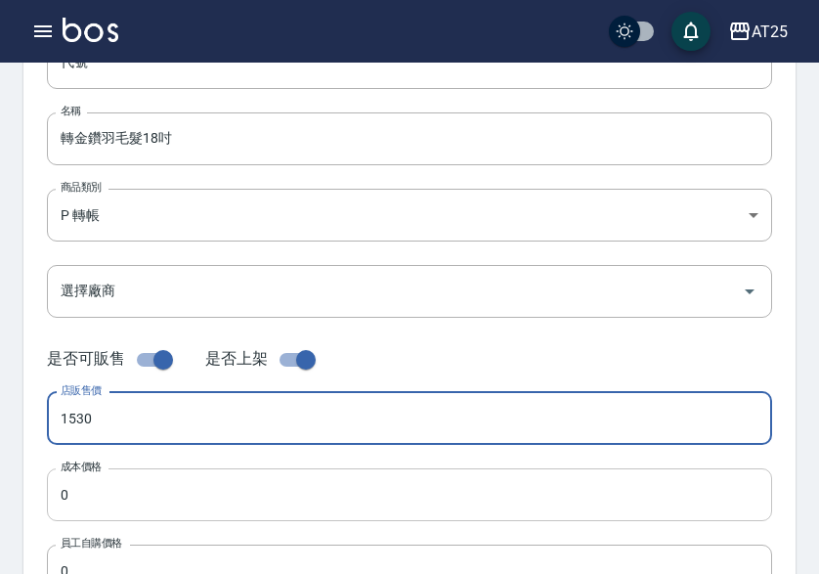
type input "1530"
click at [102, 484] on input "0" at bounding box center [409, 494] width 725 height 53
paste input "153"
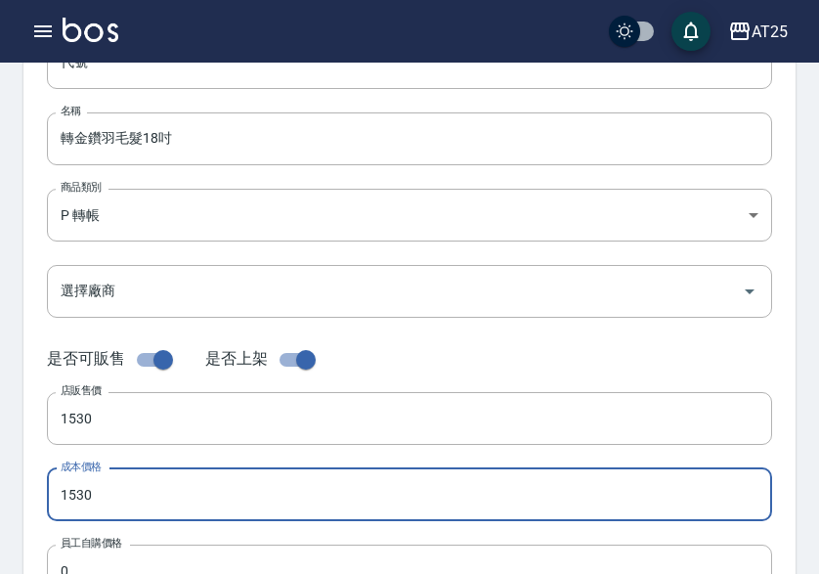
type input "1530"
click at [94, 547] on label "員工自購價格" at bounding box center [92, 542] width 62 height 15
click at [94, 547] on input "0" at bounding box center [409, 570] width 725 height 53
paste input "153"
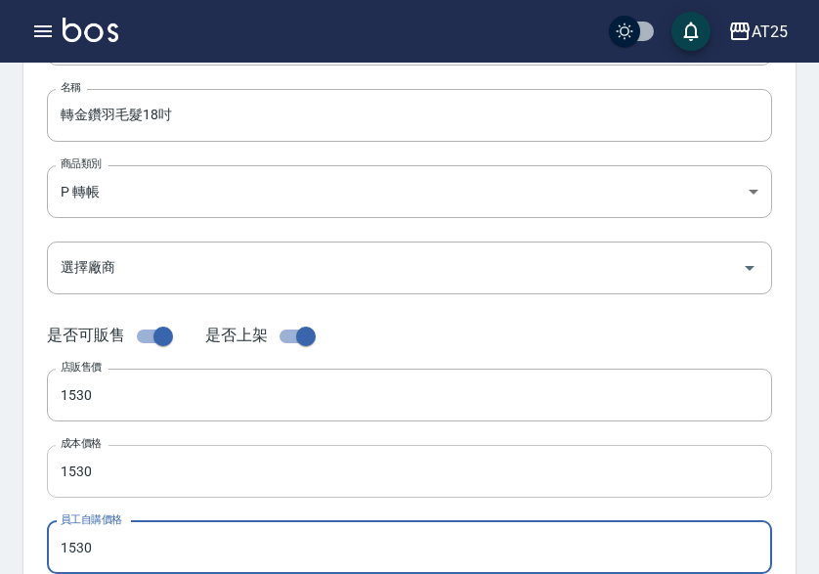
type input "1530"
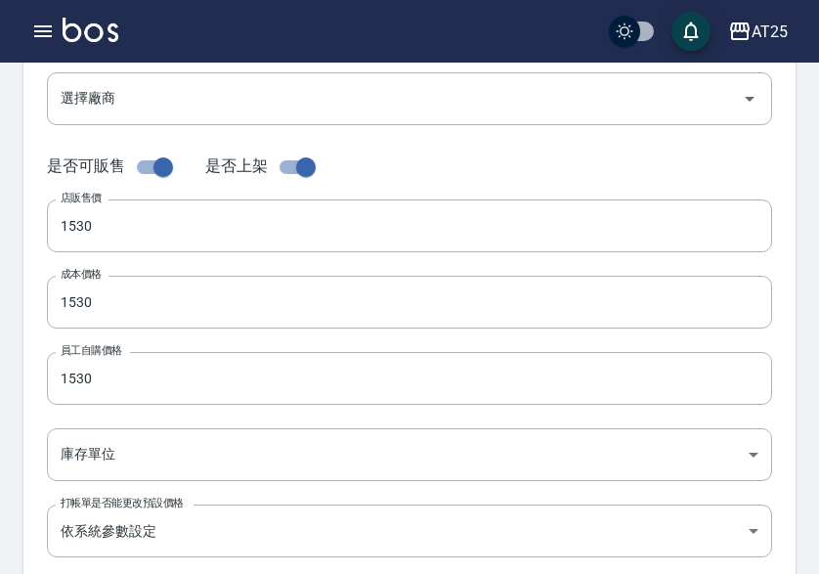
scroll to position [610, 0]
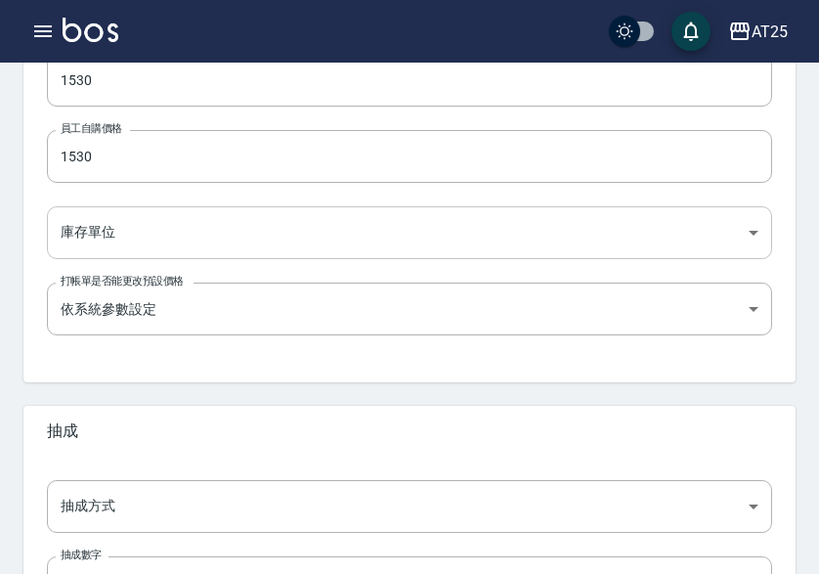
click at [136, 231] on body "AT25 登出 櫃檯作業 打帳單 帳單列表 掛單列表 座位開單 營業儀表板 現金收支登錄 高階收支登錄 材料自購登錄 每日結帳 排班表 現場電腦打卡 掃碼打卡…" at bounding box center [409, 64] width 819 height 1348
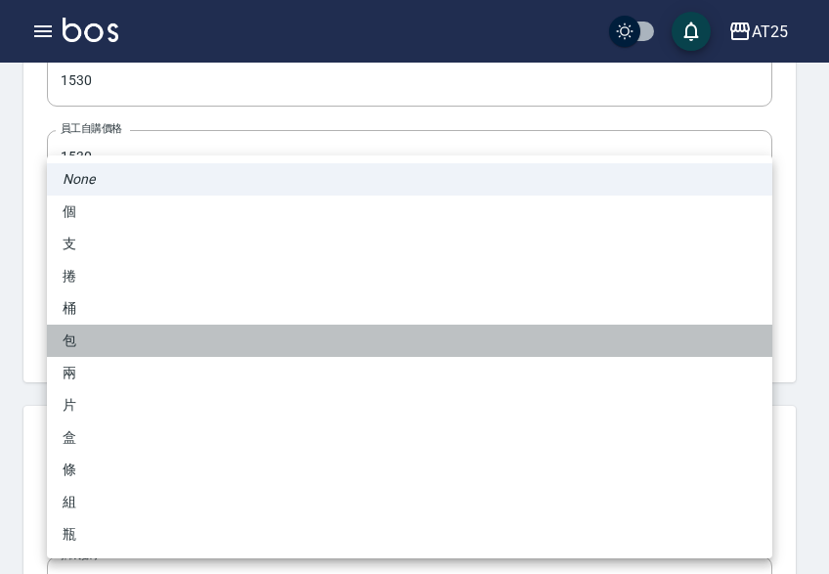
click at [130, 346] on li "包" at bounding box center [409, 340] width 725 height 32
type input "包"
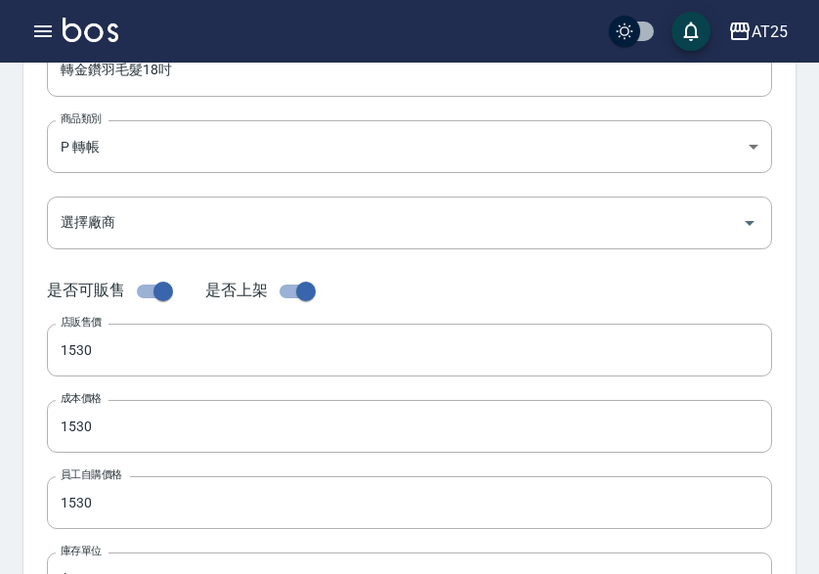
scroll to position [121, 0]
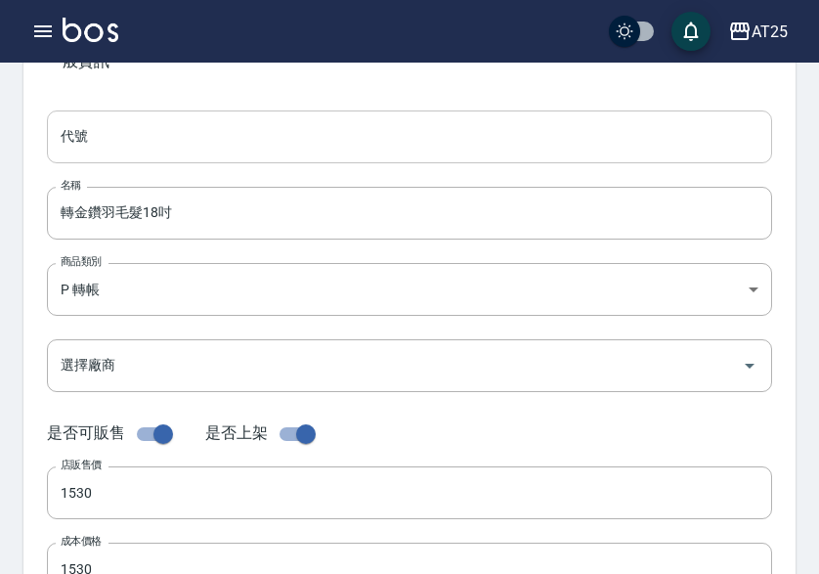
click at [101, 128] on input "代號" at bounding box center [409, 136] width 725 height 53
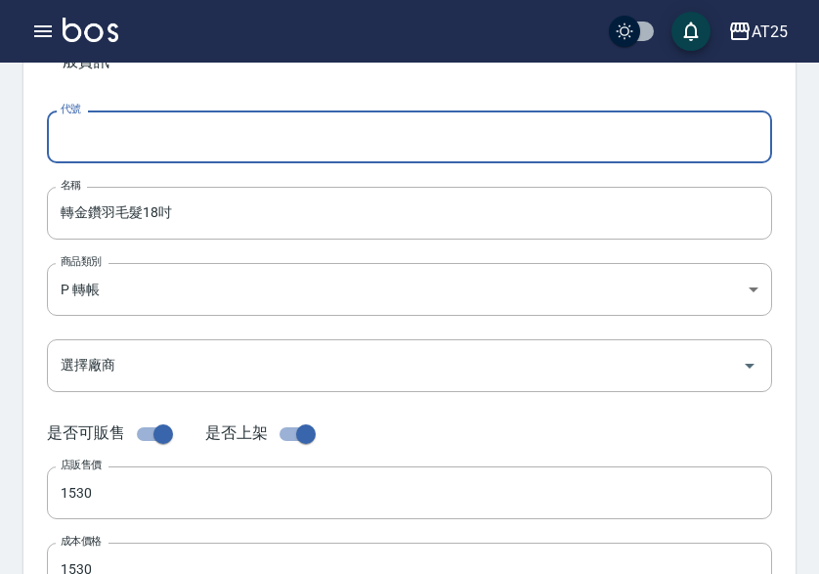
paste input "02"
click at [60, 141] on input "02" at bounding box center [409, 136] width 725 height 53
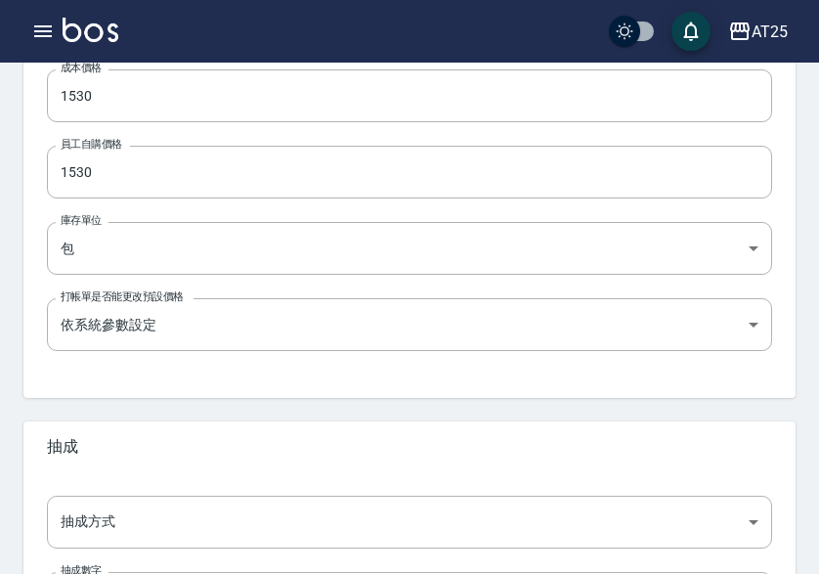
scroll to position [707, 0]
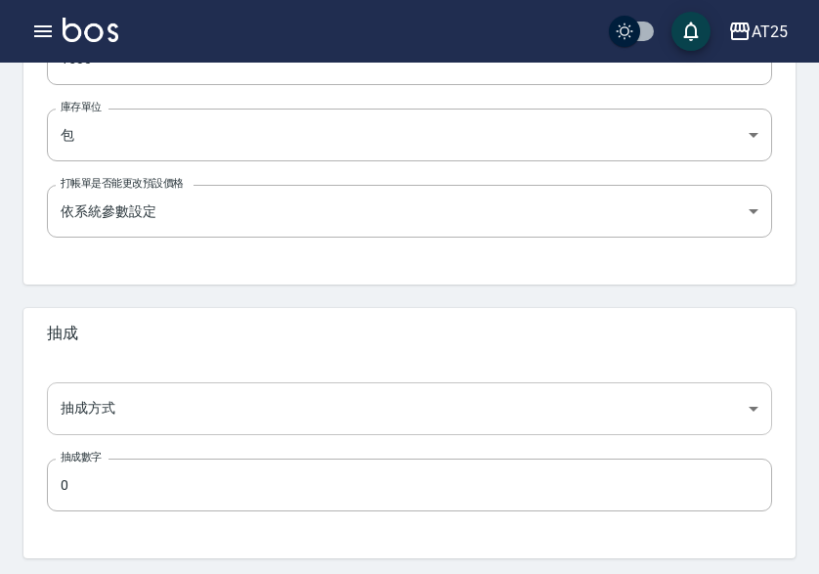
type input "P02"
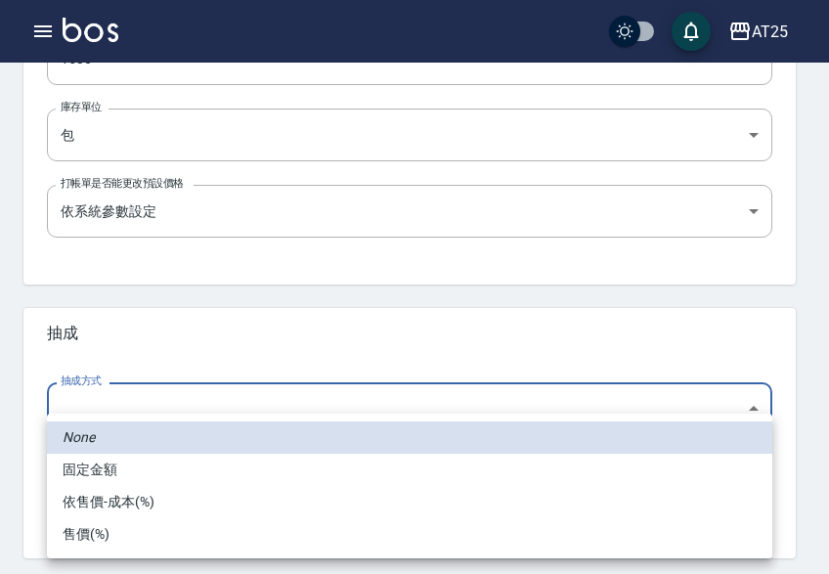
click at [131, 497] on li "依售價-成本(%)" at bounding box center [409, 502] width 725 height 32
type input "byCost"
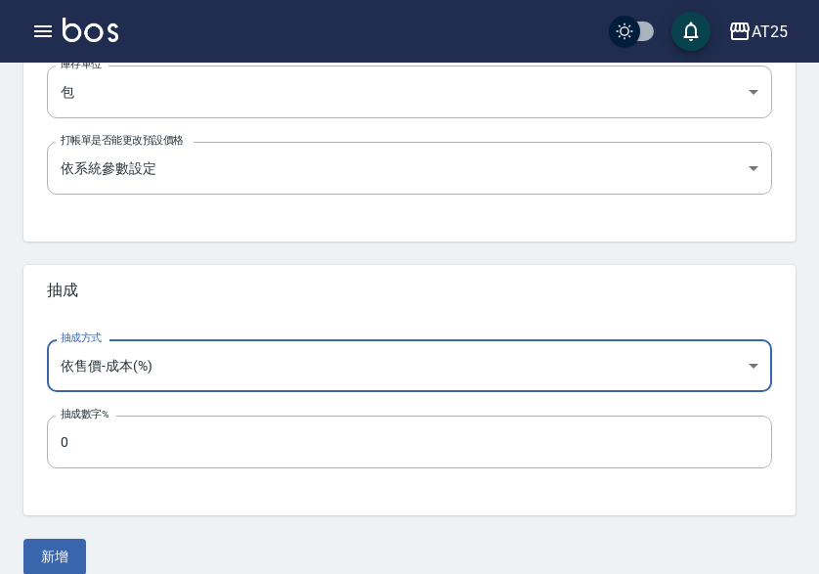
scroll to position [775, 0]
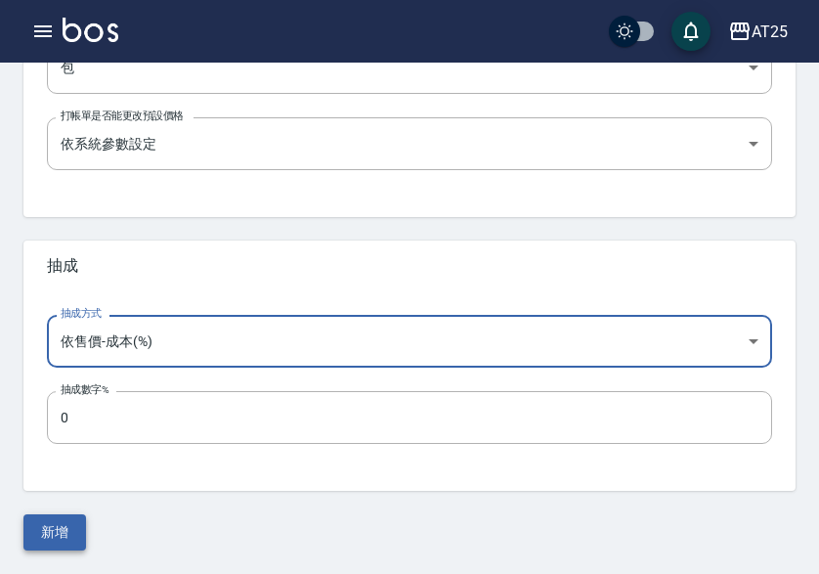
click at [47, 527] on button "新增" at bounding box center [54, 532] width 63 height 36
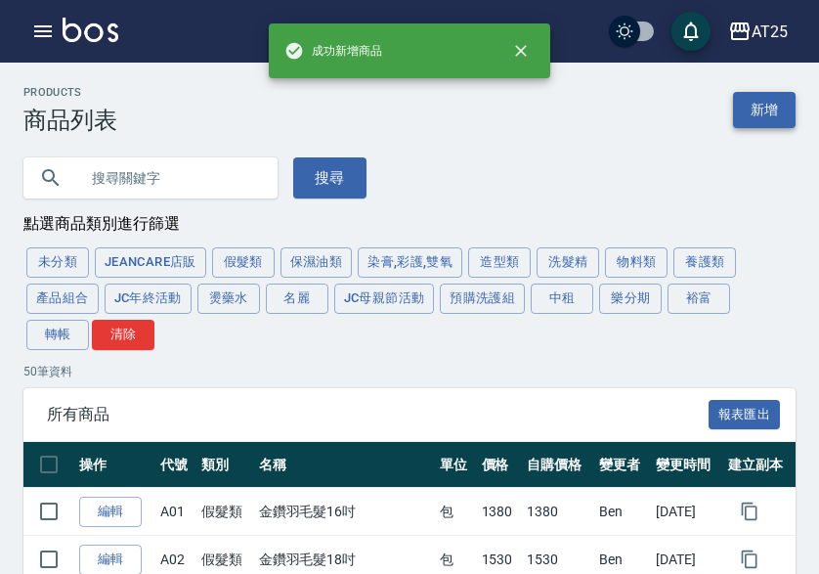
click at [783, 107] on link "新增" at bounding box center [764, 110] width 63 height 36
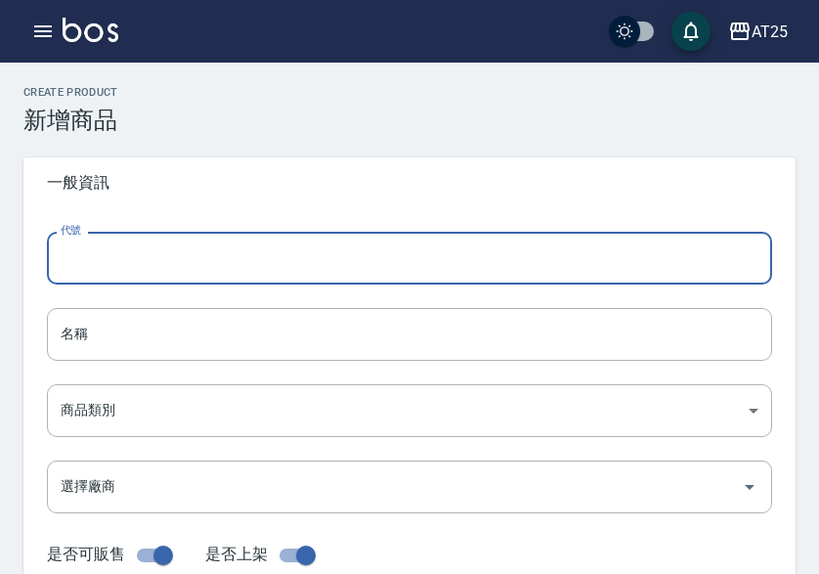
click at [139, 258] on input "代號" at bounding box center [409, 258] width 725 height 53
paste input "03"
click at [70, 266] on input "03" at bounding box center [409, 258] width 725 height 53
click at [62, 264] on input "03" at bounding box center [409, 258] width 725 height 53
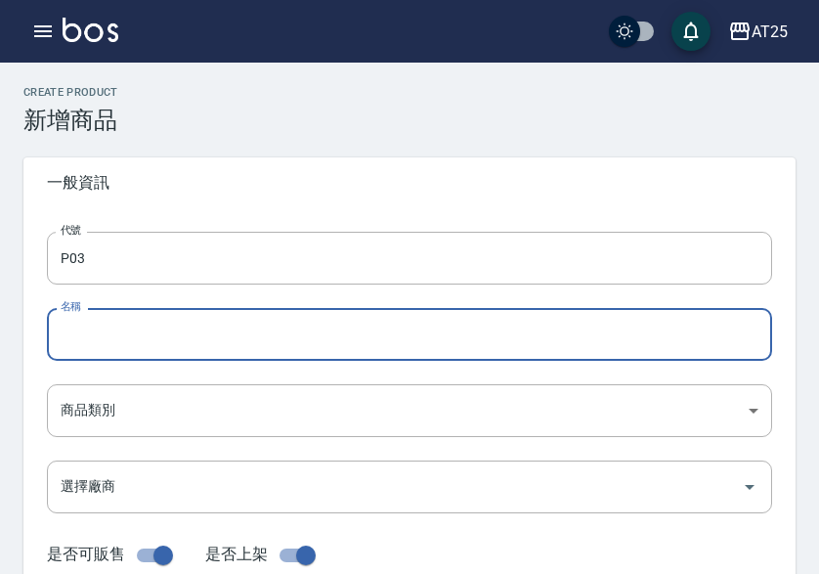
click at [89, 329] on input "名稱" at bounding box center [409, 334] width 725 height 53
paste input "轉金鑽羽毛髮20吋"
drag, startPoint x: 69, startPoint y: 347, endPoint x: 0, endPoint y: 335, distance: 70.4
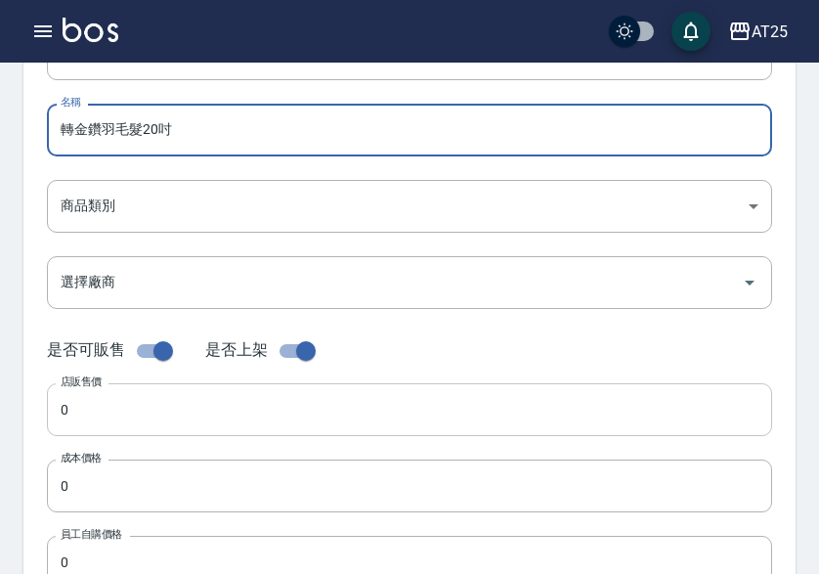
scroll to position [391, 0]
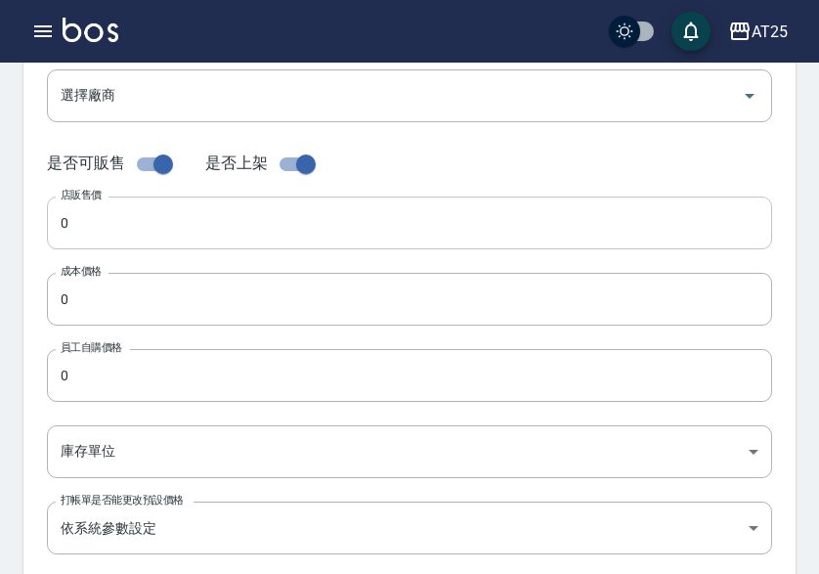
click at [101, 219] on input "0" at bounding box center [409, 222] width 725 height 53
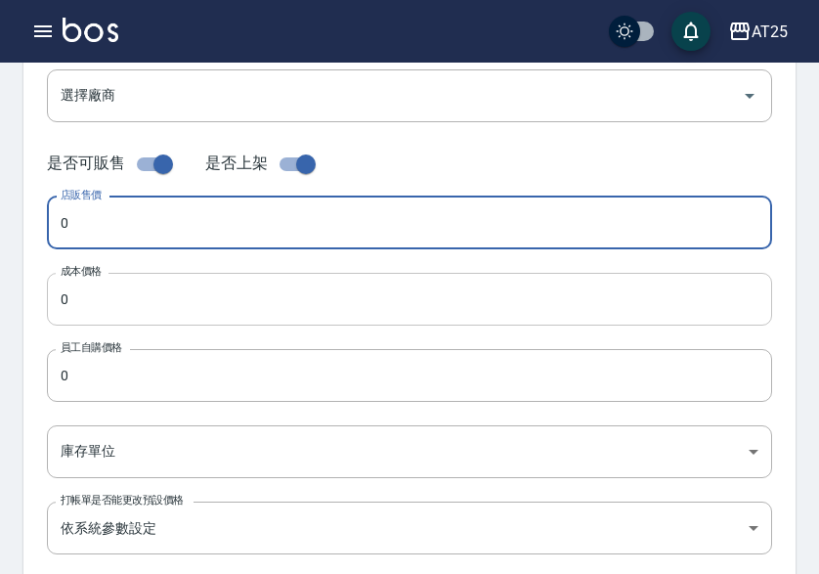
paste input "168"
click at [104, 311] on input "0" at bounding box center [409, 299] width 725 height 53
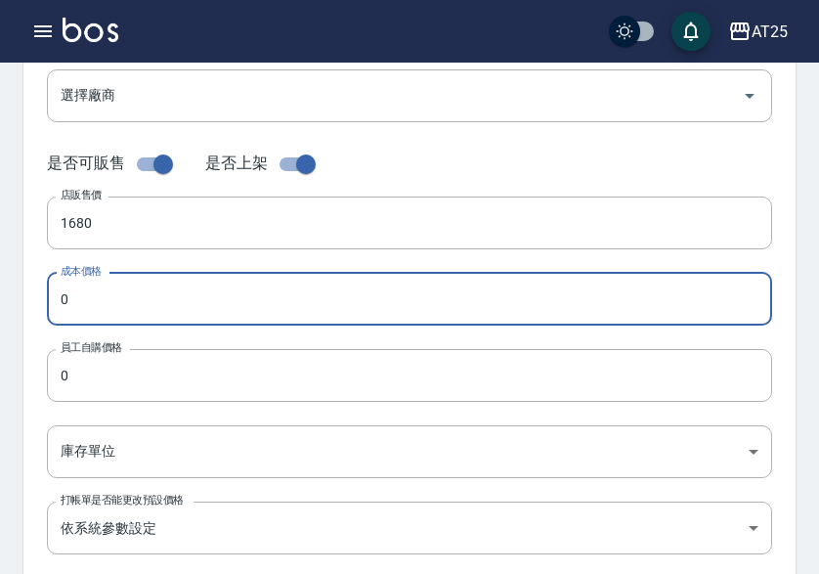
paste input "168"
click at [101, 370] on input "0" at bounding box center [409, 375] width 725 height 53
paste input "168"
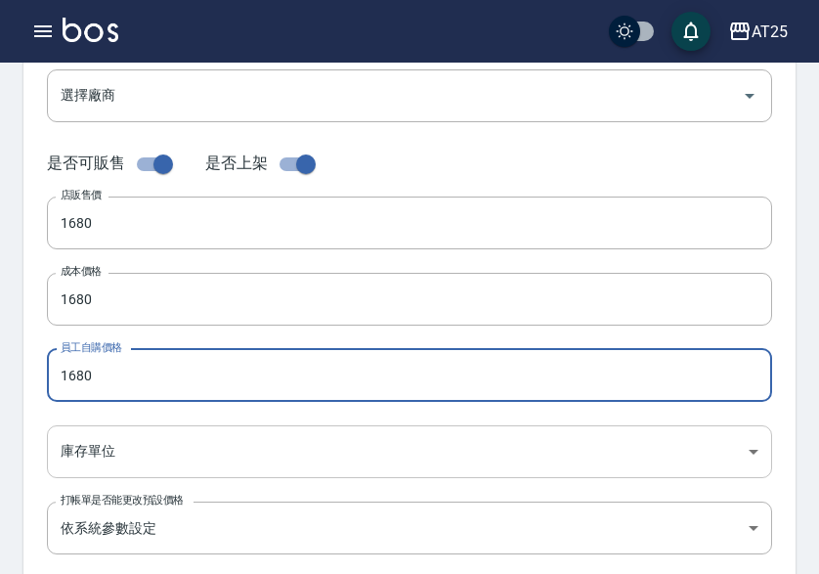
click at [91, 429] on body "AT25 登出 櫃檯作業 打帳單 帳單列表 掛單列表 座位開單 營業儀表板 現金收支登錄 高階收支登錄 材料自購登錄 每日結帳 排班表 現場電腦打卡 掃碼打卡…" at bounding box center [409, 283] width 819 height 1348
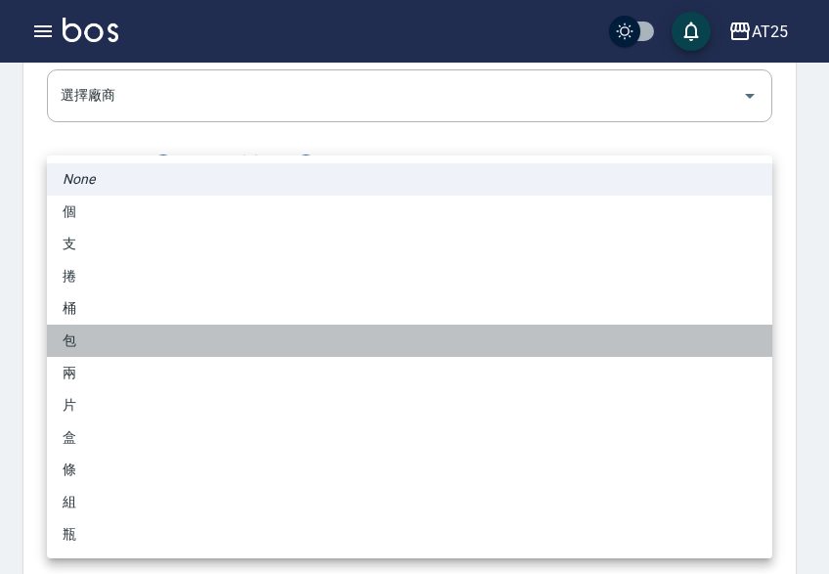
click at [110, 332] on li "包" at bounding box center [409, 340] width 725 height 32
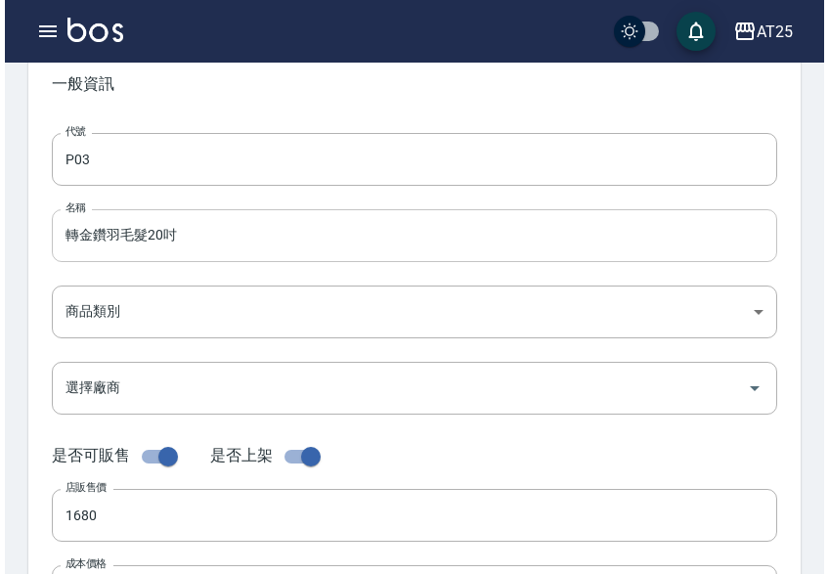
scroll to position [98, 0]
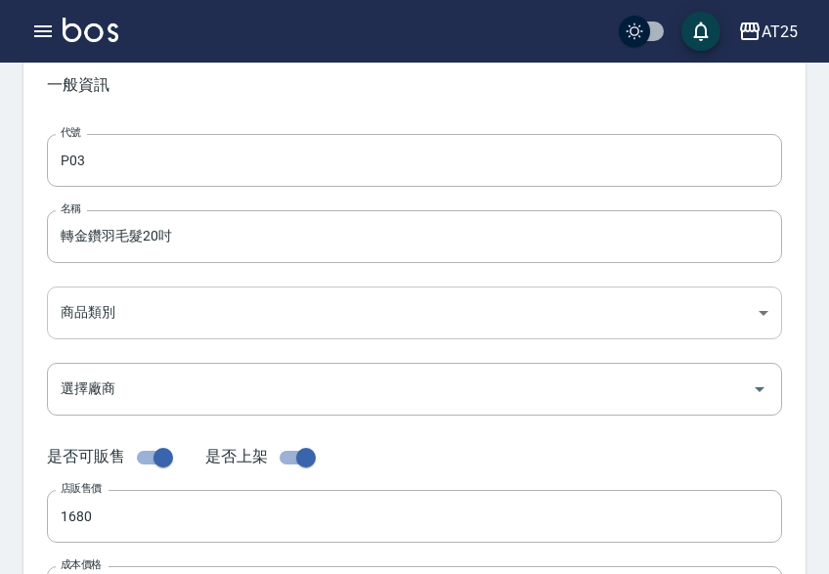
click at [101, 311] on body "AT25 登出 櫃檯作業 打帳單 帳單列表 掛單列表 座位開單 營業儀表板 現金收支登錄 高階收支登錄 材料自購登錄 每日結帳 排班表 現場電腦打卡 掃碼打卡…" at bounding box center [414, 576] width 829 height 1348
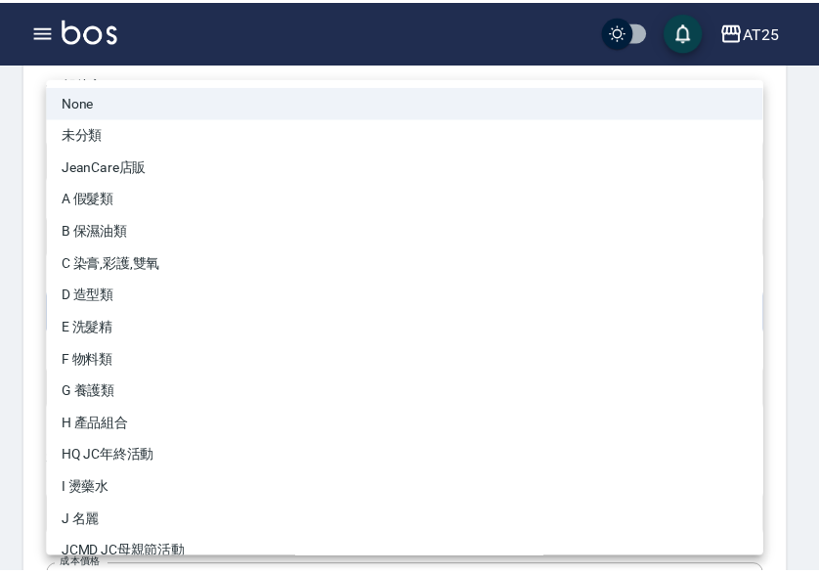
scroll to position [181, 0]
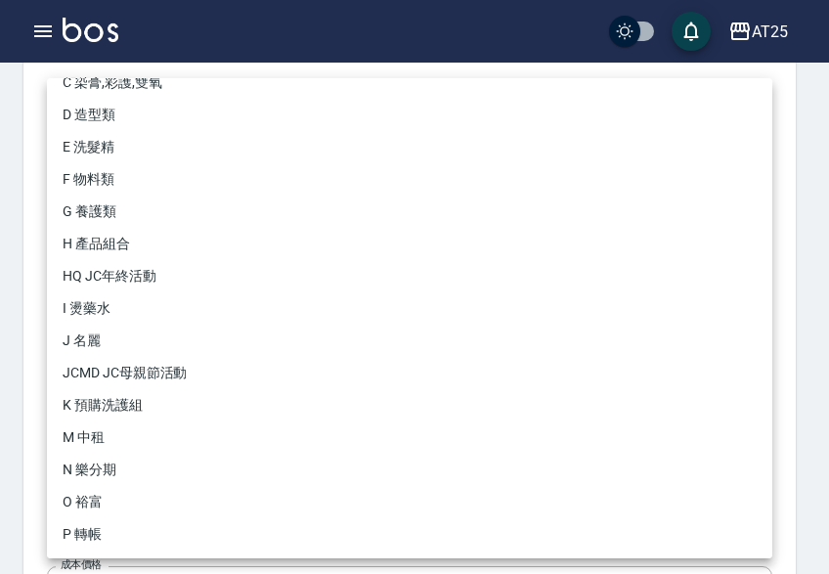
click at [92, 530] on li "P 轉帳" at bounding box center [409, 534] width 725 height 32
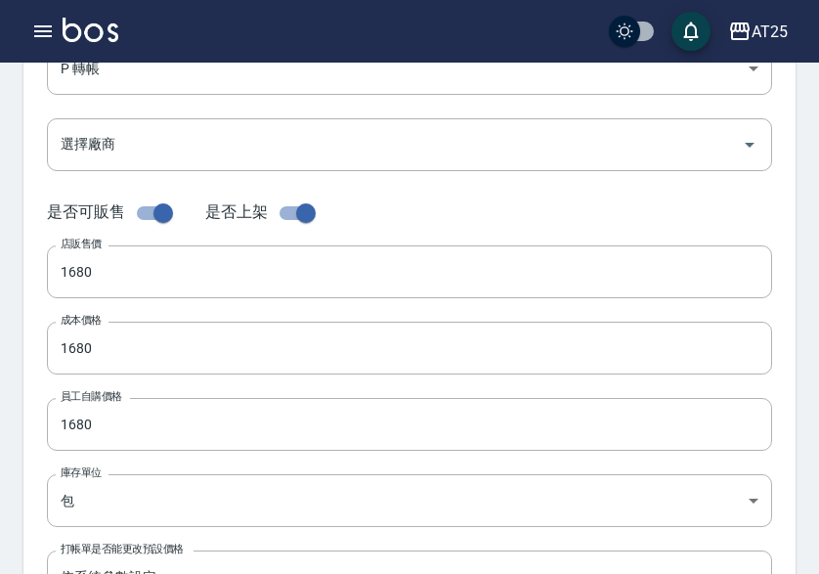
scroll to position [775, 0]
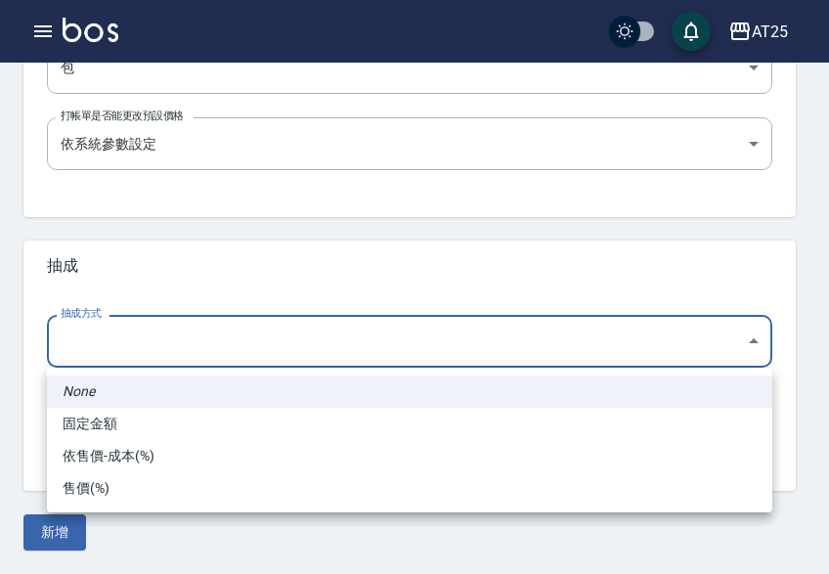
click at [113, 456] on li "依售價-成本(%)" at bounding box center [409, 456] width 725 height 32
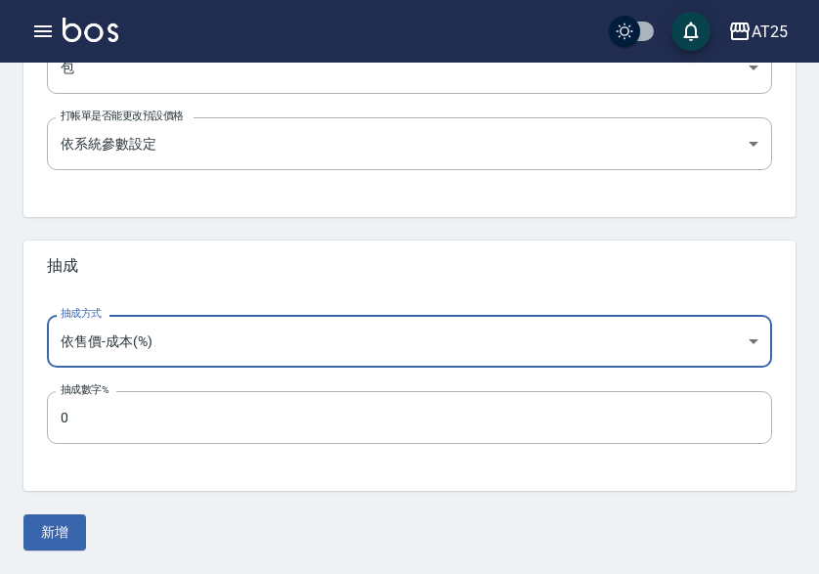
click at [68, 534] on button "新增" at bounding box center [54, 532] width 63 height 36
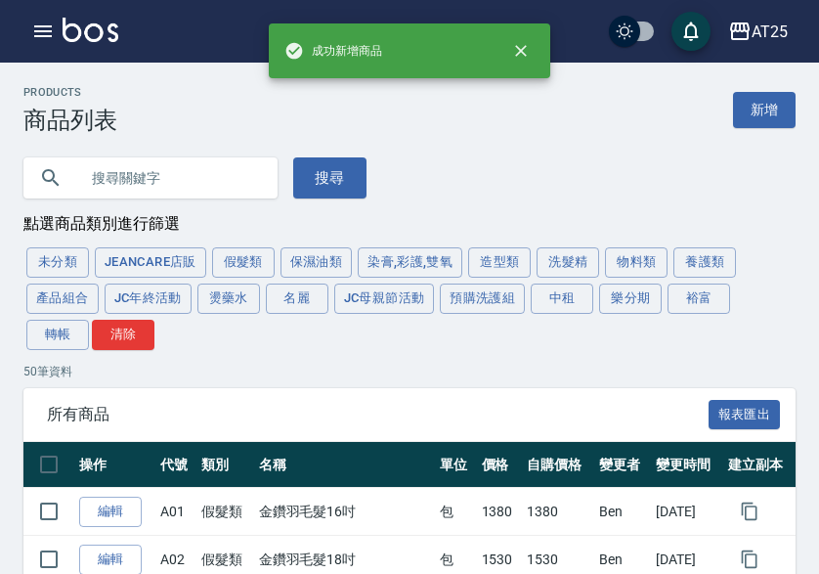
drag, startPoint x: 645, startPoint y: 314, endPoint x: 619, endPoint y: 309, distance: 26.8
click at [646, 314] on button "樂分期" at bounding box center [630, 298] width 63 height 30
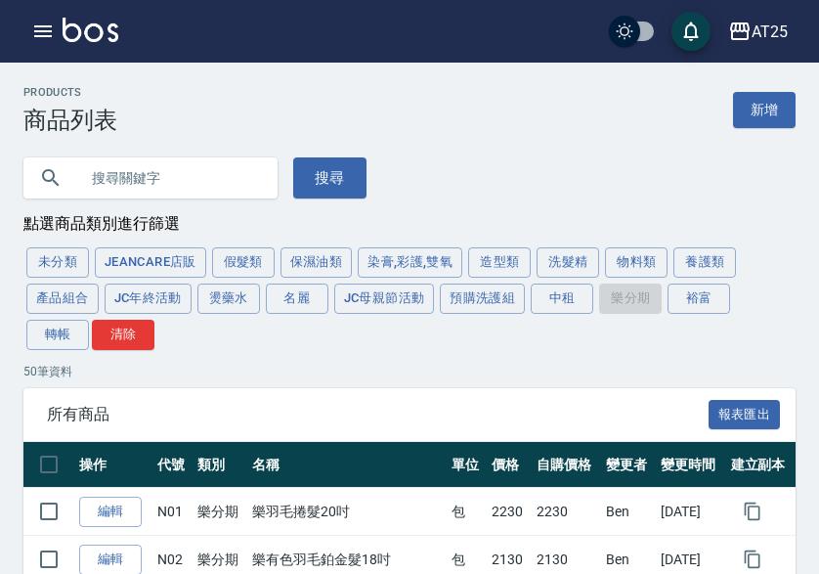
click at [598, 306] on div "未分類 JeanCare店販 假髮類 保濕油類 染膏,彩護,雙氧 造型類 洗髮精 物料類 養護類 產品組合 JC年終活動 燙藥水 名麗 JC母親節活動 預購洗…" at bounding box center [409, 297] width 772 height 107
click at [696, 305] on button "裕富" at bounding box center [698, 298] width 63 height 30
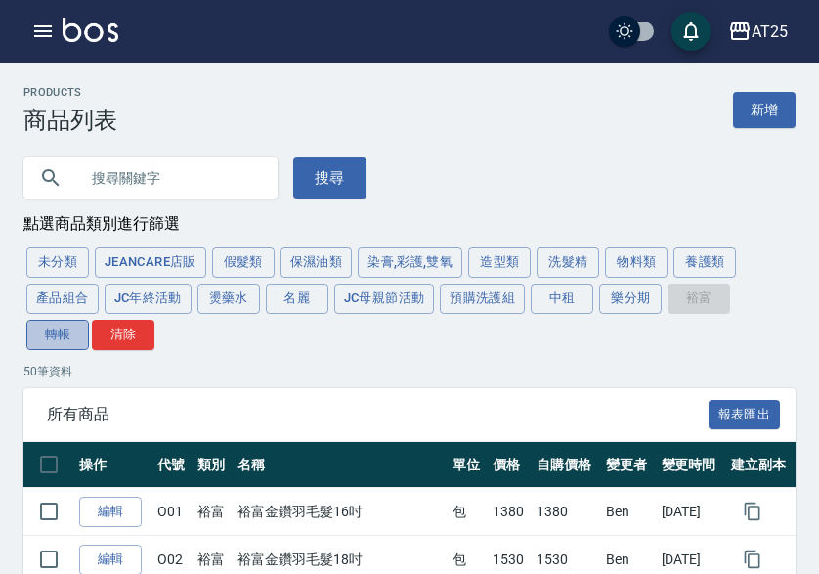
click at [58, 329] on button "轉帳" at bounding box center [57, 335] width 63 height 30
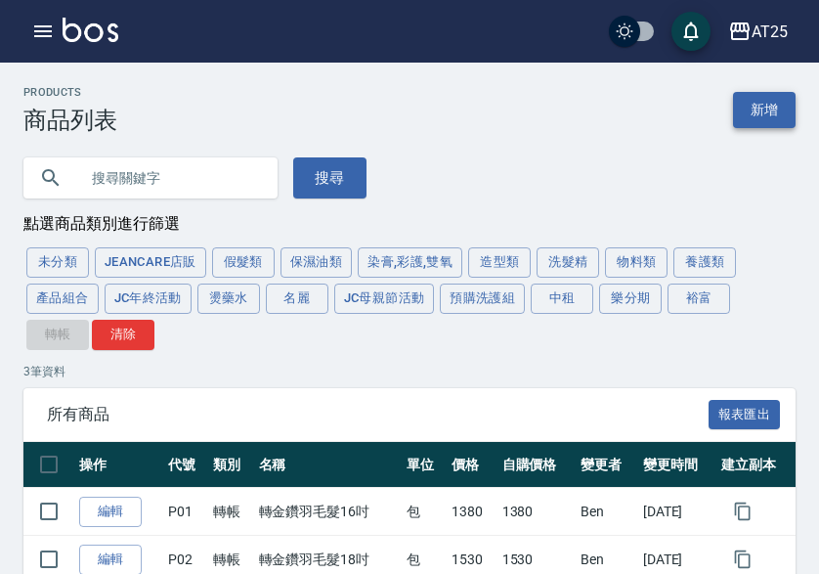
click at [770, 107] on link "新增" at bounding box center [764, 110] width 63 height 36
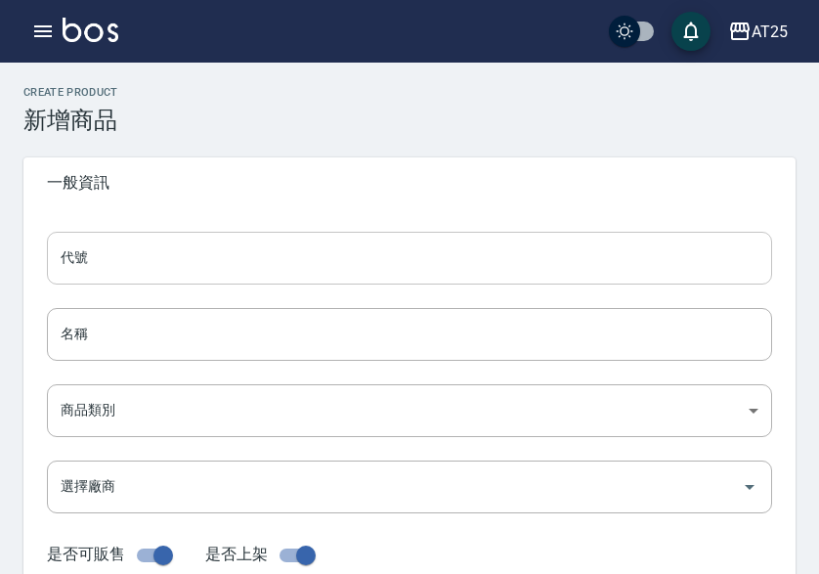
click at [187, 242] on input "代號" at bounding box center [409, 258] width 725 height 53
click at [142, 322] on input "名稱" at bounding box center [409, 334] width 725 height 53
paste input "轉金鑽羽毛髮22吋"
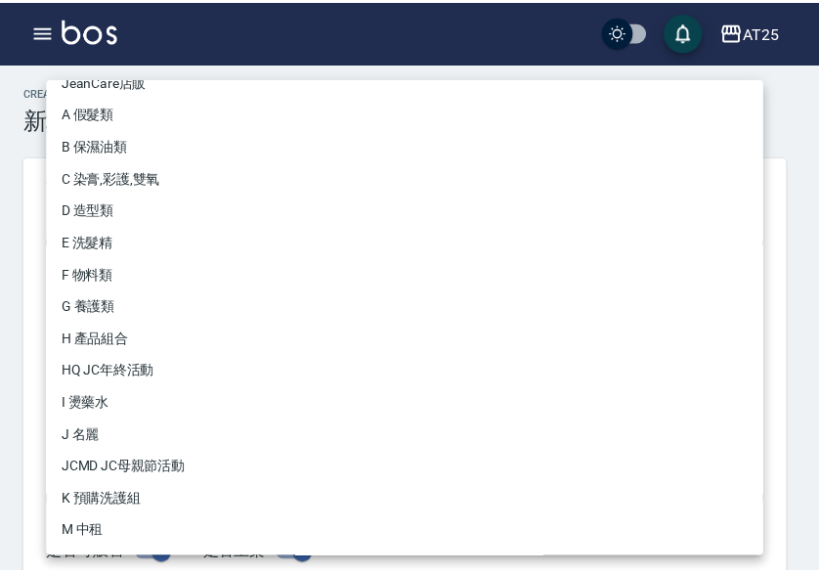
scroll to position [181, 0]
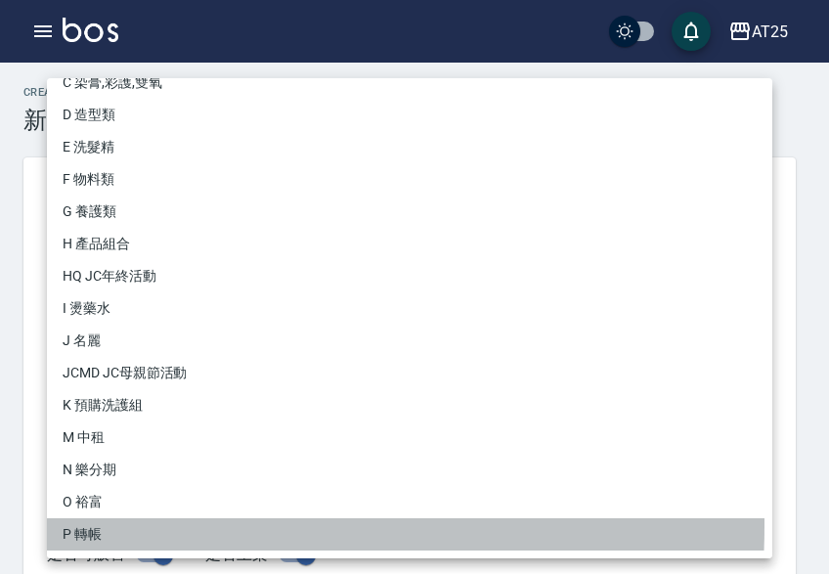
click at [98, 525] on li "P 轉帳" at bounding box center [409, 534] width 725 height 32
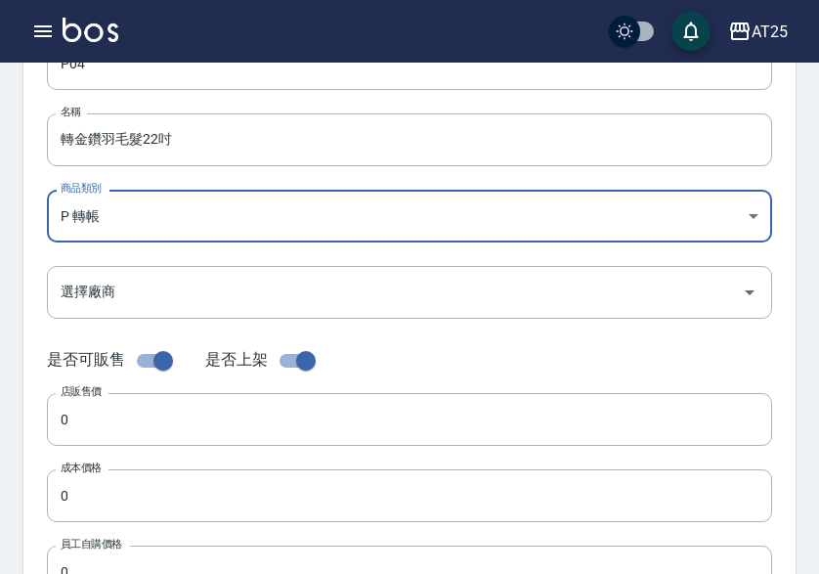
scroll to position [195, 0]
click at [88, 425] on input "0" at bounding box center [409, 418] width 725 height 53
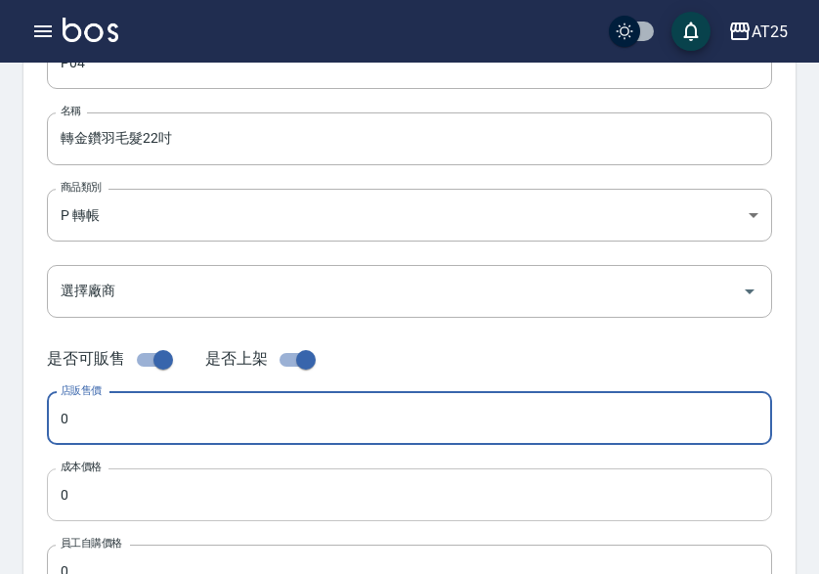
paste input "183"
click at [108, 498] on input "0" at bounding box center [409, 494] width 725 height 53
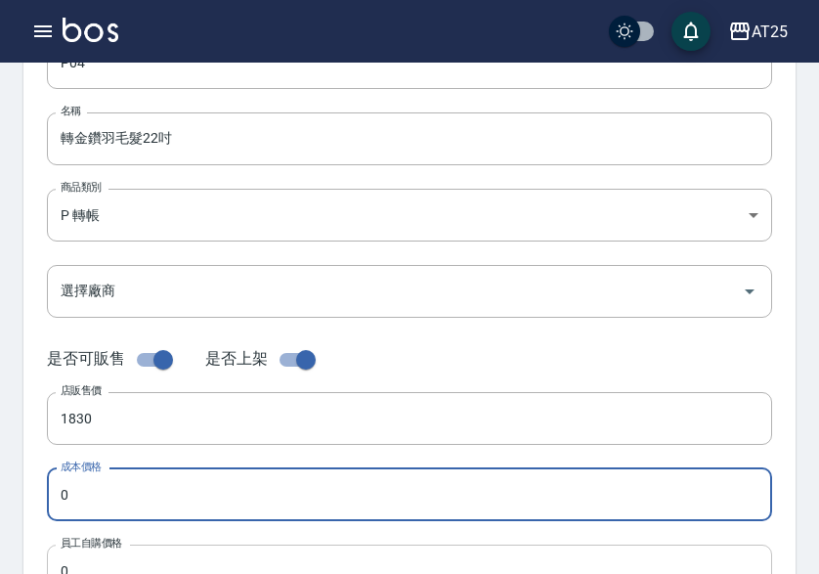
paste input "183"
click at [94, 564] on input "0" at bounding box center [409, 570] width 725 height 53
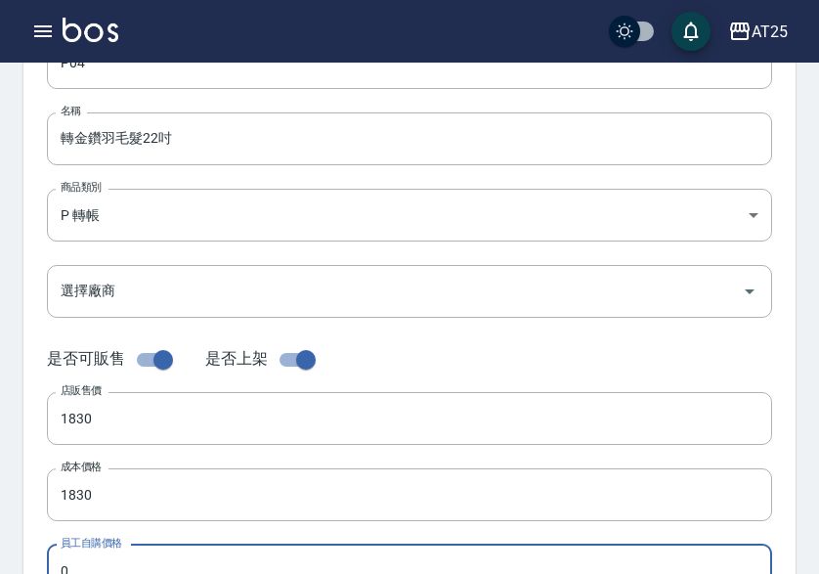
paste input "183"
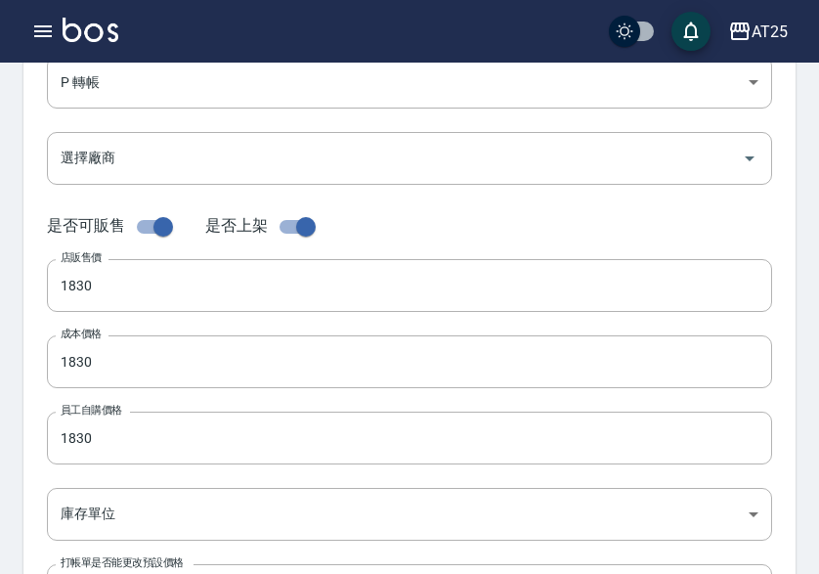
scroll to position [591, 0]
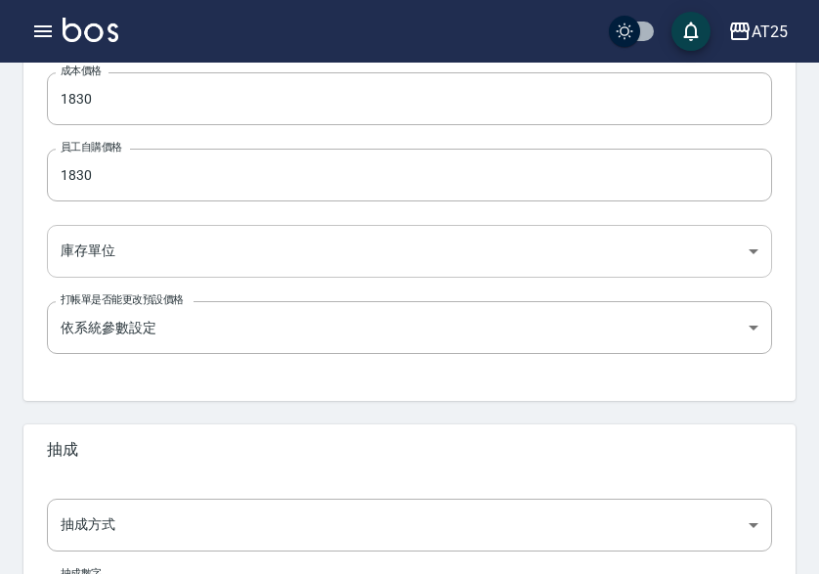
click at [101, 237] on body "AT25 登出 櫃檯作業 打帳單 帳單列表 掛單列表 座位開單 營業儀表板 現金收支登錄 高階收支登錄 材料自購登錄 每日結帳 排班表 現場電腦打卡 掃碼打卡…" at bounding box center [409, 83] width 819 height 1348
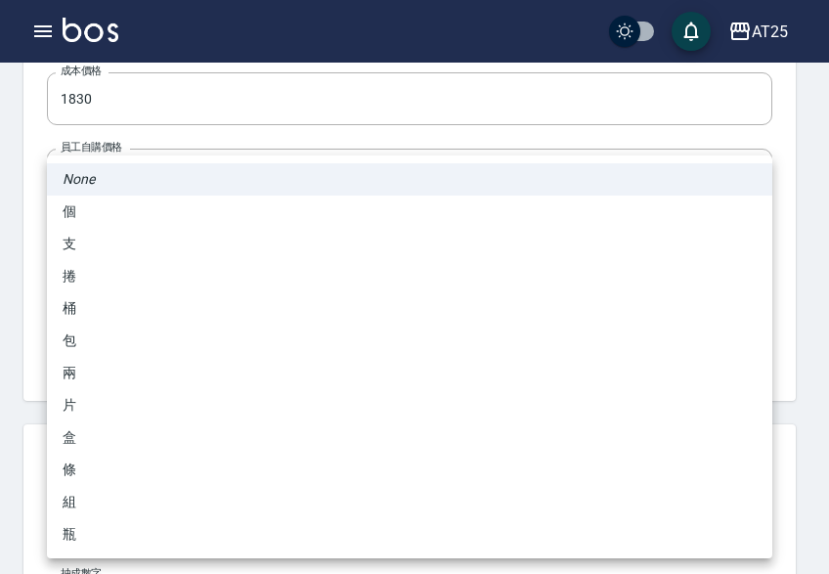
click at [118, 330] on li "包" at bounding box center [409, 340] width 725 height 32
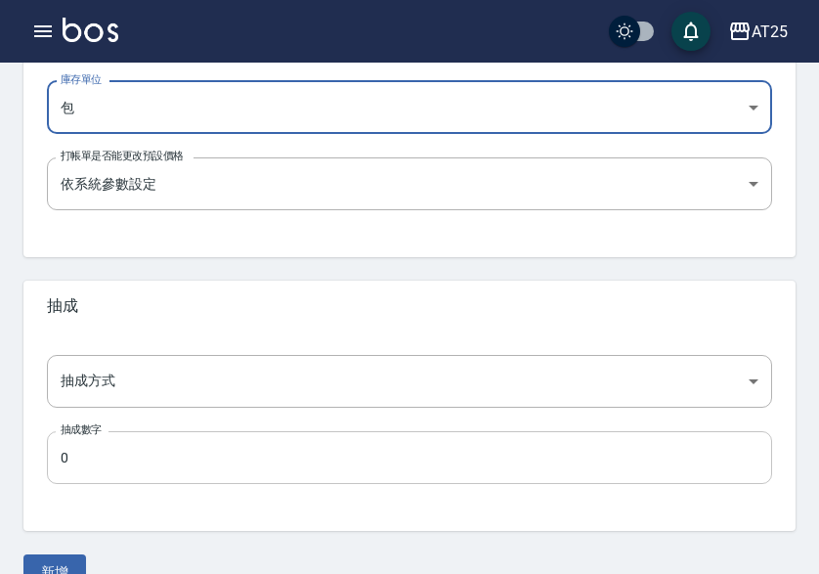
scroll to position [775, 0]
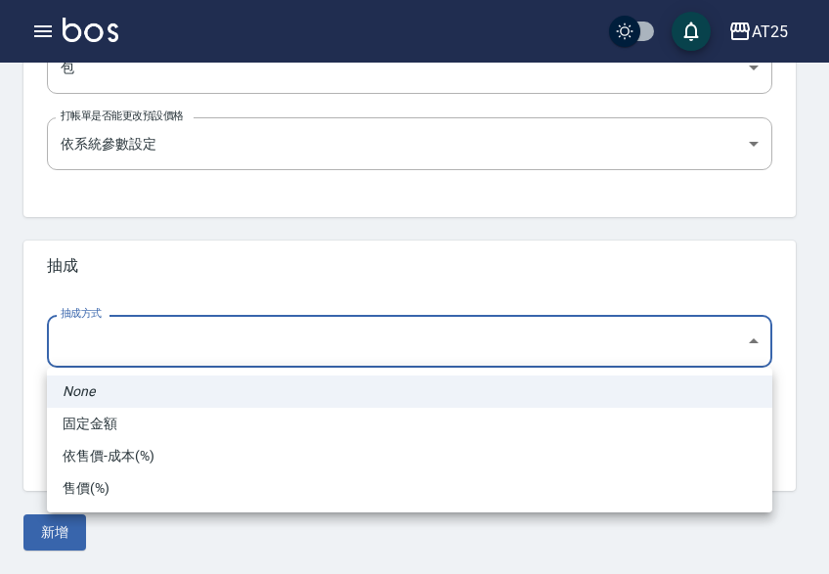
click at [158, 457] on li "依售價-成本(%)" at bounding box center [409, 456] width 725 height 32
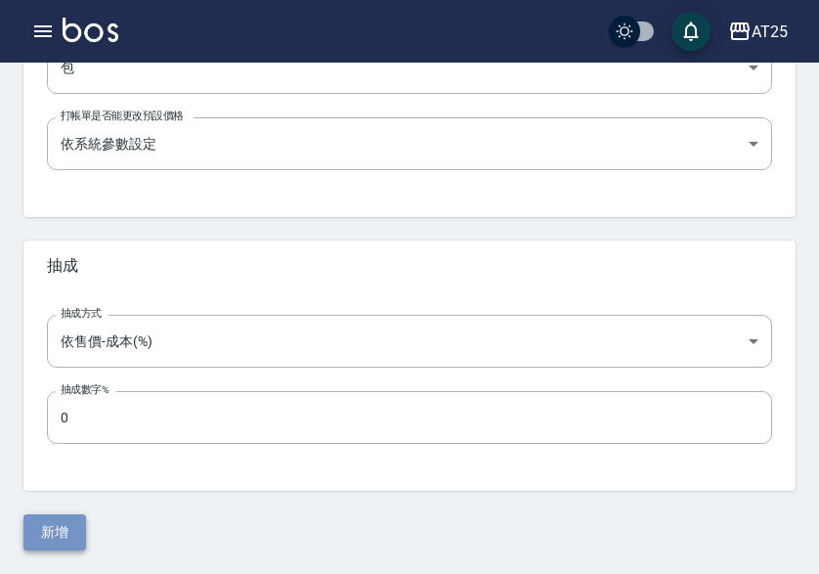
click at [41, 535] on button "新增" at bounding box center [54, 532] width 63 height 36
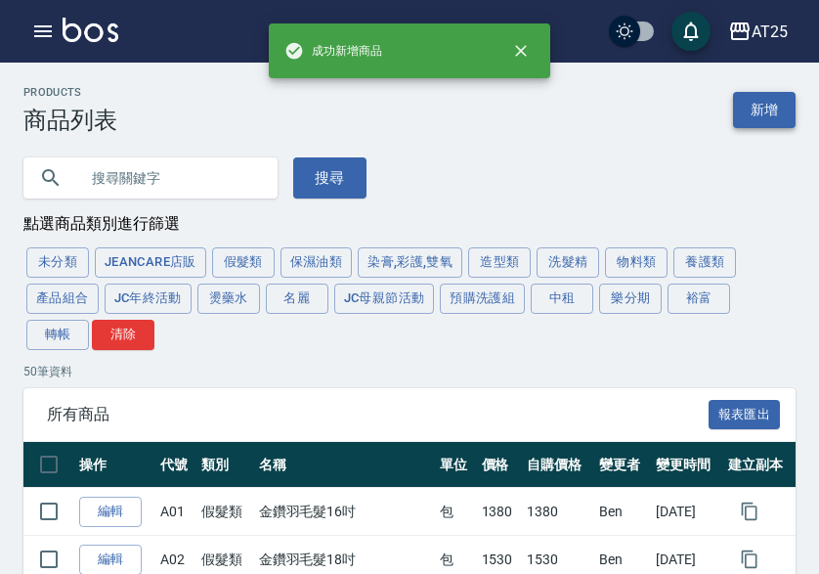
click at [767, 105] on link "新增" at bounding box center [764, 110] width 63 height 36
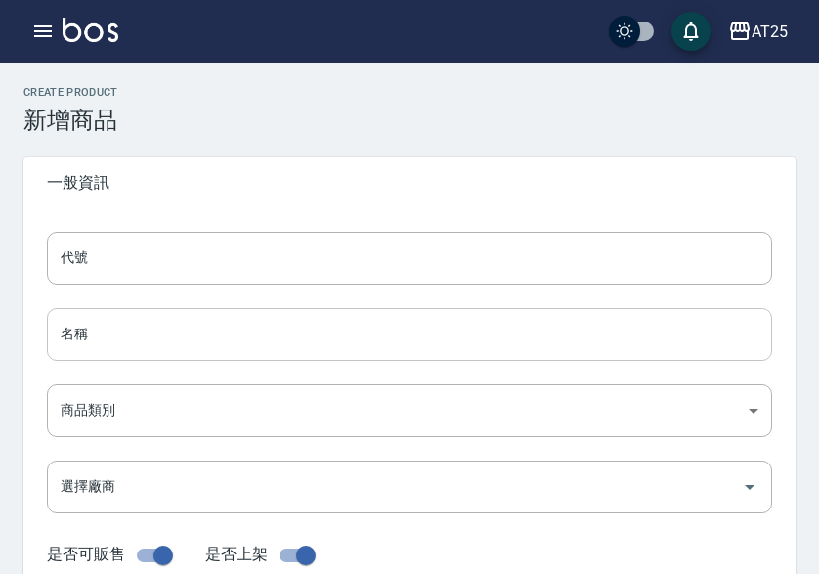
drag, startPoint x: 284, startPoint y: 258, endPoint x: 697, endPoint y: 324, distance: 417.7
click at [284, 258] on input "代號" at bounding box center [409, 258] width 725 height 53
paste input "05"
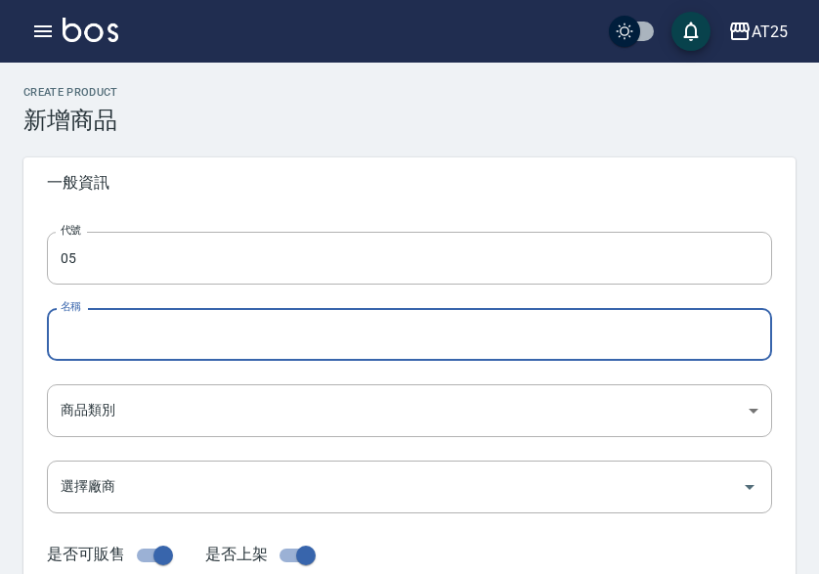
click at [111, 319] on input "名稱" at bounding box center [409, 334] width 725 height 53
paste input "轉金鑽羽毛髮24吋"
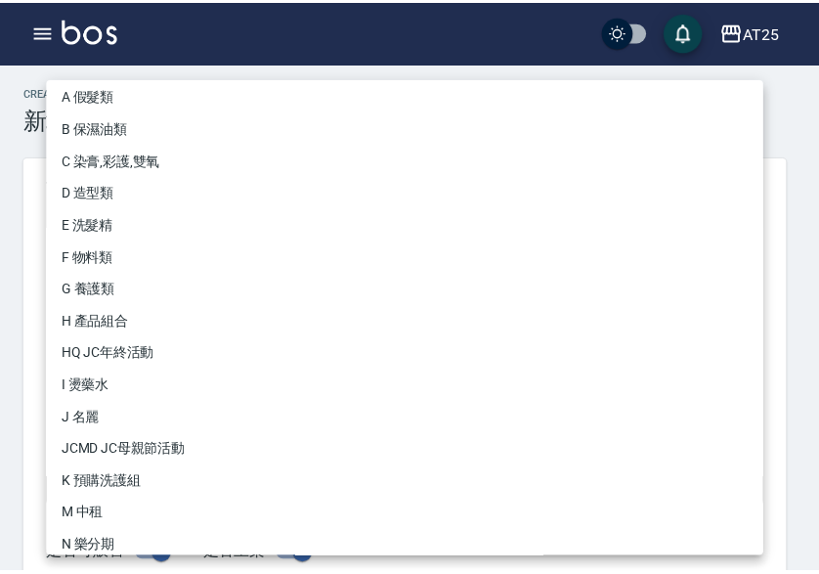
scroll to position [181, 0]
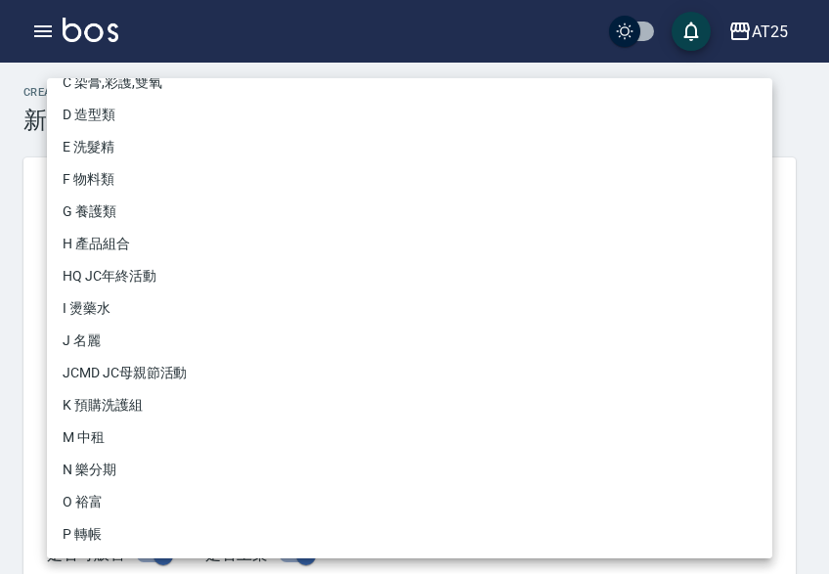
click at [148, 530] on li "P 轉帳" at bounding box center [409, 534] width 725 height 32
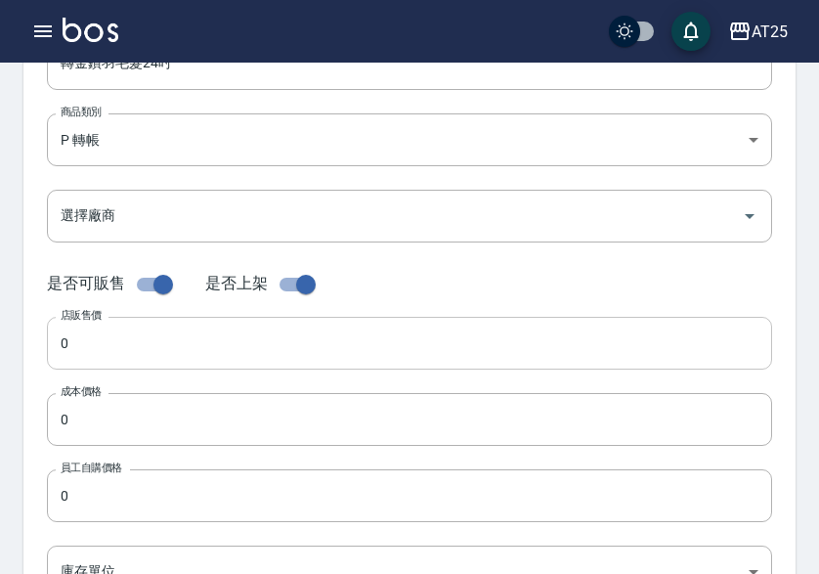
scroll to position [293, 0]
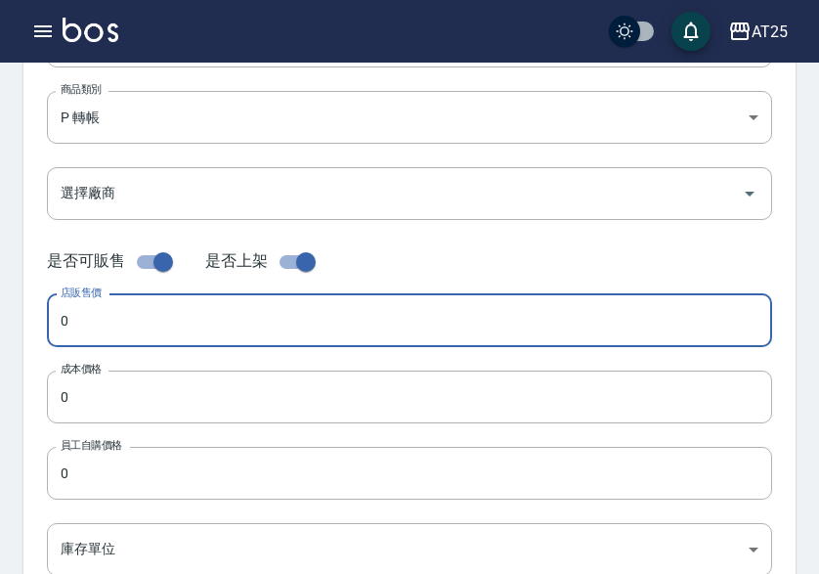
click at [113, 305] on input "0" at bounding box center [409, 320] width 725 height 53
paste input "198"
click at [112, 383] on input "0" at bounding box center [409, 396] width 725 height 53
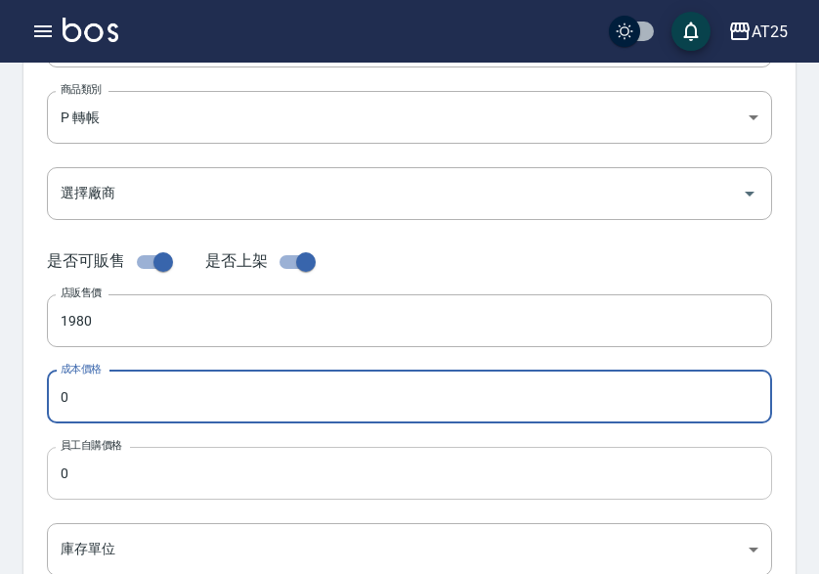
click at [107, 472] on input "0" at bounding box center [409, 473] width 725 height 53
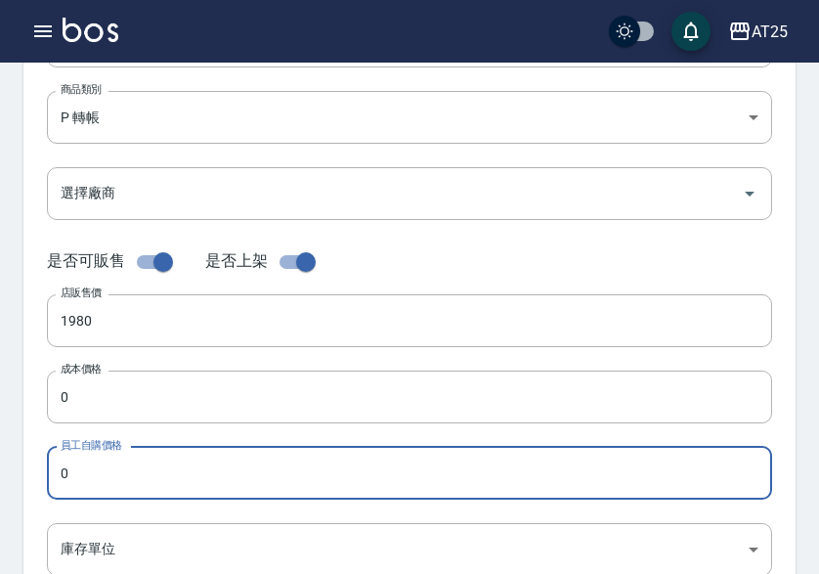
paste input "198"
click at [112, 419] on input "0" at bounding box center [409, 396] width 725 height 53
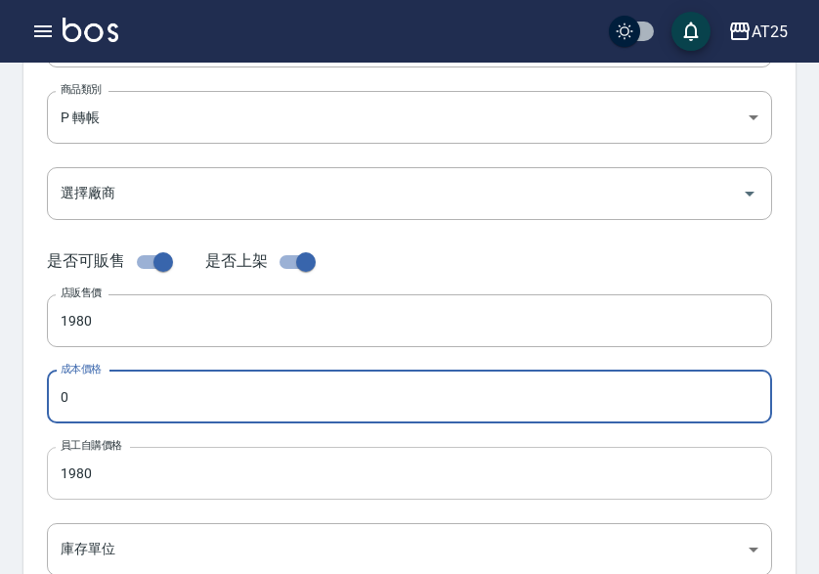
paste input "198"
click at [103, 547] on body "AT25 登出 櫃檯作業 打帳單 帳單列表 掛單列表 座位開單 營業儀表板 現金收支登錄 高階收支登錄 材料自購登錄 每日結帳 排班表 現場電腦打卡 掃碼打卡…" at bounding box center [409, 381] width 819 height 1348
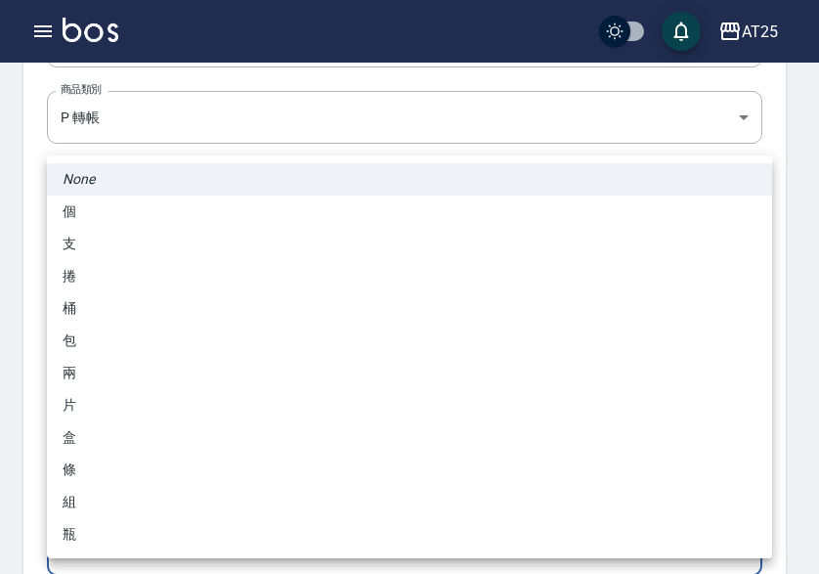
scroll to position [295, 0]
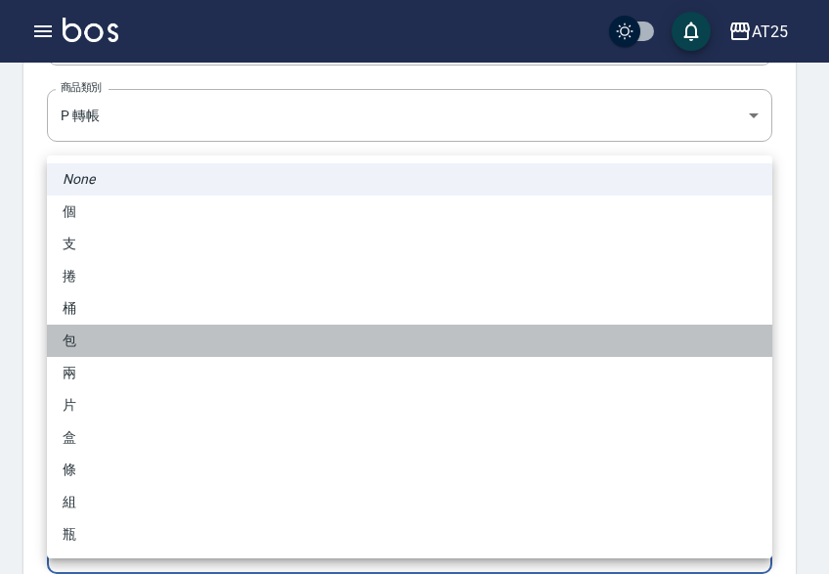
click at [137, 346] on li "包" at bounding box center [409, 340] width 725 height 32
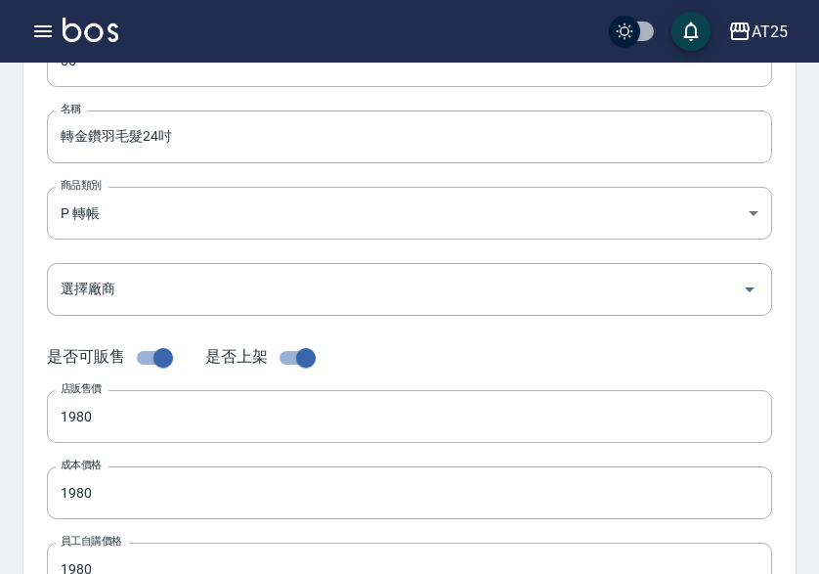
scroll to position [0, 0]
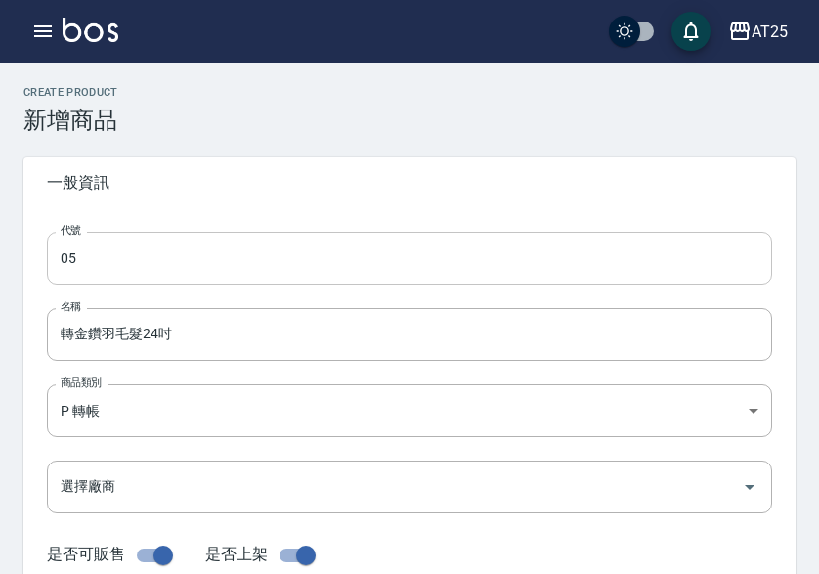
click at [57, 268] on input "05" at bounding box center [409, 258] width 725 height 53
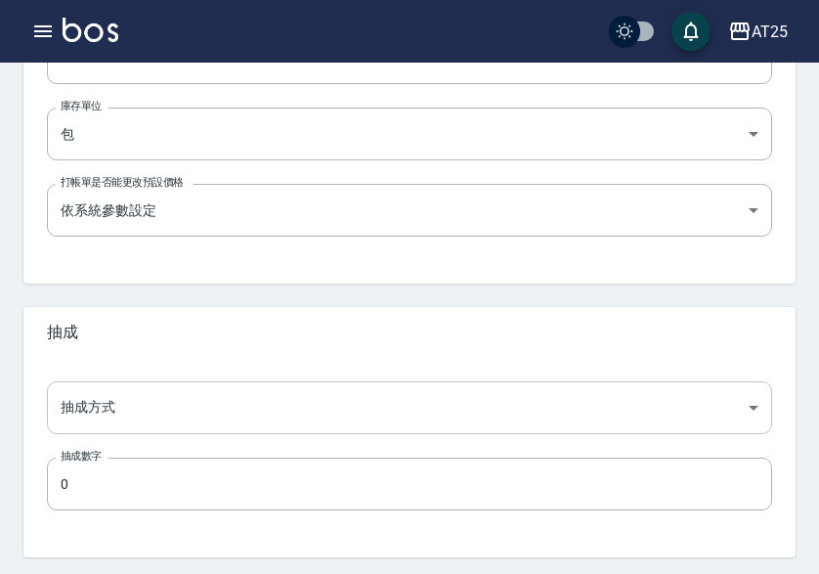
scroll to position [775, 0]
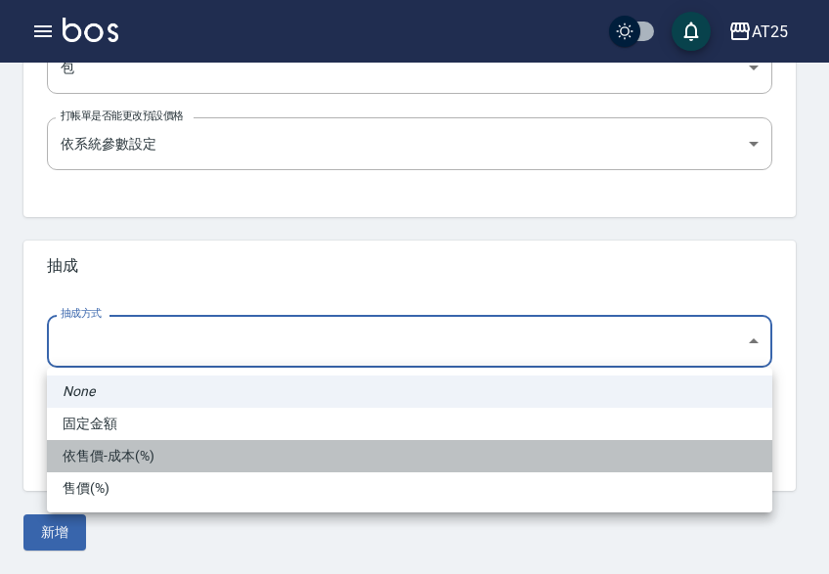
click at [124, 446] on li "依售價-成本(%)" at bounding box center [409, 456] width 725 height 32
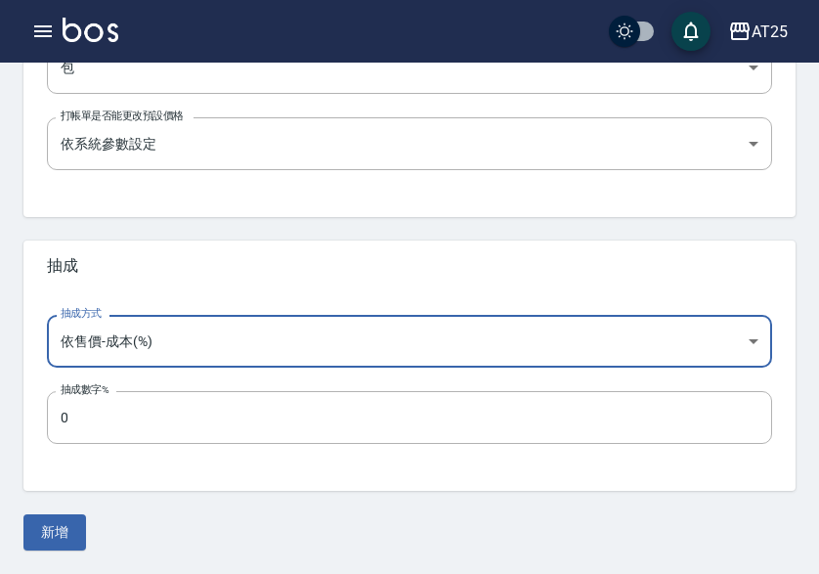
click at [62, 515] on button "新增" at bounding box center [54, 532] width 63 height 36
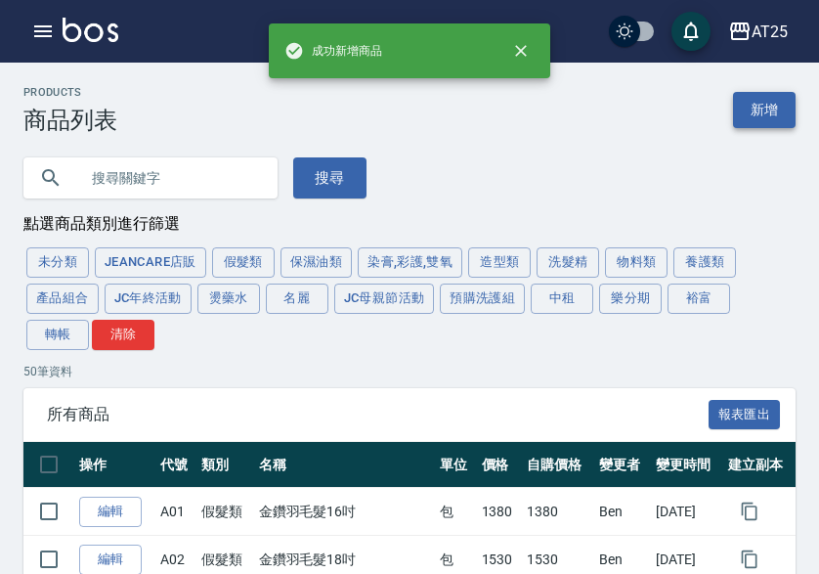
click at [765, 107] on link "新增" at bounding box center [764, 110] width 63 height 36
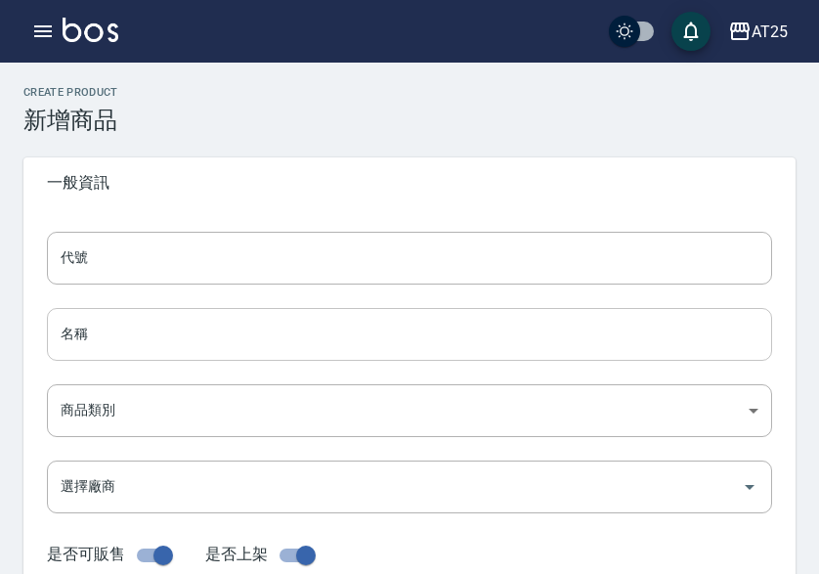
click at [203, 349] on input "名稱" at bounding box center [409, 334] width 725 height 53
paste input "轉6D卡夾"
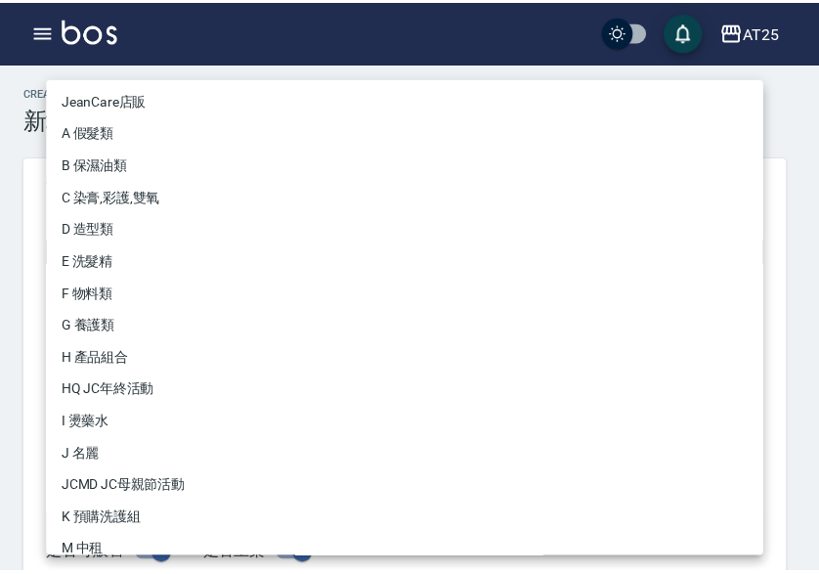
scroll to position [181, 0]
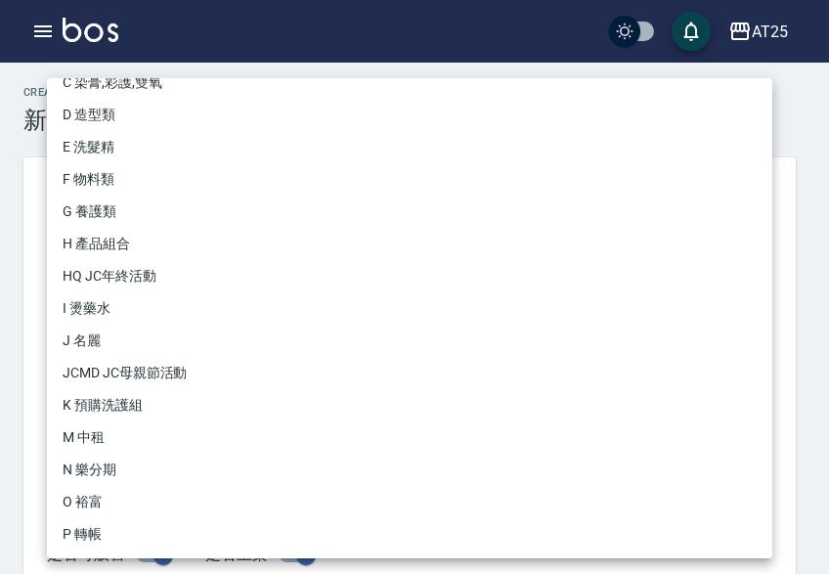
click at [94, 529] on li "P 轉帳" at bounding box center [409, 534] width 725 height 32
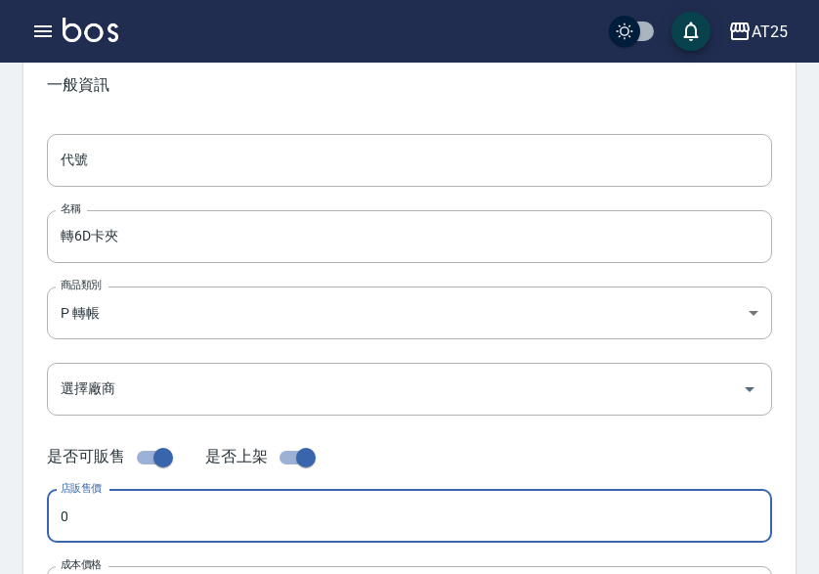
click at [82, 506] on input "0" at bounding box center [409, 516] width 725 height 53
paste input "35"
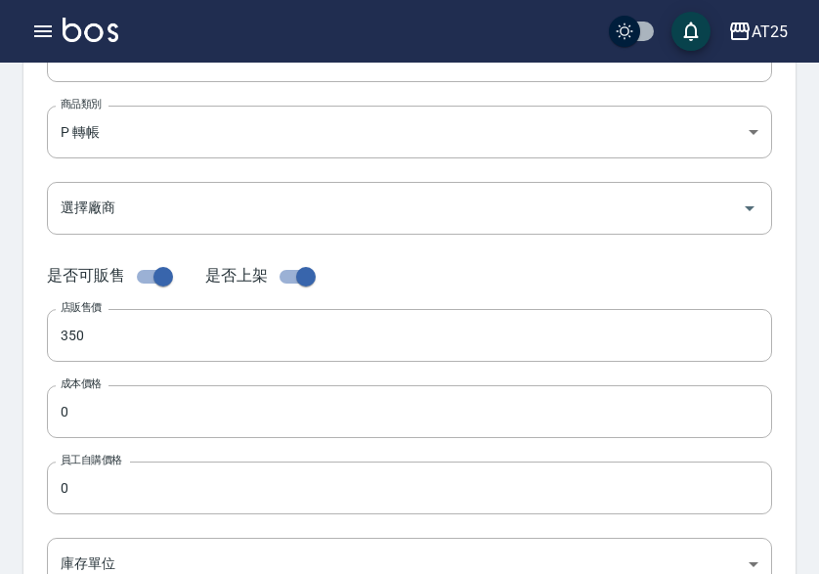
scroll to position [293, 0]
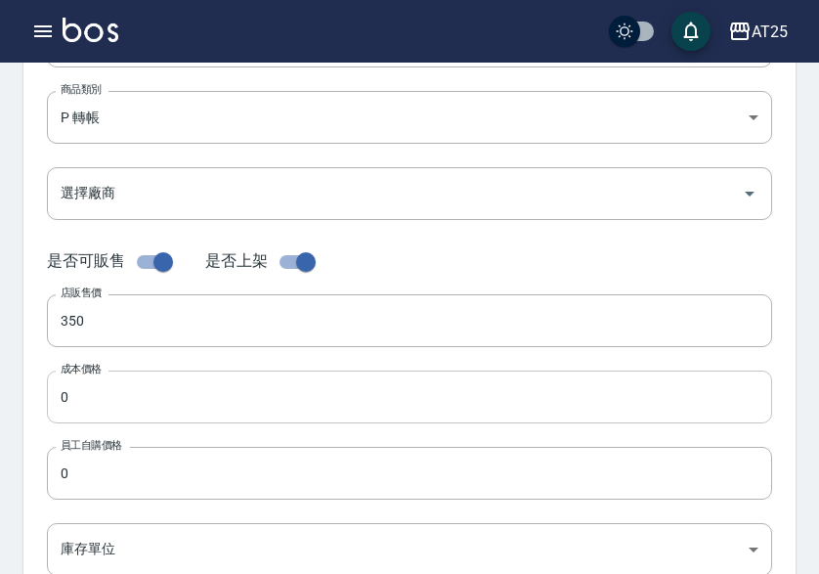
click at [117, 388] on input "0" at bounding box center [409, 396] width 725 height 53
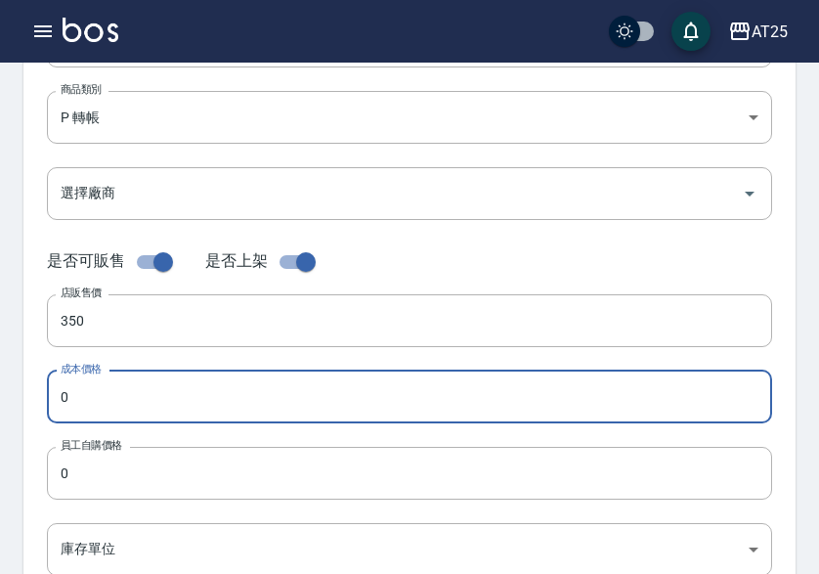
paste input "35"
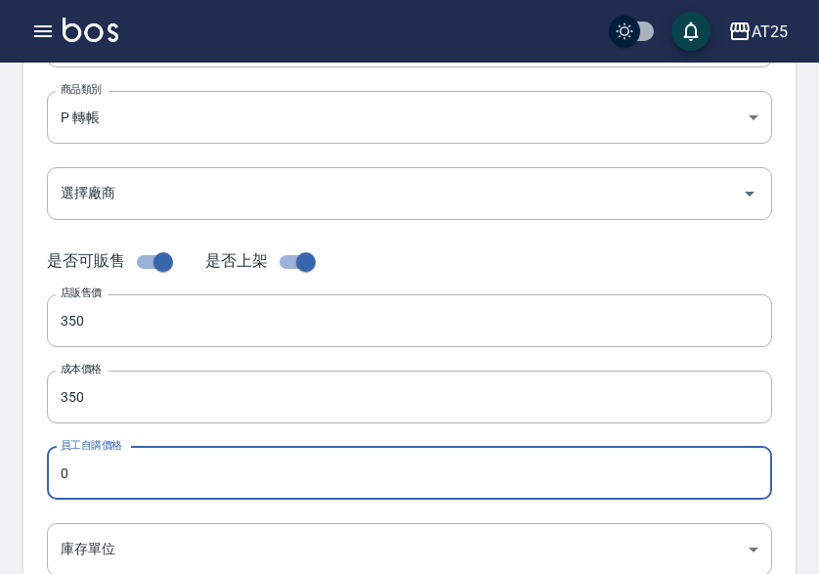
click at [110, 457] on input "0" at bounding box center [409, 473] width 725 height 53
paste input "35"
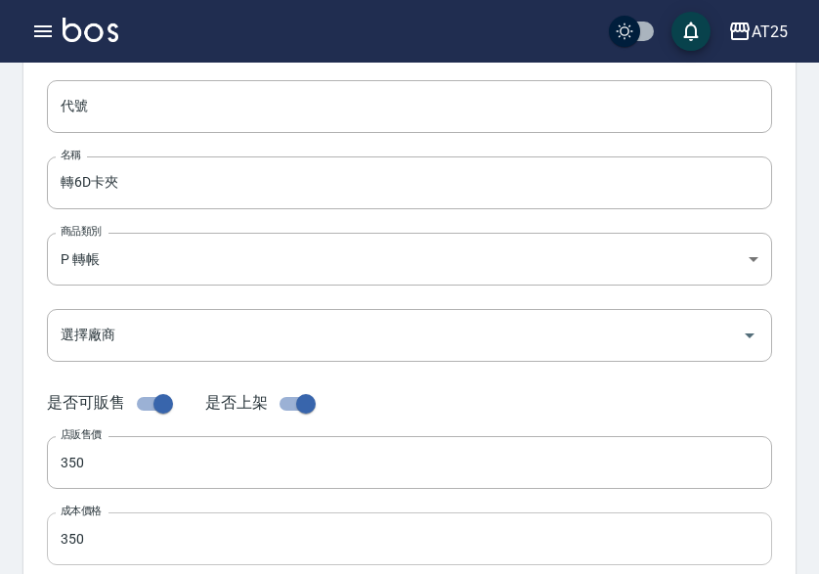
scroll to position [0, 0]
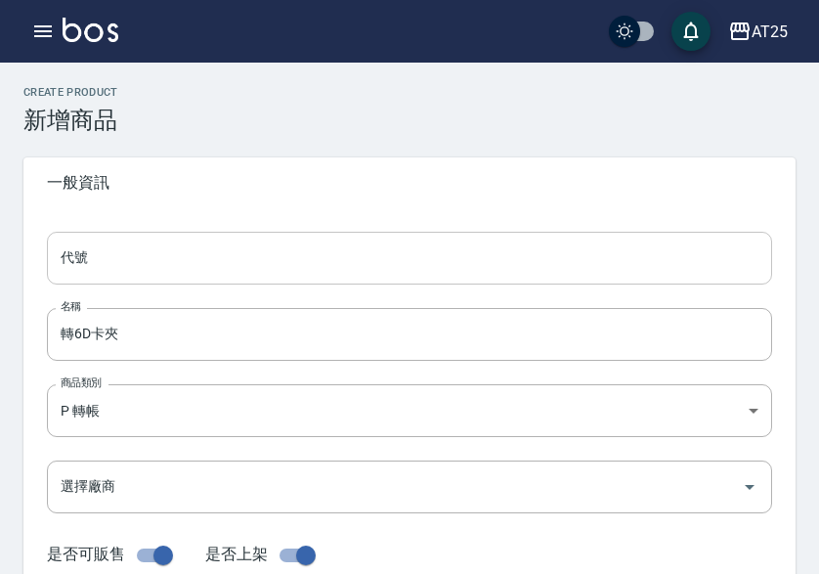
click at [304, 254] on input "代號" at bounding box center [409, 258] width 725 height 53
paste input "06"
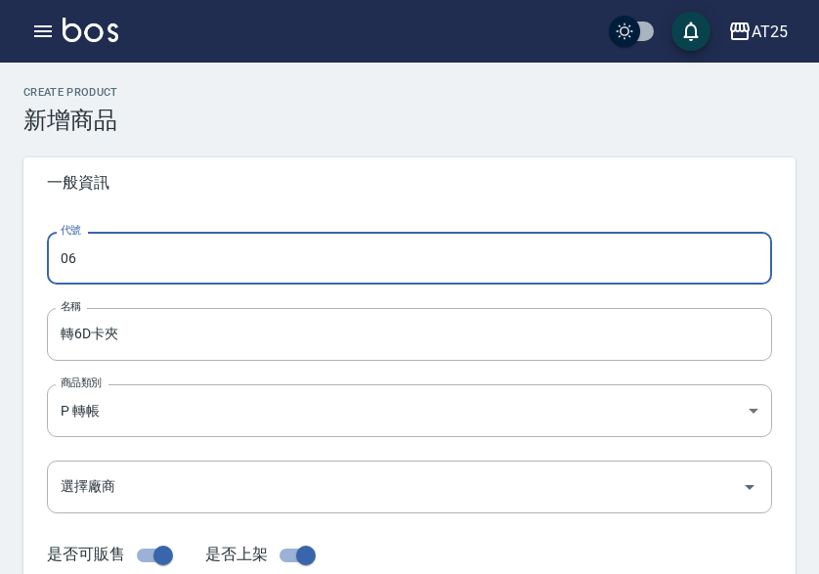
click at [54, 256] on input "06" at bounding box center [409, 258] width 725 height 53
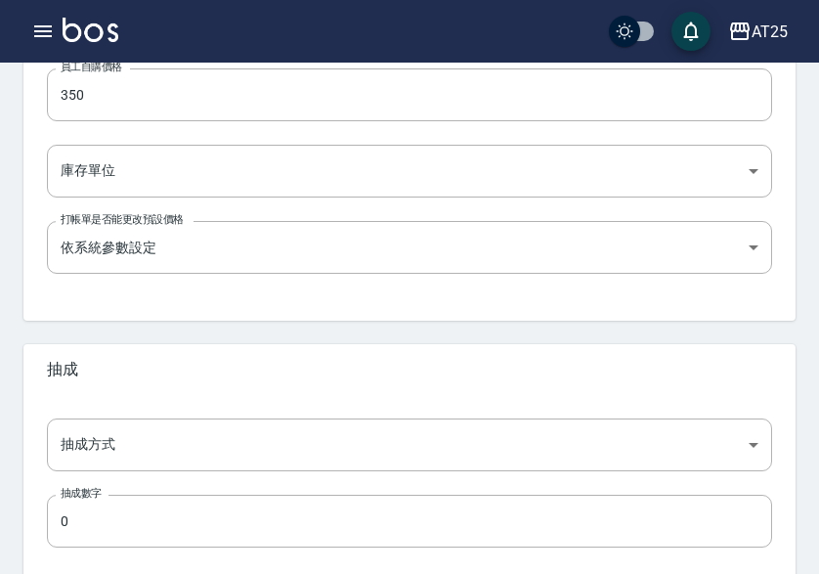
scroll to position [775, 0]
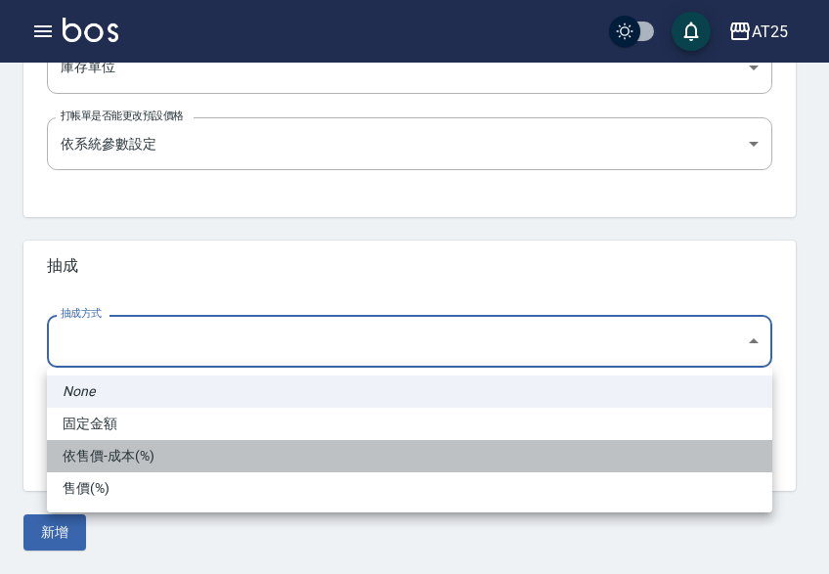
click at [162, 453] on li "依售價-成本(%)" at bounding box center [409, 456] width 725 height 32
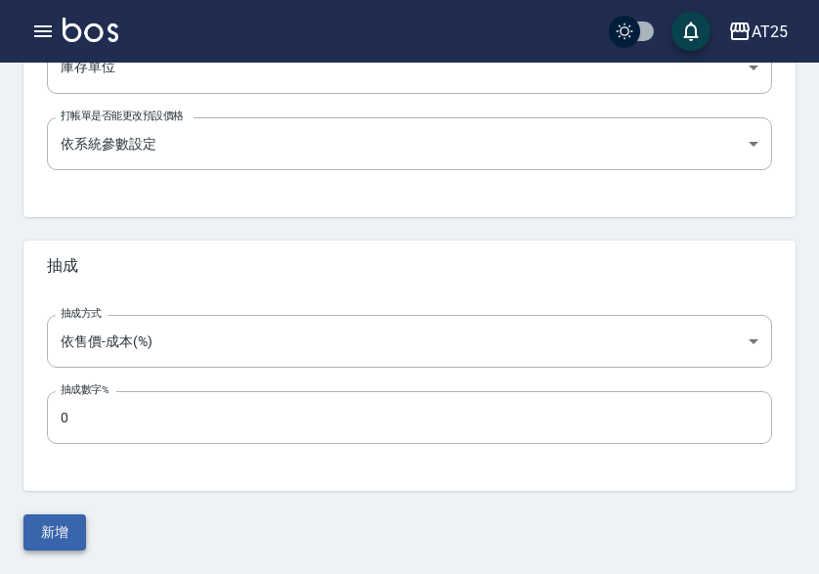
click at [48, 523] on button "新增" at bounding box center [54, 532] width 63 height 36
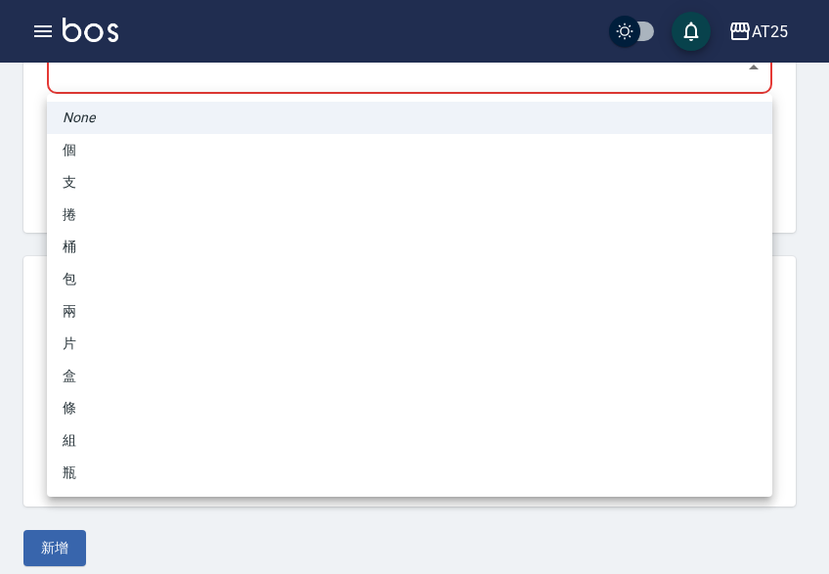
click at [142, 280] on li "包" at bounding box center [409, 279] width 725 height 32
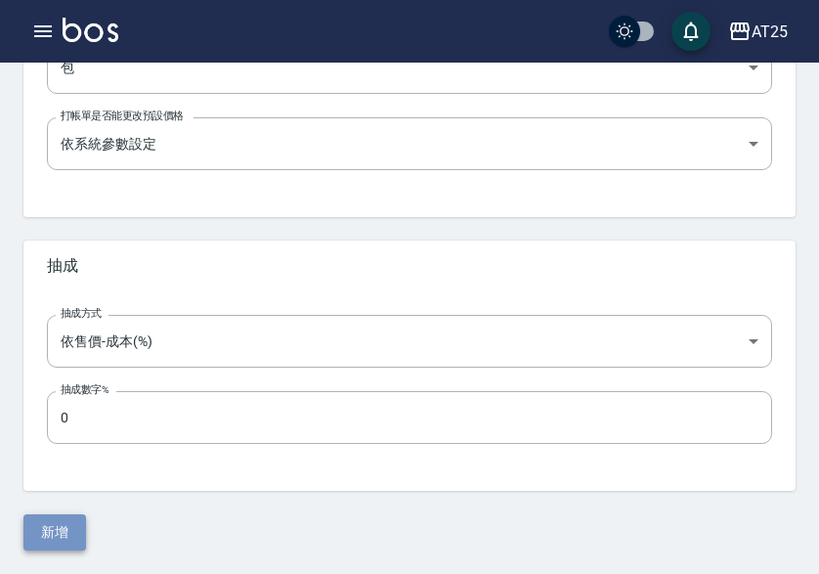
click at [53, 520] on button "新增" at bounding box center [54, 532] width 63 height 36
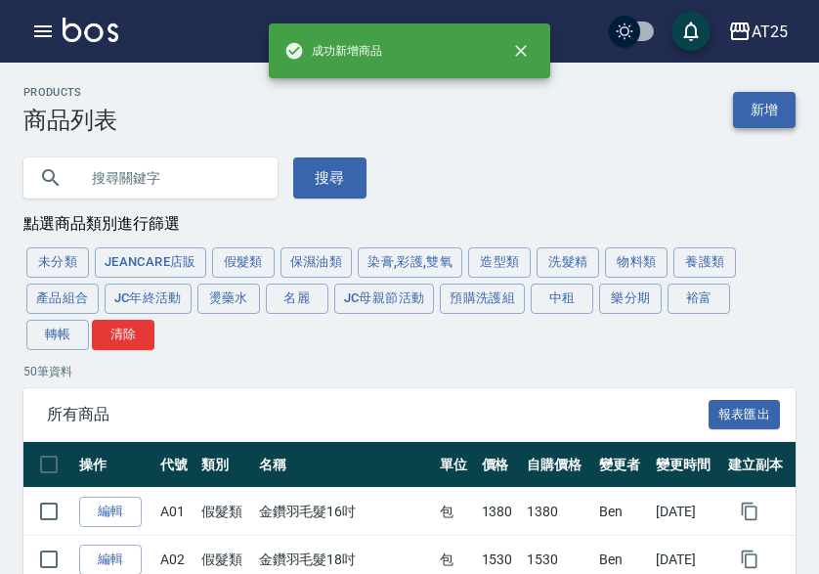
click at [770, 97] on link "新增" at bounding box center [764, 110] width 63 height 36
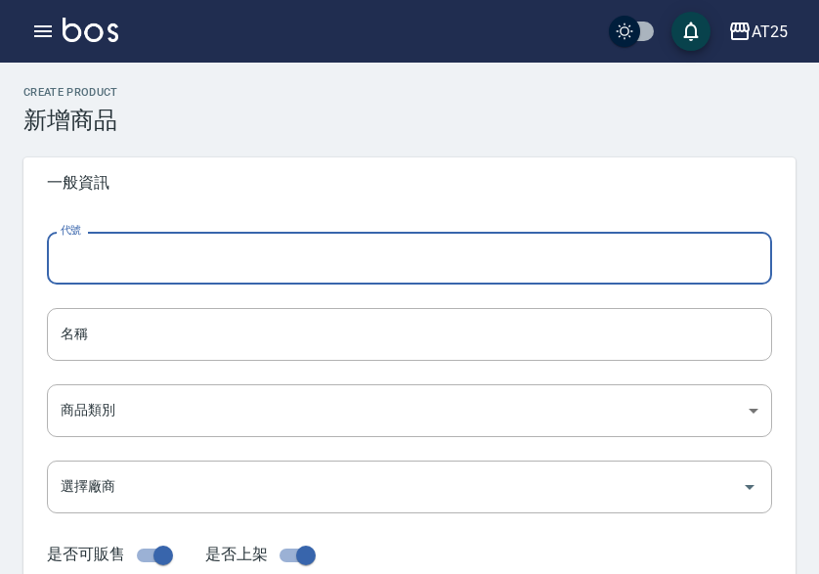
drag, startPoint x: 77, startPoint y: 266, endPoint x: 41, endPoint y: 271, distance: 36.5
click at [78, 266] on input "代號" at bounding box center [409, 258] width 725 height 53
paste input "07"
click at [51, 257] on input "07" at bounding box center [409, 258] width 725 height 53
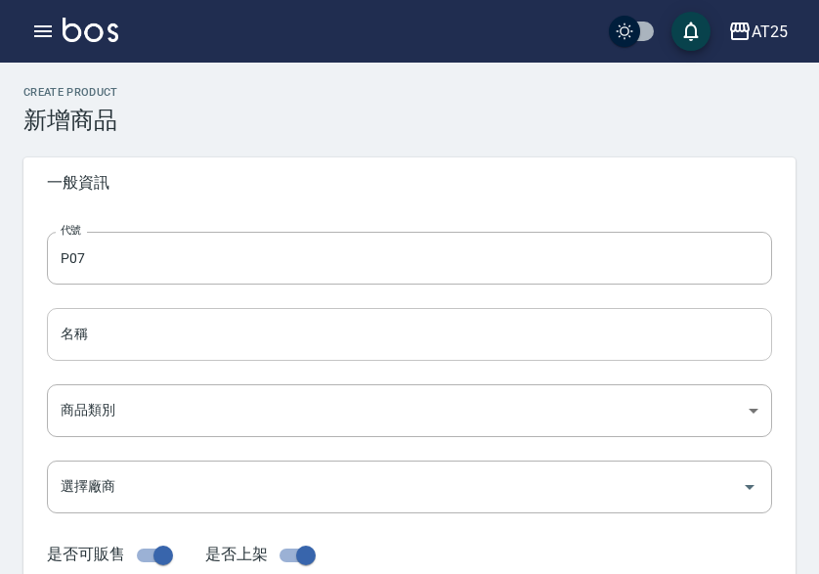
click at [156, 339] on input "名稱" at bounding box center [409, 334] width 725 height 53
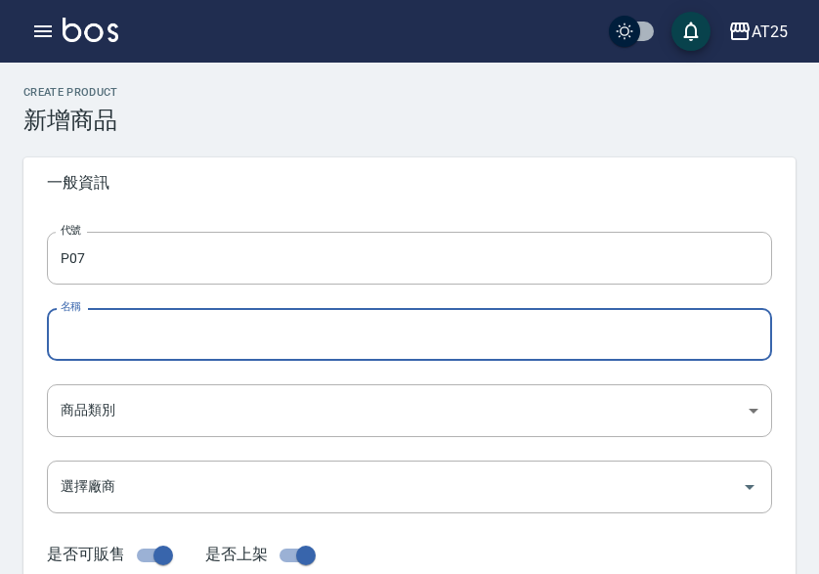
paste input "轉彈力接髮穿針(串珠器)"
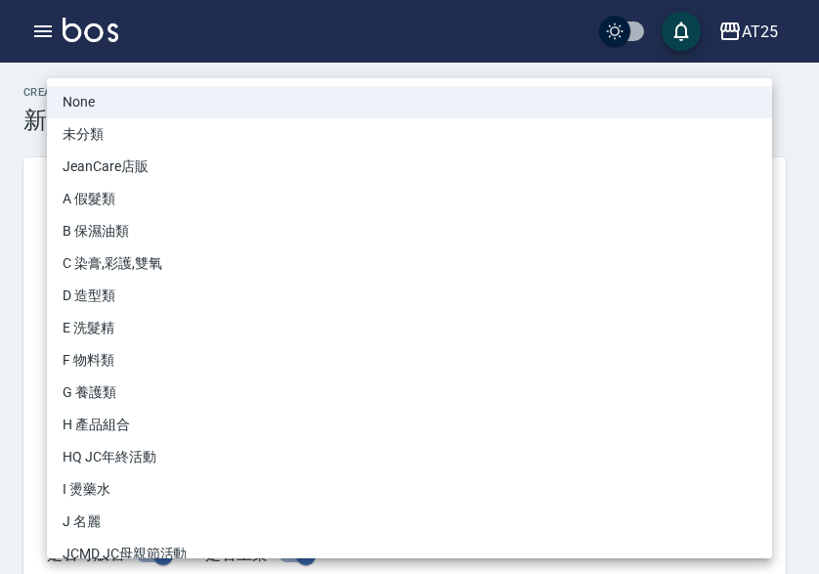
drag, startPoint x: 51, startPoint y: 407, endPoint x: 69, endPoint y: 408, distance: 18.6
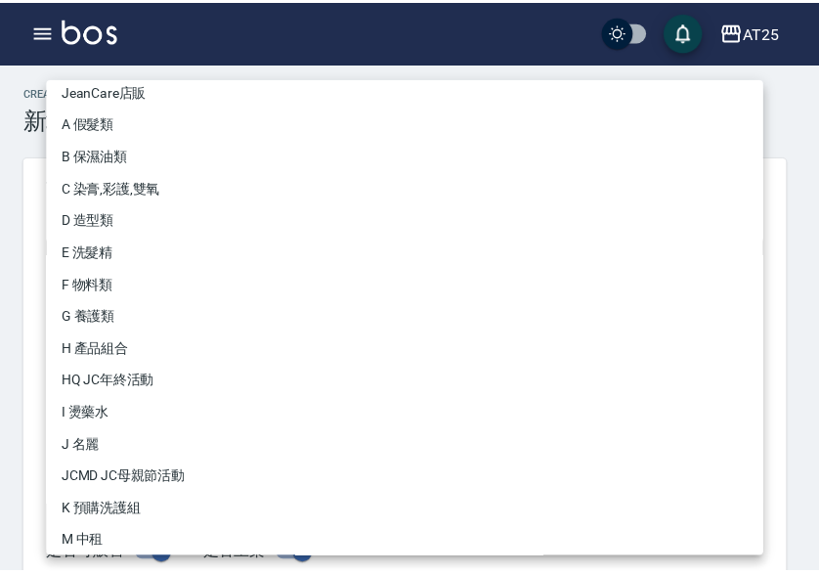
scroll to position [181, 0]
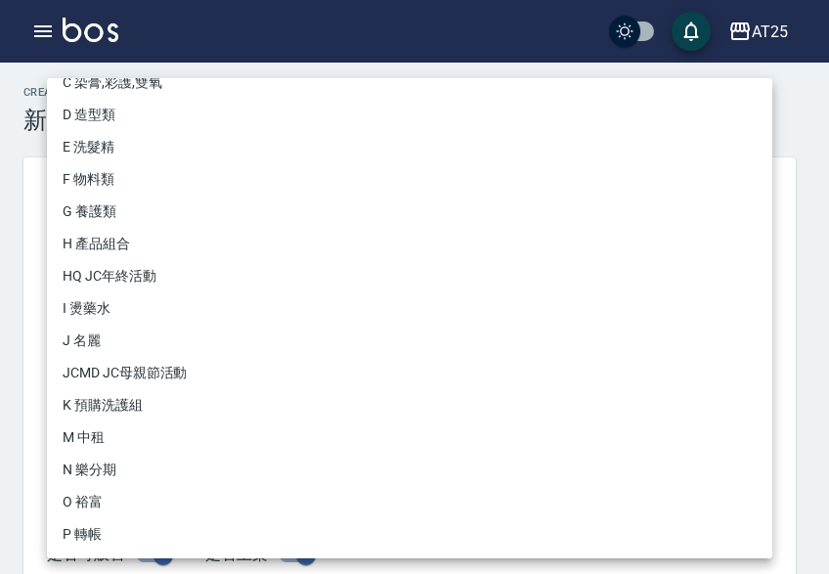
click at [107, 537] on li "P 轉帳" at bounding box center [409, 534] width 725 height 32
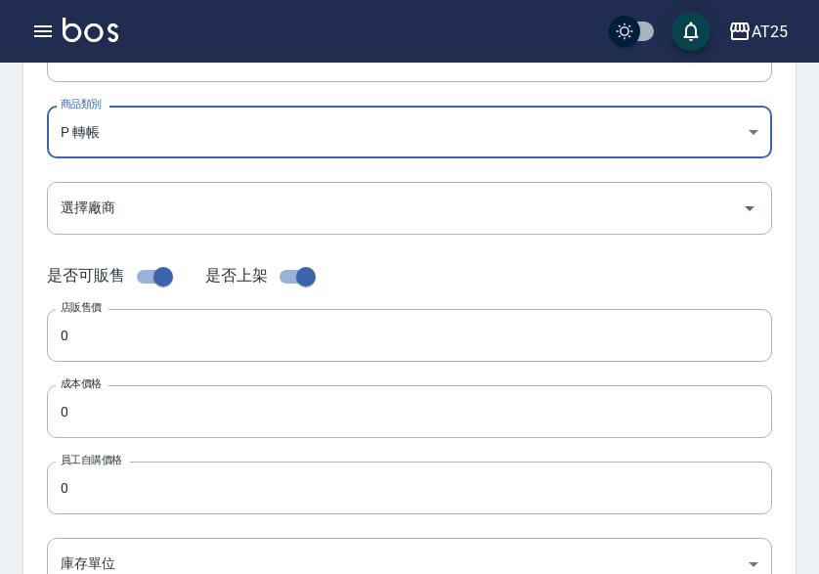
scroll to position [391, 0]
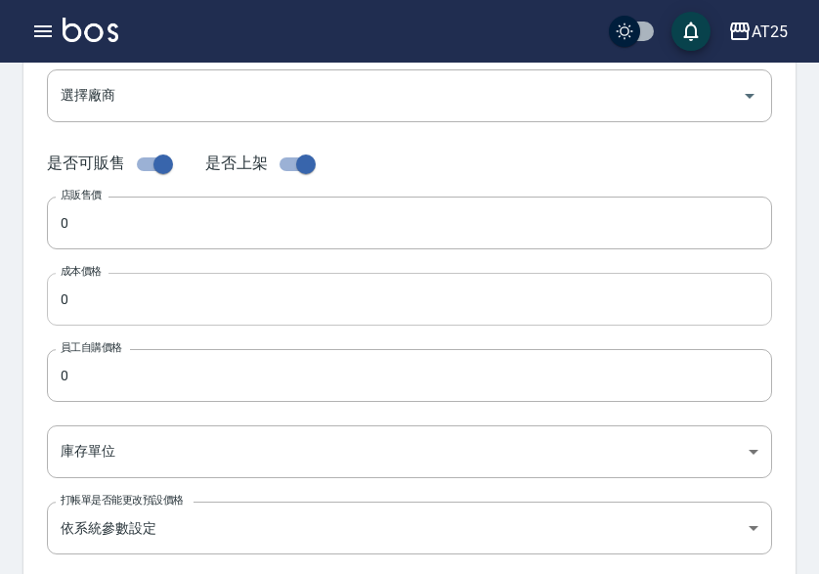
click at [105, 287] on input "0" at bounding box center [409, 299] width 725 height 53
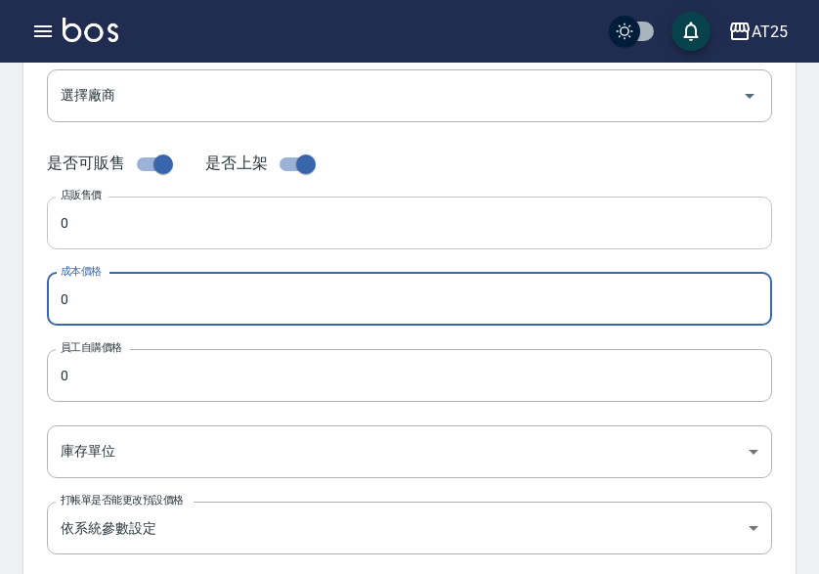
paste input "25"
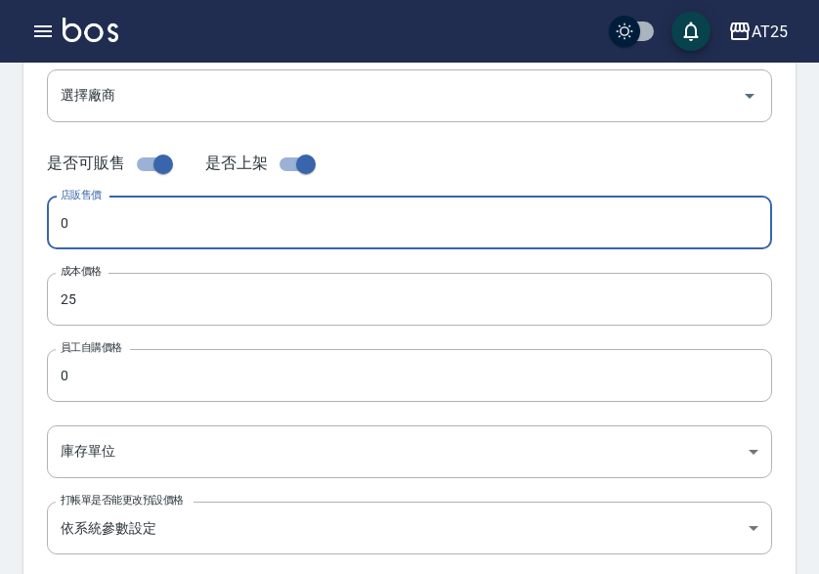
click at [101, 244] on input "0" at bounding box center [409, 222] width 725 height 53
paste input "25"
click at [92, 366] on input "0" at bounding box center [409, 375] width 725 height 53
paste input "25"
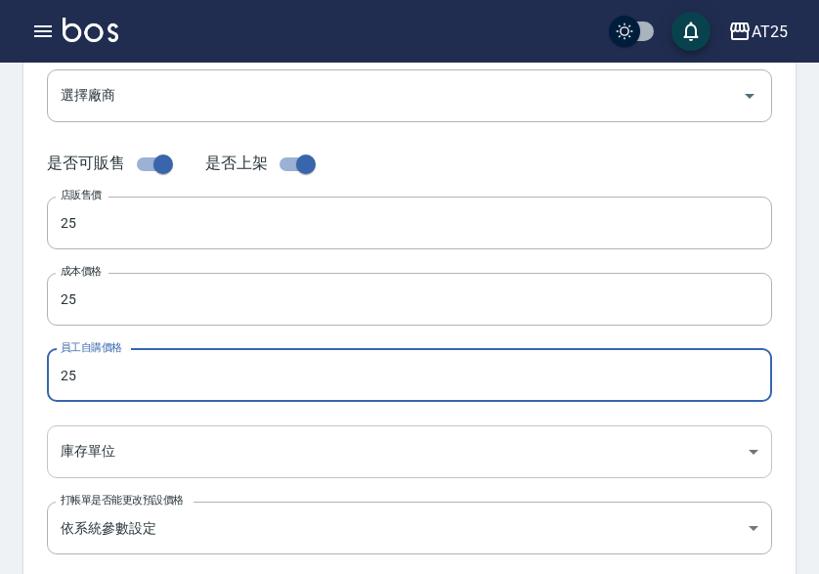
click at [93, 454] on body "AT25 登出 櫃檯作業 打帳單 帳單列表 掛單列表 座位開單 營業儀表板 現金收支登錄 高階收支登錄 材料自購登錄 每日結帳 排班表 現場電腦打卡 掃碼打卡…" at bounding box center [409, 283] width 819 height 1348
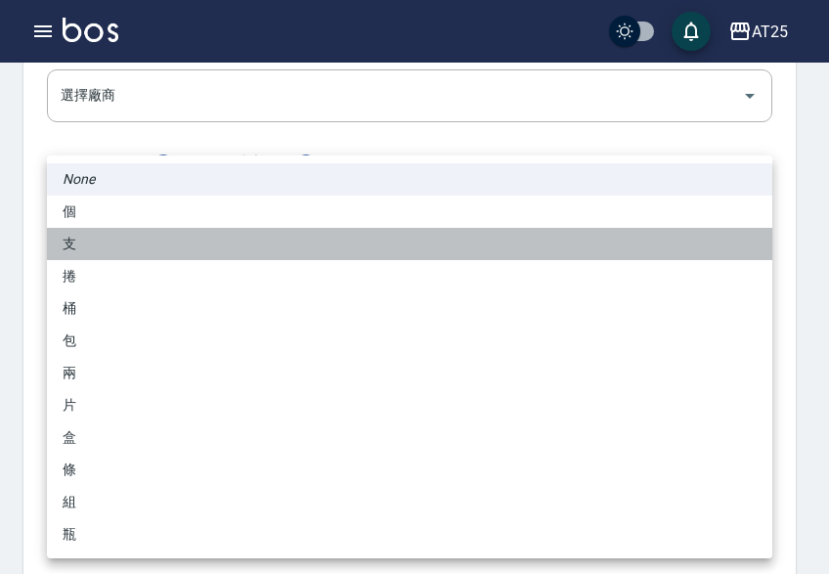
click at [152, 234] on li "支" at bounding box center [409, 244] width 725 height 32
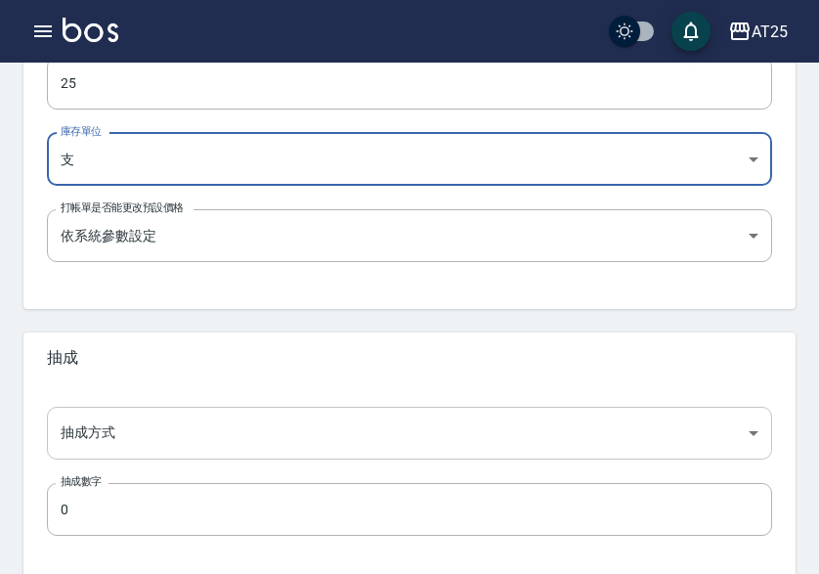
scroll to position [684, 0]
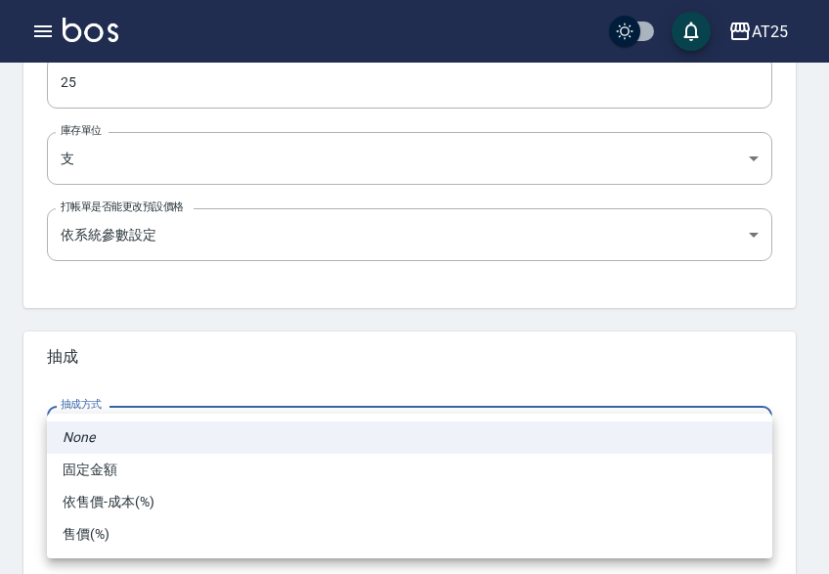
click at [117, 514] on ul "None 固定金額 依售價-成本(%) 售價(%)" at bounding box center [409, 485] width 725 height 145
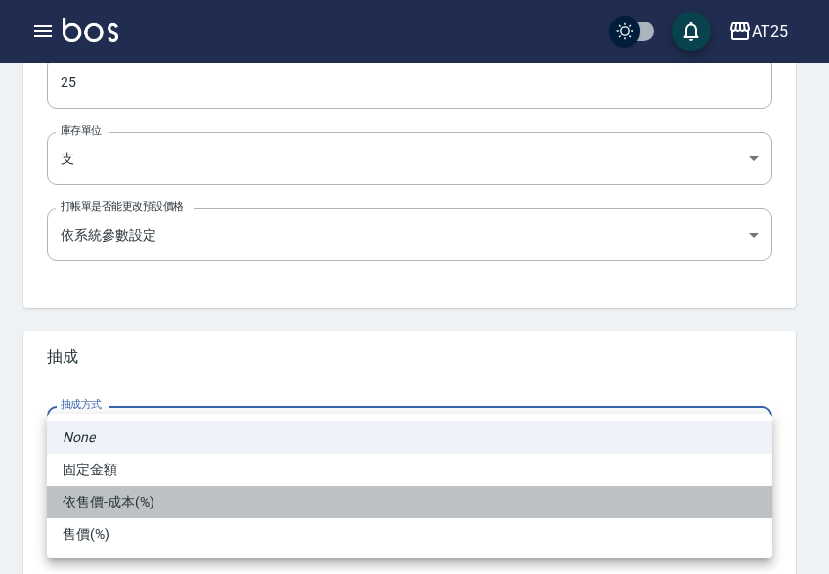
click at [124, 503] on li "依售價-成本(%)" at bounding box center [409, 502] width 725 height 32
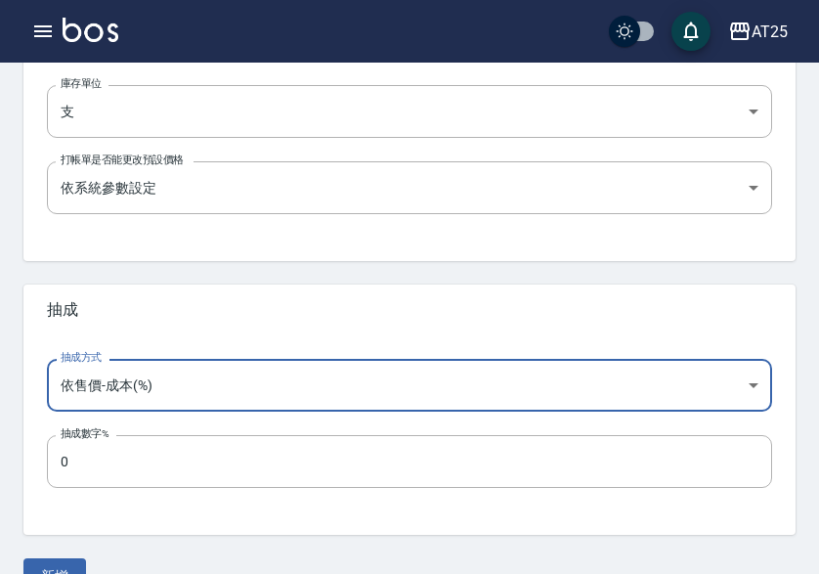
scroll to position [775, 0]
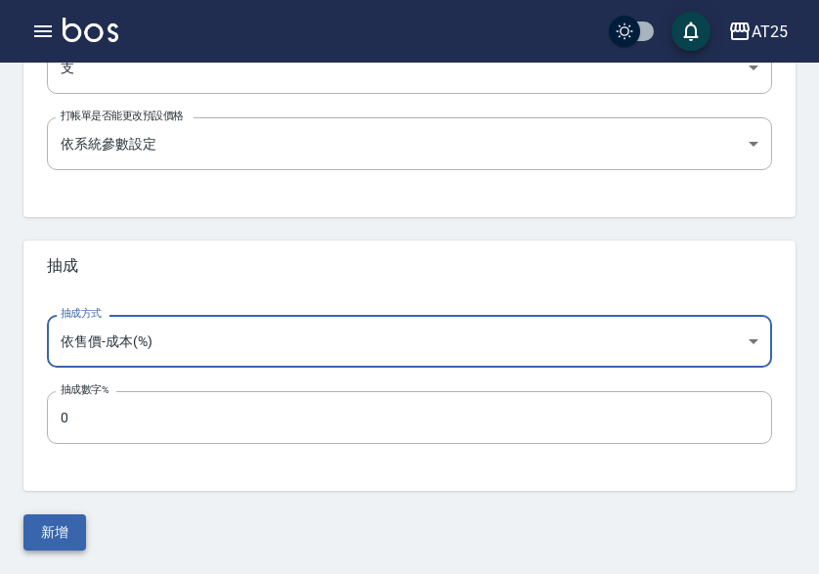
click at [60, 535] on button "新增" at bounding box center [54, 532] width 63 height 36
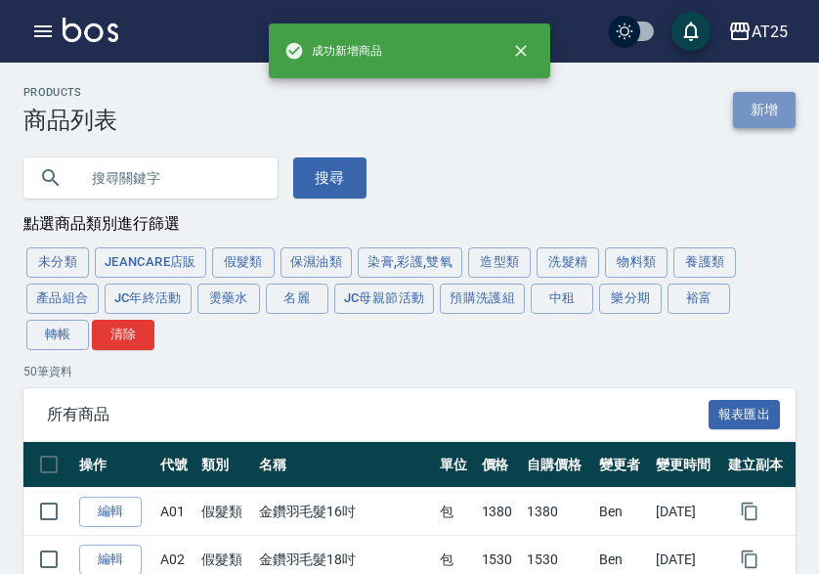
click at [775, 120] on link "新增" at bounding box center [764, 110] width 63 height 36
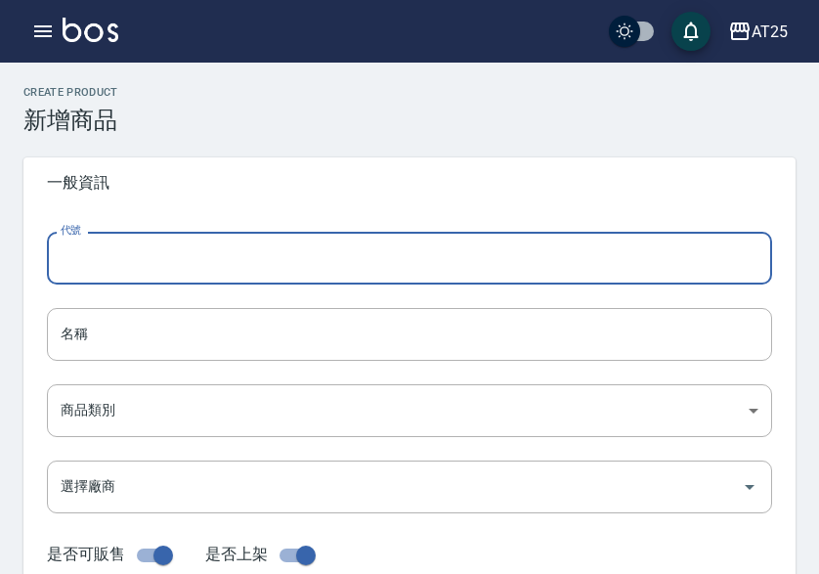
click at [217, 270] on input "代號" at bounding box center [409, 258] width 725 height 53
paste input "08"
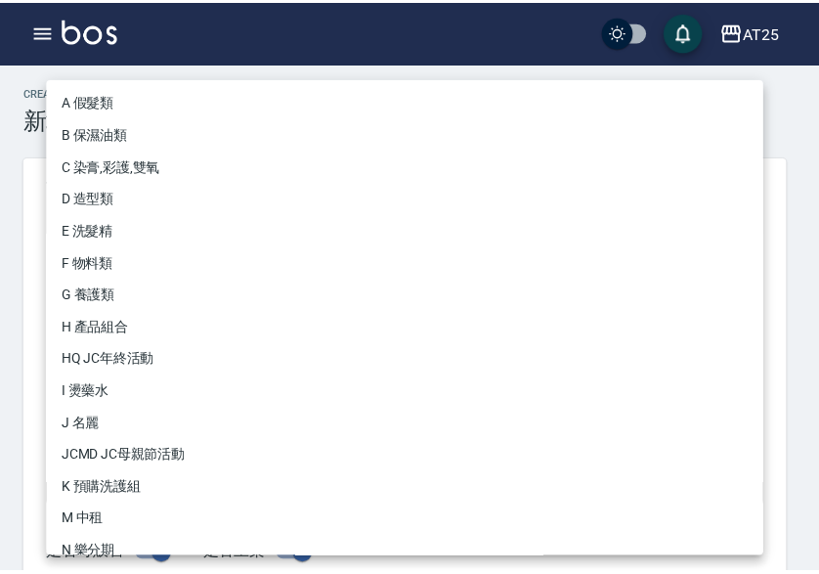
scroll to position [181, 0]
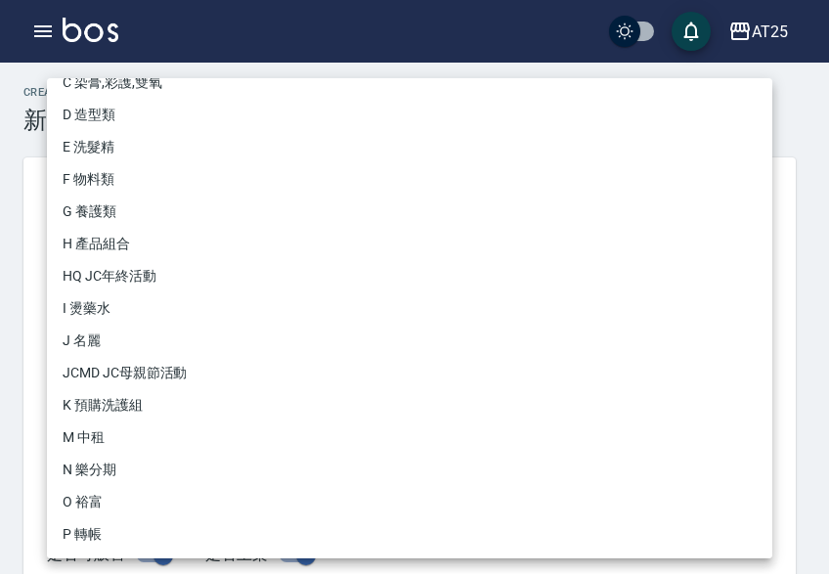
click at [97, 529] on li "P 轉帳" at bounding box center [409, 534] width 725 height 32
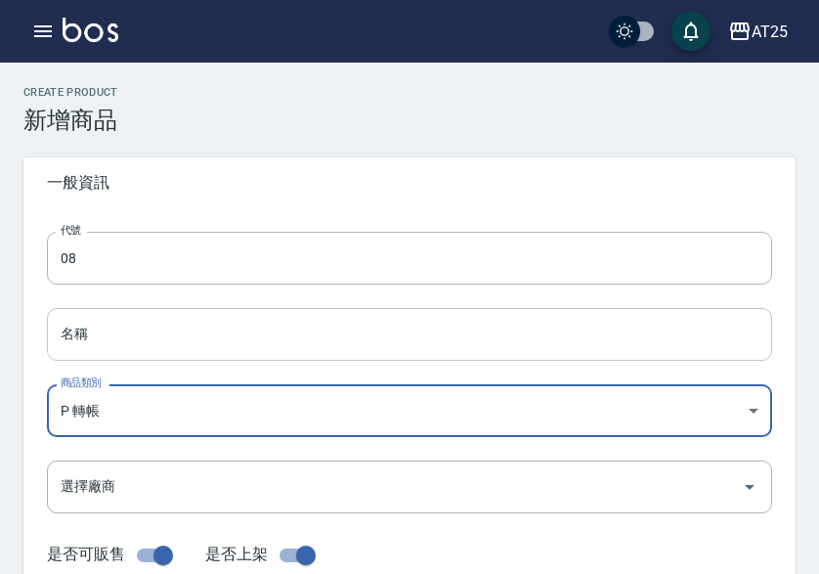
click at [85, 350] on input "名稱" at bounding box center [409, 334] width 725 height 53
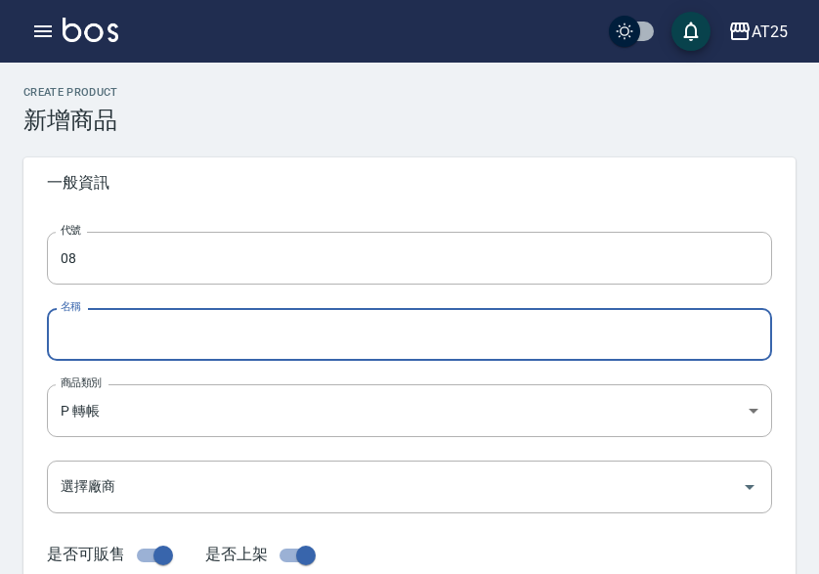
paste input "轉彈力接髮扣環(珠珠)"
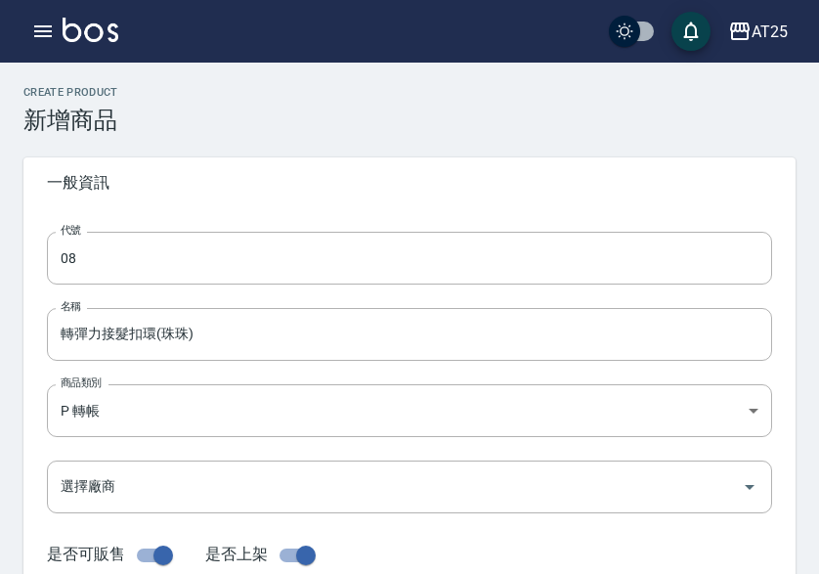
click at [63, 236] on label "代號" at bounding box center [71, 230] width 21 height 15
click at [63, 236] on input "08" at bounding box center [409, 258] width 725 height 53
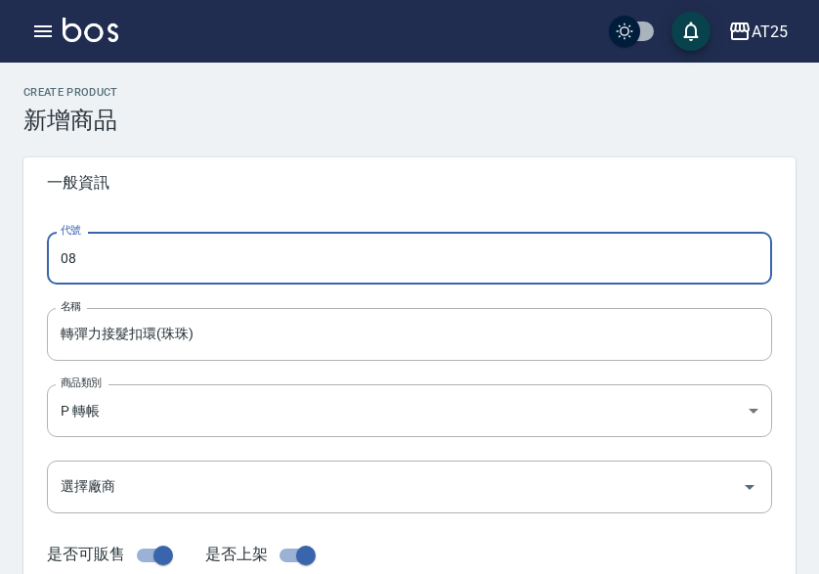
click at [57, 245] on input "08" at bounding box center [409, 258] width 725 height 53
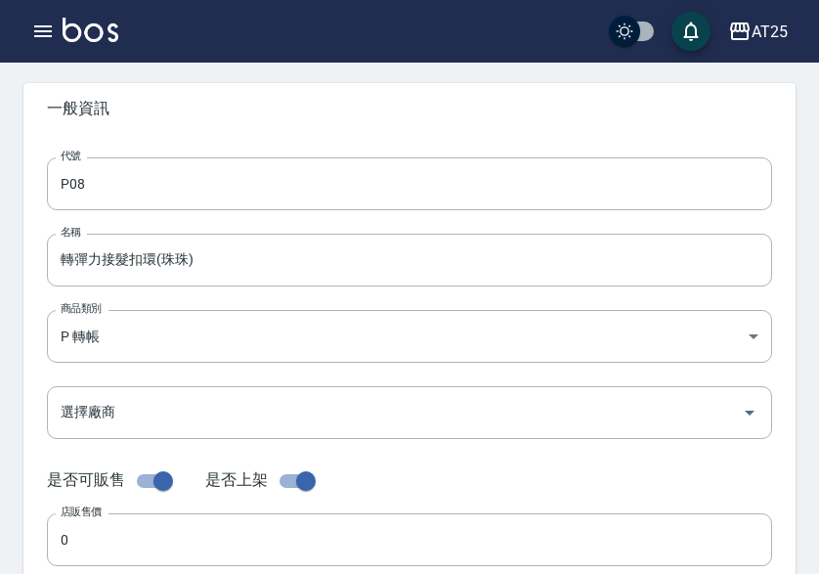
scroll to position [293, 0]
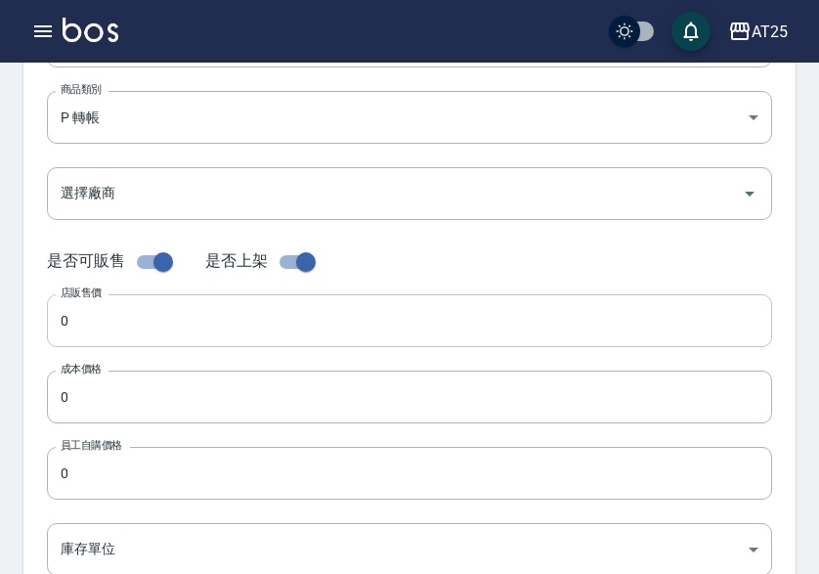
click at [144, 339] on input "0" at bounding box center [409, 320] width 725 height 53
paste input "40"
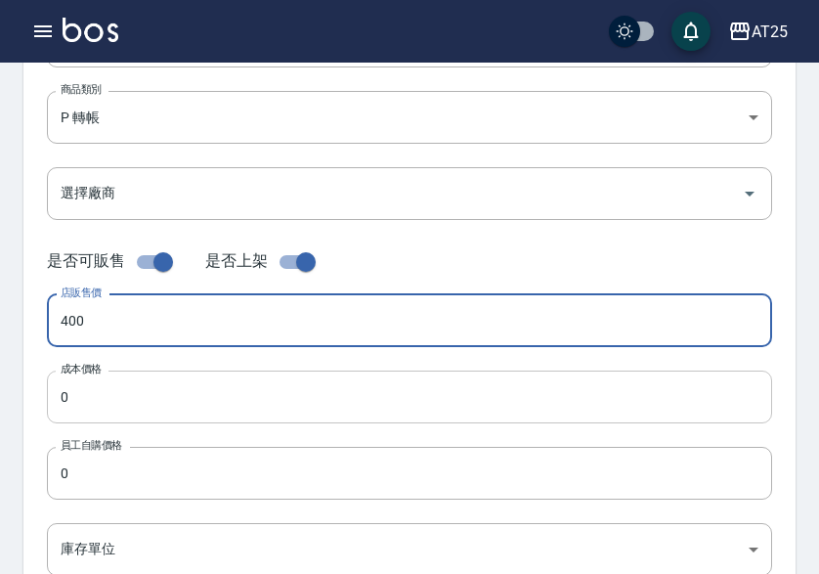
click at [115, 413] on input "0" at bounding box center [409, 396] width 725 height 53
paste input "40"
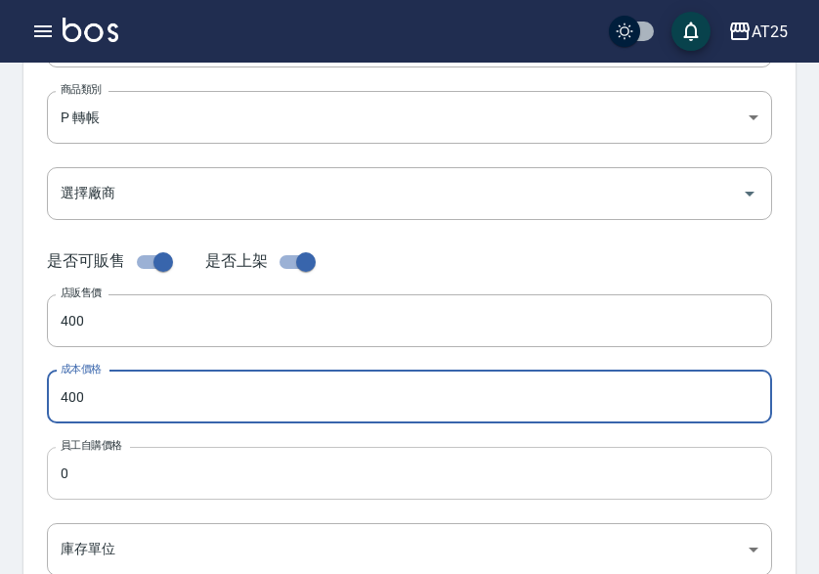
click at [108, 467] on input "0" at bounding box center [409, 473] width 725 height 53
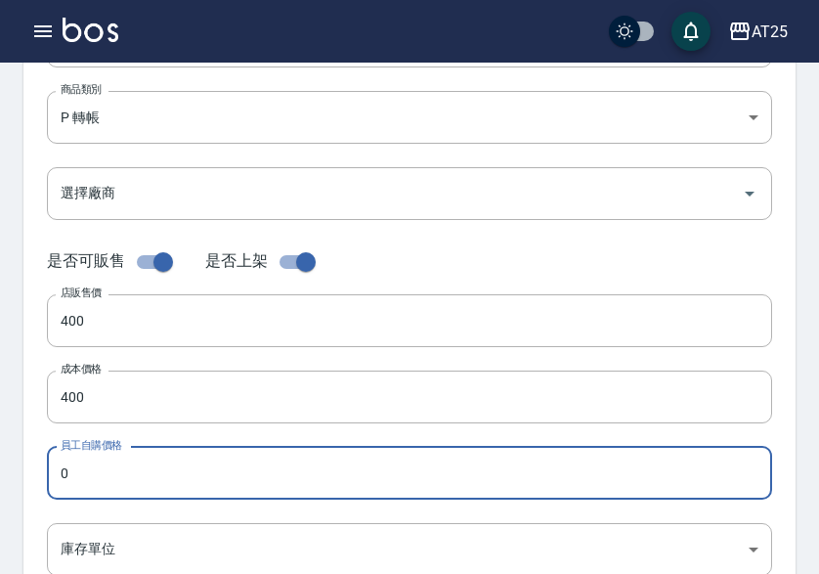
paste input "40"
click at [107, 532] on body "AT25 登出 櫃檯作業 打帳單 帳單列表 掛單列表 座位開單 營業儀表板 現金收支登錄 高階收支登錄 材料自購登錄 每日結帳 排班表 現場電腦打卡 掃碼打卡…" at bounding box center [409, 381] width 819 height 1348
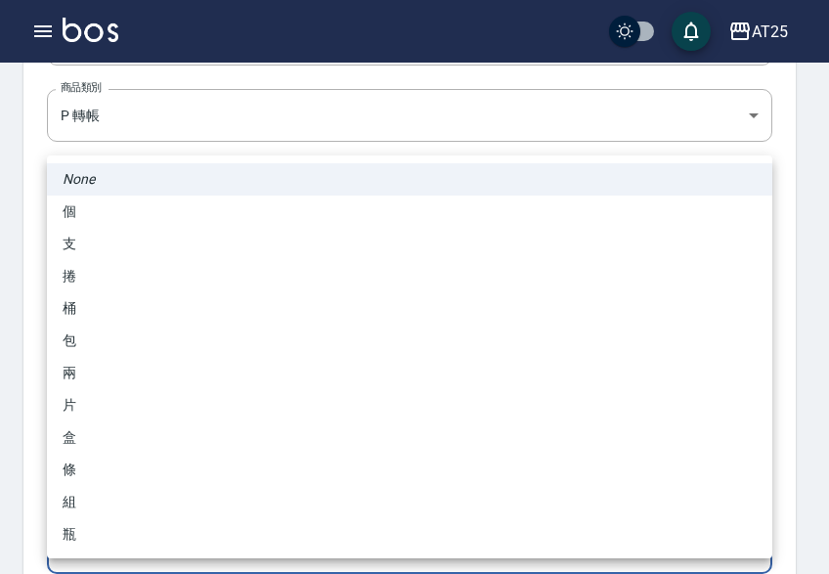
click at [130, 223] on li "個" at bounding box center [409, 211] width 725 height 32
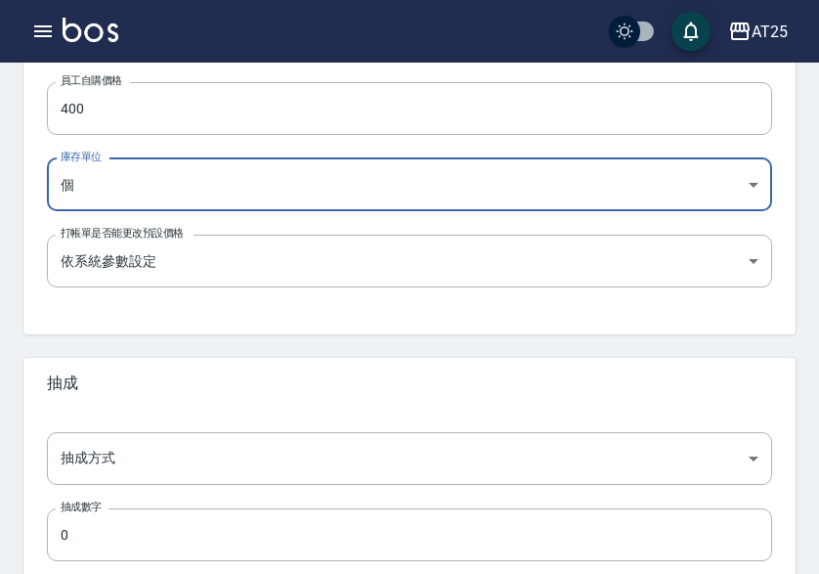
scroll to position [686, 0]
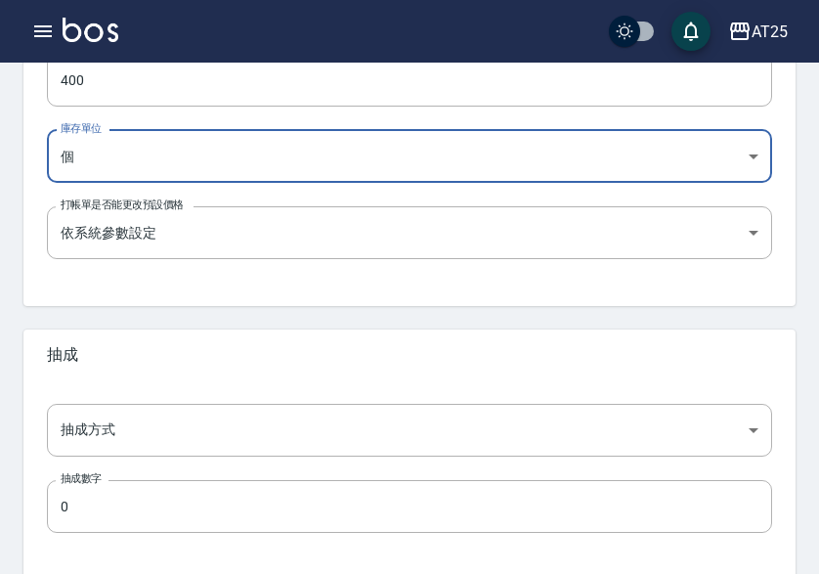
click at [81, 378] on div "抽成" at bounding box center [409, 354] width 772 height 51
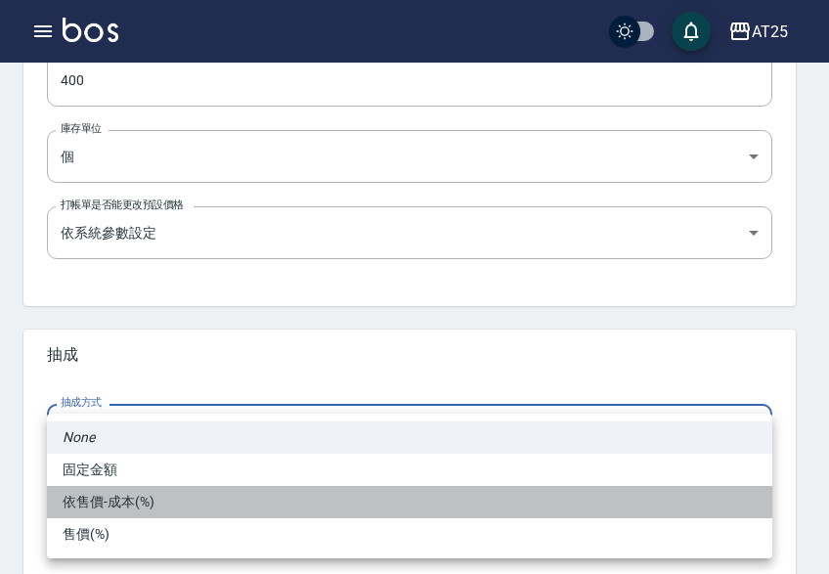
click at [103, 505] on li "依售價-成本(%)" at bounding box center [409, 502] width 725 height 32
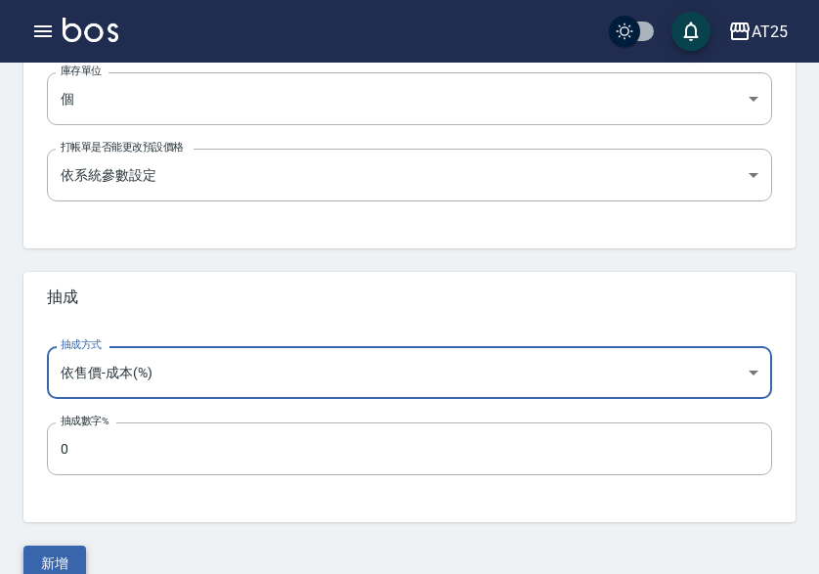
scroll to position [775, 0]
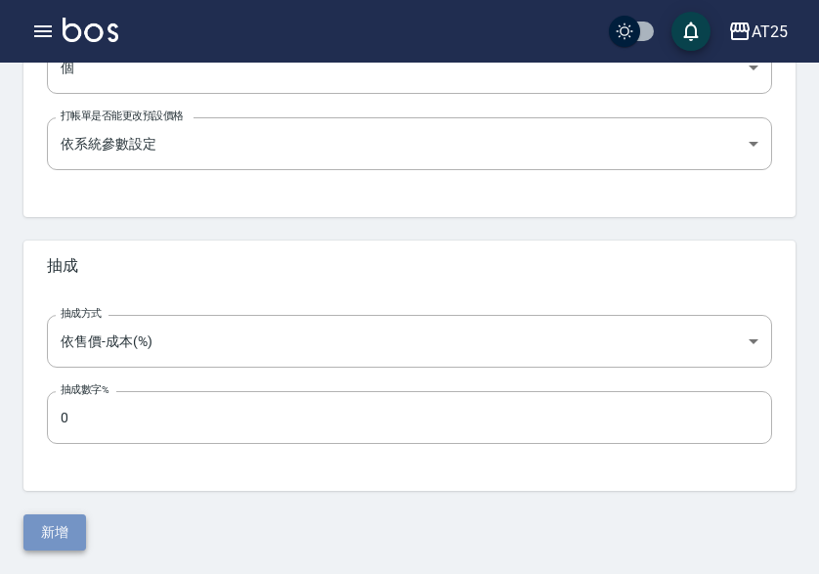
click at [62, 524] on button "新增" at bounding box center [54, 532] width 63 height 36
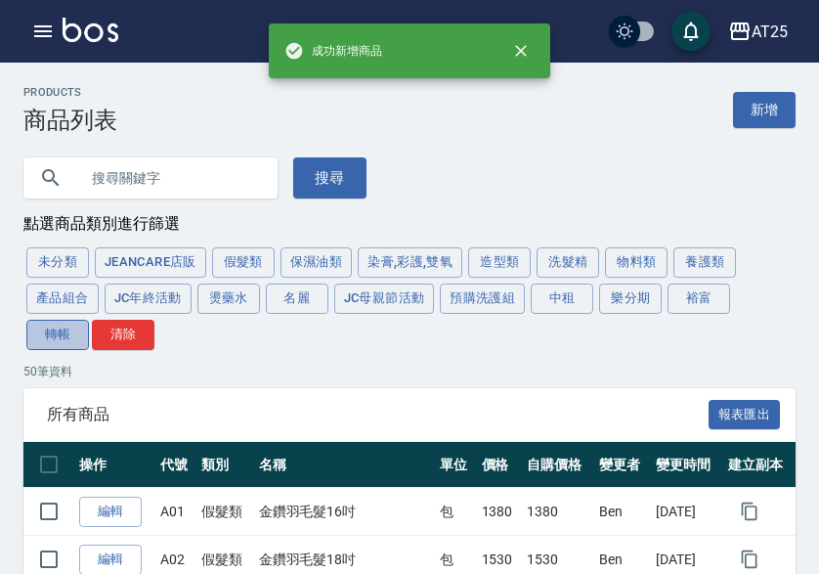
click at [67, 336] on button "轉帳" at bounding box center [57, 335] width 63 height 30
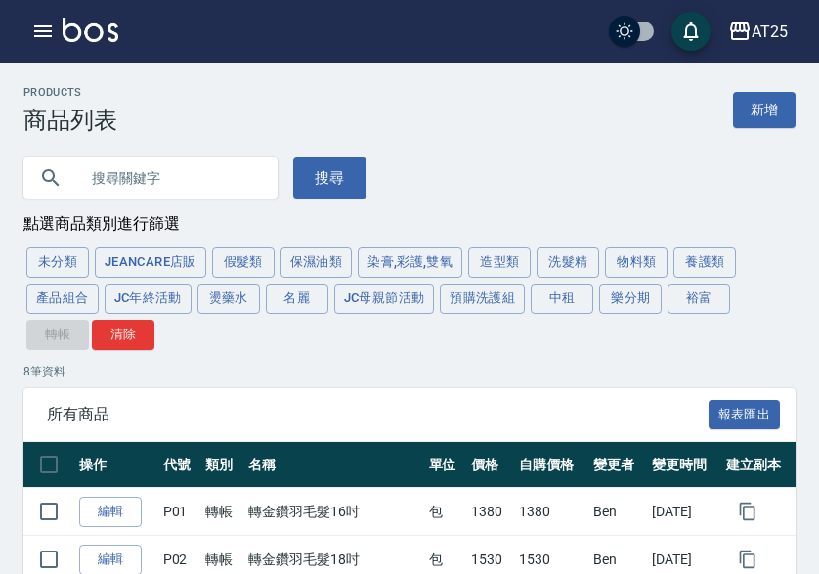
click at [760, 114] on link "新增" at bounding box center [764, 110] width 63 height 36
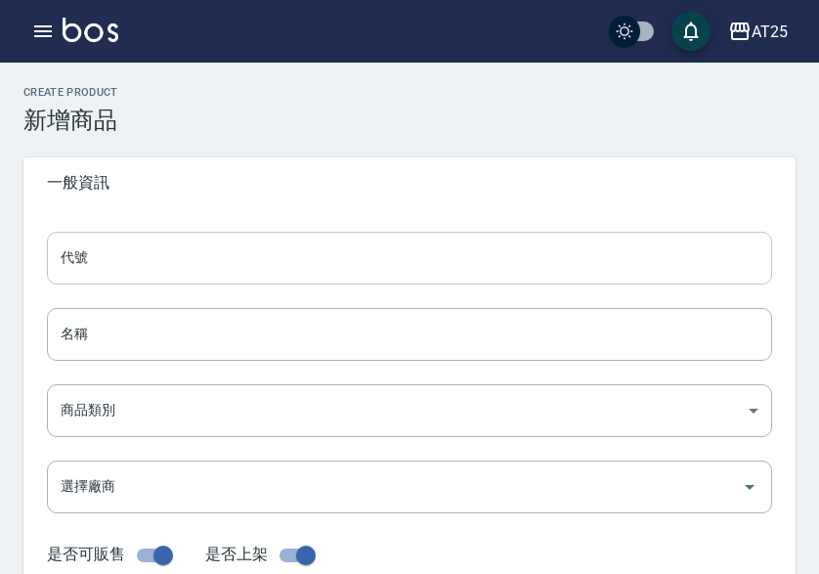
click at [145, 257] on input "代號" at bounding box center [409, 258] width 725 height 53
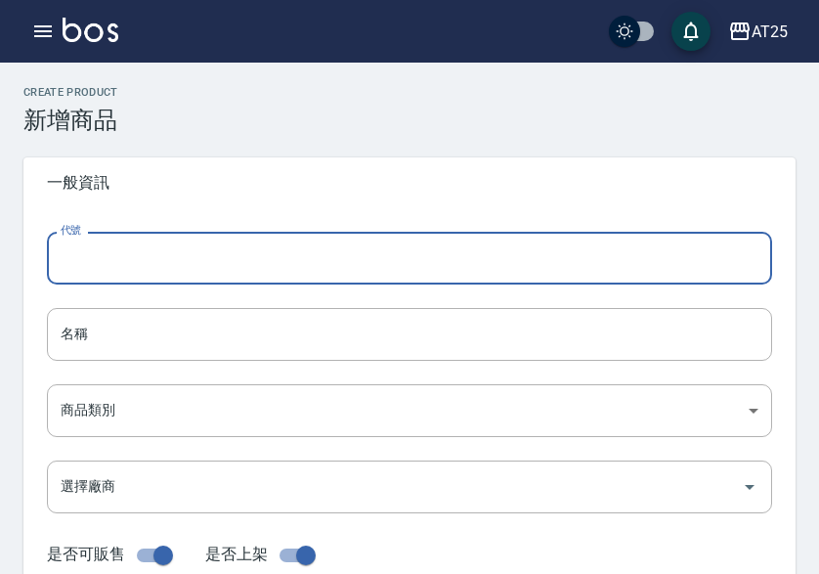
paste input "09"
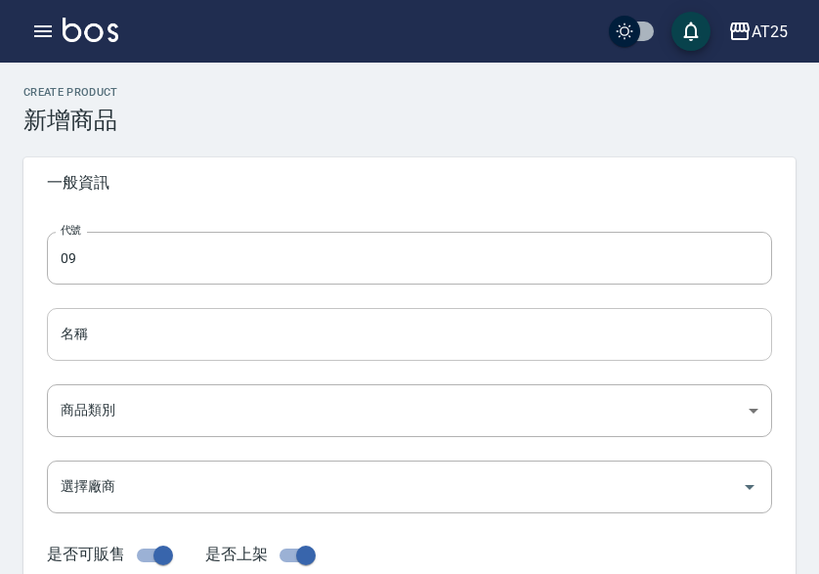
click at [99, 351] on input "名稱" at bounding box center [409, 334] width 725 height 53
paste input "轉新羽毛鉑金髮16吋"
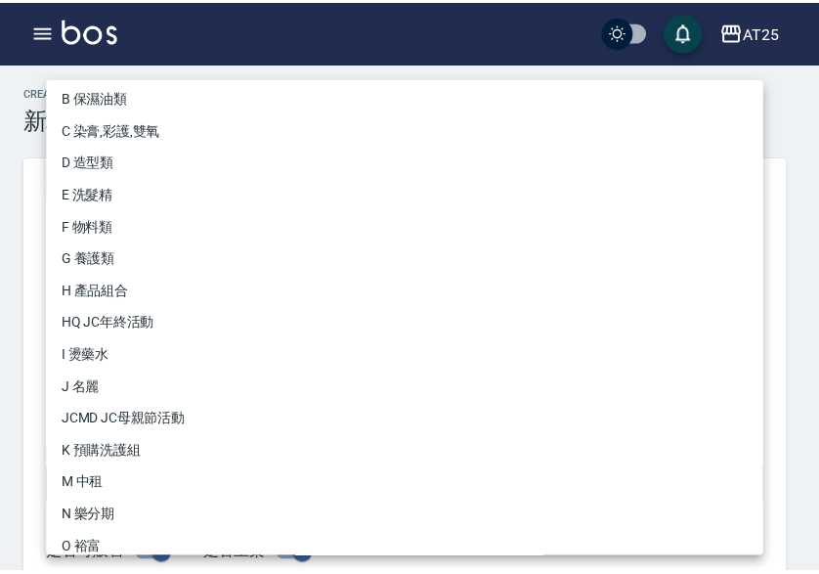
scroll to position [181, 0]
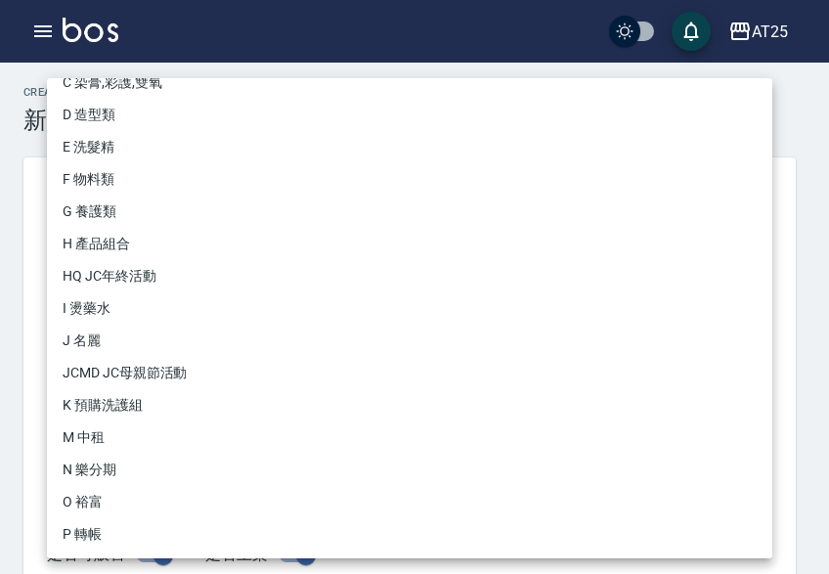
click at [114, 538] on li "P 轉帳" at bounding box center [409, 534] width 725 height 32
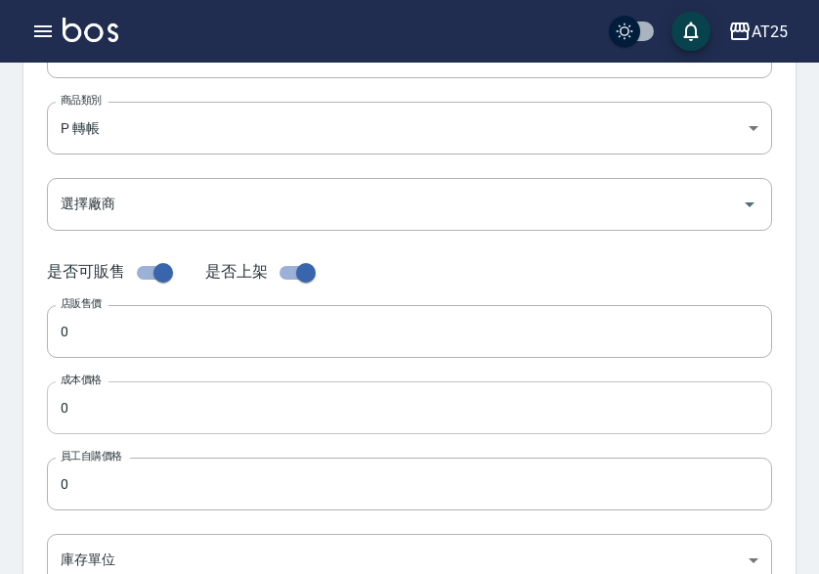
scroll to position [293, 0]
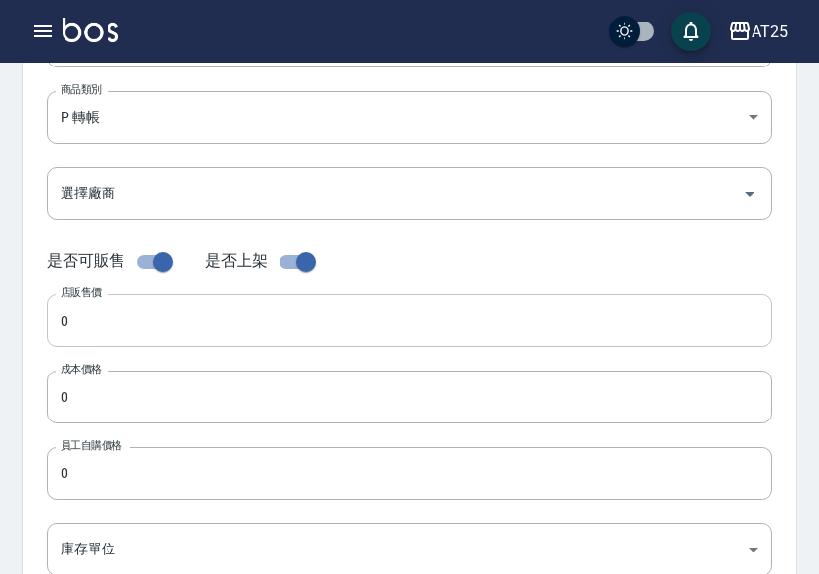
click at [156, 318] on input "0" at bounding box center [409, 320] width 725 height 53
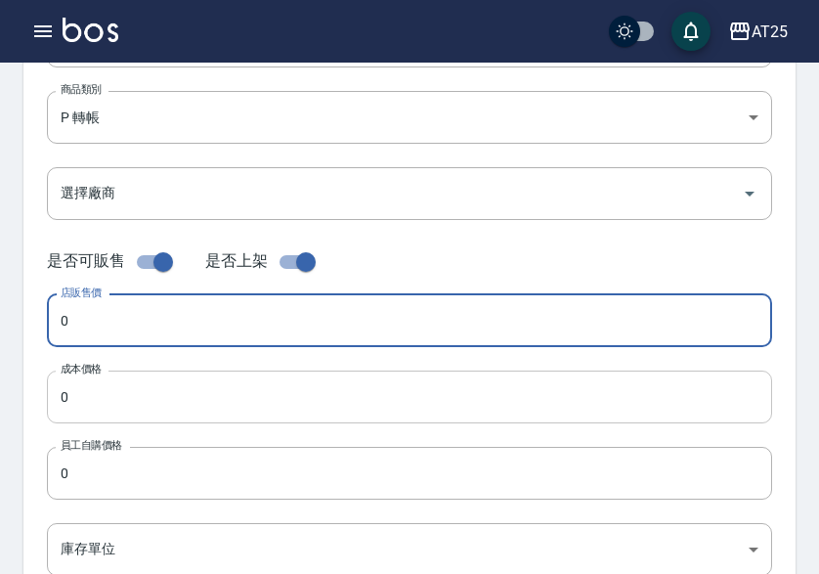
paste input "178"
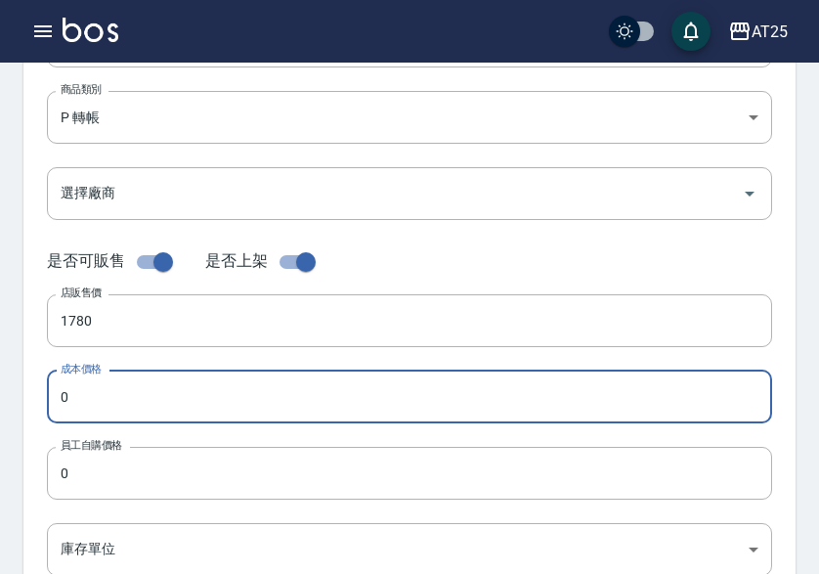
click at [134, 388] on input "0" at bounding box center [409, 396] width 725 height 53
paste input "178"
click at [130, 449] on input "0" at bounding box center [409, 473] width 725 height 53
paste input "178"
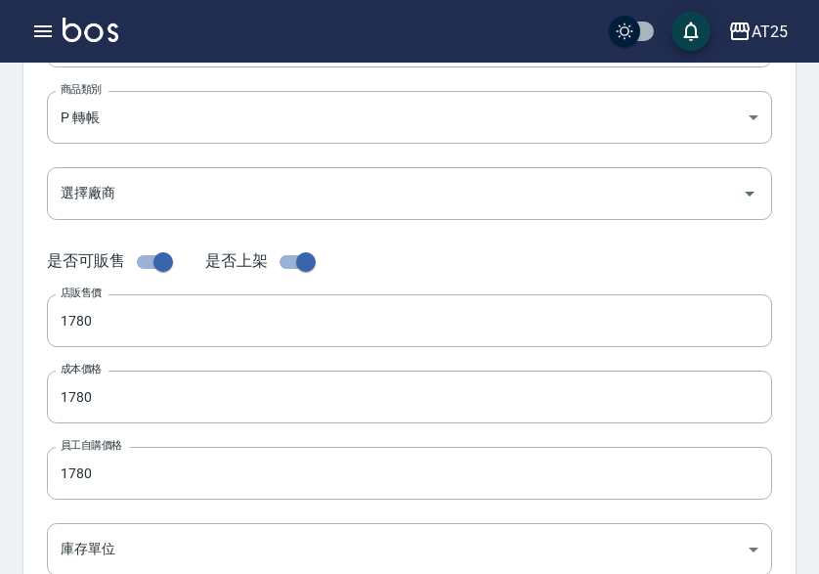
click at [130, 514] on div "代號 09 代號 名稱 轉新羽毛鉑金髮16吋 名稱 商品類別 P 轉帳 71ad34df-f1cf-495d-baf6-e6c736602dd6 商品類別…" at bounding box center [409, 307] width 772 height 784
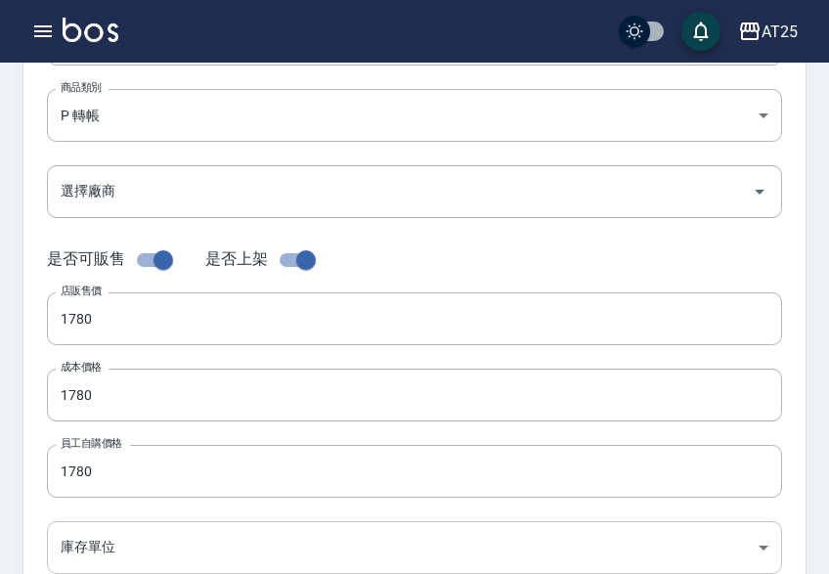
click at [110, 538] on body "AT25 登出 櫃檯作業 打帳單 帳單列表 掛單列表 座位開單 營業儀表板 現金收支登錄 高階收支登錄 材料自購登錄 每日結帳 排班表 現場電腦打卡 掃碼打卡…" at bounding box center [414, 379] width 829 height 1348
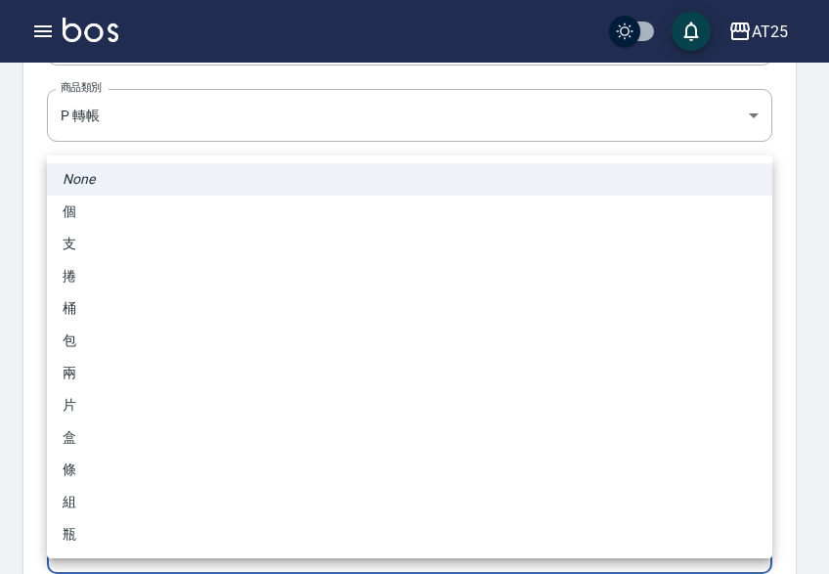
click at [150, 346] on li "包" at bounding box center [409, 340] width 725 height 32
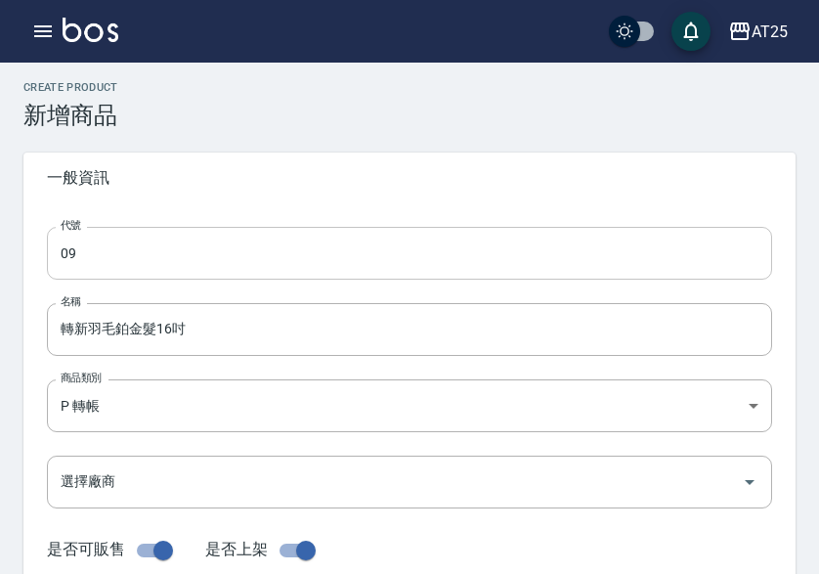
scroll to position [0, 0]
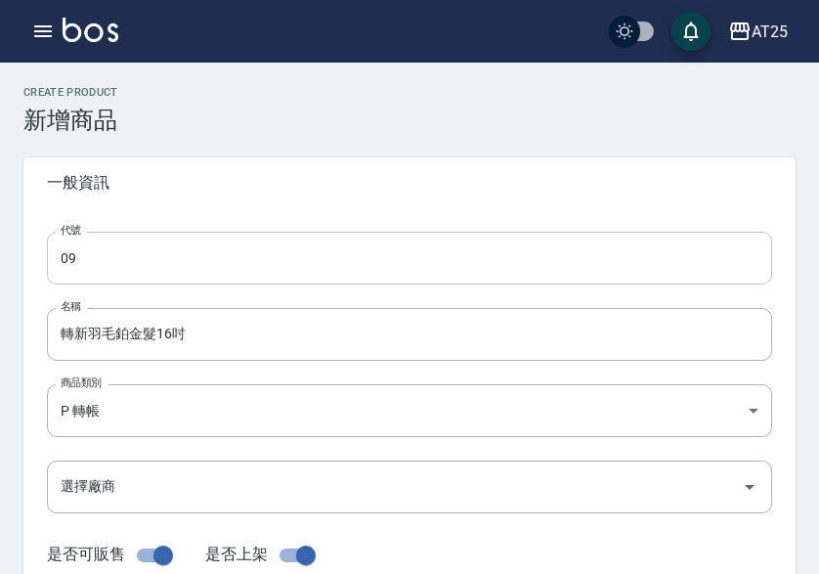
click at [59, 261] on input "09" at bounding box center [409, 258] width 725 height 53
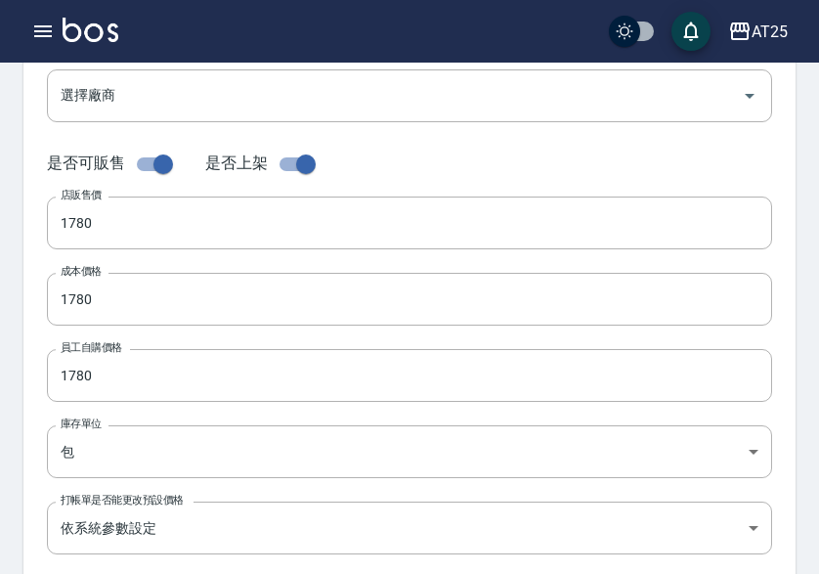
scroll to position [684, 0]
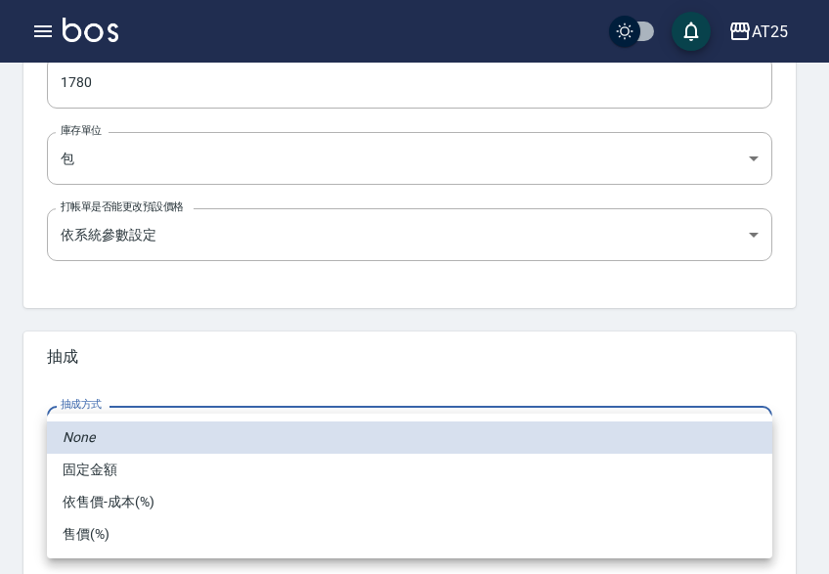
click at [161, 503] on li "依售價-成本(%)" at bounding box center [409, 502] width 725 height 32
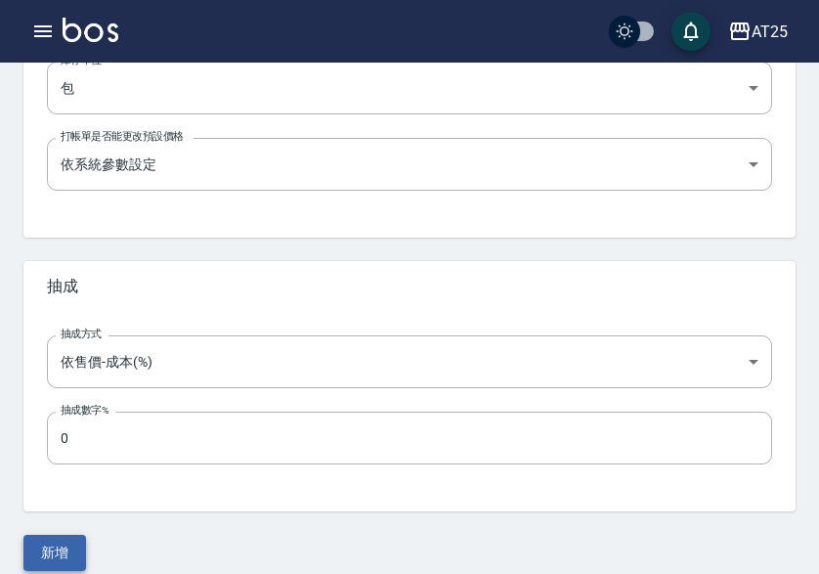
scroll to position [775, 0]
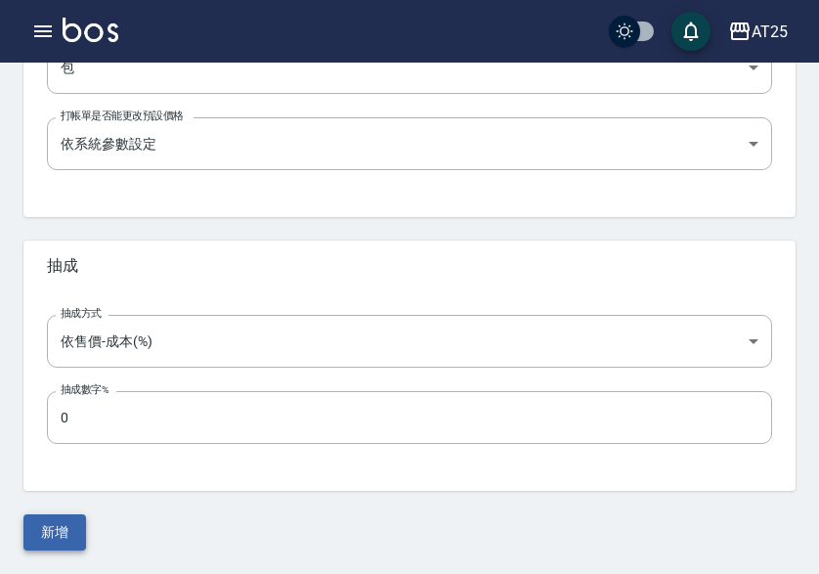
click at [68, 536] on button "新增" at bounding box center [54, 532] width 63 height 36
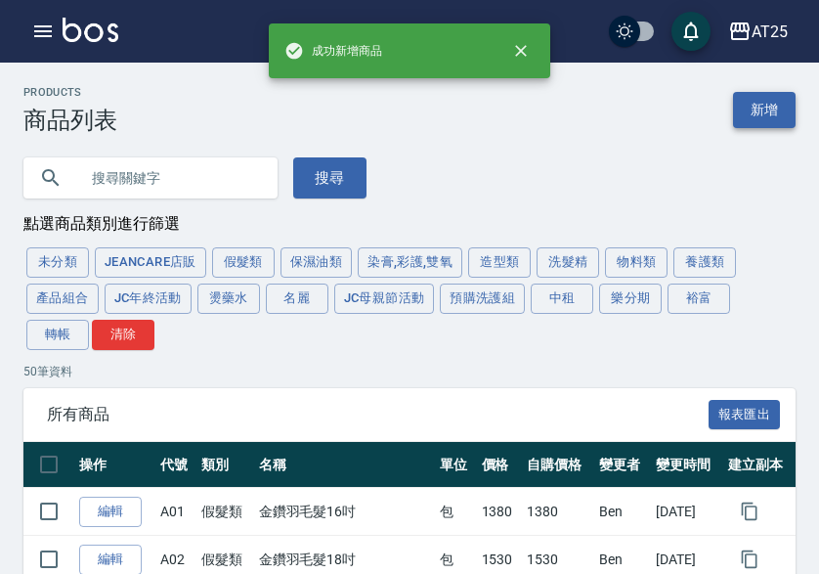
click at [771, 106] on link "新增" at bounding box center [764, 110] width 63 height 36
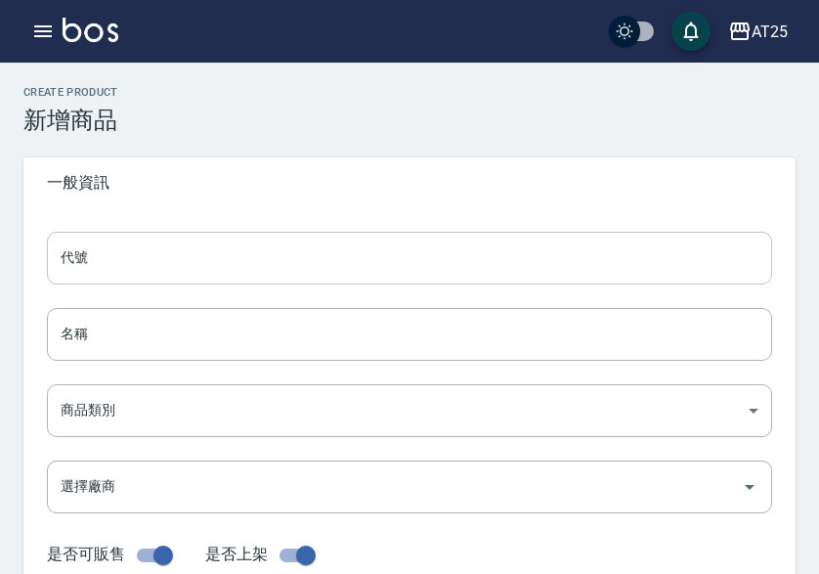
click at [130, 258] on input "代號" at bounding box center [409, 258] width 725 height 53
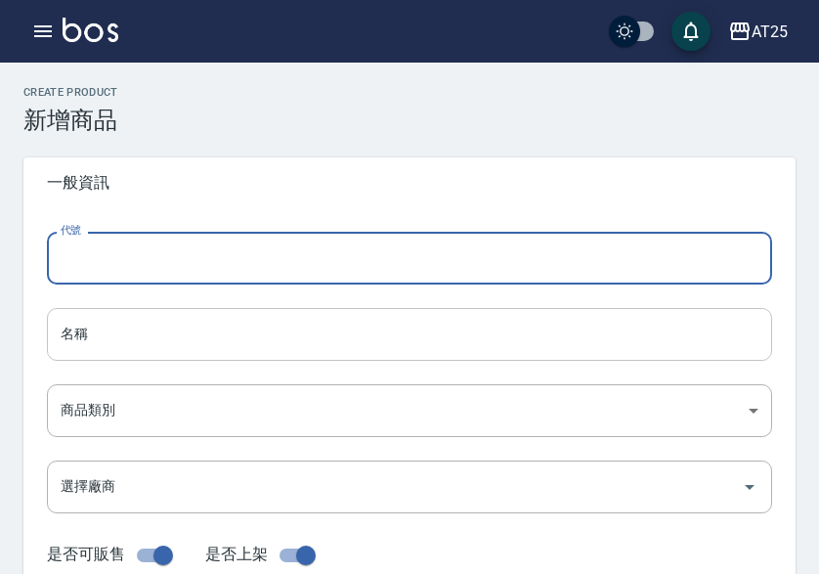
click at [55, 360] on input "名稱" at bounding box center [409, 334] width 725 height 53
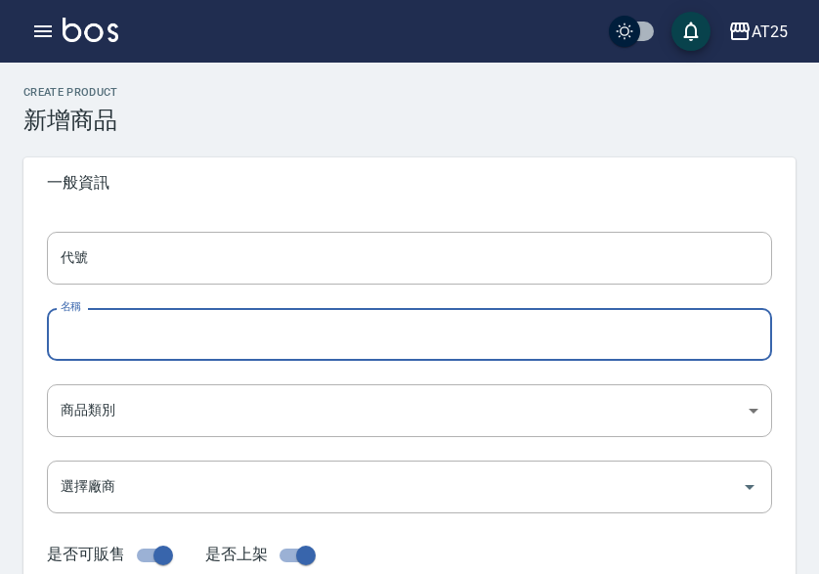
paste input "轉新羽毛鉑金髮18吋"
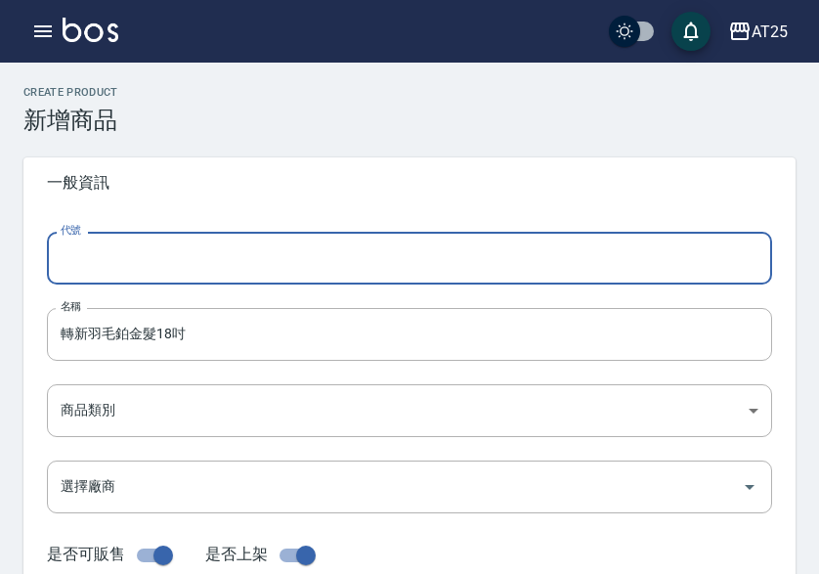
click at [78, 263] on input "代號" at bounding box center [409, 258] width 725 height 53
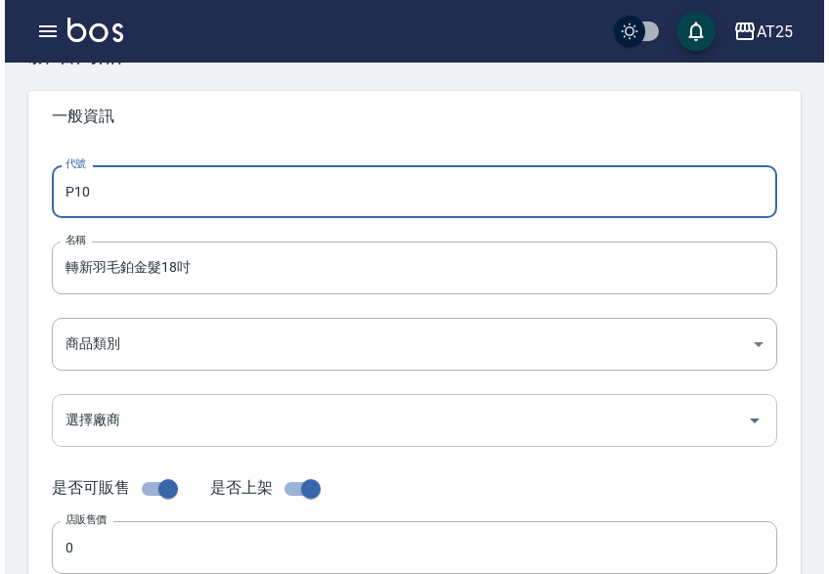
scroll to position [98, 0]
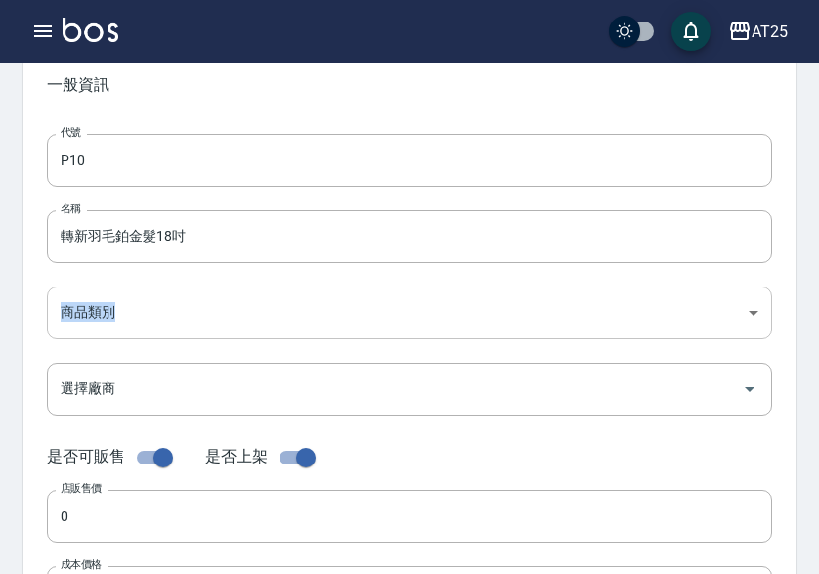
drag, startPoint x: 376, startPoint y: 282, endPoint x: 356, endPoint y: 313, distance: 36.6
click at [357, 309] on div "代號 P10 代號 名稱 轉新羽毛鉑金髮18吋 名稱 商品類別 ​ 商品類別 選擇廠商 選擇廠商 是否可販售 是否上架 店販售價 0 店販售價 成本價格 …" at bounding box center [409, 502] width 772 height 784
click at [356, 313] on body "AT25 登出 櫃檯作業 打帳單 帳單列表 掛單列表 座位開單 營業儀表板 現金收支登錄 高階收支登錄 材料自購登錄 每日結帳 排班表 現場電腦打卡 掃碼打卡…" at bounding box center [409, 576] width 819 height 1348
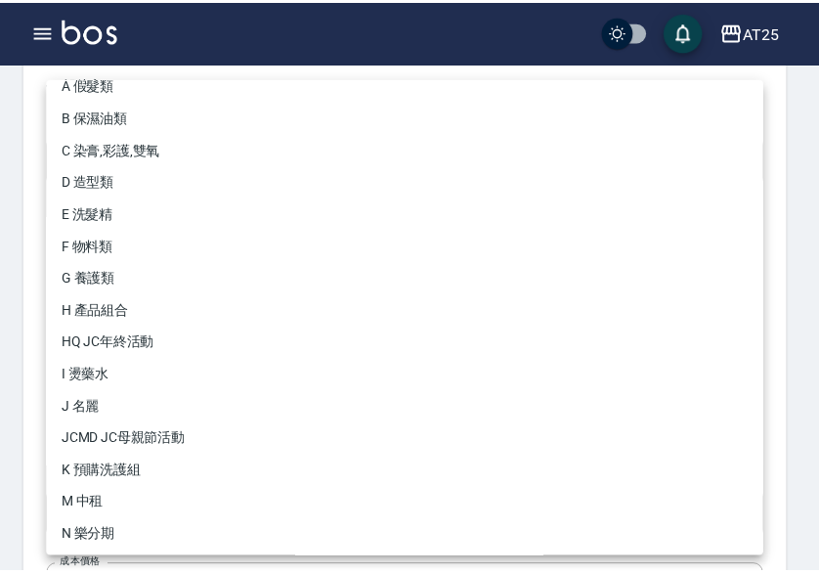
scroll to position [181, 0]
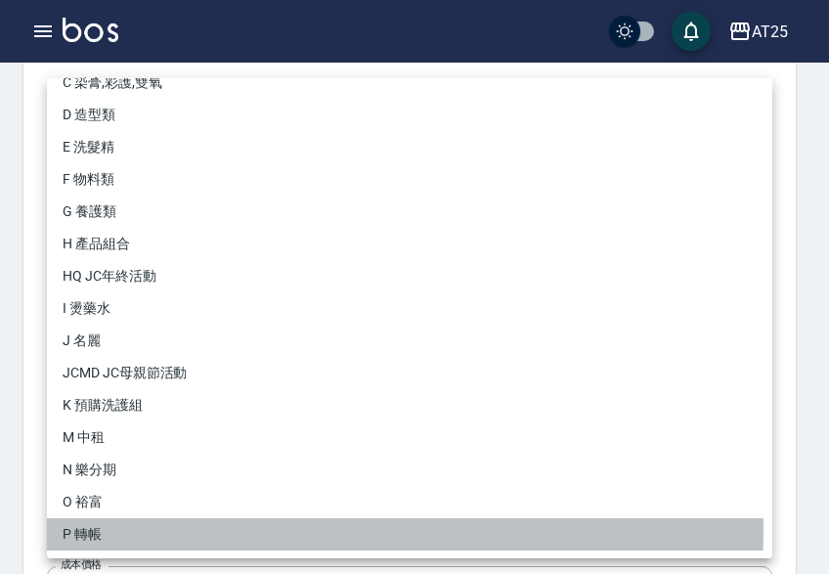
click at [154, 529] on li "P 轉帳" at bounding box center [409, 534] width 725 height 32
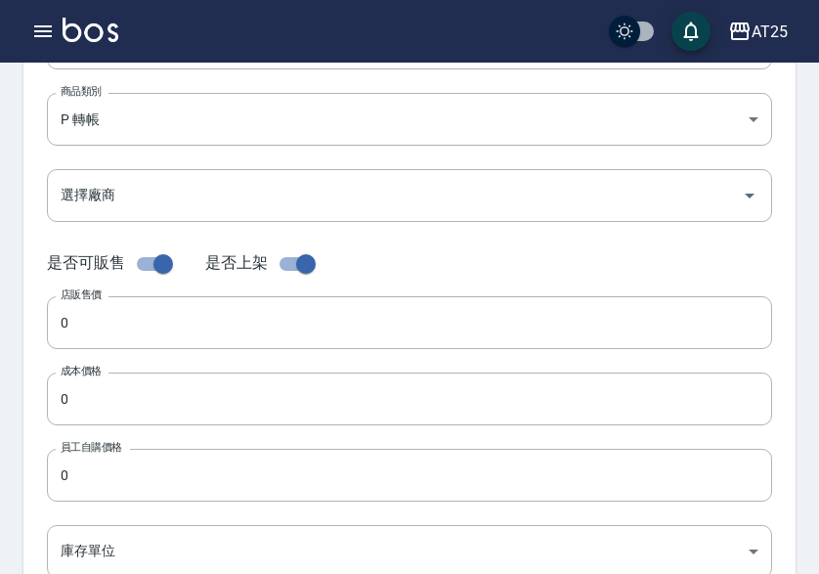
scroll to position [293, 0]
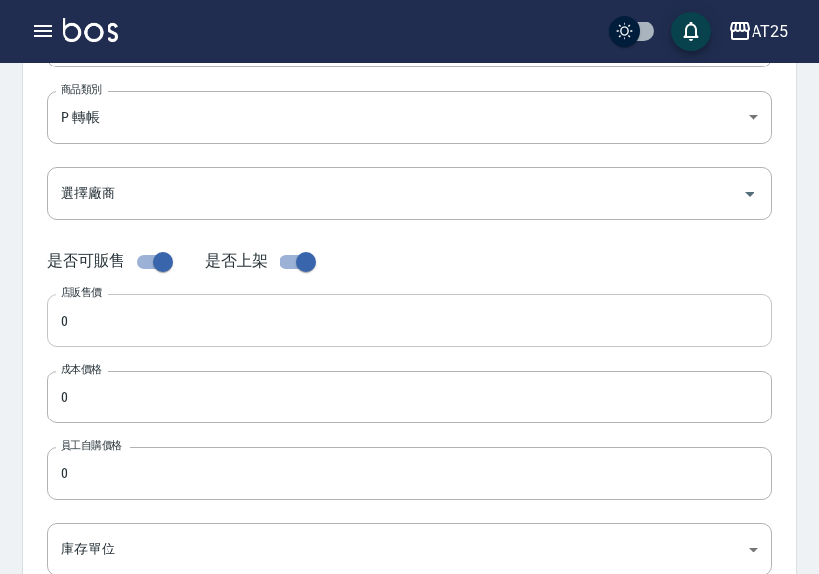
click at [120, 319] on input "0" at bounding box center [409, 320] width 725 height 53
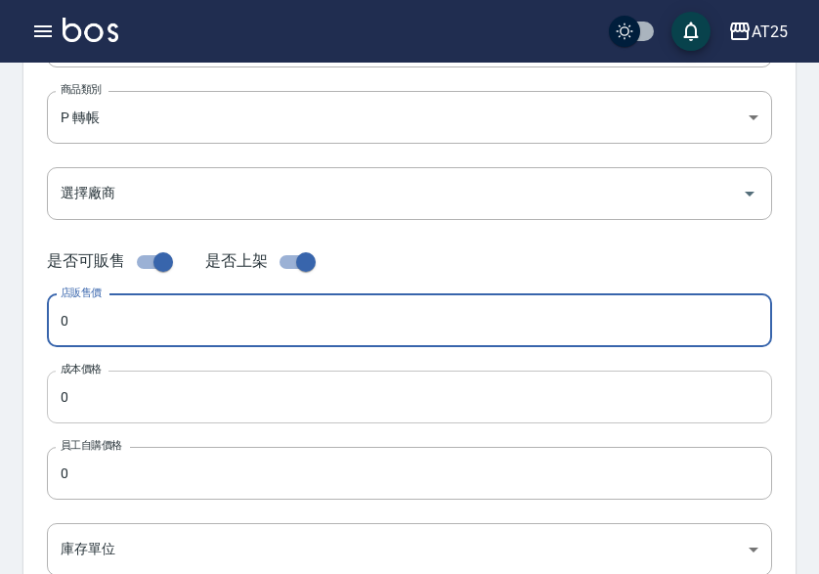
paste input "198"
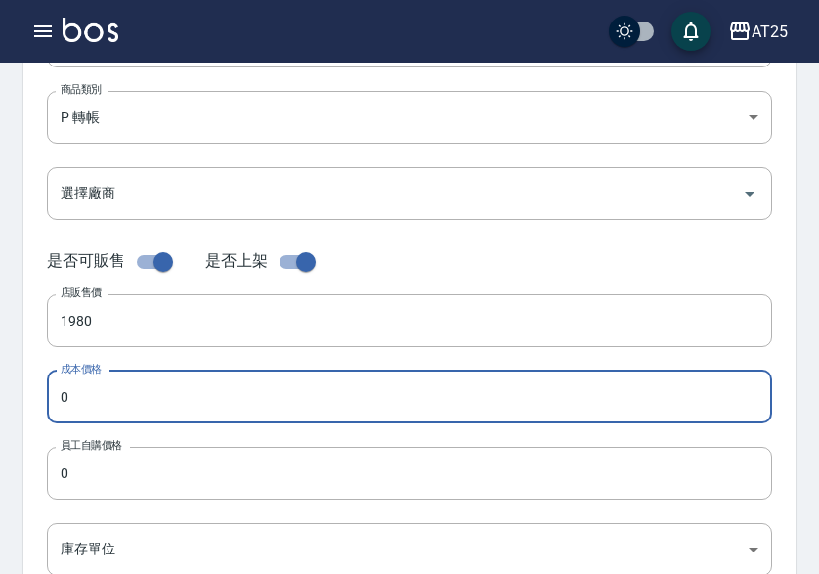
click at [112, 390] on input "0" at bounding box center [409, 396] width 725 height 53
paste input "198"
click at [111, 463] on input "0" at bounding box center [409, 473] width 725 height 53
paste input "198"
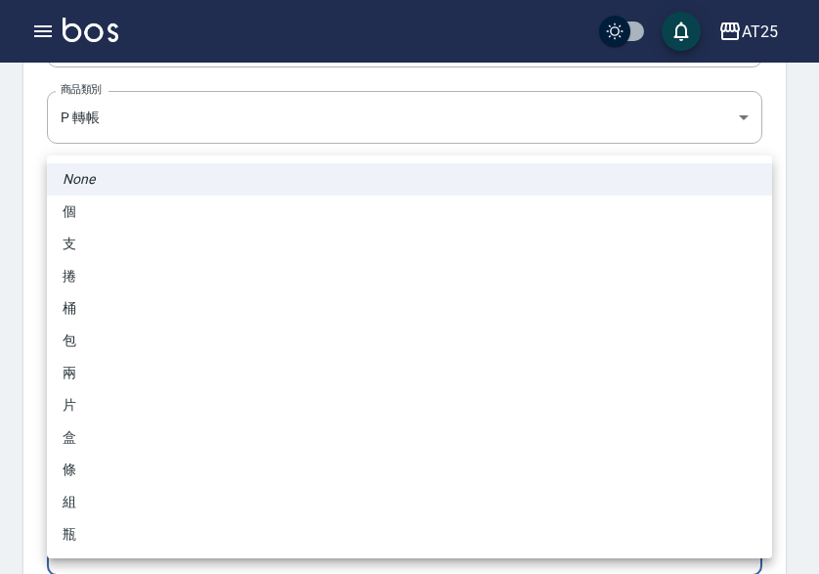
scroll to position [295, 0]
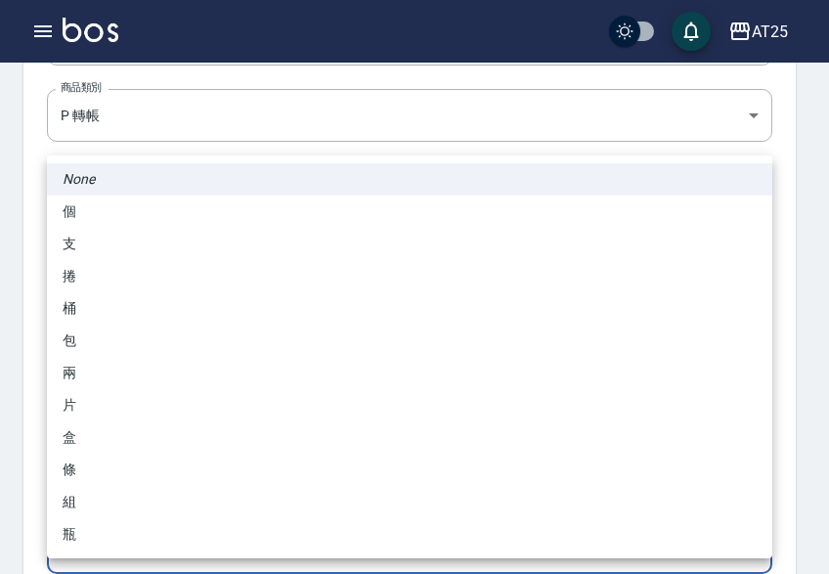
click at [107, 532] on body "AT25 登出 櫃檯作業 打帳單 帳單列表 掛單列表 座位開單 營業儀表板 現金收支登錄 高階收支登錄 材料自購登錄 每日結帳 排班表 現場電腦打卡 掃碼打卡…" at bounding box center [414, 379] width 829 height 1348
click at [91, 335] on li "包" at bounding box center [409, 340] width 725 height 32
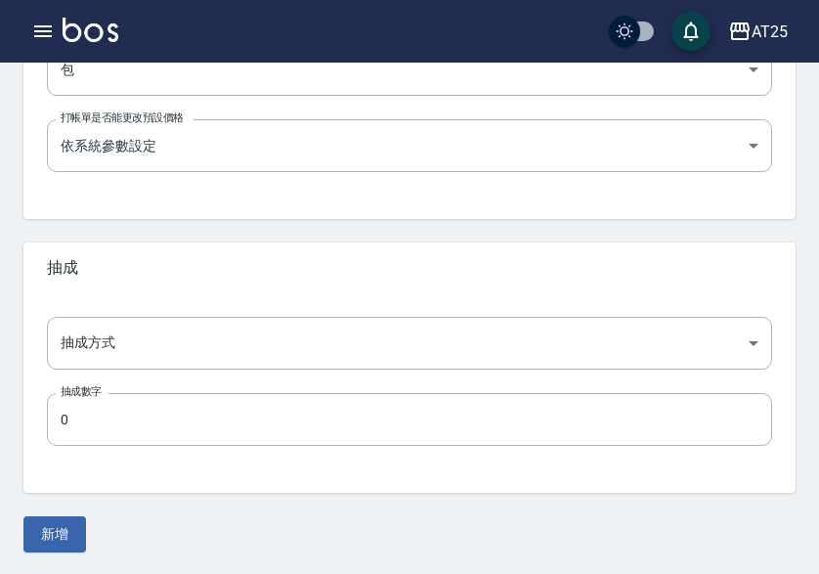
scroll to position [775, 0]
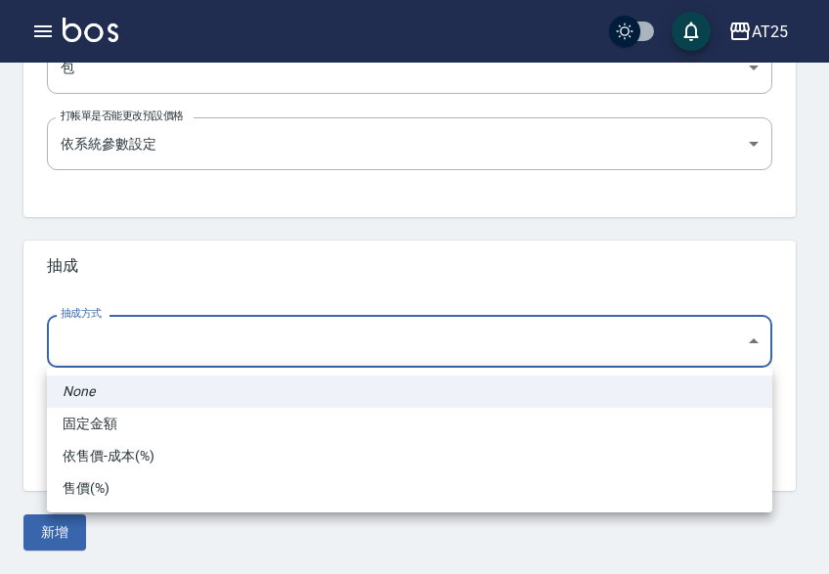
click at [165, 446] on li "依售價-成本(%)" at bounding box center [409, 456] width 725 height 32
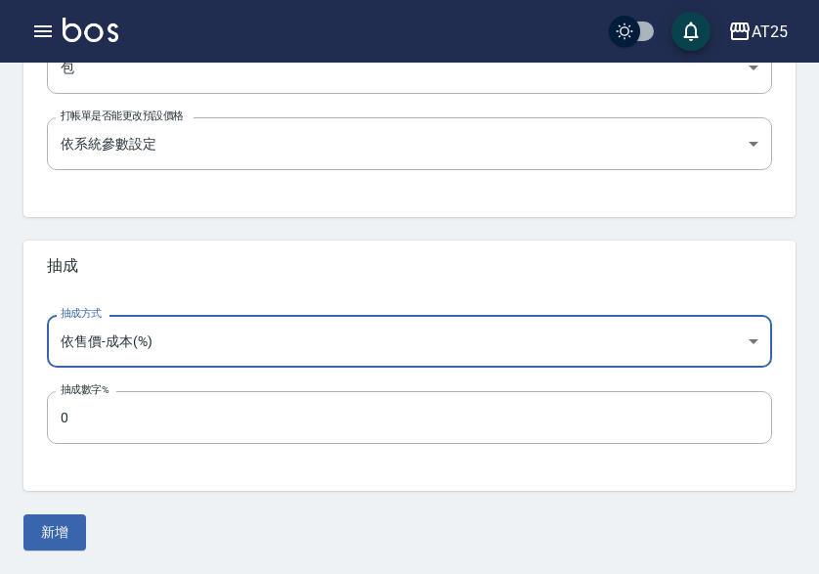
click at [60, 522] on button "新增" at bounding box center [54, 532] width 63 height 36
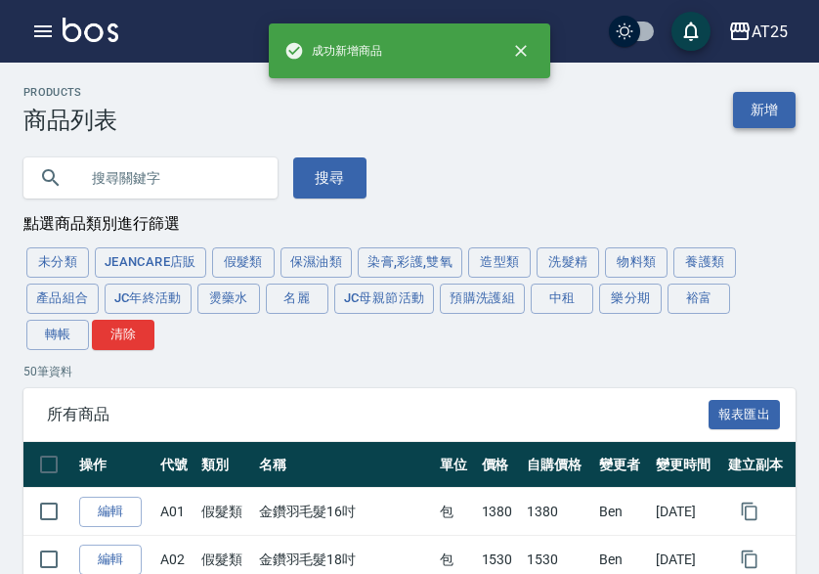
click at [792, 107] on link "新增" at bounding box center [764, 110] width 63 height 36
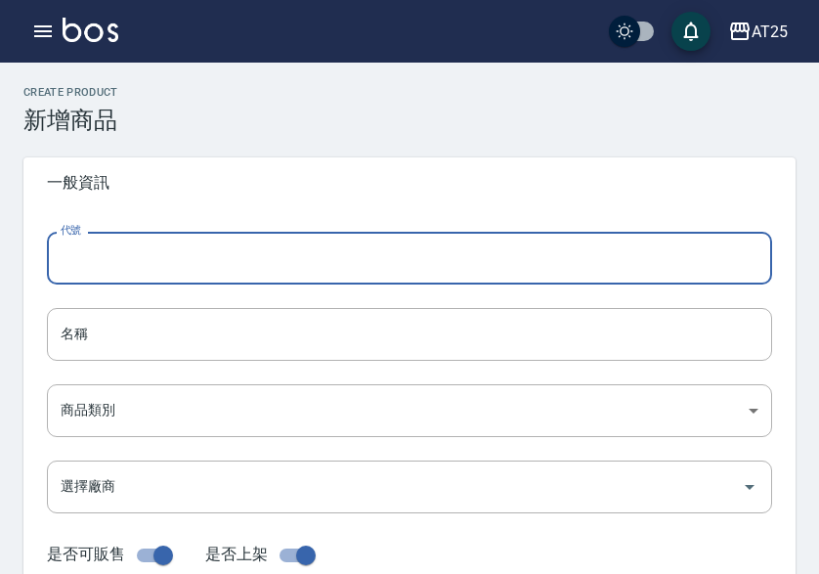
click at [251, 241] on input "代號" at bounding box center [409, 258] width 725 height 53
paste input "11"
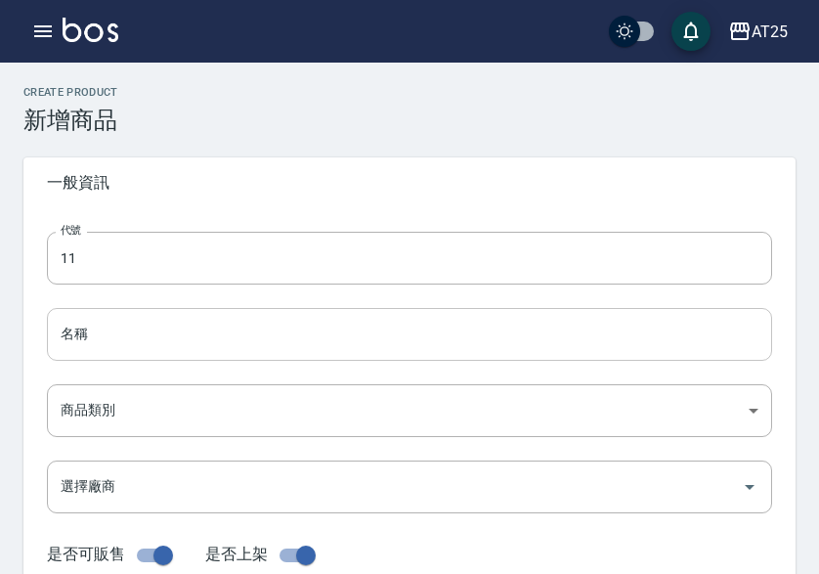
click at [88, 343] on input "名稱" at bounding box center [409, 334] width 725 height 53
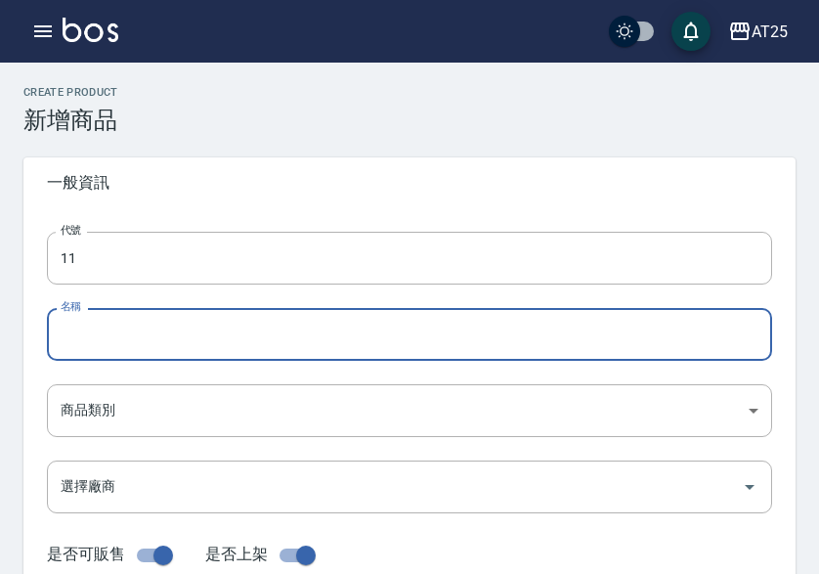
paste input "轉新羽毛鉑金髮20吋"
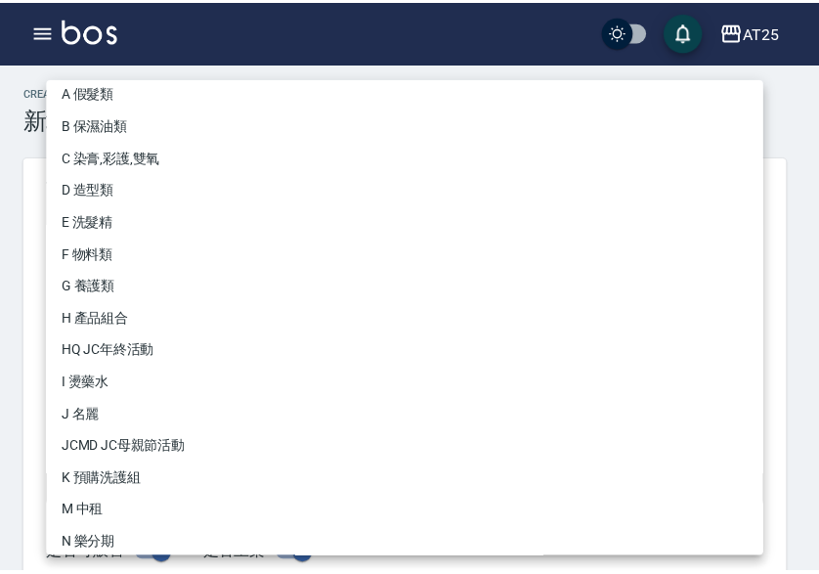
scroll to position [181, 0]
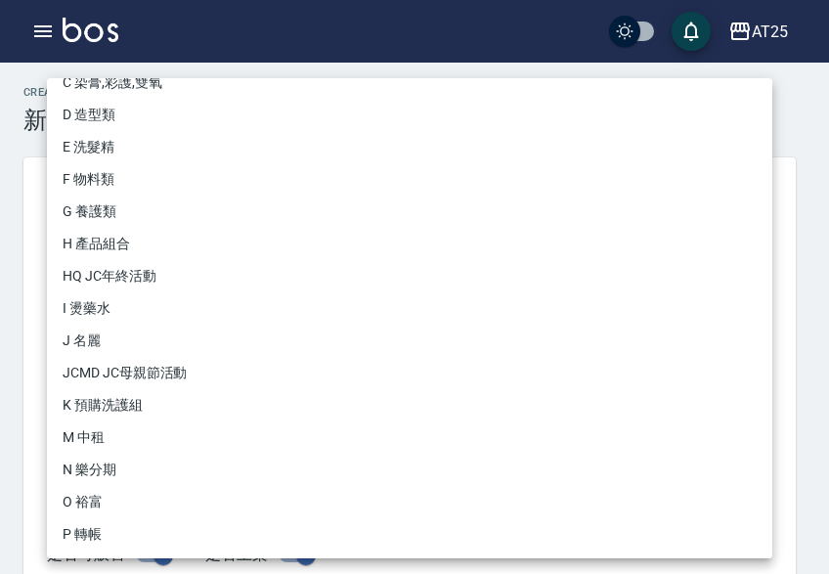
click at [99, 534] on li "P 轉帳" at bounding box center [409, 534] width 725 height 32
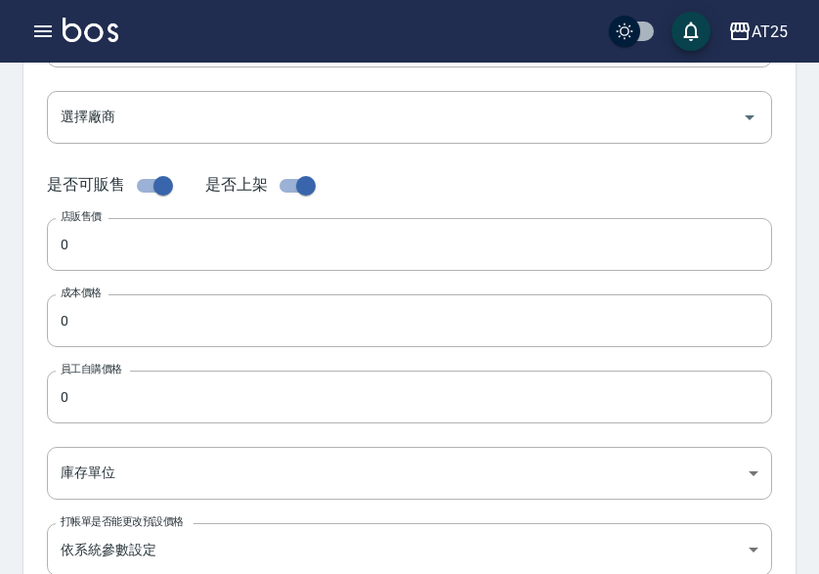
scroll to position [391, 0]
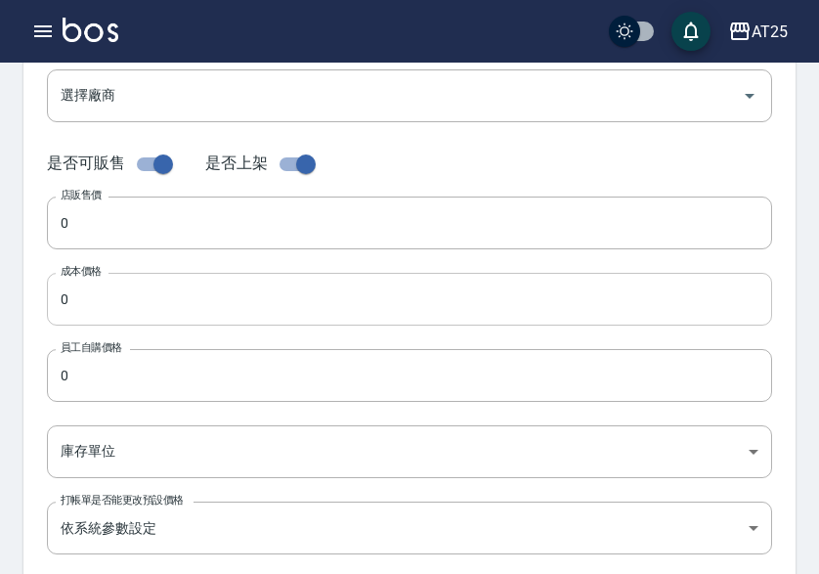
drag, startPoint x: 108, startPoint y: 235, endPoint x: 87, endPoint y: 292, distance: 60.6
click at [107, 235] on input "0" at bounding box center [409, 222] width 725 height 53
paste
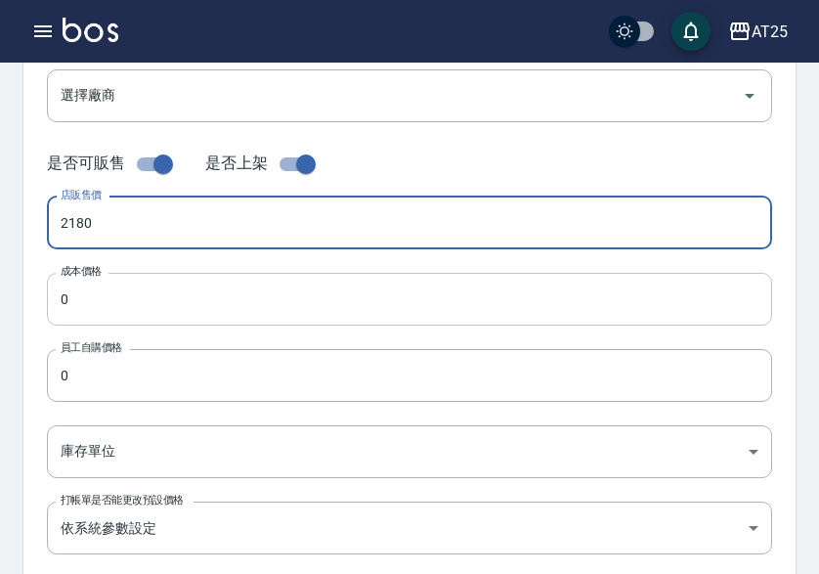
click at [87, 293] on input "0" at bounding box center [409, 299] width 725 height 53
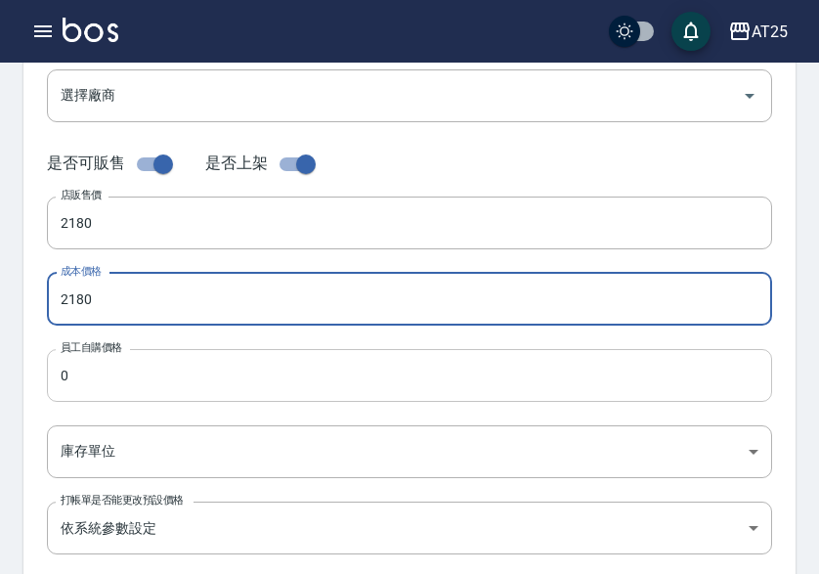
click at [100, 370] on input "0" at bounding box center [409, 375] width 725 height 53
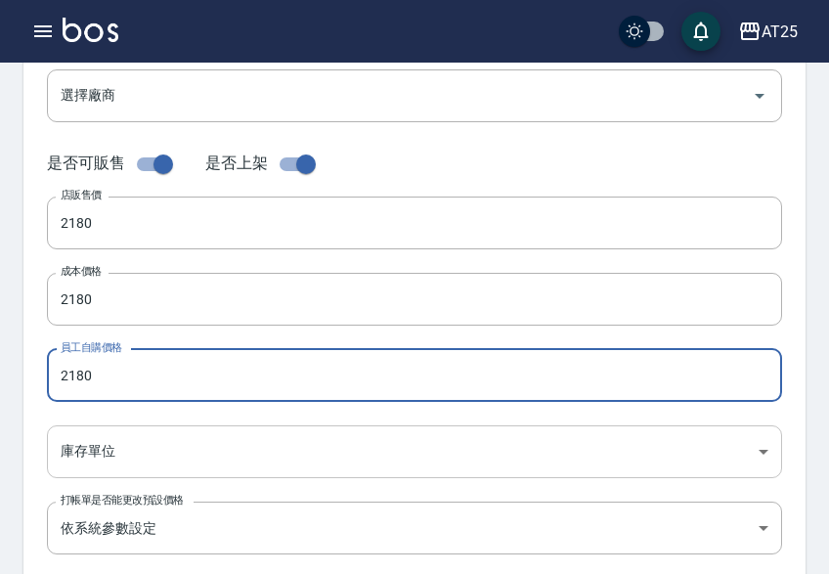
click at [107, 447] on body "AT25 登出 櫃檯作業 打帳單 帳單列表 掛單列表 座位開單 營業儀表板 現金收支登錄 高階收支登錄 材料自購登錄 每日結帳 排班表 現場電腦打卡 掃碼打卡…" at bounding box center [414, 283] width 829 height 1348
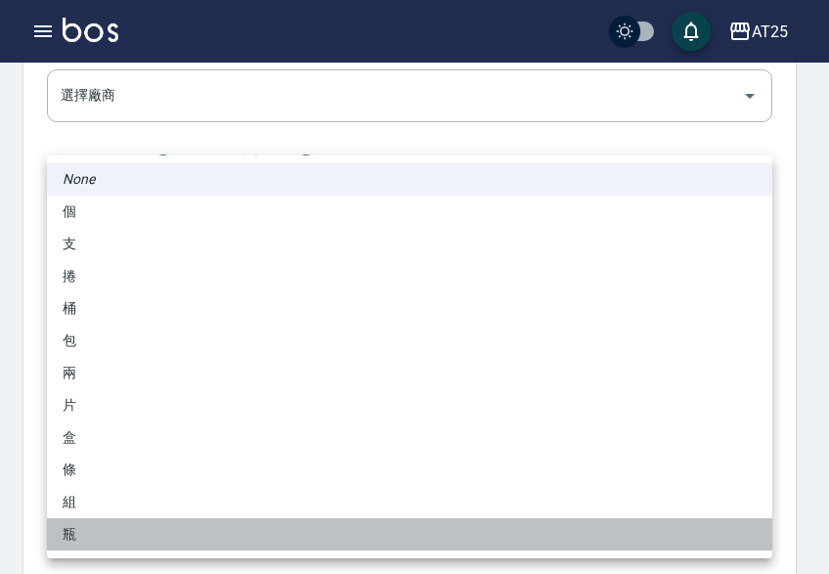
click at [112, 540] on li "瓶" at bounding box center [409, 534] width 725 height 32
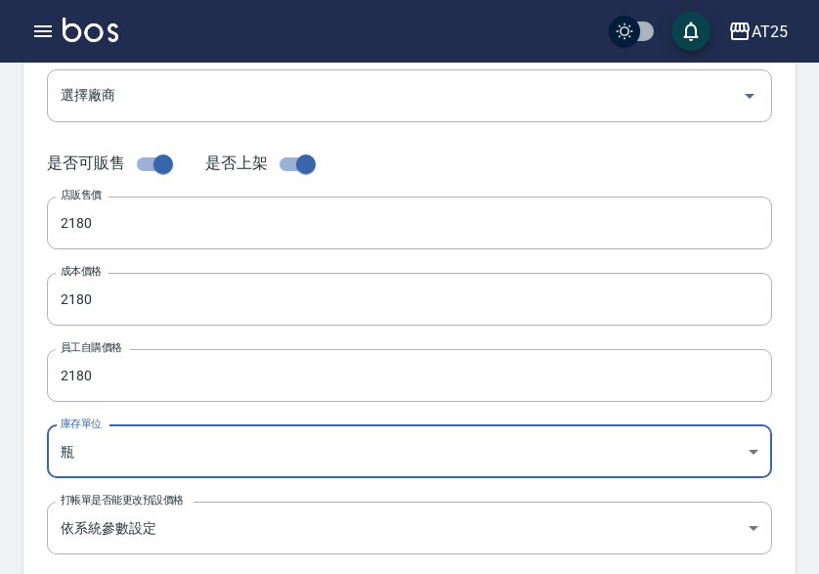
click at [124, 435] on body "AT25 登出 櫃檯作業 打帳單 帳單列表 掛單列表 座位開單 營業儀表板 現金收支登錄 高階收支登錄 材料自購登錄 每日結帳 排班表 現場電腦打卡 掃碼打卡…" at bounding box center [409, 283] width 819 height 1348
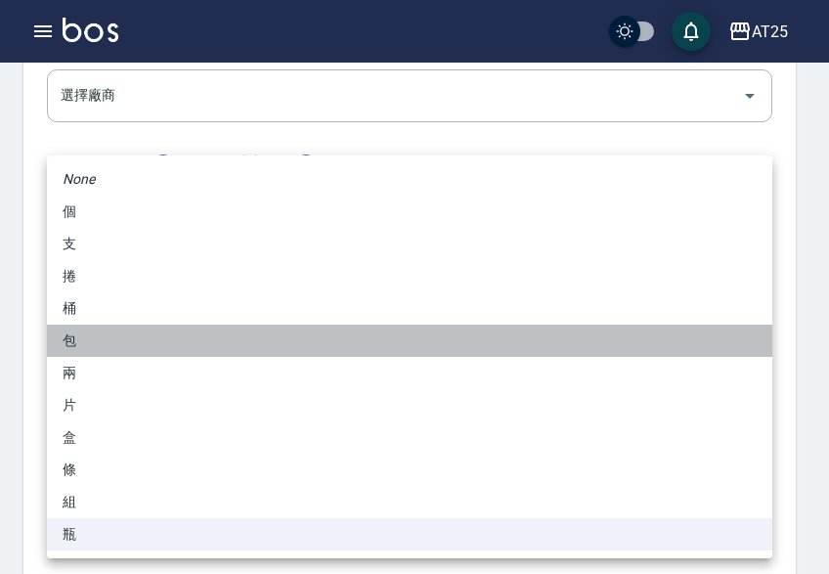
click at [122, 328] on li "包" at bounding box center [409, 340] width 725 height 32
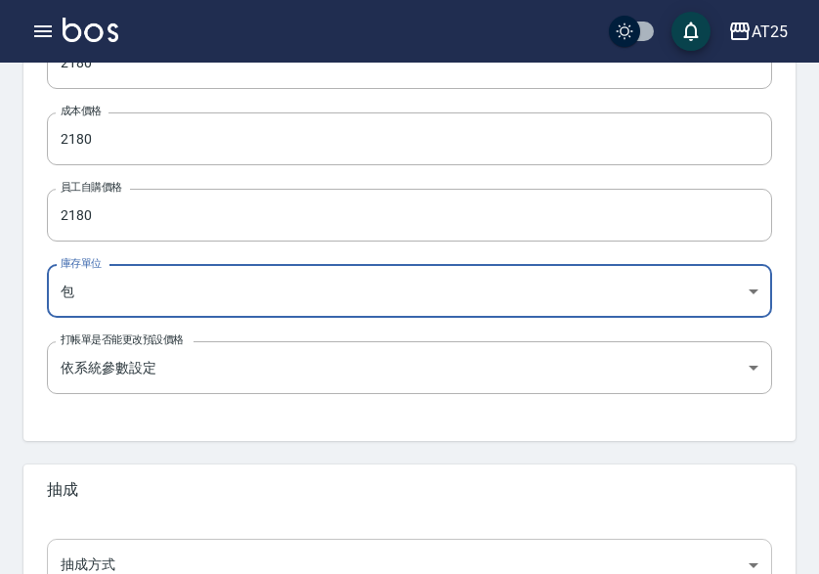
scroll to position [775, 0]
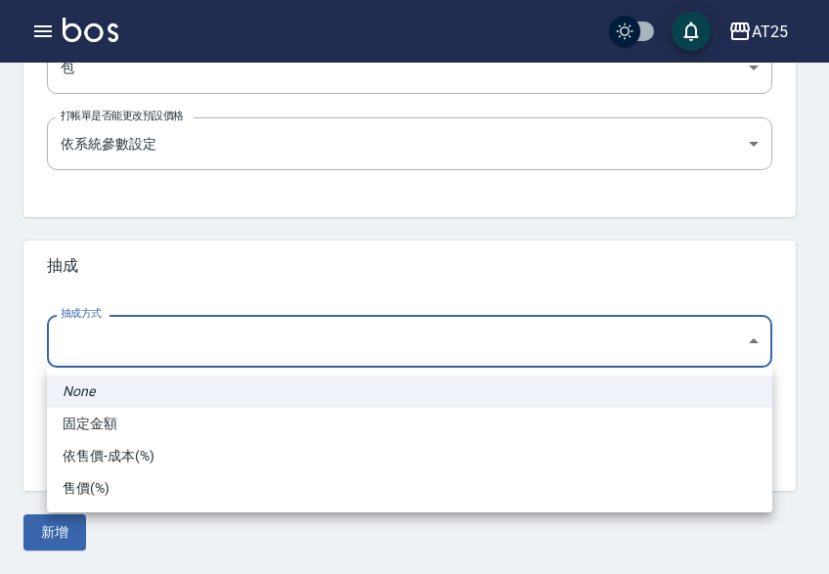
click at [150, 442] on li "依售價-成本(%)" at bounding box center [409, 456] width 725 height 32
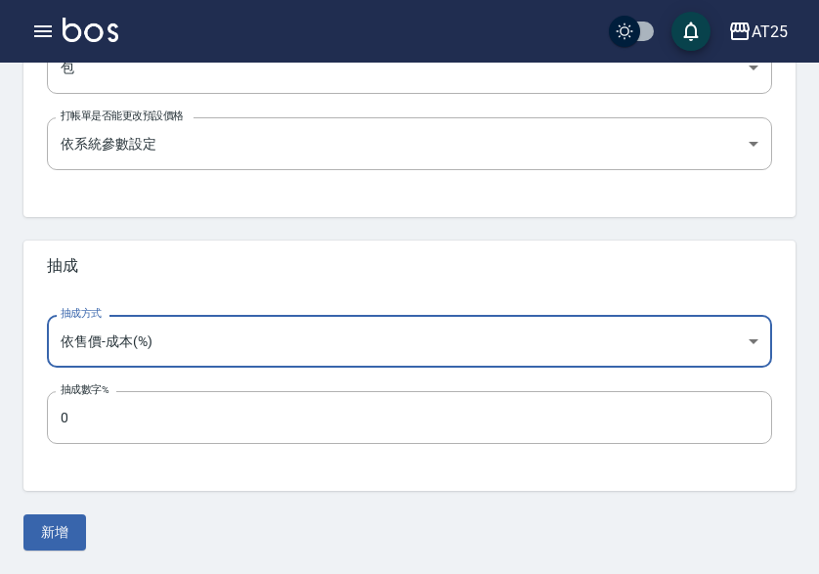
click at [86, 529] on div "新增" at bounding box center [409, 532] width 772 height 36
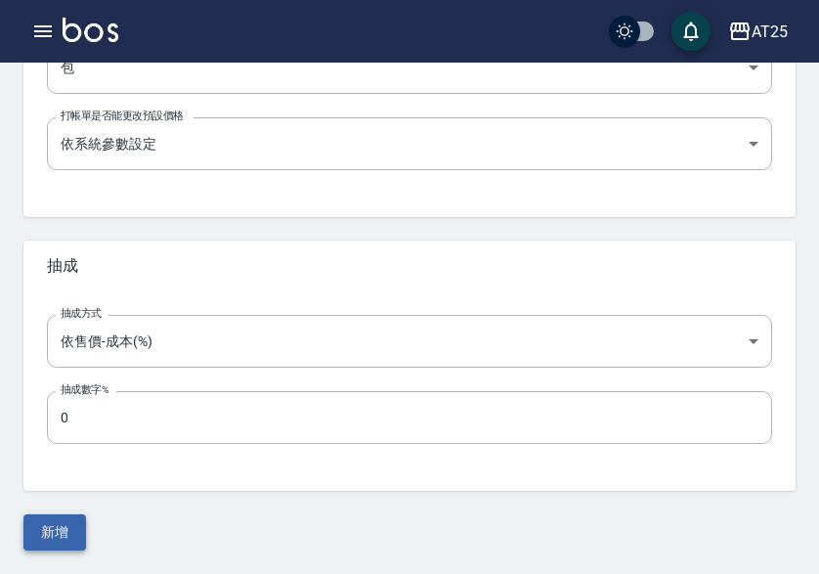
click at [52, 534] on button "新增" at bounding box center [54, 532] width 63 height 36
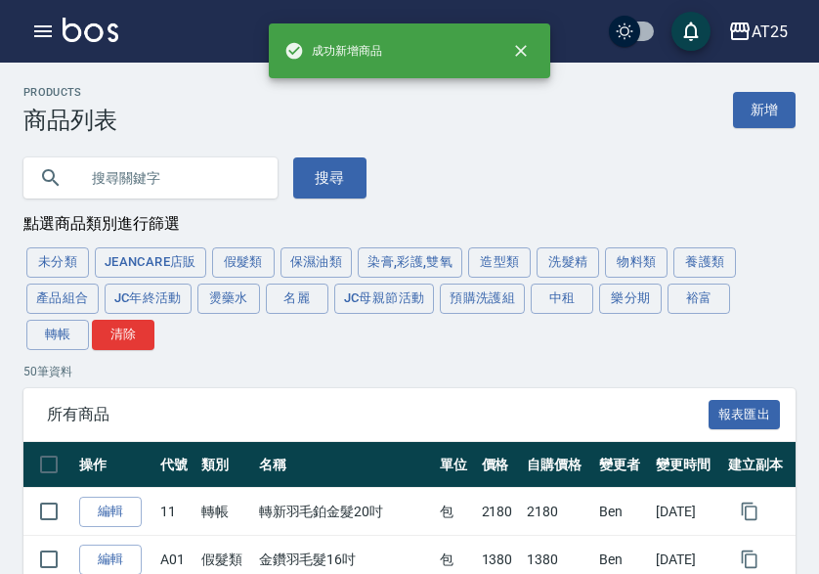
click at [59, 327] on button "轉帳" at bounding box center [57, 335] width 63 height 30
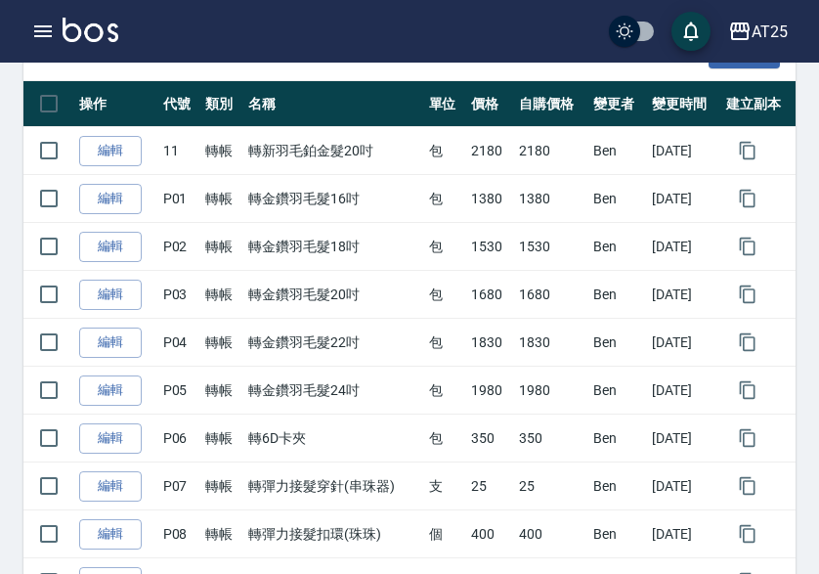
scroll to position [145, 0]
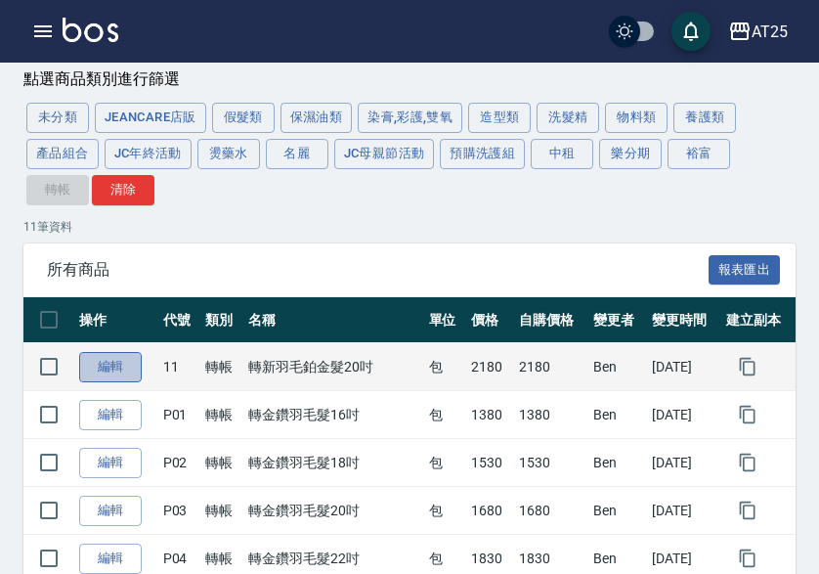
click at [130, 371] on link "編輯" at bounding box center [110, 367] width 63 height 30
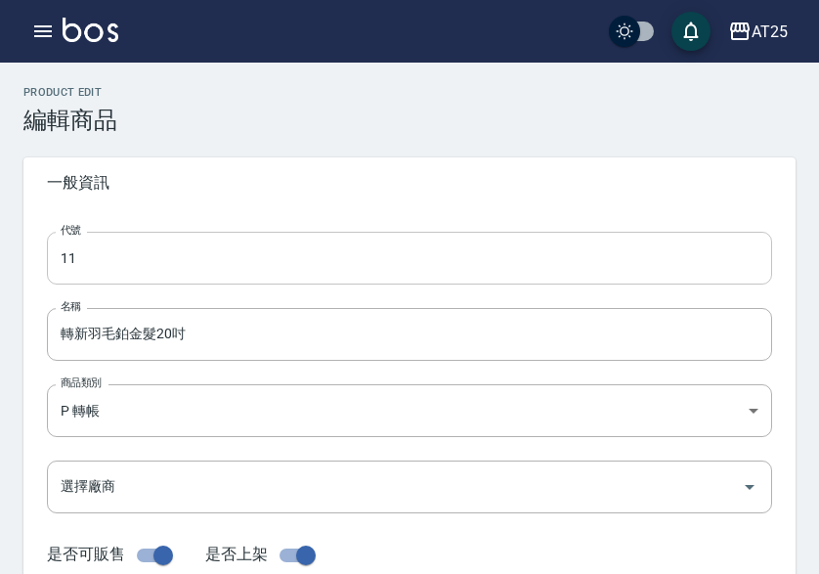
click at [65, 250] on input "11" at bounding box center [409, 258] width 725 height 53
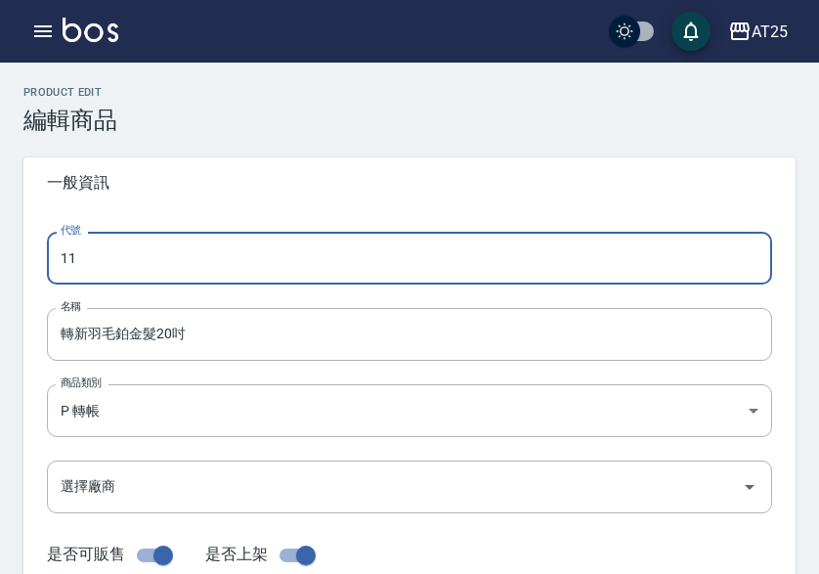
click at [59, 251] on input "11" at bounding box center [409, 258] width 725 height 53
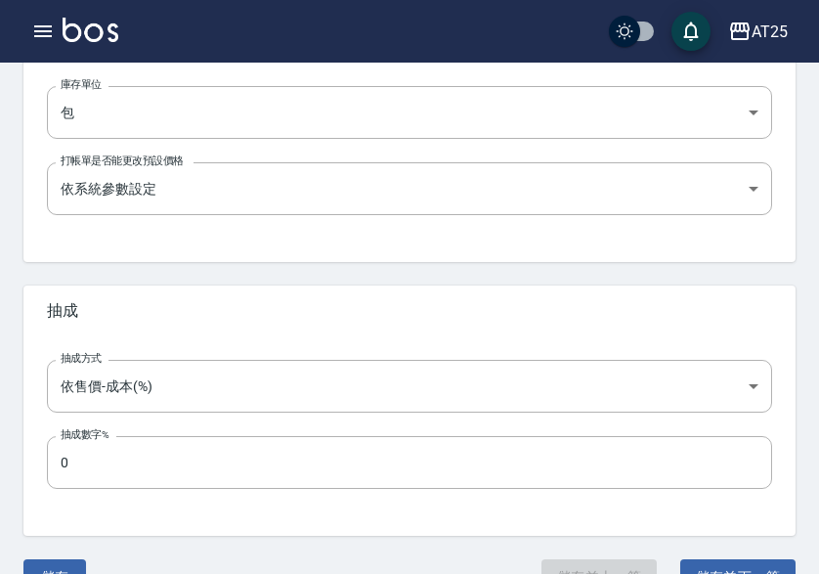
scroll to position [775, 0]
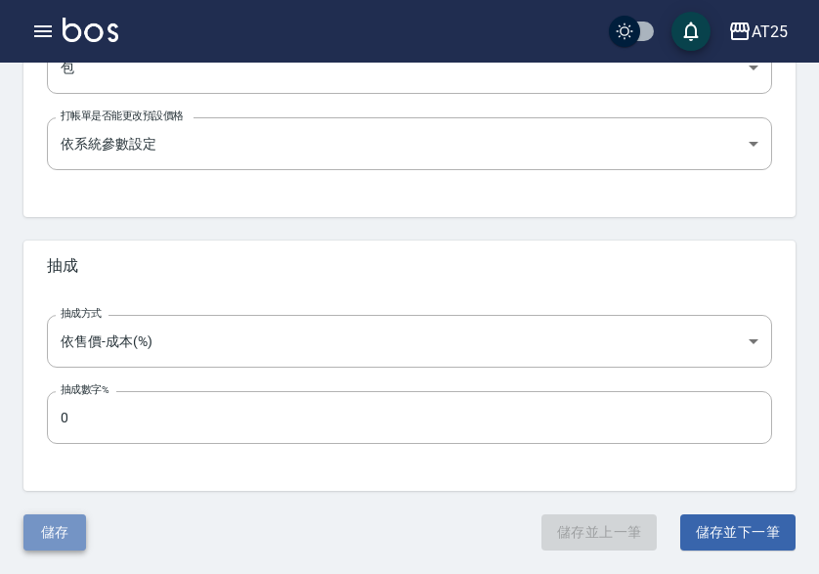
click at [69, 529] on button "儲存" at bounding box center [54, 532] width 63 height 36
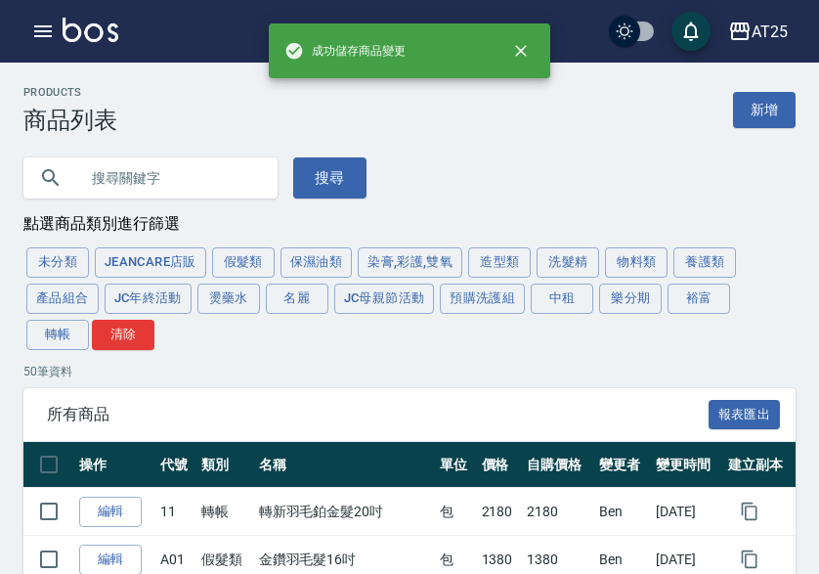
click at [777, 110] on link "新增" at bounding box center [764, 110] width 63 height 36
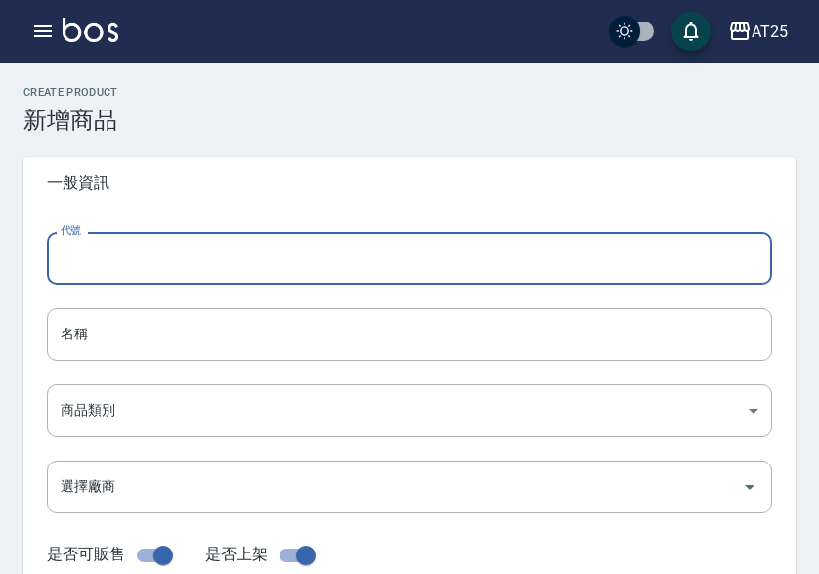
click at [125, 243] on input "代號" at bounding box center [409, 258] width 725 height 53
click at [62, 258] on input "12" at bounding box center [409, 258] width 725 height 53
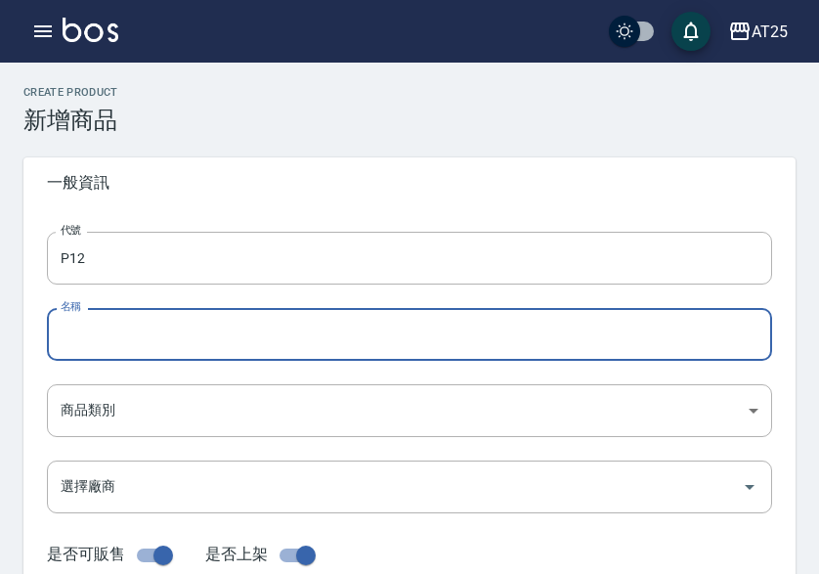
drag, startPoint x: 76, startPoint y: 324, endPoint x: 74, endPoint y: 350, distance: 25.5
click at [76, 324] on div "名稱 名稱" at bounding box center [409, 334] width 725 height 53
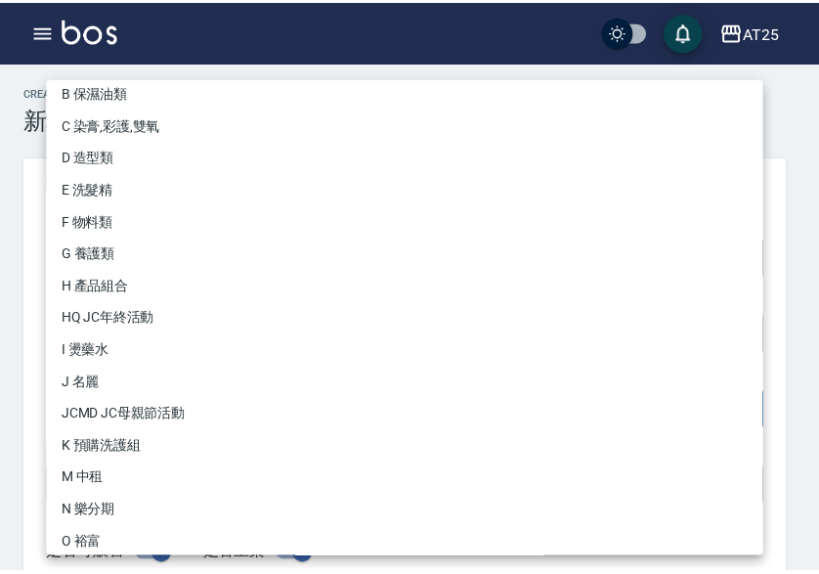
scroll to position [181, 0]
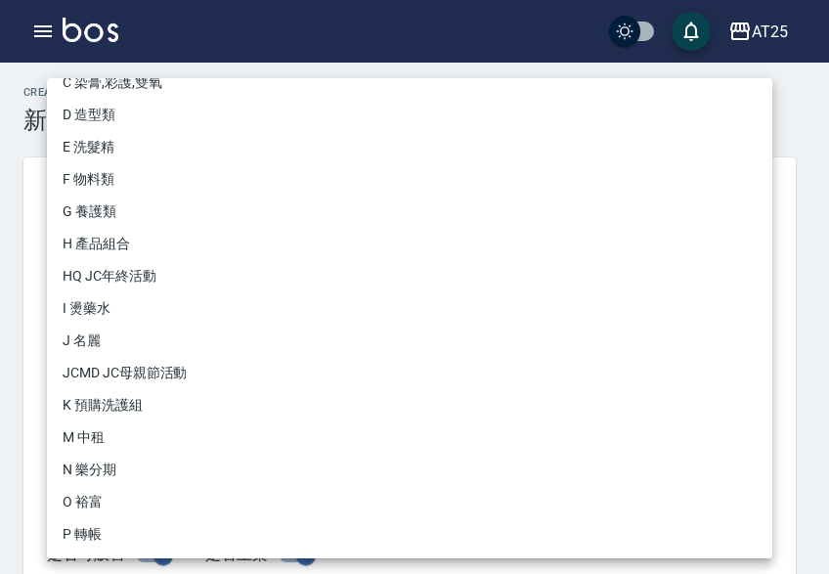
click at [118, 519] on li "P 轉帳" at bounding box center [409, 534] width 725 height 32
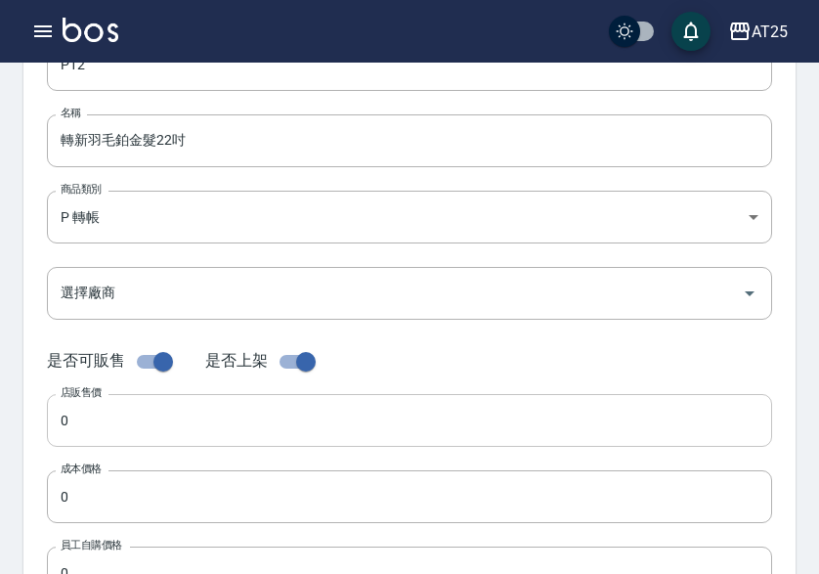
scroll to position [195, 0]
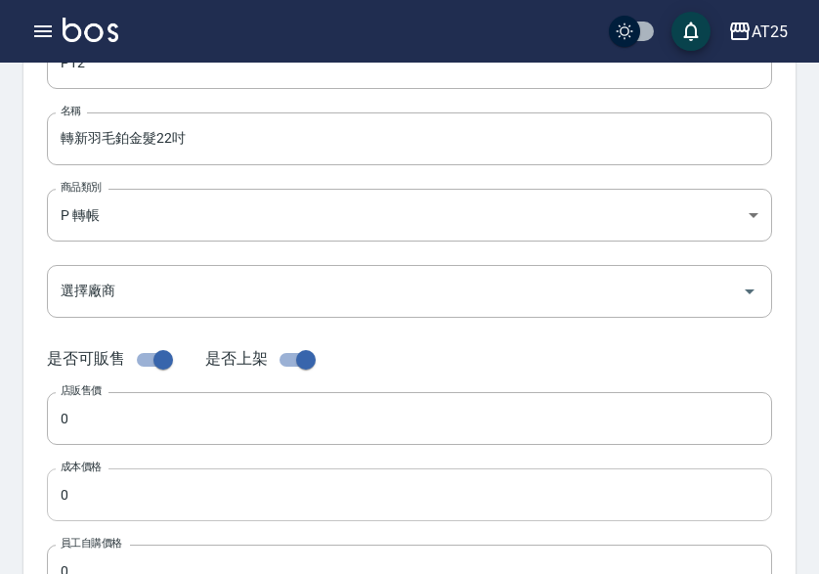
drag, startPoint x: 81, startPoint y: 444, endPoint x: 83, endPoint y: 481, distance: 37.2
click at [81, 444] on input "0" at bounding box center [409, 418] width 725 height 53
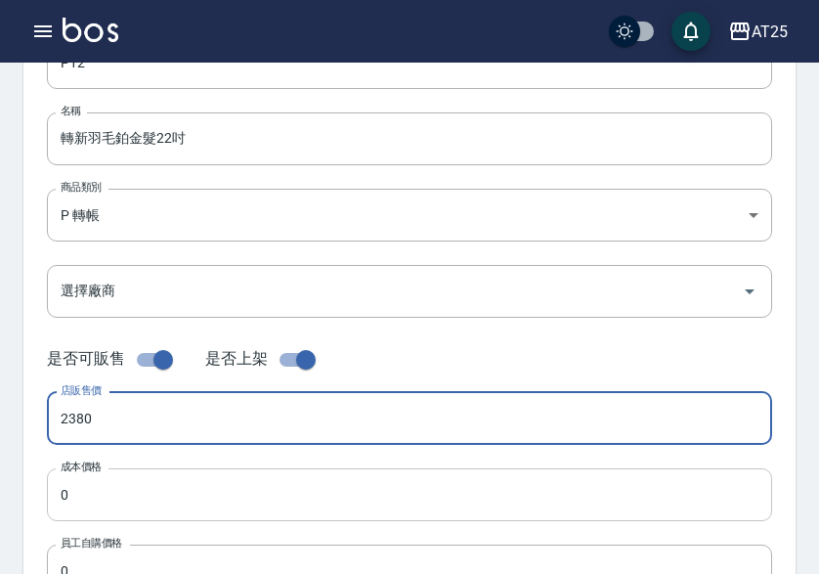
click at [84, 485] on input "0" at bounding box center [409, 494] width 725 height 53
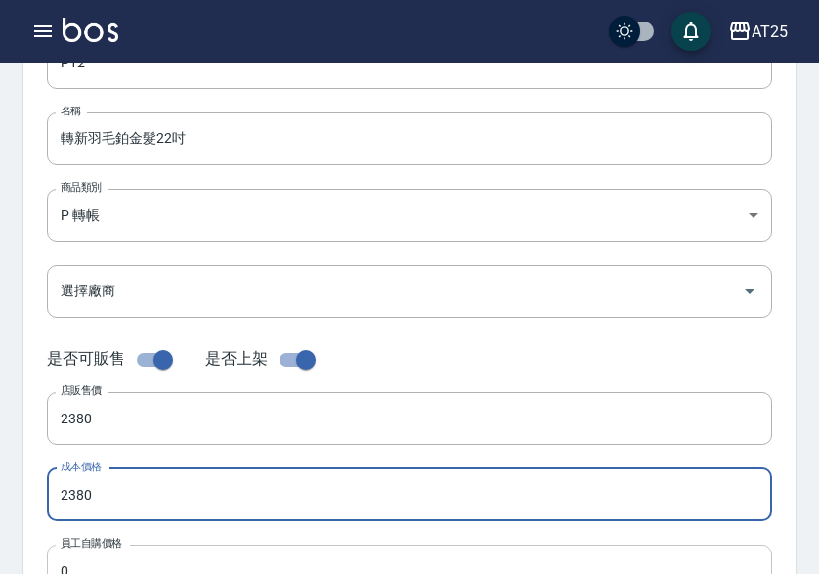
click at [80, 554] on input "0" at bounding box center [409, 570] width 725 height 53
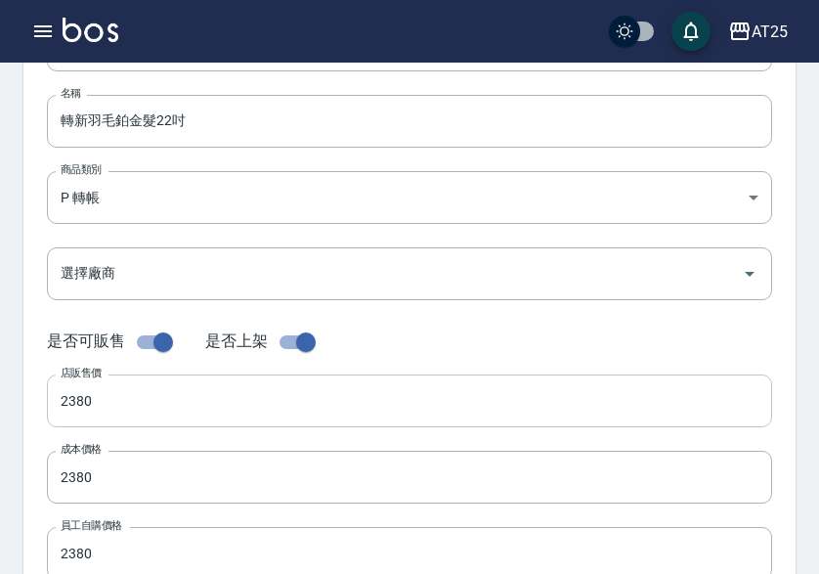
scroll to position [493, 0]
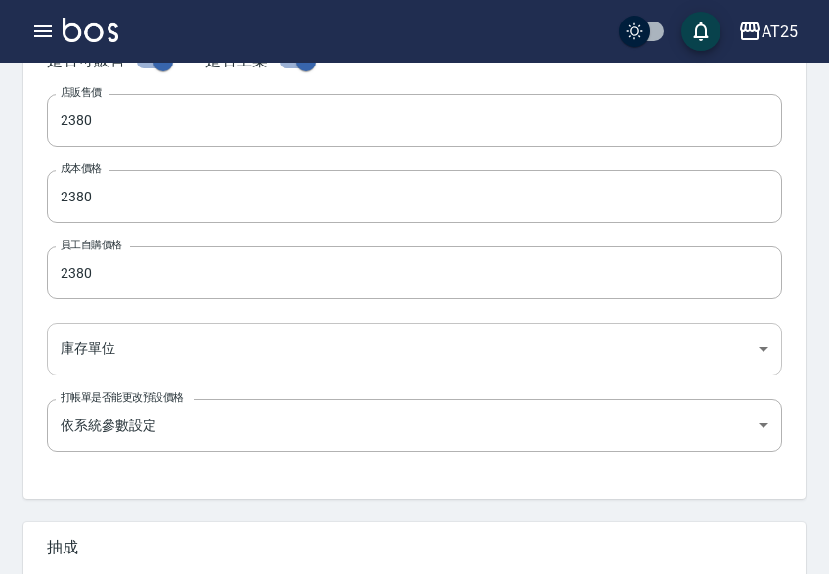
click at [128, 342] on body "AT25 登出 櫃檯作業 打帳單 帳單列表 掛單列表 座位開單 營業儀表板 現金收支登錄 高階收支登錄 材料自購登錄 每日結帳 排班表 現場電腦打卡 掃碼打卡…" at bounding box center [414, 181] width 829 height 1348
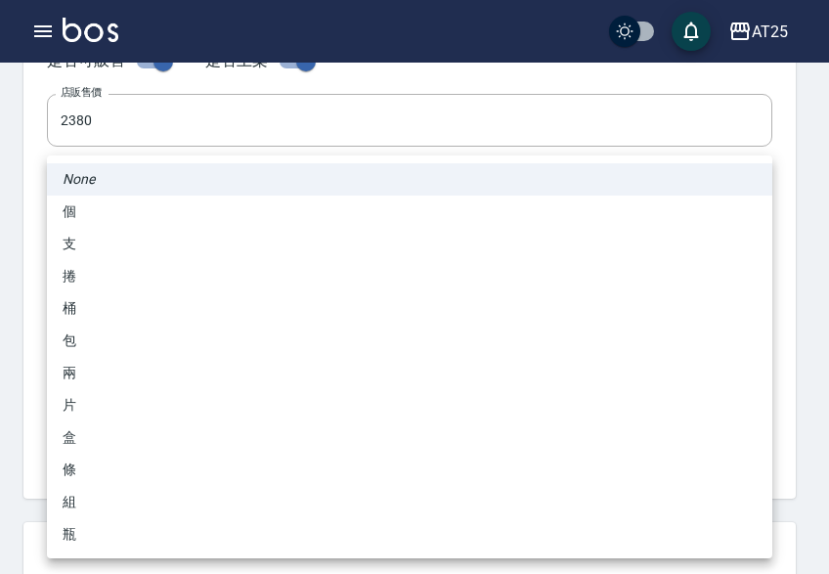
click at [108, 335] on li "包" at bounding box center [409, 340] width 725 height 32
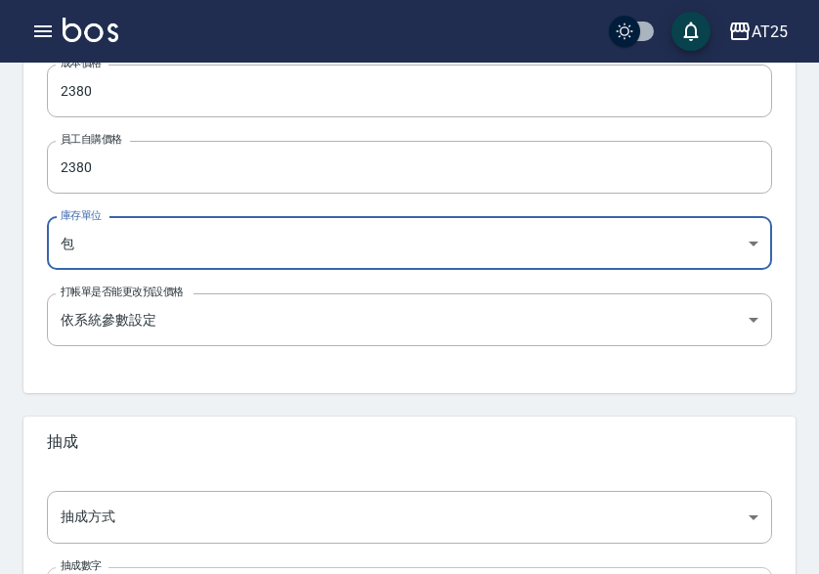
scroll to position [775, 0]
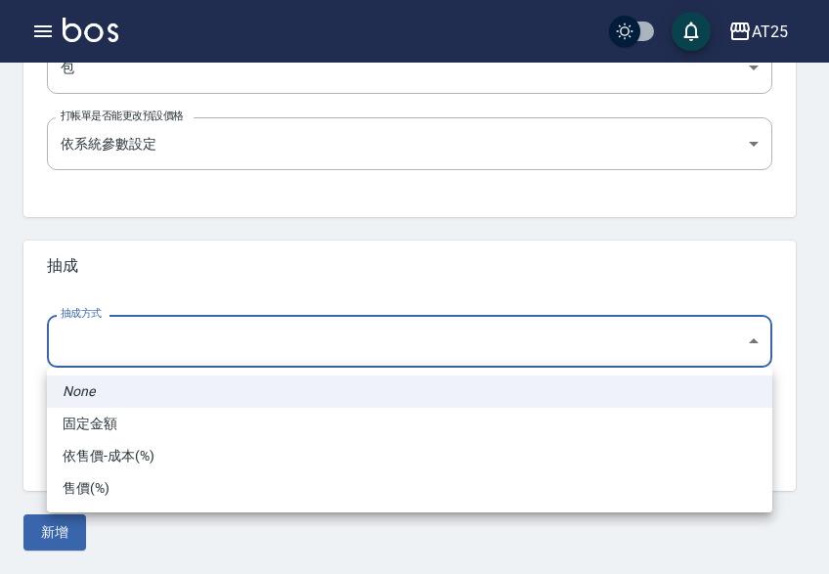
click at [118, 441] on li "依售價-成本(%)" at bounding box center [409, 456] width 725 height 32
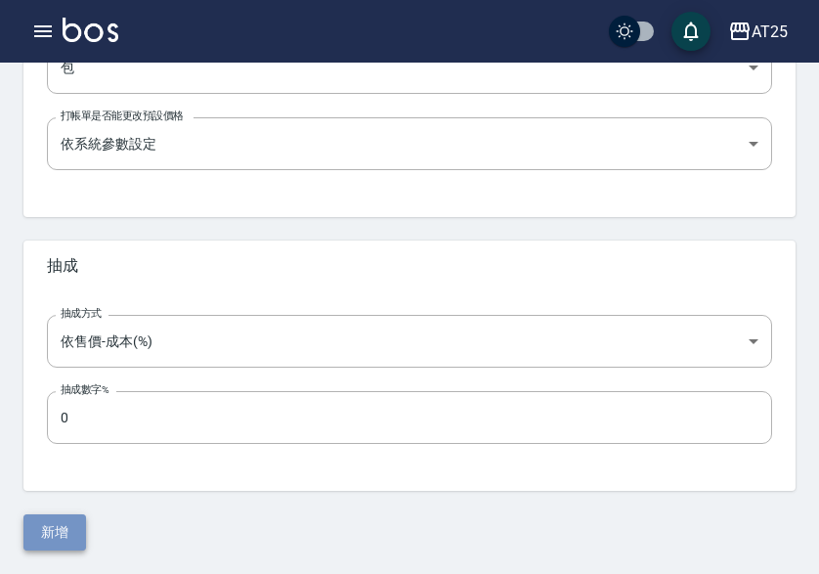
click at [71, 527] on button "新增" at bounding box center [54, 532] width 63 height 36
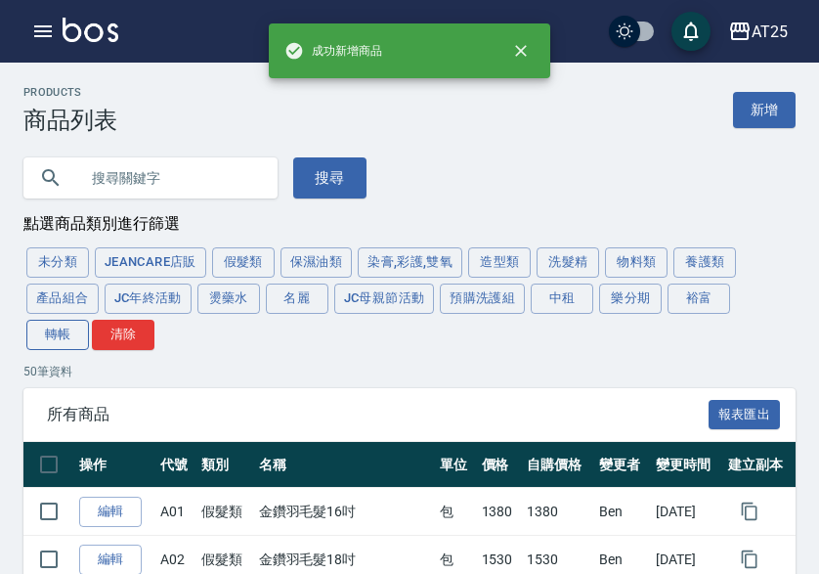
click at [64, 322] on button "轉帳" at bounding box center [57, 335] width 63 height 30
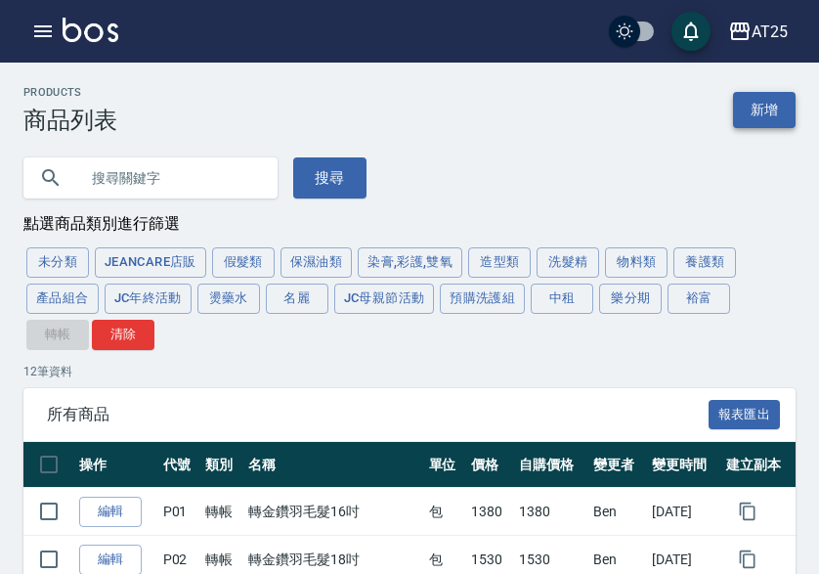
click at [752, 111] on link "新增" at bounding box center [764, 110] width 63 height 36
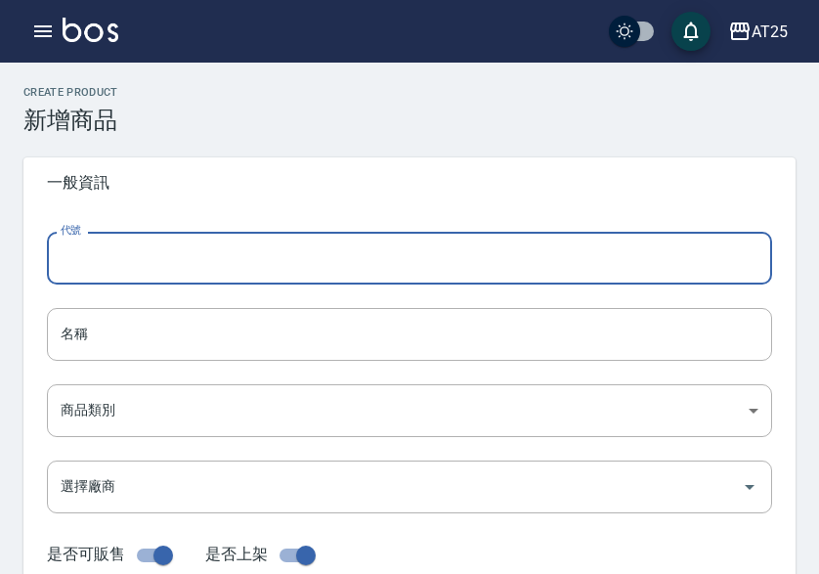
click at [164, 245] on input "代號" at bounding box center [409, 258] width 725 height 53
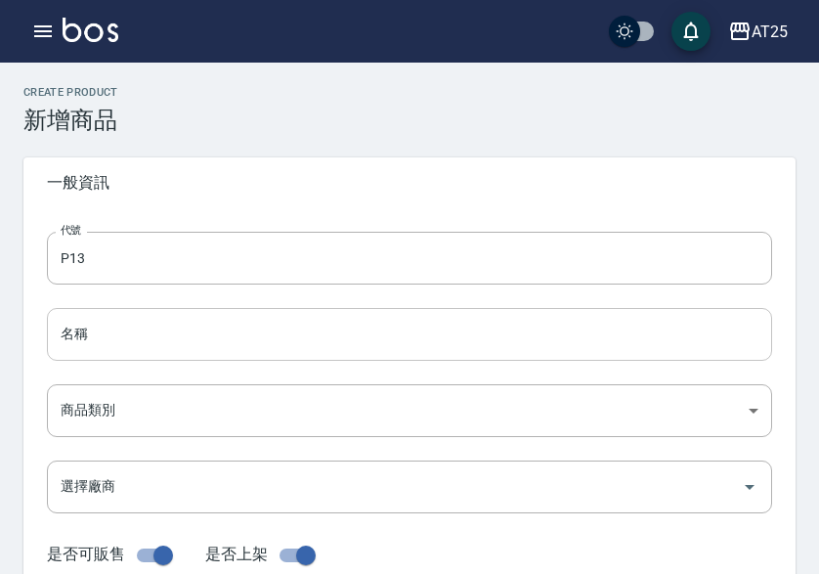
click at [97, 344] on input "名稱" at bounding box center [409, 334] width 725 height 53
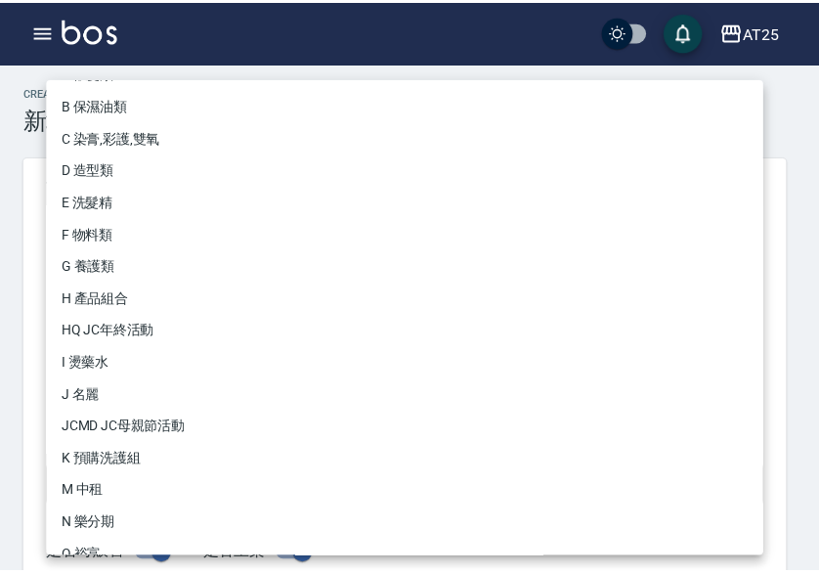
scroll to position [181, 0]
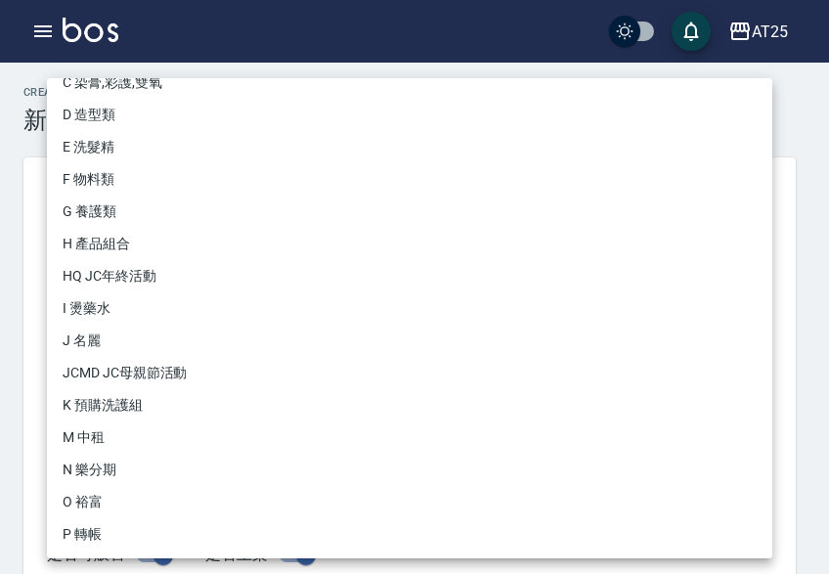
click at [86, 531] on li "P 轉帳" at bounding box center [409, 534] width 725 height 32
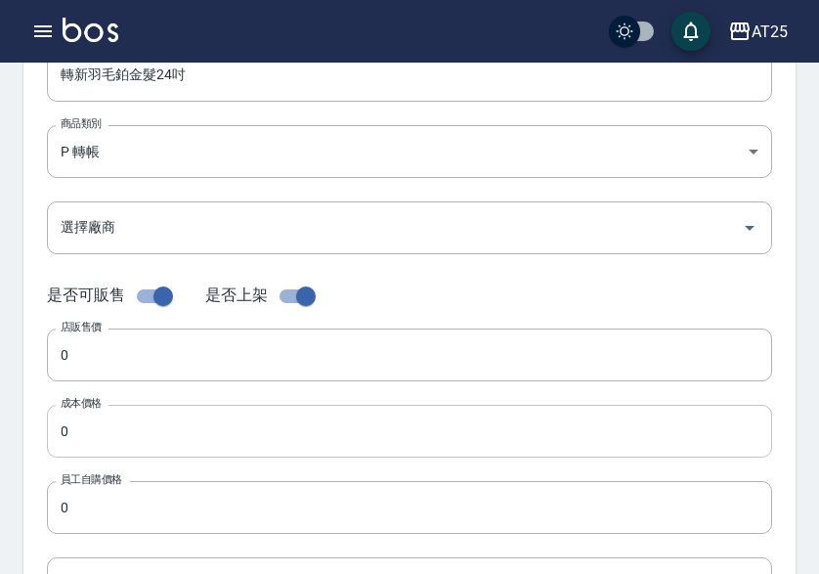
scroll to position [293, 0]
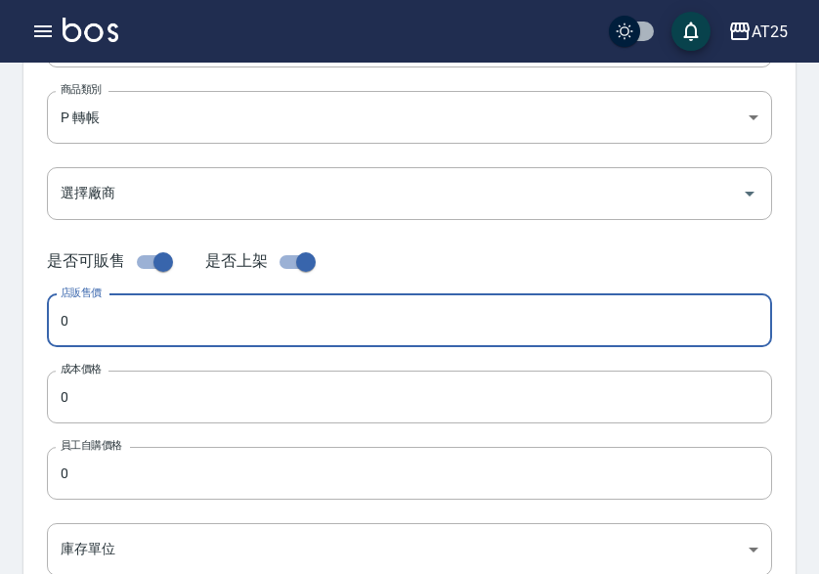
click at [120, 340] on input "0" at bounding box center [409, 320] width 725 height 53
click at [132, 393] on input "0" at bounding box center [409, 396] width 725 height 53
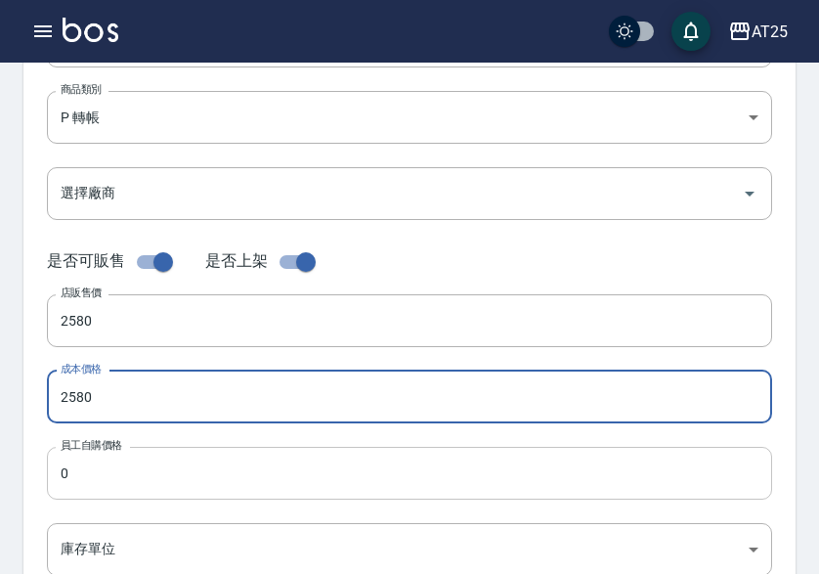
click at [132, 460] on input "0" at bounding box center [409, 473] width 725 height 53
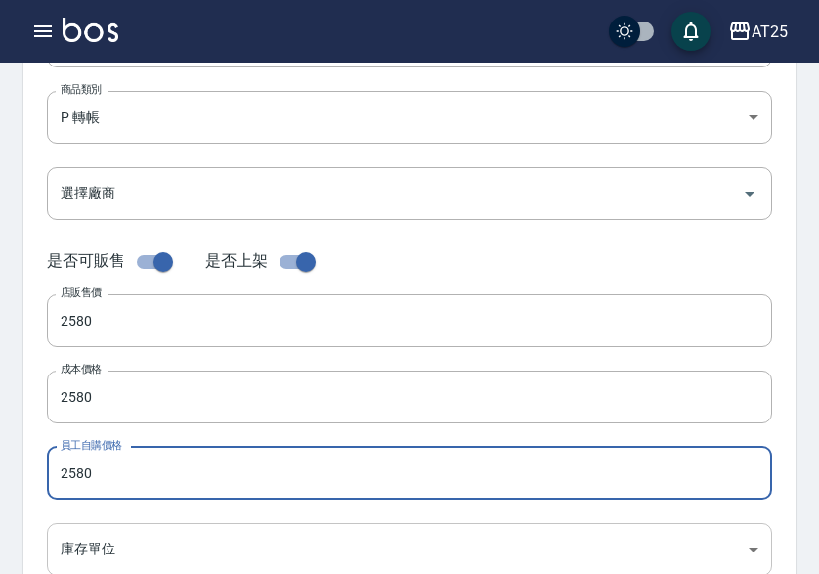
click at [121, 529] on body "AT25 登出 櫃檯作業 打帳單 帳單列表 掛單列表 座位開單 營業儀表板 現金收支登錄 高階收支登錄 材料自購登錄 每日結帳 排班表 現場電腦打卡 掃碼打卡…" at bounding box center [409, 381] width 819 height 1348
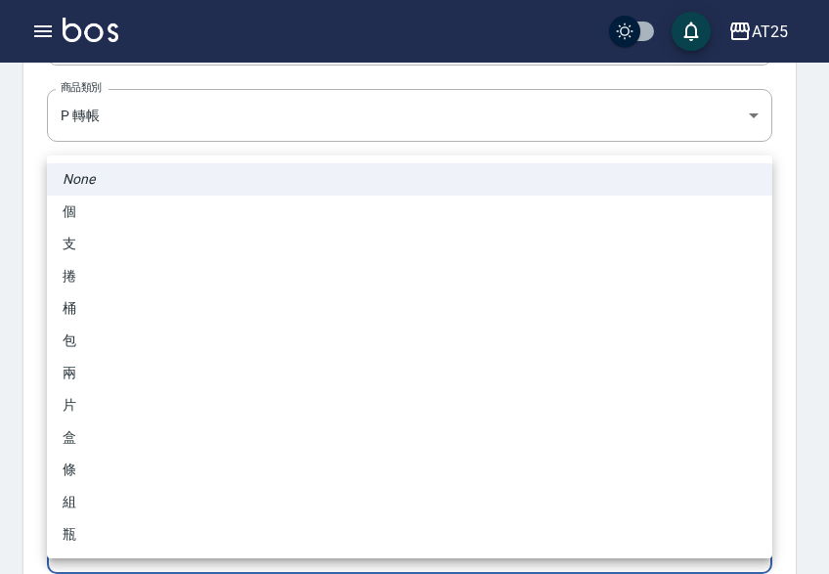
click at [164, 342] on li "包" at bounding box center [409, 340] width 725 height 32
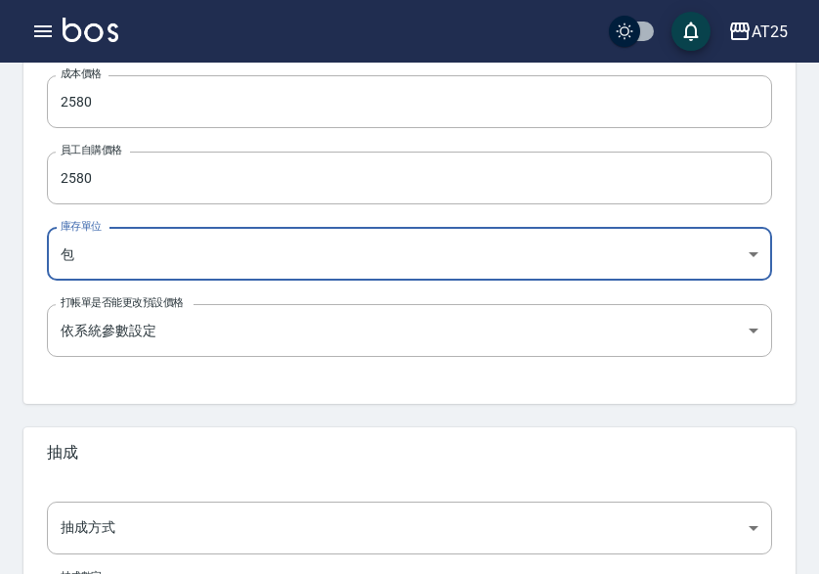
scroll to position [775, 0]
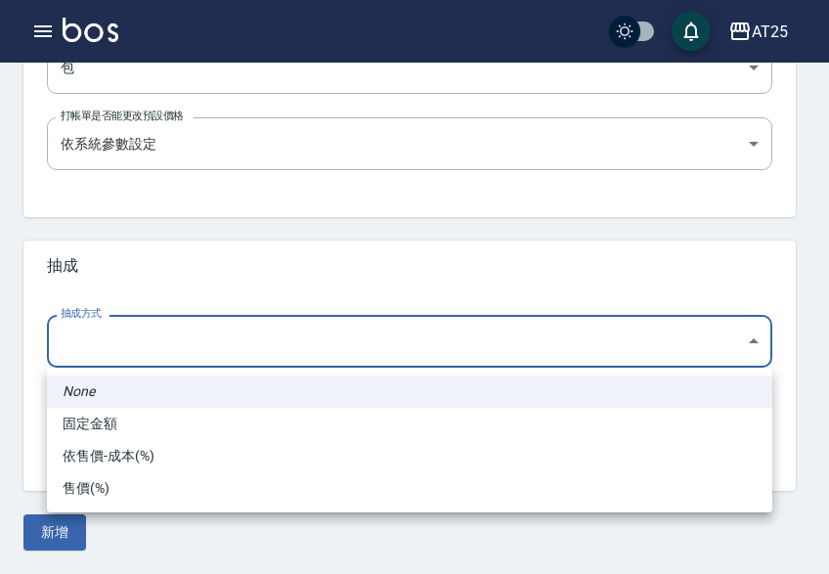
drag, startPoint x: 130, startPoint y: 458, endPoint x: 128, endPoint y: 447, distance: 11.9
click at [130, 459] on li "依售價-成本(%)" at bounding box center [409, 456] width 725 height 32
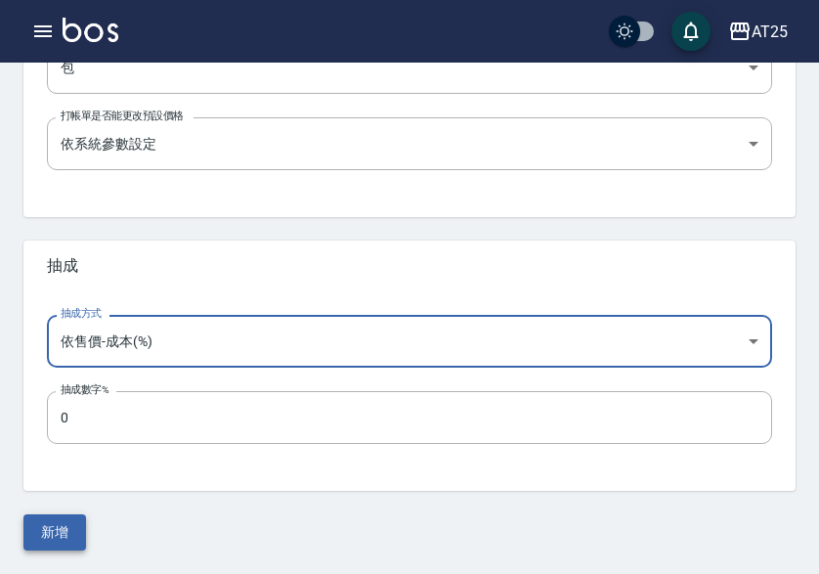
click at [66, 537] on button "新增" at bounding box center [54, 532] width 63 height 36
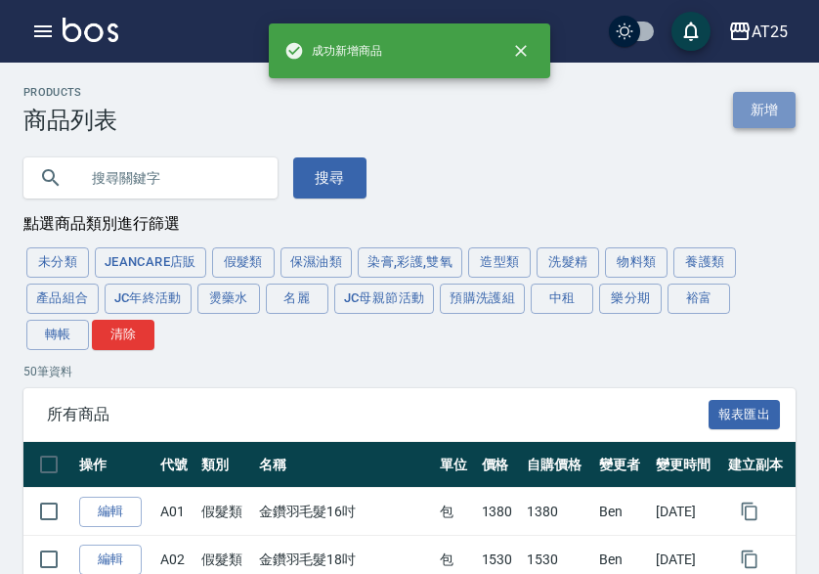
click at [766, 108] on link "新增" at bounding box center [764, 110] width 63 height 36
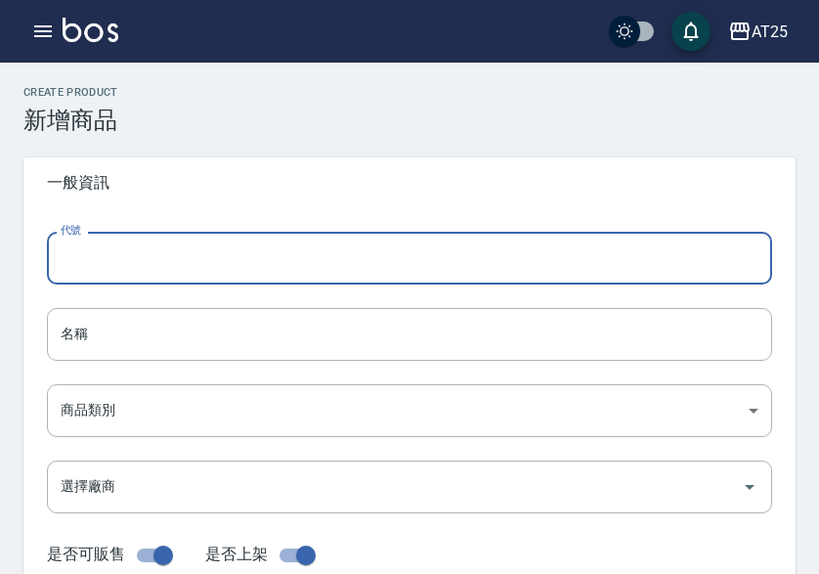
drag, startPoint x: 180, startPoint y: 241, endPoint x: 57, endPoint y: 265, distance: 125.3
click at [177, 243] on input "代號" at bounding box center [409, 258] width 725 height 53
click at [53, 258] on input "14" at bounding box center [409, 258] width 725 height 53
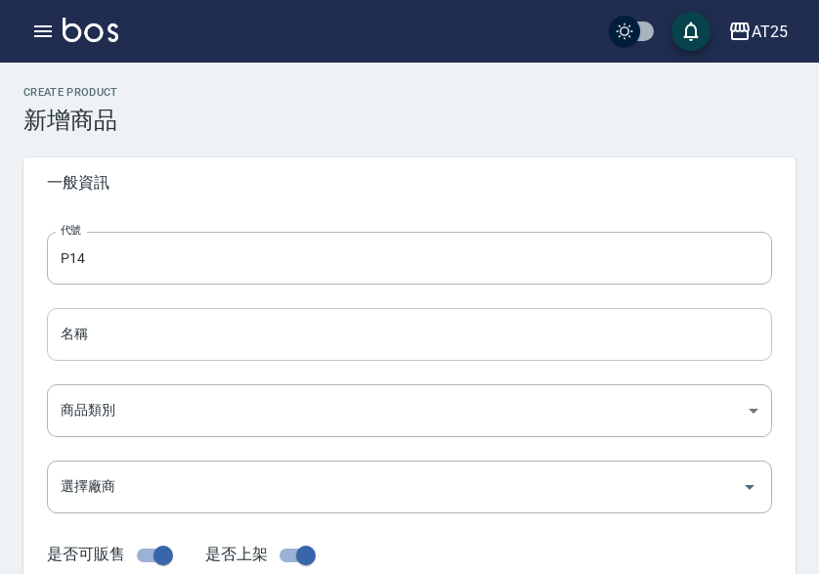
click at [93, 331] on input "名稱" at bounding box center [409, 334] width 725 height 53
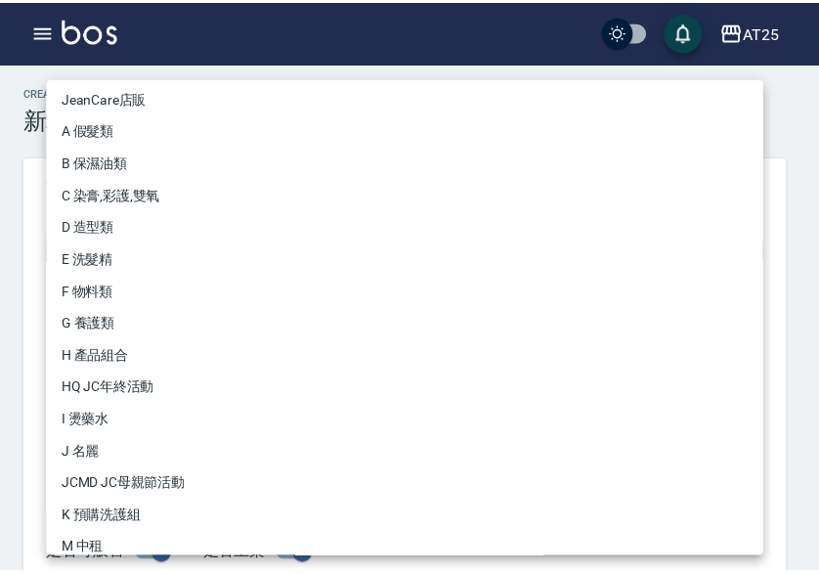
scroll to position [181, 0]
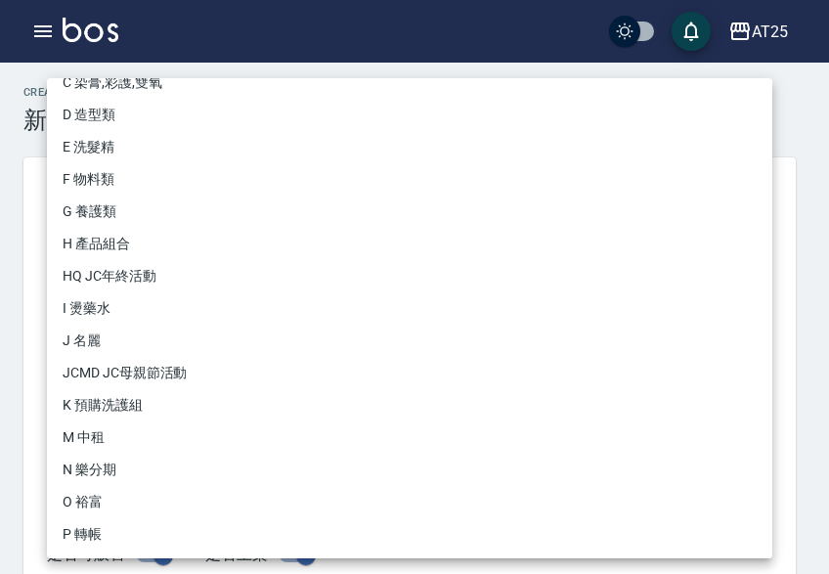
click at [107, 532] on li "P 轉帳" at bounding box center [409, 534] width 725 height 32
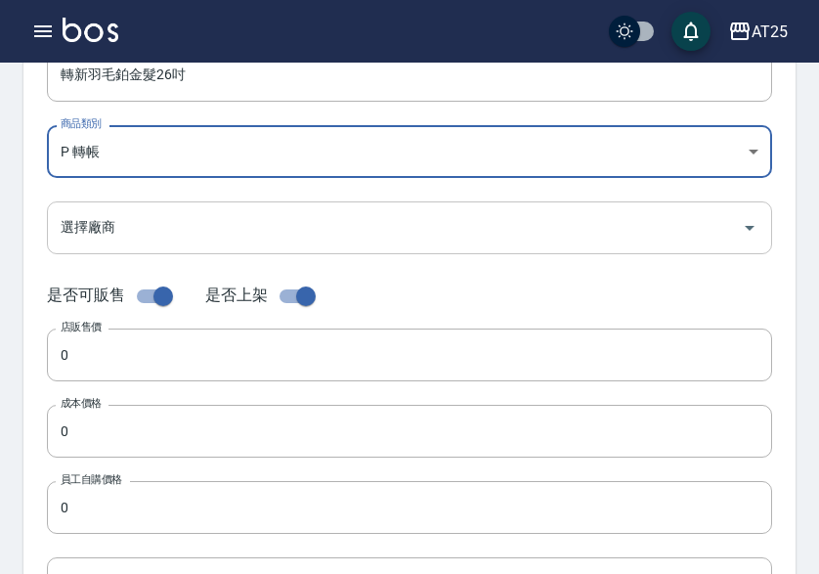
scroll to position [293, 0]
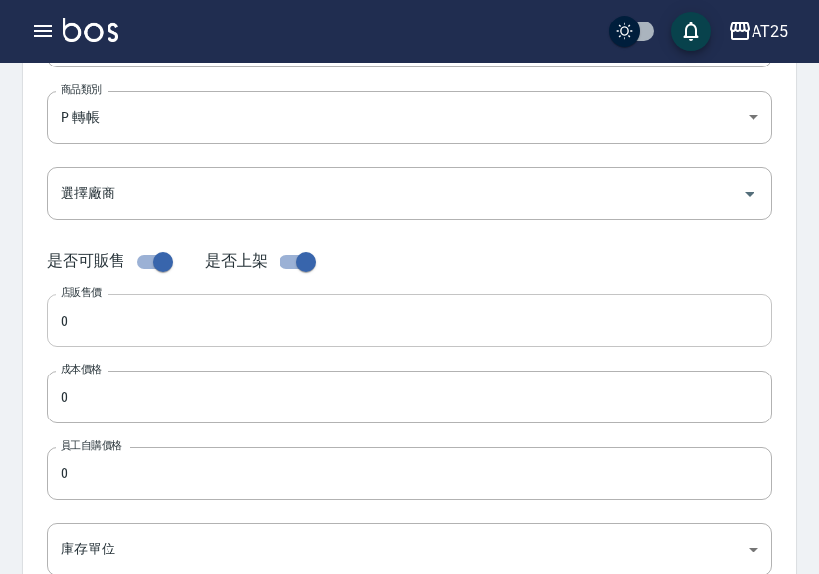
click at [116, 332] on input "0" at bounding box center [409, 320] width 725 height 53
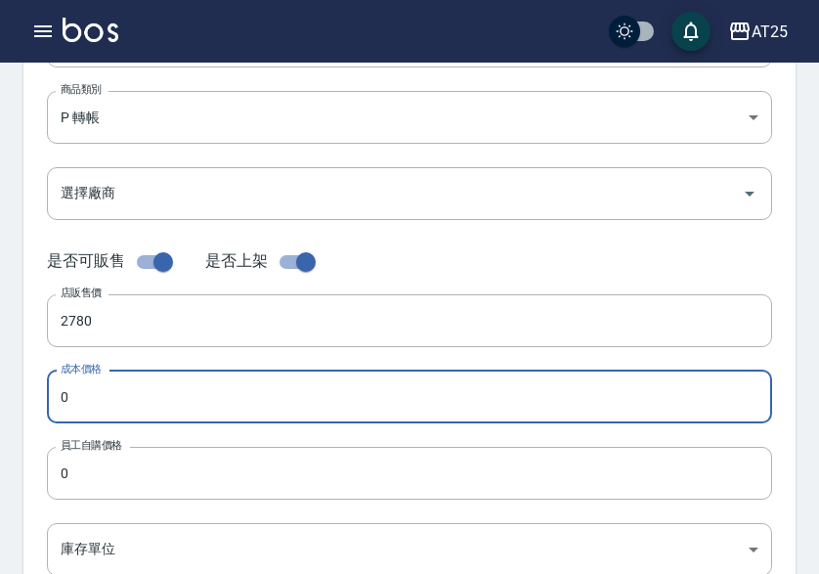
click at [112, 407] on input "0" at bounding box center [409, 396] width 725 height 53
click at [112, 477] on input "0" at bounding box center [409, 473] width 725 height 53
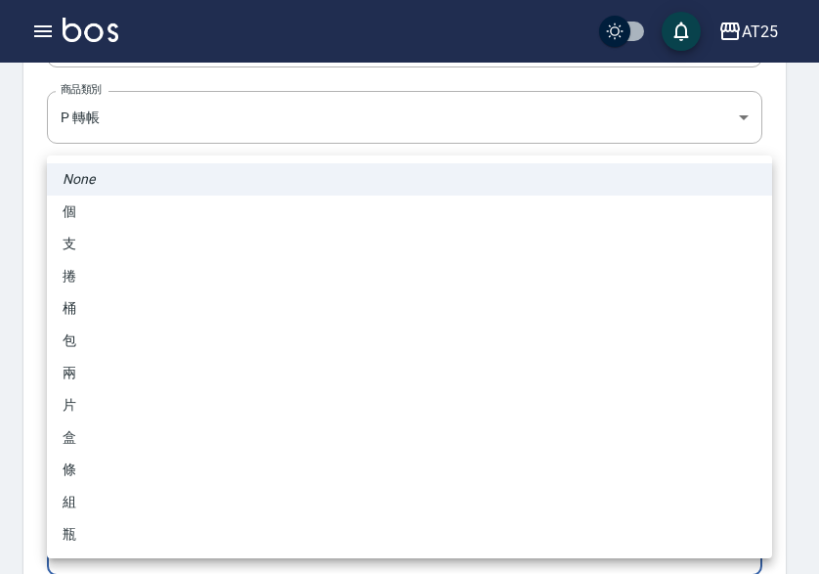
scroll to position [295, 0]
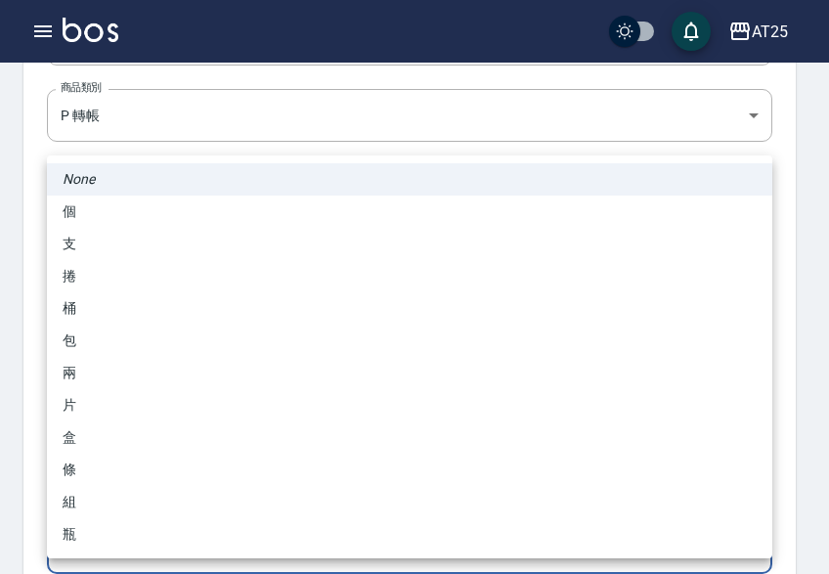
click at [105, 540] on body "AT25 登出 櫃檯作業 打帳單 帳單列表 掛單列表 座位開單 營業儀表板 現金收支登錄 高階收支登錄 材料自購登錄 每日結帳 排班表 現場電腦打卡 掃碼打卡…" at bounding box center [414, 379] width 829 height 1348
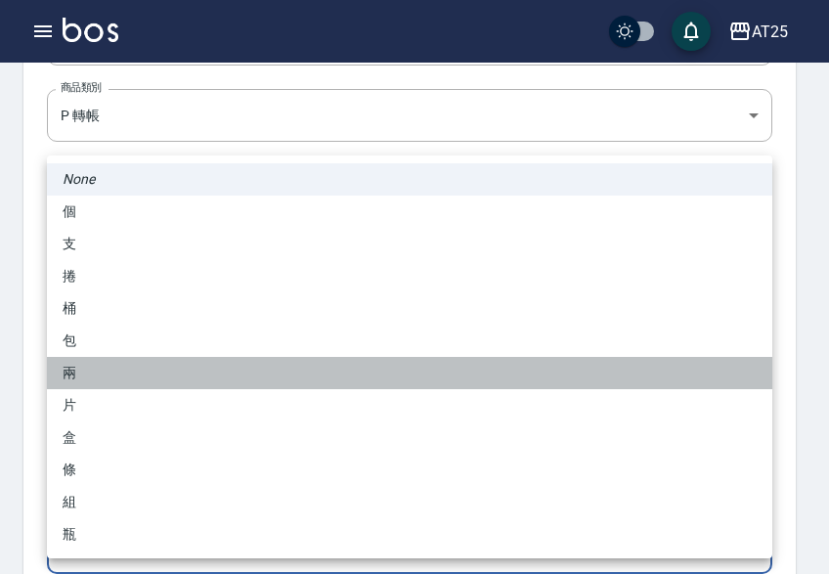
click at [148, 358] on li "兩" at bounding box center [409, 373] width 725 height 32
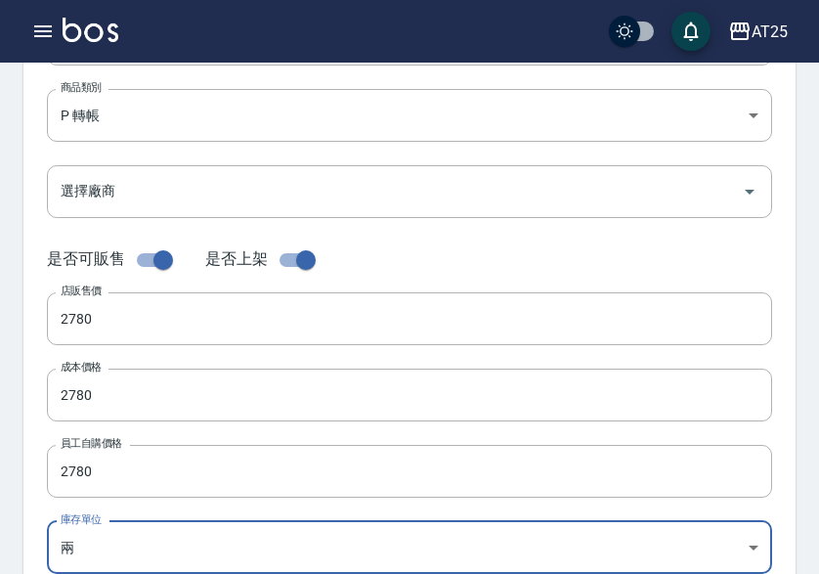
click at [95, 548] on body "AT25 登出 櫃檯作業 打帳單 帳單列表 掛單列表 座位開單 營業儀表板 現金收支登錄 高階收支登錄 材料自購登錄 每日結帳 排班表 現場電腦打卡 掃碼打卡…" at bounding box center [409, 379] width 819 height 1348
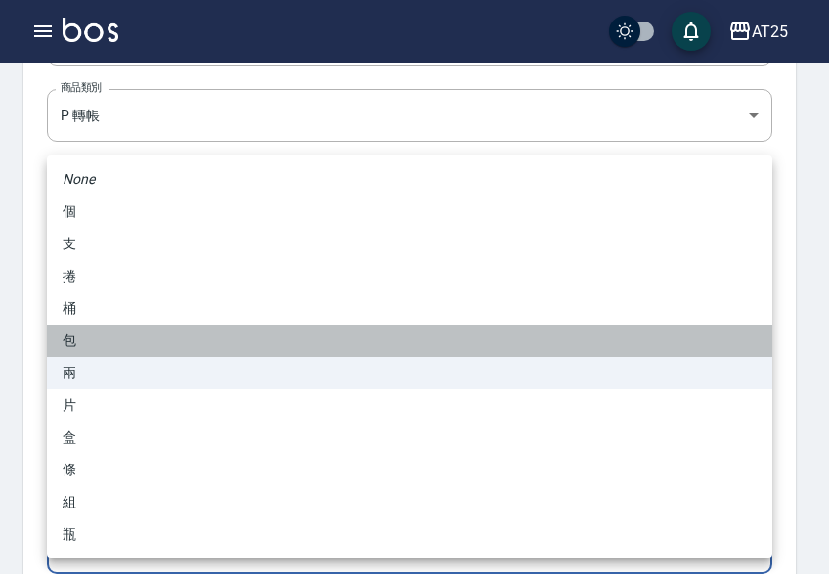
click at [151, 343] on li "包" at bounding box center [409, 340] width 725 height 32
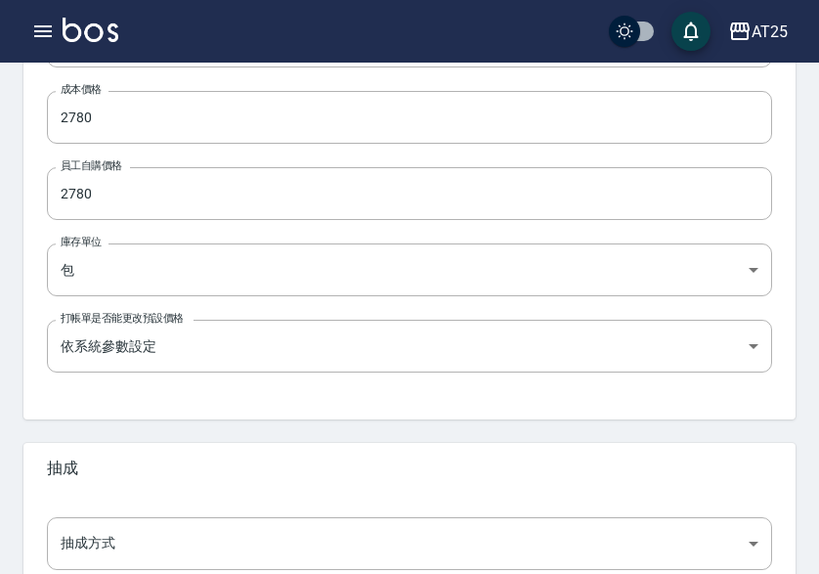
scroll to position [775, 0]
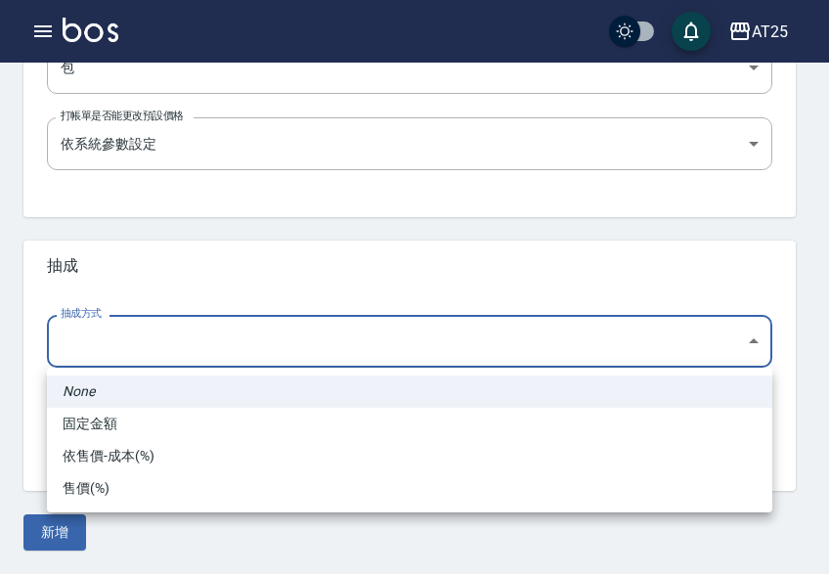
click at [109, 455] on li "依售價-成本(%)" at bounding box center [409, 456] width 725 height 32
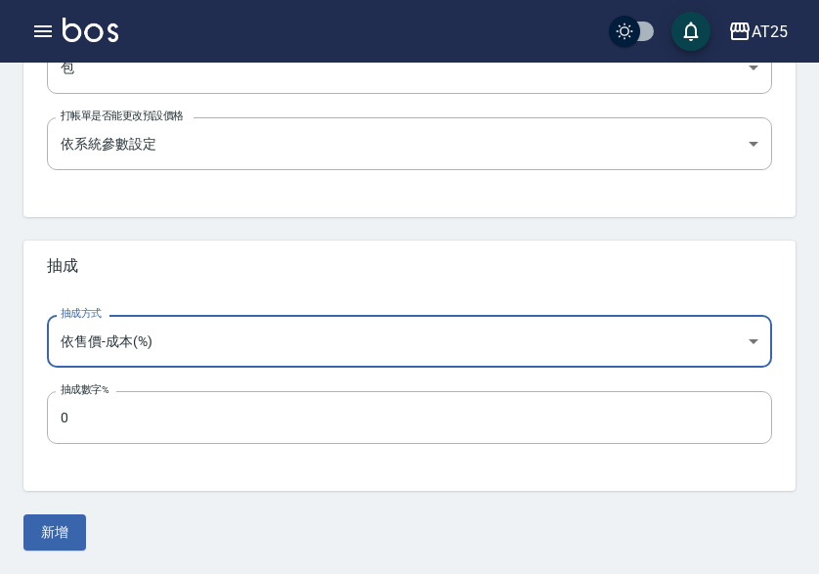
click at [64, 541] on button "新增" at bounding box center [54, 532] width 63 height 36
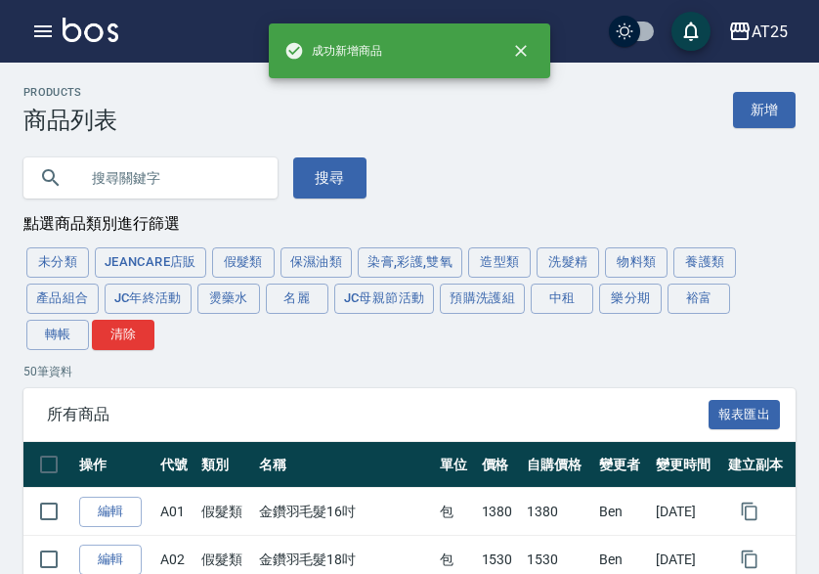
click at [53, 327] on button "轉帳" at bounding box center [57, 335] width 63 height 30
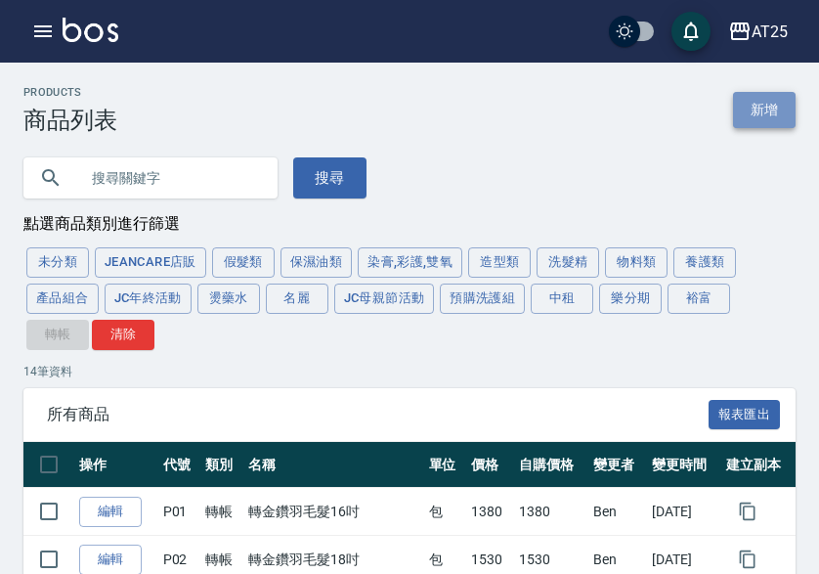
click at [765, 93] on link "新增" at bounding box center [764, 110] width 63 height 36
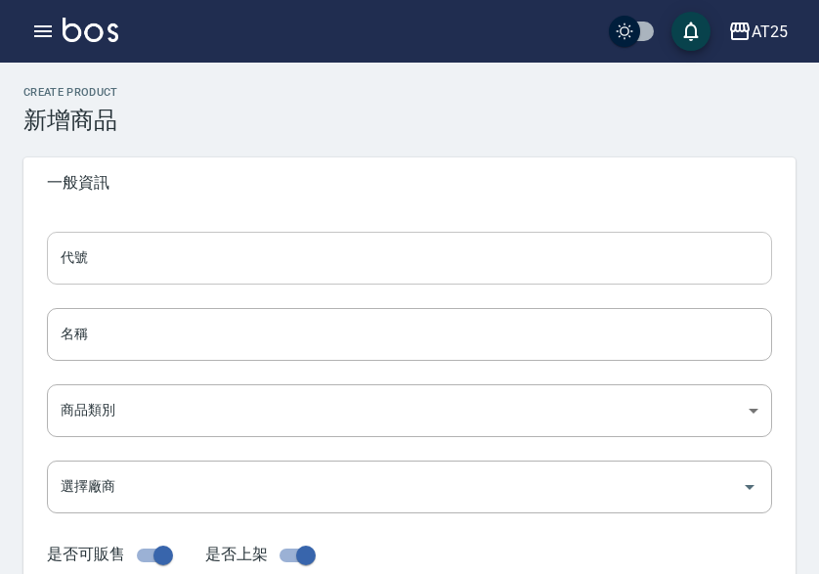
click at [60, 261] on input "代號" at bounding box center [409, 258] width 725 height 53
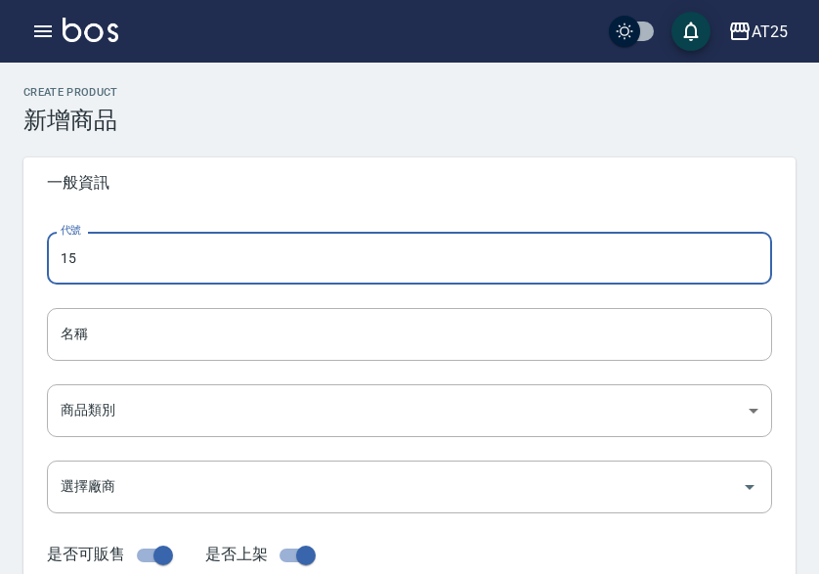
click at [63, 263] on input "15" at bounding box center [409, 258] width 725 height 53
drag, startPoint x: 99, startPoint y: 357, endPoint x: 112, endPoint y: 360, distance: 14.0
click at [99, 357] on input "名稱" at bounding box center [409, 334] width 725 height 53
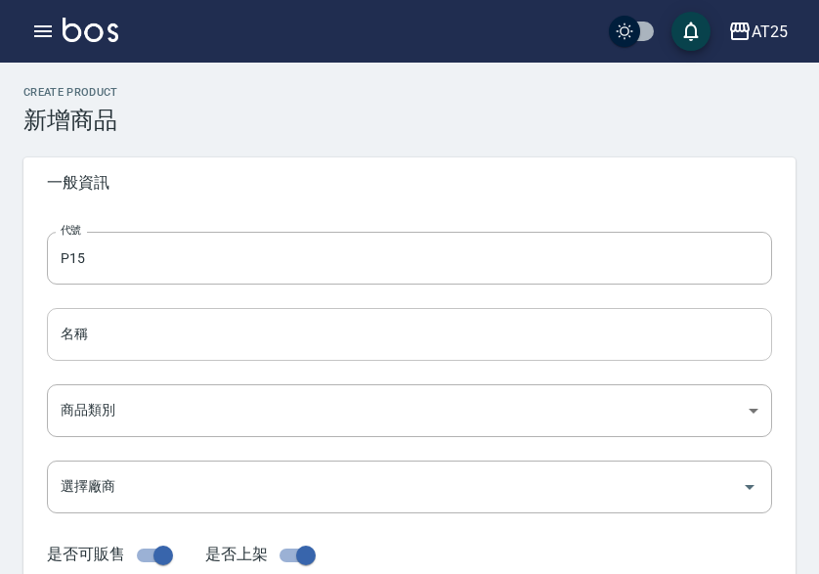
click at [123, 342] on input "名稱" at bounding box center [409, 334] width 725 height 53
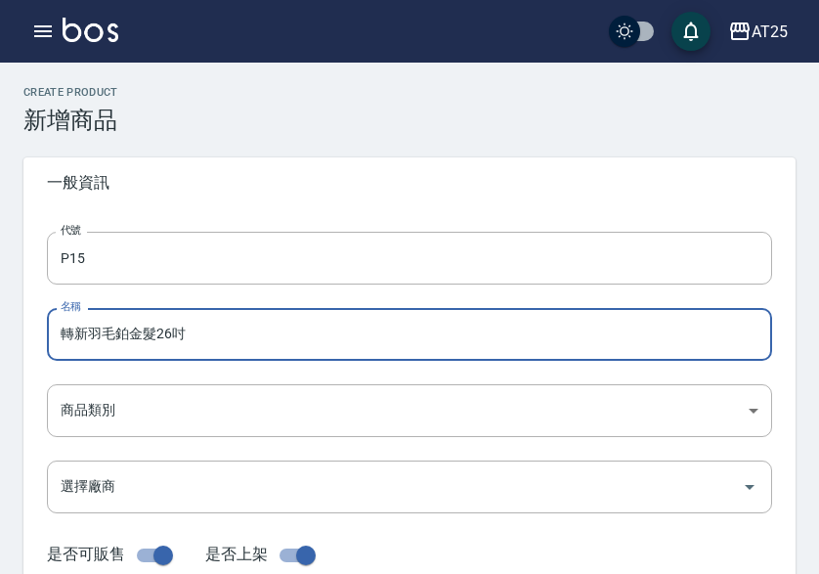
click at [171, 337] on input "轉新羽毛鉑金髮26吋" at bounding box center [409, 334] width 725 height 53
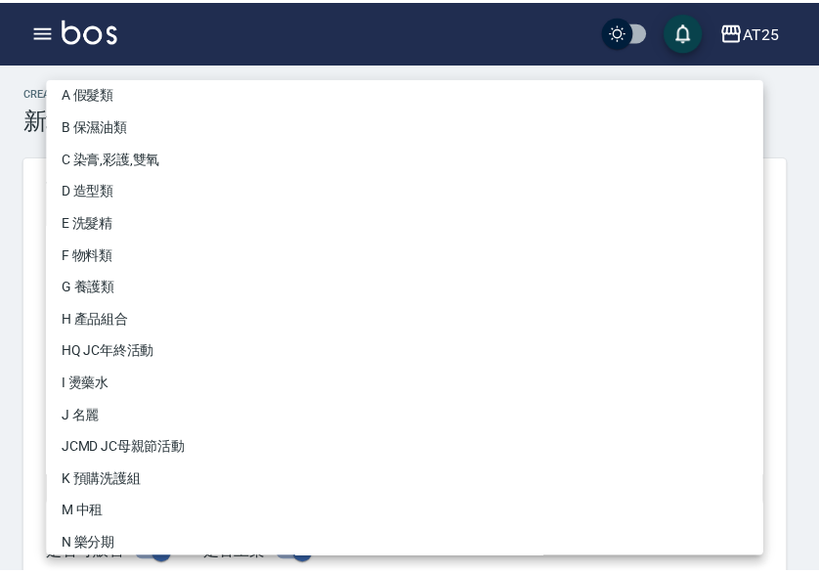
scroll to position [181, 0]
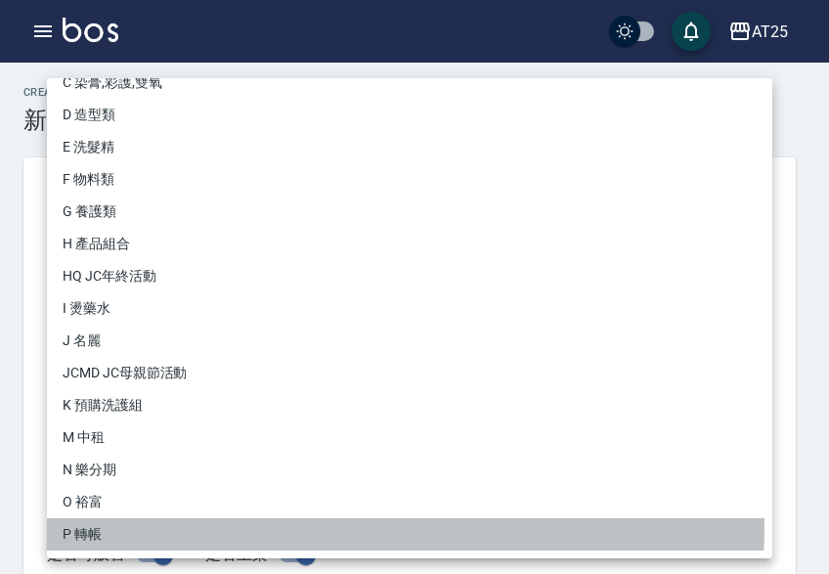
click at [95, 522] on li "P 轉帳" at bounding box center [409, 534] width 725 height 32
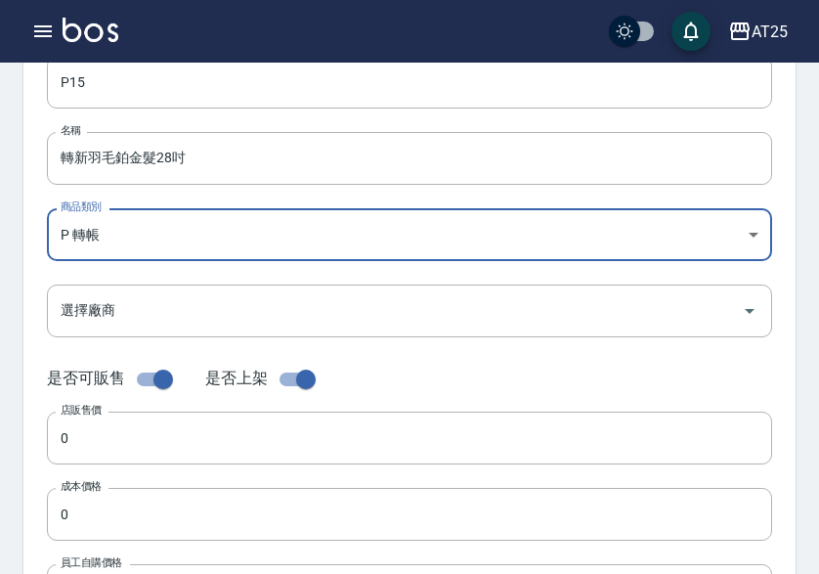
scroll to position [195, 0]
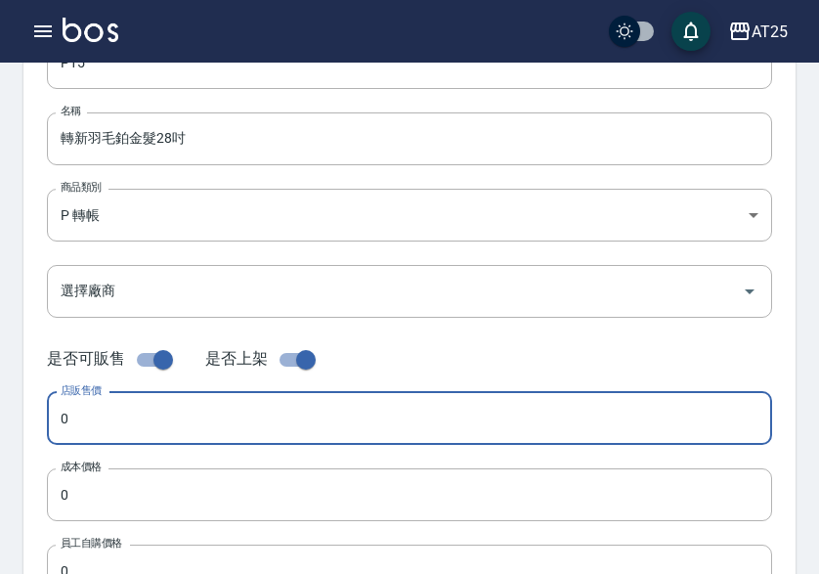
click at [108, 413] on input "0" at bounding box center [409, 418] width 725 height 53
drag, startPoint x: 136, startPoint y: 400, endPoint x: -19, endPoint y: 410, distance: 154.8
click at [0, 410] on html "AT25 登出 櫃檯作業 打帳單 帳單列表 掛單列表 座位開單 營業儀表板 現金收支登錄 高階收支登錄 材料自購登錄 每日結帳 排班表 現場電腦打卡 掃碼打卡…" at bounding box center [409, 479] width 819 height 1348
click at [94, 477] on div "成本價格 0 成本價格" at bounding box center [409, 494] width 725 height 53
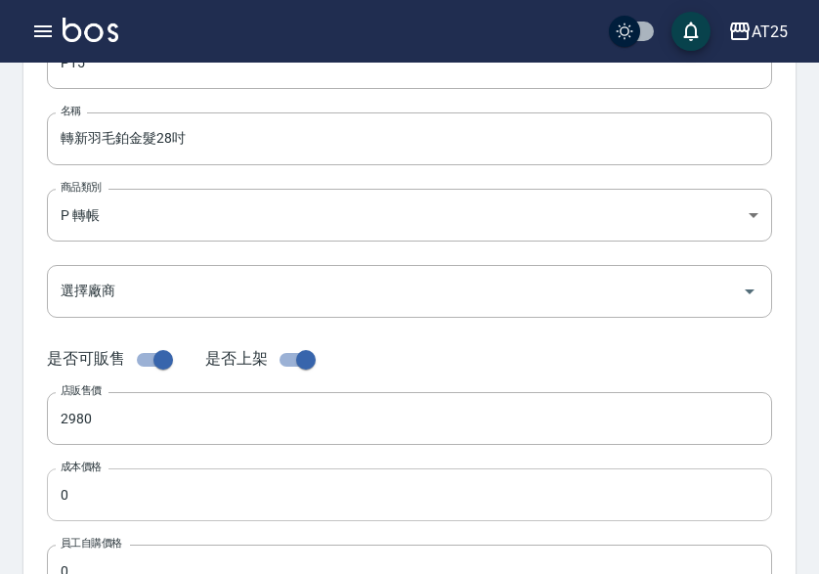
click at [110, 506] on input "0" at bounding box center [409, 494] width 725 height 53
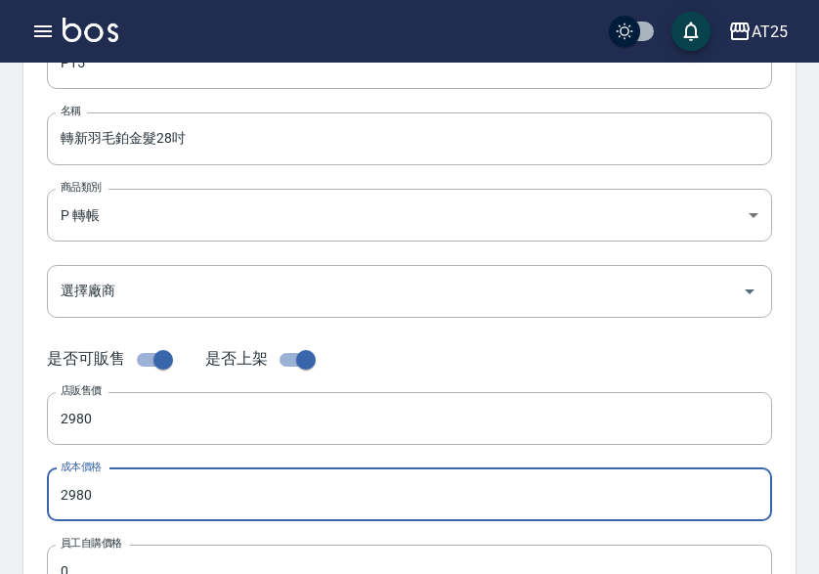
click at [104, 551] on div "員工自購價格 0 員工自購價格" at bounding box center [409, 570] width 725 height 53
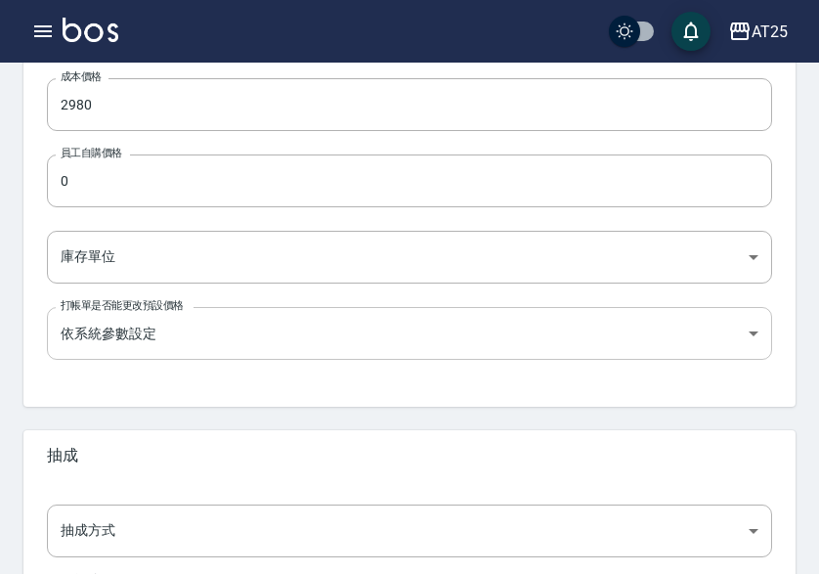
scroll to position [586, 0]
click at [108, 213] on div "代號 P15 代號 名稱 轉新羽毛鉑金髮28吋 名稱 商品類別 P 轉帳 71ad34df-f1cf-495d-baf6-e6c736602dd6 商品類…" at bounding box center [409, 14] width 772 height 784
click at [107, 191] on input "0" at bounding box center [409, 179] width 725 height 53
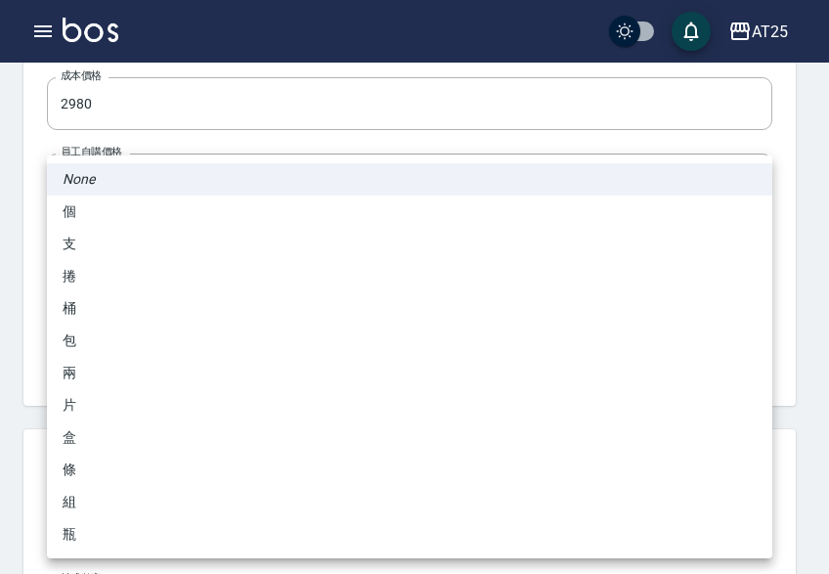
click at [107, 263] on body "AT25 登出 櫃檯作業 打帳單 帳單列表 掛單列表 座位開單 營業儀表板 現金收支登錄 高階收支登錄 材料自購登錄 每日結帳 排班表 現場電腦打卡 掃碼打卡…" at bounding box center [414, 88] width 829 height 1348
click at [108, 343] on li "包" at bounding box center [409, 340] width 725 height 32
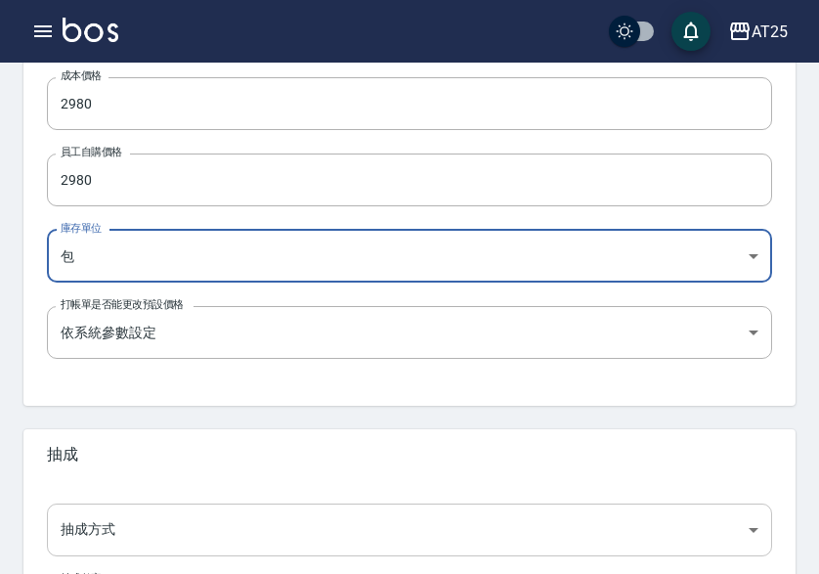
click at [83, 524] on body "AT25 登出 櫃檯作業 打帳單 帳單列表 掛單列表 座位開單 營業儀表板 現金收支登錄 高階收支登錄 材料自購登錄 每日結帳 排班表 現場電腦打卡 掃碼打卡…" at bounding box center [409, 88] width 819 height 1348
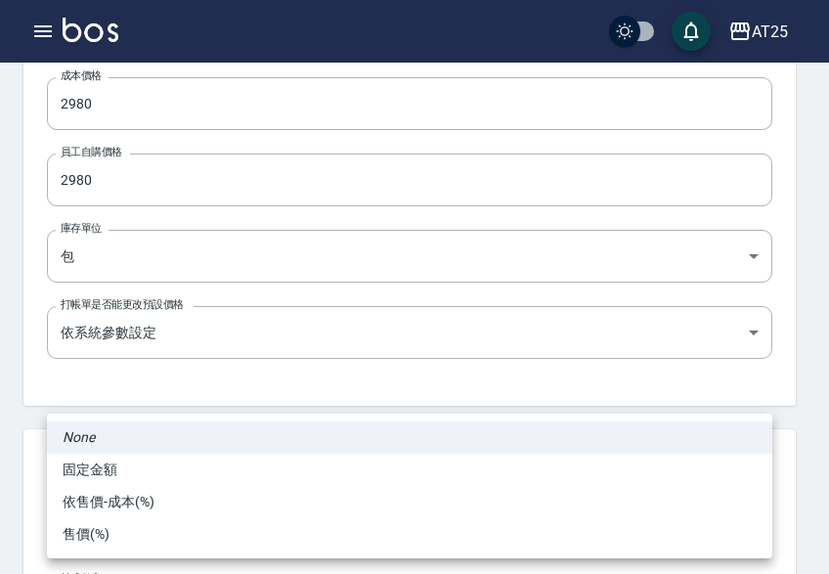
click at [127, 507] on li "依售價-成本(%)" at bounding box center [409, 502] width 725 height 32
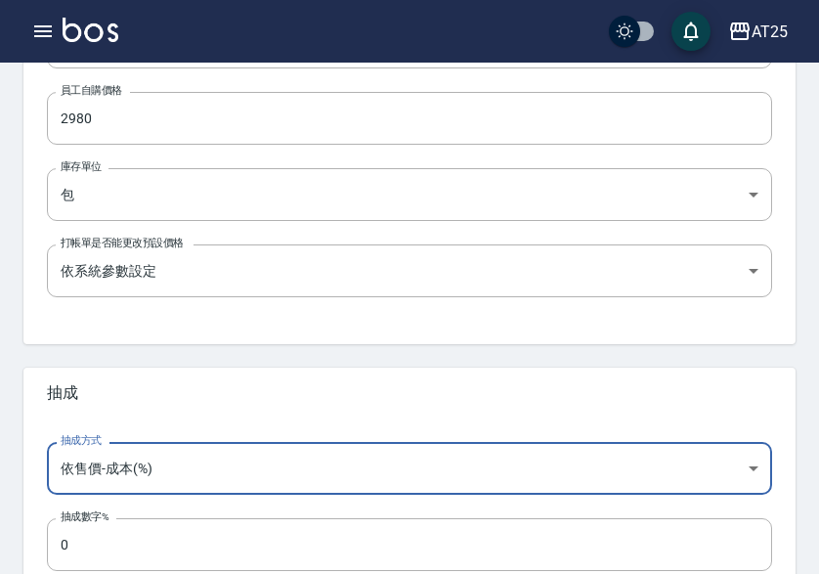
scroll to position [775, 0]
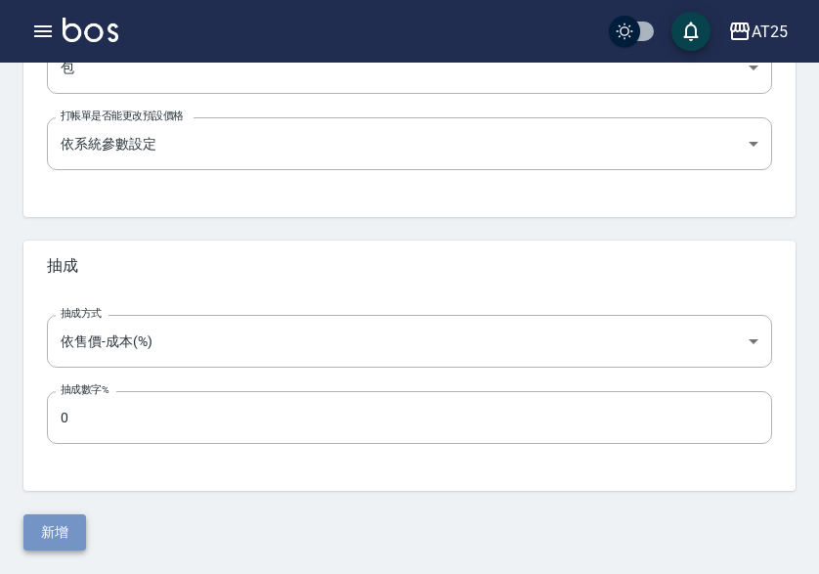
click at [78, 529] on button "新增" at bounding box center [54, 532] width 63 height 36
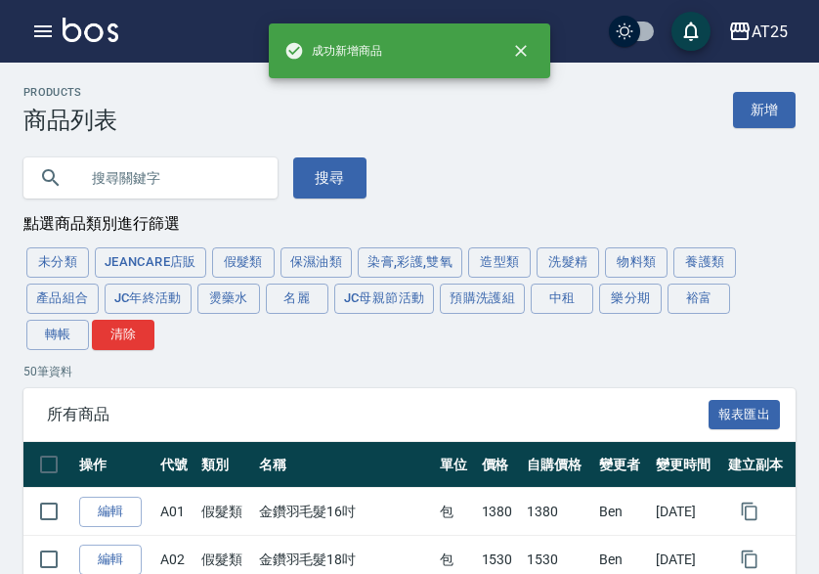
click at [759, 108] on link "新增" at bounding box center [764, 110] width 63 height 36
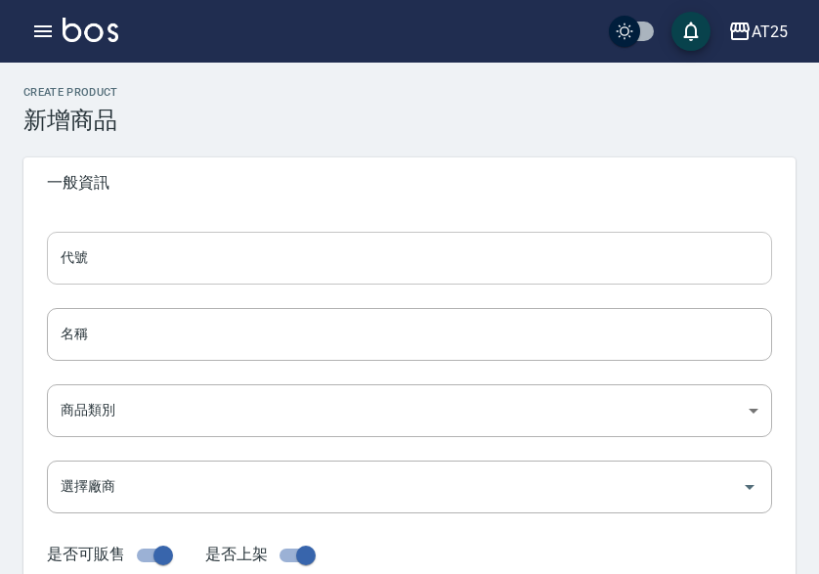
drag, startPoint x: 116, startPoint y: 266, endPoint x: 139, endPoint y: 276, distance: 24.5
click at [116, 266] on input "代號" at bounding box center [409, 258] width 725 height 53
click at [106, 325] on input "名稱" at bounding box center [409, 334] width 725 height 53
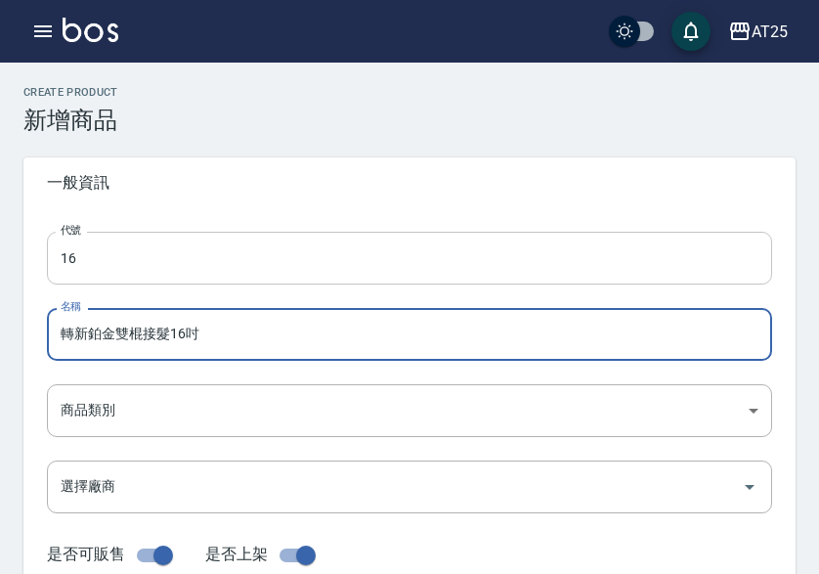
click at [51, 263] on input "16" at bounding box center [409, 258] width 725 height 53
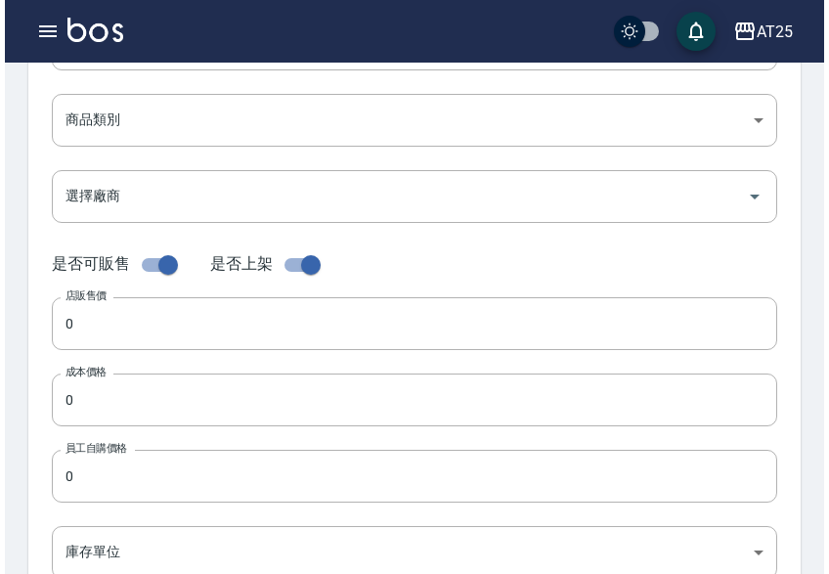
scroll to position [293, 0]
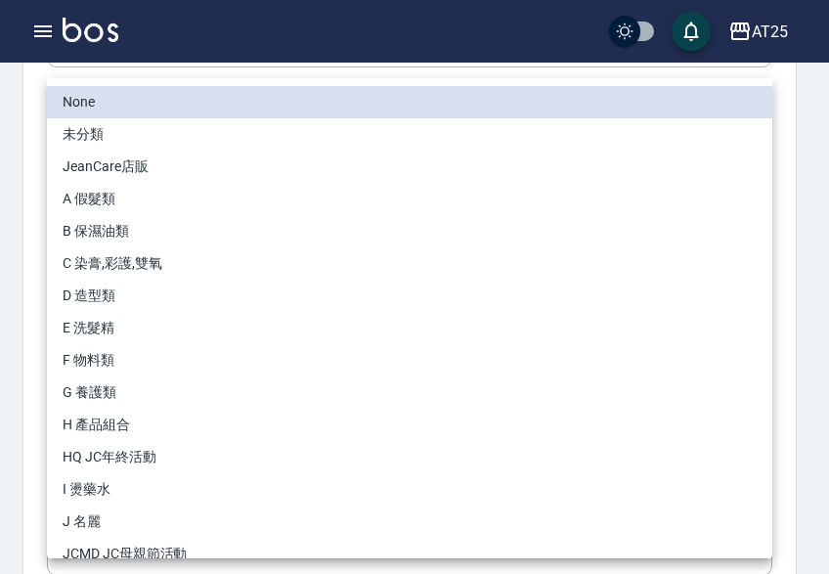
click at [158, 128] on body "AT25 登出 櫃檯作業 打帳單 帳單列表 掛單列表 座位開單 營業儀表板 現金收支登錄 高階收支登錄 材料自購登錄 每日結帳 排班表 現場電腦打卡 掃碼打卡…" at bounding box center [414, 381] width 829 height 1348
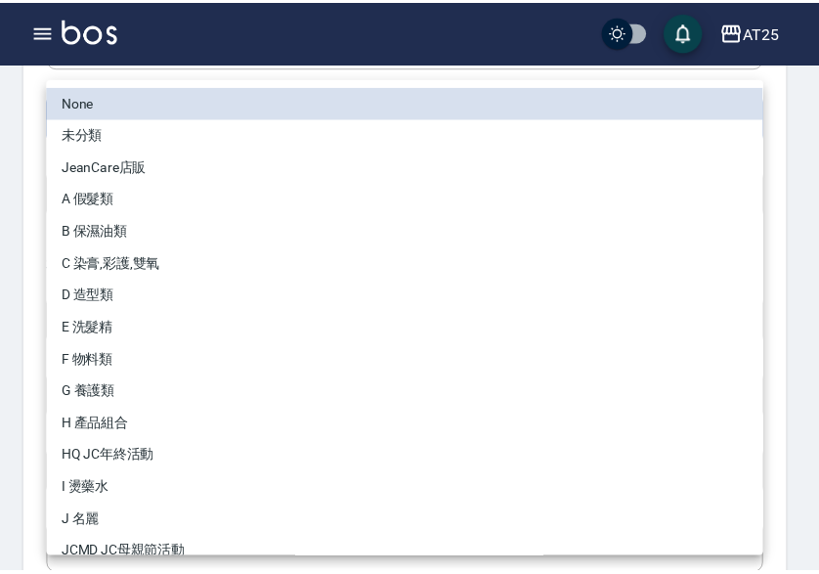
scroll to position [181, 0]
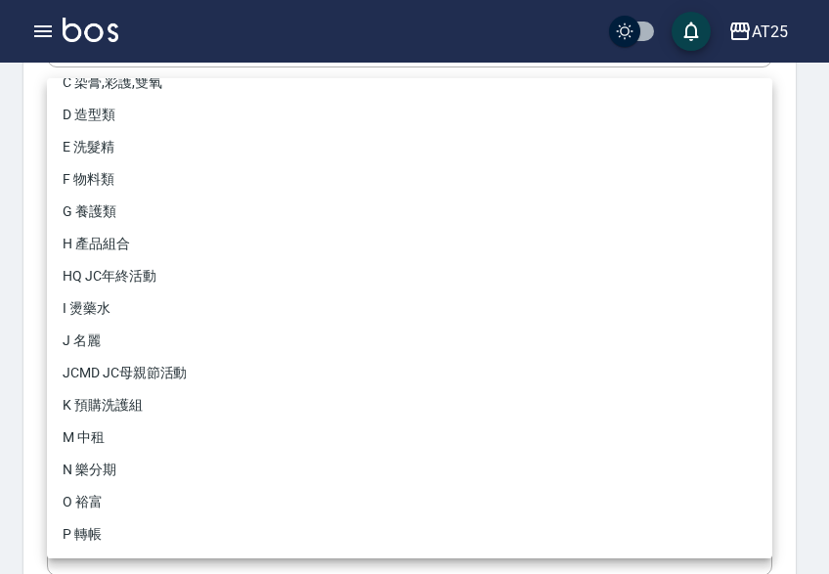
click at [161, 531] on li "P 轉帳" at bounding box center [409, 534] width 725 height 32
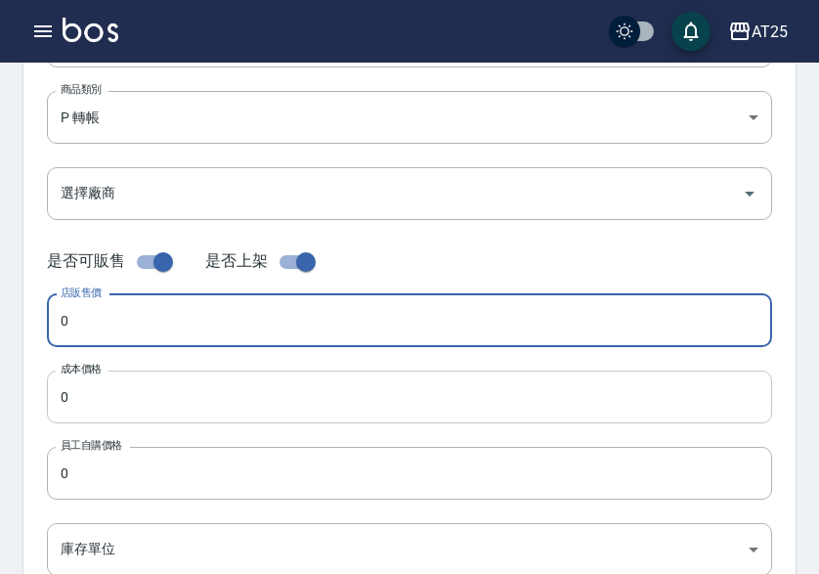
drag, startPoint x: 190, startPoint y: 327, endPoint x: 134, endPoint y: 375, distance: 73.4
click at [189, 326] on input "0" at bounding box center [409, 320] width 725 height 53
click at [128, 401] on input "0" at bounding box center [409, 396] width 725 height 53
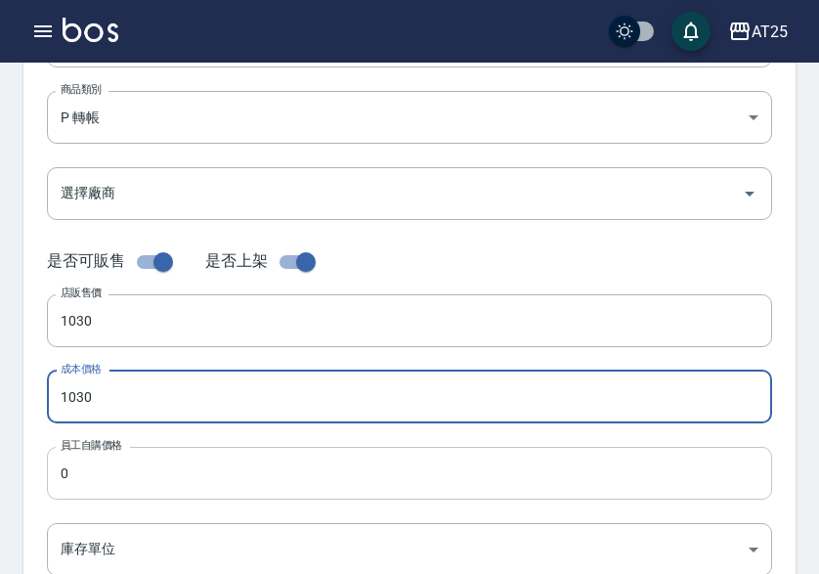
click at [128, 454] on input "0" at bounding box center [409, 473] width 725 height 53
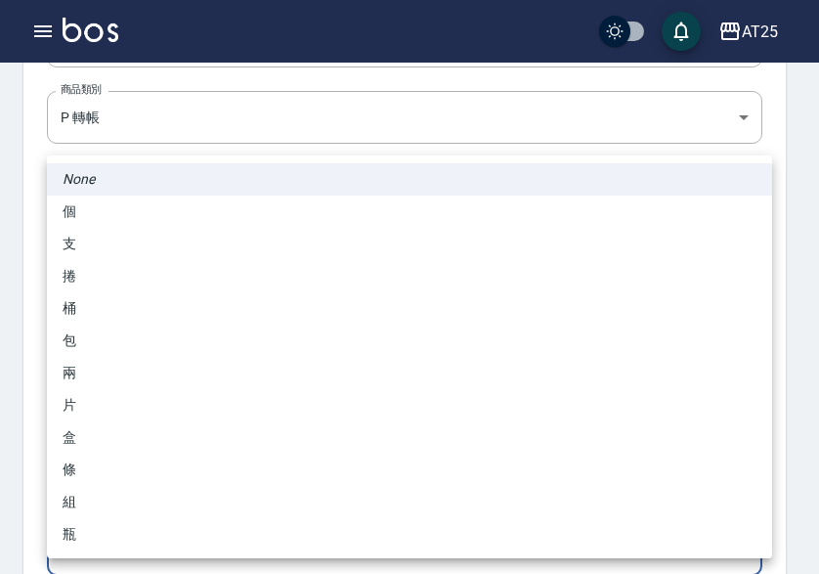
scroll to position [295, 0]
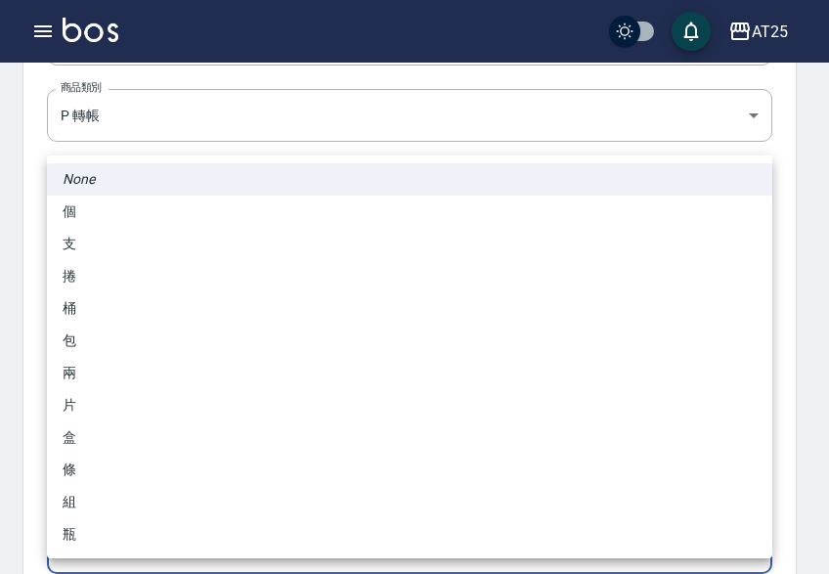
click at [121, 526] on body "AT25 登出 櫃檯作業 打帳單 帳單列表 掛單列表 座位開單 營業儀表板 現金收支登錄 高階收支登錄 材料自購登錄 每日結帳 排班表 現場電腦打卡 掃碼打卡…" at bounding box center [414, 379] width 829 height 1348
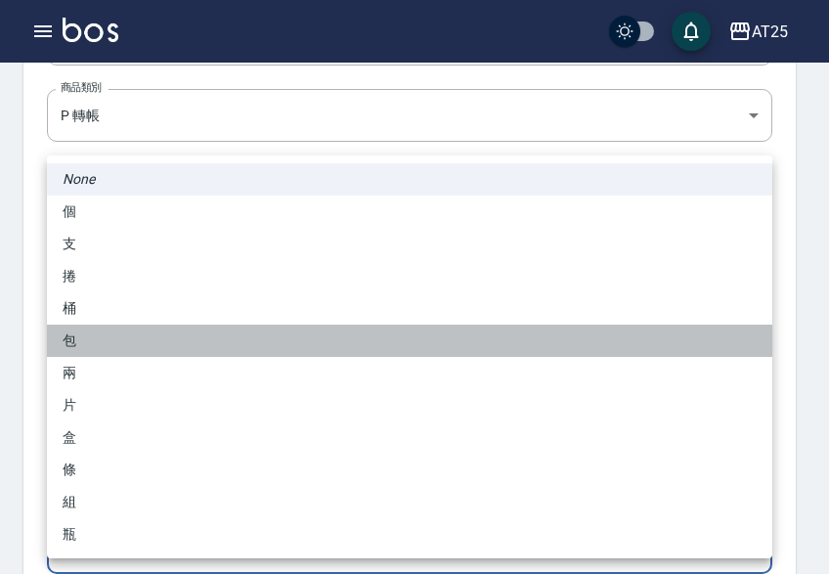
click at [147, 341] on li "包" at bounding box center [409, 340] width 725 height 32
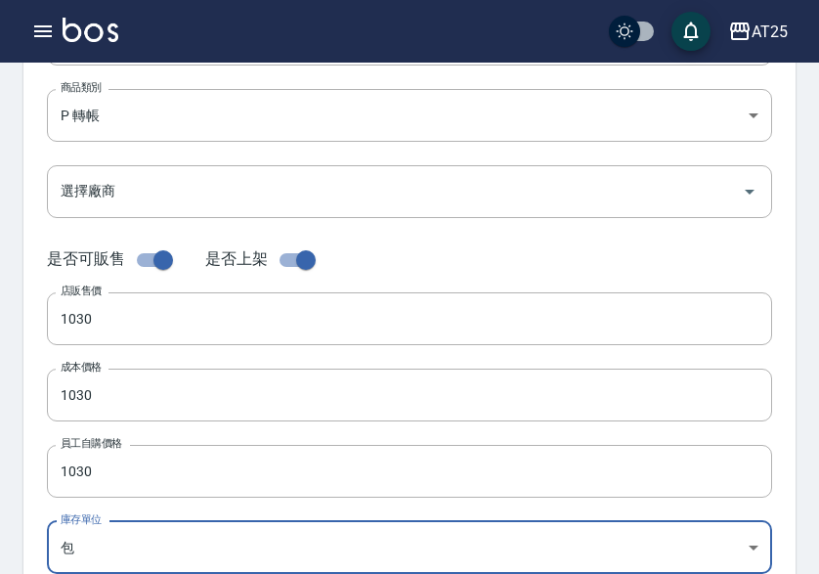
click at [45, 395] on div "代號 P16 代號 名稱 轉新鉑金雙棍接髮16吋 名稱 商品類別 P 轉帳 71ad34df-f1cf-495d-baf6-e6c736602dd6 商品…" at bounding box center [409, 305] width 772 height 784
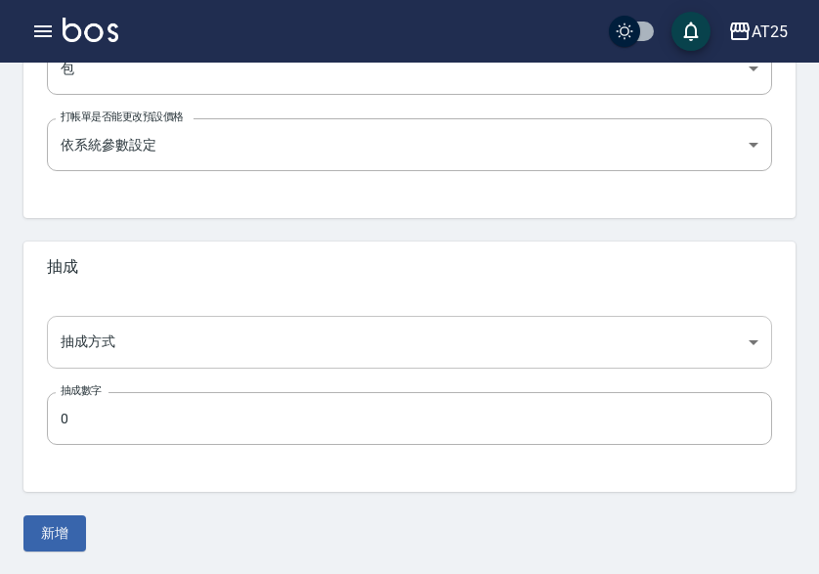
scroll to position [775, 0]
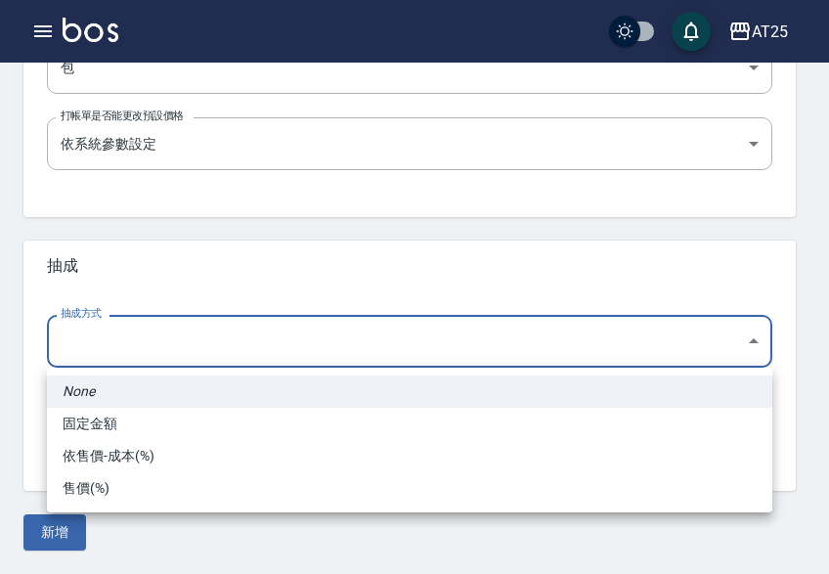
click at [153, 463] on li "依售價-成本(%)" at bounding box center [409, 456] width 725 height 32
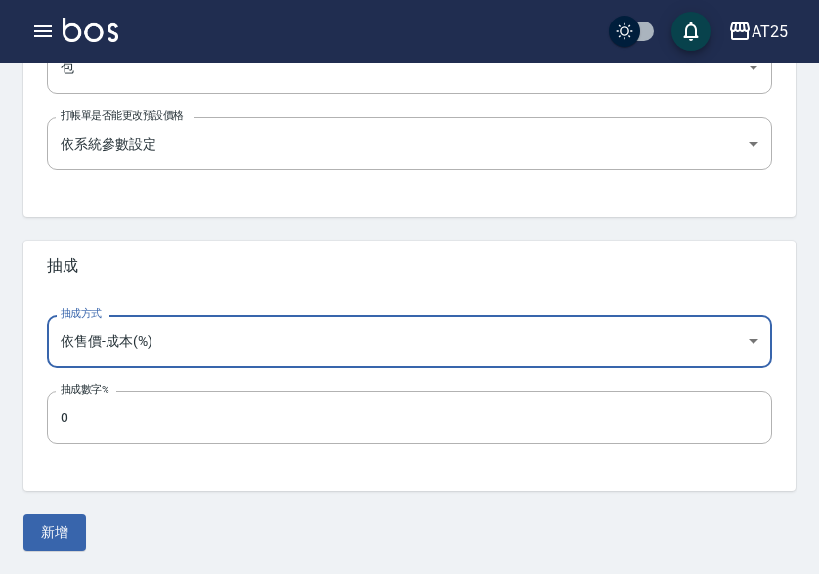
click at [64, 524] on button "新增" at bounding box center [54, 532] width 63 height 36
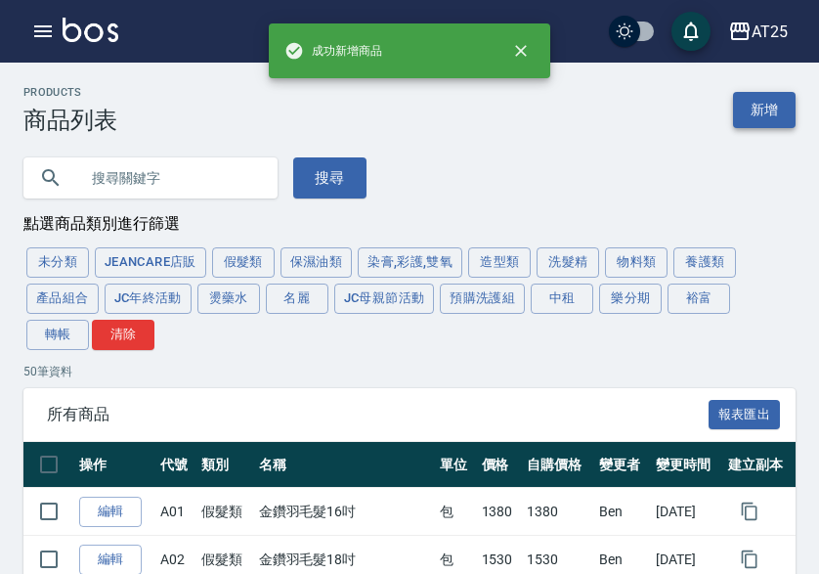
click at [757, 108] on link "新增" at bounding box center [764, 110] width 63 height 36
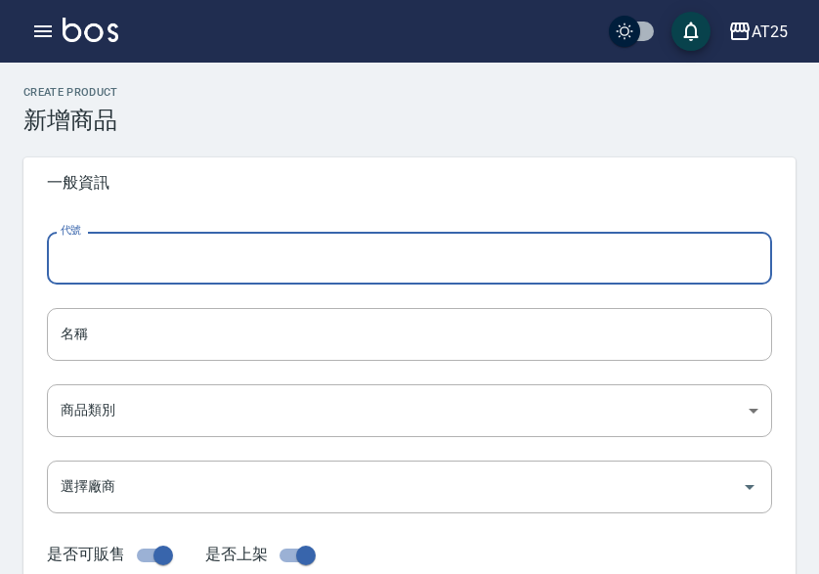
drag, startPoint x: 232, startPoint y: 275, endPoint x: 207, endPoint y: 277, distance: 24.5
click at [232, 275] on input "代號" at bounding box center [409, 258] width 725 height 53
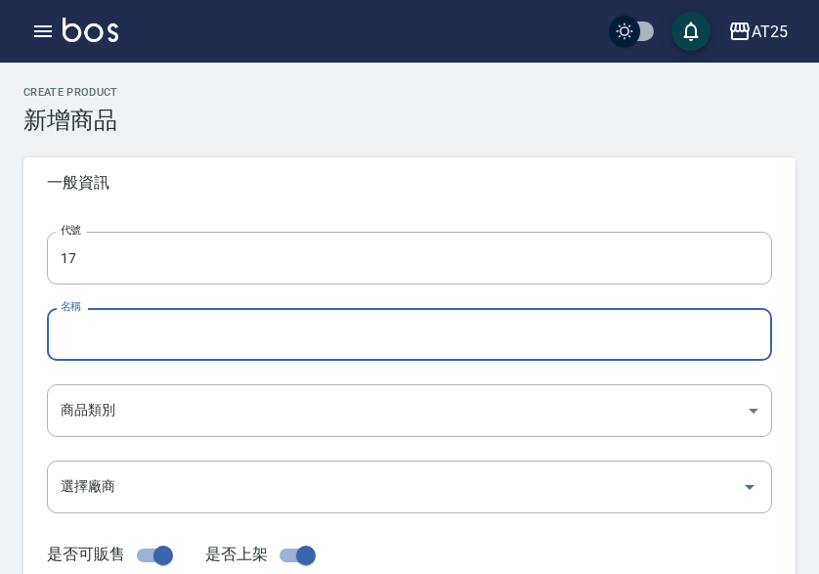
click at [119, 343] on input "名稱" at bounding box center [409, 334] width 725 height 53
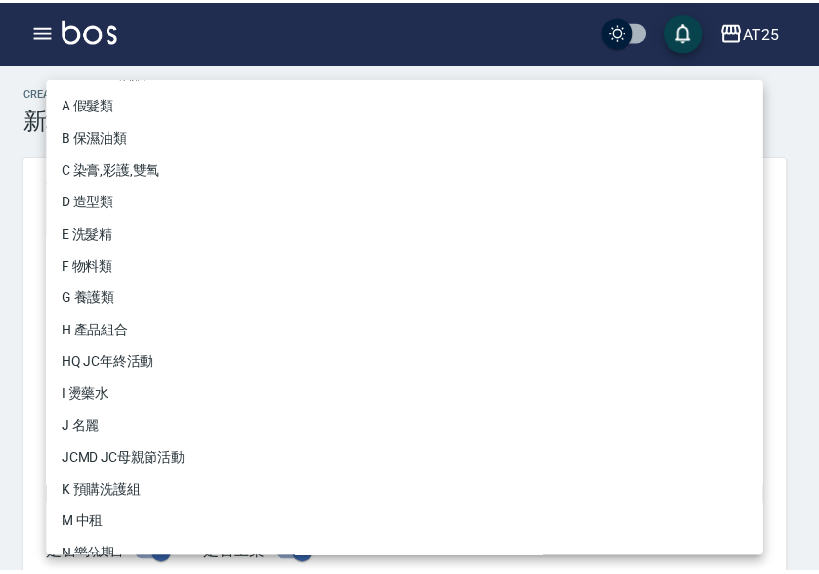
scroll to position [181, 0]
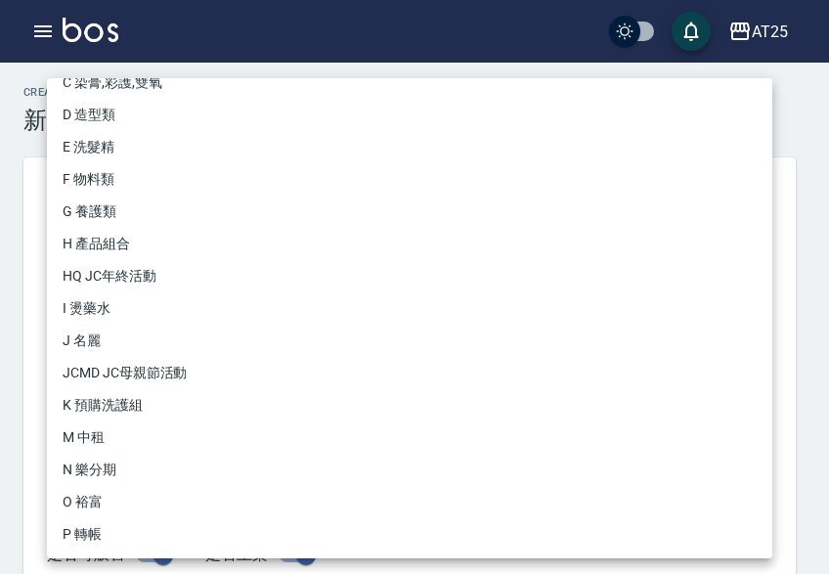
click at [111, 520] on li "P 轉帳" at bounding box center [409, 534] width 725 height 32
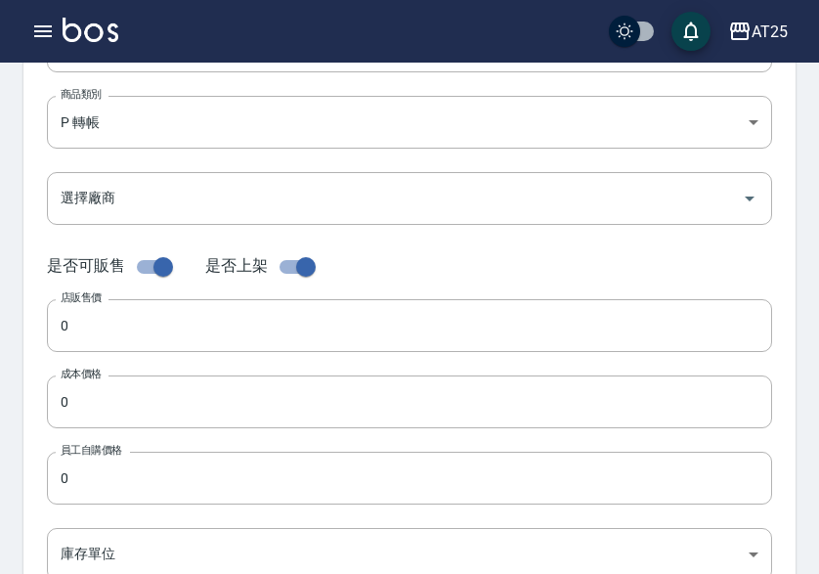
scroll to position [293, 0]
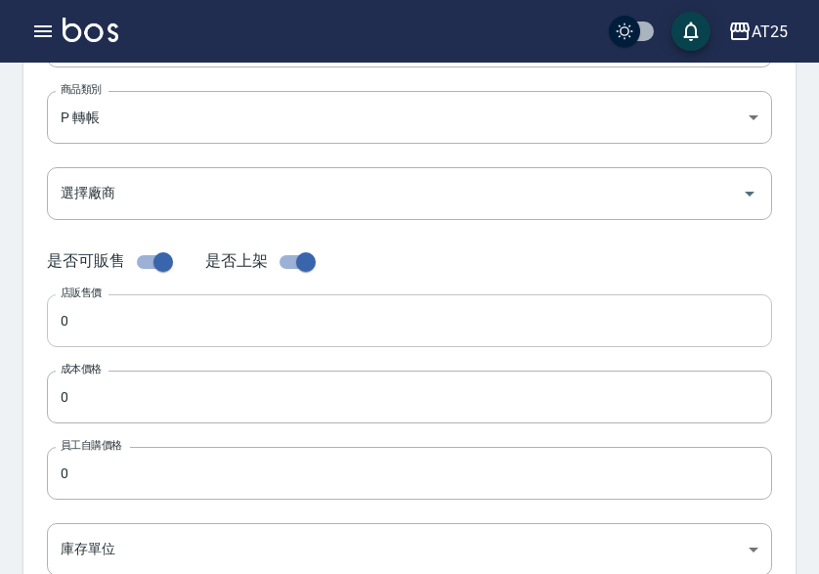
click at [97, 332] on input "0" at bounding box center [409, 320] width 725 height 53
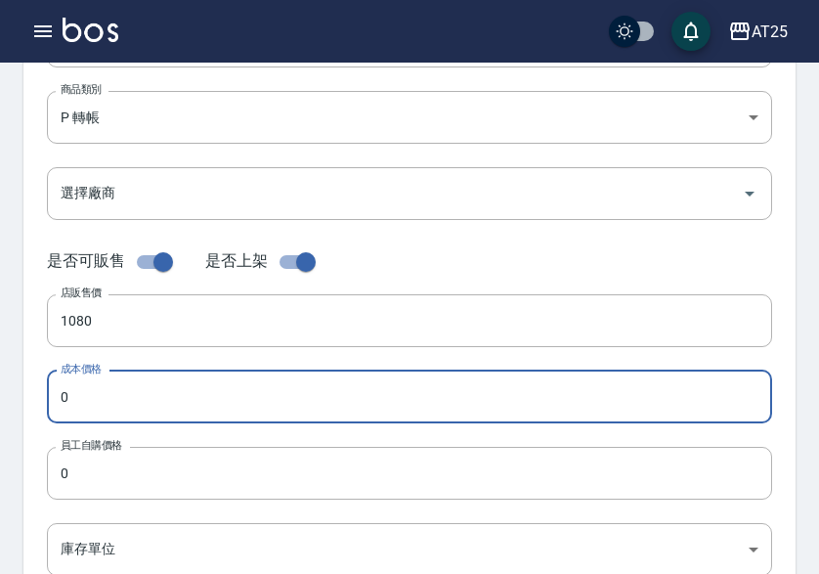
click at [96, 392] on input "0" at bounding box center [409, 396] width 725 height 53
click at [96, 468] on input "0" at bounding box center [409, 473] width 725 height 53
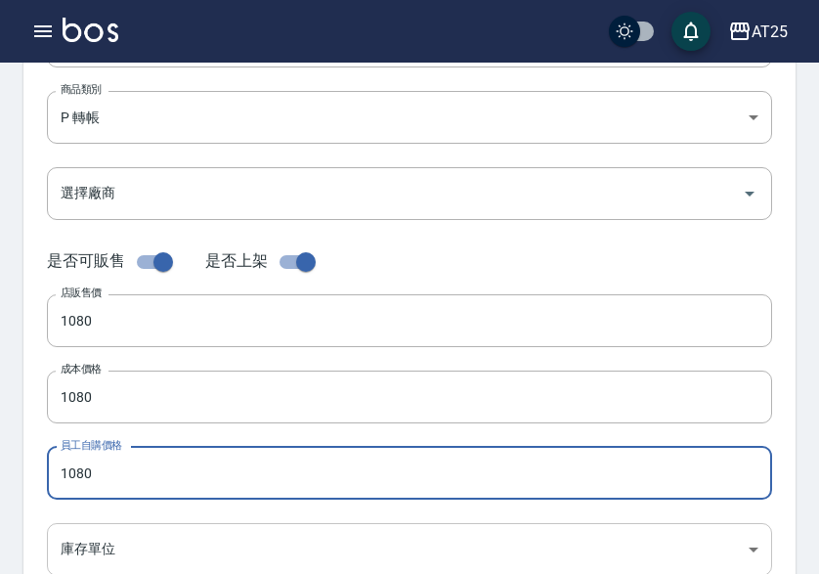
click at [105, 534] on body "AT25 登出 櫃檯作業 打帳單 帳單列表 掛單列表 座位開單 營業儀表板 現金收支登錄 高階收支登錄 材料自購登錄 每日結帳 排班表 現場電腦打卡 掃碼打卡…" at bounding box center [409, 381] width 819 height 1348
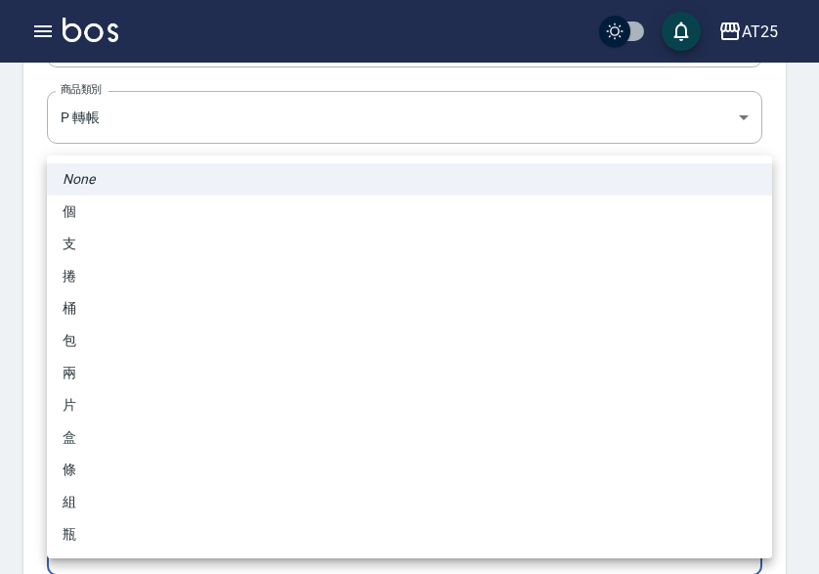
scroll to position [295, 0]
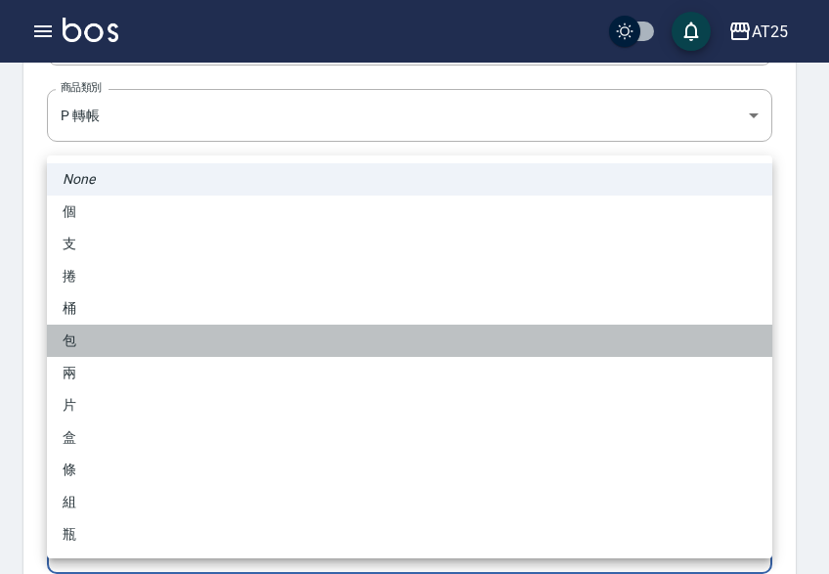
click at [134, 345] on li "包" at bounding box center [409, 340] width 725 height 32
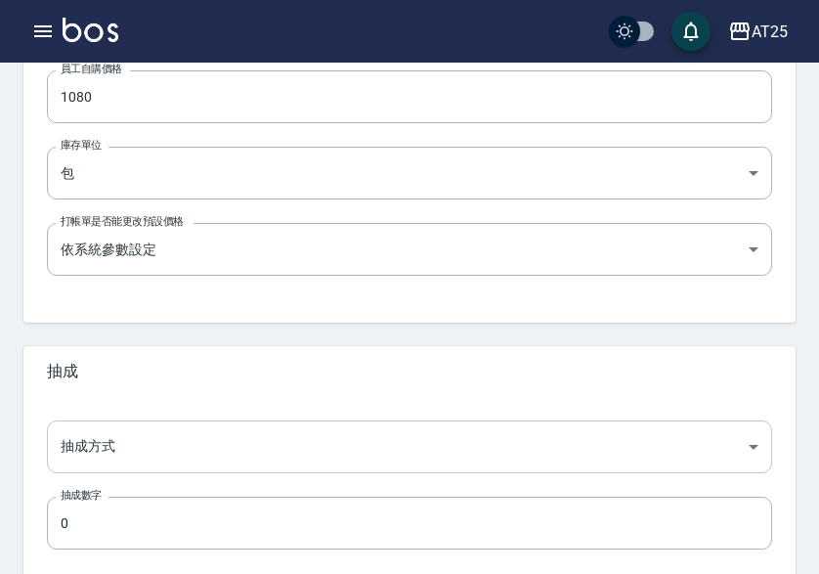
scroll to position [686, 0]
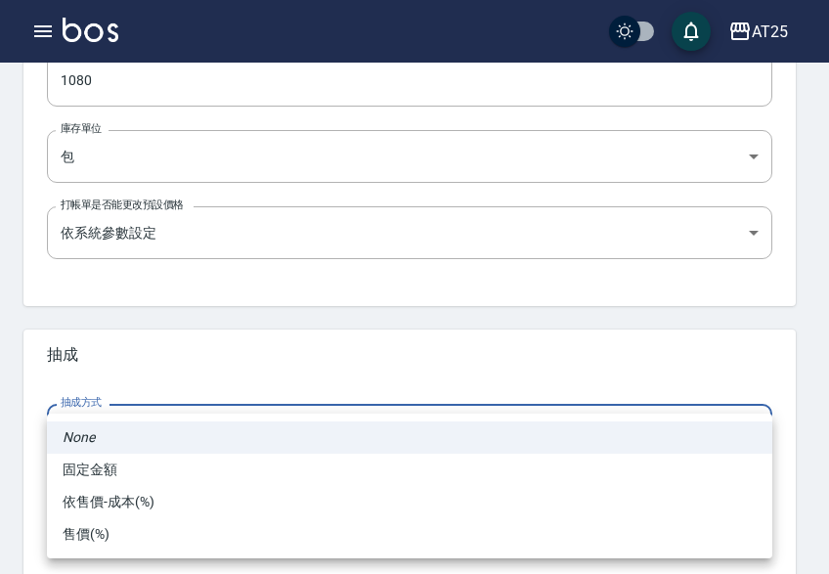
click at [125, 491] on li "依售價-成本(%)" at bounding box center [409, 502] width 725 height 32
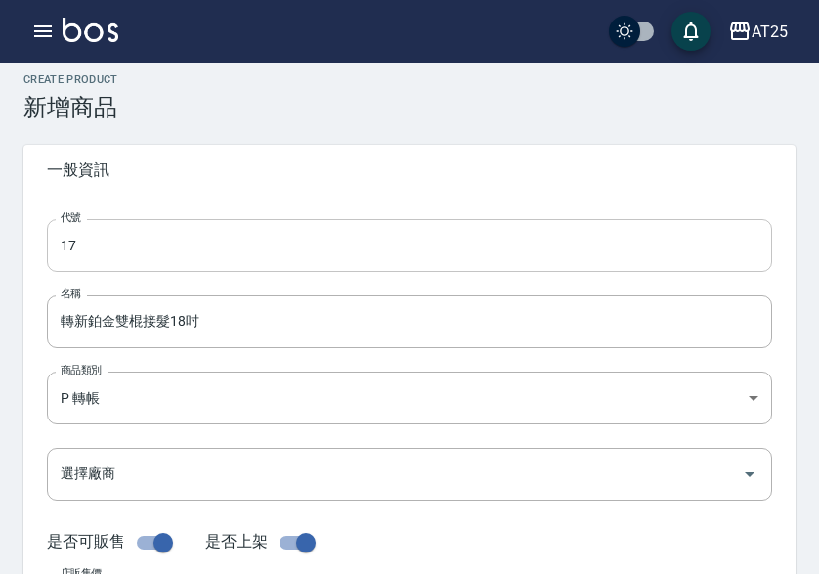
scroll to position [0, 0]
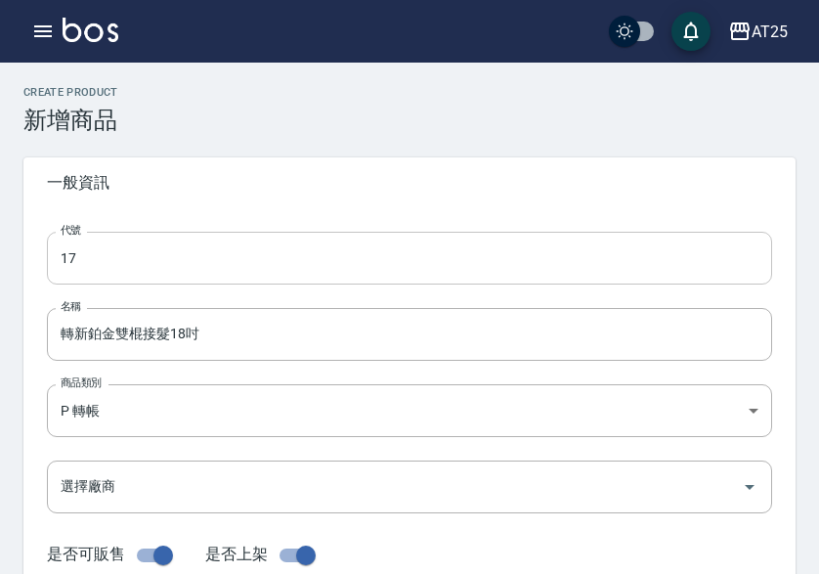
click at [56, 246] on input "17" at bounding box center [409, 258] width 725 height 53
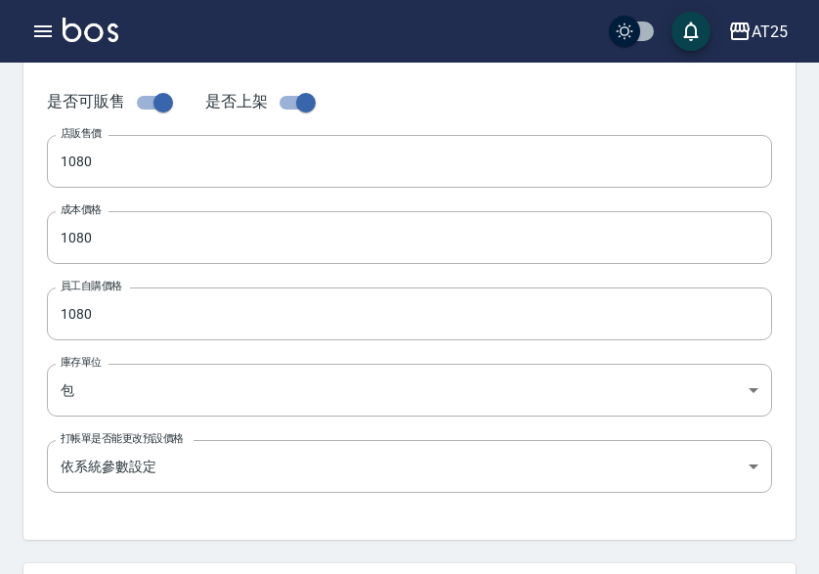
scroll to position [775, 0]
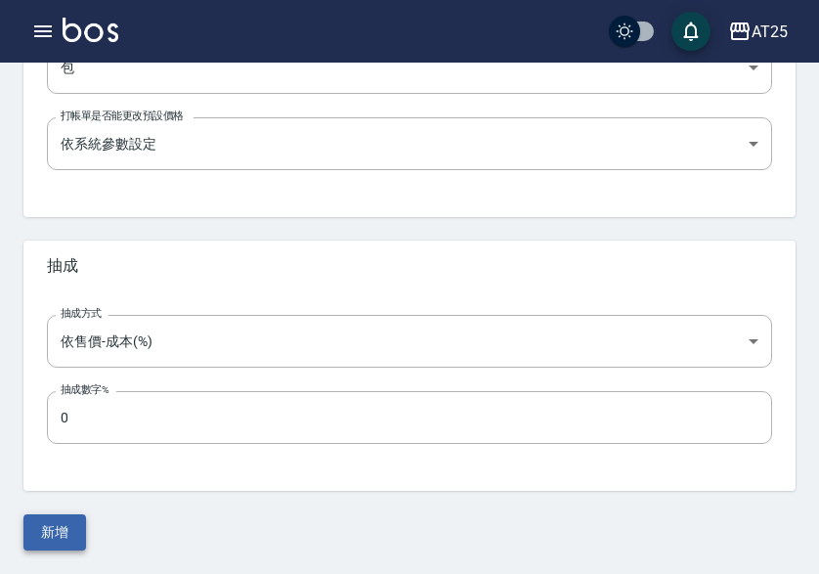
click at [38, 539] on button "新增" at bounding box center [54, 532] width 63 height 36
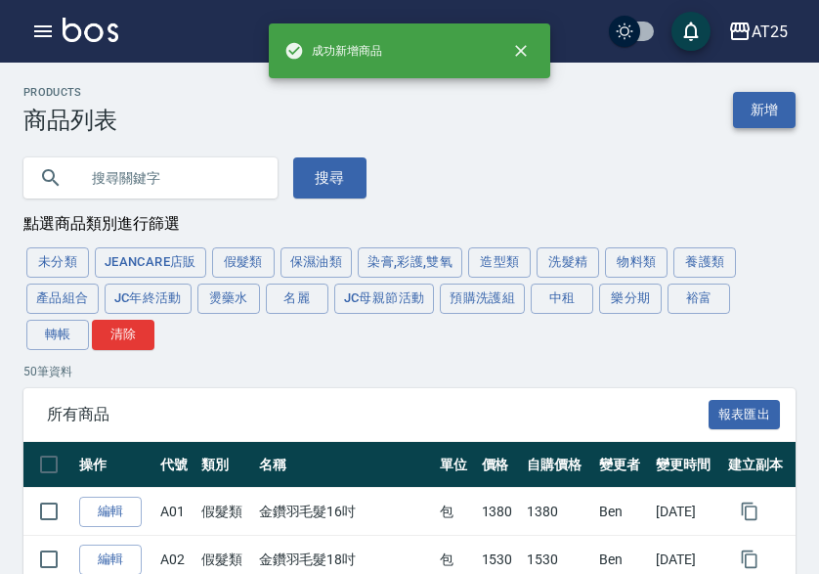
click at [773, 120] on link "新增" at bounding box center [764, 110] width 63 height 36
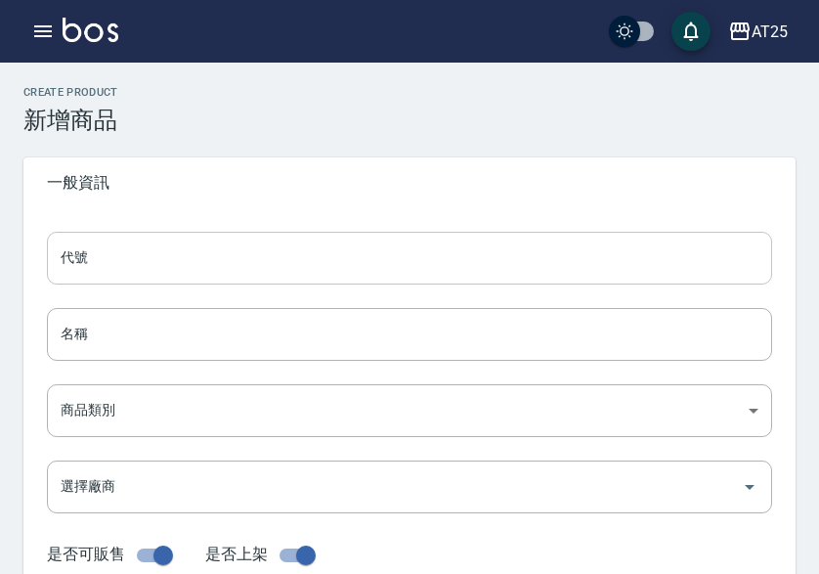
click at [156, 257] on input "代號" at bounding box center [409, 258] width 725 height 53
click at [137, 324] on input "名稱" at bounding box center [409, 334] width 725 height 53
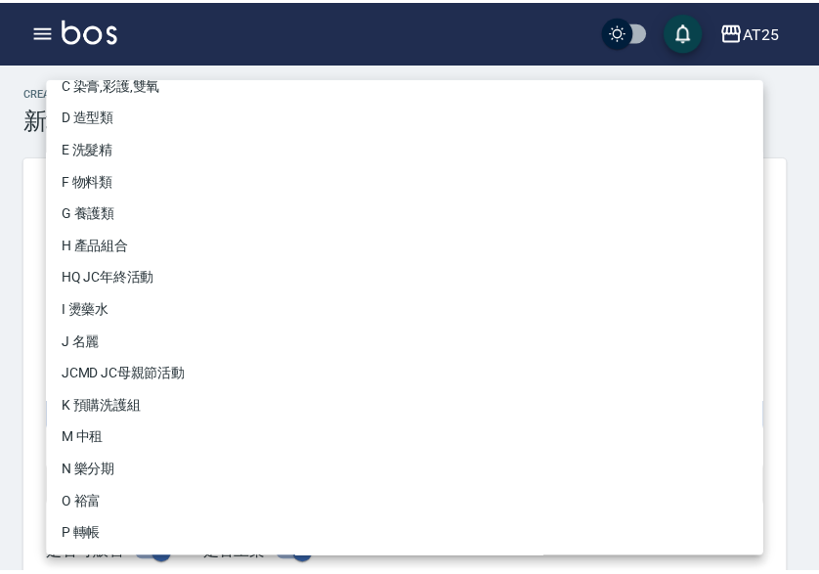
scroll to position [181, 0]
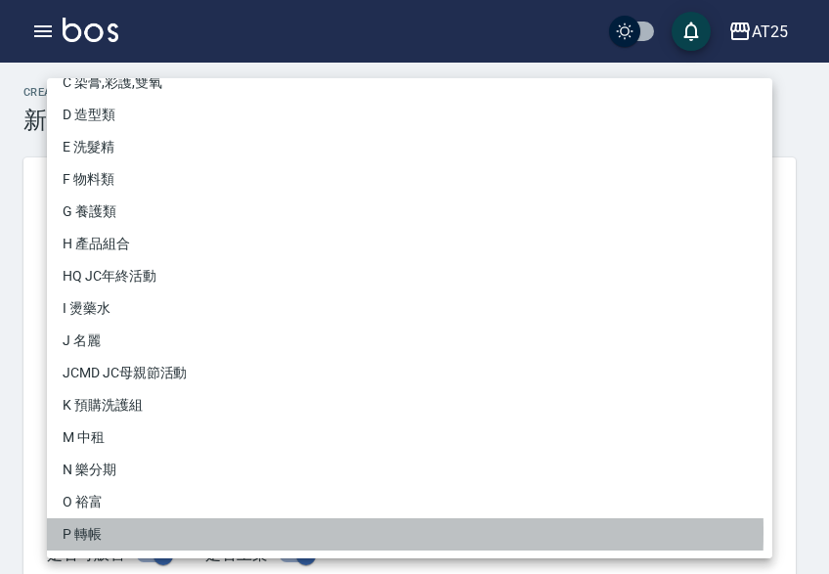
click at [108, 534] on li "P 轉帳" at bounding box center [409, 534] width 725 height 32
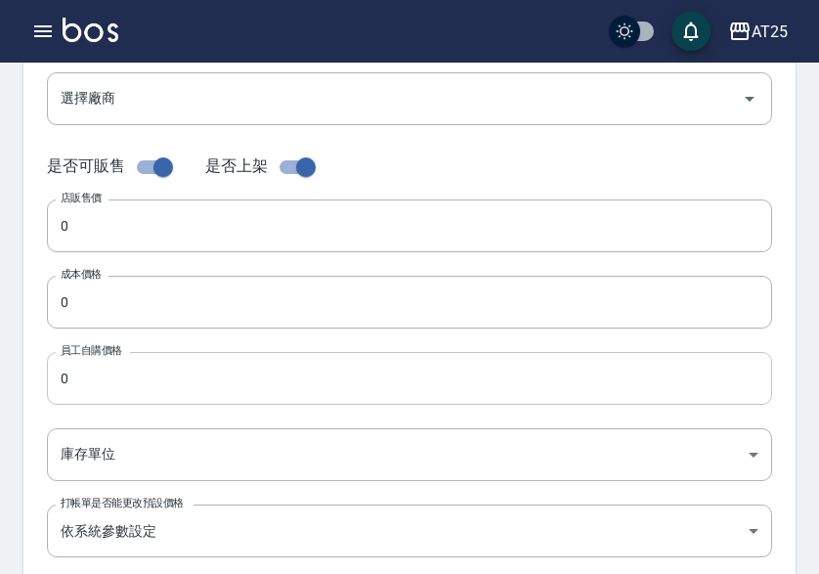
scroll to position [391, 0]
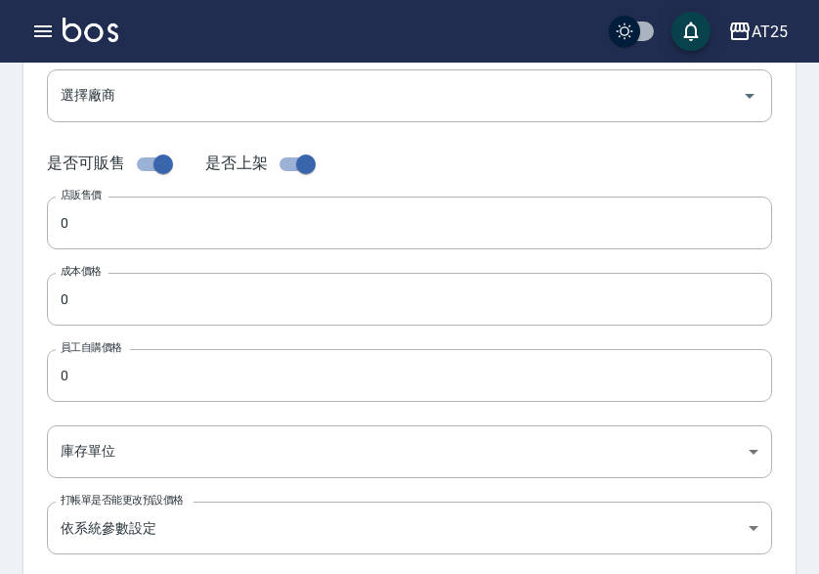
click at [143, 239] on input "0" at bounding box center [409, 222] width 725 height 53
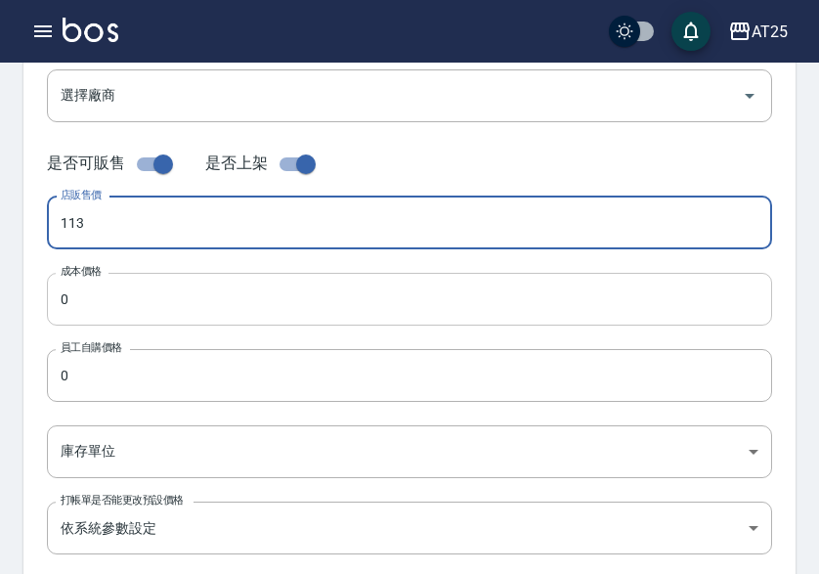
click at [151, 305] on input "0" at bounding box center [409, 299] width 725 height 53
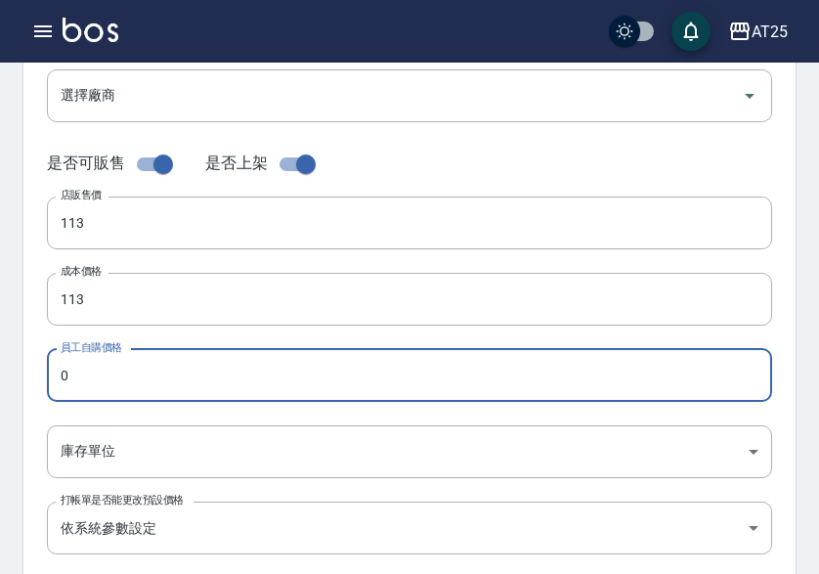
click at [140, 376] on input "0" at bounding box center [409, 375] width 725 height 53
click at [129, 453] on body "AT25 登出 櫃檯作業 打帳單 帳單列表 掛單列表 座位開單 營業儀表板 現金收支登錄 高階收支登錄 材料自購登錄 每日結帳 排班表 現場電腦打卡 掃碼打卡…" at bounding box center [409, 283] width 819 height 1348
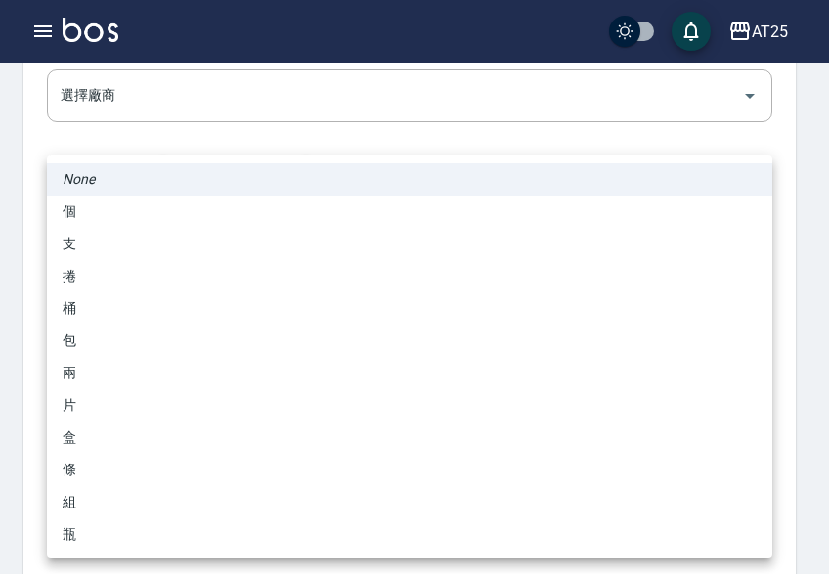
click at [148, 343] on li "包" at bounding box center [409, 340] width 725 height 32
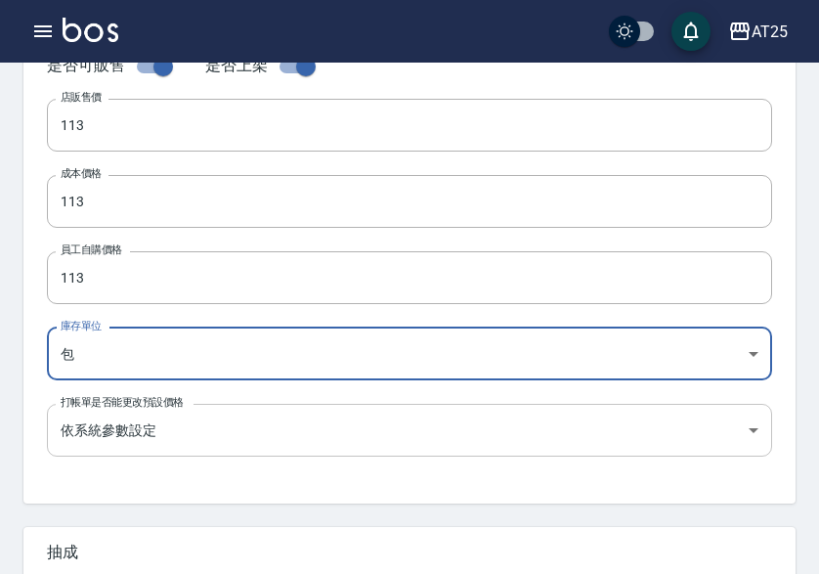
scroll to position [684, 0]
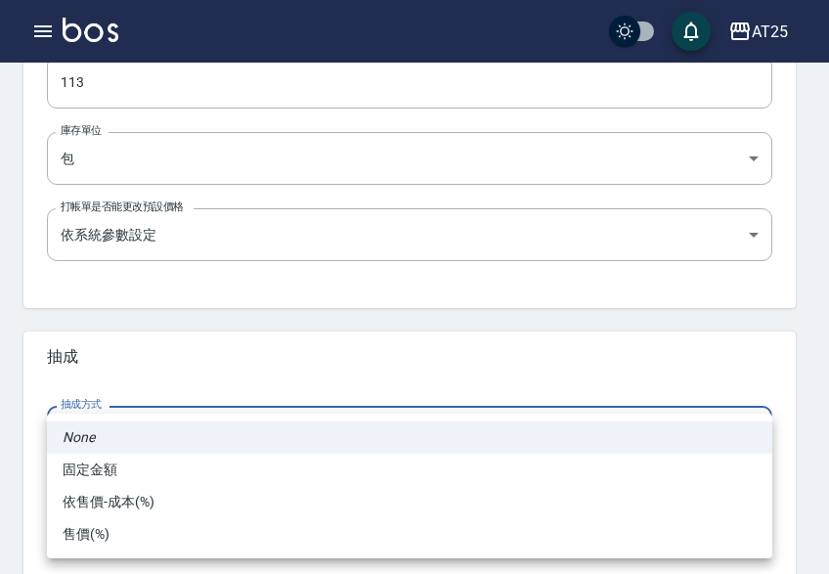
click at [156, 505] on li "依售價-成本(%)" at bounding box center [409, 502] width 725 height 32
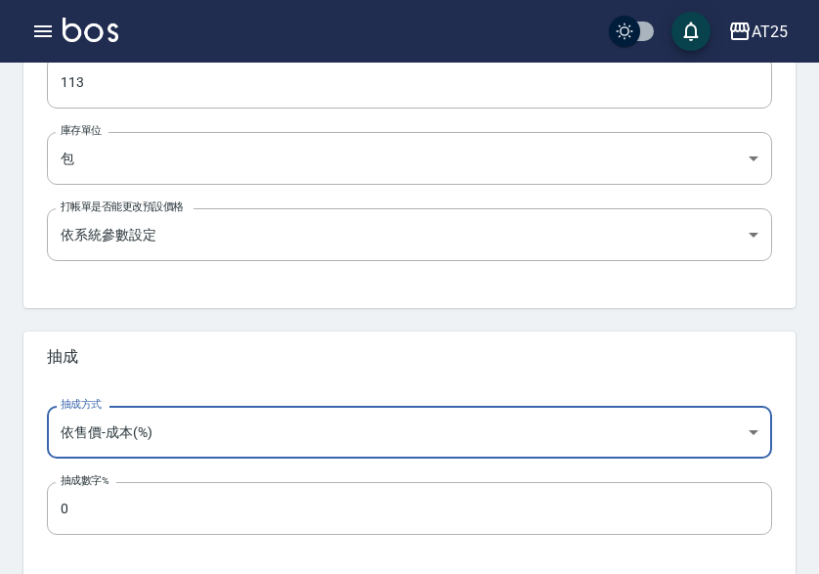
scroll to position [775, 0]
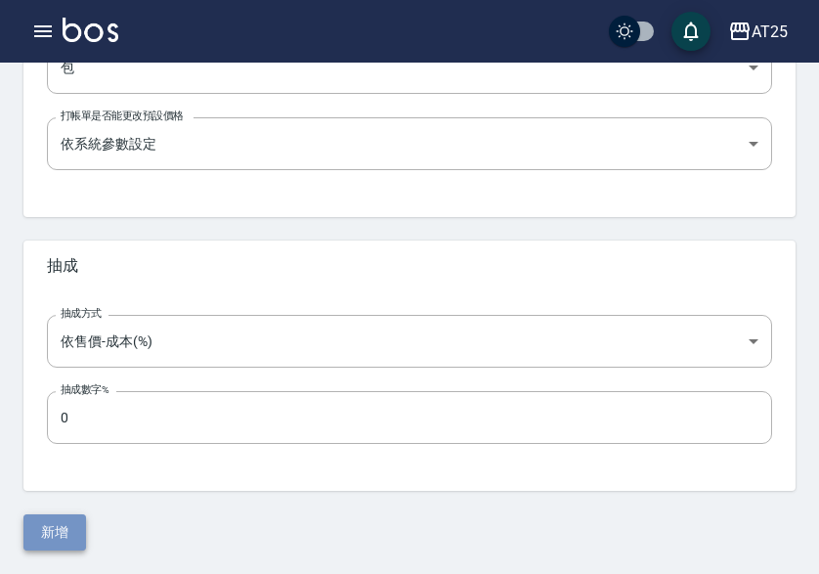
click at [65, 529] on button "新增" at bounding box center [54, 532] width 63 height 36
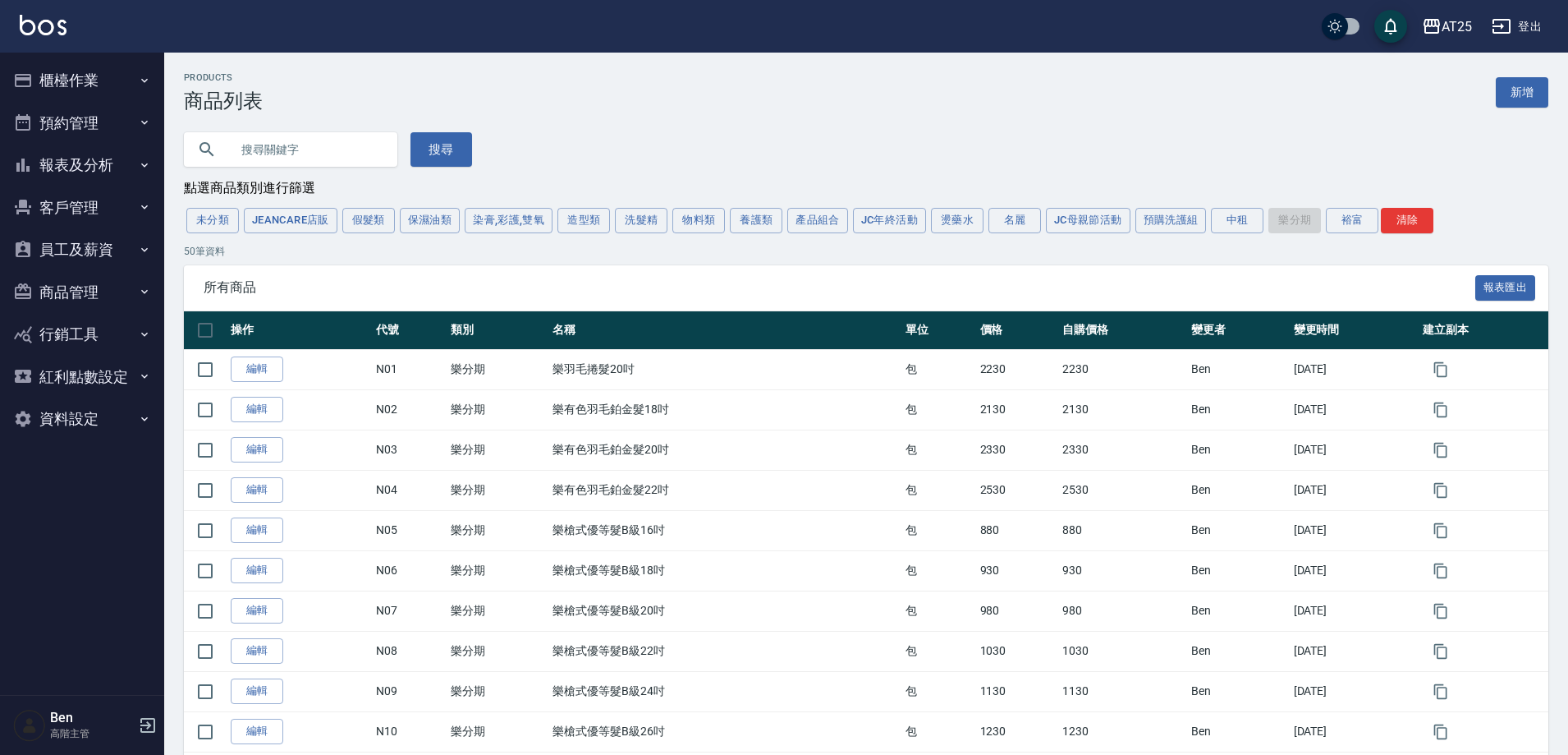
click at [378, 216] on button "假髮類" at bounding box center [368, 220] width 53 height 25
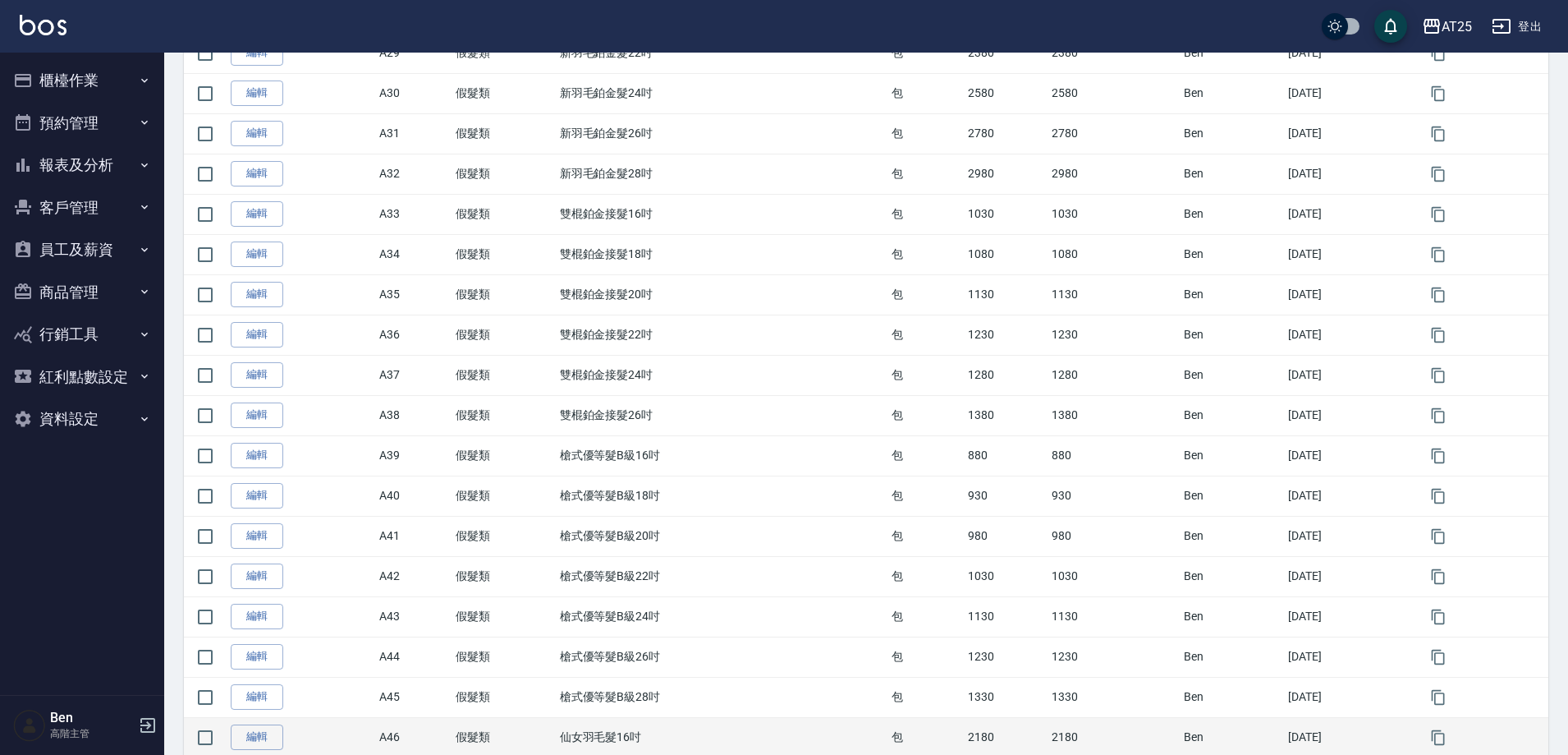
scroll to position [1233, 0]
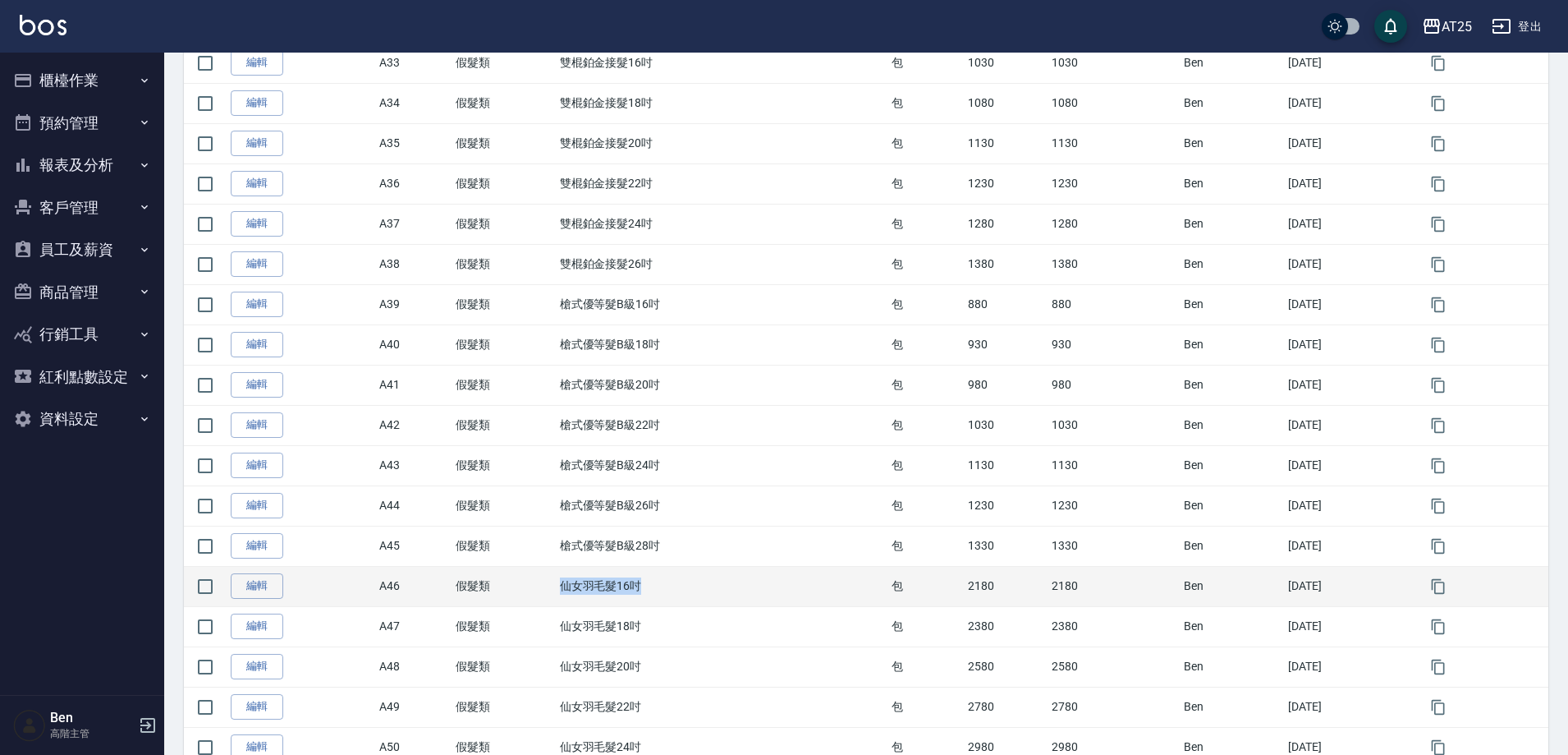
drag, startPoint x: 549, startPoint y: 585, endPoint x: 683, endPoint y: 585, distance: 134.0
click at [683, 585] on td "仙女羽毛髮16吋" at bounding box center [722, 586] width 332 height 40
copy td "仙女羽毛髮16吋"
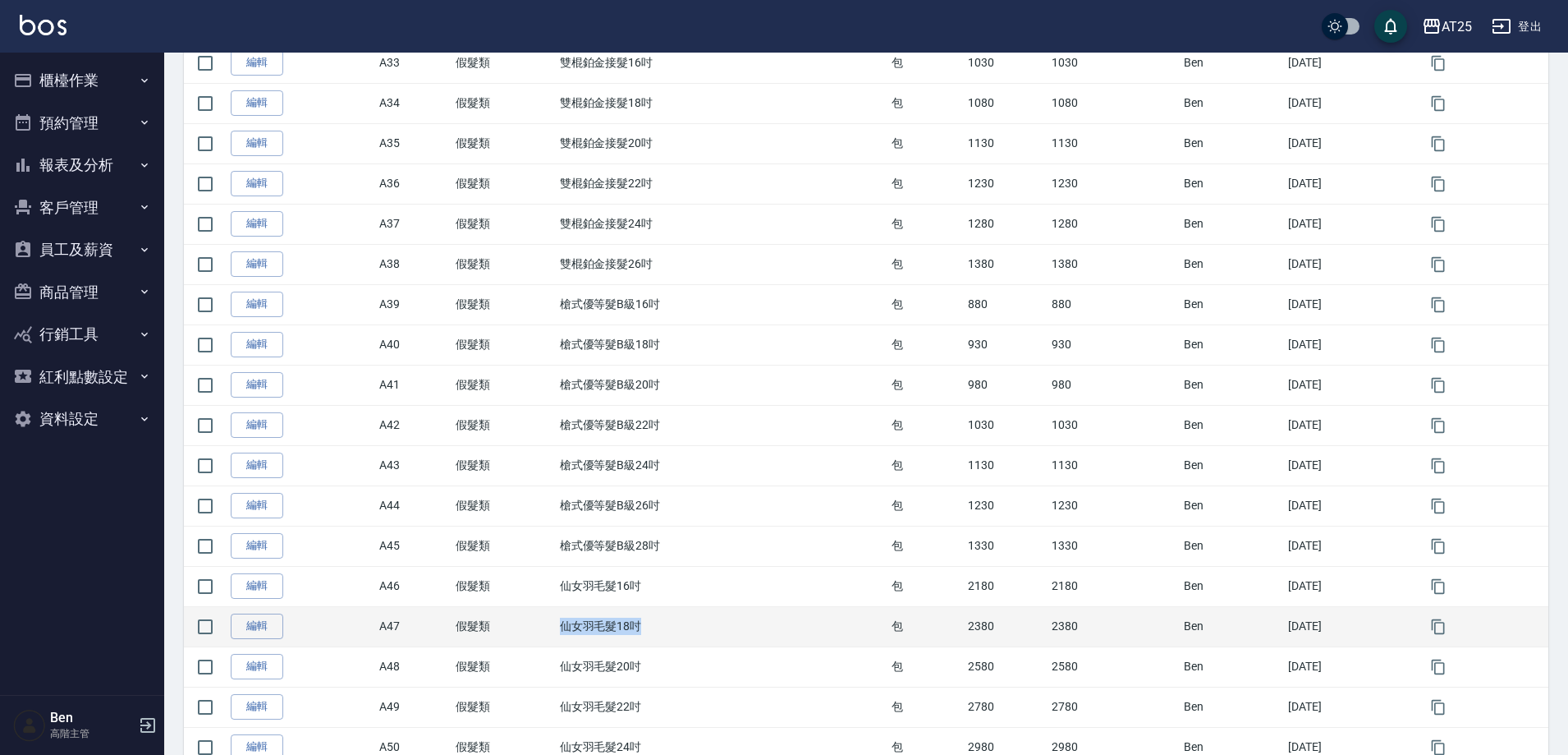
drag, startPoint x: 543, startPoint y: 639, endPoint x: 662, endPoint y: 620, distance: 120.5
click at [673, 639] on tr "編輯 A47 假髮類 仙女羽毛髮18吋 包 2380 2380 [PERSON_NAME] [DATE]" at bounding box center [866, 626] width 1365 height 40
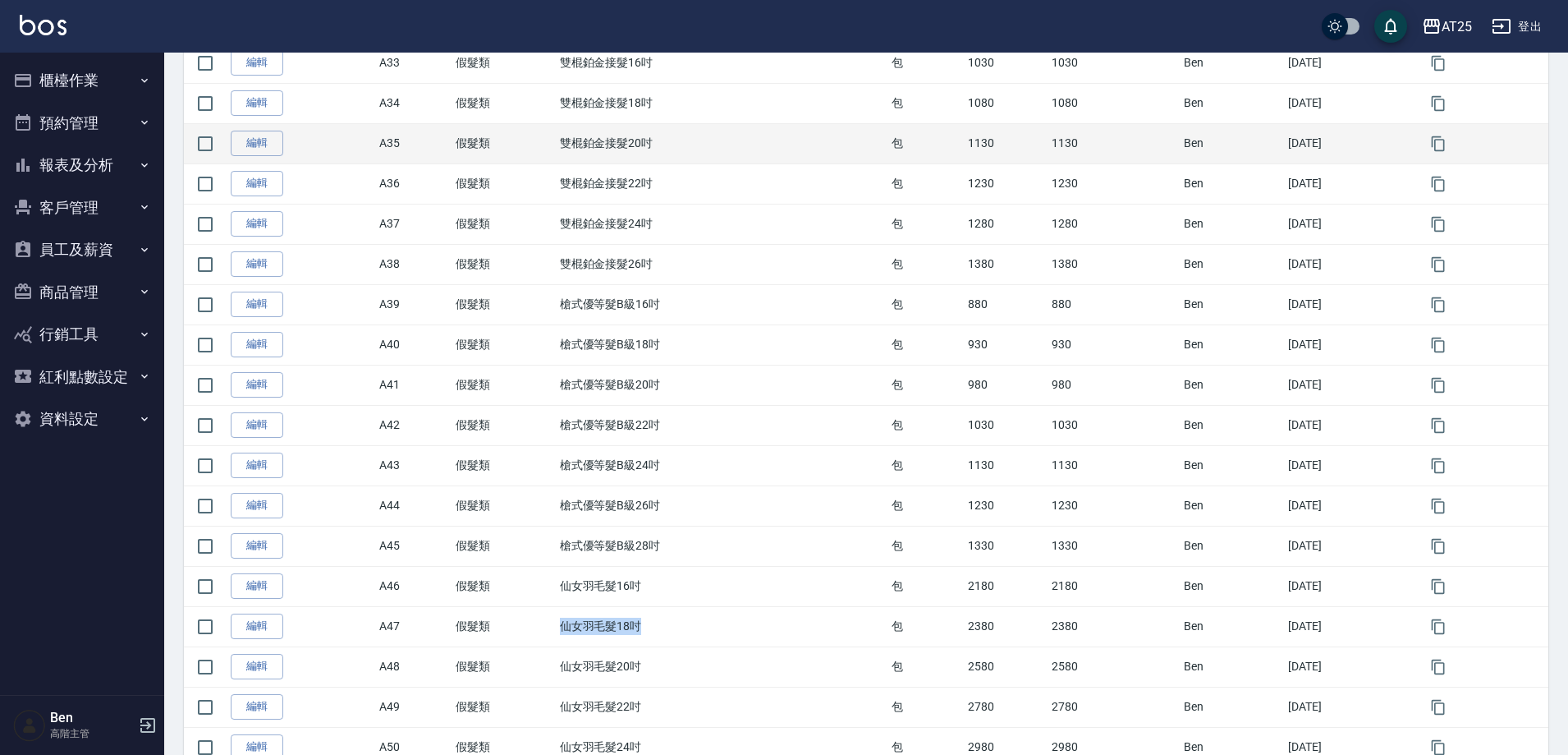
copy tr "假髮類 仙女羽毛髮18吋"
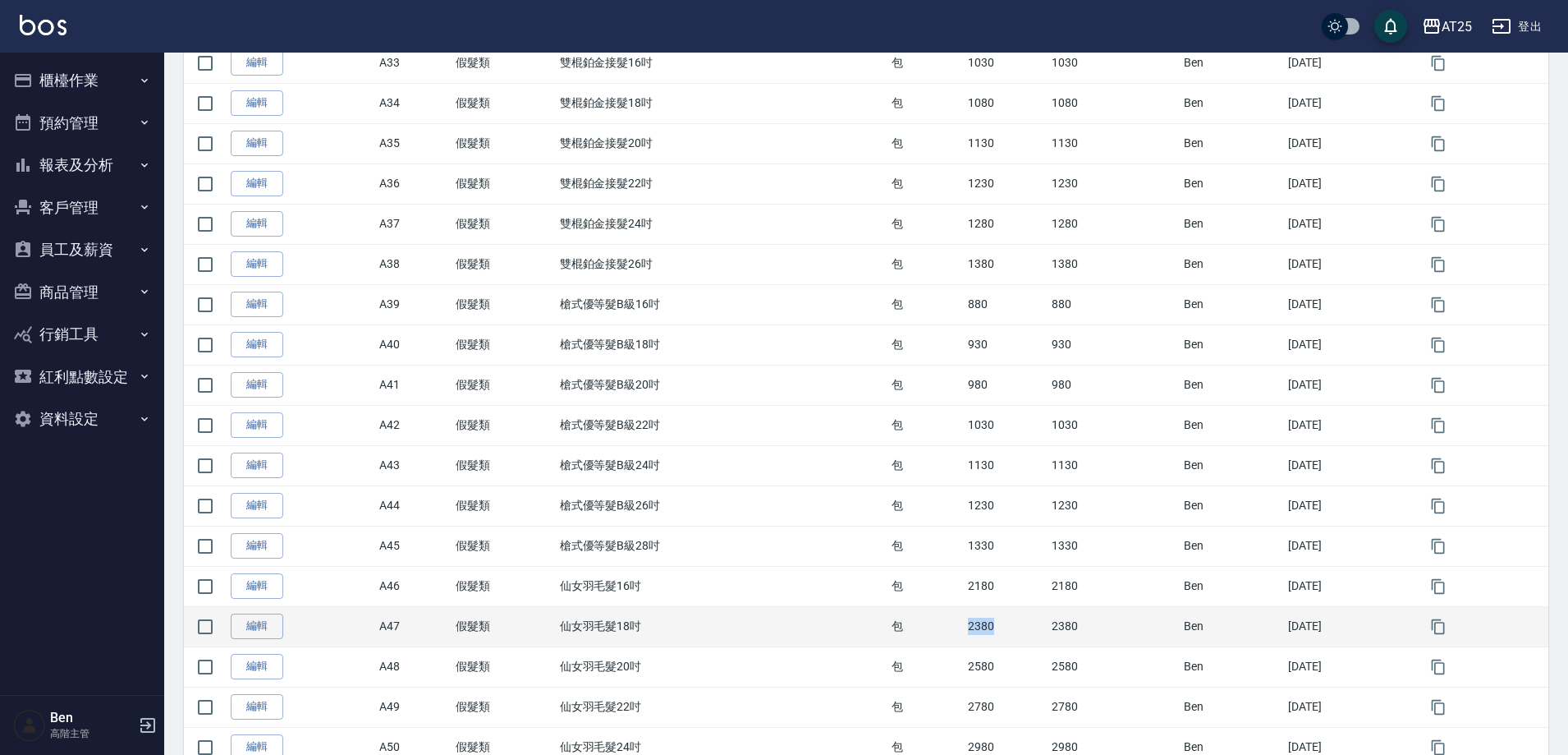
click at [984, 623] on td "2380" at bounding box center [1006, 626] width 84 height 40
copy td "2380"
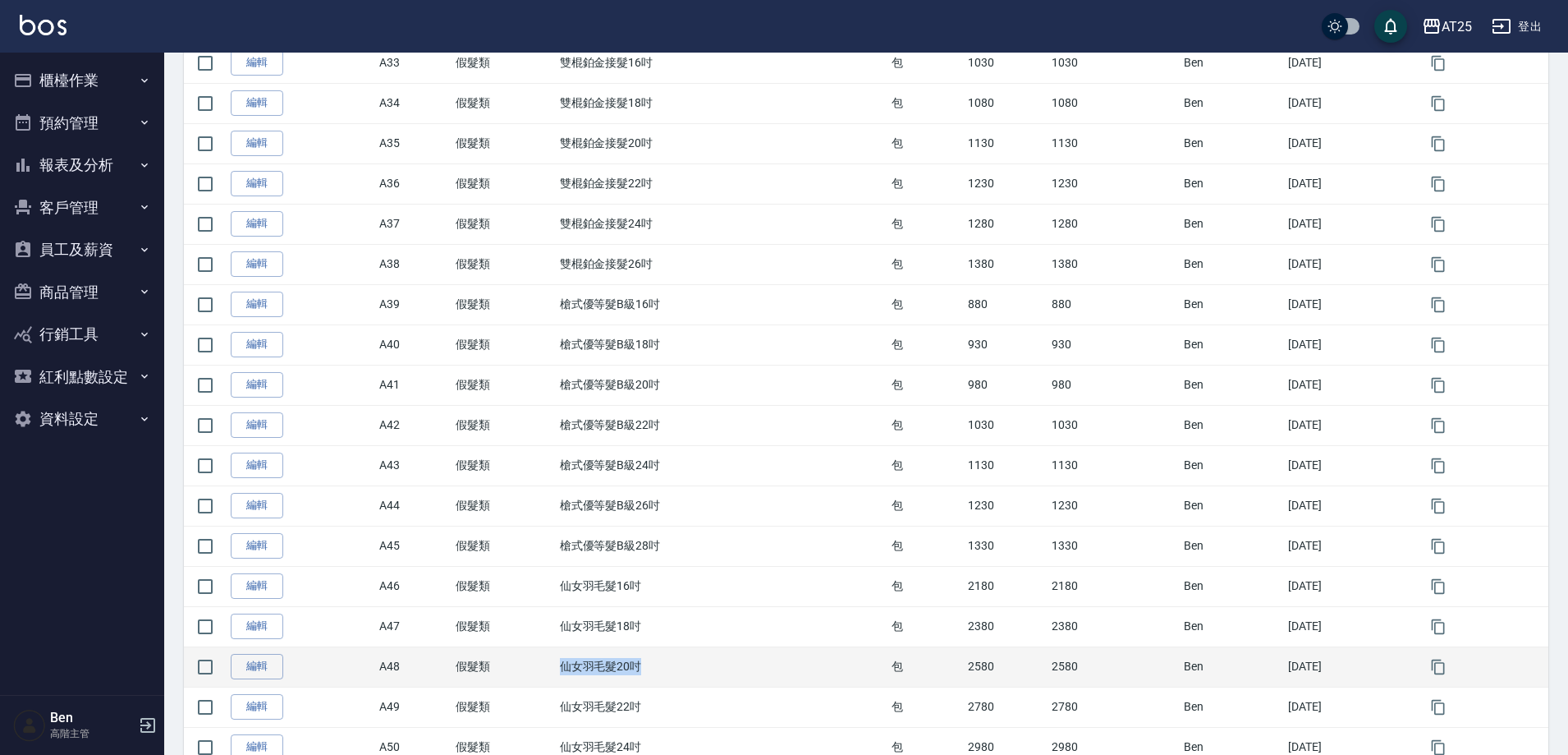
drag, startPoint x: 614, startPoint y: 668, endPoint x: 673, endPoint y: 668, distance: 59.0
click at [673, 668] on tr "編輯 A48 假髮類 仙女羽毛髮20吋 包 2580 2580 [PERSON_NAME] [DATE]" at bounding box center [866, 667] width 1365 height 40
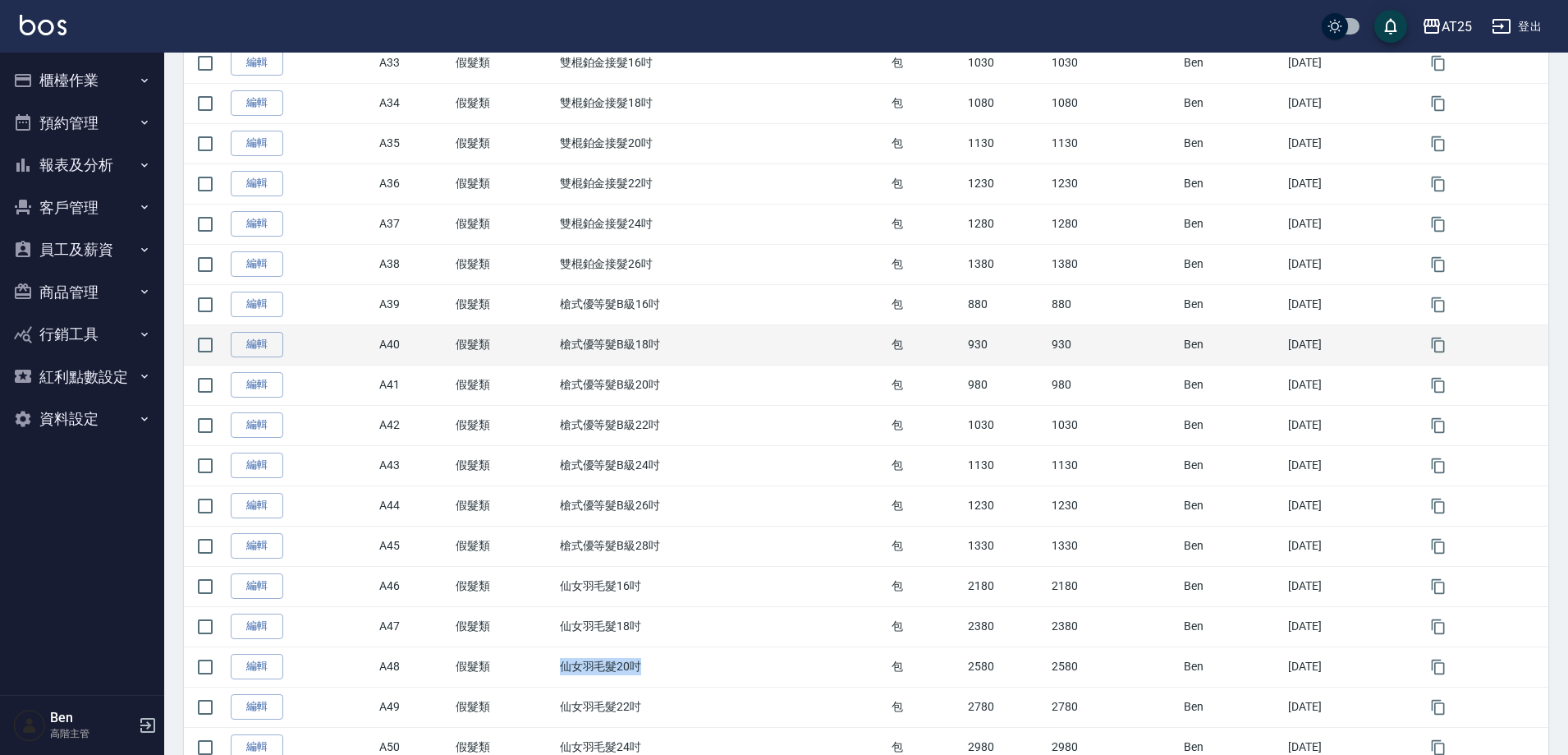
copy tr "假髮類 仙女羽毛髮20吋"
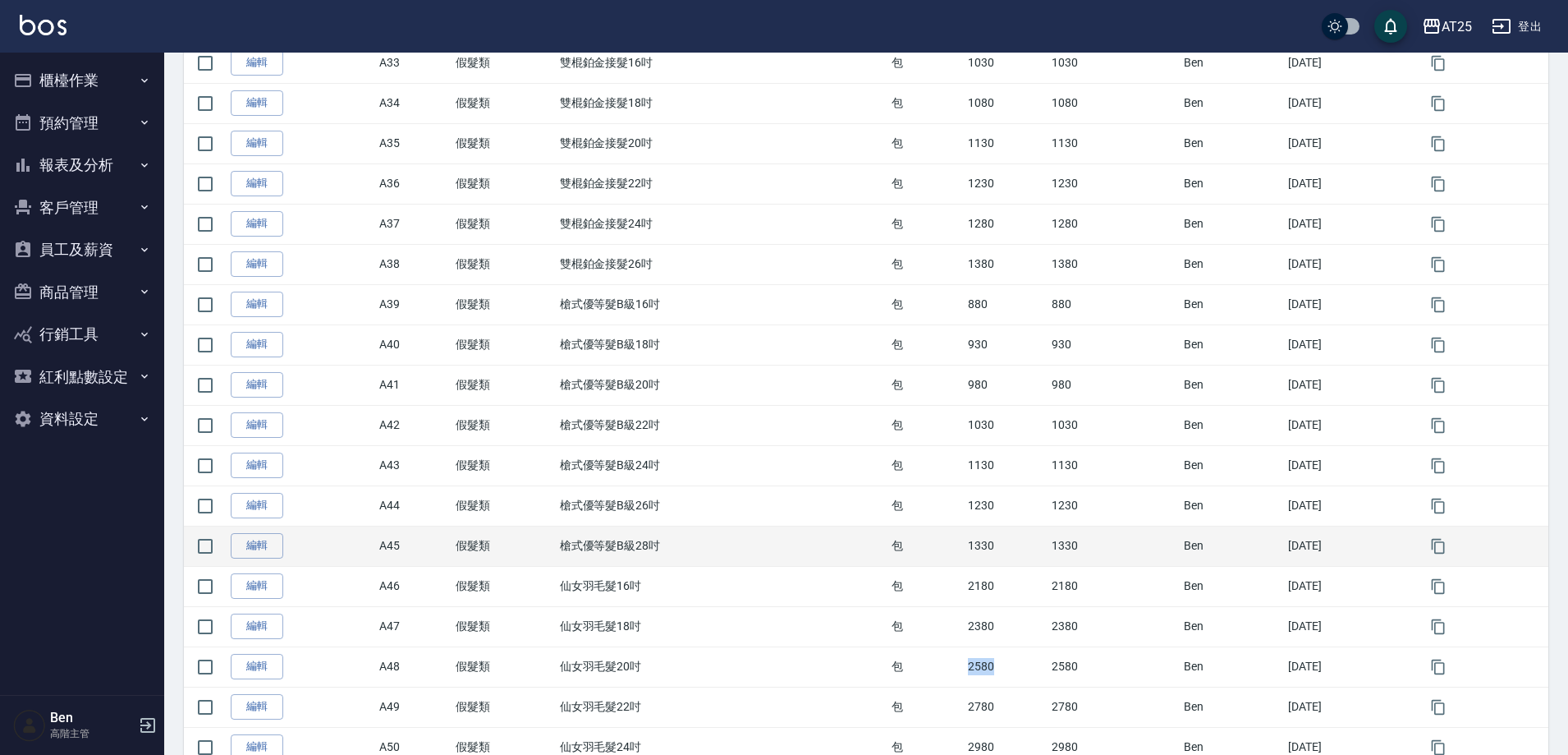
drag, startPoint x: 944, startPoint y: 668, endPoint x: 946, endPoint y: 566, distance: 102.0
click at [1005, 670] on td "2580" at bounding box center [1006, 667] width 84 height 40
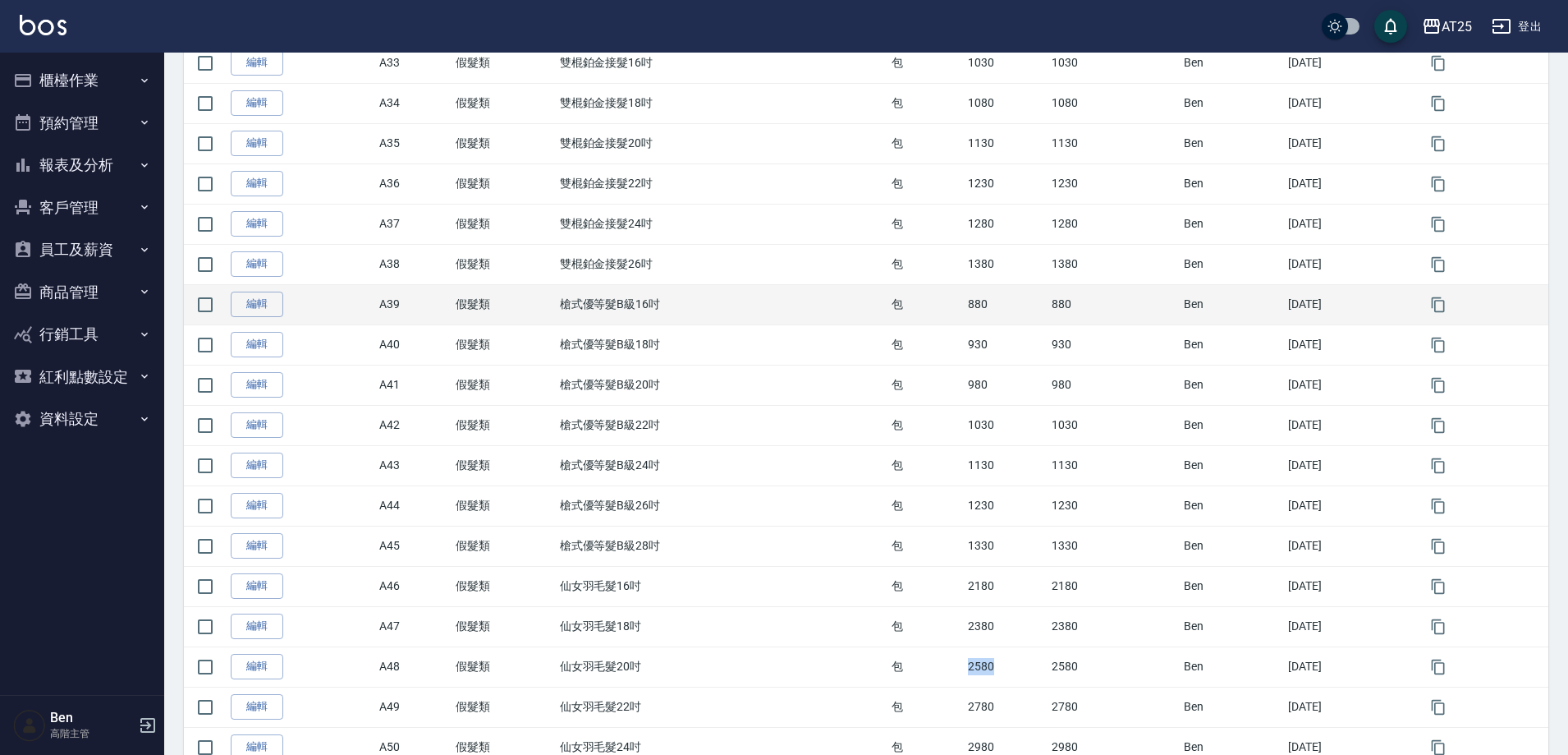
copy td "2580"
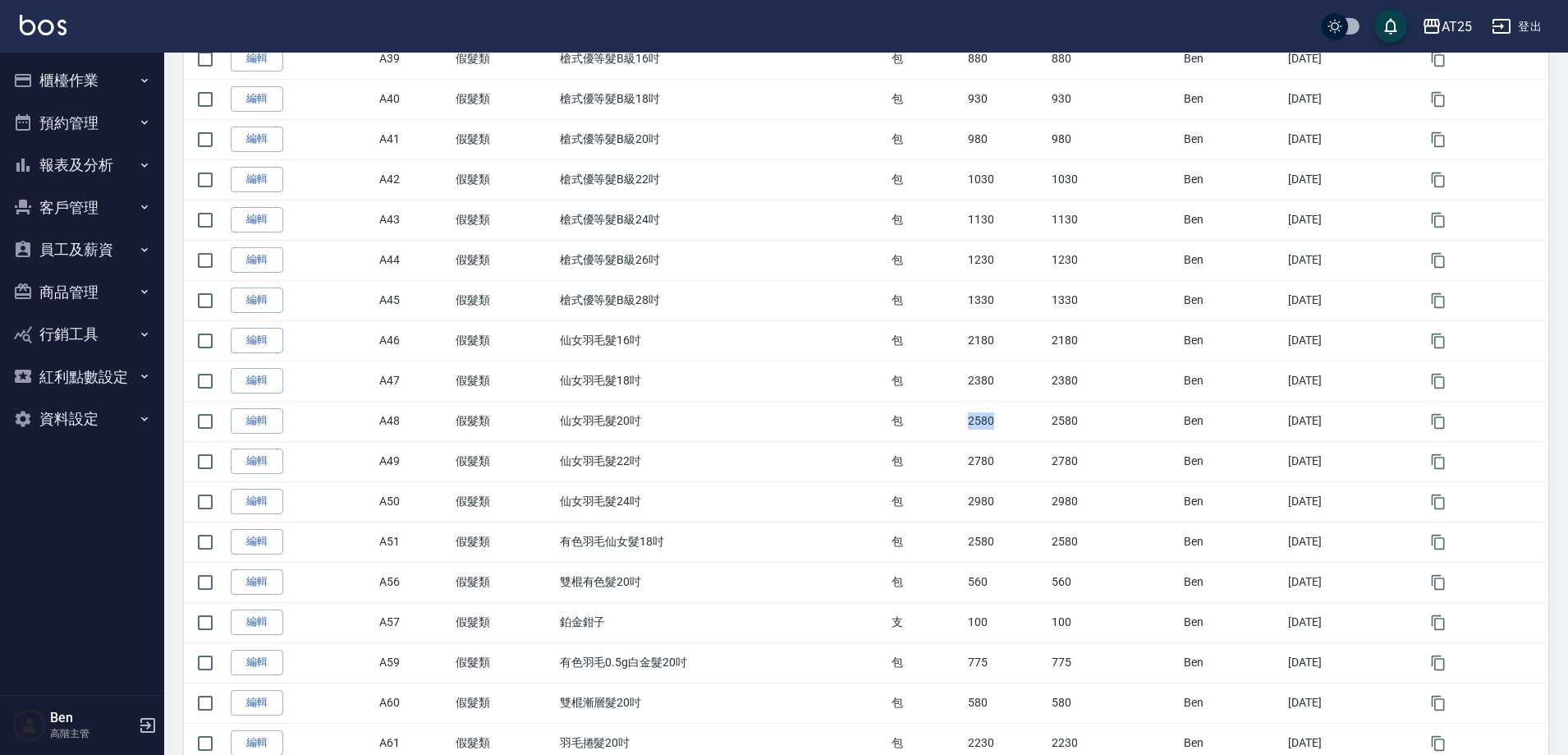
scroll to position [1687, 0]
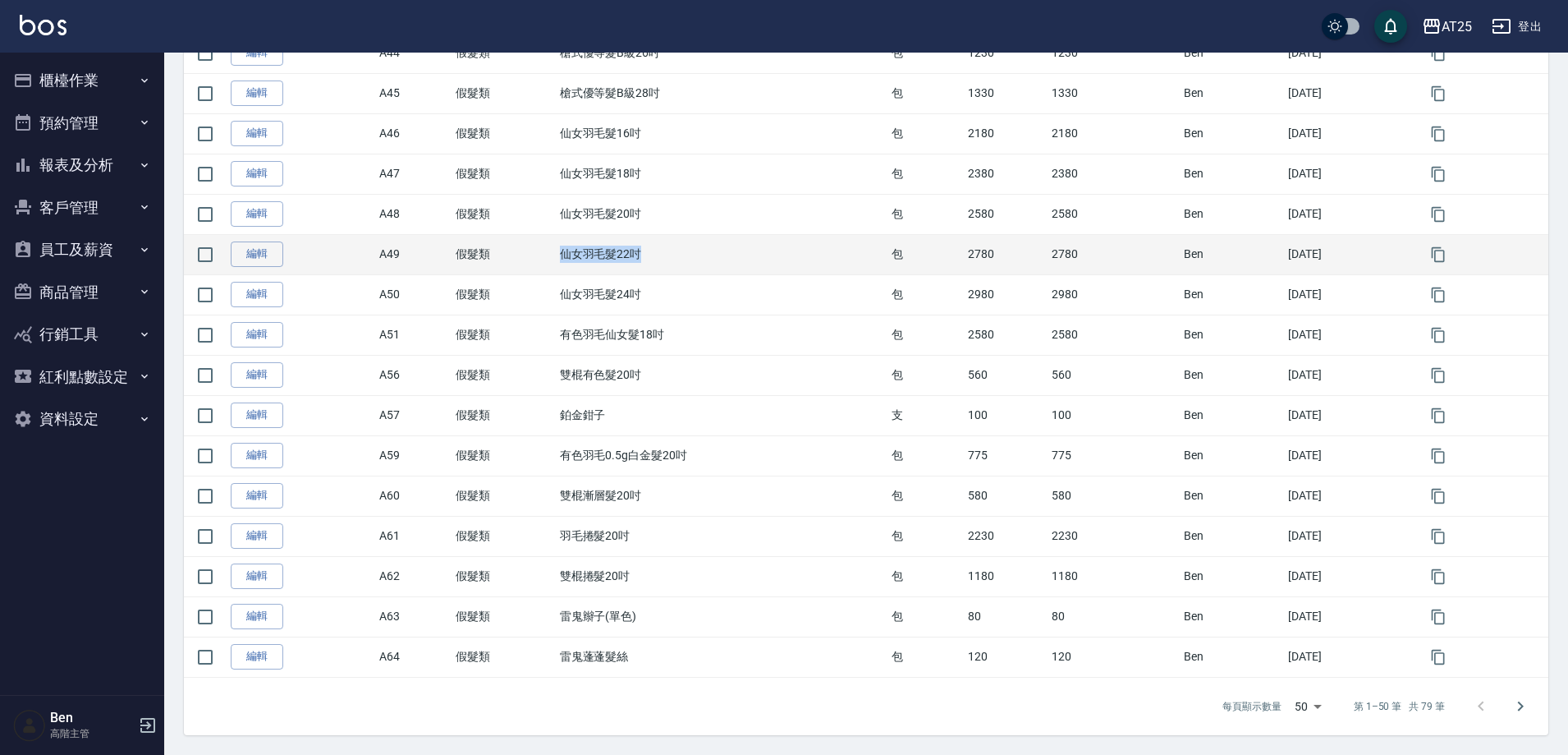
drag, startPoint x: 542, startPoint y: 262, endPoint x: 666, endPoint y: 305, distance: 131.2
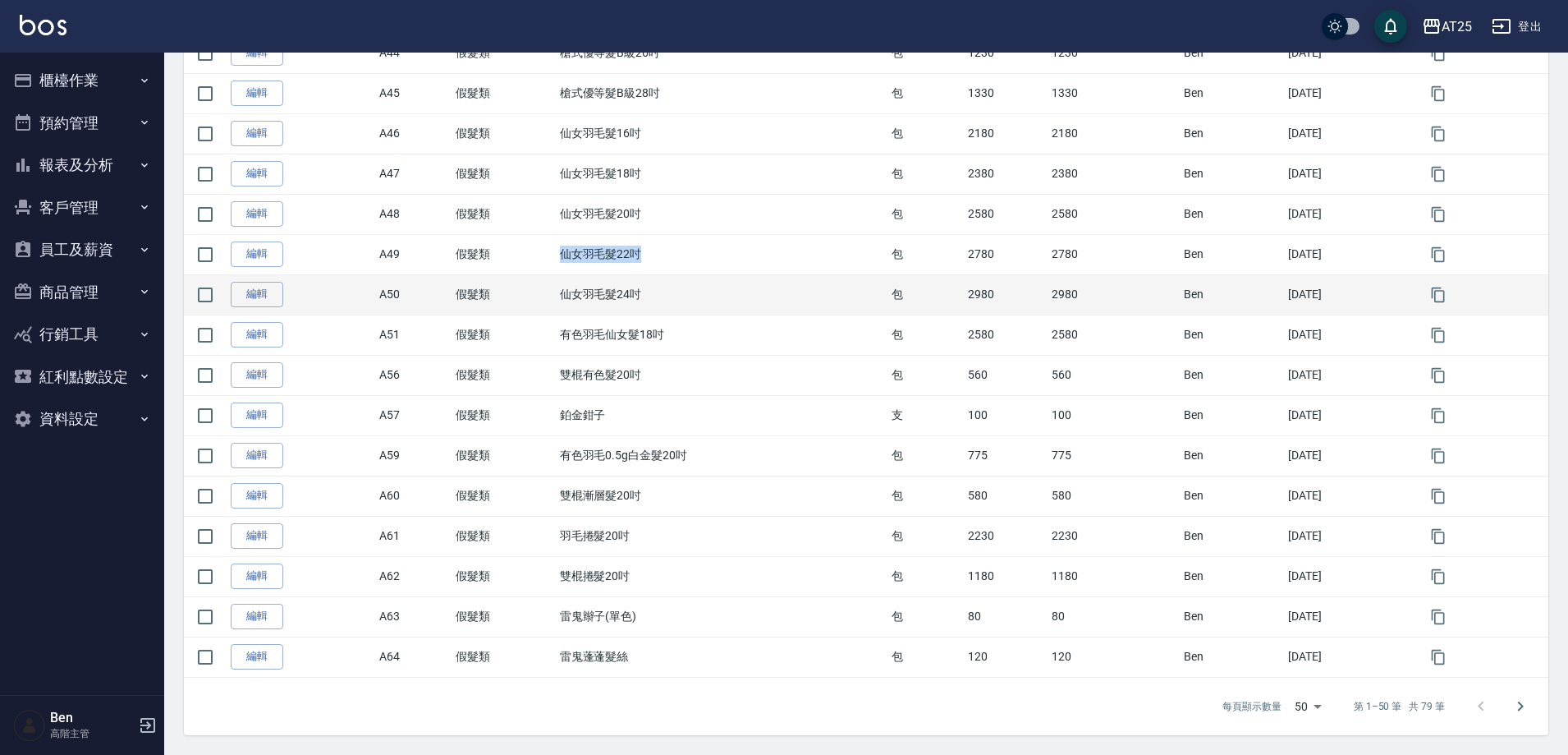
click at [653, 262] on tr "編輯 A49 假髮類 仙女羽毛髮22吋 包 2780 2780 [PERSON_NAME] [DATE]" at bounding box center [866, 254] width 1365 height 40
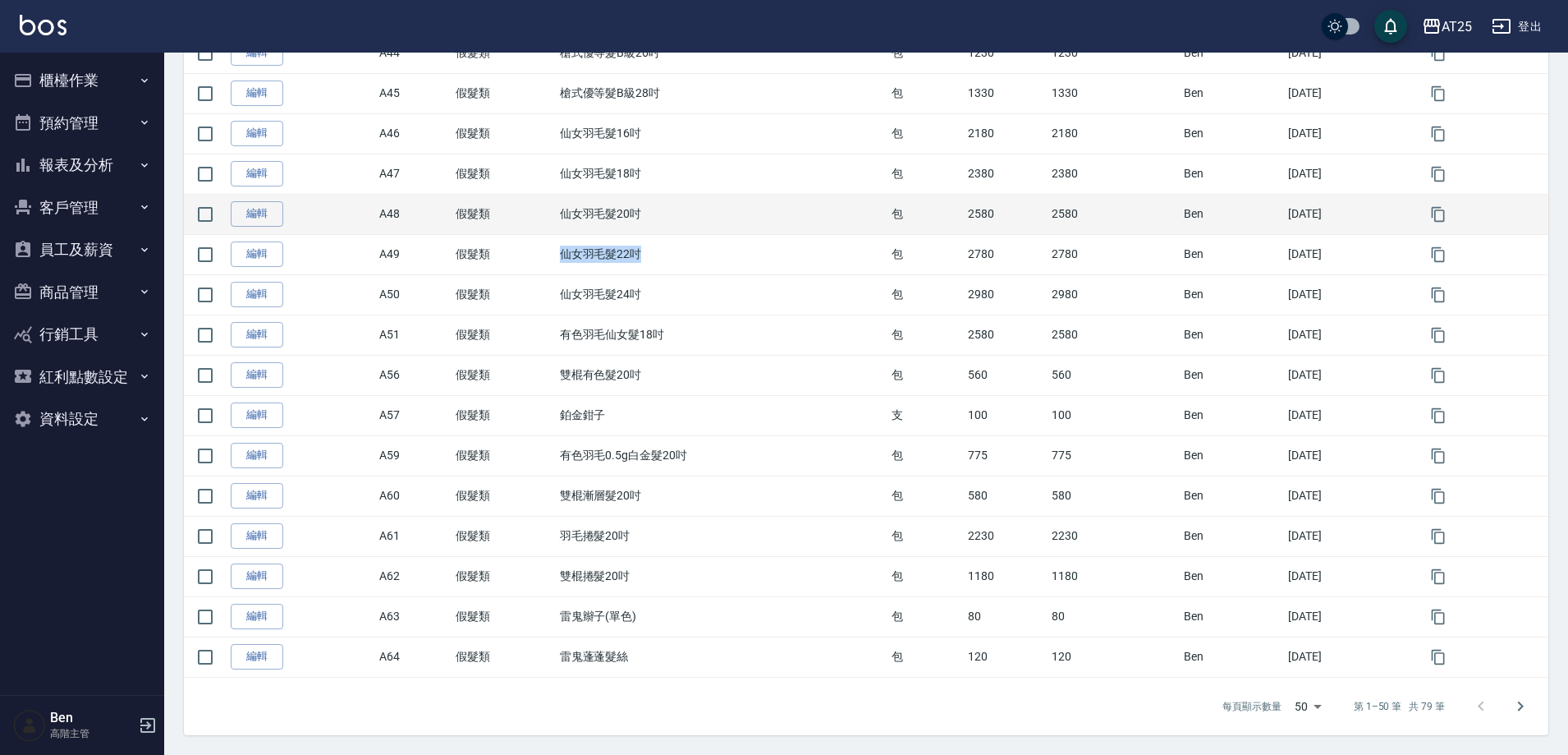
copy tr "假髮類 仙女羽毛髮22吋"
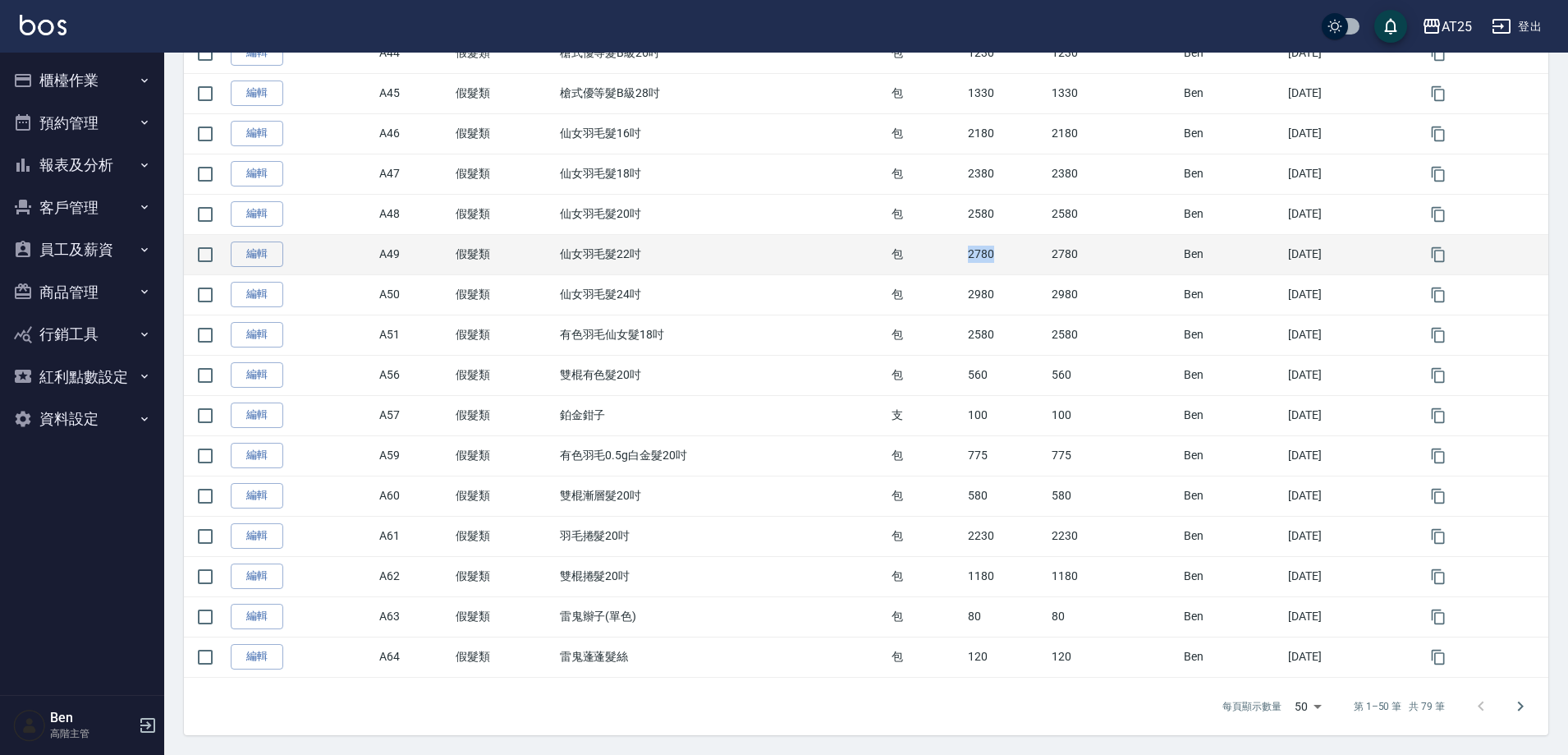
drag, startPoint x: 940, startPoint y: 252, endPoint x: 995, endPoint y: 254, distance: 55.0
click at [1003, 251] on tr "編輯 A49 假髮類 仙女羽毛髮22吋 包 2780 2780 [PERSON_NAME] [DATE]" at bounding box center [866, 254] width 1365 height 40
copy tr "包 2780"
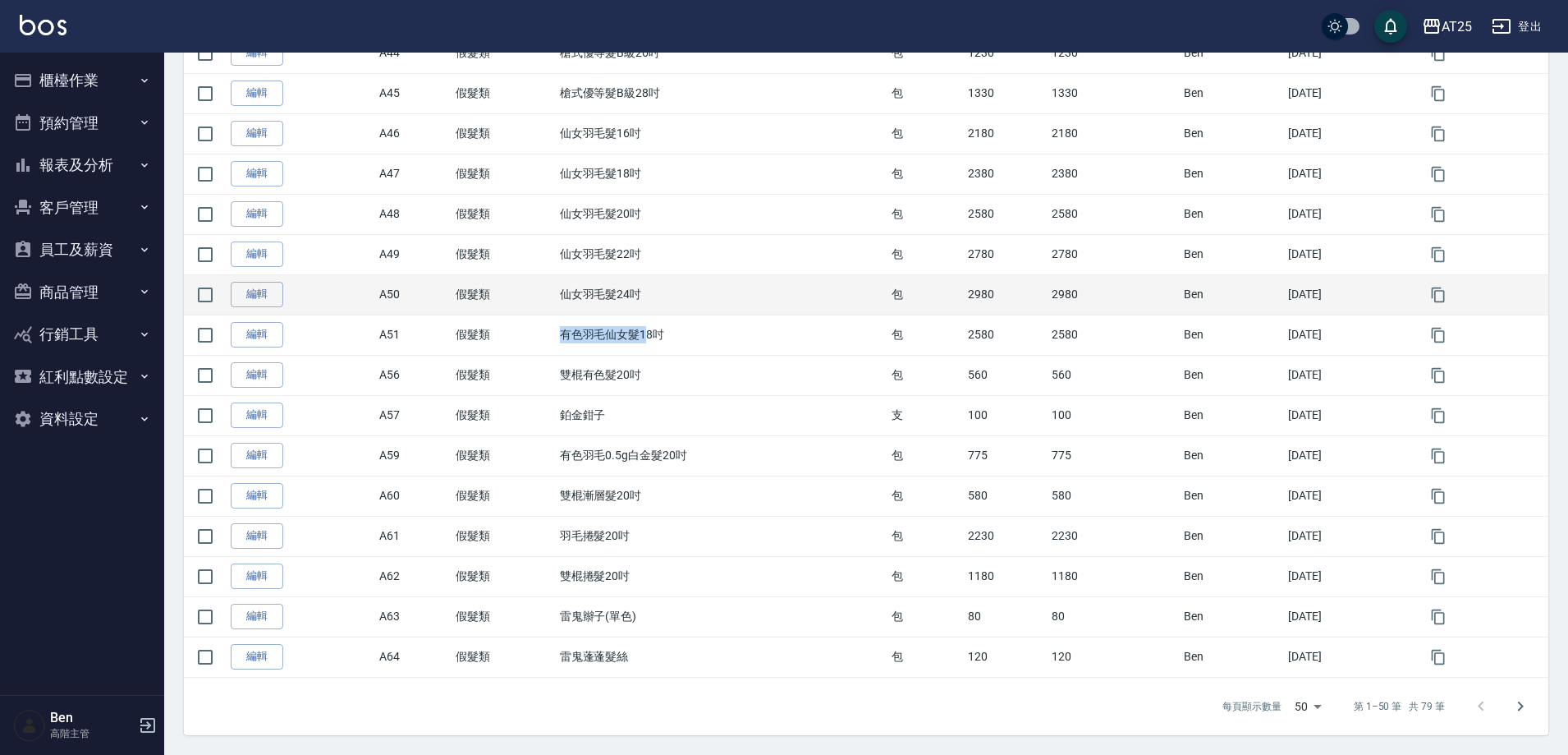
drag, startPoint x: 547, startPoint y: 328, endPoint x: 559, endPoint y: 295, distance: 35.1
click at [631, 325] on td "有色羽毛仙女髮18吋" at bounding box center [722, 335] width 332 height 40
drag, startPoint x: 545, startPoint y: 289, endPoint x: 671, endPoint y: 289, distance: 126.0
click at [671, 289] on tr "編輯 A50 假髮類 仙女羽毛髮24吋 包 2980 2980 [PERSON_NAME] [DATE]" at bounding box center [866, 294] width 1365 height 40
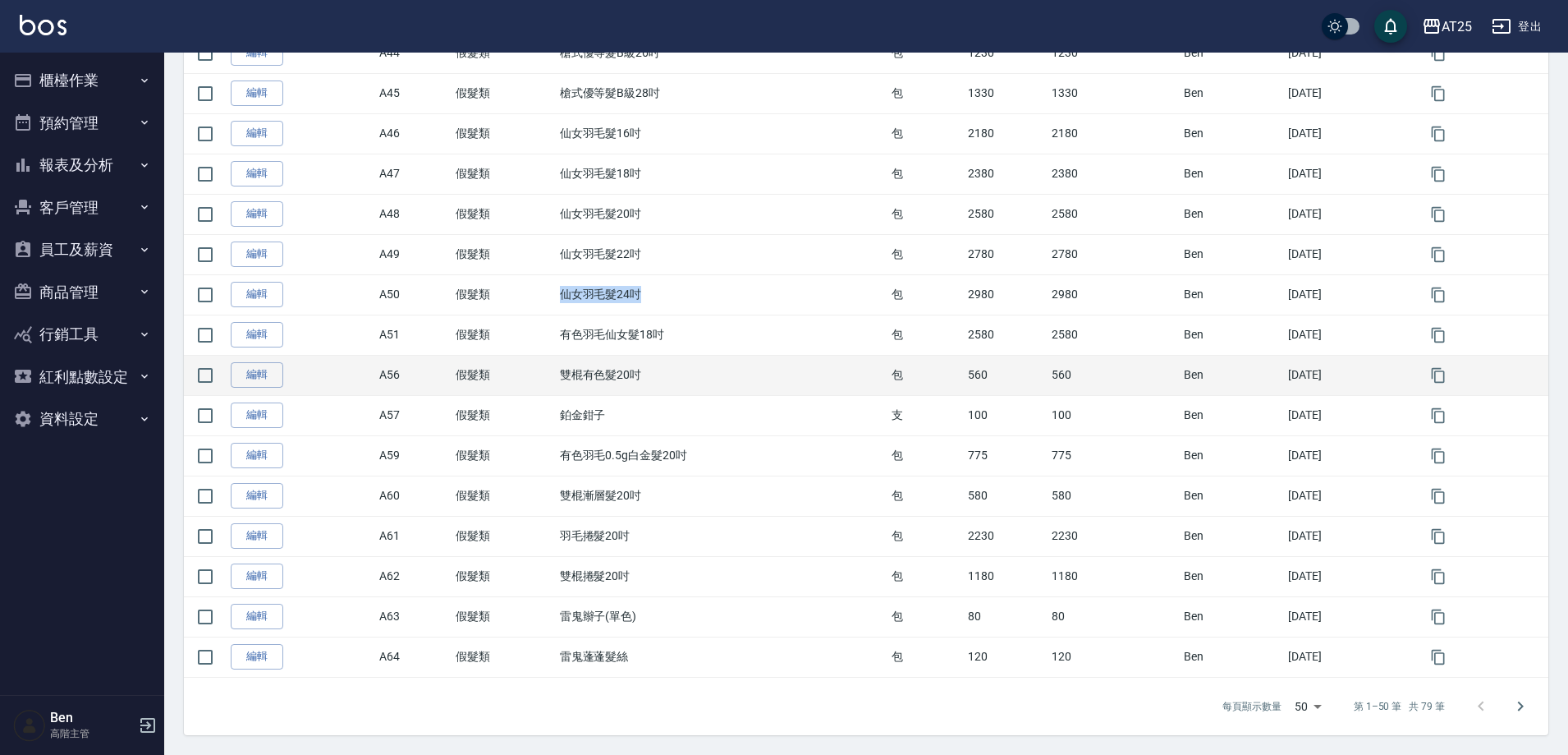
copy tr "假髮類 仙女羽毛髮24吋"
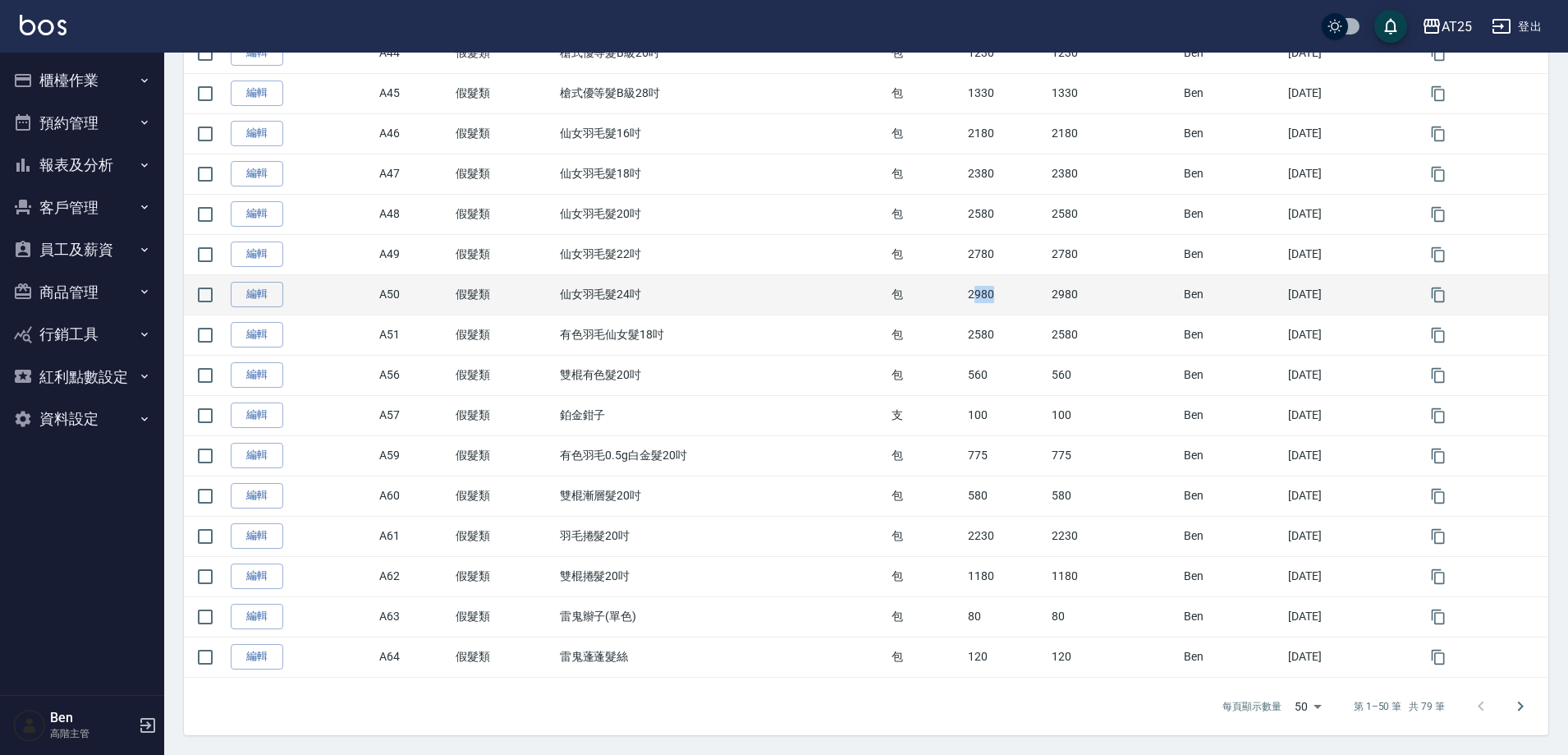
drag, startPoint x: 952, startPoint y: 299, endPoint x: 997, endPoint y: 298, distance: 45.0
click at [997, 298] on td "2980" at bounding box center [1006, 294] width 84 height 40
drag, startPoint x: 944, startPoint y: 288, endPoint x: 988, endPoint y: 288, distance: 44.0
click at [988, 288] on td "2980" at bounding box center [1006, 294] width 84 height 40
copy td "2980"
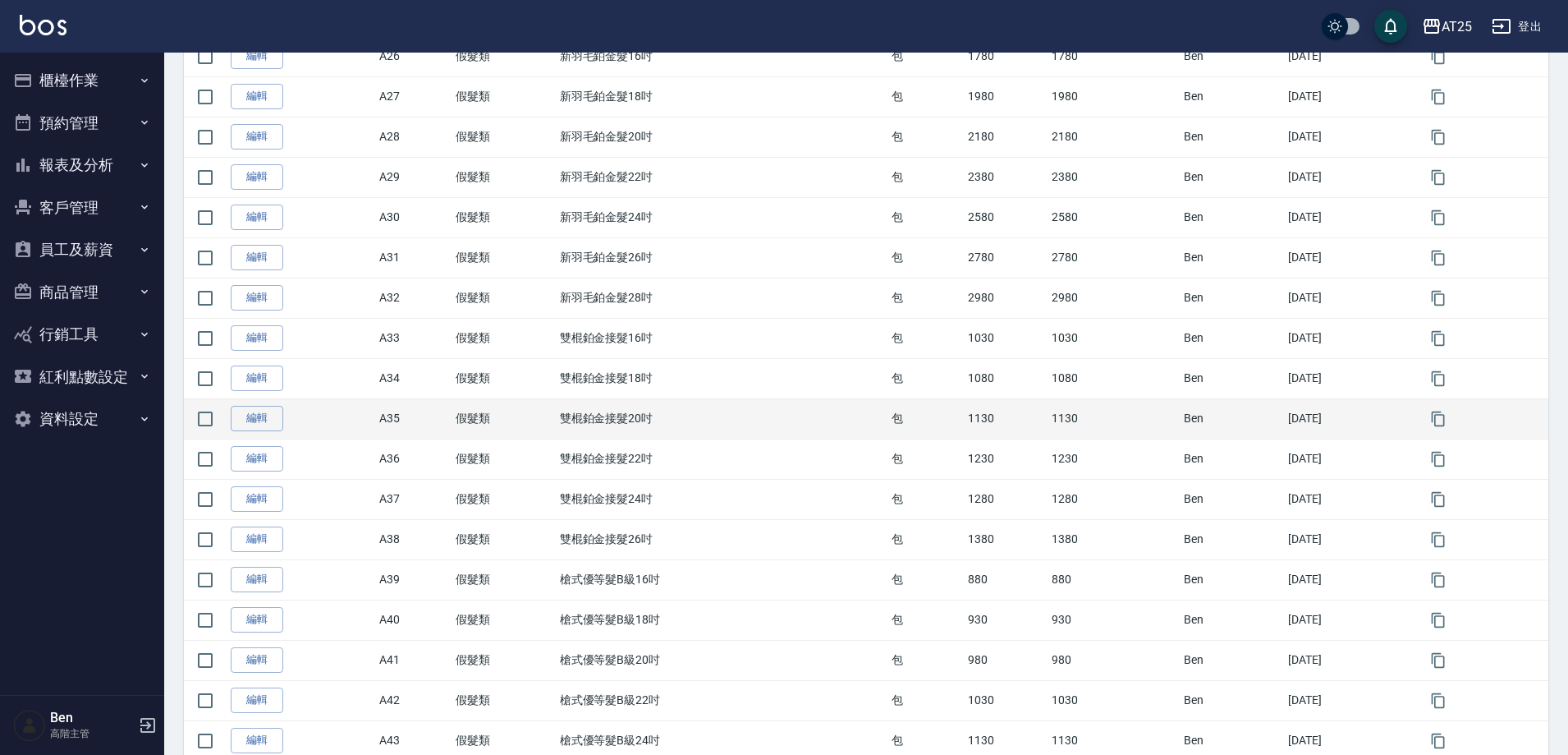
scroll to position [1030, 0]
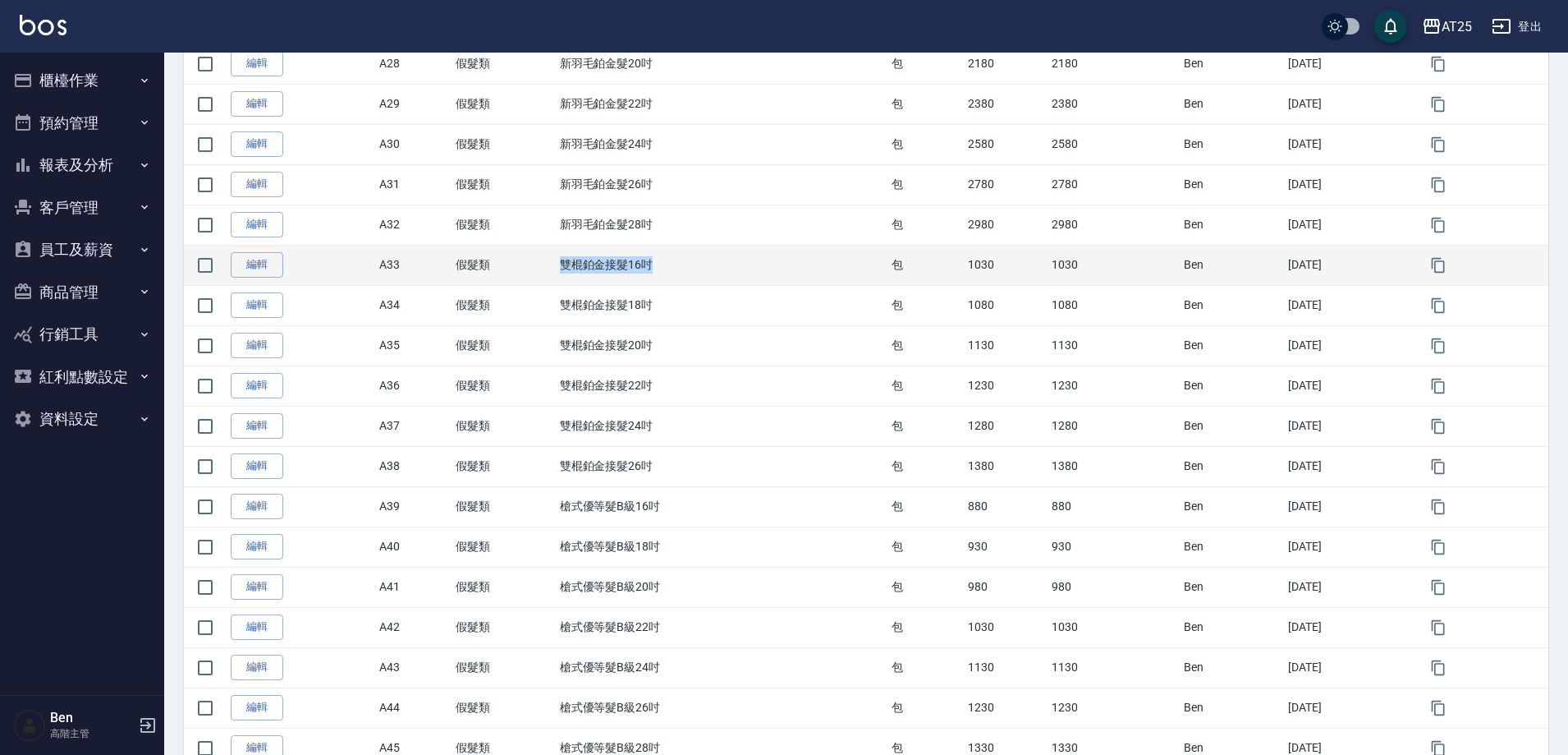
drag, startPoint x: 629, startPoint y: 267, endPoint x: 664, endPoint y: 268, distance: 35.0
click at [664, 268] on td "雙棍鉑金接髮16吋" at bounding box center [722, 265] width 332 height 40
copy td "雙棍鉑金接髮16吋"
drag, startPoint x: 940, startPoint y: 265, endPoint x: 995, endPoint y: 262, distance: 55.1
click at [1010, 263] on tr "編輯 A33 假髮類 雙棍鉑金接髮16吋 包 1030 1030 [PERSON_NAME] [DATE]" at bounding box center [866, 265] width 1365 height 40
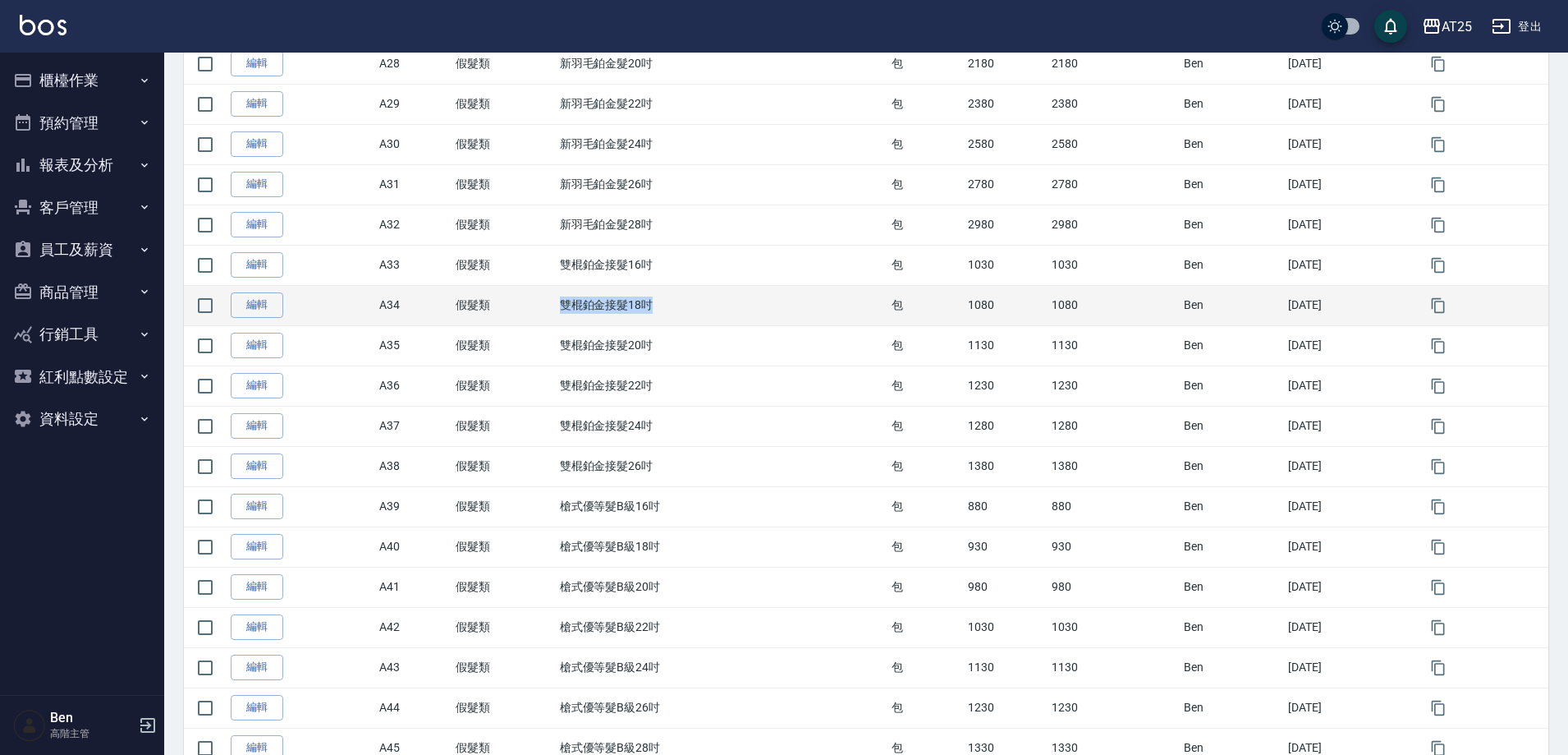
drag, startPoint x: 532, startPoint y: 307, endPoint x: 668, endPoint y: 312, distance: 136.1
click at [668, 312] on tr "編輯 A34 假髮類 雙棍鉑金接髮18吋 包 1080 1080 [PERSON_NAME] [DATE]" at bounding box center [866, 305] width 1365 height 40
drag, startPoint x: 924, startPoint y: 305, endPoint x: 997, endPoint y: 309, distance: 73.1
click at [997, 309] on tr "編輯 A34 假髮類 雙棍鉑金接髮18吋 包 1080 1080 [PERSON_NAME] [DATE]" at bounding box center [866, 305] width 1365 height 40
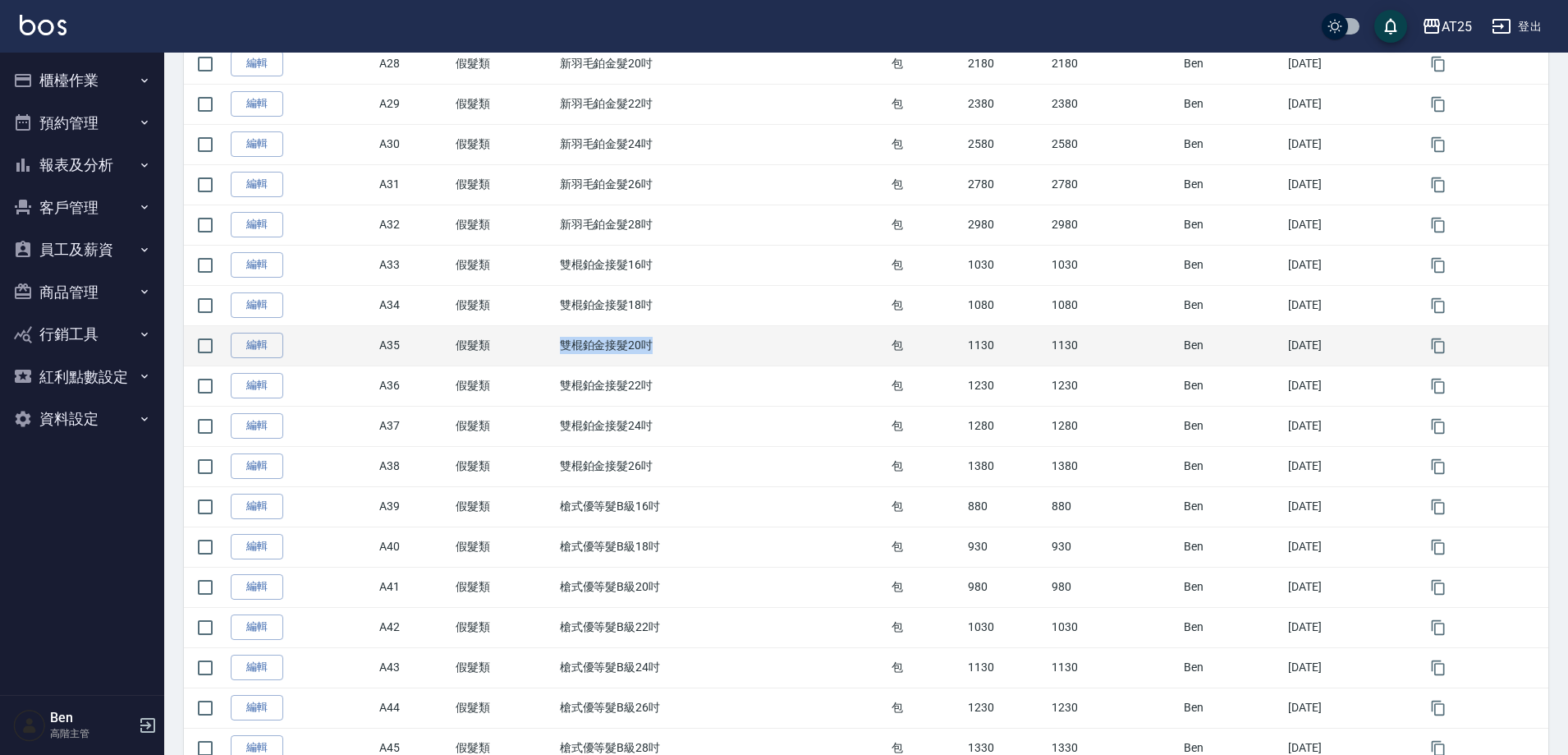
drag, startPoint x: 549, startPoint y: 345, endPoint x: 717, endPoint y: 345, distance: 168.0
click at [732, 349] on td "雙棍鉑金接髮20吋" at bounding box center [722, 346] width 332 height 40
drag, startPoint x: 929, startPoint y: 351, endPoint x: 1001, endPoint y: 351, distance: 72.0
click at [1001, 351] on tr "編輯 A35 假髮類 雙棍鉑金接髮20吋 包 1130 1130 [PERSON_NAME] [DATE]" at bounding box center [866, 346] width 1365 height 40
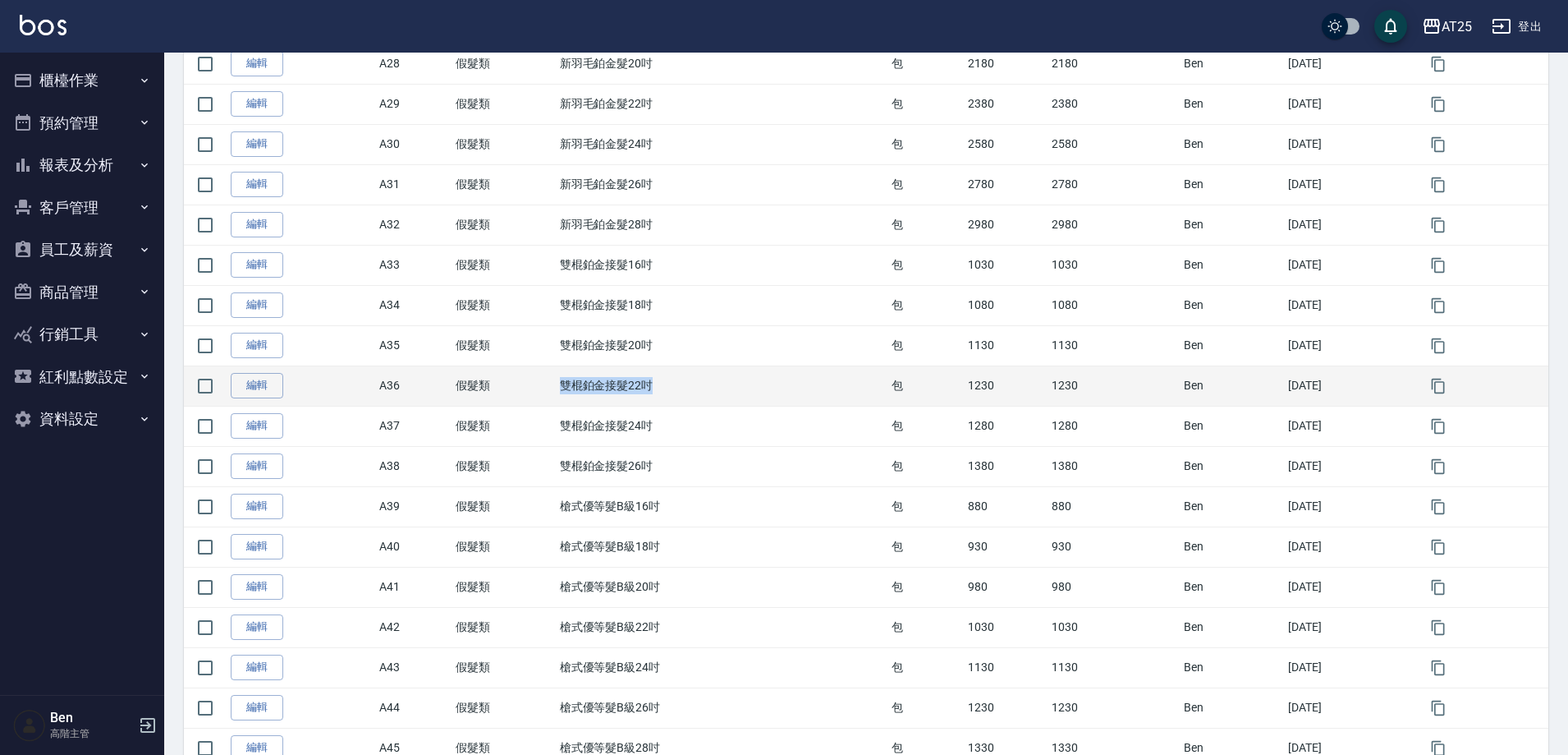
drag, startPoint x: 545, startPoint y: 401, endPoint x: 689, endPoint y: 401, distance: 144.0
click at [689, 401] on tr "編輯 A36 假髮類 雙棍鉑金接髮22吋 包 1230 1230 [PERSON_NAME] [DATE]" at bounding box center [866, 386] width 1365 height 40
click at [964, 384] on td "1230" at bounding box center [1006, 386] width 84 height 40
drag, startPoint x: 950, startPoint y: 380, endPoint x: 982, endPoint y: 380, distance: 32.0
click at [982, 380] on td "1230" at bounding box center [1006, 386] width 84 height 40
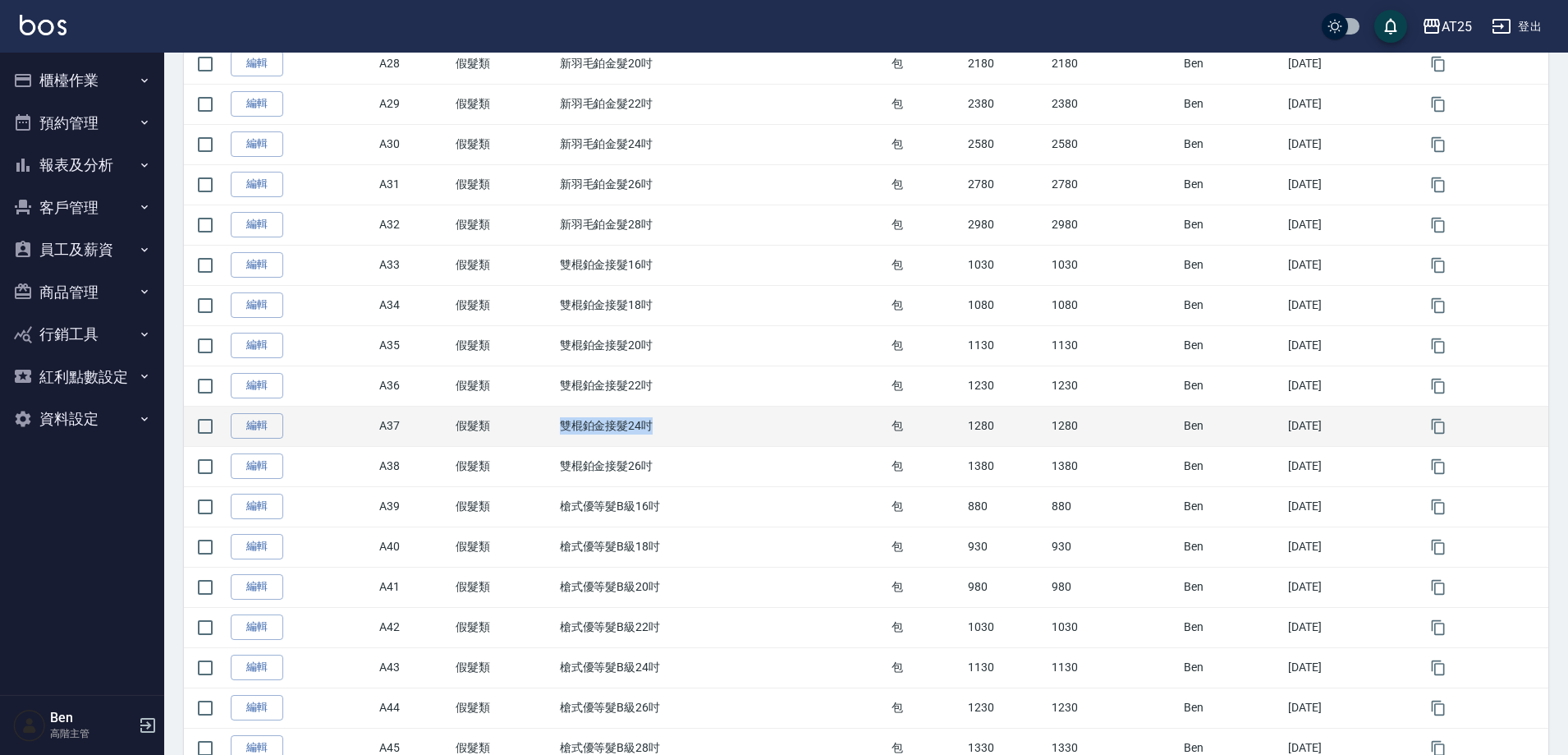
drag, startPoint x: 550, startPoint y: 432, endPoint x: 645, endPoint y: 432, distance: 95.0
click at [645, 432] on td "雙棍鉑金接髮24吋" at bounding box center [722, 426] width 332 height 40
drag, startPoint x: 939, startPoint y: 423, endPoint x: 991, endPoint y: 423, distance: 52.0
click at [991, 423] on tr "編輯 A37 假髮類 雙棍鉑金接髮24吋 包 1280 1280 [PERSON_NAME] [DATE]" at bounding box center [866, 426] width 1365 height 40
